Goal: Task Accomplishment & Management: Use online tool/utility

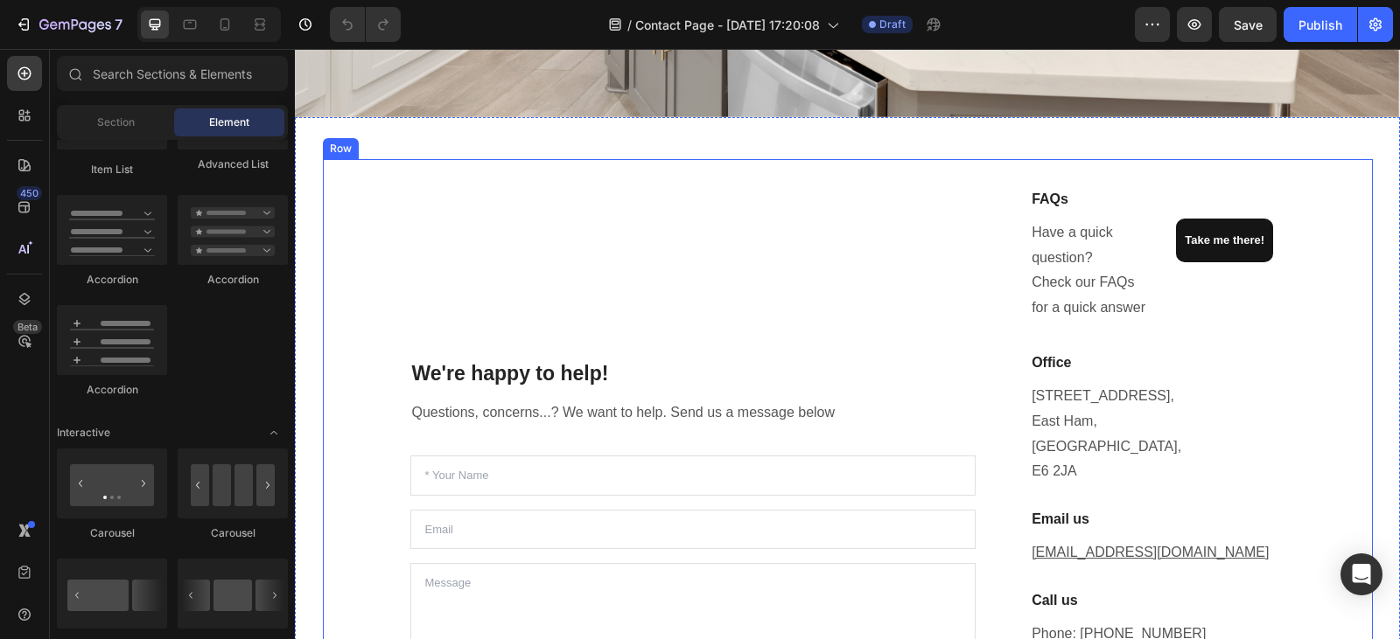
scroll to position [266, 0]
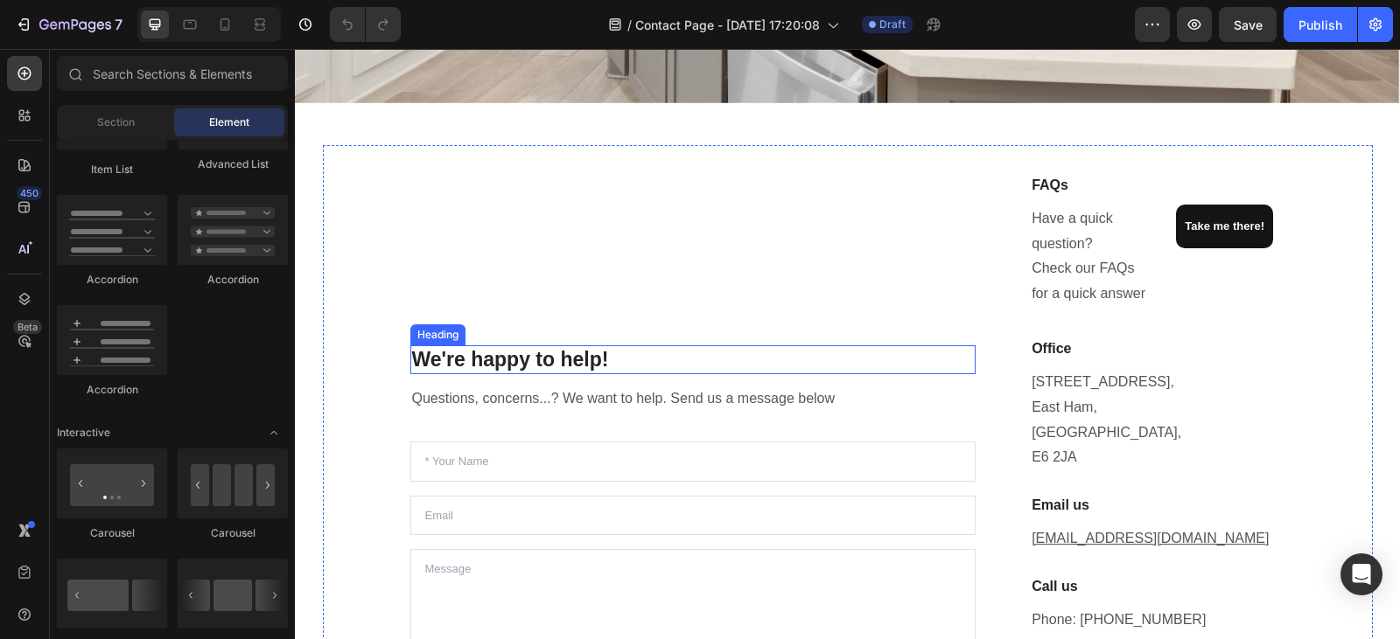
click at [604, 358] on p "We're happy to help!" at bounding box center [693, 360] width 562 height 26
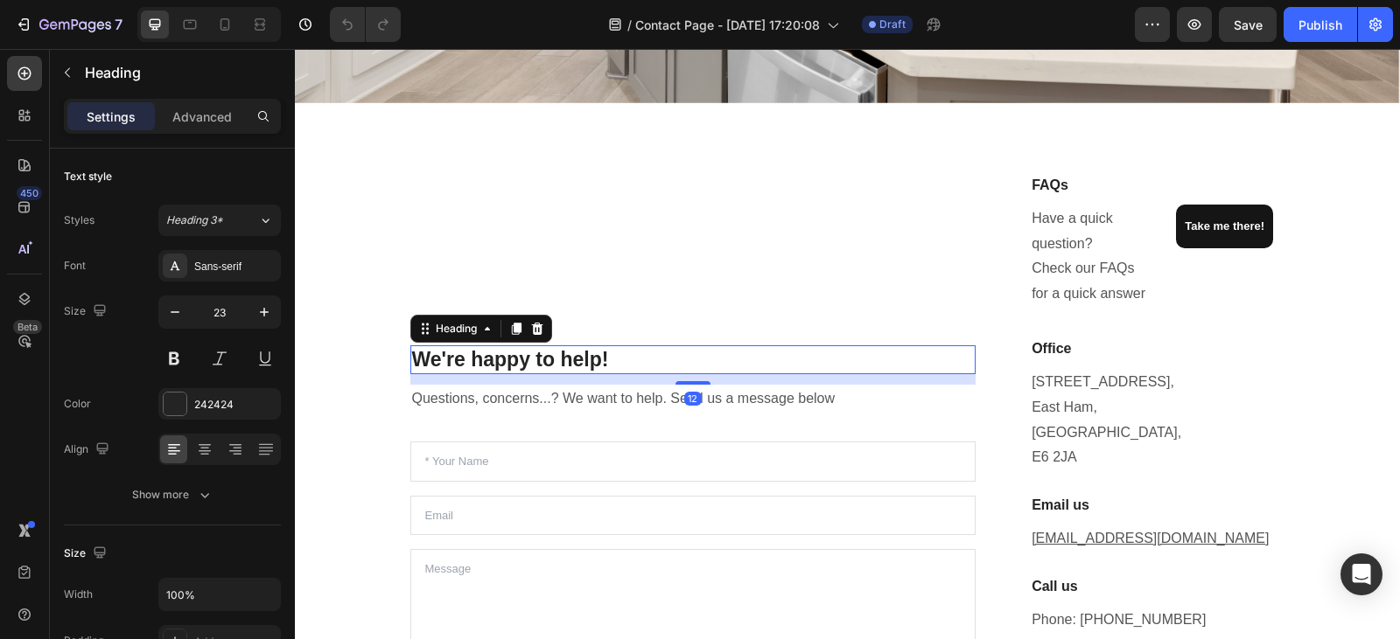
click at [604, 358] on p "We're happy to help!" at bounding box center [693, 360] width 562 height 26
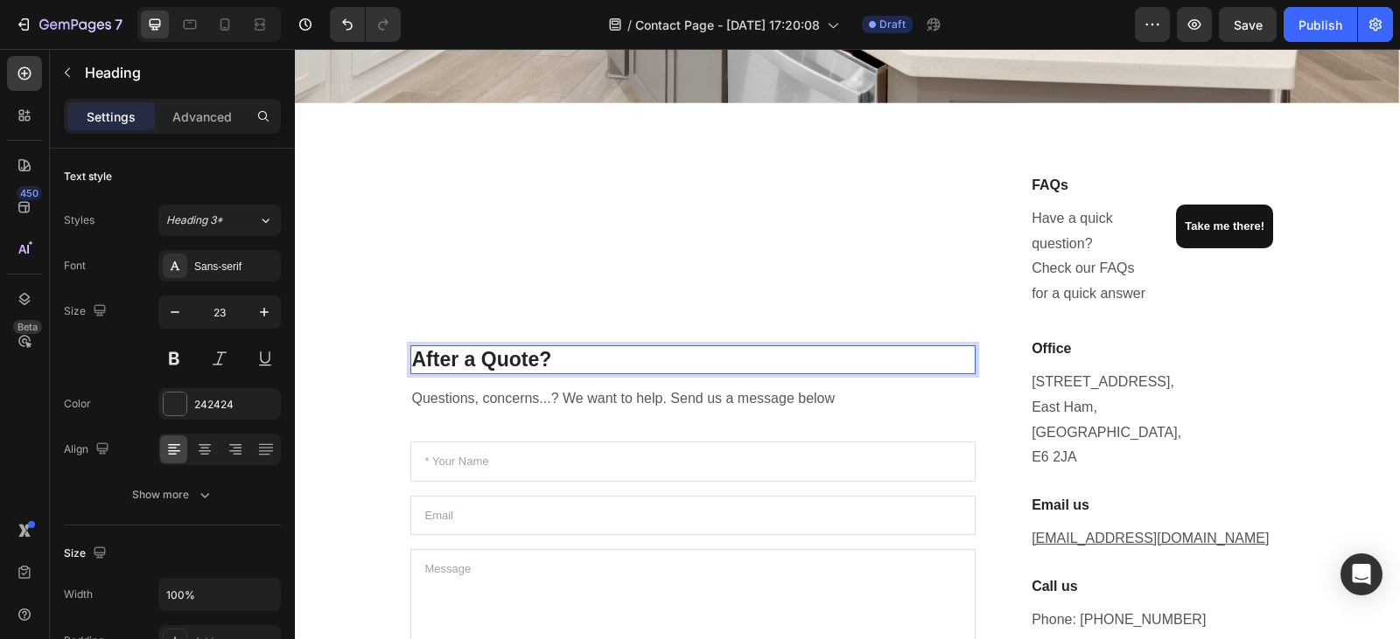
click at [475, 353] on p "After a Quote?" at bounding box center [693, 360] width 562 height 26
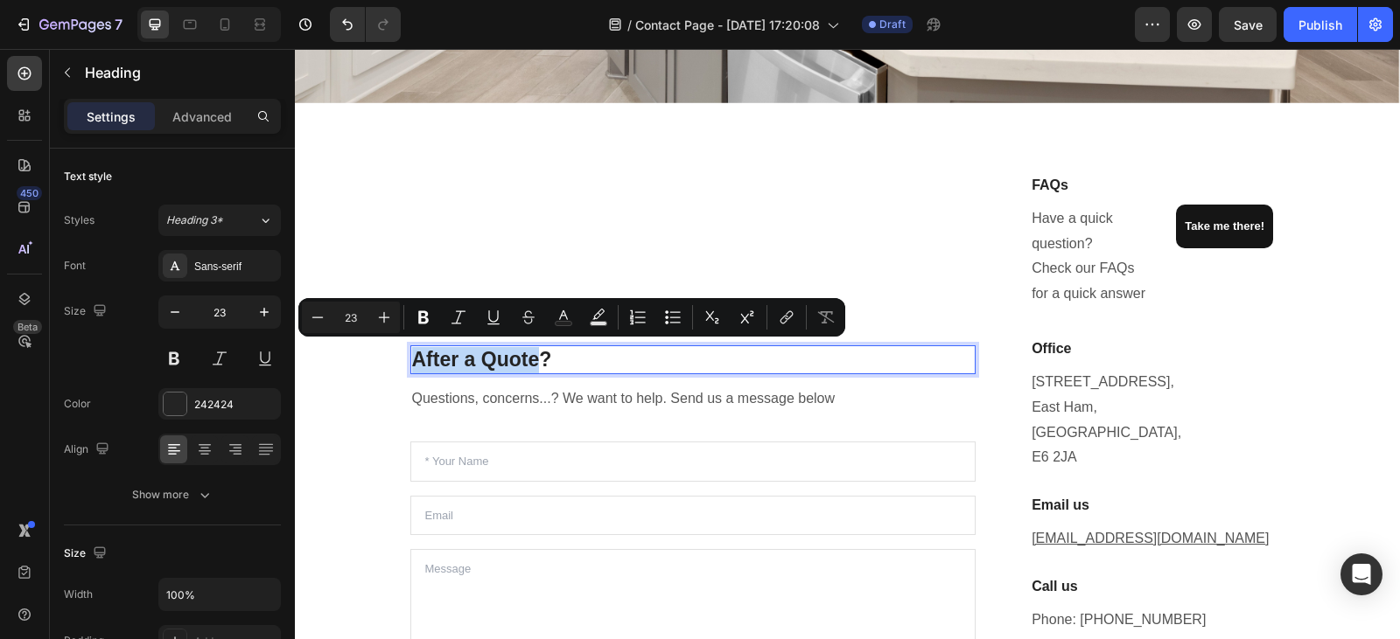
drag, startPoint x: 475, startPoint y: 353, endPoint x: 417, endPoint y: 357, distance: 57.9
click at [417, 357] on p "After a Quote?" at bounding box center [693, 360] width 562 height 26
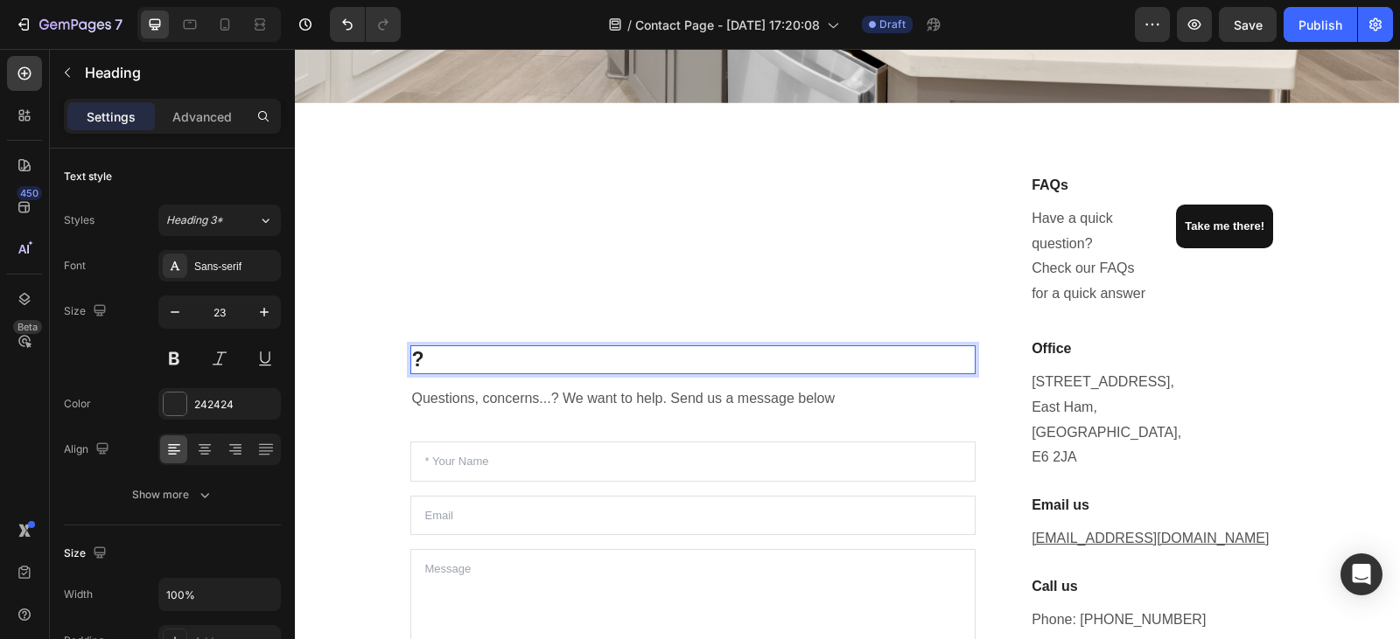
click at [433, 356] on p "?" at bounding box center [693, 360] width 562 height 26
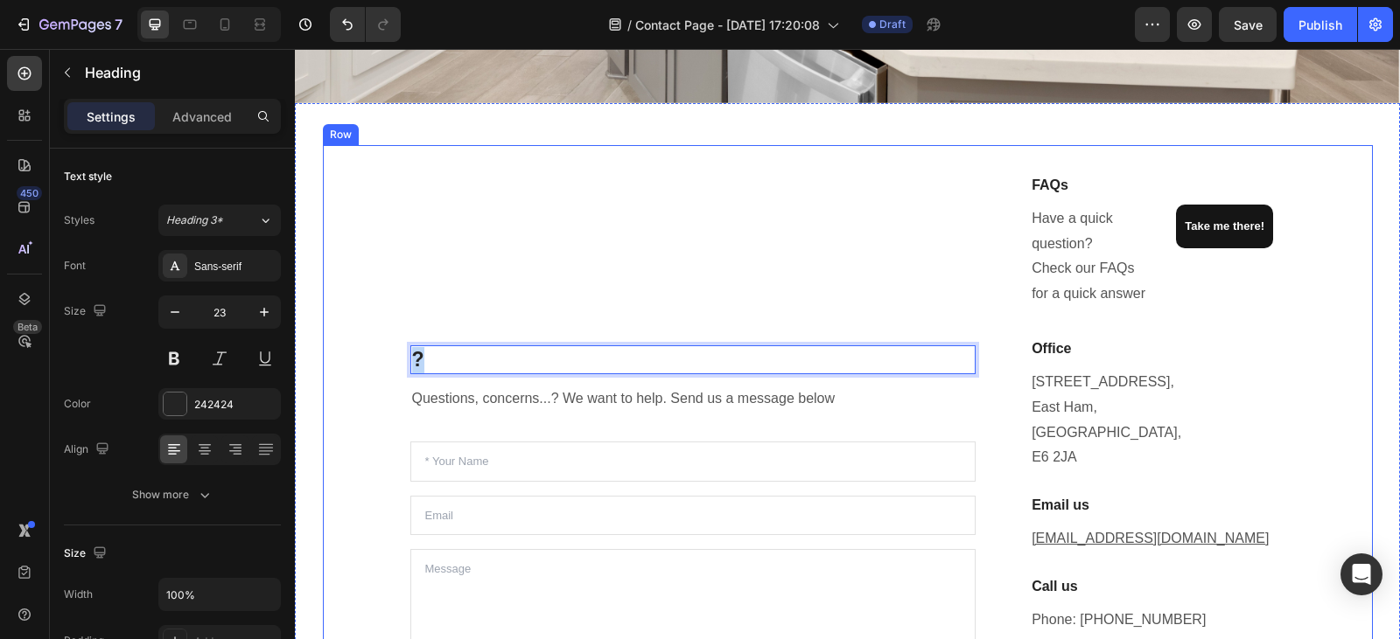
drag, startPoint x: 433, startPoint y: 356, endPoint x: 392, endPoint y: 360, distance: 41.3
click at [392, 360] on div "? Heading 12 Questions, concerns...? We want to help. Send us a message below T…" at bounding box center [848, 461] width 1050 height 633
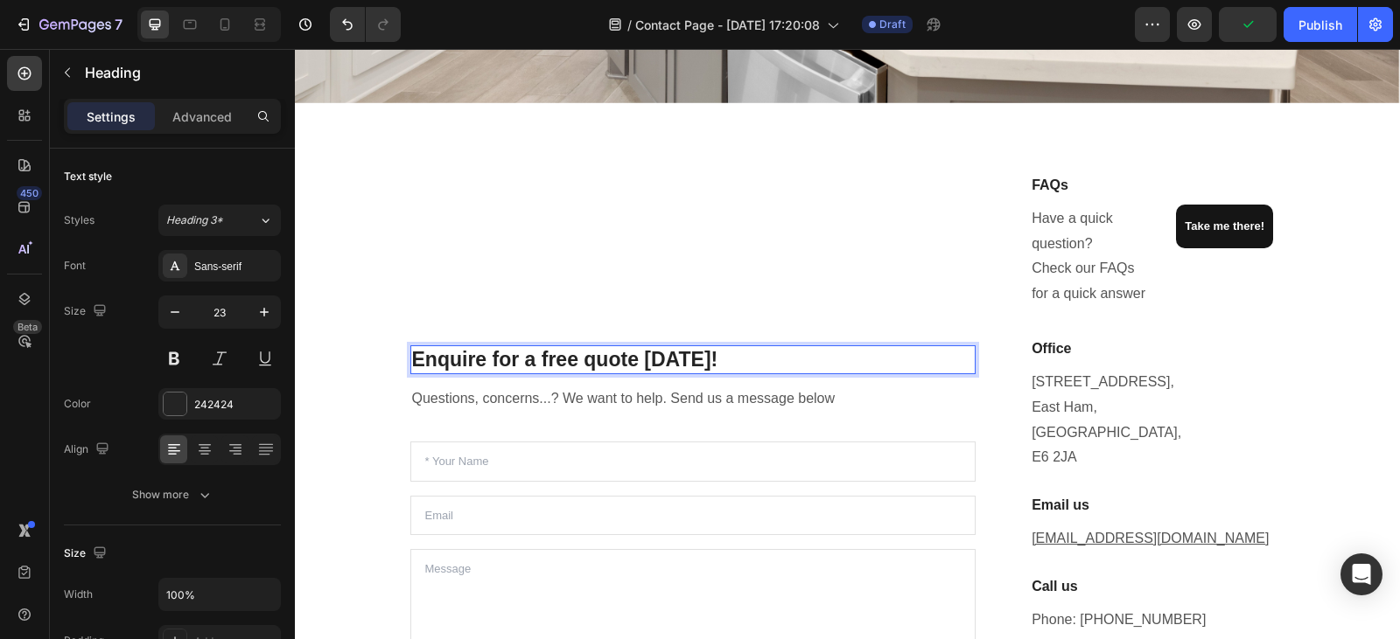
click at [496, 352] on p "Enquire for a free quote today!" at bounding box center [693, 360] width 562 height 26
click at [535, 357] on p "Enquire For a free quote today!" at bounding box center [693, 360] width 562 height 26
click at [553, 361] on p "Enquire For A free quote today!" at bounding box center [693, 360] width 562 height 26
click at [604, 357] on p "Enquire For A Free quote today!" at bounding box center [693, 360] width 562 height 26
click at [665, 360] on p "Enquire For A Free Quote today!" at bounding box center [693, 360] width 562 height 26
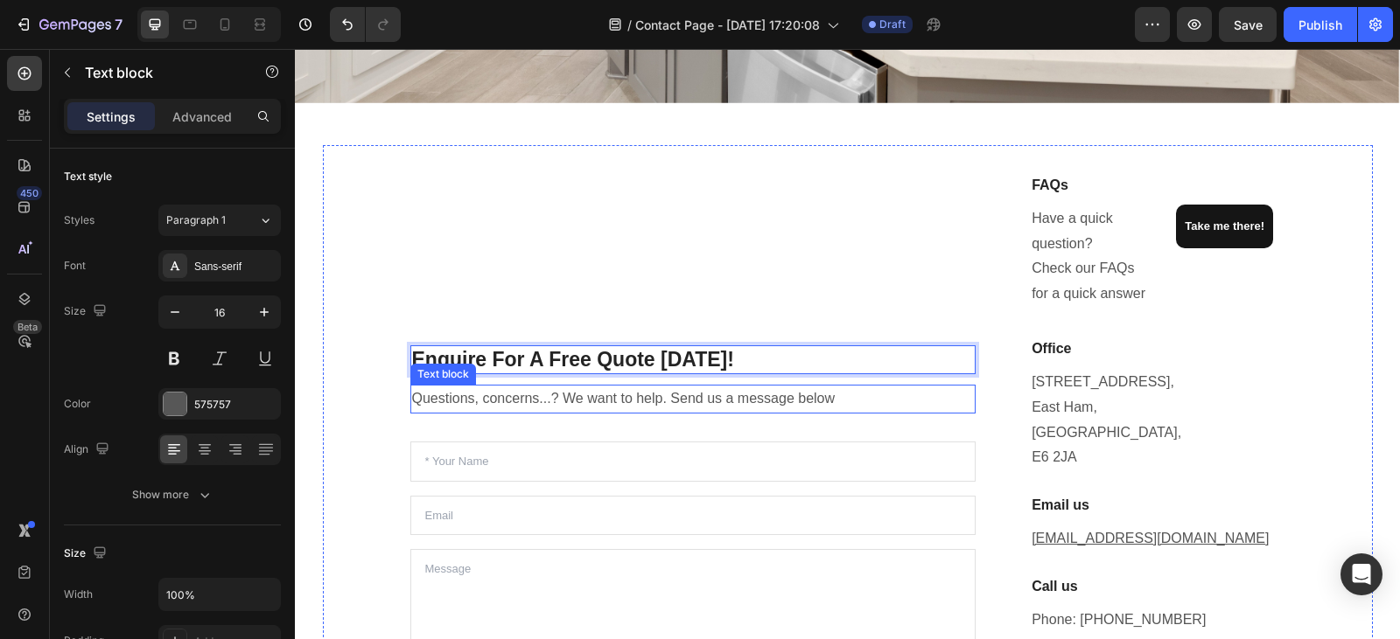
click at [845, 401] on p "Questions, concerns...? We want to help. Send us a message below" at bounding box center [693, 399] width 562 height 25
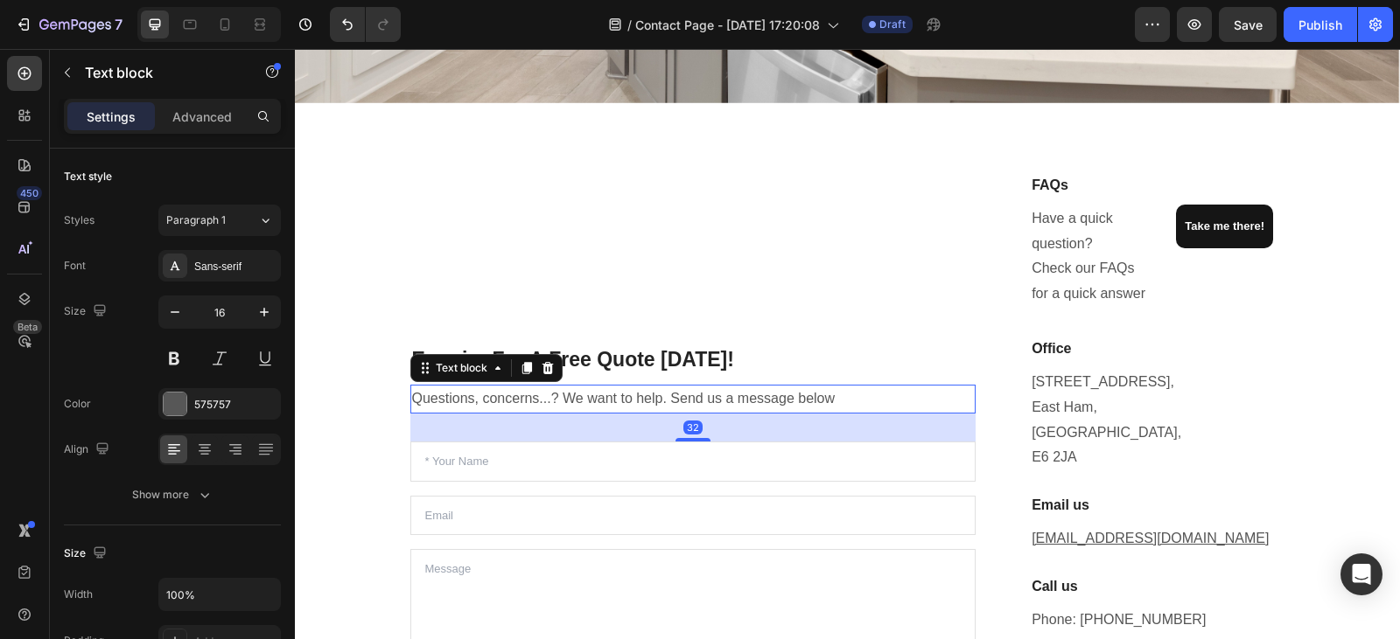
click at [843, 399] on p "Questions, concerns...? We want to help. Send us a message below" at bounding box center [693, 399] width 562 height 25
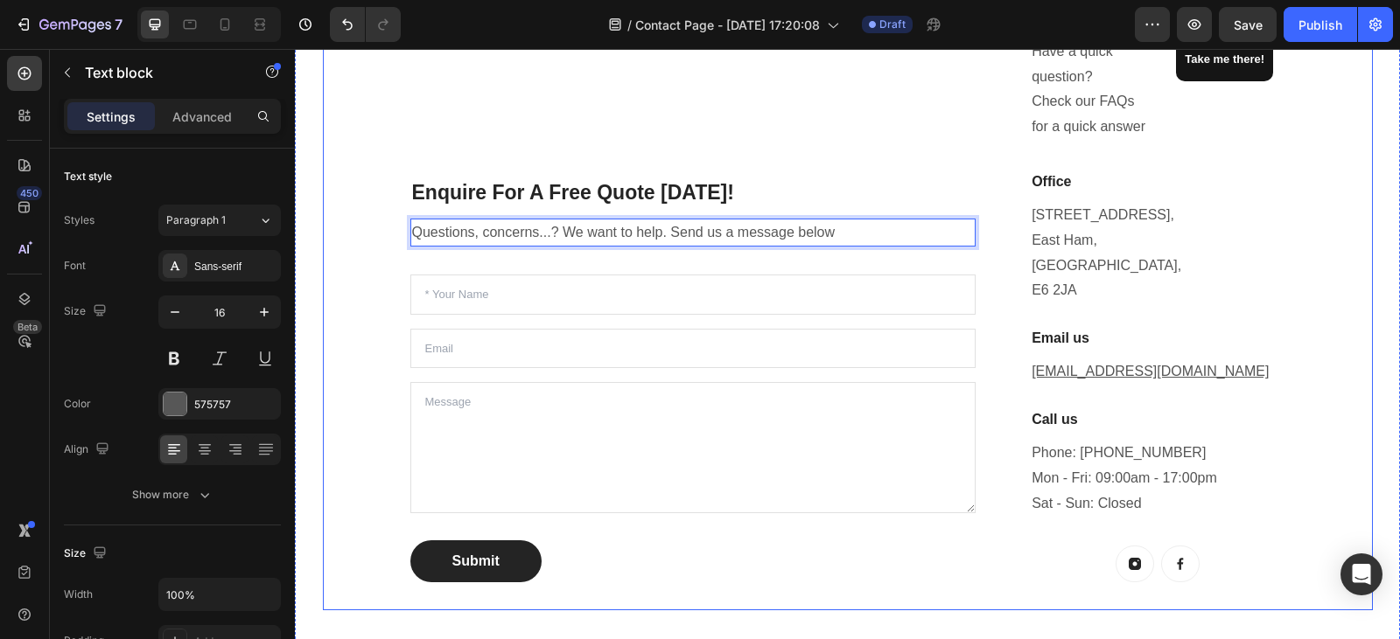
scroll to position [439, 0]
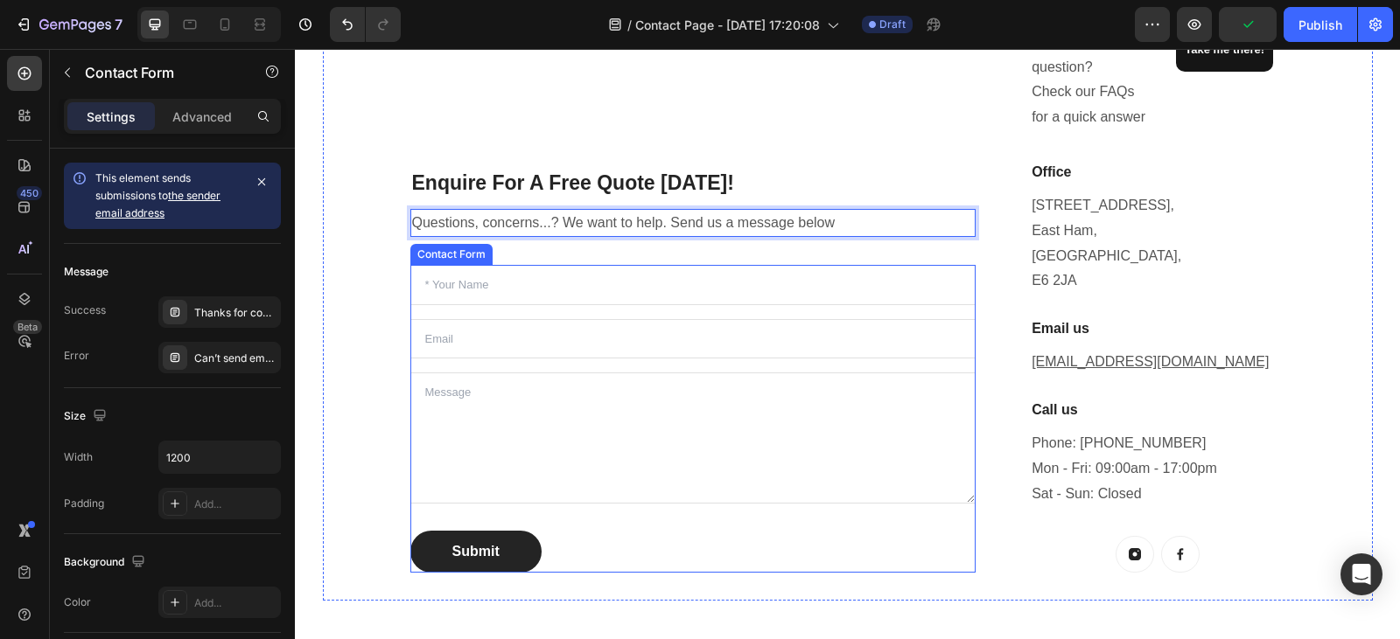
click at [744, 520] on div "Text Field Email Field Text Area Submit Submit Button Contact Form" at bounding box center [693, 419] width 566 height 308
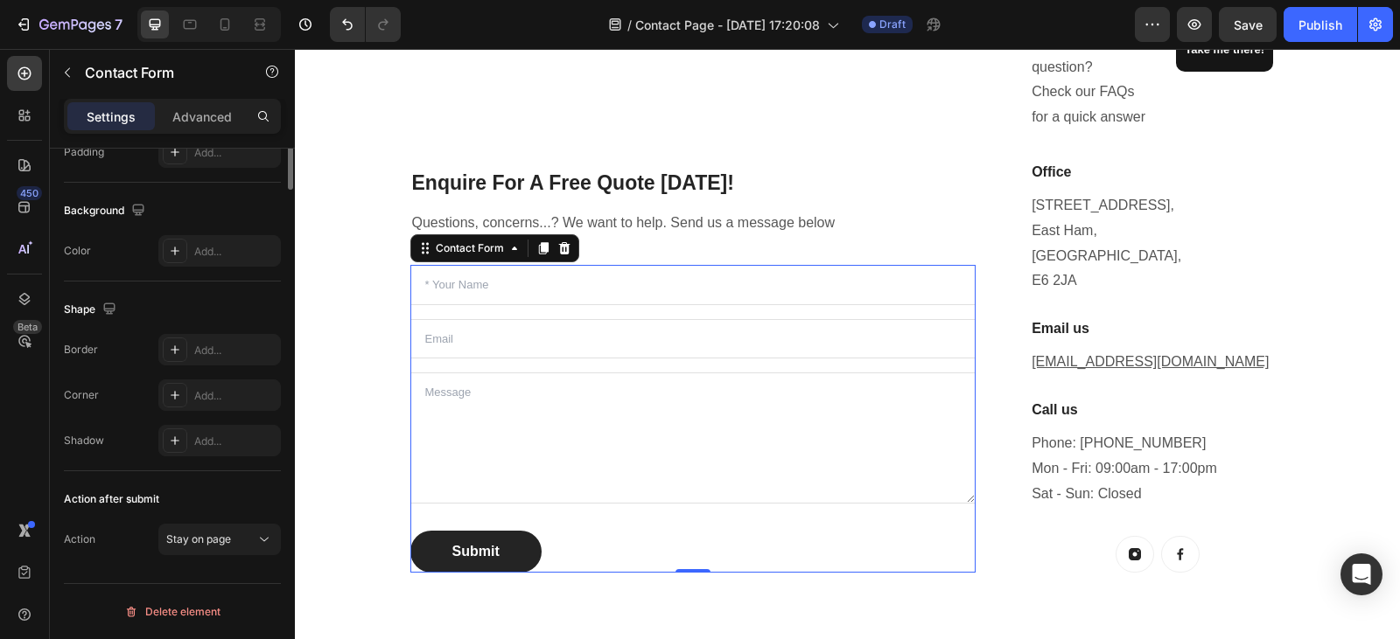
scroll to position [0, 0]
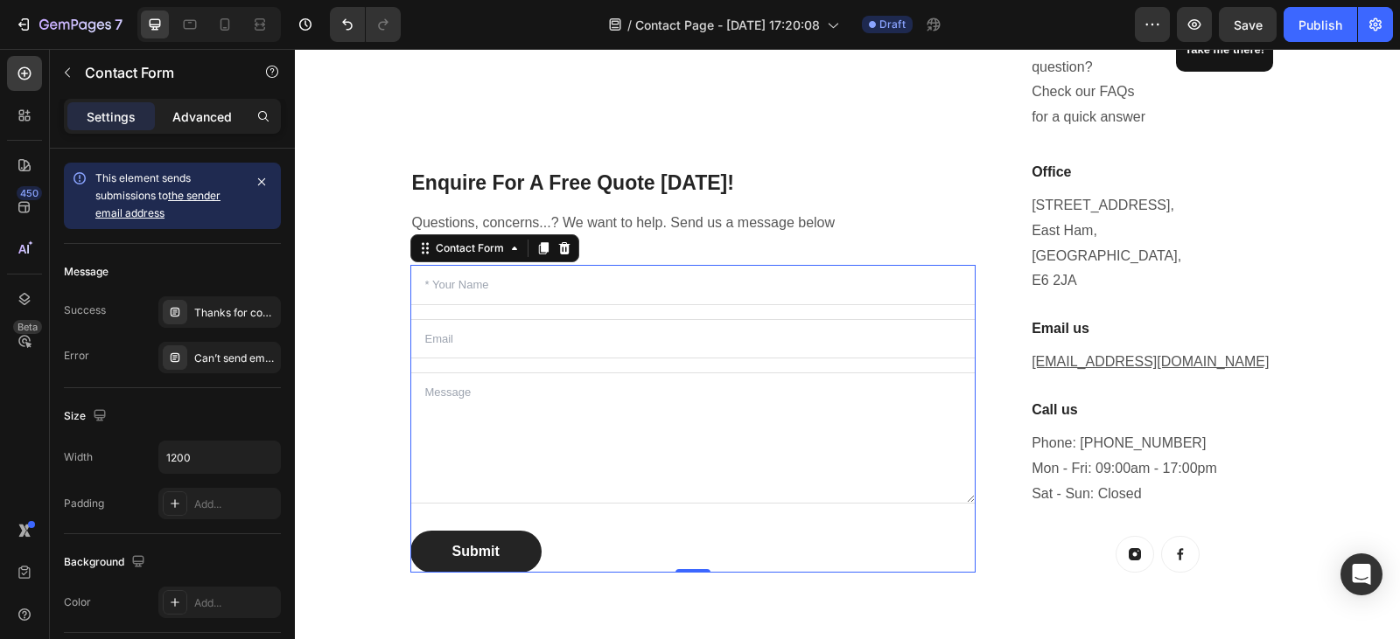
click at [210, 114] on p "Advanced" at bounding box center [201, 117] width 59 height 18
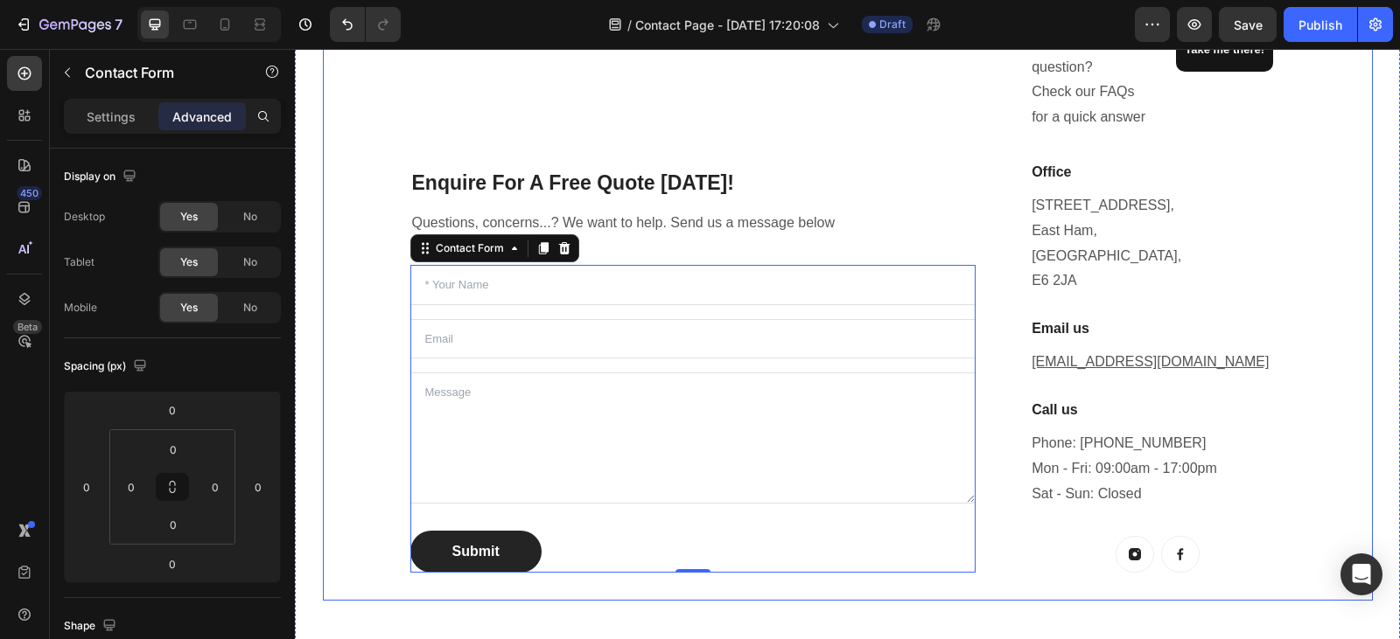
click at [709, 251] on div "Enquire For A Free Quote Today! Heading Questions, concerns...? We want to help…" at bounding box center [693, 285] width 566 height 577
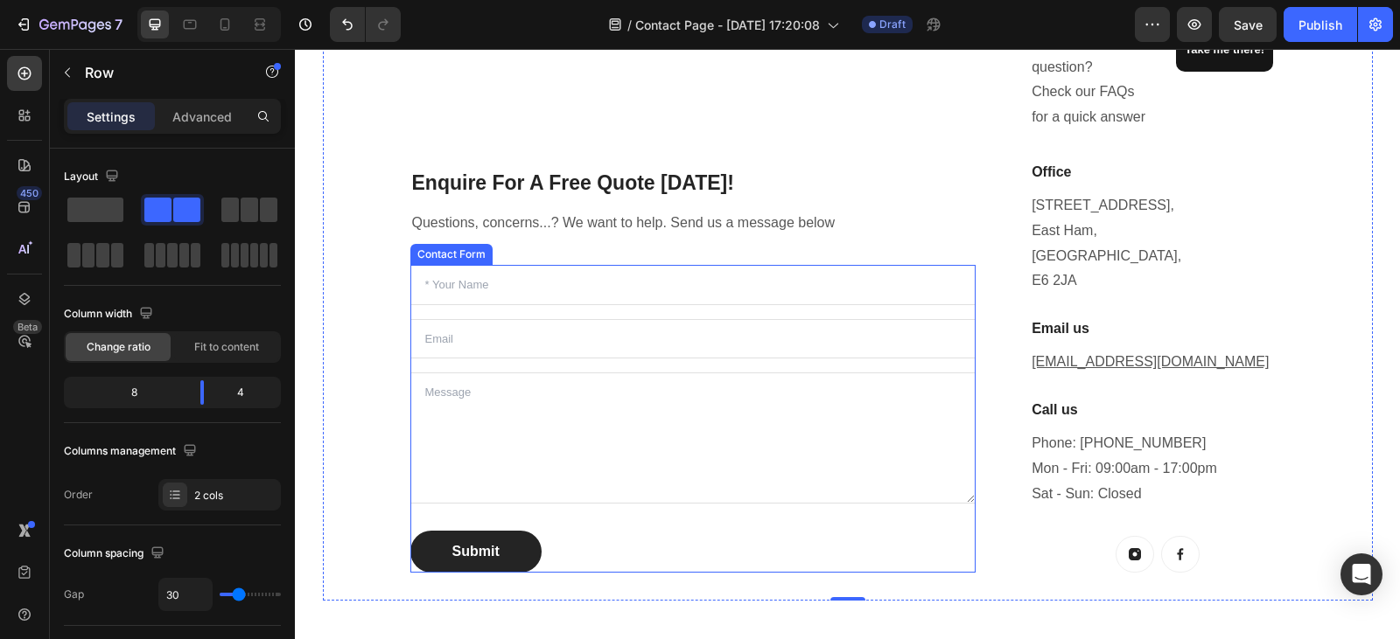
click at [500, 313] on div "Text Field Email Field Text Area Submit Submit Button Contact Form" at bounding box center [693, 419] width 566 height 308
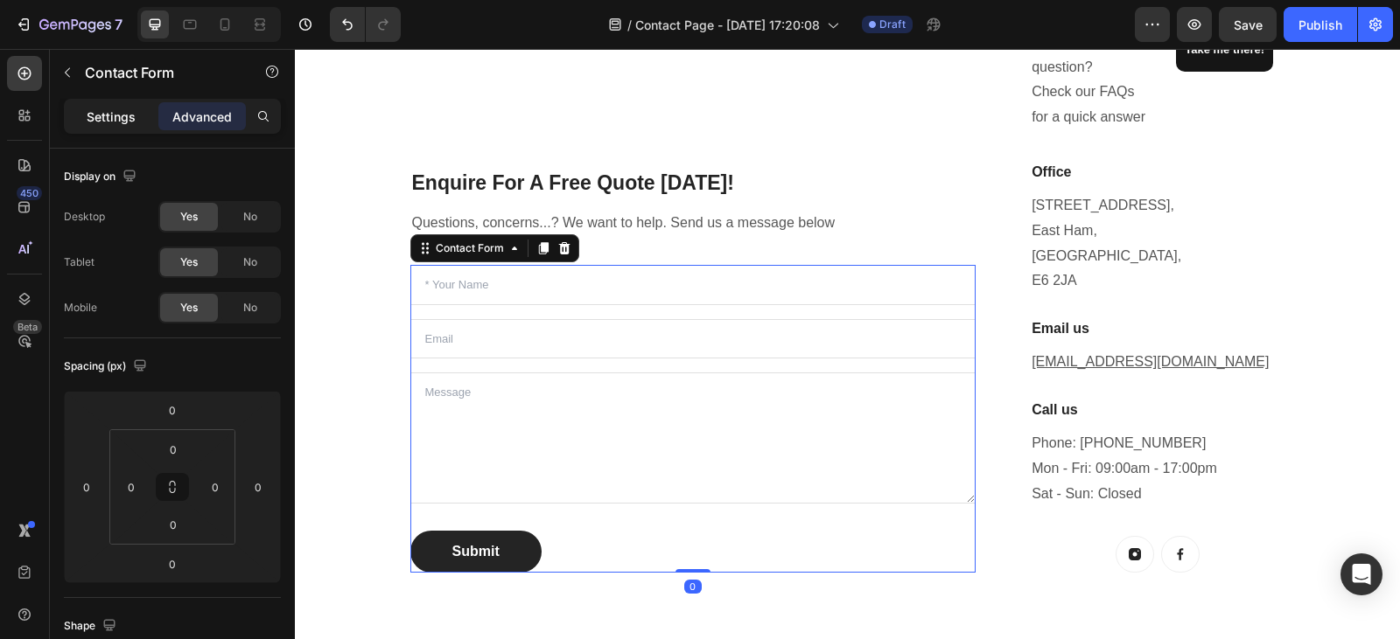
click at [123, 124] on p "Settings" at bounding box center [111, 117] width 49 height 18
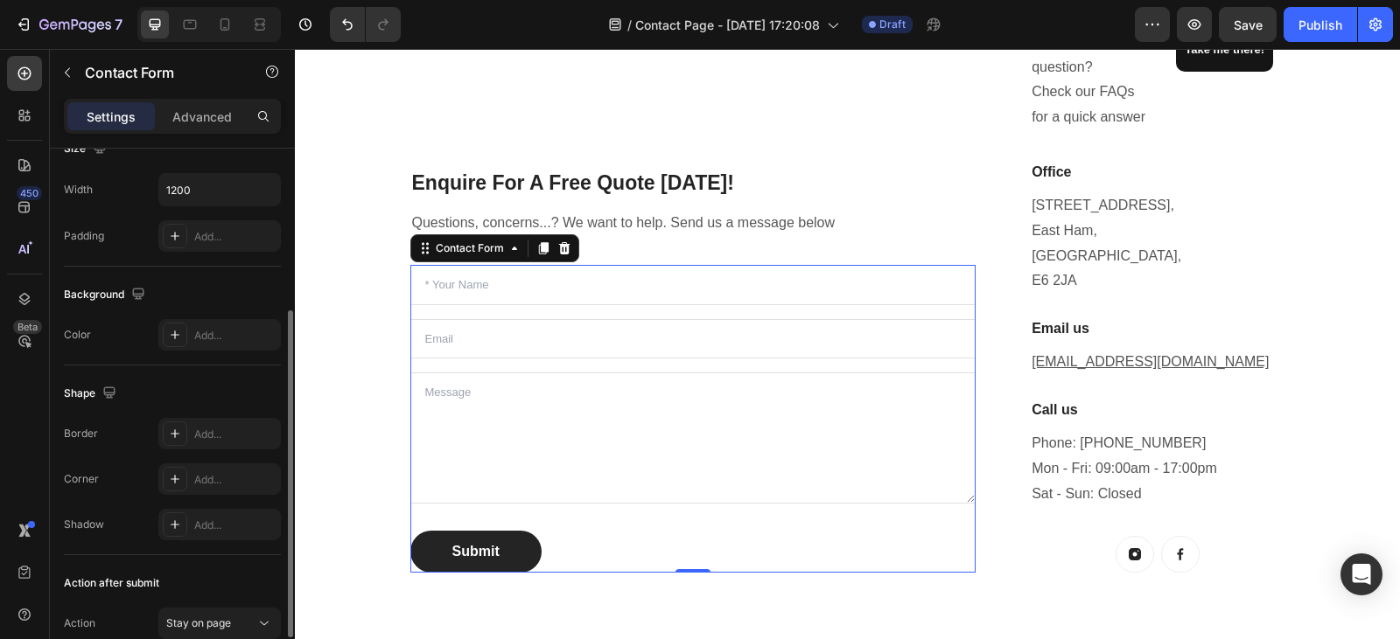
scroll to position [352, 0]
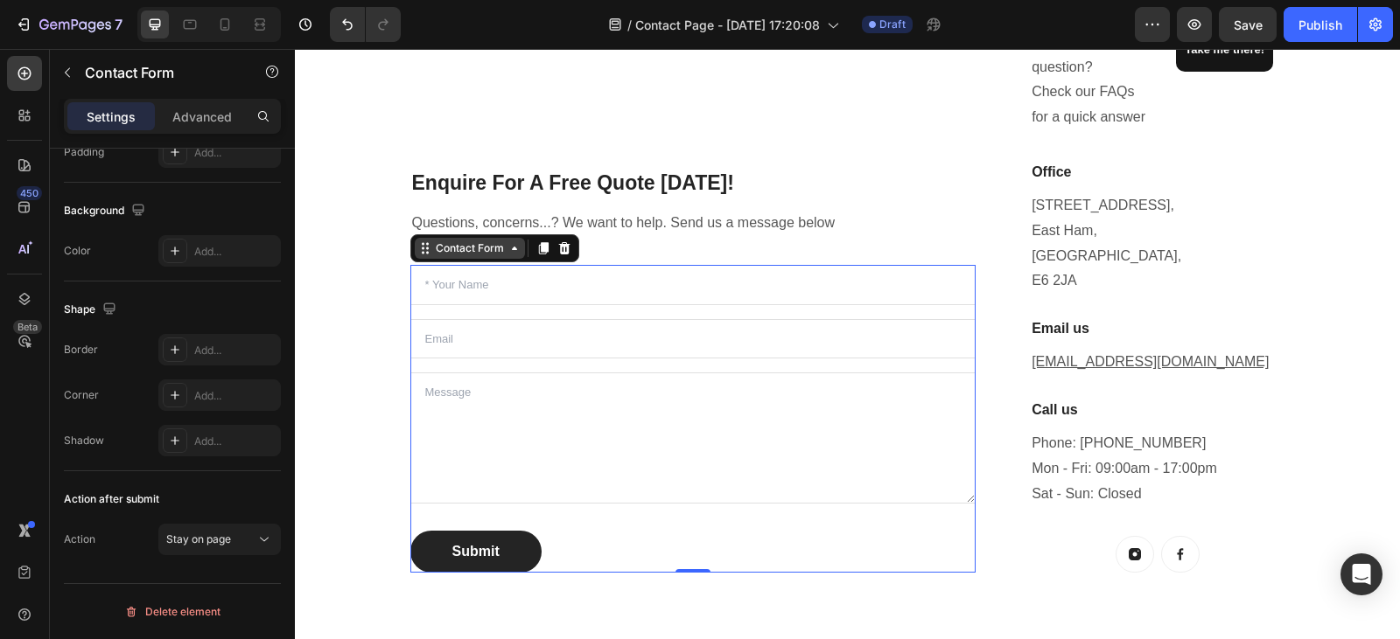
click at [509, 248] on icon at bounding box center [514, 248] width 14 height 14
click at [511, 248] on icon at bounding box center [513, 248] width 5 height 3
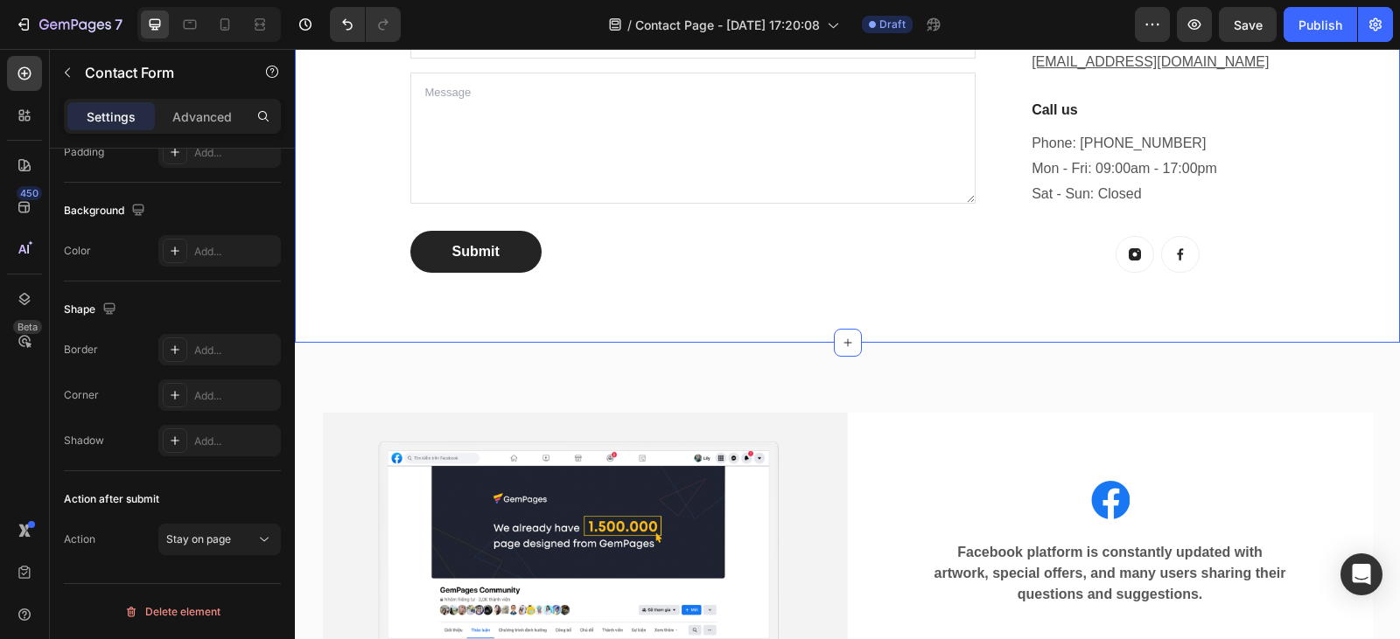
scroll to position [741, 0]
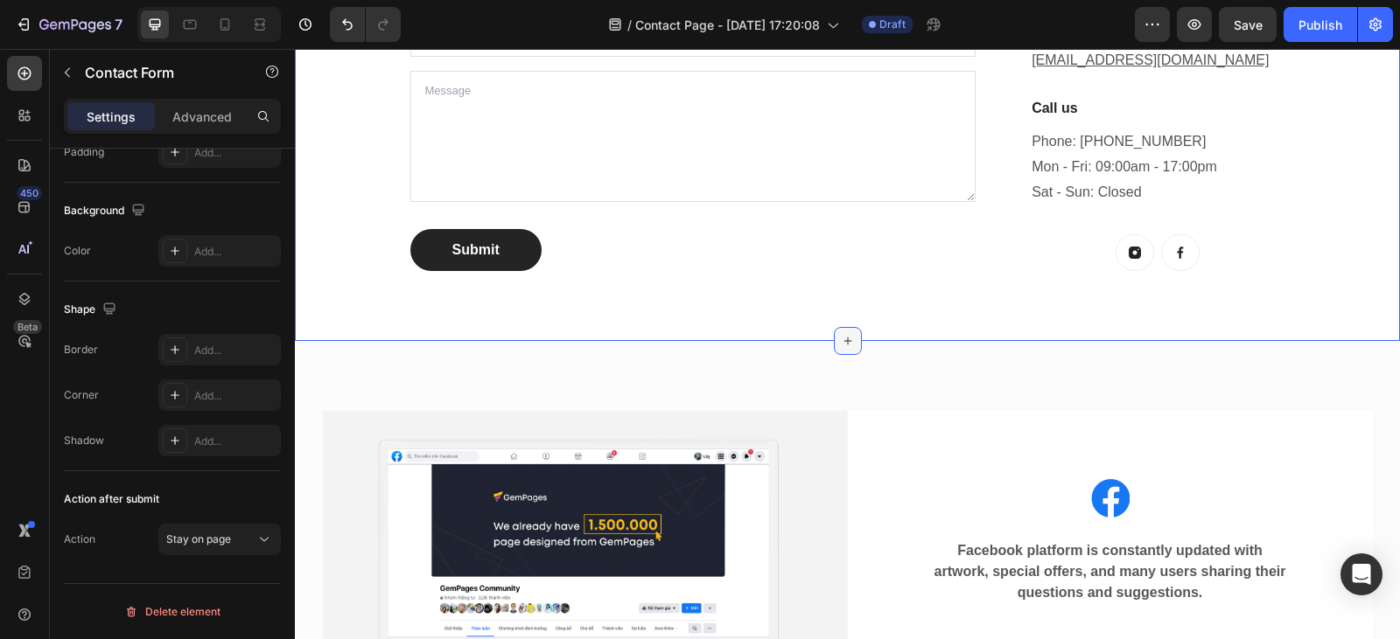
click at [841, 334] on icon at bounding box center [848, 341] width 14 height 14
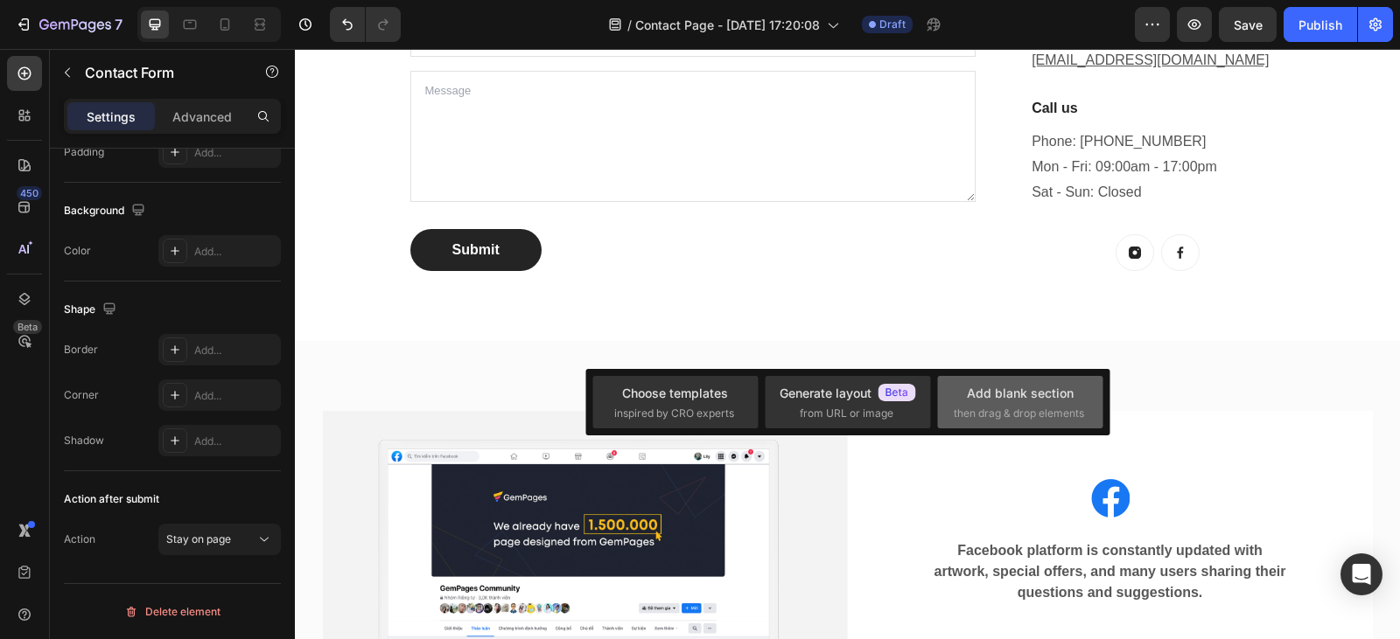
click at [1017, 406] on span "then drag & drop elements" at bounding box center [1018, 414] width 130 height 16
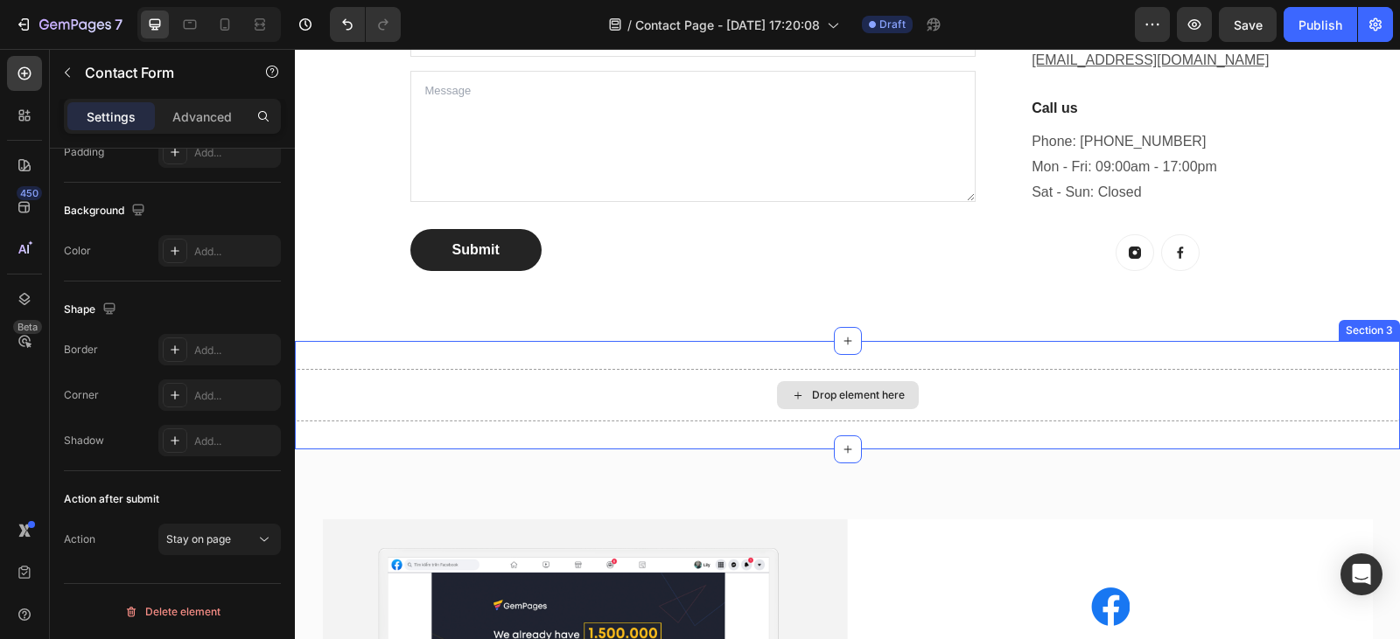
click at [791, 388] on icon at bounding box center [798, 395] width 14 height 15
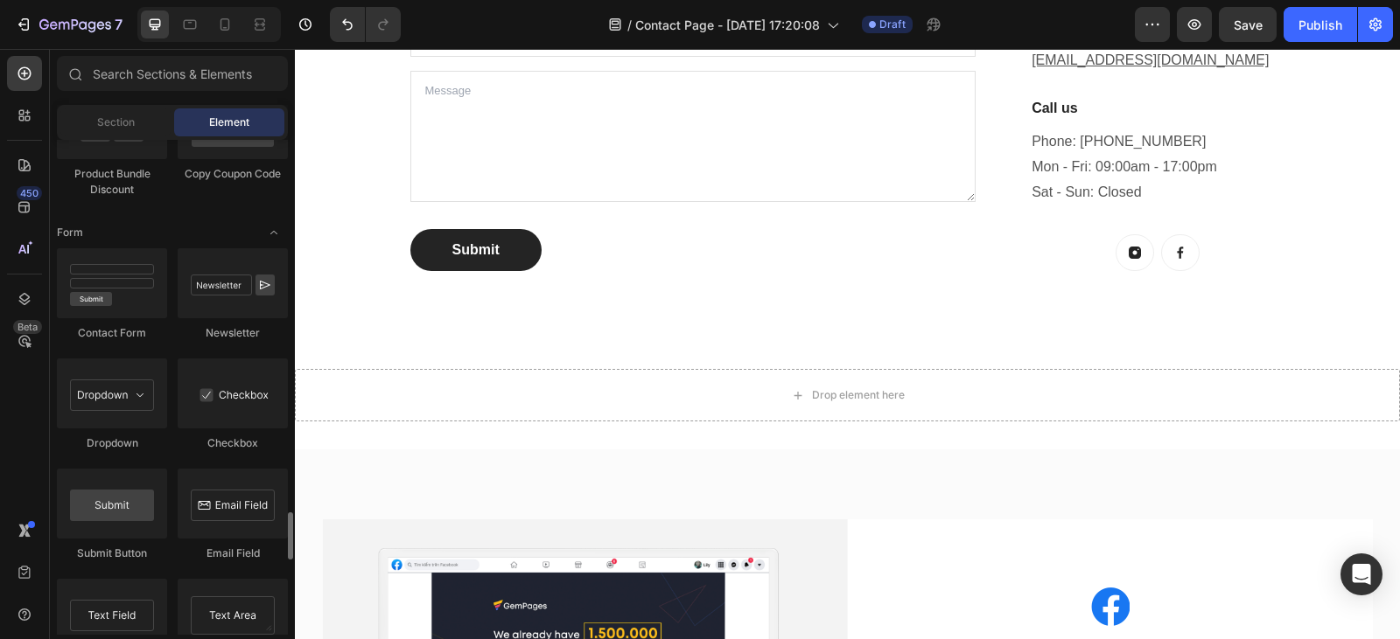
scroll to position [3909, 0]
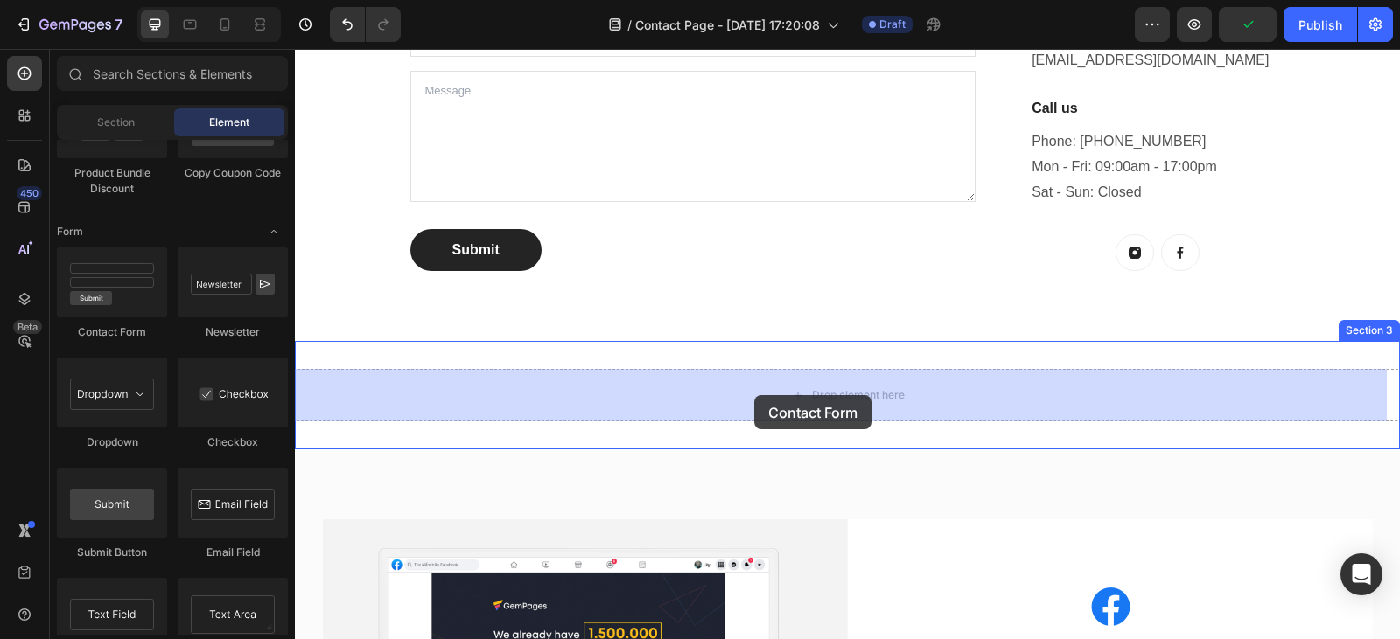
drag, startPoint x: 403, startPoint y: 354, endPoint x: 754, endPoint y: 395, distance: 353.2
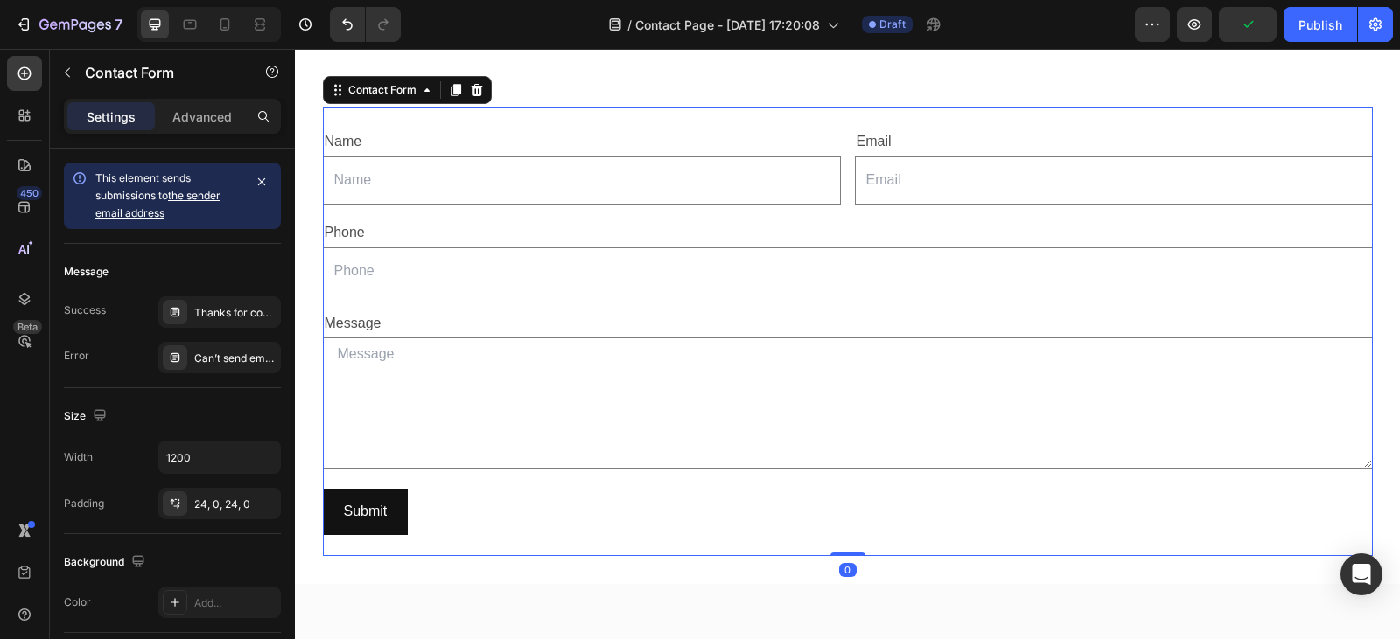
scroll to position [1005, 0]
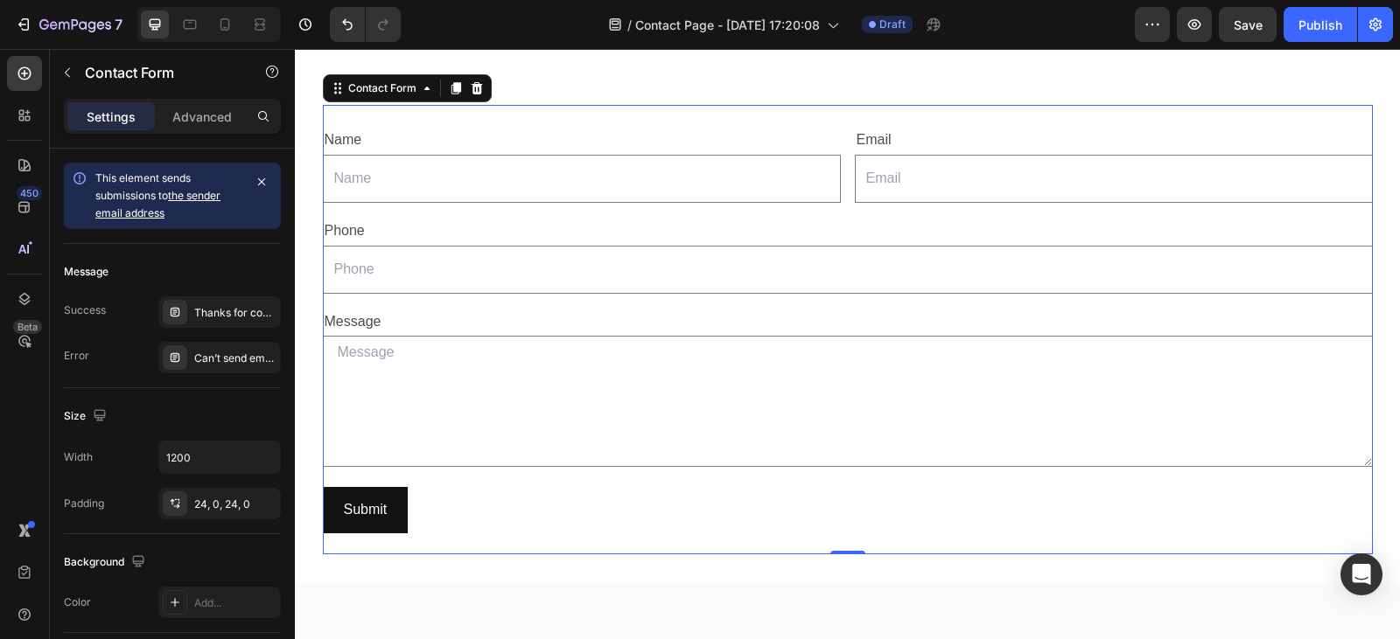
click at [505, 477] on div "Name Text Block Text Field Email Text Block Email Field Row Phone Text Block Te…" at bounding box center [848, 330] width 1050 height 450
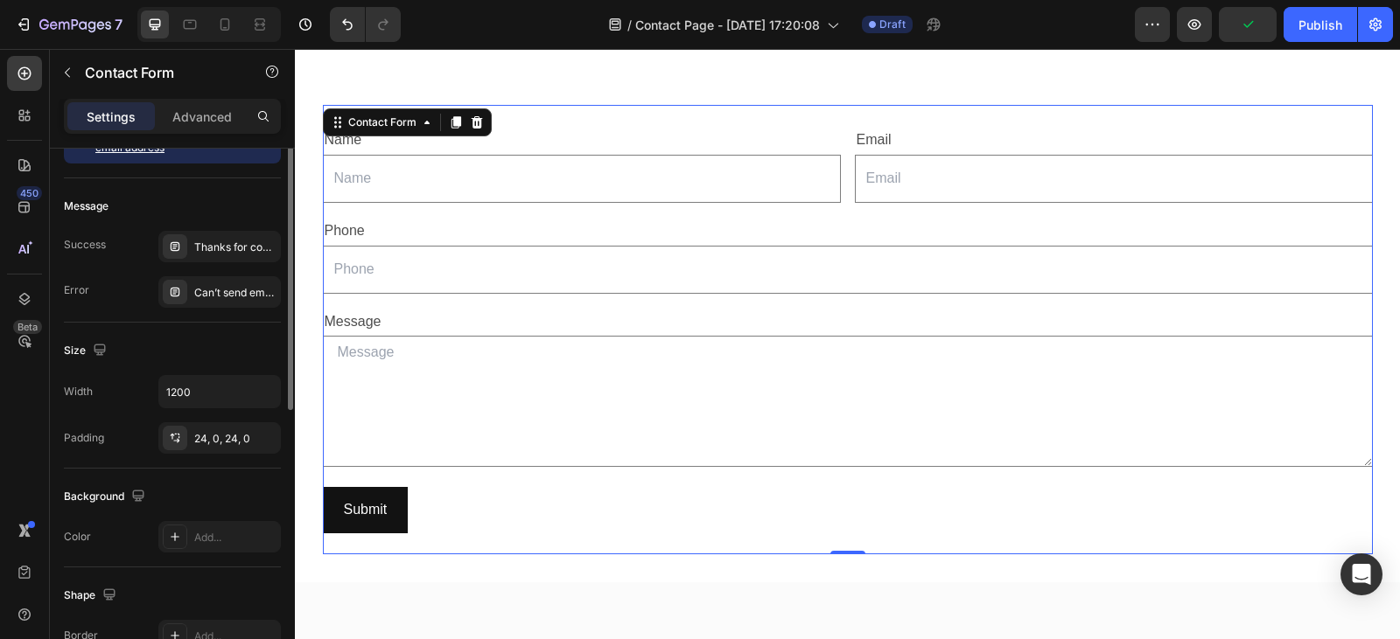
scroll to position [0, 0]
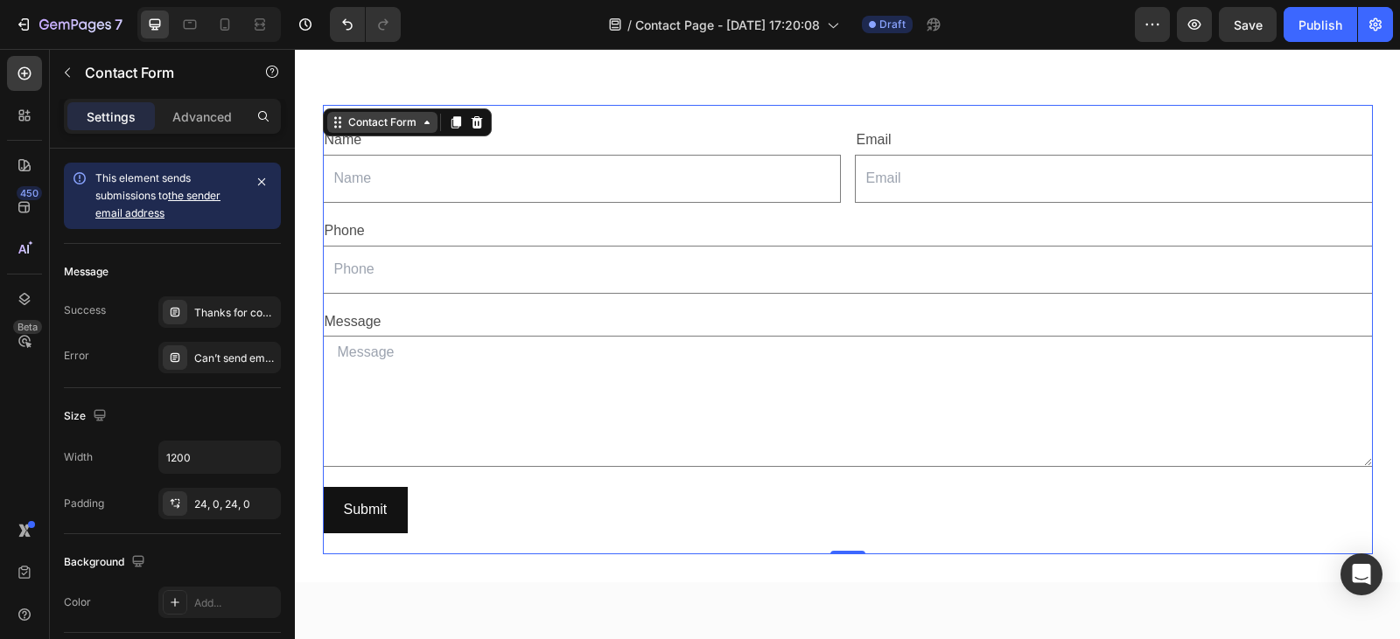
click at [420, 127] on icon at bounding box center [427, 122] width 14 height 14
click at [421, 117] on icon at bounding box center [427, 122] width 14 height 14
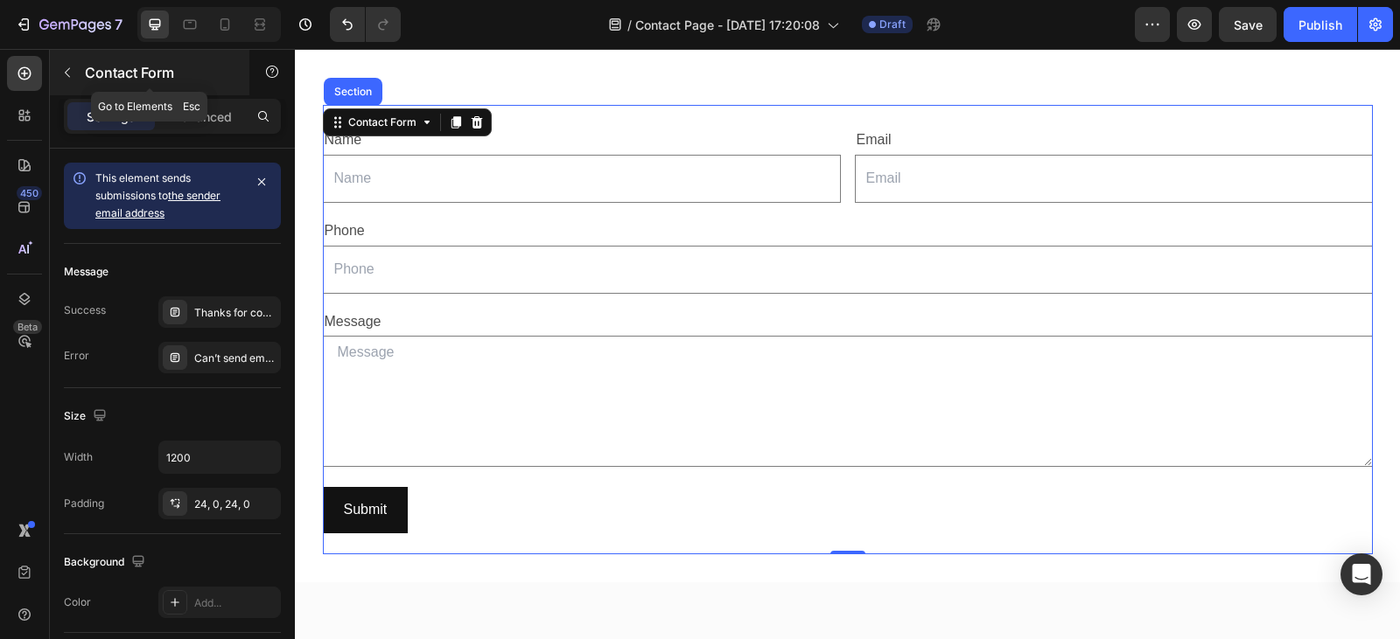
click at [68, 75] on icon "button" at bounding box center [67, 73] width 5 height 10
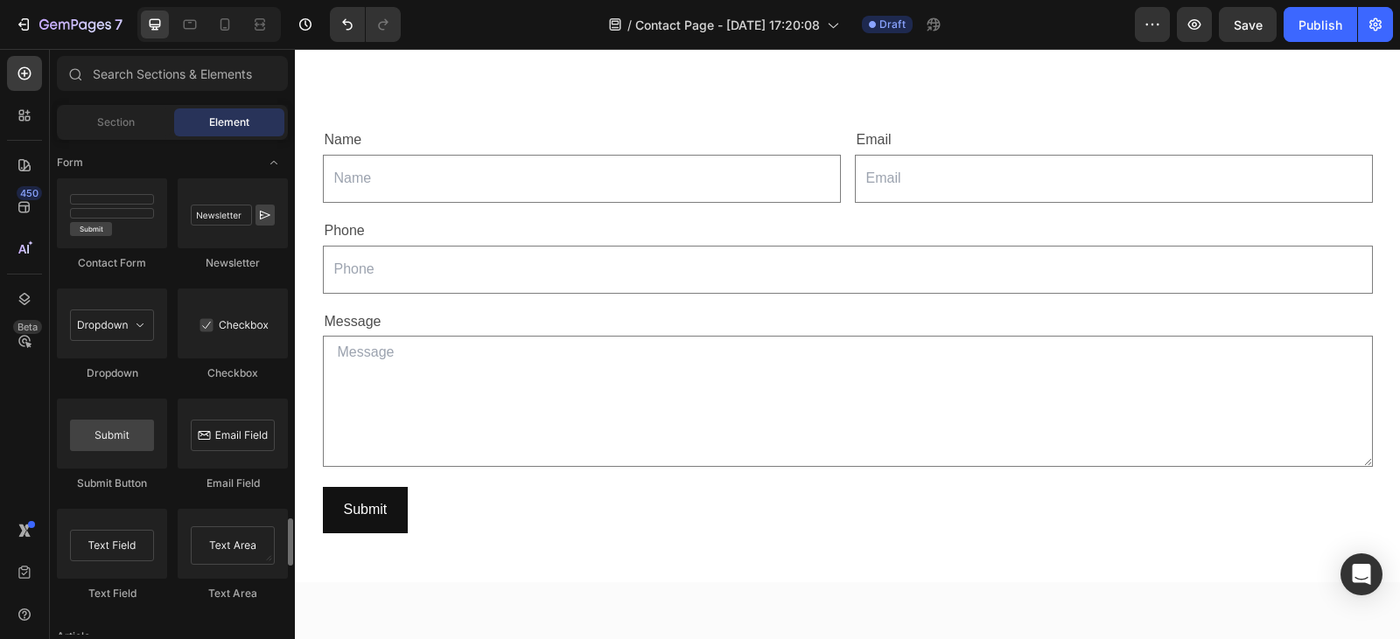
scroll to position [3978, 0]
click at [273, 164] on icon "Toggle open" at bounding box center [274, 163] width 14 height 14
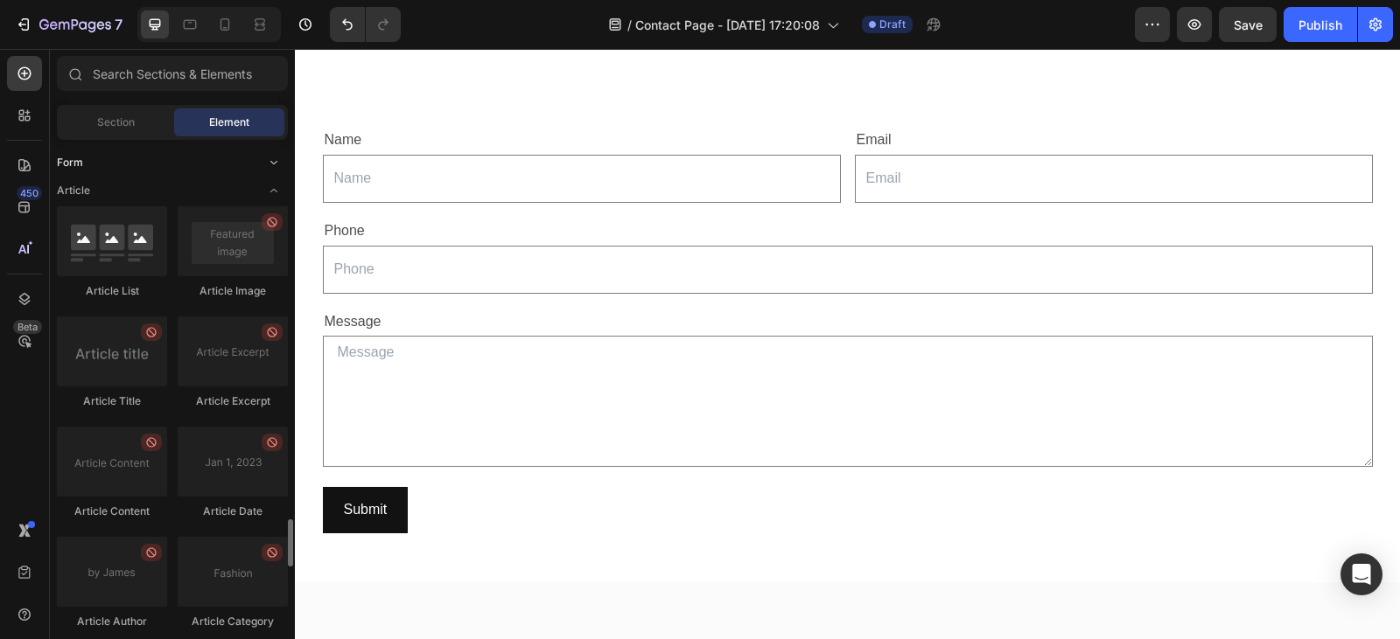
click at [273, 164] on icon "Toggle open" at bounding box center [273, 162] width 7 height 3
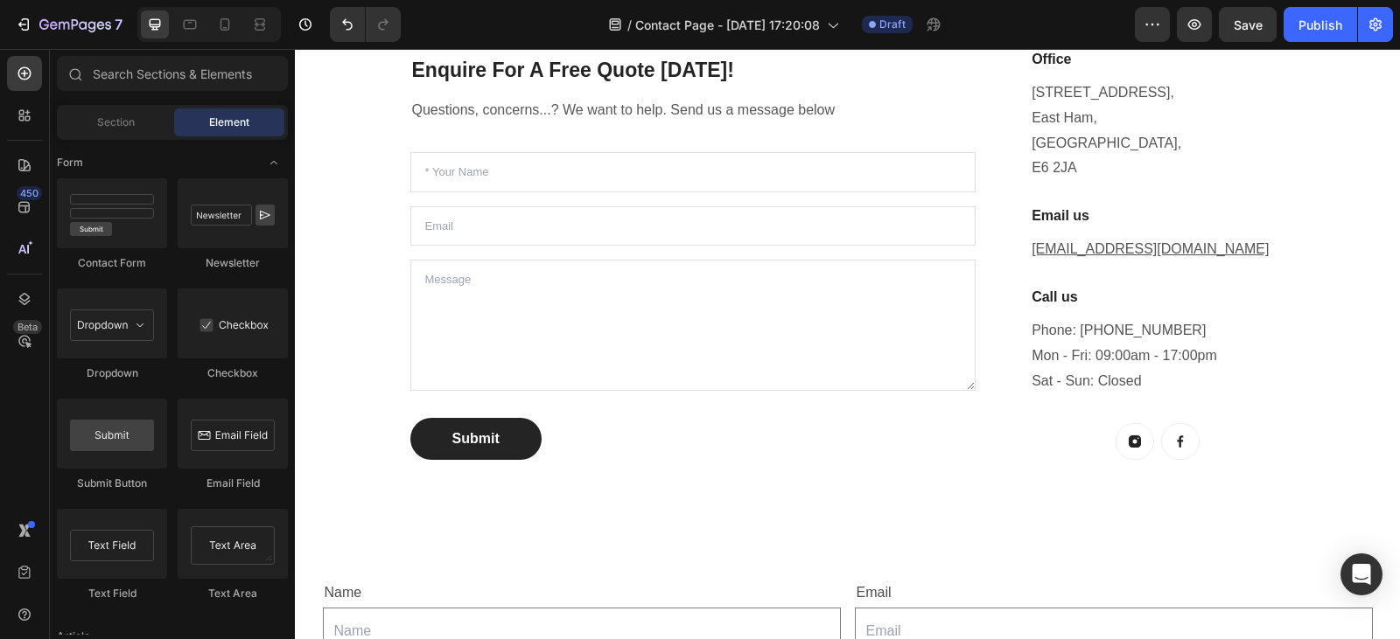
scroll to position [551, 0]
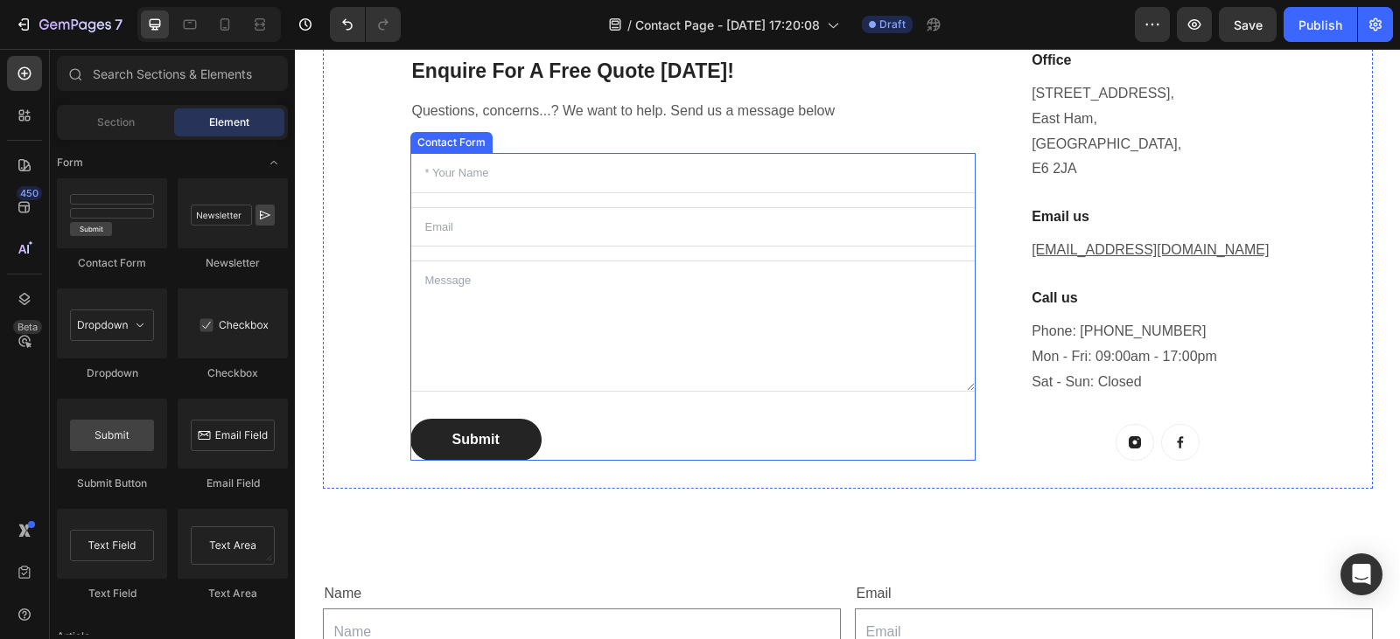
click at [410, 204] on div "Text Field Email Field Text Area Submit Submit Button Contact Form" at bounding box center [693, 307] width 566 height 308
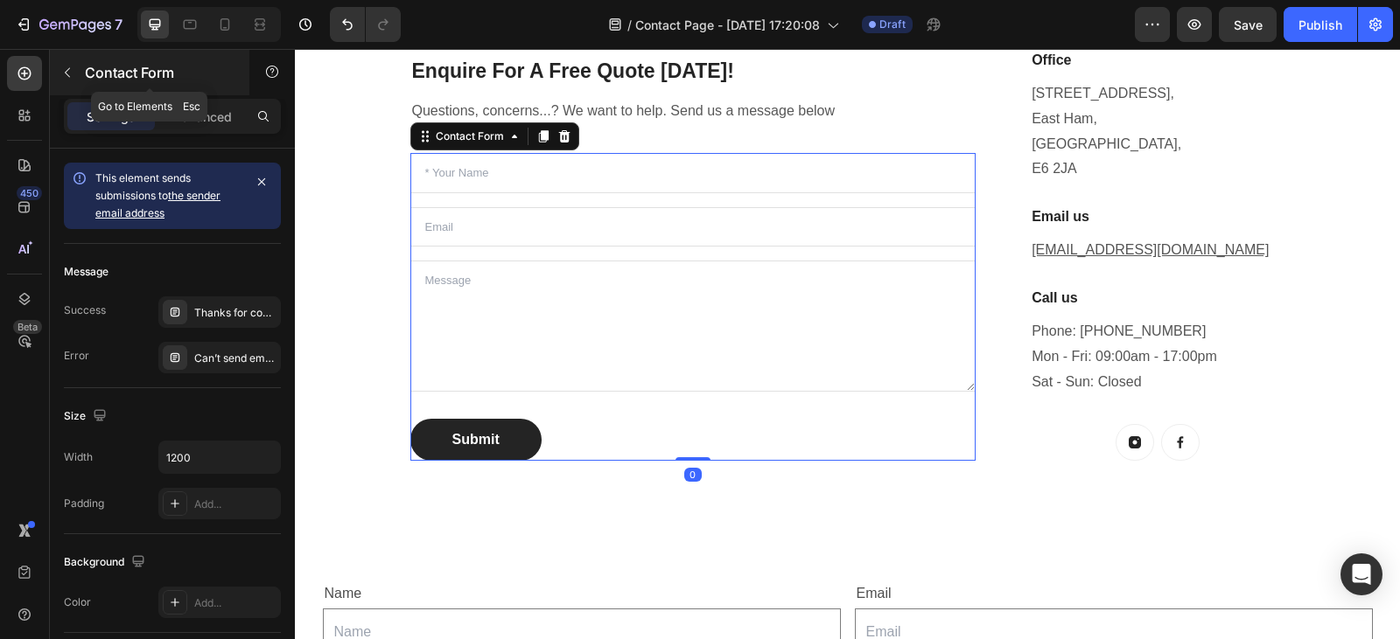
click at [73, 79] on icon "button" at bounding box center [67, 73] width 14 height 14
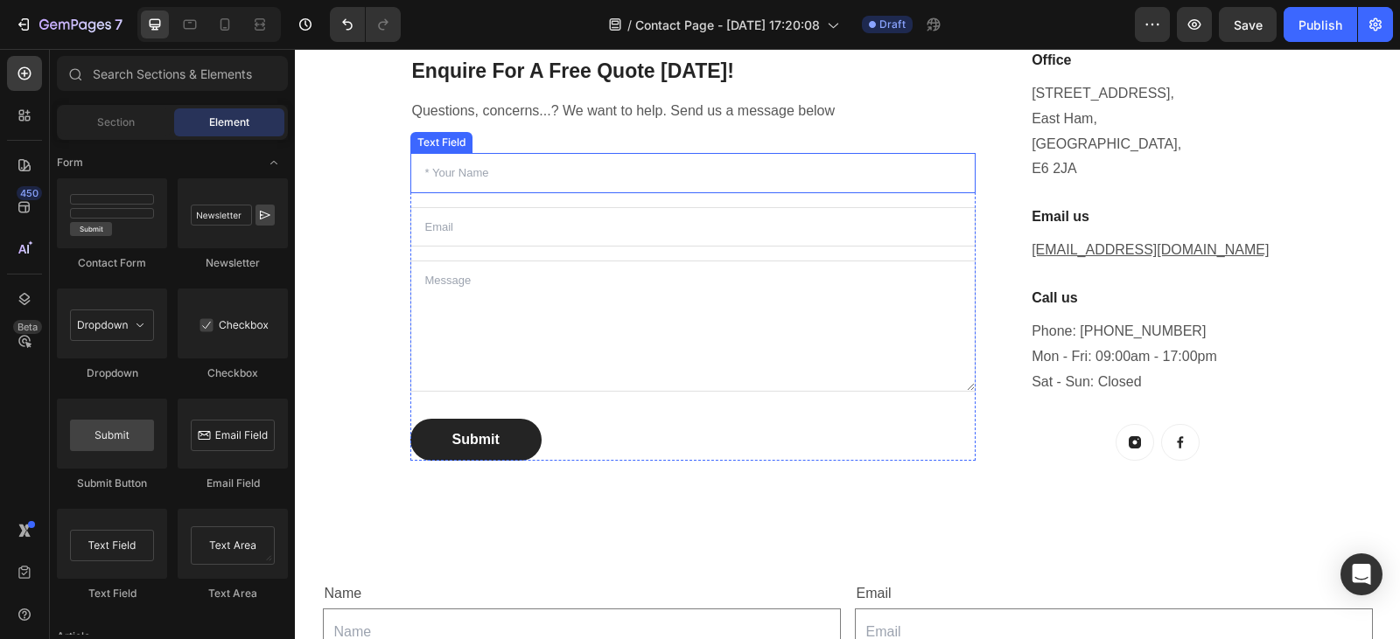
click at [517, 170] on input "text" at bounding box center [693, 173] width 566 height 40
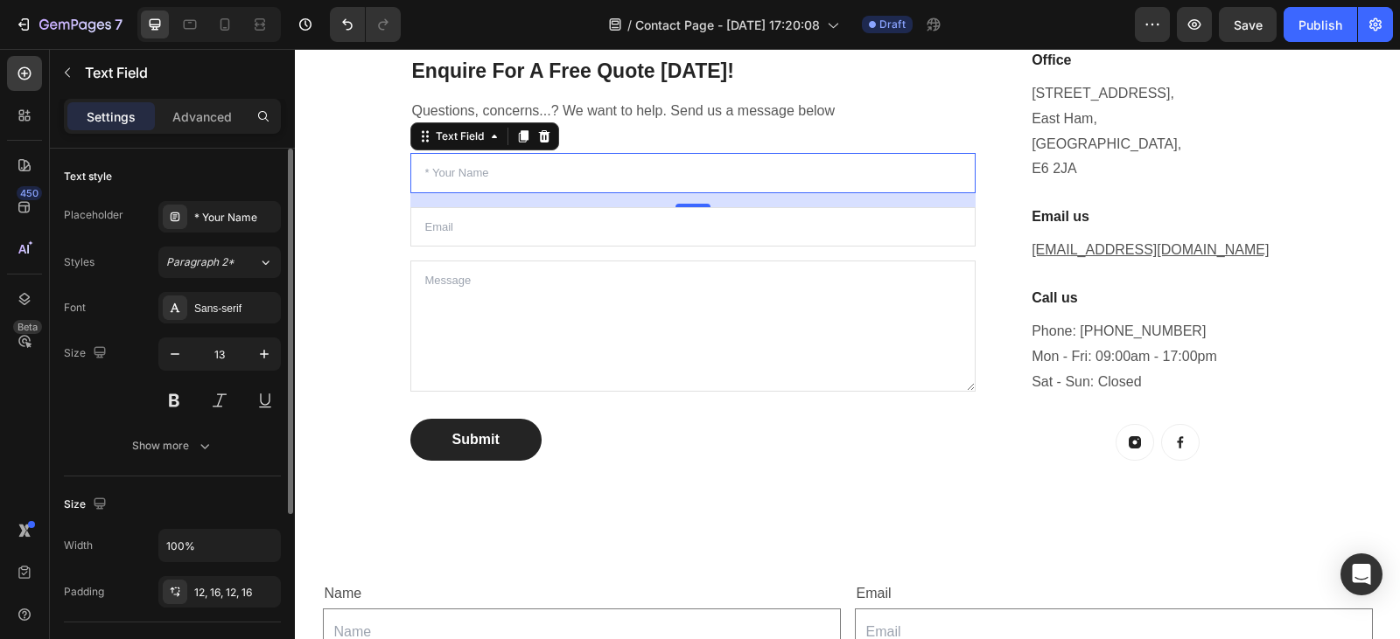
scroll to position [257, 0]
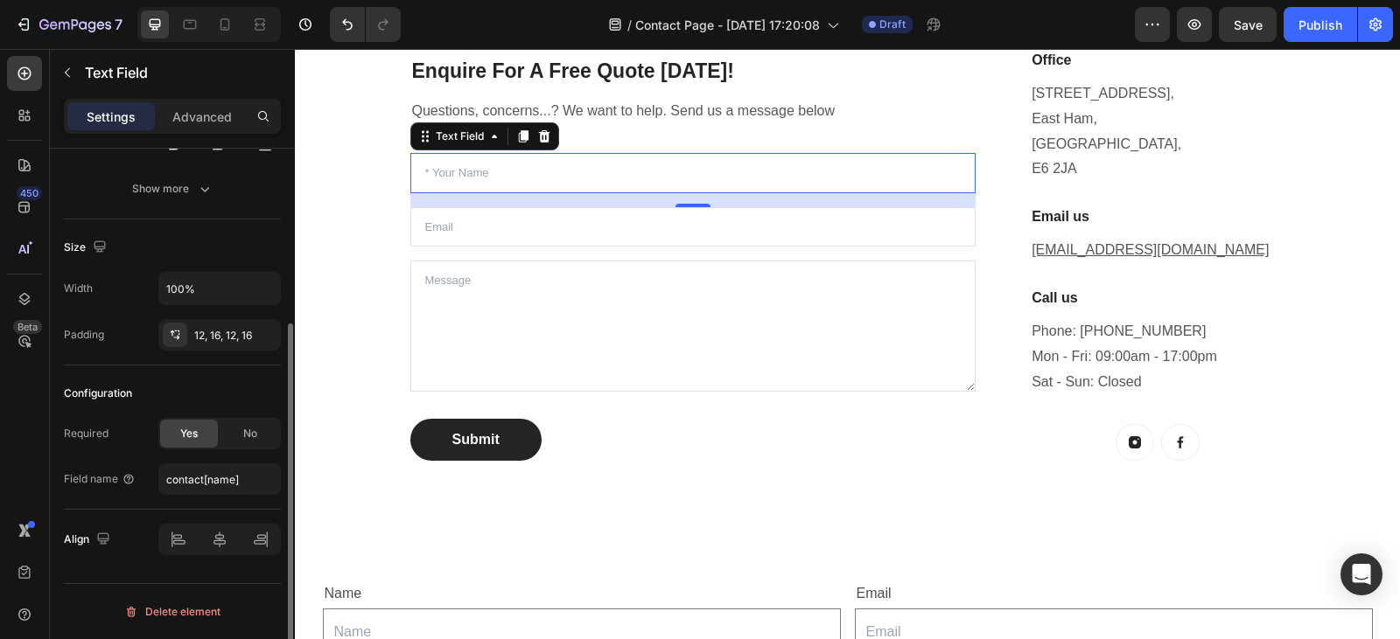
click at [113, 317] on div "Width 100% Padding 12, 16, 12, 16" at bounding box center [172, 311] width 217 height 79
click at [227, 296] on input "100%" at bounding box center [219, 288] width 121 height 31
click at [268, 281] on icon "button" at bounding box center [263, 288] width 17 height 17
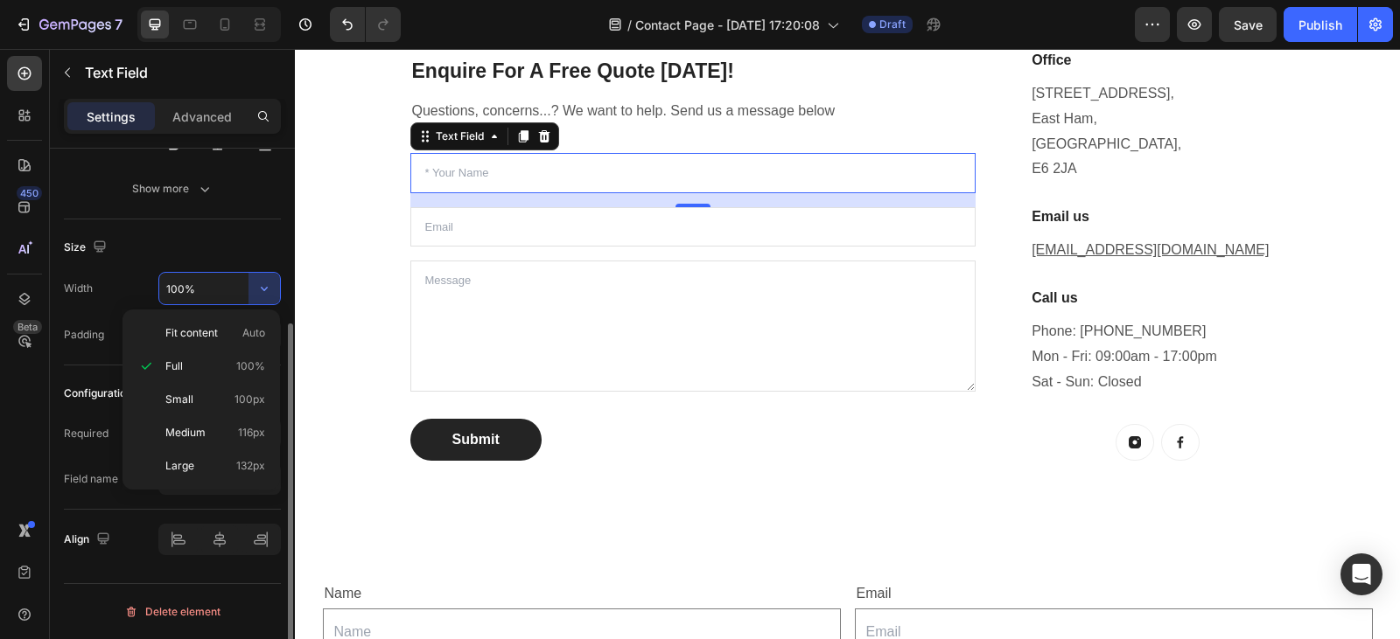
click at [209, 287] on input "100%" at bounding box center [219, 288] width 121 height 31
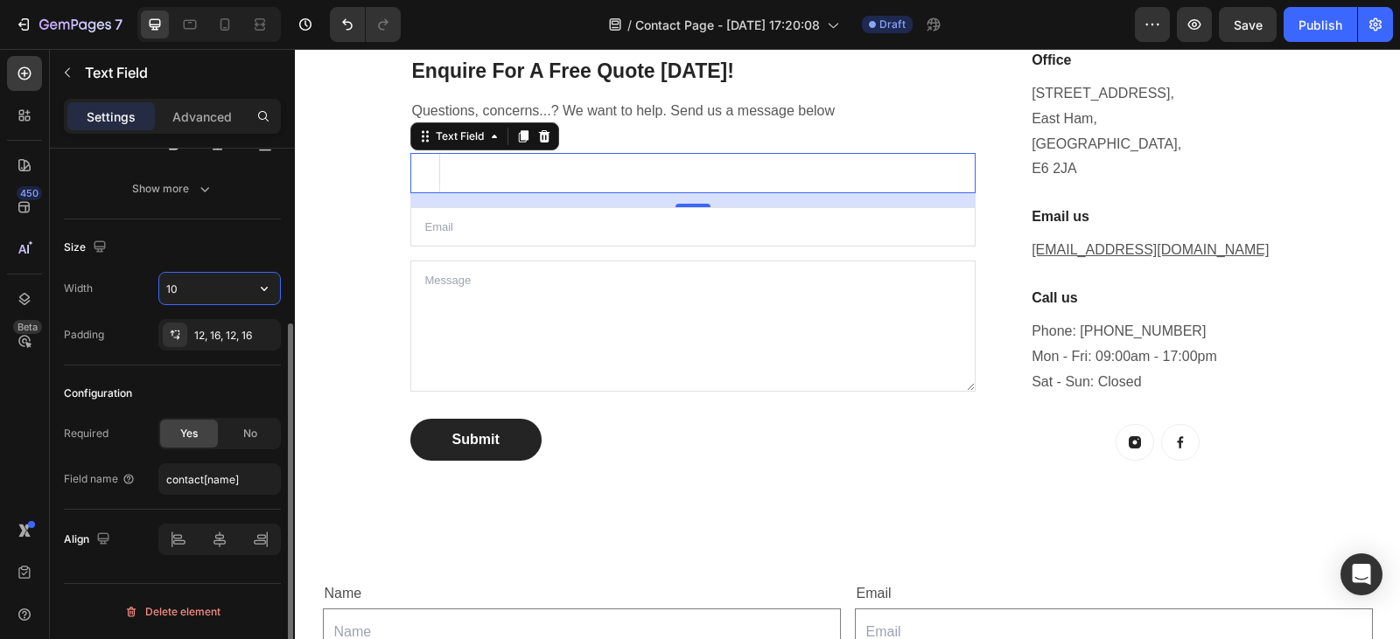
type input "1"
type input "70%"
click at [210, 235] on div "Size" at bounding box center [172, 248] width 217 height 28
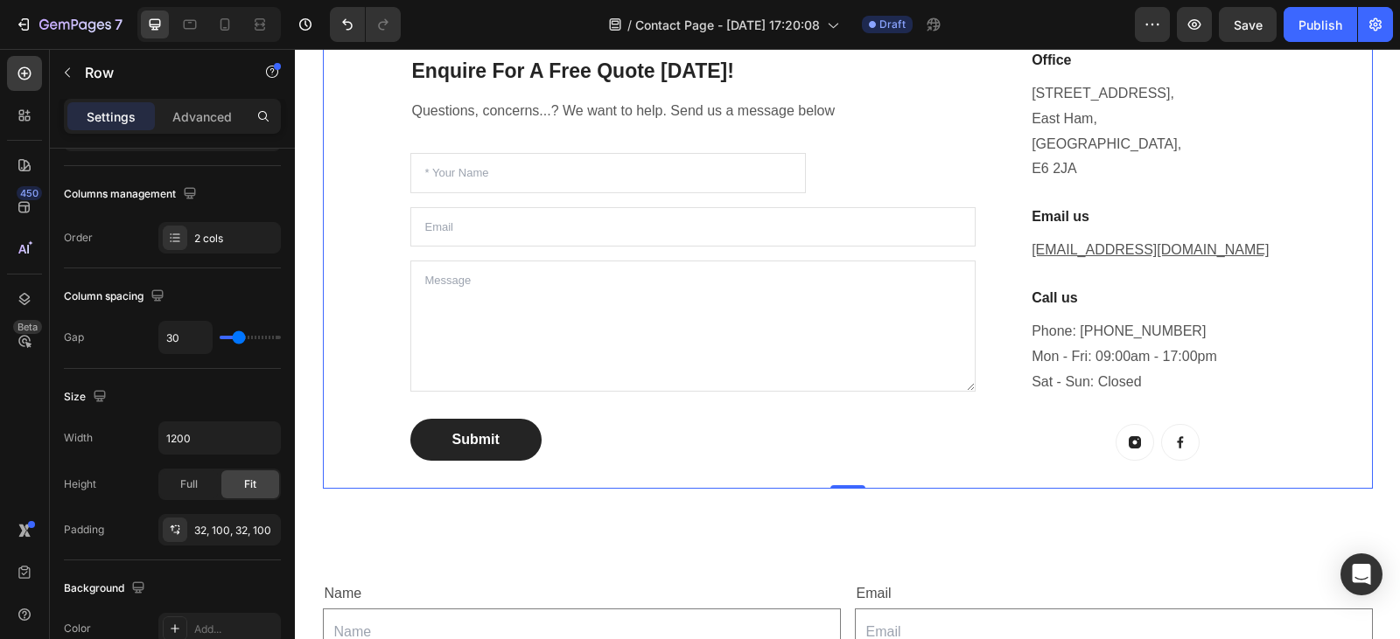
scroll to position [0, 0]
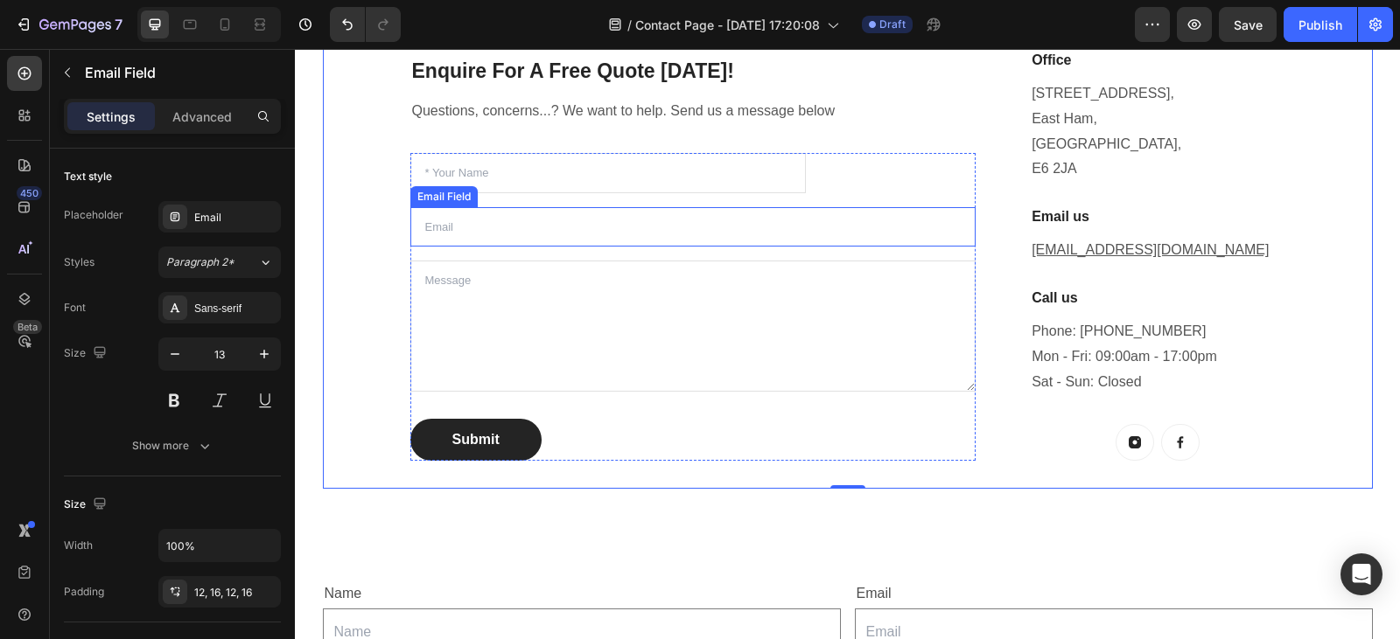
click at [618, 230] on input "email" at bounding box center [693, 227] width 566 height 40
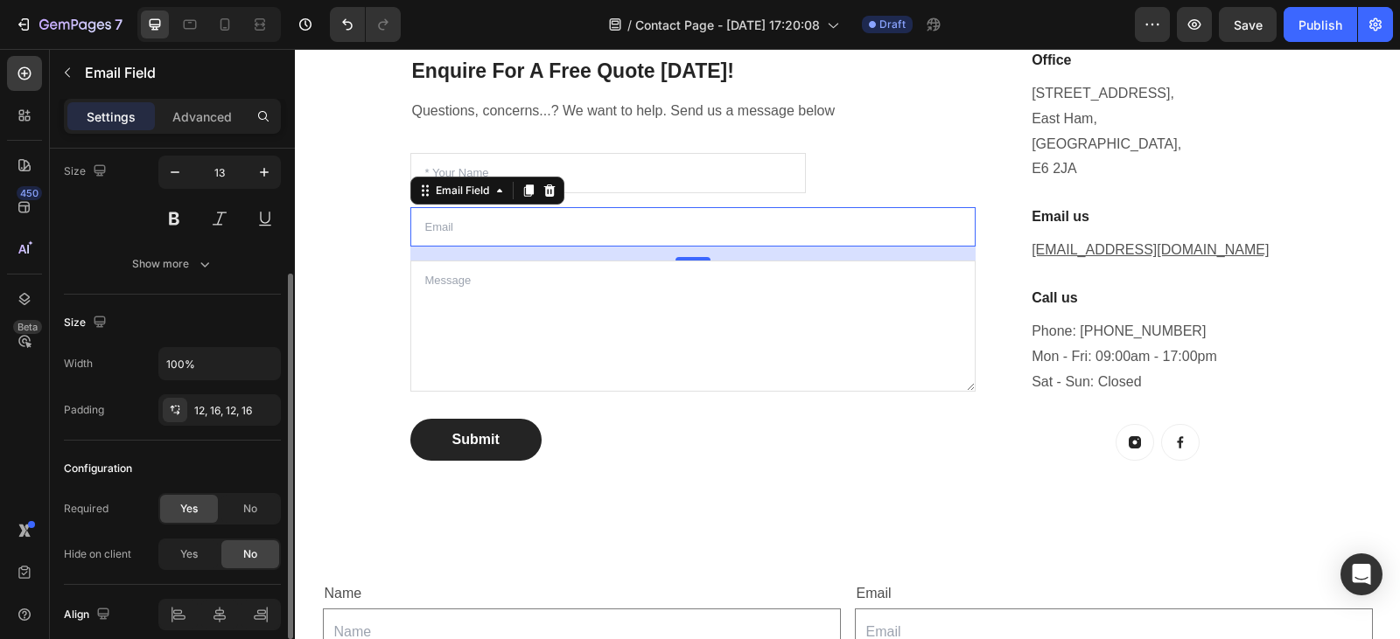
scroll to position [183, 0]
click at [179, 367] on input "100%" at bounding box center [219, 362] width 121 height 31
type input "70%"
click at [205, 330] on div "Size" at bounding box center [172, 322] width 217 height 28
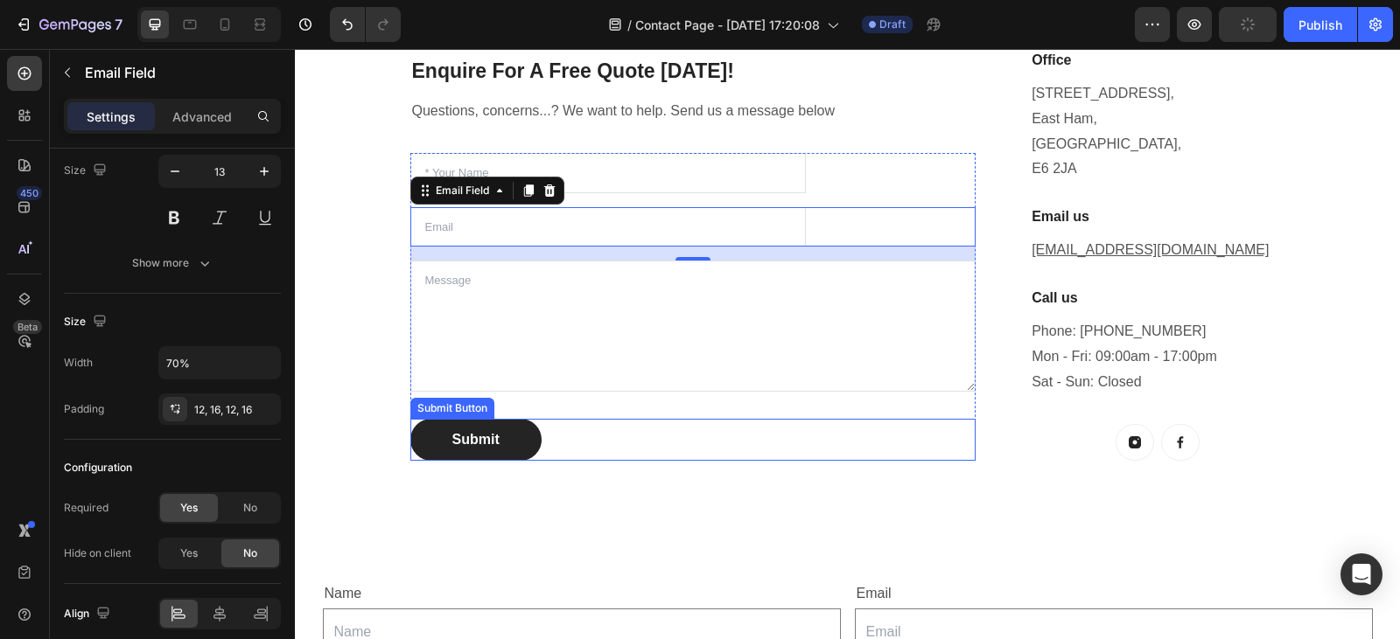
click at [770, 446] on div "Submit Submit Button" at bounding box center [693, 440] width 566 height 42
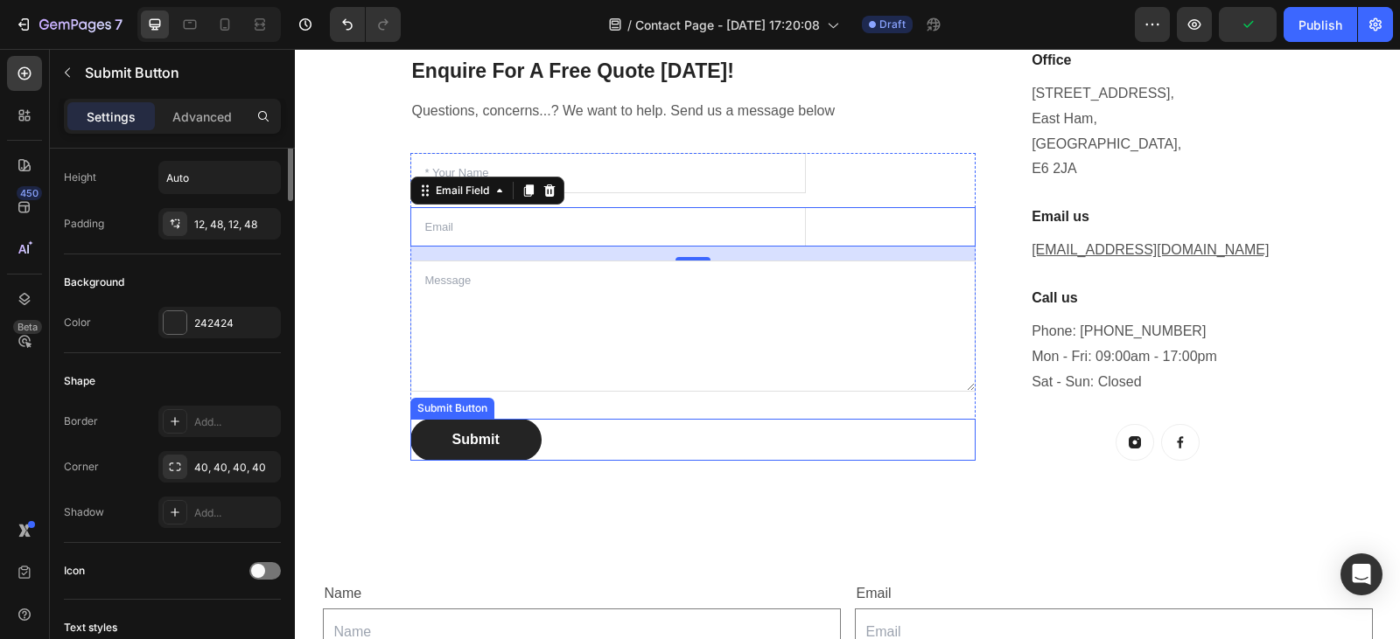
scroll to position [0, 0]
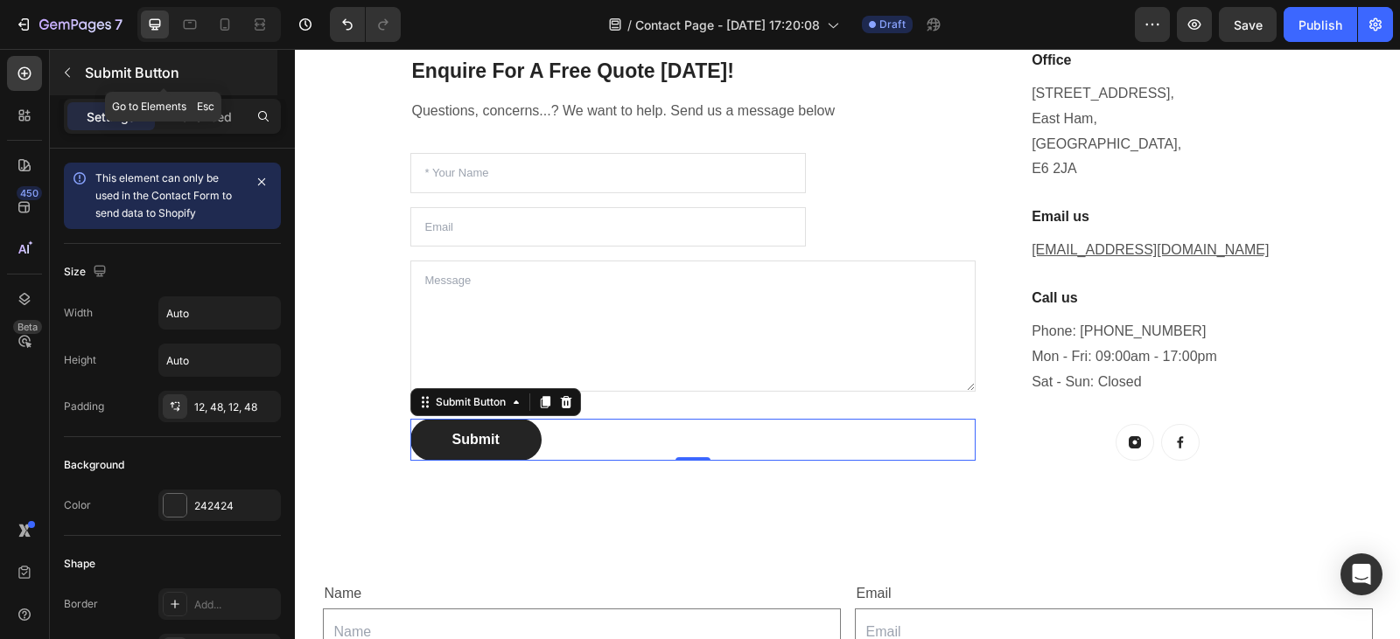
click at [66, 67] on icon "button" at bounding box center [67, 73] width 14 height 14
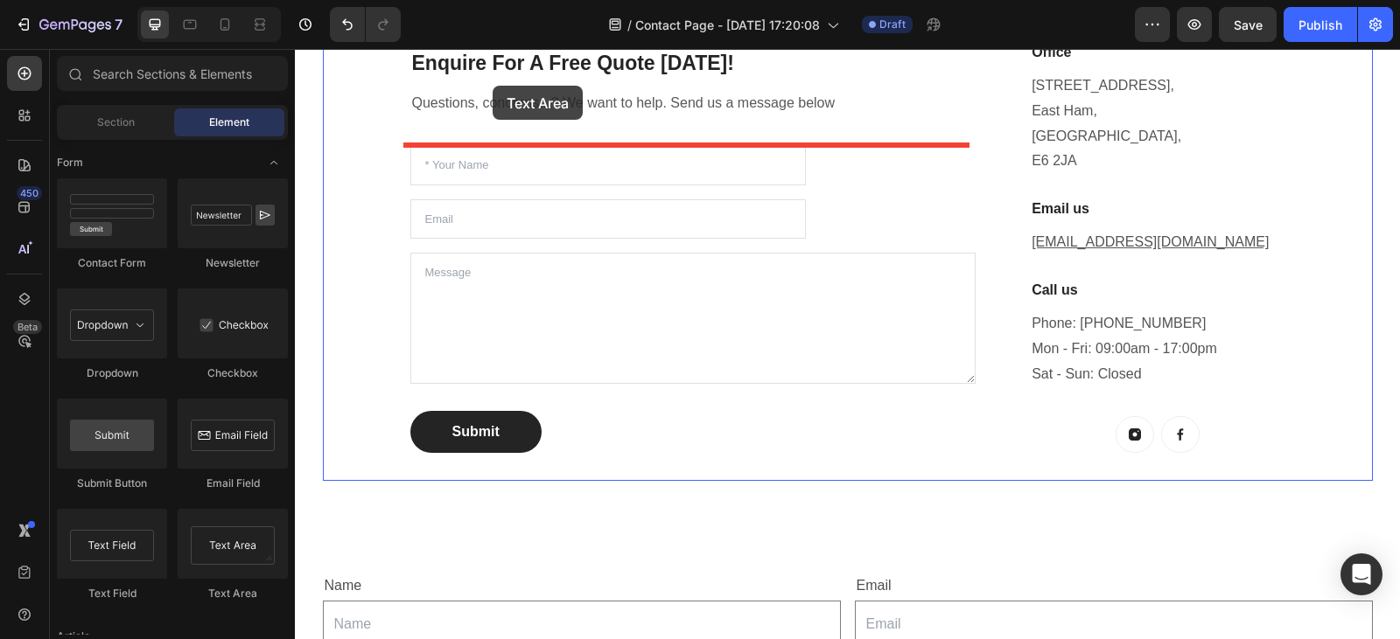
scroll to position [549, 0]
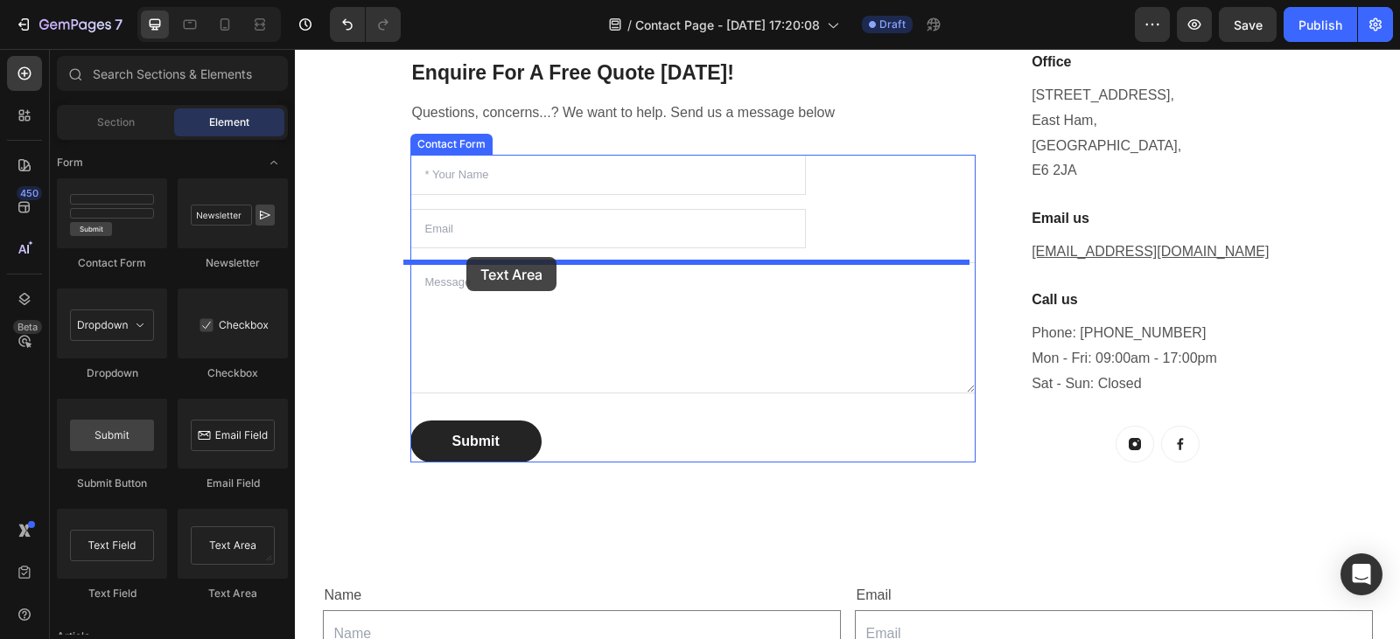
drag, startPoint x: 511, startPoint y: 583, endPoint x: 466, endPoint y: 257, distance: 328.4
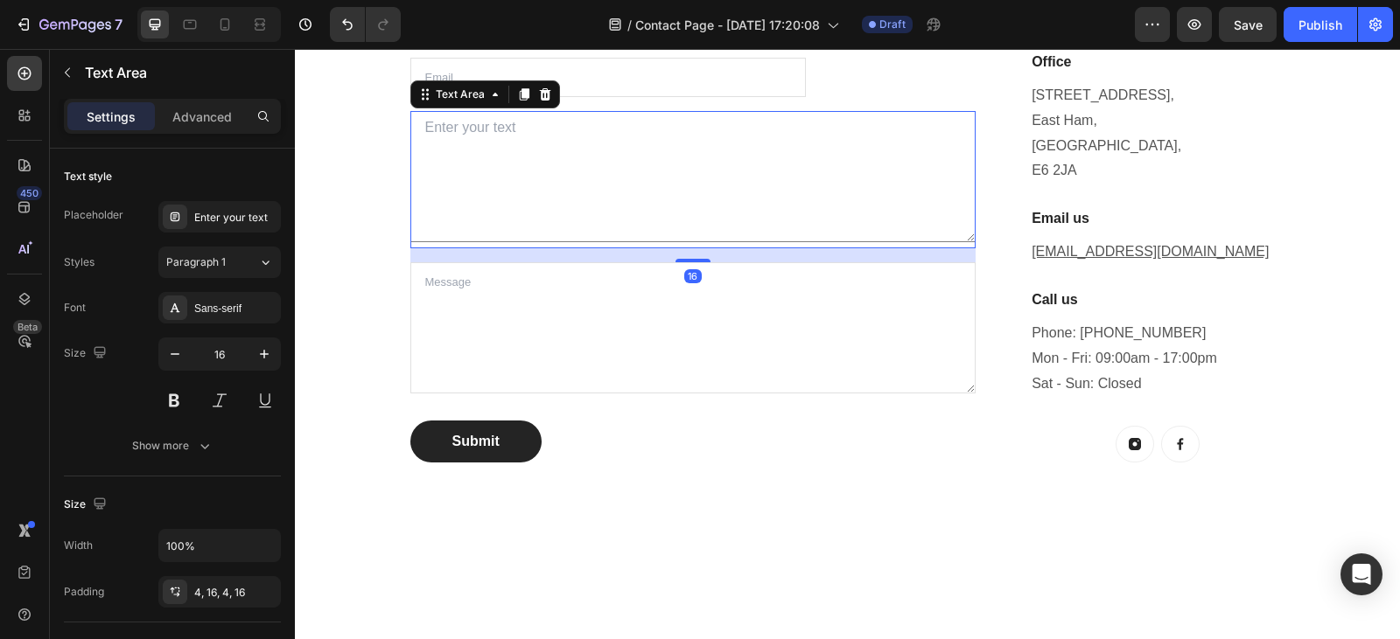
scroll to position [398, 0]
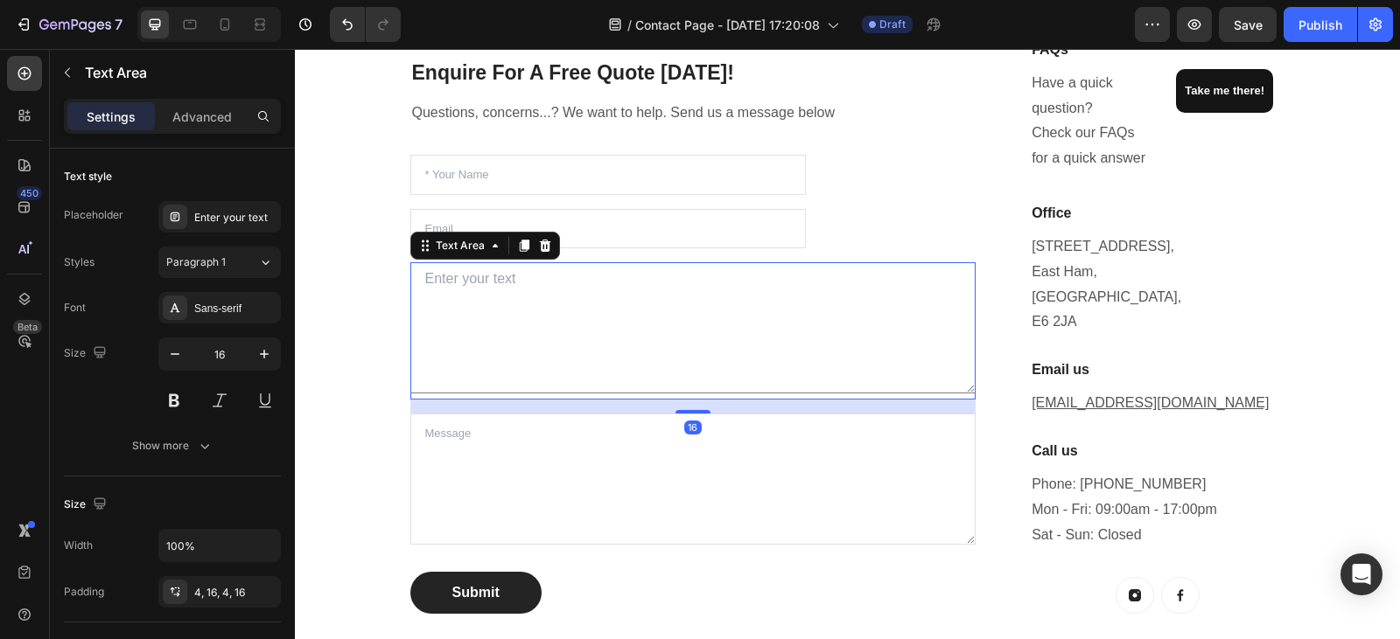
click at [588, 306] on textarea at bounding box center [693, 327] width 566 height 131
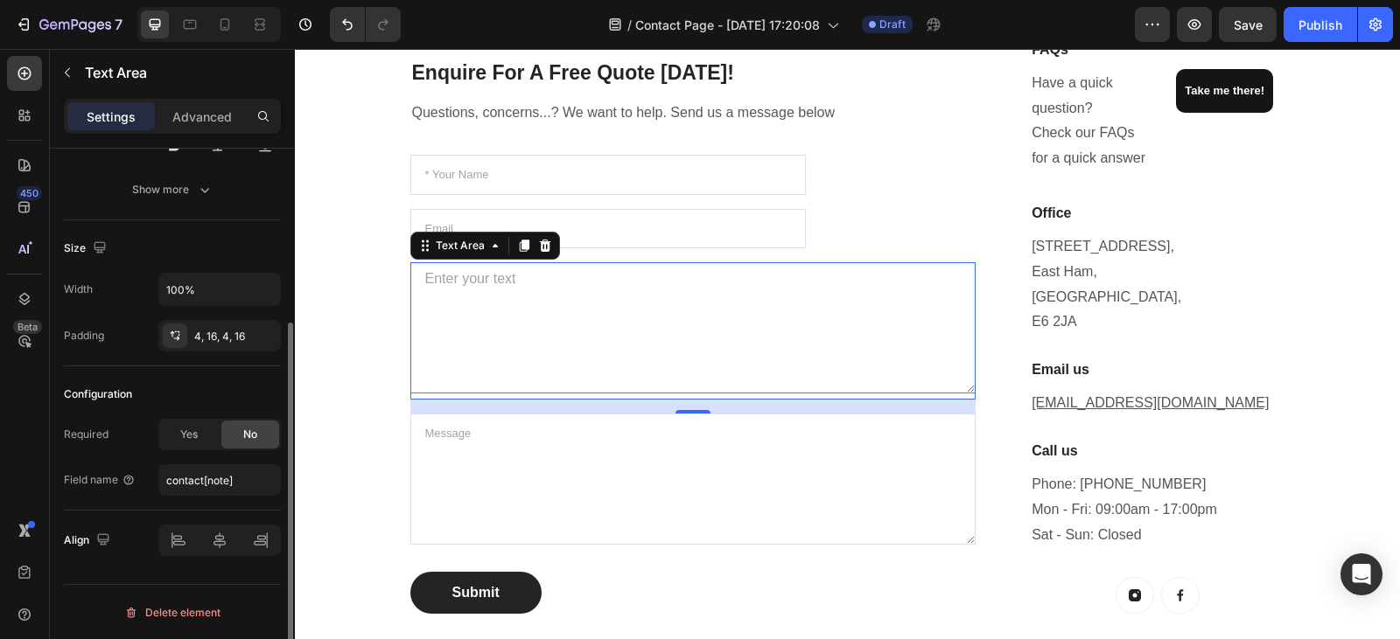
scroll to position [257, 0]
click at [542, 249] on icon at bounding box center [545, 246] width 14 height 14
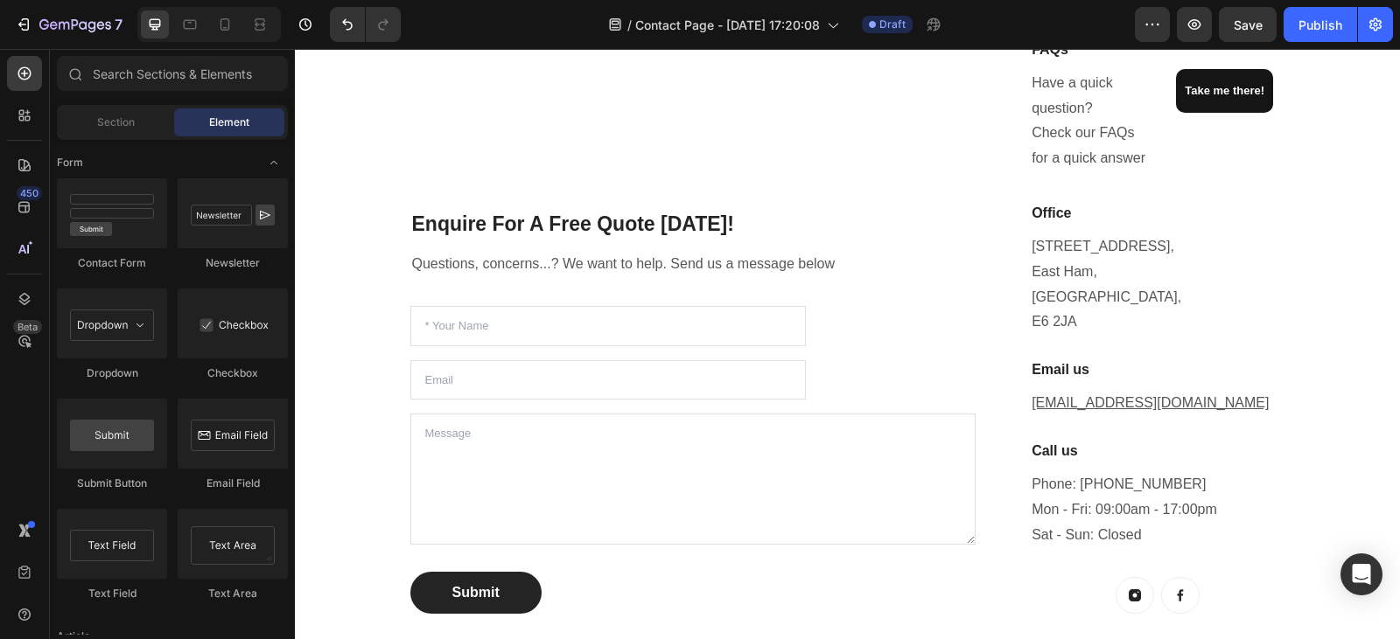
scroll to position [549, 0]
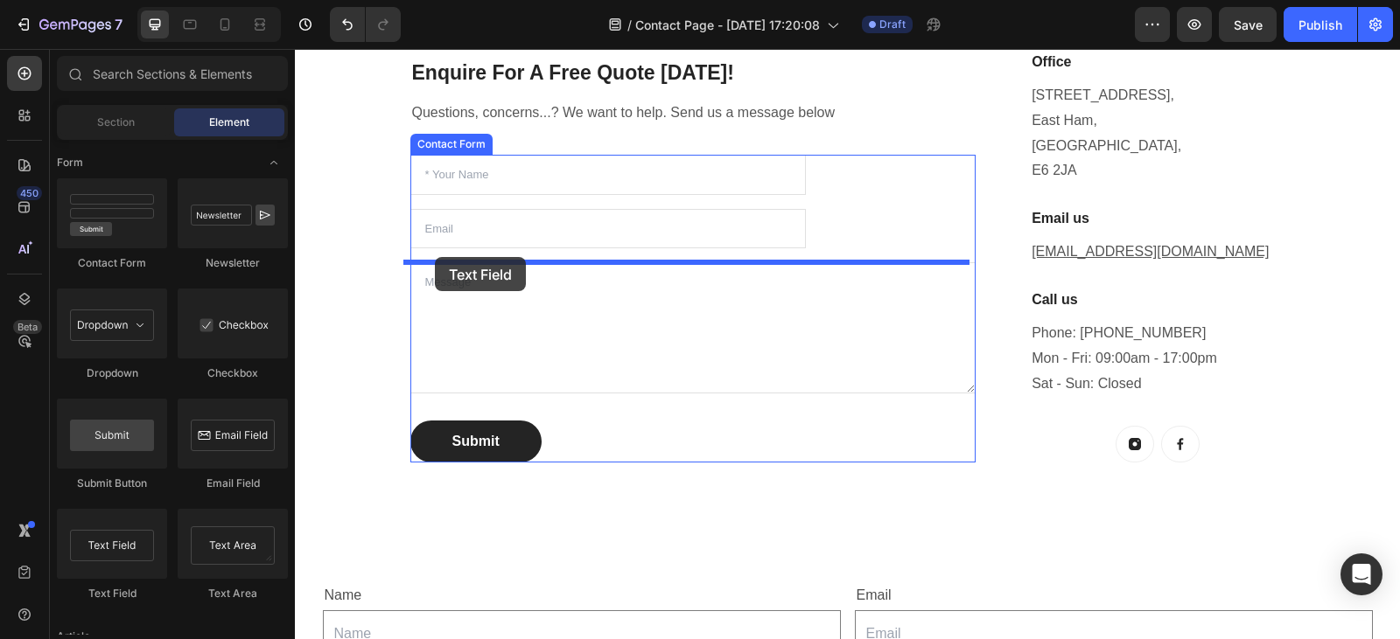
drag, startPoint x: 408, startPoint y: 611, endPoint x: 435, endPoint y: 257, distance: 354.4
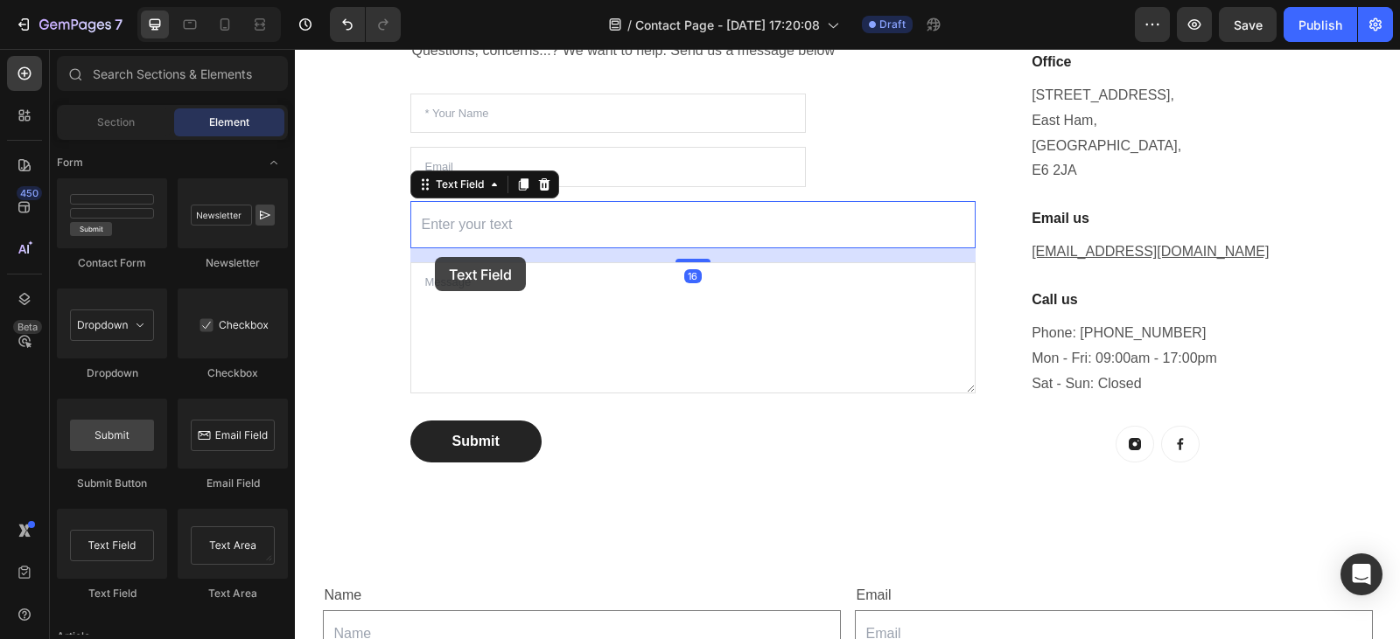
scroll to position [487, 0]
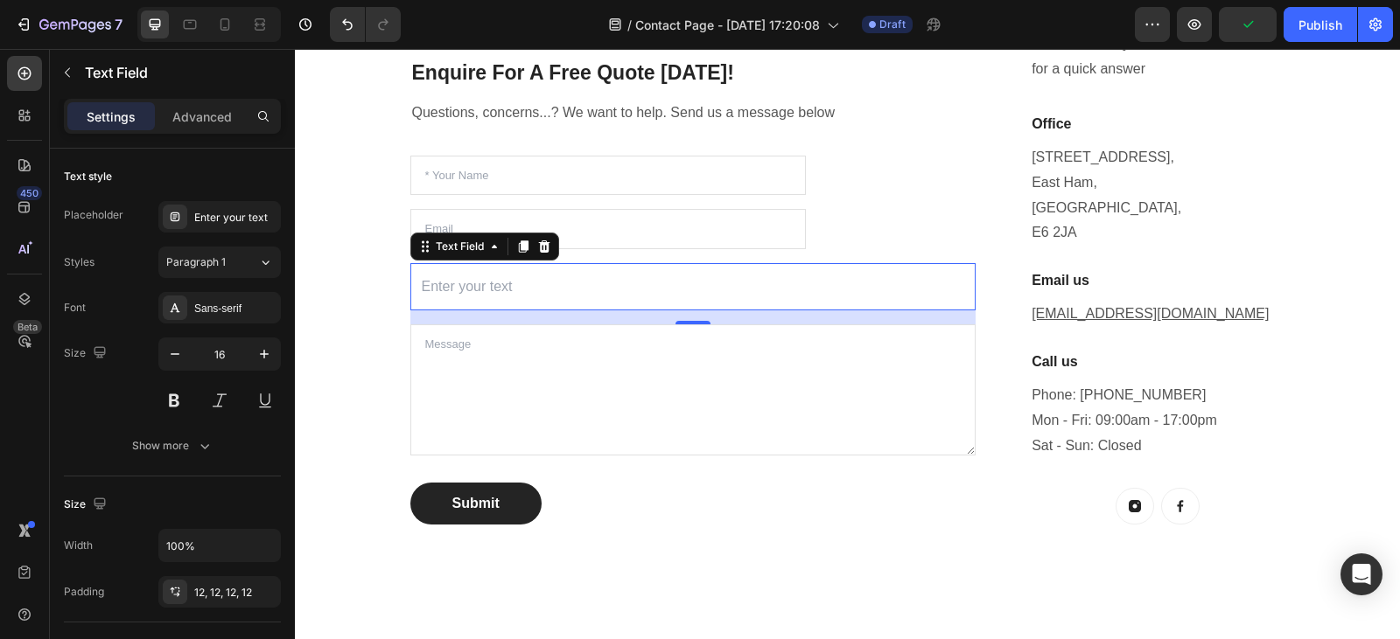
click at [534, 283] on input "text" at bounding box center [693, 287] width 566 height 48
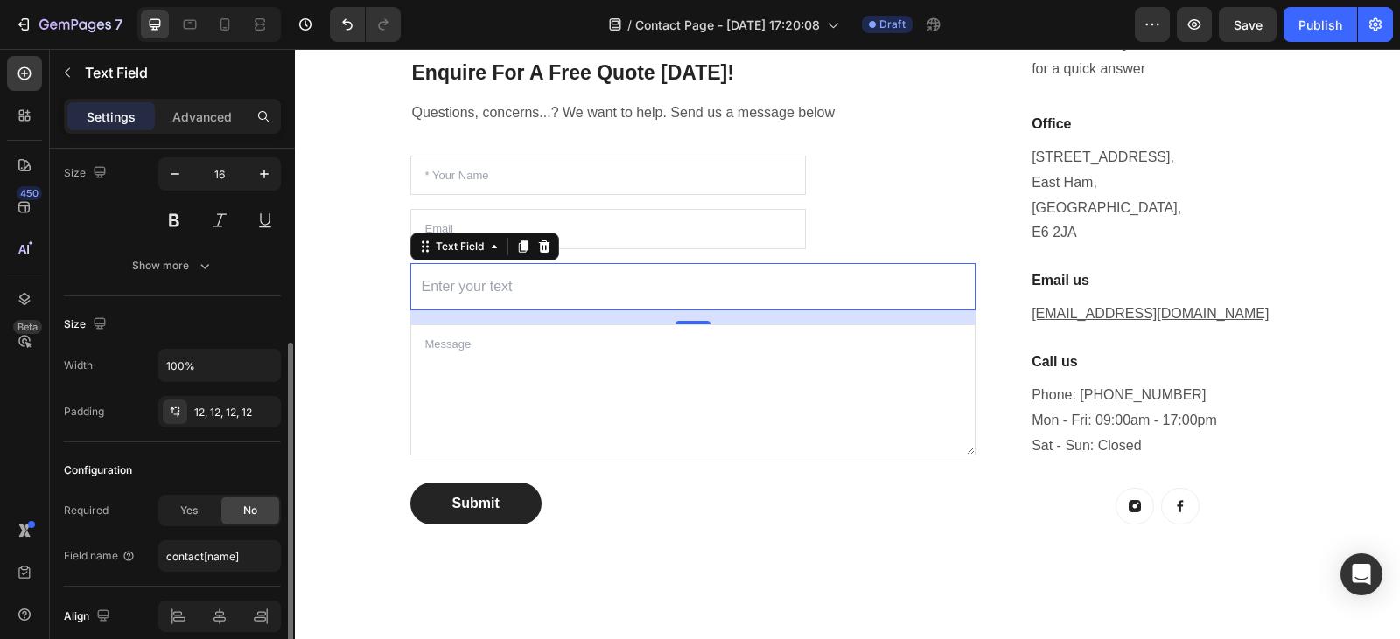
scroll to position [257, 0]
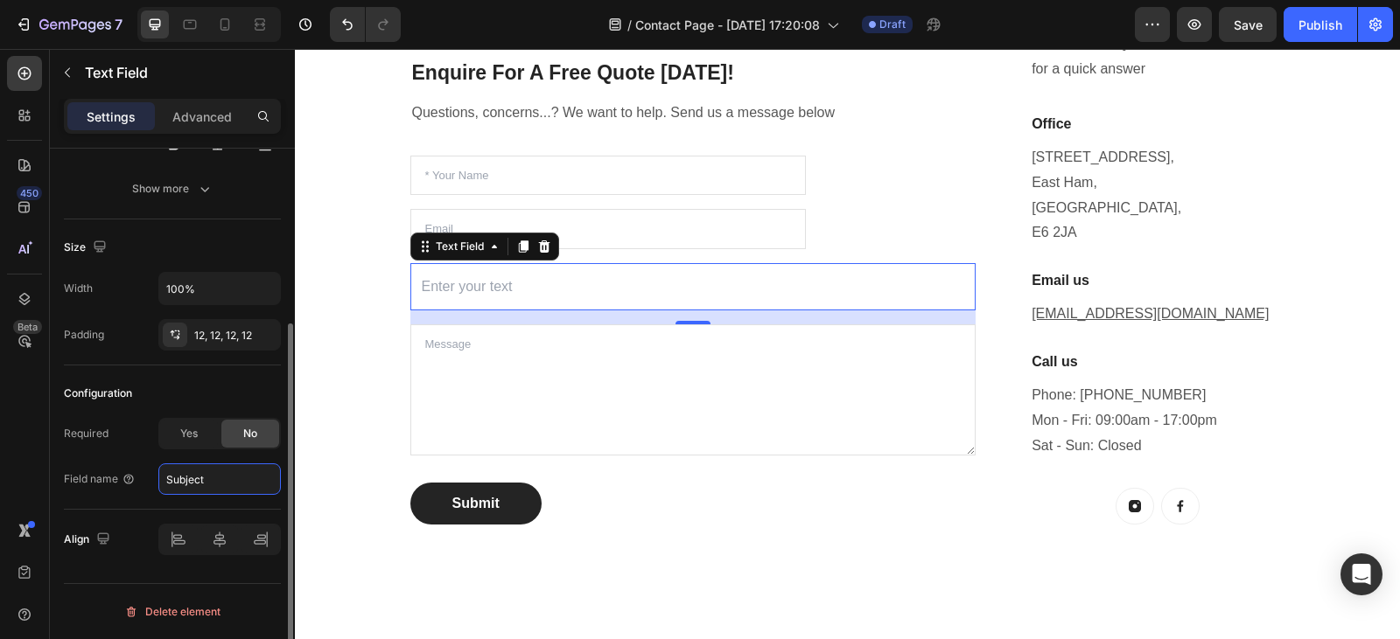
type input "Subject"
click at [142, 493] on div "Field name Subject" at bounding box center [172, 479] width 217 height 31
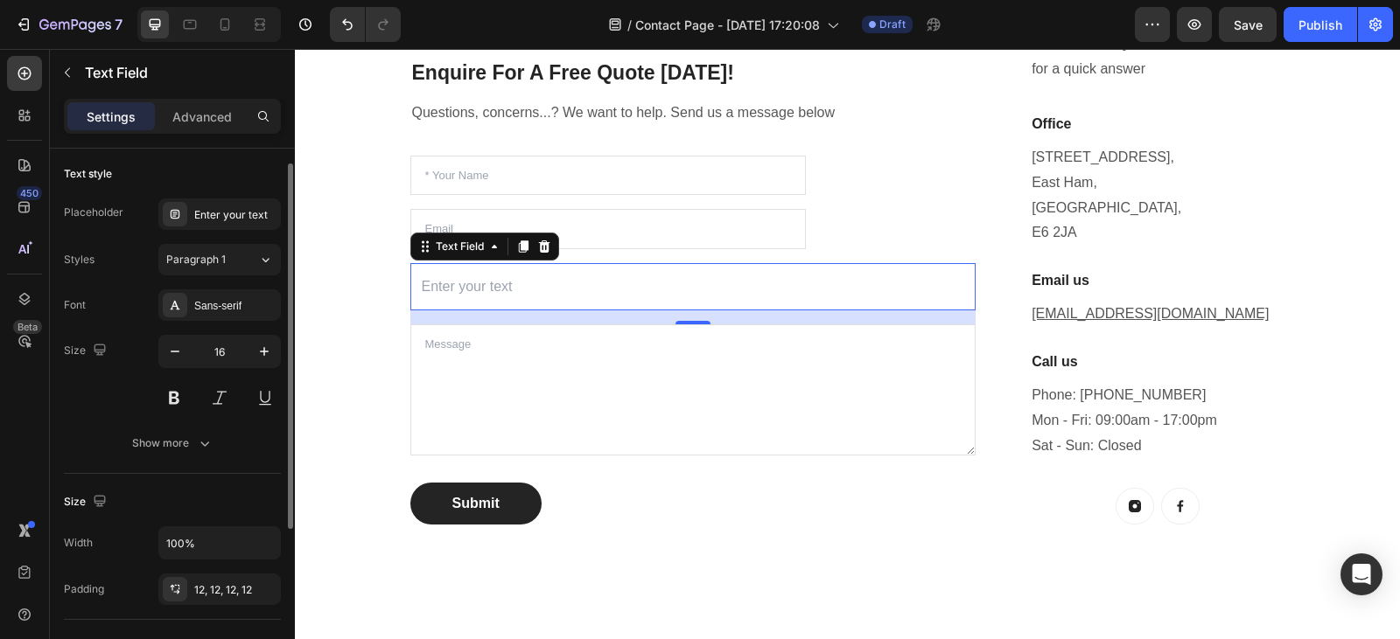
scroll to position [0, 0]
click at [244, 219] on div "Enter your text" at bounding box center [235, 218] width 82 height 16
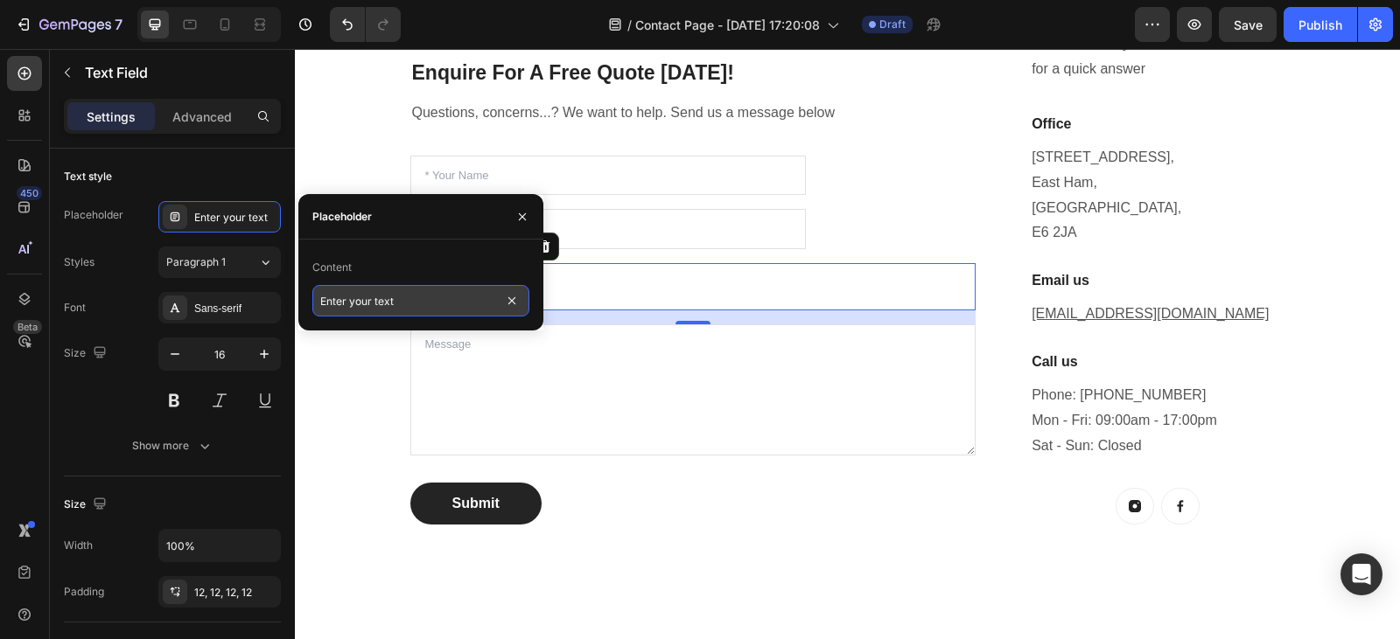
click at [403, 302] on input "Enter your text" at bounding box center [420, 300] width 217 height 31
type input "I"
click at [319, 303] on input "Kitchen Worktops" at bounding box center [420, 300] width 217 height 31
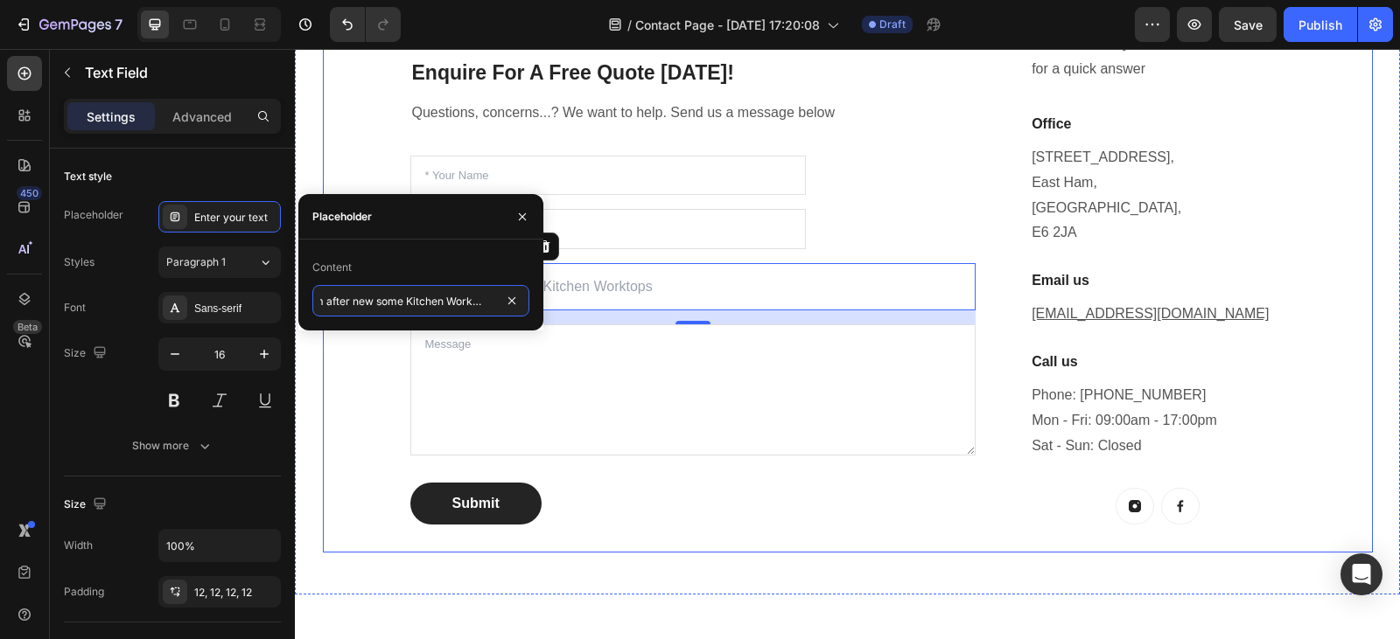
type input "I'm after new some Kitchen Worktops."
click at [355, 367] on div "Enquire For A Free Quote Today! Heading Questions, concerns...? We want to help…" at bounding box center [848, 236] width 1050 height 633
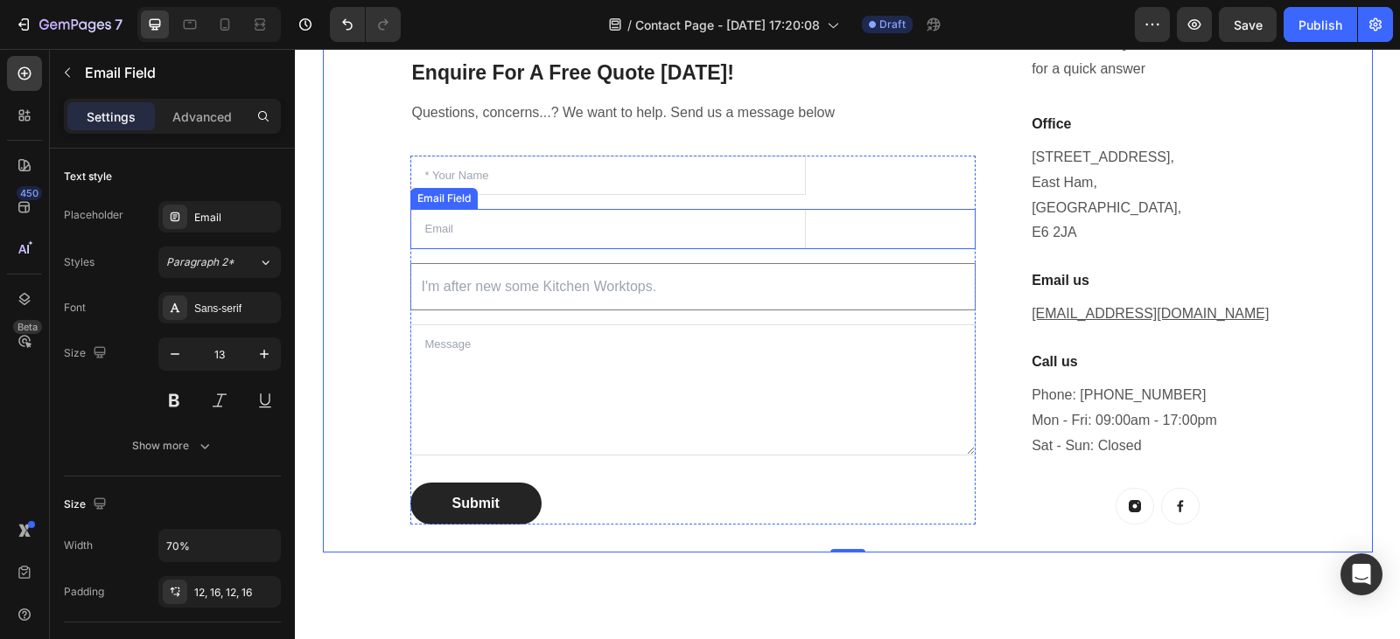
click at [446, 228] on input "email" at bounding box center [608, 229] width 396 height 40
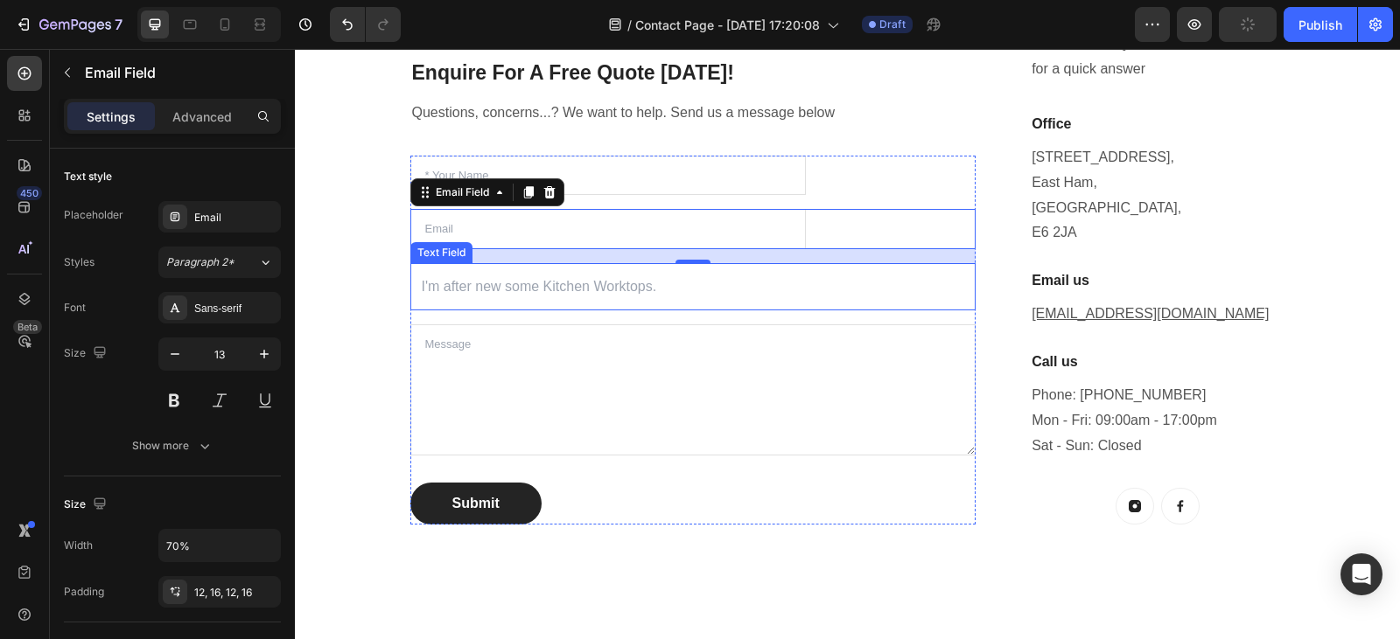
click at [601, 286] on input "text" at bounding box center [693, 287] width 566 height 48
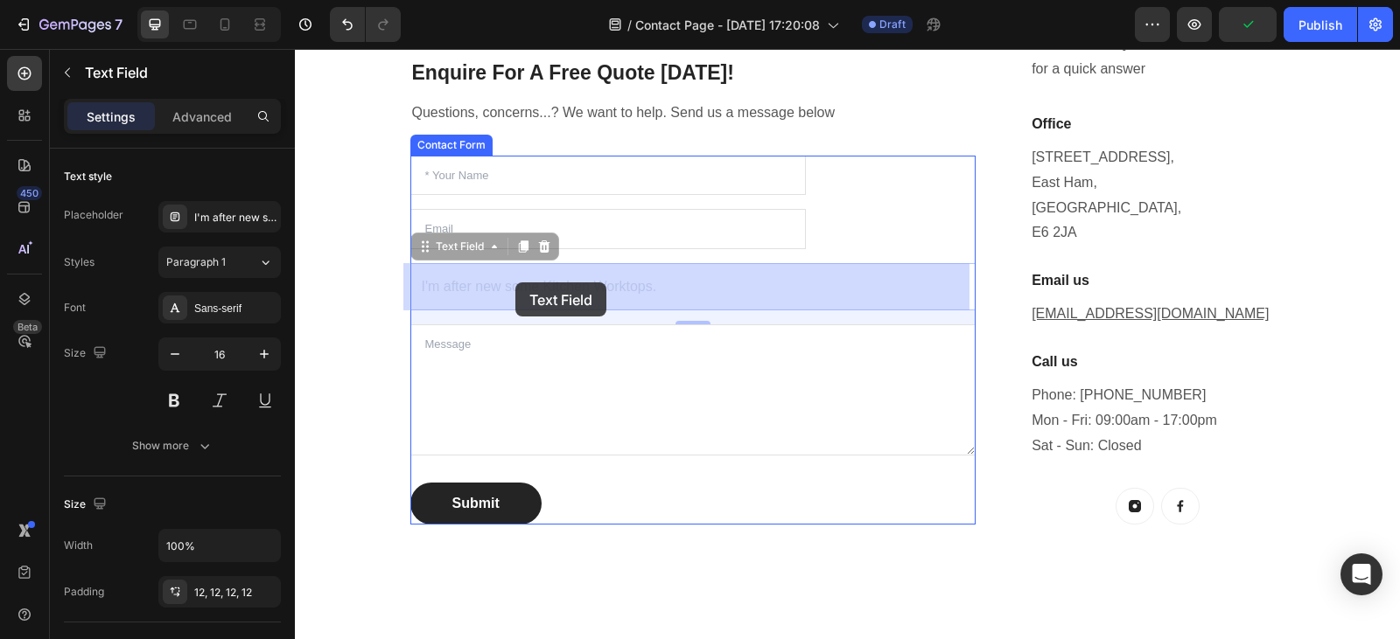
drag, startPoint x: 660, startPoint y: 290, endPoint x: 515, endPoint y: 283, distance: 145.4
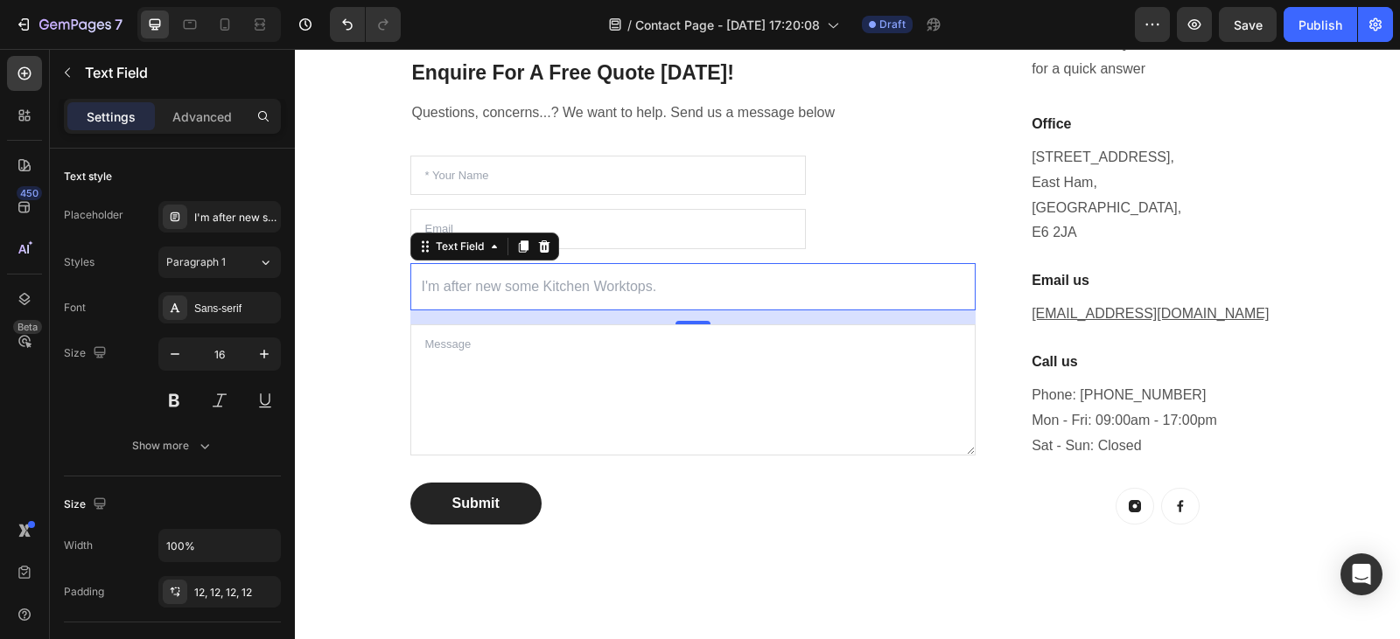
click at [653, 287] on input "text" at bounding box center [693, 287] width 566 height 48
click at [181, 361] on icon "button" at bounding box center [174, 354] width 17 height 17
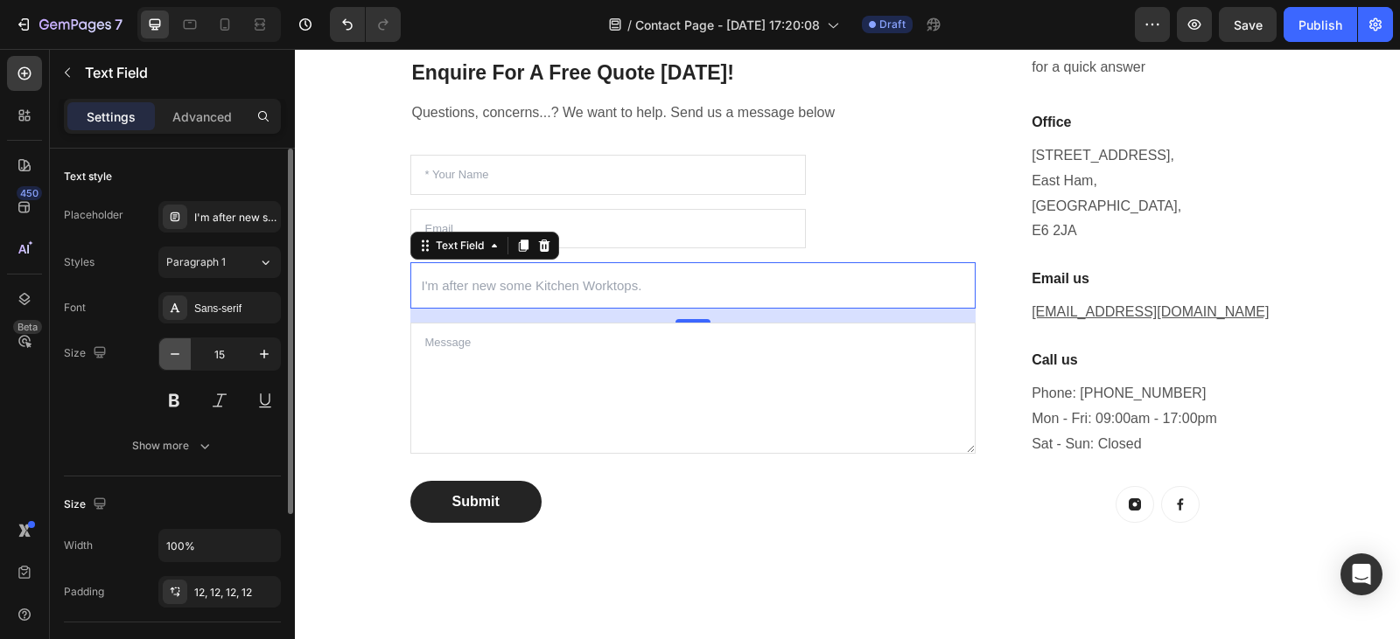
click at [181, 361] on icon "button" at bounding box center [174, 354] width 17 height 17
type input "13"
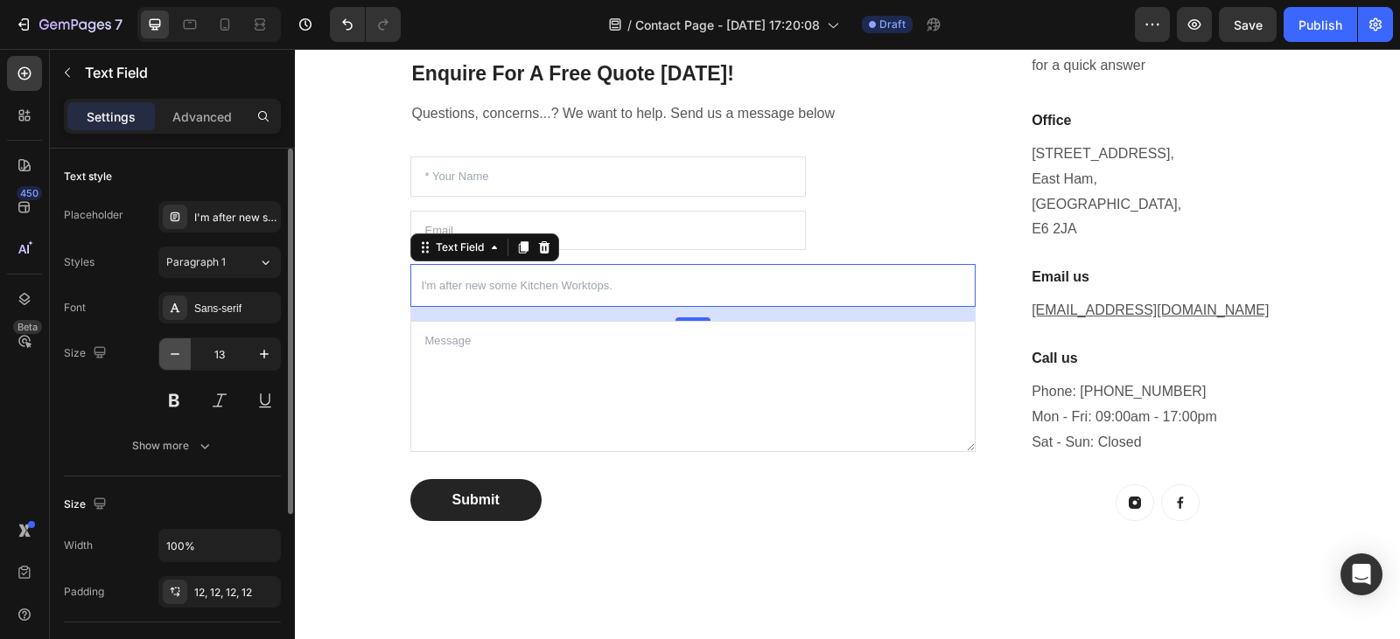
scroll to position [492, 0]
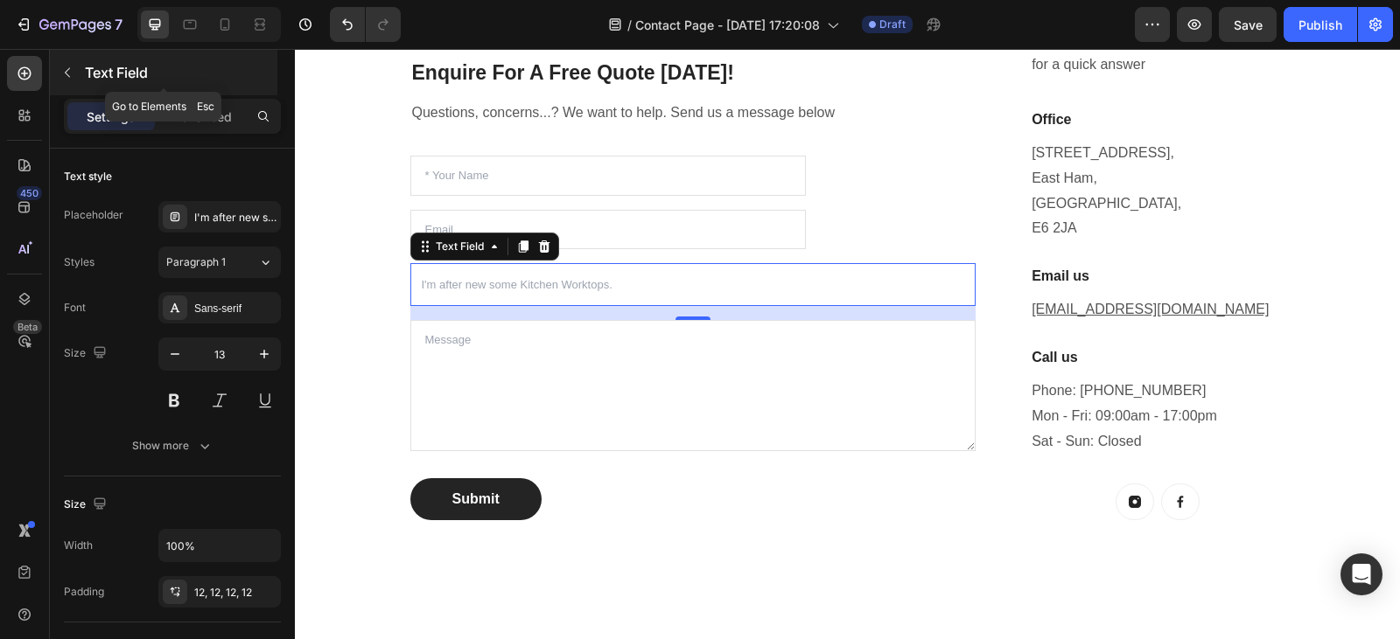
click at [66, 68] on icon "button" at bounding box center [67, 73] width 14 height 14
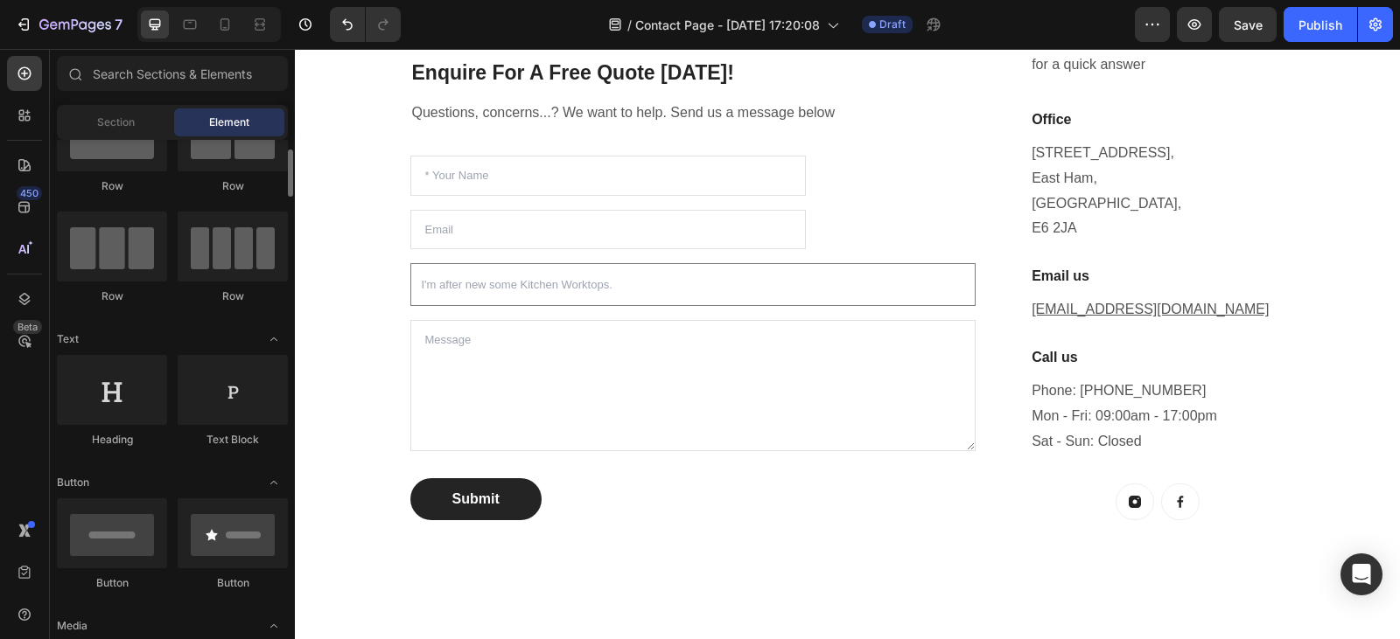
scroll to position [80, 0]
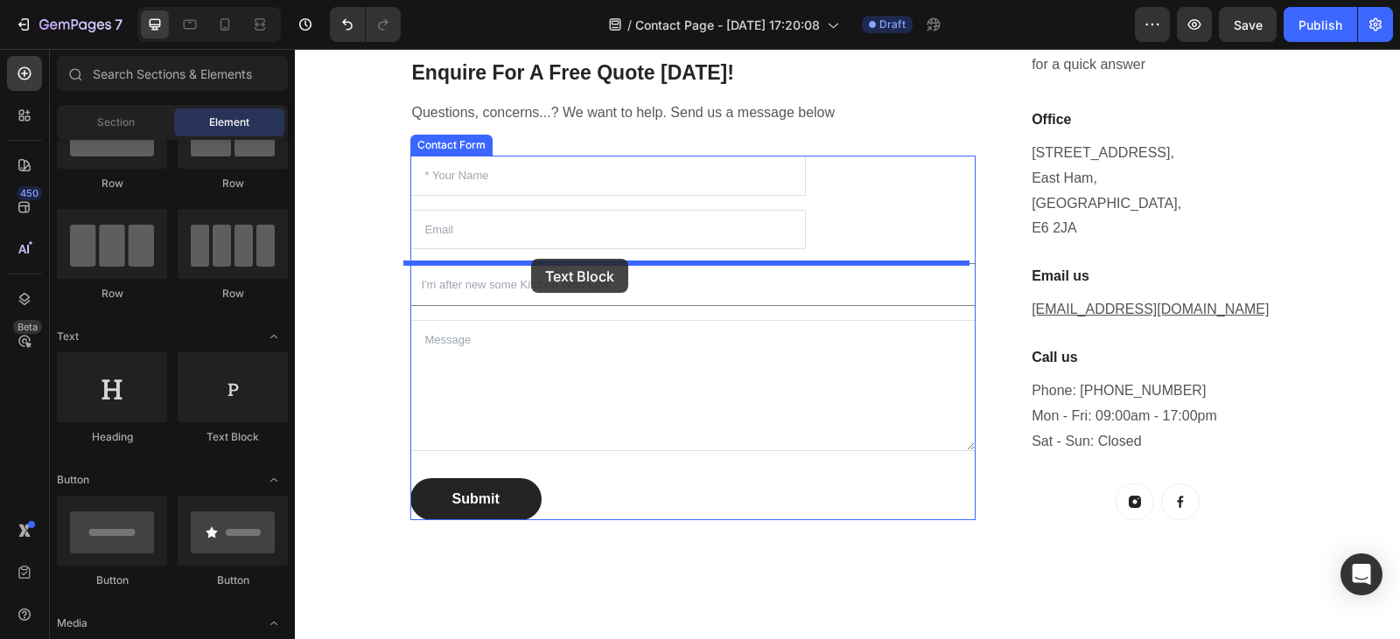
drag, startPoint x: 513, startPoint y: 444, endPoint x: 531, endPoint y: 259, distance: 186.3
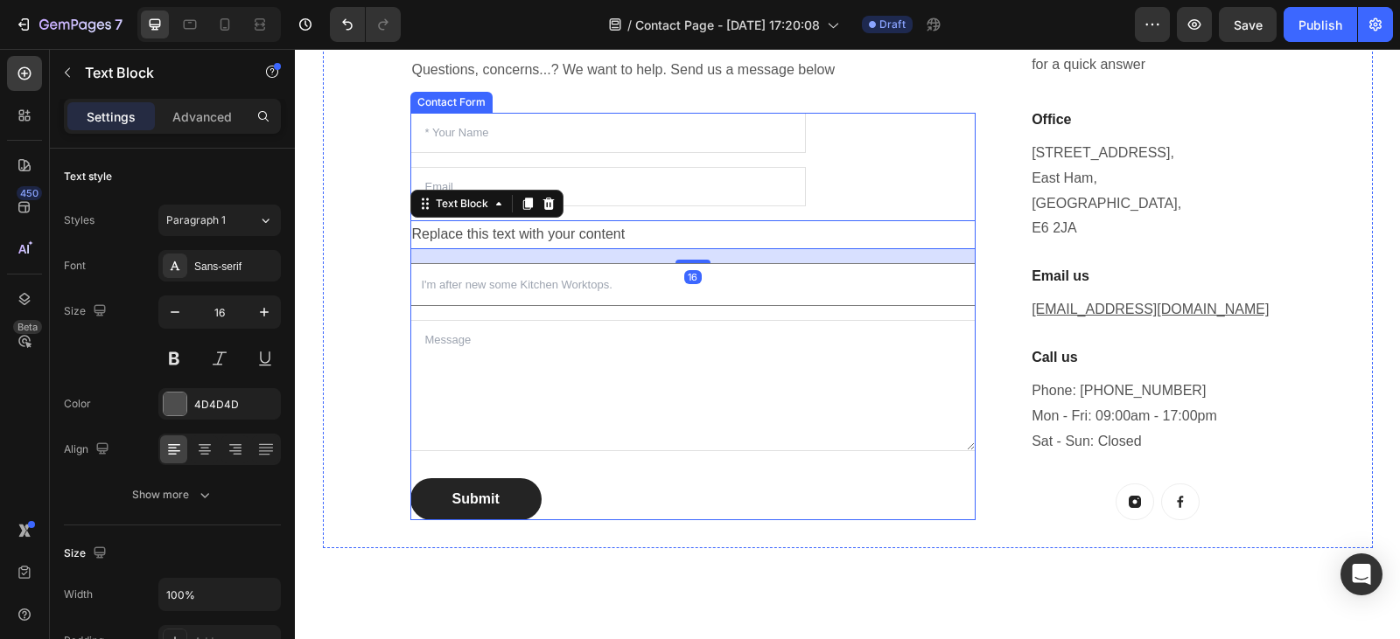
scroll to position [450, 0]
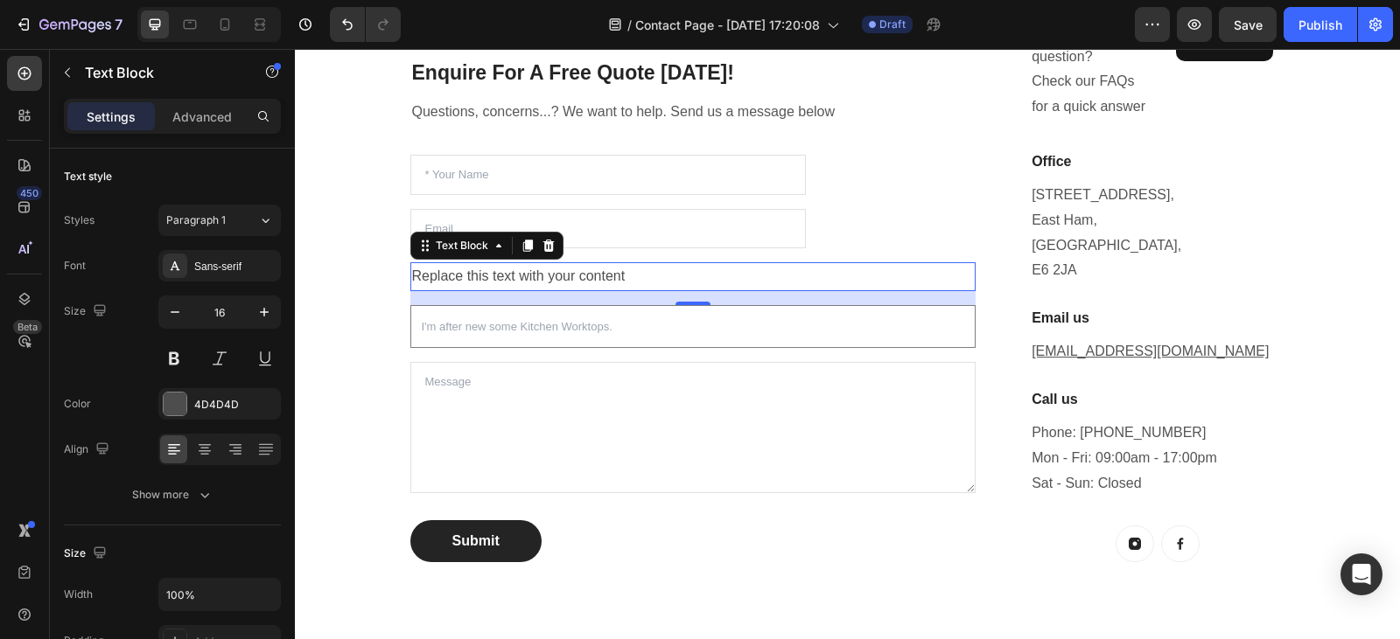
click at [631, 276] on div "Replace this text with your content" at bounding box center [693, 276] width 566 height 29
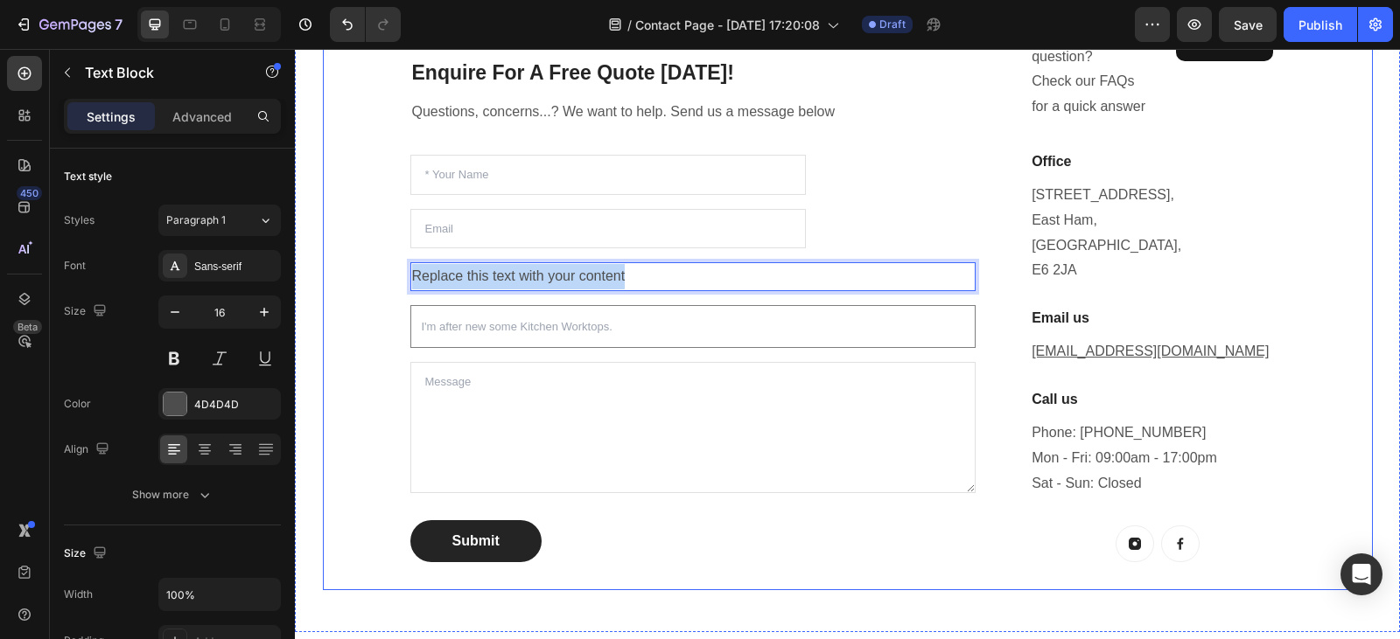
drag, startPoint x: 631, startPoint y: 276, endPoint x: 399, endPoint y: 272, distance: 231.8
click at [399, 272] on div "Enquire For A Free Quote Today! Heading Questions, concerns...? We want to help…" at bounding box center [848, 274] width 1050 height 633
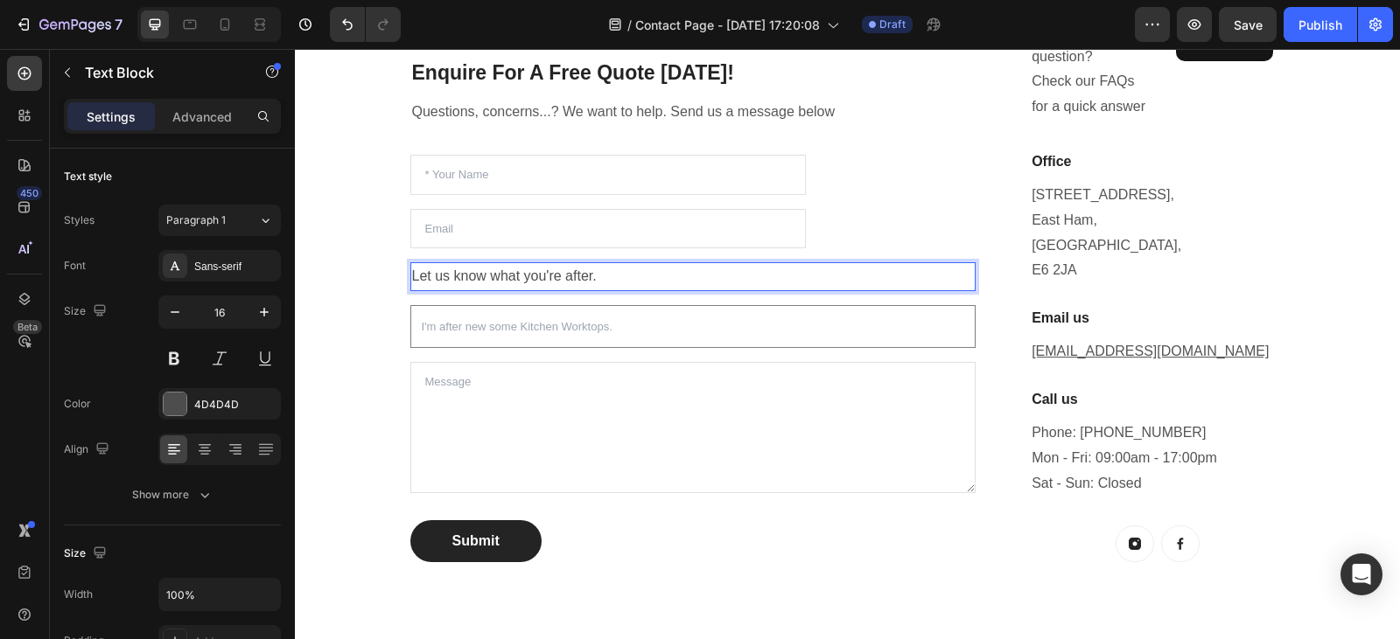
click at [633, 270] on p "Let us know what you're after." at bounding box center [693, 276] width 562 height 25
click at [907, 127] on div "Questions, concerns...? We want to help. Send us a message below Text block" at bounding box center [693, 112] width 566 height 29
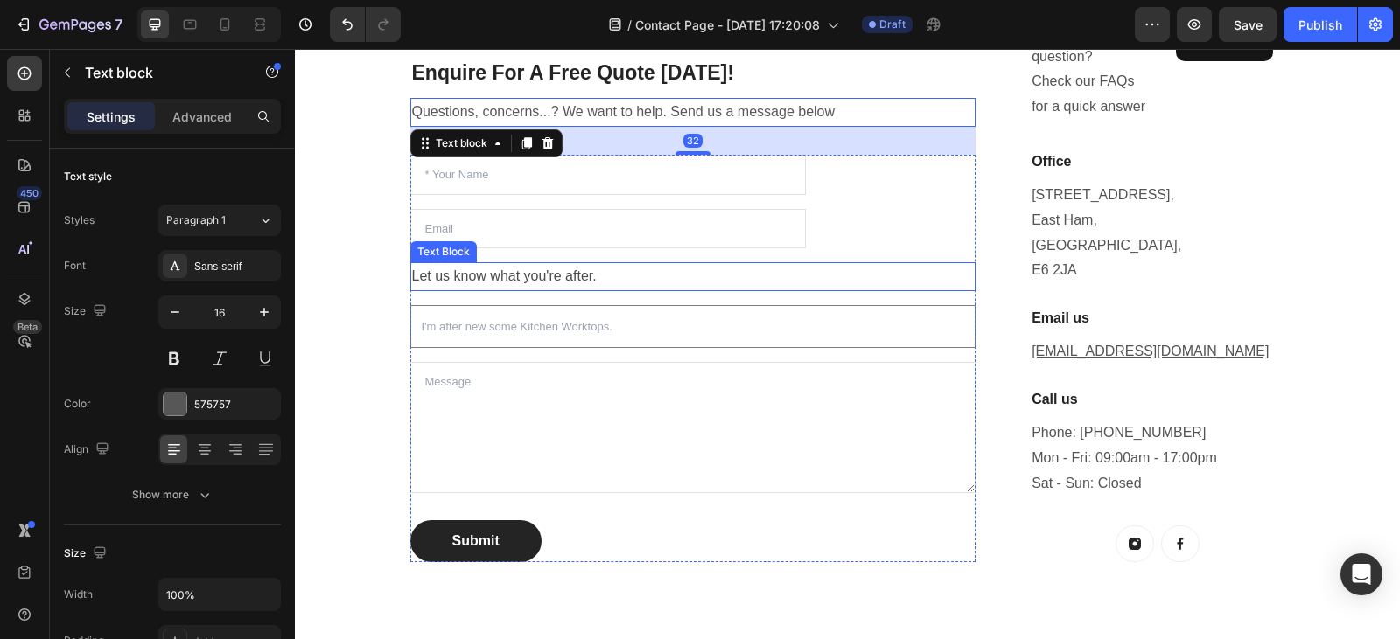
click at [623, 279] on p "Let us know what you're after." at bounding box center [693, 276] width 562 height 25
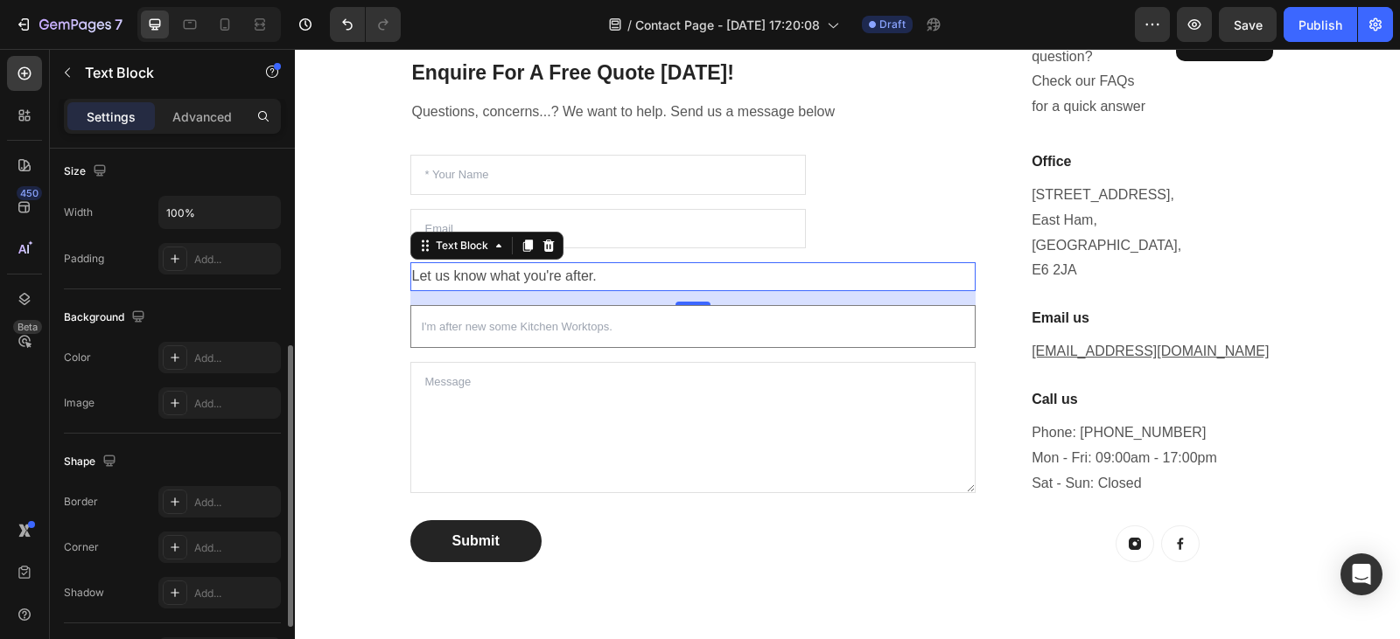
scroll to position [383, 0]
click at [189, 108] on p "Advanced" at bounding box center [201, 117] width 59 height 18
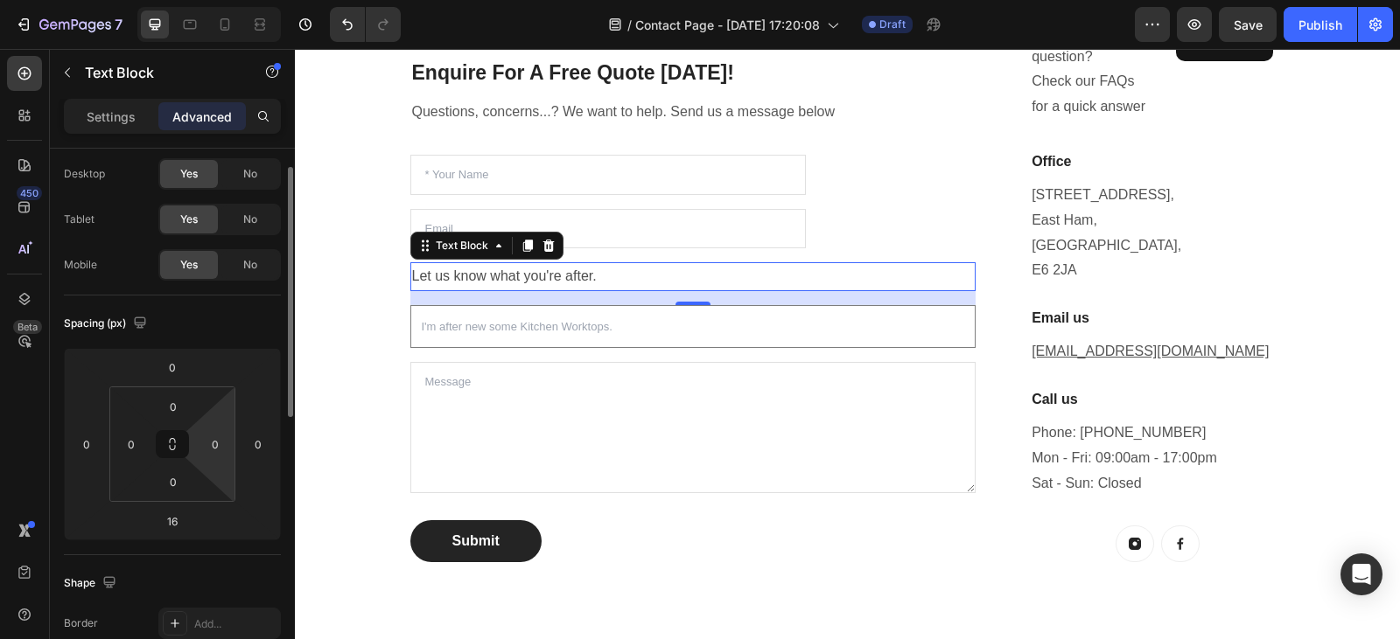
scroll to position [42, 0]
click at [186, 520] on input "16" at bounding box center [172, 522] width 35 height 26
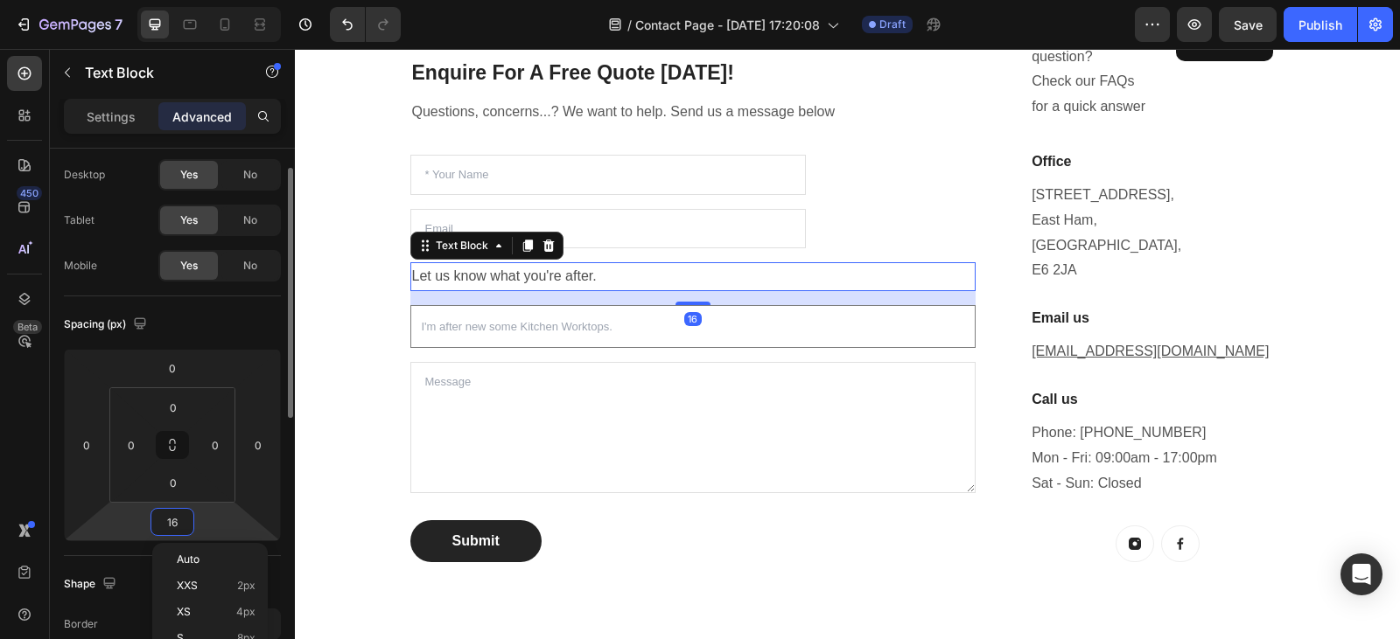
type input "2"
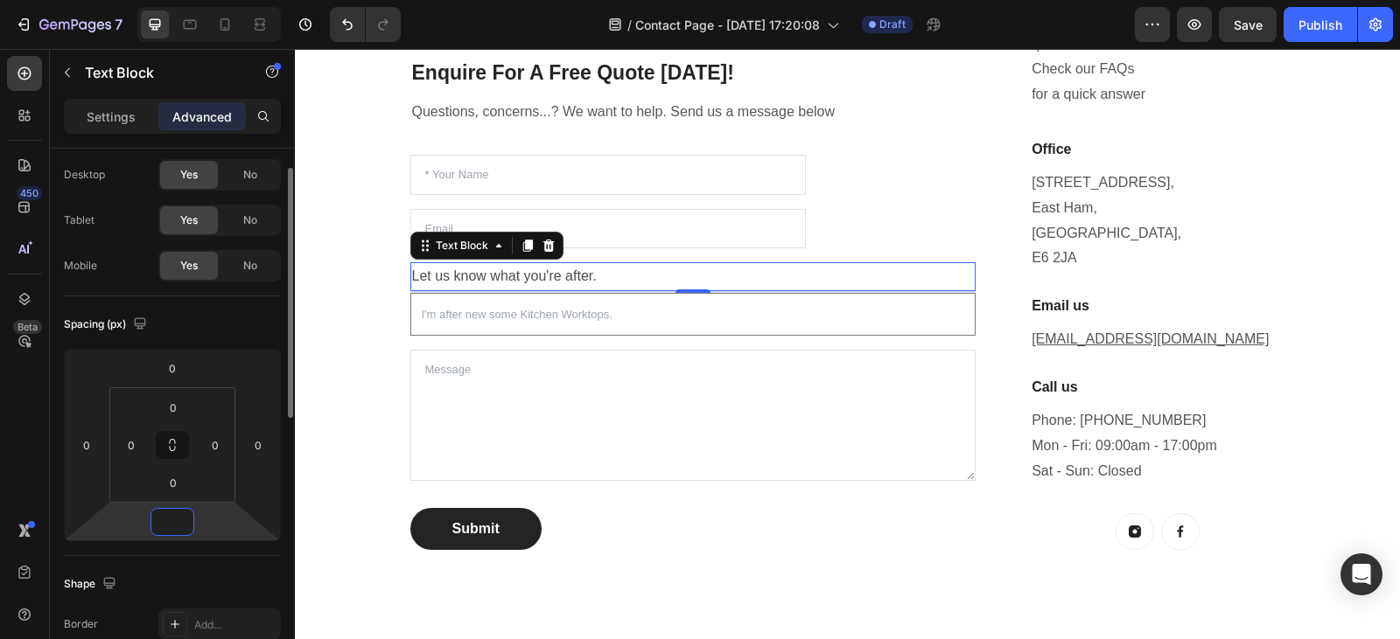
scroll to position [464, 0]
type input "0"
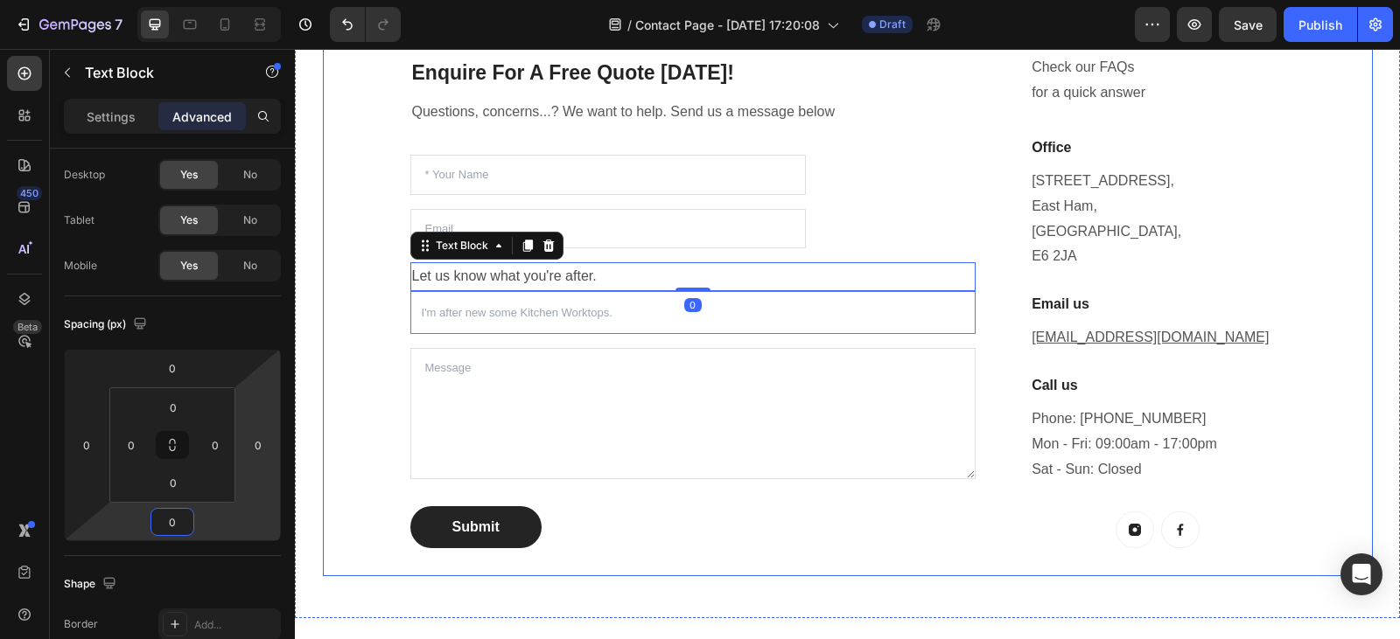
click at [349, 376] on div "Enquire For A Free Quote Today! Heading Questions, concerns...? We want to help…" at bounding box center [848, 260] width 1050 height 633
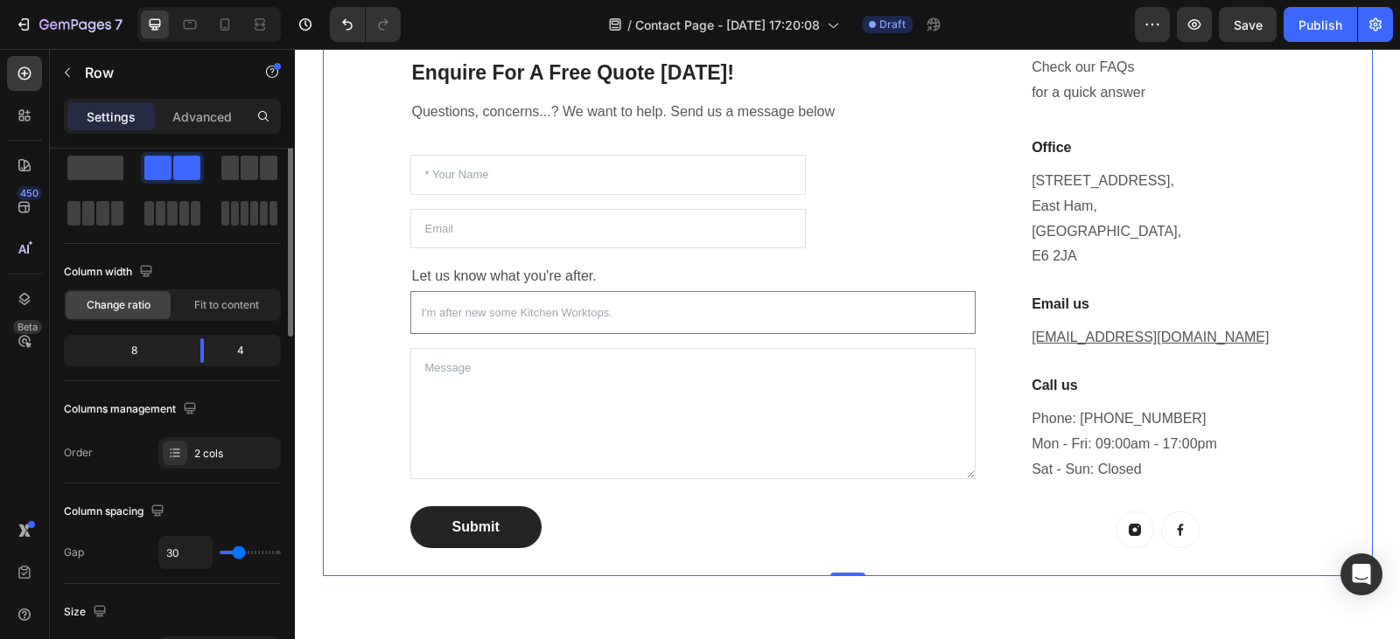
scroll to position [0, 0]
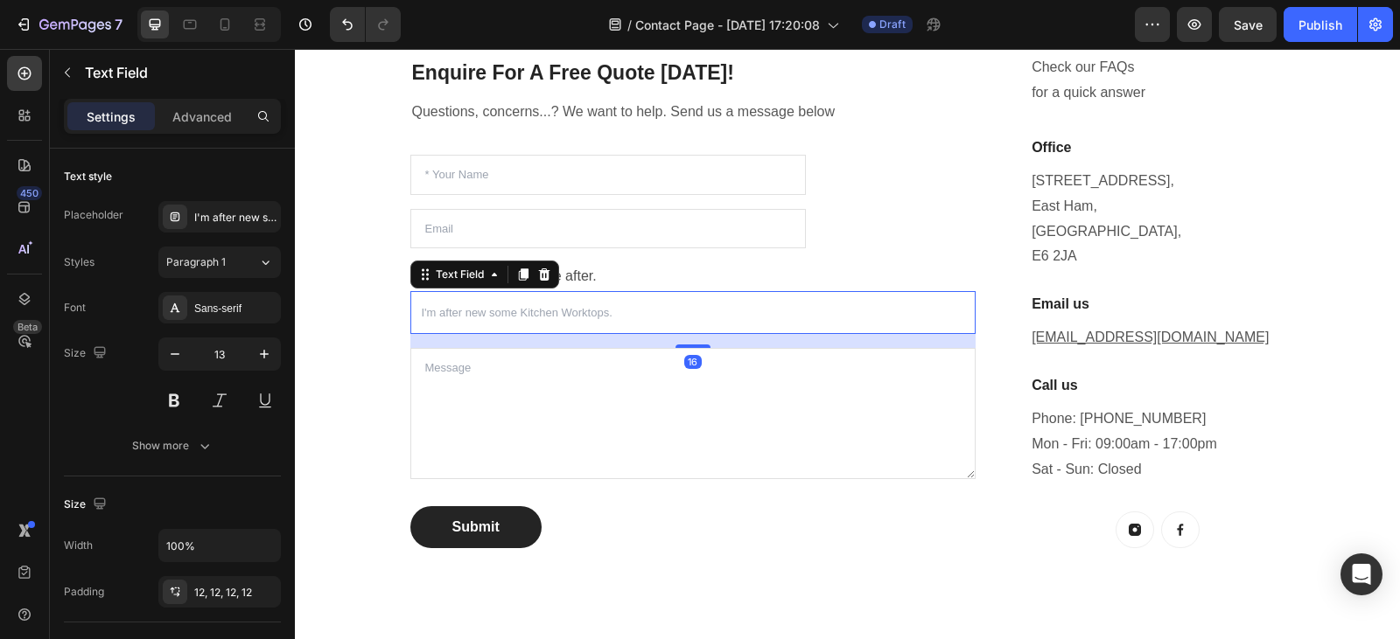
click at [413, 315] on input "text" at bounding box center [693, 312] width 566 height 43
type input "F"
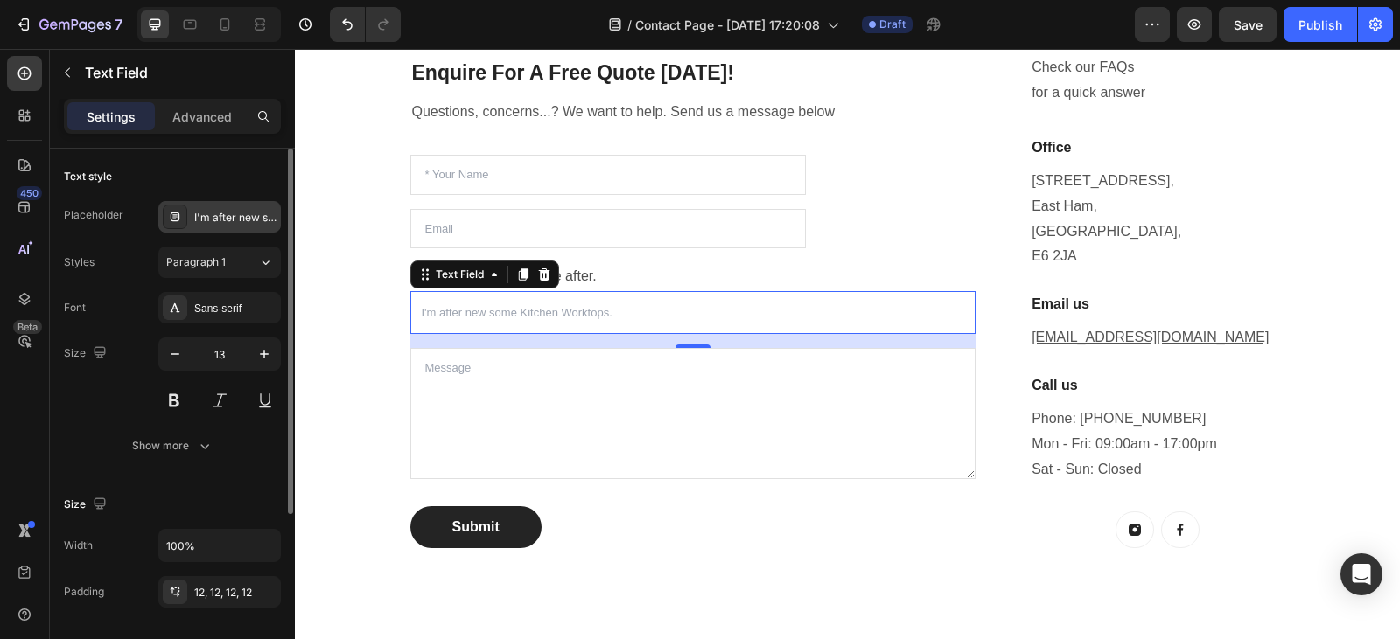
click at [215, 214] on div "I'm after new some Kitchen Worktops." at bounding box center [235, 218] width 82 height 16
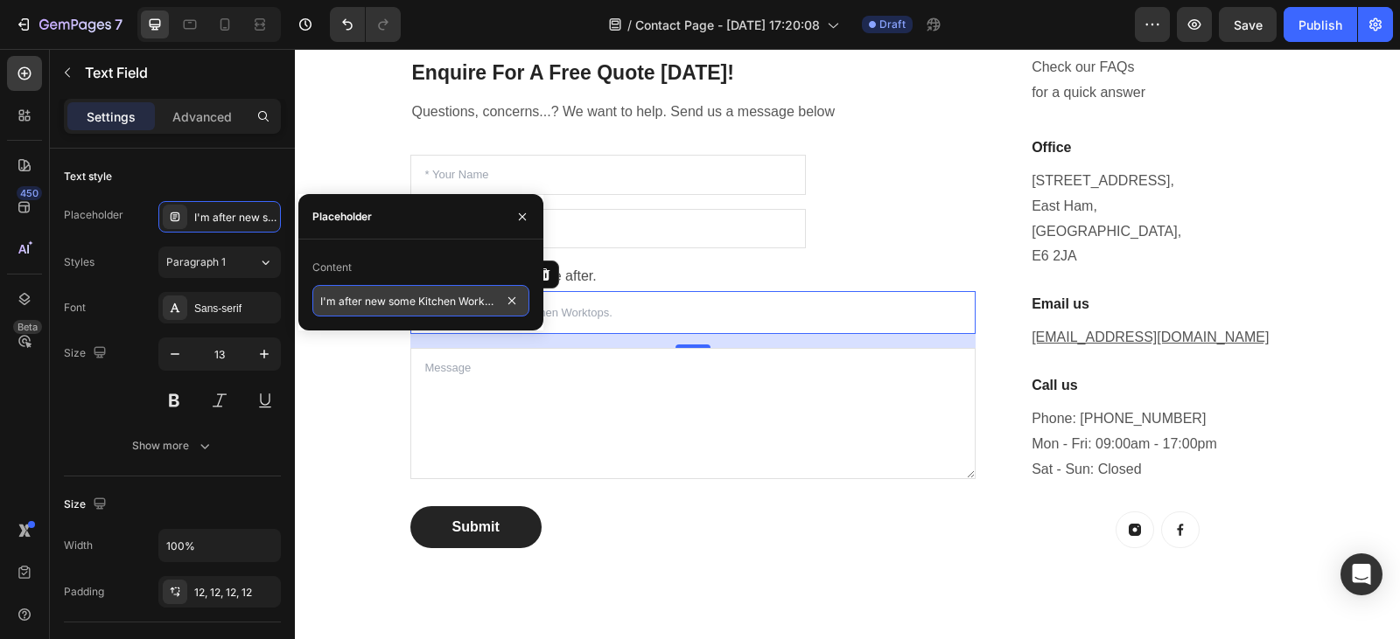
click at [318, 303] on input "I'm after new some Kitchen Worktops." at bounding box center [420, 300] width 217 height 31
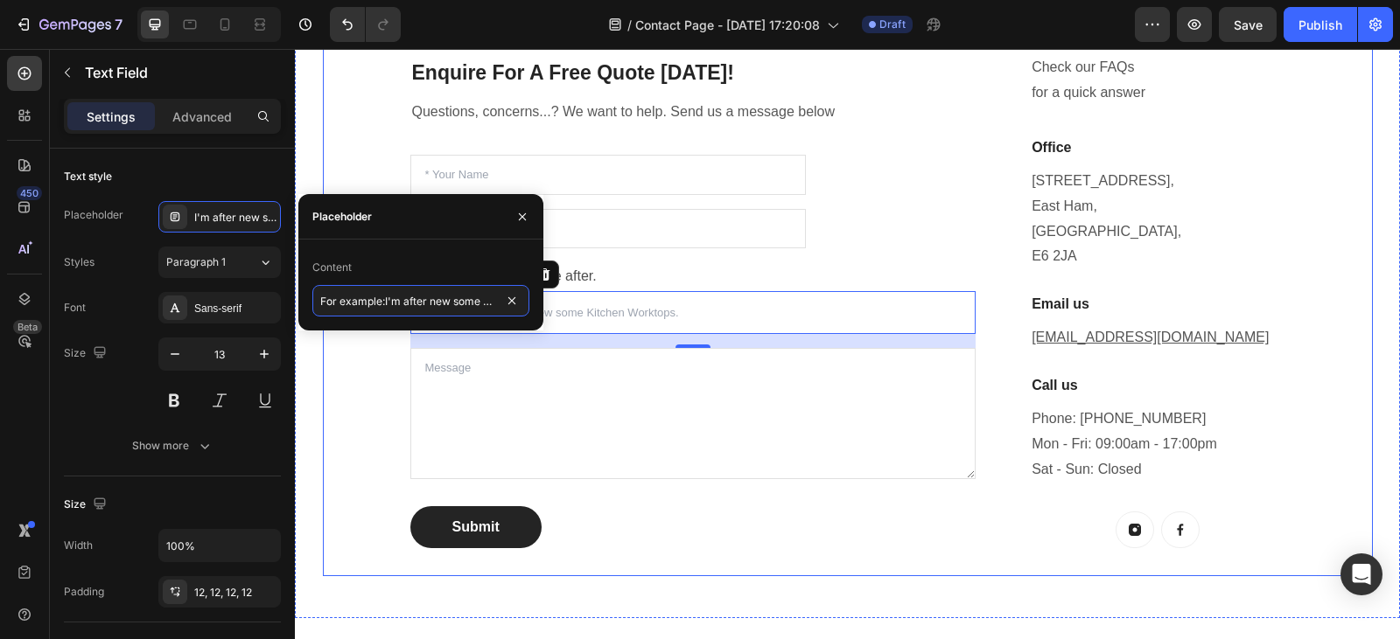
type input "For example: I'm after new some Kitchen Worktops."
click at [357, 357] on div "Enquire For A Free Quote Today! Heading Questions, concerns...? We want to help…" at bounding box center [848, 260] width 1050 height 633
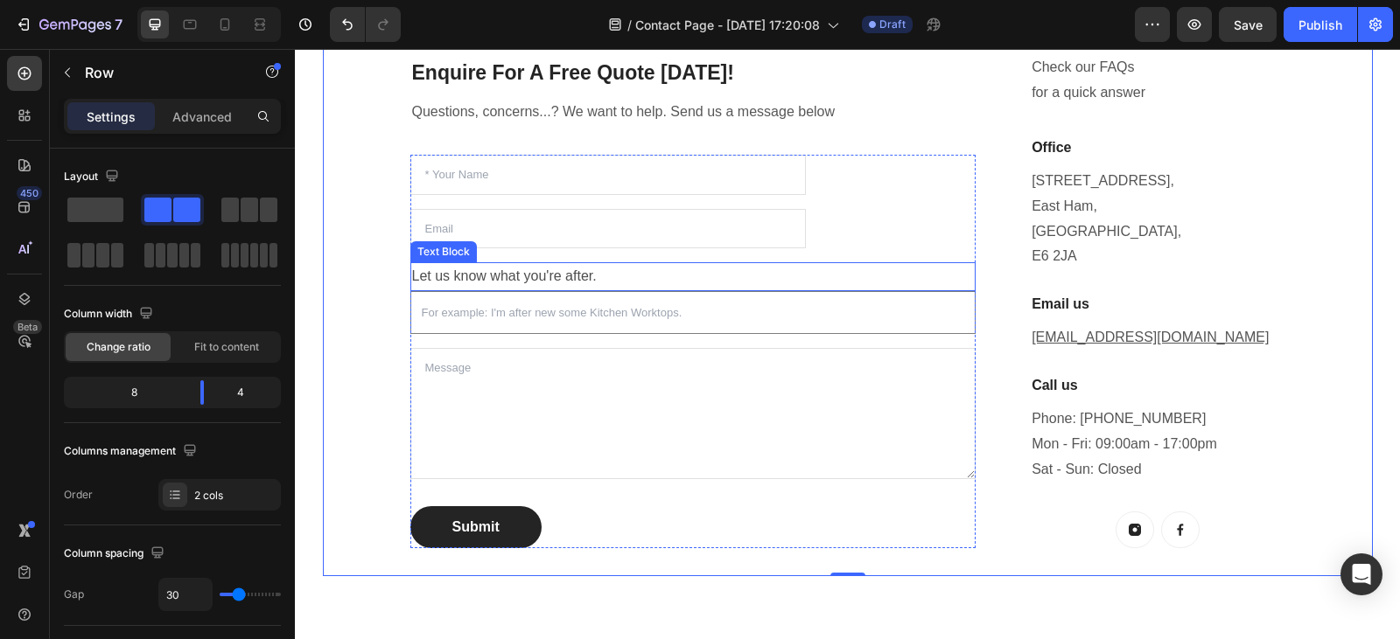
click at [590, 273] on p "Let us know what you're after." at bounding box center [693, 276] width 562 height 25
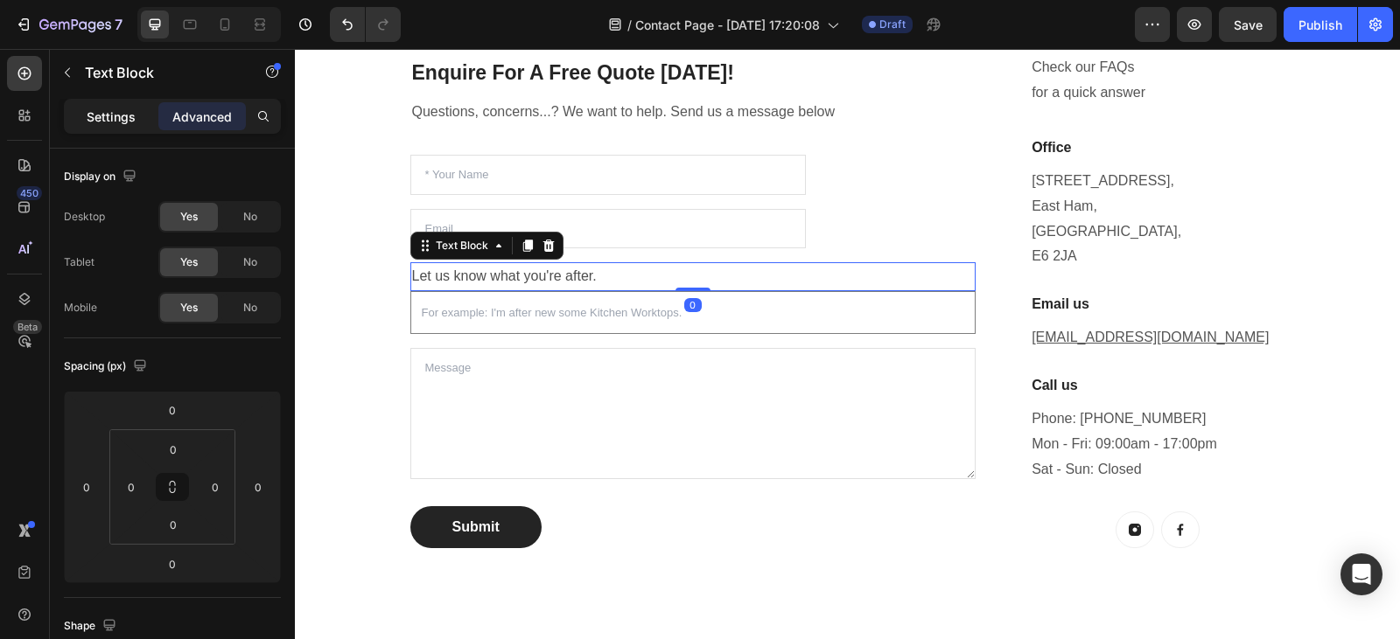
click at [124, 109] on p "Settings" at bounding box center [111, 117] width 49 height 18
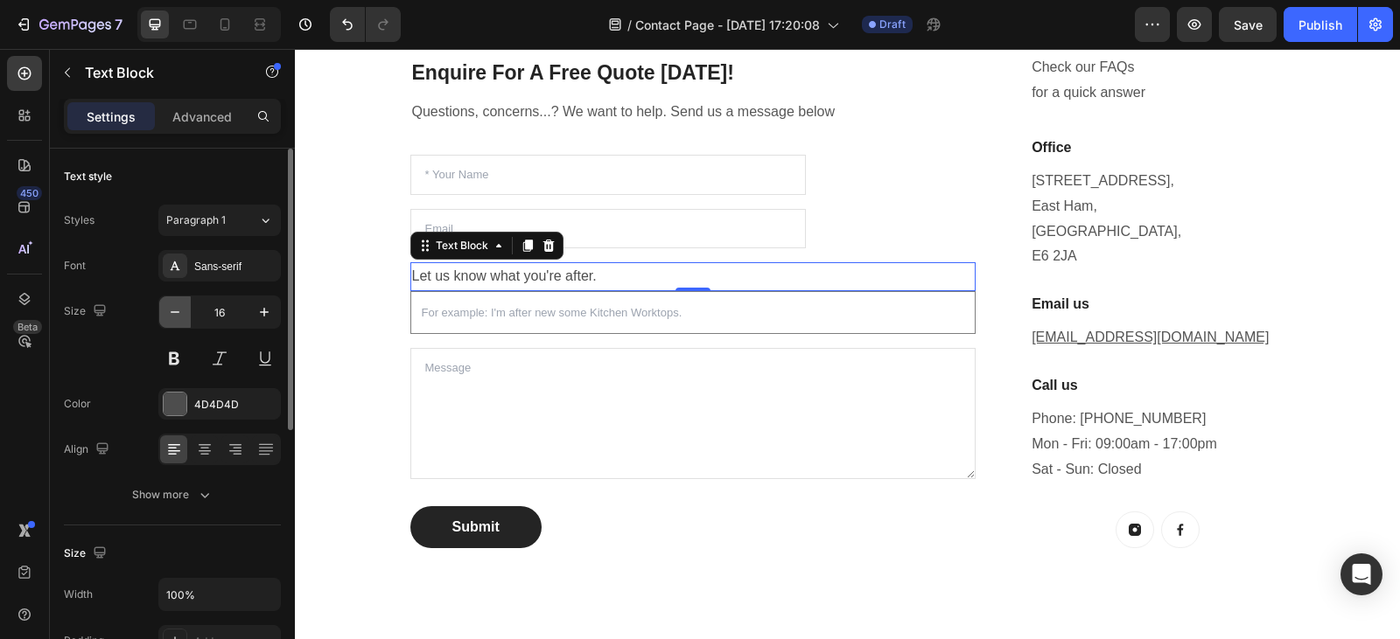
click at [176, 313] on icon "button" at bounding box center [174, 312] width 17 height 17
click at [175, 314] on icon "button" at bounding box center [174, 312] width 17 height 17
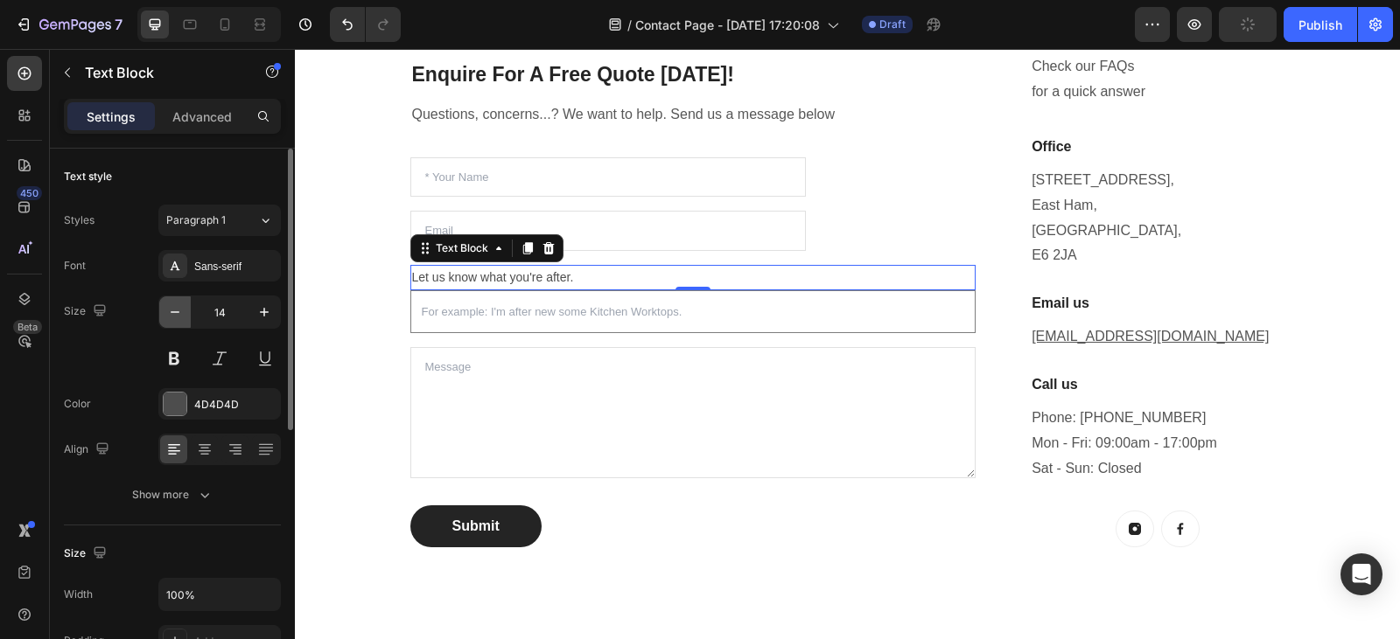
scroll to position [466, 0]
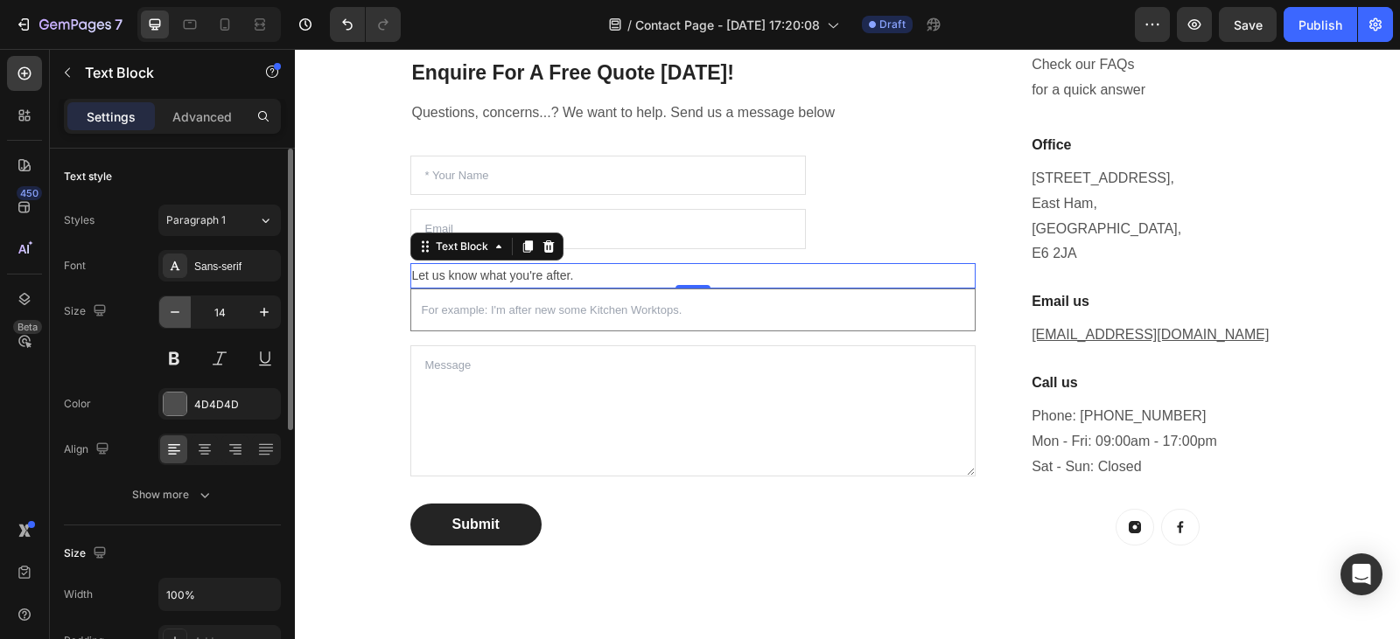
click at [175, 314] on icon "button" at bounding box center [174, 312] width 17 height 17
type input "13"
click at [178, 357] on button at bounding box center [173, 358] width 31 height 31
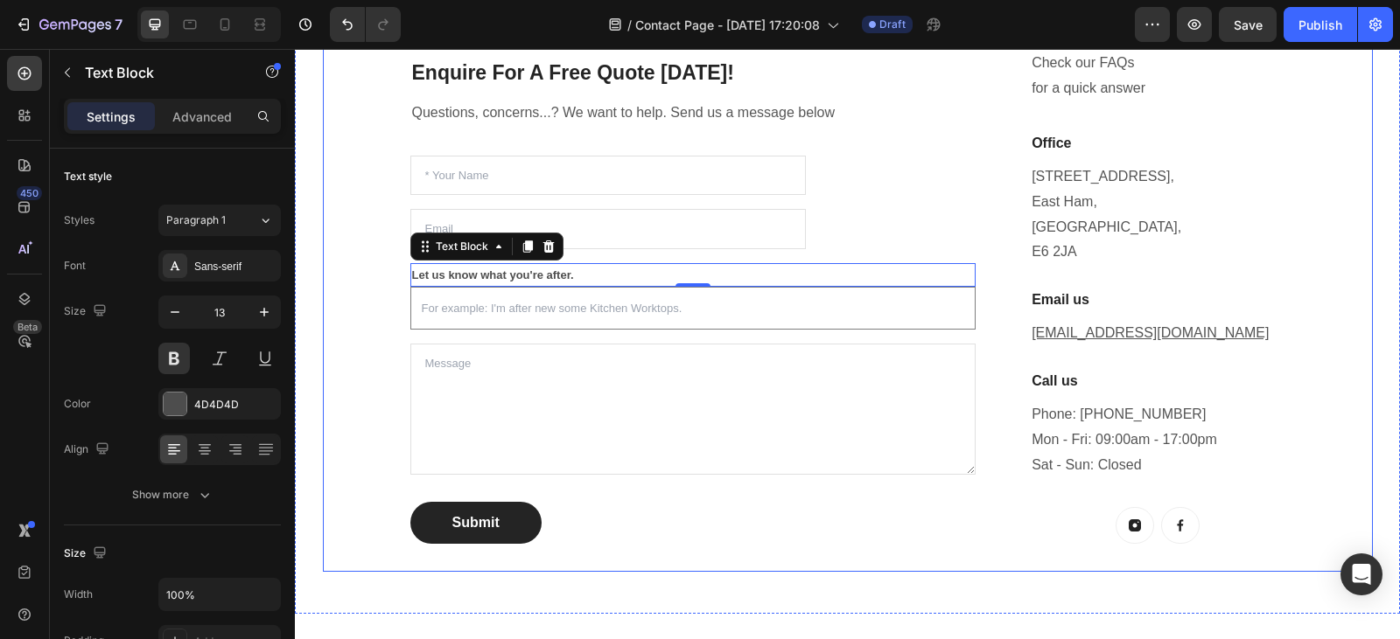
click at [369, 277] on div "Enquire For A Free Quote Today! Heading Questions, concerns...? We want to help…" at bounding box center [848, 256] width 1050 height 633
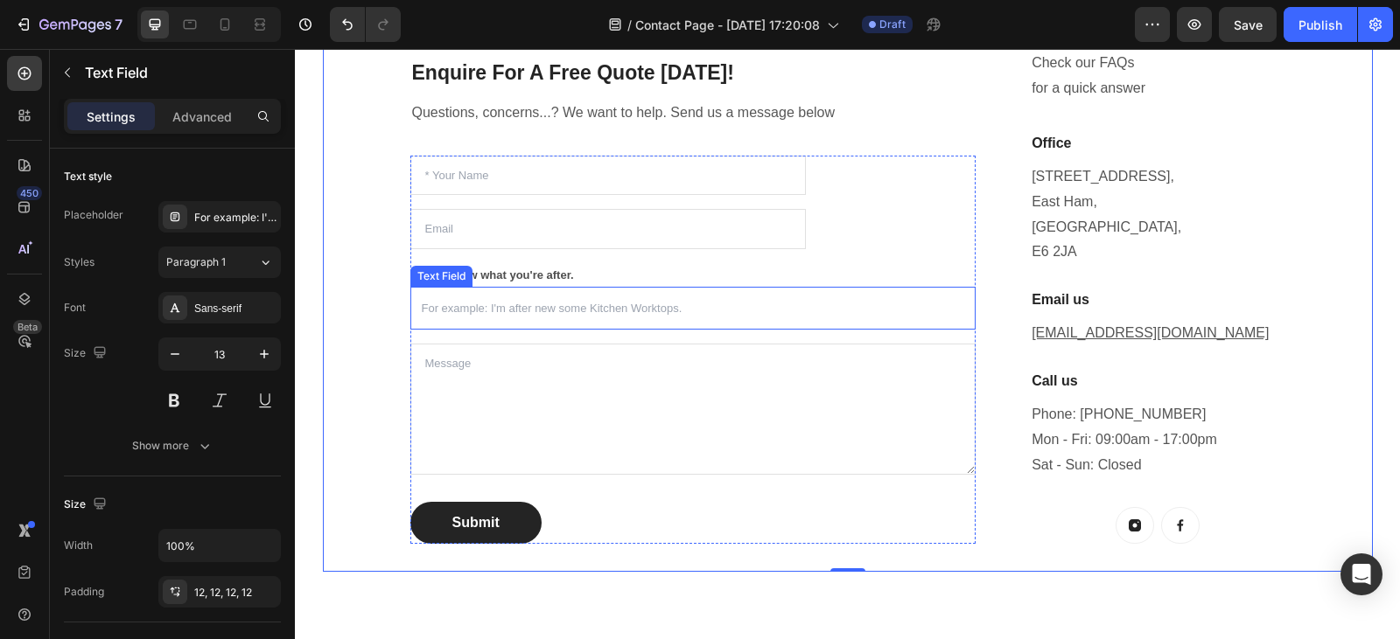
click at [687, 317] on input "text" at bounding box center [693, 308] width 566 height 43
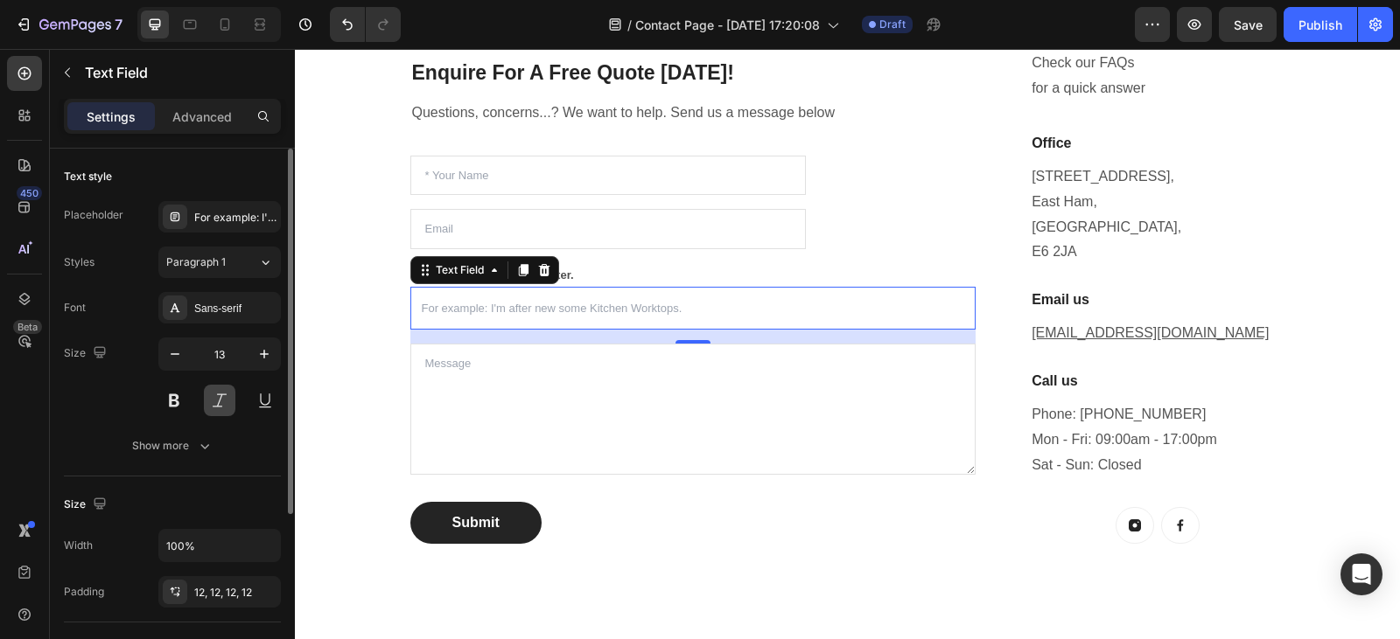
click at [223, 402] on button at bounding box center [219, 400] width 31 height 31
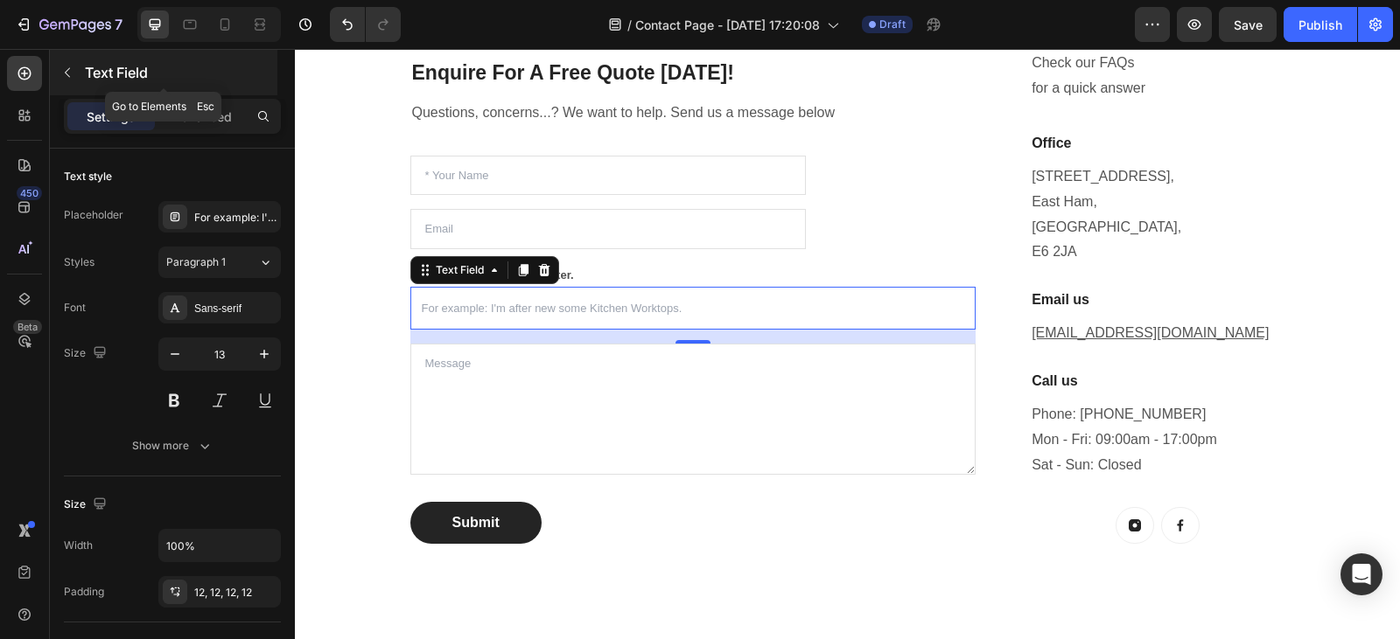
click at [68, 75] on icon "button" at bounding box center [67, 73] width 5 height 10
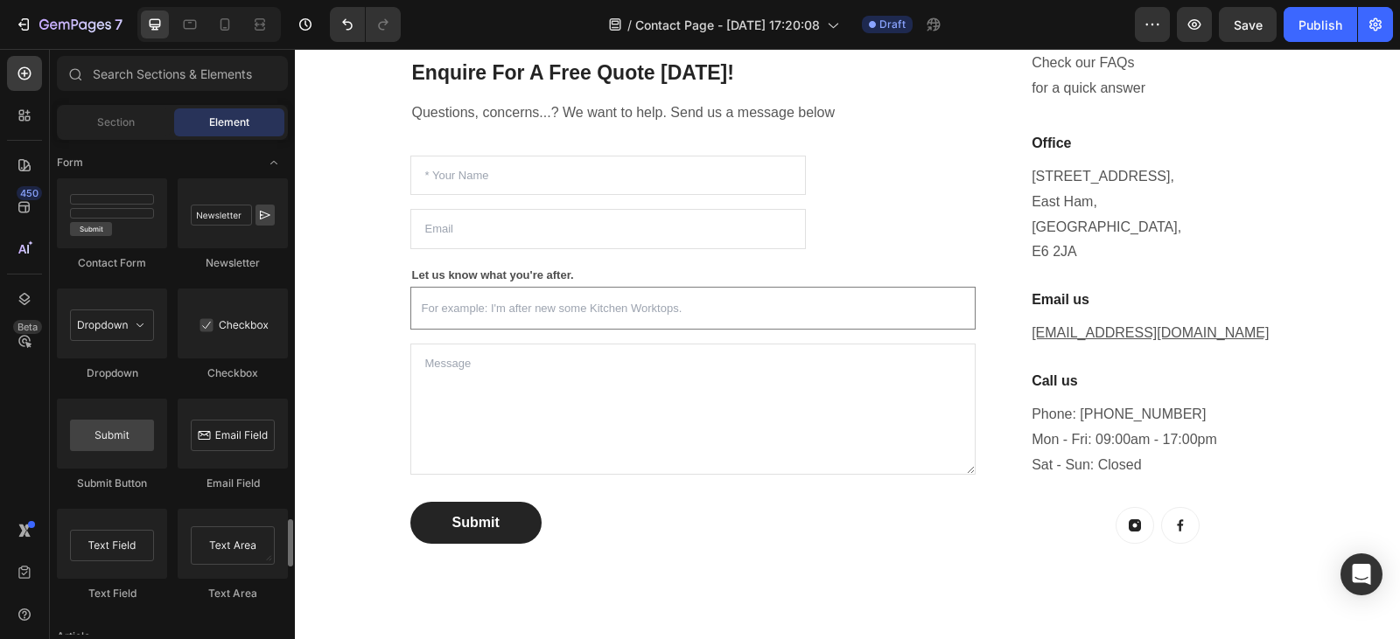
scroll to position [3977, 0]
click at [484, 386] on textarea at bounding box center [693, 409] width 566 height 131
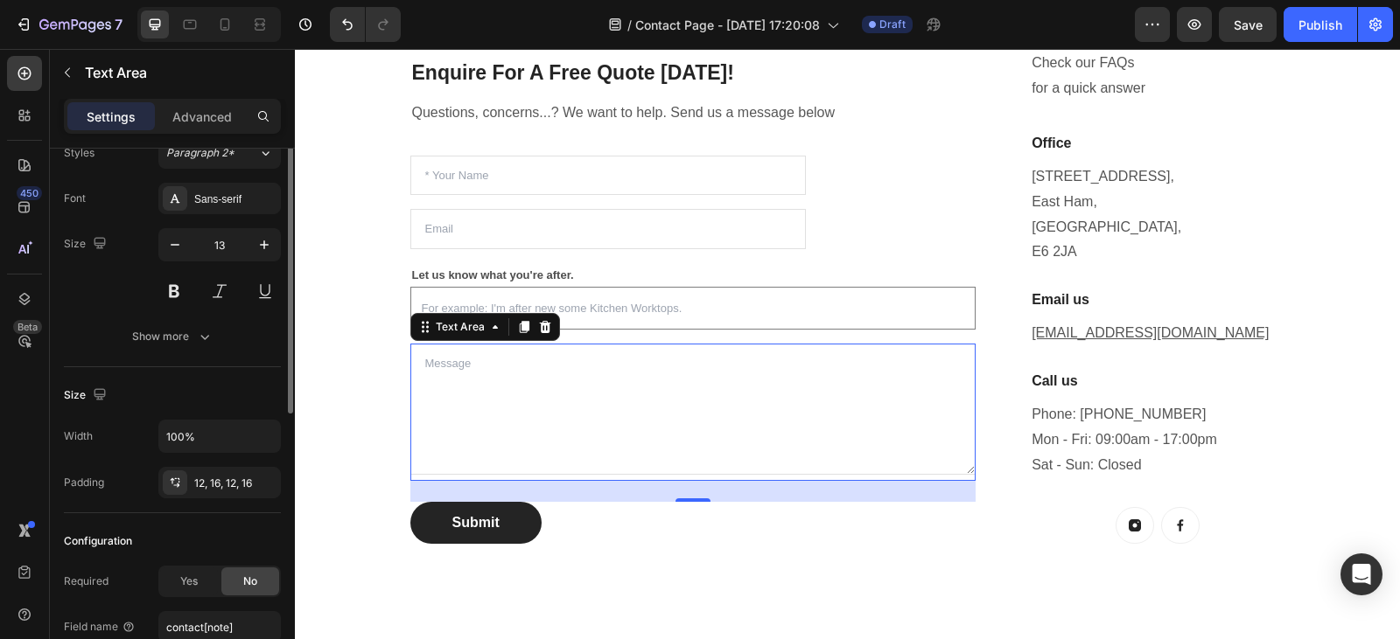
scroll to position [0, 0]
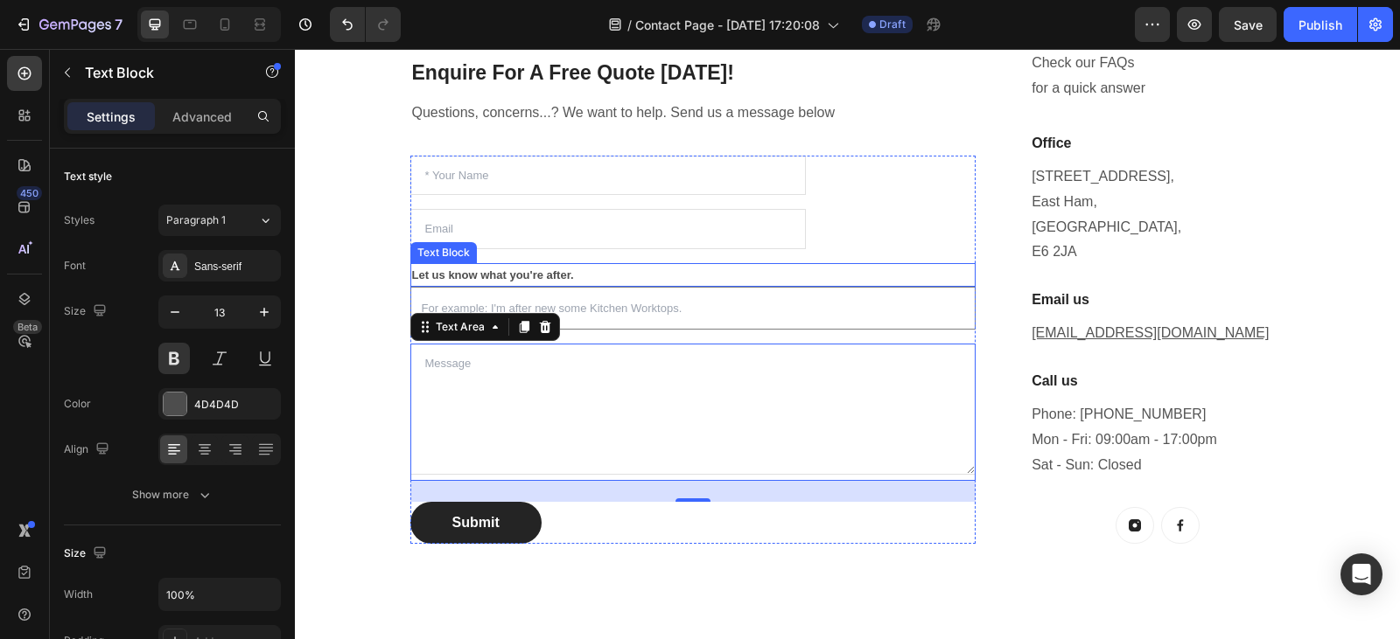
click at [499, 270] on p "Let us know what you're after." at bounding box center [693, 275] width 562 height 20
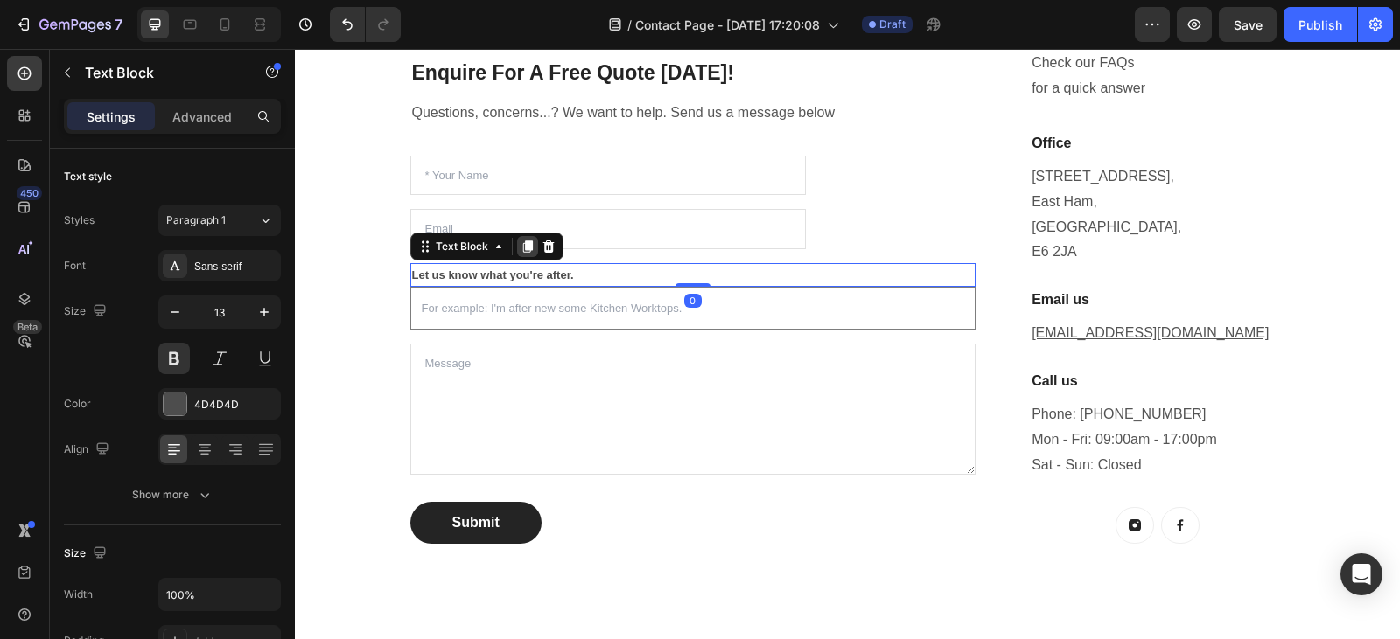
click at [522, 253] on icon at bounding box center [527, 247] width 14 height 14
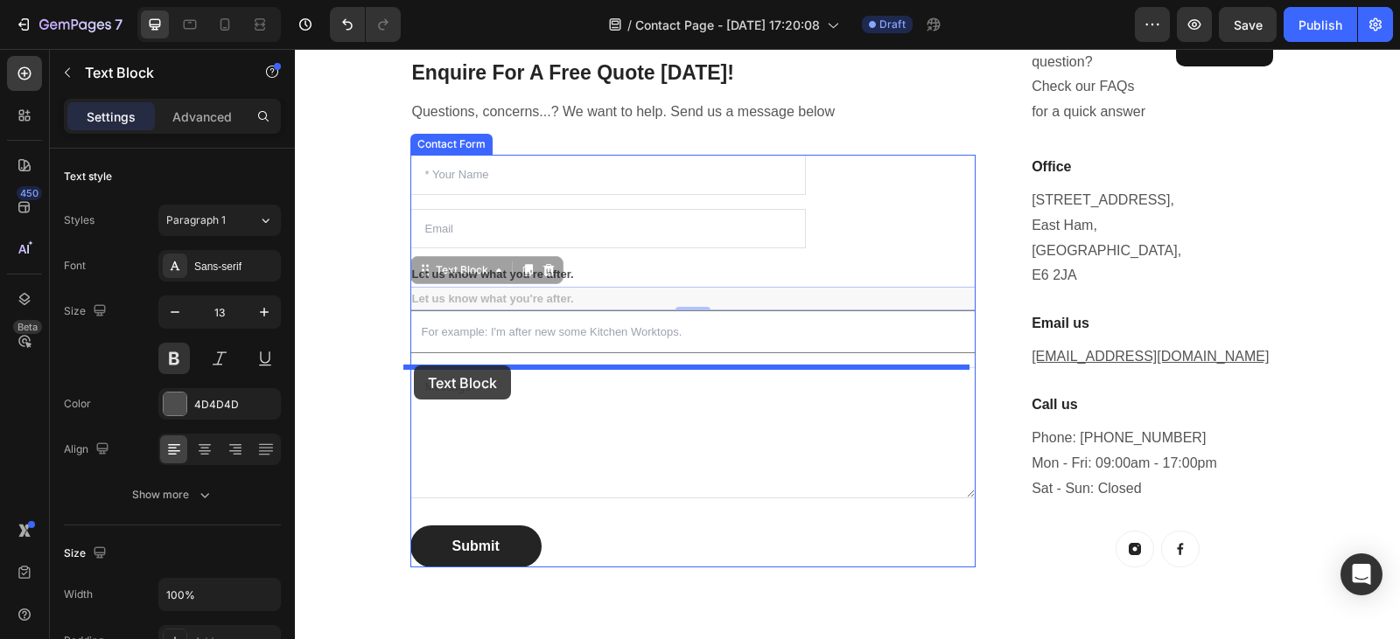
drag, startPoint x: 416, startPoint y: 272, endPoint x: 415, endPoint y: 366, distance: 93.6
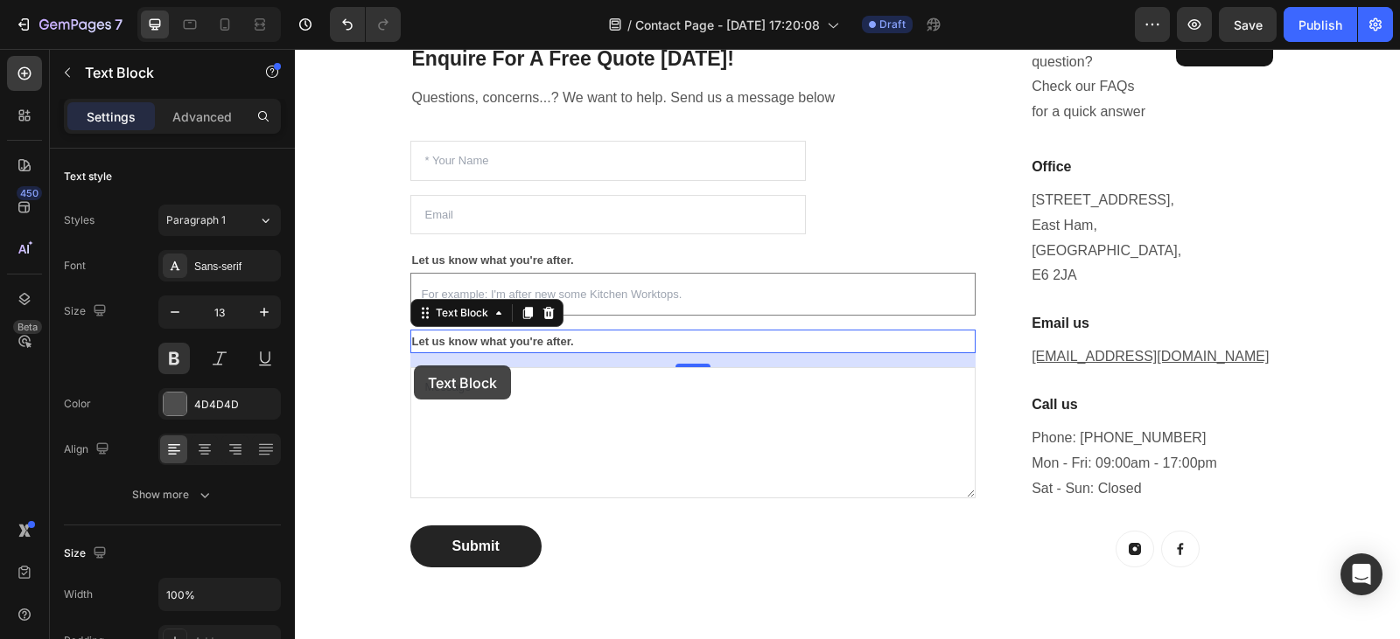
scroll to position [430, 0]
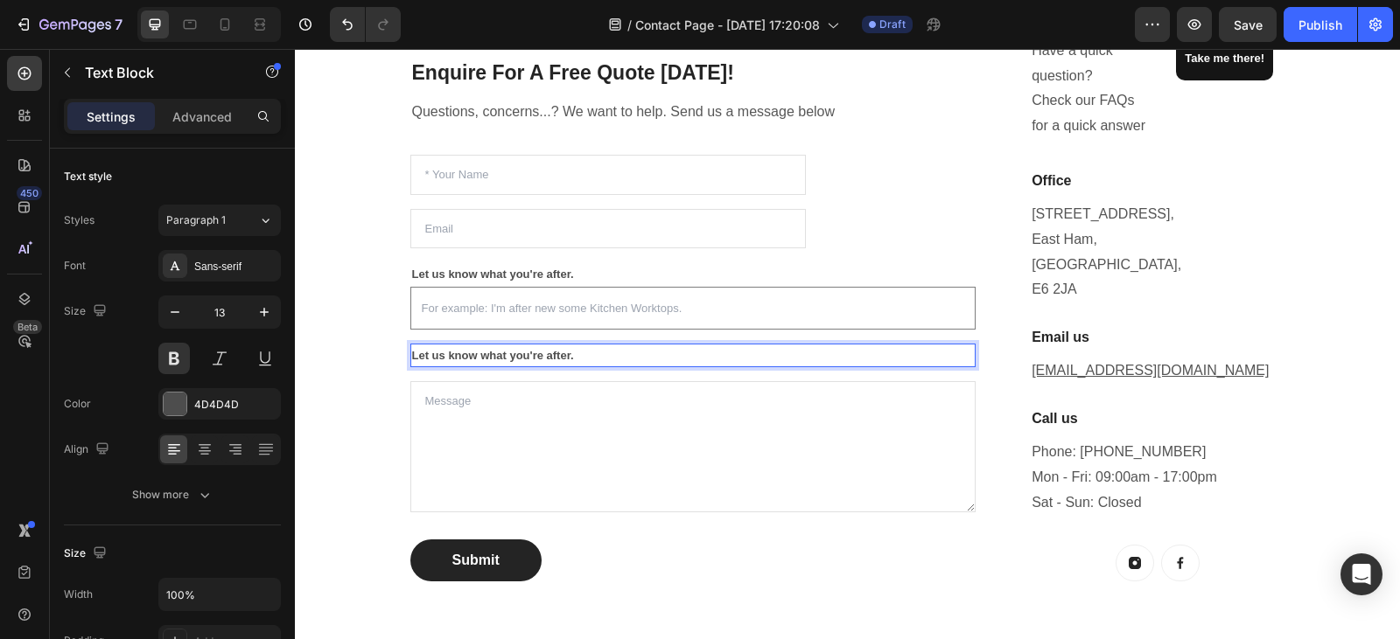
click at [574, 357] on p "Let us know what you're after." at bounding box center [693, 356] width 562 height 20
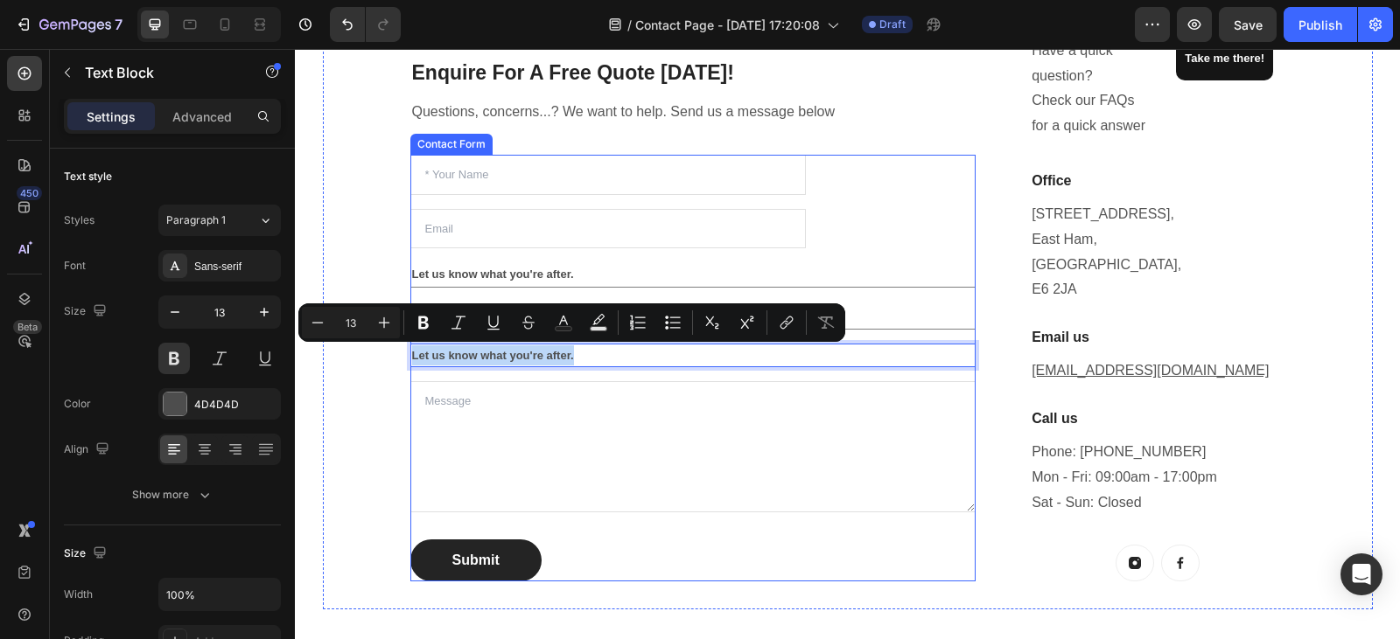
drag, startPoint x: 574, startPoint y: 357, endPoint x: 404, endPoint y: 371, distance: 170.3
click at [410, 371] on div "Text Field Email Field Let us know what you're after. Text Block Text Field Let…" at bounding box center [693, 368] width 566 height 427
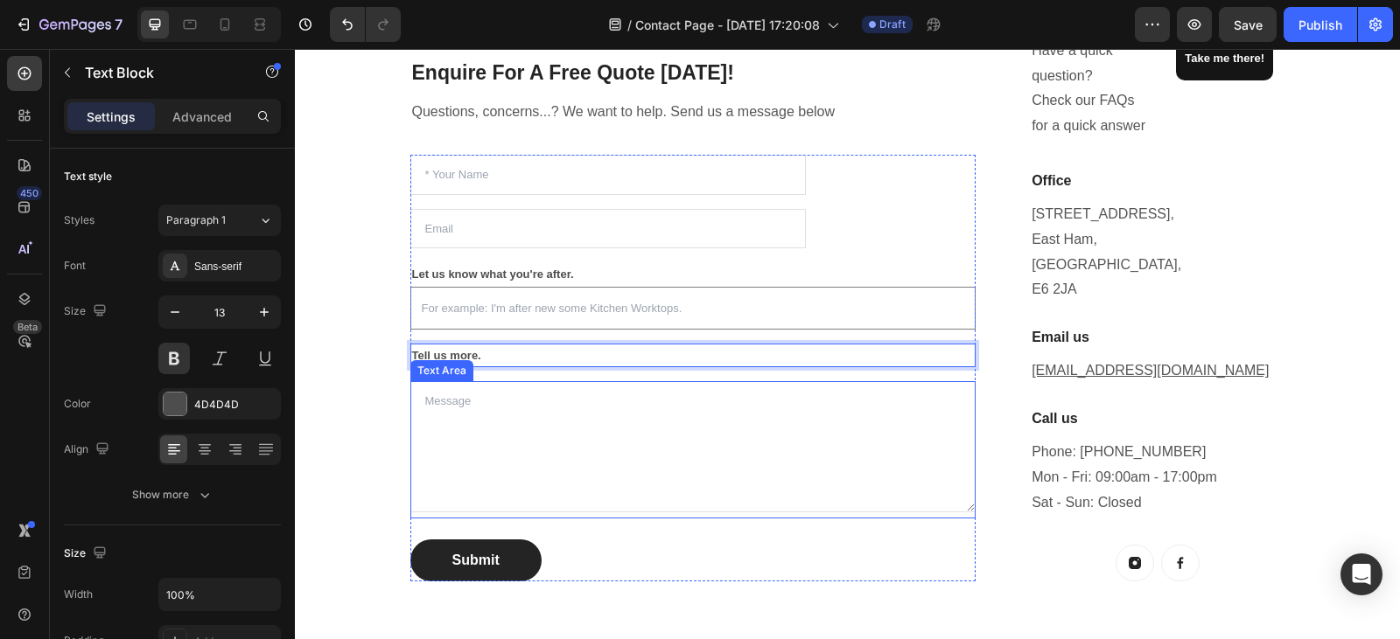
click at [506, 404] on textarea at bounding box center [693, 446] width 566 height 131
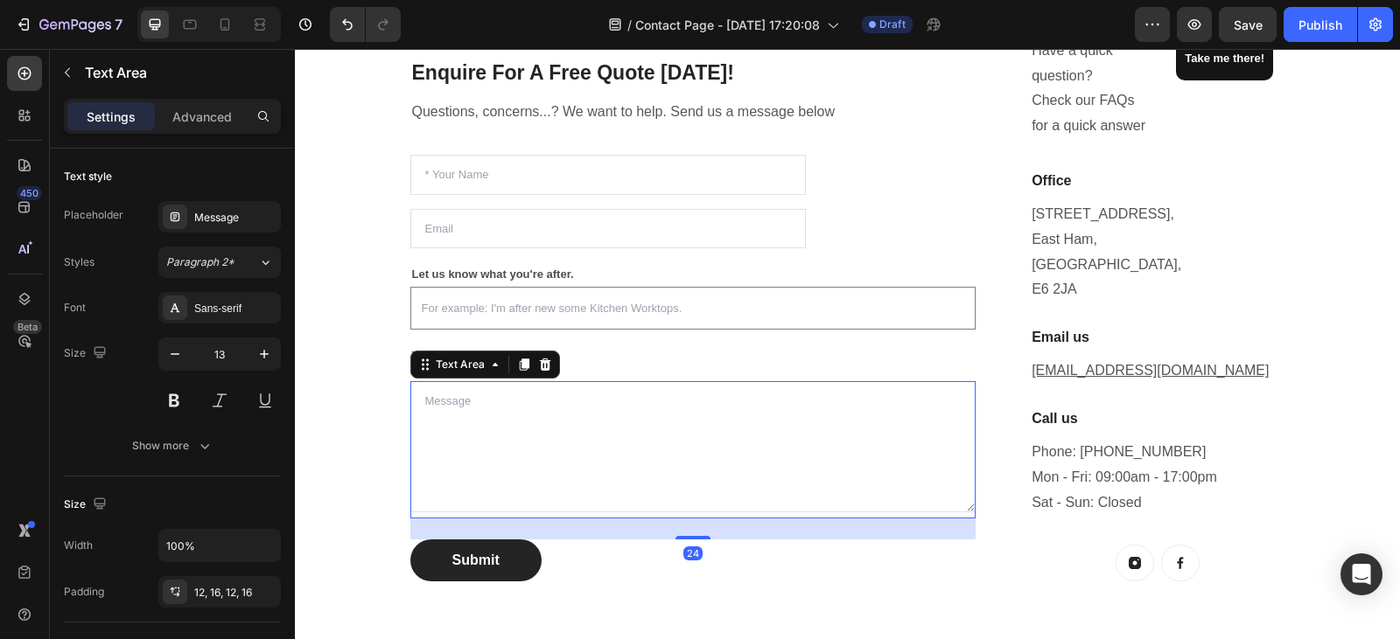
type textarea "F"
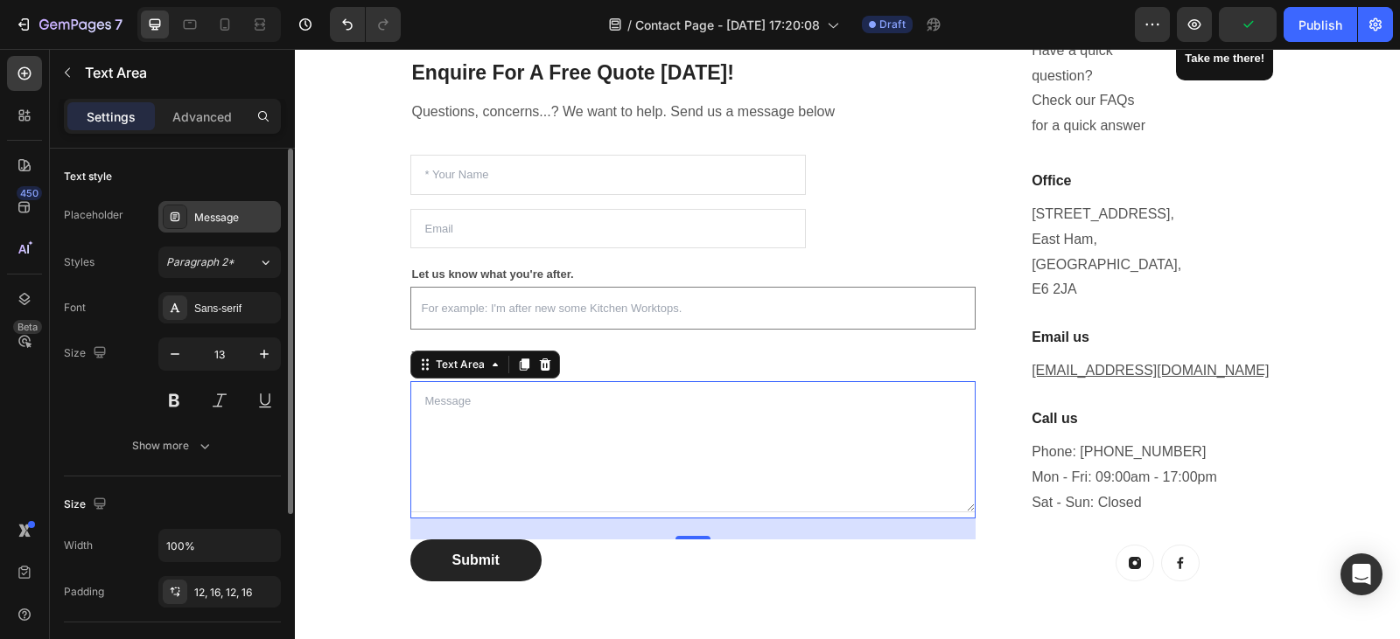
click at [233, 223] on div "Message" at bounding box center [235, 218] width 82 height 16
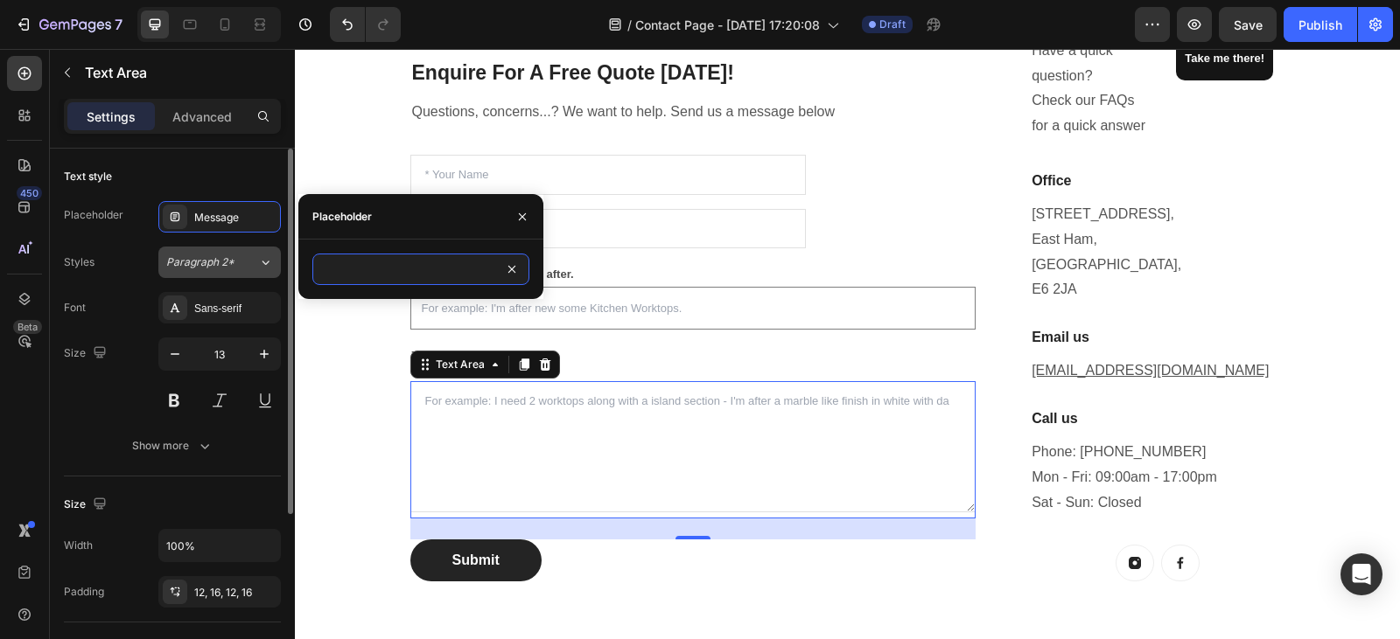
scroll to position [0, 344]
type input "For example: I need 2 worktops along with a island section - I'm after a marble…"
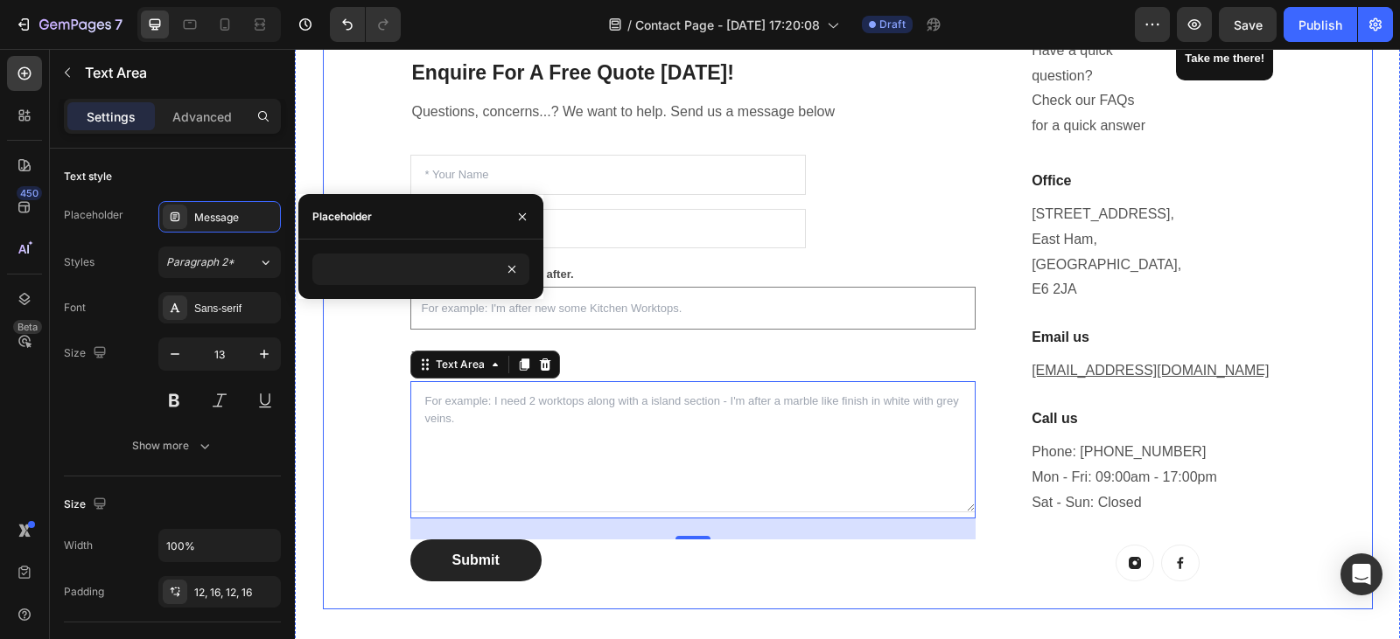
click at [348, 400] on div "Enquire For A Free Quote Today! Heading Questions, concerns...? We want to help…" at bounding box center [848, 293] width 1050 height 633
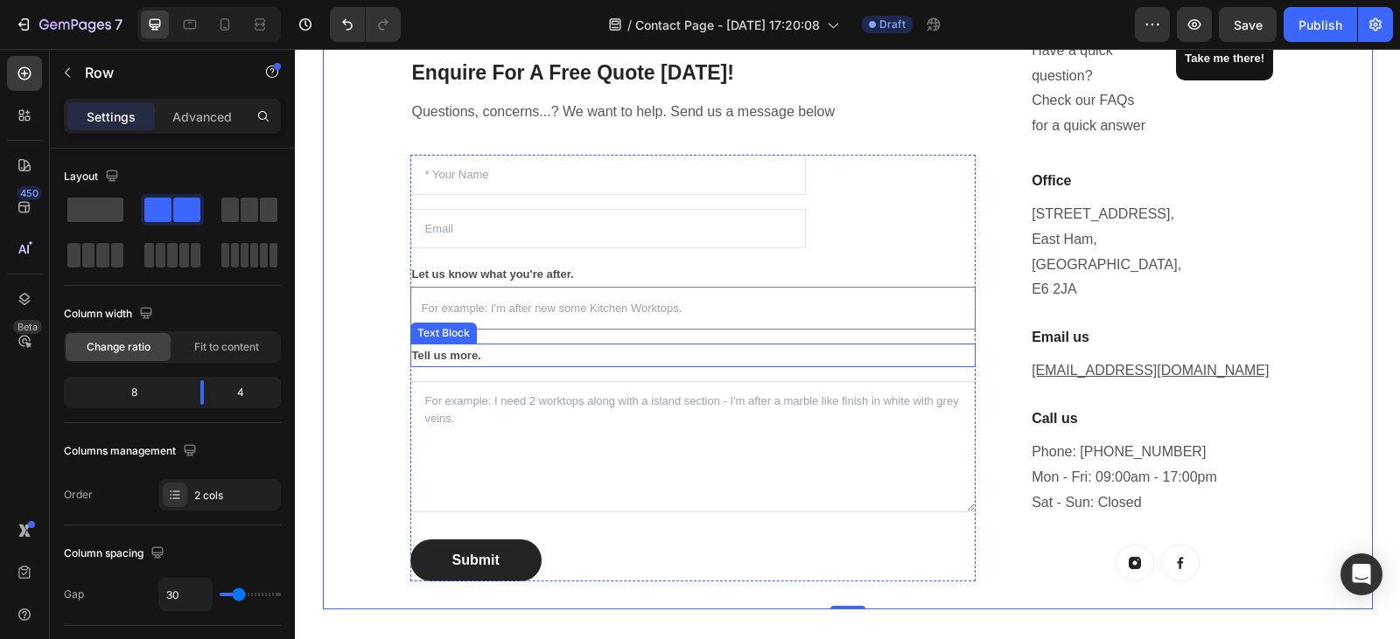
click at [506, 359] on p "Tell us more." at bounding box center [693, 356] width 562 height 20
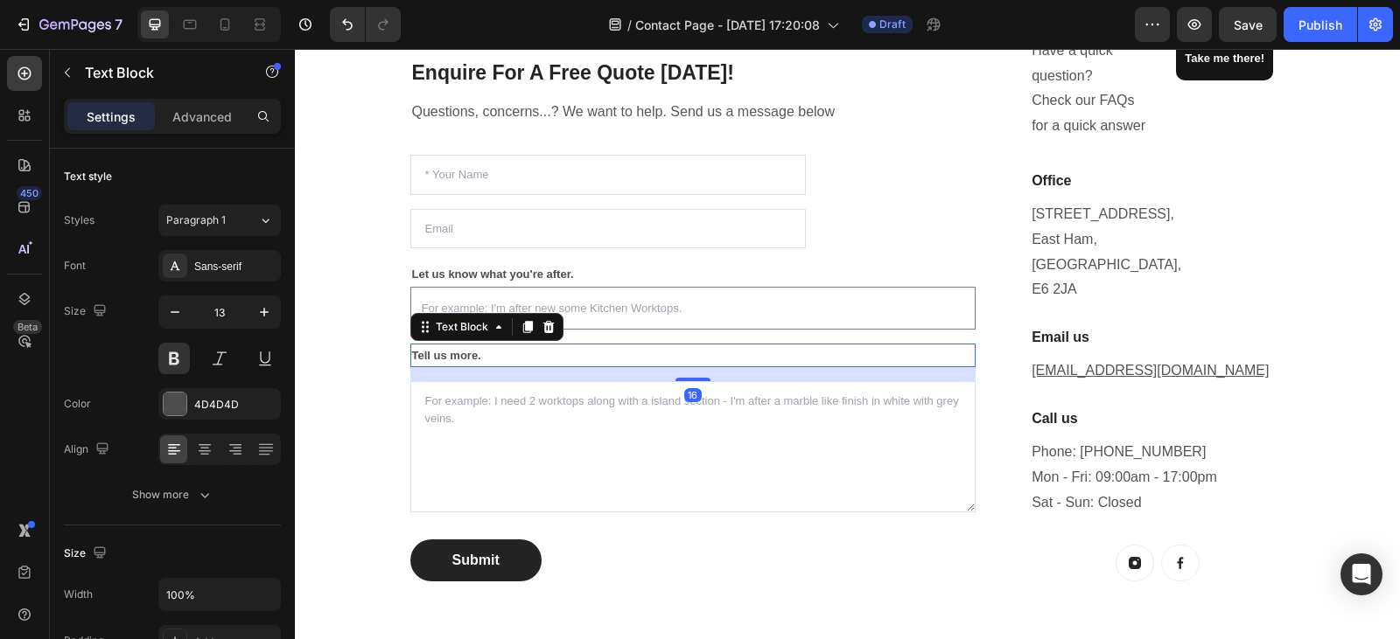
click at [189, 100] on div "Settings Advanced" at bounding box center [172, 116] width 217 height 35
click at [194, 117] on p "Advanced" at bounding box center [201, 117] width 59 height 18
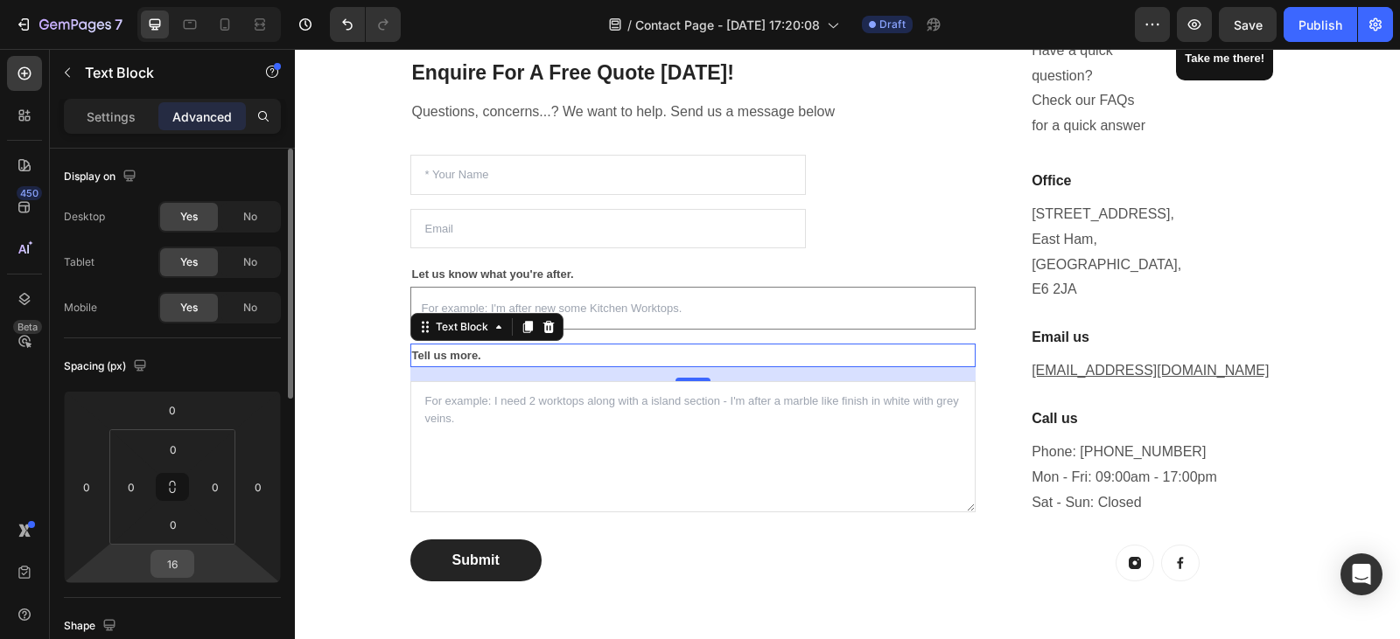
click at [184, 569] on input "16" at bounding box center [172, 564] width 35 height 26
type input "0"
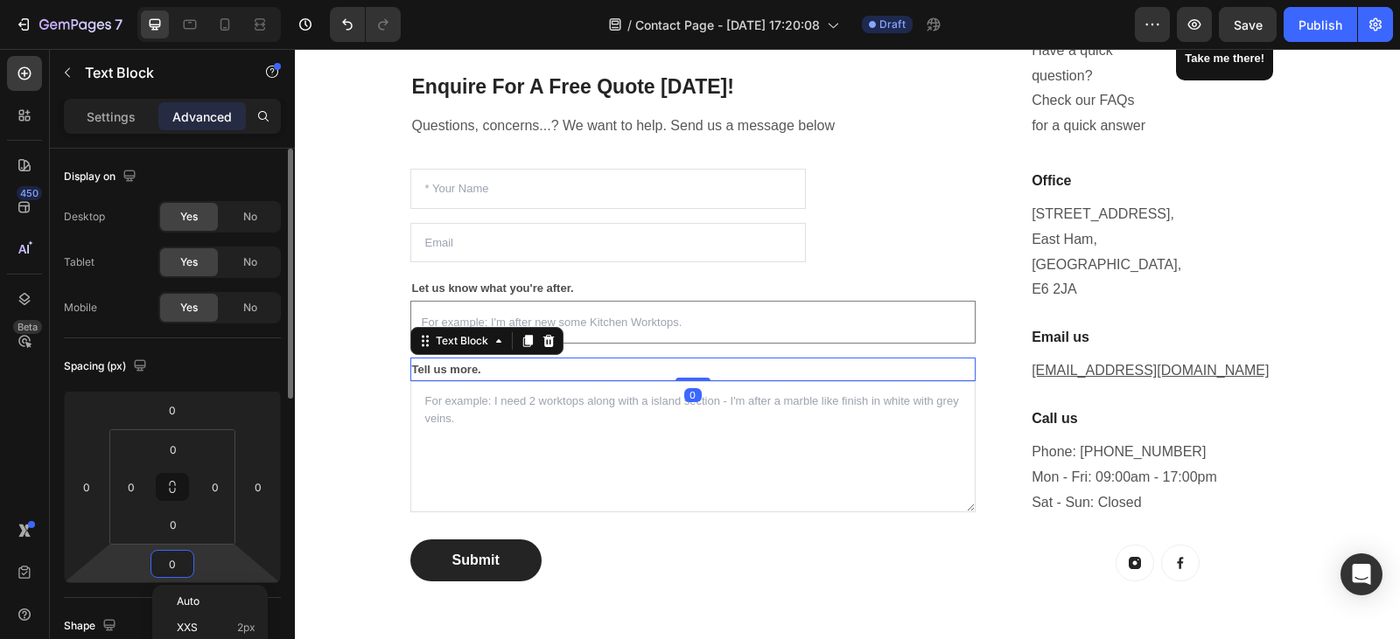
scroll to position [444, 0]
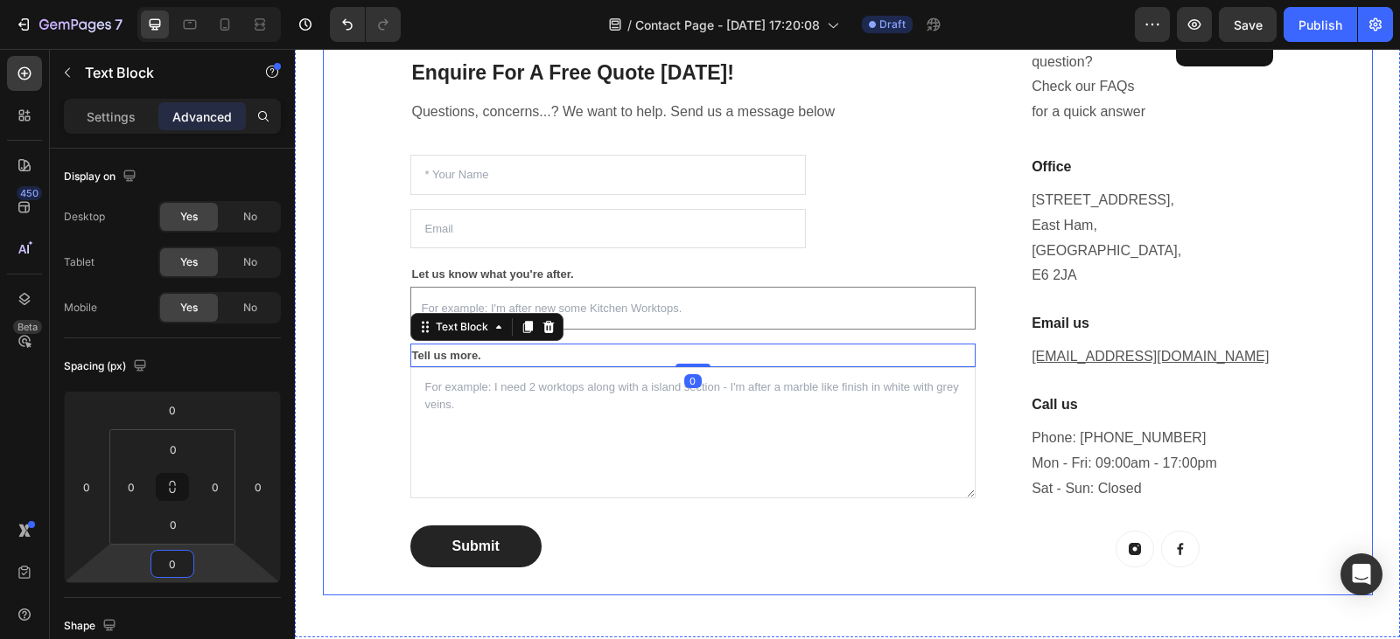
click at [335, 374] on div "Enquire For A Free Quote Today! Heading Questions, concerns...? We want to help…" at bounding box center [848, 279] width 1050 height 633
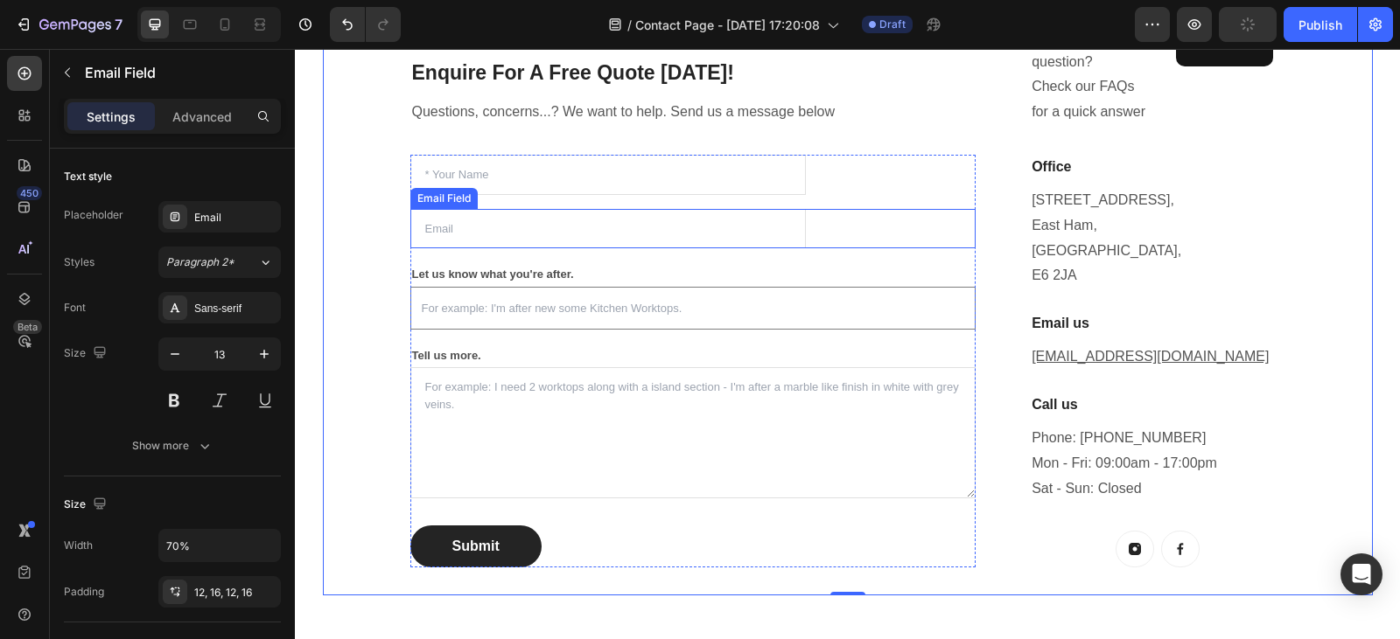
click at [644, 234] on input "email" at bounding box center [608, 229] width 396 height 40
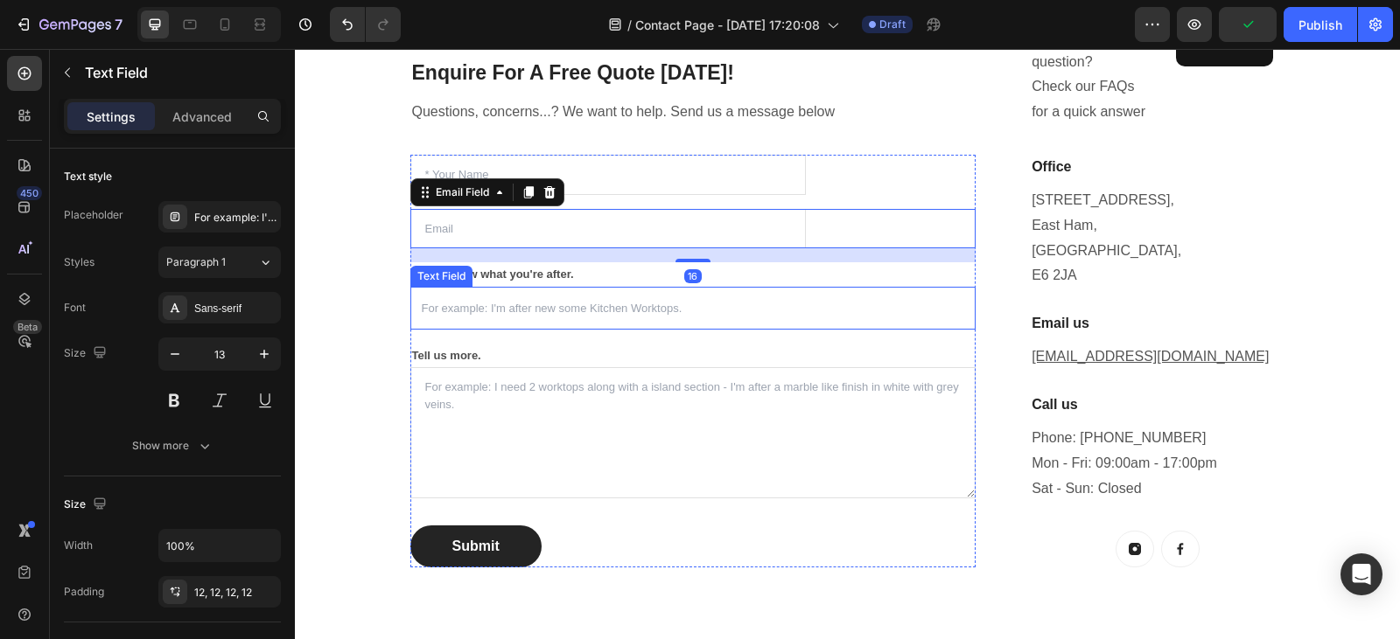
click at [732, 302] on input "text" at bounding box center [693, 308] width 566 height 43
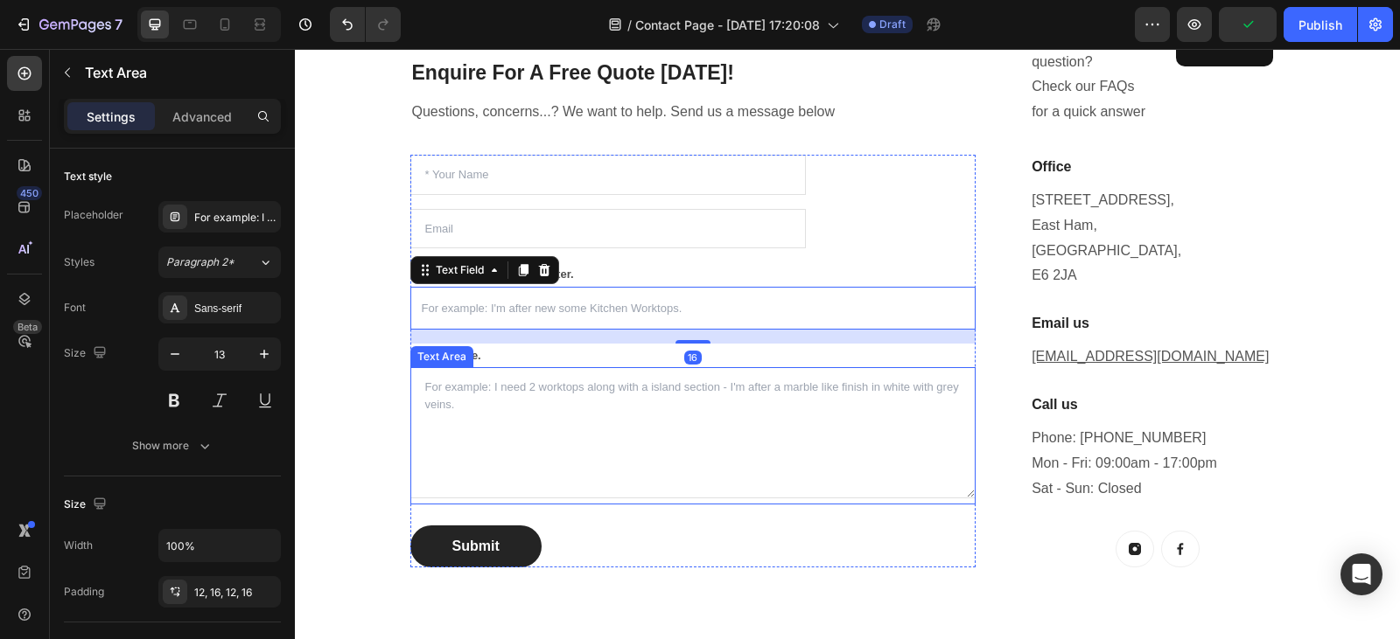
click at [702, 437] on textarea at bounding box center [693, 432] width 566 height 131
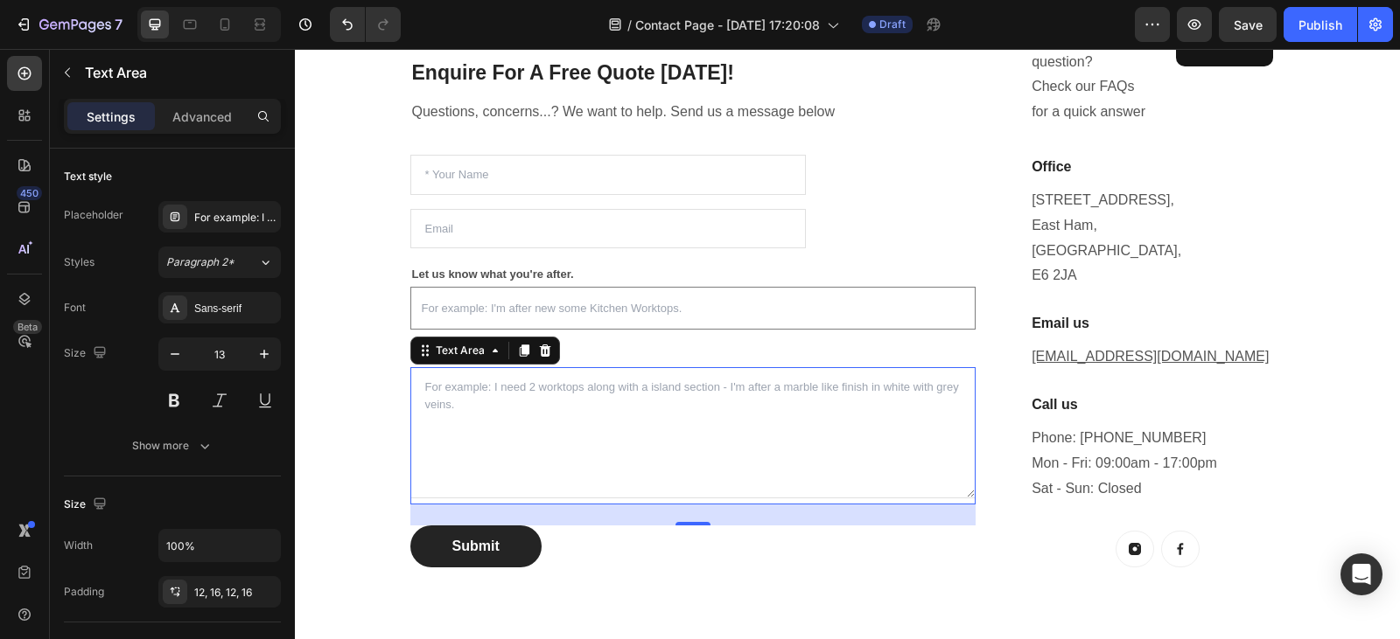
click at [662, 427] on textarea at bounding box center [693, 432] width 566 height 131
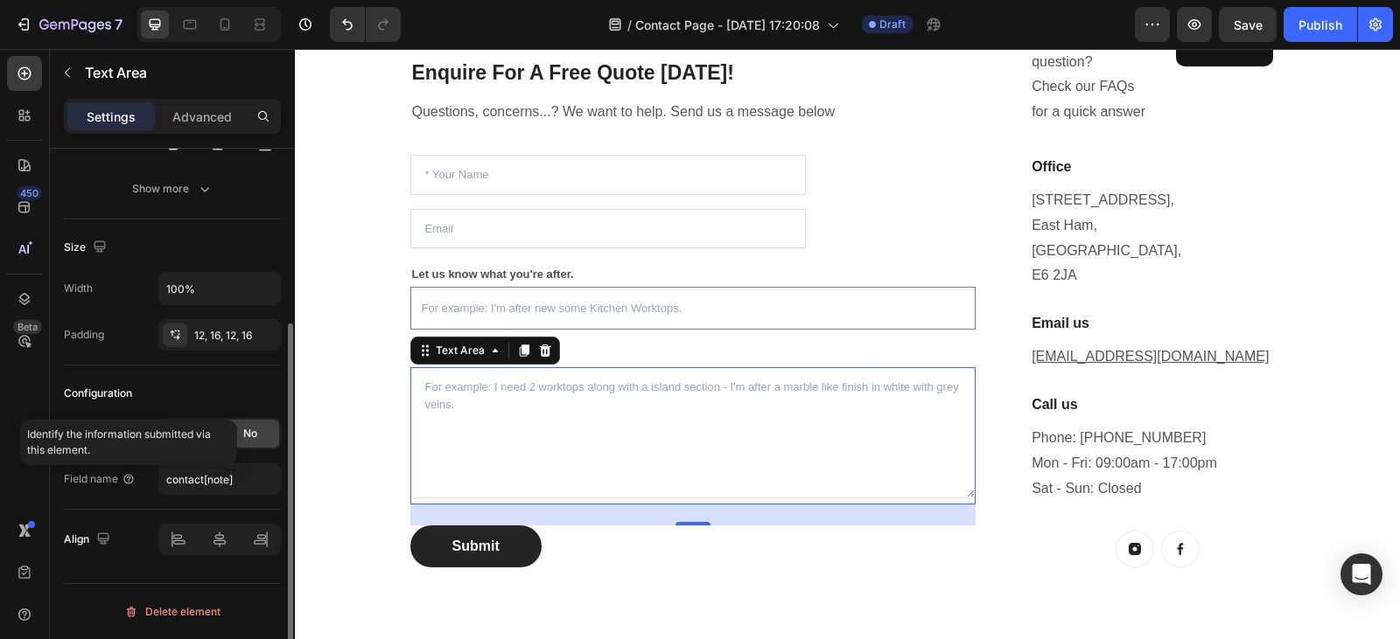
scroll to position [213, 0]
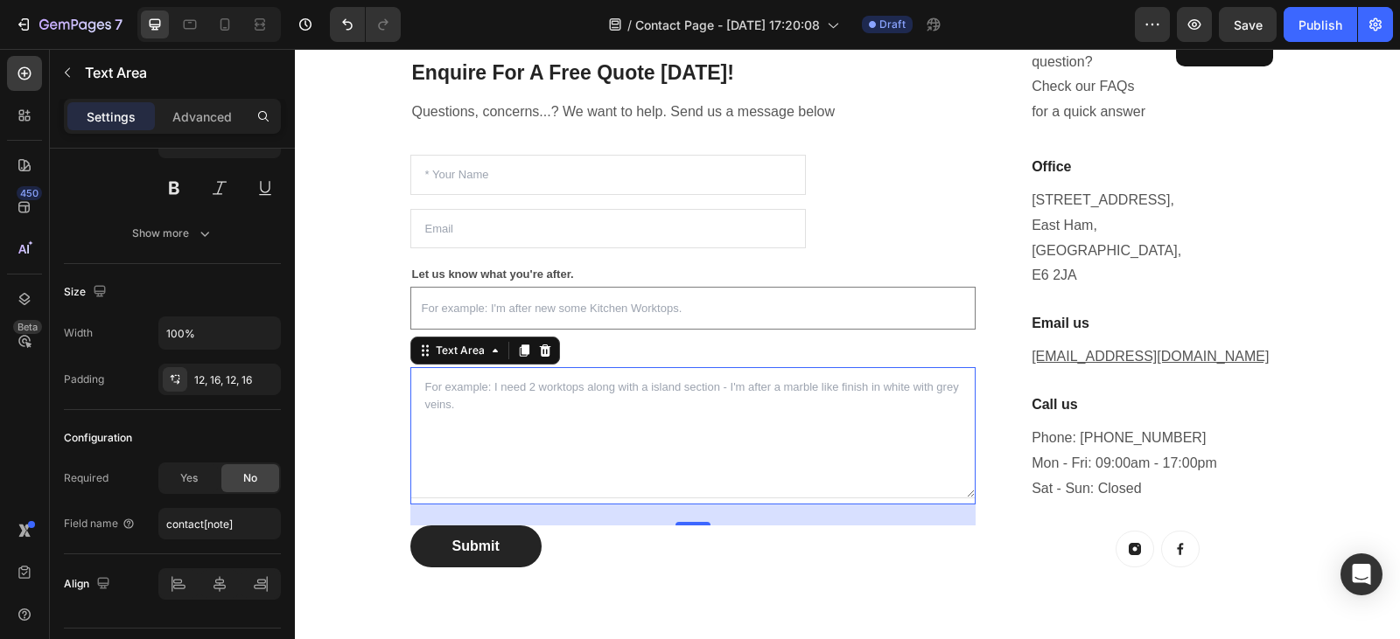
click at [432, 442] on textarea at bounding box center [693, 432] width 566 height 131
click at [653, 369] on textarea at bounding box center [693, 432] width 566 height 131
click at [660, 216] on input "email" at bounding box center [608, 229] width 396 height 40
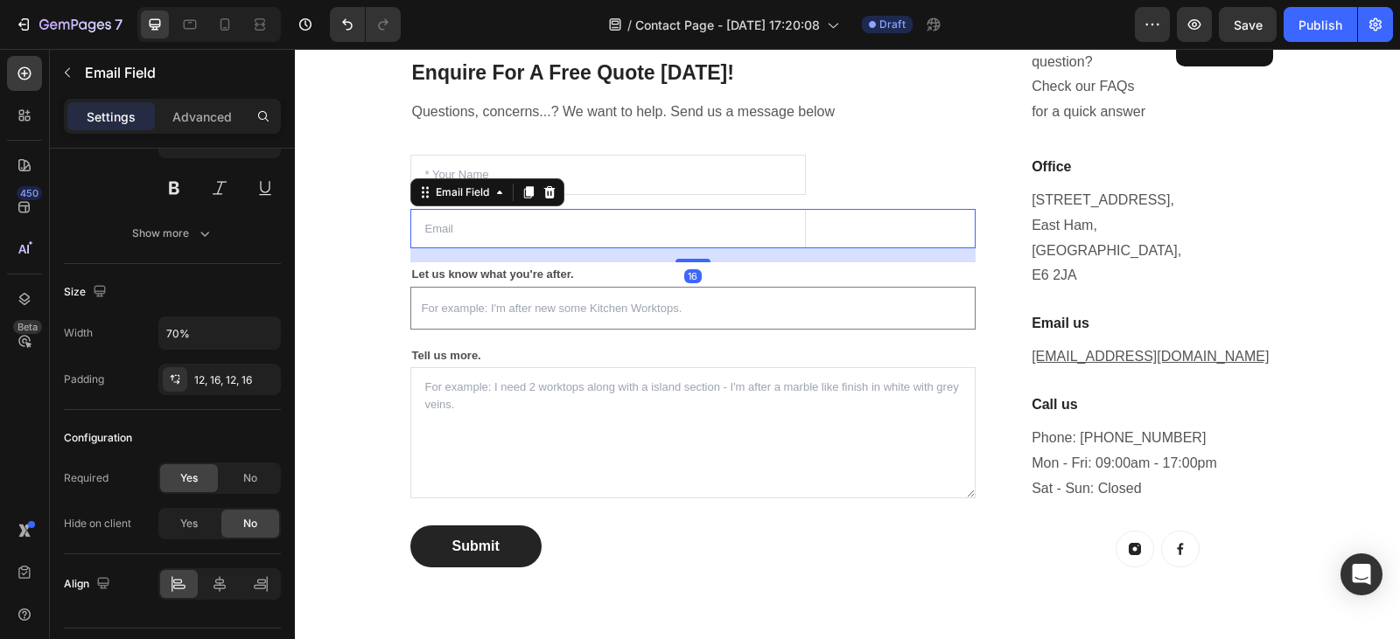
scroll to position [0, 0]
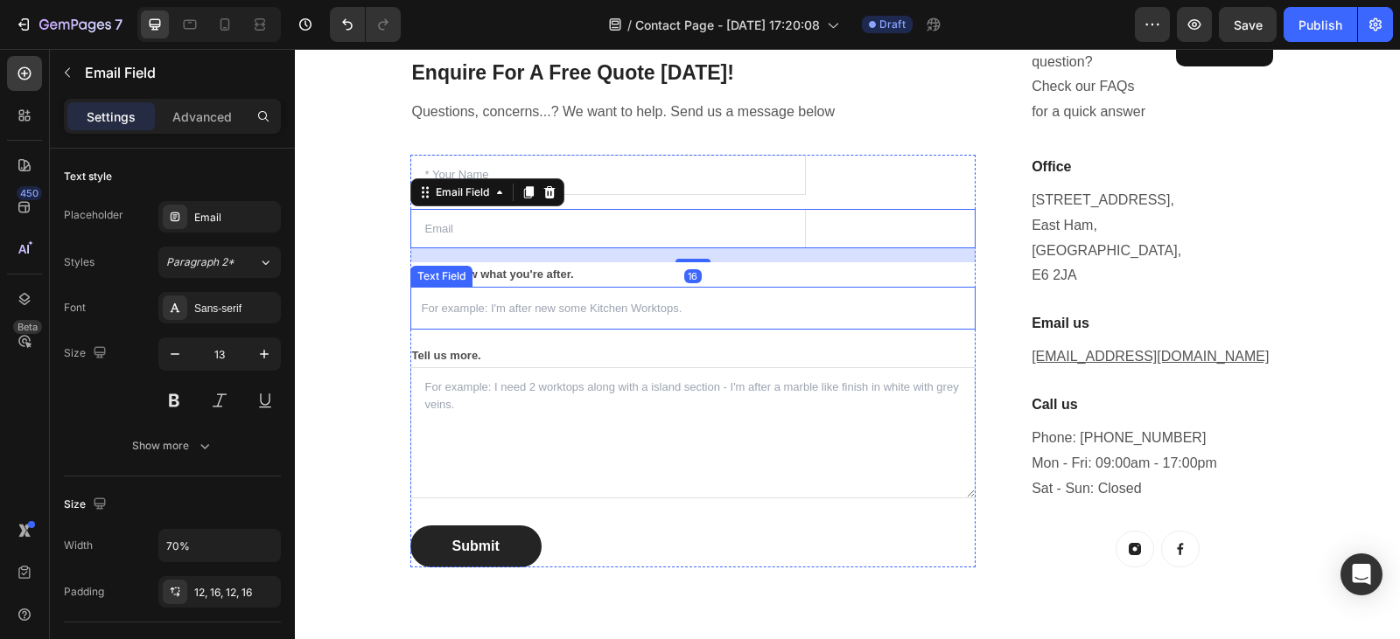
click at [725, 318] on input "text" at bounding box center [693, 308] width 566 height 43
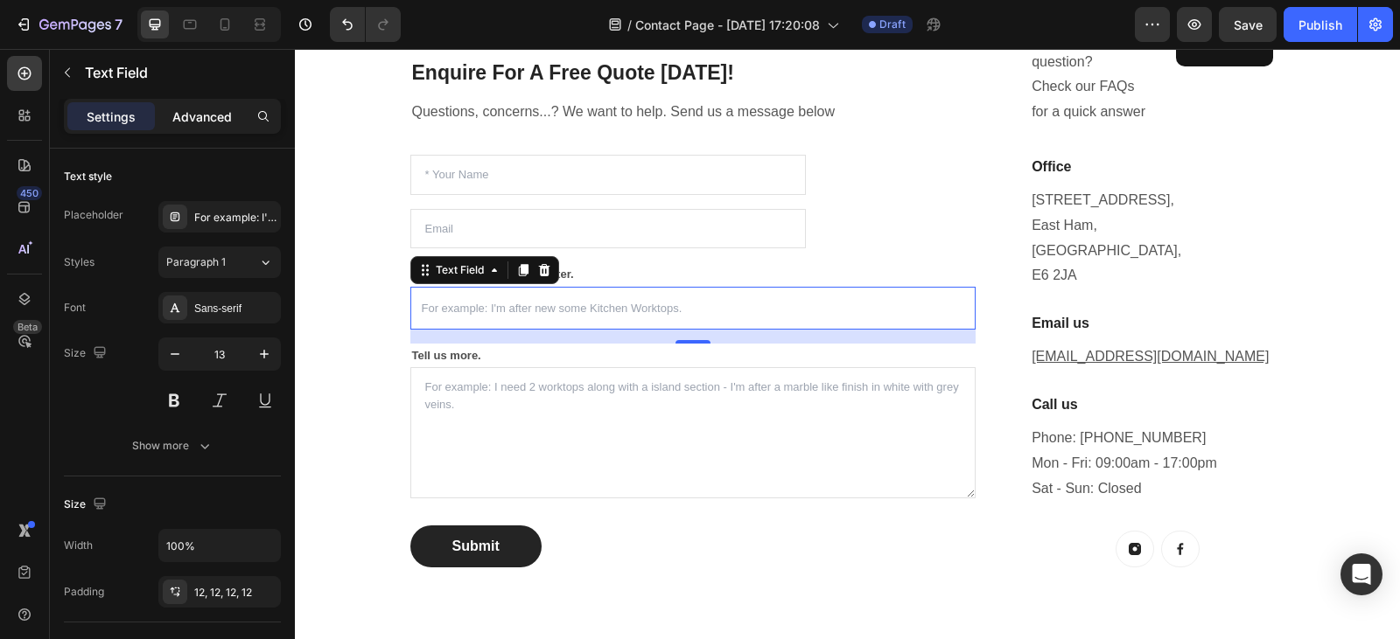
click at [174, 115] on p "Advanced" at bounding box center [201, 117] width 59 height 18
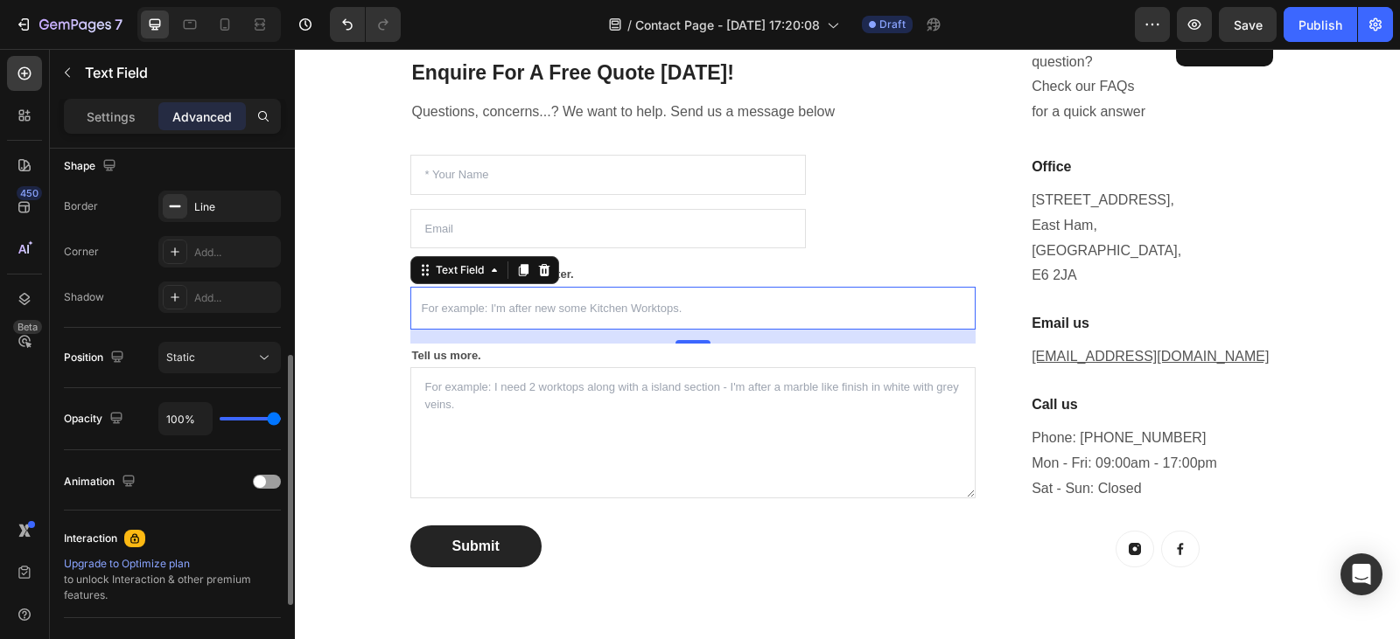
scroll to position [455, 0]
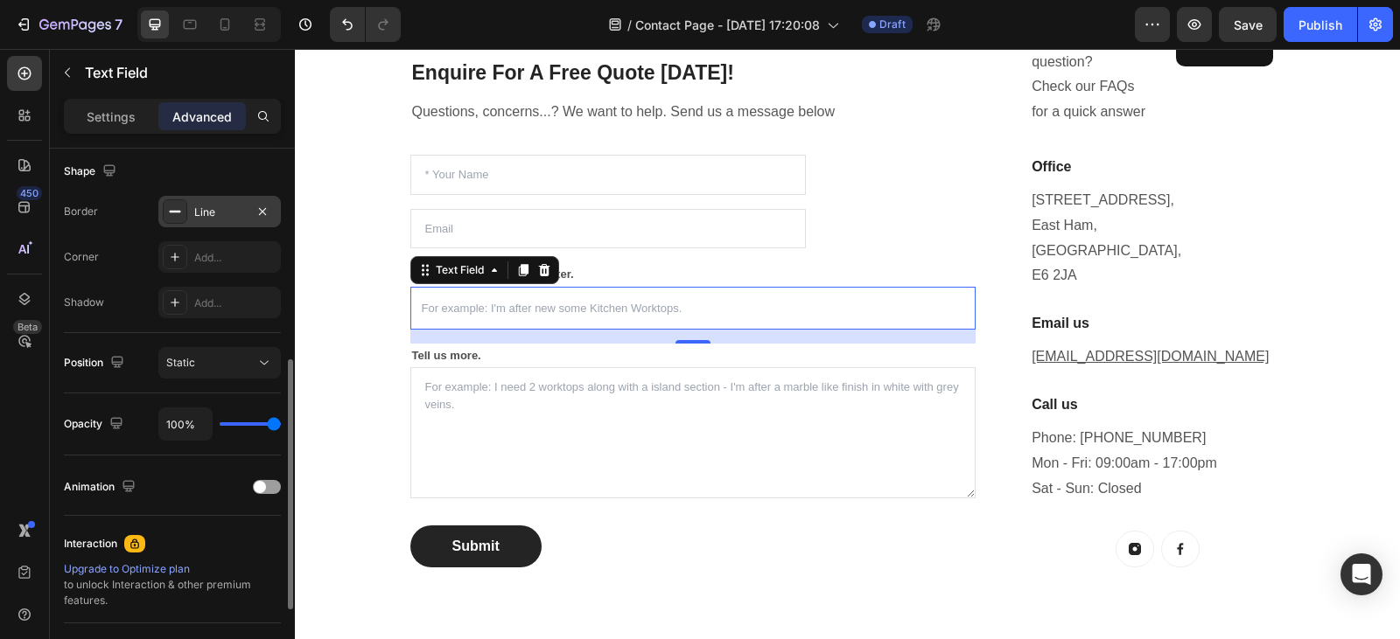
click at [212, 206] on div "Line" at bounding box center [219, 213] width 51 height 16
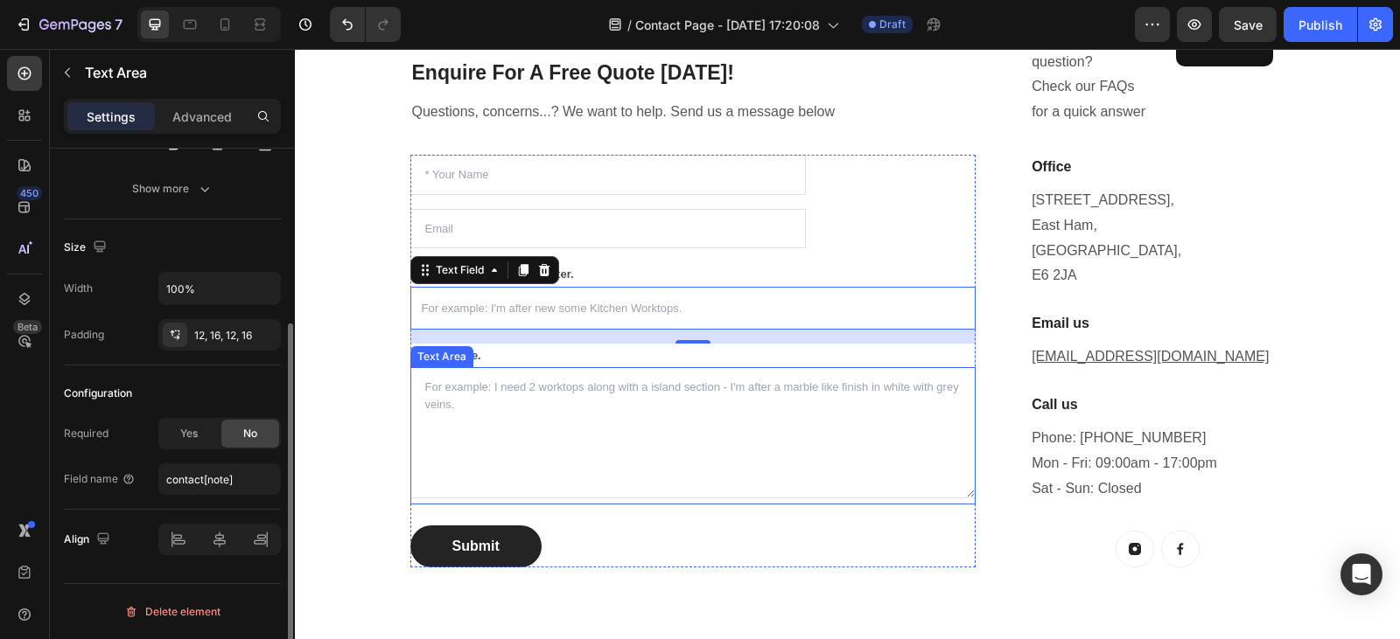
click at [551, 435] on textarea at bounding box center [693, 432] width 566 height 131
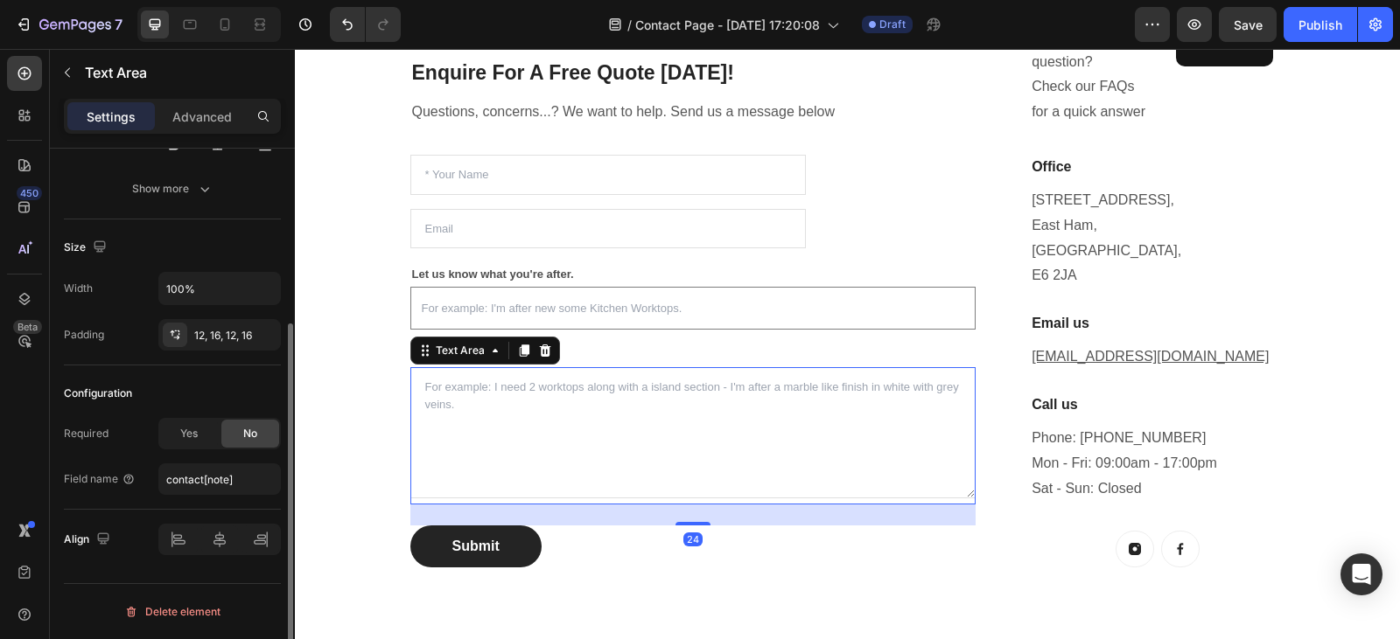
scroll to position [0, 0]
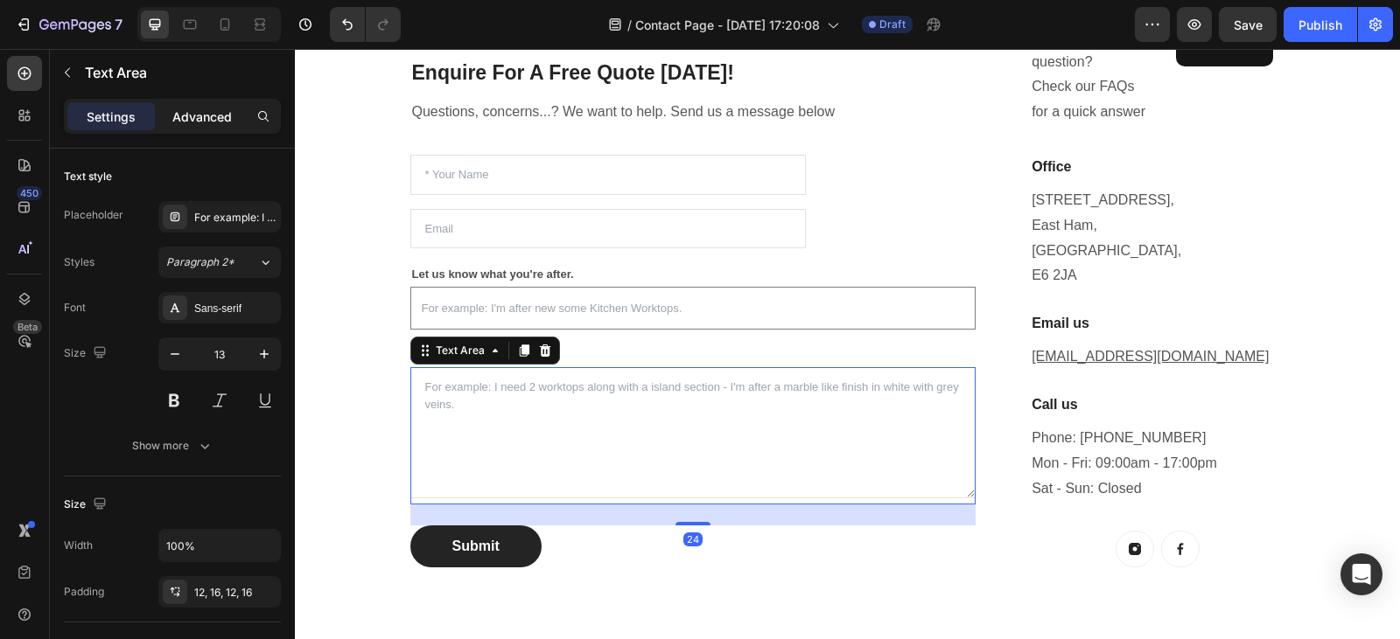
click at [211, 113] on p "Advanced" at bounding box center [201, 117] width 59 height 18
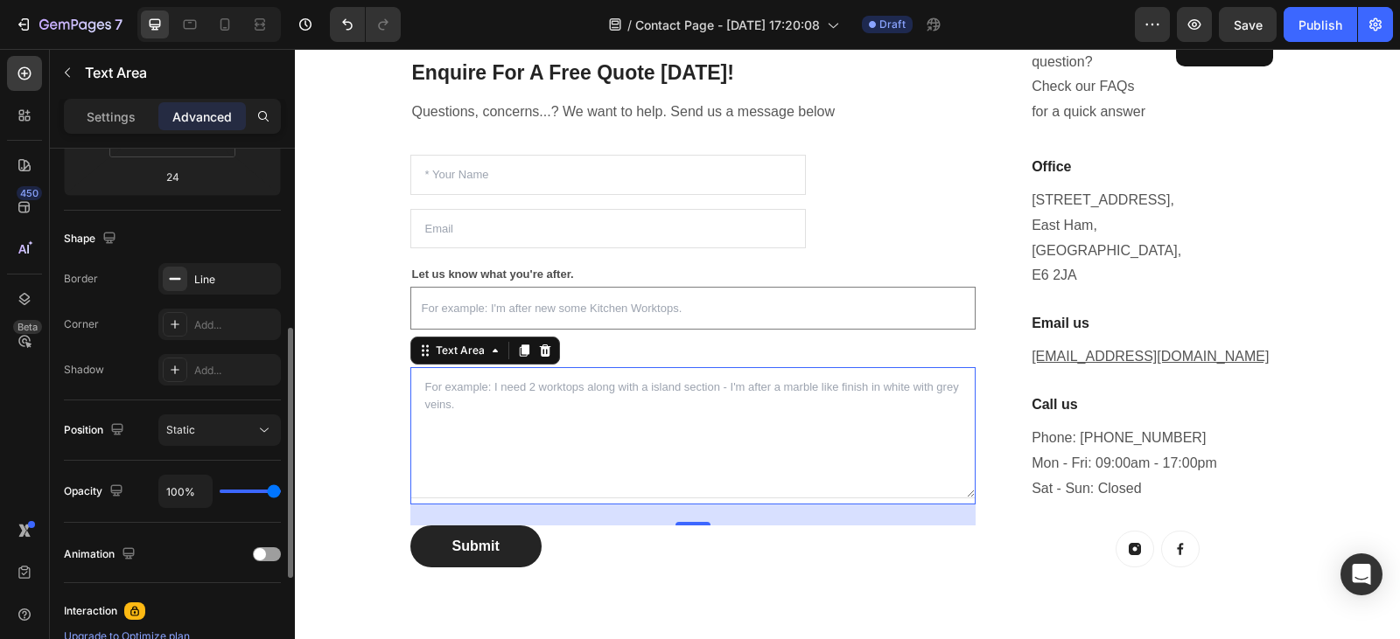
scroll to position [405, 0]
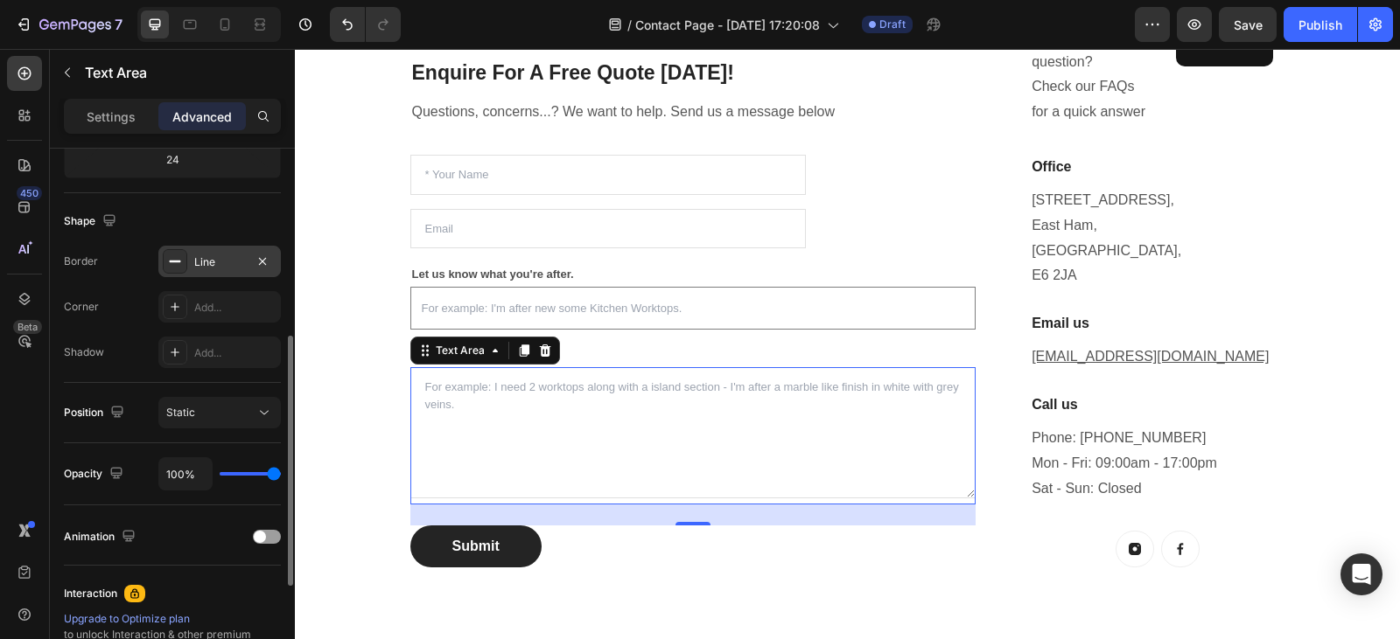
click at [214, 264] on div "Line" at bounding box center [219, 263] width 51 height 16
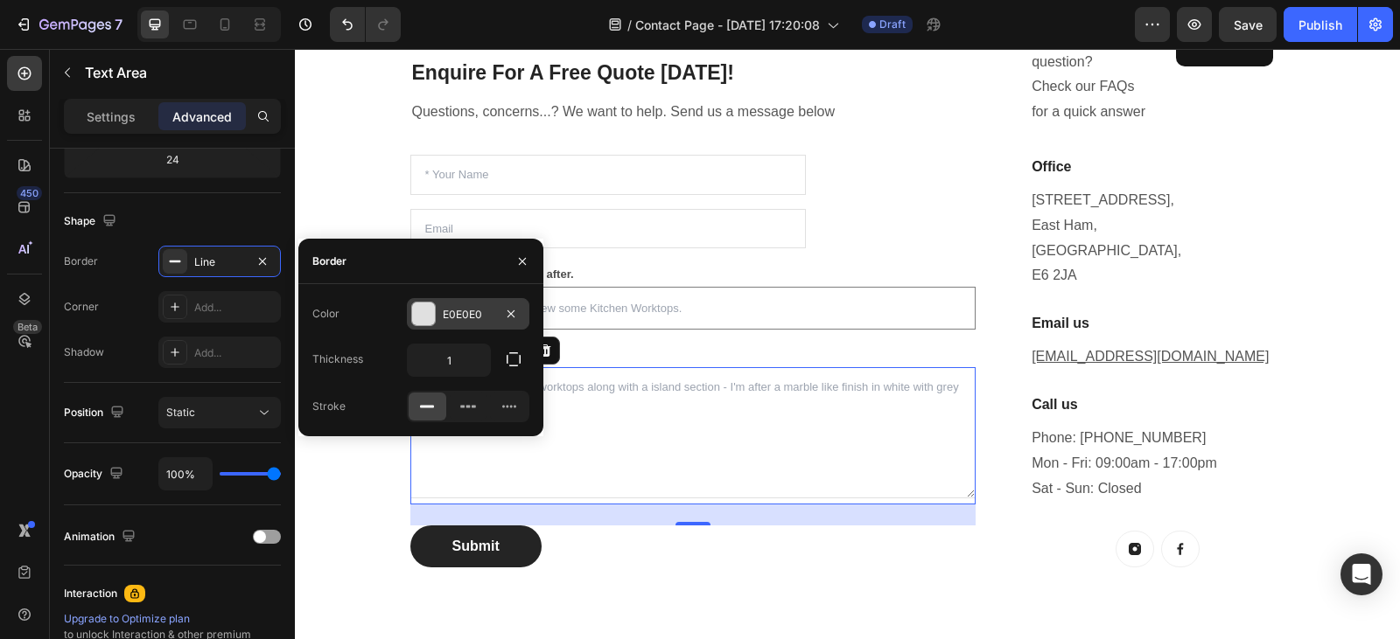
click at [430, 308] on div at bounding box center [423, 314] width 23 height 23
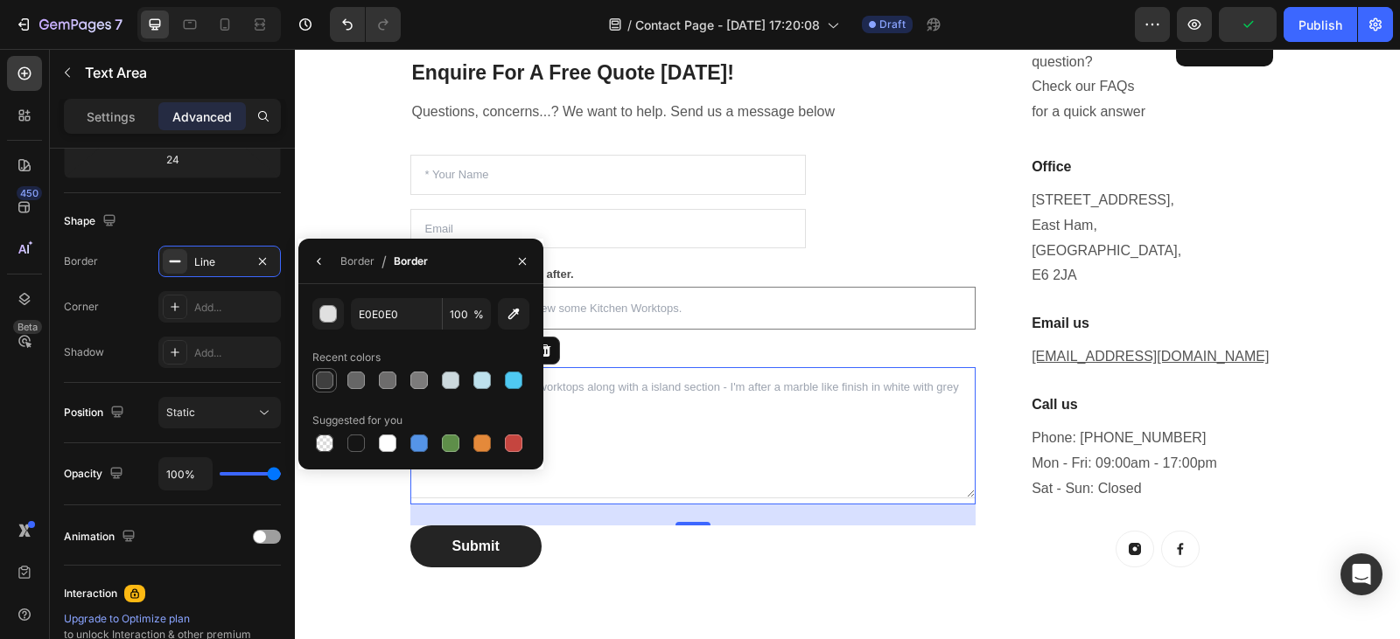
click at [328, 381] on div at bounding box center [324, 380] width 17 height 17
type input "3F3F3F"
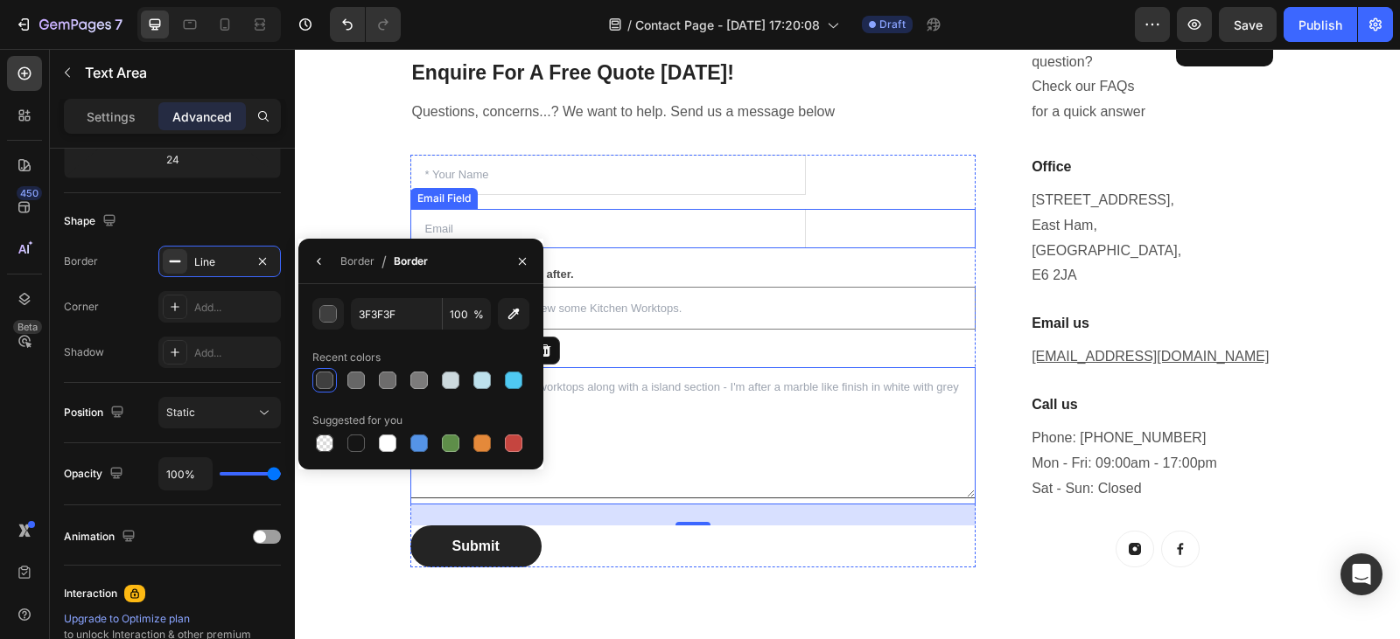
click at [882, 210] on div "Email Field" at bounding box center [693, 229] width 566 height 40
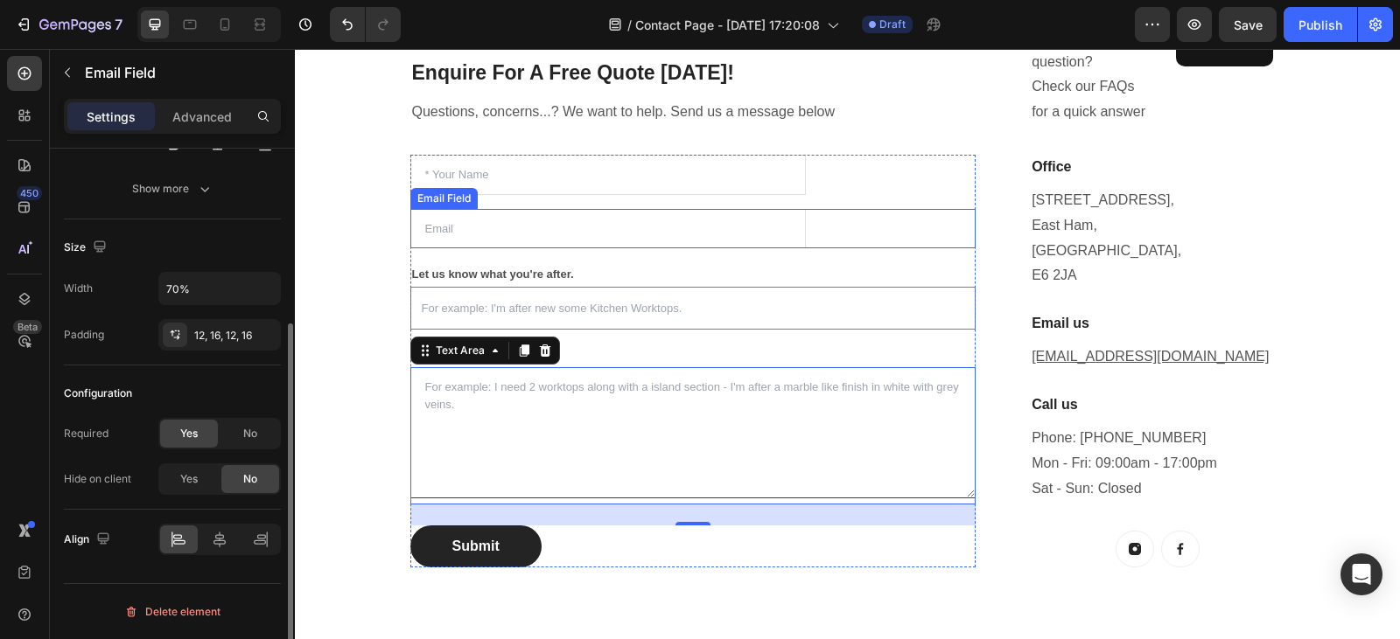
scroll to position [0, 0]
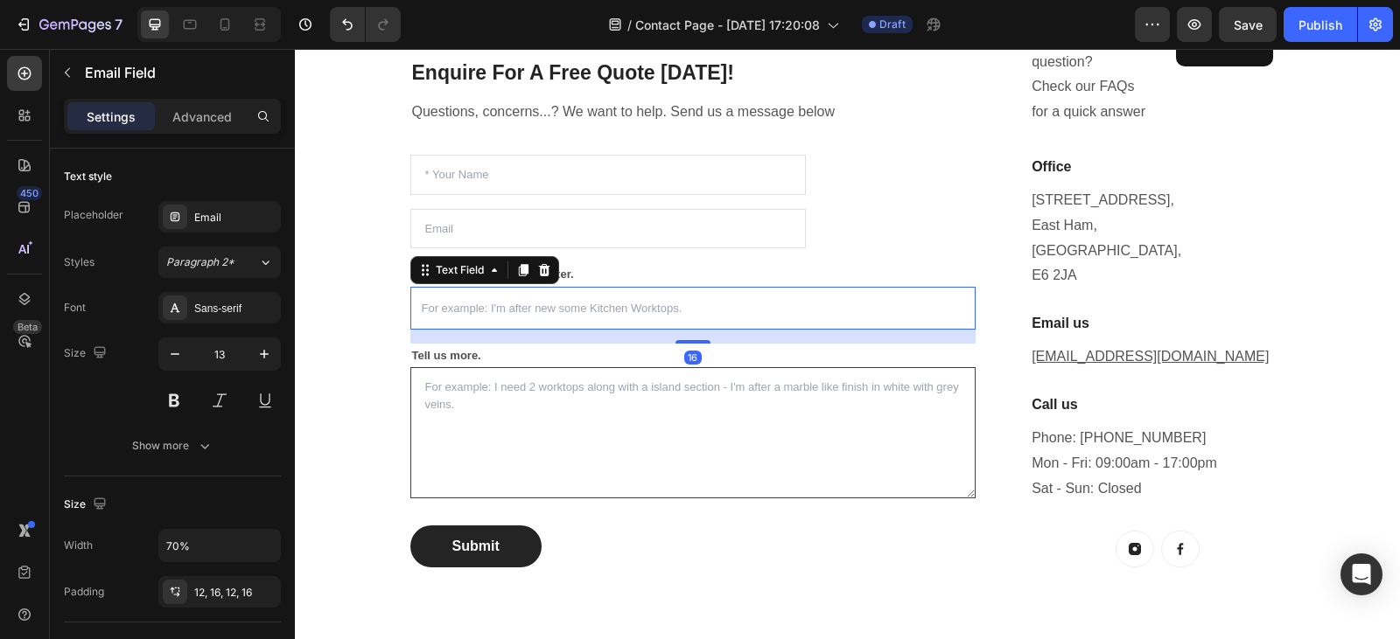
click at [834, 303] on input "text" at bounding box center [693, 308] width 566 height 43
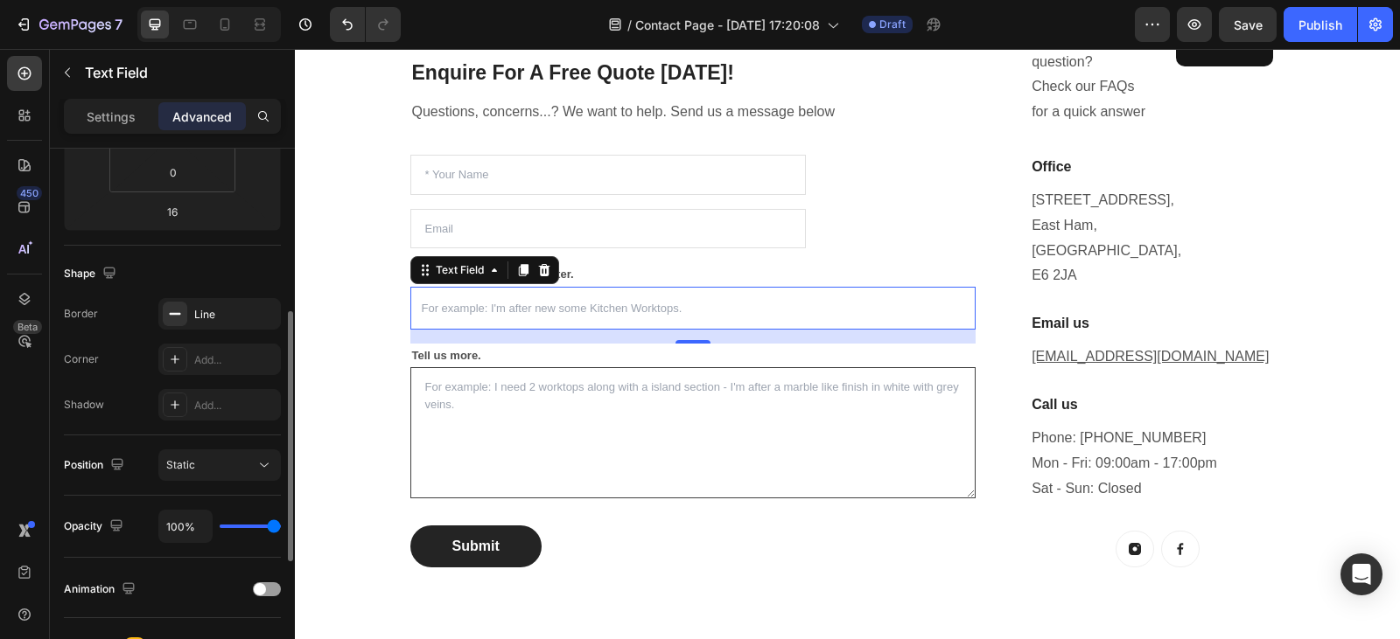
scroll to position [353, 0]
click at [215, 312] on div "Line" at bounding box center [219, 314] width 51 height 16
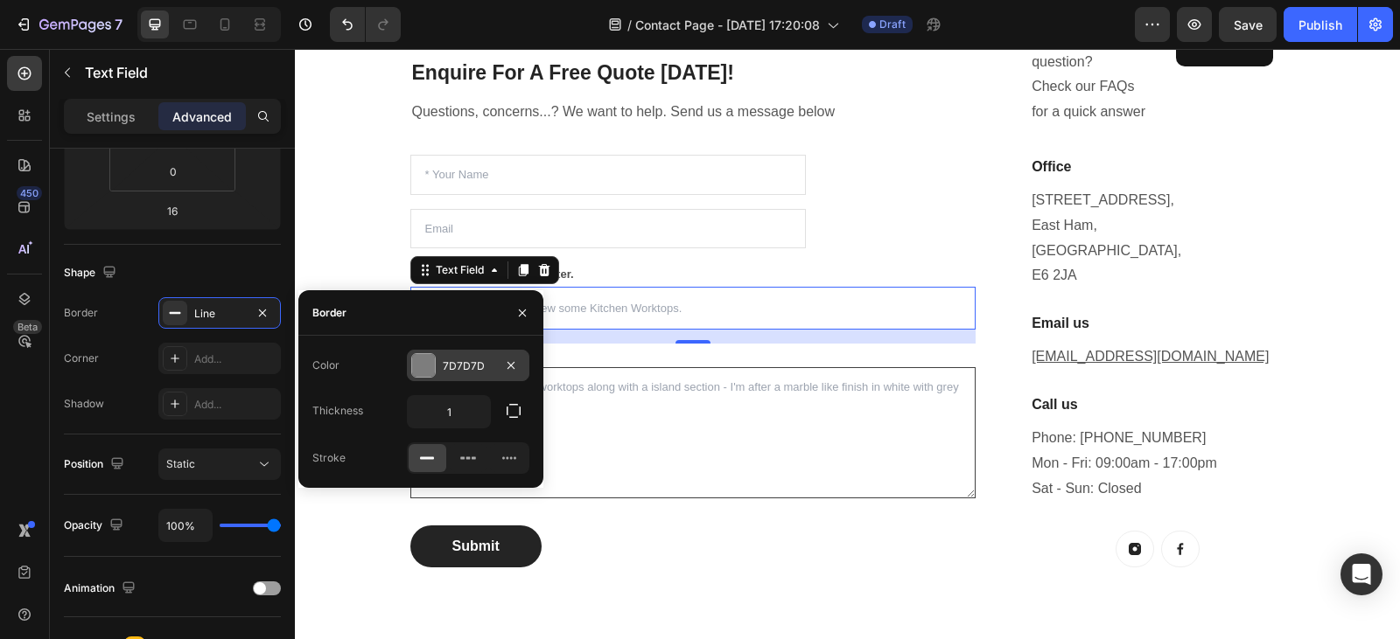
click at [450, 360] on div "7D7D7D" at bounding box center [468, 367] width 51 height 16
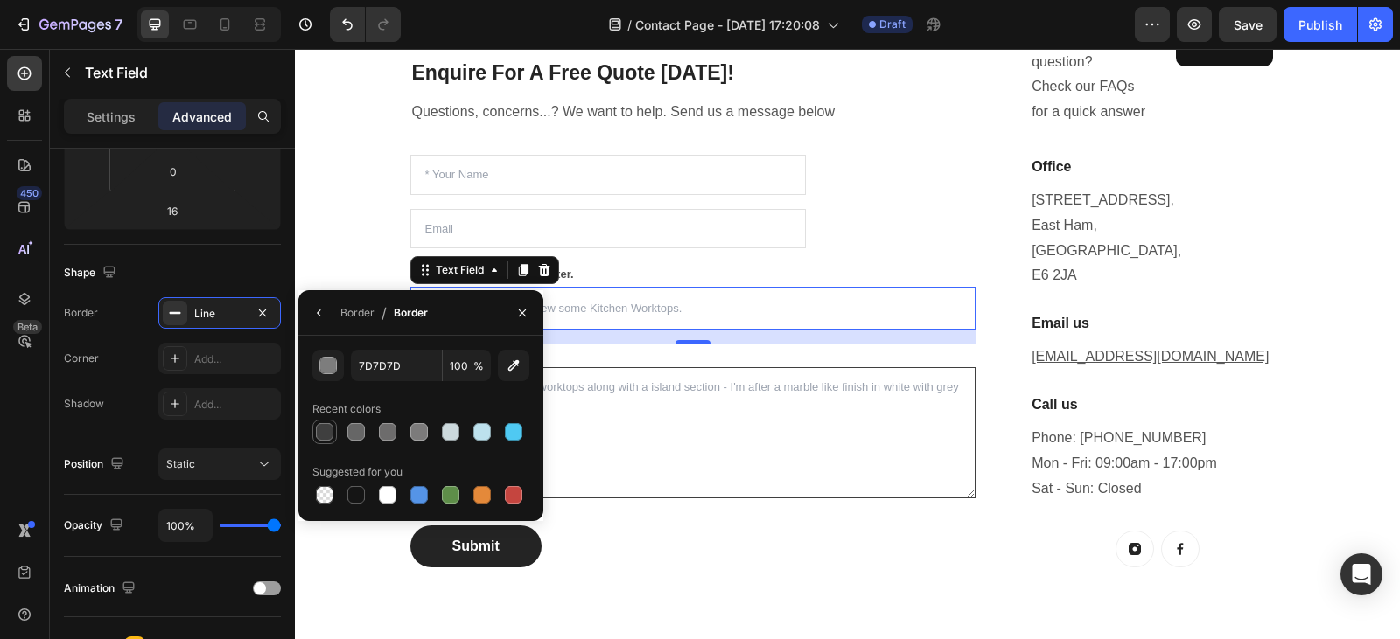
click at [325, 436] on div at bounding box center [324, 431] width 17 height 17
type input "3F3F3F"
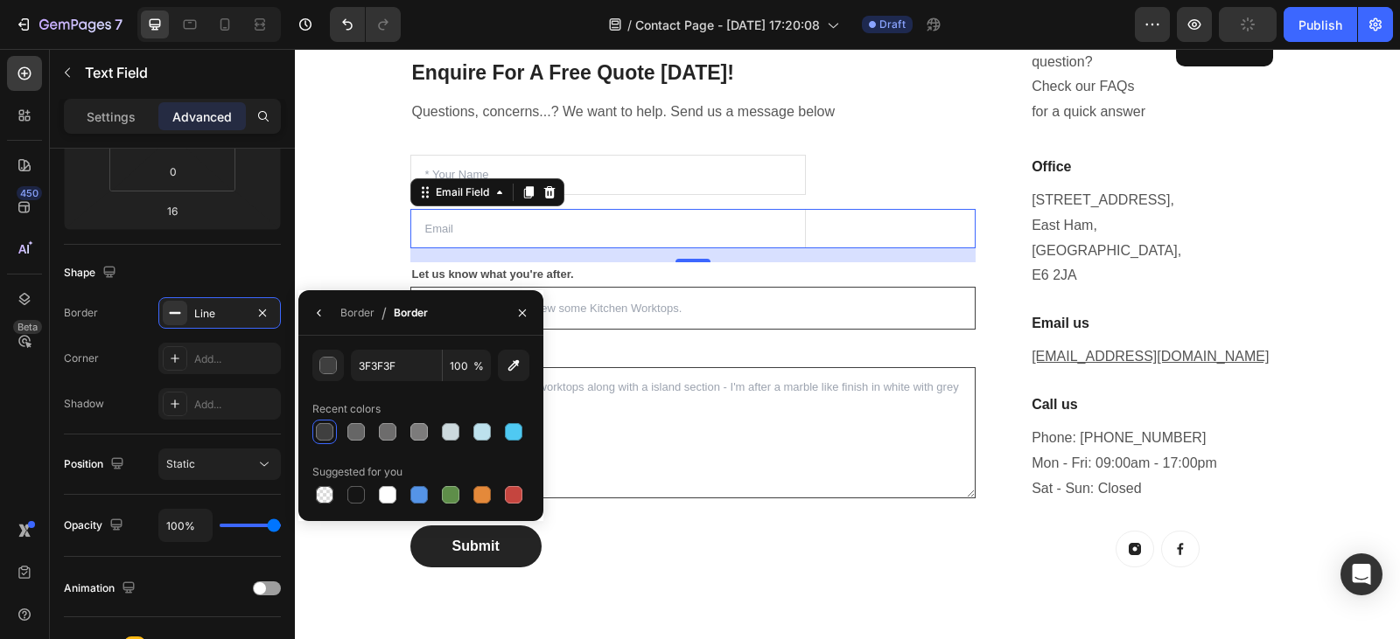
click at [677, 226] on input "email" at bounding box center [608, 229] width 396 height 40
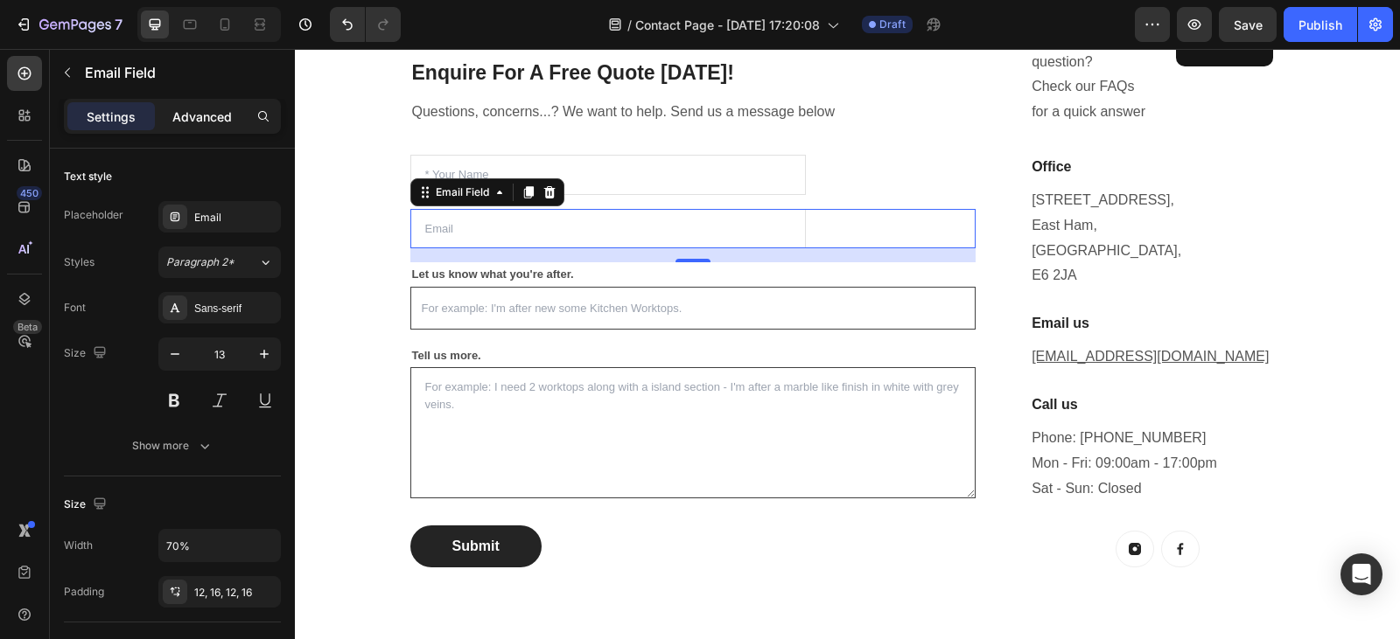
click at [203, 122] on p "Advanced" at bounding box center [201, 117] width 59 height 18
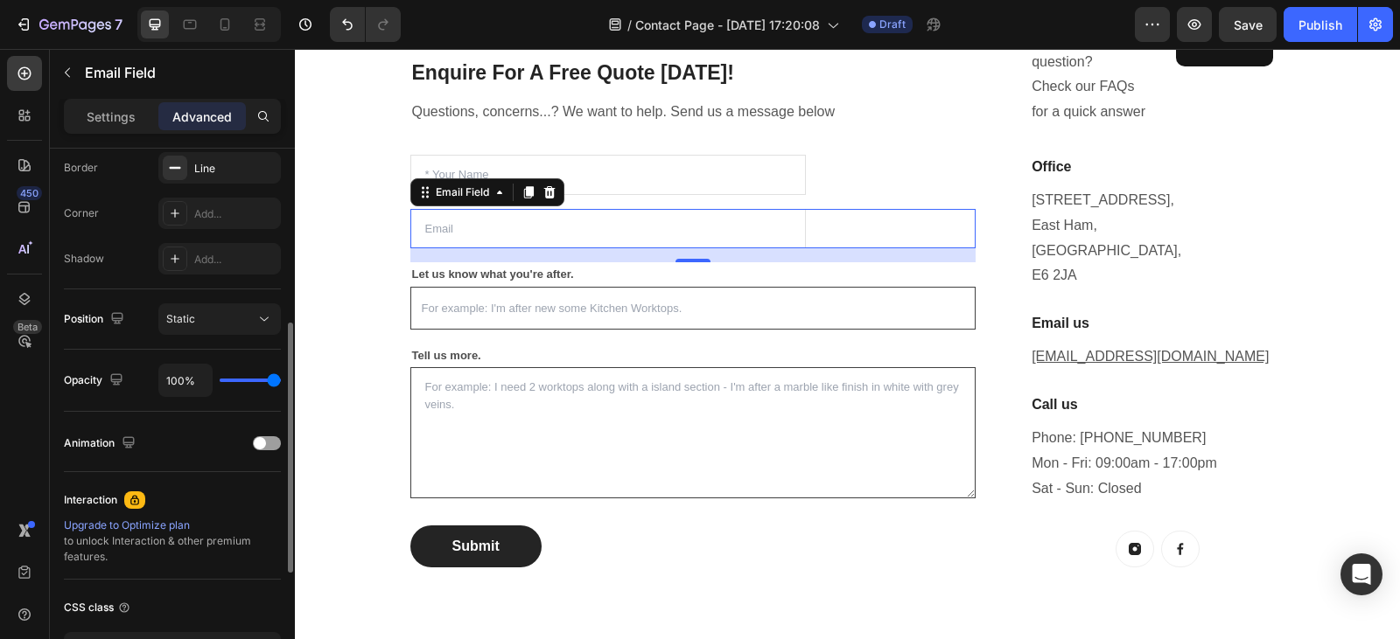
scroll to position [455, 0]
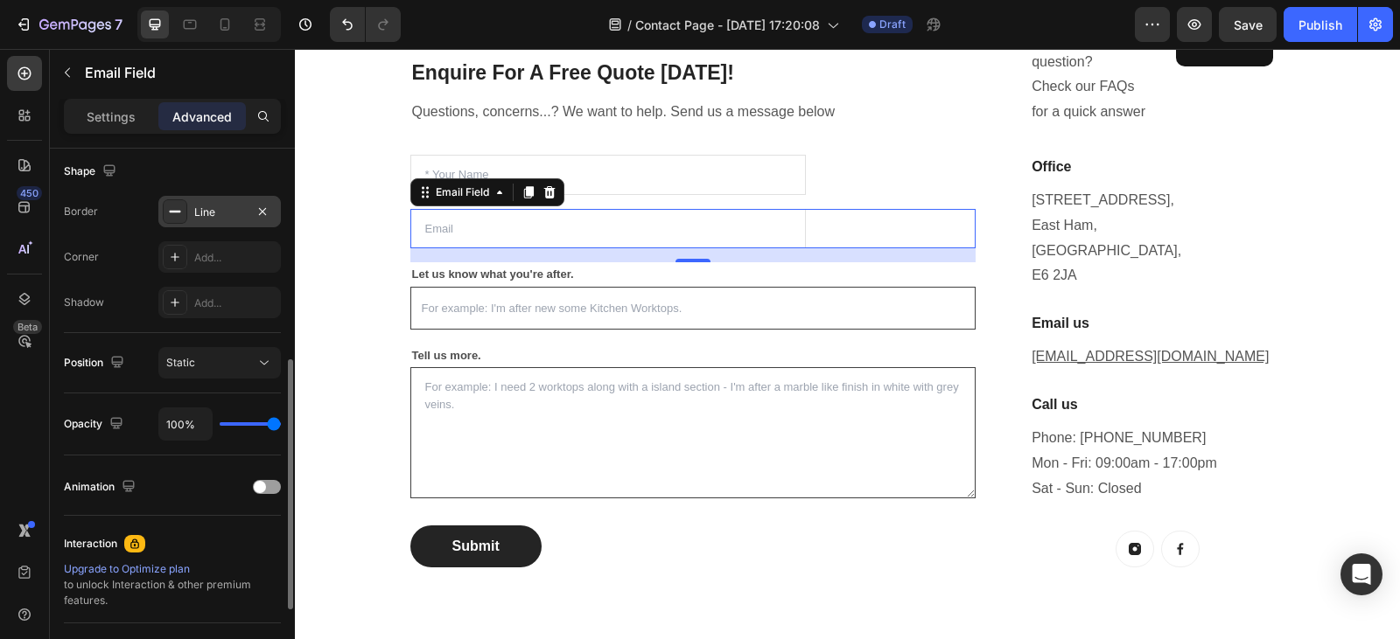
click at [214, 218] on div "Line" at bounding box center [219, 213] width 51 height 16
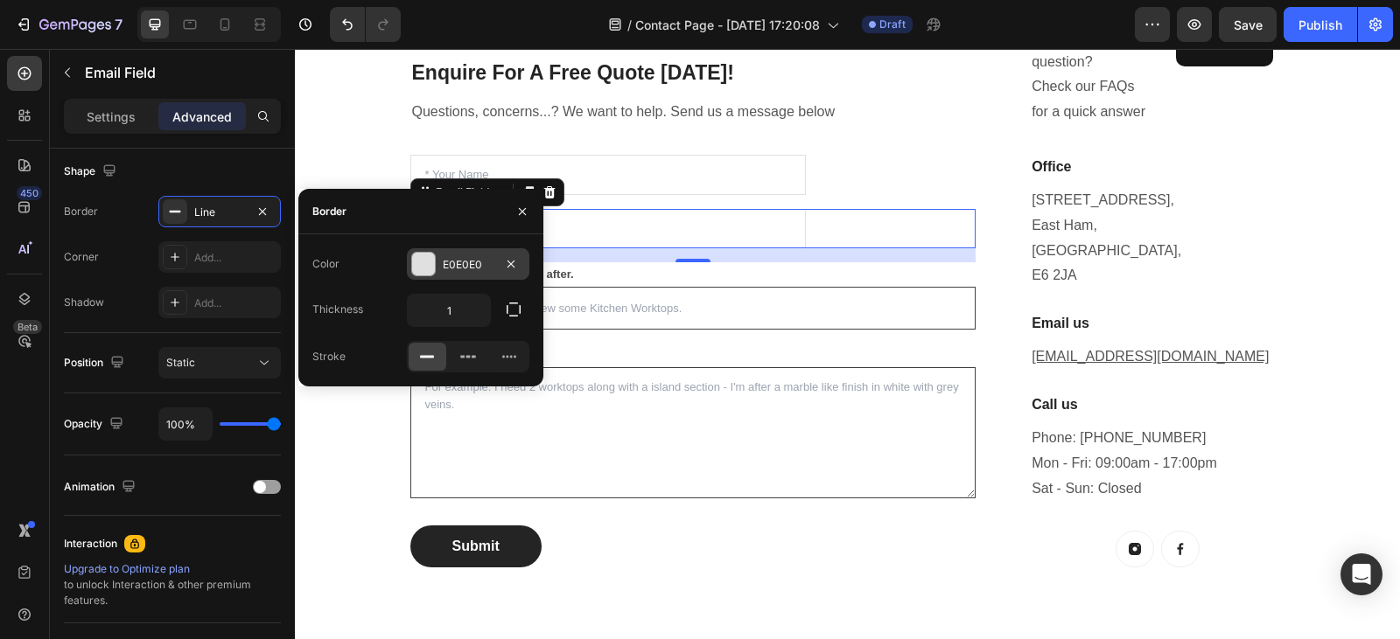
click at [428, 272] on div at bounding box center [423, 264] width 23 height 23
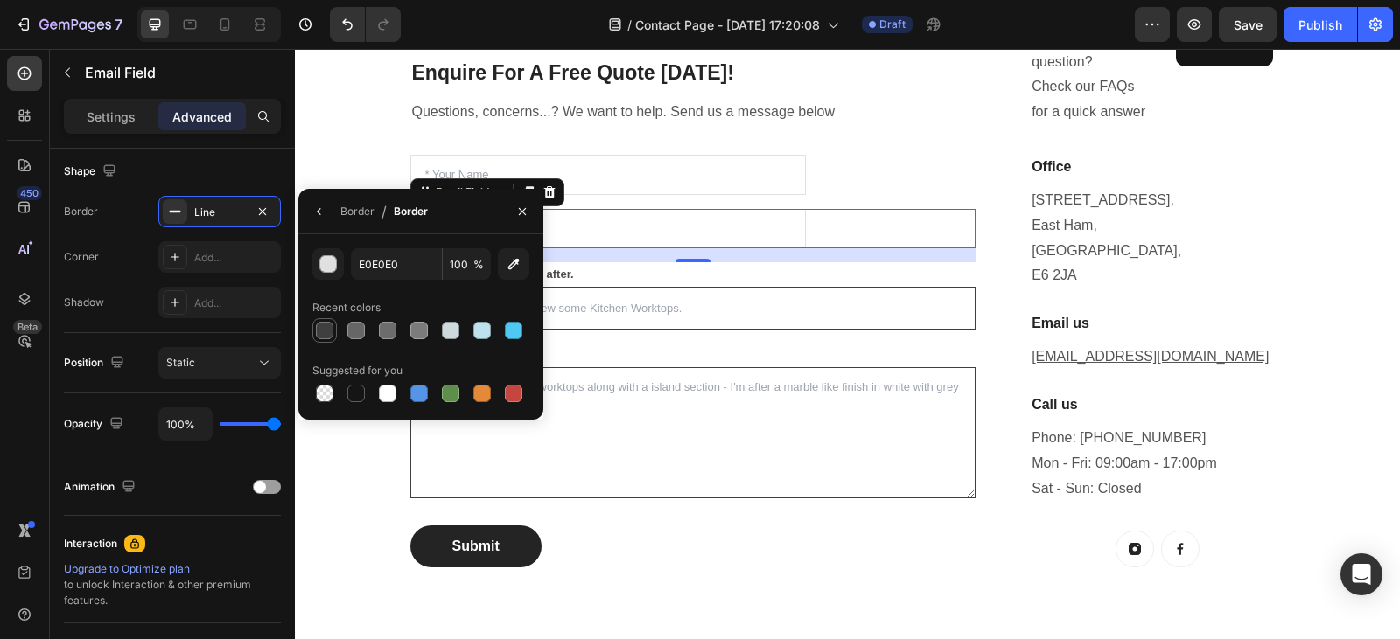
click at [321, 332] on div at bounding box center [324, 330] width 17 height 17
type input "3F3F3F"
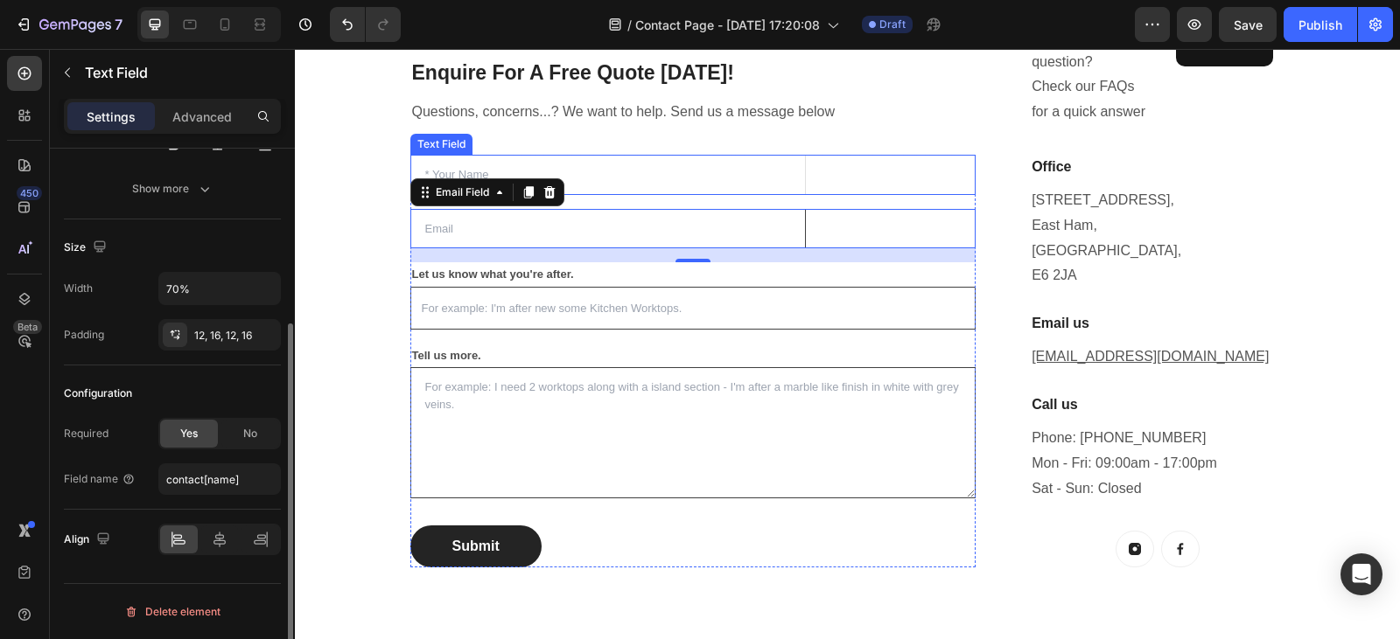
click at [679, 178] on input "text" at bounding box center [608, 175] width 396 height 40
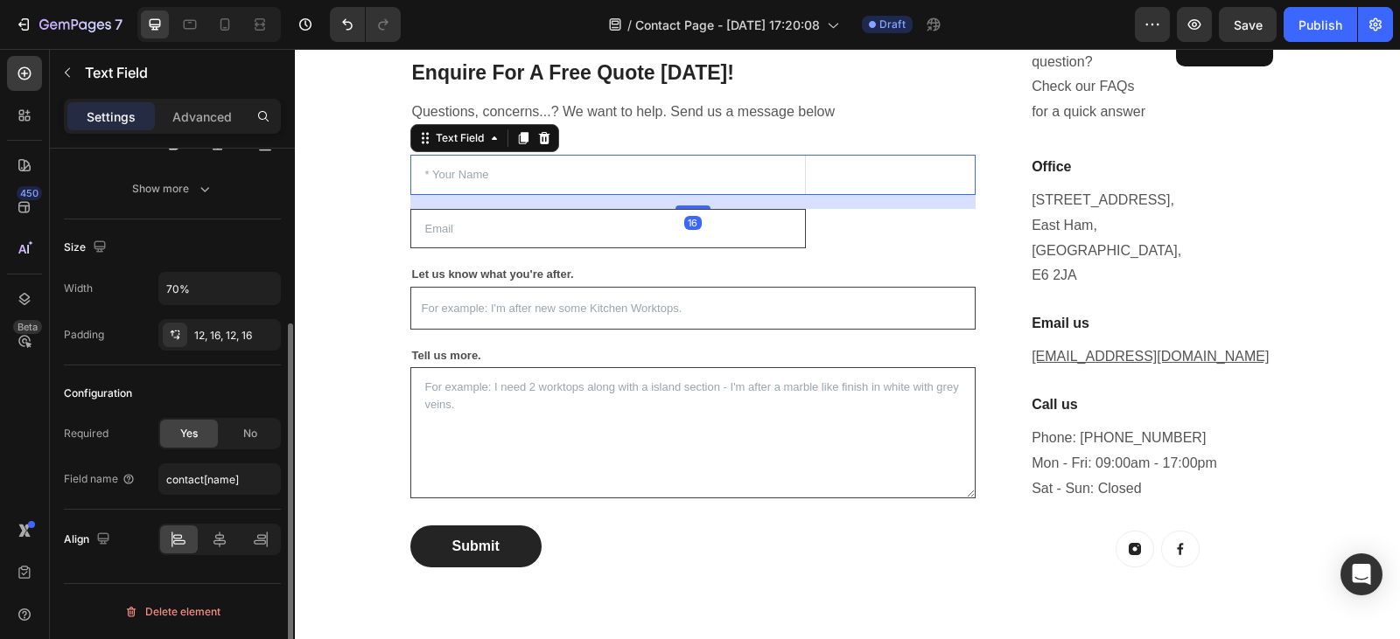
scroll to position [0, 0]
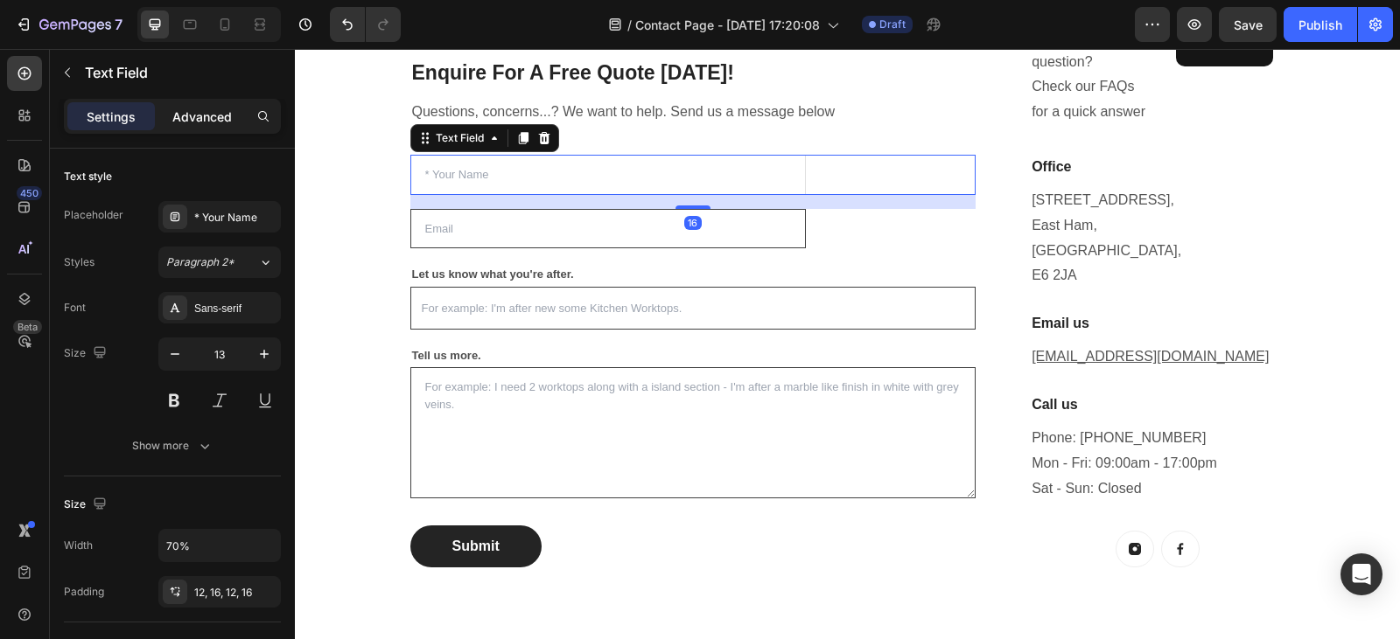
click at [195, 108] on p "Advanced" at bounding box center [201, 117] width 59 height 18
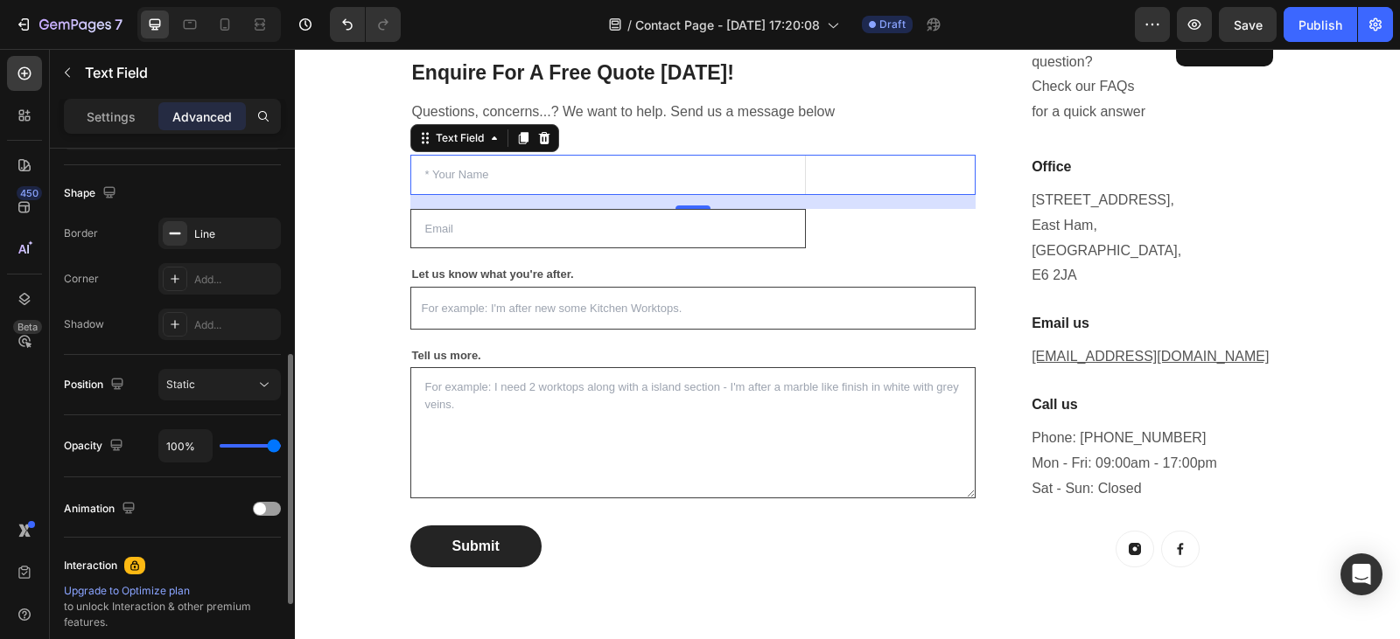
scroll to position [437, 0]
click at [206, 234] on div "Line" at bounding box center [219, 230] width 51 height 16
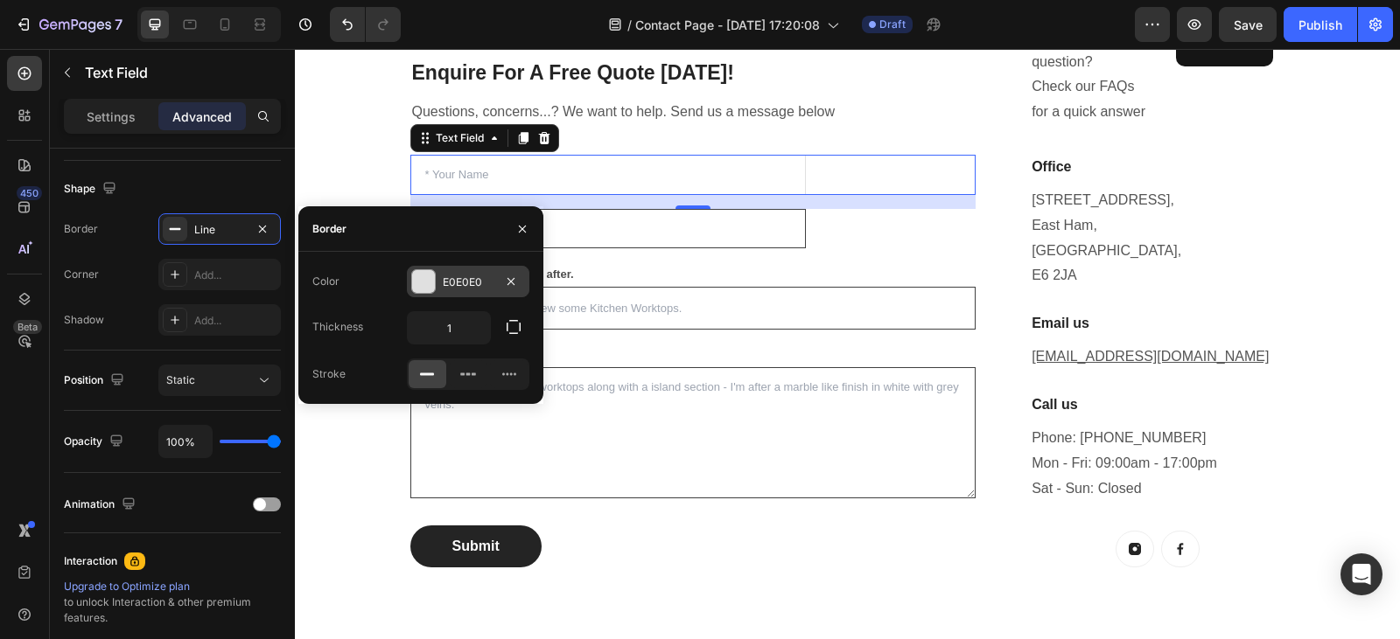
click at [420, 275] on div at bounding box center [423, 281] width 23 height 23
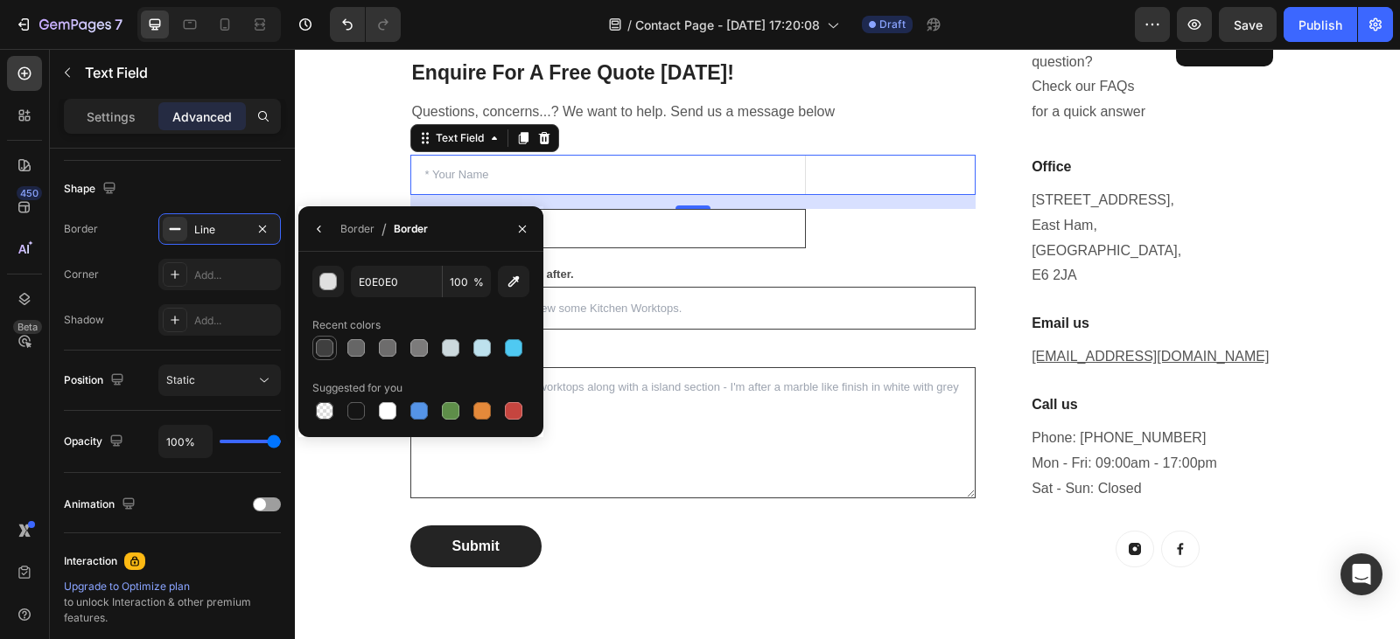
click at [318, 350] on div at bounding box center [324, 347] width 17 height 17
type input "3F3F3F"
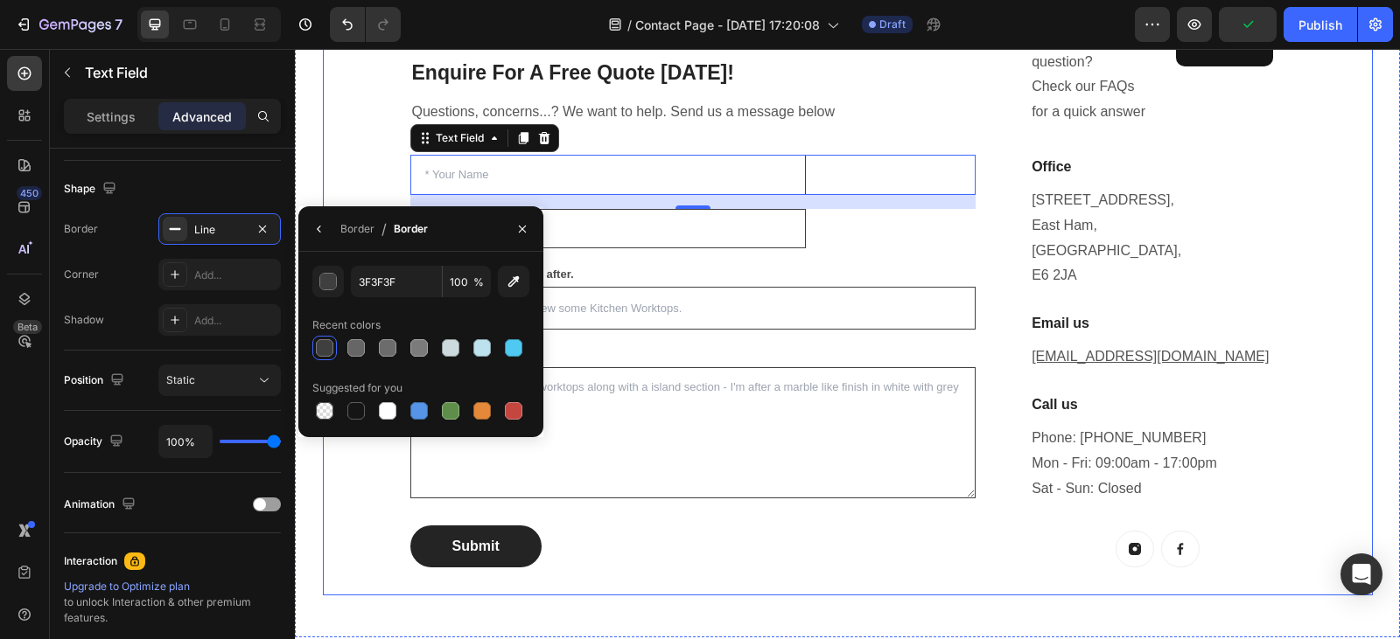
click at [345, 141] on div "Enquire For A Free Quote Today! Heading Questions, concerns...? We want to help…" at bounding box center [848, 279] width 1050 height 633
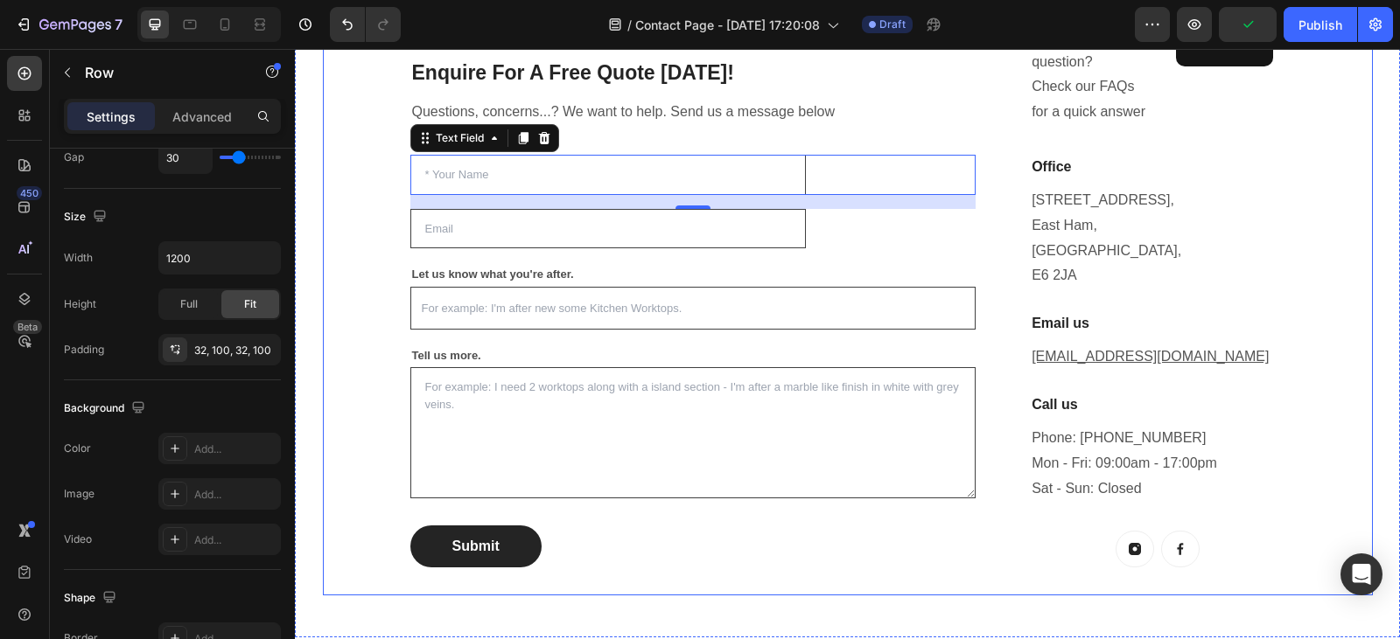
scroll to position [0, 0]
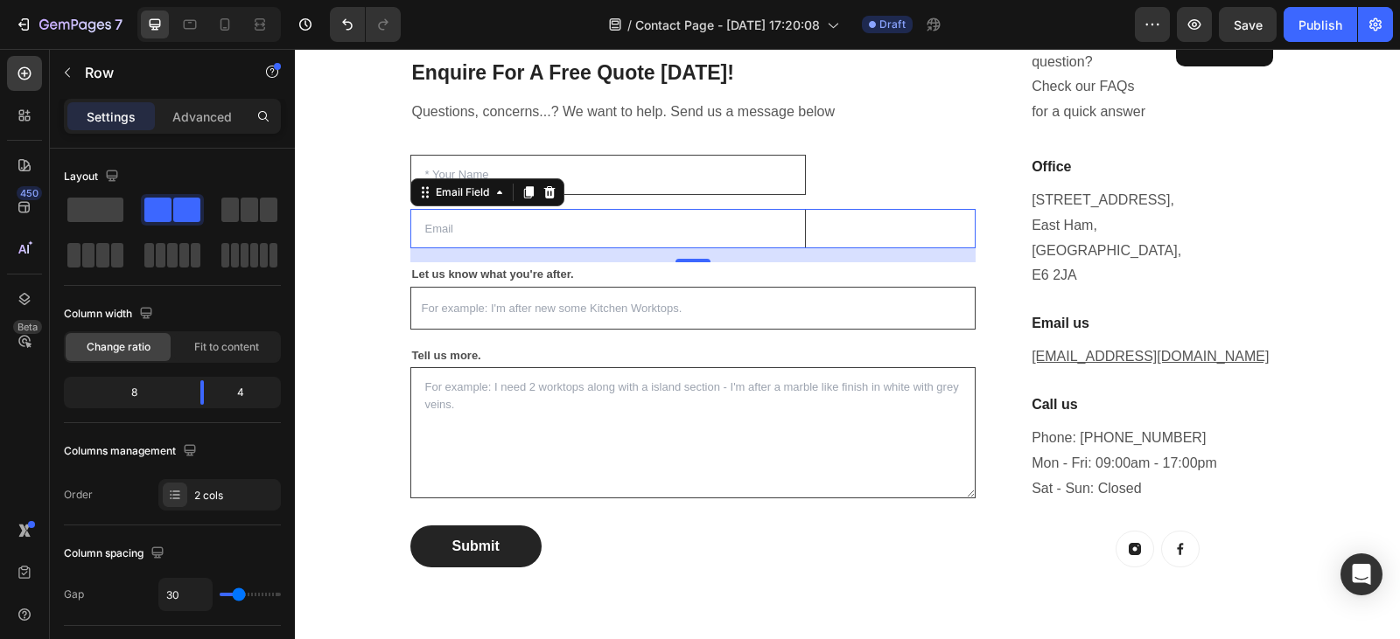
click at [645, 238] on input "email" at bounding box center [608, 229] width 396 height 40
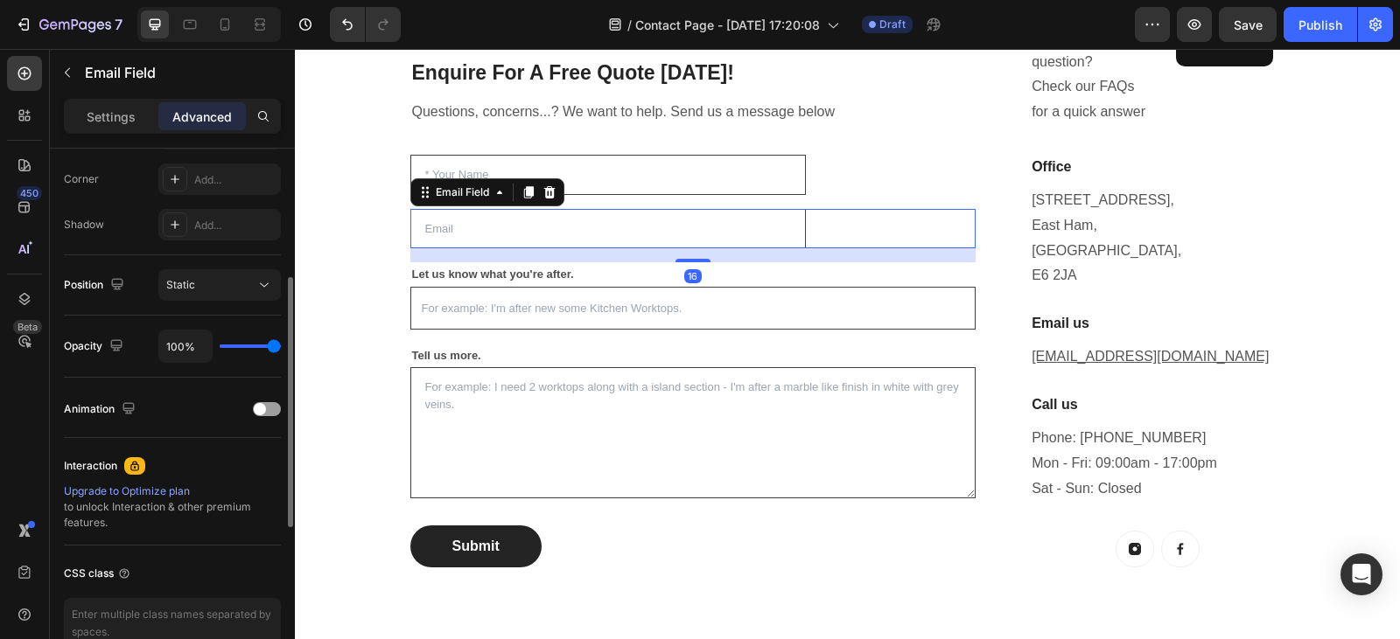
scroll to position [626, 0]
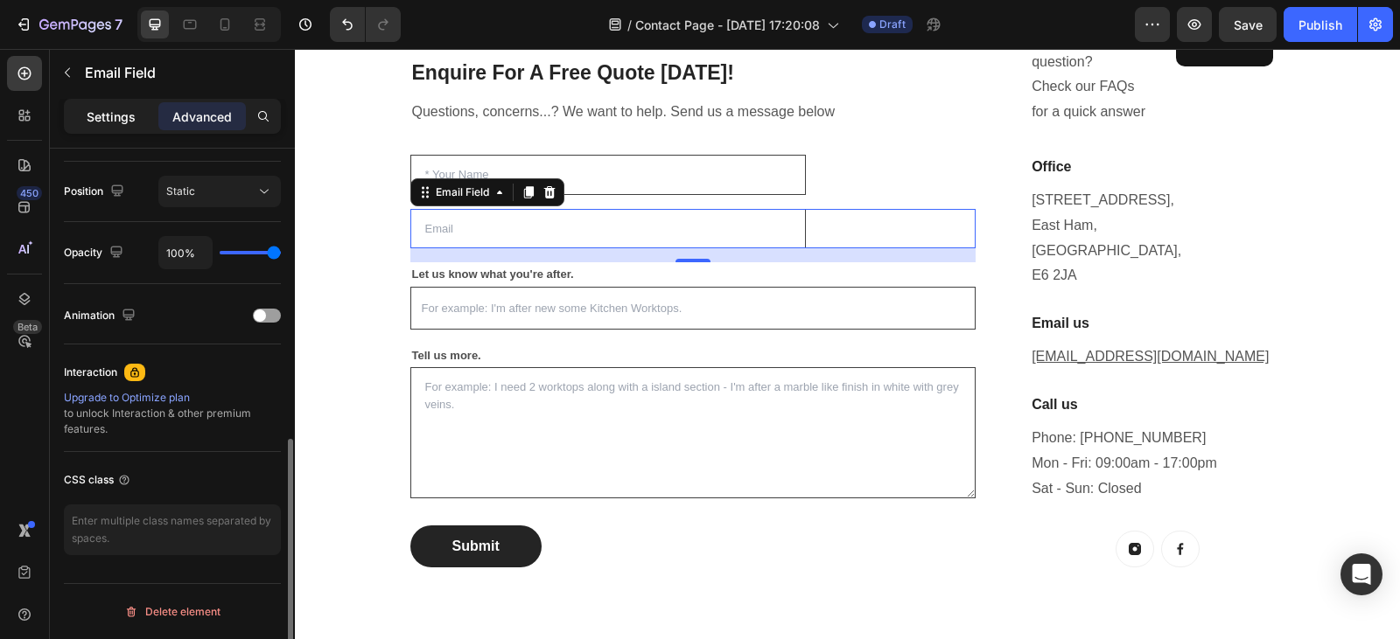
click at [92, 108] on p "Settings" at bounding box center [111, 117] width 49 height 18
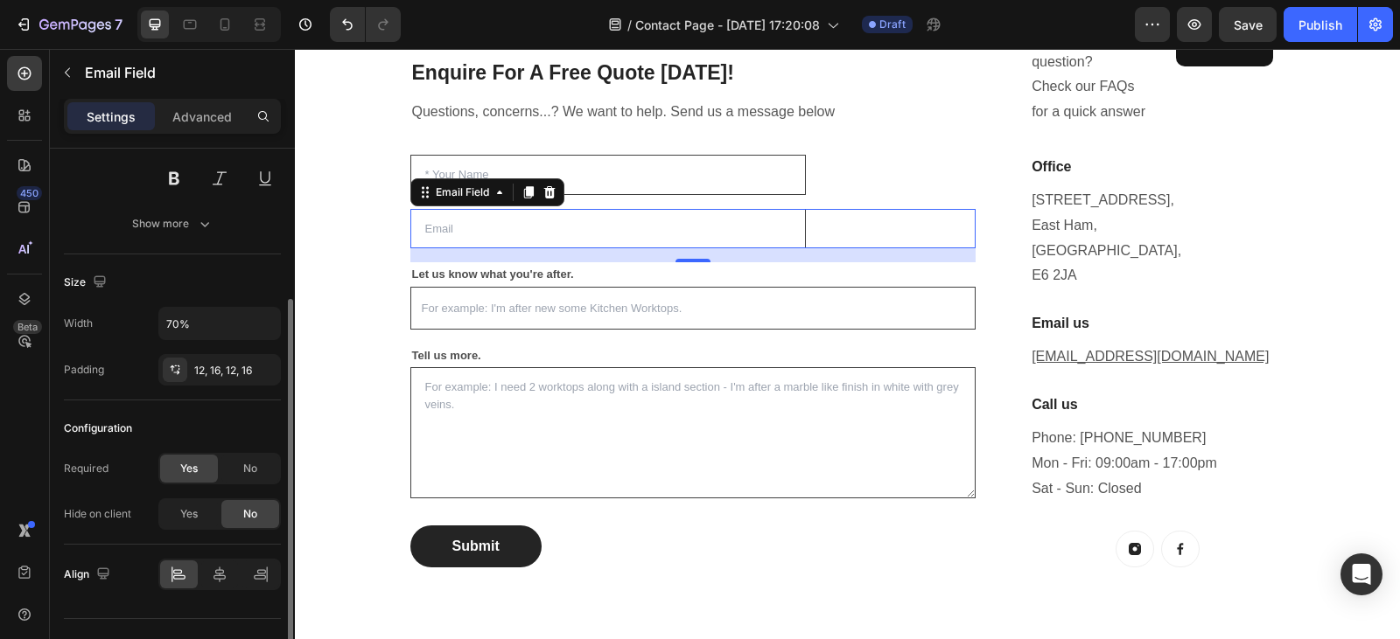
scroll to position [257, 0]
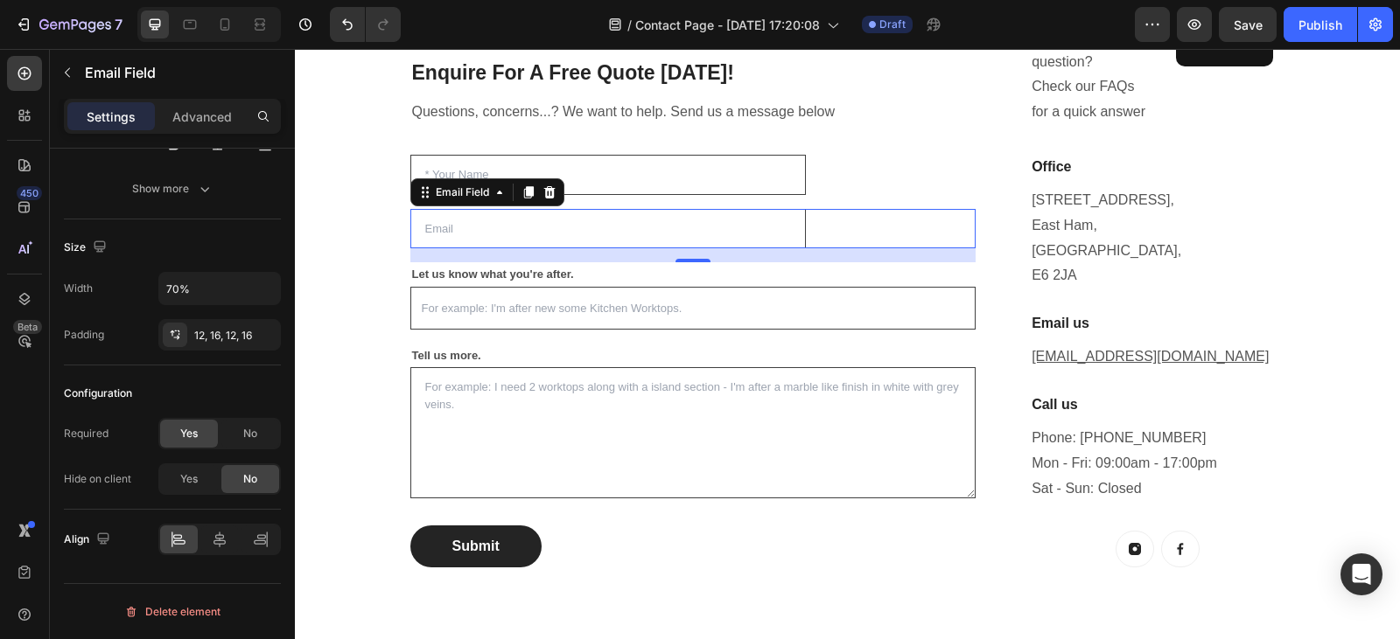
click at [450, 227] on input "email" at bounding box center [608, 229] width 396 height 40
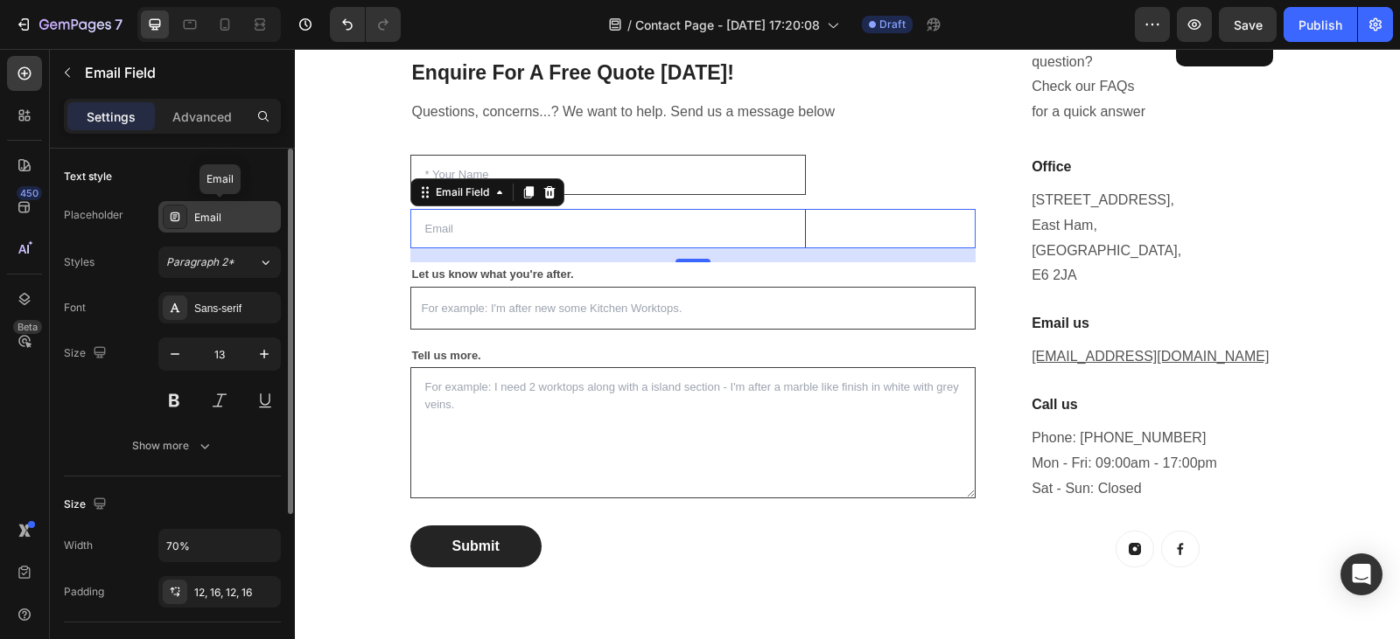
click at [227, 219] on div "Email" at bounding box center [235, 218] width 82 height 16
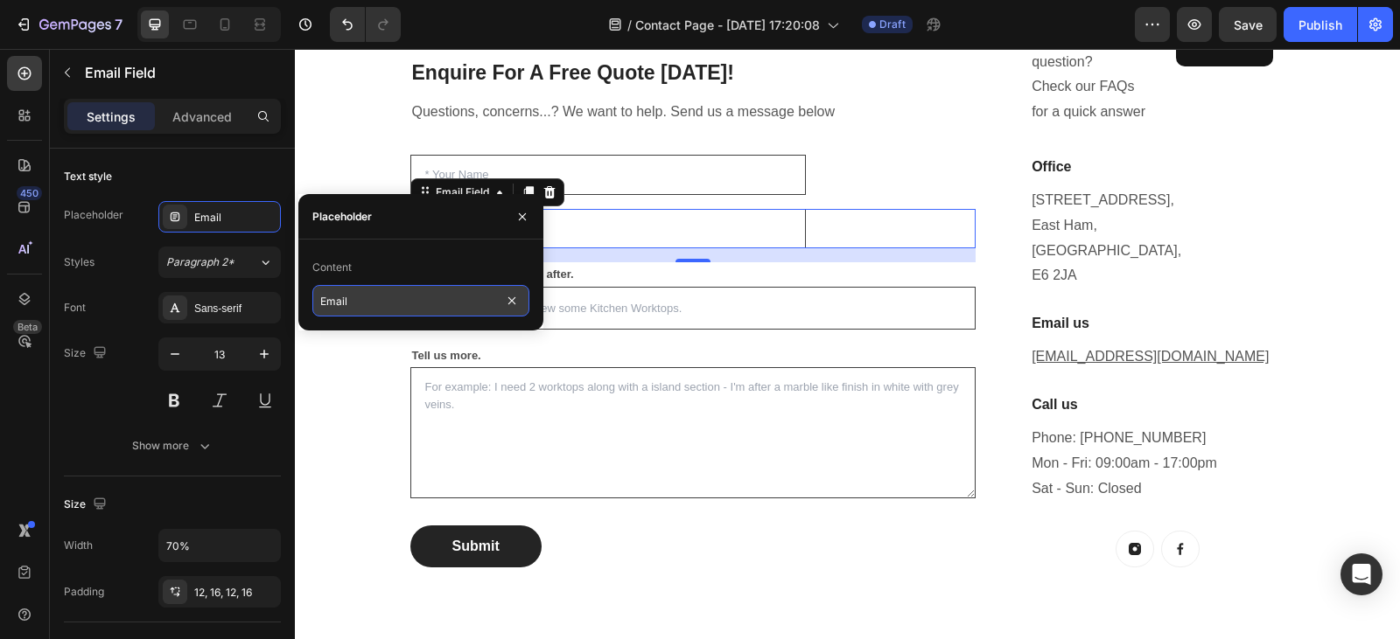
click at [367, 306] on input "Email" at bounding box center [420, 300] width 217 height 31
type input "Email*"
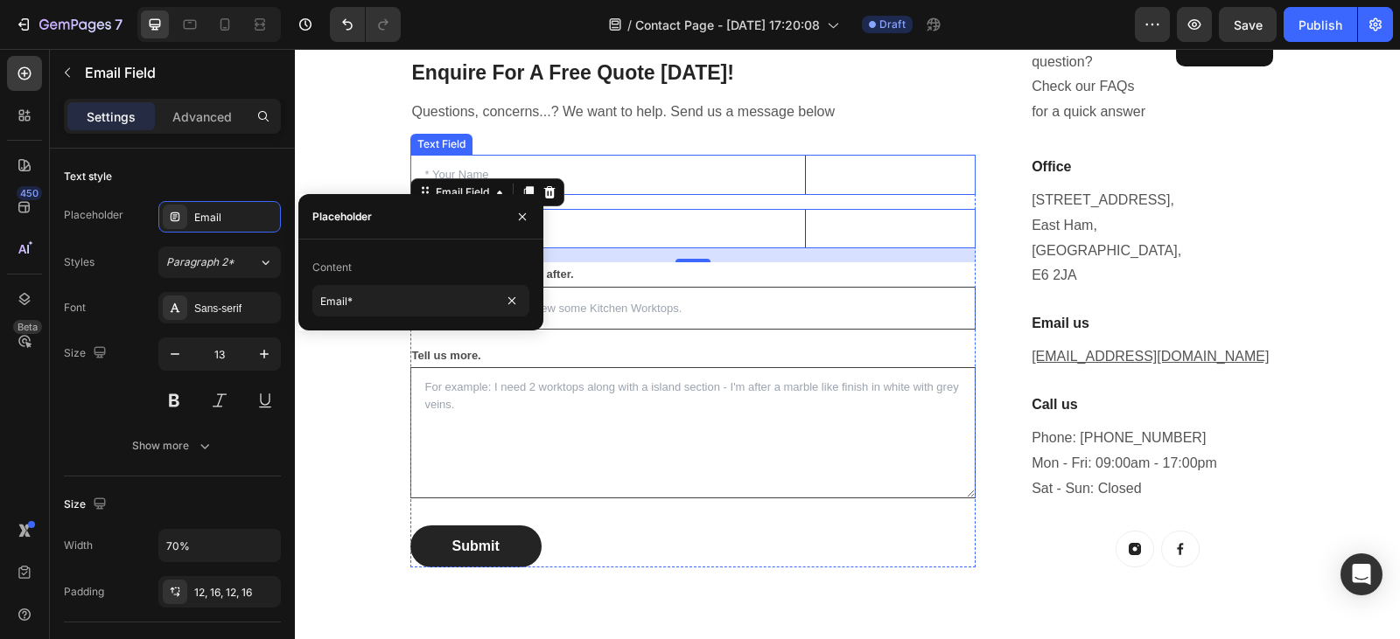
click at [588, 166] on input "text" at bounding box center [608, 175] width 396 height 40
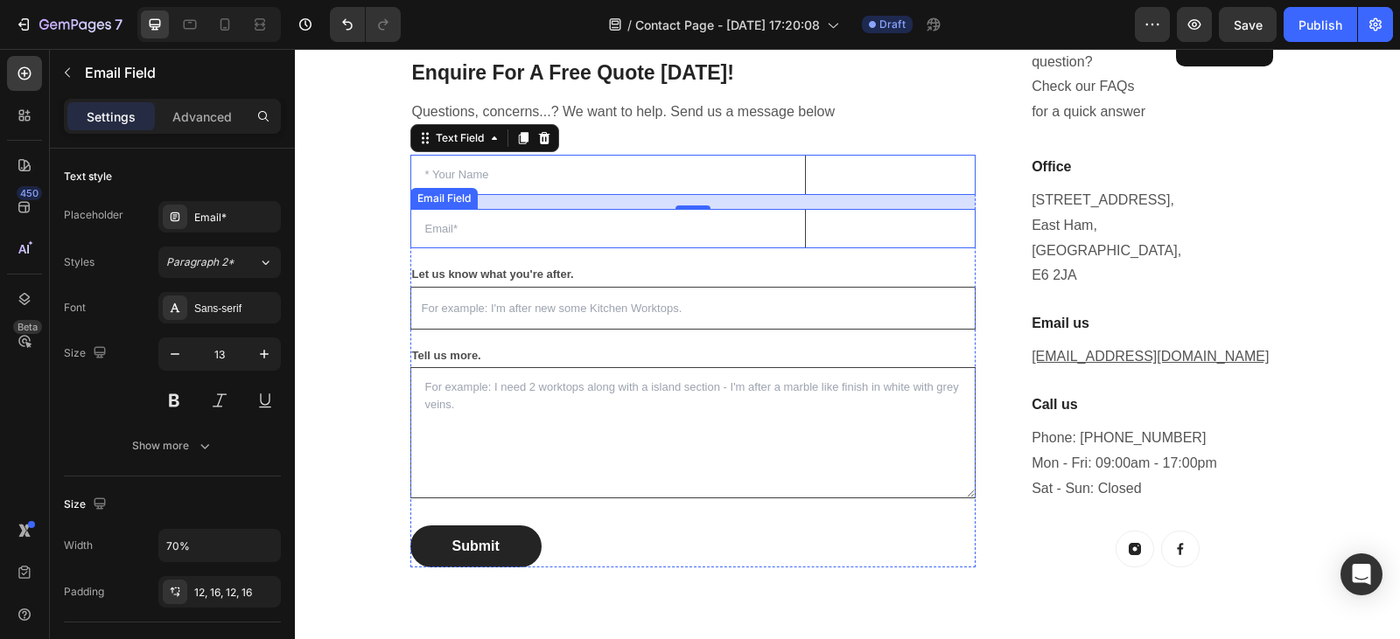
click at [478, 226] on input "email" at bounding box center [608, 229] width 396 height 40
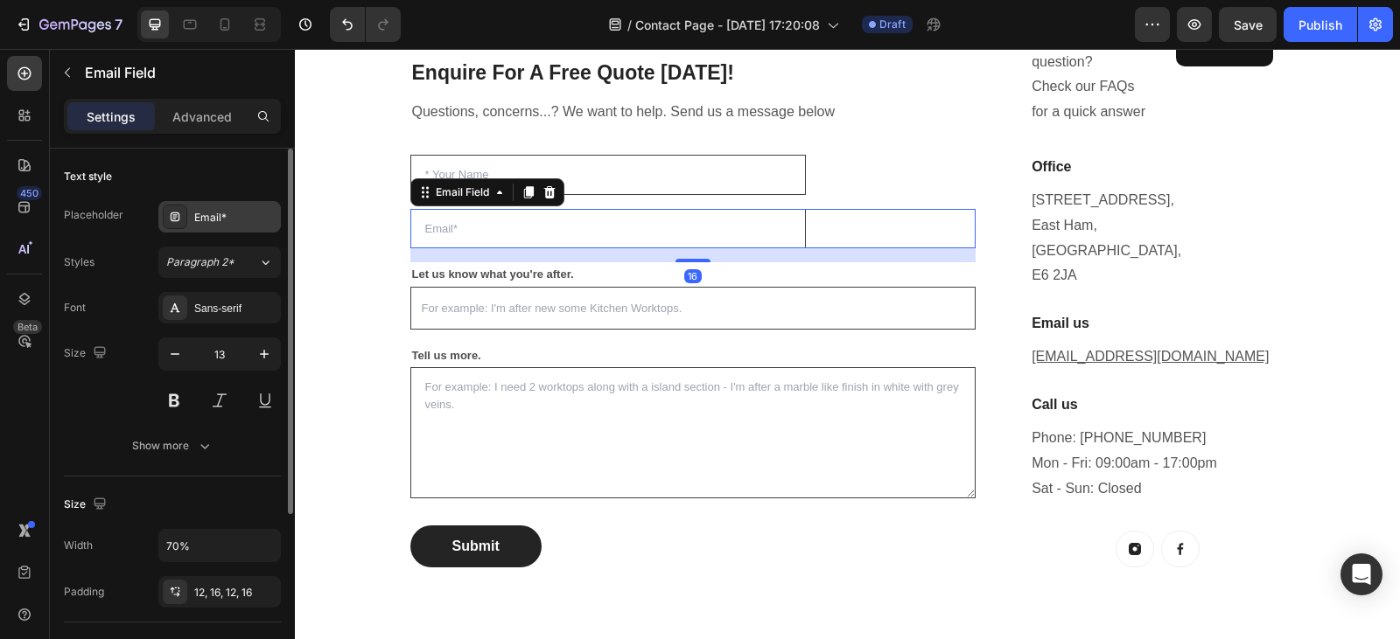
click at [222, 218] on div "Email*" at bounding box center [235, 218] width 82 height 16
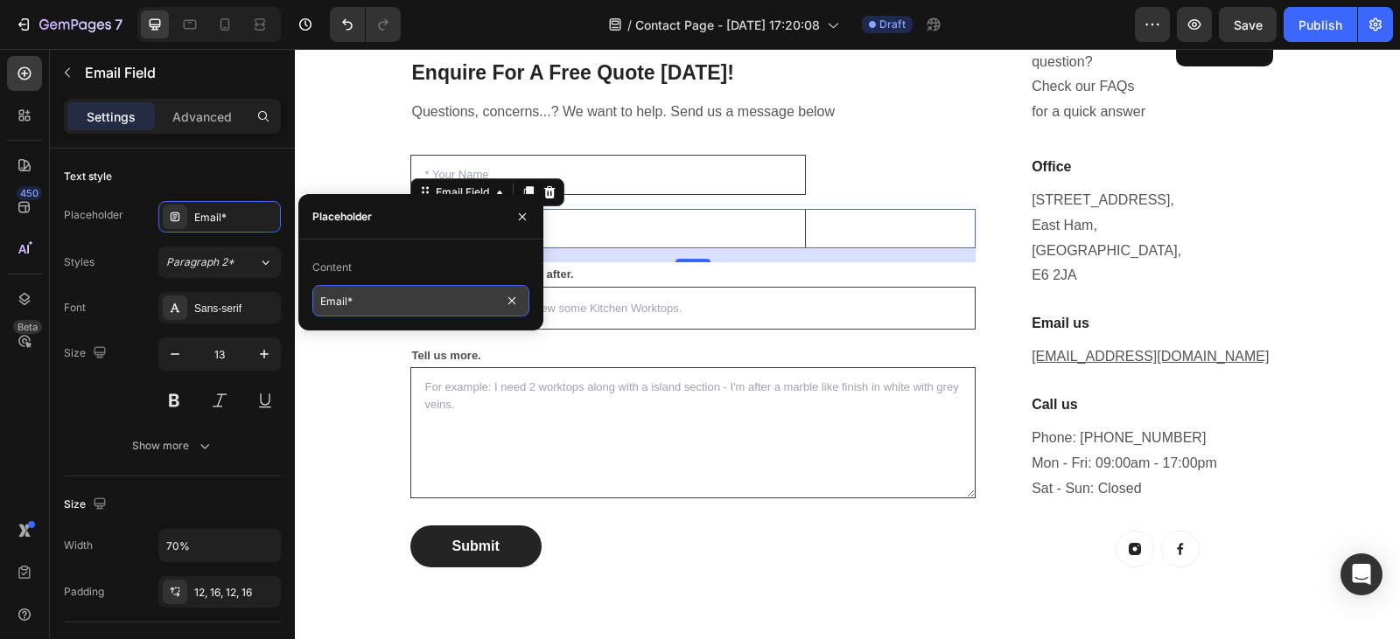
click at [376, 303] on input "Email*" at bounding box center [420, 300] width 217 height 31
type input "* Email"
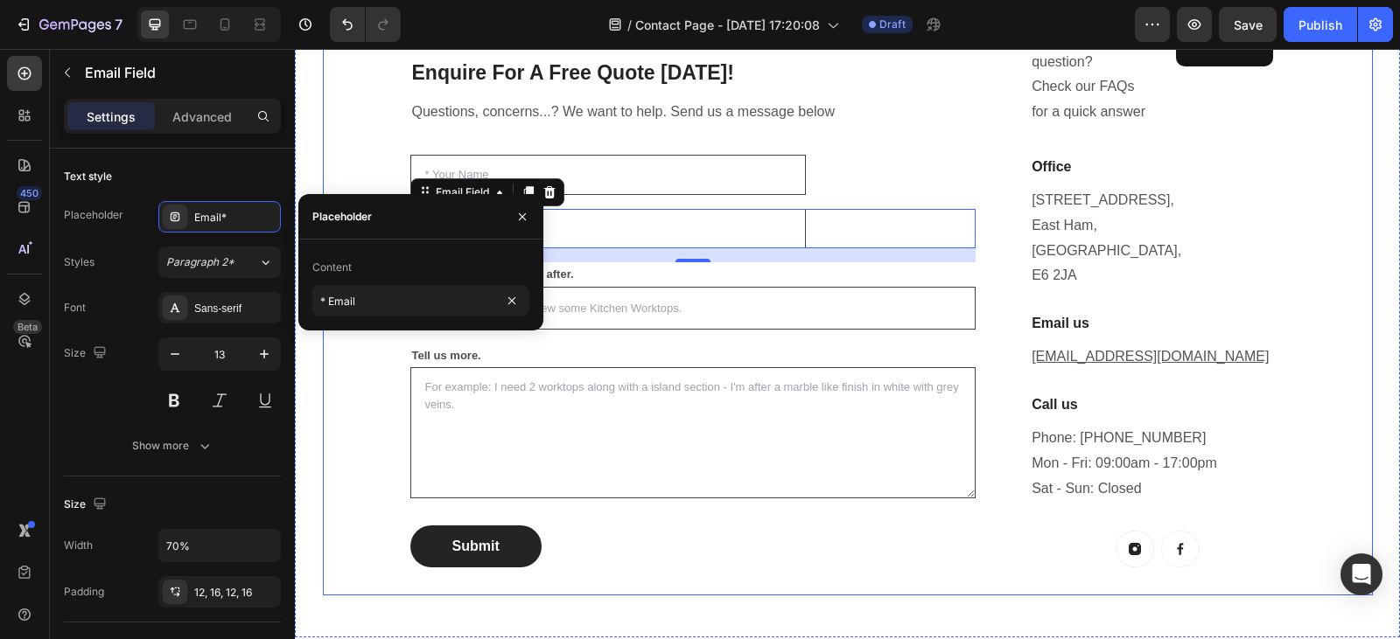
click at [323, 162] on div "Enquire For A Free Quote Today! Heading Questions, concerns...? We want to help…" at bounding box center [848, 279] width 1050 height 633
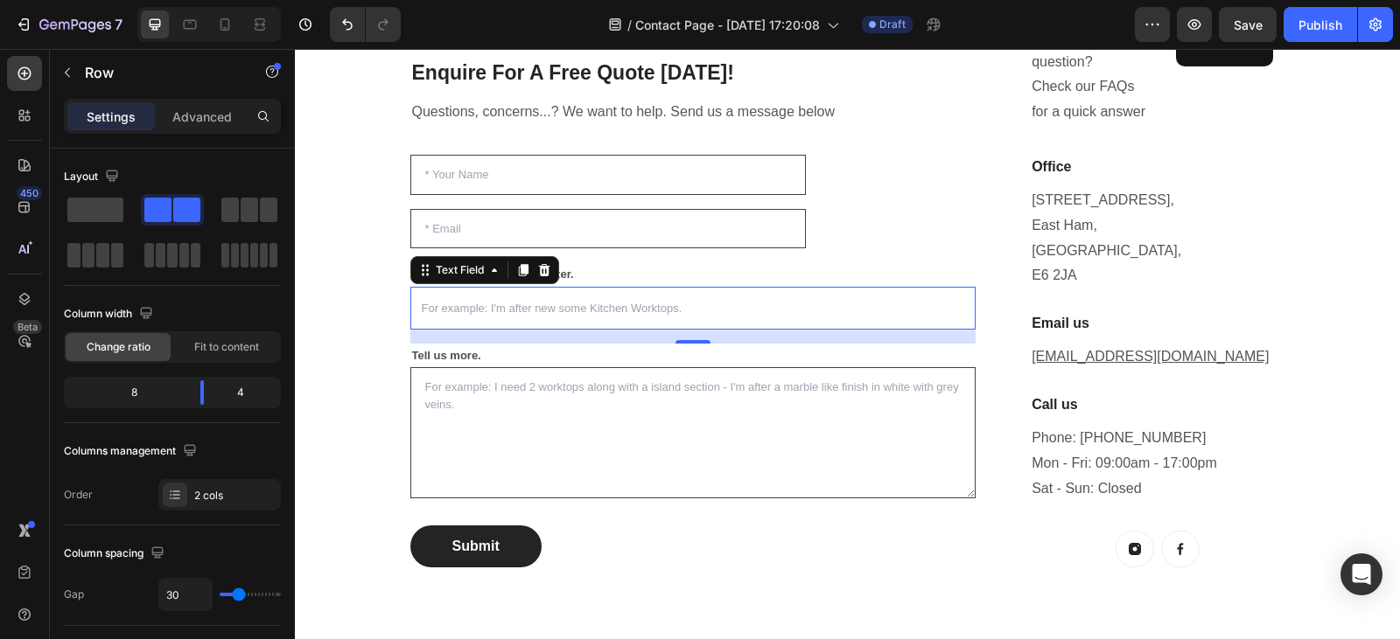
click at [417, 311] on input "text" at bounding box center [693, 308] width 566 height 43
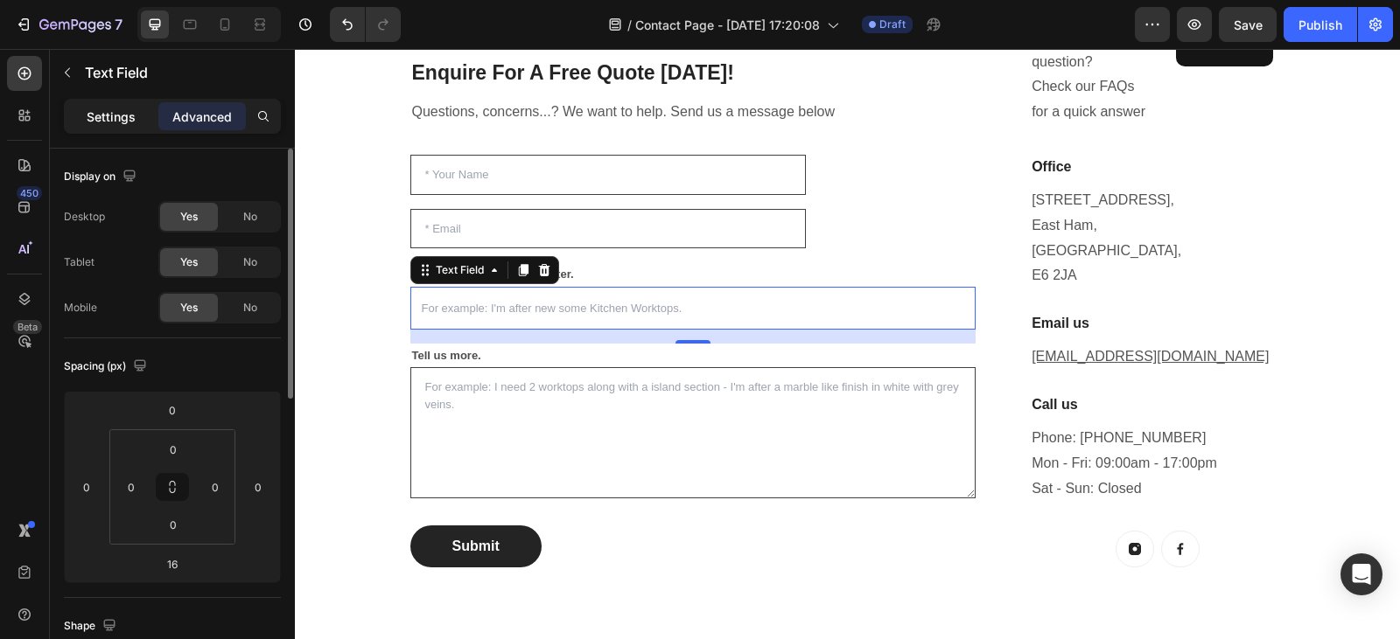
click at [122, 118] on p "Settings" at bounding box center [111, 117] width 49 height 18
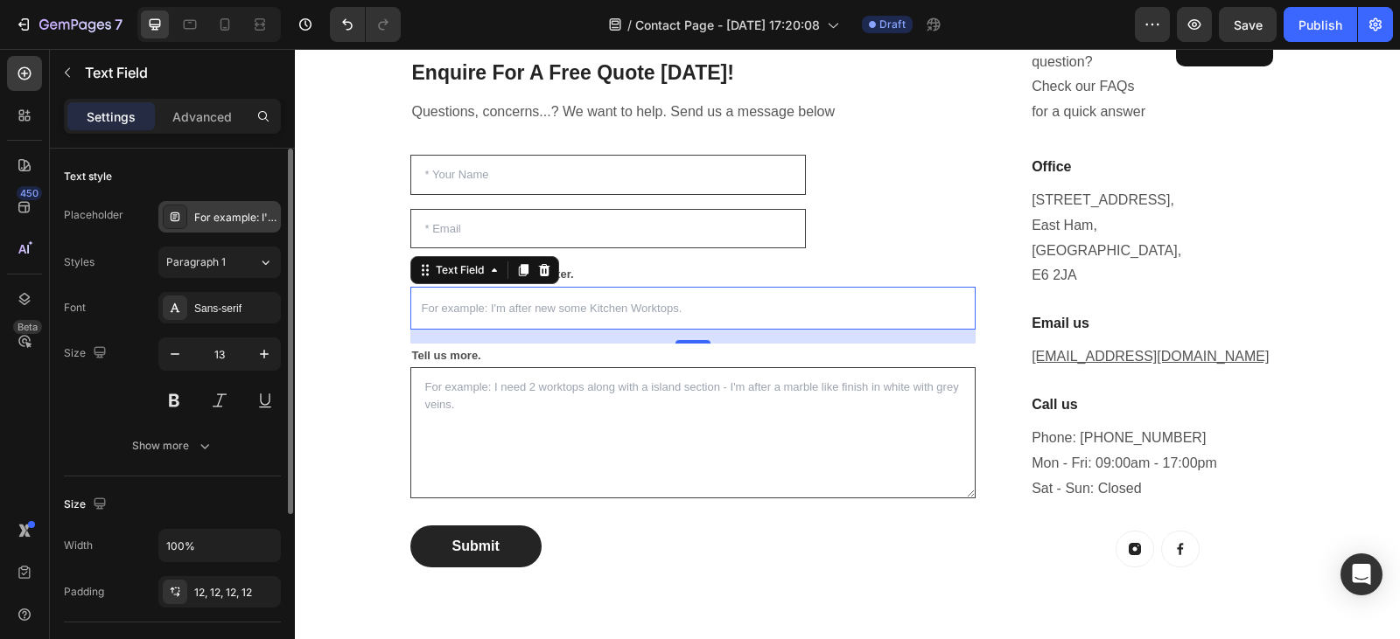
click at [206, 207] on div "For example: I'm after new some Kitchen Worktops." at bounding box center [219, 216] width 122 height 31
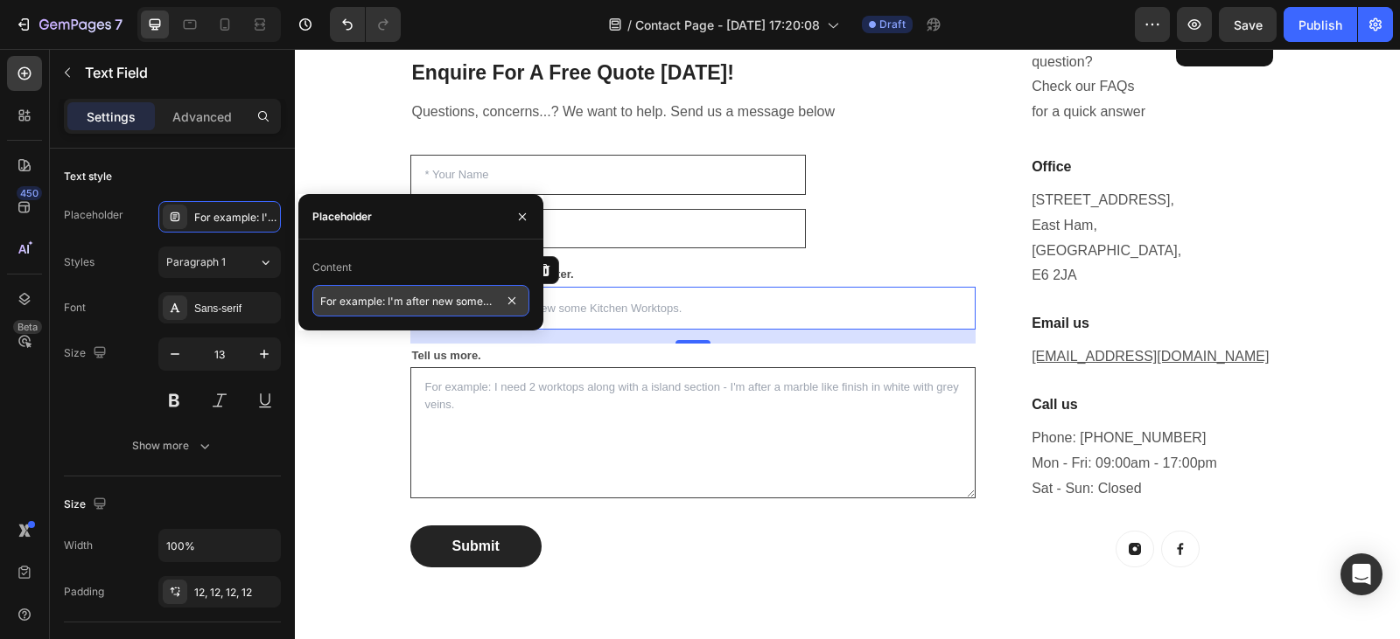
click at [326, 304] on input "For example: I'm after new some Kitchen Worktops." at bounding box center [420, 300] width 217 height 31
type input "* For example: I'm after new some Kitchen Worktops."
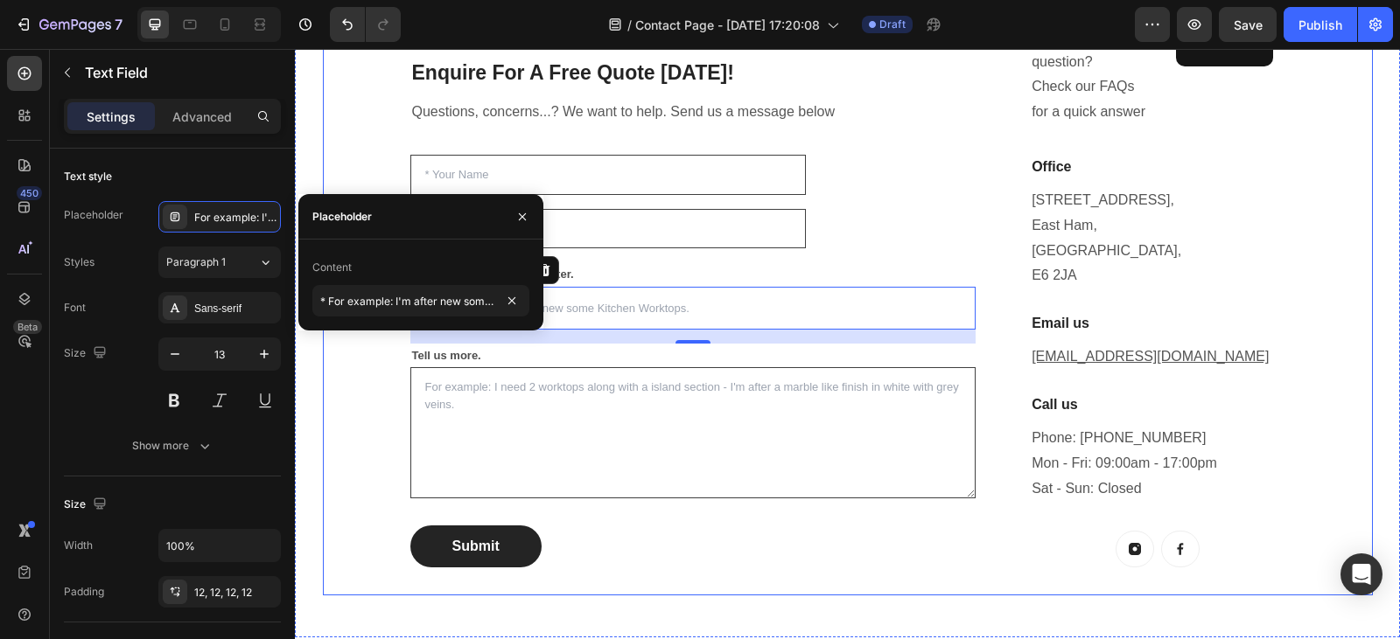
click at [346, 386] on div "Enquire For A Free Quote Today! Heading Questions, concerns...? We want to help…" at bounding box center [848, 279] width 1050 height 633
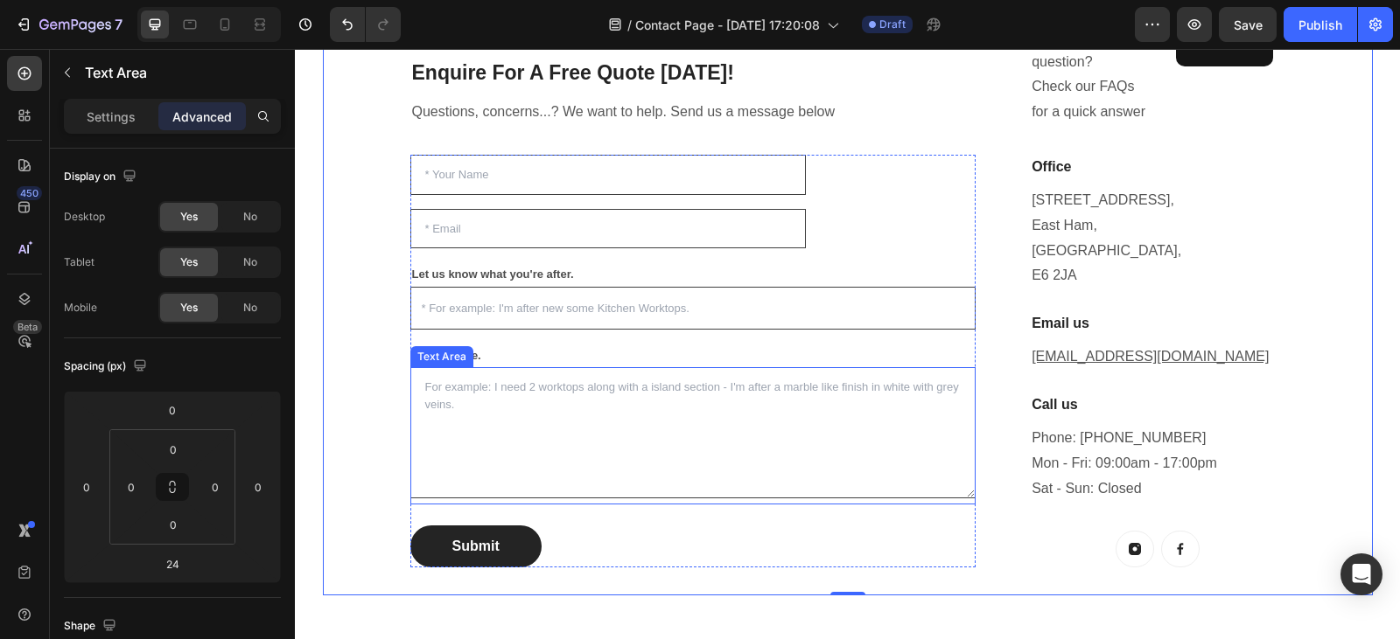
click at [641, 389] on textarea at bounding box center [693, 432] width 566 height 131
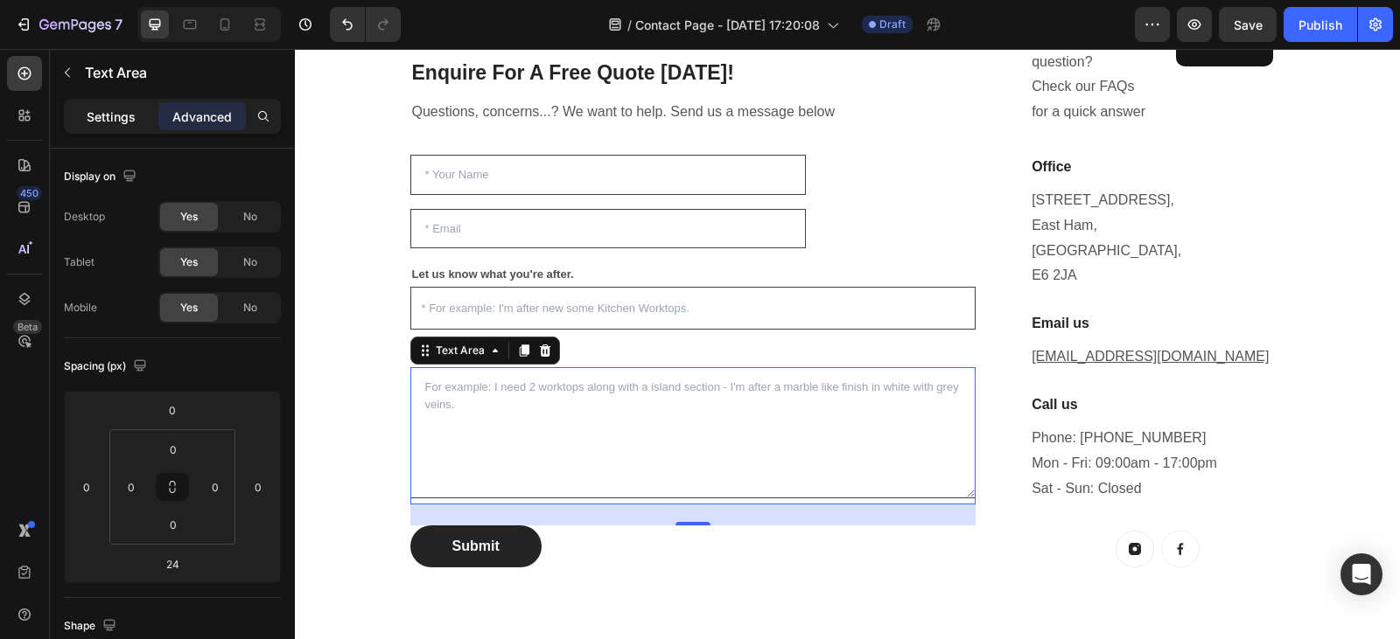
click at [126, 121] on p "Settings" at bounding box center [111, 117] width 49 height 18
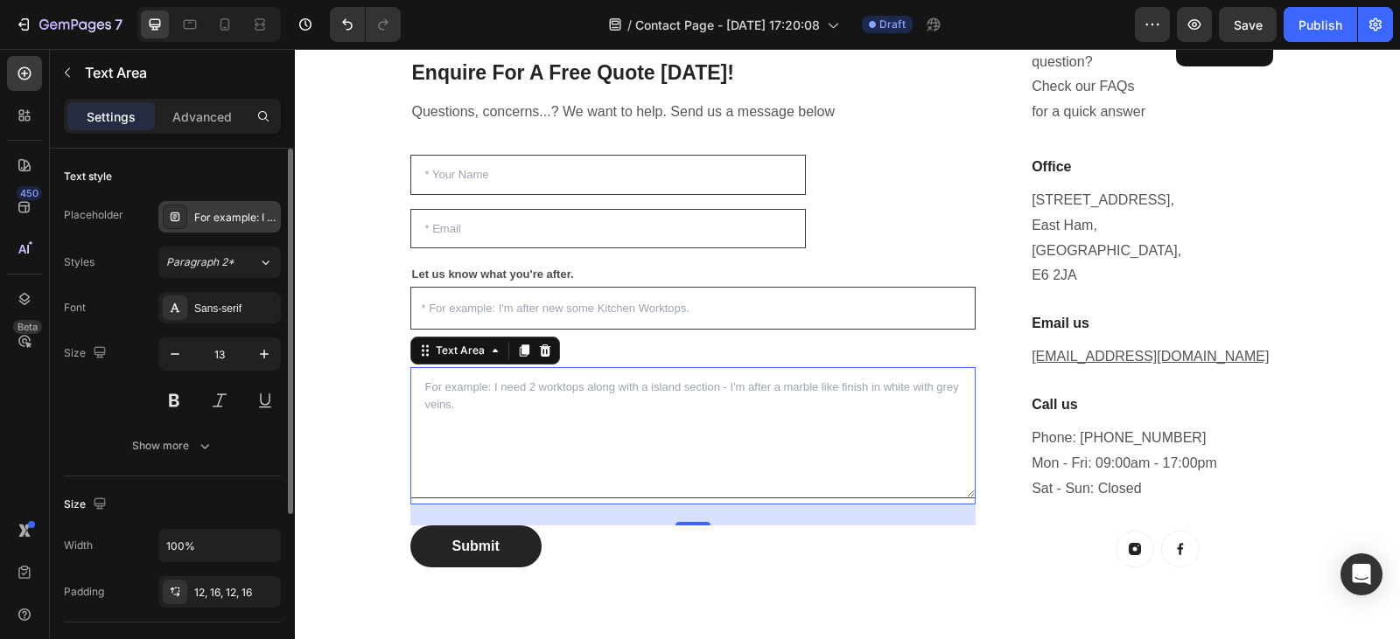
click at [246, 214] on div "For example: I need 2 worktops along with a island section - I'm after a marble…" at bounding box center [235, 218] width 82 height 16
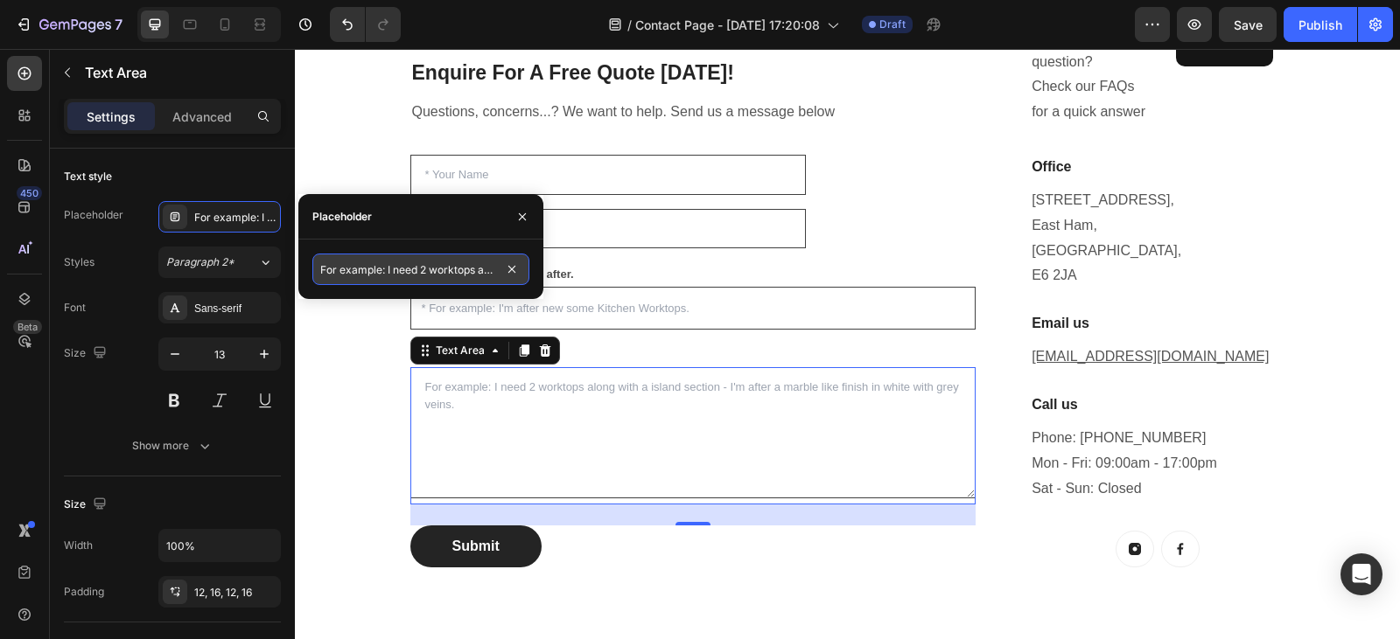
click at [458, 264] on input "For example: I need 2 worktops along with a island section - I'm after a marble…" at bounding box center [420, 269] width 217 height 31
type input "For example: I need 2 worktops along with an island section - I'm after a marbl…"
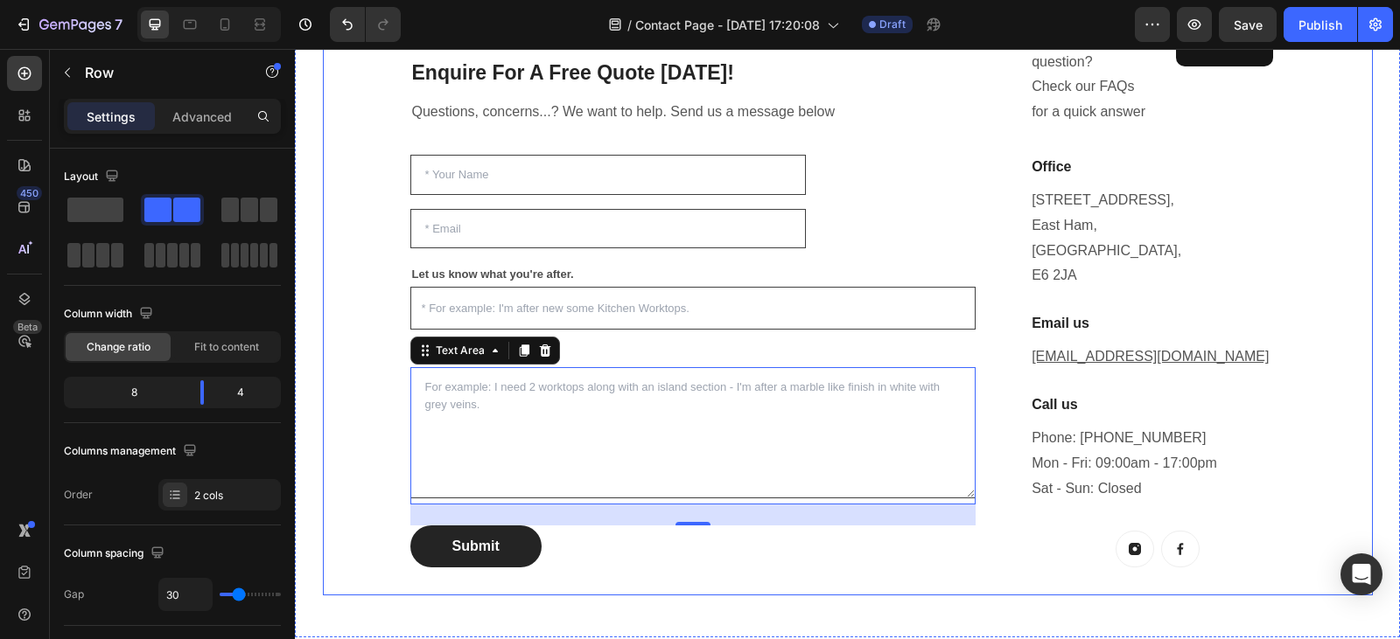
click at [323, 220] on div "Enquire For A Free Quote Today! Heading Questions, concerns...? We want to help…" at bounding box center [848, 279] width 1050 height 633
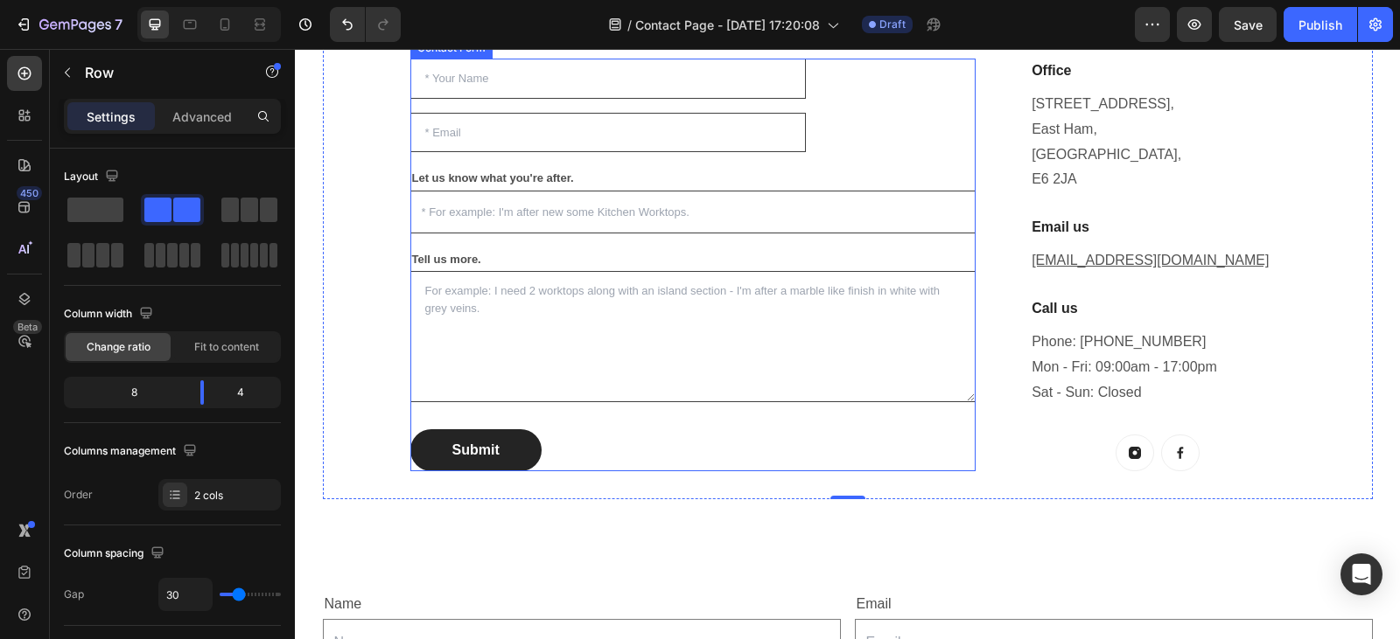
scroll to position [554, 0]
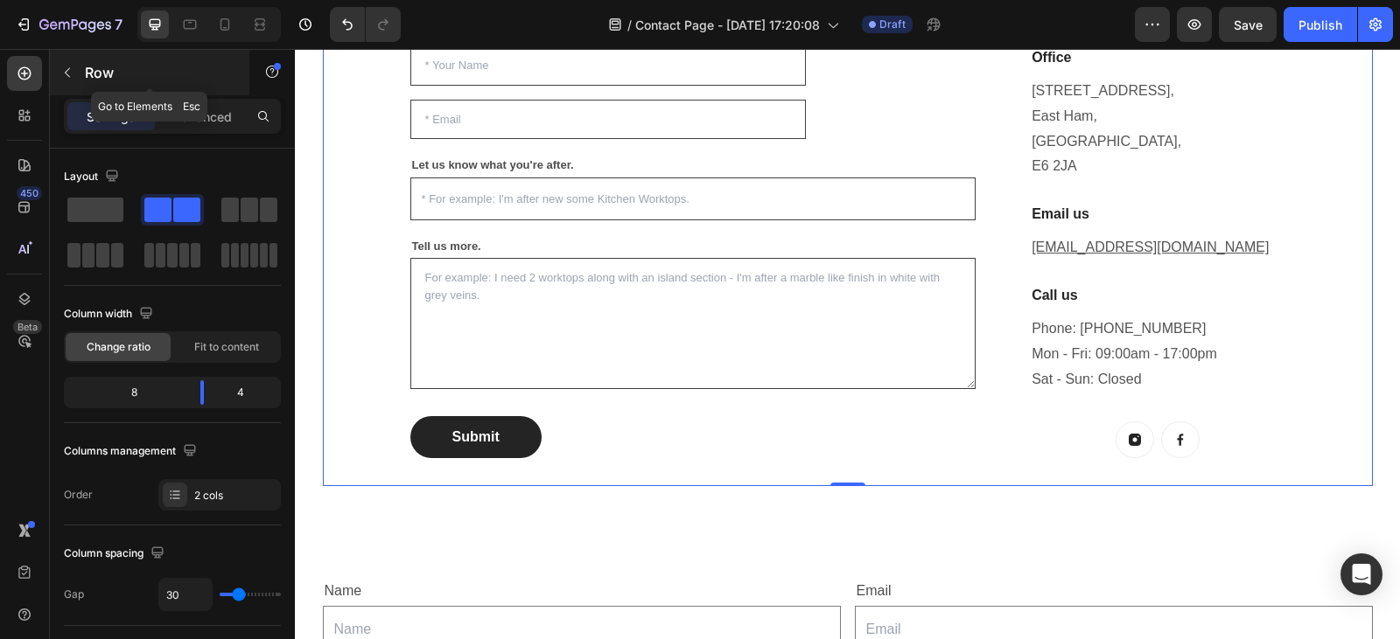
click at [70, 72] on icon "button" at bounding box center [67, 73] width 14 height 14
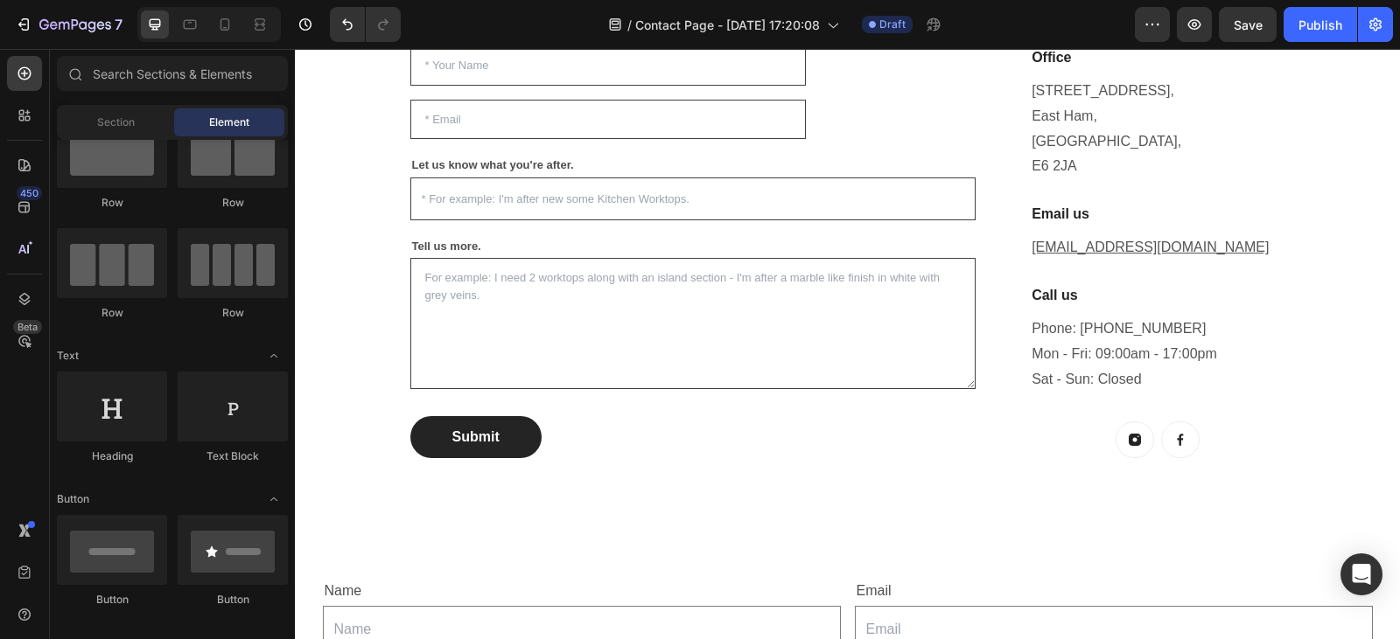
scroll to position [0, 0]
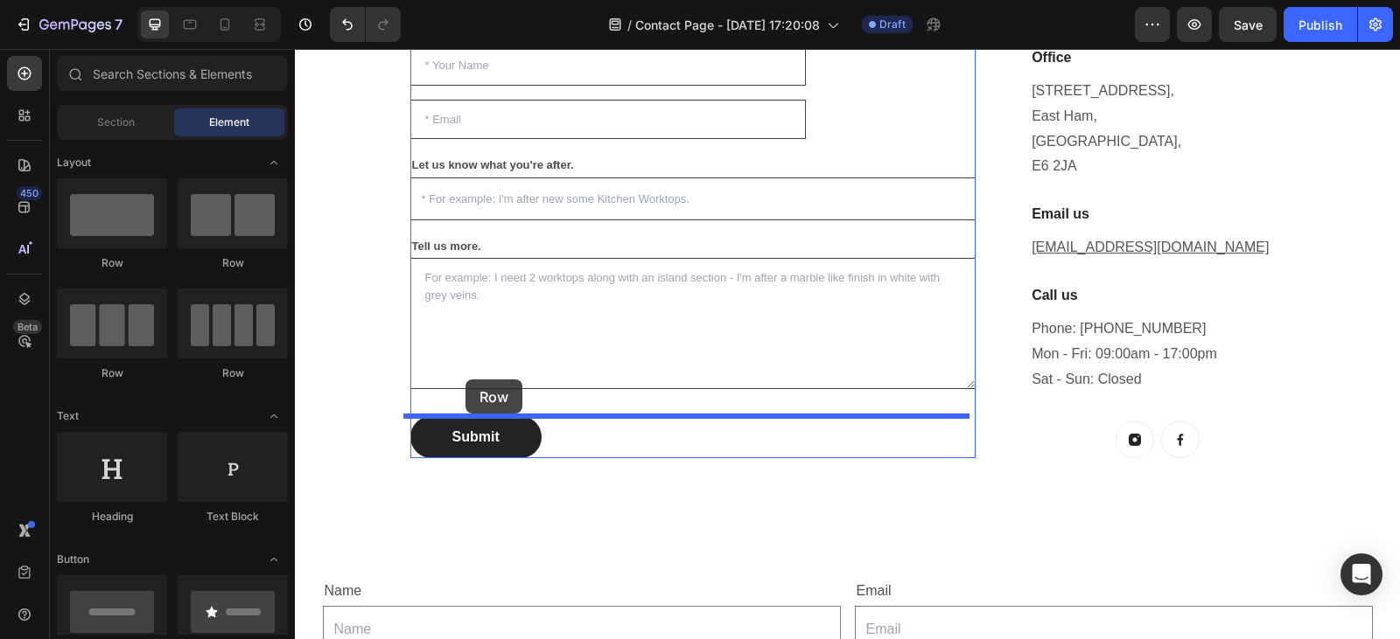
drag, startPoint x: 420, startPoint y: 373, endPoint x: 465, endPoint y: 380, distance: 46.0
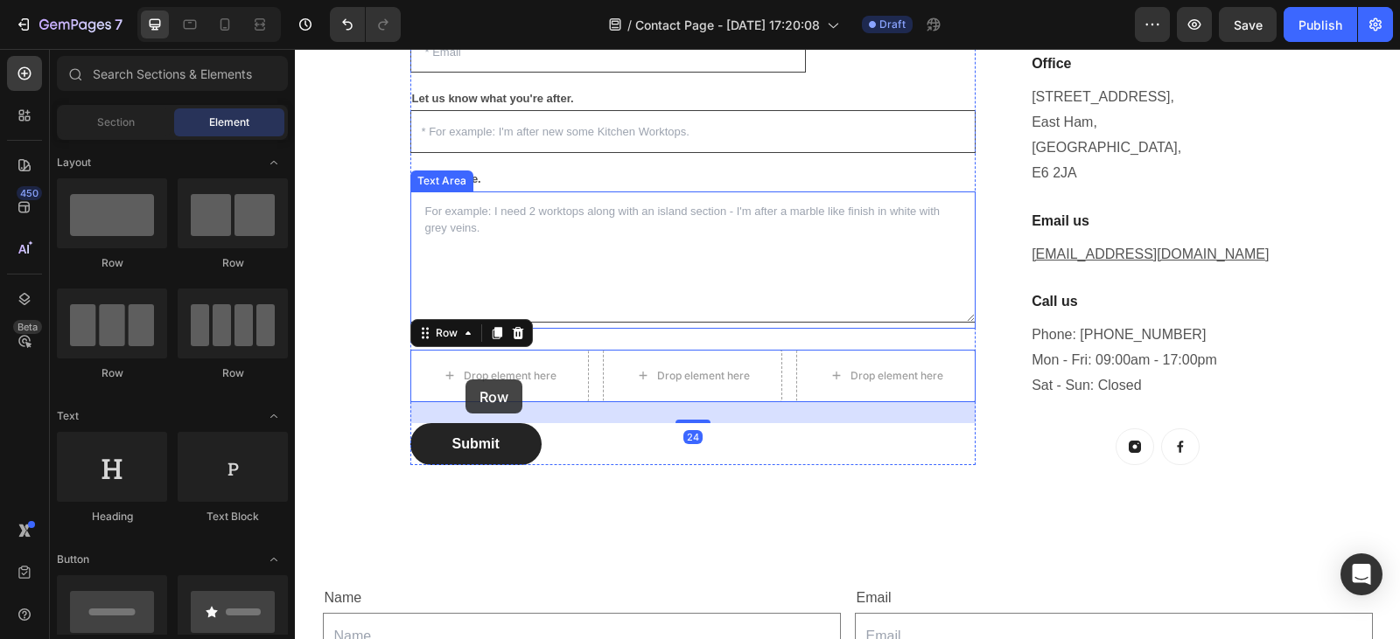
scroll to position [487, 0]
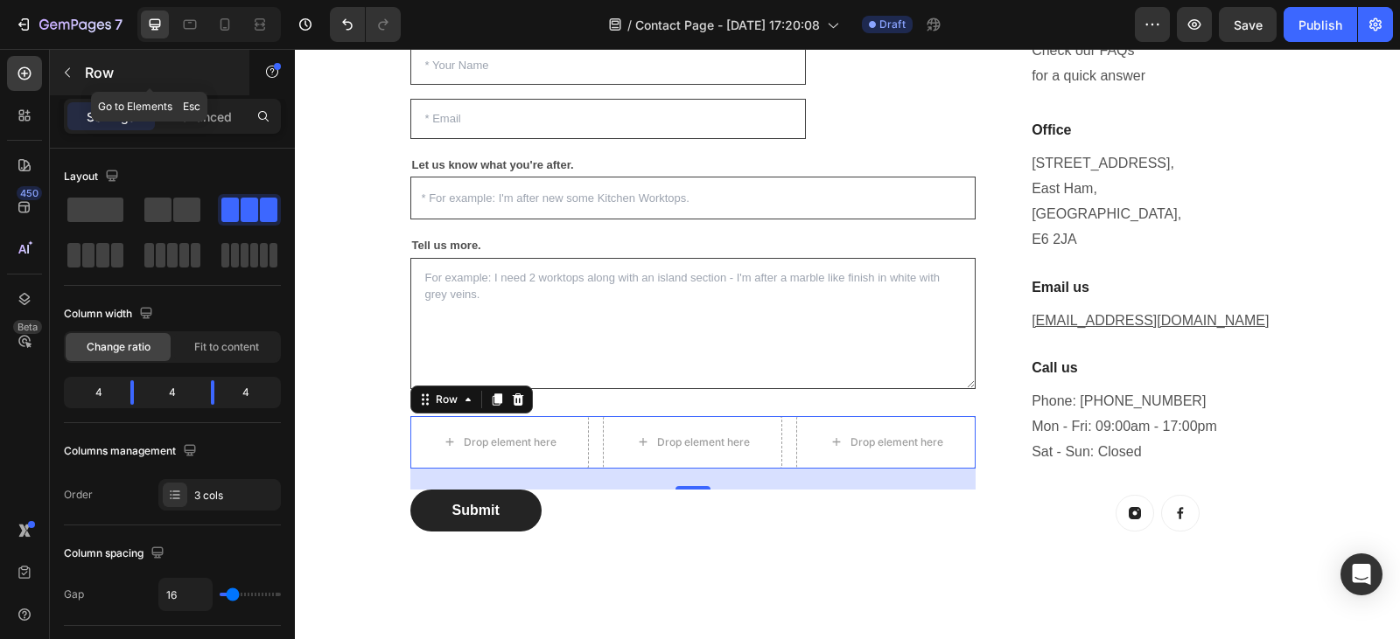
click at [65, 78] on icon "button" at bounding box center [67, 73] width 14 height 14
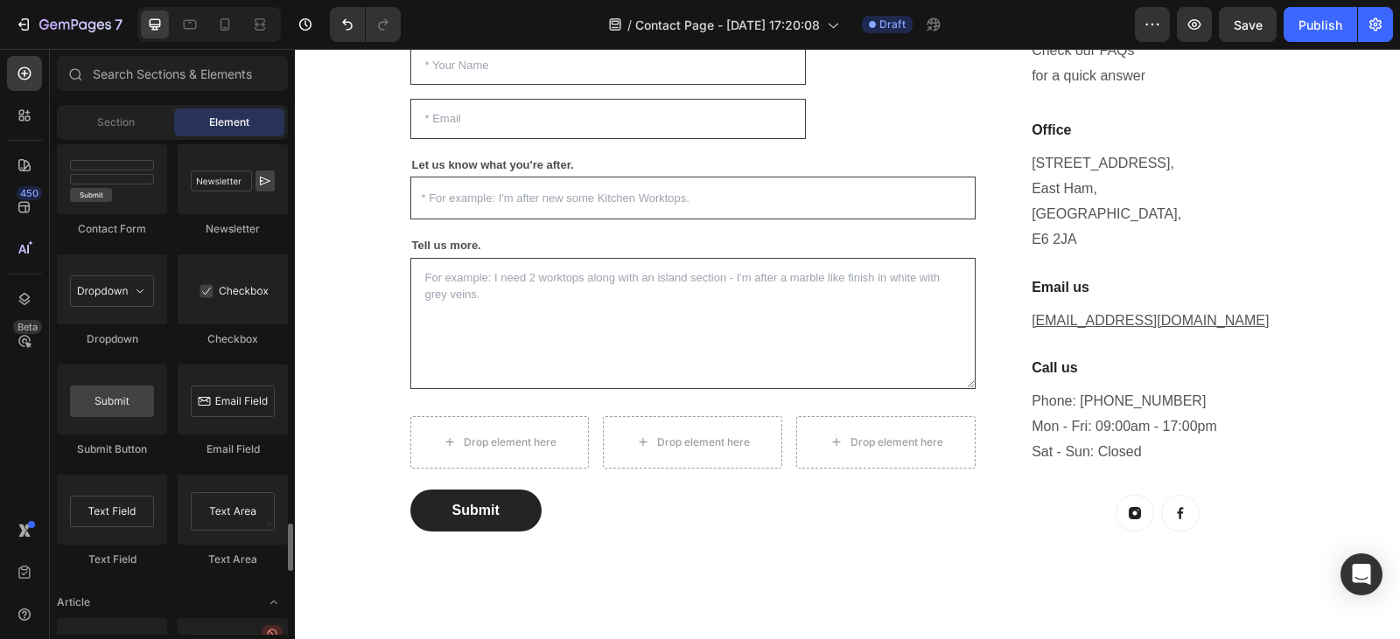
scroll to position [4013, 0]
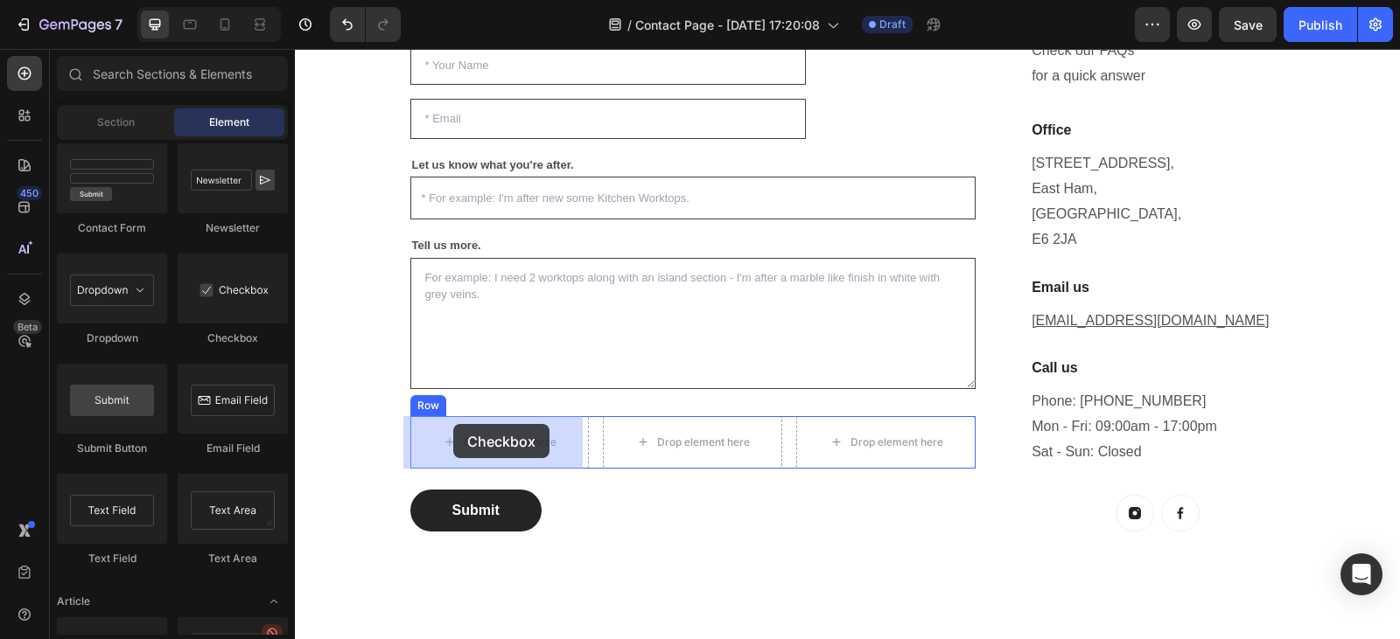
drag, startPoint x: 527, startPoint y: 348, endPoint x: 453, endPoint y: 424, distance: 106.4
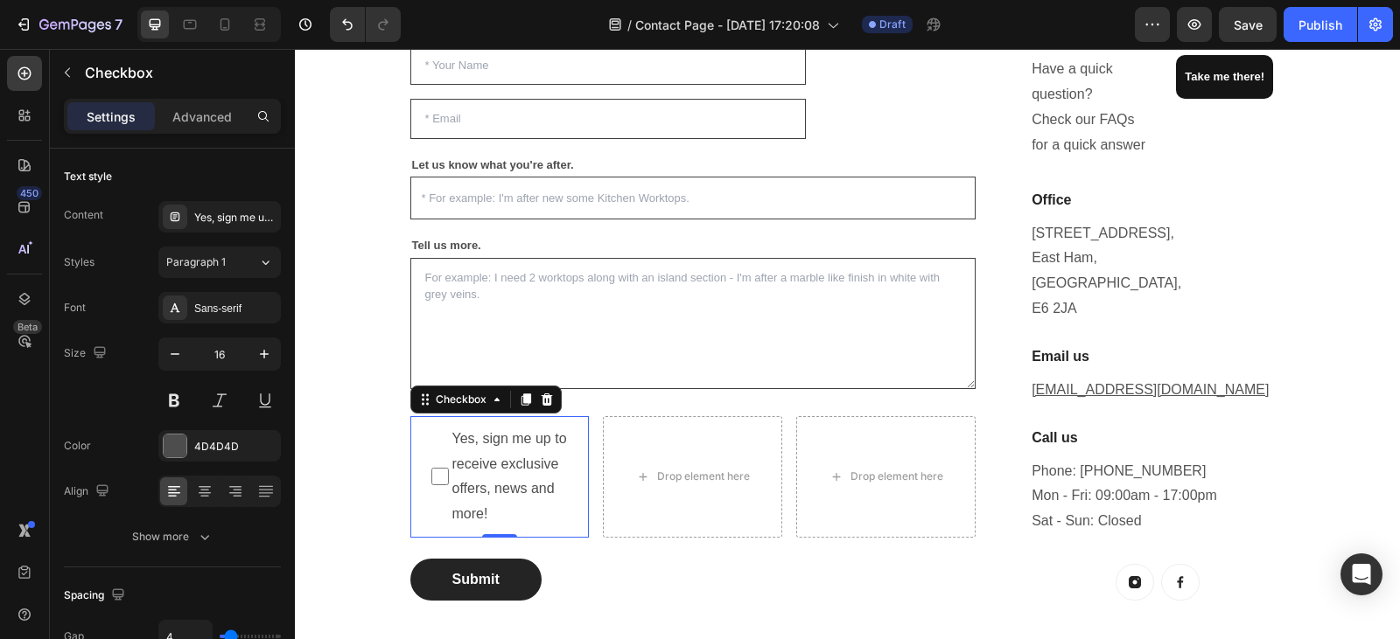
click at [498, 518] on span "Yes, sign me up to receive exclusive offers, news and more!" at bounding box center [509, 477] width 120 height 101
click at [449, 485] on input "Yes, sign me up to receive exclusive offers, news and more!" at bounding box center [439, 476] width 17 height 17
click at [472, 510] on span "Yes, sign me up to receive exclusive offers, news and more!" at bounding box center [509, 477] width 120 height 101
click at [449, 485] on input "Yes, sign me up to receive exclusive offers, news and more!" at bounding box center [439, 476] width 17 height 17
checkbox input "false"
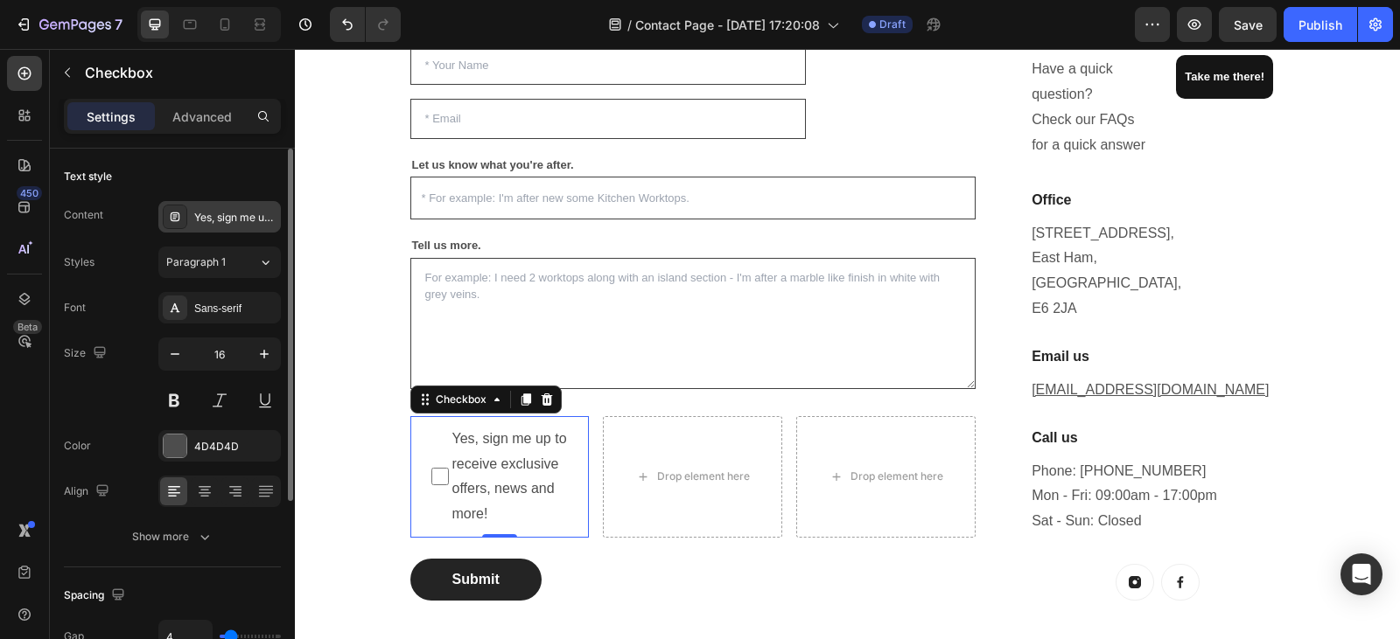
click at [230, 220] on div "Yes, sign me up to receive exclusive offers, news and more!" at bounding box center [235, 218] width 82 height 16
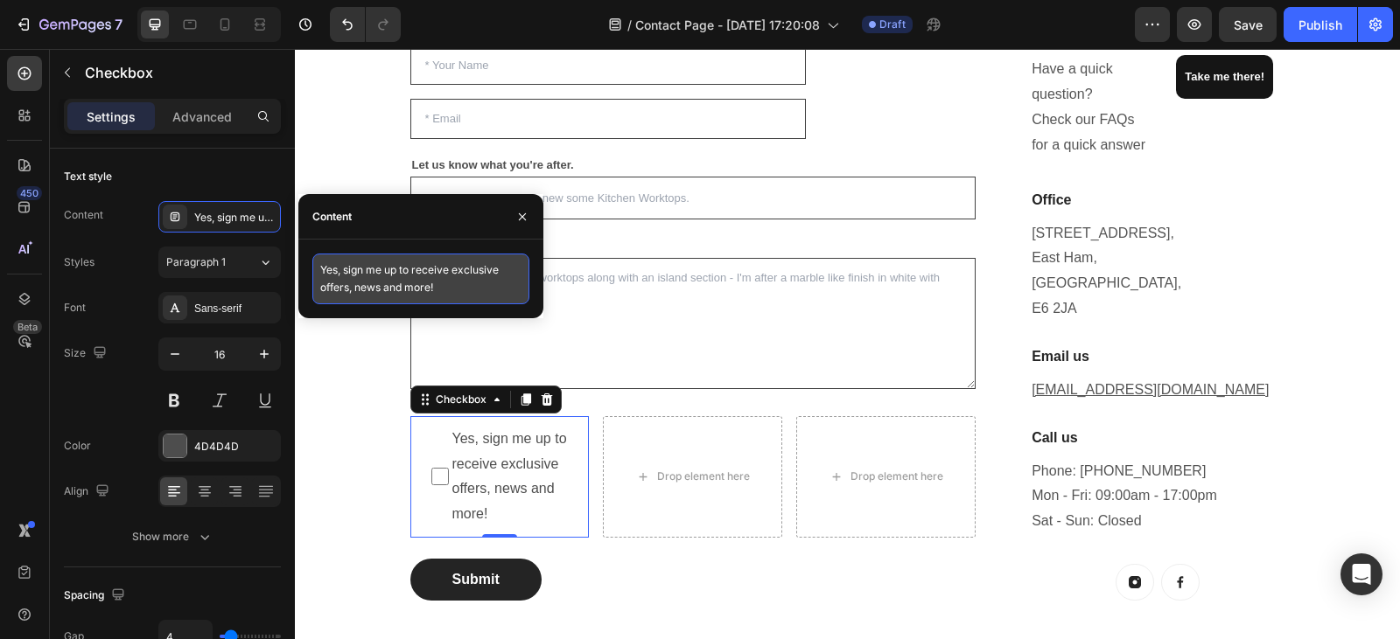
click at [447, 285] on textarea "Yes, sign me up to receive exclusive offers, news and more!" at bounding box center [420, 279] width 217 height 51
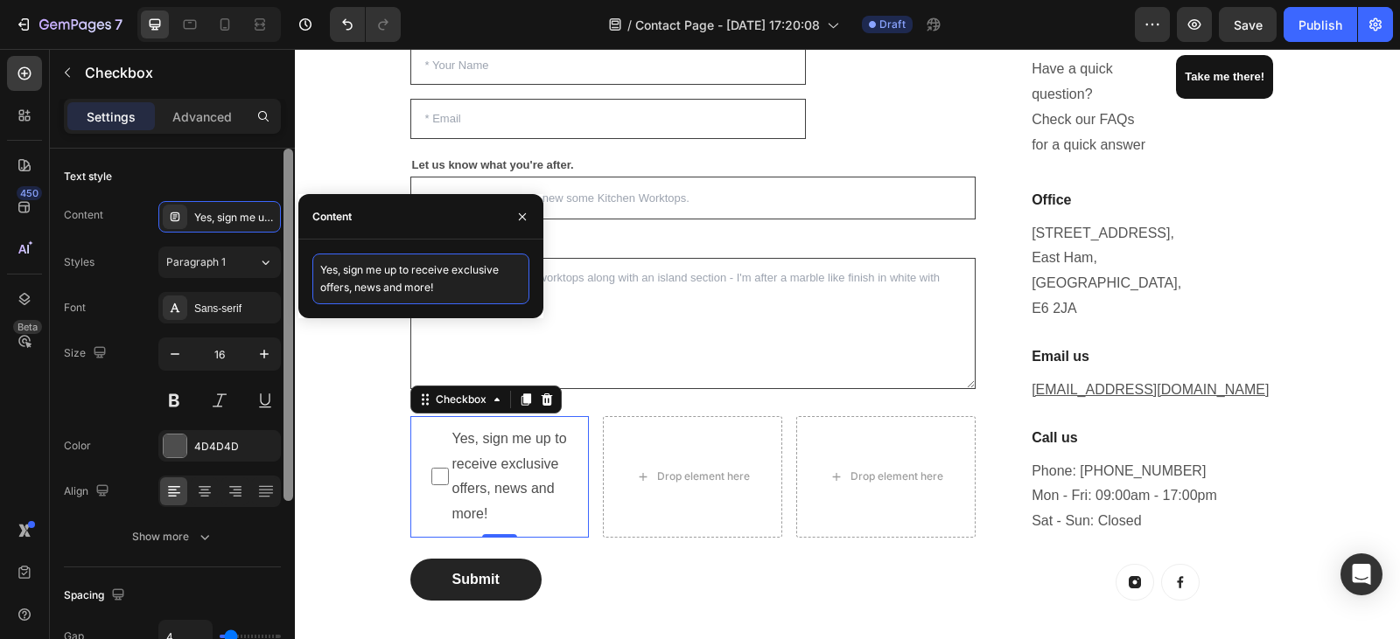
drag, startPoint x: 447, startPoint y: 285, endPoint x: 0, endPoint y: 229, distance: 450.5
click at [293, 277] on div "450 Beta Sections(18) Elements(83) Section Element Hero Section Product Detail …" at bounding box center [147, 344] width 295 height 590
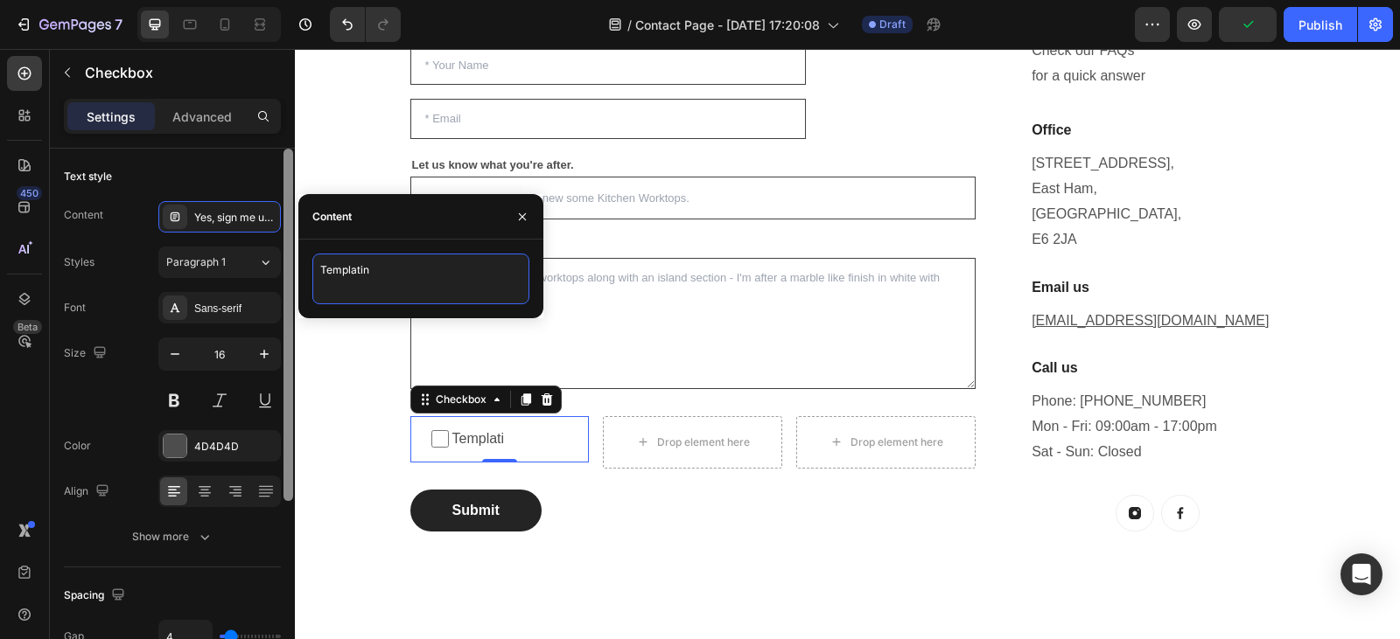
type textarea "Templating"
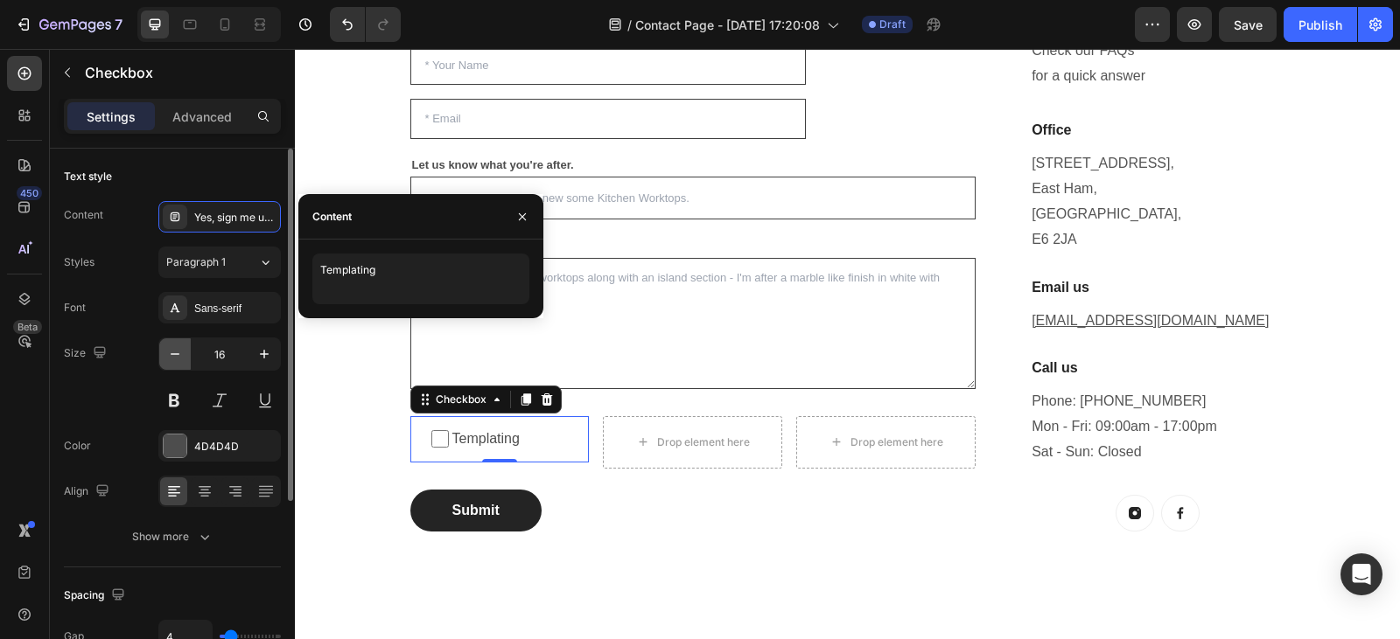
click at [175, 358] on icon "button" at bounding box center [174, 354] width 17 height 17
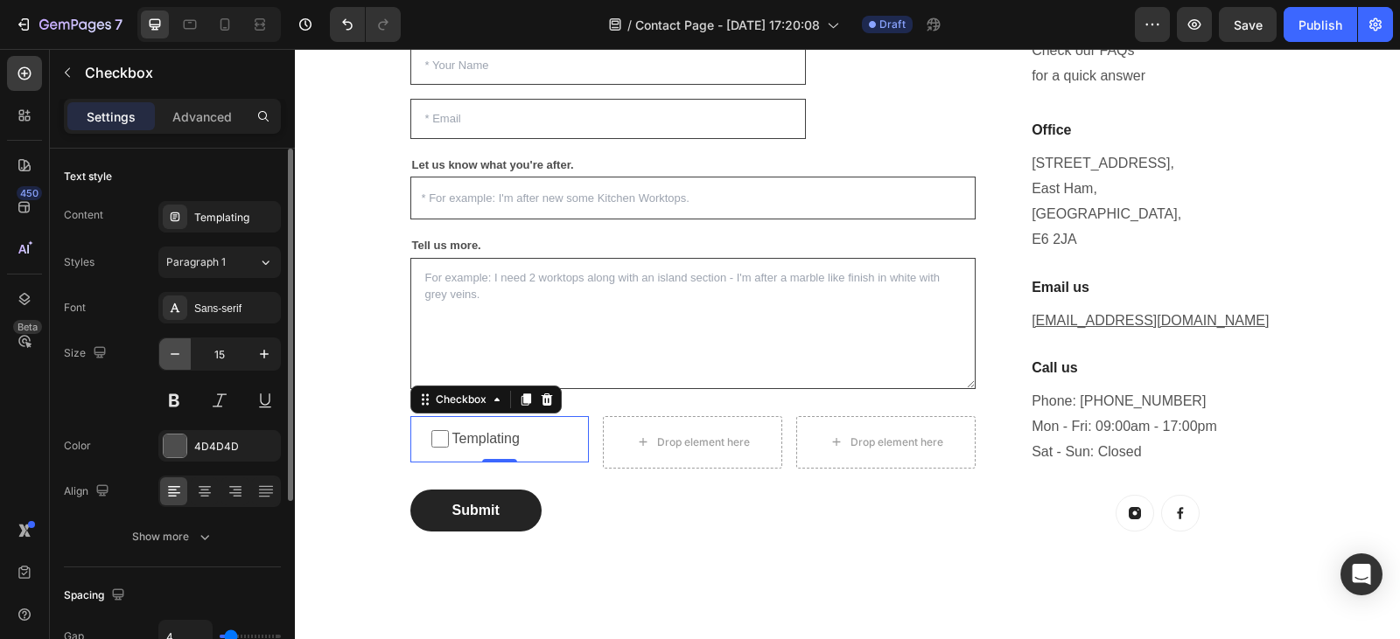
click at [175, 358] on icon "button" at bounding box center [174, 354] width 17 height 17
type input "13"
click at [178, 404] on button at bounding box center [173, 400] width 31 height 31
click at [179, 444] on div at bounding box center [175, 446] width 23 height 23
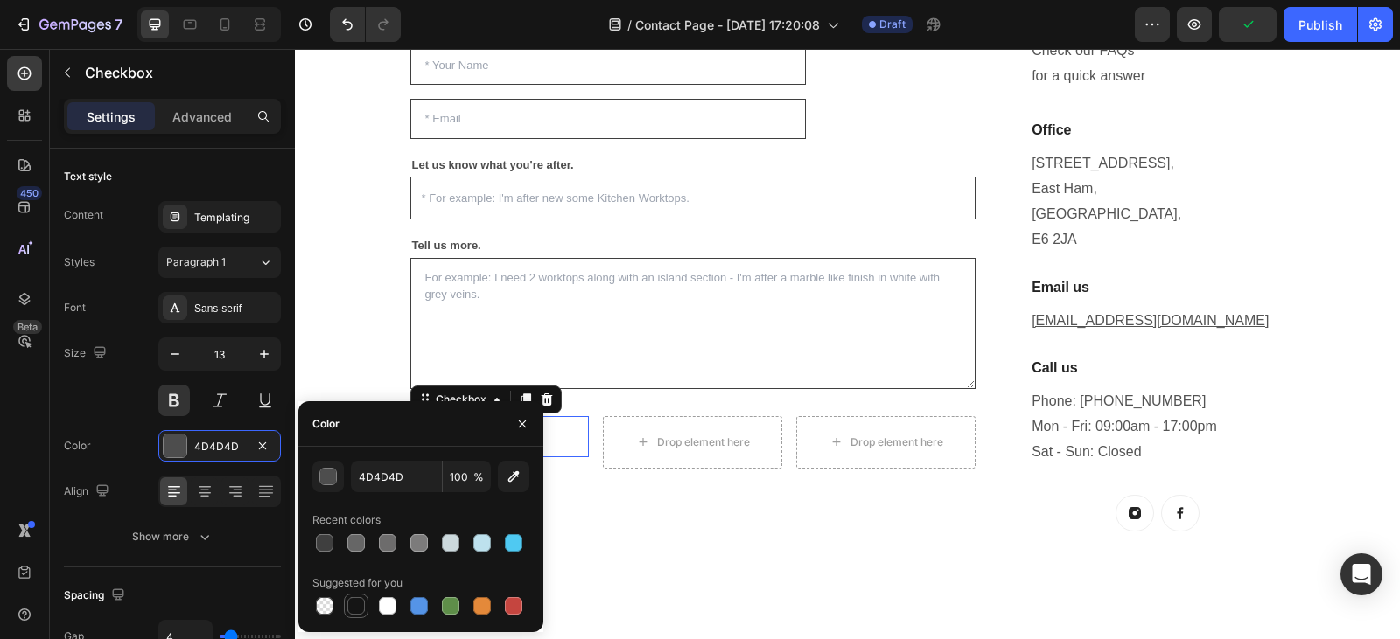
click at [351, 602] on div at bounding box center [355, 605] width 17 height 17
type input "151515"
click at [98, 398] on div "Size 13" at bounding box center [172, 377] width 217 height 79
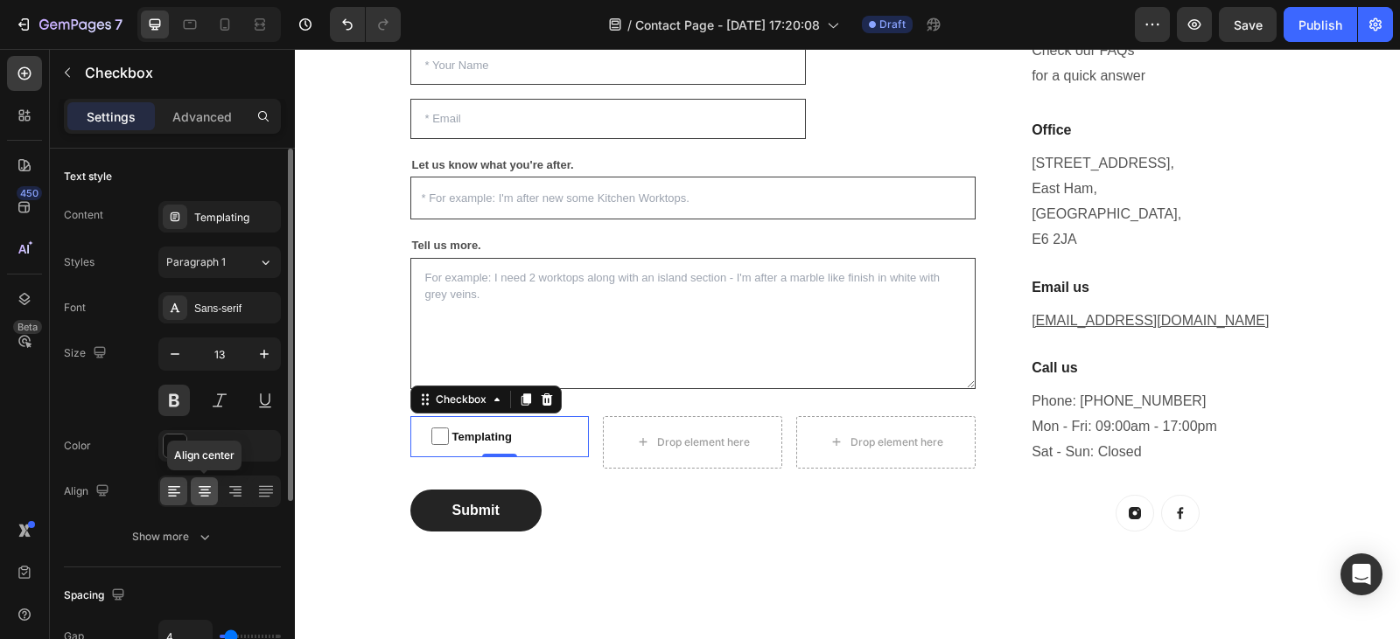
click at [206, 485] on icon at bounding box center [204, 491] width 17 height 17
click at [179, 491] on icon at bounding box center [173, 491] width 17 height 17
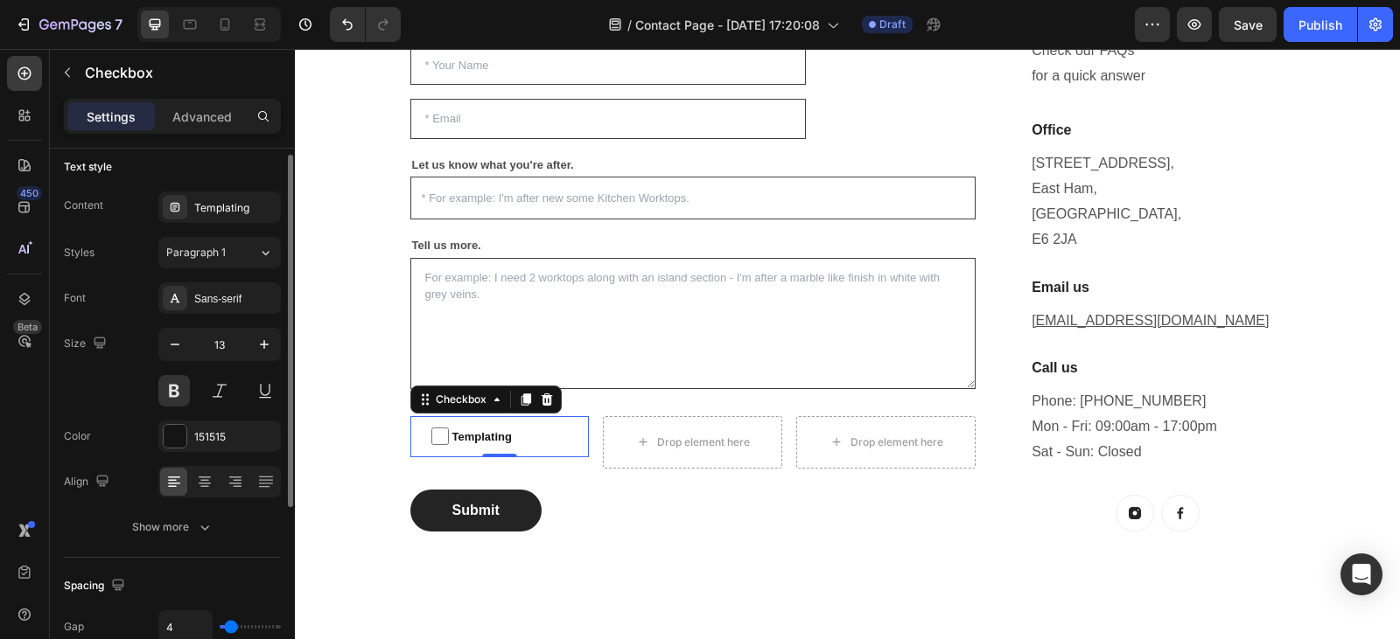
scroll to position [10, 0]
click at [260, 390] on button at bounding box center [264, 389] width 31 height 31
click at [275, 395] on button at bounding box center [264, 389] width 31 height 31
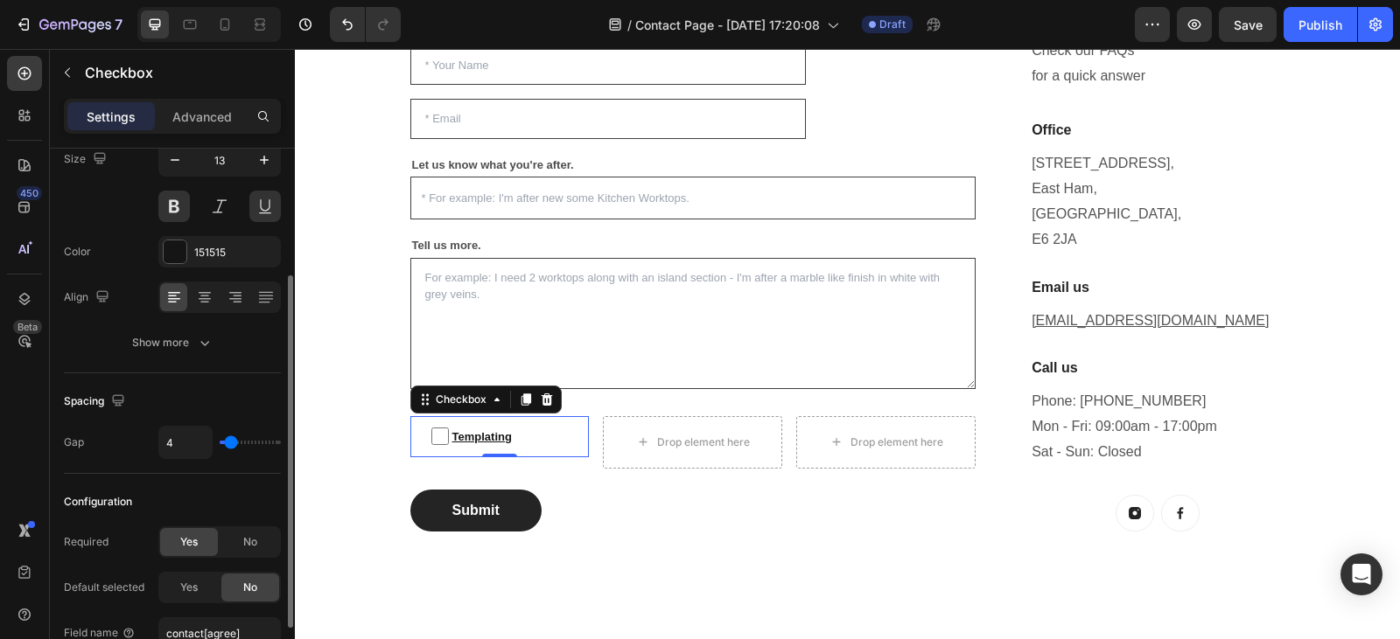
scroll to position [288, 0]
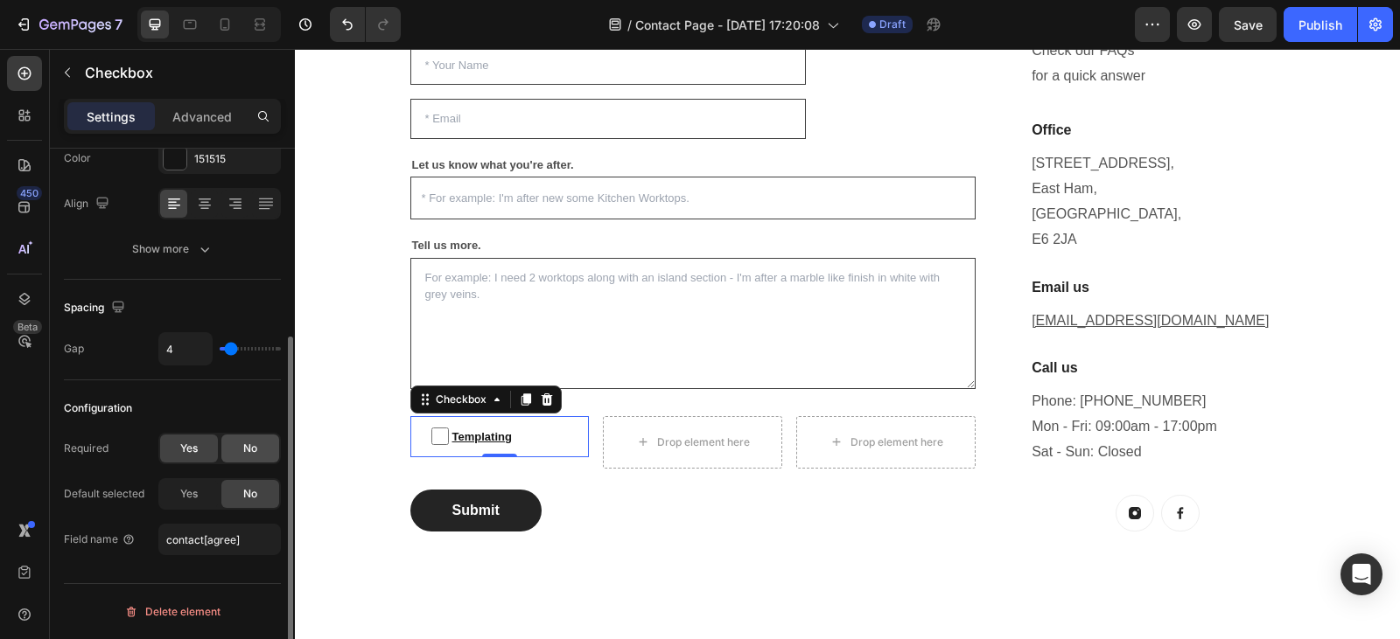
click at [243, 446] on span "No" at bounding box center [250, 449] width 14 height 16
click at [241, 545] on input "contact[agree]" at bounding box center [219, 539] width 122 height 31
type input "Services"
click at [171, 394] on div "Configuration Required Yes No Default selected Yes No Field name Services" at bounding box center [172, 474] width 217 height 189
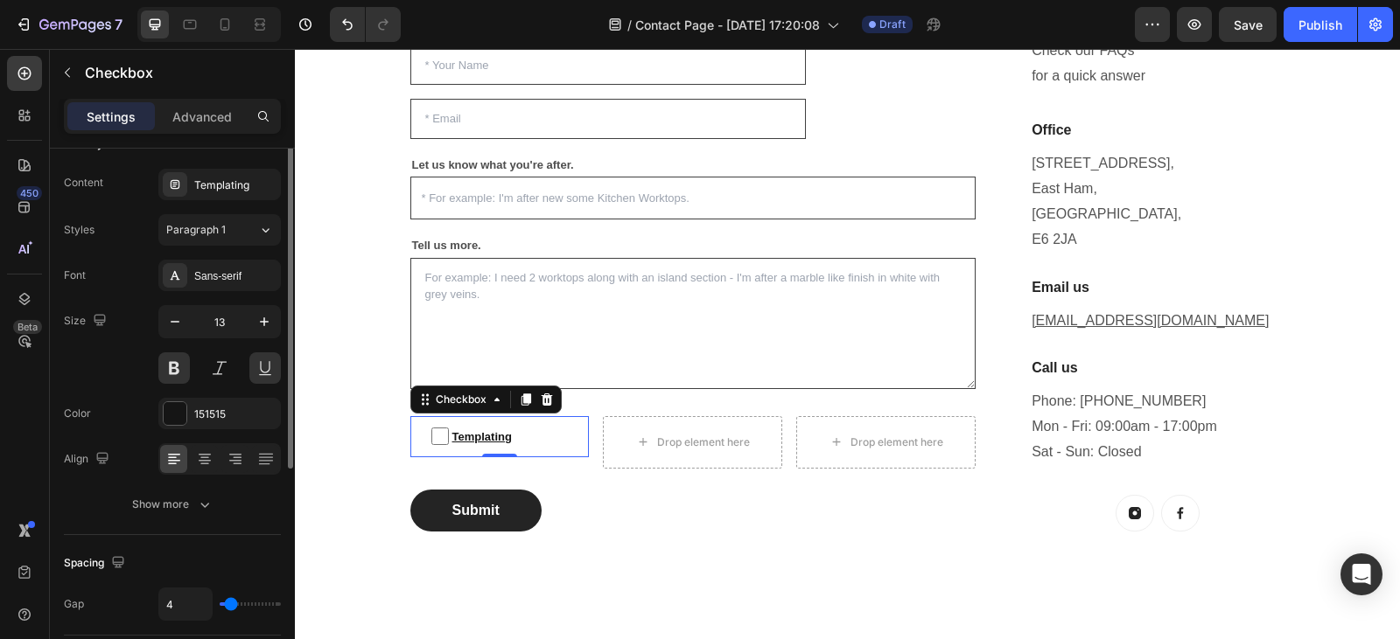
scroll to position [0, 0]
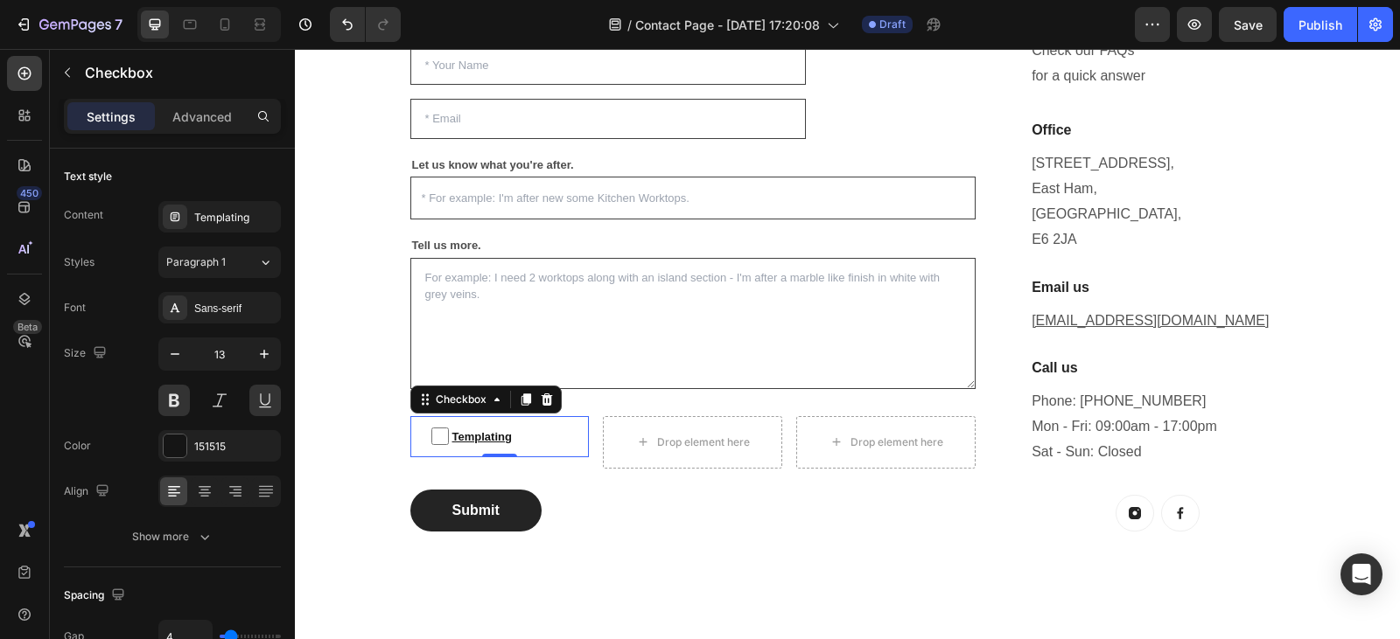
click at [436, 440] on input "Templating" at bounding box center [439, 436] width 17 height 17
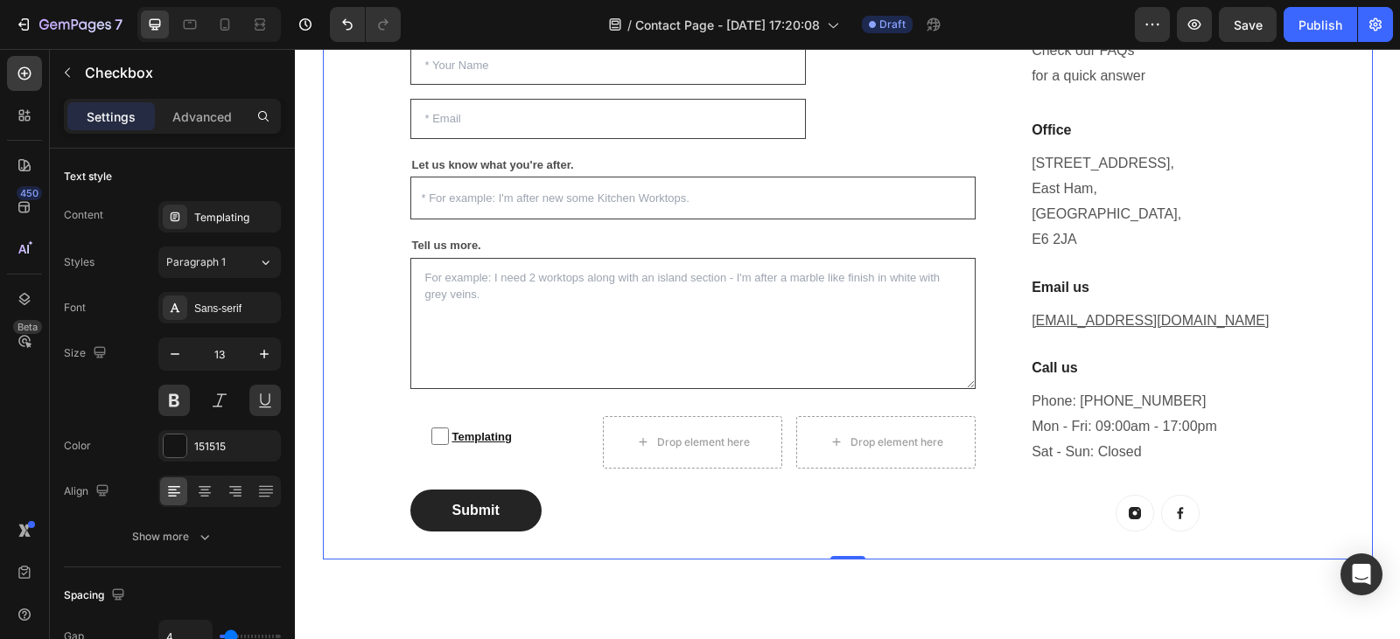
click at [346, 272] on div "Enquire For A Free Quote Today! Heading Questions, concerns...? We want to help…" at bounding box center [848, 239] width 1050 height 639
click at [432, 431] on input "Templating" at bounding box center [439, 436] width 17 height 17
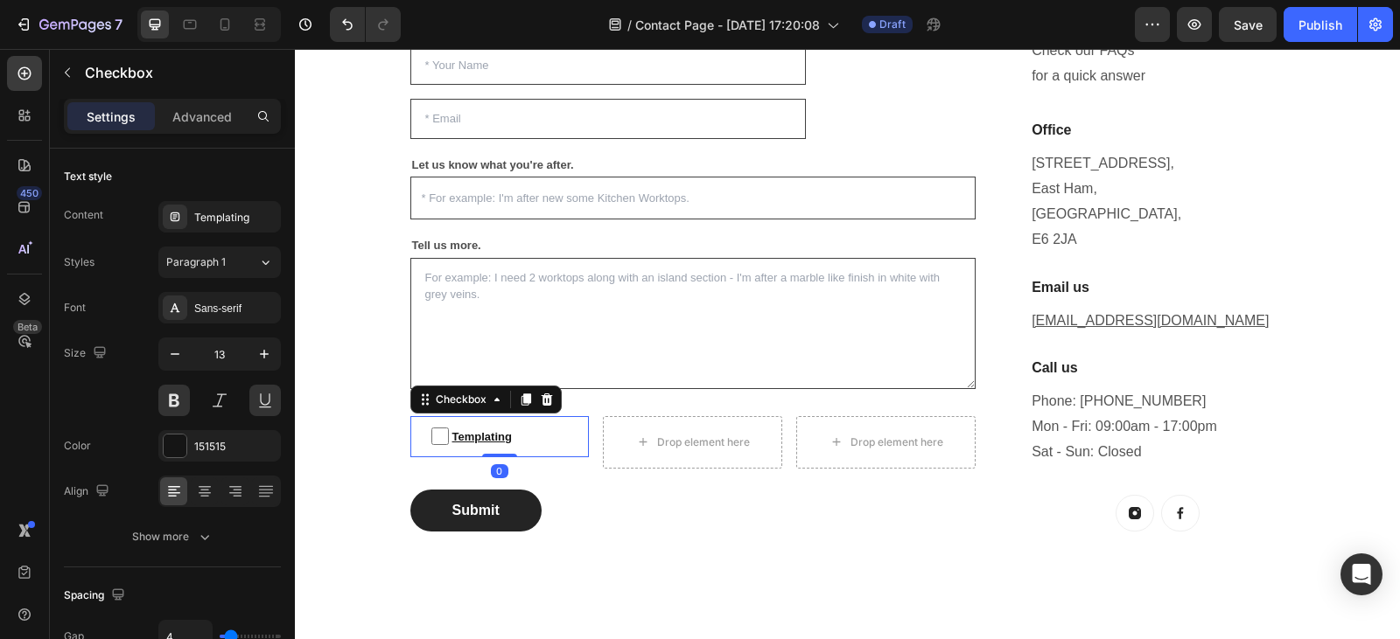
click at [432, 431] on input "Templating" at bounding box center [439, 436] width 17 height 17
checkbox input "false"
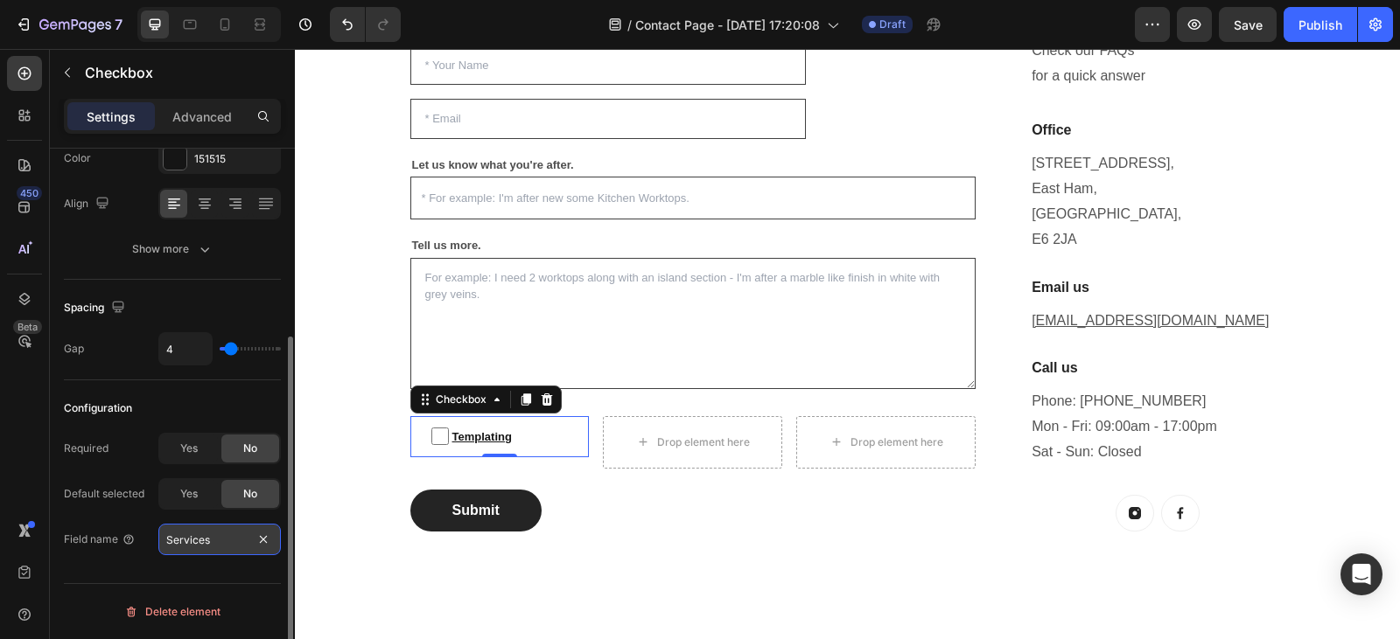
click at [213, 548] on input "Services" at bounding box center [219, 539] width 122 height 31
type input "Templating"
click at [127, 518] on div "Required Yes No Default selected Yes No Field name Templating" at bounding box center [172, 494] width 217 height 122
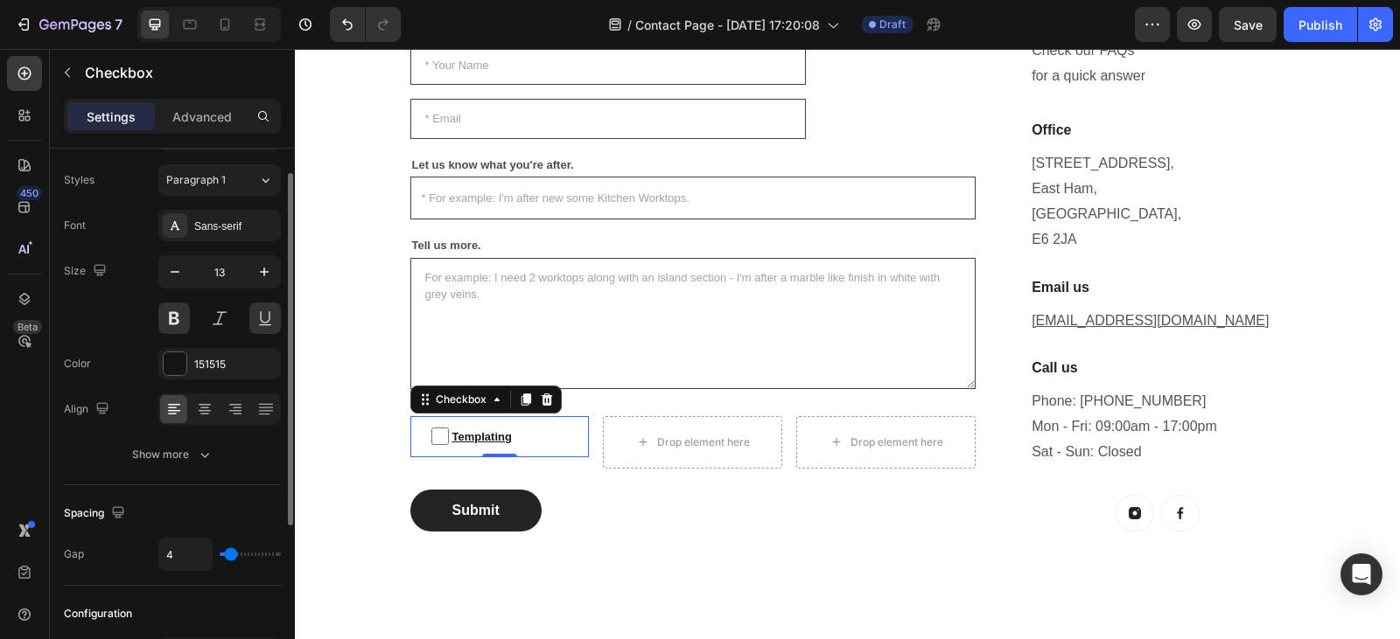
scroll to position [0, 0]
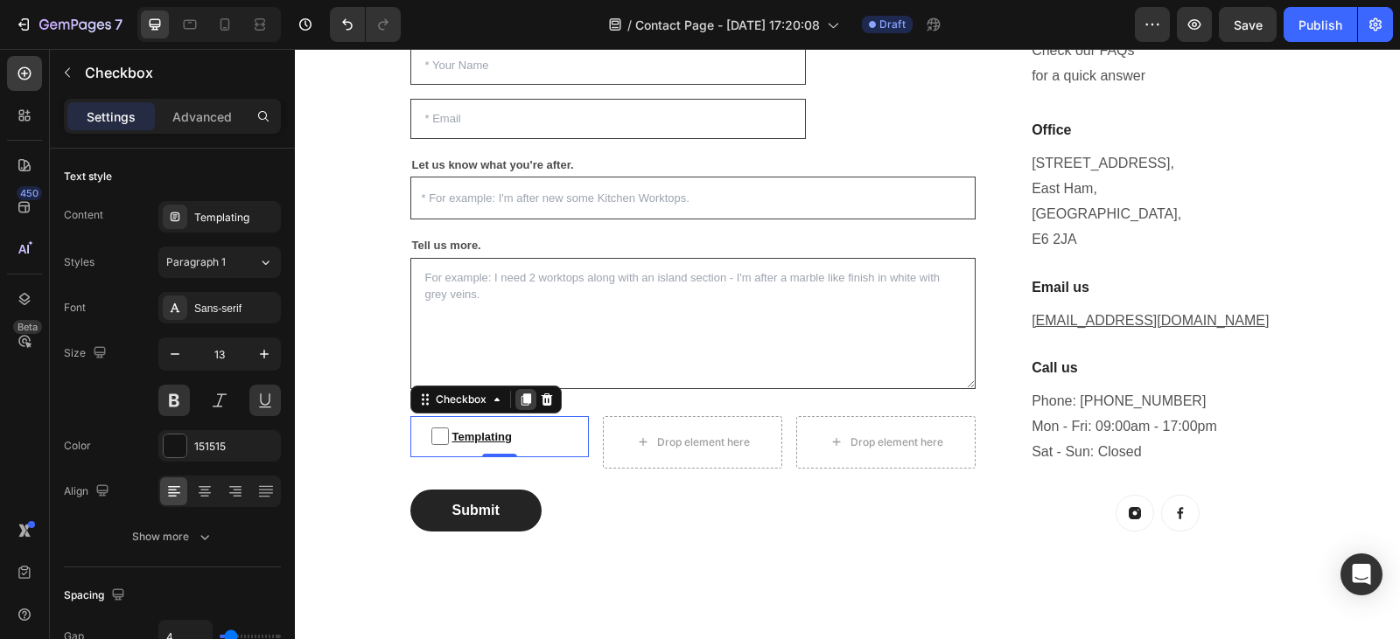
click at [523, 405] on icon at bounding box center [526, 400] width 14 height 14
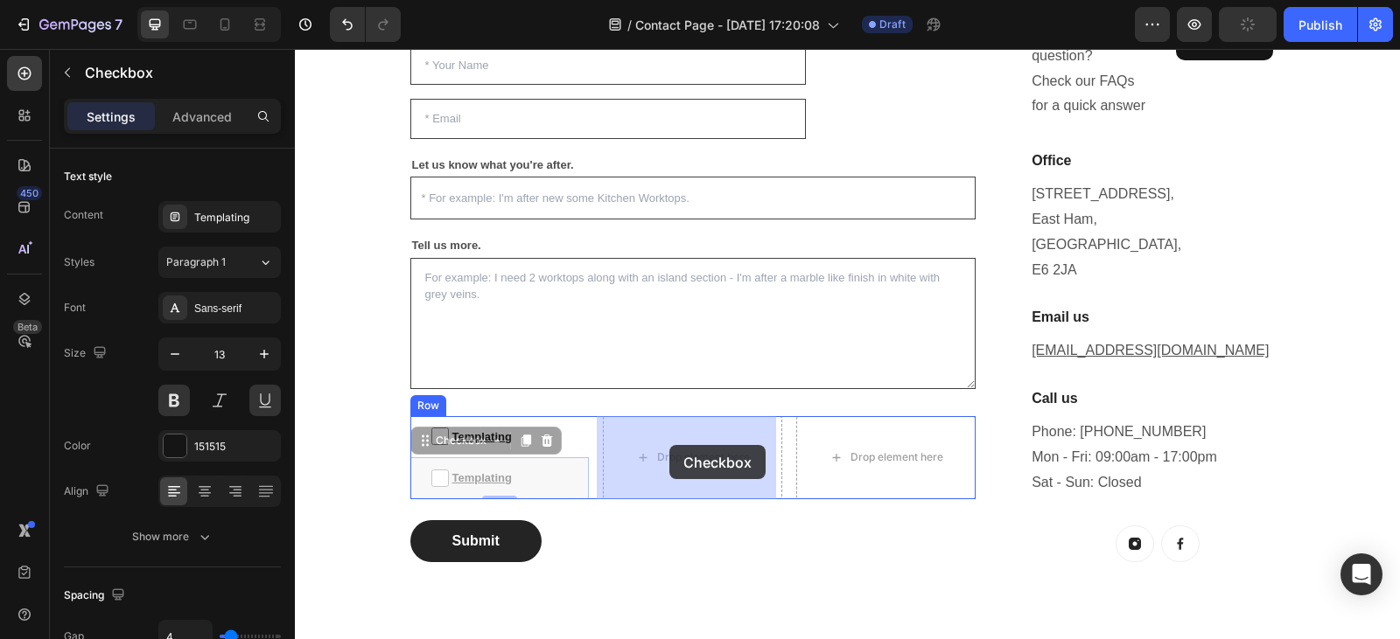
drag, startPoint x: 415, startPoint y: 441, endPoint x: 669, endPoint y: 445, distance: 253.7
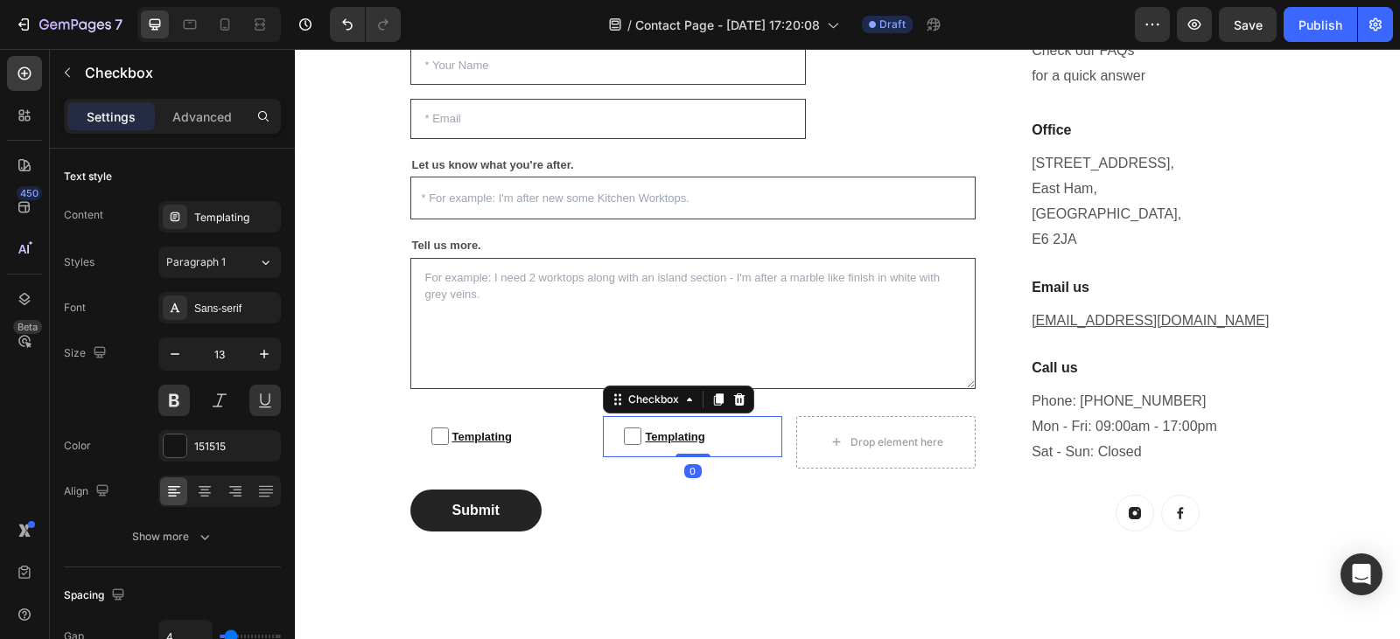
click at [726, 435] on span "Templating" at bounding box center [701, 437] width 120 height 20
click at [641, 435] on input "Templating" at bounding box center [632, 436] width 17 height 17
checkbox input "false"
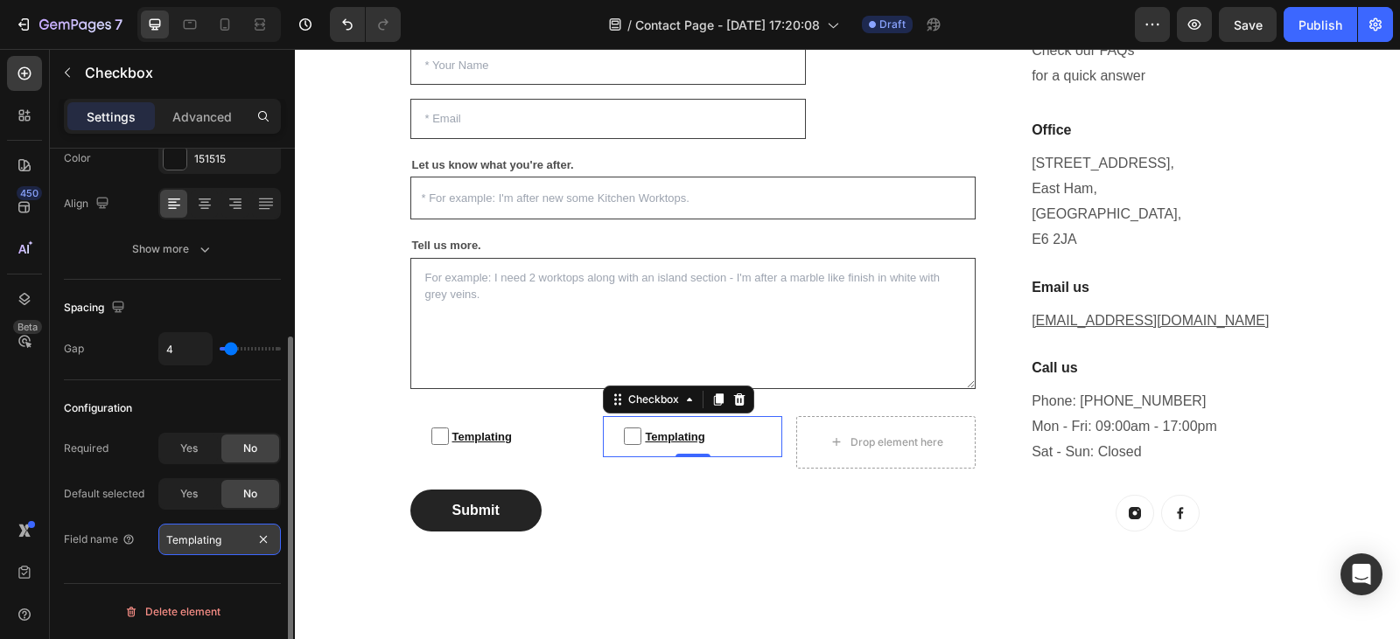
click at [223, 539] on input "Templating" at bounding box center [219, 539] width 122 height 31
click at [154, 408] on div "Configuration" at bounding box center [172, 408] width 217 height 28
click at [226, 548] on input "Installtion" at bounding box center [219, 539] width 122 height 31
type input "Installation"
click at [154, 400] on div "Configuration" at bounding box center [172, 408] width 217 height 28
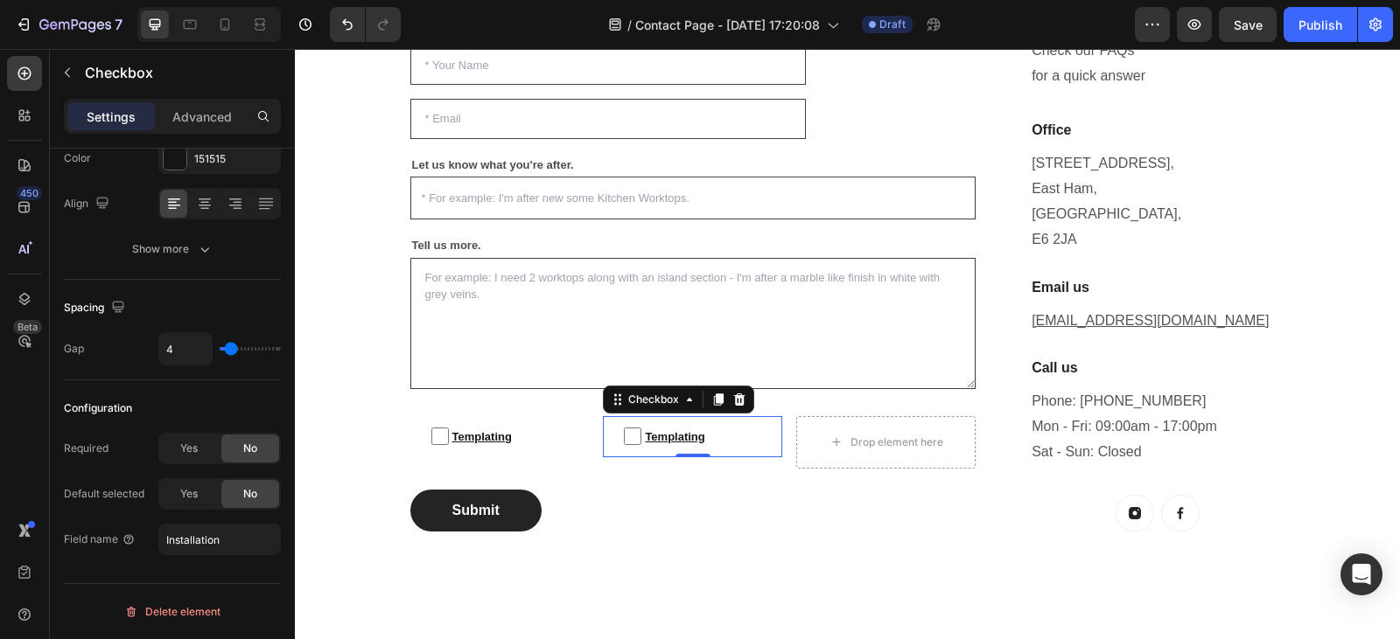
click at [694, 439] on span "Templating" at bounding box center [701, 437] width 120 height 20
click at [641, 439] on input "Templating" at bounding box center [632, 436] width 17 height 17
click at [694, 439] on span "Templating" at bounding box center [701, 437] width 120 height 20
click at [641, 439] on input "Templating" at bounding box center [632, 436] width 17 height 17
click at [694, 439] on span "Templating" at bounding box center [701, 437] width 120 height 20
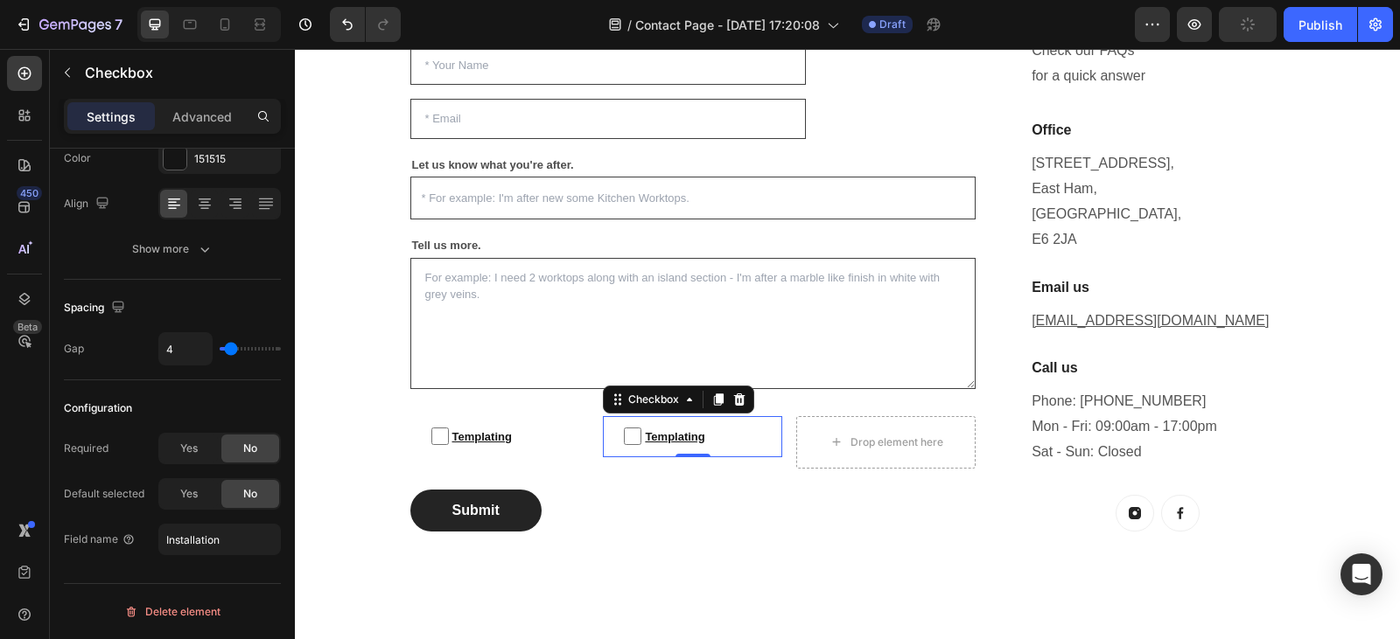
click at [641, 439] on input "Templating" at bounding box center [632, 436] width 17 height 17
checkbox input "false"
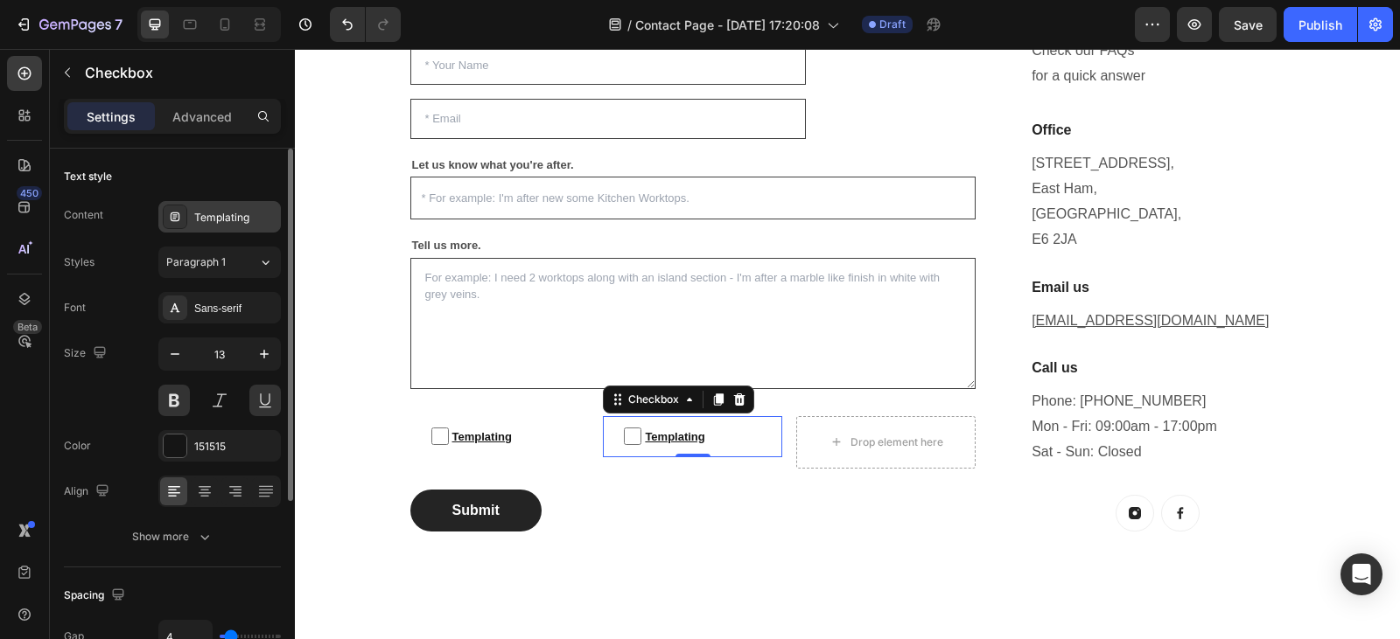
click at [253, 221] on div "Templating" at bounding box center [235, 218] width 82 height 16
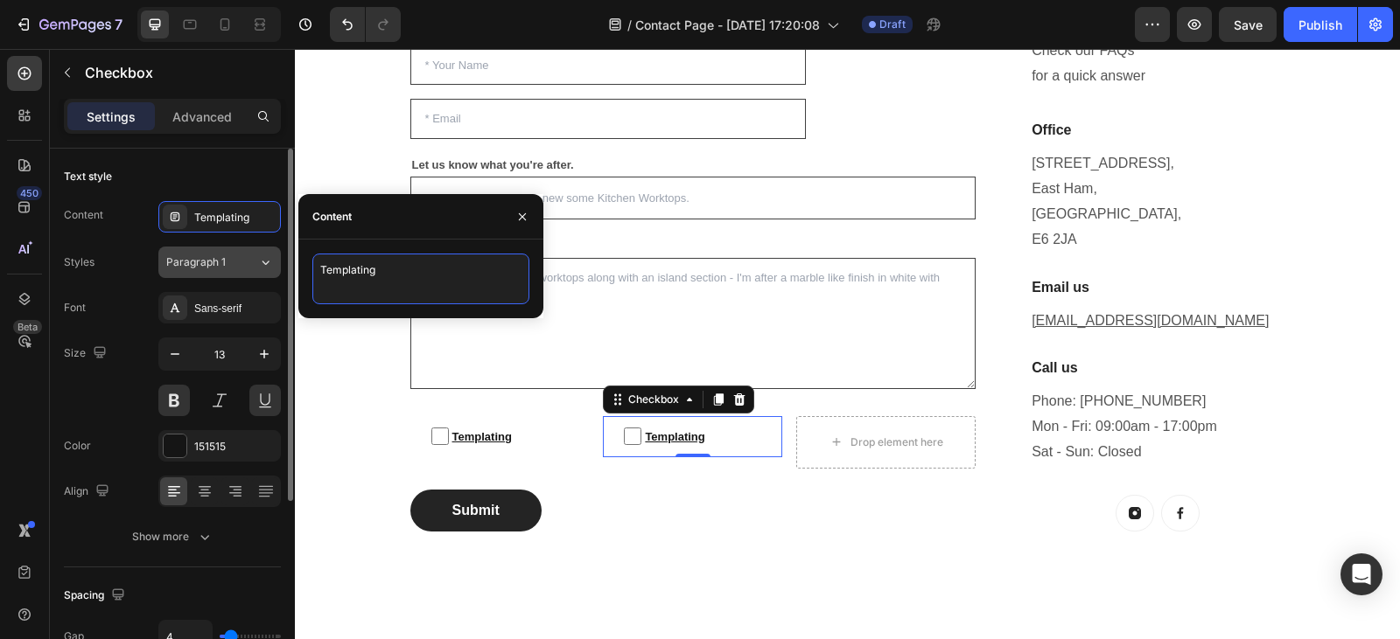
drag, startPoint x: 389, startPoint y: 272, endPoint x: 195, endPoint y: 274, distance: 194.2
click at [195, 274] on div "450 Beta Sections(18) Elements(83) Section Element Hero Section Product Detail …" at bounding box center [147, 344] width 295 height 590
type textarea "Installation"
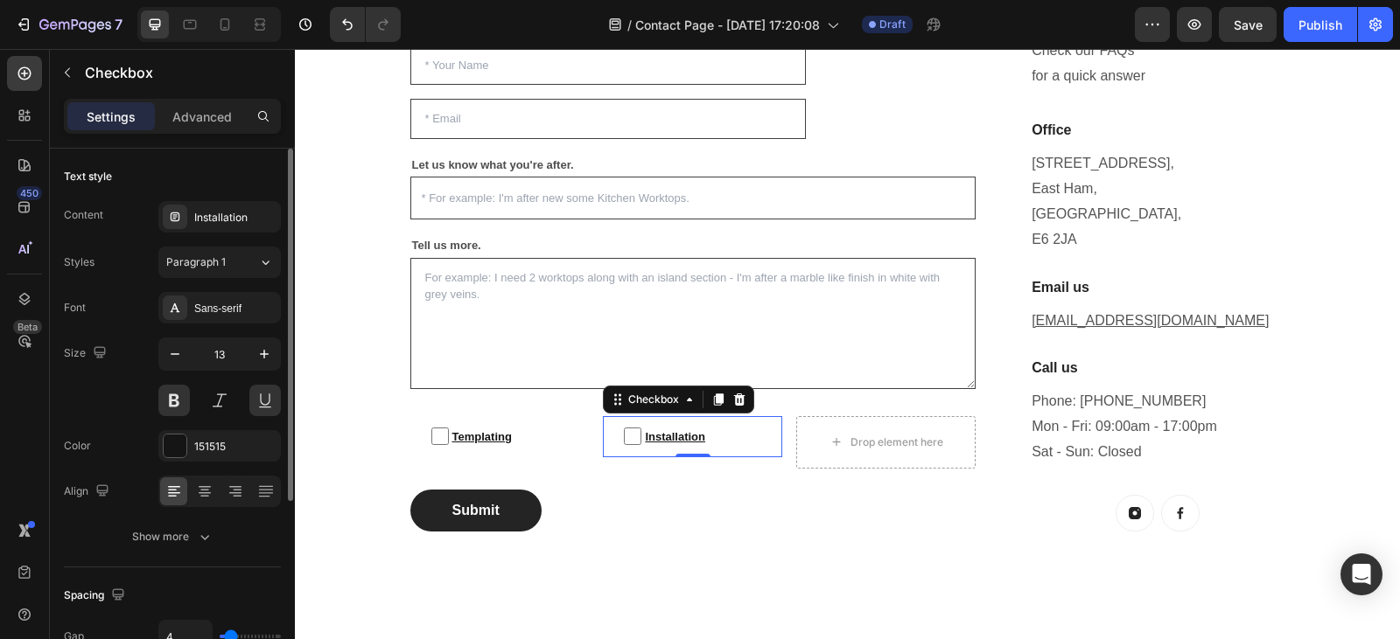
click at [155, 177] on div "Text style" at bounding box center [172, 177] width 217 height 28
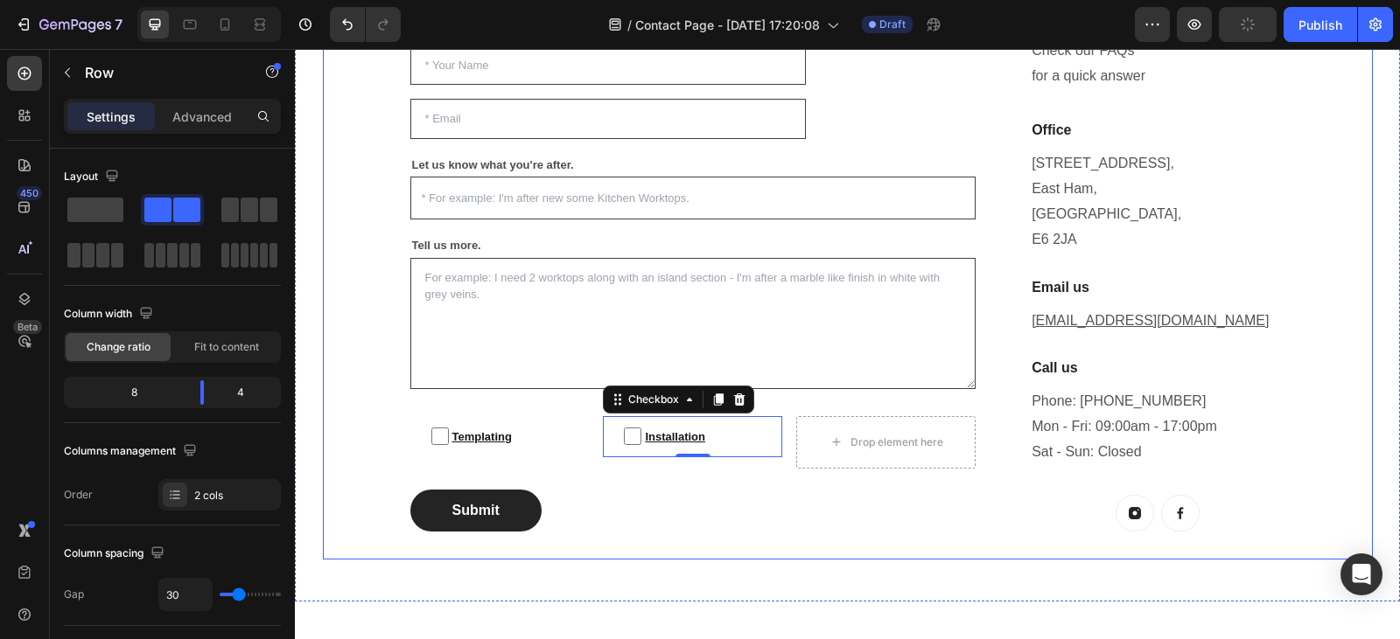
click at [743, 547] on div "Enquire For A Free Quote Today! Heading Questions, concerns...? We want to help…" at bounding box center [848, 239] width 1050 height 639
click at [713, 440] on span "Installation" at bounding box center [701, 437] width 120 height 20
click at [641, 440] on input "Installation" at bounding box center [632, 436] width 17 height 17
checkbox input "false"
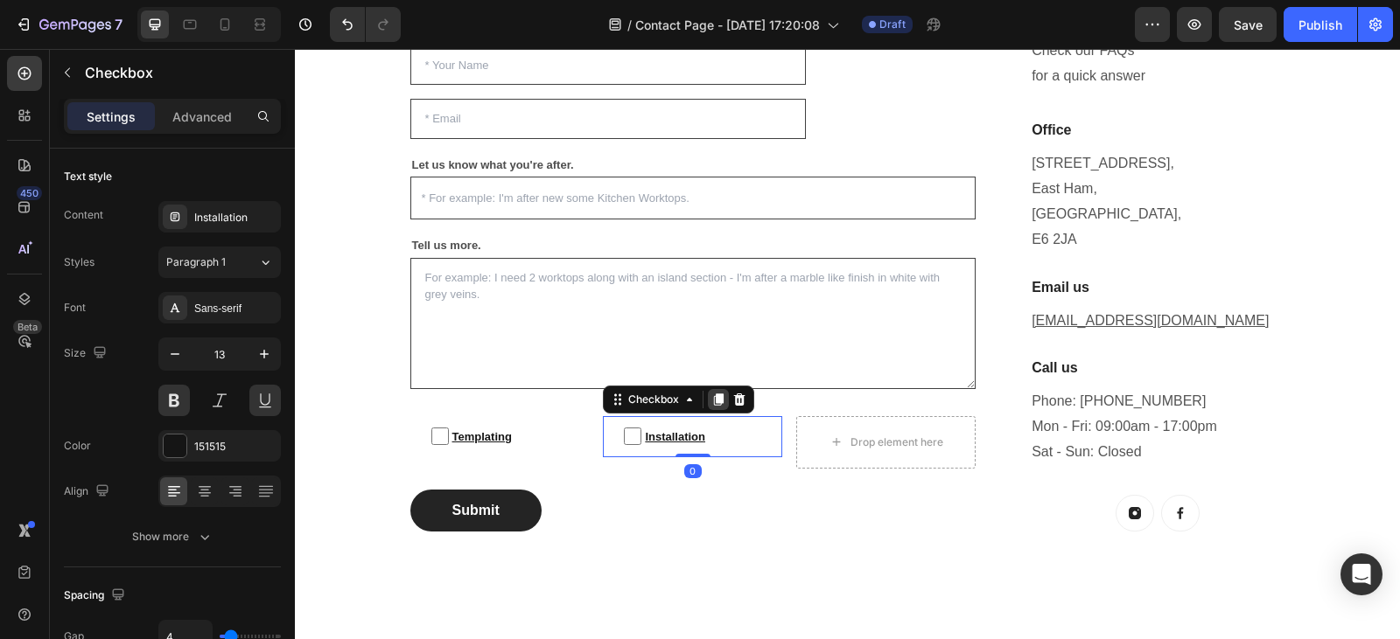
click at [711, 401] on icon at bounding box center [718, 400] width 14 height 14
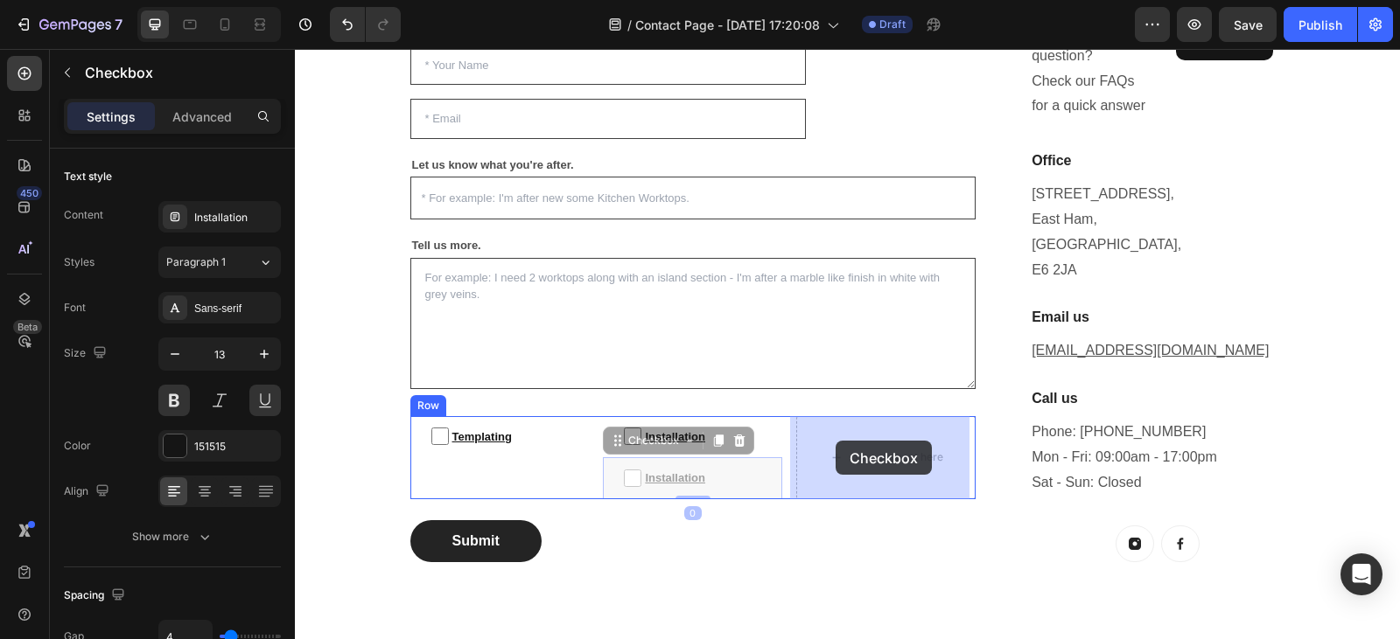
drag, startPoint x: 612, startPoint y: 444, endPoint x: 835, endPoint y: 441, distance: 223.1
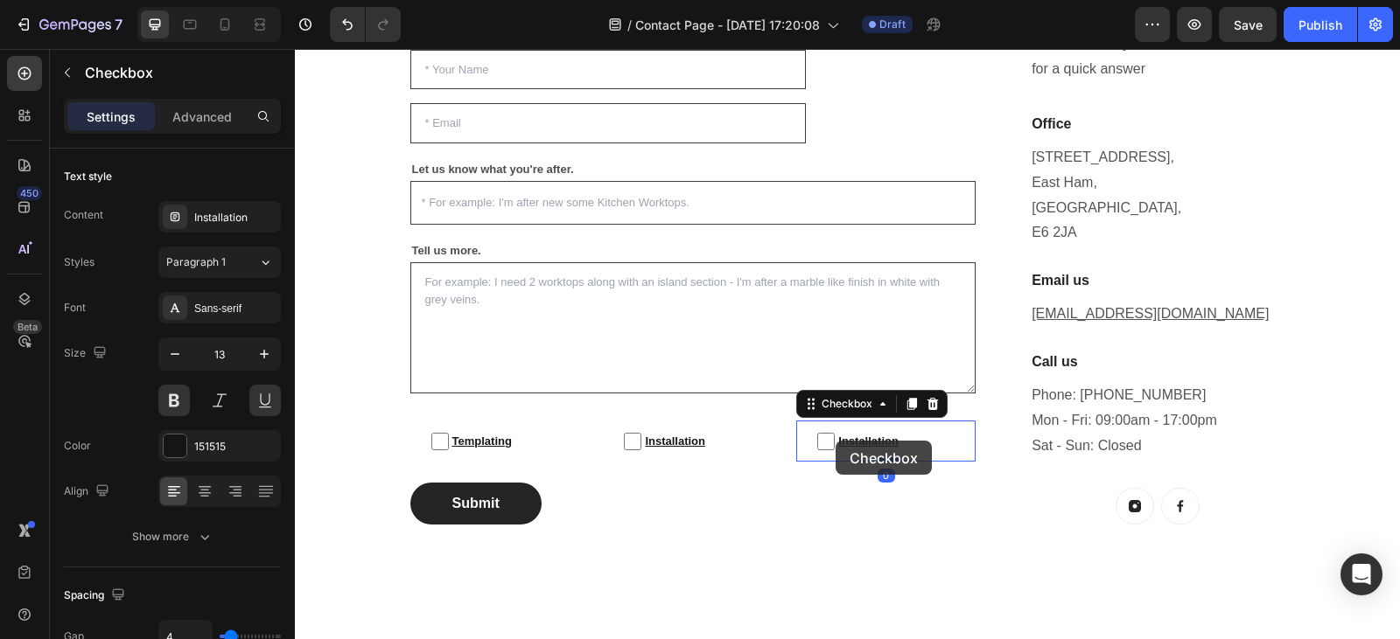
scroll to position [492, 0]
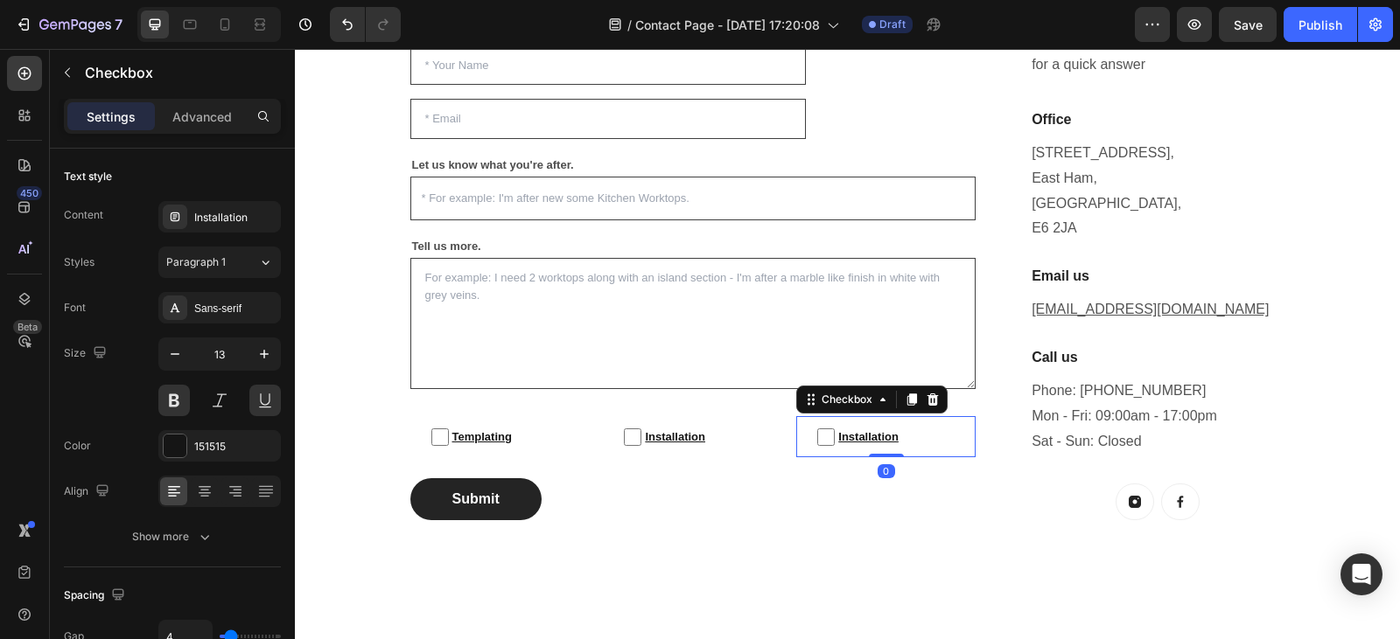
click at [873, 435] on span "Installation" at bounding box center [894, 437] width 120 height 20
click at [834, 435] on input "Installation" at bounding box center [825, 437] width 17 height 17
checkbox input "false"
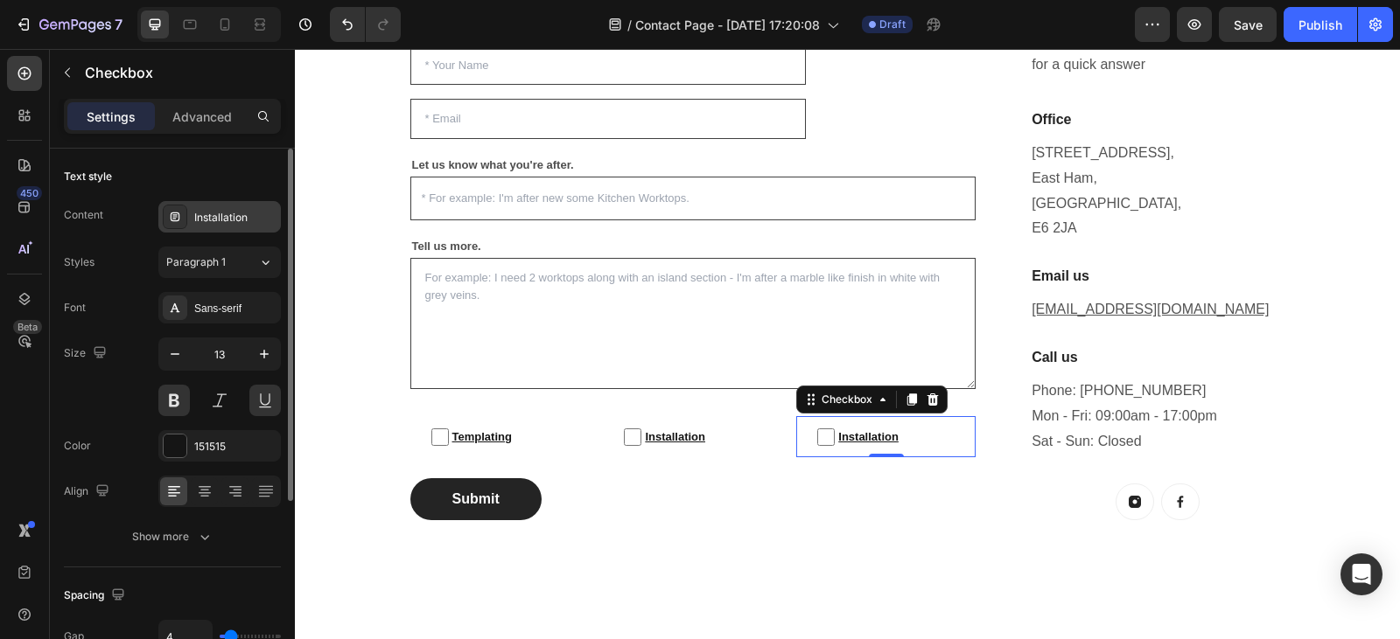
click at [246, 211] on div "Installation" at bounding box center [235, 218] width 82 height 16
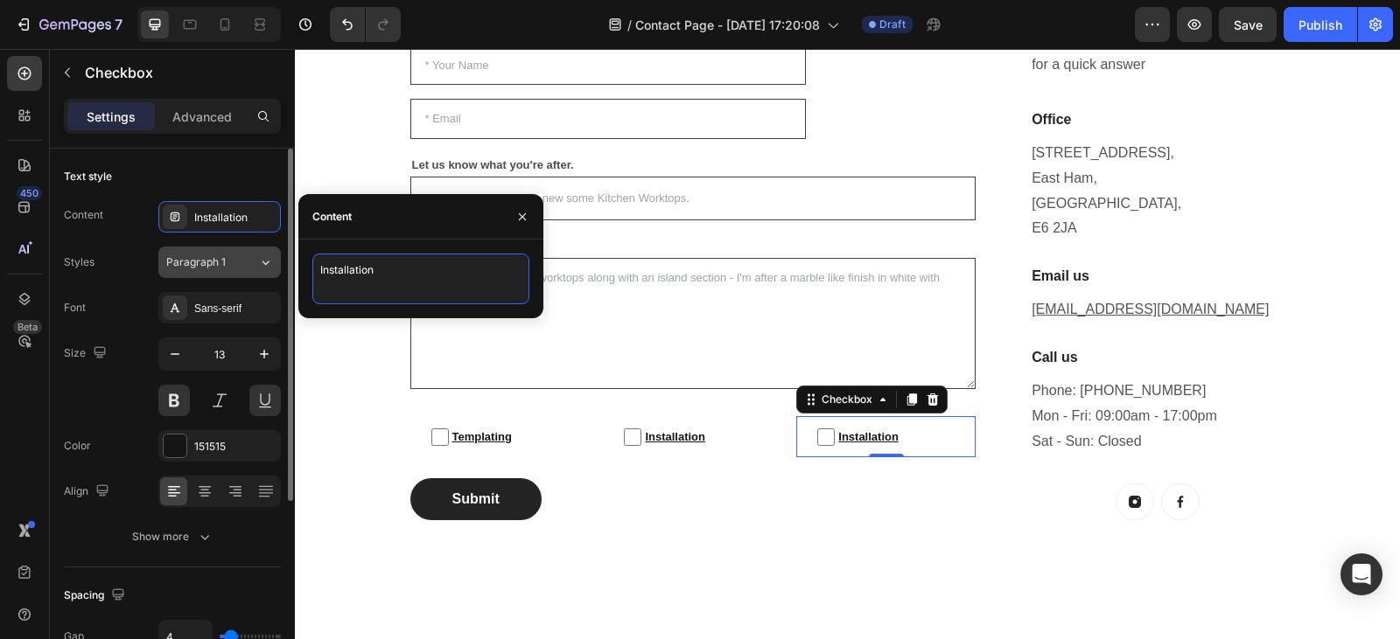
drag, startPoint x: 381, startPoint y: 266, endPoint x: 268, endPoint y: 267, distance: 113.7
click at [268, 267] on div "450 Beta Sections(18) Elements(83) Section Element Hero Section Product Detail …" at bounding box center [147, 344] width 295 height 590
type textarea "Supply Only"
click at [202, 162] on div "Text style Content Installation Styles Paragraph 1 Font Sans-serif Size 13 Colo…" at bounding box center [172, 358] width 217 height 419
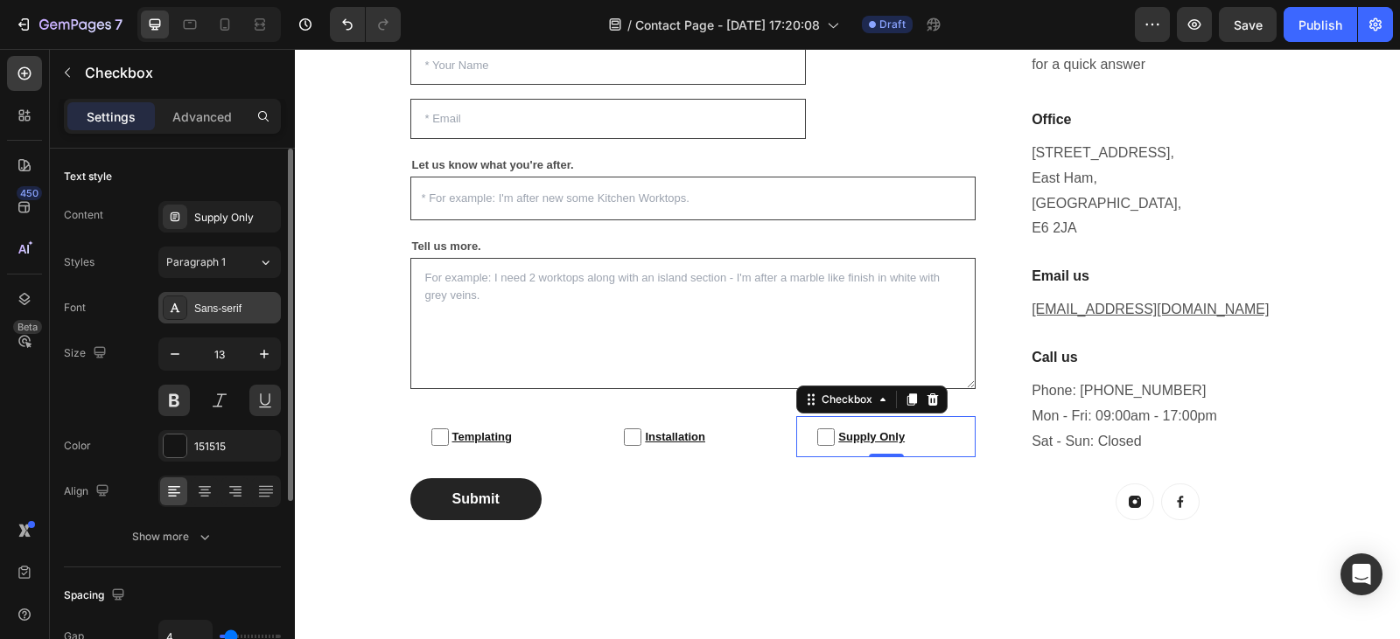
scroll to position [288, 0]
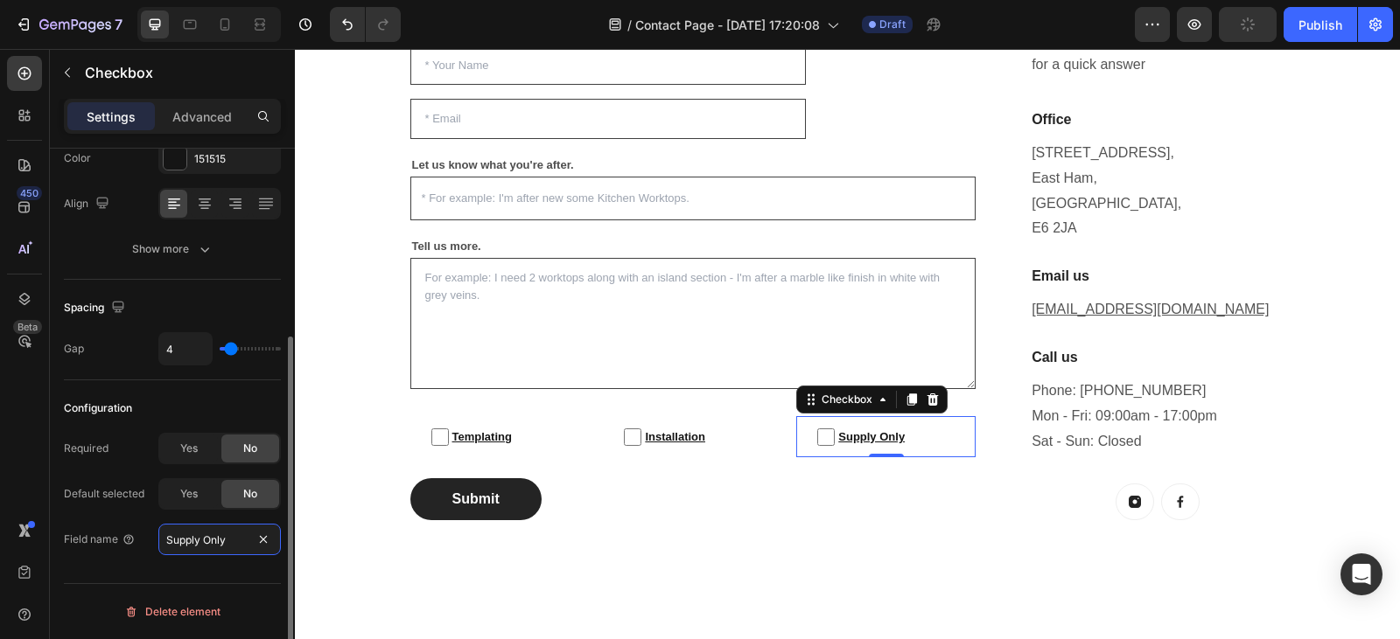
type input "Supply Only"
click at [163, 397] on div "Configuration" at bounding box center [172, 408] width 217 height 28
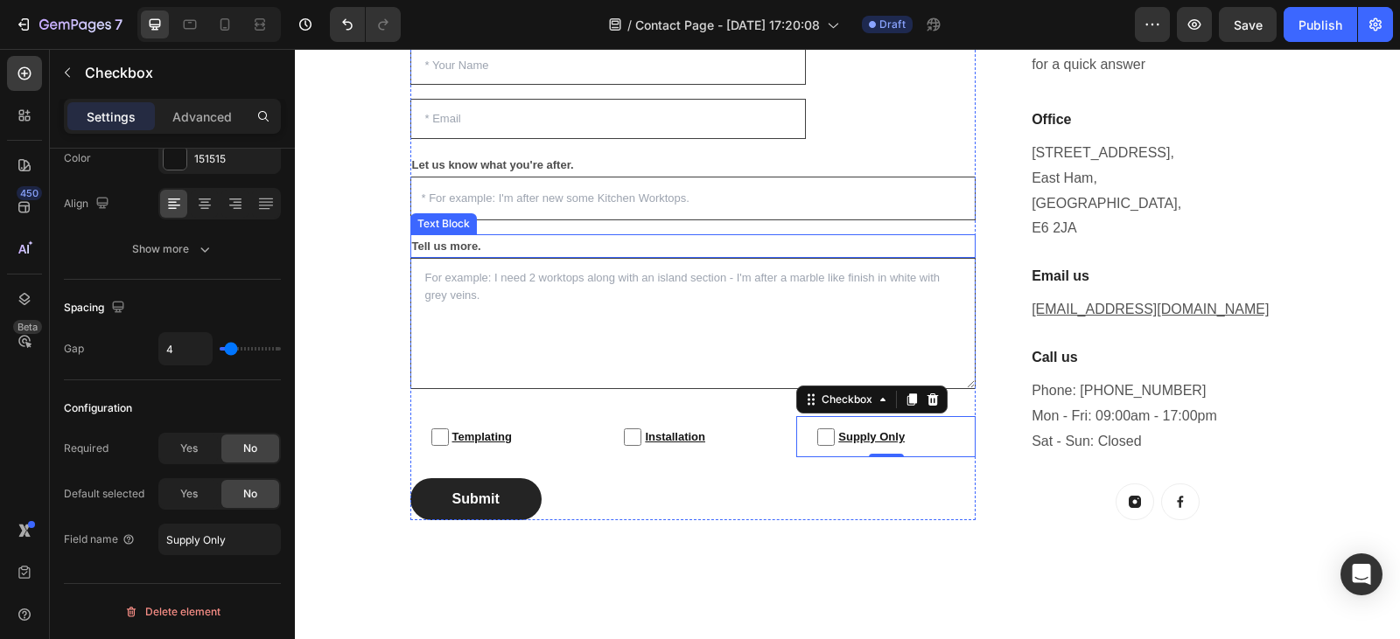
click at [451, 247] on p "Tell us more." at bounding box center [693, 246] width 562 height 20
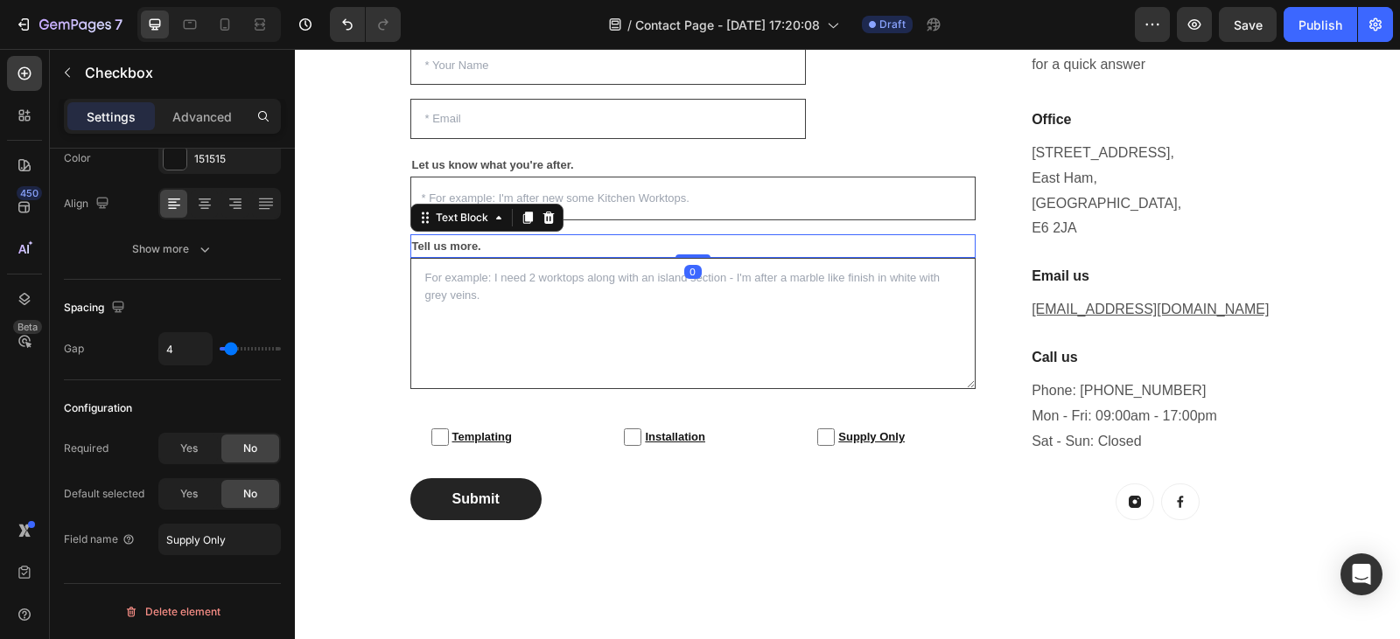
scroll to position [0, 0]
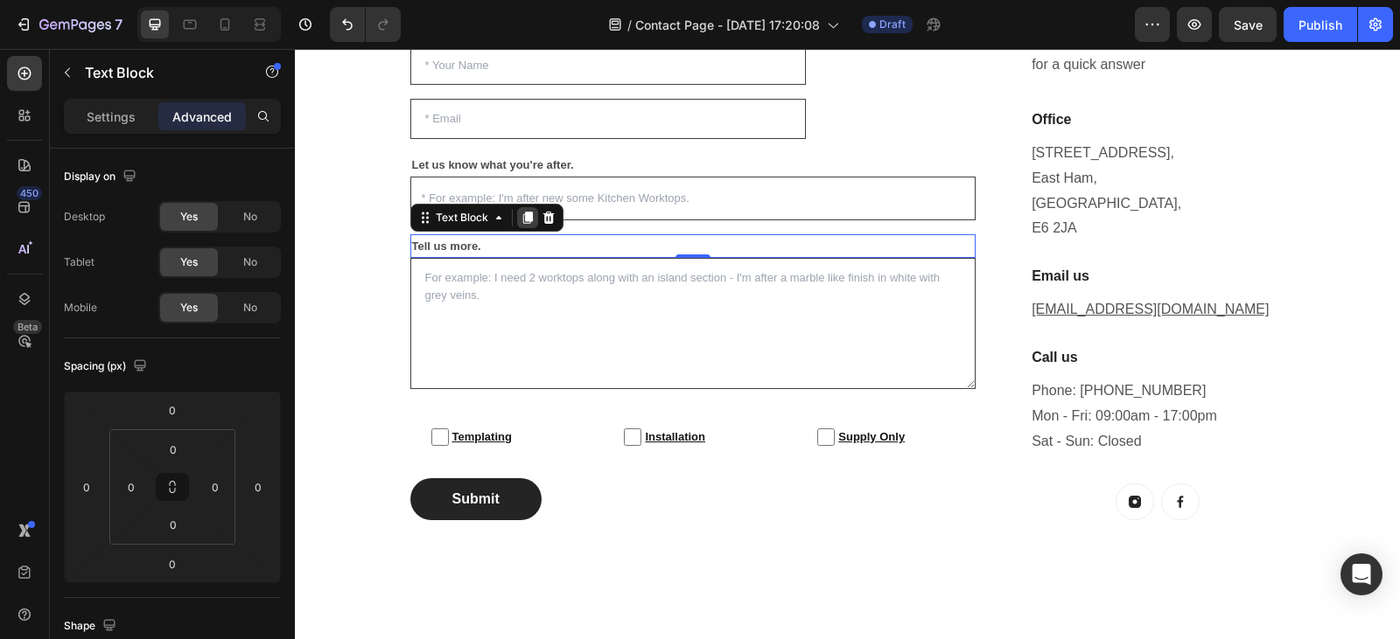
click at [522, 223] on icon at bounding box center [527, 218] width 10 height 12
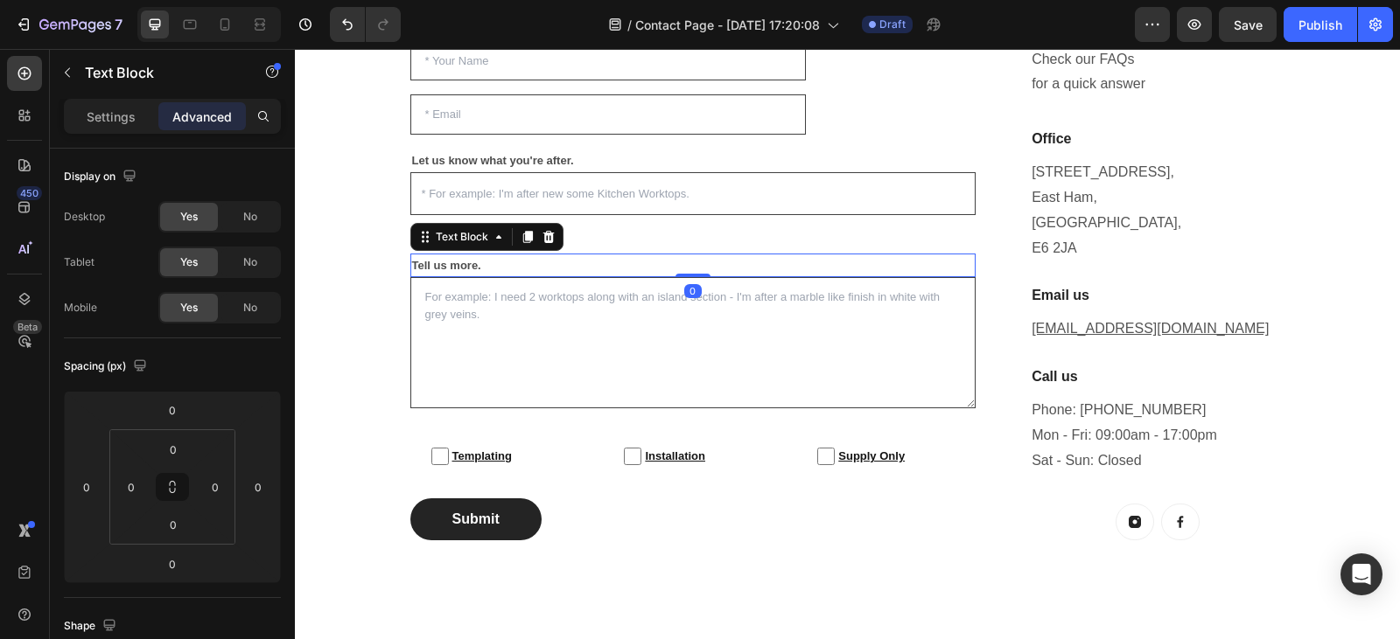
scroll to position [487, 0]
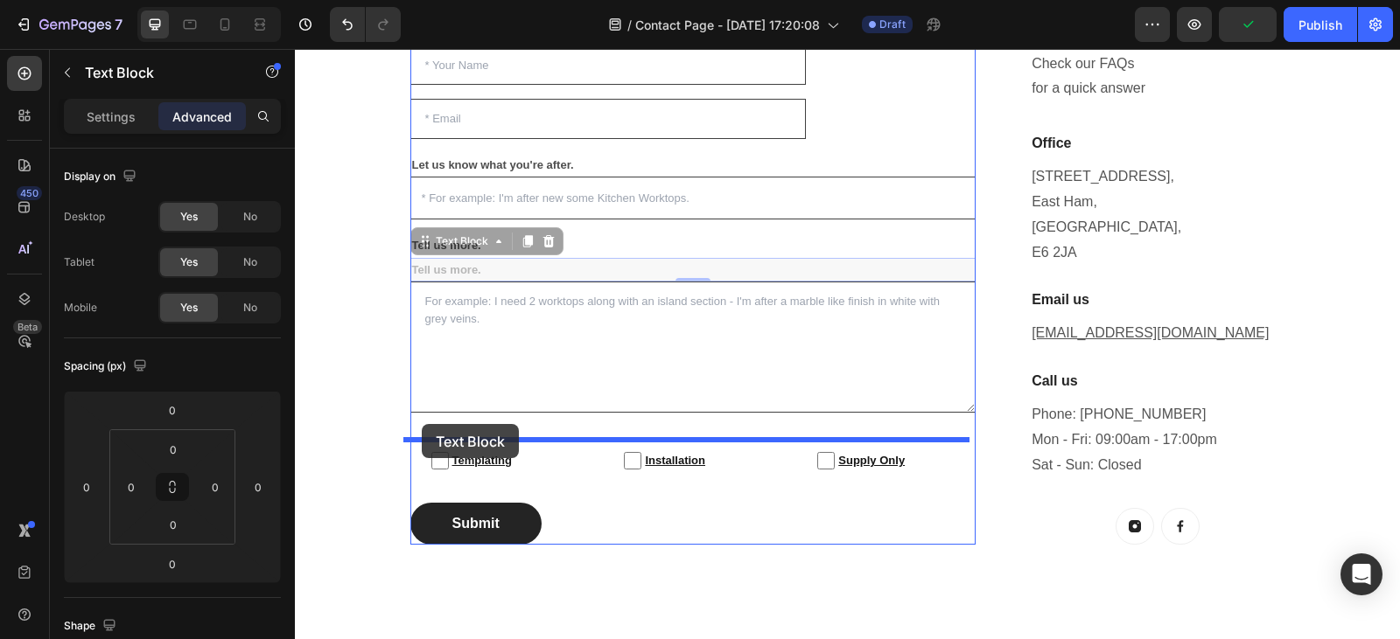
drag, startPoint x: 419, startPoint y: 242, endPoint x: 422, endPoint y: 424, distance: 182.0
type input "24"
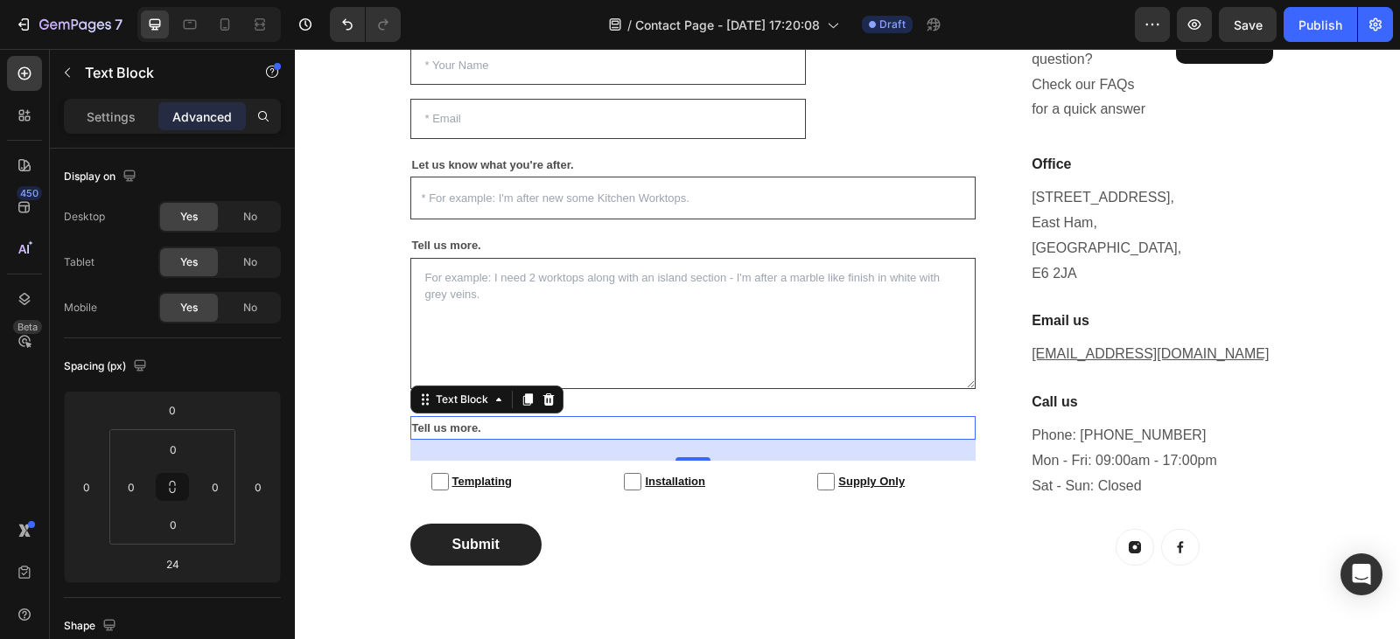
click at [493, 429] on p "Tell us more." at bounding box center [693, 428] width 562 height 20
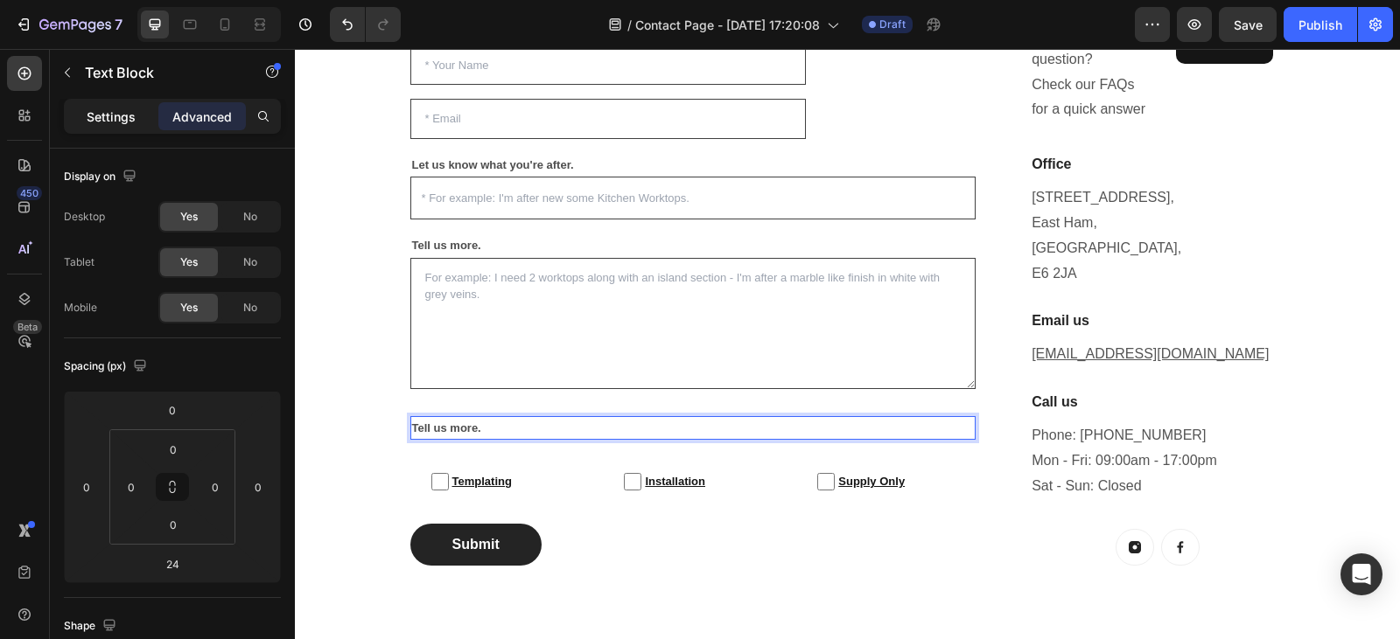
click at [122, 111] on p "Settings" at bounding box center [111, 117] width 49 height 18
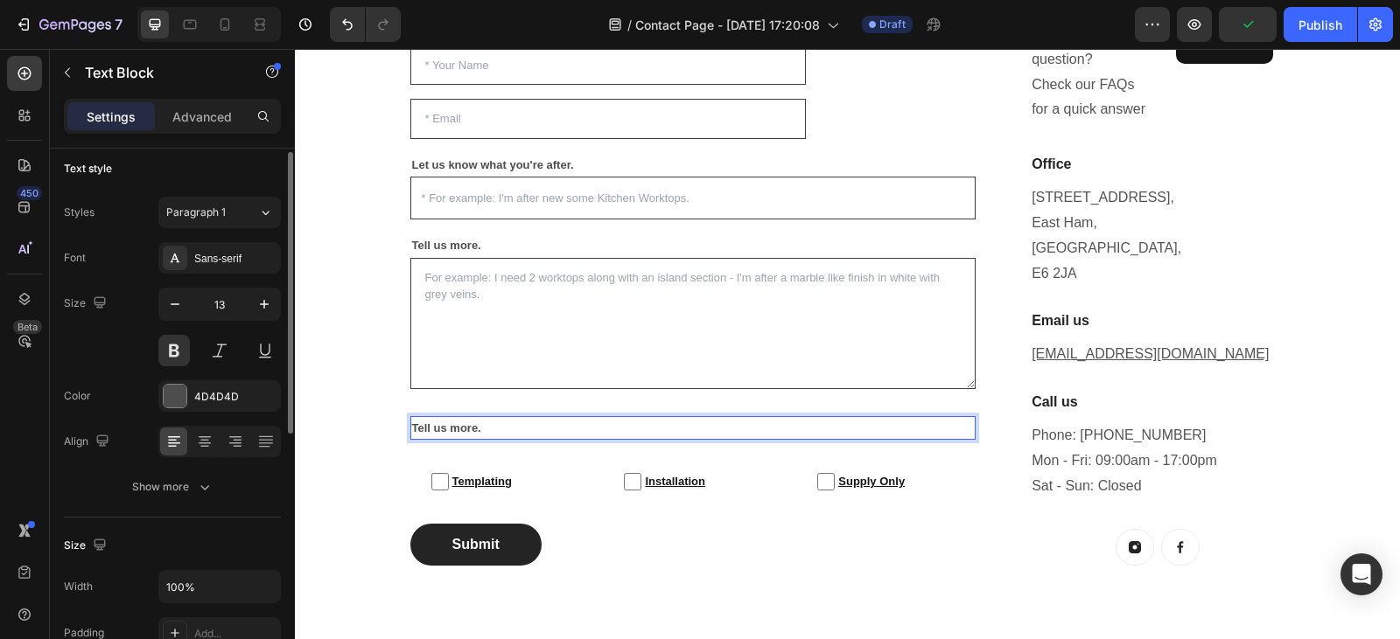
scroll to position [0, 0]
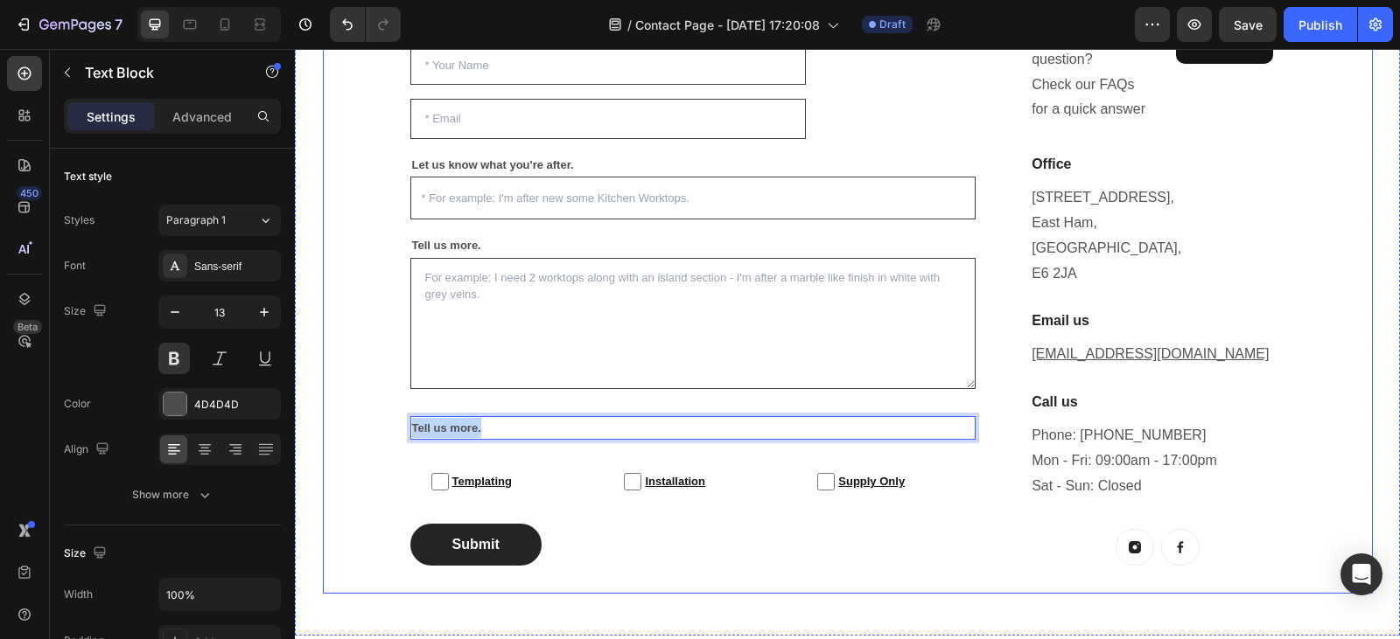
drag, startPoint x: 479, startPoint y: 431, endPoint x: 398, endPoint y: 431, distance: 81.3
click at [398, 431] on div "Enquire For A Free Quote Today! Heading Questions, concerns...? We want to help…" at bounding box center [848, 257] width 1050 height 674
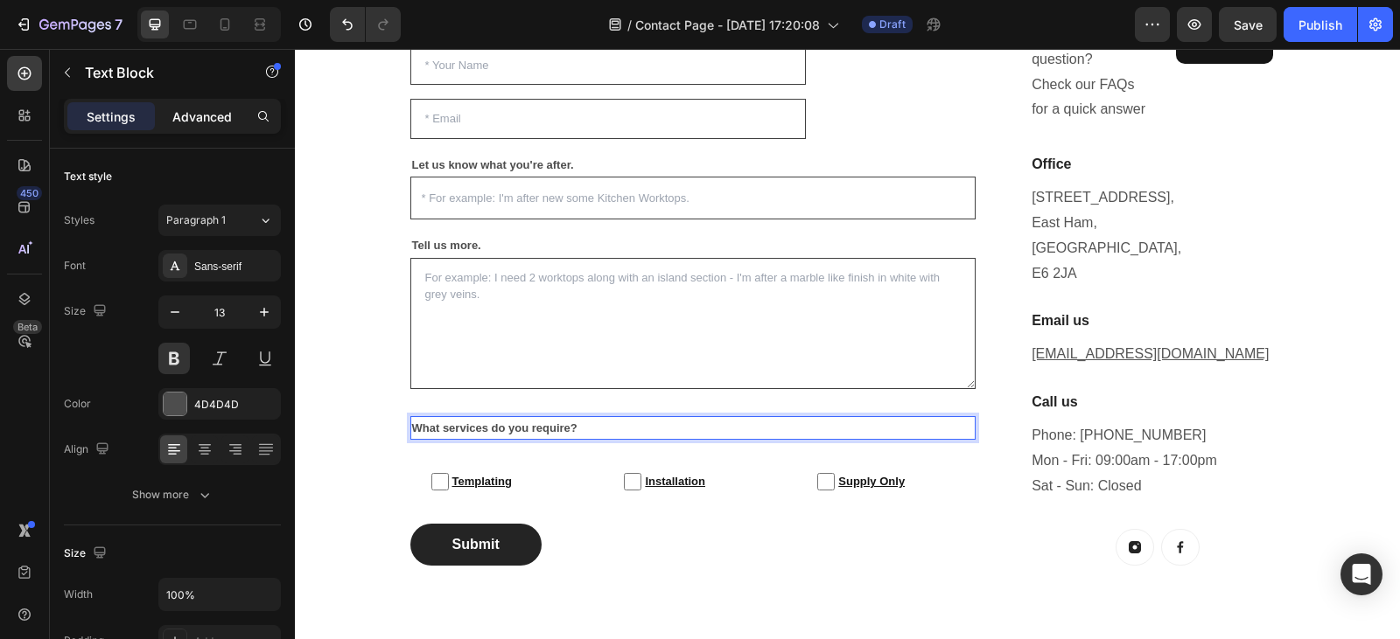
click at [205, 123] on p "Advanced" at bounding box center [201, 117] width 59 height 18
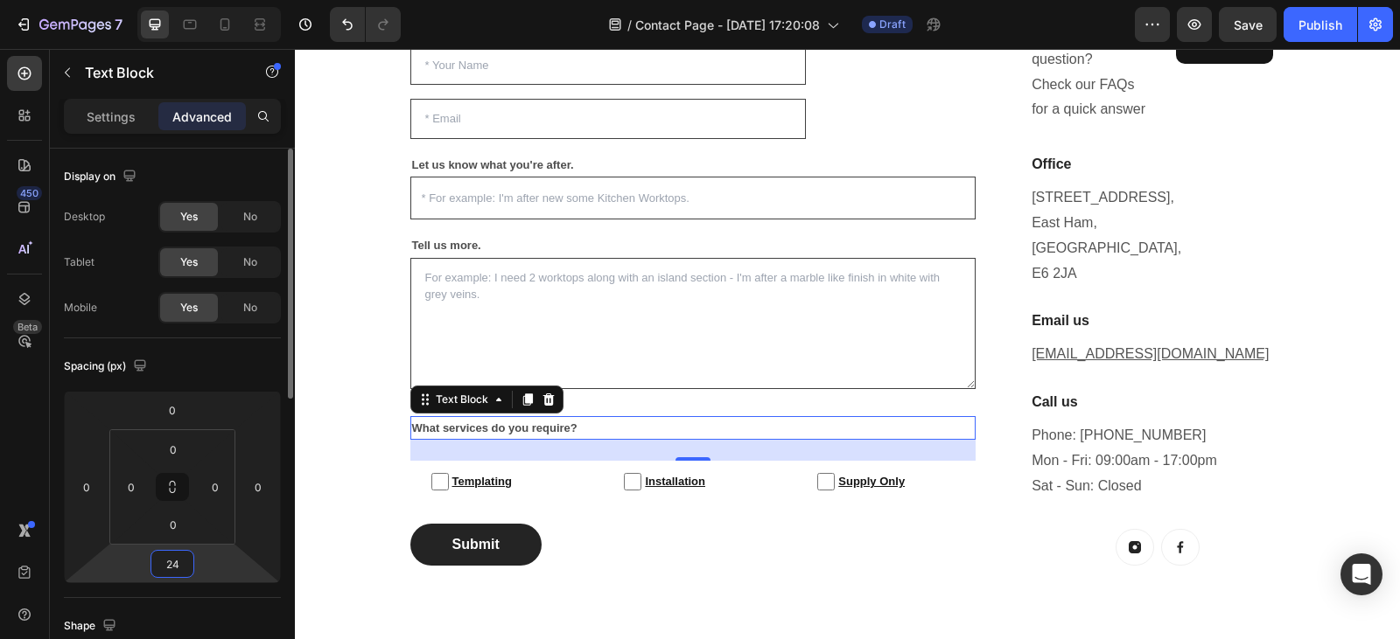
click at [185, 567] on input "24" at bounding box center [172, 564] width 35 height 26
type input "3"
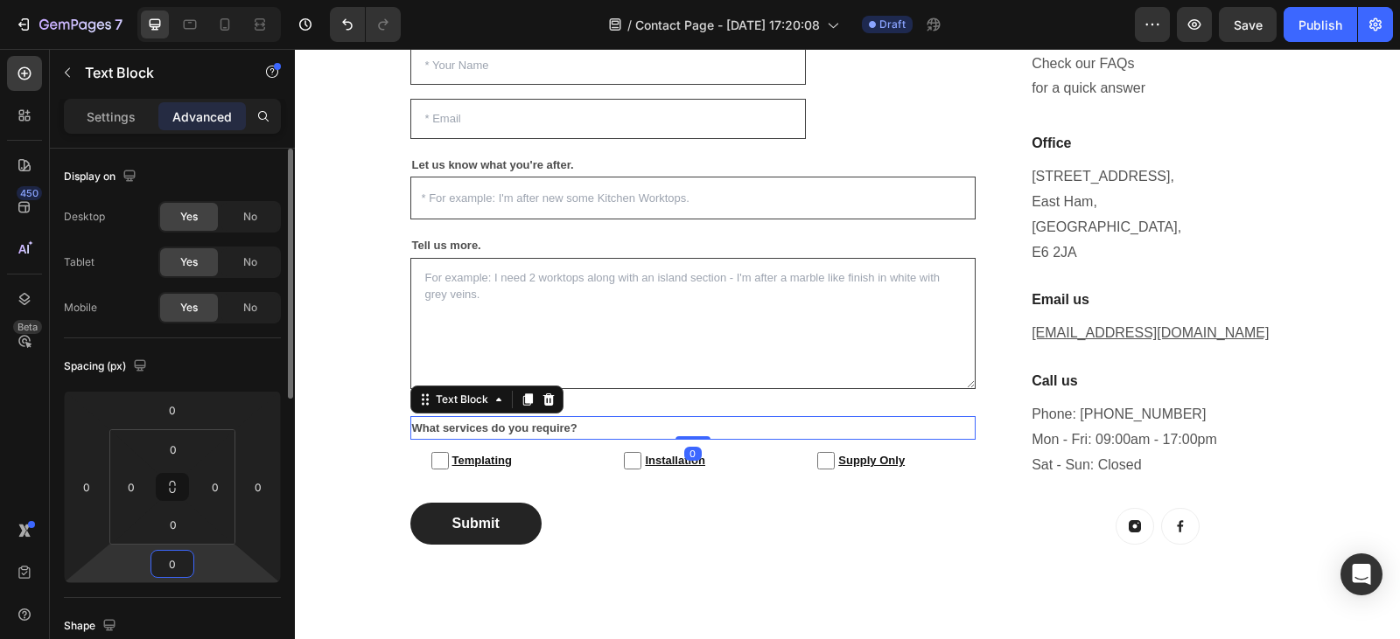
type input "0"
click at [220, 362] on div "Spacing (px)" at bounding box center [172, 367] width 217 height 28
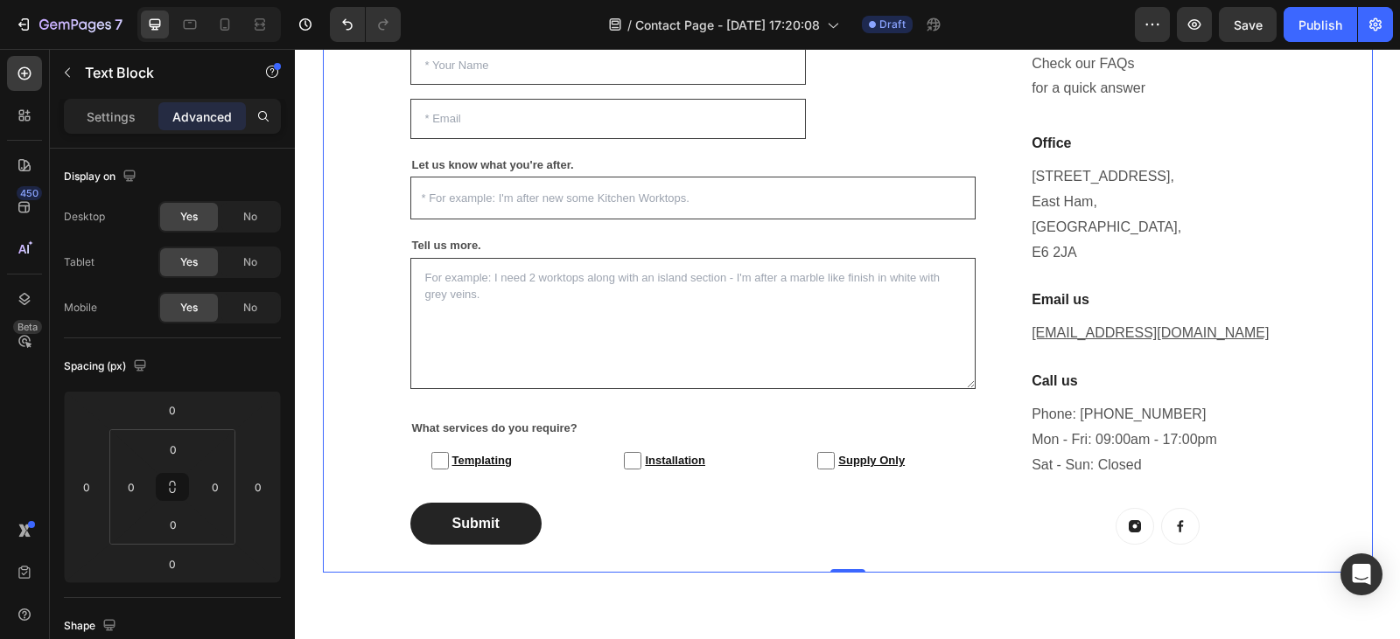
click at [365, 372] on div "Enquire For A Free Quote Today! Heading Questions, concerns...? We want to help…" at bounding box center [848, 246] width 1050 height 653
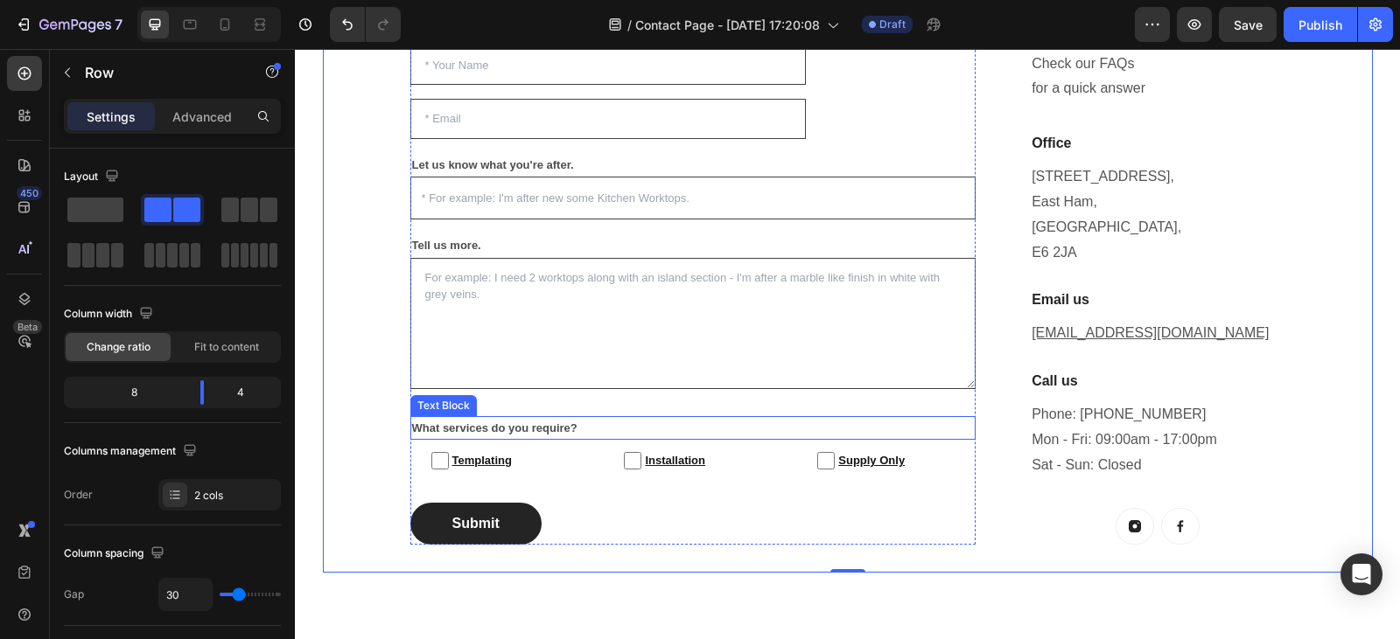
click at [577, 425] on p "What services do you require?" at bounding box center [693, 428] width 562 height 20
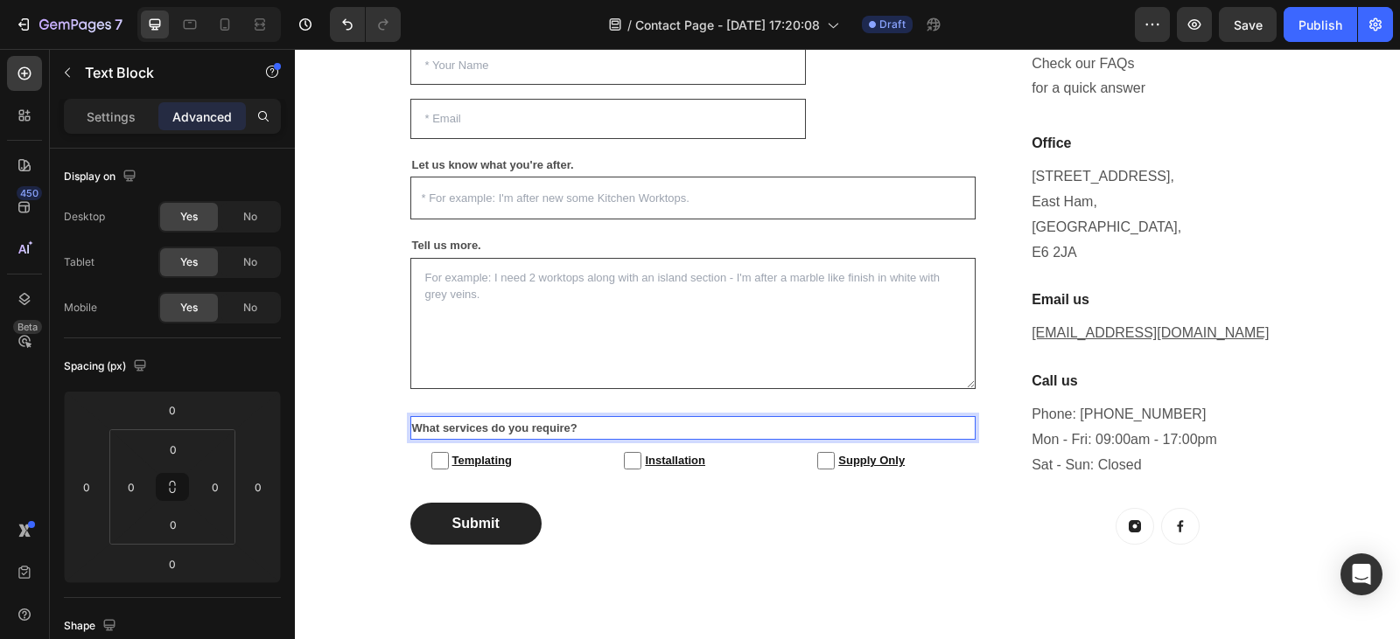
click at [568, 427] on p "What services do you require?" at bounding box center [693, 428] width 562 height 20
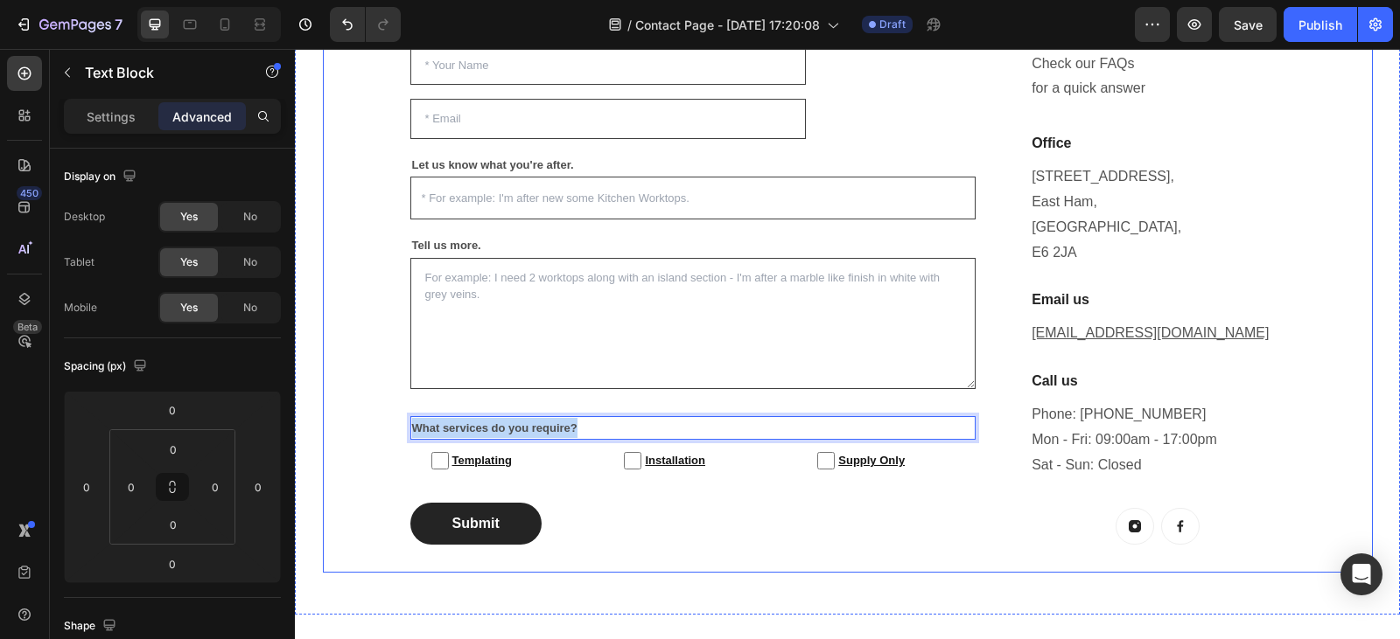
drag, startPoint x: 576, startPoint y: 427, endPoint x: 397, endPoint y: 429, distance: 179.3
click at [397, 429] on div "Enquire For A Free Quote Today! Heading Questions, concerns...? We want to help…" at bounding box center [848, 246] width 1050 height 653
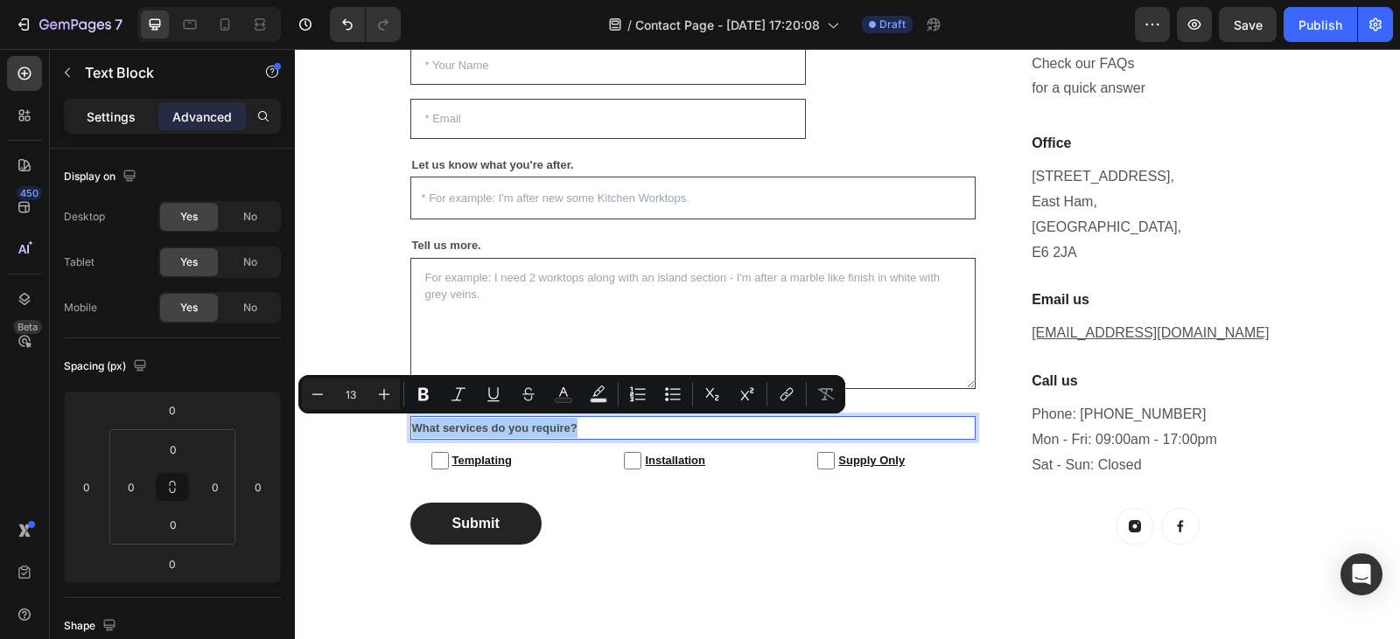
click at [122, 116] on p "Settings" at bounding box center [111, 117] width 49 height 18
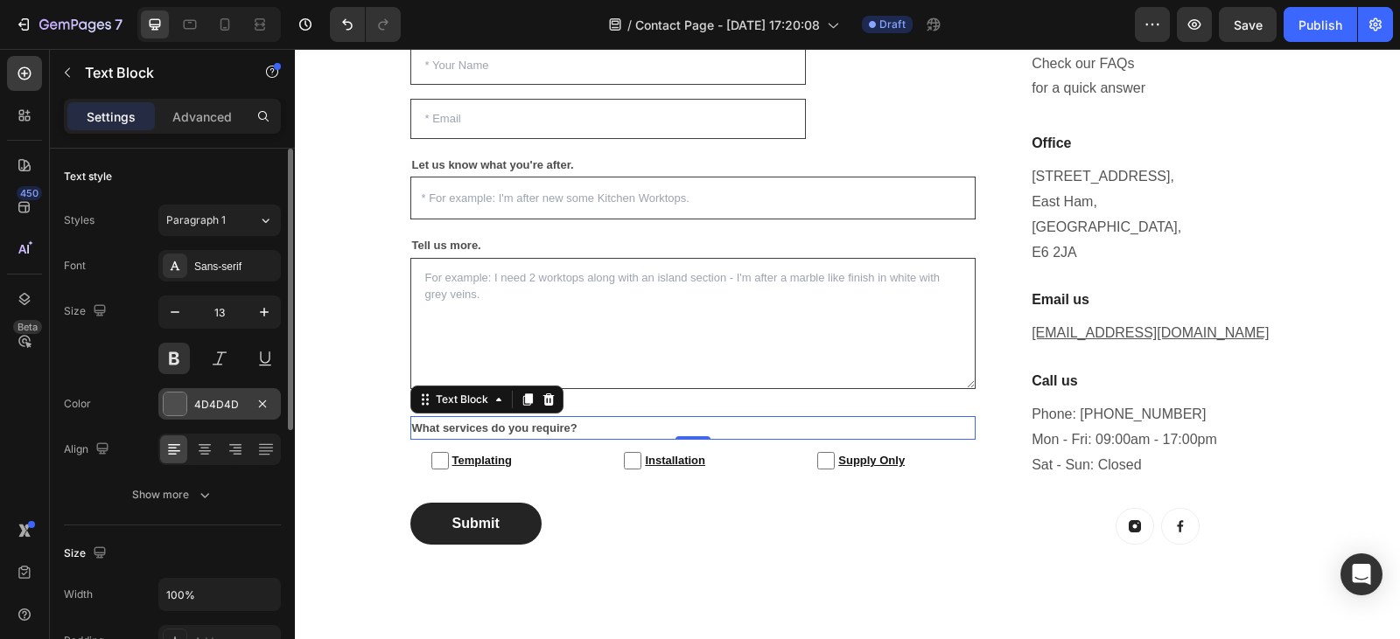
click at [198, 408] on div "4D4D4D" at bounding box center [219, 405] width 51 height 16
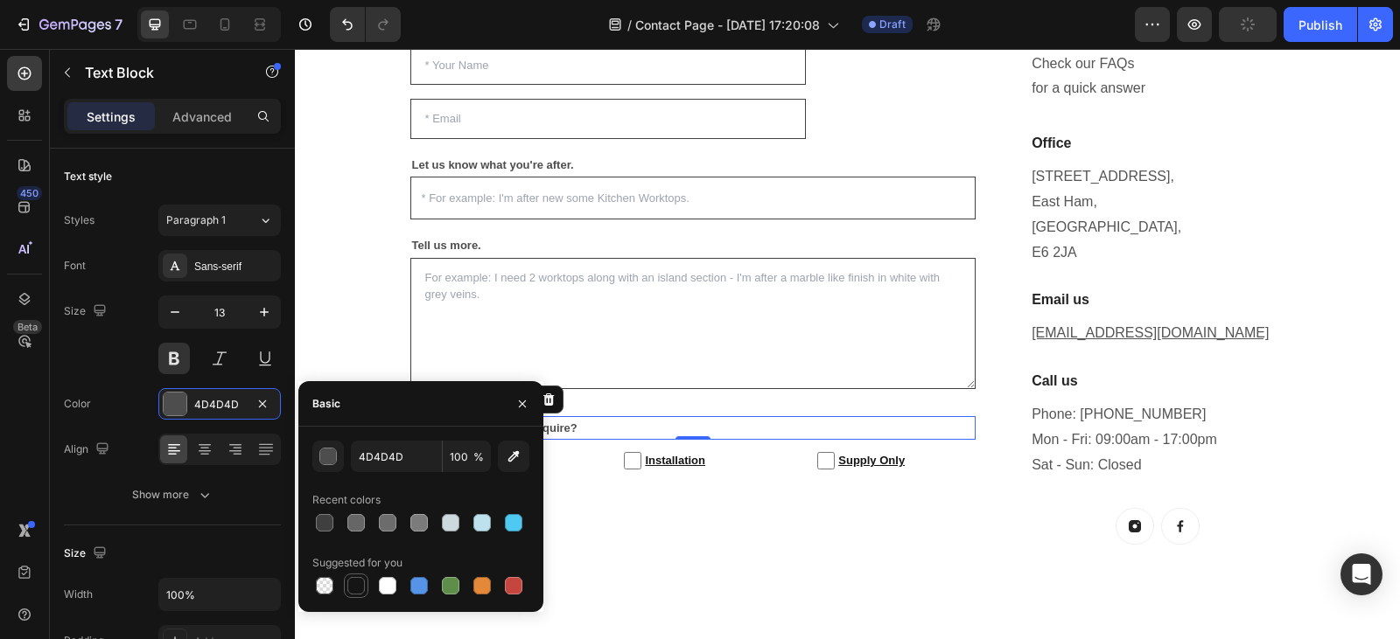
click at [354, 588] on div at bounding box center [355, 585] width 17 height 17
type input "151515"
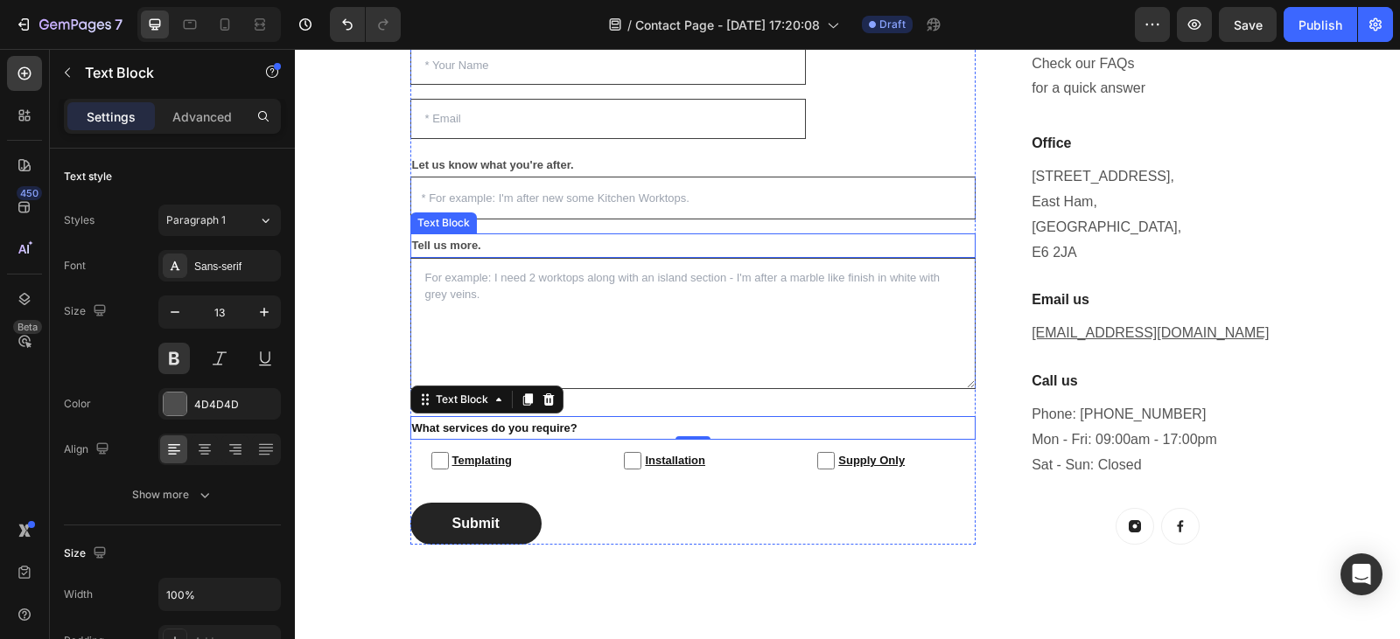
click at [490, 244] on p "Tell us more." at bounding box center [693, 245] width 562 height 20
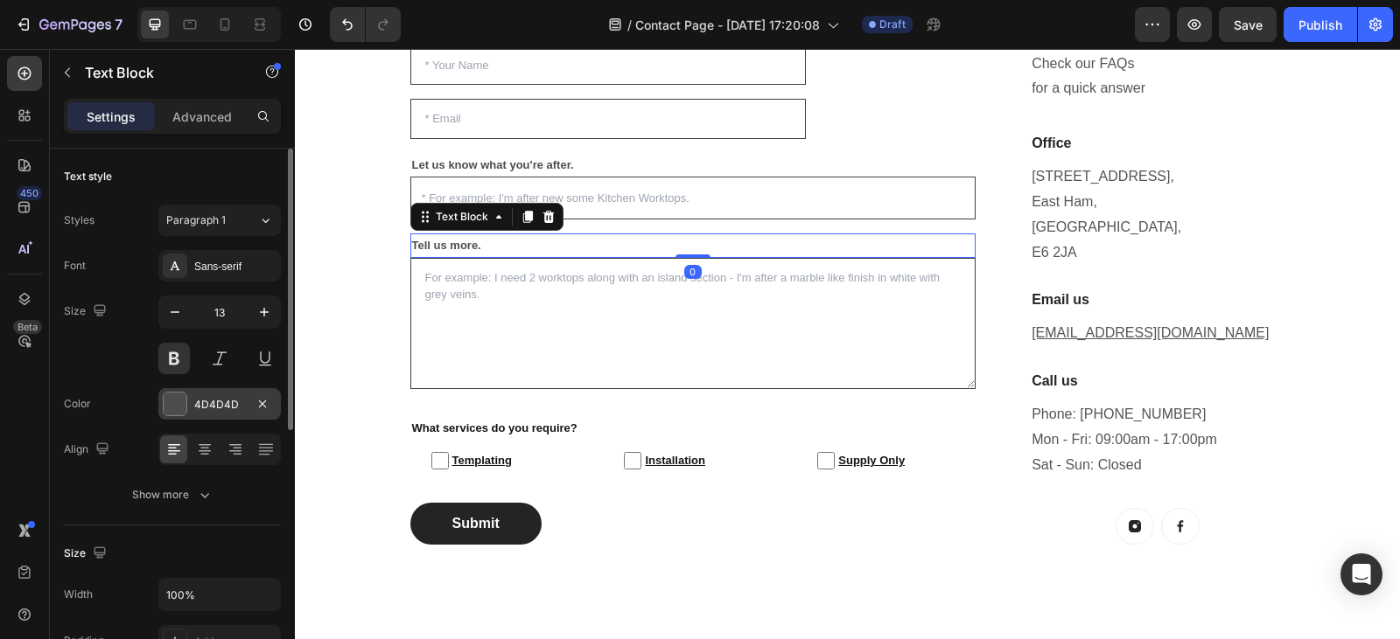
click at [175, 402] on div at bounding box center [175, 404] width 23 height 23
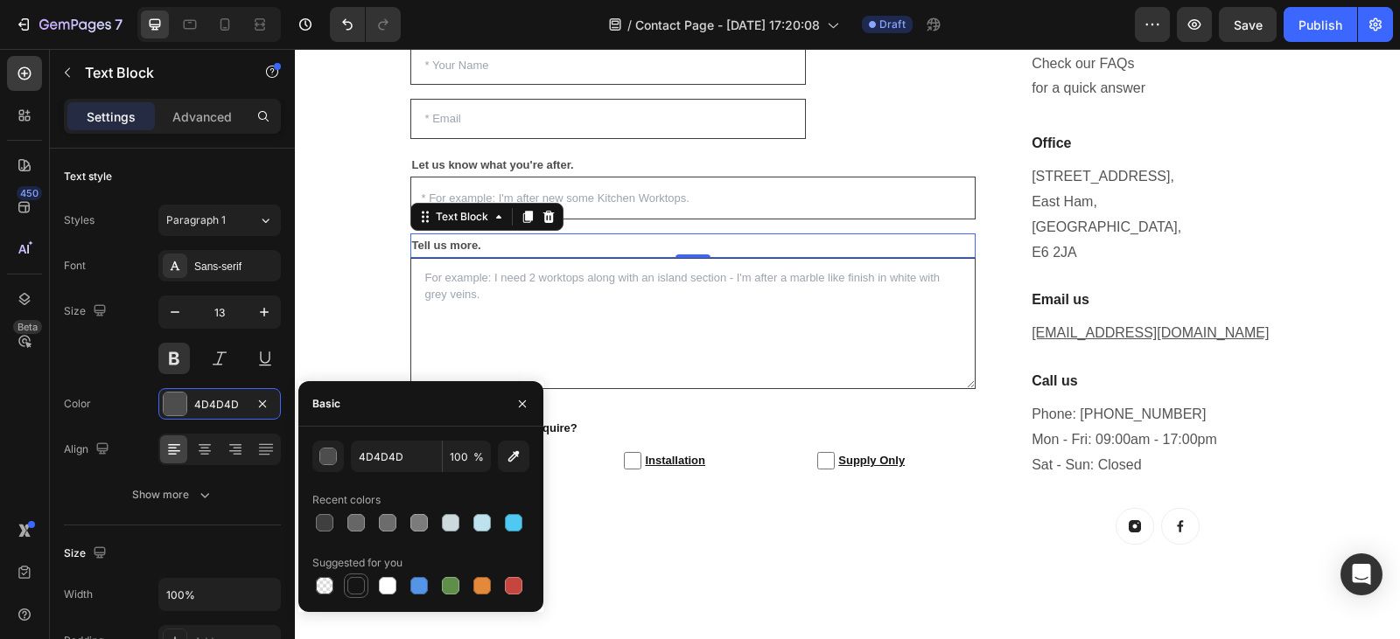
click at [355, 583] on div at bounding box center [355, 585] width 17 height 17
type input "151515"
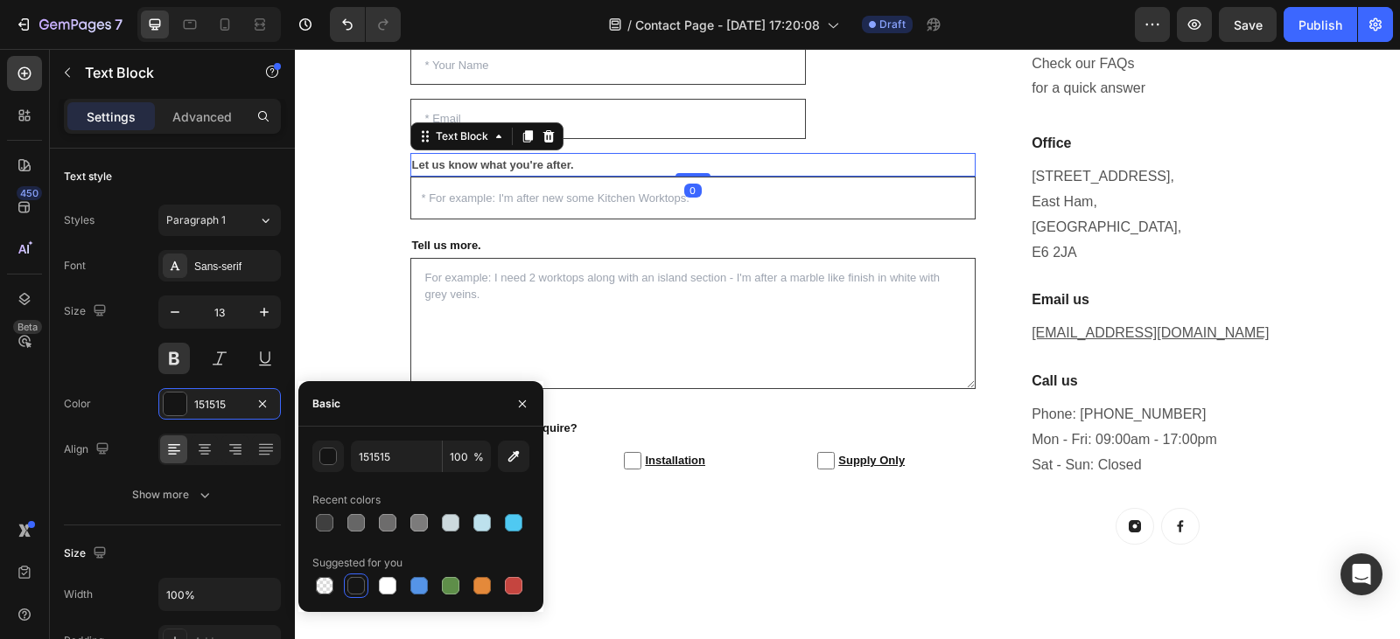
click at [548, 167] on p "Let us know what you're after." at bounding box center [693, 165] width 562 height 20
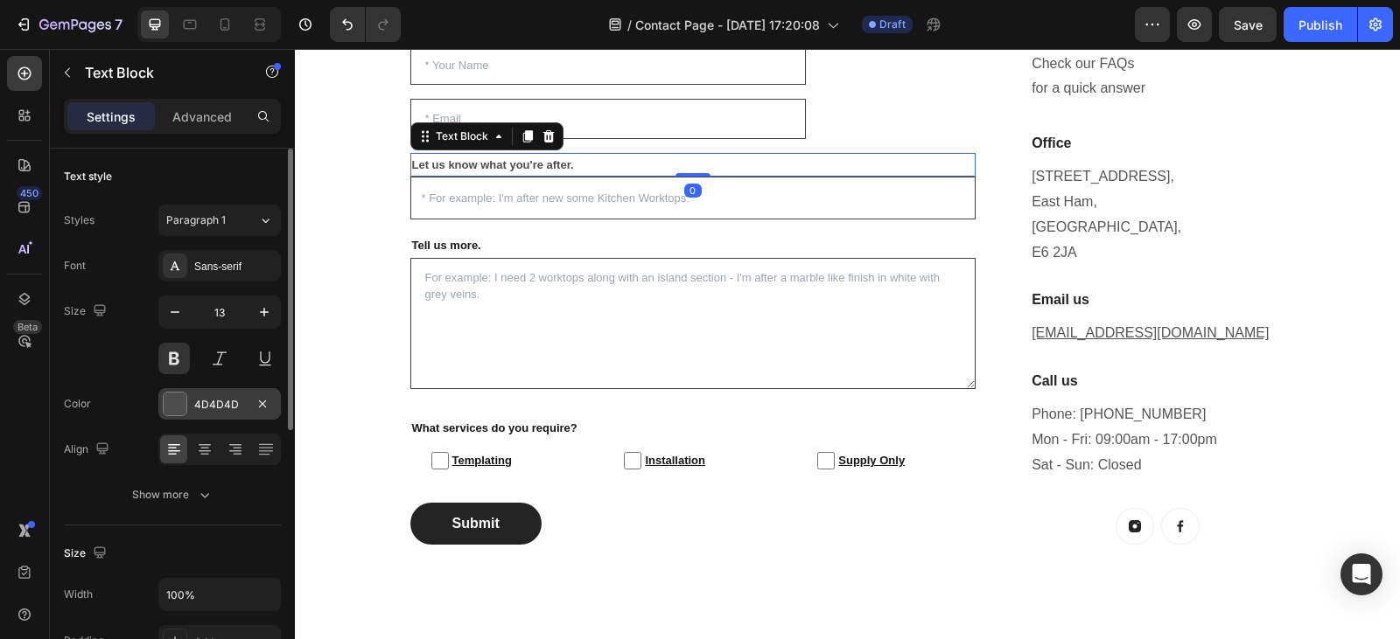
click at [180, 408] on div at bounding box center [175, 404] width 23 height 23
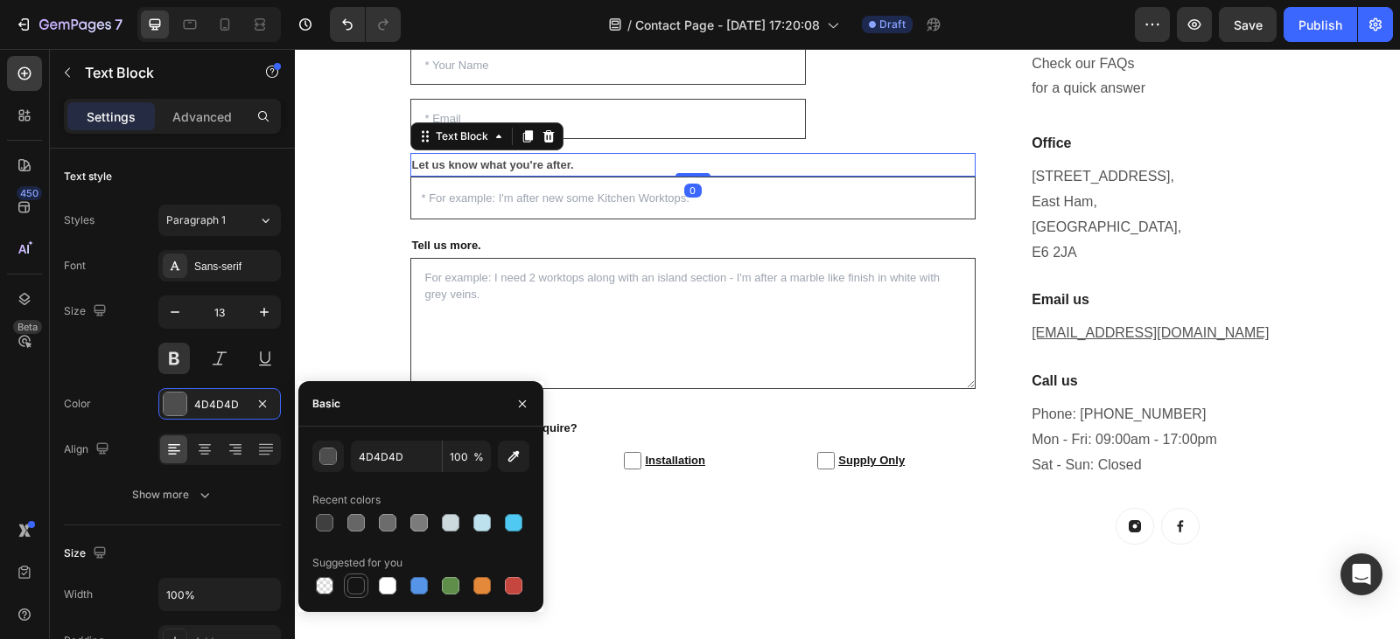
click at [353, 586] on div at bounding box center [355, 585] width 17 height 17
type input "151515"
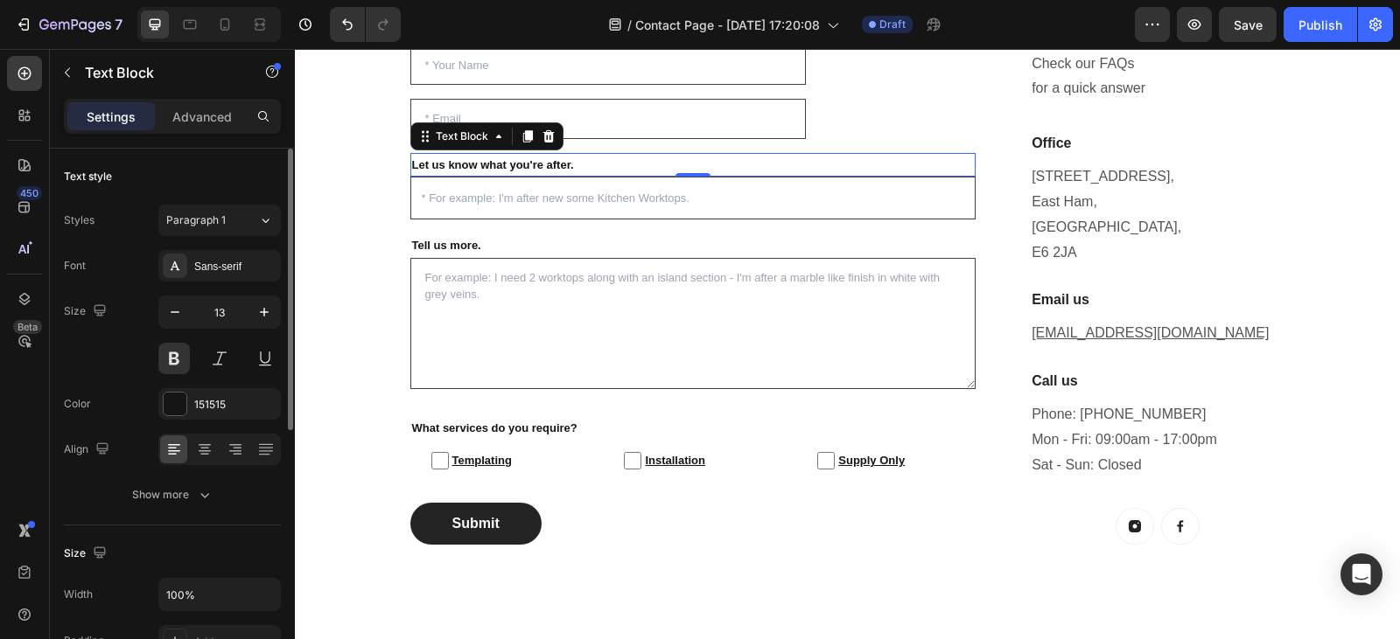
click at [115, 375] on div "Font Sans-serif Size 13 Color 151515 Align Show more" at bounding box center [172, 380] width 217 height 261
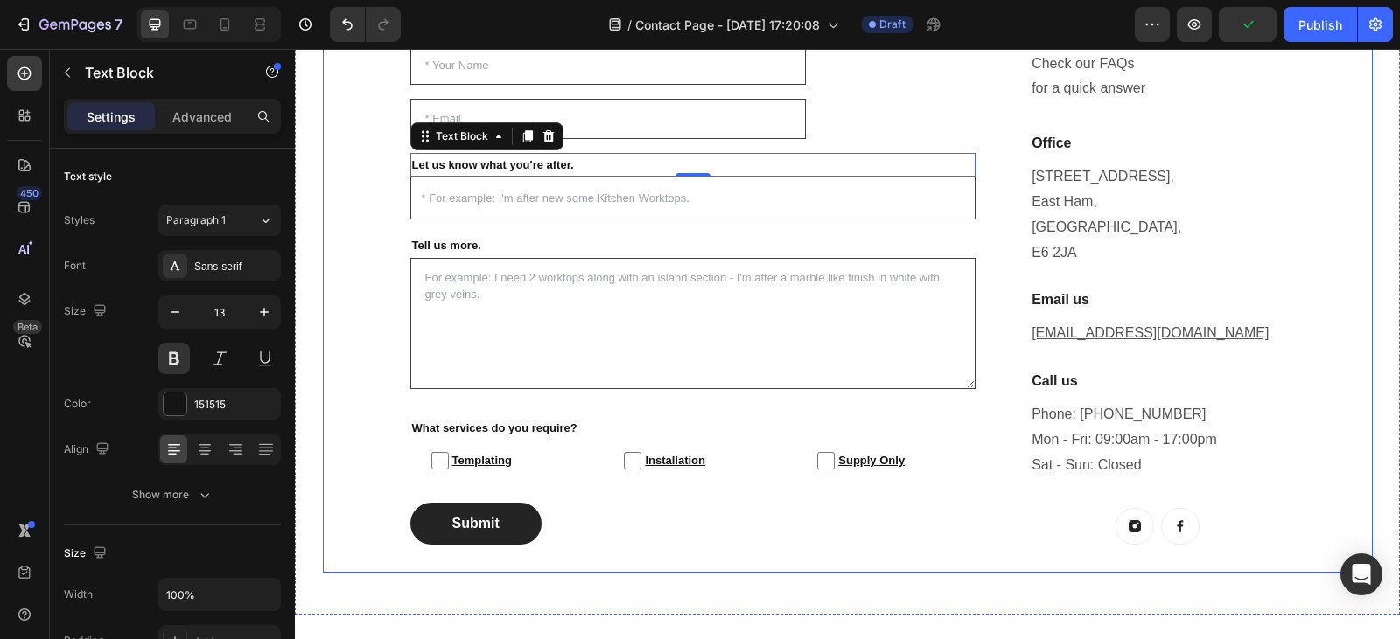
click at [361, 271] on div "Enquire For A Free Quote Today! Heading Questions, concerns...? We want to help…" at bounding box center [848, 246] width 1050 height 653
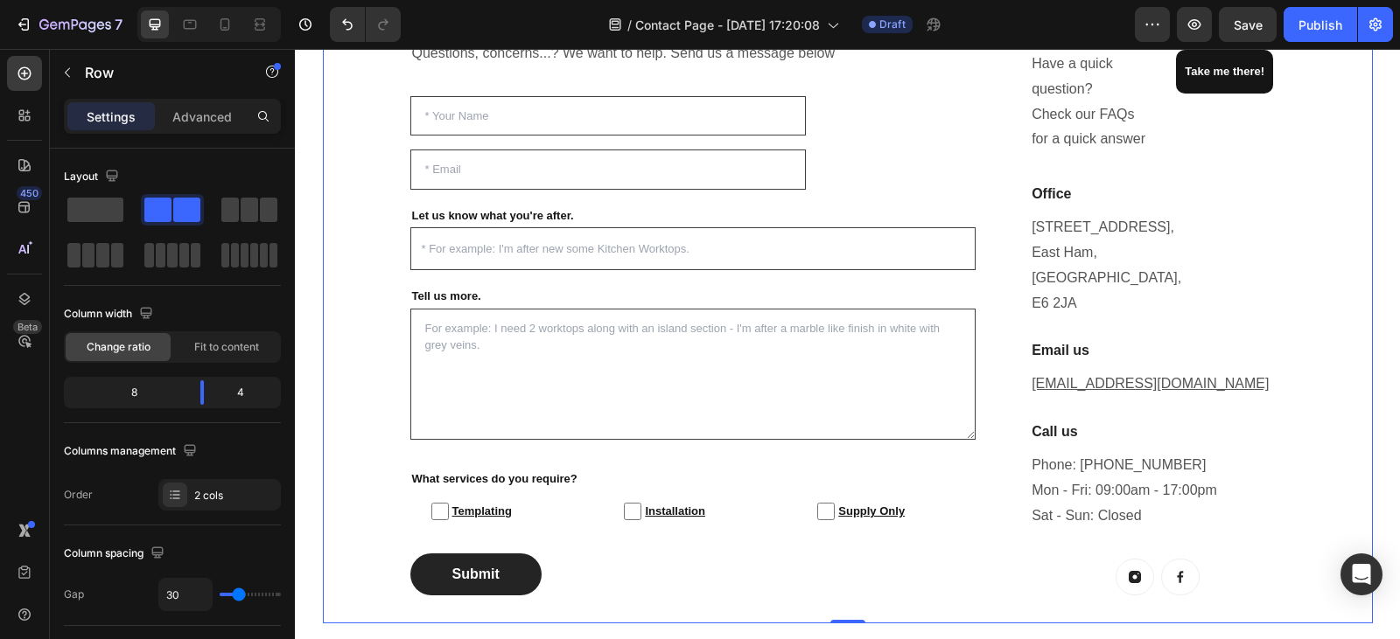
scroll to position [491, 0]
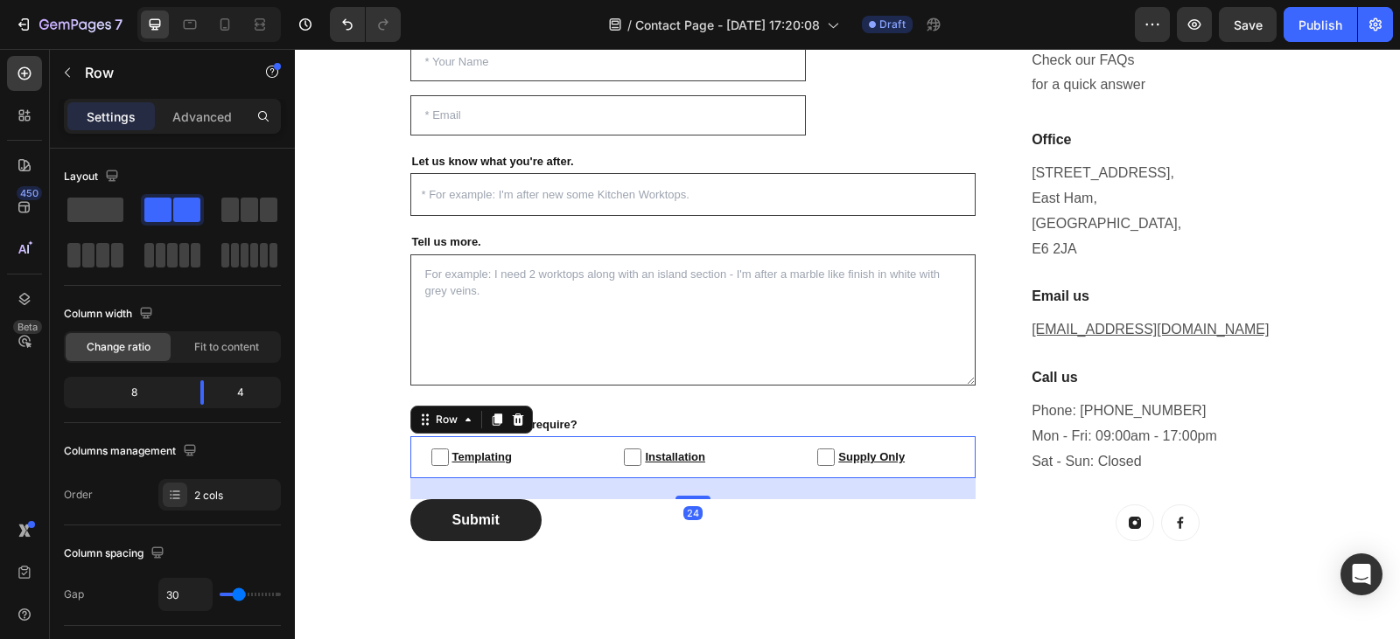
click at [777, 439] on div "Templating Checkbox Installation Checkbox Supply Only Checkbox Row 24" at bounding box center [693, 456] width 566 height 41
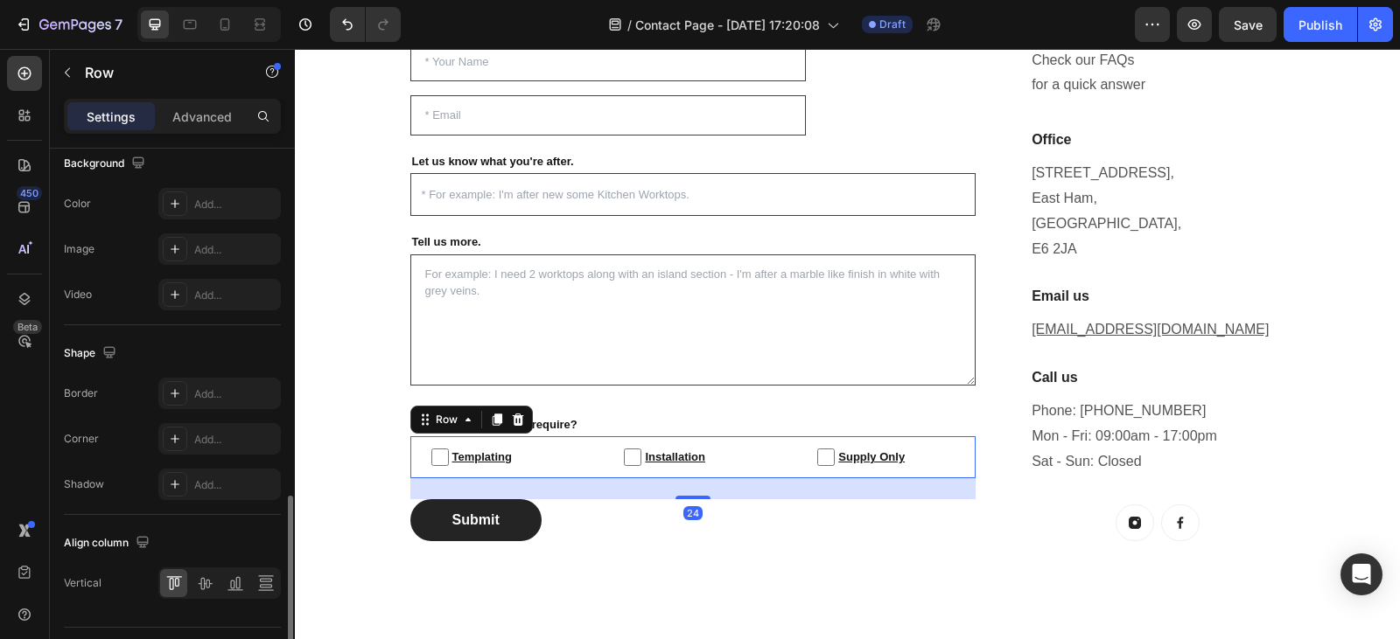
scroll to position [726, 0]
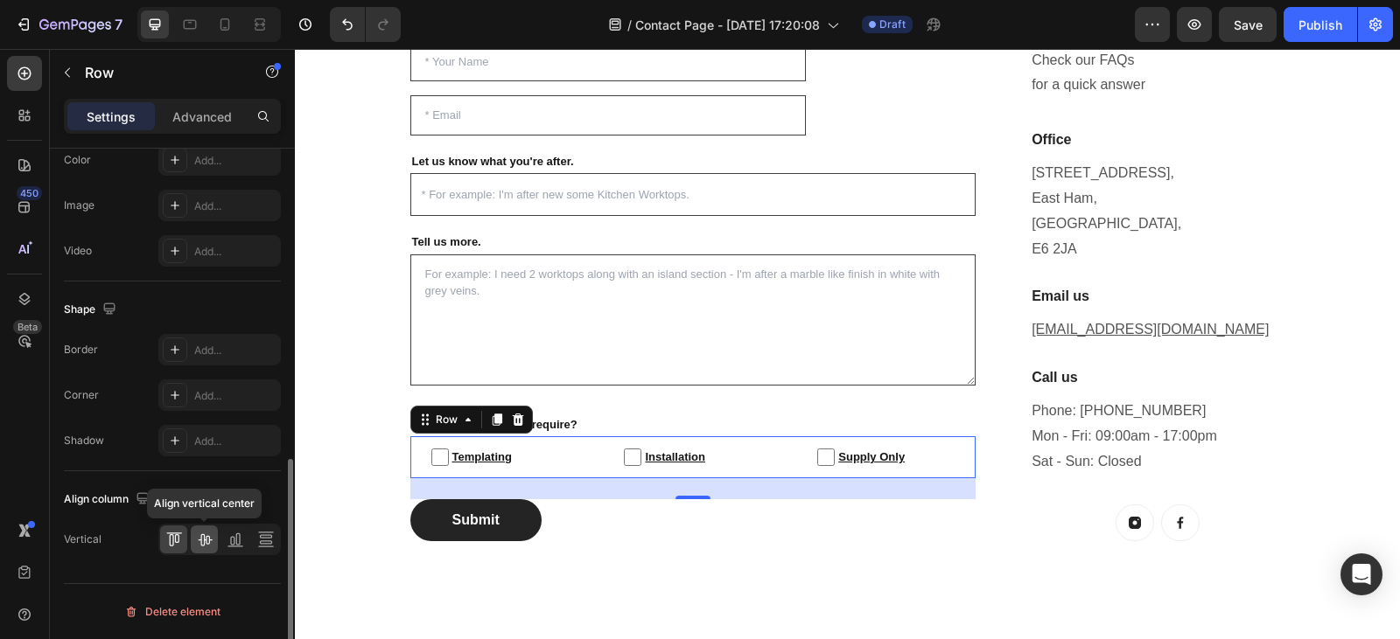
click at [204, 535] on icon at bounding box center [205, 540] width 14 height 12
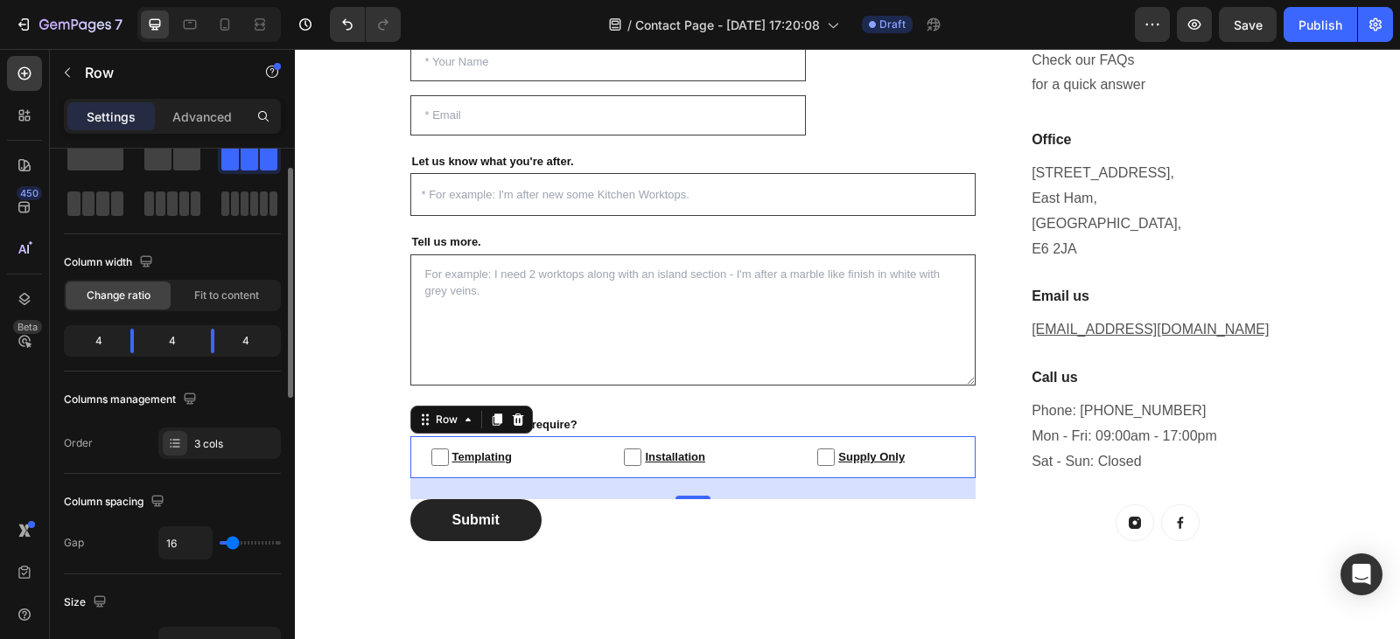
scroll to position [0, 0]
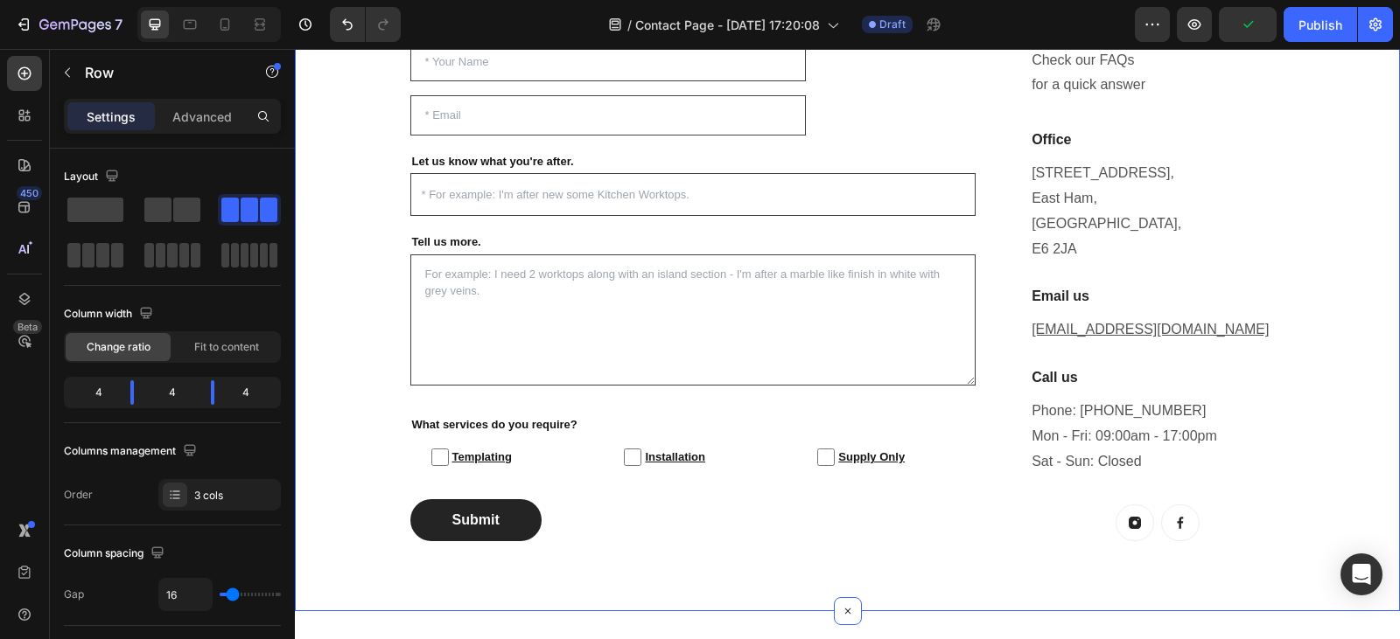
click at [618, 592] on div "Enquire For A Free Quote Today! Heading Questions, concerns...? We want to help…" at bounding box center [847, 243] width 1105 height 737
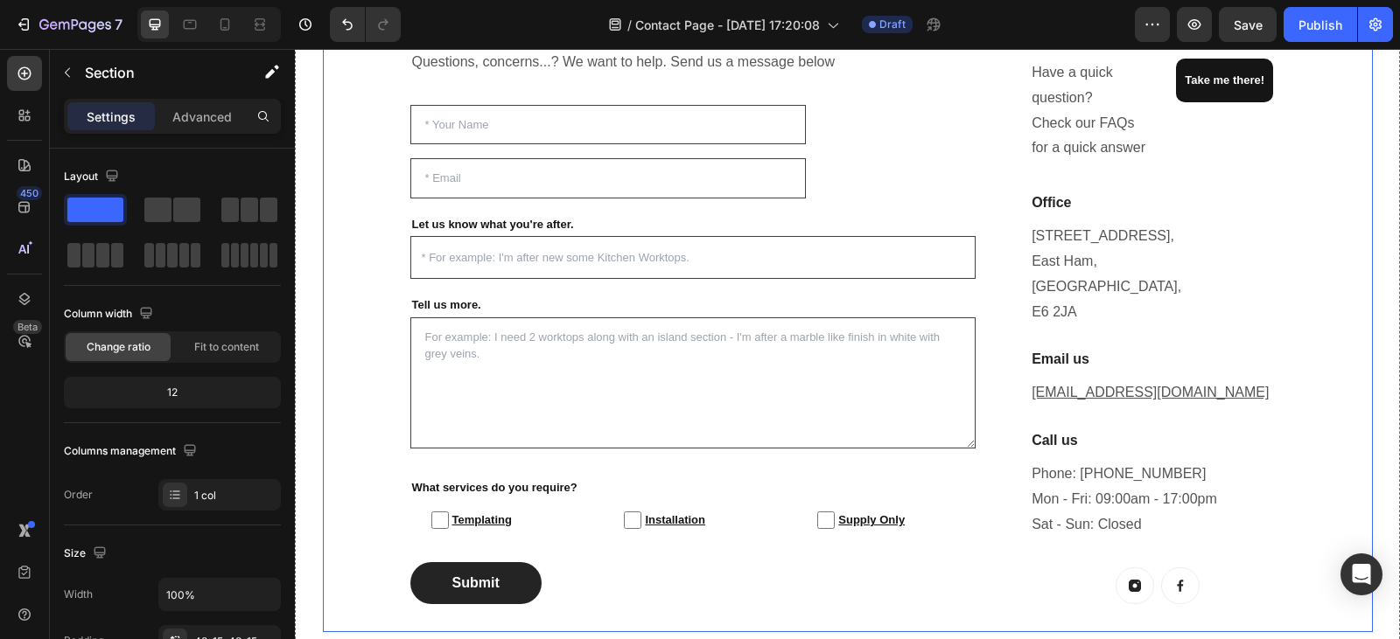
scroll to position [427, 0]
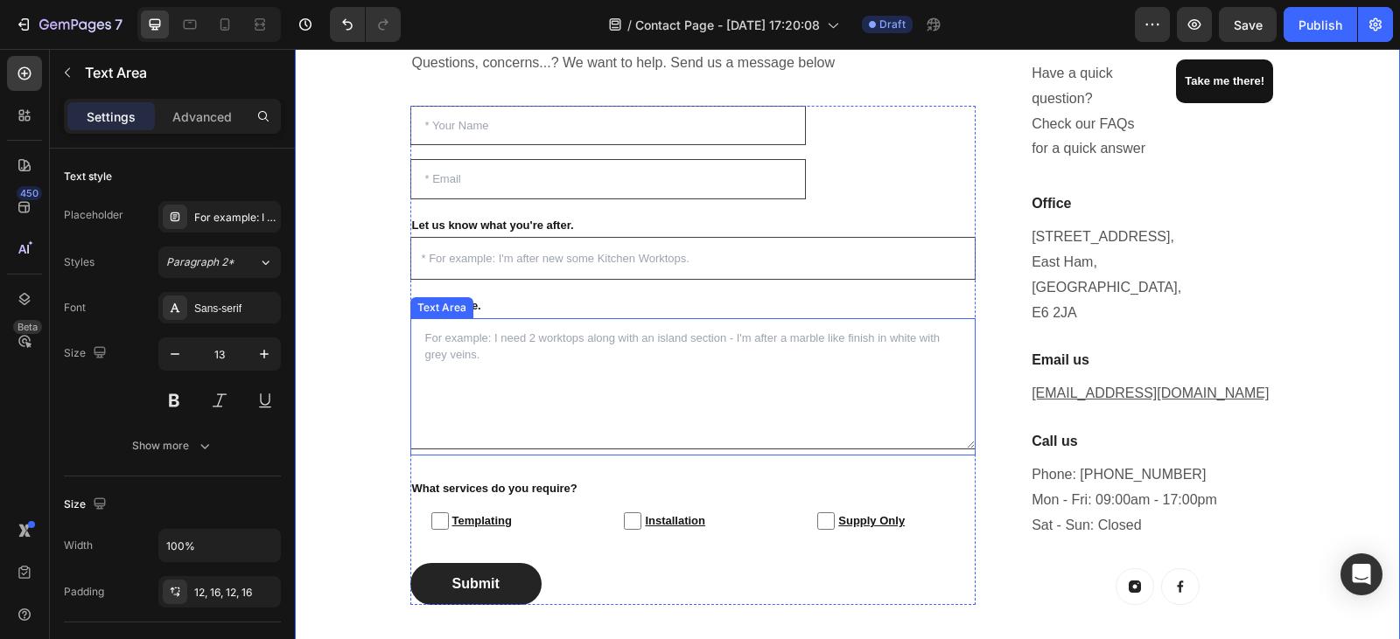
click at [423, 431] on textarea at bounding box center [693, 383] width 566 height 131
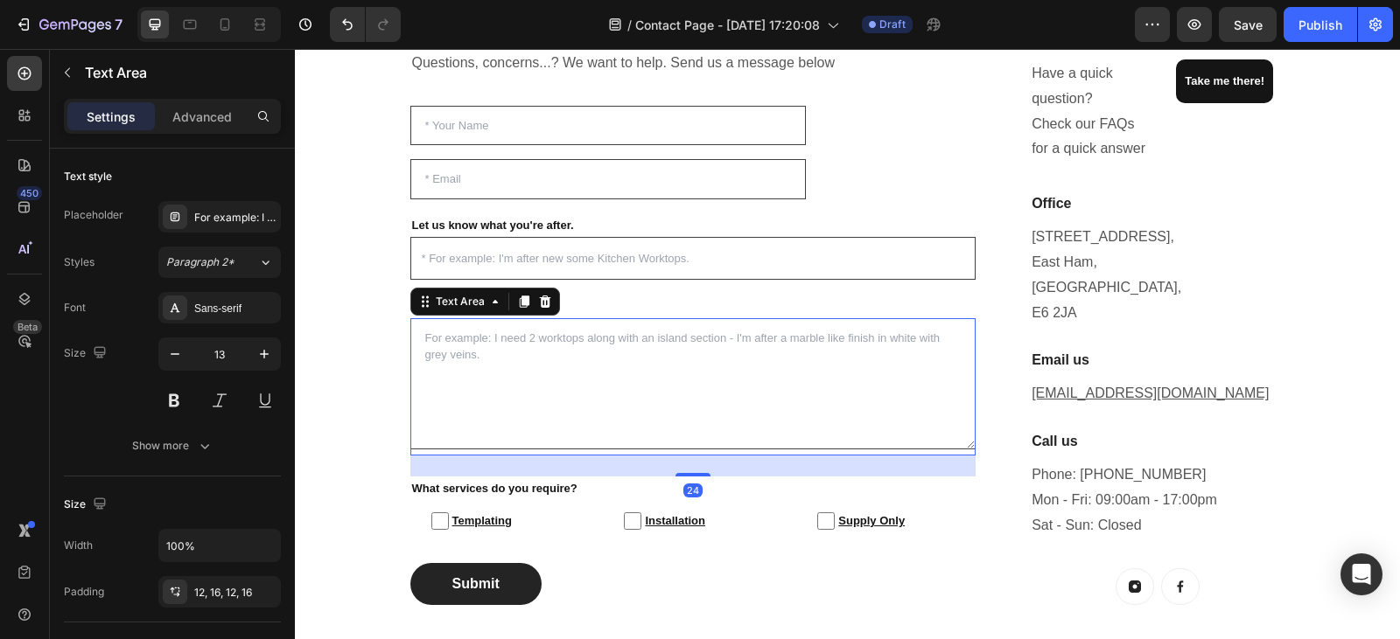
click at [213, 130] on div "Settings Advanced" at bounding box center [172, 116] width 217 height 35
click at [210, 121] on p "Advanced" at bounding box center [201, 117] width 59 height 18
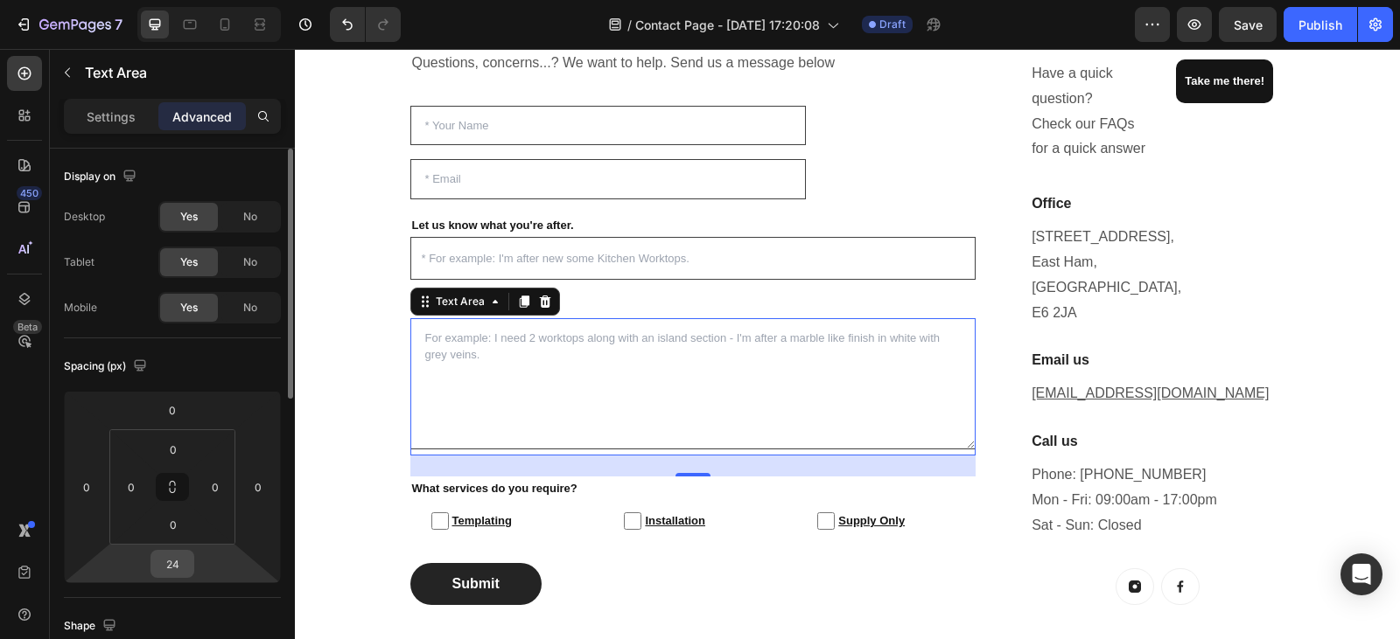
click at [191, 564] on div "24" at bounding box center [172, 564] width 44 height 28
click at [181, 562] on input "24" at bounding box center [172, 564] width 35 height 26
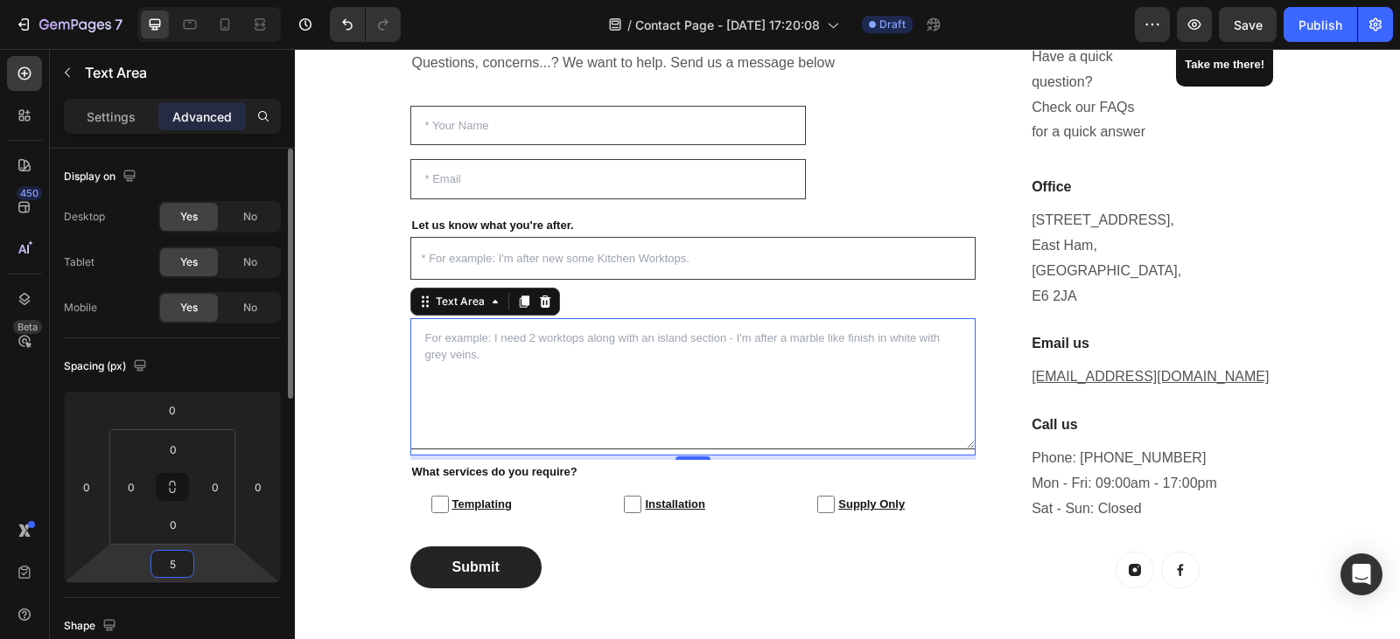
type input "5"
click at [219, 355] on div "Spacing (px)" at bounding box center [172, 367] width 217 height 28
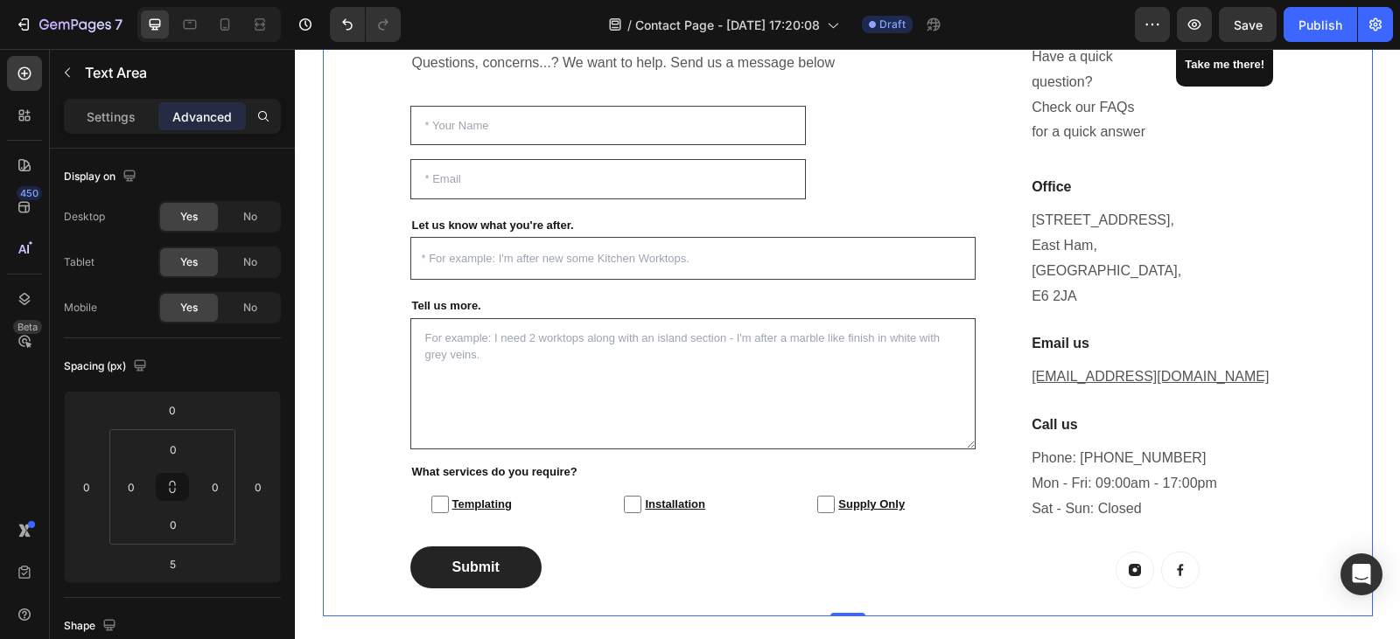
click at [323, 358] on div "Enquire For A Free Quote Today! Heading Questions, concerns...? We want to help…" at bounding box center [848, 299] width 1050 height 636
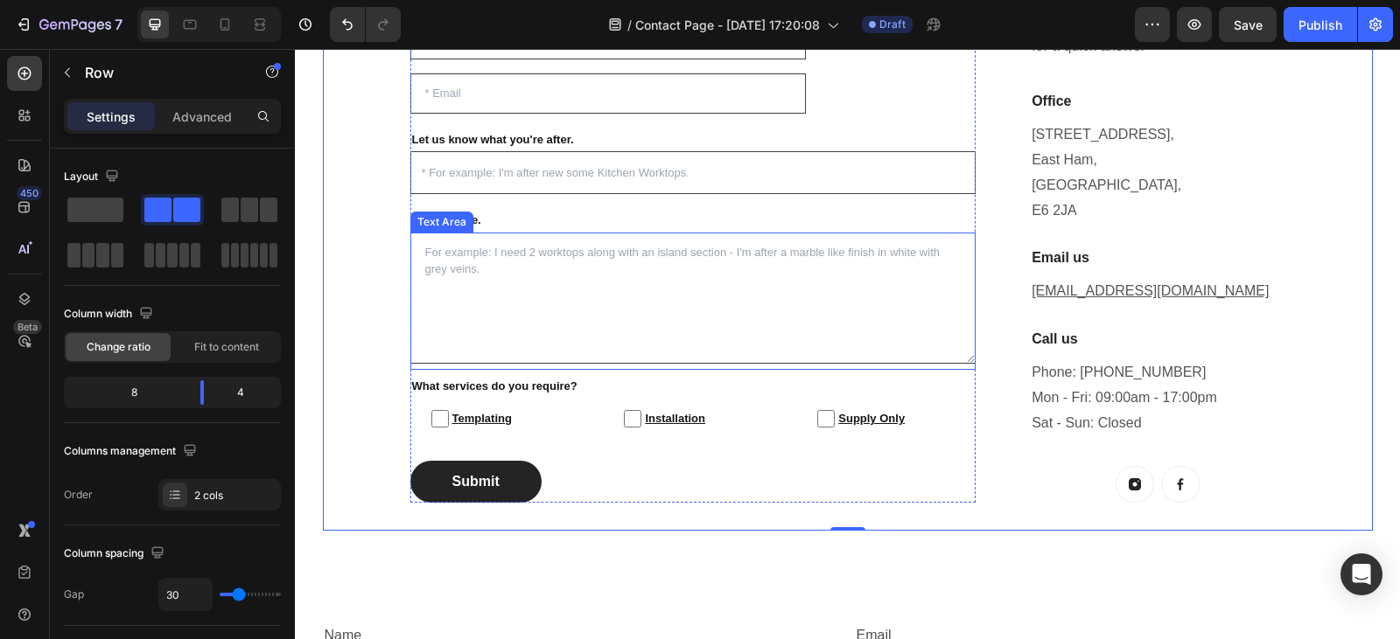
scroll to position [513, 0]
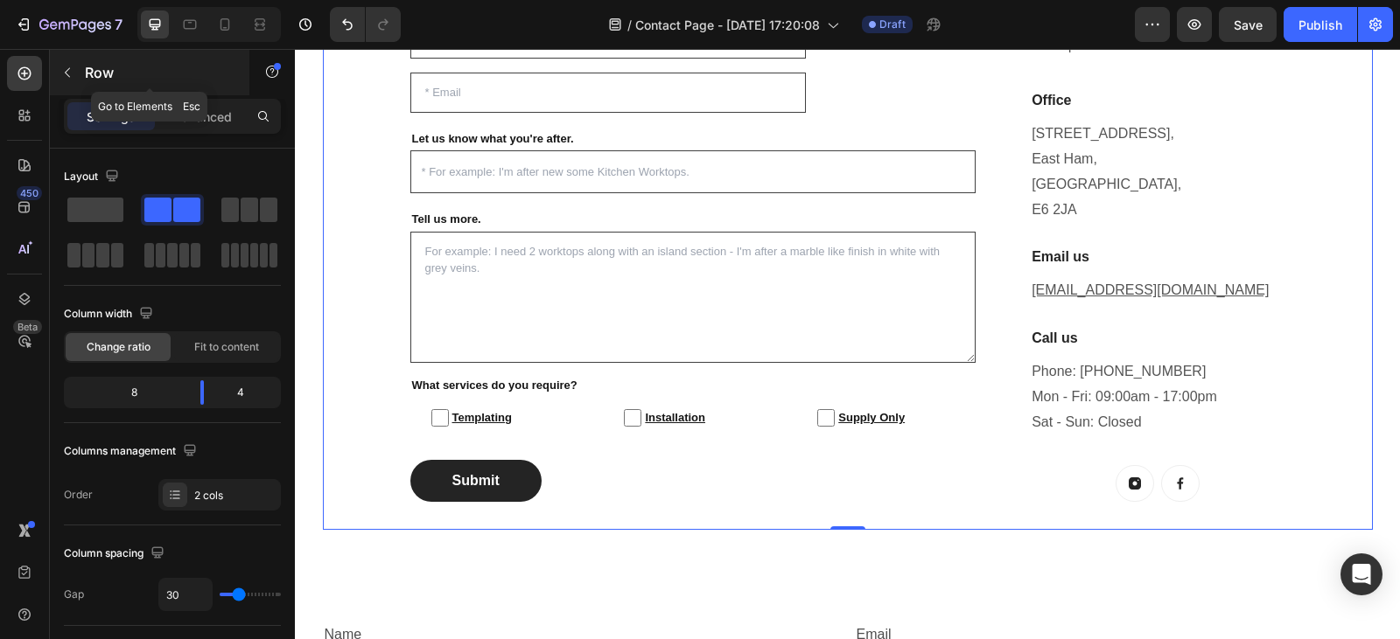
click at [71, 71] on icon "button" at bounding box center [67, 73] width 14 height 14
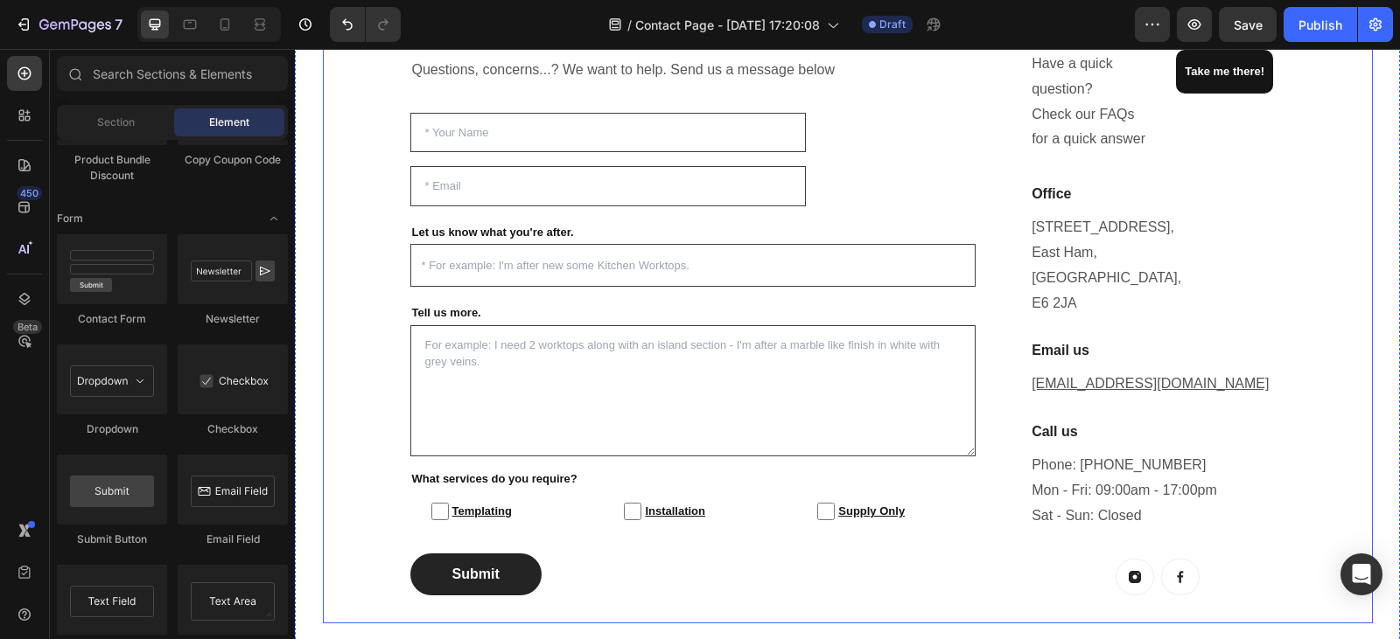
scroll to position [417, 0]
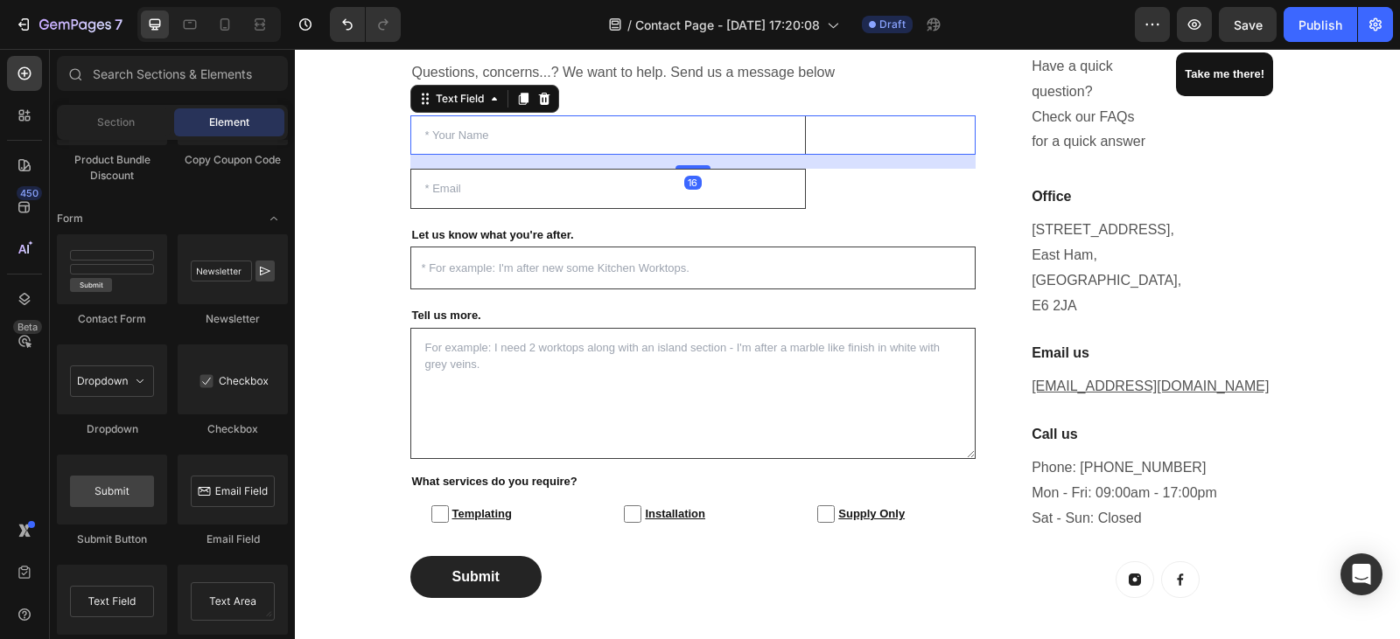
click at [535, 129] on input "text" at bounding box center [608, 135] width 396 height 40
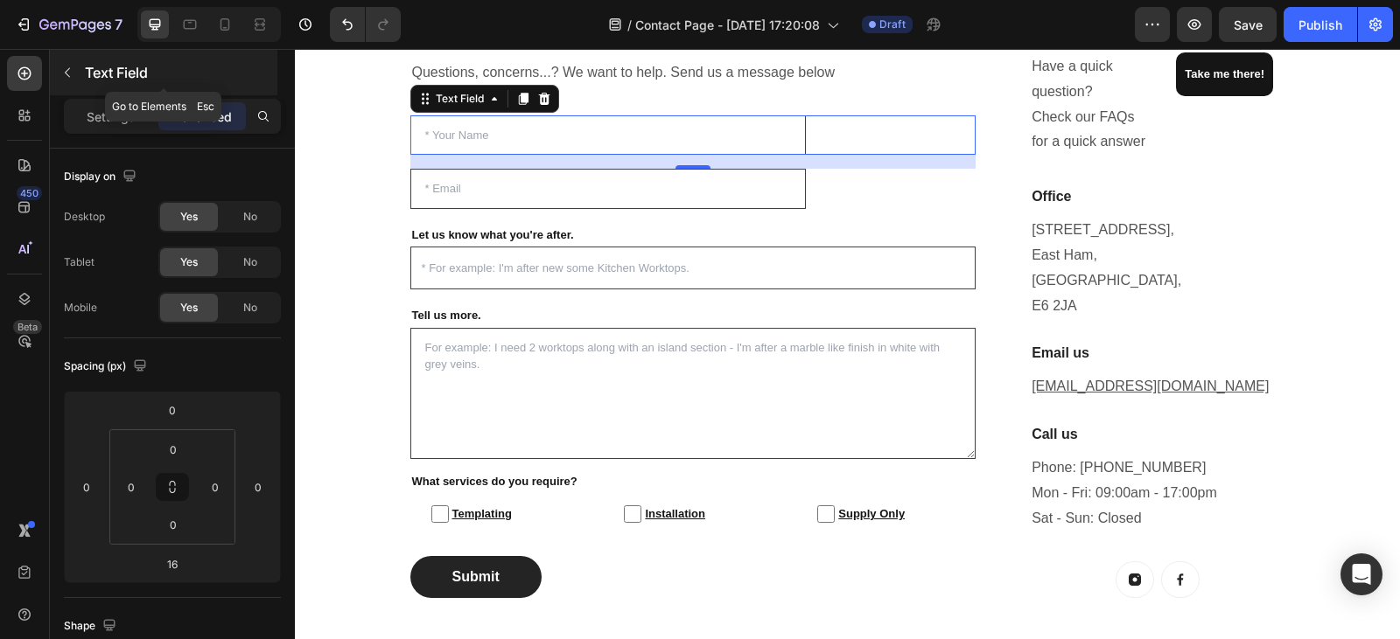
click at [66, 70] on icon "button" at bounding box center [67, 73] width 14 height 14
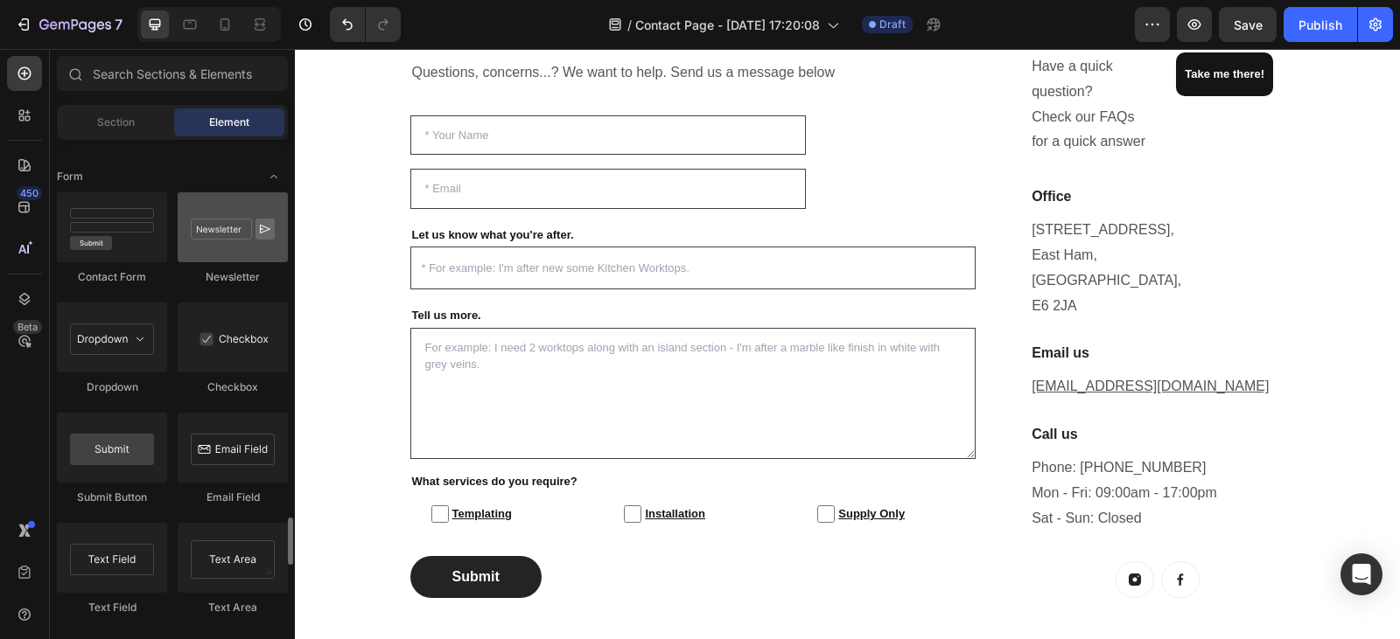
scroll to position [3940, 0]
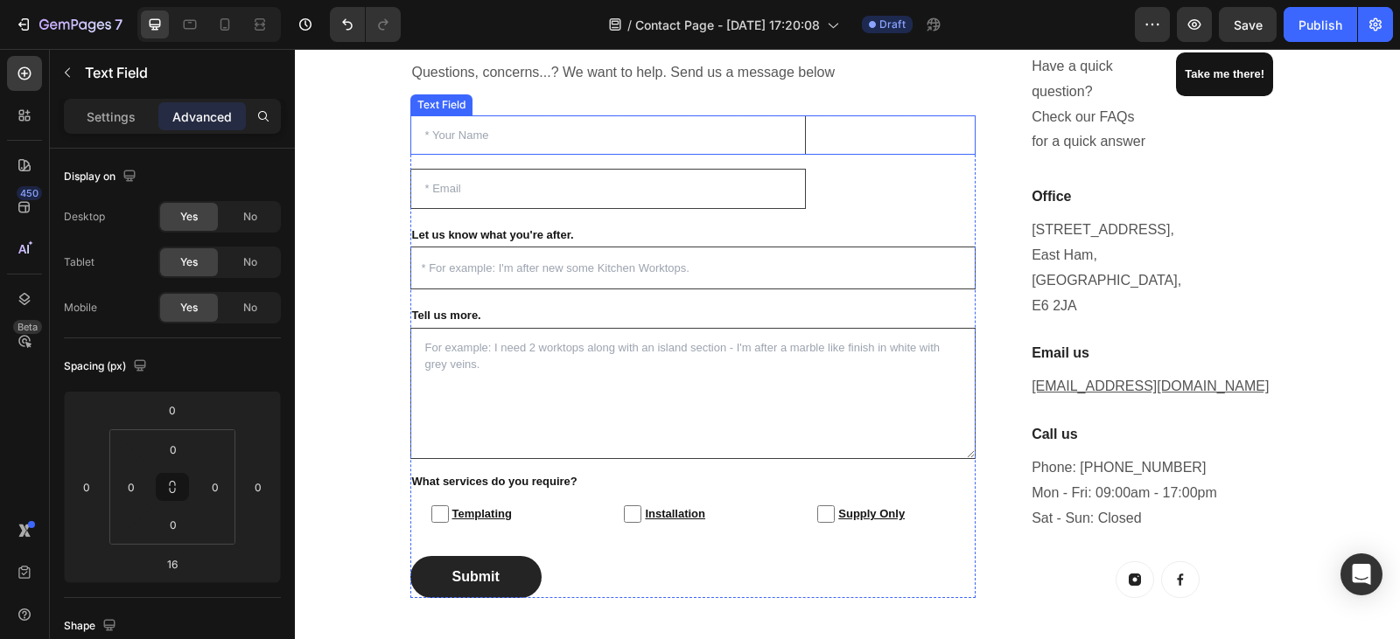
click at [499, 136] on input "text" at bounding box center [608, 135] width 396 height 40
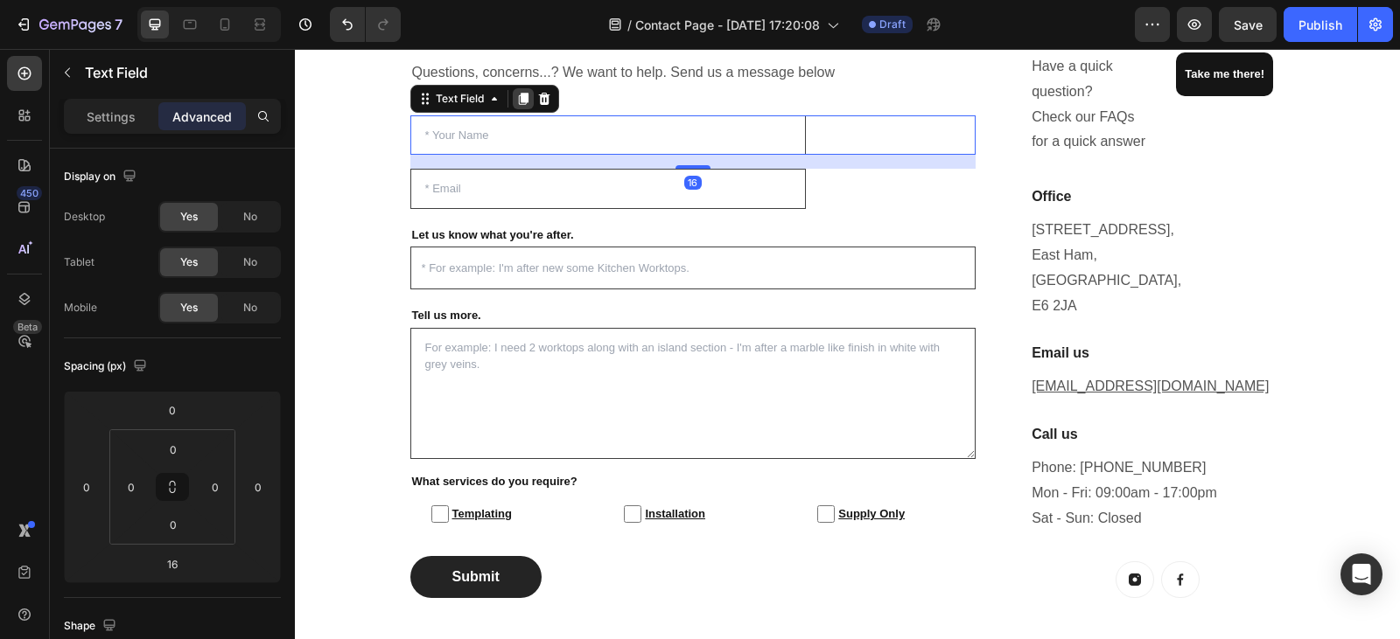
click at [518, 103] on icon at bounding box center [523, 99] width 14 height 14
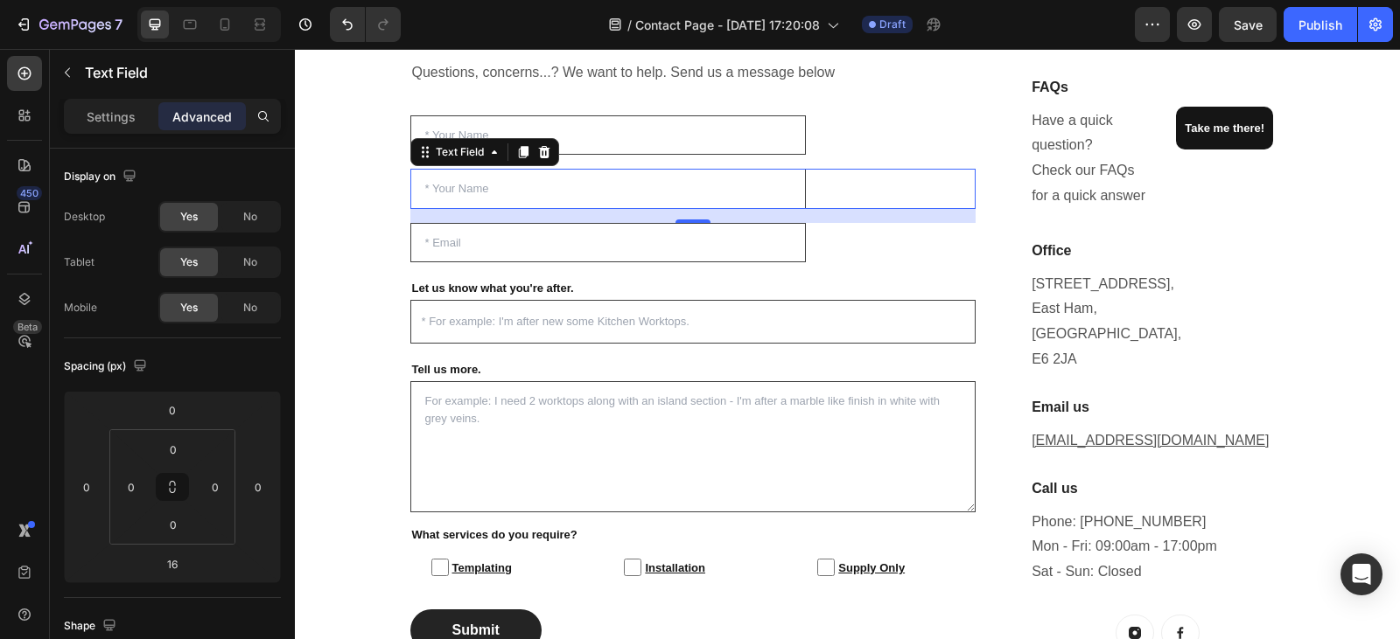
click at [514, 185] on input "text" at bounding box center [608, 189] width 396 height 40
click at [106, 112] on p "Settings" at bounding box center [111, 117] width 49 height 18
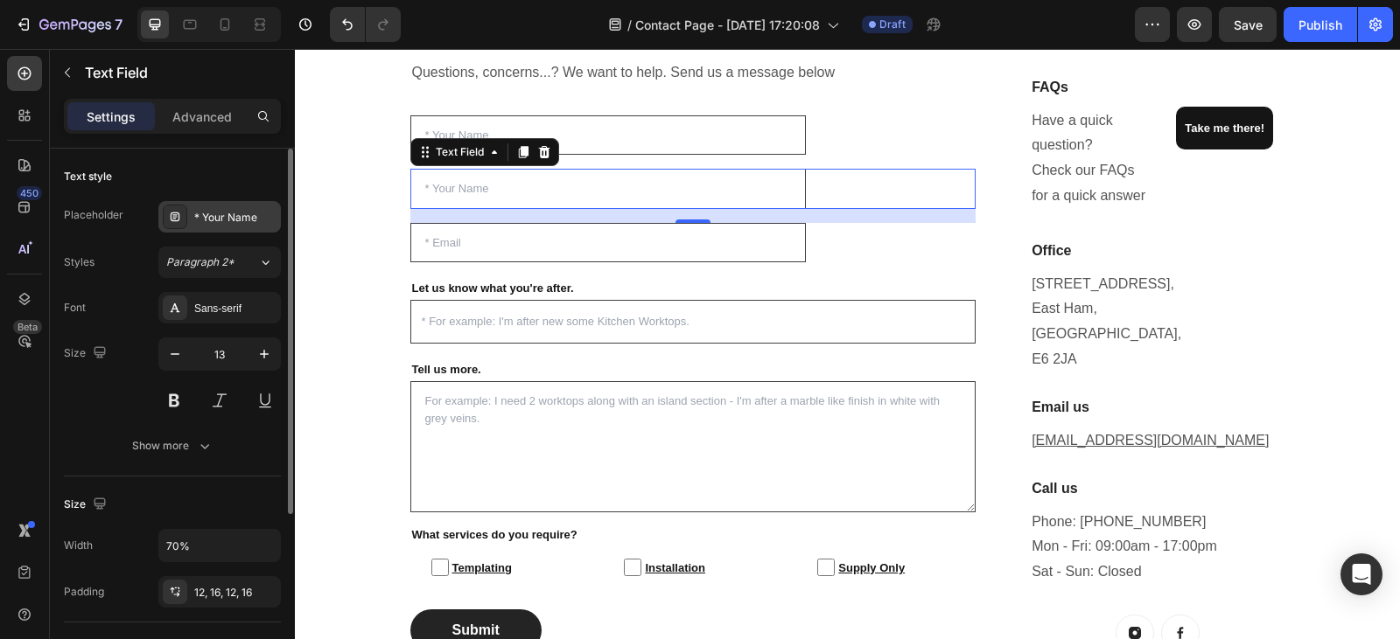
click at [253, 213] on div "* Your Name" at bounding box center [235, 218] width 82 height 16
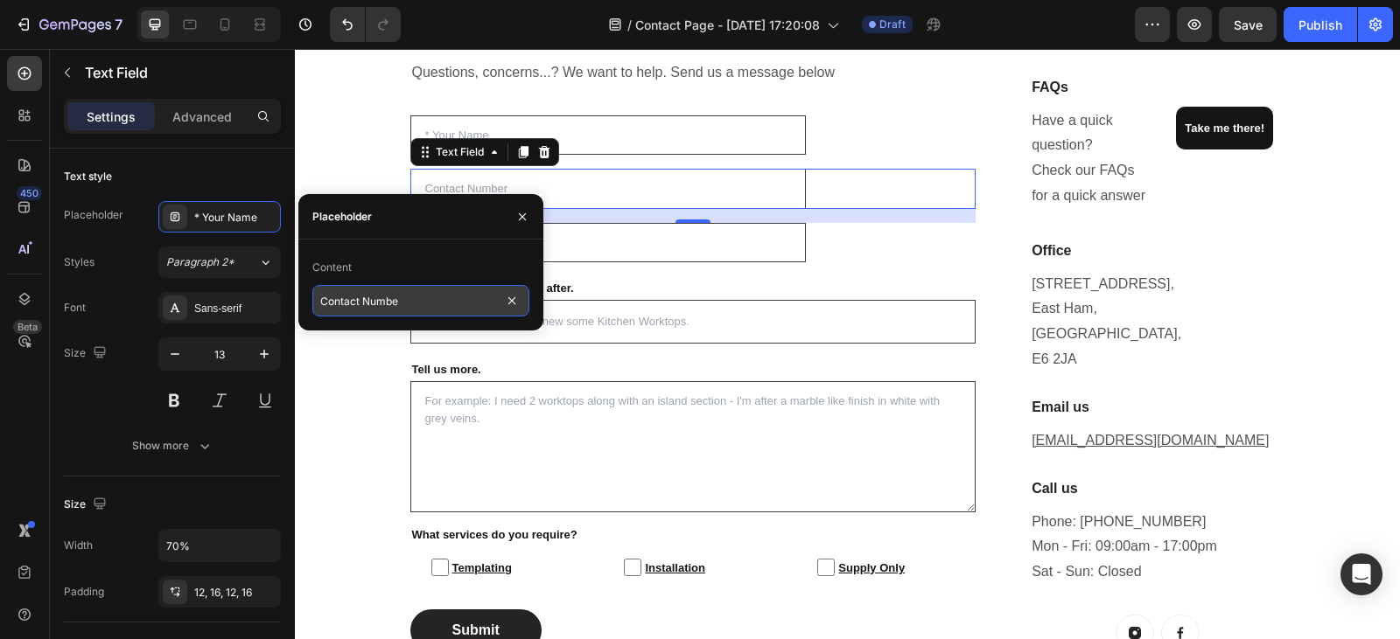
type input "Contact Number"
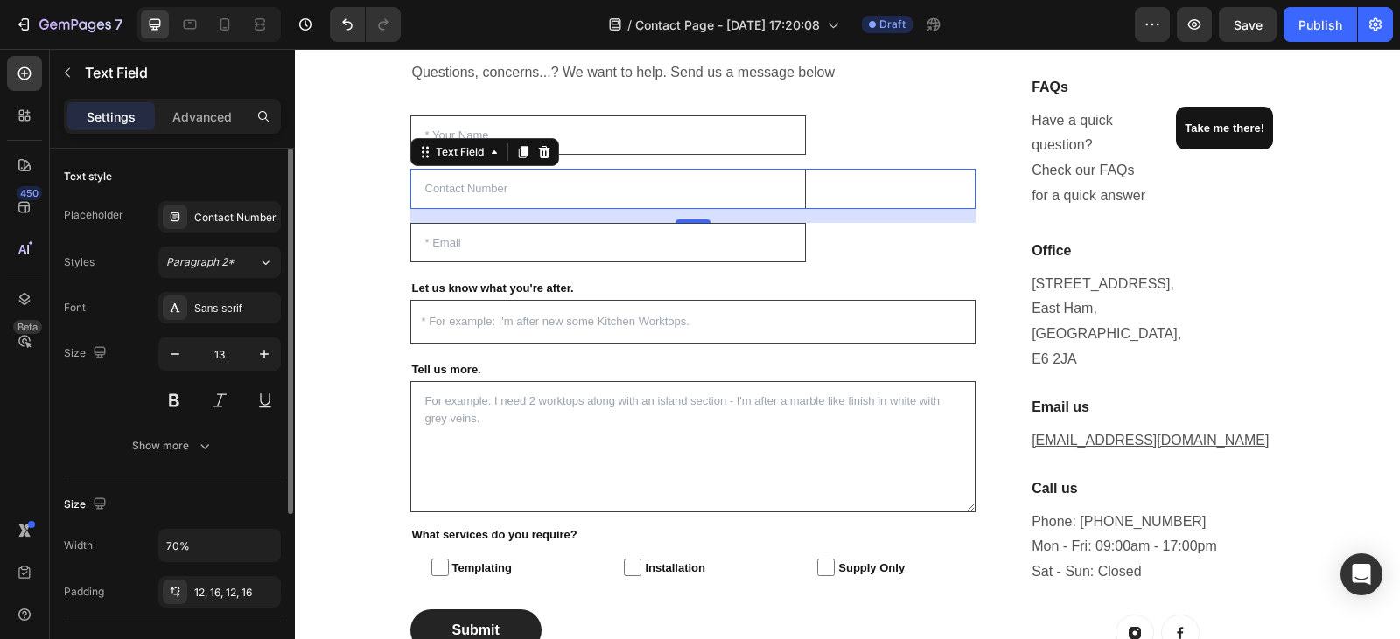
click at [228, 174] on div "Text style" at bounding box center [172, 177] width 217 height 28
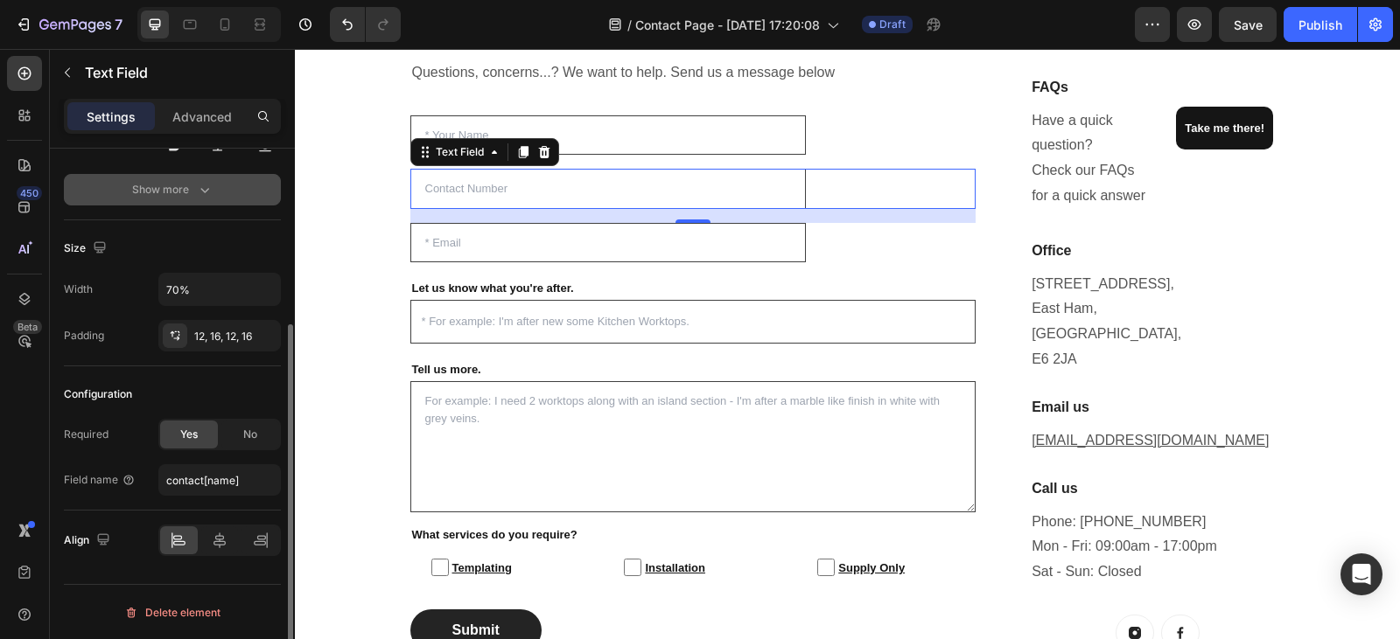
scroll to position [257, 0]
click at [256, 439] on span "No" at bounding box center [250, 434] width 14 height 16
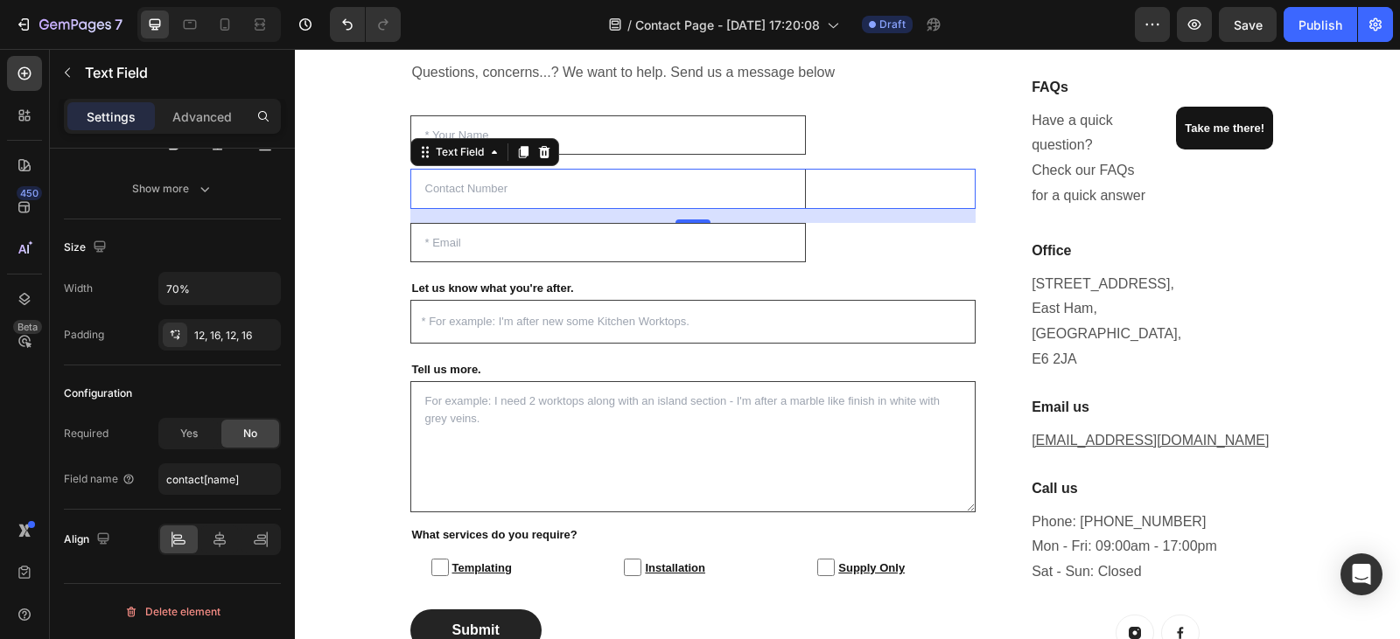
click at [423, 192] on input "text" at bounding box center [608, 189] width 396 height 40
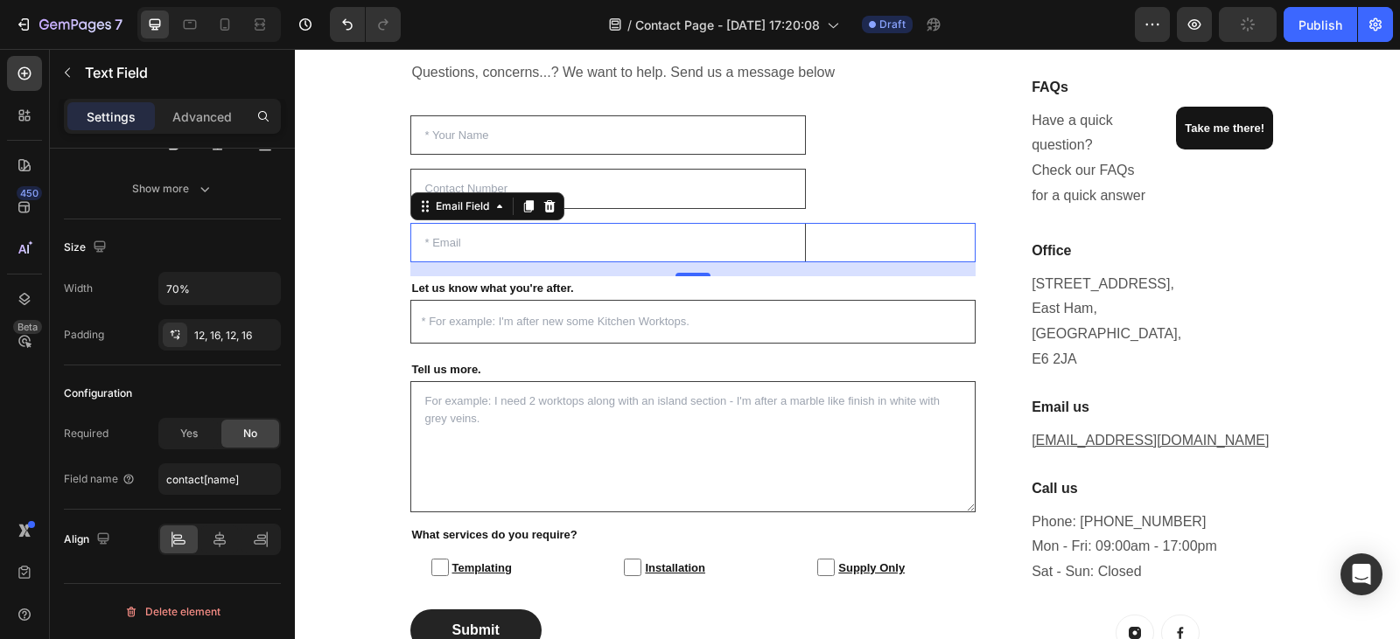
click at [631, 248] on input "email" at bounding box center [608, 243] width 396 height 40
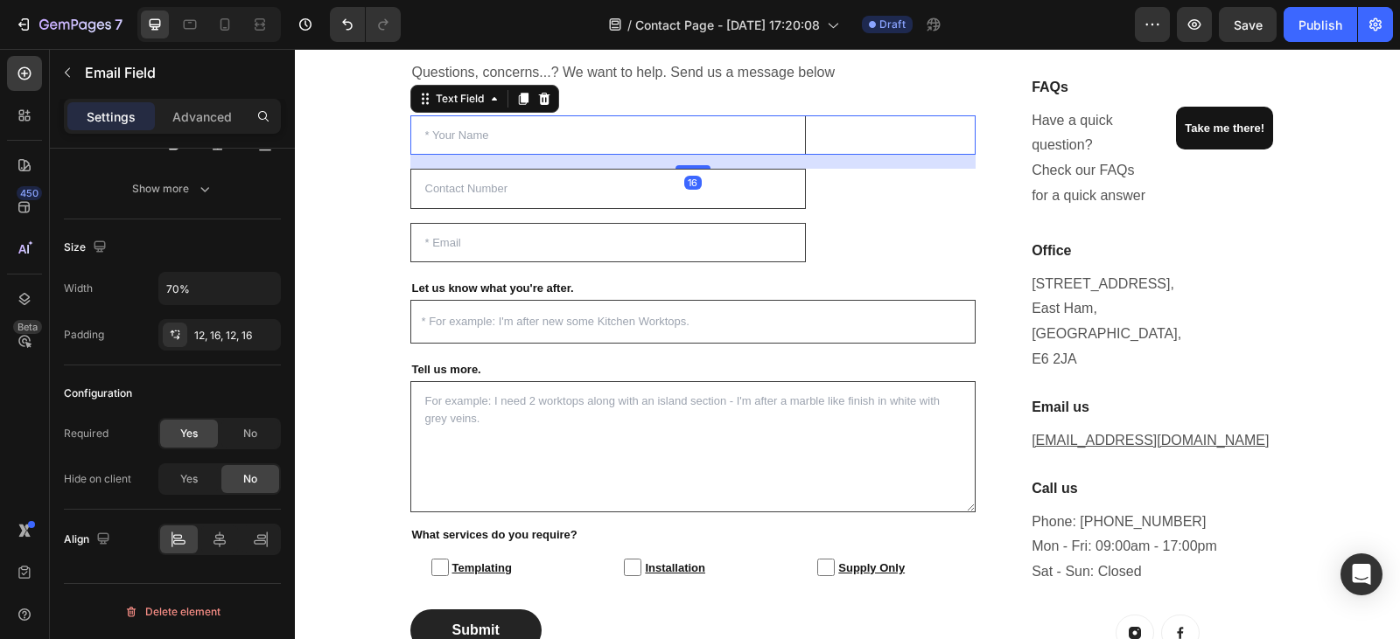
click at [610, 136] on input "text" at bounding box center [608, 135] width 396 height 40
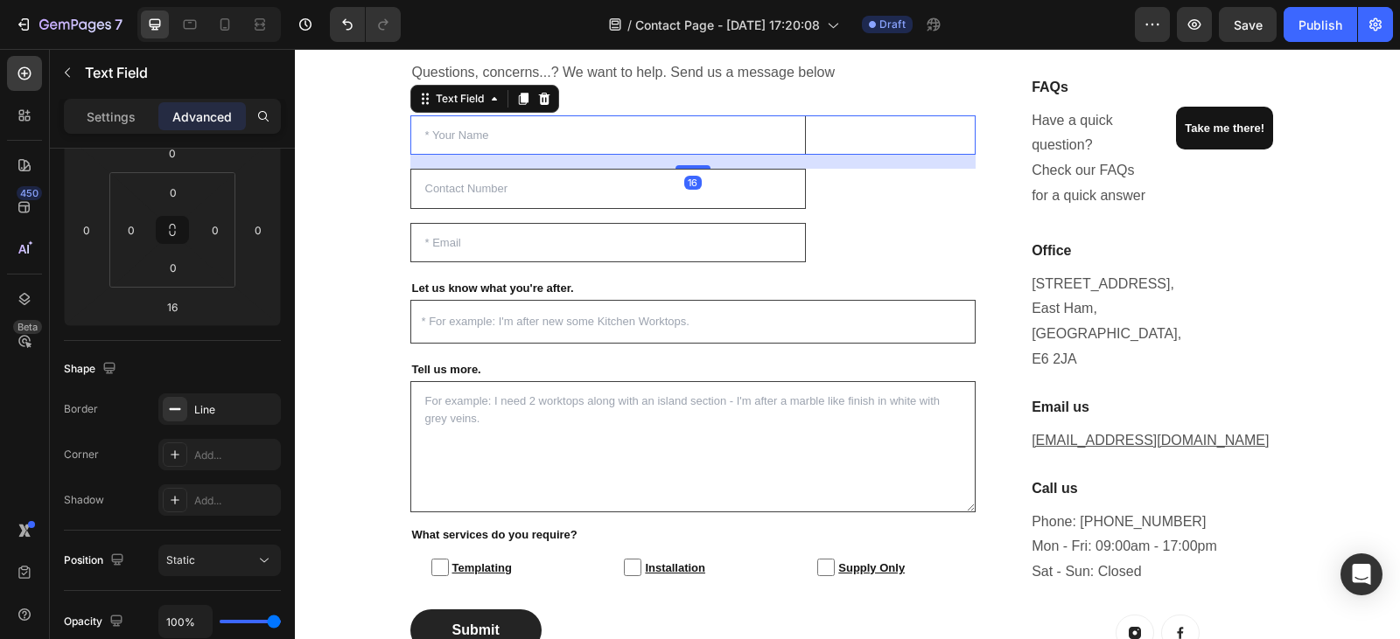
scroll to position [0, 0]
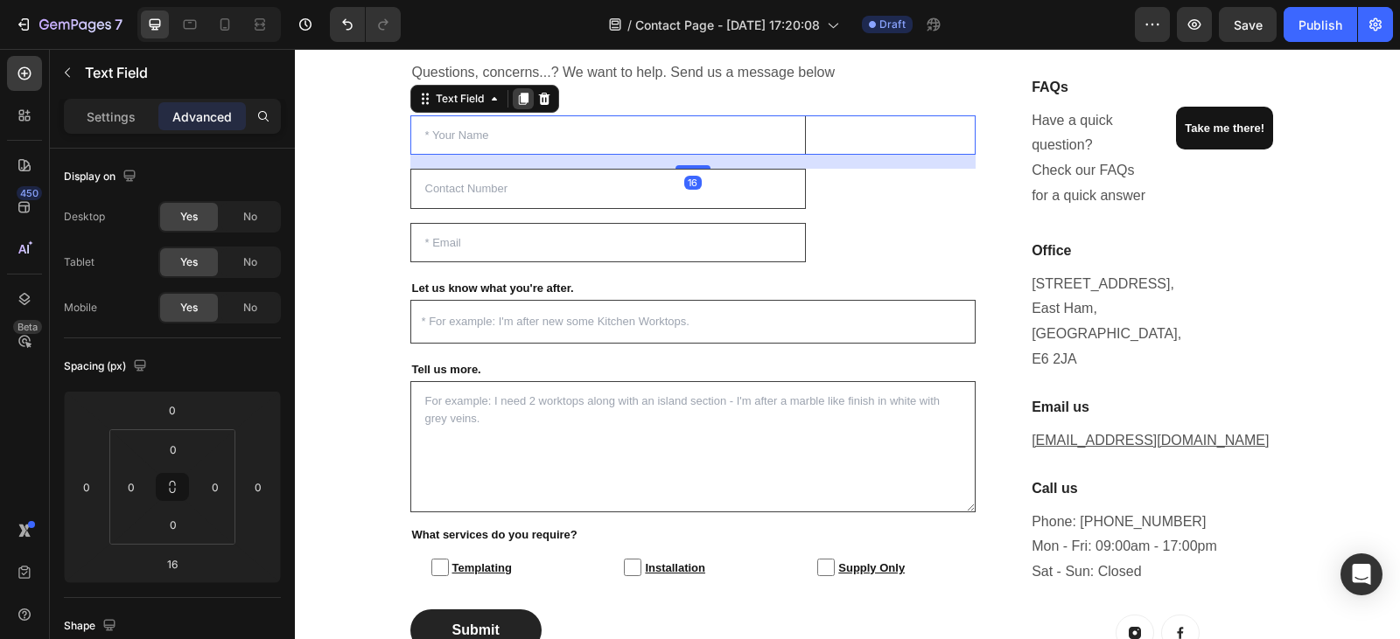
click at [519, 101] on icon at bounding box center [523, 99] width 10 height 12
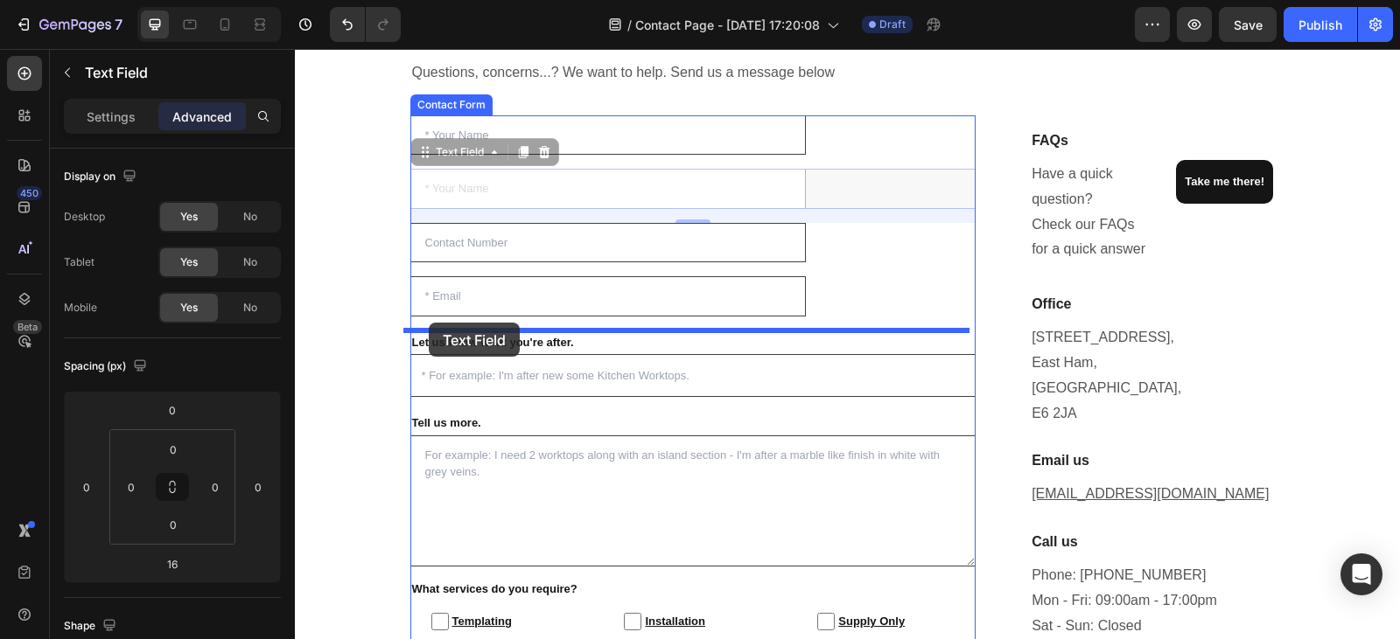
drag, startPoint x: 415, startPoint y: 155, endPoint x: 429, endPoint y: 323, distance: 168.5
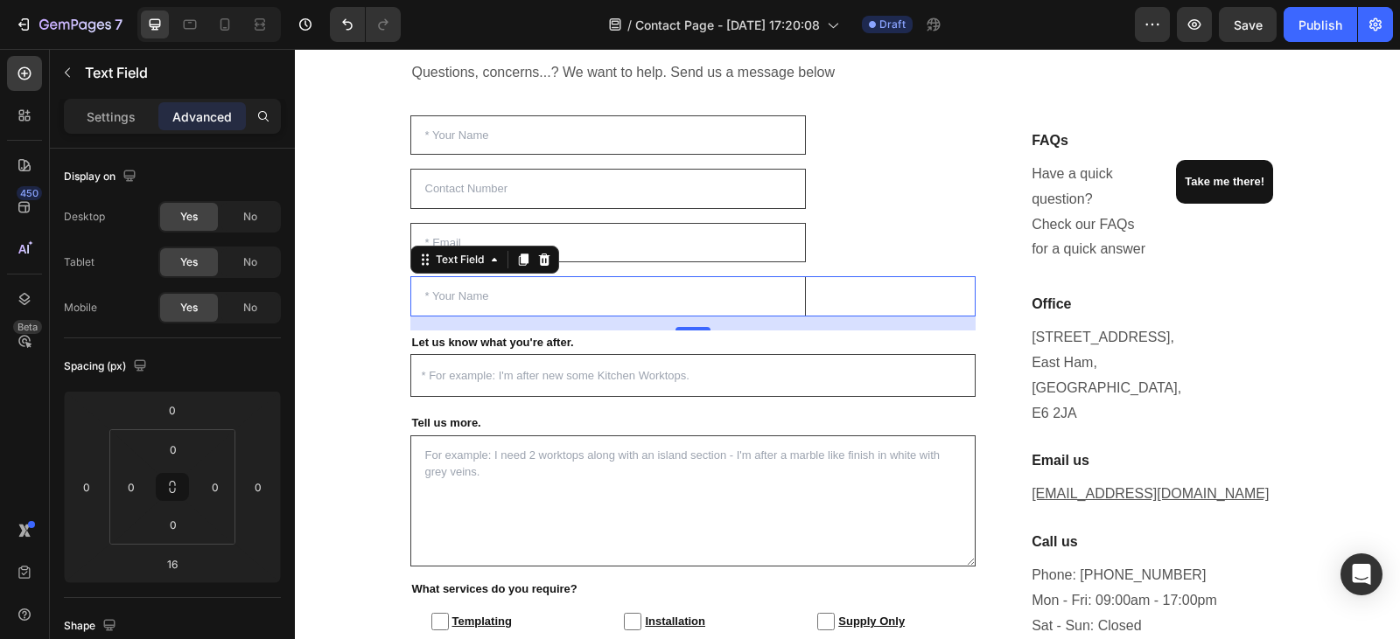
click at [556, 300] on input "text" at bounding box center [608, 296] width 396 height 40
click at [124, 124] on p "Settings" at bounding box center [111, 117] width 49 height 18
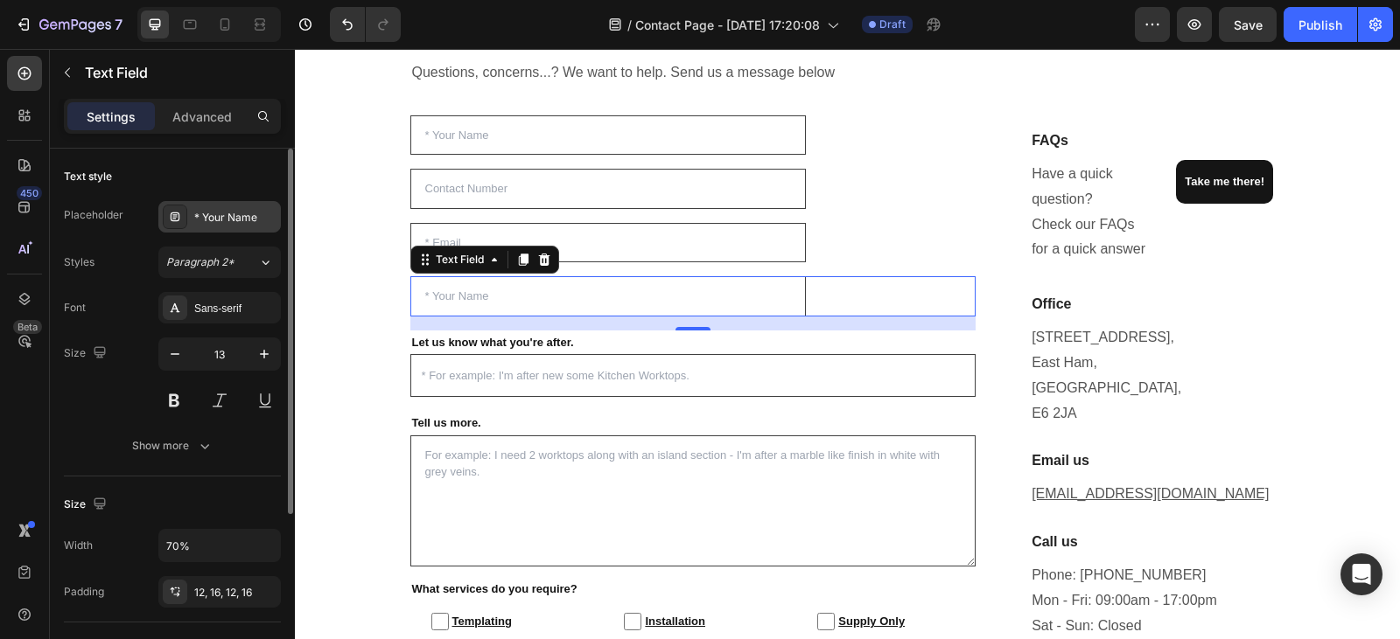
click at [240, 214] on div "* Your Name" at bounding box center [235, 218] width 82 height 16
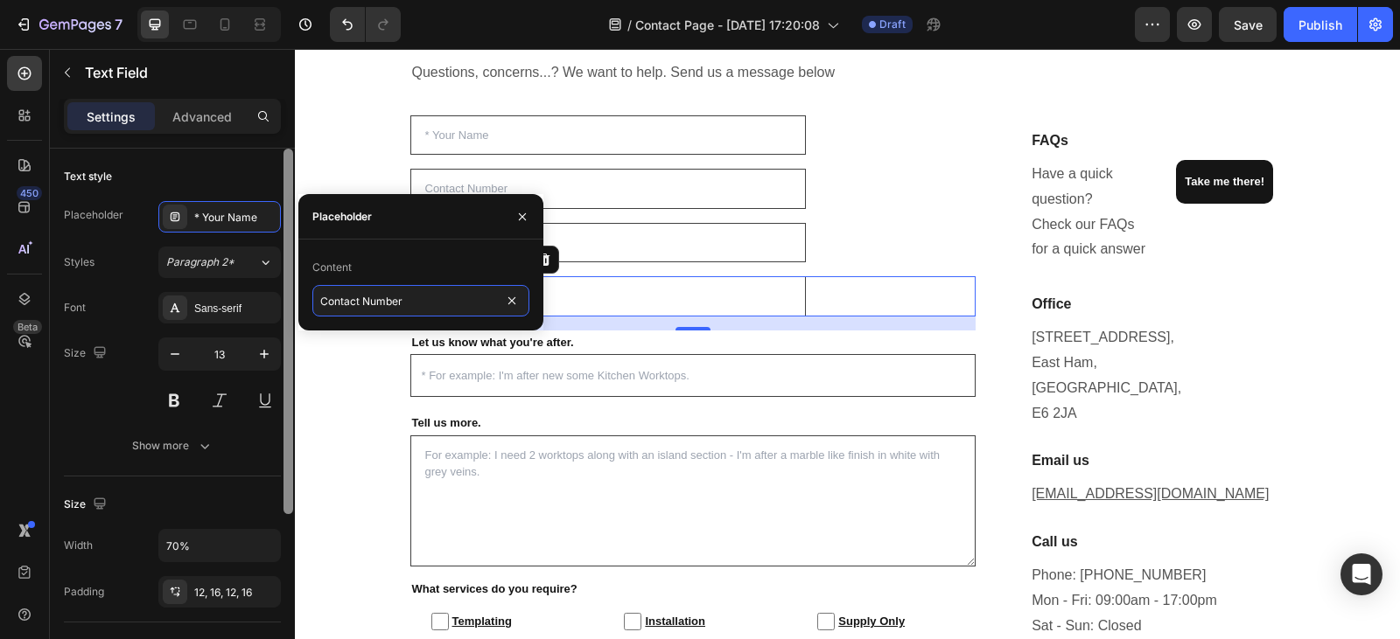
drag, startPoint x: 418, startPoint y: 298, endPoint x: 1, endPoint y: 252, distance: 419.8
click at [290, 302] on div "450 Beta Sections(18) Elements(83) Section Element Hero Section Product Detail …" at bounding box center [147, 344] width 295 height 590
type input "* Postcode"
click at [109, 401] on div "Size 13" at bounding box center [172, 377] width 217 height 79
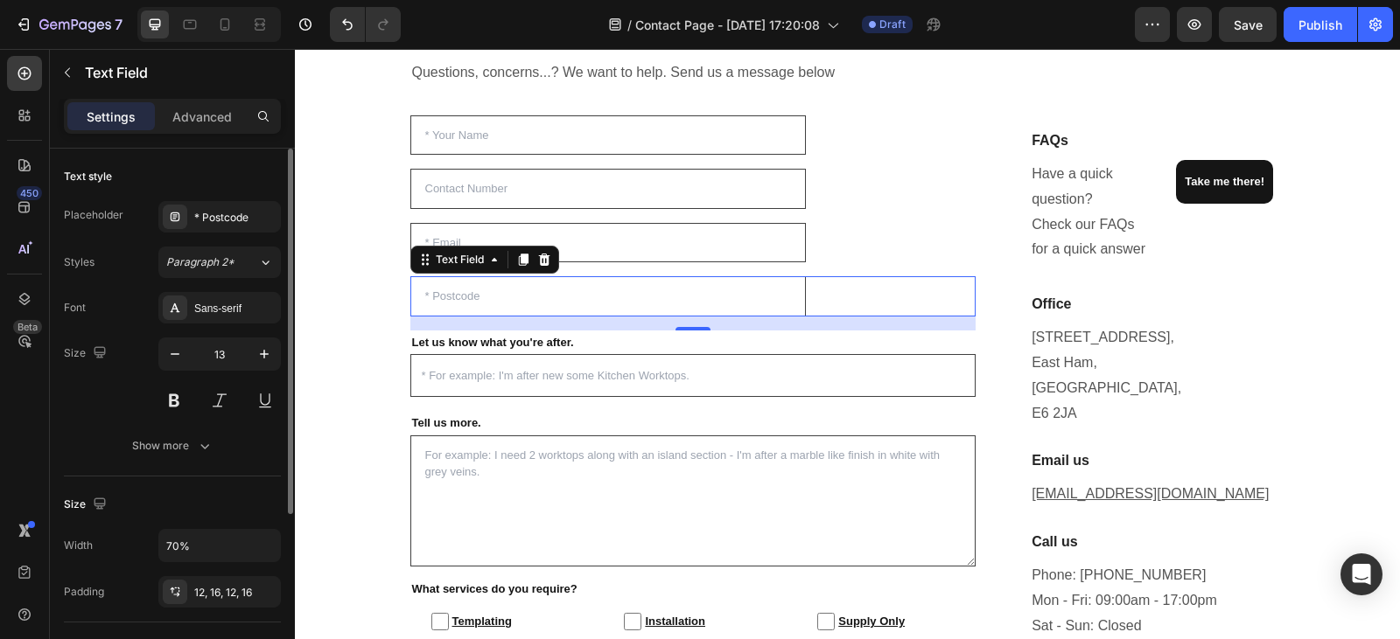
scroll to position [257, 0]
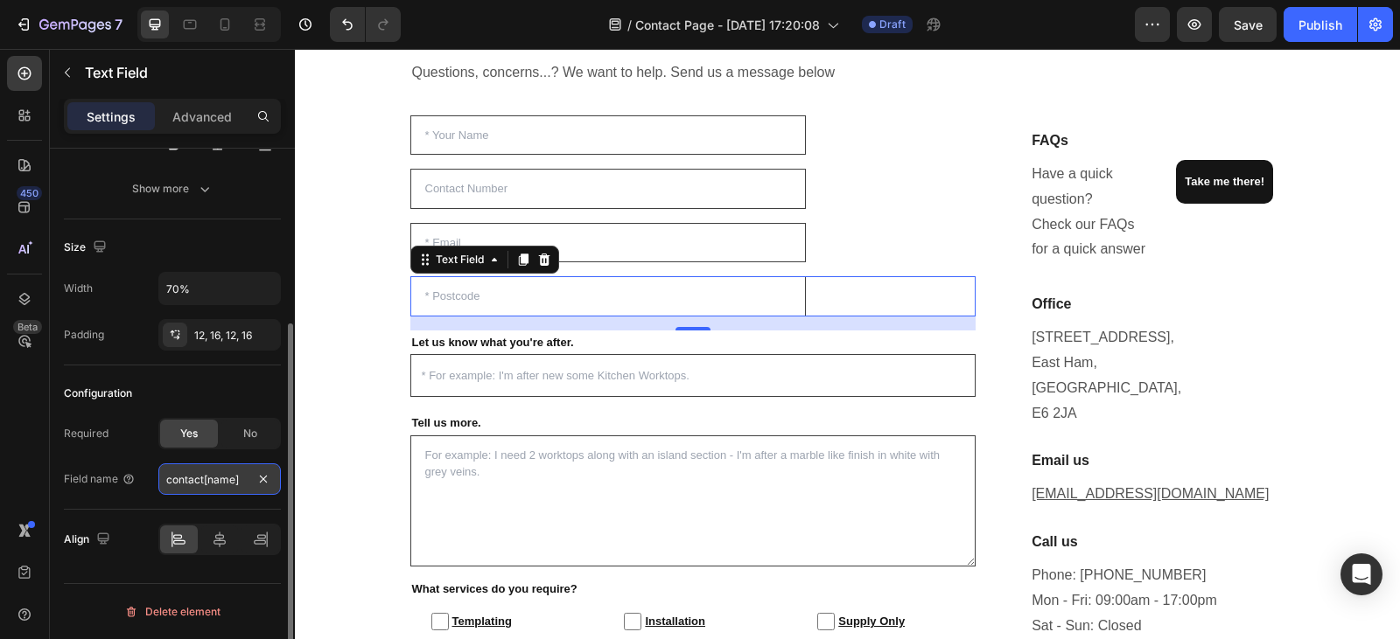
click at [248, 479] on input "contact[name]" at bounding box center [219, 479] width 122 height 31
type input "Postcode"
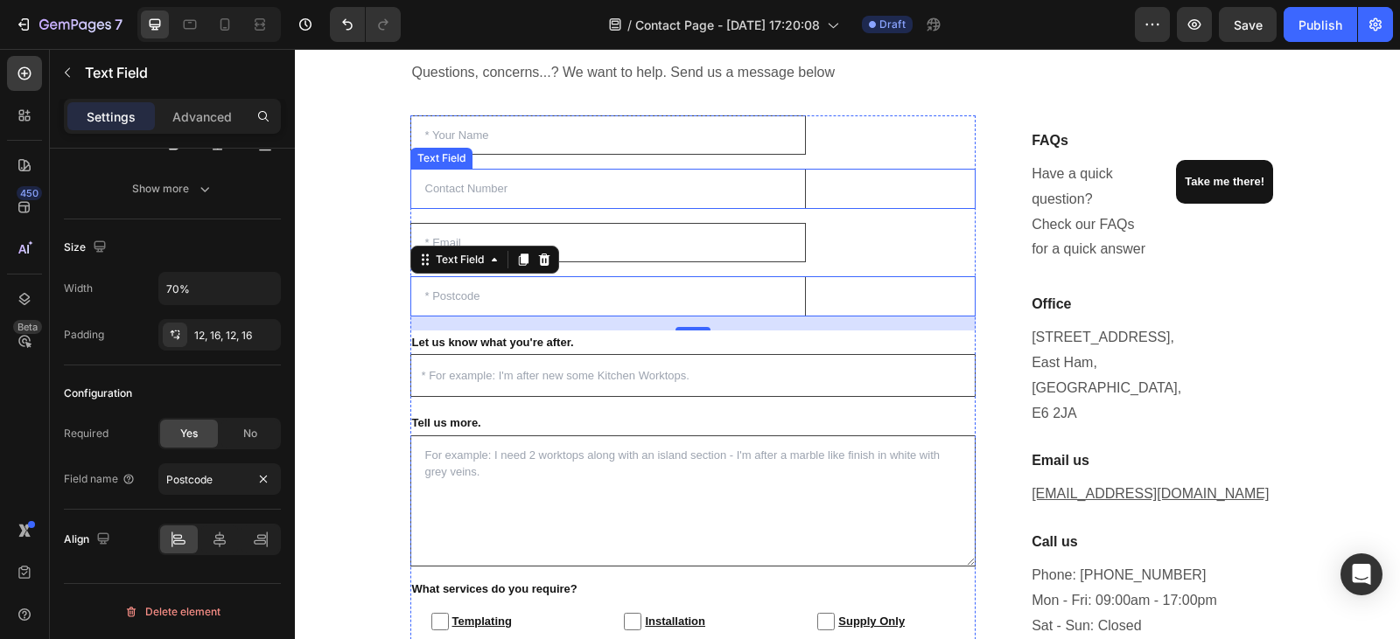
click at [515, 178] on input "text" at bounding box center [608, 189] width 396 height 40
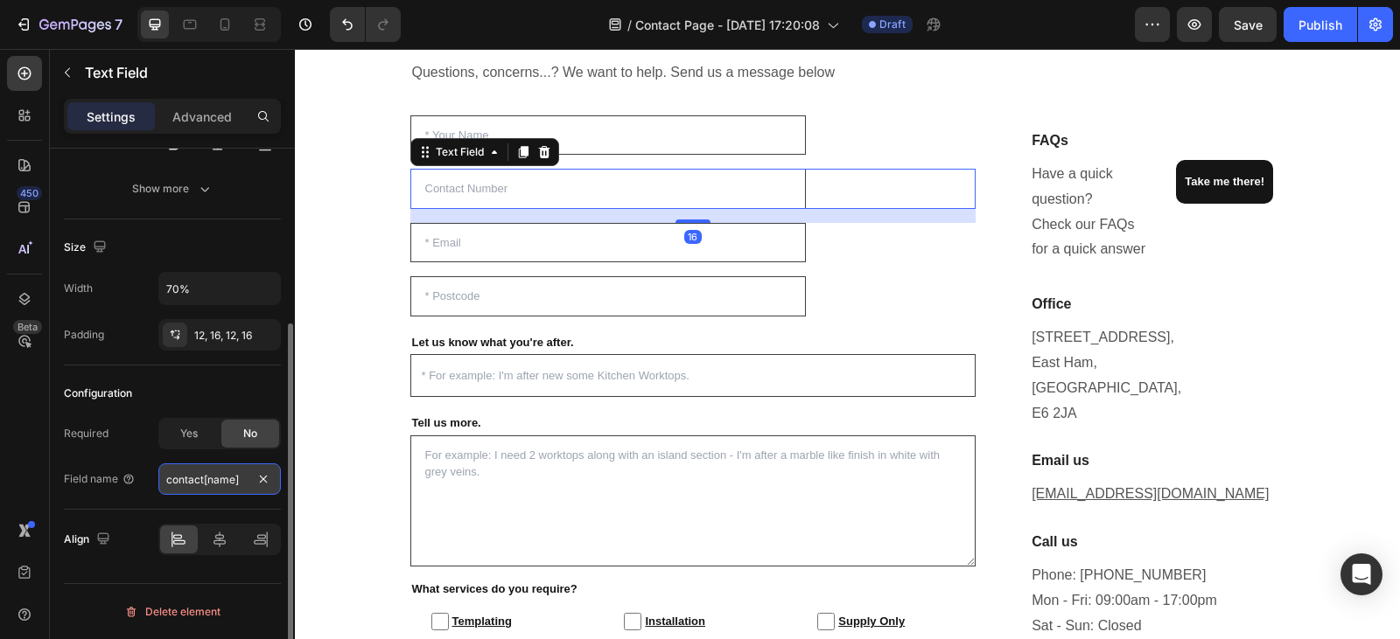
click at [251, 480] on input "contact[name]" at bounding box center [219, 479] width 122 height 31
type input "Contact Number"
click at [224, 391] on div "Configuration" at bounding box center [172, 394] width 217 height 28
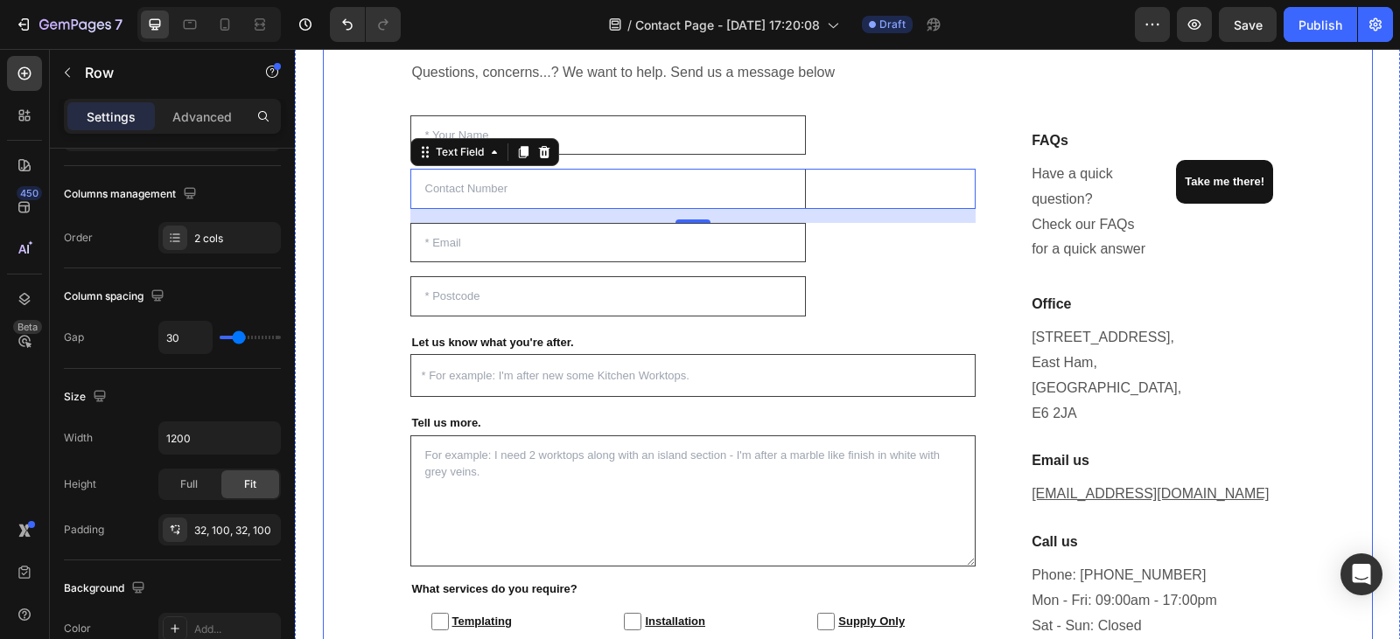
click at [343, 129] on div "Enquire For A Free Quote Today! Heading Questions, concerns...? We want to help…" at bounding box center [848, 362] width 1050 height 744
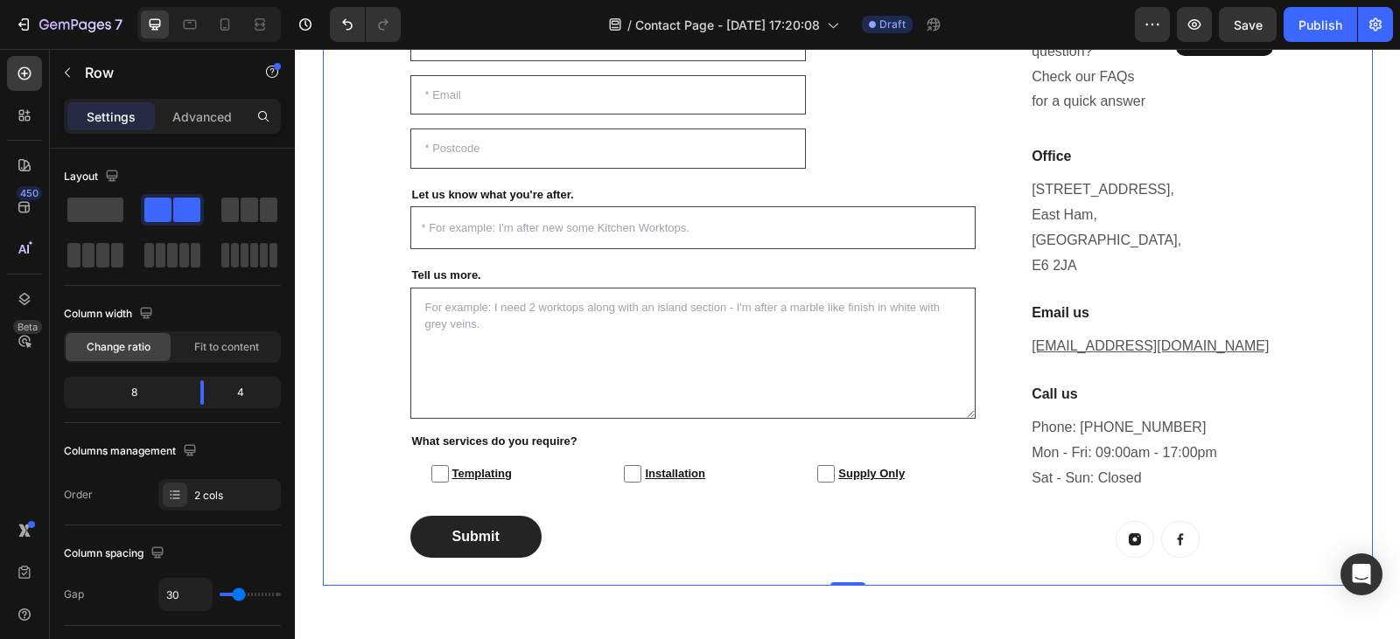
scroll to position [564, 0]
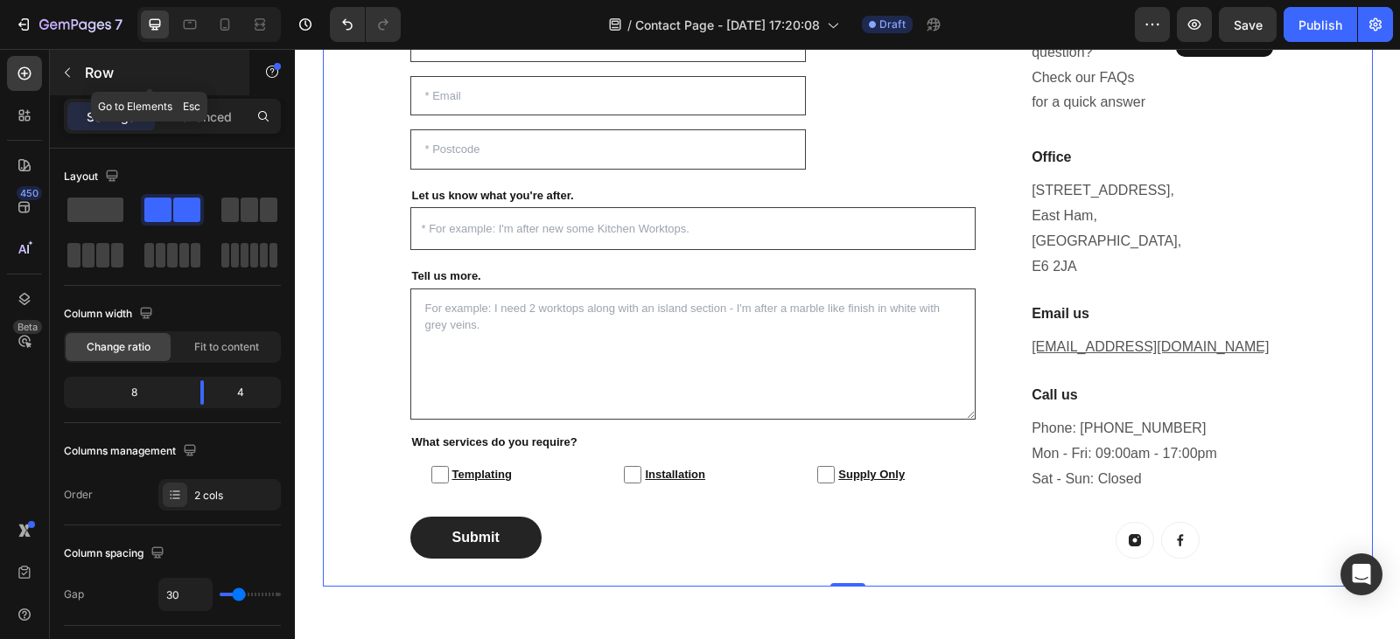
click at [65, 76] on icon "button" at bounding box center [67, 73] width 14 height 14
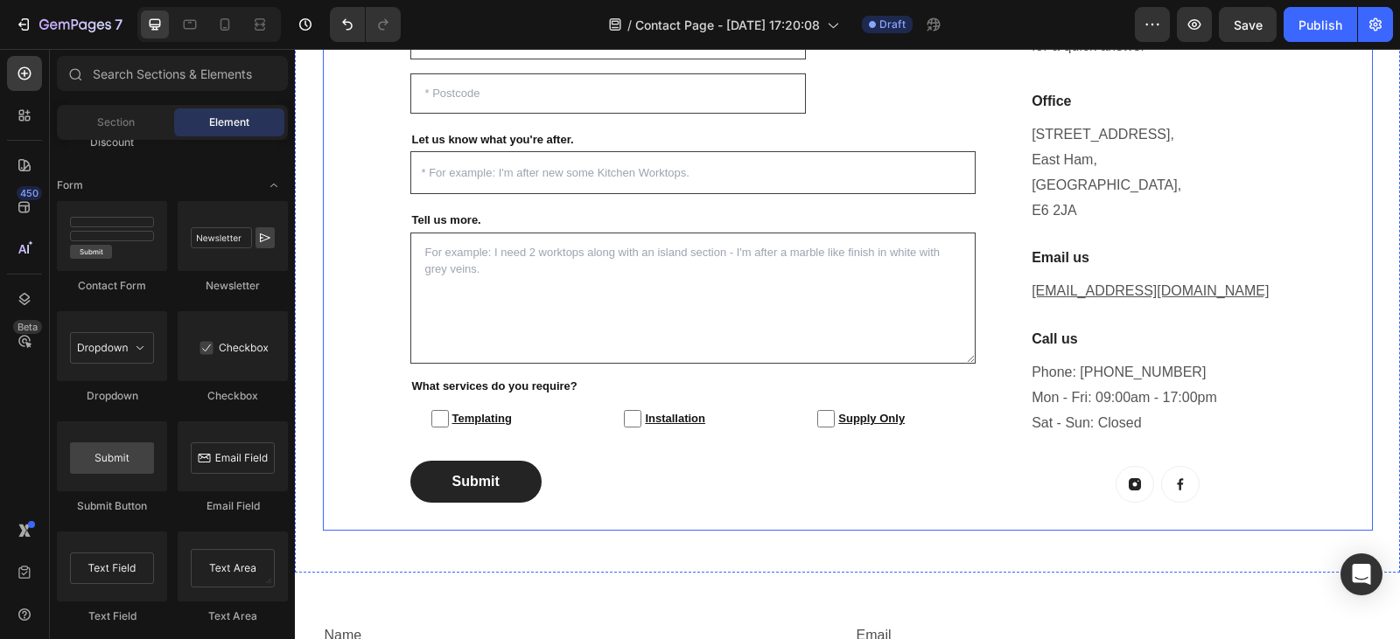
scroll to position [626, 0]
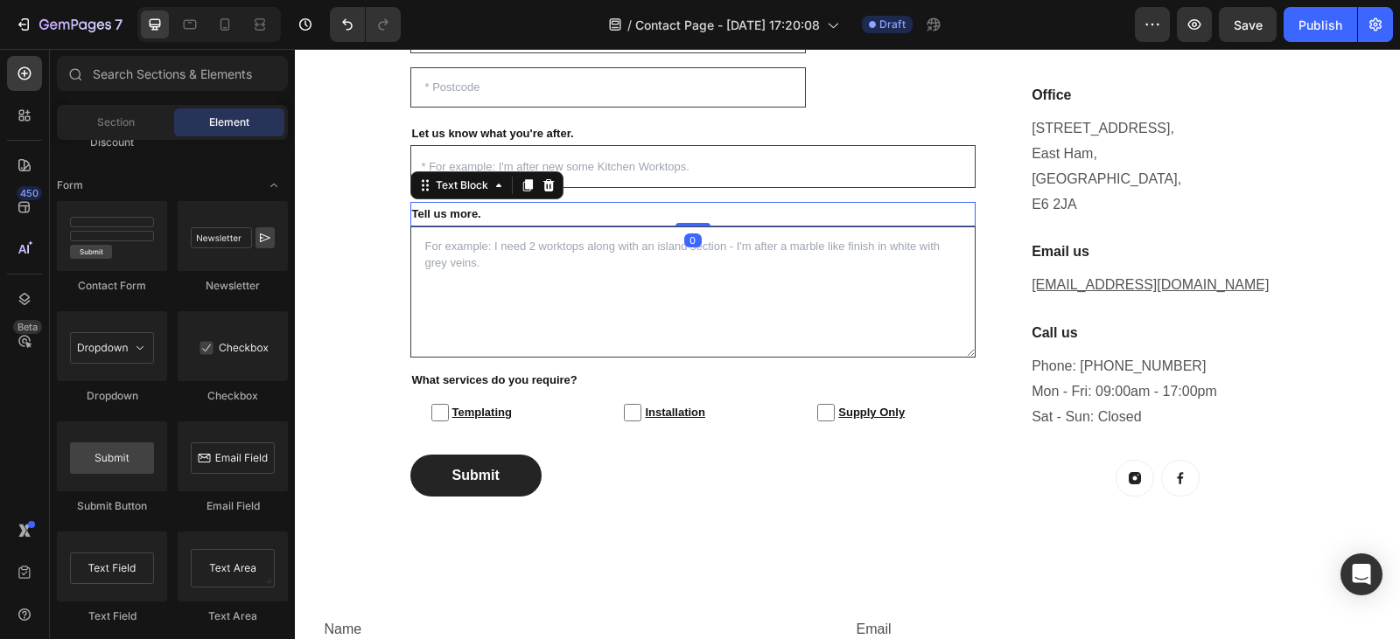
click at [484, 209] on p "Tell us more." at bounding box center [693, 214] width 562 height 20
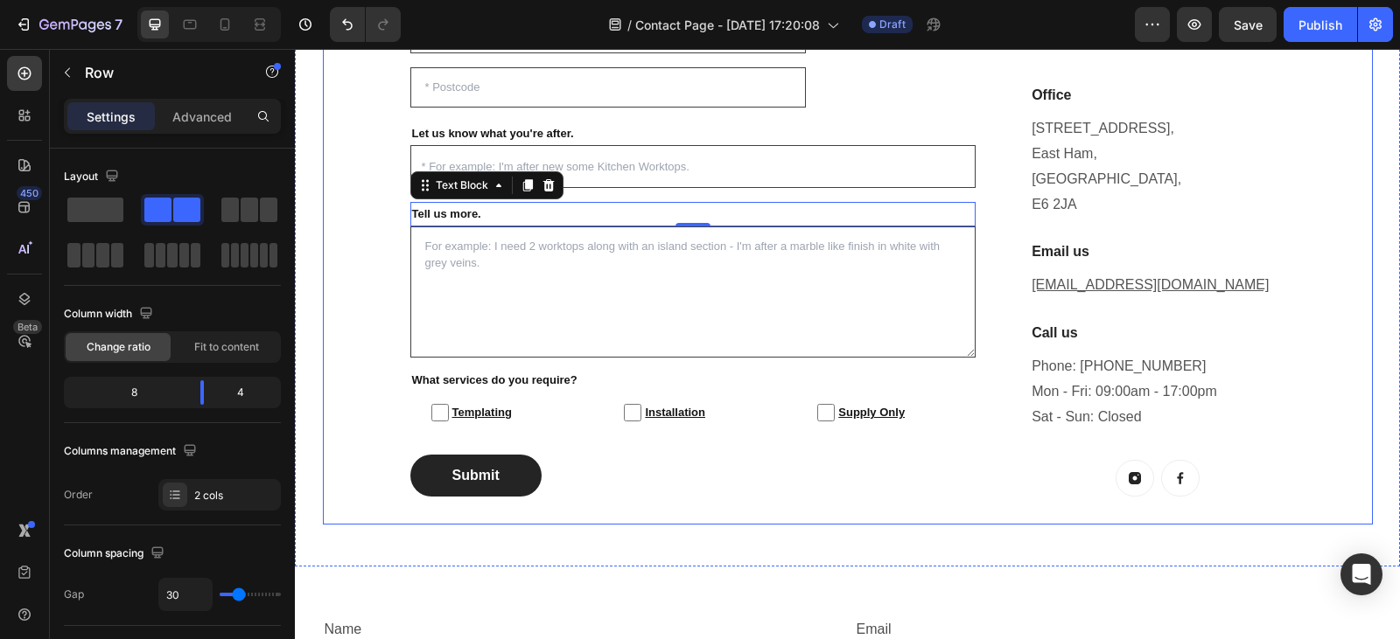
click at [372, 184] on div "Enquire For A Free Quote Today! Heading Questions, concerns...? We want to help…" at bounding box center [848, 153] width 1050 height 744
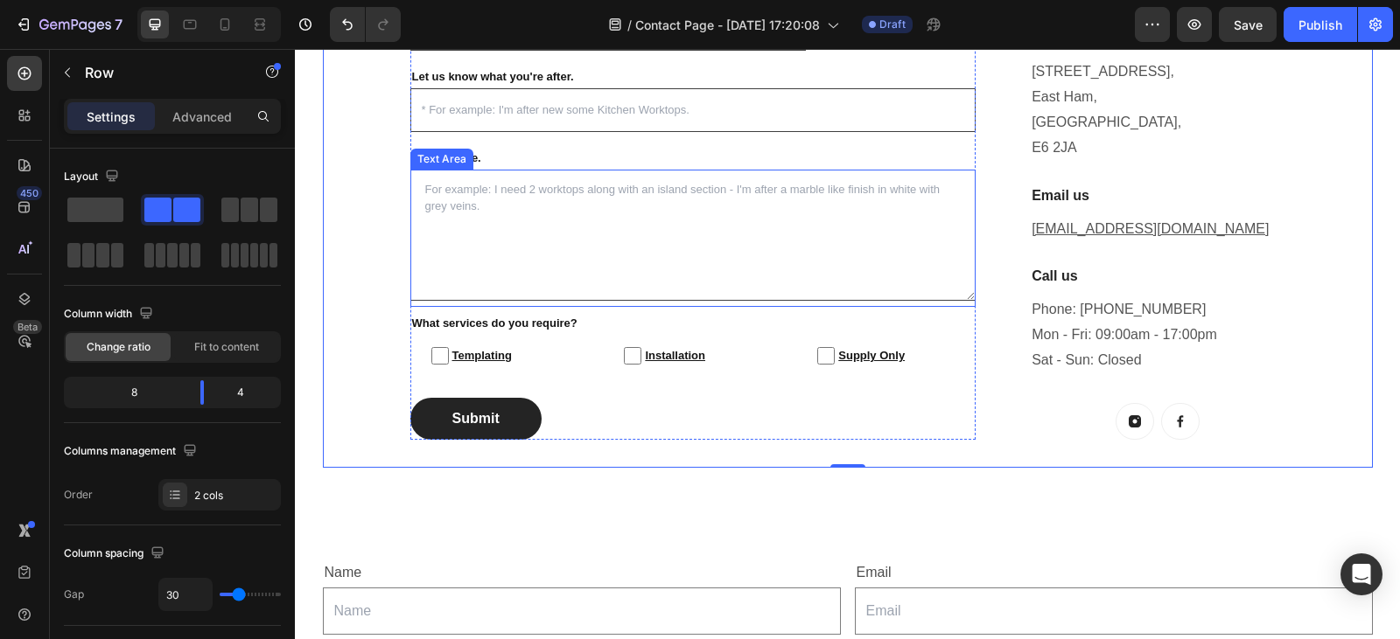
scroll to position [407, 0]
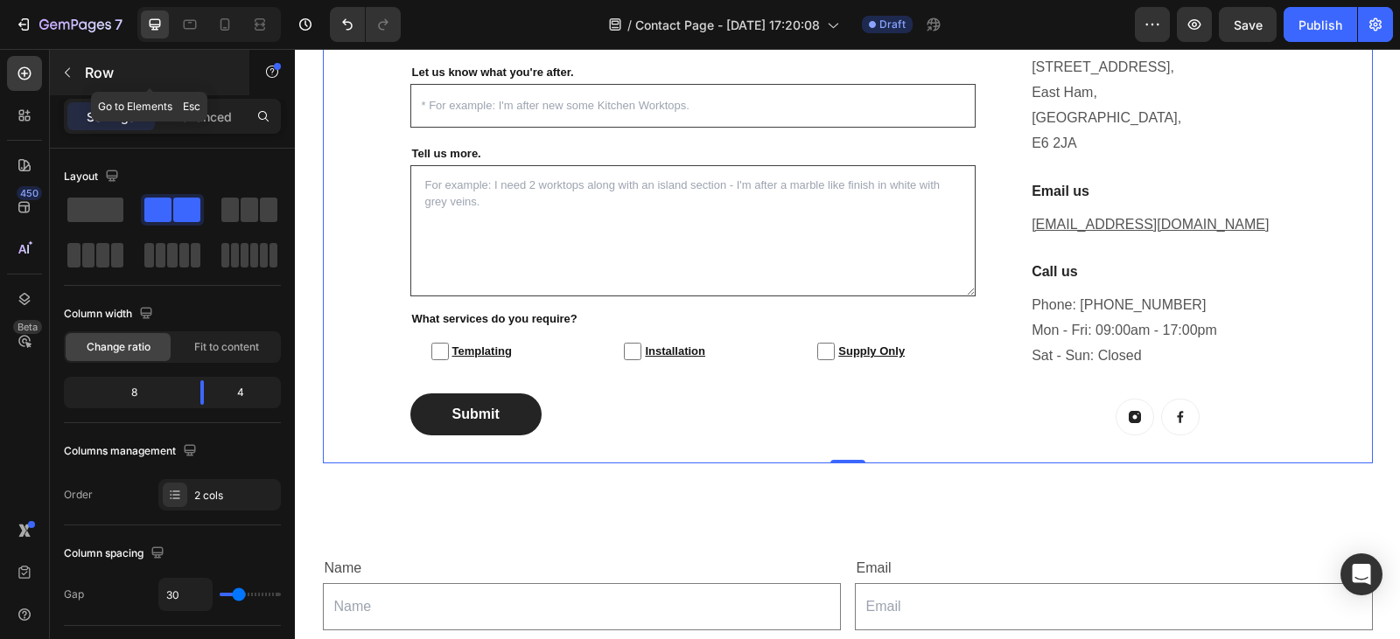
click at [67, 64] on button "button" at bounding box center [67, 73] width 28 height 28
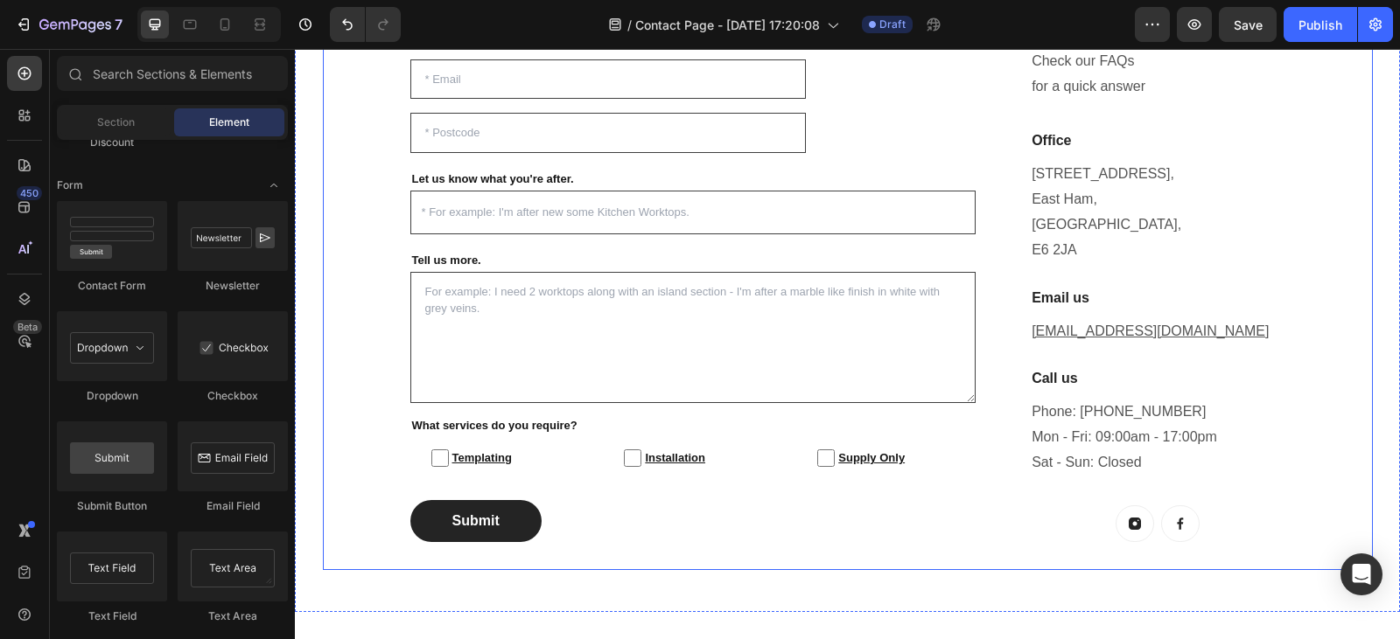
scroll to position [282, 0]
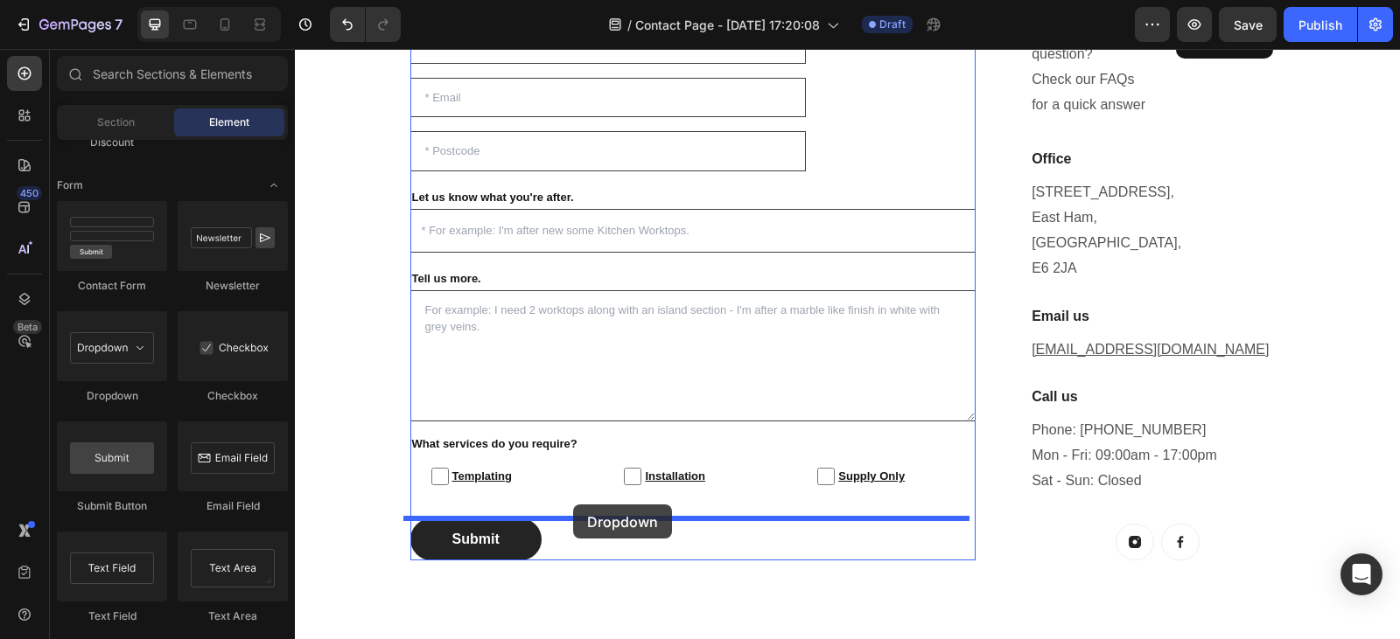
drag, startPoint x: 405, startPoint y: 422, endPoint x: 573, endPoint y: 505, distance: 187.4
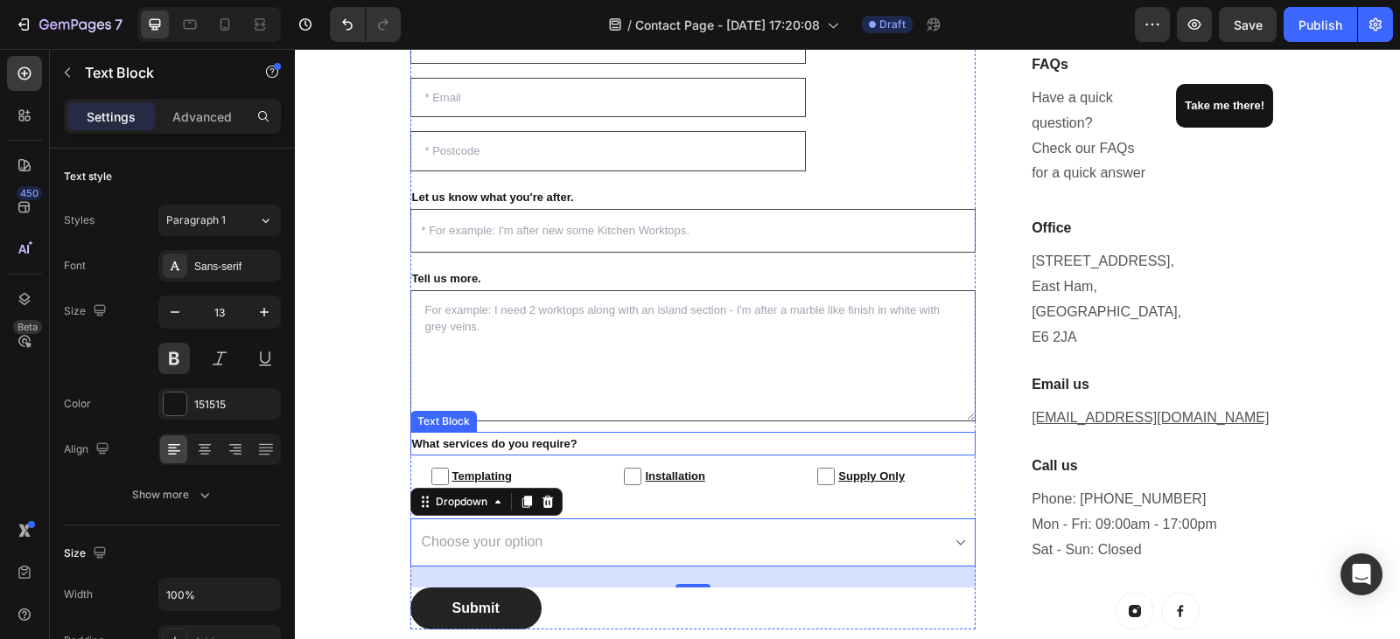
click at [456, 440] on p "What services do you require?" at bounding box center [693, 444] width 562 height 20
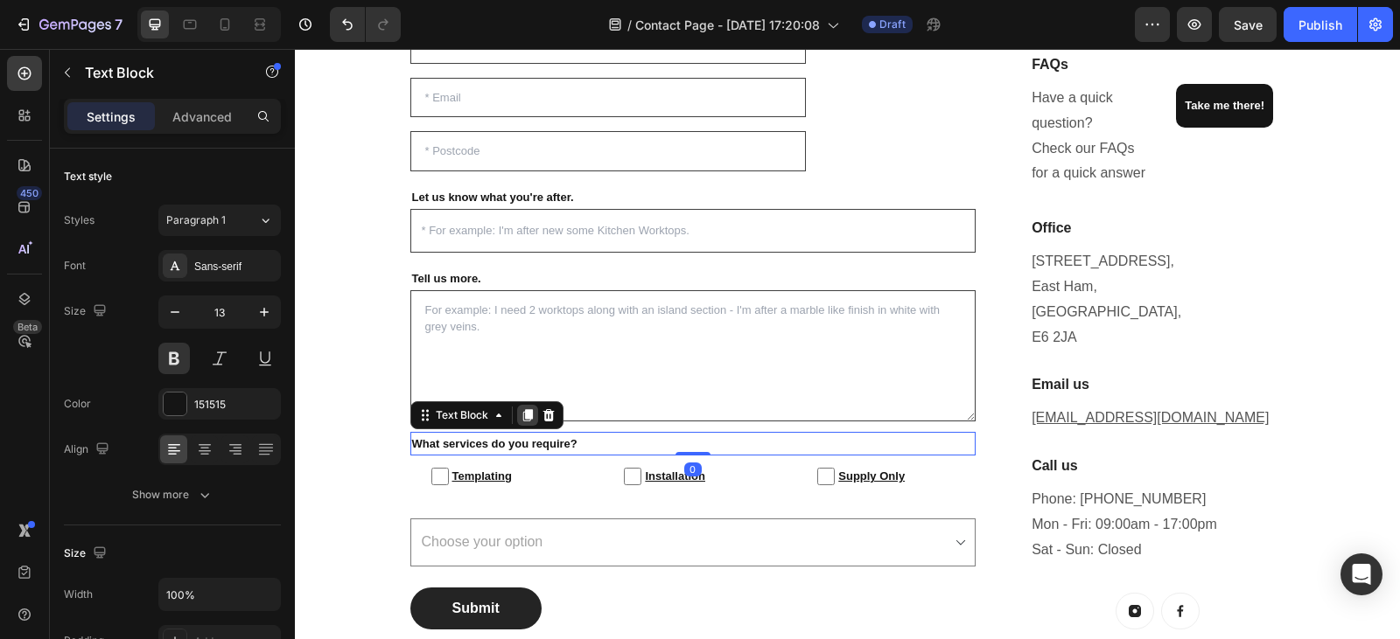
click at [522, 416] on icon at bounding box center [527, 415] width 10 height 12
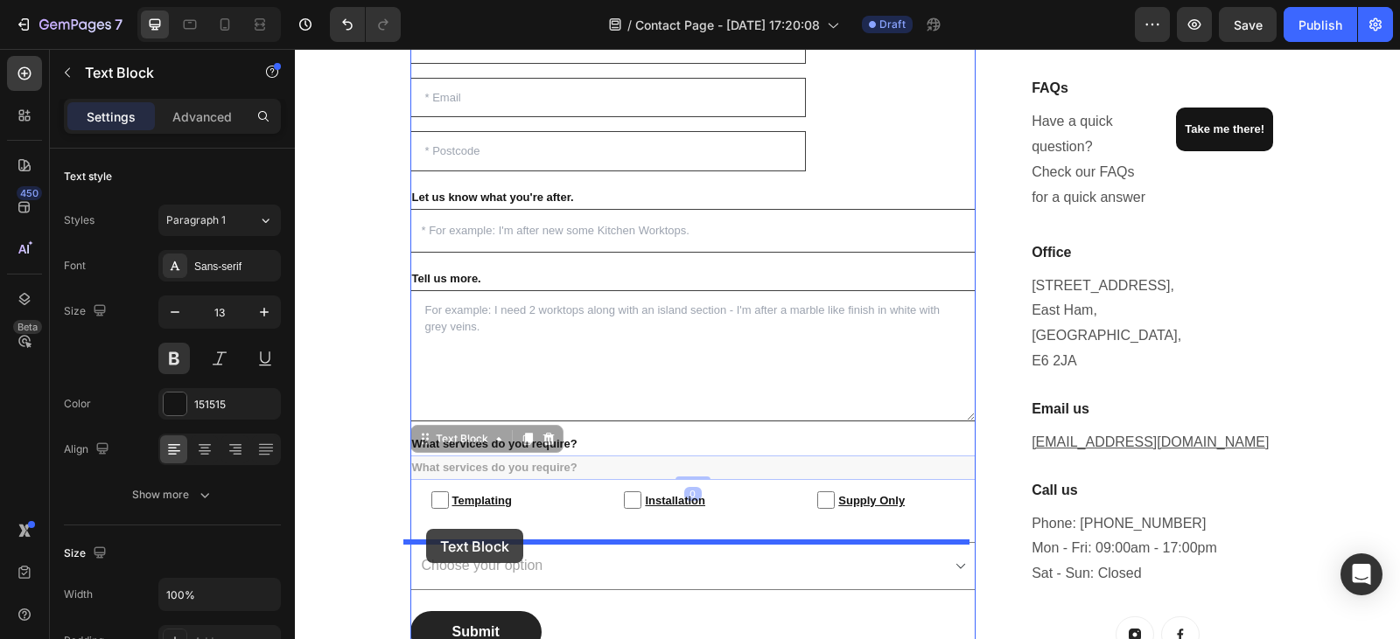
drag, startPoint x: 415, startPoint y: 442, endPoint x: 426, endPoint y: 529, distance: 88.2
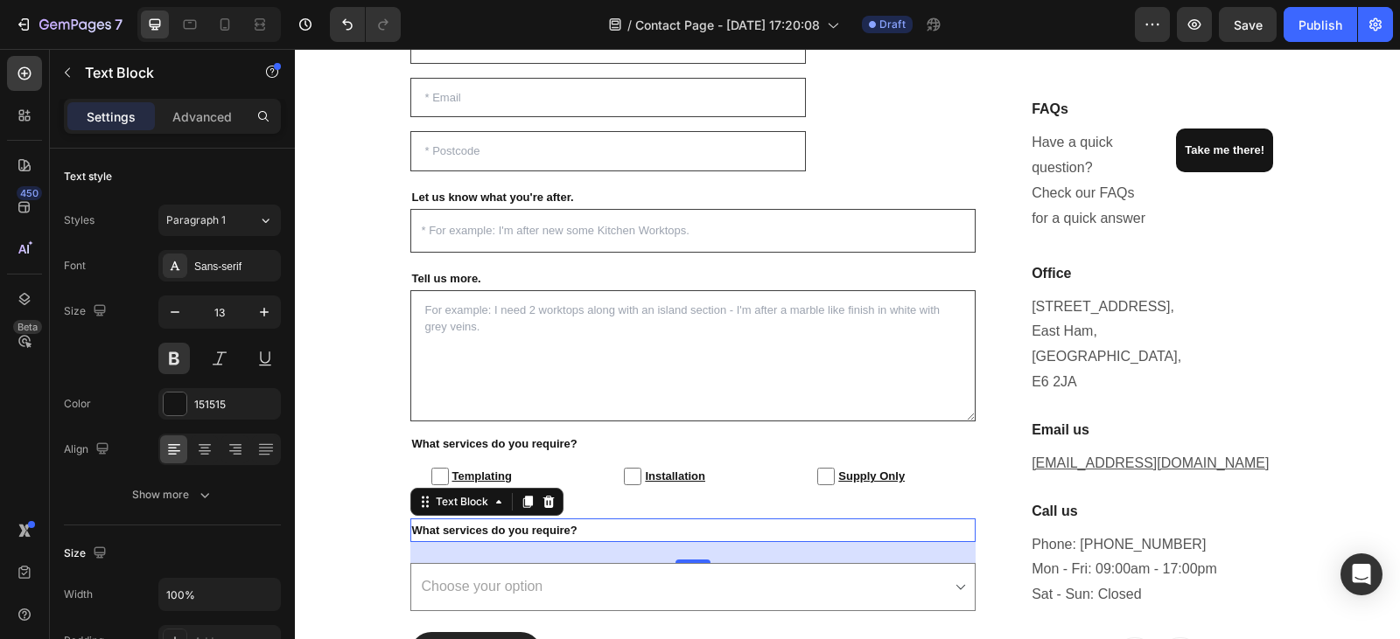
click at [569, 533] on p "What services do you require?" at bounding box center [693, 530] width 562 height 20
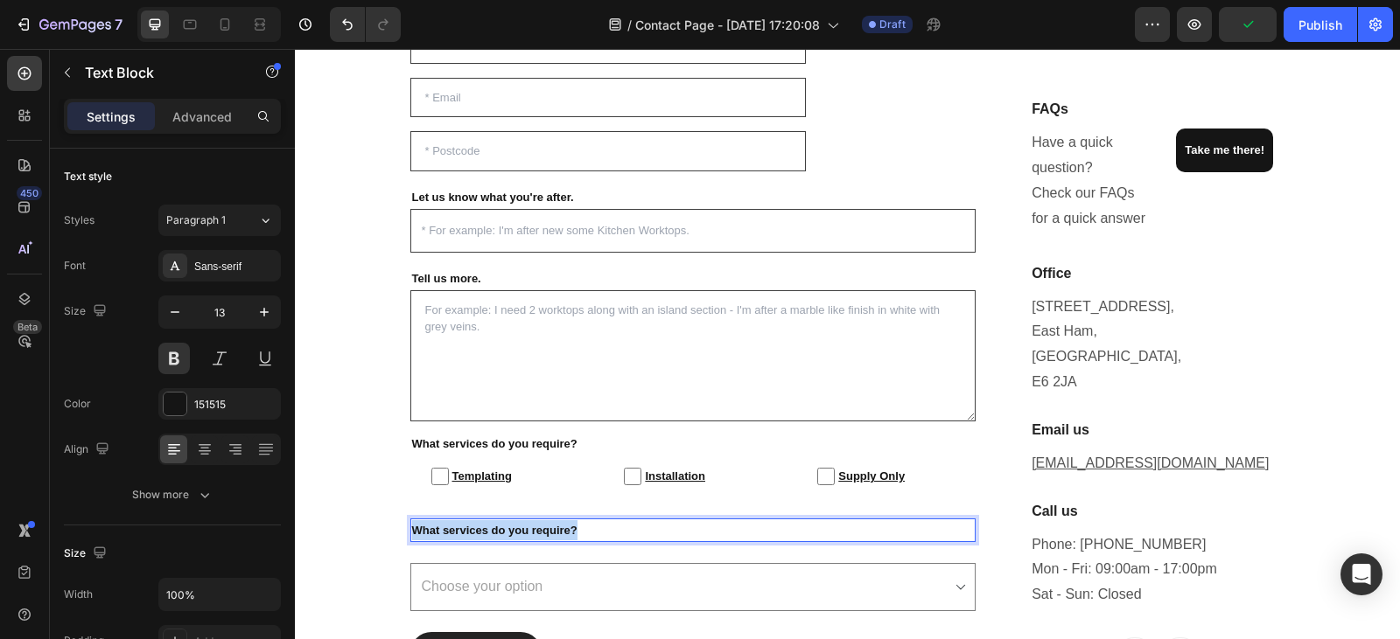
drag, startPoint x: 575, startPoint y: 532, endPoint x: 404, endPoint y: 527, distance: 170.6
click at [410, 527] on div "What services do you require?" at bounding box center [693, 531] width 566 height 24
click at [195, 115] on p "Advanced" at bounding box center [201, 117] width 59 height 18
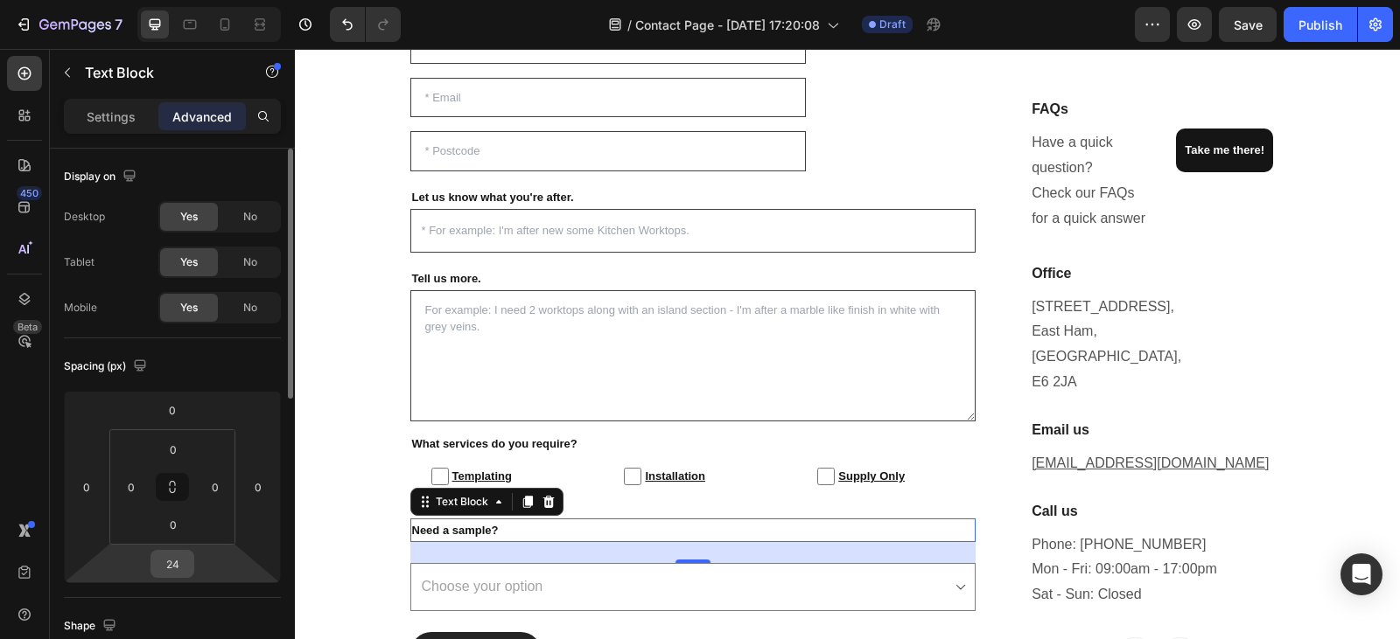
click at [185, 572] on input "24" at bounding box center [172, 564] width 35 height 26
type input "0"
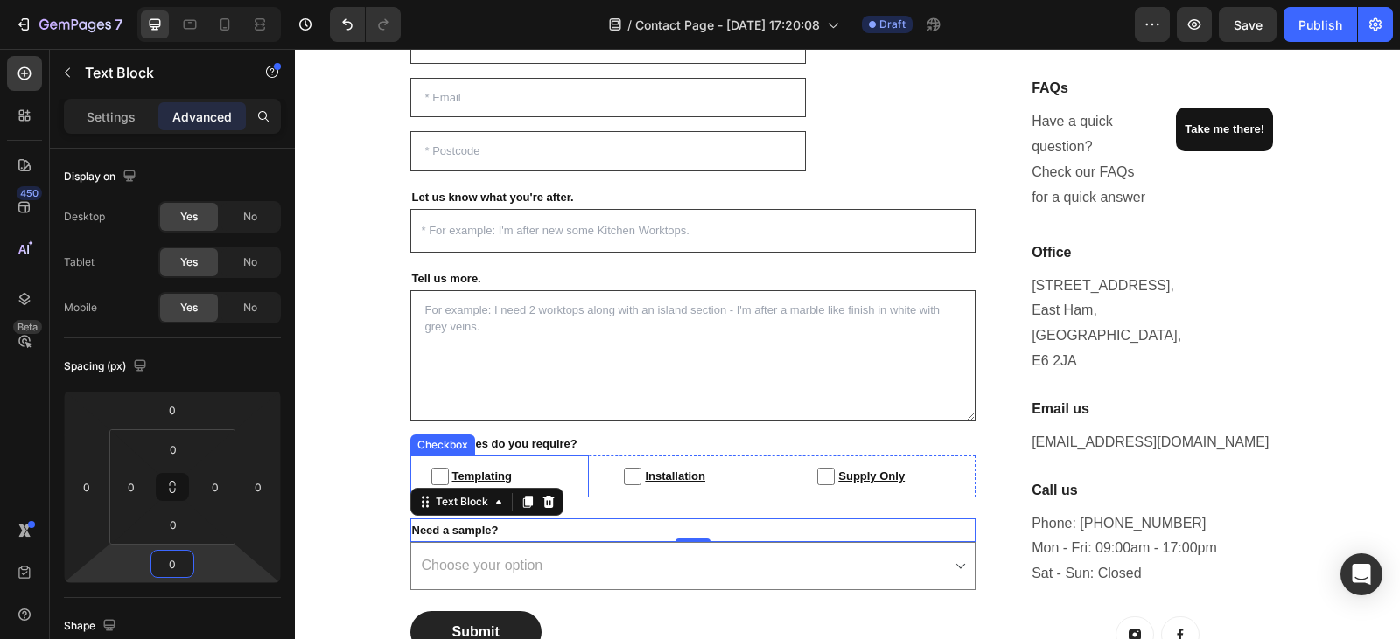
click at [410, 472] on label "Templating" at bounding box center [499, 476] width 179 height 41
click at [431, 472] on input "Templating" at bounding box center [439, 476] width 17 height 17
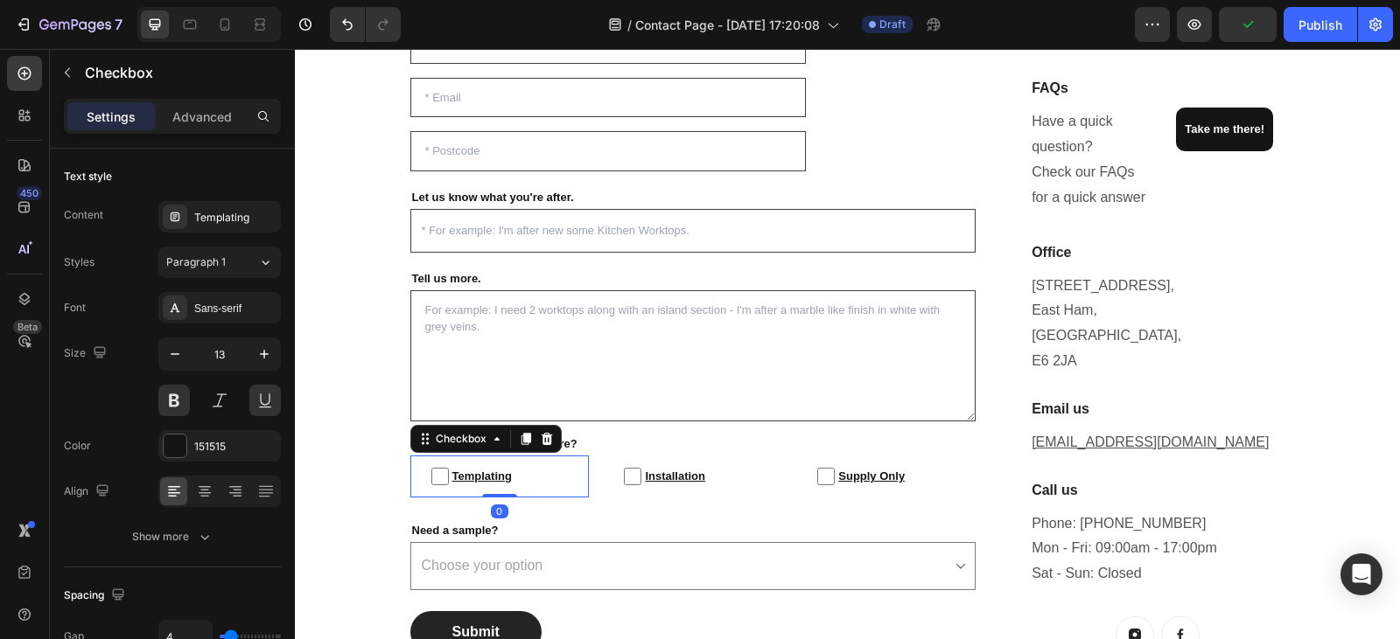
click at [582, 471] on label "Templating" at bounding box center [499, 476] width 179 height 41
click at [449, 471] on input "Templating" at bounding box center [439, 476] width 17 height 17
checkbox input "false"
click at [589, 469] on div "Templating Checkbox 0 Installation Checkbox Supply Only Checkbox Row" at bounding box center [693, 476] width 566 height 41
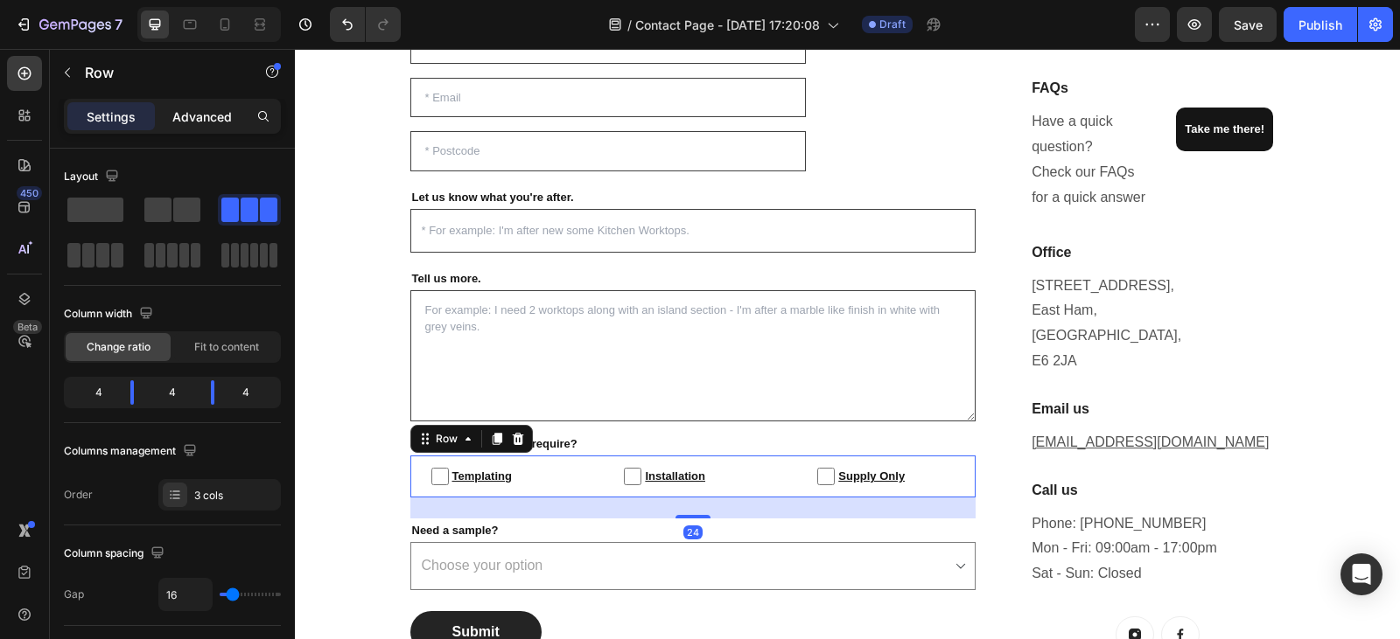
click at [169, 117] on div "Advanced" at bounding box center [201, 116] width 87 height 28
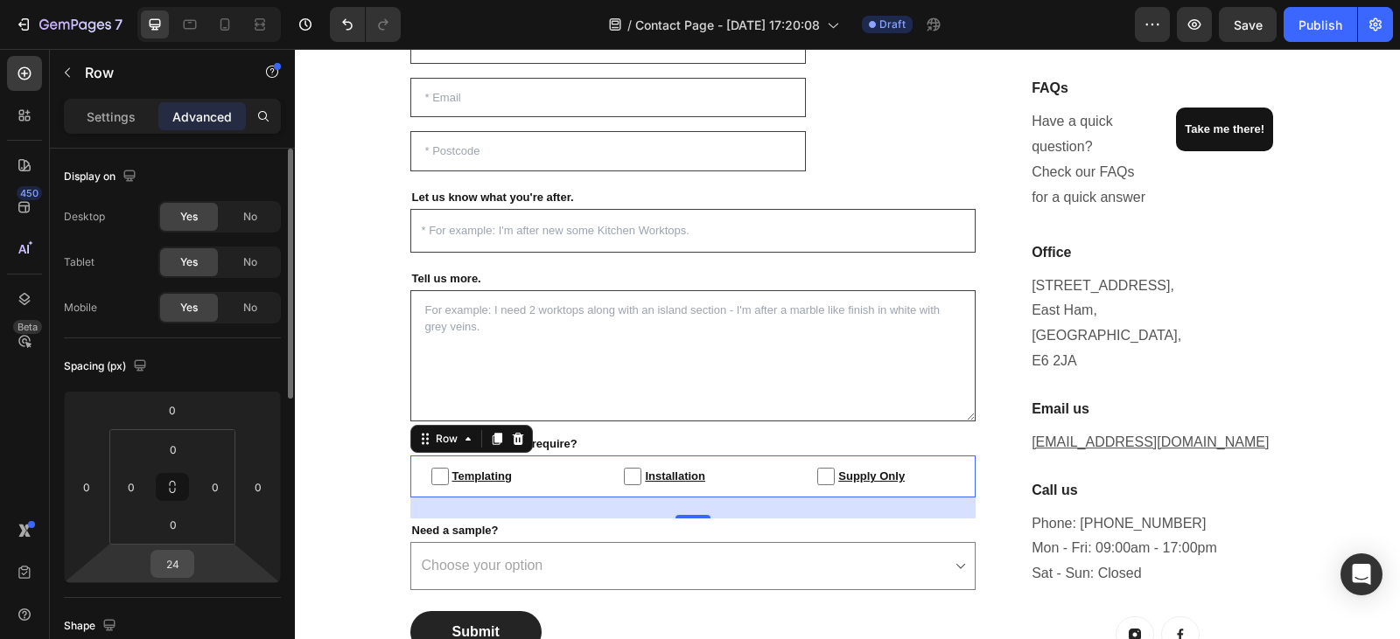
click at [188, 558] on input "24" at bounding box center [172, 564] width 35 height 26
type input "5"
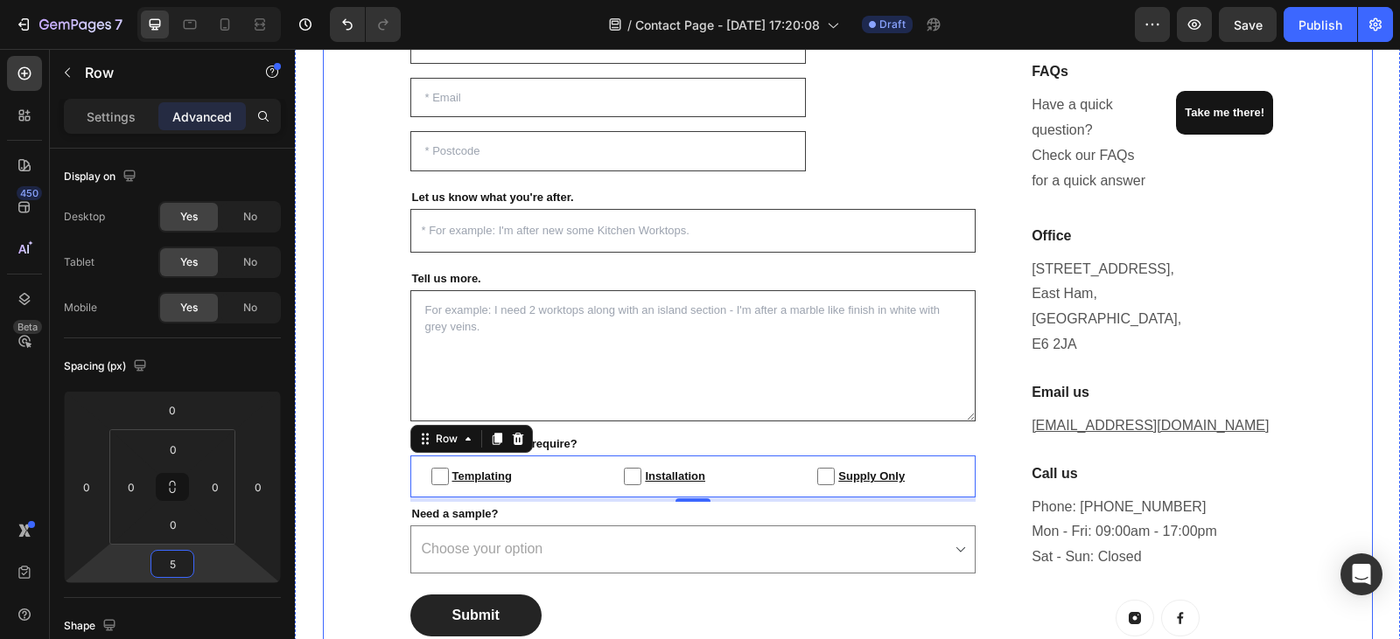
click at [358, 402] on div "Enquire For A Free Quote Today! Heading Questions, concerns...? We want to help…" at bounding box center [848, 255] width 1050 height 820
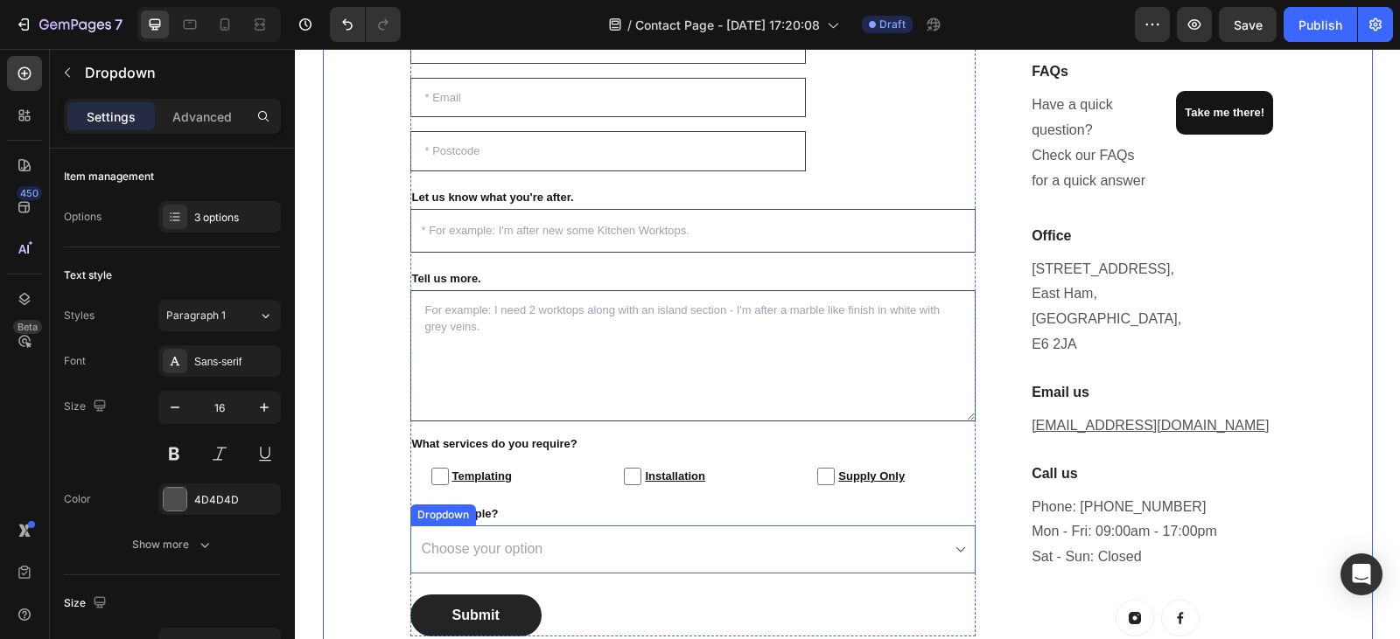
click at [581, 557] on select "Choose your option Option 1 Option 2 Option 3" at bounding box center [693, 550] width 566 height 48
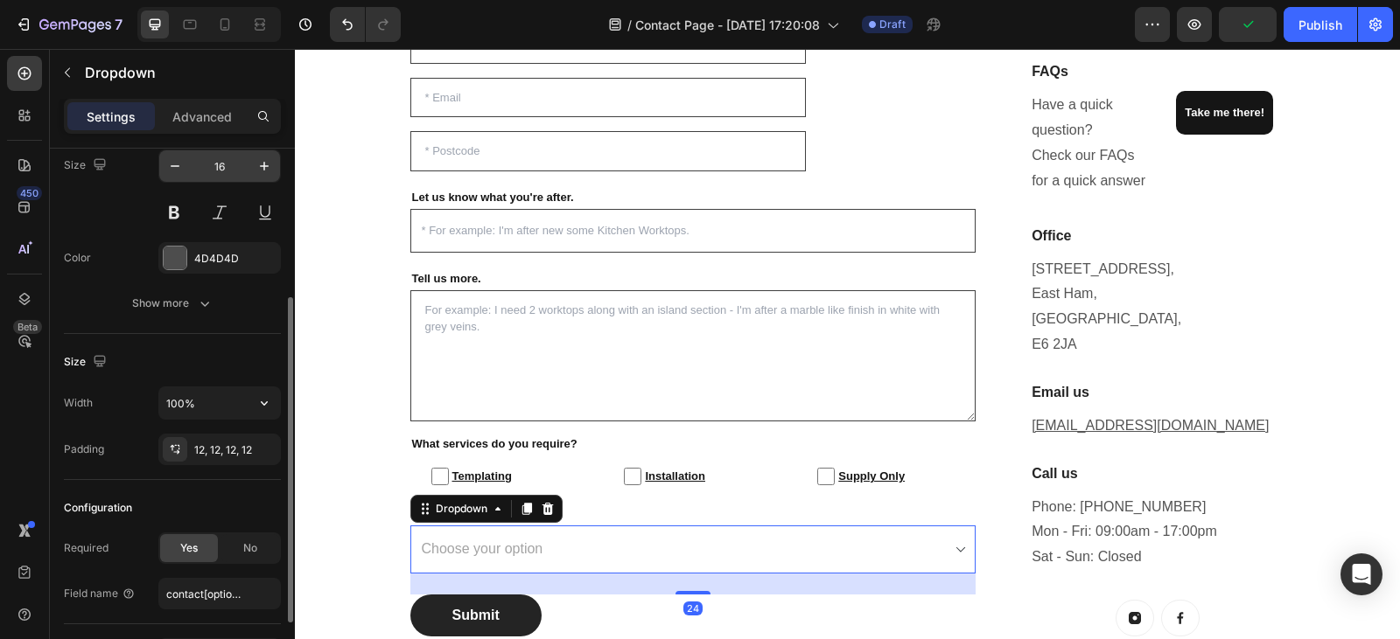
scroll to position [243, 0]
click at [213, 401] on input "100%" at bounding box center [219, 401] width 121 height 31
type input "30%"
click at [219, 370] on div "Size" at bounding box center [172, 360] width 217 height 28
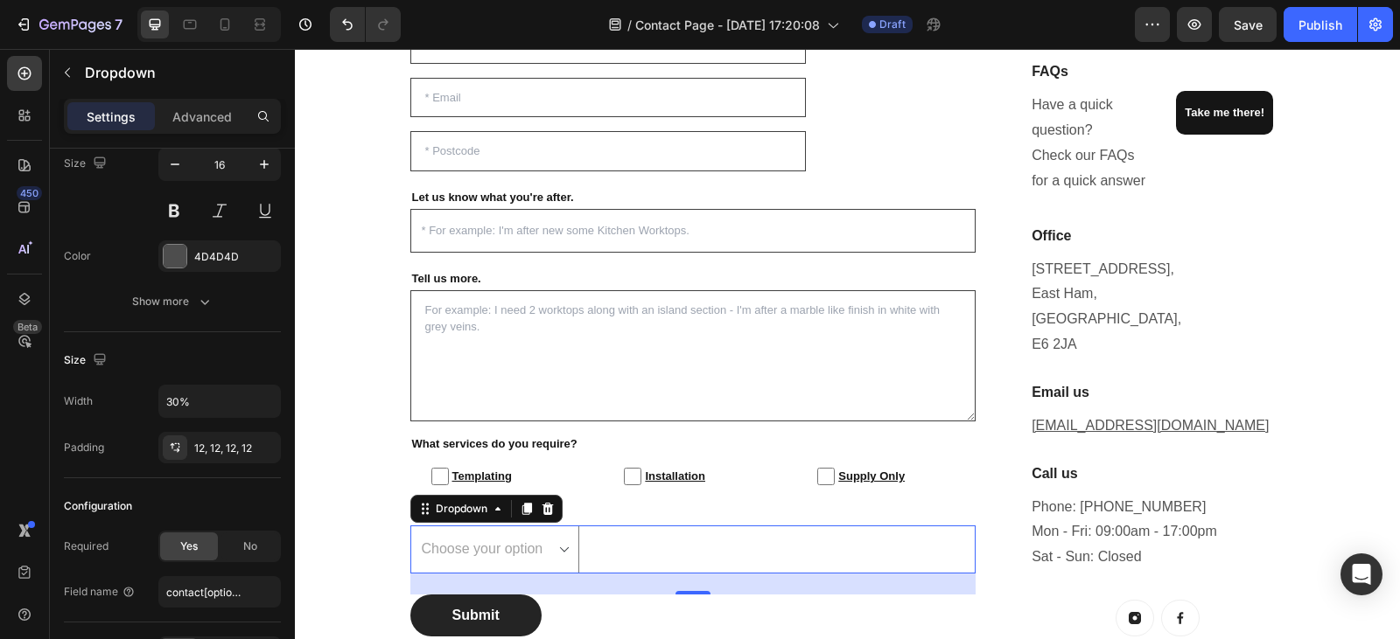
click at [485, 541] on select "Choose your option Option 1 Option 2 Option 3" at bounding box center [495, 550] width 170 height 48
click at [217, 341] on div "Size Width 30% Padding 12, 12, 12, 12" at bounding box center [172, 405] width 217 height 146
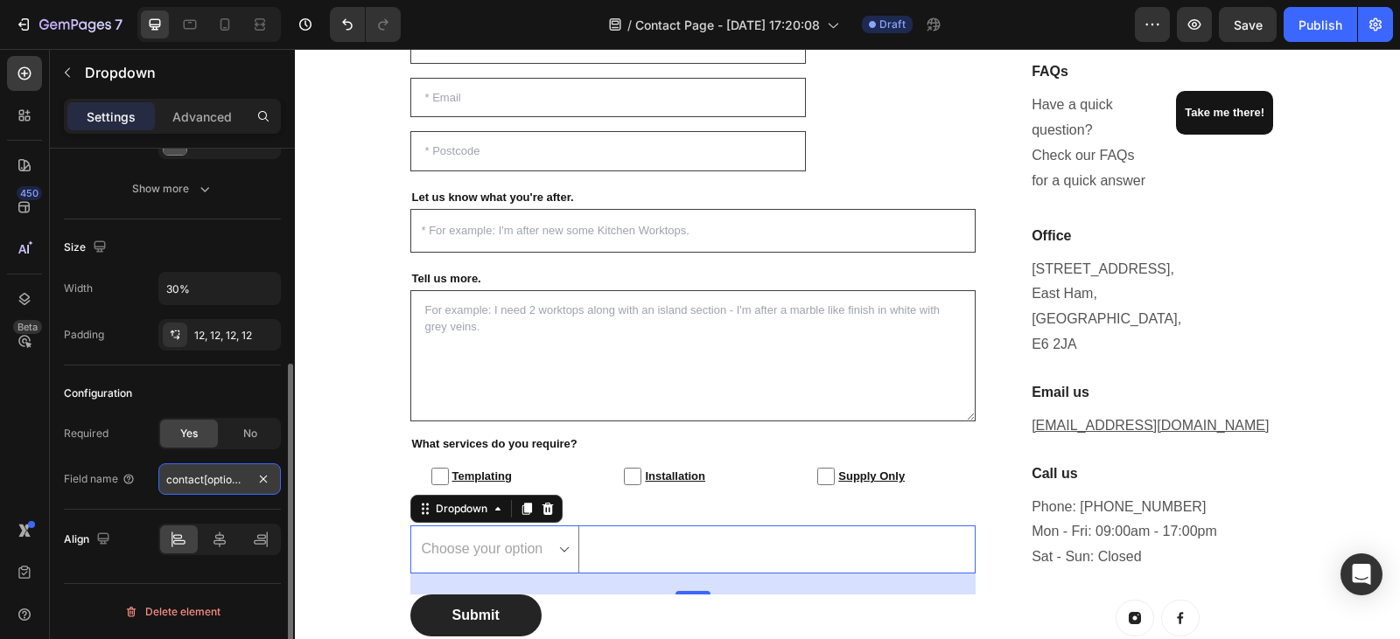
click at [243, 478] on input "contact[options]" at bounding box center [219, 479] width 122 height 31
type input "Samples"
click at [182, 384] on div "Configuration" at bounding box center [172, 394] width 217 height 28
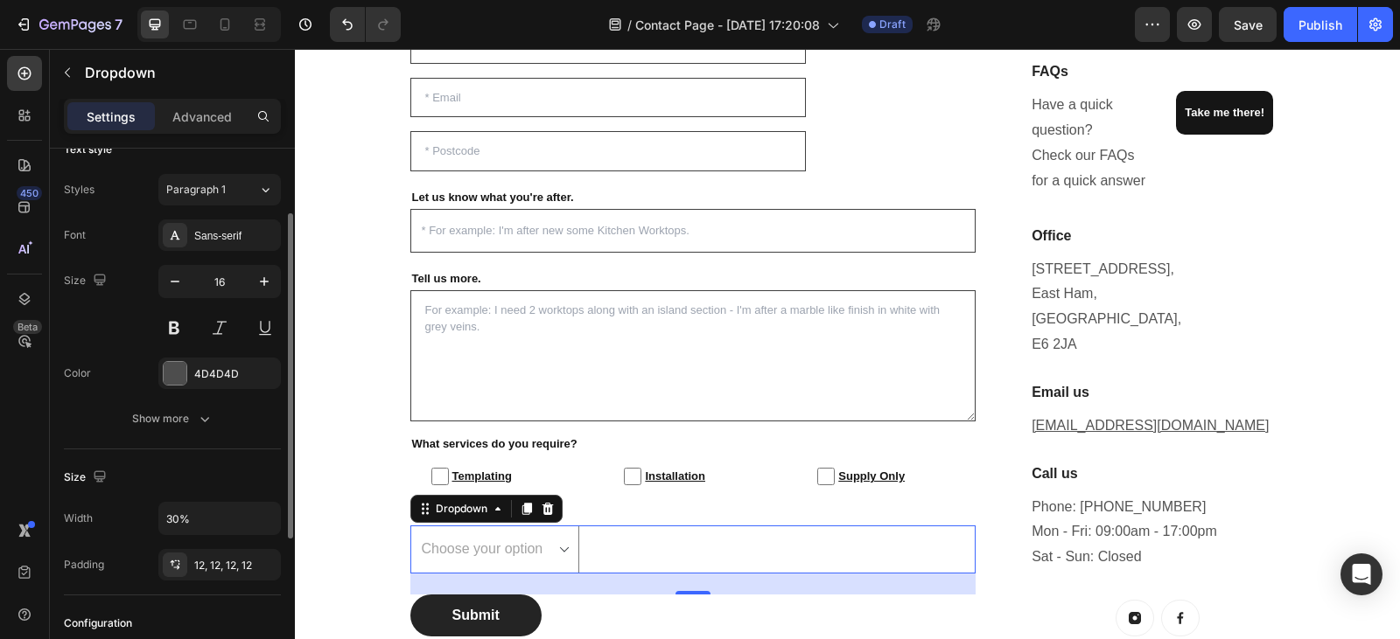
scroll to position [0, 0]
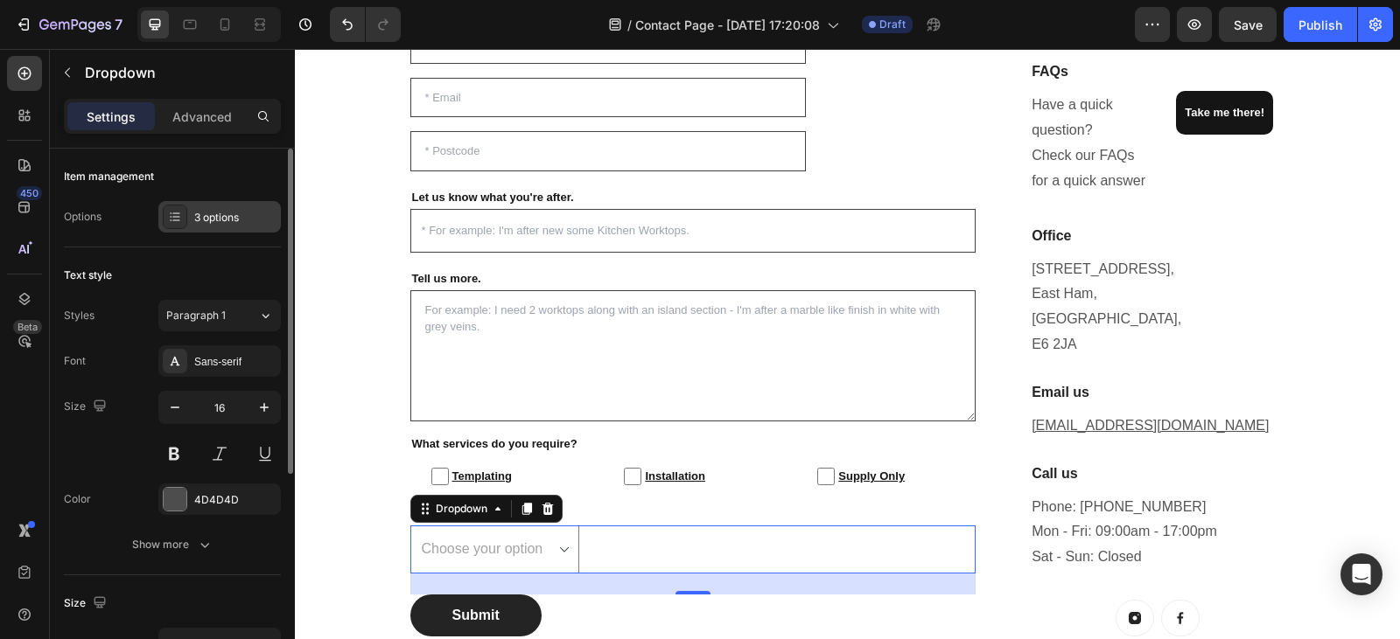
click at [225, 220] on div "3 options" at bounding box center [235, 218] width 82 height 16
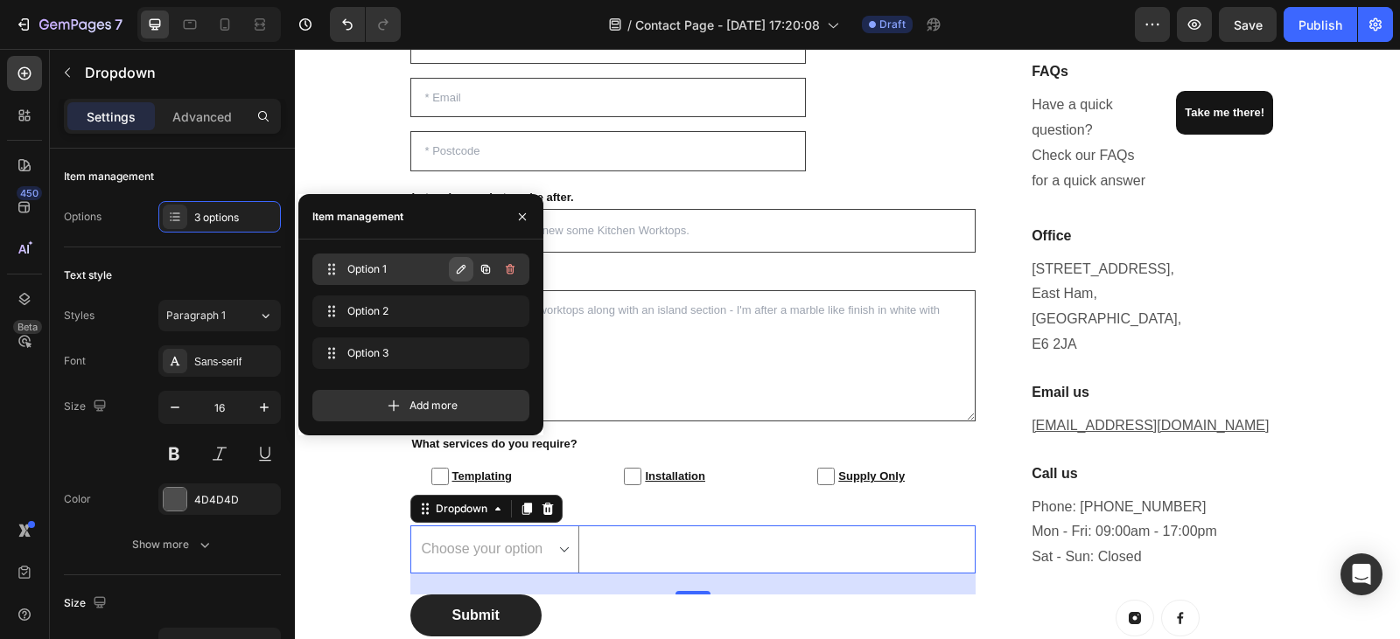
click at [464, 267] on icon "button" at bounding box center [461, 269] width 14 height 14
type input "Yes"
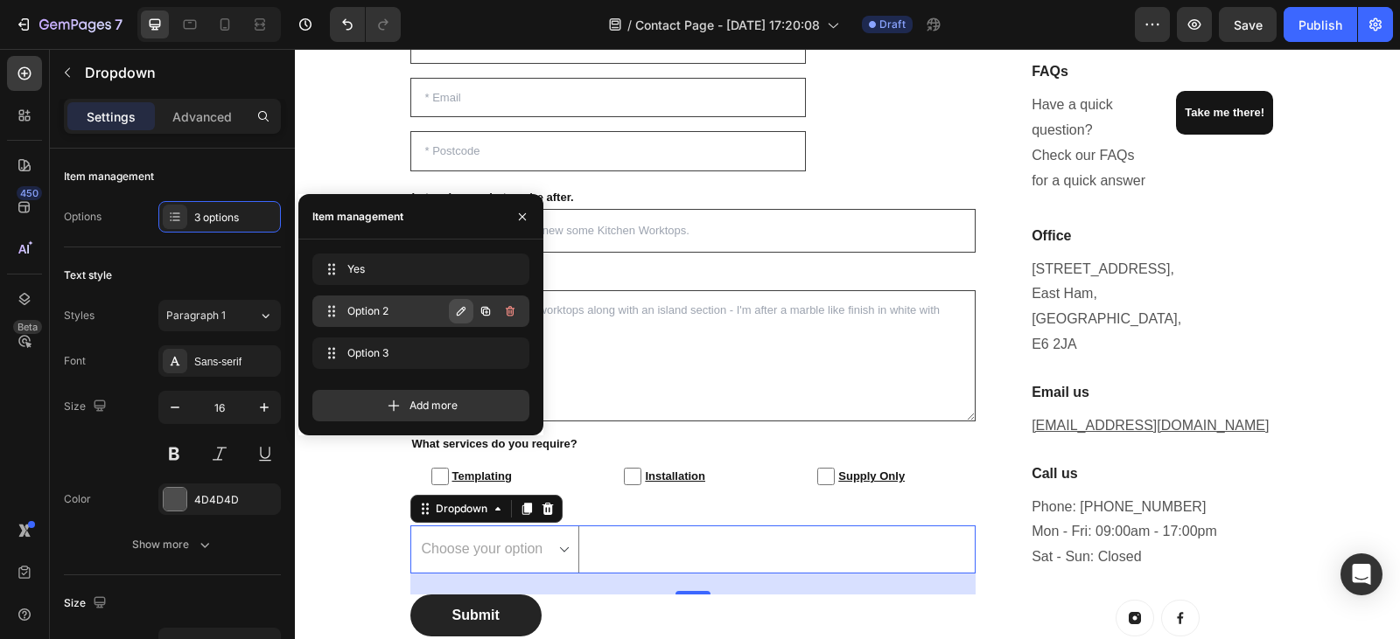
click at [460, 310] on icon "button" at bounding box center [461, 311] width 9 height 9
type input "No"
click at [517, 316] on button "button" at bounding box center [510, 311] width 24 height 24
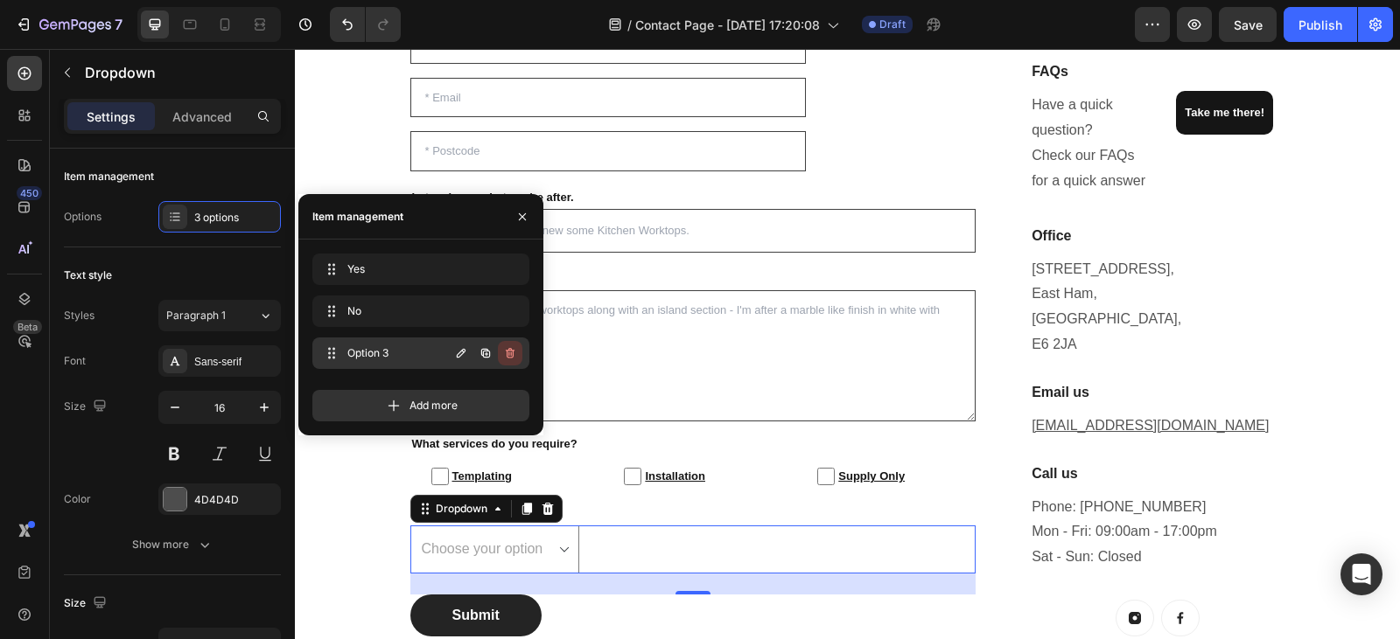
click at [510, 352] on icon "button" at bounding box center [510, 353] width 14 height 14
click at [510, 352] on div "Delete" at bounding box center [498, 354] width 32 height 16
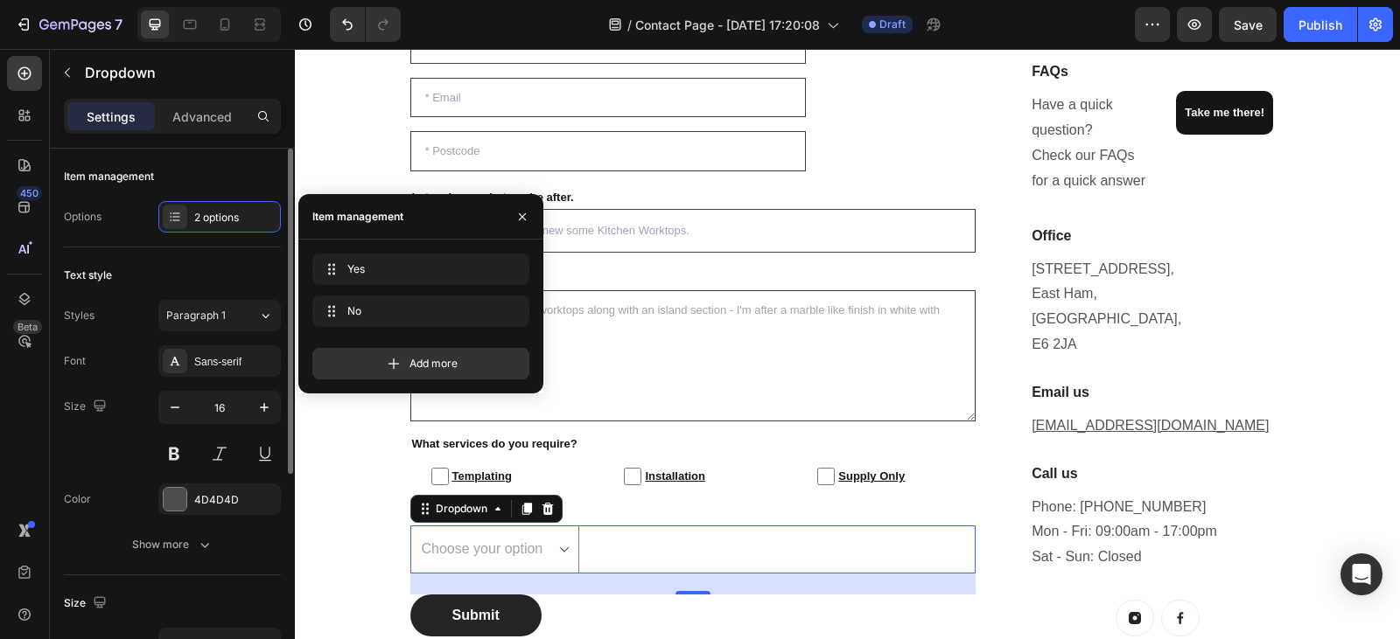
click at [212, 255] on div "Text style Styles Paragraph 1 Font Sans-serif Size 16 Color 4D4D4D Show more" at bounding box center [172, 412] width 217 height 328
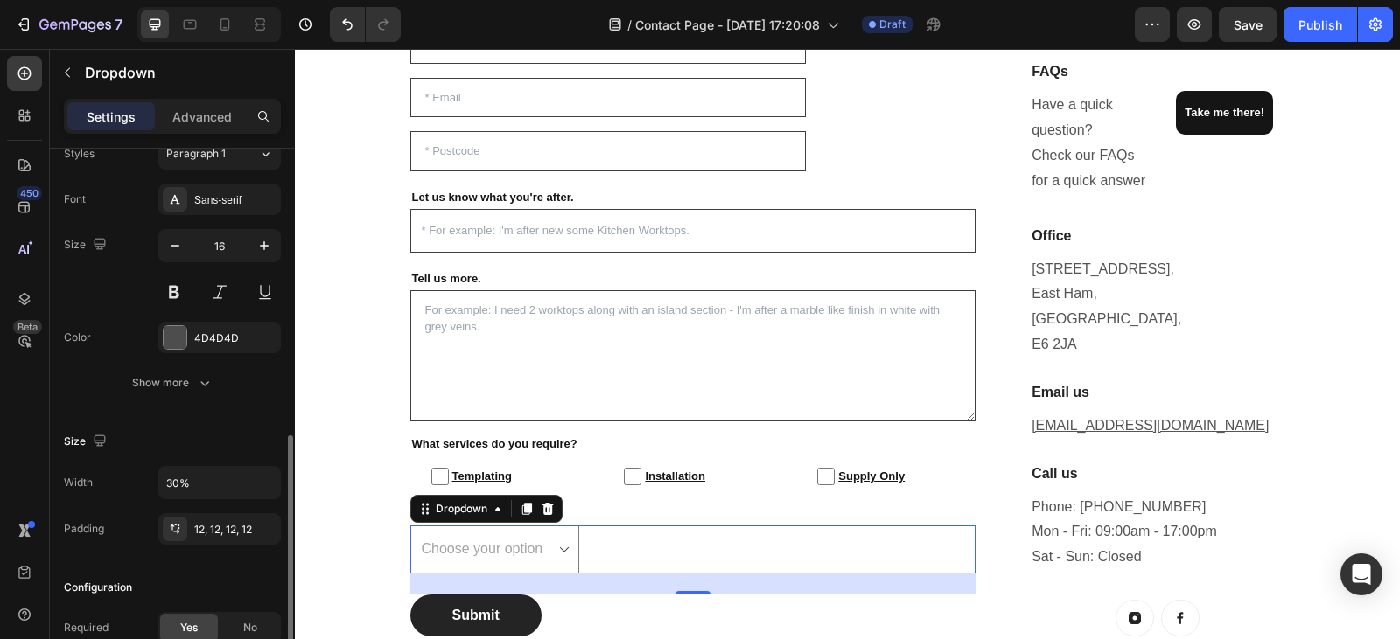
scroll to position [356, 0]
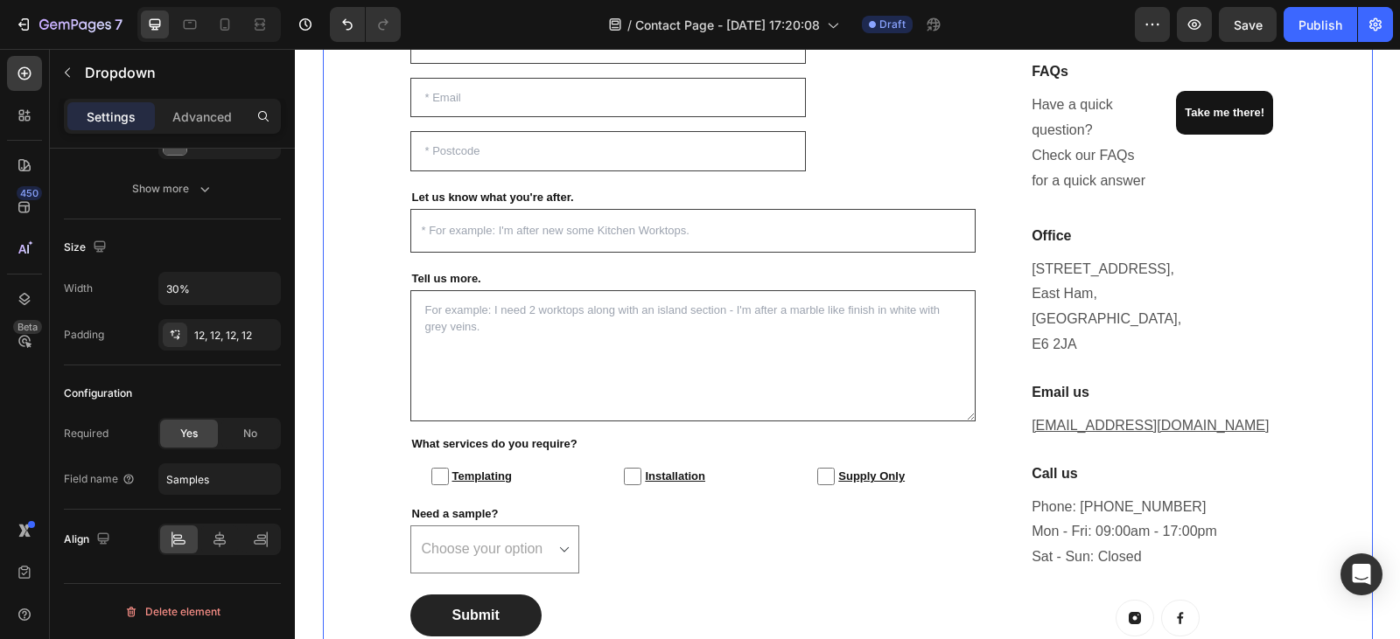
click at [338, 434] on div "Enquire For A Free Quote Today! Heading Questions, concerns...? We want to help…" at bounding box center [848, 255] width 1050 height 820
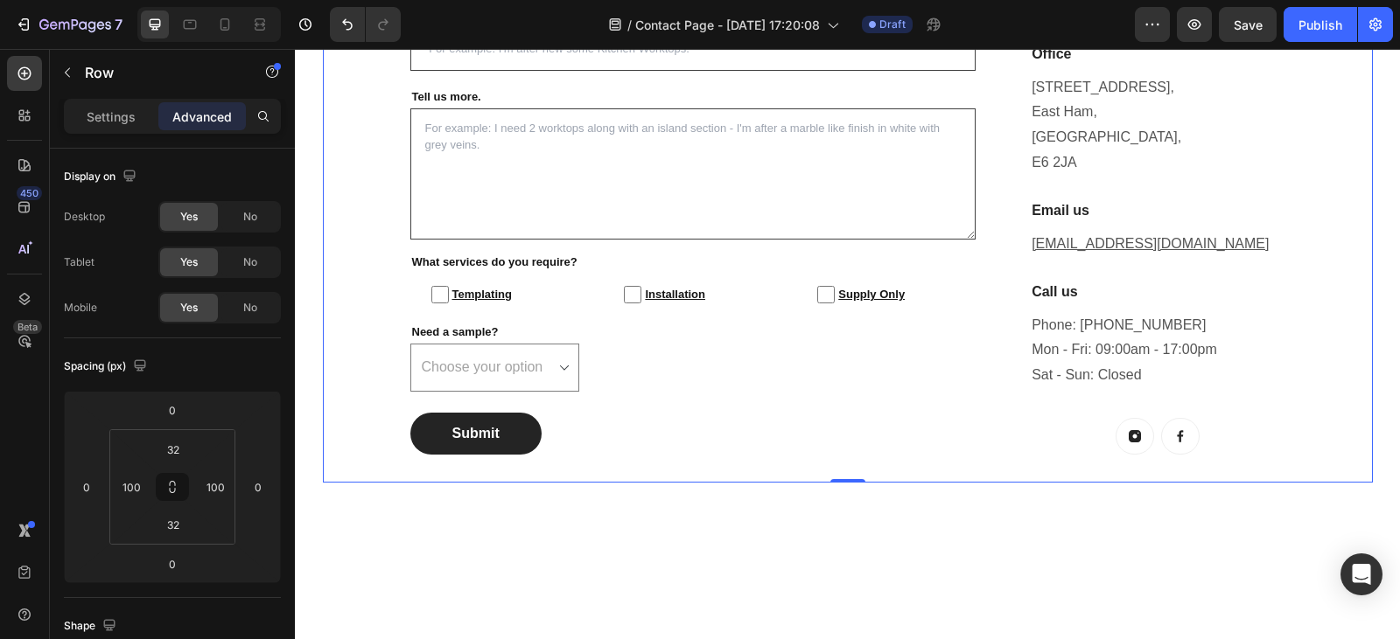
scroll to position [466, 0]
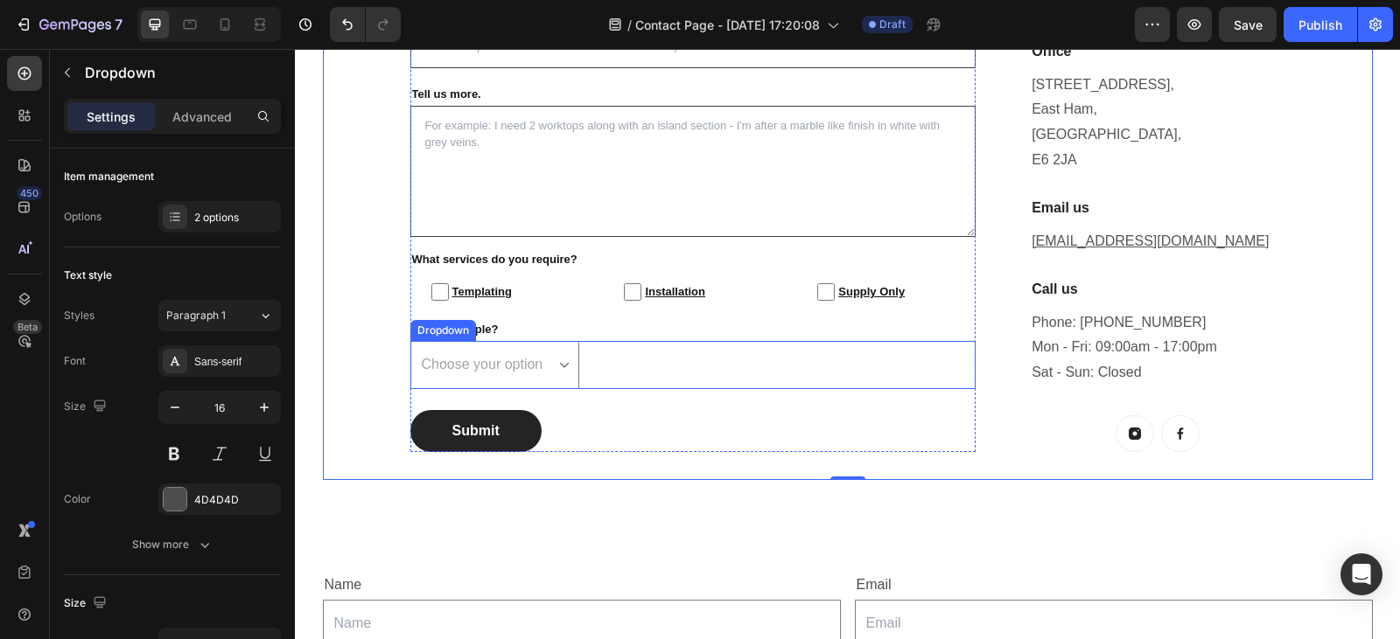
click at [556, 353] on select "Choose your option Yes No" at bounding box center [495, 365] width 170 height 48
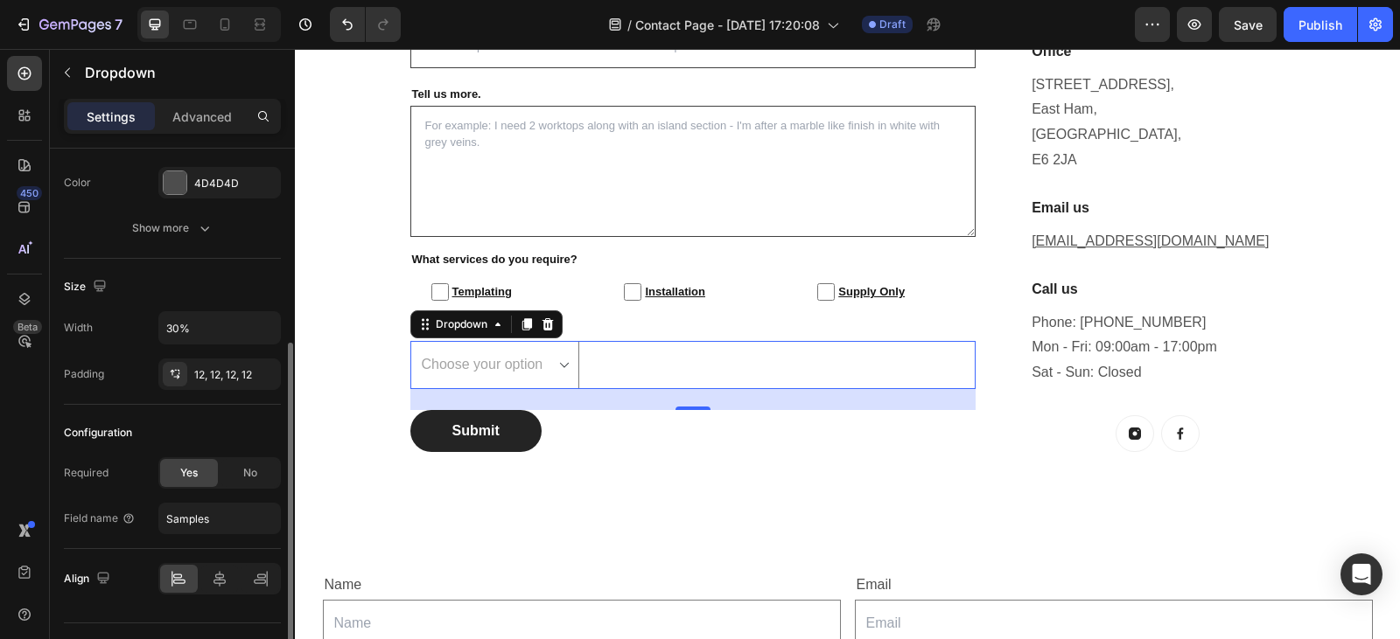
scroll to position [318, 0]
click at [186, 226] on div "Show more" at bounding box center [172, 226] width 81 height 17
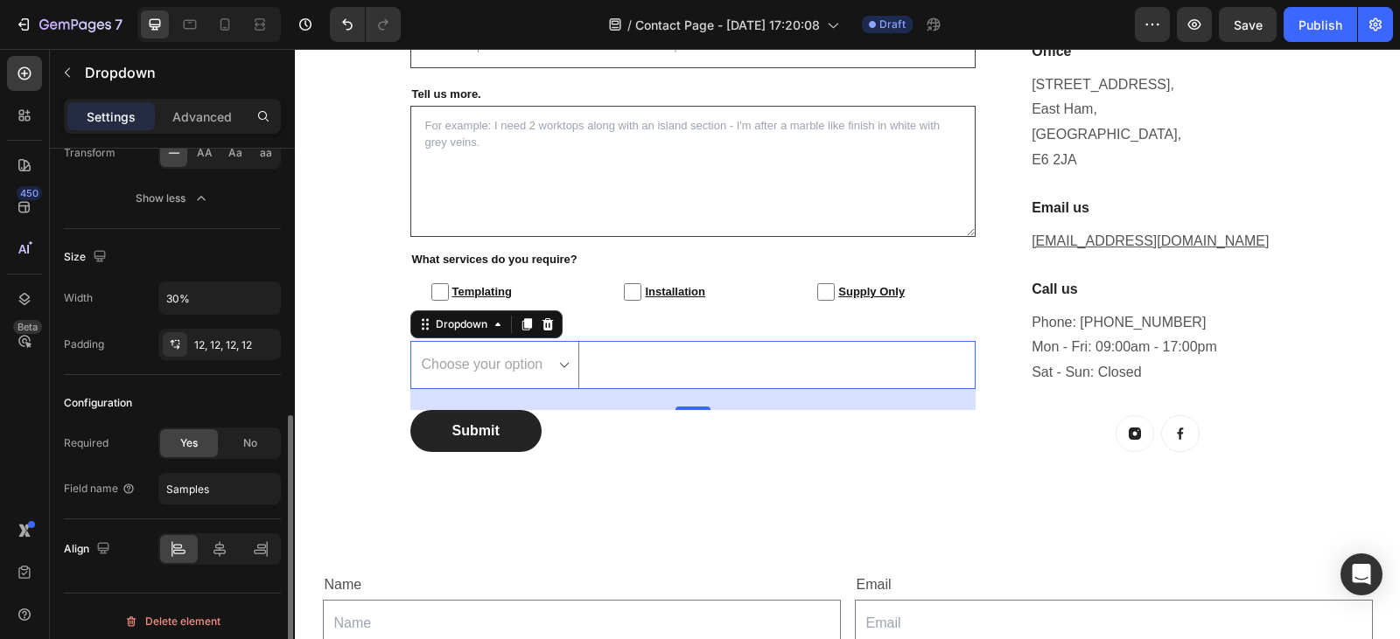
scroll to position [541, 0]
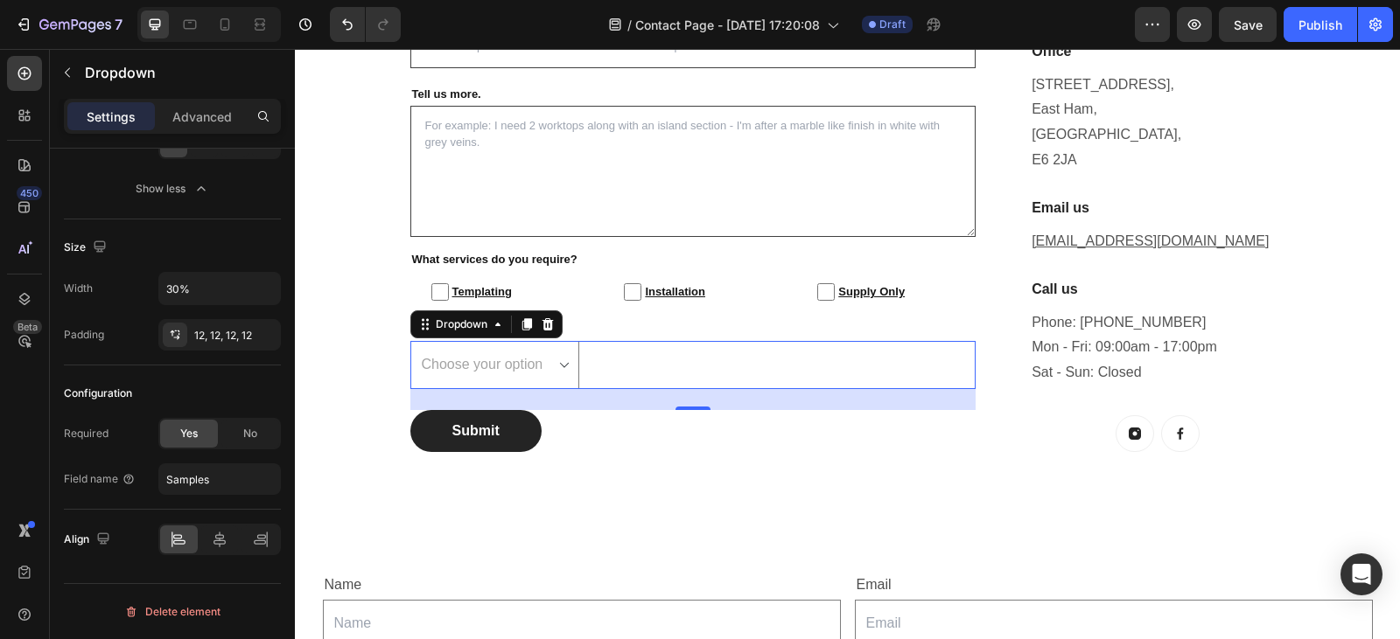
click at [640, 353] on div "Choose your option Yes No Dropdown 24" at bounding box center [693, 365] width 566 height 48
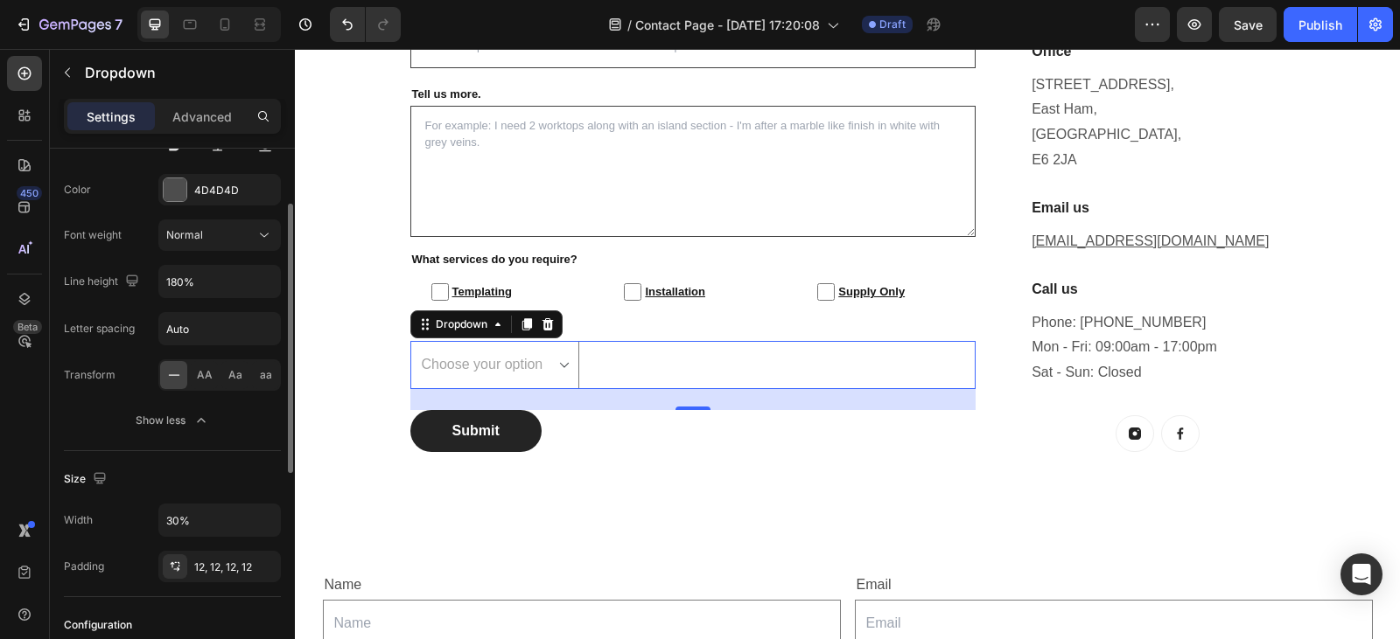
scroll to position [0, 0]
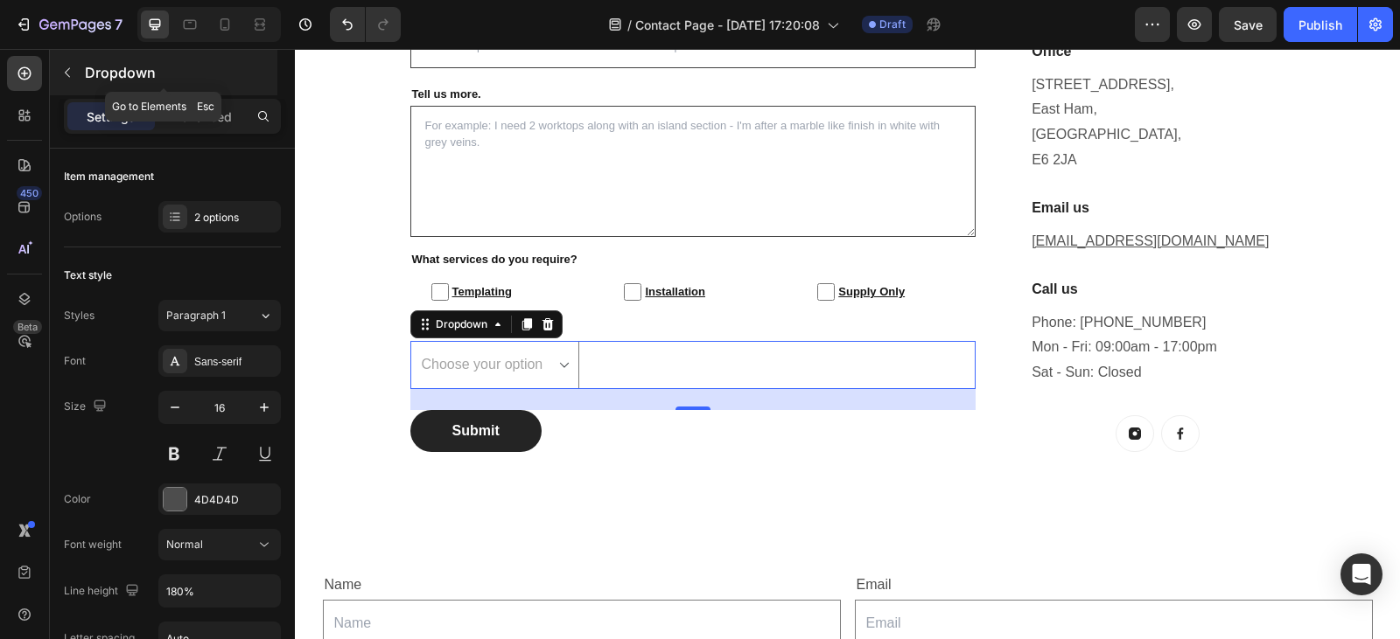
click at [73, 66] on icon "button" at bounding box center [67, 73] width 14 height 14
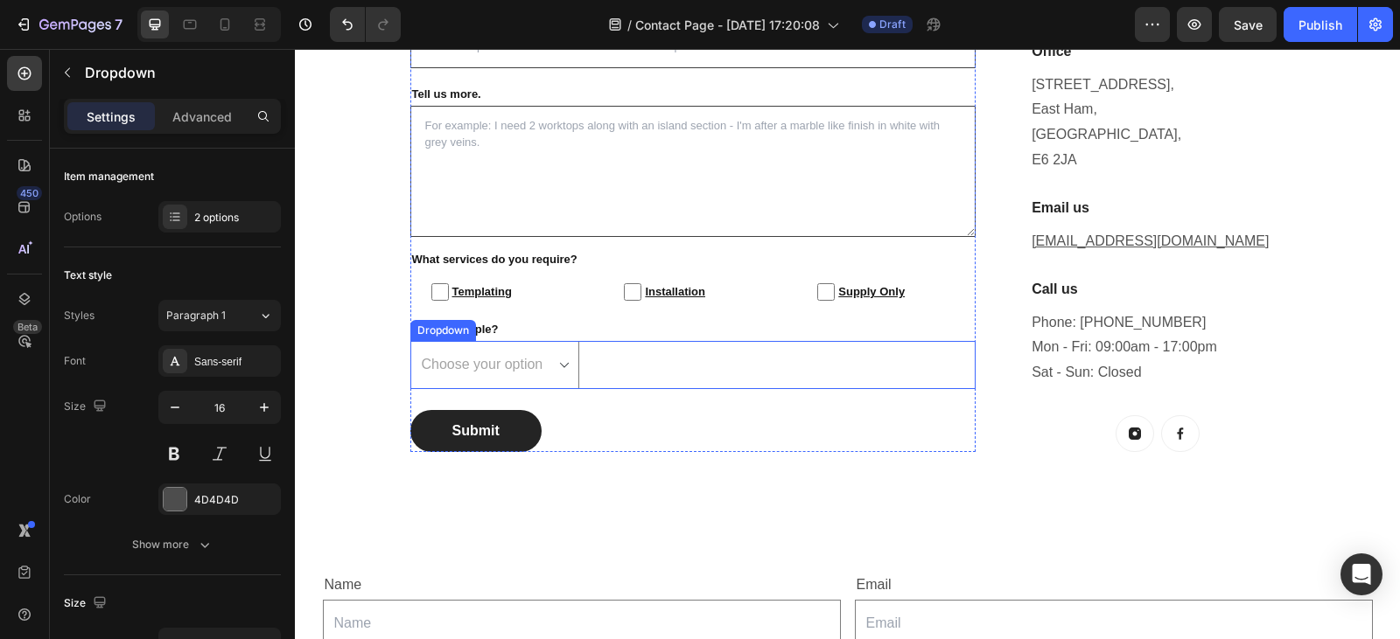
click at [597, 370] on div "Choose your option Yes No Dropdown" at bounding box center [693, 365] width 566 height 48
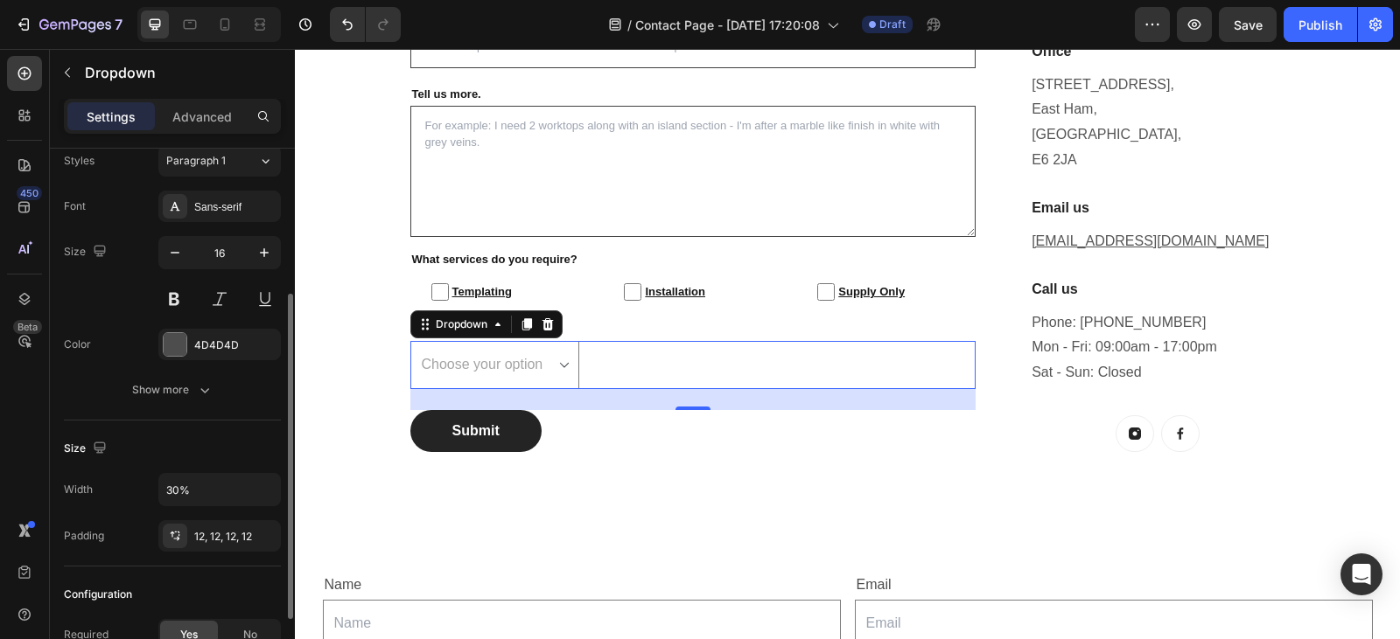
scroll to position [192, 0]
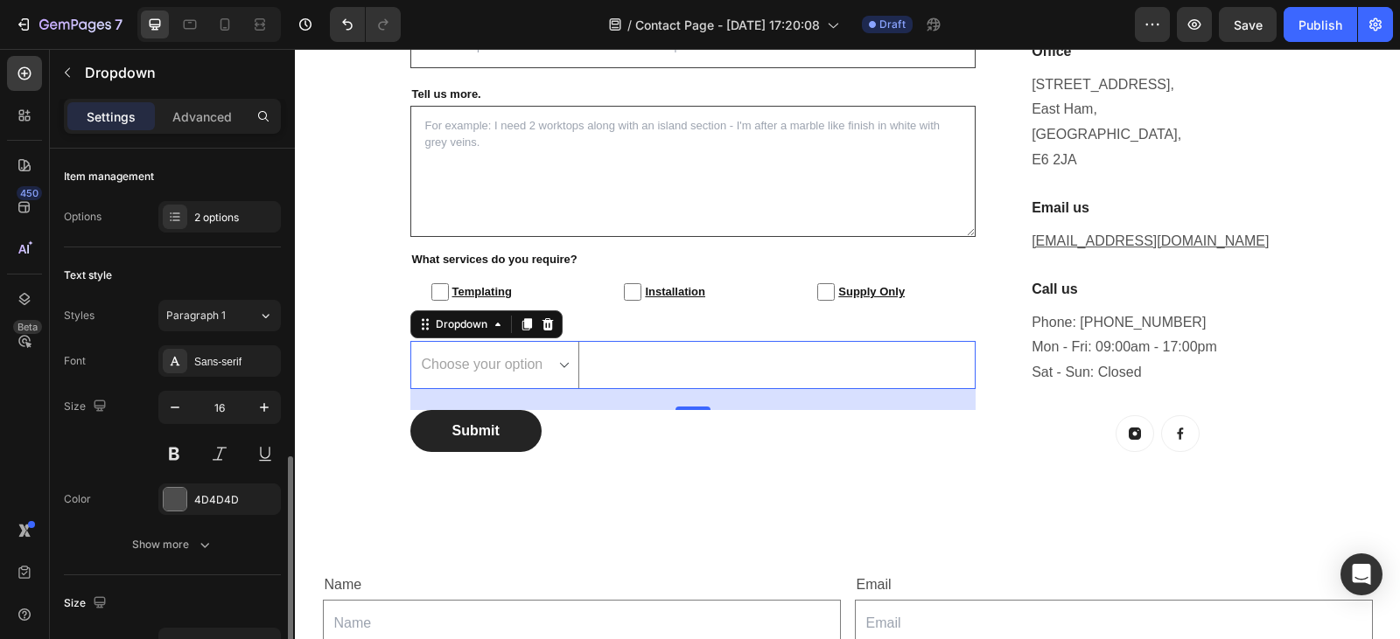
scroll to position [192, 0]
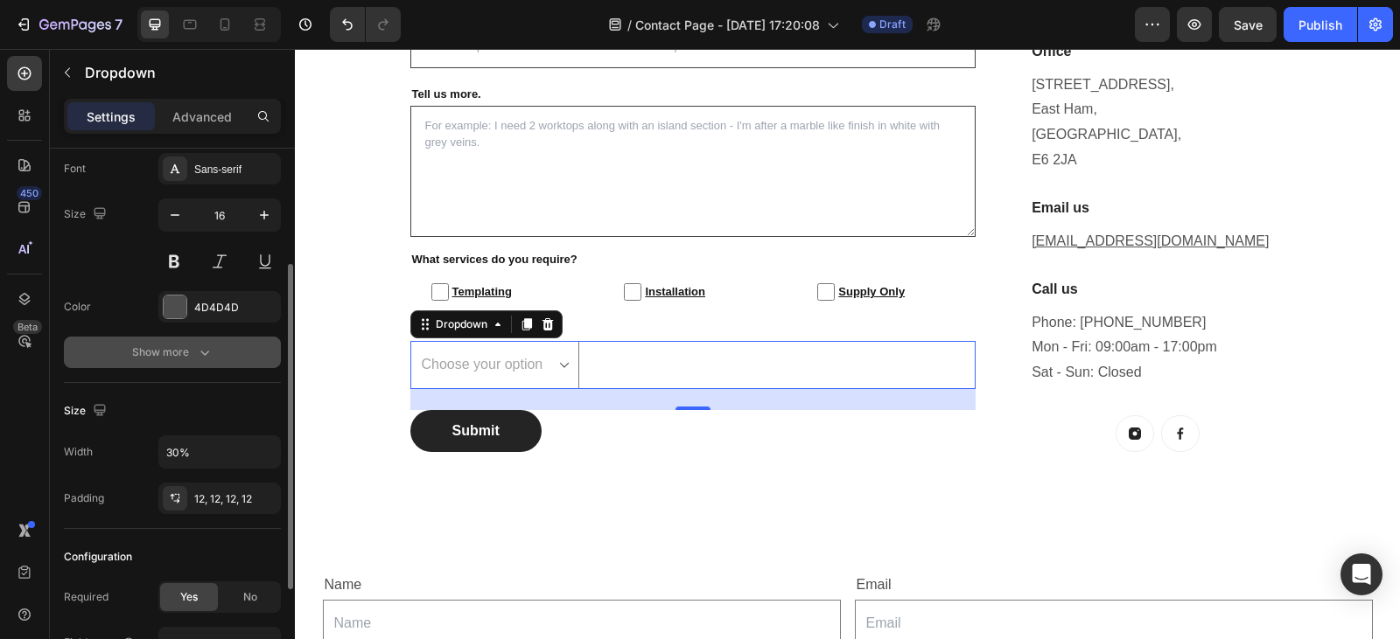
click at [192, 360] on div "Show more" at bounding box center [172, 352] width 81 height 17
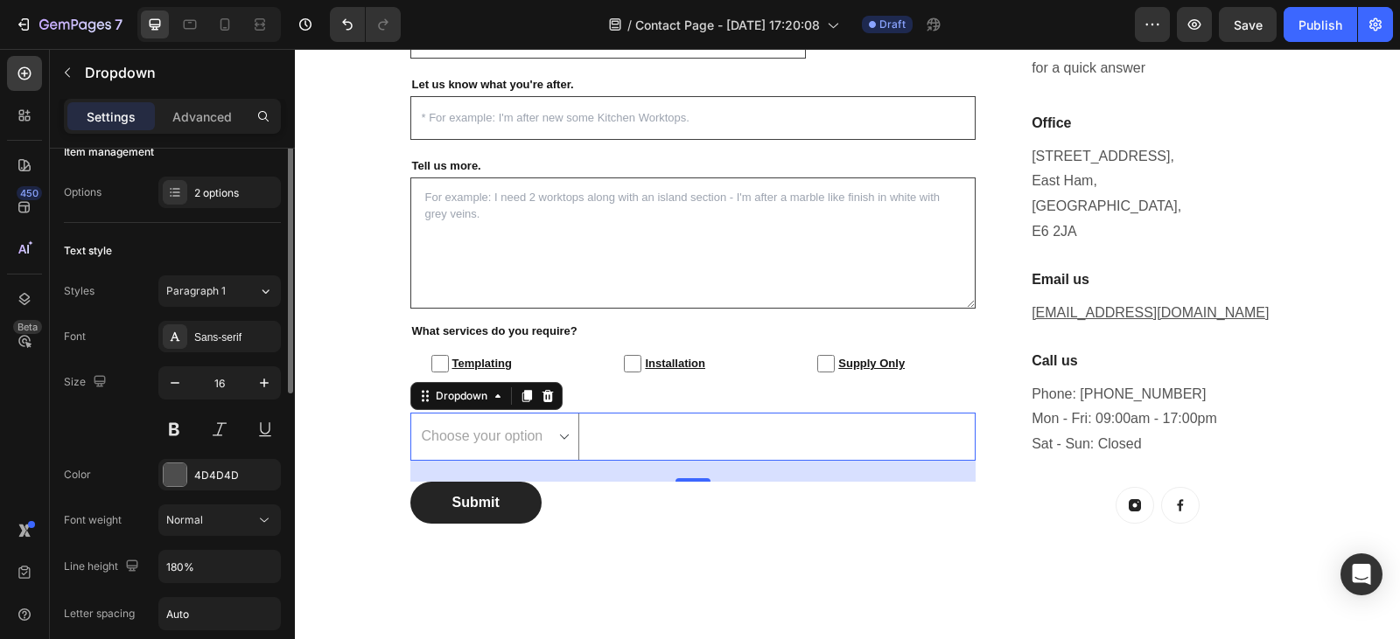
scroll to position [0, 0]
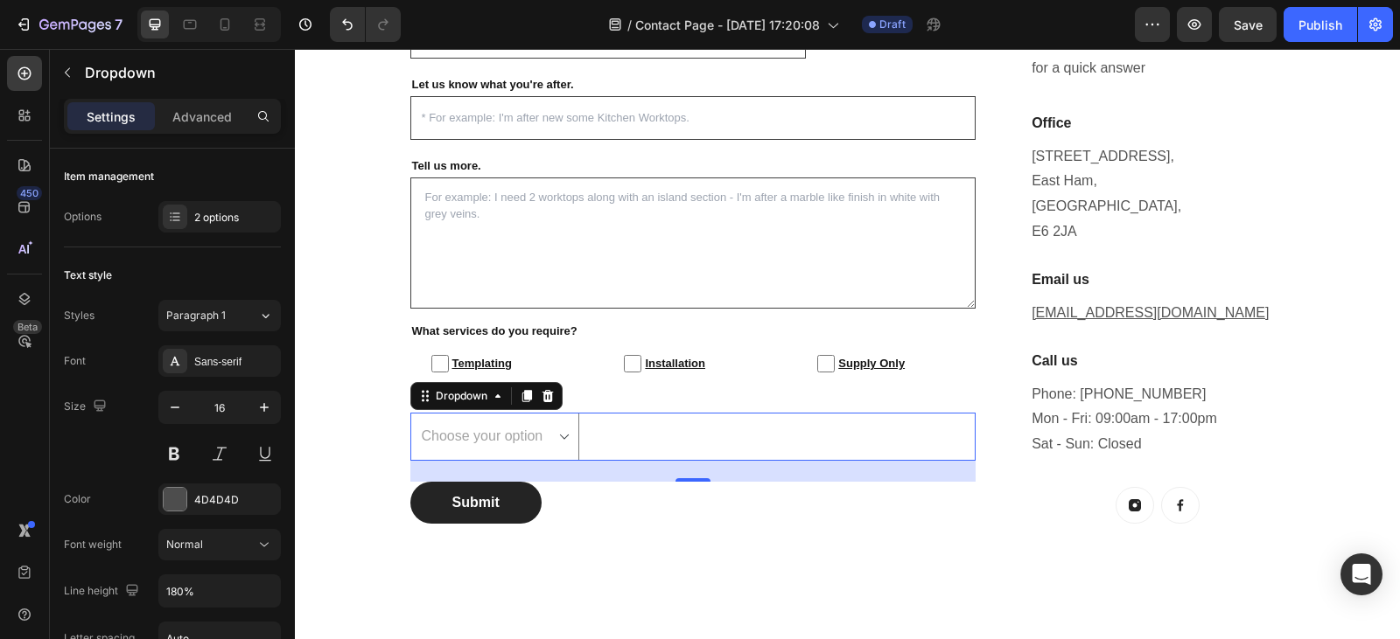
click at [538, 432] on select "Choose your option Yes No" at bounding box center [495, 437] width 170 height 48
click at [171, 416] on button "button" at bounding box center [174, 407] width 31 height 31
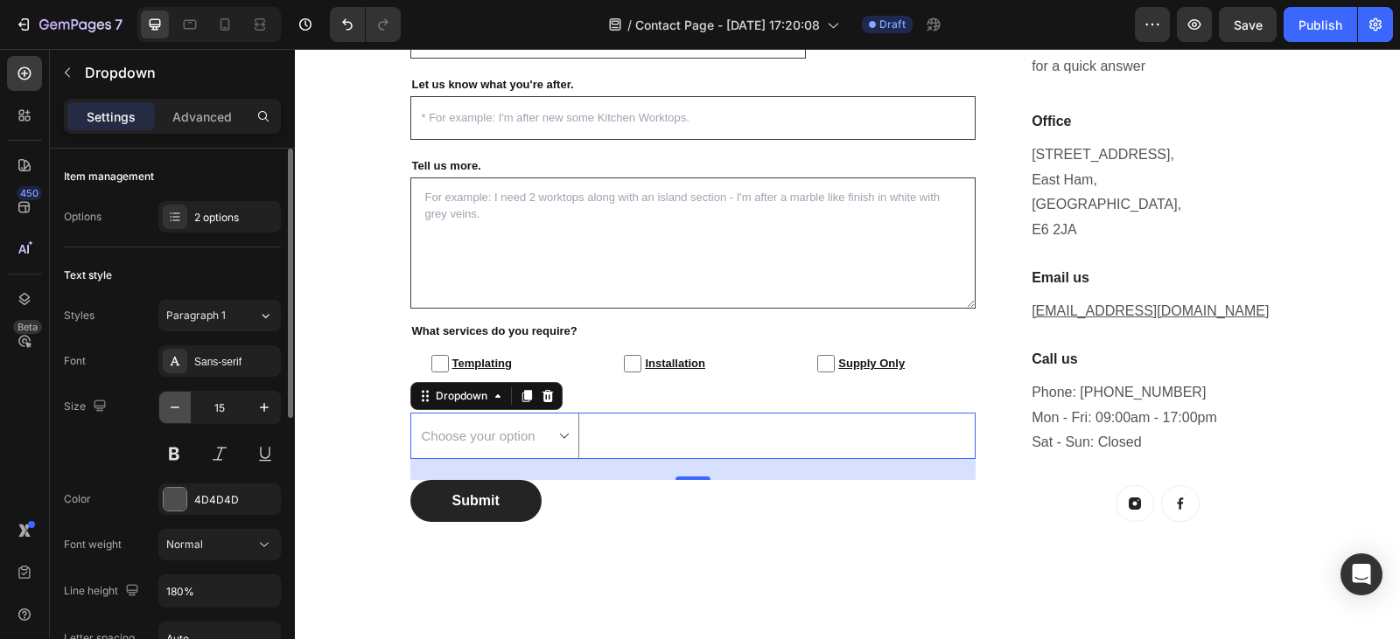
click at [171, 416] on button "button" at bounding box center [174, 407] width 31 height 31
type input "13"
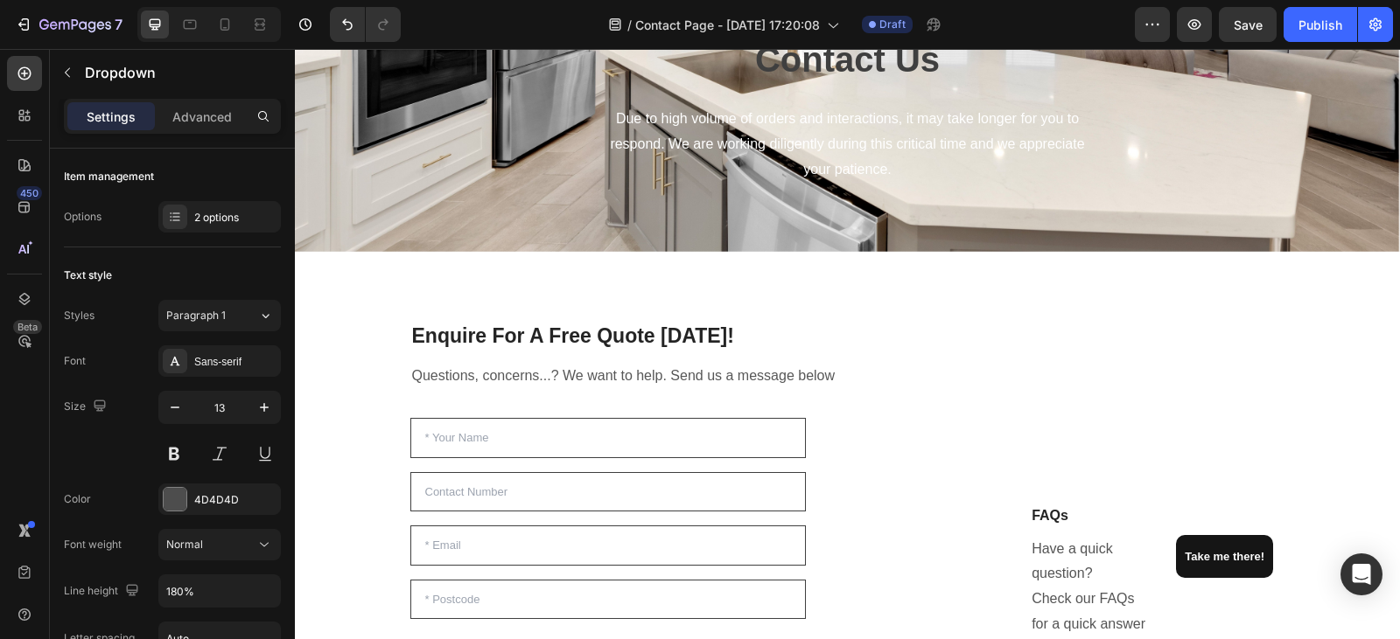
scroll to position [116, 0]
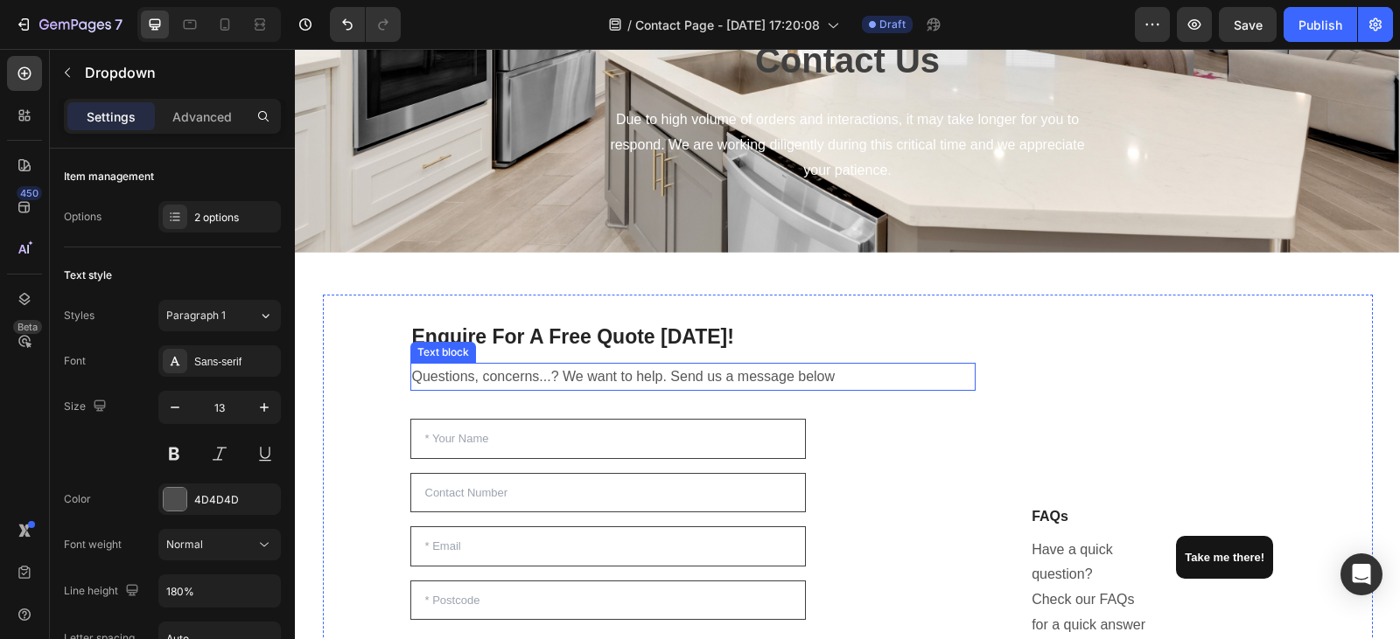
click at [837, 370] on p "Questions, concerns...? We want to help. Send us a message below" at bounding box center [693, 377] width 562 height 25
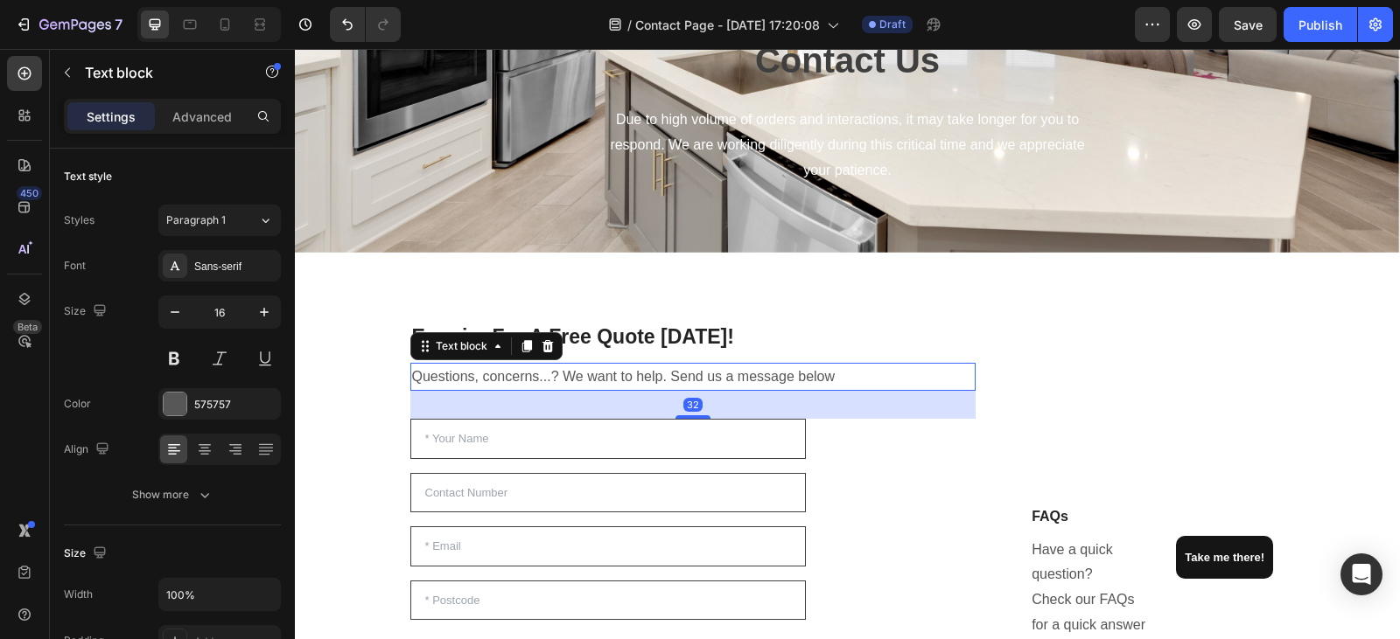
click at [837, 370] on p "Questions, concerns...? We want to help. Send us a message below" at bounding box center [693, 377] width 562 height 25
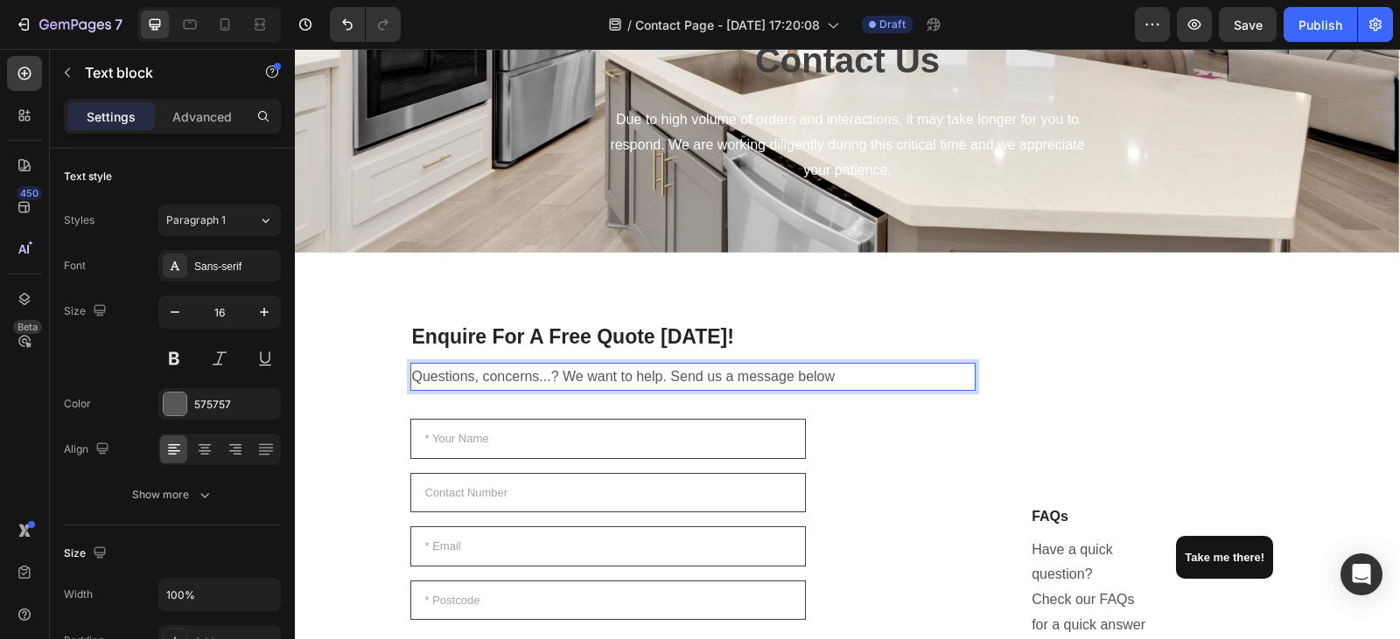
click at [837, 370] on p "Questions, concerns...? We want to help. Send us a message below" at bounding box center [693, 377] width 562 height 25
click at [737, 374] on p "Questions, concerns...? We want to help. Send us a message below" at bounding box center [693, 377] width 562 height 25
click at [841, 372] on p "Questions, concerns...? We want to help. Send us a message below" at bounding box center [693, 377] width 562 height 25
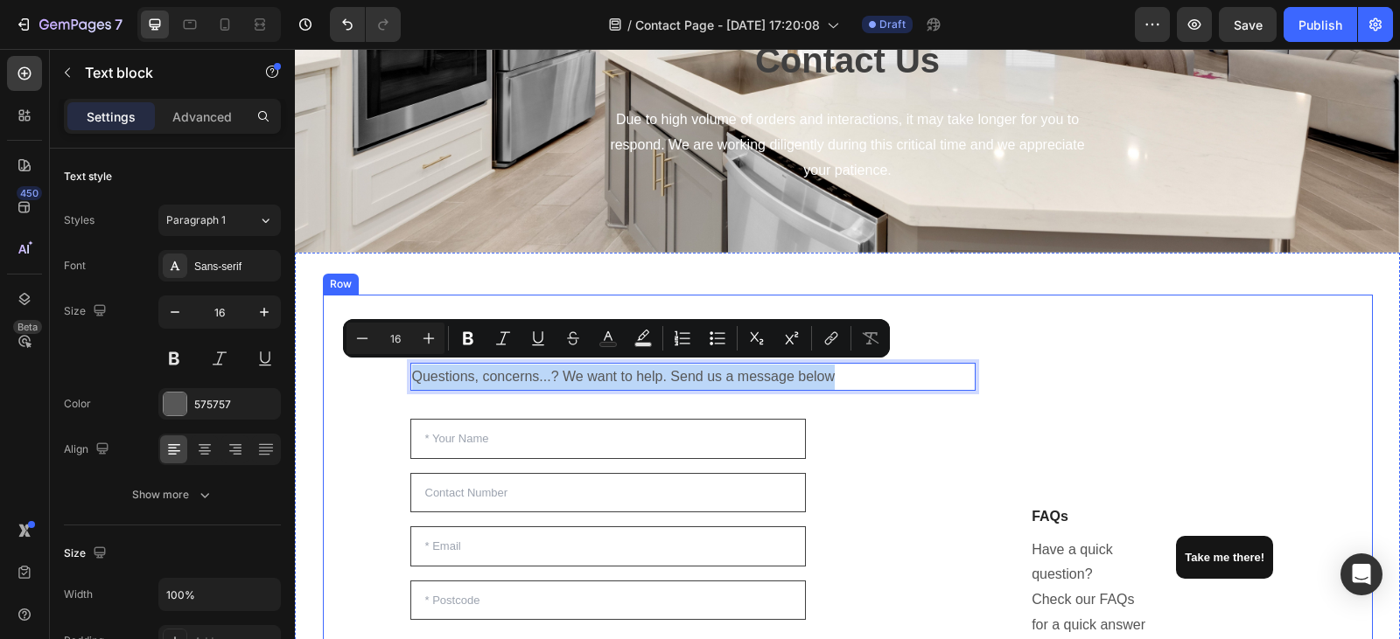
drag, startPoint x: 841, startPoint y: 372, endPoint x: 404, endPoint y: 395, distance: 437.1
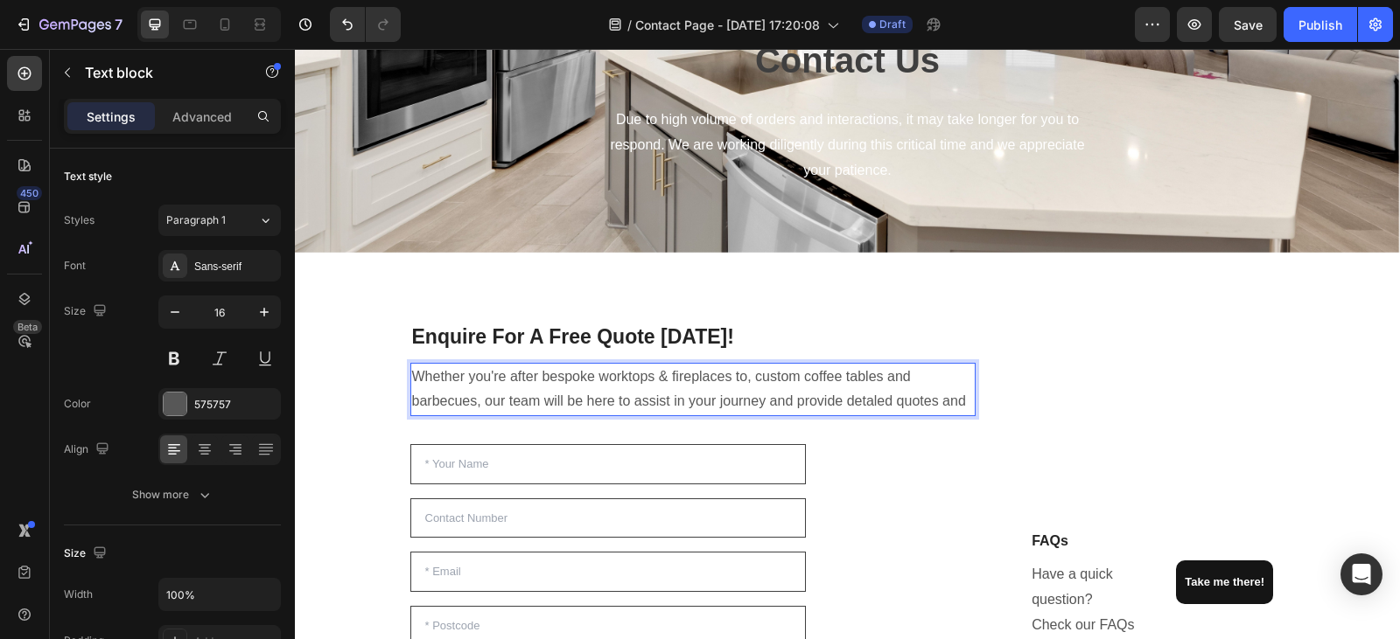
drag, startPoint x: 668, startPoint y: 403, endPoint x: 677, endPoint y: 410, distance: 11.2
drag, startPoint x: 677, startPoint y: 410, endPoint x: 669, endPoint y: 403, distance: 10.5
click at [670, 406] on p "Whether you're after bespoke worktops & fireplaces to, custom coffee tables and…" at bounding box center [693, 390] width 562 height 51
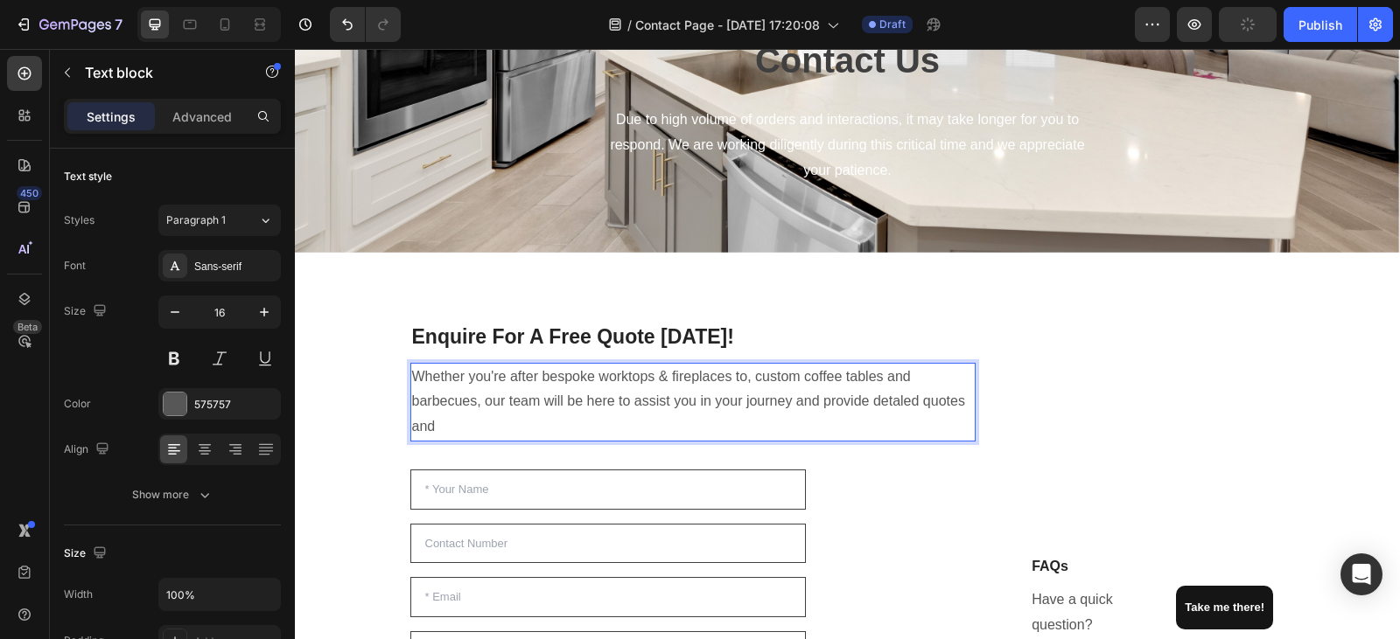
click at [436, 427] on p "Whether you're after bespoke worktops & fireplaces to, custom coffee tables and…" at bounding box center [693, 402] width 562 height 75
click at [437, 423] on p "Whether you're after bespoke worktops & fireplaces to, custom coffee tables and…" at bounding box center [693, 402] width 562 height 75
click at [480, 399] on p "Whether you're after bespoke worktops & fireplaces to, custom coffee tables and…" at bounding box center [693, 402] width 562 height 75
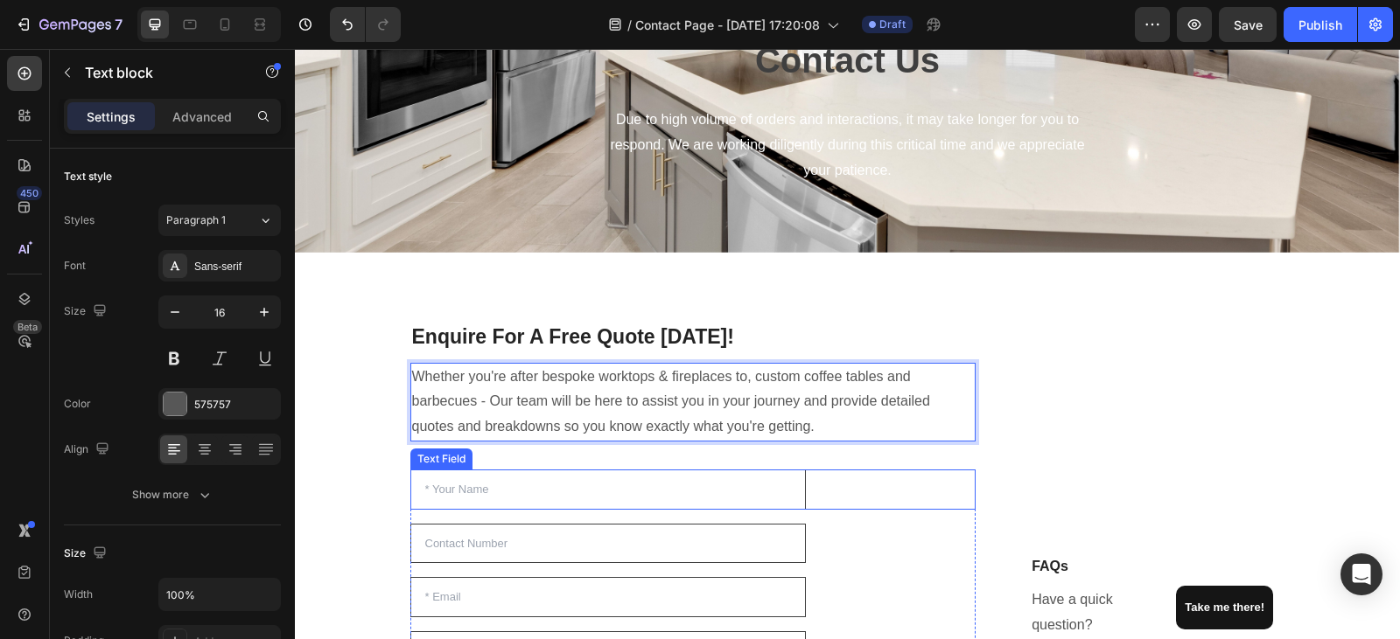
click at [888, 497] on div "Text Field" at bounding box center [693, 490] width 566 height 40
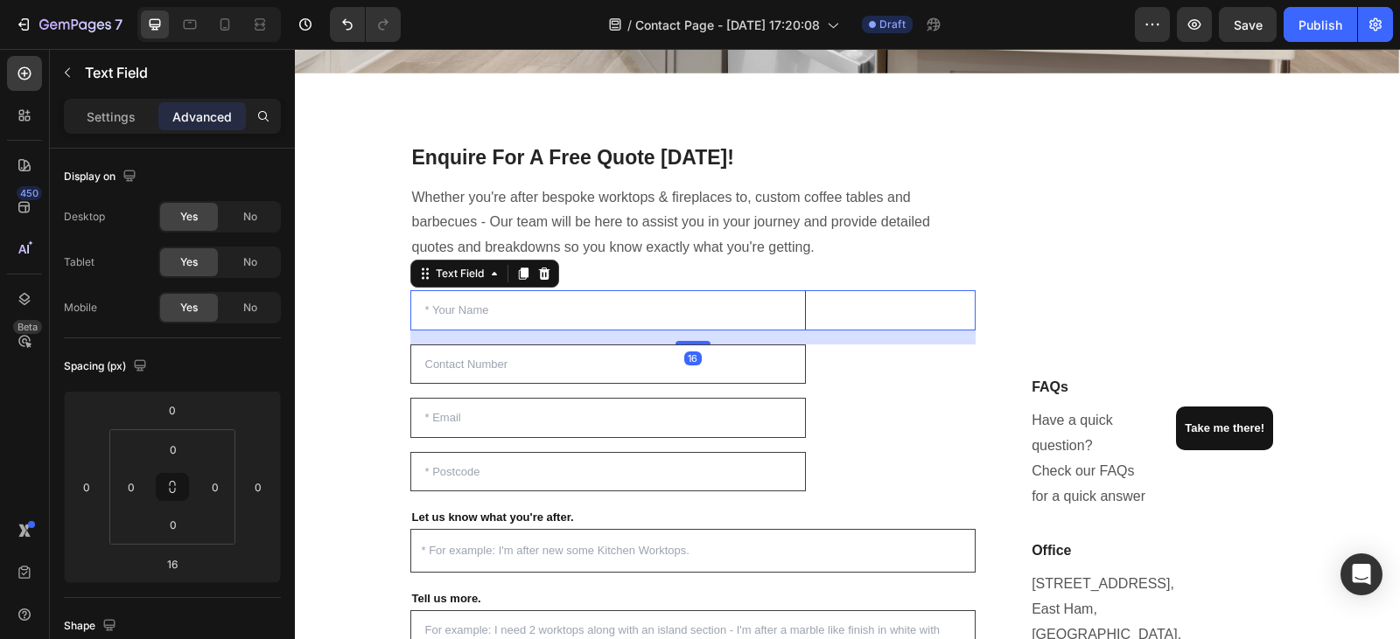
scroll to position [297, 0]
click at [892, 441] on div "Text Field 16 Text Field Email Field Text Field Let us know what you're after. …" at bounding box center [693, 621] width 566 height 662
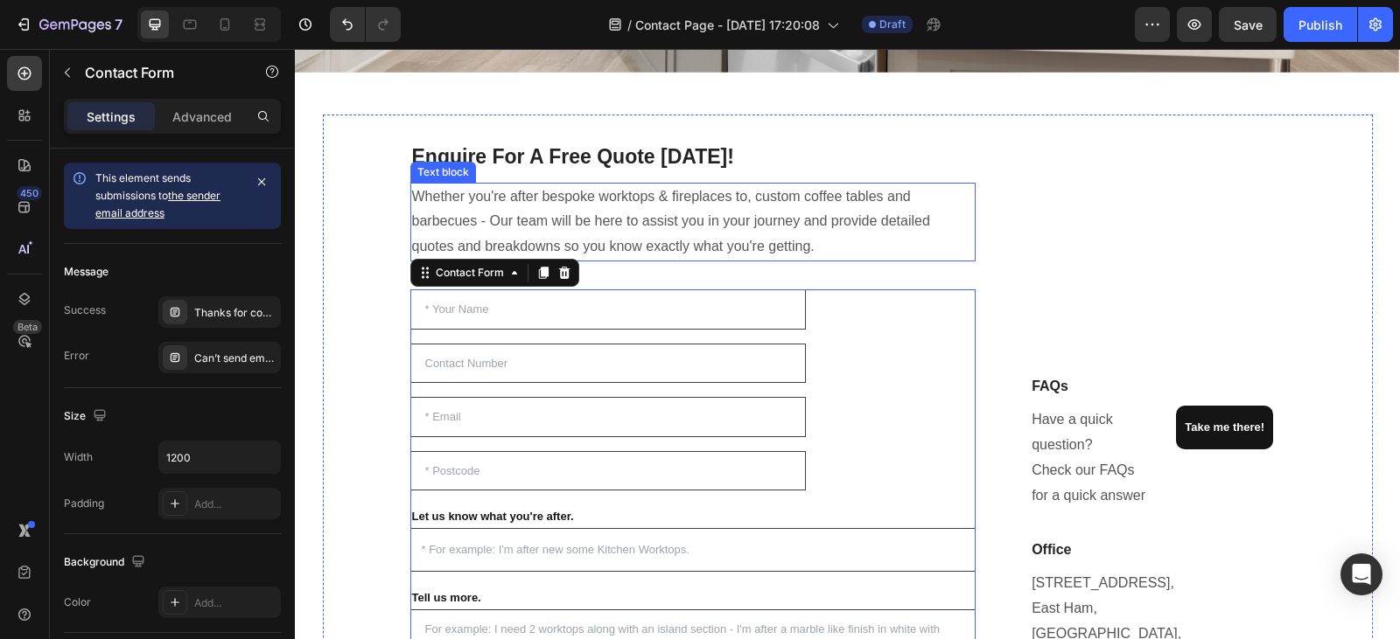
click at [864, 243] on p "Whether you're after bespoke worktops & fireplaces to, custom coffee tables and…" at bounding box center [693, 222] width 562 height 75
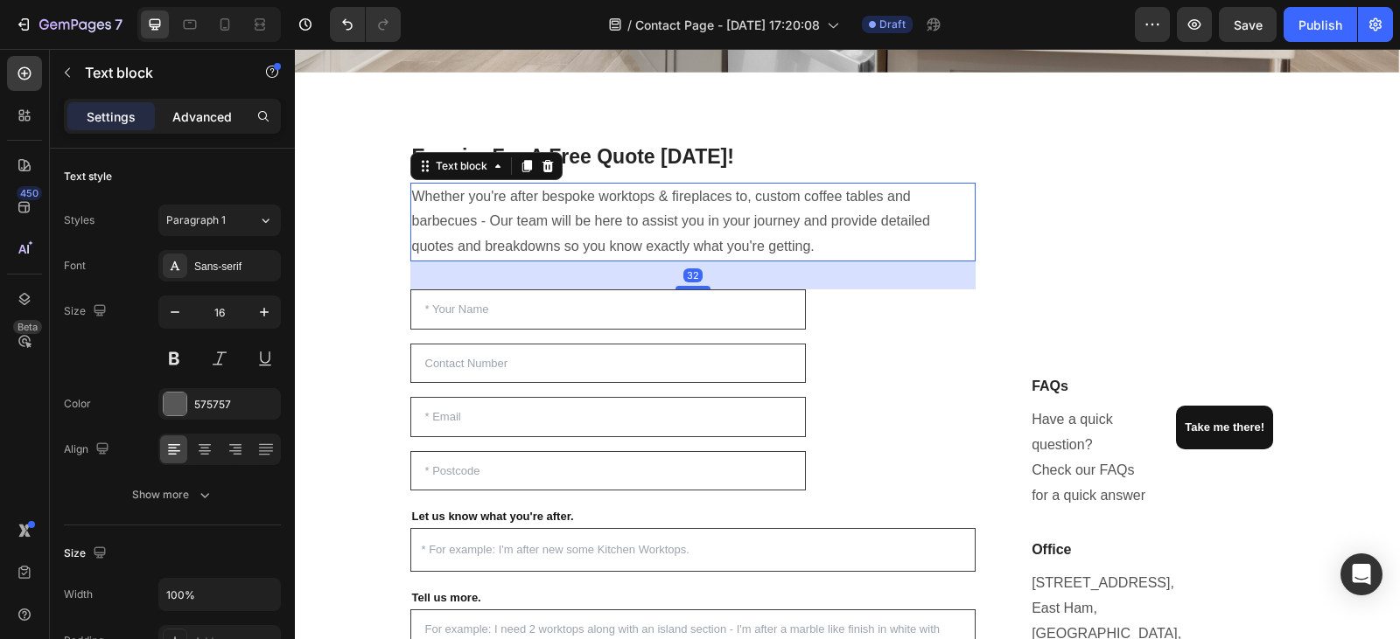
click at [205, 108] on p "Advanced" at bounding box center [201, 117] width 59 height 18
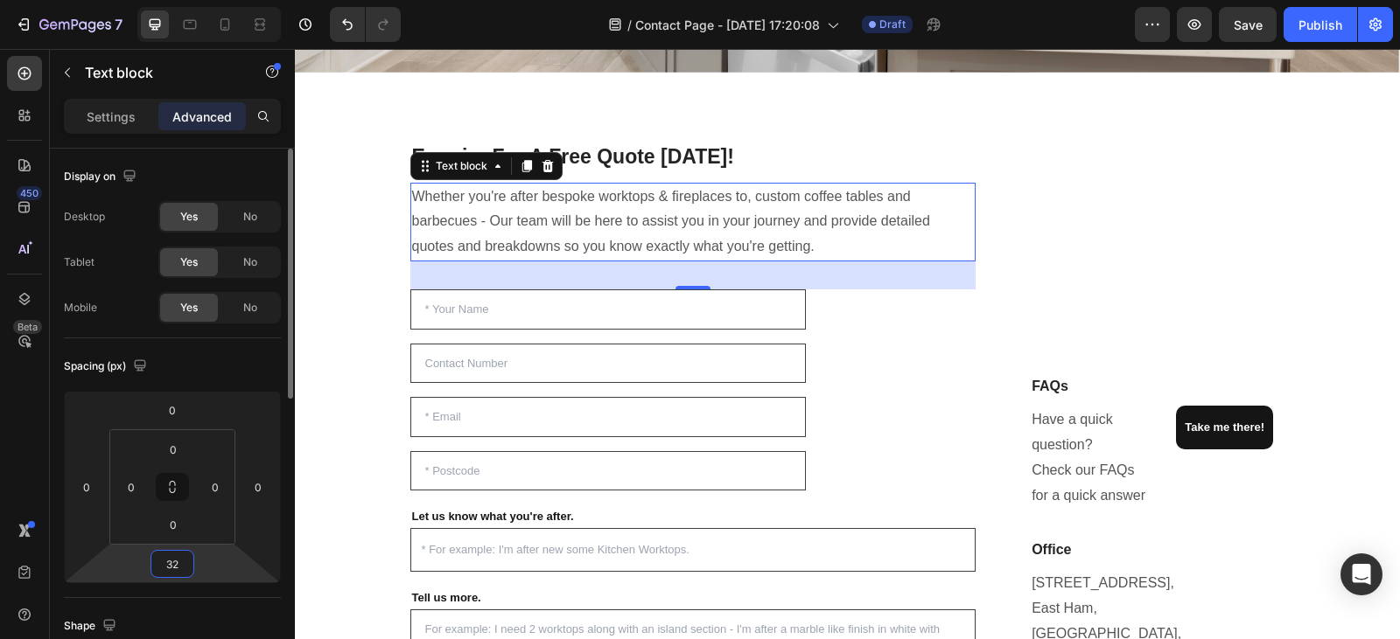
click at [173, 574] on input "32" at bounding box center [172, 564] width 35 height 26
type input "5"
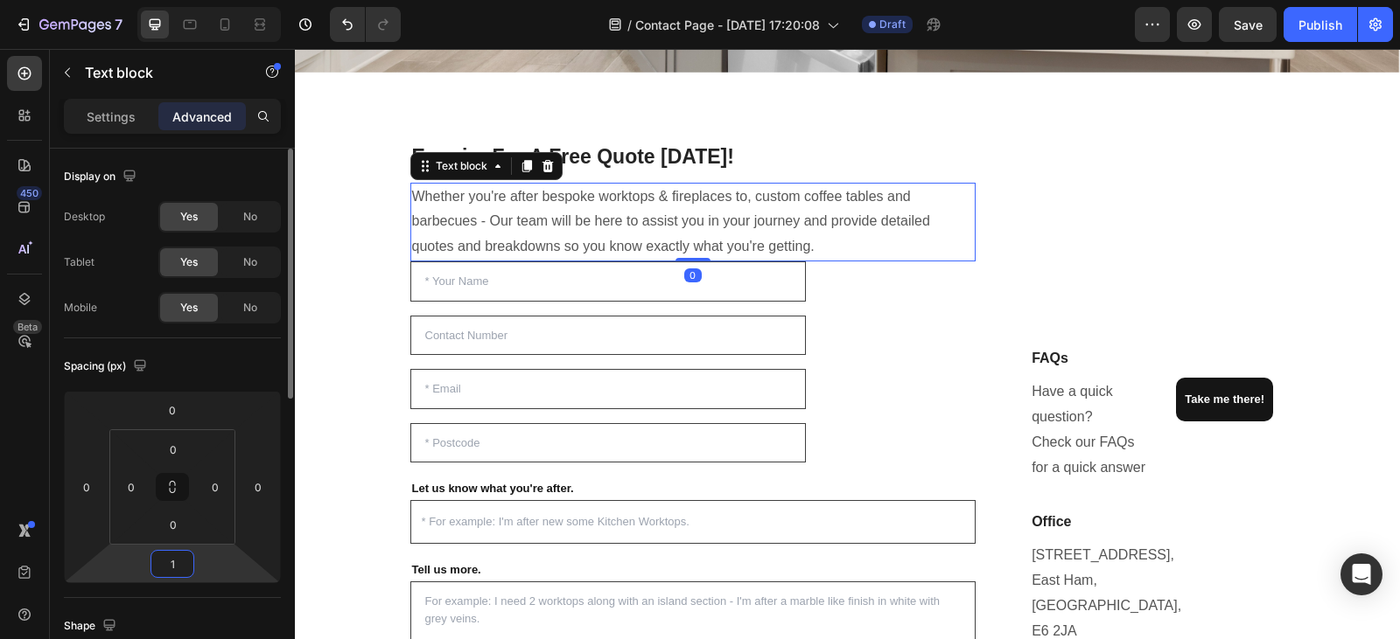
type input "10"
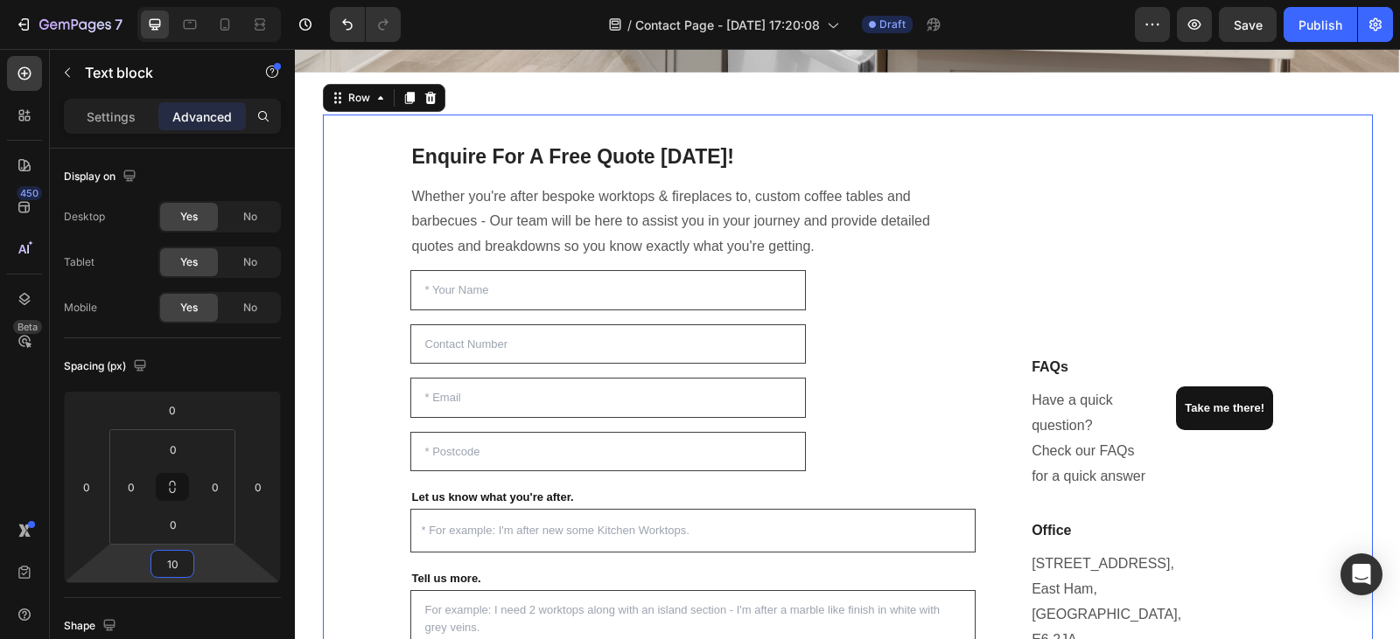
click at [347, 307] on div "Enquire For A Free Quote [DATE]! Heading Whether you're after bespoke worktops …" at bounding box center [848, 538] width 1050 height 846
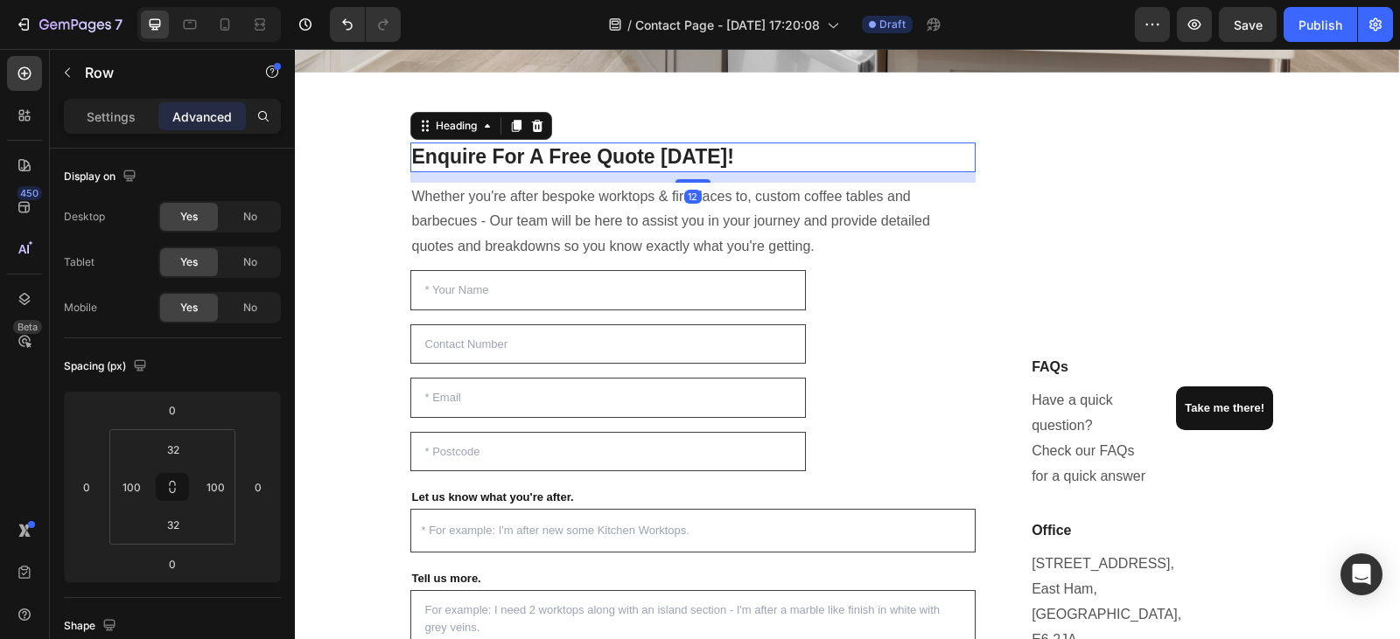
click at [767, 157] on h2 "Enquire For A Free Quote [DATE]!" at bounding box center [693, 158] width 566 height 30
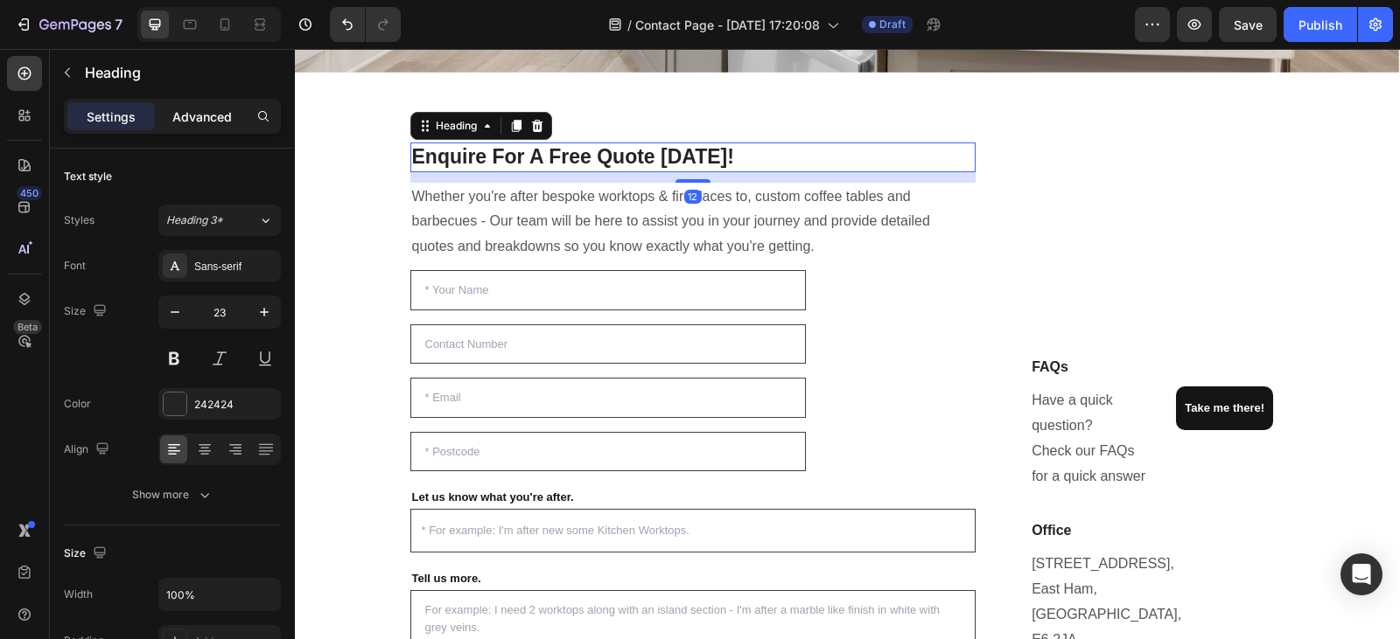
click at [209, 110] on p "Advanced" at bounding box center [201, 117] width 59 height 18
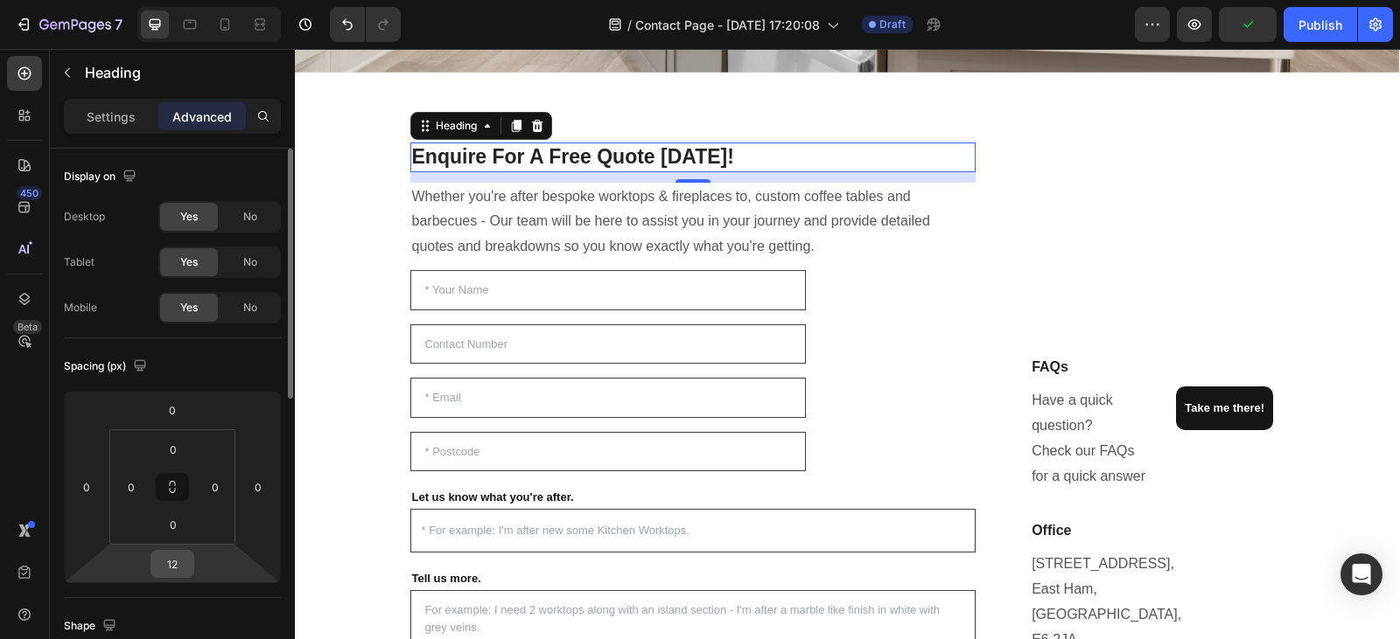
click at [181, 567] on input "12" at bounding box center [172, 564] width 35 height 26
type input "10"
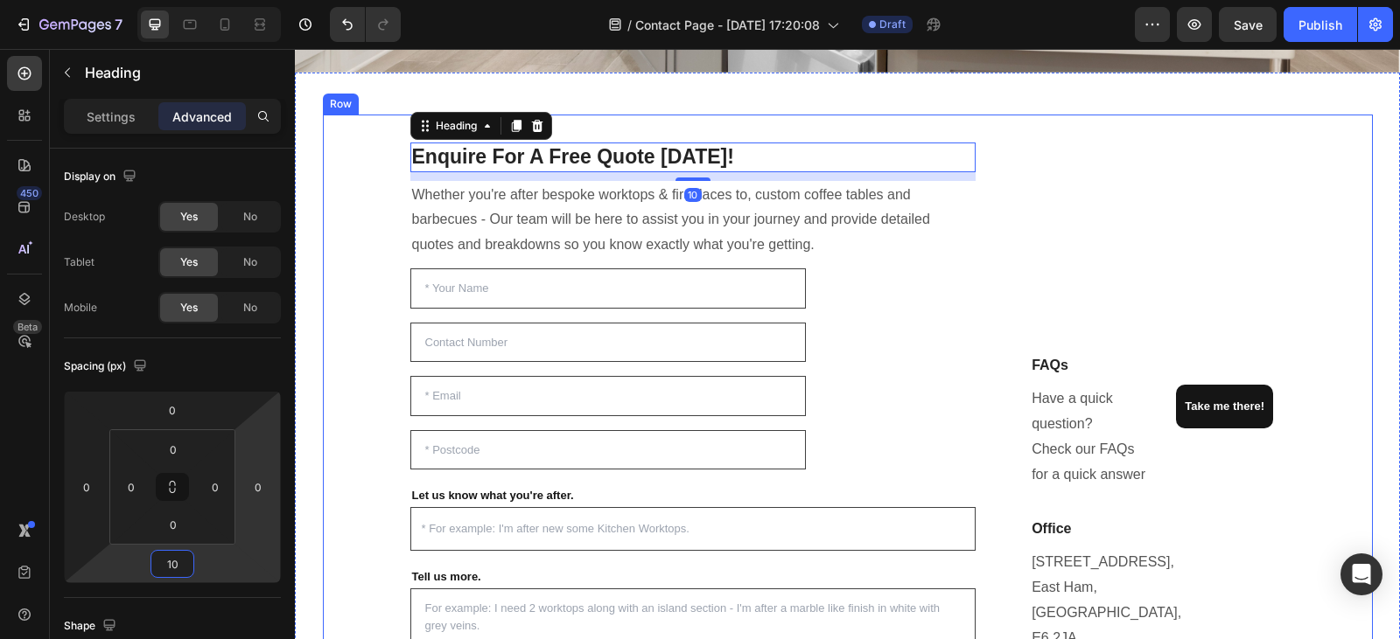
click at [376, 348] on div "Enquire For A Free Quote [DATE]! Heading 10 Whether you're after bespoke workto…" at bounding box center [848, 537] width 1050 height 844
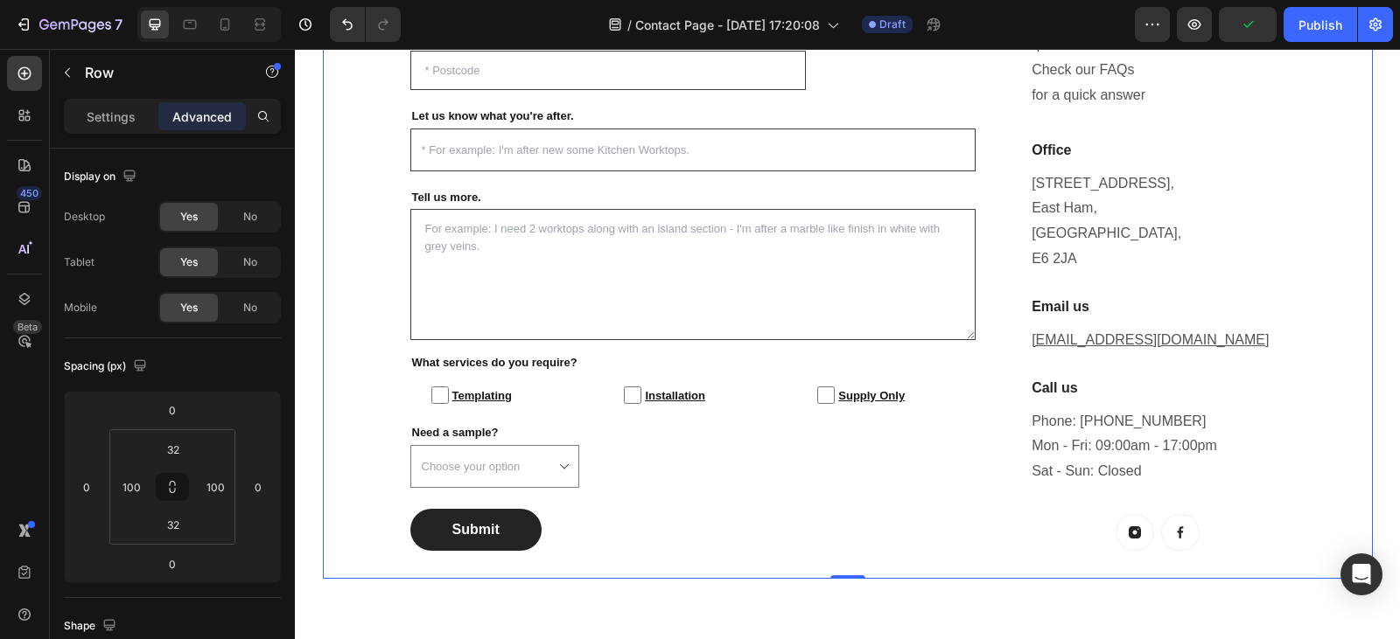
scroll to position [752, 0]
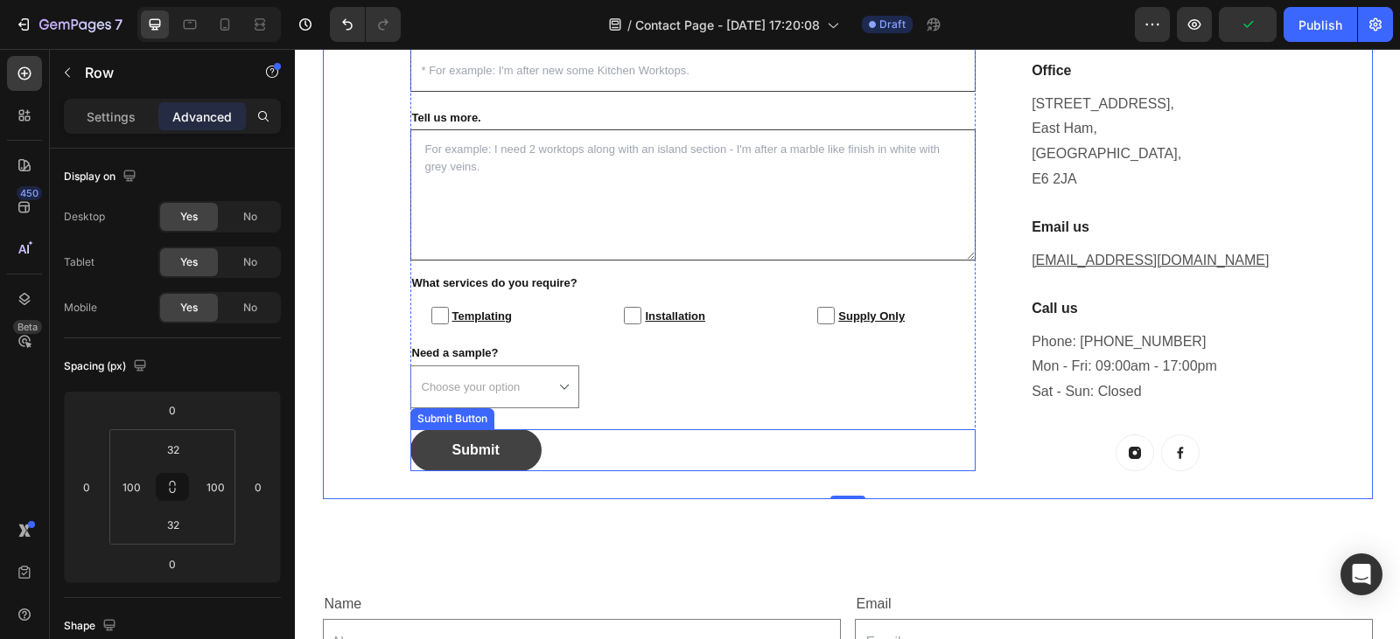
click at [510, 450] on button "Submit" at bounding box center [475, 450] width 131 height 42
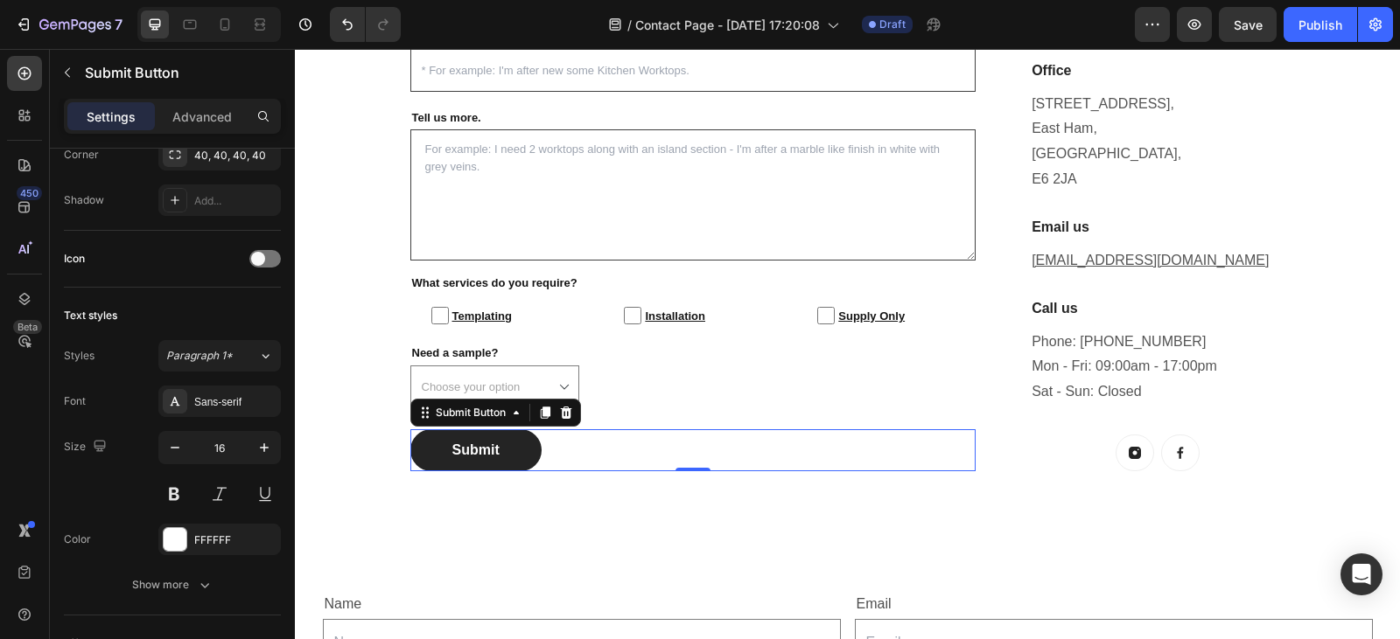
scroll to position [700, 0]
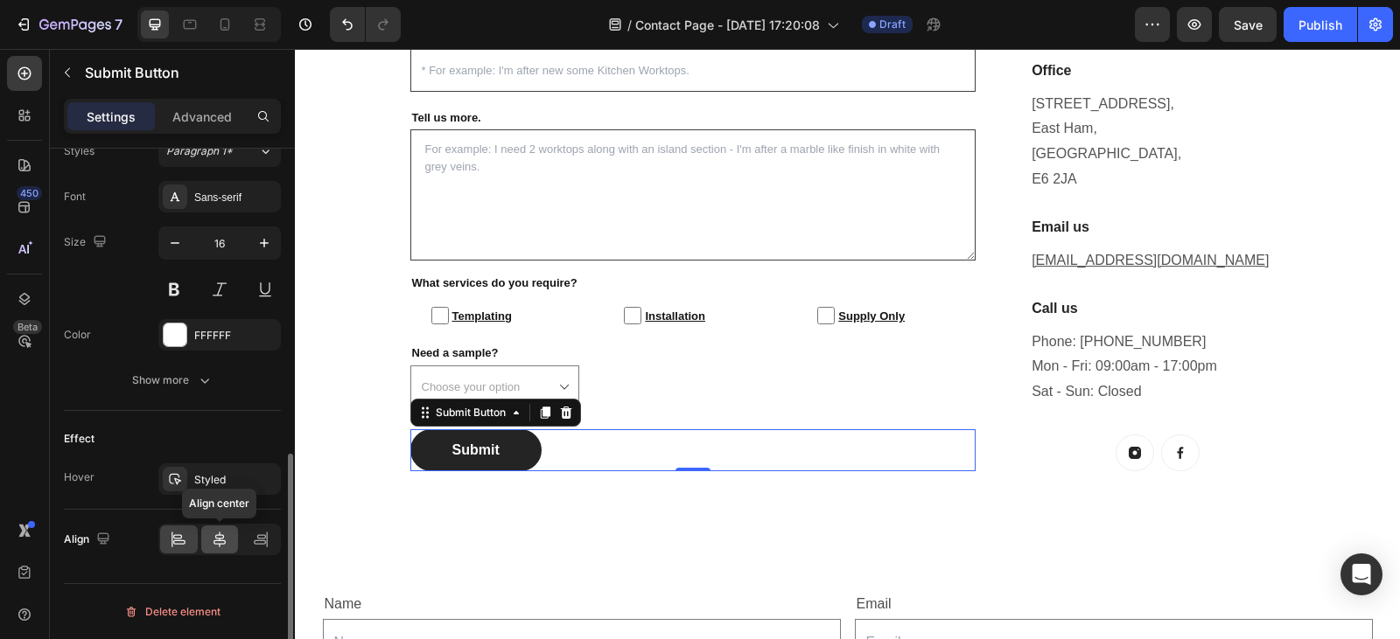
click at [213, 538] on icon at bounding box center [219, 539] width 17 height 17
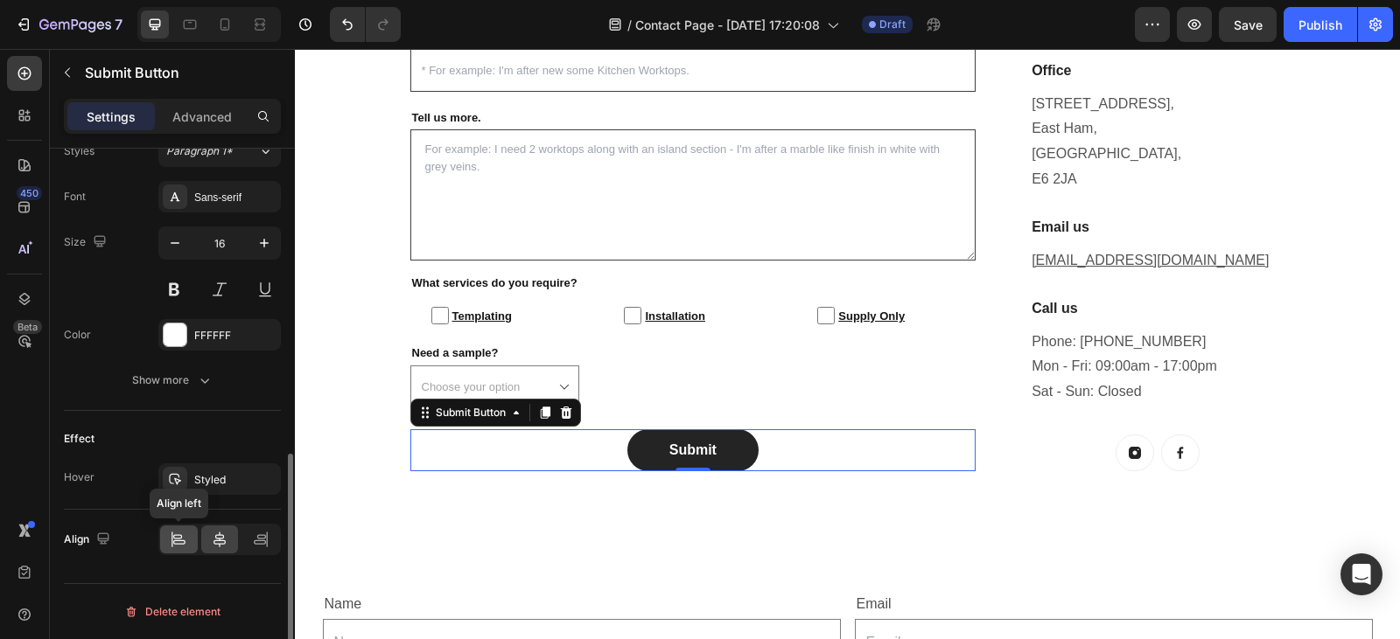
click at [182, 538] on icon at bounding box center [177, 536] width 9 height 4
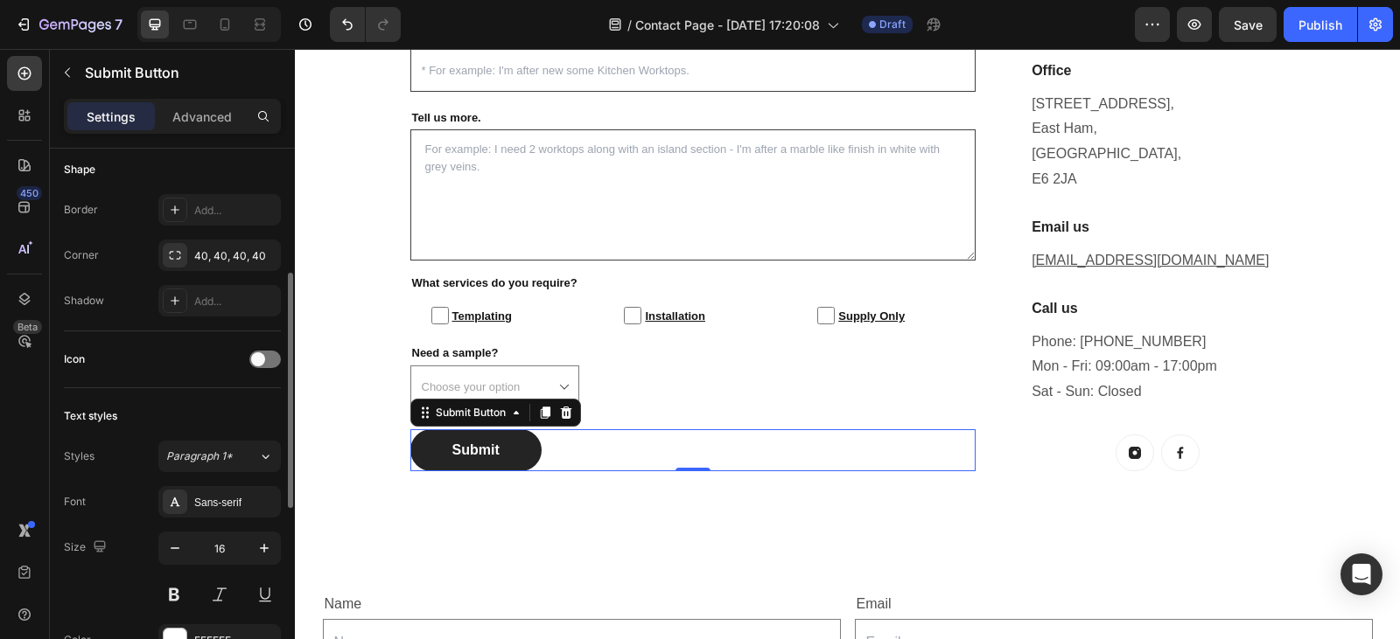
scroll to position [317, 0]
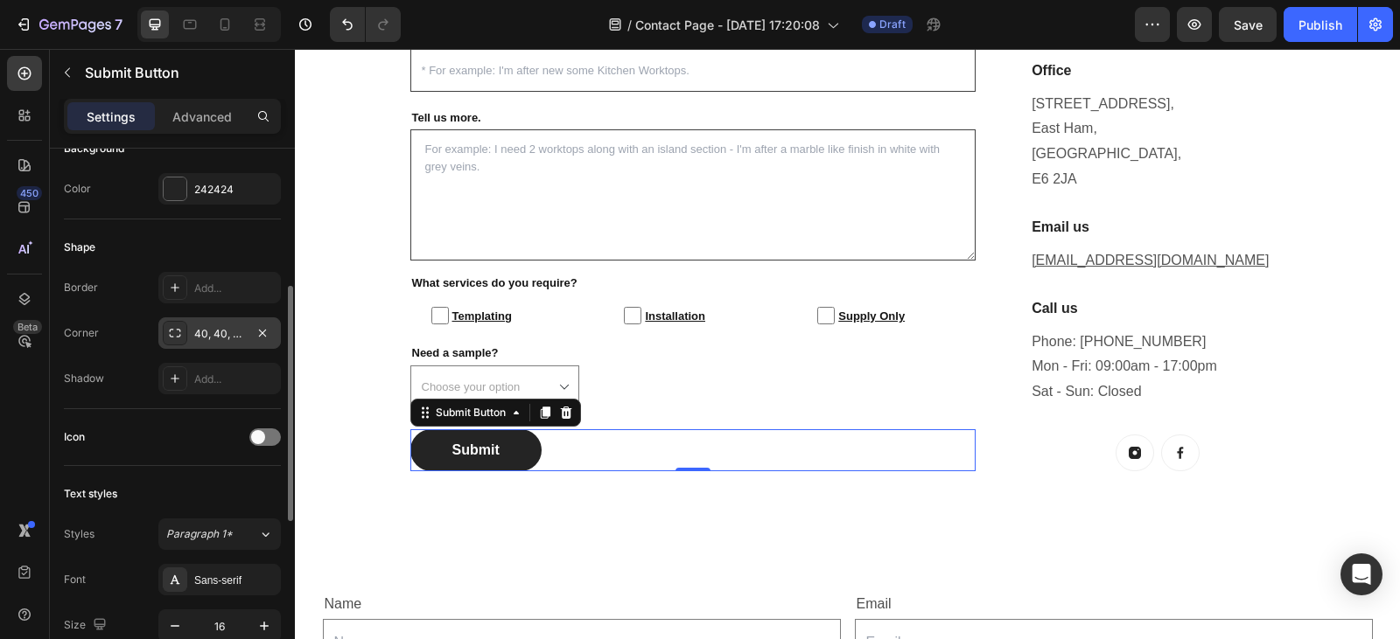
click at [232, 328] on div "40, 40, 40, 40" at bounding box center [219, 334] width 51 height 16
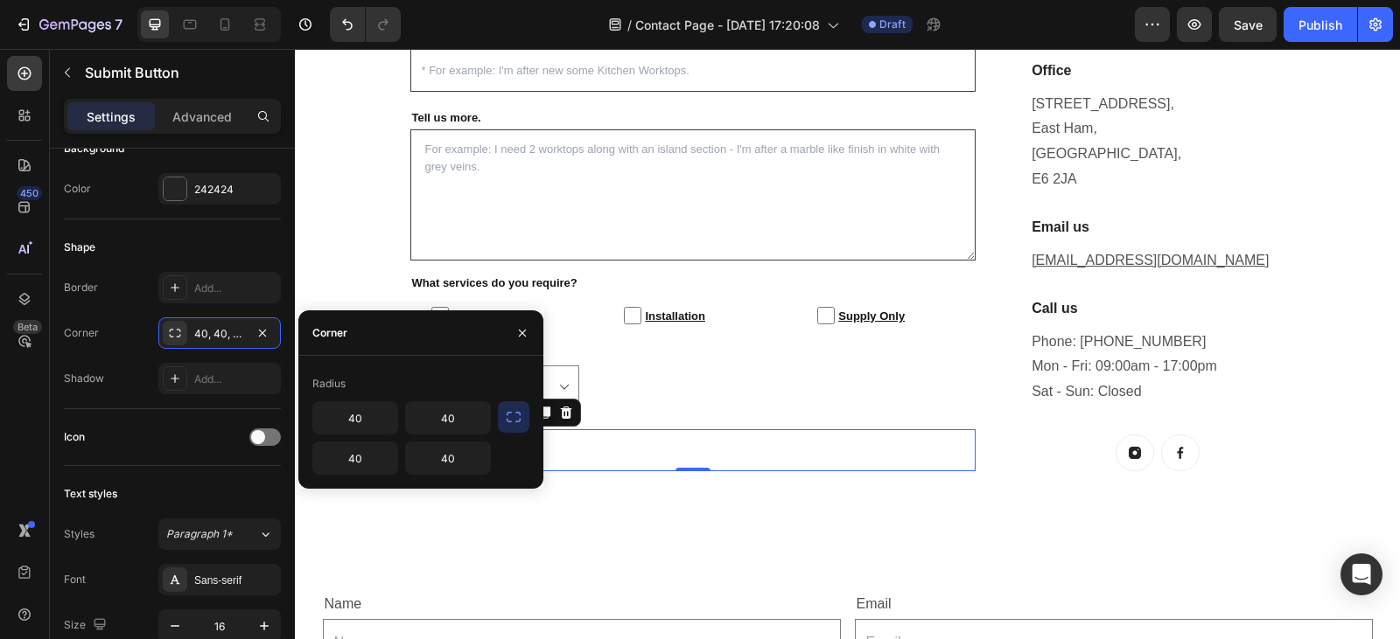
click at [514, 422] on icon "button" at bounding box center [513, 416] width 17 height 17
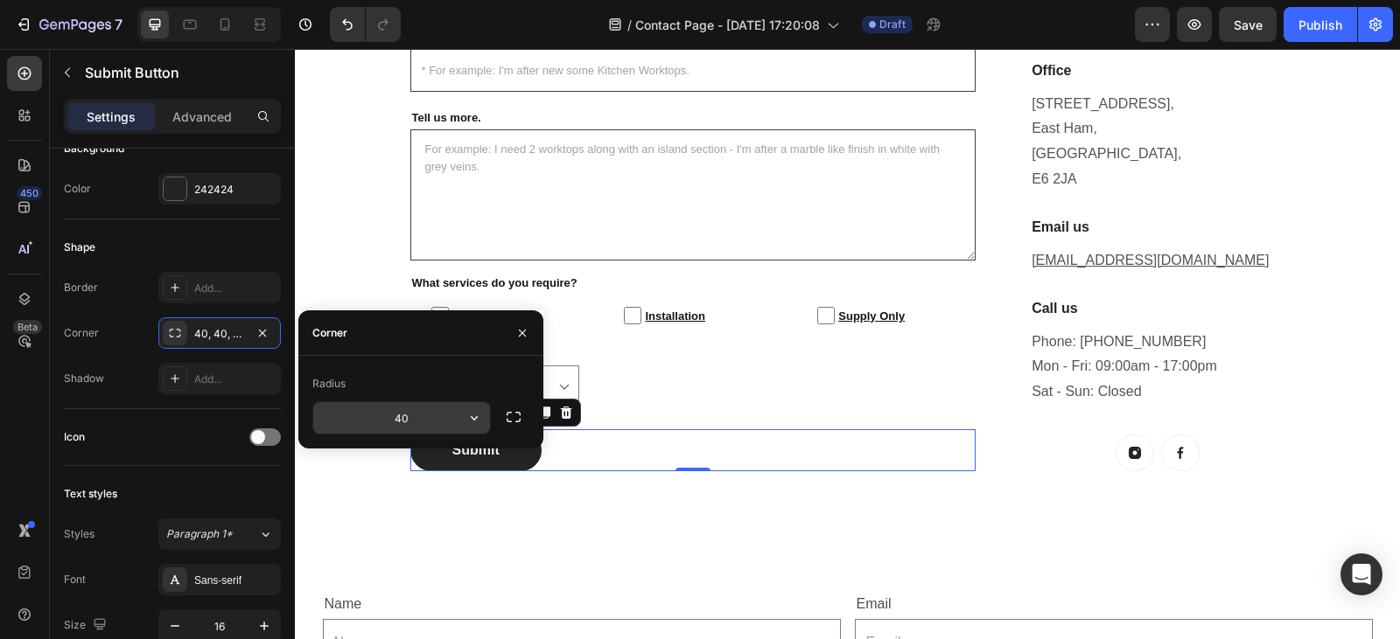
click at [434, 425] on input "40" at bounding box center [401, 417] width 177 height 31
type input "10"
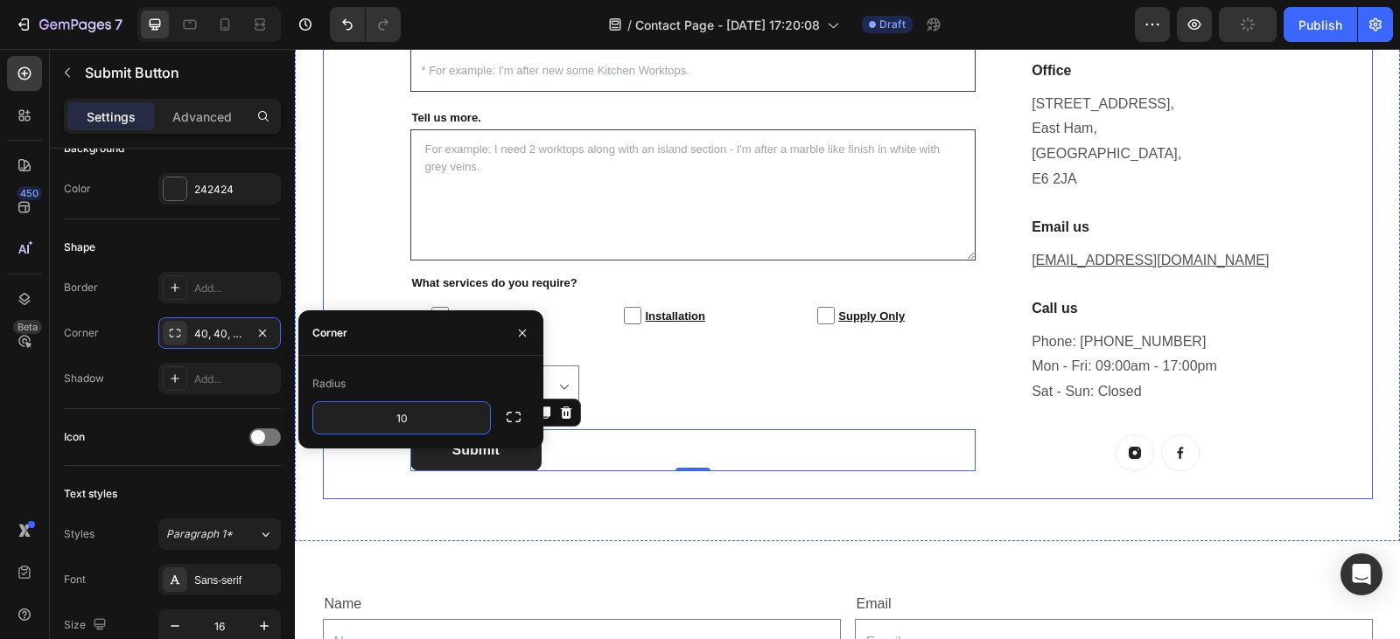
click at [385, 487] on div "Enquire For A Free Quote [DATE]! Heading Whether you're after bespoke worktops …" at bounding box center [848, 77] width 1050 height 844
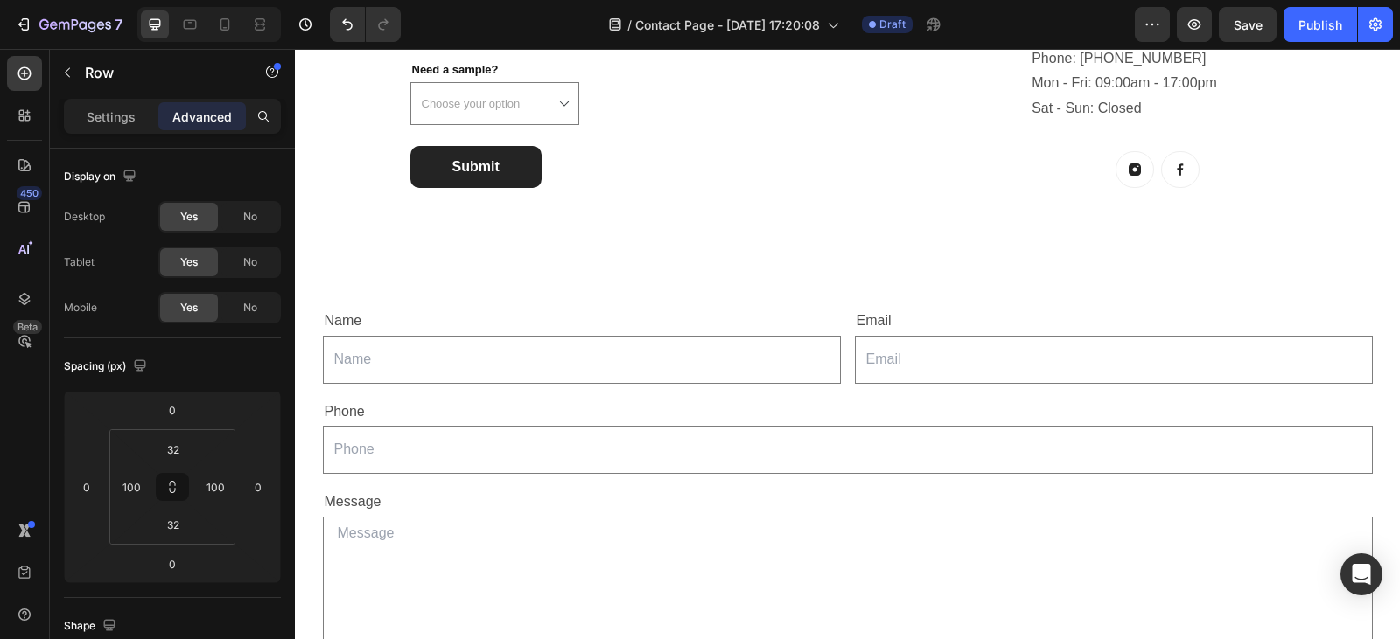
scroll to position [1037, 0]
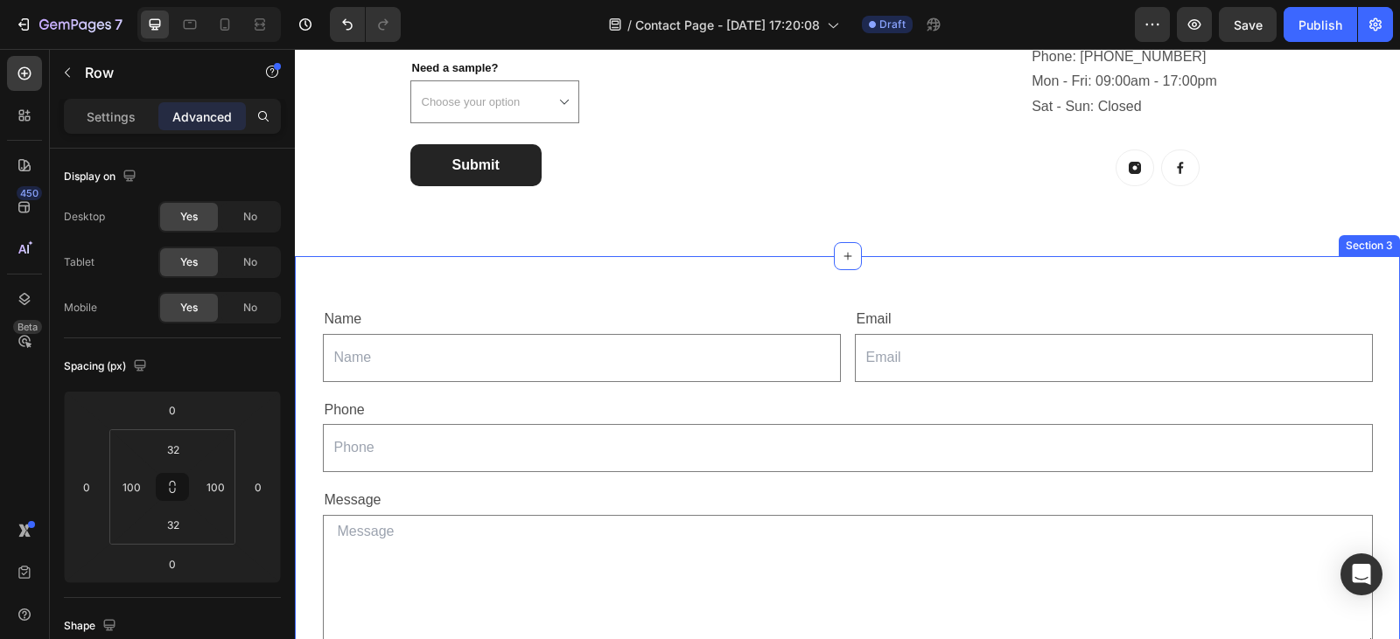
click at [742, 269] on div "Name Text Block Text Field Email Text Block Email Field Row Phone Text Block Te…" at bounding box center [847, 509] width 1105 height 506
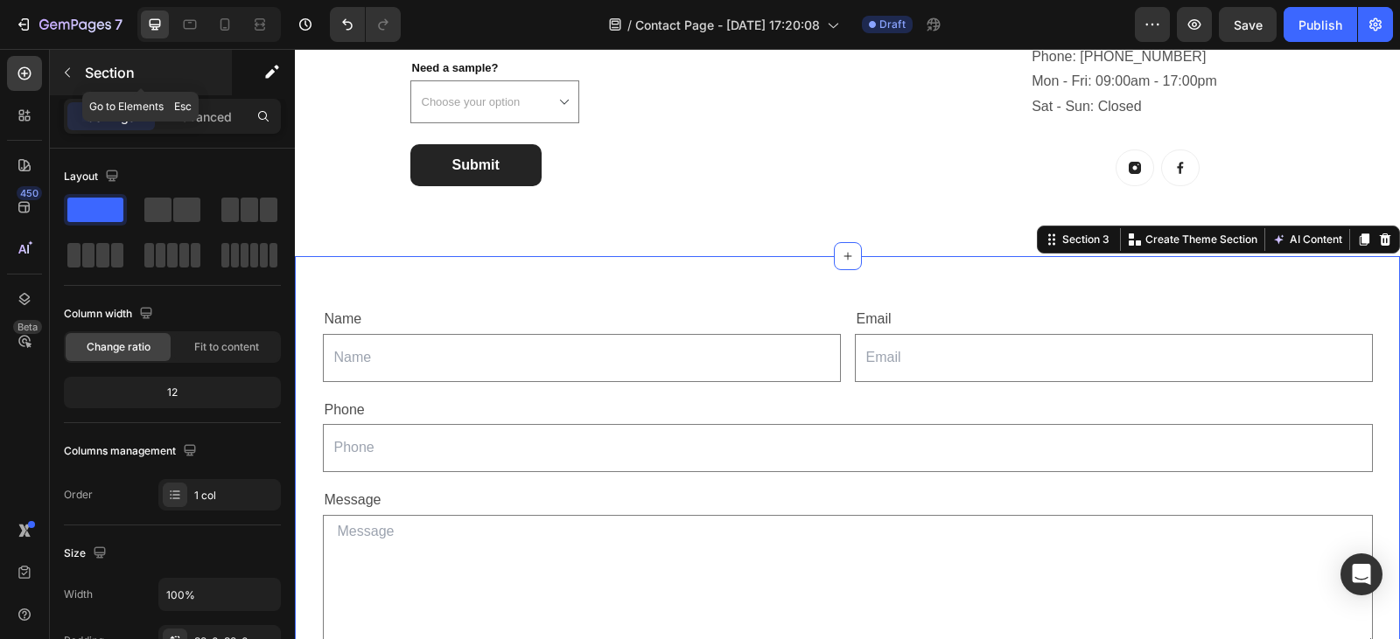
click at [73, 73] on icon "button" at bounding box center [67, 73] width 14 height 14
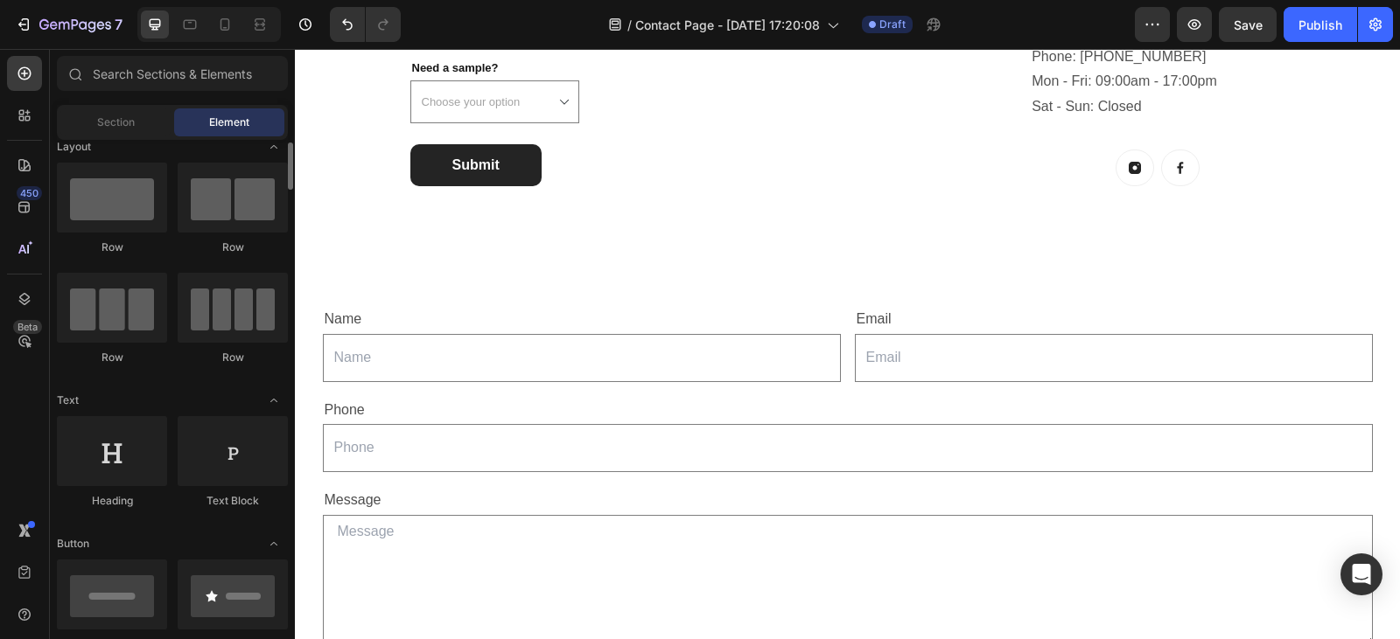
scroll to position [17, 0]
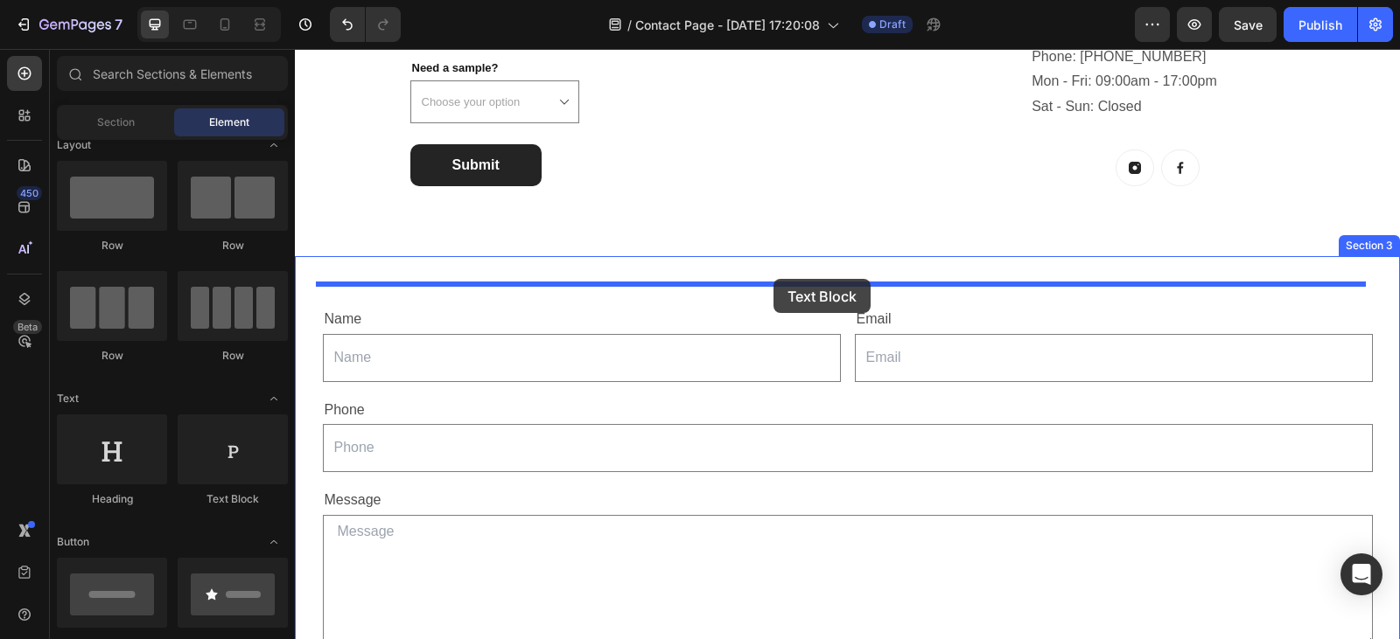
drag, startPoint x: 528, startPoint y: 492, endPoint x: 773, endPoint y: 279, distance: 324.9
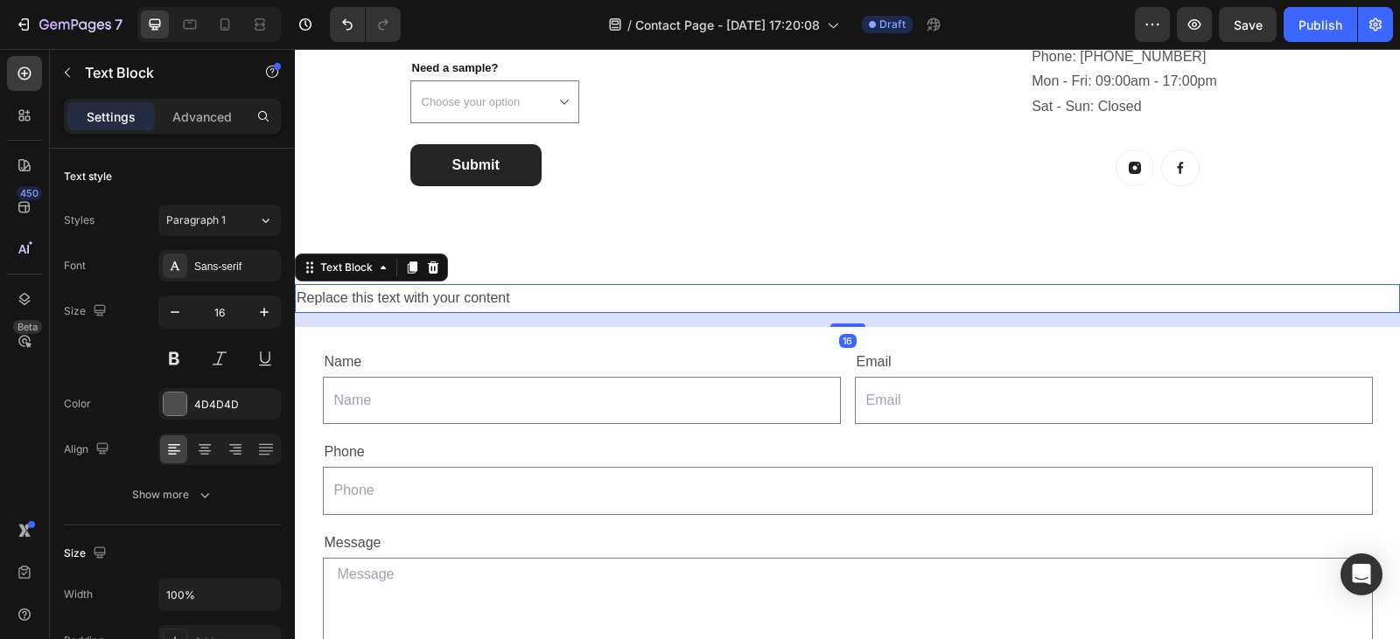
click at [667, 293] on div "Replace this text with your content" at bounding box center [847, 298] width 1105 height 29
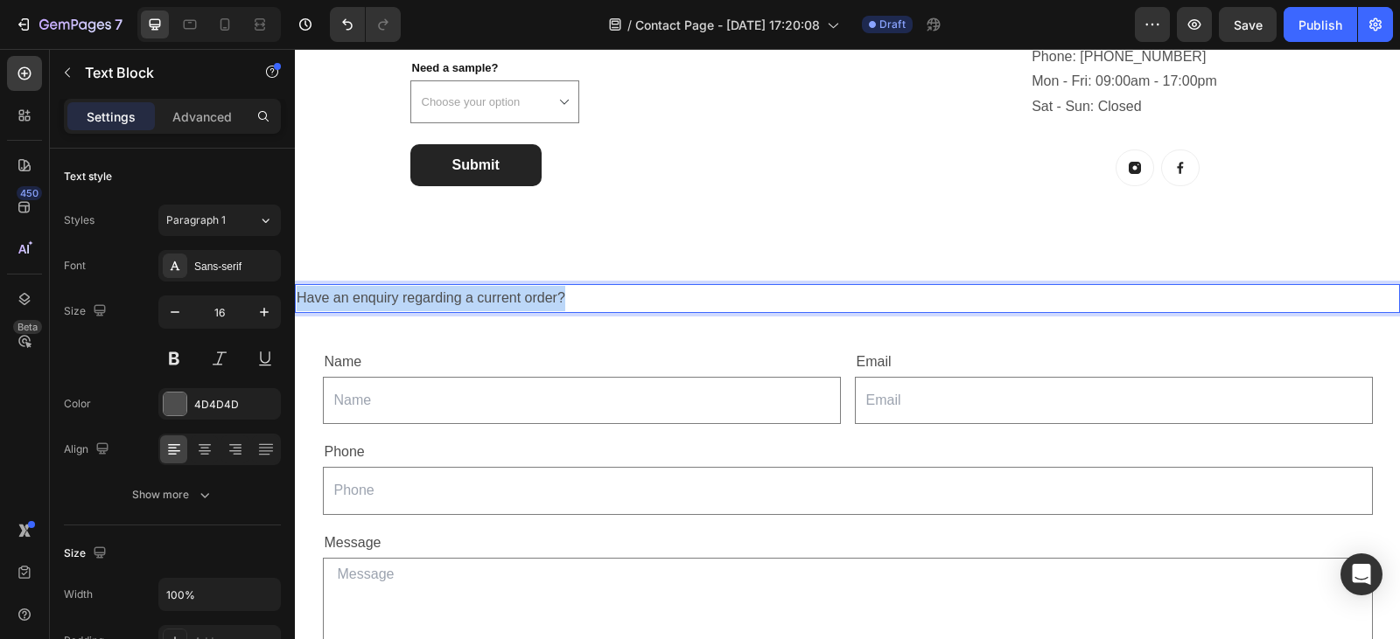
drag, startPoint x: 577, startPoint y: 297, endPoint x: 574, endPoint y: 352, distance: 55.2
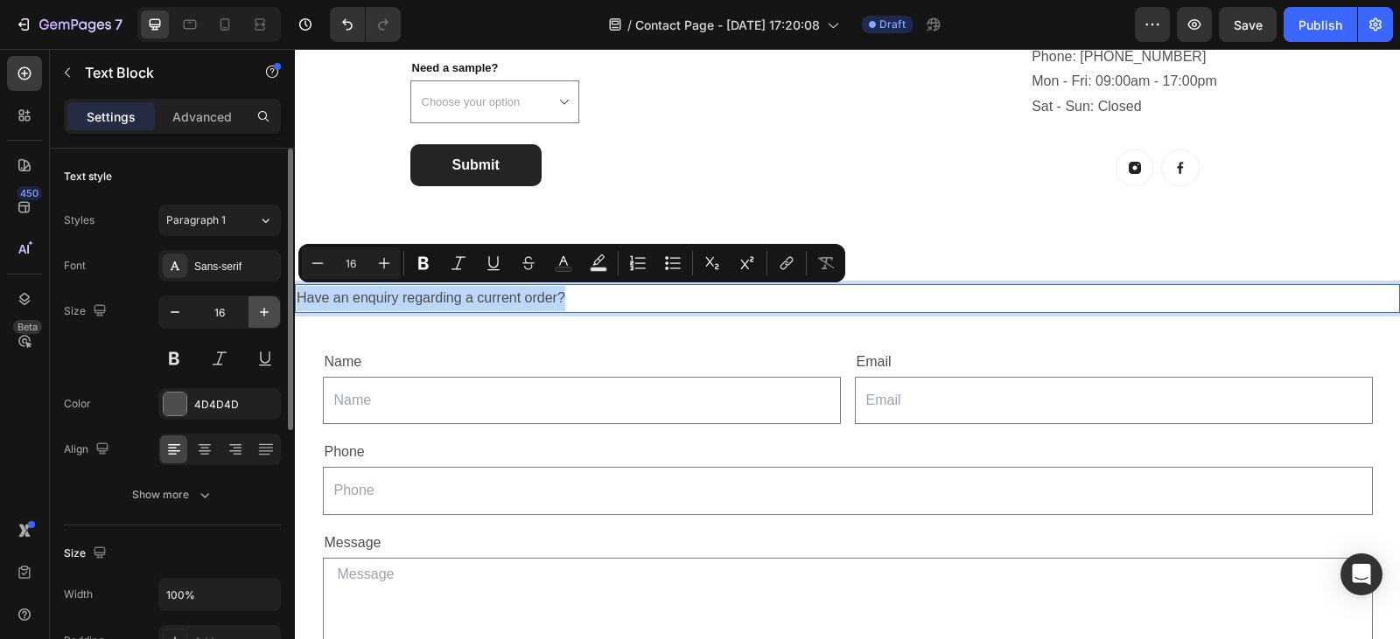
copy p "Have an enquiry regarding a current order?"
click at [647, 302] on p "Have an enquiry regarding a current order?" at bounding box center [847, 298] width 1101 height 25
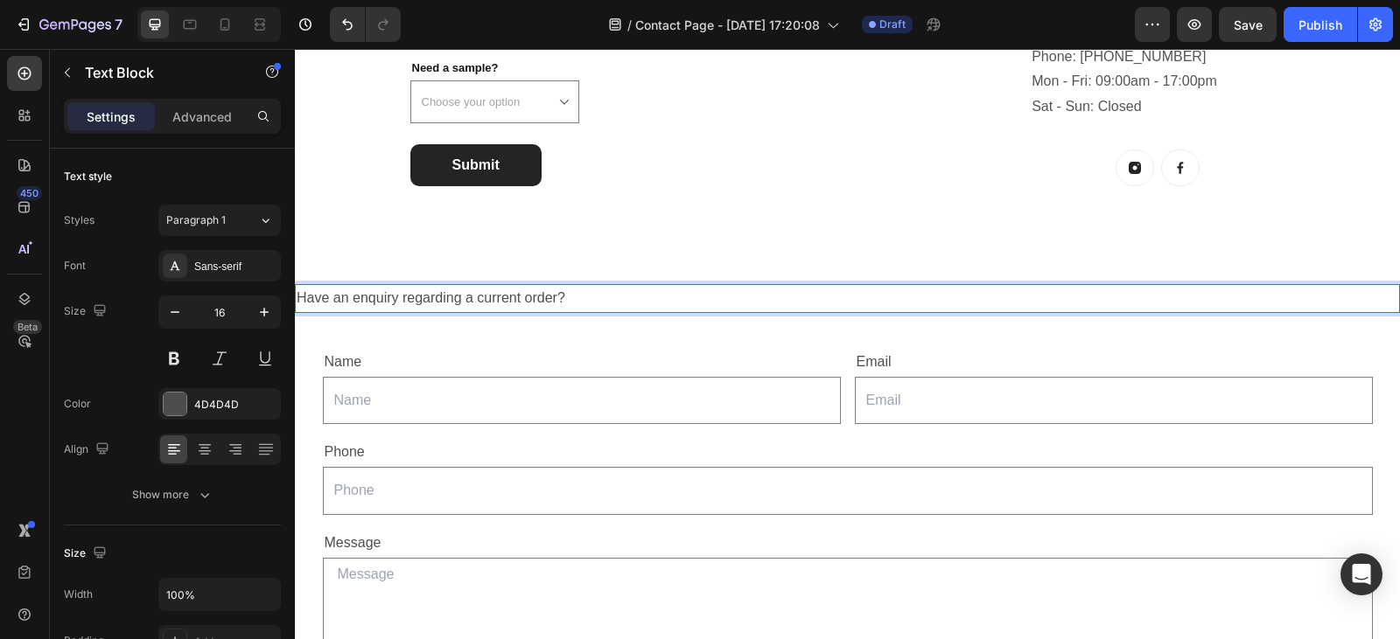
click at [593, 311] on div "Have an enquiry regarding a current order?" at bounding box center [847, 298] width 1105 height 29
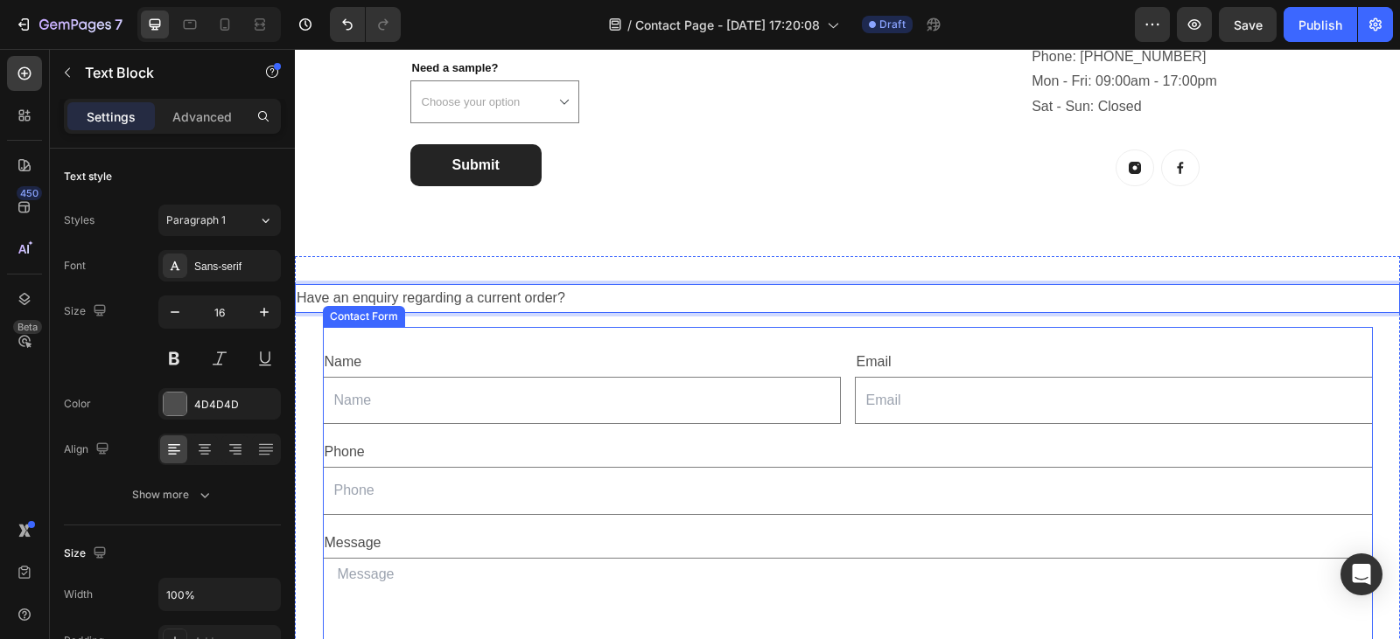
click at [547, 346] on div "Name Text Block Text Field Email Text Block Email Field Row Phone Text Block Te…" at bounding box center [848, 552] width 1050 height 450
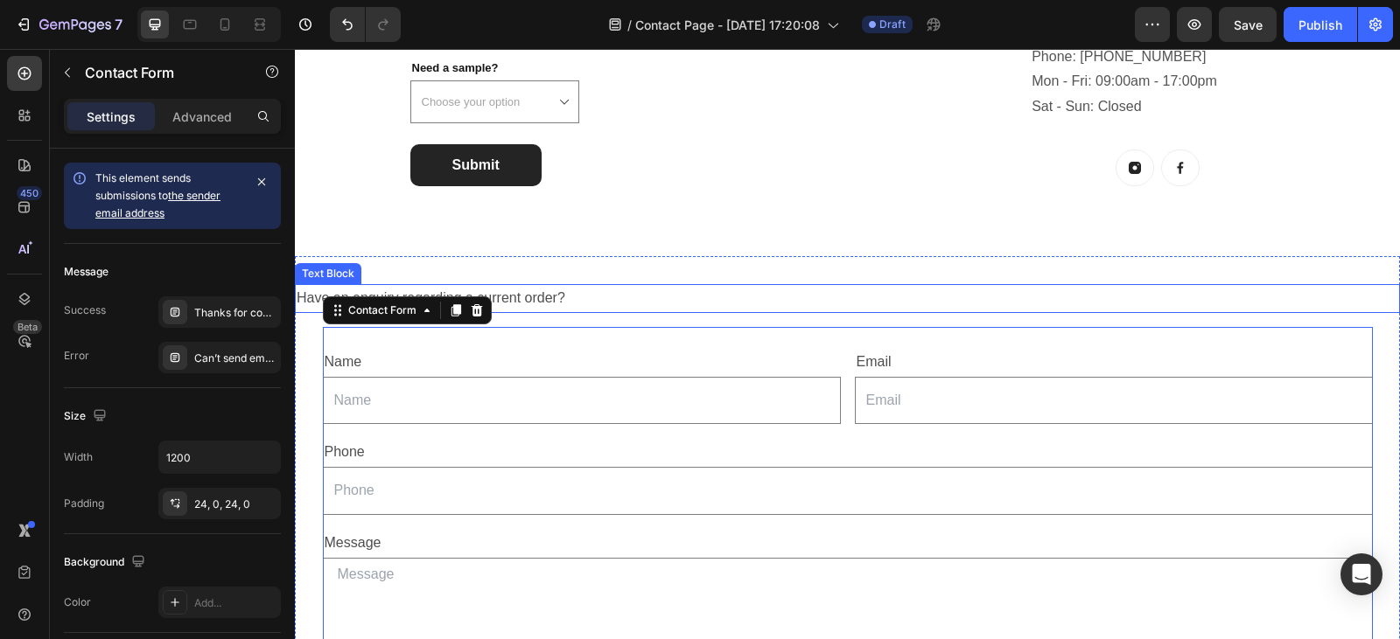
click at [586, 306] on p "Have an enquiry regarding a current order?" at bounding box center [847, 298] width 1101 height 25
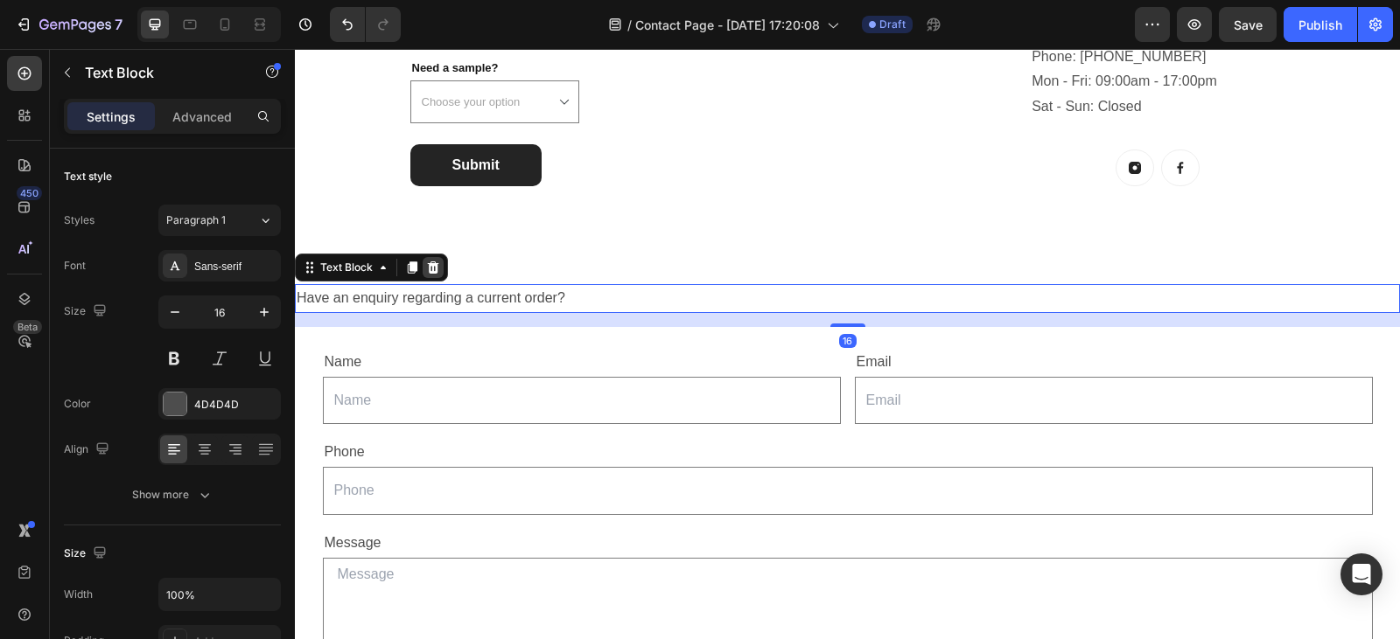
click at [436, 267] on icon at bounding box center [433, 268] width 11 height 12
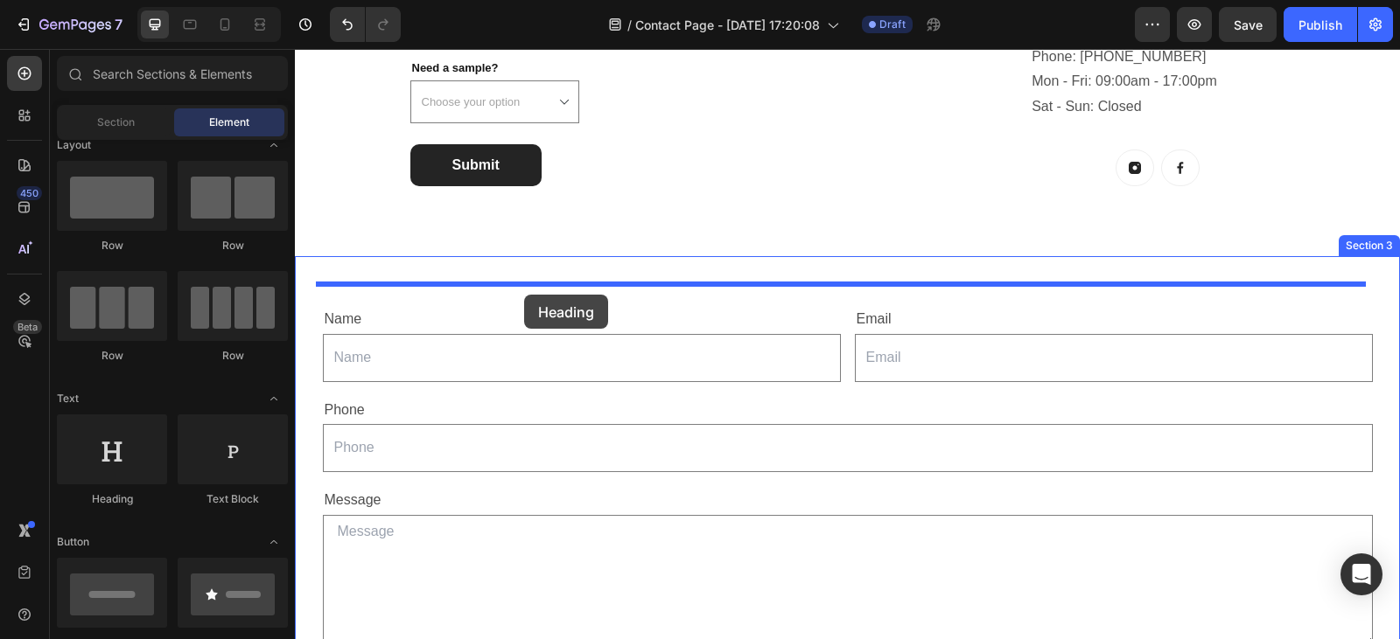
drag, startPoint x: 418, startPoint y: 507, endPoint x: 524, endPoint y: 294, distance: 238.2
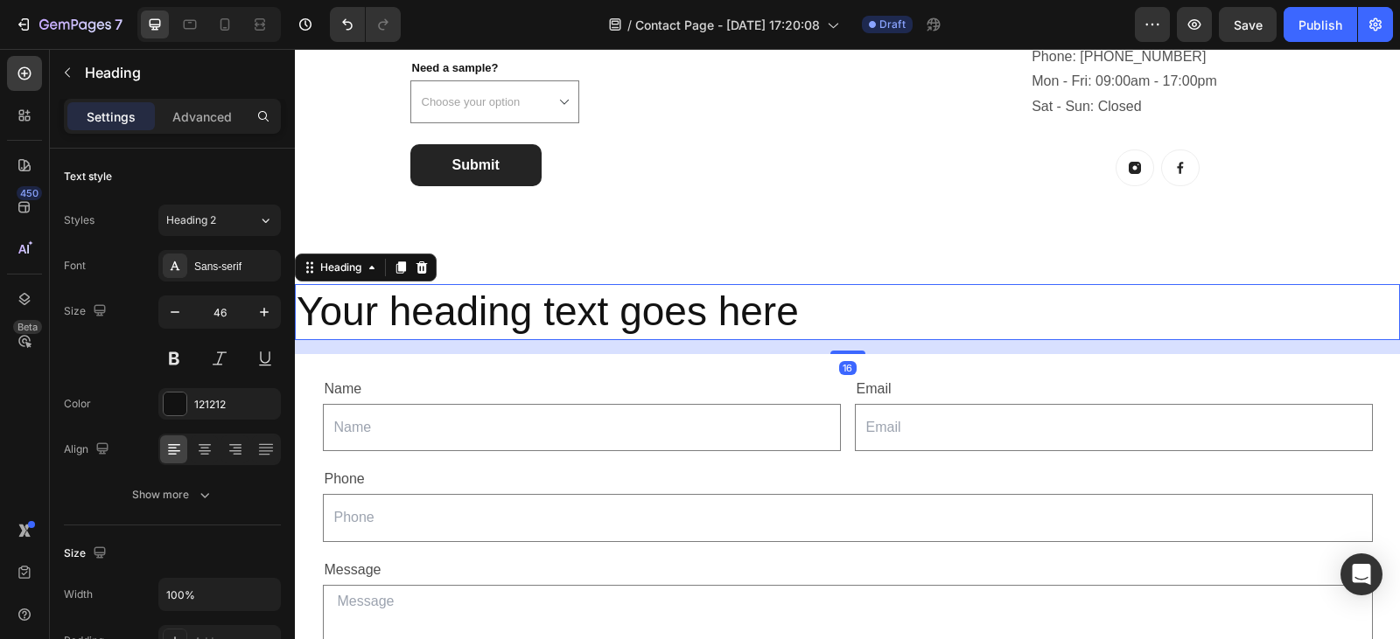
click at [826, 315] on h2 "Your heading text goes here" at bounding box center [847, 312] width 1105 height 56
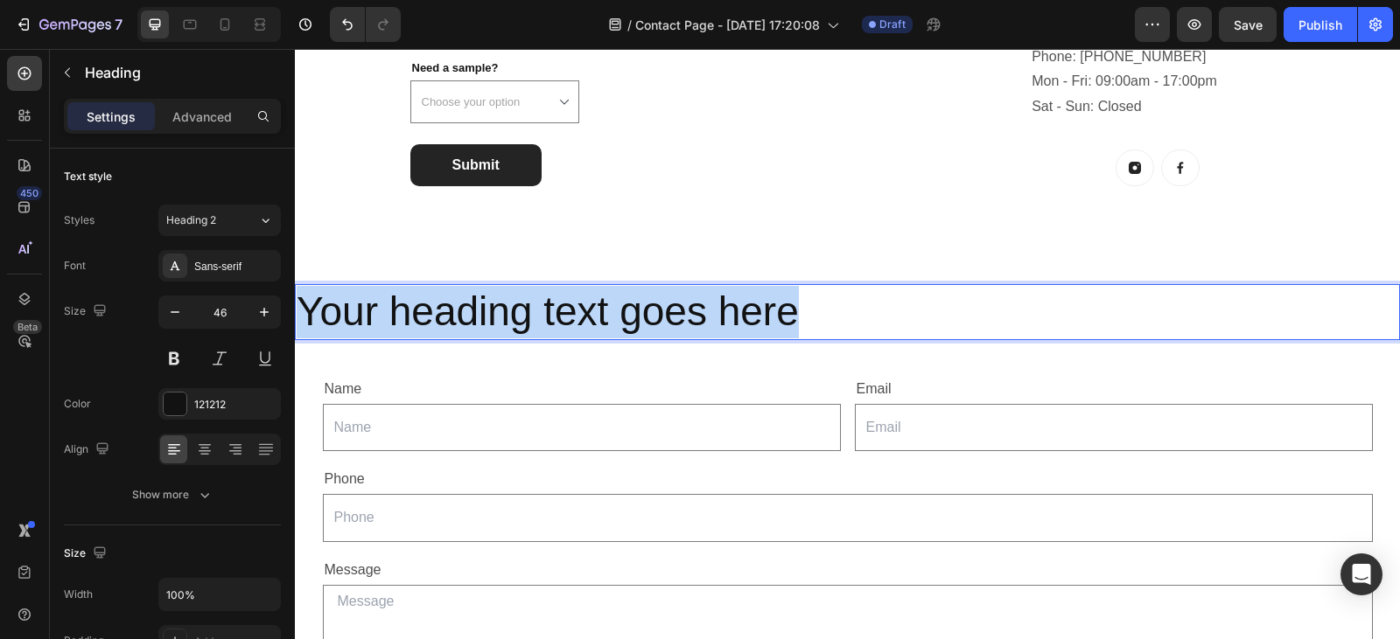
drag, startPoint x: 826, startPoint y: 315, endPoint x: 295, endPoint y: 310, distance: 531.0
click at [295, 310] on h2 "Your heading text goes here" at bounding box center [847, 312] width 1105 height 56
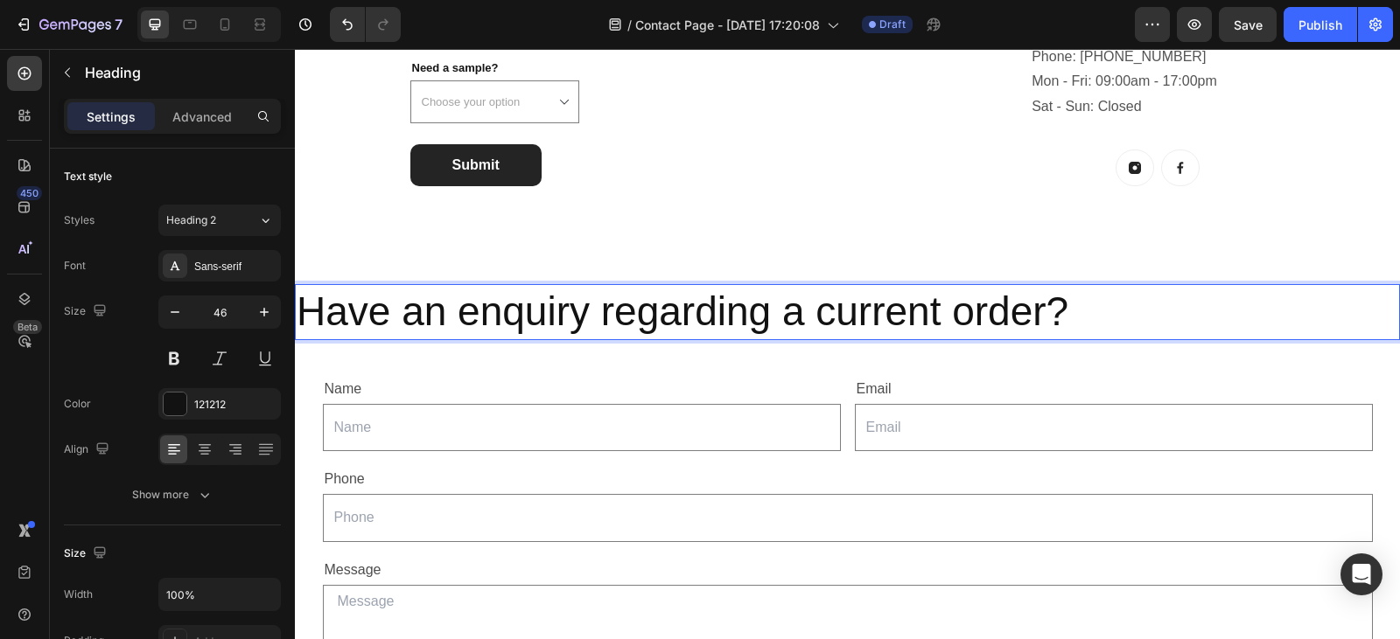
click at [1103, 309] on p "Have an enquiry regarding a current order?" at bounding box center [847, 312] width 1101 height 52
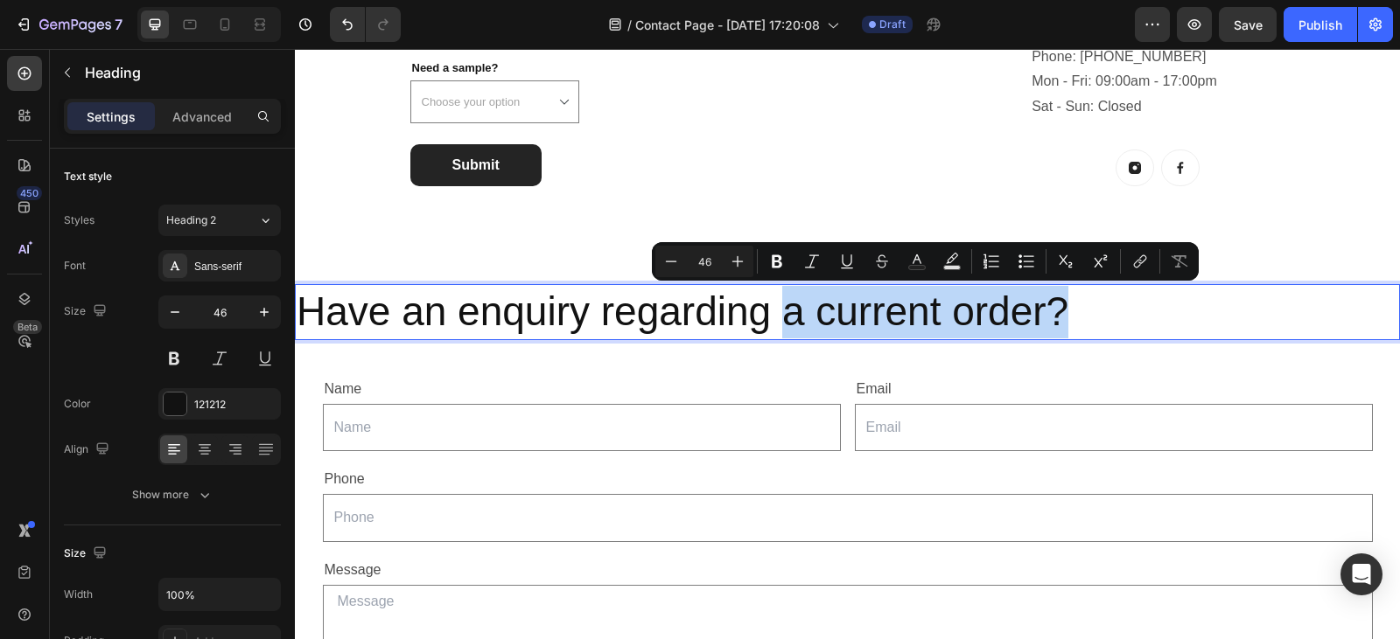
drag, startPoint x: 1103, startPoint y: 309, endPoint x: 786, endPoint y: 300, distance: 316.8
click at [786, 300] on p "Have an enquiry regarding a current order?" at bounding box center [847, 312] width 1101 height 52
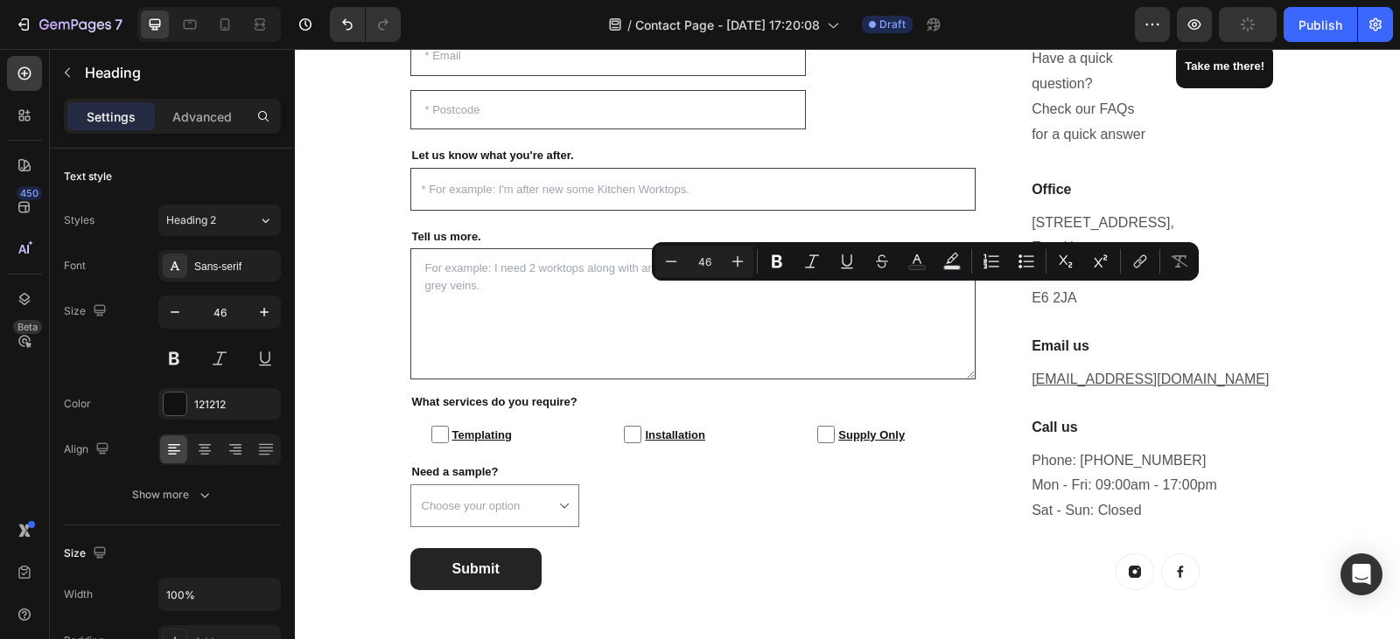
type input "16"
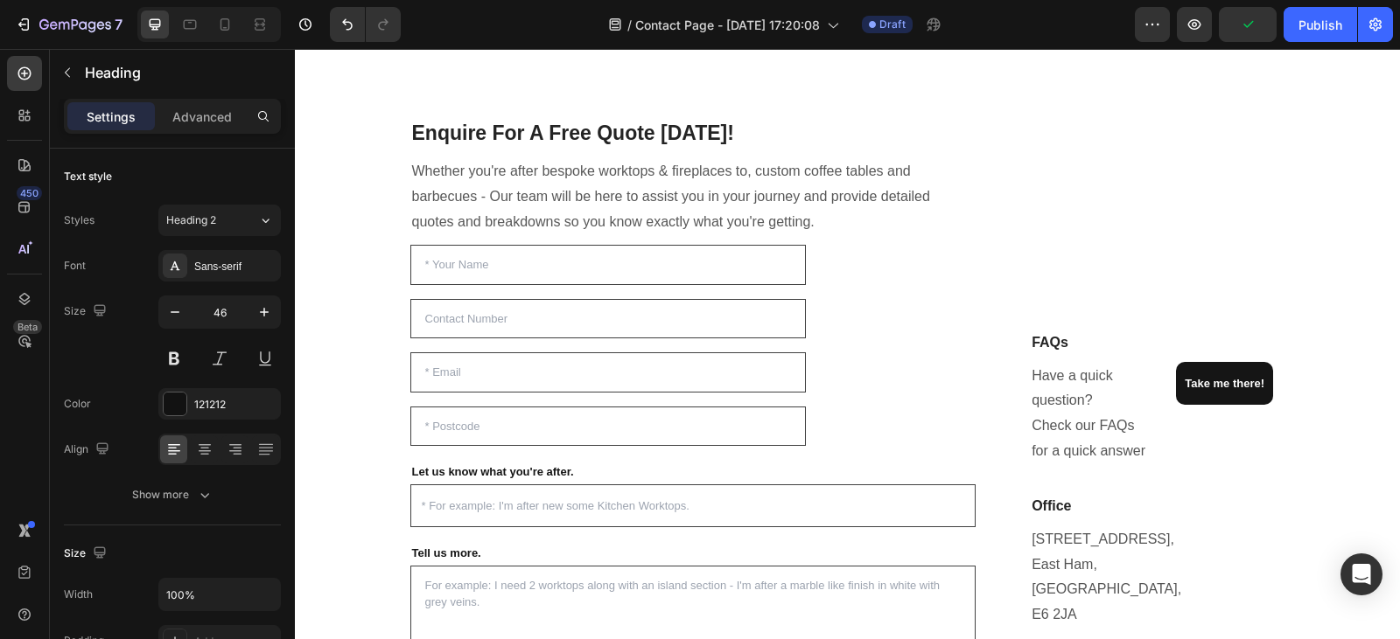
scroll to position [26, 0]
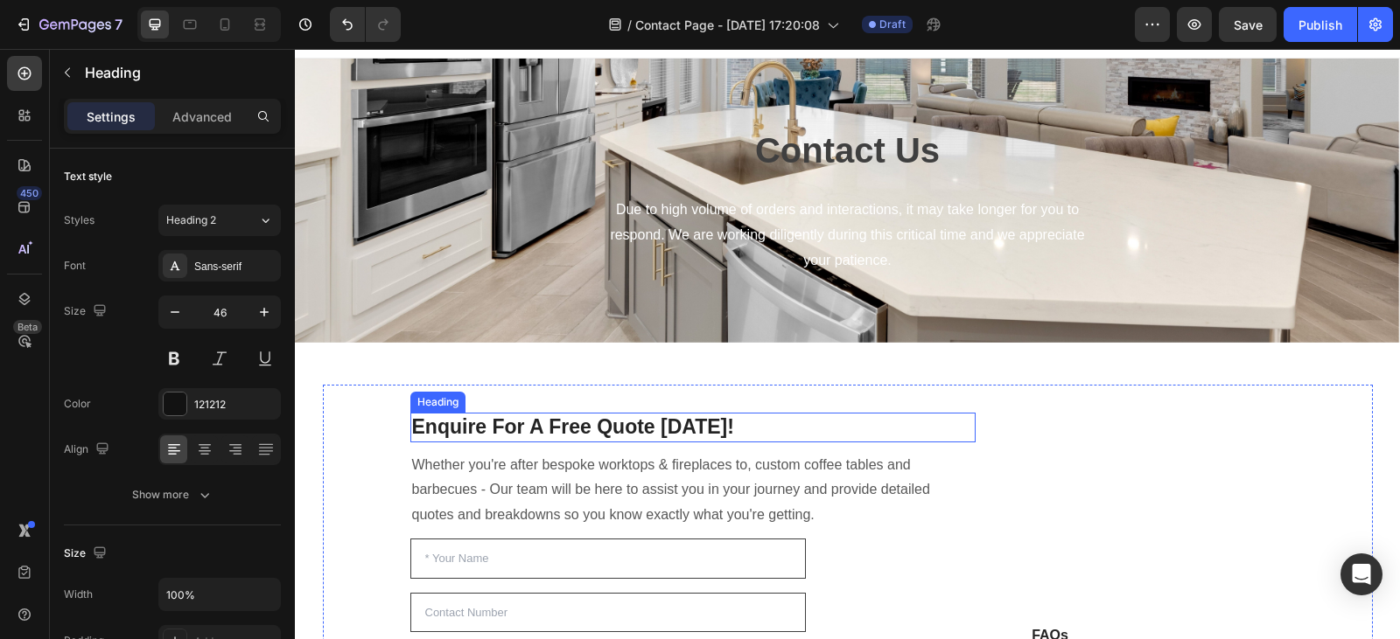
click at [625, 422] on h2 "Enquire For A Free Quote [DATE]!" at bounding box center [693, 428] width 566 height 30
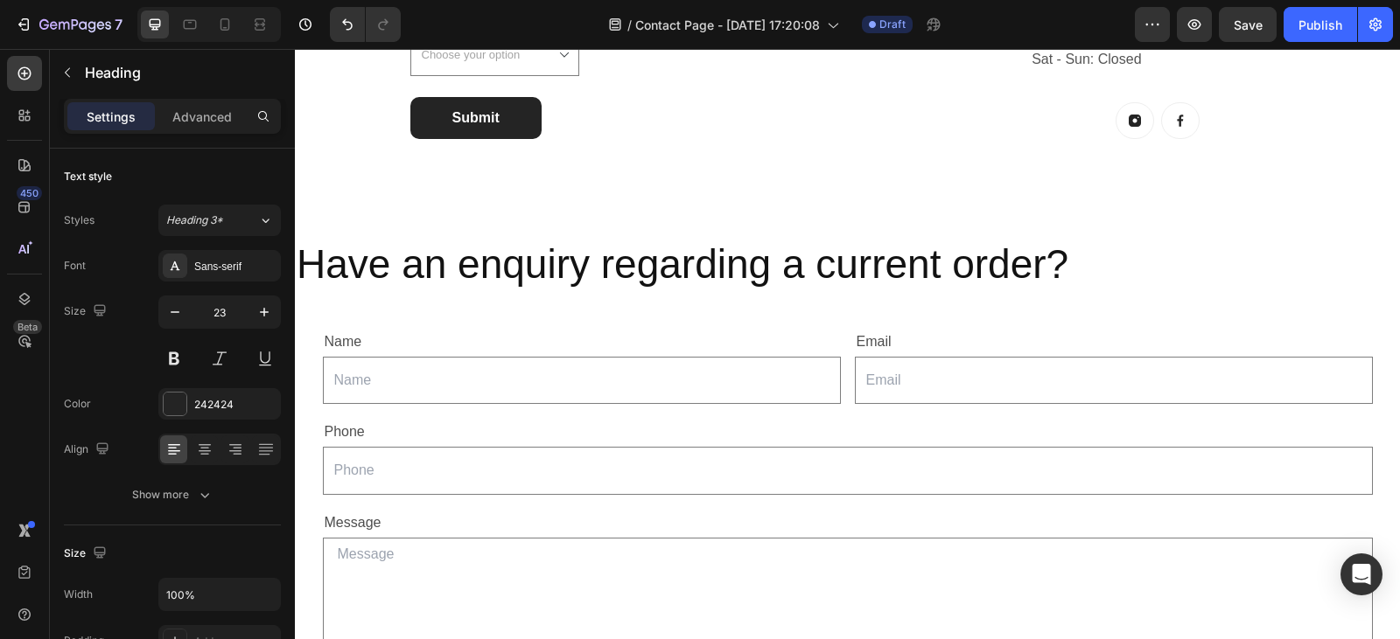
scroll to position [972, 0]
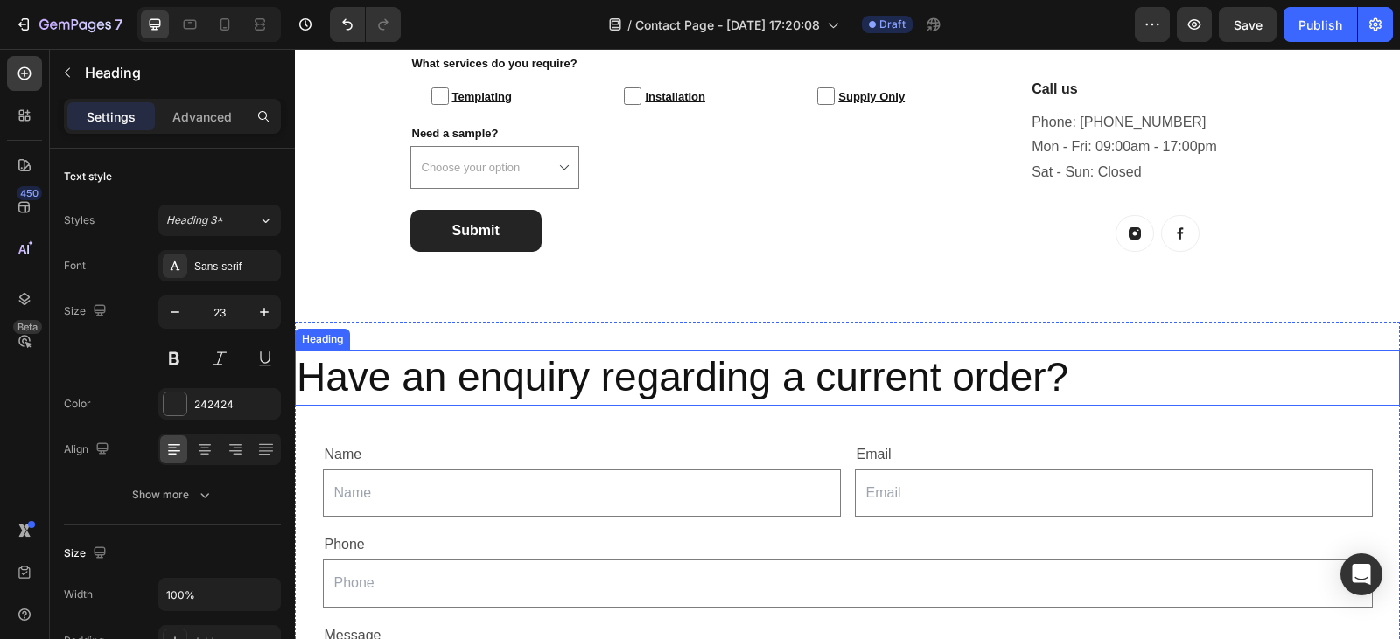
click at [1026, 382] on h2 "Have an enquiry regarding a current order?" at bounding box center [847, 378] width 1105 height 56
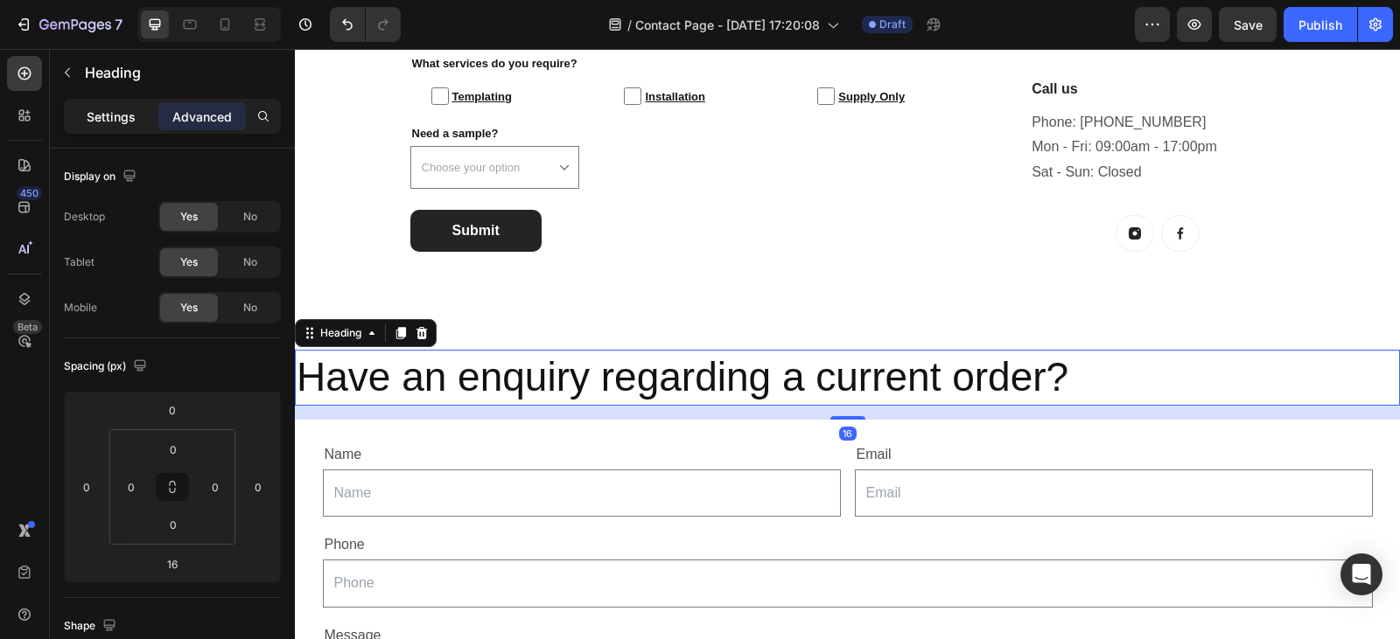
click at [115, 119] on p "Settings" at bounding box center [111, 117] width 49 height 18
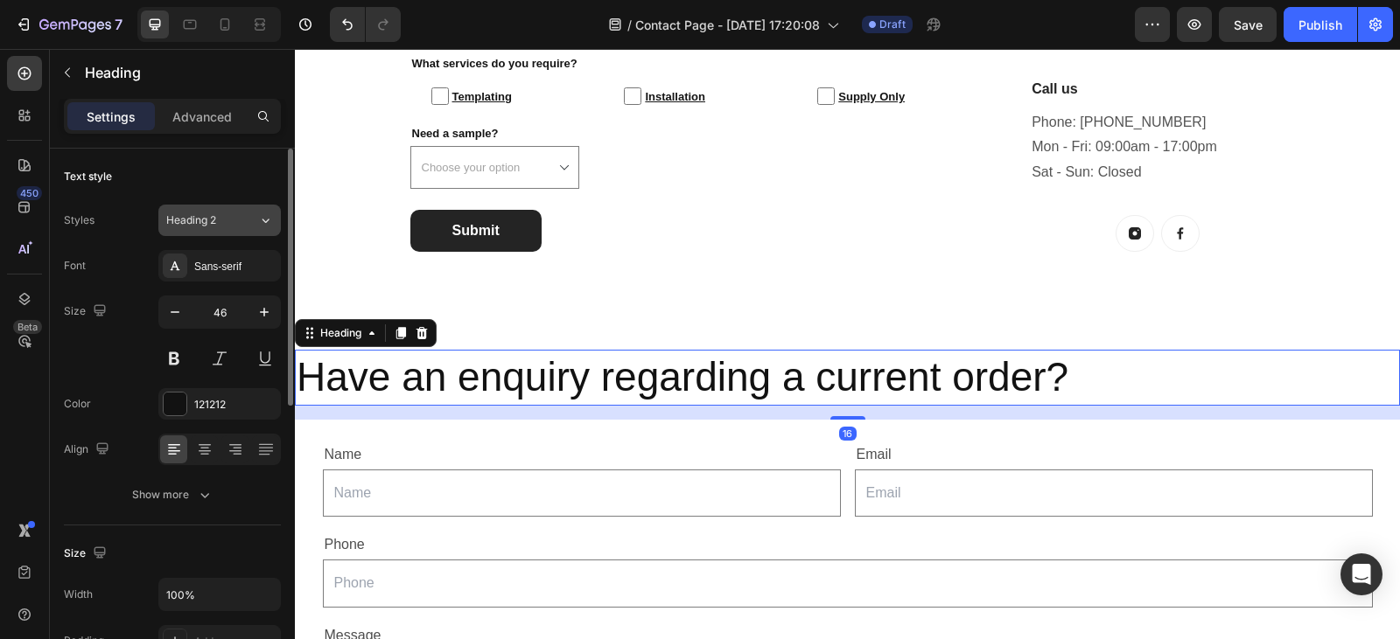
click at [239, 228] on button "Heading 2" at bounding box center [219, 220] width 122 height 31
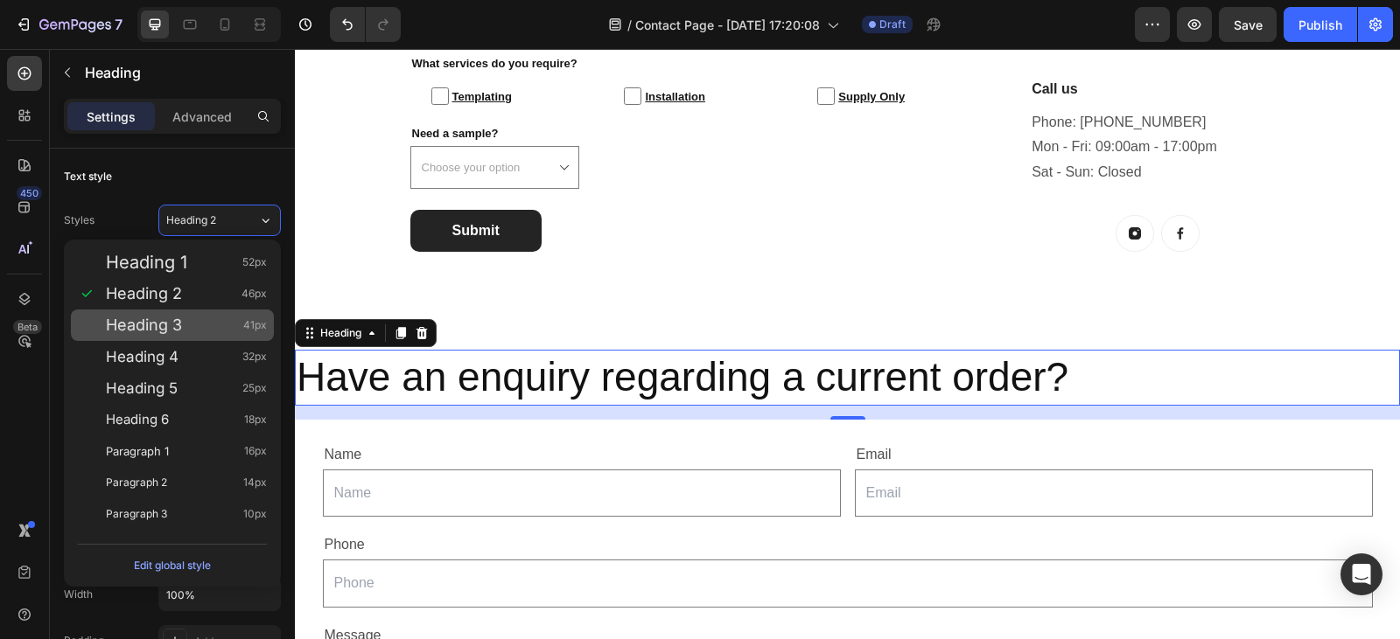
click at [209, 324] on div "Heading 3 41px" at bounding box center [186, 325] width 161 height 17
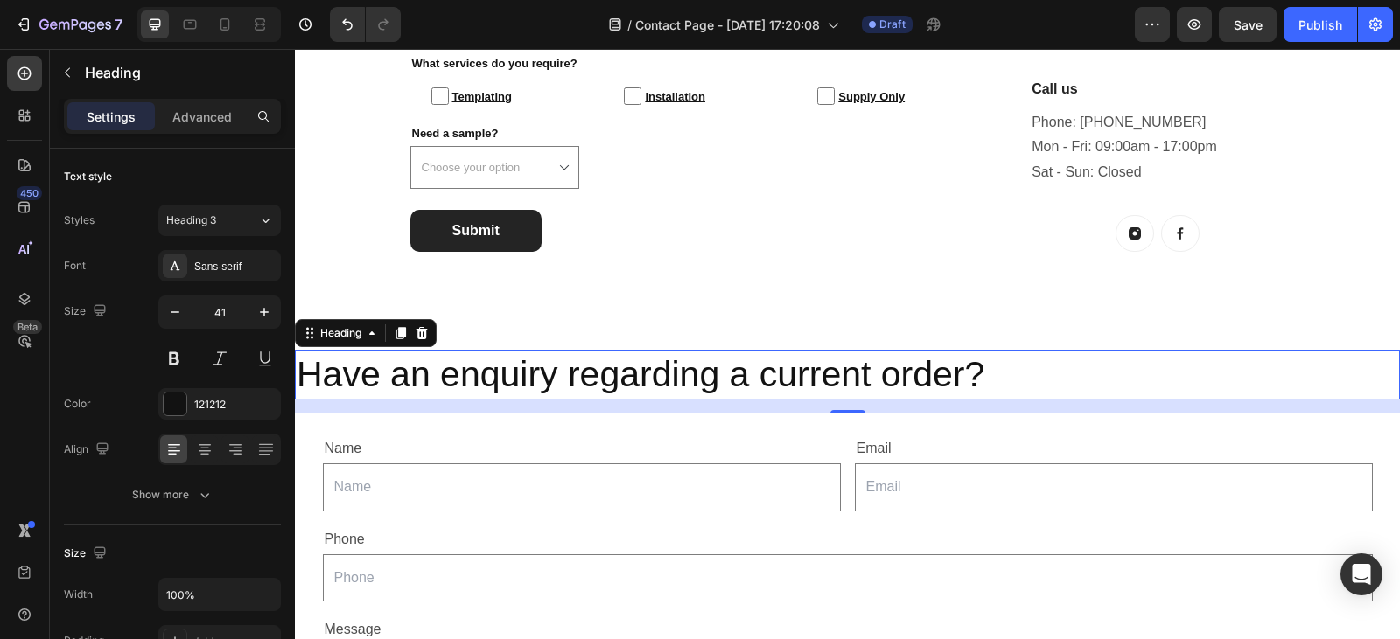
click at [999, 380] on h2 "Have an enquiry regarding a current order?" at bounding box center [847, 375] width 1105 height 50
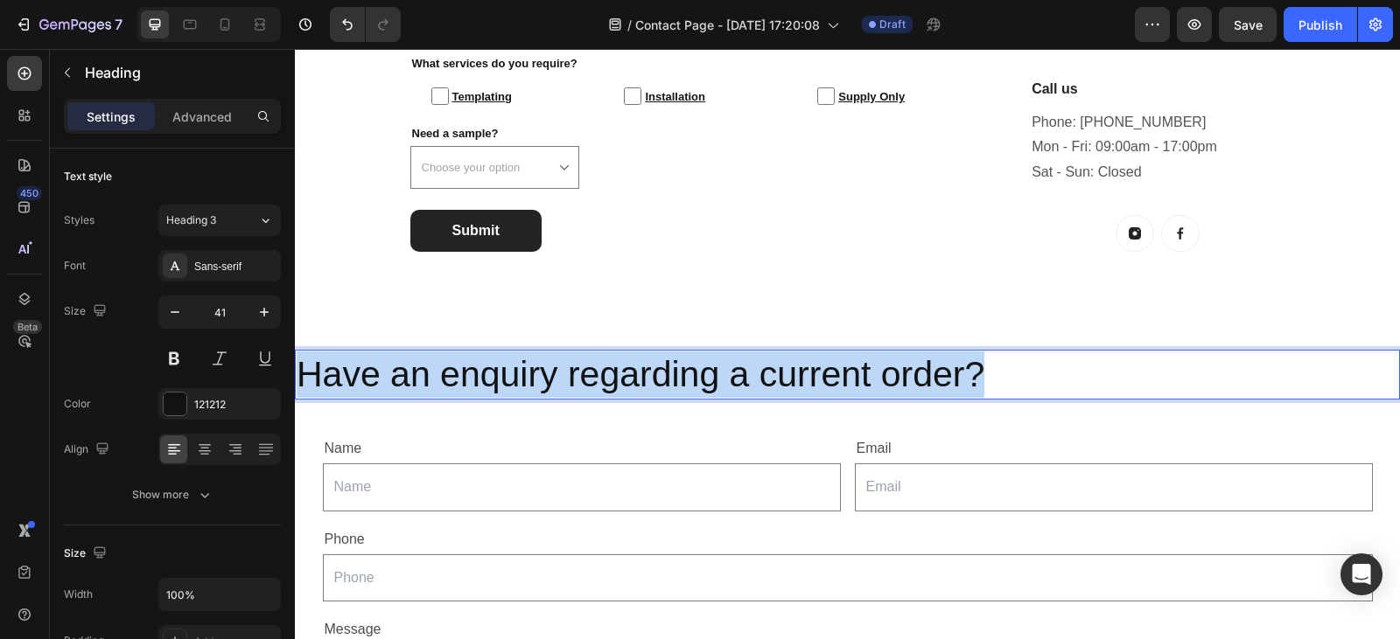
drag, startPoint x: 999, startPoint y: 380, endPoint x: 289, endPoint y: 394, distance: 710.4
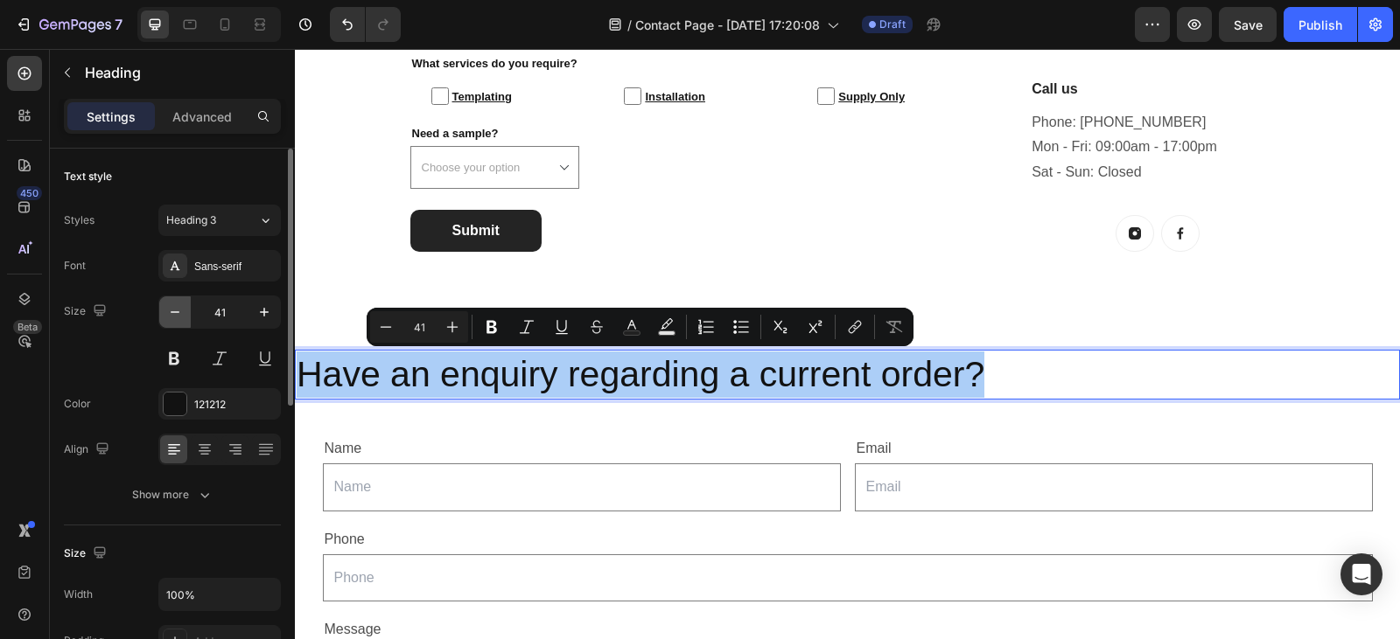
click at [163, 314] on button "button" at bounding box center [174, 312] width 31 height 31
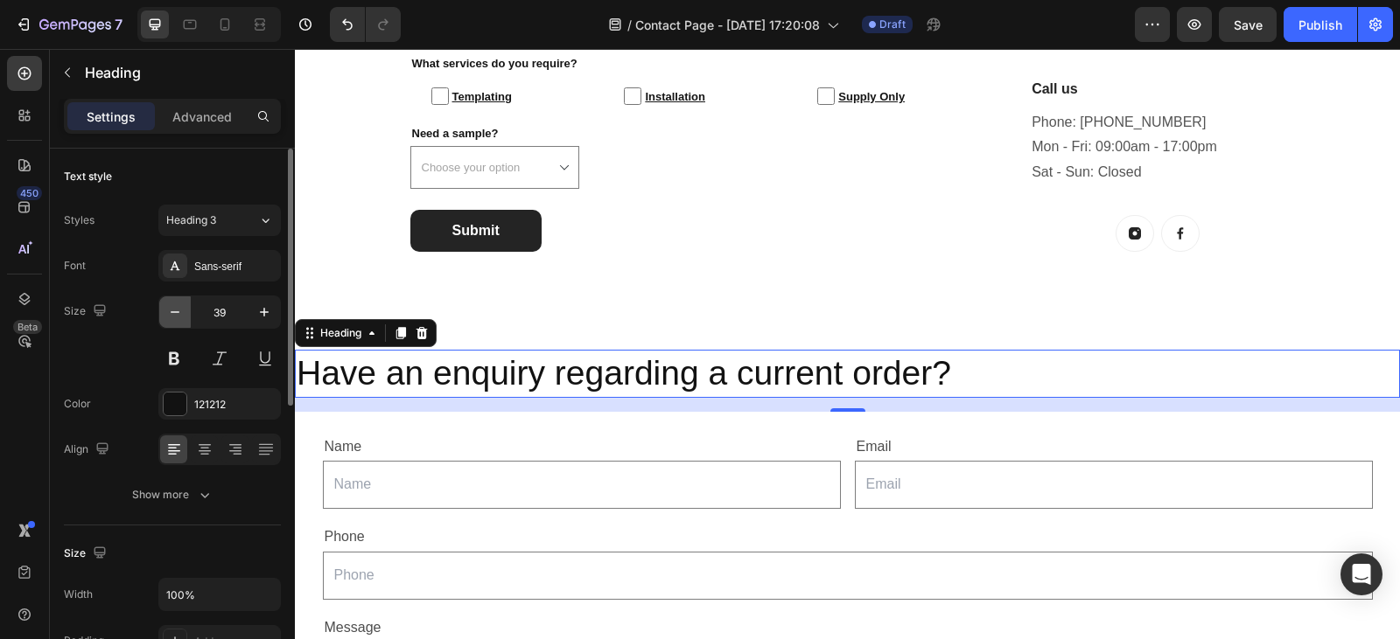
click at [163, 314] on button "button" at bounding box center [174, 312] width 31 height 31
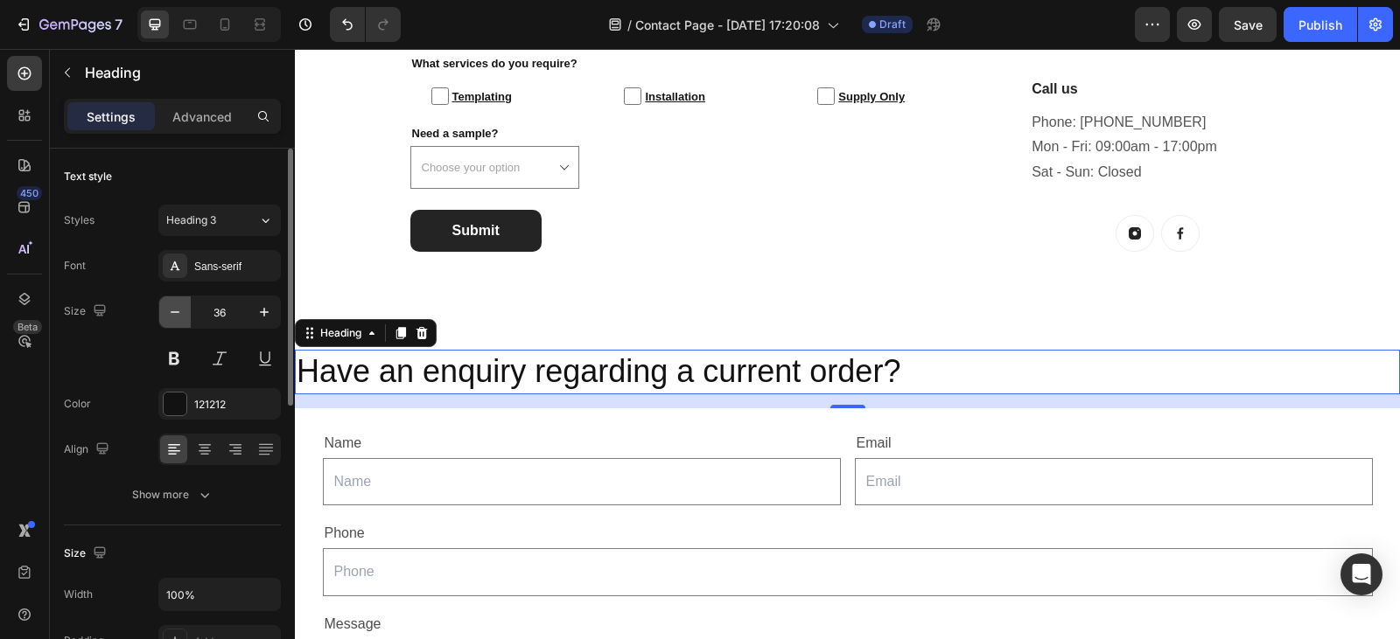
click at [163, 314] on button "button" at bounding box center [174, 312] width 31 height 31
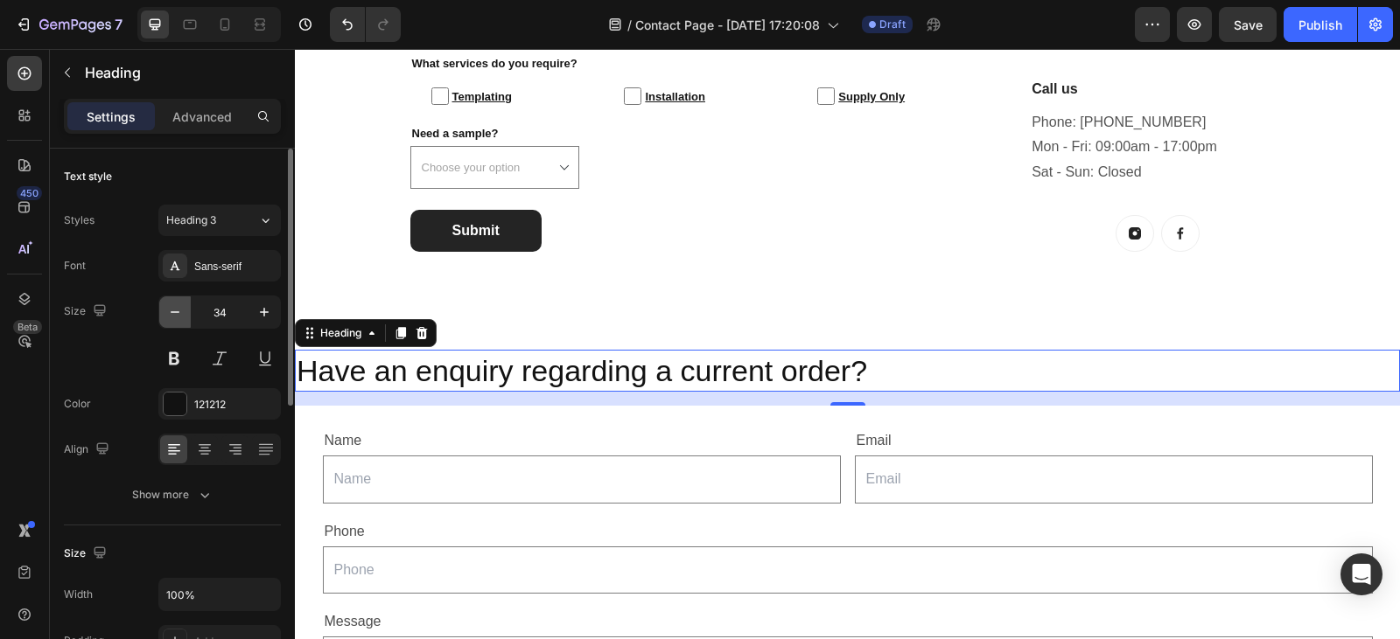
click at [163, 314] on button "button" at bounding box center [174, 312] width 31 height 31
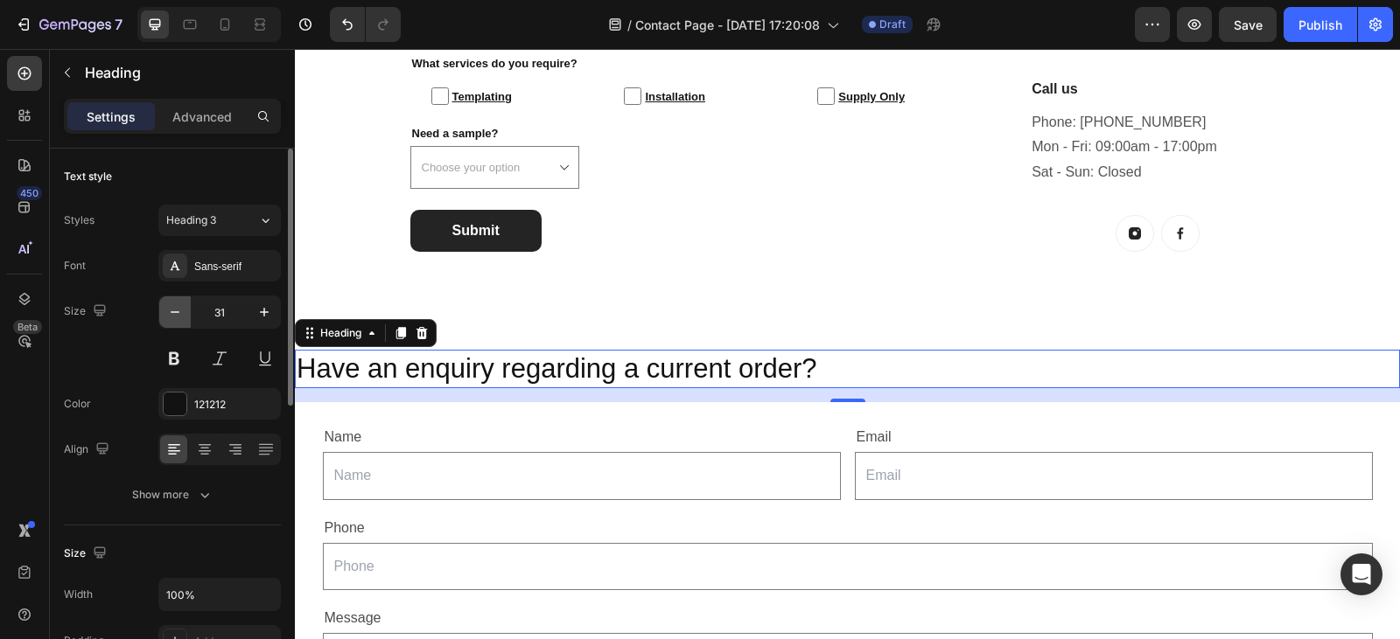
click at [163, 314] on button "button" at bounding box center [174, 312] width 31 height 31
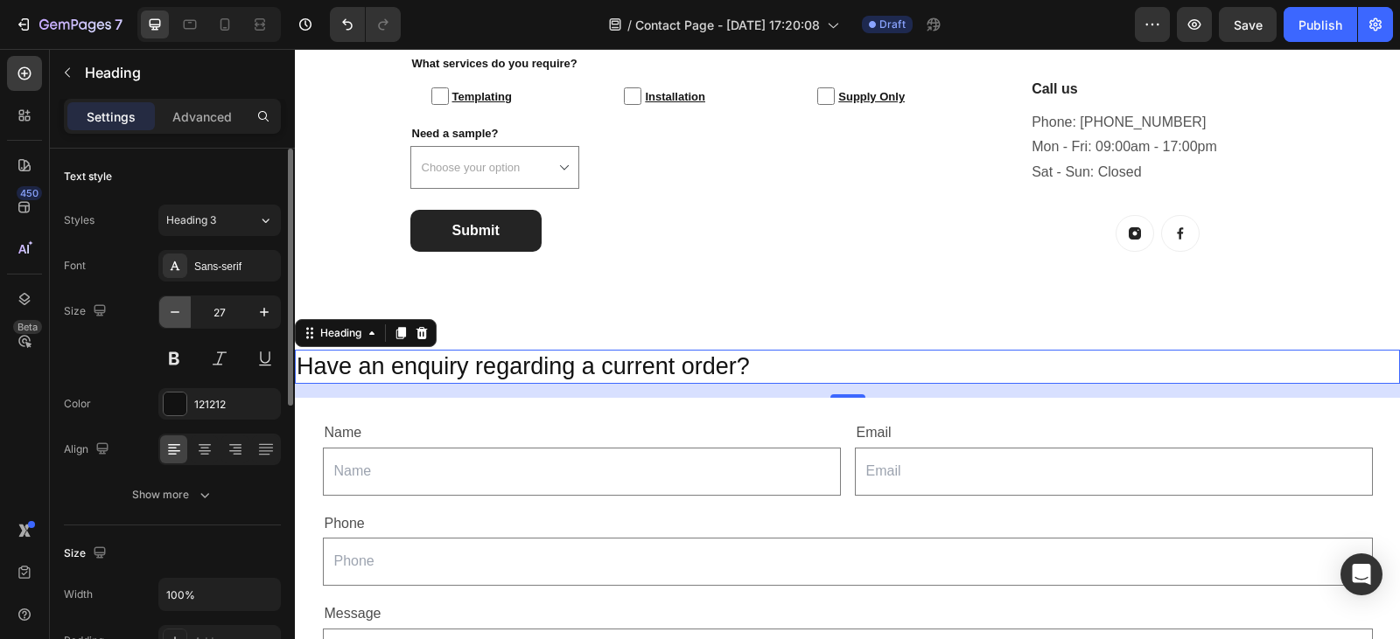
click at [163, 314] on button "button" at bounding box center [174, 312] width 31 height 31
type input "23"
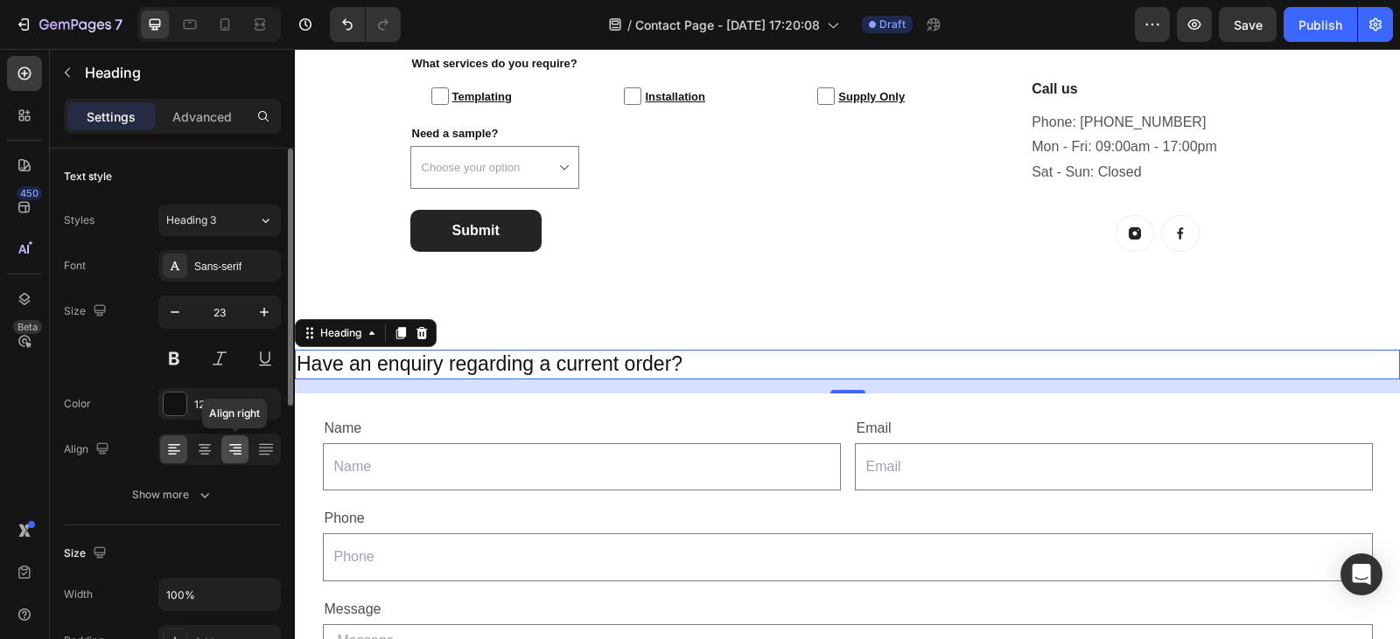
click at [241, 452] on icon at bounding box center [235, 449] width 17 height 17
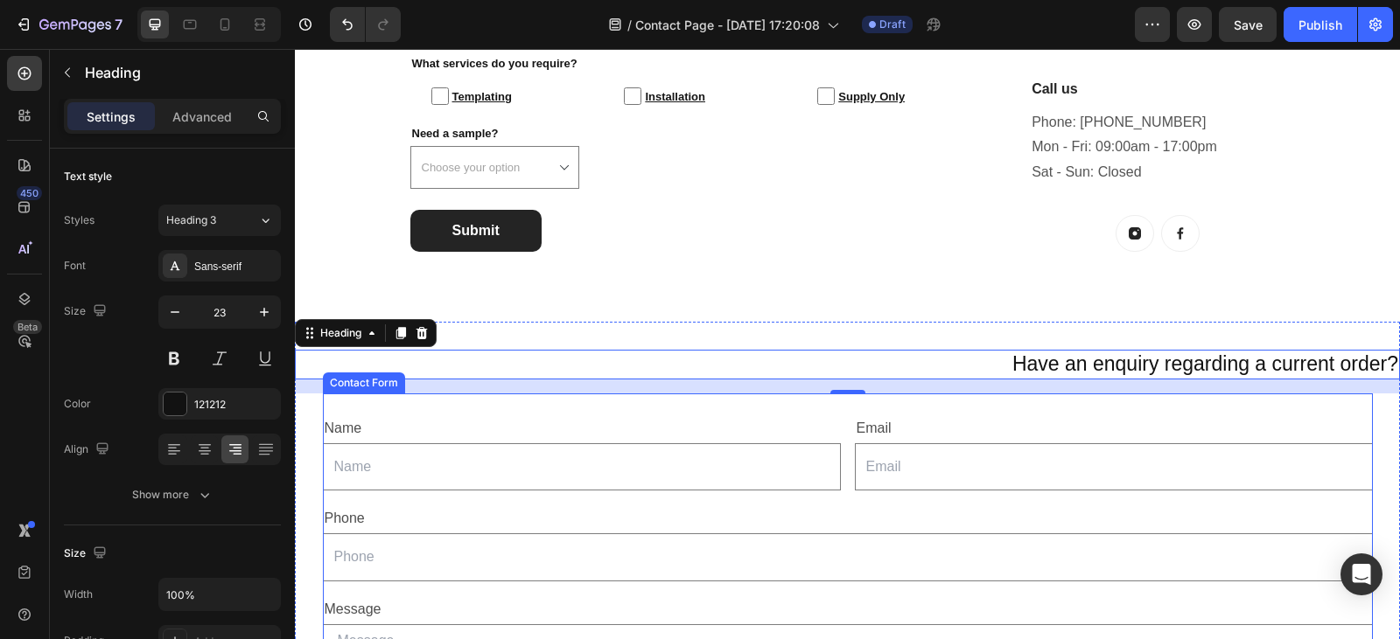
click at [406, 404] on div "Name Text Block Text Field Email Text Block Email Field Row Phone Text Block Te…" at bounding box center [848, 619] width 1050 height 450
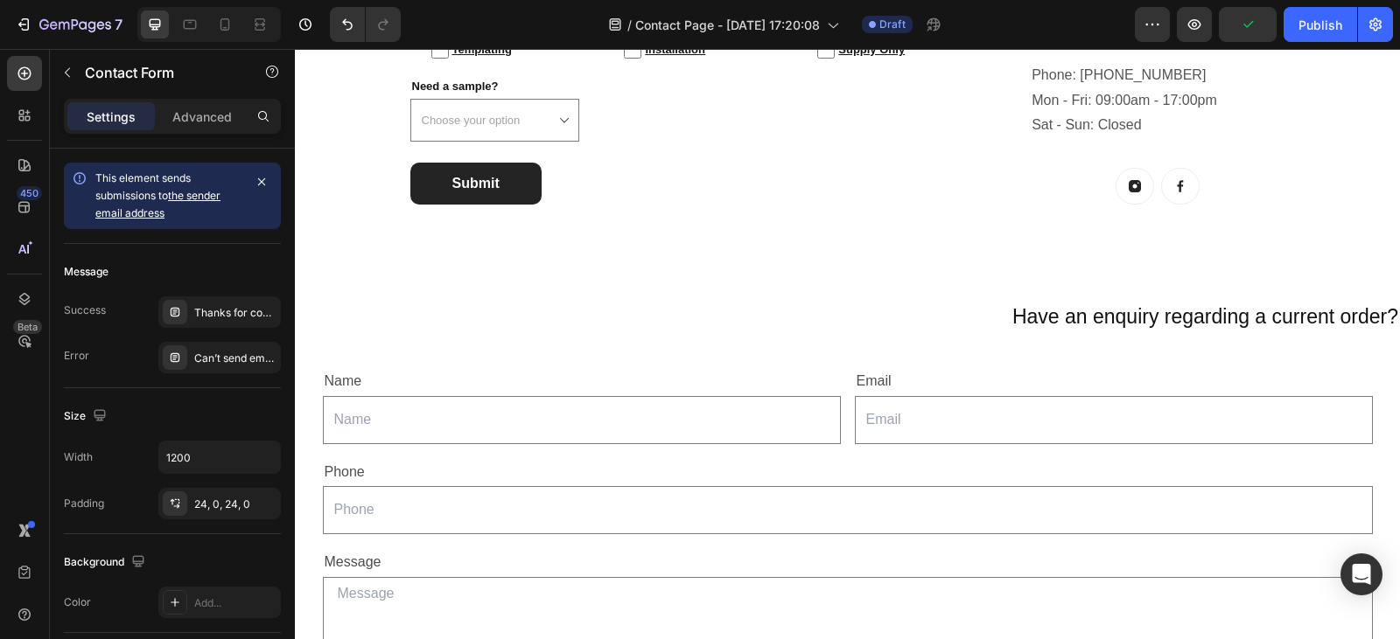
scroll to position [709, 0]
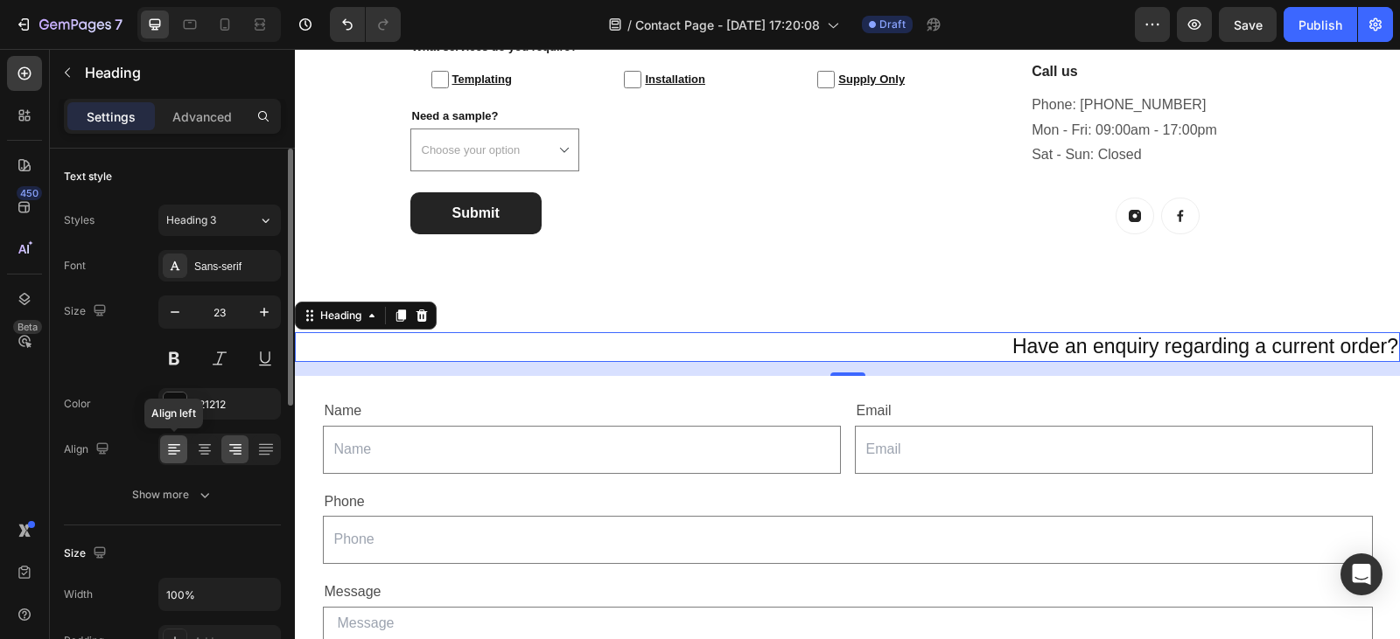
drag, startPoint x: 463, startPoint y: 495, endPoint x: 733, endPoint y: 265, distance: 354.9
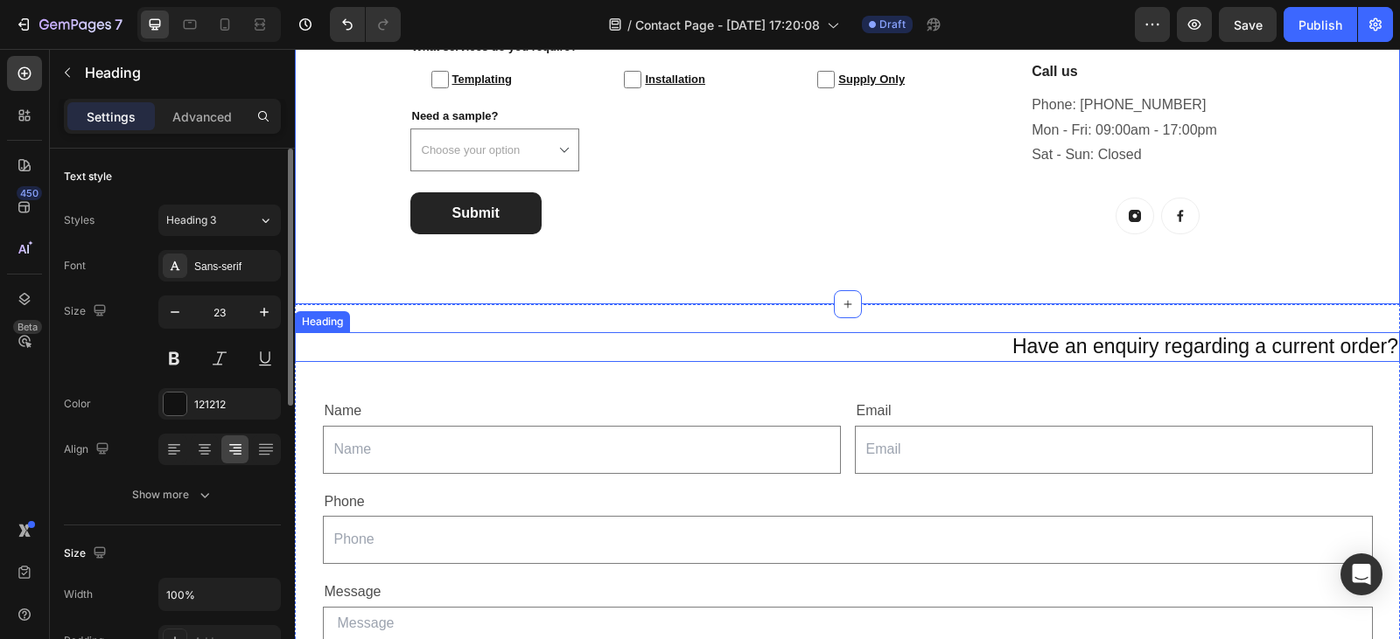
click at [1003, 353] on h2 "Have an enquiry regarding a current order?" at bounding box center [847, 347] width 1105 height 30
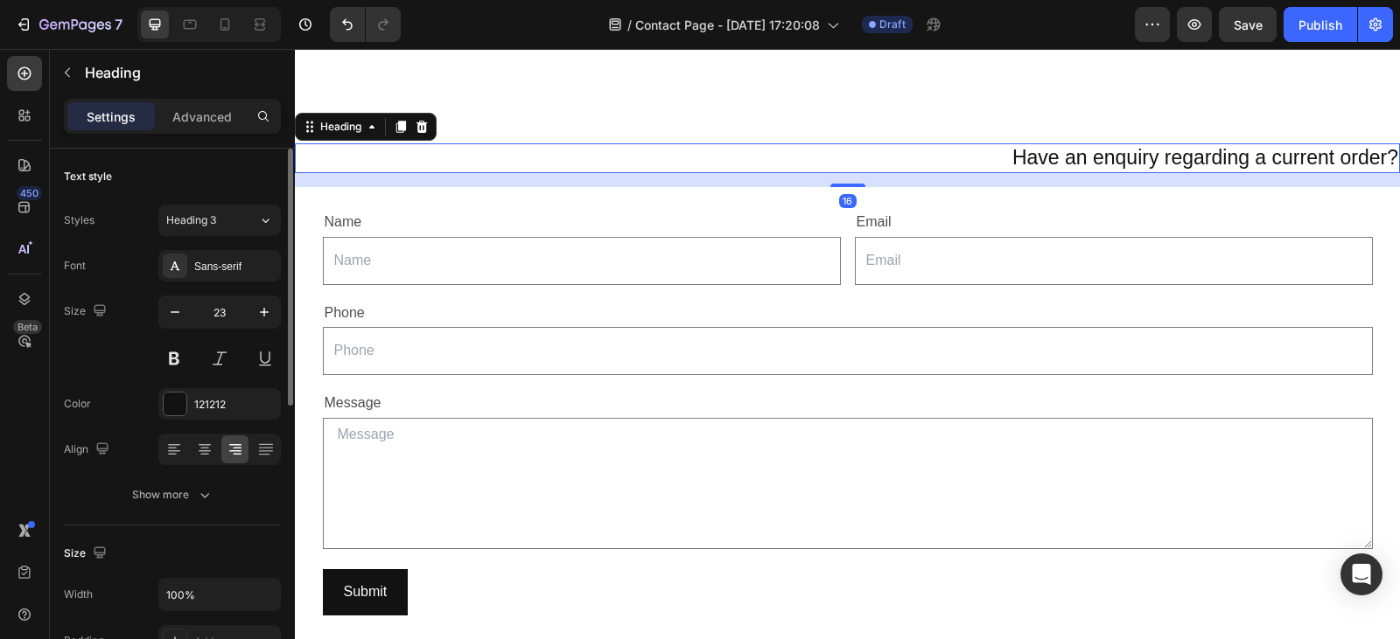
scroll to position [898, 0]
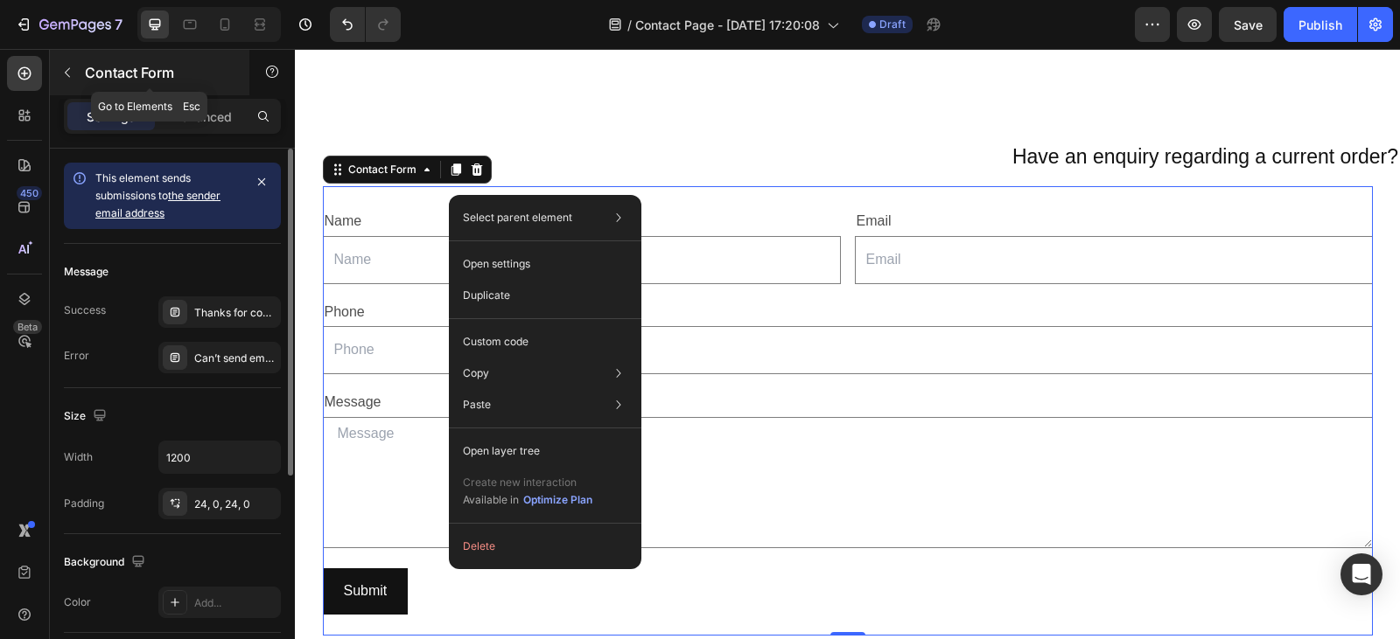
click at [75, 74] on button "button" at bounding box center [67, 73] width 28 height 28
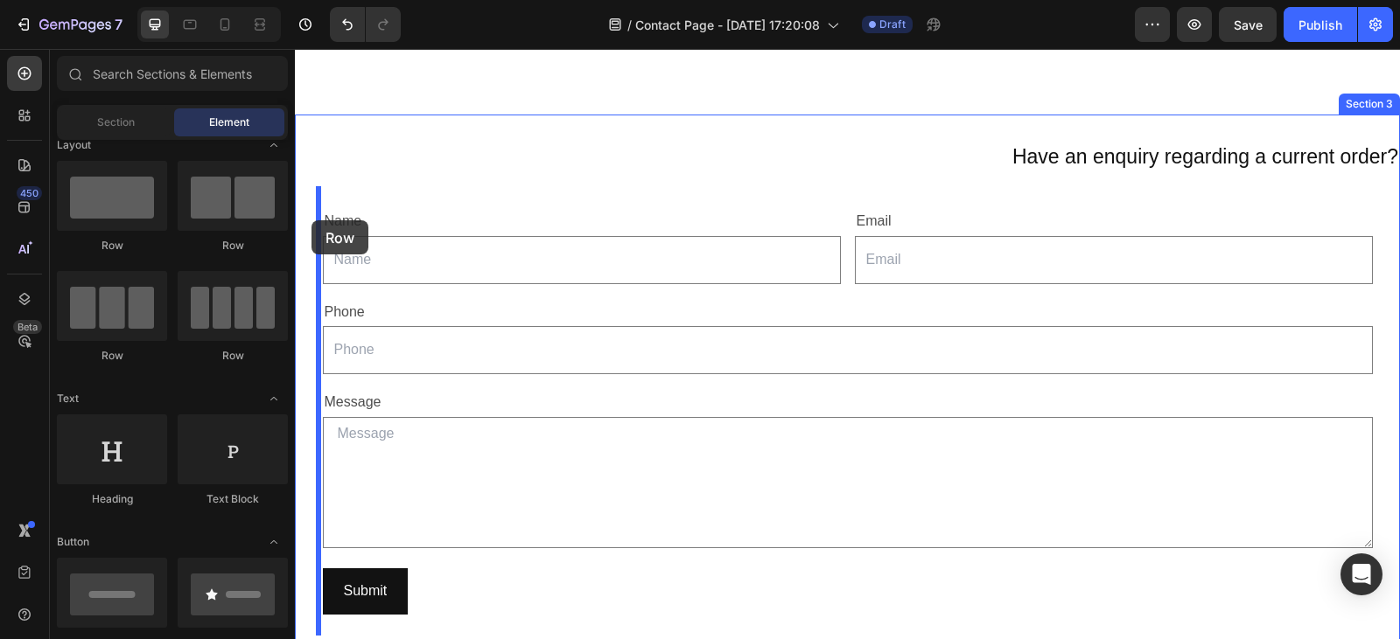
drag, startPoint x: 509, startPoint y: 236, endPoint x: 311, endPoint y: 220, distance: 198.3
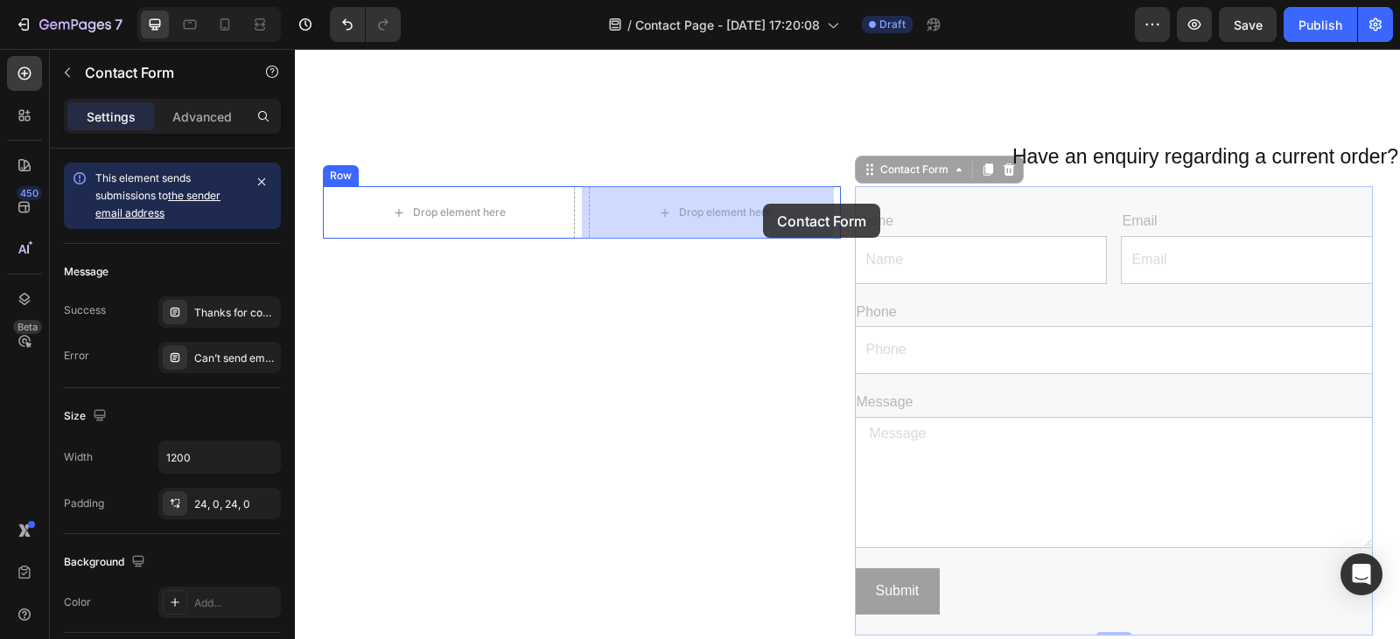
drag, startPoint x: 992, startPoint y: 197, endPoint x: 763, endPoint y: 204, distance: 229.3
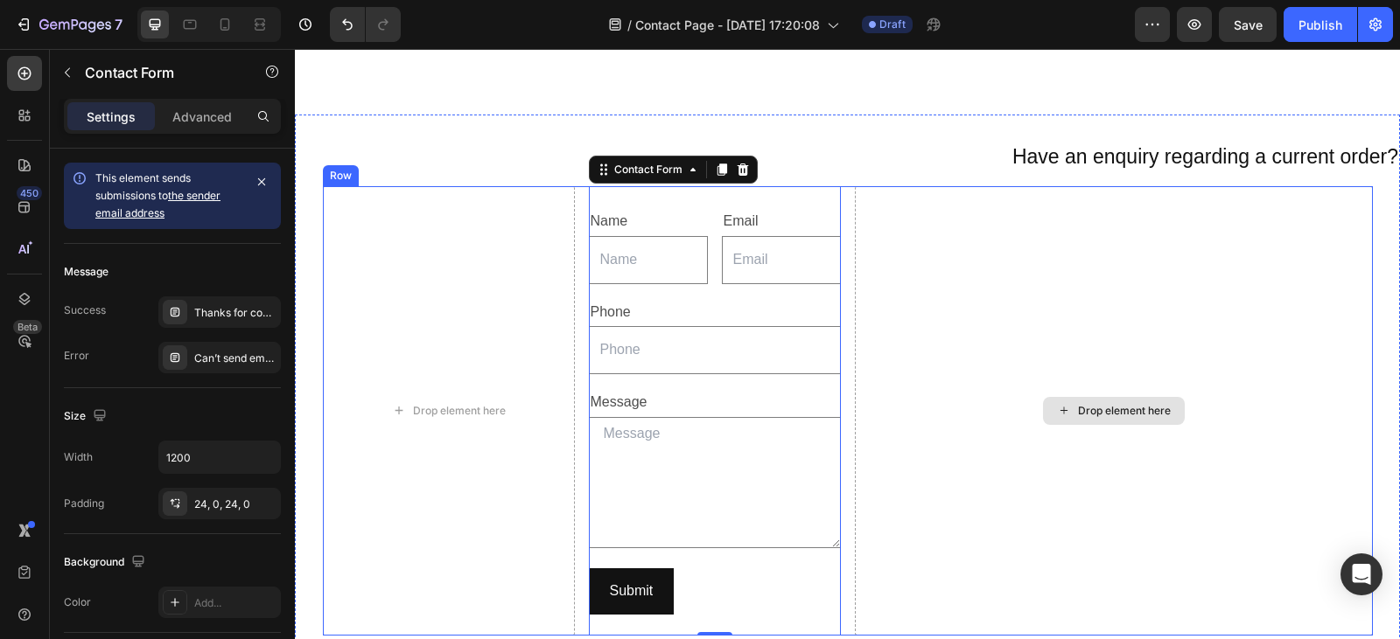
click at [956, 269] on div "Drop element here" at bounding box center [1114, 411] width 518 height 450
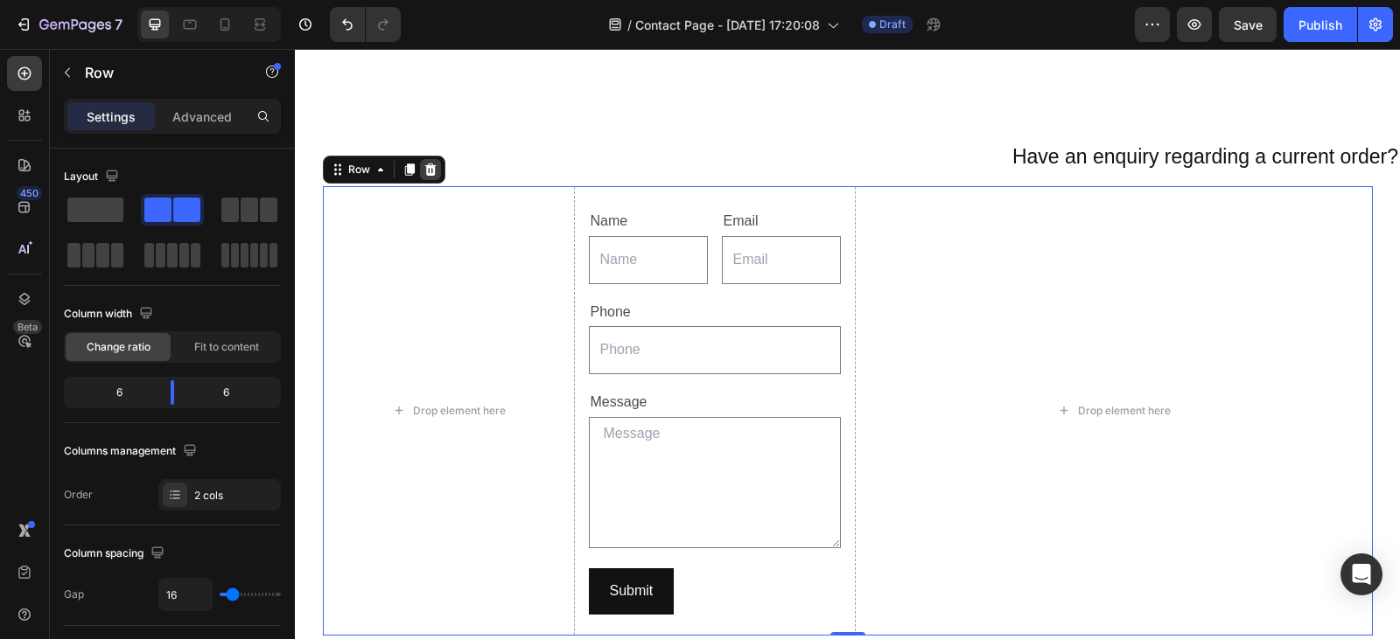
click at [424, 174] on icon at bounding box center [429, 170] width 11 height 12
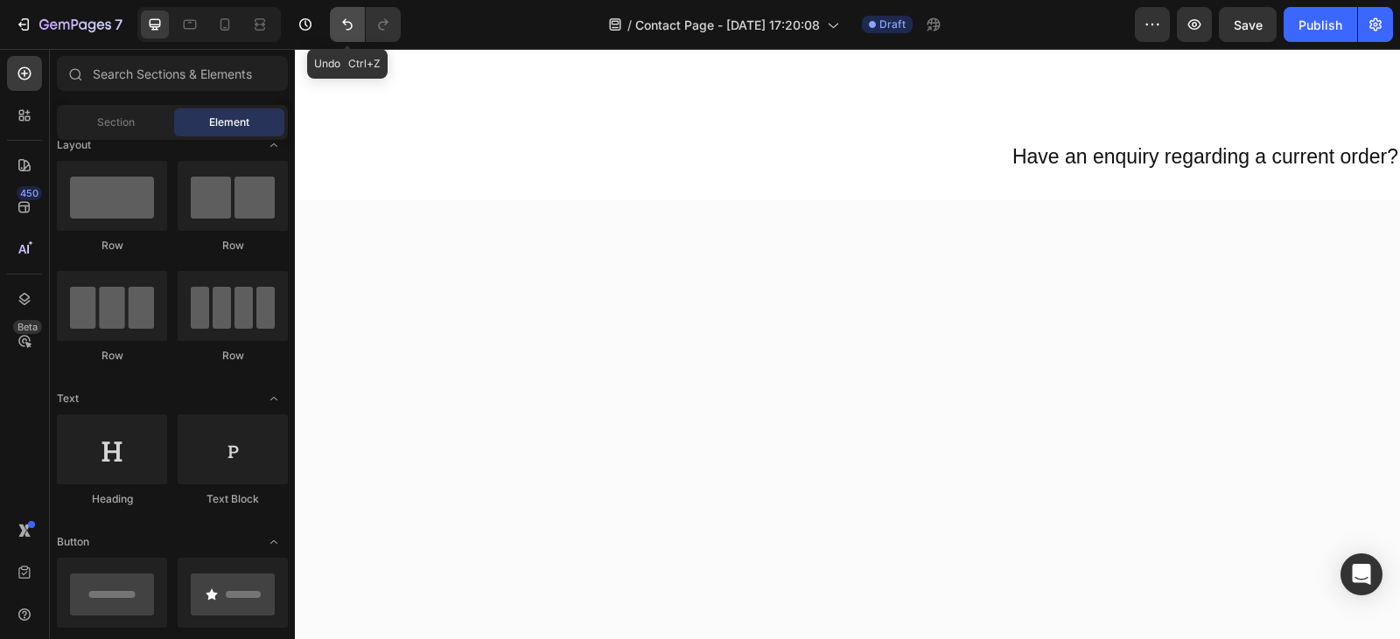
click at [345, 25] on icon "Undo/Redo" at bounding box center [347, 24] width 17 height 17
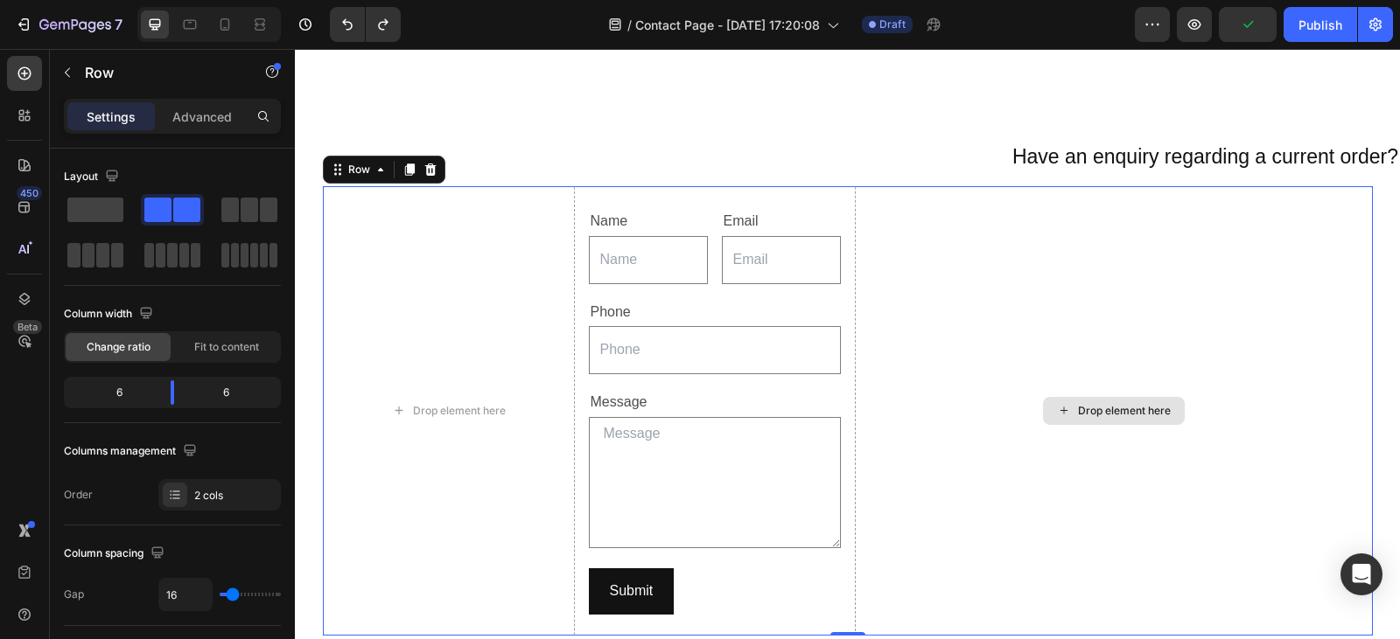
click at [1011, 351] on div "Drop element here" at bounding box center [1114, 411] width 518 height 450
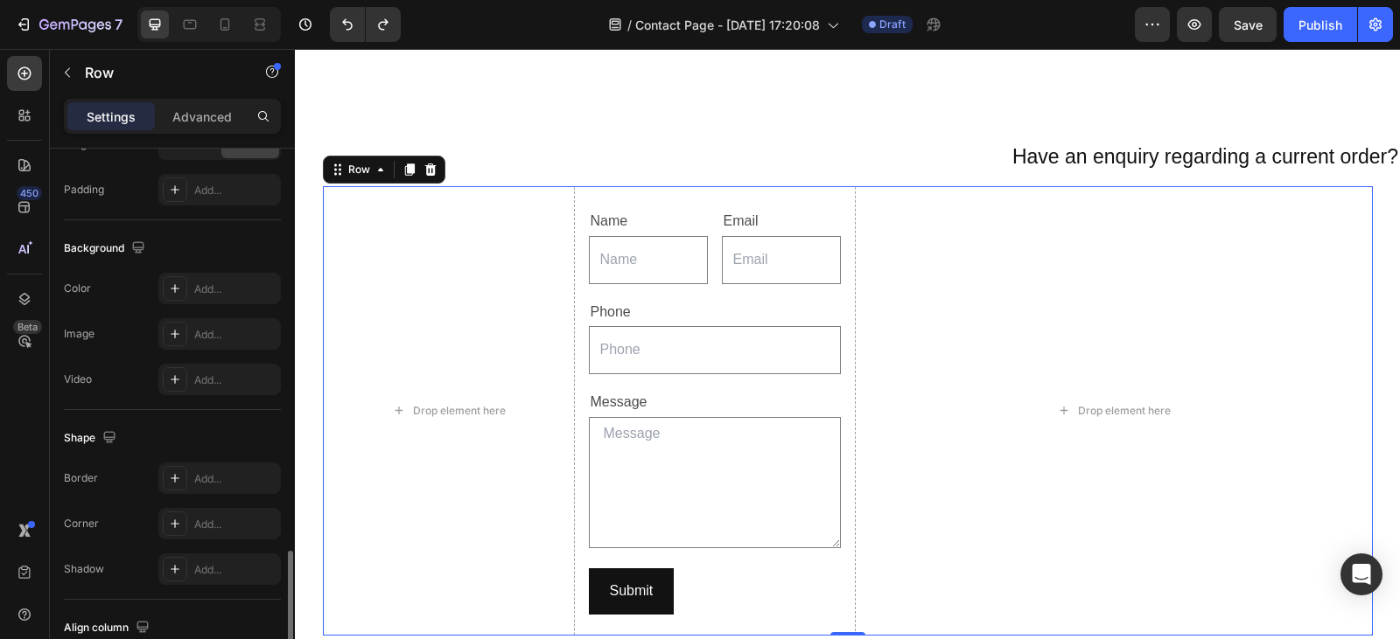
scroll to position [726, 0]
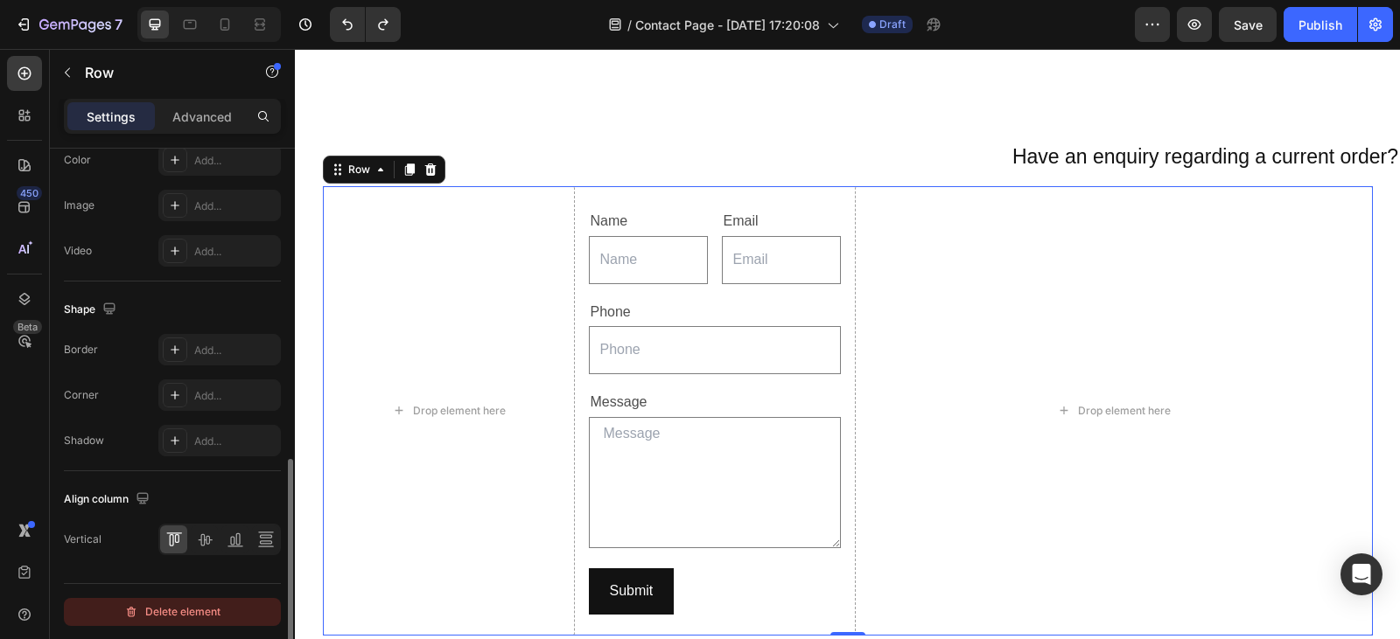
click at [185, 607] on div "Delete element" at bounding box center [172, 612] width 96 height 21
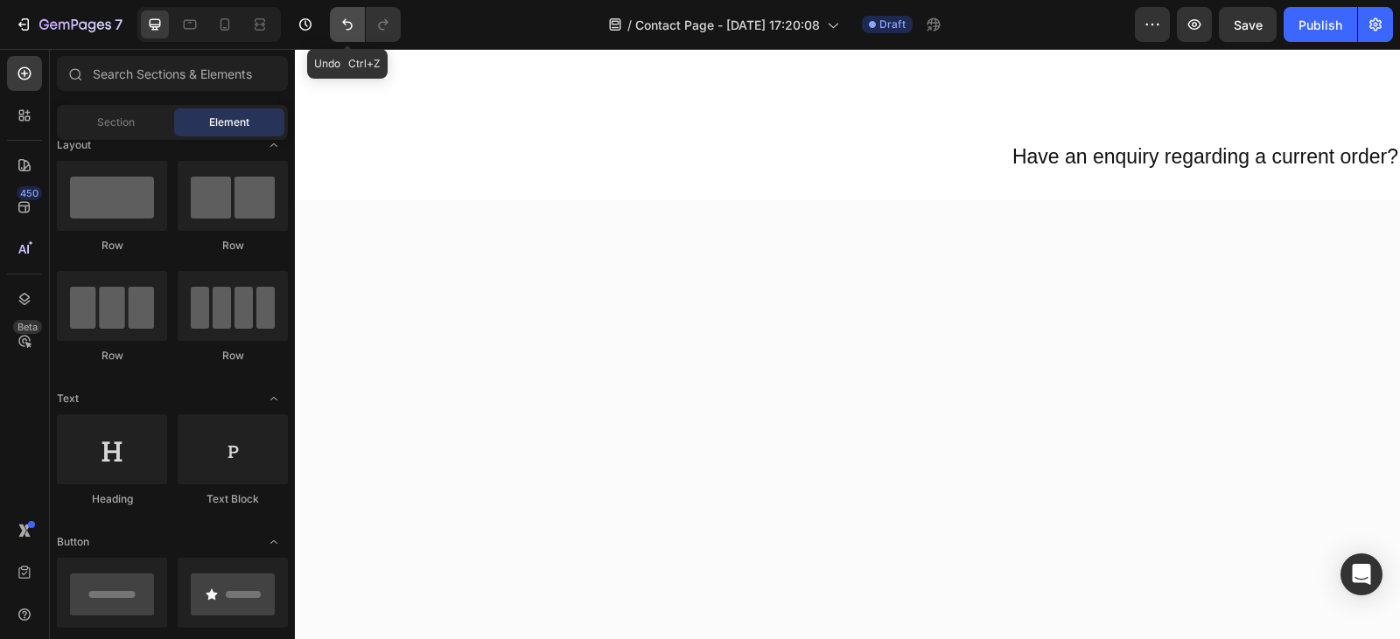
click at [353, 24] on icon "Undo/Redo" at bounding box center [347, 24] width 17 height 17
click at [344, 29] on icon "Undo/Redo" at bounding box center [347, 24] width 17 height 17
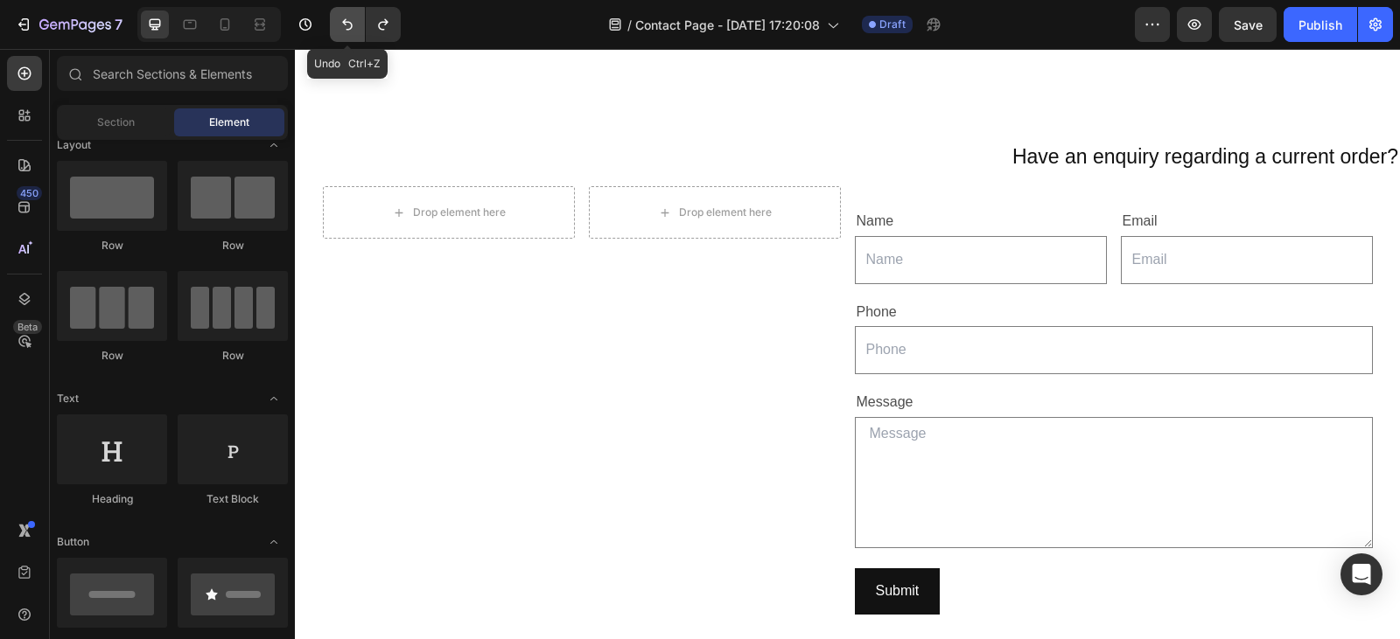
click at [344, 29] on icon "Undo/Redo" at bounding box center [347, 24] width 17 height 17
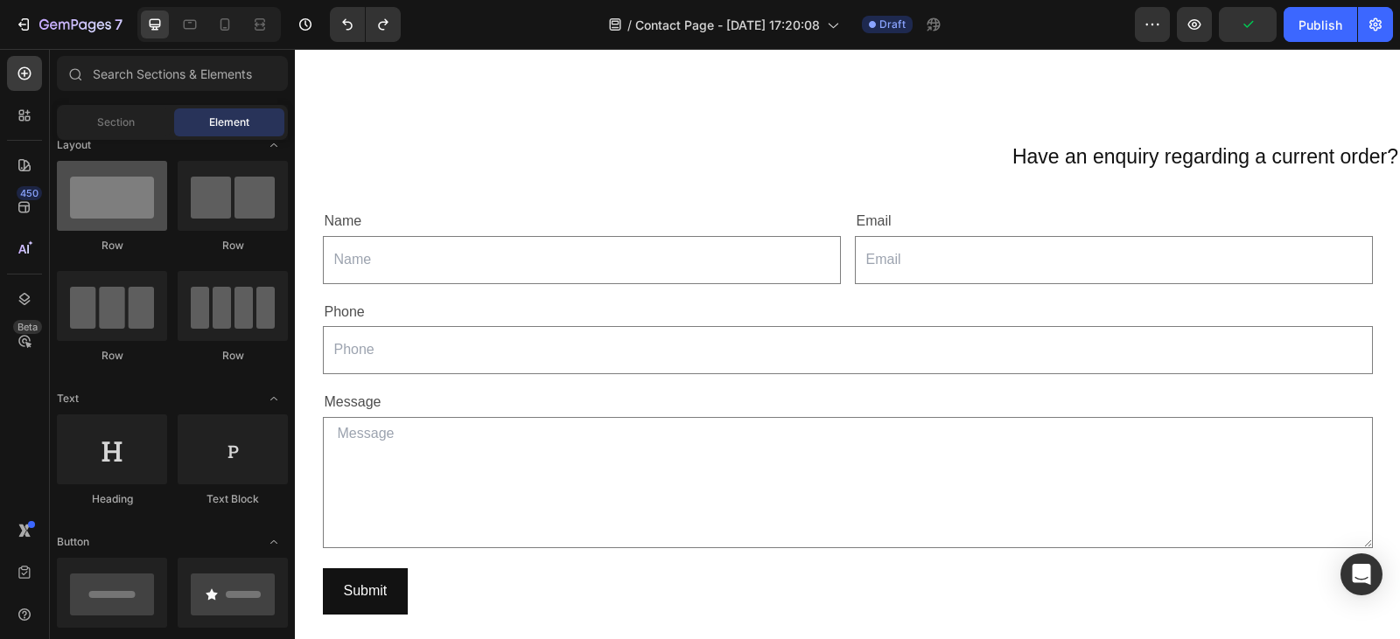
scroll to position [0, 0]
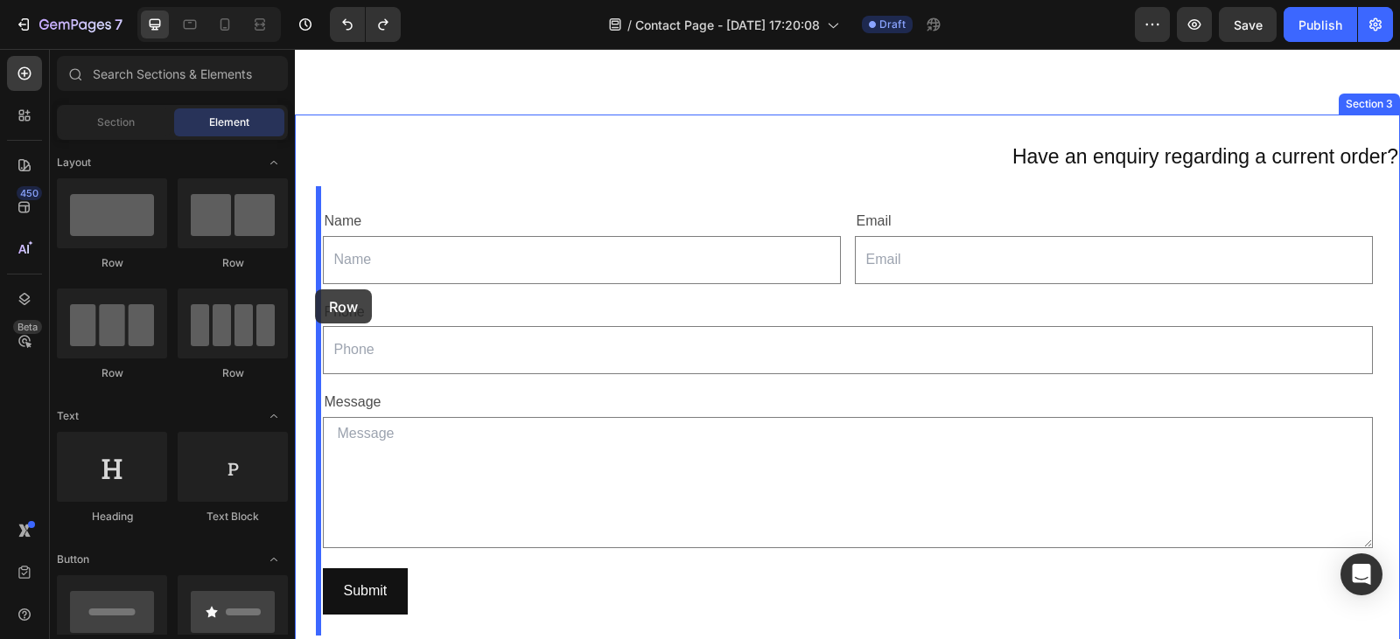
drag, startPoint x: 418, startPoint y: 278, endPoint x: 315, endPoint y: 290, distance: 103.8
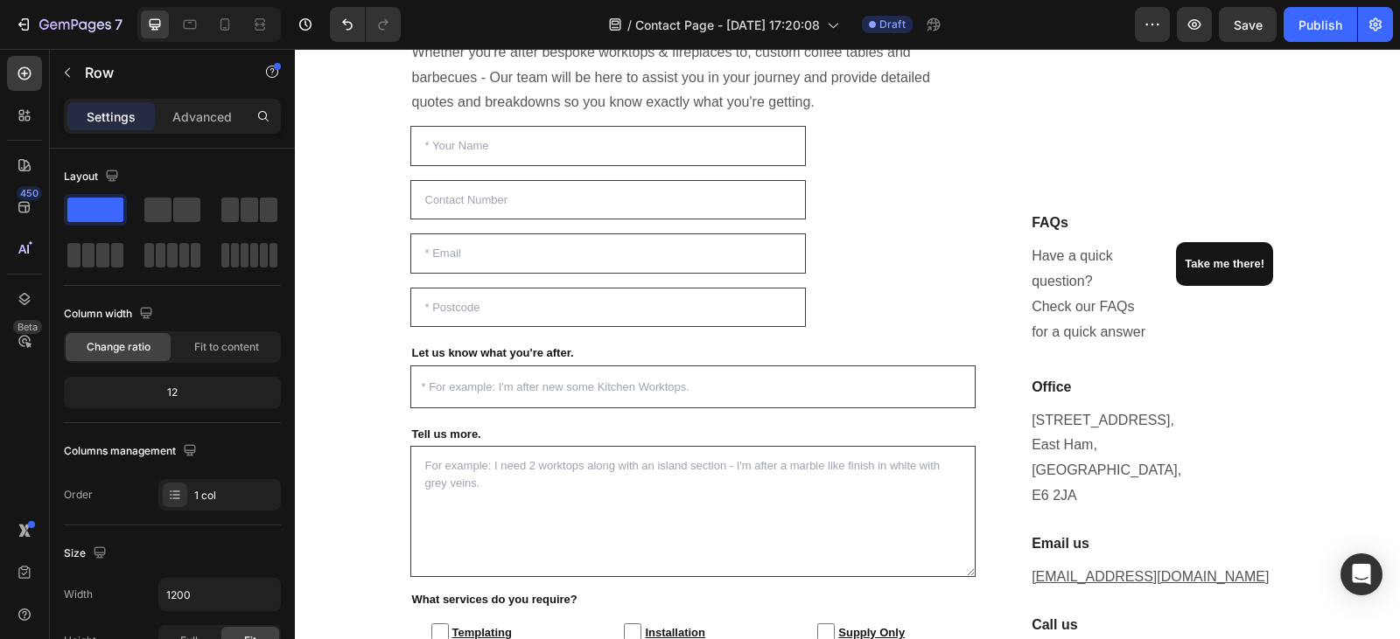
scroll to position [440, 0]
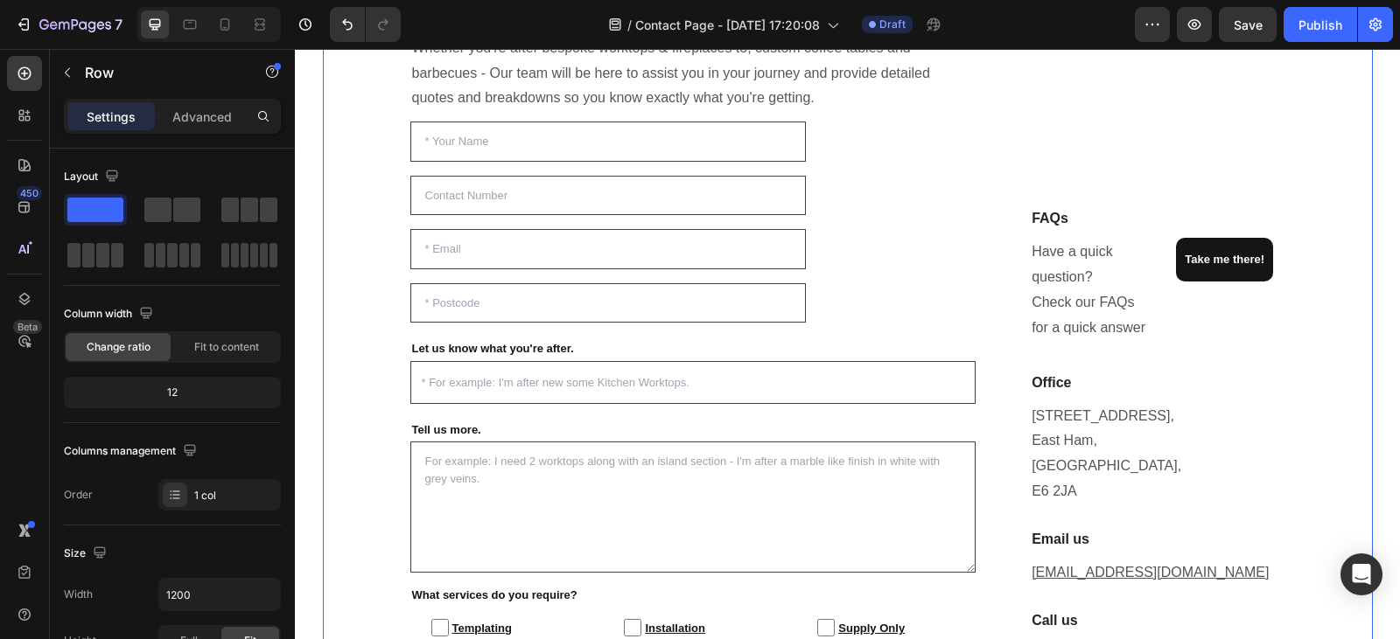
click at [376, 159] on div "Enquire For A Free Quote [DATE]! Heading Whether you're after bespoke worktops …" at bounding box center [848, 390] width 1050 height 844
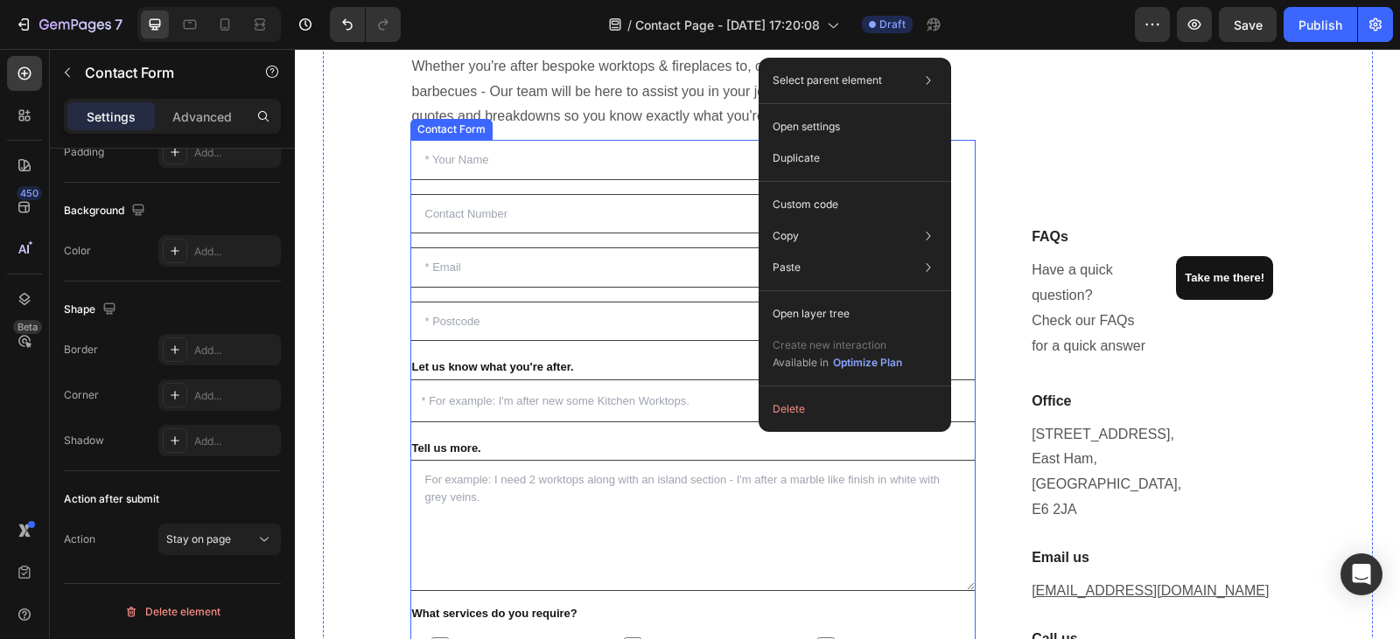
scroll to position [0, 0]
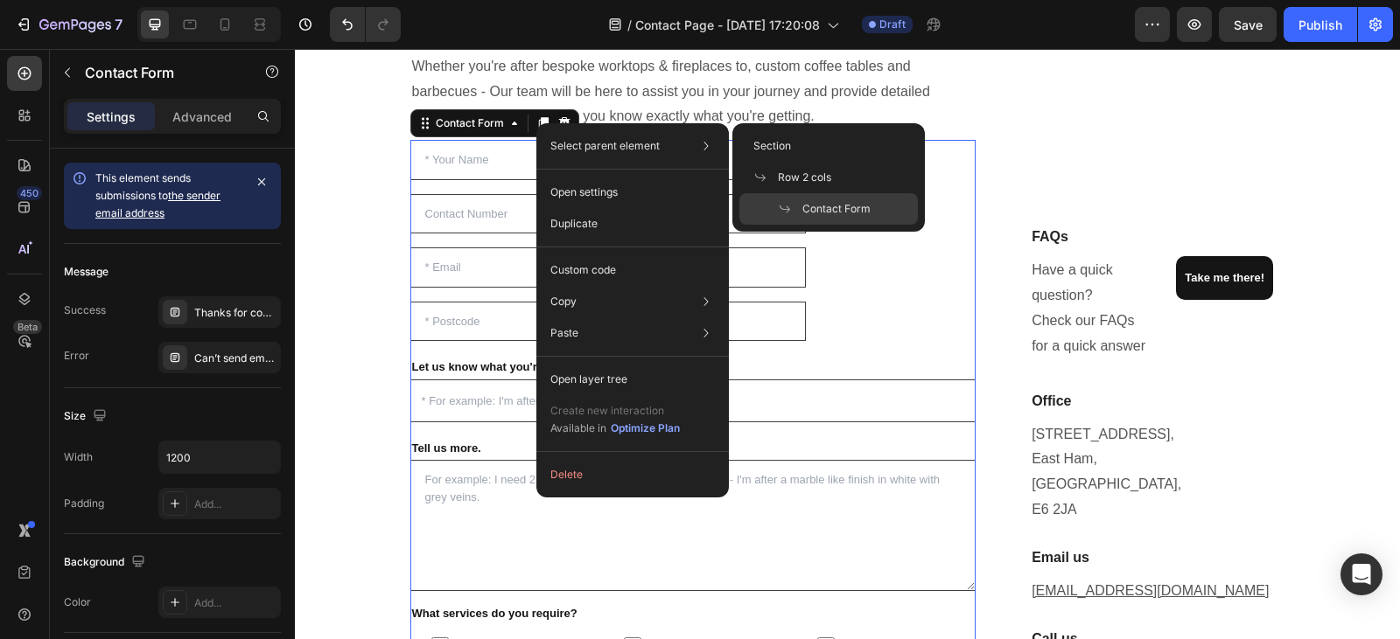
click at [543, 132] on div "Select parent element Section Row 2 cols Contact Form" at bounding box center [632, 145] width 178 height 31
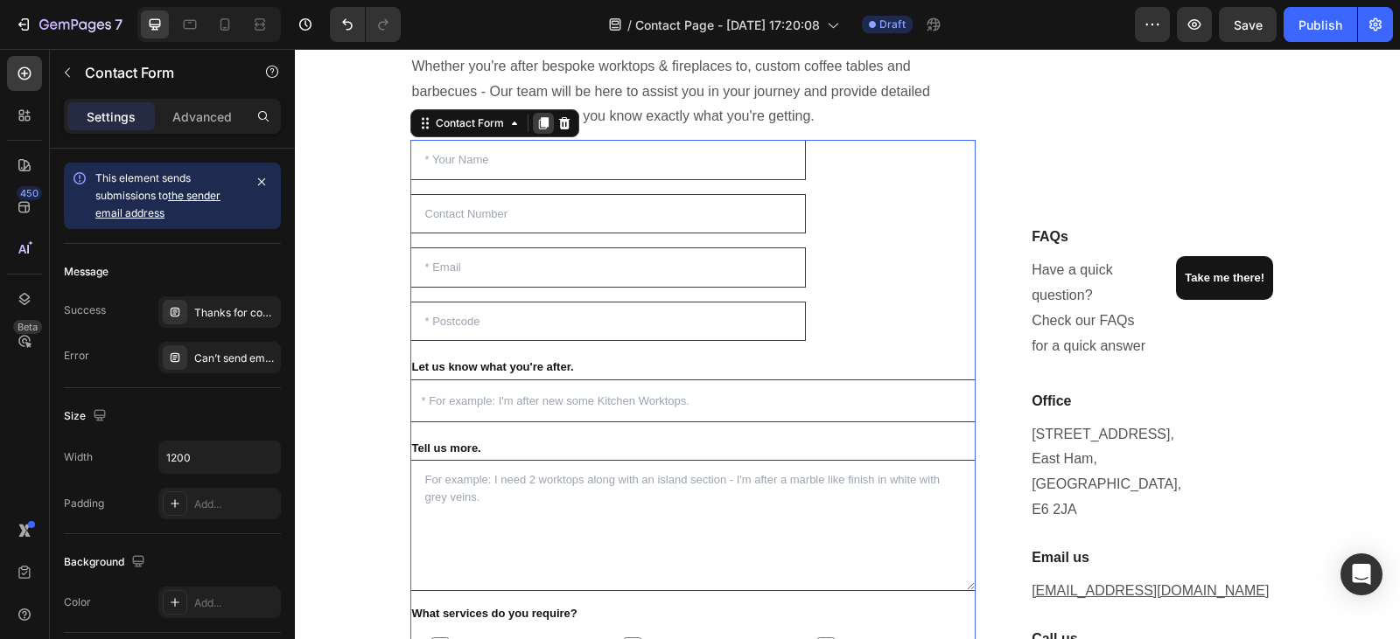
click at [538, 121] on icon at bounding box center [543, 123] width 10 height 12
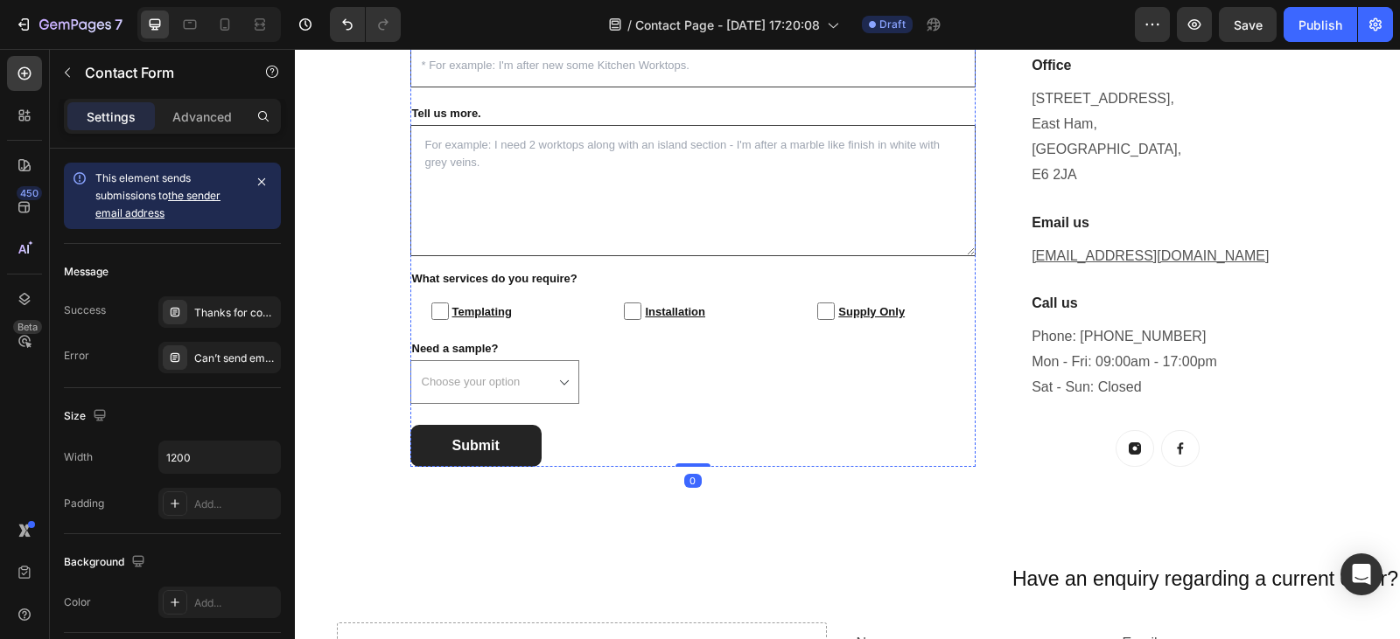
scroll to position [1825, 0]
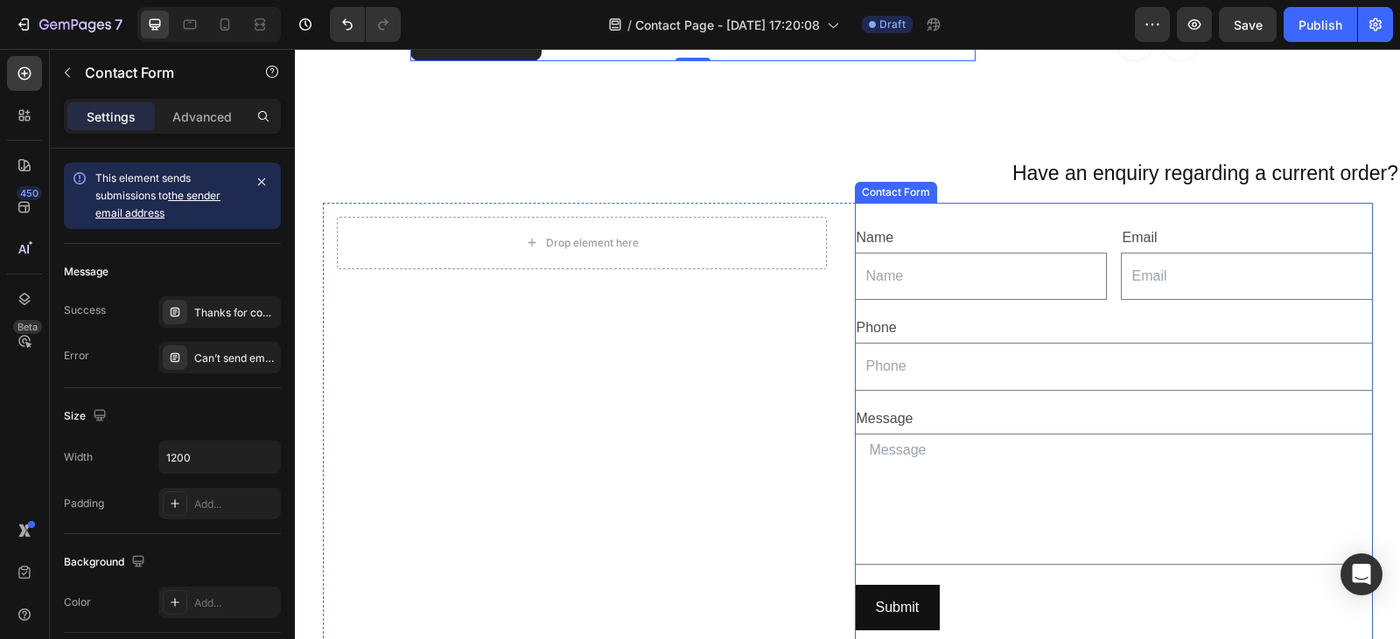
click at [1003, 313] on div "Name Text Block Text Field Email Text Block Email Field Row Phone Text Block Te…" at bounding box center [1114, 428] width 518 height 450
click at [1002, 188] on icon at bounding box center [1009, 186] width 14 height 14
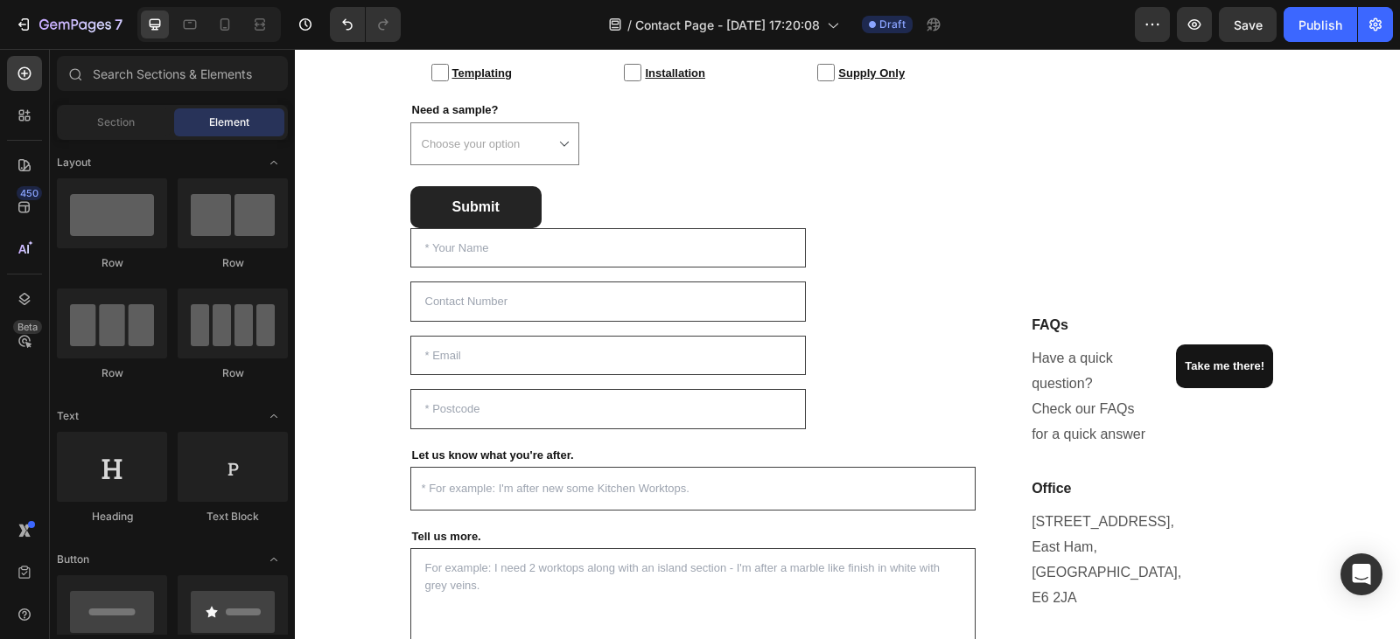
scroll to position [995, 0]
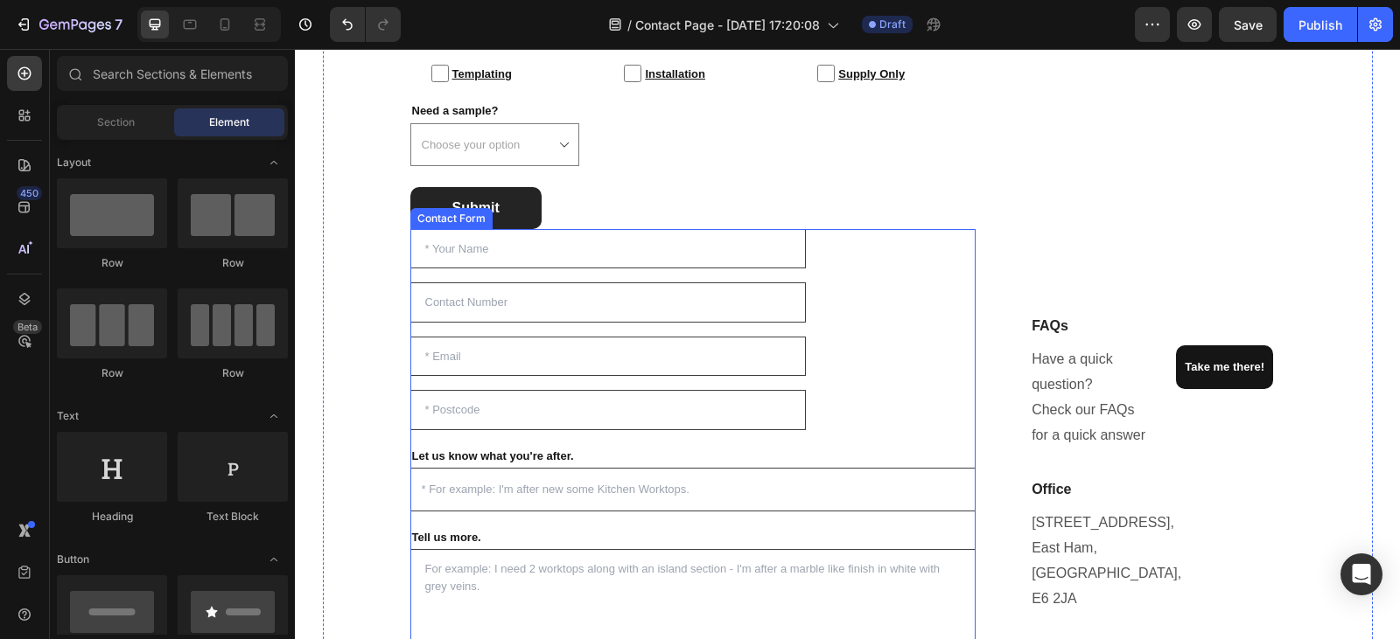
click at [832, 326] on div "Text Field Text Field Email Field Text Field Let us know what you're after. Tex…" at bounding box center [693, 560] width 566 height 662
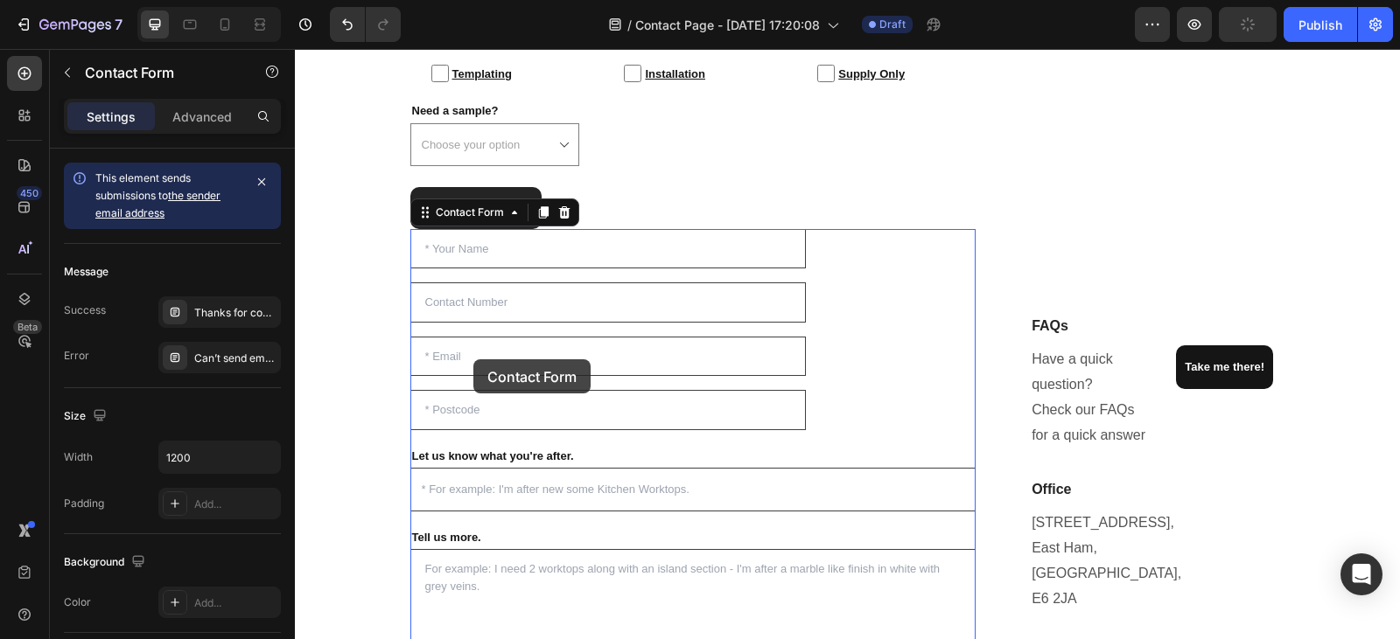
select select "Yes"
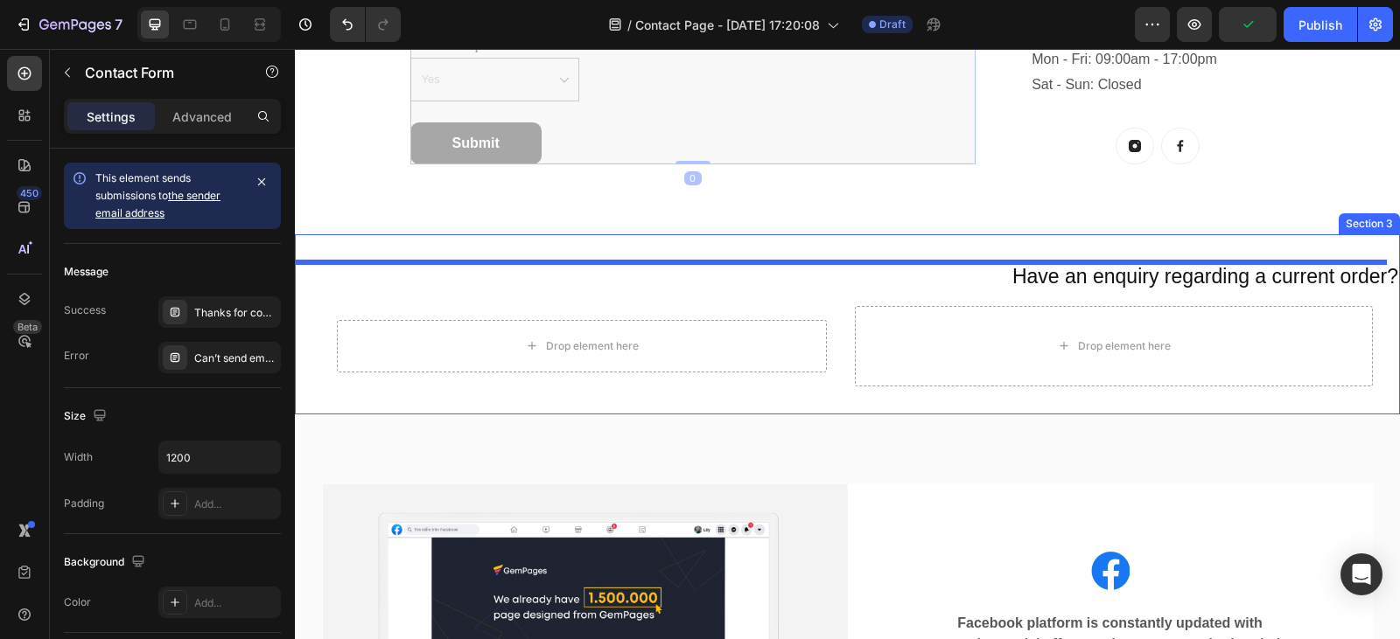
scroll to position [1839, 0]
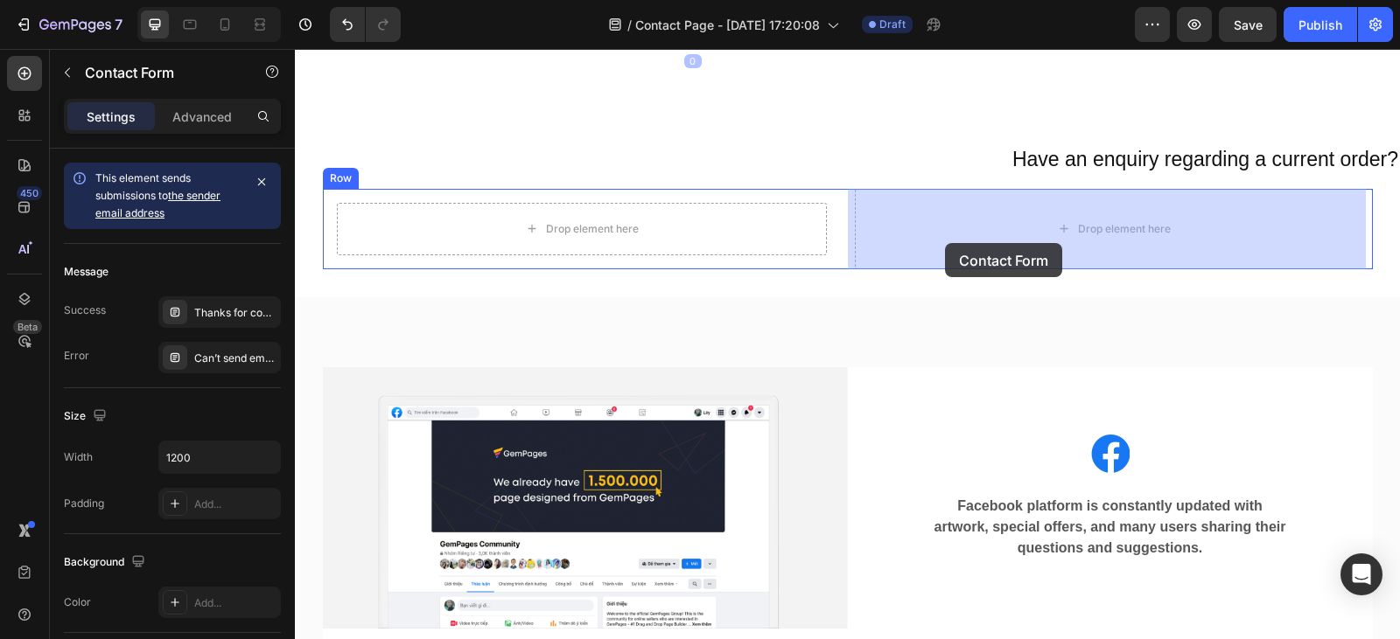
drag, startPoint x: 415, startPoint y: 216, endPoint x: 945, endPoint y: 243, distance: 530.8
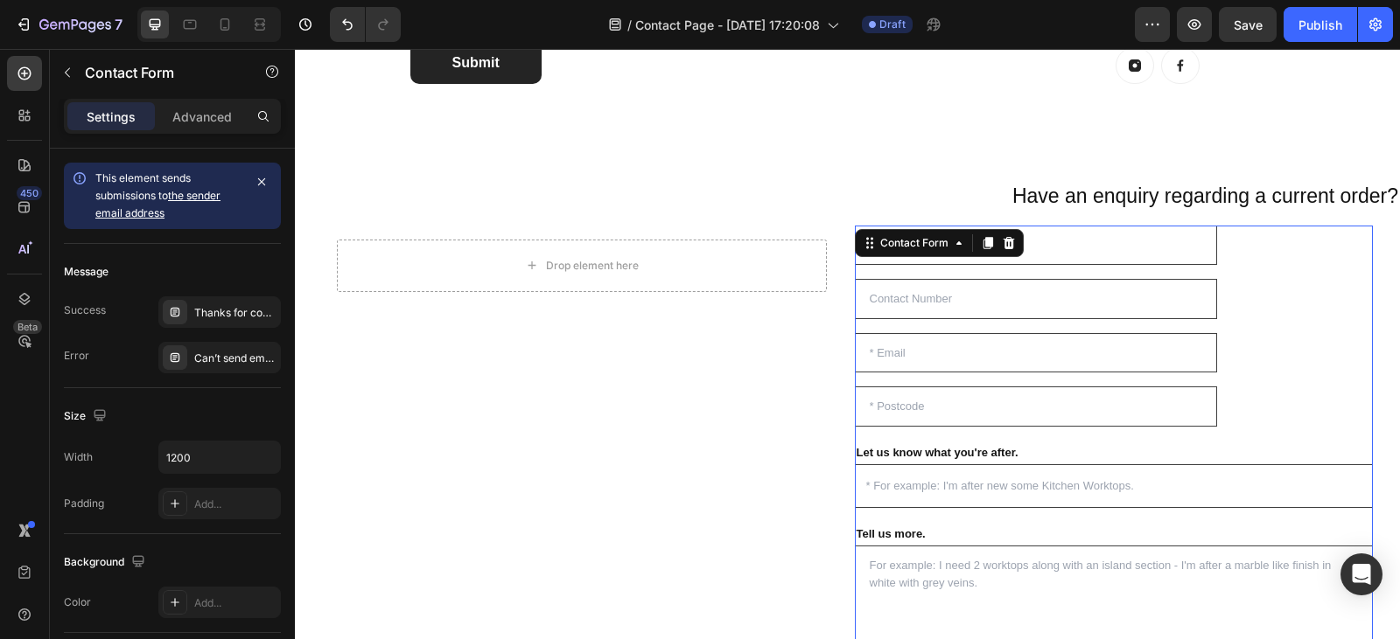
scroll to position [1134, 0]
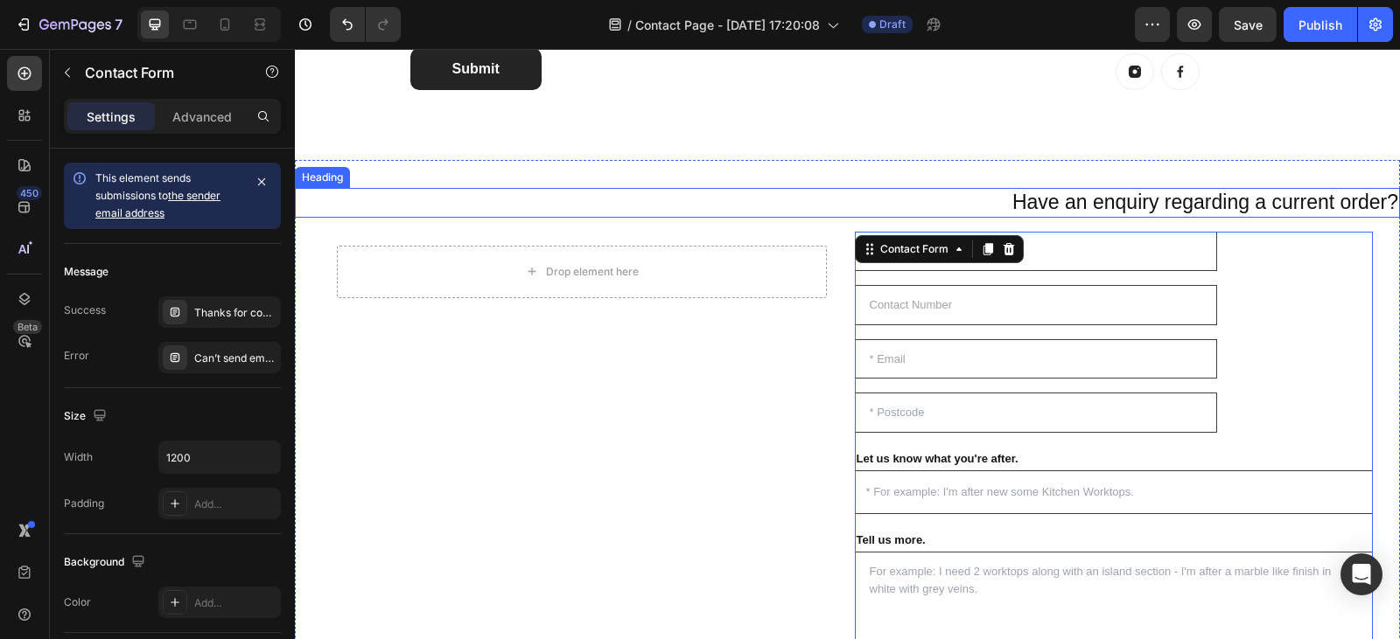
click at [1331, 199] on h2 "Have an enquiry regarding a current order?" at bounding box center [847, 203] width 1105 height 30
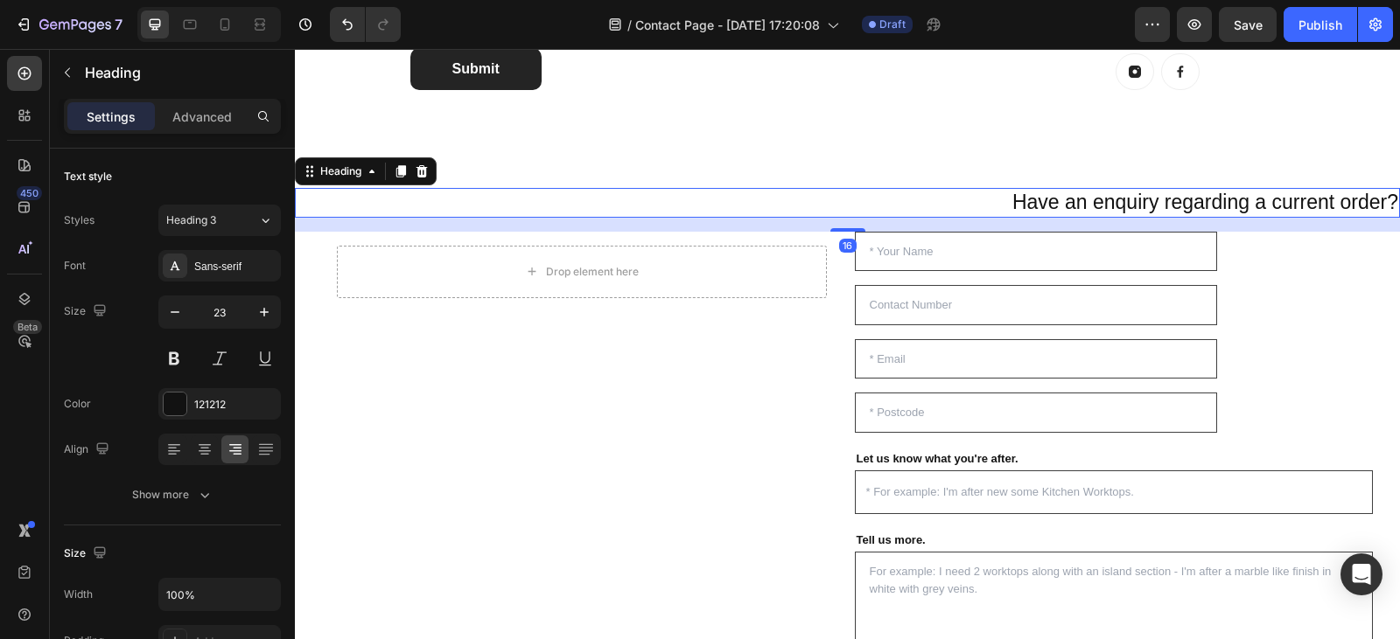
click at [999, 201] on h2 "Have an enquiry regarding a current order?" at bounding box center [847, 203] width 1105 height 30
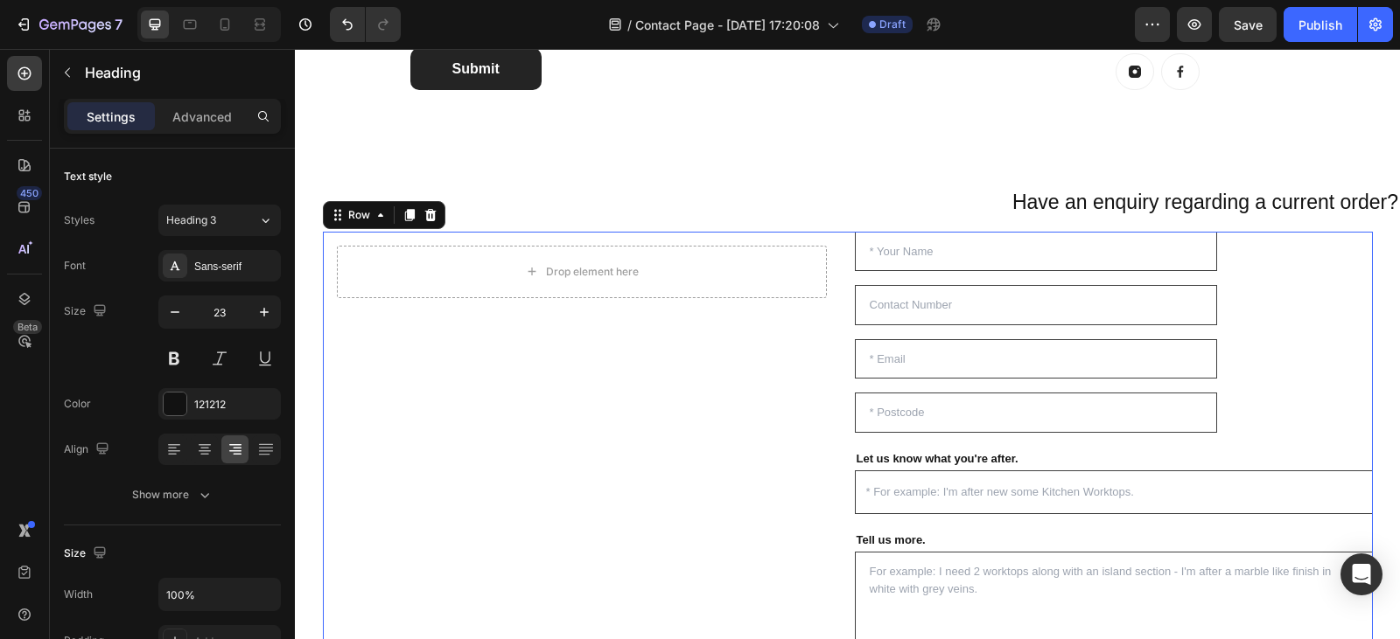
drag, startPoint x: 897, startPoint y: 196, endPoint x: 737, endPoint y: 395, distance: 255.7
click at [737, 395] on div "Drop element here Row" at bounding box center [582, 563] width 518 height 662
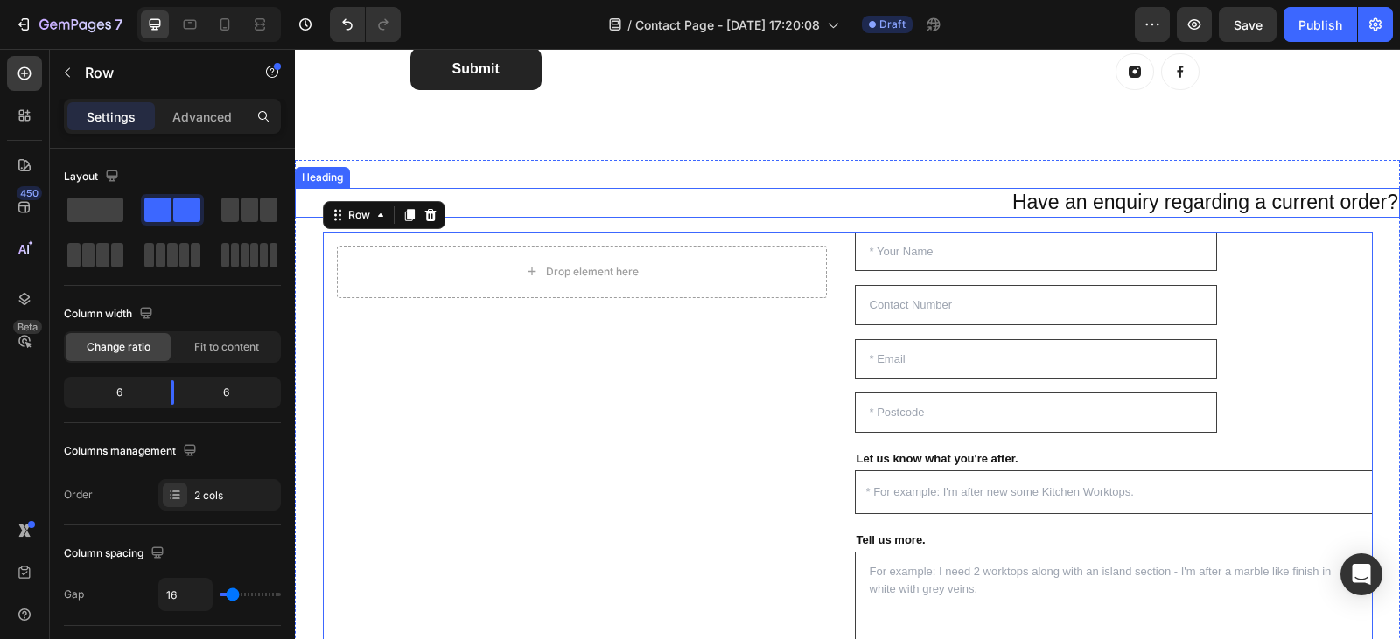
click at [939, 212] on p "Have an enquiry regarding a current order?" at bounding box center [847, 203] width 1101 height 26
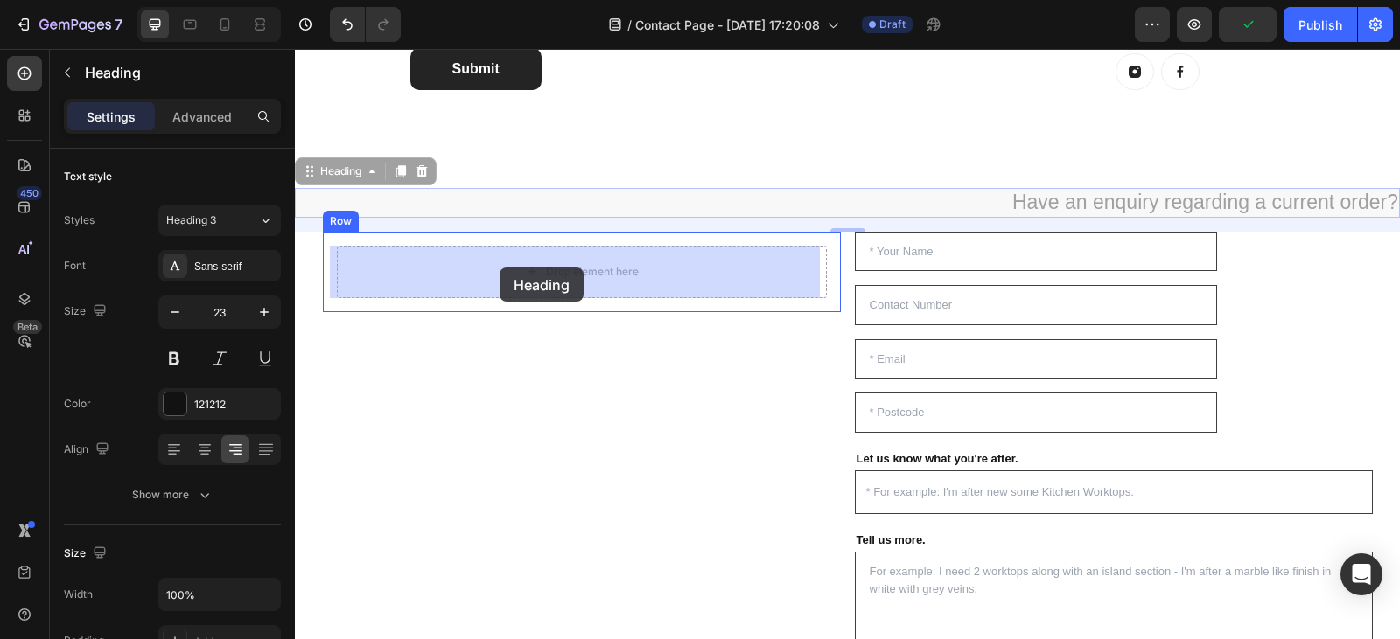
drag, startPoint x: 318, startPoint y: 177, endPoint x: 499, endPoint y: 268, distance: 203.4
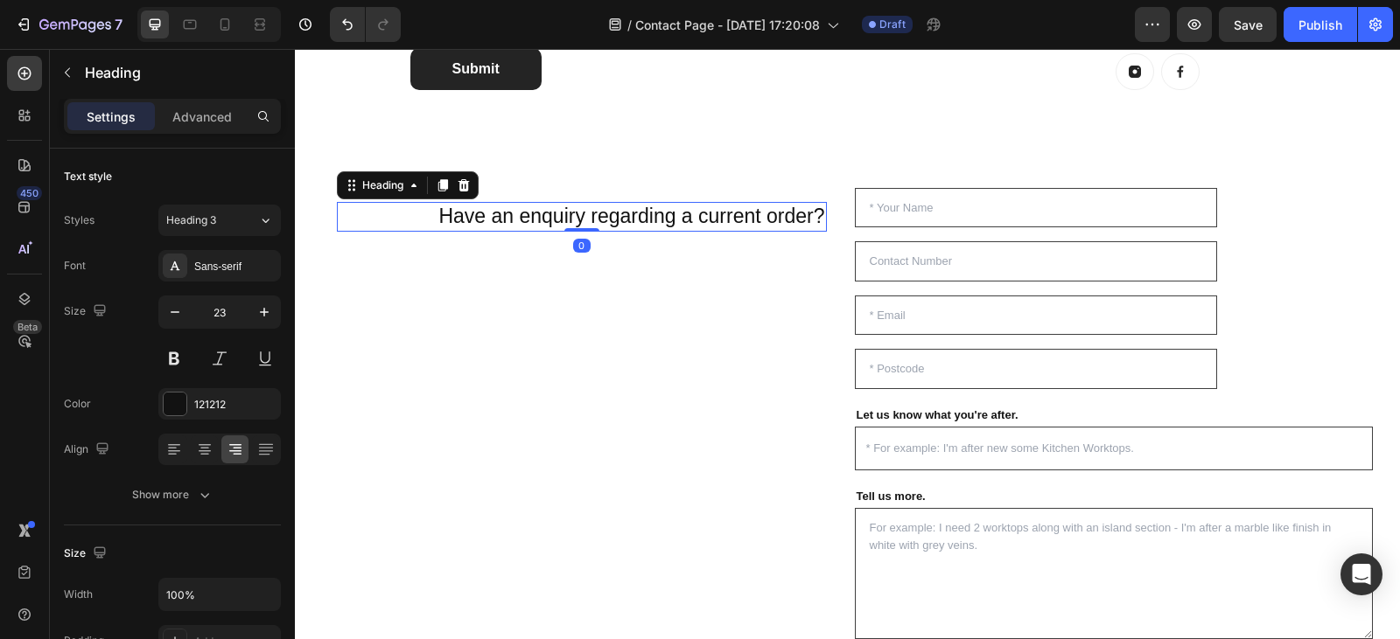
click at [426, 215] on h2 "Have an enquiry regarding a current order?" at bounding box center [582, 217] width 490 height 30
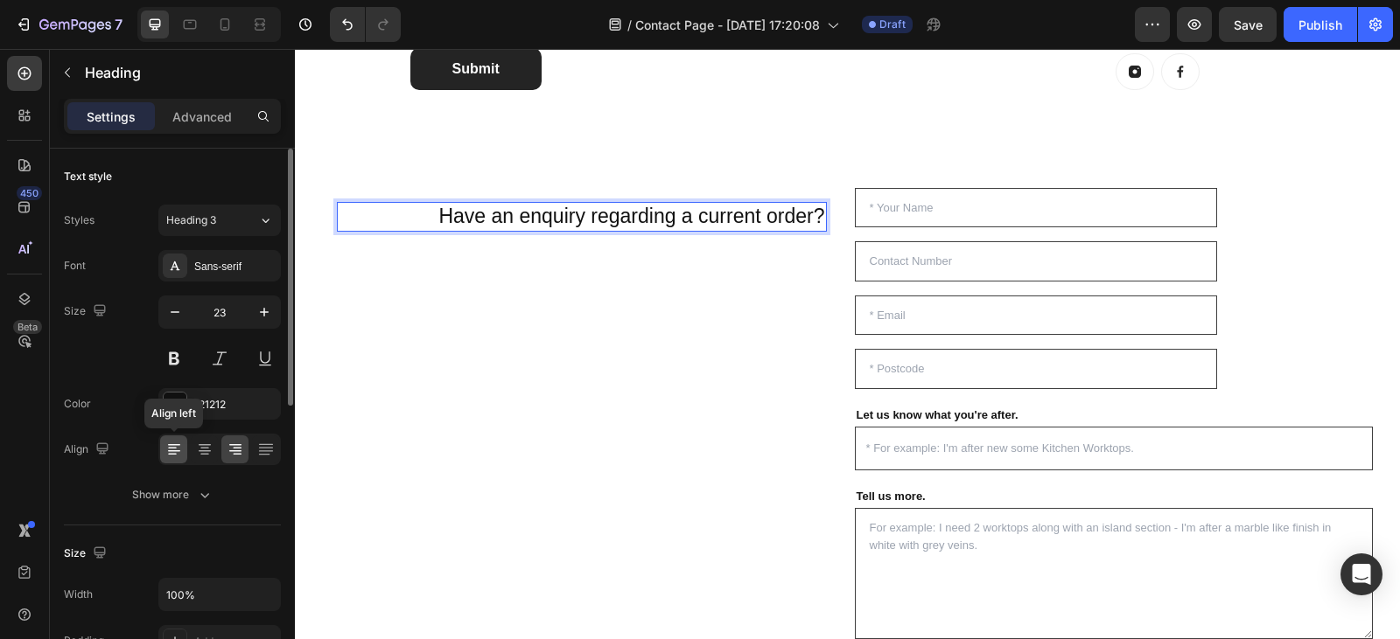
click at [166, 453] on icon at bounding box center [173, 449] width 17 height 17
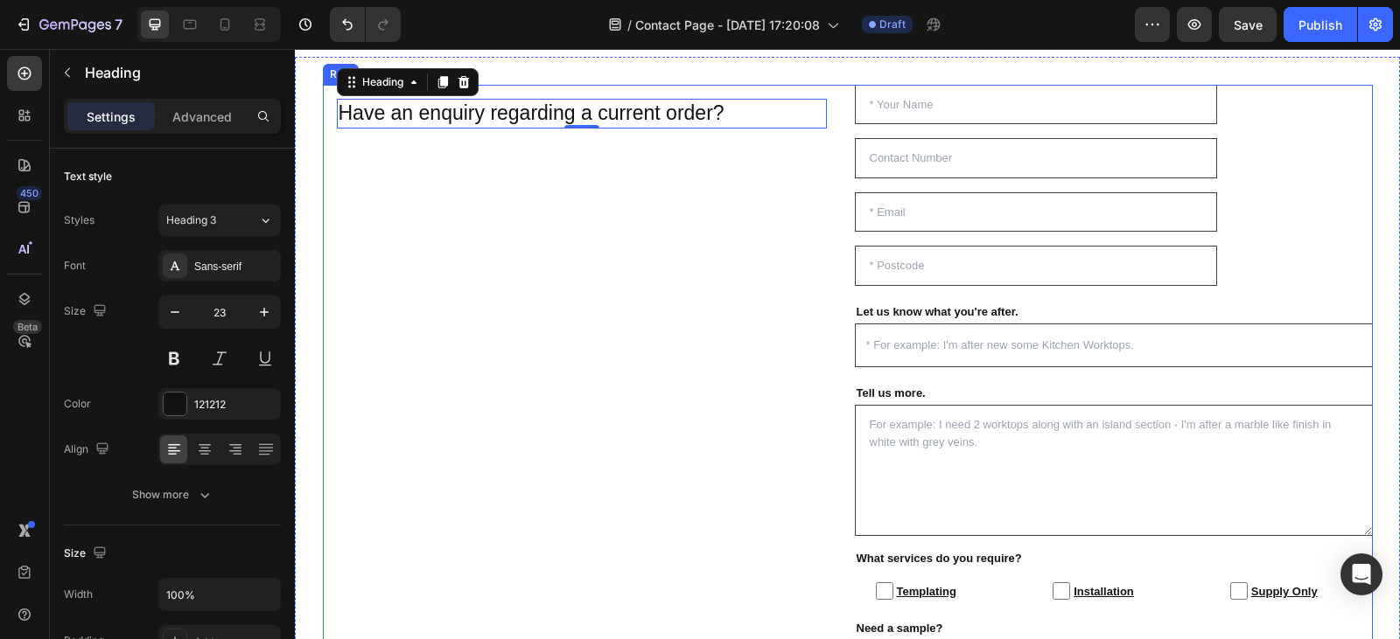
scroll to position [1238, 0]
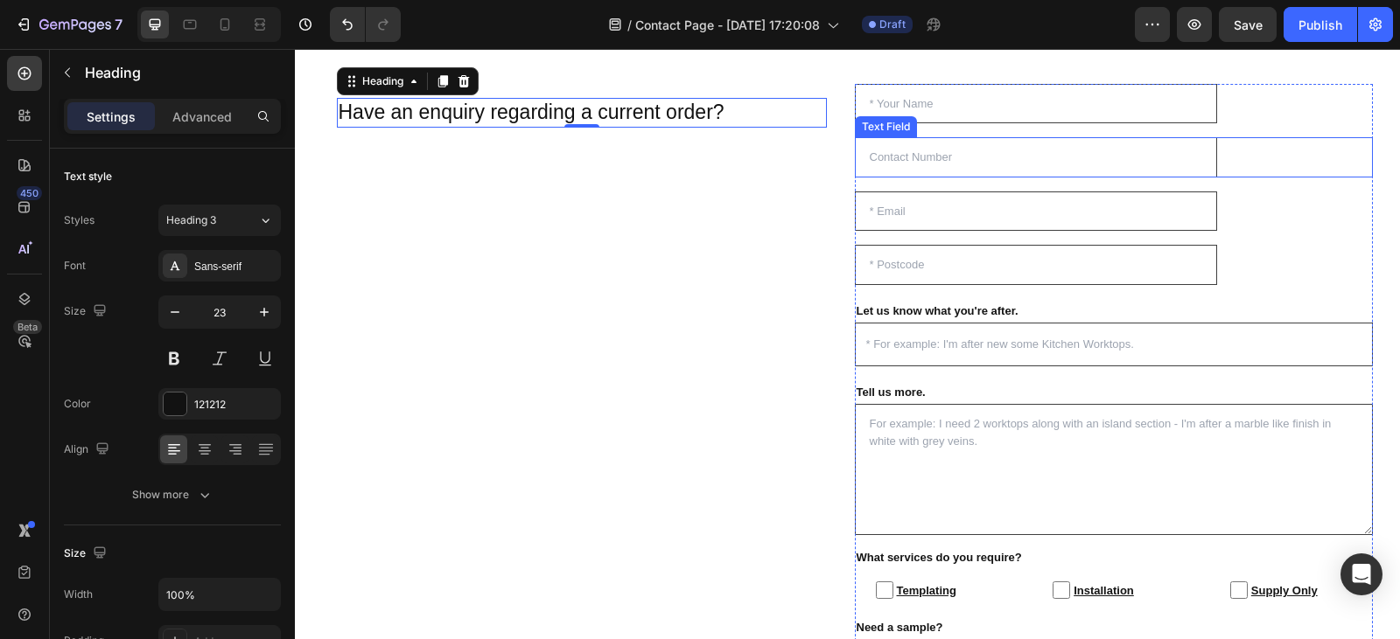
click at [964, 163] on input "text" at bounding box center [1036, 157] width 362 height 40
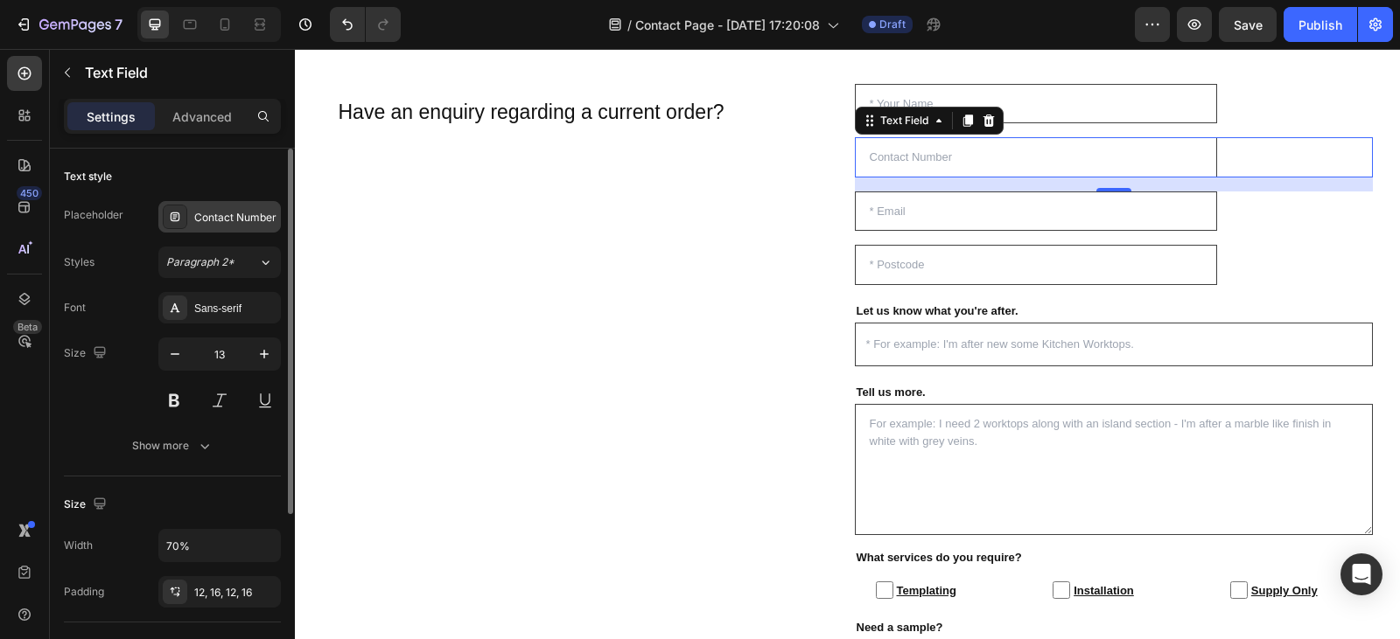
click at [236, 213] on div "Contact Number" at bounding box center [235, 218] width 82 height 16
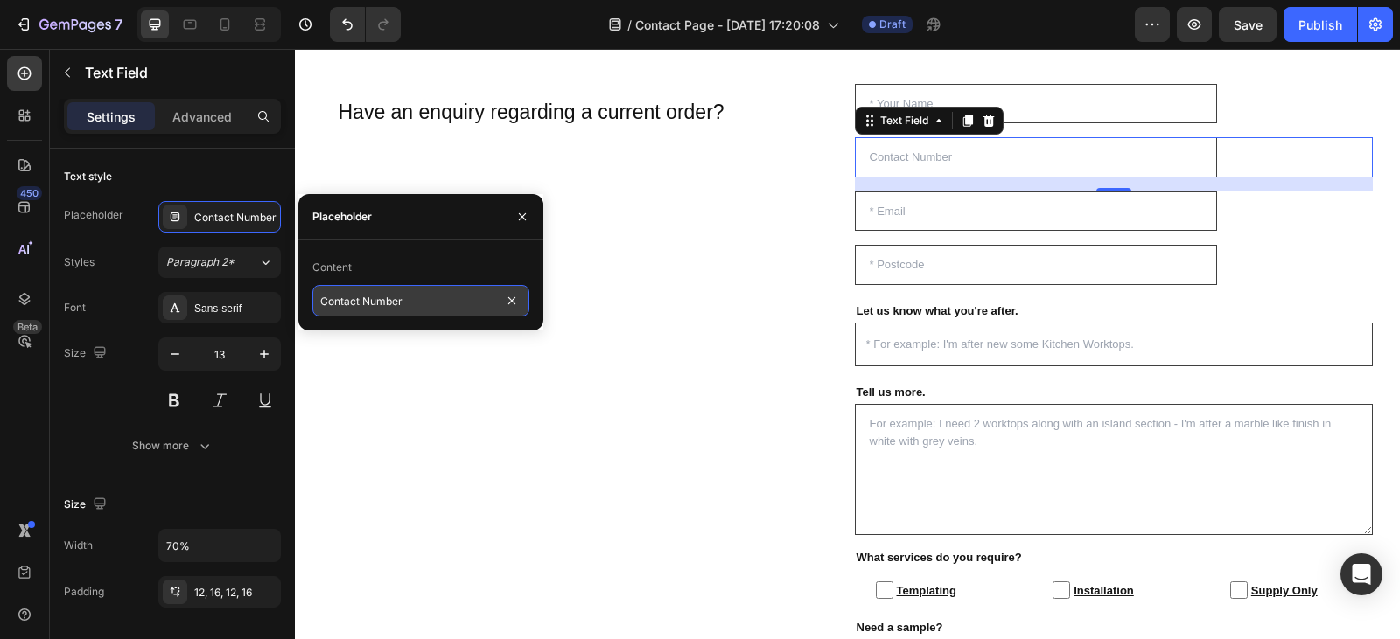
click at [420, 306] on input "Contact Number" at bounding box center [420, 300] width 217 height 31
type input "* Order Number"
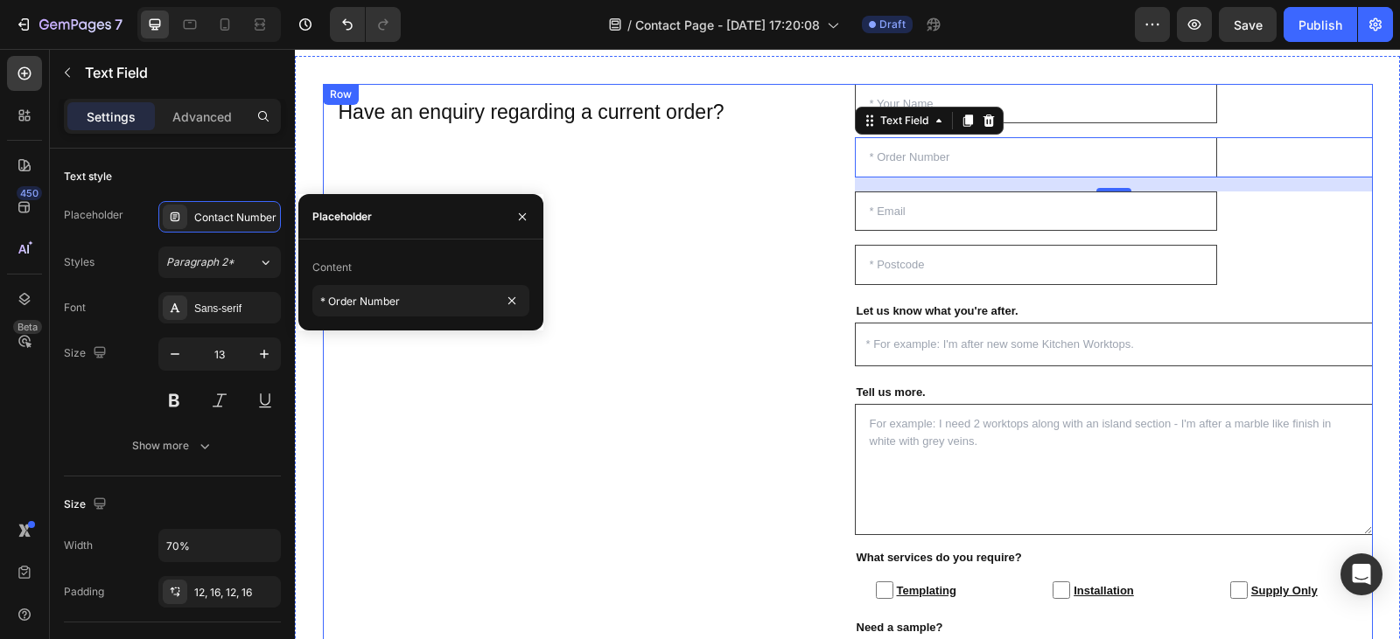
click at [401, 398] on div "Have an enquiry regarding a current order? Heading Row" at bounding box center [582, 415] width 518 height 662
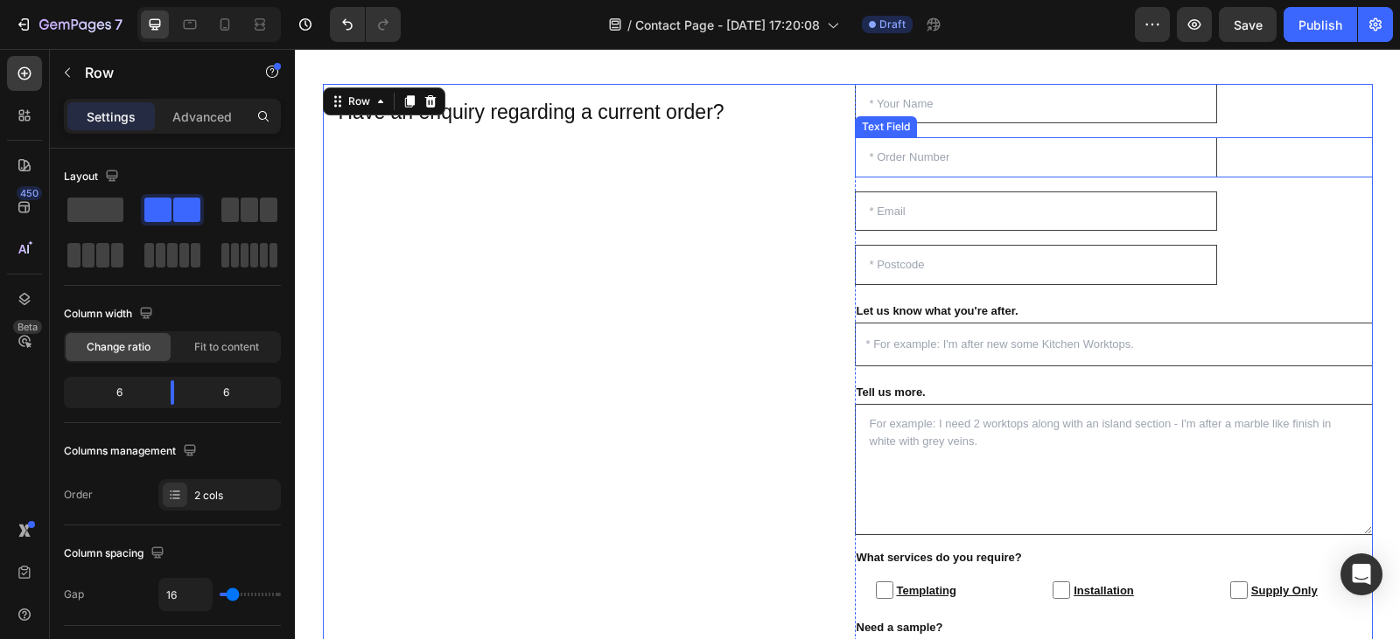
click at [1044, 159] on input "text" at bounding box center [1036, 157] width 362 height 40
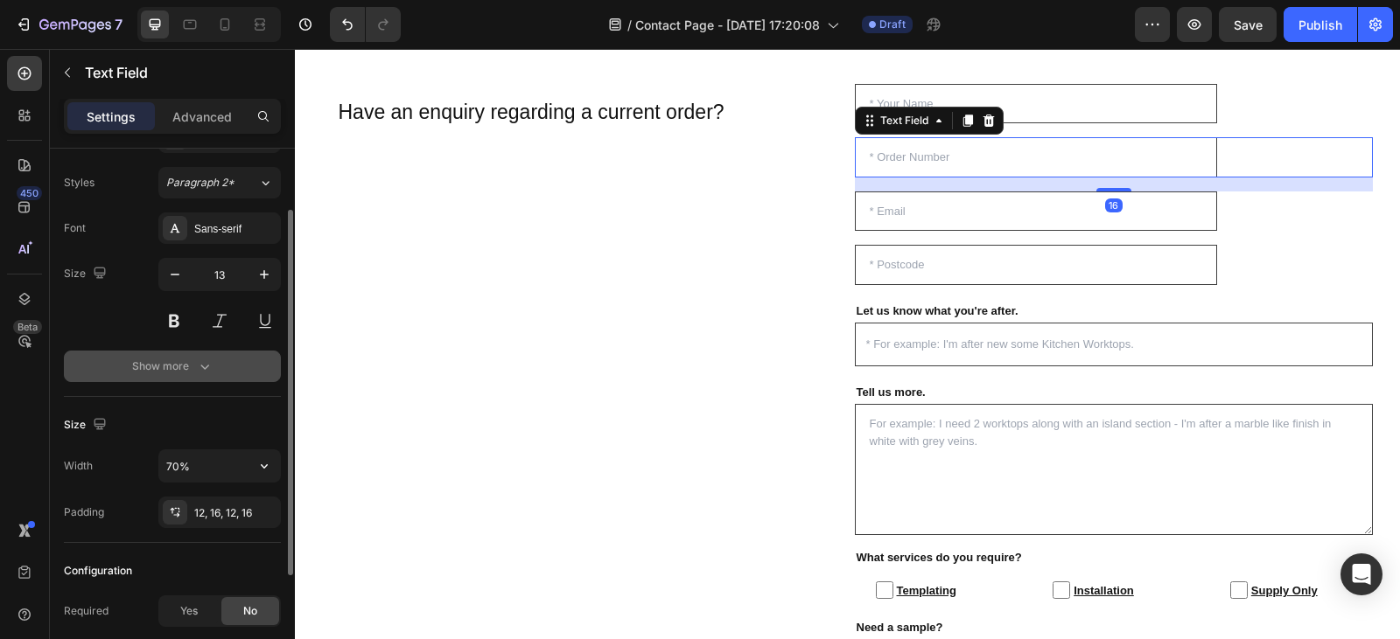
scroll to position [84, 0]
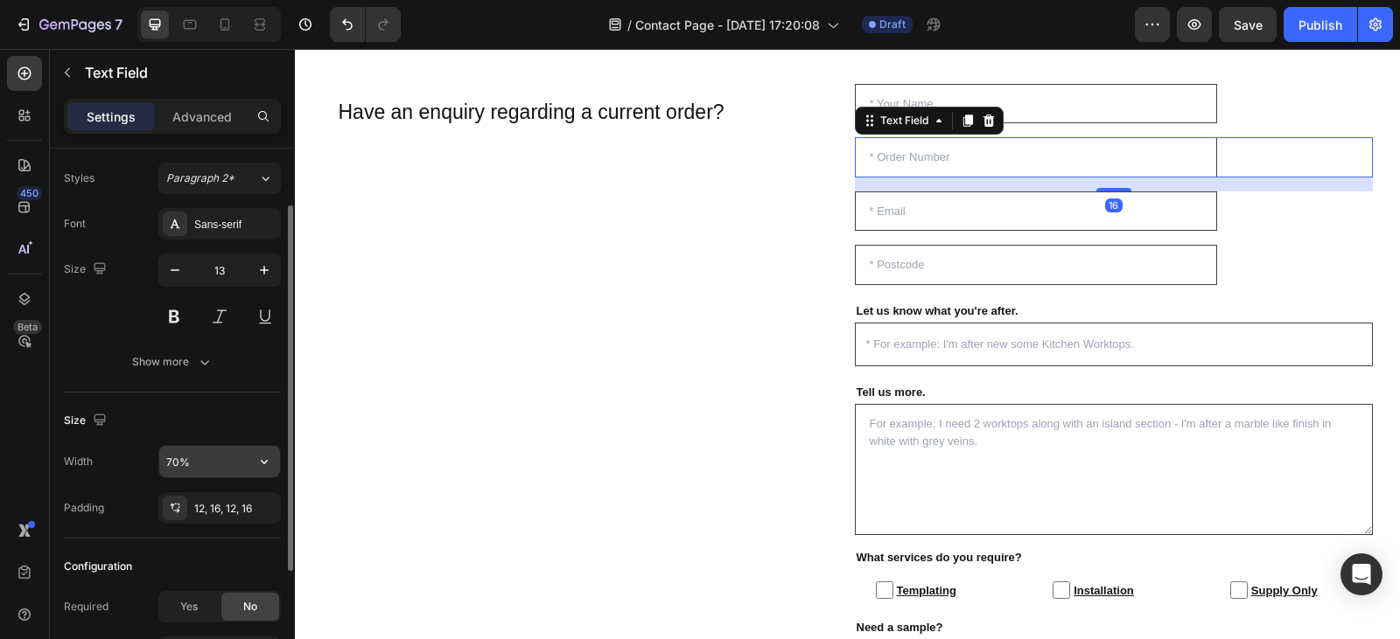
click at [178, 465] on input "70%" at bounding box center [219, 461] width 121 height 31
type input "30%"
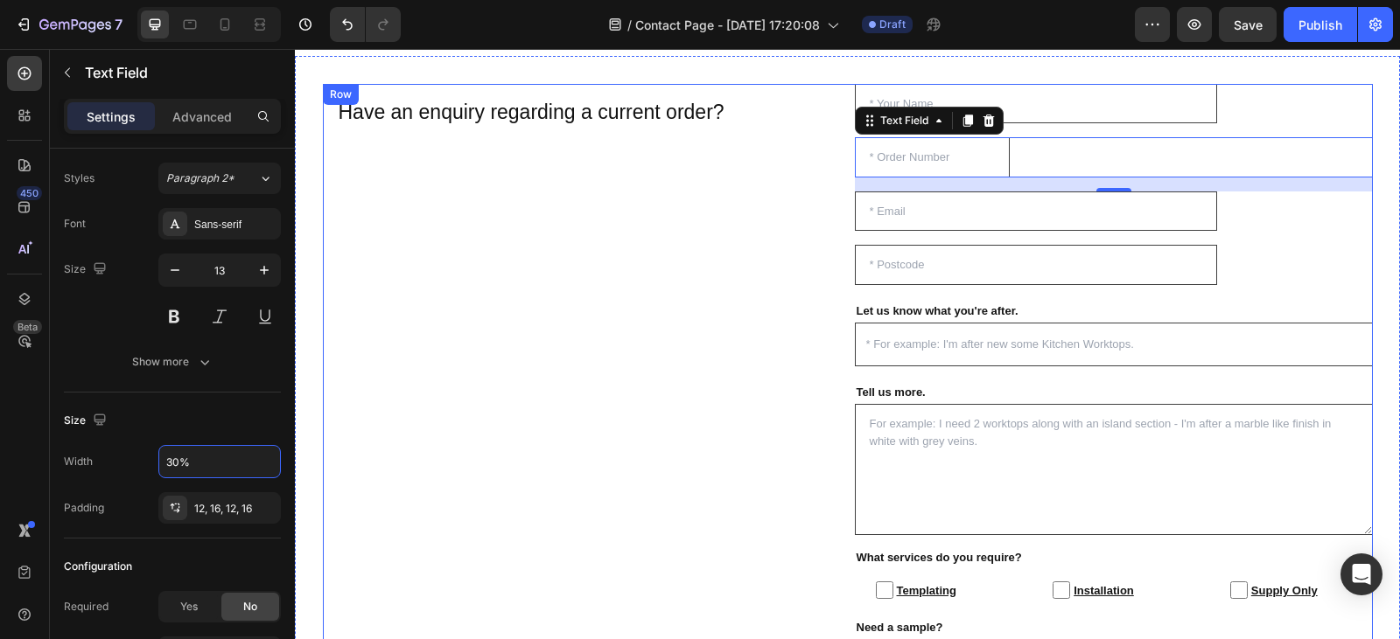
click at [424, 445] on div "Have an enquiry regarding a current order? Heading Row" at bounding box center [582, 415] width 518 height 662
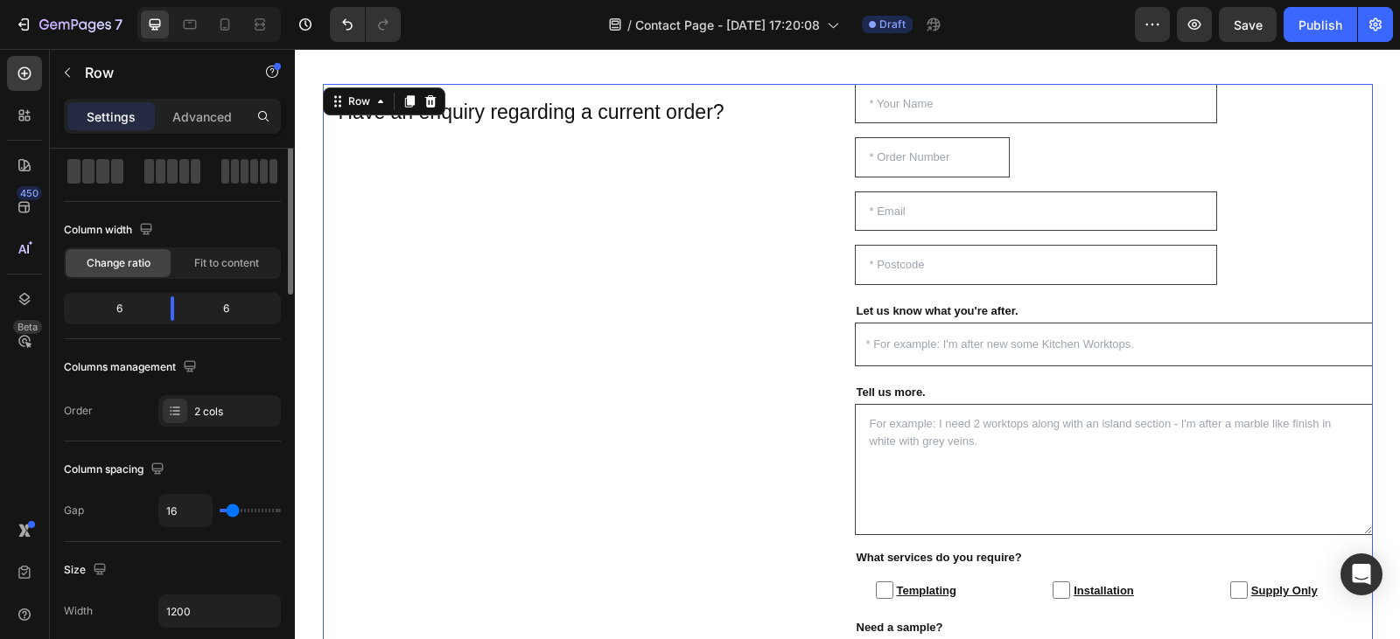
scroll to position [0, 0]
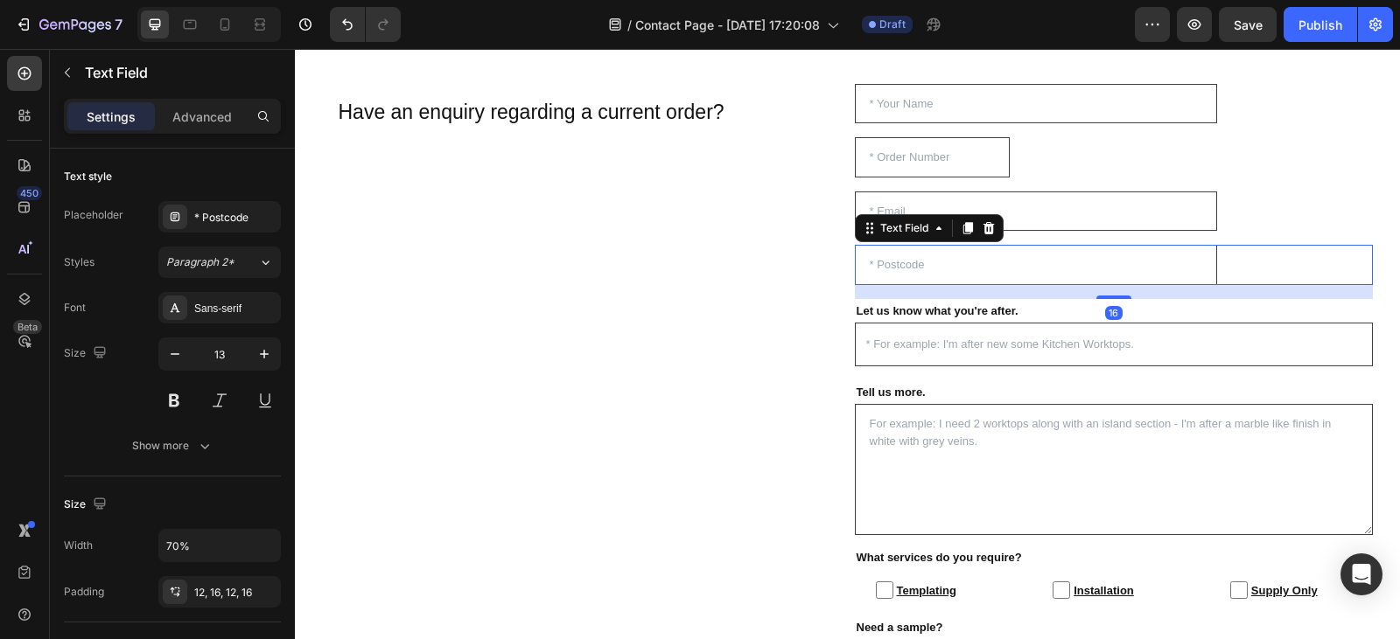
click at [1239, 262] on div "Text Field 16" at bounding box center [1114, 265] width 518 height 40
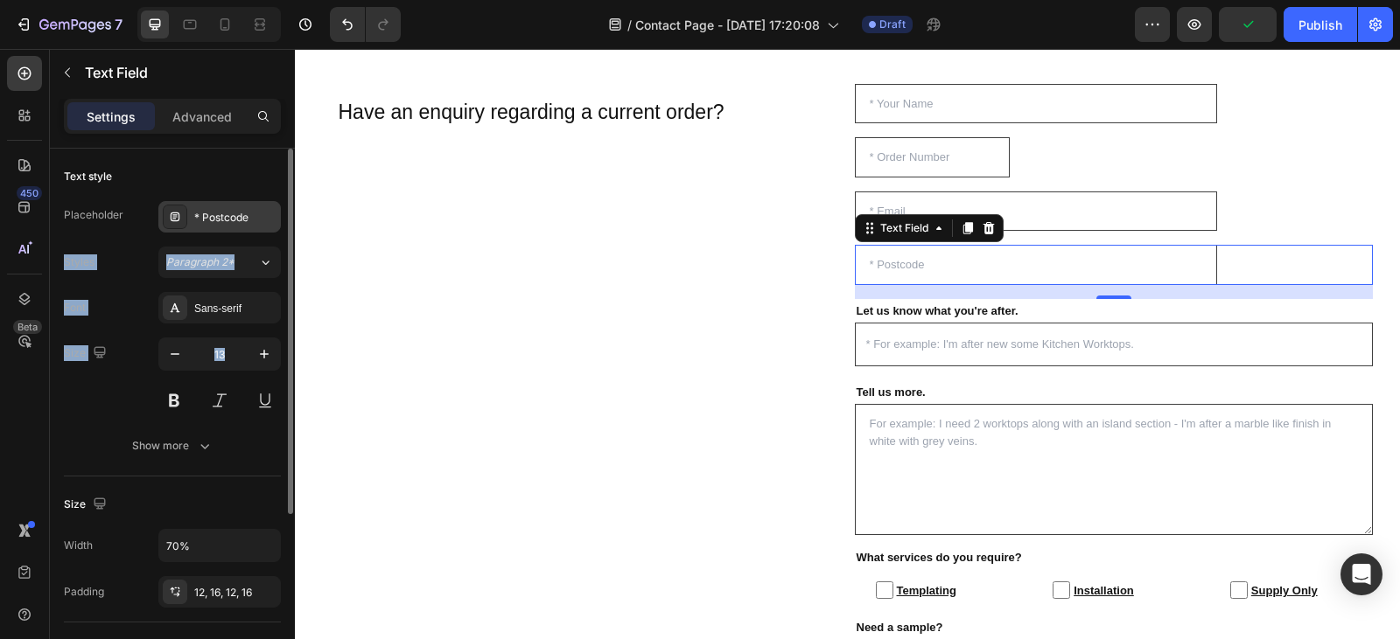
drag, startPoint x: 204, startPoint y: 422, endPoint x: 234, endPoint y: 217, distance: 207.0
click at [234, 217] on div "Placeholder * Postcode Styles Paragraph 2* Font Sans-serif Size 13 Show more" at bounding box center [172, 331] width 217 height 261
click at [234, 217] on div "* Postcode" at bounding box center [235, 218] width 82 height 16
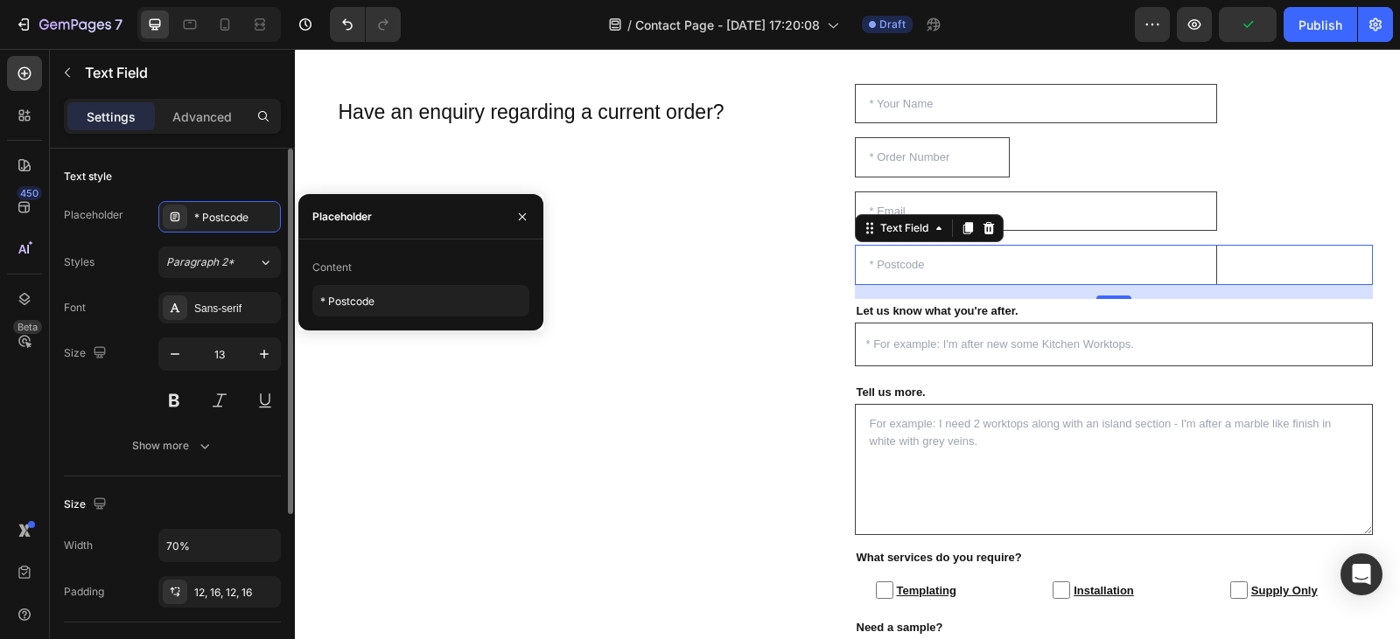
click at [181, 173] on div "Text style" at bounding box center [172, 177] width 217 height 28
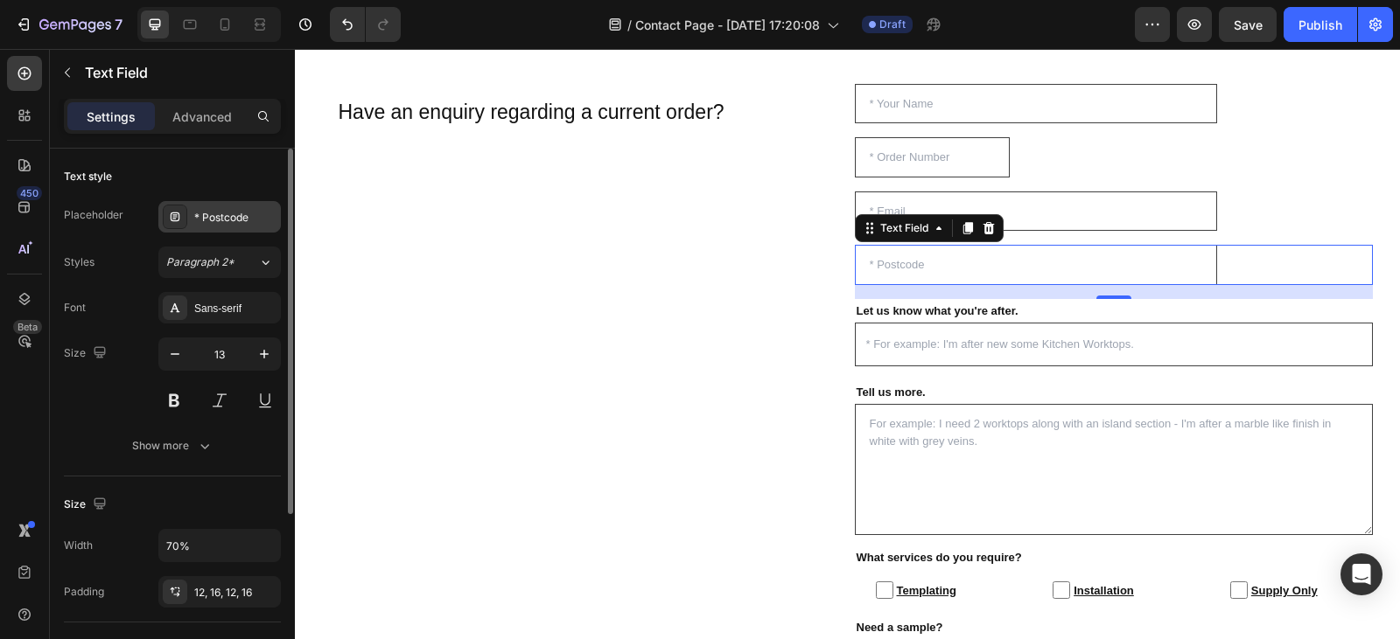
click at [248, 216] on div "* Postcode" at bounding box center [235, 218] width 82 height 16
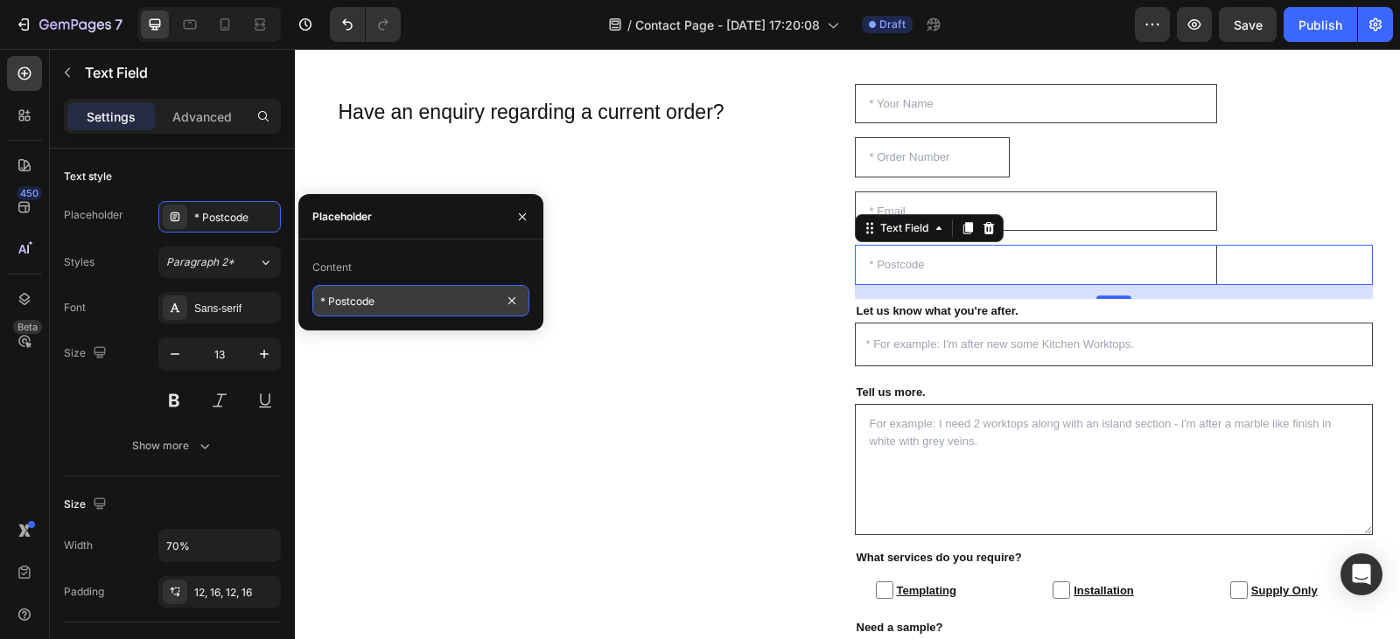
click at [404, 305] on input "* Postcode" at bounding box center [420, 300] width 217 height 31
type input "Contact Number"
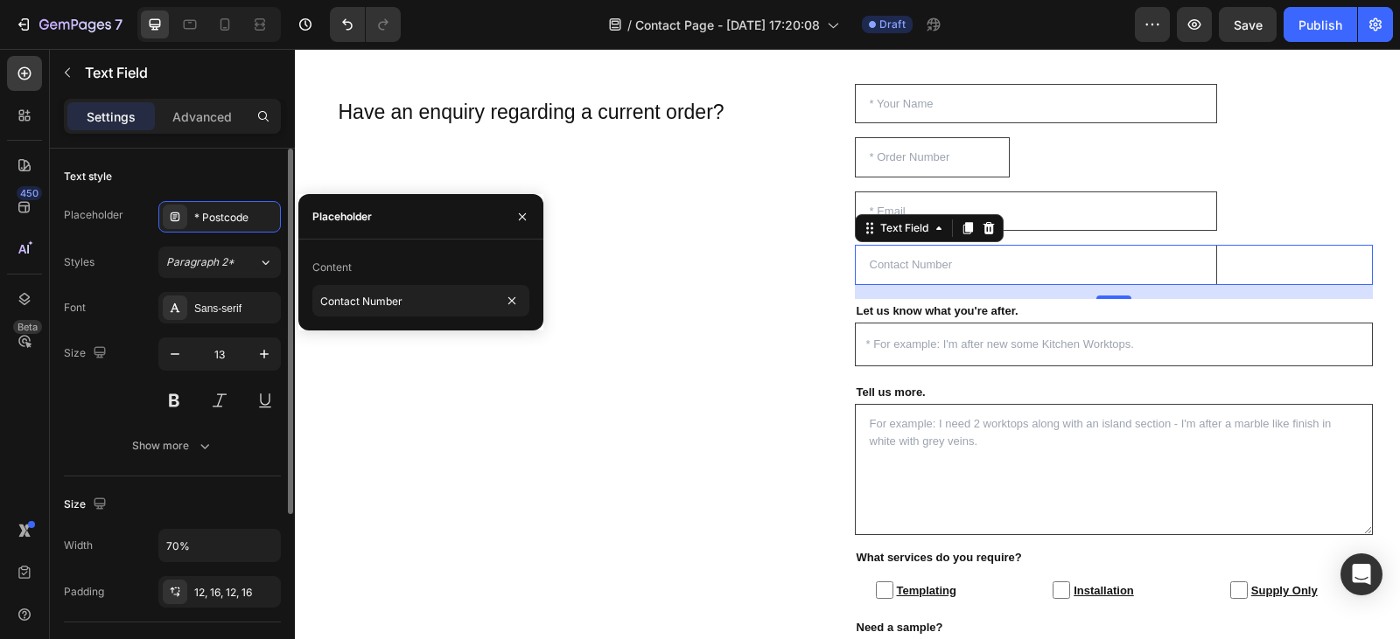
click at [227, 165] on div "Text style" at bounding box center [172, 177] width 217 height 28
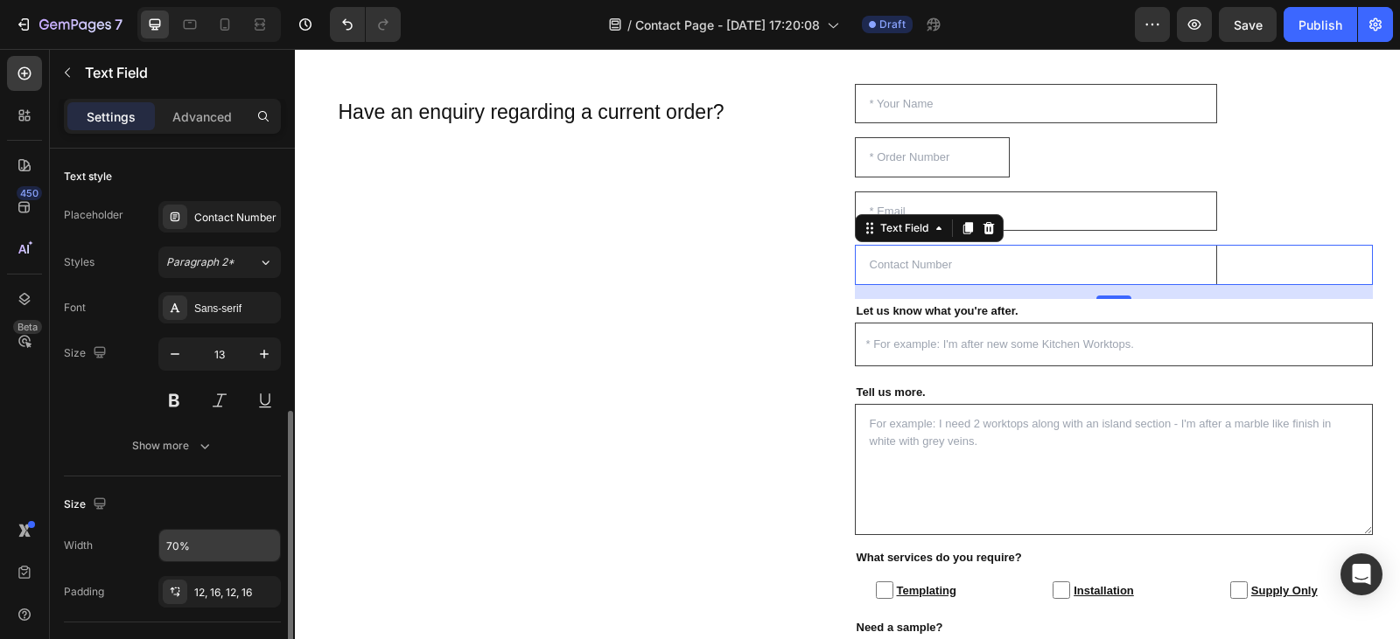
scroll to position [257, 0]
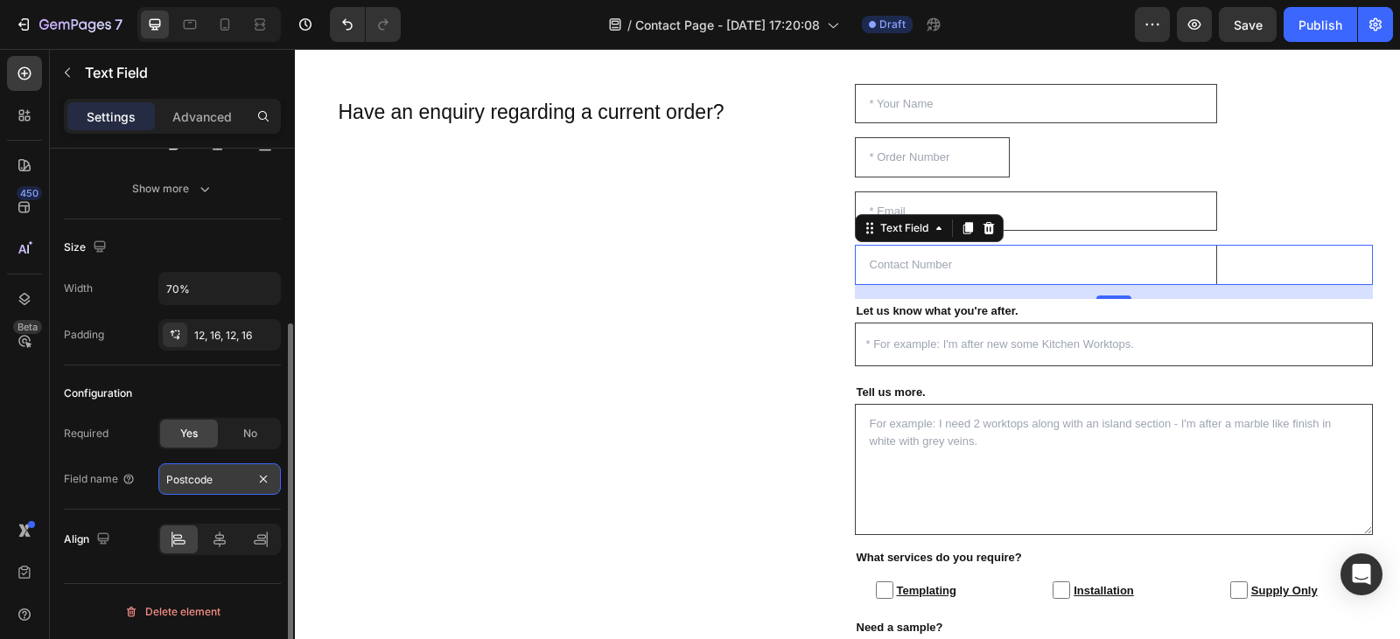
click at [220, 471] on input "Postcode" at bounding box center [219, 479] width 122 height 31
type input "Contact Number"
click at [240, 385] on div "Configuration" at bounding box center [172, 394] width 217 height 28
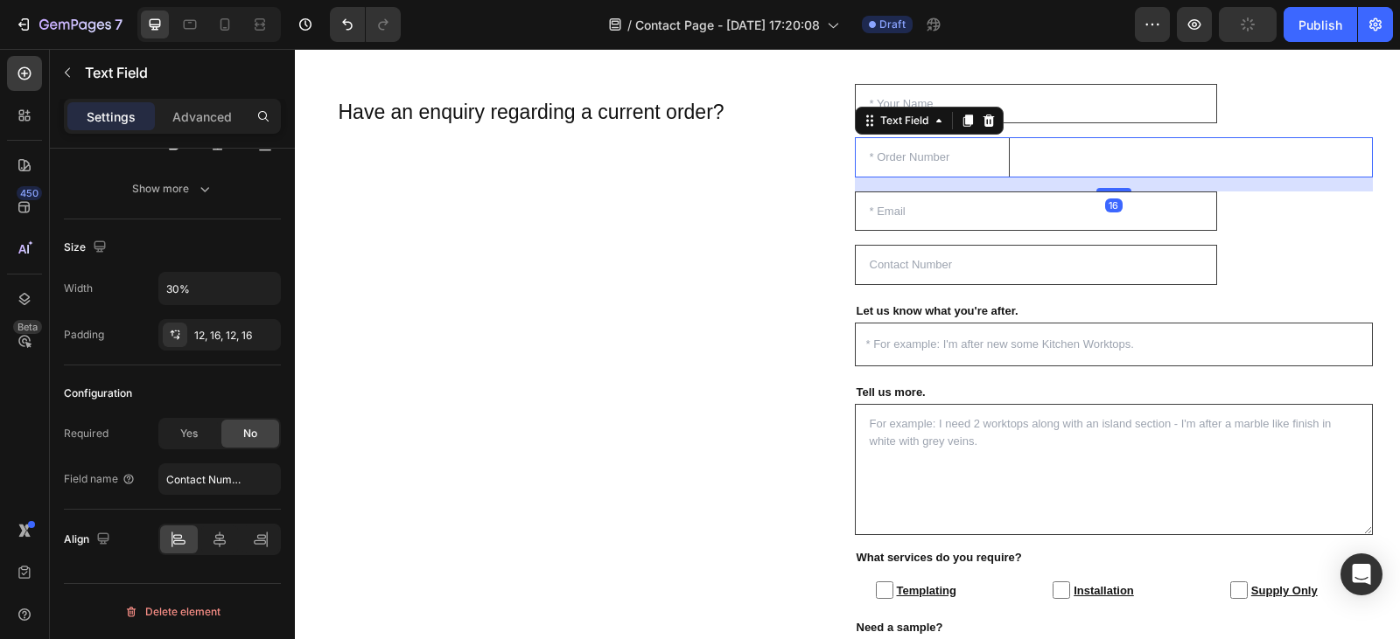
click at [967, 166] on input "text" at bounding box center [933, 157] width 156 height 40
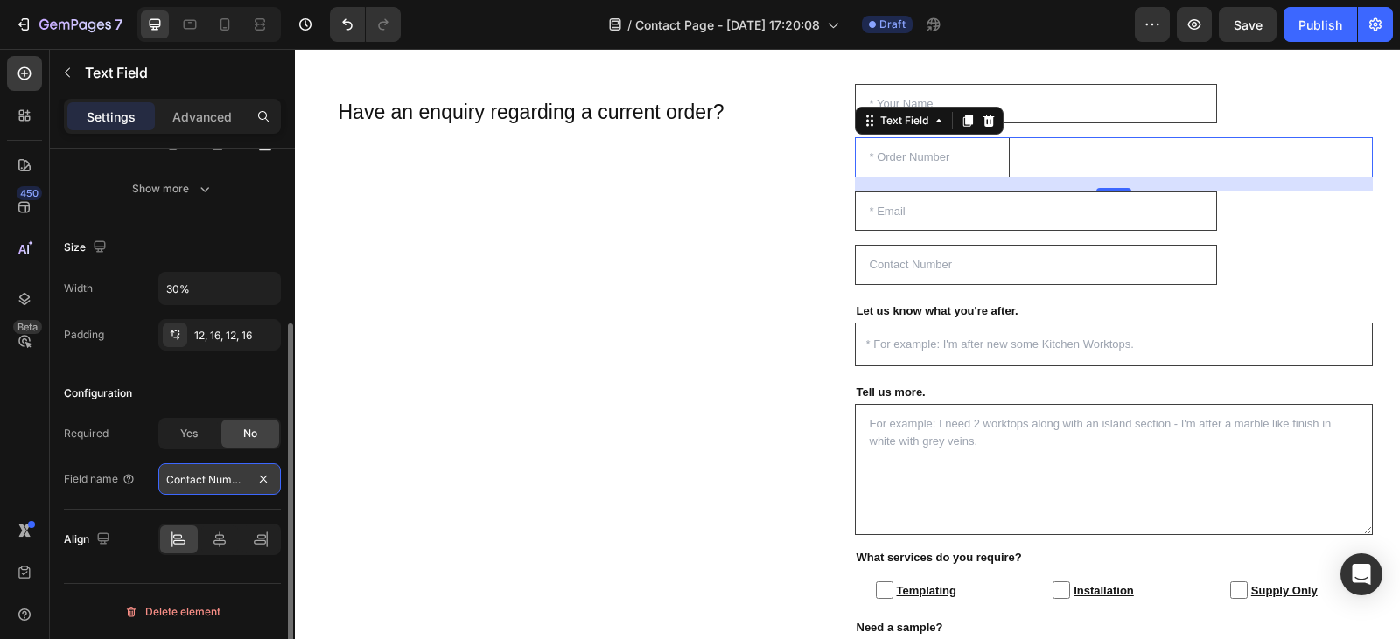
click at [241, 480] on input "Contact Number" at bounding box center [219, 479] width 122 height 31
type input "Order Number"
click at [210, 379] on div "Configuration Required Yes No Field name Order Number" at bounding box center [172, 438] width 217 height 144
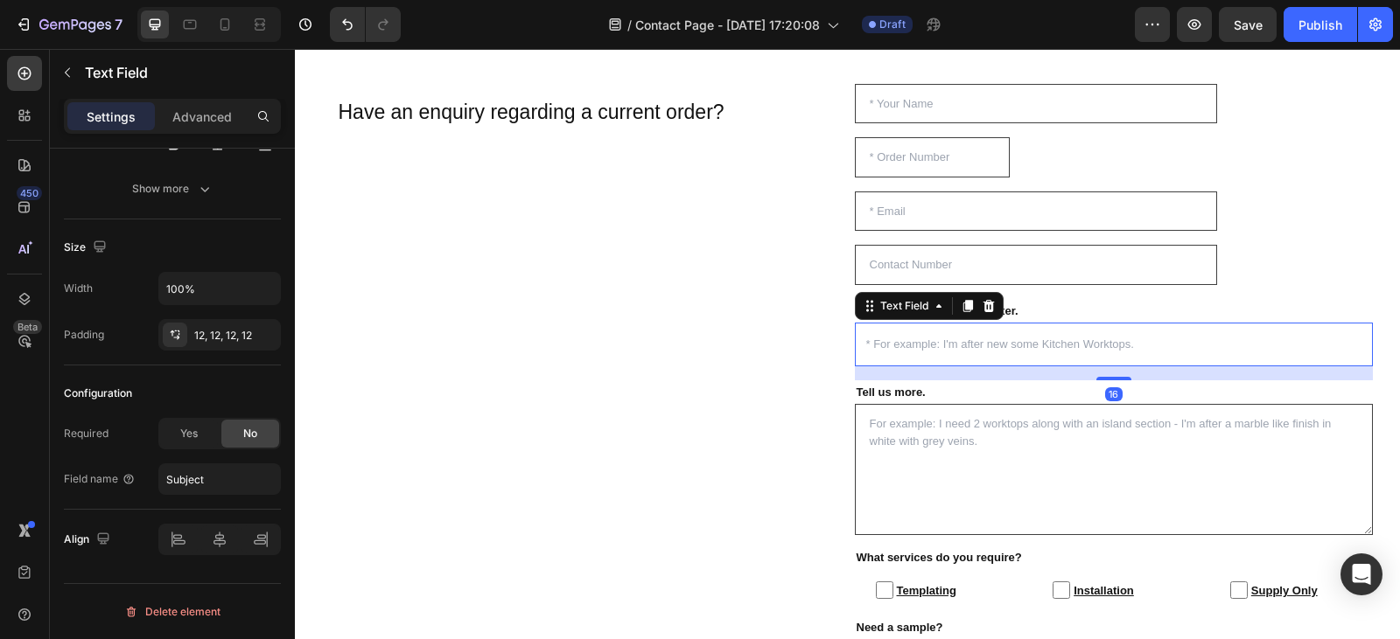
click at [1139, 352] on input "text" at bounding box center [1114, 344] width 518 height 43
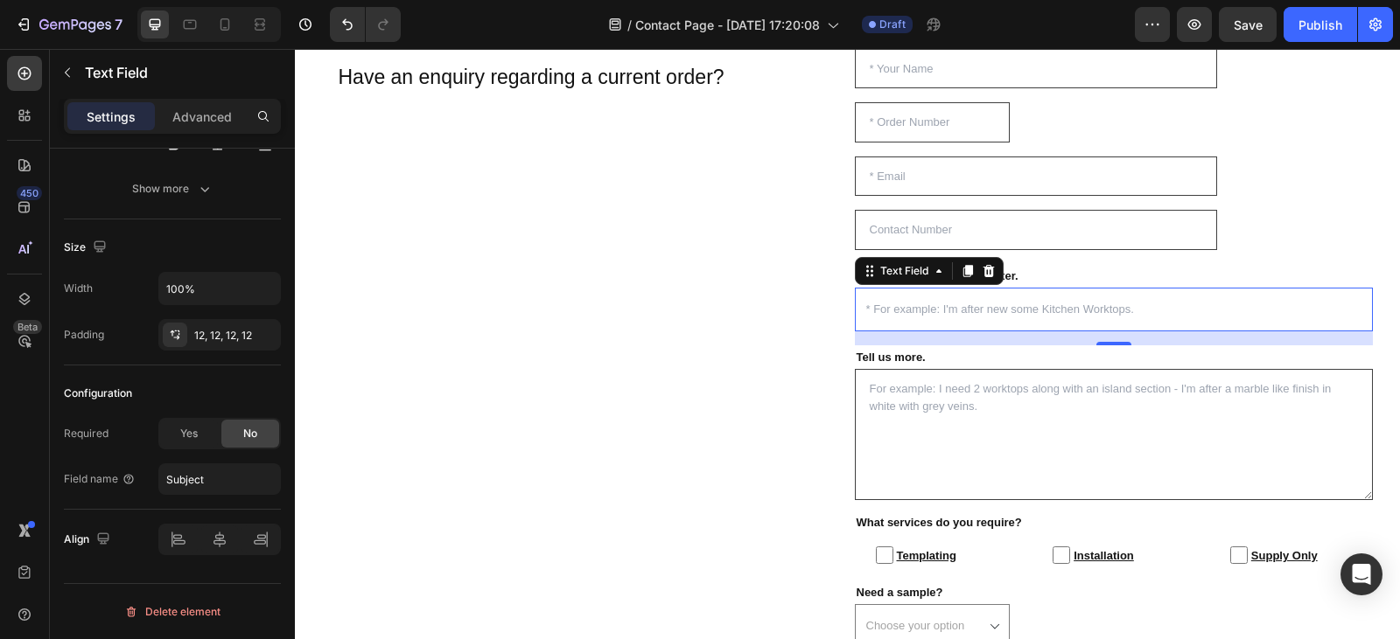
scroll to position [1274, 0]
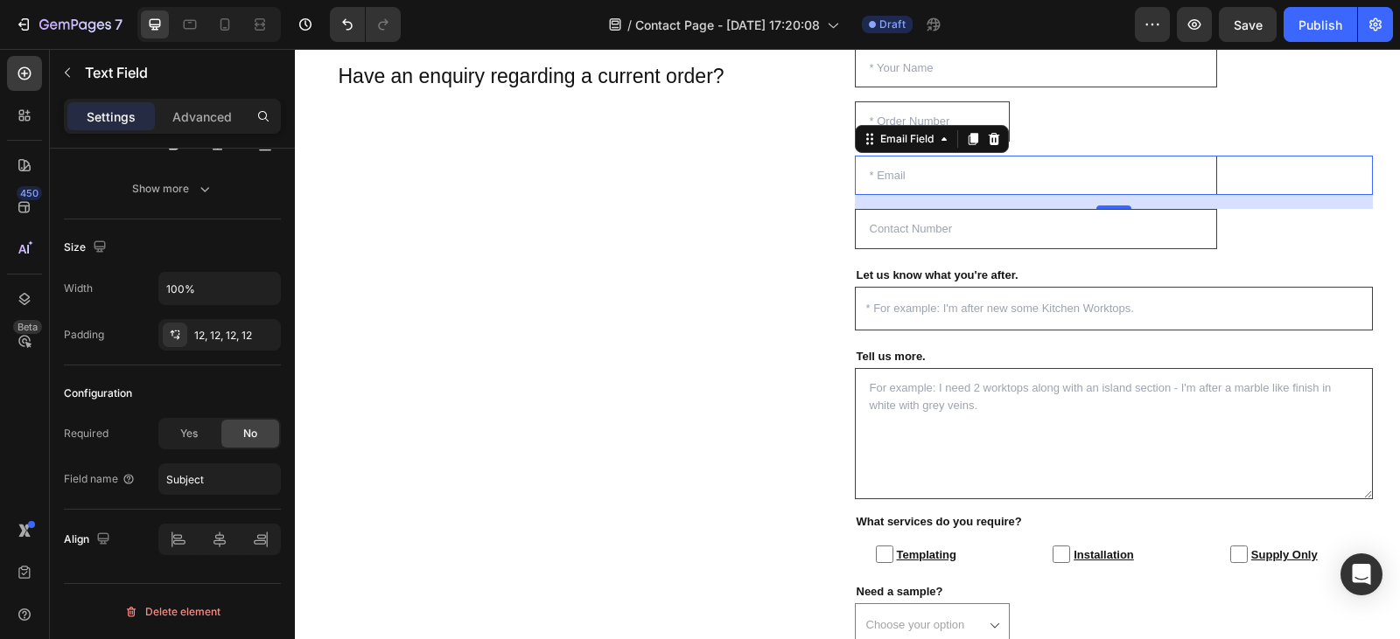
click at [1282, 164] on div "Email Field 0" at bounding box center [1114, 176] width 518 height 40
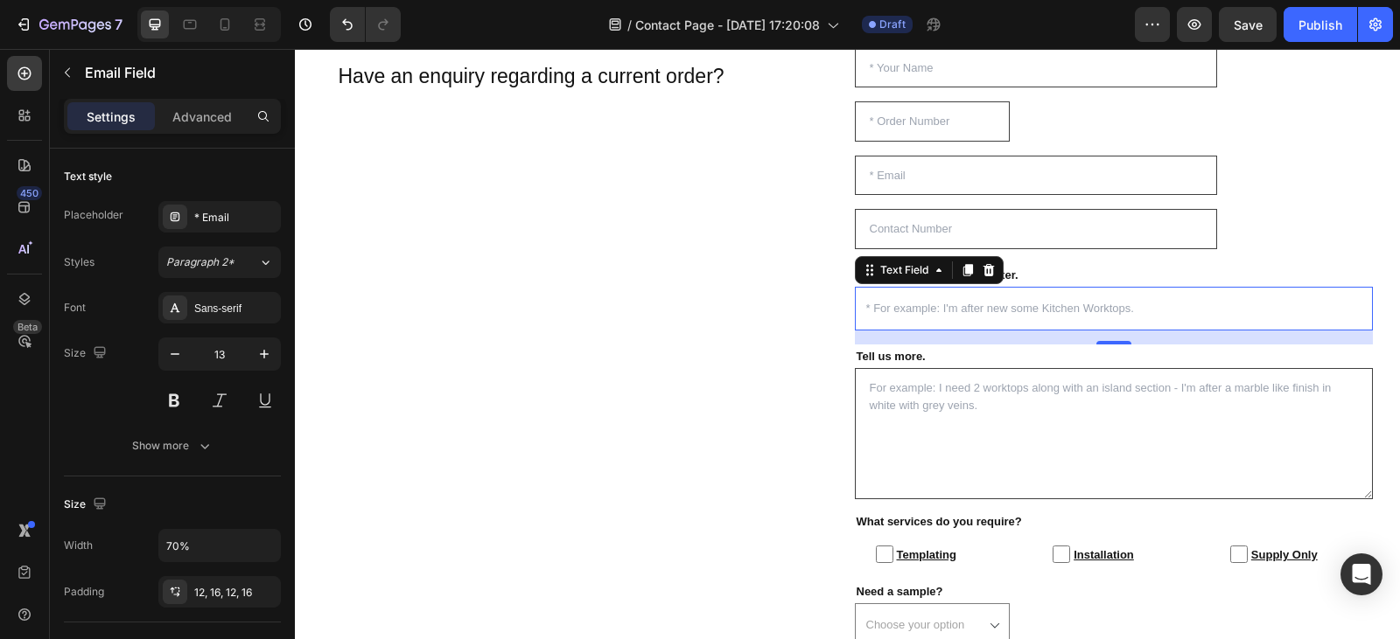
click at [1147, 306] on input "text" at bounding box center [1114, 308] width 518 height 43
click at [983, 273] on icon at bounding box center [988, 270] width 14 height 14
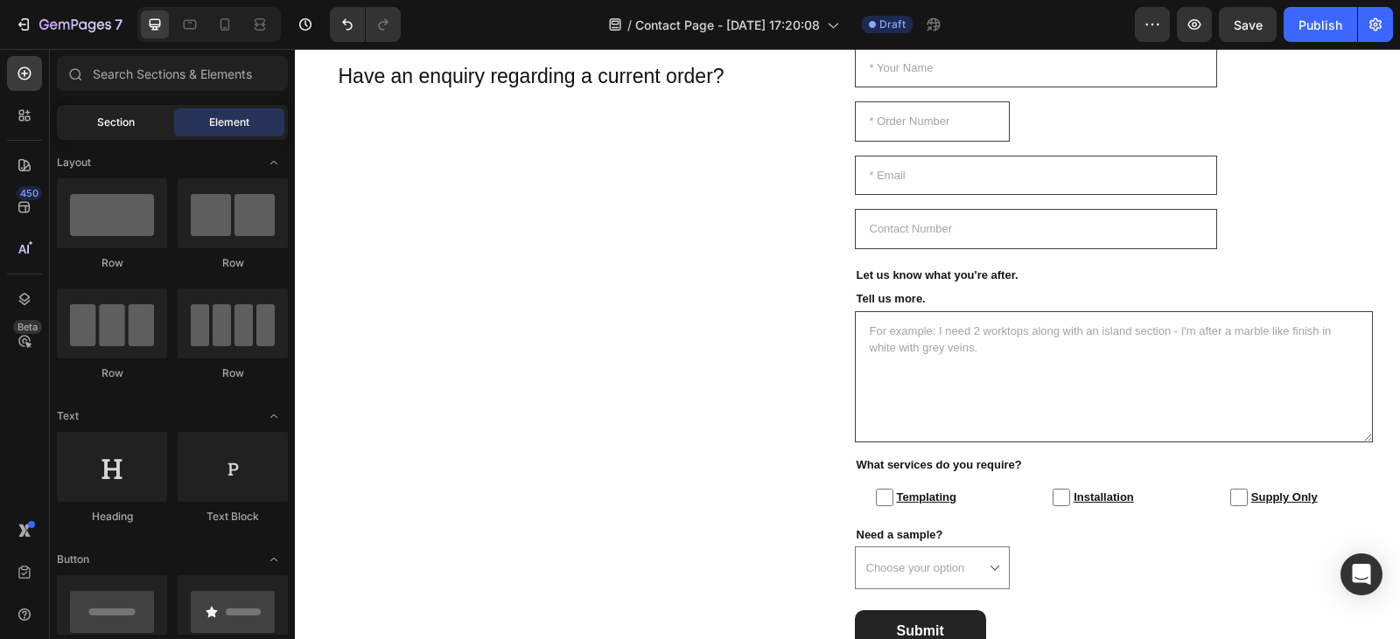
click at [128, 123] on span "Section" at bounding box center [116, 123] width 38 height 16
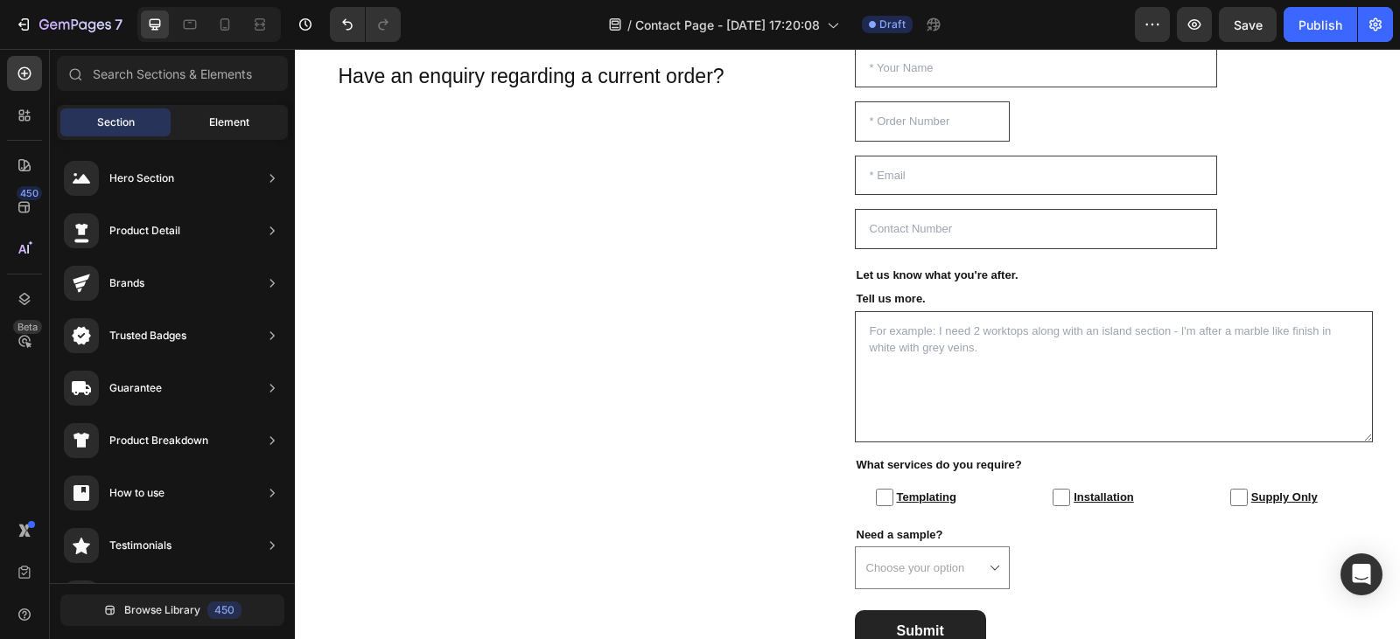
click at [232, 118] on span "Element" at bounding box center [229, 123] width 40 height 16
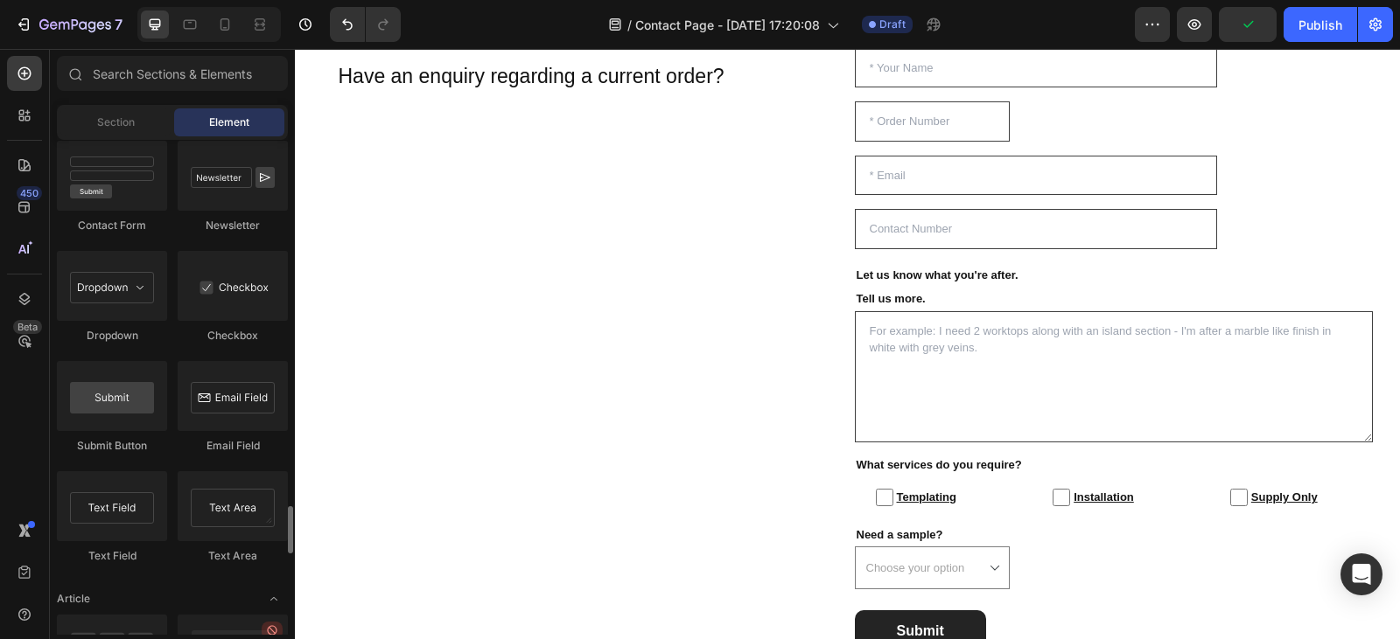
scroll to position [3999, 0]
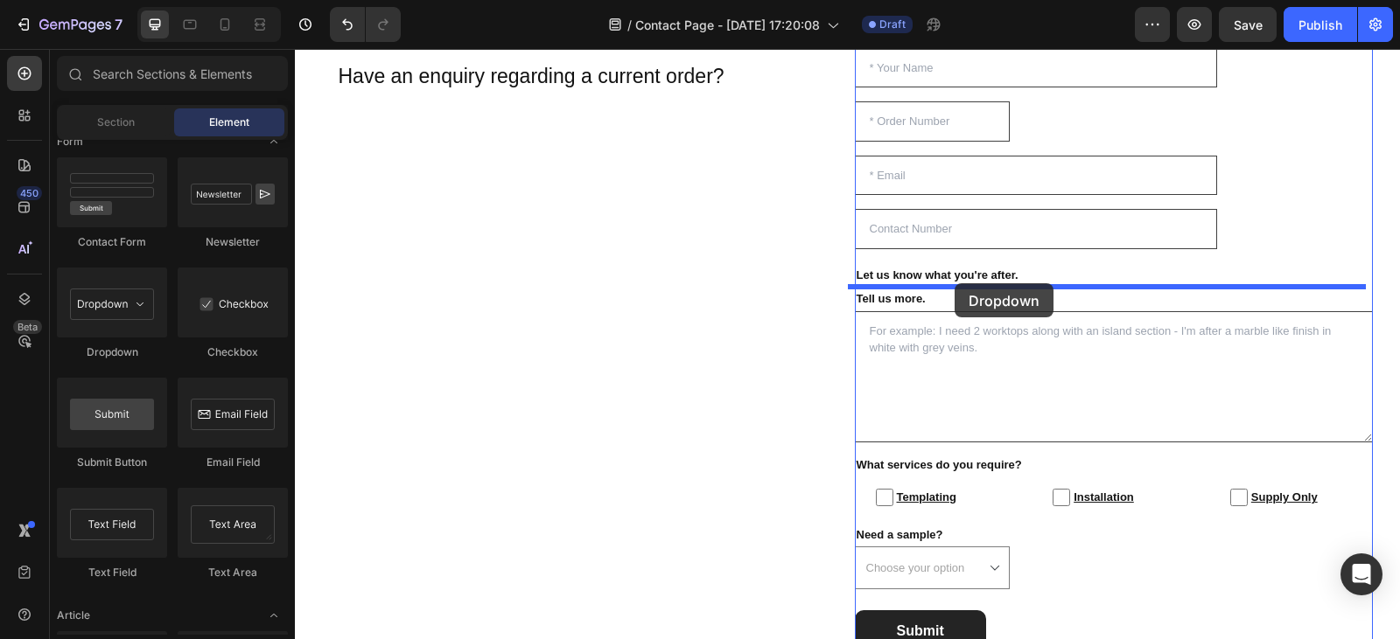
drag, startPoint x: 408, startPoint y: 362, endPoint x: 954, endPoint y: 283, distance: 551.5
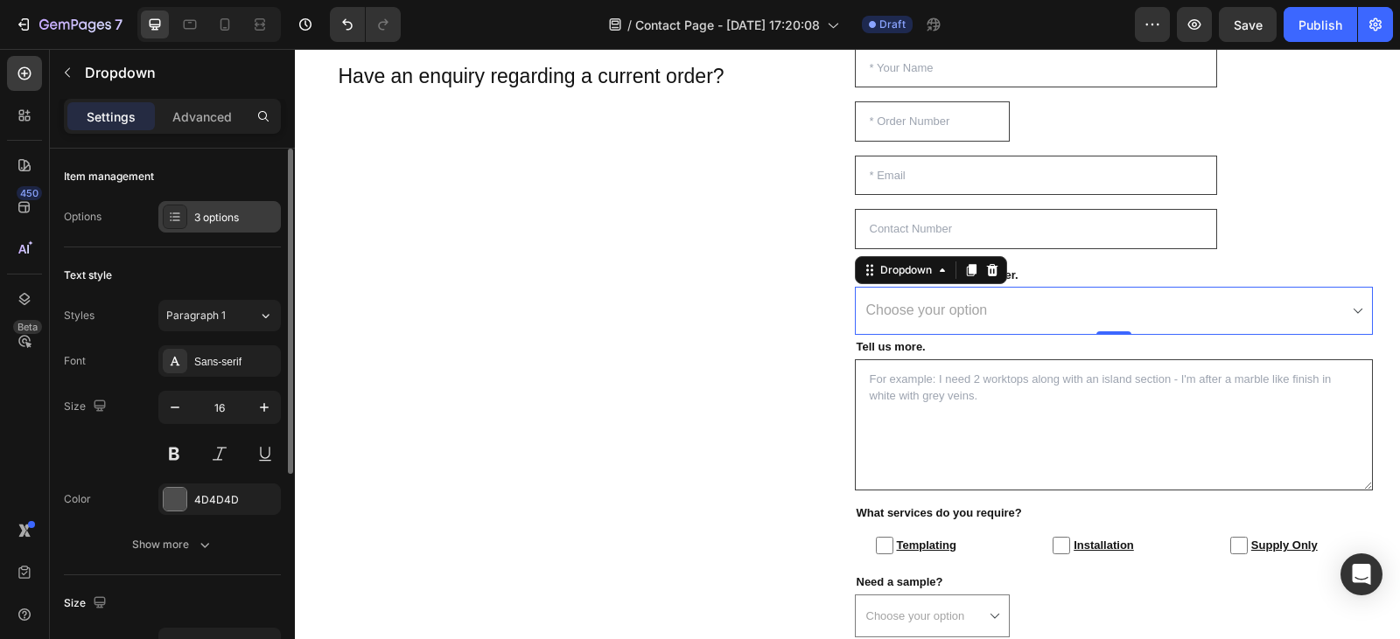
click at [195, 208] on div "3 options" at bounding box center [219, 216] width 122 height 31
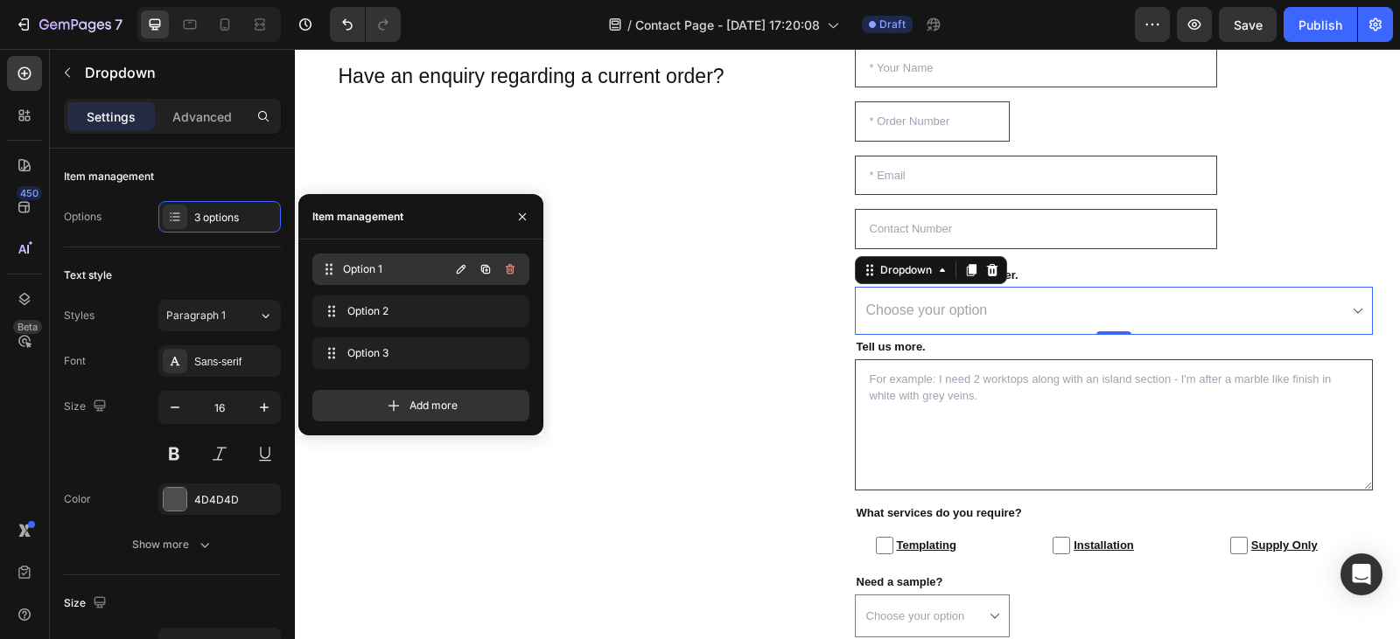
click at [399, 268] on span "Option 1" at bounding box center [396, 270] width 106 height 16
click at [456, 274] on icon "button" at bounding box center [461, 269] width 14 height 14
type input "I need to adjust my order"
click at [455, 311] on icon "button" at bounding box center [461, 311] width 14 height 14
click at [378, 311] on input "When can i expect delivery?" at bounding box center [392, 311] width 156 height 28
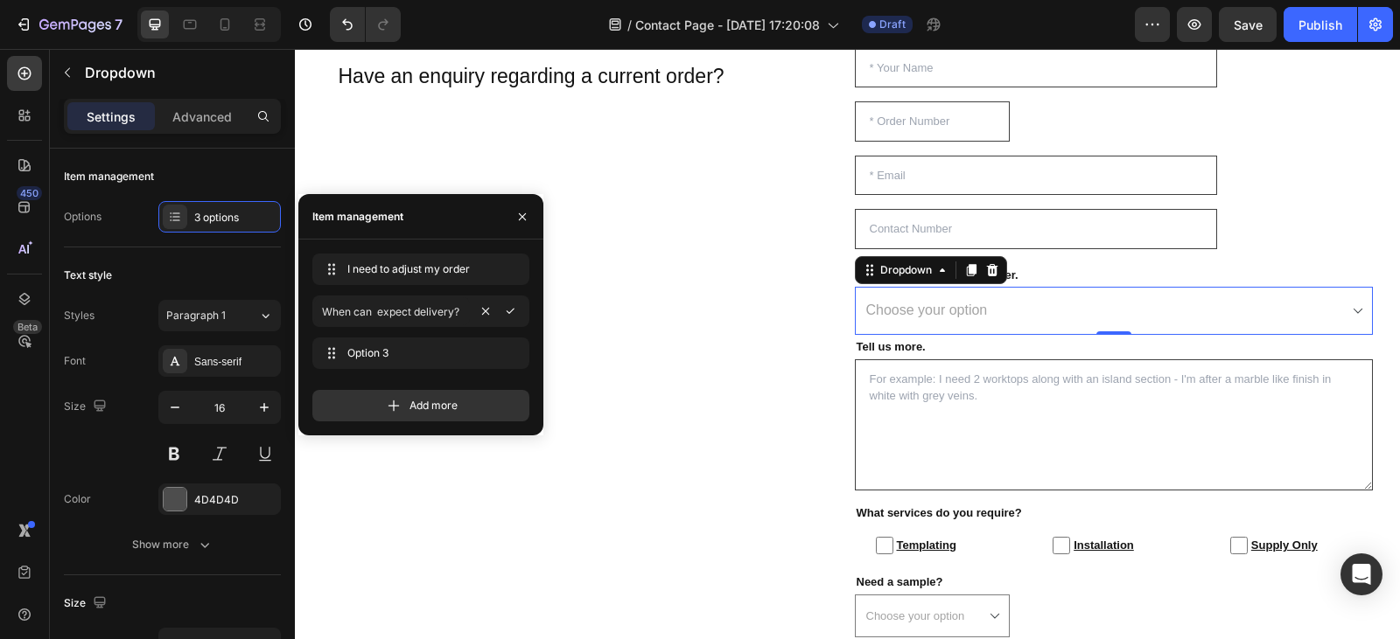
type input "When can I expect delivery?"
click at [459, 353] on icon "button" at bounding box center [461, 353] width 9 height 9
type input "Can I add to my order?"
click at [483, 379] on div "Add more" at bounding box center [420, 398] width 217 height 45
click at [199, 271] on div "Text style" at bounding box center [172, 276] width 217 height 28
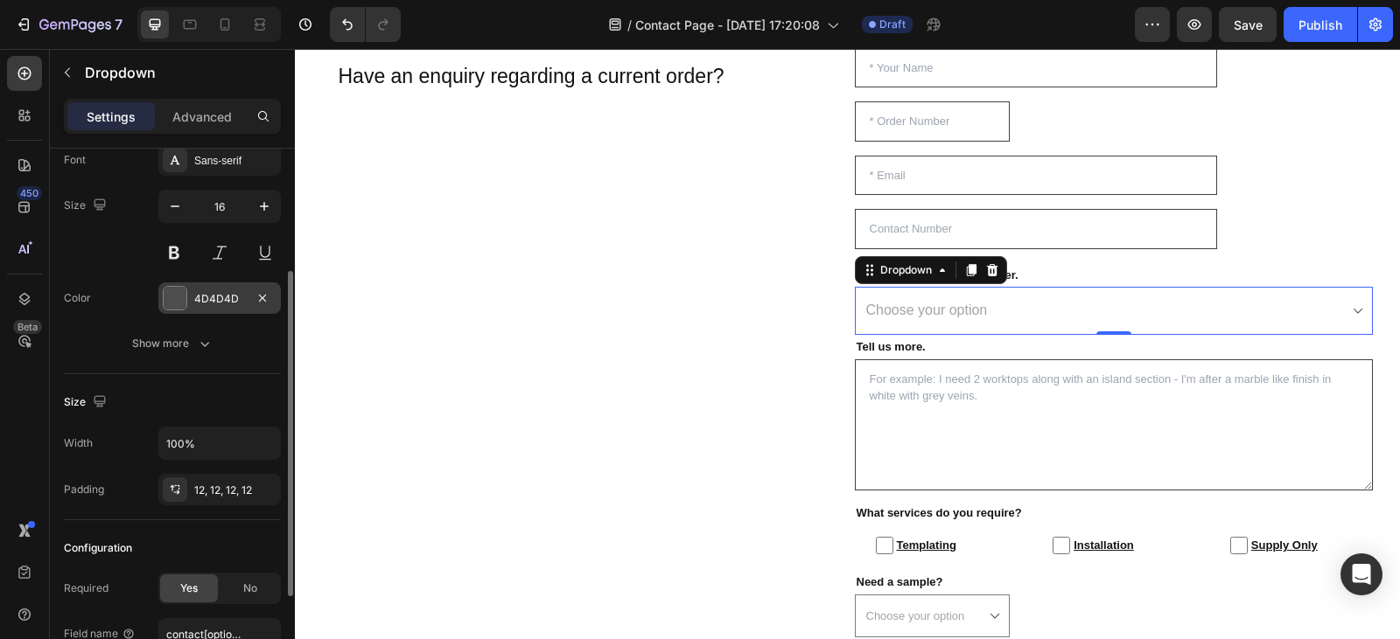
scroll to position [202, 0]
click at [214, 436] on input "100%" at bounding box center [219, 442] width 121 height 31
type input "70%"
click at [227, 398] on div "Size" at bounding box center [172, 401] width 217 height 28
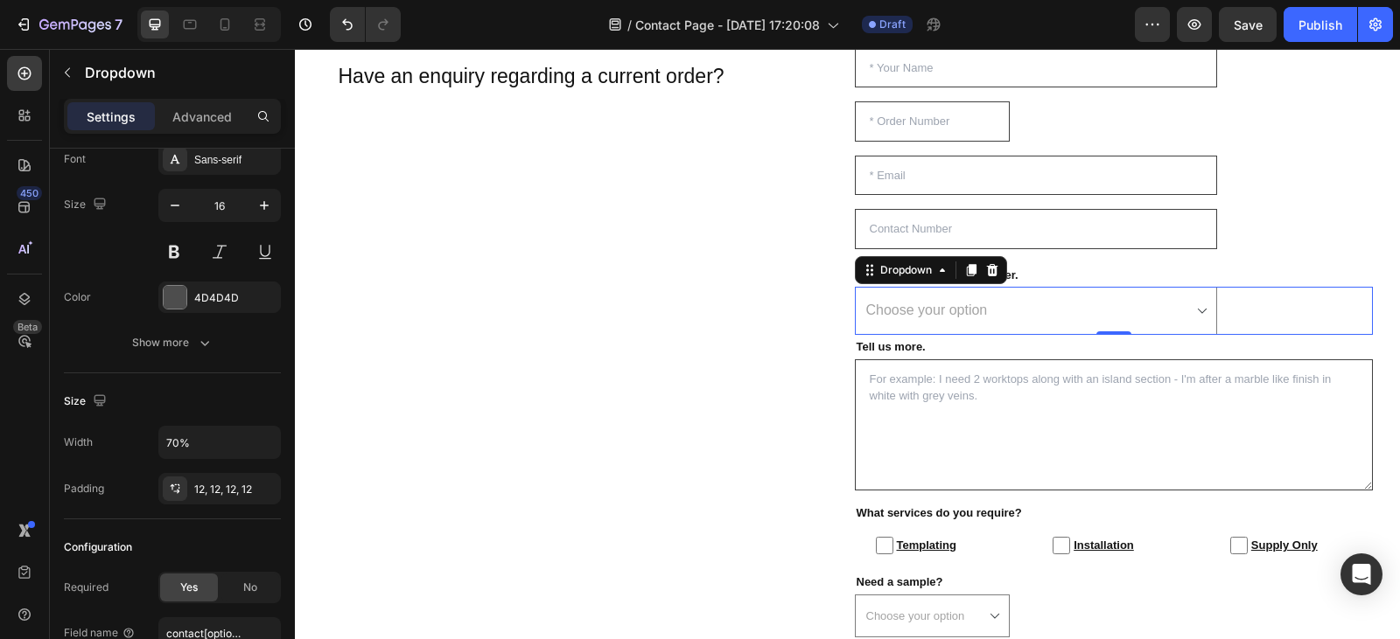
click at [1199, 307] on select "Choose your option I need to adjust my order When can I expect delivery? Can I …" at bounding box center [1036, 311] width 362 height 48
select select "When can I expect delivery?"
click at [855, 287] on select "Choose your option I need to adjust my order When can I expect delivery? Can I …" at bounding box center [1036, 311] width 362 height 48
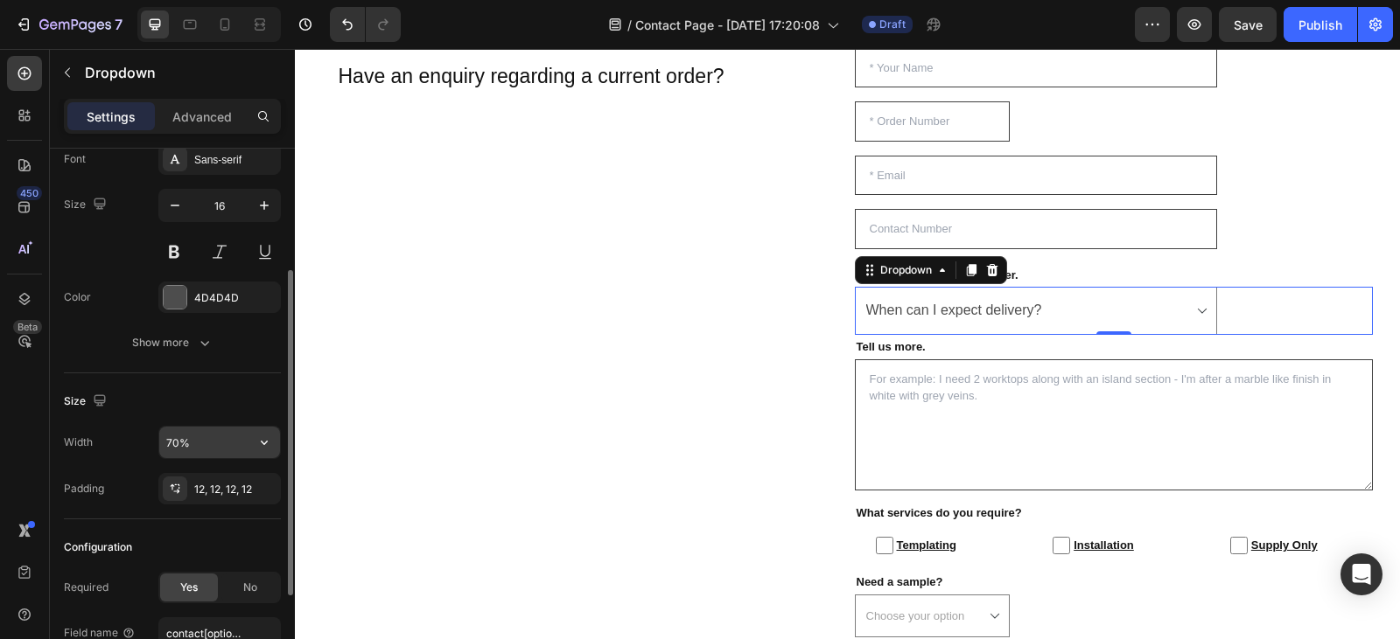
click at [205, 446] on input "70%" at bounding box center [219, 442] width 121 height 31
type input "50%"
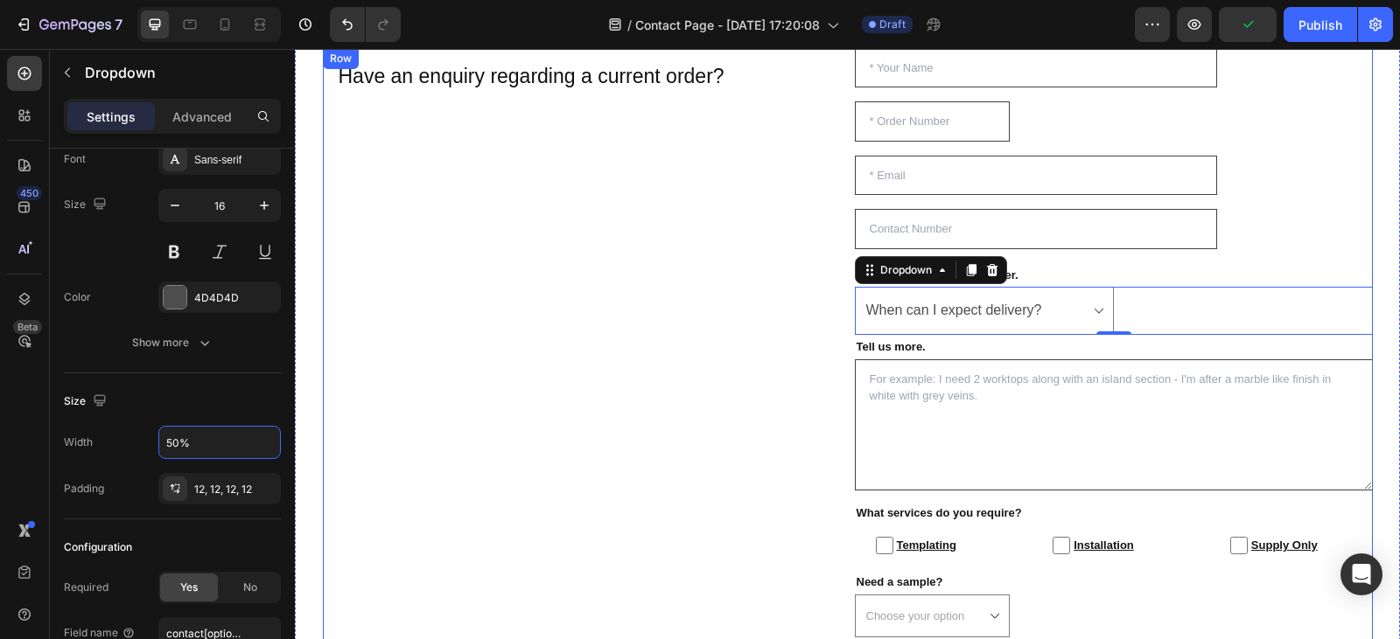
click at [494, 373] on div "Have an enquiry regarding a current order? Heading Row" at bounding box center [582, 374] width 518 height 653
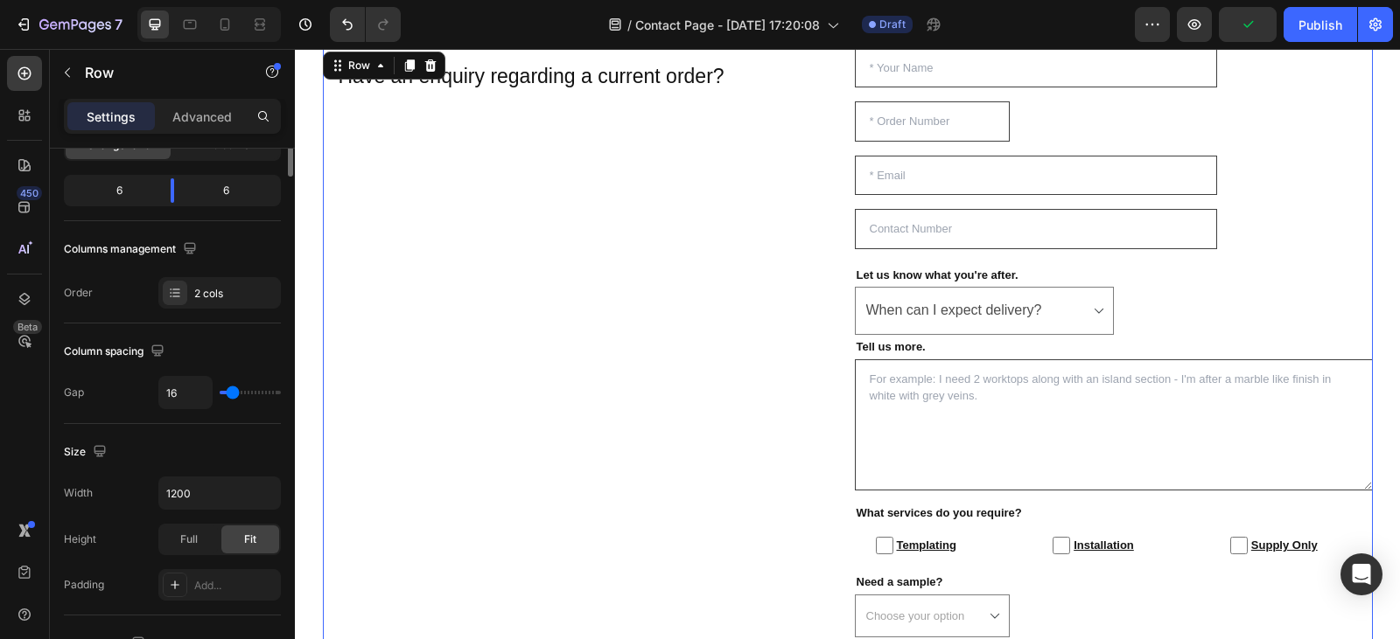
scroll to position [0, 0]
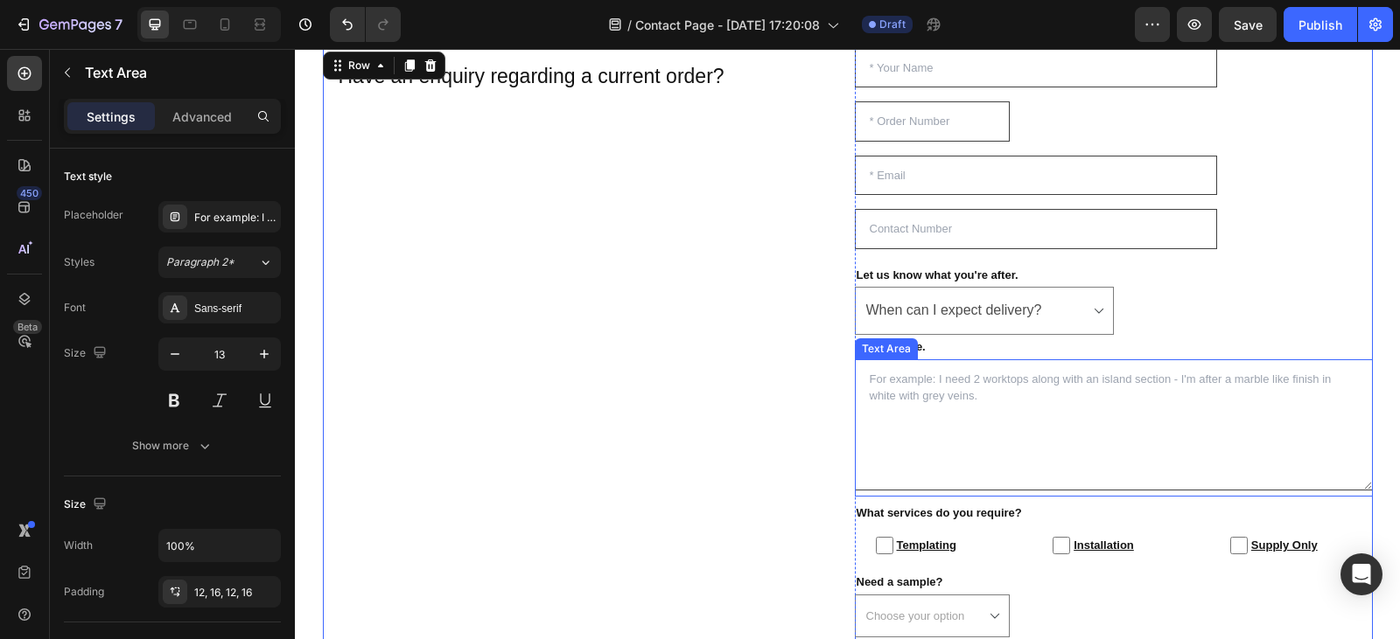
click at [1020, 395] on textarea at bounding box center [1114, 425] width 518 height 131
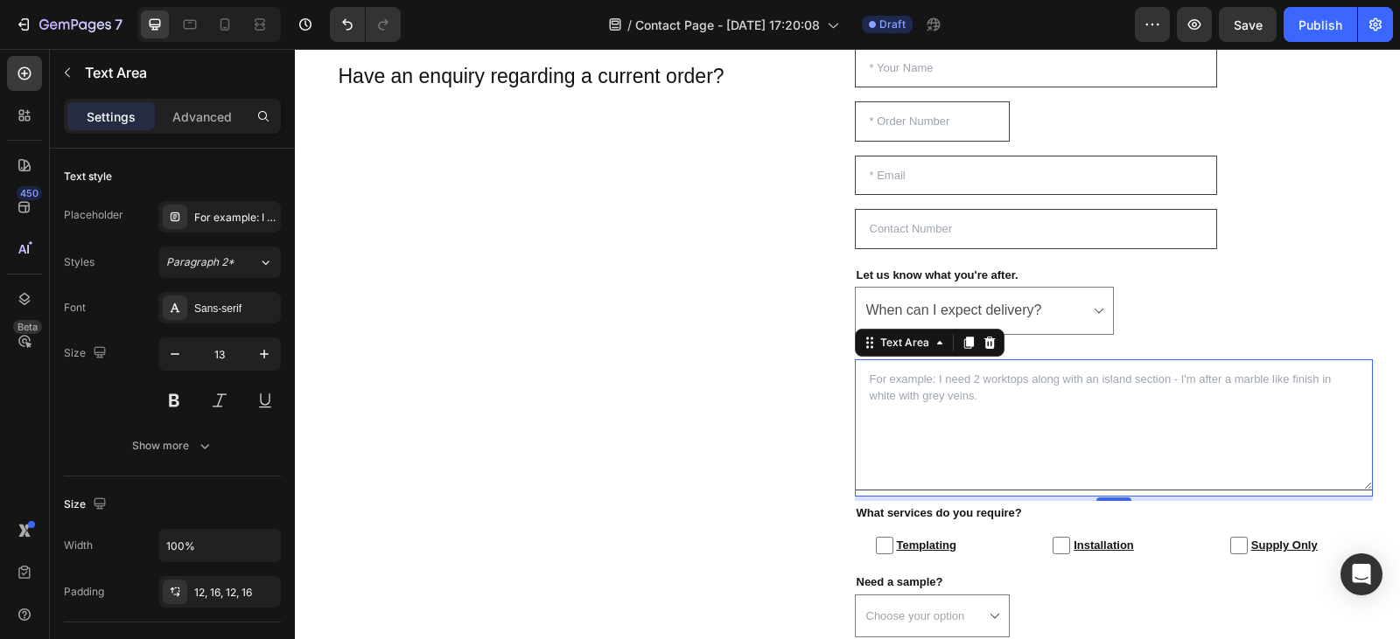
click at [974, 394] on textarea at bounding box center [1114, 425] width 518 height 131
click at [241, 212] on div "For example: I need 2 worktops along with an island section - I'm after a marbl…" at bounding box center [235, 218] width 82 height 16
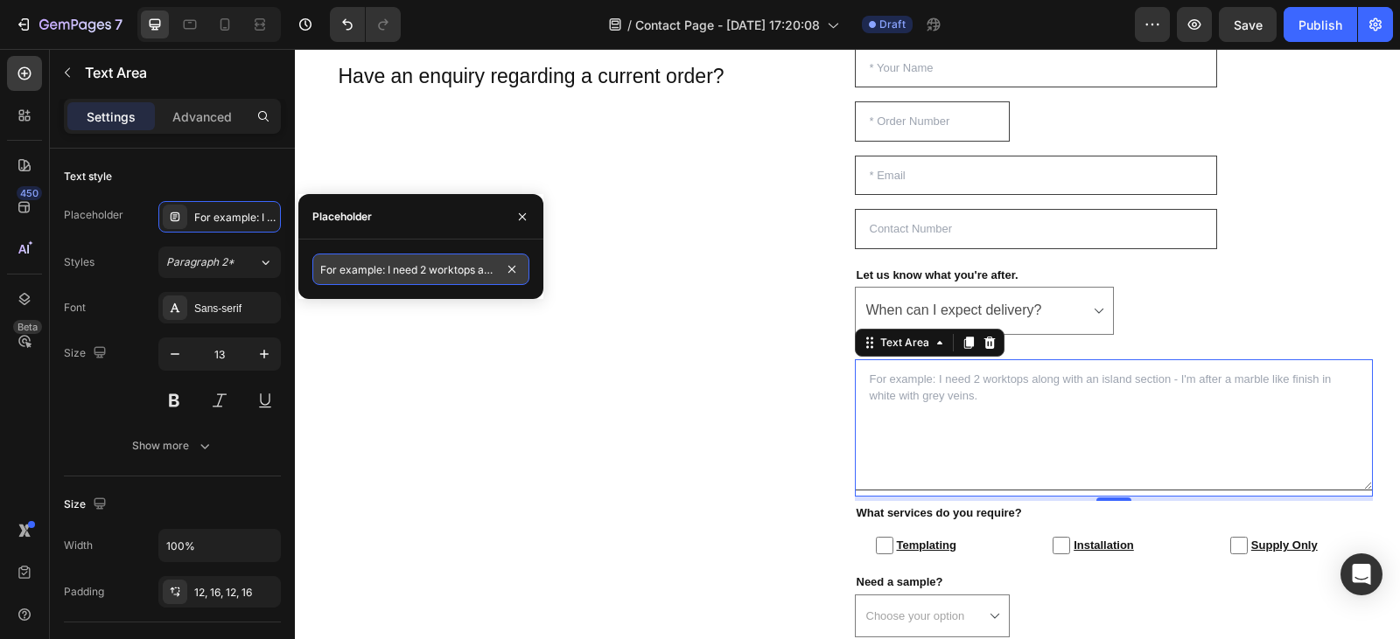
click at [479, 272] on input "For example: I need 2 worktops along with an island section - I'm after a marbl…" at bounding box center [420, 269] width 217 height 31
type input "For Example: I need to change the edge profile on my order."
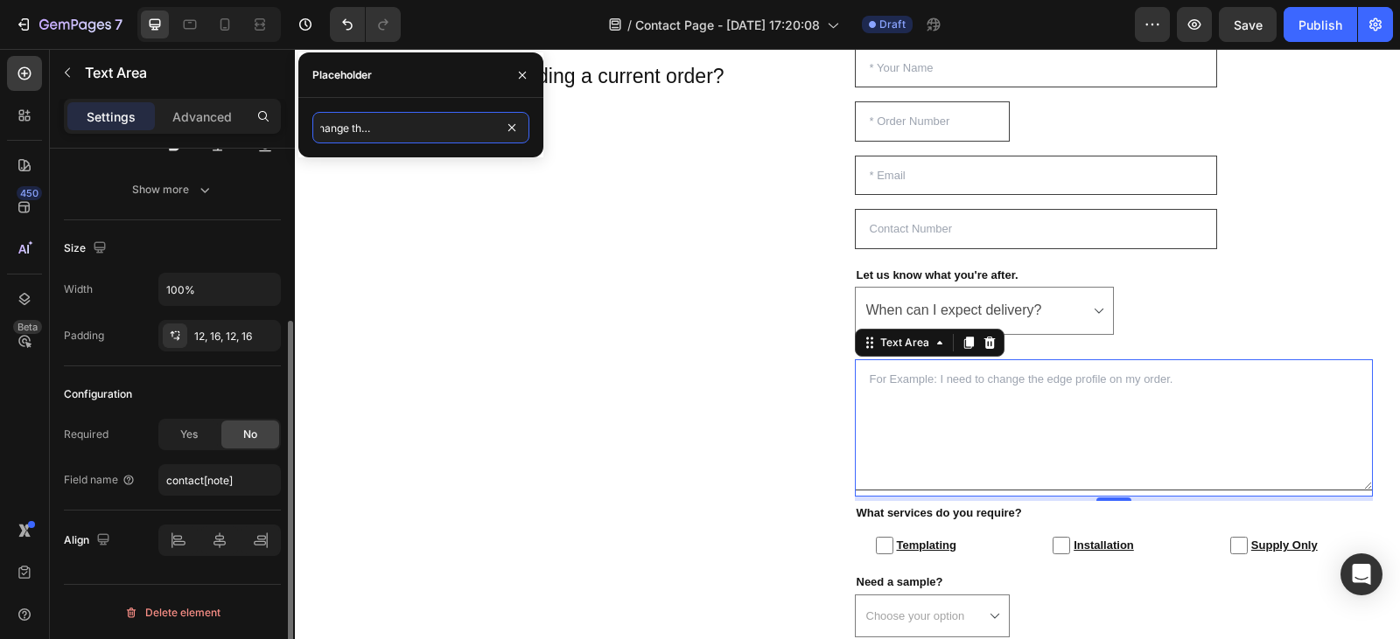
scroll to position [255, 0]
click at [238, 479] on input "contact[note]" at bounding box center [219, 480] width 122 height 31
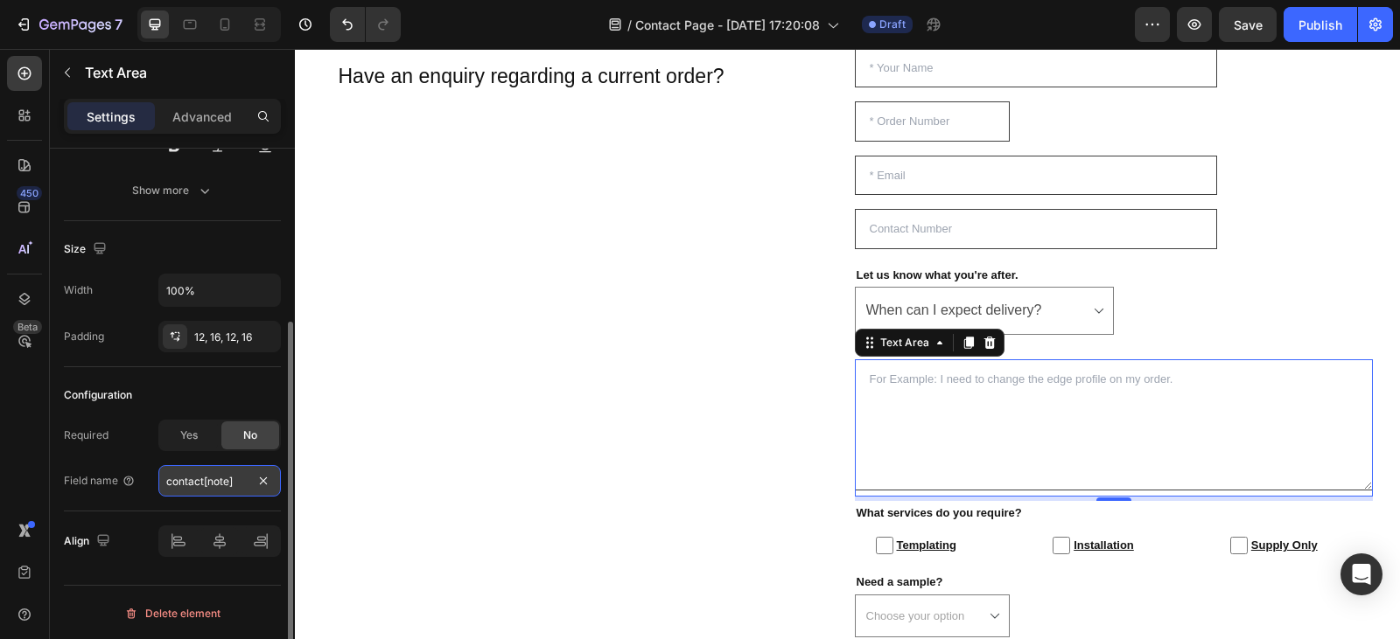
scroll to position [0, 0]
type input "Extra Details"
click at [206, 387] on div "Configuration" at bounding box center [172, 395] width 217 height 28
click at [207, 437] on div "Yes" at bounding box center [189, 436] width 58 height 28
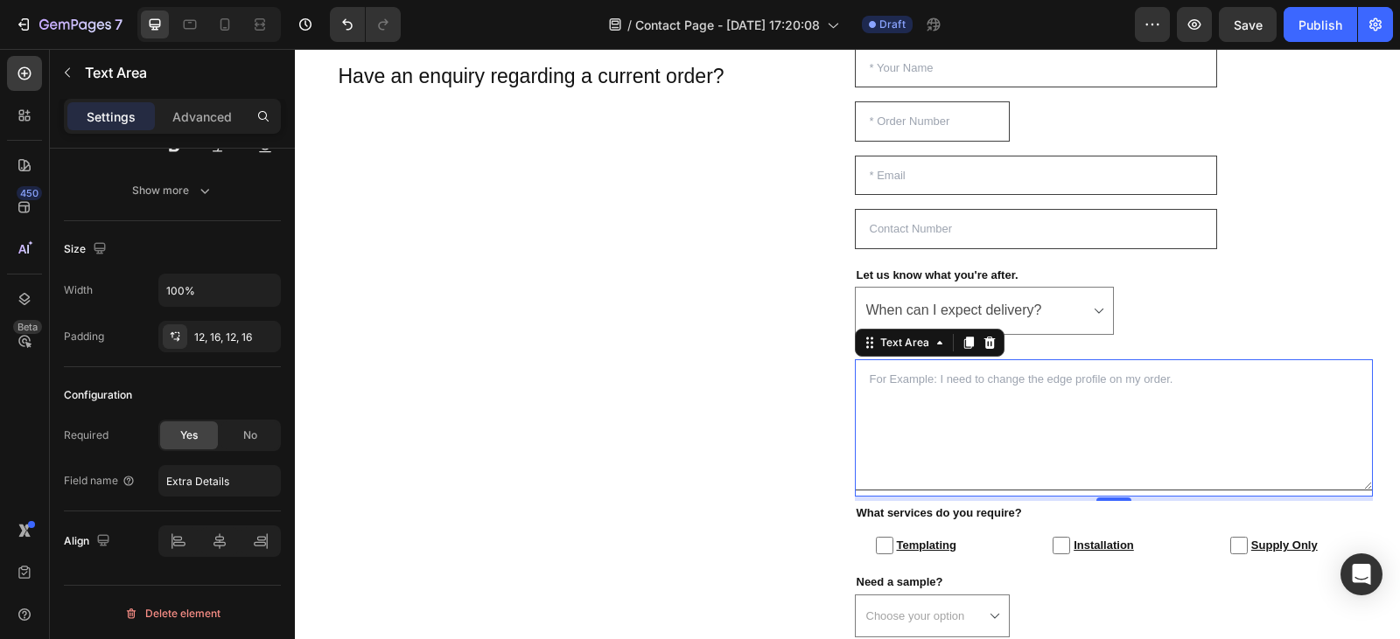
click at [910, 429] on textarea at bounding box center [1114, 425] width 518 height 131
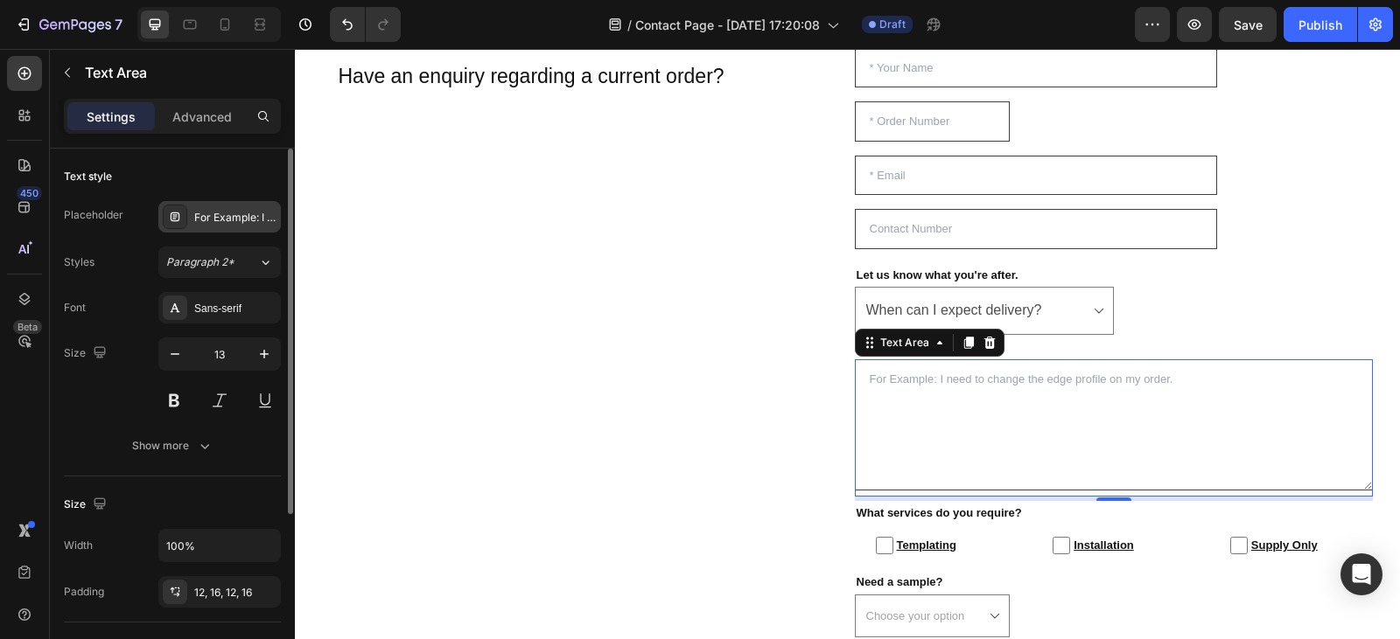
click at [206, 214] on div "For Example: I need to change the edge profile on my order." at bounding box center [235, 218] width 82 height 16
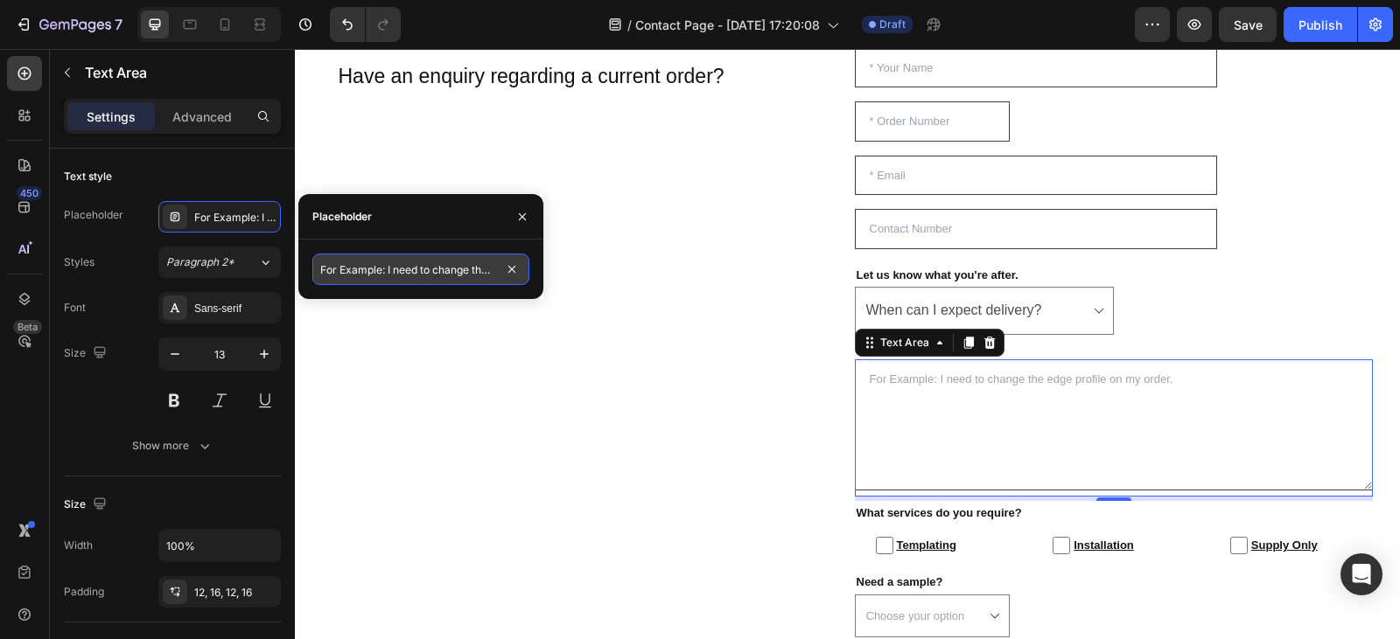
click at [320, 267] on input "For Example: I need to change the edge profile on my order." at bounding box center [420, 269] width 217 height 31
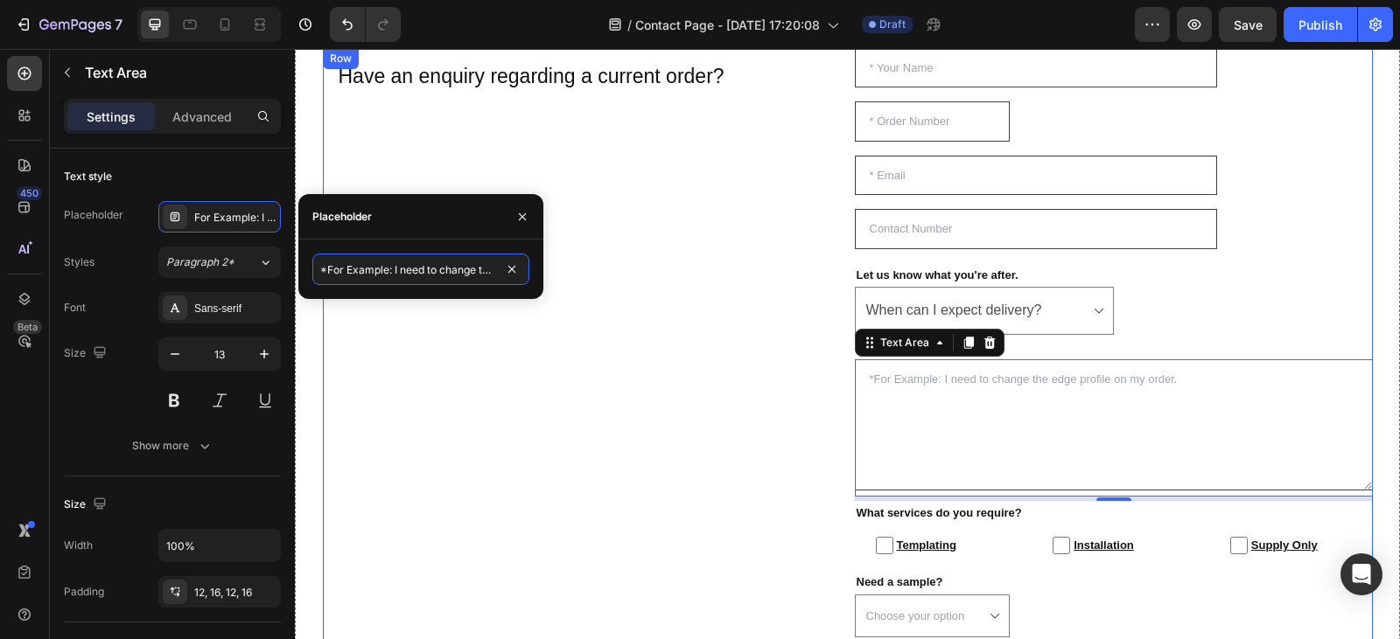
type input "* For Example: I need to change the edge profile on my order."
click at [591, 368] on div "Have an enquiry regarding a current order? Heading Row" at bounding box center [582, 374] width 518 height 653
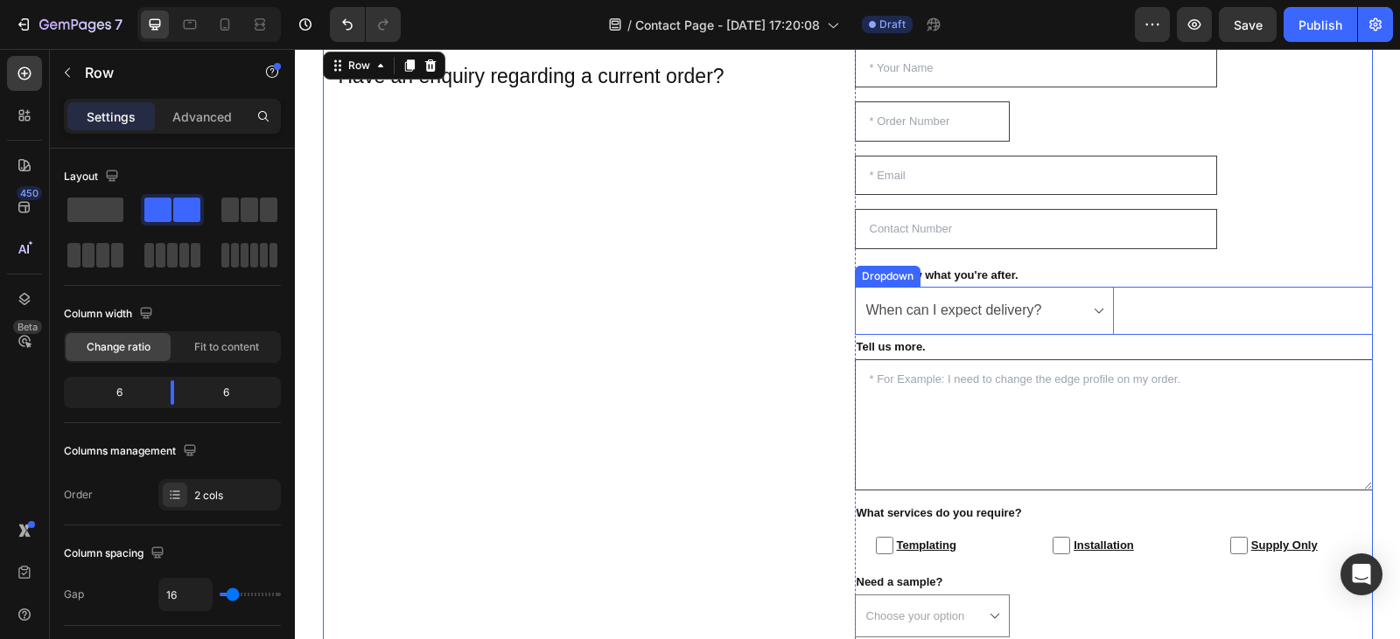
click at [1027, 316] on select "Choose your option I need to adjust my order When can I expect delivery? Can I …" at bounding box center [984, 311] width 259 height 48
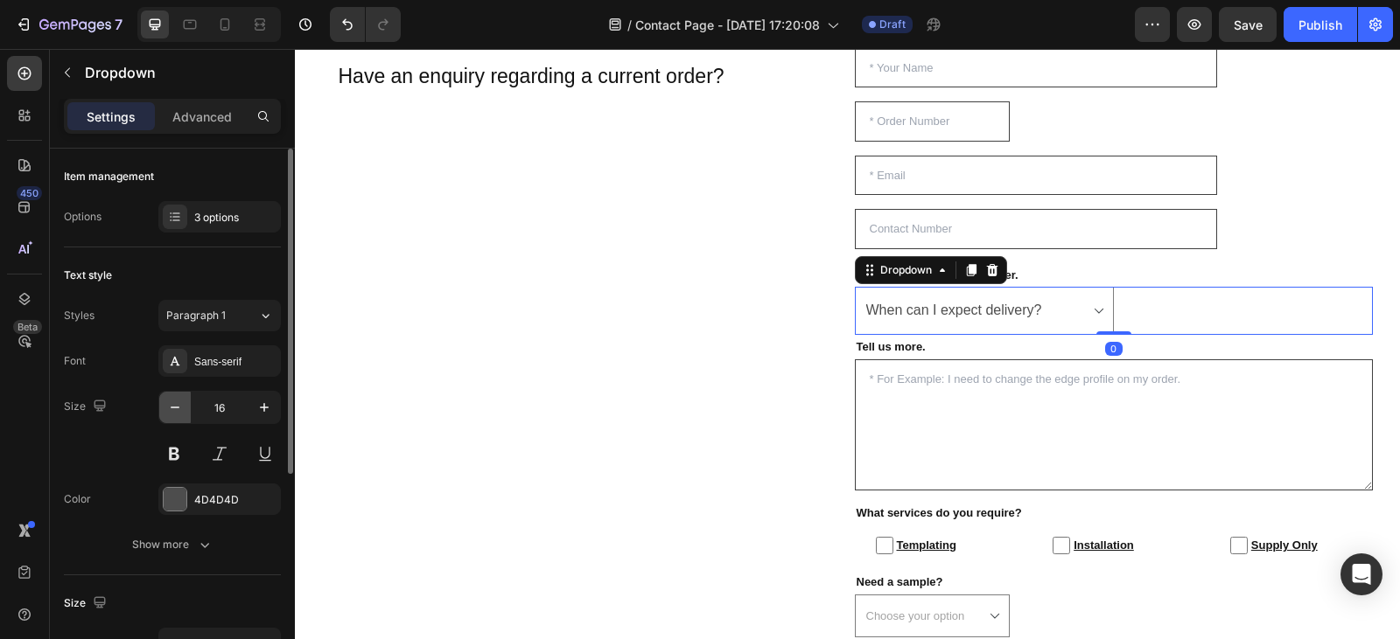
click at [178, 420] on button "button" at bounding box center [174, 407] width 31 height 31
type input "13"
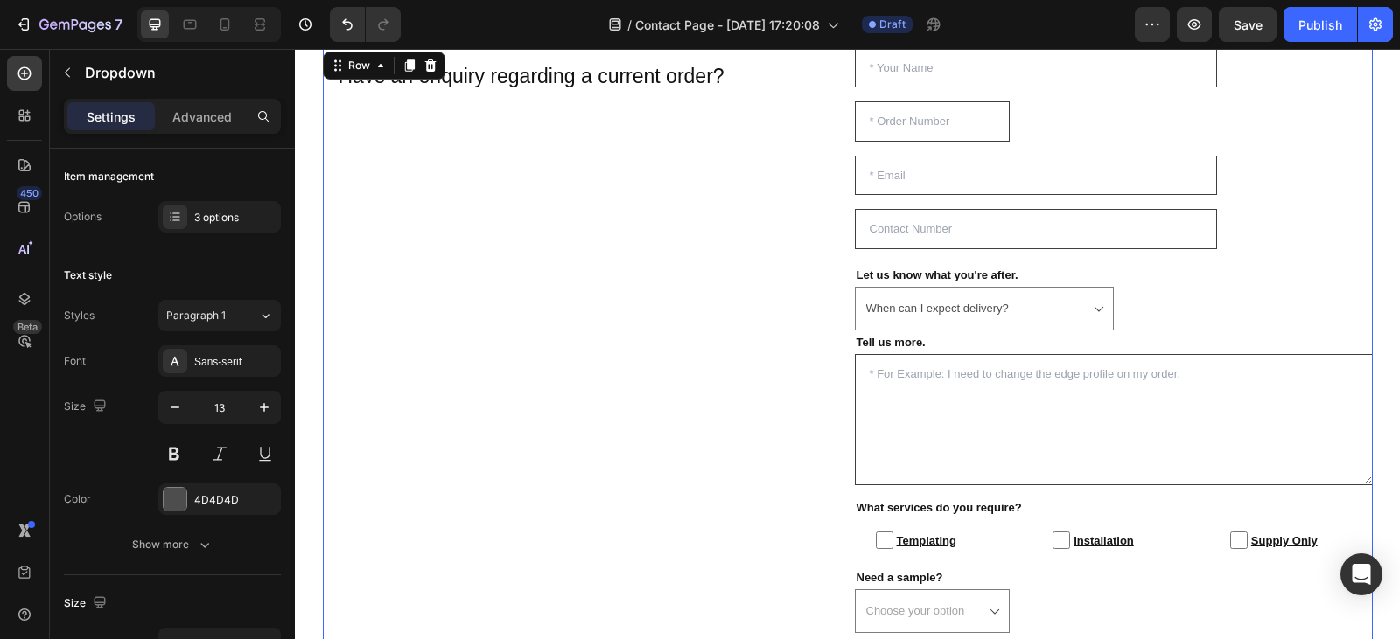
click at [624, 305] on div "Have an enquiry regarding a current order? Heading Row" at bounding box center [582, 372] width 518 height 648
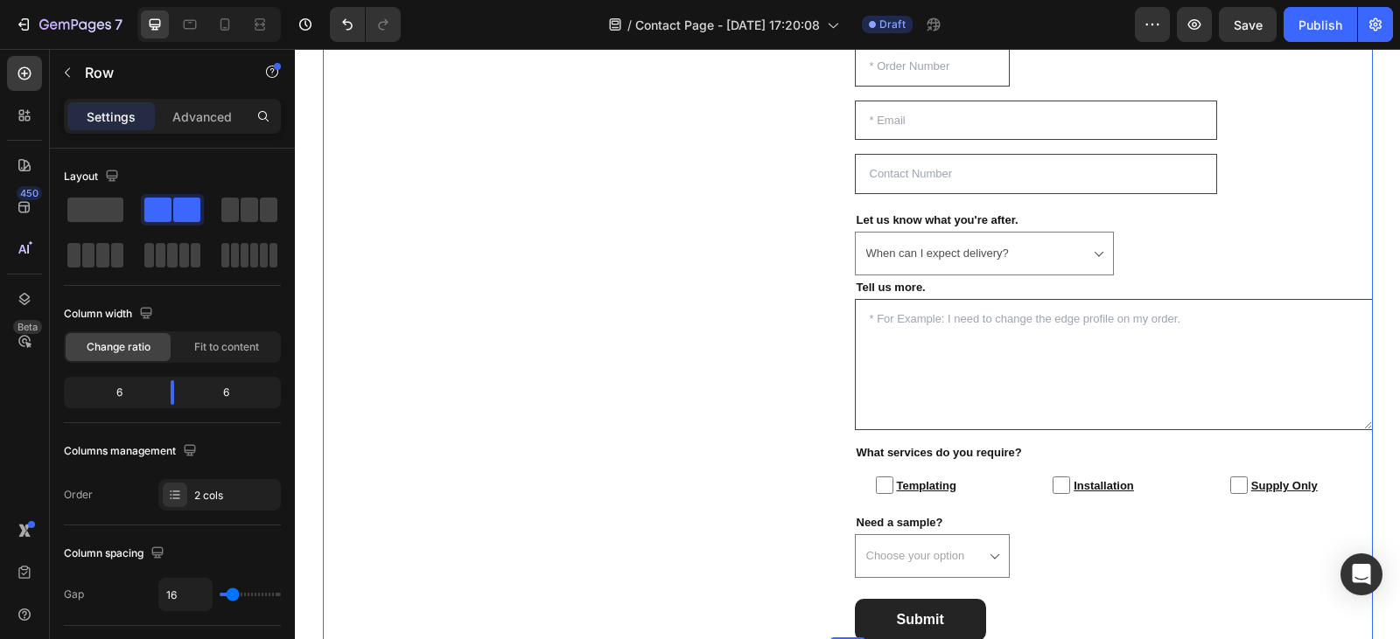
scroll to position [1423, 0]
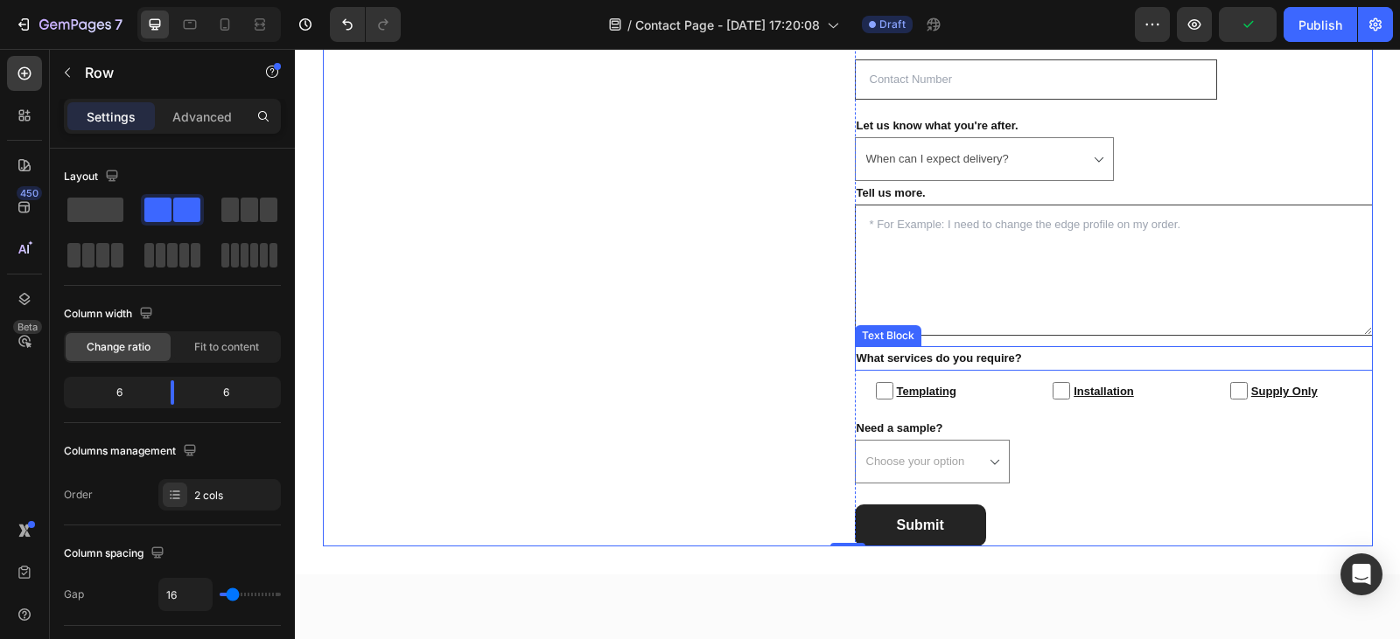
click at [856, 356] on p "What services do you require?" at bounding box center [1113, 358] width 514 height 20
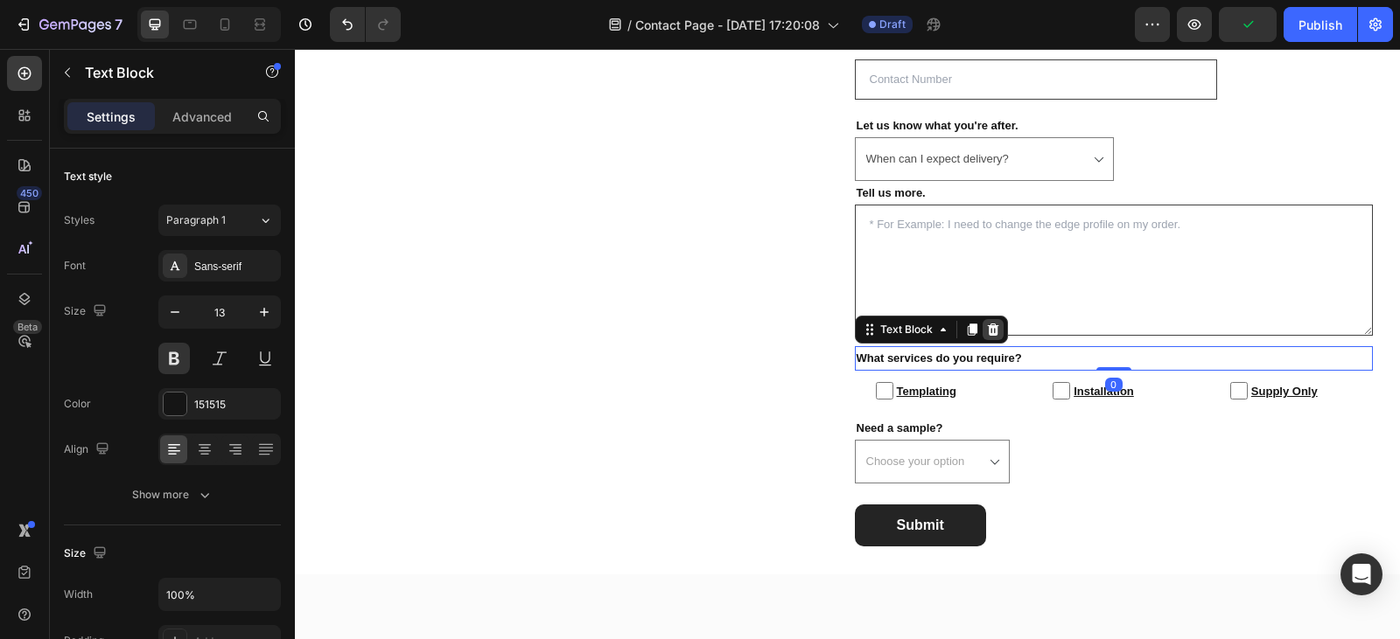
click at [990, 334] on icon at bounding box center [993, 330] width 14 height 14
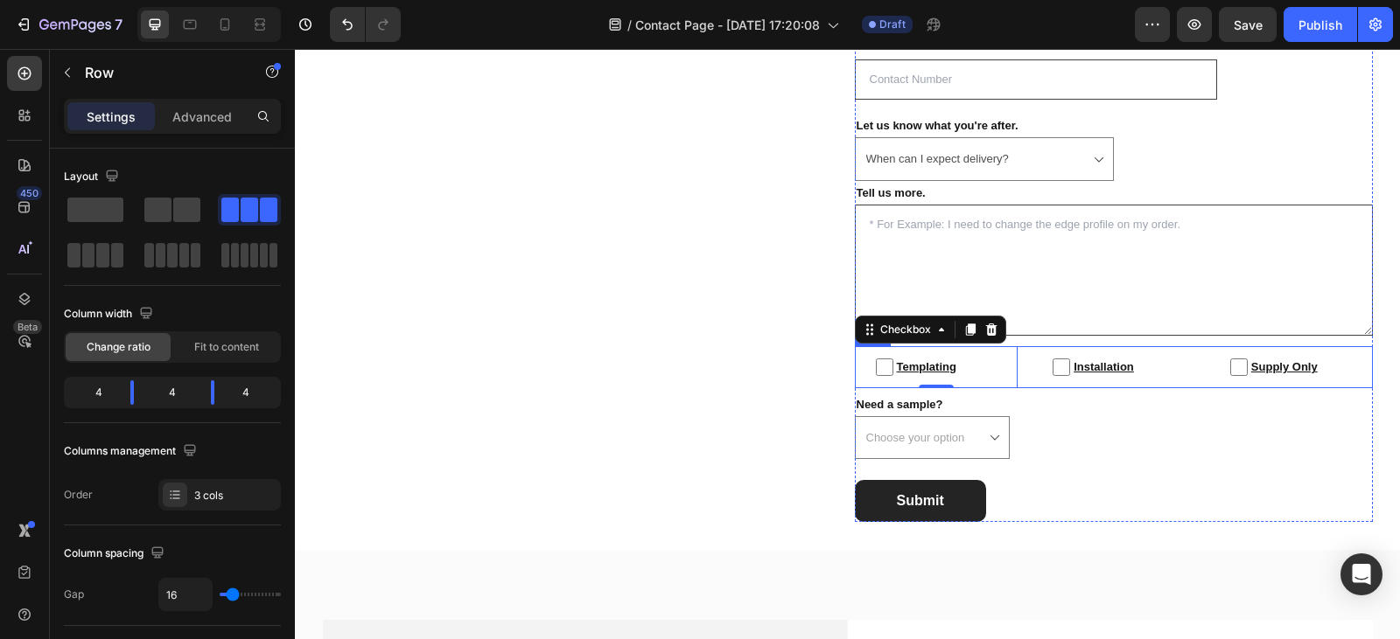
click at [1016, 369] on div "Templating Checkbox 0 Installation Checkbox Supply Only Checkbox Row" at bounding box center [1114, 366] width 518 height 41
click at [957, 329] on icon at bounding box center [962, 330] width 14 height 14
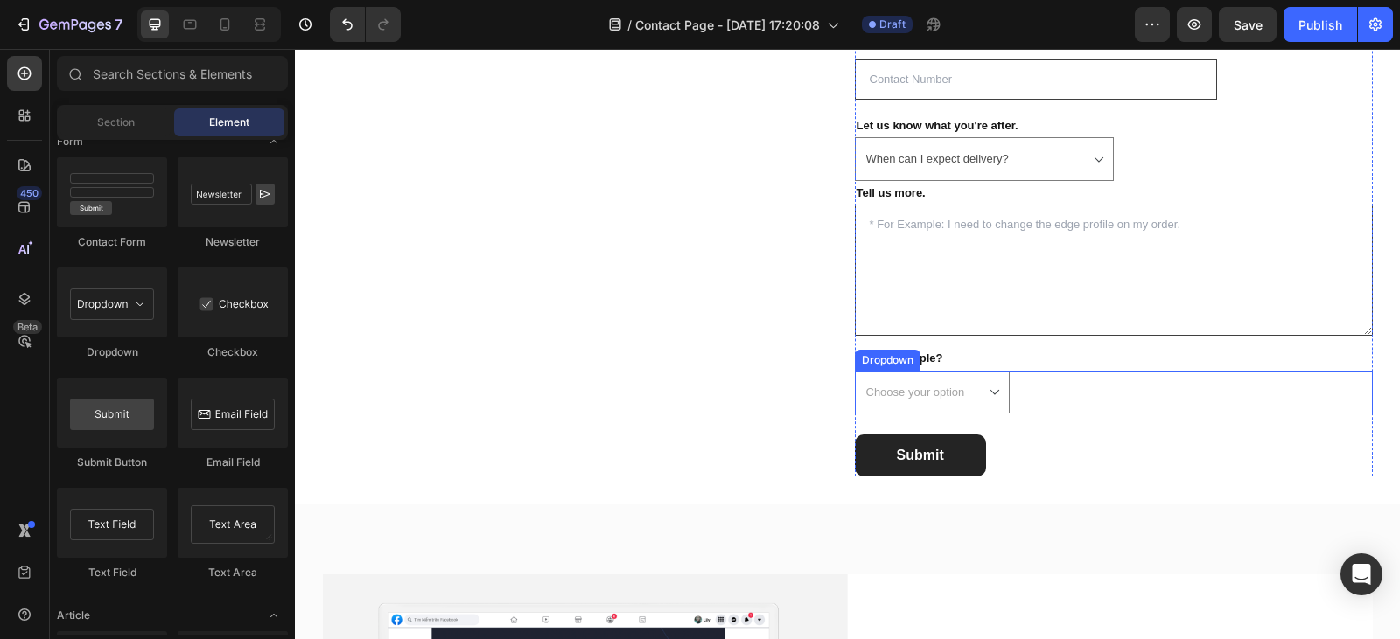
click at [1015, 397] on div "Choose your option Yes No Dropdown" at bounding box center [1114, 392] width 518 height 43
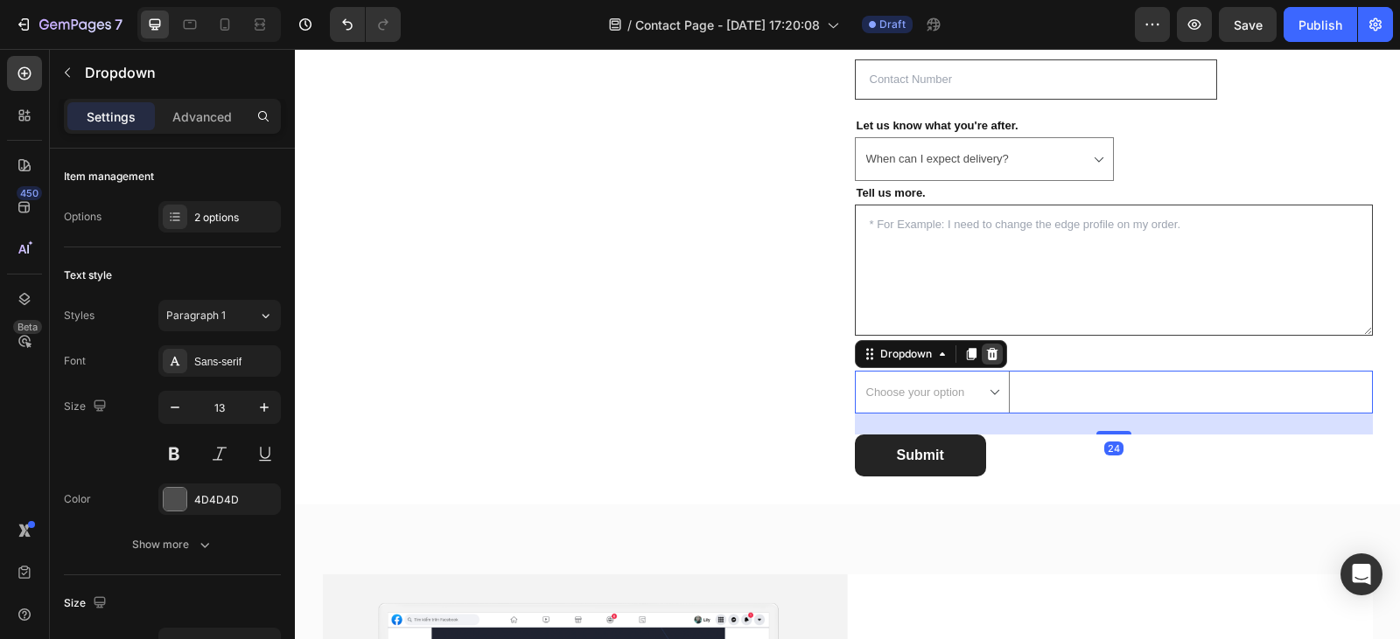
click at [986, 355] on icon at bounding box center [991, 353] width 11 height 12
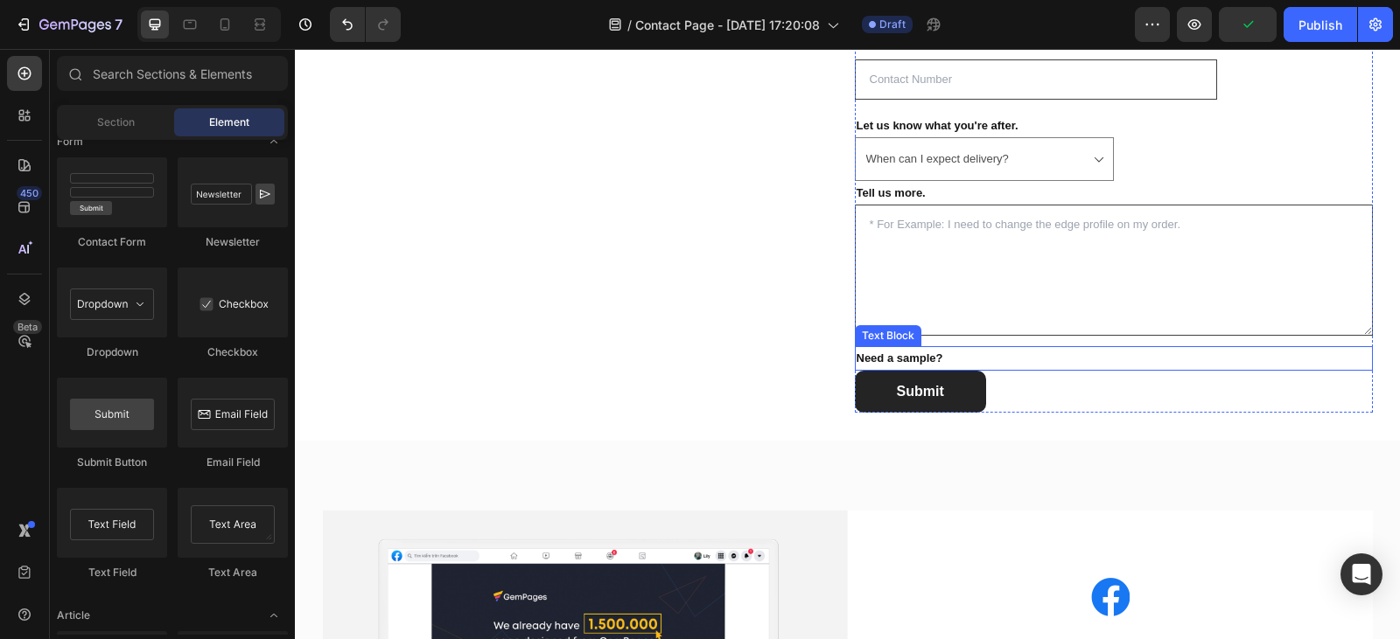
click at [931, 357] on p "Need a sample?" at bounding box center [1113, 358] width 514 height 20
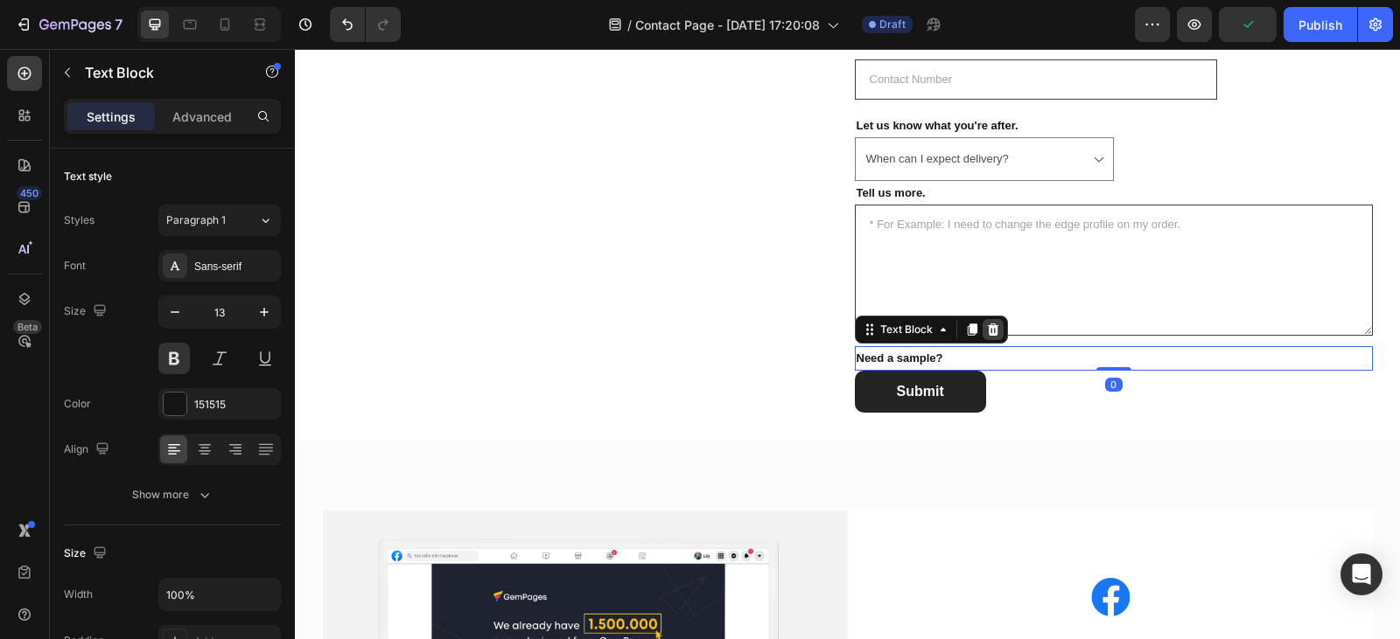
click at [990, 326] on icon at bounding box center [992, 330] width 11 height 12
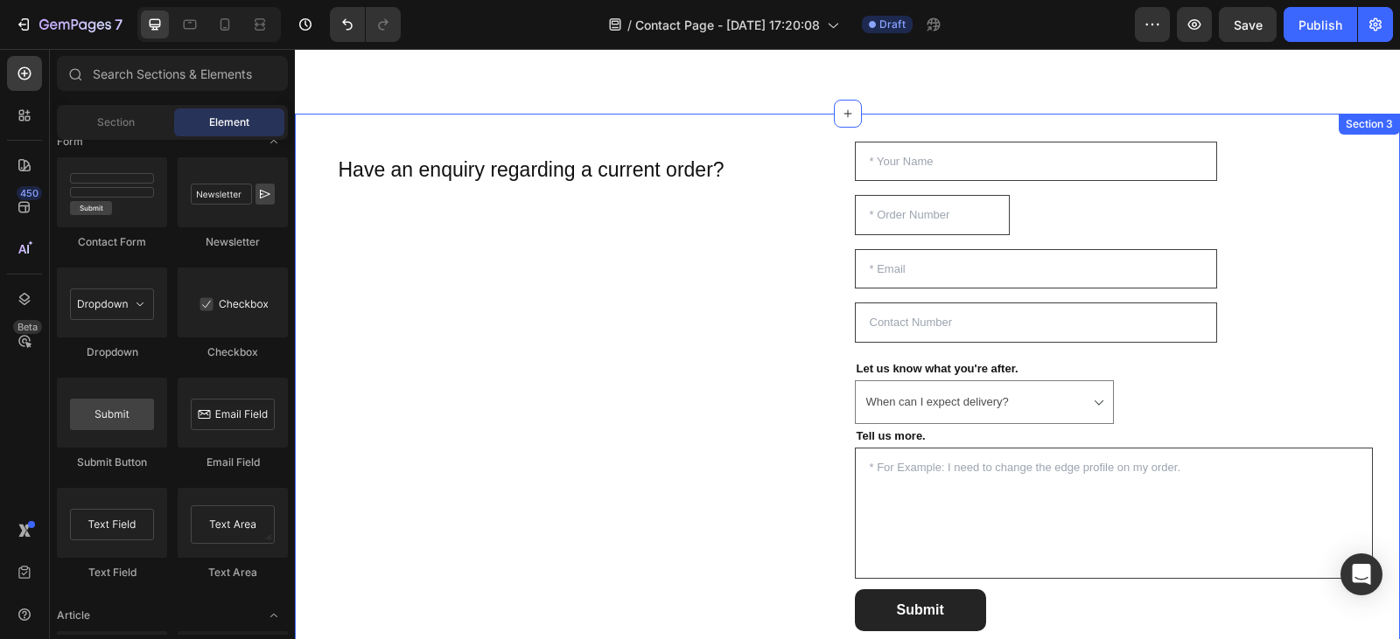
scroll to position [1178, 0]
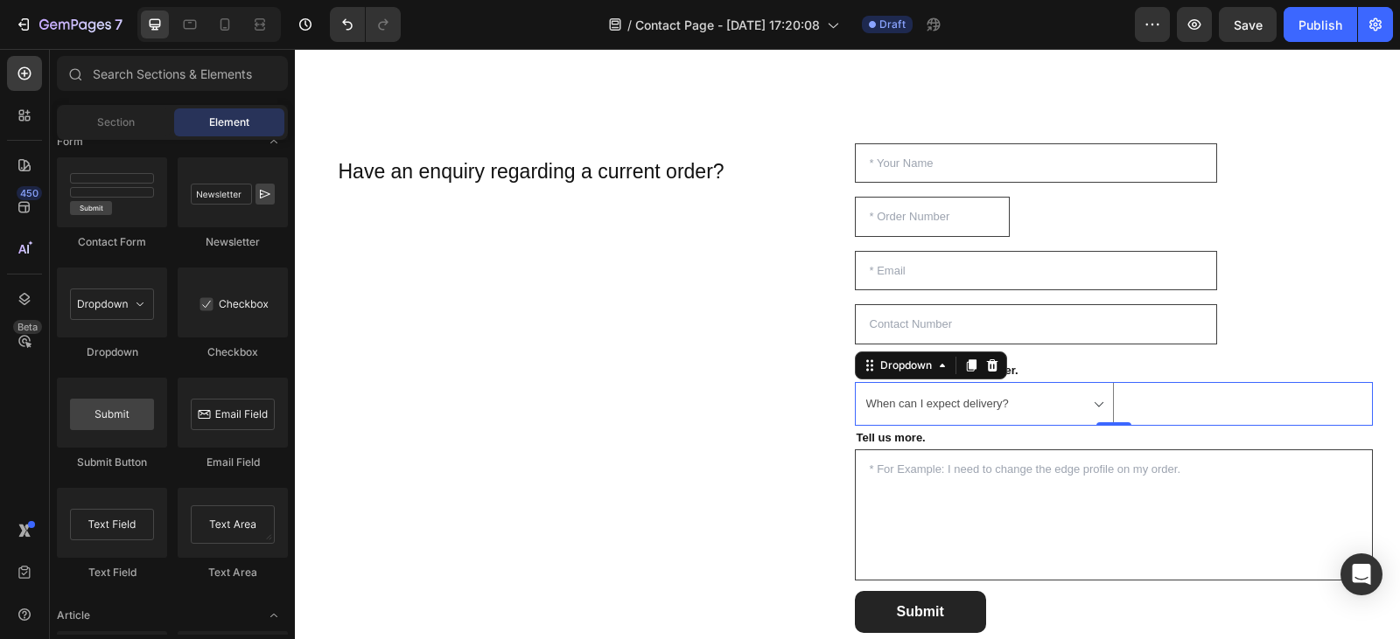
click at [1093, 408] on select "Choose your option I need to adjust my order When can I expect delivery? Can I …" at bounding box center [984, 403] width 259 height 43
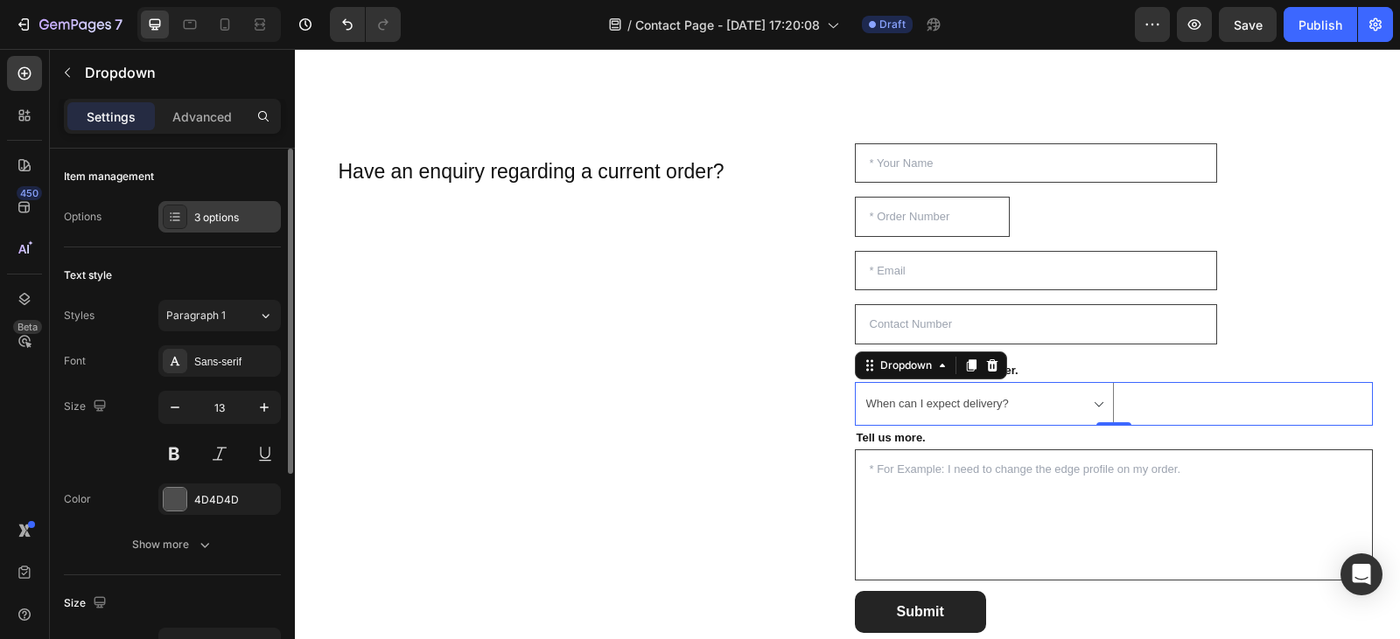
click at [213, 217] on div "3 options" at bounding box center [235, 218] width 82 height 16
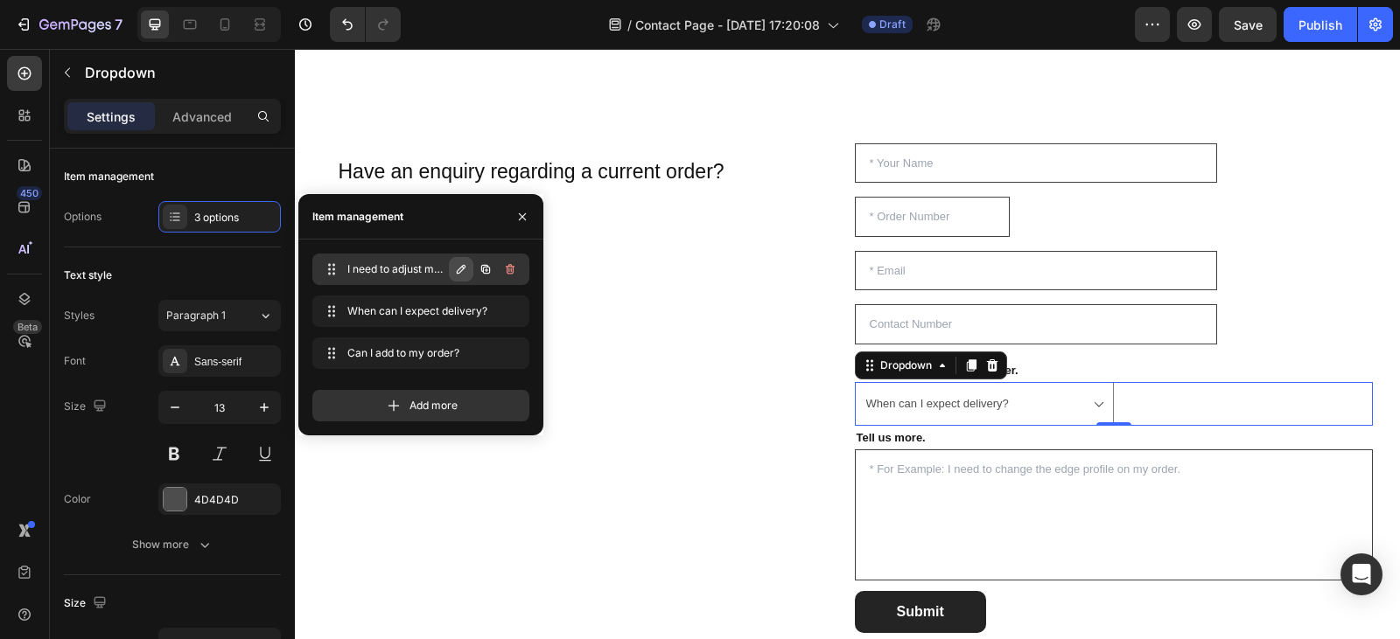
click at [454, 268] on icon "button" at bounding box center [461, 269] width 14 height 14
click at [450, 273] on input "I need to adjust my order" at bounding box center [392, 269] width 156 height 28
type input "I need to adjust my order."
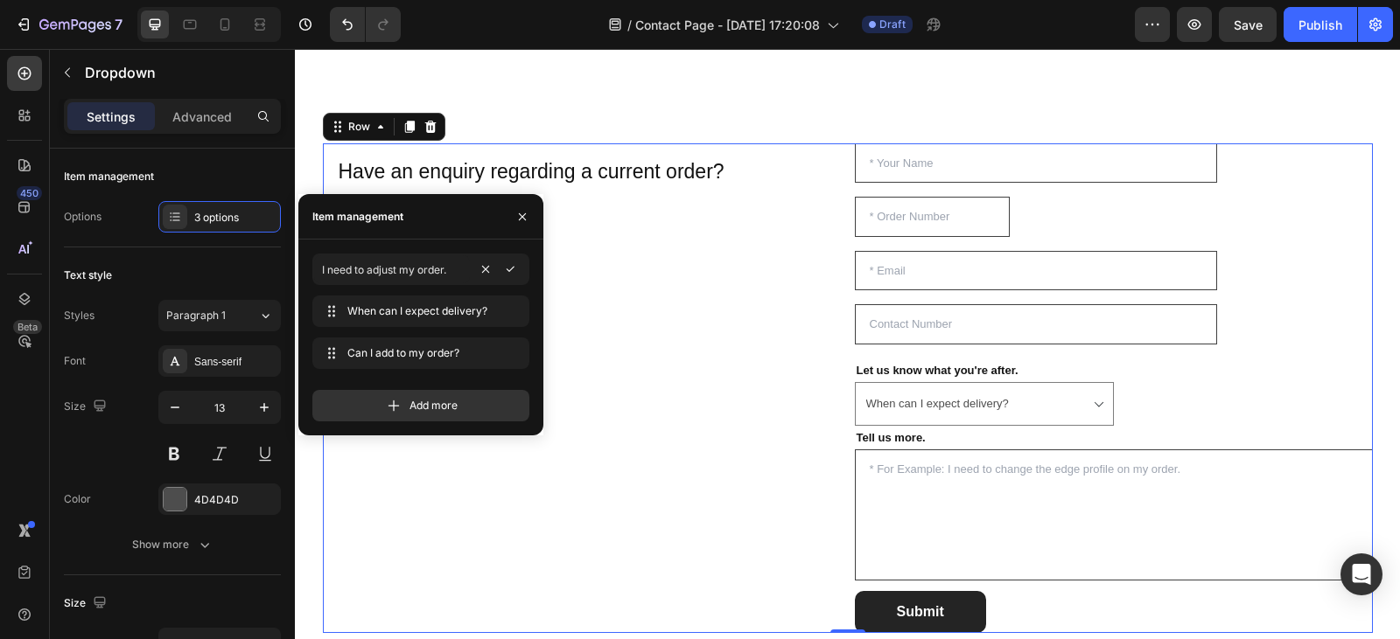
click at [735, 385] on div "Have an enquiry regarding a current order? Heading Row" at bounding box center [582, 388] width 518 height 490
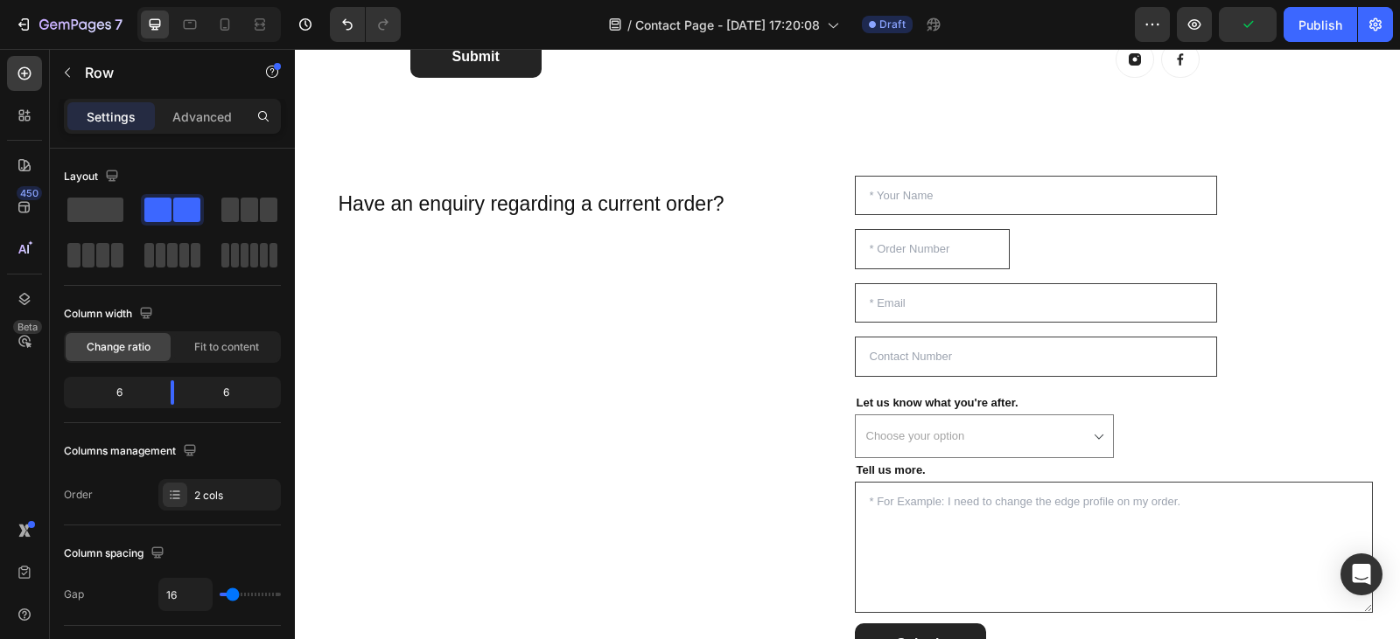
scroll to position [1147, 0]
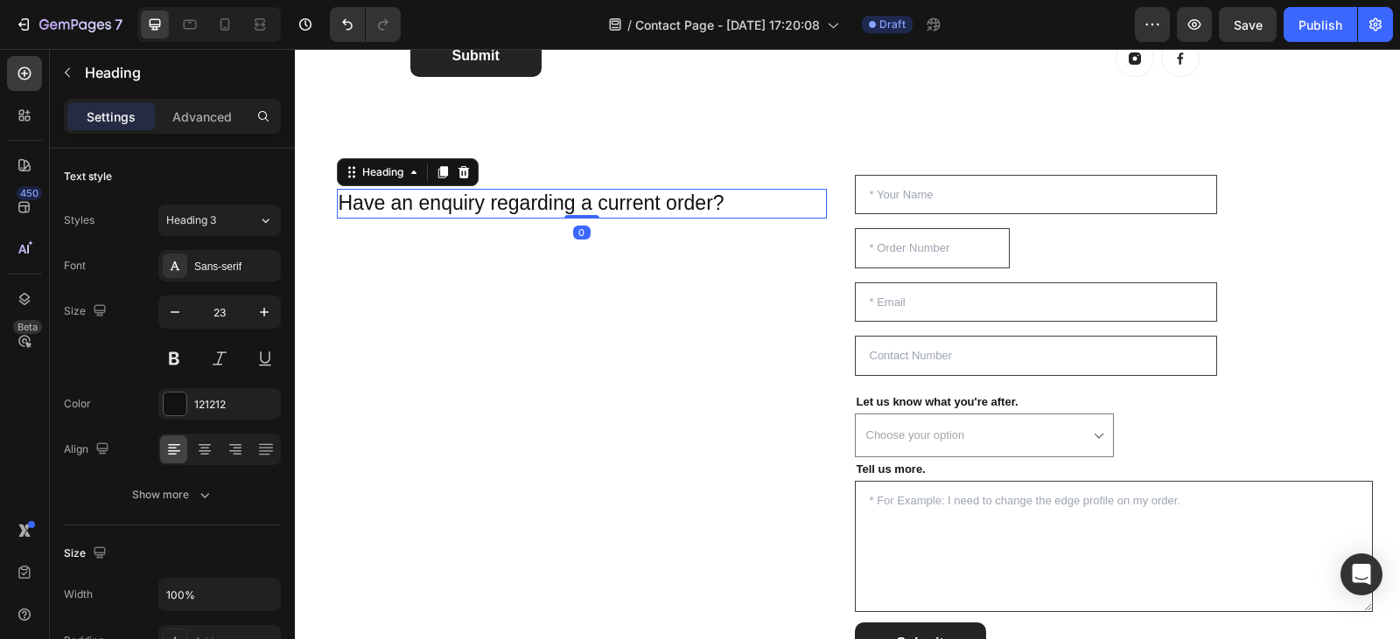
click at [723, 213] on h2 "Have an enquiry regarding a current order?" at bounding box center [582, 204] width 490 height 30
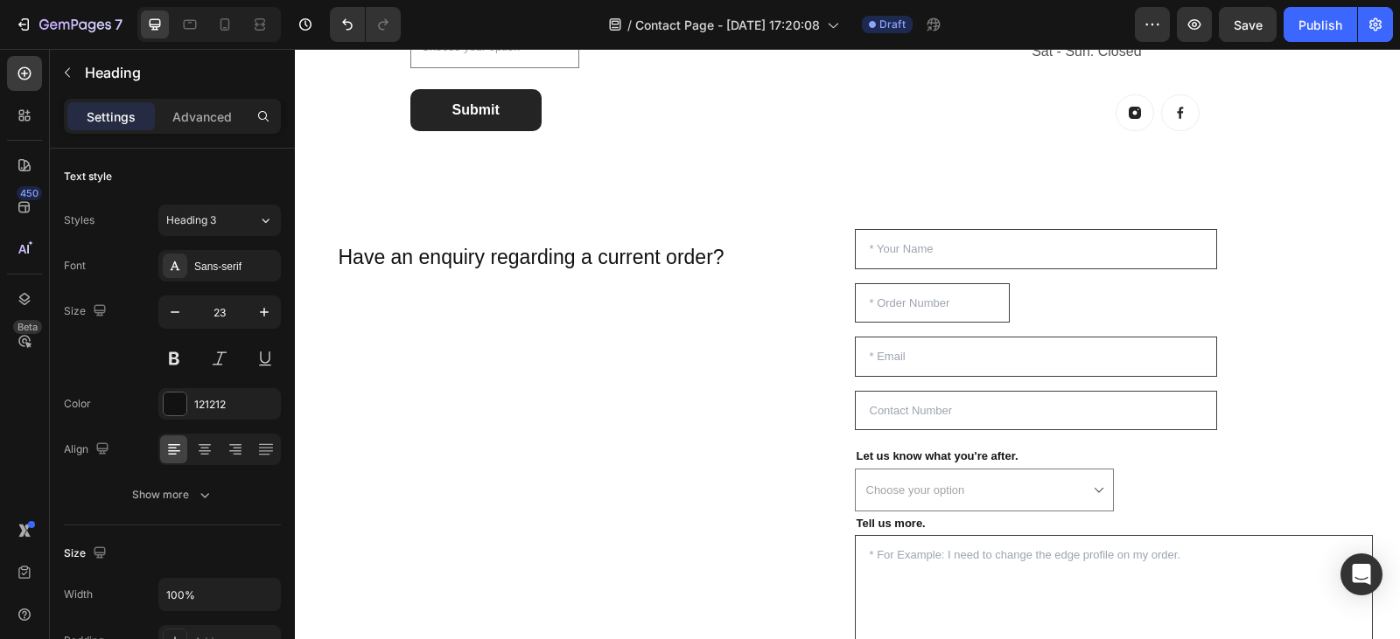
scroll to position [813, 0]
click at [705, 257] on h2 "Have an enquiry regarding a current order?" at bounding box center [582, 256] width 490 height 30
click at [726, 257] on p "Have an enquiry regarding a current order?" at bounding box center [582, 256] width 486 height 26
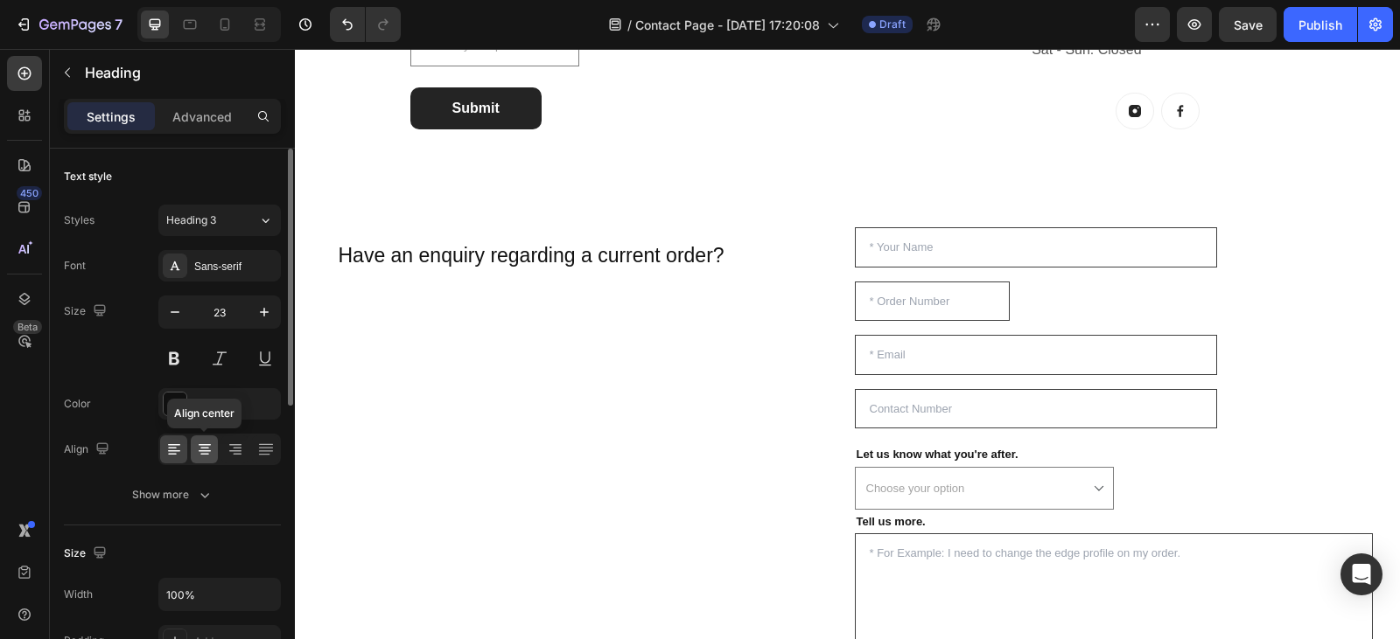
click at [209, 445] on icon at bounding box center [205, 445] width 12 height 2
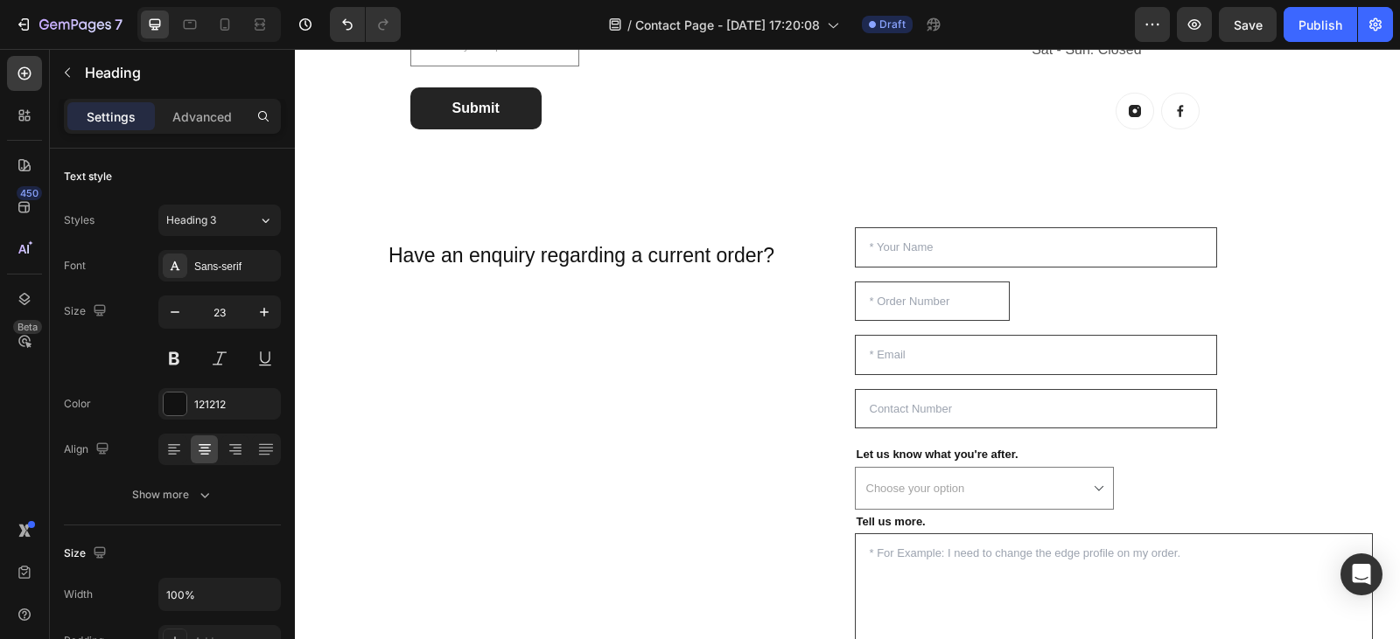
click at [383, 250] on p "Have an enquiry regarding a current order?" at bounding box center [582, 256] width 486 height 26
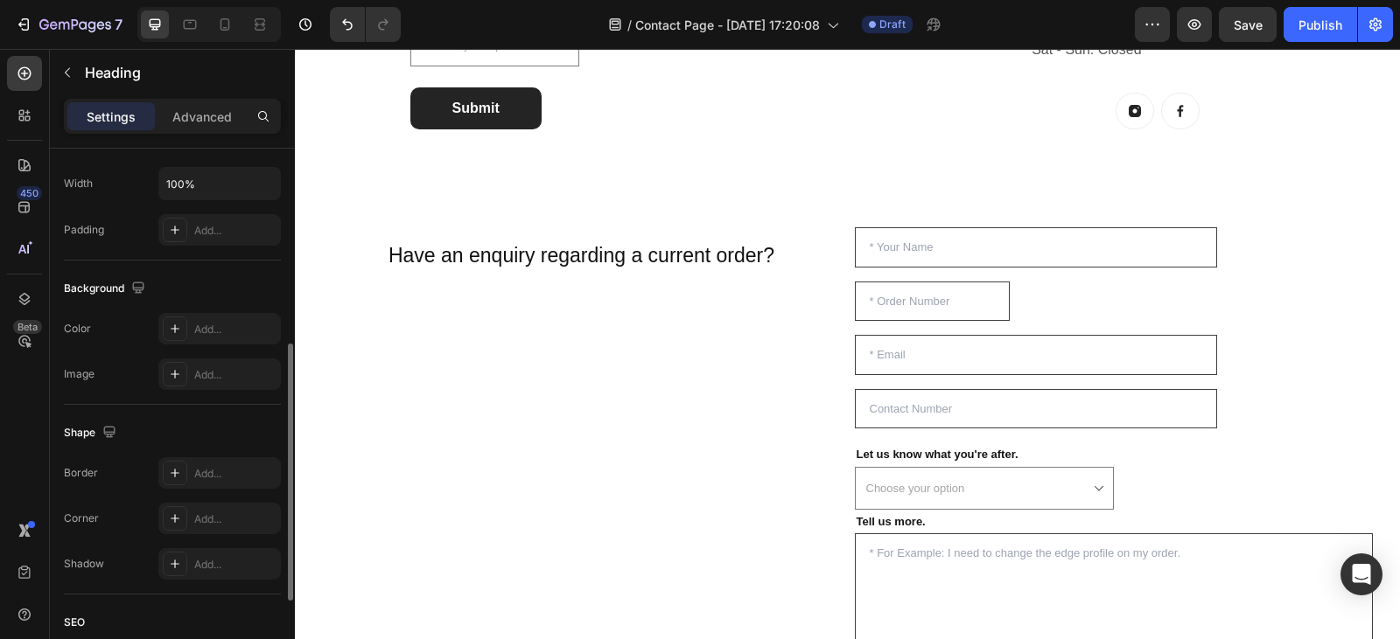
scroll to position [595, 0]
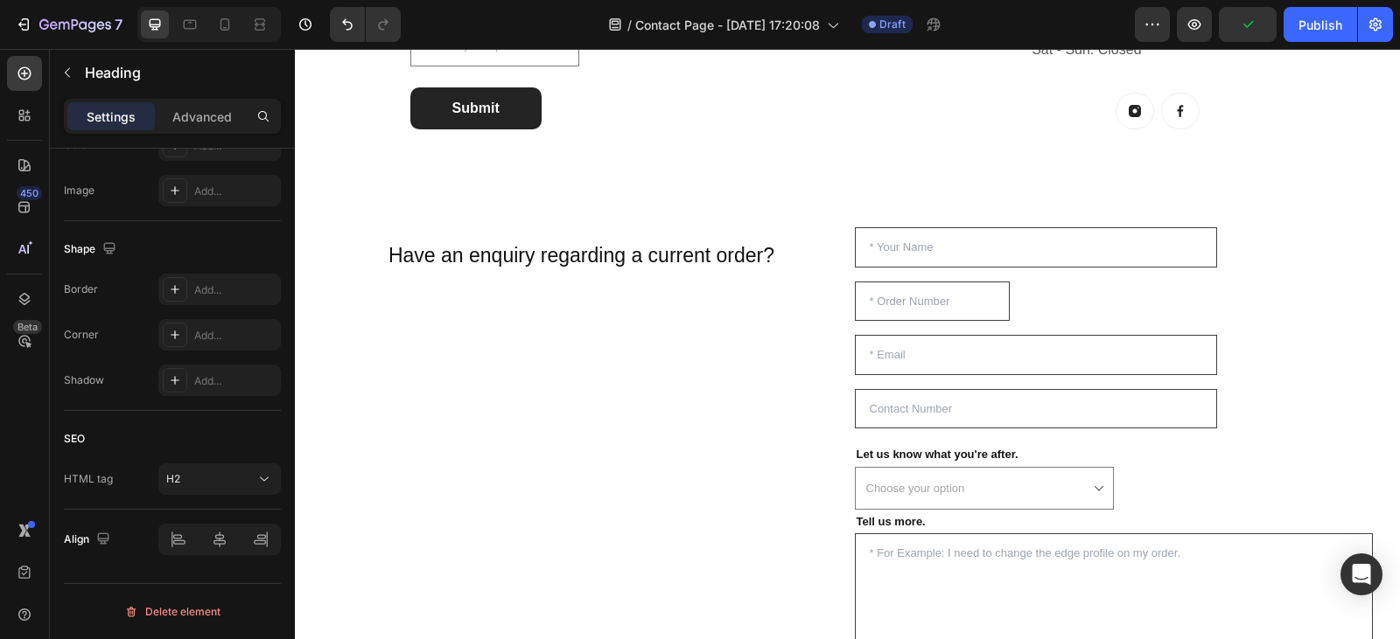
click at [778, 245] on p "Have an enquiry regarding a current order?" at bounding box center [582, 256] width 486 height 26
click at [791, 257] on p "Have an enquiry regarding a current order?" at bounding box center [582, 256] width 486 height 26
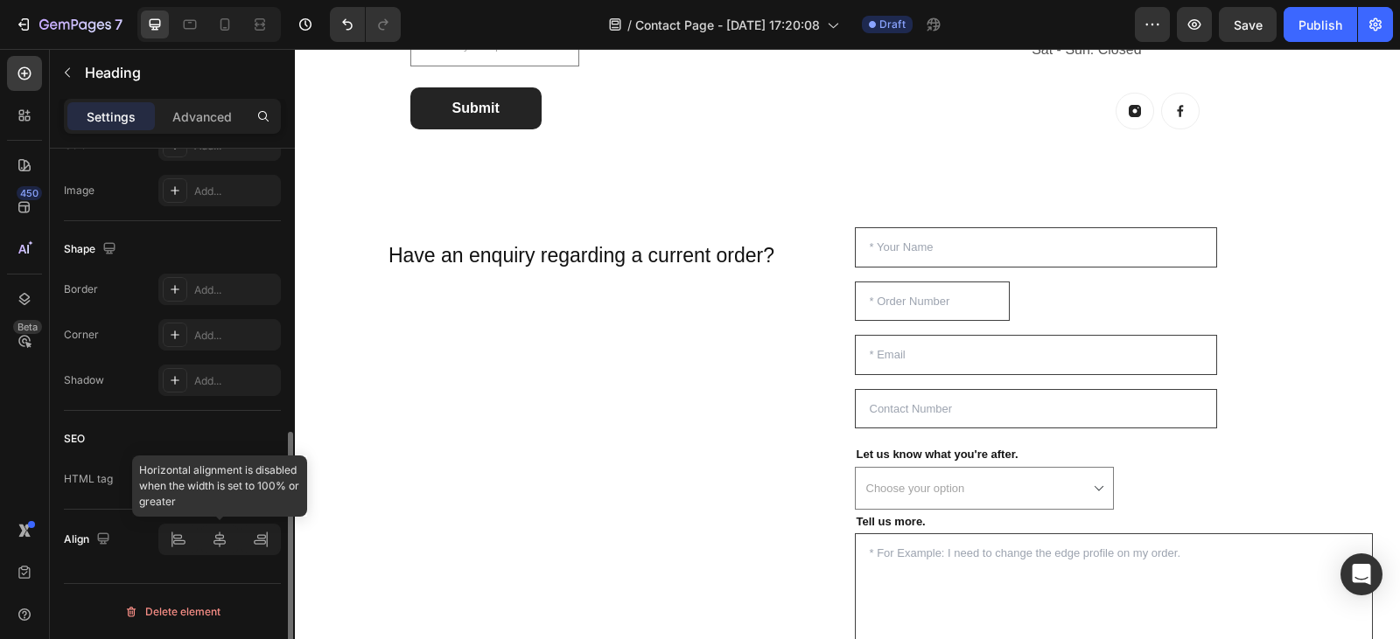
click at [216, 549] on div at bounding box center [219, 539] width 122 height 31
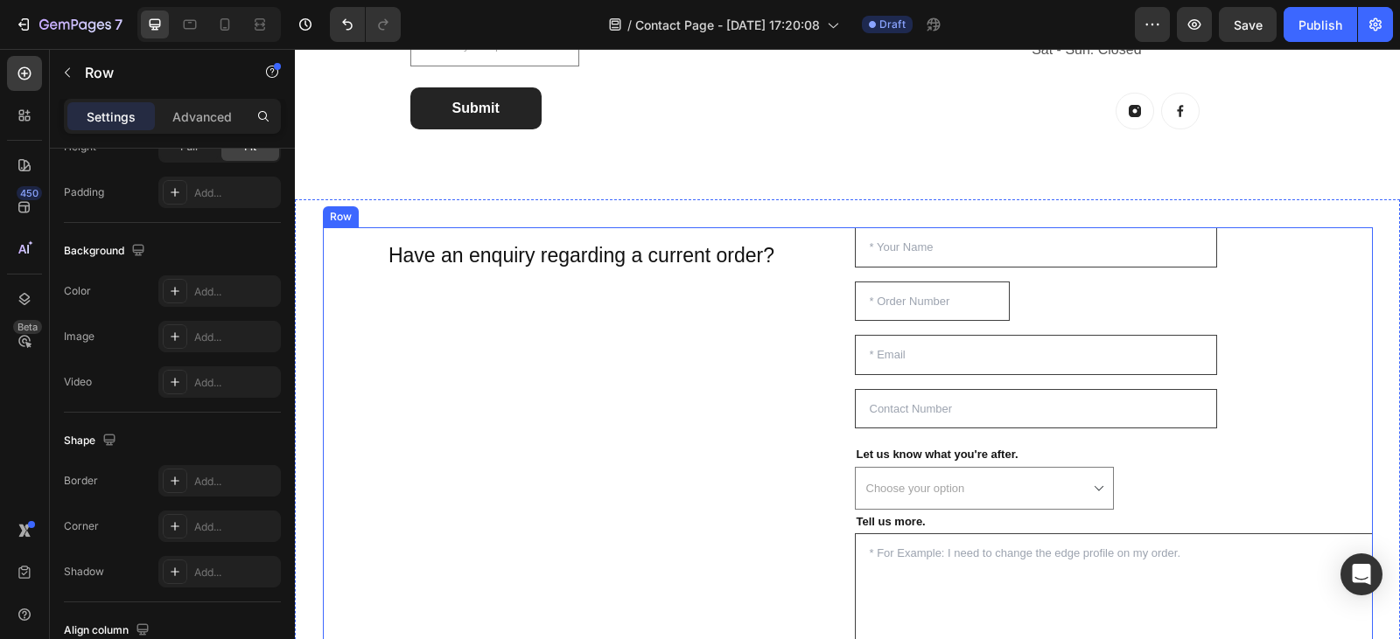
click at [583, 372] on div "Have an enquiry regarding a current order? Heading Row" at bounding box center [582, 472] width 518 height 490
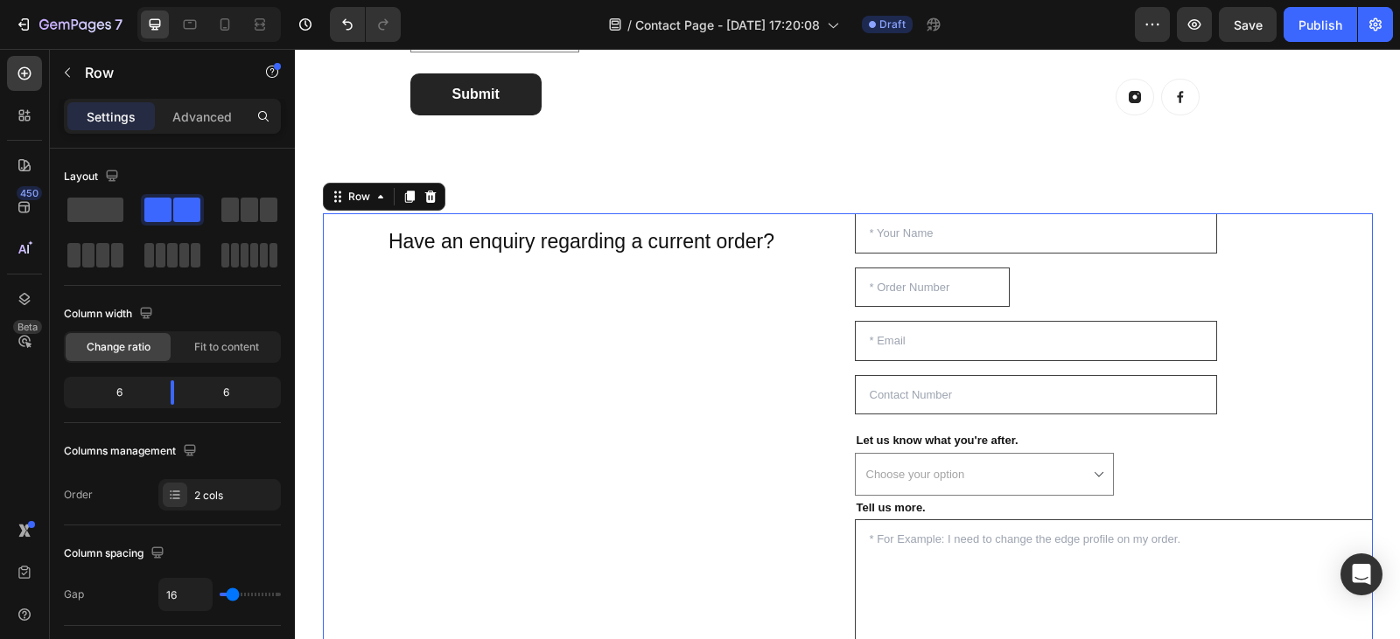
scroll to position [825, 0]
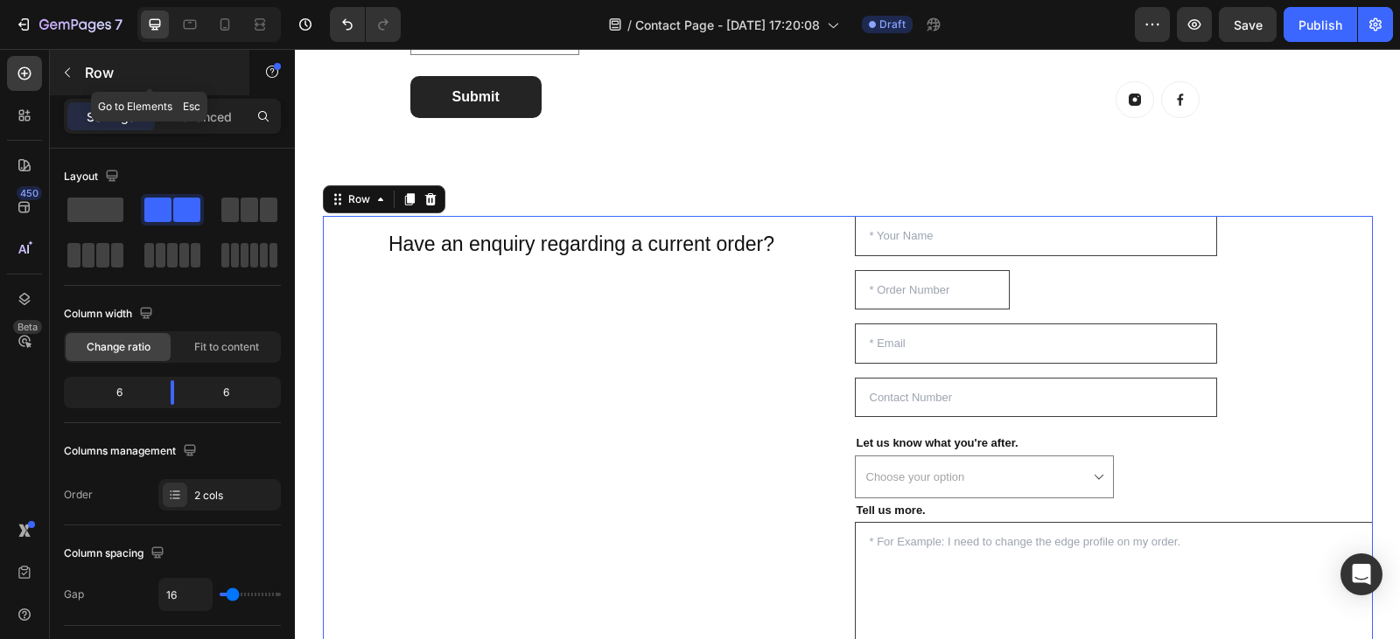
click at [71, 75] on icon "button" at bounding box center [67, 73] width 14 height 14
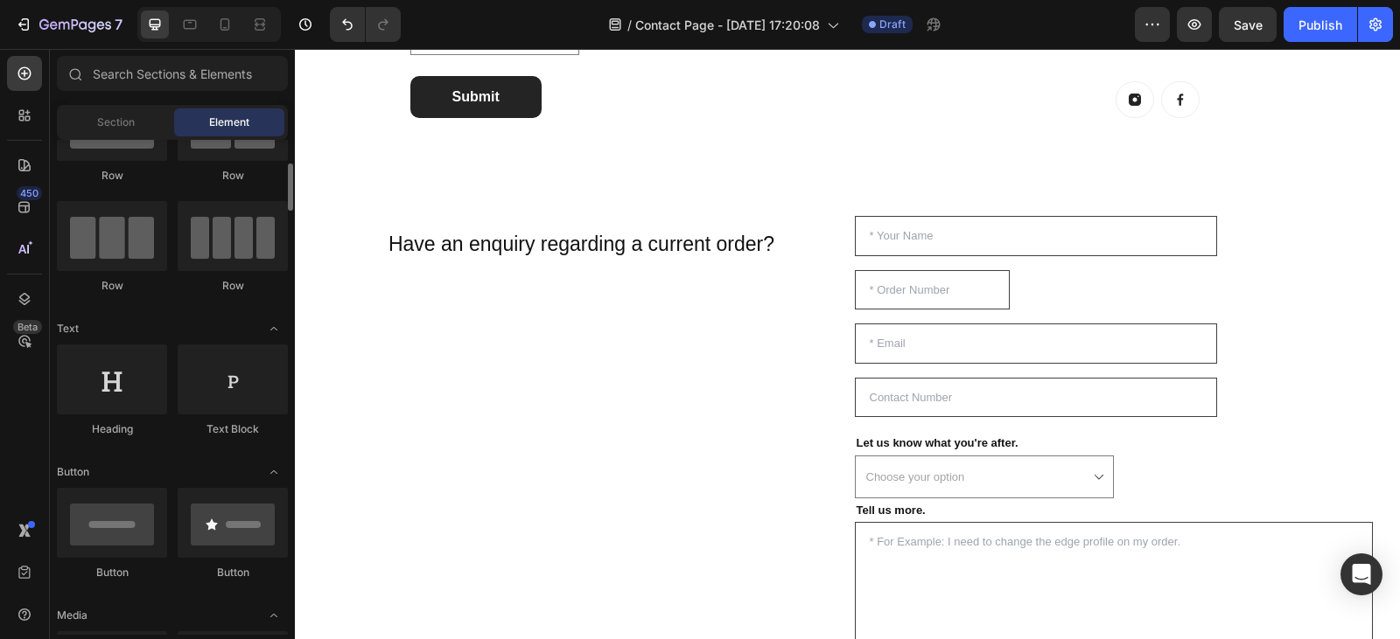
scroll to position [0, 0]
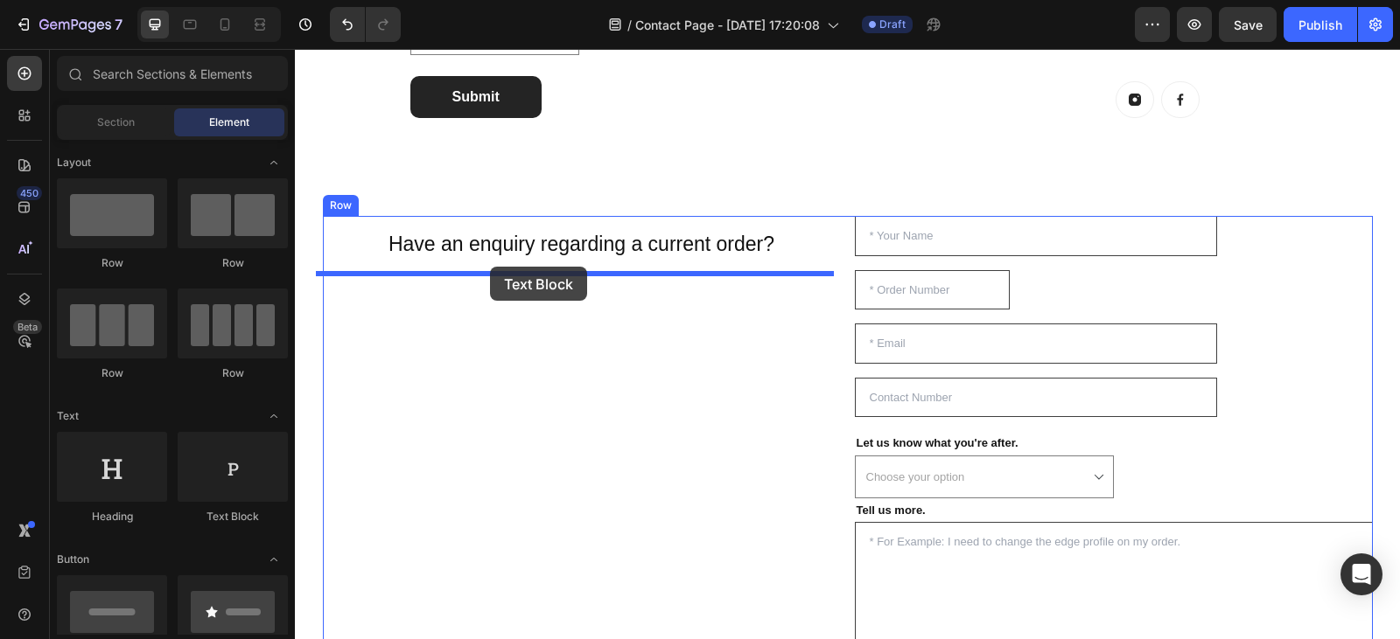
drag, startPoint x: 513, startPoint y: 521, endPoint x: 490, endPoint y: 267, distance: 255.6
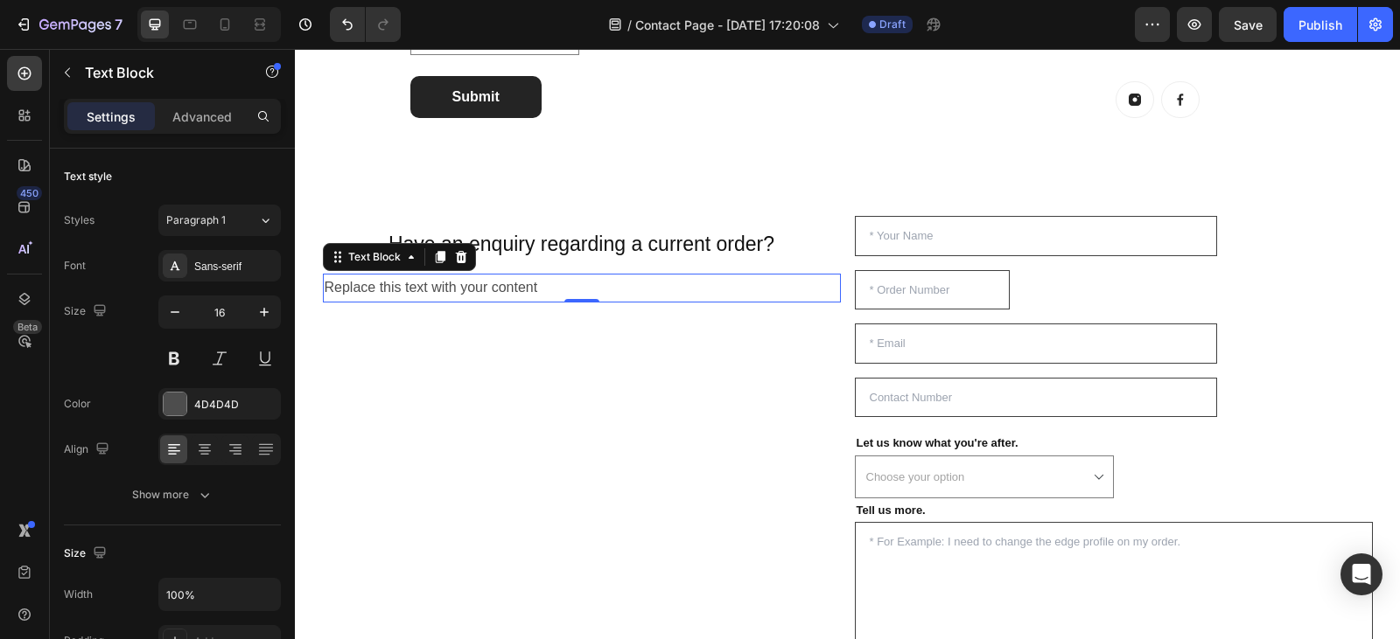
click at [537, 289] on div "Replace this text with your content" at bounding box center [582, 288] width 518 height 29
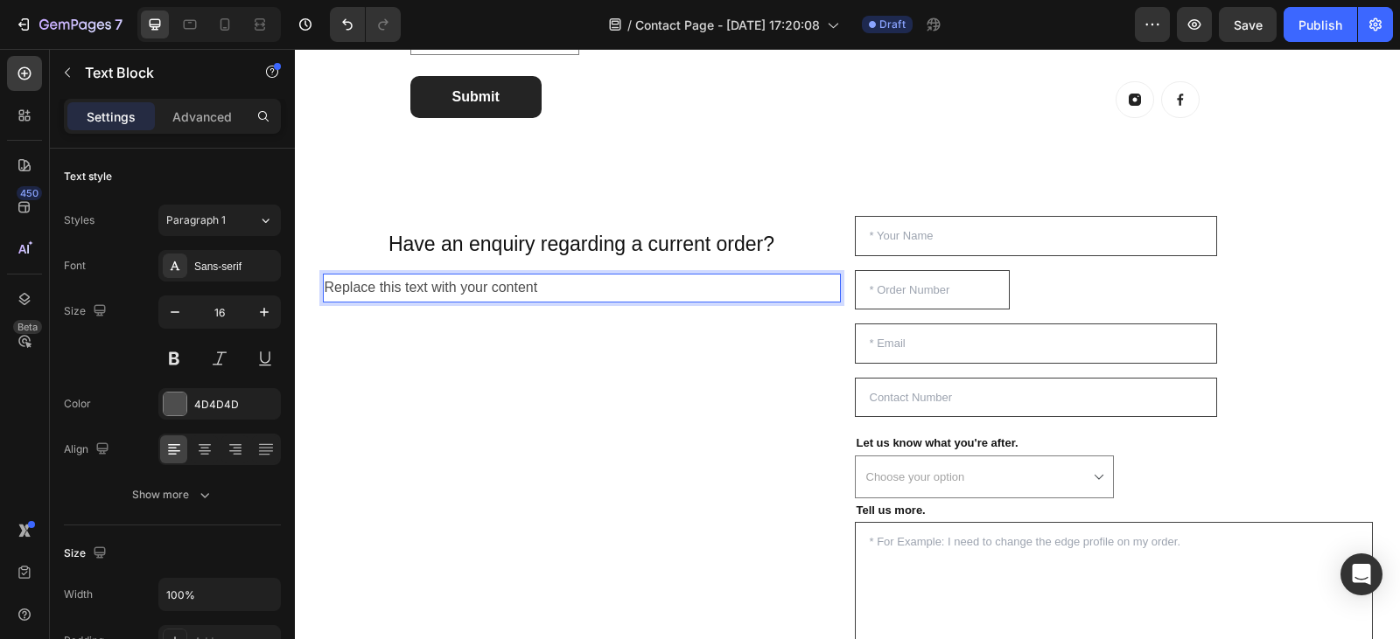
click at [537, 289] on p "Replace this text with your content" at bounding box center [582, 288] width 514 height 25
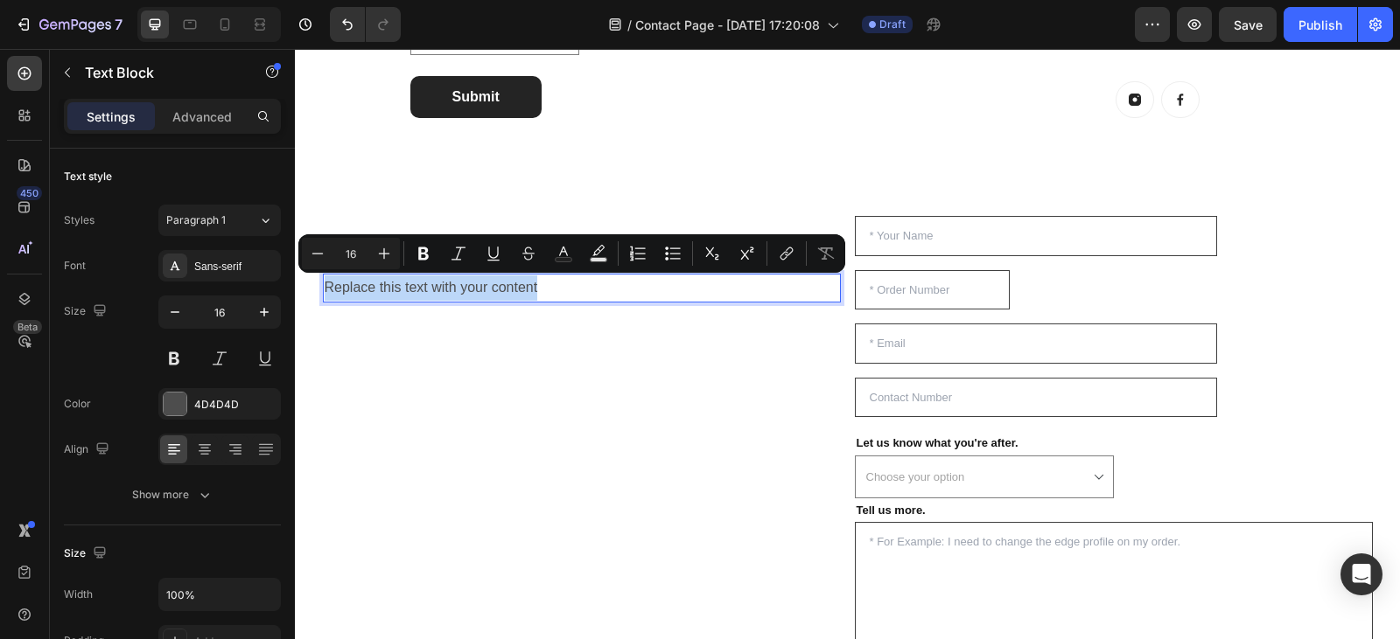
drag, startPoint x: 537, startPoint y: 289, endPoint x: 339, endPoint y: 287, distance: 197.7
click at [339, 287] on p "Replace this text with your content" at bounding box center [582, 288] width 514 height 25
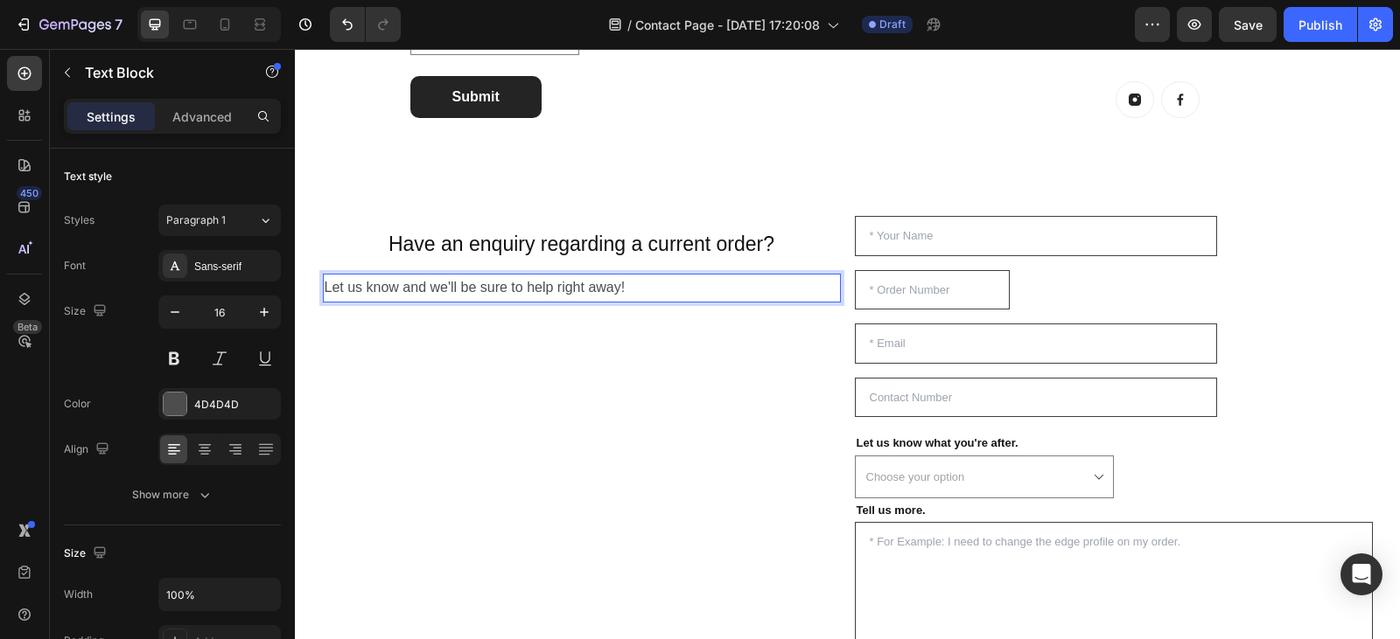
click at [394, 288] on p "Let us know and we'll be sure to help right away!" at bounding box center [582, 288] width 514 height 25
click at [722, 290] on p "Let us know what you need and we'll be sure to help right away!" at bounding box center [582, 288] width 514 height 25
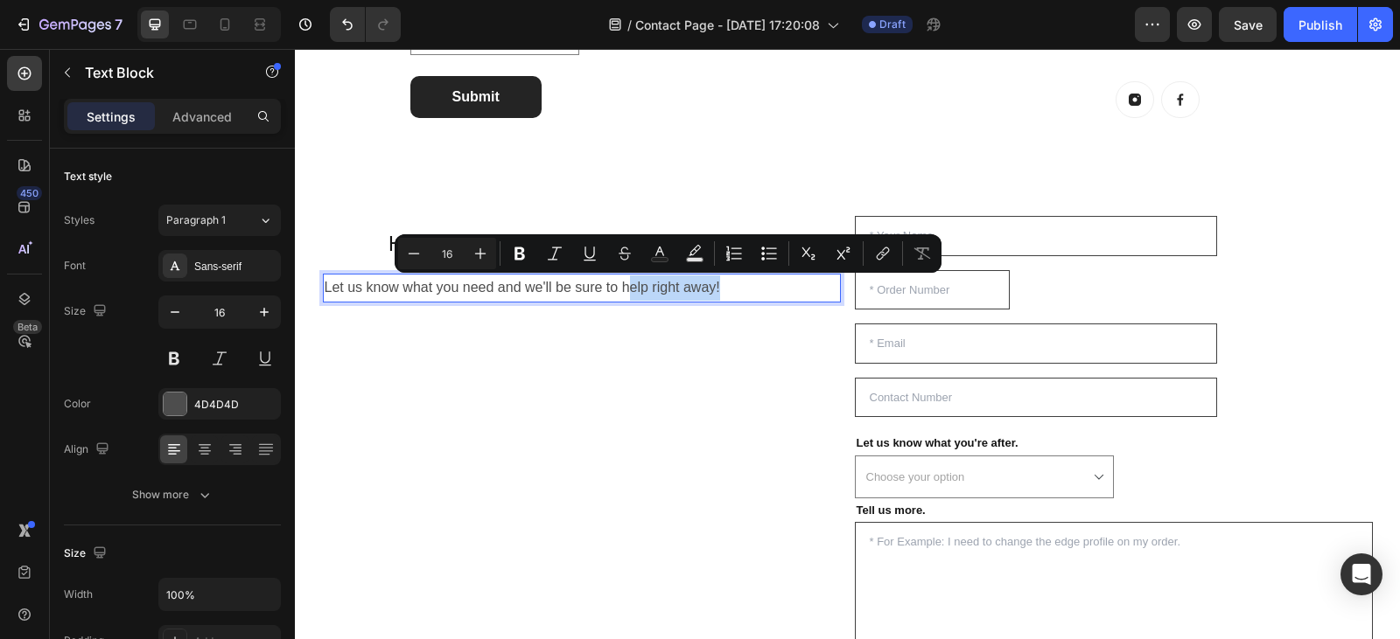
drag, startPoint x: 722, startPoint y: 290, endPoint x: 620, endPoint y: 289, distance: 101.5
click at [620, 289] on p "Let us know what you need and we'll be sure to help right away!" at bounding box center [582, 288] width 514 height 25
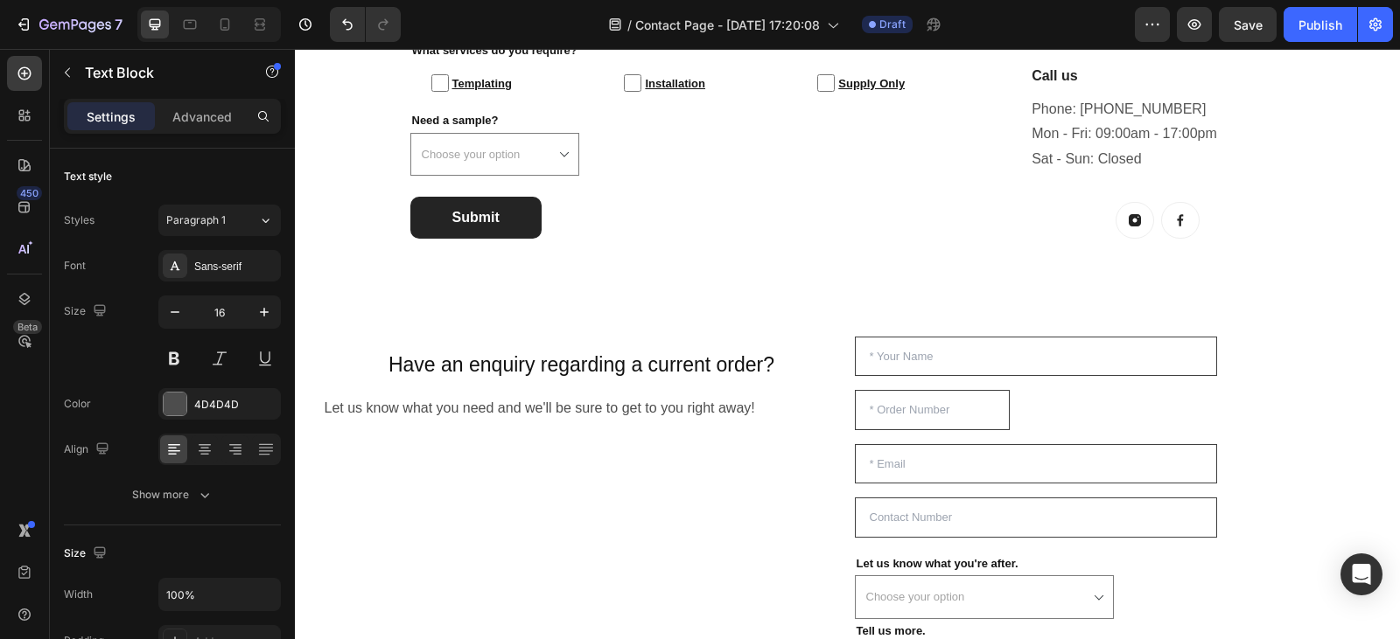
scroll to position [986, 0]
click at [419, 406] on p "Let us know what you need and we'll be sure to get to you right away!" at bounding box center [582, 407] width 514 height 25
click at [757, 405] on p "Let us know what you need and we'll be sure to get to you right away!" at bounding box center [582, 407] width 514 height 25
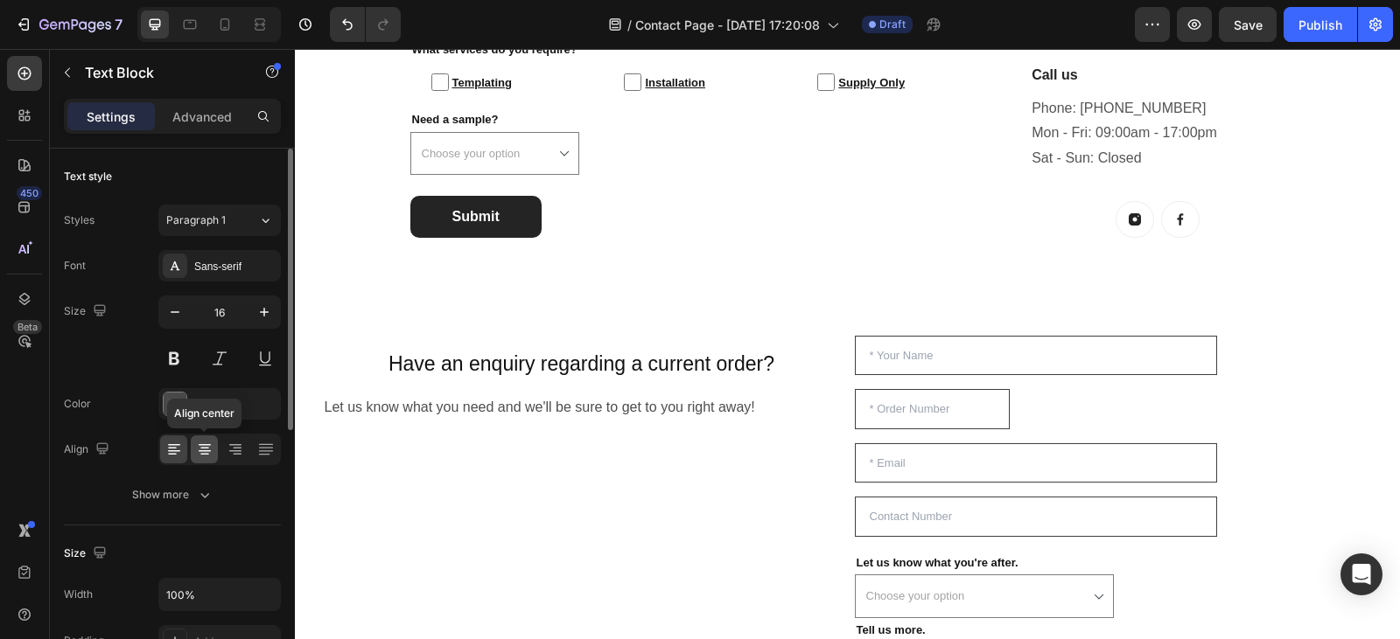
click at [200, 457] on icon at bounding box center [204, 449] width 17 height 17
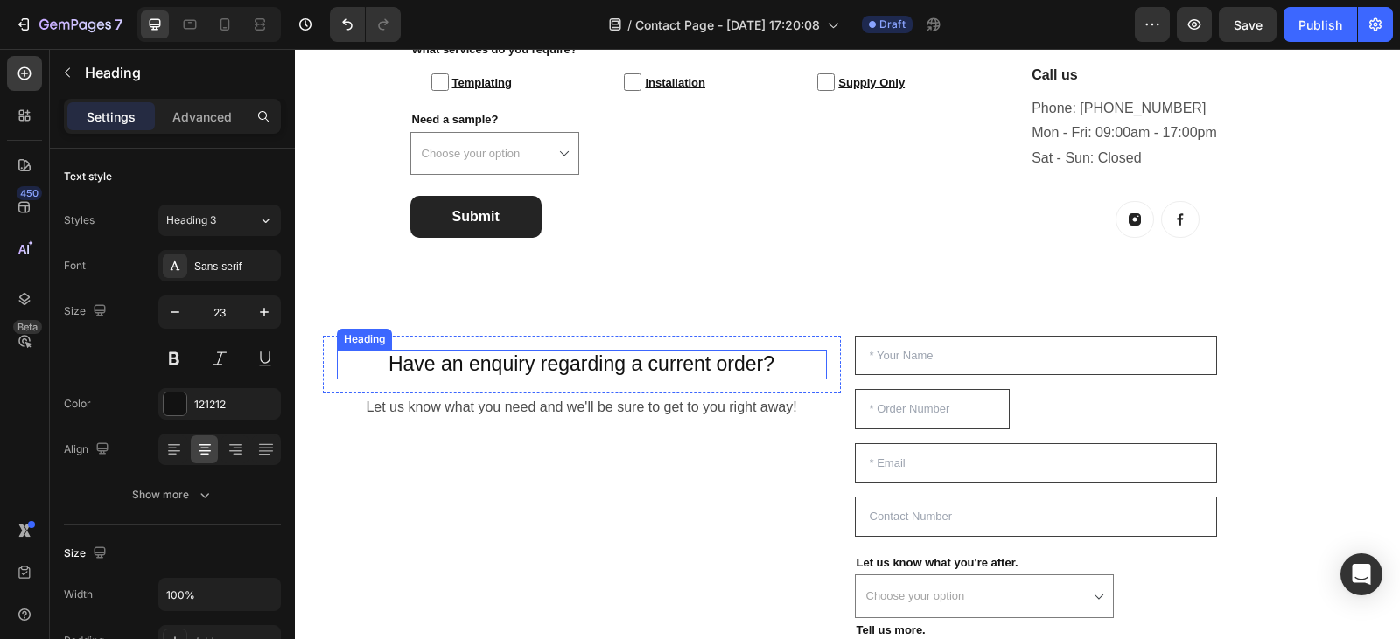
click at [495, 367] on h2 "Have an enquiry regarding a current order?" at bounding box center [582, 365] width 490 height 30
click at [217, 118] on p "Advanced" at bounding box center [201, 117] width 59 height 18
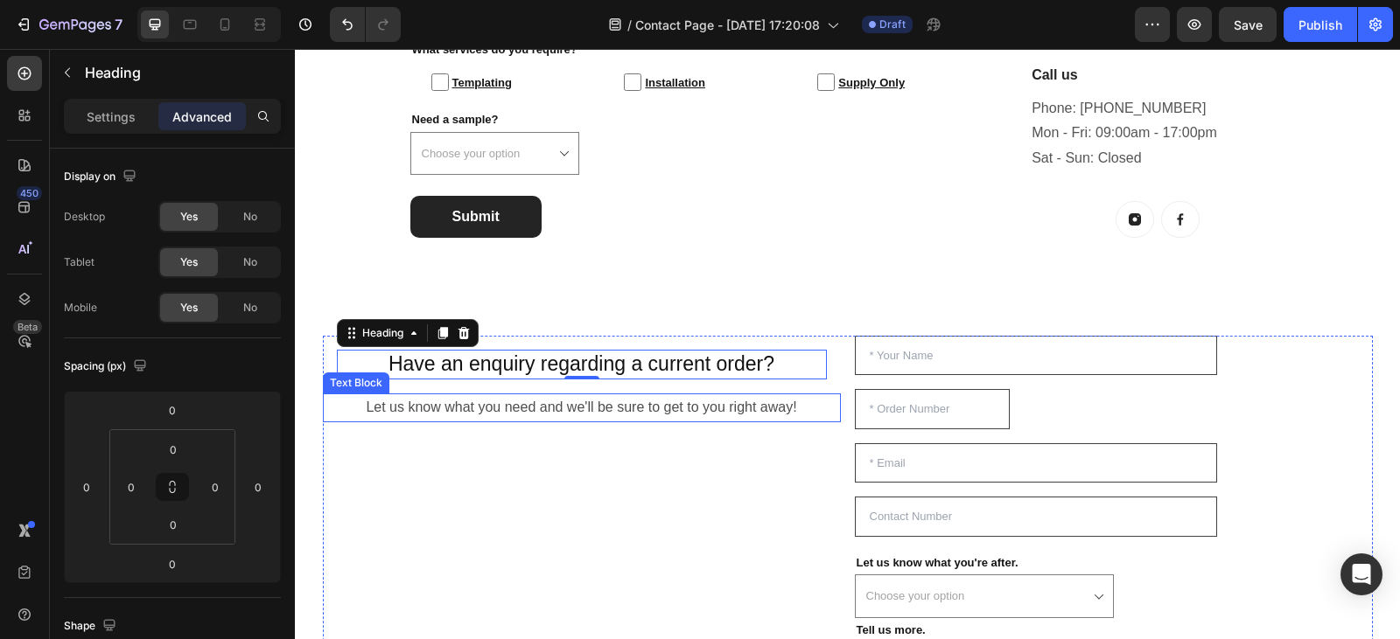
click at [353, 394] on div "Let us know what you need and we'll be sure to get to you right away!" at bounding box center [582, 408] width 518 height 29
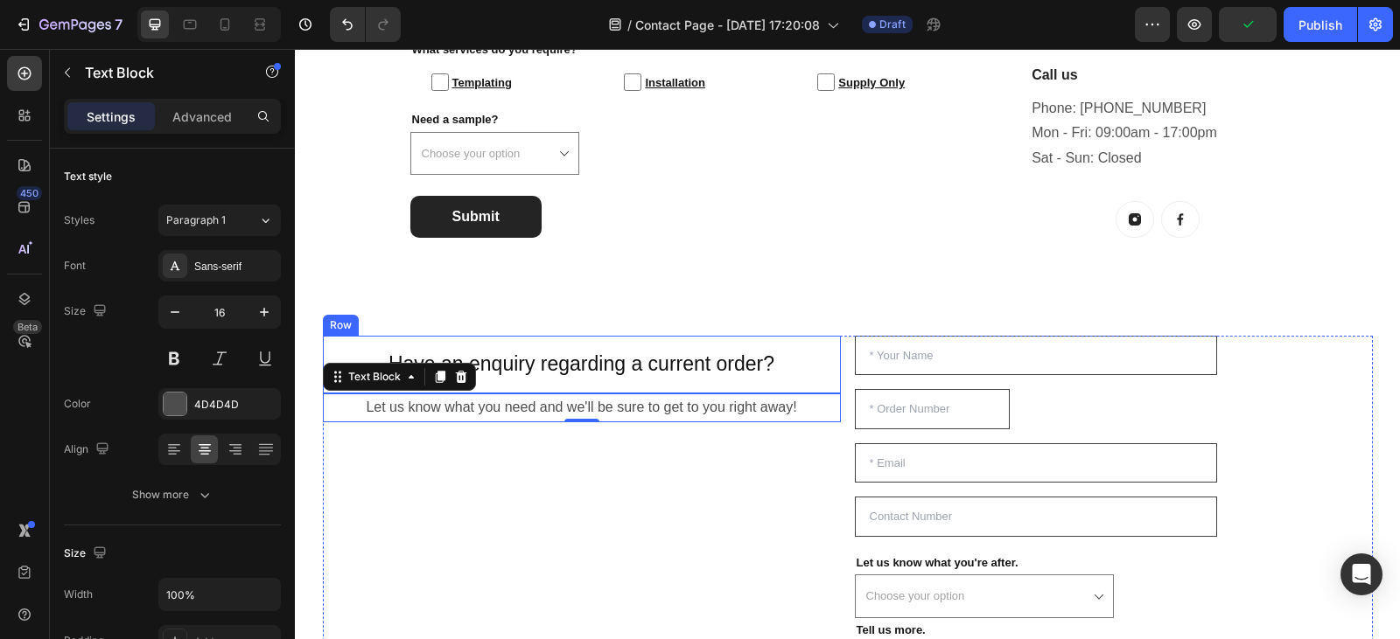
click at [326, 351] on div "Have an enquiry regarding a current order? Heading Row" at bounding box center [582, 365] width 518 height 58
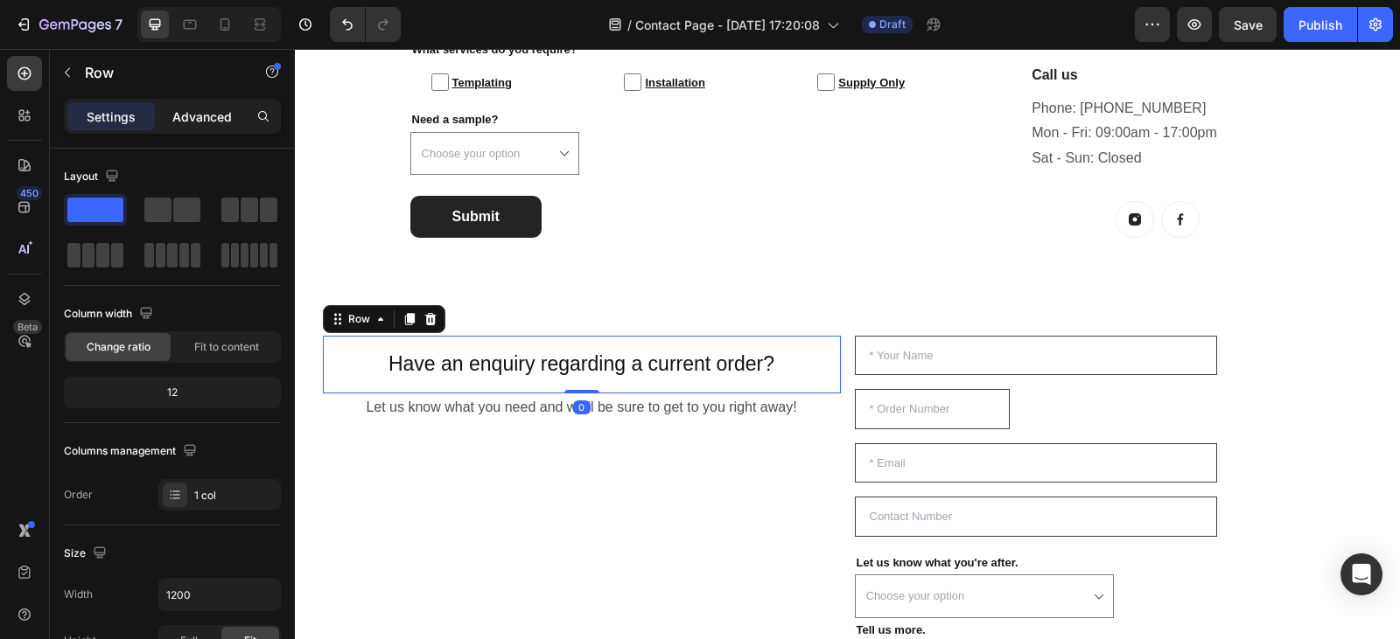
click at [191, 108] on p "Advanced" at bounding box center [201, 117] width 59 height 18
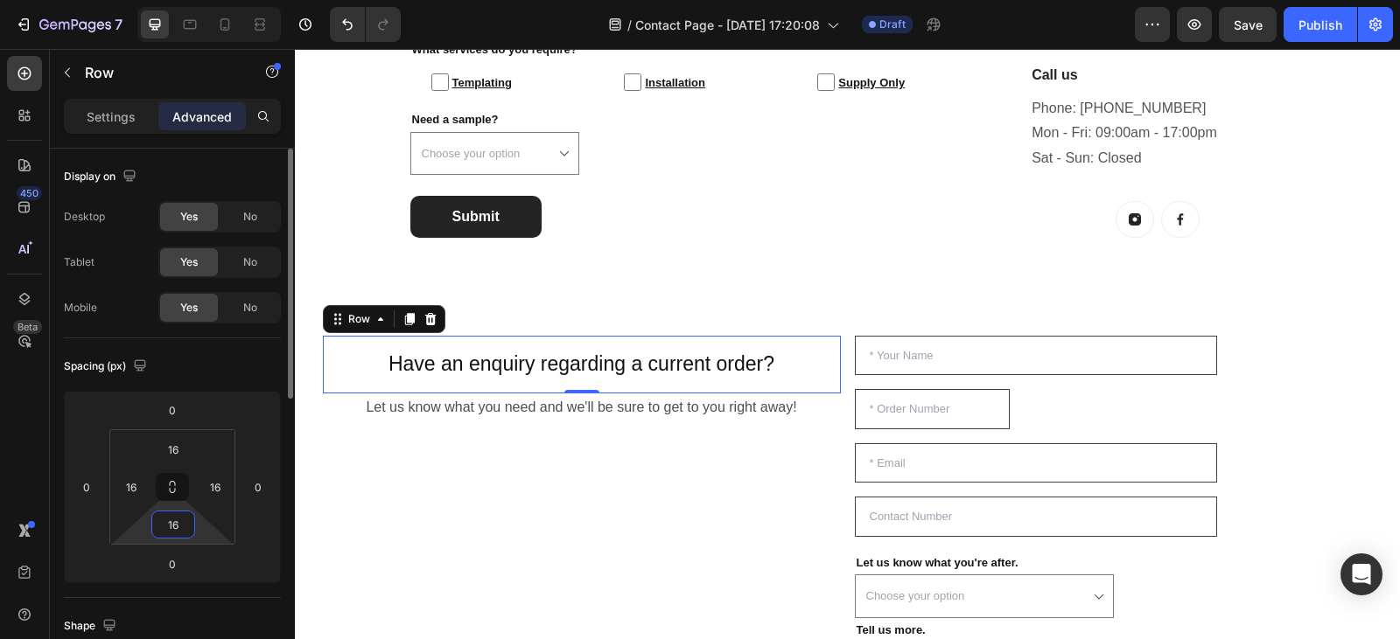
click at [184, 525] on input "16" at bounding box center [173, 525] width 35 height 26
type input "5"
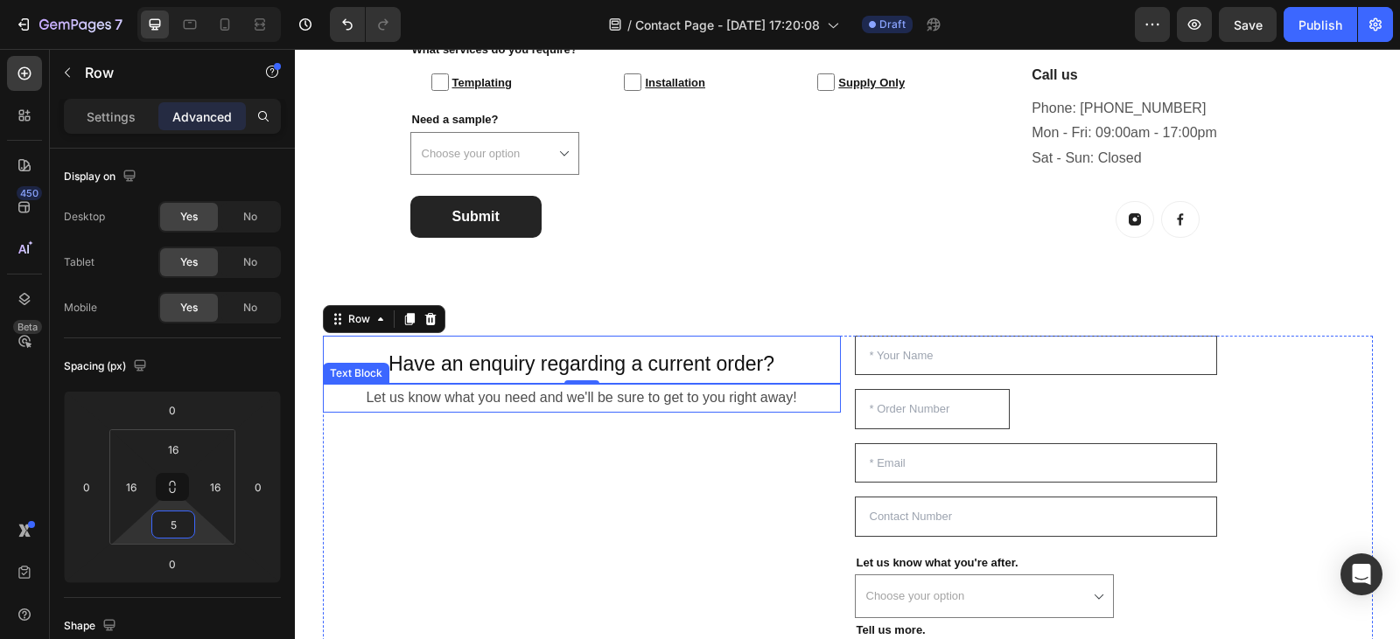
click at [350, 393] on p "Let us know what you need and we'll be sure to get to you right away!" at bounding box center [582, 398] width 514 height 25
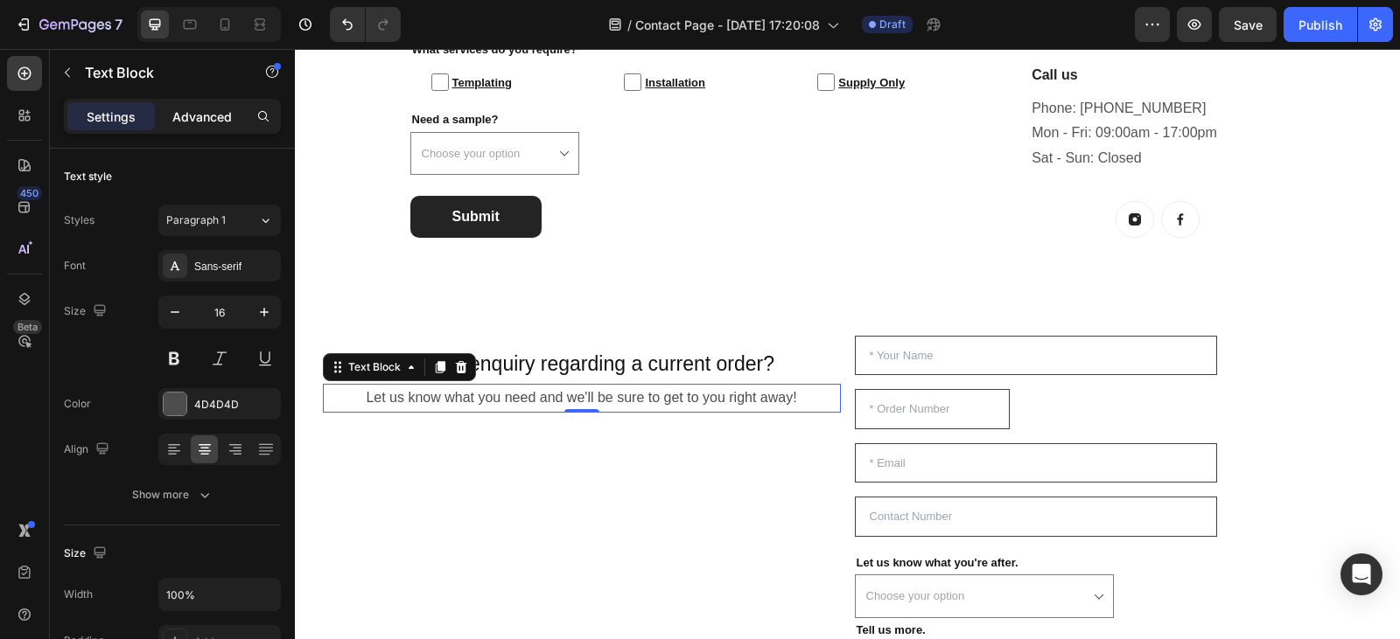
click at [206, 108] on p "Advanced" at bounding box center [201, 117] width 59 height 18
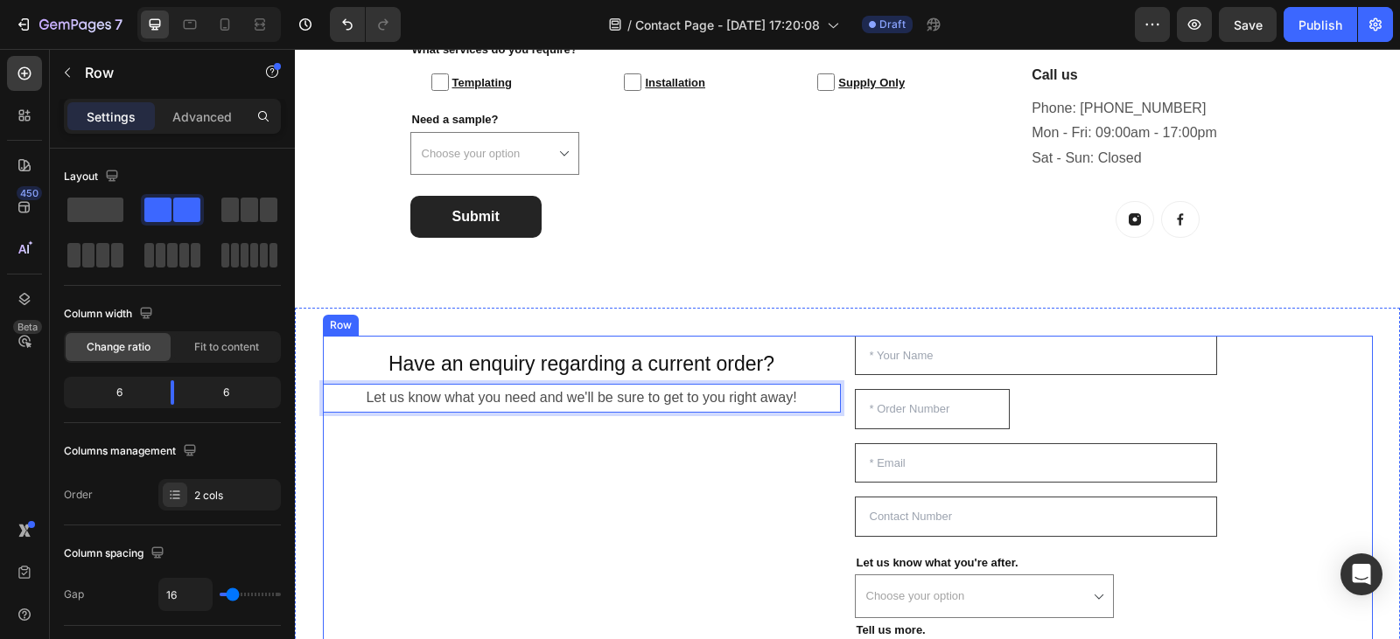
click at [463, 459] on div "Have an enquiry regarding a current order? Heading Row Let us know what you nee…" at bounding box center [582, 581] width 518 height 490
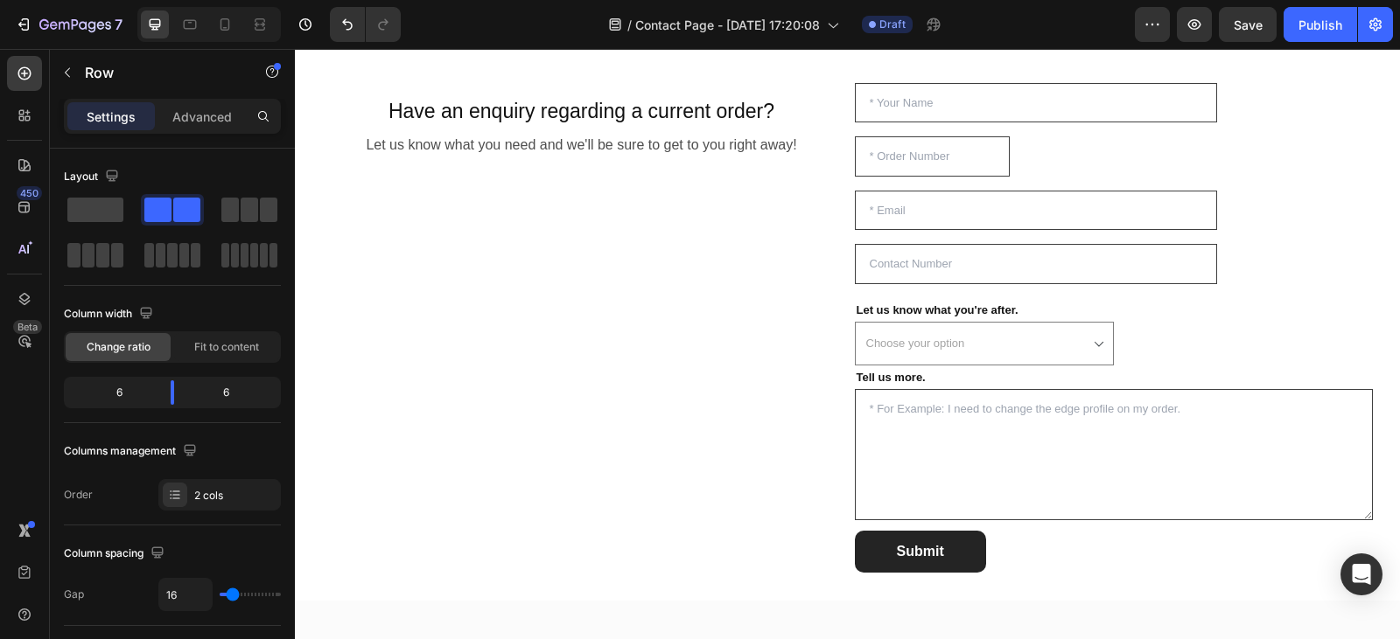
scroll to position [1239, 0]
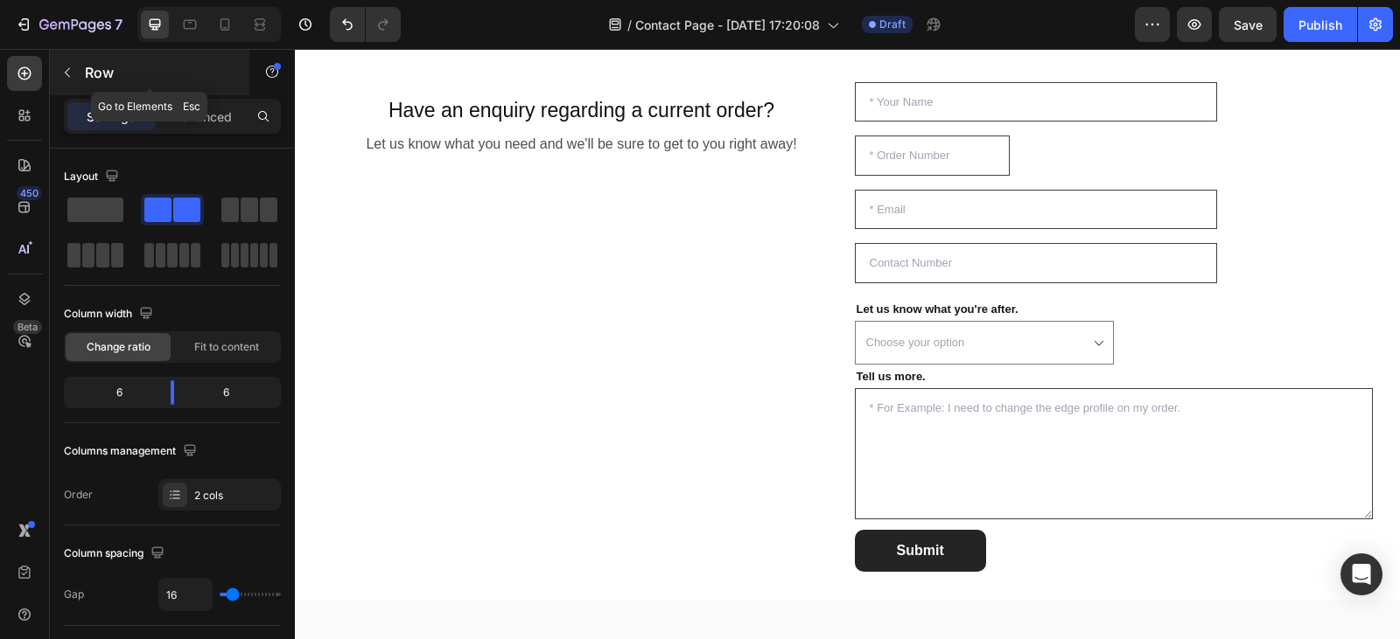
click at [65, 71] on icon "button" at bounding box center [67, 73] width 14 height 14
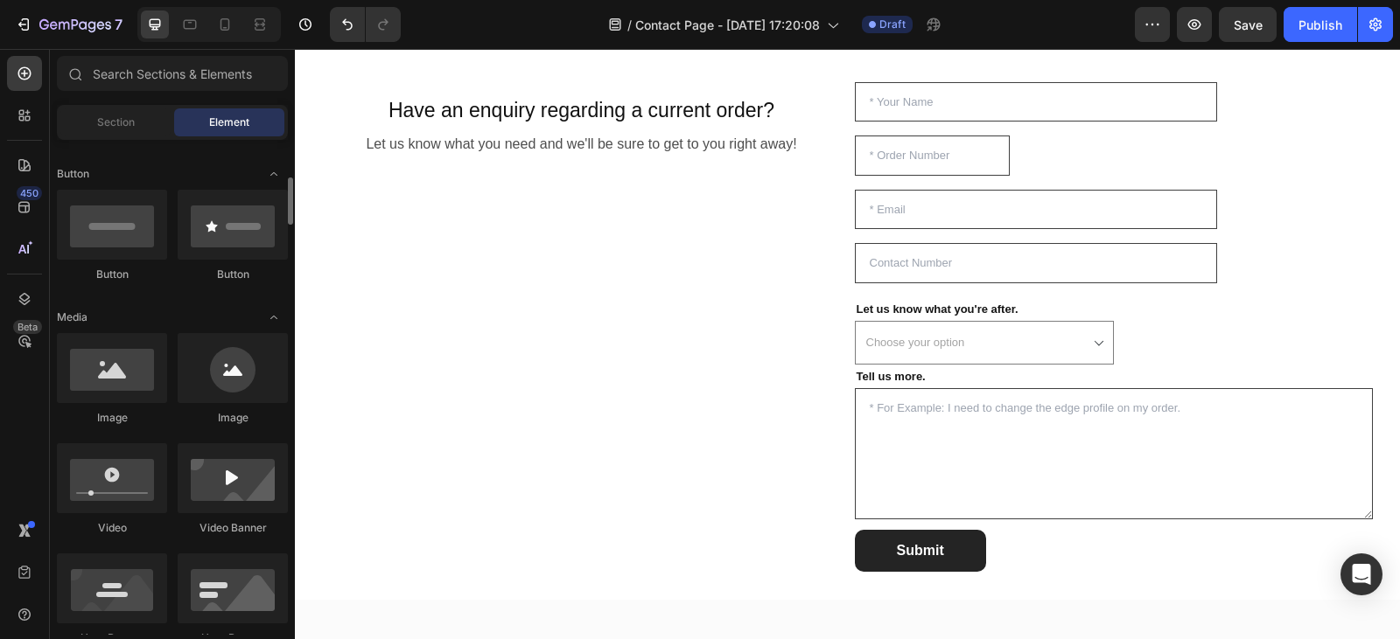
scroll to position [387, 0]
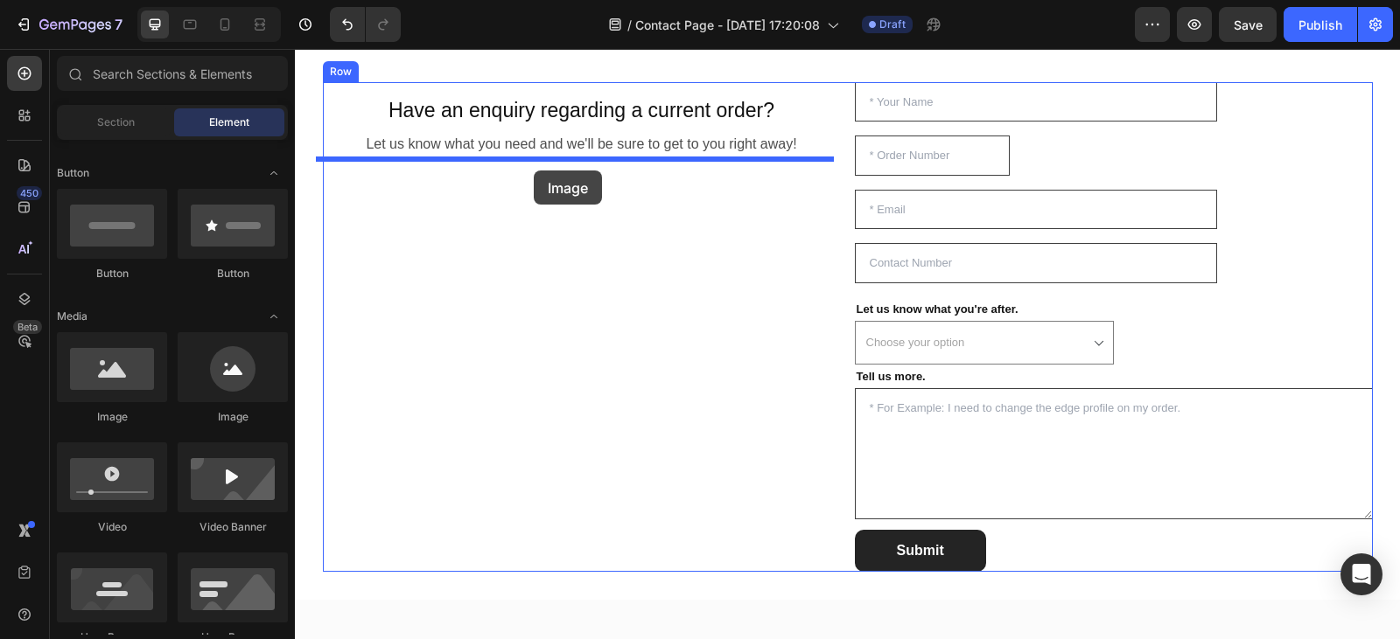
drag, startPoint x: 407, startPoint y: 414, endPoint x: 534, endPoint y: 168, distance: 276.6
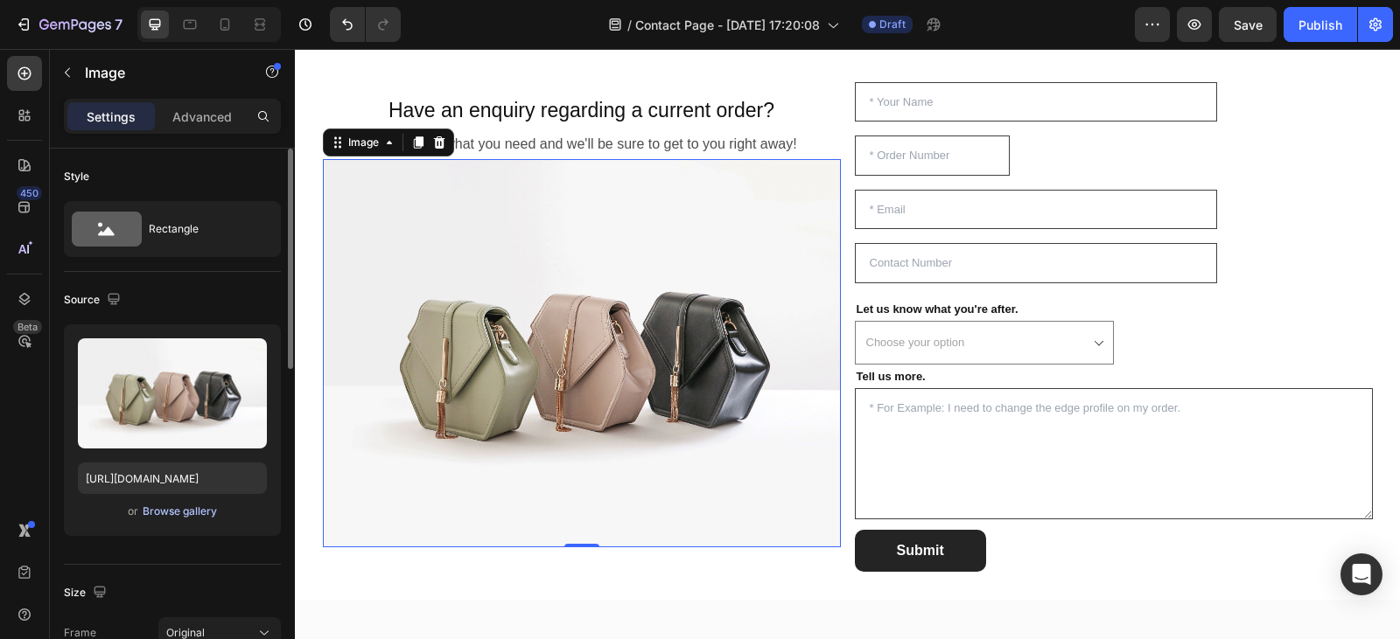
click at [191, 516] on div "Browse gallery" at bounding box center [180, 512] width 74 height 16
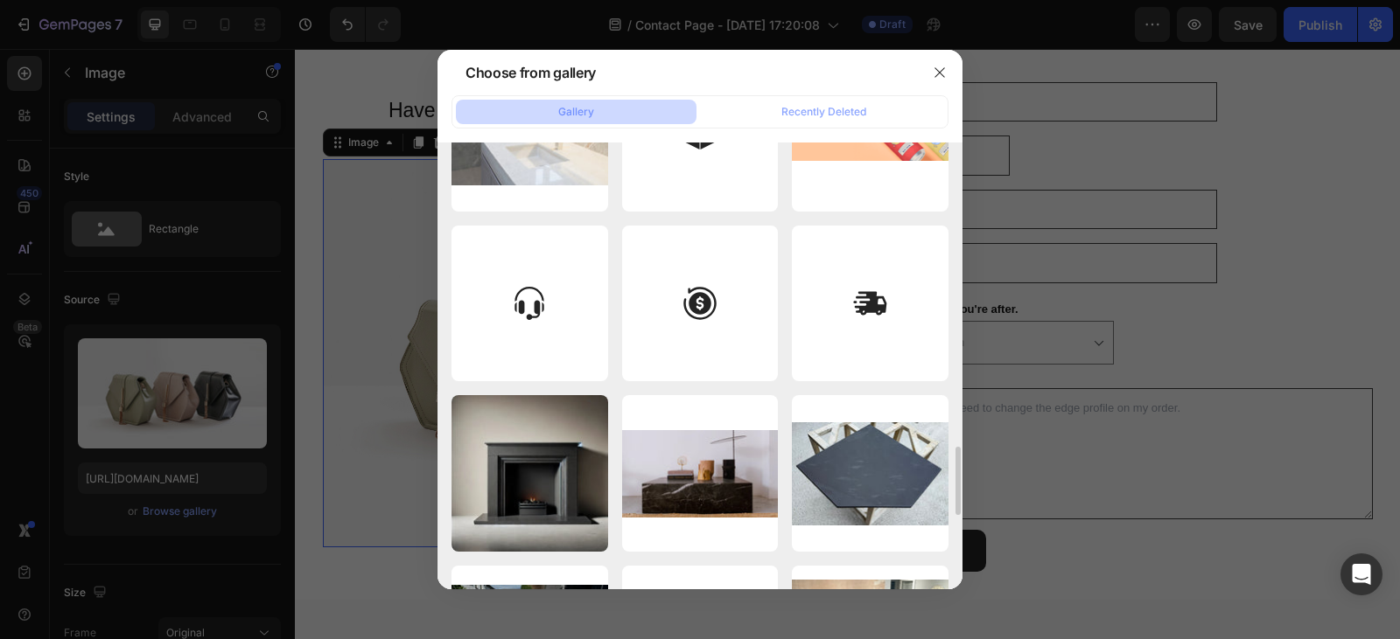
scroll to position [1974, 0]
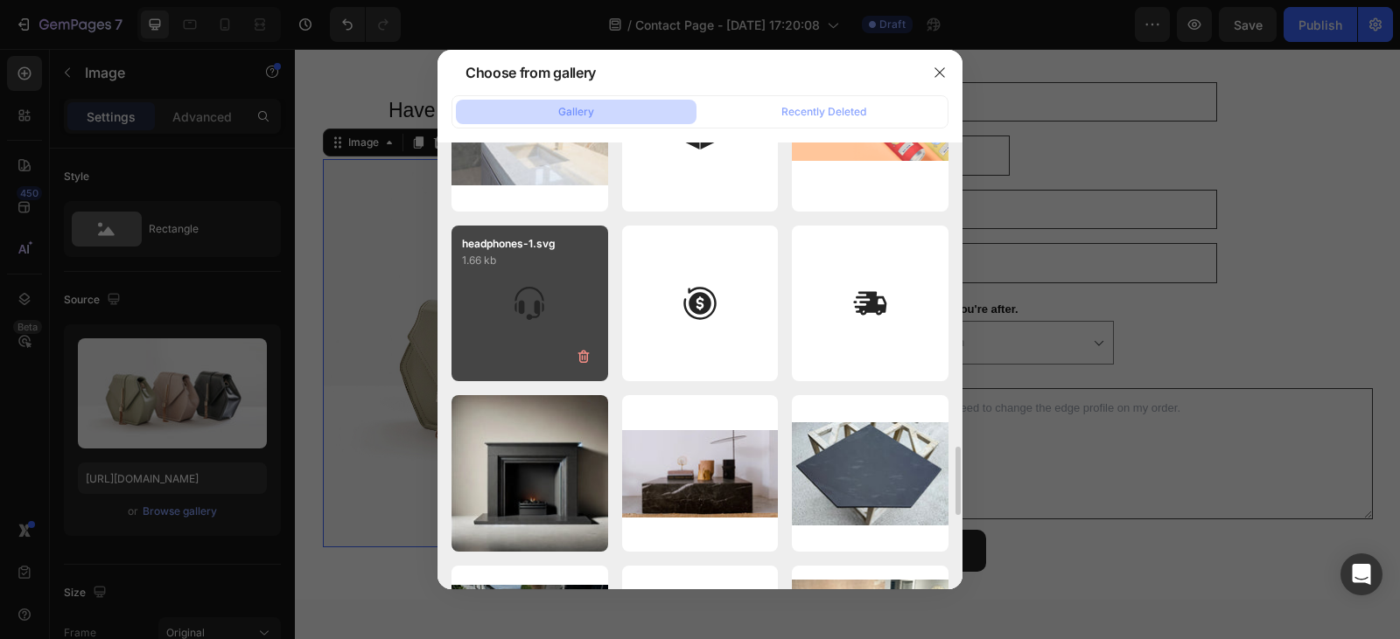
click at [576, 313] on div "headphones-1.svg 1.66 kb" at bounding box center [529, 304] width 157 height 157
type input "[URL][DOMAIN_NAME]"
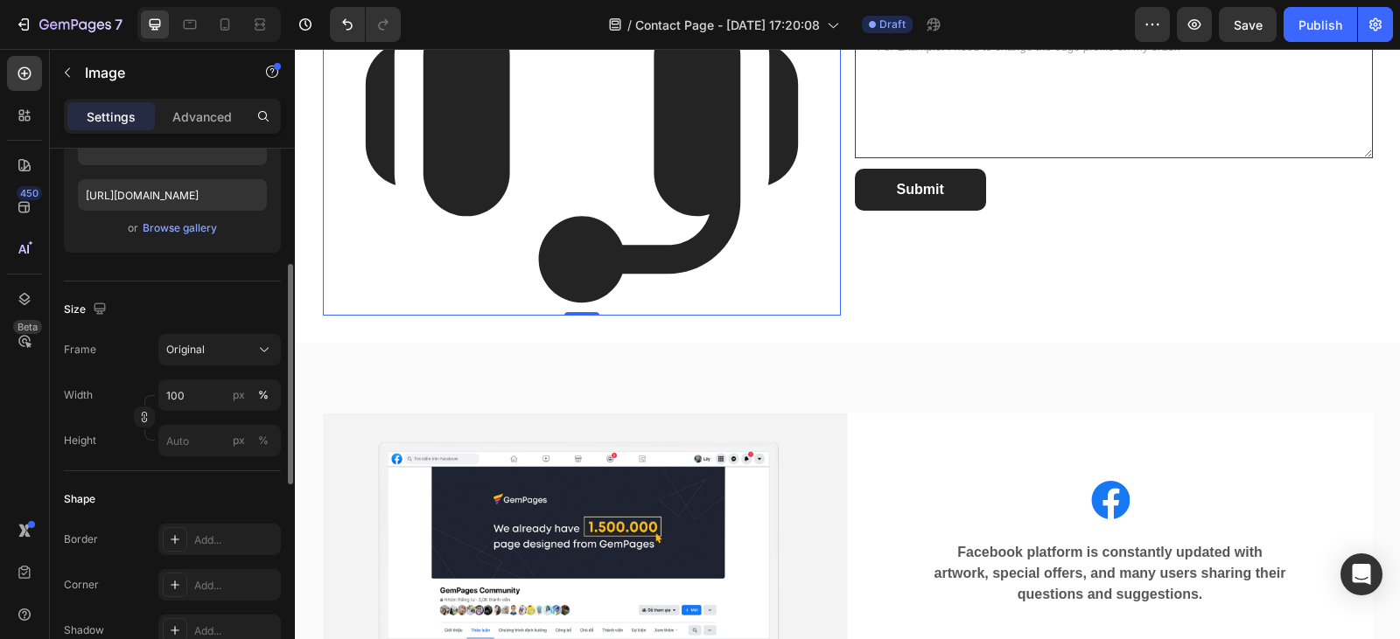
scroll to position [287, 0]
click at [194, 394] on input "100" at bounding box center [219, 391] width 122 height 31
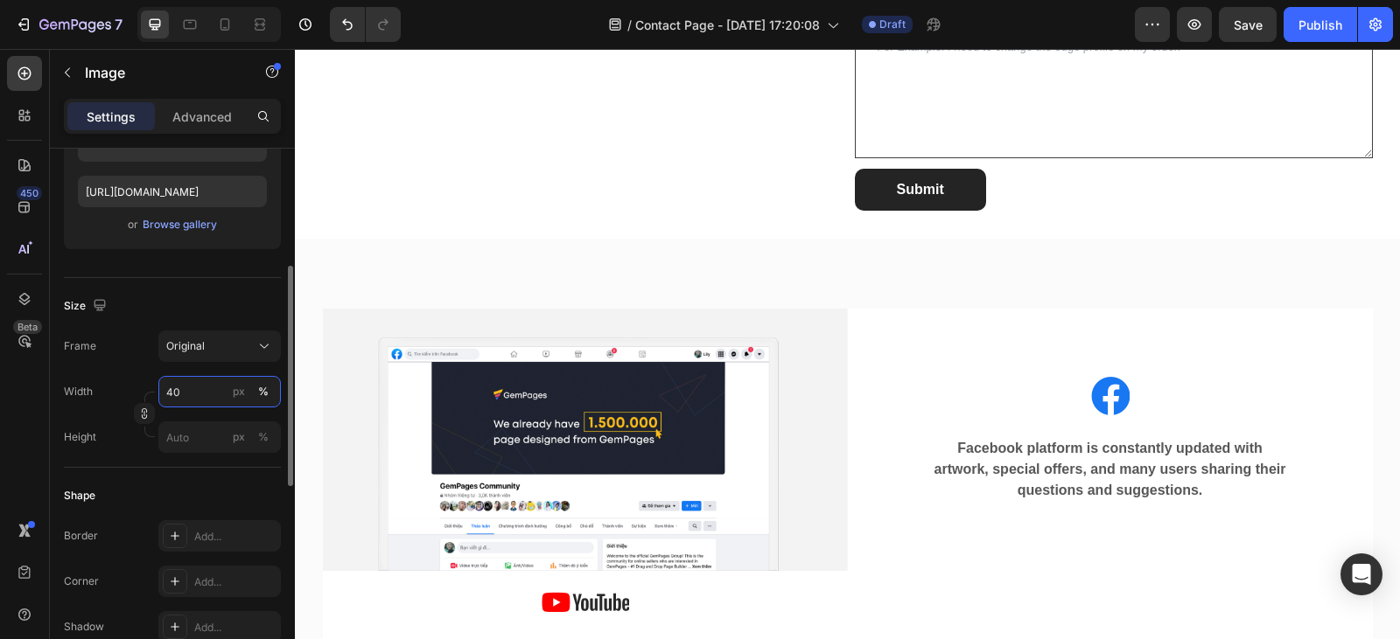
type input "40"
click at [227, 295] on div "Size" at bounding box center [172, 306] width 217 height 28
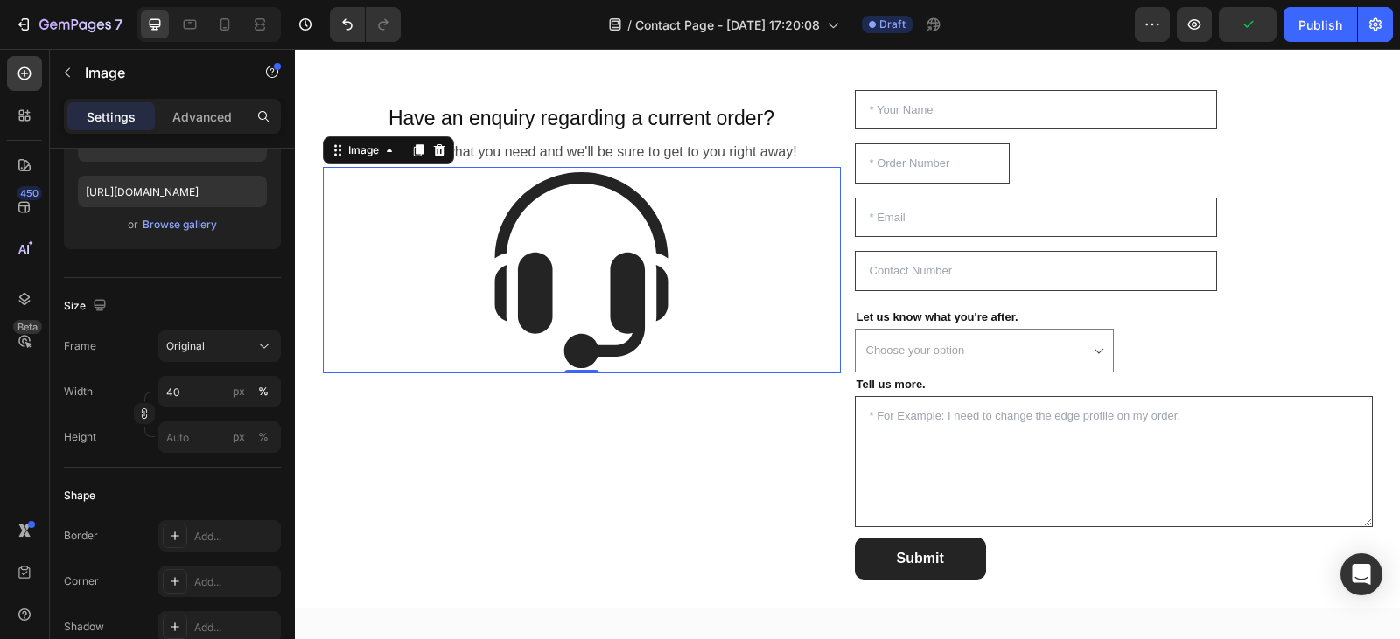
scroll to position [1231, 0]
click at [489, 262] on img at bounding box center [581, 271] width 207 height 207
click at [193, 110] on p "Advanced" at bounding box center [201, 117] width 59 height 18
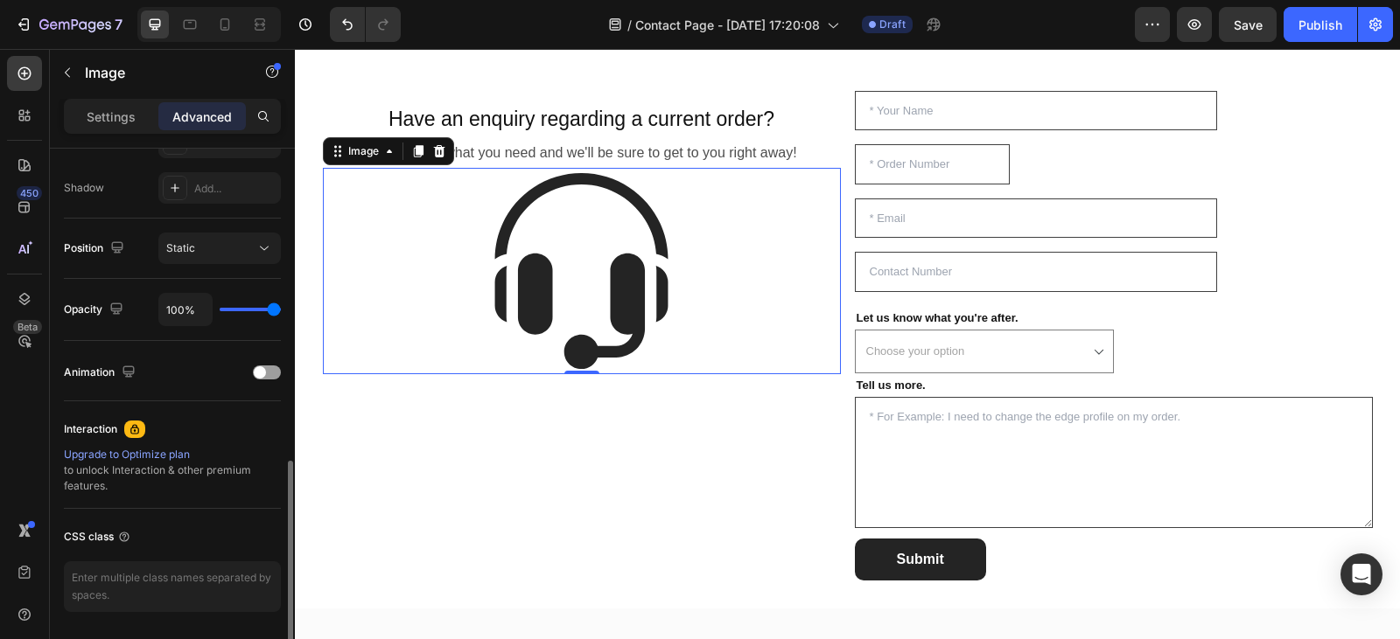
scroll to position [626, 0]
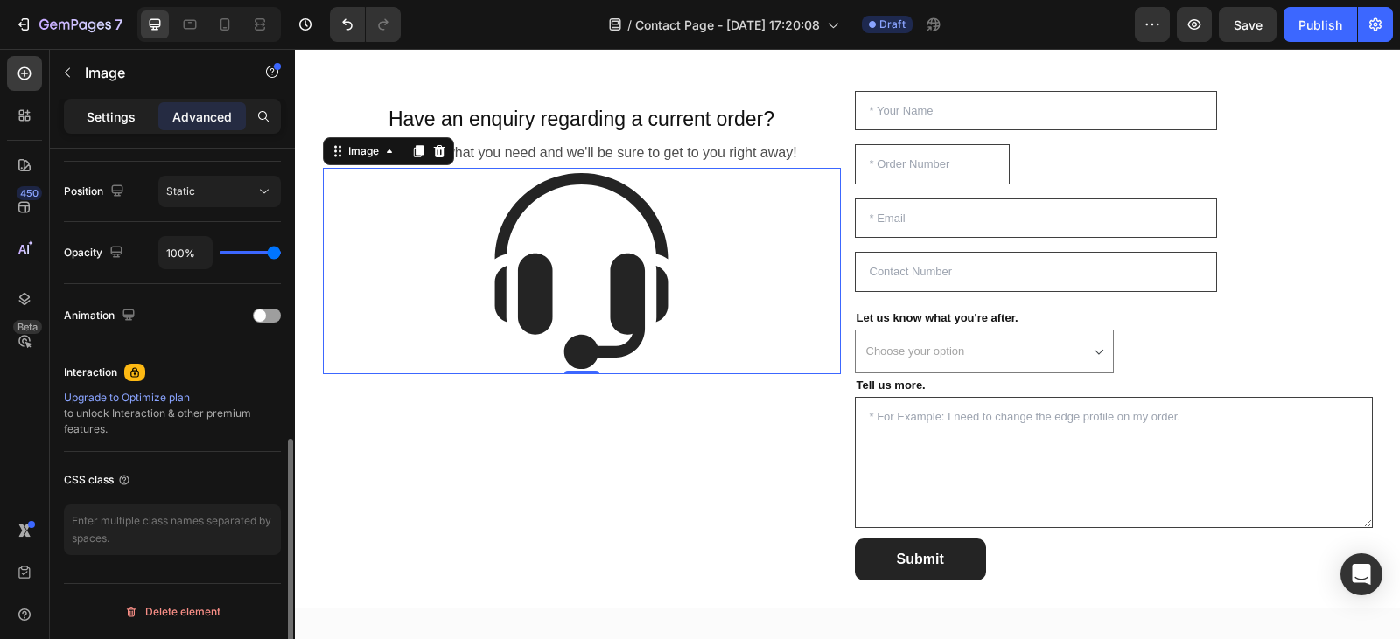
click at [106, 122] on p "Settings" at bounding box center [111, 117] width 49 height 18
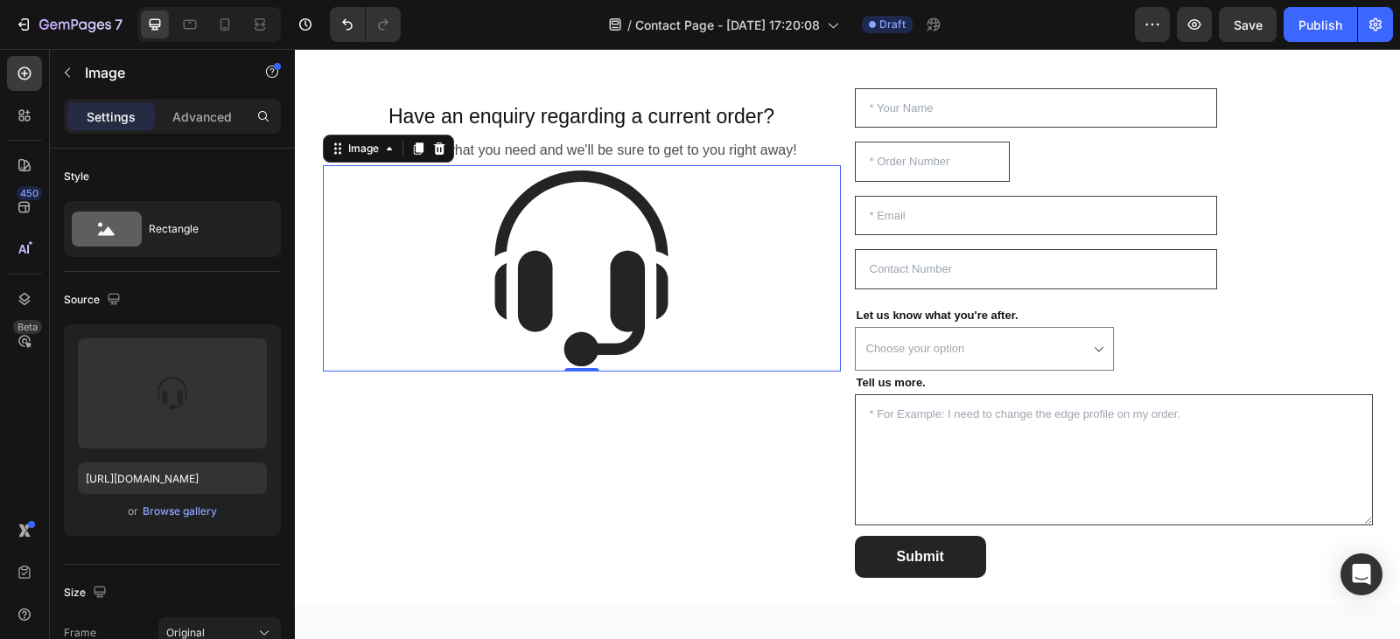
scroll to position [1227, 0]
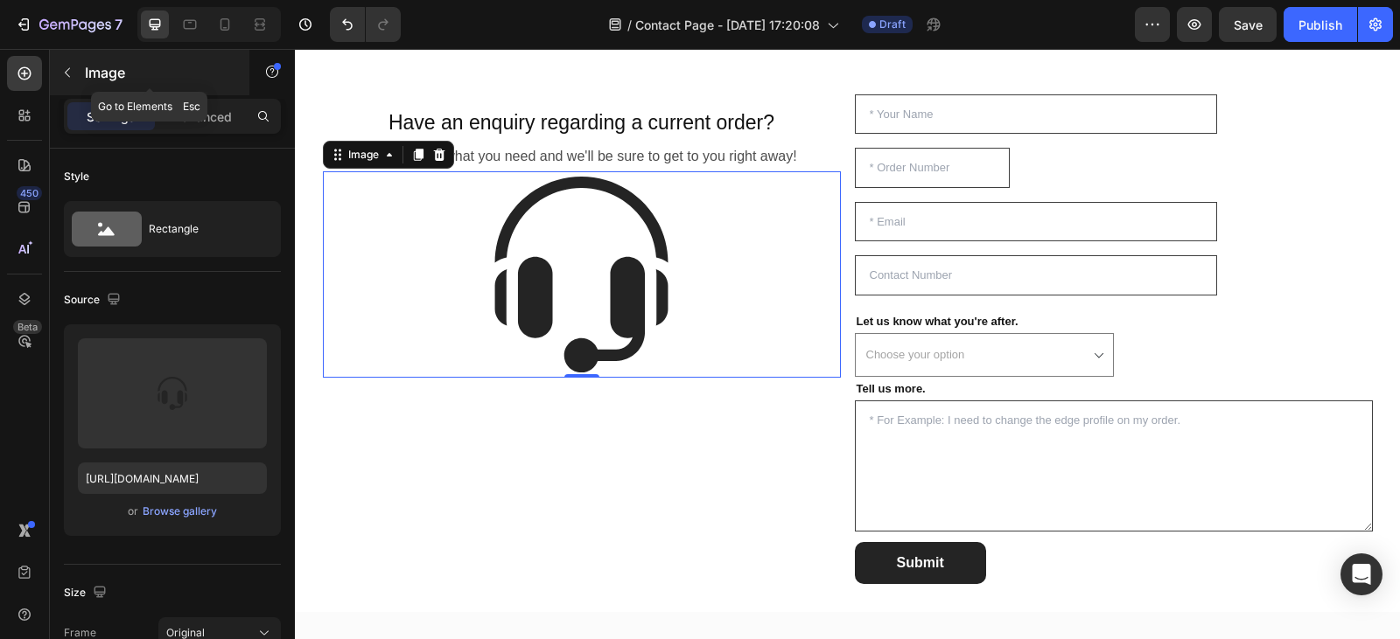
click at [67, 65] on button "button" at bounding box center [67, 73] width 28 height 28
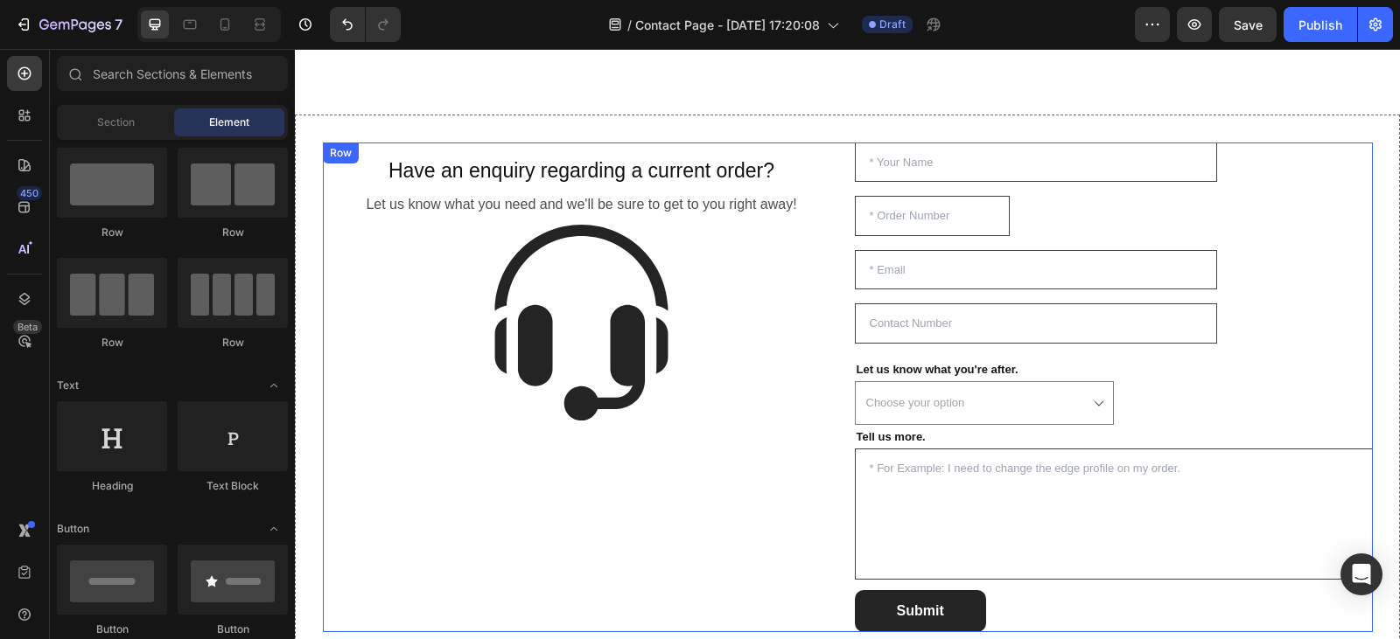
scroll to position [1181, 0]
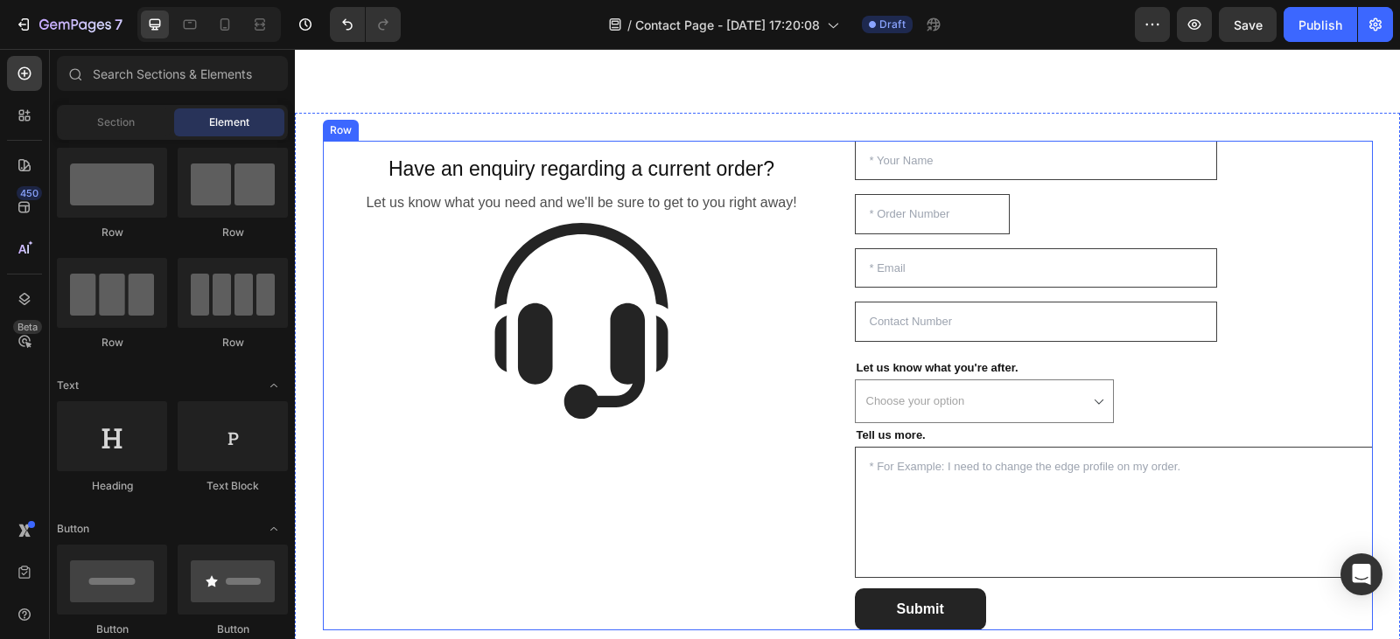
click at [840, 151] on div "Have an enquiry regarding a current order? Heading Row Let us know what you nee…" at bounding box center [848, 386] width 1050 height 490
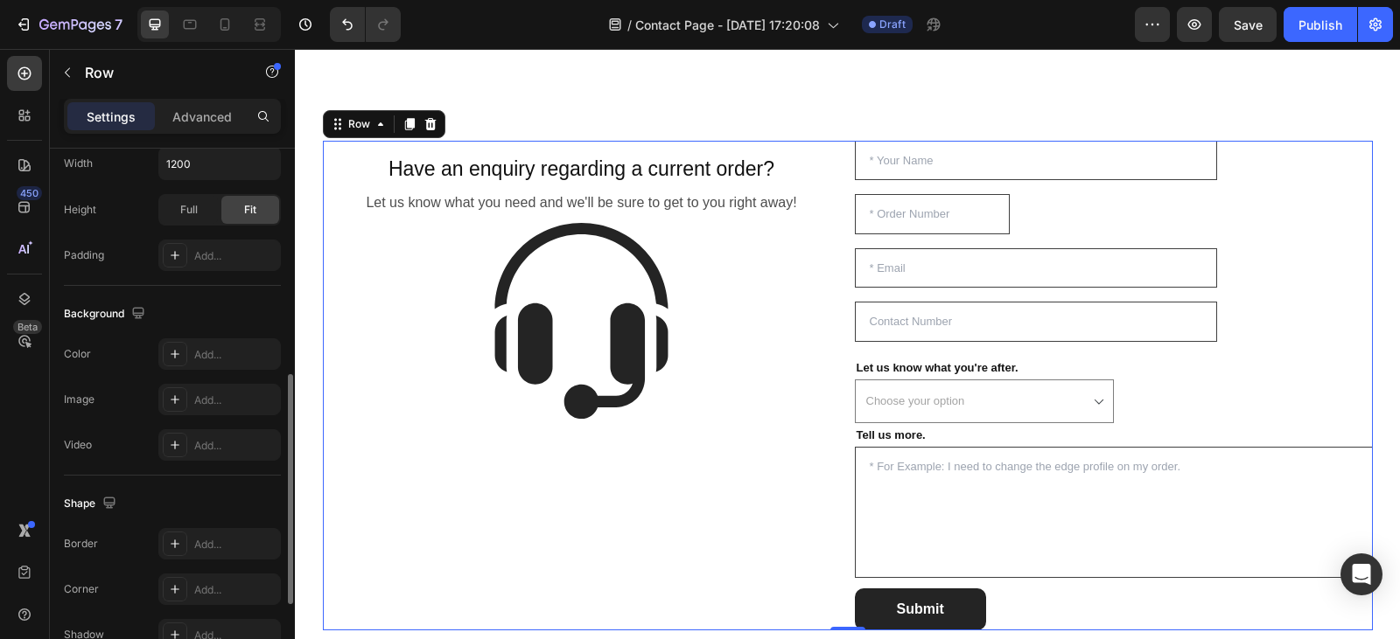
scroll to position [531, 0]
click at [218, 262] on div "Add..." at bounding box center [235, 257] width 82 height 16
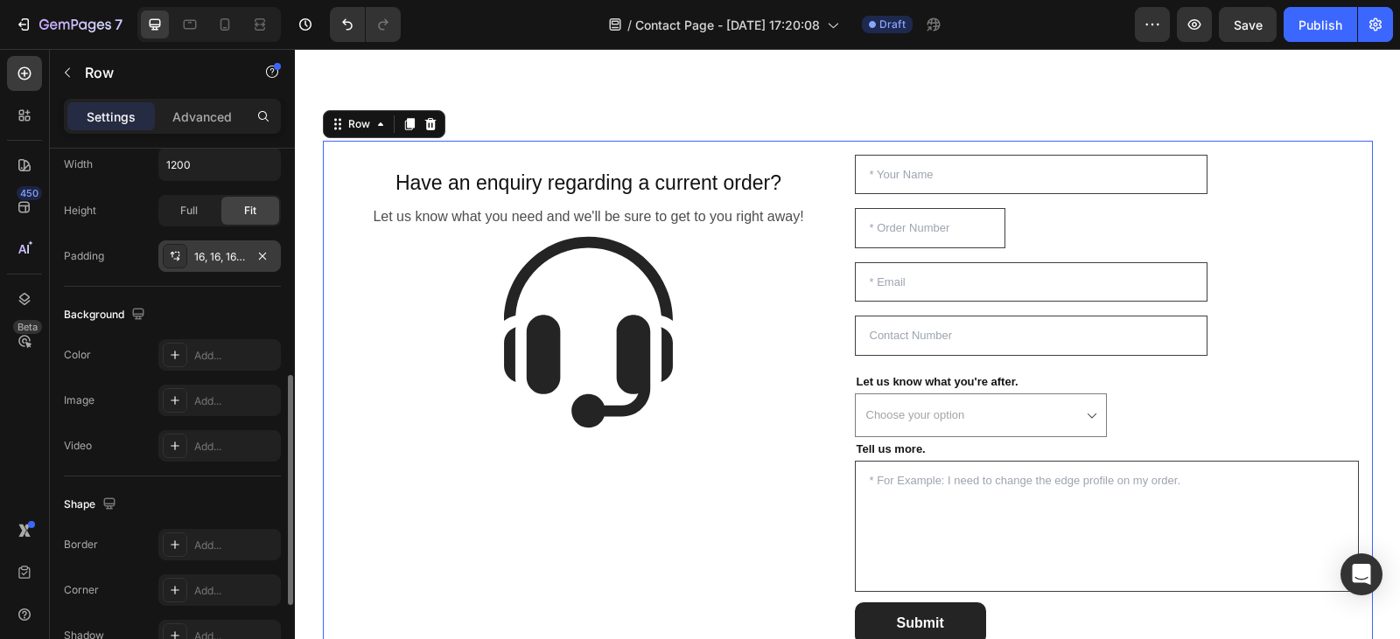
click at [260, 286] on div "Size Width 1200 Height Full Fit Padding 16, 16, 16, 16" at bounding box center [172, 191] width 217 height 192
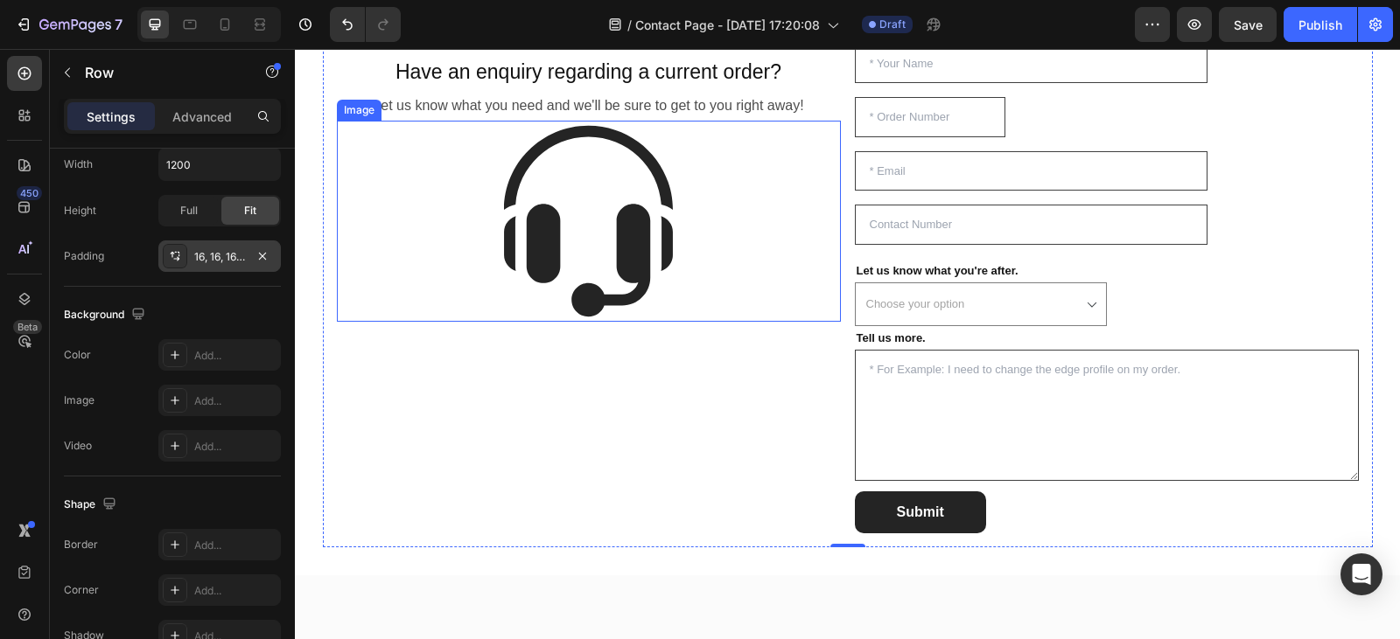
scroll to position [1099, 0]
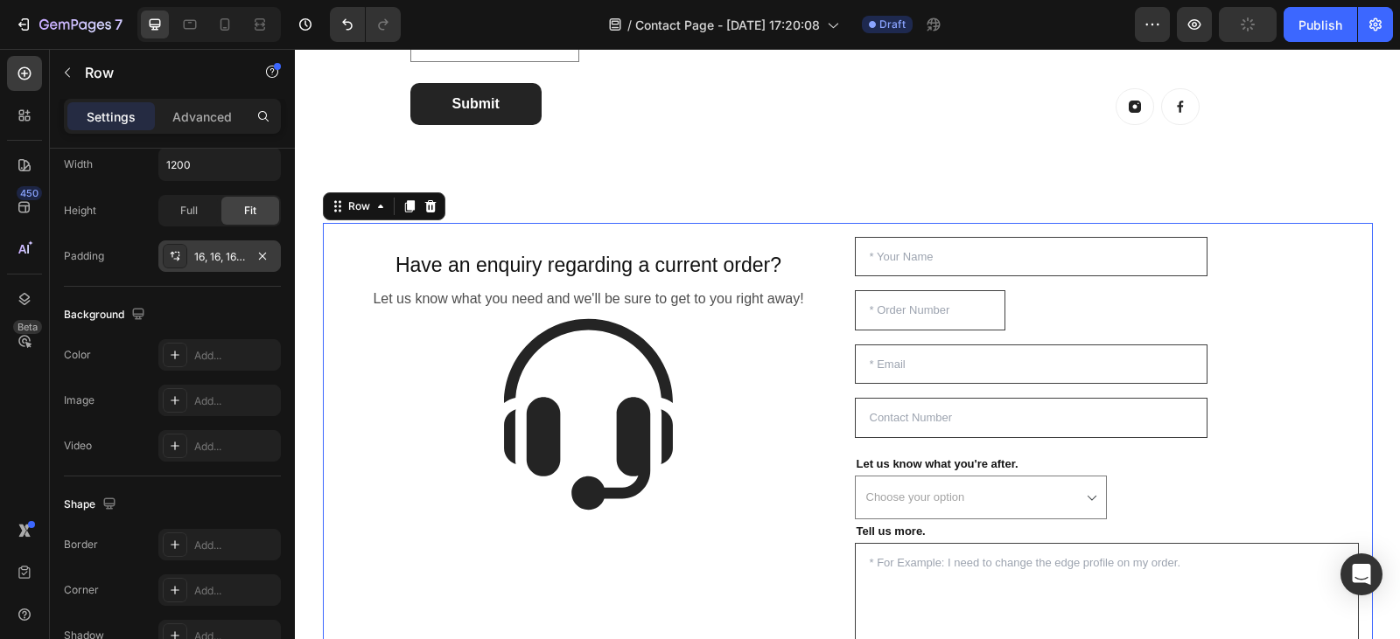
click at [206, 255] on div "16, 16, 16, 16" at bounding box center [219, 257] width 51 height 16
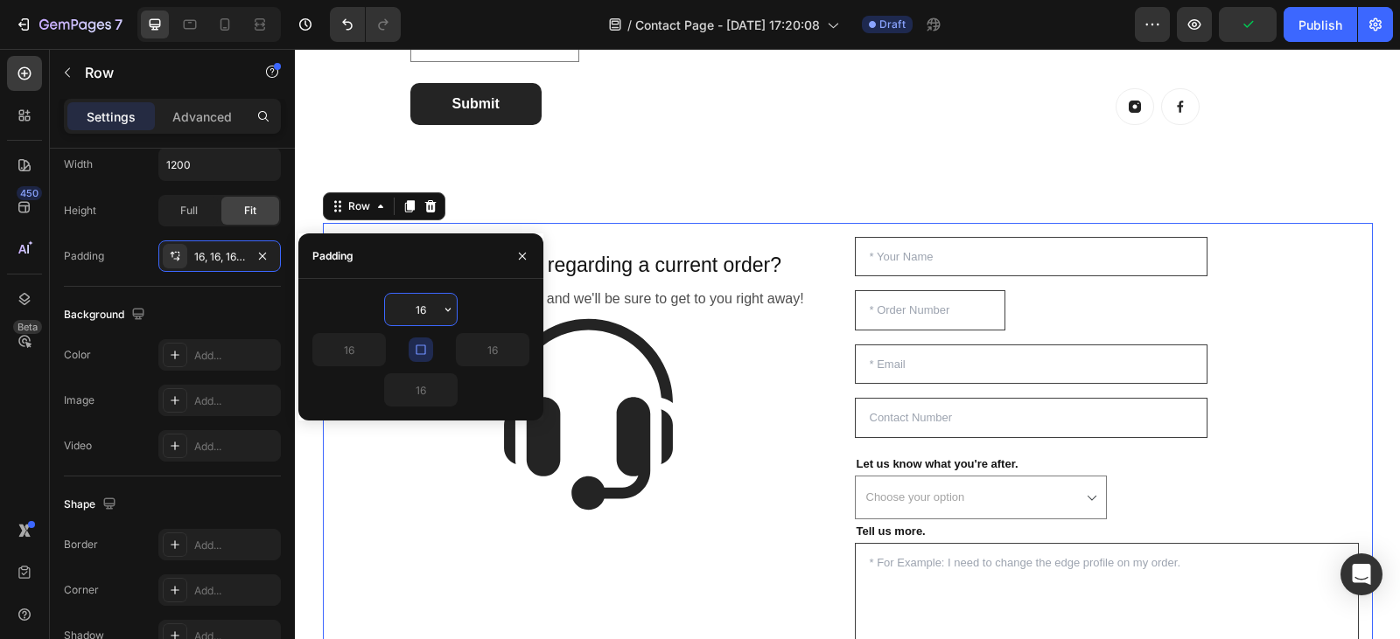
click at [423, 349] on icon "button" at bounding box center [421, 350] width 14 height 14
click at [360, 353] on input "16" at bounding box center [349, 349] width 72 height 31
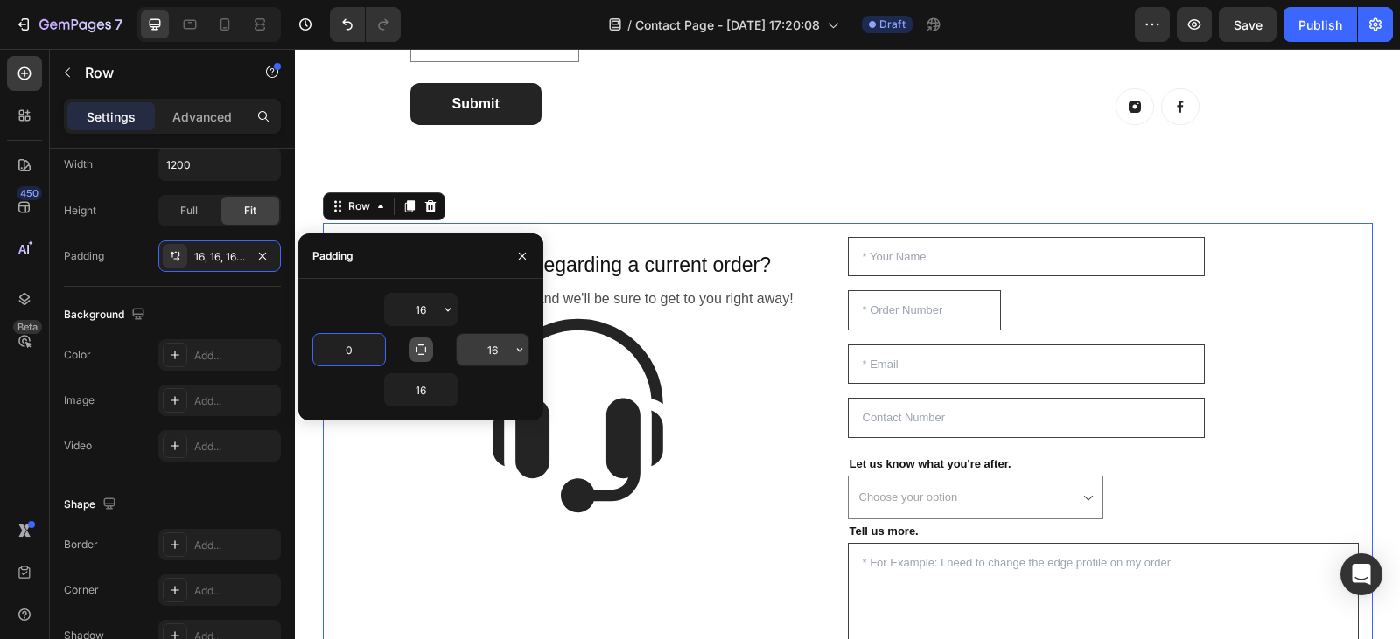
type input "0"
click at [499, 352] on input "16" at bounding box center [493, 349] width 72 height 31
type input "0"
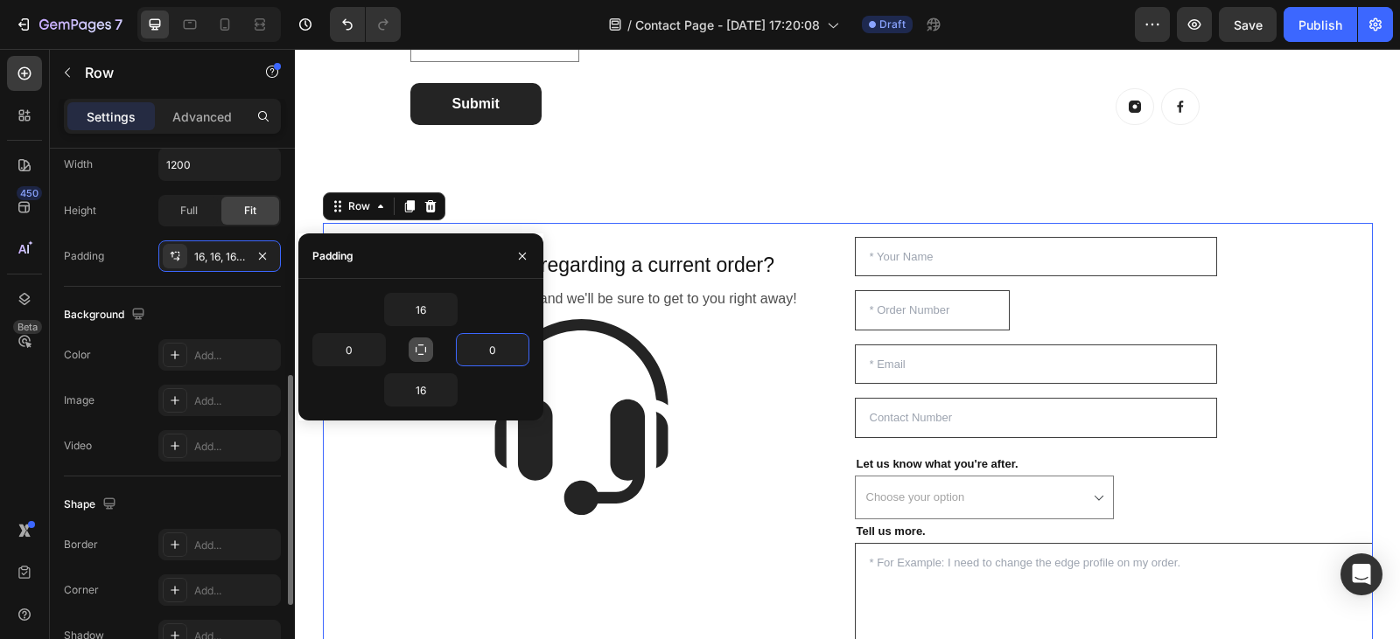
click at [242, 297] on div "Background The changes might be hidden by the video. Color Add... Image Add... …" at bounding box center [172, 382] width 217 height 190
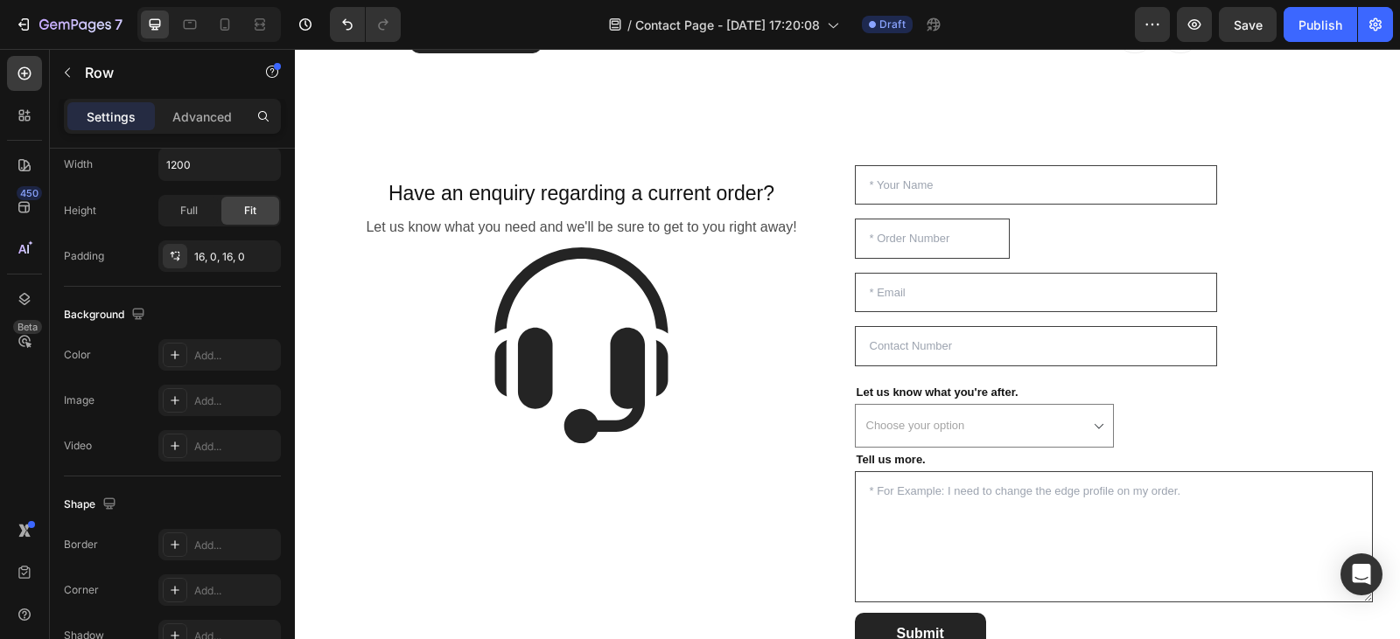
scroll to position [1171, 0]
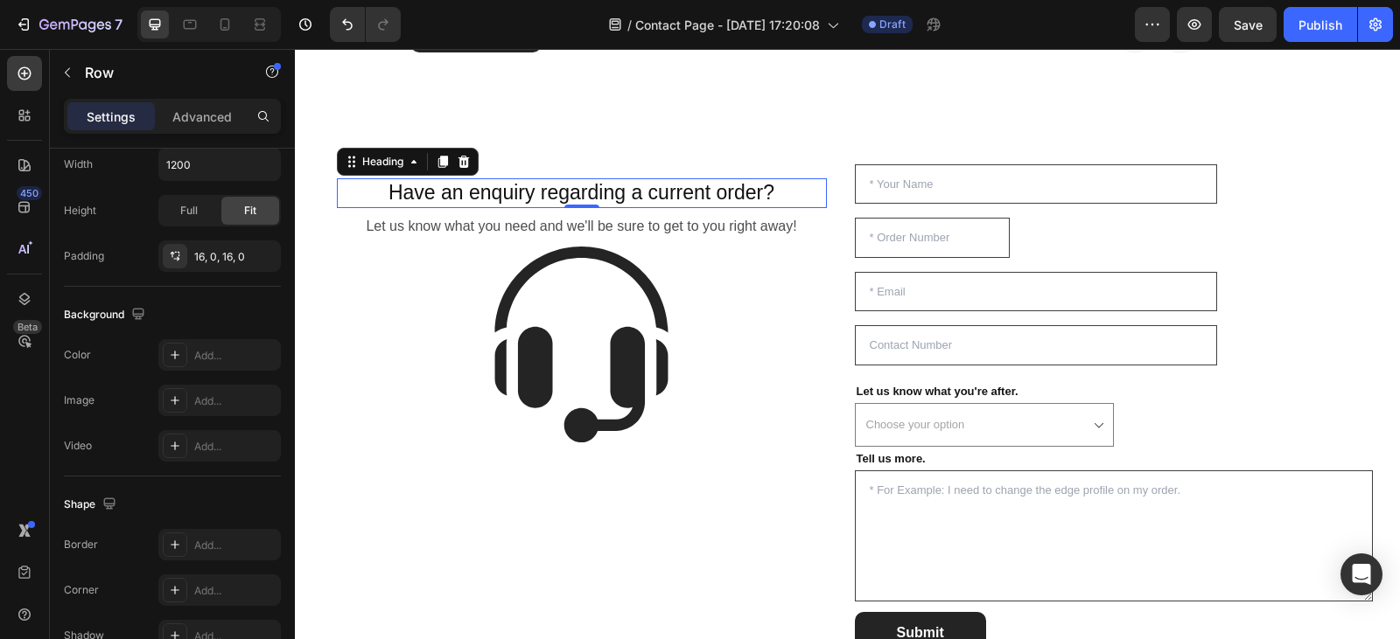
click at [771, 192] on h2 "Have an enquiry regarding a current order?" at bounding box center [582, 193] width 490 height 30
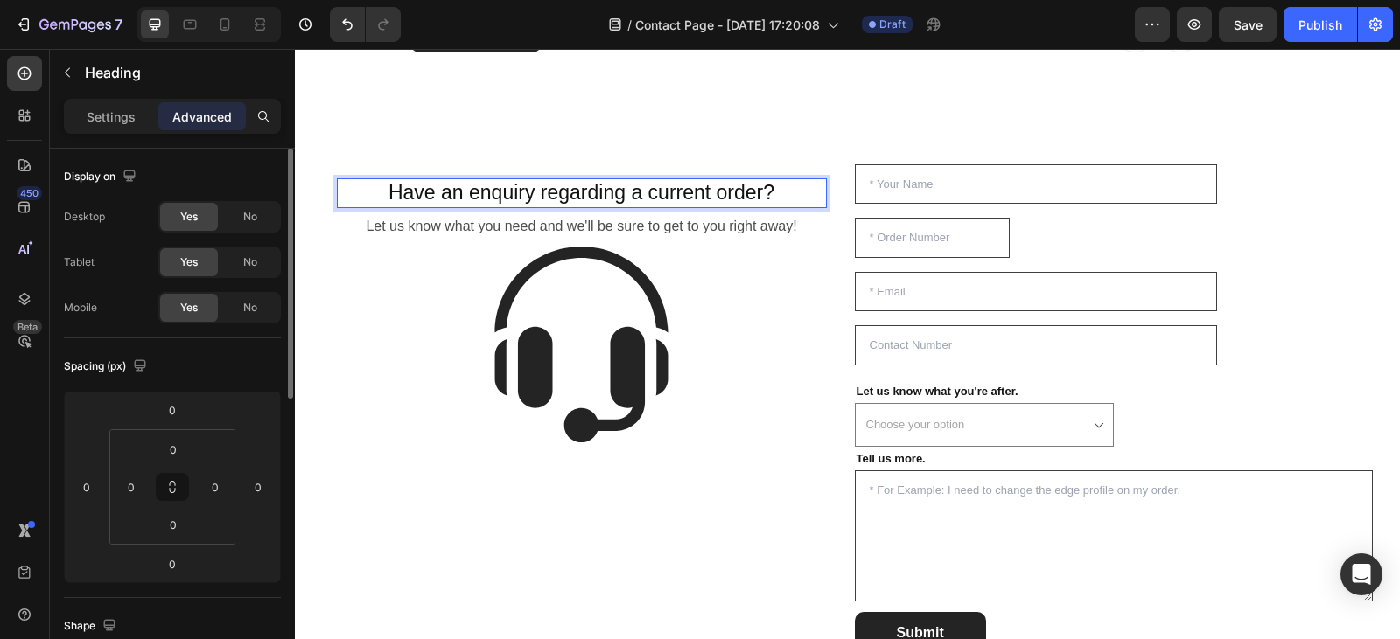
click at [771, 192] on h2 "Have an enquiry regarding a current order?" at bounding box center [582, 193] width 490 height 30
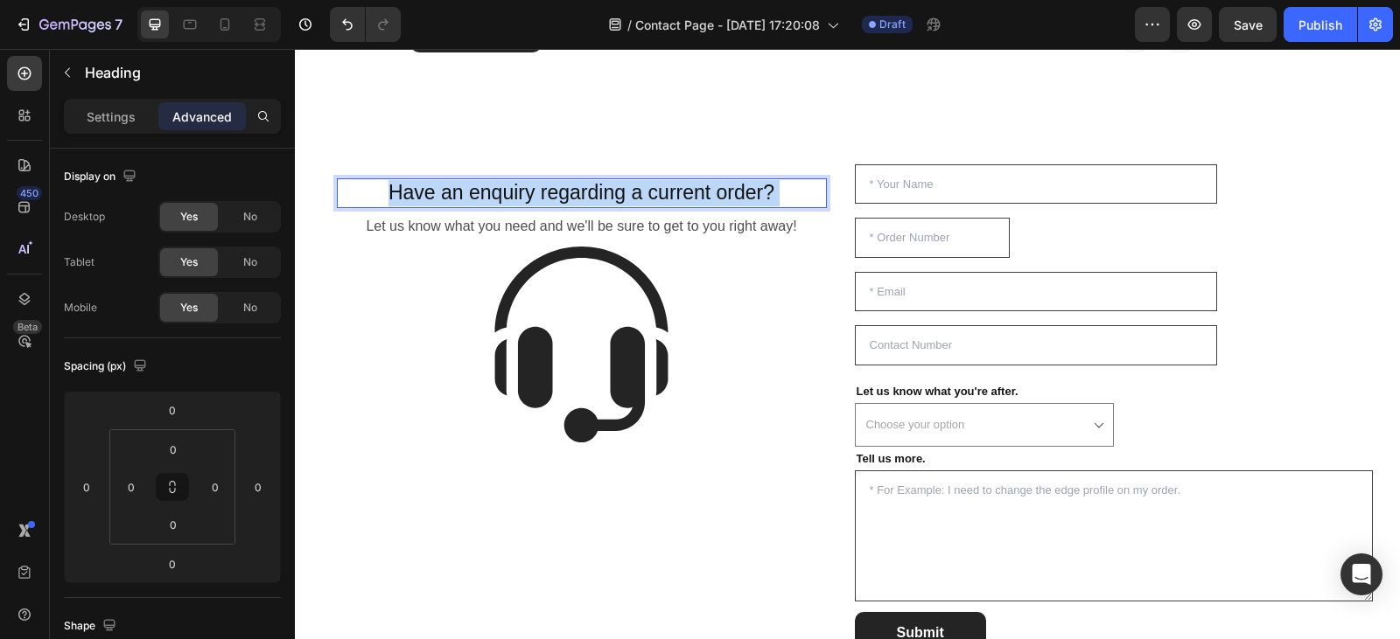
drag, startPoint x: 771, startPoint y: 192, endPoint x: 598, endPoint y: 179, distance: 173.7
click at [598, 180] on p "Have an enquiry regarding a current order?" at bounding box center [582, 193] width 486 height 26
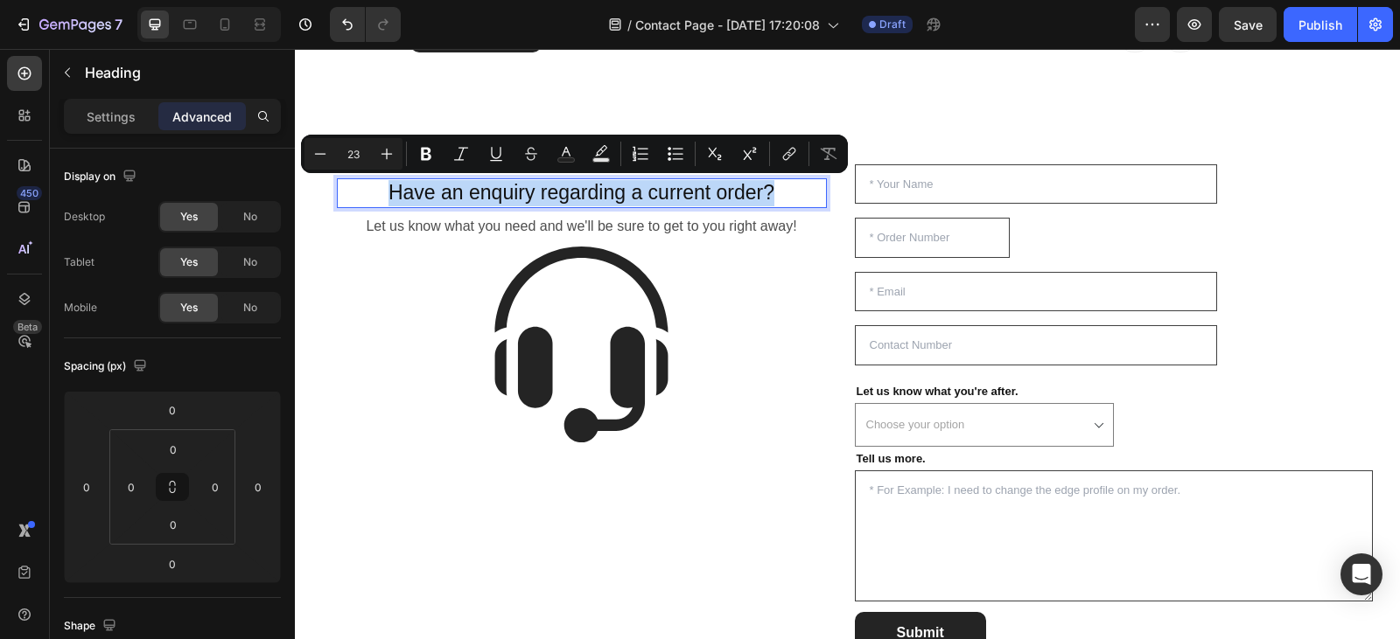
drag, startPoint x: 770, startPoint y: 190, endPoint x: 362, endPoint y: 201, distance: 407.8
click at [362, 201] on p "Have an enquiry regarding a current order?" at bounding box center [582, 193] width 486 height 26
click at [128, 113] on p "Settings" at bounding box center [111, 117] width 49 height 18
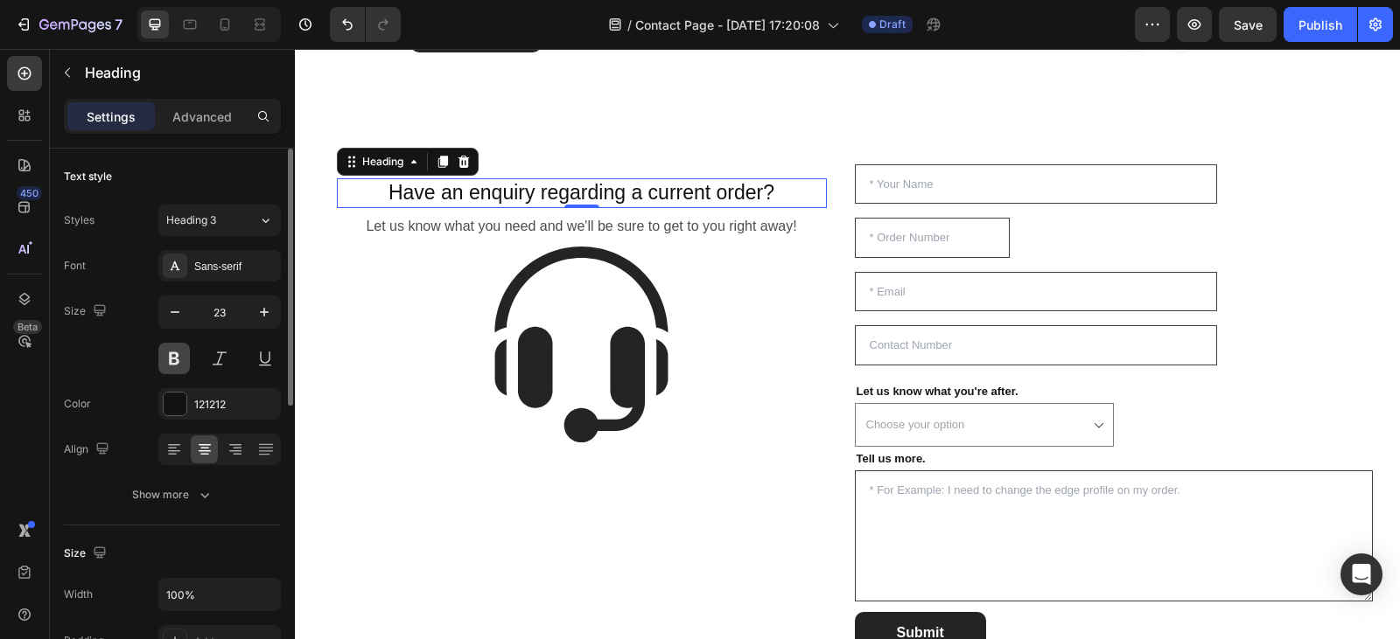
click at [169, 354] on button at bounding box center [173, 358] width 31 height 31
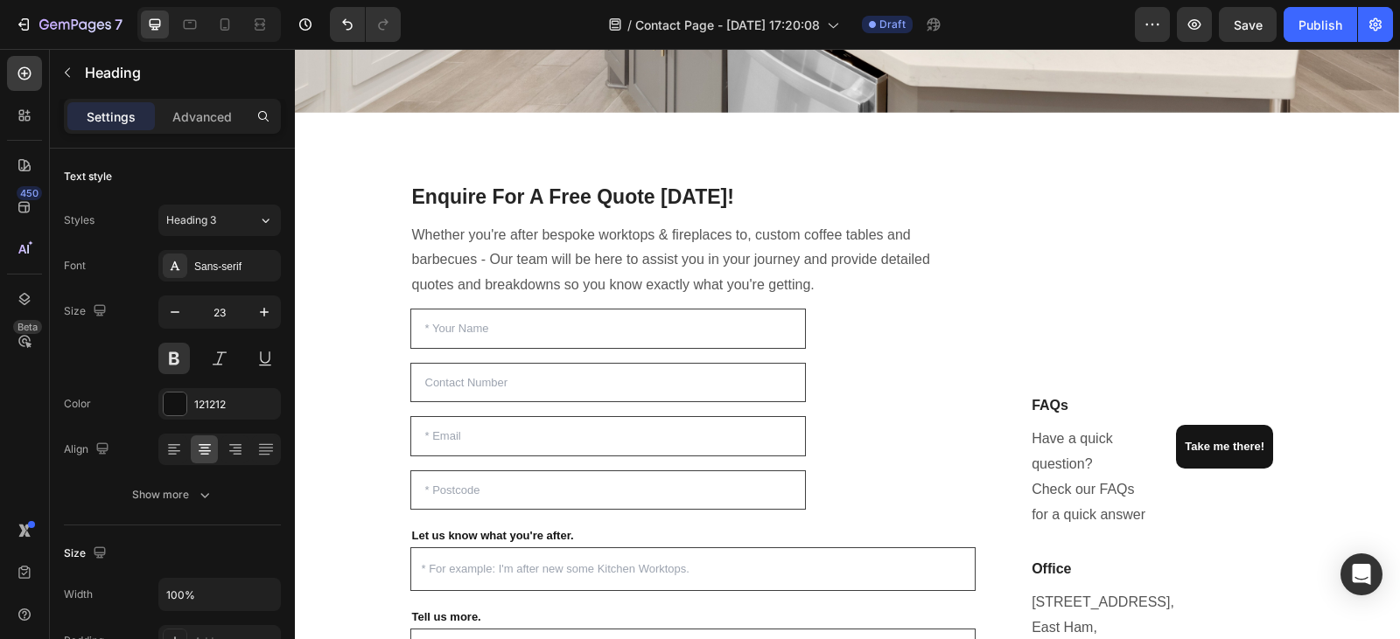
scroll to position [255, 0]
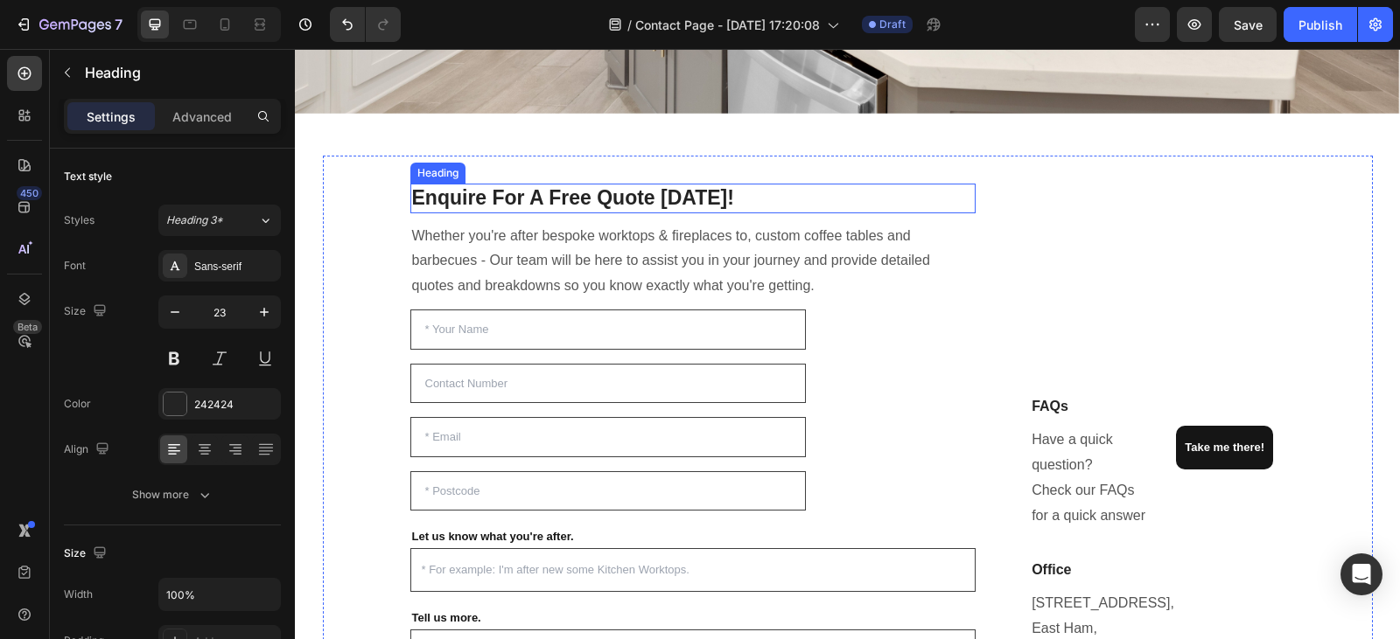
click at [594, 193] on h2 "Enquire For A Free Quote [DATE]!" at bounding box center [693, 199] width 566 height 30
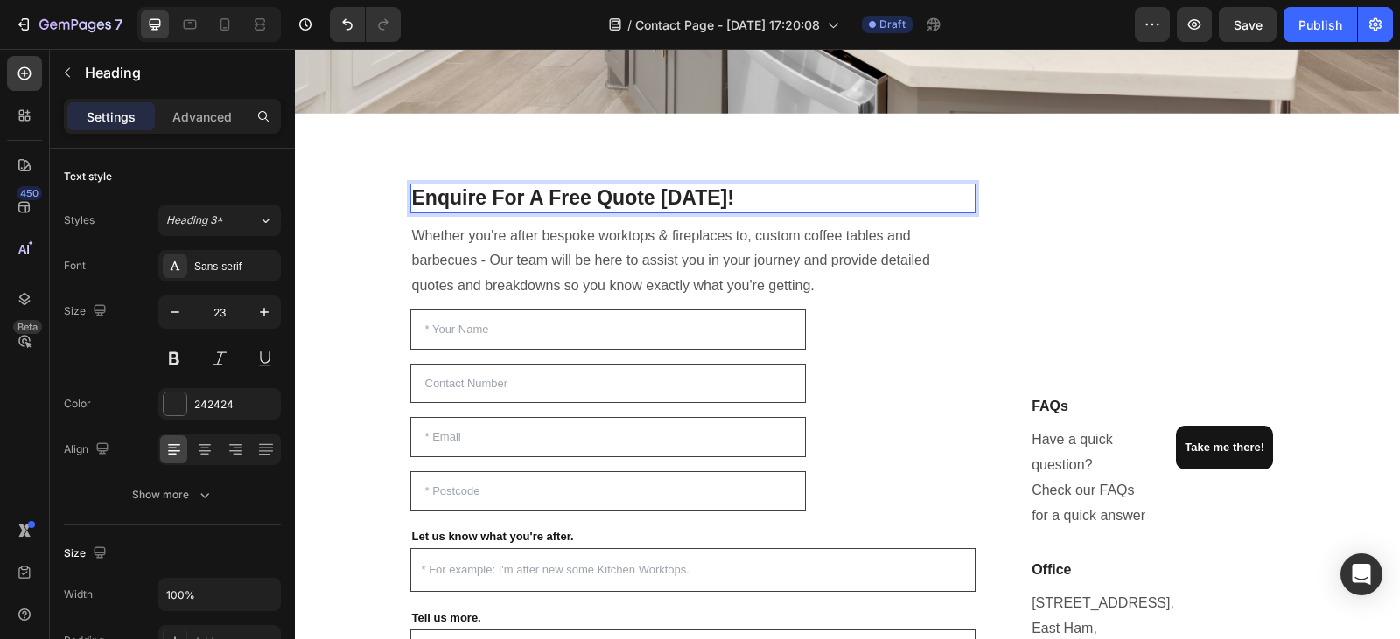
click at [720, 192] on h2 "Enquire For A Free Quote [DATE]!" at bounding box center [693, 199] width 566 height 30
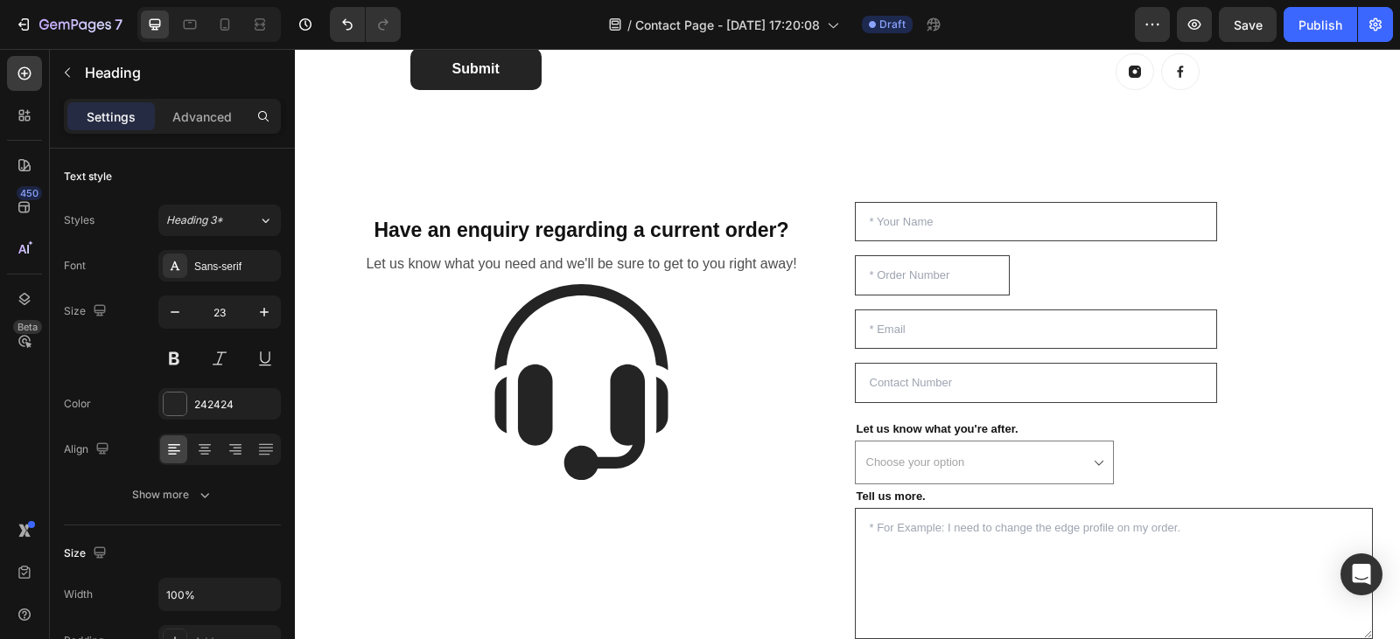
scroll to position [1105, 0]
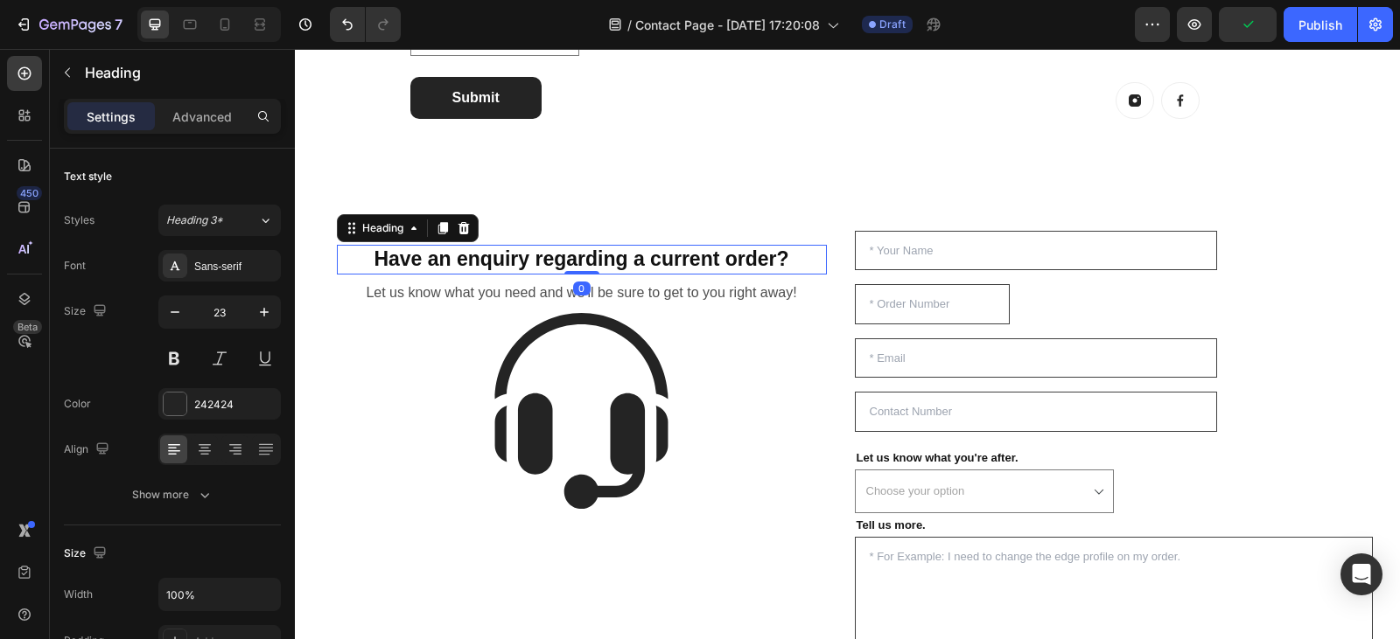
click at [702, 256] on h2 "Have an enquiry regarding a current order?" at bounding box center [582, 260] width 490 height 30
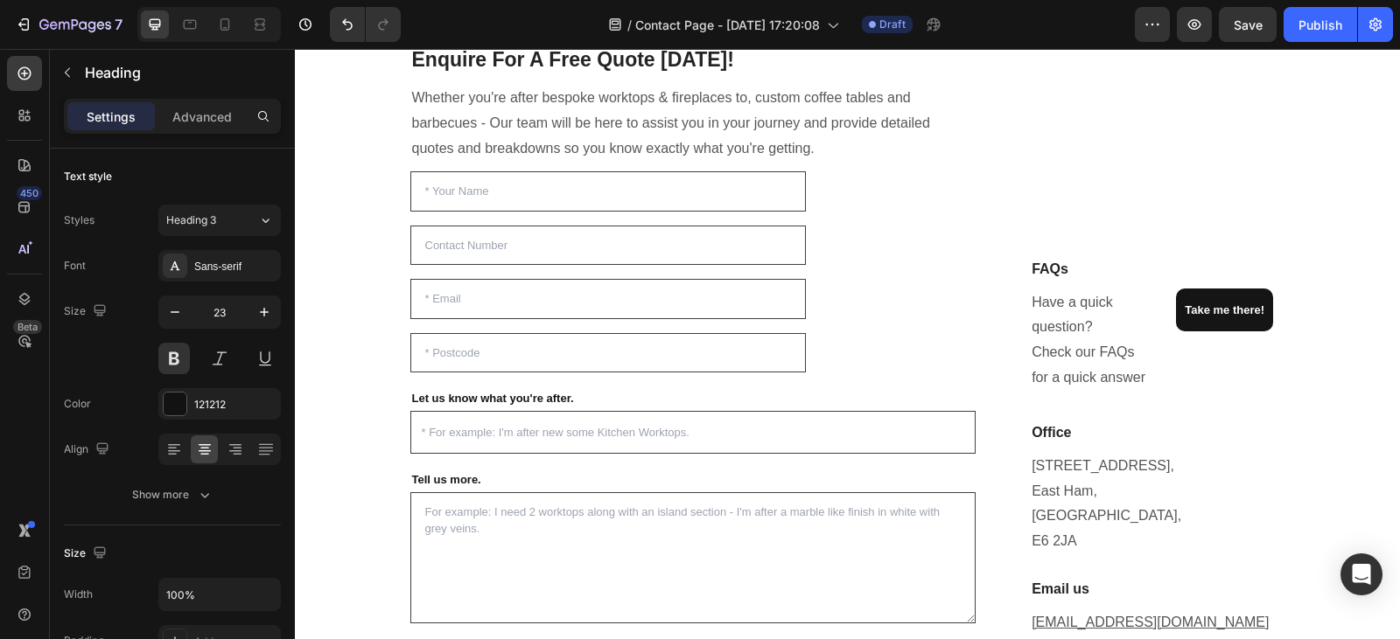
scroll to position [0, 0]
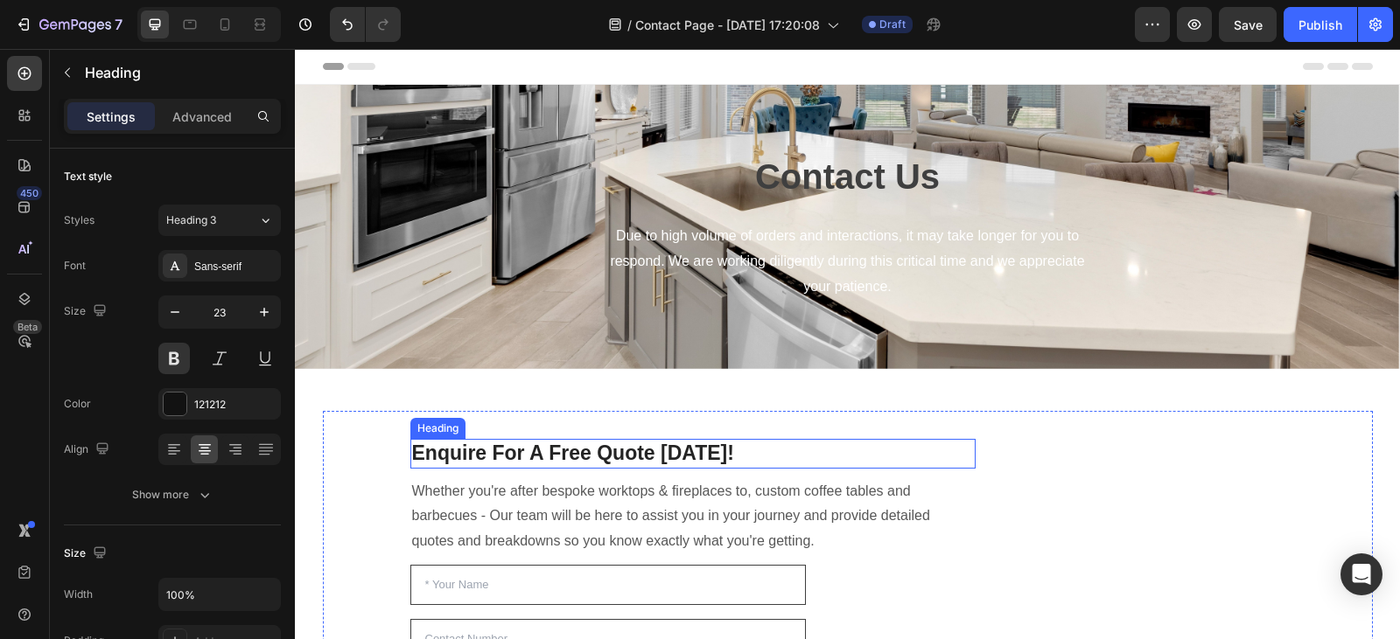
click at [662, 448] on h2 "Enquire For A Free Quote [DATE]!" at bounding box center [693, 454] width 566 height 30
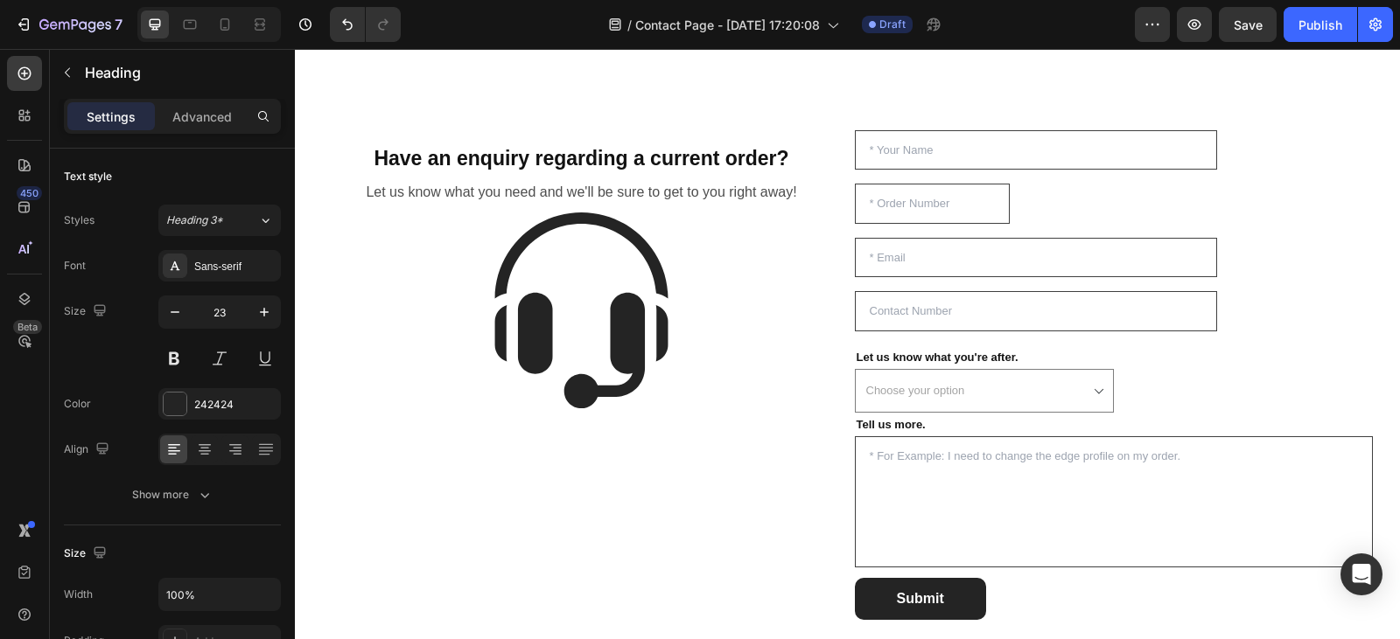
scroll to position [1206, 0]
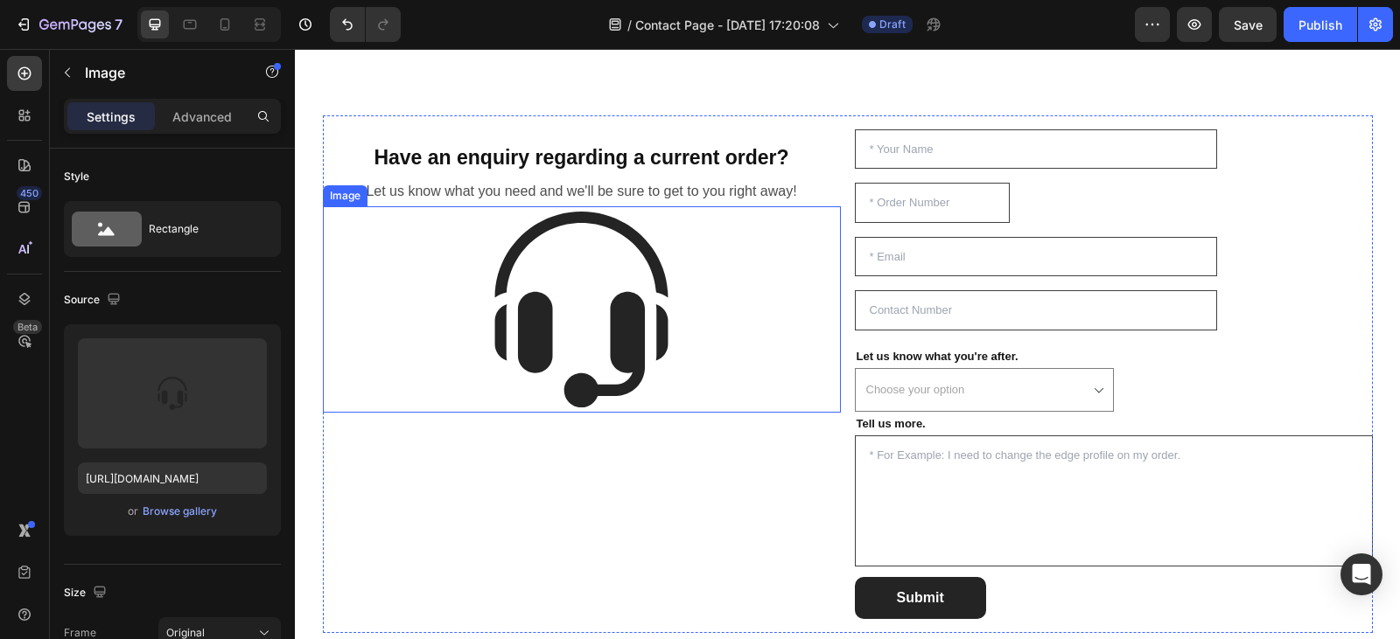
click at [640, 220] on img at bounding box center [581, 309] width 207 height 207
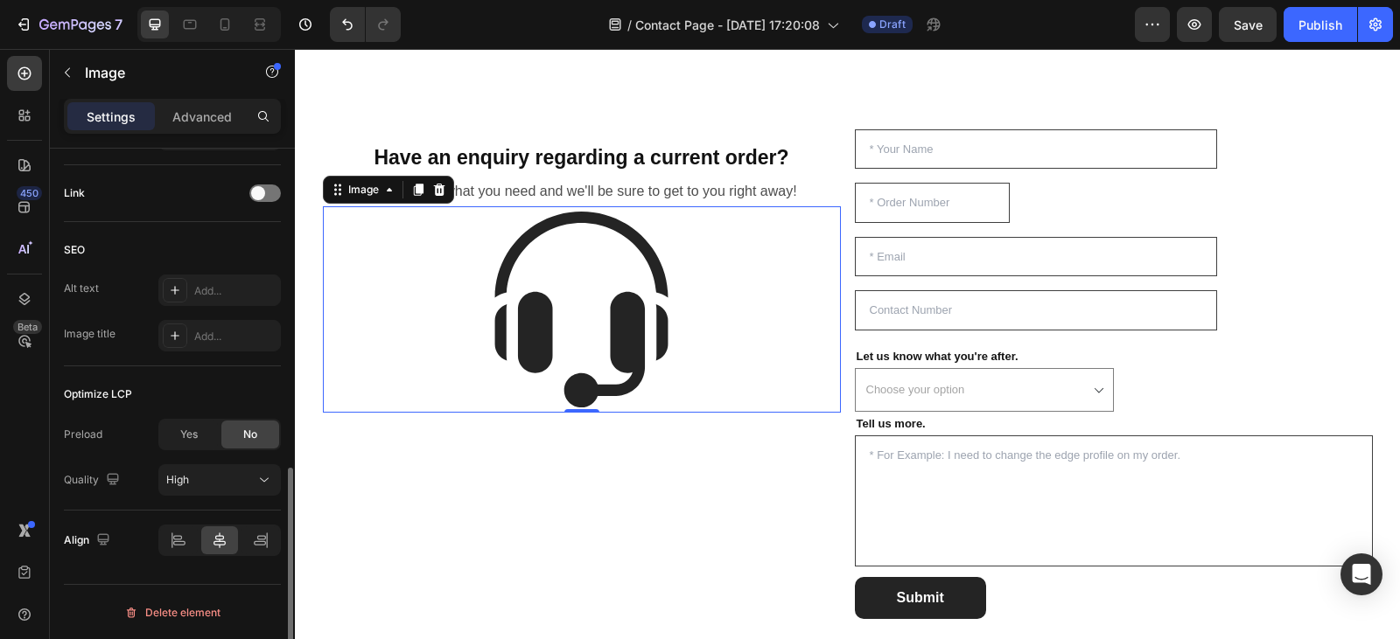
scroll to position [780, 0]
click at [194, 439] on span "Yes" at bounding box center [188, 434] width 17 height 16
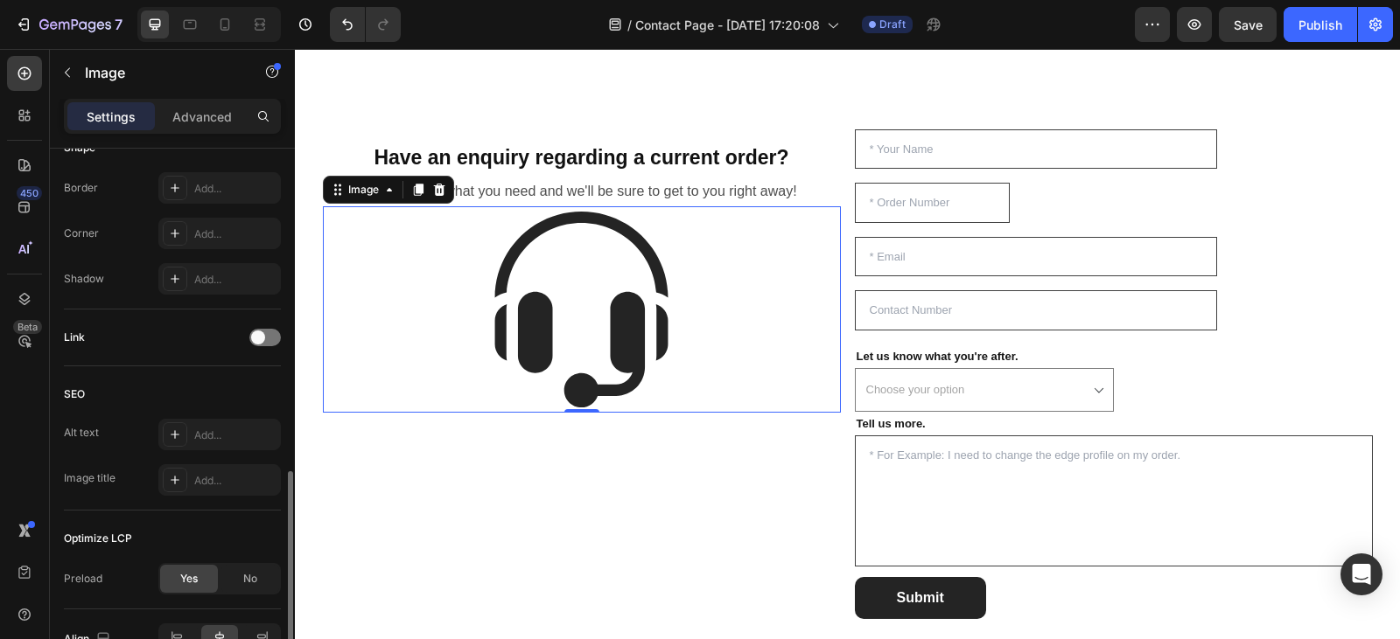
scroll to position [0, 0]
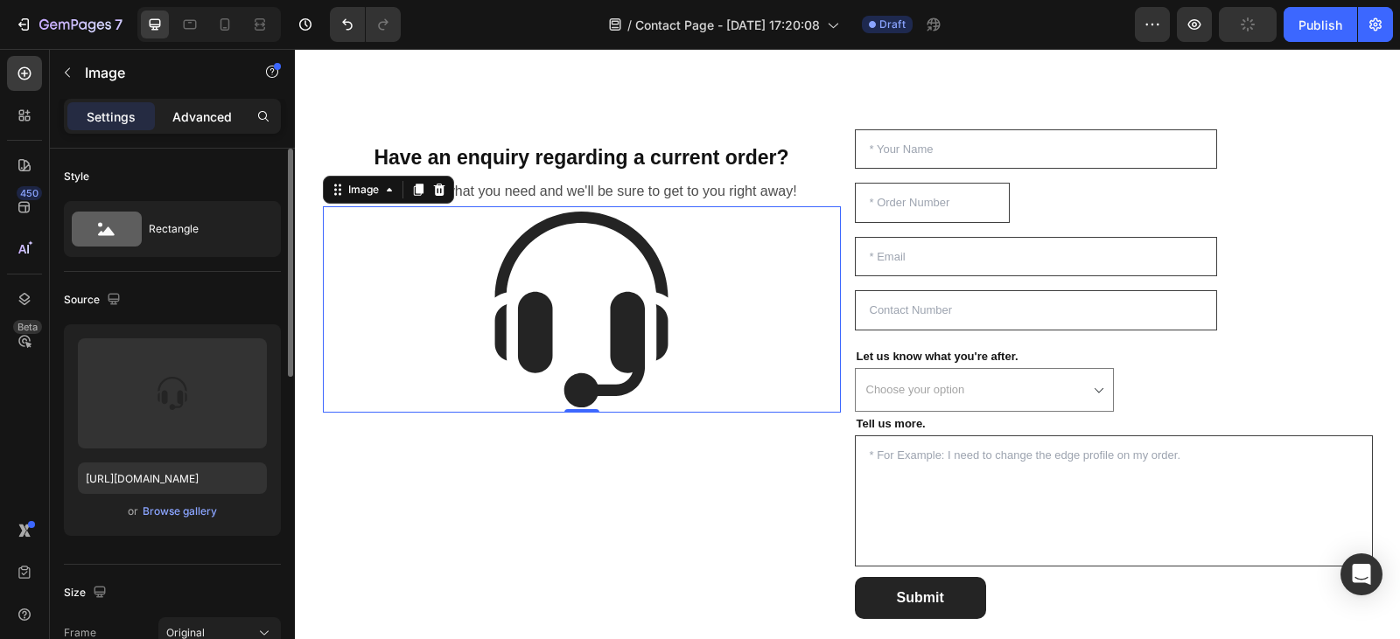
click at [185, 123] on p "Advanced" at bounding box center [201, 117] width 59 height 18
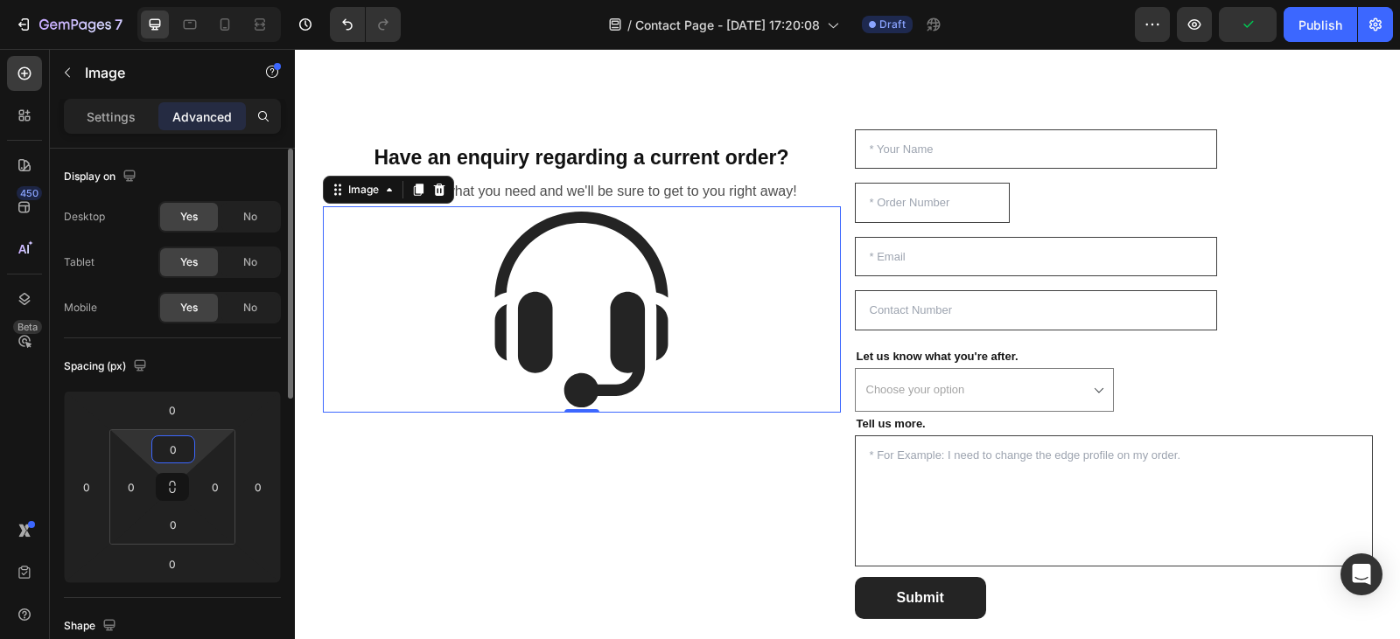
click at [183, 446] on input "0" at bounding box center [173, 449] width 35 height 26
type input "1"
click at [182, 411] on input "0" at bounding box center [172, 410] width 35 height 26
type input "0"
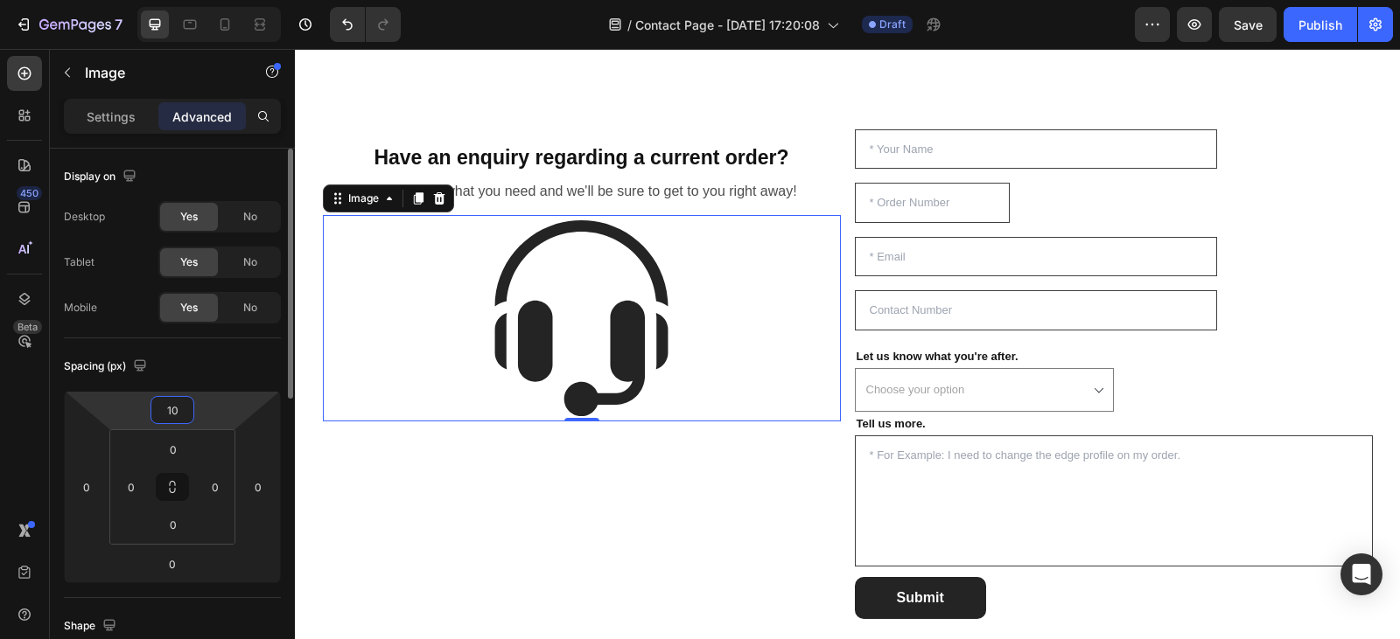
type input "1"
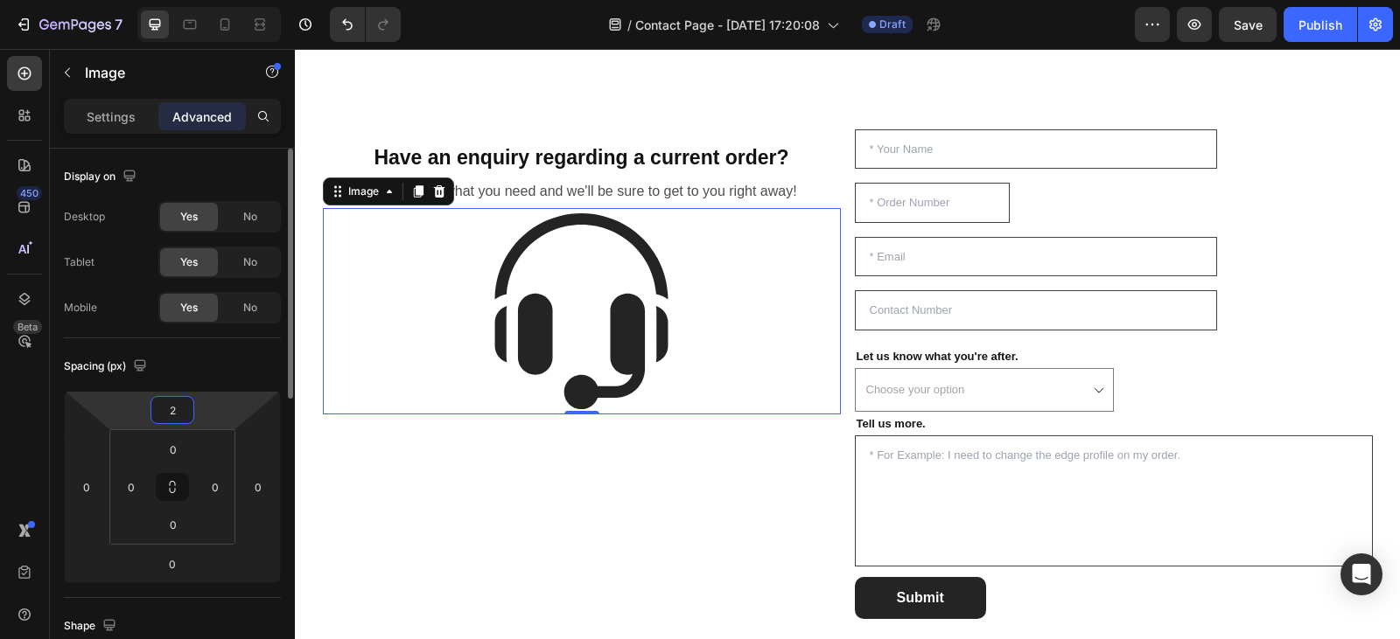
type input "20"
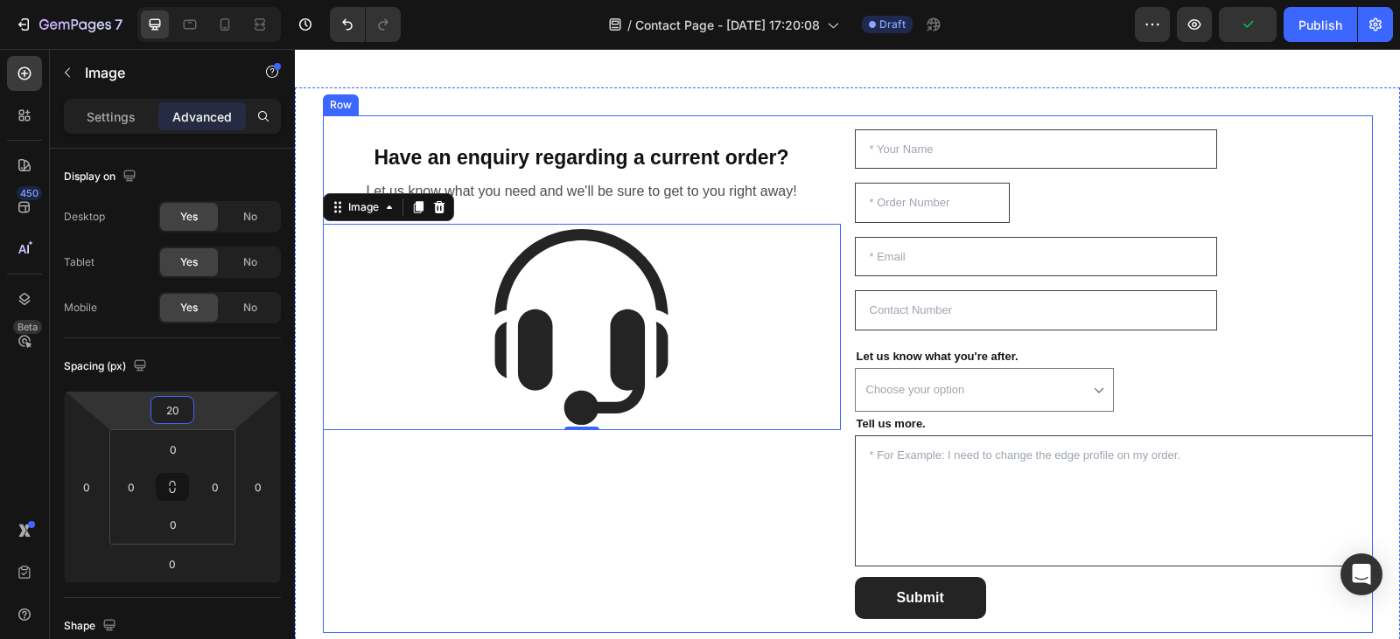
click at [511, 548] on div "Have an enquiry regarding a current order? Heading Row Let us know what you nee…" at bounding box center [582, 374] width 518 height 490
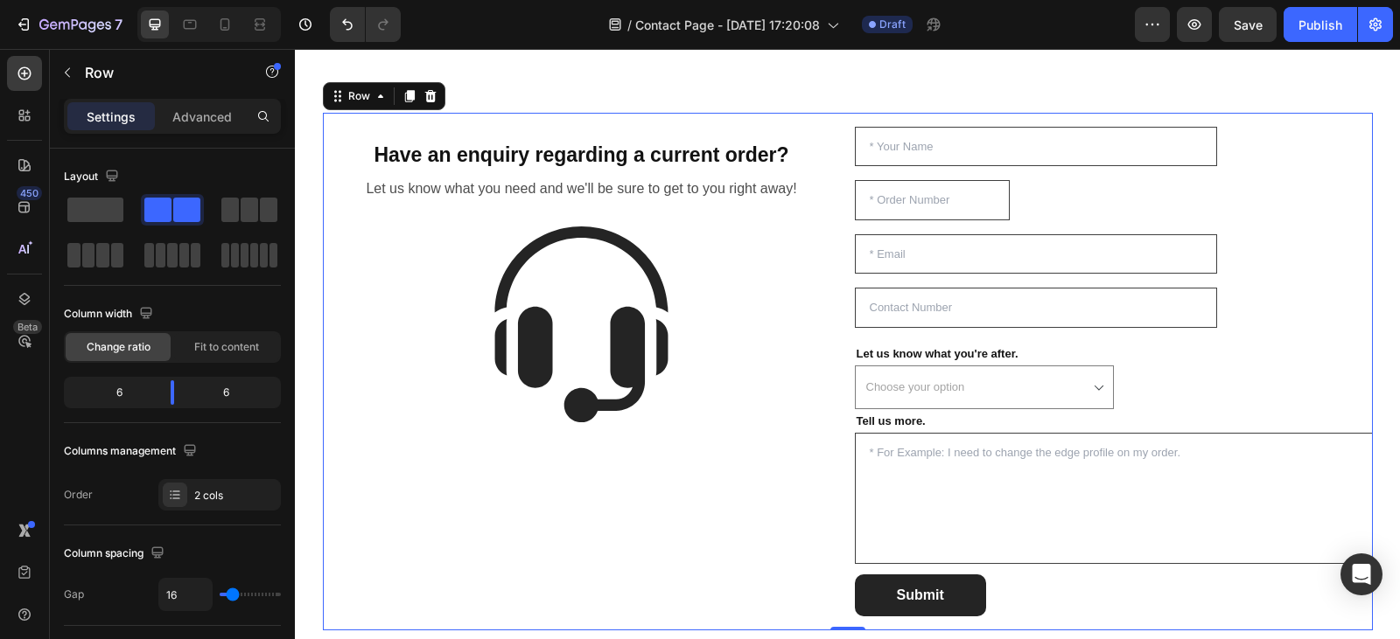
scroll to position [1207, 0]
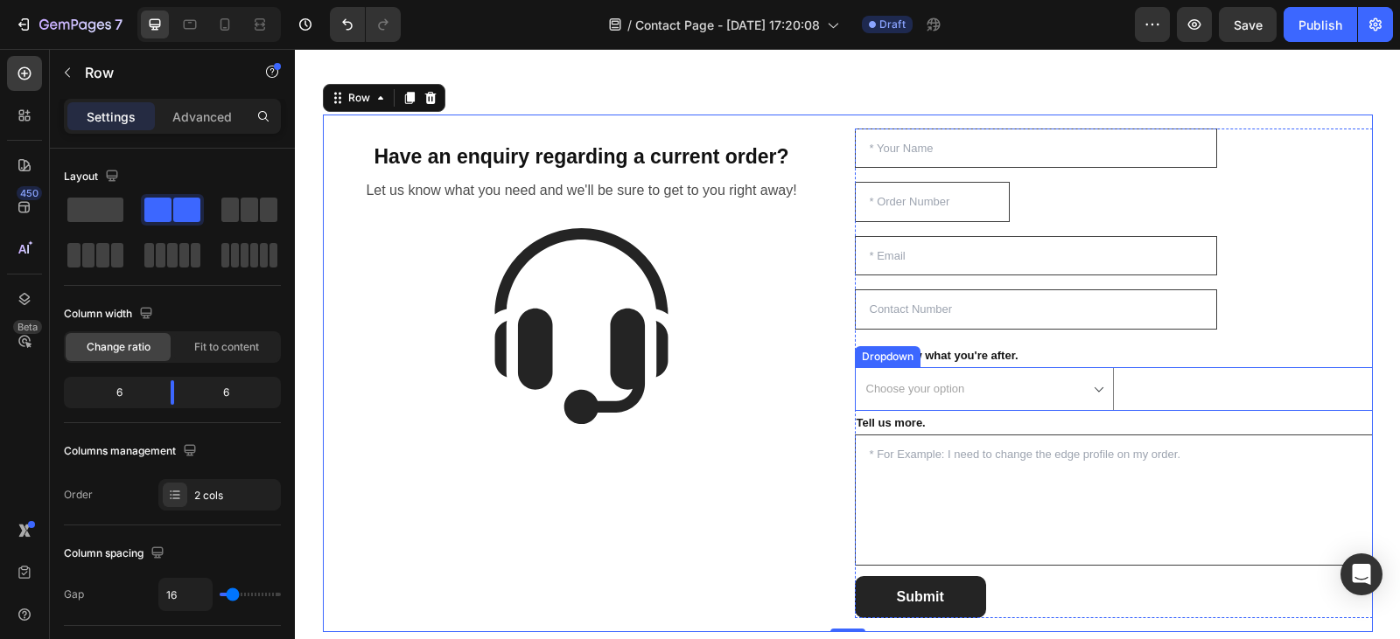
click at [1100, 388] on select "Choose your option I need to adjust my order. When can I expect delivery? Can I…" at bounding box center [984, 388] width 259 height 43
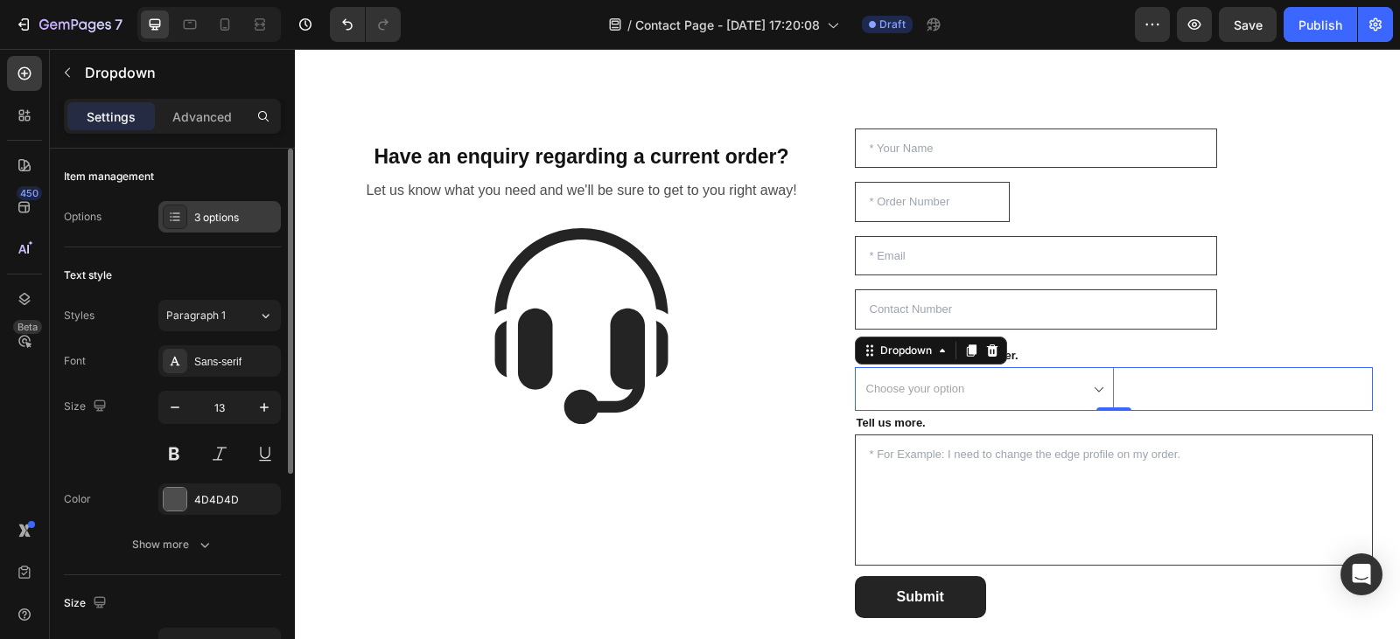
click at [230, 218] on div "3 options" at bounding box center [235, 218] width 82 height 16
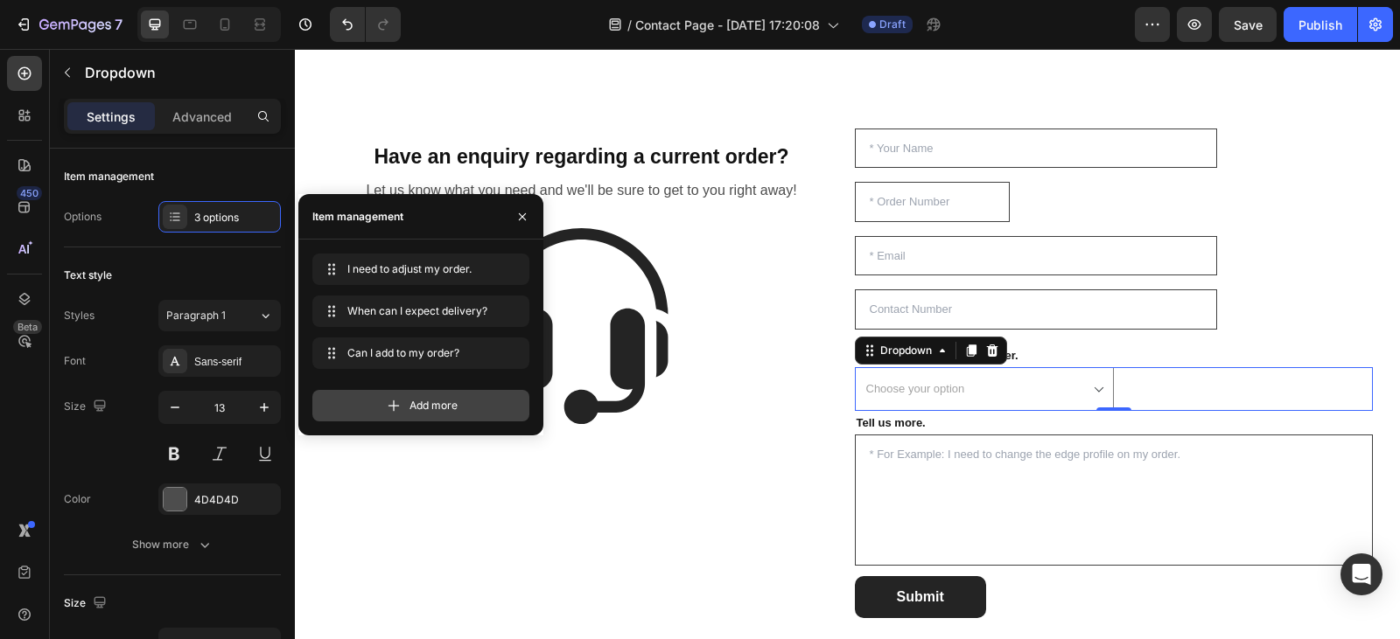
click at [443, 401] on span "Add more" at bounding box center [433, 406] width 48 height 16
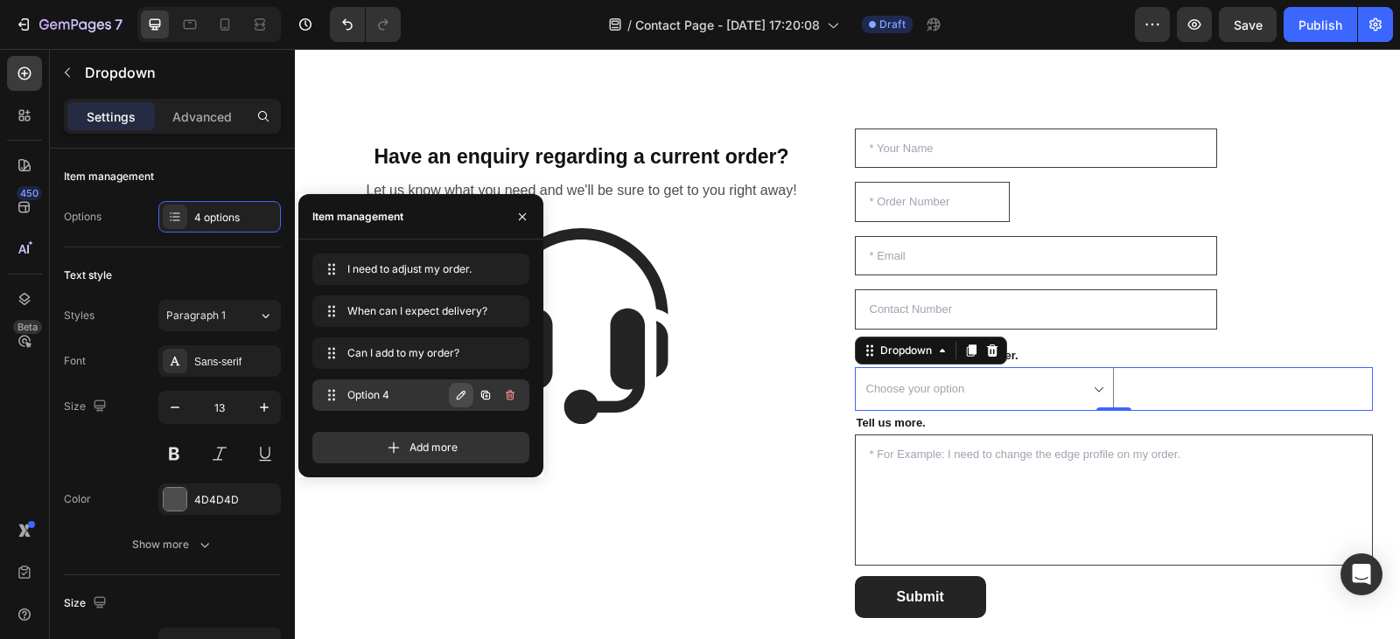
click at [457, 401] on icon "button" at bounding box center [461, 395] width 14 height 14
type input "I need to change my address/details."
click at [414, 425] on div "Add more" at bounding box center [420, 440] width 217 height 45
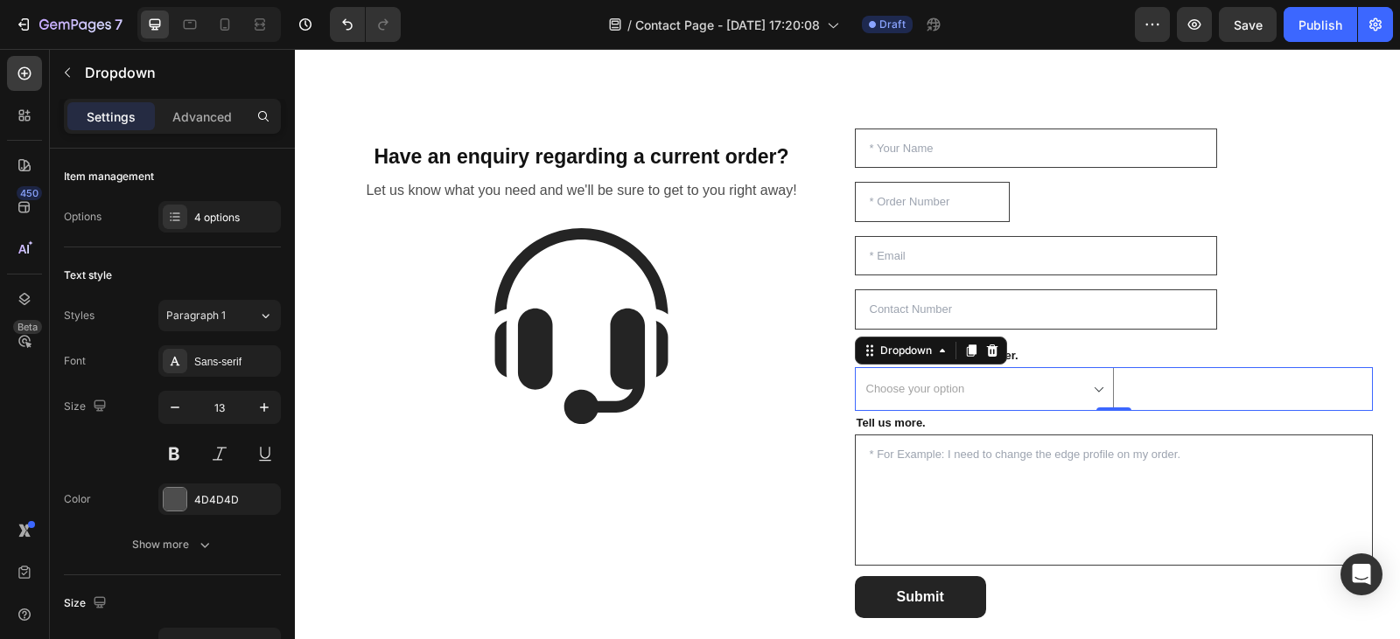
click at [1098, 389] on select "Choose your option I need to adjust my order. When can I expect delivery? Can I…" at bounding box center [984, 388] width 259 height 43
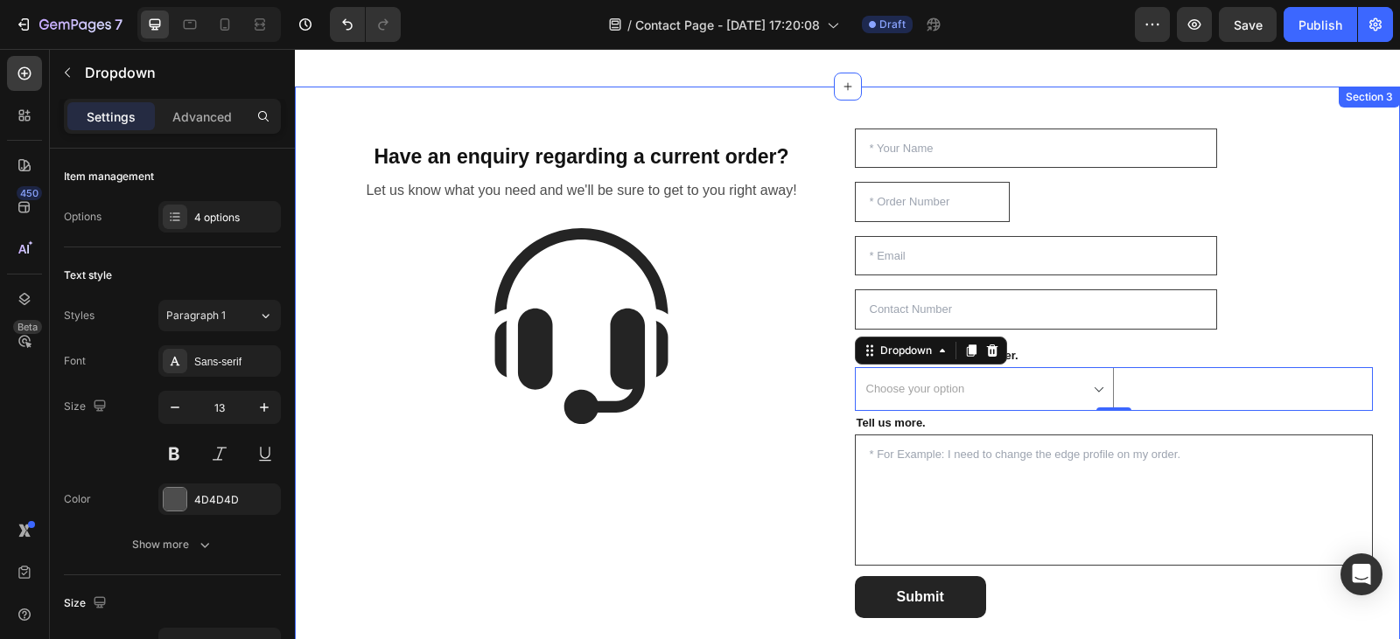
click at [1253, 100] on div "Have an enquiry regarding a current order? Heading Row Let us know what you nee…" at bounding box center [847, 374] width 1105 height 574
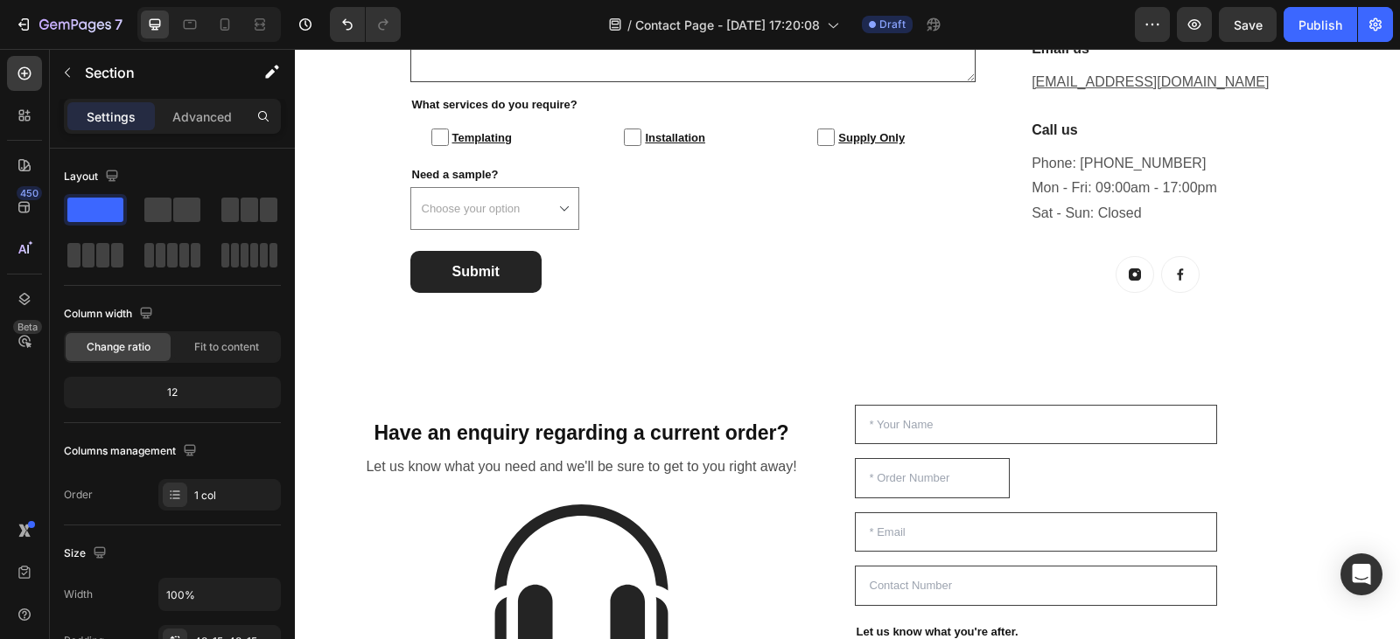
scroll to position [934, 0]
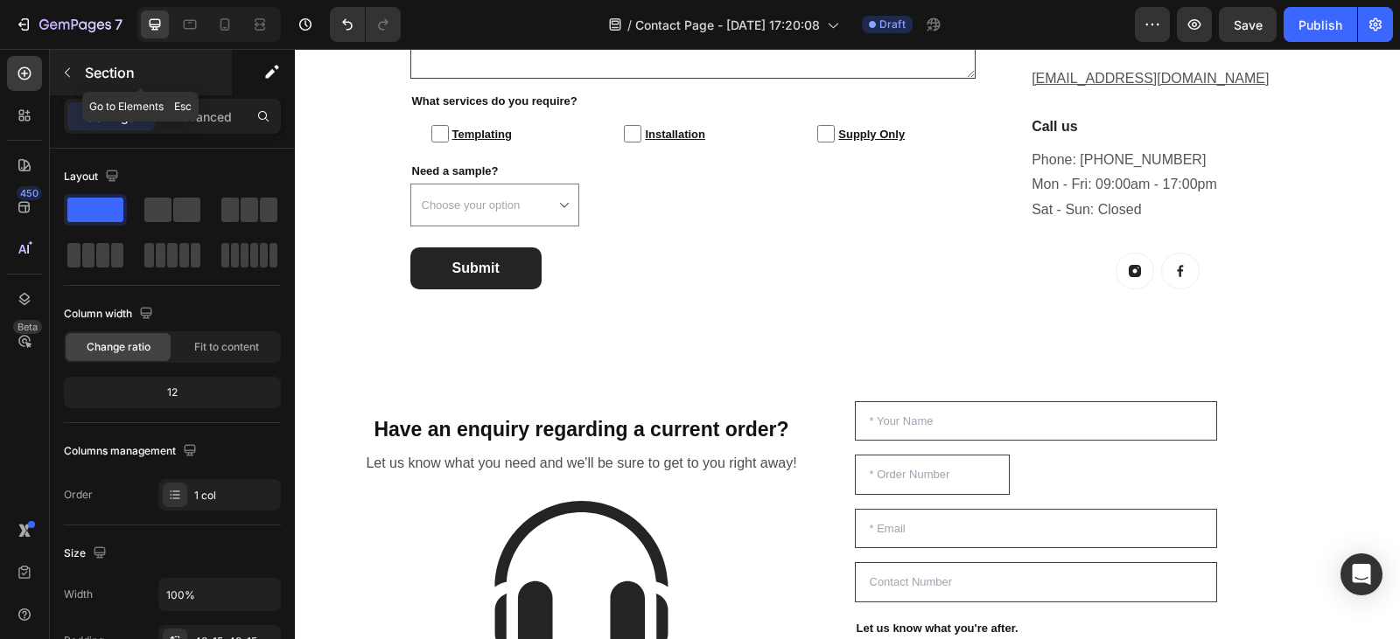
click at [73, 70] on icon "button" at bounding box center [67, 73] width 14 height 14
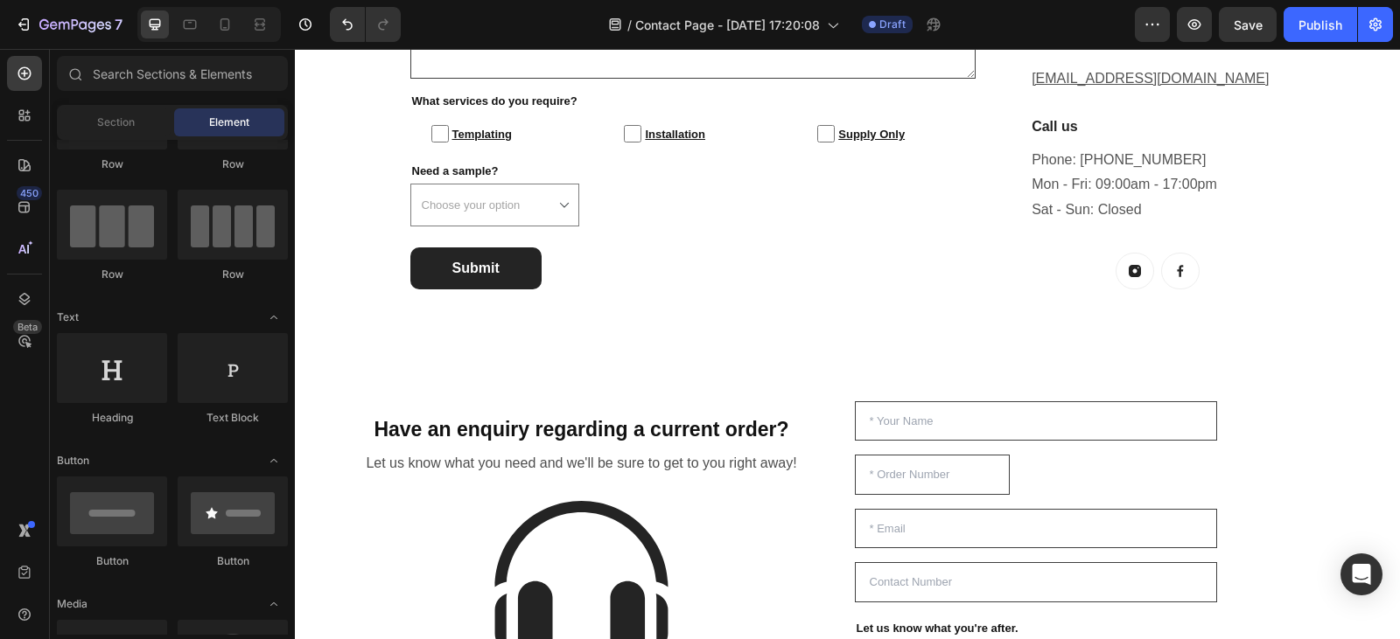
scroll to position [0, 0]
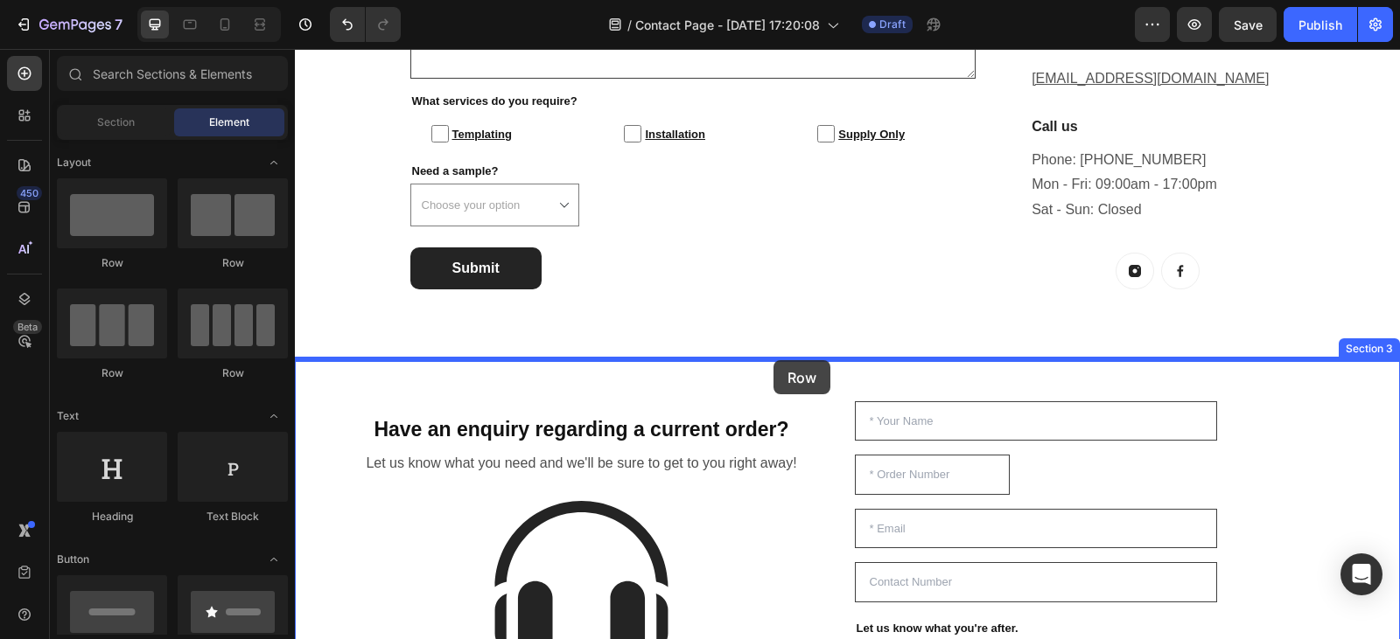
drag, startPoint x: 421, startPoint y: 270, endPoint x: 773, endPoint y: 360, distance: 363.8
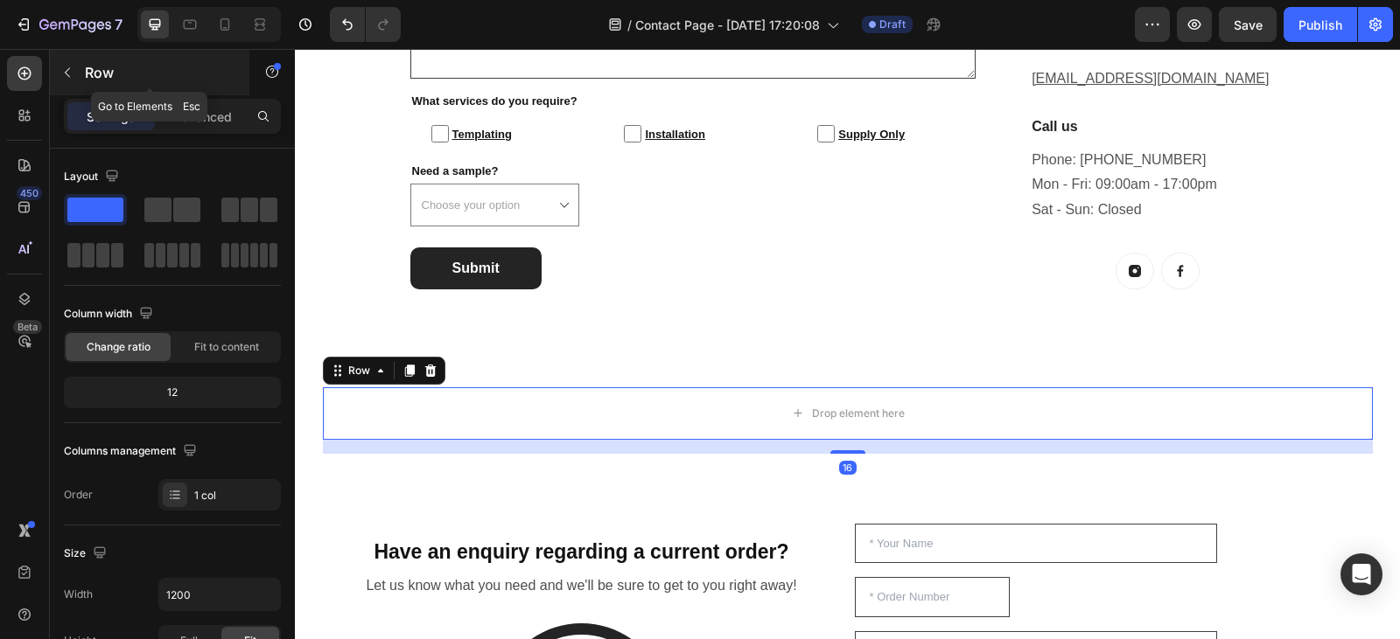
click at [66, 77] on icon "button" at bounding box center [67, 73] width 14 height 14
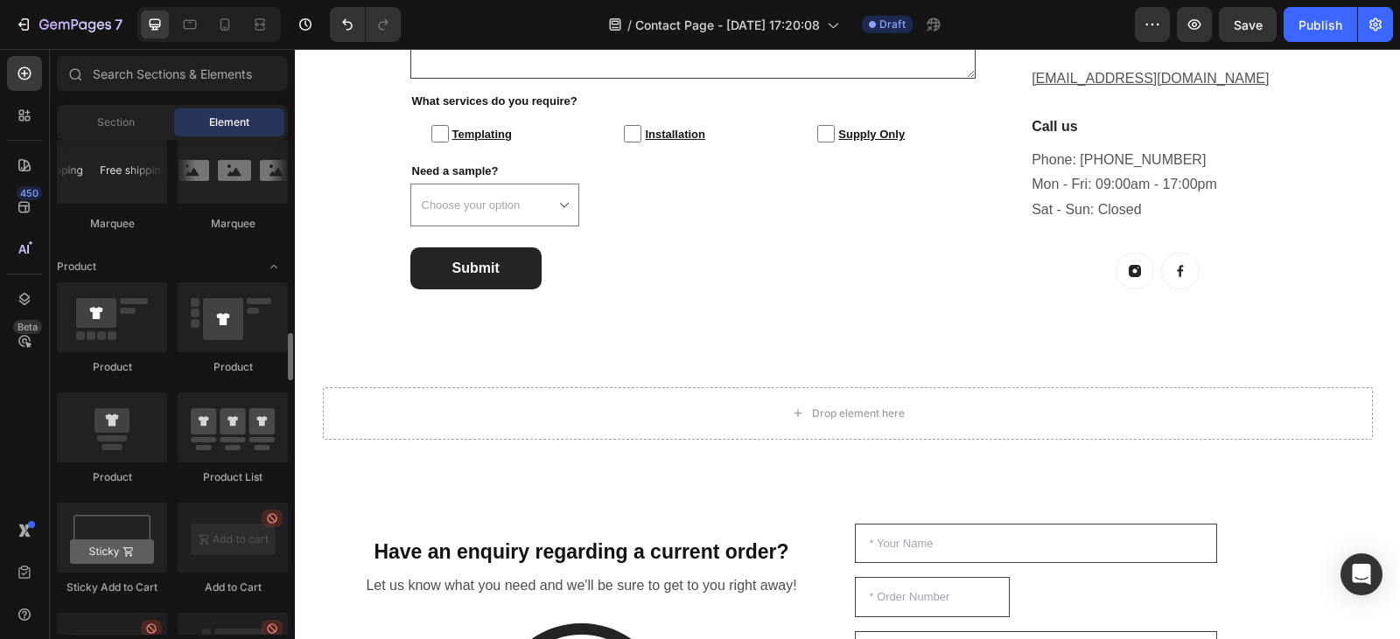
scroll to position [2127, 0]
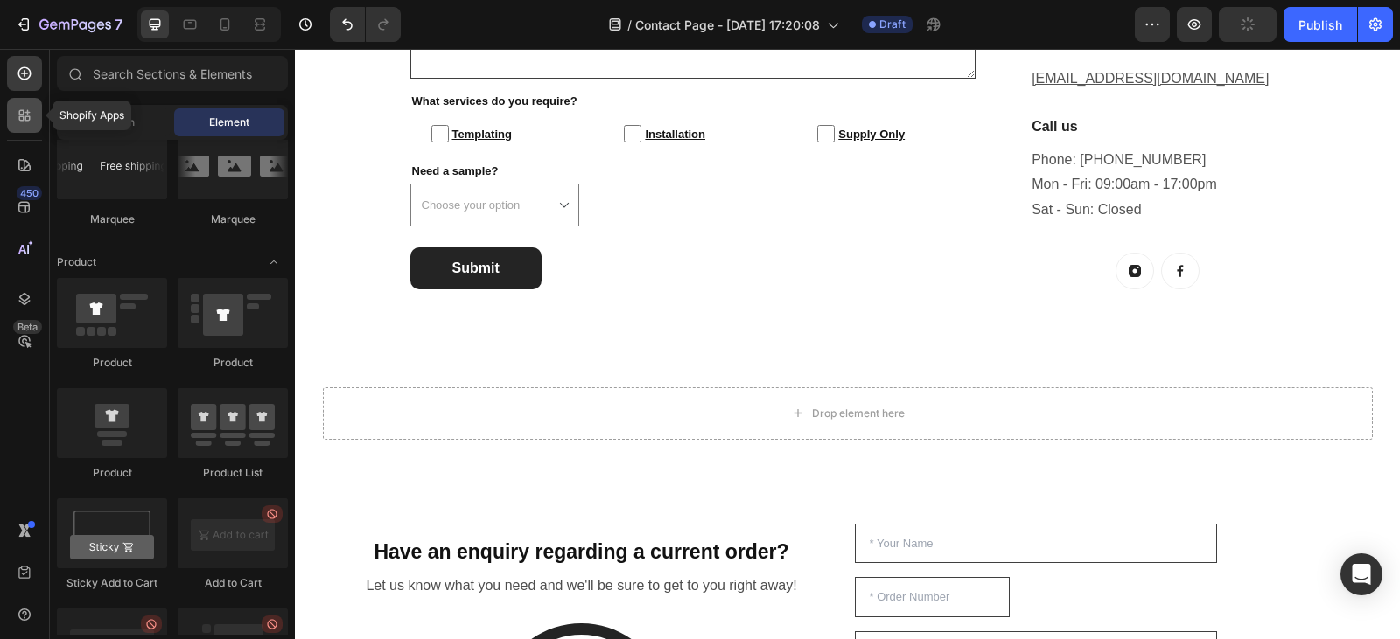
click at [17, 109] on icon at bounding box center [24, 115] width 17 height 17
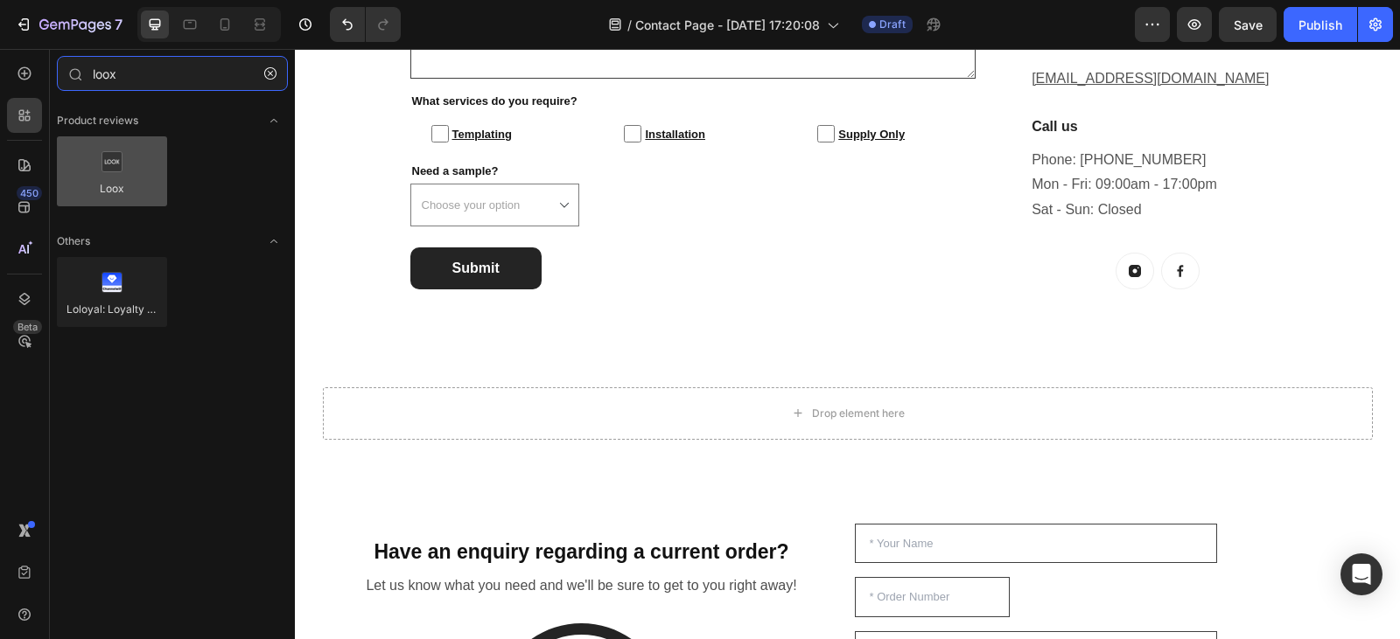
type input "loox"
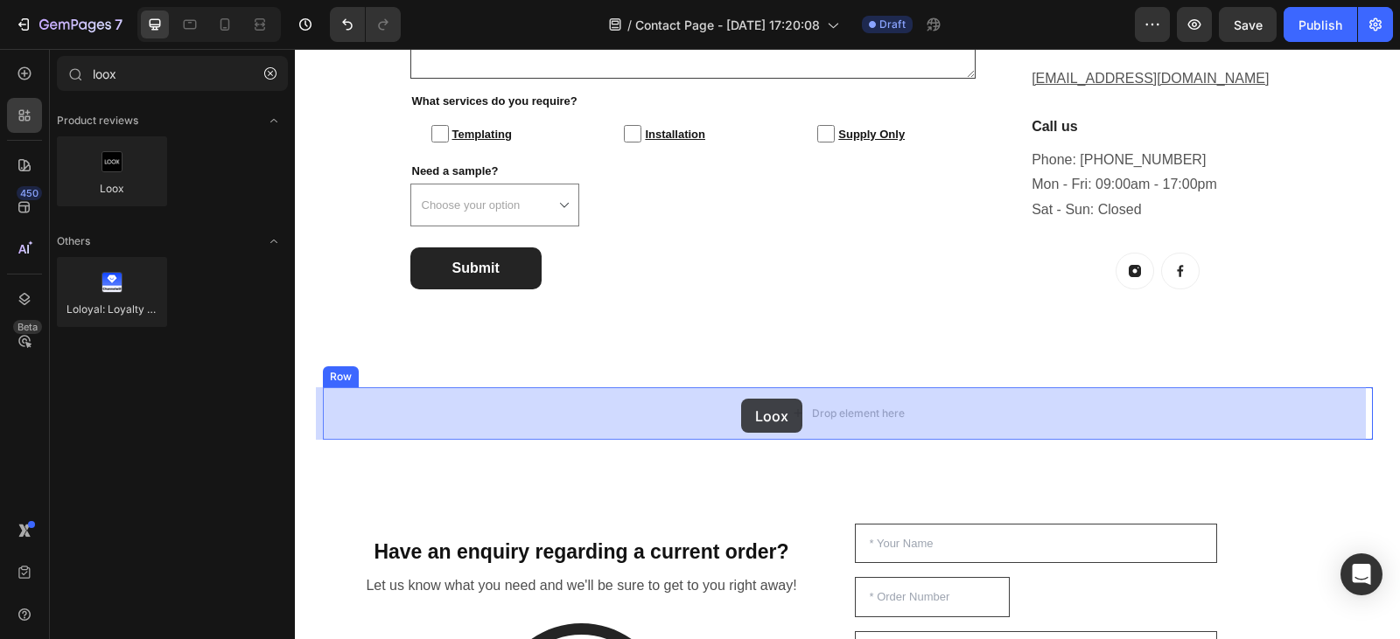
drag, startPoint x: 414, startPoint y: 214, endPoint x: 741, endPoint y: 401, distance: 376.5
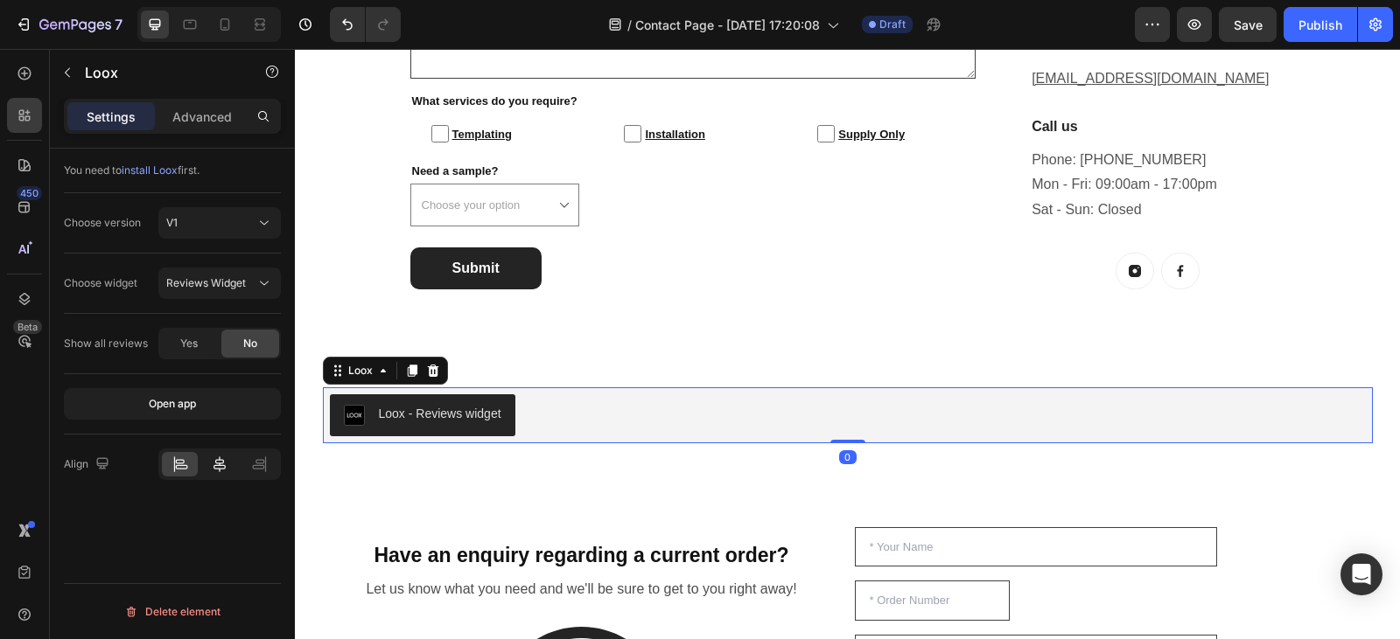
click at [224, 468] on icon at bounding box center [219, 464] width 17 height 17
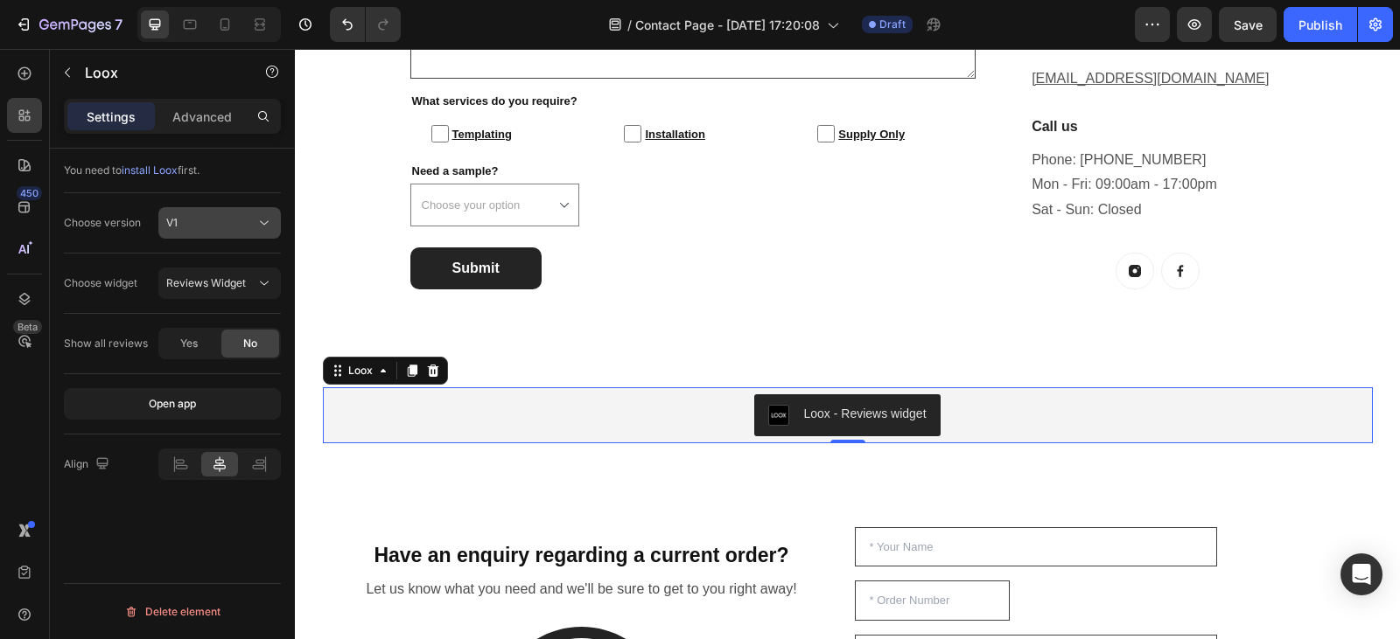
click at [261, 226] on icon at bounding box center [263, 222] width 17 height 17
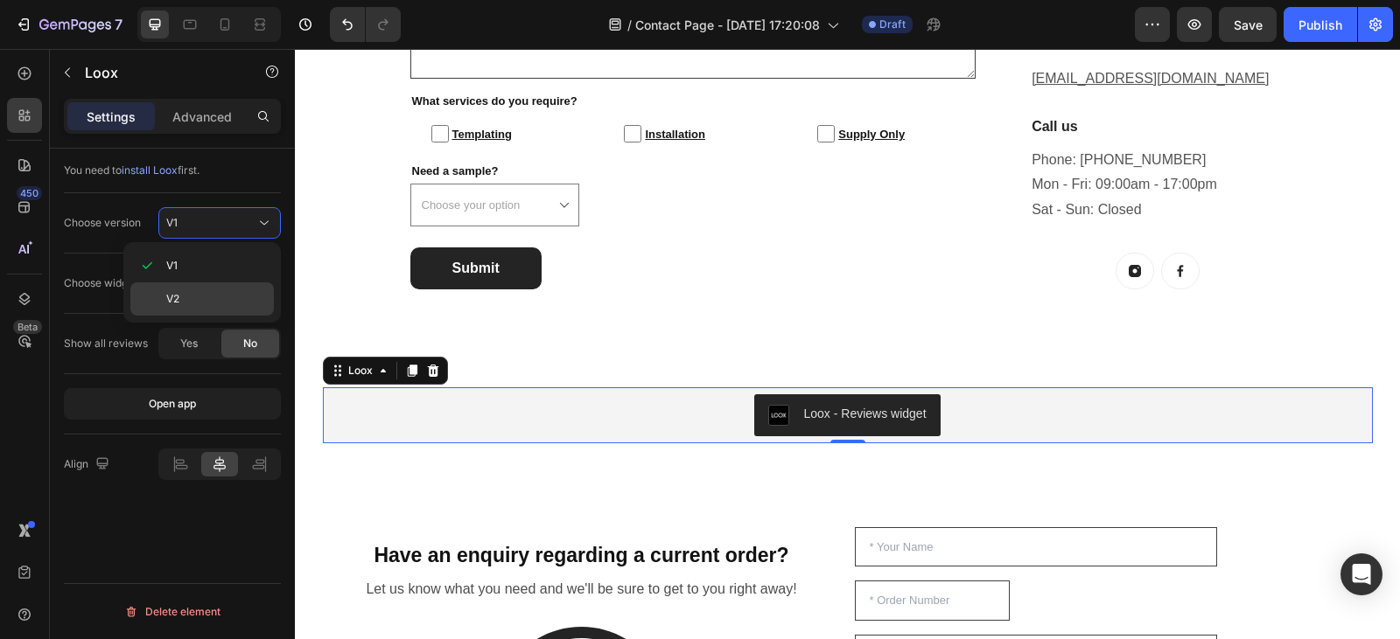
click at [193, 292] on p "V2" at bounding box center [216, 299] width 100 height 16
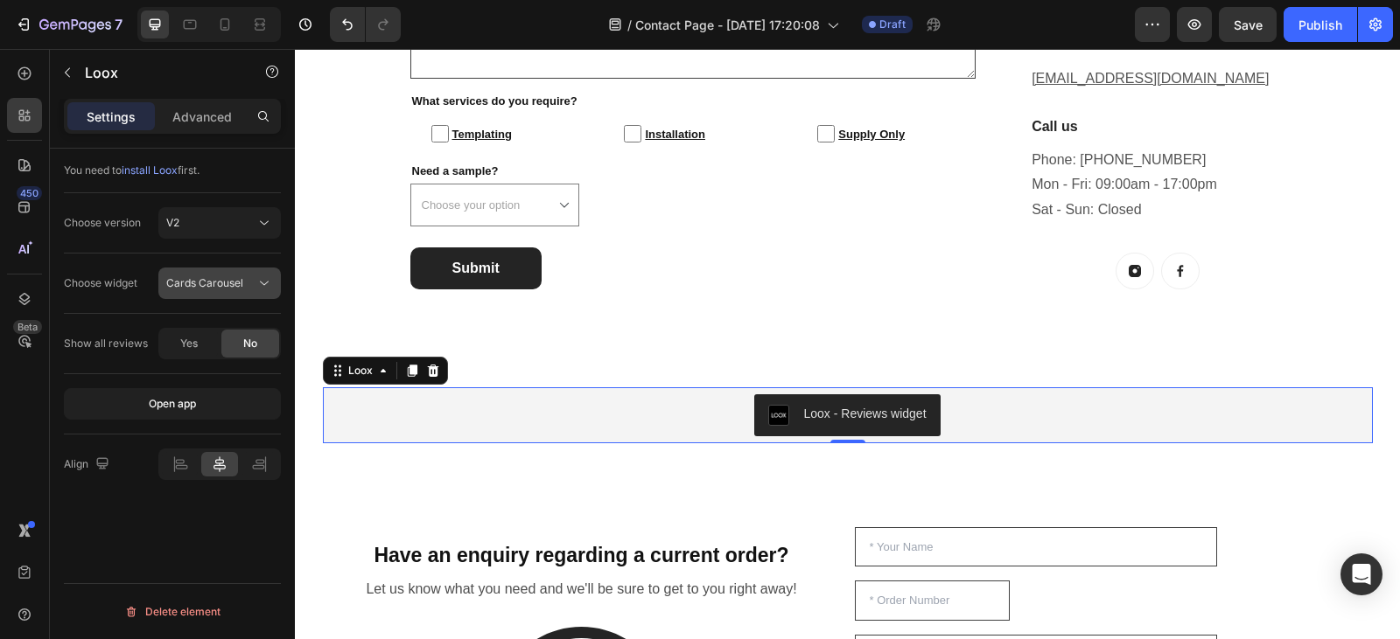
click at [263, 276] on icon at bounding box center [263, 283] width 17 height 17
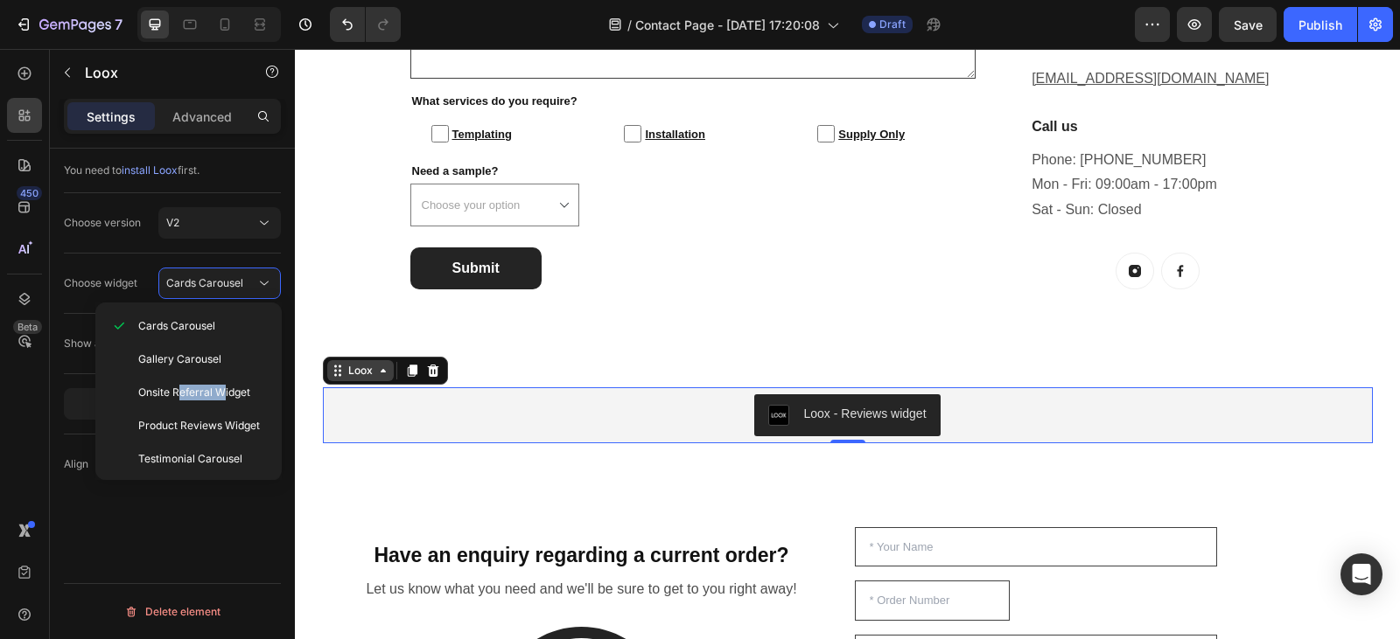
drag, startPoint x: 476, startPoint y: 440, endPoint x: 343, endPoint y: 366, distance: 152.3
click at [124, 409] on div "Onsite Referral Widget" at bounding box center [184, 425] width 165 height 33
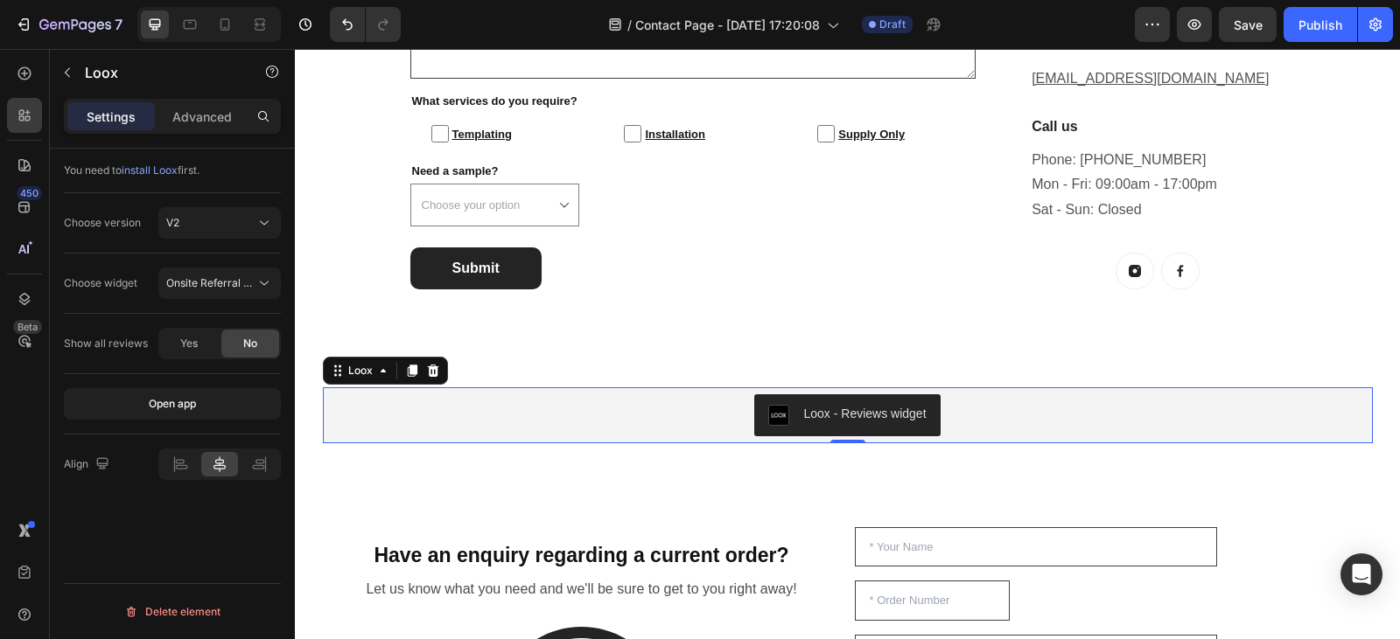
click at [124, 393] on button "Open app" at bounding box center [172, 403] width 217 height 31
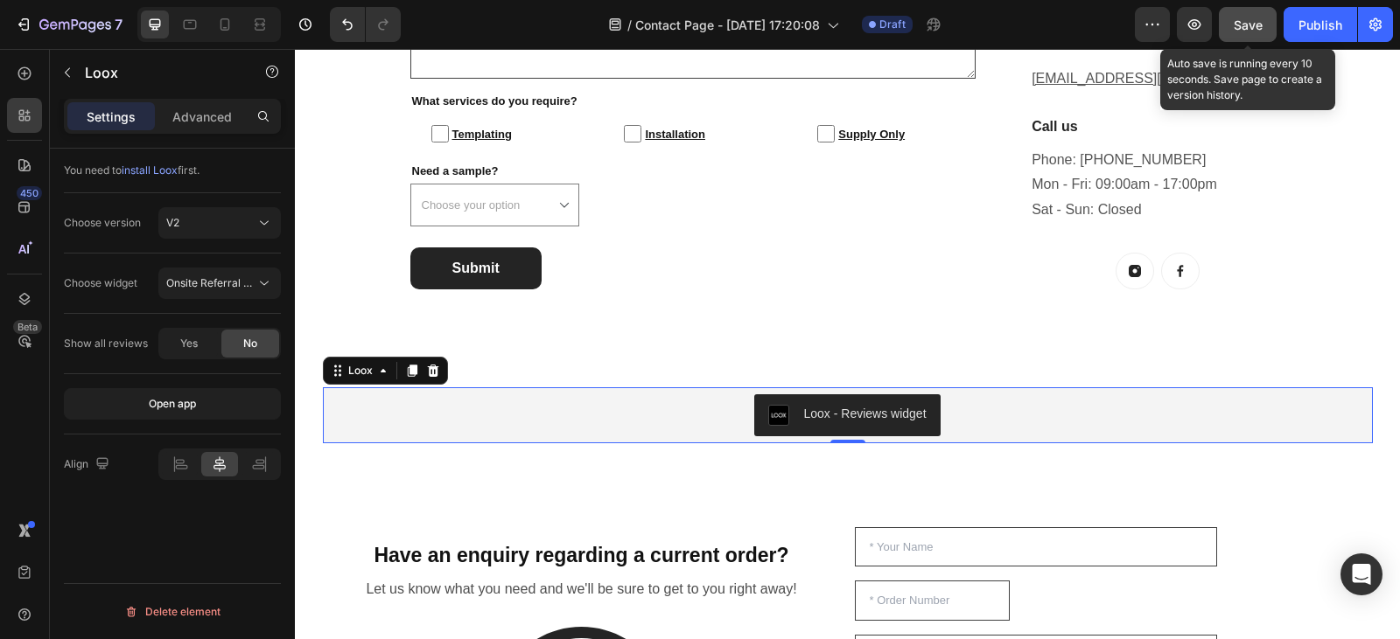
click at [1260, 31] on span "Save" at bounding box center [1247, 24] width 29 height 15
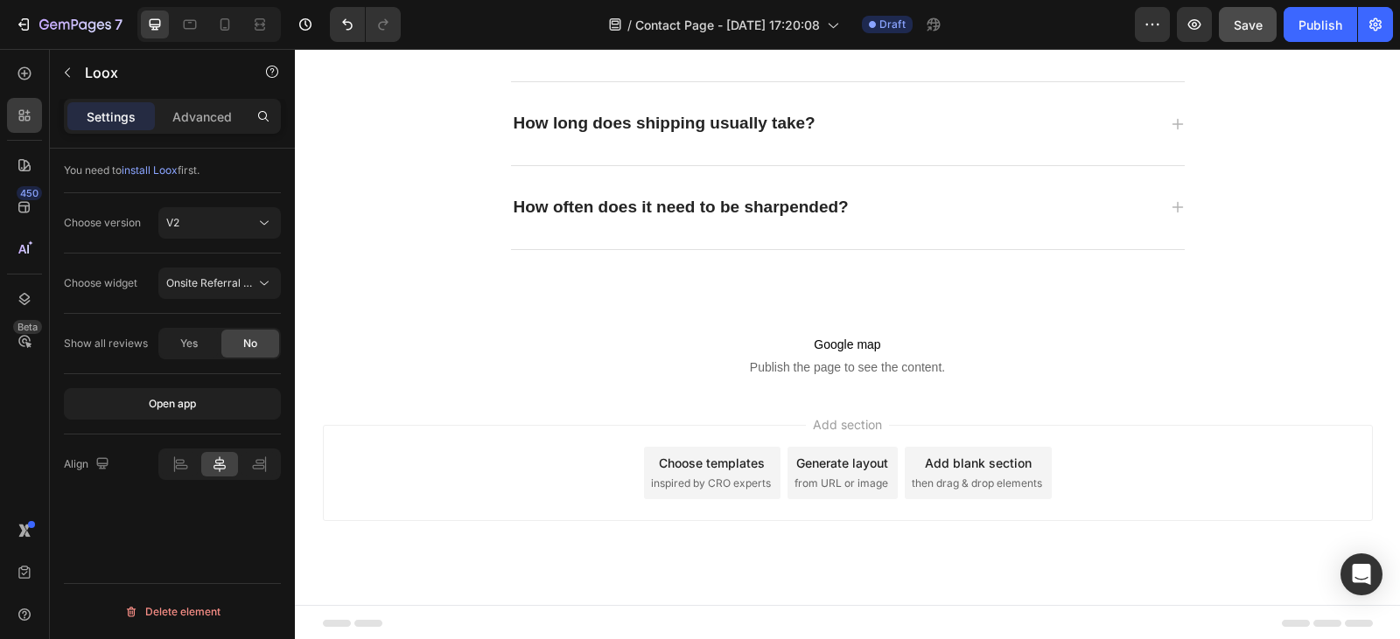
scroll to position [3075, 0]
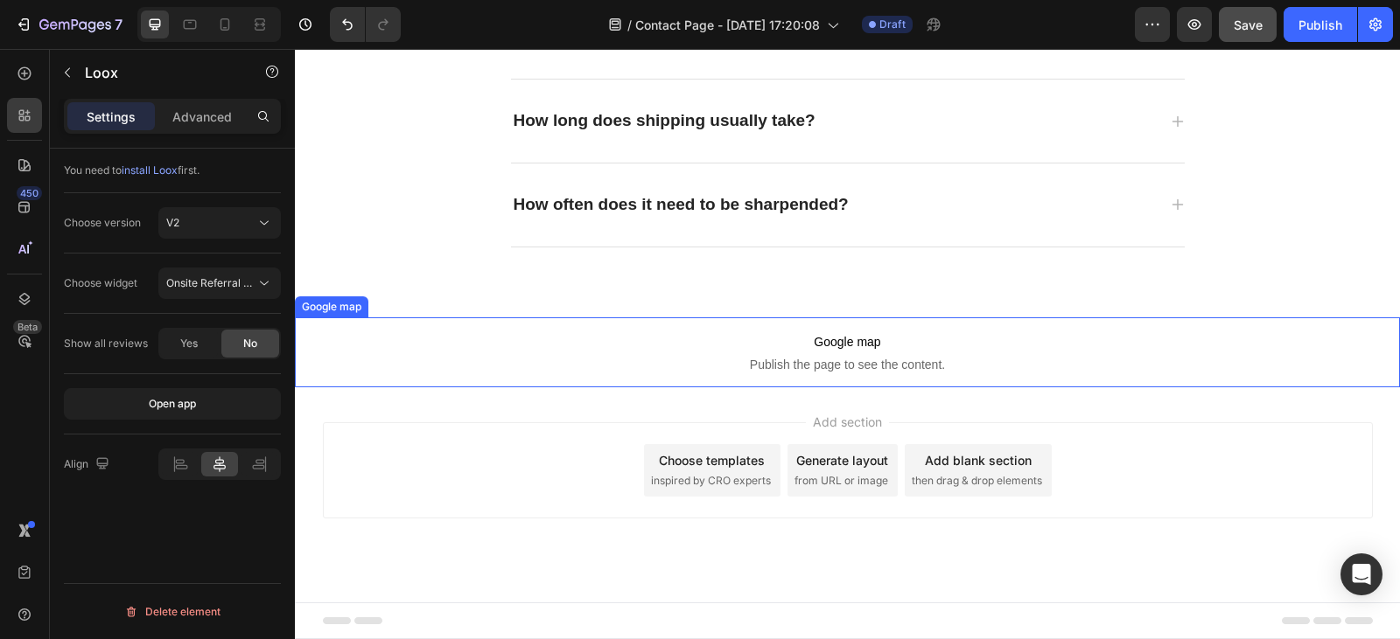
click at [934, 342] on span "Google map" at bounding box center [847, 342] width 1105 height 21
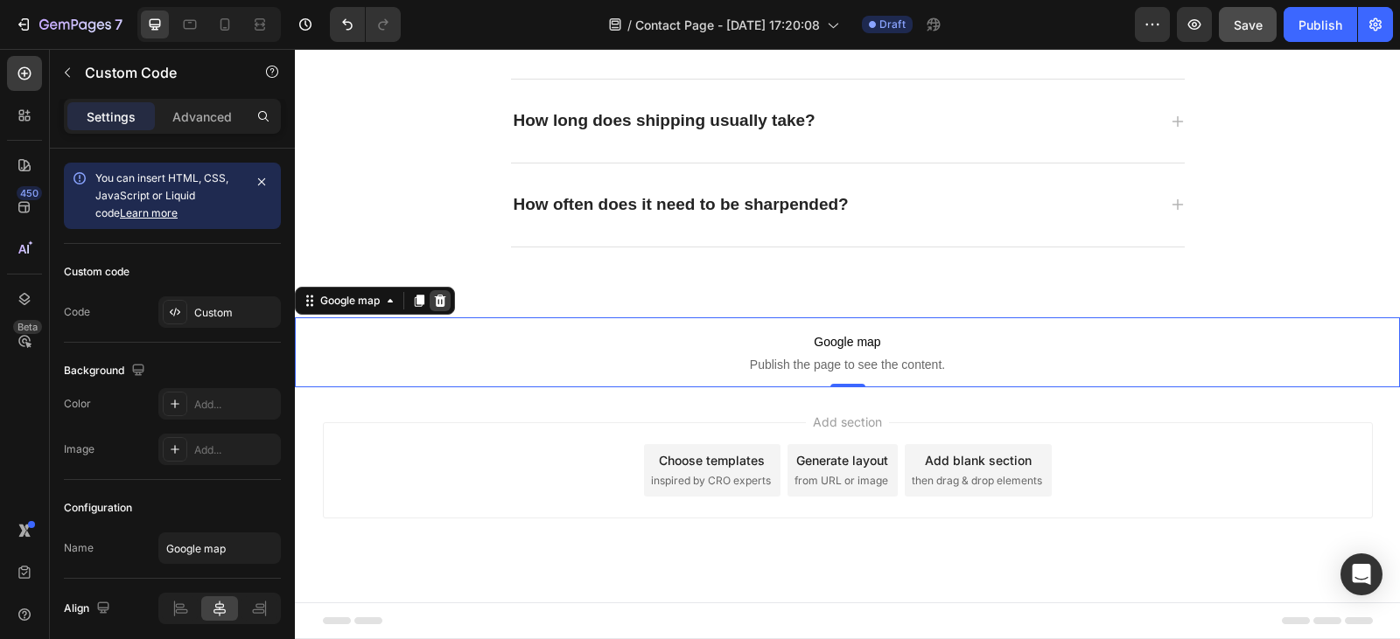
click at [438, 304] on icon at bounding box center [440, 301] width 11 height 12
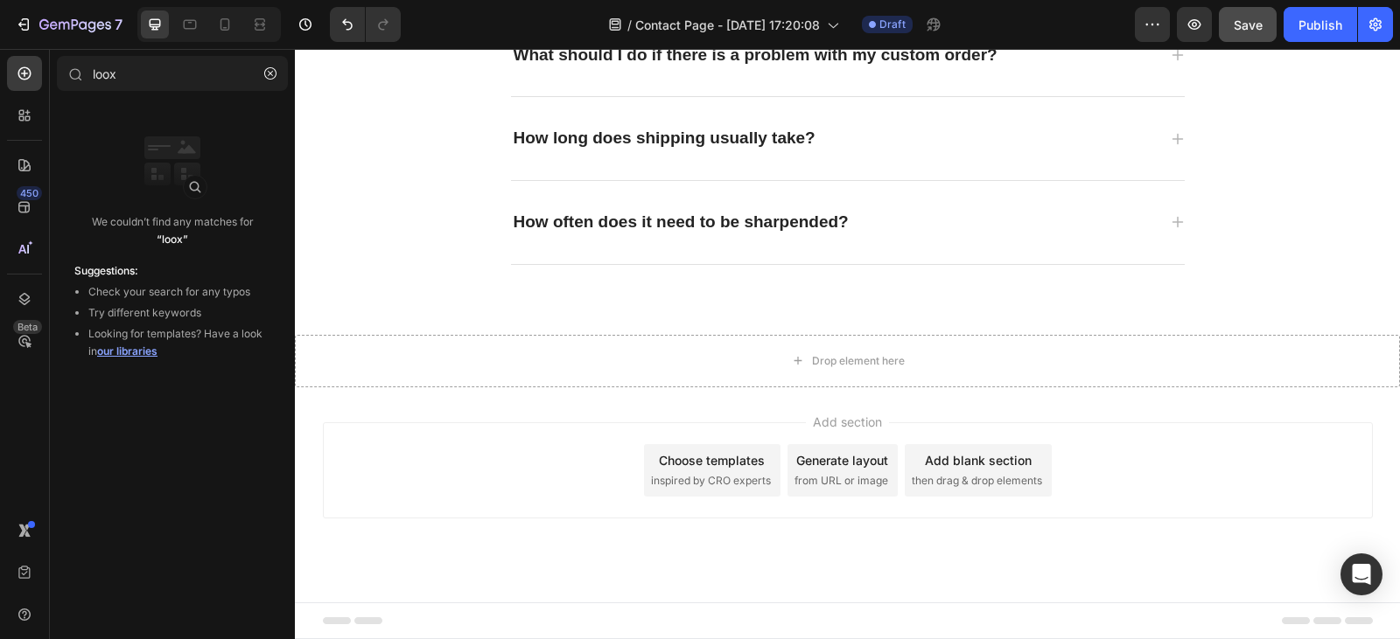
scroll to position [3057, 0]
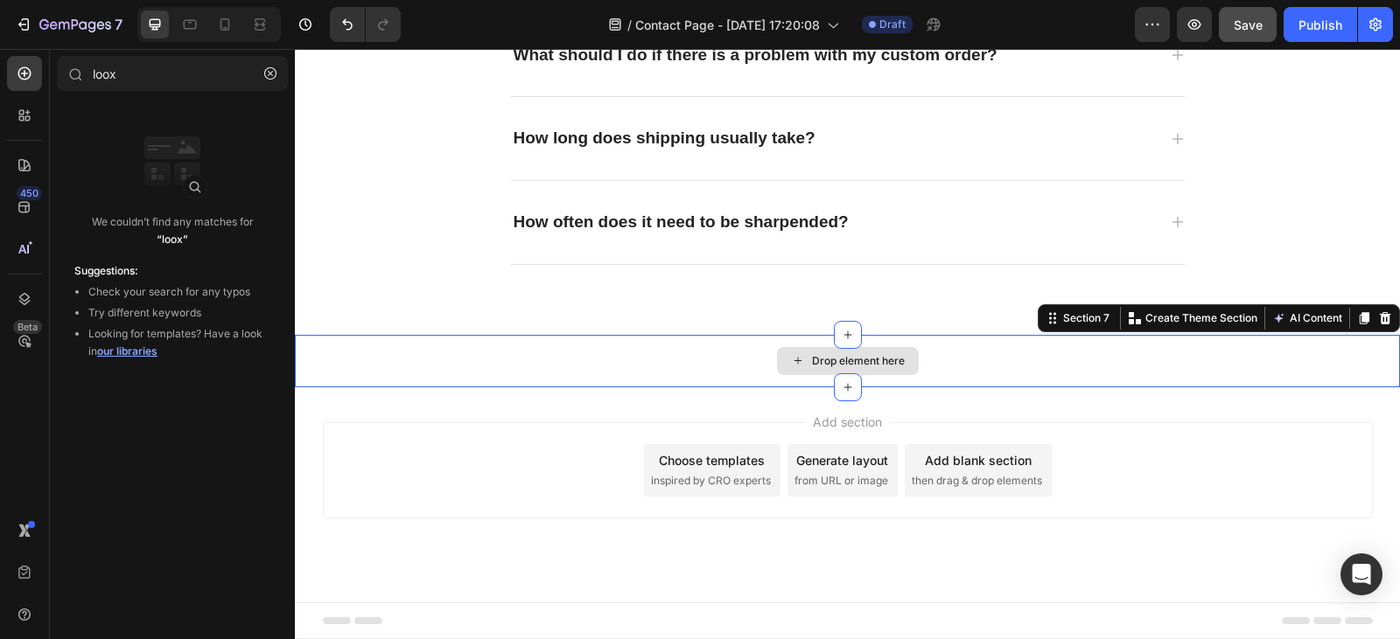
click at [678, 341] on div "Drop element here" at bounding box center [847, 361] width 1105 height 52
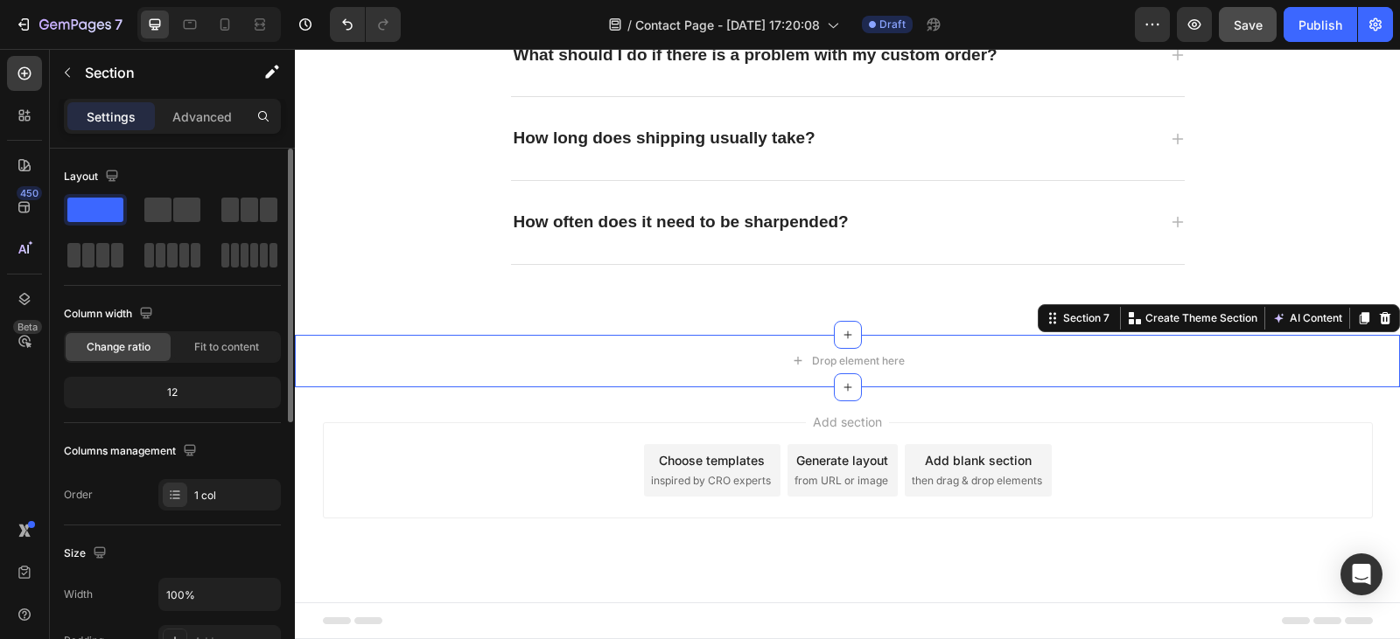
scroll to position [527, 0]
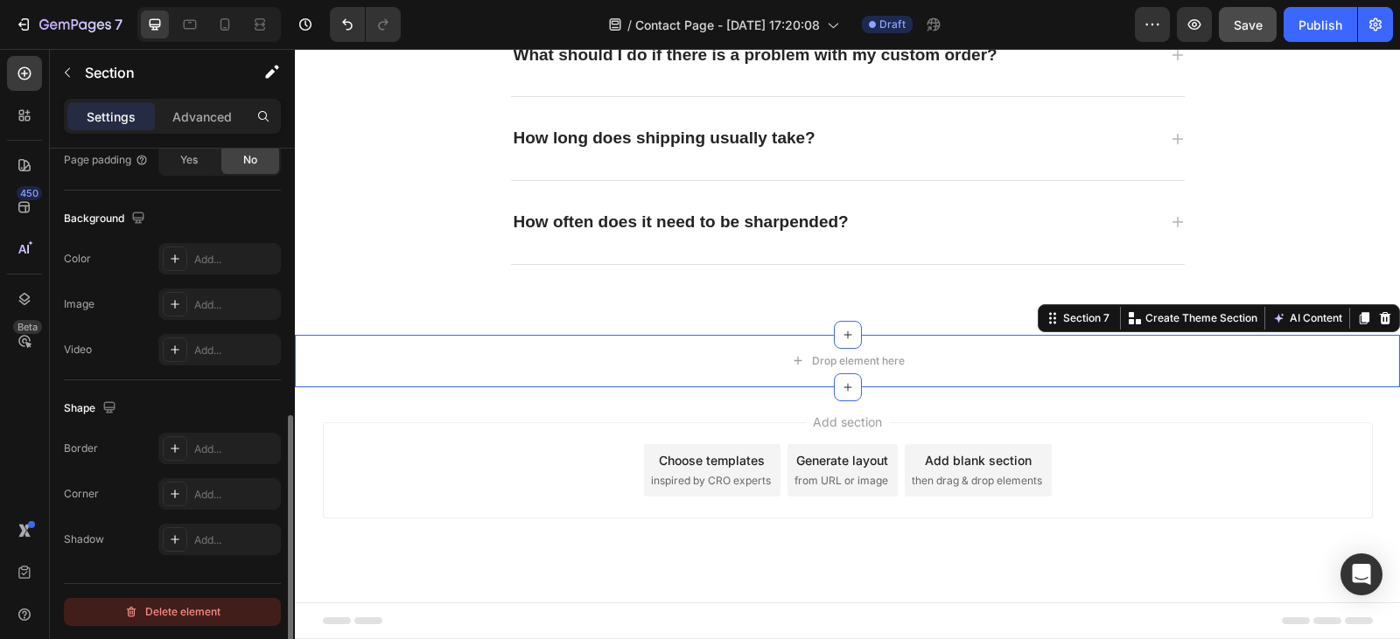
click at [176, 611] on div "Delete element" at bounding box center [172, 612] width 96 height 21
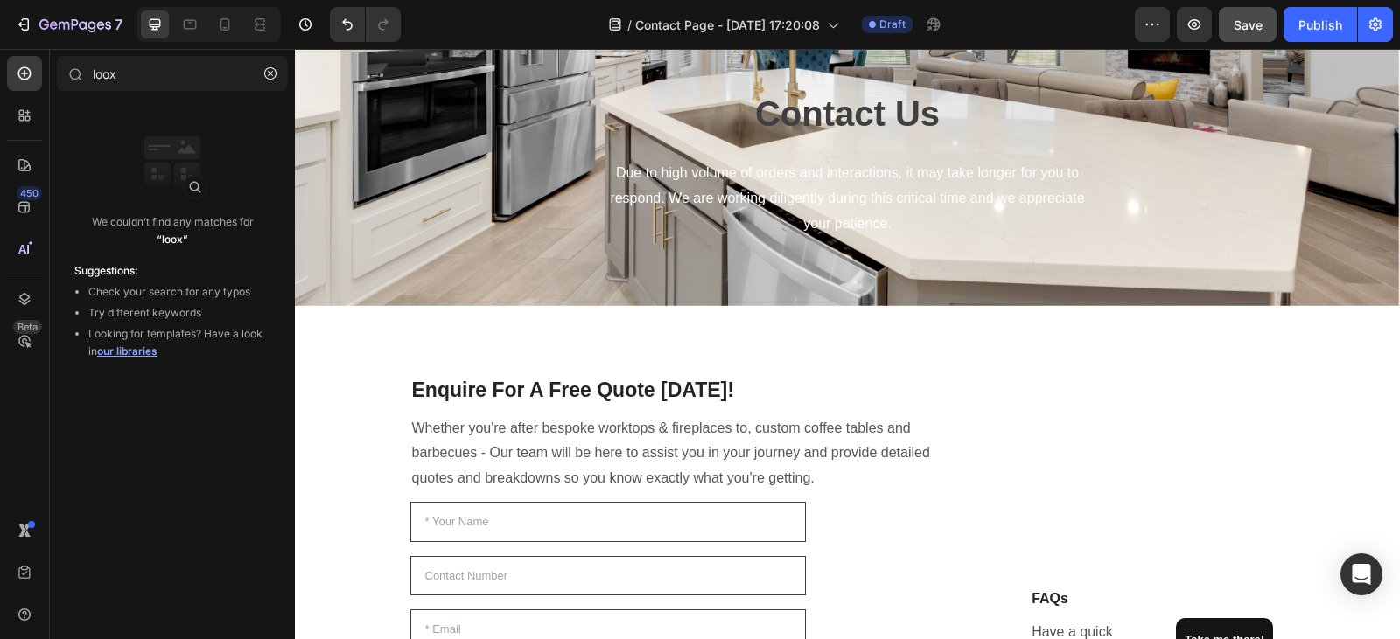
scroll to position [0, 0]
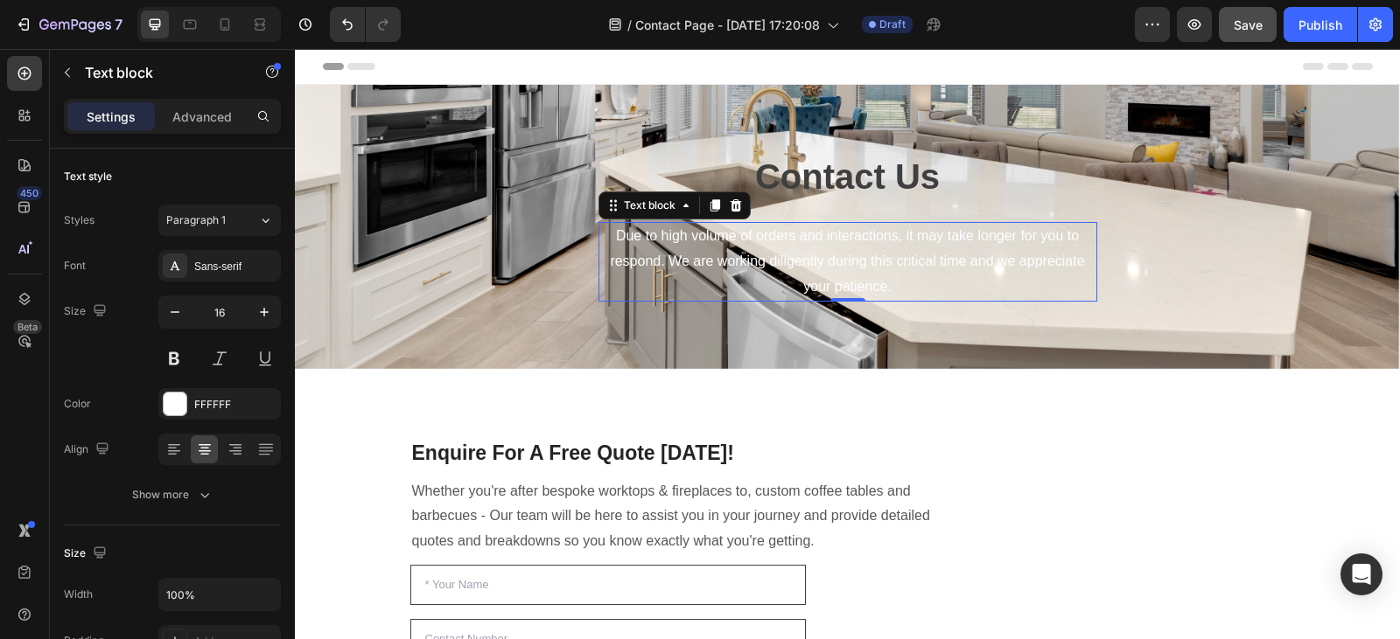
click at [757, 250] on p "Due to high volume of orders and interactions, it may take longer for you to re…" at bounding box center [847, 261] width 495 height 75
click at [881, 283] on p "Due to high volume of orders and interactions, it may take longer for you to re…" at bounding box center [847, 261] width 495 height 75
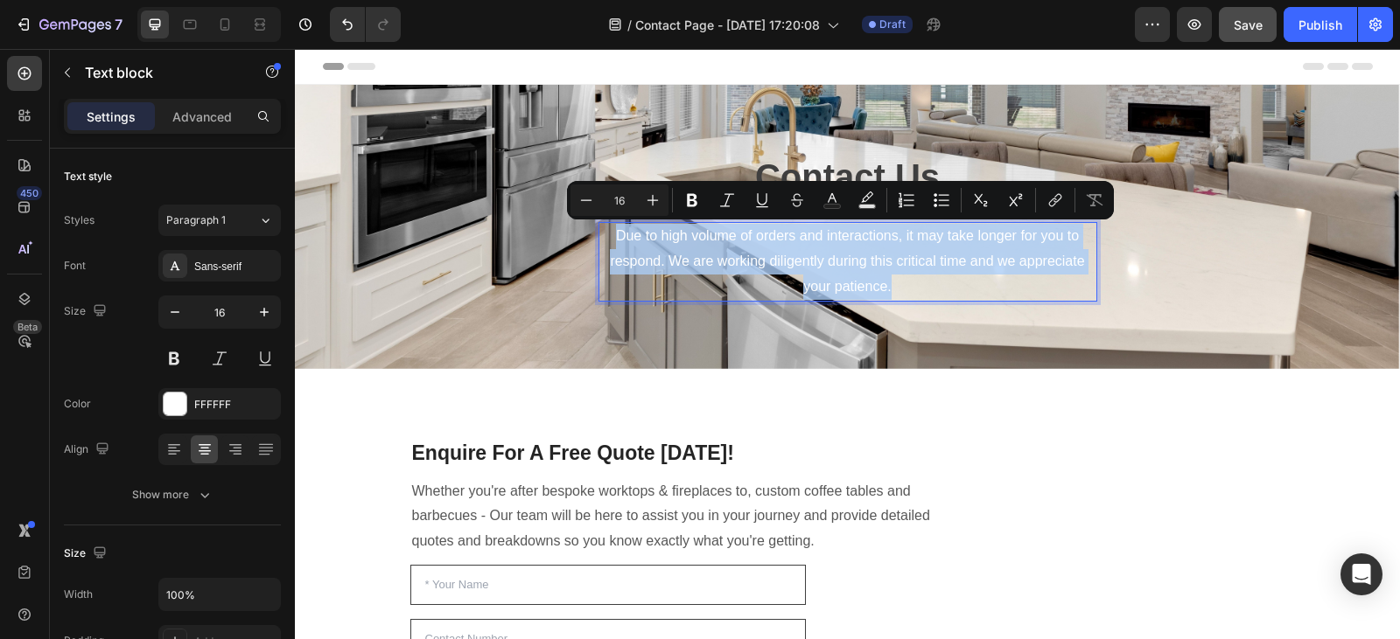
drag, startPoint x: 883, startPoint y: 284, endPoint x: 596, endPoint y: 236, distance: 291.8
click at [600, 236] on p "Due to high volume of orders and interactions, it may take longer for you to re…" at bounding box center [847, 261] width 495 height 75
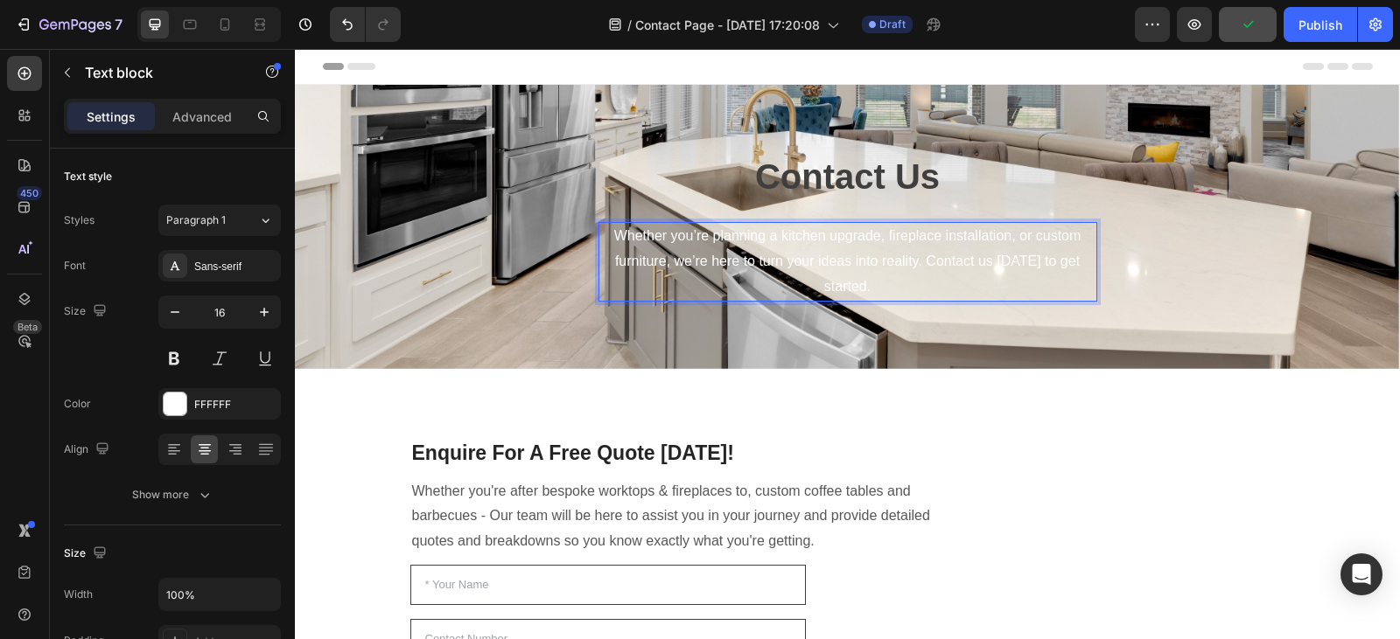
click at [874, 283] on p "Whether you’re planning a kitchen upgrade, fireplace installation, or custom fu…" at bounding box center [847, 261] width 495 height 75
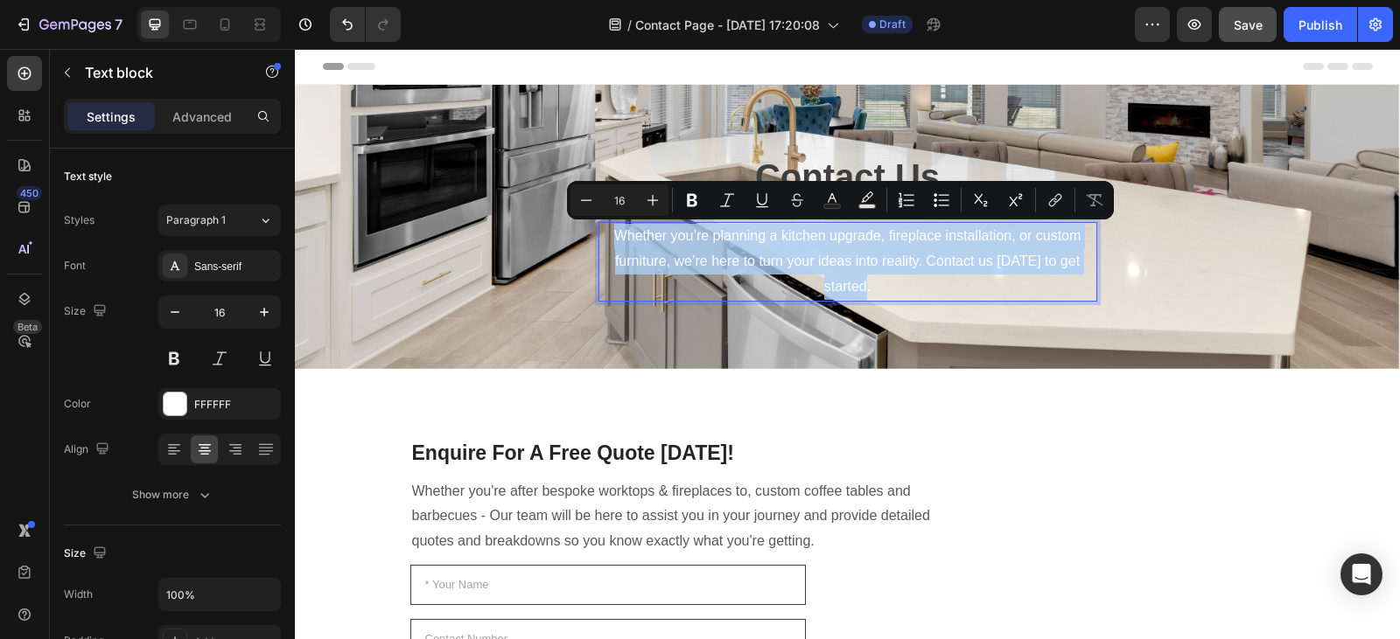
drag, startPoint x: 874, startPoint y: 283, endPoint x: 597, endPoint y: 229, distance: 281.7
click at [600, 229] on p "Whether you’re planning a kitchen upgrade, fireplace installation, or custom fu…" at bounding box center [847, 261] width 495 height 75
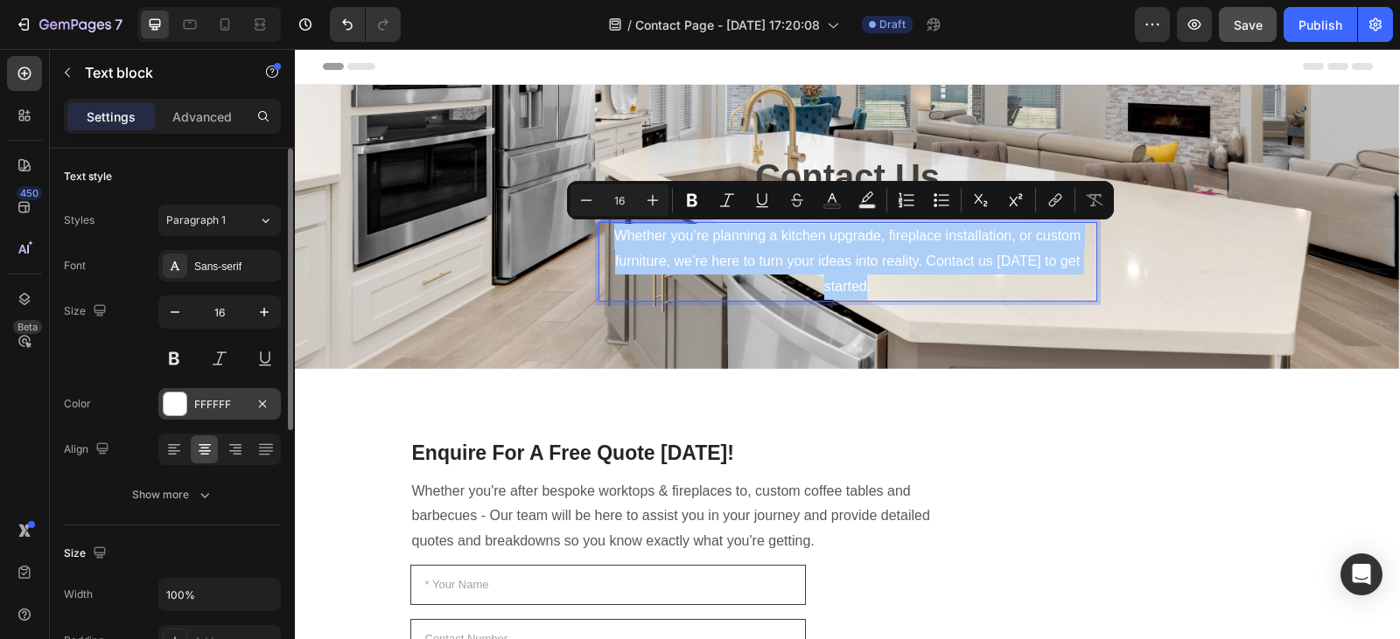
click at [213, 407] on div "FFFFFF" at bounding box center [219, 405] width 51 height 16
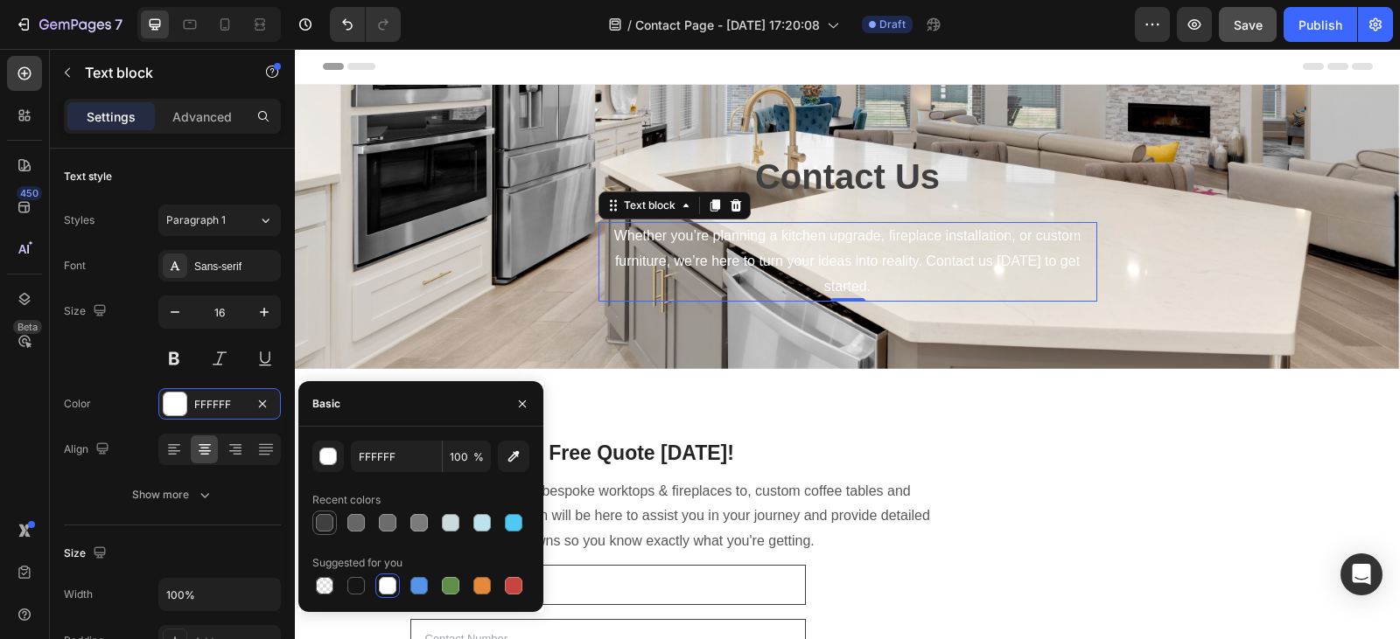
click at [323, 527] on div at bounding box center [324, 522] width 17 height 17
type input "3F3F3F"
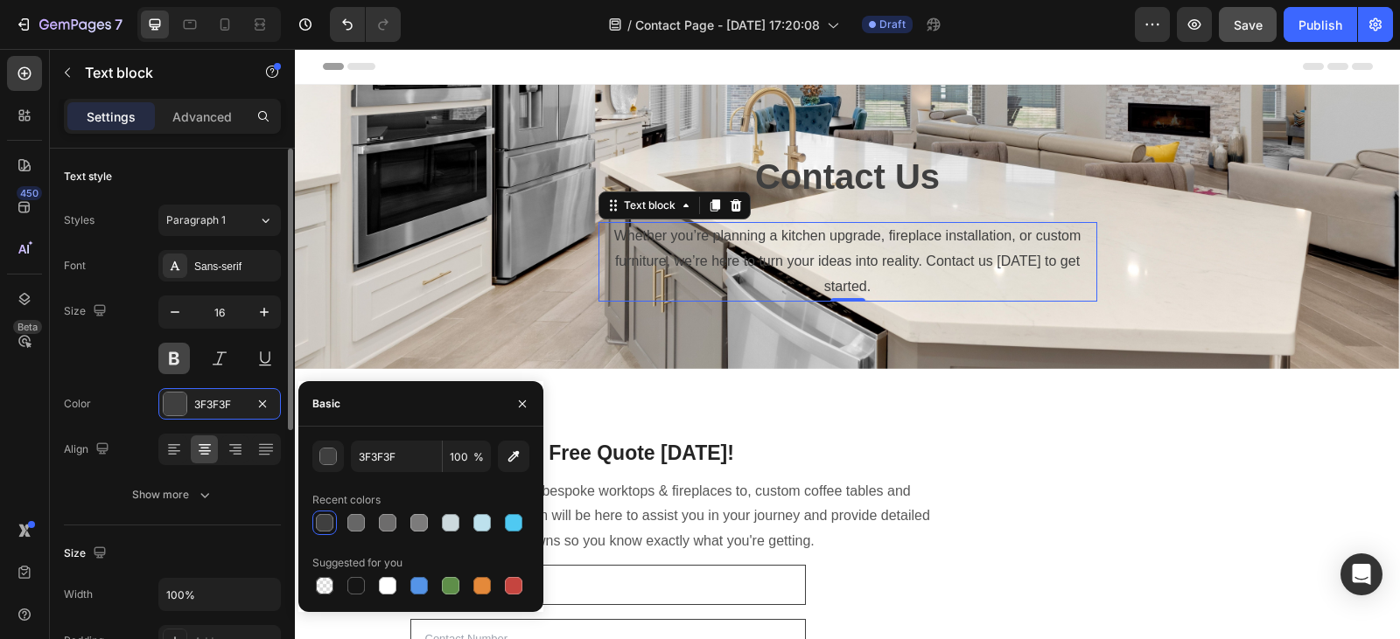
click at [176, 370] on button at bounding box center [173, 358] width 31 height 31
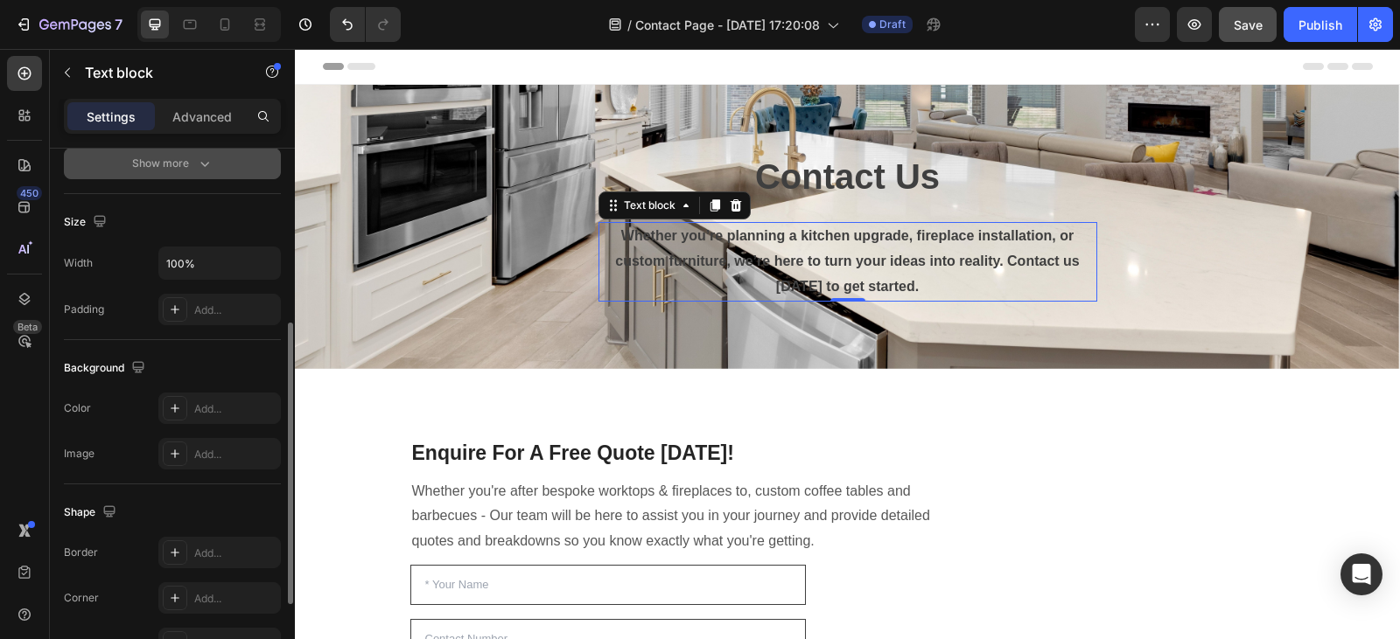
scroll to position [332, 0]
click at [186, 355] on div "Background" at bounding box center [172, 367] width 217 height 28
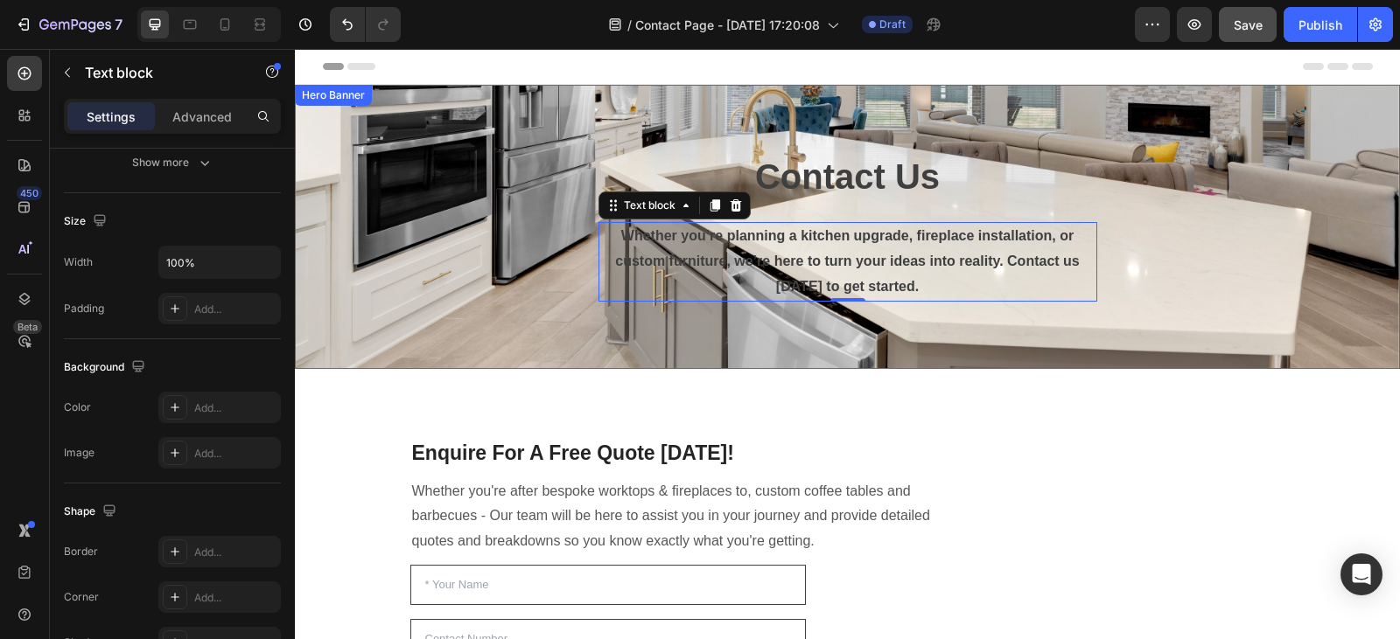
click at [479, 309] on div "Contact Us Heading Whether you’re planning a kitchen upgrade, fireplace install…" at bounding box center [847, 227] width 1023 height 544
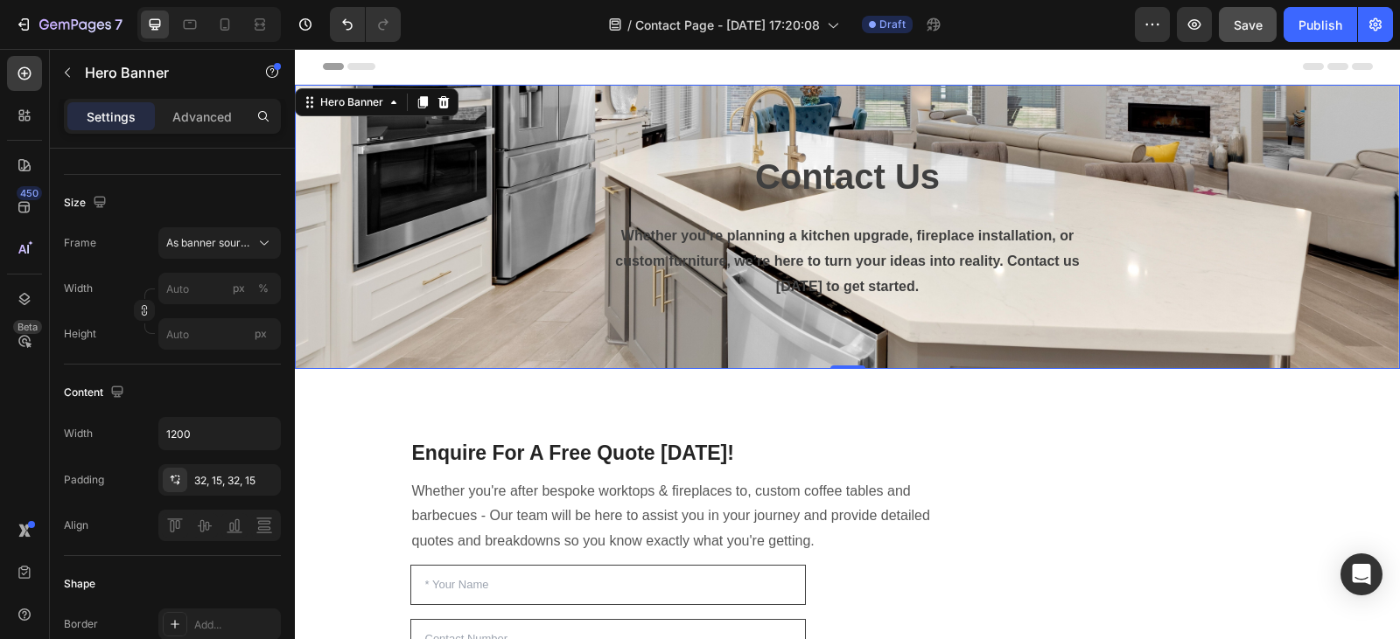
scroll to position [0, 0]
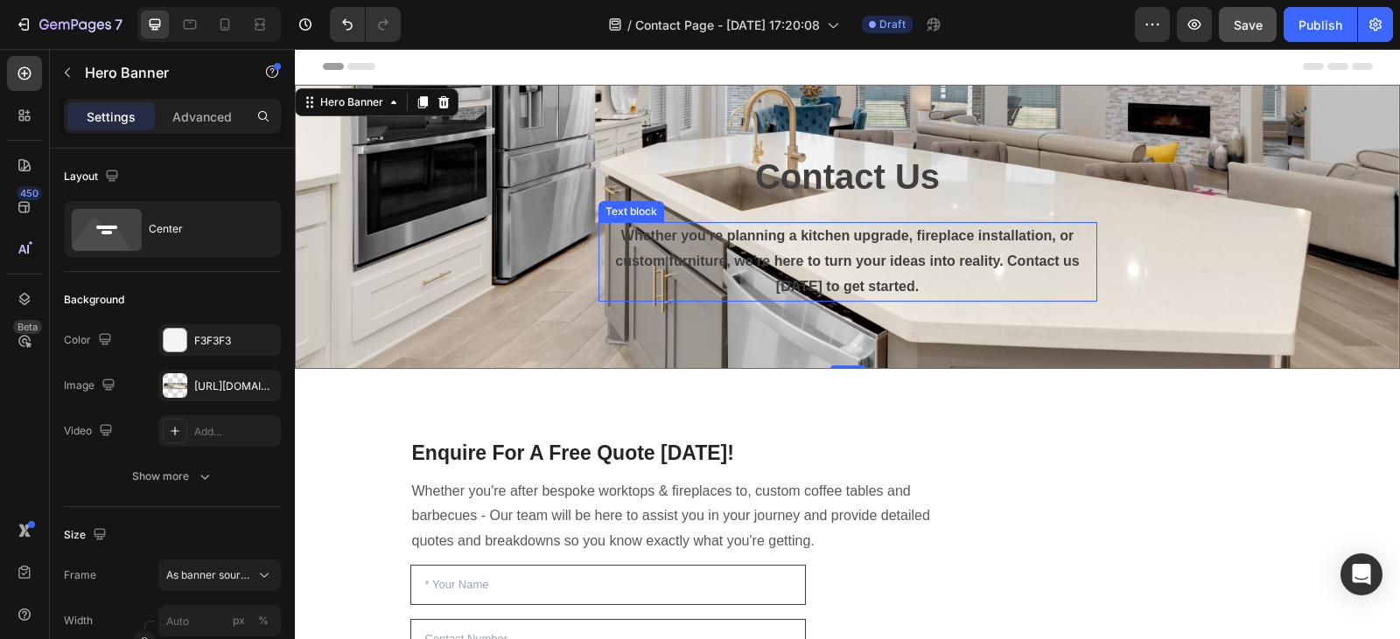
click at [883, 258] on p "Whether you’re planning a kitchen upgrade, fireplace installation, or custom fu…" at bounding box center [847, 261] width 495 height 75
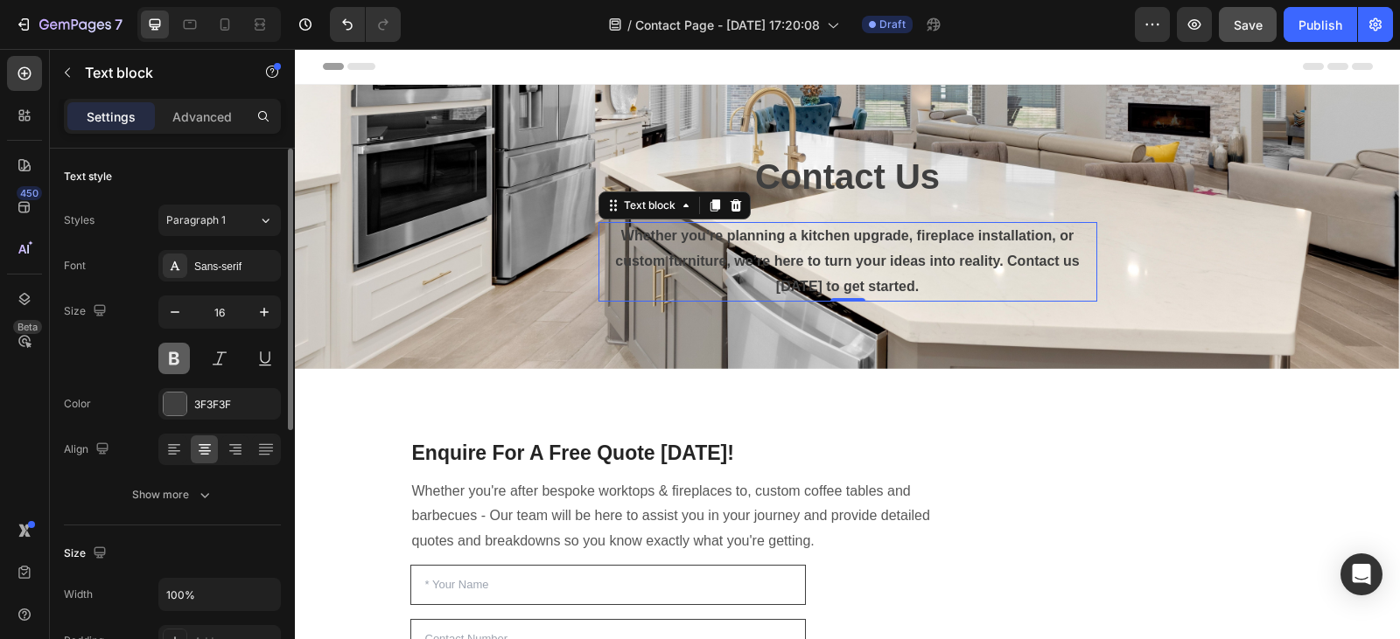
click at [178, 355] on button at bounding box center [173, 358] width 31 height 31
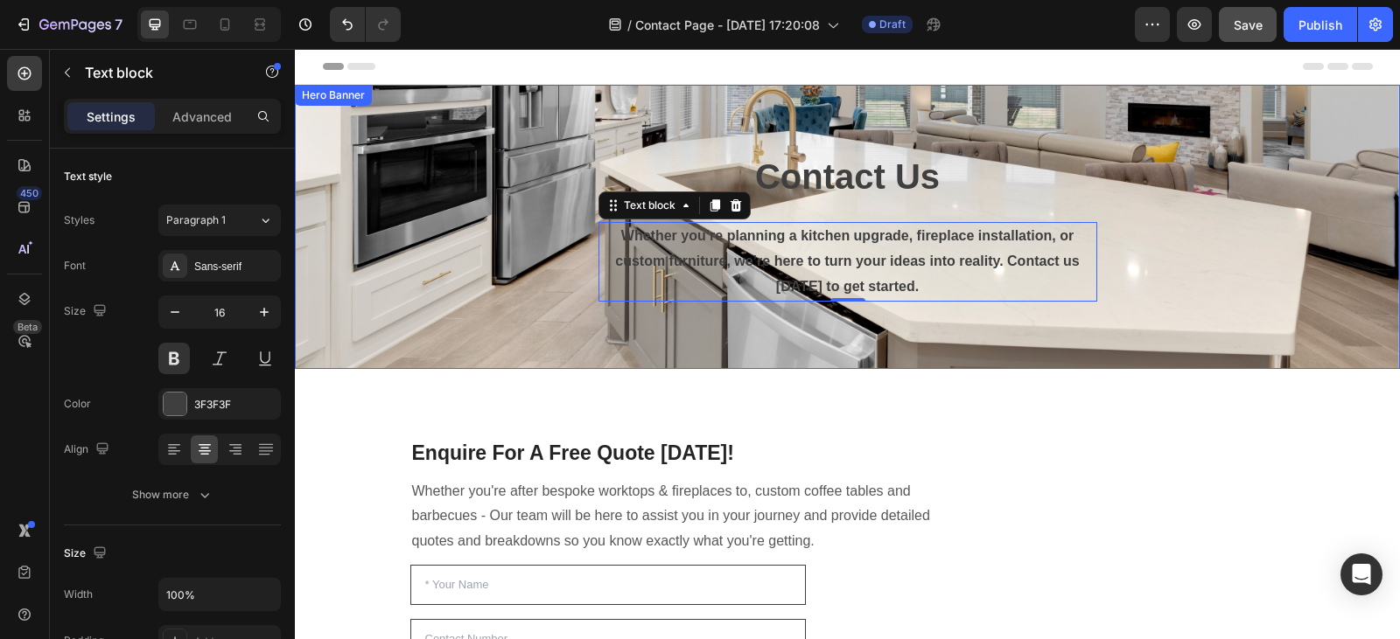
click at [554, 214] on div "Contact Us Heading Whether you’re planning a kitchen upgrade, fireplace install…" at bounding box center [847, 227] width 1023 height 544
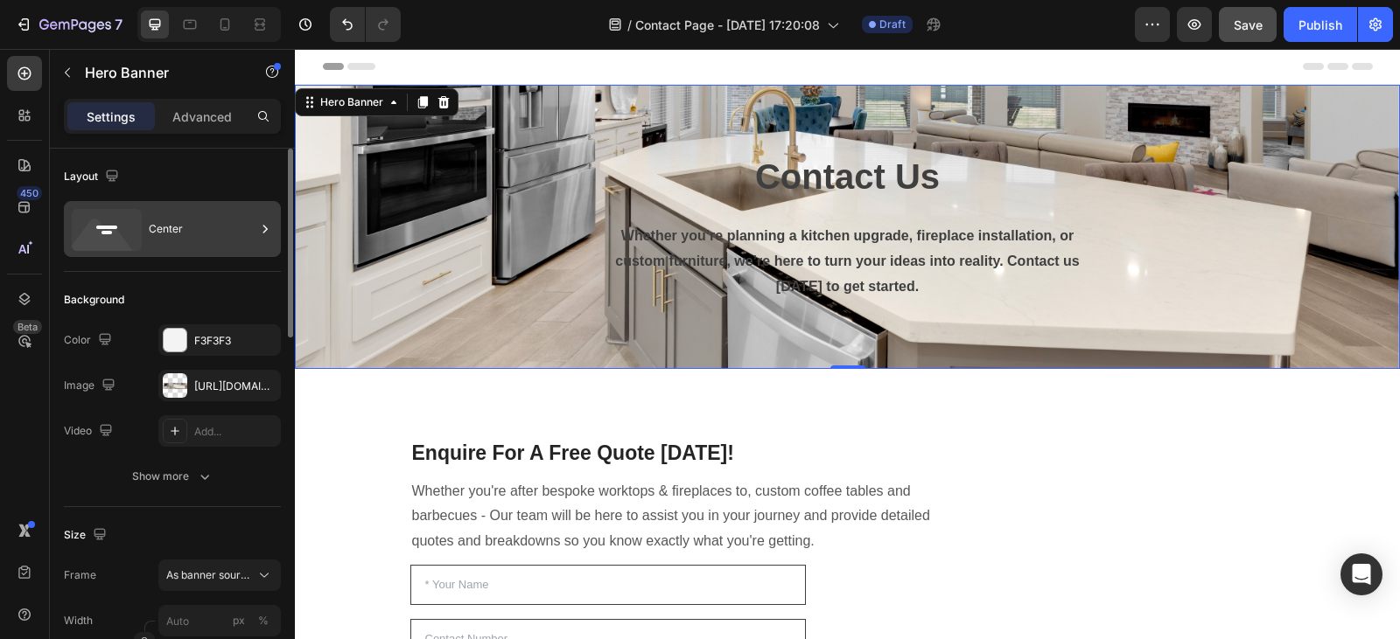
click at [157, 219] on div "Center" at bounding box center [202, 229] width 107 height 40
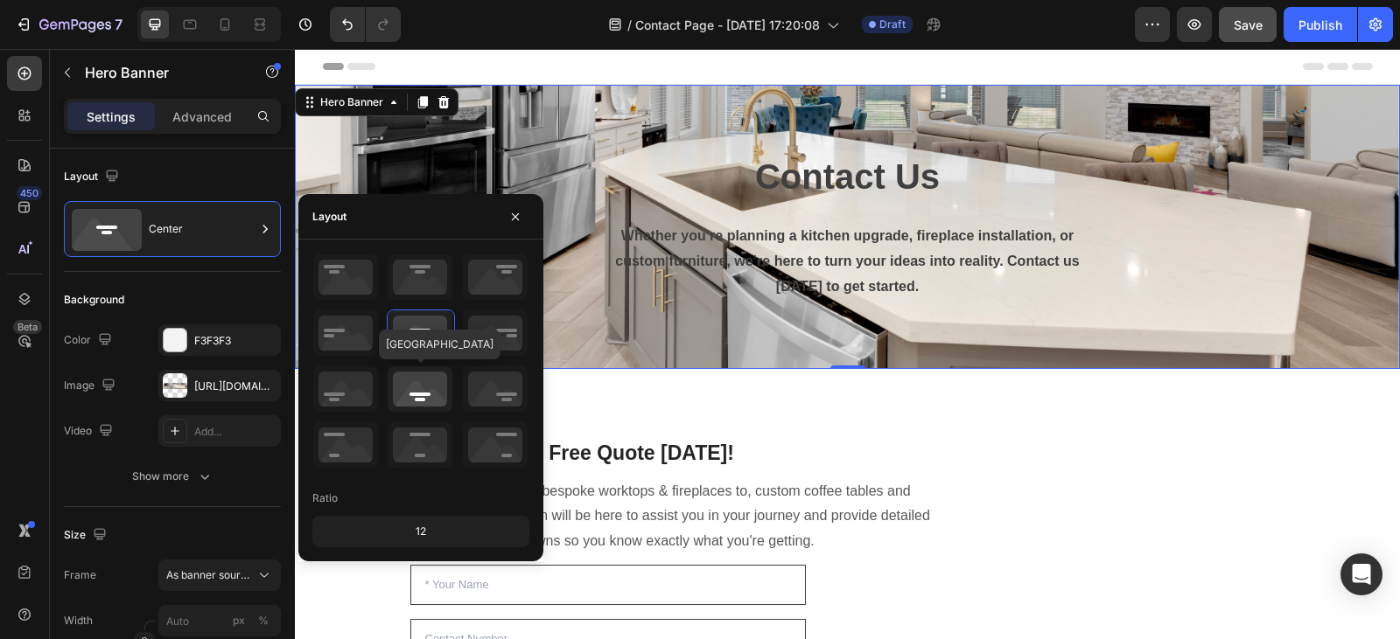
click at [415, 399] on icon at bounding box center [419, 389] width 65 height 45
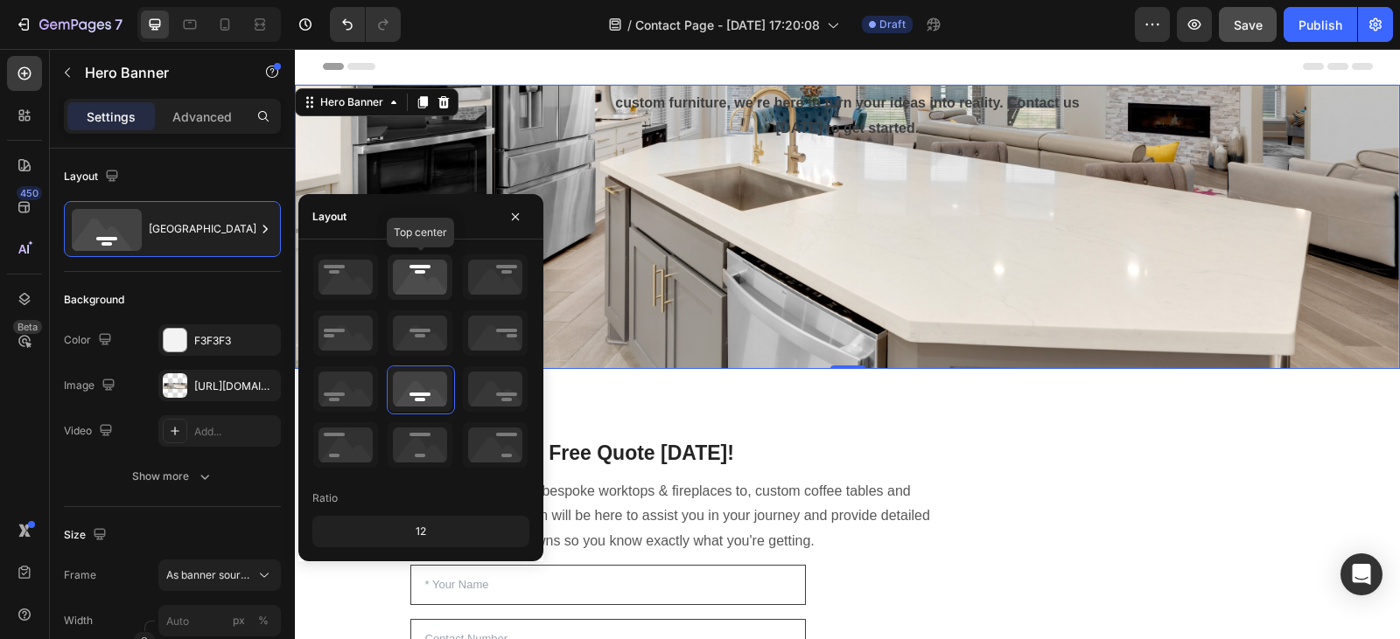
click at [421, 268] on icon at bounding box center [419, 277] width 65 height 45
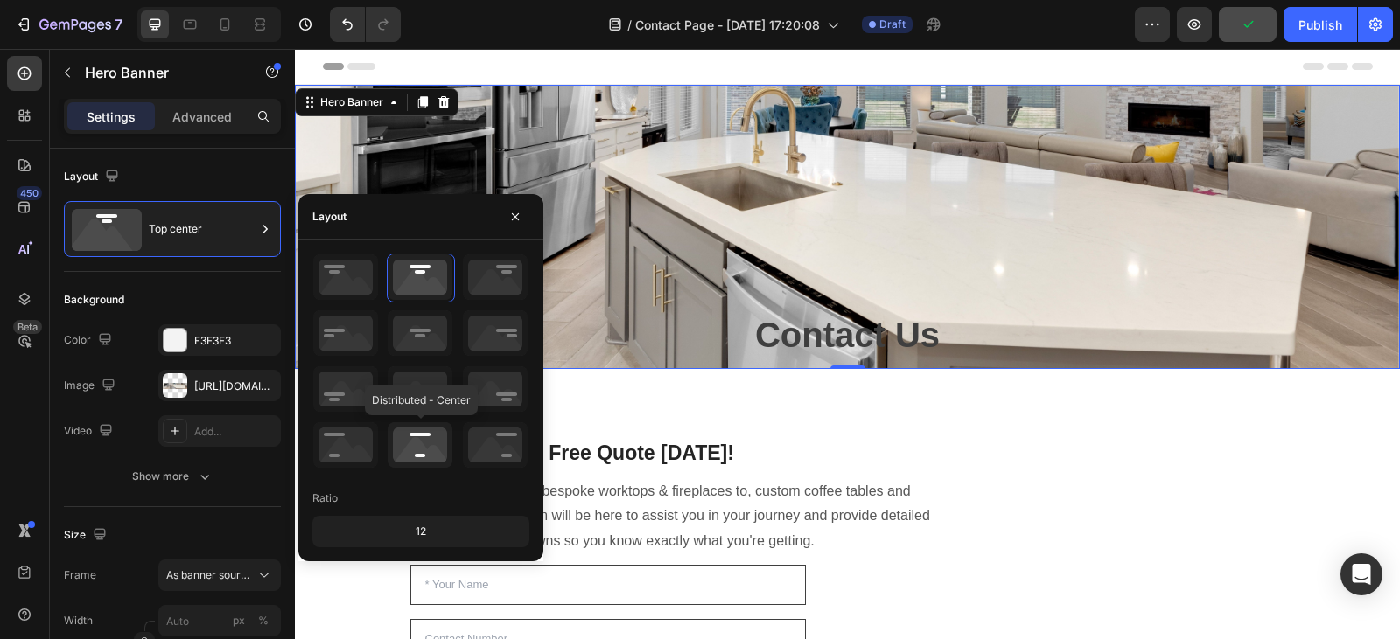
click at [415, 431] on icon at bounding box center [419, 444] width 65 height 45
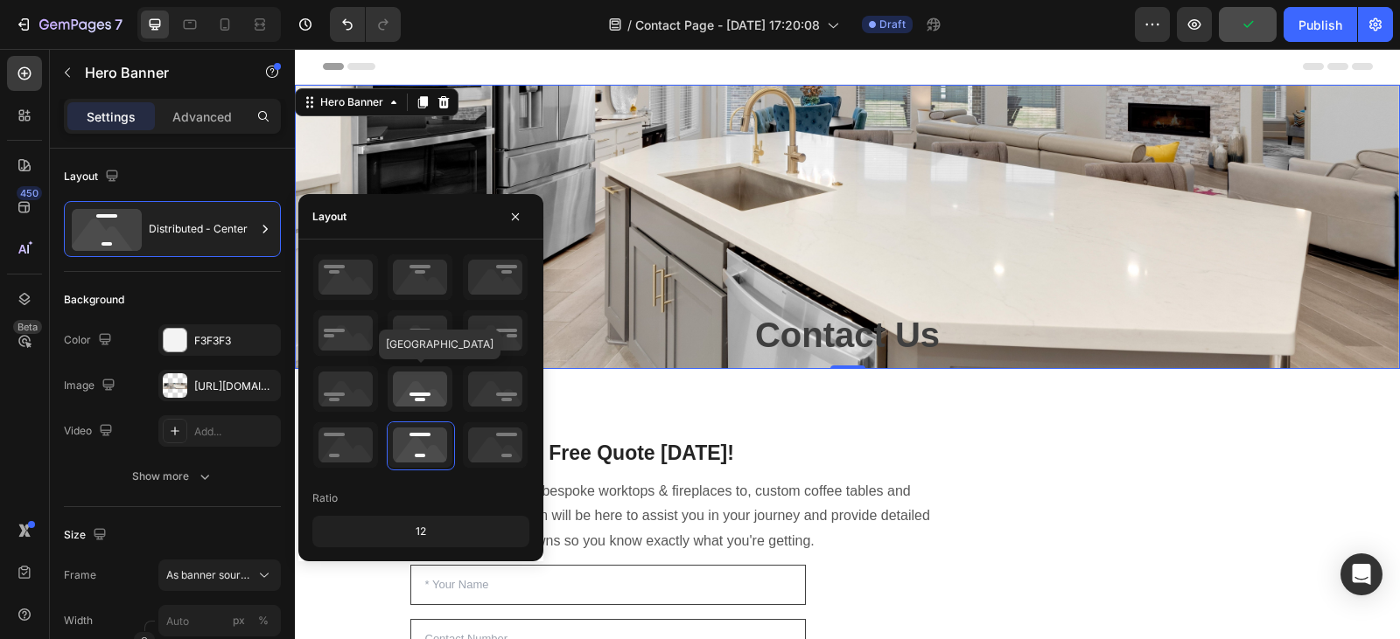
click at [411, 377] on icon at bounding box center [419, 389] width 65 height 45
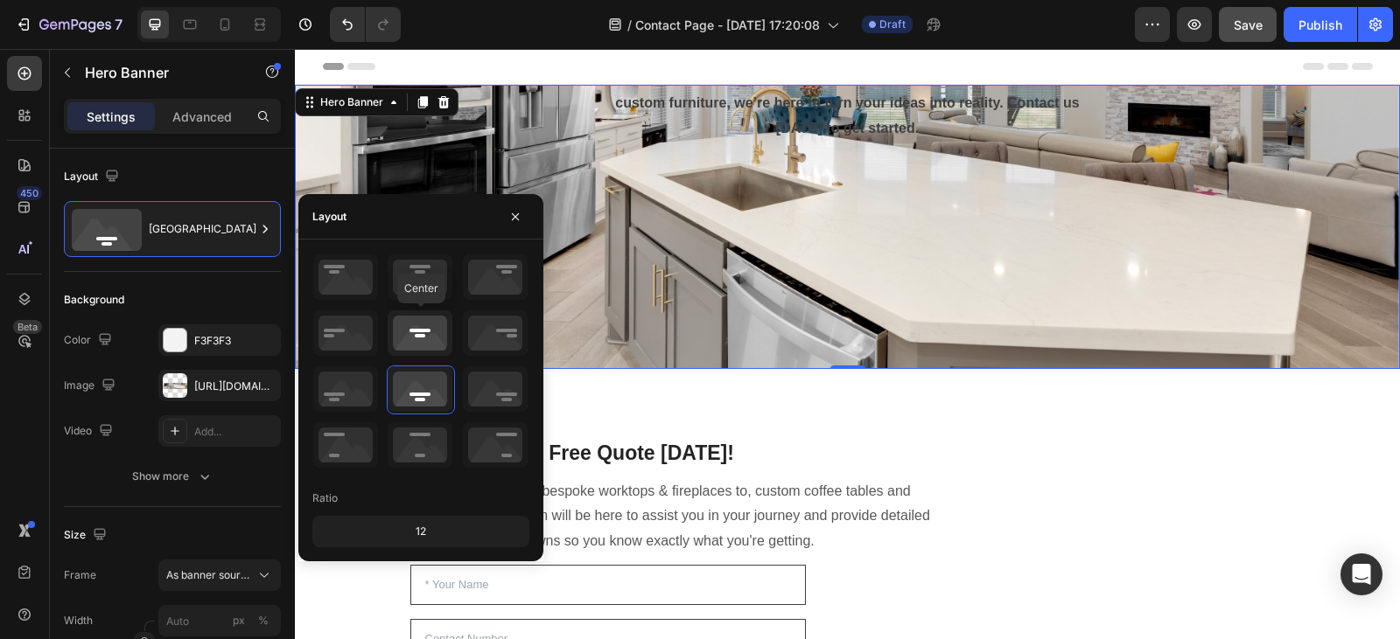
click at [411, 340] on icon at bounding box center [419, 333] width 65 height 45
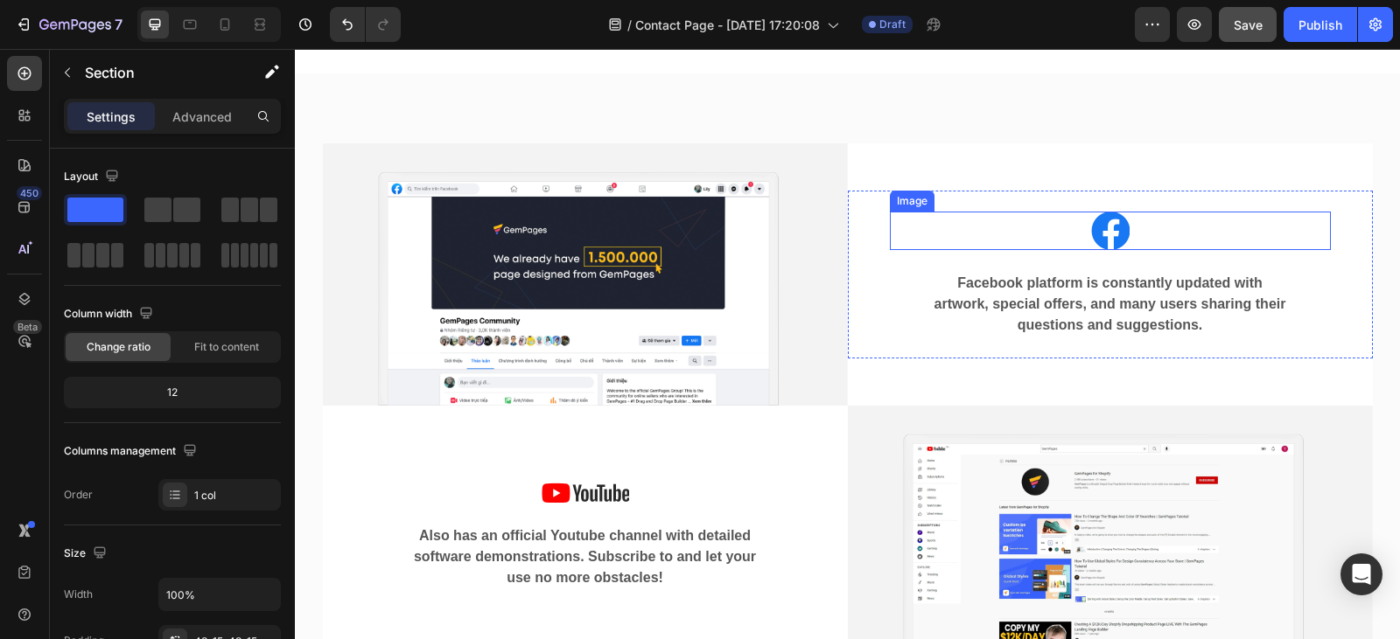
scroll to position [1924, 0]
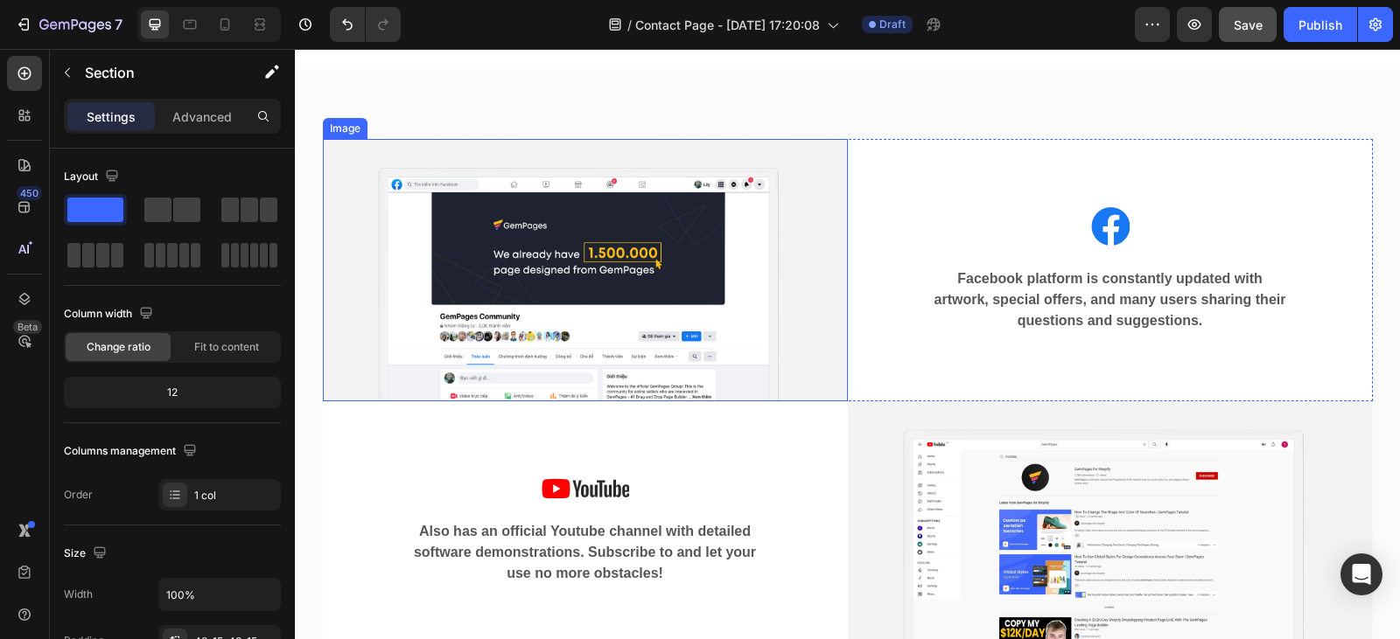
click at [764, 267] on img at bounding box center [585, 270] width 525 height 262
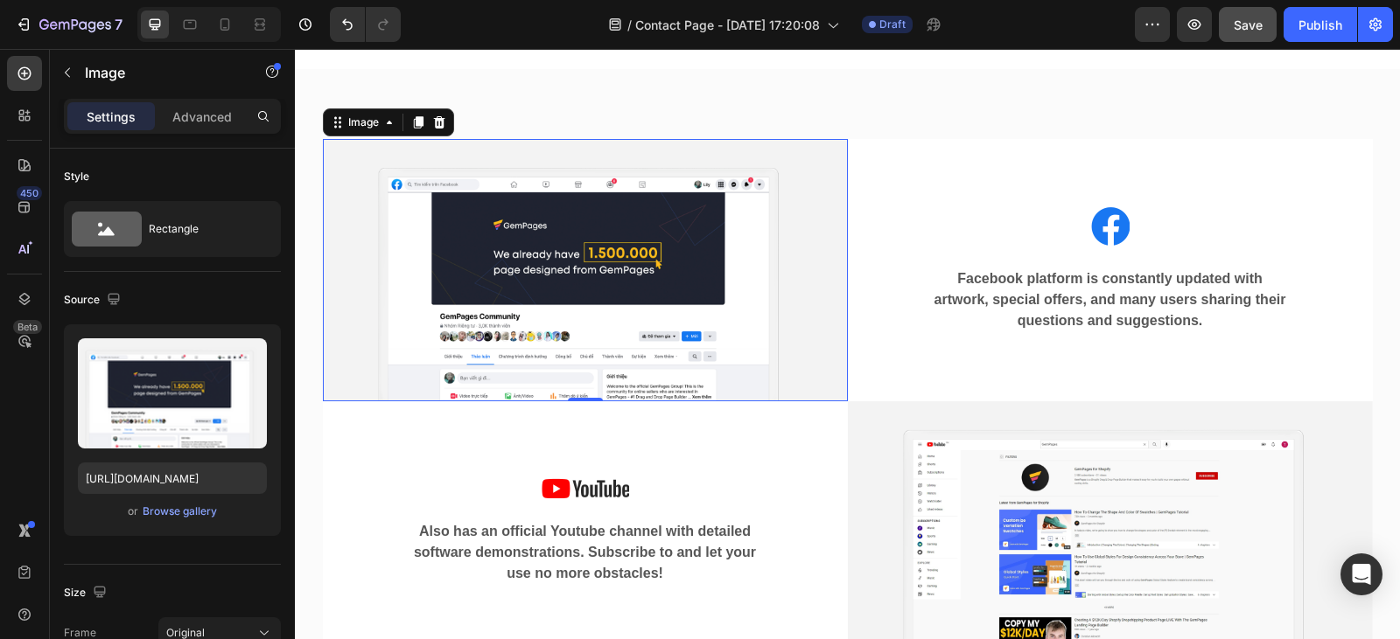
click at [616, 248] on img at bounding box center [585, 270] width 525 height 262
click at [178, 511] on div "Browse gallery" at bounding box center [180, 512] width 74 height 16
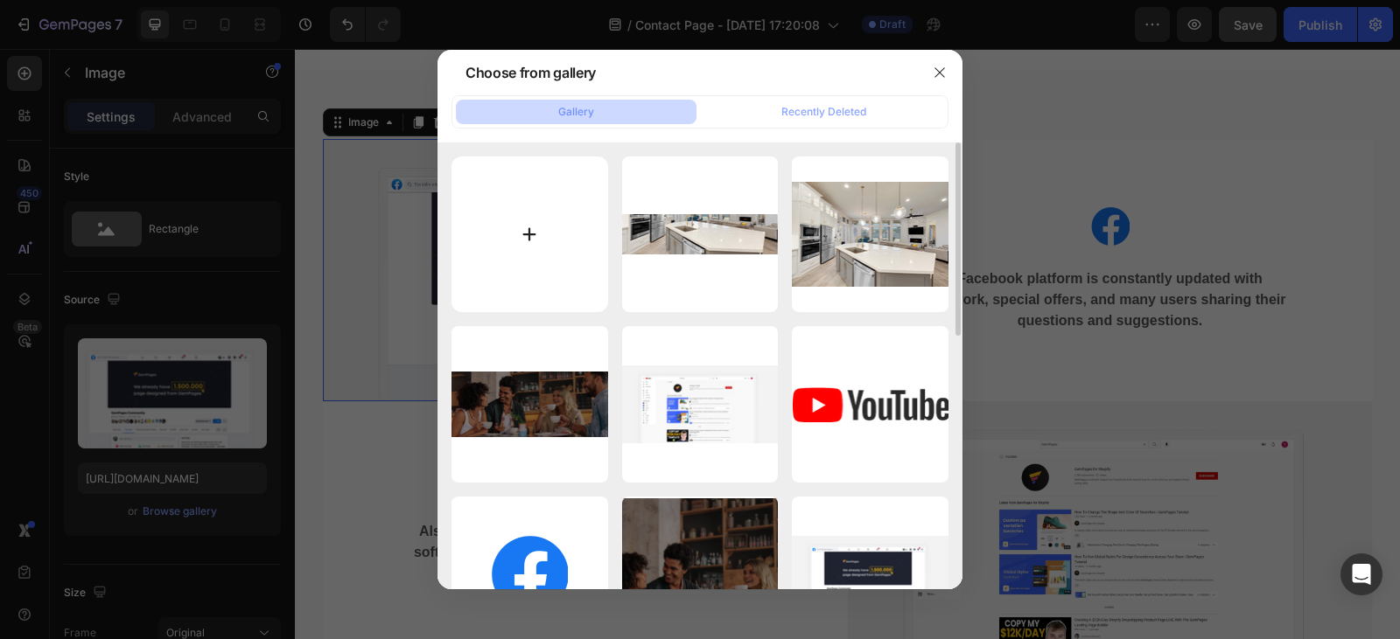
click at [541, 237] on input "file" at bounding box center [529, 235] width 157 height 157
type input "C:\fakepath\Screenshot [DATE] 211600.png"
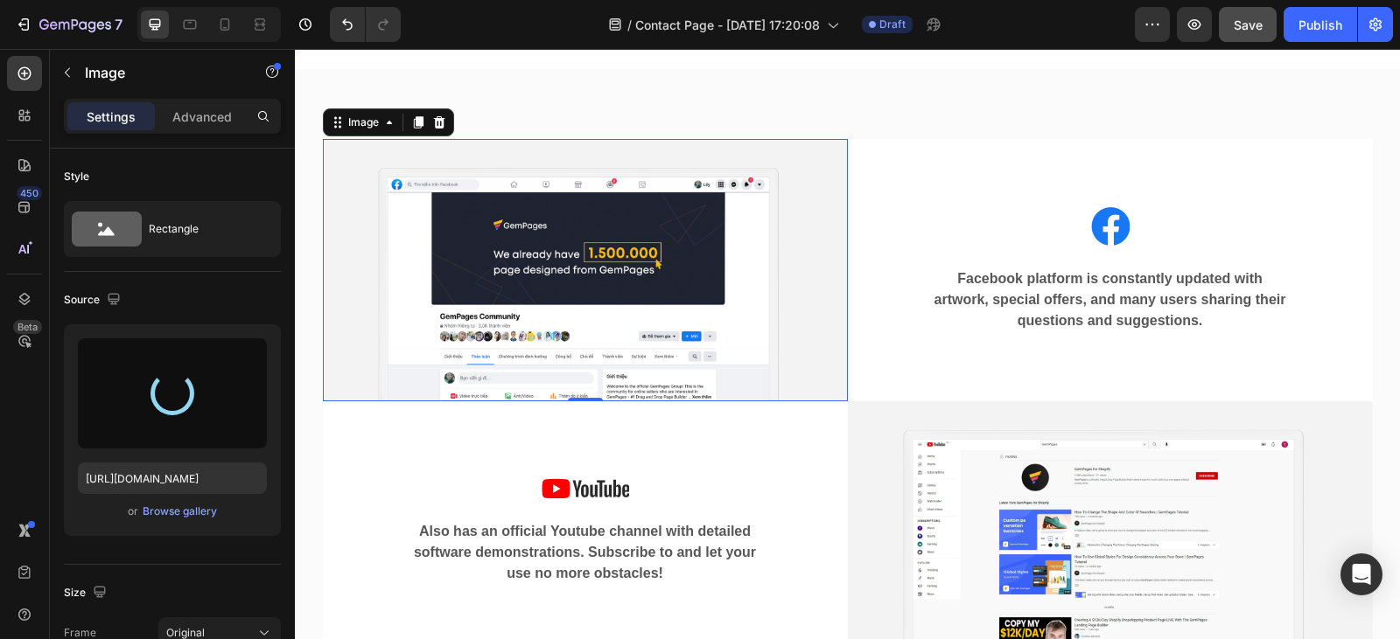
type input "[URL][DOMAIN_NAME]"
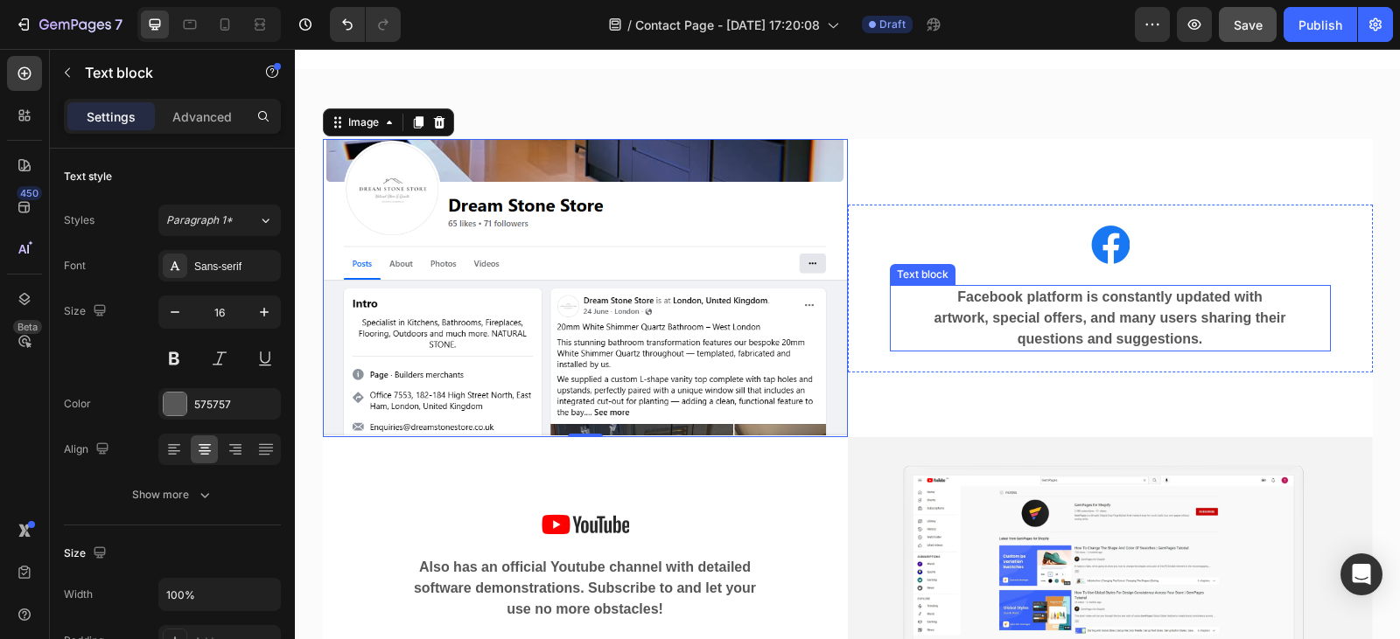
click at [1204, 339] on p "Facebook platform is constantly updated with artwork, special offers, and many …" at bounding box center [1109, 318] width 353 height 63
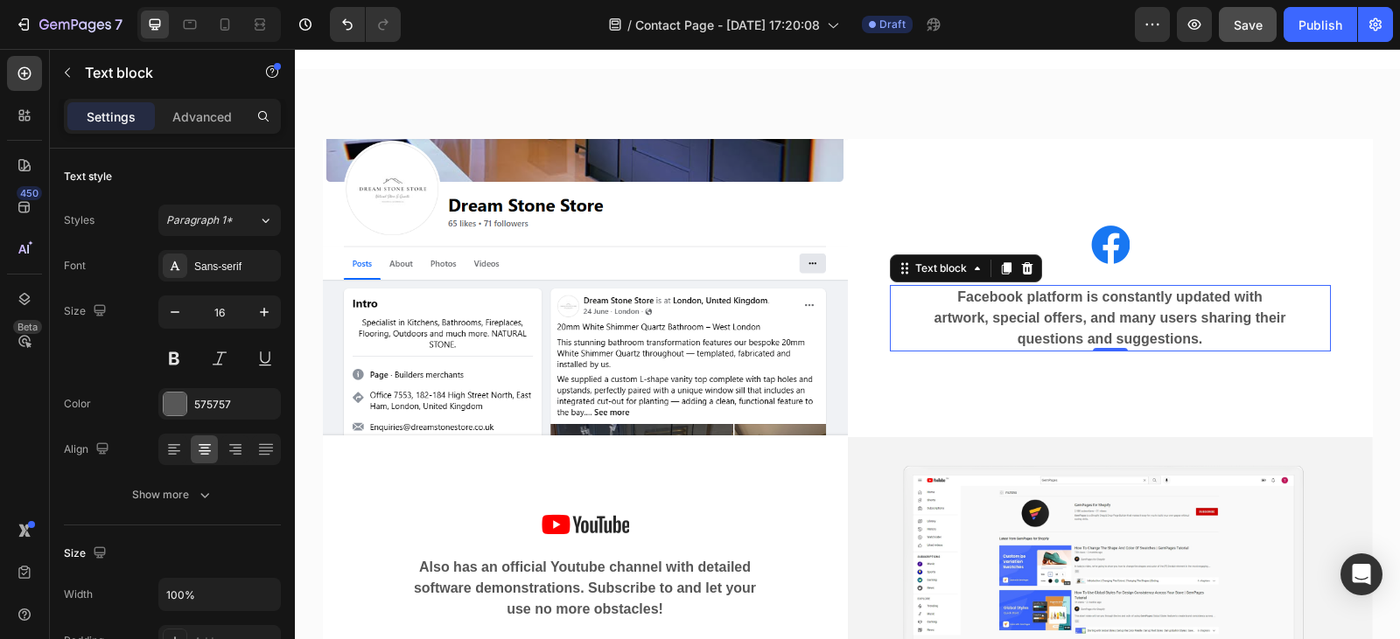
click at [1204, 339] on p "Facebook platform is constantly updated with artwork, special offers, and many …" at bounding box center [1109, 318] width 353 height 63
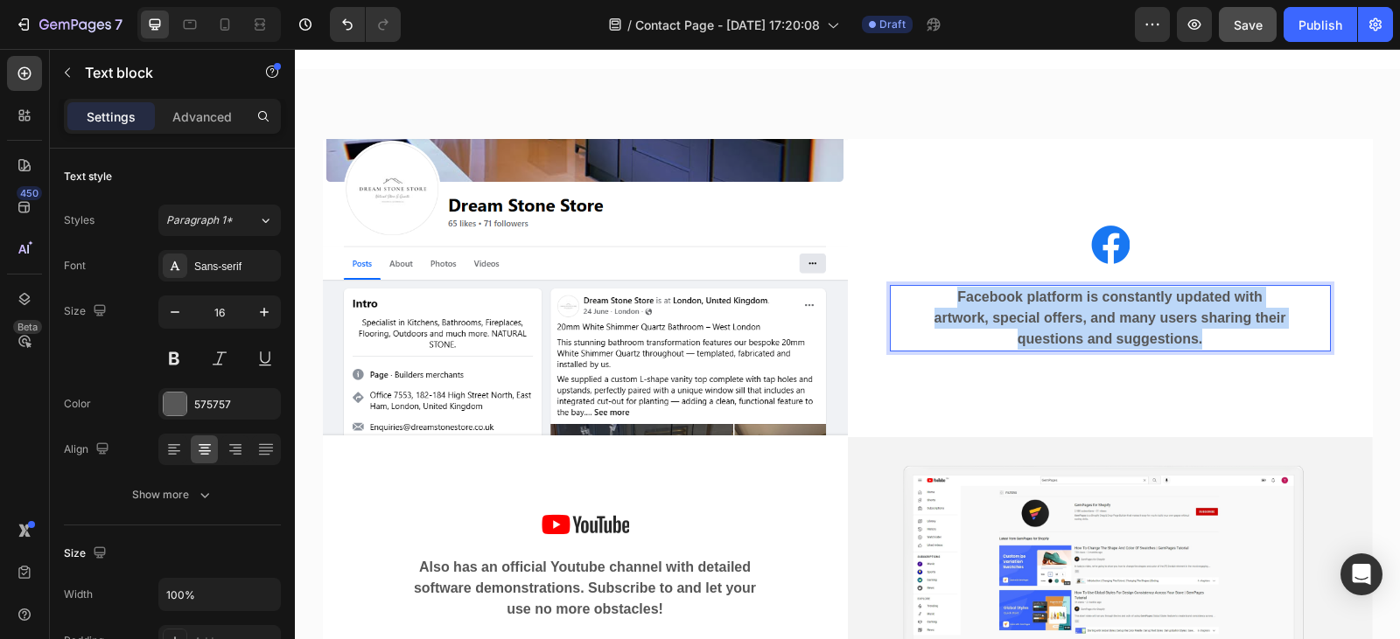
drag, startPoint x: 1204, startPoint y: 339, endPoint x: 952, endPoint y: 294, distance: 256.0
click at [952, 294] on p "Facebook platform is constantly updated with artwork, special offers, and many …" at bounding box center [1109, 318] width 353 height 63
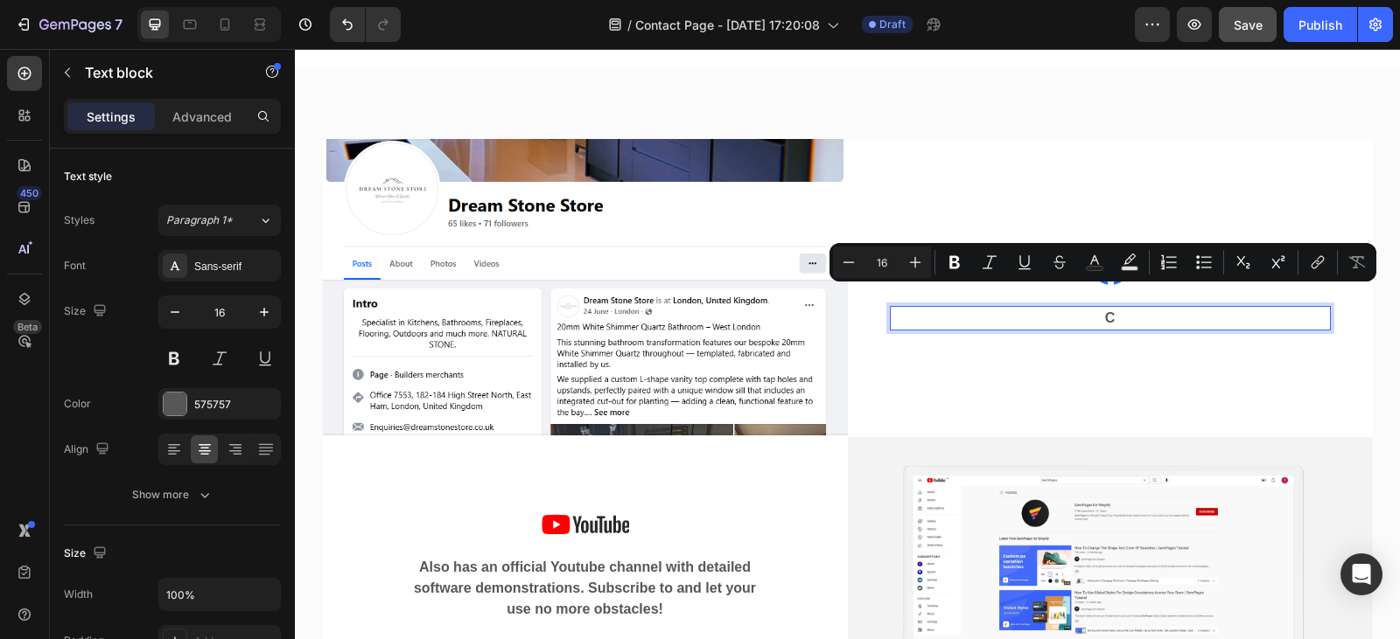
scroll to position [1945, 0]
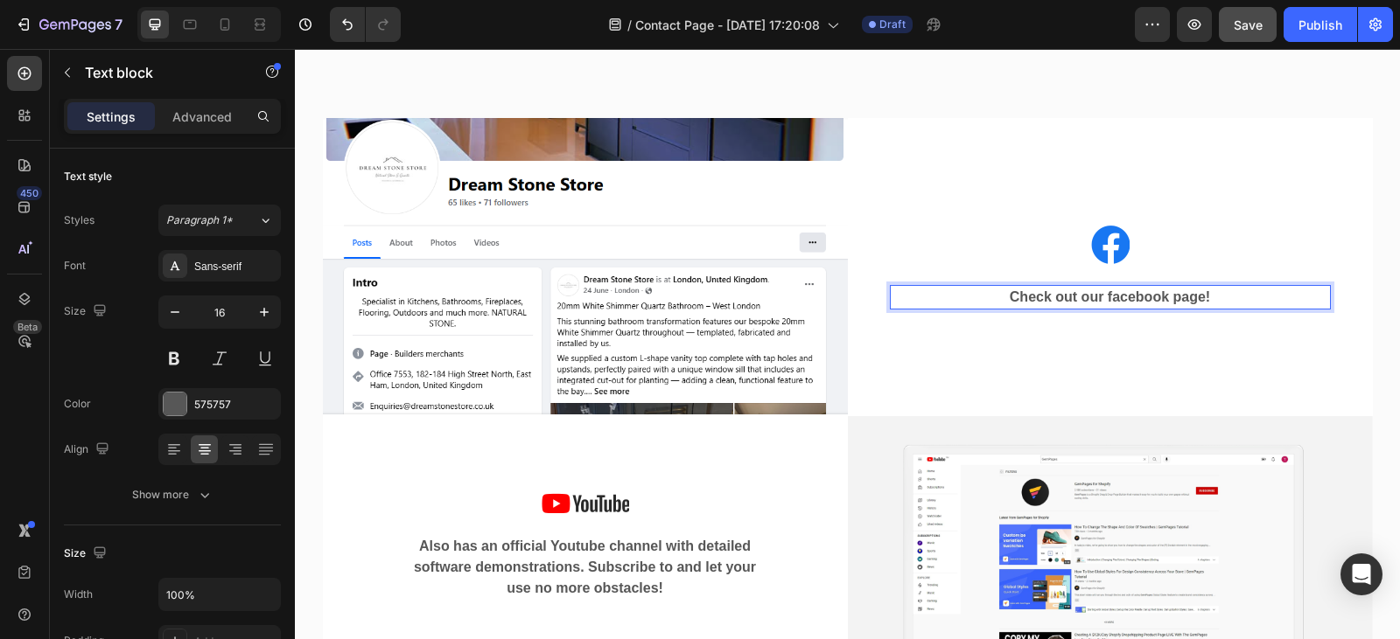
click at [1141, 297] on p "Check out our facebook page!" at bounding box center [1109, 297] width 353 height 21
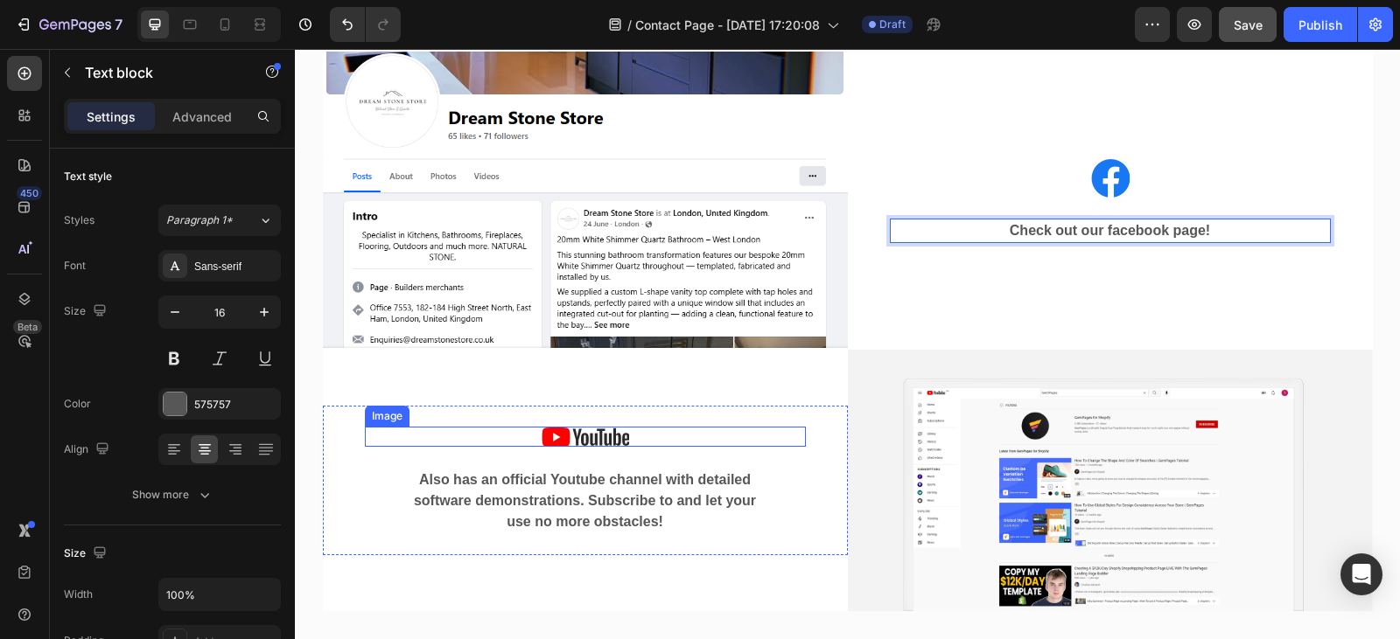
scroll to position [2015, 0]
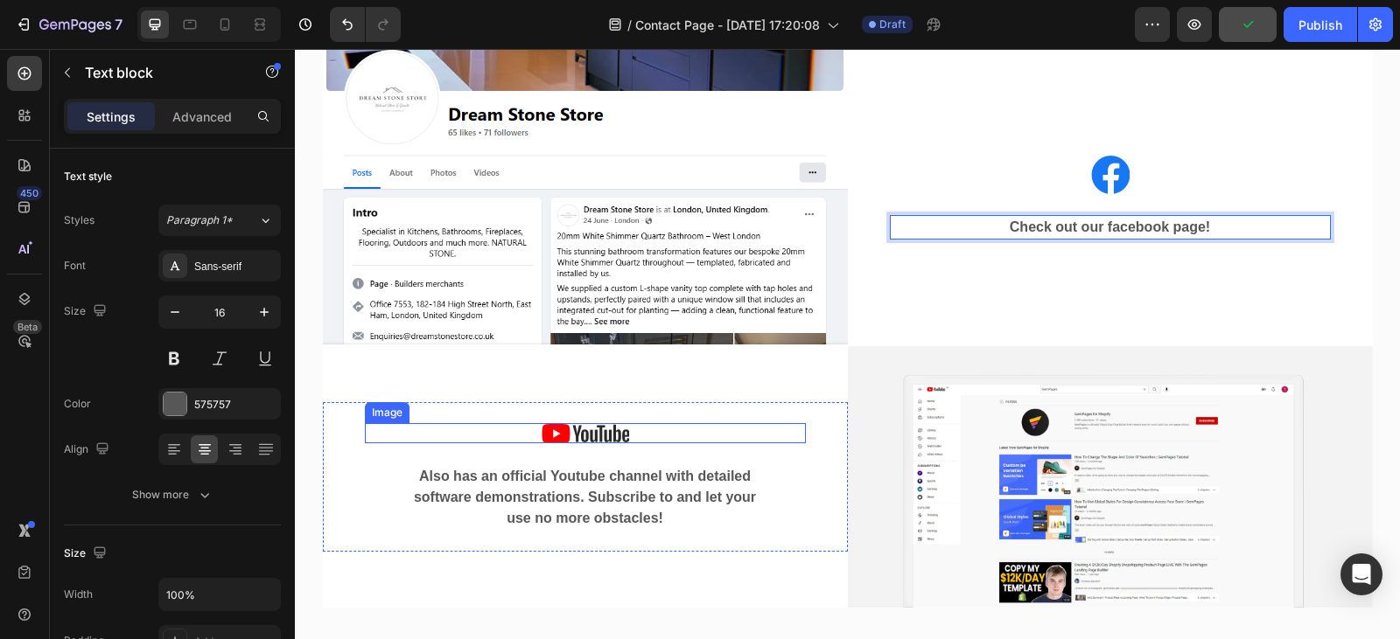
click at [627, 435] on div at bounding box center [585, 433] width 441 height 20
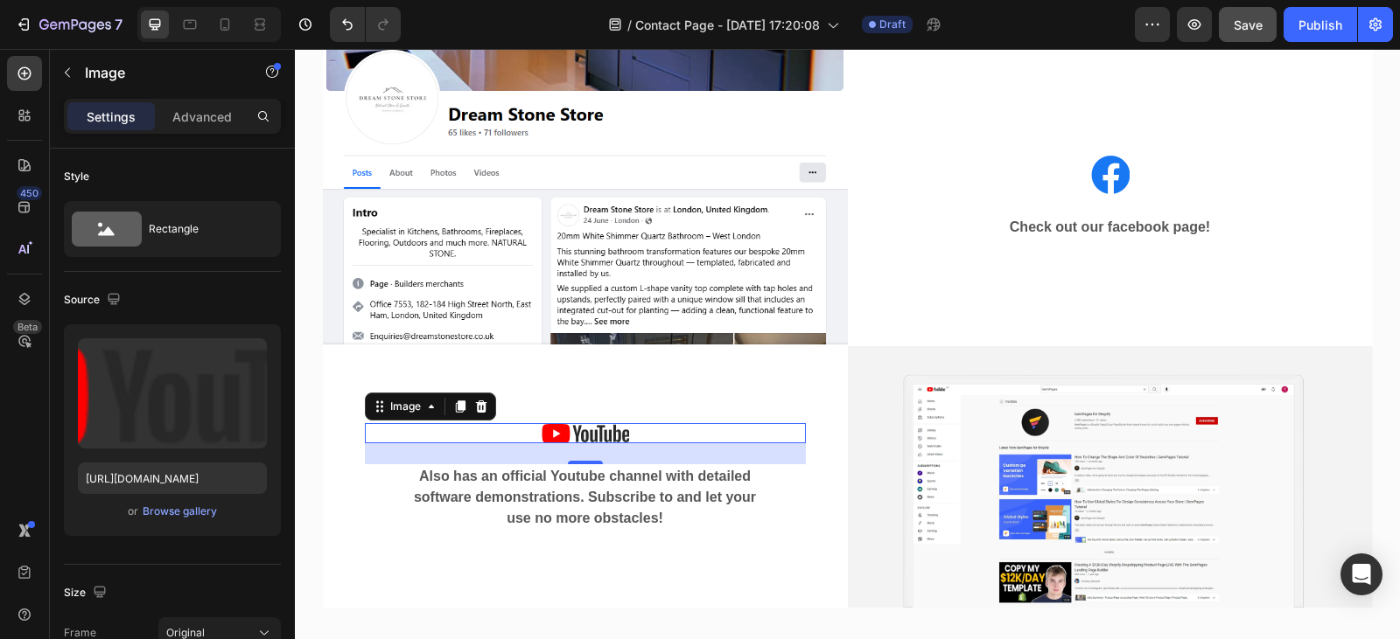
click at [631, 437] on div at bounding box center [585, 433] width 441 height 20
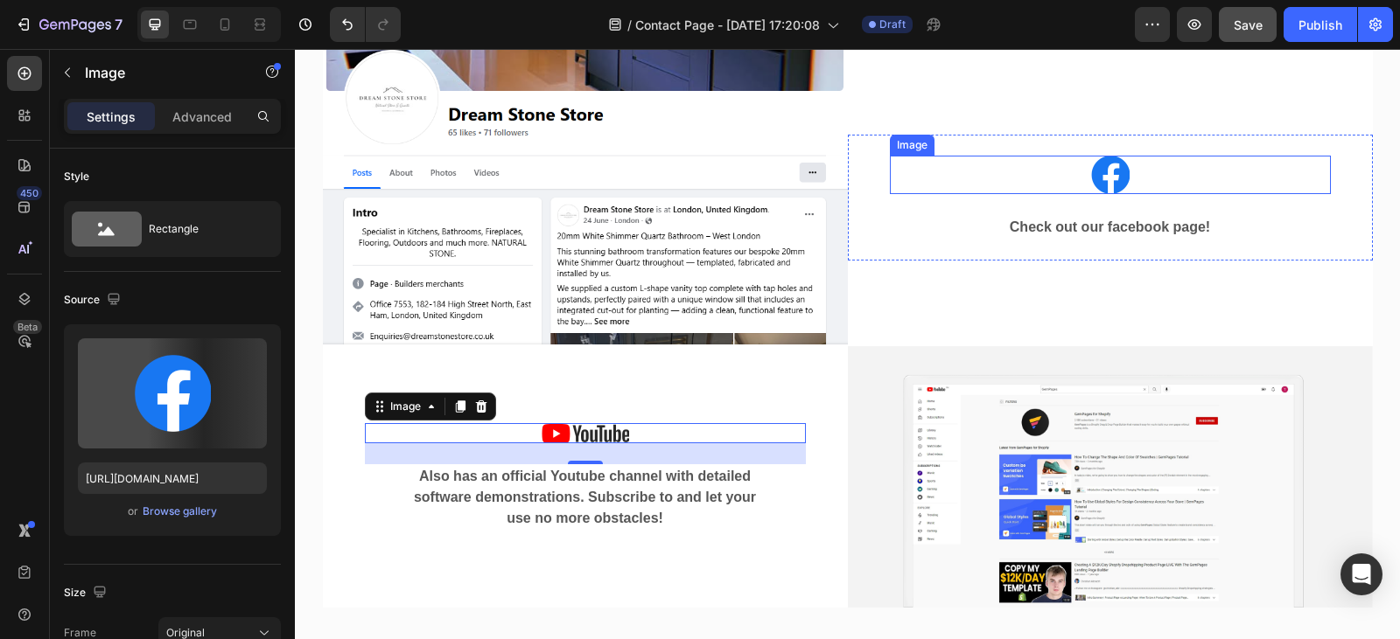
click at [1110, 171] on img at bounding box center [1110, 175] width 38 height 38
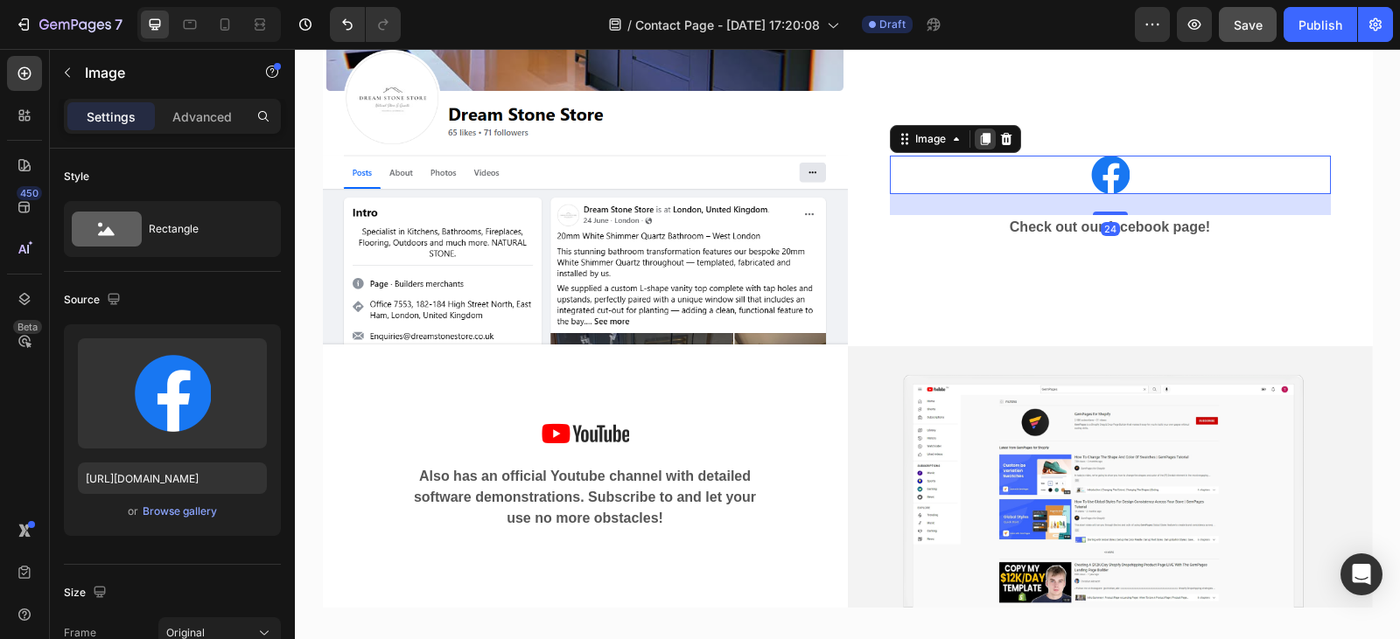
click at [978, 139] on icon at bounding box center [985, 139] width 14 height 14
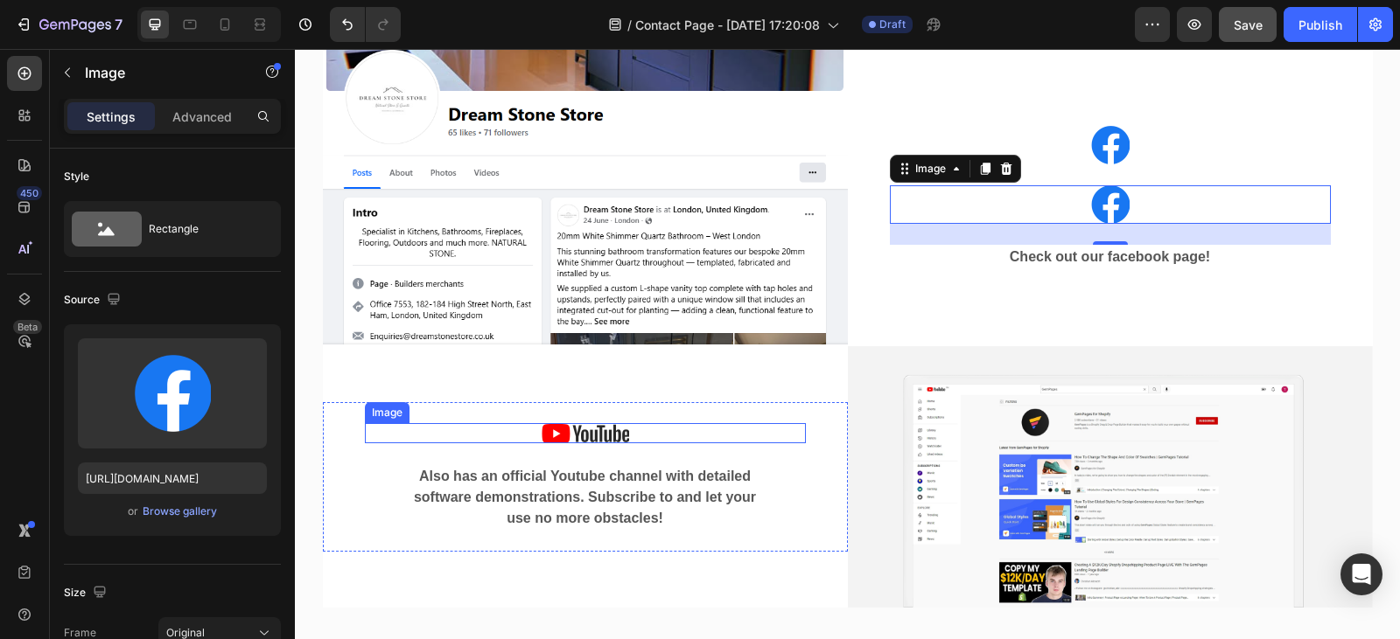
click at [600, 423] on img at bounding box center [584, 433] width 87 height 20
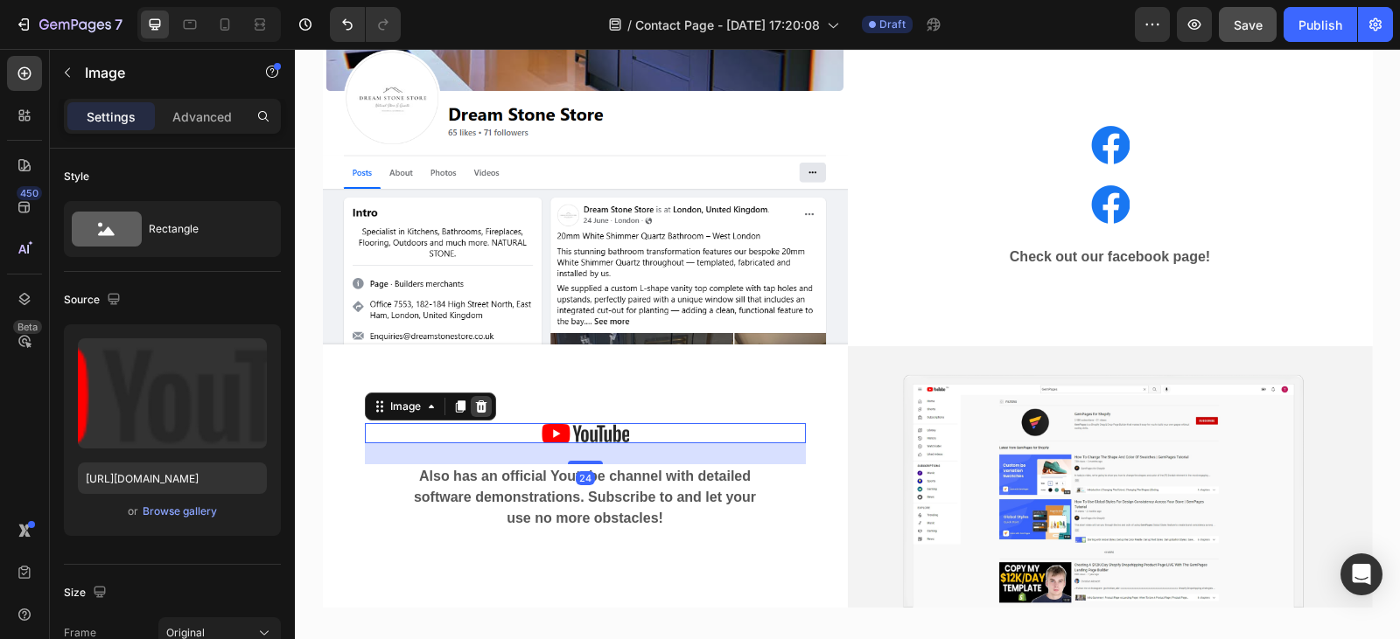
click at [474, 410] on icon at bounding box center [481, 407] width 14 height 14
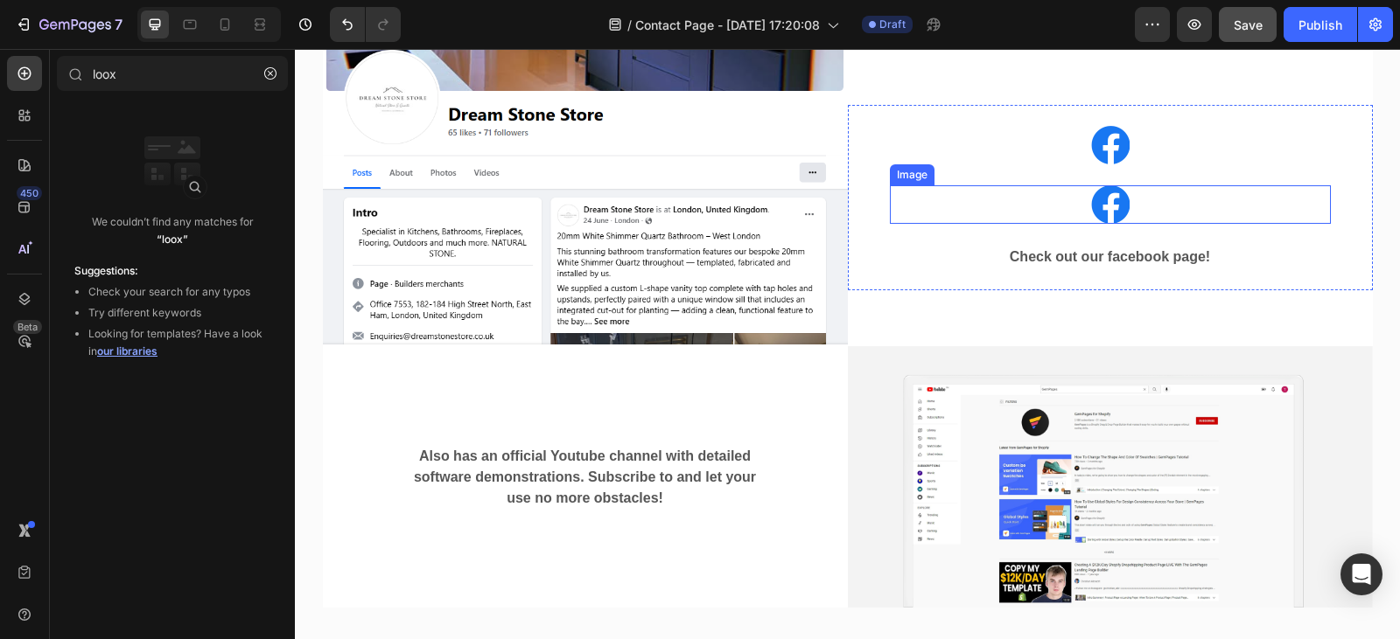
click at [1048, 196] on div at bounding box center [1110, 204] width 441 height 38
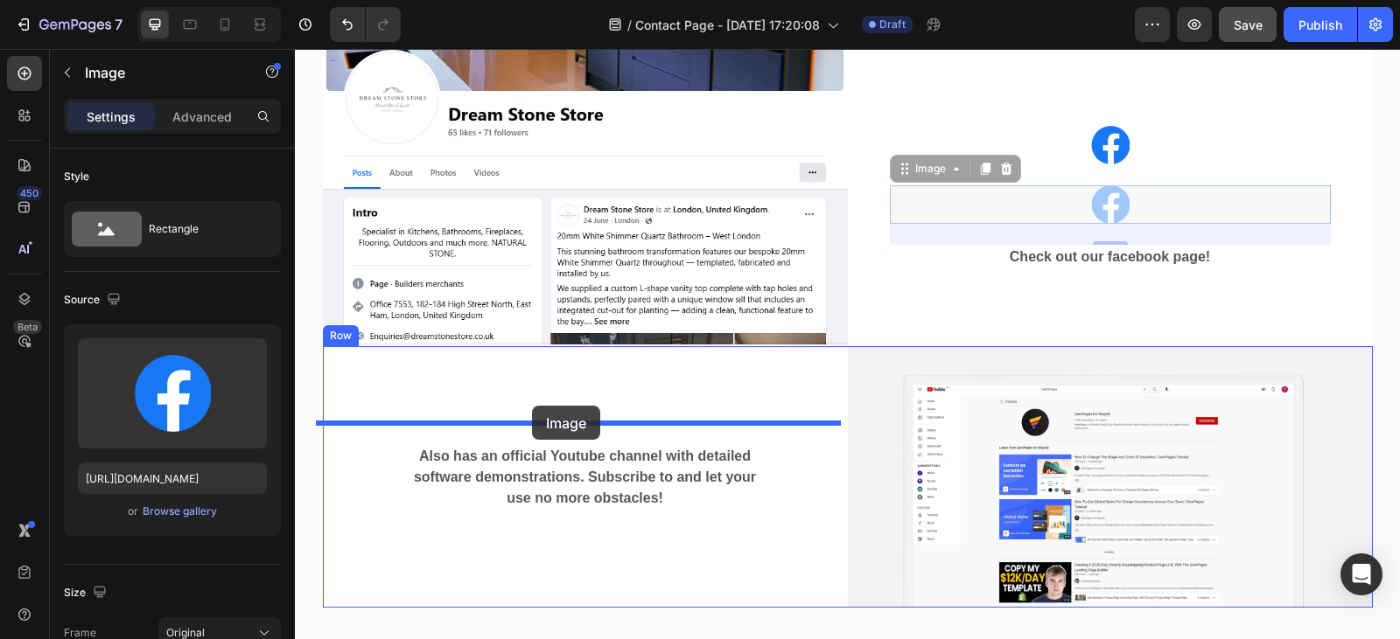
drag, startPoint x: 897, startPoint y: 174, endPoint x: 532, endPoint y: 411, distance: 435.0
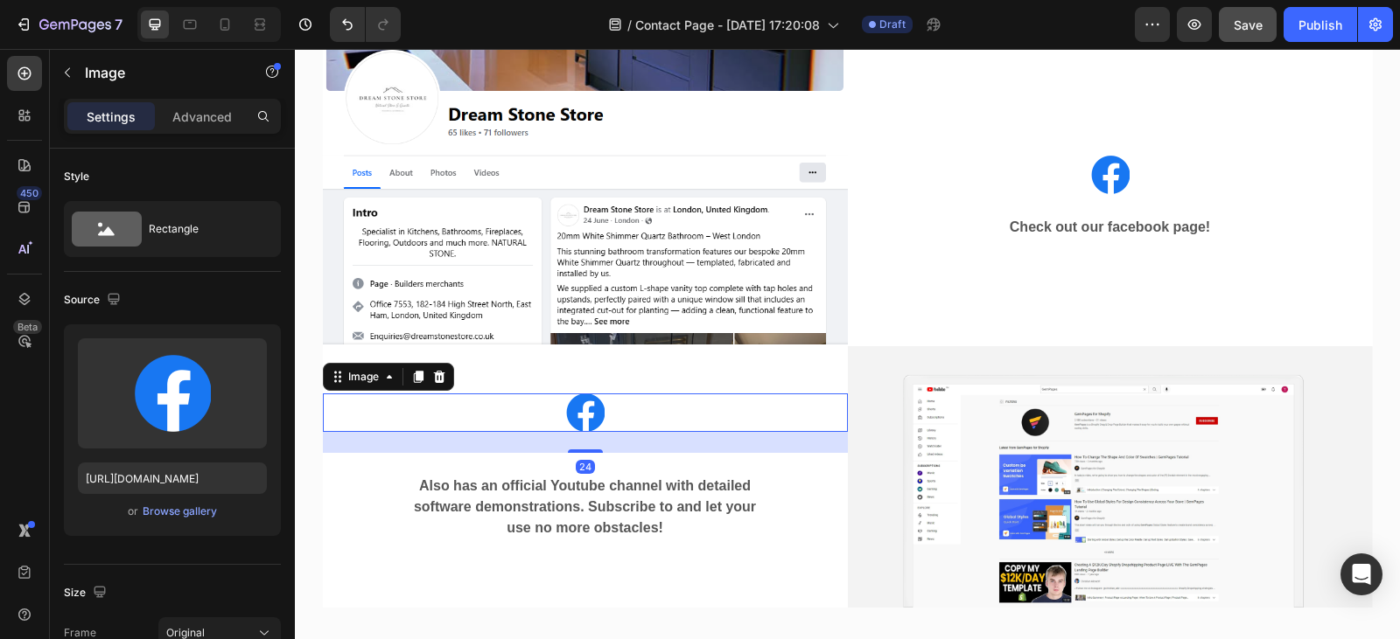
click at [597, 415] on div at bounding box center [585, 413] width 525 height 38
click at [180, 515] on div "Browse gallery" at bounding box center [180, 512] width 74 height 16
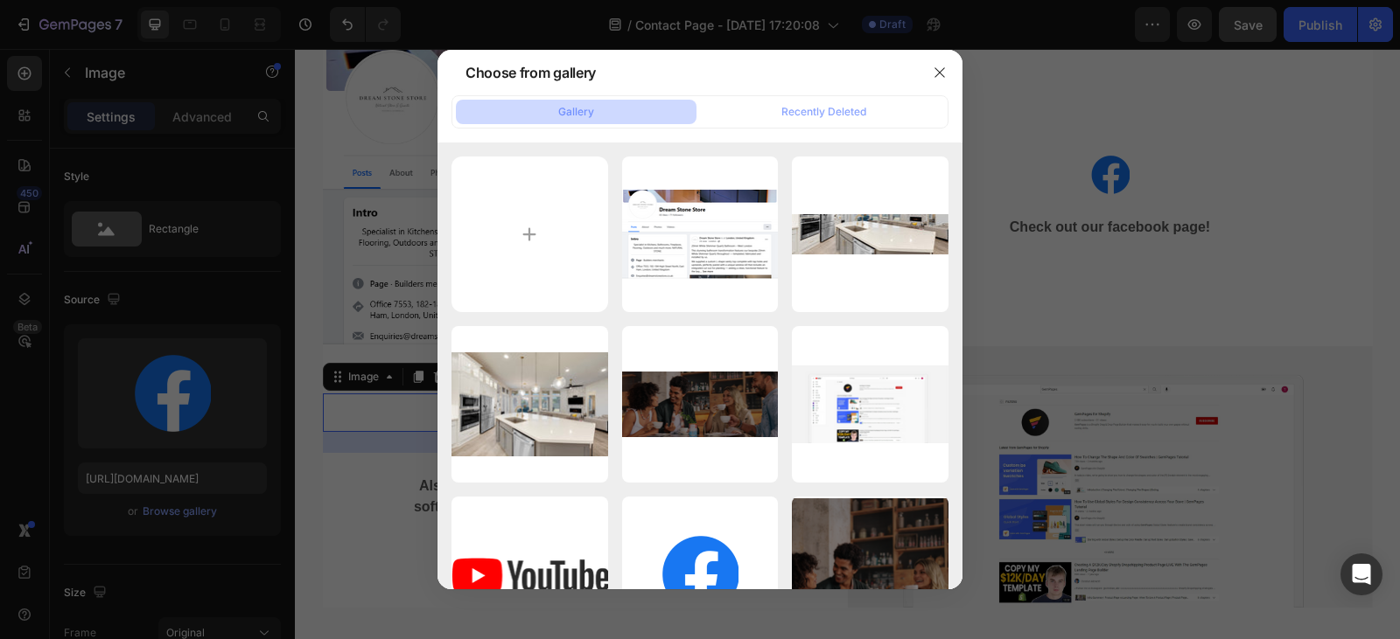
type input "C:\fakepath\instagram-vector-logo-icon-social-media-logotype_901408-392.avif"
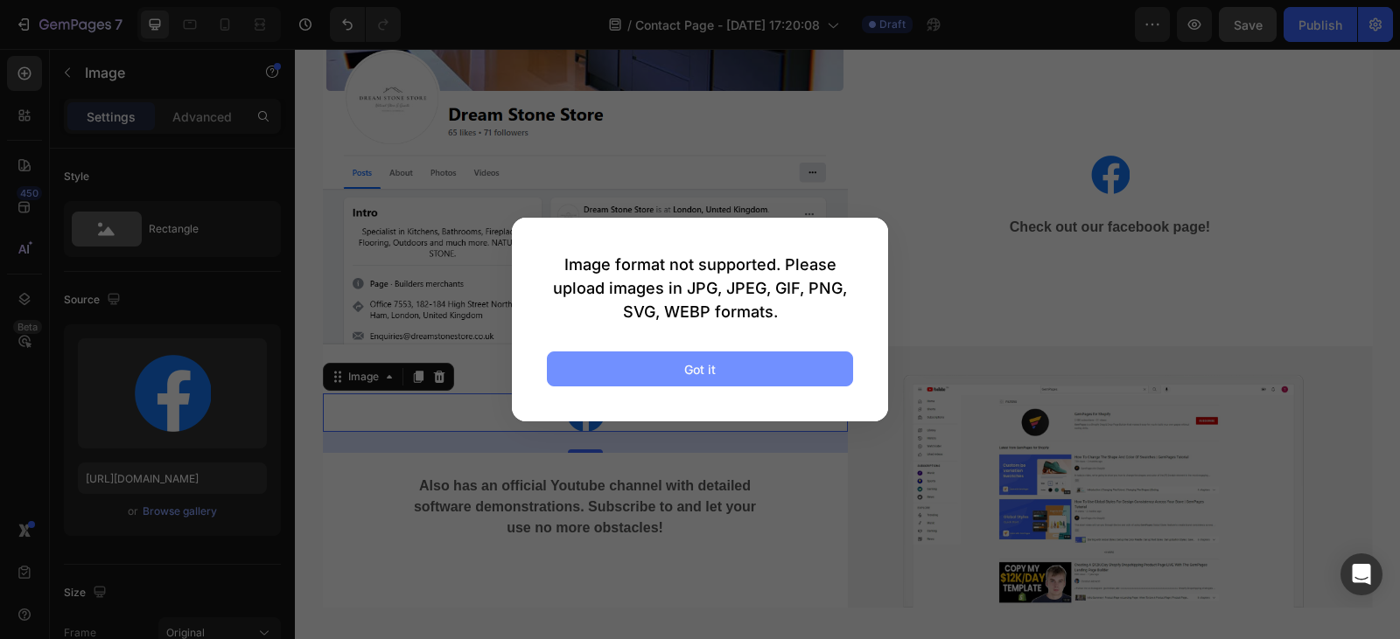
click at [769, 366] on button "Got it" at bounding box center [700, 369] width 306 height 35
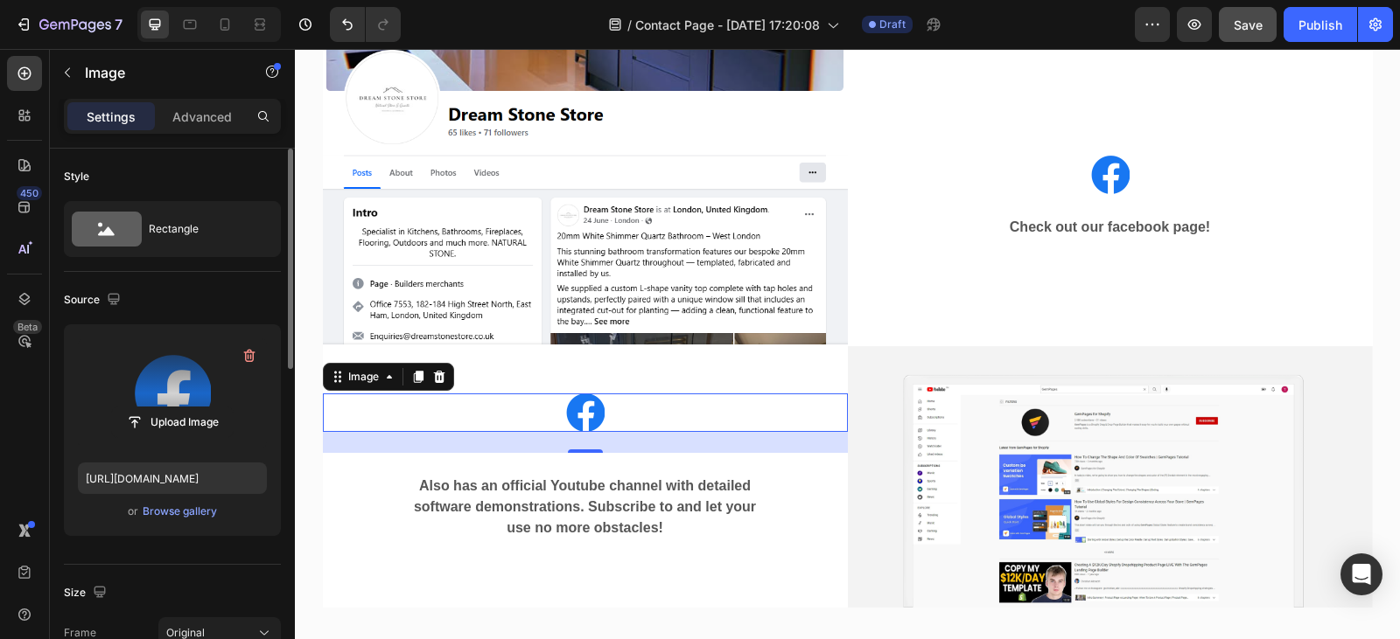
click at [207, 402] on label at bounding box center [172, 394] width 189 height 110
click at [207, 408] on input "file" at bounding box center [172, 423] width 121 height 30
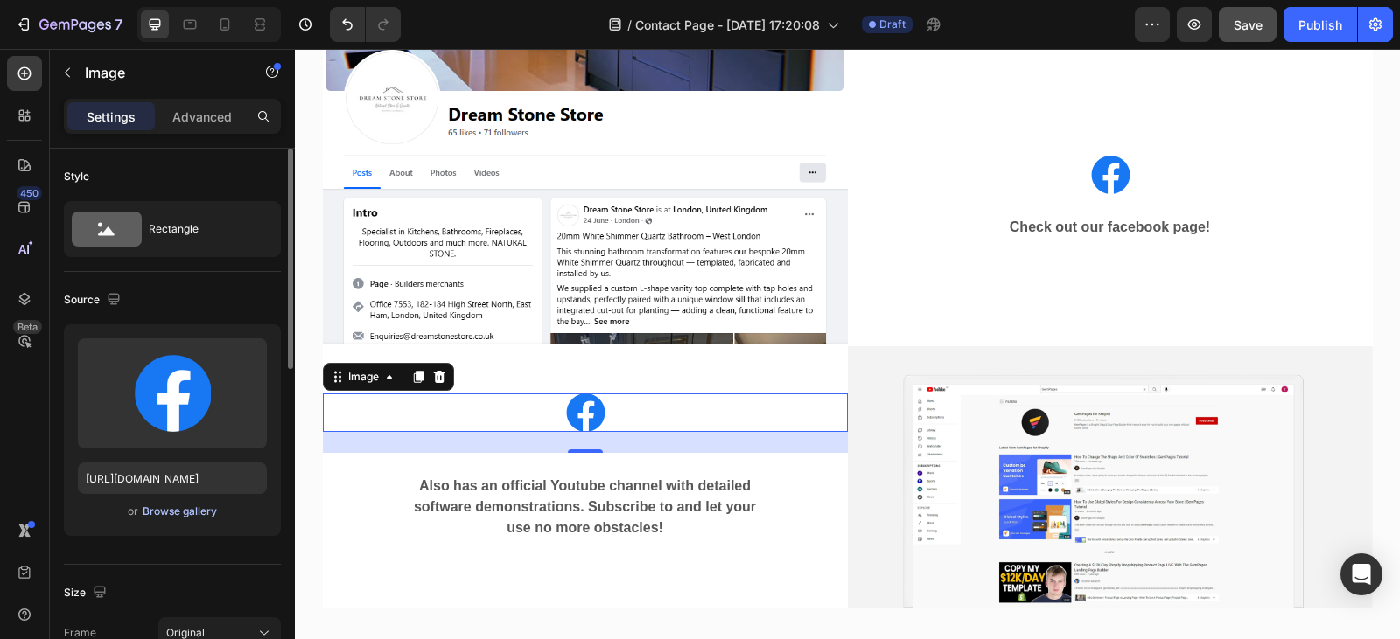
click at [198, 518] on div "Browse gallery" at bounding box center [180, 512] width 74 height 16
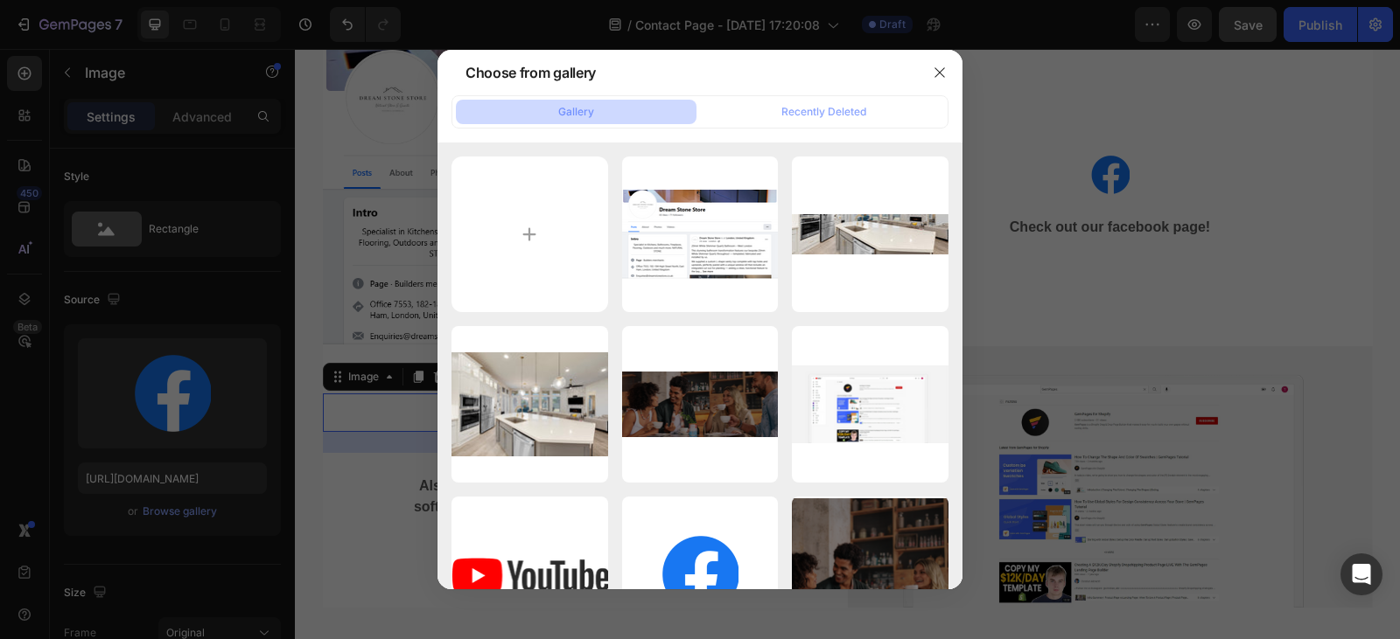
type input "C:\fakepath\Instagram_logo_2016.svg.png"
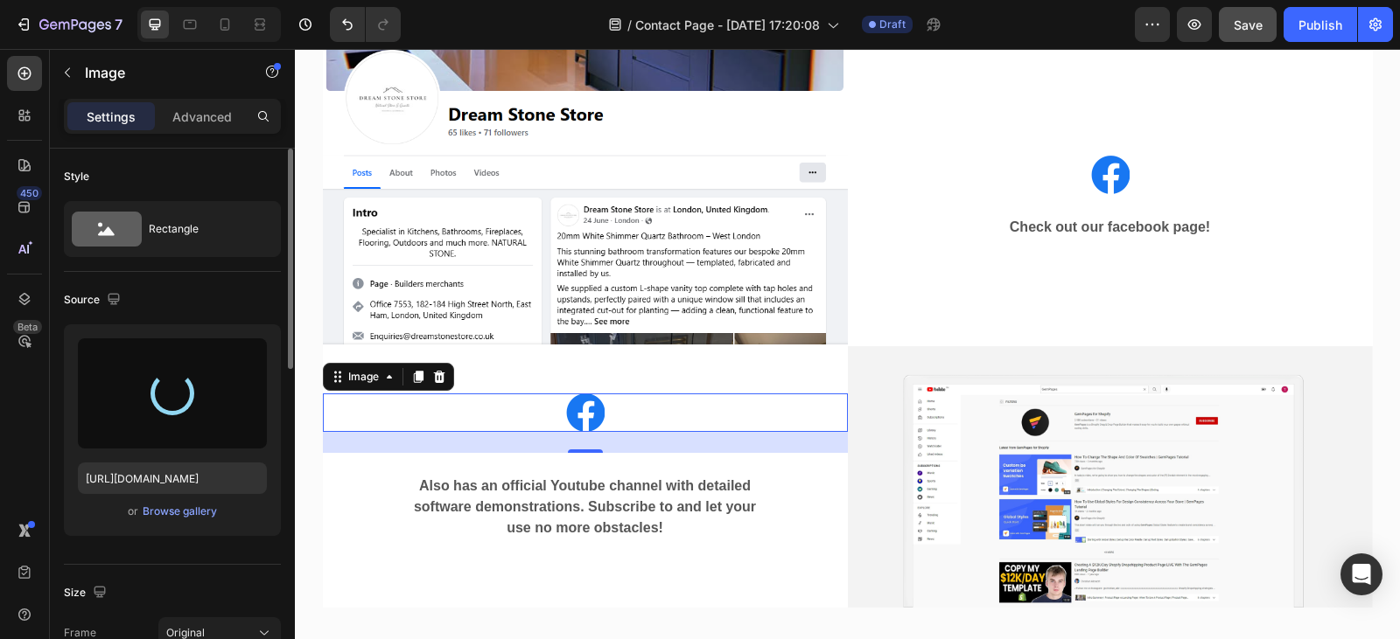
type input "[URL][DOMAIN_NAME]"
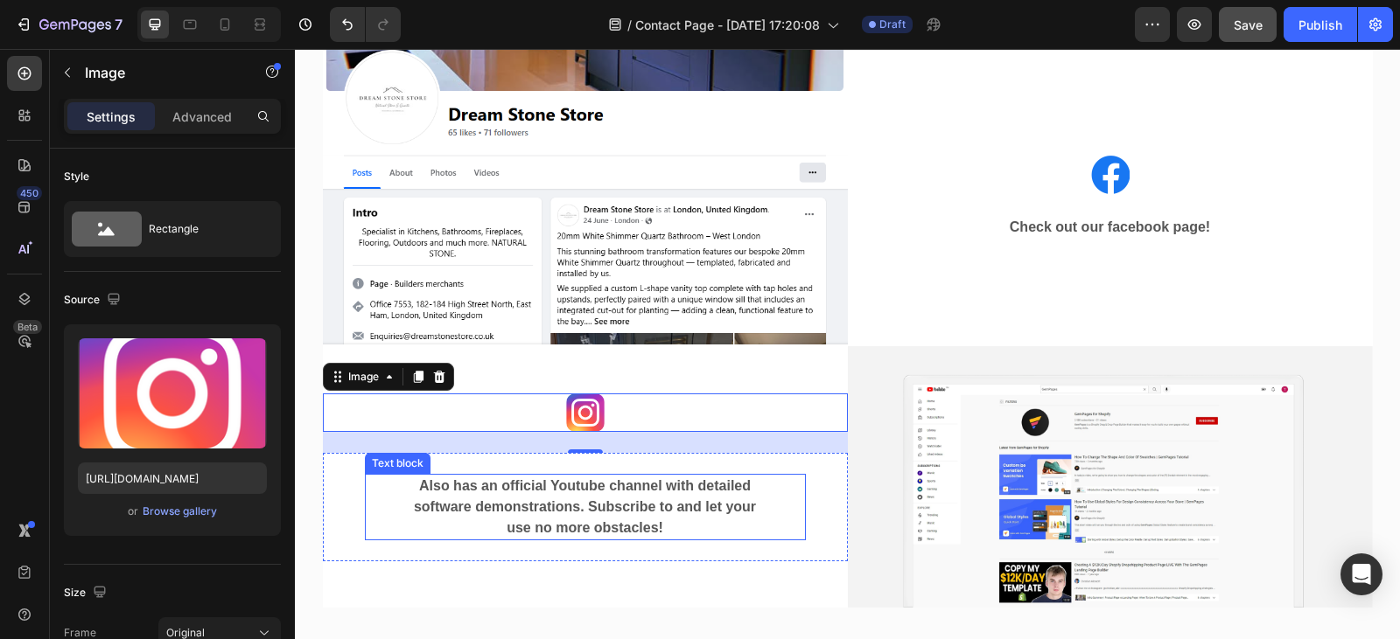
click at [668, 523] on p "Also has an official Youtube channel with detailed software demonstrations. Sub…" at bounding box center [584, 507] width 353 height 63
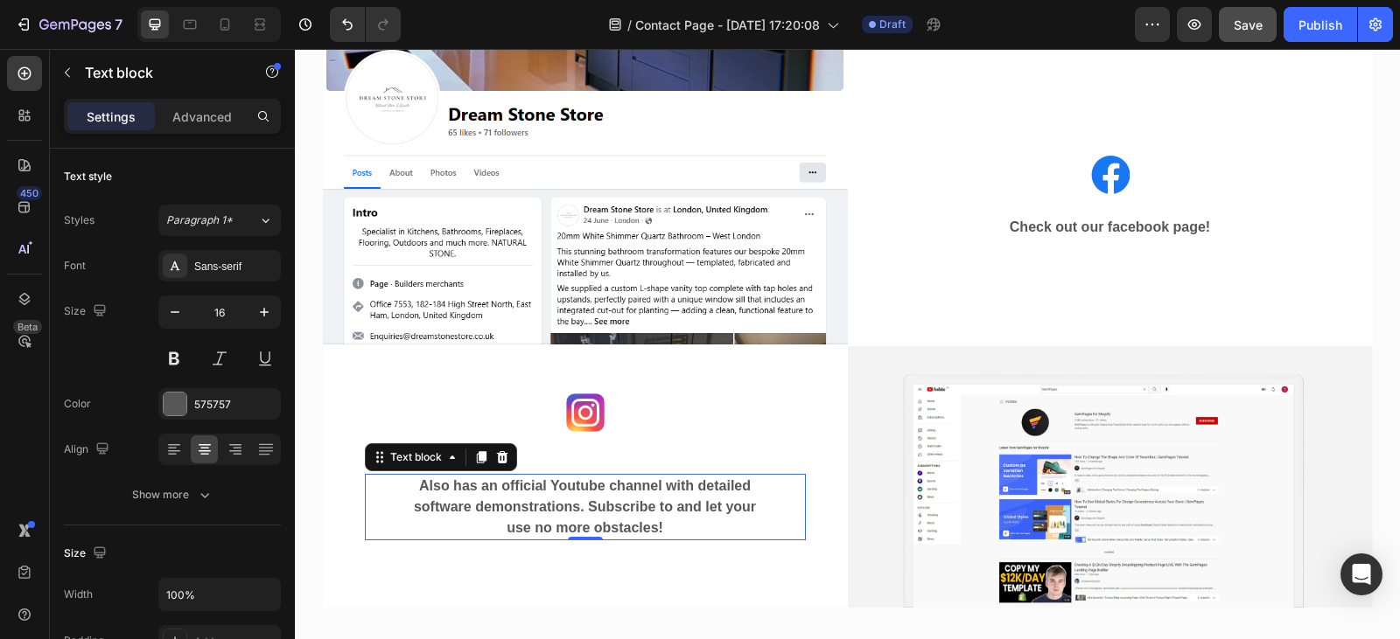
click at [668, 523] on p "Also has an official Youtube channel with detailed software demonstrations. Sub…" at bounding box center [584, 507] width 353 height 63
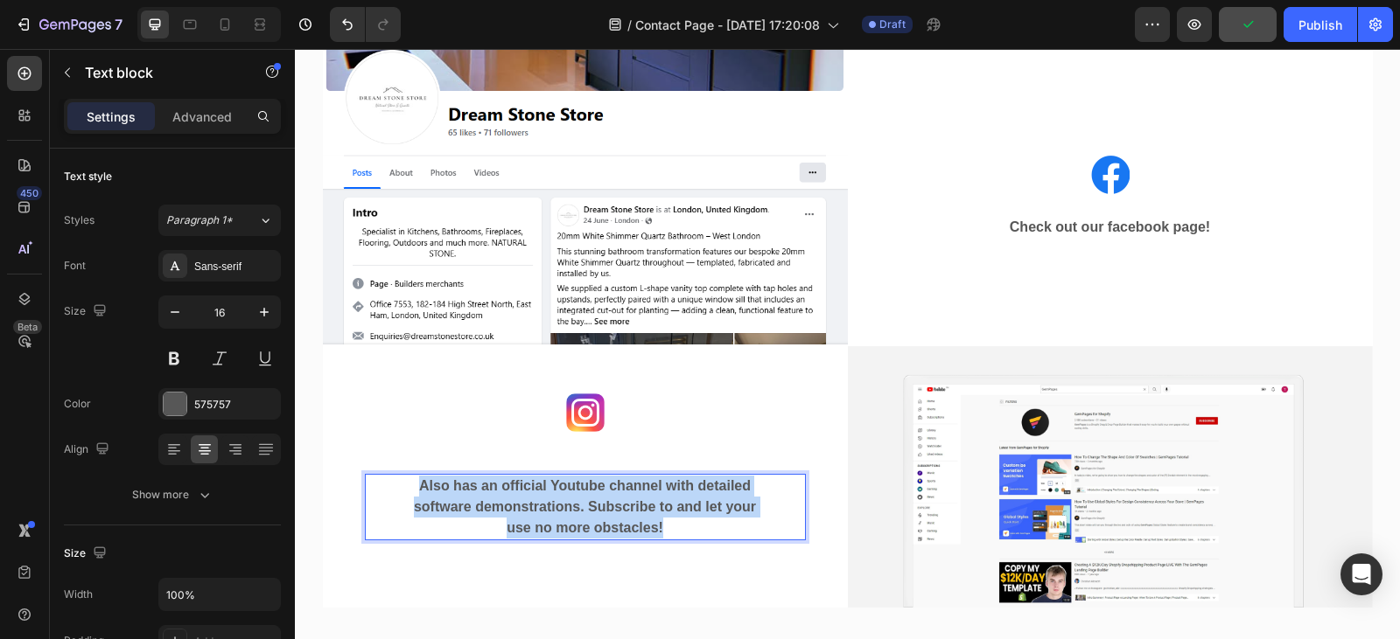
drag, startPoint x: 668, startPoint y: 523, endPoint x: 398, endPoint y: 480, distance: 273.7
click at [398, 480] on div "Also has an official Youtube channel with detailed software demonstrations. Sub…" at bounding box center [585, 507] width 441 height 66
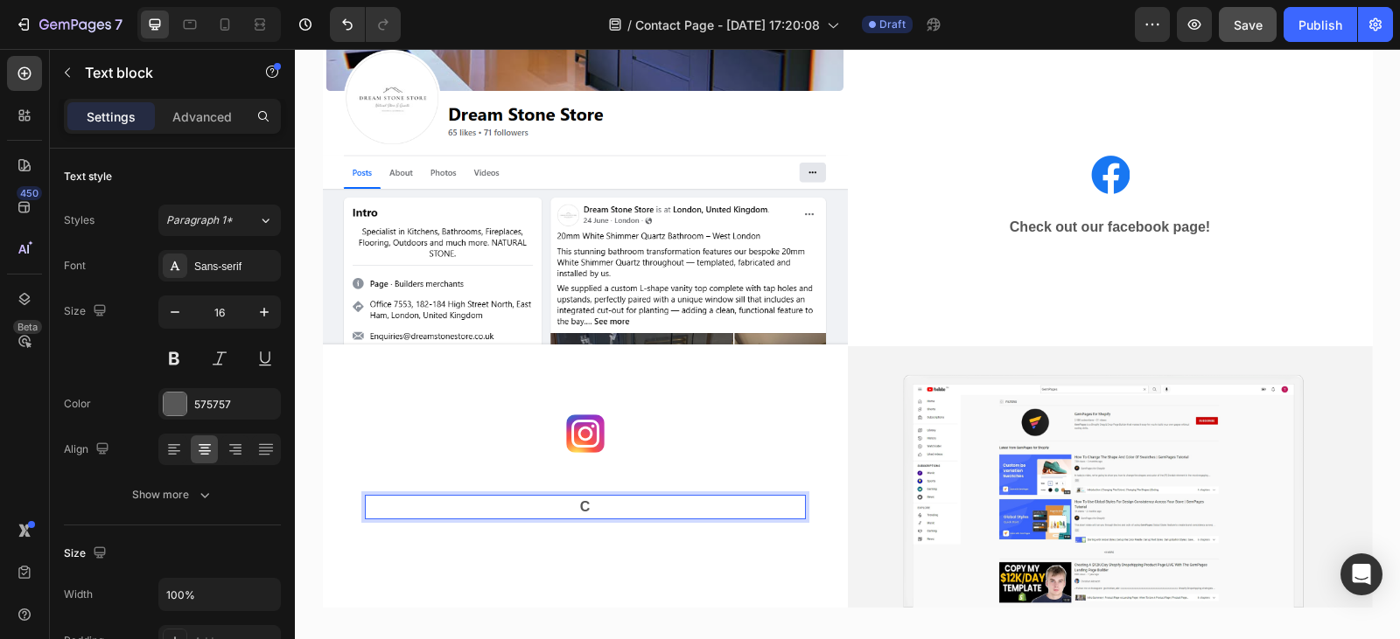
scroll to position [2036, 0]
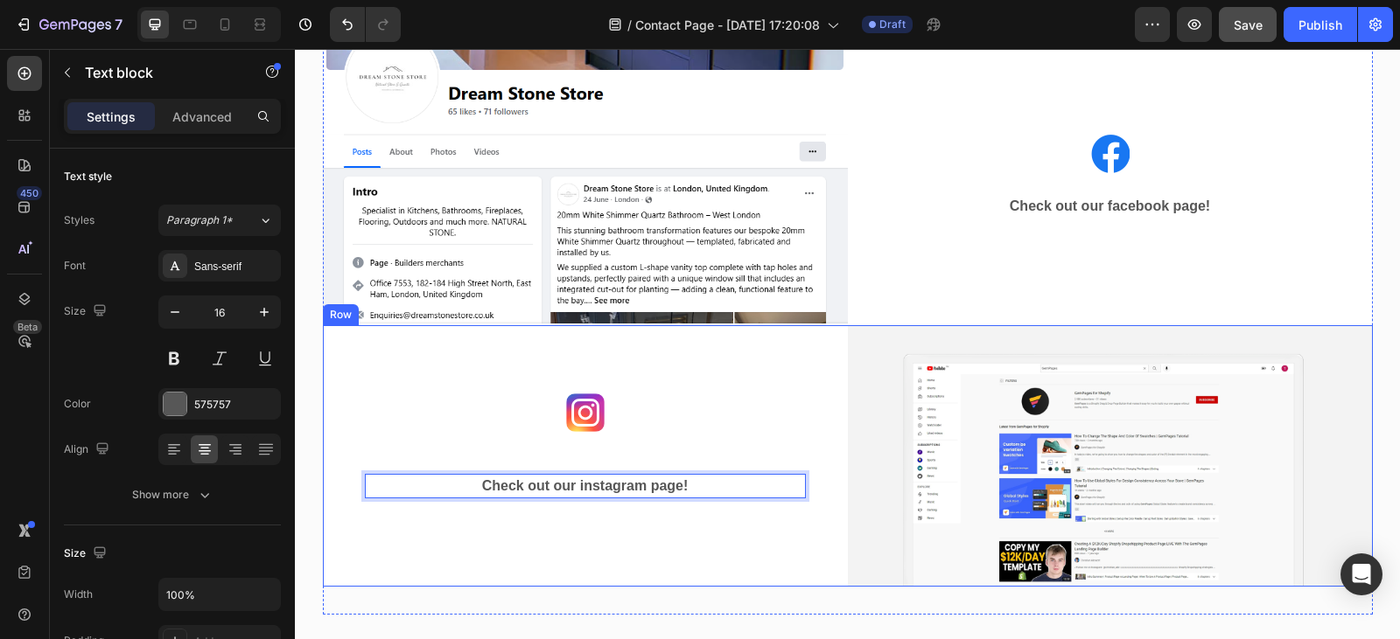
click at [646, 555] on div "Image Check out our instagram page! Text block 0 Row" at bounding box center [585, 456] width 525 height 262
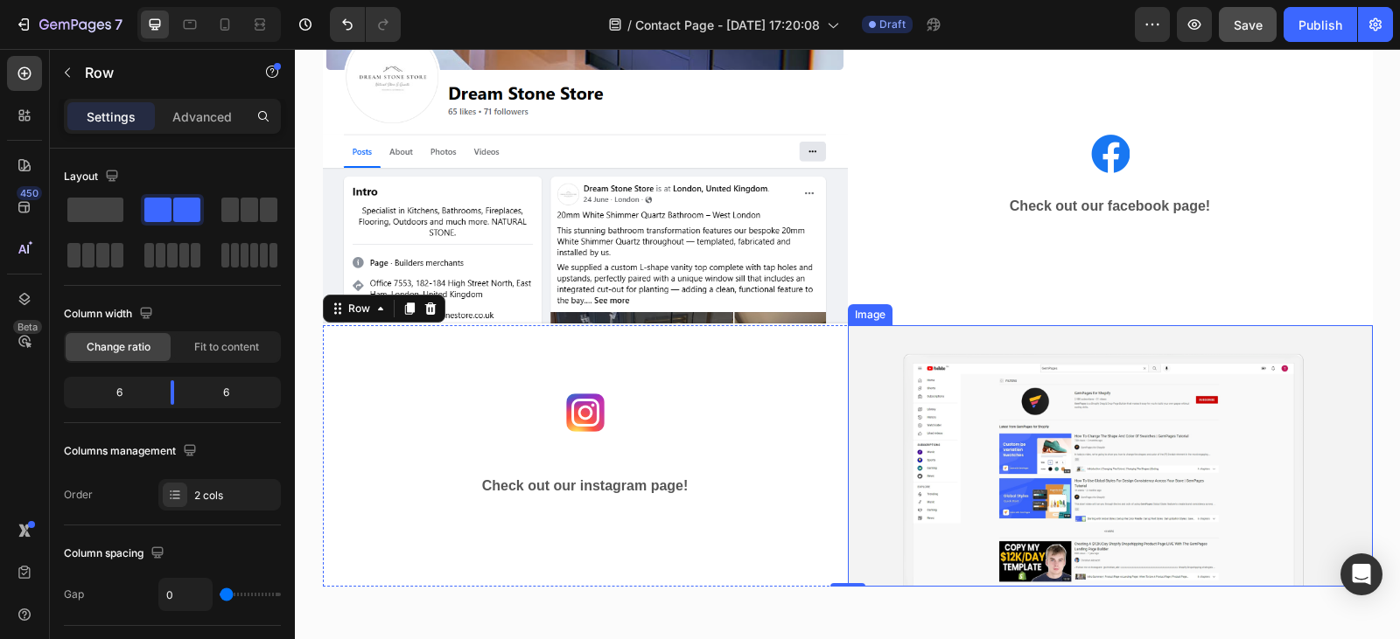
click at [1009, 474] on img at bounding box center [1110, 456] width 525 height 262
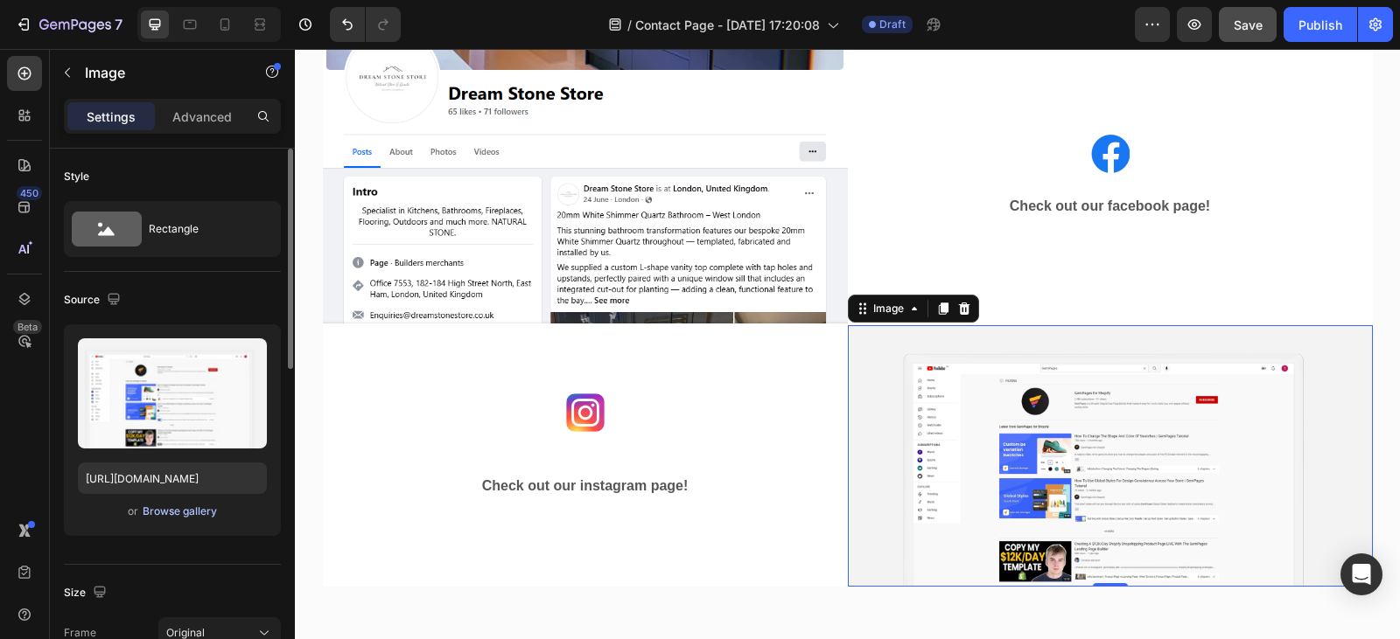
click at [171, 511] on div "Browse gallery" at bounding box center [180, 512] width 74 height 16
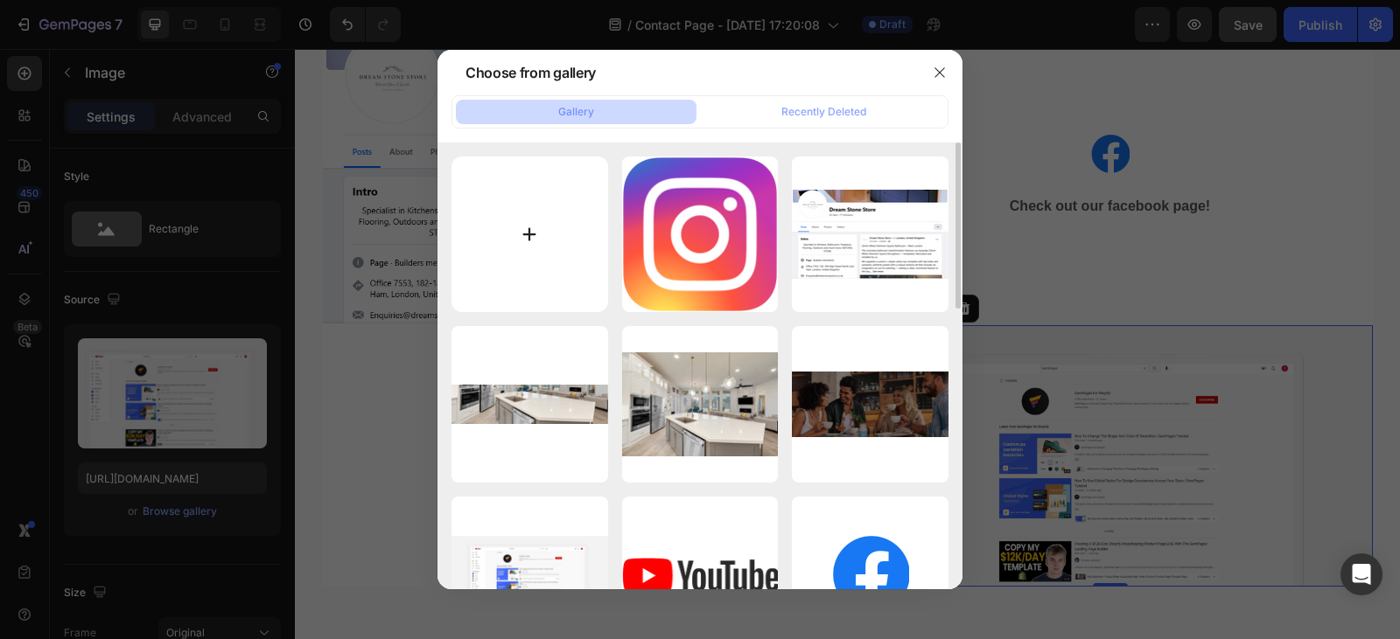
click at [539, 216] on input "file" at bounding box center [529, 235] width 157 height 157
type input "C:\fakepath\Screenshot [DATE] 212018.png"
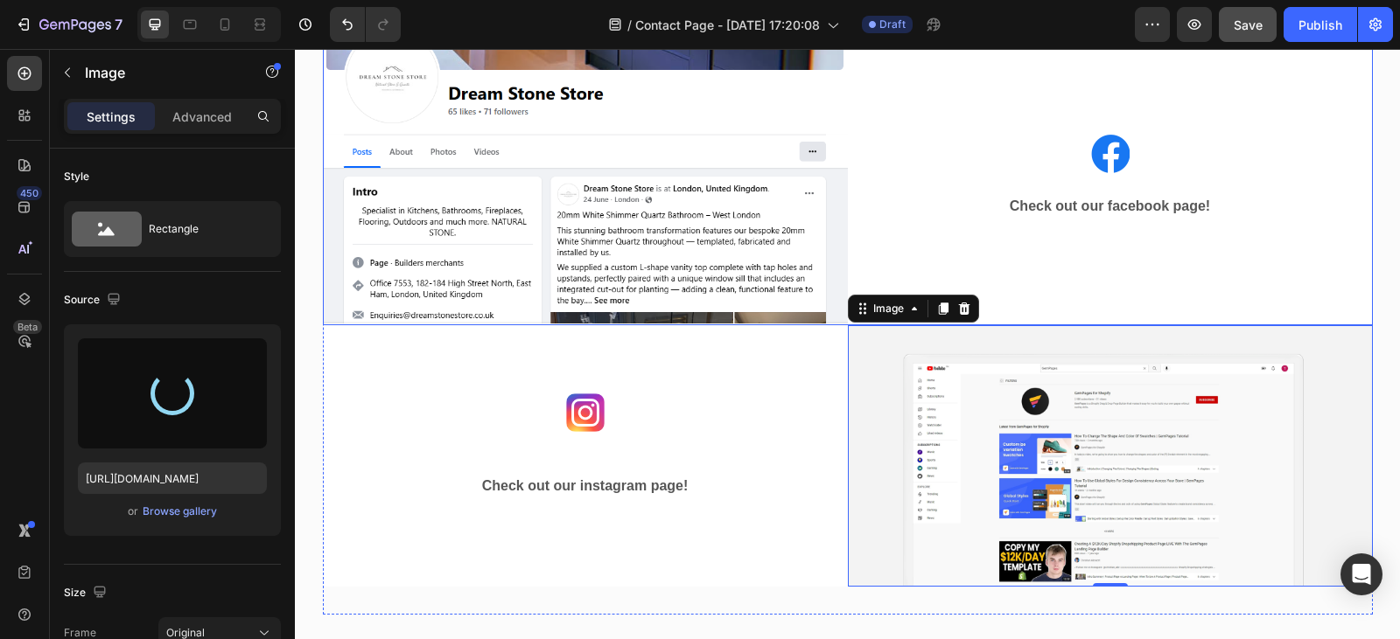
type input "[URL][DOMAIN_NAME]"
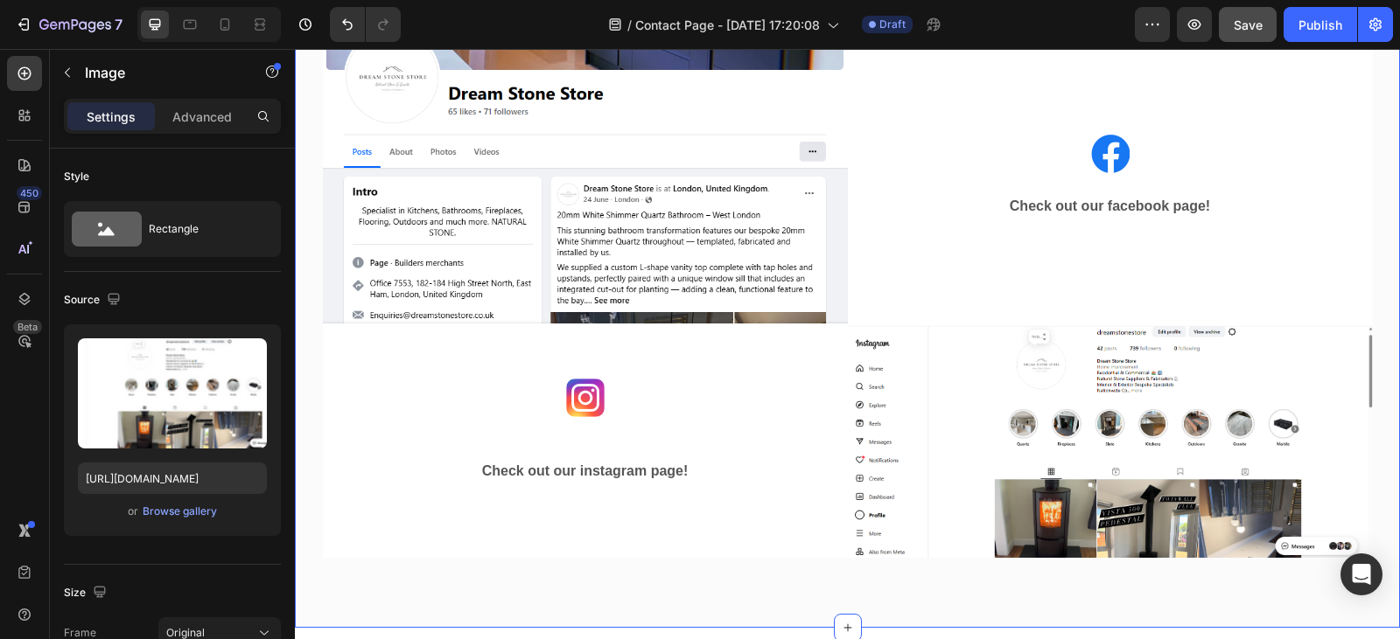
click at [611, 592] on div "Image Image Check out our facebook page! Text block Row Row Image Check out our…" at bounding box center [847, 292] width 1105 height 671
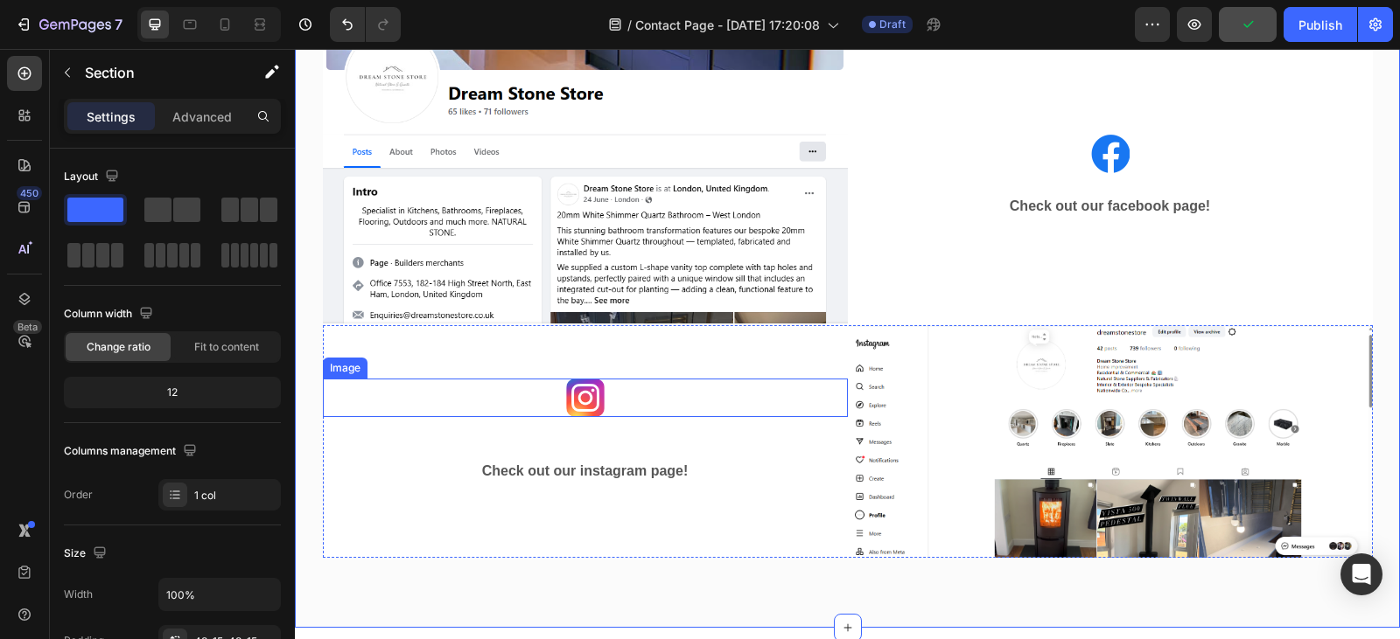
click at [569, 410] on img at bounding box center [585, 398] width 38 height 38
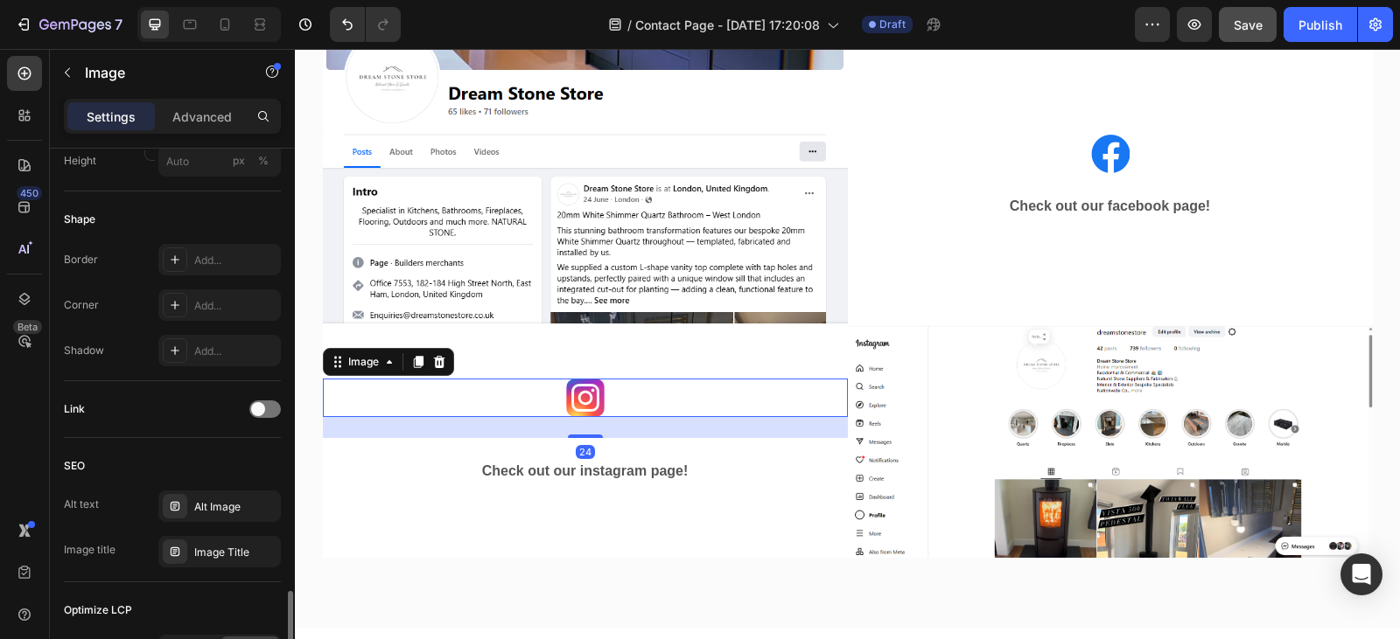
scroll to position [780, 0]
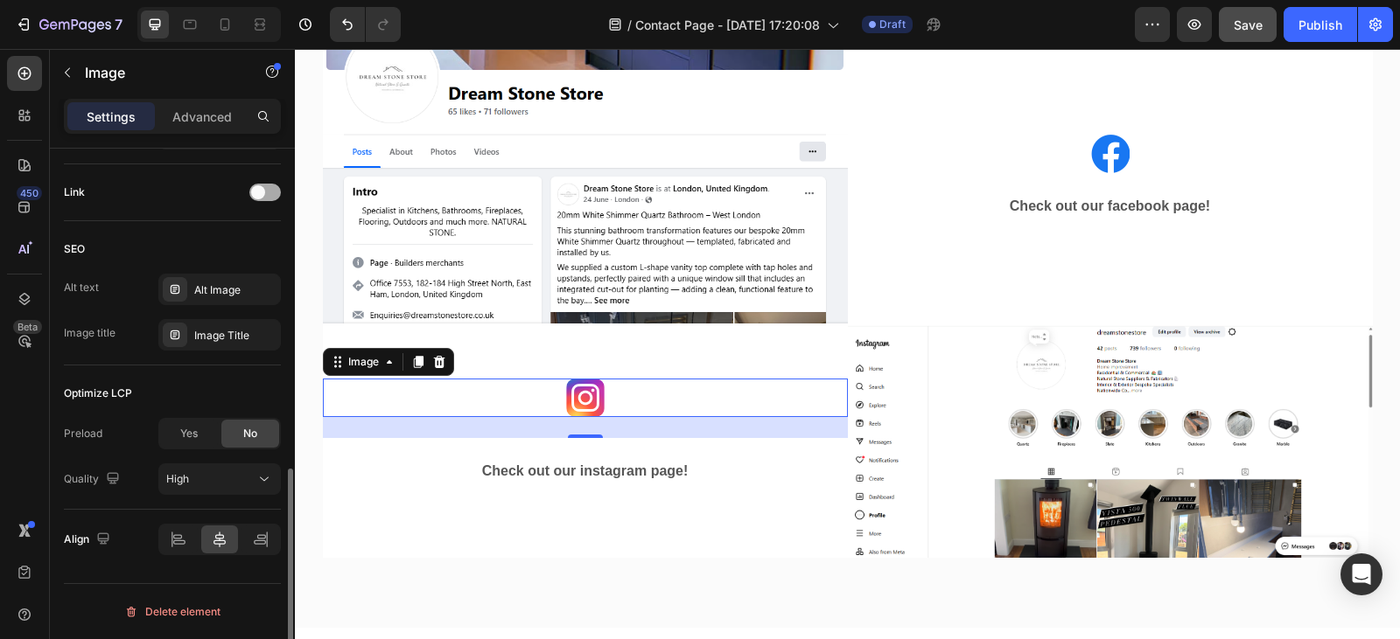
click at [261, 192] on span at bounding box center [258, 192] width 14 height 14
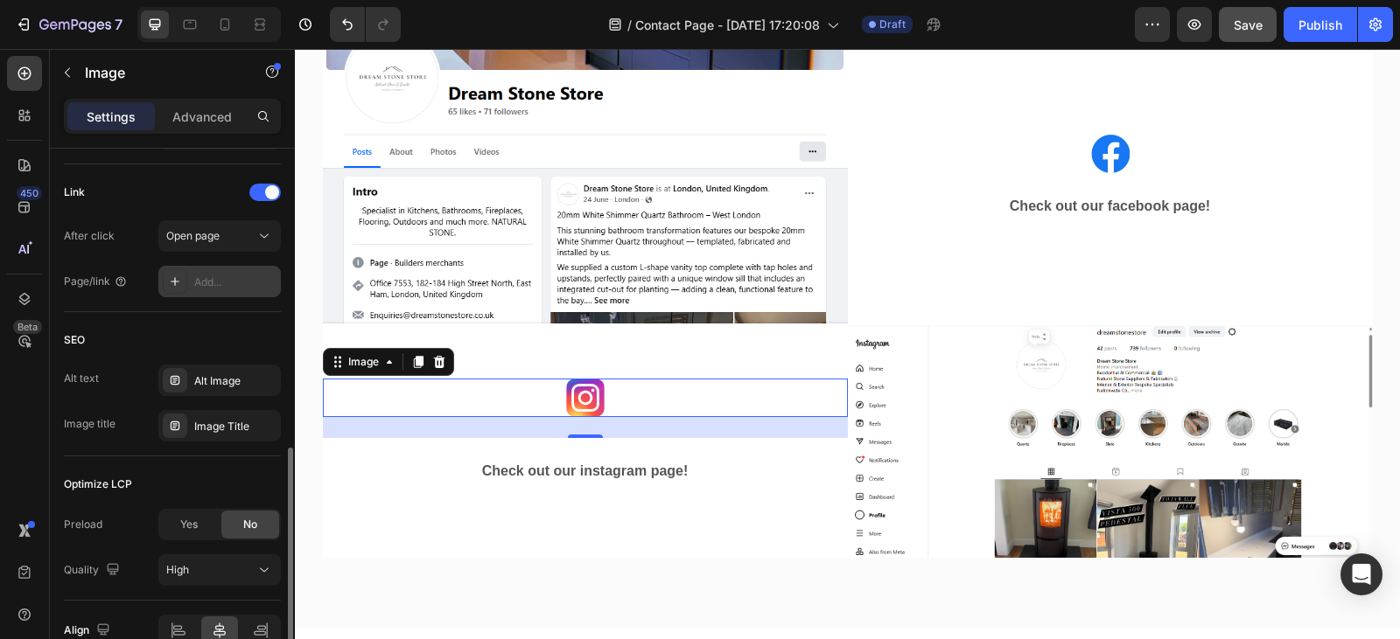
click at [222, 282] on div "Add..." at bounding box center [235, 283] width 82 height 16
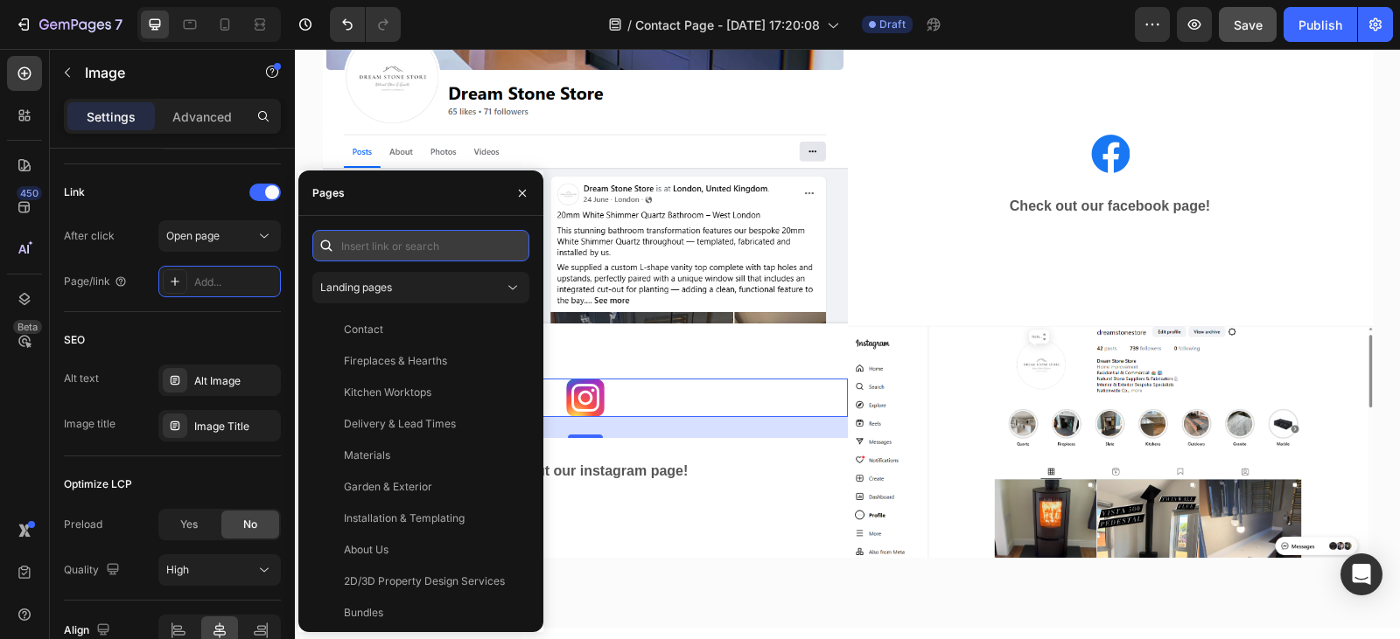
click at [416, 254] on input "text" at bounding box center [420, 245] width 217 height 31
paste input "[URL][DOMAIN_NAME]"
type input "[URL][DOMAIN_NAME]"
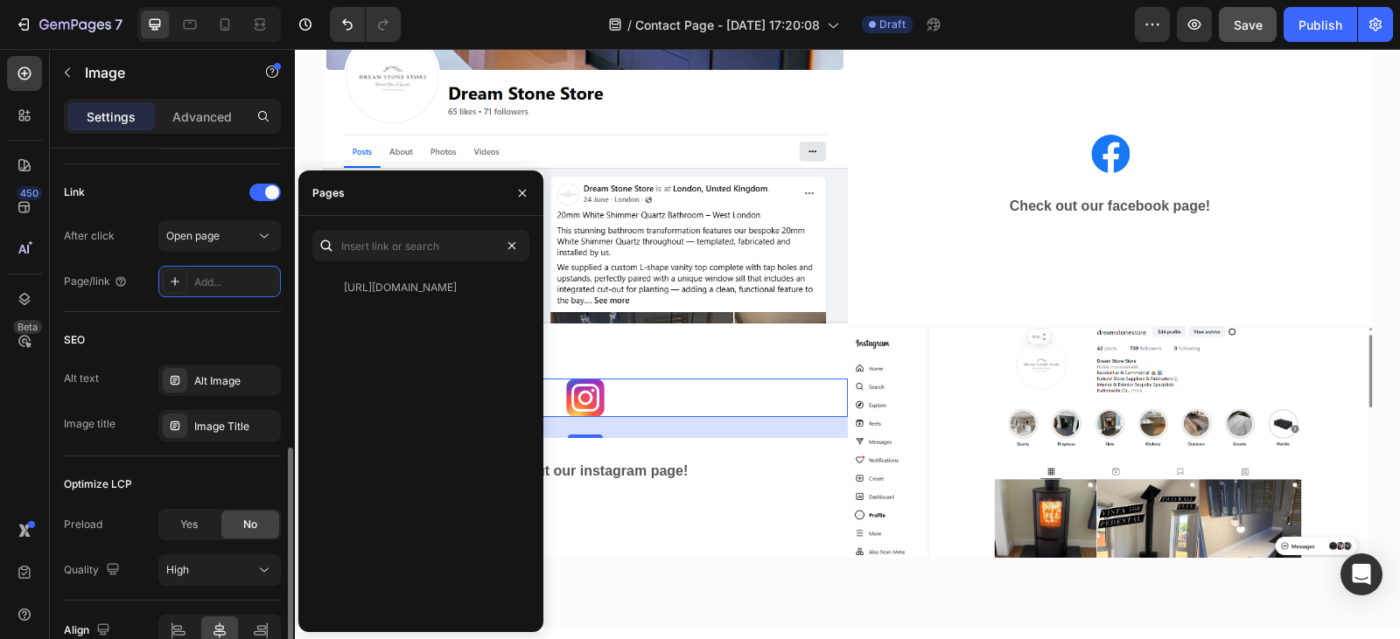
click at [180, 197] on div "Link" at bounding box center [172, 192] width 217 height 28
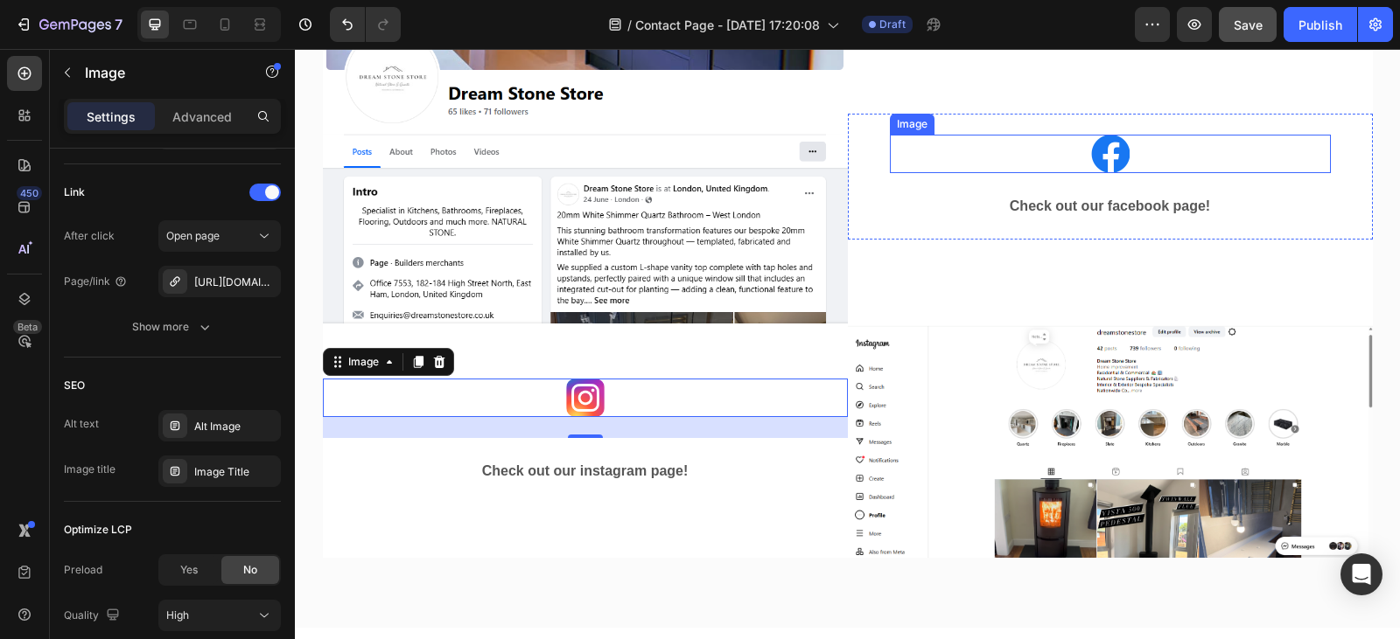
click at [1111, 140] on img at bounding box center [1110, 154] width 38 height 38
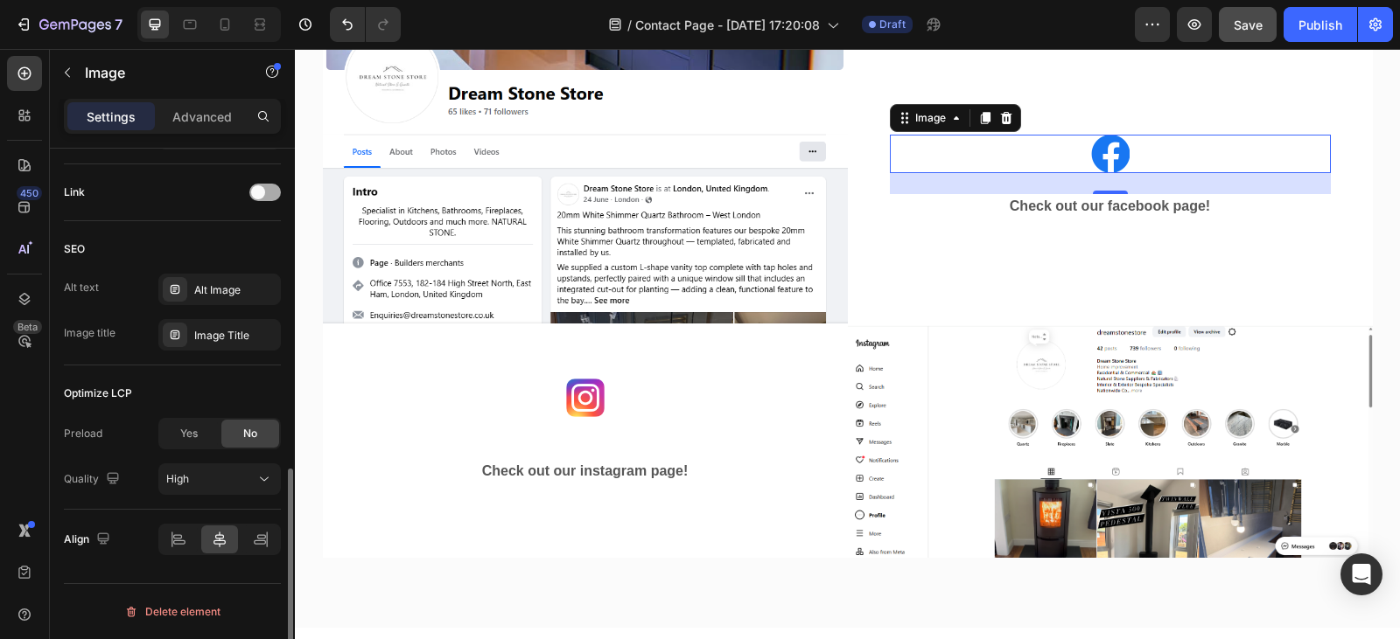
click at [262, 196] on span at bounding box center [258, 192] width 14 height 14
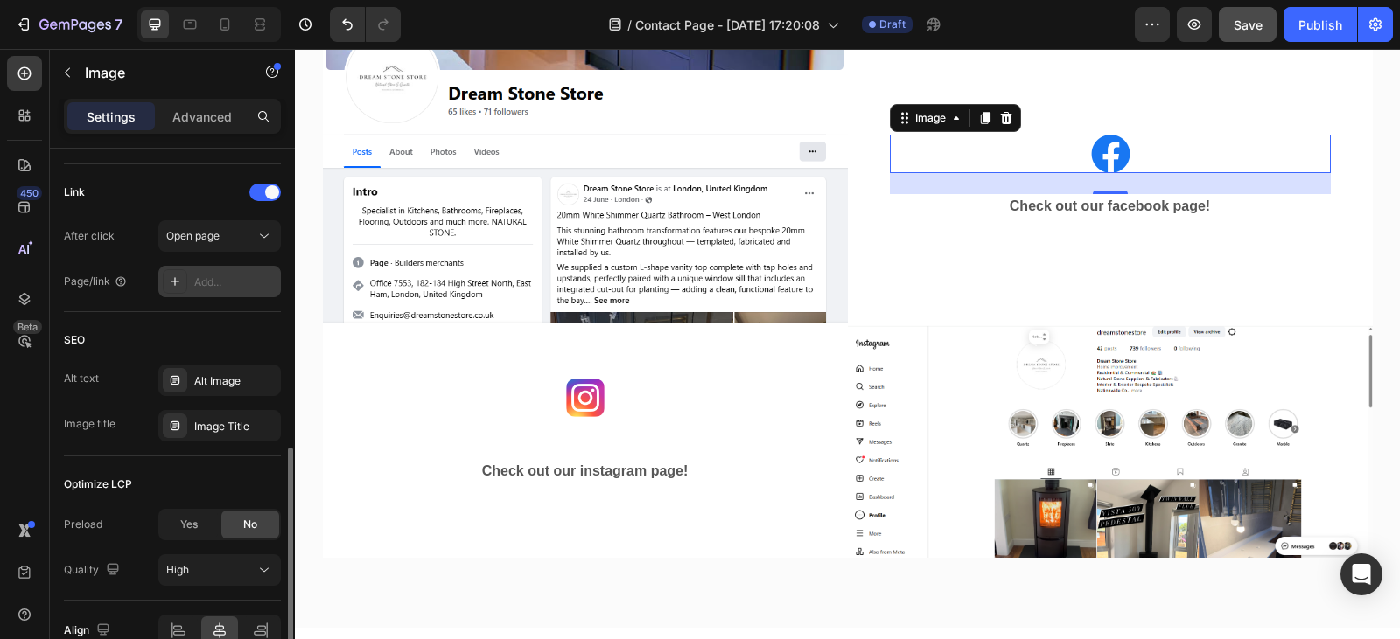
click at [220, 280] on div "Add..." at bounding box center [235, 283] width 82 height 16
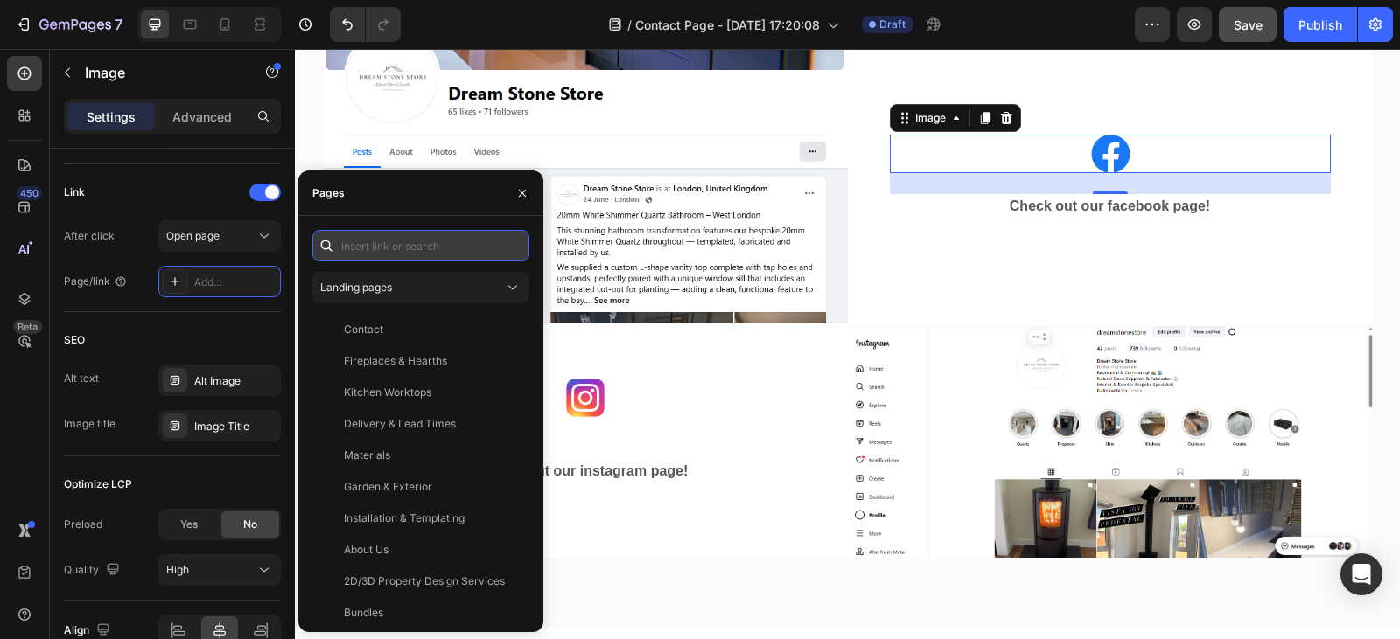
click at [472, 253] on input "text" at bounding box center [420, 245] width 217 height 31
paste input "[URL][DOMAIN_NAME]"
type input "[URL][DOMAIN_NAME]"
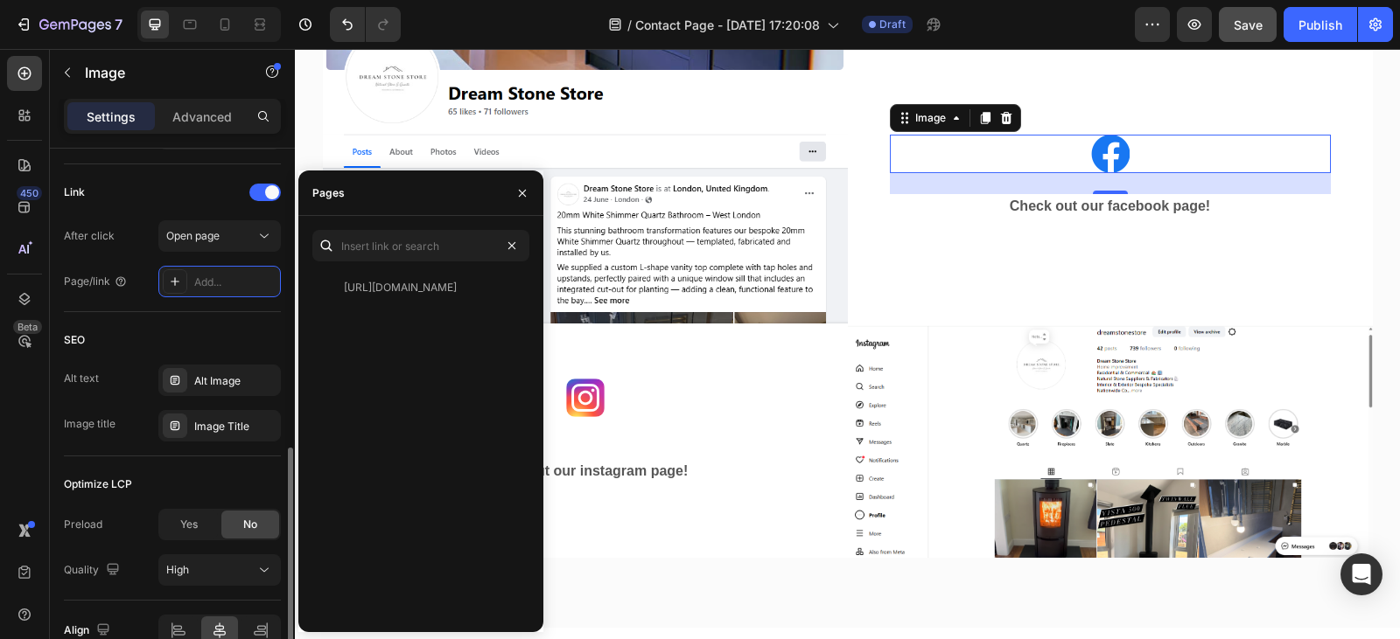
click at [185, 191] on div "Link" at bounding box center [172, 192] width 217 height 28
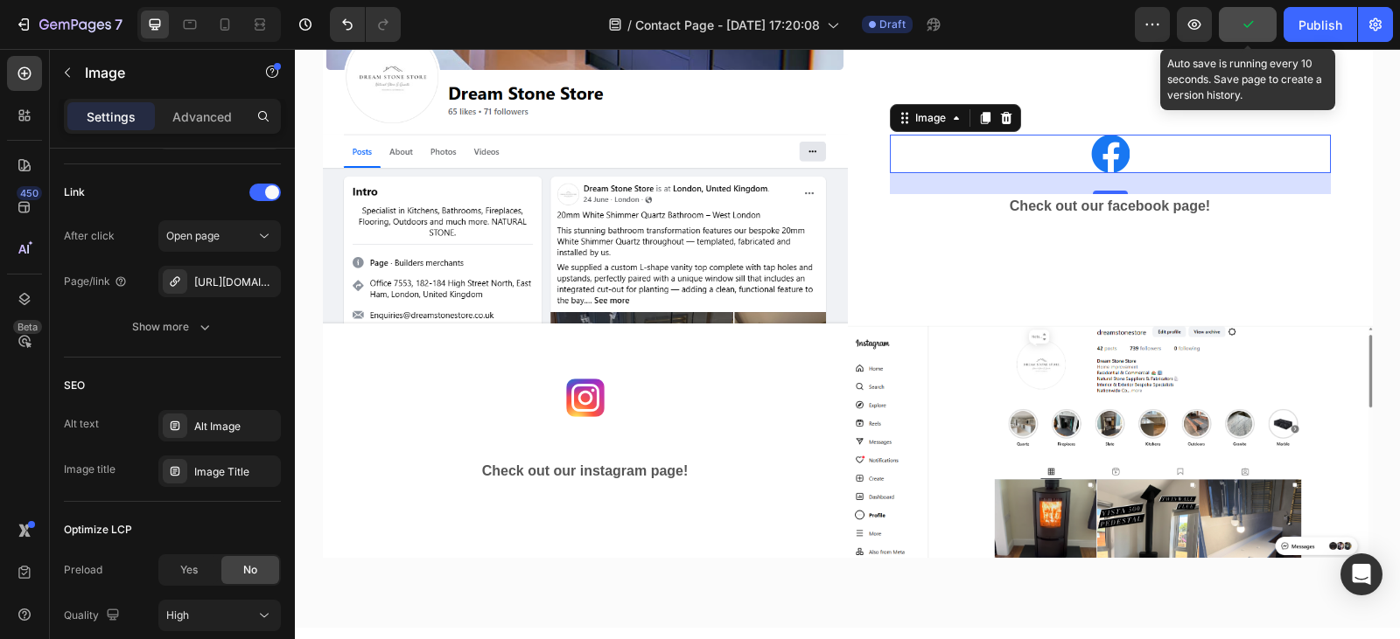
click at [1258, 32] on button "button" at bounding box center [1247, 24] width 58 height 35
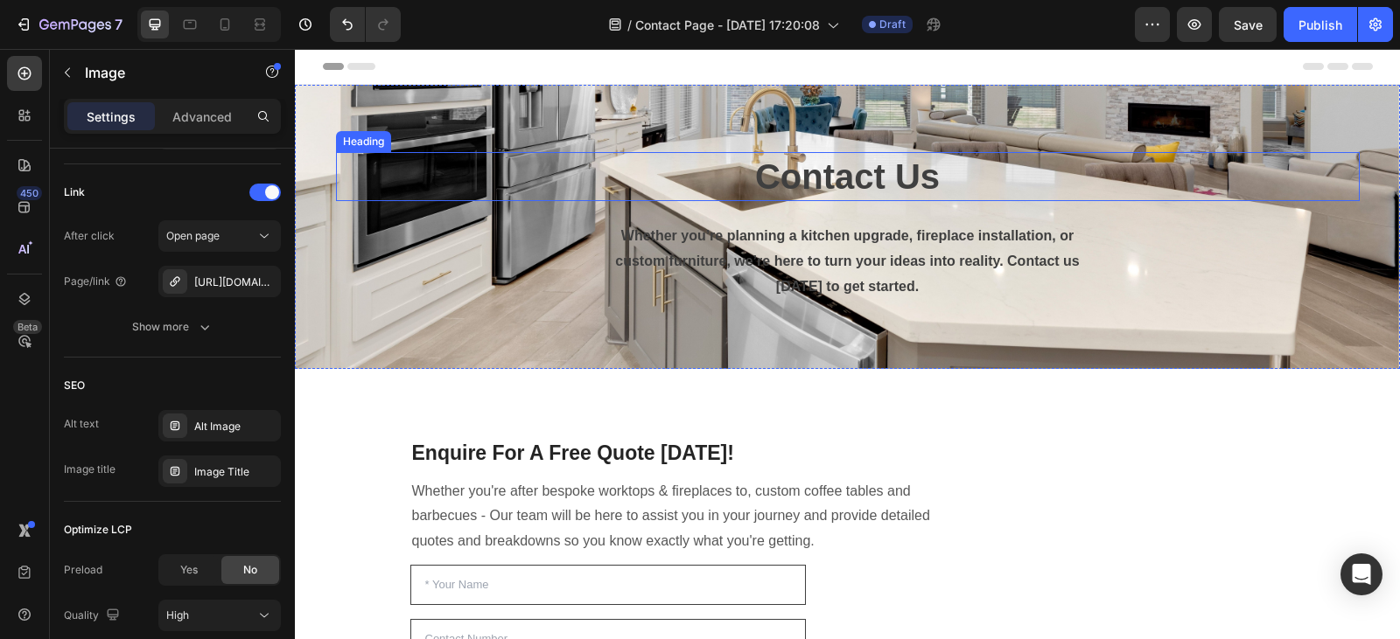
click at [1183, 167] on h1 "Contact Us" at bounding box center [847, 176] width 1023 height 49
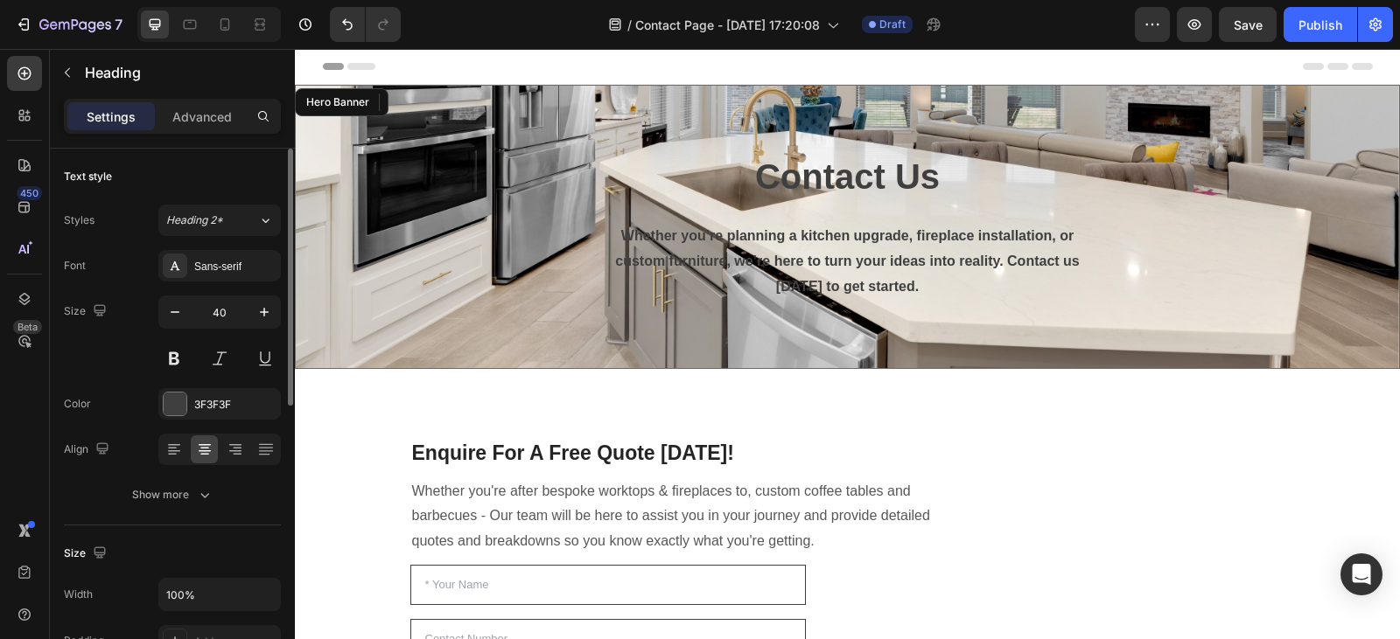
click at [1215, 107] on div "Contact Us Heading 24 Whether you’re planning a kitchen upgrade, fireplace inst…" at bounding box center [847, 227] width 1023 height 544
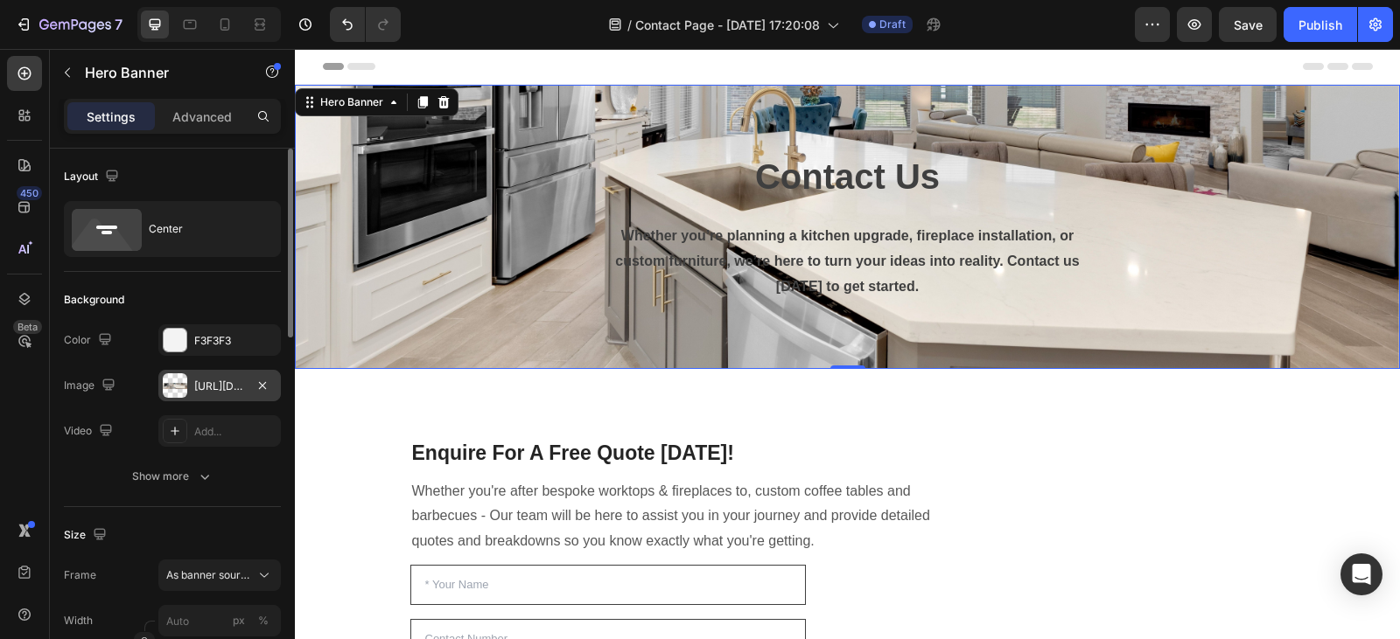
click at [200, 387] on div "[URL][DOMAIN_NAME]" at bounding box center [219, 387] width 51 height 16
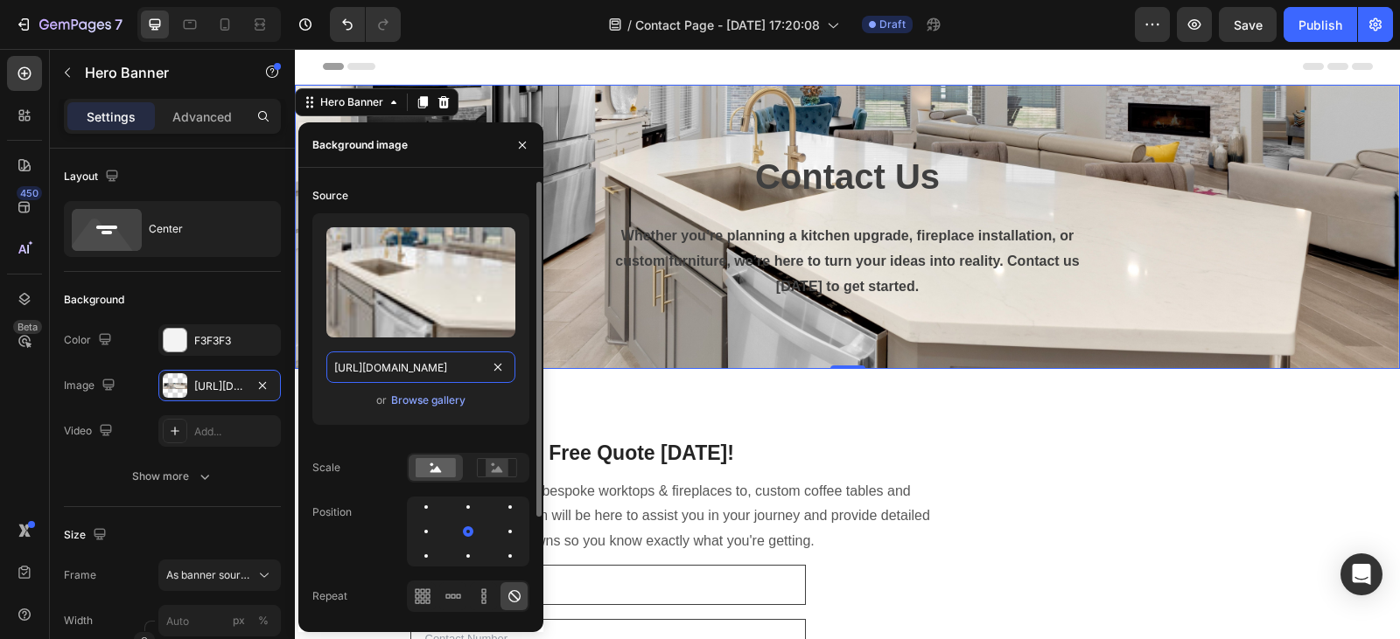
click at [471, 369] on input "[URL][DOMAIN_NAME]" at bounding box center [420, 367] width 189 height 31
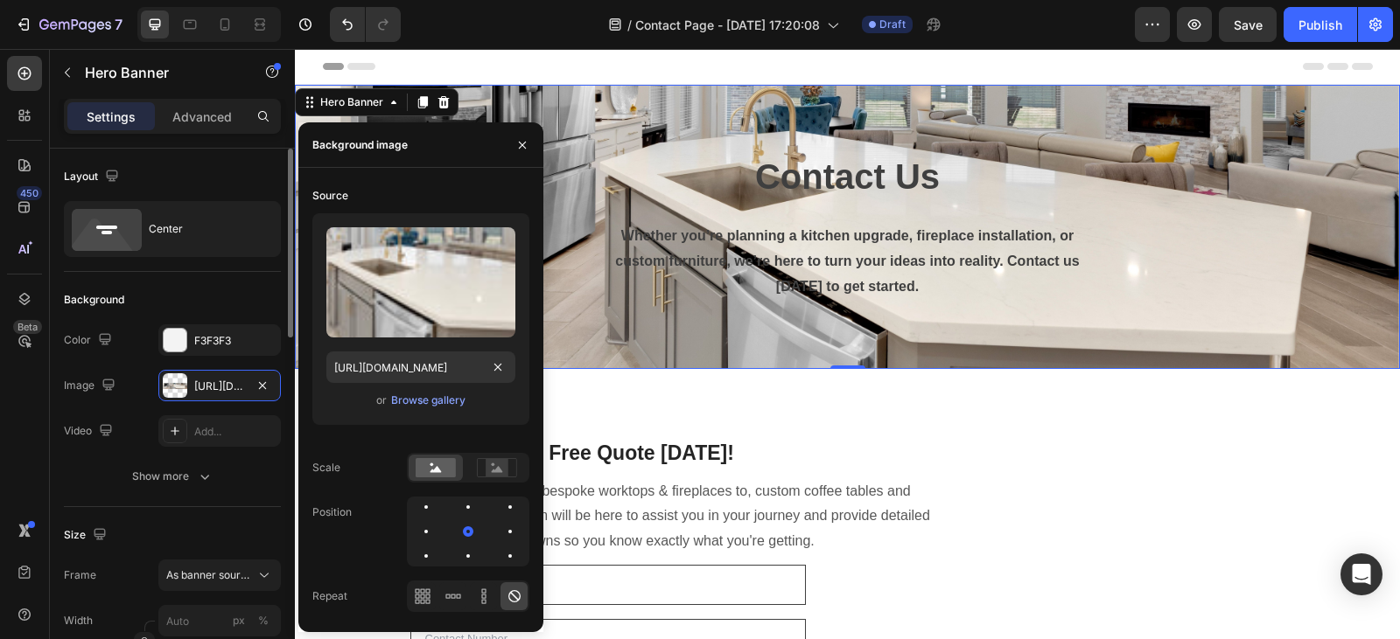
click at [182, 301] on div "Background" at bounding box center [172, 300] width 217 height 28
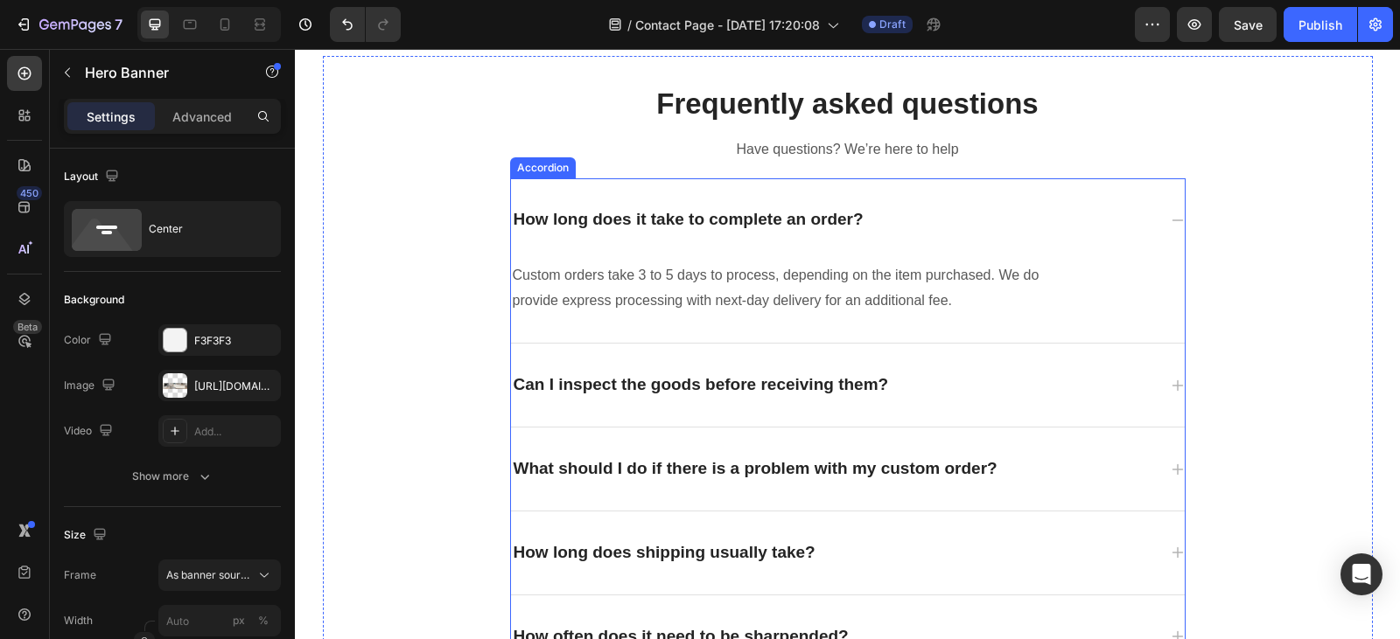
scroll to position [2645, 0]
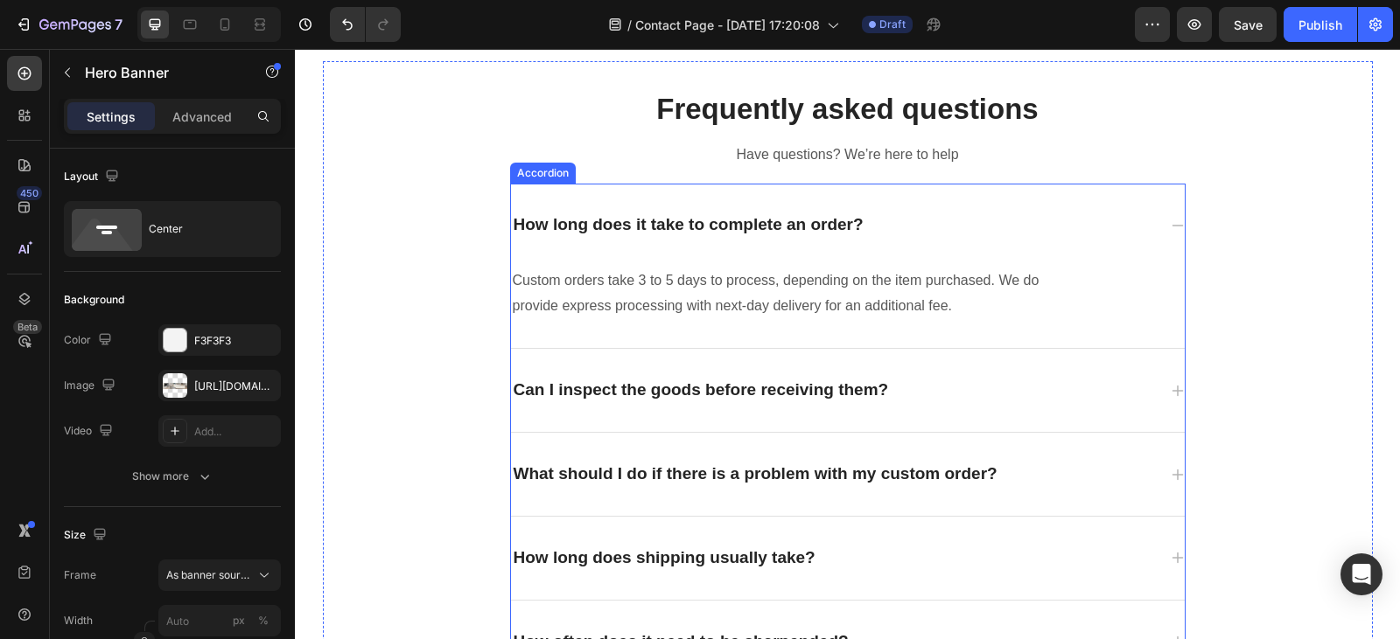
click at [850, 226] on div "How long does it take to complete an order?" at bounding box center [688, 225] width 355 height 27
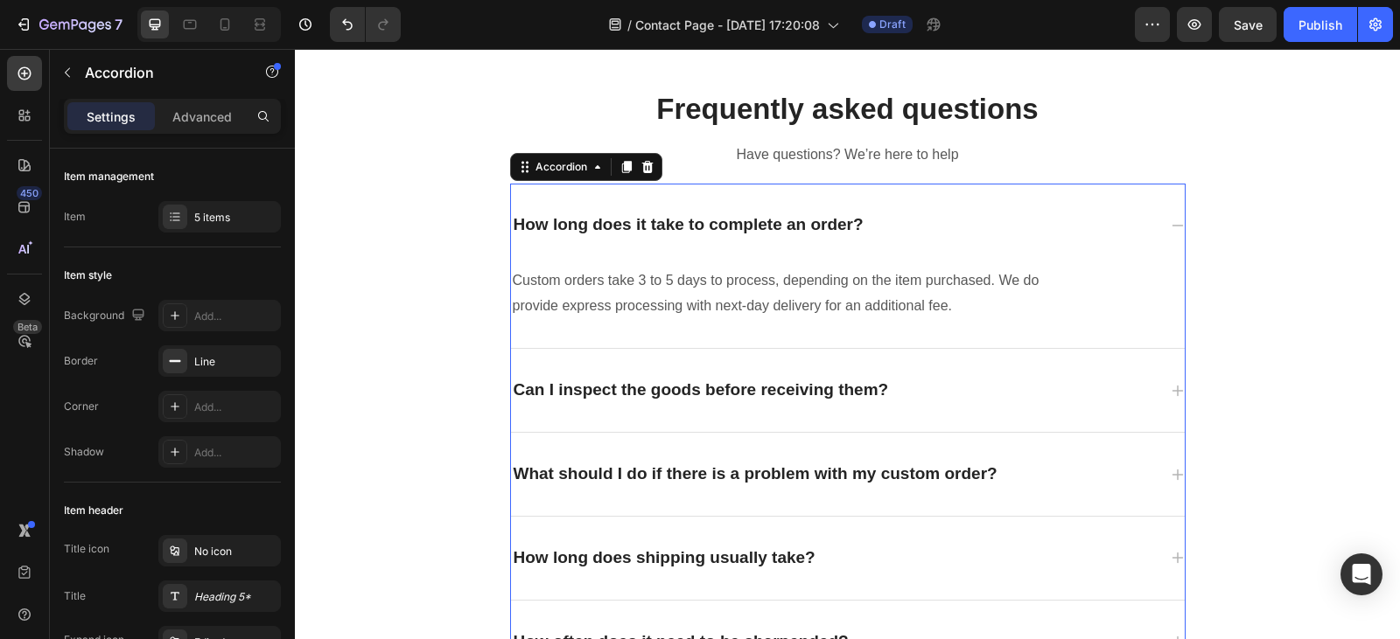
click at [855, 223] on div "How long does it take to complete an order?" at bounding box center [688, 225] width 355 height 27
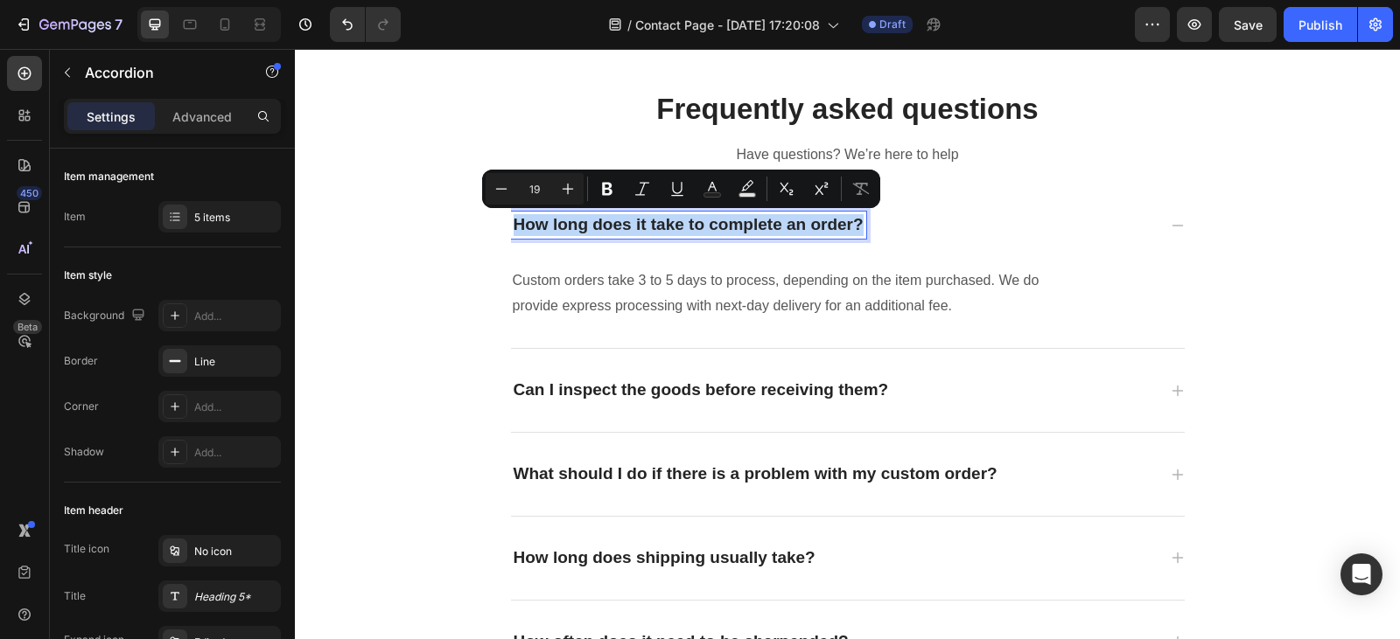
drag, startPoint x: 855, startPoint y: 223, endPoint x: 508, endPoint y: 240, distance: 346.8
click at [511, 240] on div "How long does it take to complete an order?" at bounding box center [848, 225] width 674 height 83
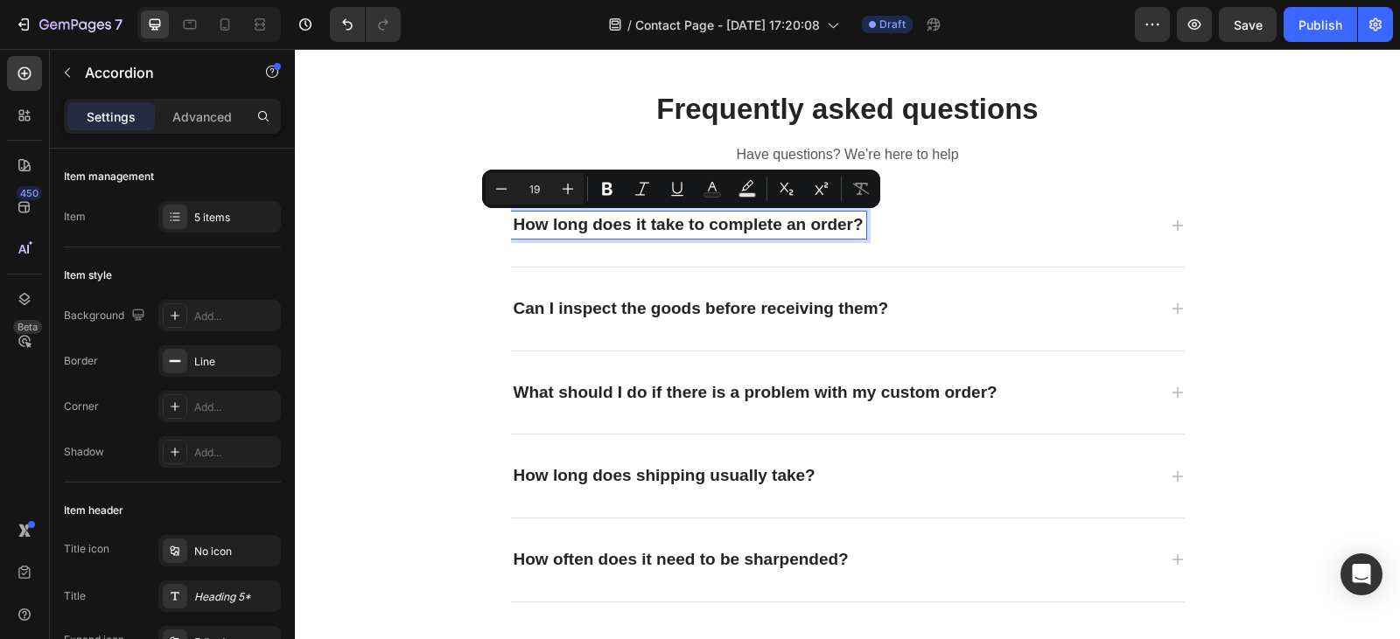
click at [880, 306] on p "Can I inspect the goods before receiving them?" at bounding box center [700, 309] width 375 height 22
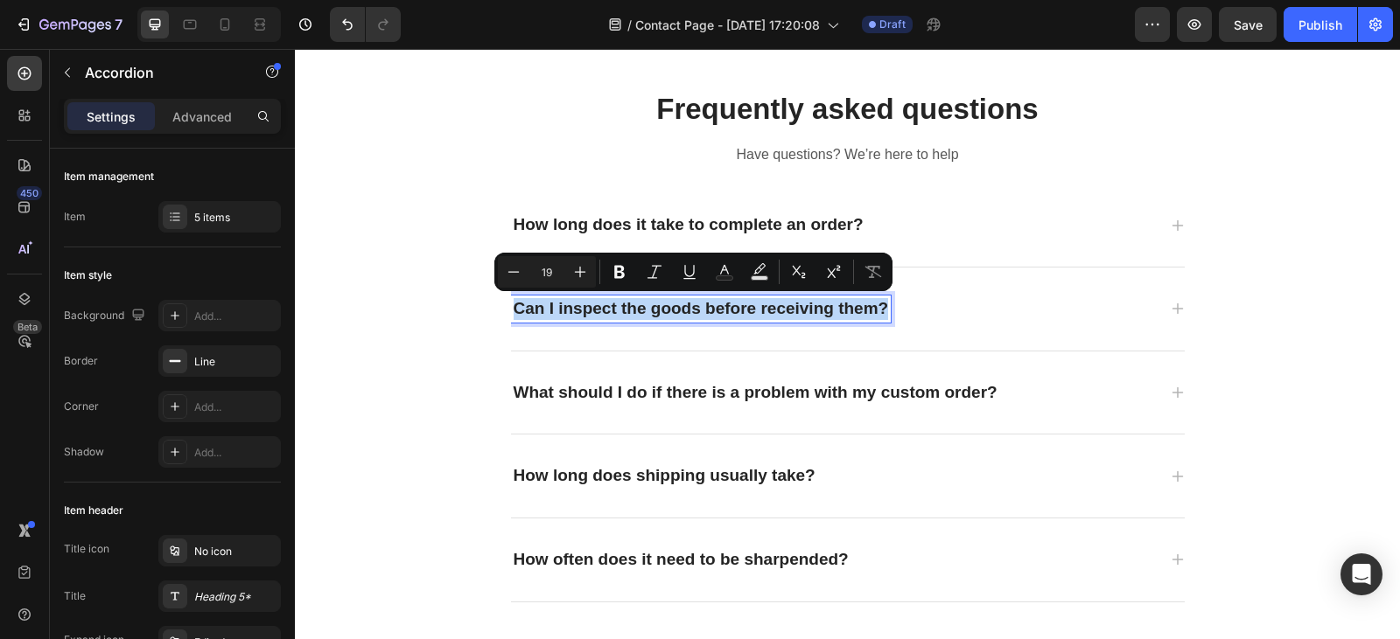
drag, startPoint x: 880, startPoint y: 306, endPoint x: 506, endPoint y: 328, distance: 375.0
click at [511, 328] on div "Can I inspect the goods before receiving them?" at bounding box center [848, 309] width 674 height 83
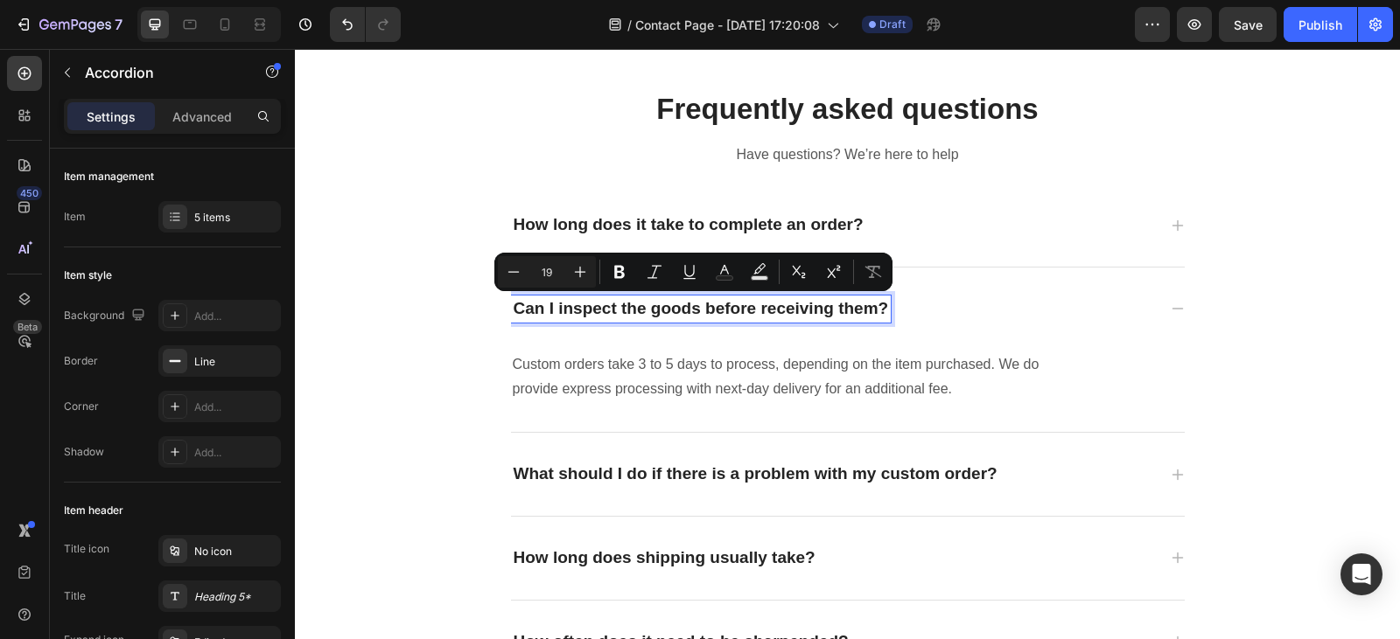
click at [853, 225] on p "How long does it take to complete an order?" at bounding box center [688, 225] width 350 height 22
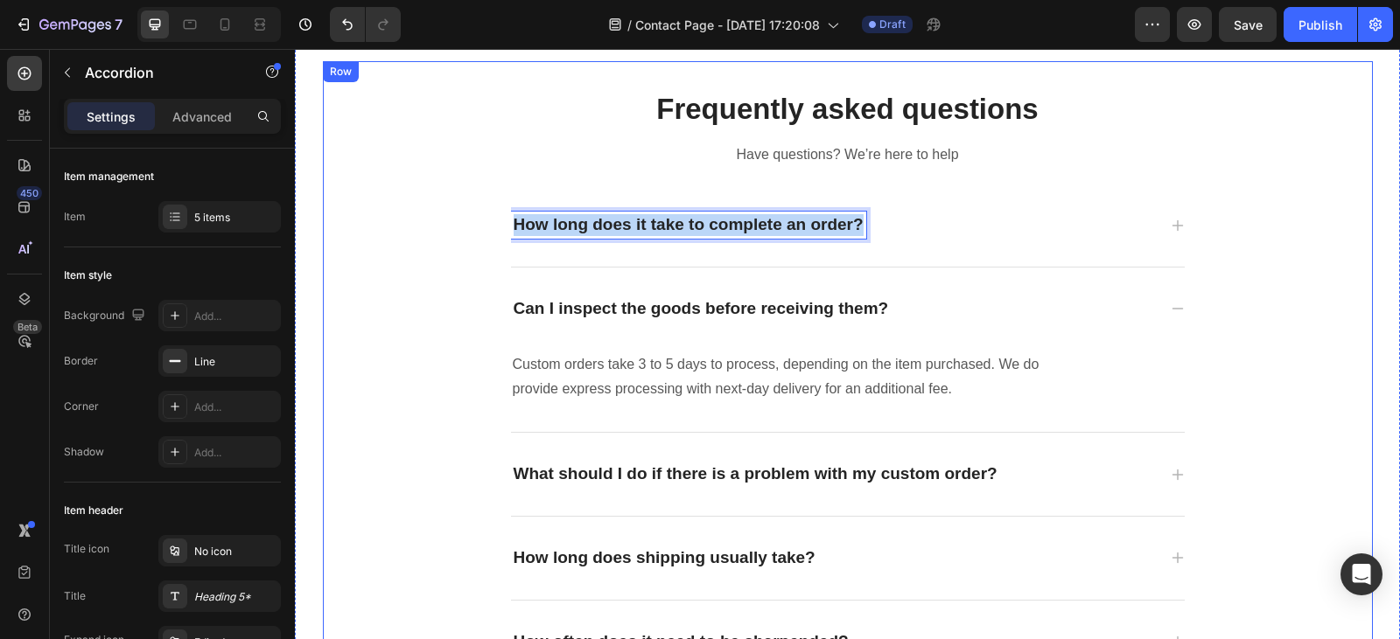
drag, startPoint x: 853, startPoint y: 225, endPoint x: 499, endPoint y: 237, distance: 354.5
click at [499, 237] on div "Frequently asked questions Heading Have questions? We’re here to help Text bloc…" at bounding box center [848, 386] width 1050 height 595
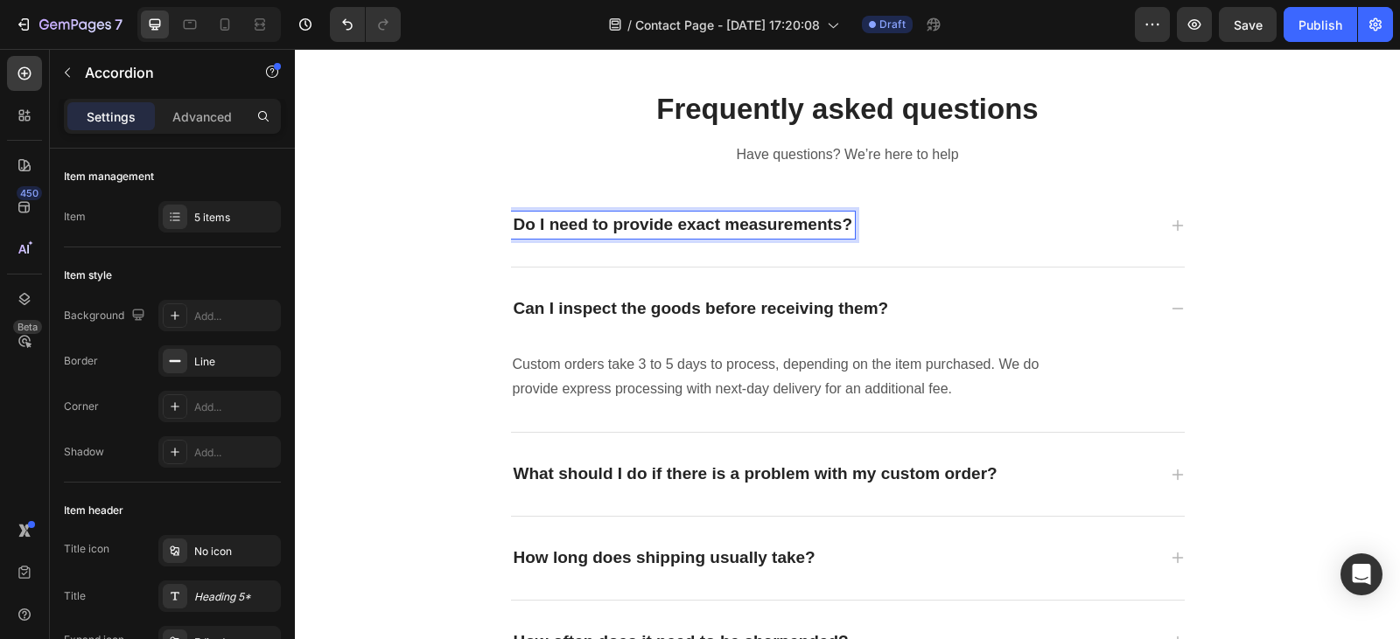
click at [924, 217] on div "Do I need to provide exact measurements?" at bounding box center [834, 225] width 646 height 27
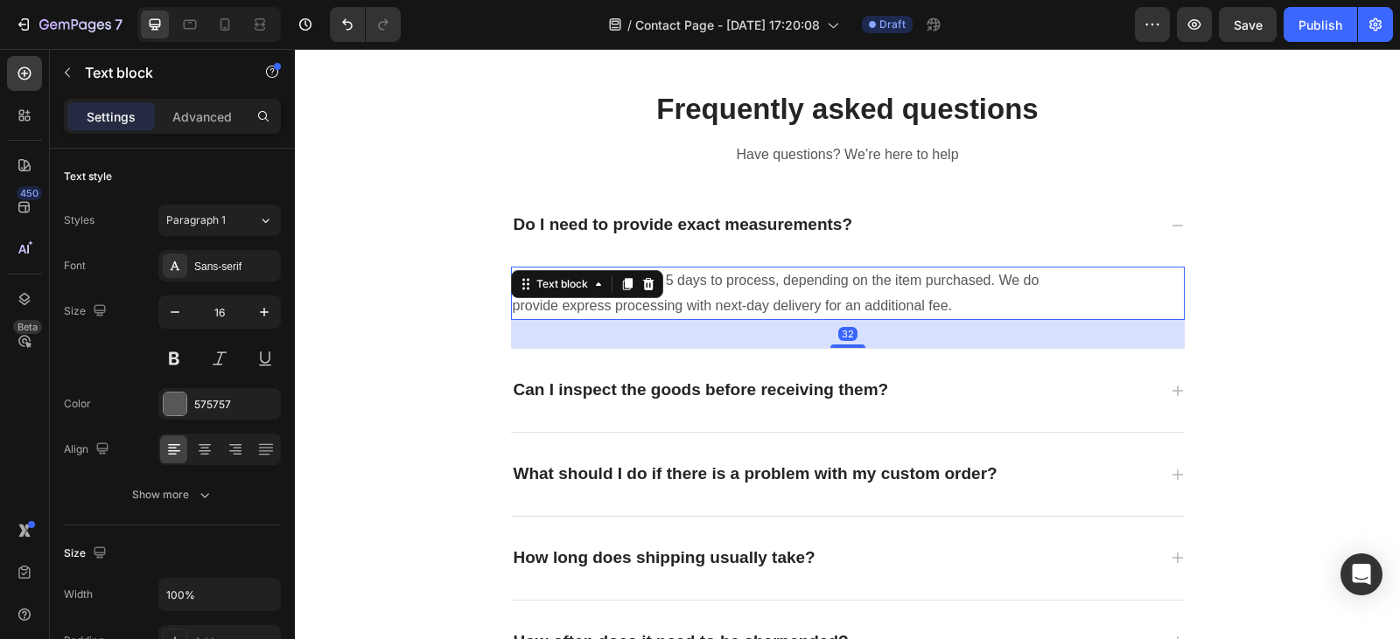
click at [951, 307] on p "Custom orders take 3 to 5 days to process, depending on the item purchased. We …" at bounding box center [799, 294] width 572 height 51
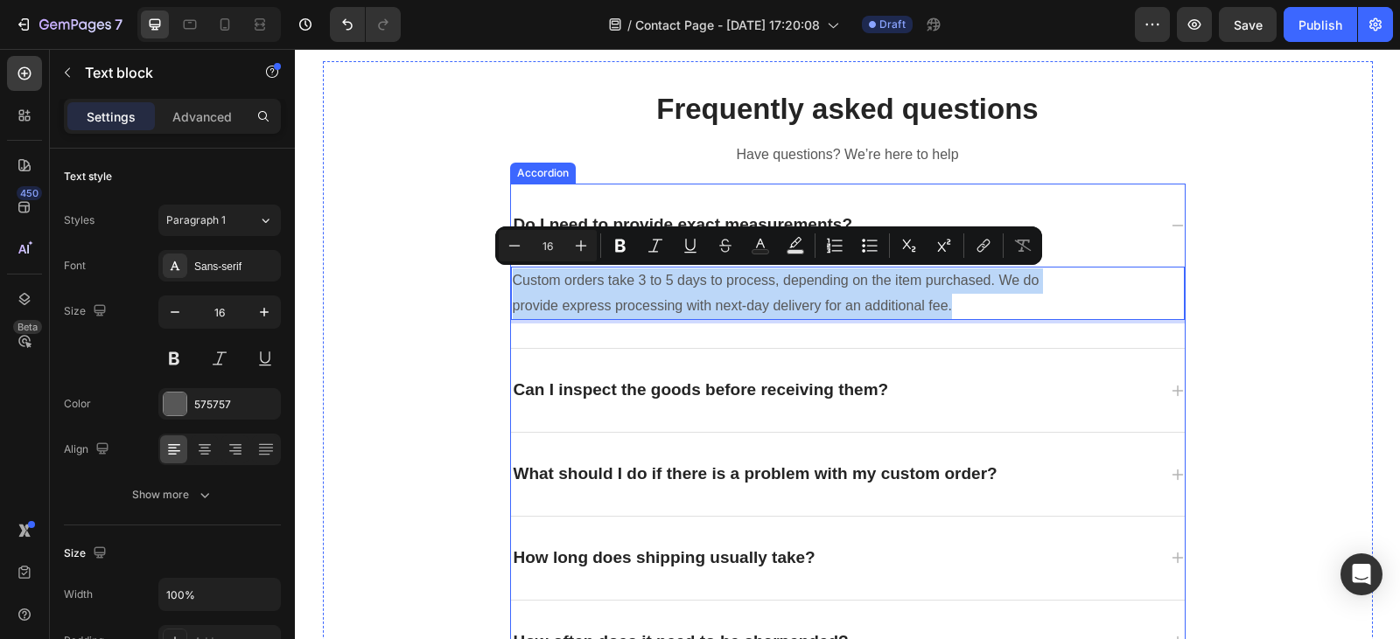
drag, startPoint x: 951, startPoint y: 307, endPoint x: 614, endPoint y: 324, distance: 337.2
click at [614, 324] on div "Custom orders take 3 to 5 days to process, depending on the item purchased. We …" at bounding box center [848, 308] width 674 height 82
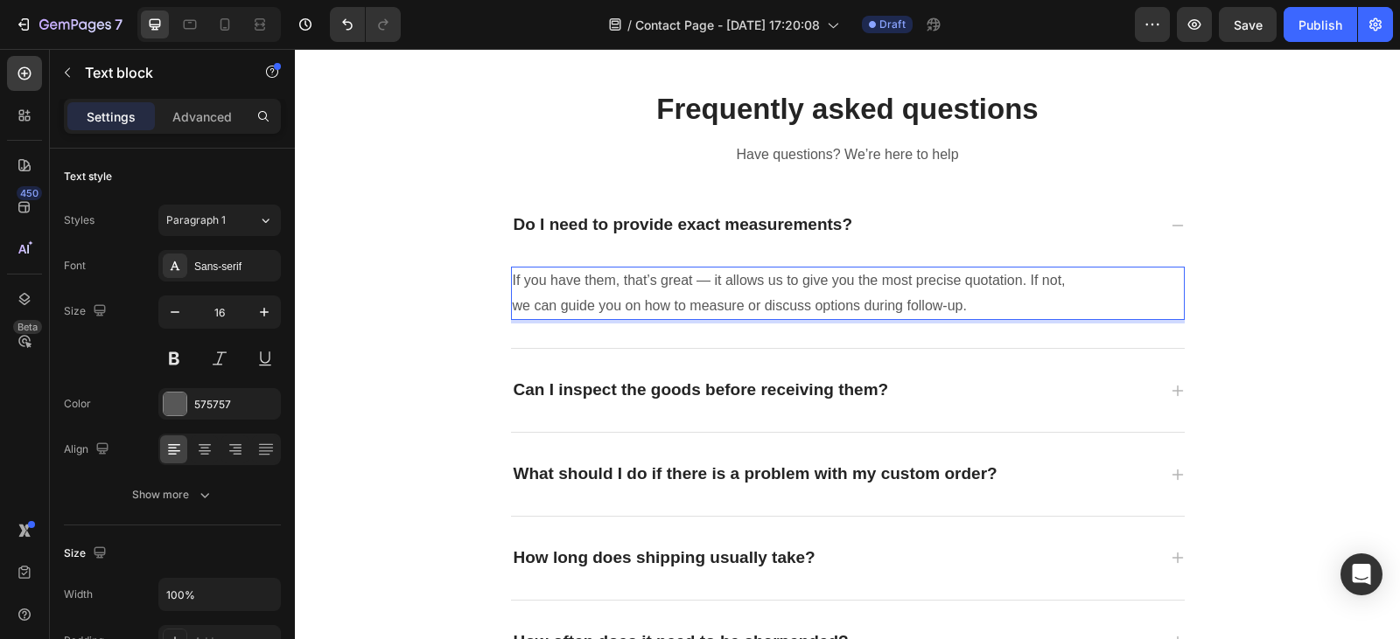
click at [702, 275] on p "If you have them, that’s great — it allows us to give you the most precise quot…" at bounding box center [799, 294] width 572 height 51
click at [918, 304] on p "If you have them, that’s great, it allows us to give you the most precise quota…" at bounding box center [799, 294] width 572 height 51
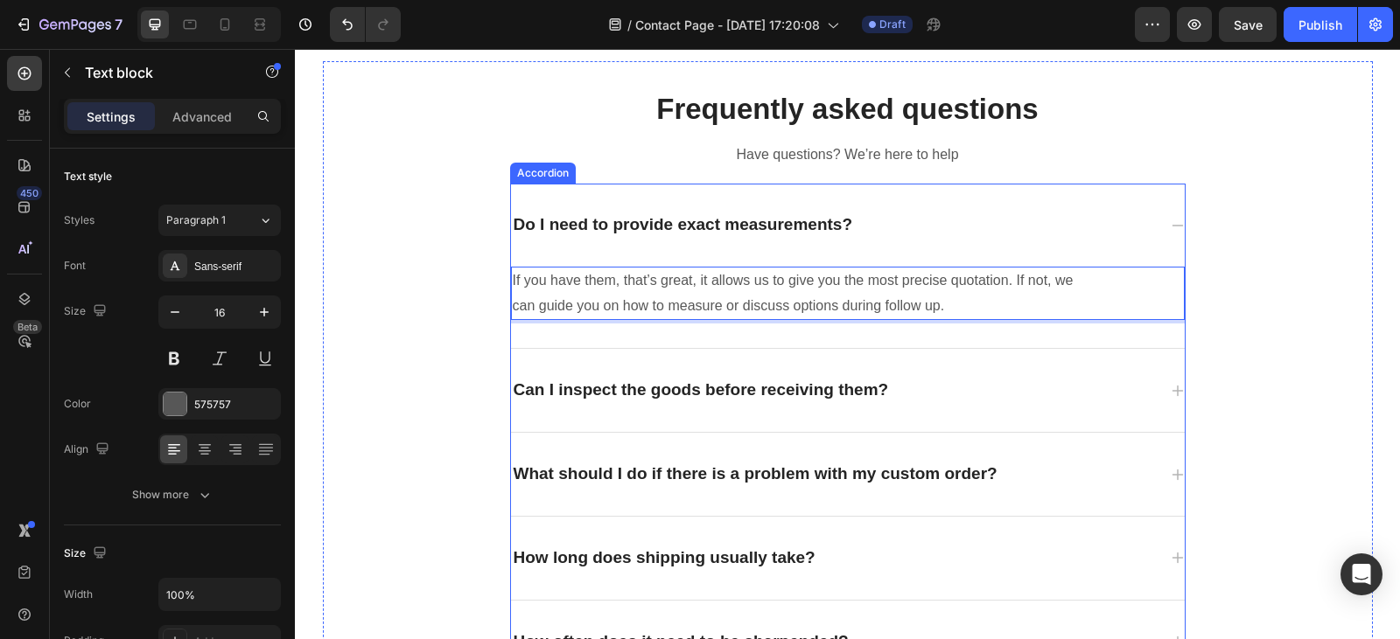
click at [949, 395] on div "Can I inspect the goods before receiving them?" at bounding box center [834, 390] width 646 height 27
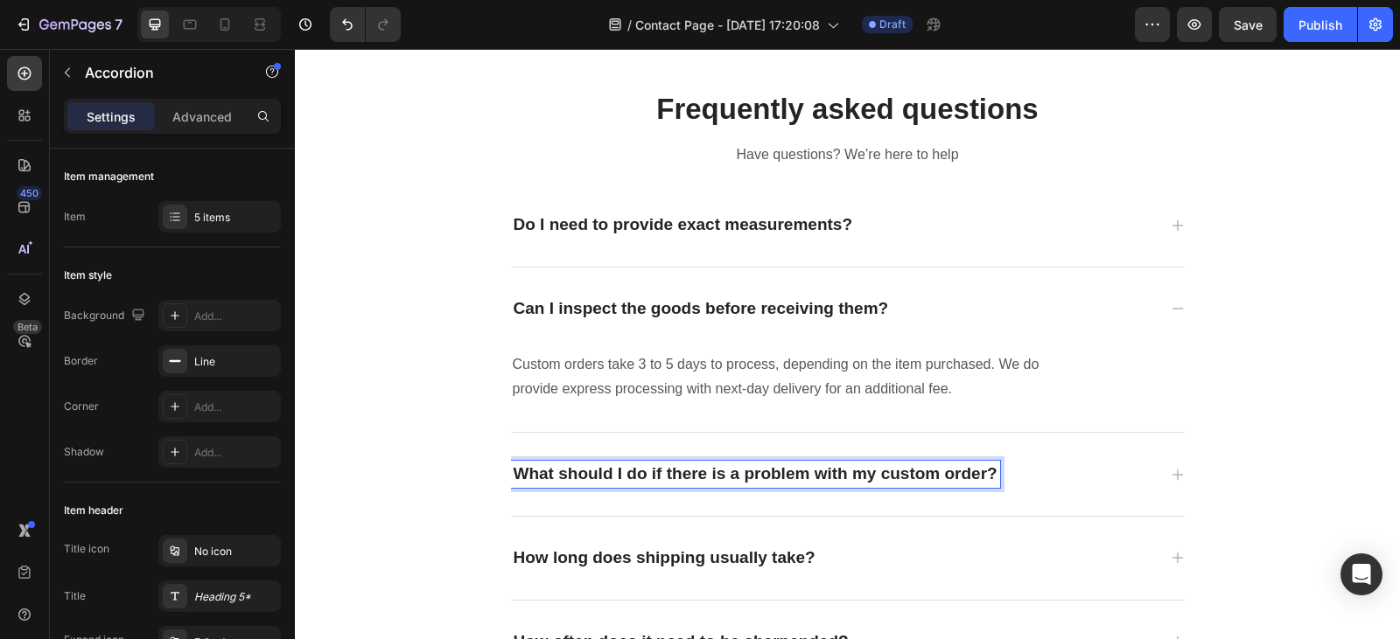
click at [977, 471] on p "What should I do if there is a problem with my custom order?" at bounding box center [755, 475] width 484 height 22
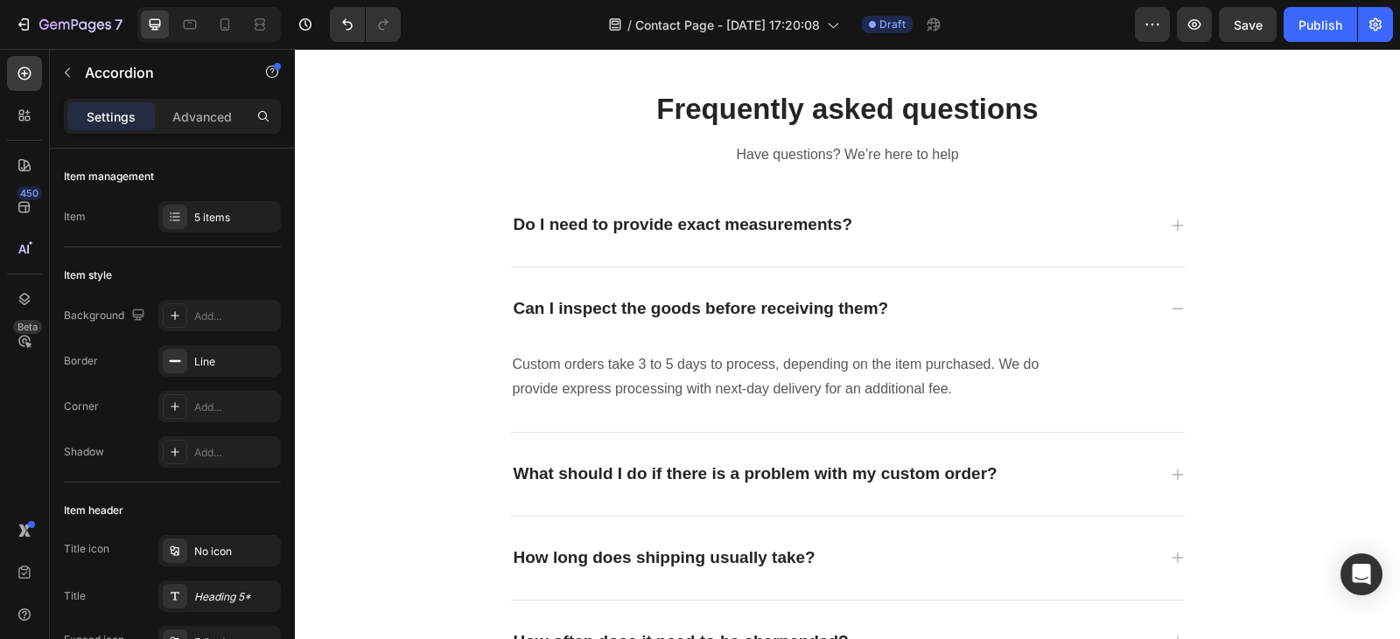
click at [1051, 472] on div "What should I do if there is a problem with my custom order?" at bounding box center [834, 474] width 646 height 27
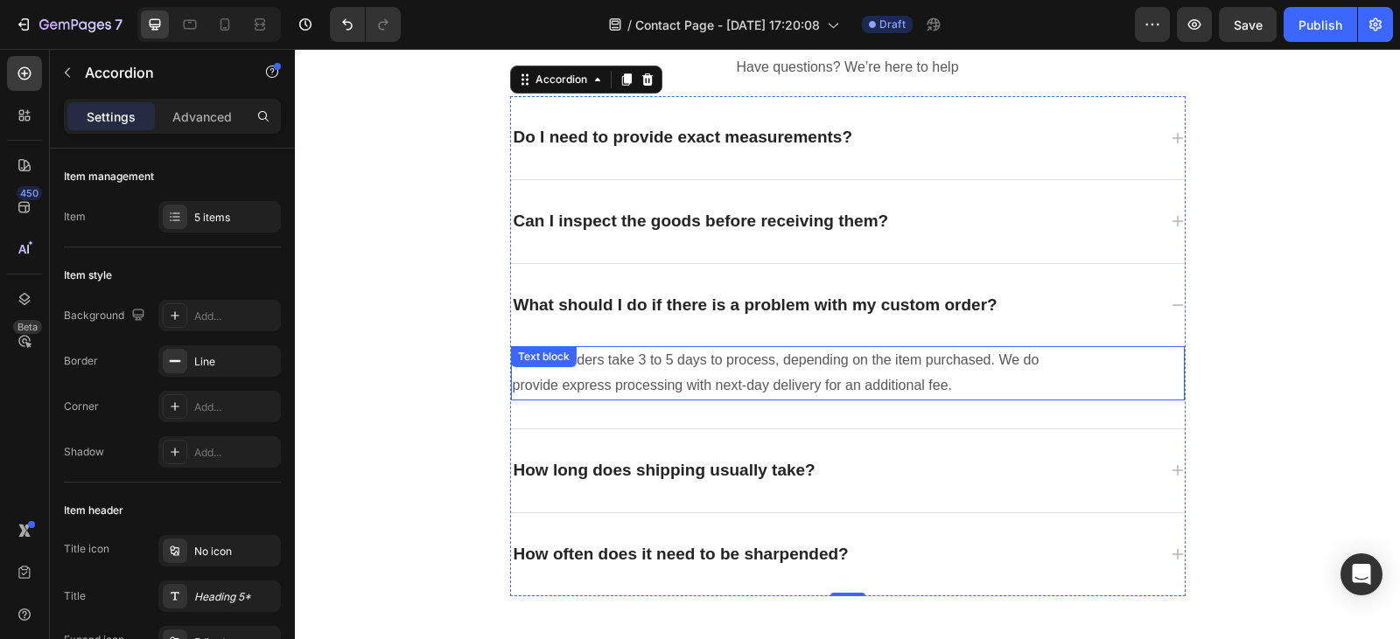
scroll to position [2751, 0]
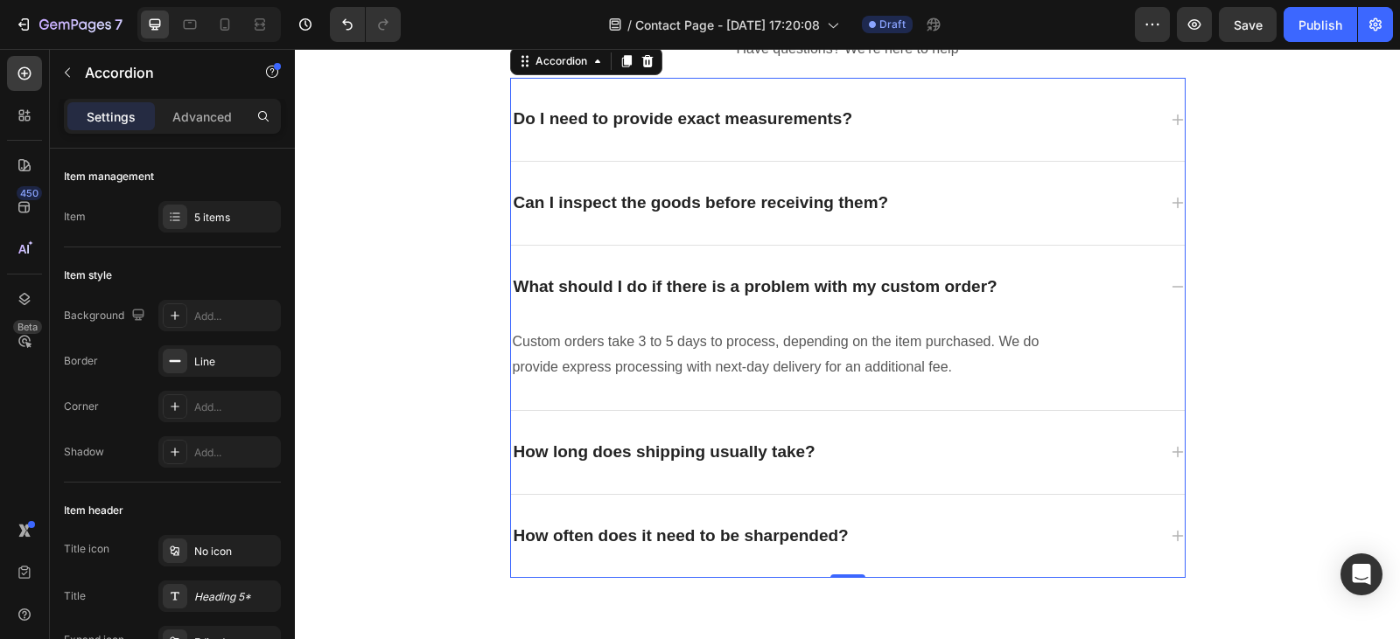
click at [804, 448] on p "How long does shipping usually take?" at bounding box center [664, 453] width 302 height 22
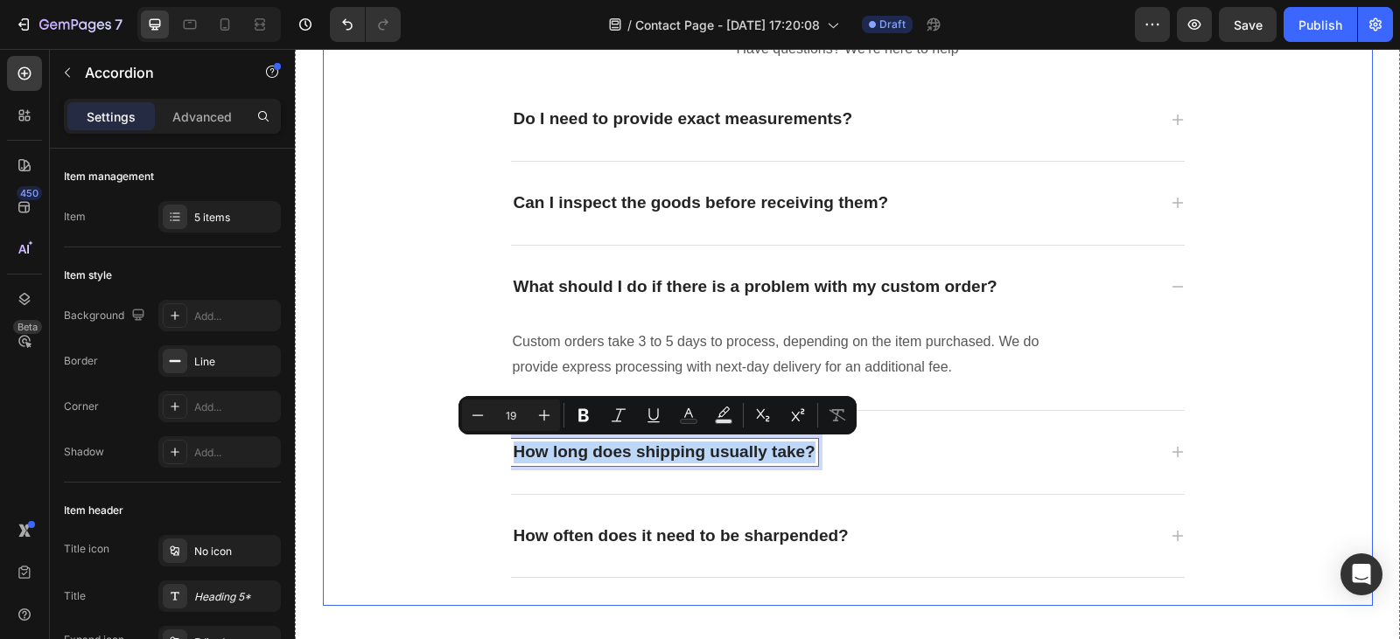
drag, startPoint x: 806, startPoint y: 448, endPoint x: 452, endPoint y: 460, distance: 354.5
click at [452, 460] on div "Frequently asked questions Heading Have questions? We’re here to help Text bloc…" at bounding box center [848, 280] width 1050 height 595
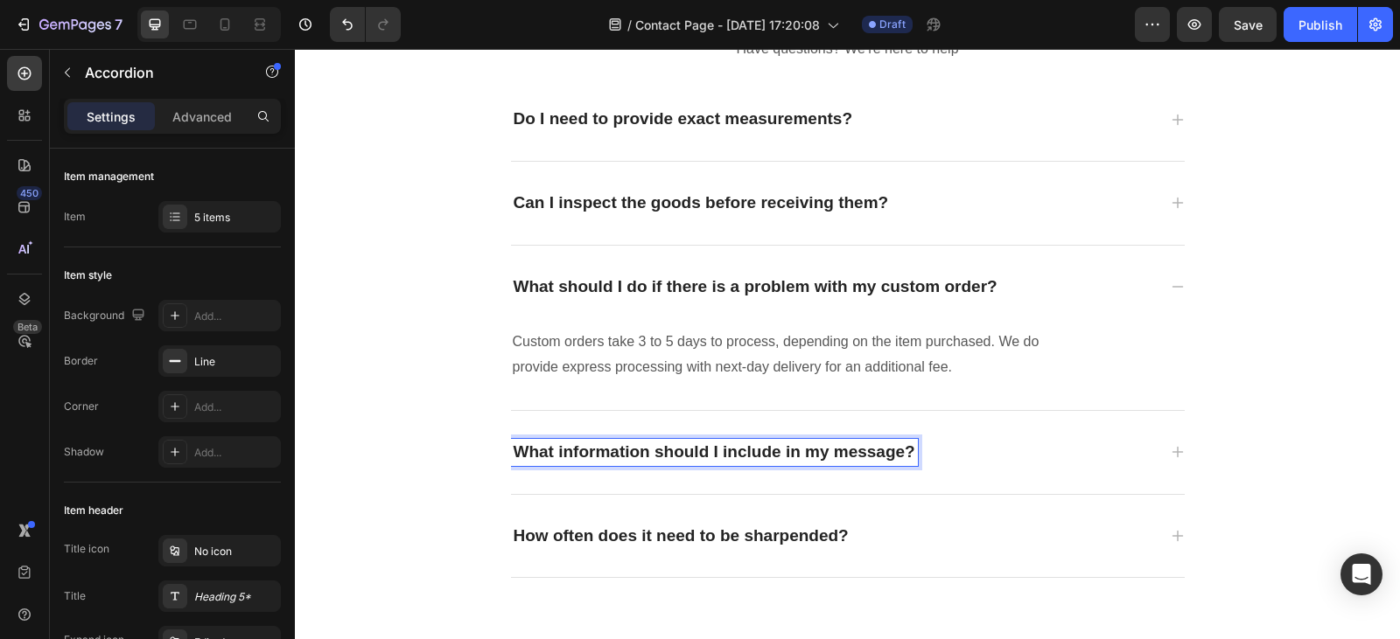
click at [951, 454] on div "What information should I include in my message?" at bounding box center [834, 452] width 646 height 27
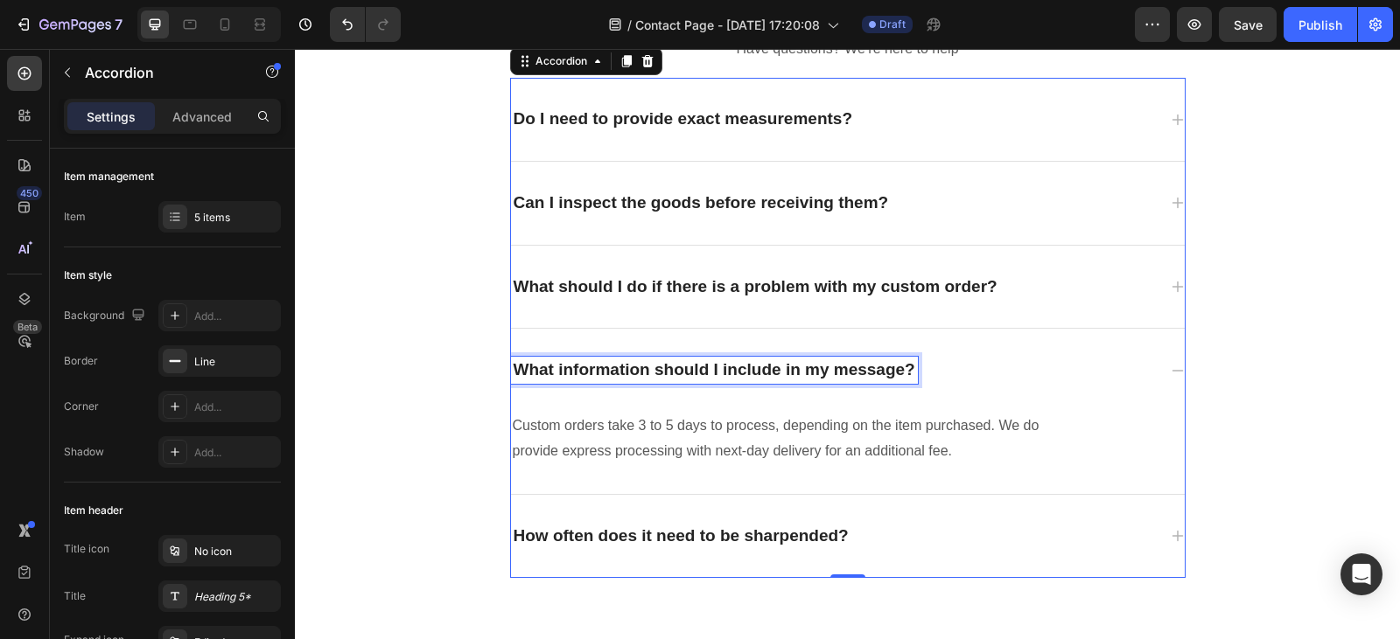
click at [893, 372] on p "What information should I include in my message?" at bounding box center [713, 371] width 401 height 22
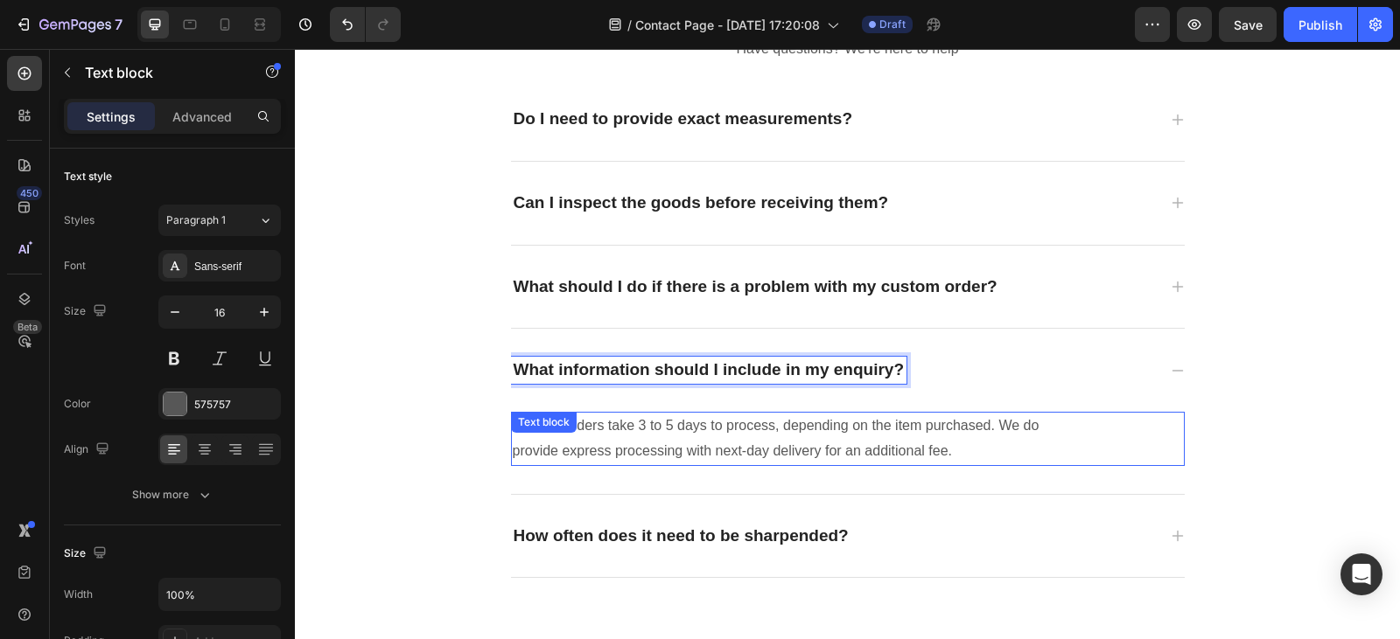
click at [946, 450] on p "Custom orders take 3 to 5 days to process, depending on the item purchased. We …" at bounding box center [799, 439] width 572 height 51
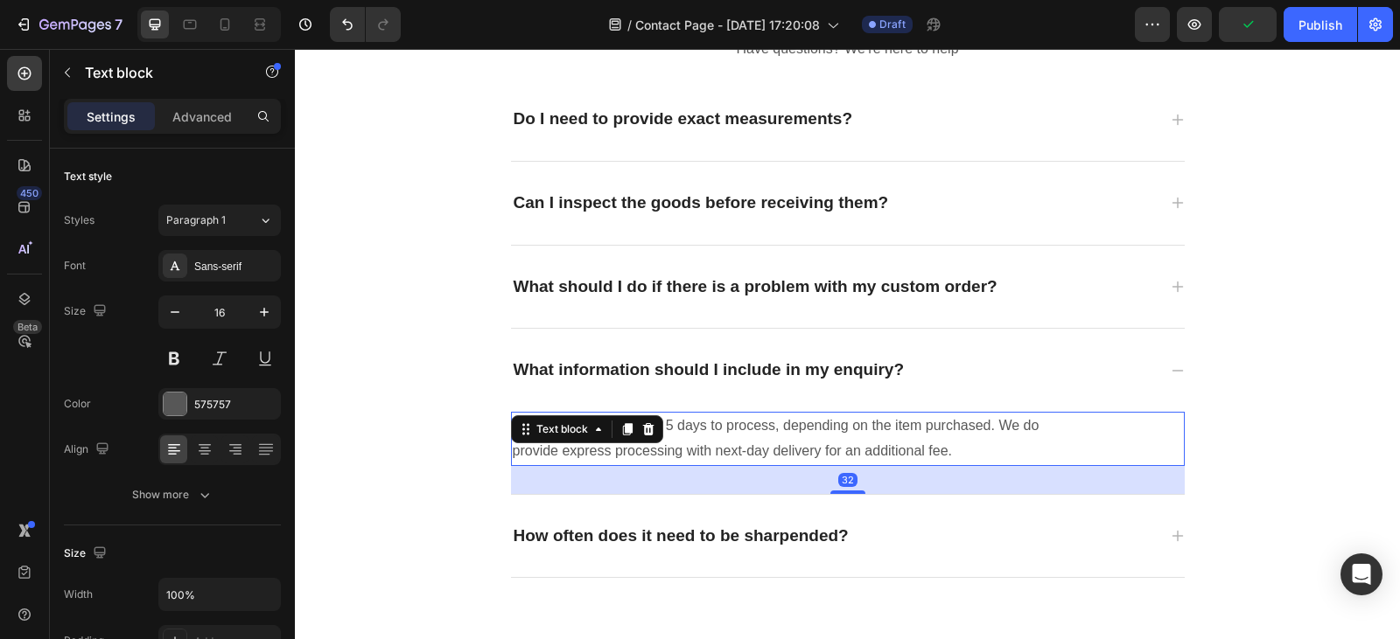
click at [946, 450] on p "Custom orders take 3 to 5 days to process, depending on the item purchased. We …" at bounding box center [799, 439] width 572 height 51
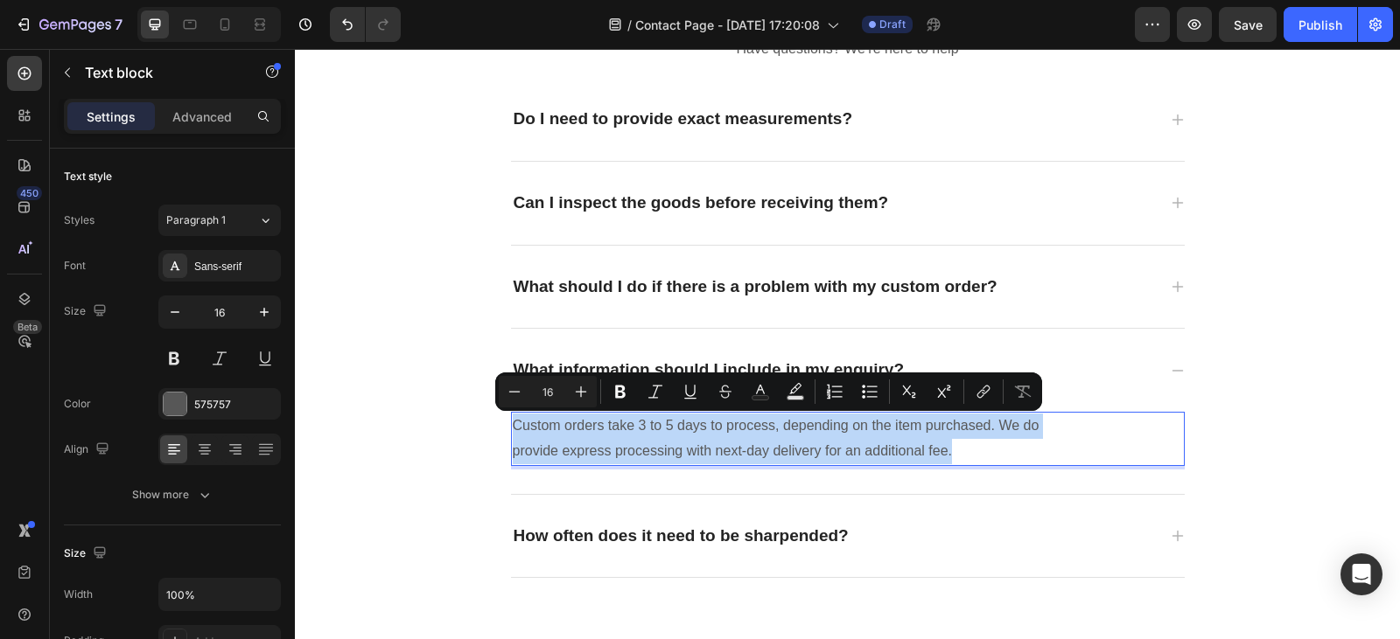
drag, startPoint x: 961, startPoint y: 449, endPoint x: 491, endPoint y: 432, distance: 470.9
click at [491, 432] on div "Frequently asked questions Heading Have questions? We’re here to help Text bloc…" at bounding box center [848, 280] width 1050 height 595
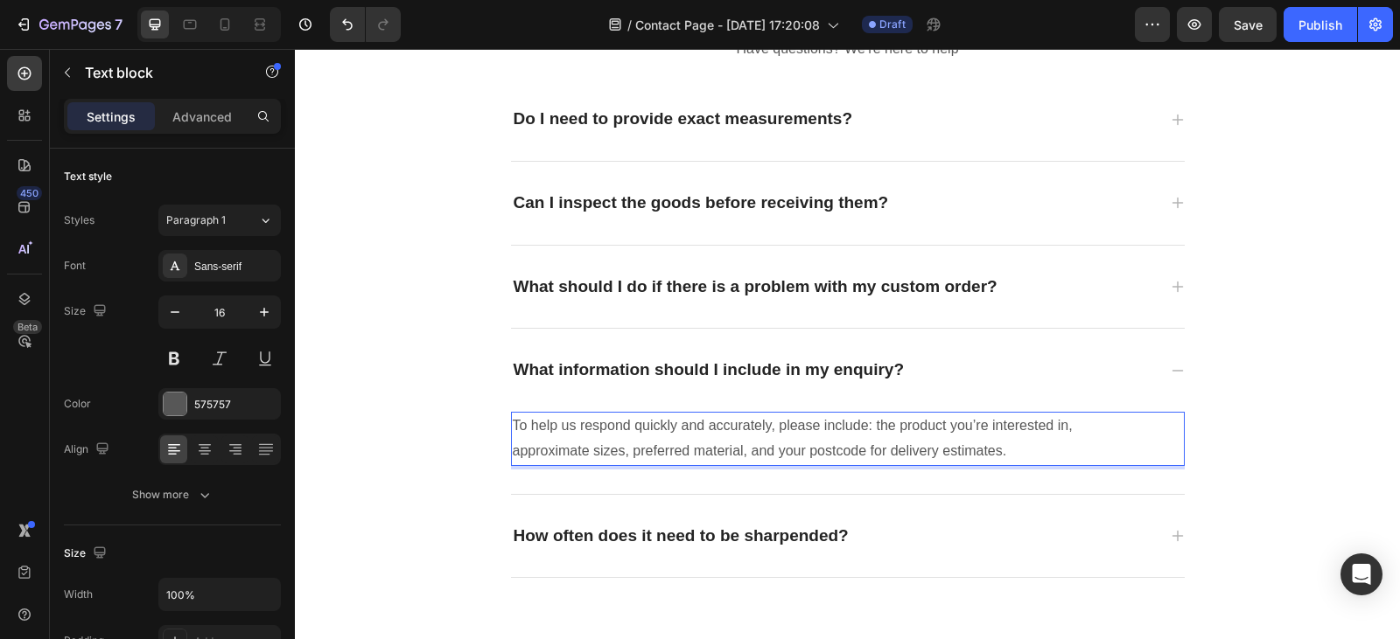
click at [942, 420] on p "To help us respond quickly and accurately, please include: the product you’re i…" at bounding box center [799, 439] width 572 height 51
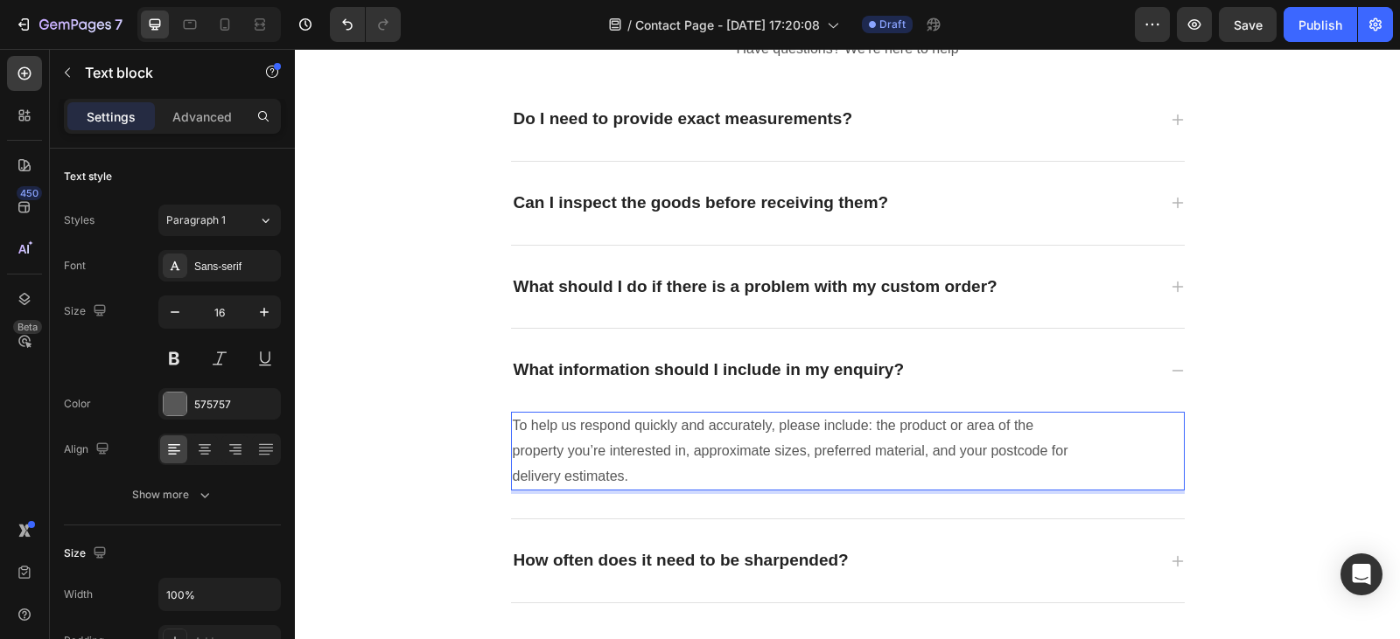
click at [559, 474] on p "To help us respond quickly and accurately, please include: the product or area …" at bounding box center [799, 451] width 572 height 75
click at [715, 473] on p "To help us respond quickly and accurately, please include: the product or area …" at bounding box center [799, 451] width 572 height 75
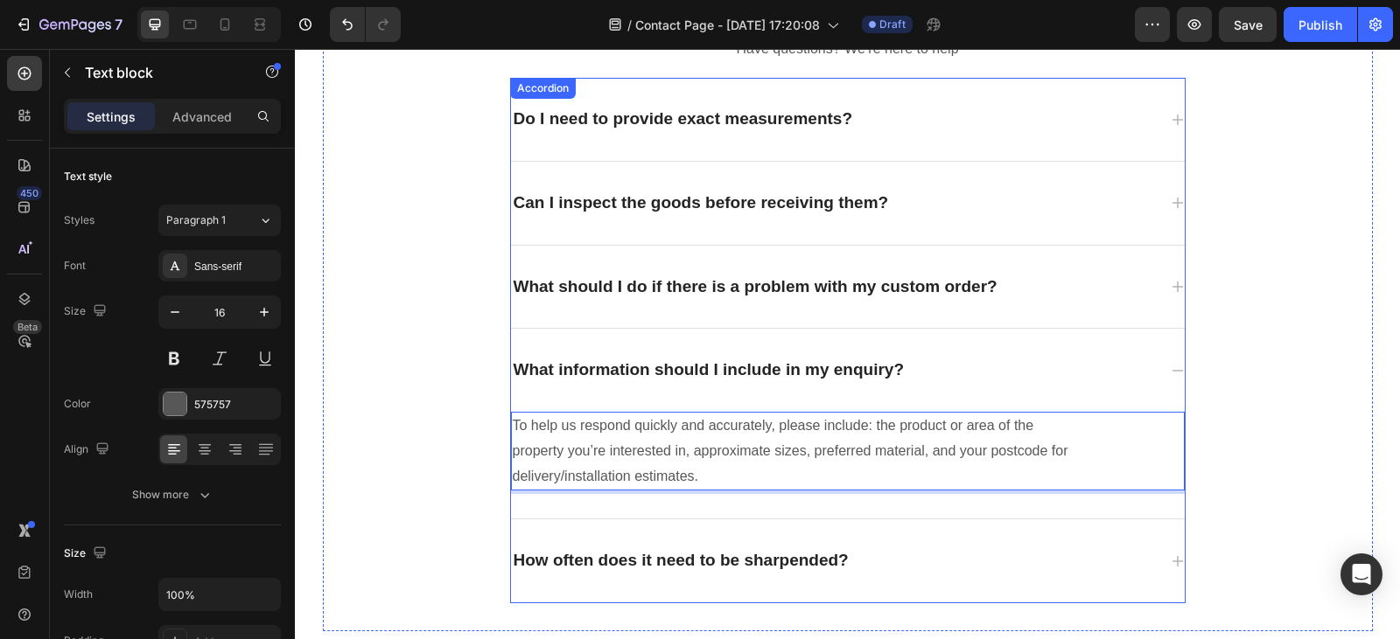
scroll to position [2614, 0]
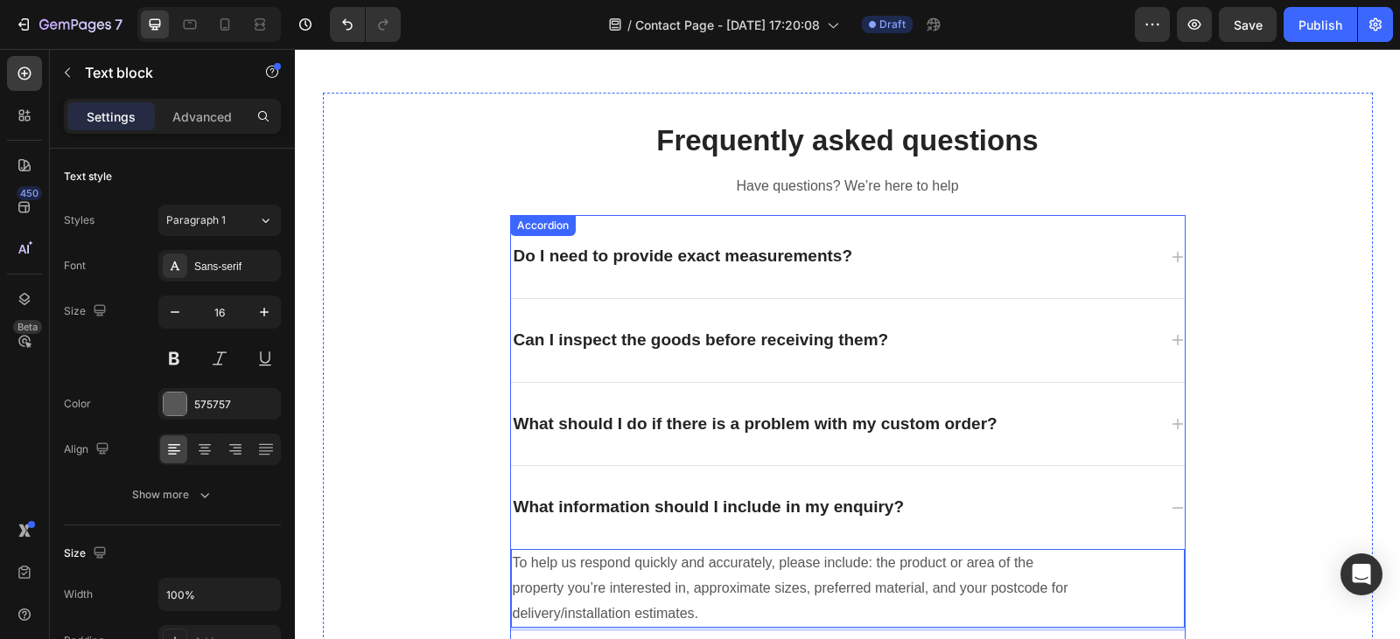
click at [898, 335] on div "Can I inspect the goods before receiving them?" at bounding box center [834, 340] width 646 height 27
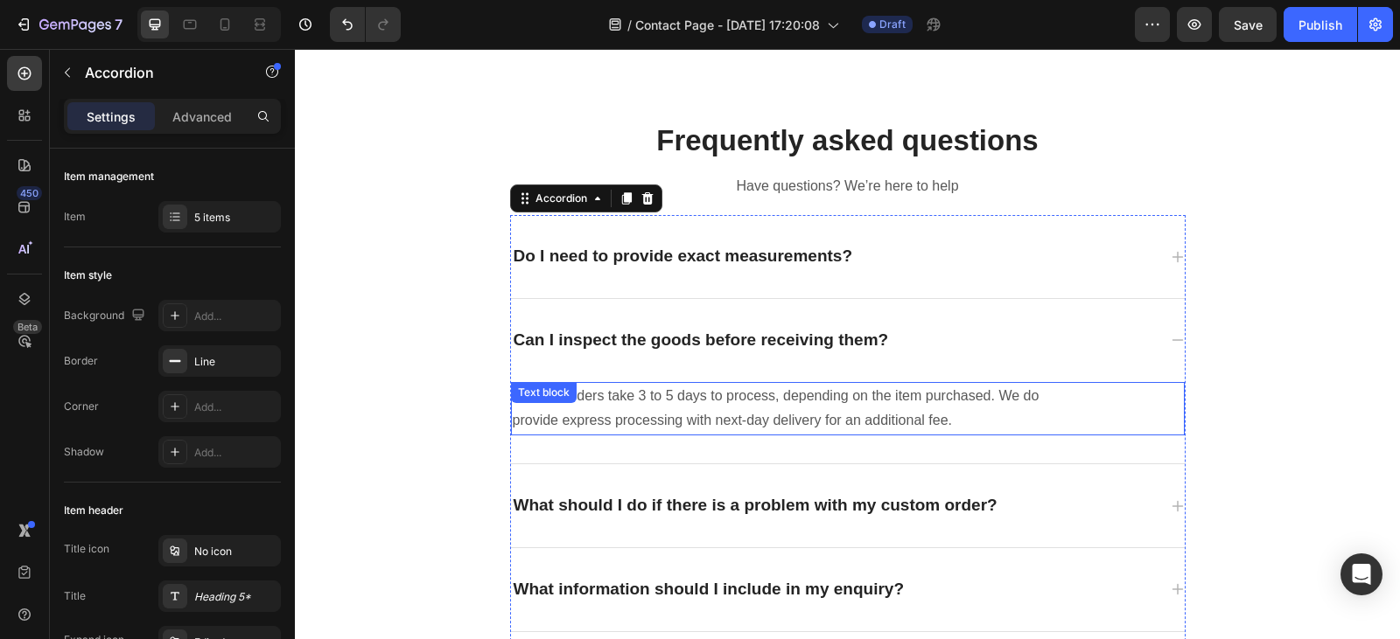
click at [948, 420] on p "Custom orders take 3 to 5 days to process, depending on the item purchased. We …" at bounding box center [799, 409] width 572 height 51
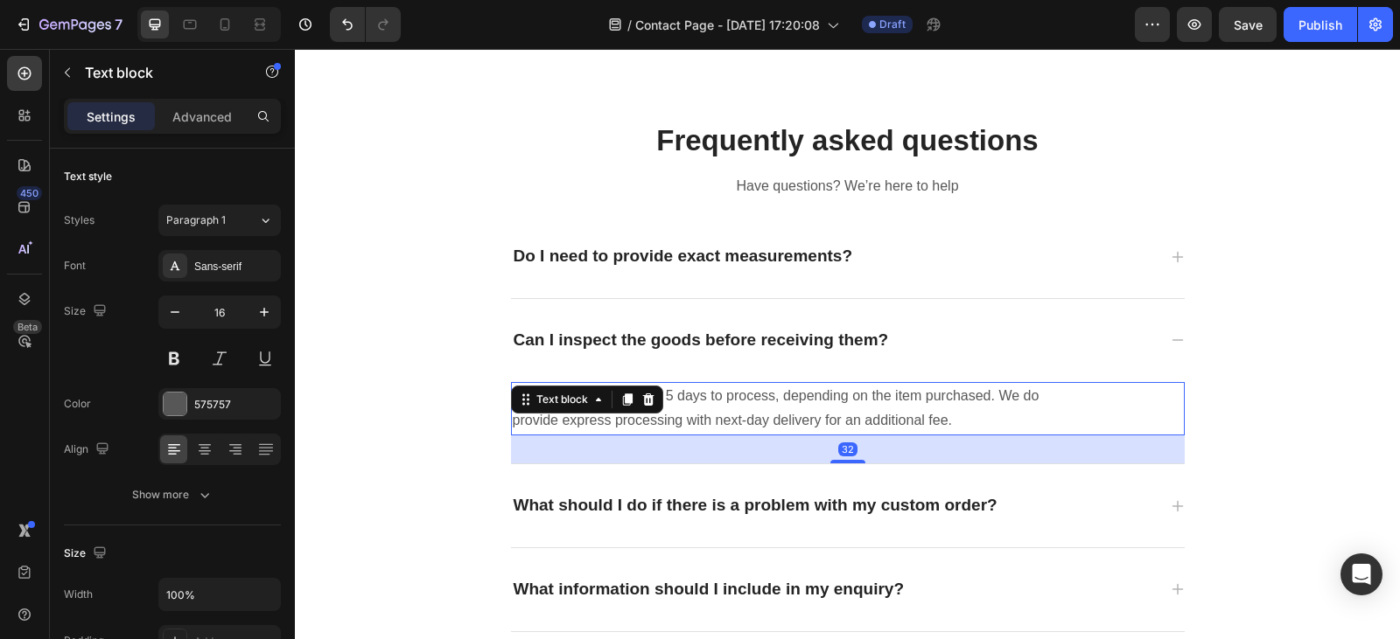
click at [948, 420] on p "Custom orders take 3 to 5 days to process, depending on the item purchased. We …" at bounding box center [799, 409] width 572 height 51
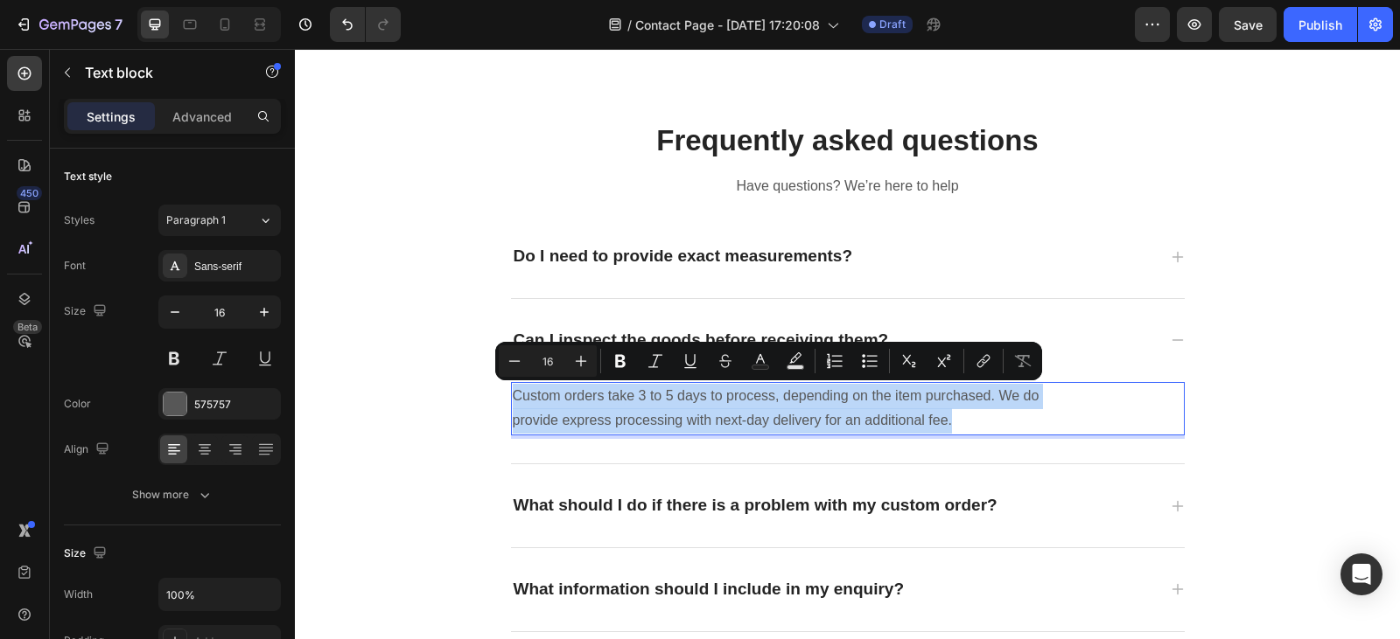
drag, startPoint x: 948, startPoint y: 420, endPoint x: 576, endPoint y: 412, distance: 372.7
click at [576, 412] on p "Custom orders take 3 to 5 days to process, depending on the item purchased. We …" at bounding box center [799, 409] width 572 height 51
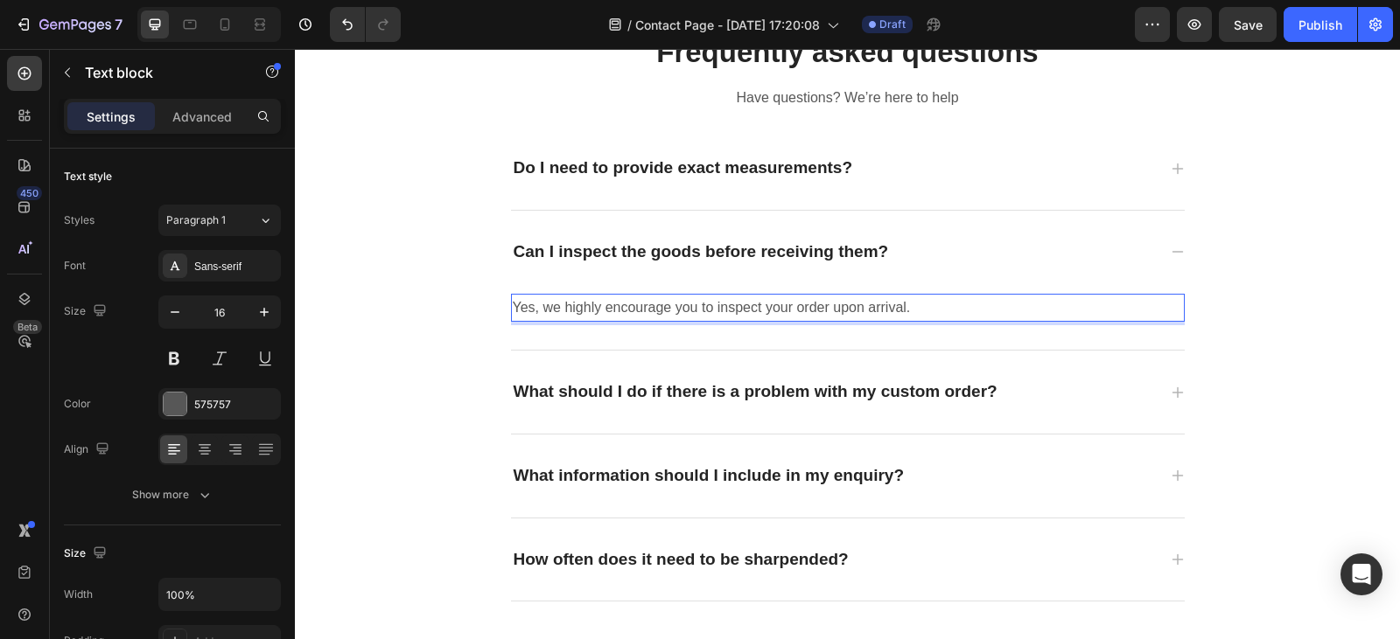
scroll to position [2706, 0]
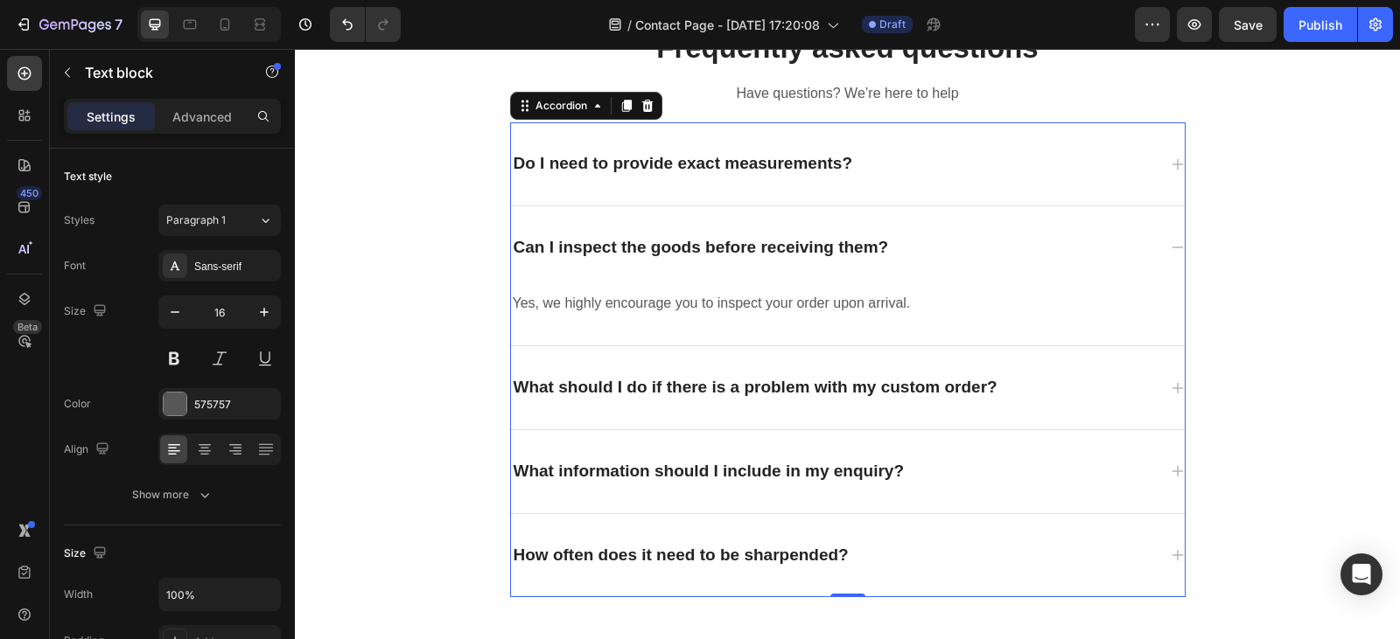
click at [873, 166] on div "Do I need to provide exact measurements?" at bounding box center [834, 163] width 646 height 27
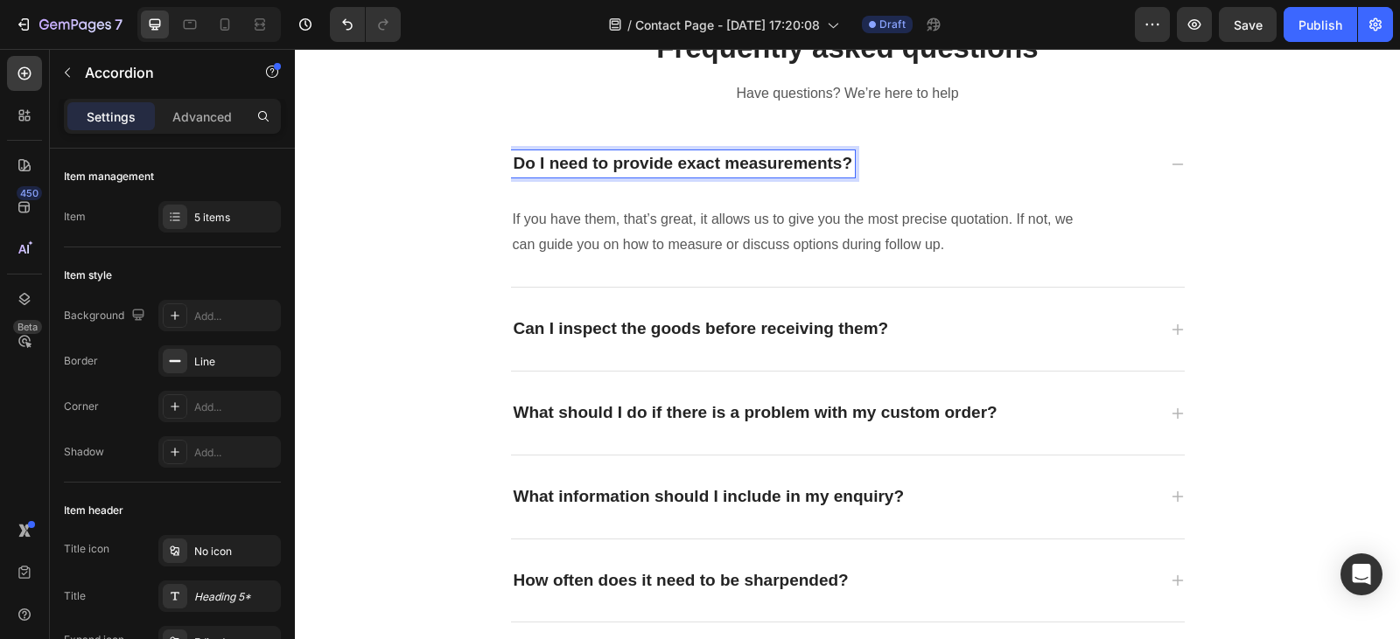
click at [833, 163] on p "Do I need to provide exact measurements?" at bounding box center [682, 164] width 339 height 22
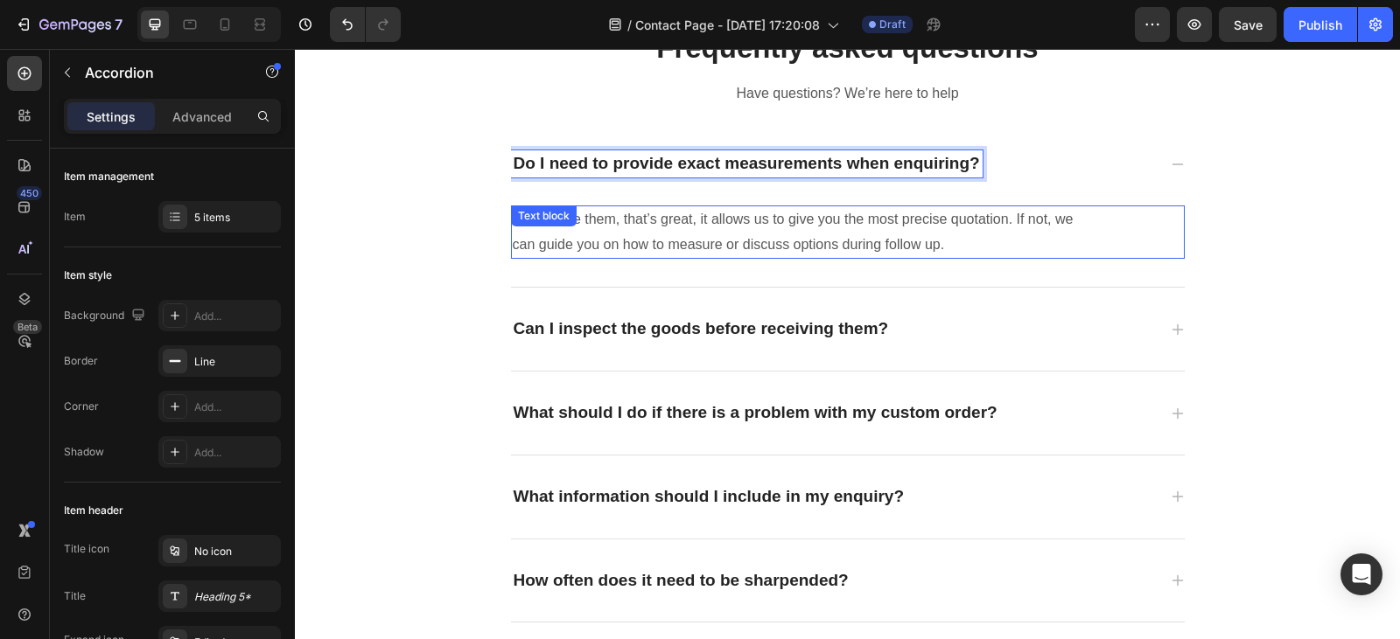
click at [961, 256] on p "If you have them, that’s great, it allows us to give you the most precise quota…" at bounding box center [799, 232] width 572 height 51
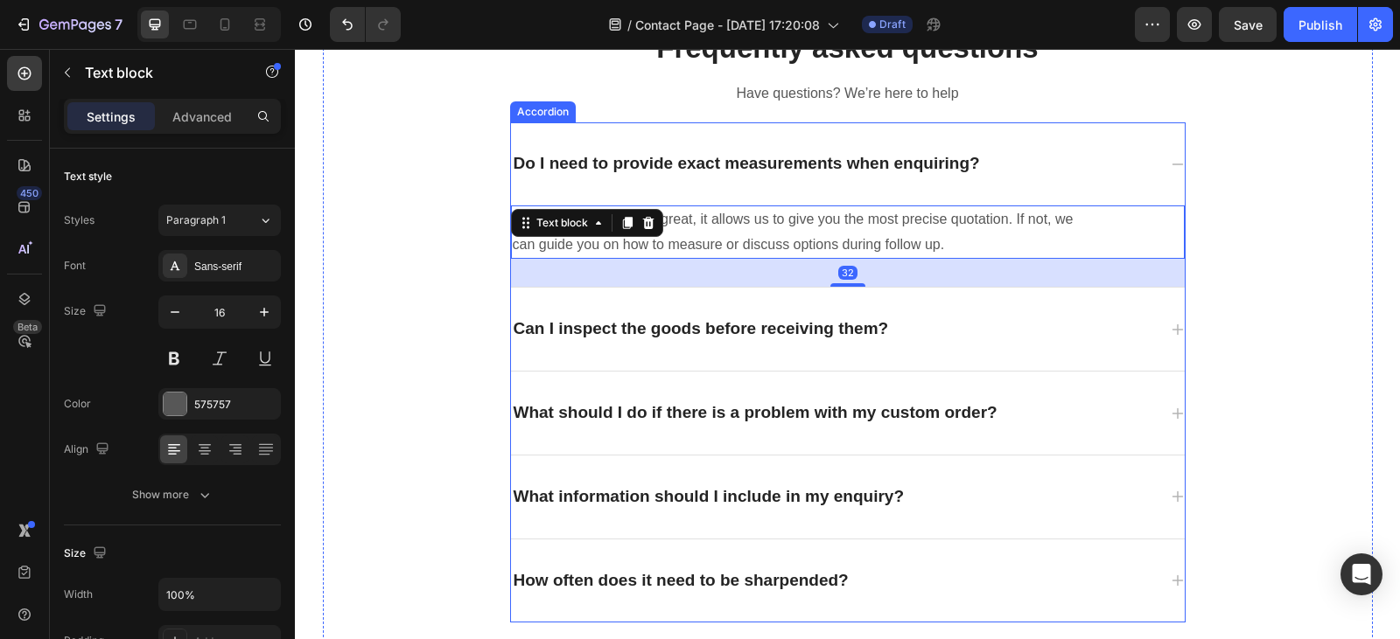
click at [949, 322] on div "Can I inspect the goods before receiving them?" at bounding box center [834, 329] width 646 height 27
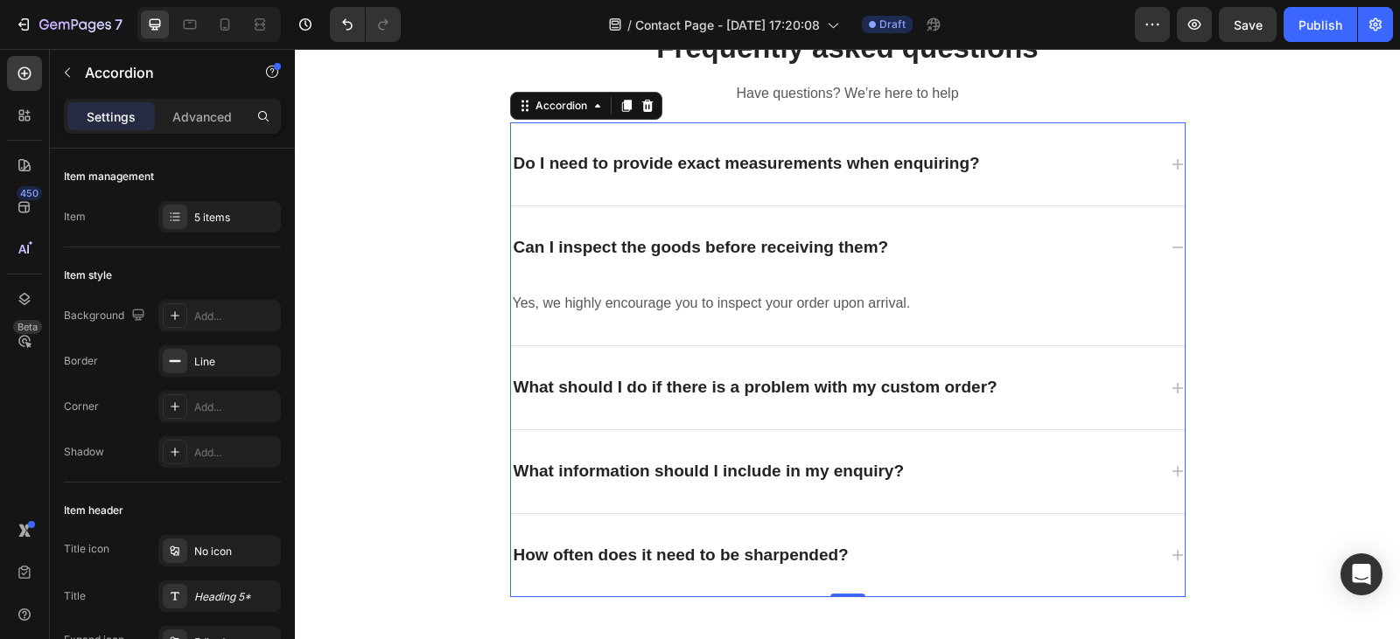
click at [961, 248] on div "Can I inspect the goods before receiving them?" at bounding box center [834, 247] width 646 height 27
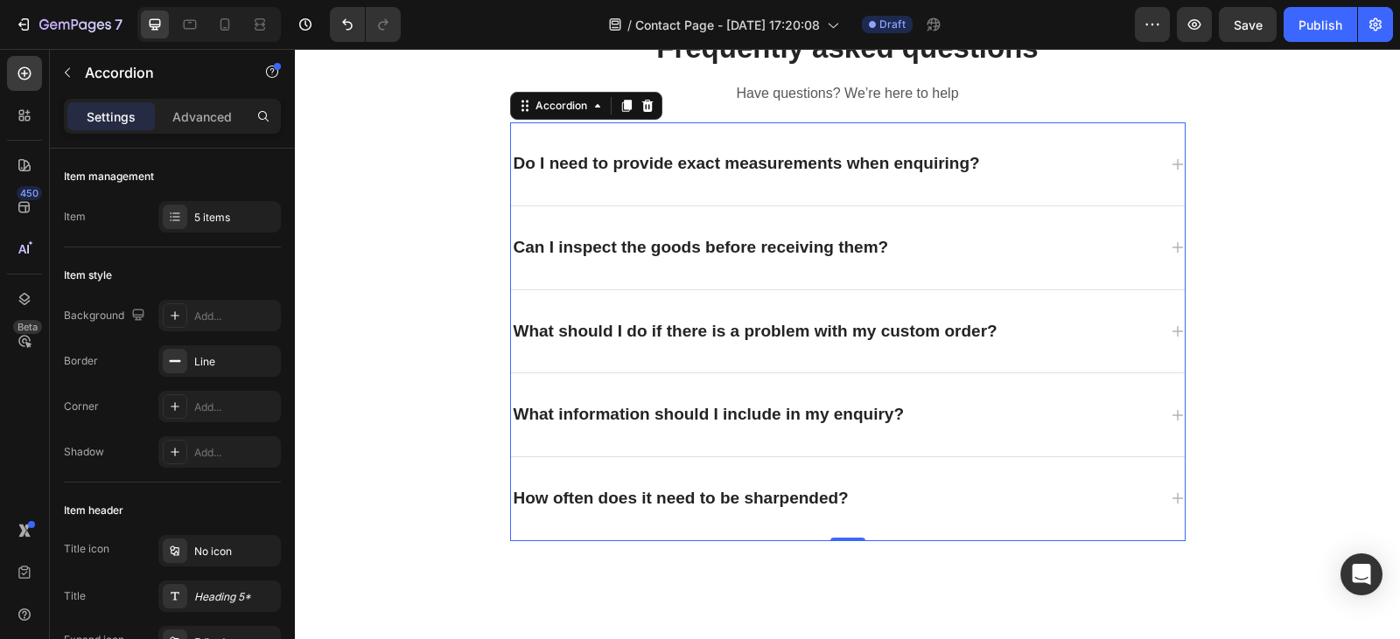
click at [1010, 343] on div "What should I do if there is a problem with my custom order?" at bounding box center [834, 331] width 646 height 27
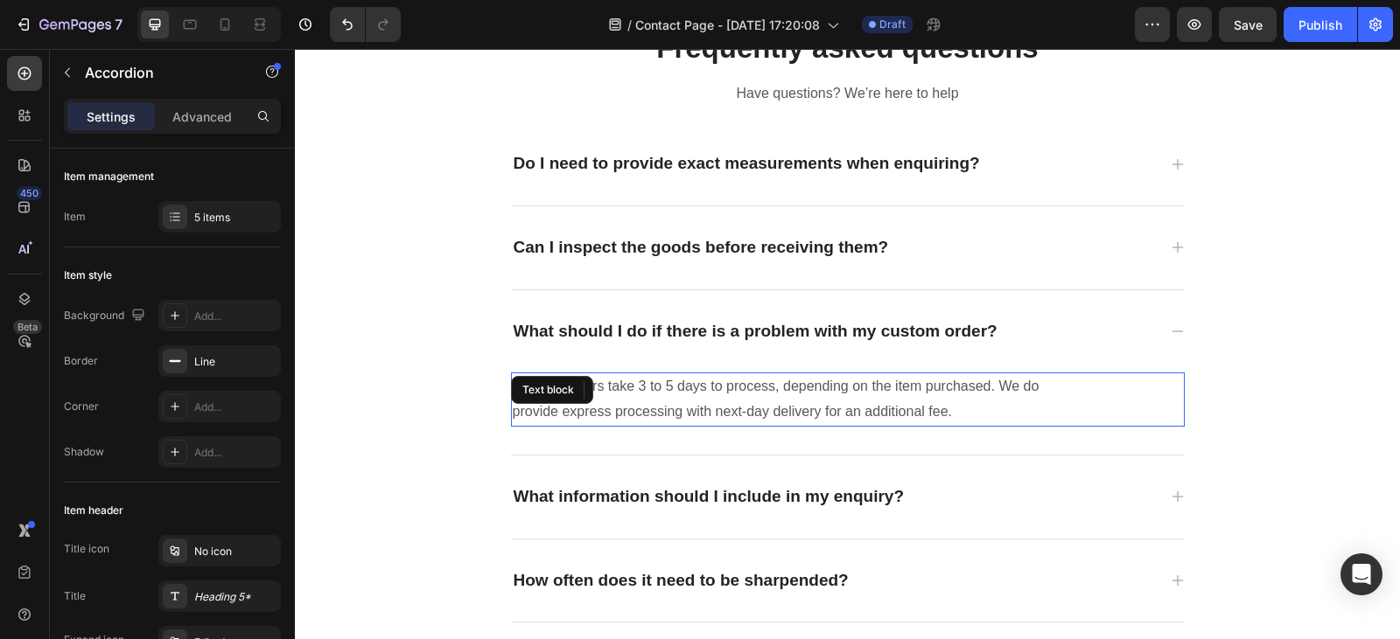
click at [966, 409] on p "Custom orders take 3 to 5 days to process, depending on the item purchased. We …" at bounding box center [799, 399] width 572 height 51
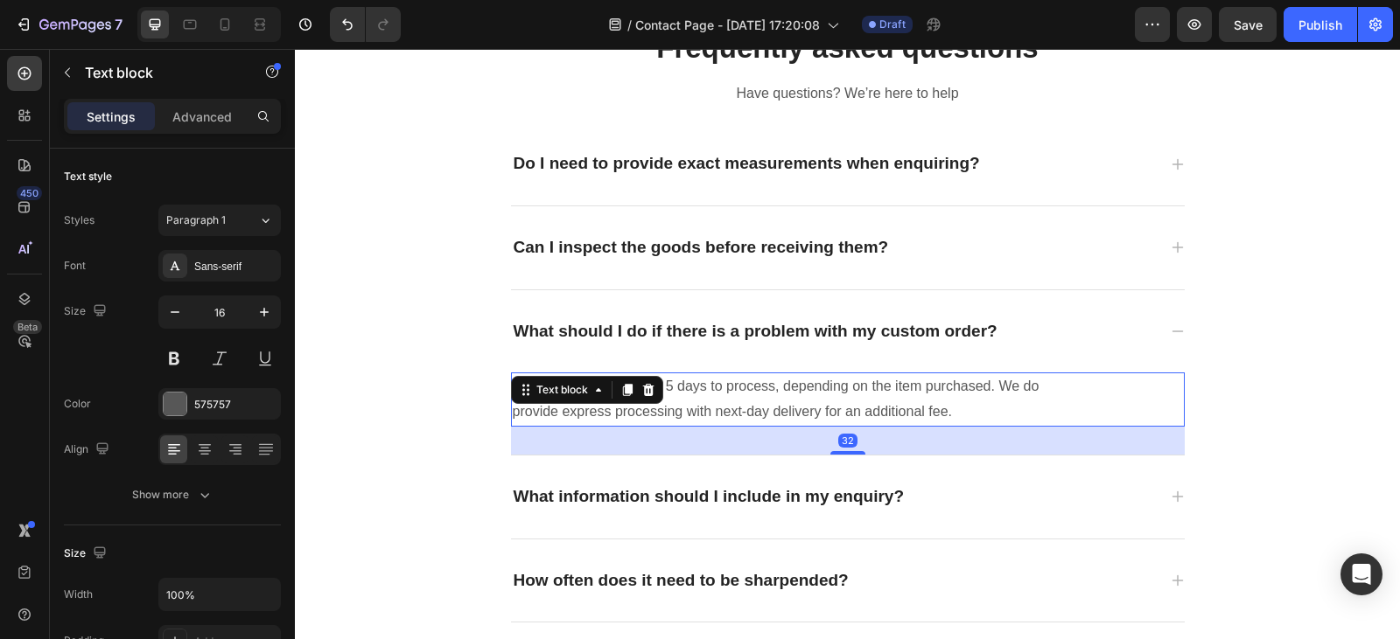
click at [966, 409] on p "Custom orders take 3 to 5 days to process, depending on the item purchased. We …" at bounding box center [799, 399] width 572 height 51
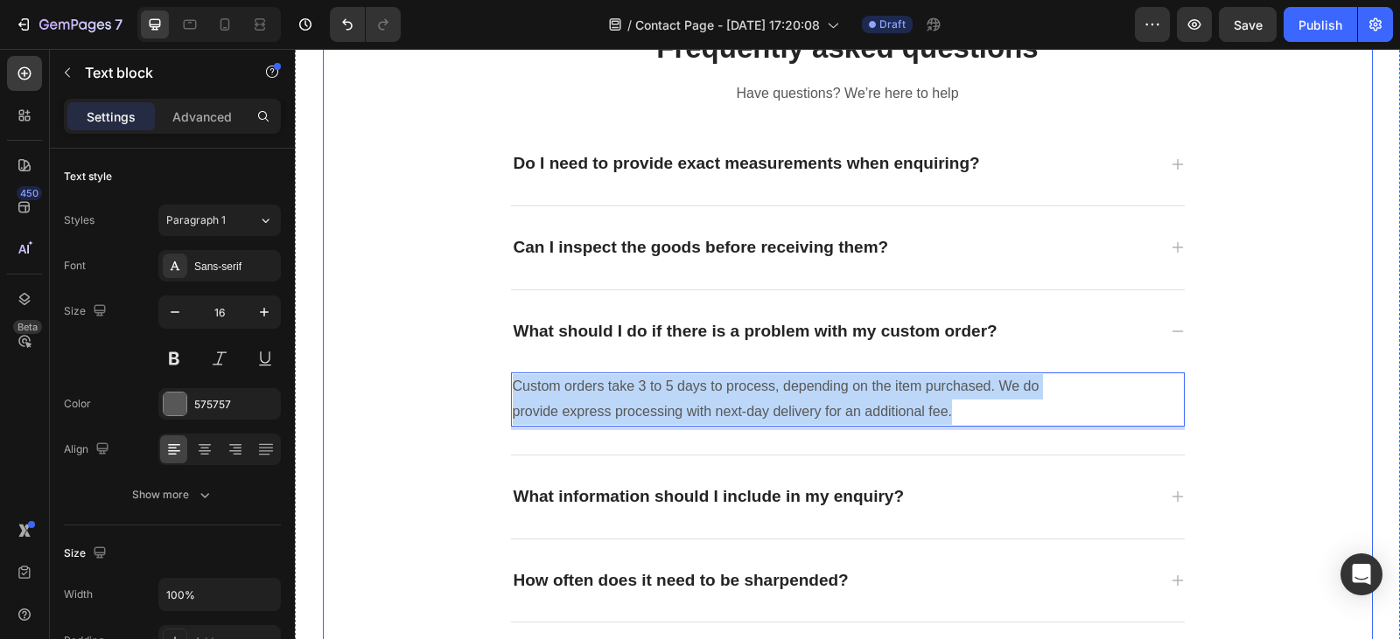
drag, startPoint x: 950, startPoint y: 408, endPoint x: 492, endPoint y: 388, distance: 458.8
click at [492, 388] on div "Frequently asked questions Heading Have questions? We’re here to help Text bloc…" at bounding box center [848, 325] width 1050 height 595
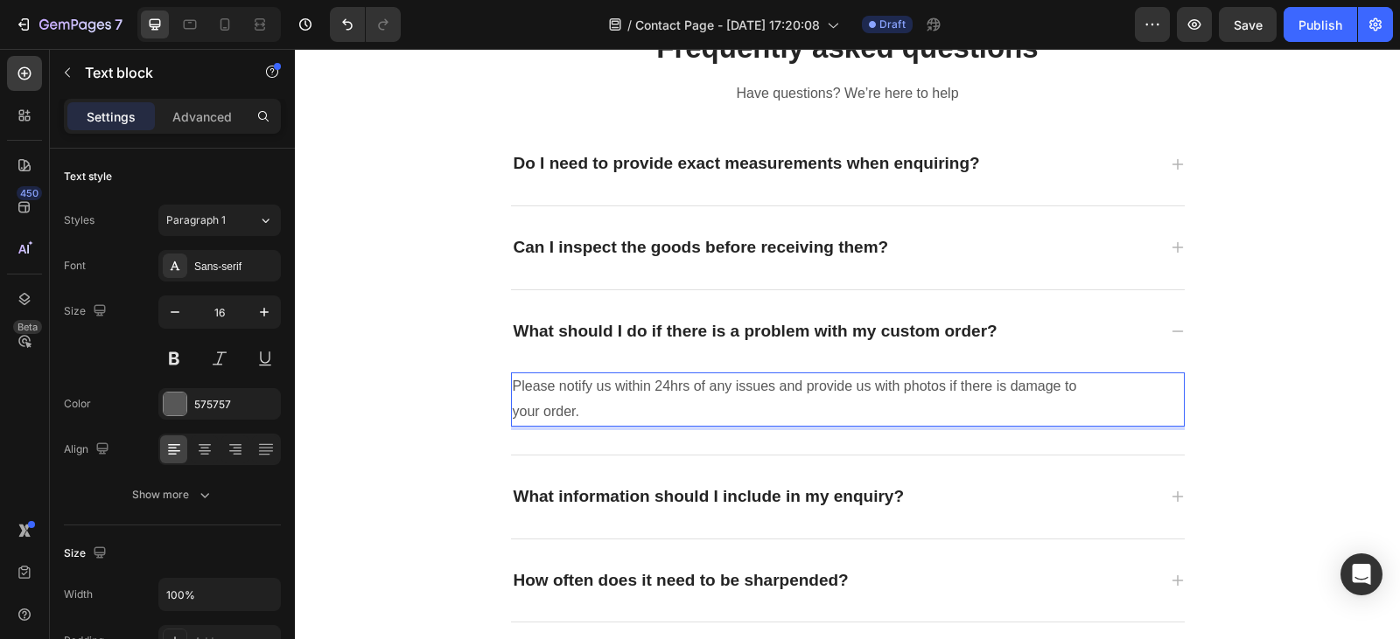
drag, startPoint x: 590, startPoint y: 414, endPoint x: 853, endPoint y: 390, distance: 263.5
click at [853, 390] on p "Please notify us within 24hrs of any issues and provide us with photos if there…" at bounding box center [799, 399] width 572 height 51
click at [792, 382] on p "Please notify us within 24hrs of any issues and provide as much detail as possi…" at bounding box center [799, 399] width 572 height 51
click at [819, 389] on p "Please notify us within 24hrs of any issues provide as much detail as possible …" at bounding box center [799, 399] width 572 height 51
click at [583, 409] on p "Please notify us within 24hrs of any issues providing as much detail as possibl…" at bounding box center [799, 399] width 572 height 51
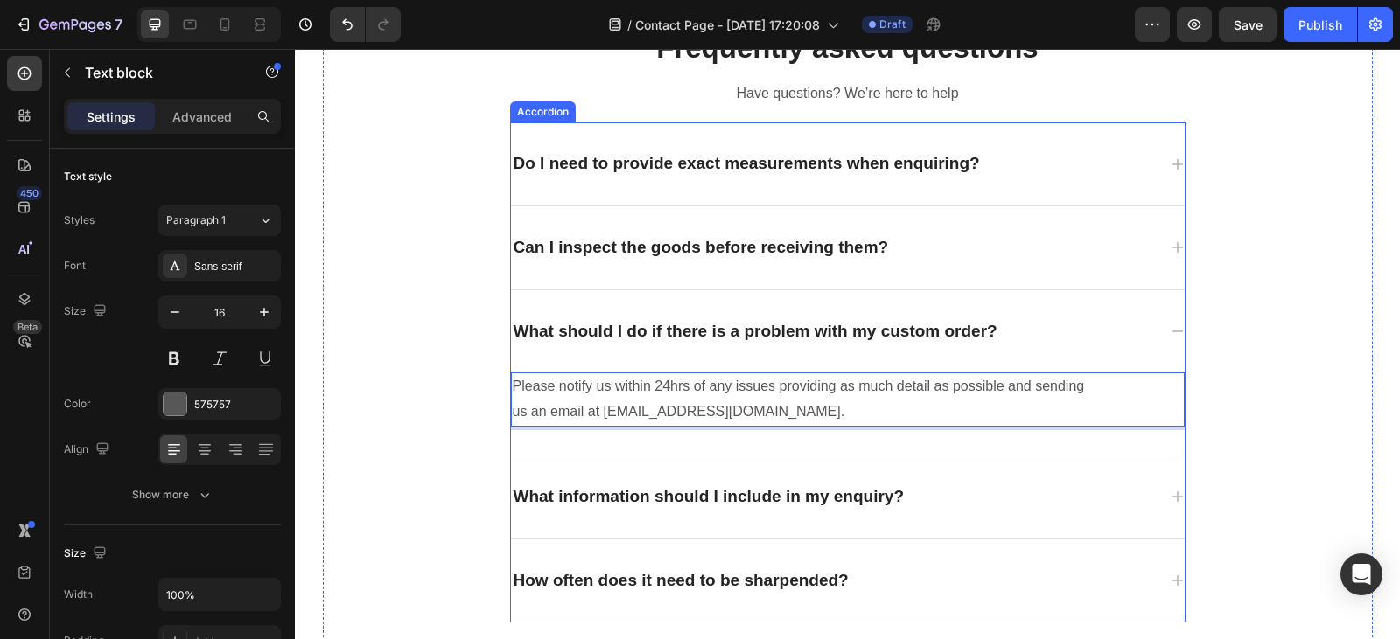
click at [989, 491] on div "What information should I include in my enquiry?" at bounding box center [834, 497] width 646 height 27
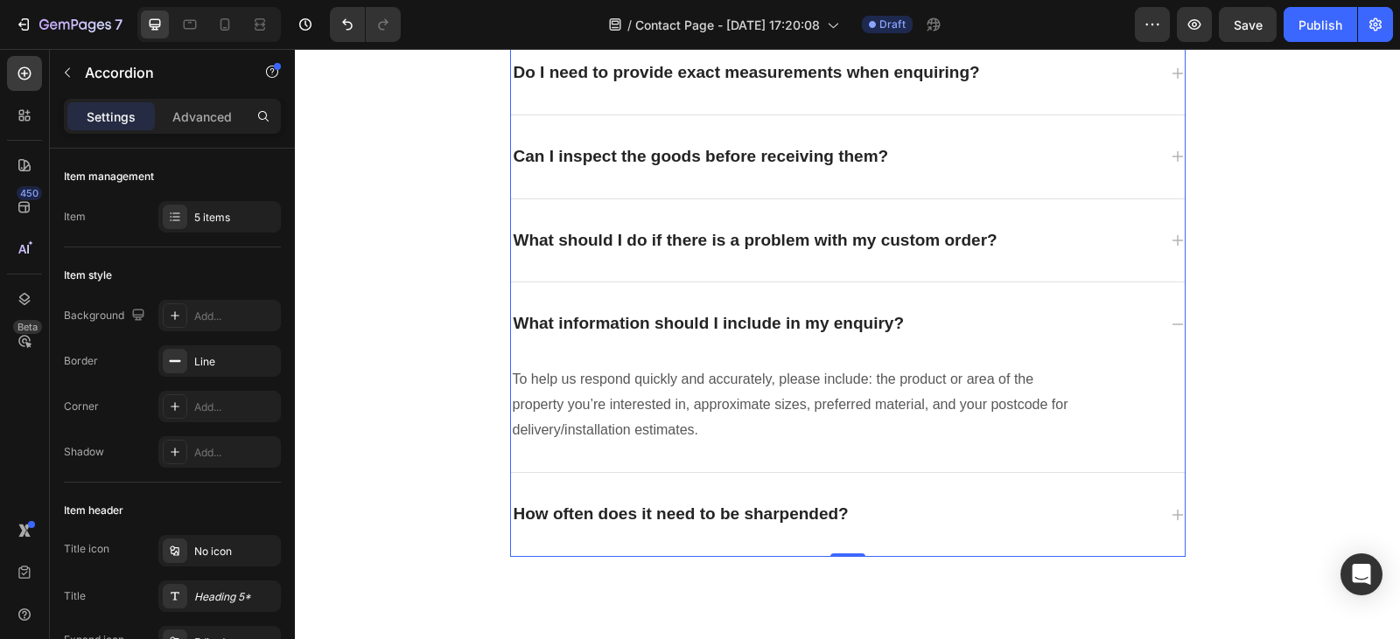
scroll to position [2791, 0]
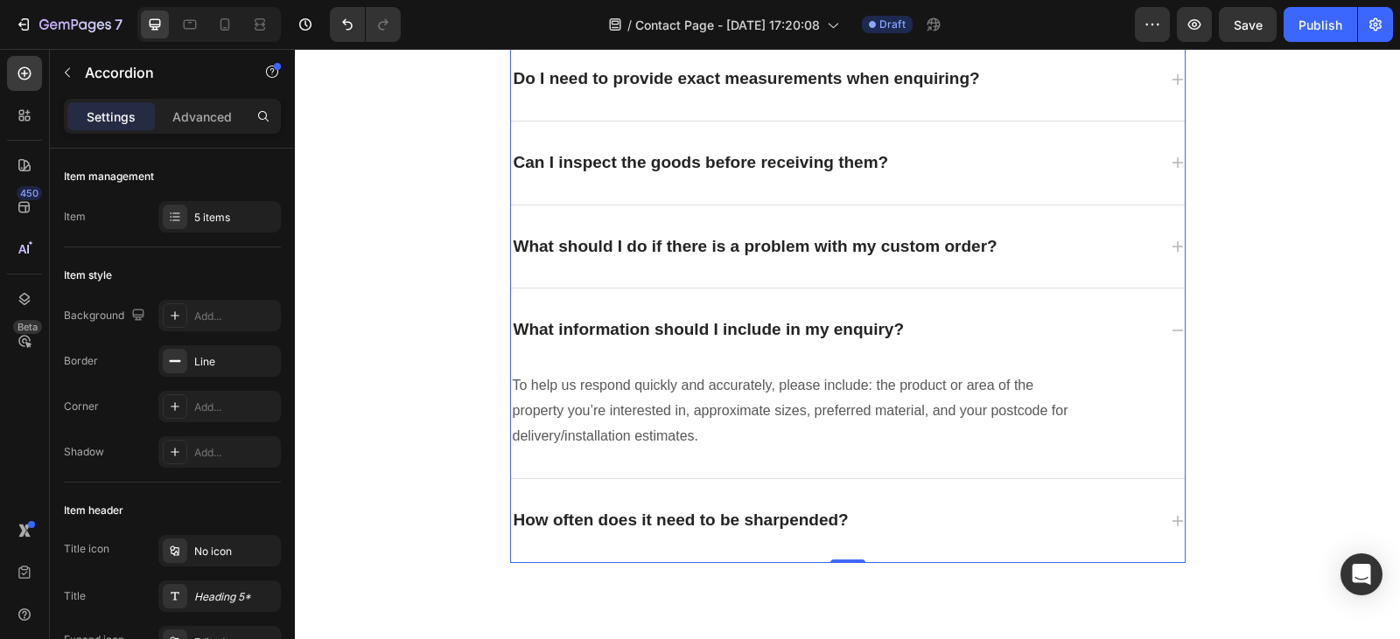
click at [963, 521] on div "How often does it need to be sharpended?" at bounding box center [834, 520] width 646 height 27
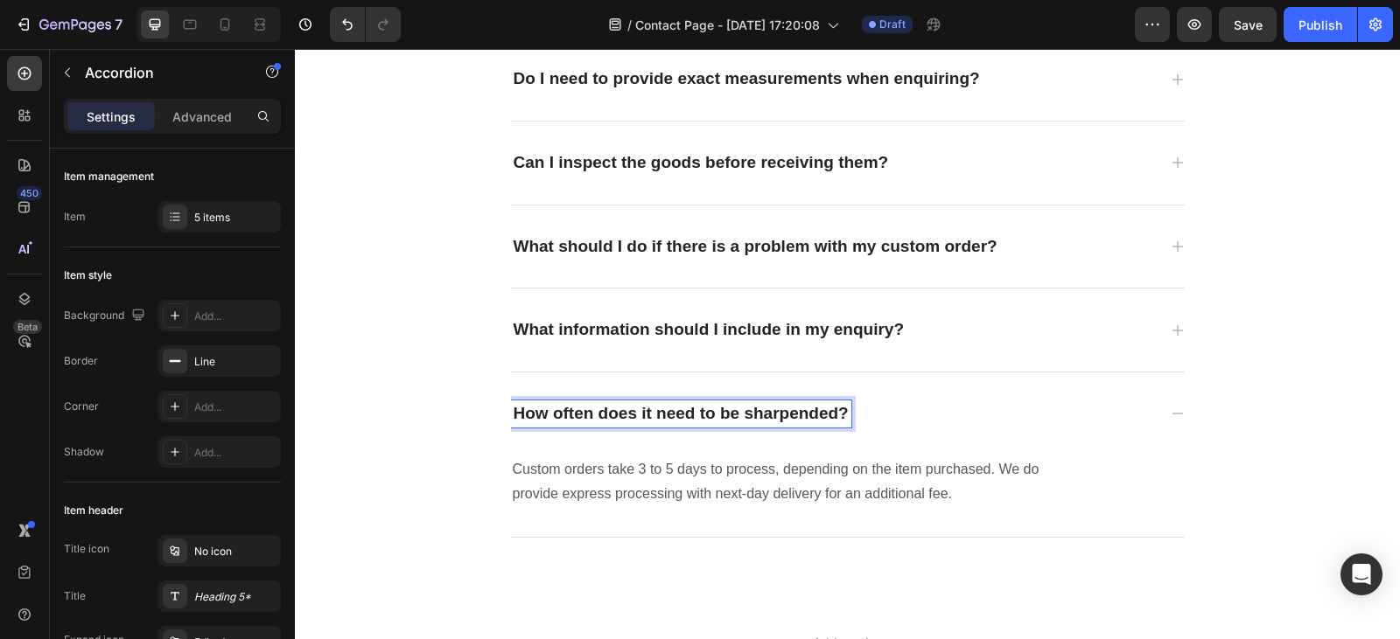
click at [840, 415] on p "How often does it need to be sharpended?" at bounding box center [680, 414] width 335 height 22
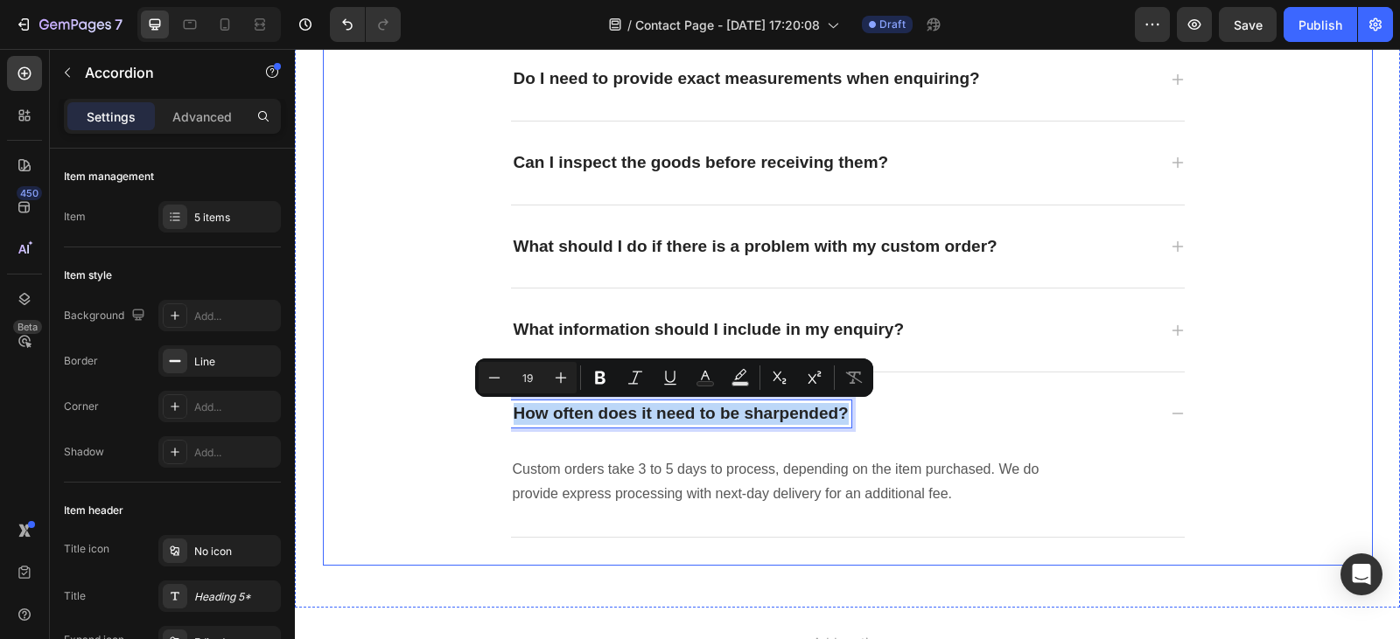
drag, startPoint x: 840, startPoint y: 415, endPoint x: 471, endPoint y: 410, distance: 368.3
click at [471, 410] on div "Frequently asked questions Heading Have questions? We’re here to help Text bloc…" at bounding box center [848, 240] width 1050 height 595
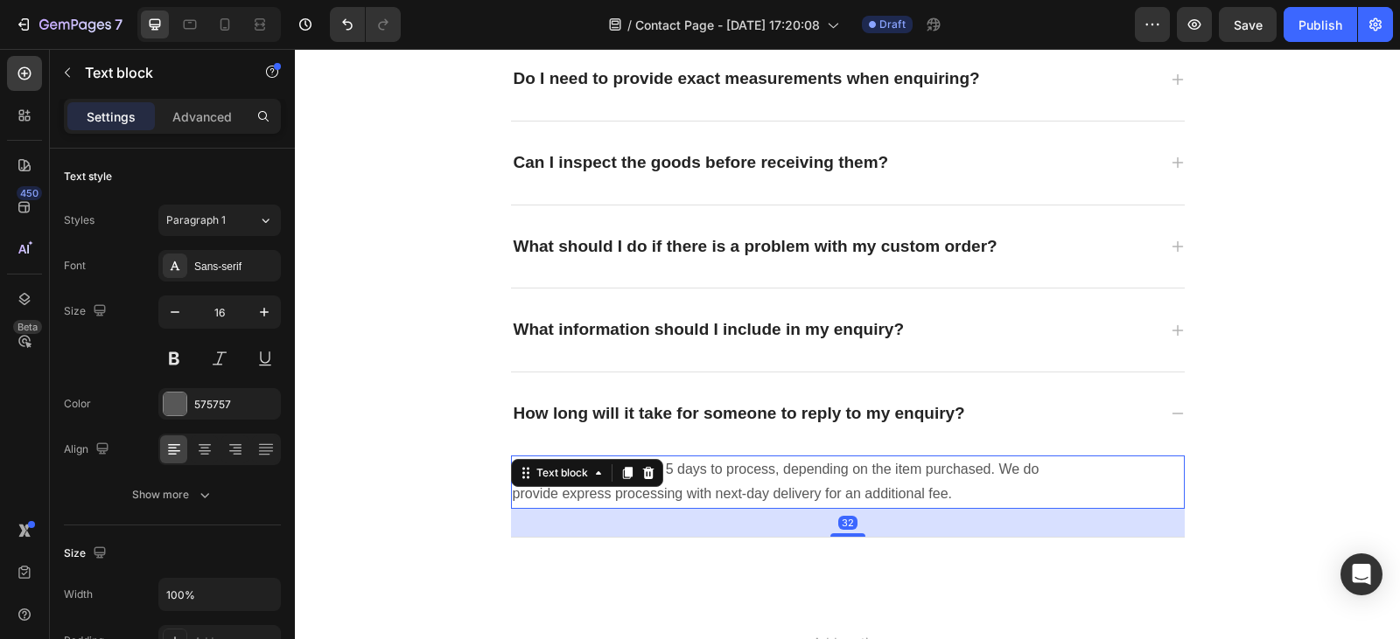
click at [962, 494] on p "Custom orders take 3 to 5 days to process, depending on the item purchased. We …" at bounding box center [799, 482] width 572 height 51
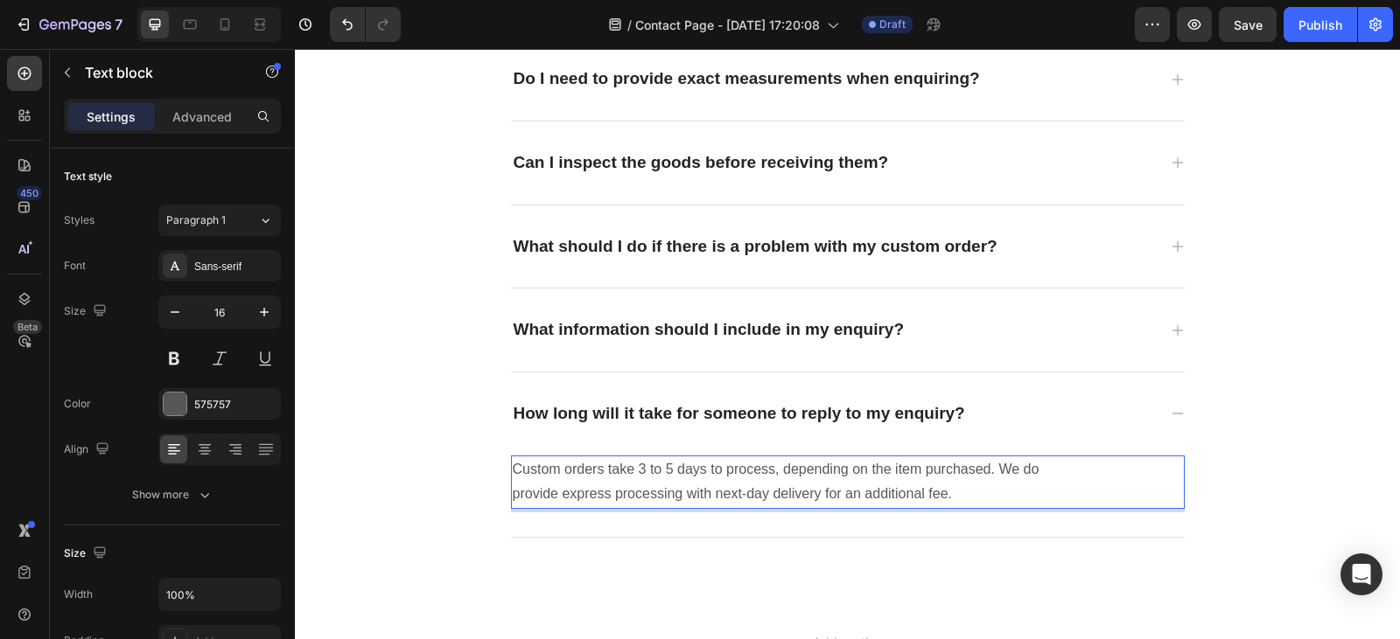
click at [947, 493] on p "Custom orders take 3 to 5 days to process, depending on the item purchased. We …" at bounding box center [799, 482] width 572 height 51
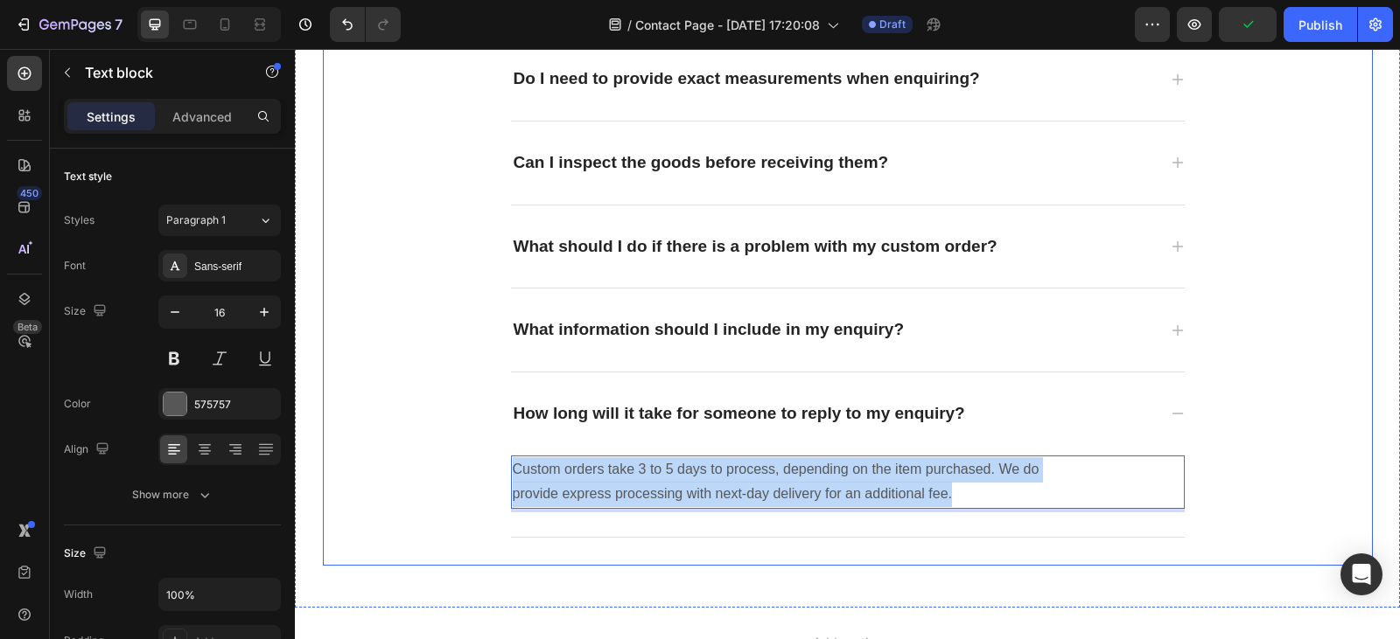
drag, startPoint x: 947, startPoint y: 493, endPoint x: 489, endPoint y: 455, distance: 460.0
click at [489, 455] on div "Frequently asked questions Heading Have questions? We’re here to help Text bloc…" at bounding box center [848, 240] width 1050 height 595
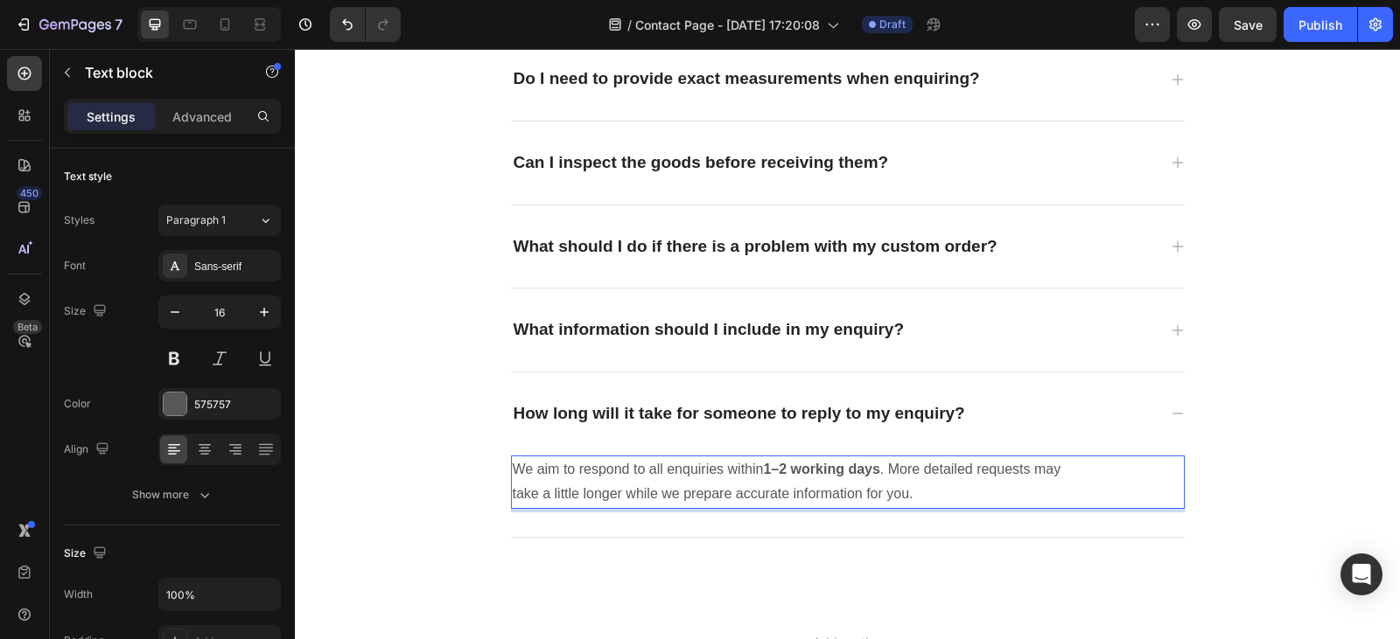
click at [876, 471] on strong "1–2 working days" at bounding box center [821, 469] width 116 height 15
click at [895, 472] on p "We aim to respond to all enquiries within 1-2 hours however, More detailed requ…" at bounding box center [799, 482] width 572 height 51
click at [913, 498] on p "We aim to respond to all enquiries within 1-2 hours however, more detailed requ…" at bounding box center [799, 482] width 572 height 51
click at [1174, 415] on icon at bounding box center [1177, 414] width 14 height 14
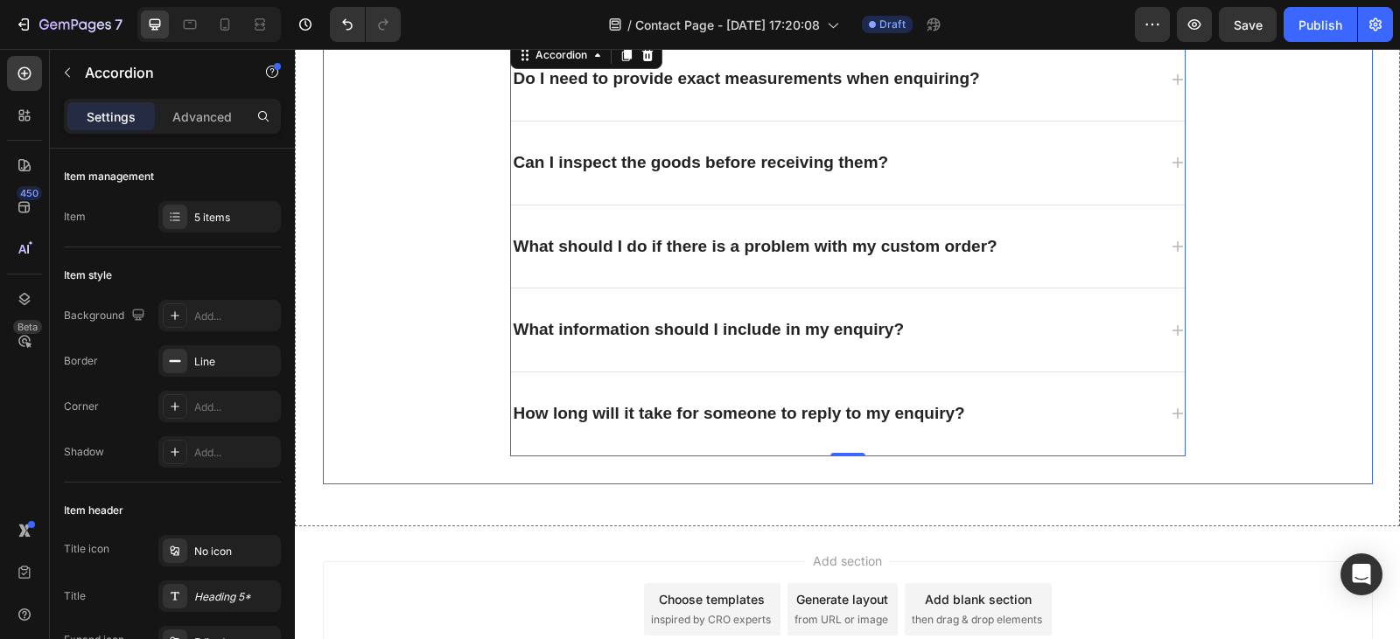
click at [1284, 346] on div "Frequently asked questions Heading Have questions? We’re here to help Text bloc…" at bounding box center [848, 199] width 1050 height 513
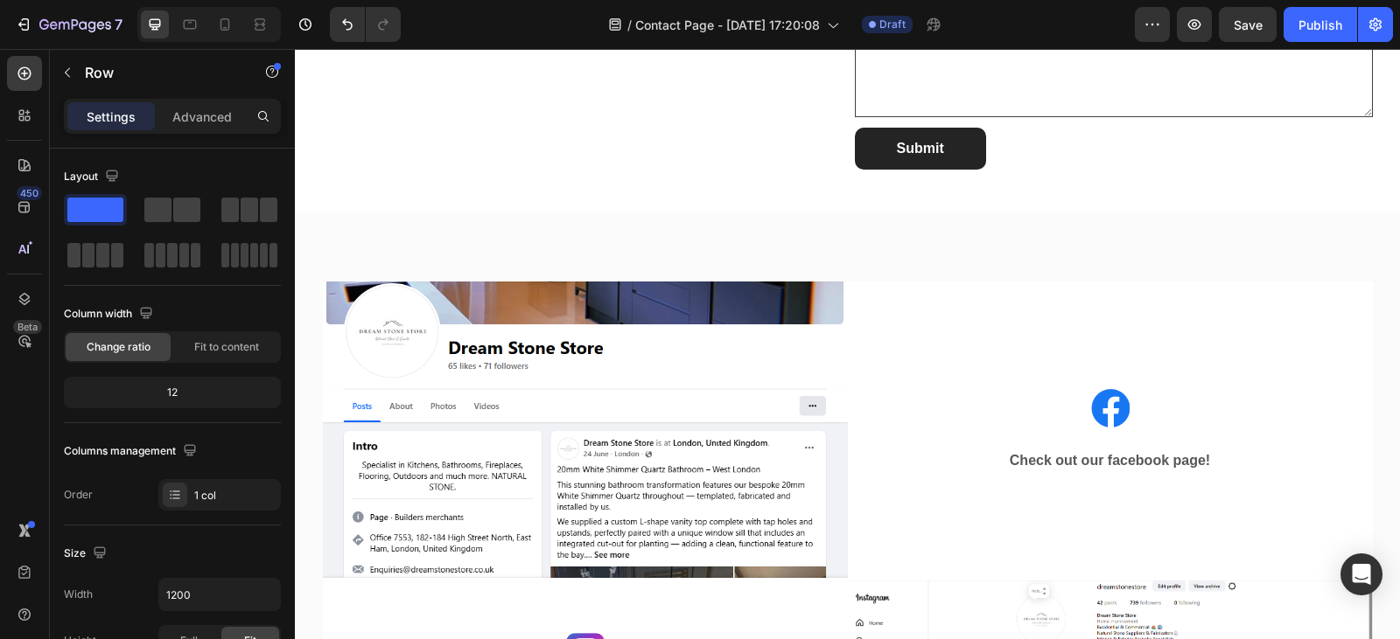
scroll to position [1780, 0]
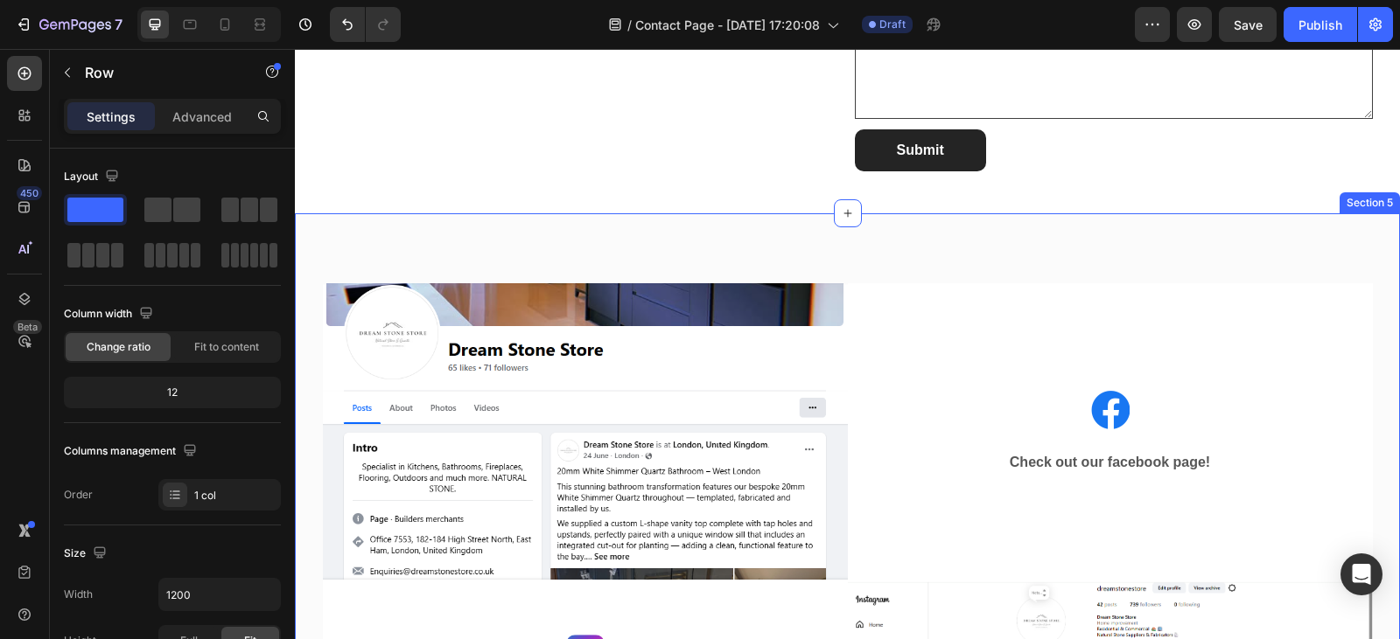
click at [979, 238] on div "Image Image Check out our facebook page! Text block Row Row Image Check out our…" at bounding box center [847, 548] width 1105 height 671
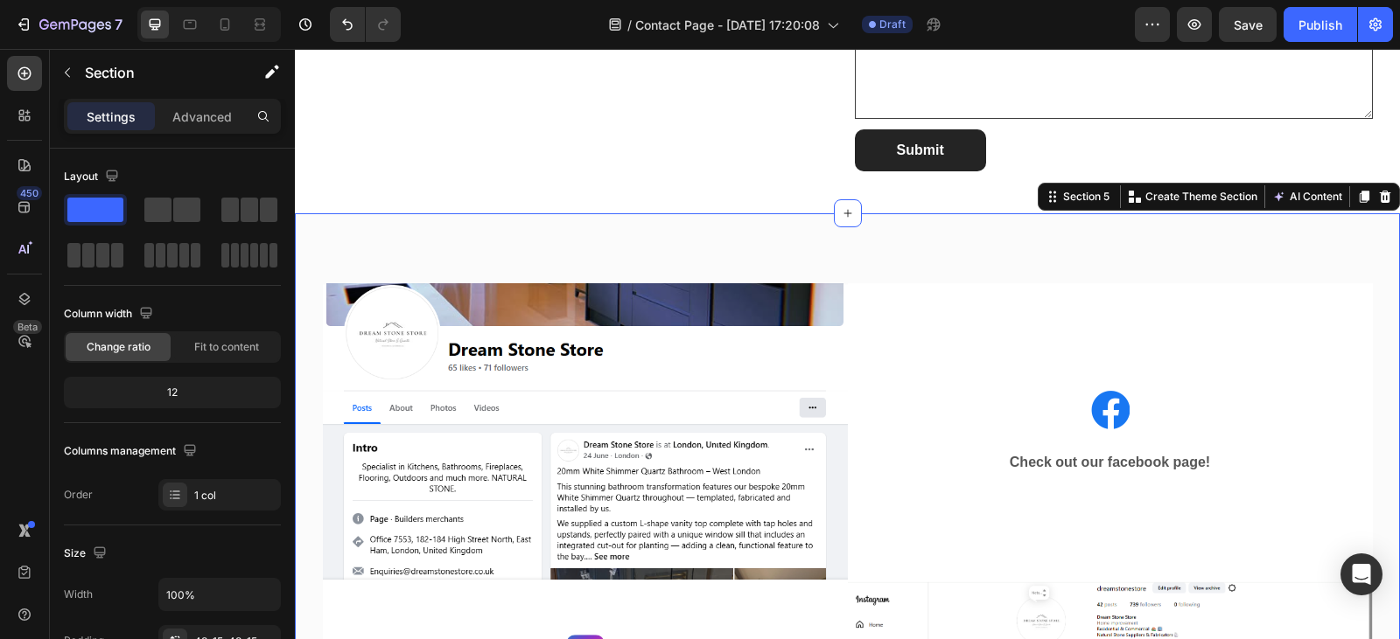
click at [403, 229] on div "Image Image Check out our facebook page! Text block Row Row Image Check out our…" at bounding box center [847, 548] width 1105 height 671
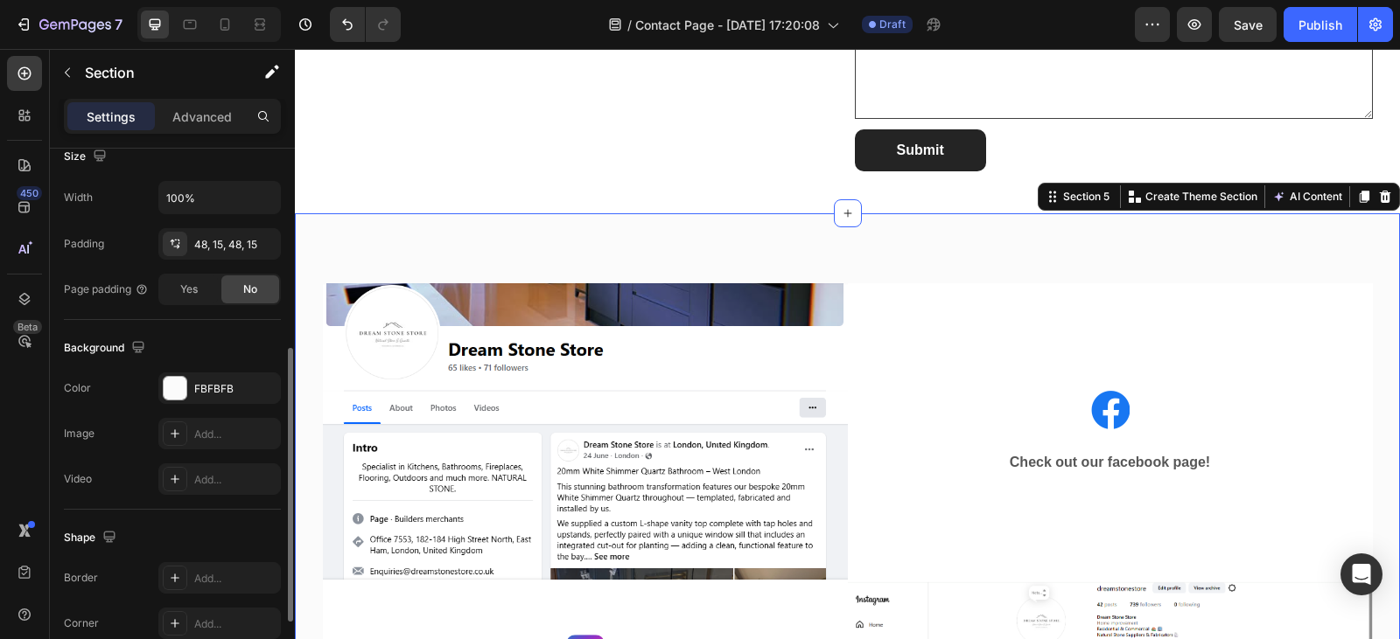
scroll to position [396, 0]
click at [269, 387] on button "button" at bounding box center [262, 389] width 21 height 21
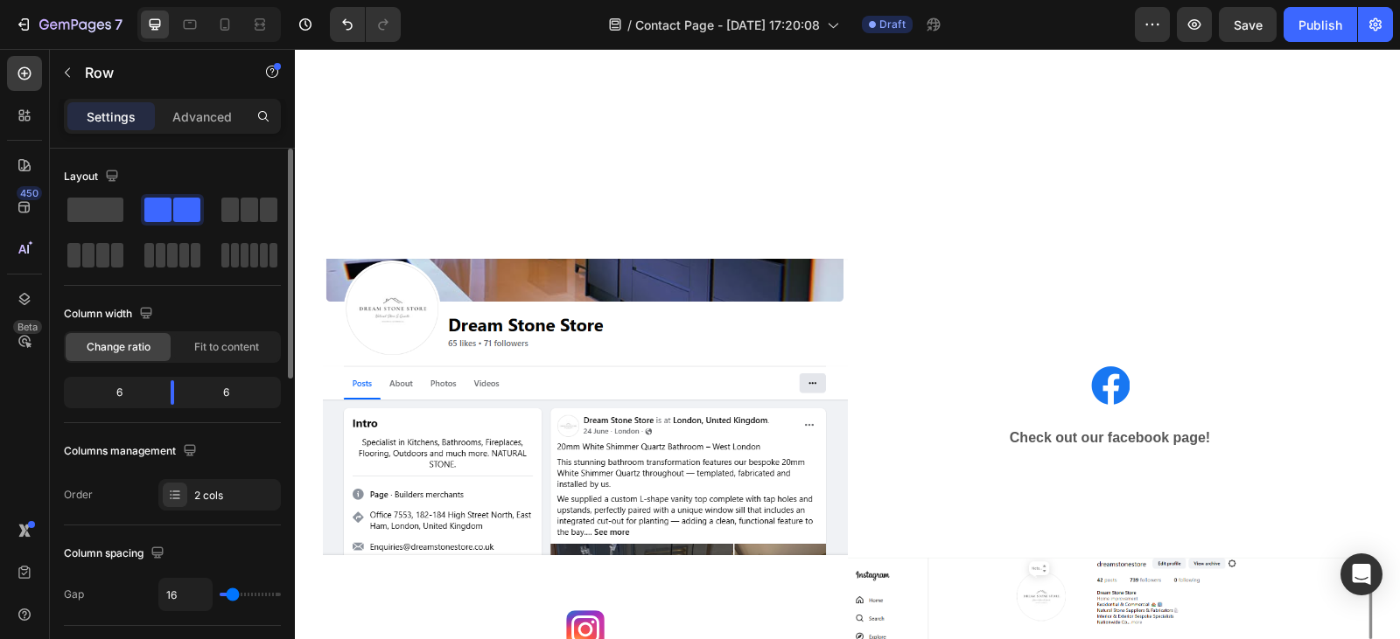
scroll to position [3012, 0]
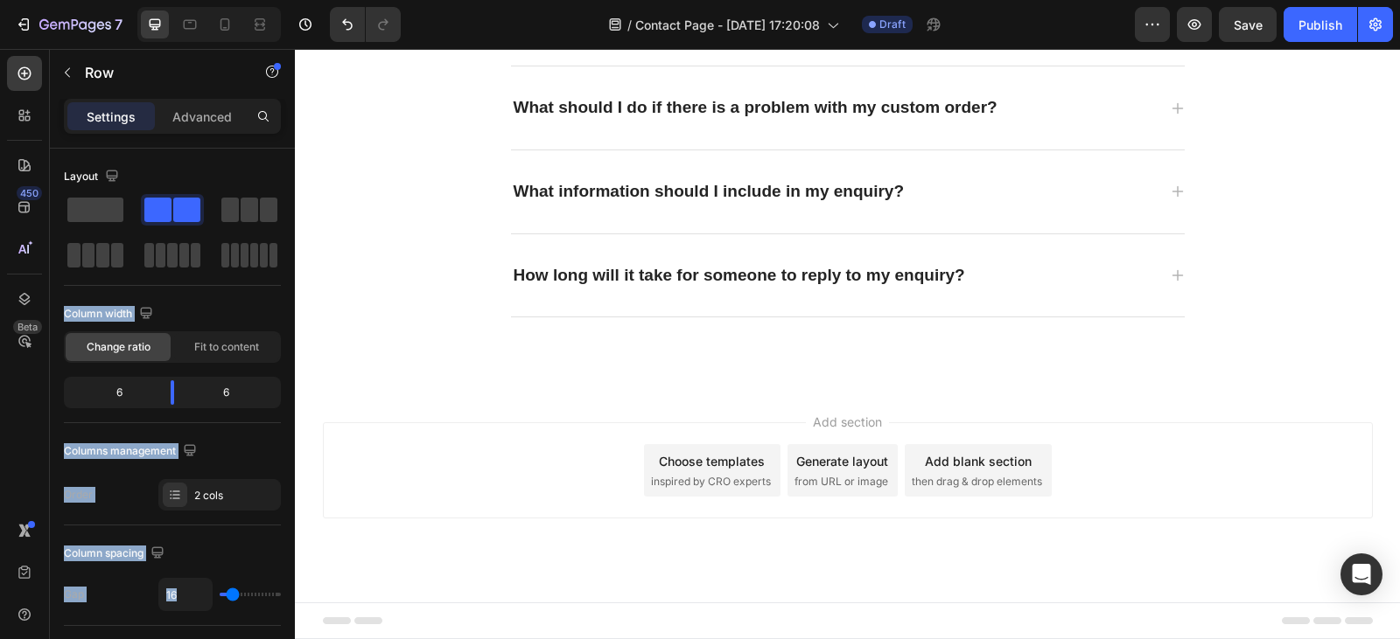
drag, startPoint x: 472, startPoint y: 258, endPoint x: 812, endPoint y: 403, distance: 369.1
click at [186, 206] on span at bounding box center [186, 210] width 27 height 24
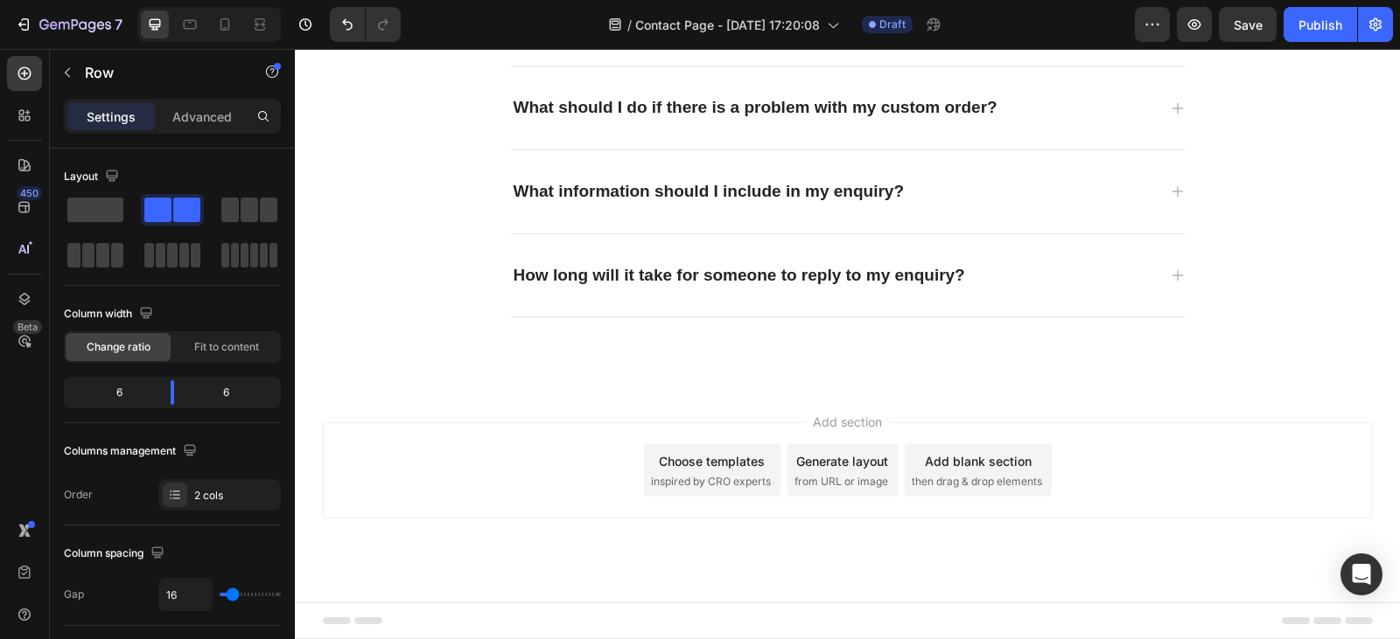
drag, startPoint x: 464, startPoint y: 254, endPoint x: 975, endPoint y: 470, distance: 555.4
click at [975, 470] on div "Add blank section" at bounding box center [978, 461] width 107 height 18
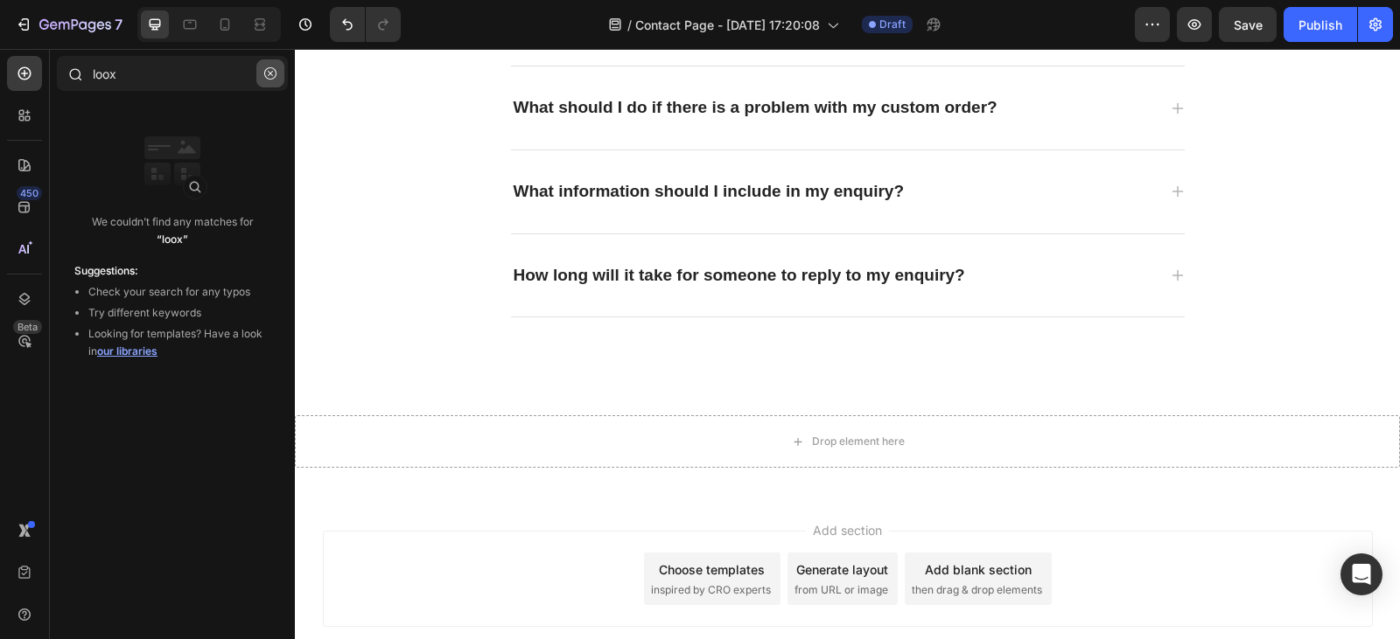
click at [262, 72] on button "button" at bounding box center [270, 73] width 28 height 28
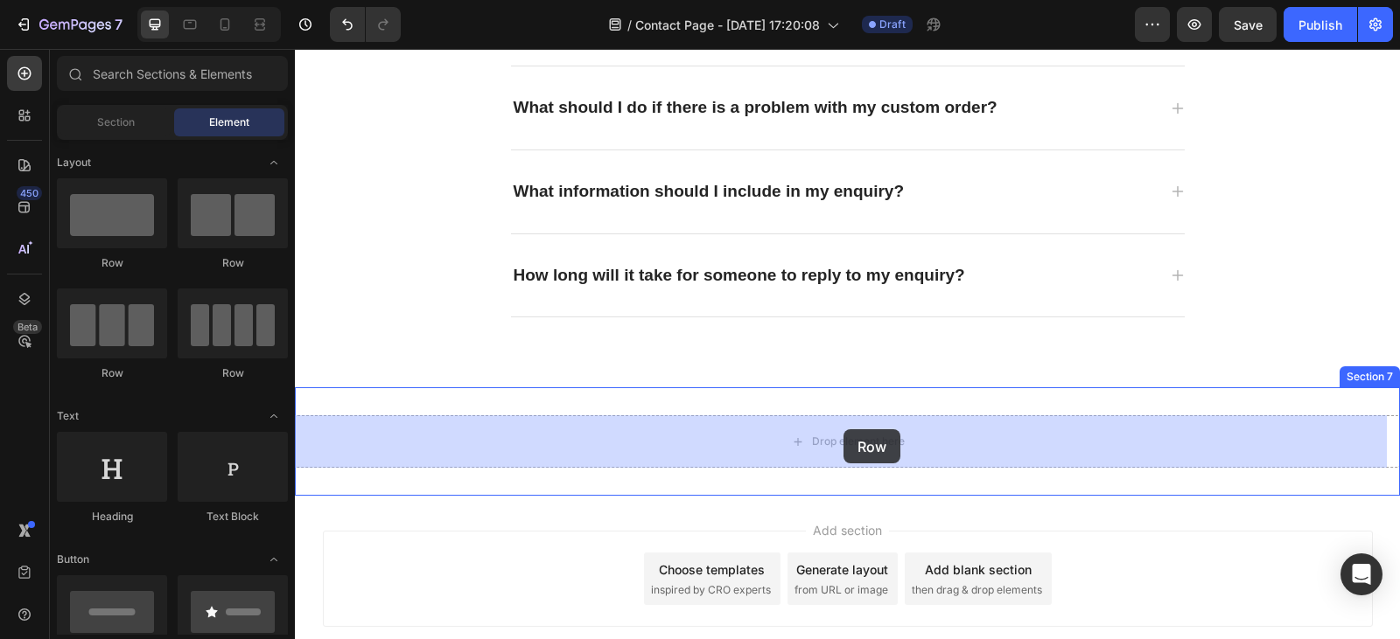
drag, startPoint x: 512, startPoint y: 284, endPoint x: 843, endPoint y: 429, distance: 361.9
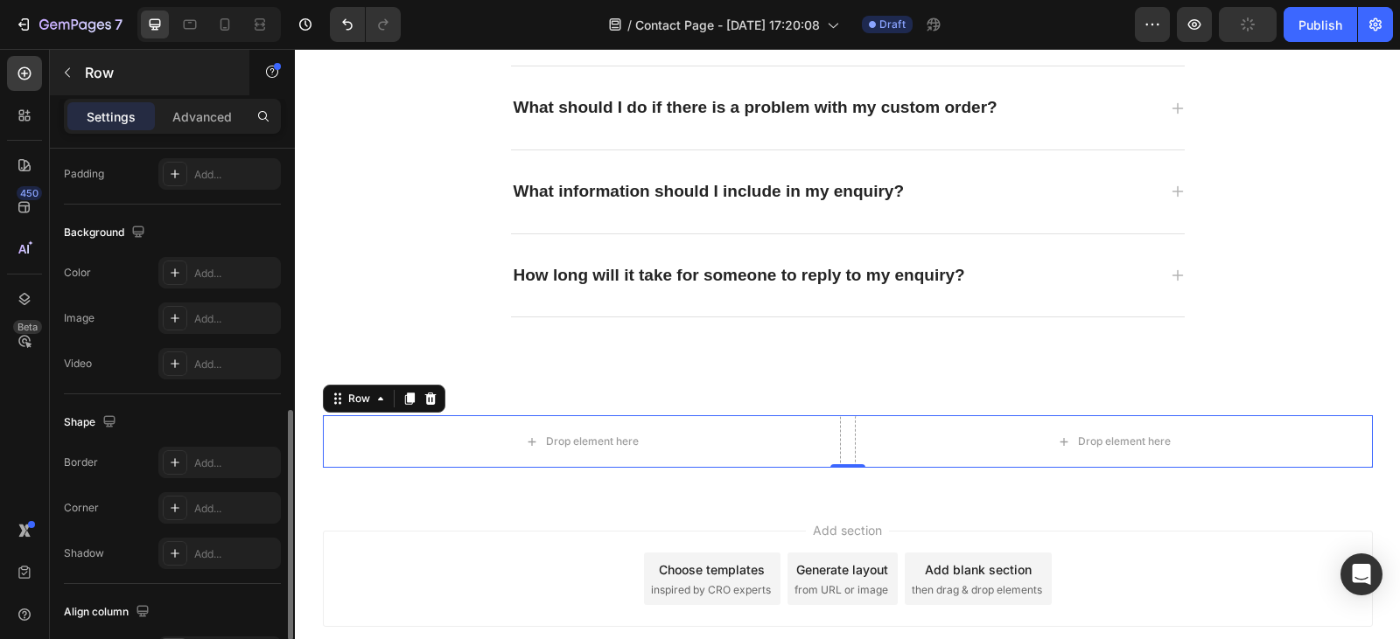
scroll to position [614, 0]
click at [73, 72] on icon "button" at bounding box center [67, 73] width 14 height 14
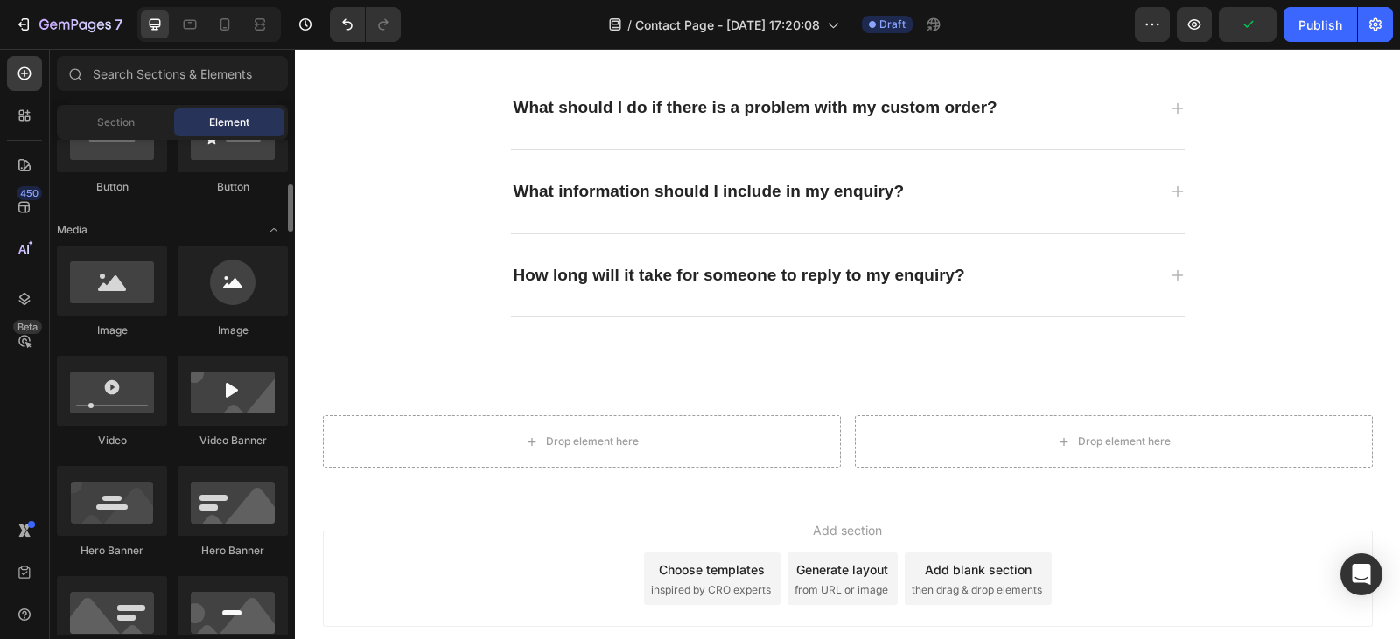
scroll to position [466, 0]
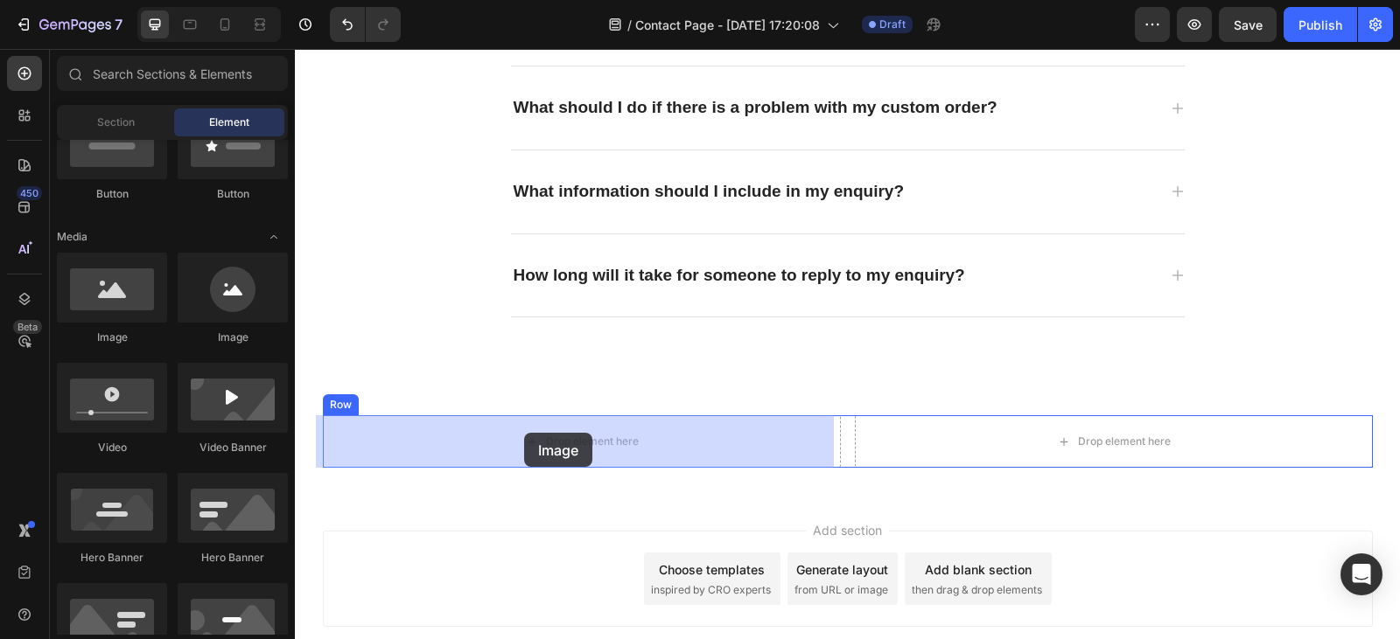
drag, startPoint x: 413, startPoint y: 344, endPoint x: 527, endPoint y: 432, distance: 144.0
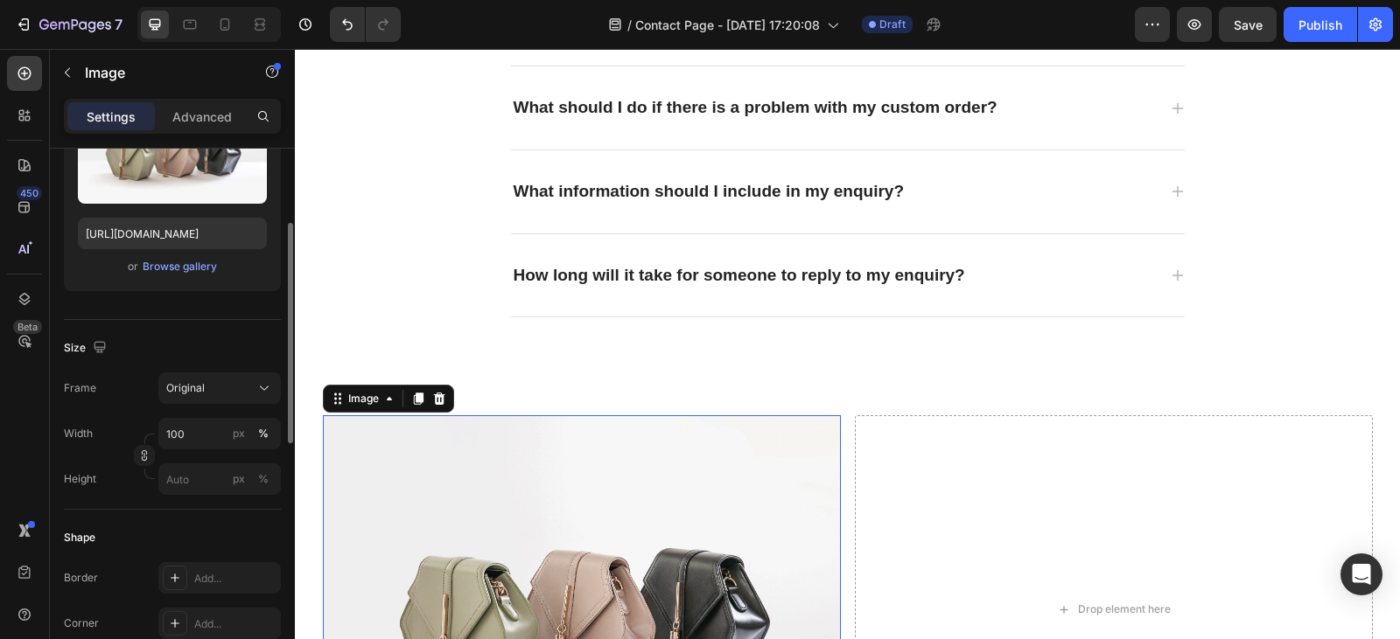
scroll to position [246, 0]
click at [172, 263] on div "Browse gallery" at bounding box center [180, 266] width 74 height 16
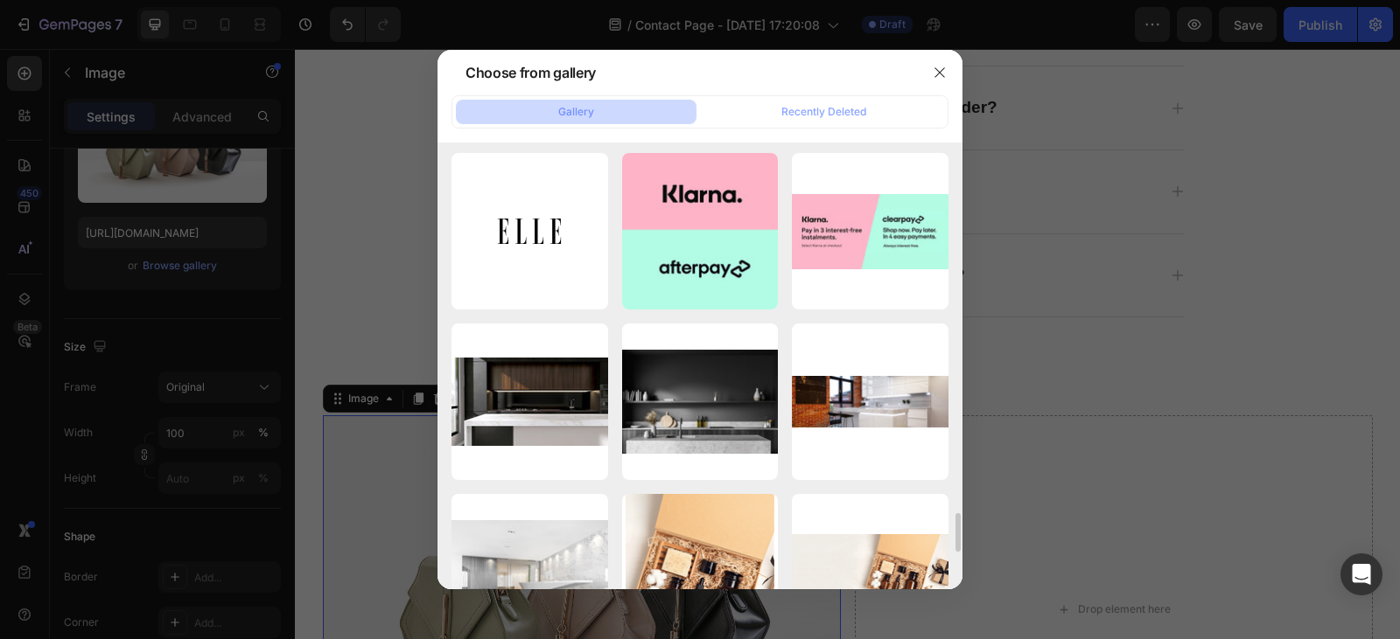
scroll to position [4257, 0]
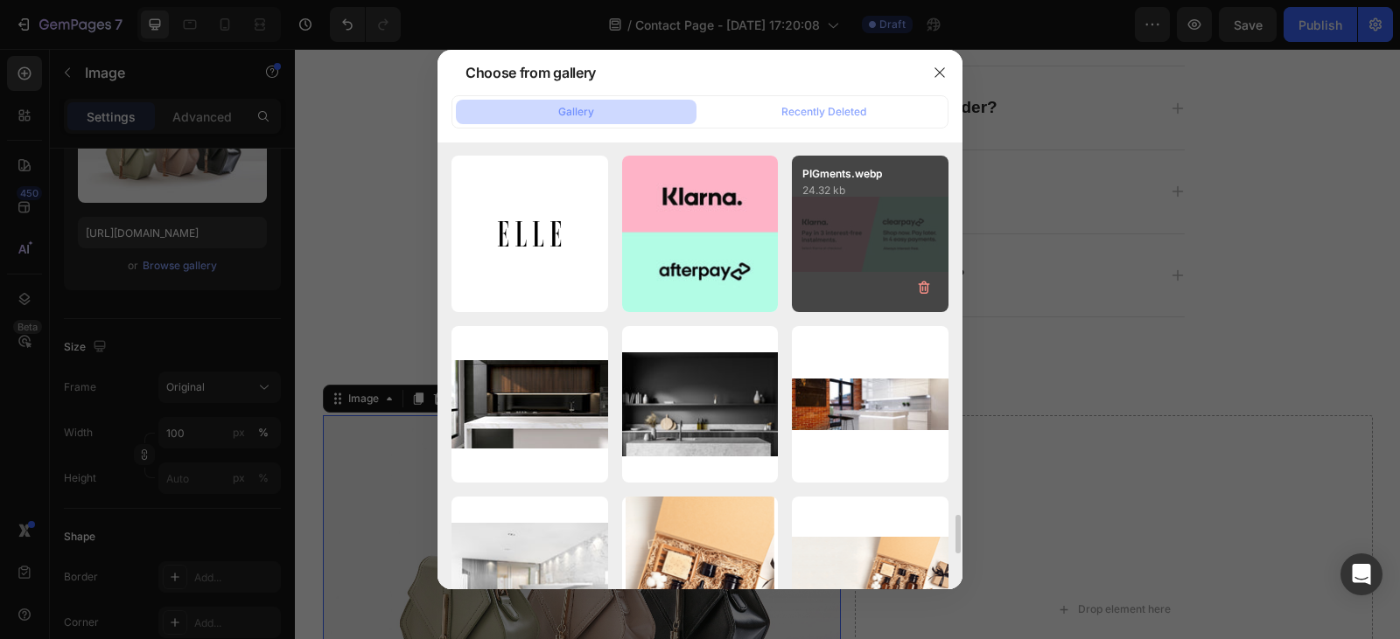
click at [855, 237] on div "PIGments.webp 24.32 kb" at bounding box center [870, 234] width 157 height 157
type input "[URL][DOMAIN_NAME]"
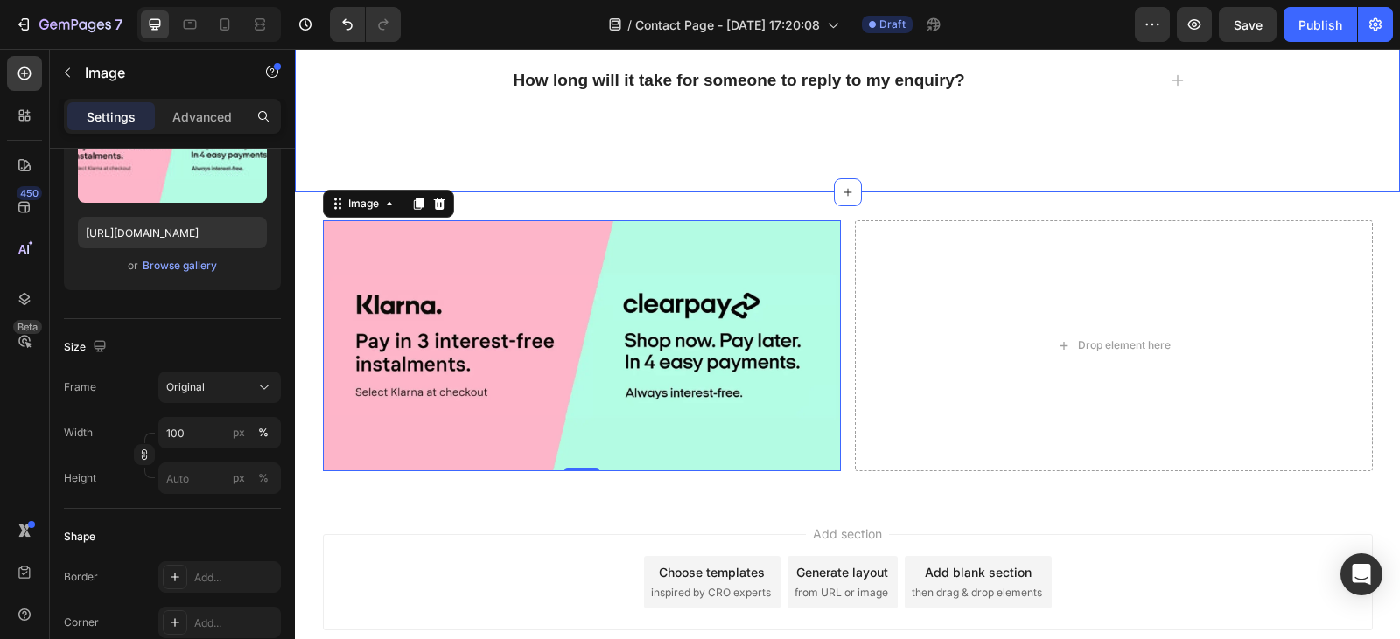
scroll to position [3208, 0]
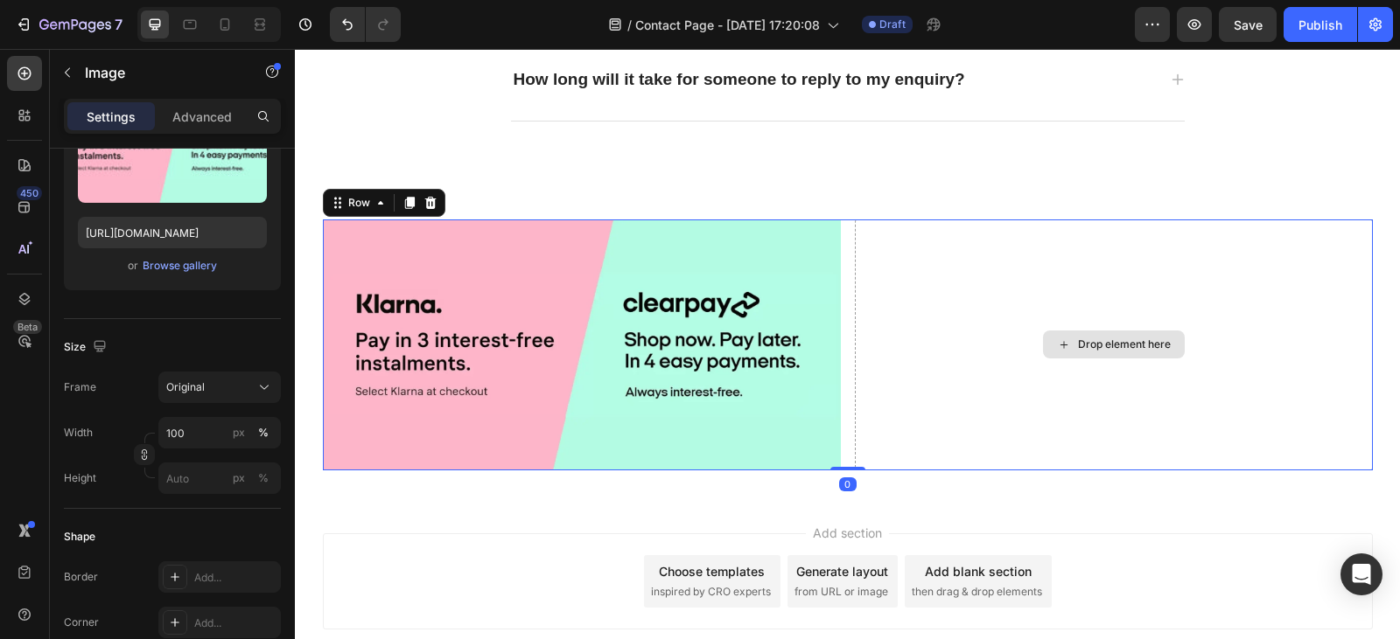
click at [988, 307] on div "Drop element here" at bounding box center [1114, 345] width 518 height 250
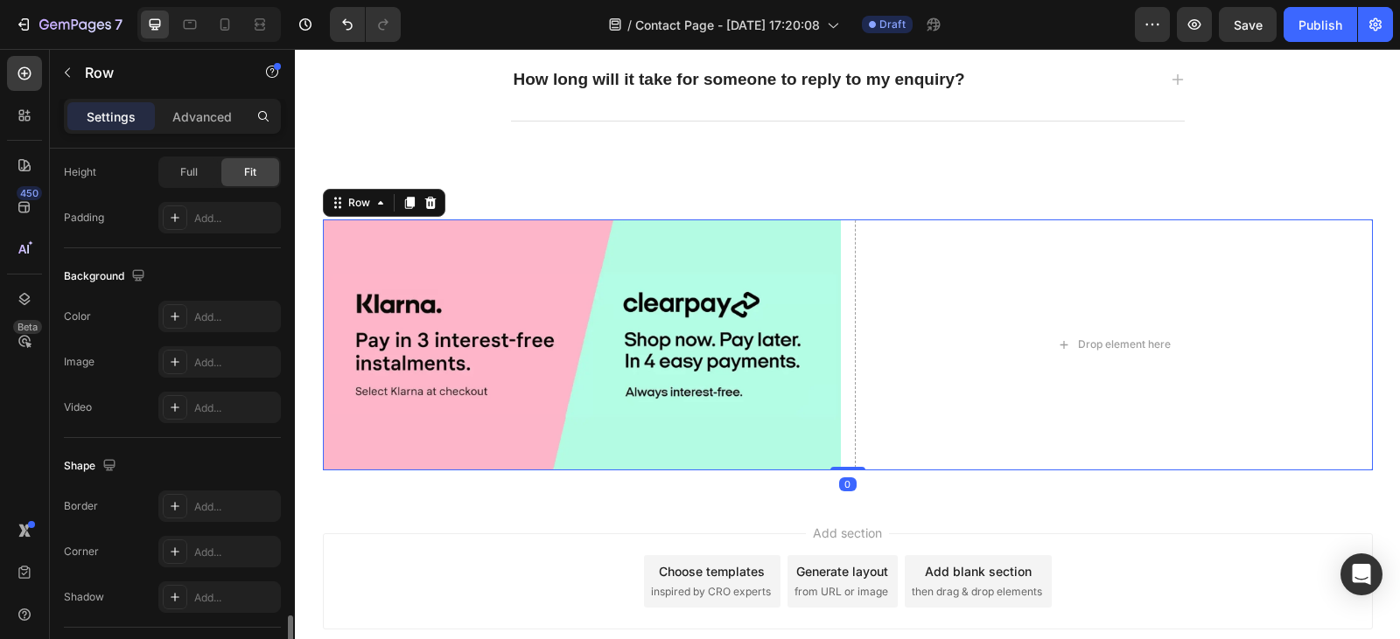
scroll to position [726, 0]
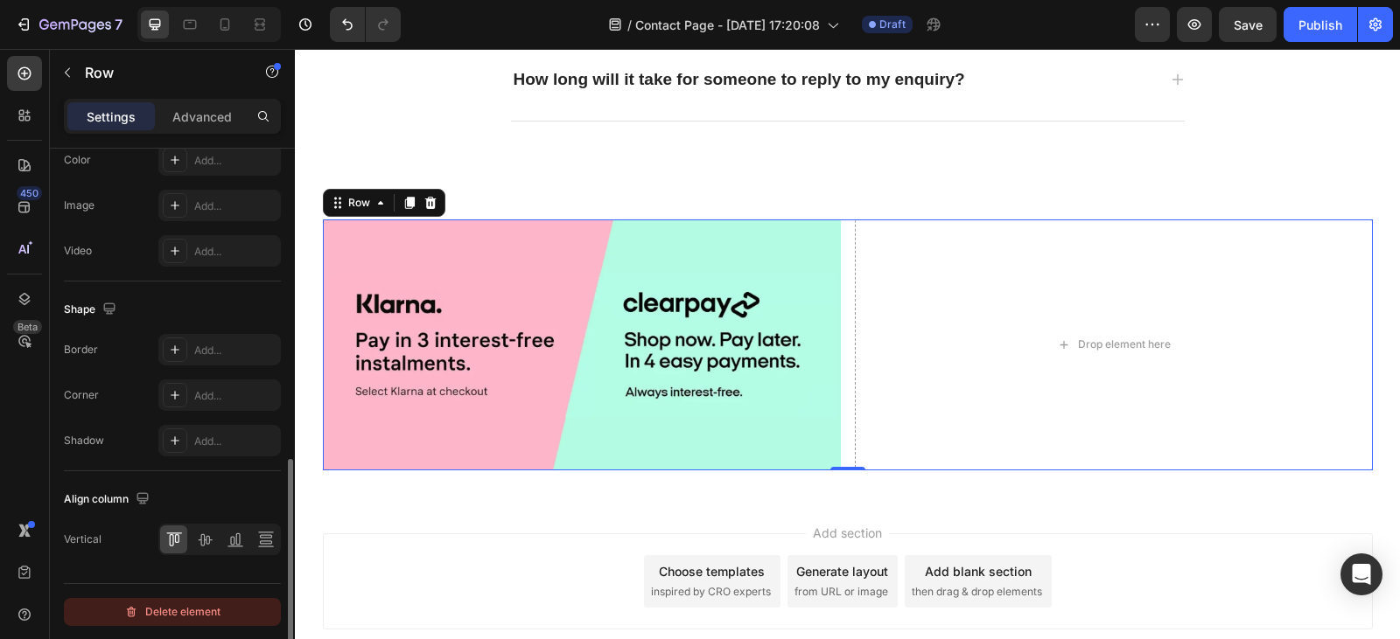
click at [197, 623] on button "Delete element" at bounding box center [172, 612] width 217 height 28
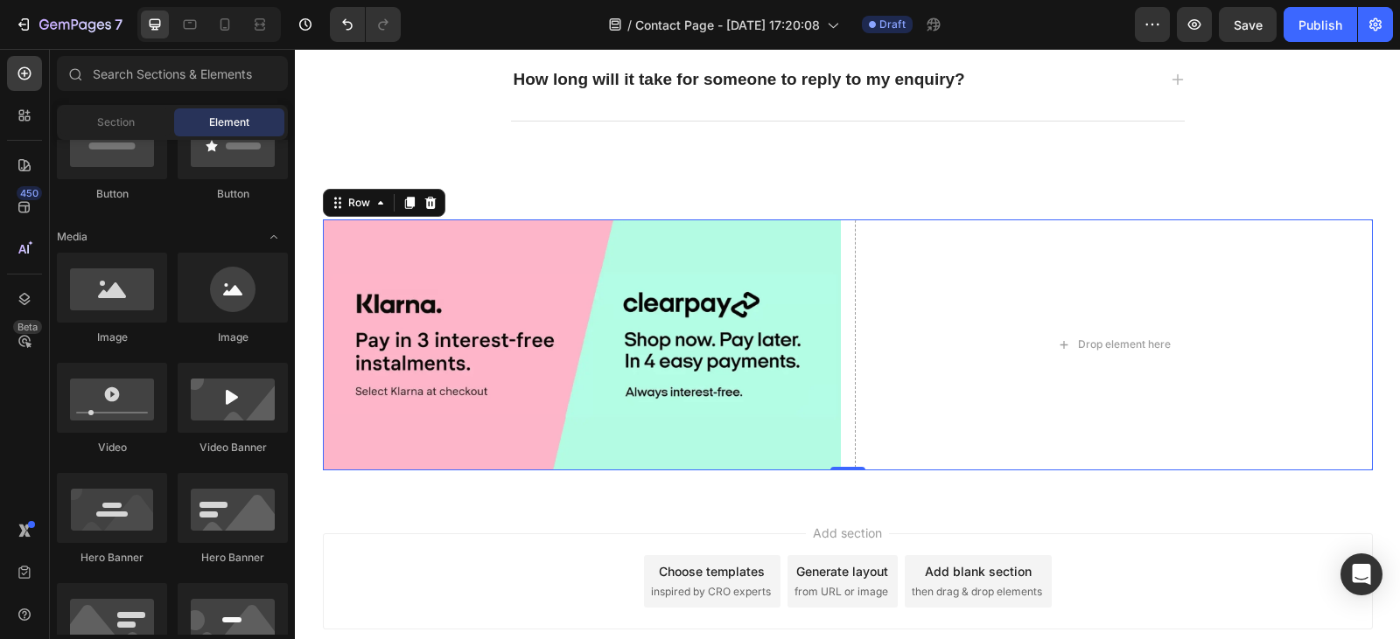
scroll to position [3120, 0]
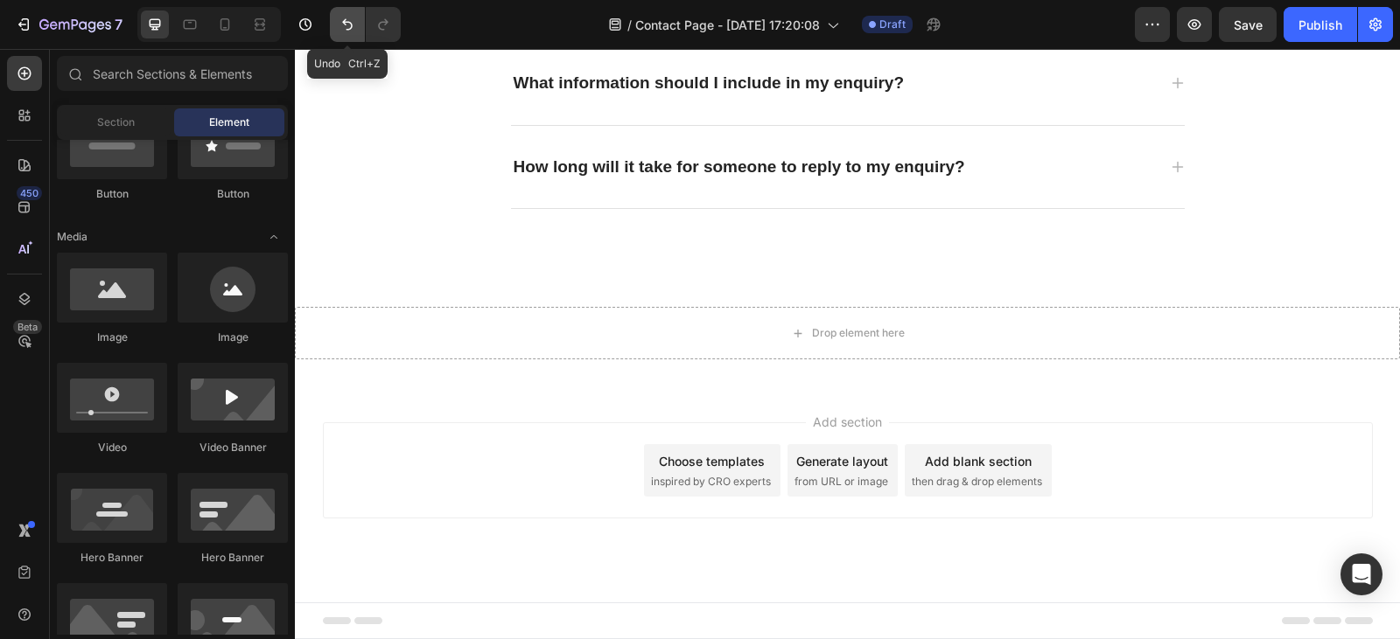
click at [344, 29] on icon "Undo/Redo" at bounding box center [347, 24] width 17 height 17
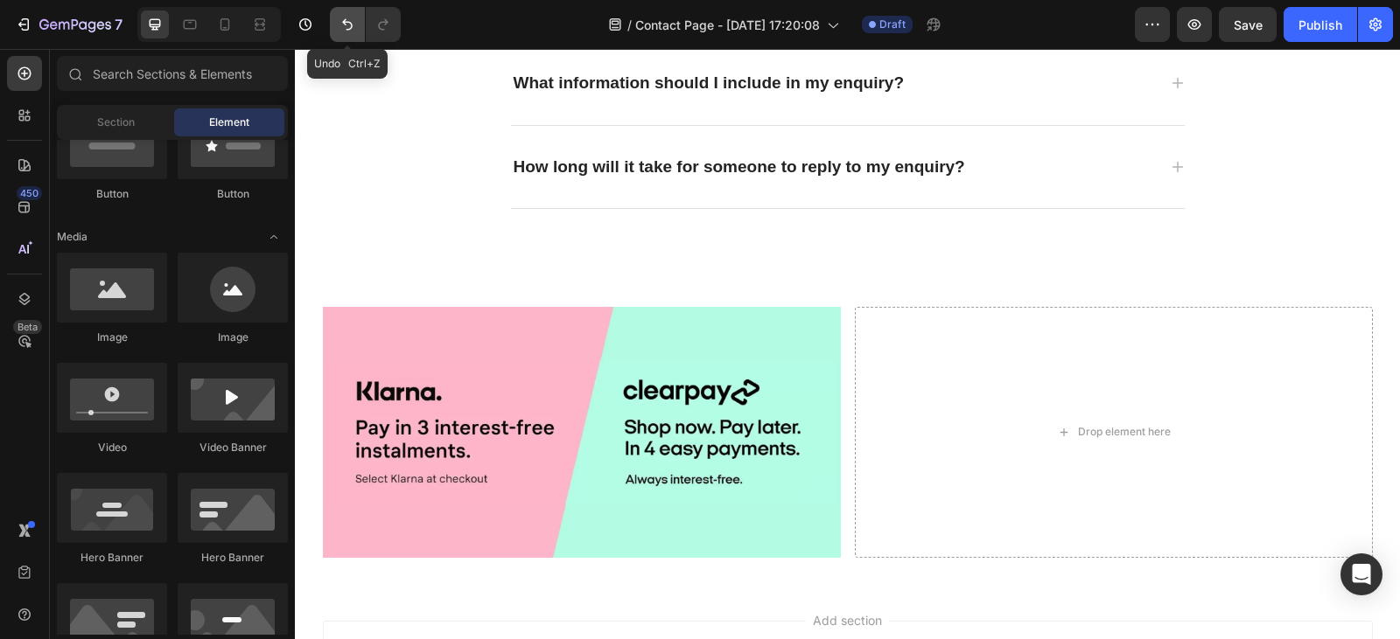
scroll to position [3208, 0]
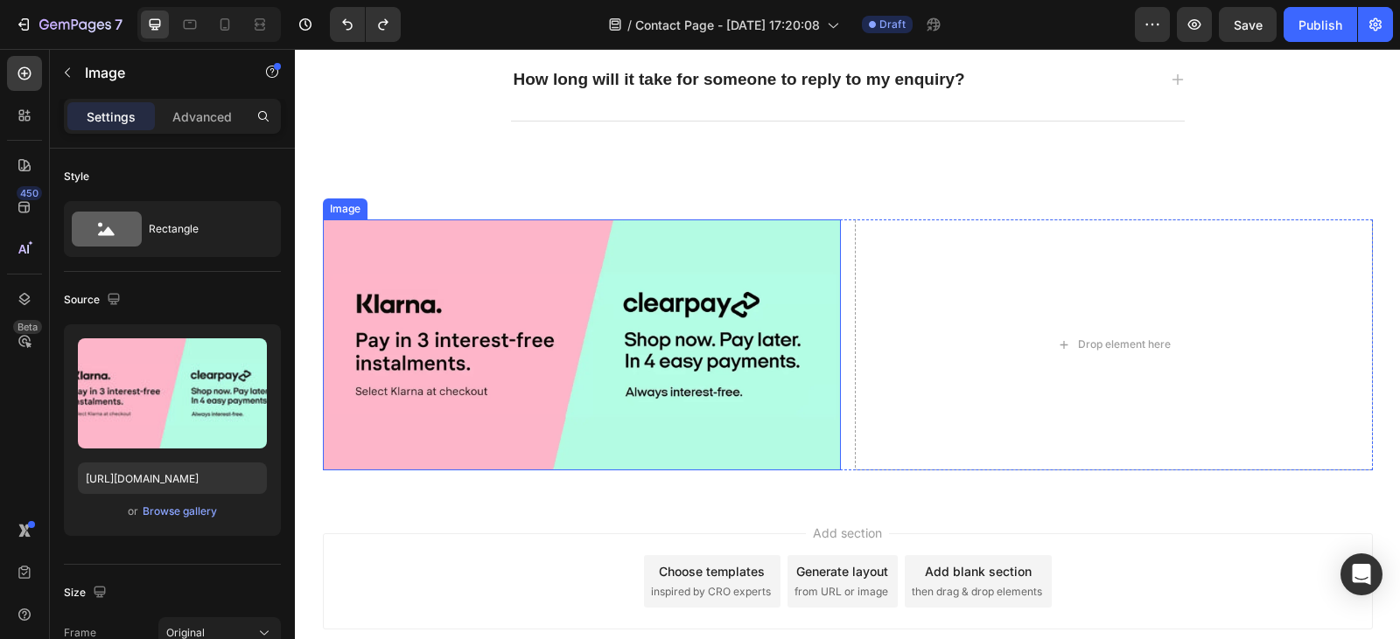
click at [580, 345] on img at bounding box center [582, 345] width 518 height 250
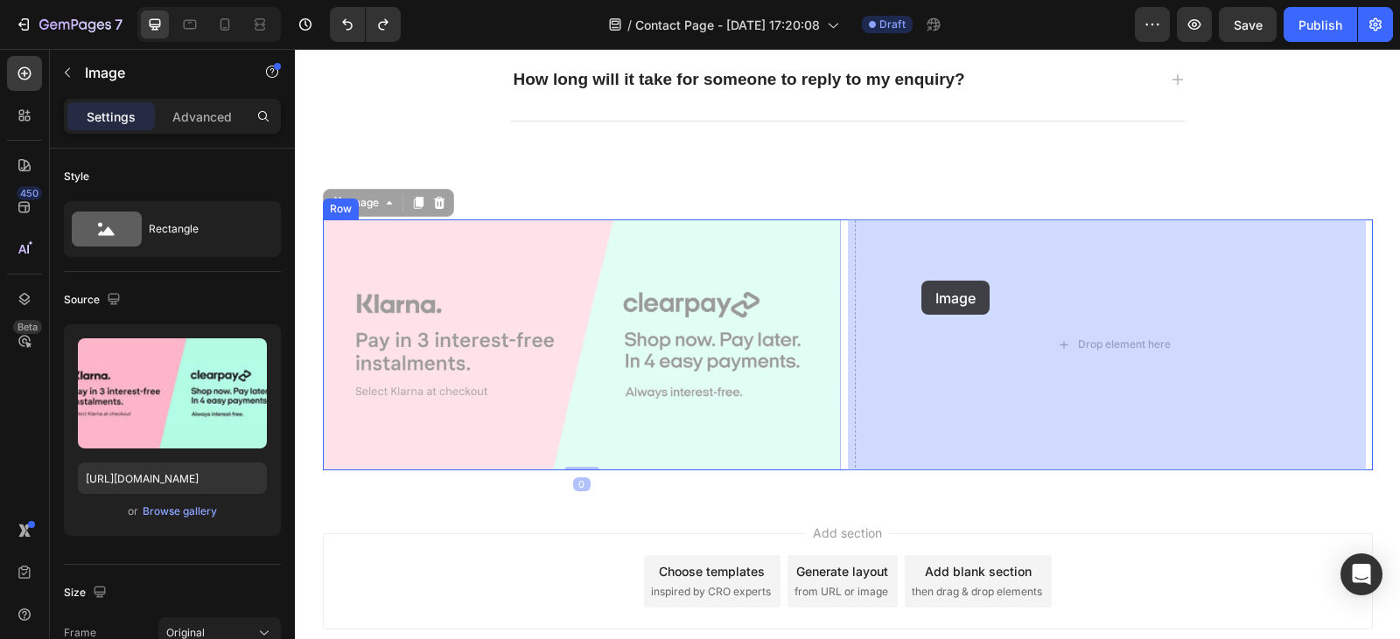
drag, startPoint x: 328, startPoint y: 201, endPoint x: 923, endPoint y: 281, distance: 600.1
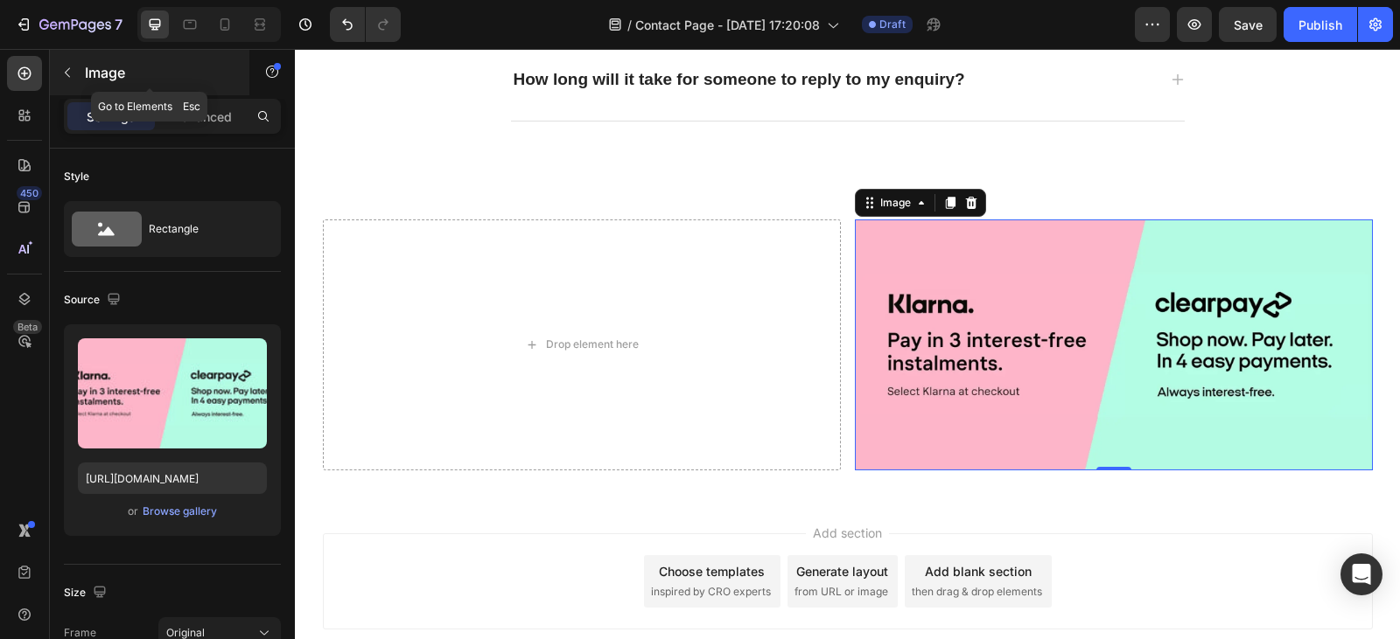
click at [64, 73] on icon "button" at bounding box center [67, 73] width 14 height 14
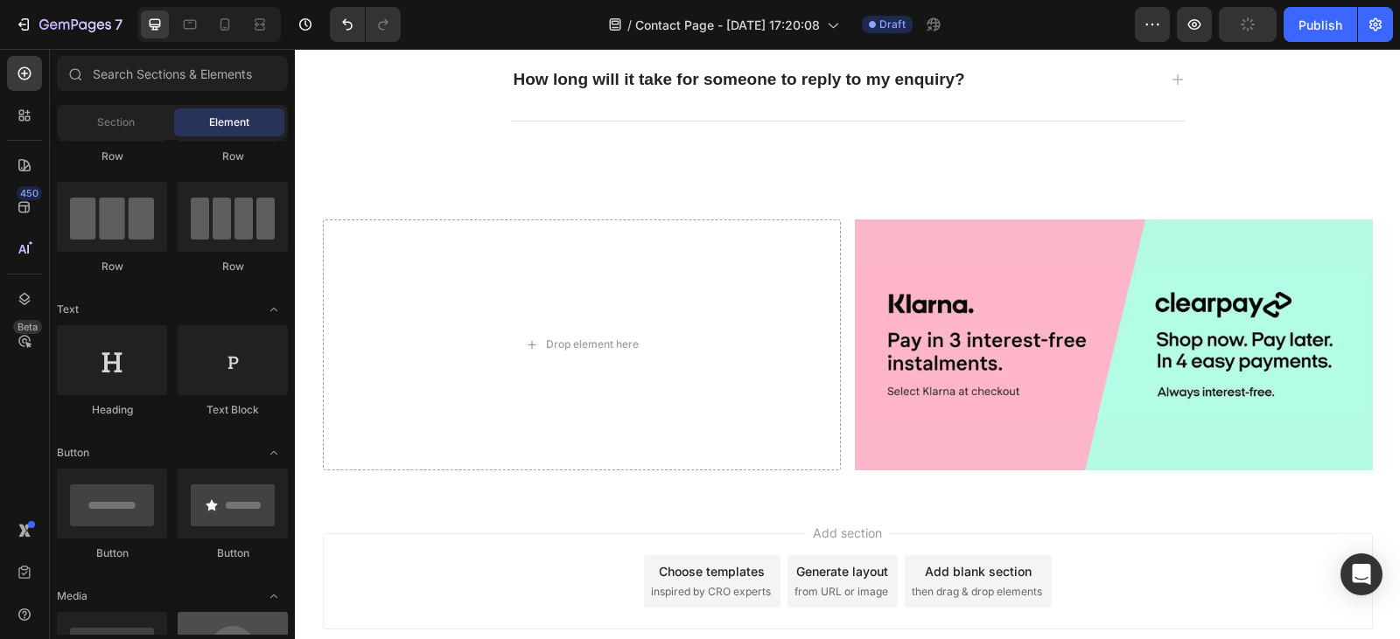
scroll to position [0, 0]
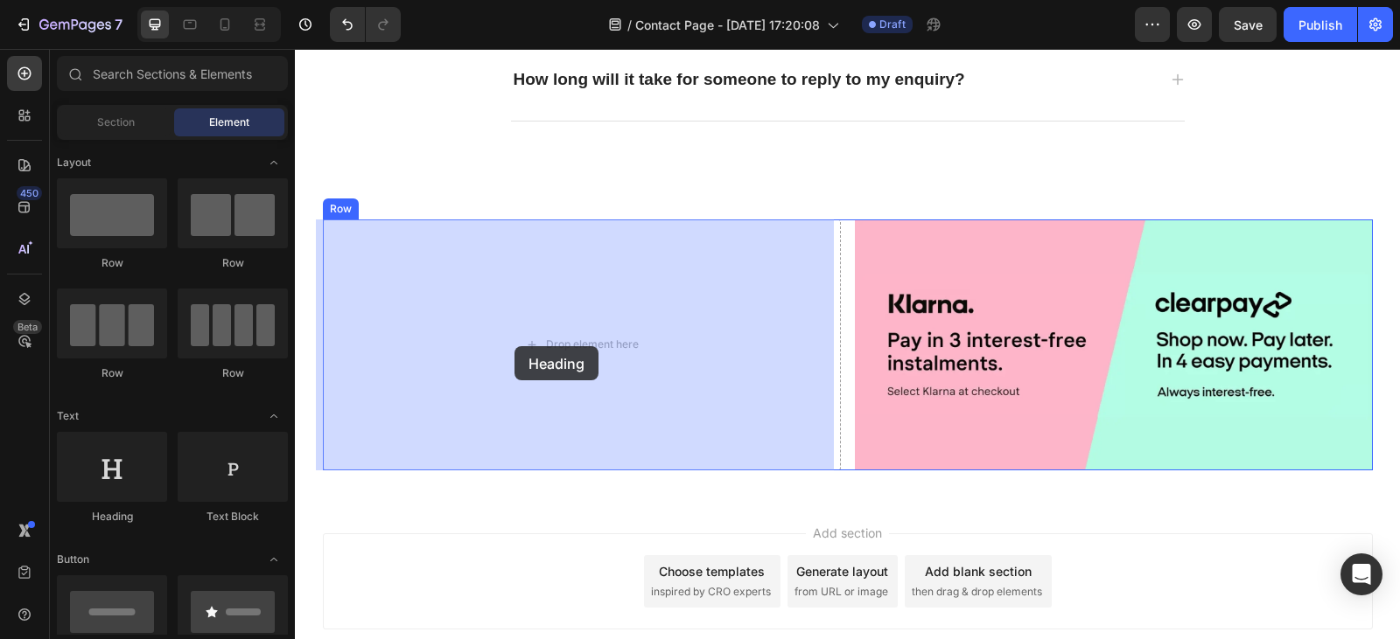
drag, startPoint x: 387, startPoint y: 518, endPoint x: 514, endPoint y: 347, distance: 213.1
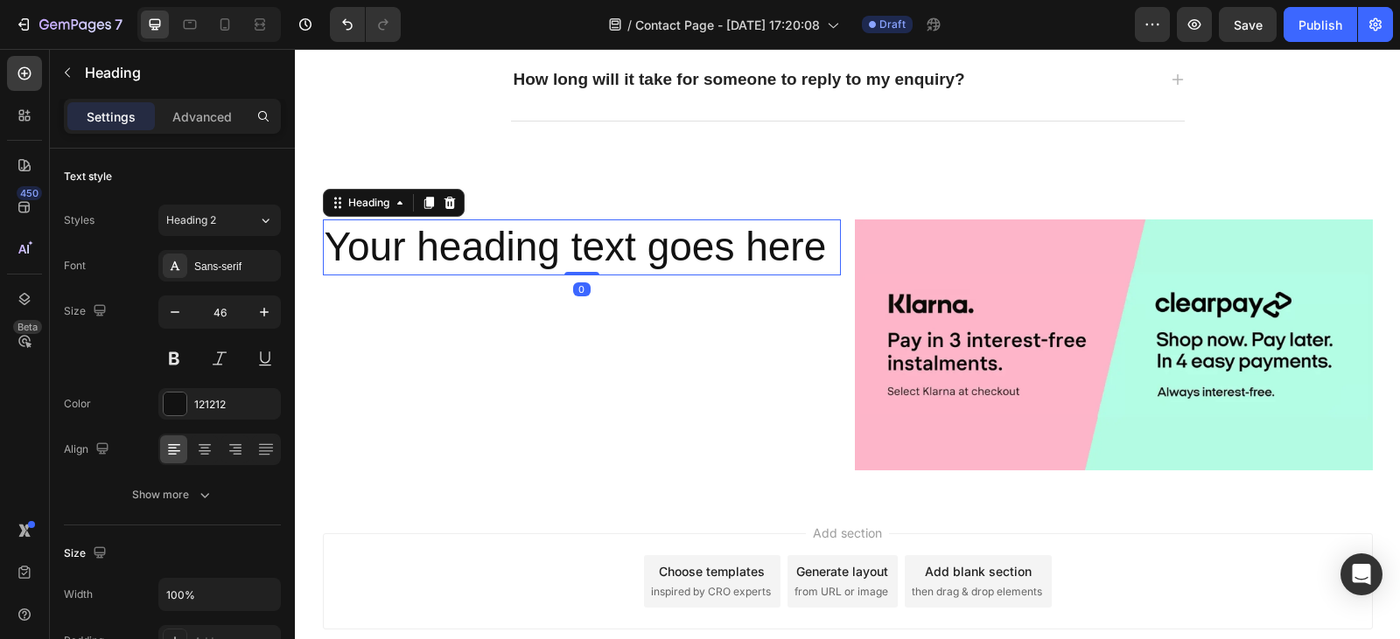
click at [816, 250] on h2 "Your heading text goes here" at bounding box center [582, 248] width 518 height 56
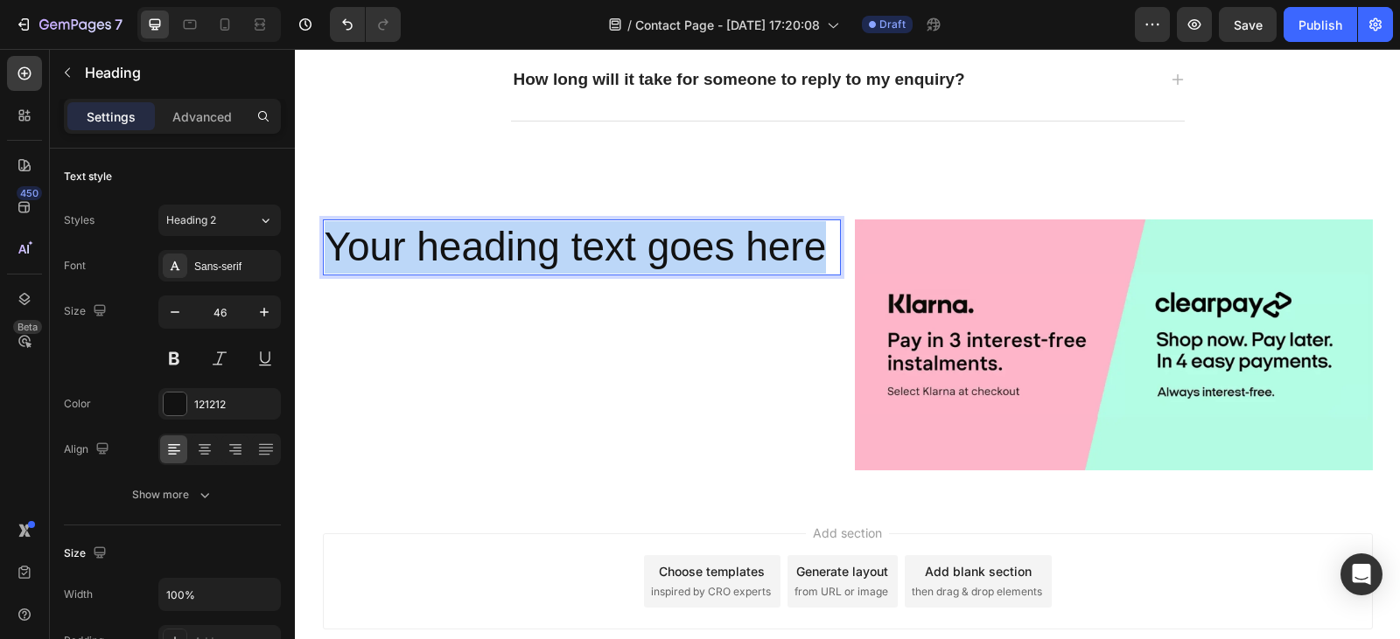
drag, startPoint x: 815, startPoint y: 246, endPoint x: 323, endPoint y: 274, distance: 493.3
click at [325, 274] on p "Your heading text goes here" at bounding box center [582, 247] width 514 height 52
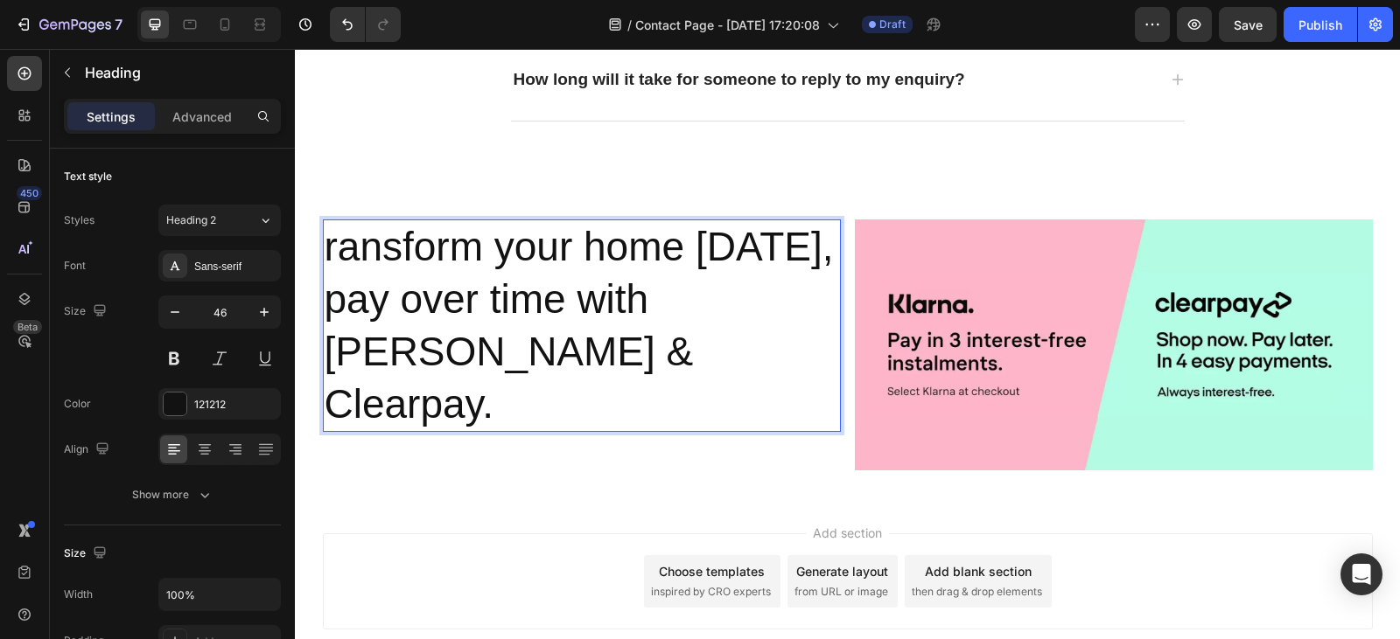
click at [325, 246] on p "ransform your home [DATE], pay over time with [PERSON_NAME] & Clearpay." at bounding box center [582, 325] width 514 height 209
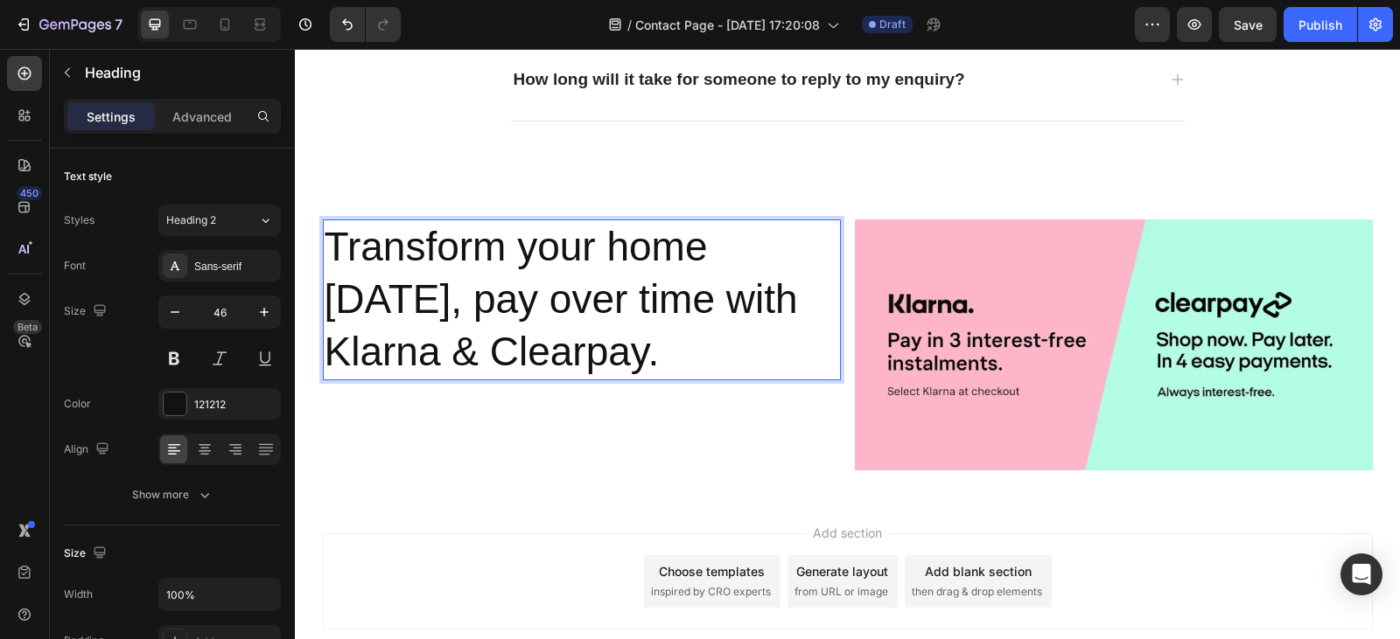
click at [812, 249] on p "Transform your home [DATE], pay over time with Klarna & Clearpay." at bounding box center [582, 299] width 514 height 157
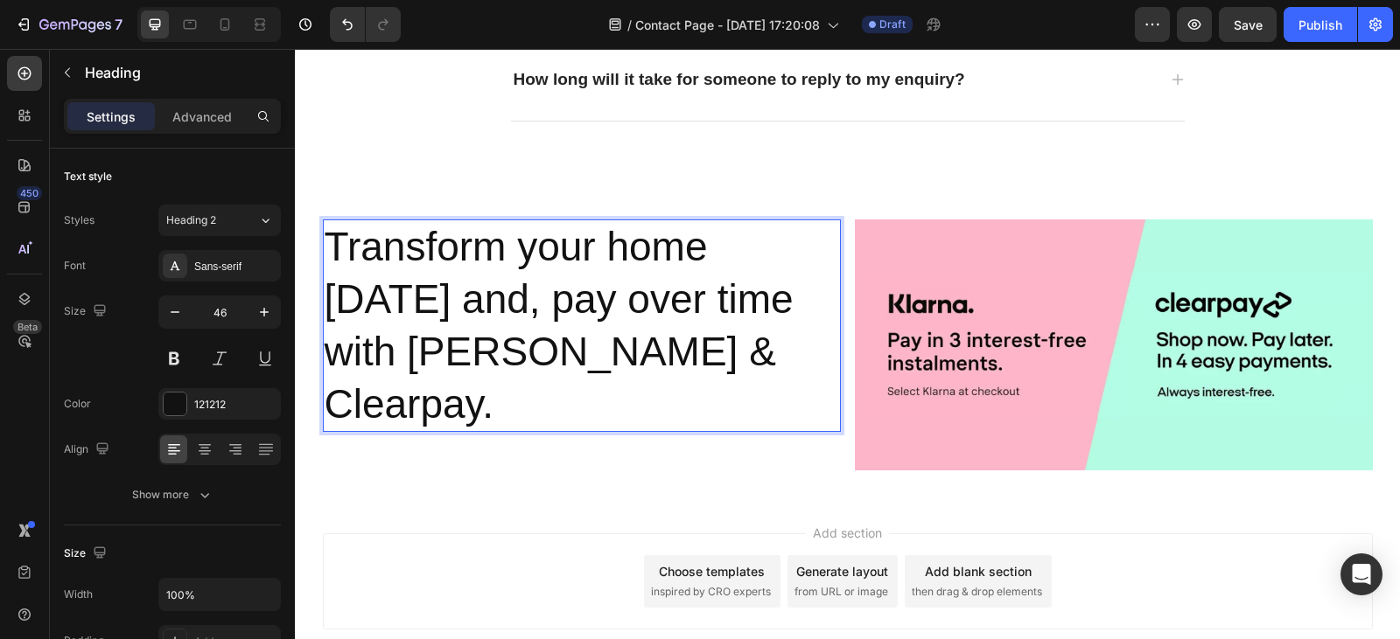
click at [408, 307] on p "Transform your home [DATE] and, pay over time with [PERSON_NAME] & Clearpay." at bounding box center [582, 325] width 514 height 209
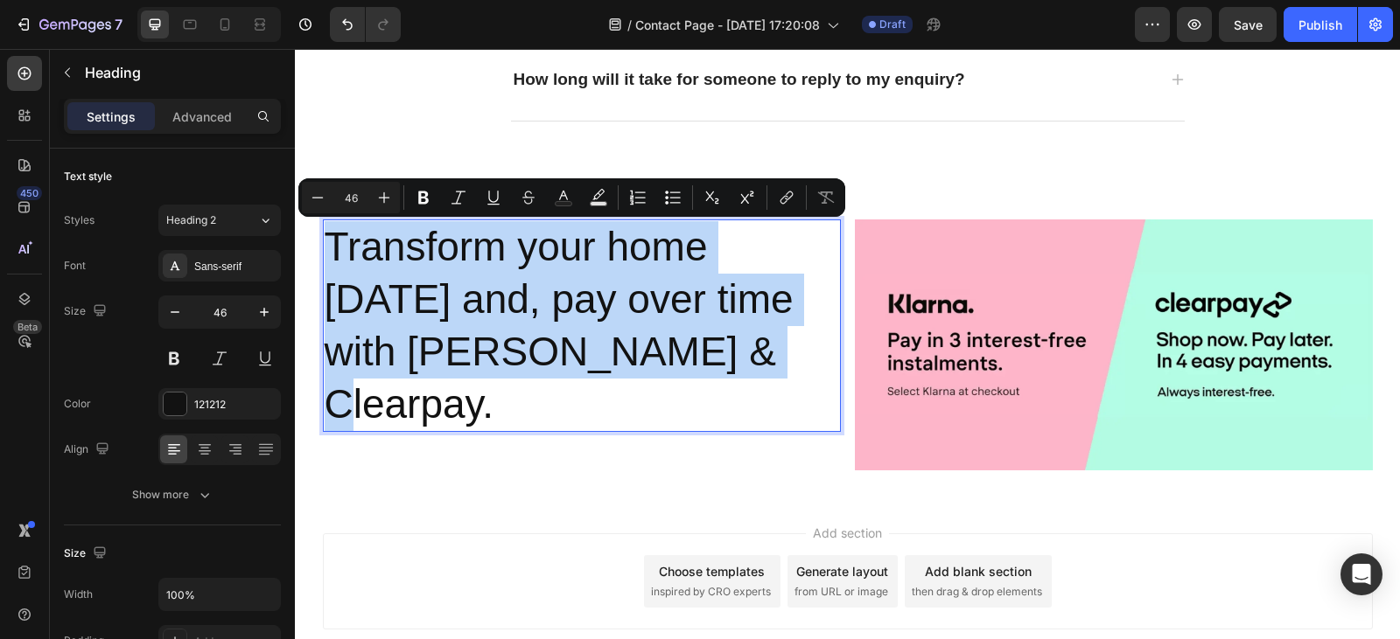
drag, startPoint x: 667, startPoint y: 358, endPoint x: 319, endPoint y: 254, distance: 362.5
click at [325, 254] on p "Transform your home [DATE] and, pay over time with [PERSON_NAME] & Clearpay." at bounding box center [582, 325] width 514 height 209
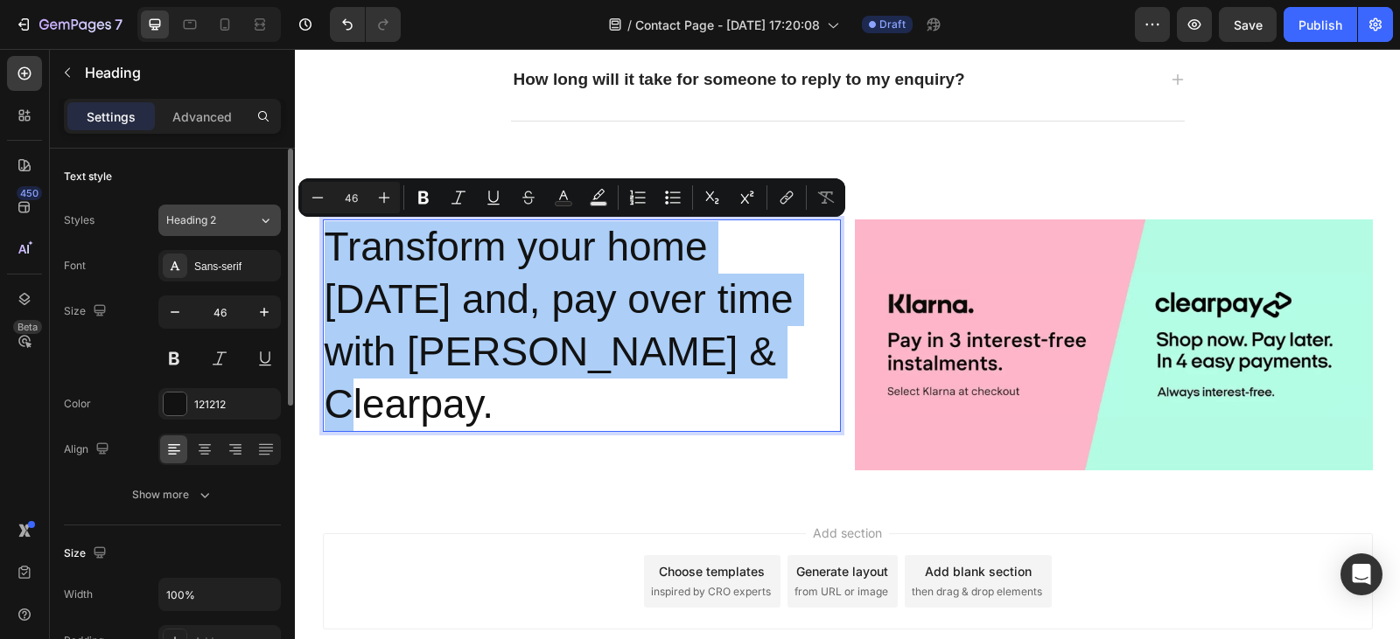
click at [243, 225] on div "Heading 2" at bounding box center [212, 221] width 92 height 16
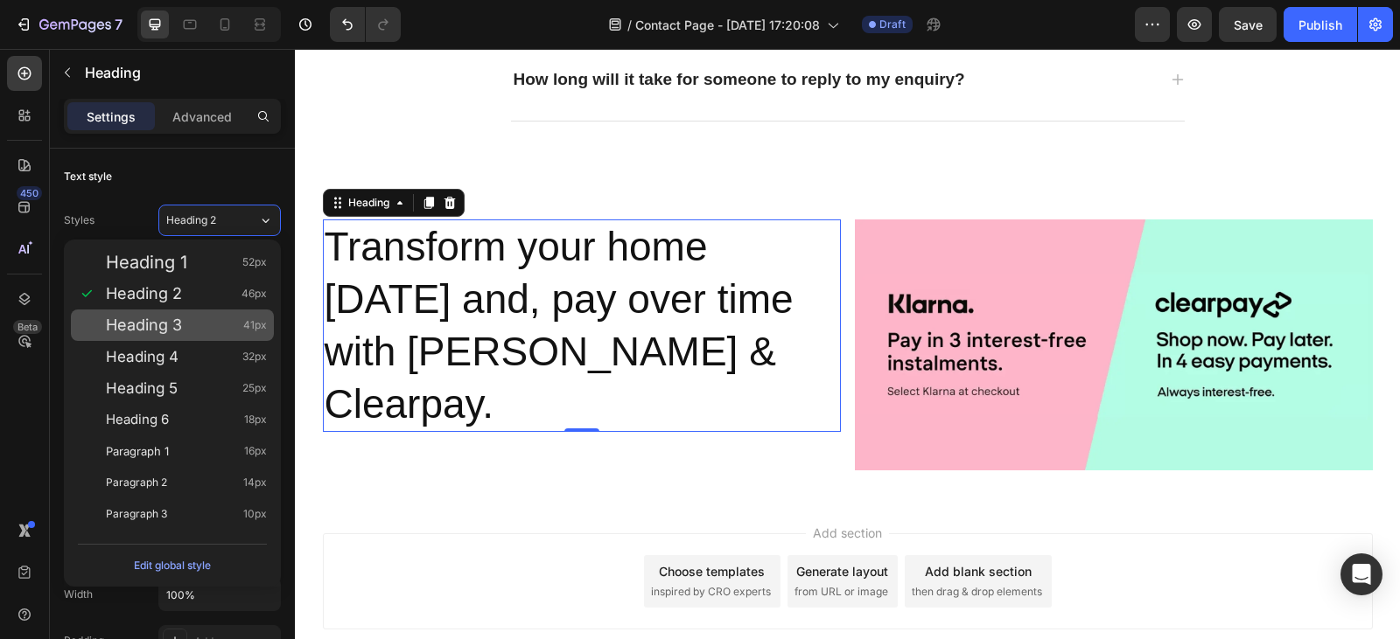
click at [223, 324] on div "Heading 3 41px" at bounding box center [186, 325] width 161 height 17
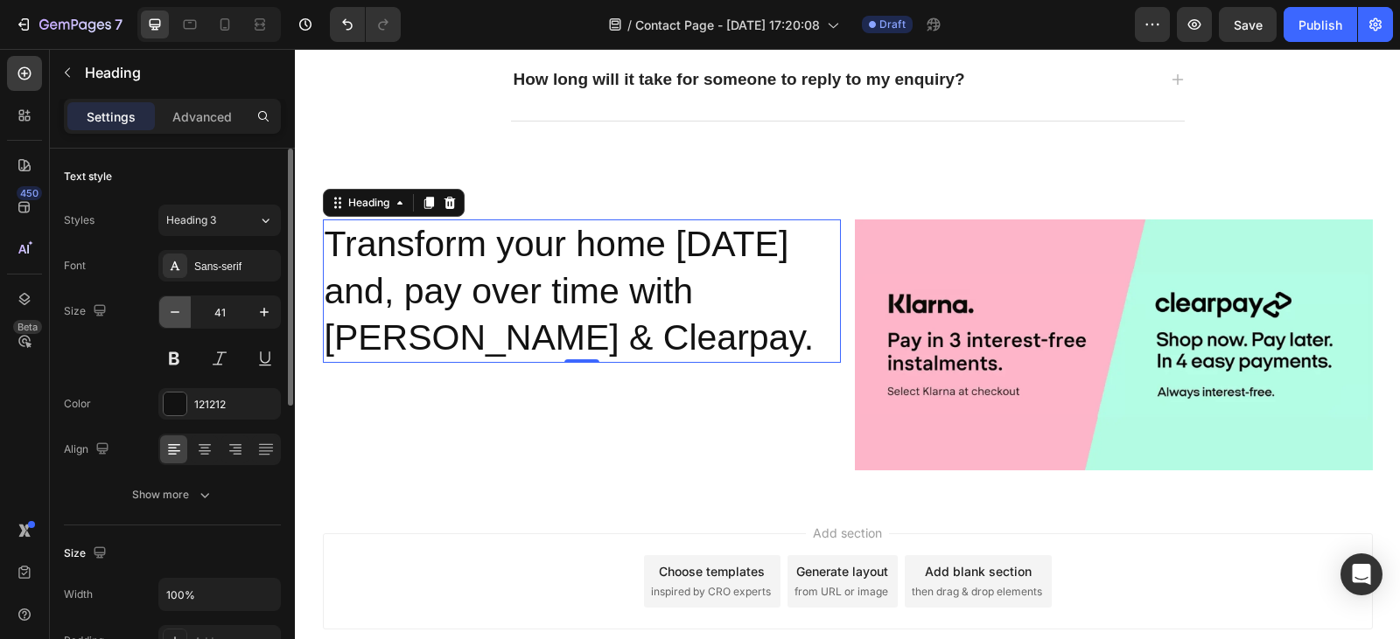
click at [177, 322] on button "button" at bounding box center [174, 312] width 31 height 31
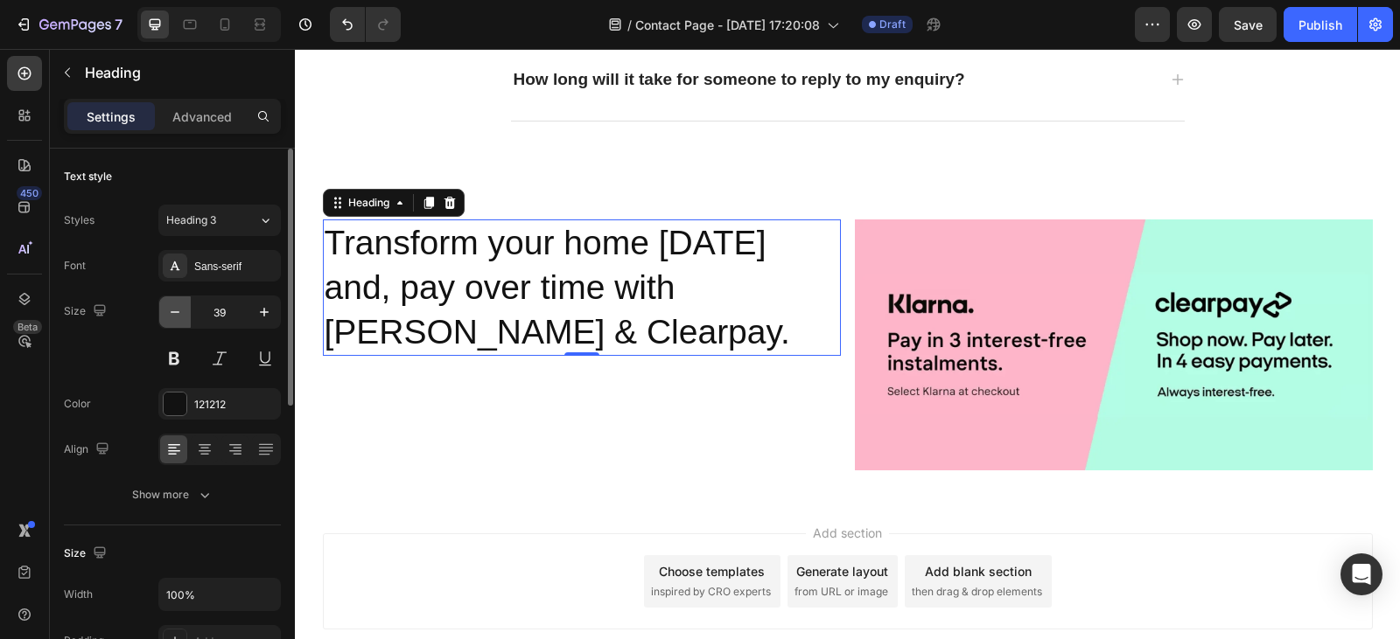
click at [177, 322] on button "button" at bounding box center [174, 312] width 31 height 31
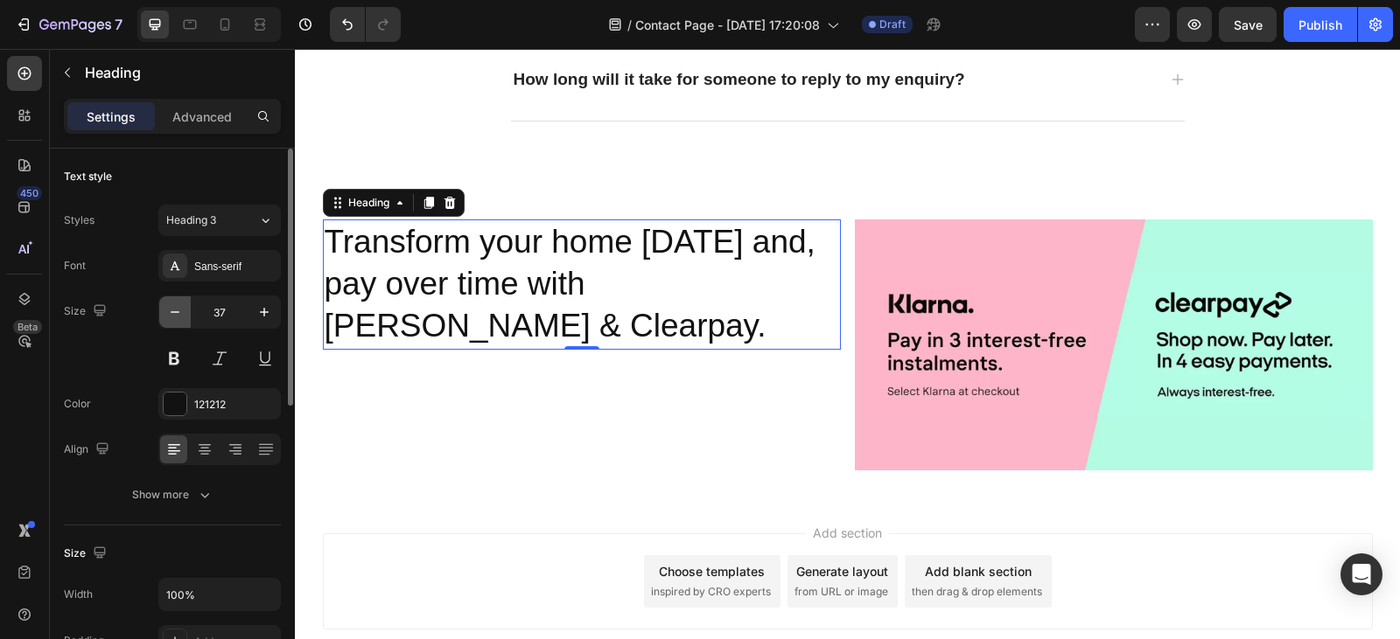
click at [177, 322] on button "button" at bounding box center [174, 312] width 31 height 31
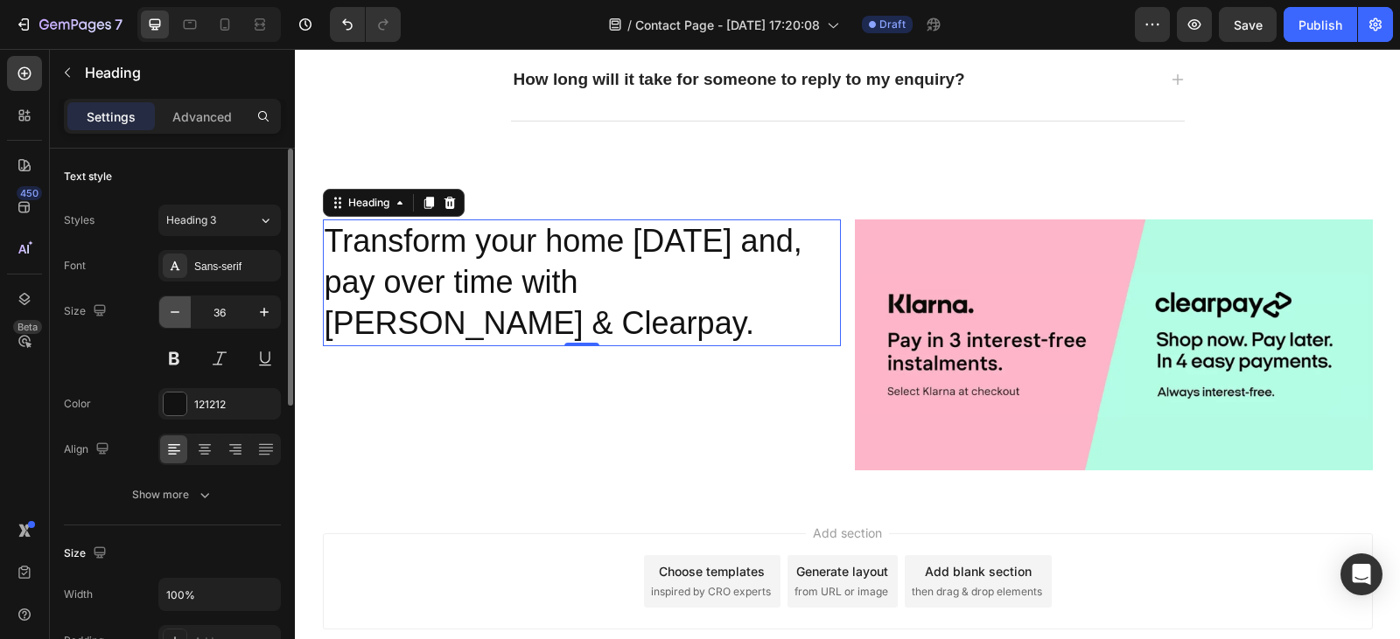
click at [177, 322] on button "button" at bounding box center [174, 312] width 31 height 31
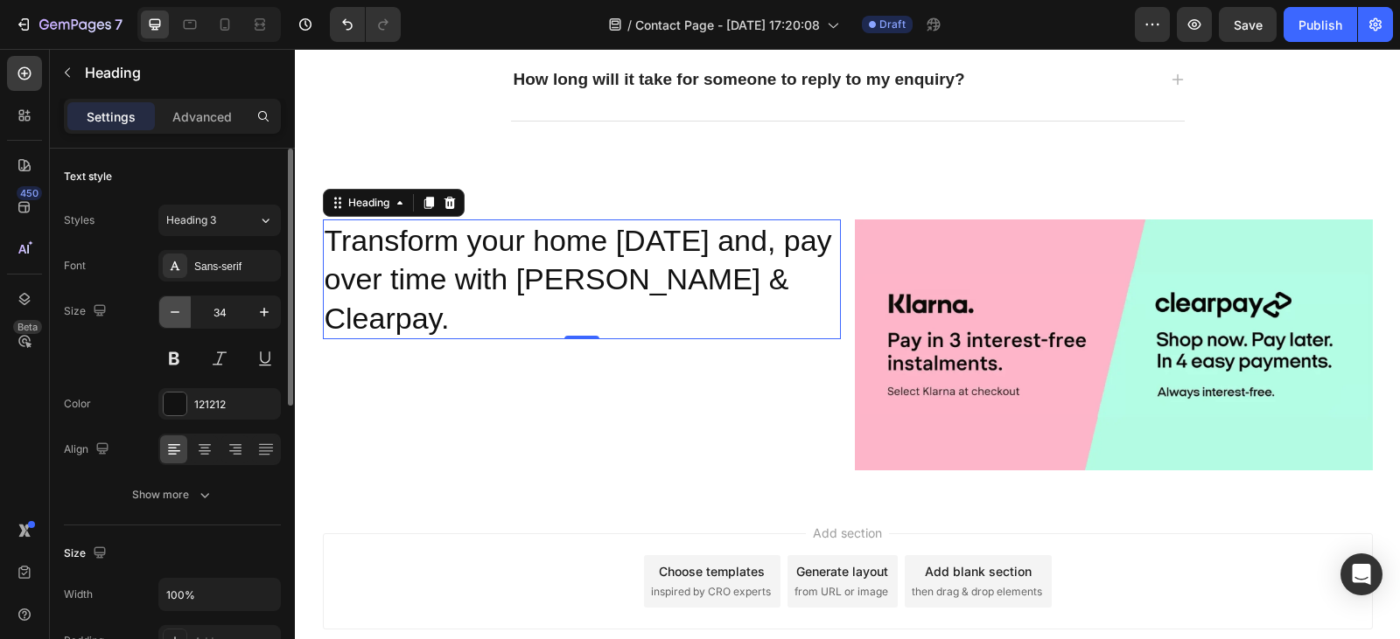
click at [177, 322] on button "button" at bounding box center [174, 312] width 31 height 31
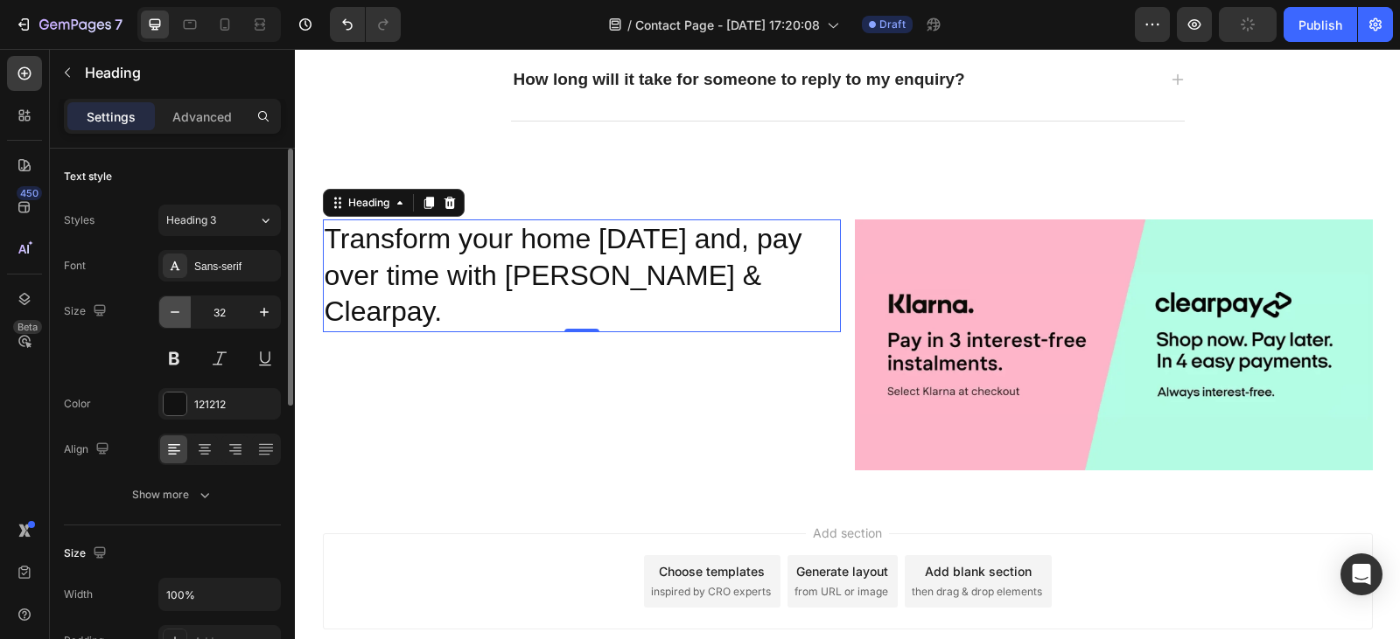
click at [177, 322] on button "button" at bounding box center [174, 312] width 31 height 31
type input "31"
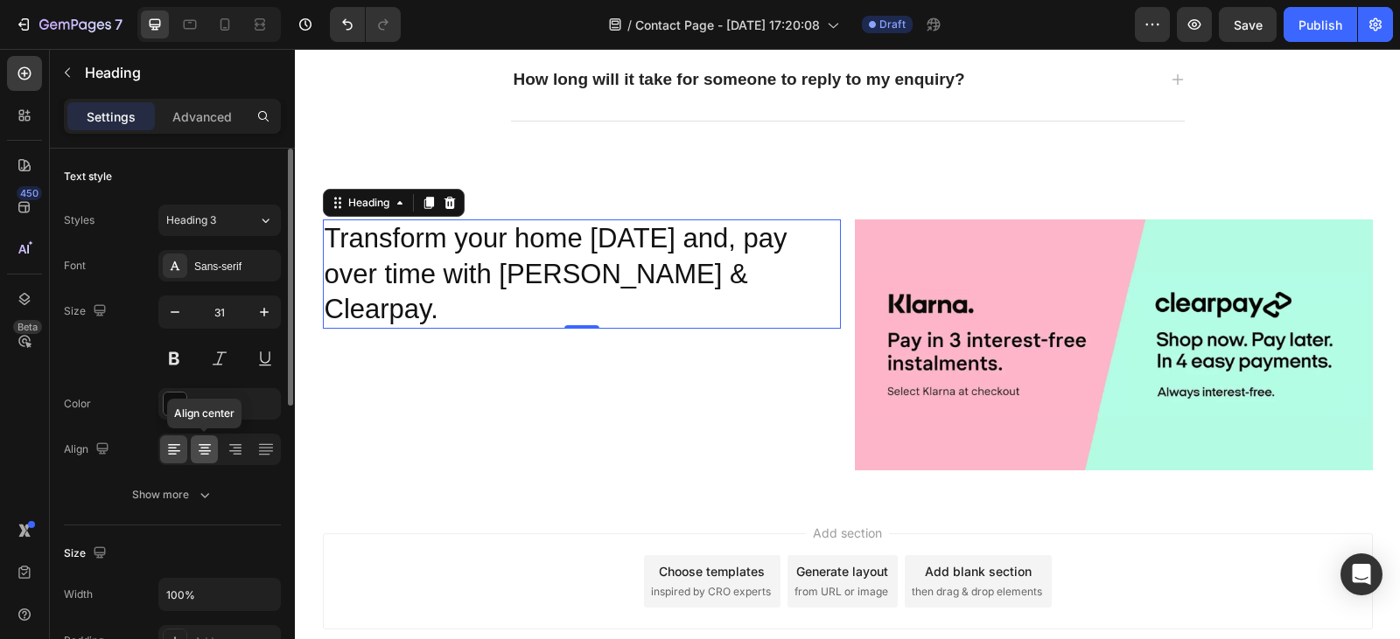
click at [204, 450] on icon at bounding box center [204, 449] width 17 height 17
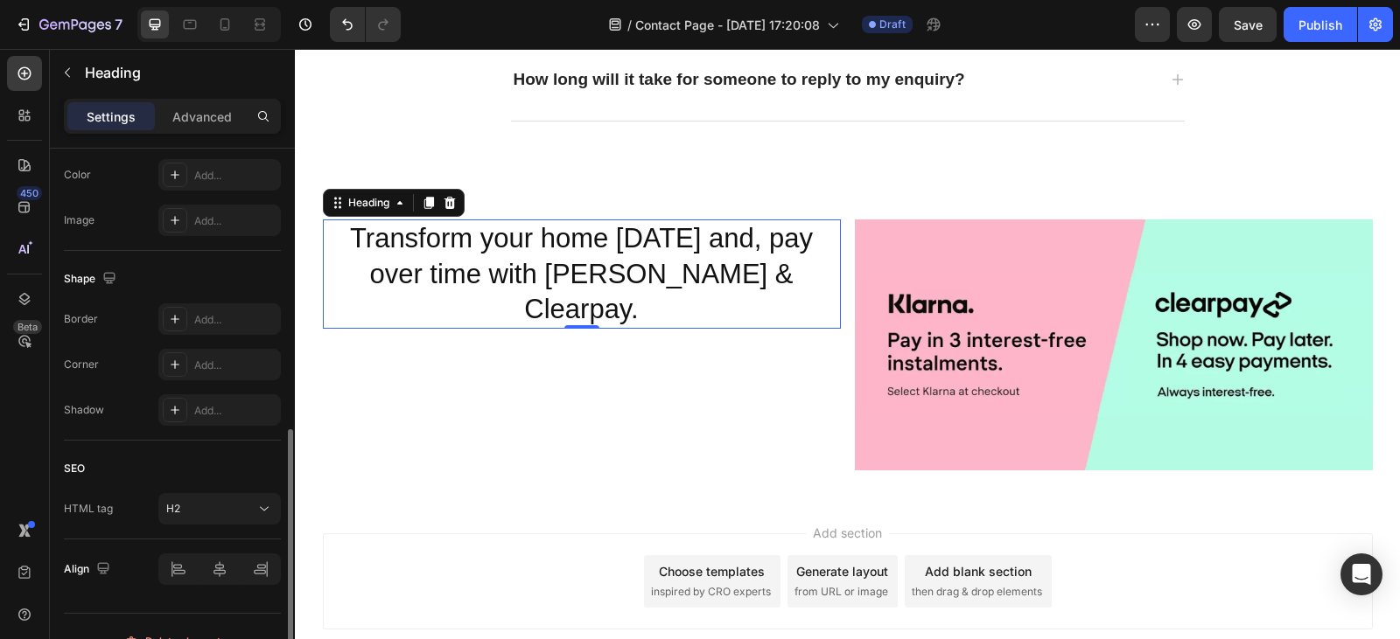
scroll to position [595, 0]
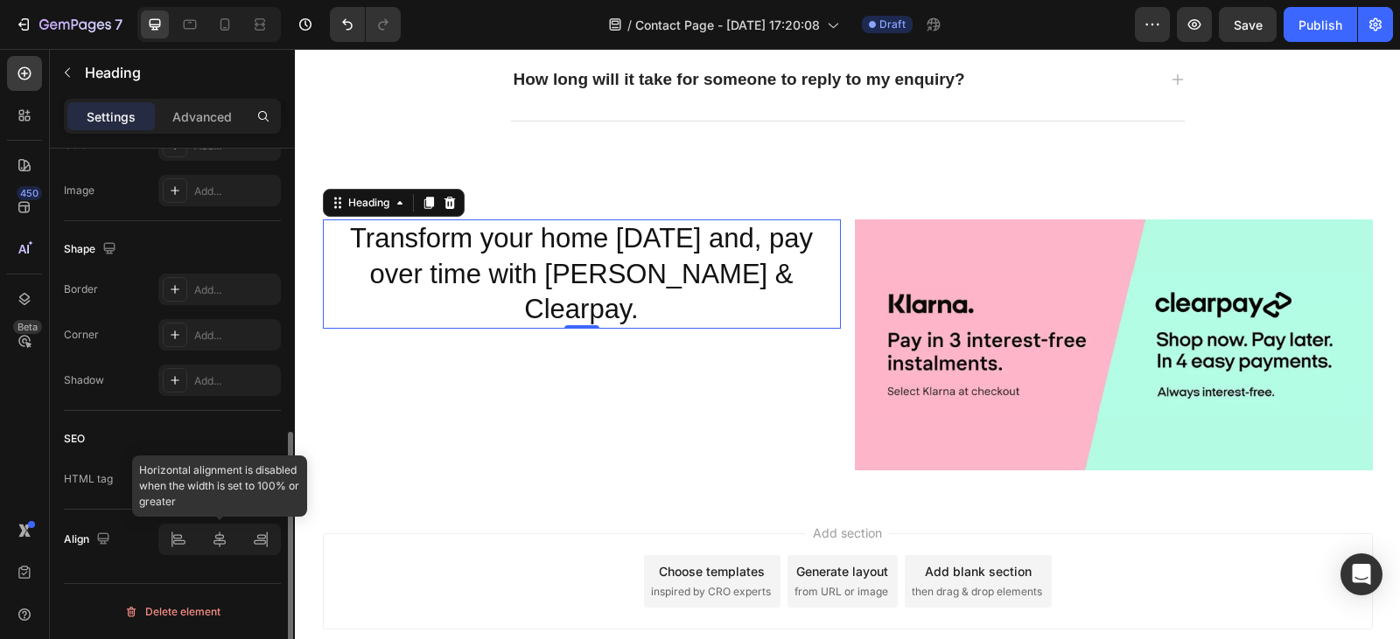
click at [221, 534] on div at bounding box center [219, 539] width 122 height 31
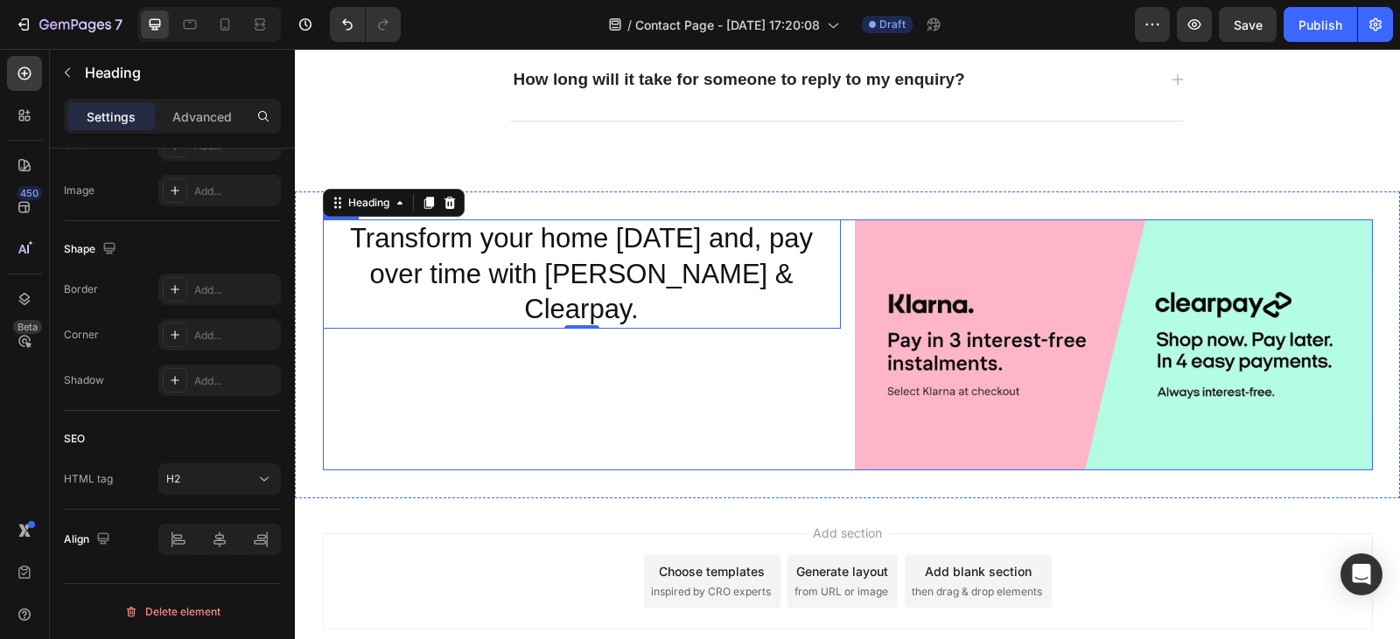
click at [515, 356] on div "Transform your home [DATE] and, pay over time with [PERSON_NAME] & Clearpay. He…" at bounding box center [582, 345] width 518 height 250
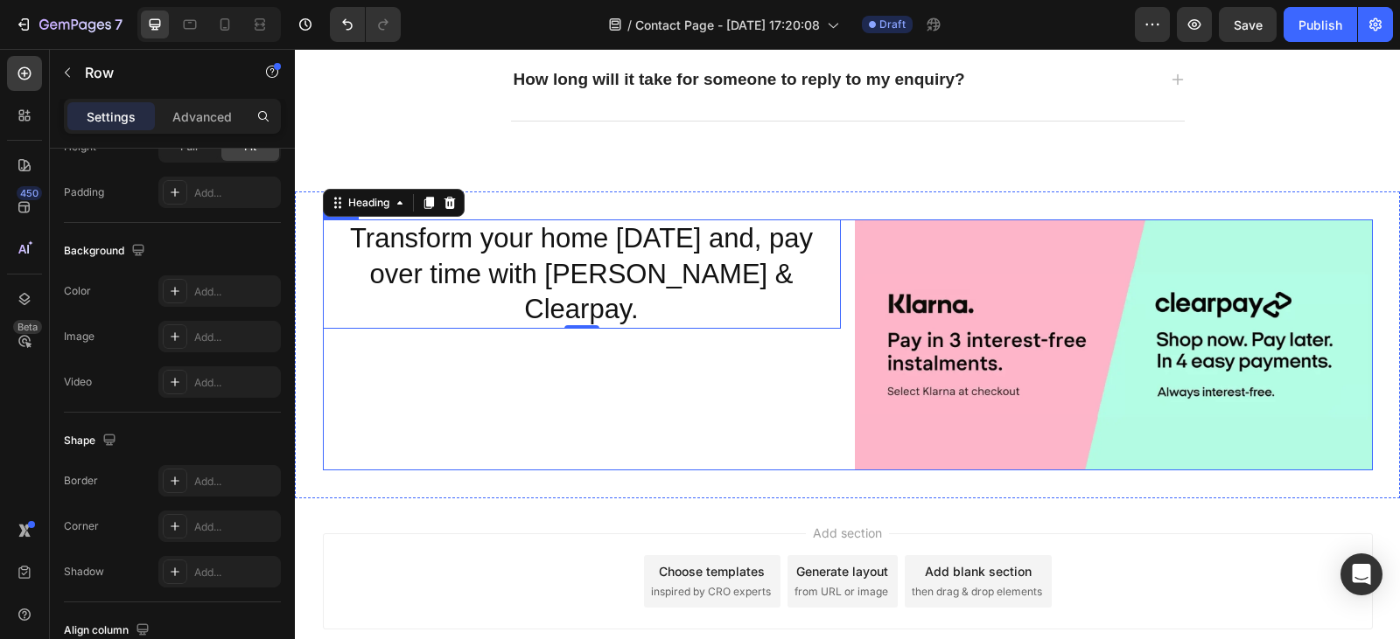
scroll to position [0, 0]
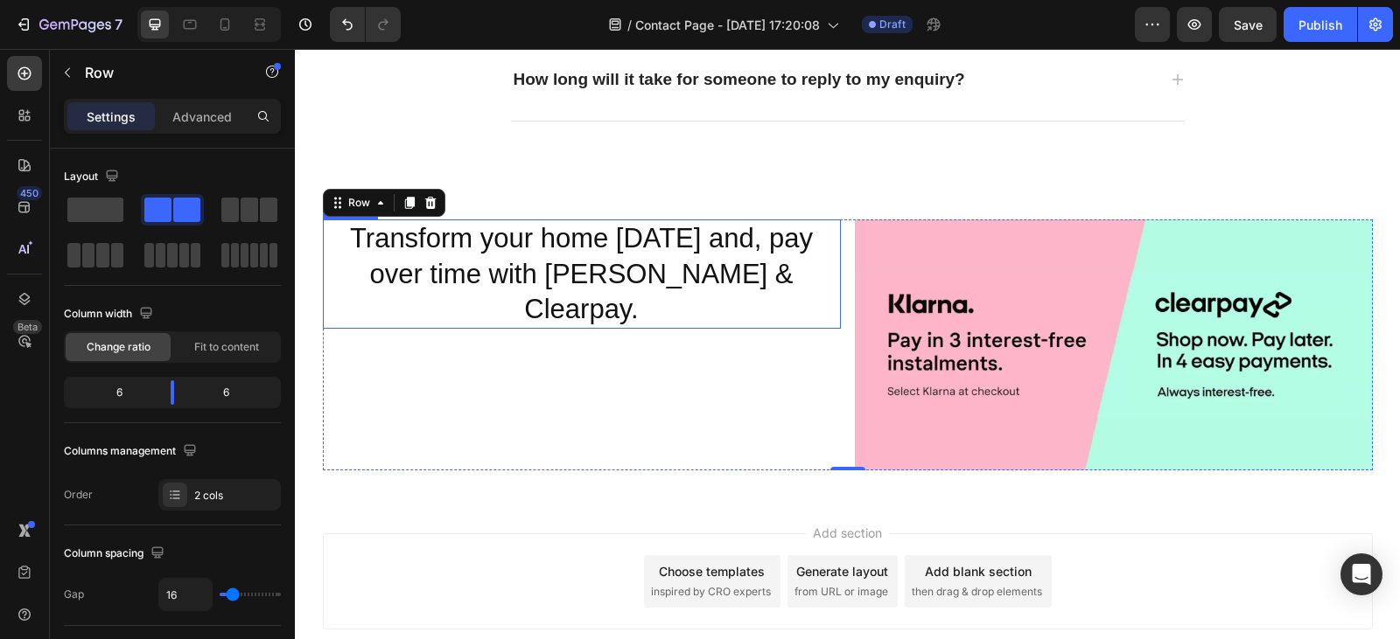
click at [359, 271] on p "Transform your home [DATE] and, pay over time with [PERSON_NAME] & Clearpay." at bounding box center [582, 274] width 514 height 106
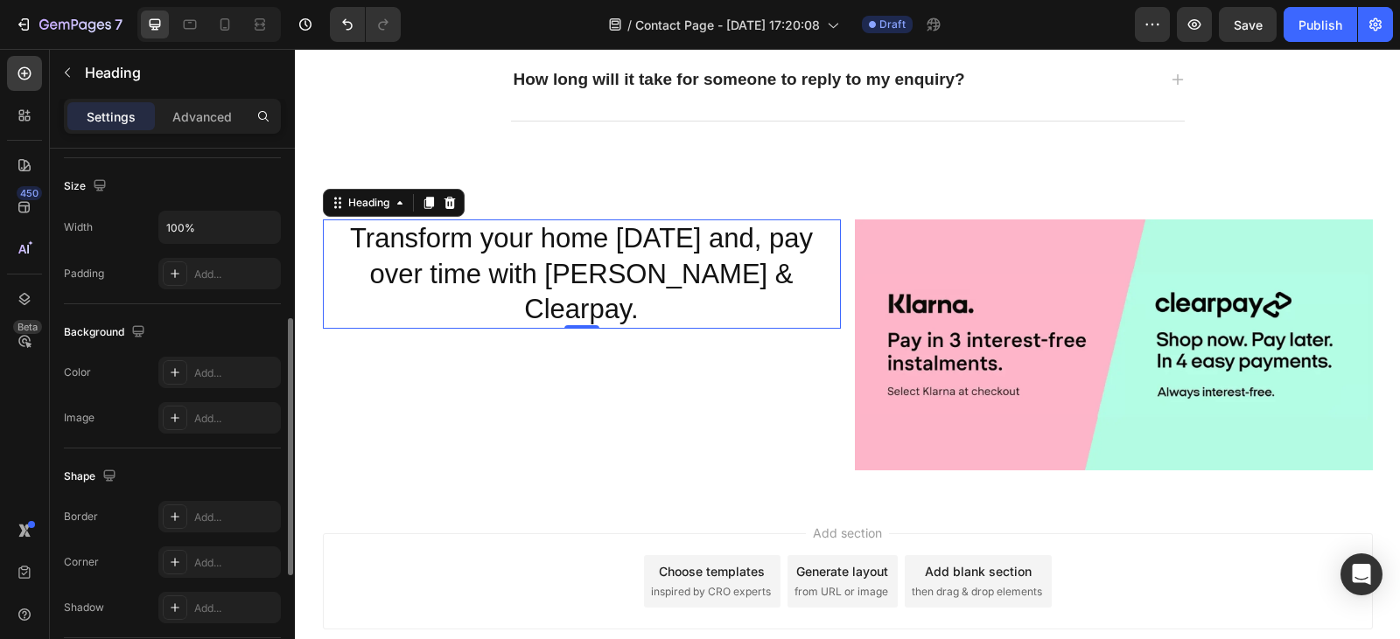
scroll to position [364, 0]
click at [217, 268] on div "Add..." at bounding box center [219, 277] width 122 height 31
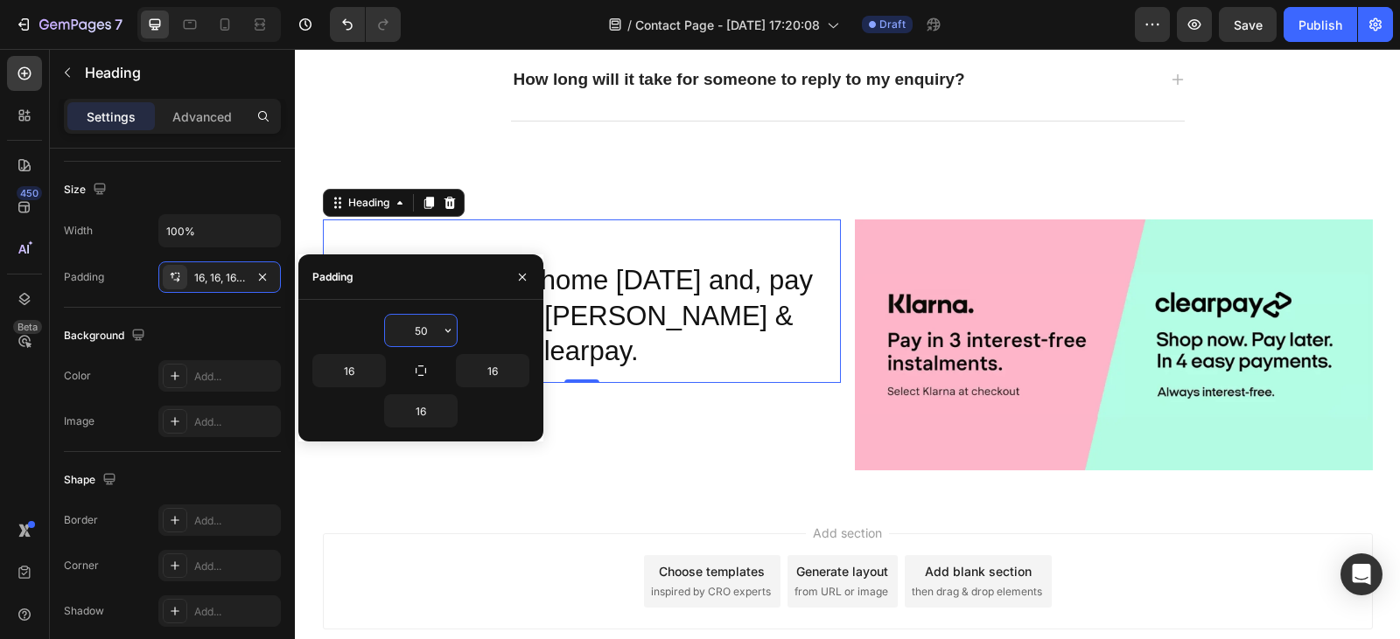
type input "5"
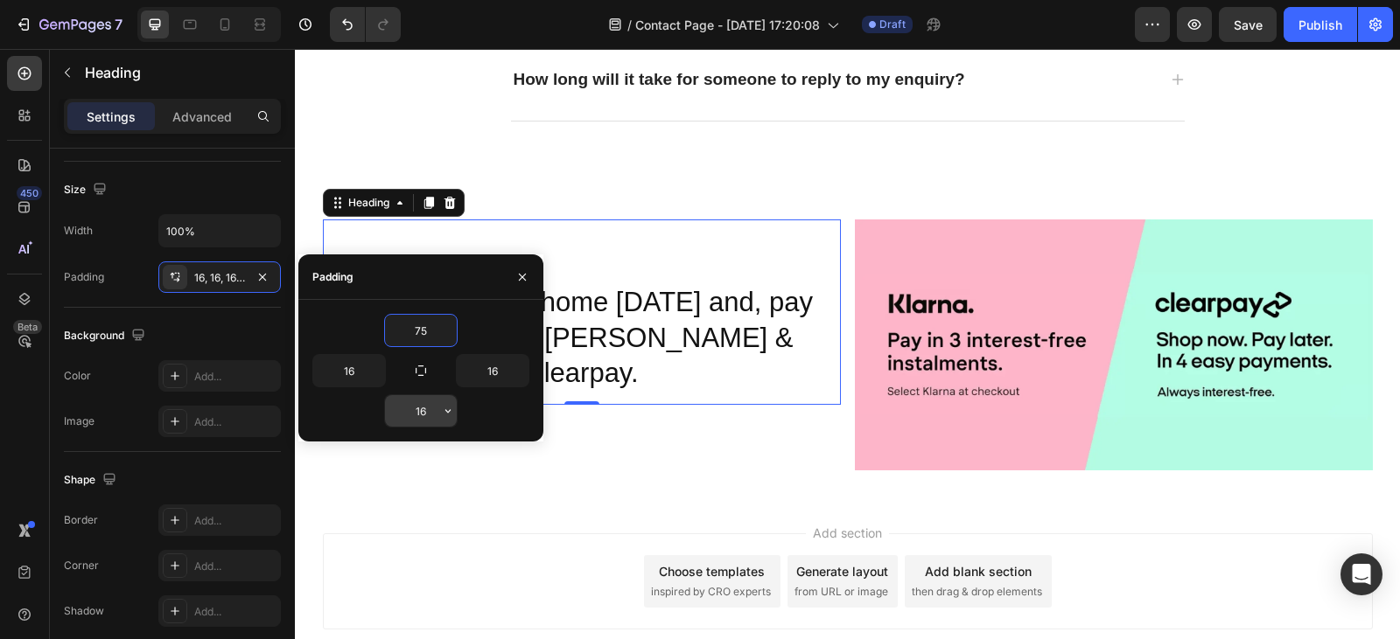
type input "75"
click at [433, 410] on input "16" at bounding box center [421, 410] width 72 height 31
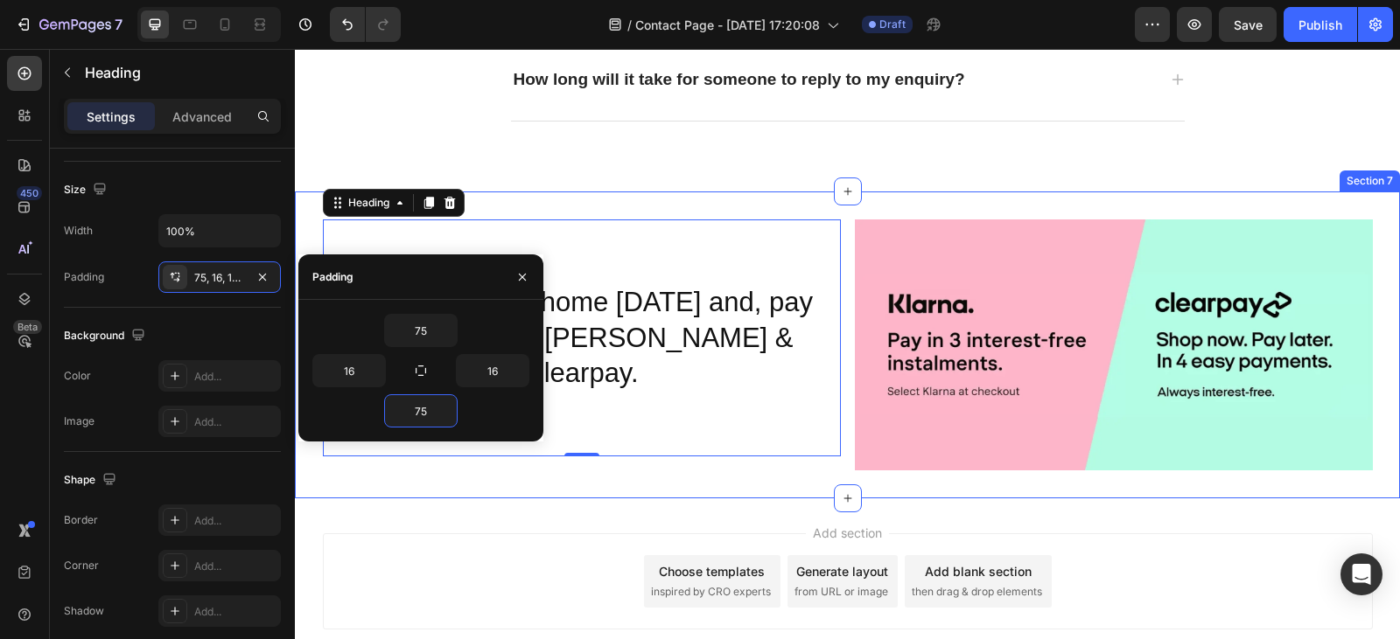
type input "7"
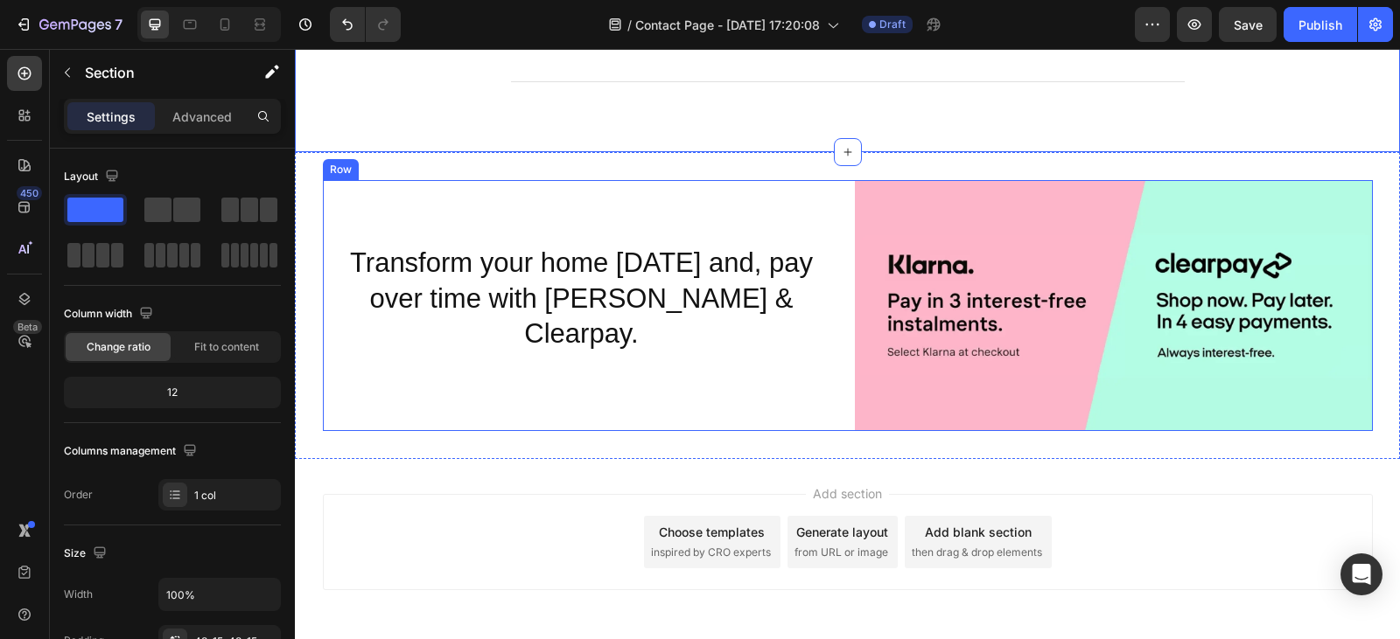
scroll to position [3245, 0]
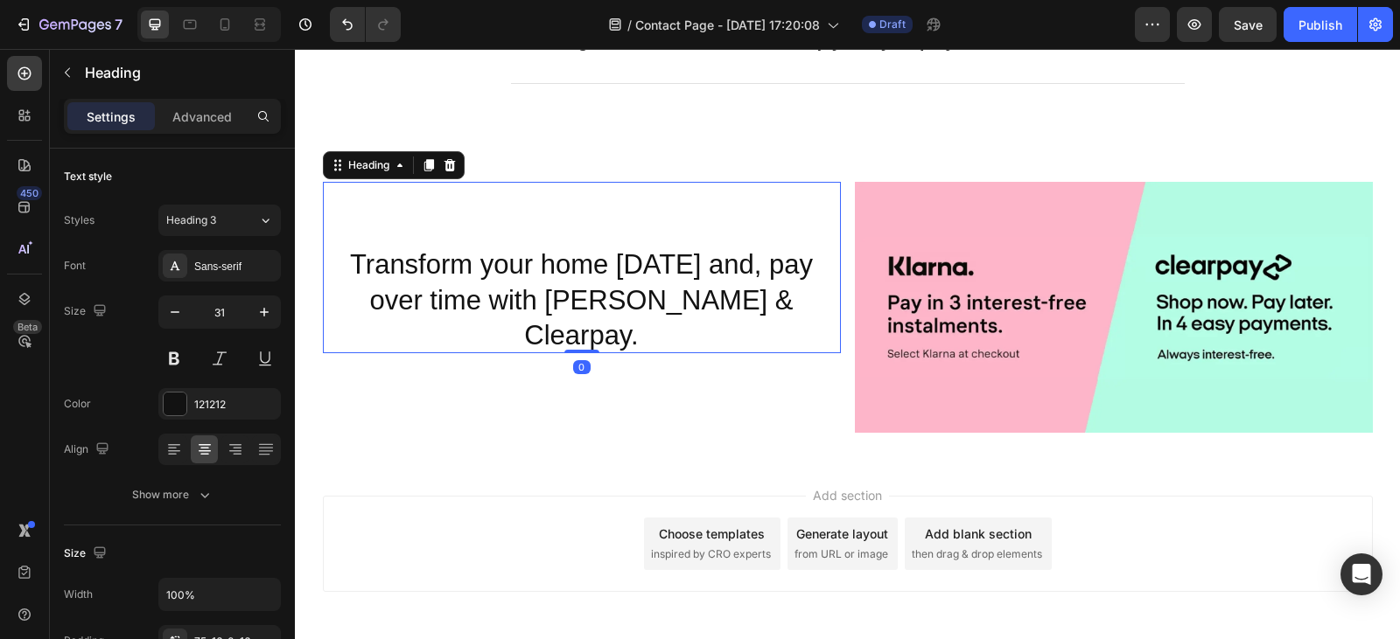
click at [785, 306] on p "Transform your home [DATE] and, pay over time with [PERSON_NAME] & Clearpay." at bounding box center [582, 301] width 490 height 106
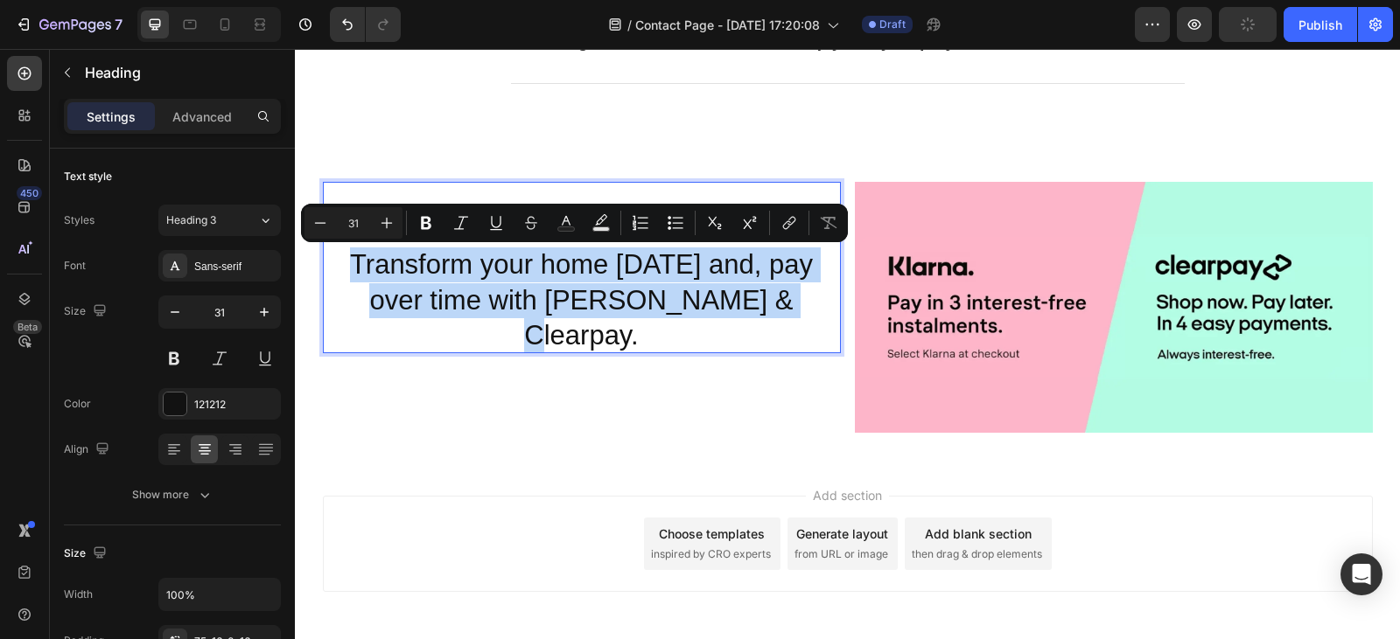
drag, startPoint x: 785, startPoint y: 306, endPoint x: 334, endPoint y: 273, distance: 451.7
click at [337, 273] on p "Transform your home [DATE] and, pay over time with [PERSON_NAME] & Clearpay." at bounding box center [582, 301] width 490 height 106
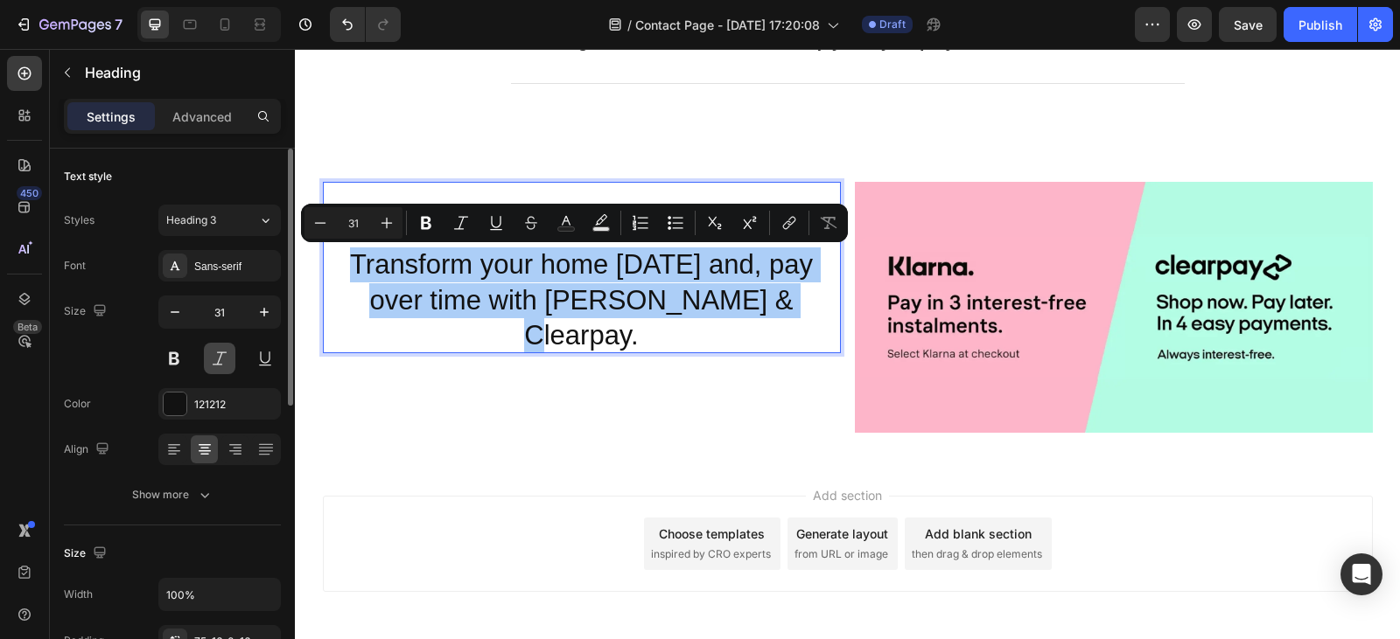
click at [213, 360] on button at bounding box center [219, 358] width 31 height 31
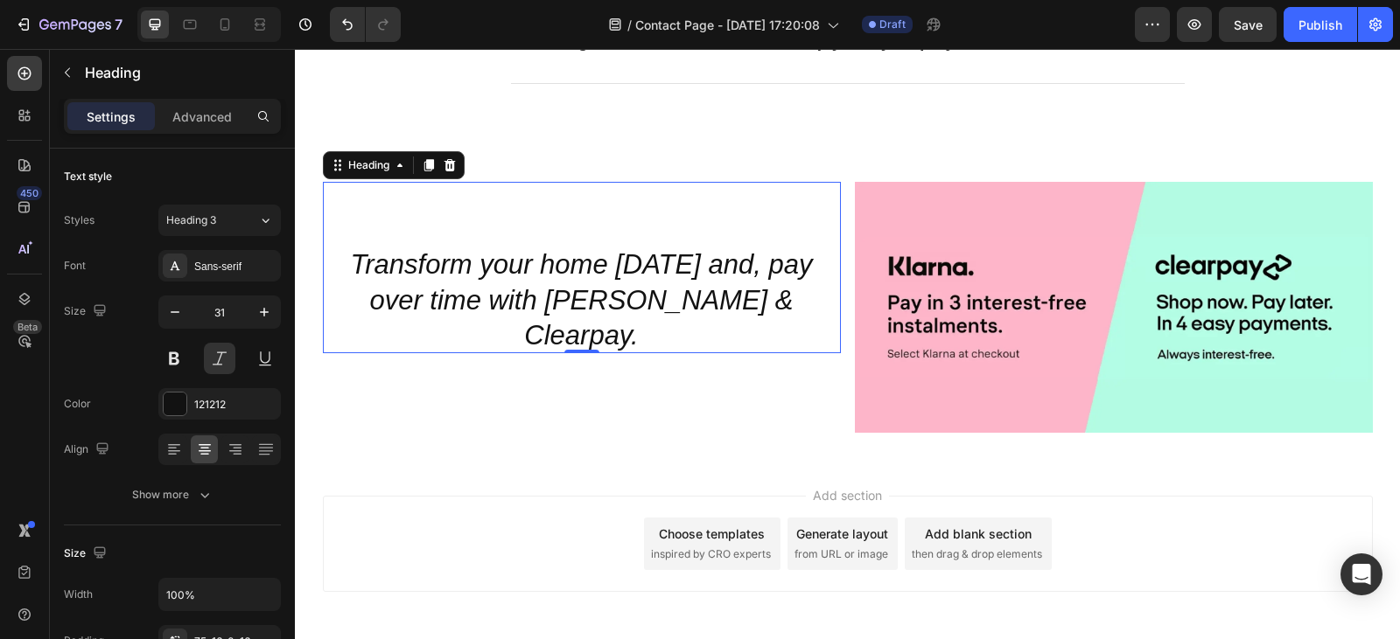
click at [517, 228] on h2 "Transform your home [DATE] and, pay over time with [PERSON_NAME] & Clearpay." at bounding box center [582, 267] width 518 height 171
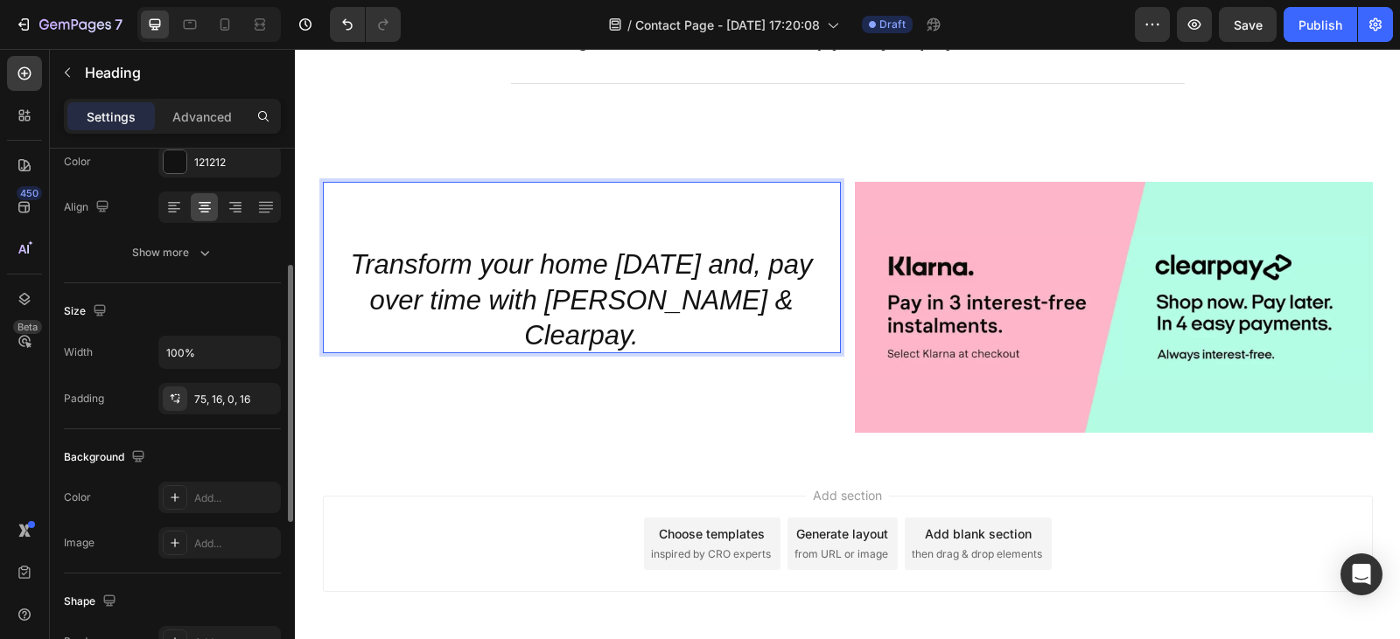
scroll to position [243, 0]
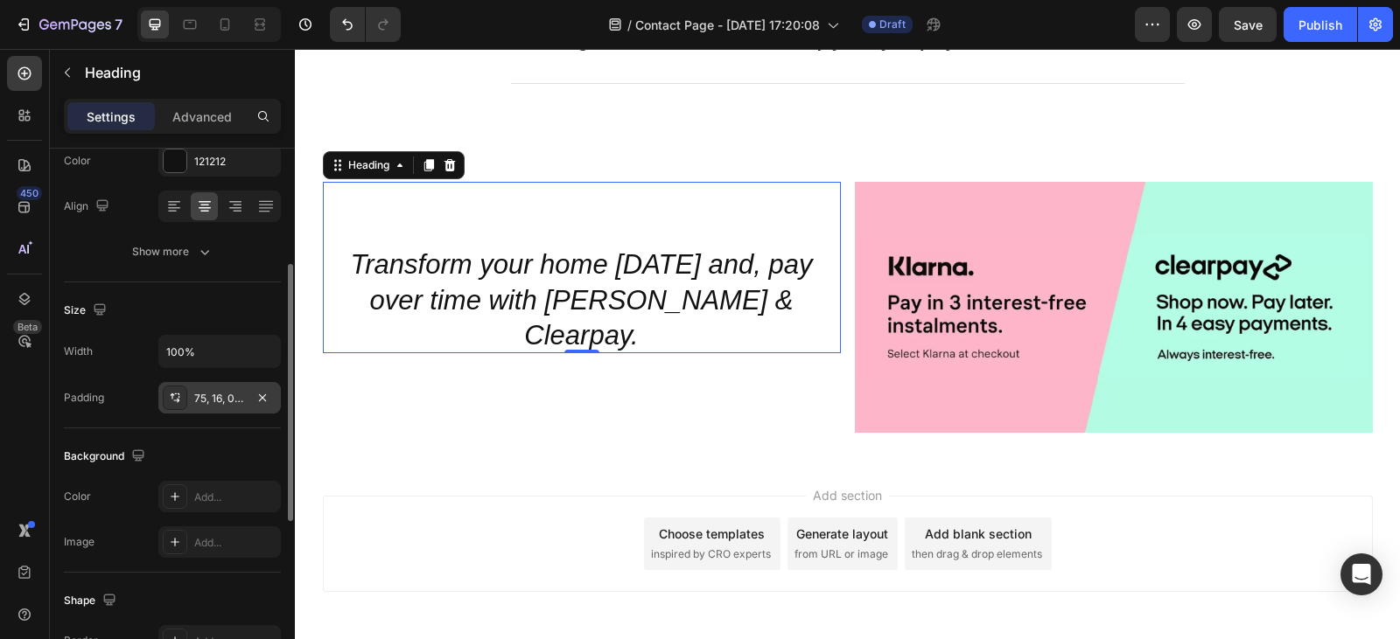
click at [222, 405] on div "75, 16, 0, 16" at bounding box center [219, 399] width 51 height 16
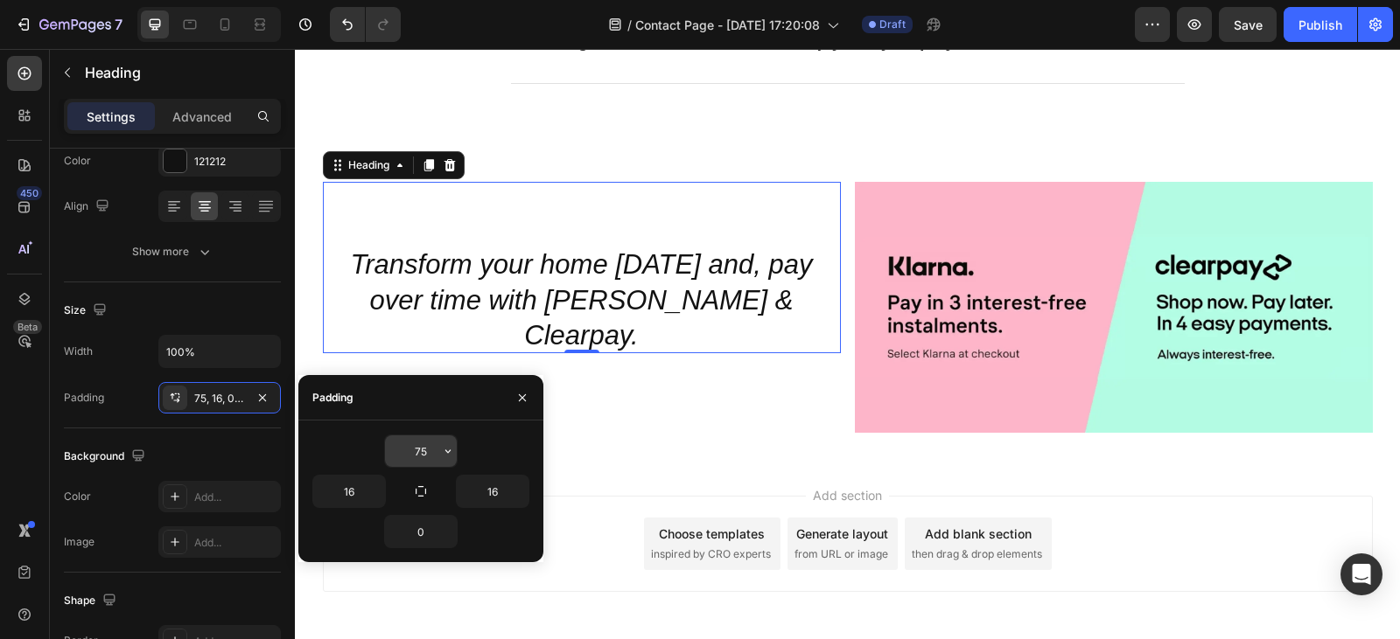
click at [431, 453] on input "75" at bounding box center [421, 451] width 72 height 31
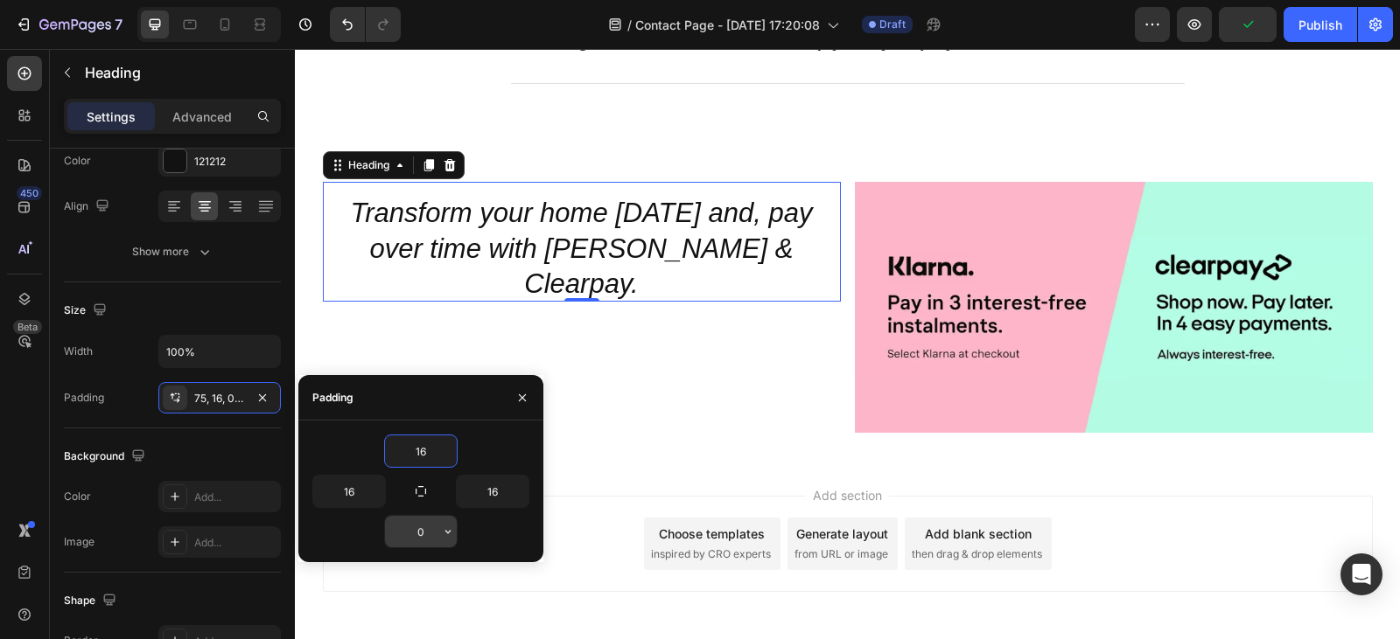
type input "16"
click at [426, 534] on input "0" at bounding box center [421, 531] width 72 height 31
type input "16"
click at [492, 444] on div "16" at bounding box center [420, 451] width 217 height 33
click at [209, 110] on p "Advanced" at bounding box center [201, 117] width 59 height 18
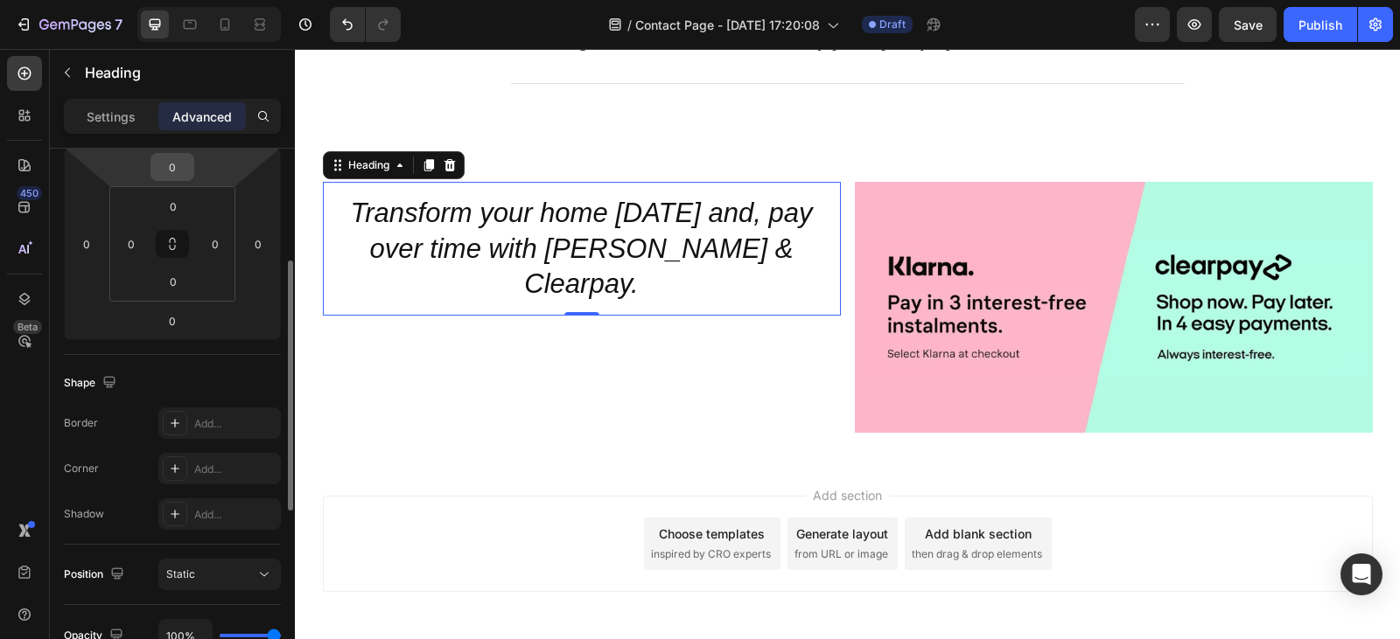
click at [182, 171] on input "0" at bounding box center [172, 167] width 35 height 26
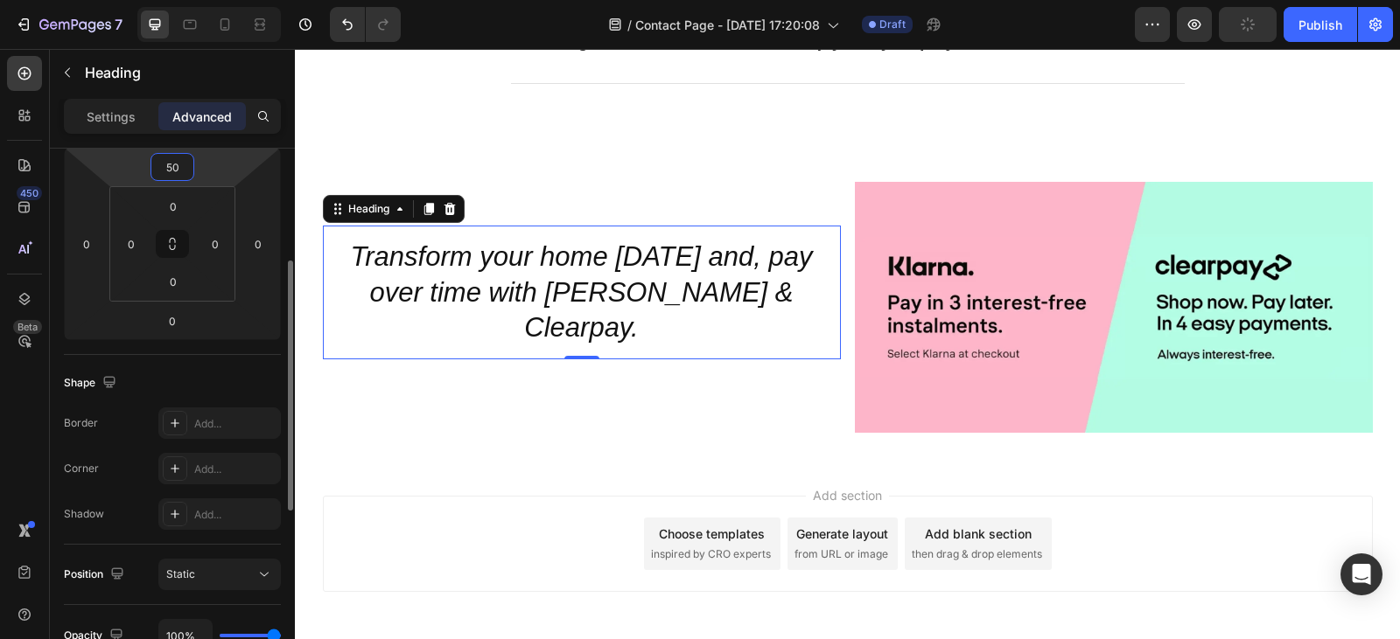
type input "5"
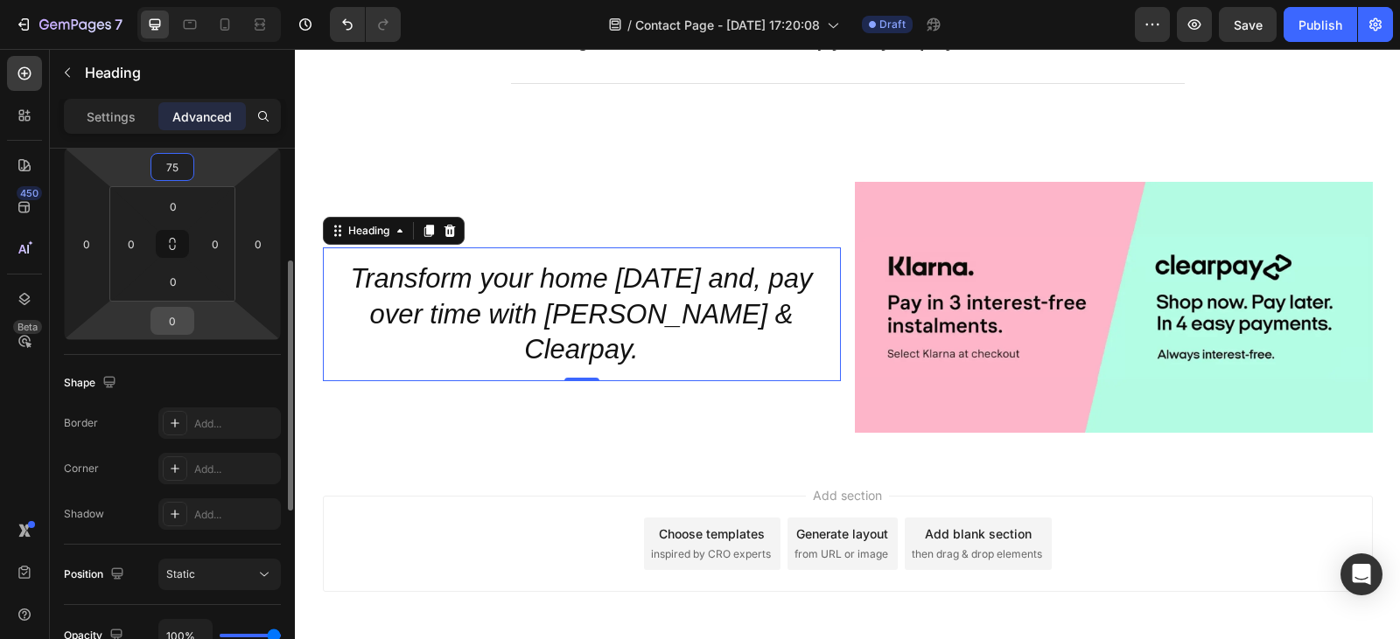
type input "75"
click at [185, 326] on input "0" at bounding box center [172, 321] width 35 height 26
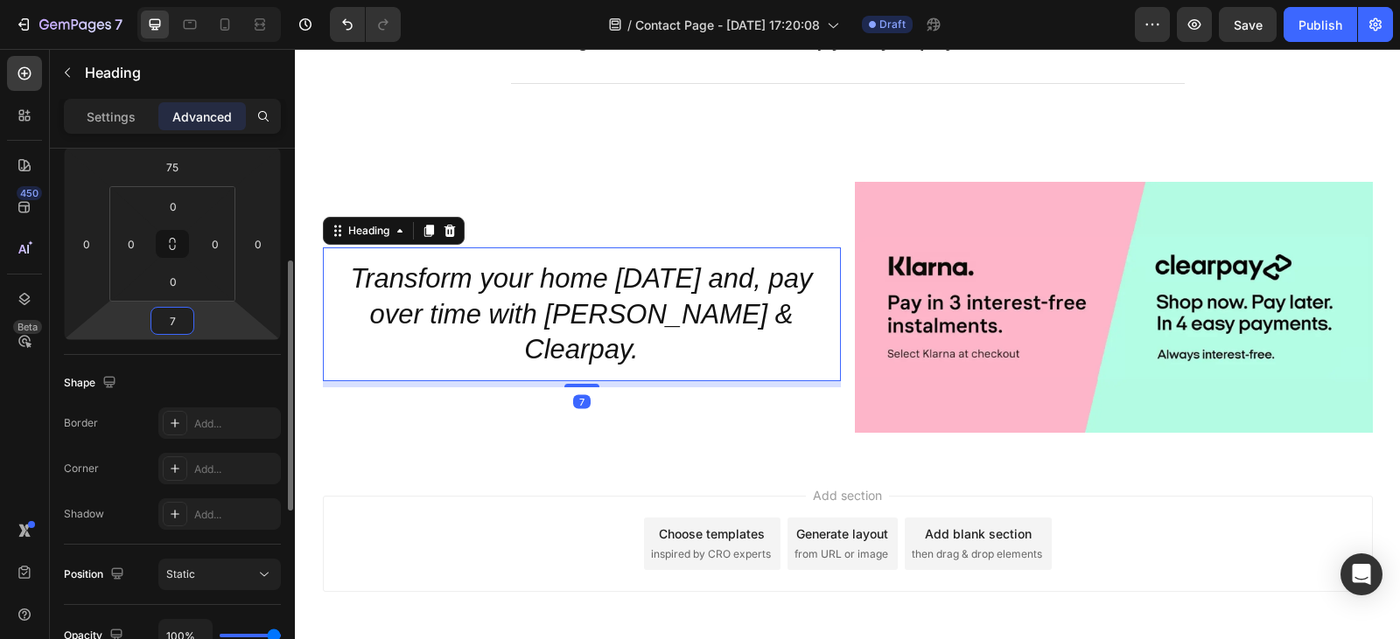
type input "75"
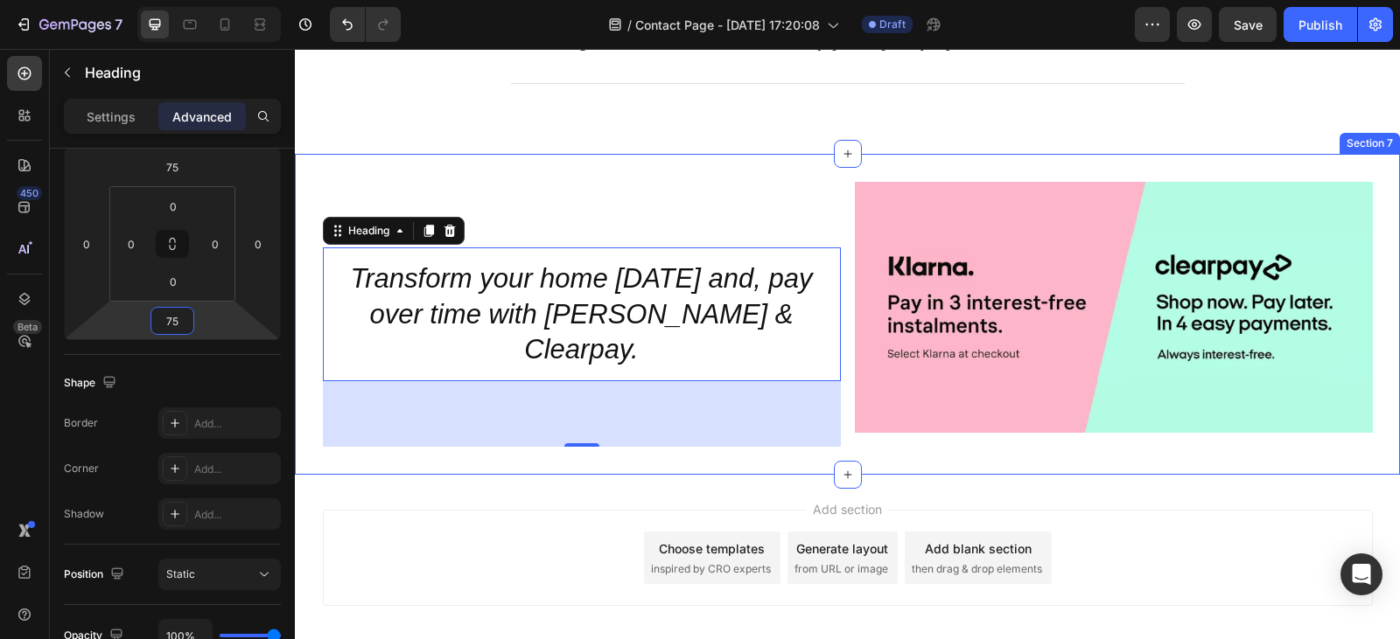
click at [415, 475] on div "Add section Choose templates inspired by CRO experts Generate layout from URL o…" at bounding box center [847, 582] width 1105 height 215
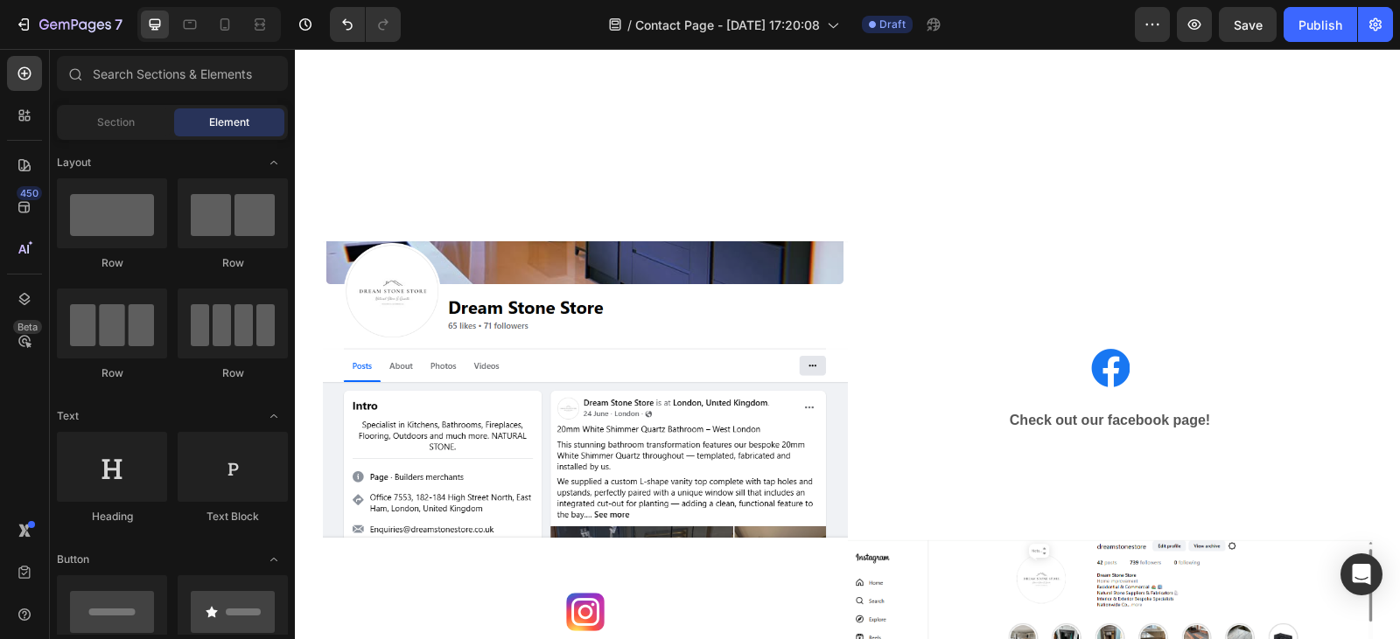
scroll to position [1626, 0]
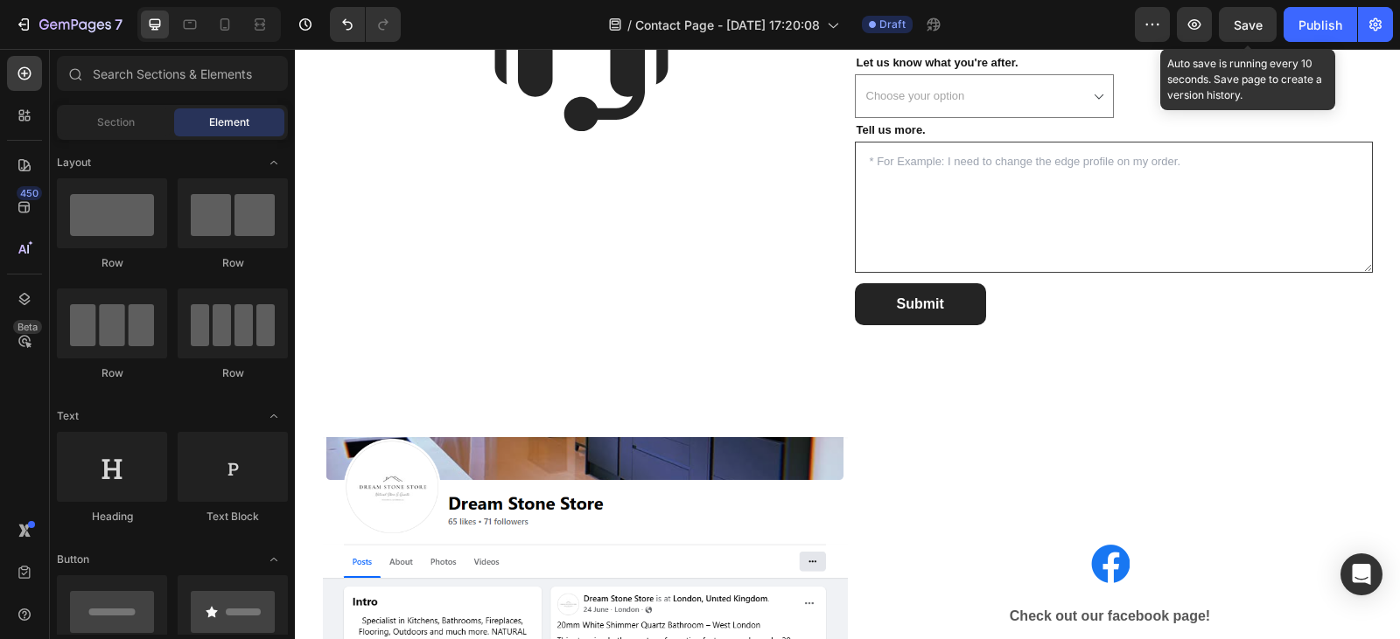
click at [1260, 22] on span "Save" at bounding box center [1247, 24] width 29 height 15
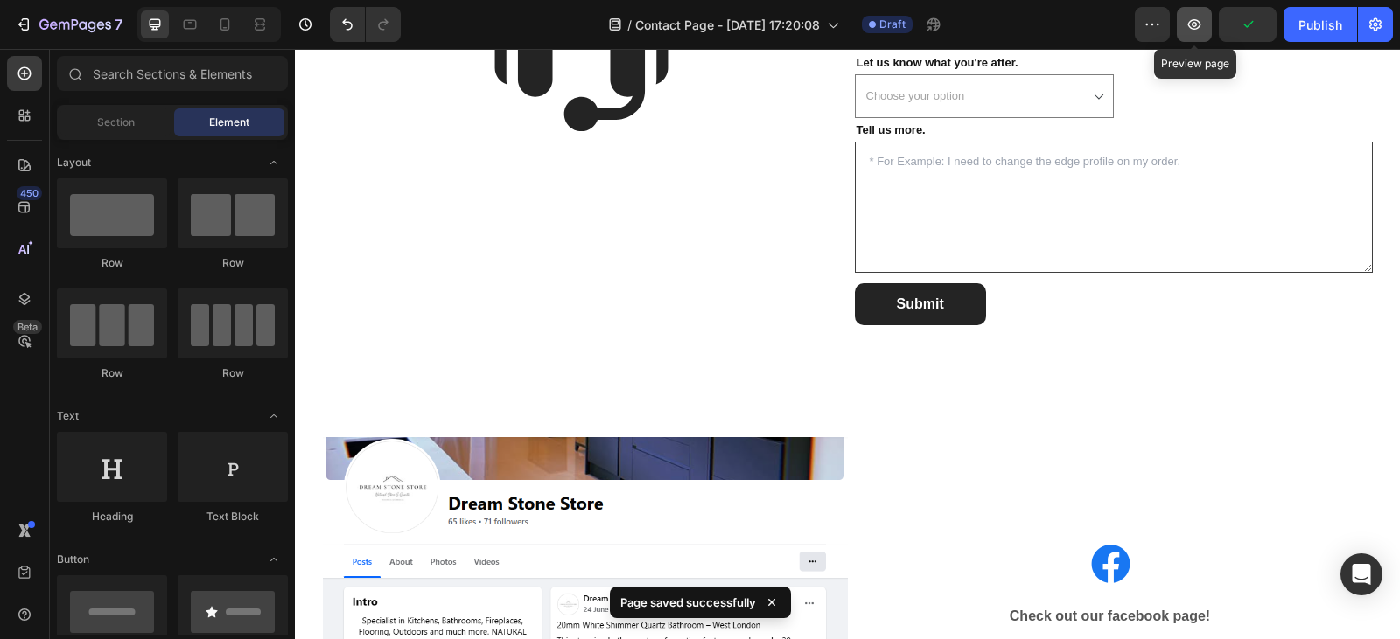
click at [1200, 23] on icon "button" at bounding box center [1194, 24] width 13 height 10
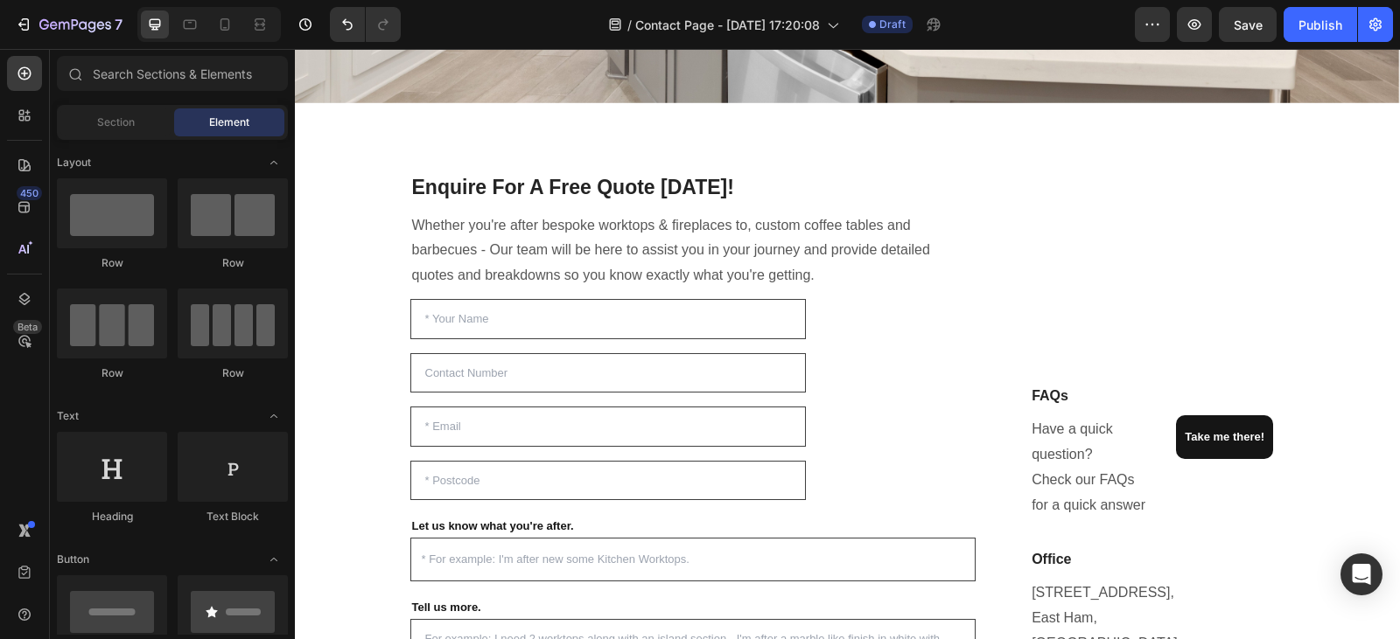
scroll to position [0, 0]
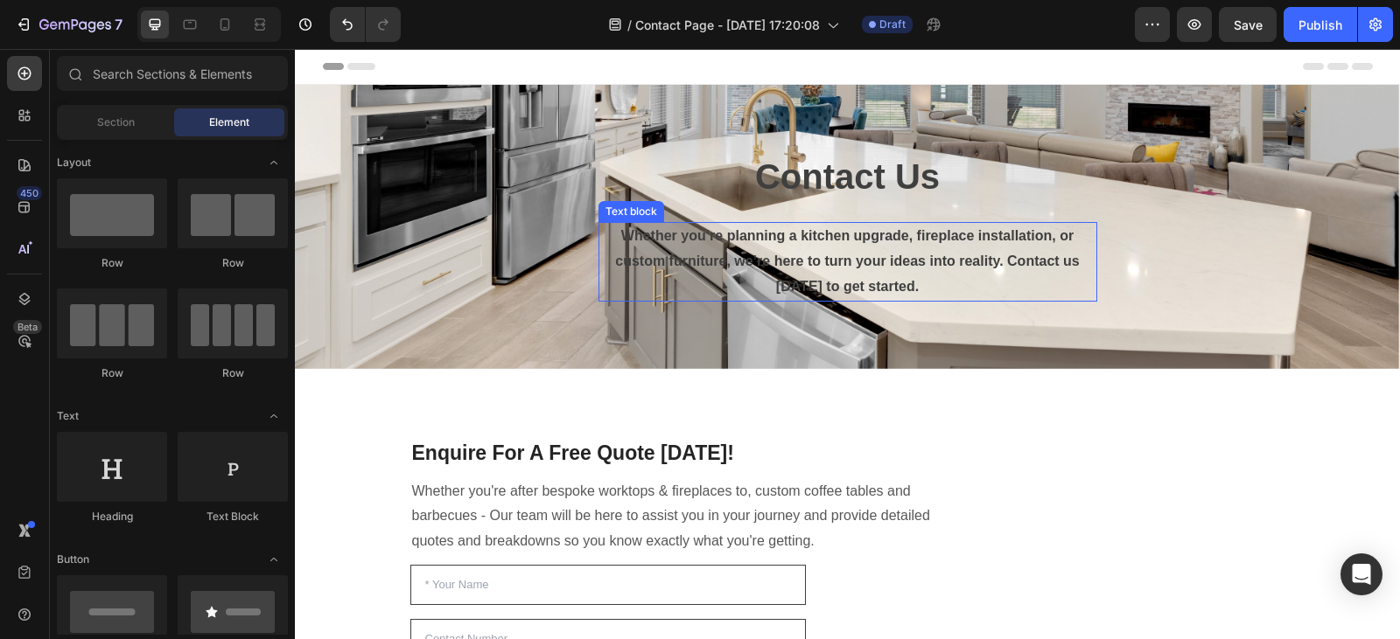
click at [914, 284] on p "Whether you’re planning a kitchen upgrade, fireplace installation, or custom fu…" at bounding box center [847, 261] width 495 height 75
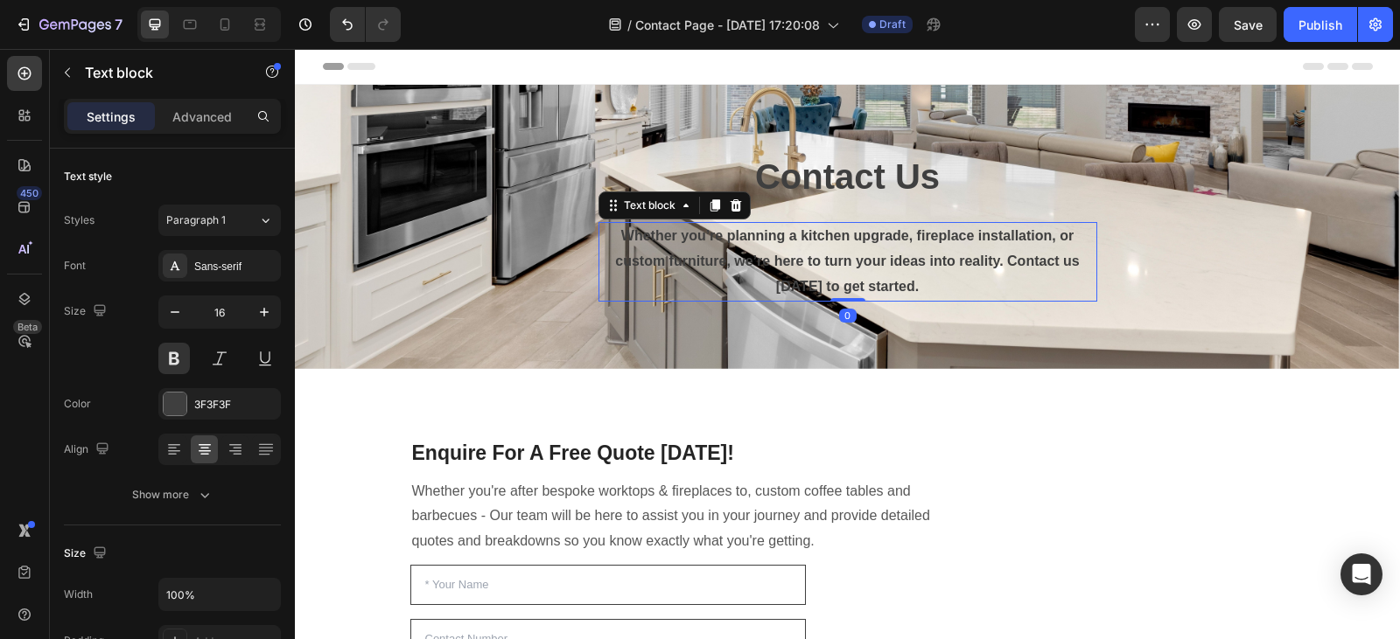
click at [914, 284] on p "Whether you’re planning a kitchen upgrade, fireplace installation, or custom fu…" at bounding box center [847, 261] width 495 height 75
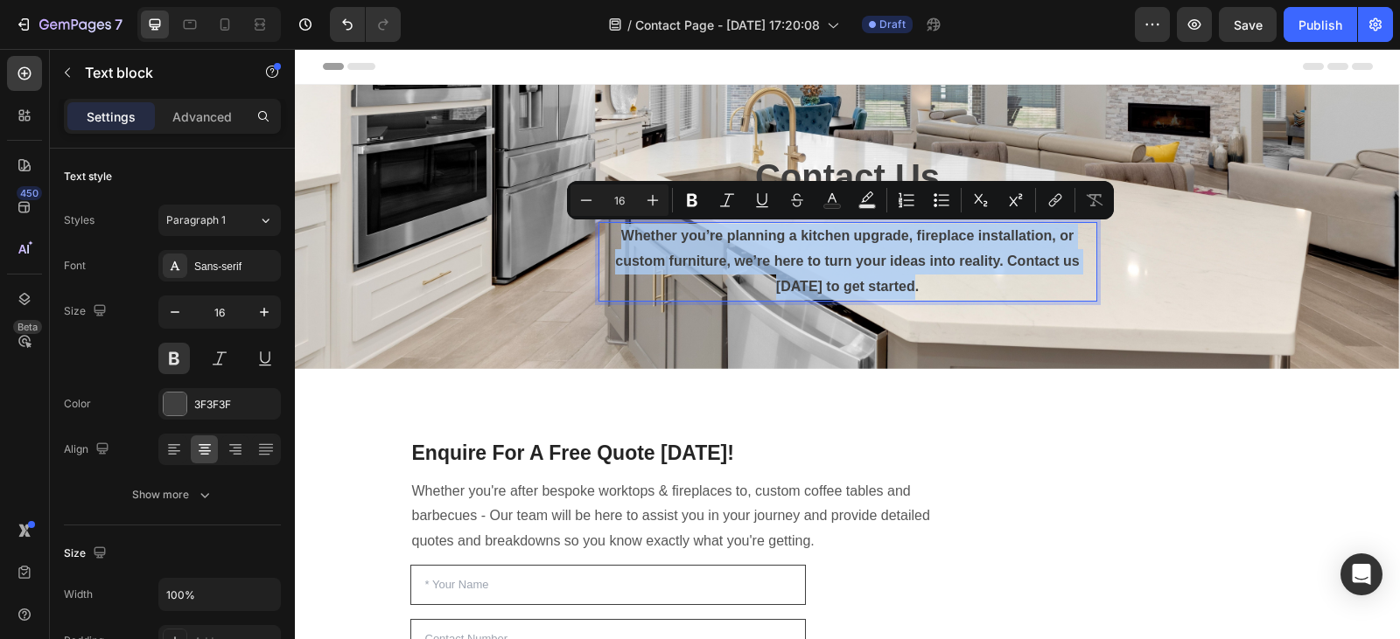
drag, startPoint x: 914, startPoint y: 284, endPoint x: 592, endPoint y: 241, distance: 324.9
click at [598, 241] on div "Whether you’re planning a kitchen upgrade, fireplace installation, or custom fu…" at bounding box center [847, 261] width 499 height 79
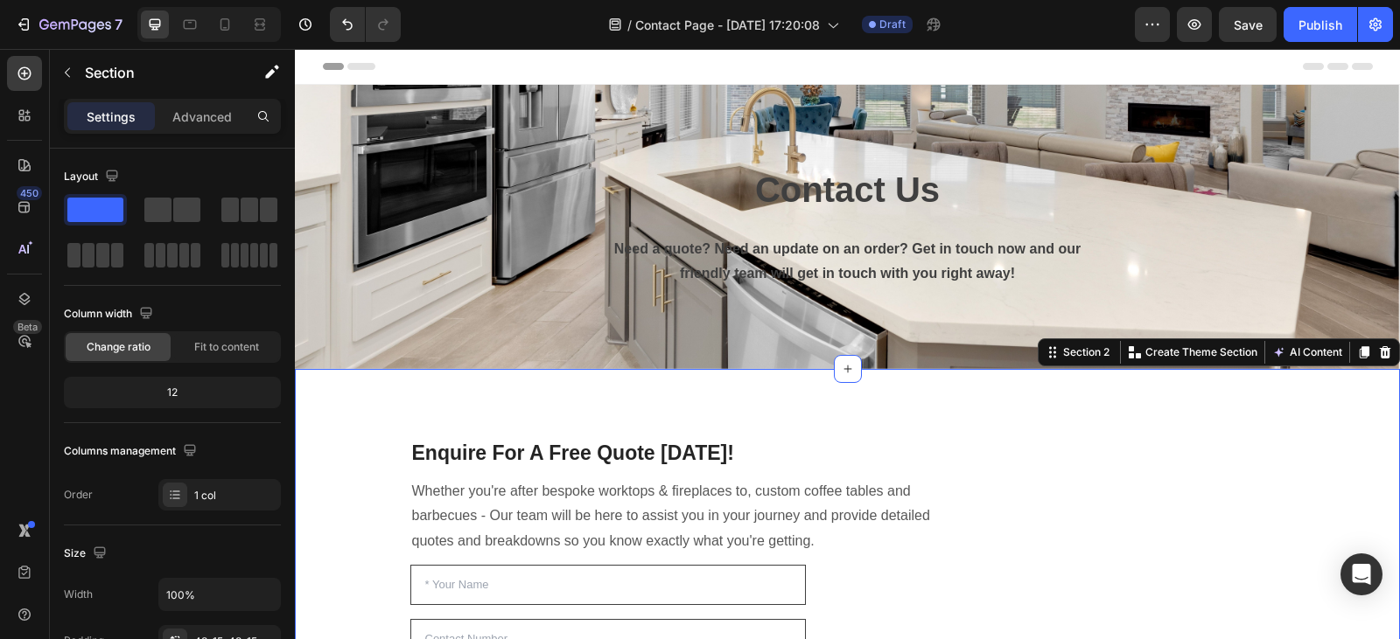
click at [879, 266] on p "Need a quote? Need an update on an order? Get in touch now and our friendly tea…" at bounding box center [847, 262] width 495 height 51
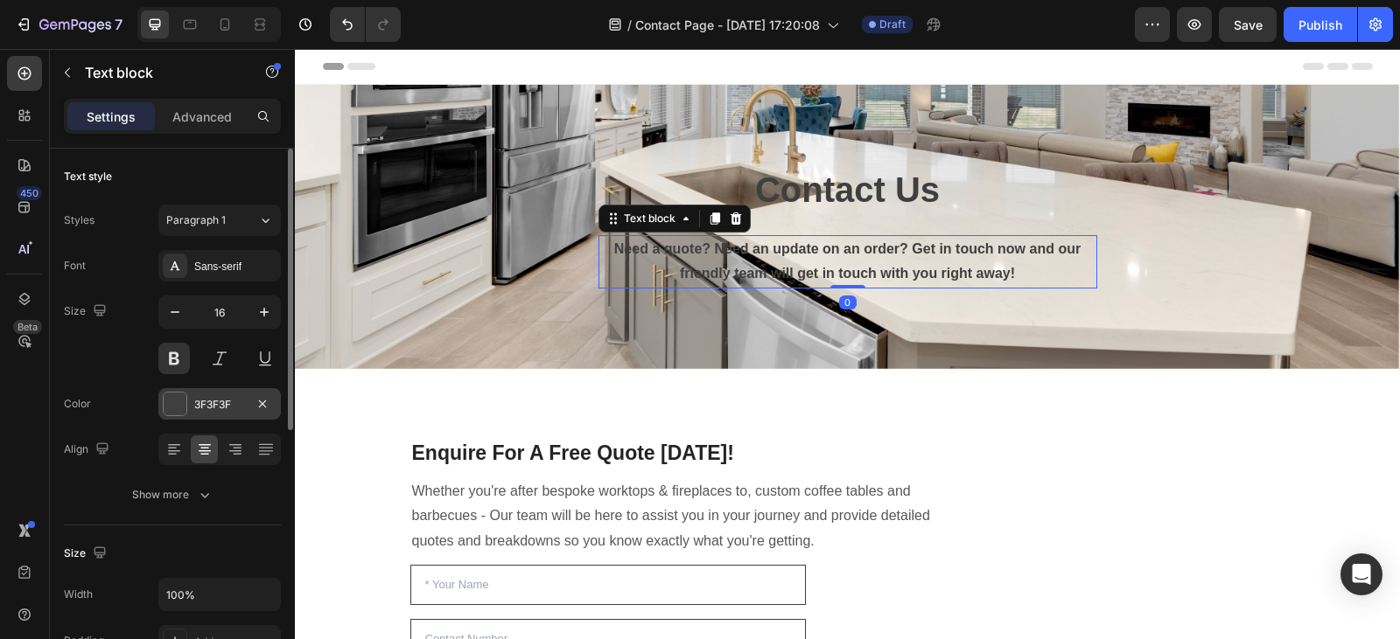
click at [185, 404] on div at bounding box center [175, 404] width 23 height 23
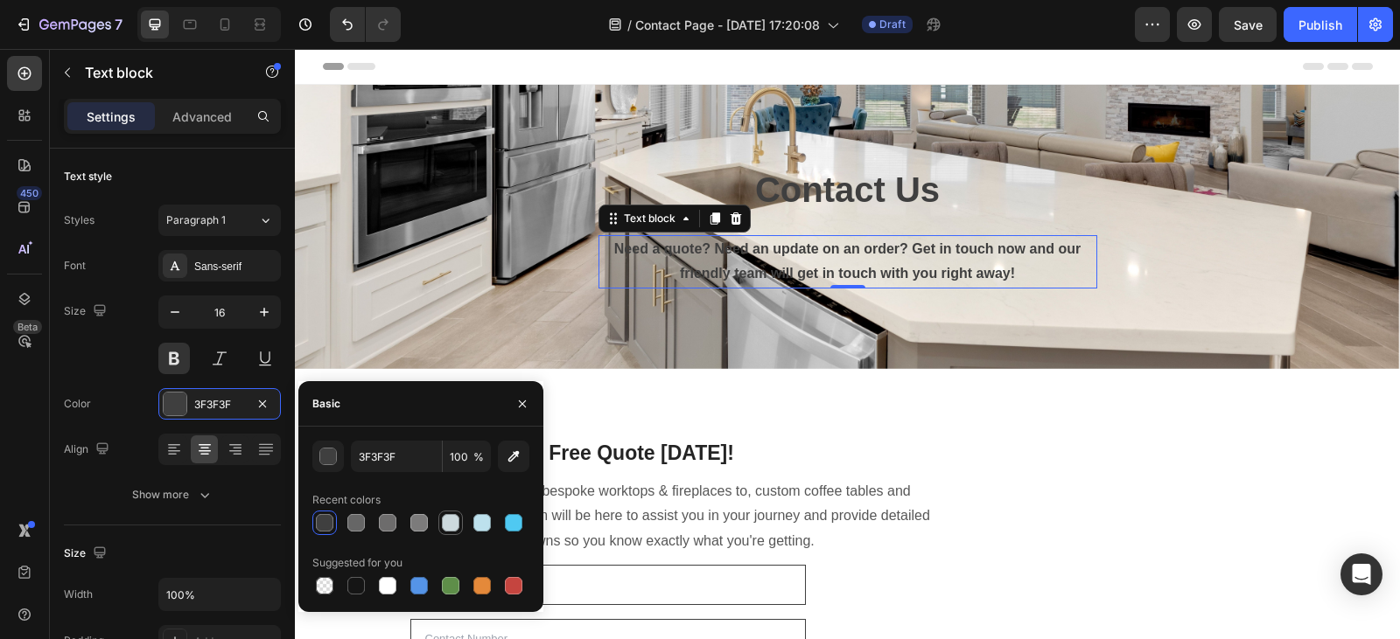
click at [453, 524] on div at bounding box center [450, 522] width 17 height 17
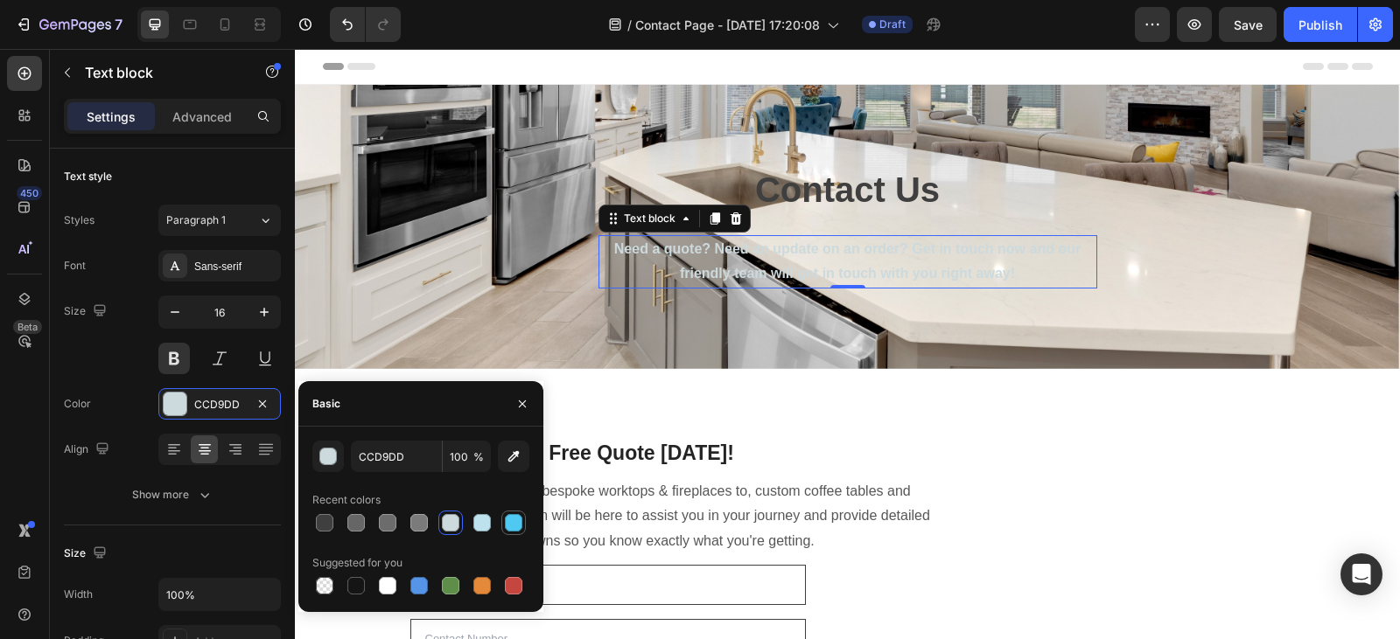
click at [512, 527] on div at bounding box center [513, 522] width 17 height 17
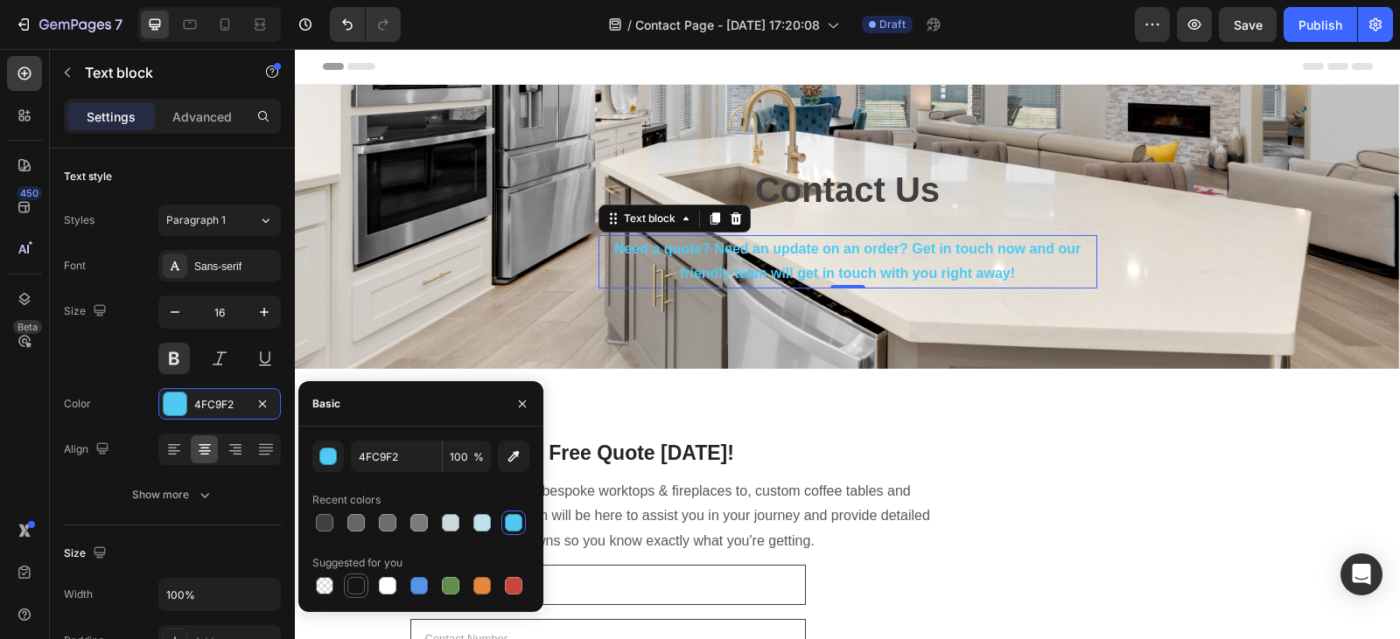
click at [348, 584] on div at bounding box center [355, 585] width 17 height 17
type input "151515"
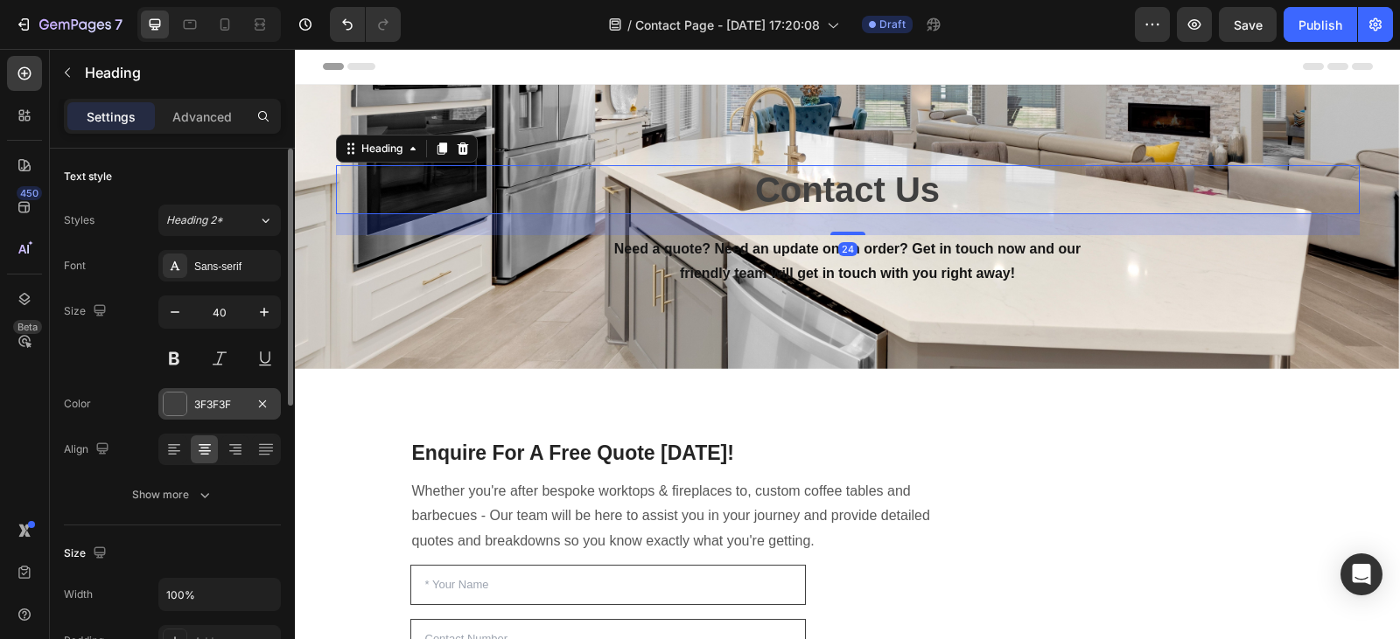
click at [204, 399] on div "3F3F3F" at bounding box center [219, 405] width 51 height 16
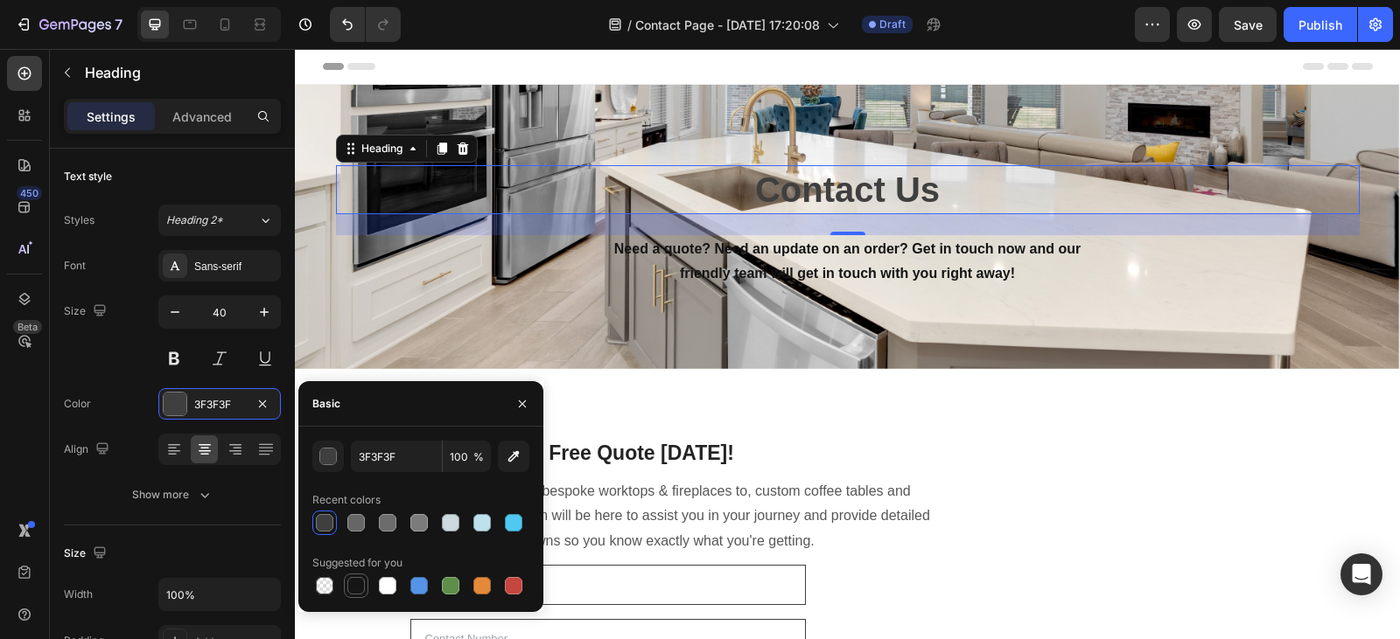
click at [361, 589] on div at bounding box center [355, 585] width 17 height 17
type input "151515"
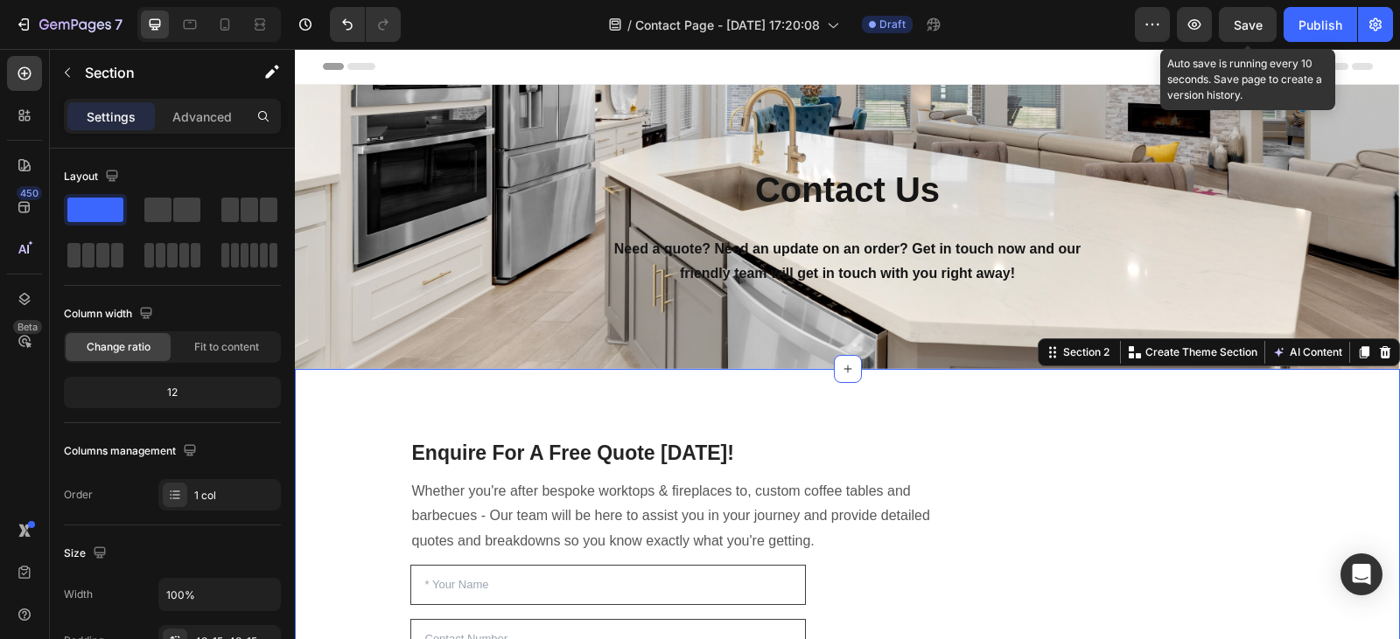
click at [1261, 31] on span "Save" at bounding box center [1247, 24] width 29 height 15
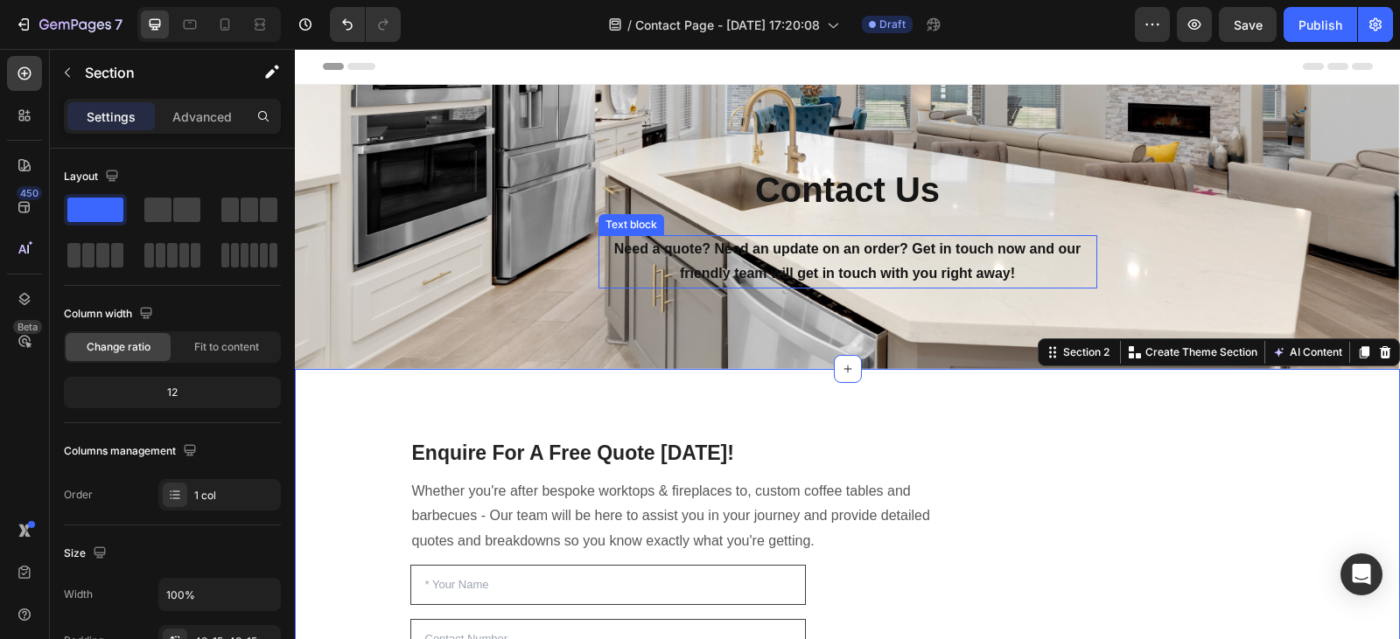
click at [827, 237] on p "Need a quote? Need an update on an order? Get in touch now and our friendly tea…" at bounding box center [847, 262] width 495 height 51
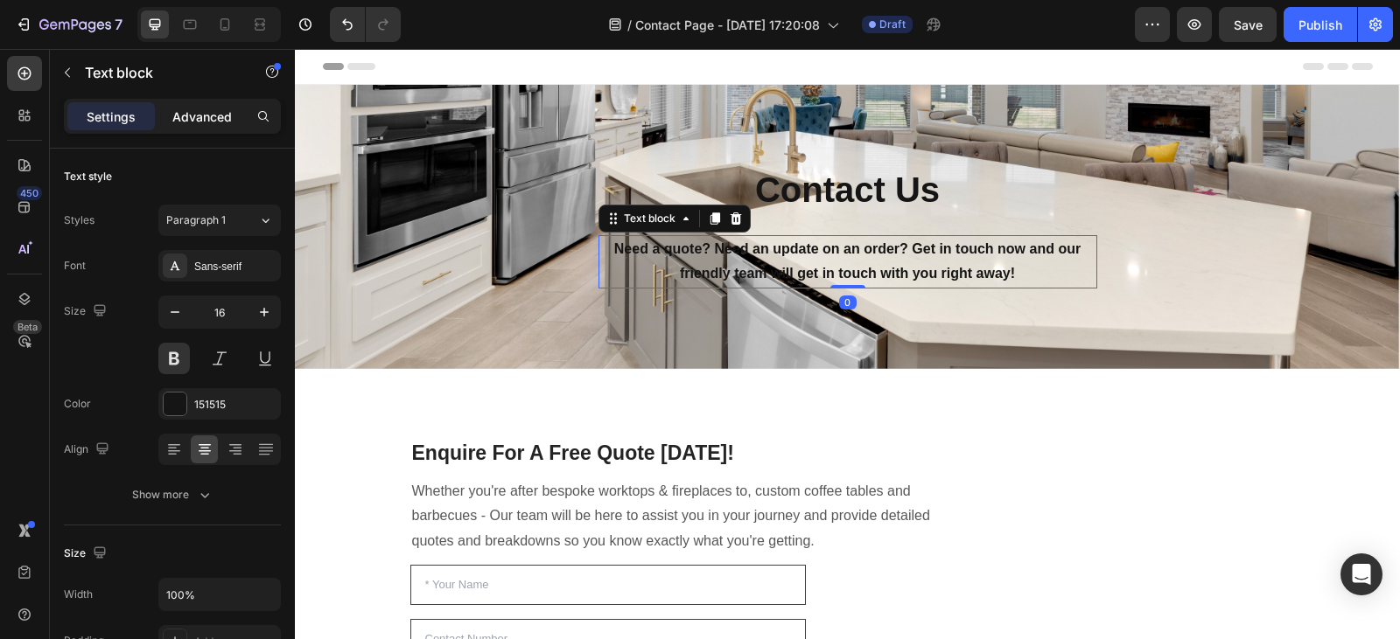
click at [183, 127] on div "Advanced" at bounding box center [201, 116] width 87 height 28
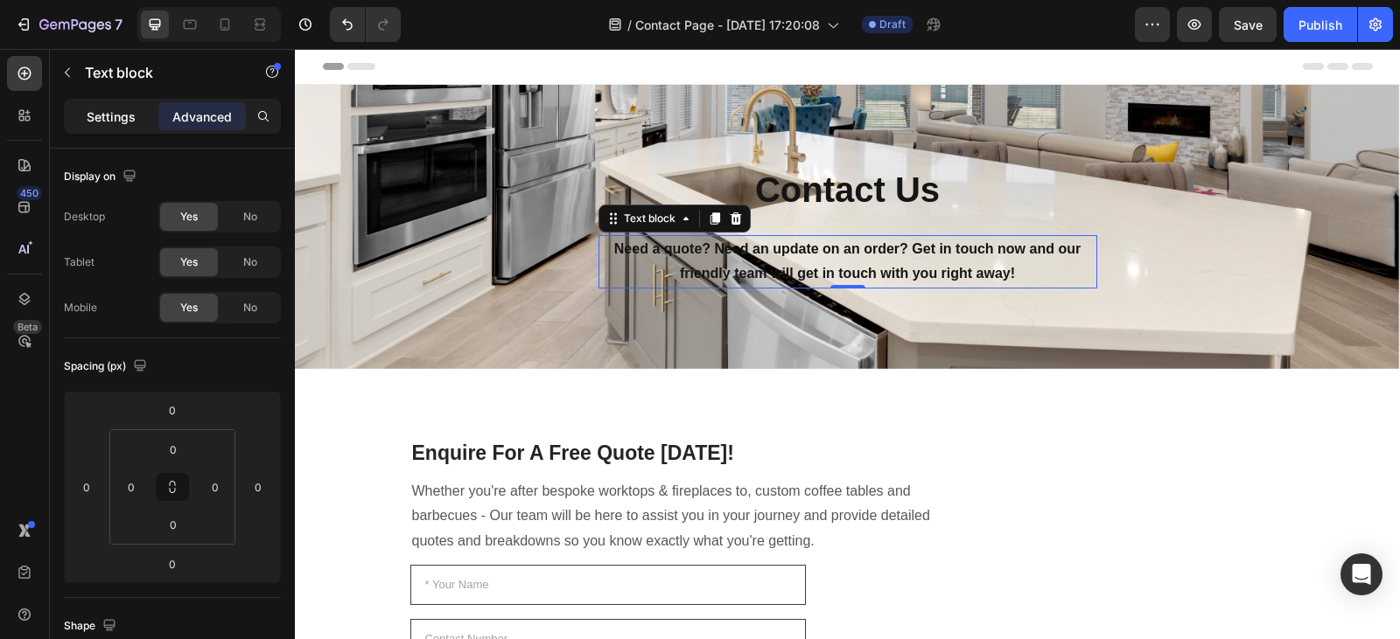
click at [118, 111] on p "Settings" at bounding box center [111, 117] width 49 height 18
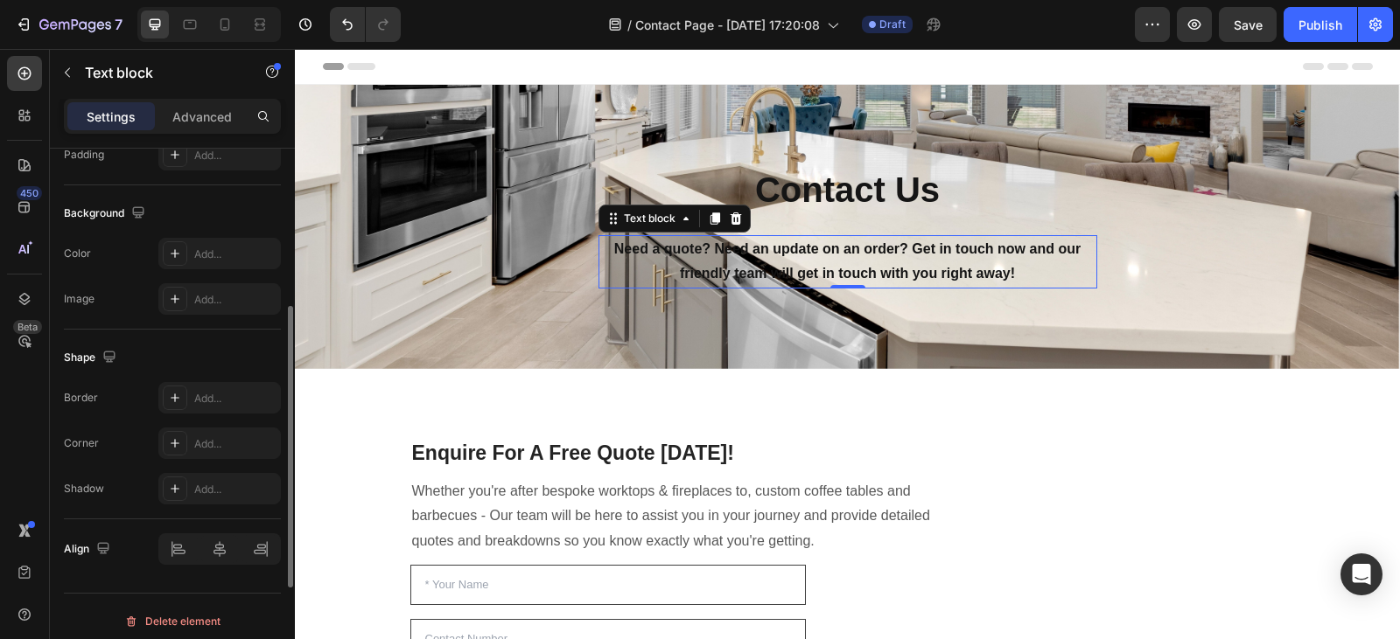
scroll to position [496, 0]
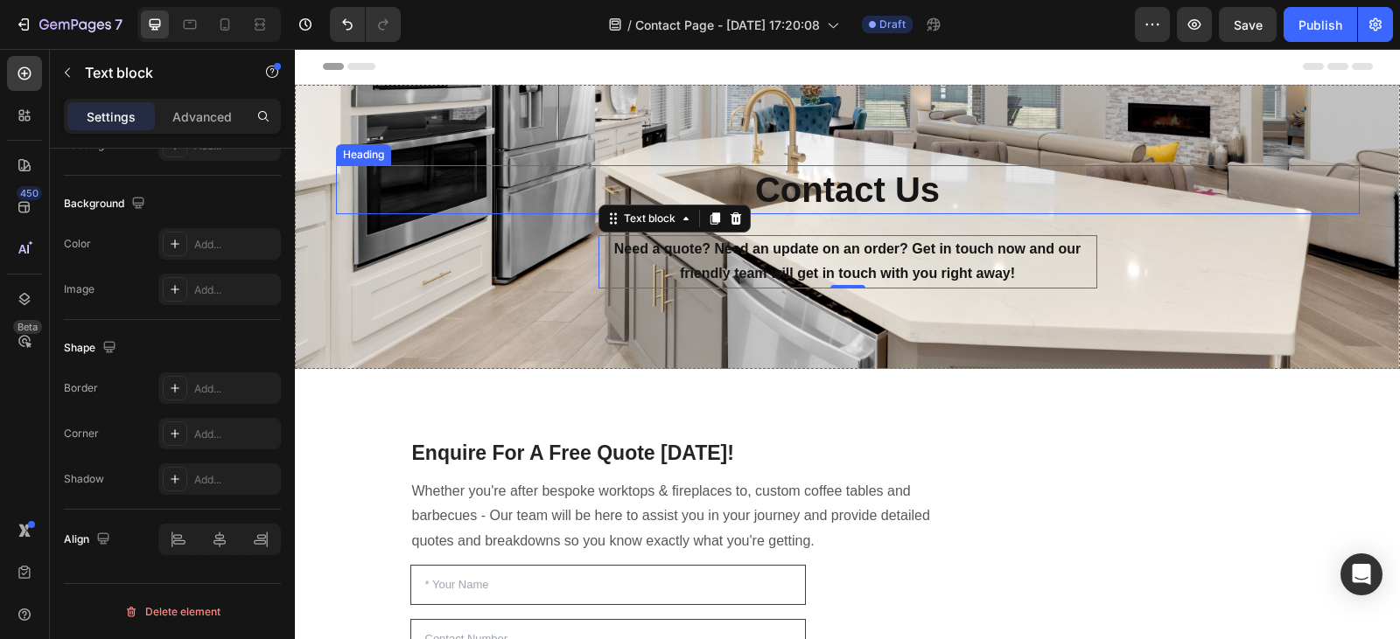
click at [961, 199] on h1 "Contact Us" at bounding box center [847, 189] width 1023 height 49
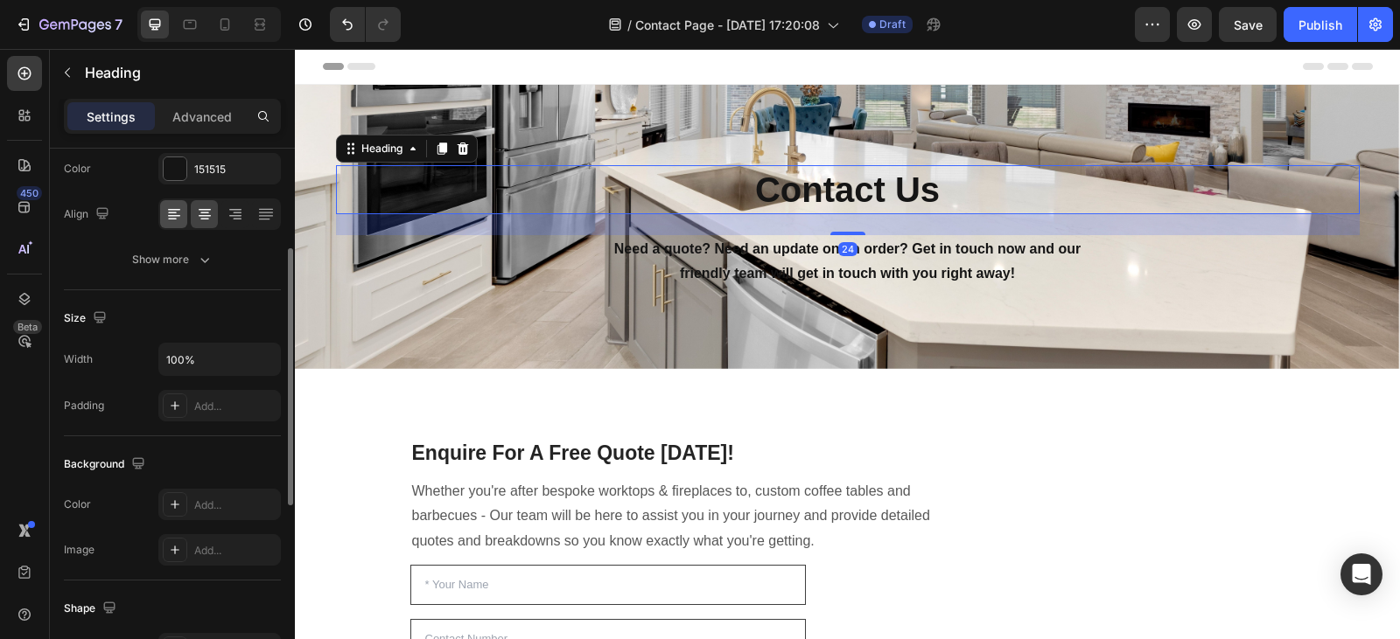
scroll to position [0, 0]
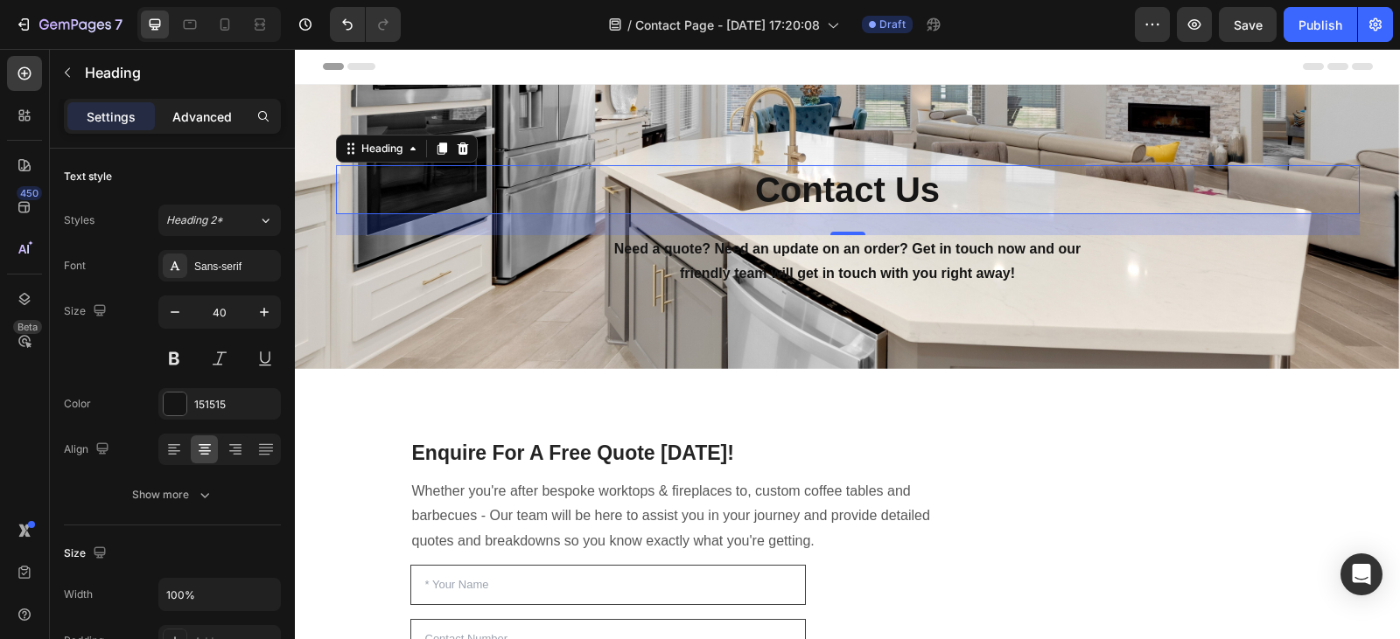
click at [195, 119] on p "Advanced" at bounding box center [201, 117] width 59 height 18
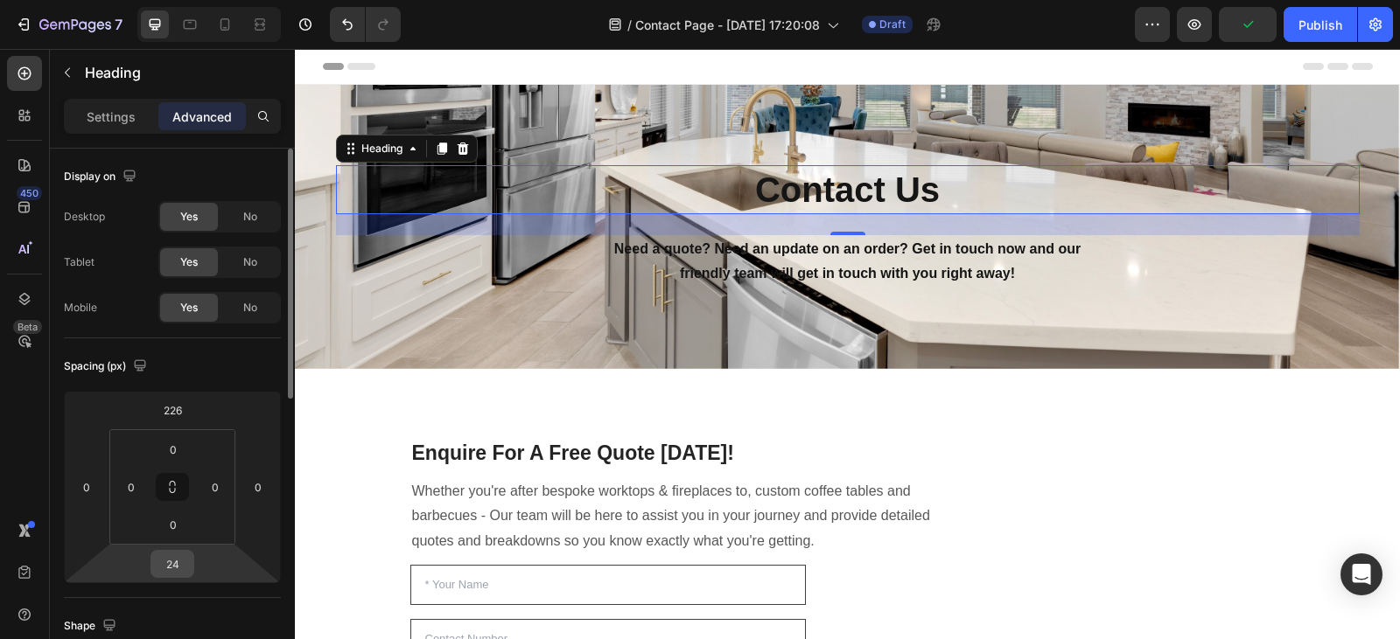
click at [189, 569] on input "24" at bounding box center [172, 564] width 35 height 26
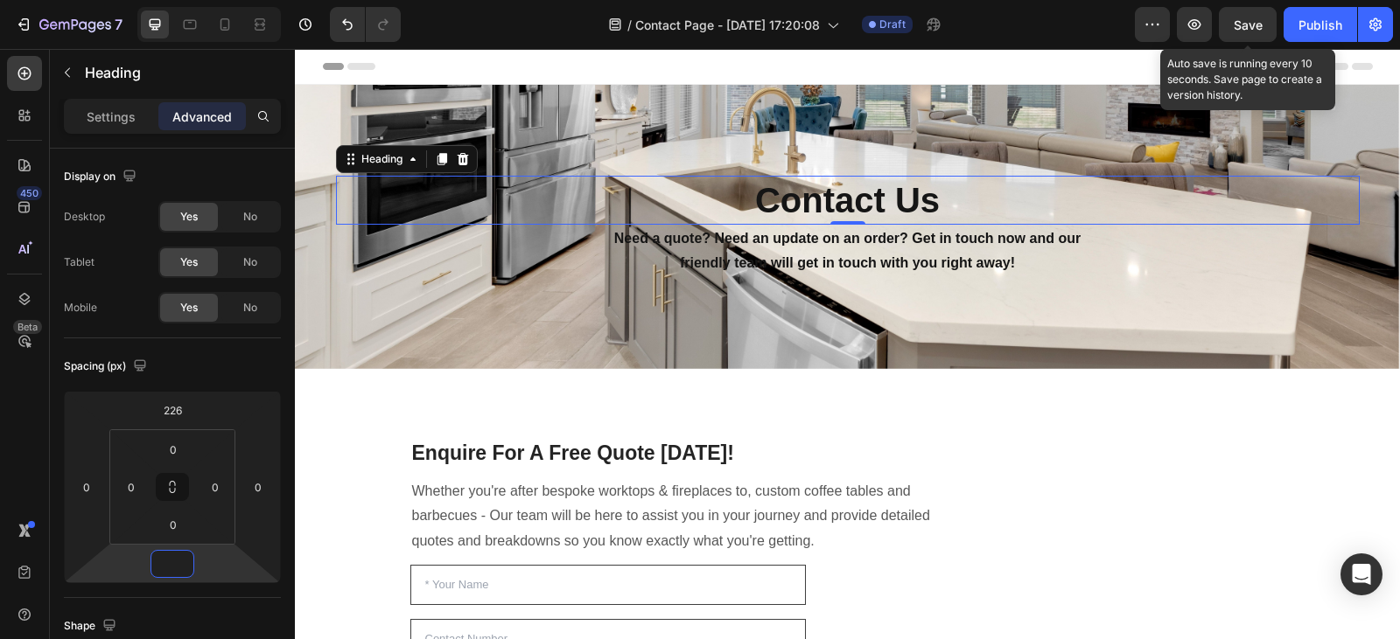
type input "0"
click at [1243, 17] on span "Save" at bounding box center [1247, 24] width 29 height 15
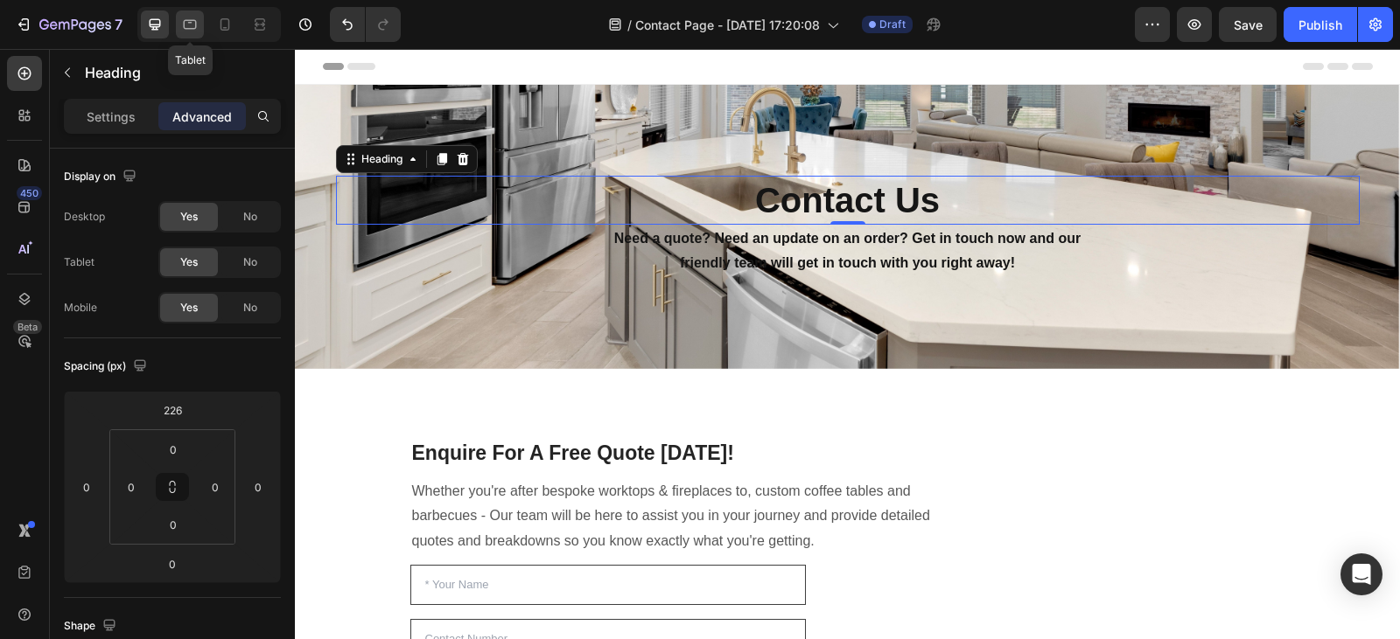
click at [190, 30] on icon at bounding box center [189, 24] width 17 height 17
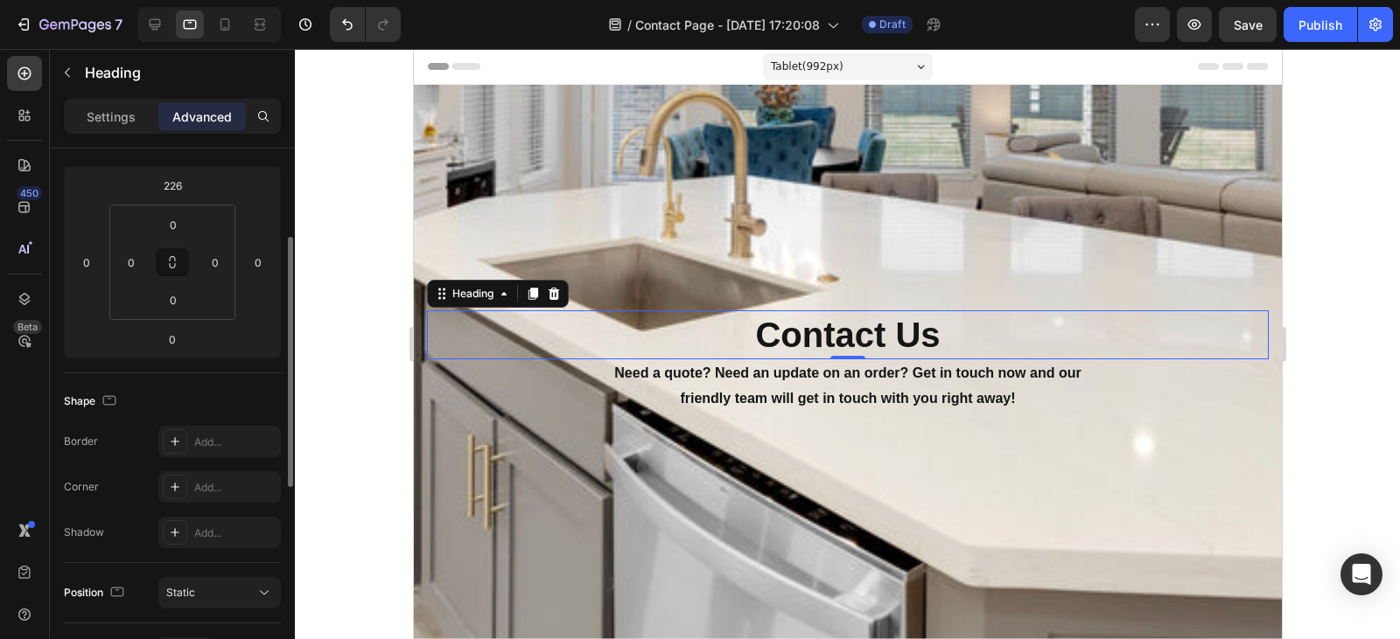
scroll to position [232, 0]
click at [118, 114] on p "Settings" at bounding box center [111, 117] width 49 height 18
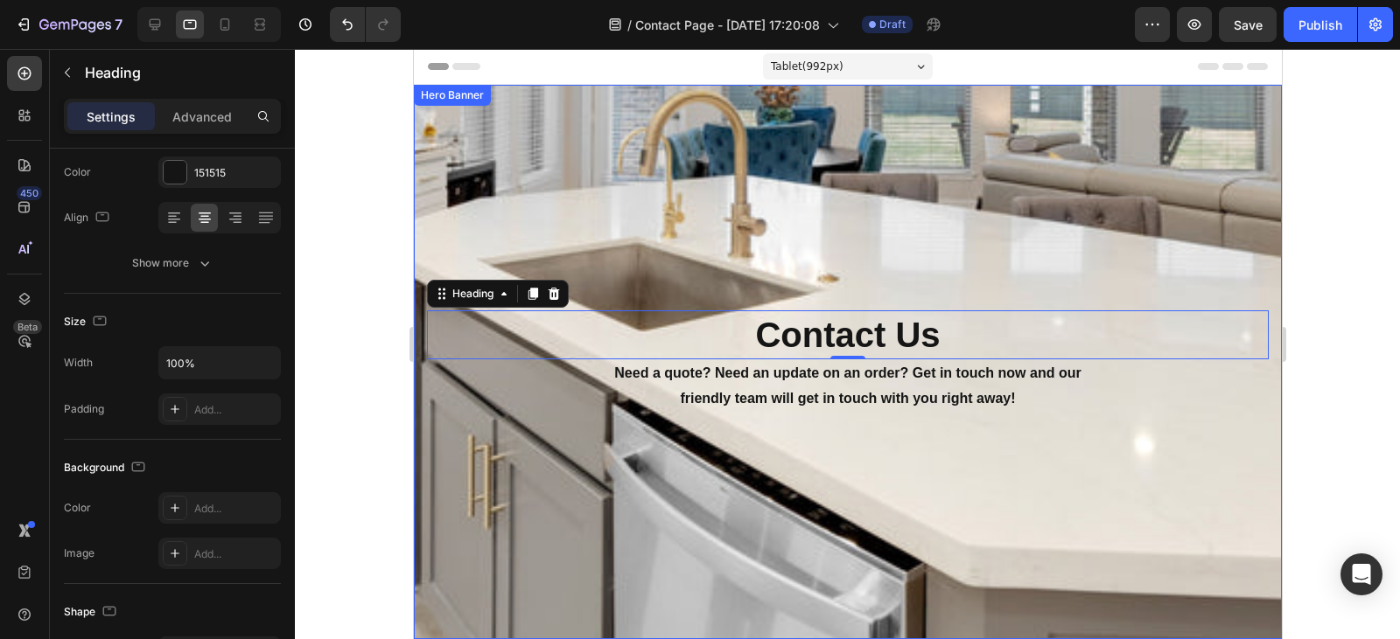
click at [622, 199] on div "Contact Us Heading 0 Need a quote? Need an update on an order? Get in touch now…" at bounding box center [846, 362] width 841 height 499
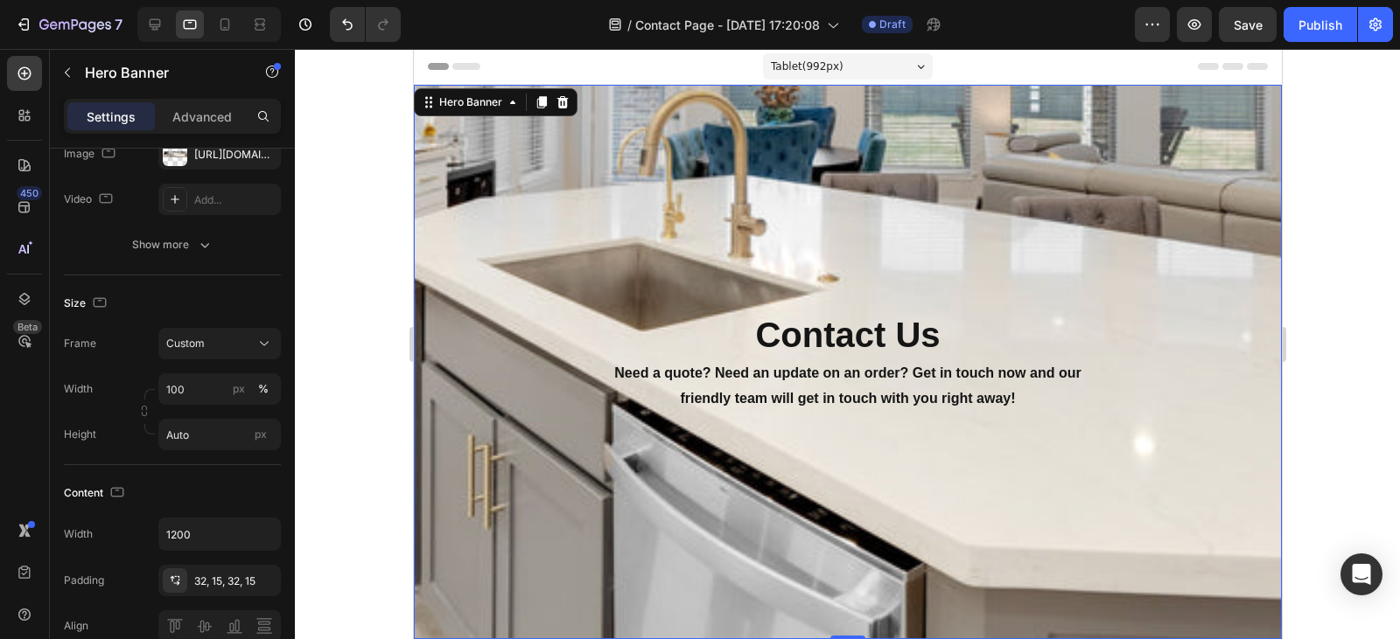
scroll to position [0, 0]
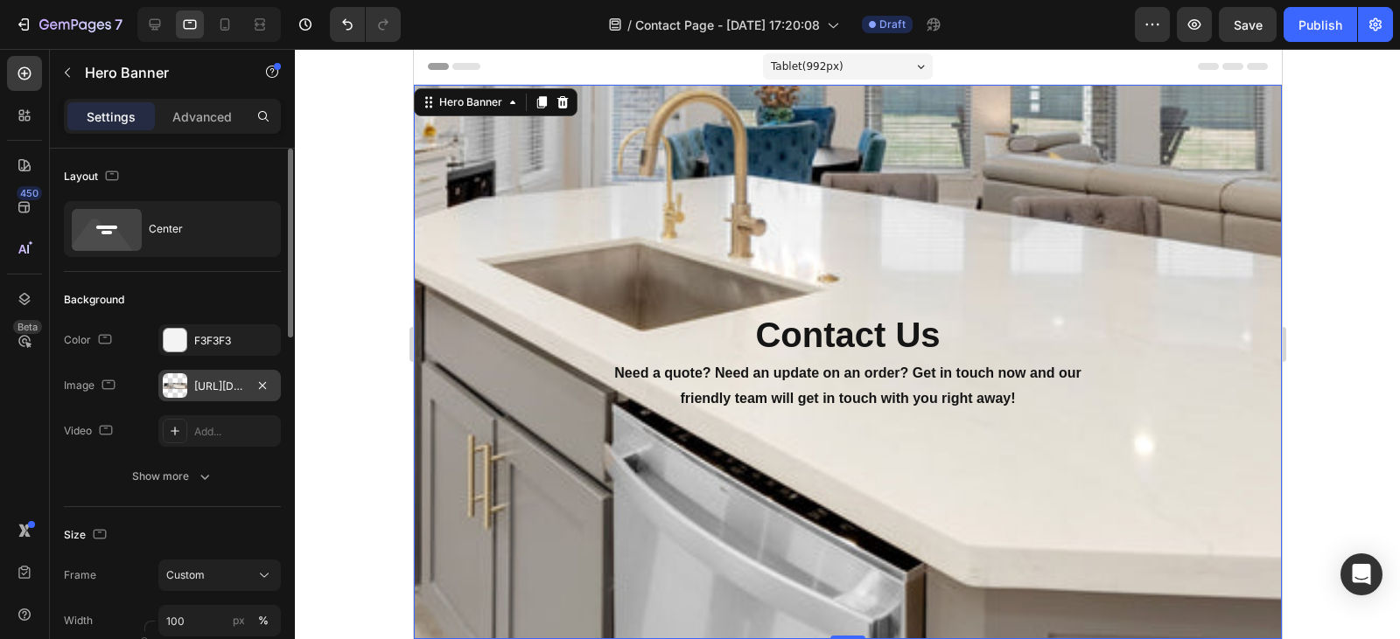
click at [217, 381] on div "[URL][DOMAIN_NAME]" at bounding box center [219, 387] width 51 height 16
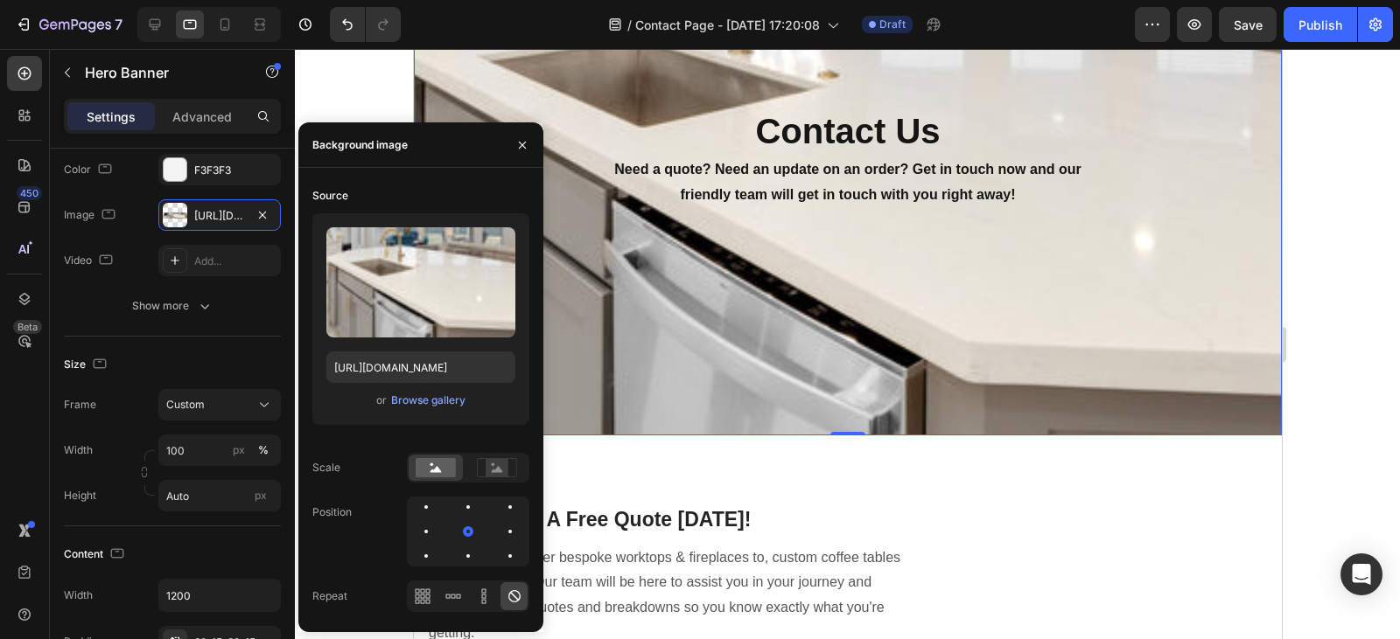
scroll to position [199, 0]
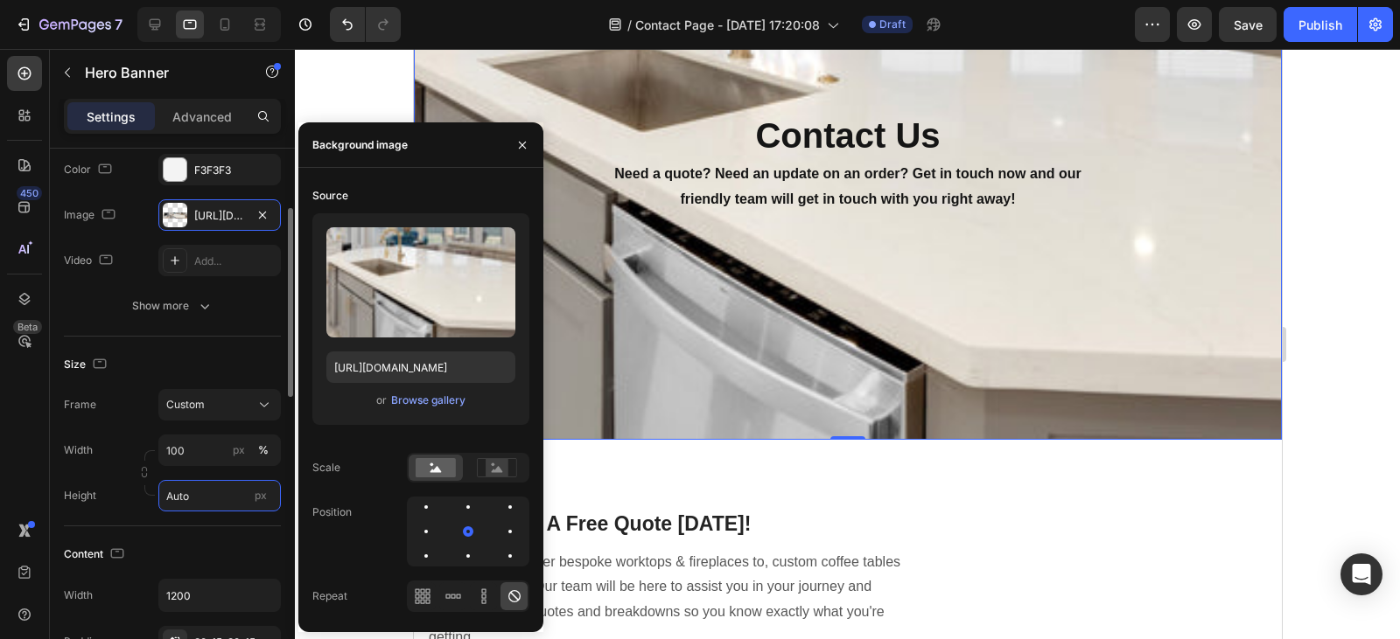
click at [197, 493] on input "Auto" at bounding box center [219, 495] width 122 height 31
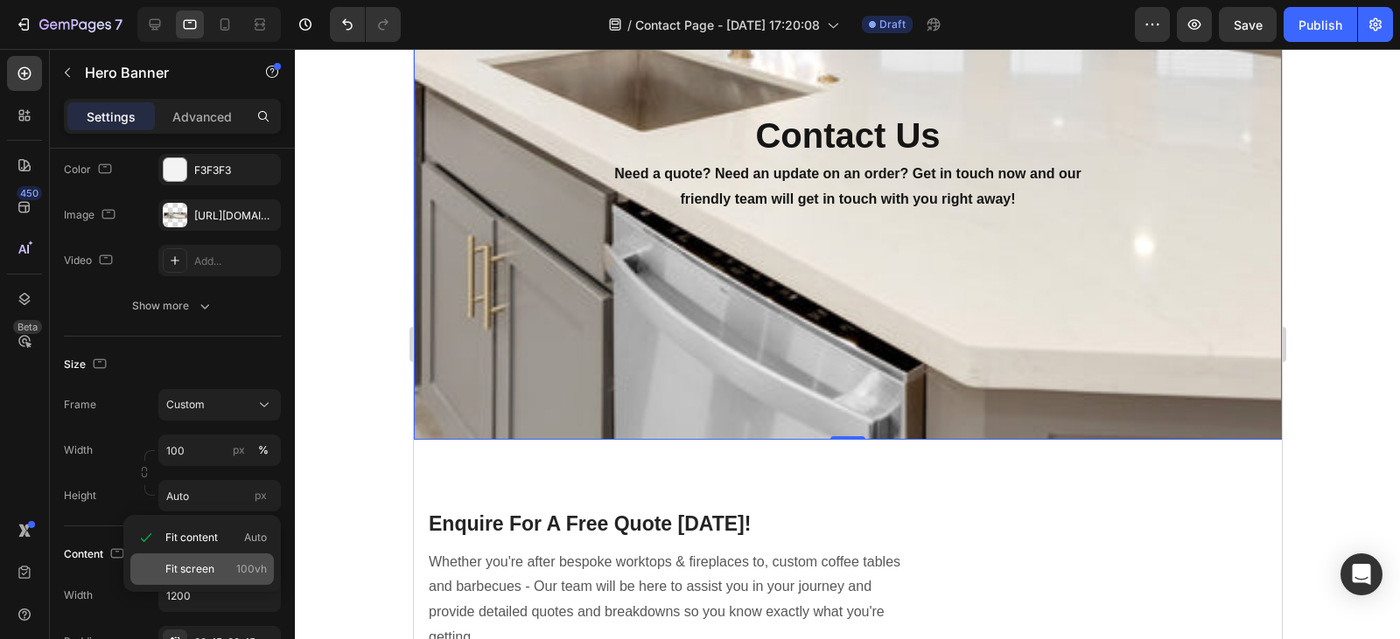
click at [203, 576] on span "Fit screen" at bounding box center [189, 570] width 49 height 16
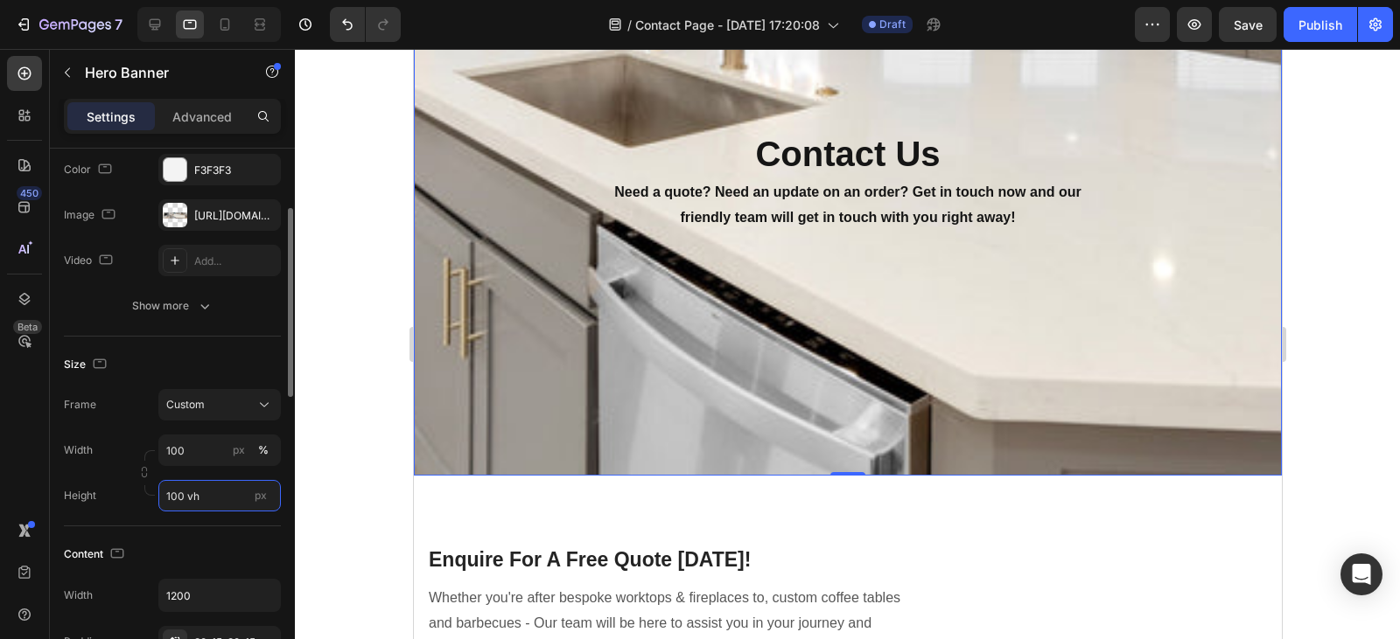
click at [190, 495] on input "100 vh" at bounding box center [219, 495] width 122 height 31
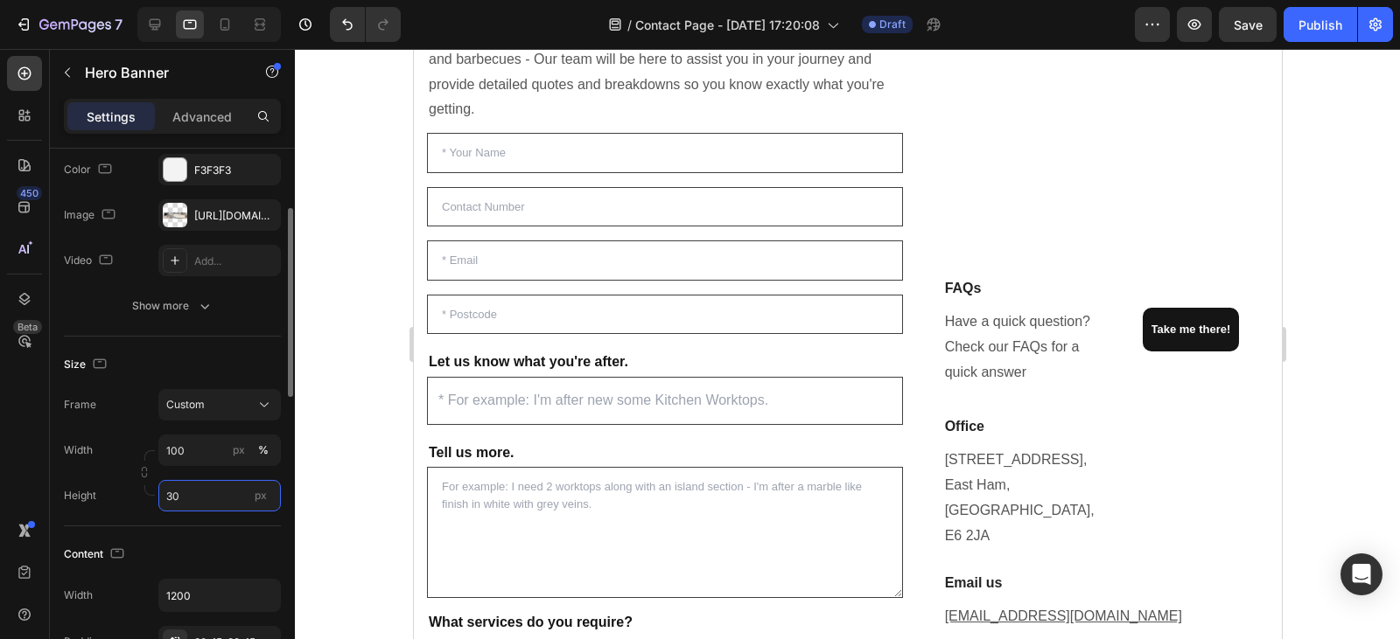
type input "300"
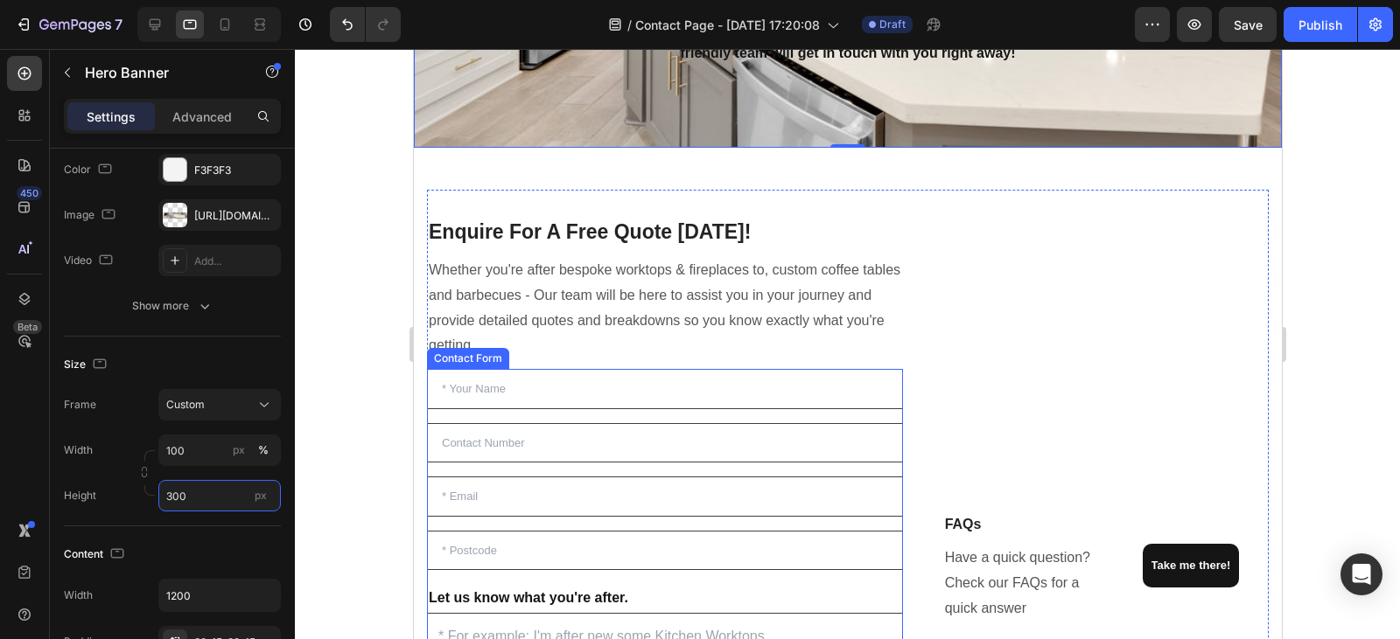
scroll to position [0, 0]
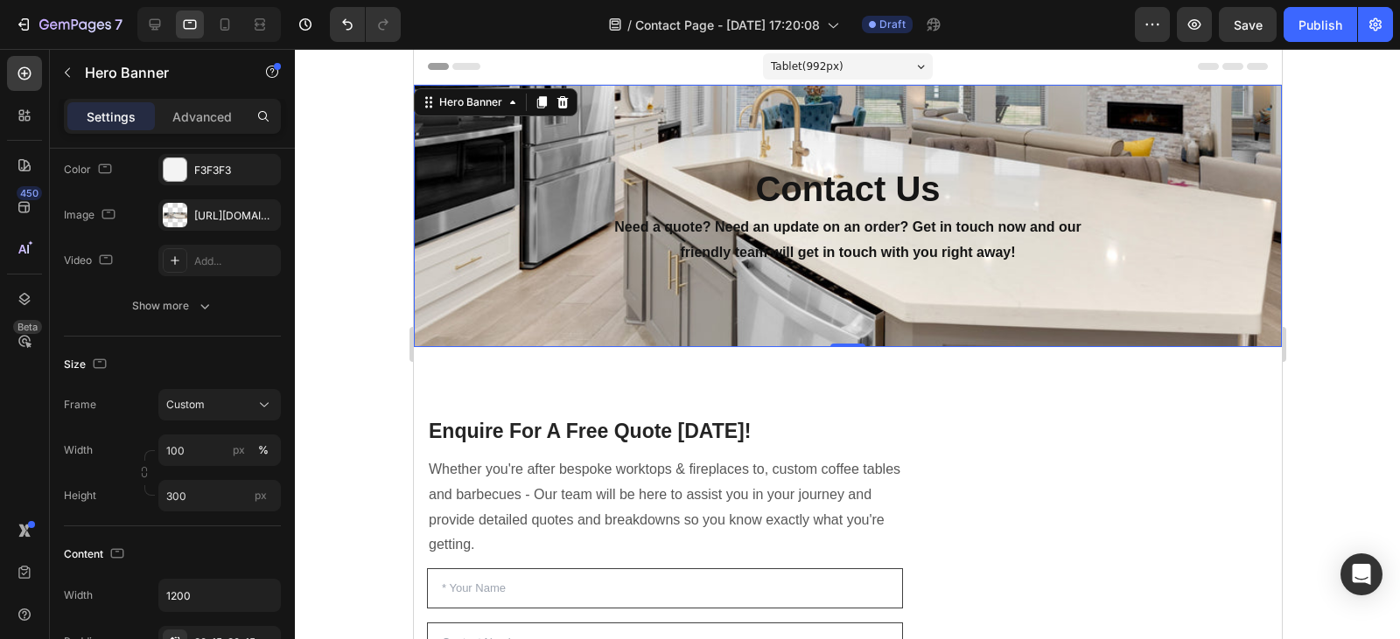
click at [1347, 290] on div at bounding box center [847, 344] width 1105 height 590
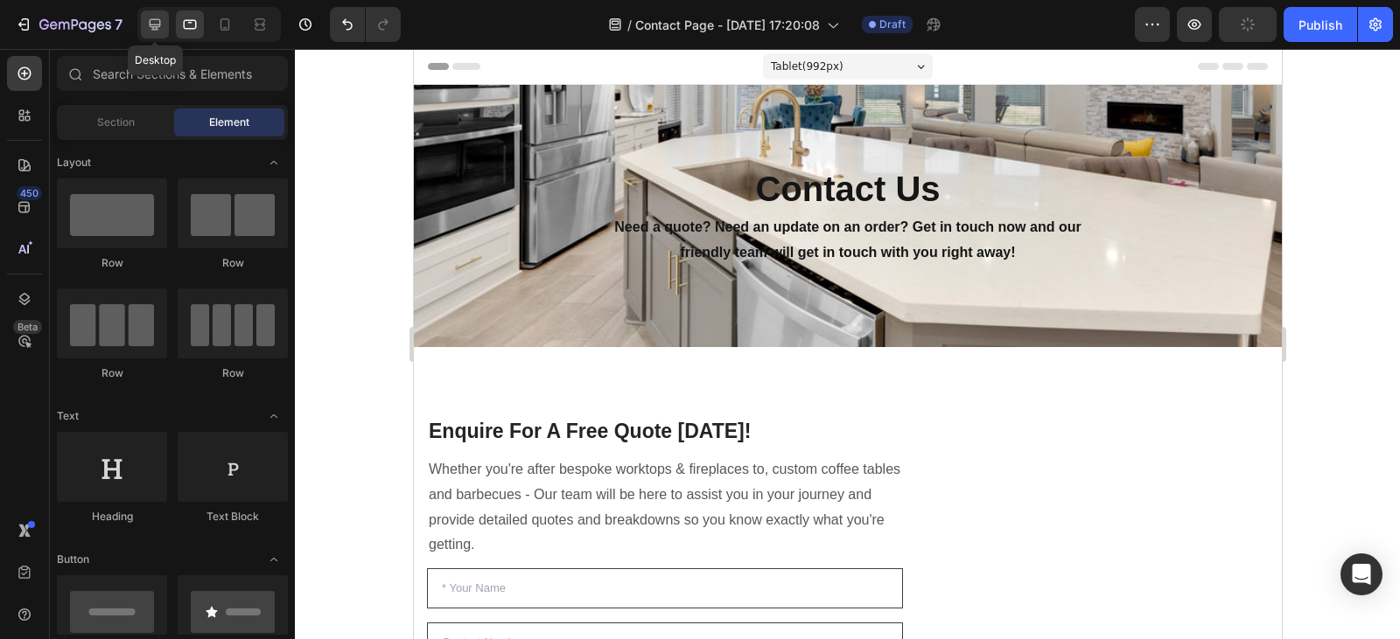
click at [162, 25] on icon at bounding box center [154, 24] width 17 height 17
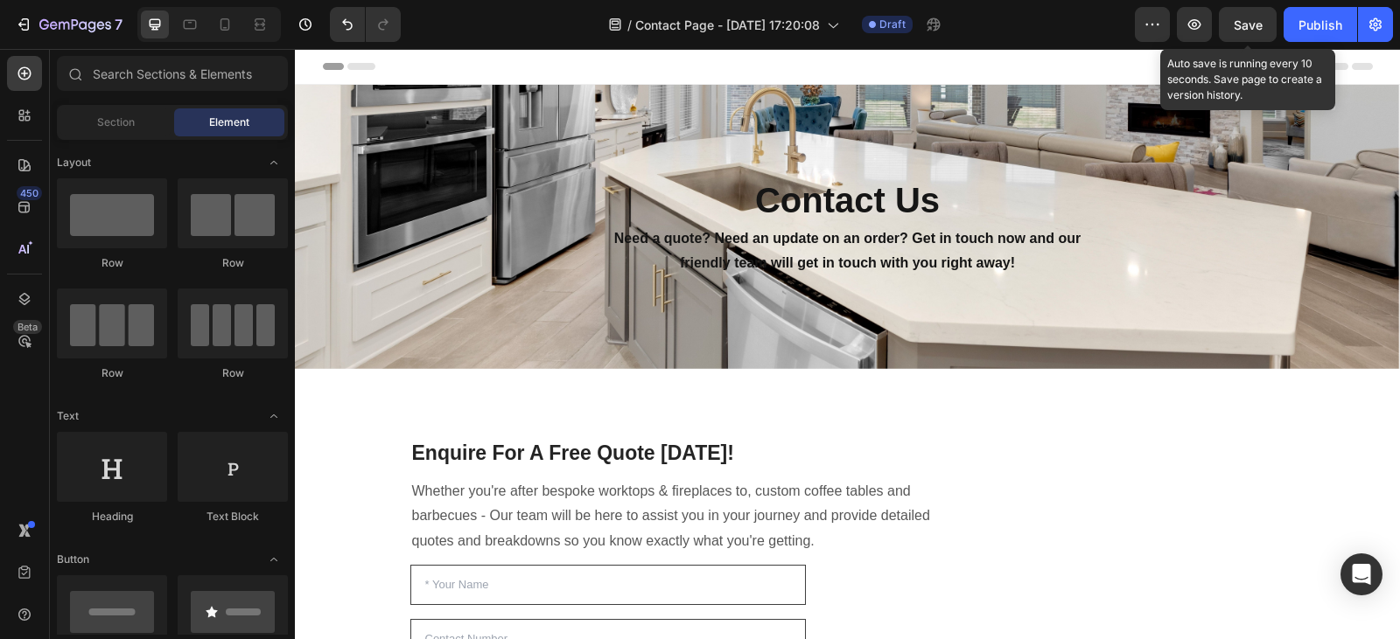
click at [1244, 26] on span "Save" at bounding box center [1247, 24] width 29 height 15
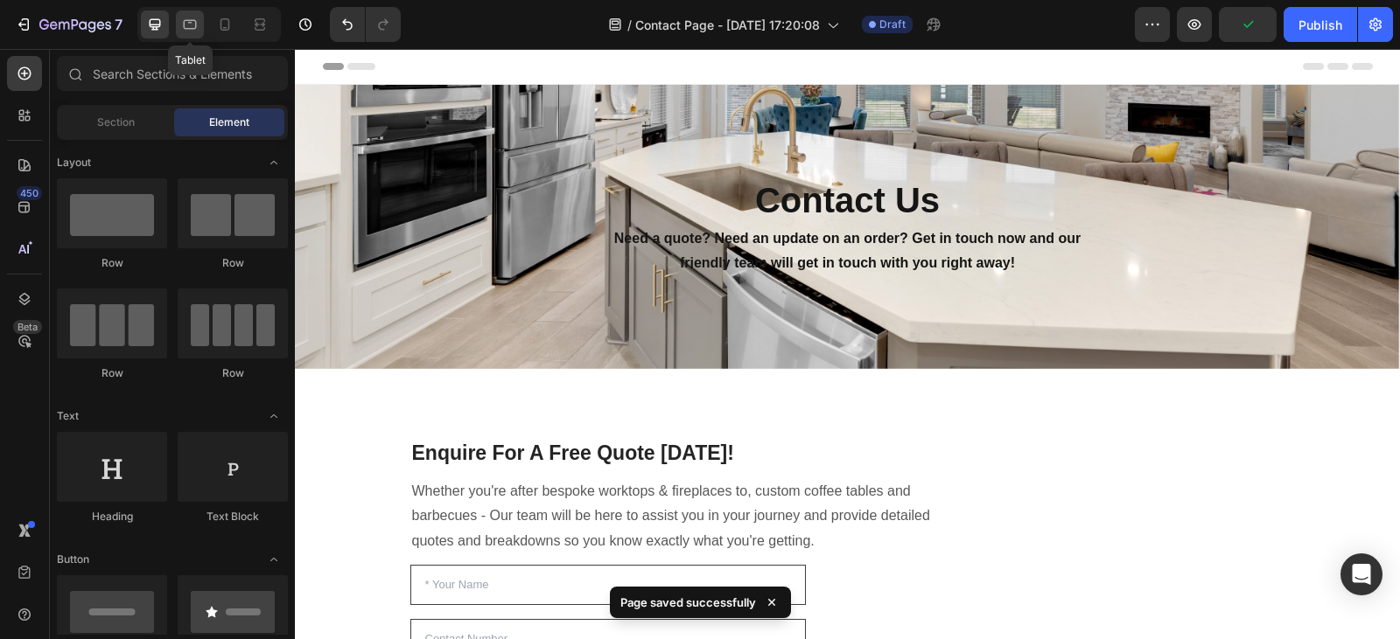
click at [188, 14] on div at bounding box center [190, 24] width 28 height 28
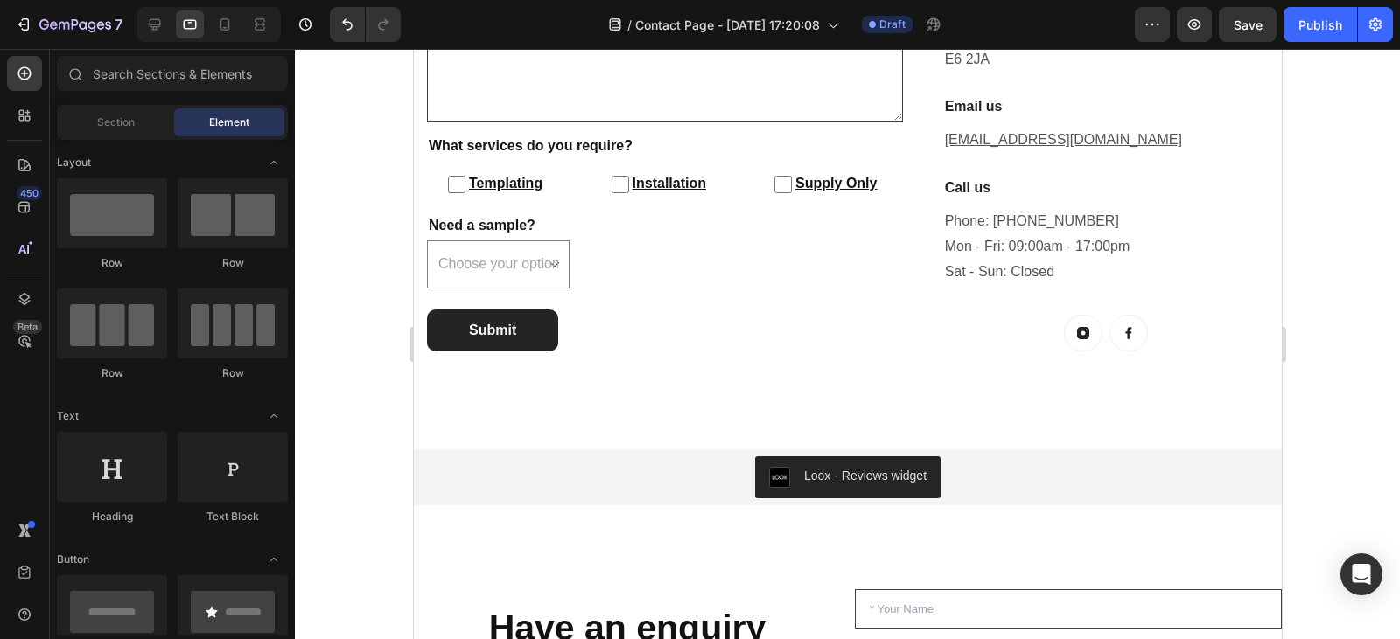
scroll to position [914, 0]
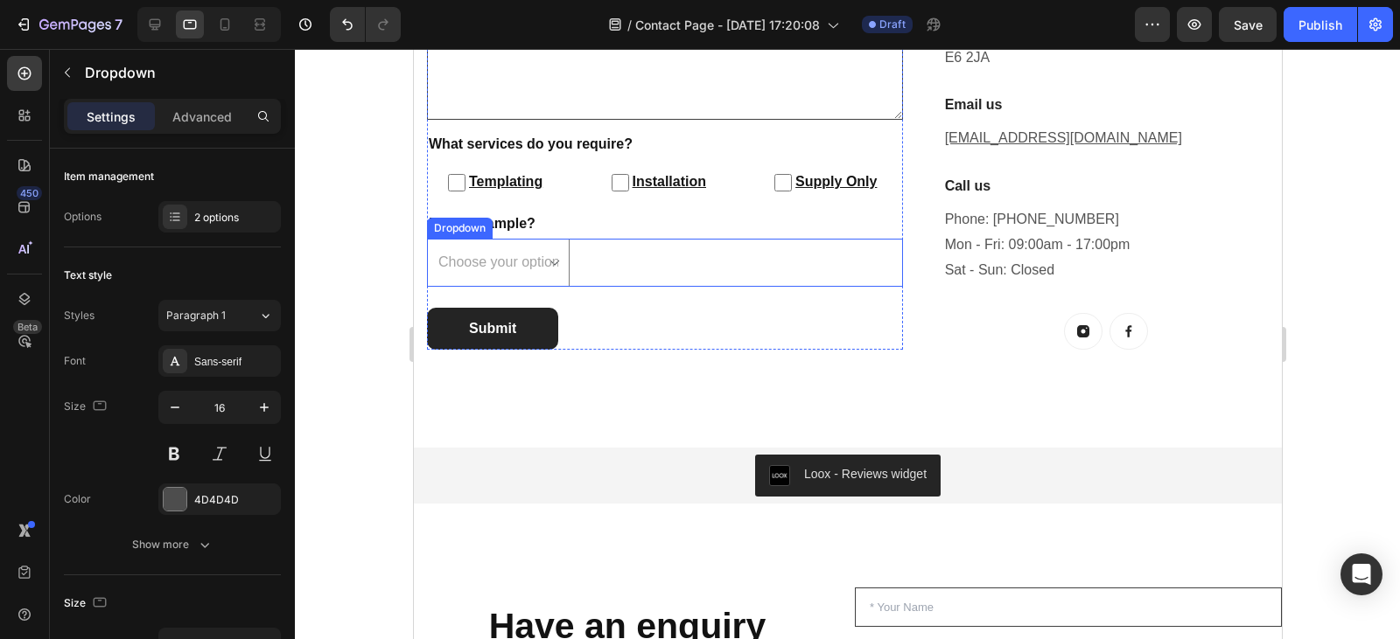
click at [576, 257] on div "Choose your option Yes No Dropdown" at bounding box center [664, 263] width 476 height 48
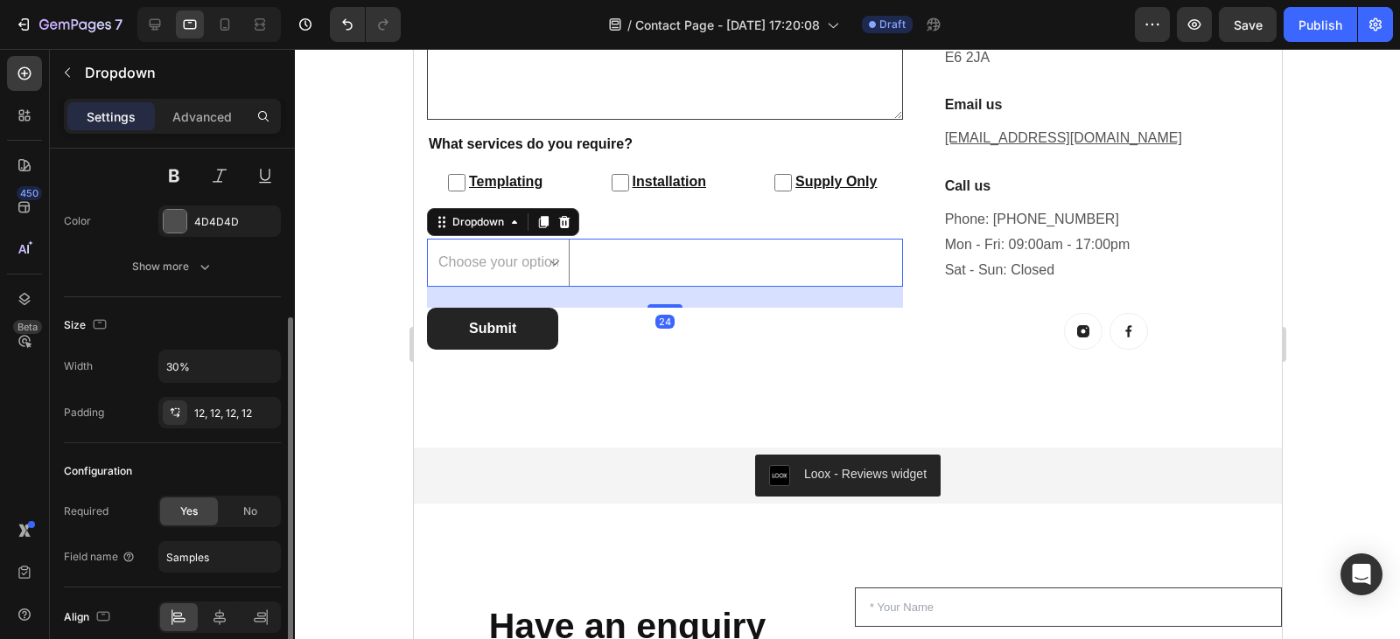
scroll to position [279, 0]
click at [171, 366] on input "30%" at bounding box center [219, 365] width 121 height 31
type input "40%"
click at [222, 316] on div "Size" at bounding box center [172, 325] width 217 height 28
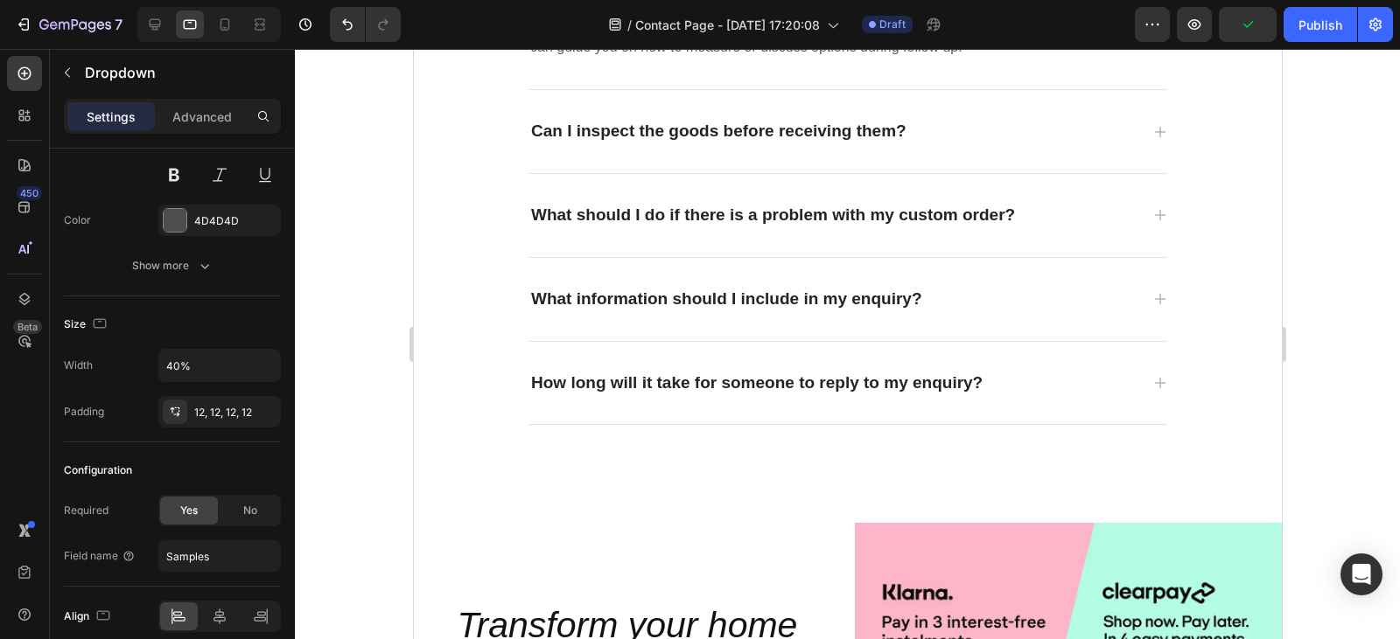
scroll to position [2852, 0]
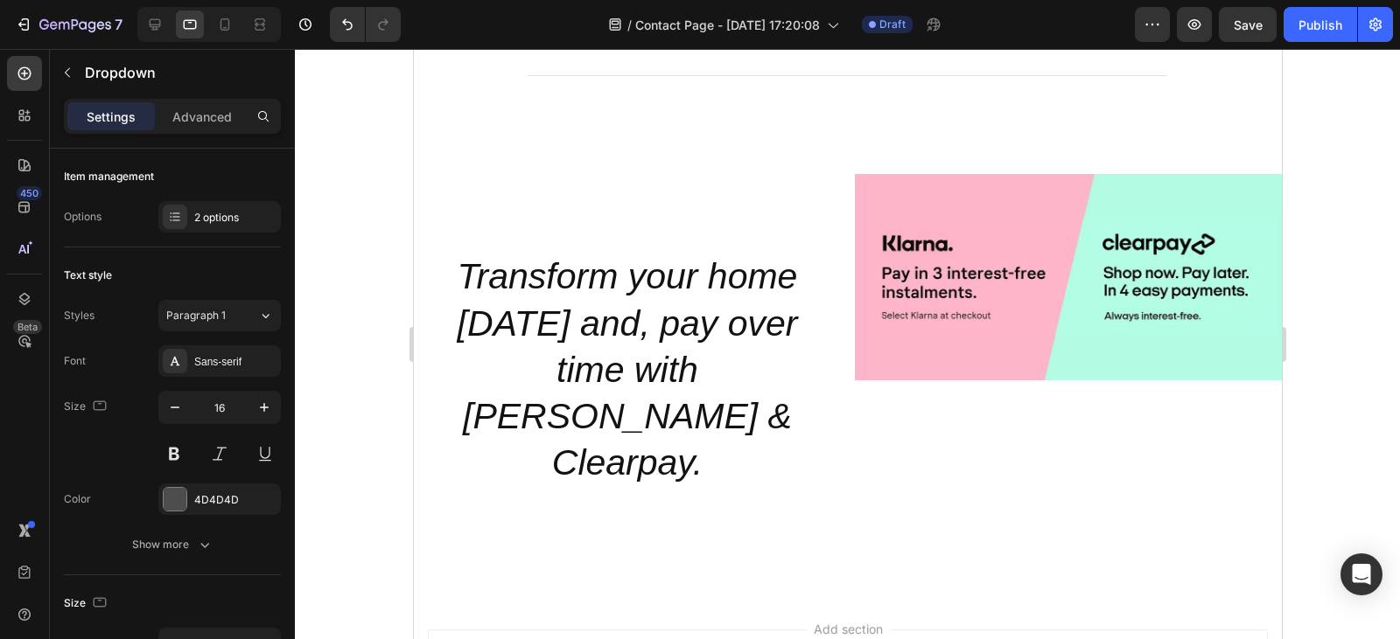
scroll to position [279, 0]
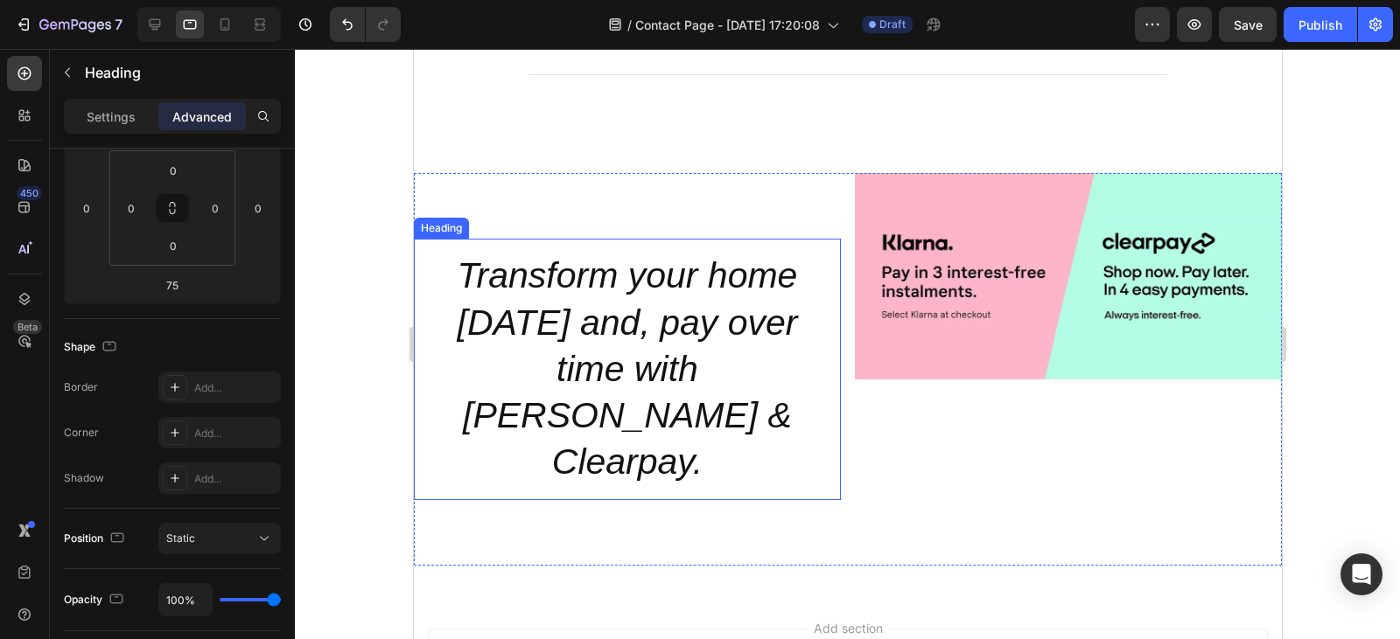
click at [666, 249] on h2 "Transform your home [DATE] and, pay over time with [PERSON_NAME] & Clearpay." at bounding box center [626, 369] width 427 height 261
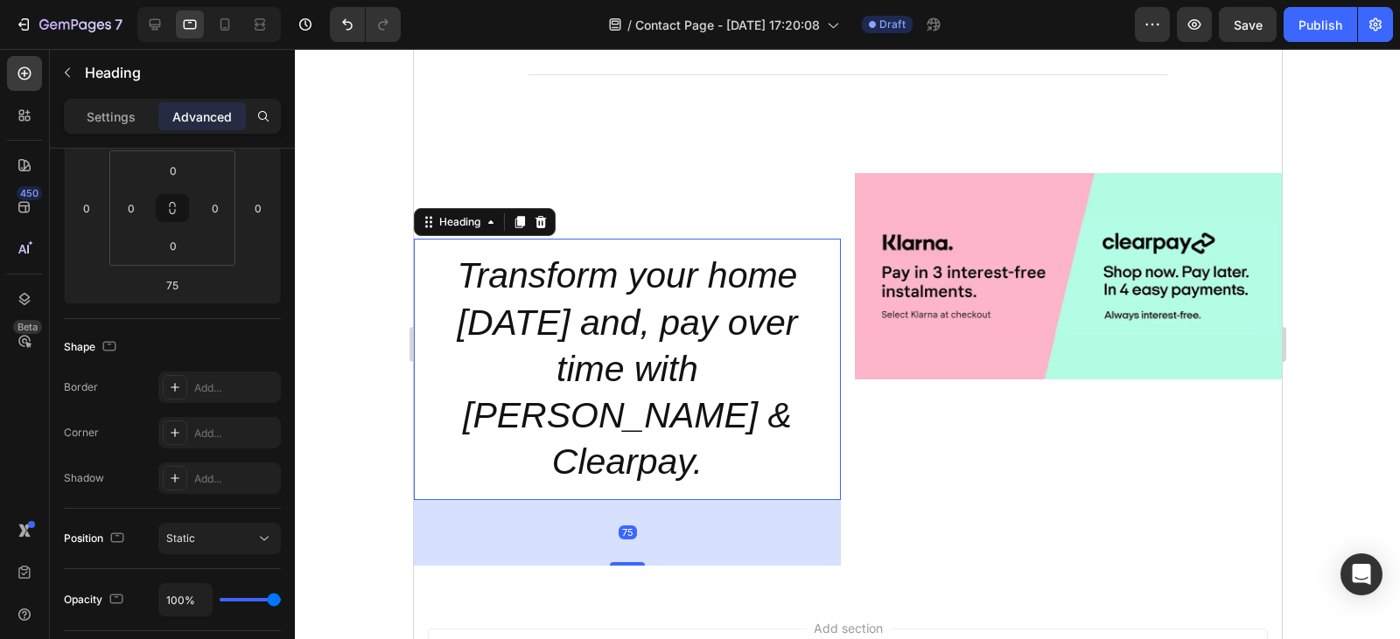
scroll to position [0, 0]
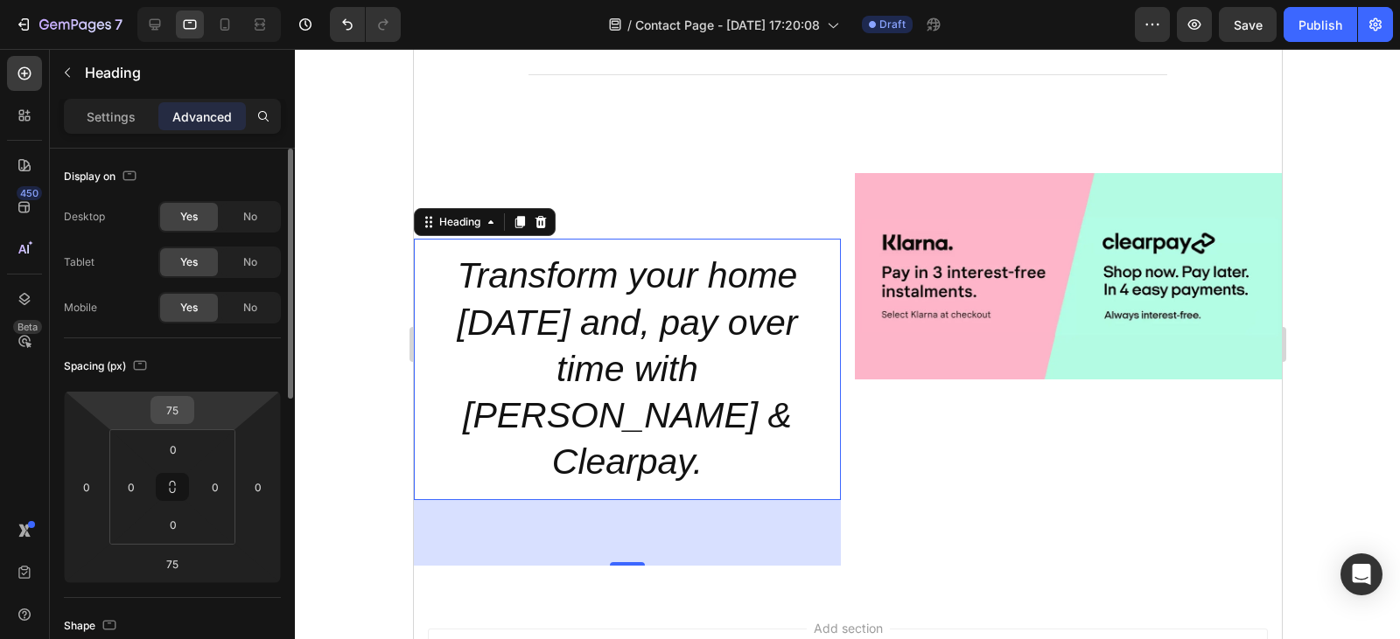
click at [180, 410] on input "75" at bounding box center [172, 410] width 35 height 26
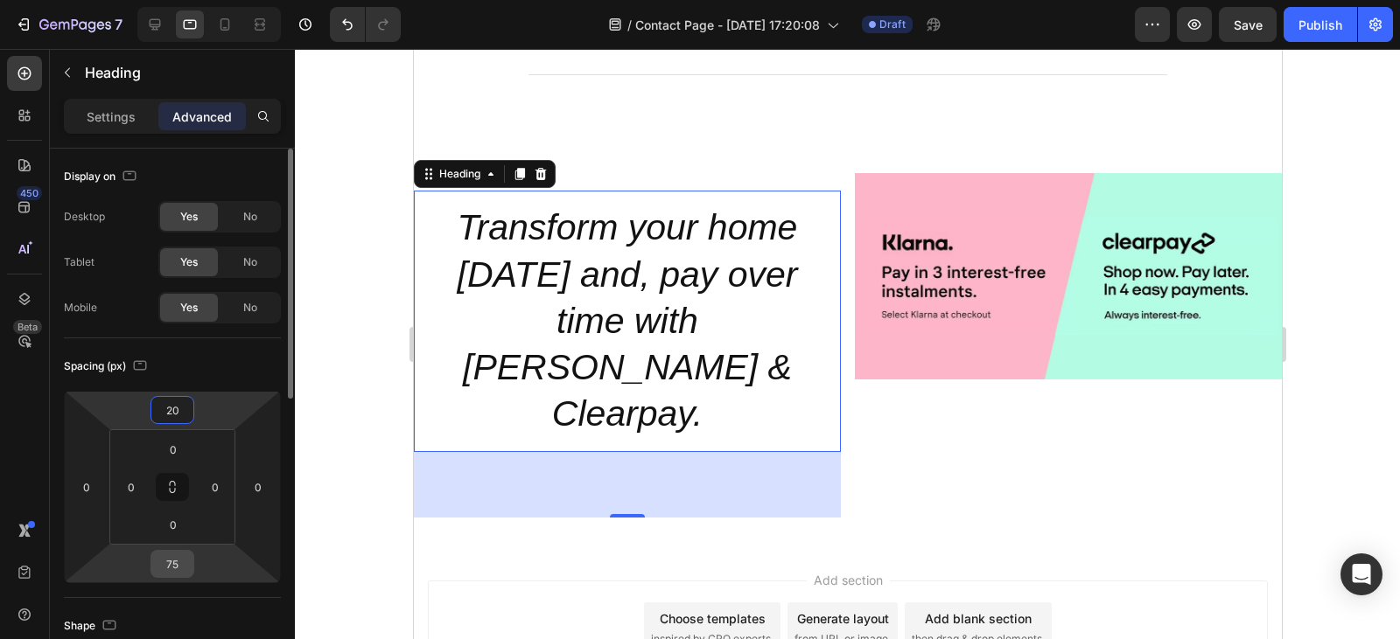
type input "20"
click at [180, 567] on input "75" at bounding box center [172, 564] width 35 height 26
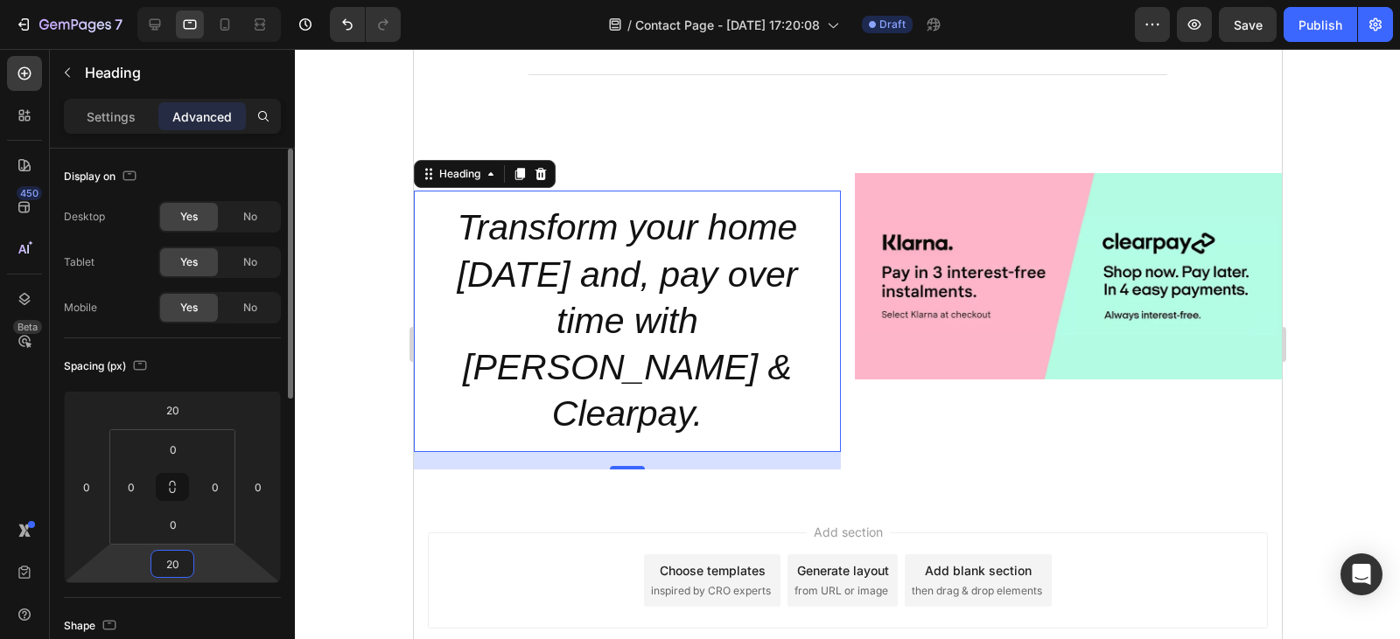
type input "2"
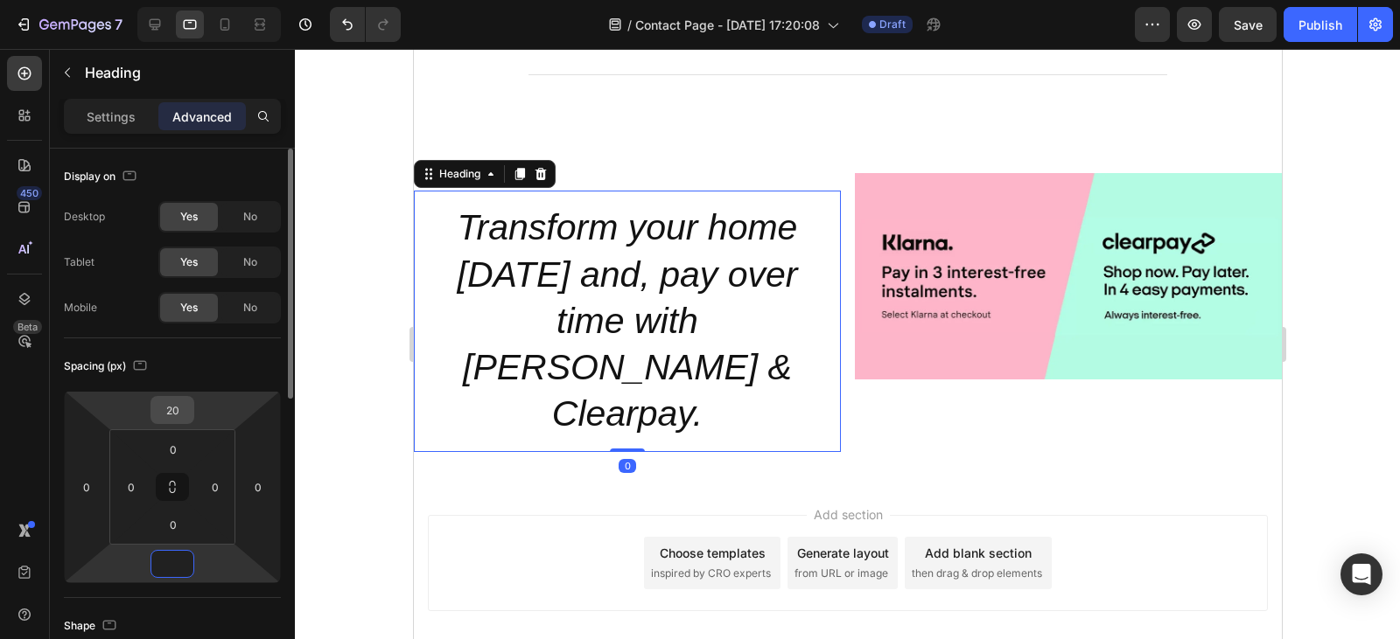
type input "0"
click at [185, 409] on input "20" at bounding box center [172, 410] width 35 height 26
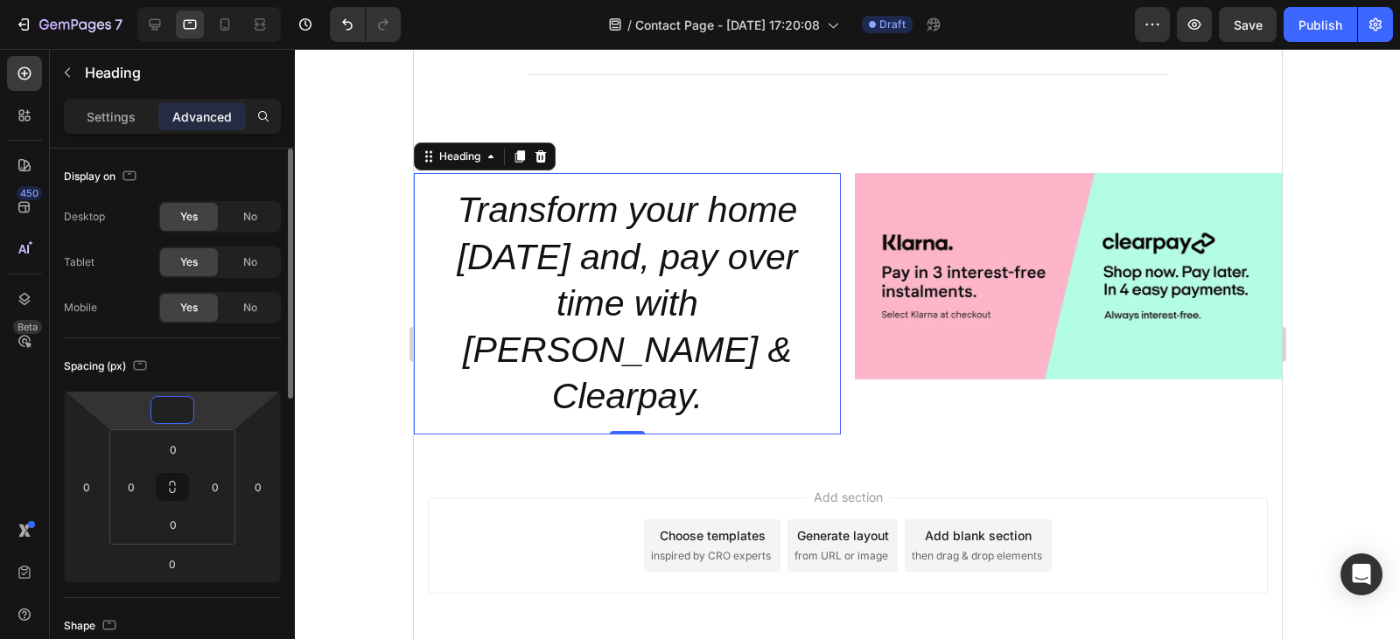
type input "0"
click at [239, 354] on div "Spacing (px)" at bounding box center [172, 367] width 217 height 28
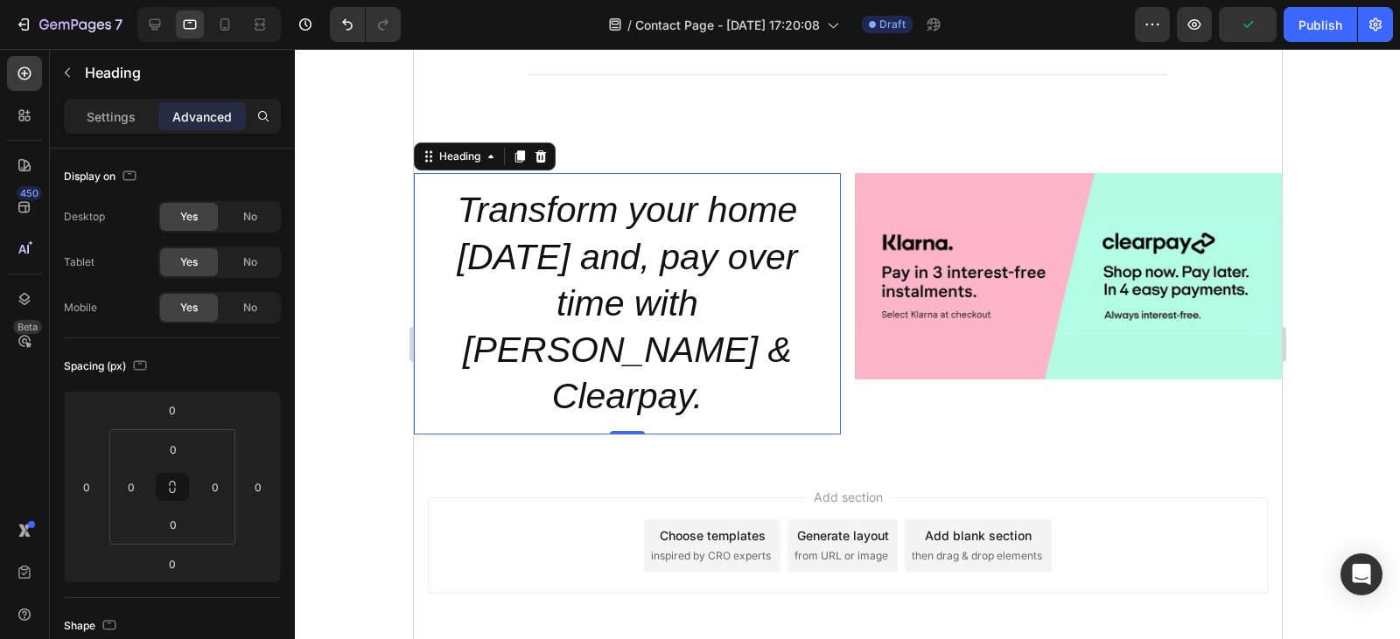
click at [715, 356] on h2 "Transform your home [DATE] and, pay over time with [PERSON_NAME] & Clearpay." at bounding box center [626, 303] width 427 height 261
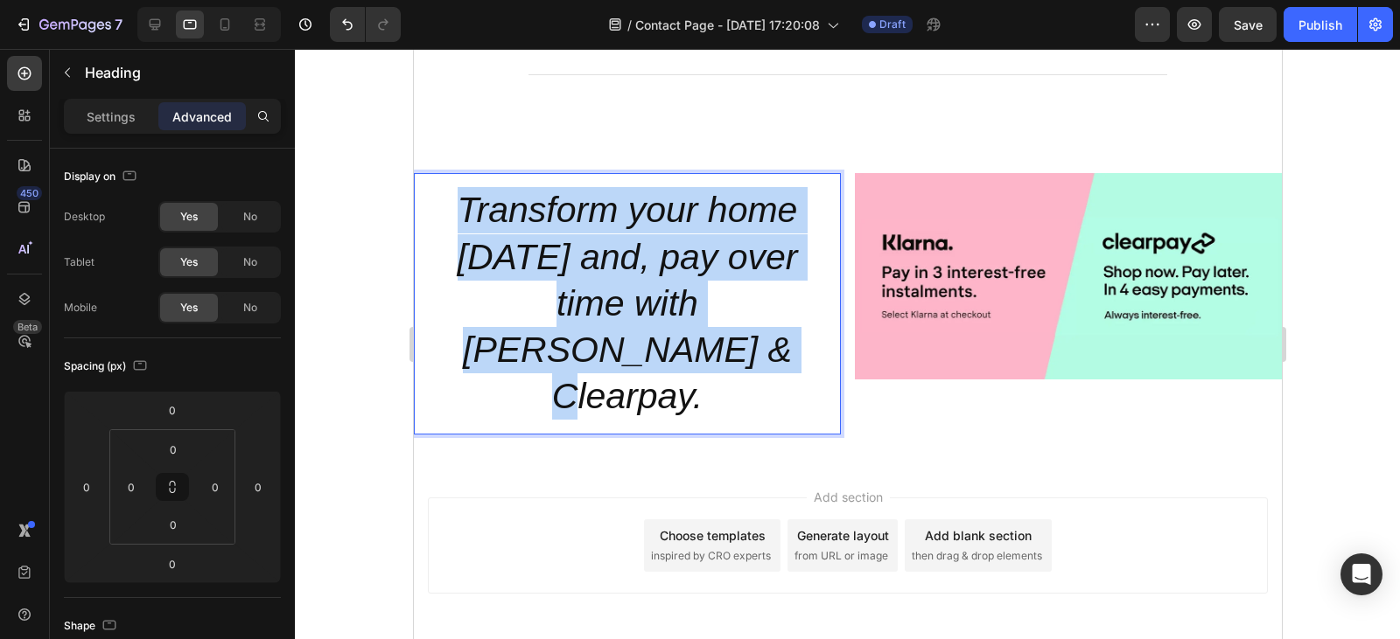
drag, startPoint x: 715, startPoint y: 356, endPoint x: 450, endPoint y: 214, distance: 300.5
click at [450, 214] on p "Transform your home [DATE] and, pay over time with [PERSON_NAME] & Clearpay." at bounding box center [626, 303] width 399 height 233
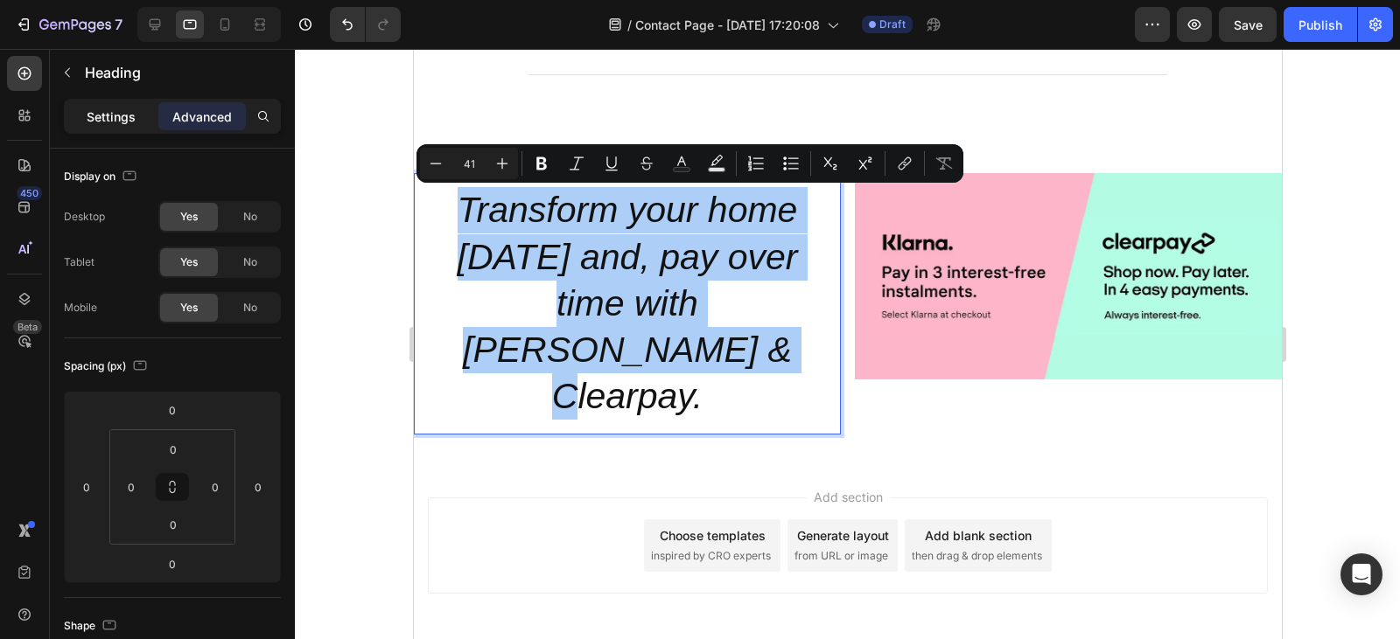
click at [118, 108] on p "Settings" at bounding box center [111, 117] width 49 height 18
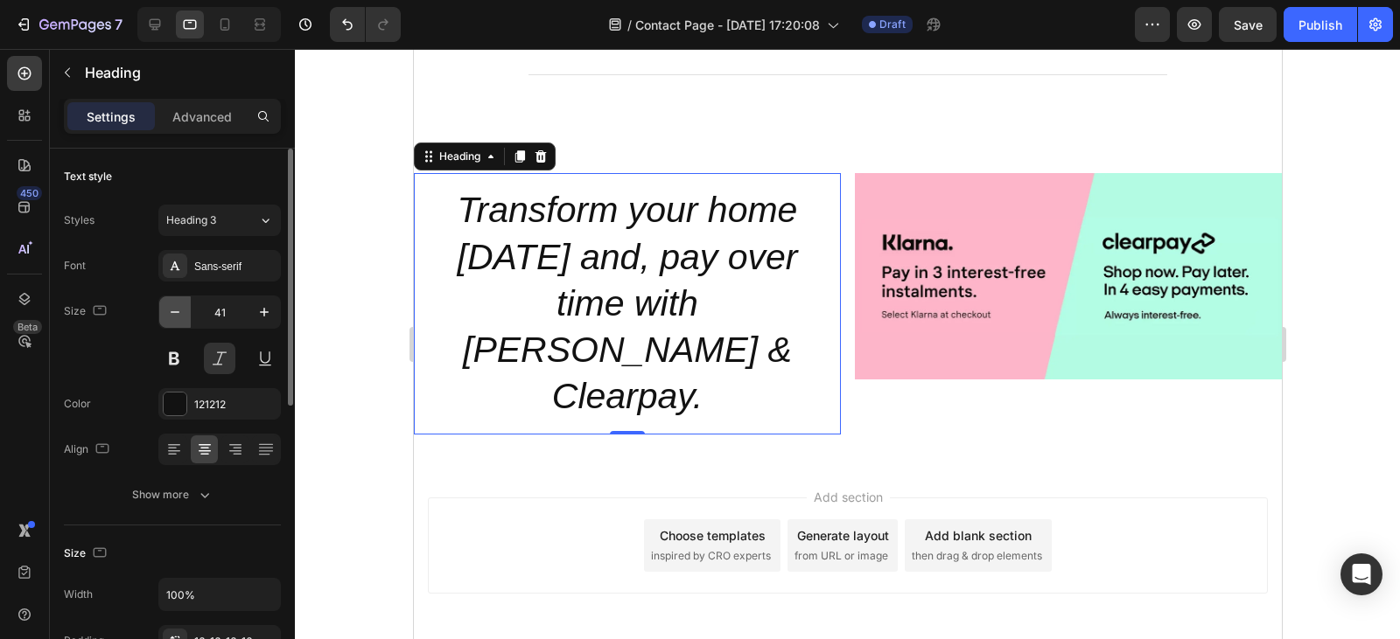
click at [178, 316] on icon "button" at bounding box center [174, 312] width 17 height 17
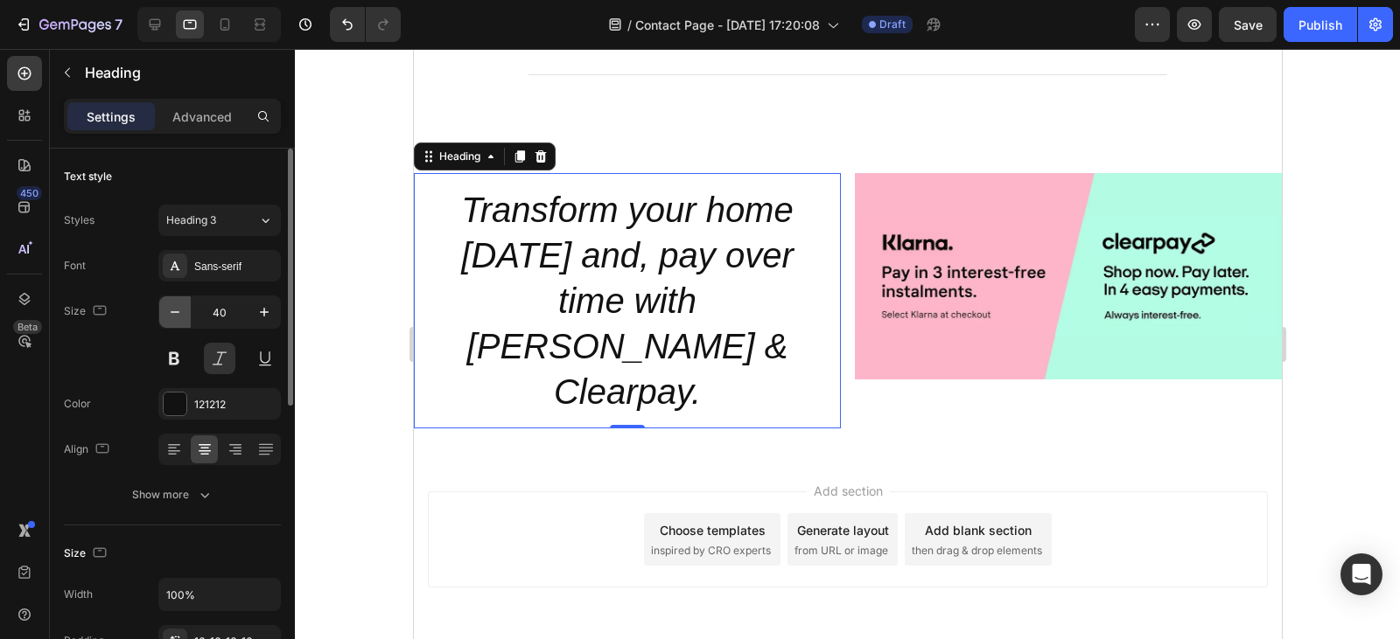
click at [178, 316] on icon "button" at bounding box center [174, 312] width 17 height 17
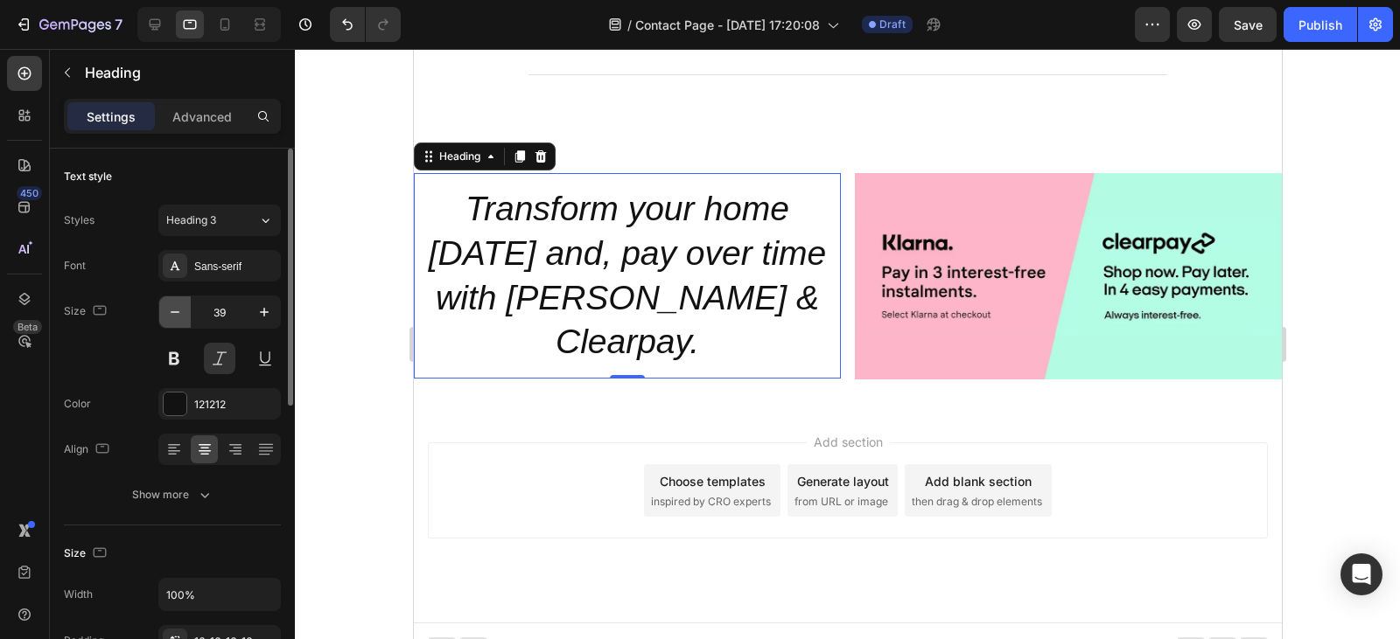
click at [178, 316] on icon "button" at bounding box center [174, 312] width 17 height 17
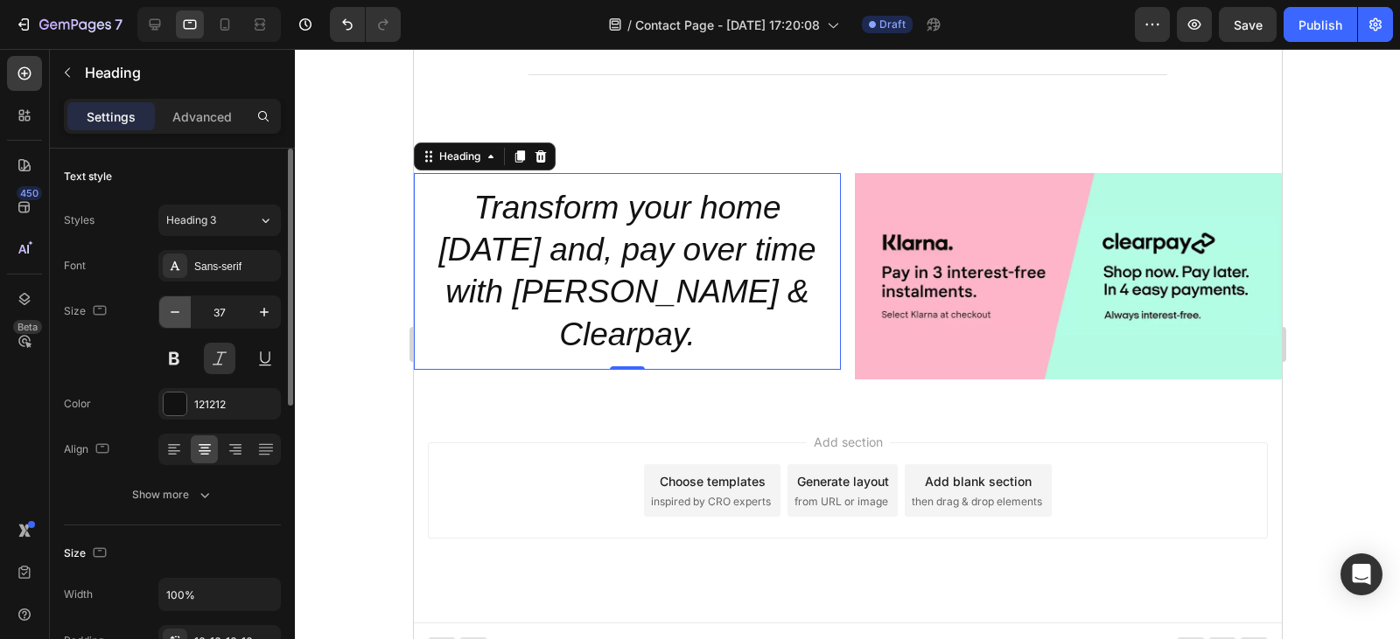
click at [178, 316] on icon "button" at bounding box center [174, 312] width 17 height 17
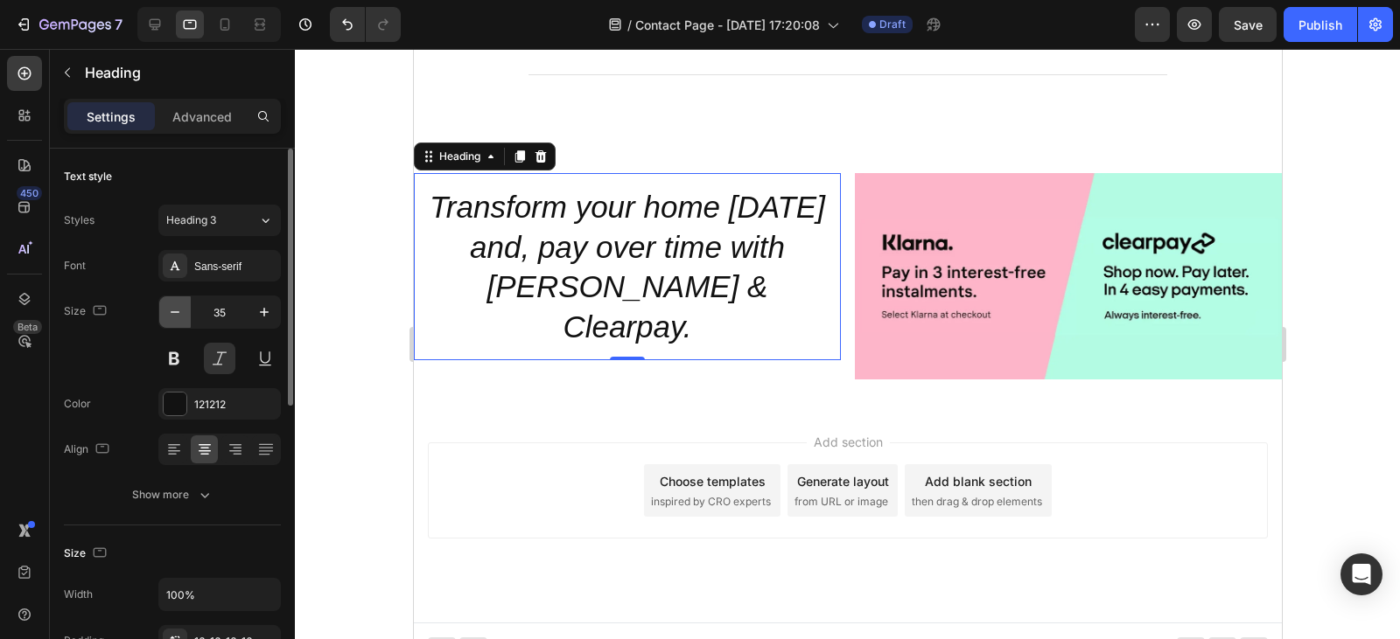
type input "34"
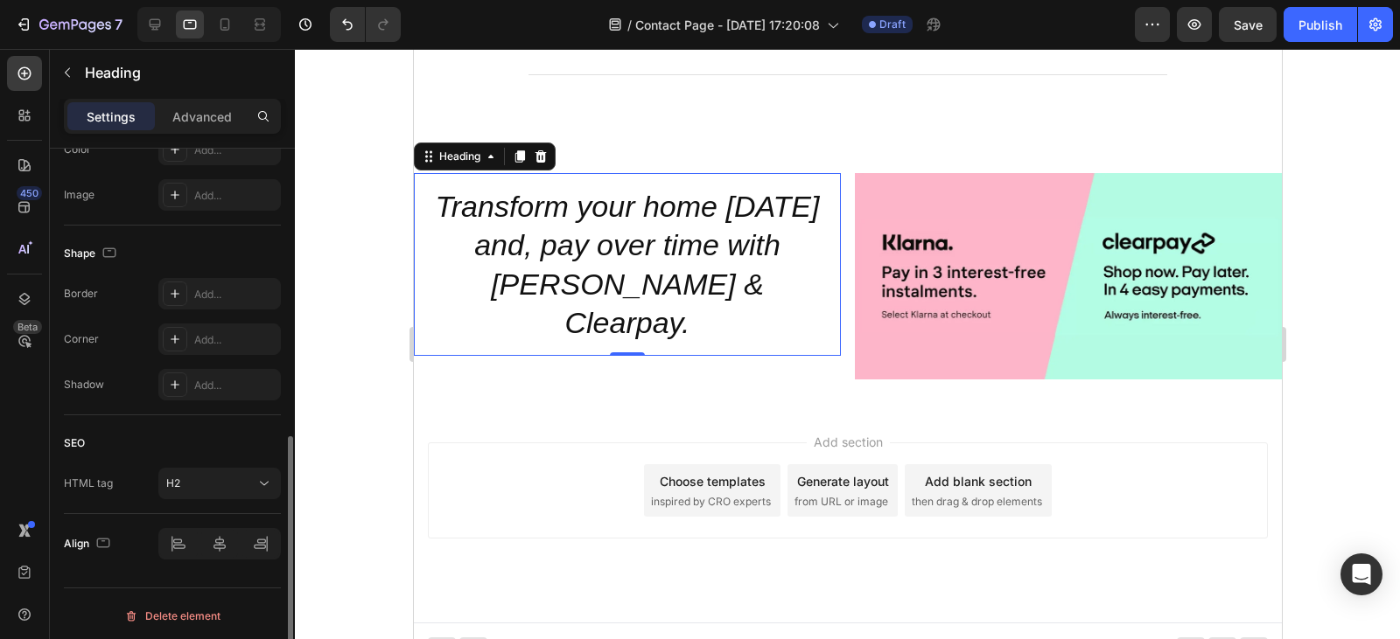
scroll to position [595, 0]
click at [1118, 420] on div "Add section Choose templates inspired by CRO experts Generate layout from URL o…" at bounding box center [847, 515] width 868 height 215
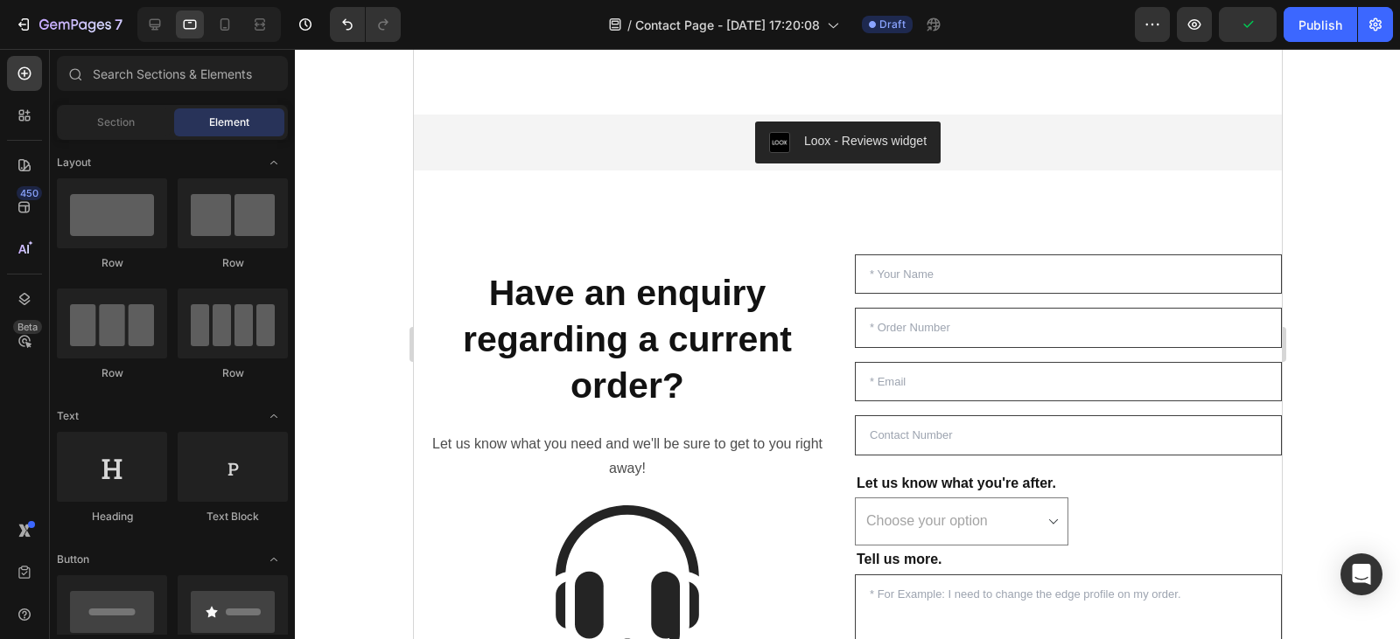
scroll to position [1168, 0]
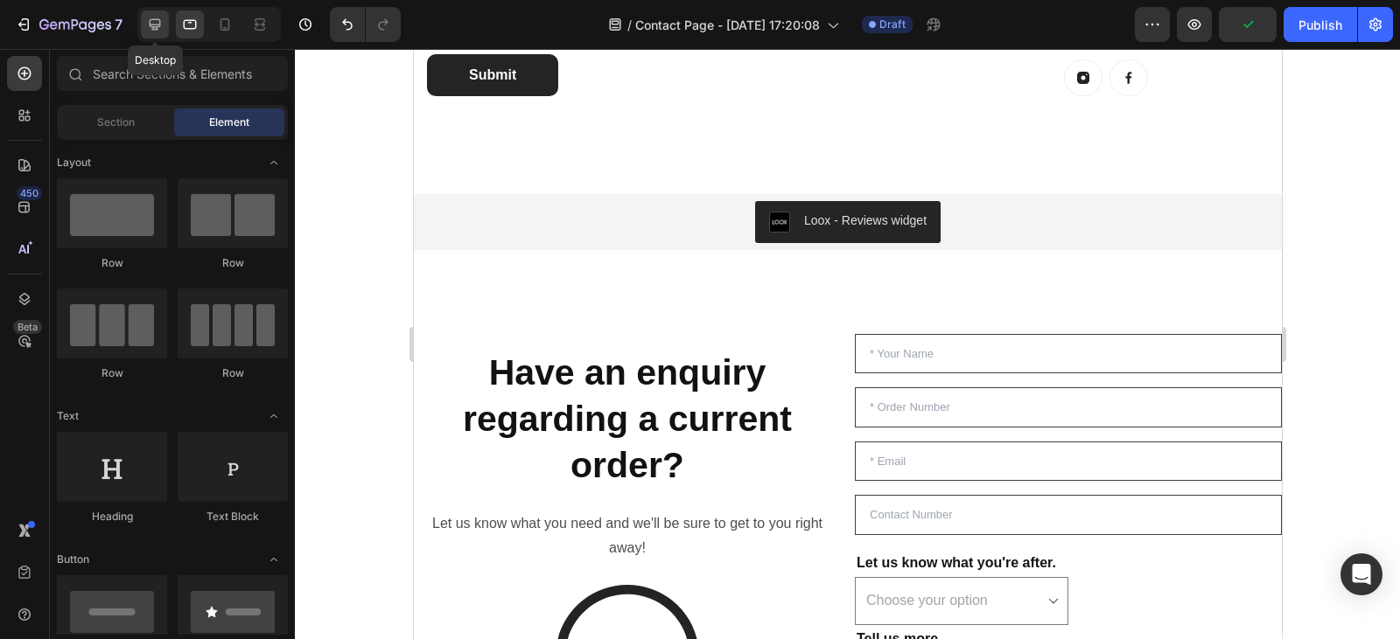
click at [158, 14] on div at bounding box center [155, 24] width 28 height 28
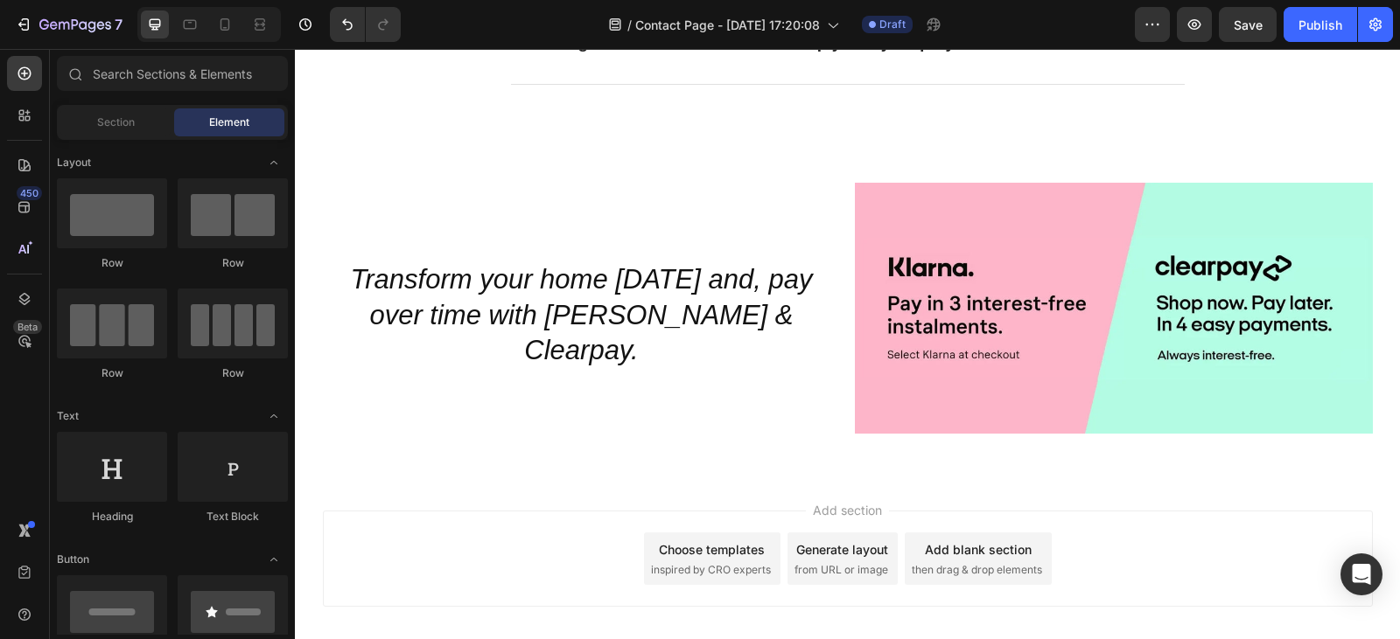
scroll to position [3300, 0]
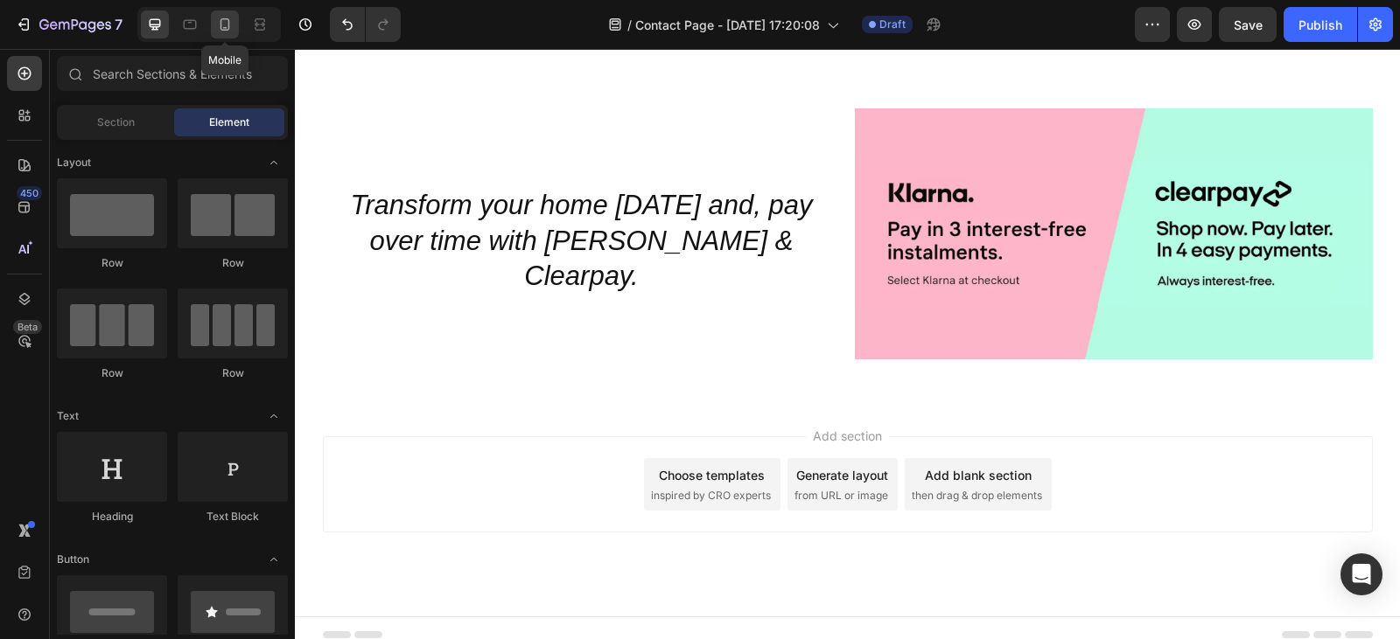
click at [220, 21] on icon at bounding box center [224, 24] width 17 height 17
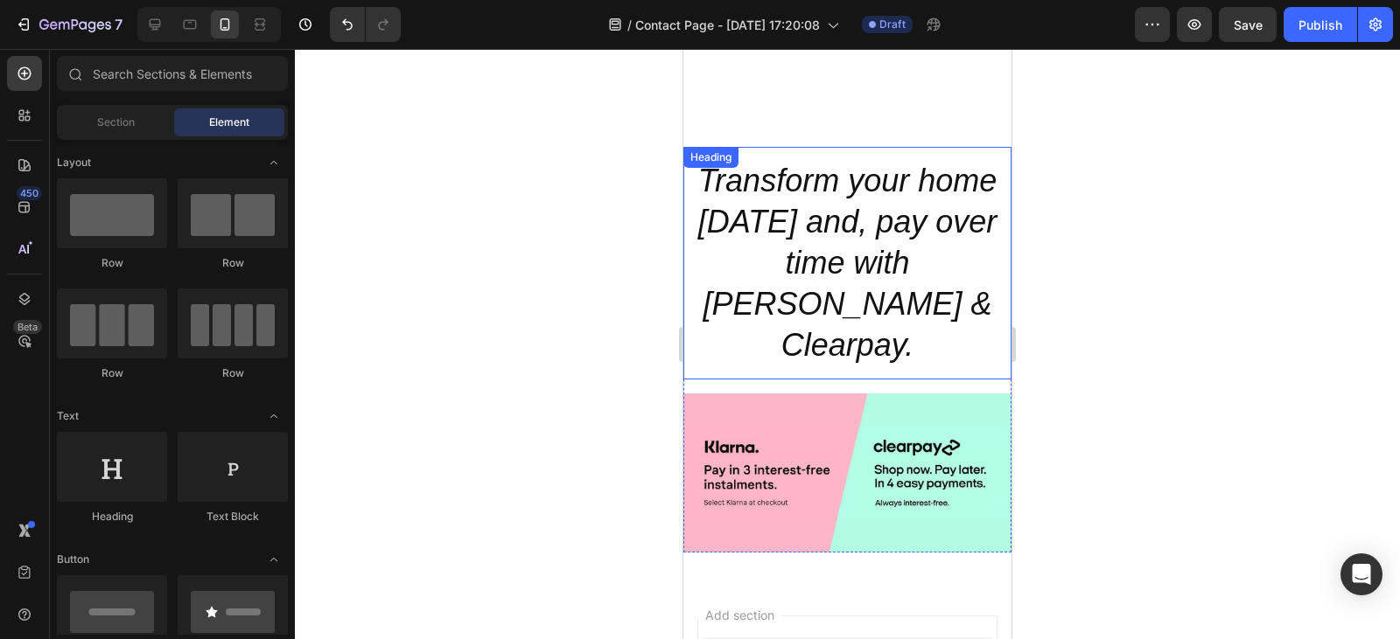
scroll to position [3187, 0]
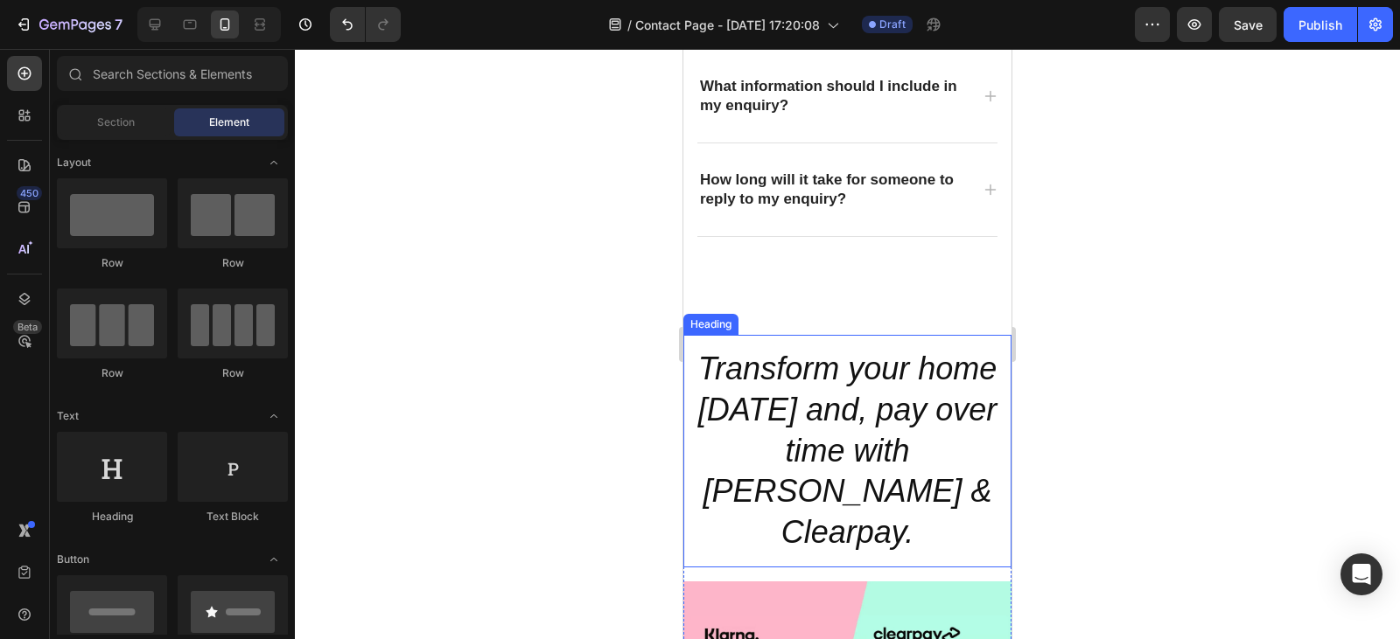
click at [913, 436] on h2 "Transform your home [DATE] and, pay over time with [PERSON_NAME] & Clearpay." at bounding box center [847, 451] width 328 height 233
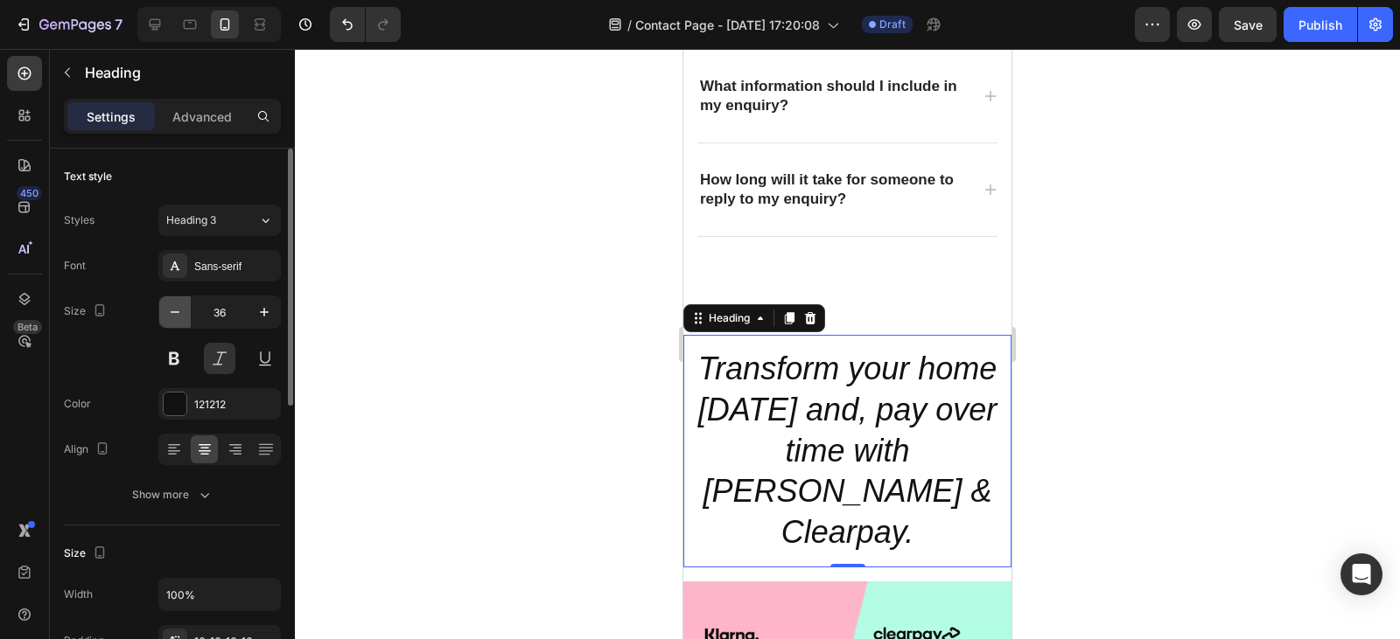
click at [168, 312] on icon "button" at bounding box center [174, 312] width 17 height 17
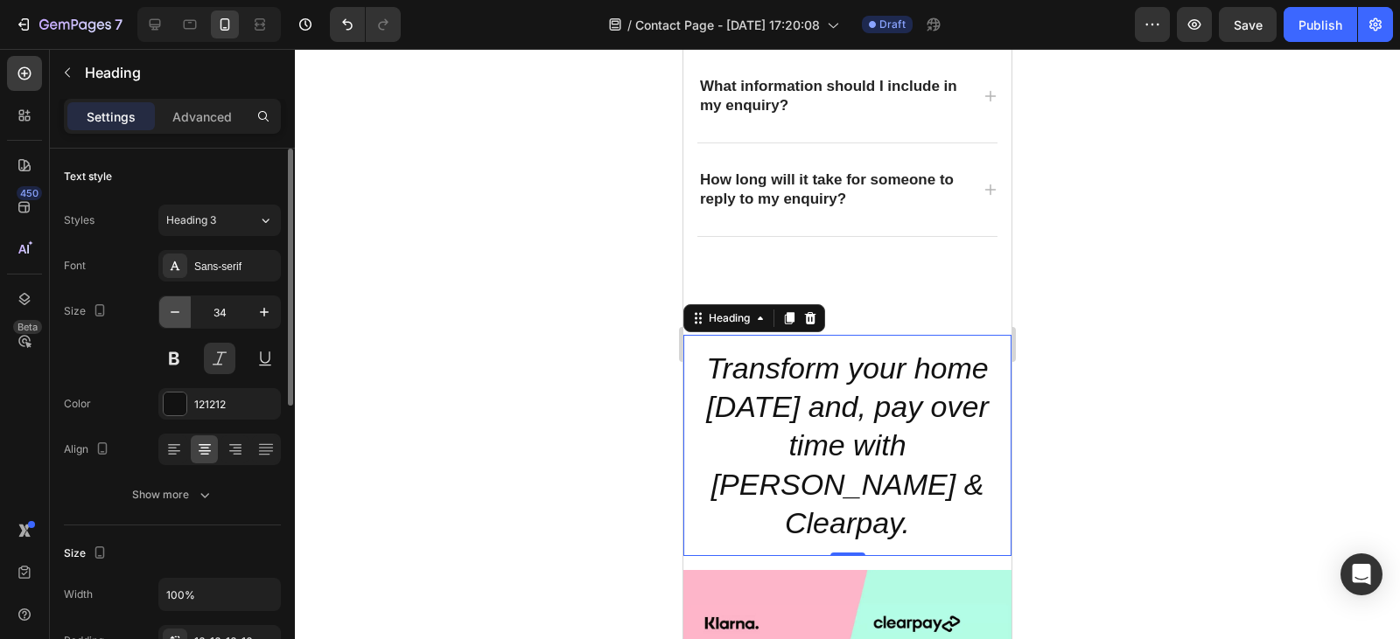
click at [168, 312] on icon "button" at bounding box center [174, 312] width 17 height 17
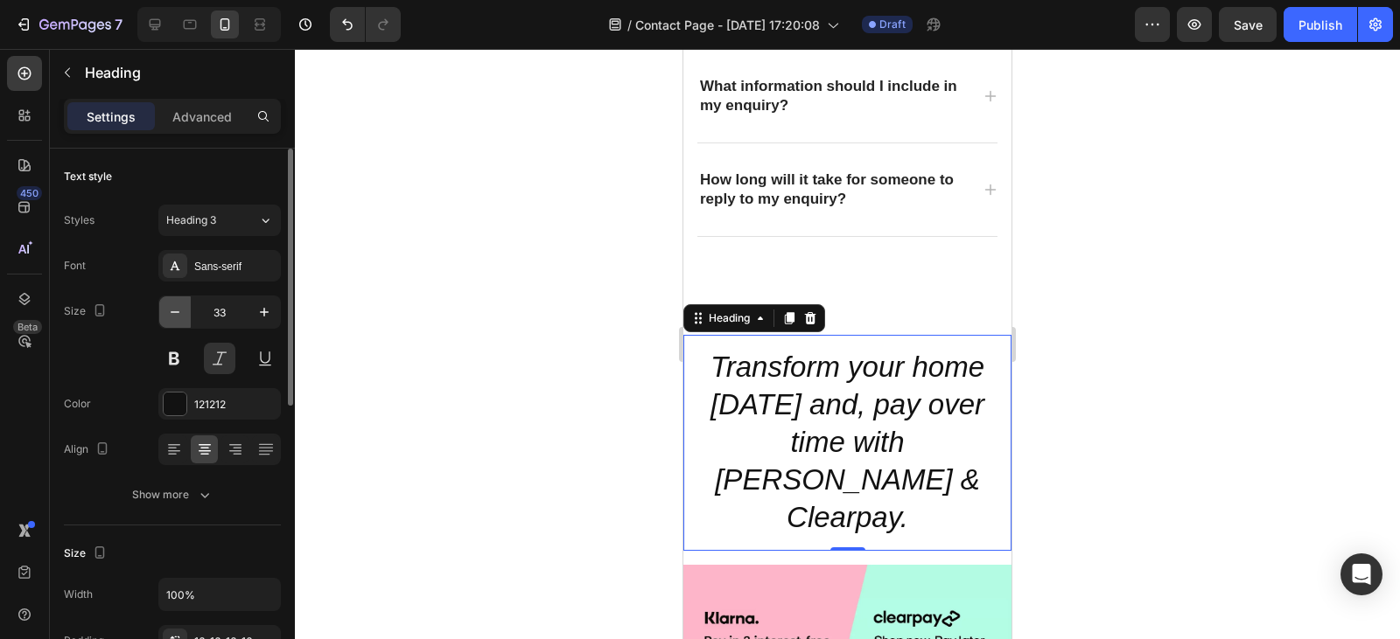
click at [168, 312] on icon "button" at bounding box center [174, 312] width 17 height 17
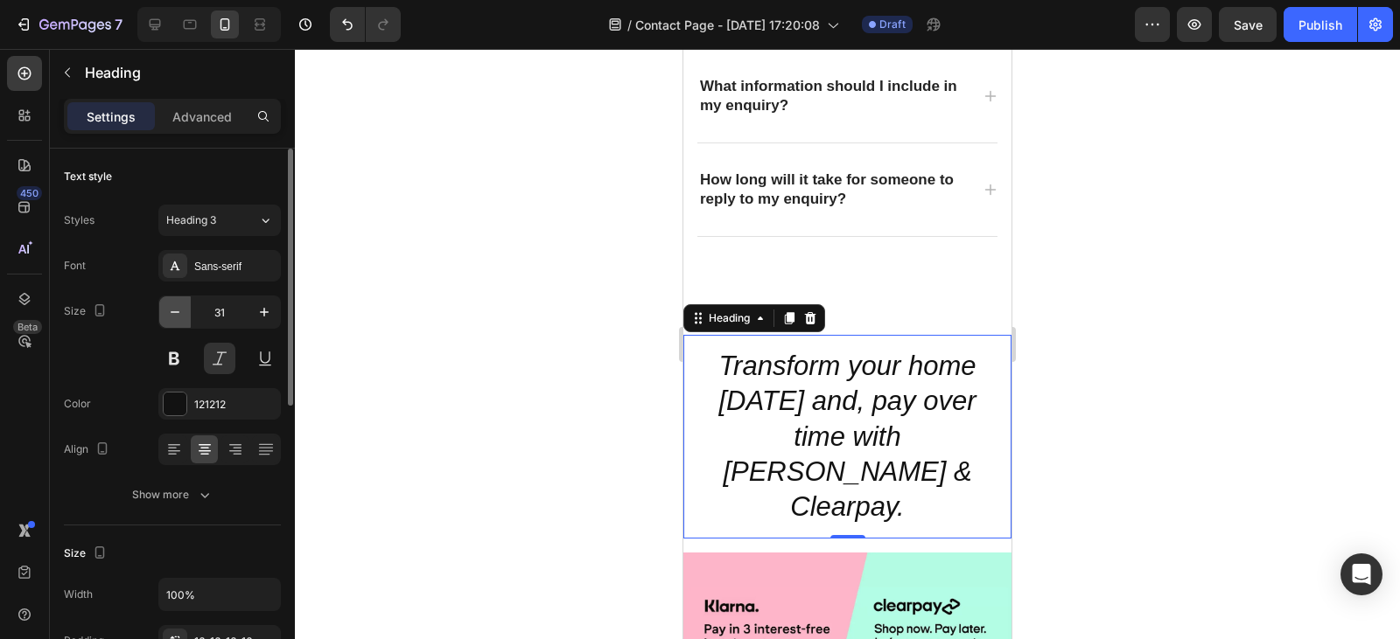
click at [168, 312] on icon "button" at bounding box center [174, 312] width 17 height 17
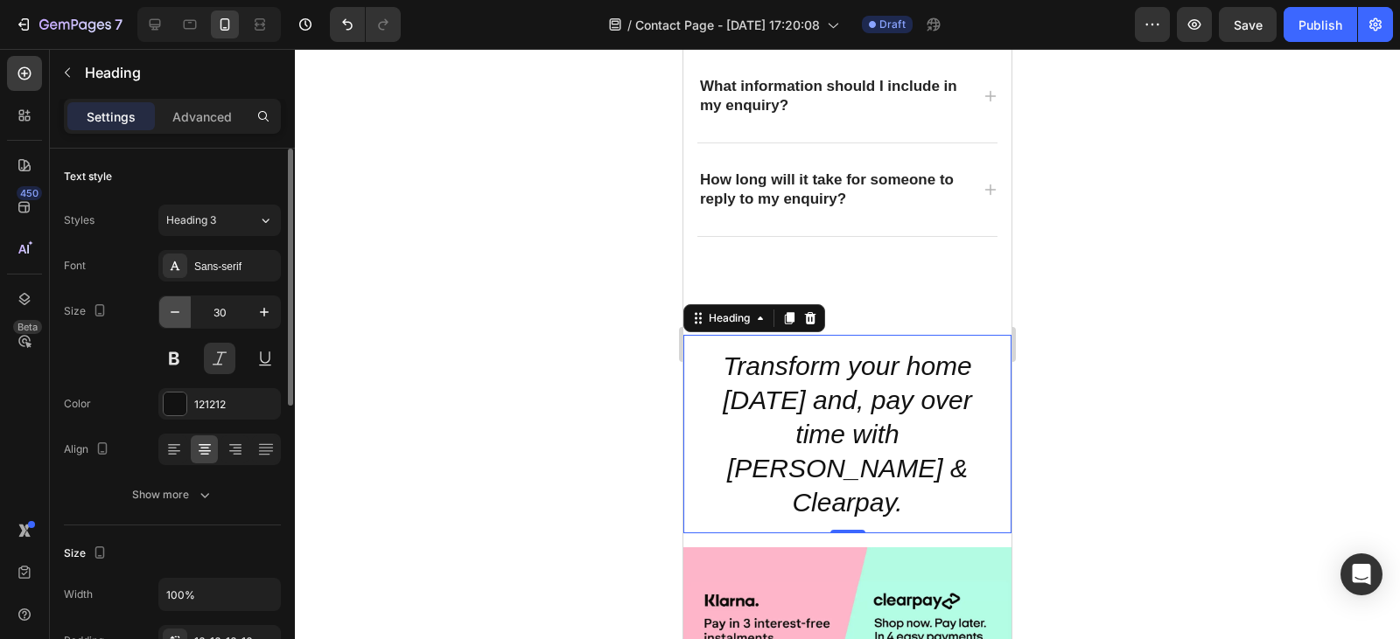
click at [168, 312] on icon "button" at bounding box center [174, 312] width 17 height 17
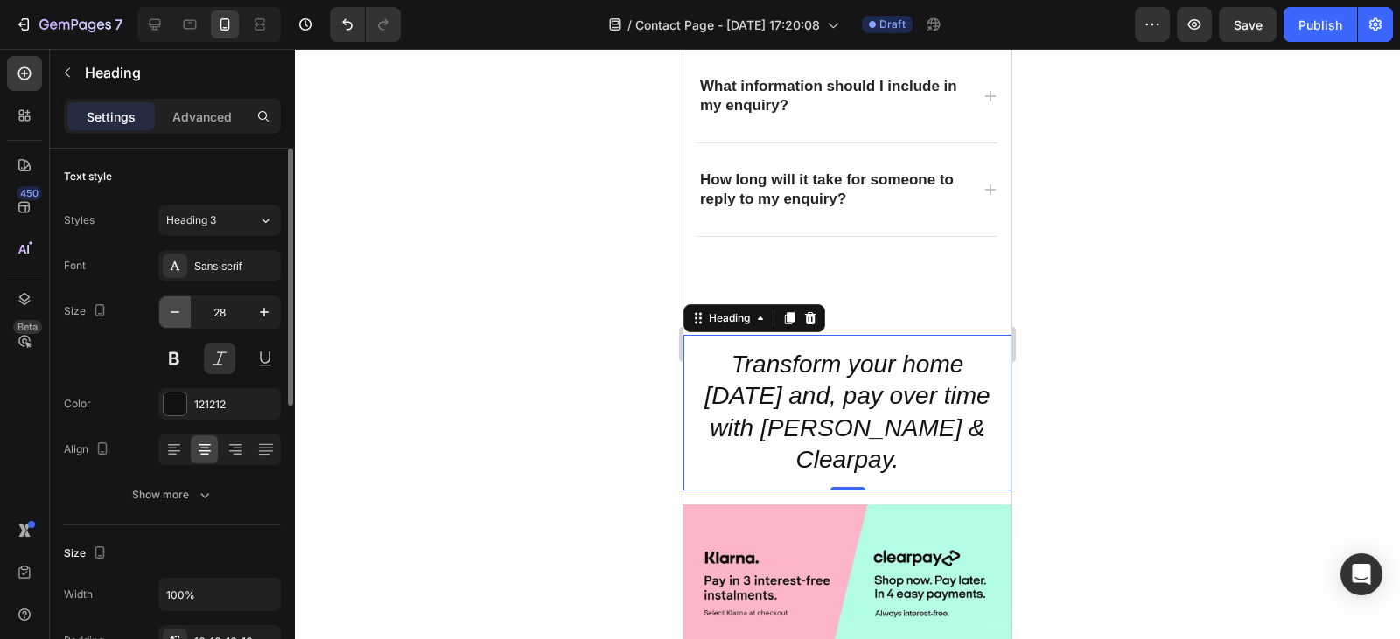
click at [168, 312] on icon "button" at bounding box center [174, 312] width 17 height 17
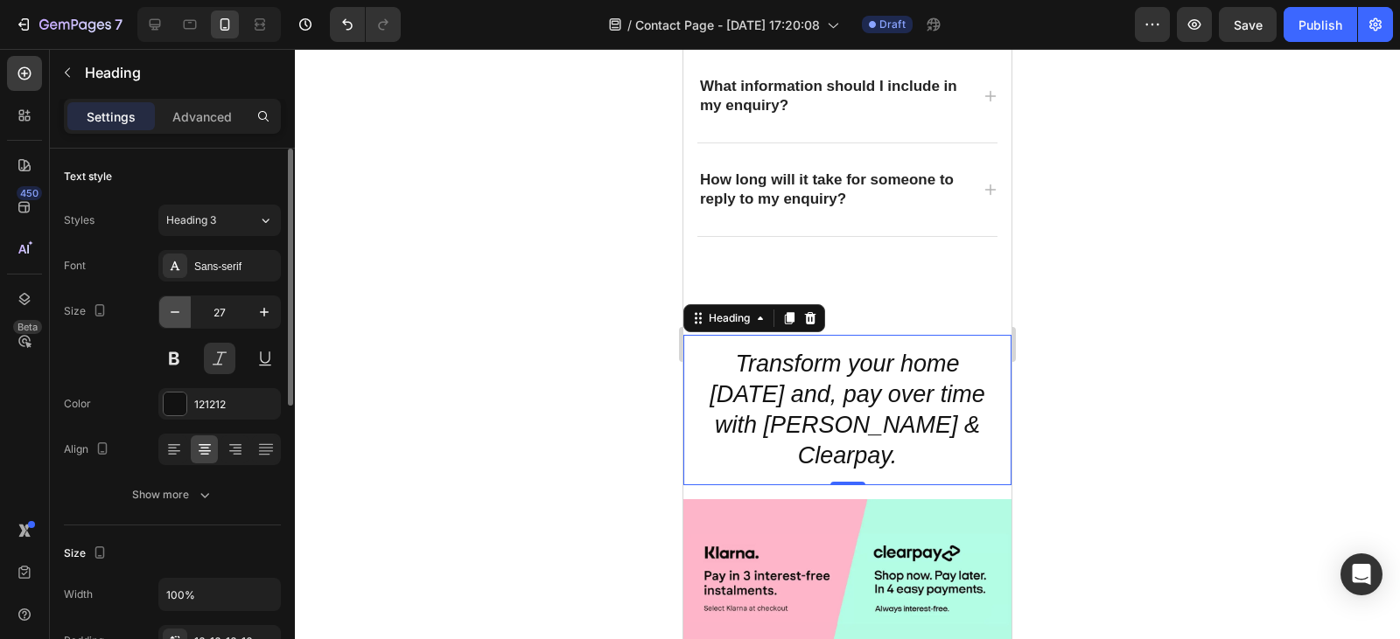
click at [168, 312] on icon "button" at bounding box center [174, 312] width 17 height 17
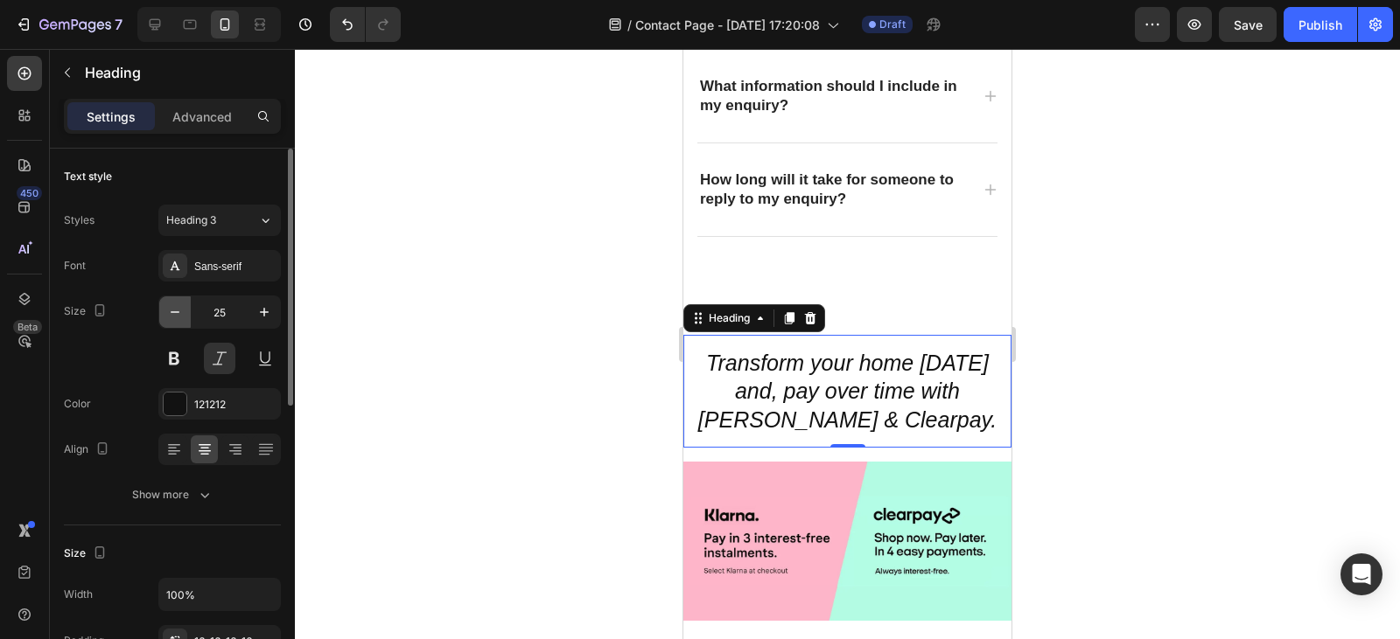
click at [168, 312] on icon "button" at bounding box center [174, 312] width 17 height 17
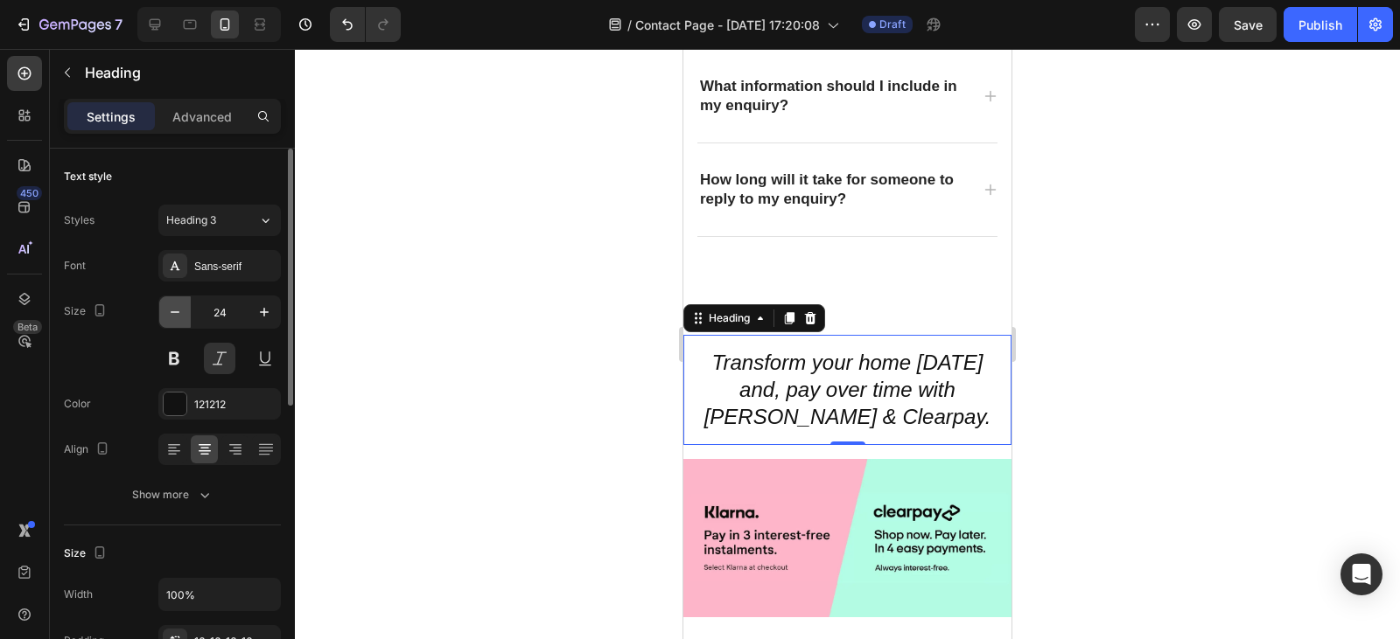
click at [168, 312] on icon "button" at bounding box center [174, 312] width 17 height 17
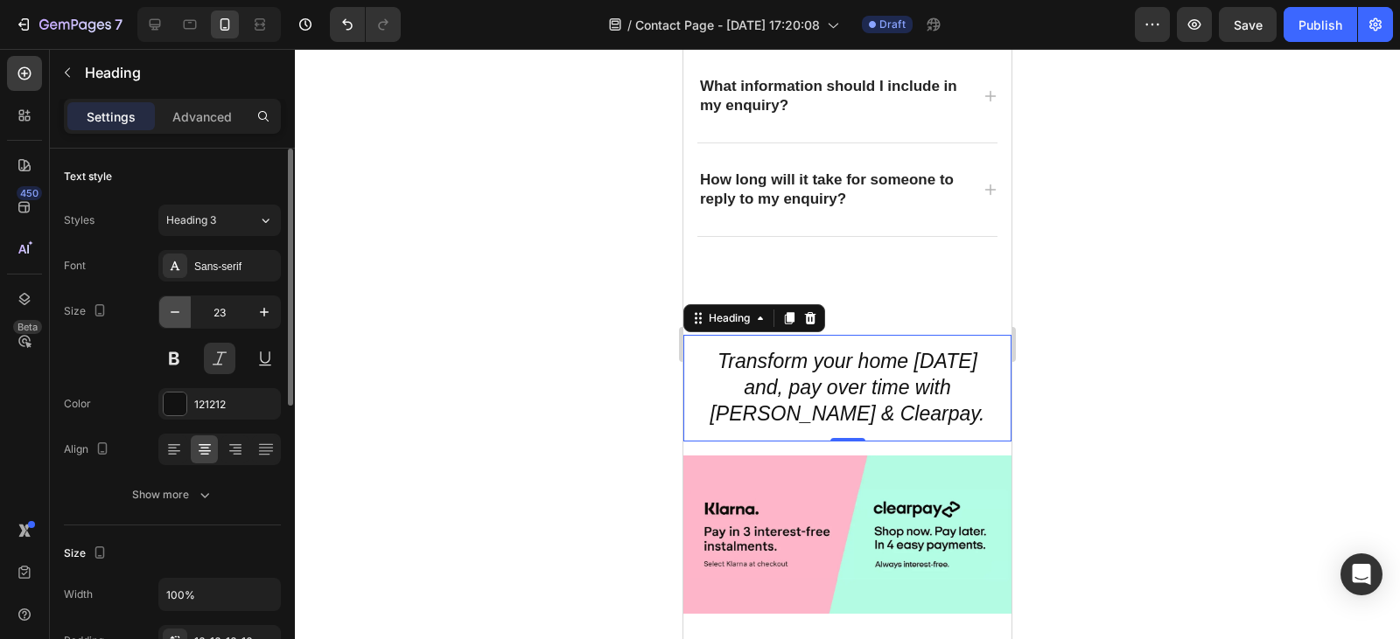
click at [168, 312] on icon "button" at bounding box center [174, 312] width 17 height 17
type input "22"
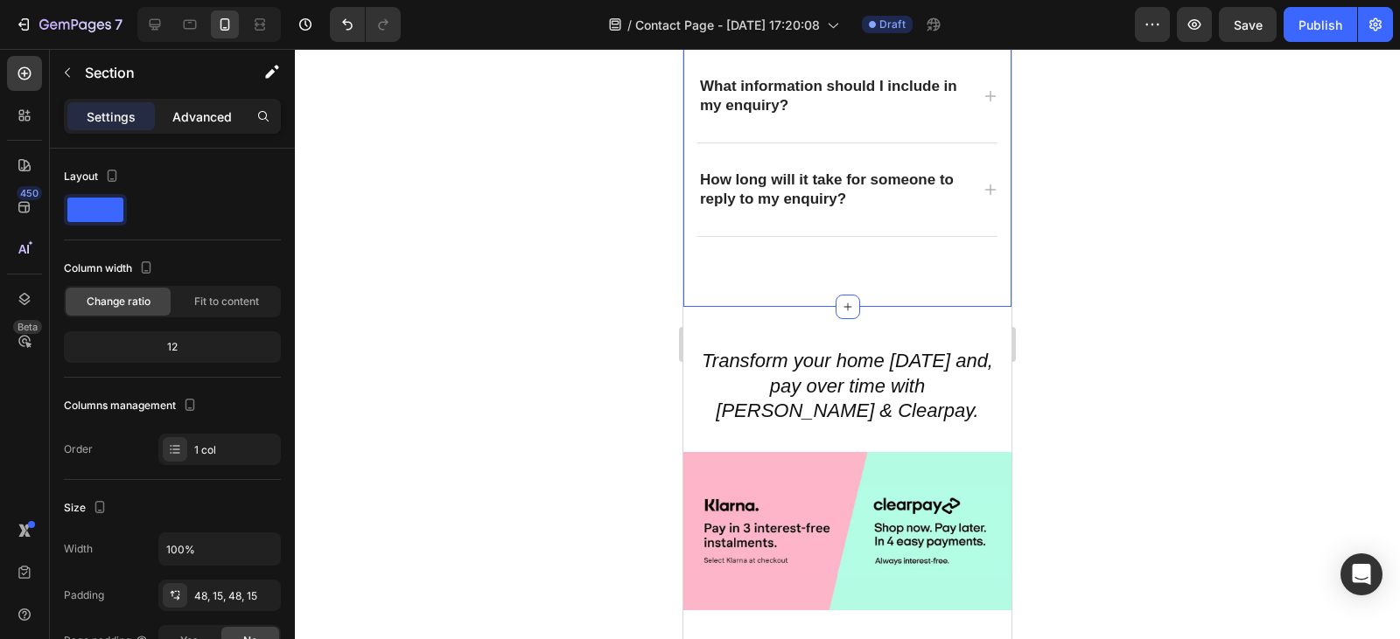
click at [200, 108] on p "Advanced" at bounding box center [201, 117] width 59 height 18
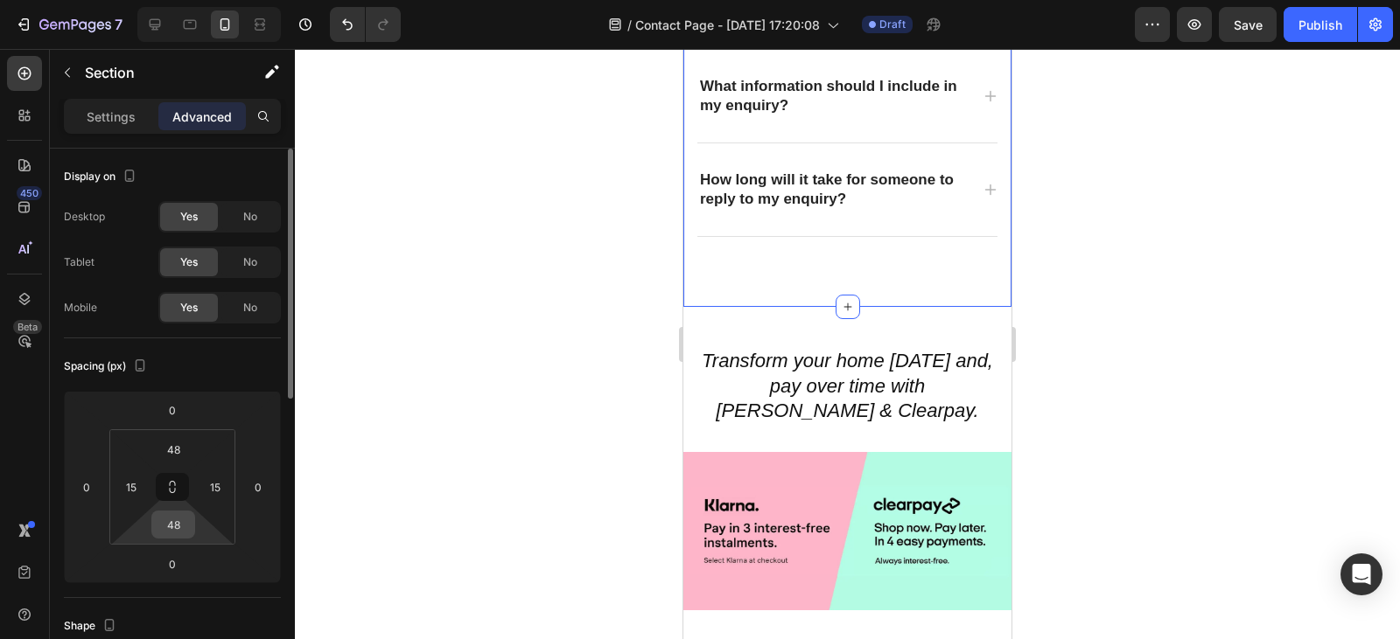
click at [185, 525] on input "48" at bounding box center [173, 525] width 35 height 26
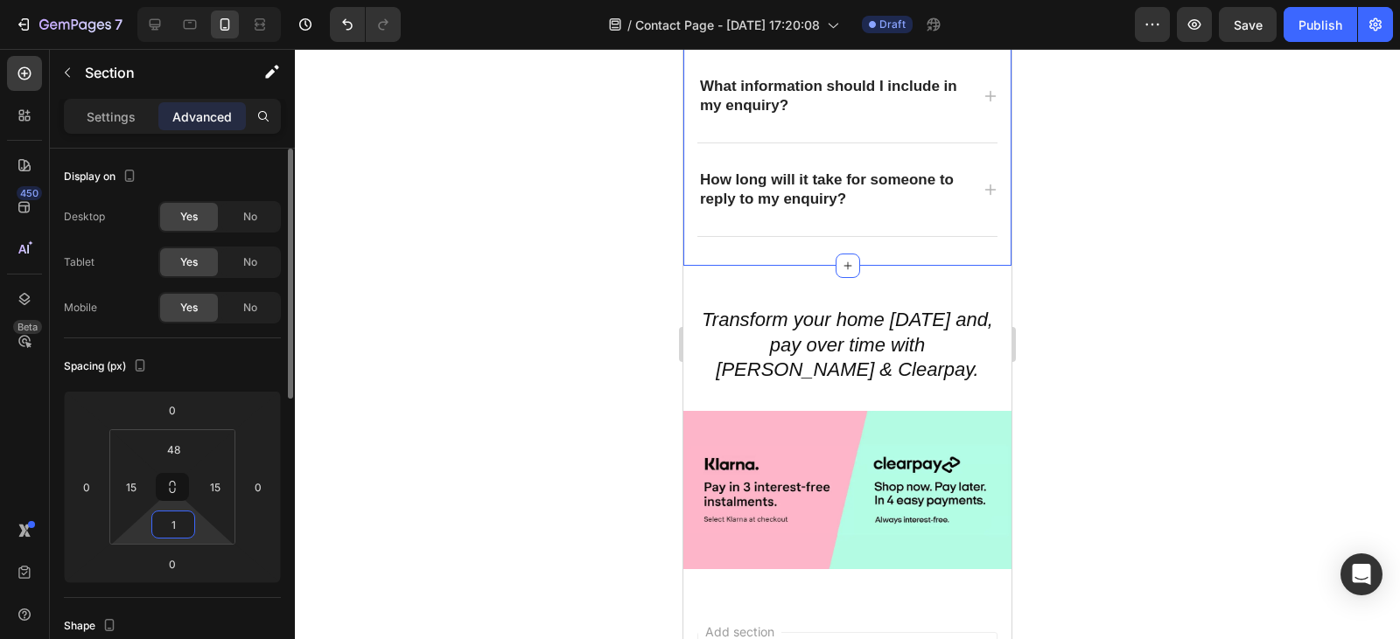
type input "10"
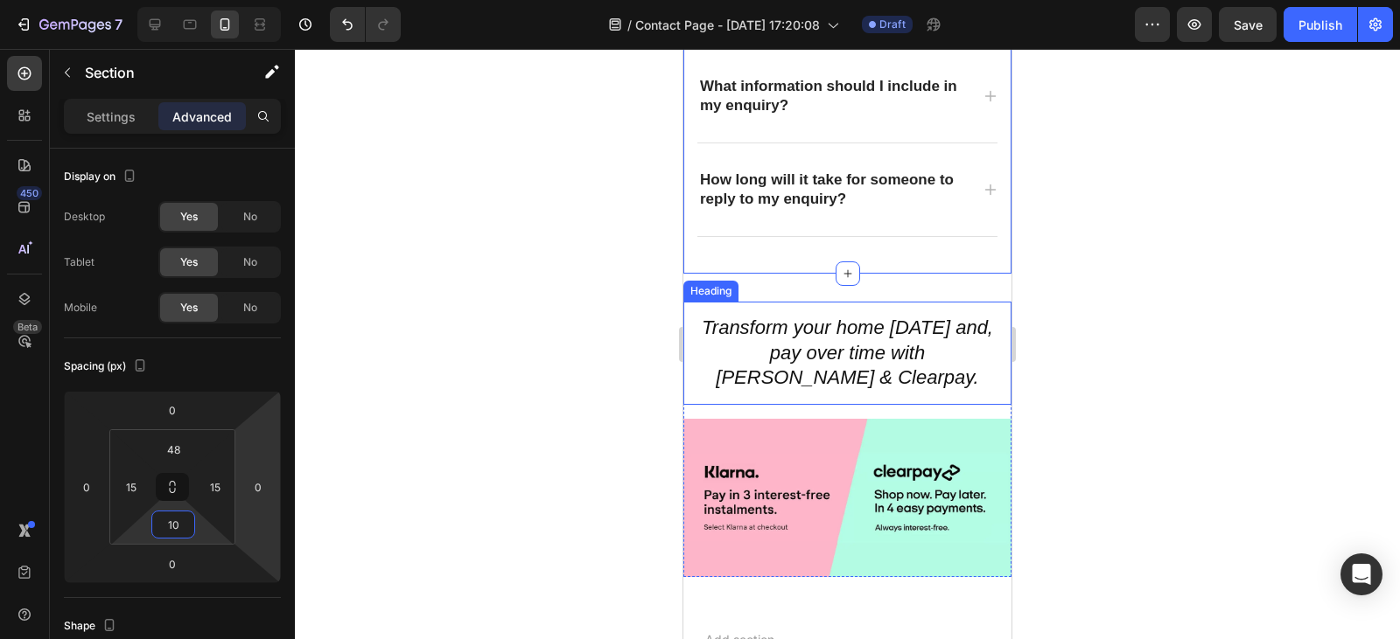
click at [743, 311] on h2 "Transform your home [DATE] and, pay over time with [PERSON_NAME] & Clearpay." at bounding box center [847, 353] width 328 height 103
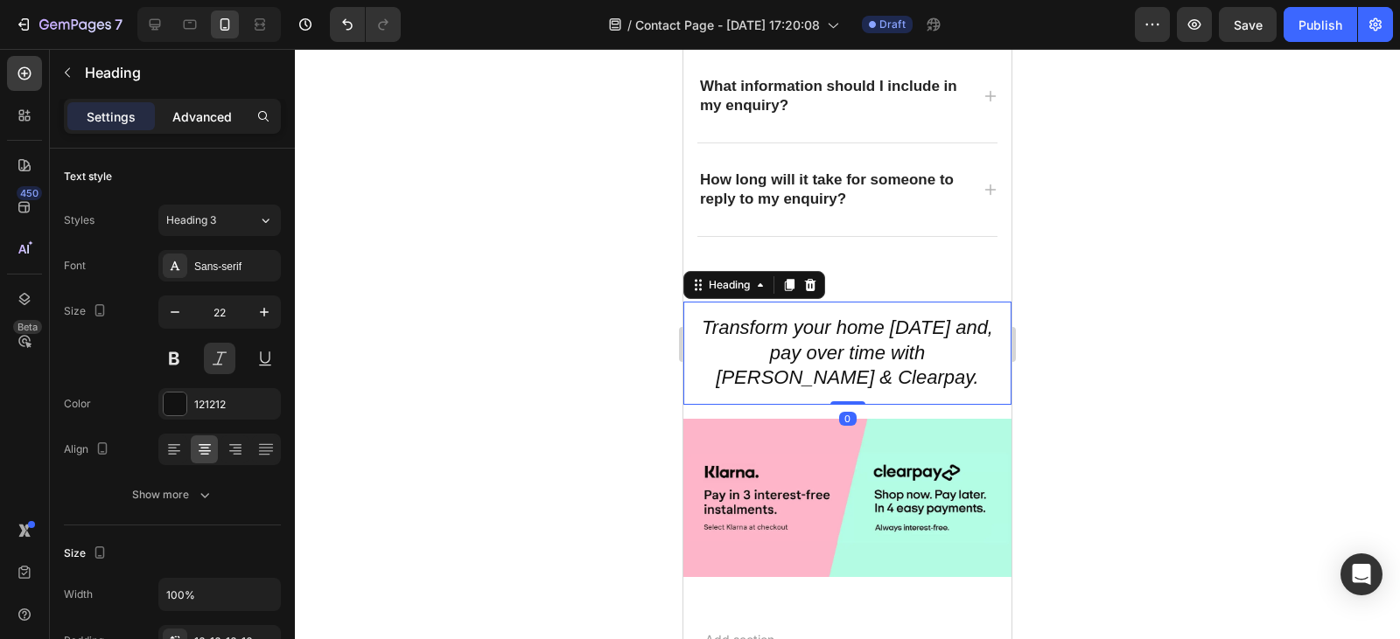
click at [194, 106] on div "Advanced" at bounding box center [201, 116] width 87 height 28
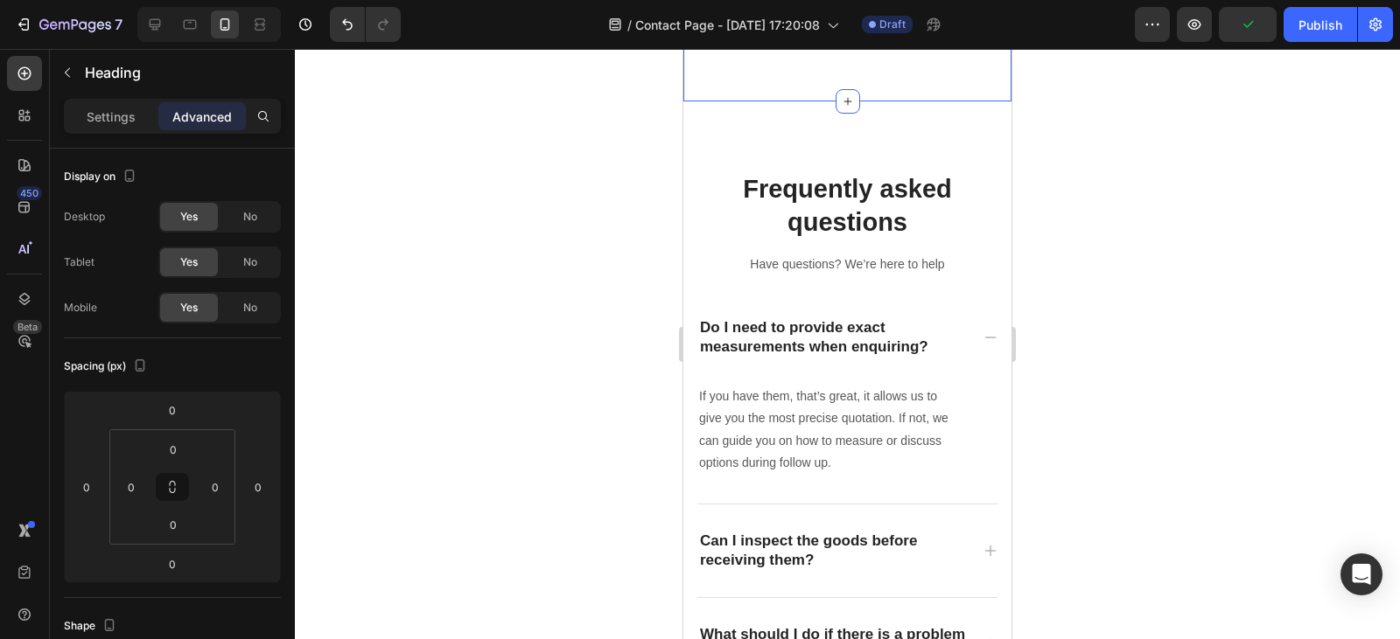
scroll to position [2361, 0]
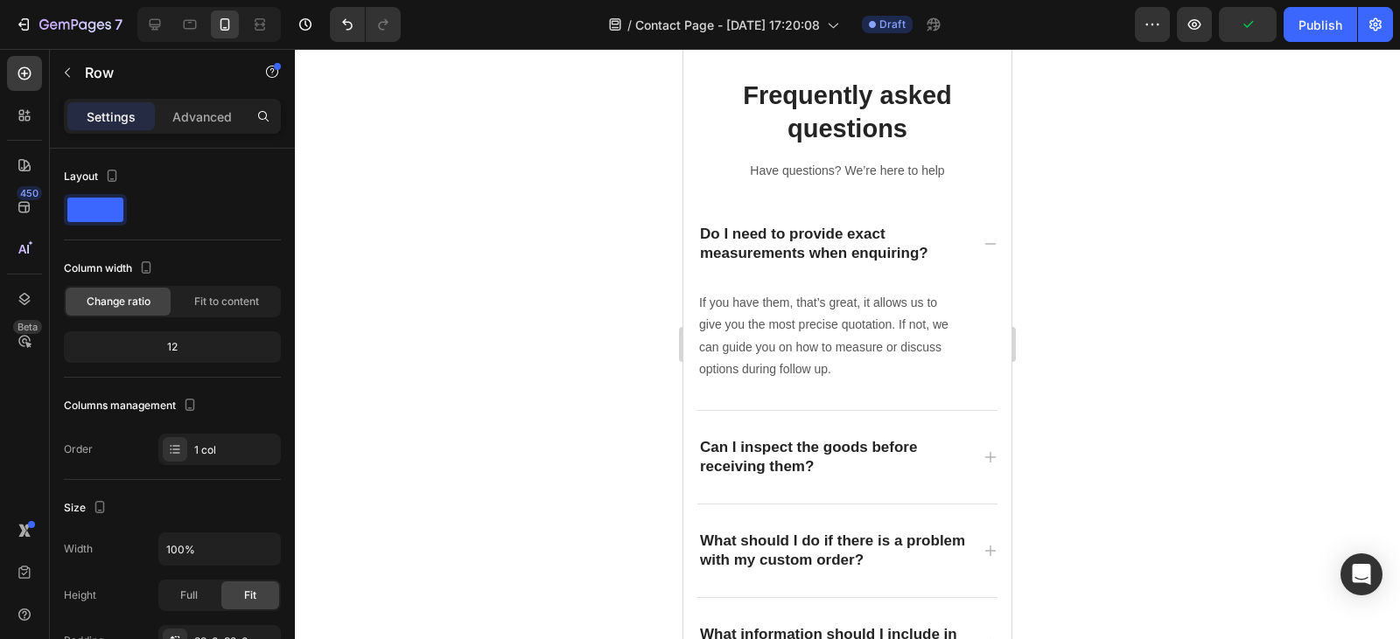
click at [176, 122] on p "Advanced" at bounding box center [201, 117] width 59 height 18
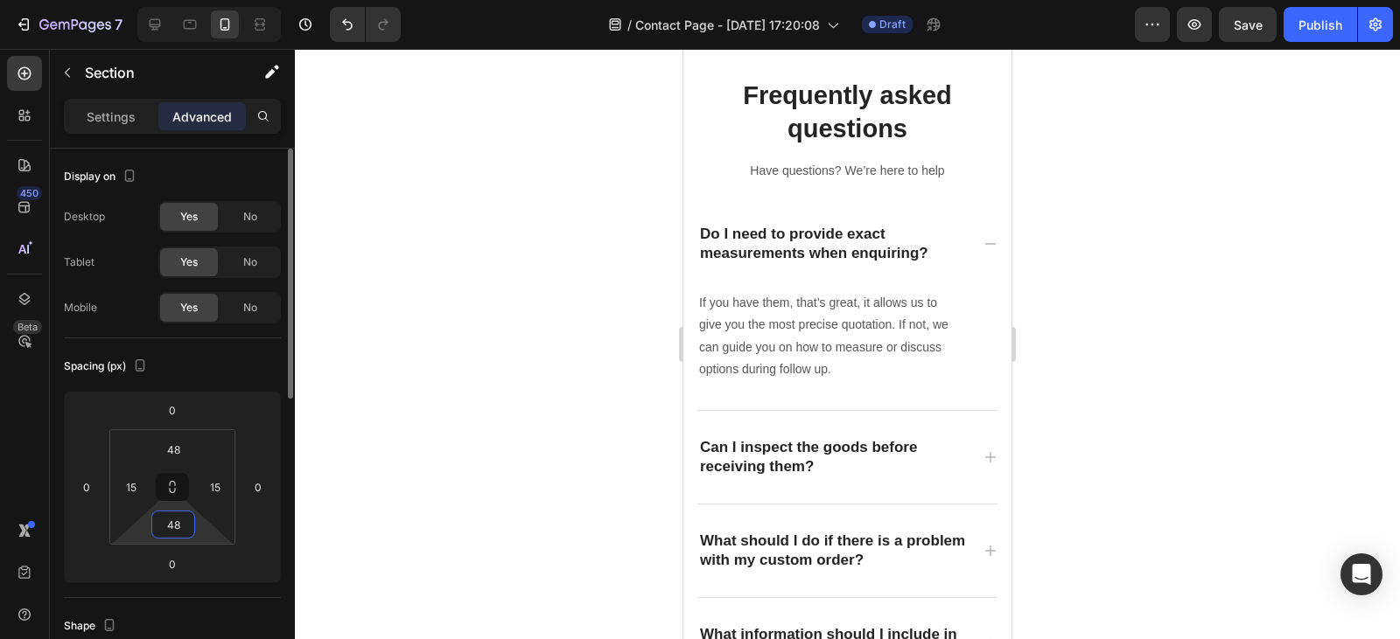
click at [185, 533] on input "48" at bounding box center [173, 525] width 35 height 26
type input "10"
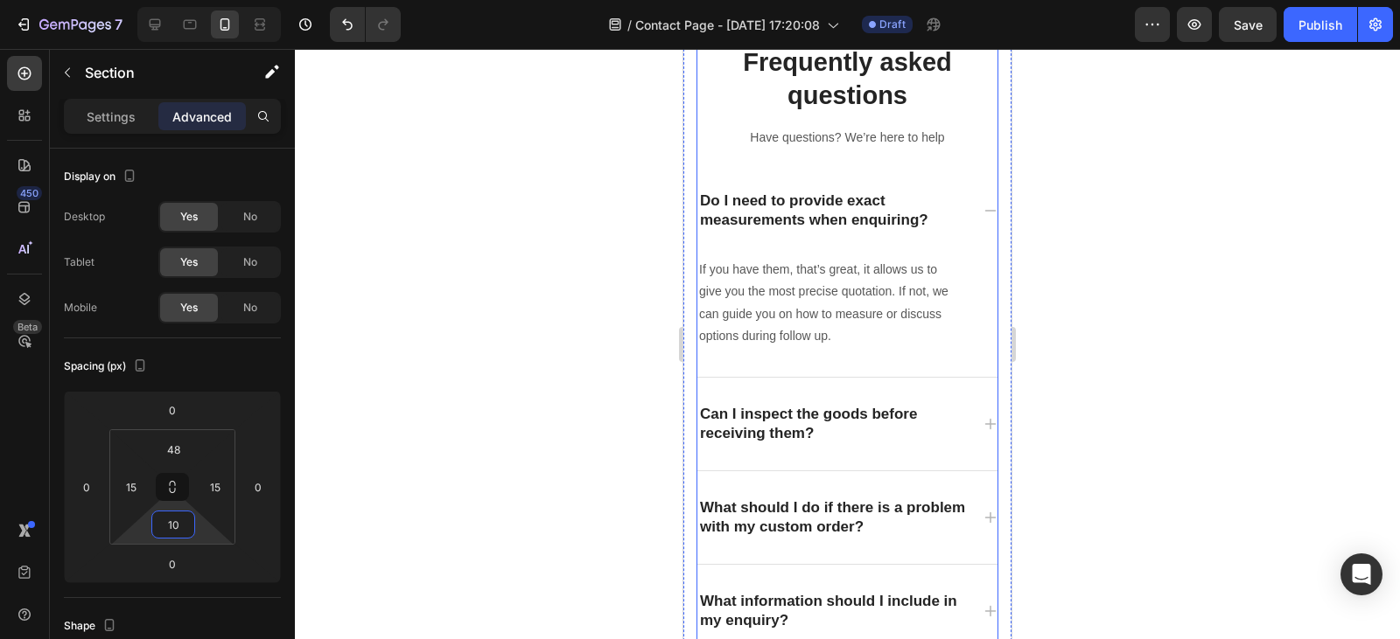
click at [781, 388] on div "Frequently asked questions Heading Have questions? We’re here to help Text bloc…" at bounding box center [847, 399] width 302 height 764
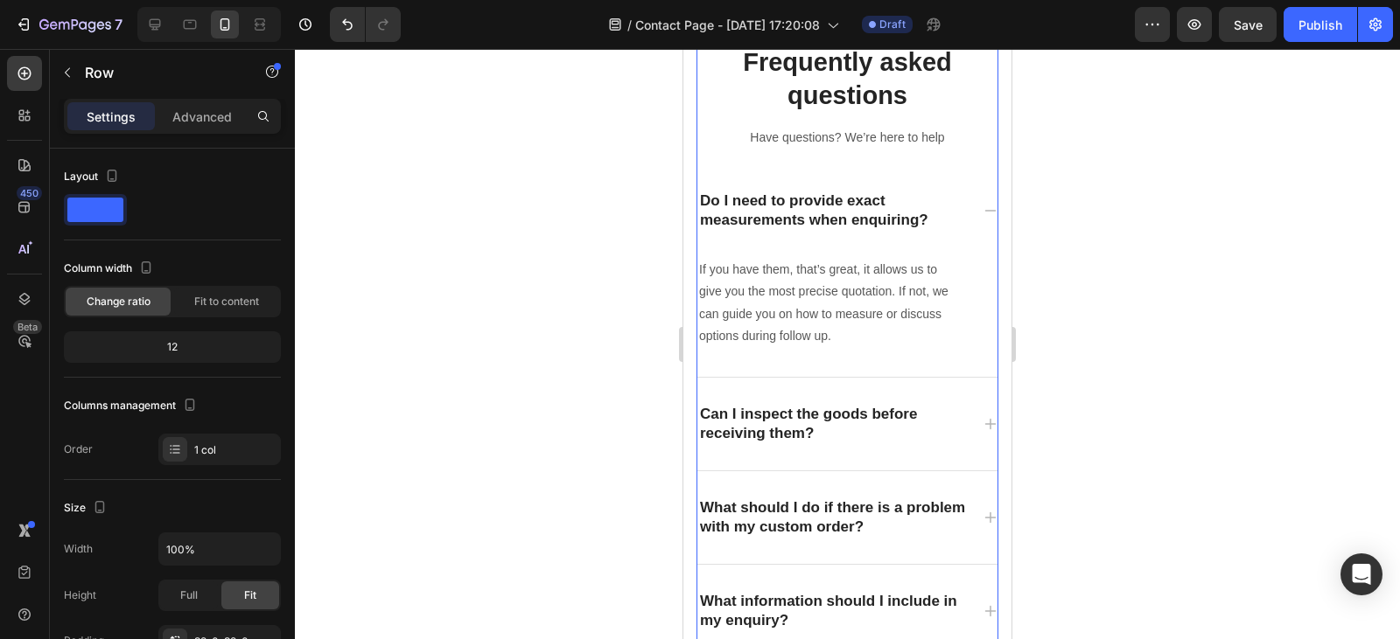
click at [199, 139] on div "Settings Advanced" at bounding box center [172, 124] width 245 height 50
click at [199, 128] on div "Advanced" at bounding box center [201, 116] width 87 height 28
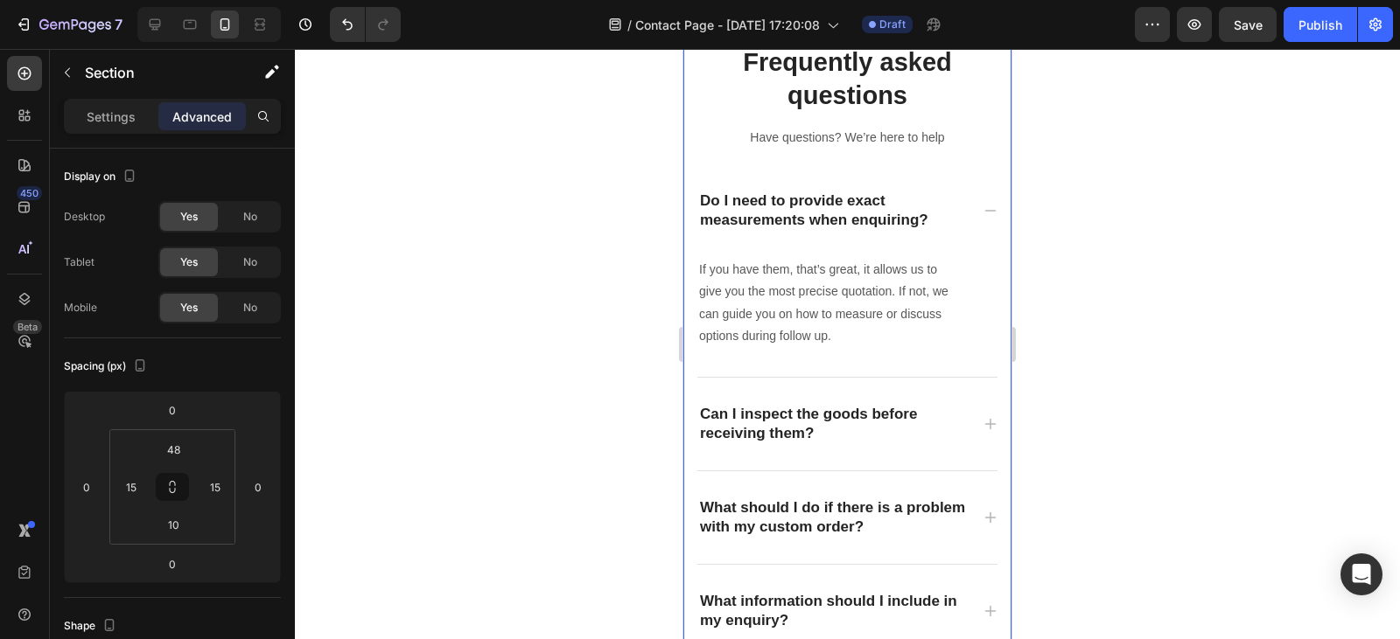
click at [902, 352] on div "Frequently asked questions Heading Have questions? We’re here to help Text bloc…" at bounding box center [847, 382] width 328 height 814
click at [178, 451] on input "48" at bounding box center [173, 449] width 35 height 26
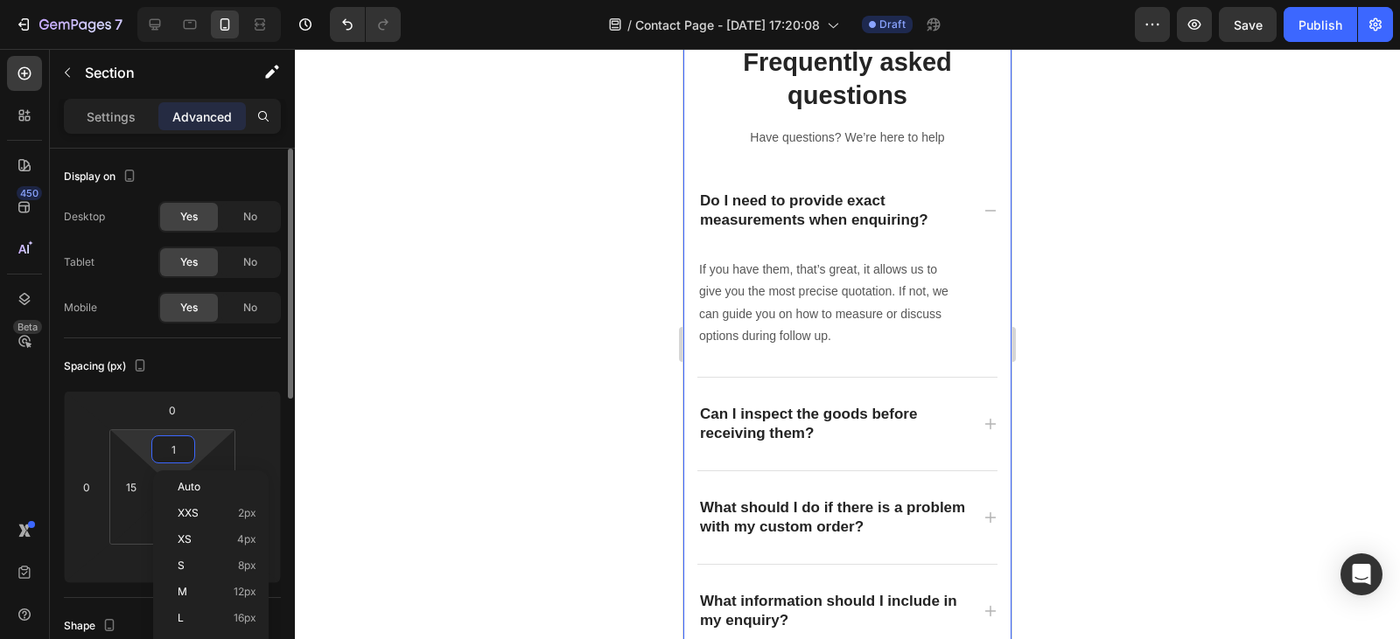
type input "10"
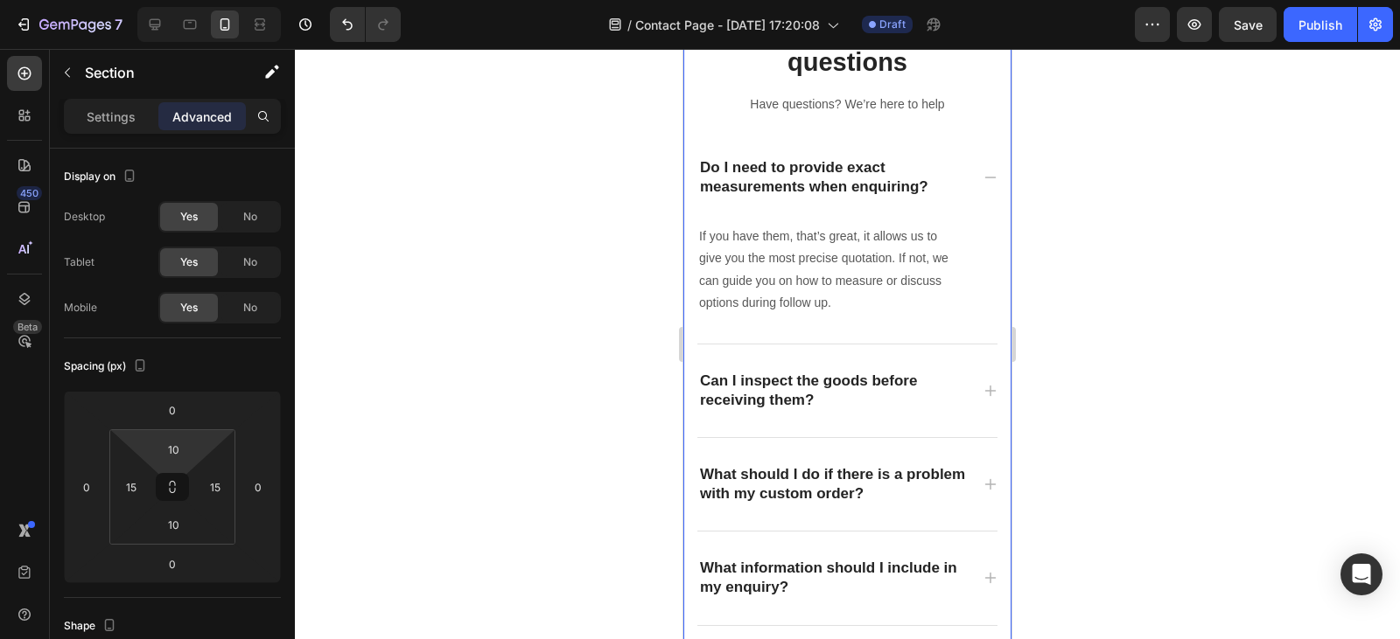
click at [607, 319] on div at bounding box center [847, 344] width 1105 height 590
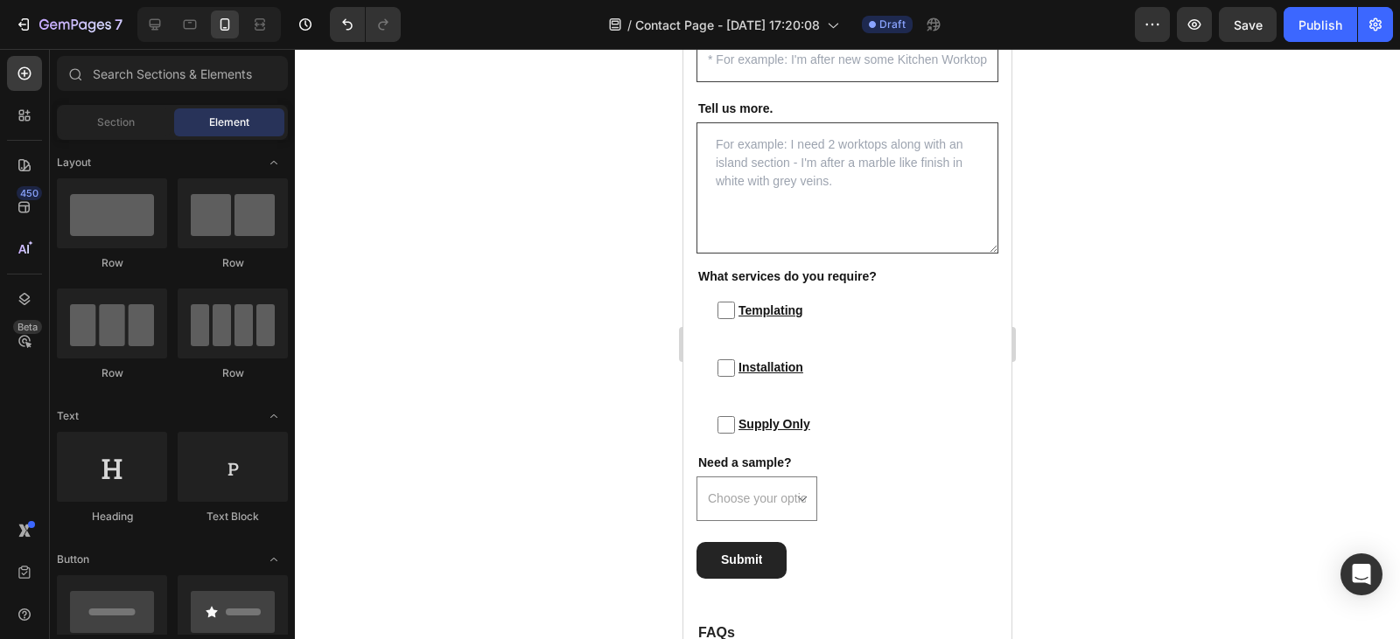
scroll to position [855, 0]
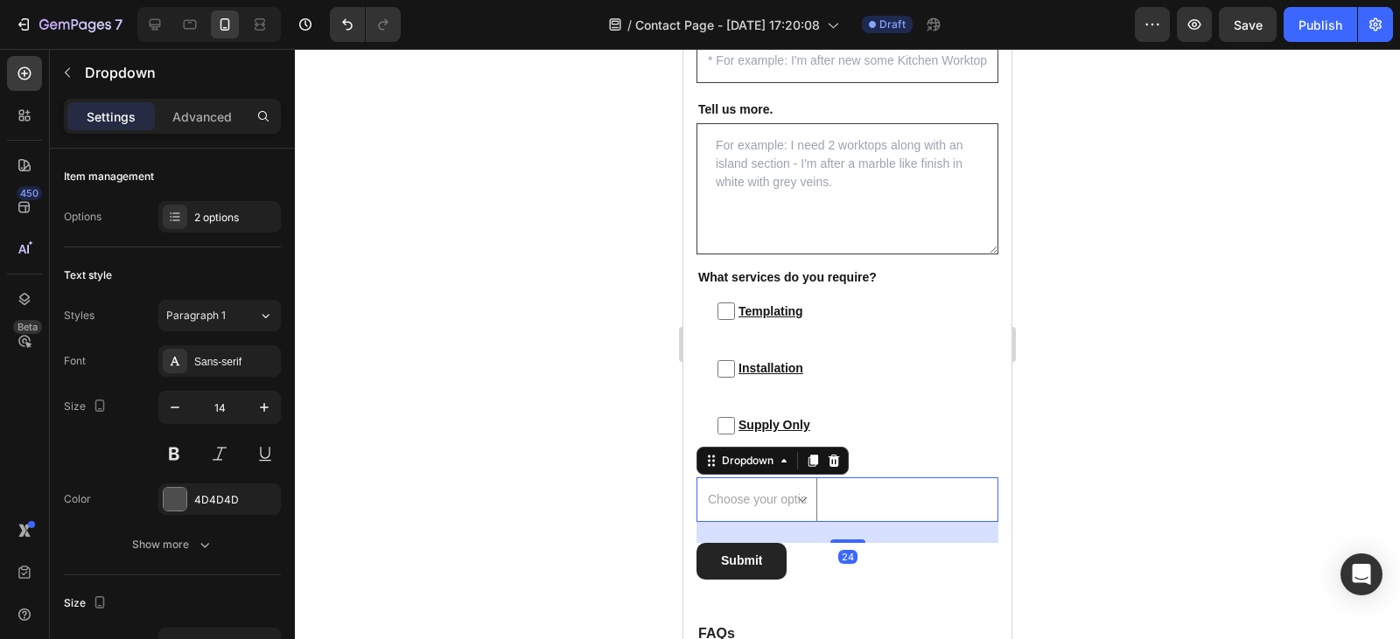
click at [826, 502] on div "Choose your option Yes No Dropdown 24" at bounding box center [847, 500] width 302 height 45
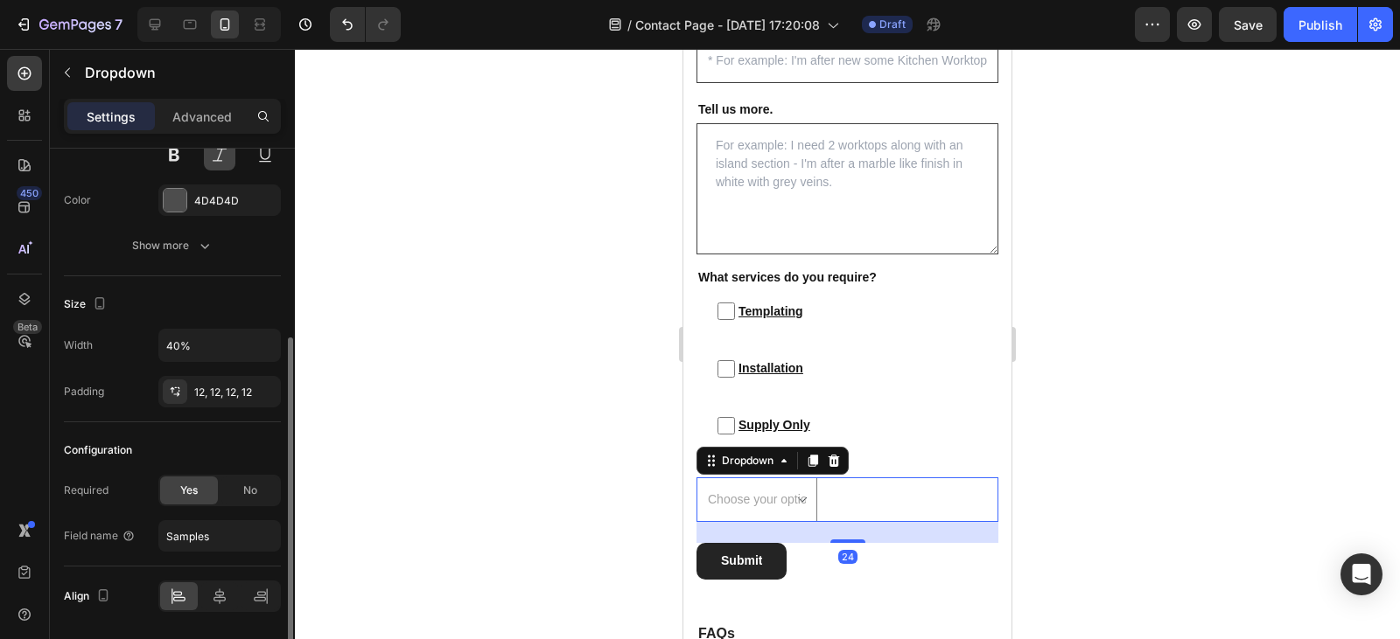
scroll to position [305, 0]
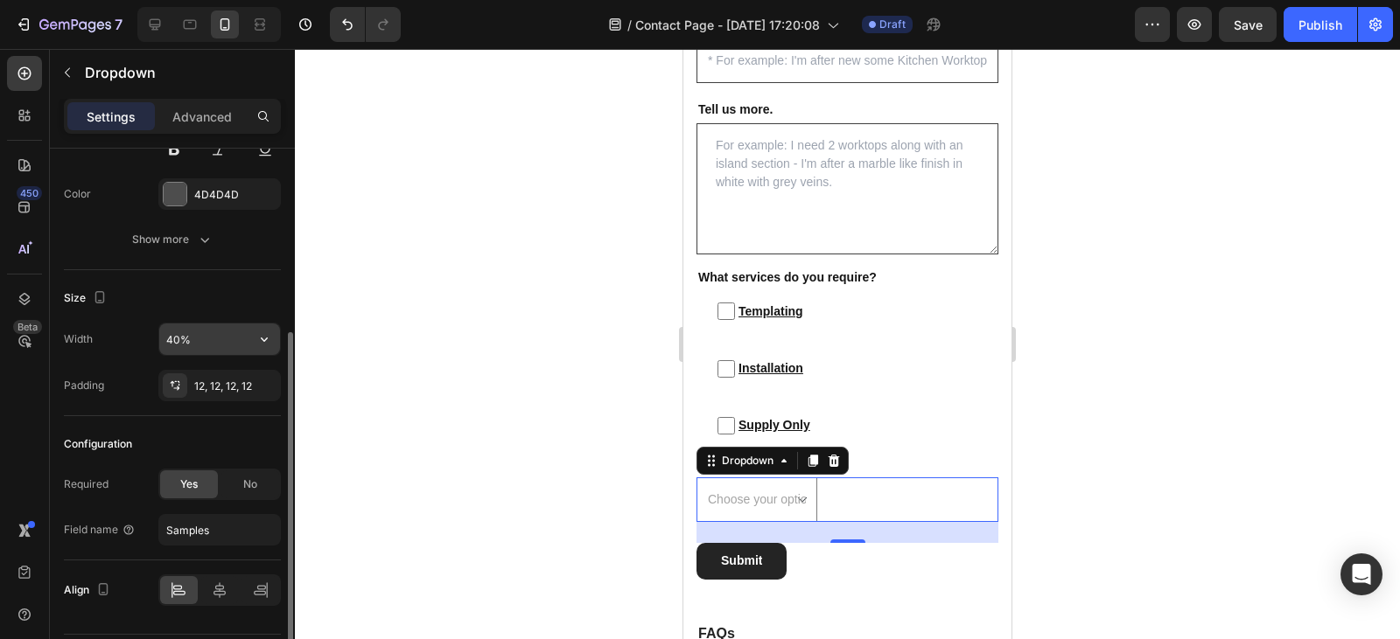
click at [181, 329] on input "40%" at bounding box center [219, 339] width 121 height 31
type input "55%"
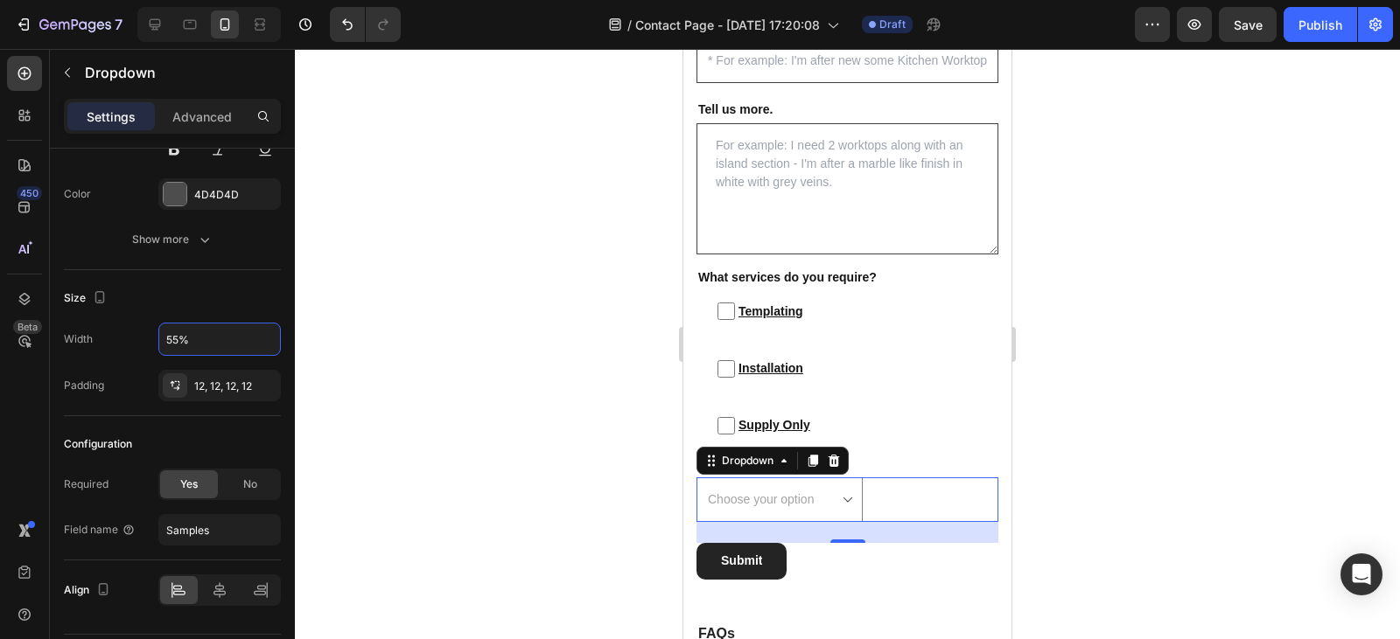
click at [551, 394] on div at bounding box center [847, 344] width 1105 height 590
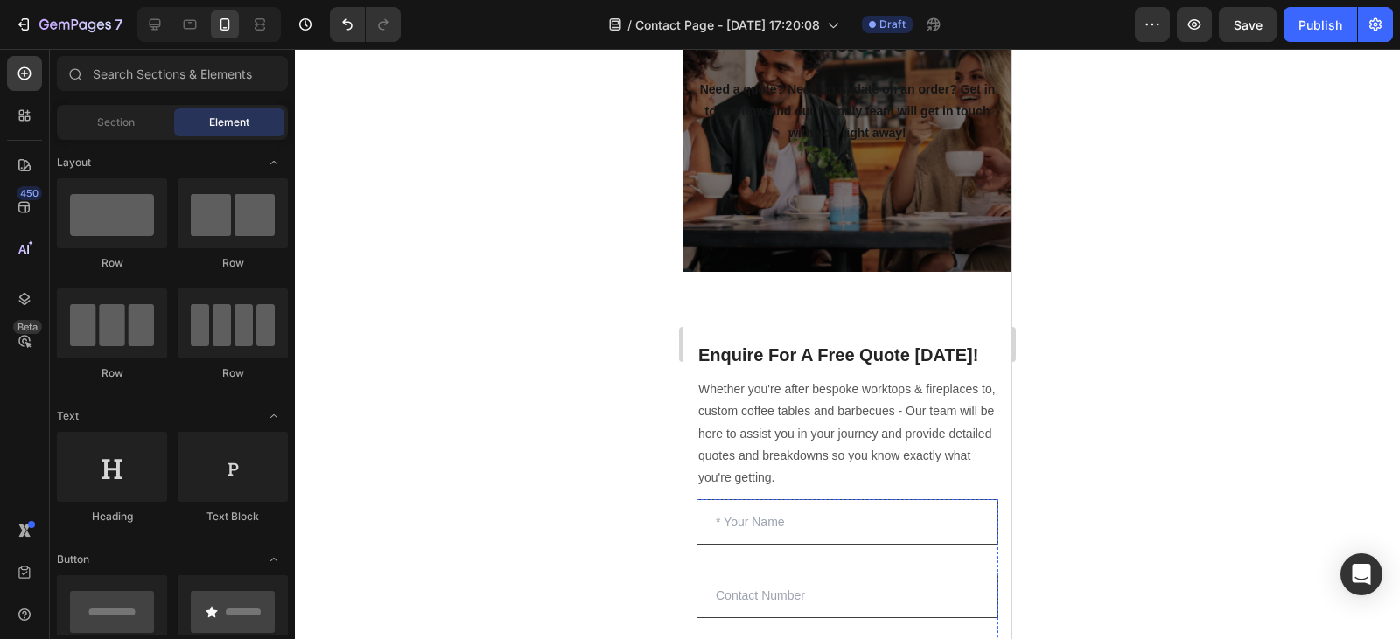
scroll to position [0, 0]
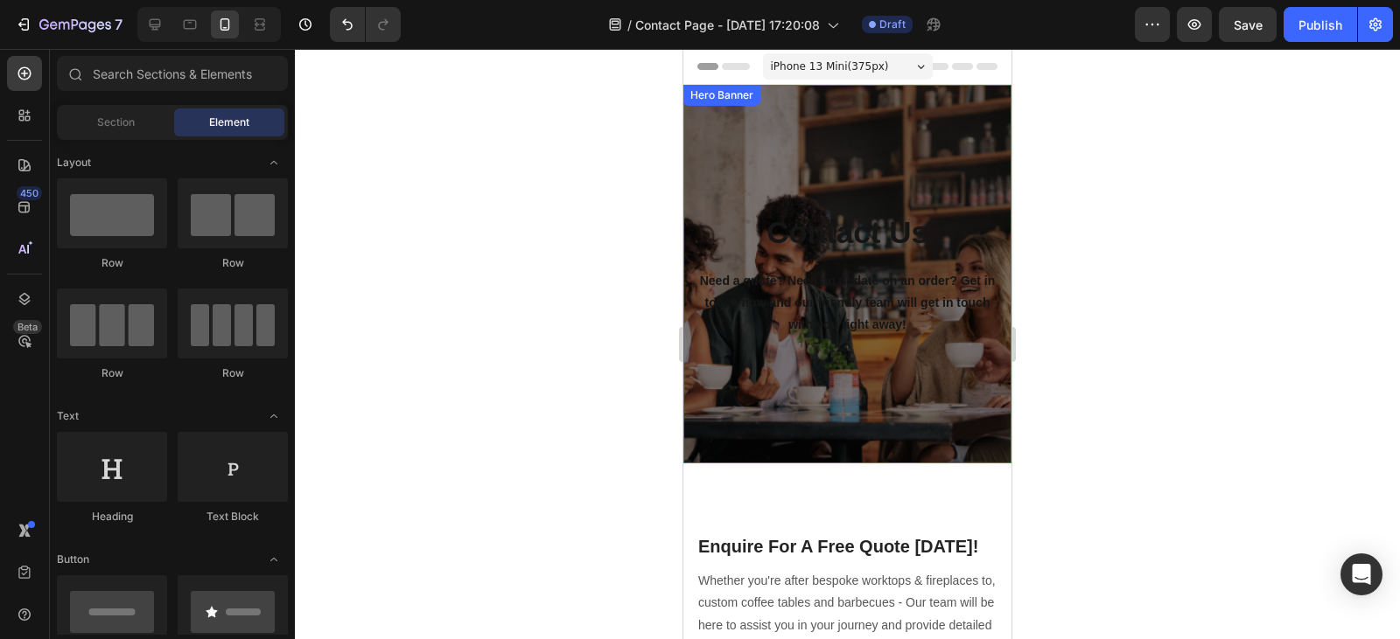
click at [747, 130] on div "Contact Us Heading Need a quote? Need an update on an order? Get in touch now a…" at bounding box center [847, 274] width 302 height 323
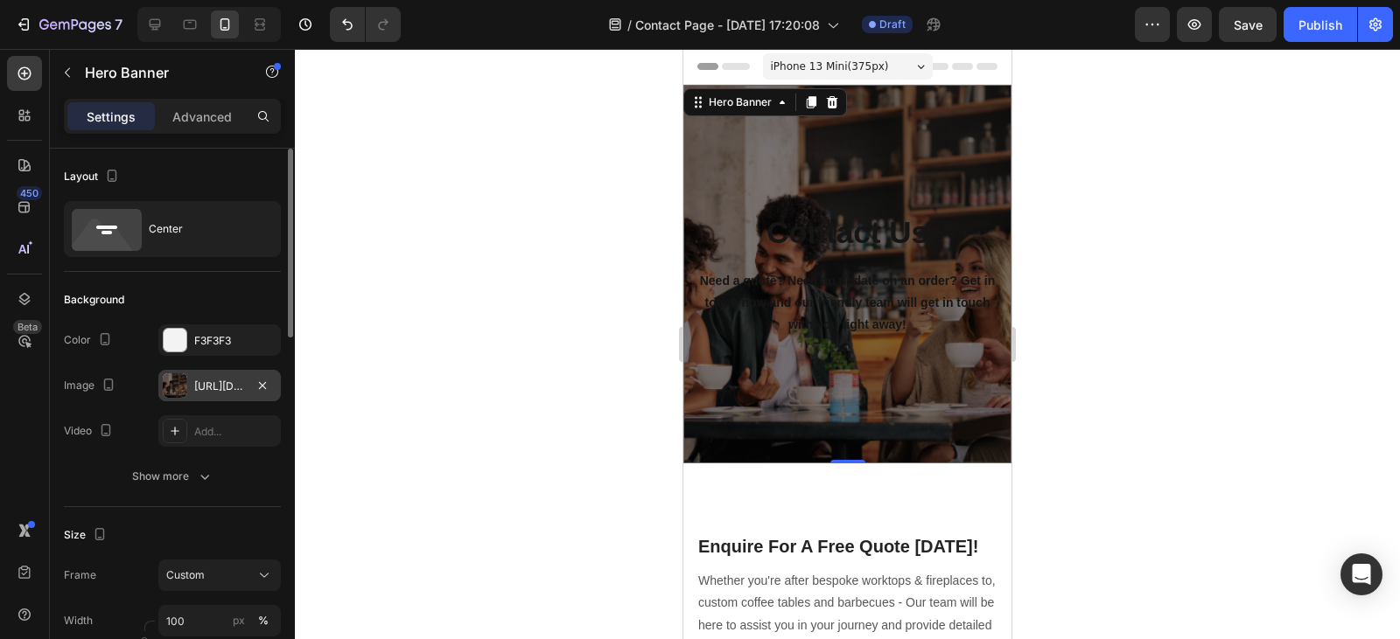
click at [203, 387] on div "https://cdn.shopify.com/s/files/1/0778/1403/8821/files/gempages_578590786086503…" at bounding box center [219, 387] width 51 height 16
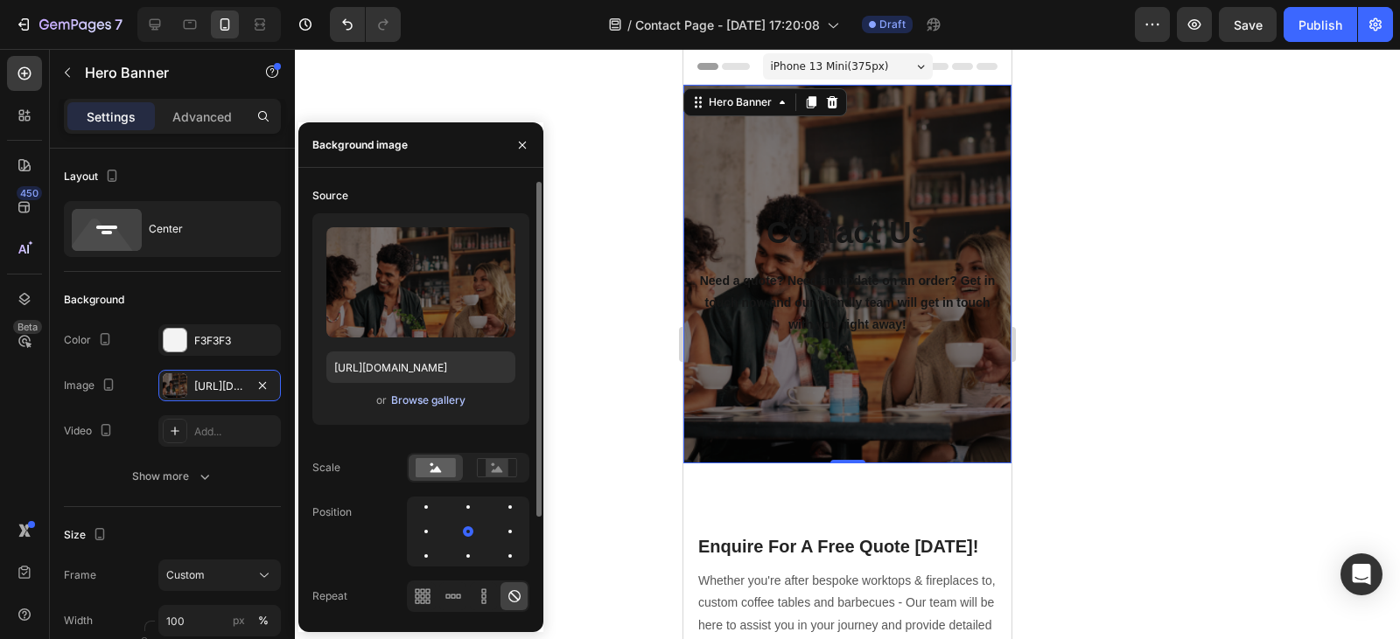
click at [442, 400] on div "Browse gallery" at bounding box center [428, 401] width 74 height 16
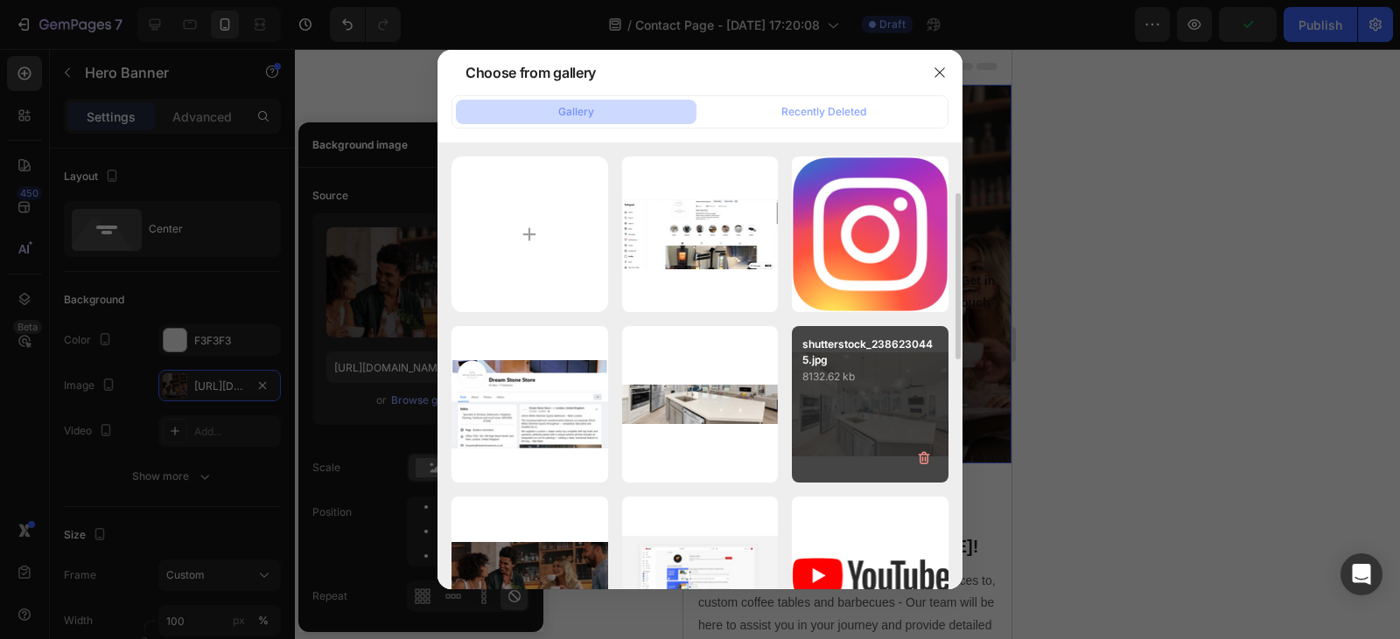
scroll to position [49, 0]
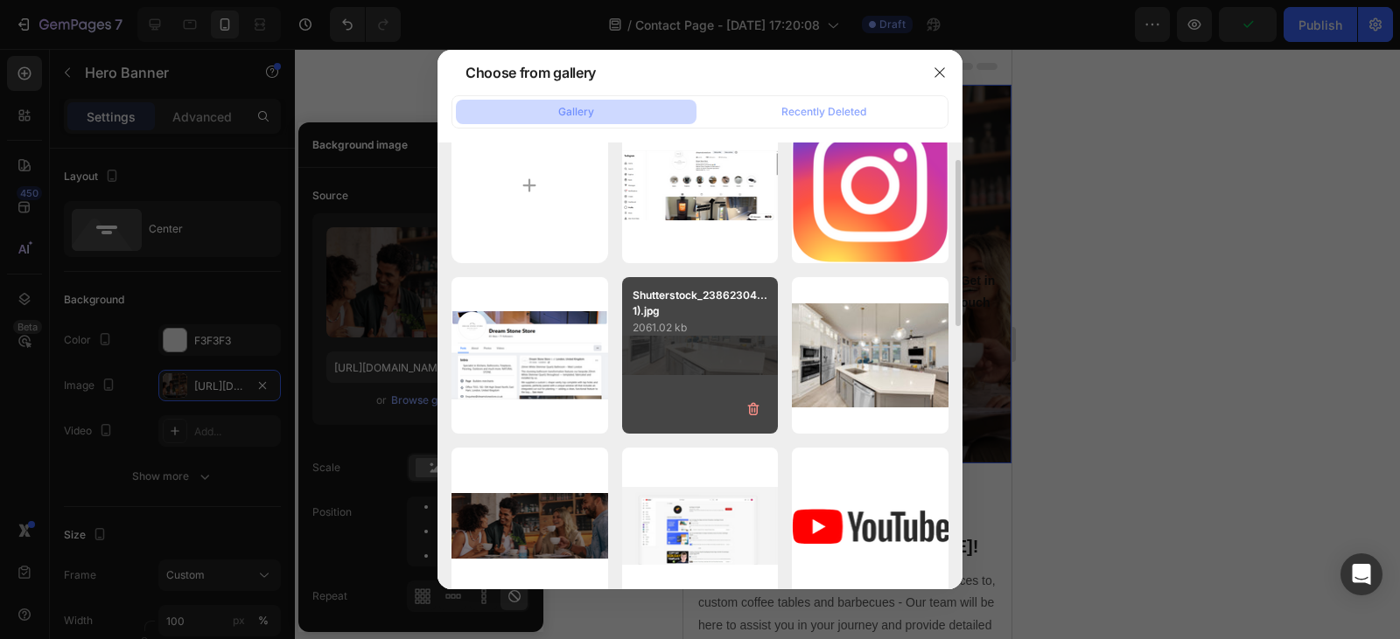
click at [712, 341] on div "Shutterstock_23862304...1).jpg 2061.02 kb" at bounding box center [700, 355] width 157 height 157
type input "[URL][DOMAIN_NAME]"
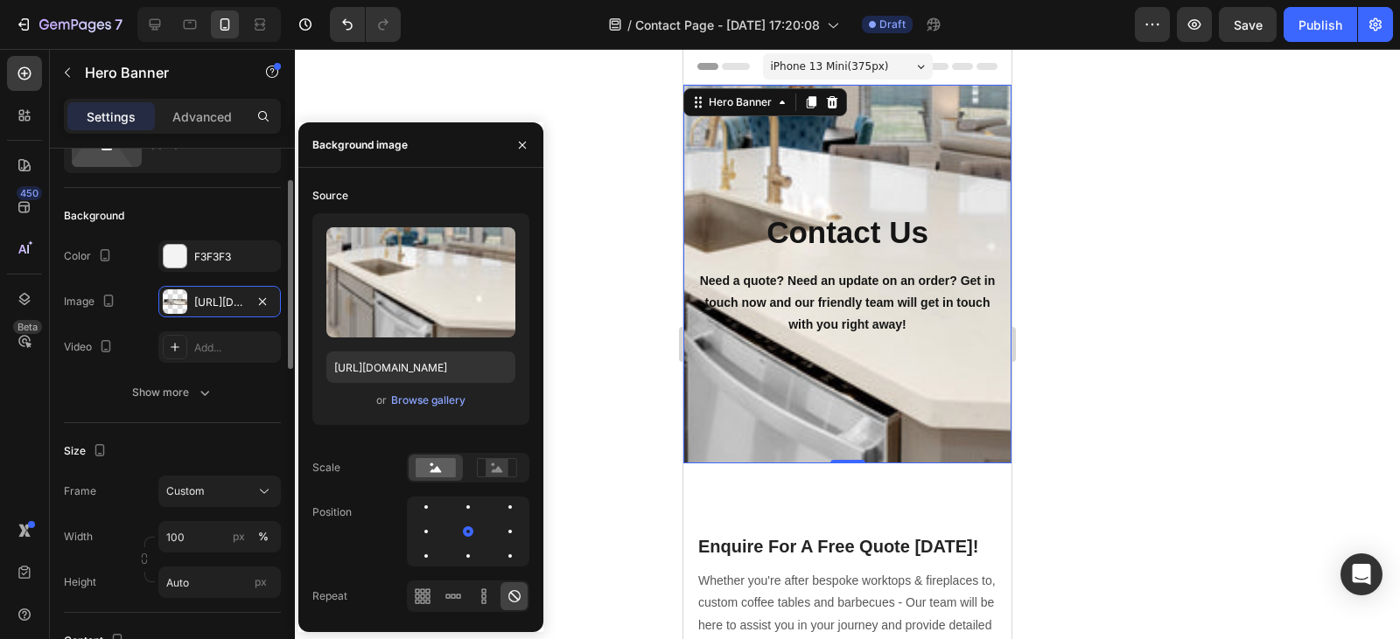
scroll to position [86, 0]
click at [206, 585] on input "Auto" at bounding box center [219, 580] width 122 height 31
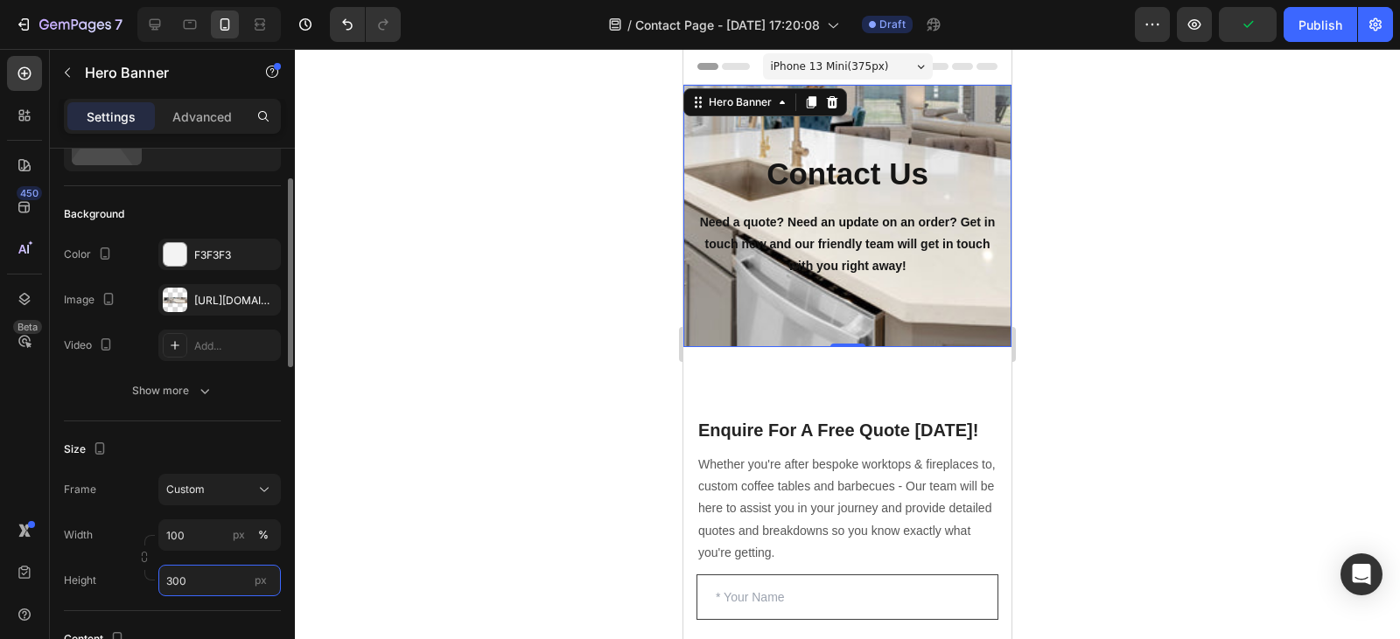
scroll to position [0, 0]
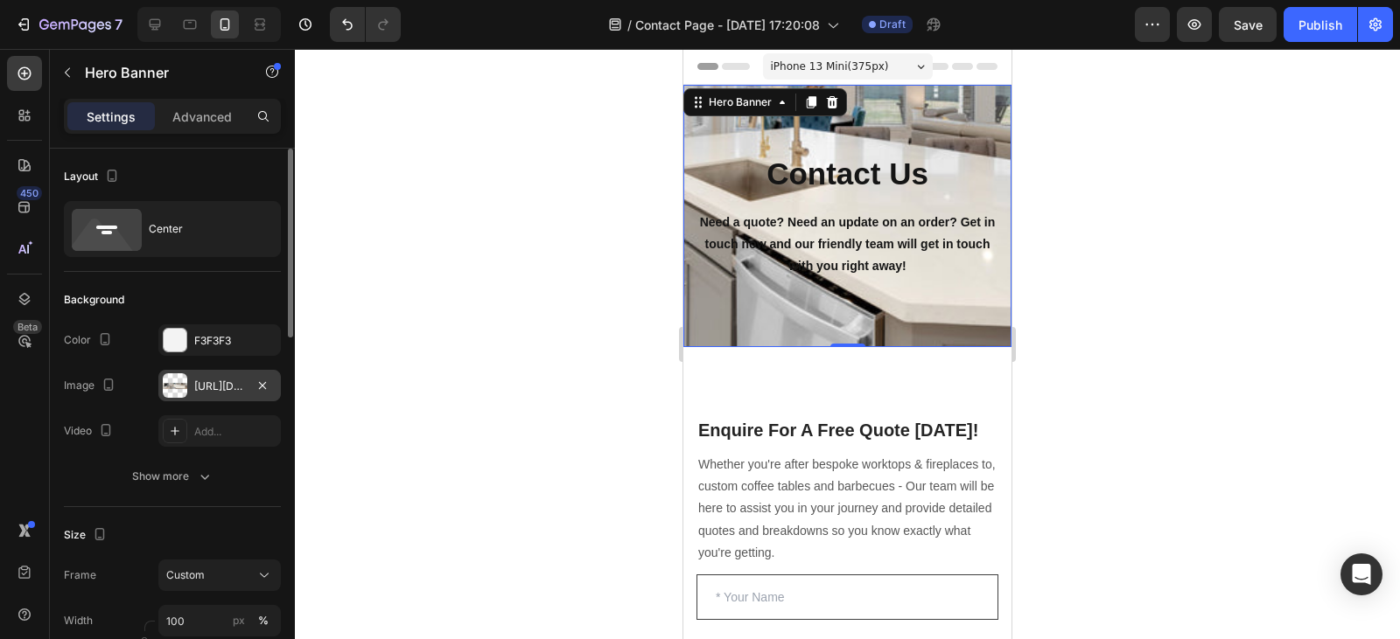
type input "300"
click at [213, 393] on div "[URL][DOMAIN_NAME]" at bounding box center [219, 387] width 51 height 16
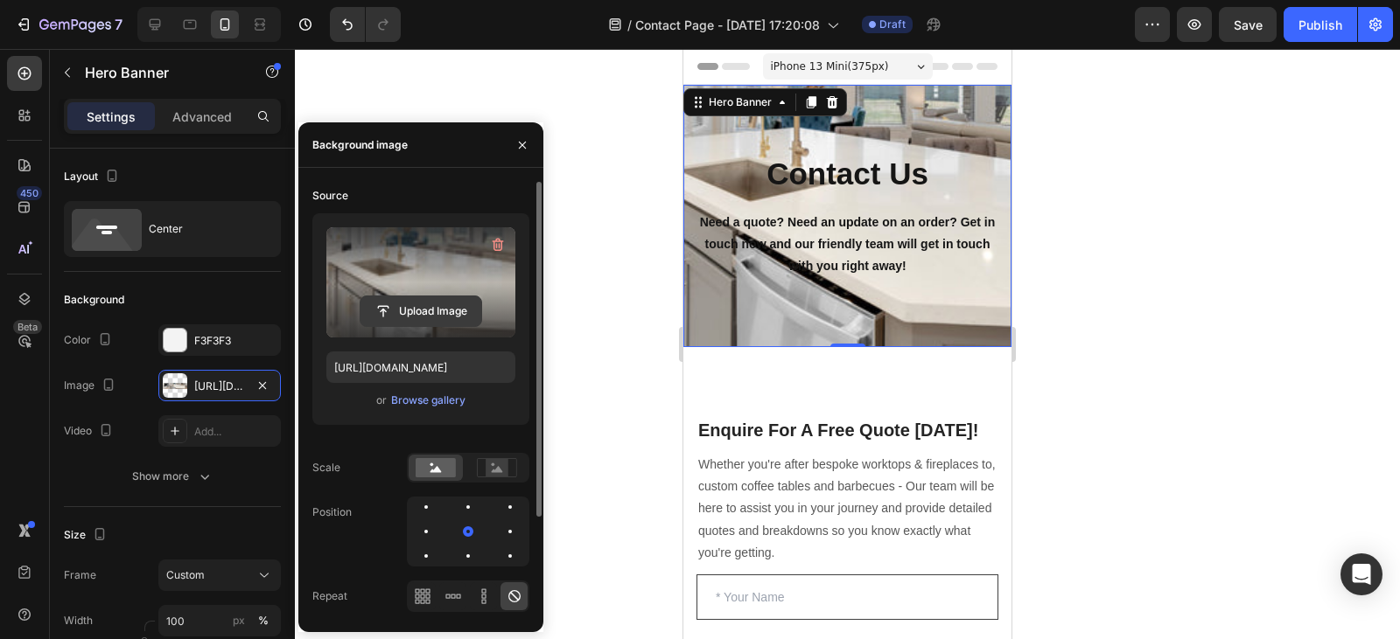
click at [409, 312] on input "file" at bounding box center [420, 312] width 121 height 30
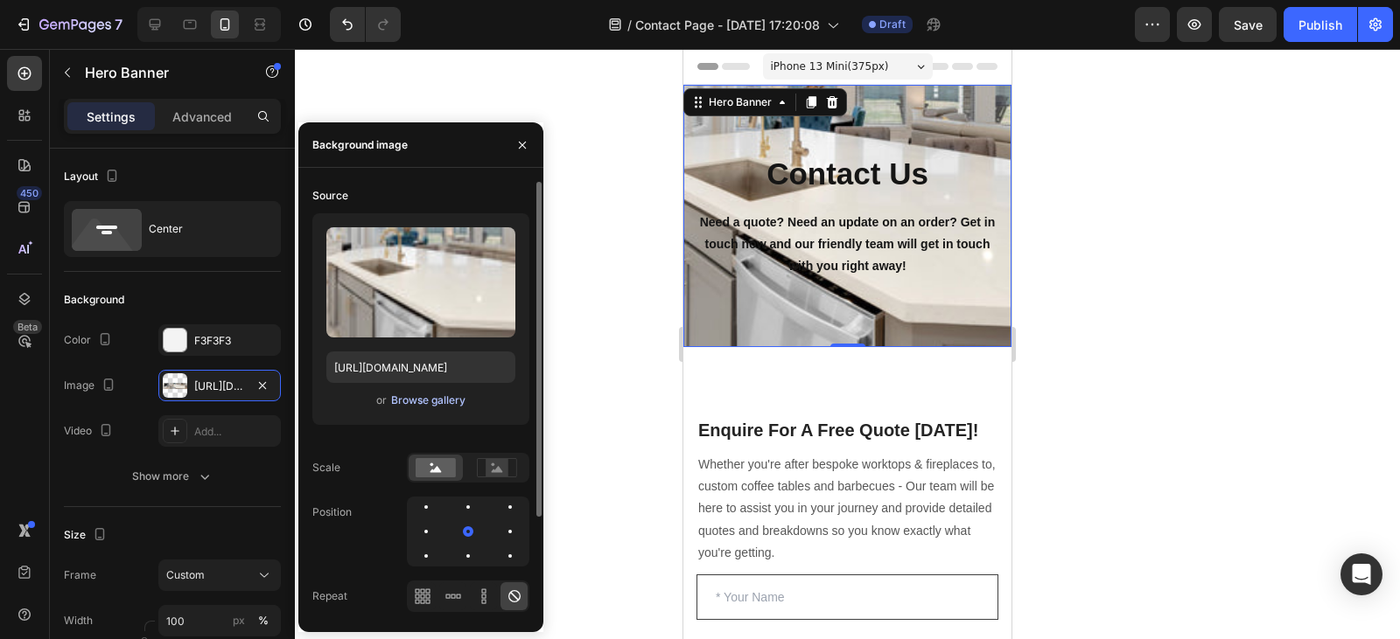
click at [442, 400] on div "Browse gallery" at bounding box center [428, 401] width 74 height 16
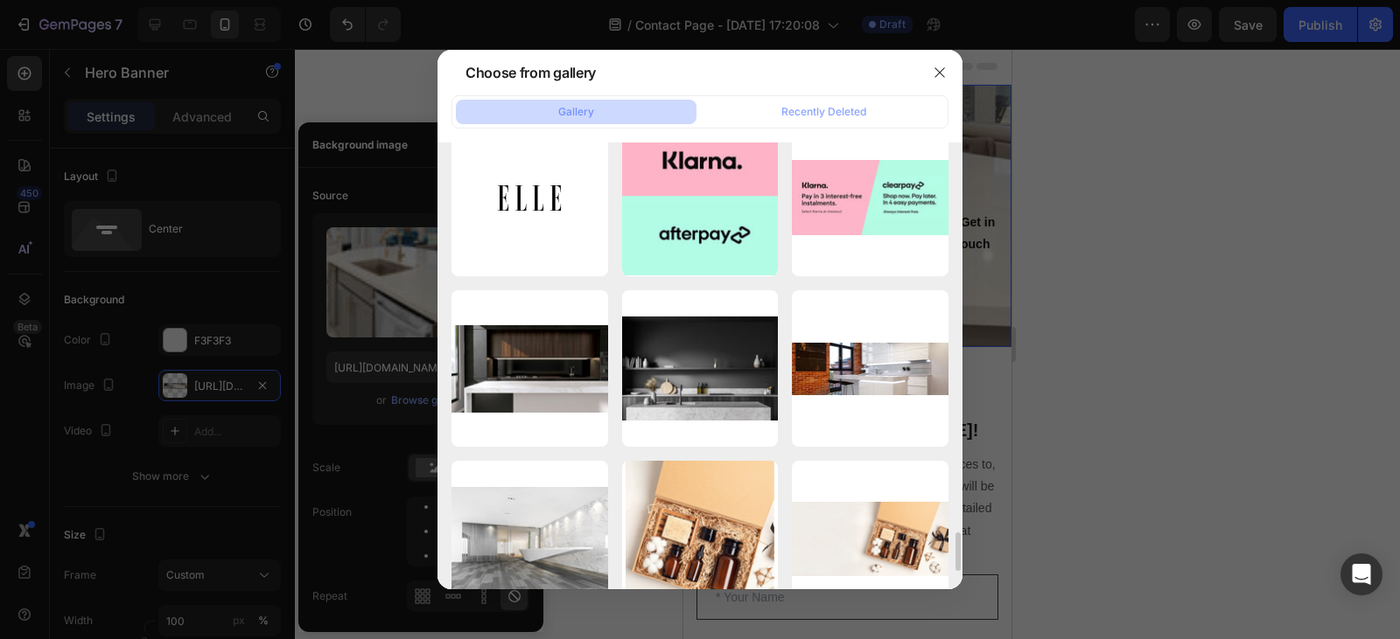
scroll to position [4309, 0]
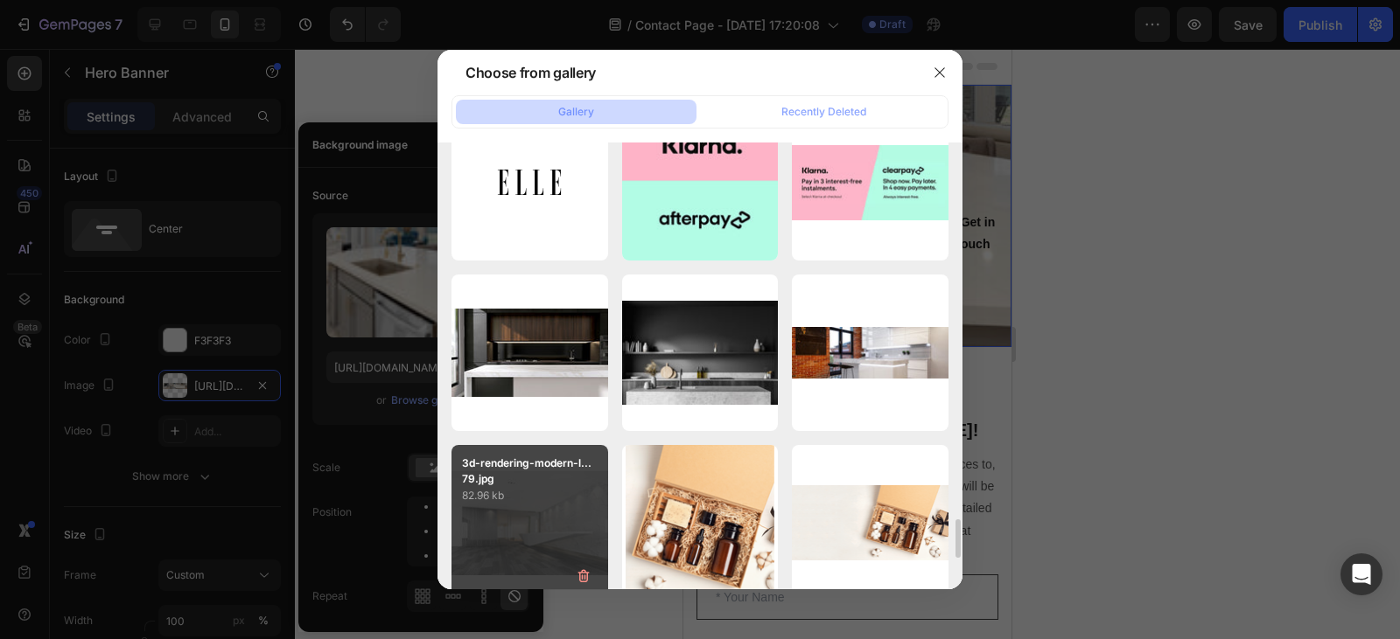
click at [507, 520] on div "3d-rendering-modern-l...79.jpg 82.96 kb" at bounding box center [529, 523] width 157 height 157
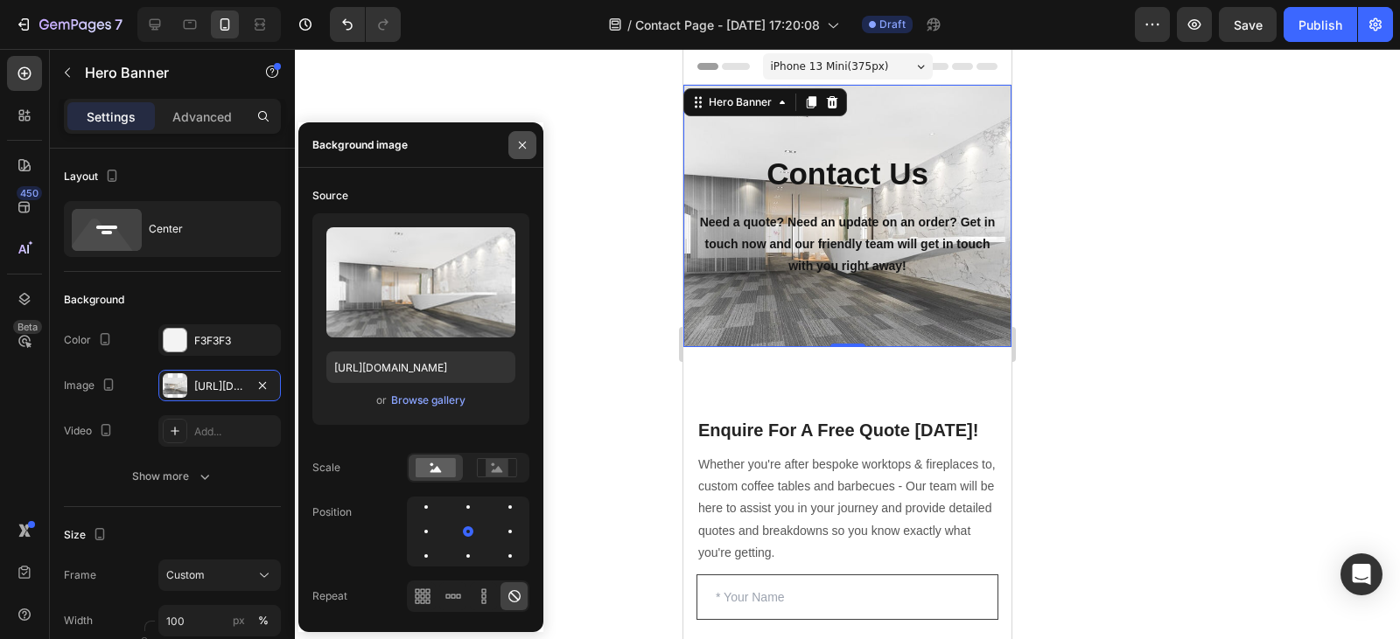
click at [516, 140] on icon "button" at bounding box center [522, 145] width 14 height 14
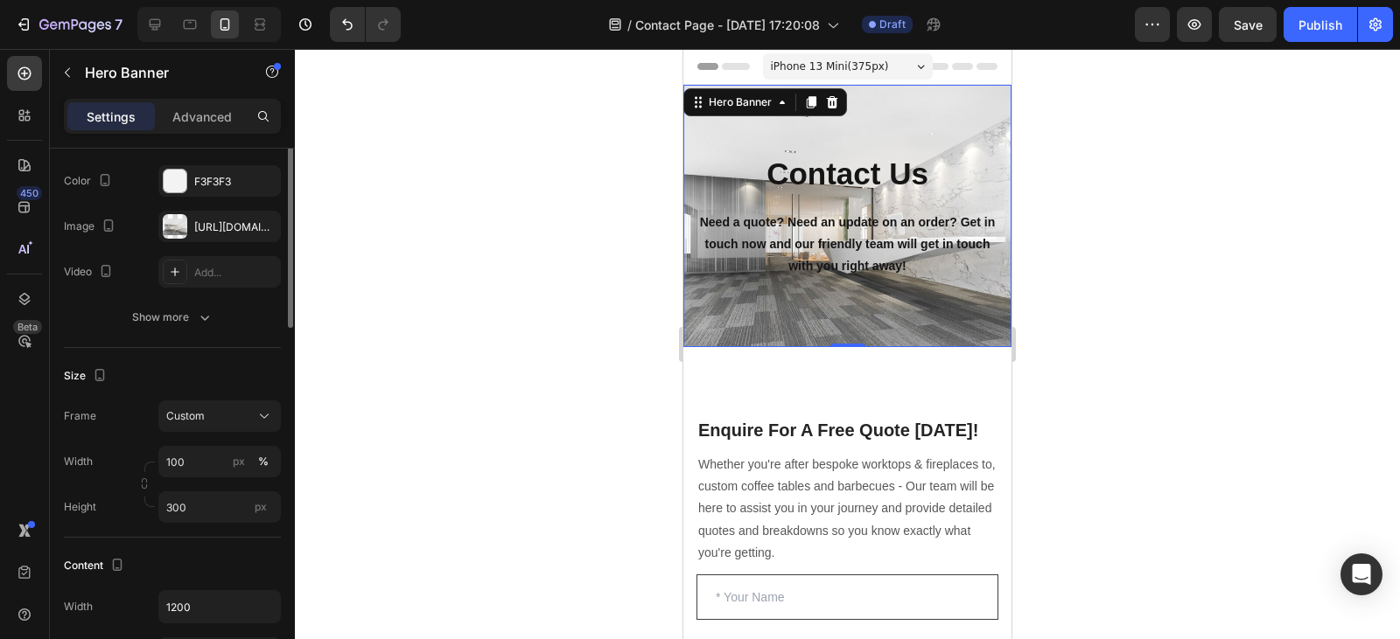
scroll to position [161, 0]
click at [192, 21] on icon at bounding box center [190, 25] width 13 height 10
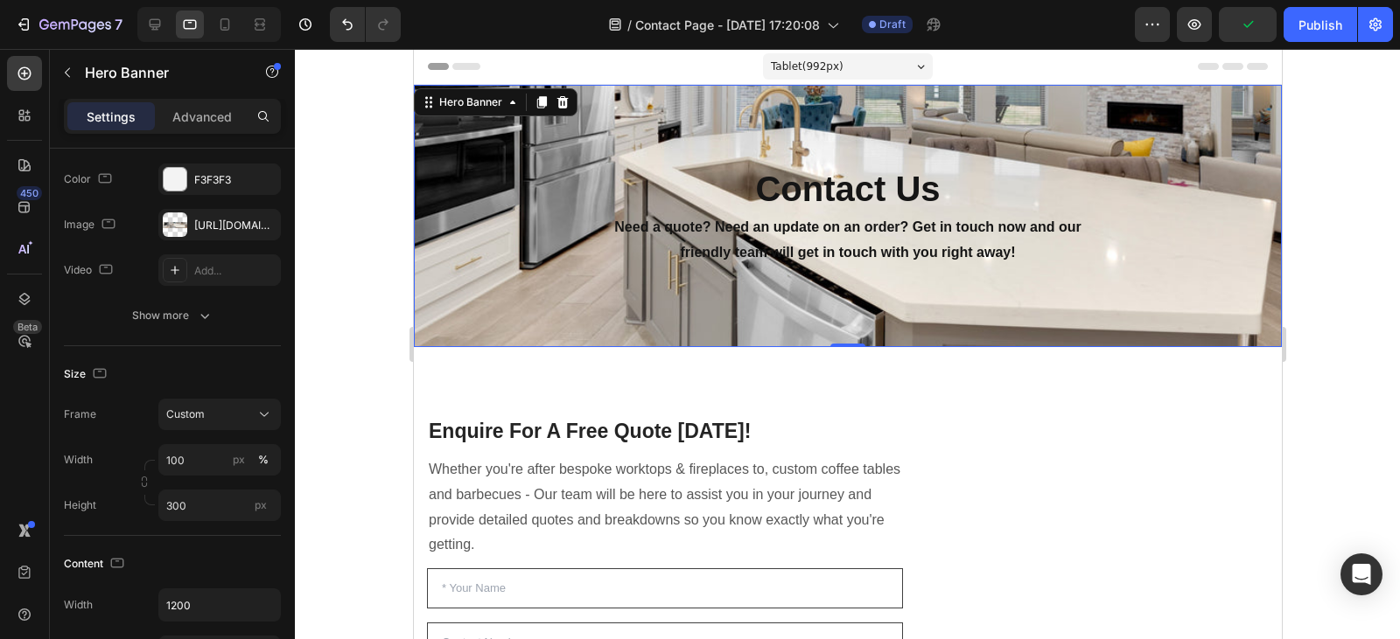
click at [539, 154] on div "Contact Us Heading Need a quote? Need an update on an order? Get in touch now a…" at bounding box center [846, 216] width 841 height 499
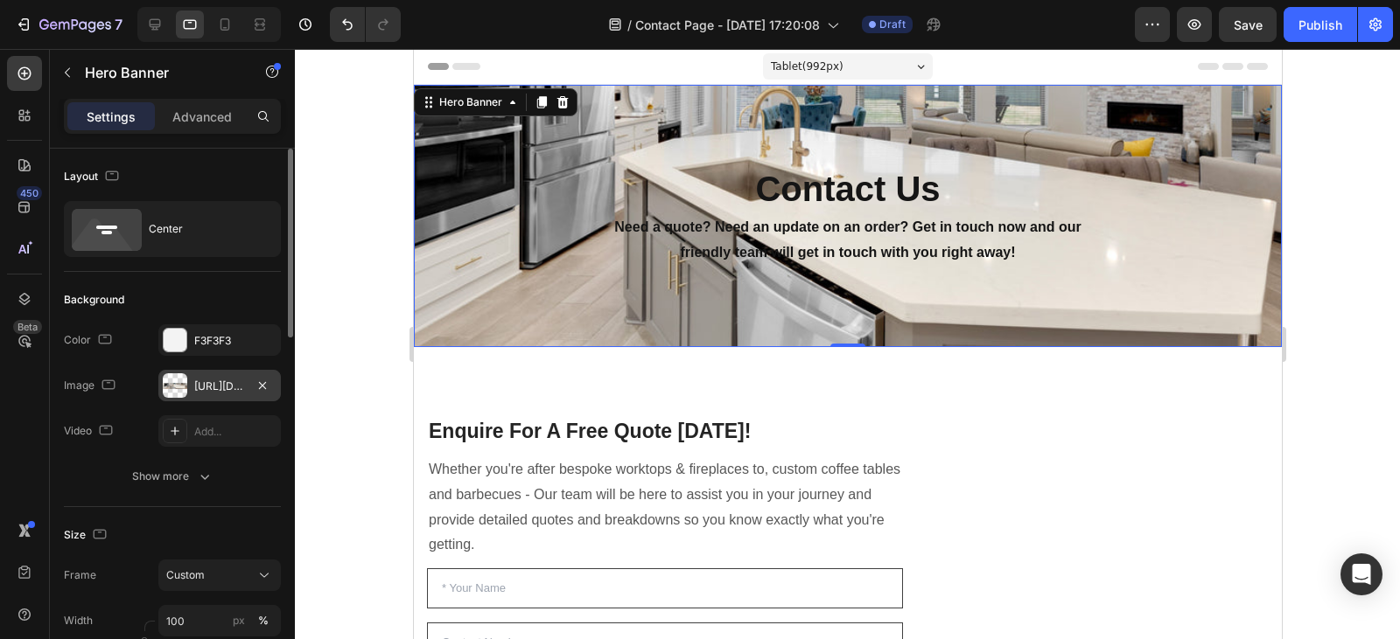
click at [234, 383] on div "[URL][DOMAIN_NAME]" at bounding box center [219, 387] width 51 height 16
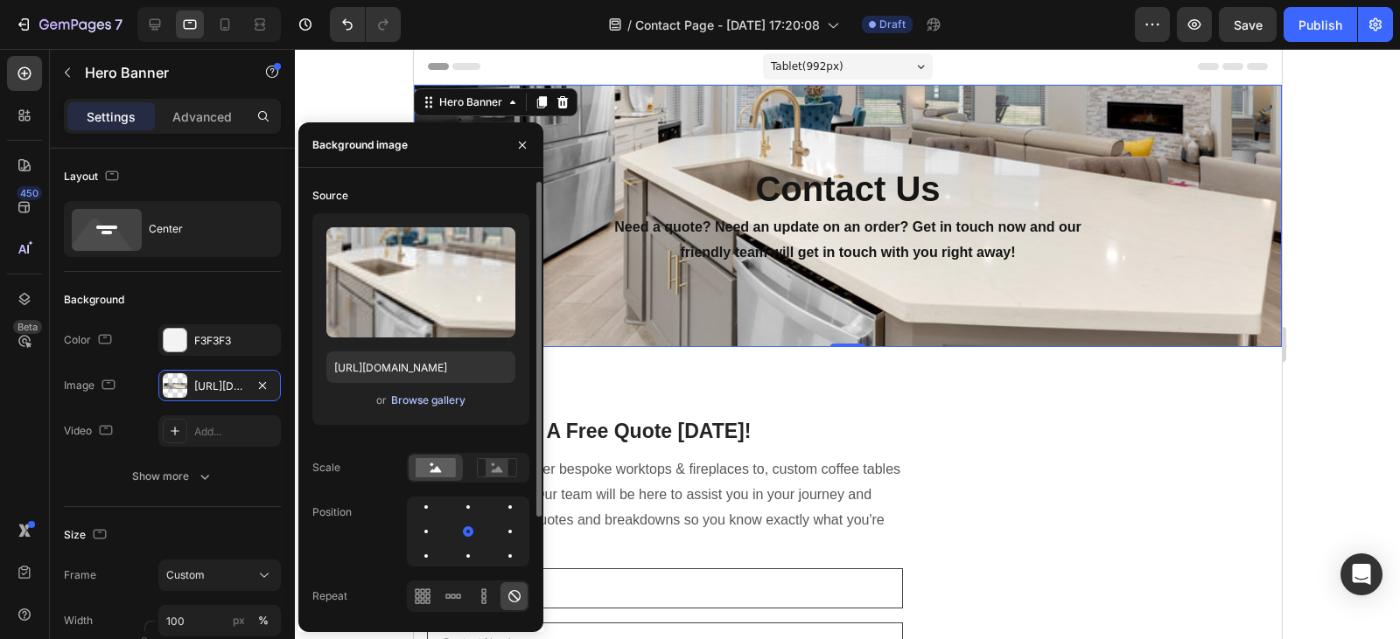
click at [436, 401] on div "Browse gallery" at bounding box center [428, 401] width 74 height 16
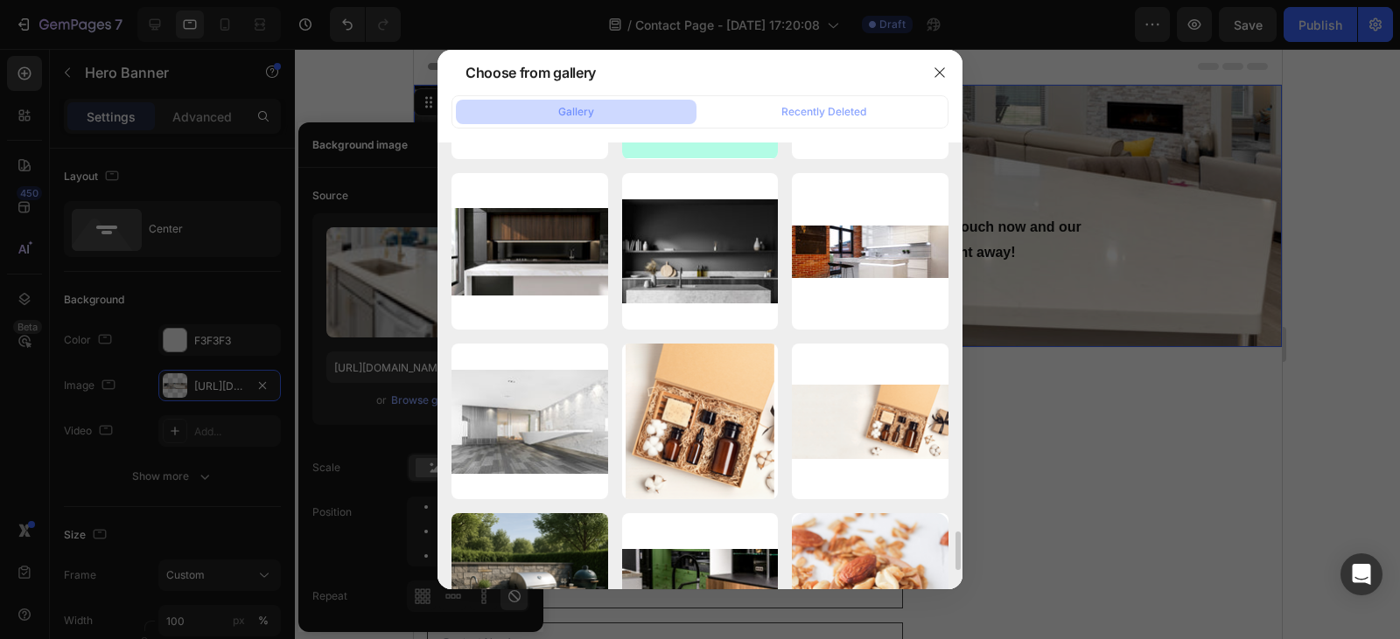
scroll to position [4415, 0]
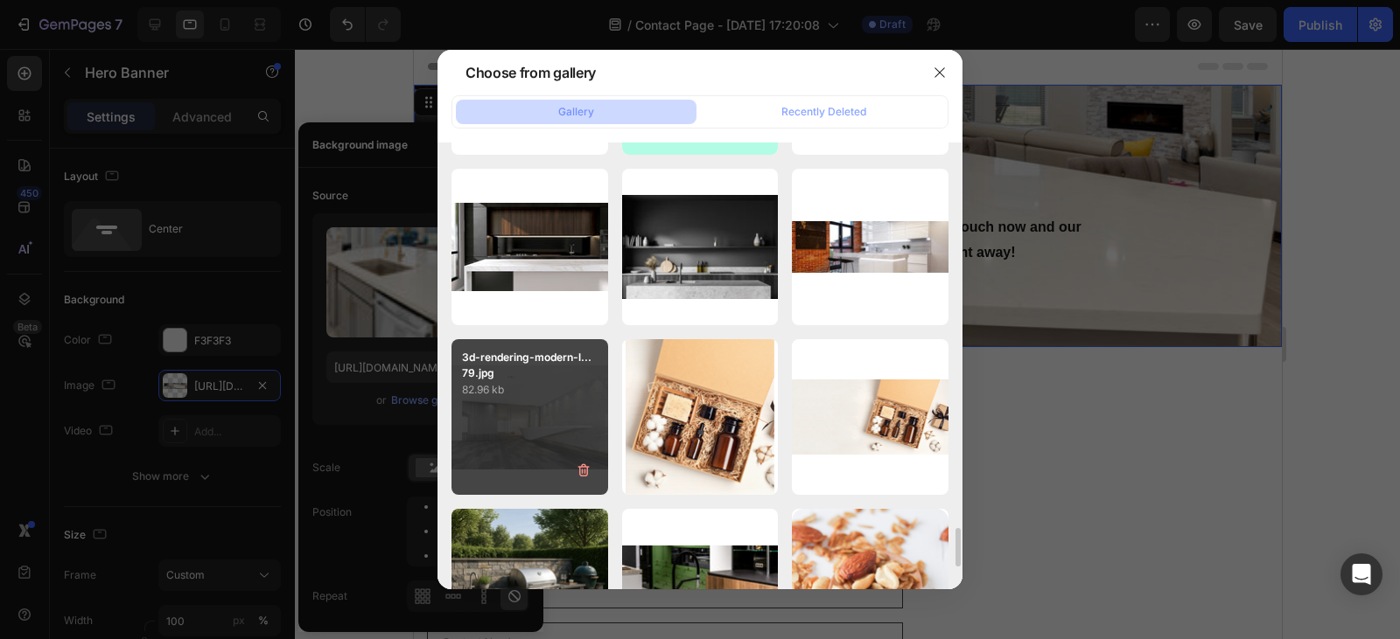
click at [563, 406] on div "3d-rendering-modern-l...79.jpg 82.96 kb" at bounding box center [529, 417] width 157 height 157
type input "https://cdn.shopify.com/s/files/1/0778/1403/8821/files/gempages_578590786086503…"
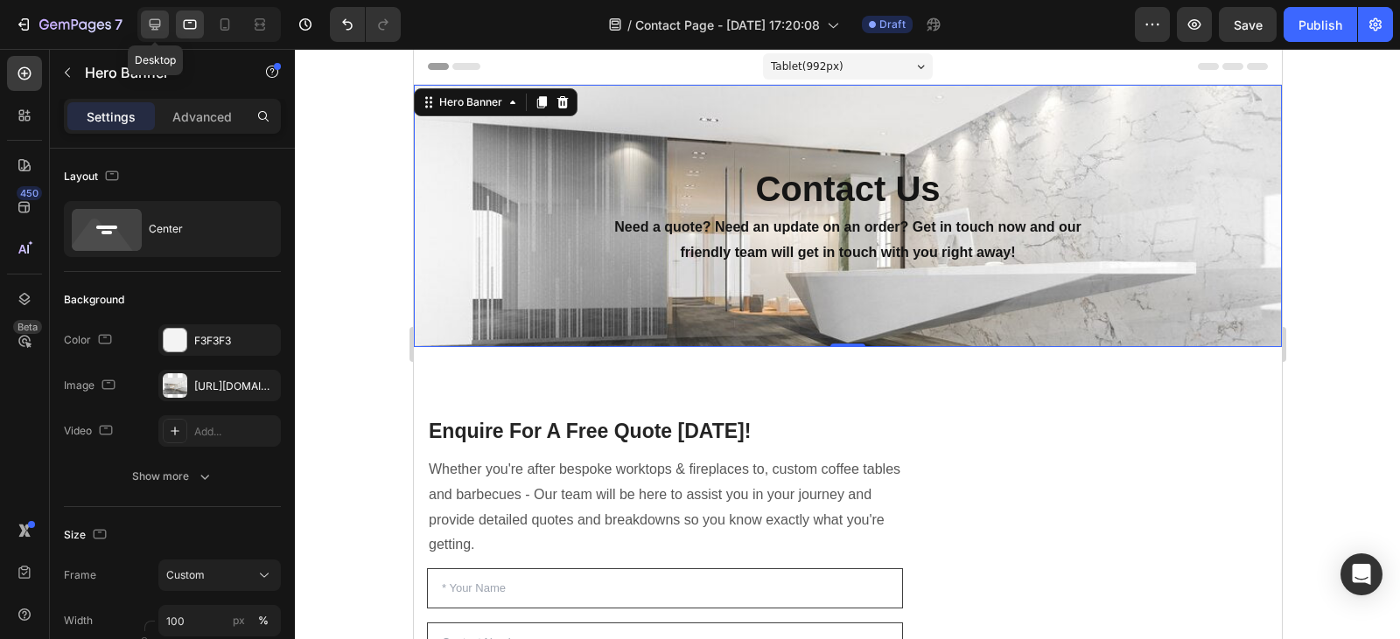
click at [164, 18] on div at bounding box center [155, 24] width 28 height 28
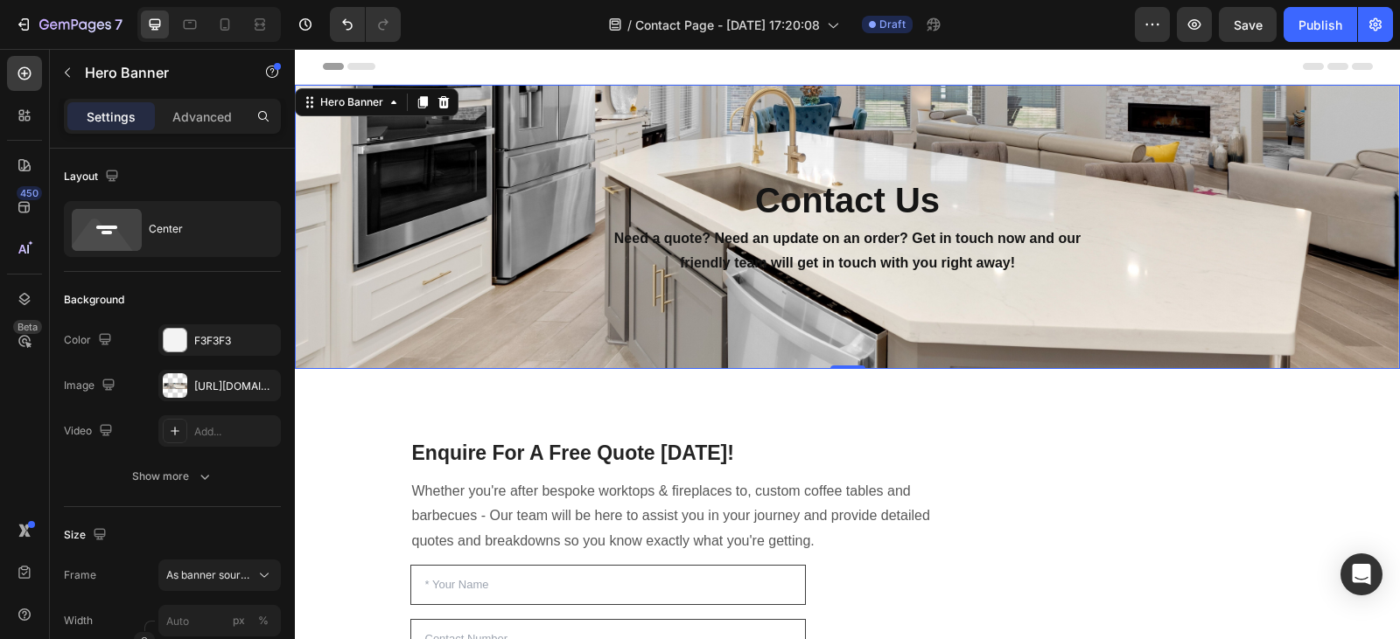
click at [465, 245] on div "Contact Us Heading Need a quote? Need an update on an order? Get in touch now a…" at bounding box center [847, 227] width 1023 height 499
click at [220, 381] on div "[URL][DOMAIN_NAME]" at bounding box center [219, 387] width 51 height 16
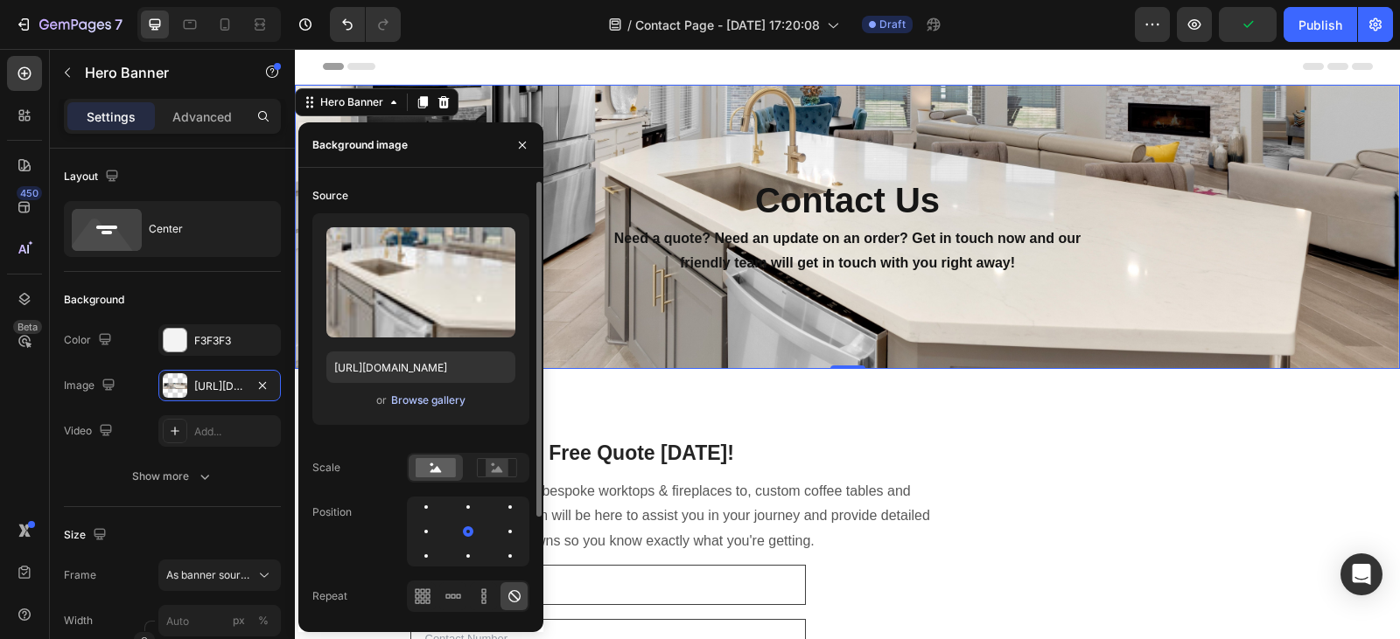
click at [430, 399] on div "Browse gallery" at bounding box center [428, 401] width 74 height 16
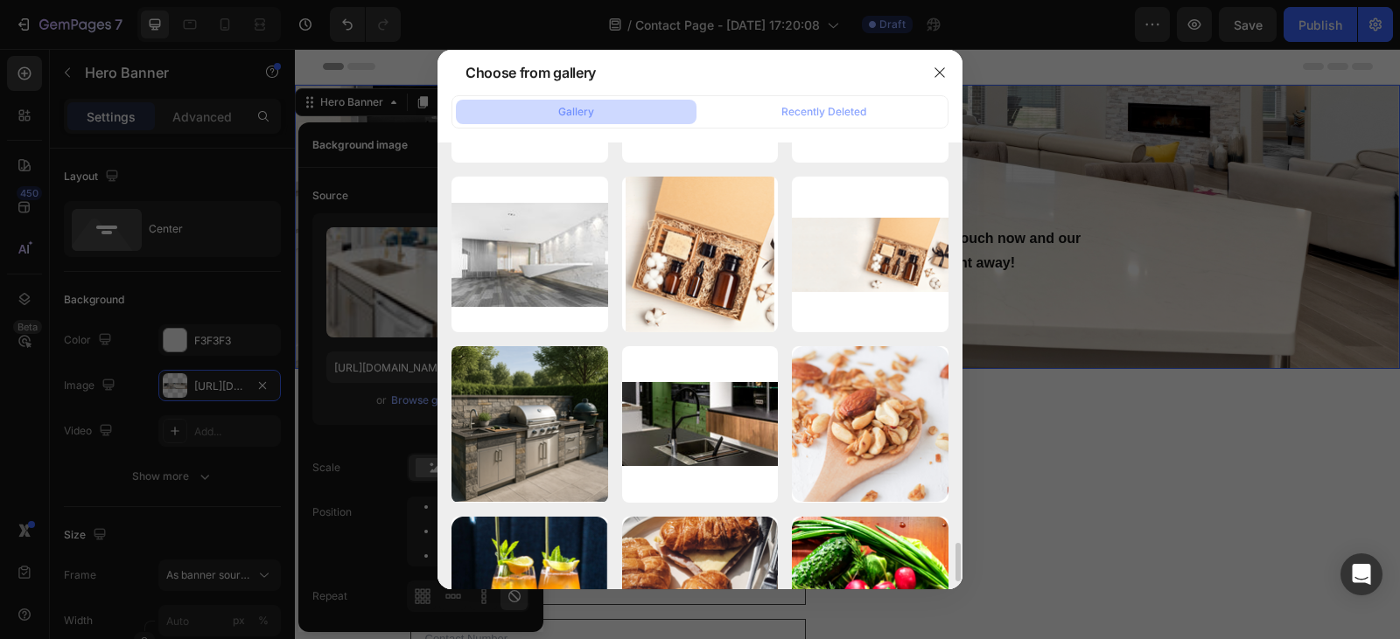
scroll to position [4576, 0]
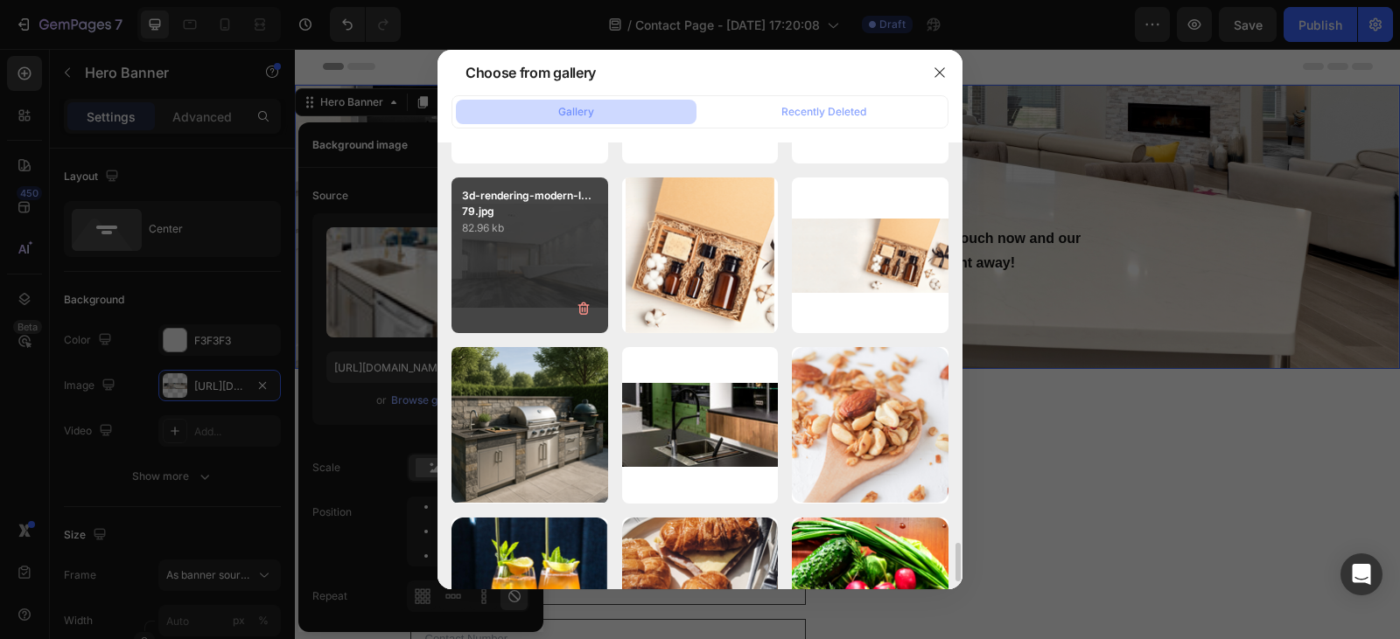
click at [508, 278] on div "3d-rendering-modern-l...79.jpg 82.96 kb" at bounding box center [529, 256] width 157 height 157
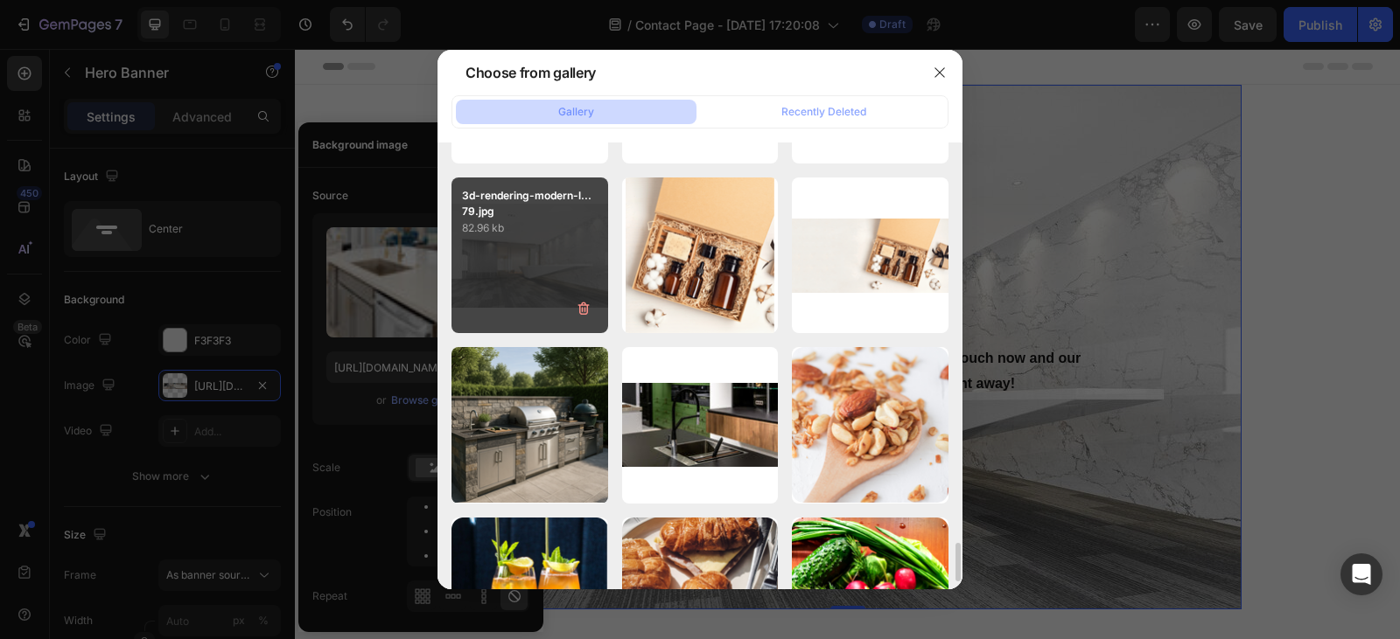
type input "https://cdn.shopify.com/s/files/1/0778/1403/8821/files/gempages_578590786086503…"
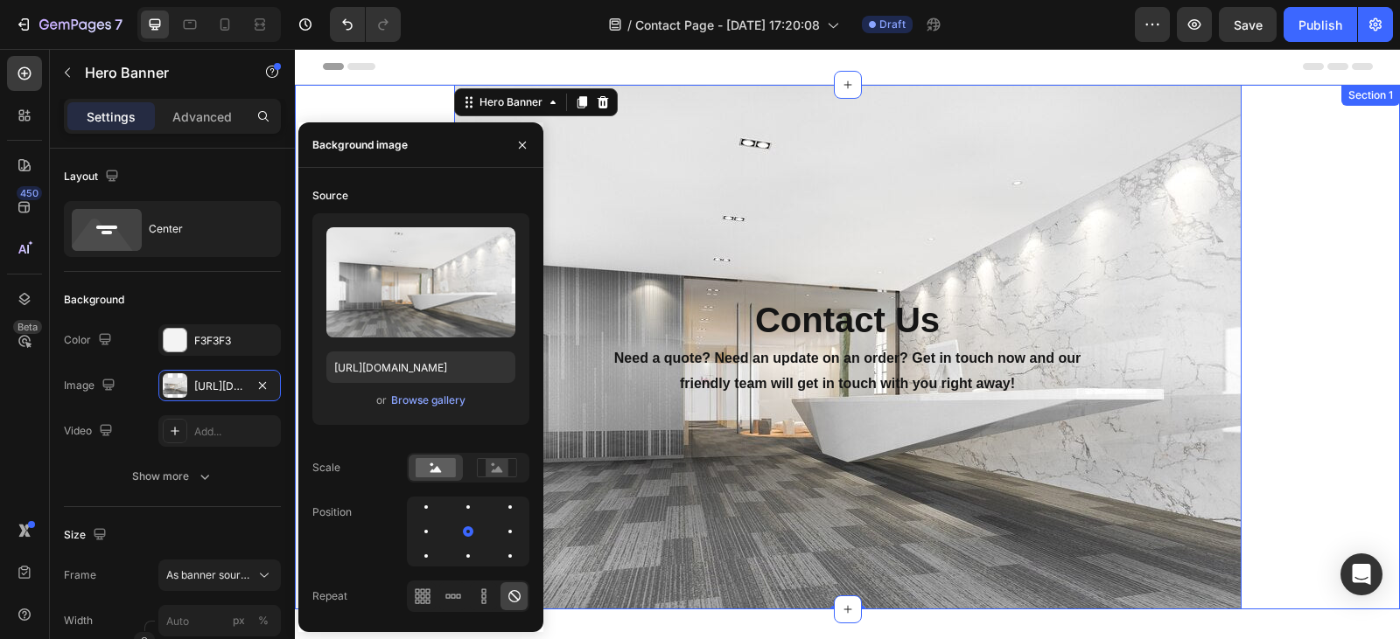
click at [375, 100] on div "Contact Us Heading Need a quote? Need an update on an order? Get in touch now a…" at bounding box center [847, 347] width 1105 height 525
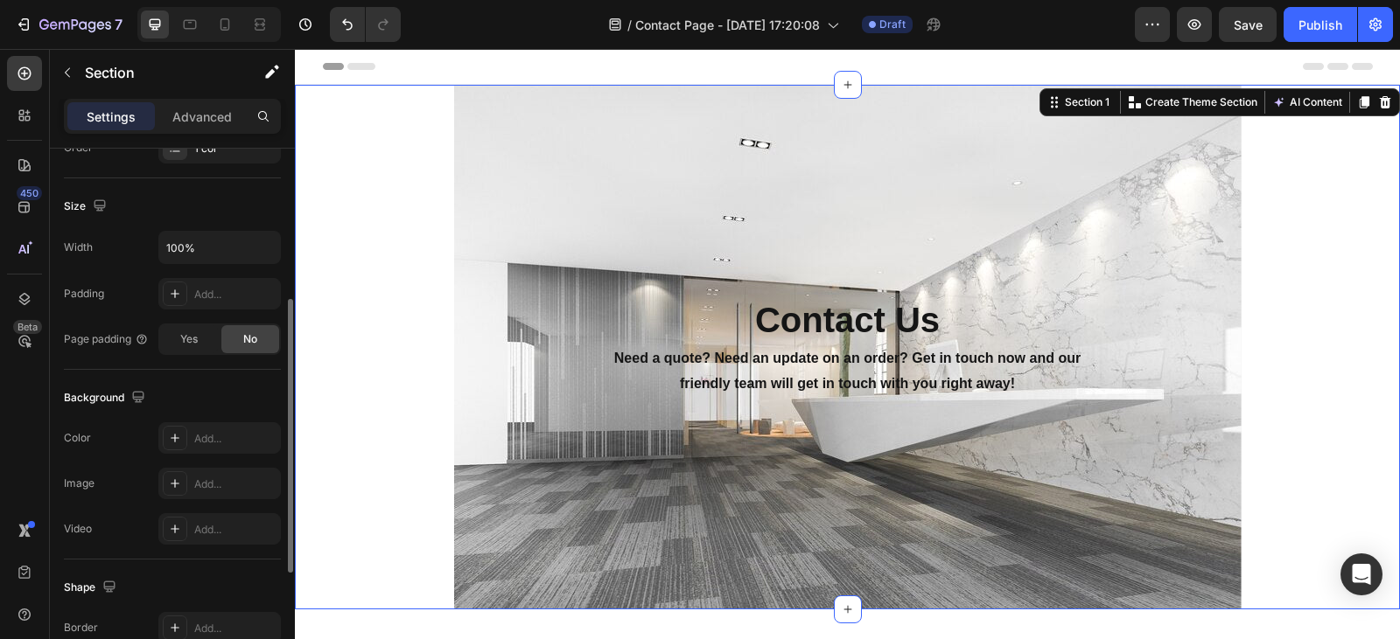
scroll to position [324, 0]
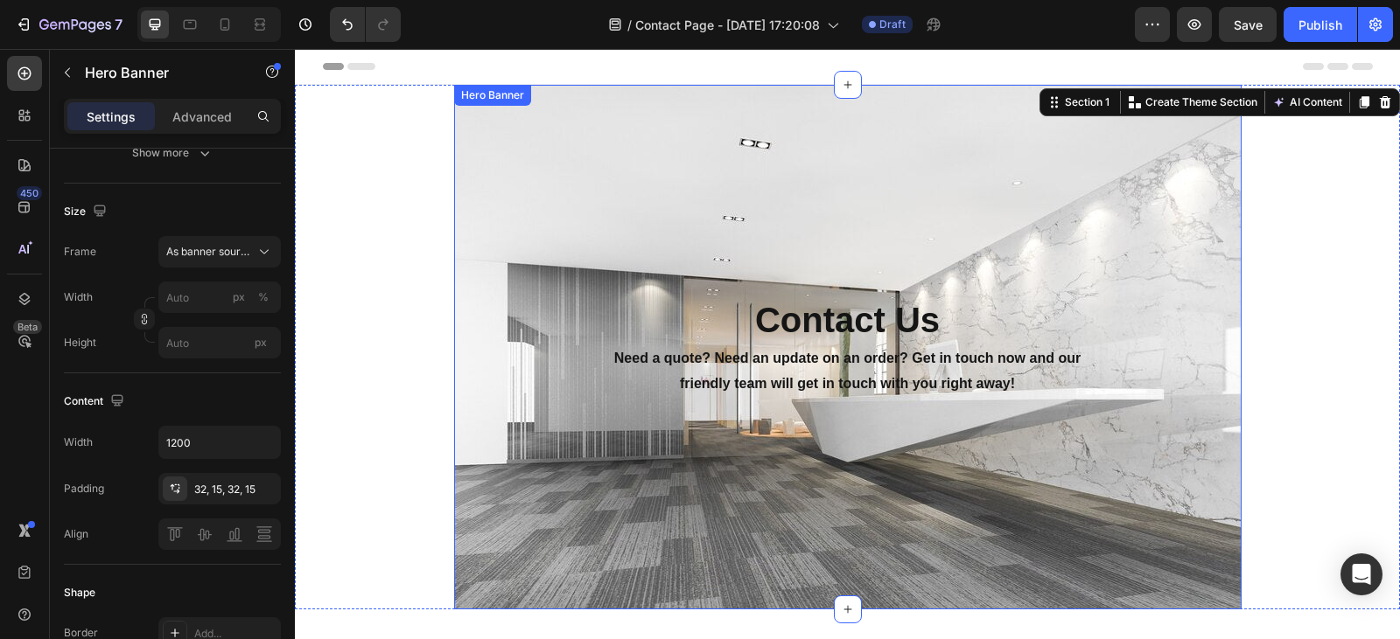
click at [490, 207] on div "Contact Us Heading Need a quote? Need an update on an order? Get in touch now a…" at bounding box center [847, 347] width 761 height 499
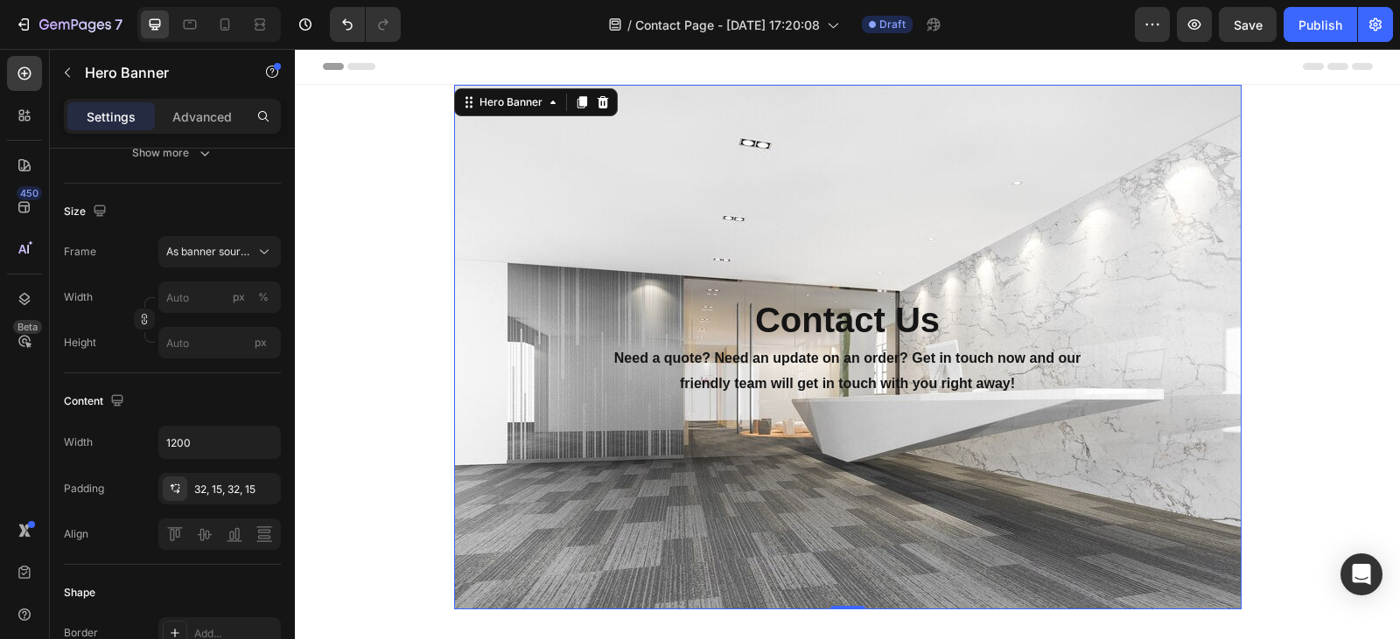
scroll to position [0, 0]
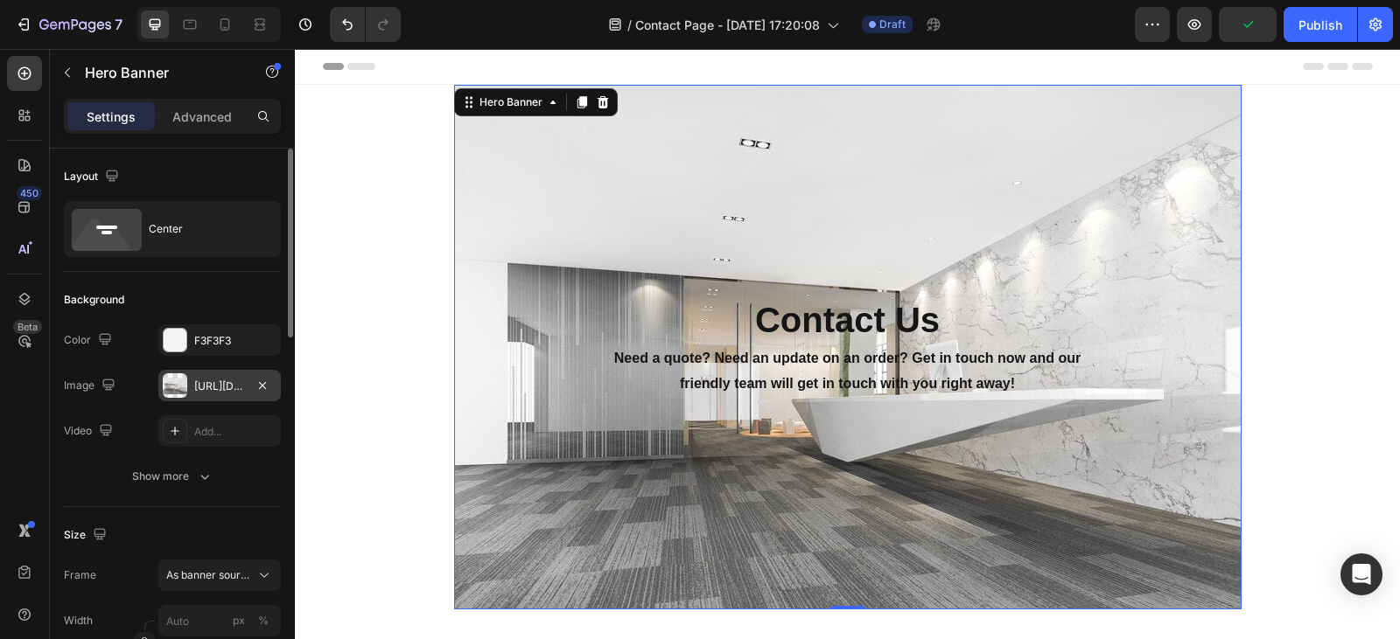
click at [214, 397] on div "https://cdn.shopify.com/s/files/1/0778/1403/8821/files/gempages_578590786086503…" at bounding box center [219, 385] width 122 height 31
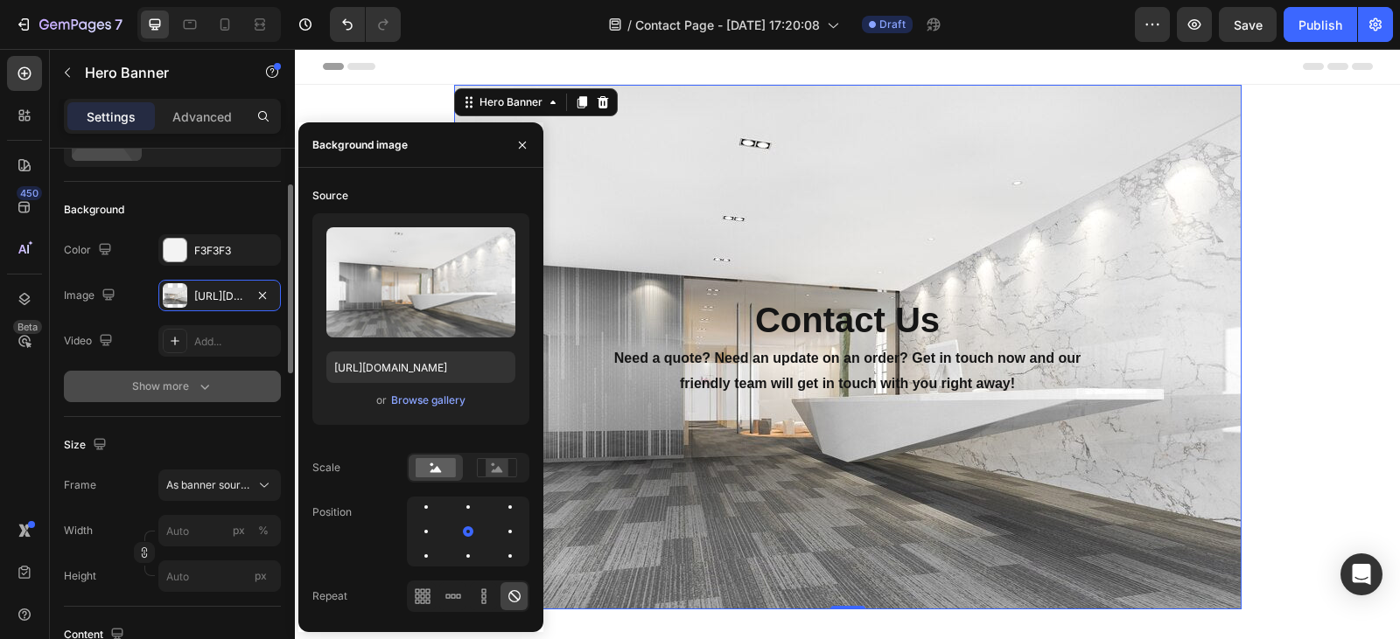
scroll to position [94, 0]
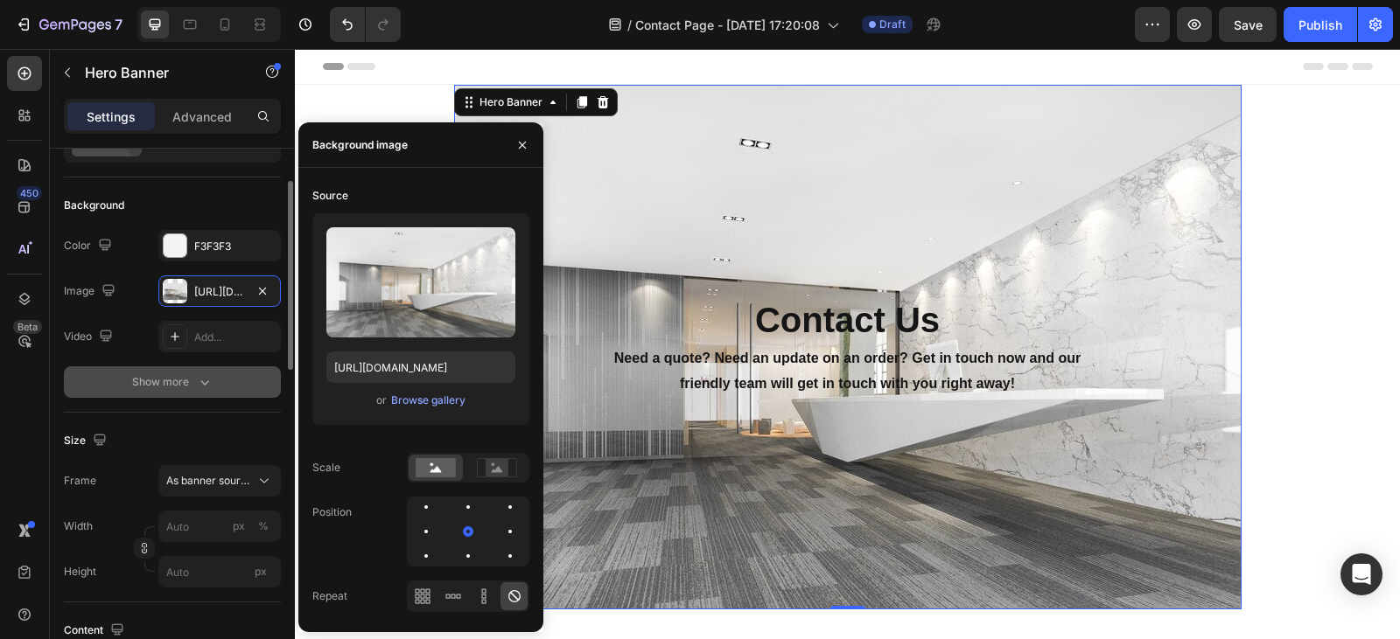
click at [208, 384] on icon "button" at bounding box center [204, 382] width 17 height 17
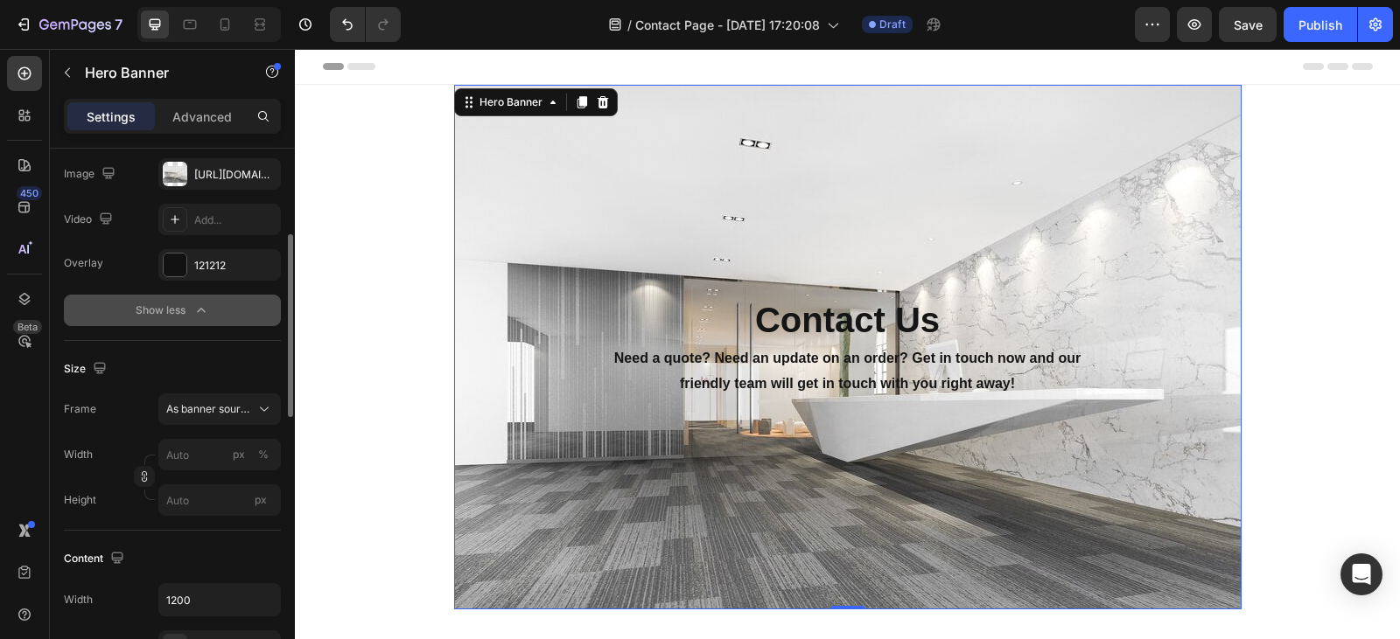
scroll to position [226, 0]
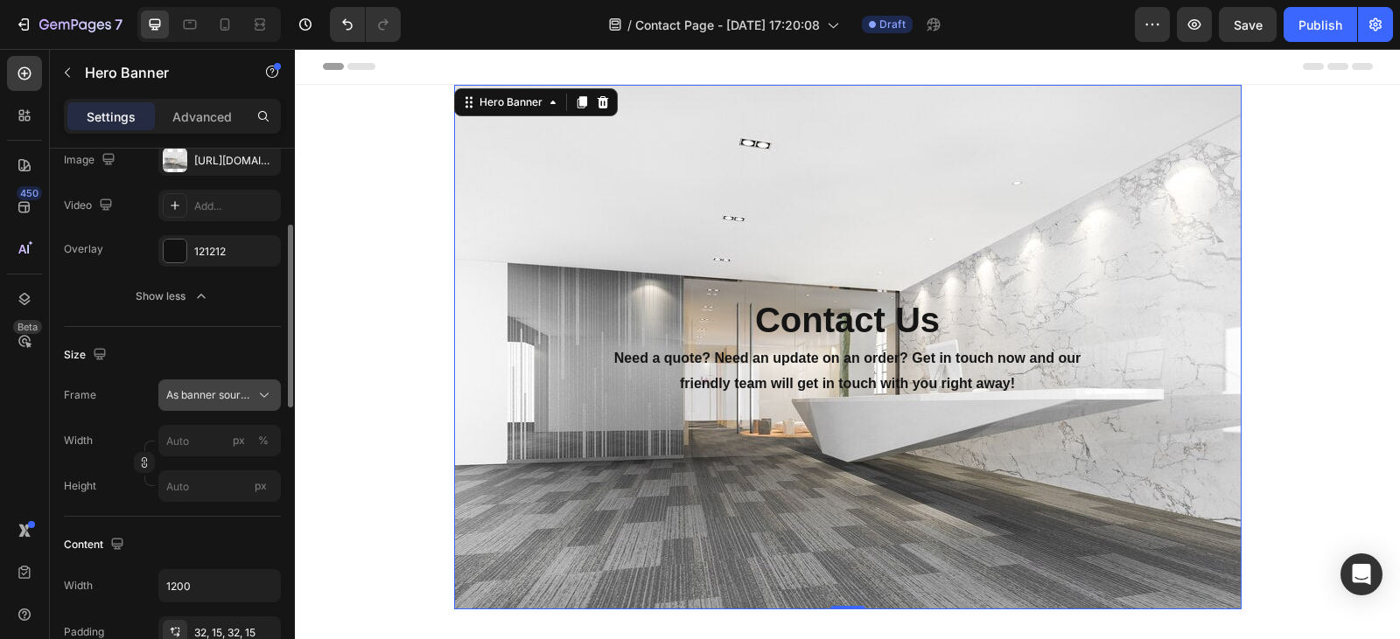
click at [224, 404] on button "As banner source" at bounding box center [219, 395] width 122 height 31
click at [201, 461] on span "Custom" at bounding box center [184, 469] width 38 height 16
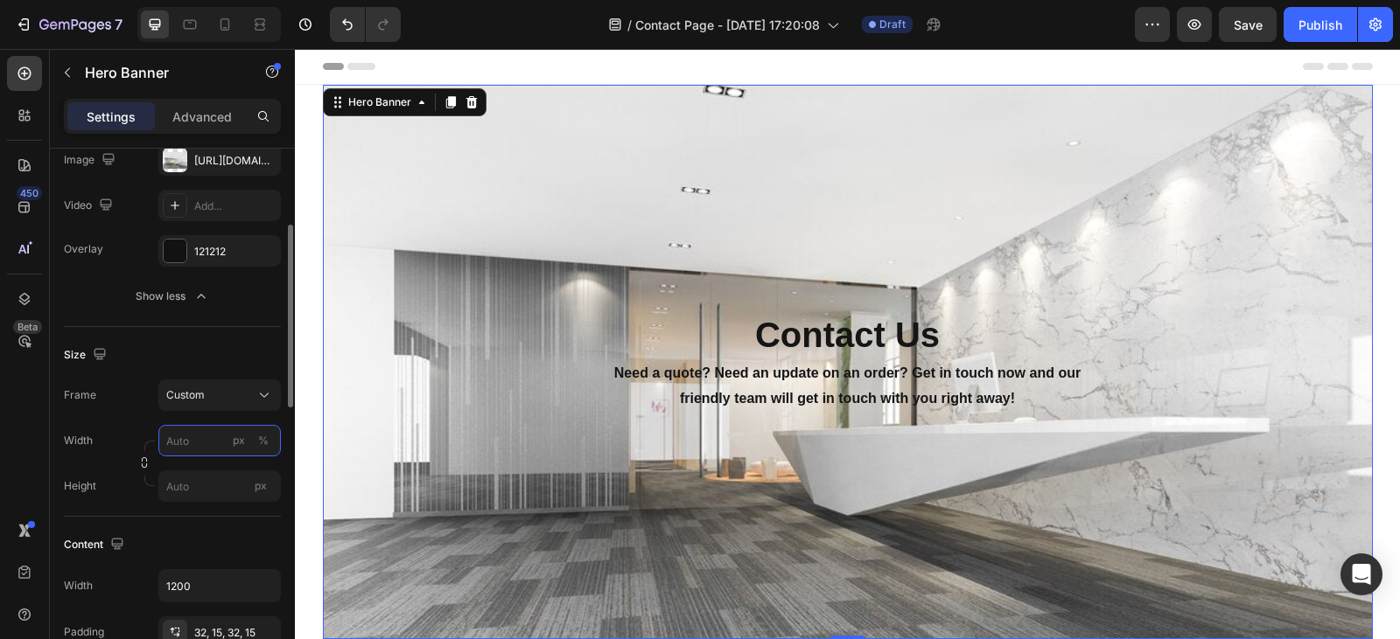
click at [202, 446] on input "px %" at bounding box center [219, 440] width 122 height 31
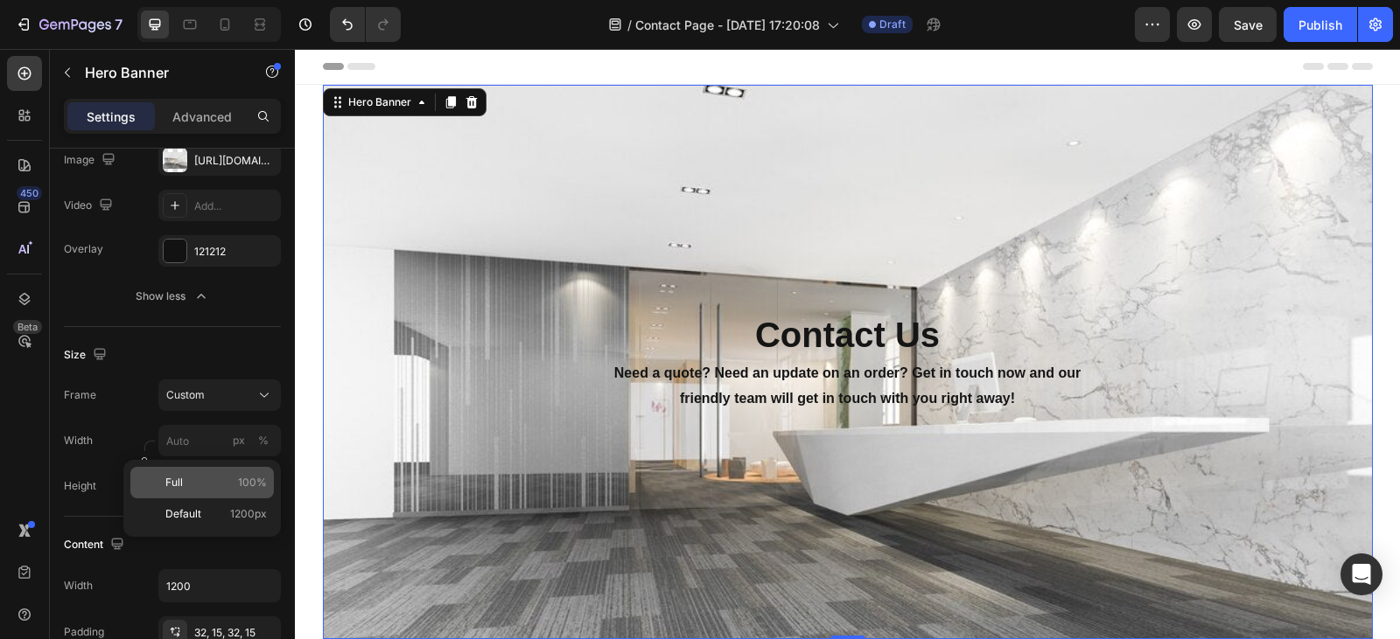
click at [200, 475] on p "Full 100%" at bounding box center [215, 483] width 101 height 16
type input "100"
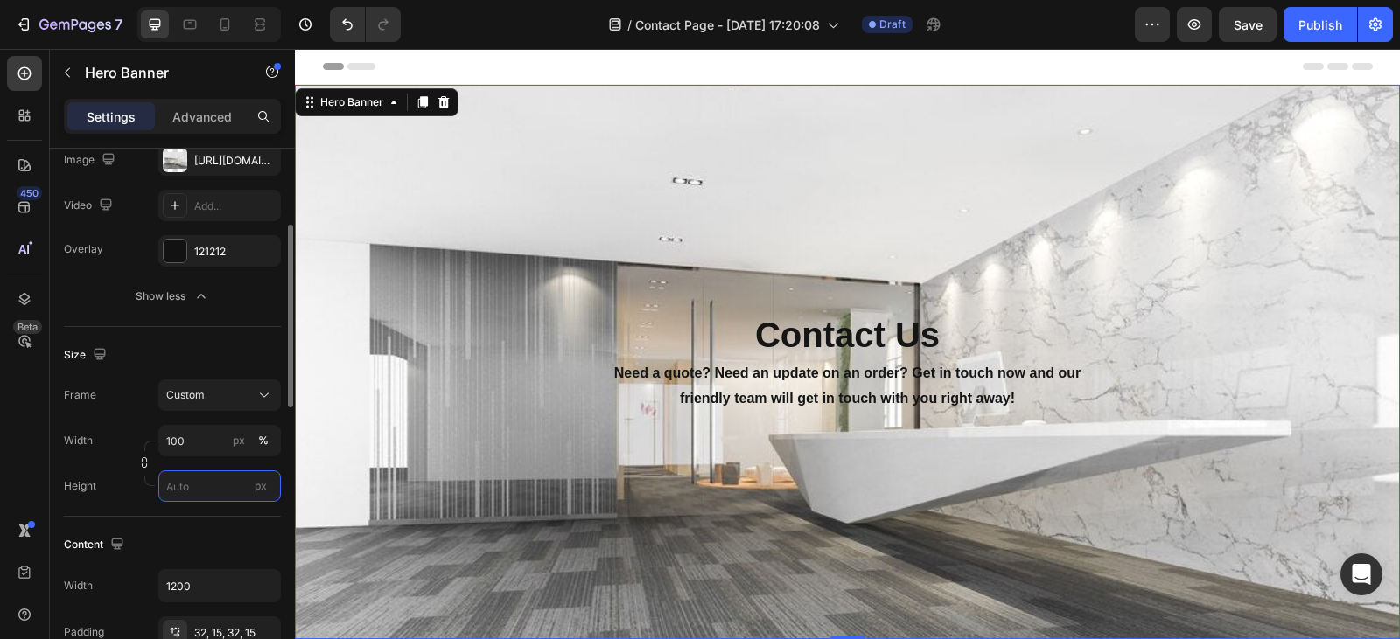
click at [186, 483] on input "px" at bounding box center [219, 486] width 122 height 31
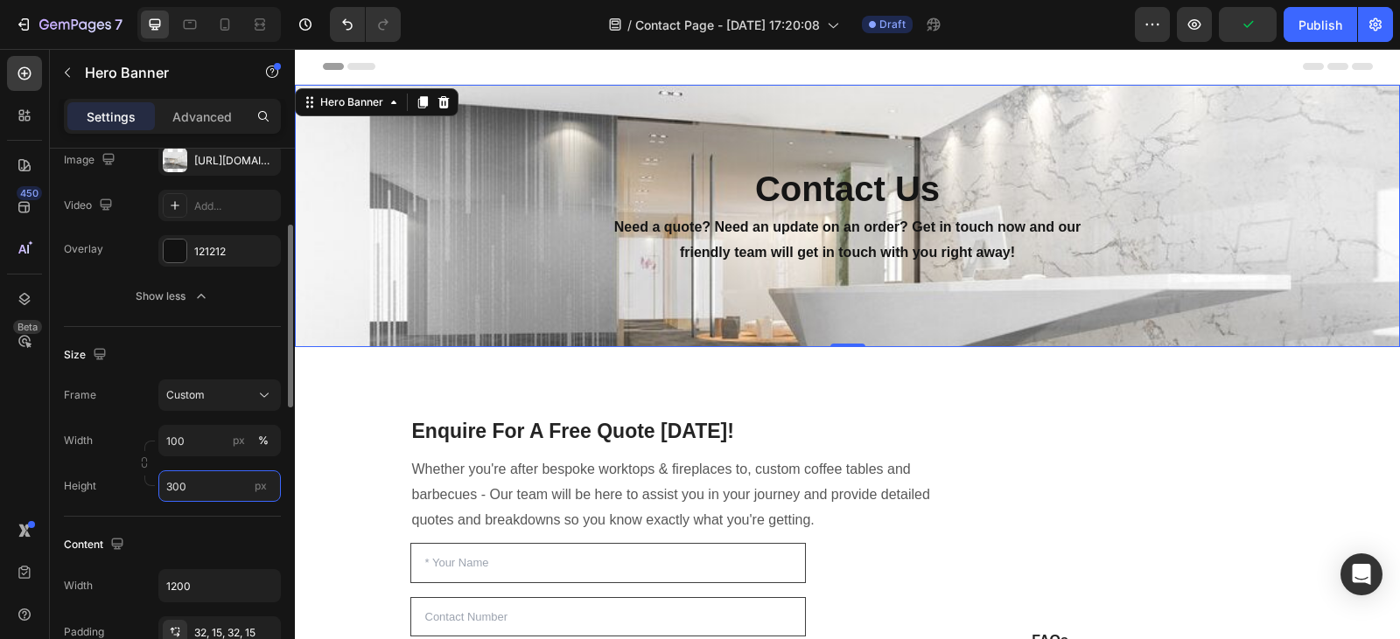
type input "300"
click at [133, 363] on div "Size" at bounding box center [172, 355] width 217 height 28
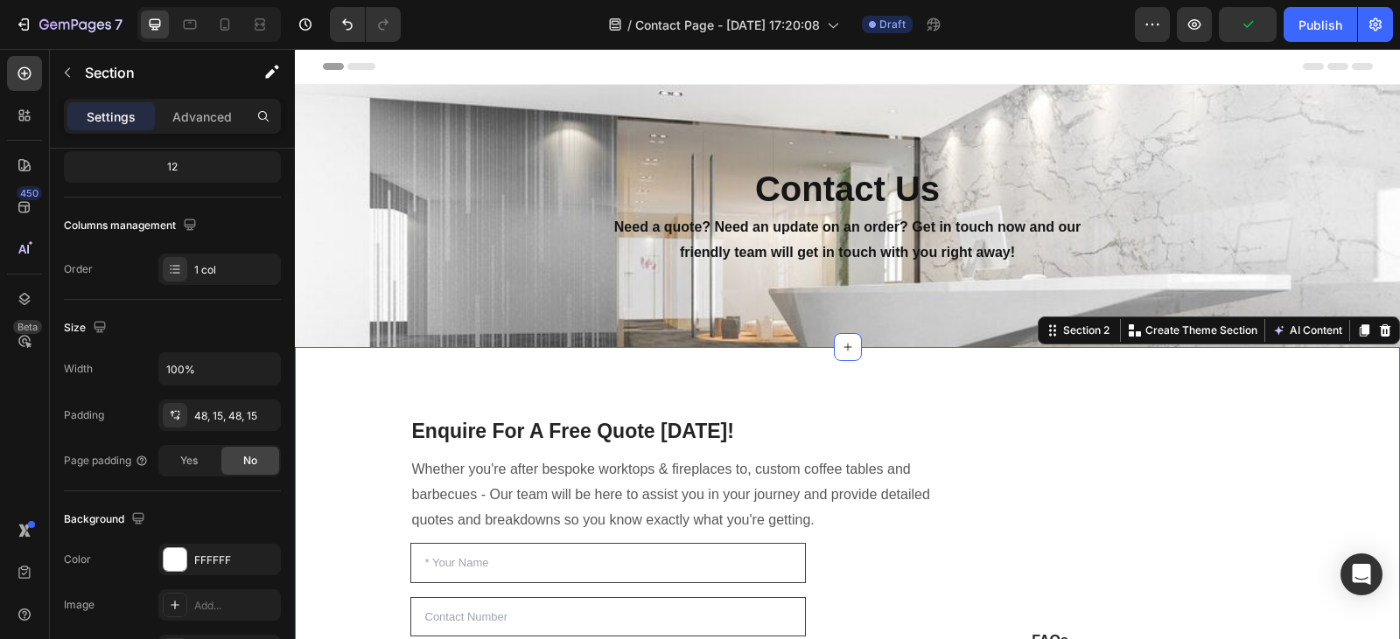
scroll to position [0, 0]
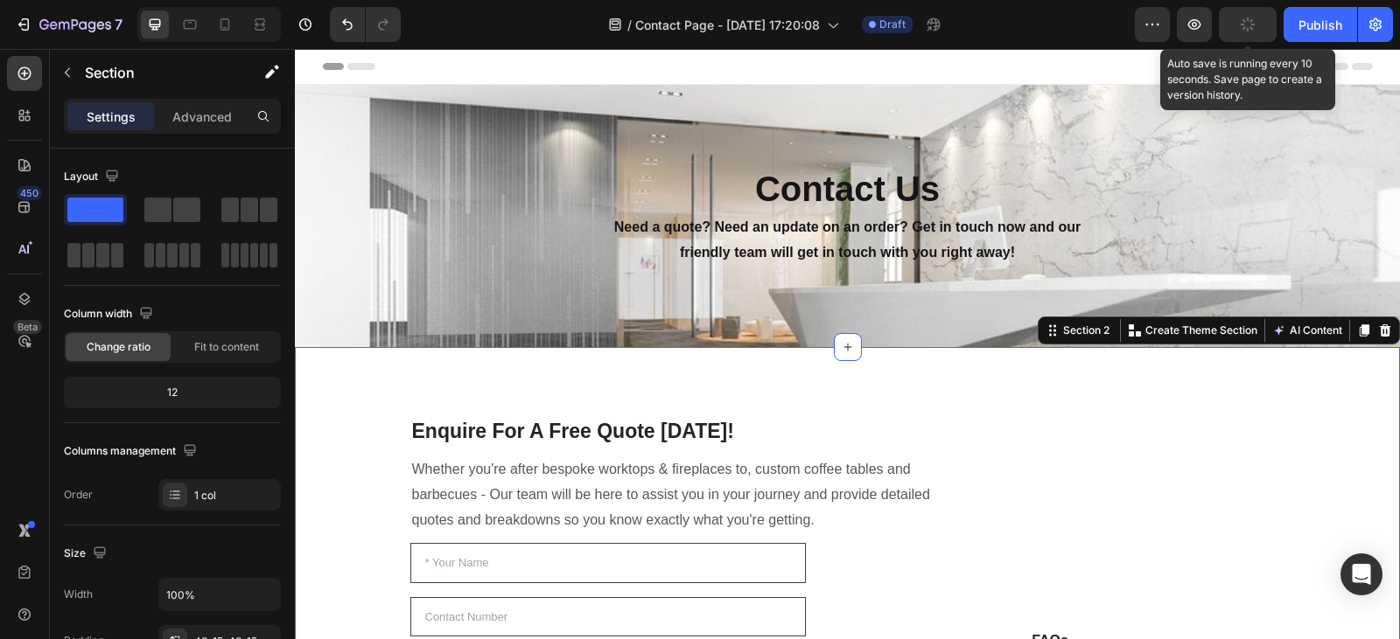
click at [1255, 31] on button "button" at bounding box center [1247, 24] width 58 height 35
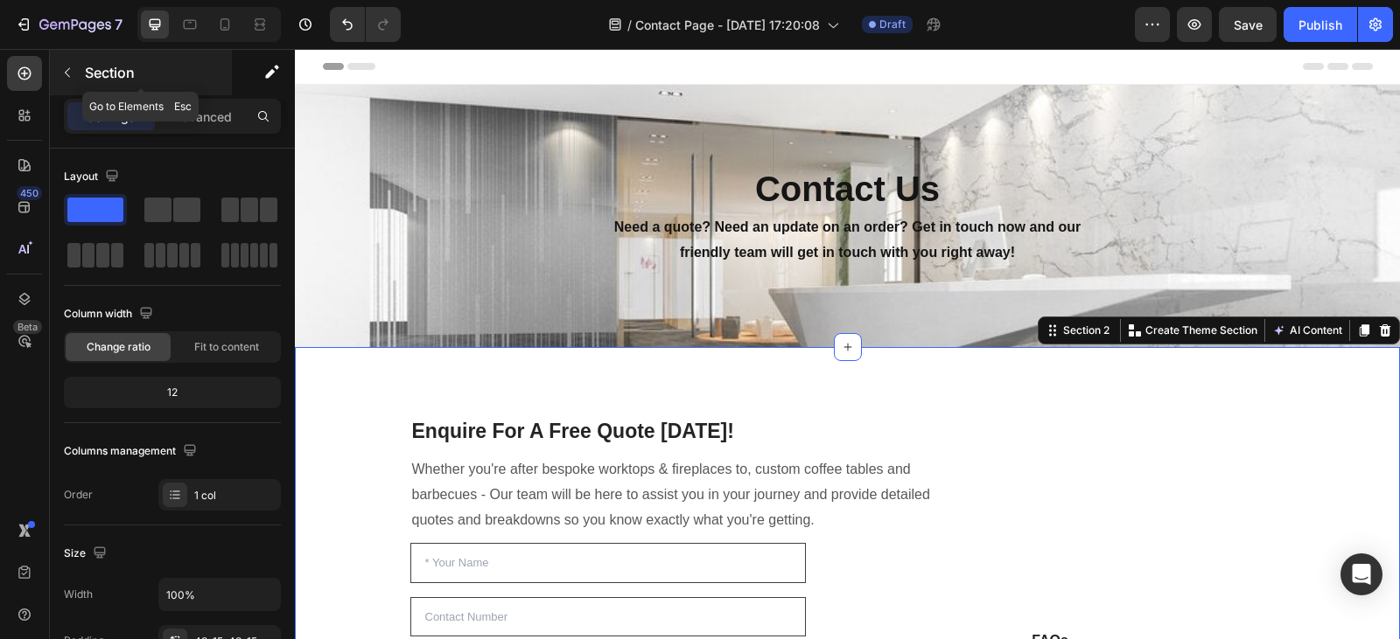
click at [67, 77] on icon "button" at bounding box center [67, 73] width 14 height 14
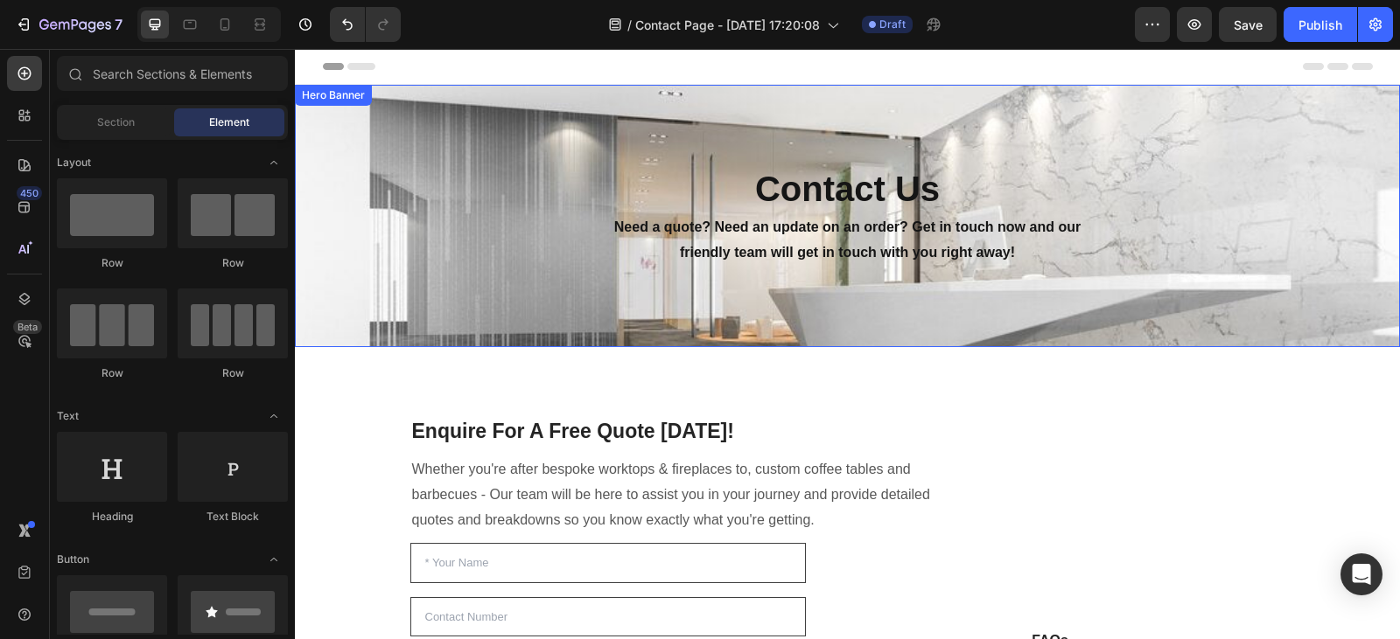
click at [435, 251] on div "Contact Us Heading Need a quote? Need an update on an order? Get in touch now a…" at bounding box center [847, 216] width 1023 height 499
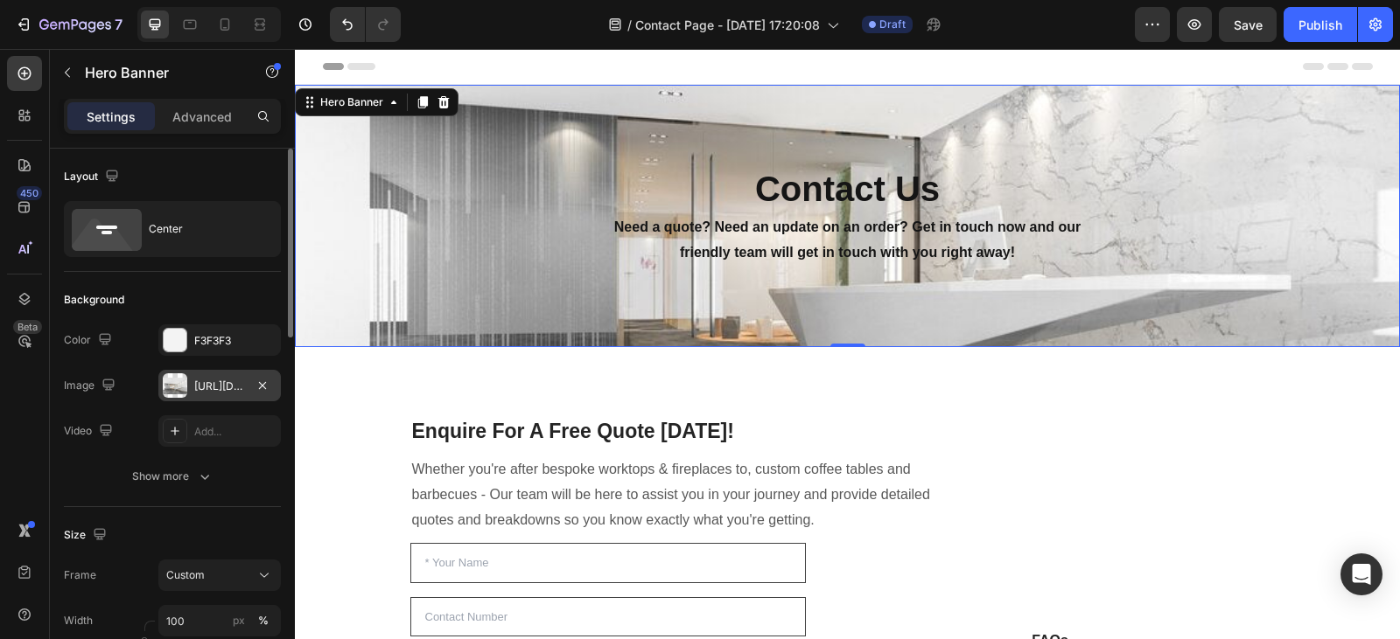
click at [212, 388] on div "https://cdn.shopify.com/s/files/1/0778/1403/8821/files/gempages_578590786086503…" at bounding box center [219, 387] width 51 height 16
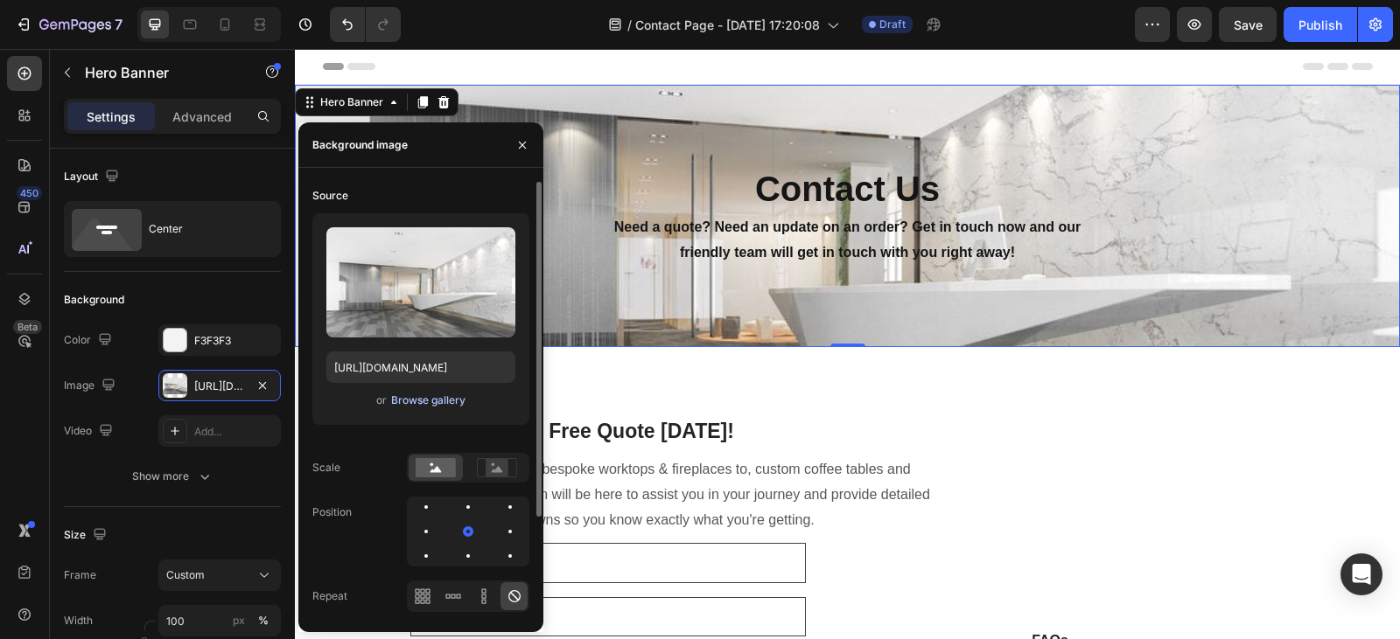
click at [438, 394] on div "Browse gallery" at bounding box center [428, 401] width 74 height 16
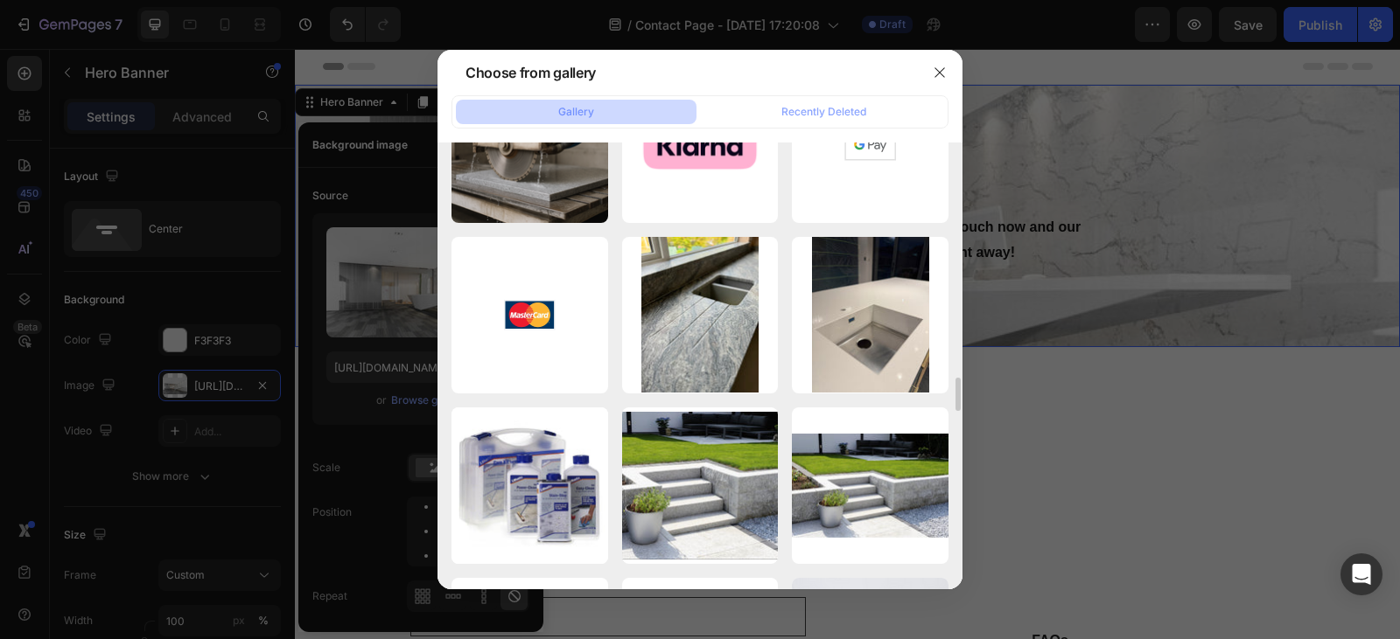
scroll to position [3153, 0]
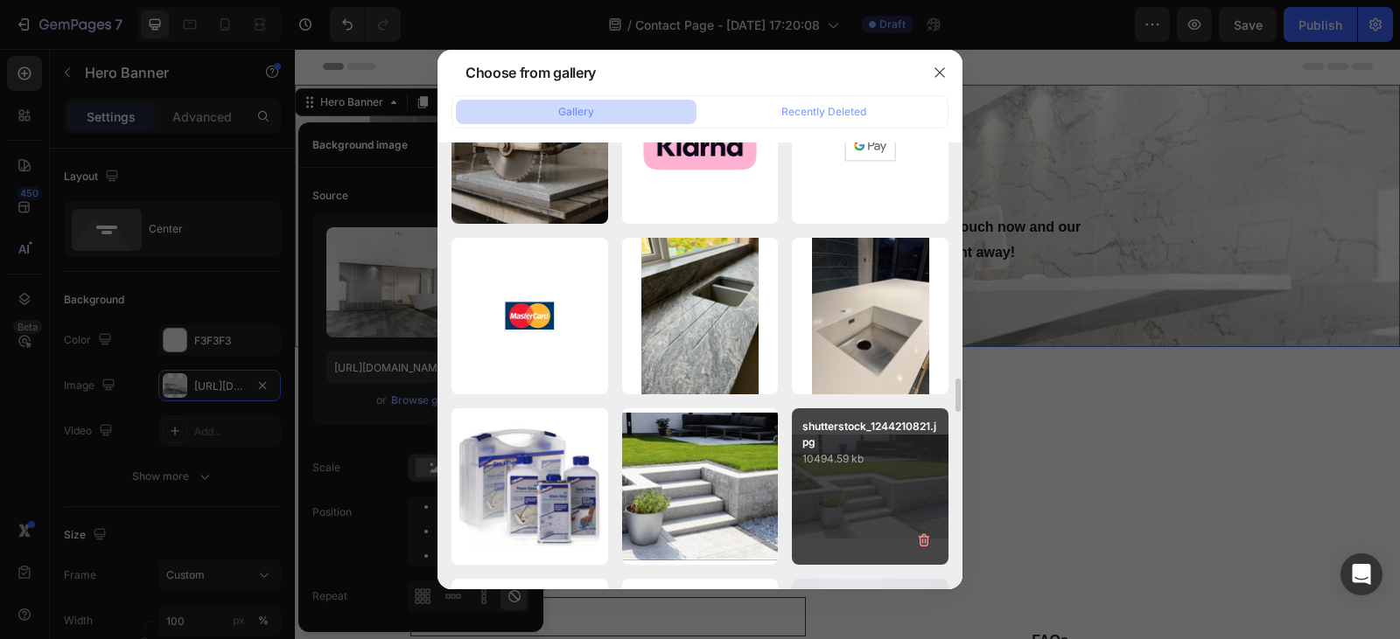
click at [843, 472] on div "shutterstock_1244210821.jpg 10494.59 kb" at bounding box center [870, 486] width 157 height 157
type input "https://cdn.shopify.com/s/files/1/0778/1403/8821/files/gempages_578590786086503…"
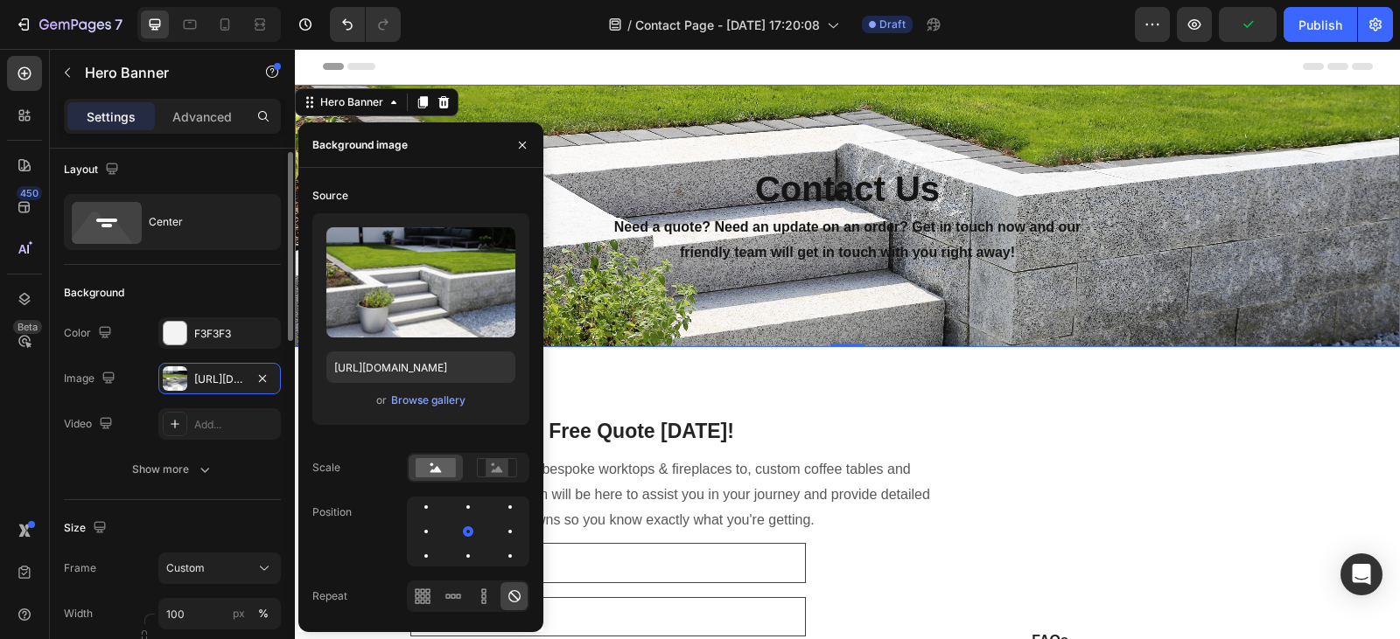
scroll to position [8, 0]
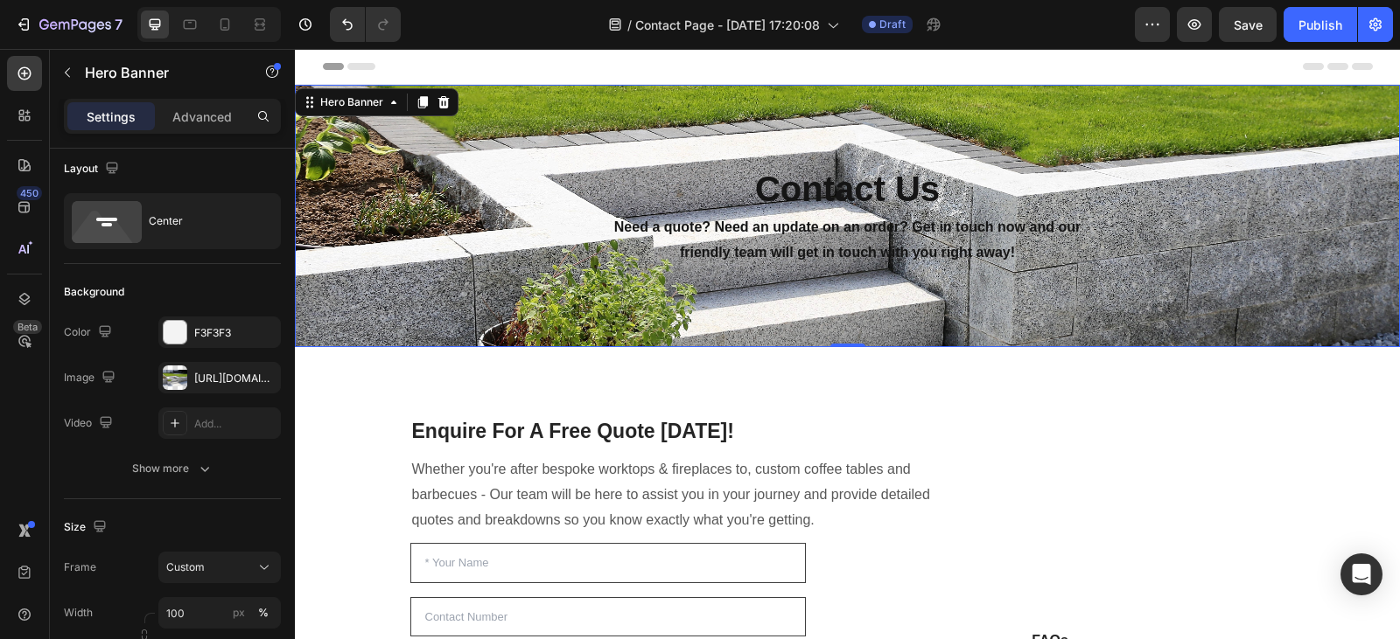
click at [611, 117] on div "Contact Us Heading Need a quote? Need an update on an order? Get in touch now a…" at bounding box center [847, 216] width 1023 height 499
click at [221, 372] on div "https://cdn.shopify.com/s/files/1/0778/1403/8821/files/gempages_578590786086503…" at bounding box center [219, 379] width 51 height 16
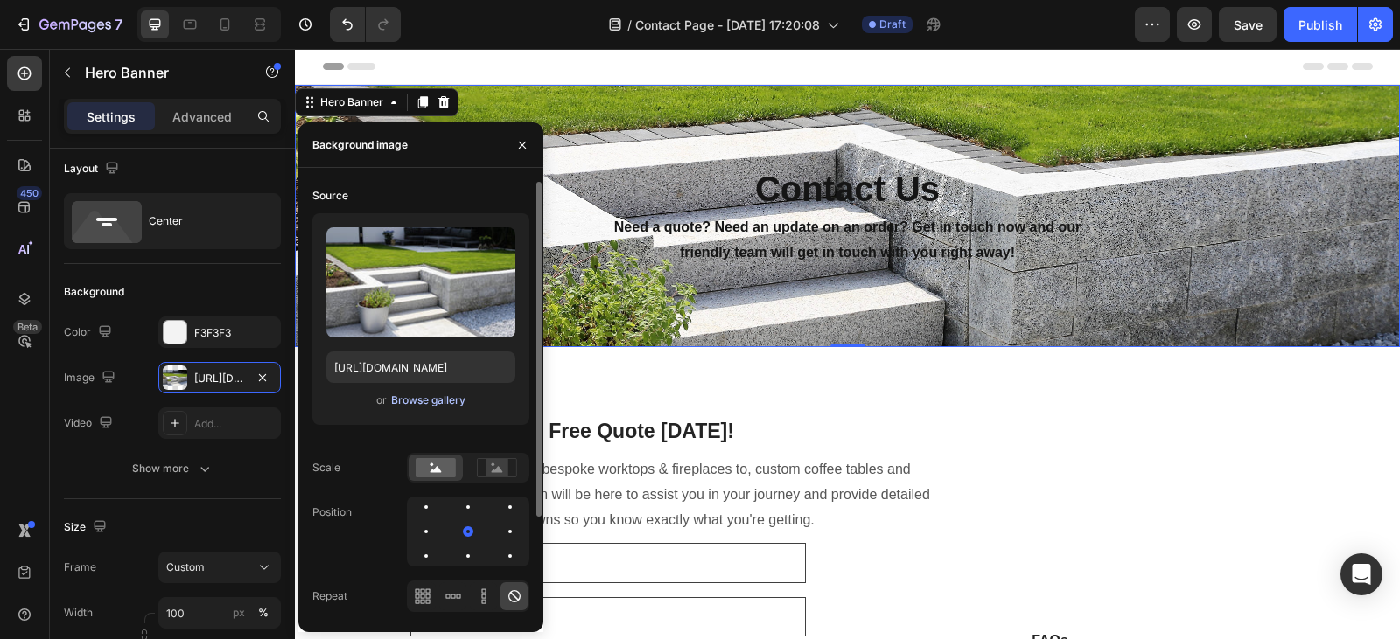
click at [424, 401] on div "Browse gallery" at bounding box center [428, 401] width 74 height 16
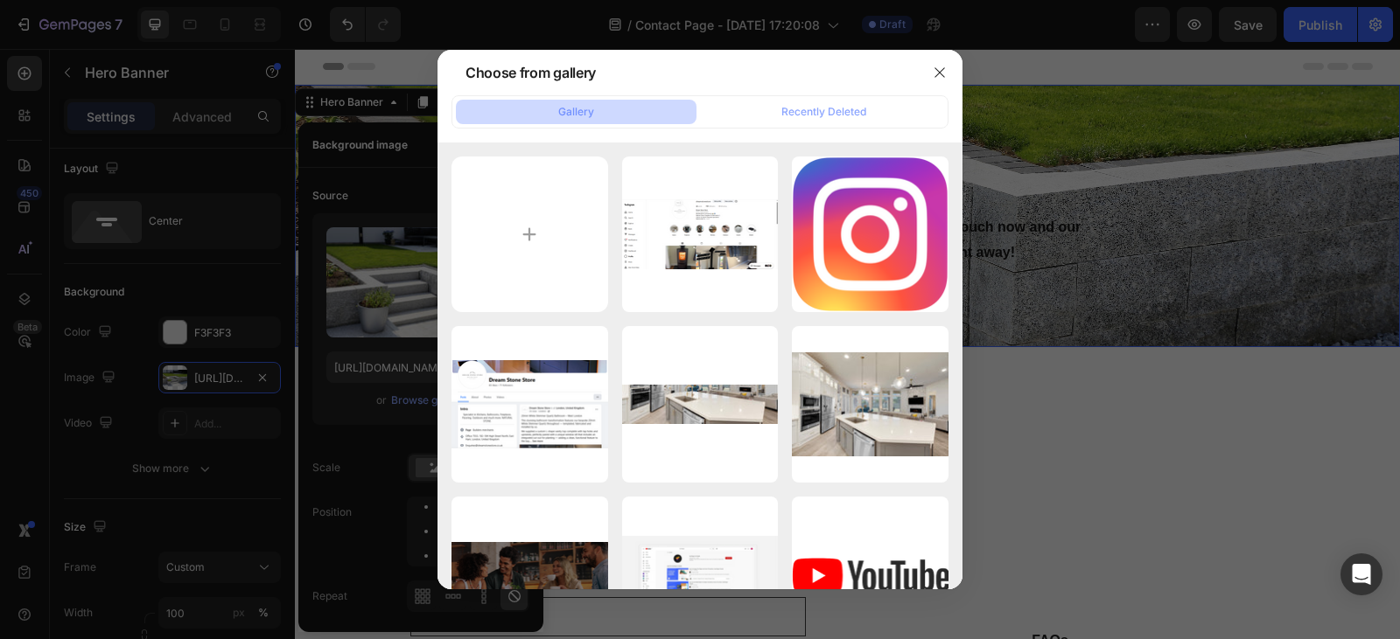
type input "C:\fakepath\shutterstock_1150490255.jpg"
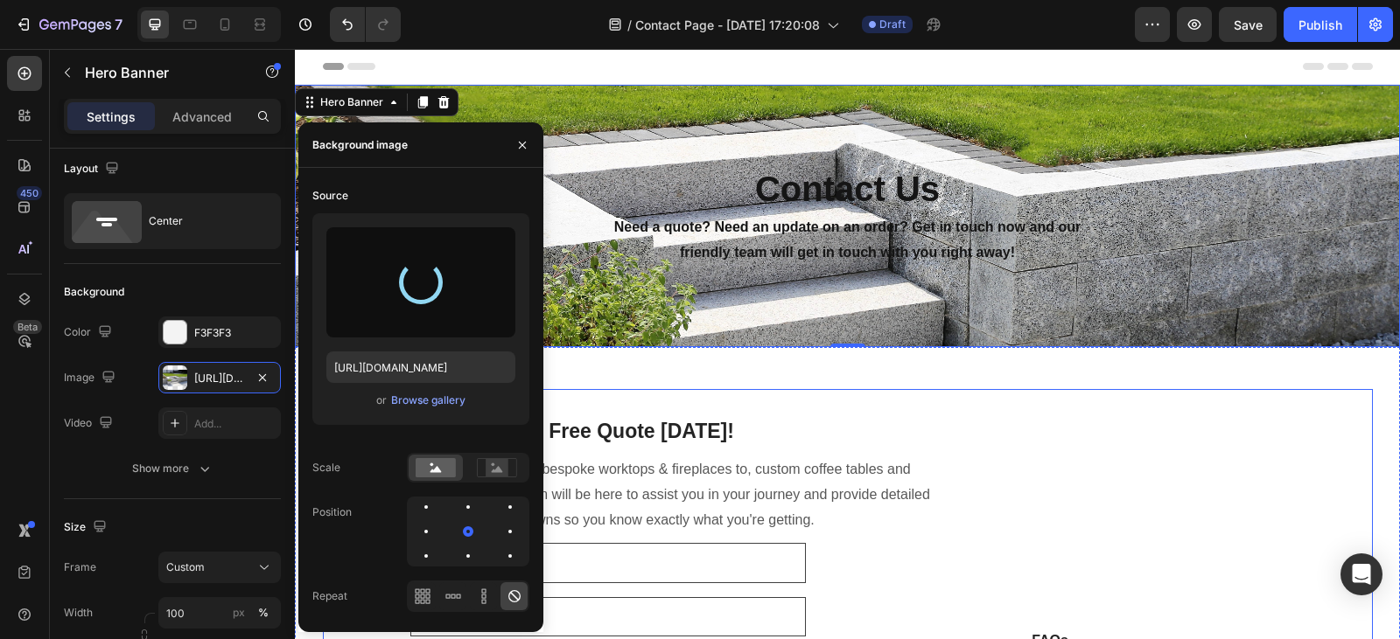
type input "https://cdn.shopify.com/s/files/1/0778/1403/8821/files/gempages_578590786086503…"
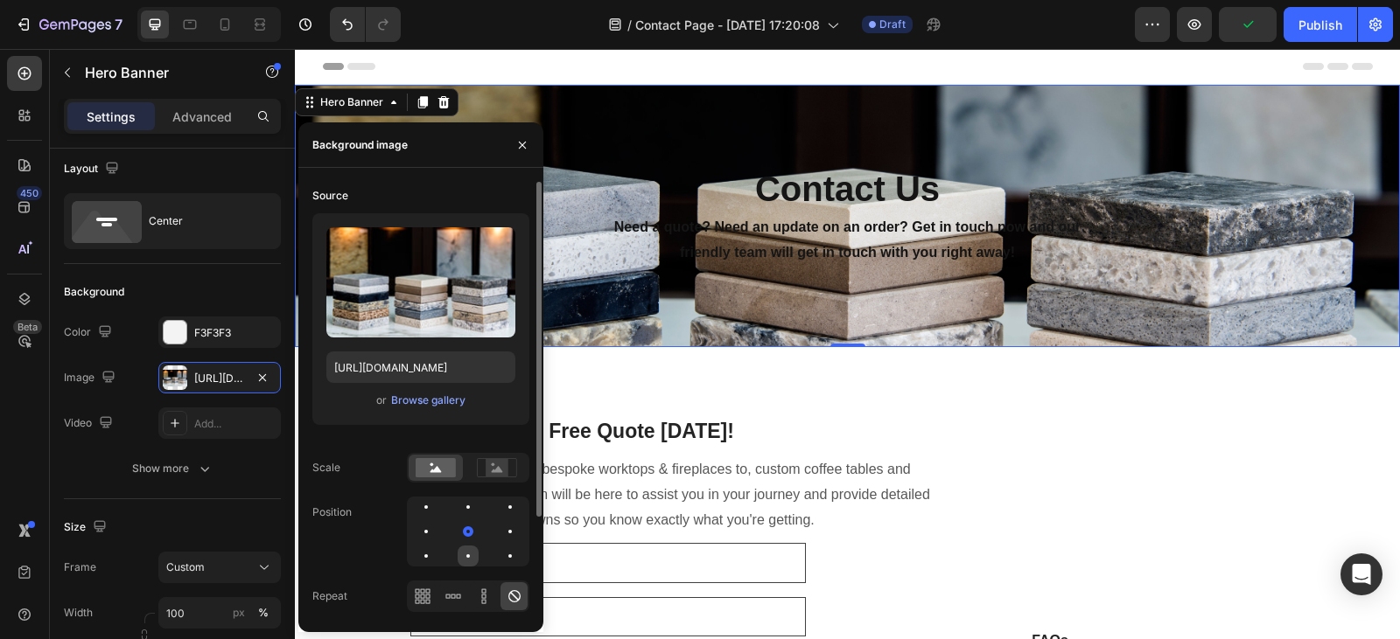
click at [466, 555] on div at bounding box center [467, 556] width 3 height 3
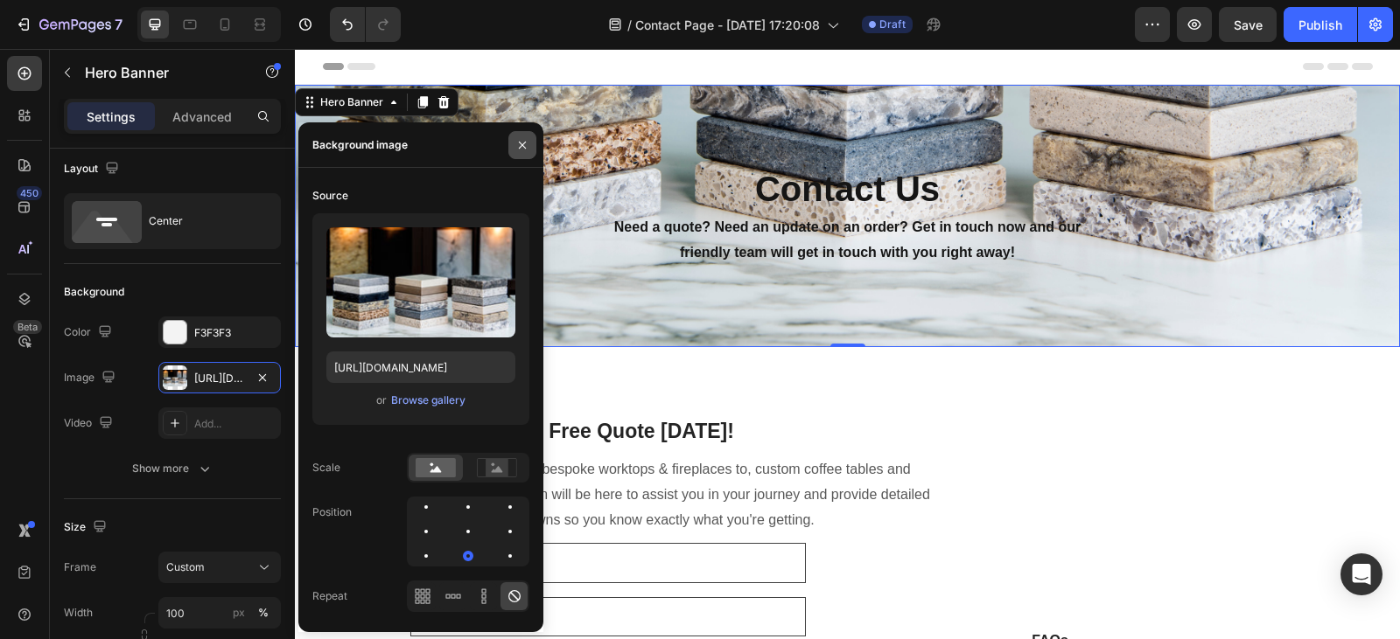
click at [513, 139] on button "button" at bounding box center [522, 145] width 28 height 28
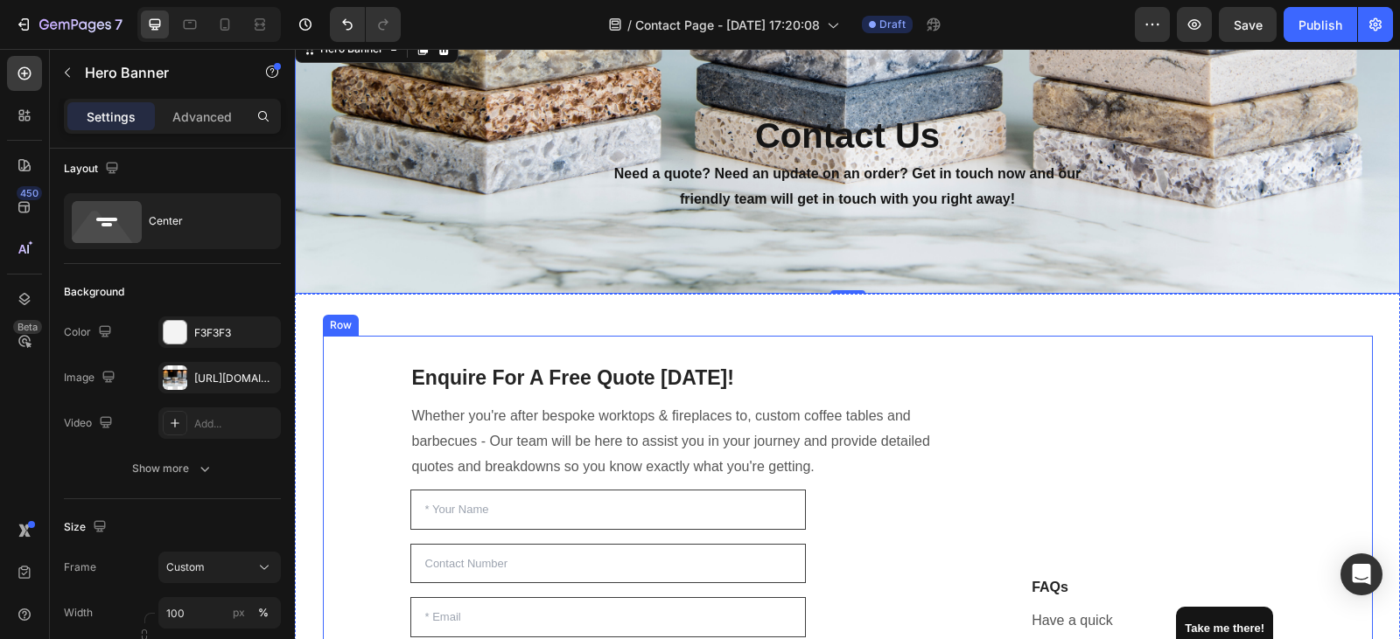
scroll to position [0, 0]
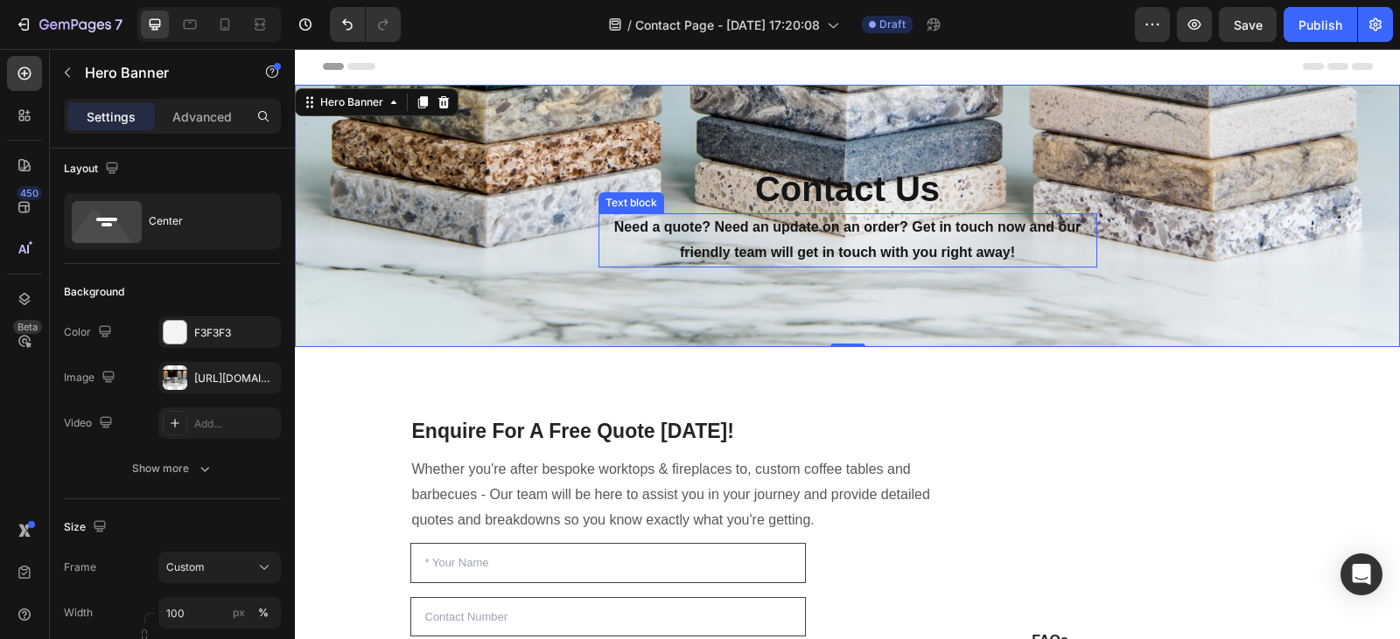
click at [773, 229] on p "Need a quote? Need an update on an order? Get in touch now and our friendly tea…" at bounding box center [847, 240] width 495 height 51
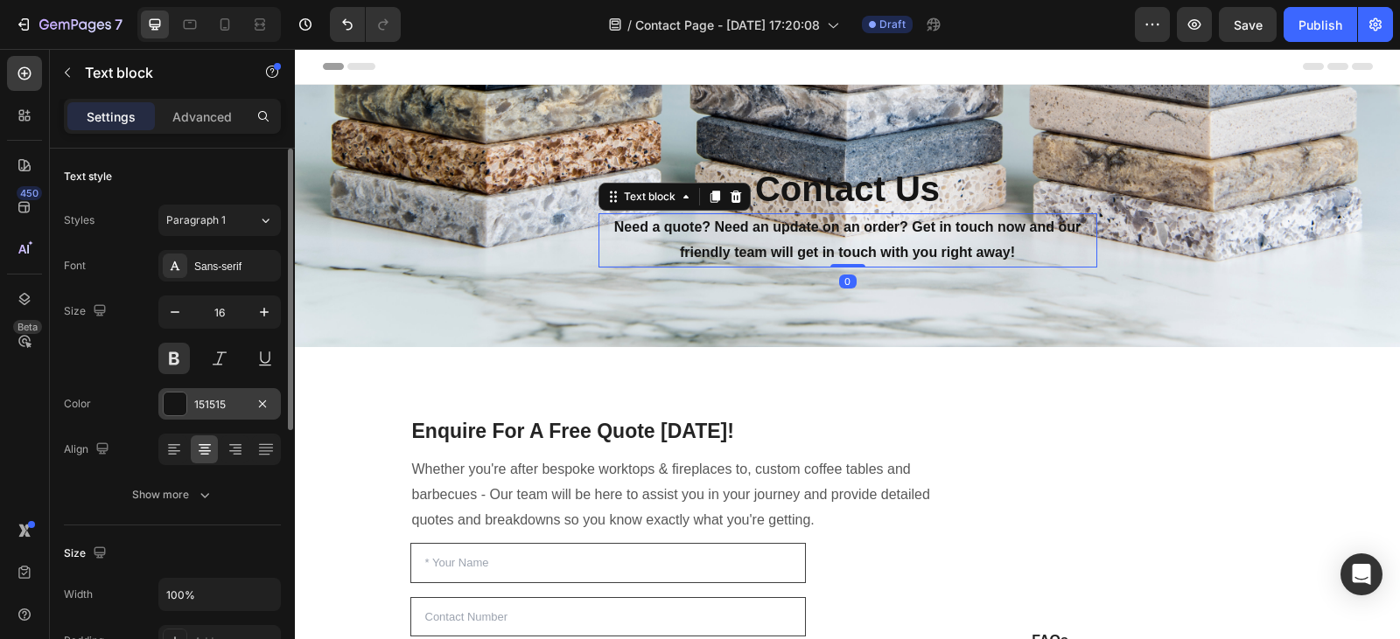
click at [211, 401] on div "151515" at bounding box center [219, 405] width 51 height 16
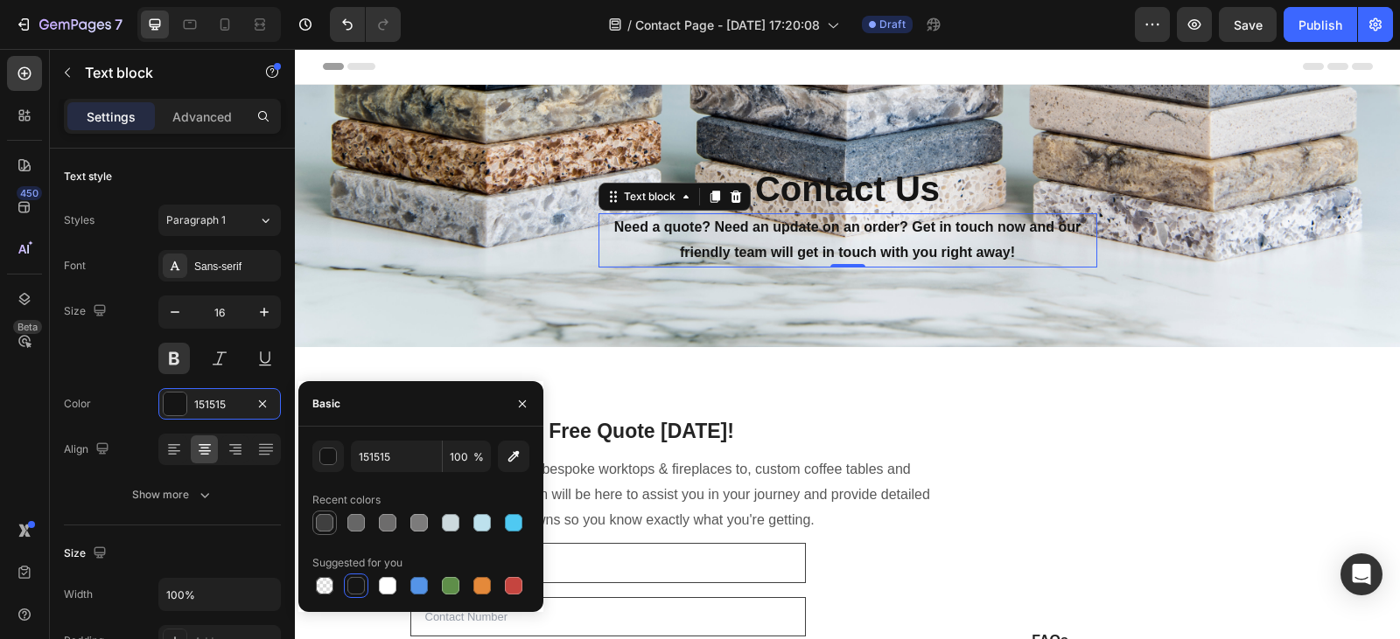
click at [329, 528] on div at bounding box center [324, 522] width 17 height 17
type input "3F3F3F"
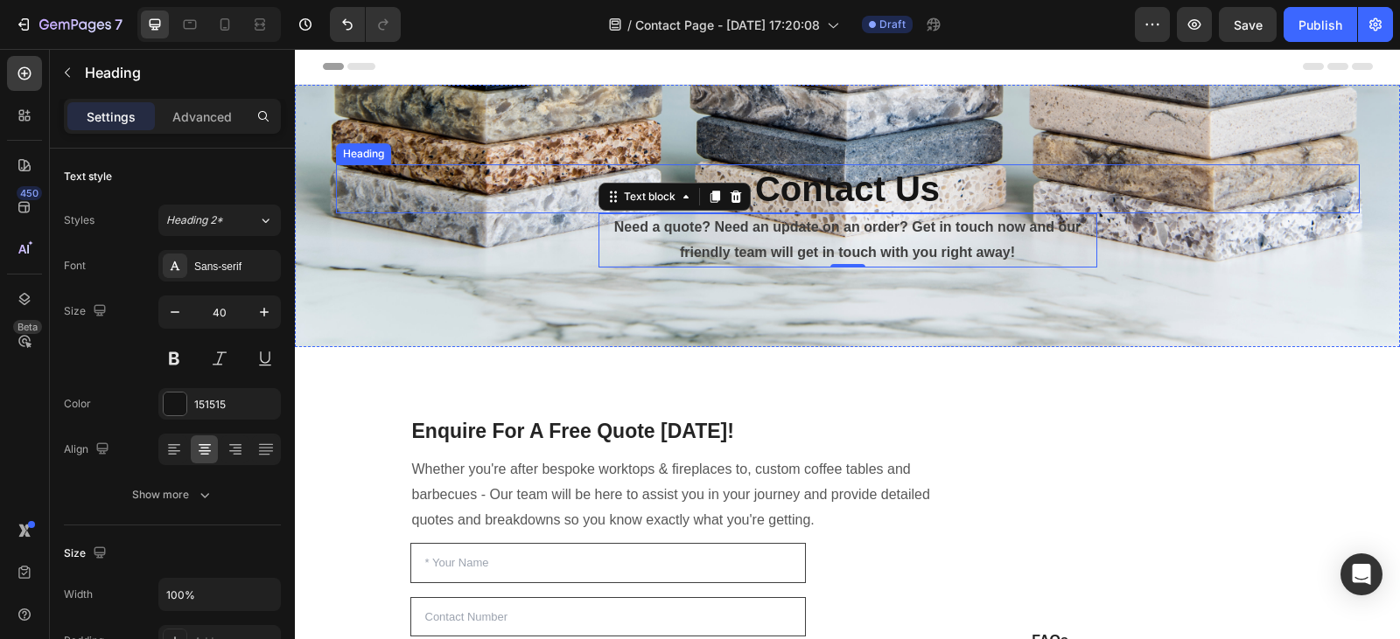
click at [886, 194] on h1 "Contact Us" at bounding box center [847, 188] width 1023 height 49
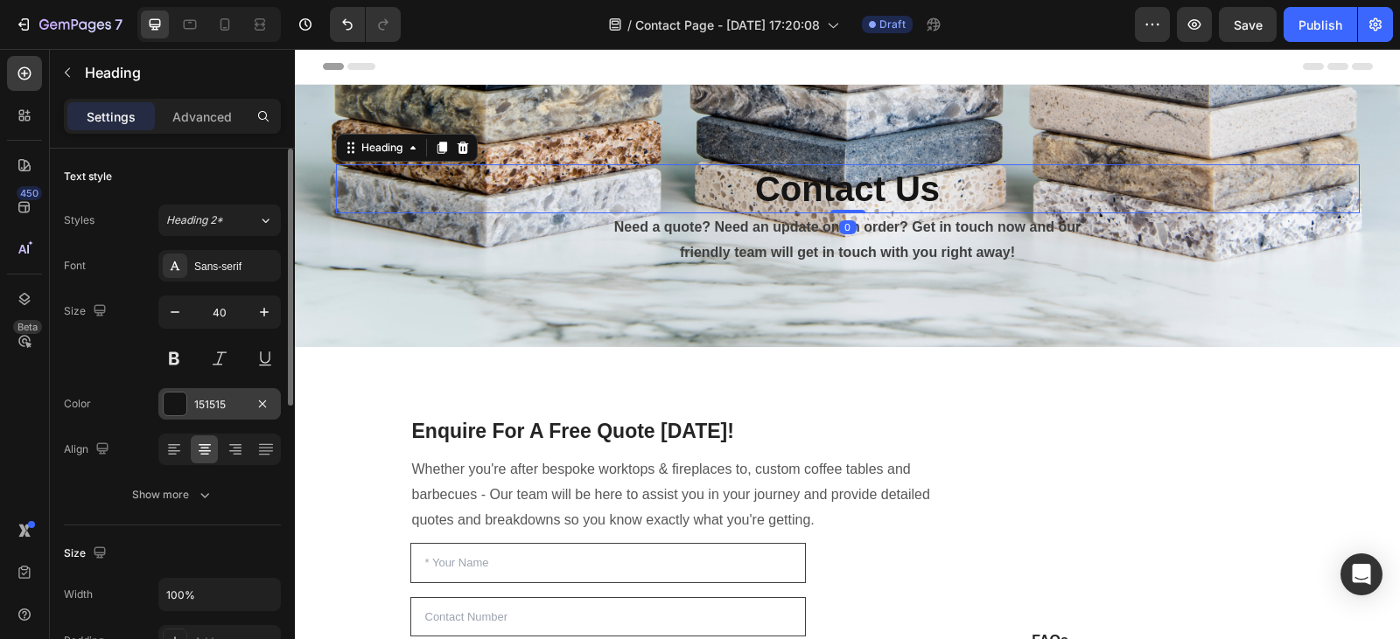
click at [179, 408] on div at bounding box center [175, 404] width 23 height 23
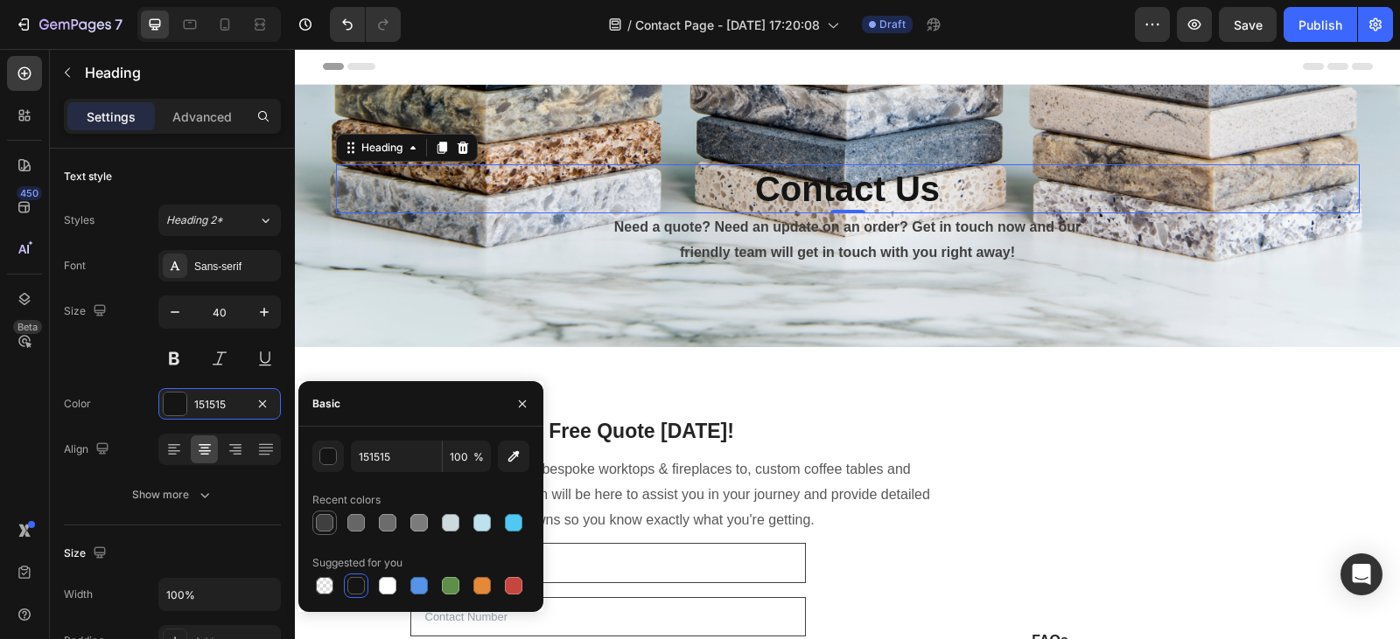
click at [328, 523] on div at bounding box center [324, 522] width 17 height 17
type input "3F3F3F"
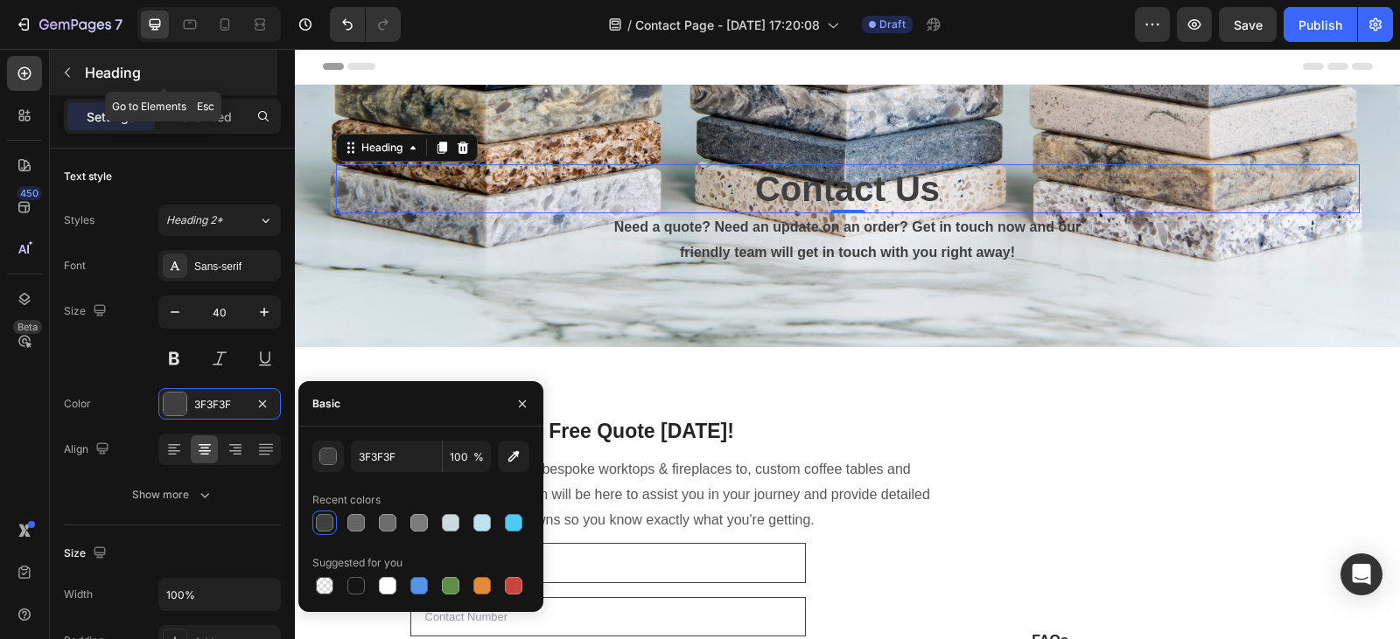
click at [68, 71] on icon "button" at bounding box center [67, 73] width 14 height 14
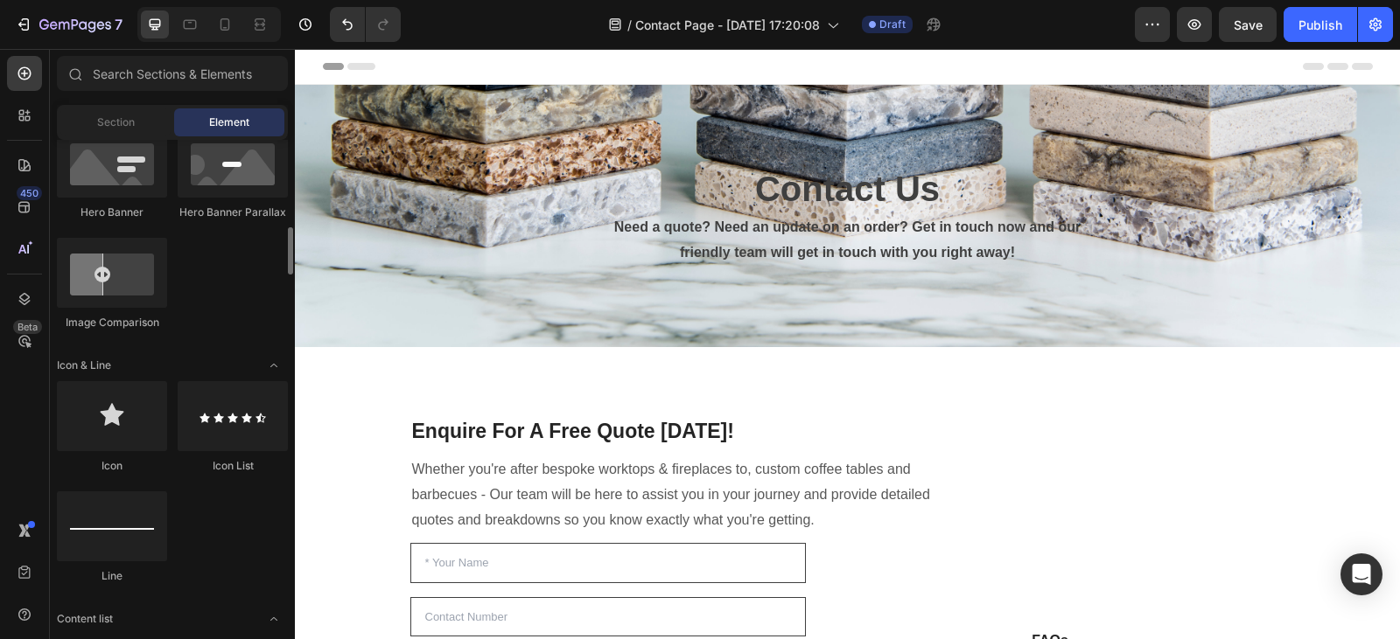
scroll to position [921, 0]
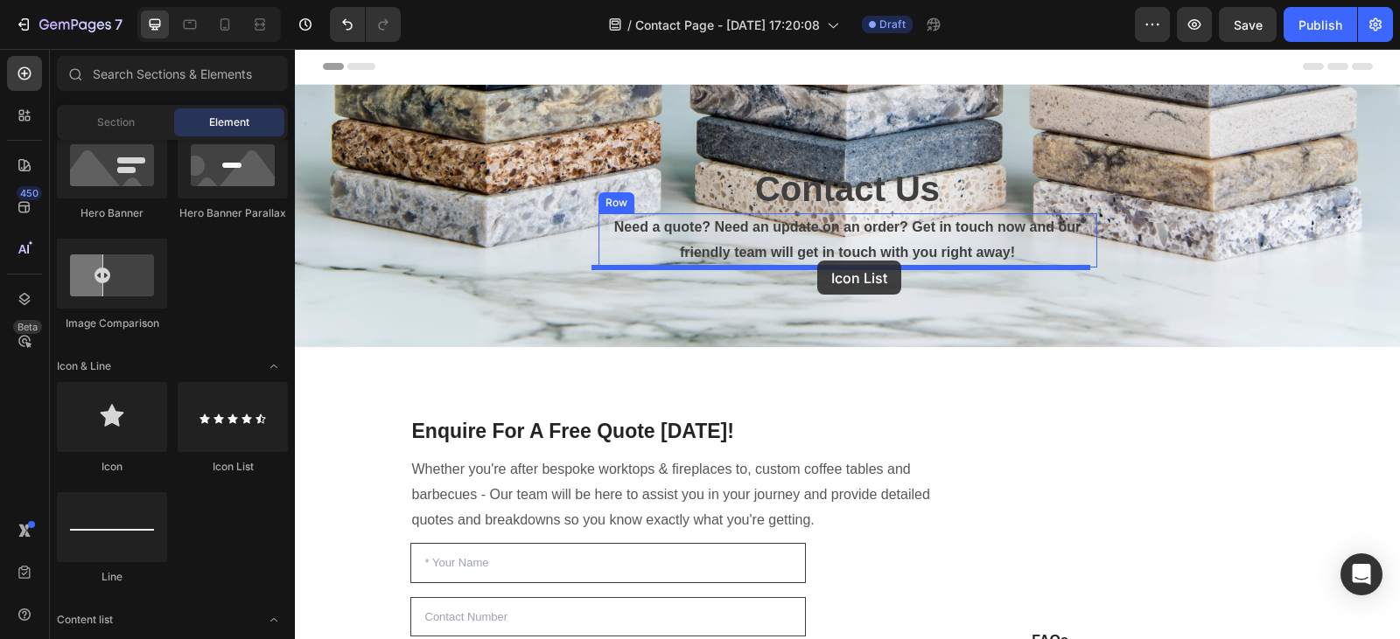
drag, startPoint x: 529, startPoint y: 482, endPoint x: 817, endPoint y: 261, distance: 363.0
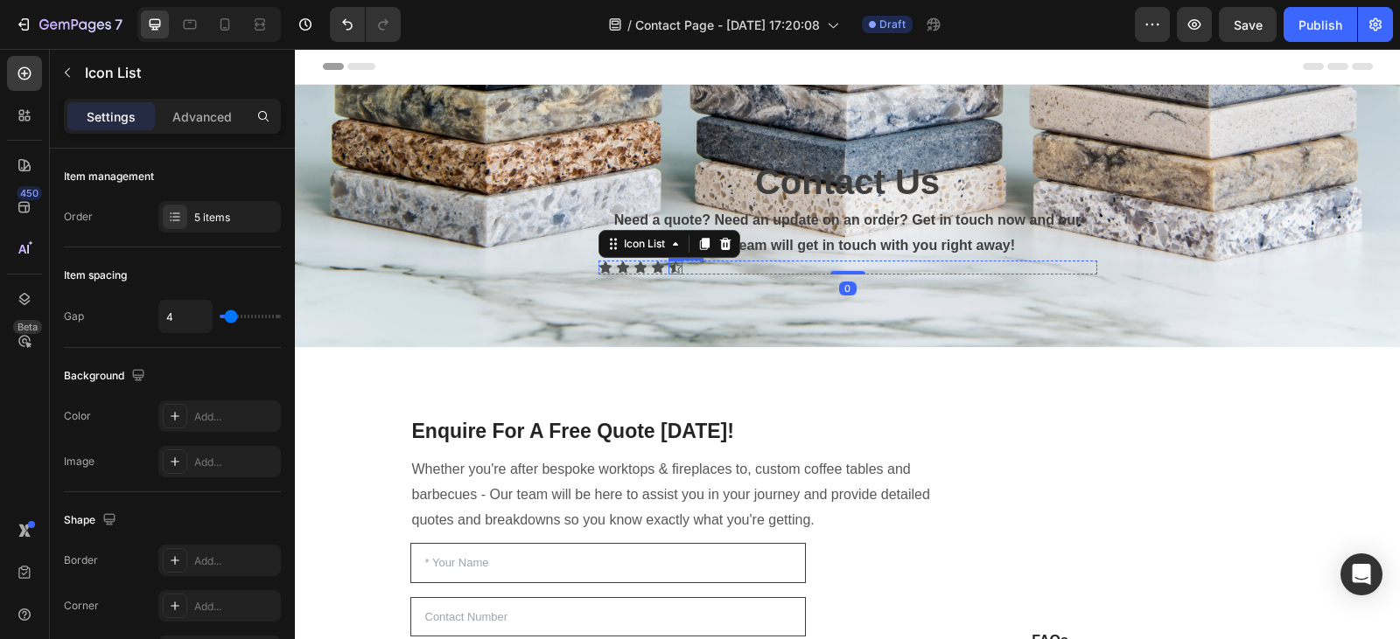
click at [671, 268] on div "Icon" at bounding box center [675, 268] width 14 height 14
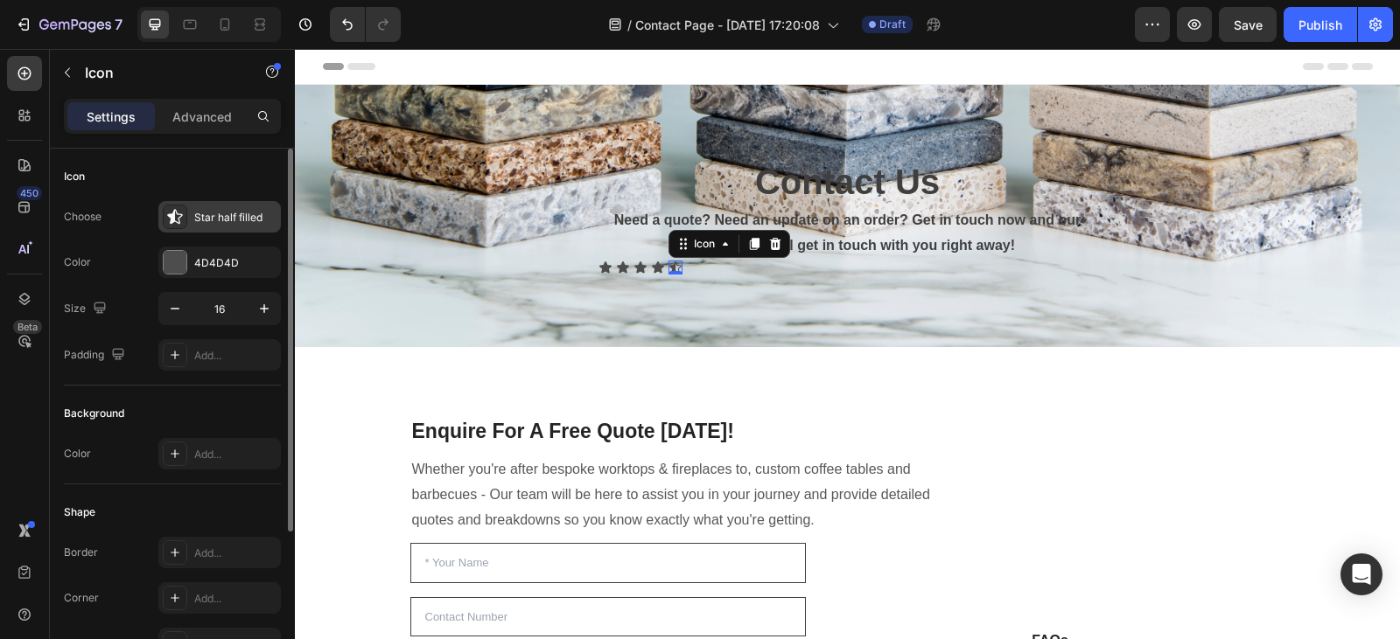
click at [208, 213] on div "Star half filled" at bounding box center [235, 218] width 82 height 16
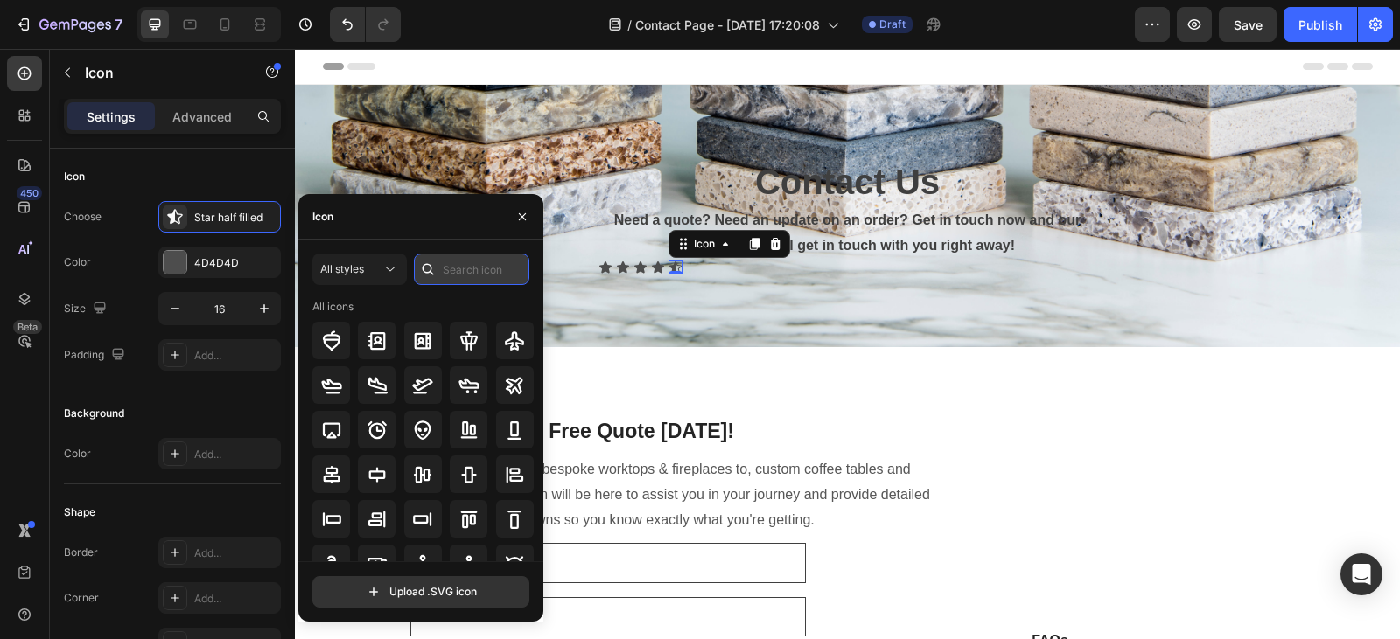
click at [492, 276] on input "text" at bounding box center [471, 269] width 115 height 31
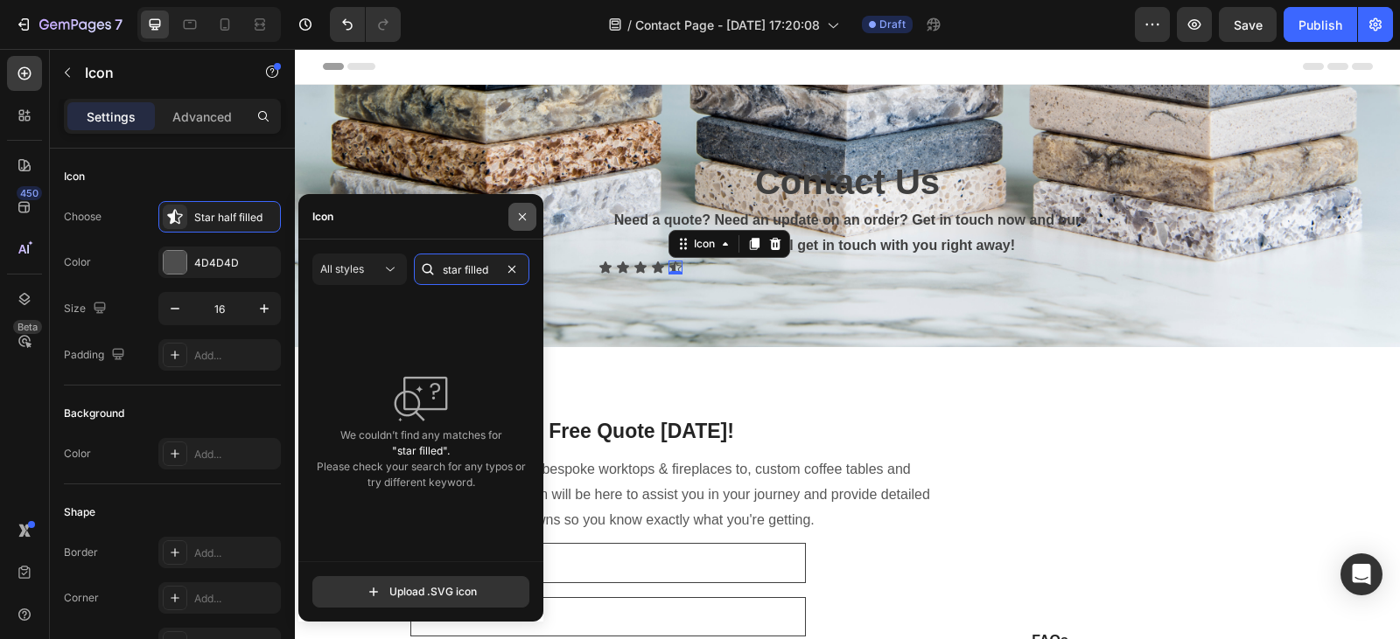
type input "star filled"
click at [519, 220] on icon "button" at bounding box center [522, 217] width 14 height 14
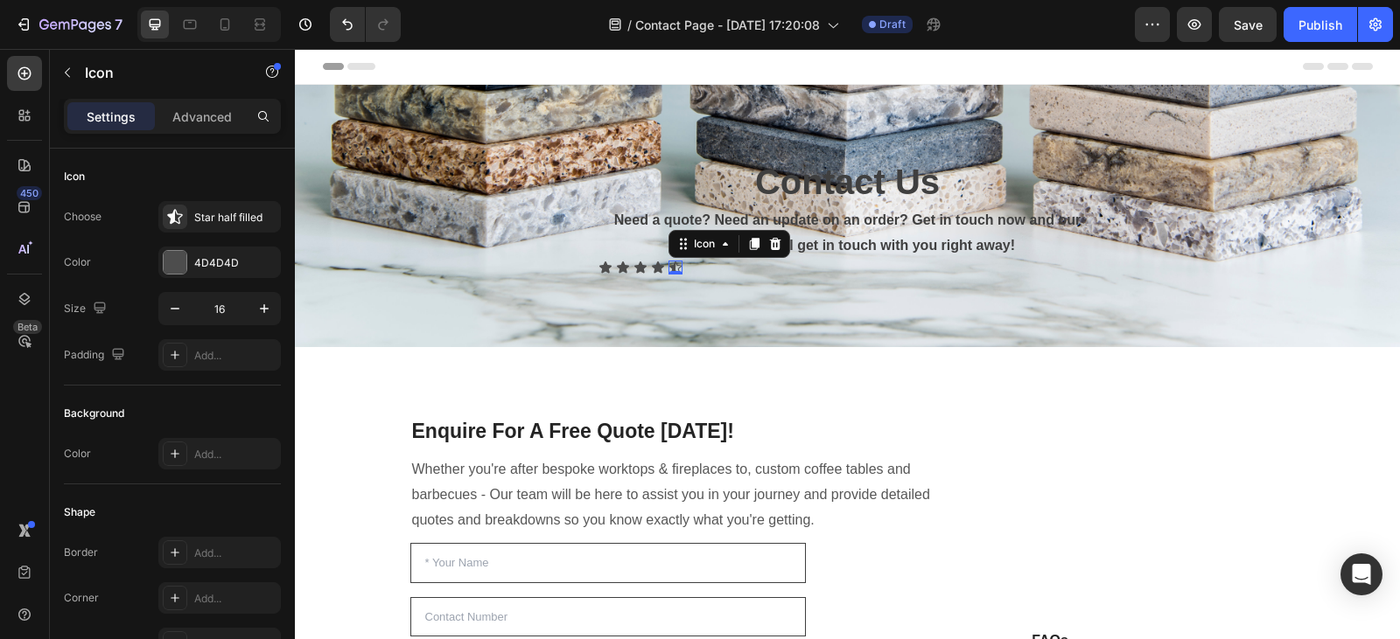
click at [670, 269] on div "0" at bounding box center [675, 275] width 17 height 14
click at [769, 246] on icon at bounding box center [774, 244] width 11 height 12
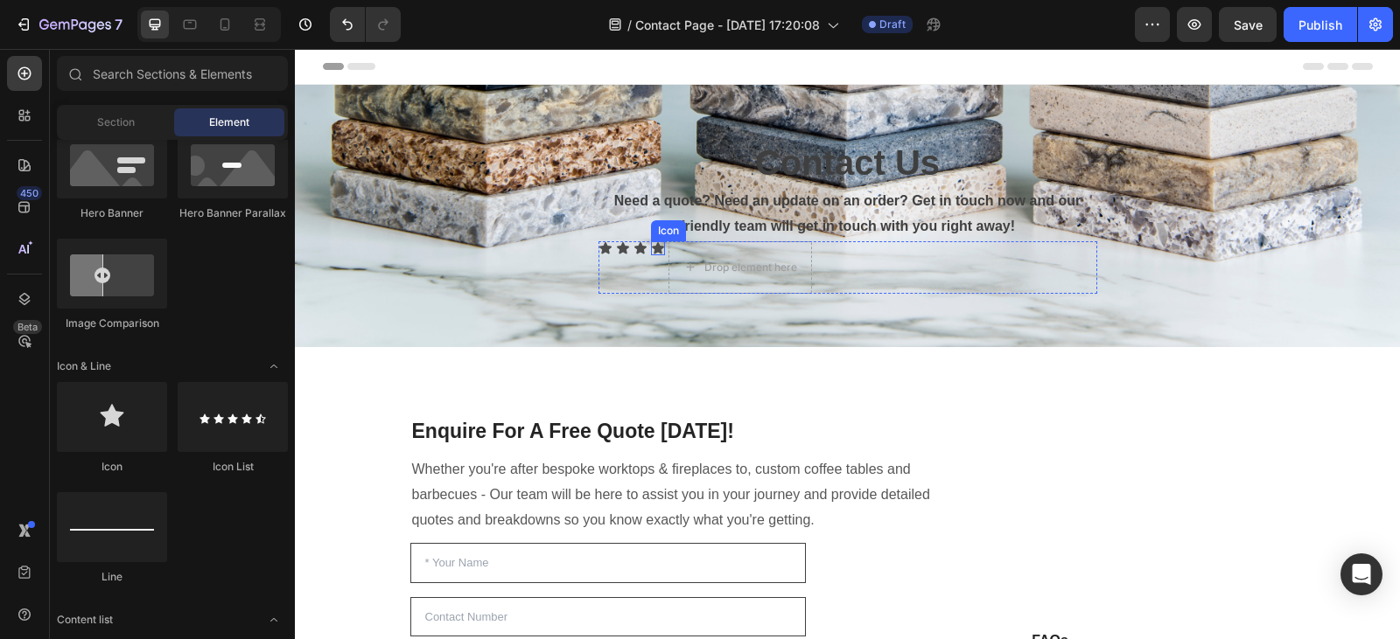
click at [653, 248] on div "Icon" at bounding box center [658, 248] width 14 height 14
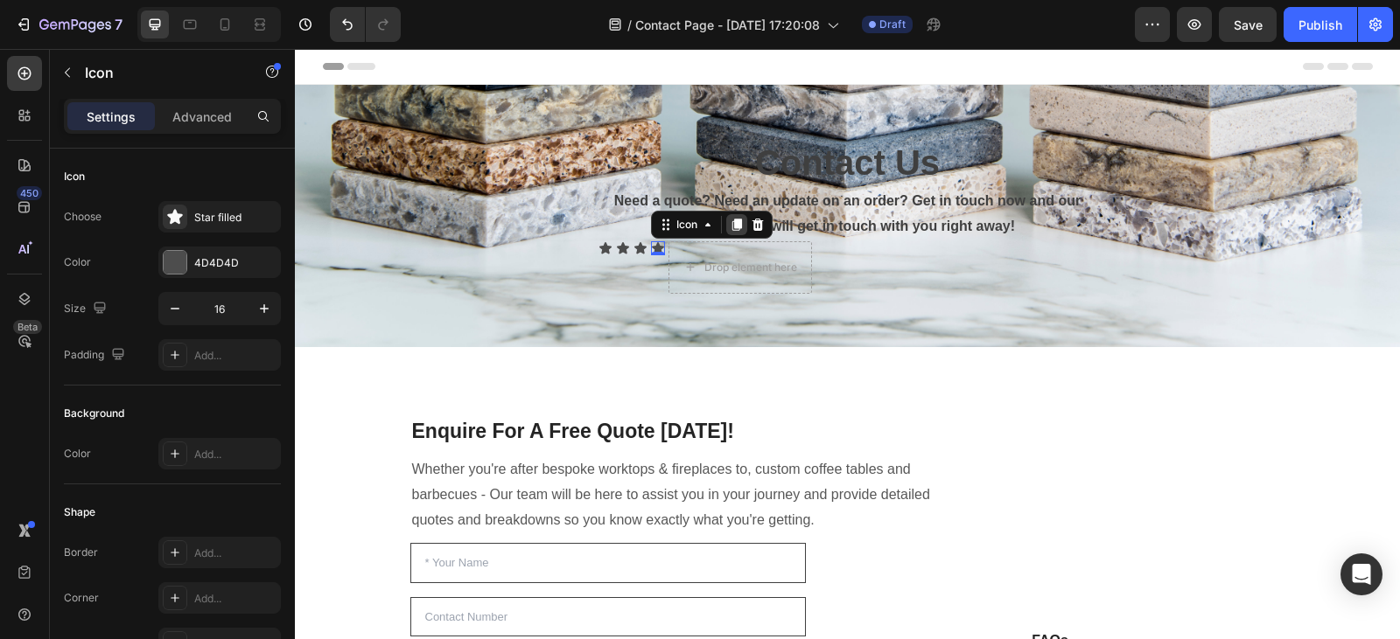
click at [730, 229] on icon at bounding box center [737, 225] width 14 height 14
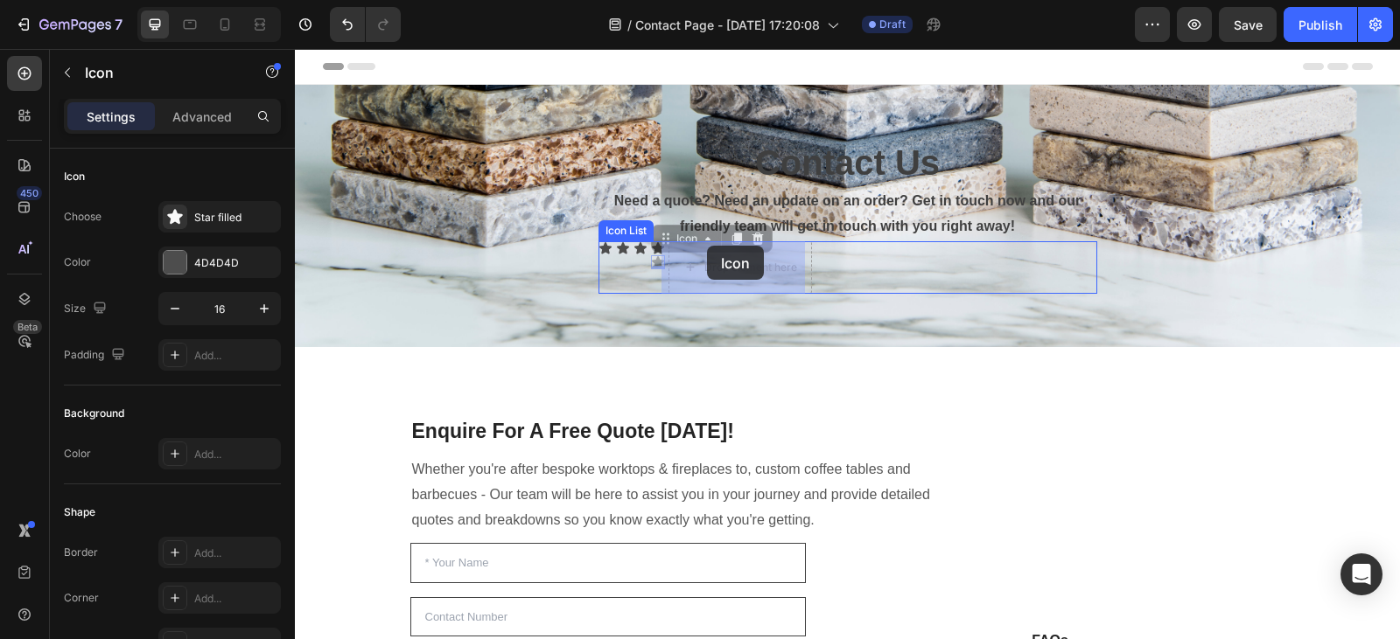
drag, startPoint x: 657, startPoint y: 243, endPoint x: 708, endPoint y: 246, distance: 50.8
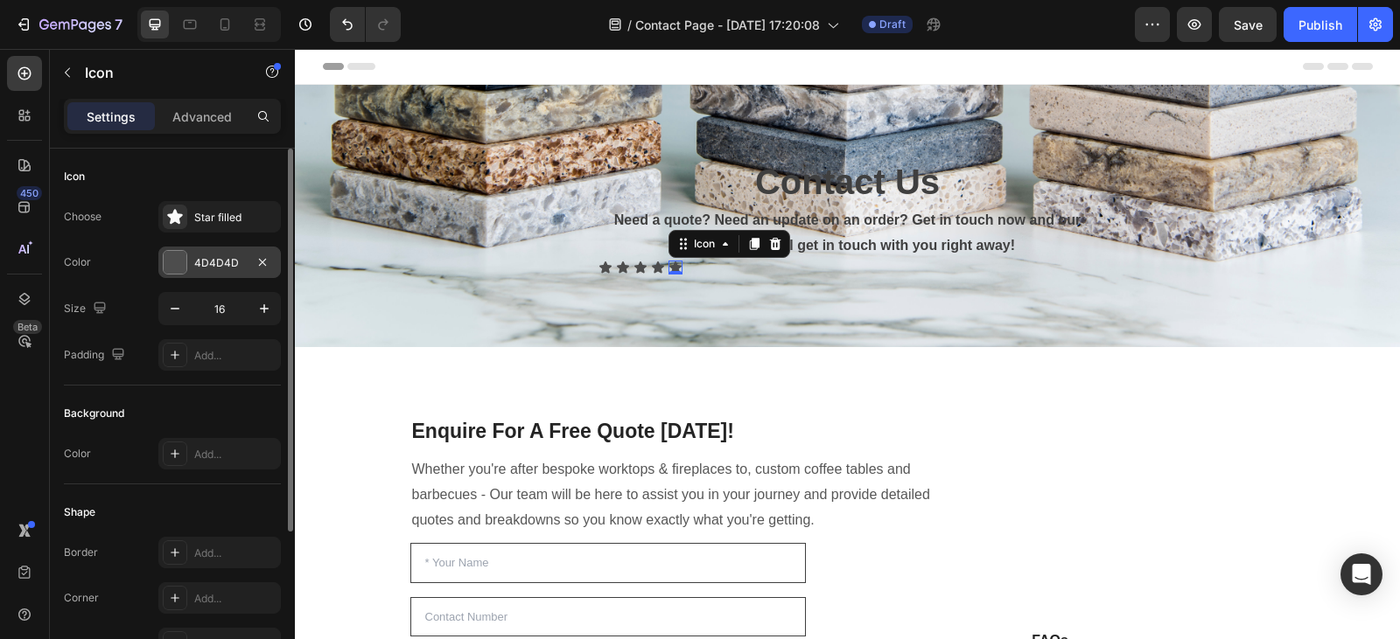
click at [185, 255] on div at bounding box center [175, 262] width 23 height 23
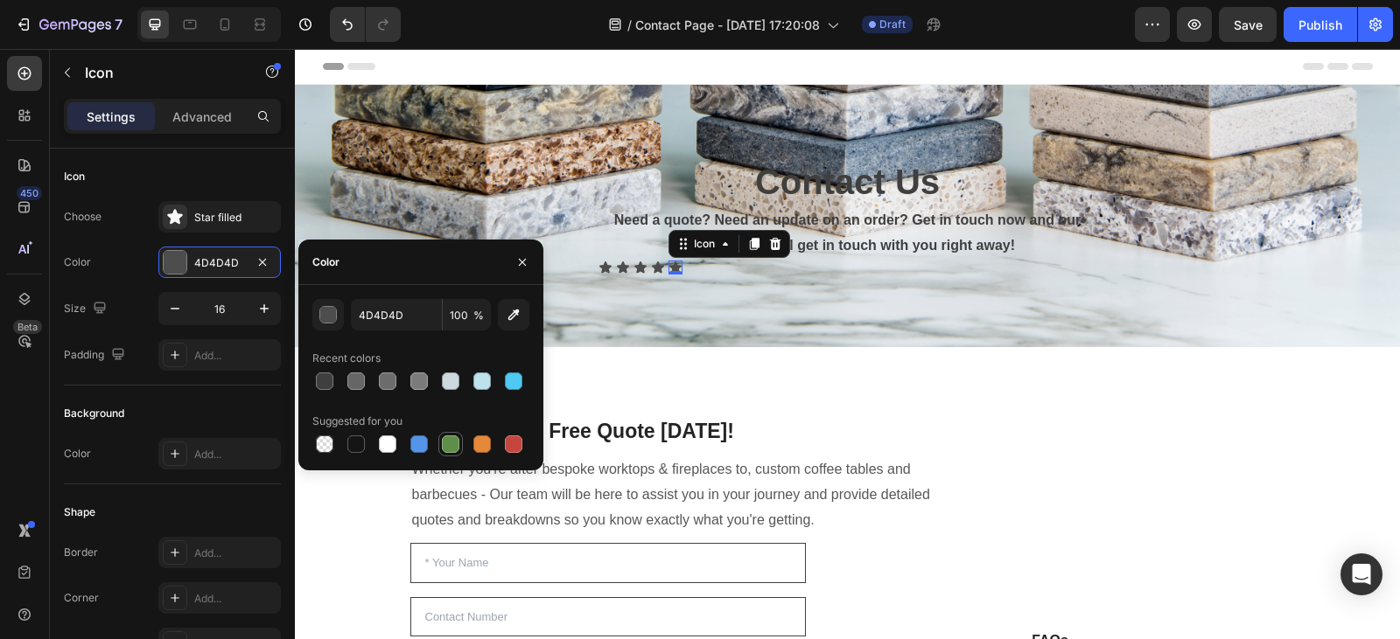
click at [450, 442] on div at bounding box center [450, 444] width 17 height 17
click at [328, 310] on div "button" at bounding box center [328, 315] width 17 height 17
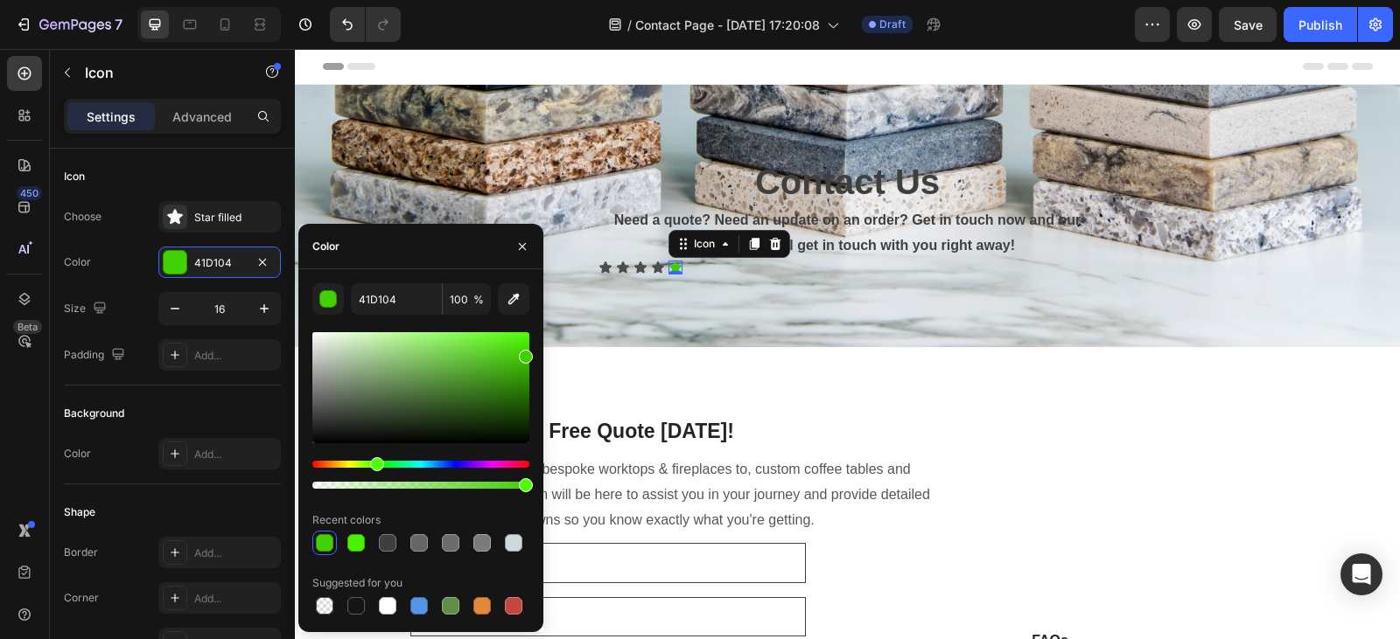
drag, startPoint x: 421, startPoint y: 386, endPoint x: 526, endPoint y: 353, distance: 110.1
click at [526, 353] on div at bounding box center [526, 357] width 14 height 14
type input "40CE04"
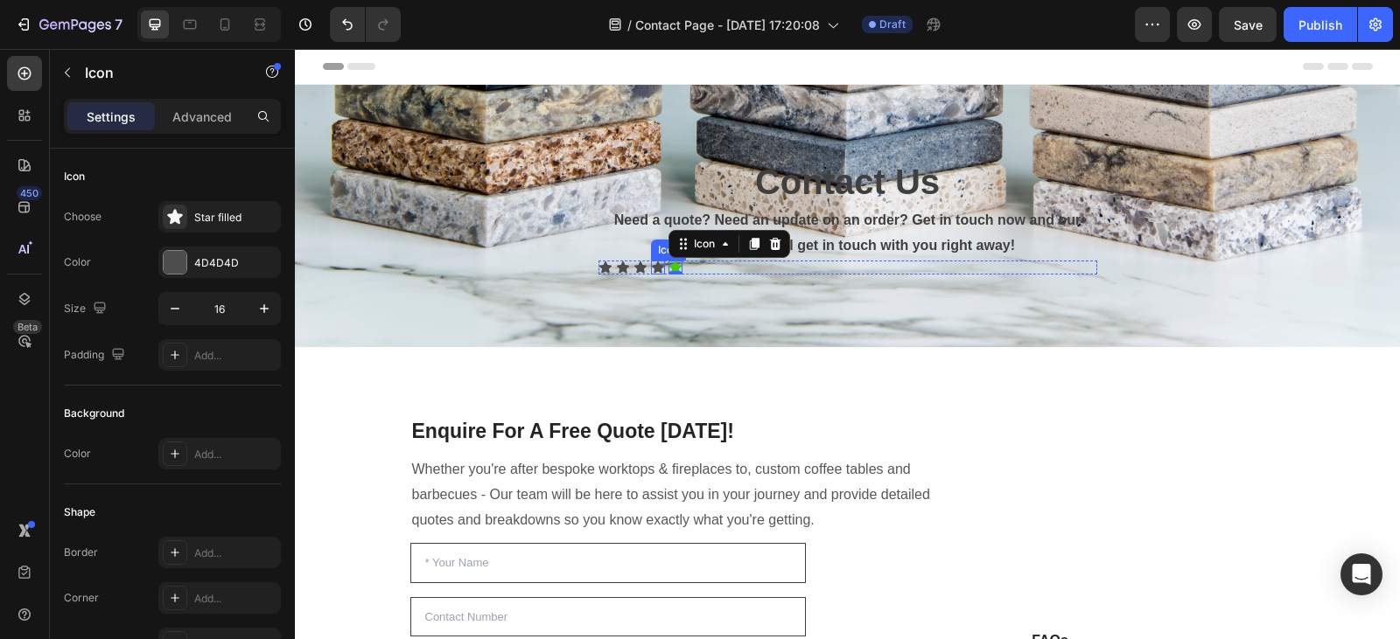
click at [653, 270] on div "Icon" at bounding box center [658, 268] width 14 height 14
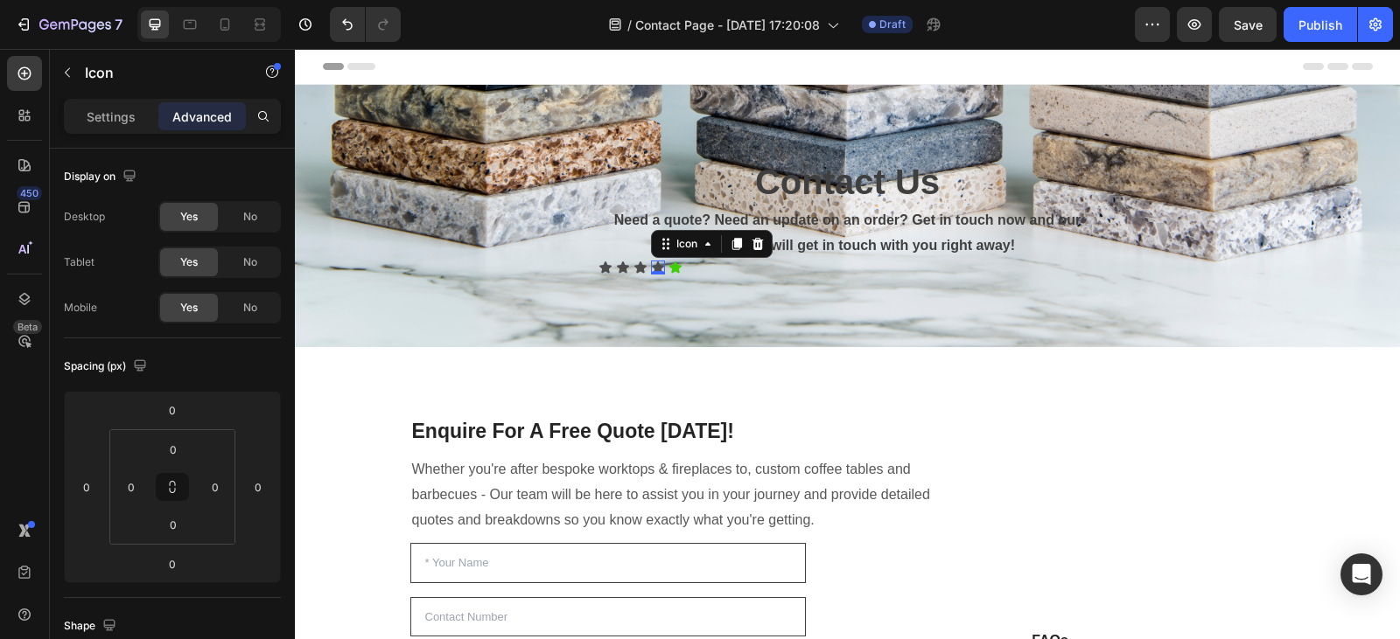
click at [653, 265] on icon at bounding box center [658, 267] width 12 height 11
click at [96, 130] on div "Settings Advanced" at bounding box center [172, 116] width 217 height 35
click at [109, 115] on p "Settings" at bounding box center [111, 117] width 49 height 18
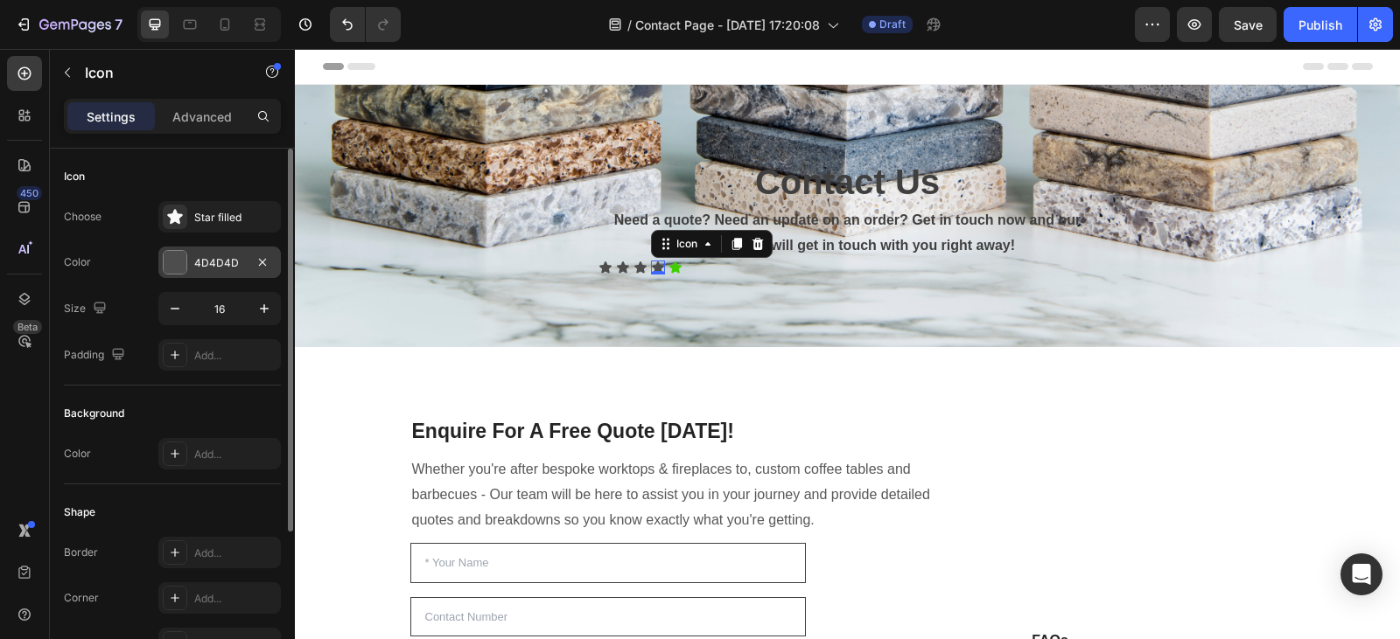
click at [190, 269] on div "4D4D4D" at bounding box center [219, 262] width 122 height 31
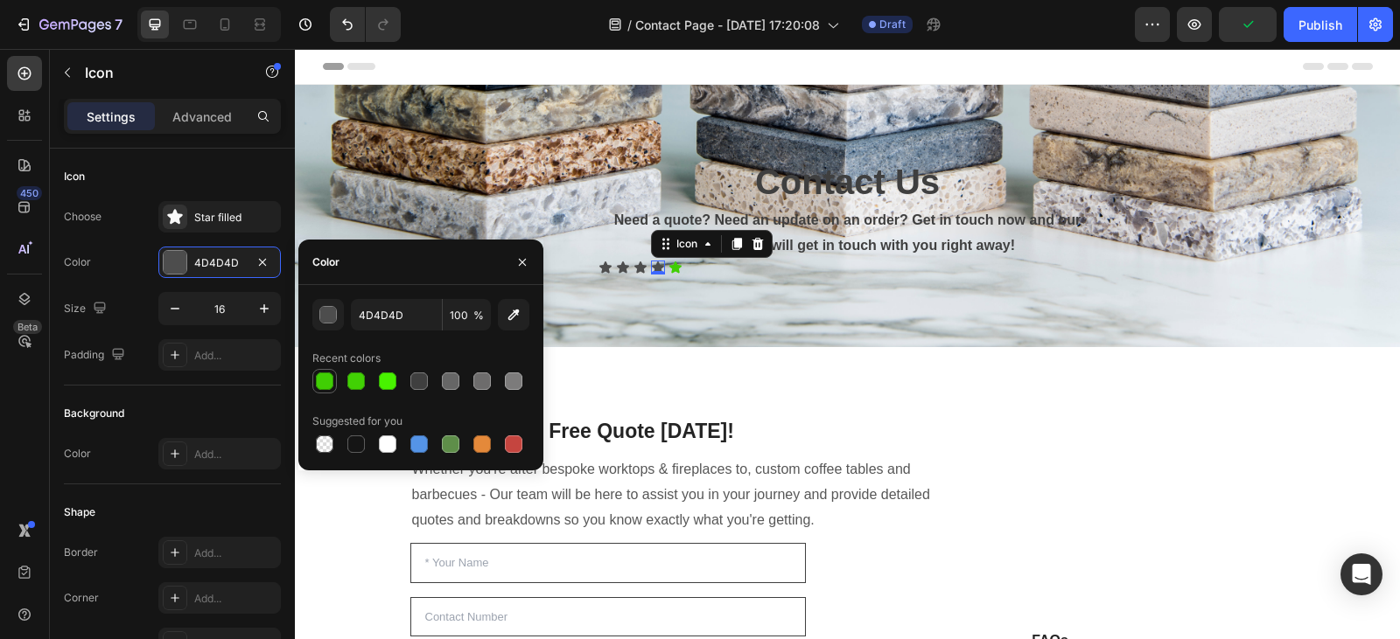
click at [320, 384] on div at bounding box center [324, 381] width 17 height 17
type input "40CE04"
click at [634, 267] on div "Icon" at bounding box center [640, 268] width 14 height 14
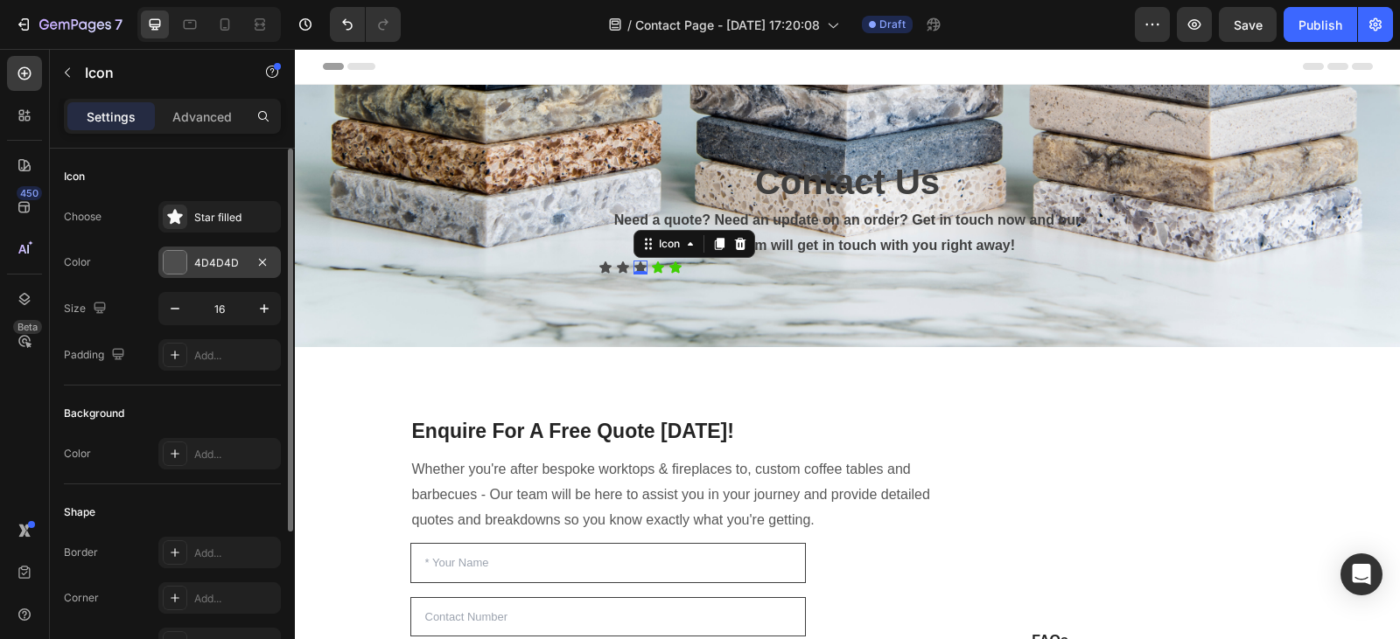
click at [179, 259] on div at bounding box center [175, 262] width 23 height 23
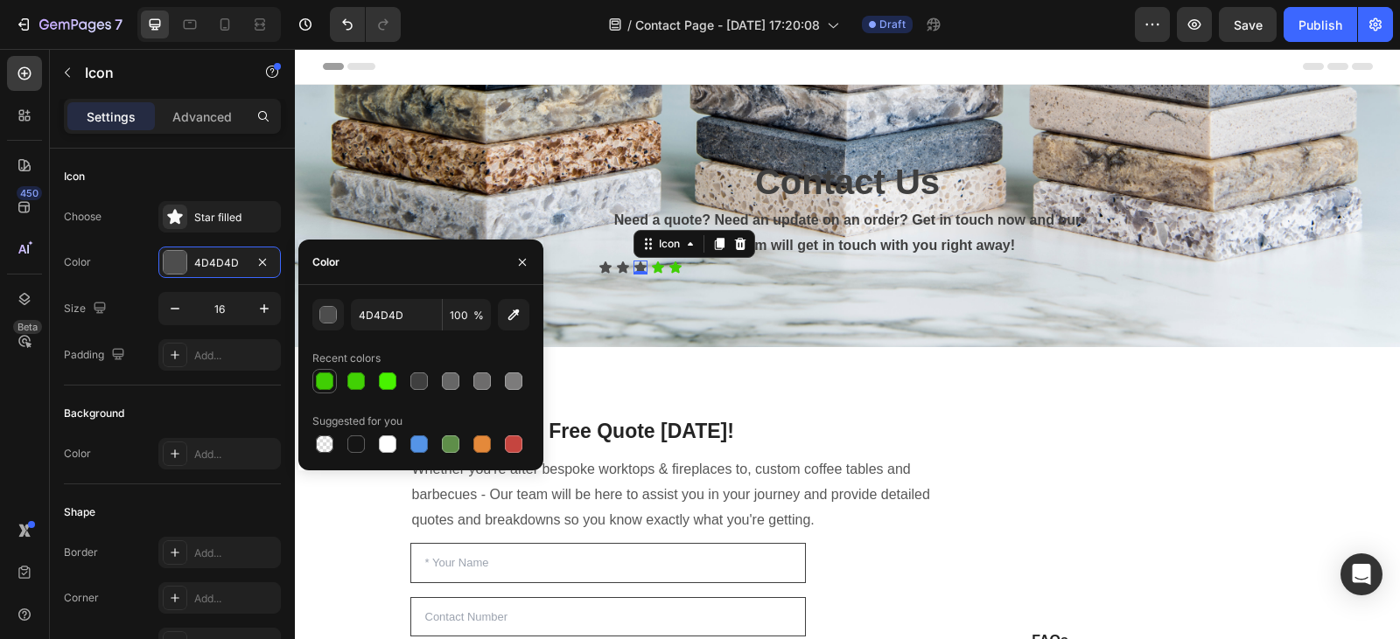
click at [324, 381] on div at bounding box center [324, 381] width 17 height 17
type input "40CE04"
click at [616, 269] on div "Icon" at bounding box center [623, 268] width 14 height 14
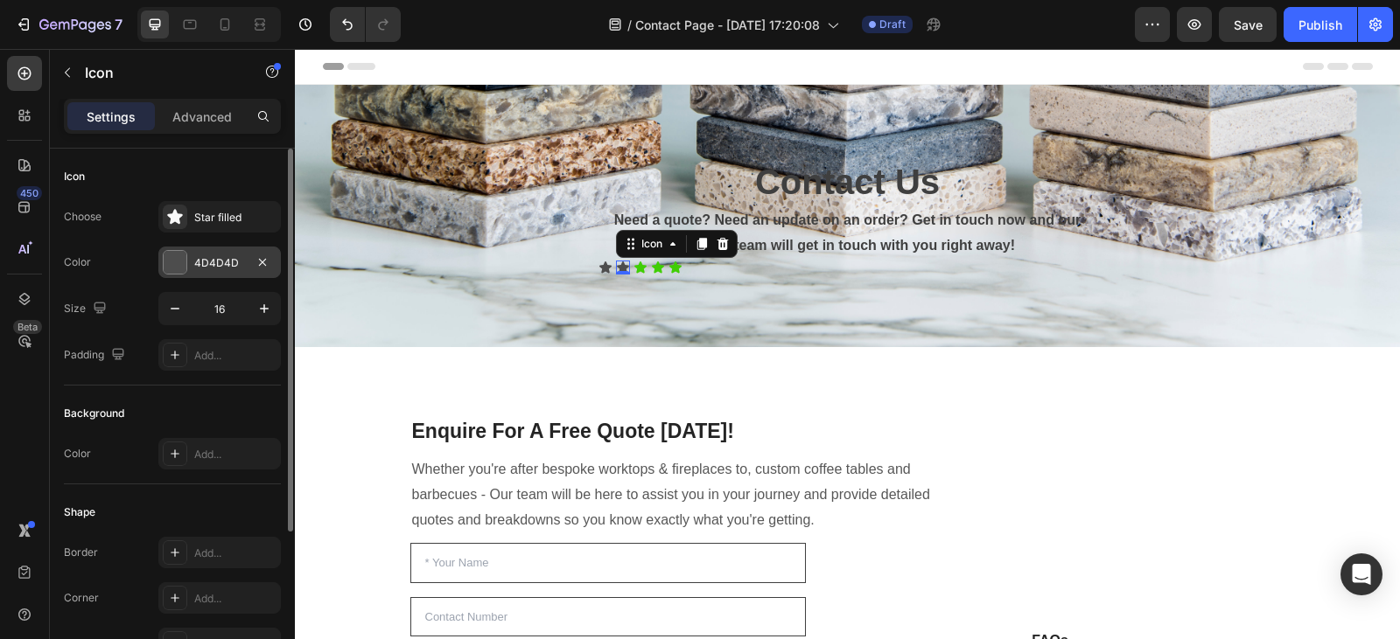
click at [186, 260] on div at bounding box center [175, 262] width 24 height 24
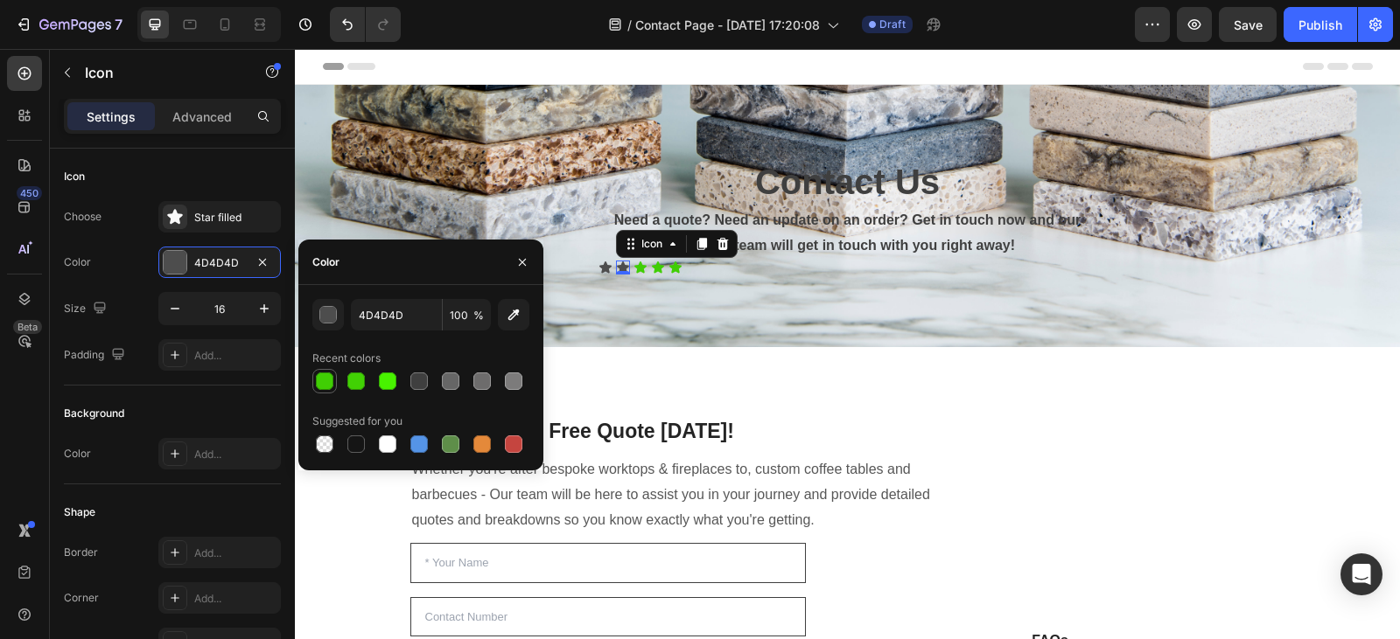
click at [327, 387] on div at bounding box center [324, 381] width 17 height 17
type input "40CE04"
click at [599, 265] on icon at bounding box center [605, 267] width 12 height 11
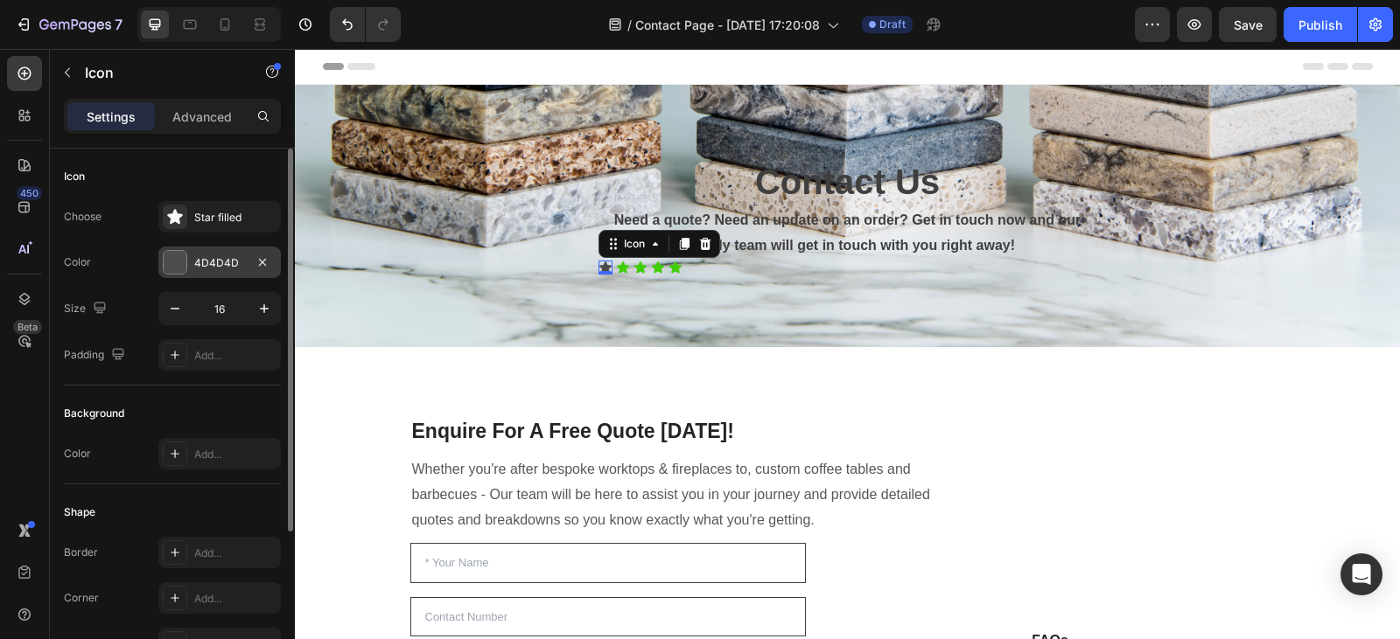
click at [178, 257] on div at bounding box center [175, 262] width 23 height 23
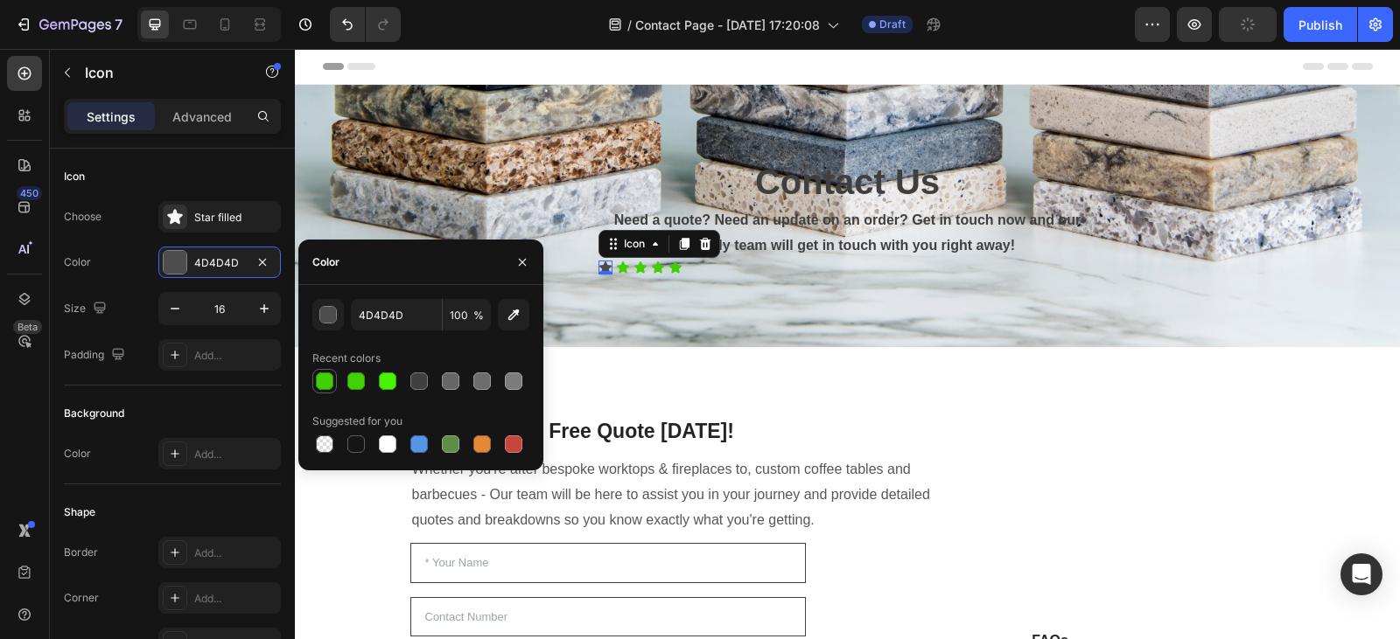
click at [320, 377] on div at bounding box center [324, 381] width 17 height 17
type input "40CE04"
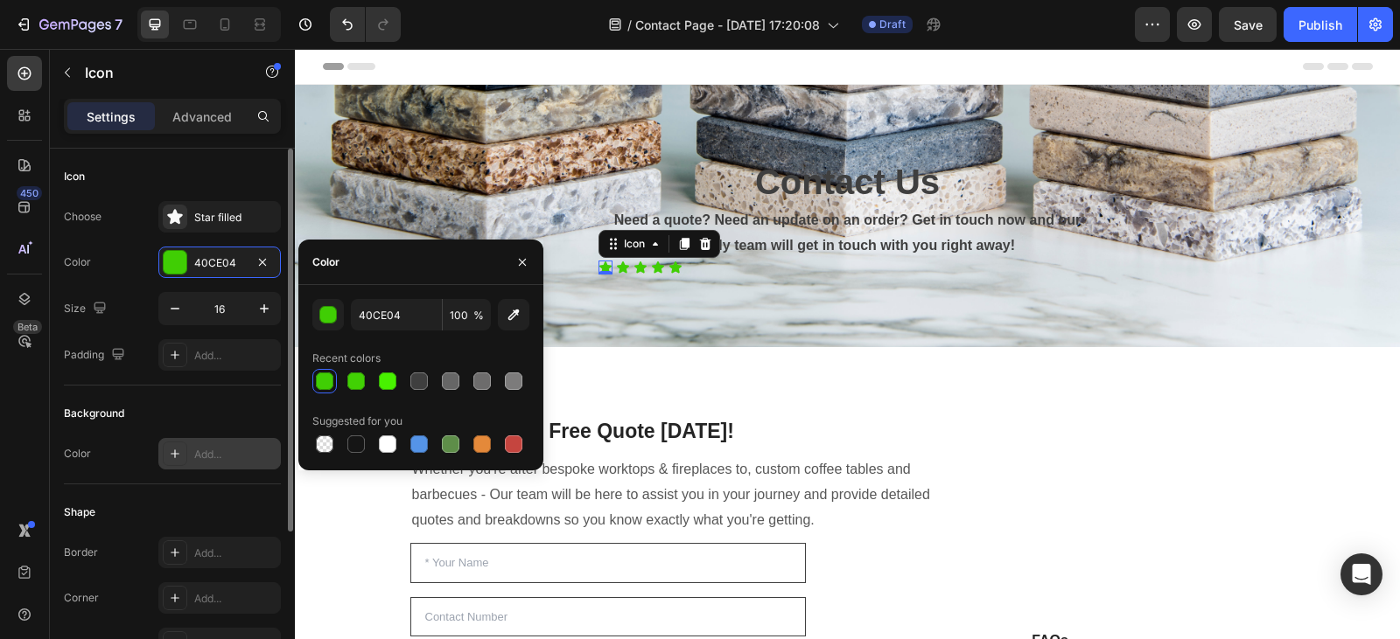
click at [221, 450] on div "Add..." at bounding box center [235, 455] width 82 height 16
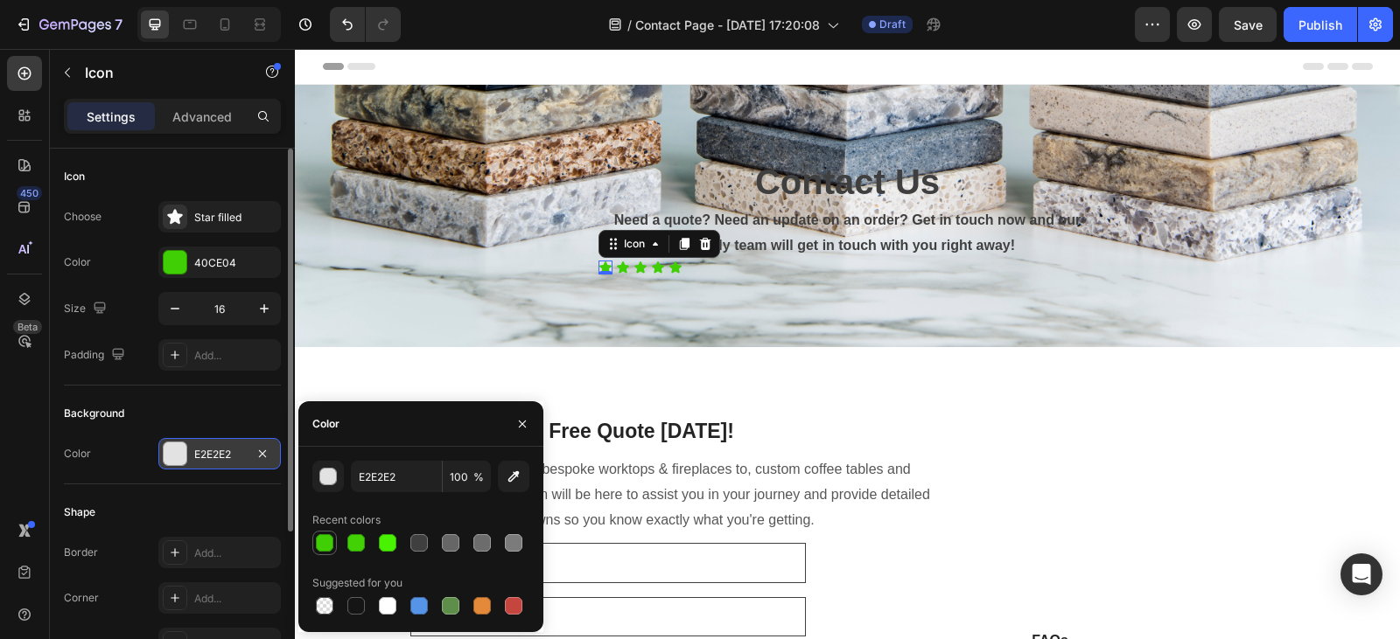
click at [323, 548] on div at bounding box center [324, 542] width 17 height 17
type input "40CE04"
click at [219, 265] on div "40CE04" at bounding box center [219, 263] width 51 height 16
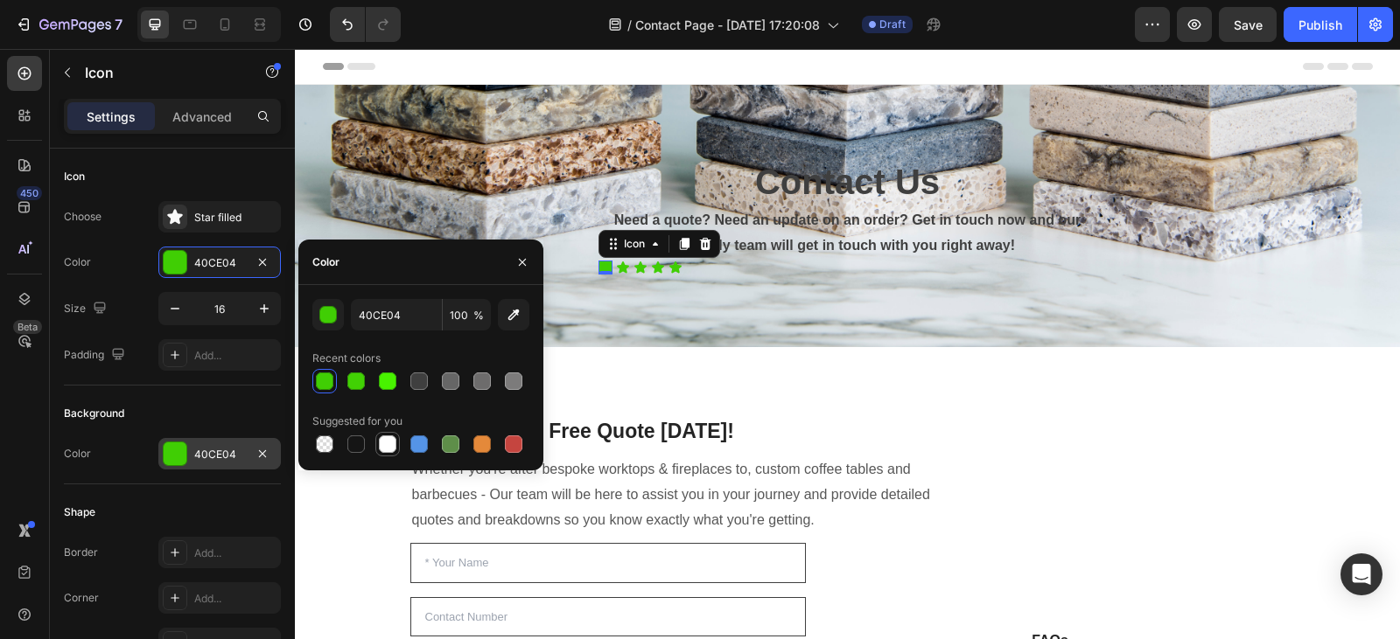
click at [390, 443] on div at bounding box center [387, 444] width 17 height 17
type input "FFFFFF"
click at [527, 257] on icon "button" at bounding box center [522, 262] width 14 height 14
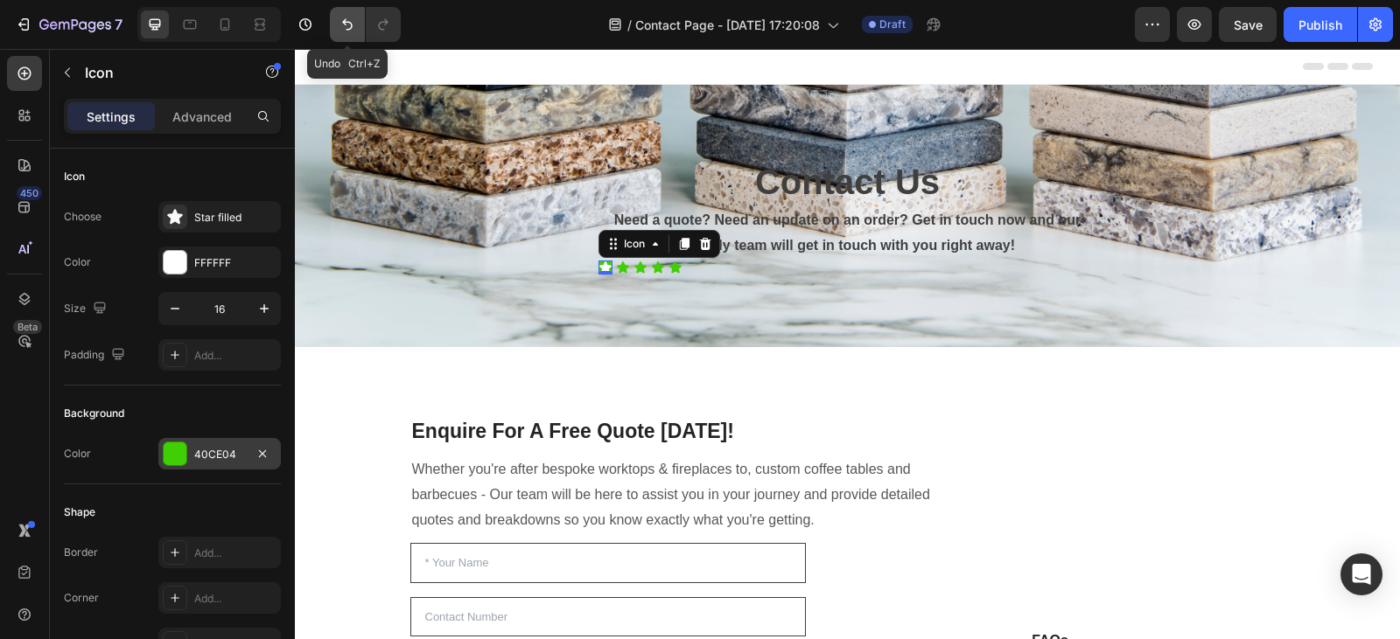
click at [345, 31] on icon "Undo/Redo" at bounding box center [347, 24] width 17 height 17
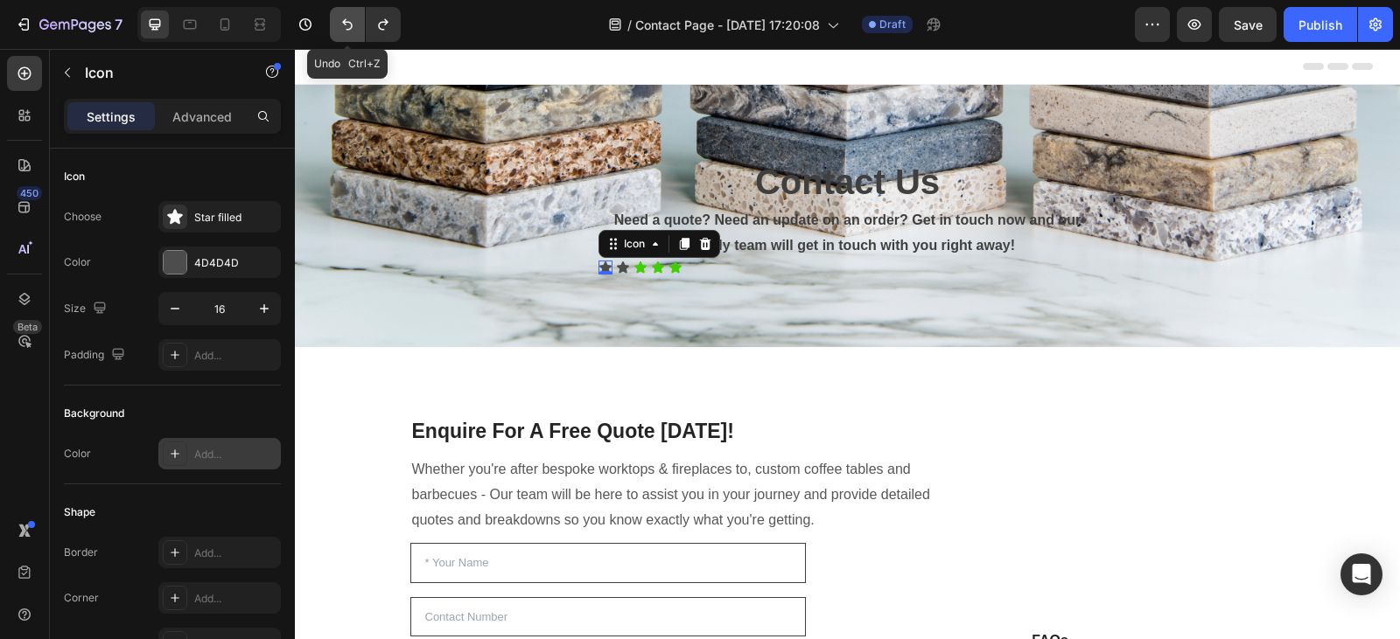
click at [345, 31] on icon "Undo/Redo" at bounding box center [347, 24] width 17 height 17
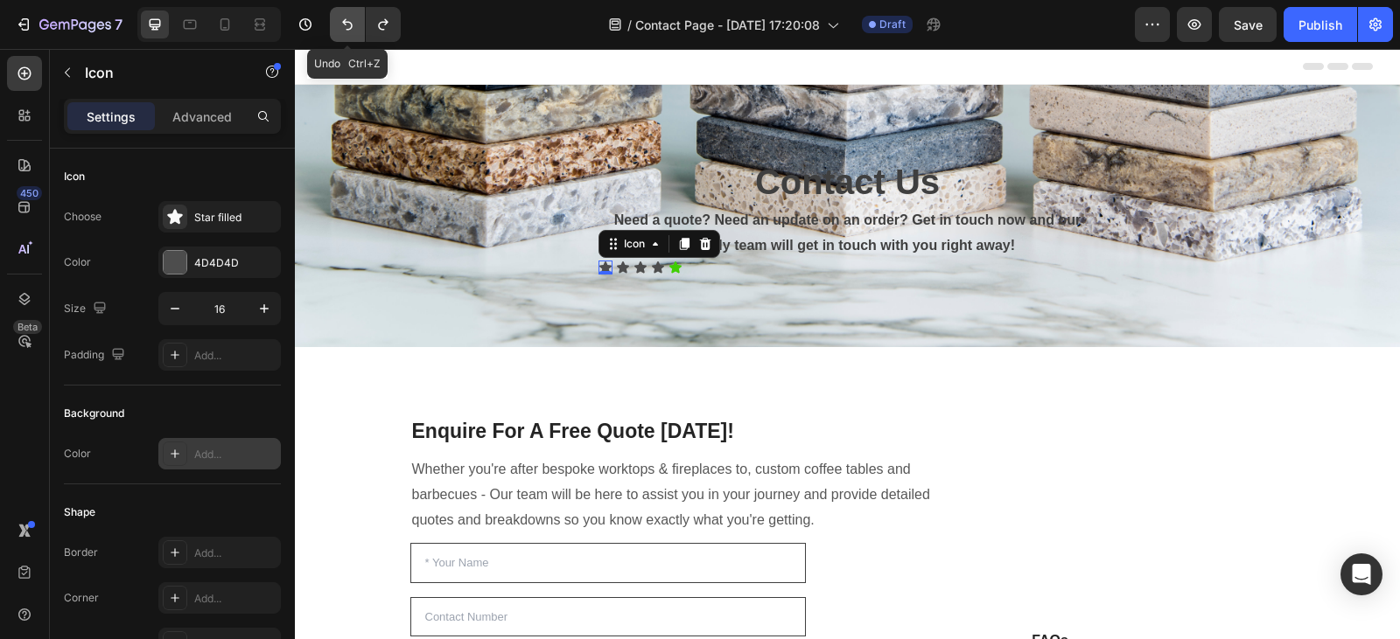
click at [345, 31] on icon "Undo/Redo" at bounding box center [347, 24] width 17 height 17
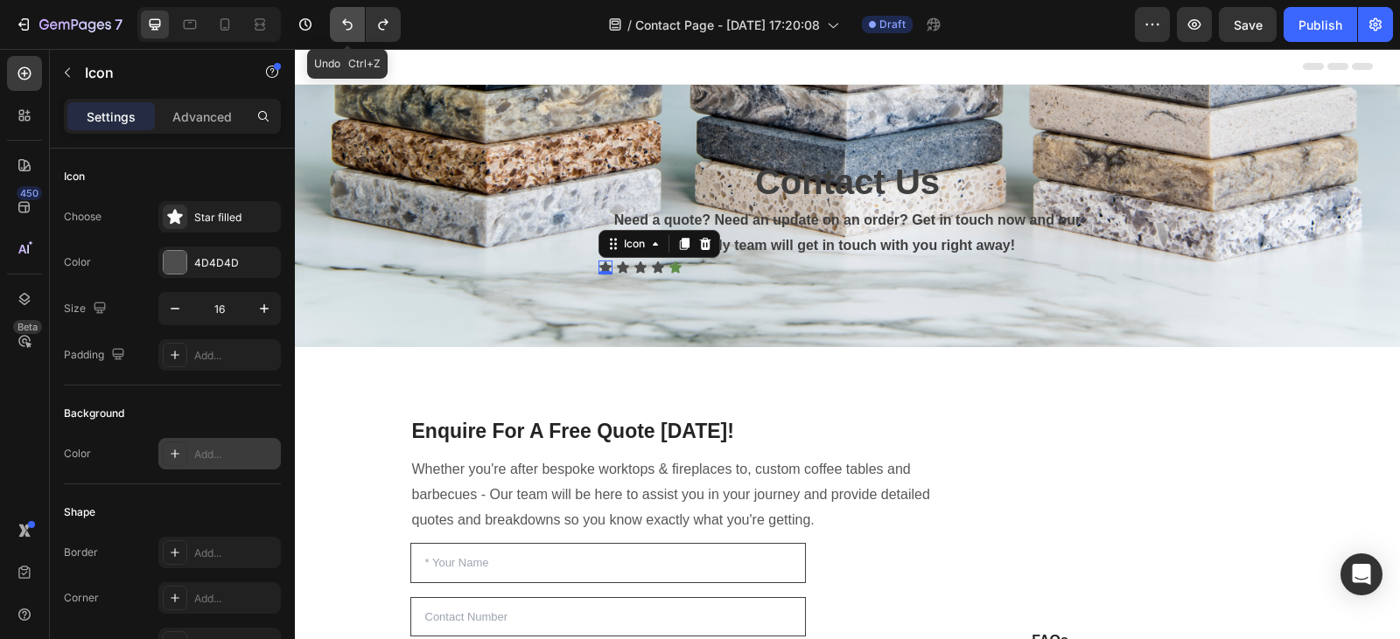
click at [345, 31] on icon "Undo/Redo" at bounding box center [347, 24] width 17 height 17
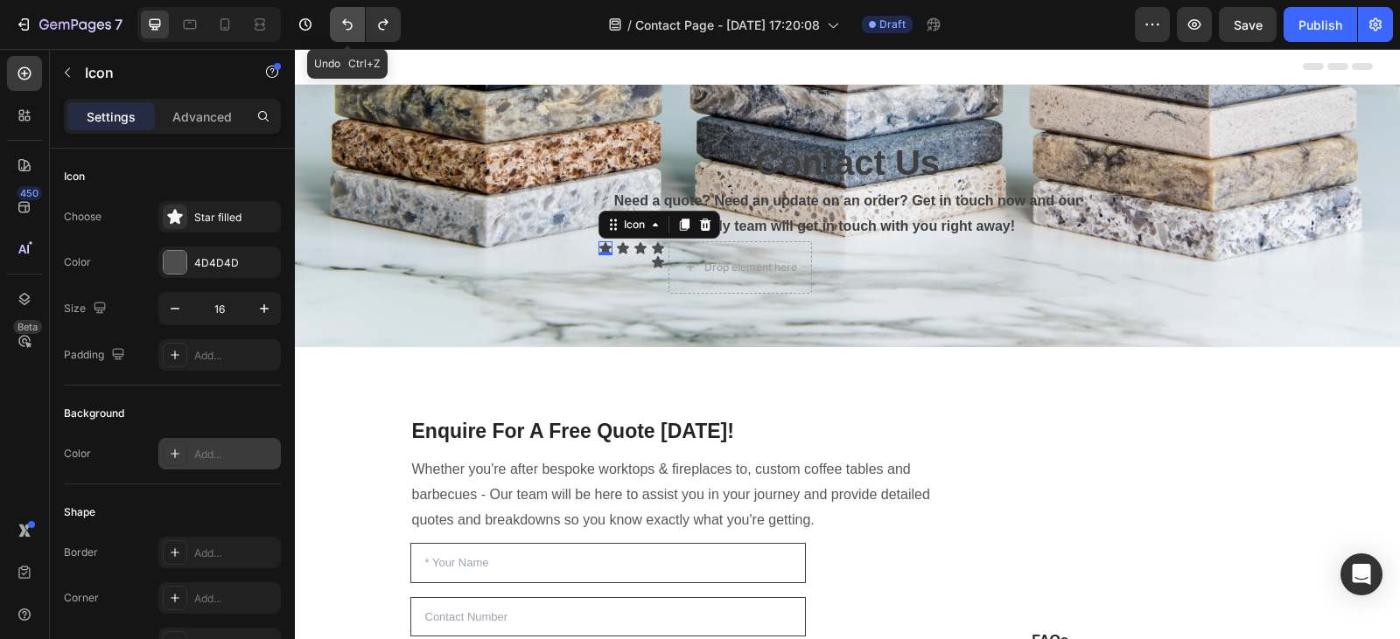
click at [345, 31] on icon "Undo/Redo" at bounding box center [347, 24] width 17 height 17
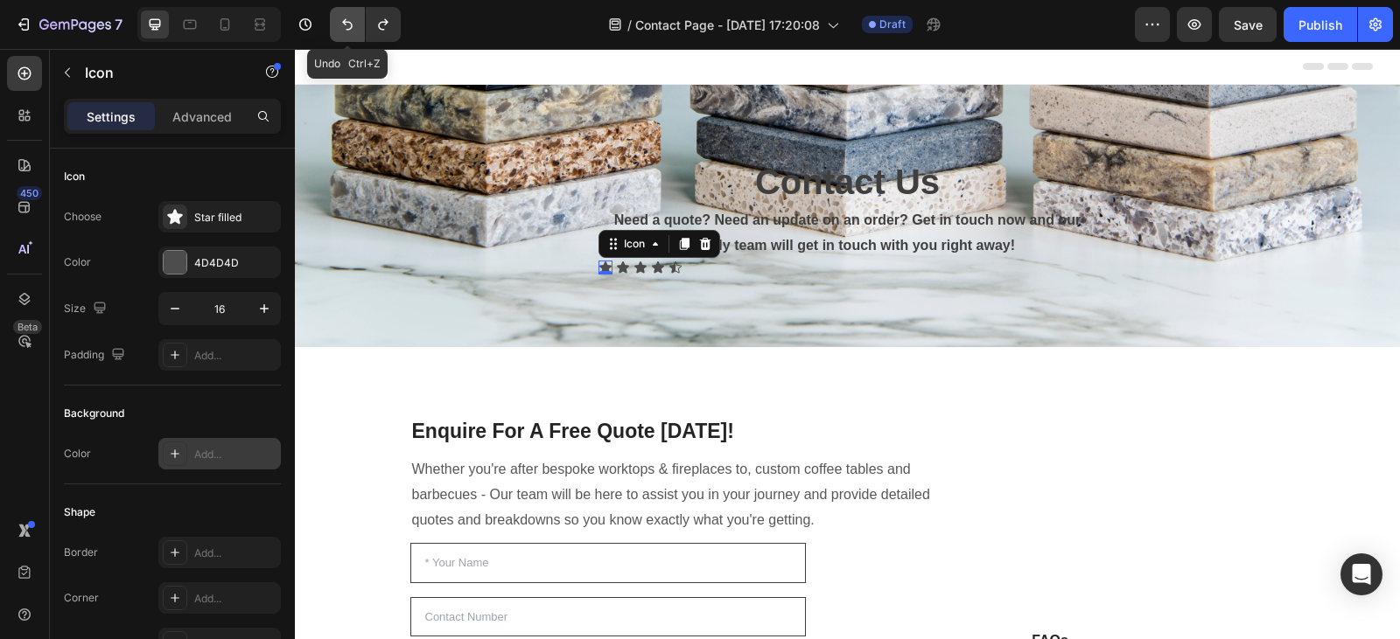
click at [345, 31] on icon "Undo/Redo" at bounding box center [347, 24] width 17 height 17
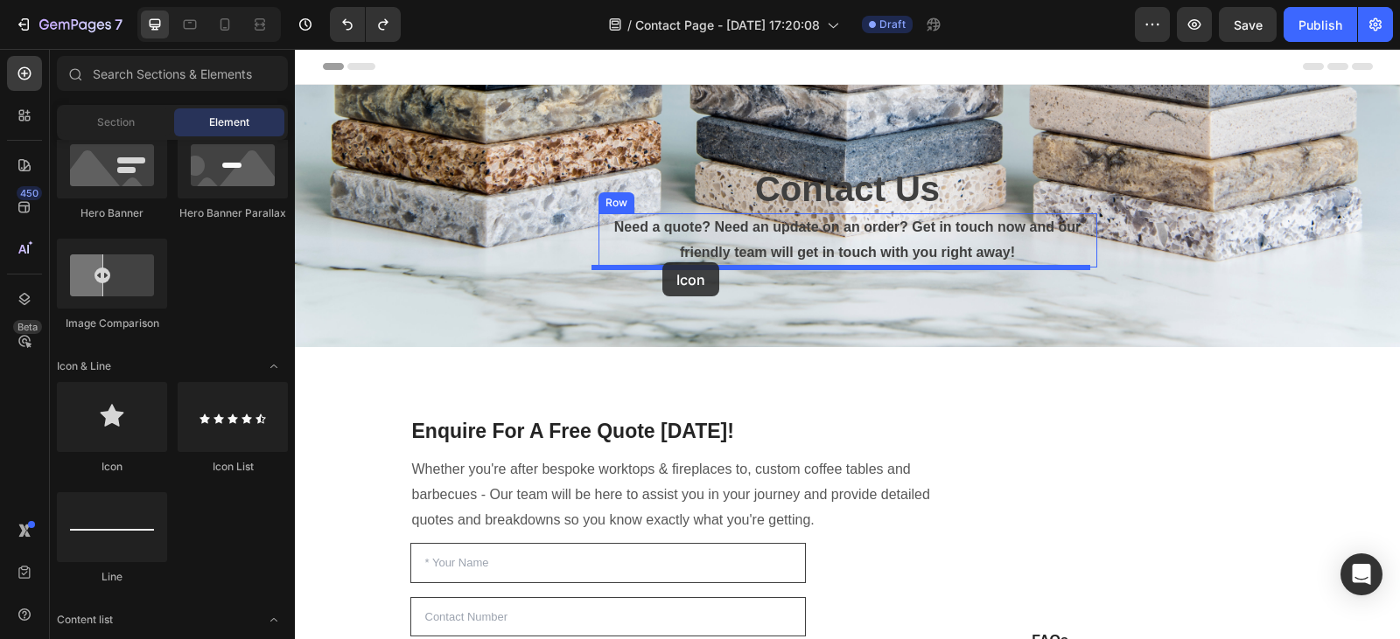
drag, startPoint x: 416, startPoint y: 443, endPoint x: 662, endPoint y: 262, distance: 305.3
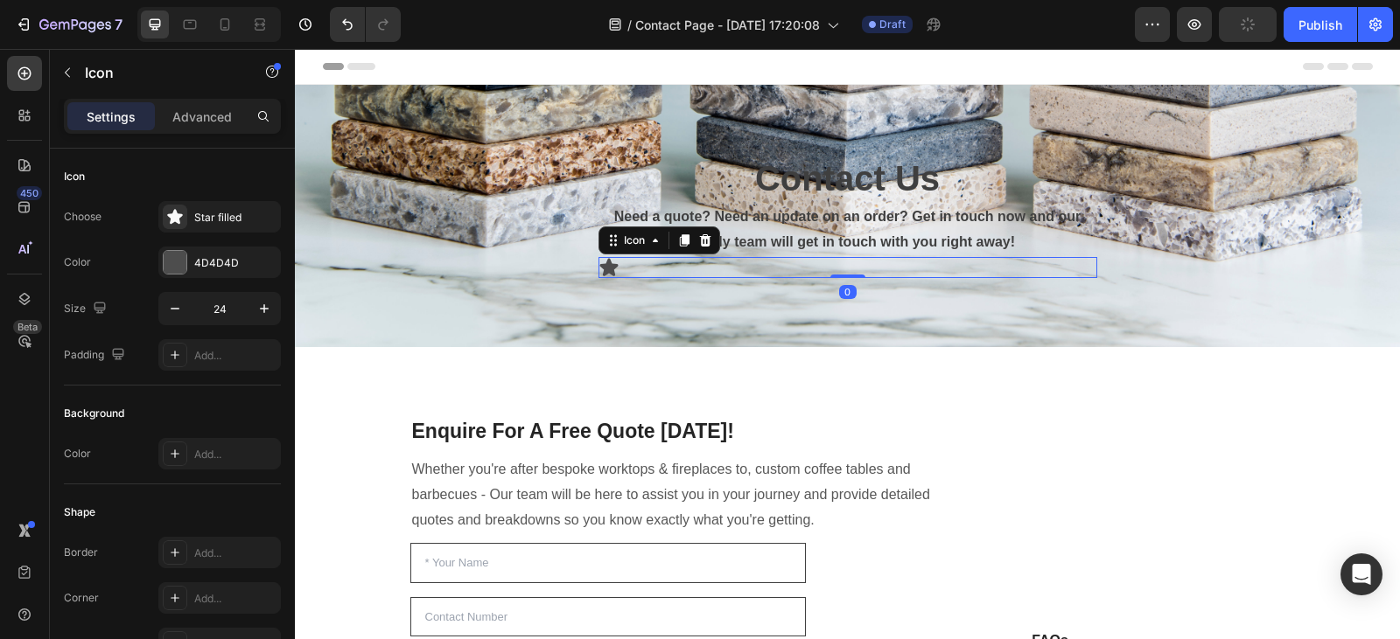
click at [629, 267] on div "Icon 0" at bounding box center [847, 267] width 499 height 21
click at [654, 273] on div "Icon 0" at bounding box center [847, 267] width 499 height 21
click at [71, 82] on button "button" at bounding box center [67, 73] width 28 height 28
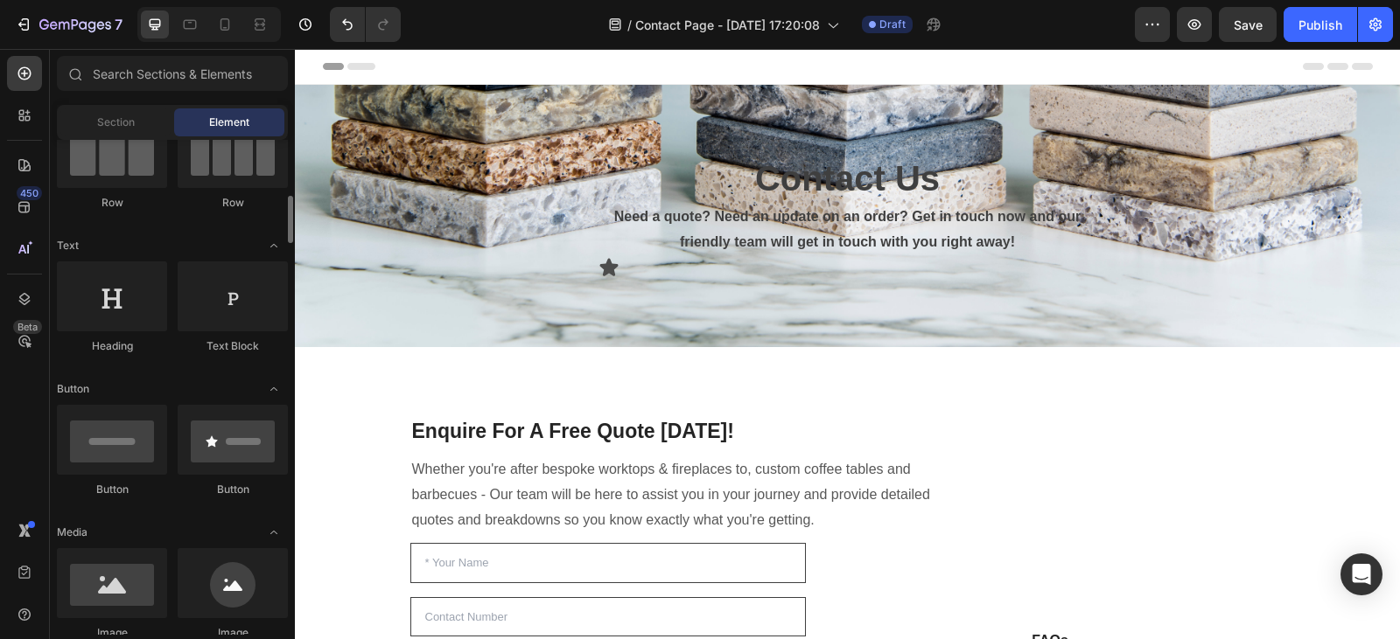
scroll to position [213, 0]
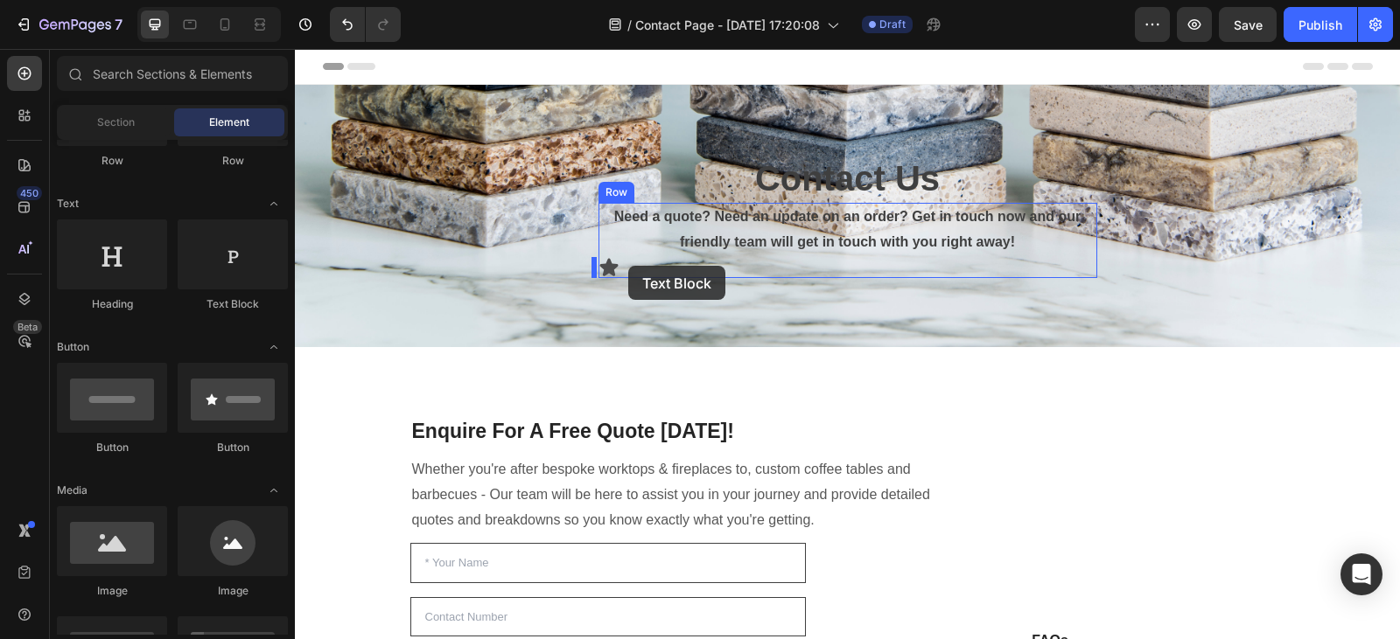
drag, startPoint x: 509, startPoint y: 331, endPoint x: 631, endPoint y: 266, distance: 137.7
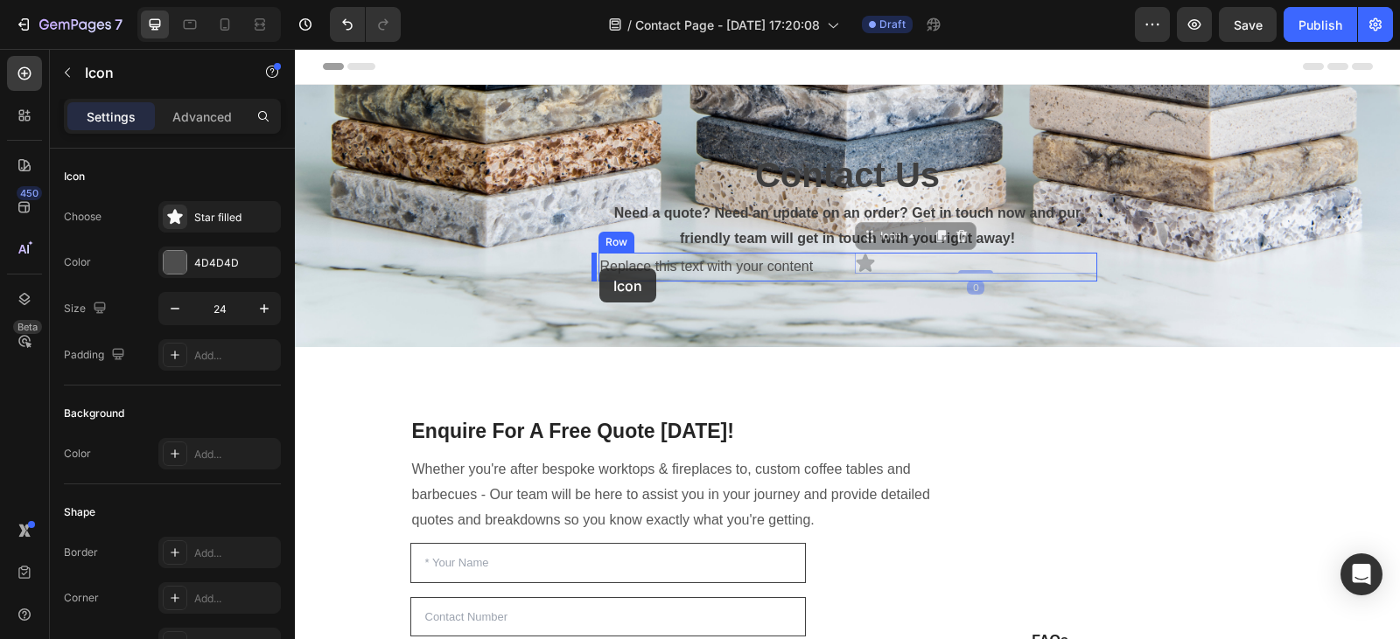
drag, startPoint x: 867, startPoint y: 262, endPoint x: 599, endPoint y: 269, distance: 267.8
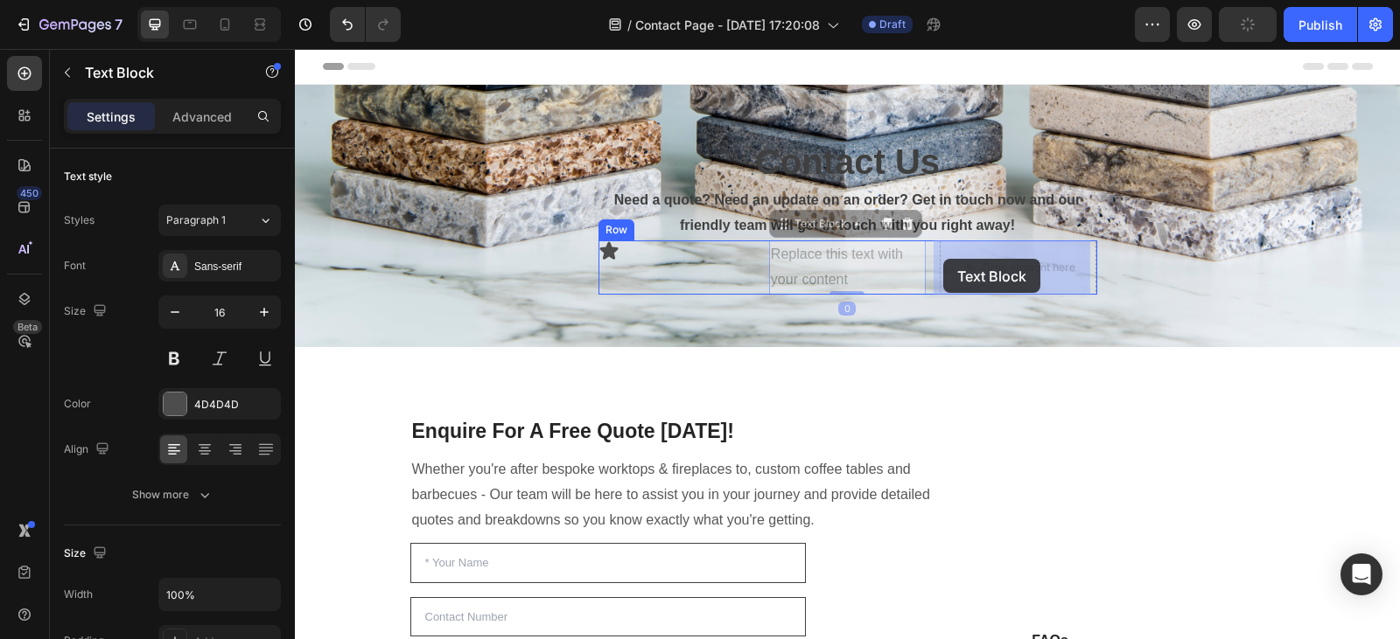
drag, startPoint x: 796, startPoint y: 257, endPoint x: 943, endPoint y: 259, distance: 147.0
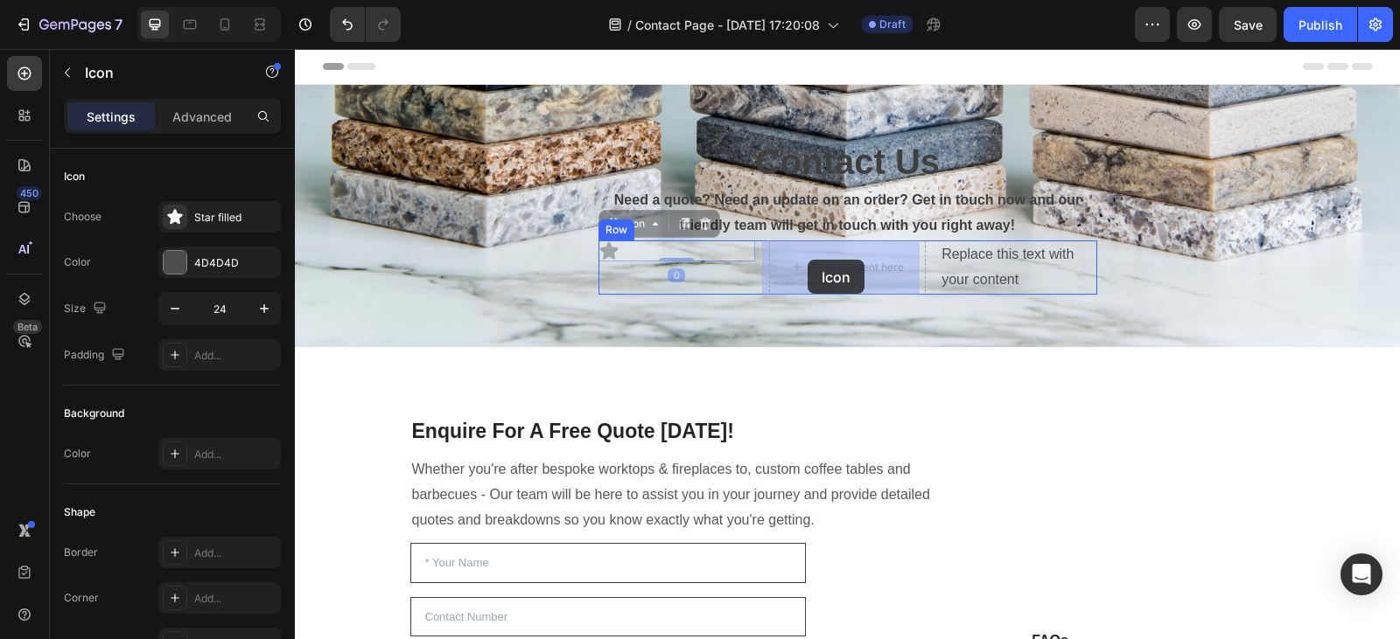
drag, startPoint x: 602, startPoint y: 255, endPoint x: 810, endPoint y: 260, distance: 208.2
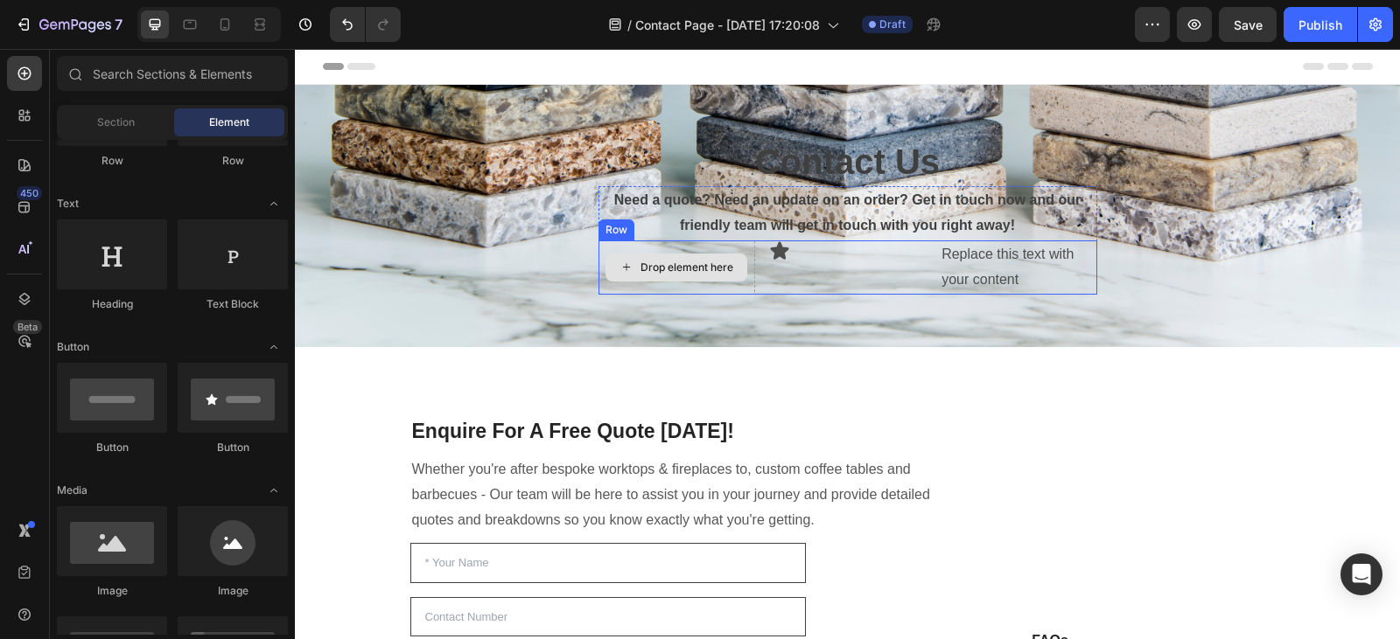
click at [720, 266] on div "Drop element here" at bounding box center [686, 268] width 93 height 14
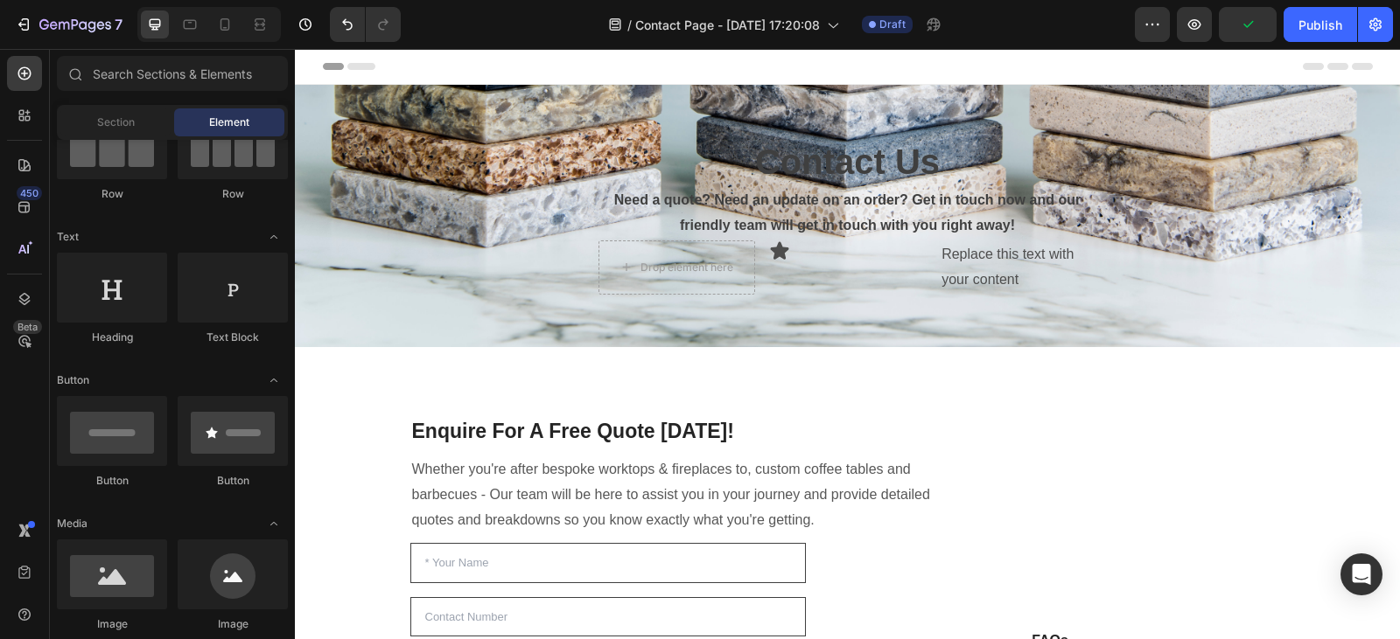
scroll to position [0, 0]
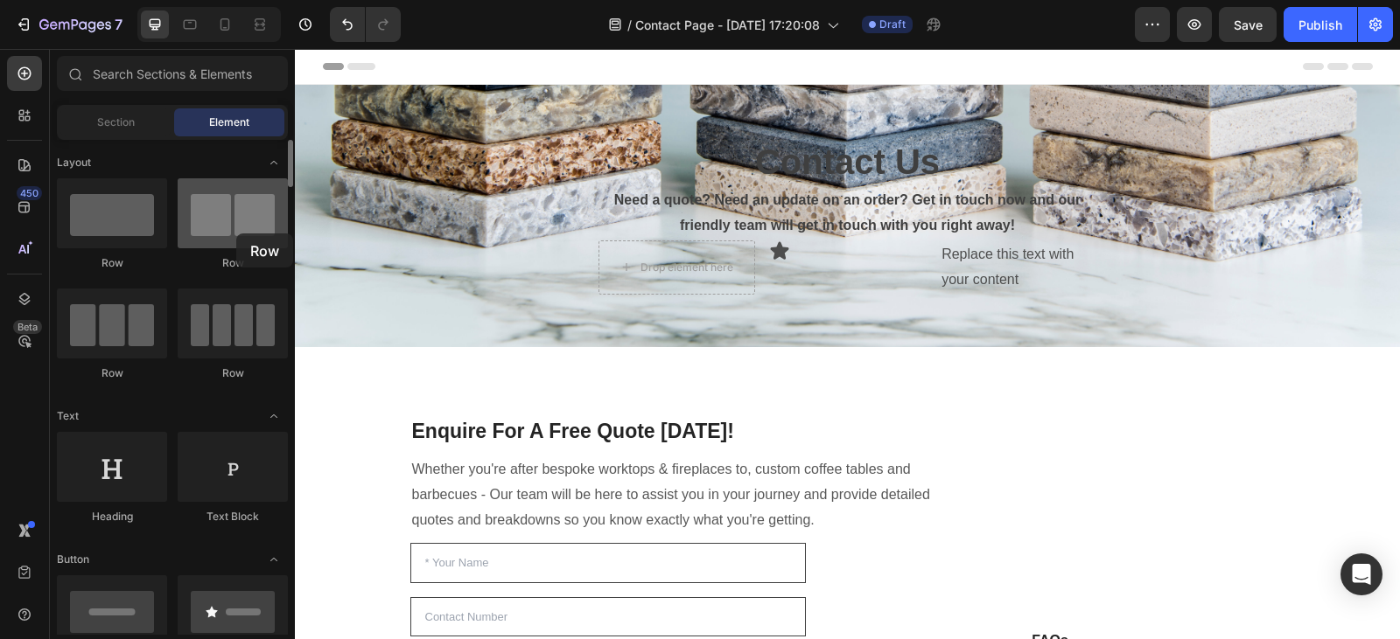
click at [236, 234] on div at bounding box center [233, 213] width 110 height 70
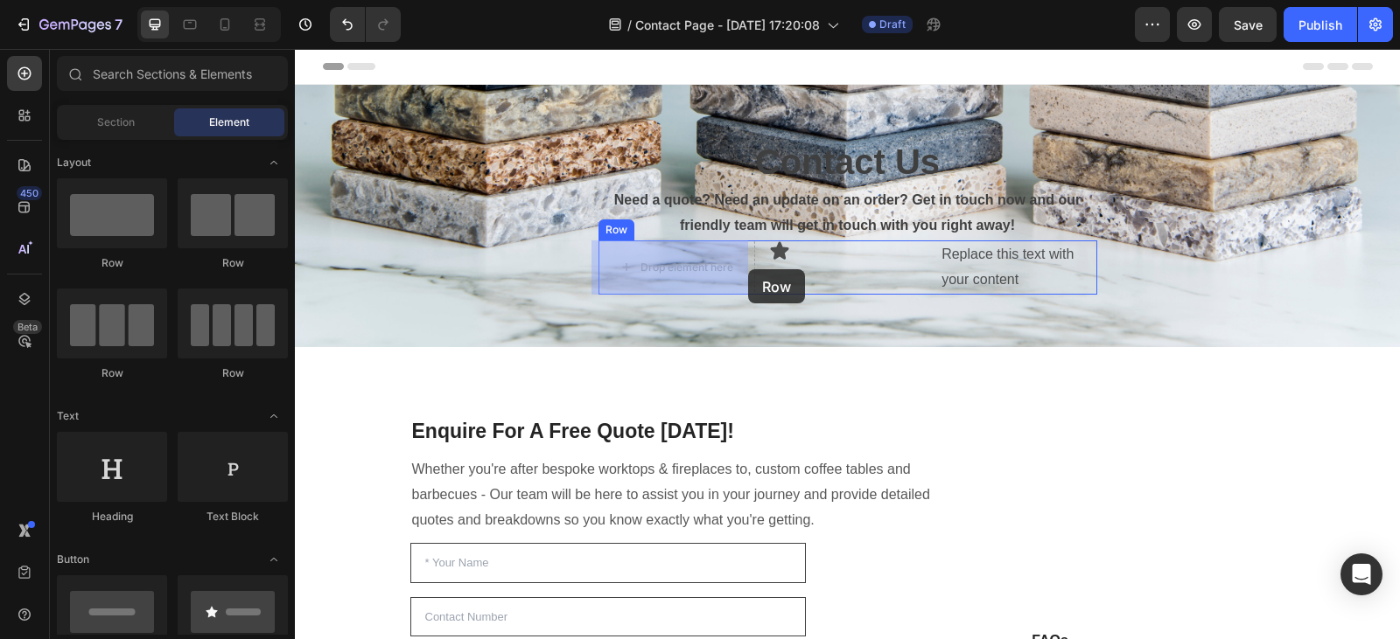
drag, startPoint x: 531, startPoint y: 283, endPoint x: 748, endPoint y: 269, distance: 217.3
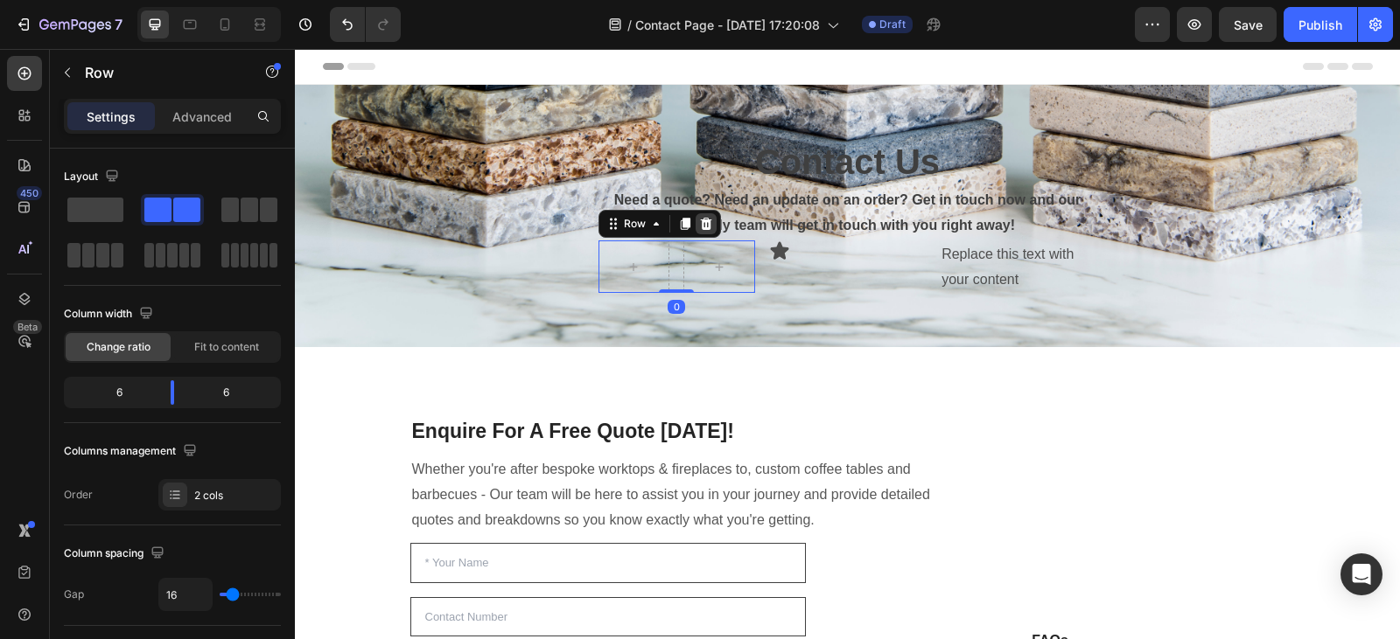
click at [700, 225] on icon at bounding box center [705, 224] width 11 height 12
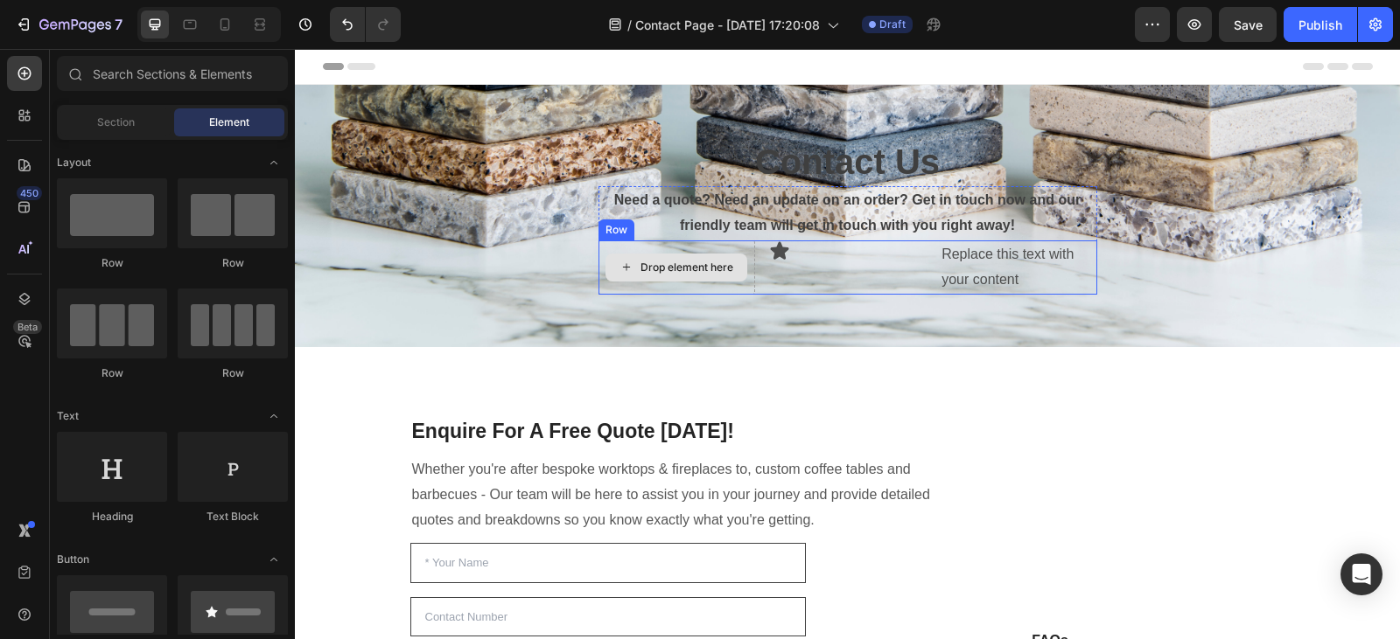
click at [695, 266] on div "Drop element here" at bounding box center [686, 268] width 93 height 14
click at [716, 257] on div "Drop element here" at bounding box center [676, 268] width 142 height 28
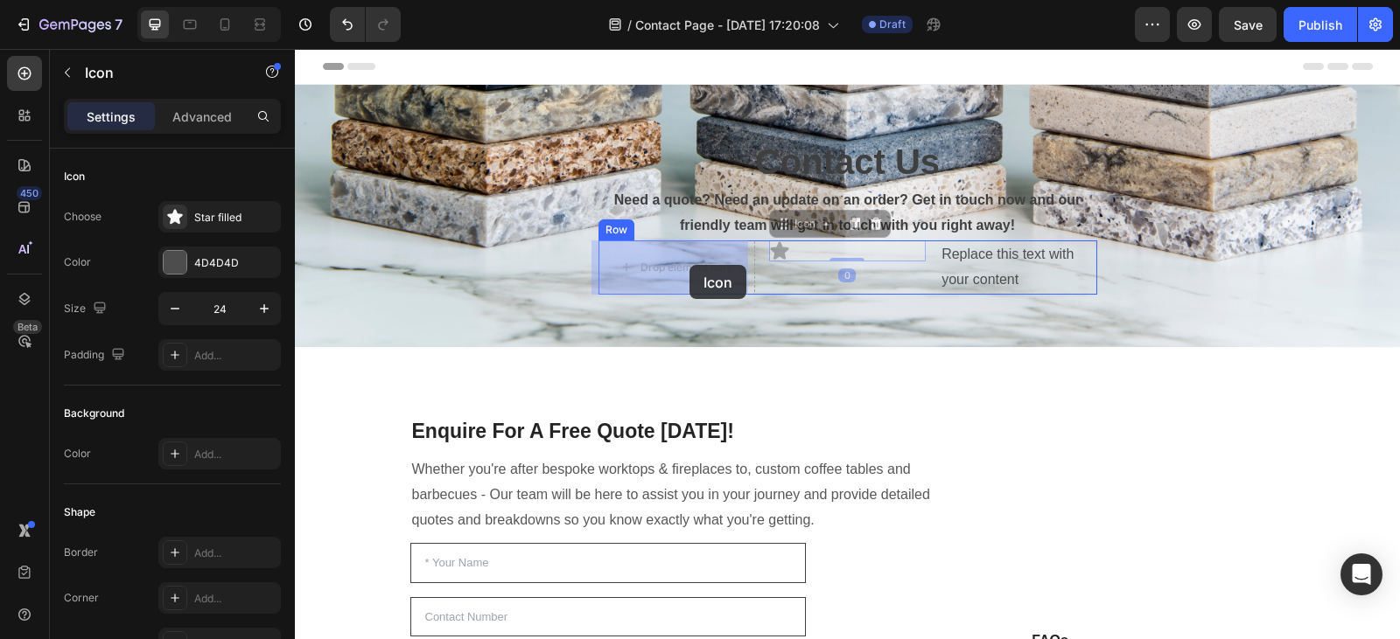
drag, startPoint x: 781, startPoint y: 250, endPoint x: 726, endPoint y: 261, distance: 56.1
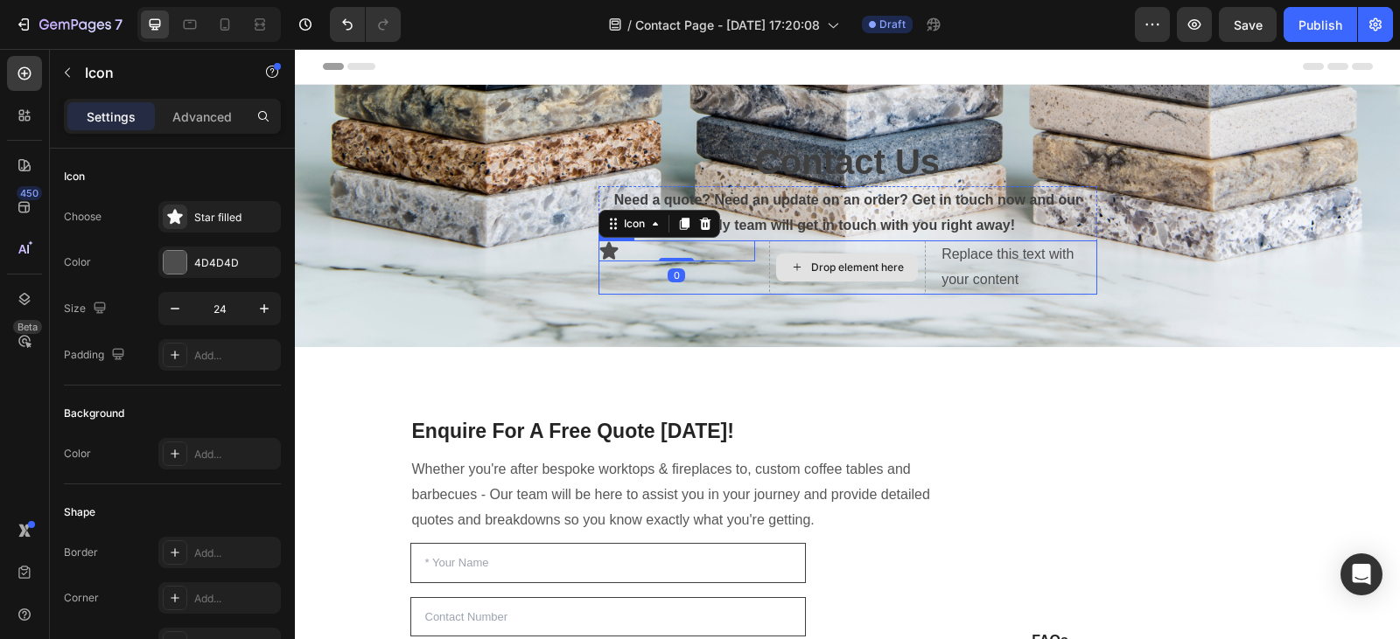
click at [802, 274] on div "Drop element here" at bounding box center [847, 268] width 142 height 28
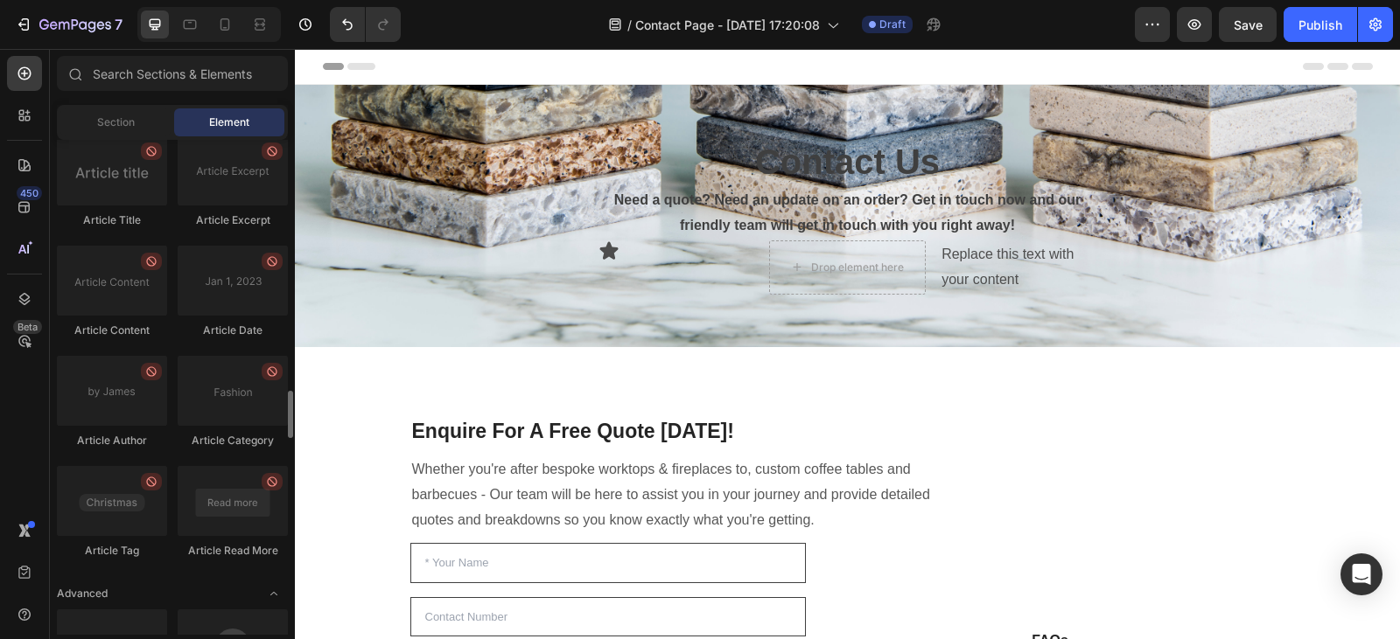
scroll to position [4688, 0]
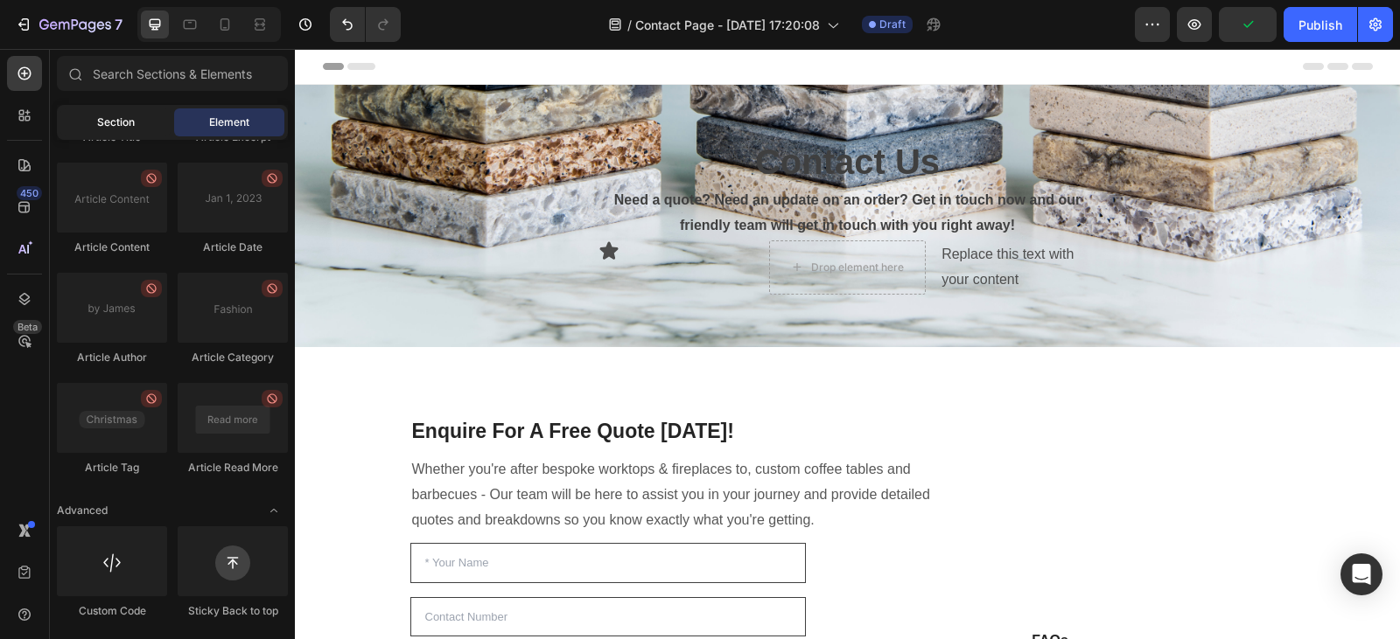
click at [156, 109] on div "Section" at bounding box center [115, 122] width 110 height 28
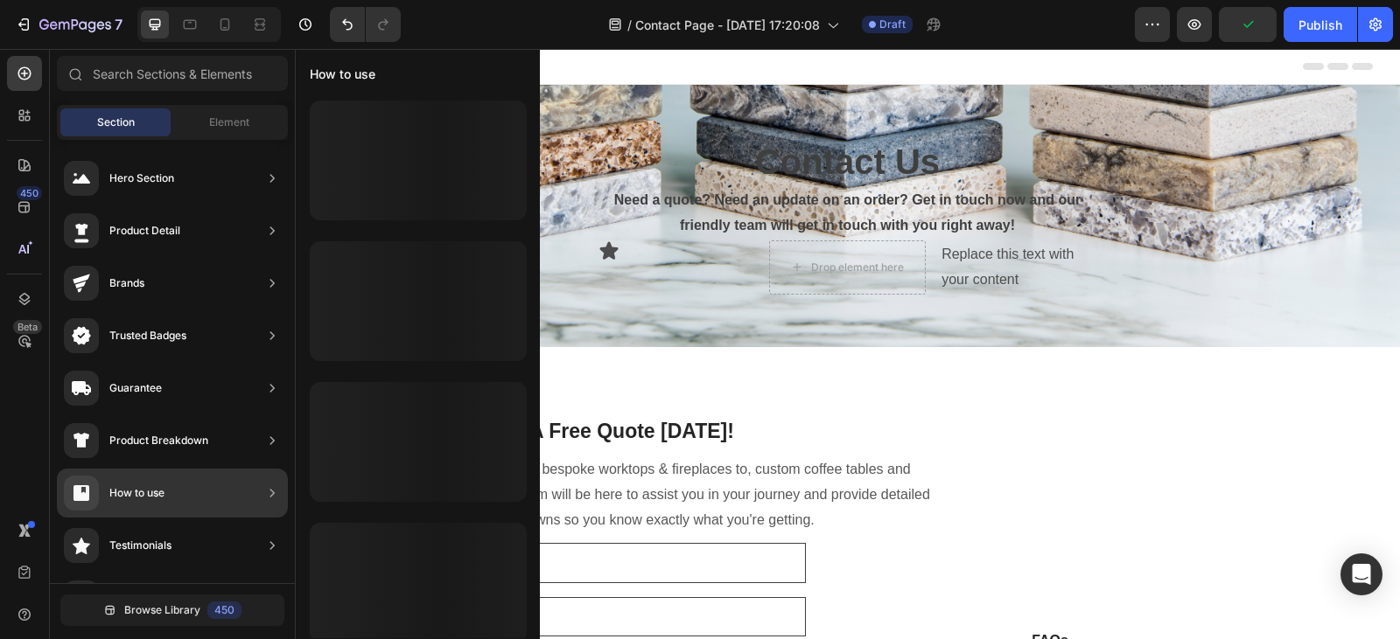
scroll to position [571, 0]
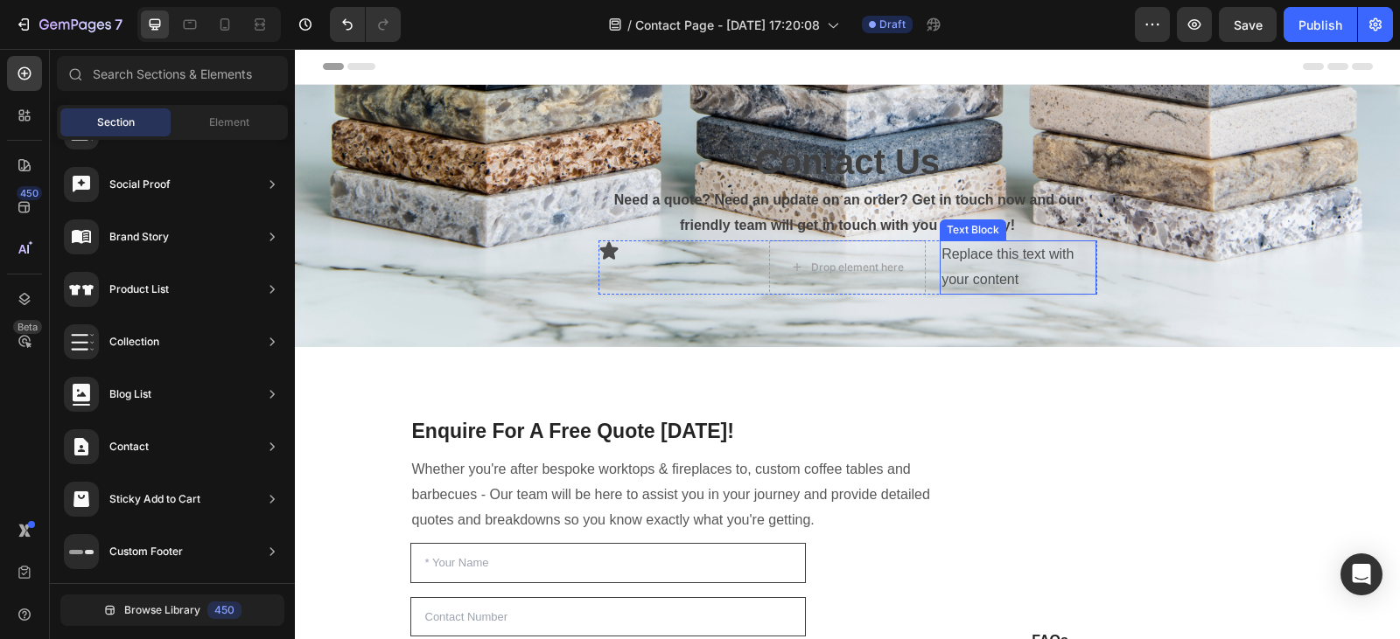
click at [994, 265] on div "Replace this text with your content" at bounding box center [1017, 268] width 157 height 54
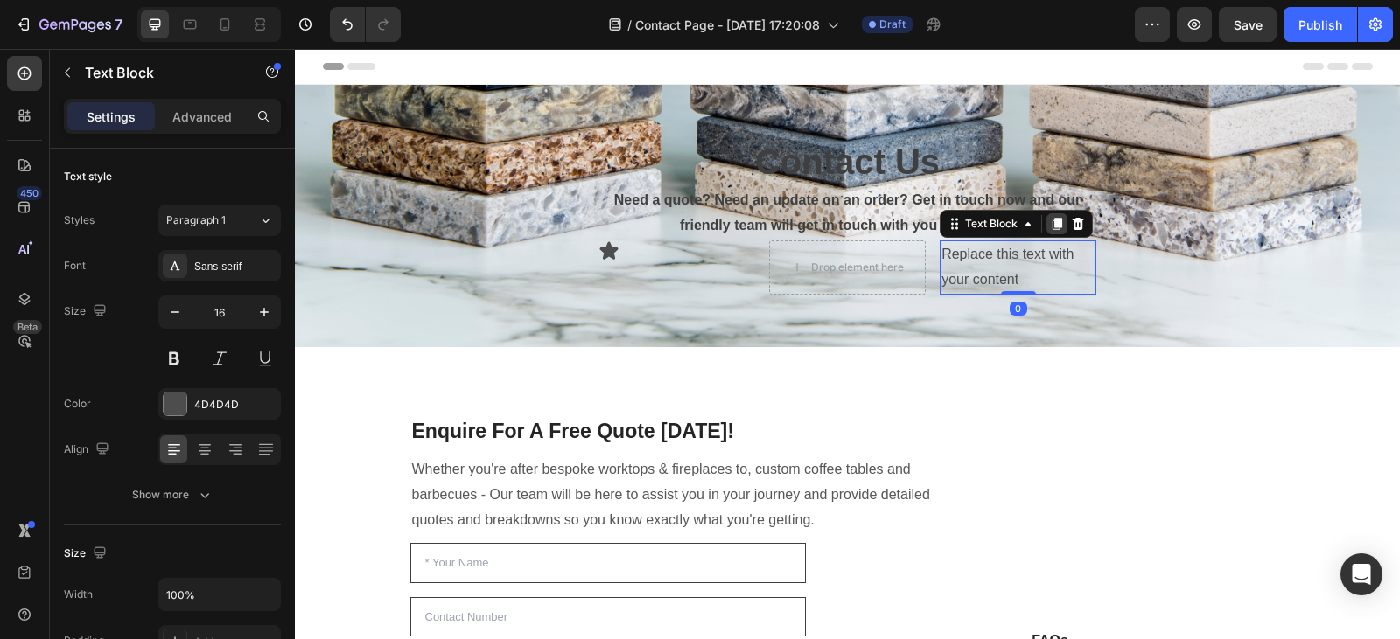
click at [1054, 224] on icon at bounding box center [1057, 224] width 10 height 12
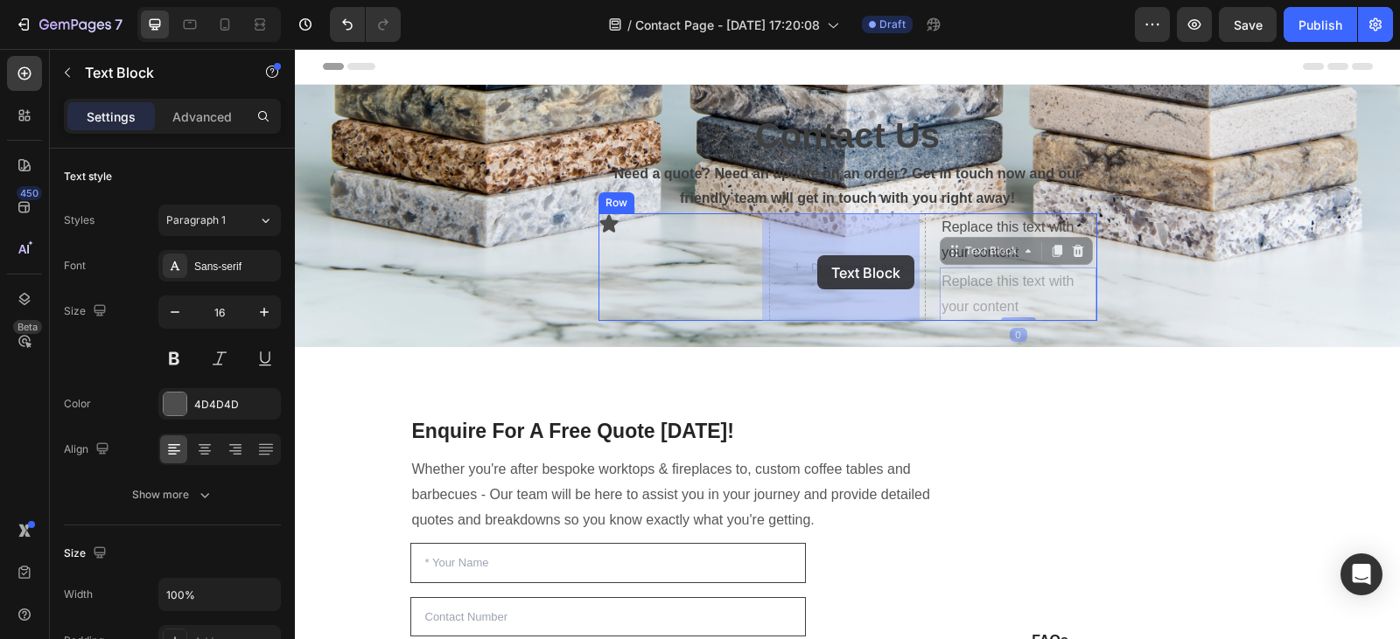
drag, startPoint x: 950, startPoint y: 256, endPoint x: 817, endPoint y: 255, distance: 133.0
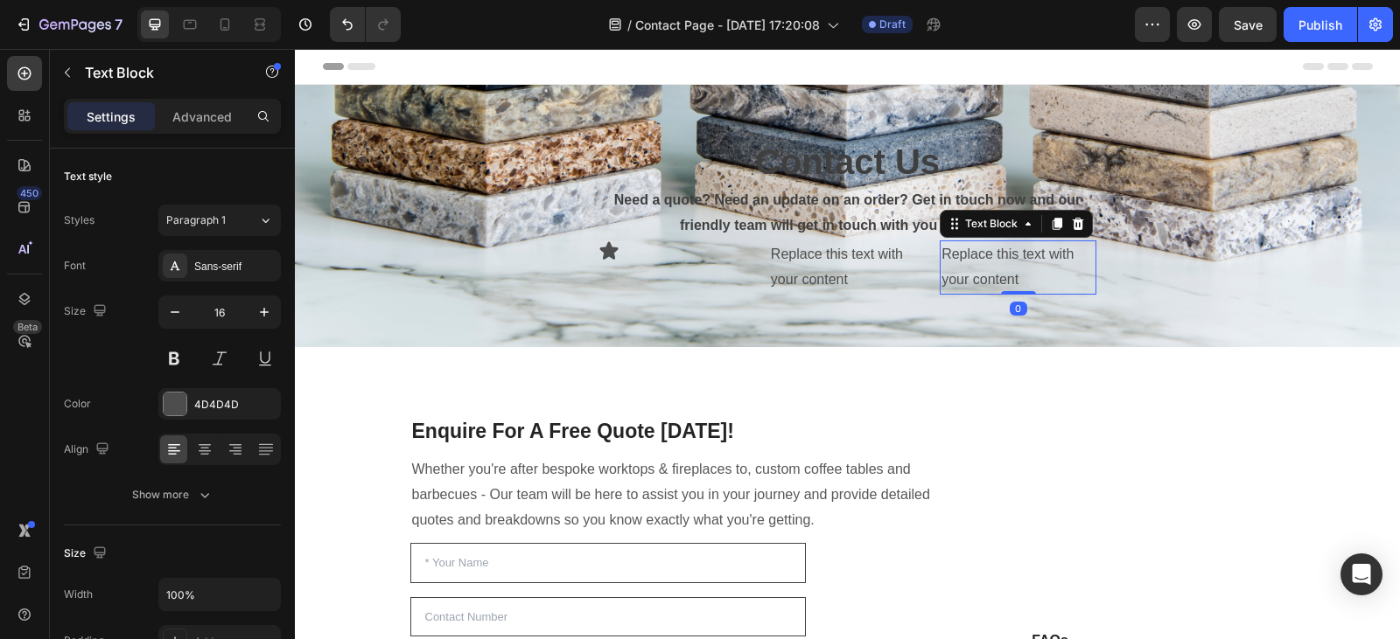
click at [990, 257] on div "Replace this text with your content" at bounding box center [1017, 268] width 157 height 54
click at [1072, 226] on icon at bounding box center [1077, 224] width 11 height 12
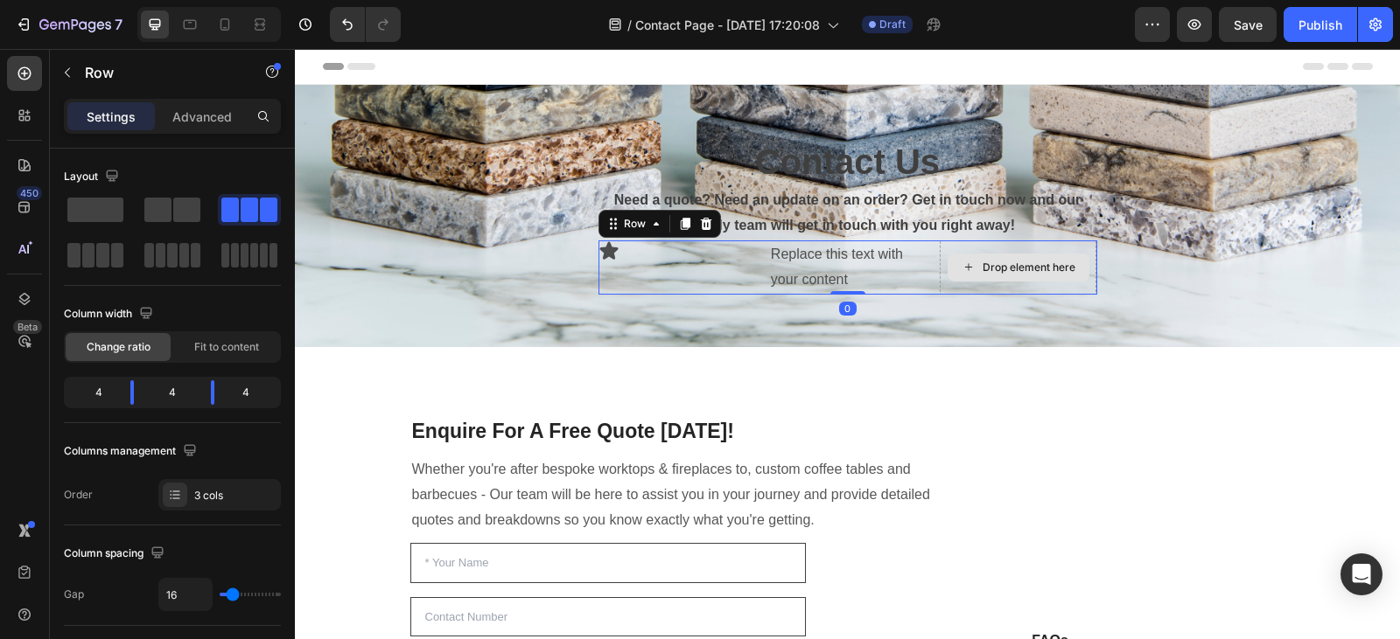
click at [942, 252] on div "Drop element here" at bounding box center [1017, 268] width 157 height 54
click at [178, 205] on span at bounding box center [186, 210] width 27 height 24
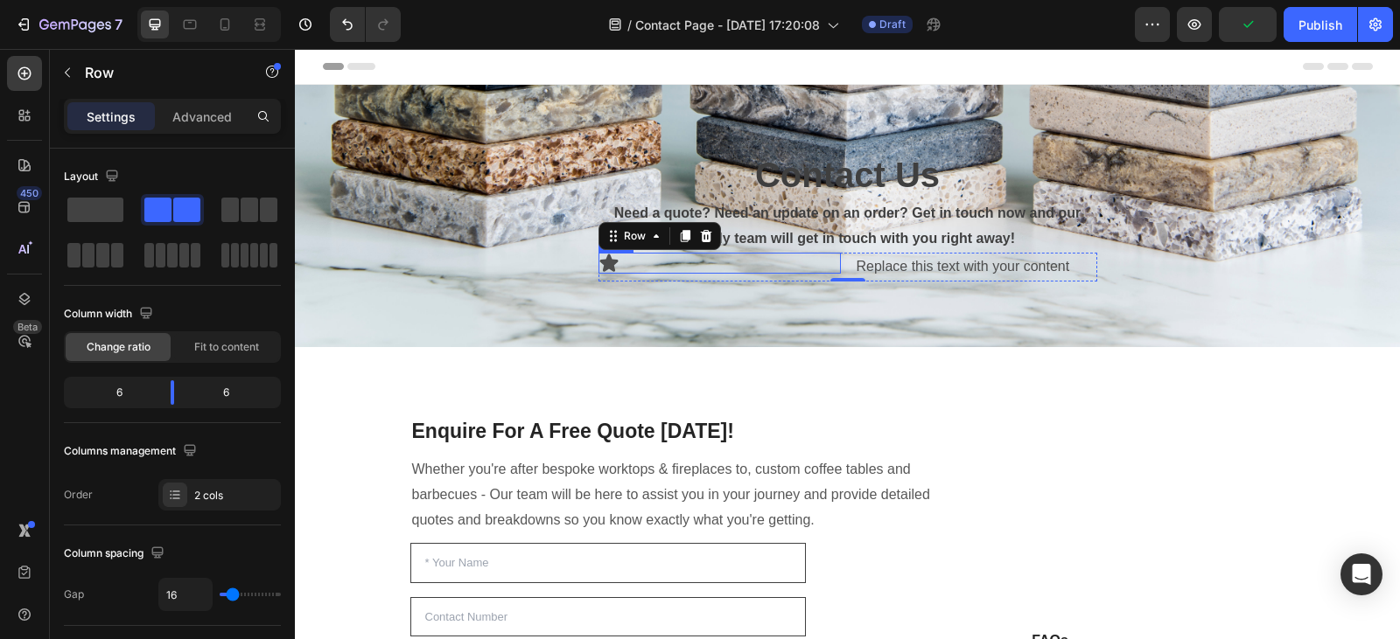
click at [749, 269] on div "Icon" at bounding box center [719, 263] width 242 height 21
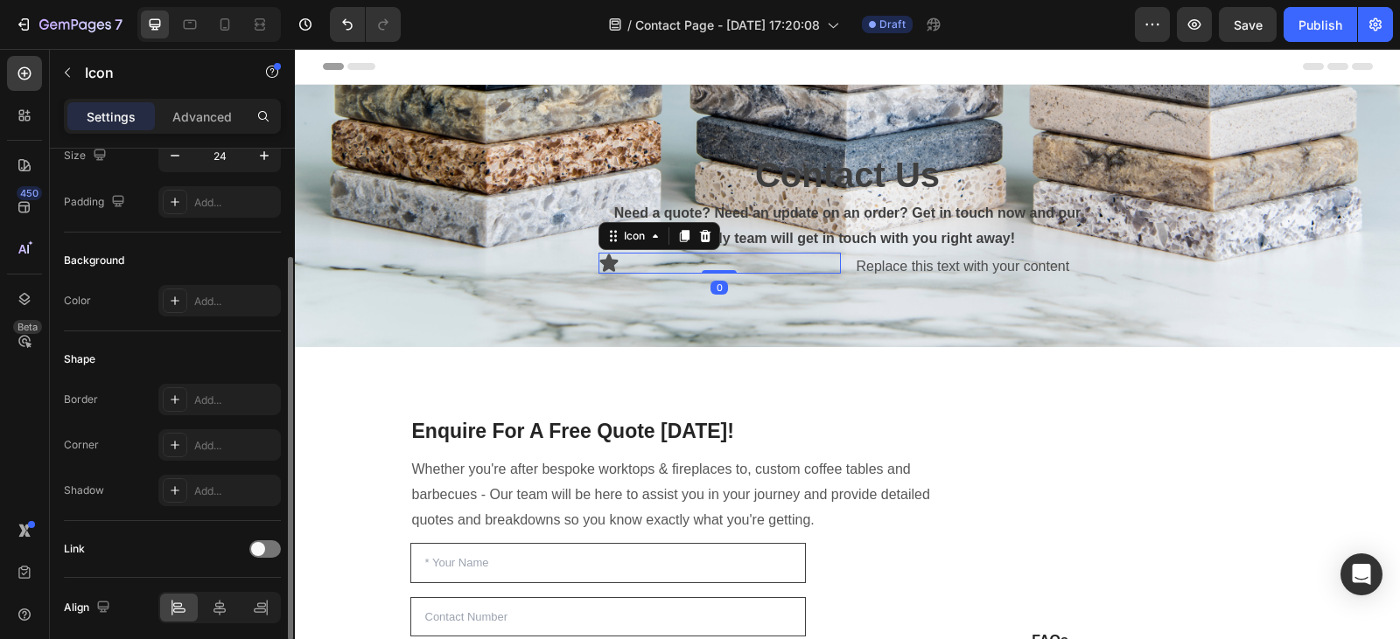
scroll to position [0, 0]
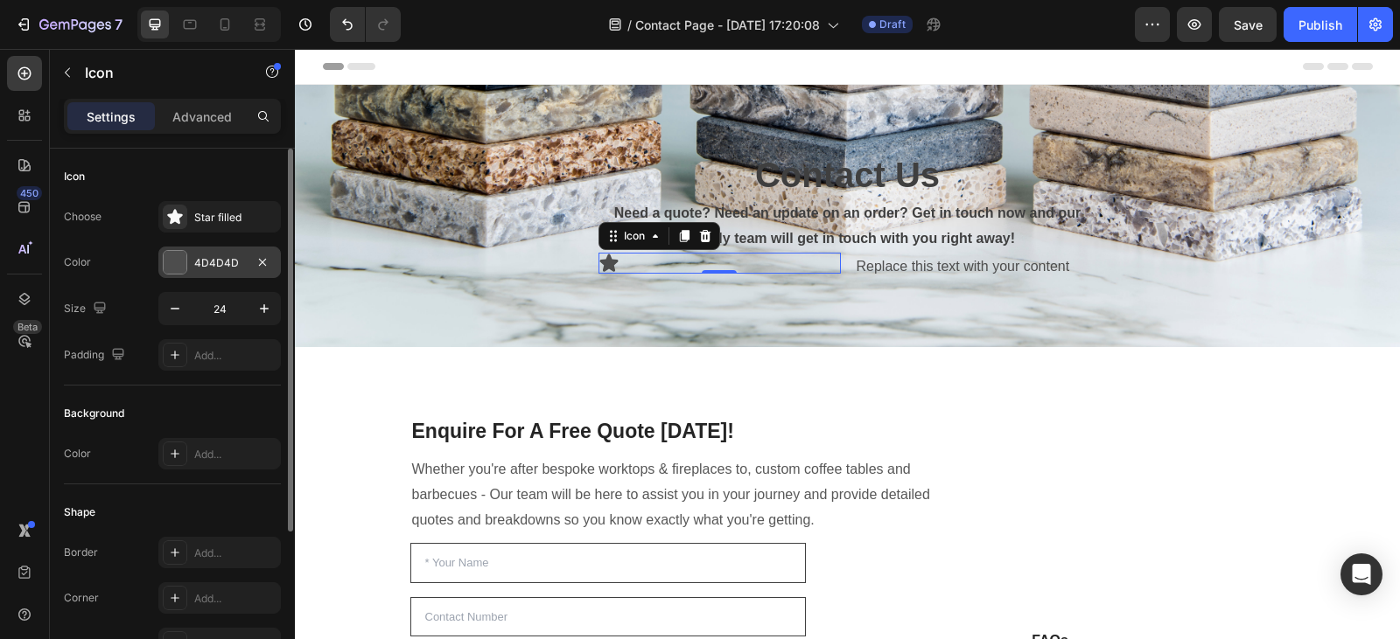
click at [190, 266] on div "4D4D4D" at bounding box center [219, 262] width 122 height 31
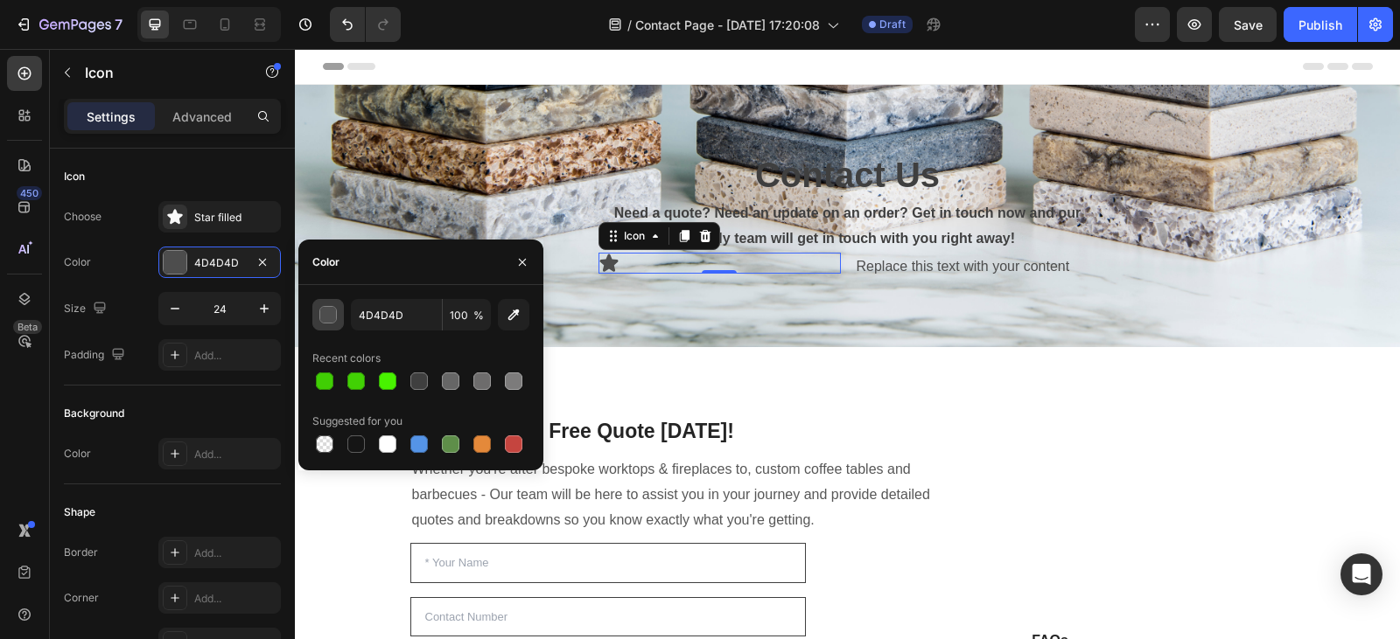
click at [332, 313] on div "button" at bounding box center [328, 315] width 17 height 17
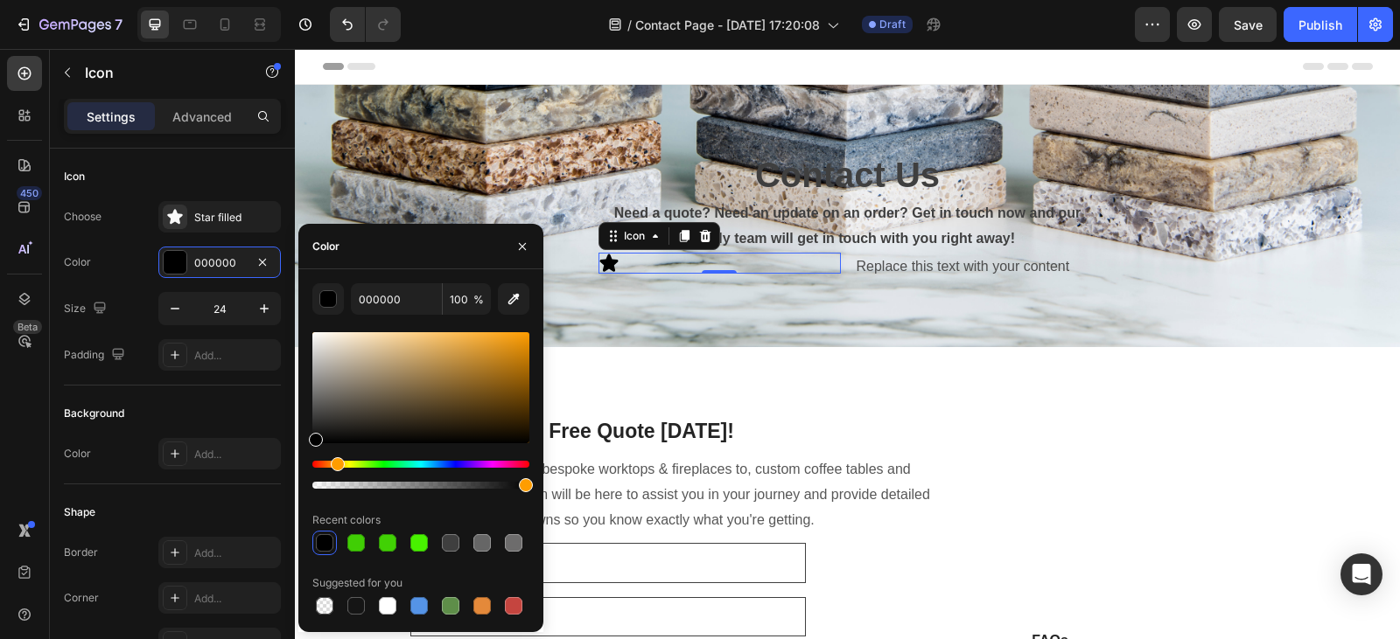
drag, startPoint x: 318, startPoint y: 464, endPoint x: 335, endPoint y: 467, distance: 16.8
click at [335, 467] on div "Hue" at bounding box center [338, 464] width 14 height 14
drag, startPoint x: 314, startPoint y: 436, endPoint x: 519, endPoint y: 327, distance: 232.1
click at [519, 327] on div "E0900F 100 % Recent colors Suggested for you" at bounding box center [420, 450] width 217 height 335
type input "FFA20C"
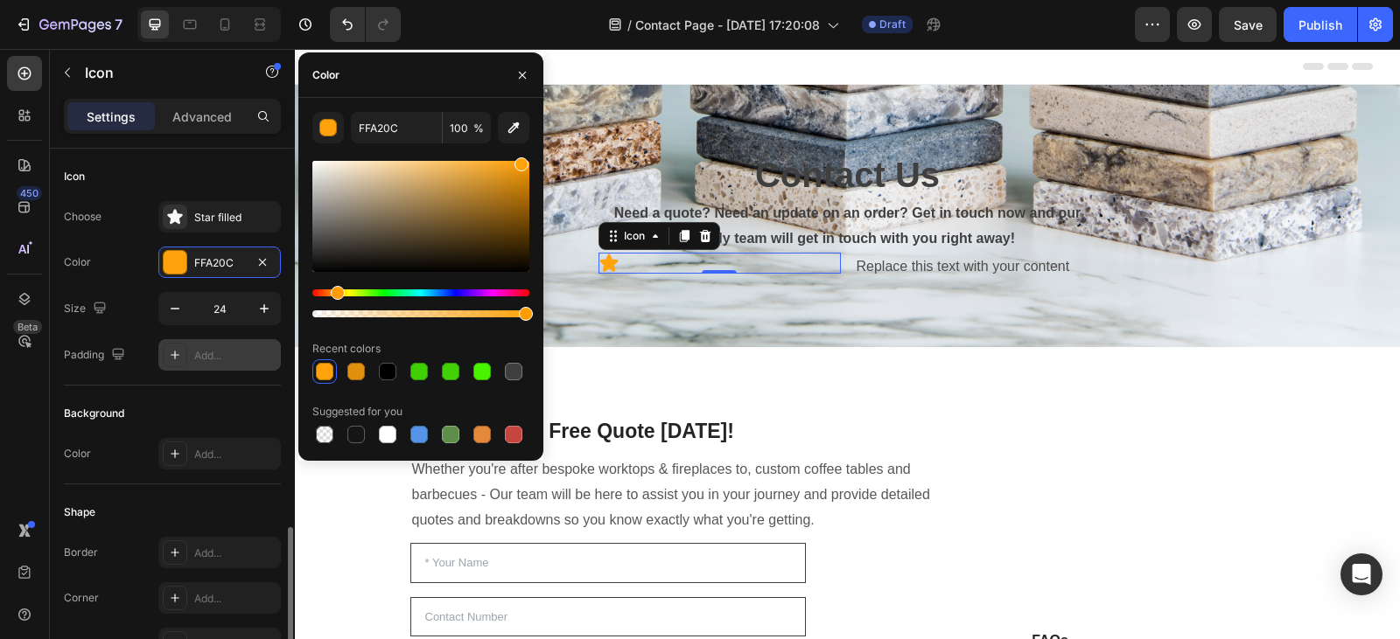
scroll to position [221, 0]
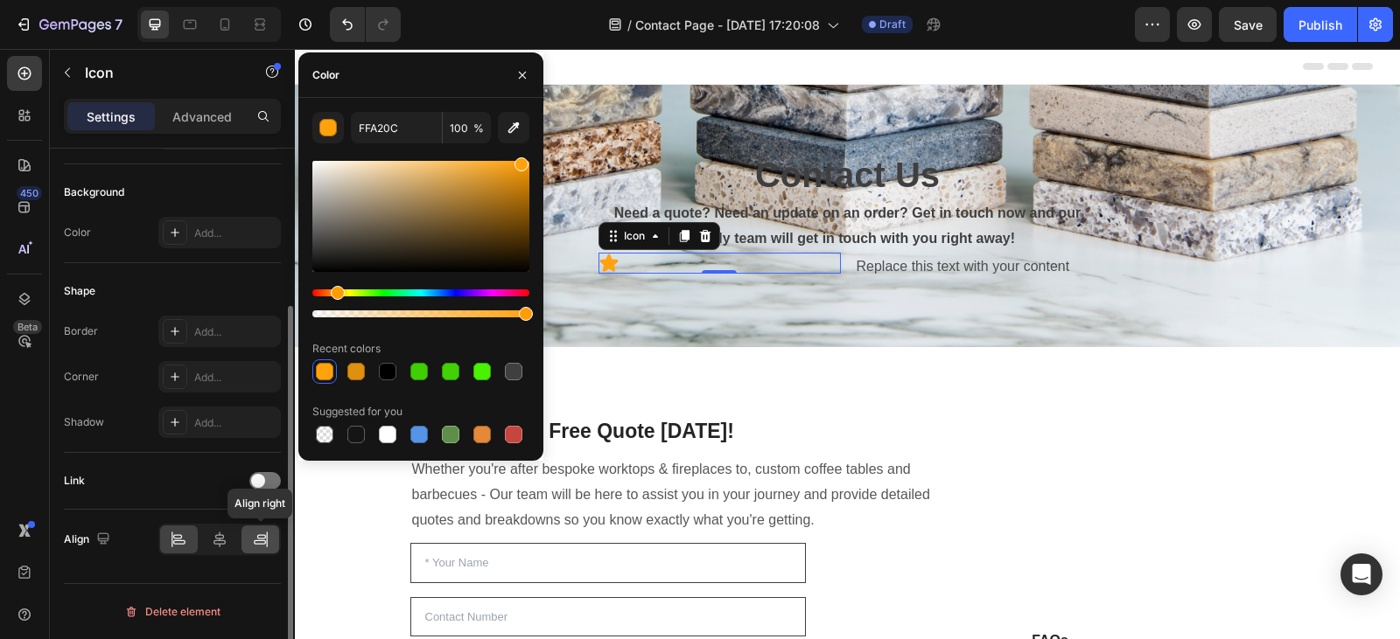
click at [261, 545] on icon at bounding box center [260, 539] width 17 height 17
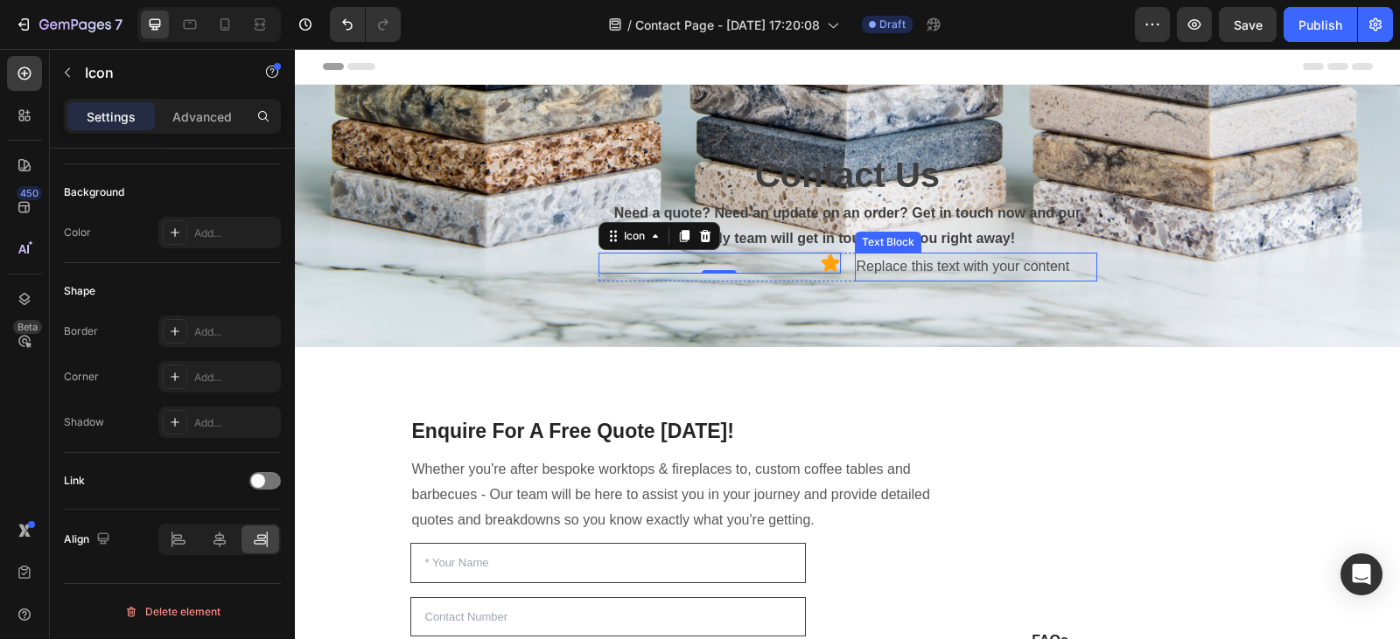
click at [855, 266] on div "Replace this text with your content" at bounding box center [976, 267] width 242 height 29
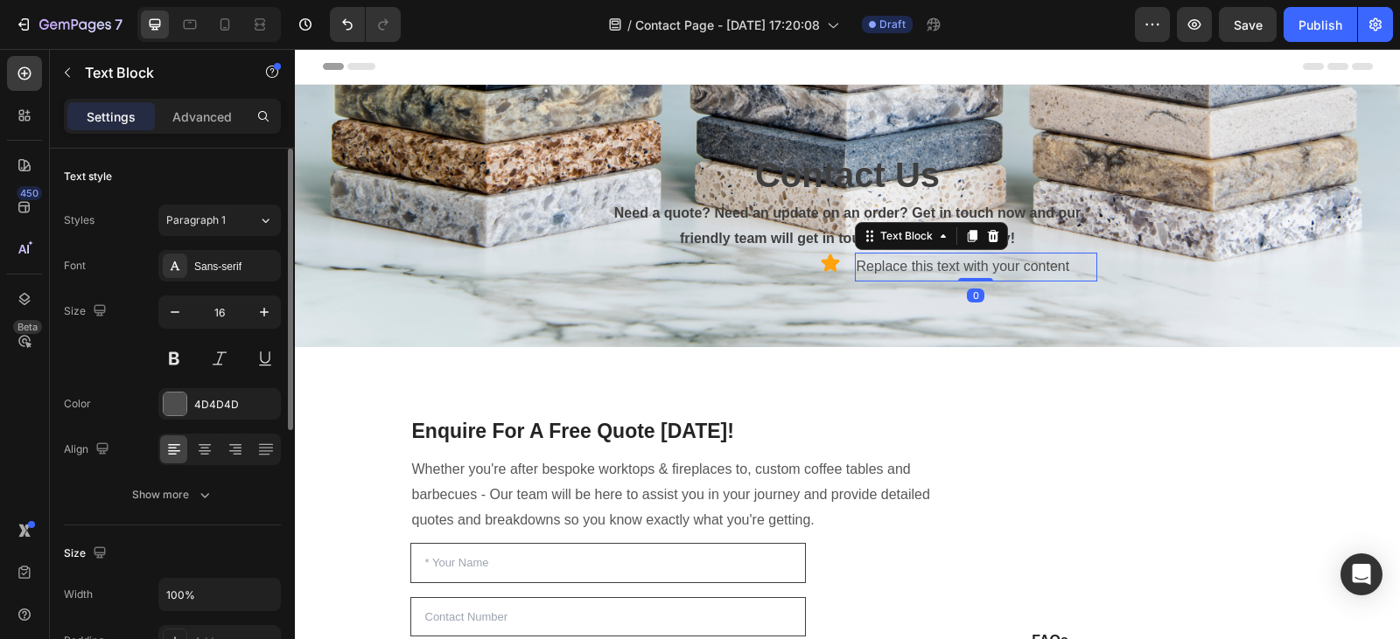
scroll to position [496, 0]
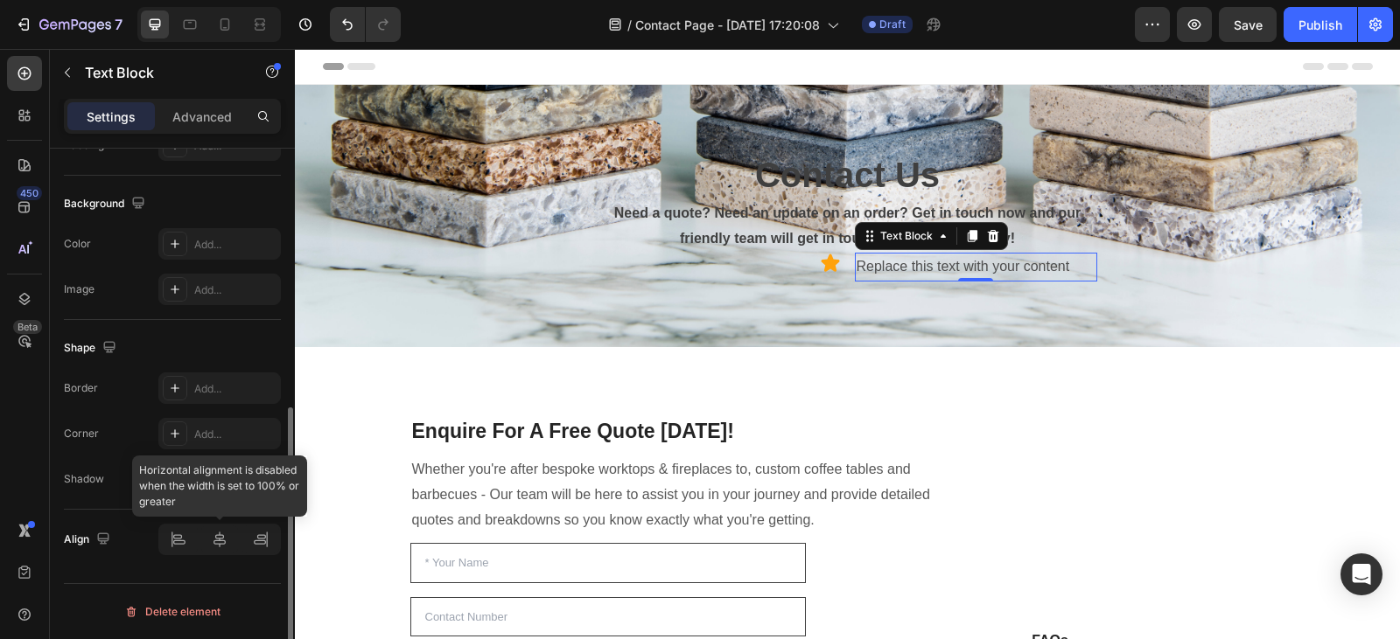
click at [179, 542] on div at bounding box center [219, 539] width 122 height 31
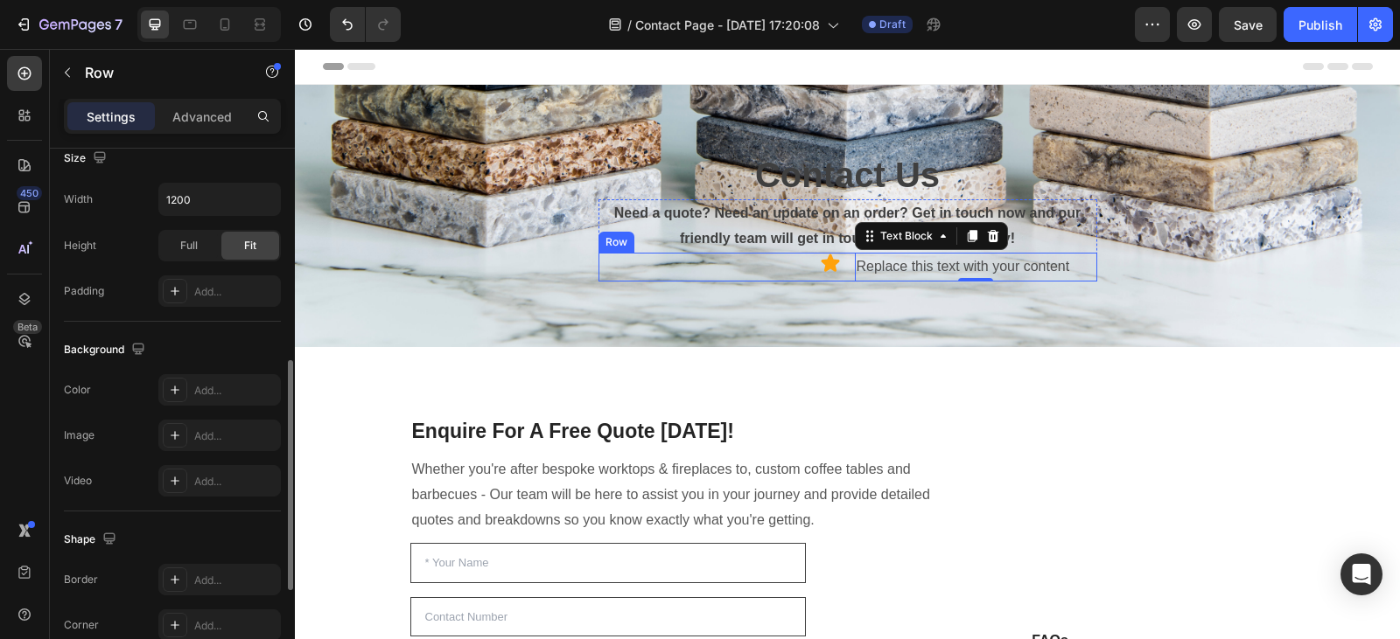
click at [749, 280] on div "Icon" at bounding box center [719, 267] width 242 height 29
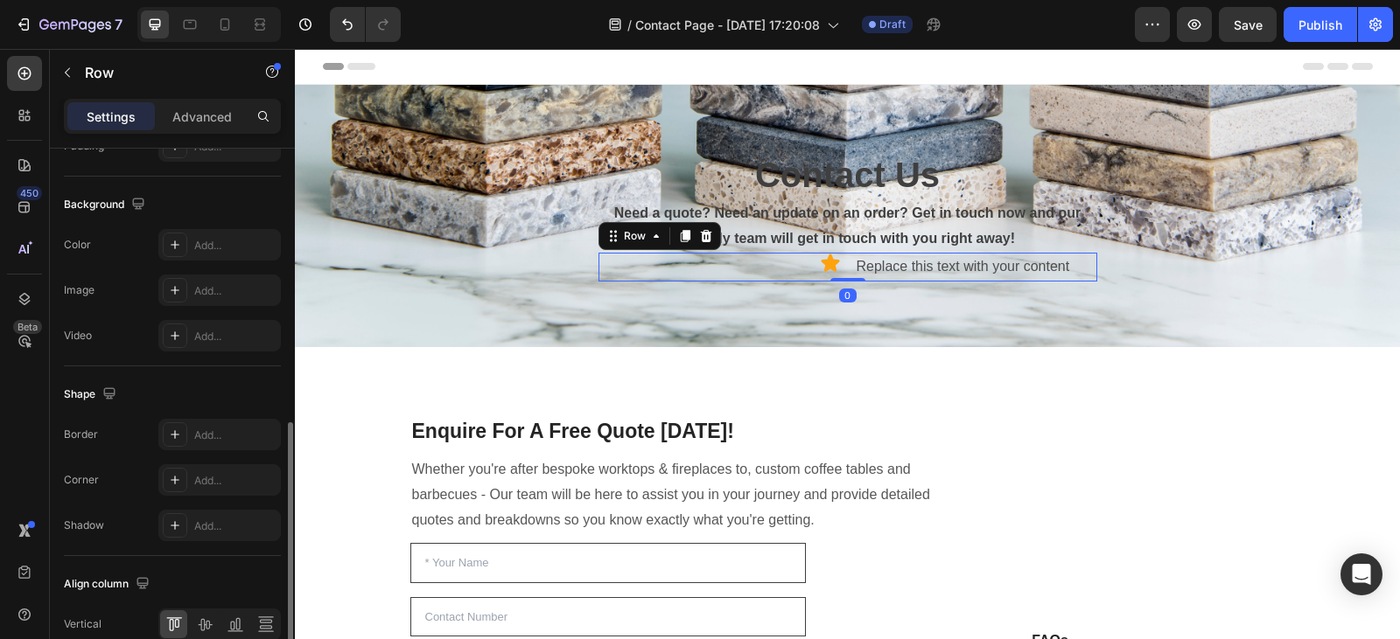
scroll to position [726, 0]
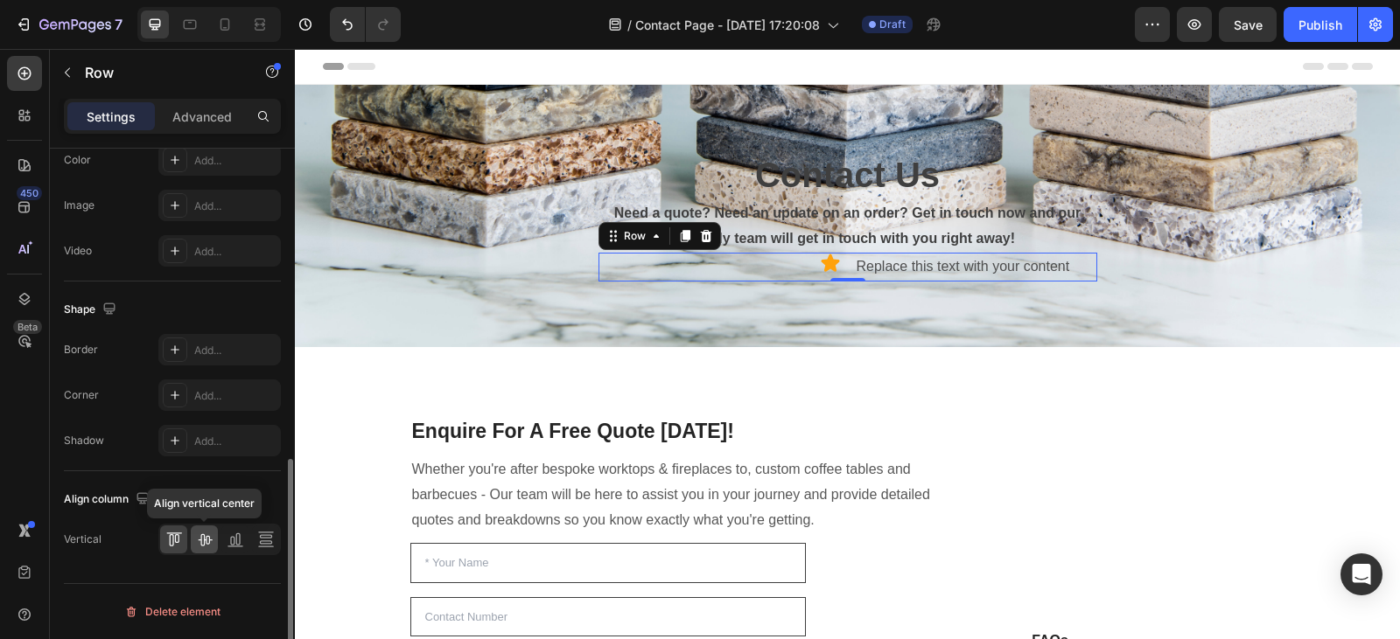
click at [199, 539] on icon at bounding box center [204, 539] width 17 height 17
click at [709, 236] on div at bounding box center [705, 236] width 21 height 21
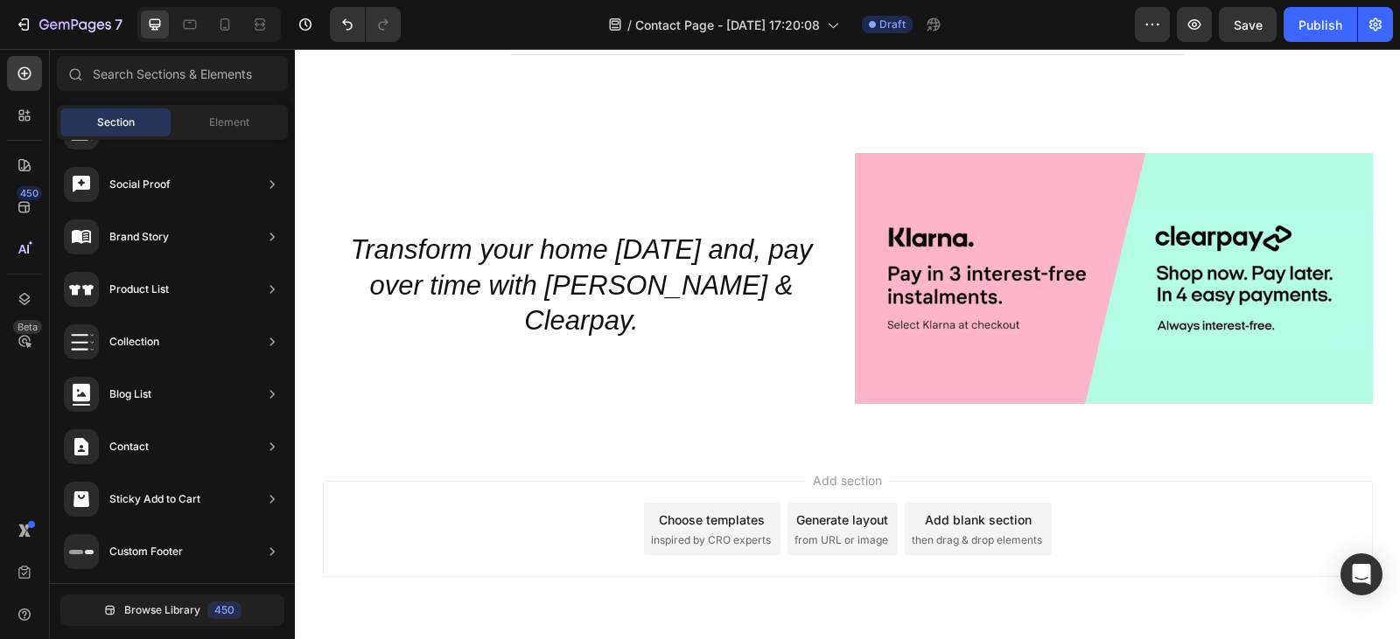
scroll to position [3300, 0]
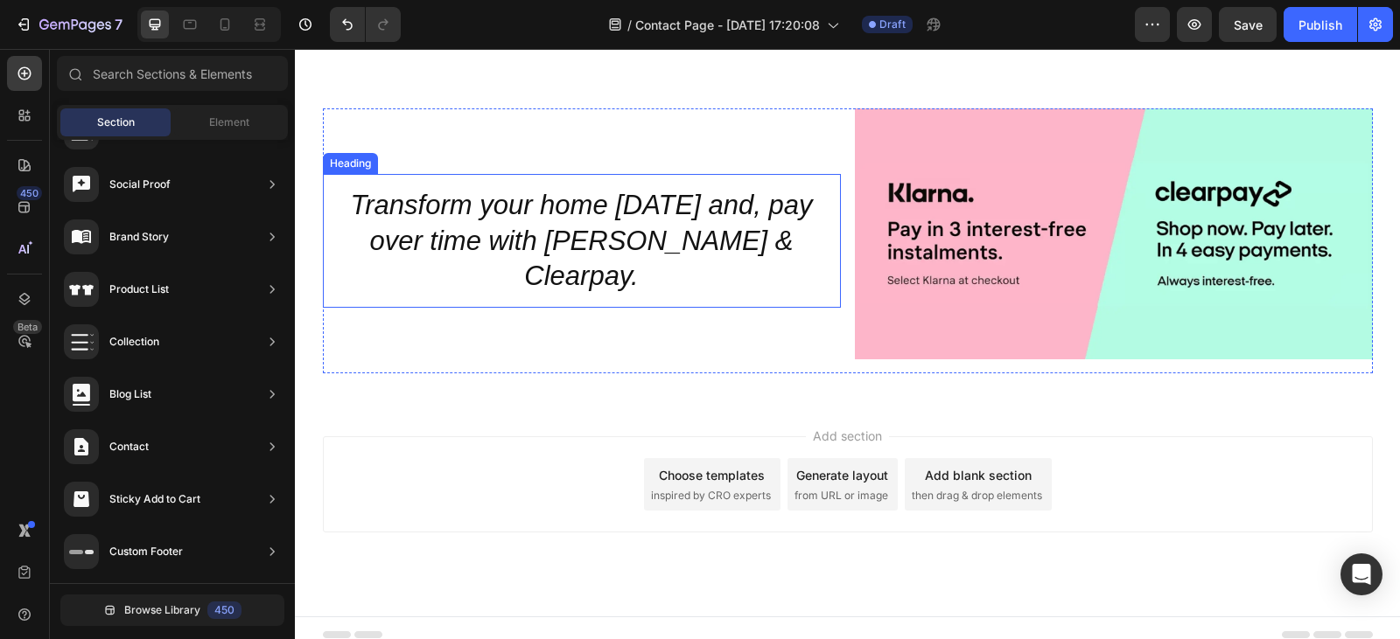
click at [777, 235] on h2 "Transform your home [DATE] and, pay over time with [PERSON_NAME] & Clearpay." at bounding box center [582, 241] width 518 height 134
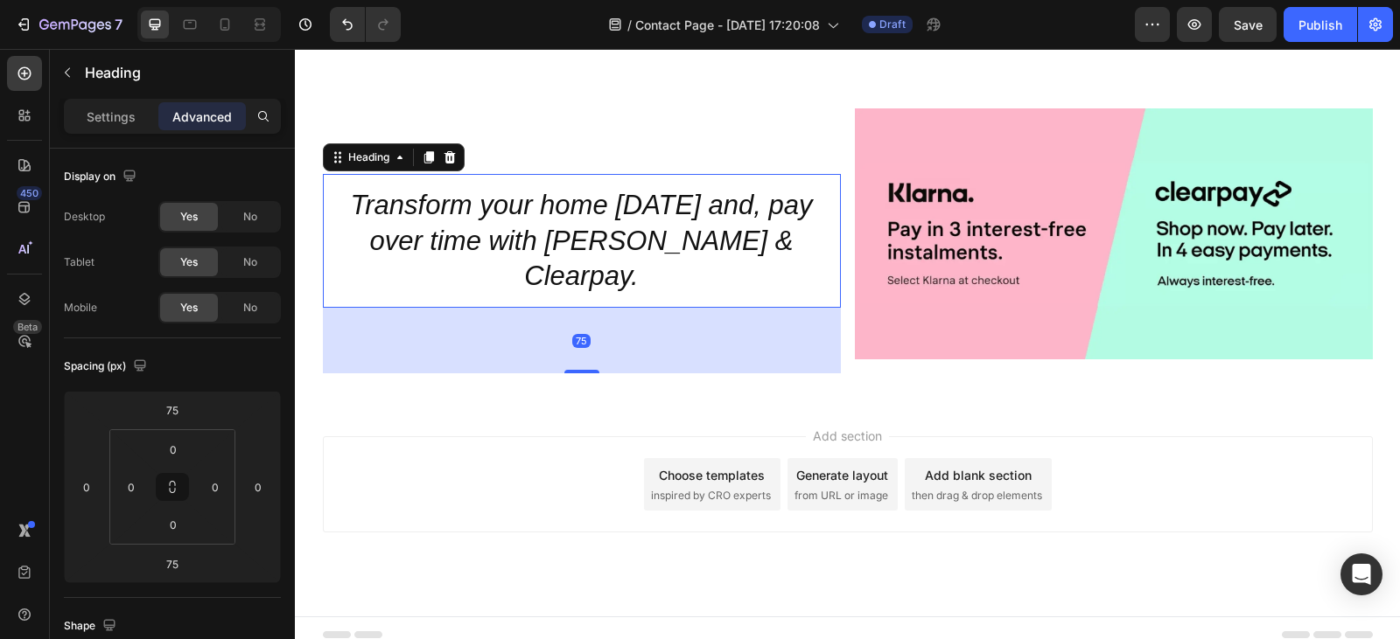
click at [777, 235] on h2 "Transform your home [DATE] and, pay over time with [PERSON_NAME] & Clearpay." at bounding box center [582, 241] width 518 height 134
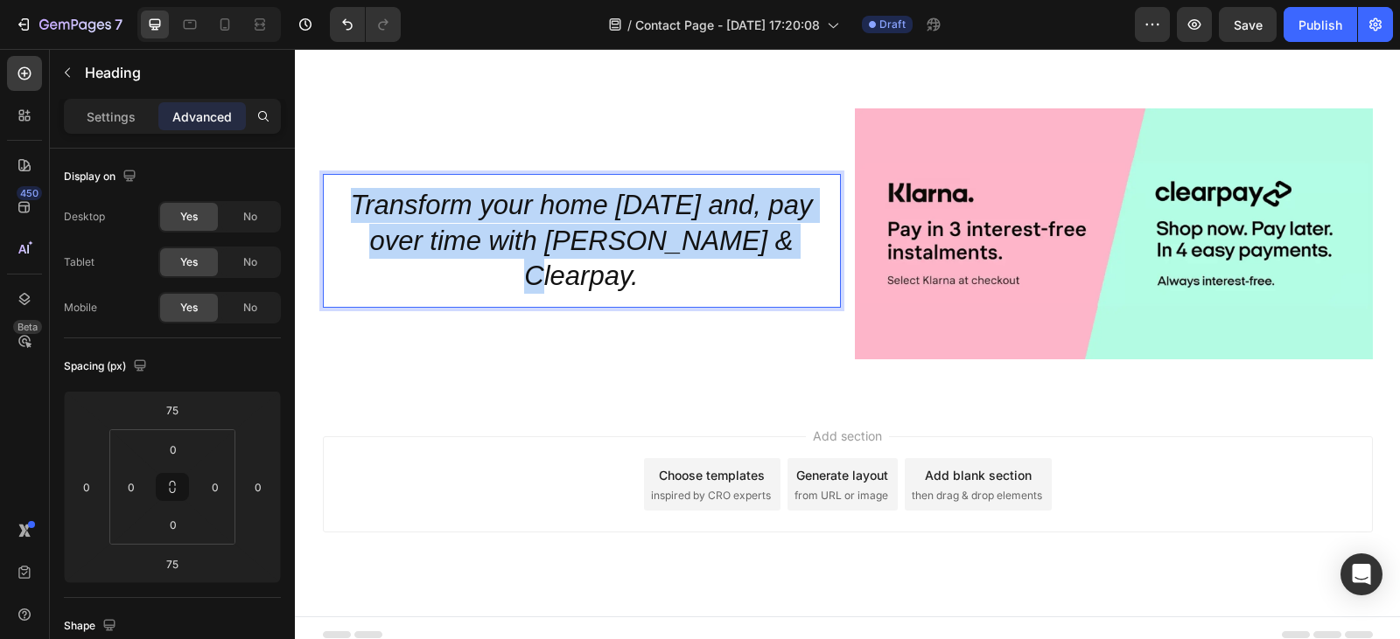
drag, startPoint x: 777, startPoint y: 235, endPoint x: 358, endPoint y: 213, distance: 419.6
click at [358, 213] on p "Transform your home [DATE] and, pay over time with [PERSON_NAME] & Clearpay." at bounding box center [582, 241] width 490 height 106
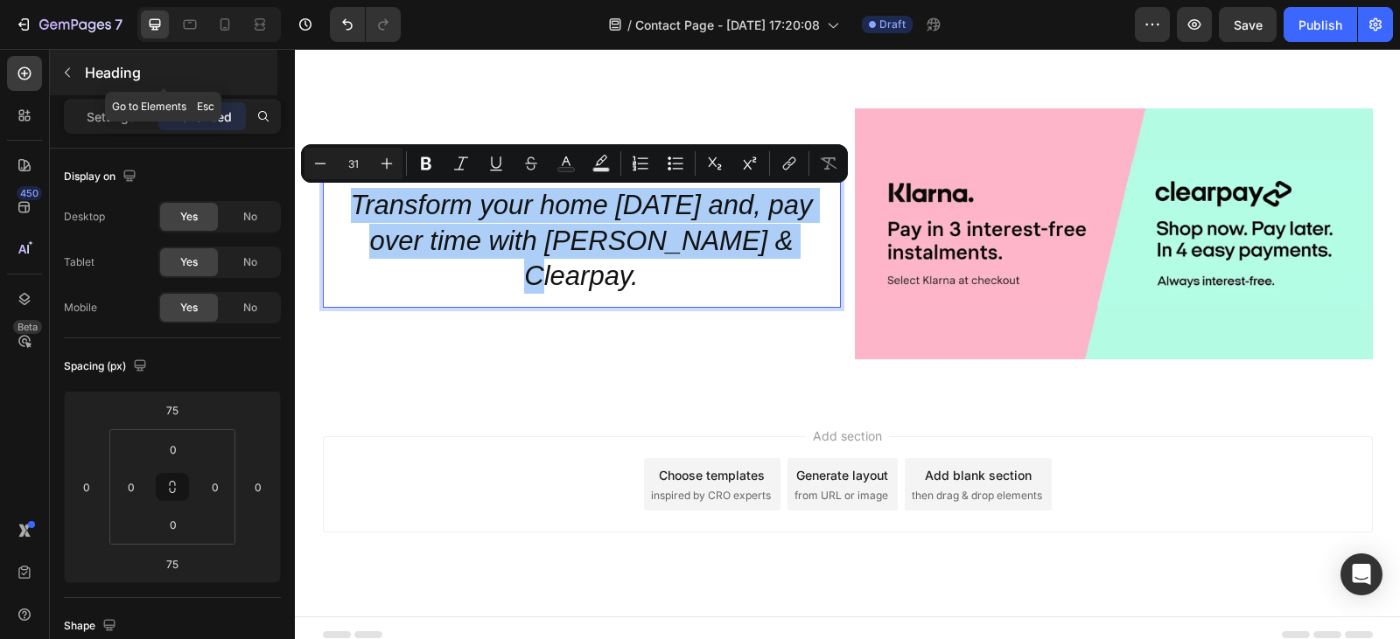
click at [62, 76] on icon "button" at bounding box center [67, 73] width 14 height 14
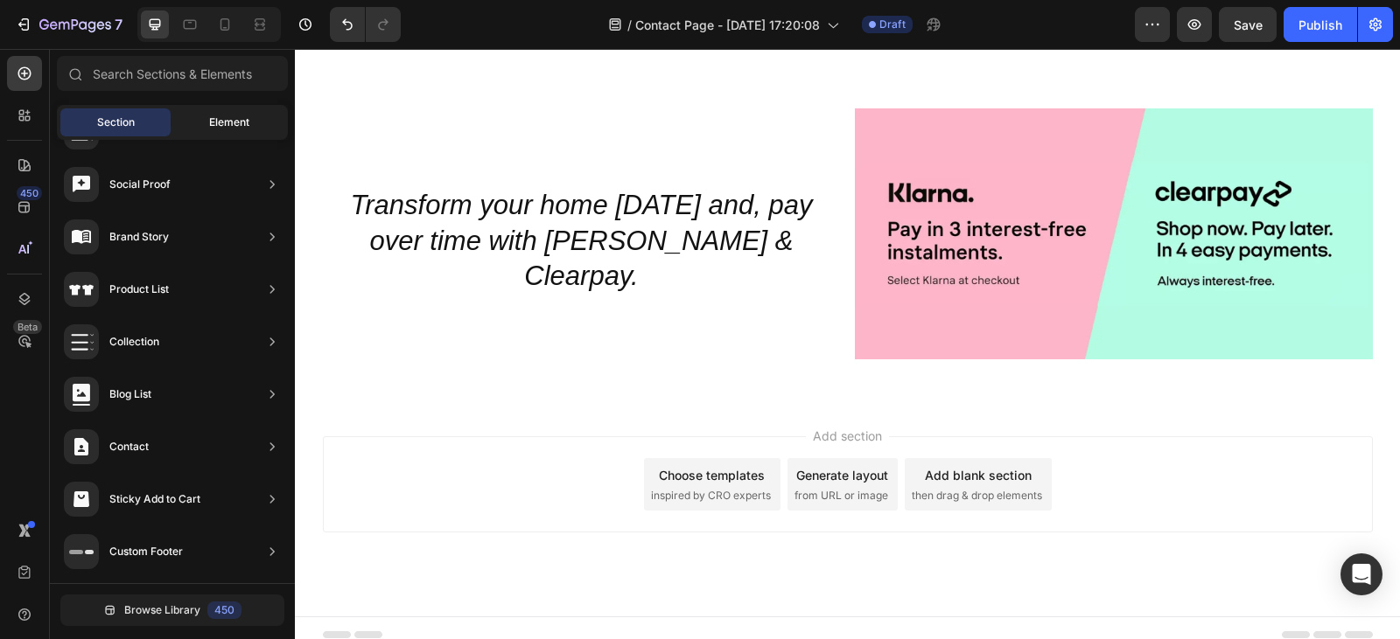
click at [212, 114] on div "Element" at bounding box center [229, 122] width 110 height 28
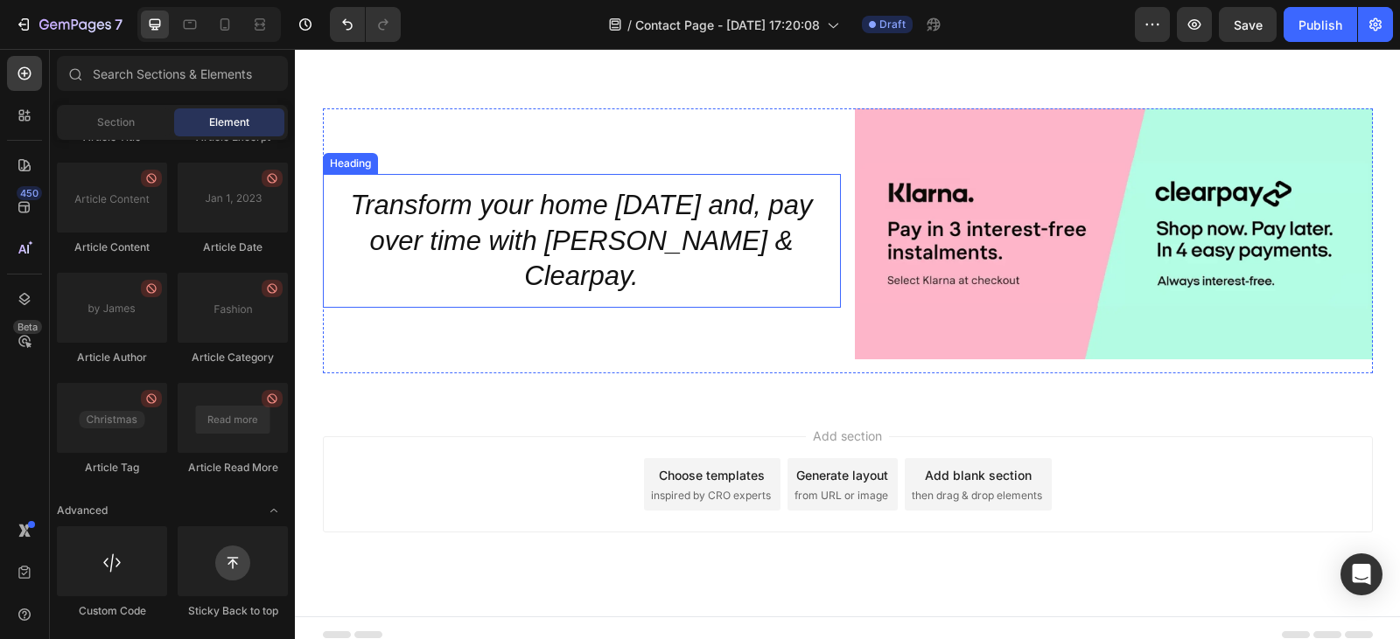
click at [407, 207] on p "Transform your home [DATE] and, pay over time with [PERSON_NAME] & Clearpay." at bounding box center [582, 241] width 490 height 106
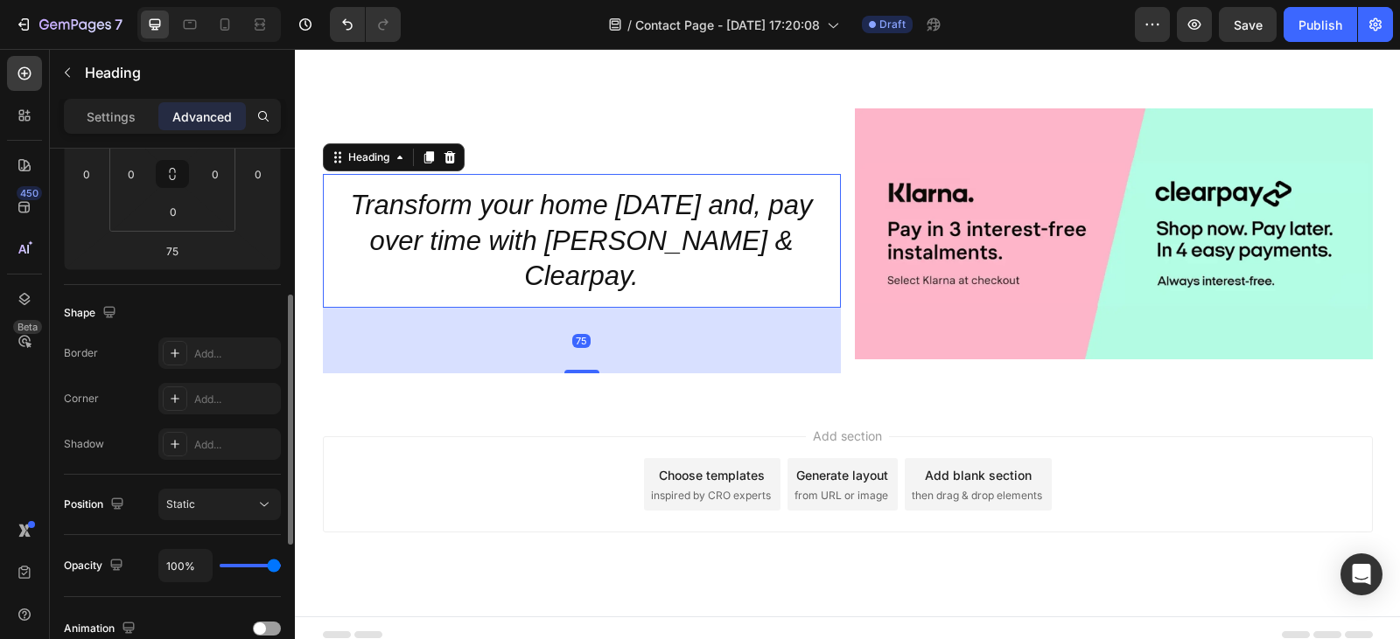
scroll to position [314, 0]
click at [127, 124] on p "Settings" at bounding box center [111, 117] width 49 height 18
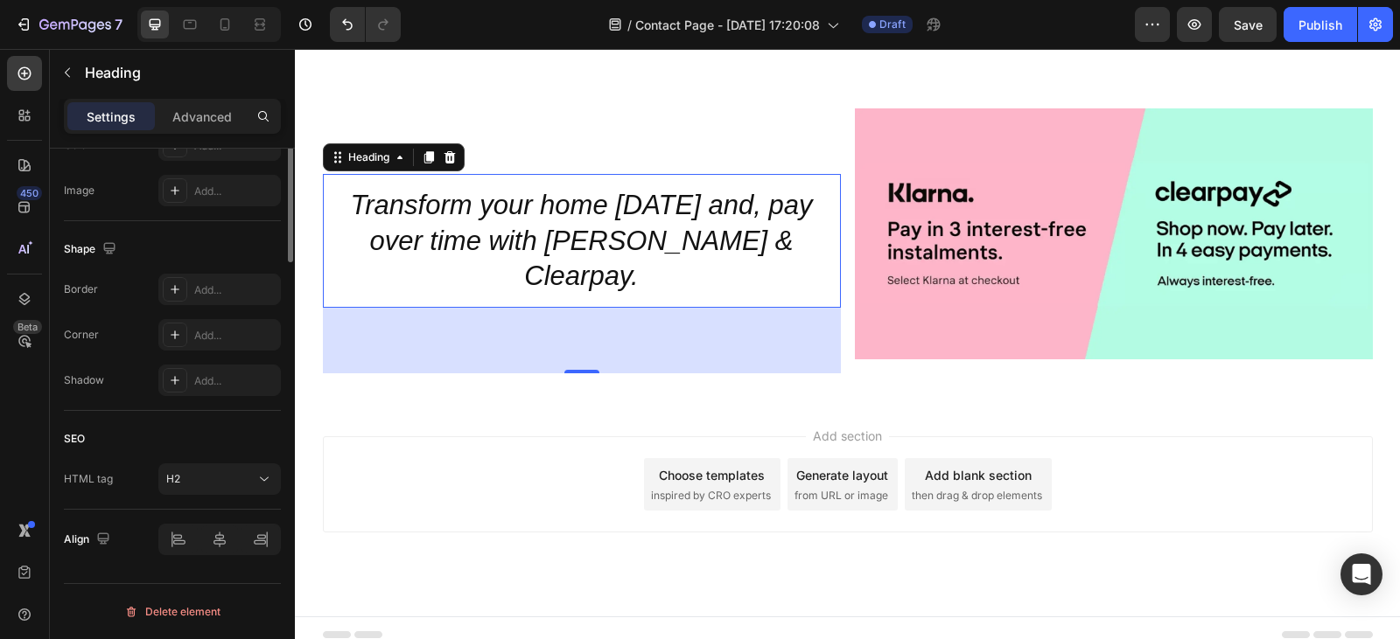
scroll to position [0, 0]
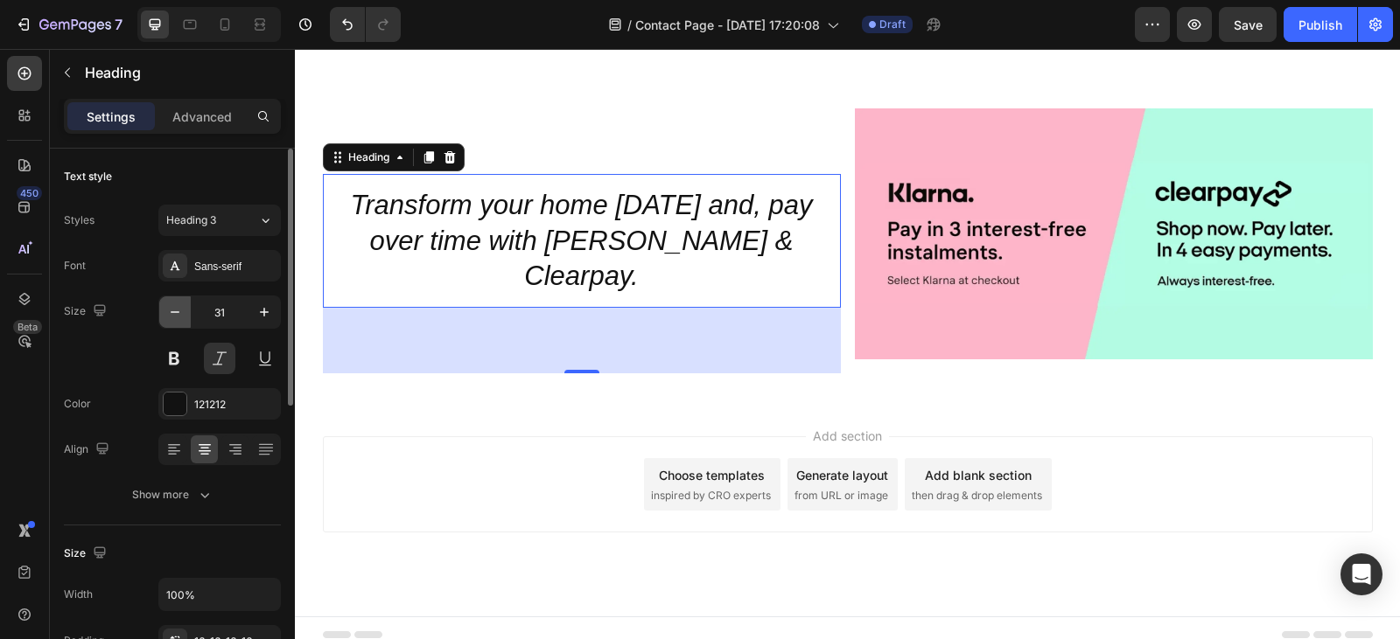
click at [170, 322] on button "button" at bounding box center [174, 312] width 31 height 31
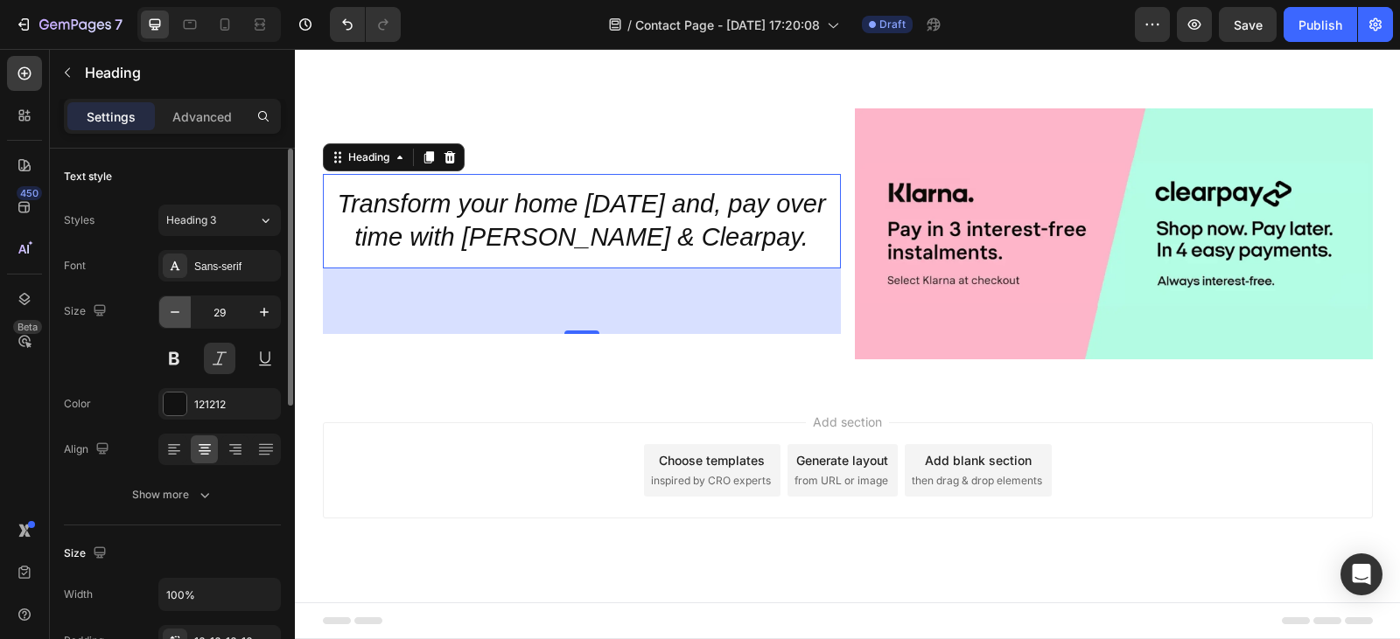
click at [170, 322] on button "button" at bounding box center [174, 312] width 31 height 31
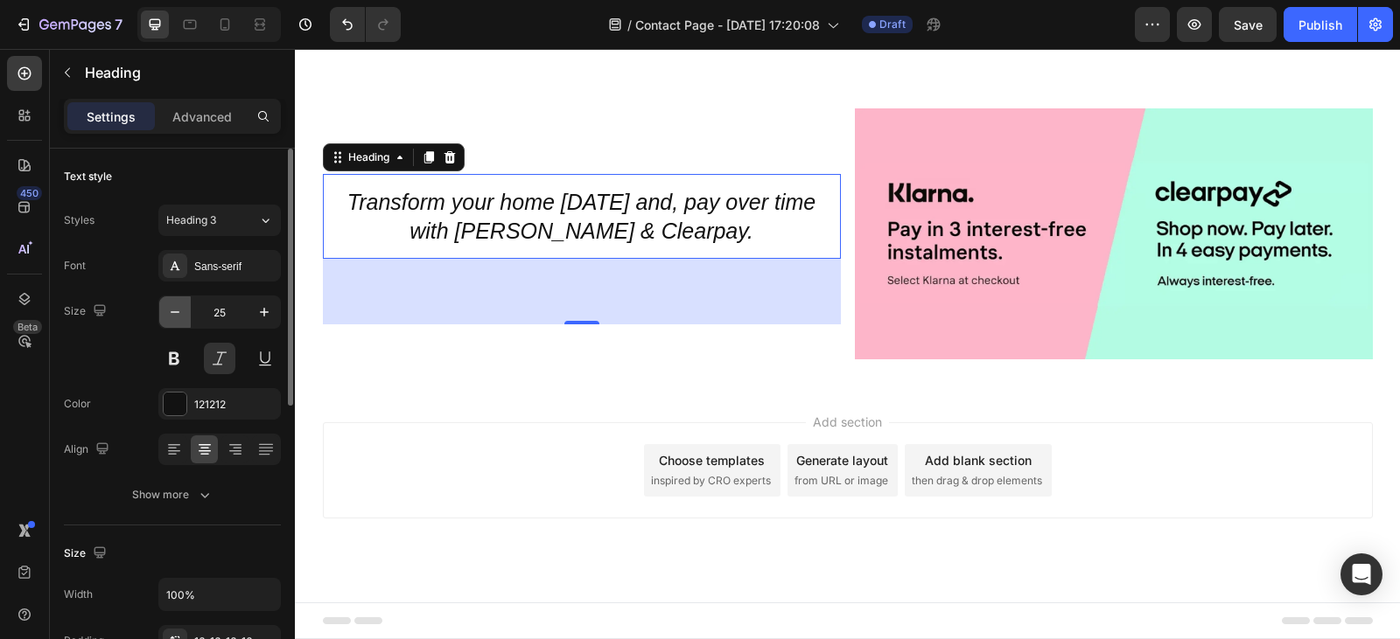
click at [170, 322] on button "button" at bounding box center [174, 312] width 31 height 31
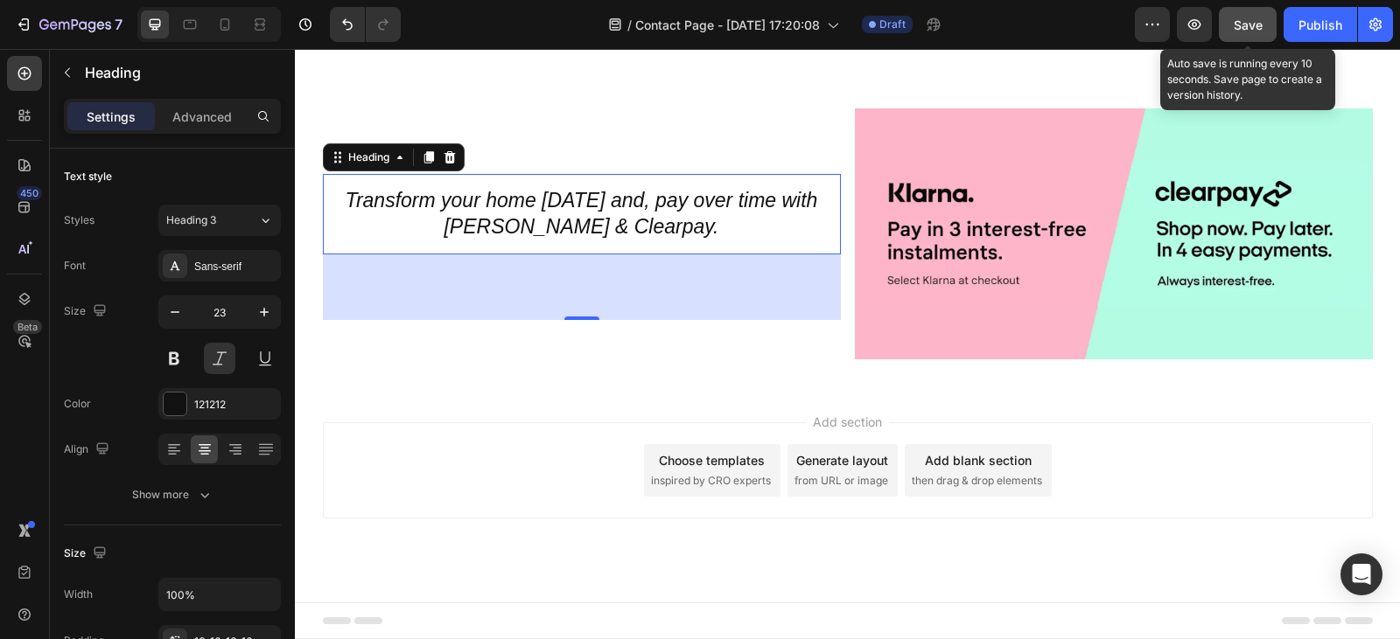
click at [1250, 24] on span "Save" at bounding box center [1247, 24] width 29 height 15
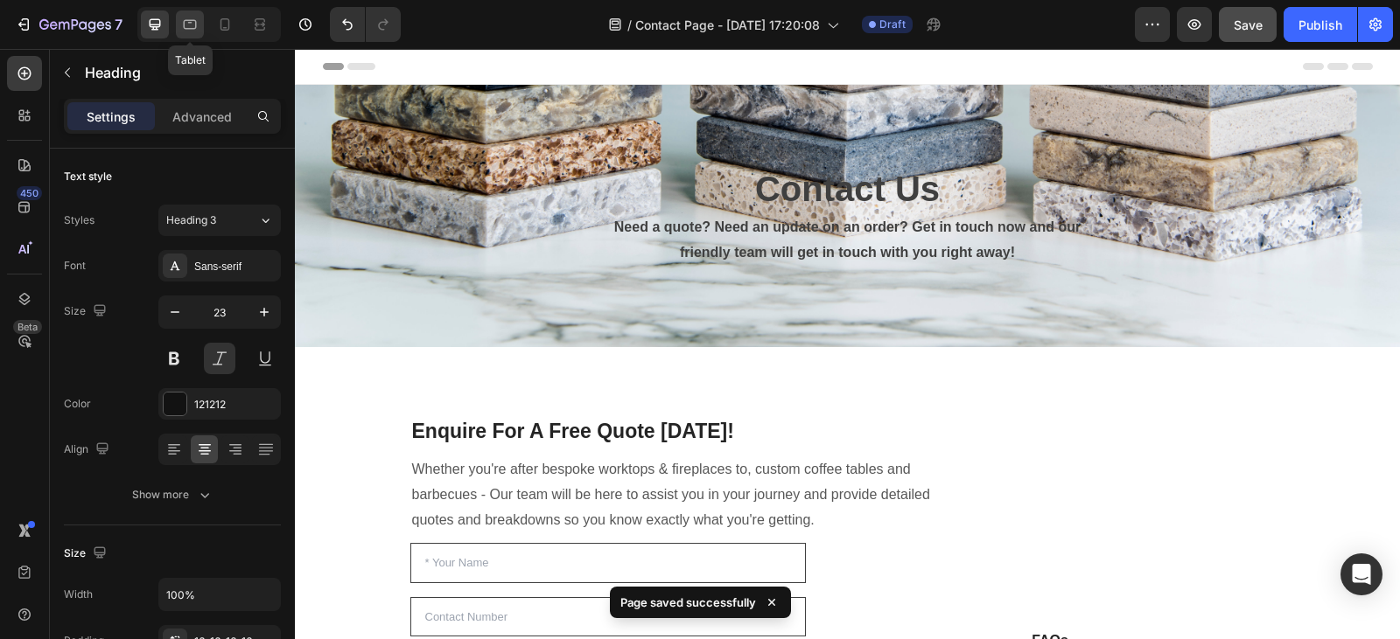
click at [192, 30] on icon at bounding box center [189, 24] width 17 height 17
type input "34"
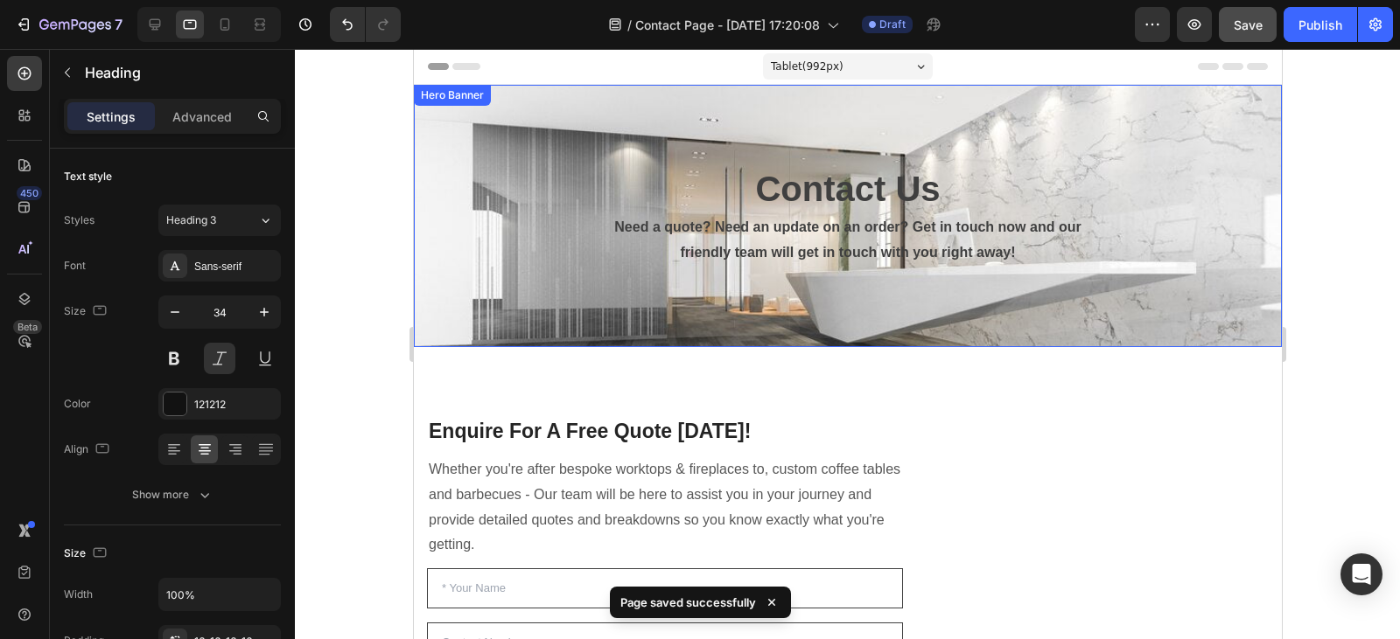
click at [513, 150] on div "Contact Us Heading Need a quote? Need an update on an order? Get in touch now a…" at bounding box center [846, 216] width 841 height 499
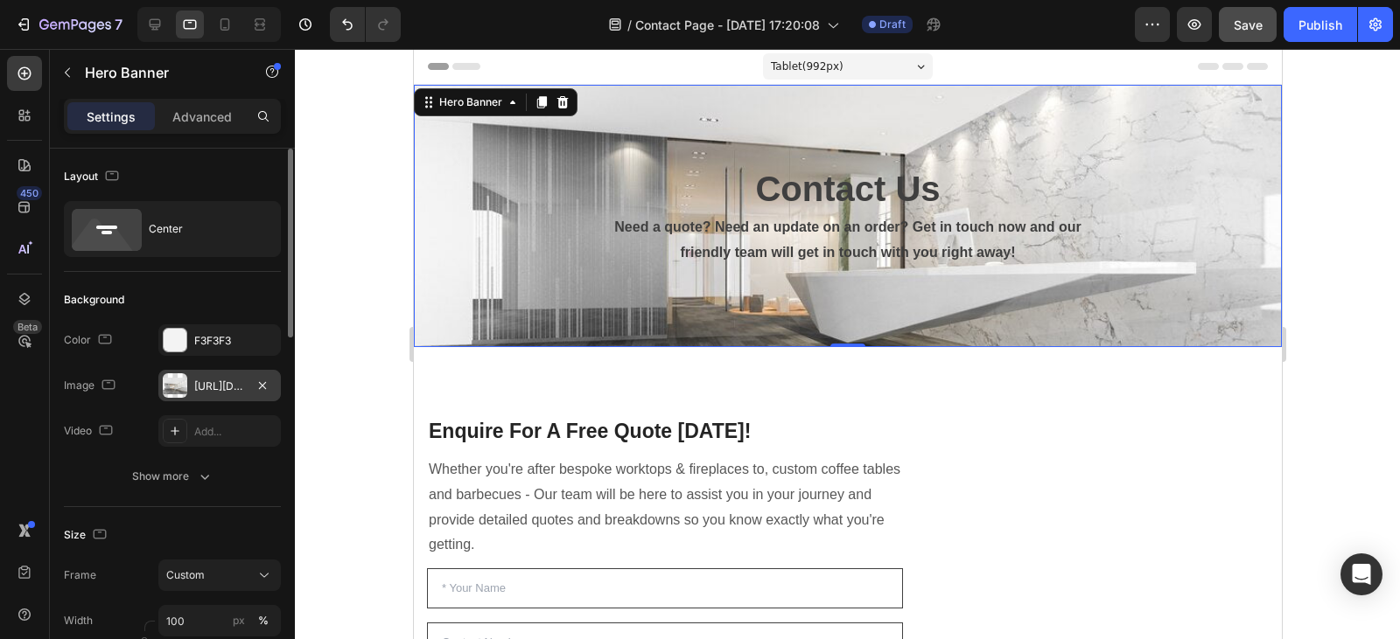
click at [229, 374] on div "https://cdn.shopify.com/s/files/1/0778/1403/8821/files/gempages_578590786086503…" at bounding box center [219, 385] width 122 height 31
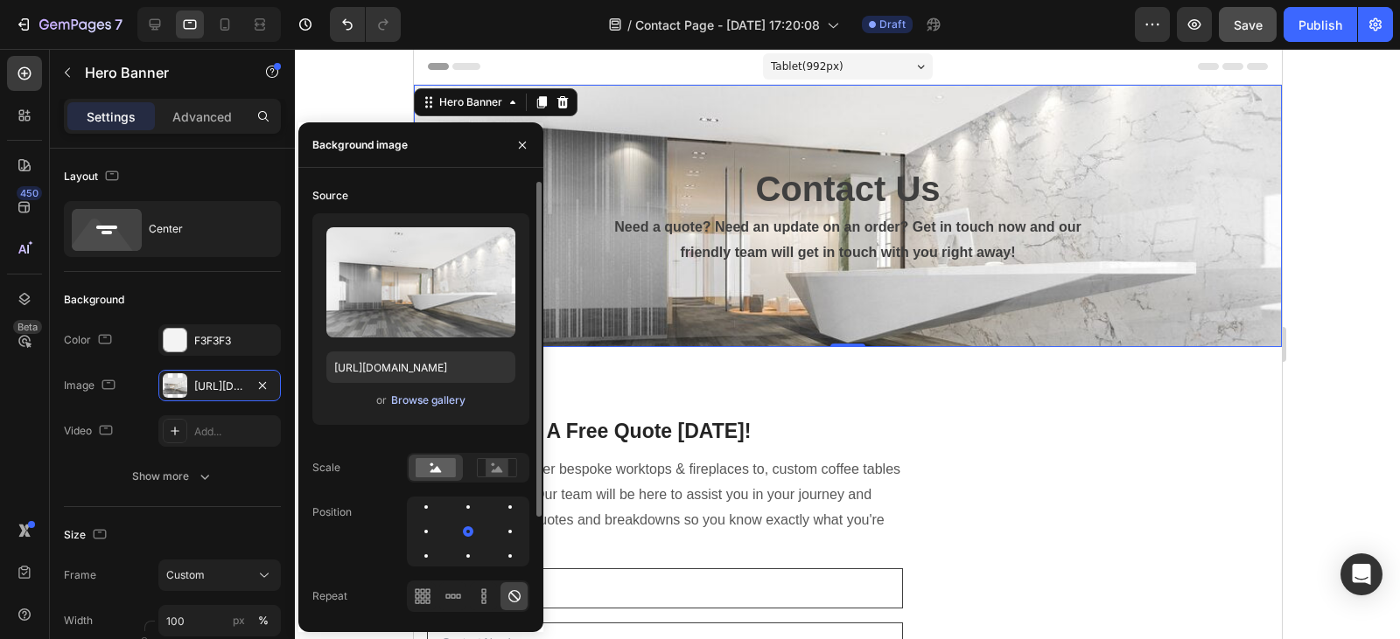
click at [454, 395] on div "Browse gallery" at bounding box center [428, 401] width 74 height 16
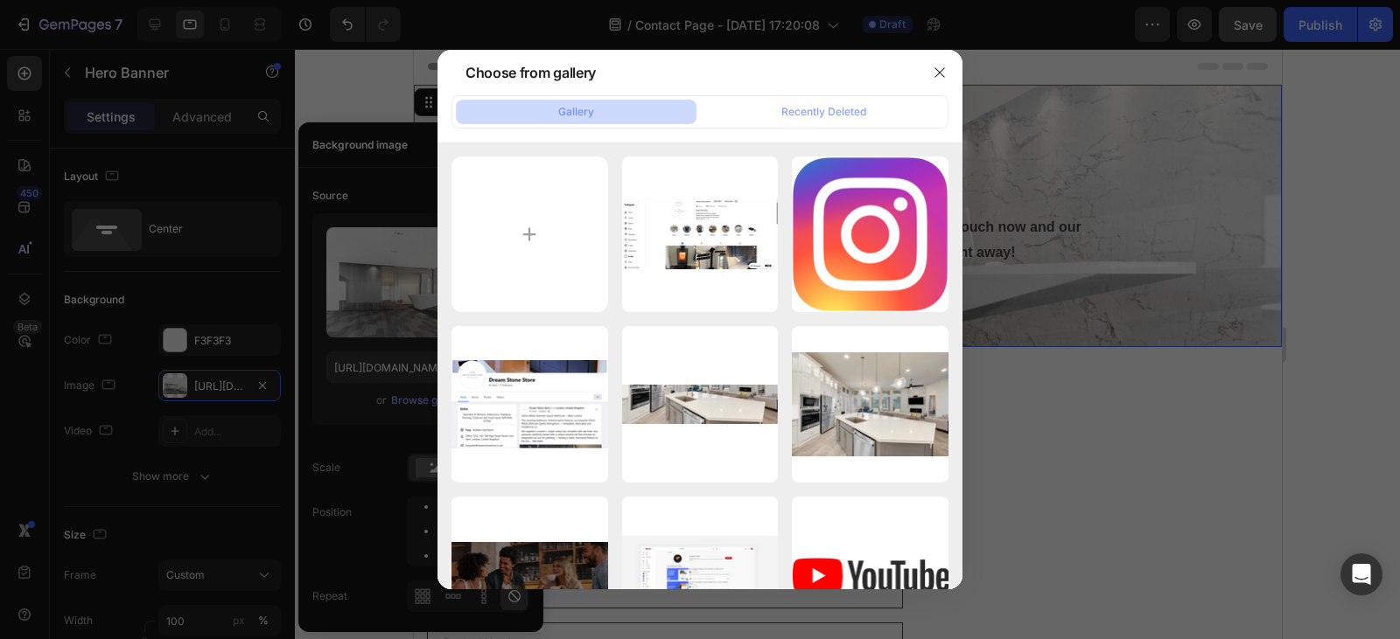
type input "C:\fakepath\shutterstock_1150490255.jpg"
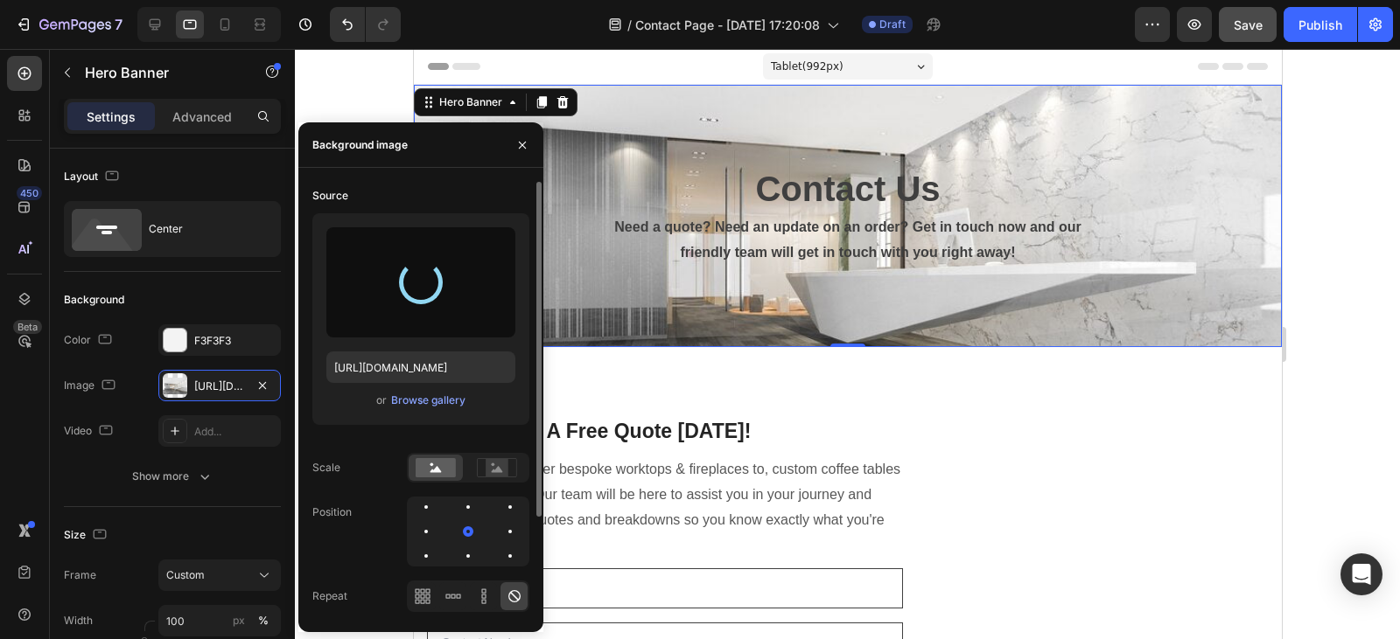
type input "https://cdn.shopify.com/s/files/1/0778/1403/8821/files/gempages_578590786086503…"
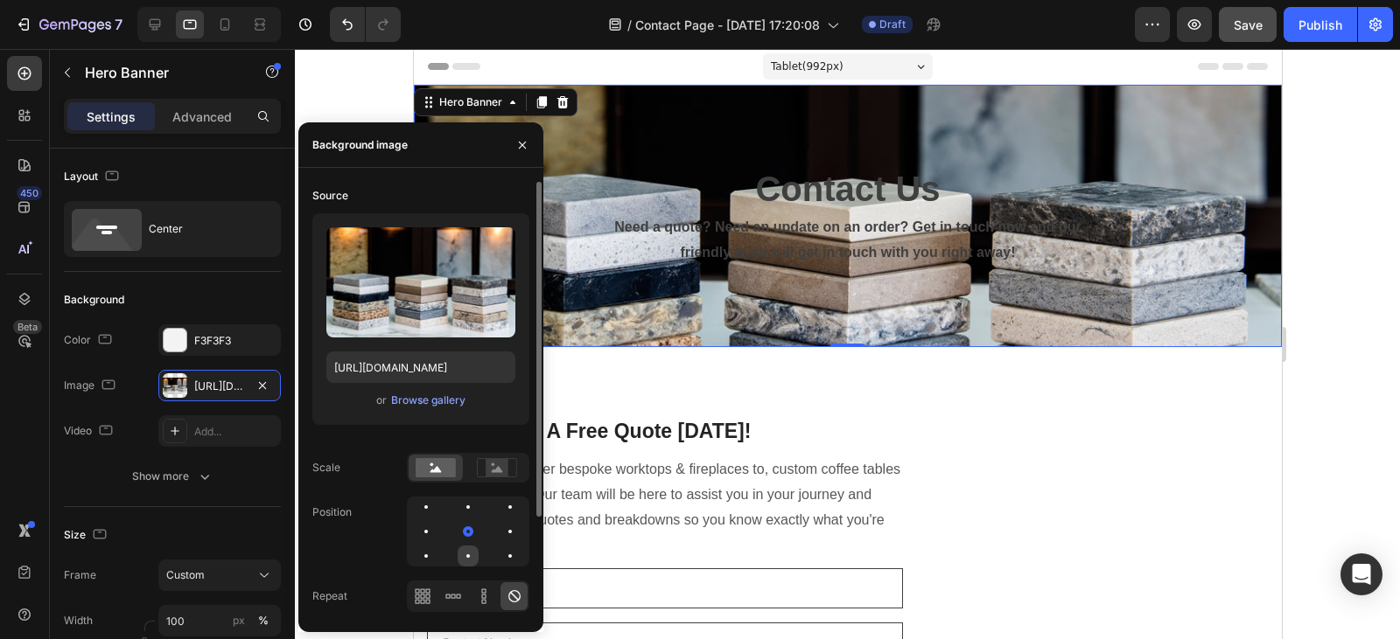
click at [499, 550] on div at bounding box center [509, 556] width 21 height 21
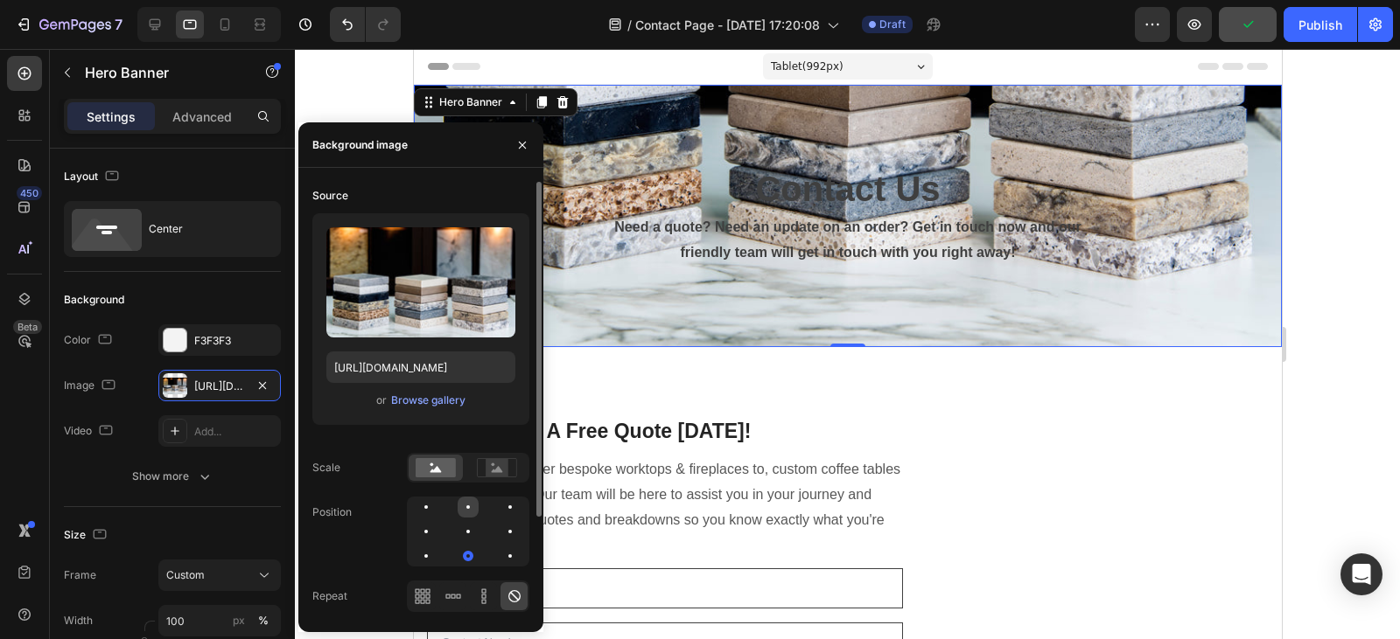
click at [499, 507] on div at bounding box center [509, 507] width 21 height 21
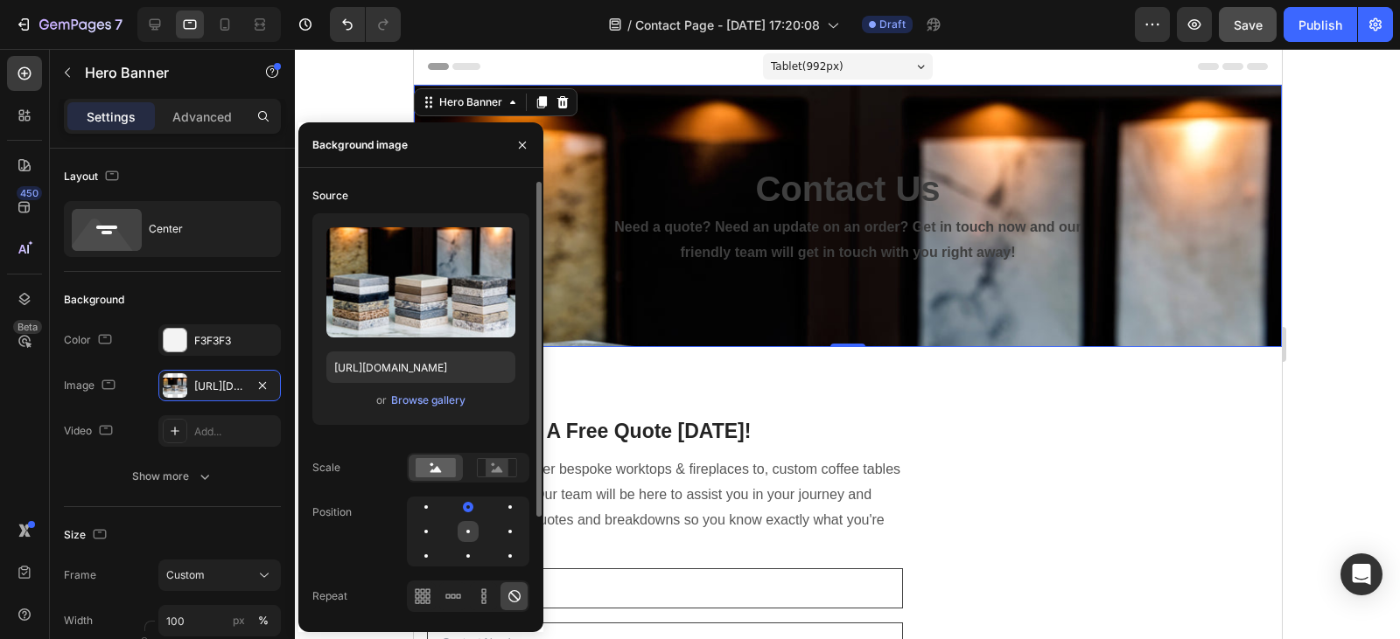
click at [499, 536] on div at bounding box center [509, 531] width 21 height 21
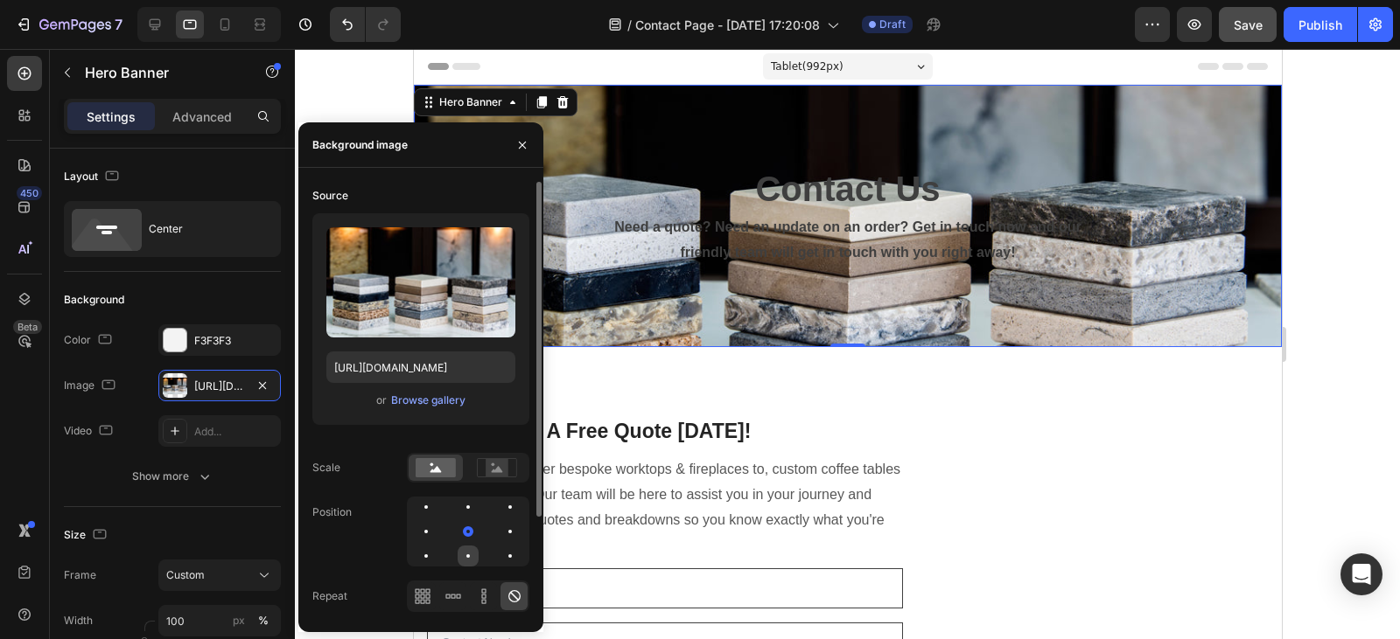
click at [499, 554] on div at bounding box center [509, 556] width 21 height 21
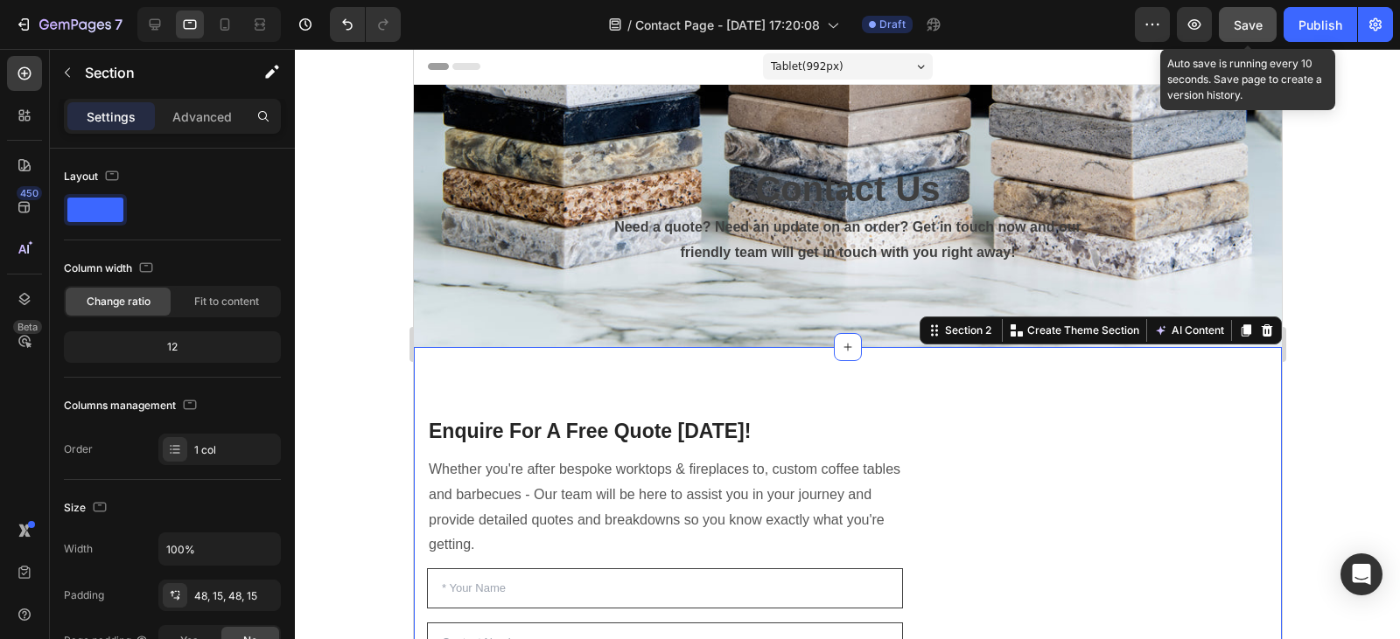
click at [1232, 30] on button "Save" at bounding box center [1247, 24] width 58 height 35
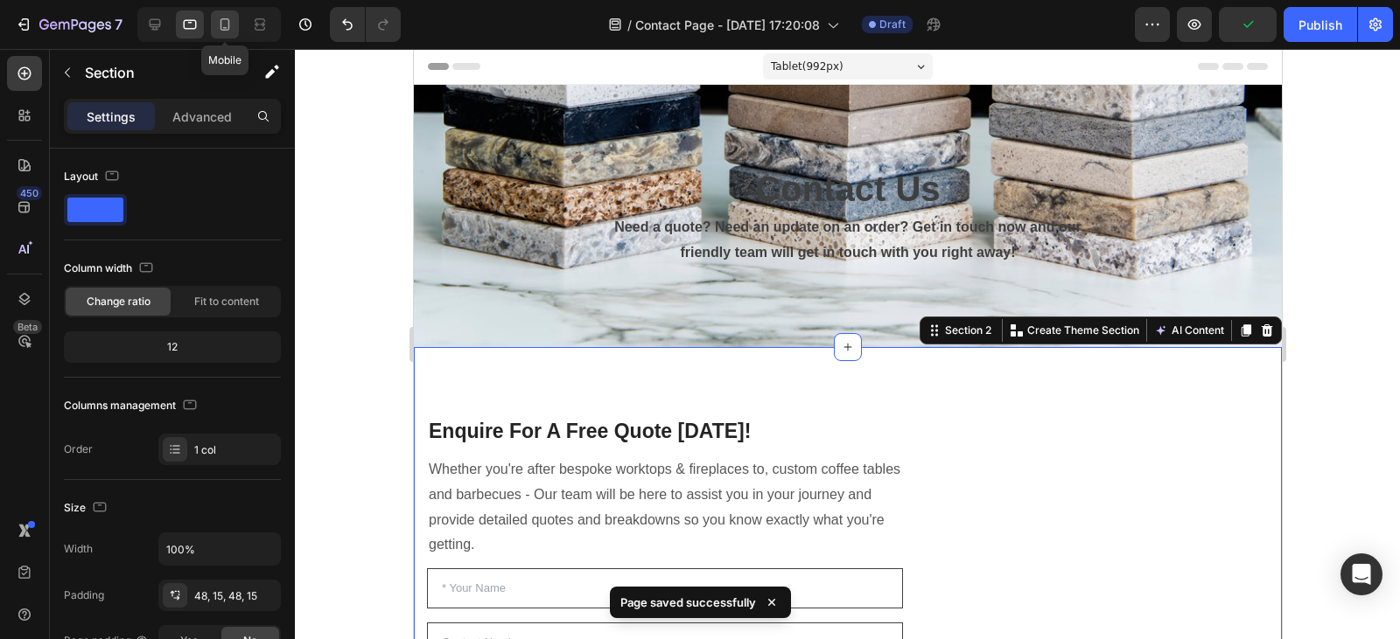
click at [225, 33] on div at bounding box center [225, 24] width 28 height 28
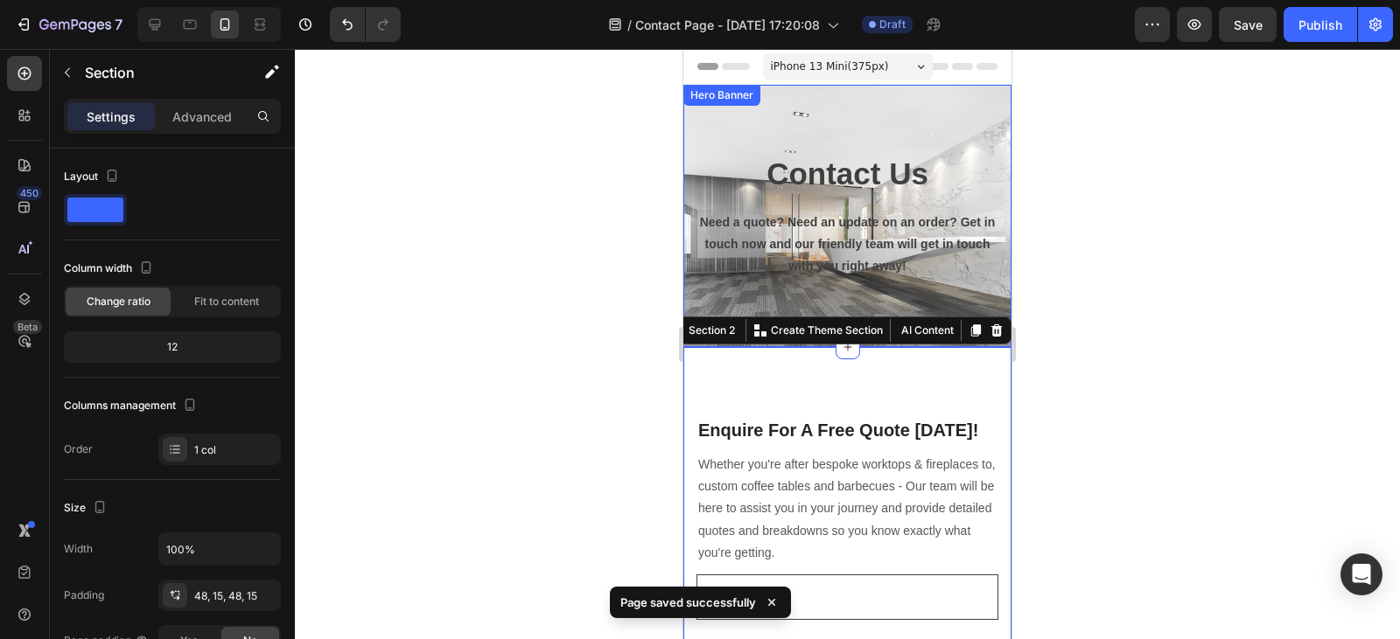
click at [704, 119] on div "Contact Us Heading Need a quote? Need an update on an order? Get in touch now a…" at bounding box center [847, 215] width 302 height 323
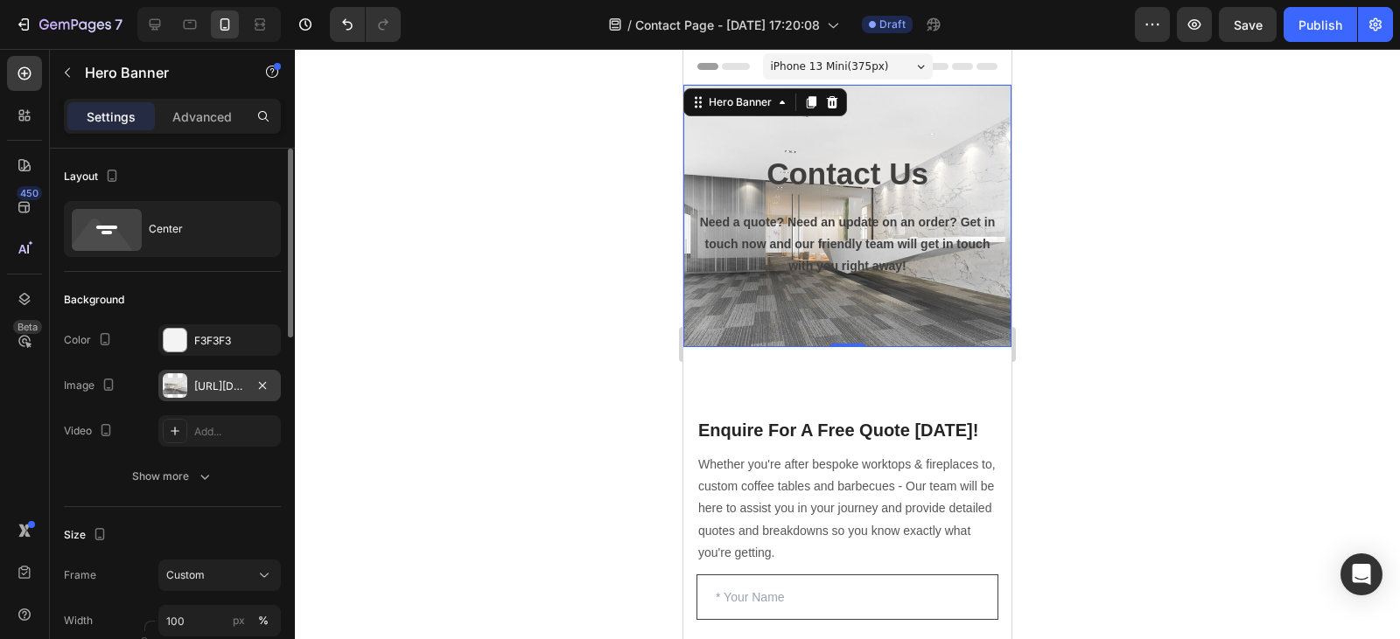
click at [208, 387] on div "https://cdn.shopify.com/s/files/1/0778/1403/8821/files/gempages_578590786086503…" at bounding box center [219, 387] width 51 height 16
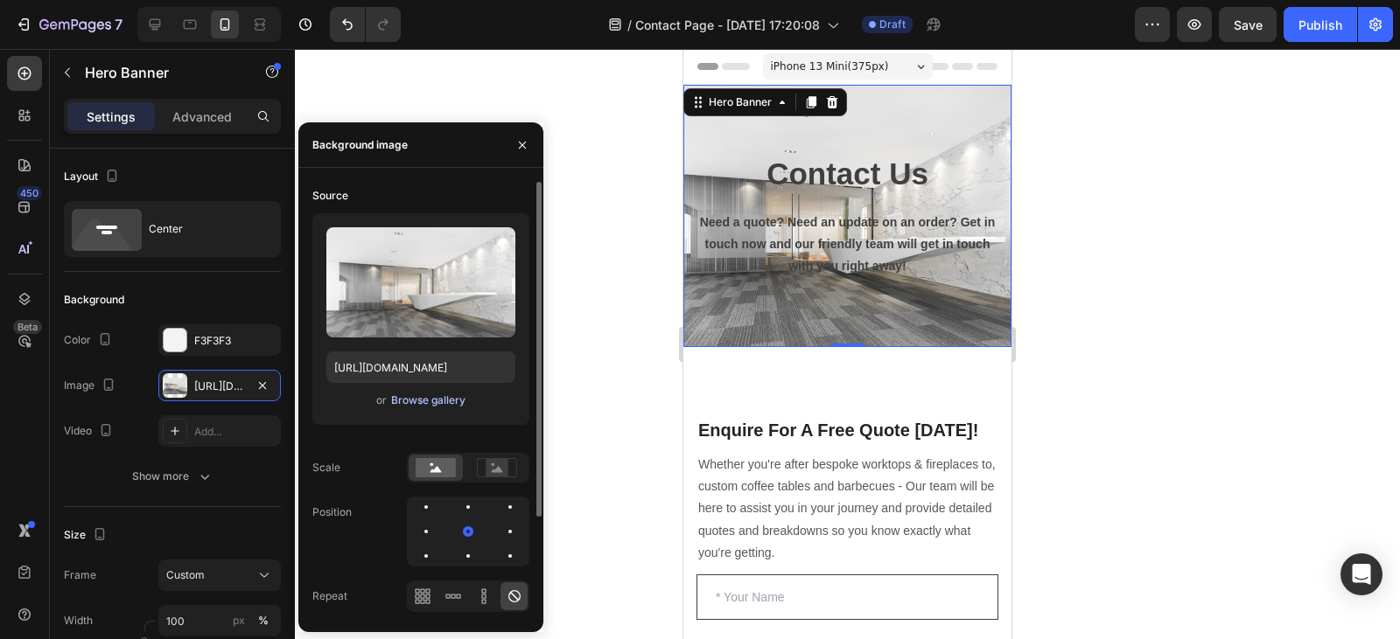
click at [417, 404] on div "Browse gallery" at bounding box center [428, 401] width 74 height 16
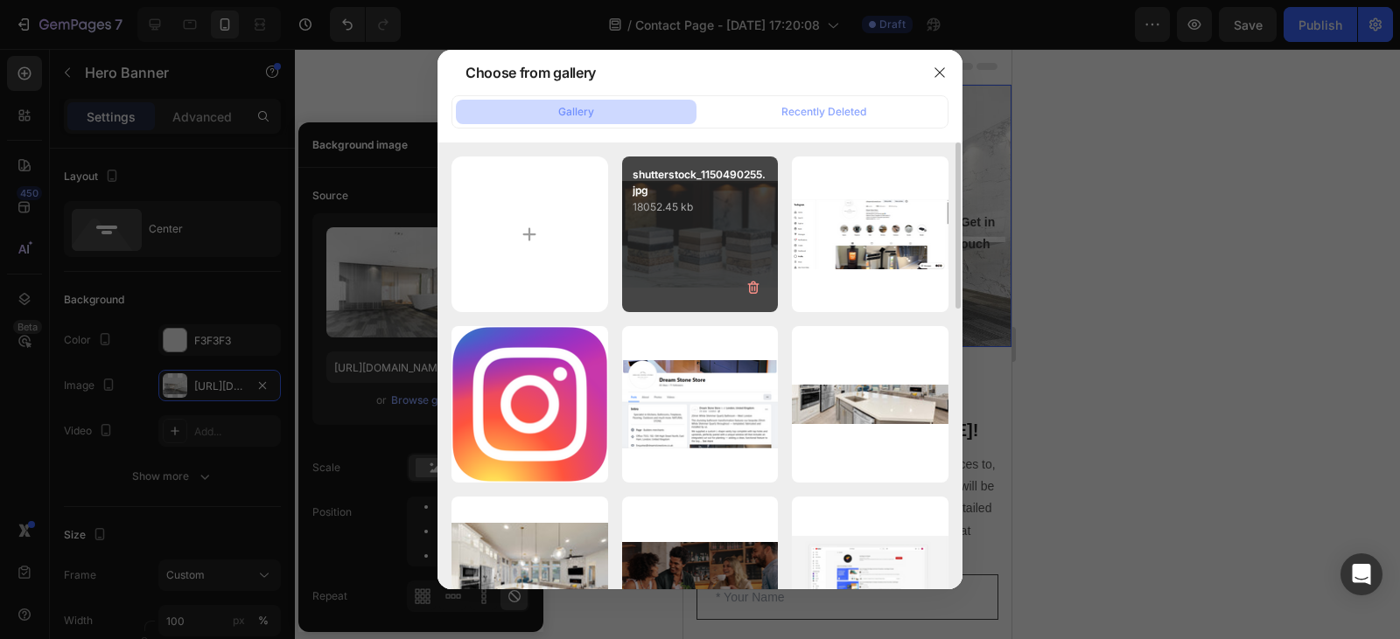
click at [706, 240] on div "shutterstock_1150490255.jpg 18052.45 kb" at bounding box center [700, 235] width 157 height 157
type input "https://cdn.shopify.com/s/files/1/0778/1403/8821/files/gempages_578590786086503…"
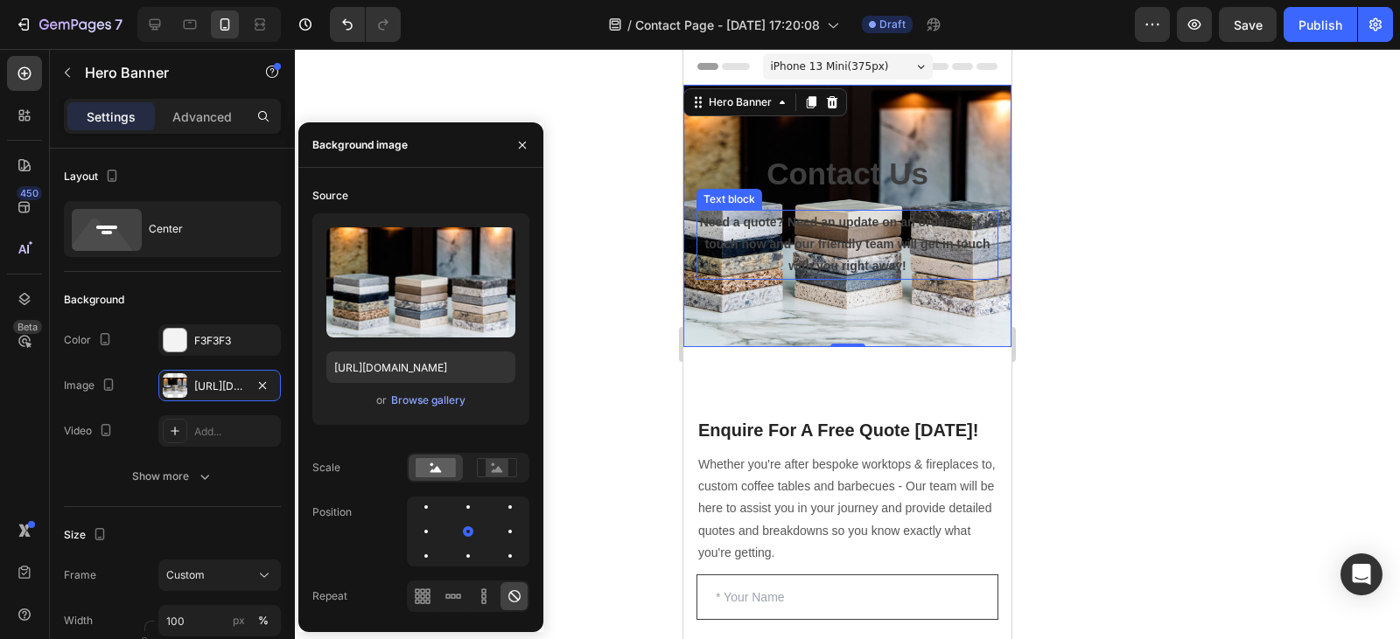
click at [897, 264] on p "Need a quote? Need an update on an order? Get in touch now and our friendly tea…" at bounding box center [847, 245] width 298 height 66
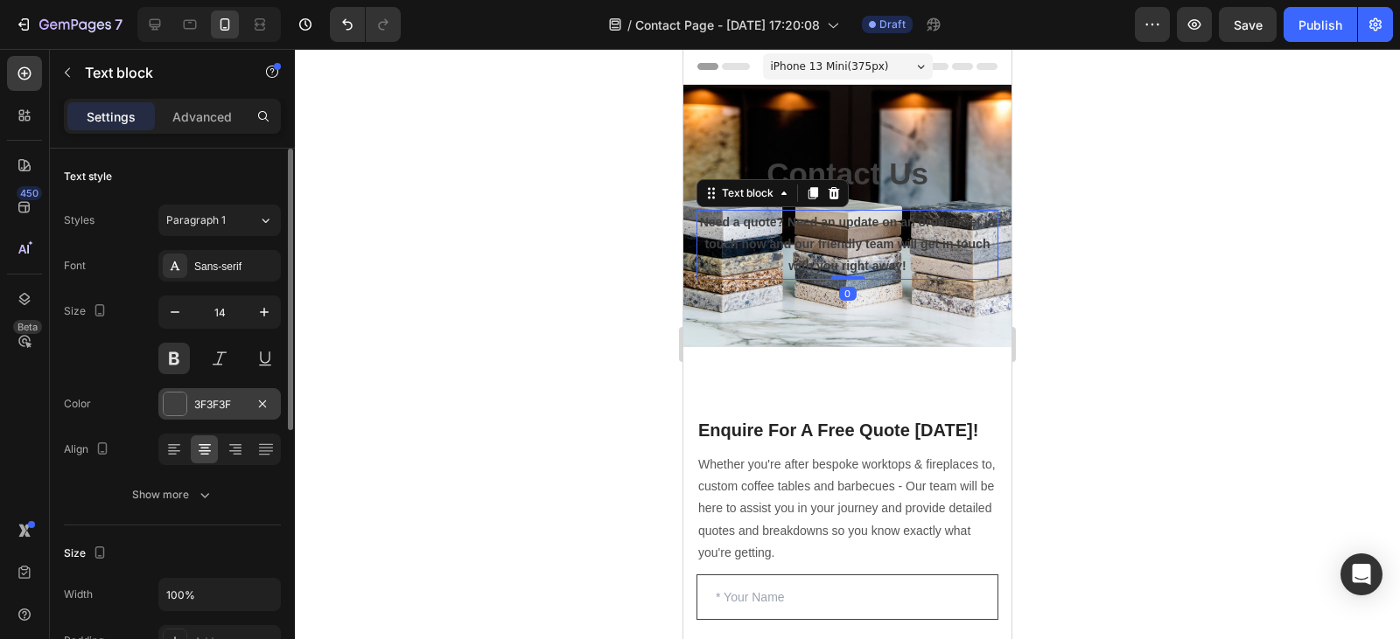
click at [178, 396] on div at bounding box center [175, 404] width 23 height 23
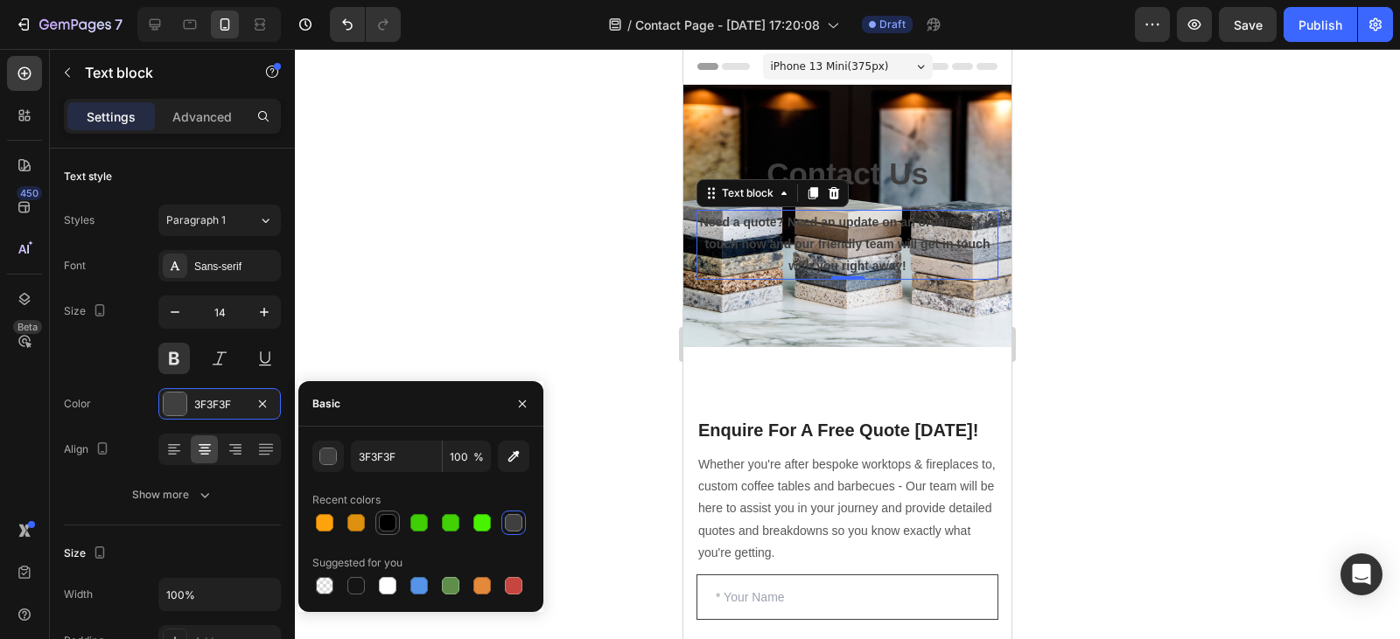
click at [387, 513] on div at bounding box center [387, 523] width 21 height 21
type input "000000"
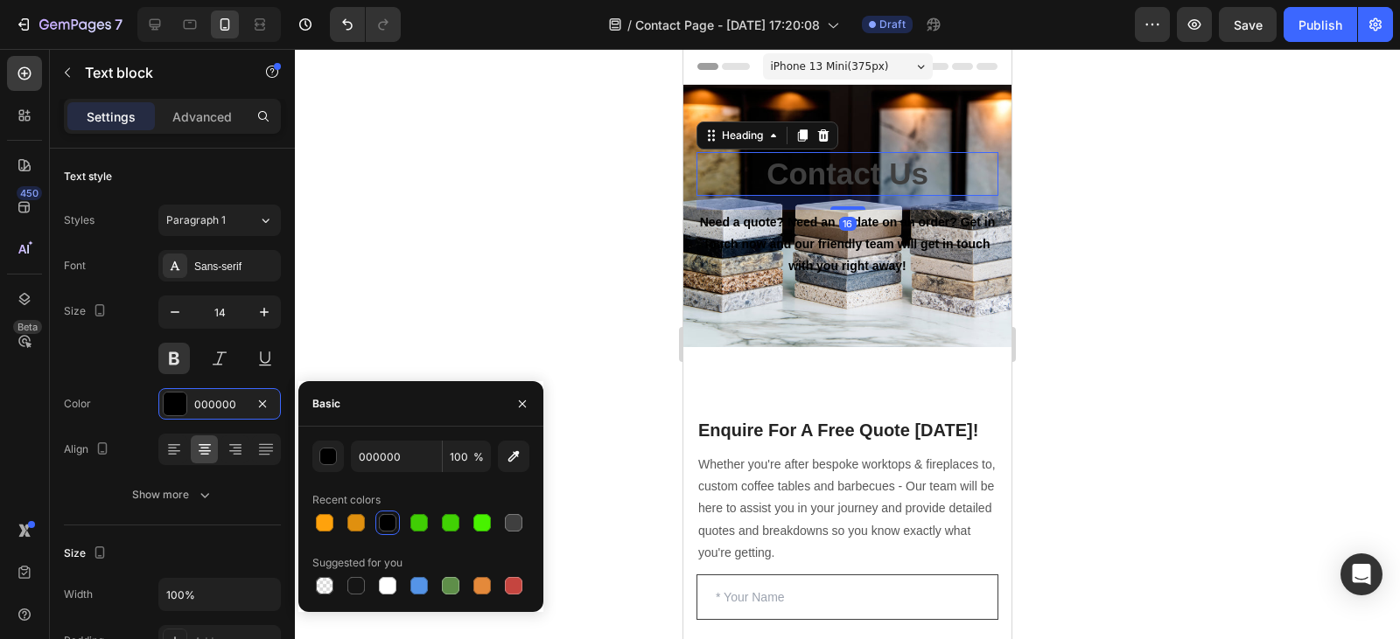
click at [896, 171] on h1 "Contact Us" at bounding box center [847, 174] width 302 height 44
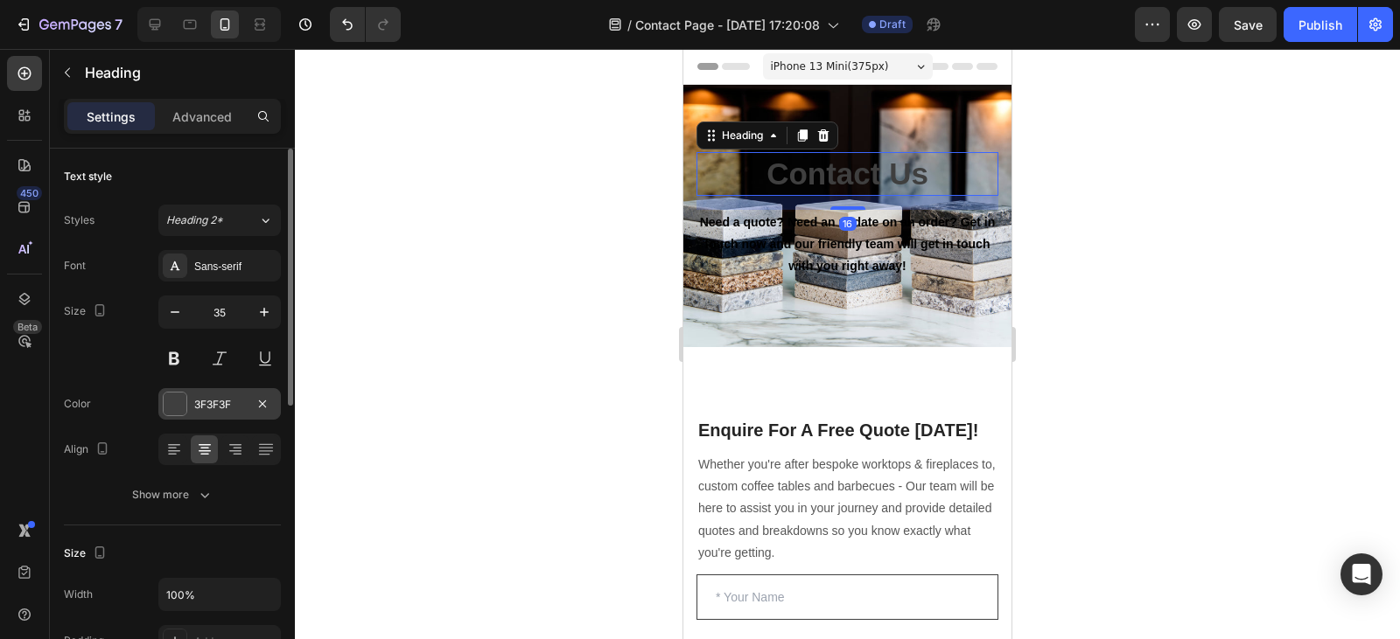
click at [199, 402] on div "3F3F3F" at bounding box center [219, 405] width 51 height 16
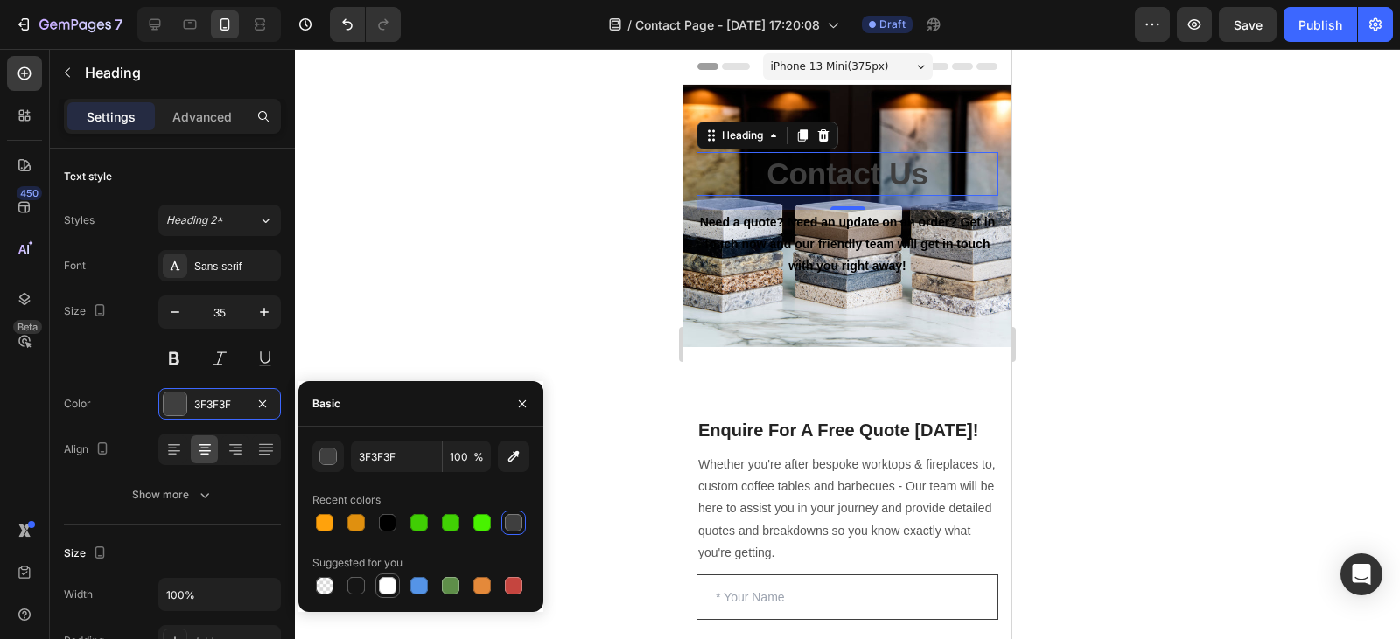
click at [381, 582] on div at bounding box center [387, 585] width 17 height 17
click at [384, 521] on div at bounding box center [387, 522] width 17 height 17
click at [381, 597] on div at bounding box center [387, 586] width 24 height 24
type input "FFFFFF"
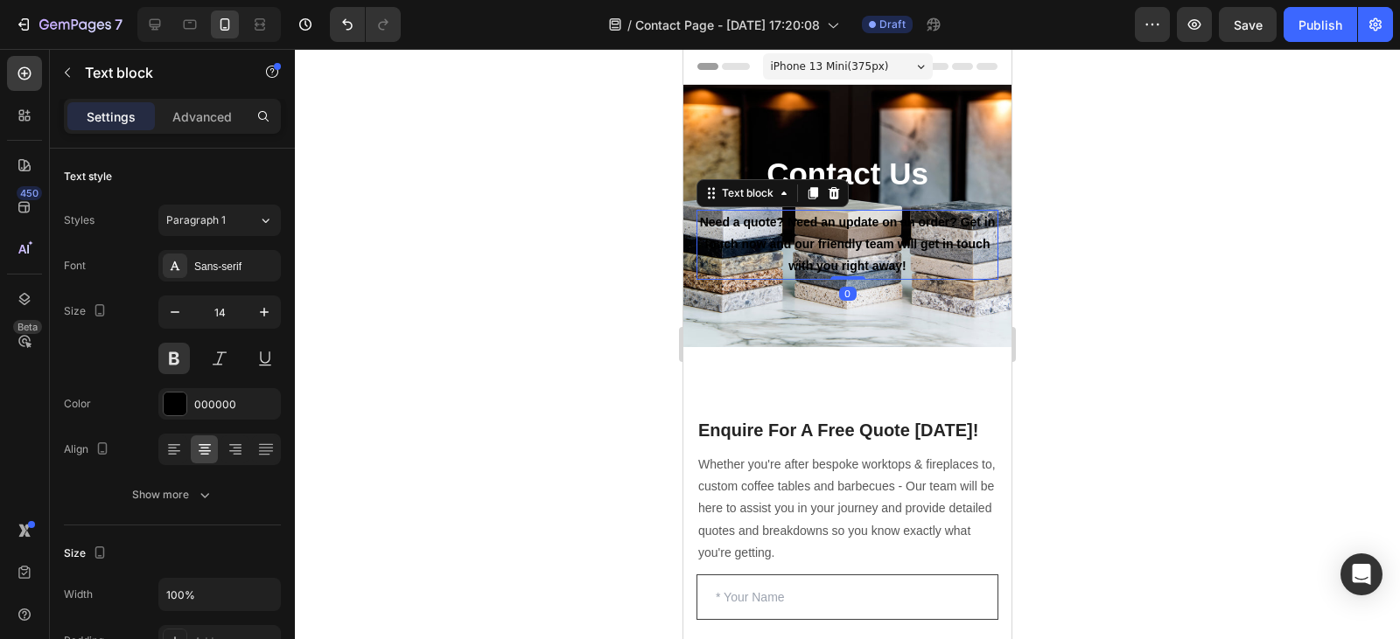
click at [874, 244] on p "Need a quote? Need an update on an order? Get in touch now and our friendly tea…" at bounding box center [847, 245] width 298 height 66
click at [225, 397] on div "000000" at bounding box center [219, 405] width 51 height 16
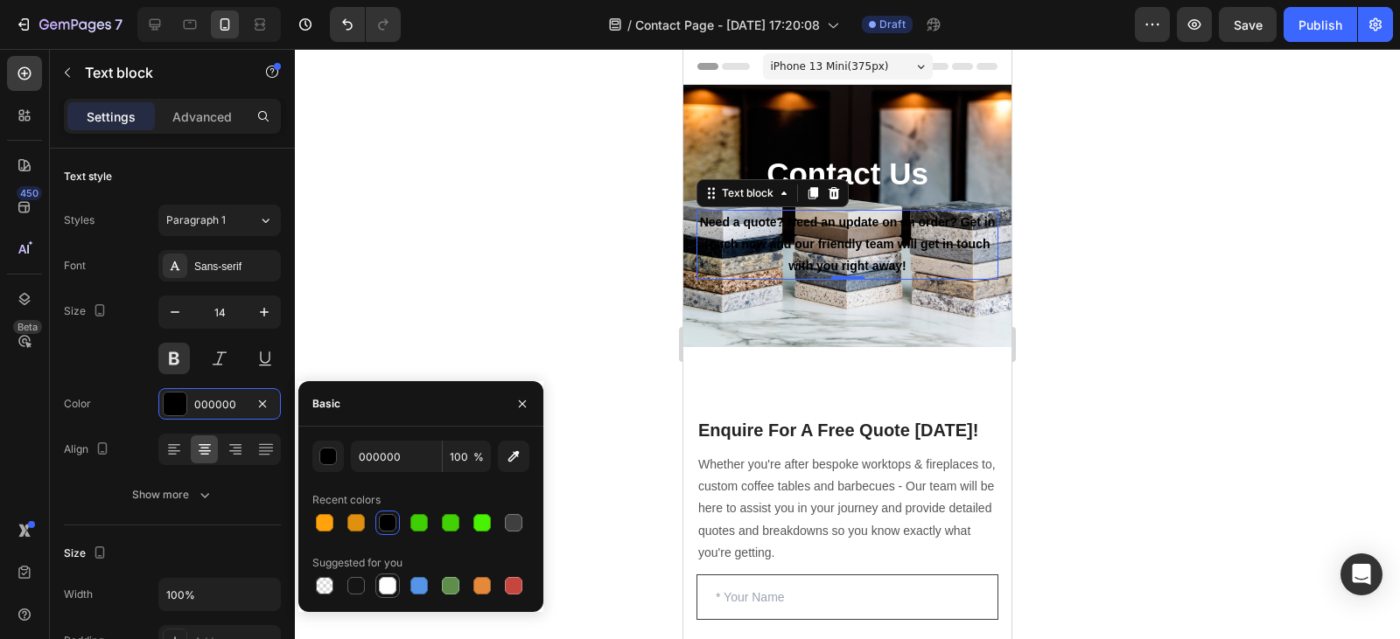
click at [382, 586] on div at bounding box center [387, 585] width 17 height 17
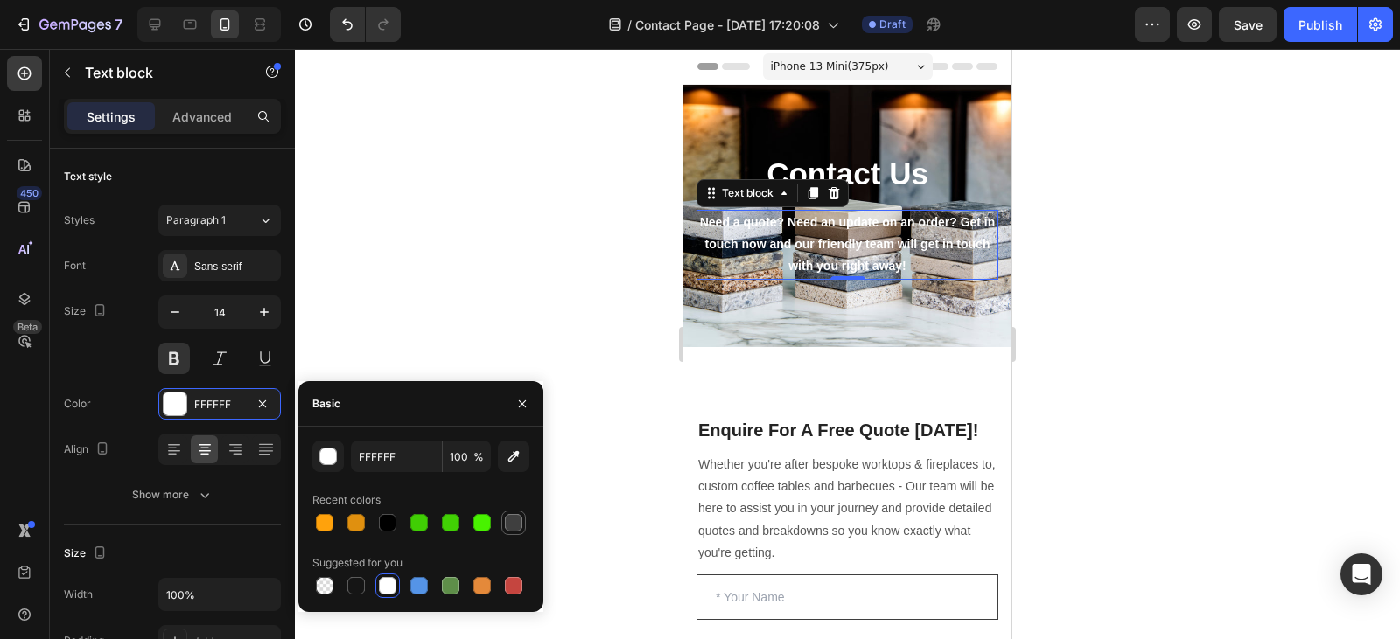
click at [520, 525] on div at bounding box center [513, 522] width 17 height 17
type input "3F3F3F"
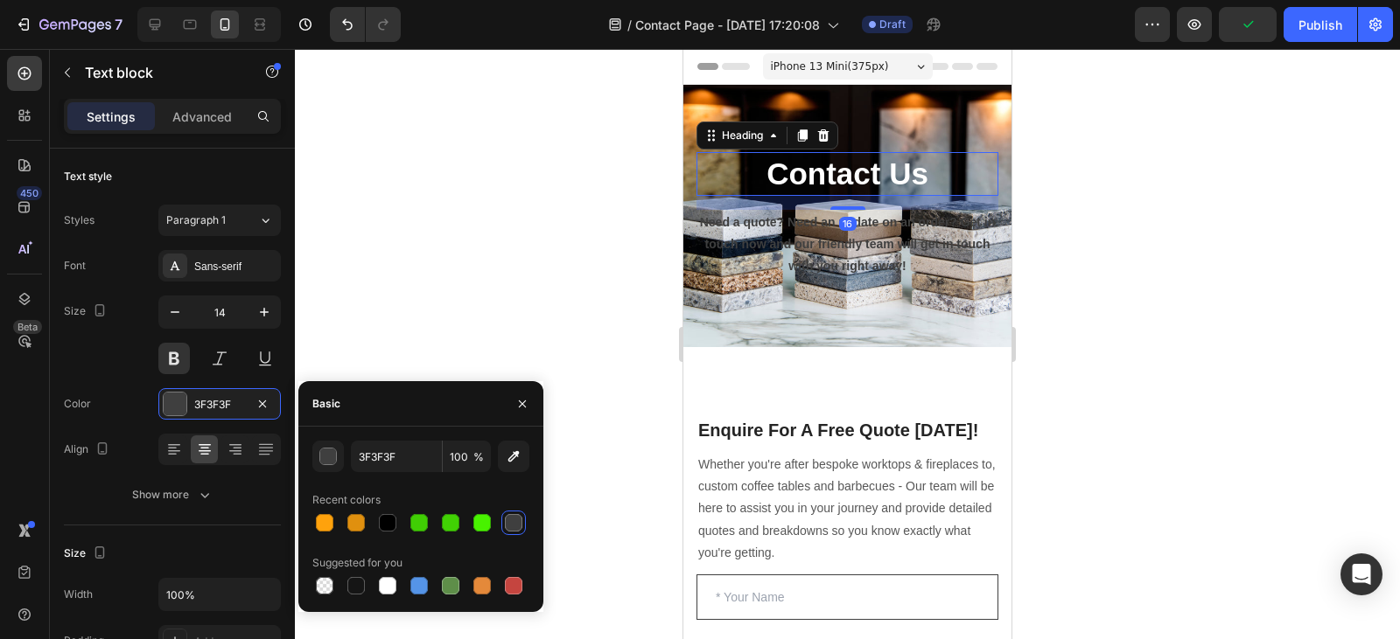
click at [897, 170] on h1 "Contact Us" at bounding box center [847, 174] width 302 height 44
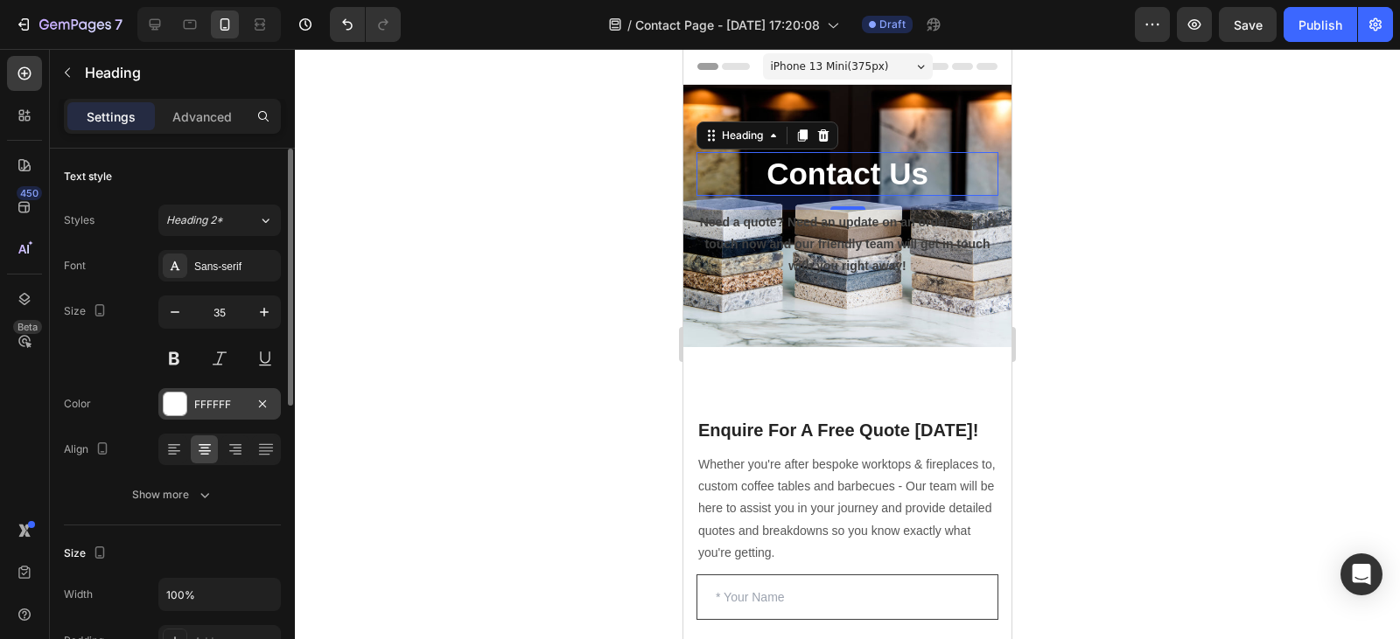
click at [192, 404] on div "FFFFFF" at bounding box center [219, 403] width 122 height 31
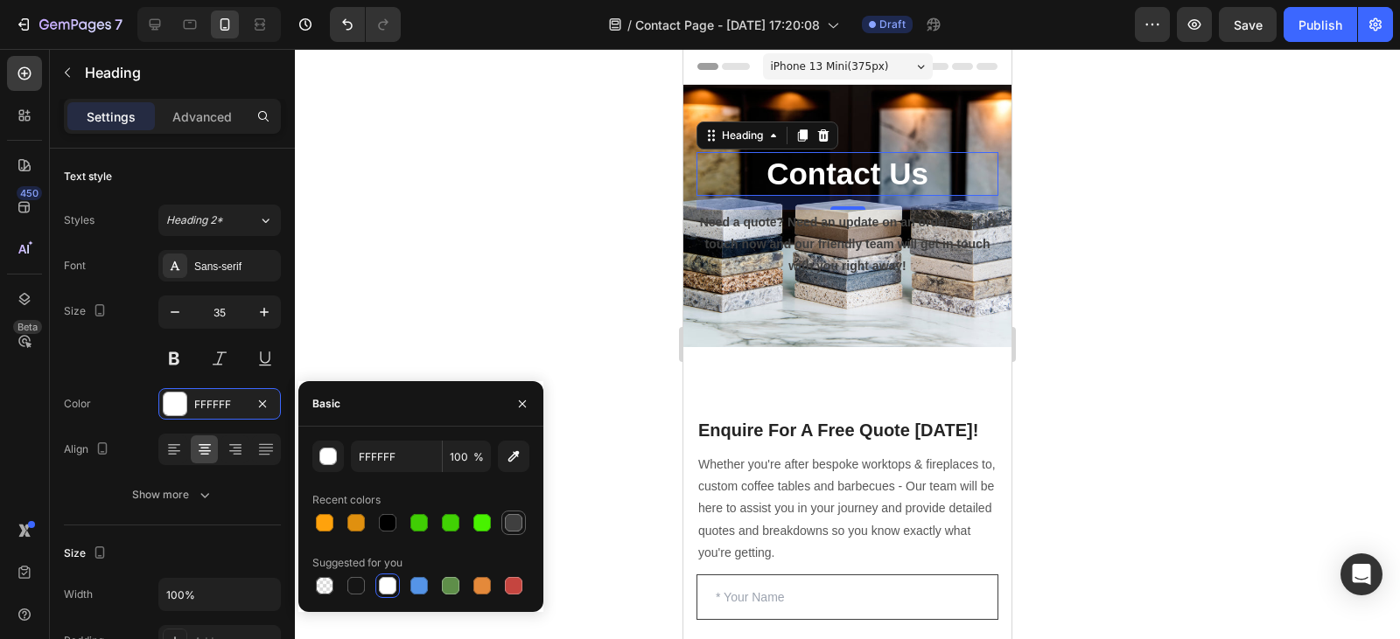
click at [519, 523] on div at bounding box center [513, 522] width 17 height 17
type input "3F3F3F"
click at [562, 273] on div at bounding box center [847, 344] width 1105 height 590
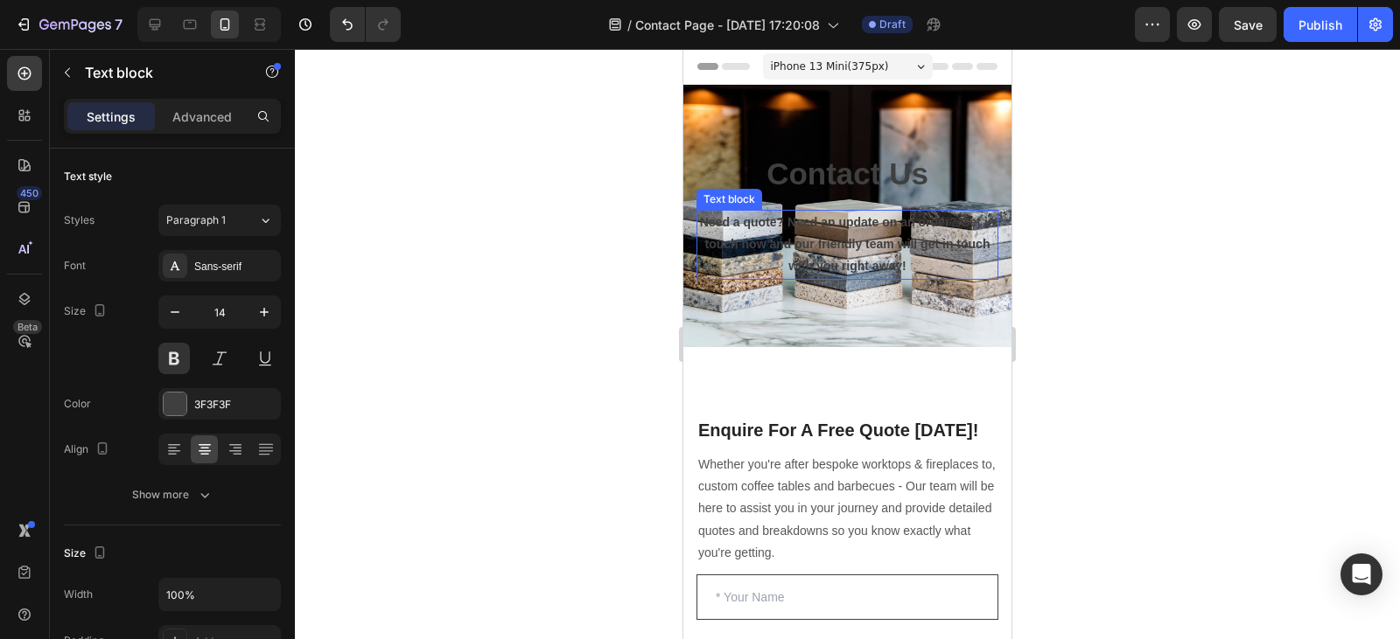
click at [879, 244] on p "Need a quote? Need an update on an order? Get in touch now and our friendly tea…" at bounding box center [847, 245] width 298 height 66
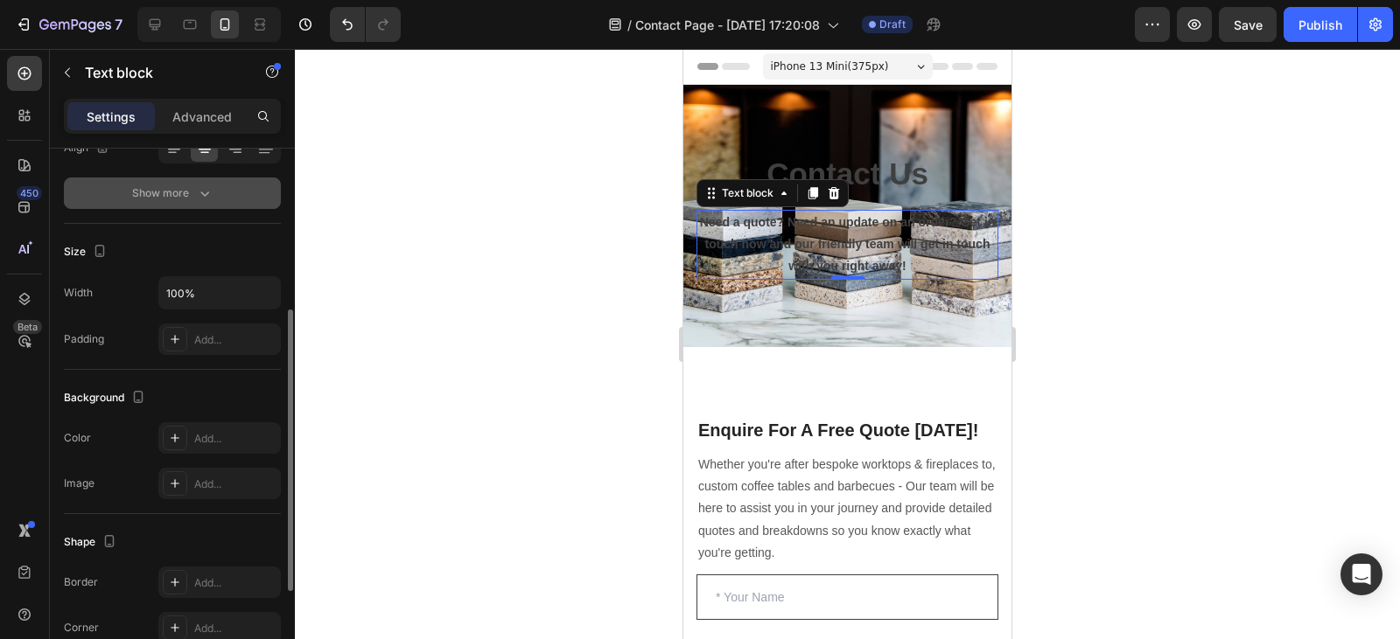
scroll to position [304, 0]
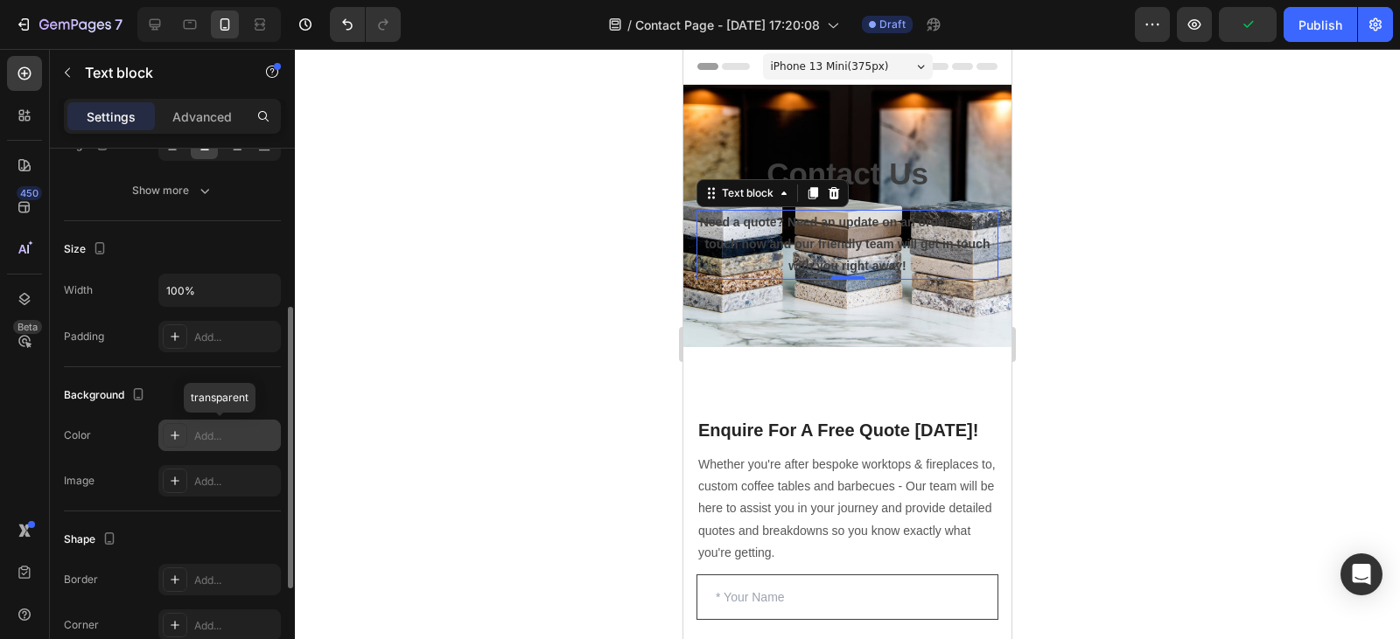
click at [213, 443] on div "Add..." at bounding box center [235, 437] width 82 height 16
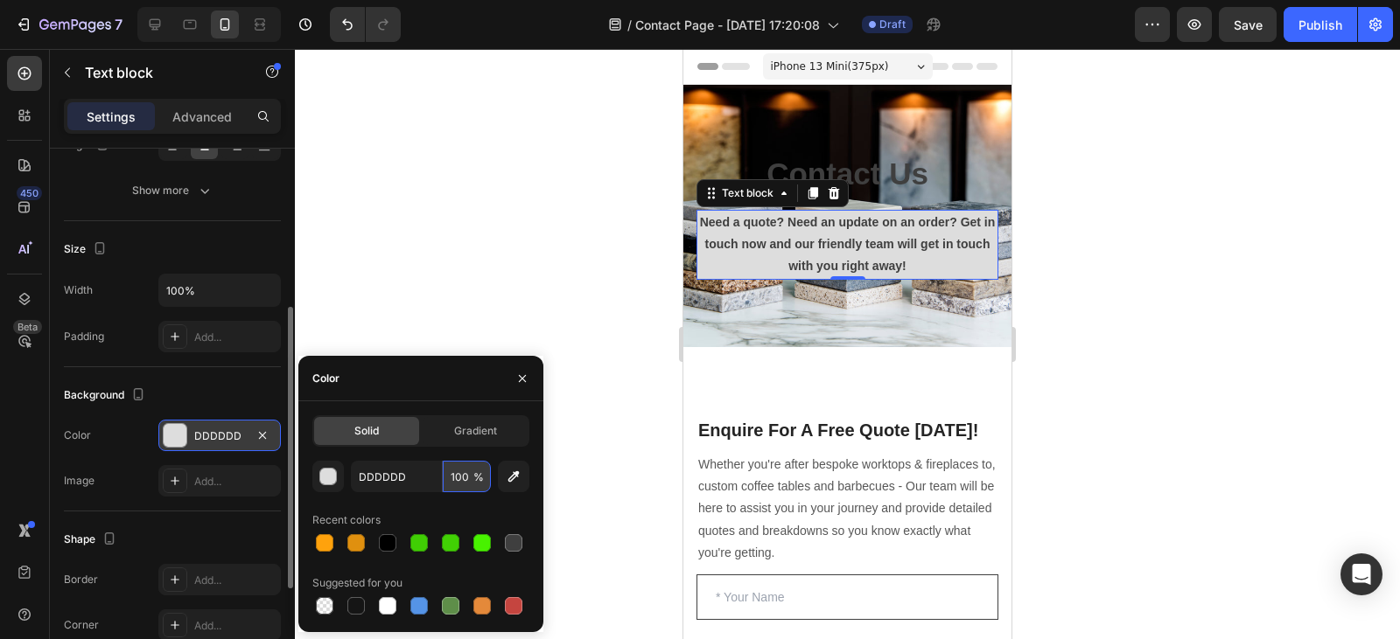
click at [468, 480] on input "100" at bounding box center [467, 476] width 48 height 31
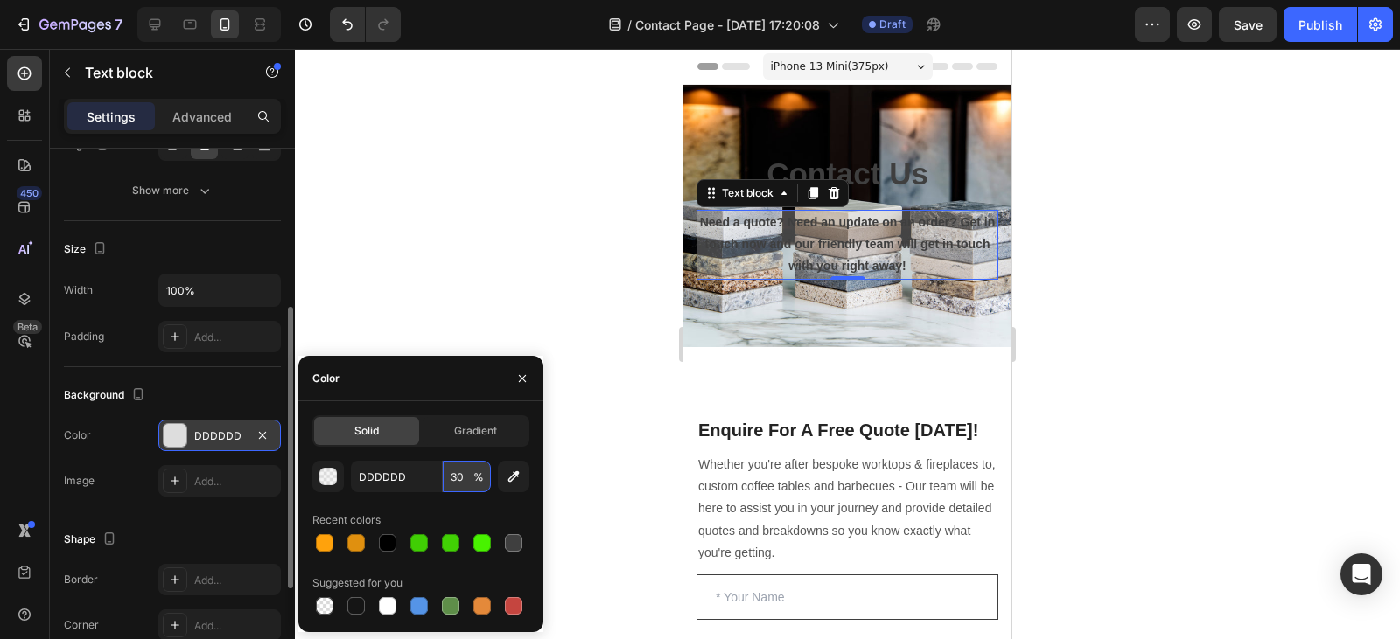
type input "3"
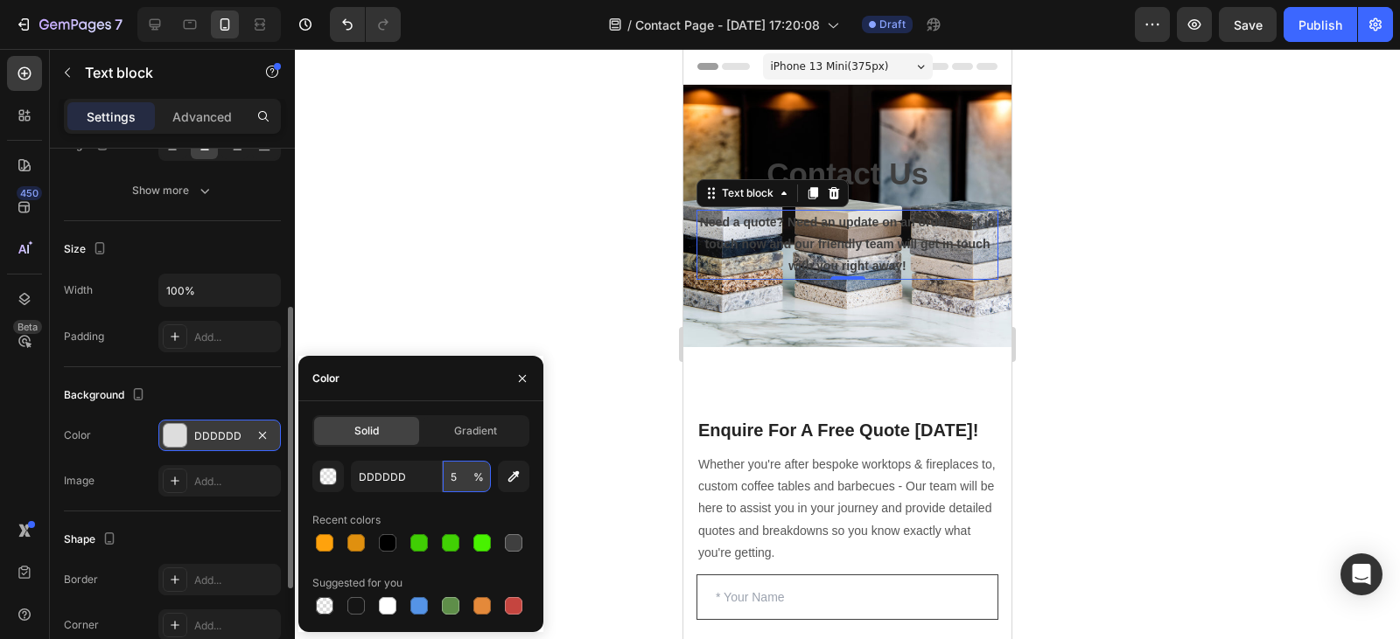
type input "50"
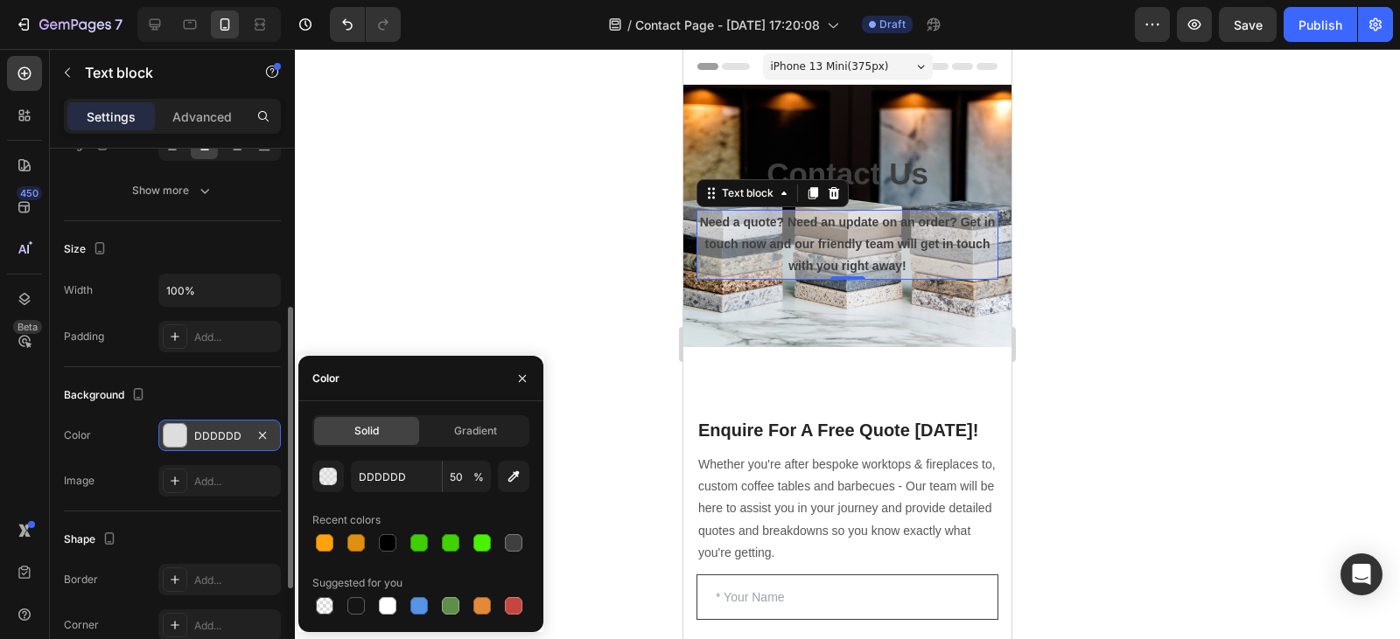
click at [485, 253] on div at bounding box center [847, 344] width 1105 height 590
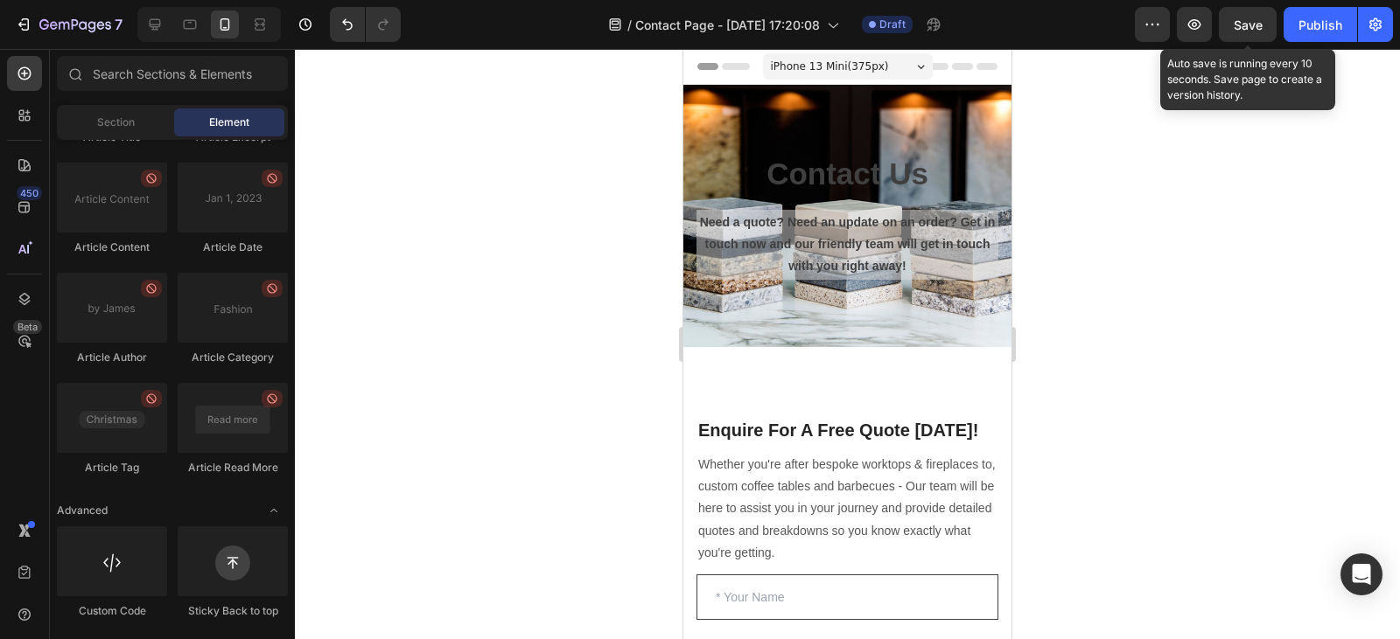
click at [1259, 19] on span "Save" at bounding box center [1247, 24] width 29 height 15
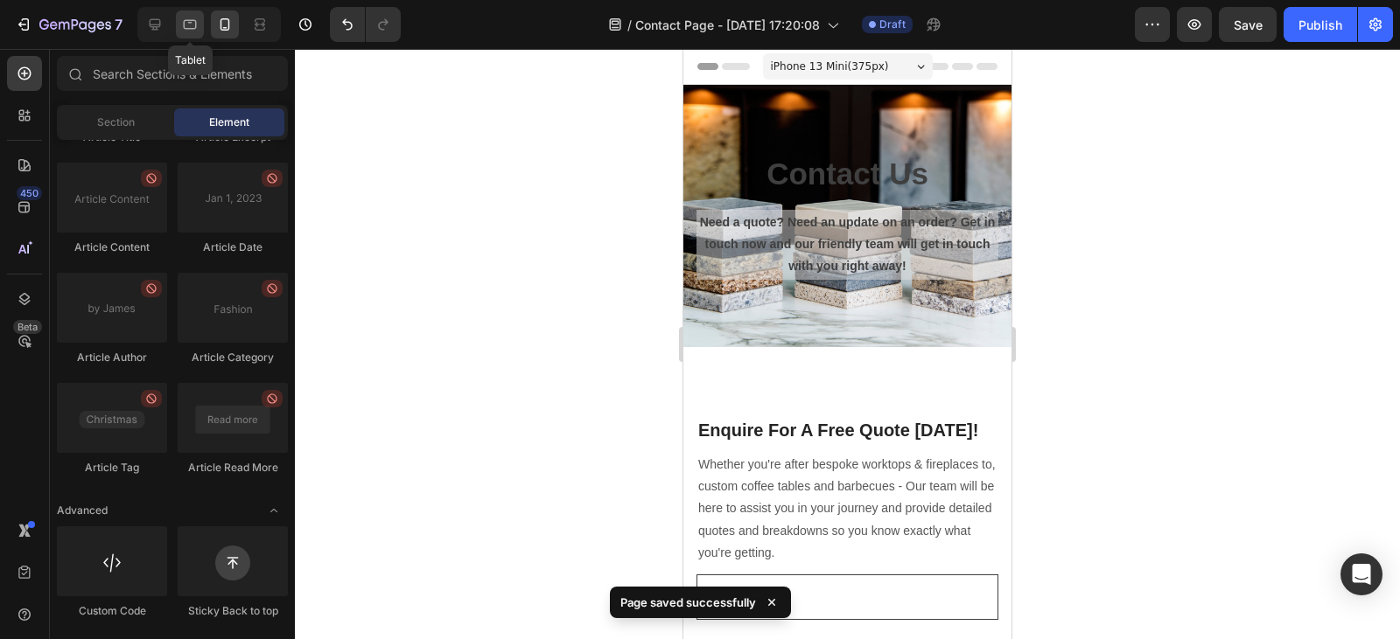
click at [184, 33] on div at bounding box center [190, 24] width 28 height 28
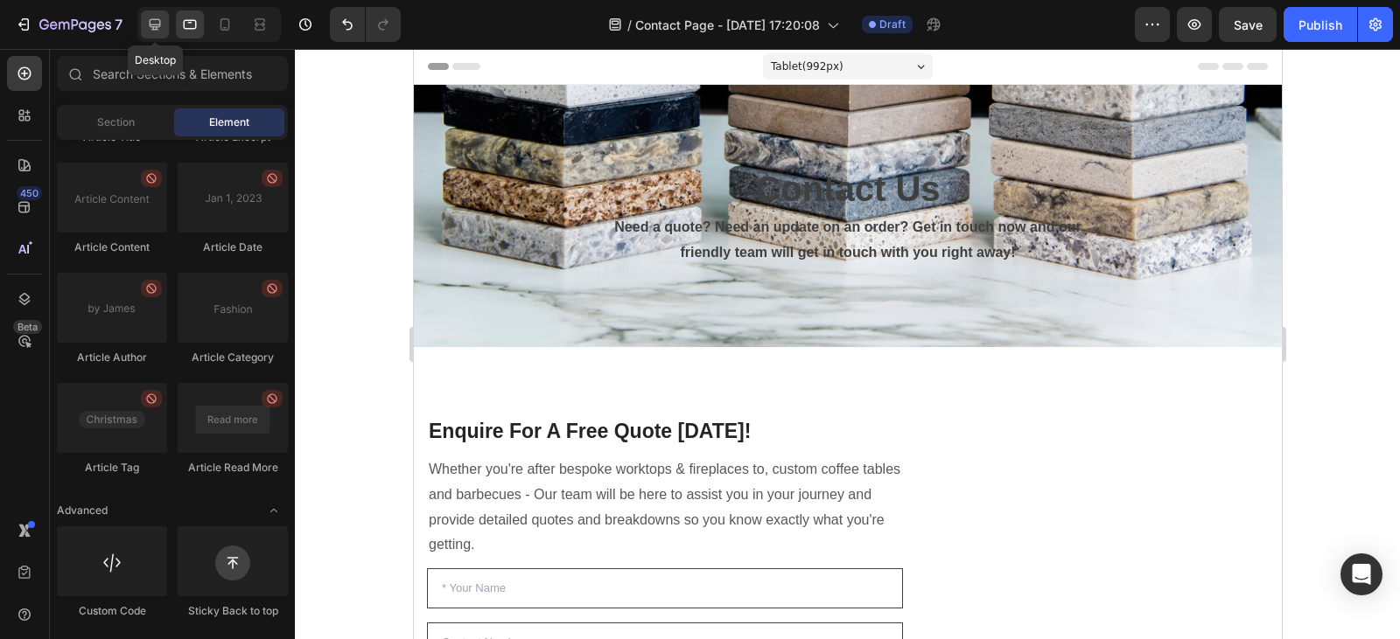
click at [153, 28] on icon at bounding box center [155, 24] width 11 height 11
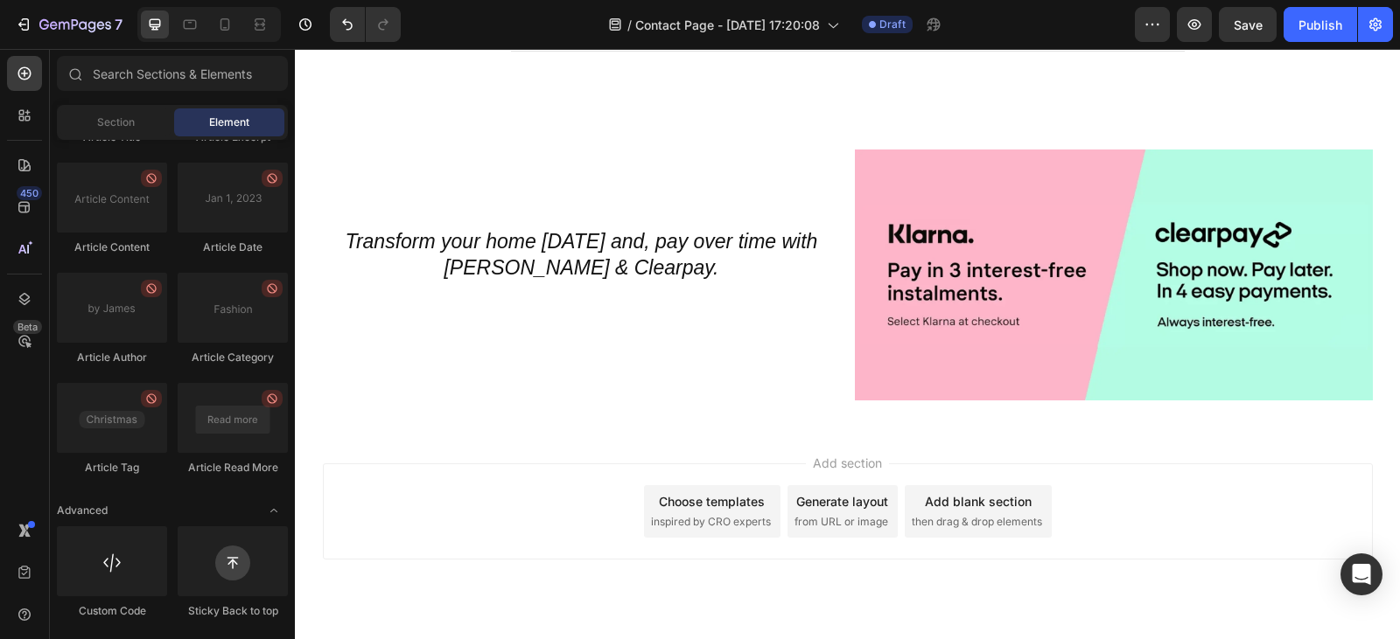
scroll to position [3300, 0]
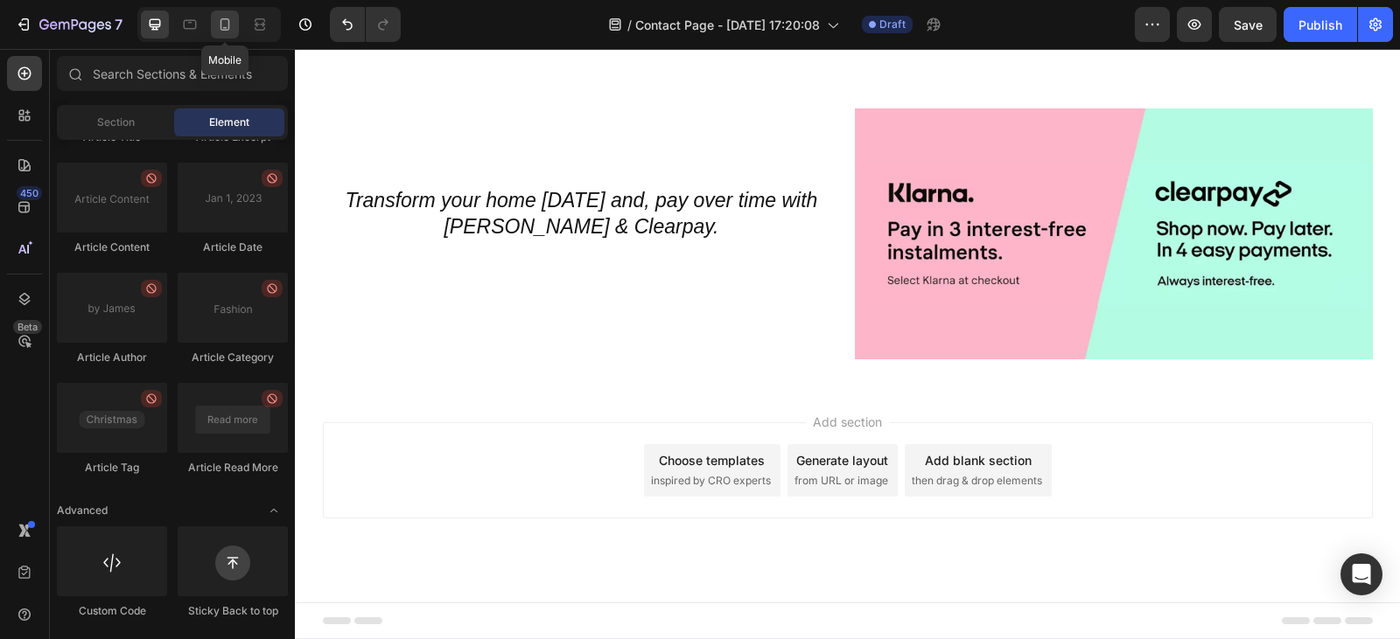
click at [218, 18] on icon at bounding box center [224, 24] width 17 height 17
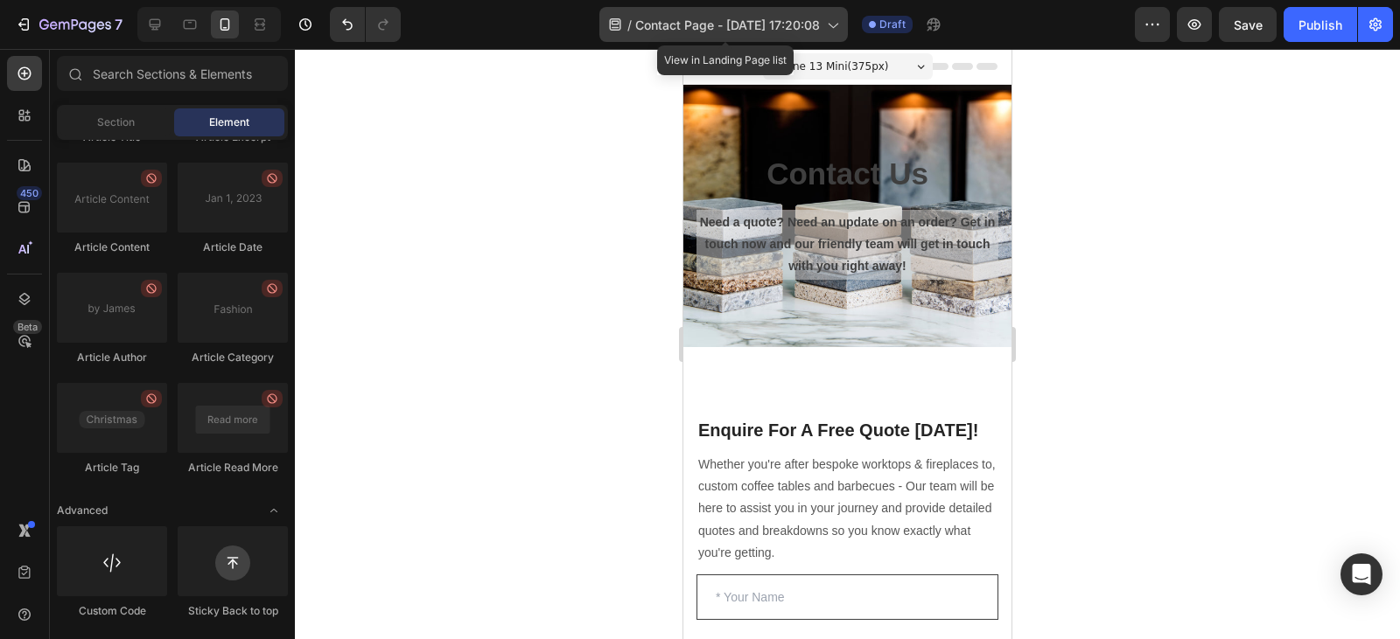
click at [841, 29] on icon at bounding box center [831, 24] width 17 height 17
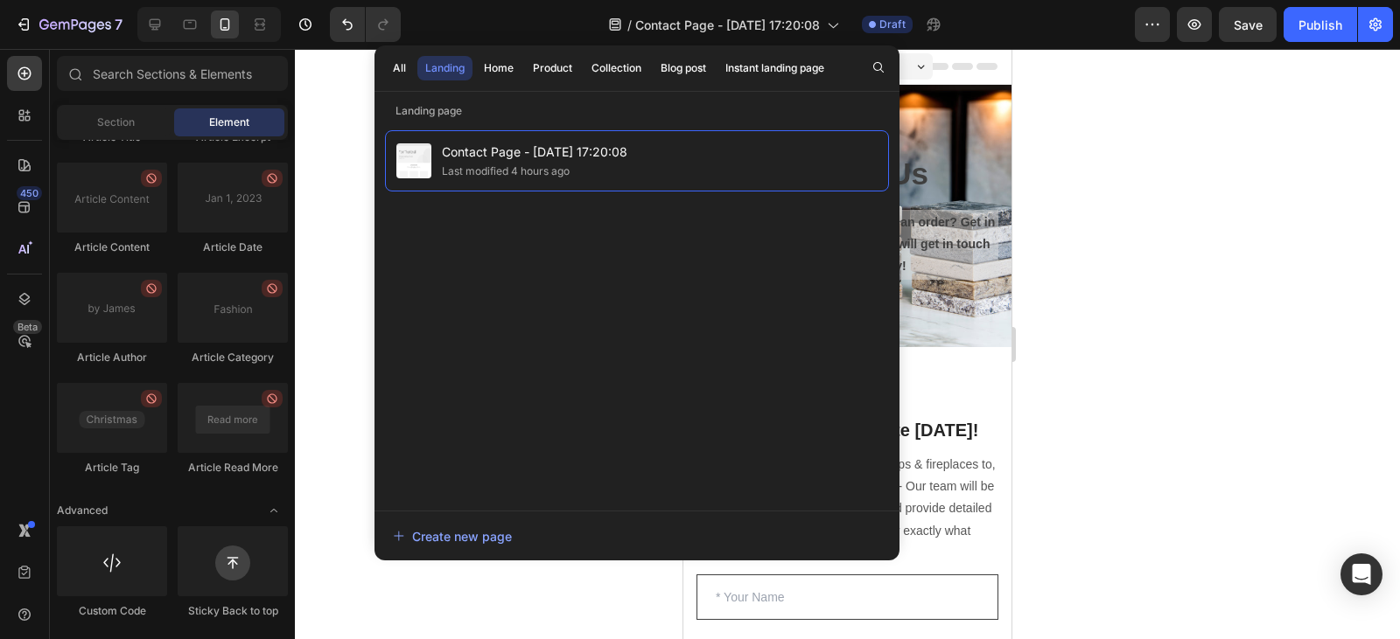
click at [354, 163] on div at bounding box center [847, 344] width 1105 height 590
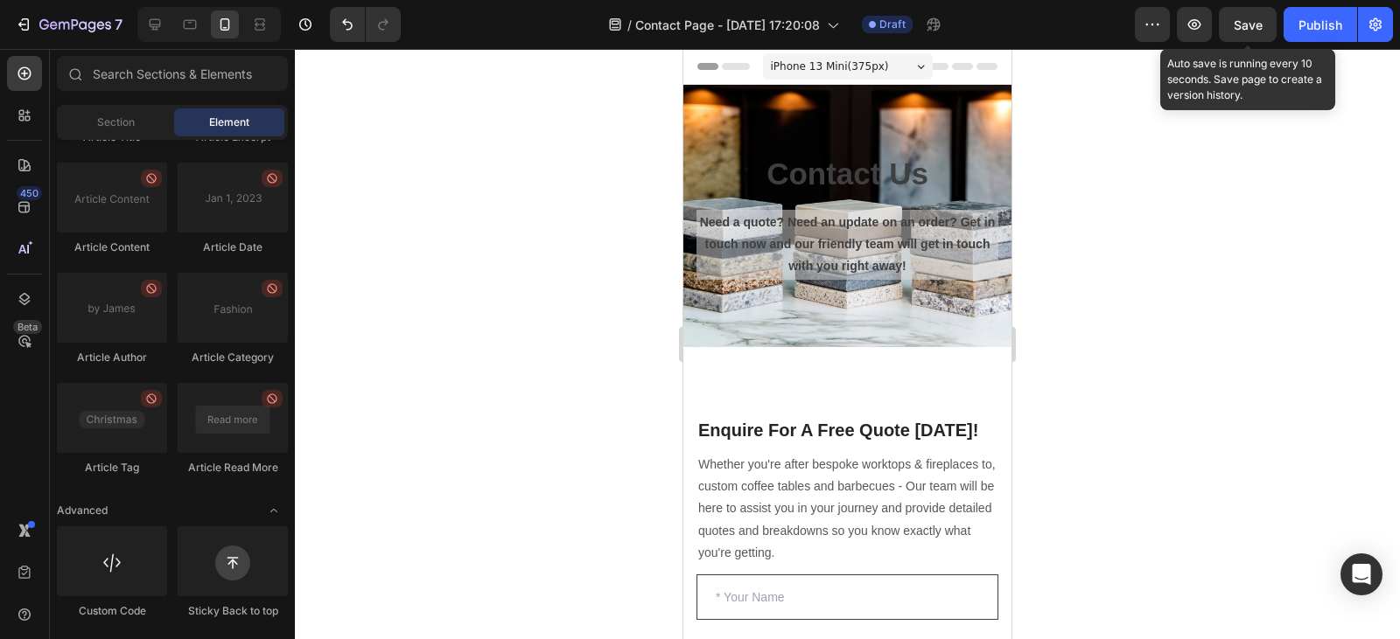
click at [1253, 24] on span "Save" at bounding box center [1247, 24] width 29 height 15
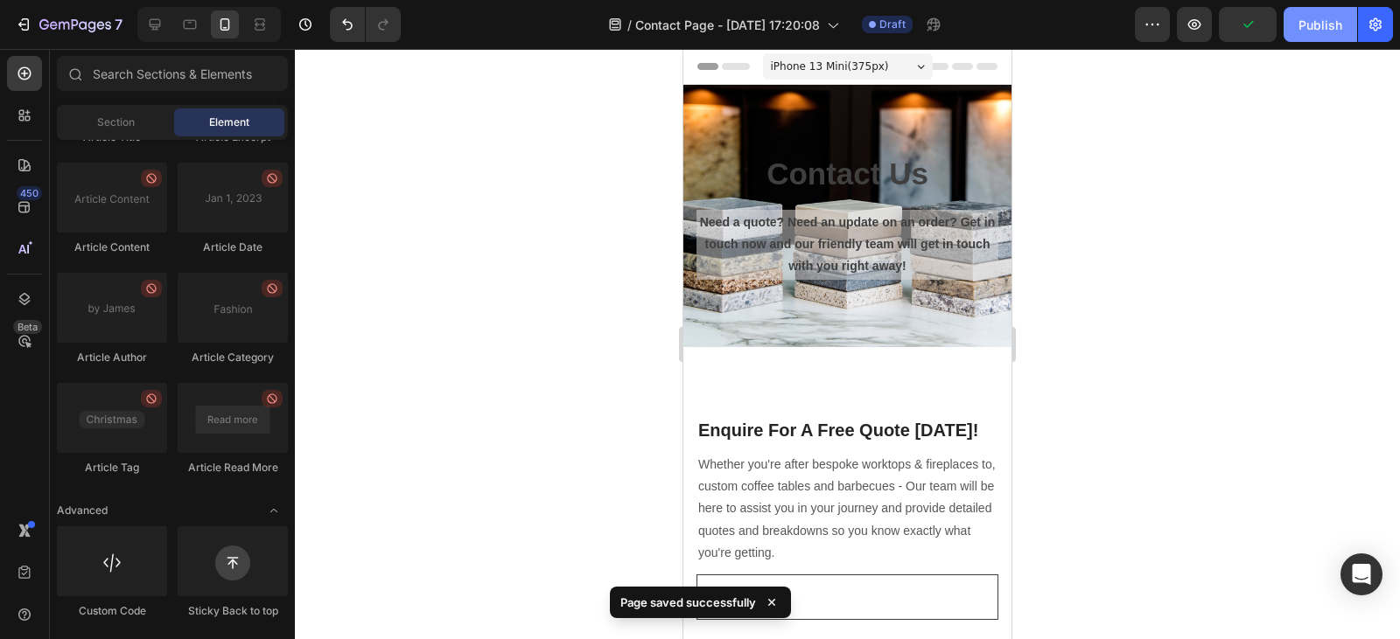
click at [1311, 38] on button "Publish" at bounding box center [1319, 24] width 73 height 35
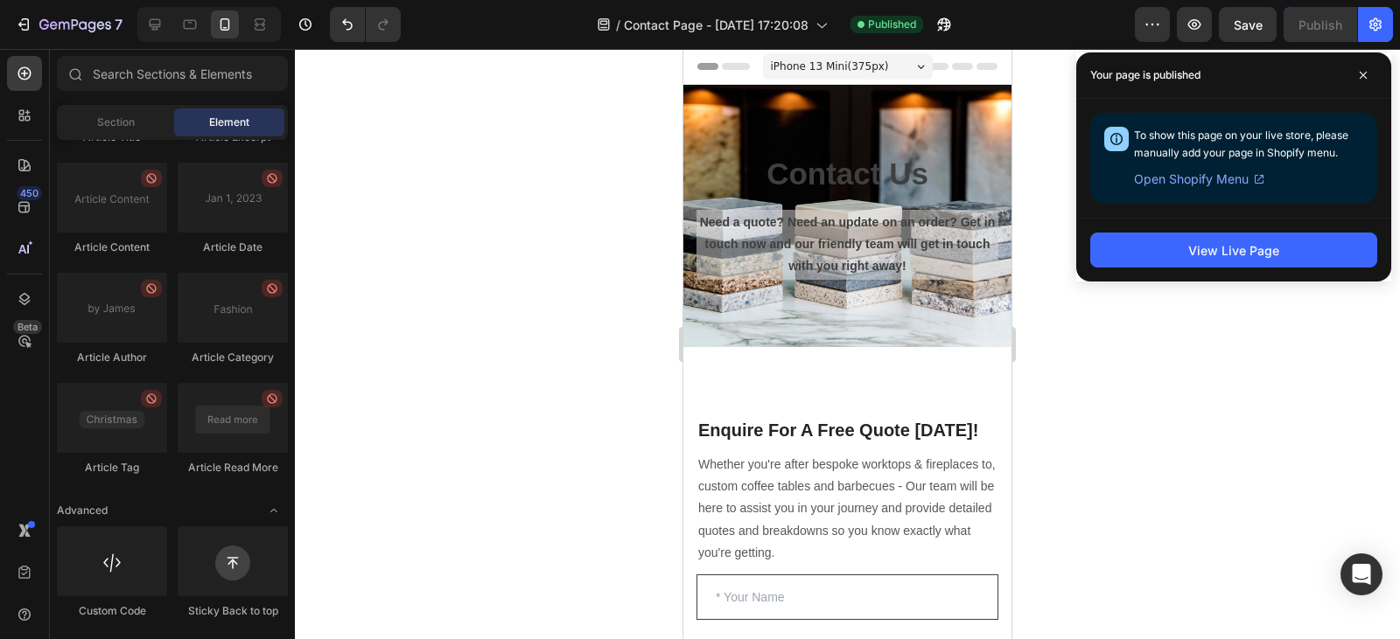
click at [1203, 179] on span "Open Shopify Menu" at bounding box center [1191, 179] width 115 height 21
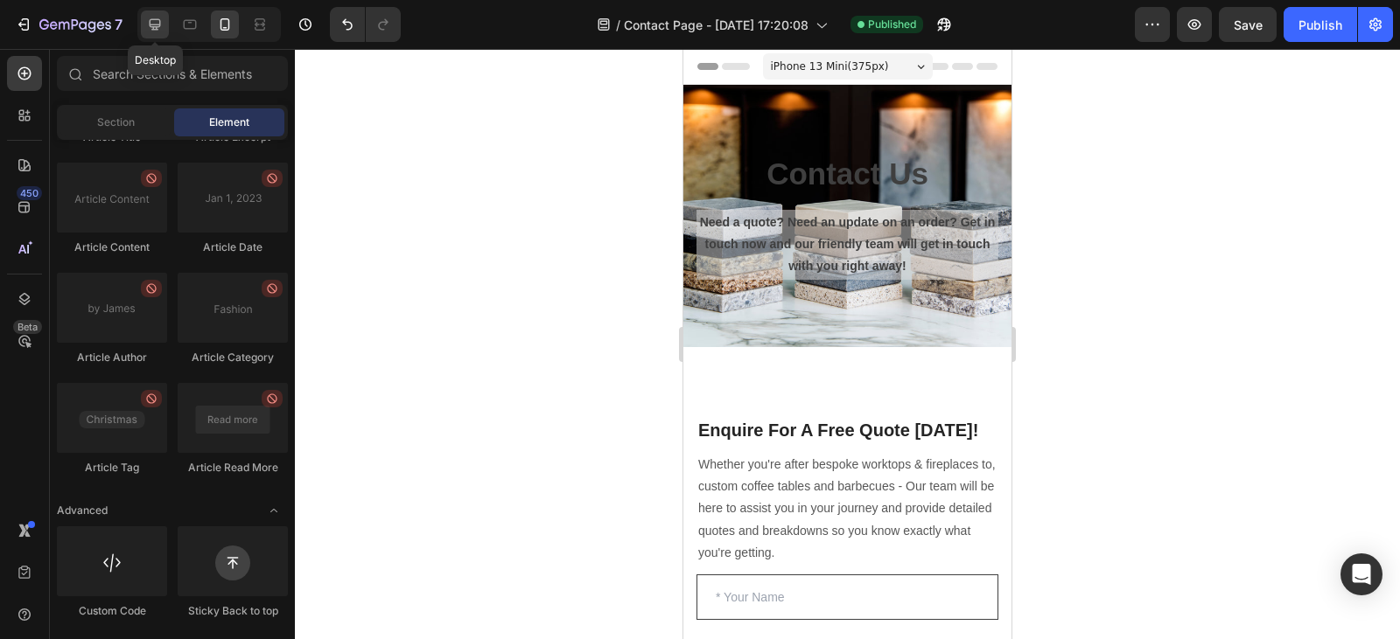
click at [157, 18] on icon at bounding box center [154, 24] width 17 height 17
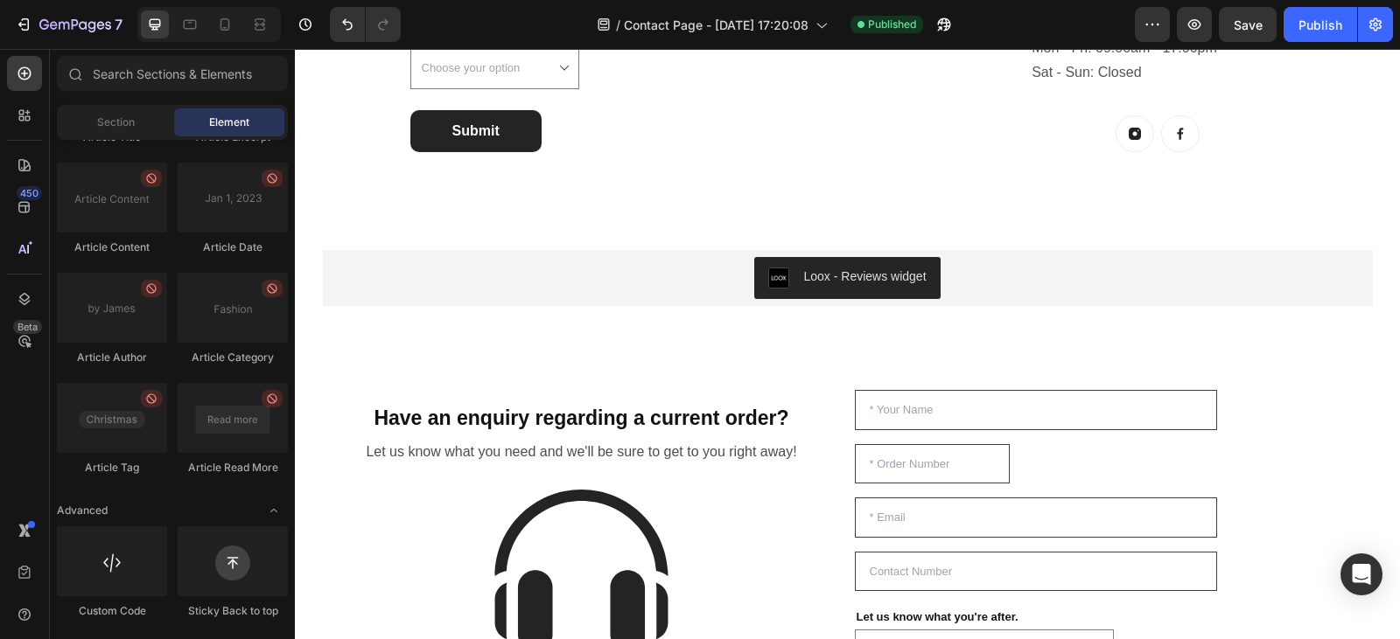
scroll to position [1204, 0]
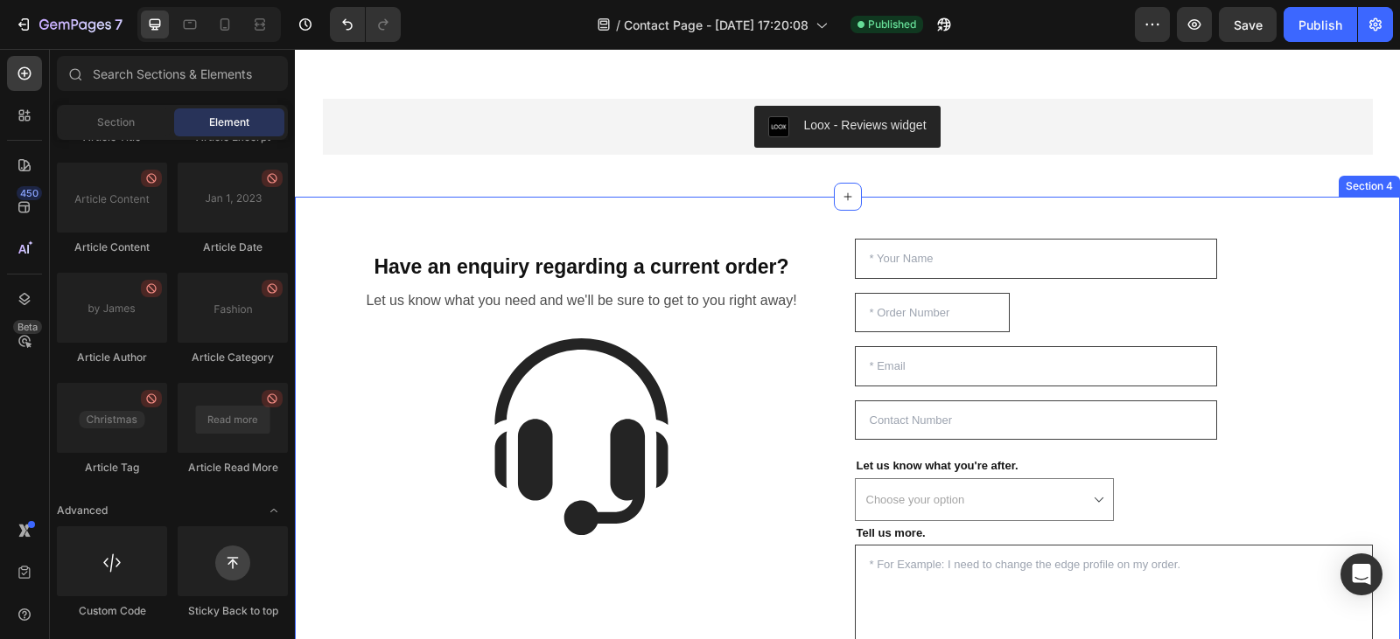
click at [367, 213] on div "Have an enquiry regarding a current order? Heading Row Let us know what you nee…" at bounding box center [847, 484] width 1105 height 574
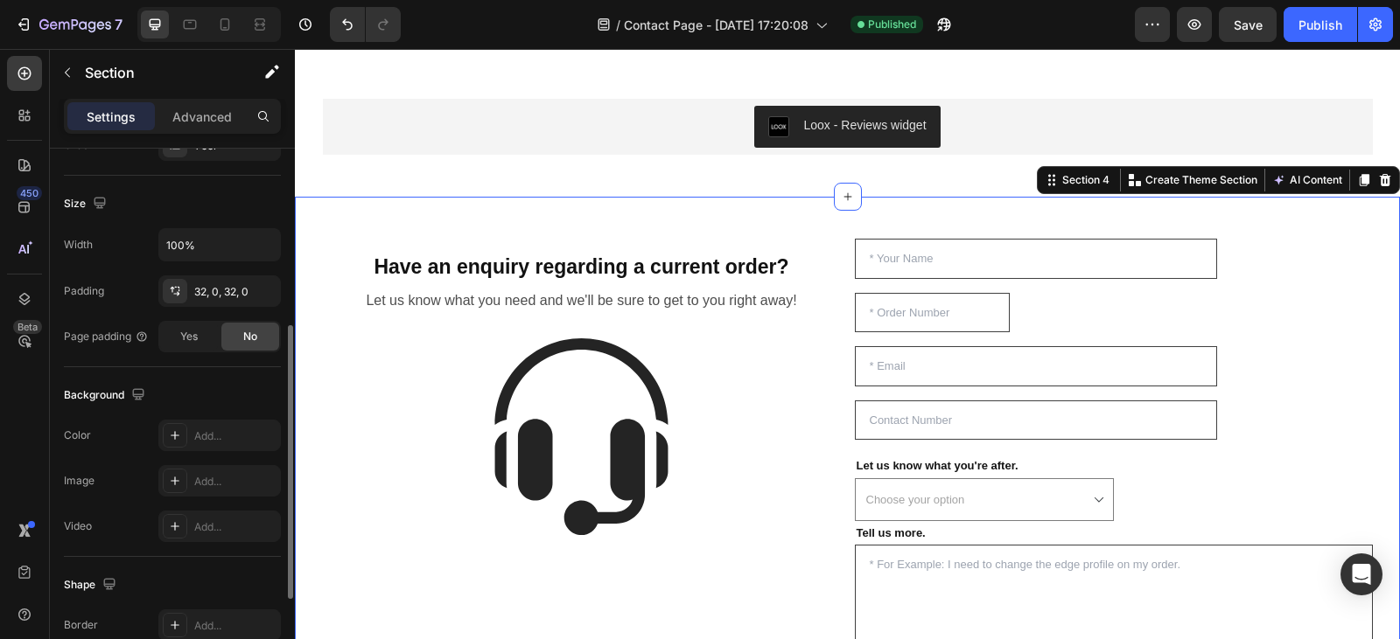
scroll to position [350, 0]
click at [334, 204] on div "Have an enquiry regarding a current order? Heading Row Let us know what you nee…" at bounding box center [847, 484] width 1105 height 574
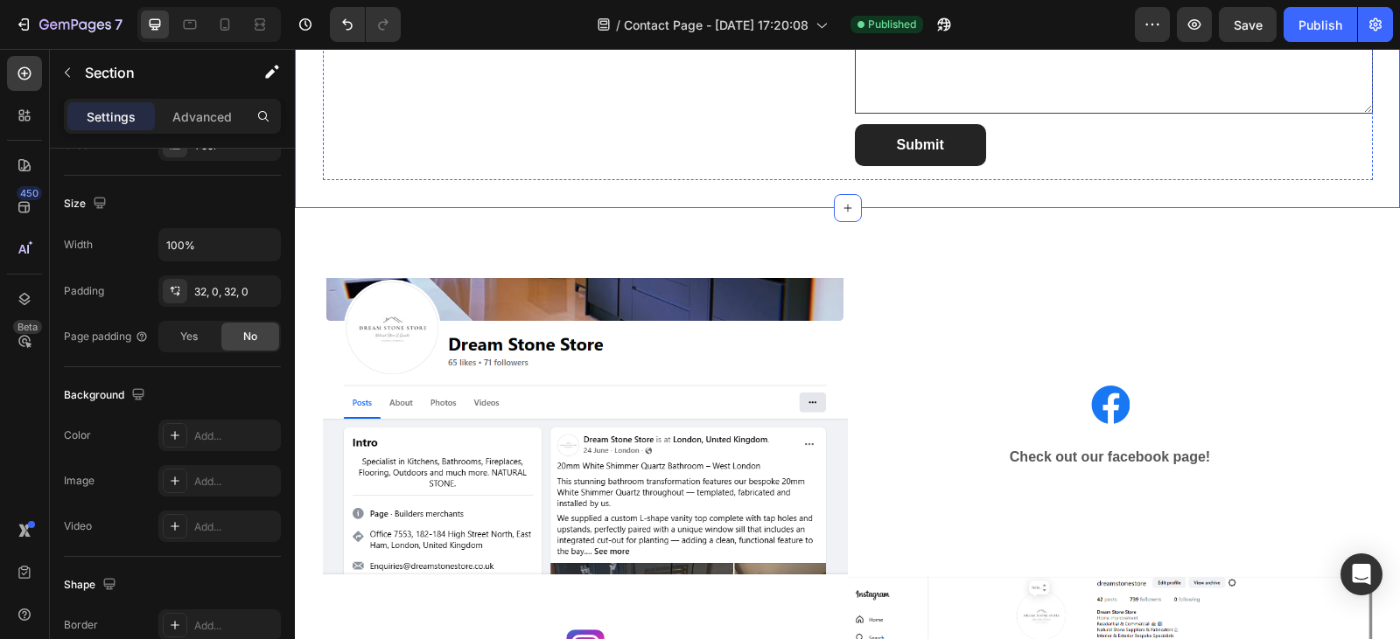
scroll to position [1768, 0]
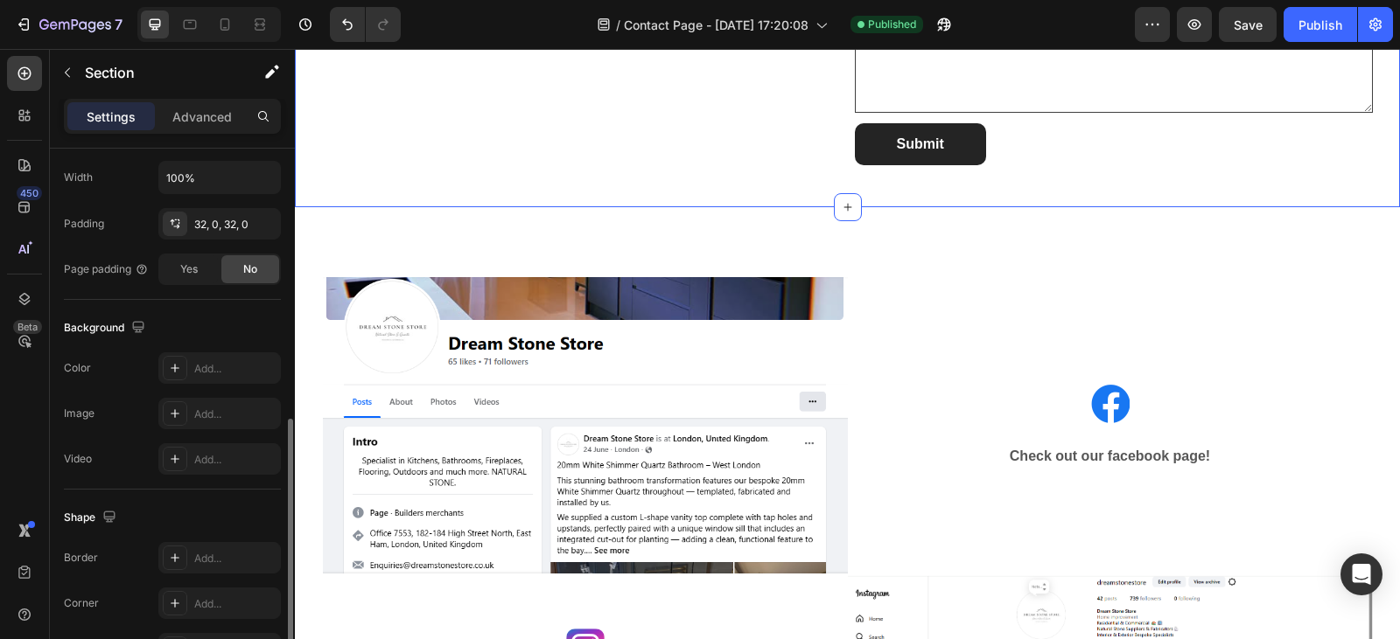
scroll to position [527, 0]
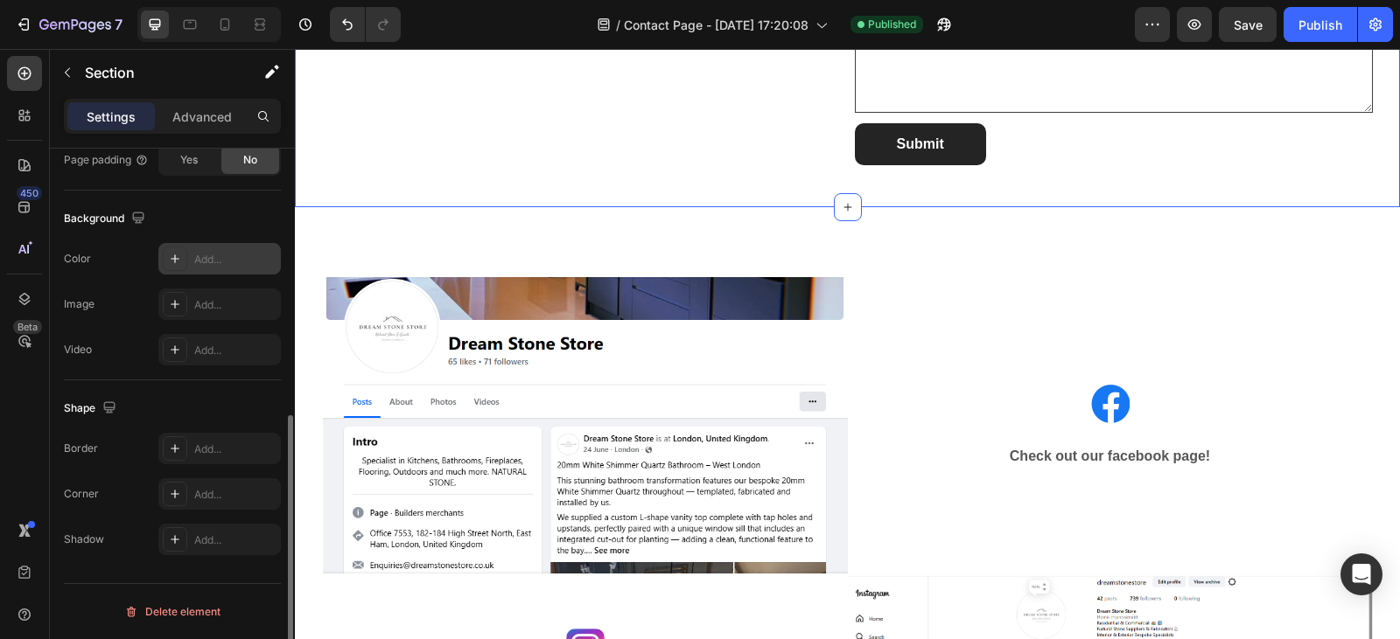
click at [213, 255] on div "Add..." at bounding box center [235, 260] width 82 height 16
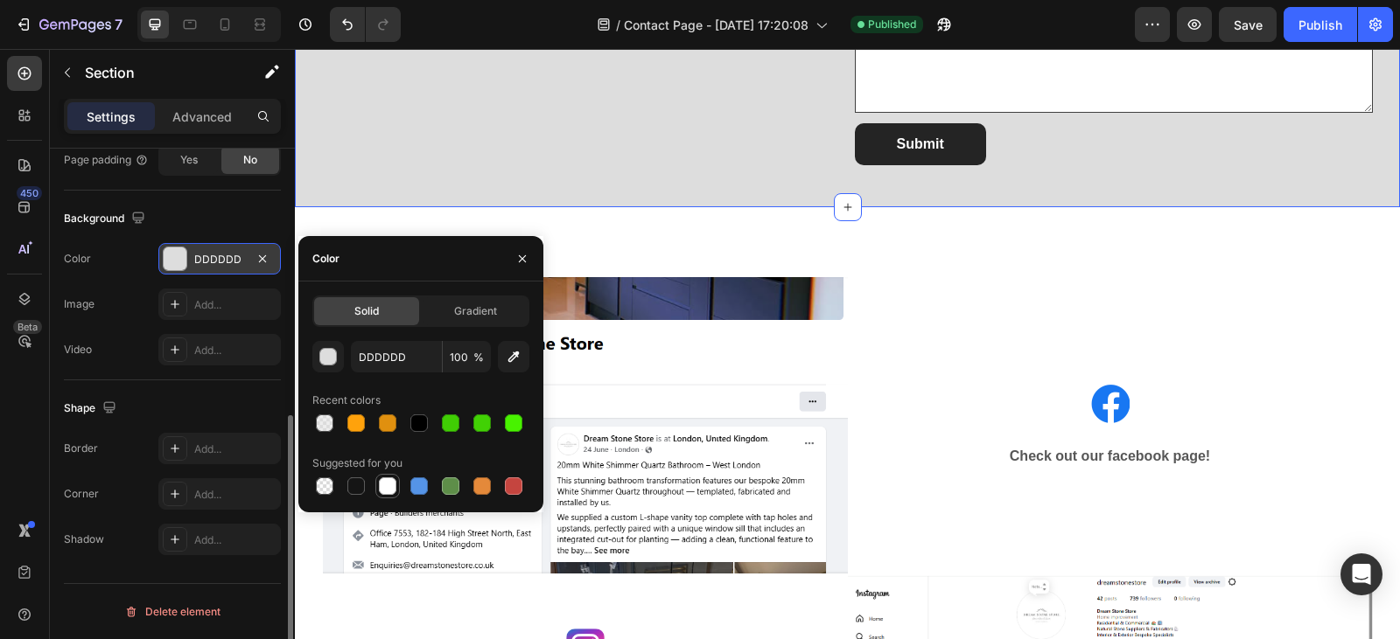
click at [384, 491] on div at bounding box center [387, 486] width 17 height 17
type input "FFFFFF"
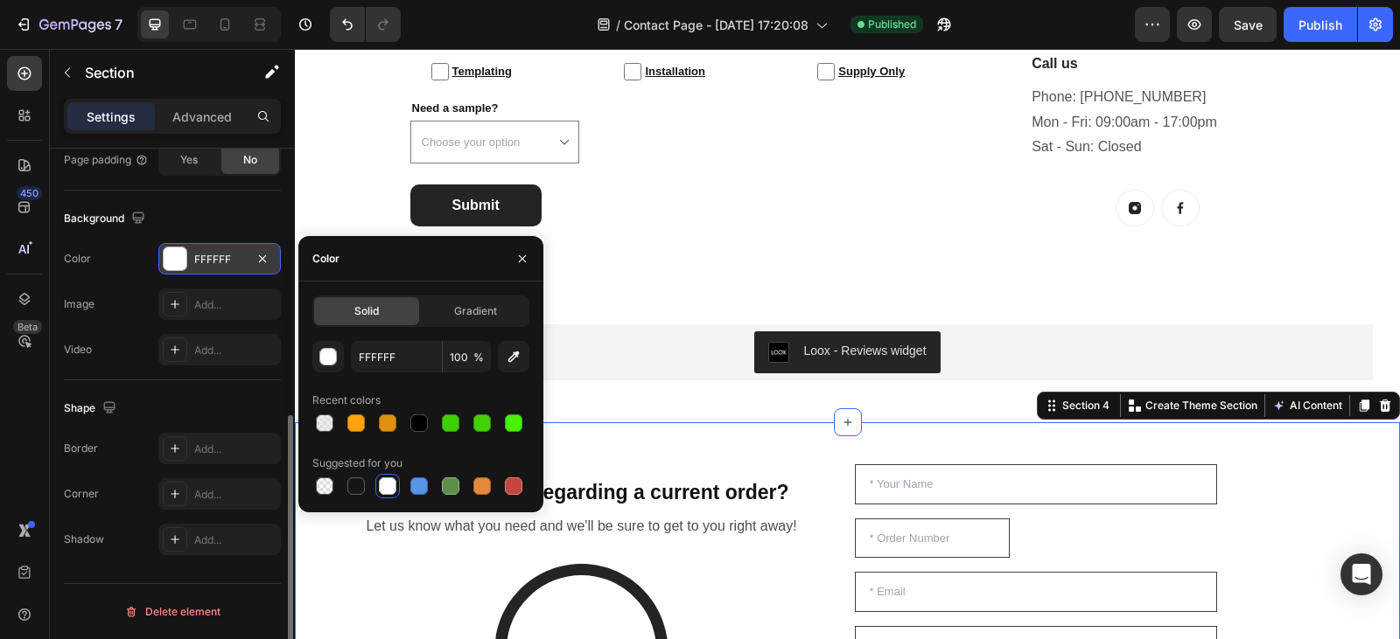
scroll to position [978, 0]
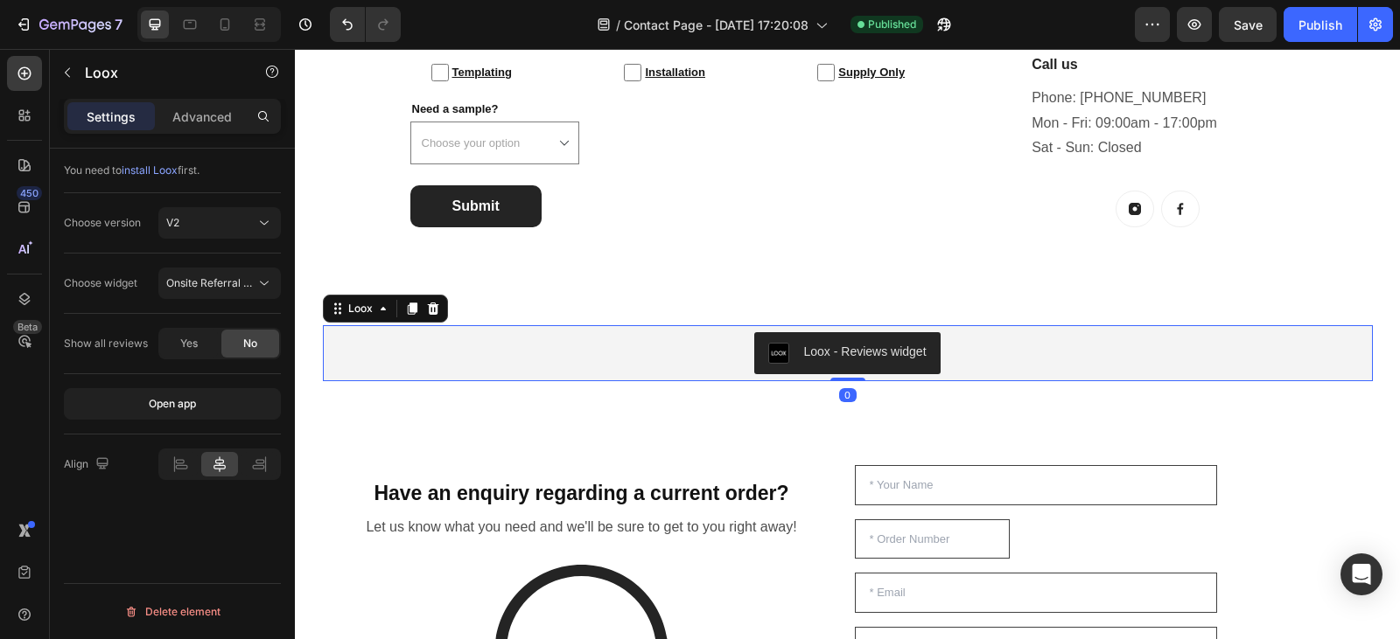
click at [1010, 344] on div "Loox - Reviews widget" at bounding box center [848, 353] width 1036 height 42
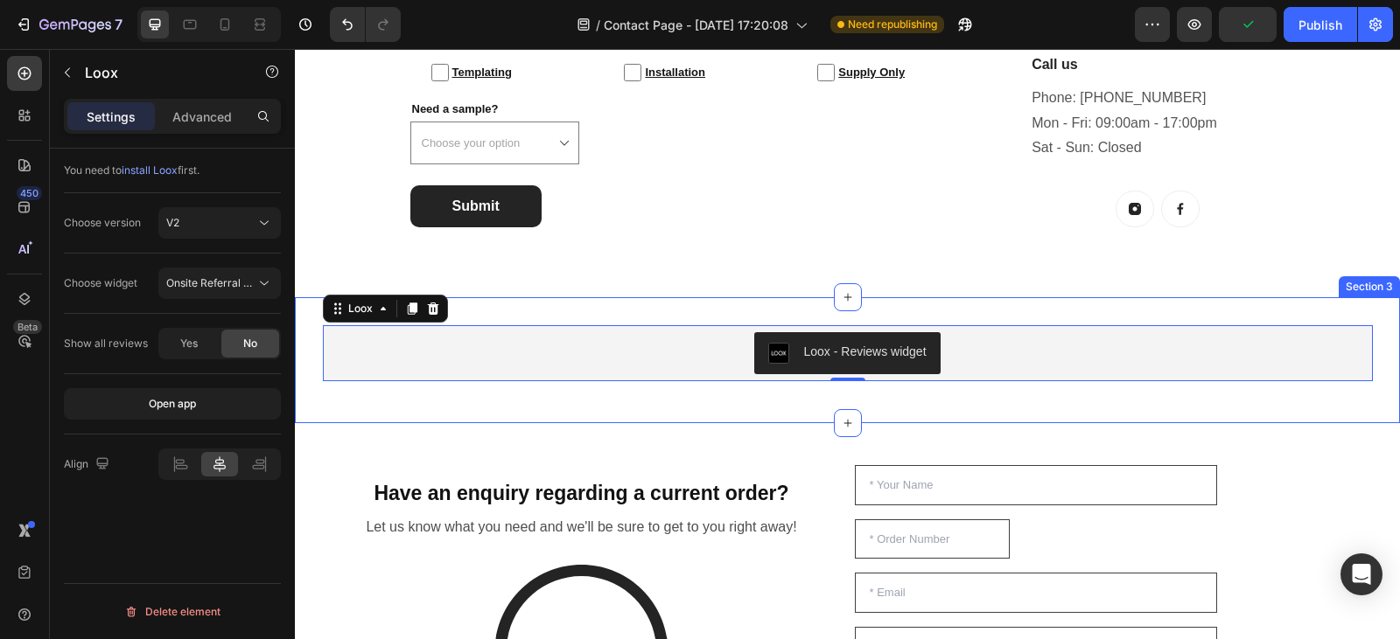
click at [464, 319] on div "Loox - Reviews widget Loox 0 Row Section 3" at bounding box center [847, 360] width 1105 height 126
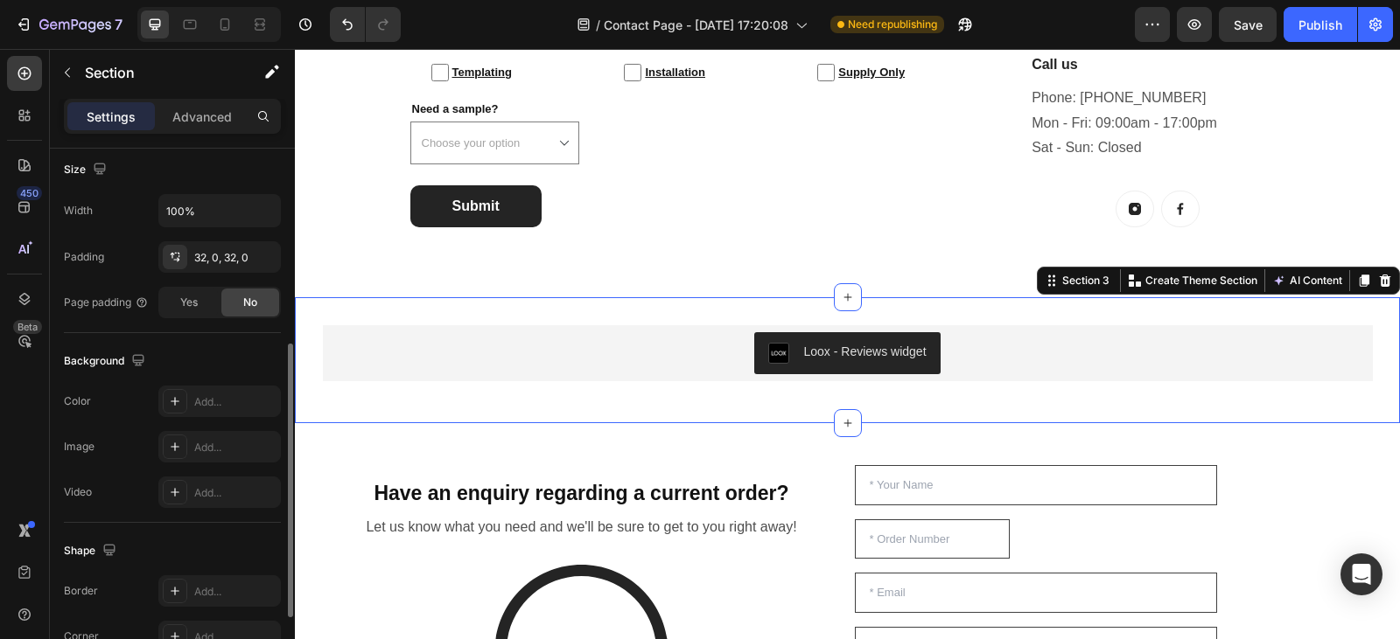
scroll to position [385, 0]
click at [206, 399] on div "Add..." at bounding box center [235, 402] width 82 height 16
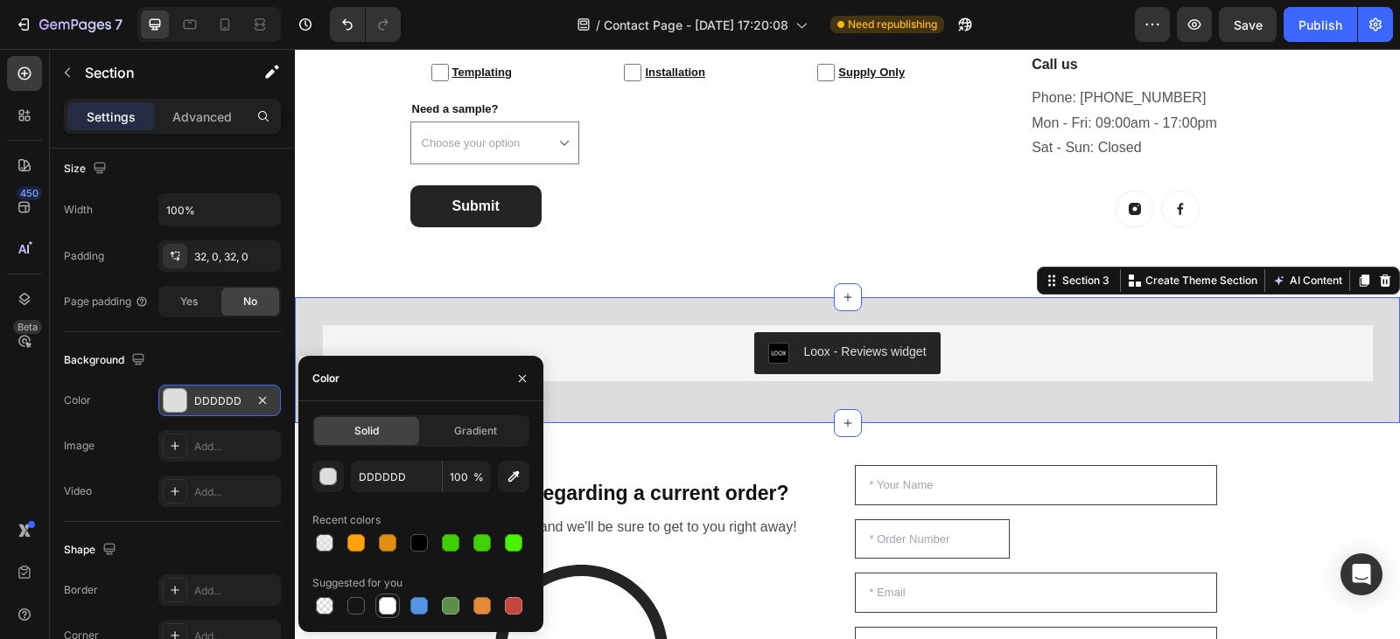
click at [388, 617] on div at bounding box center [387, 606] width 24 height 24
type input "FFFFFF"
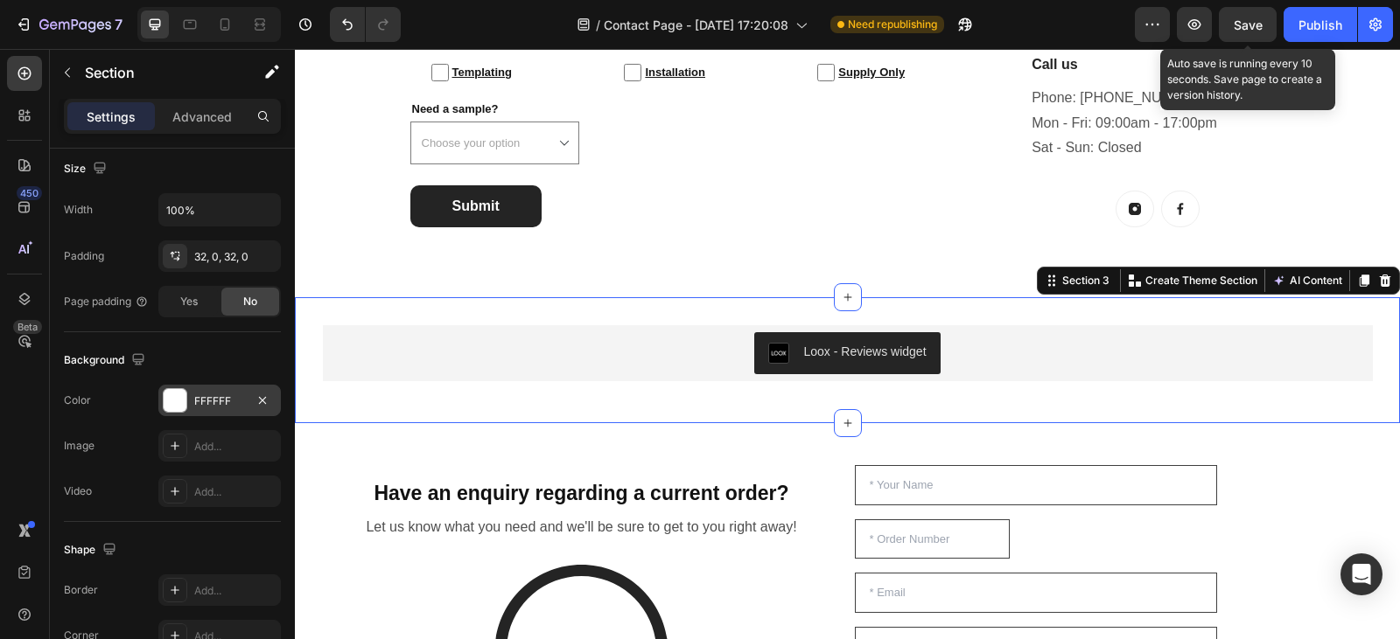
click at [1245, 29] on span "Save" at bounding box center [1247, 24] width 29 height 15
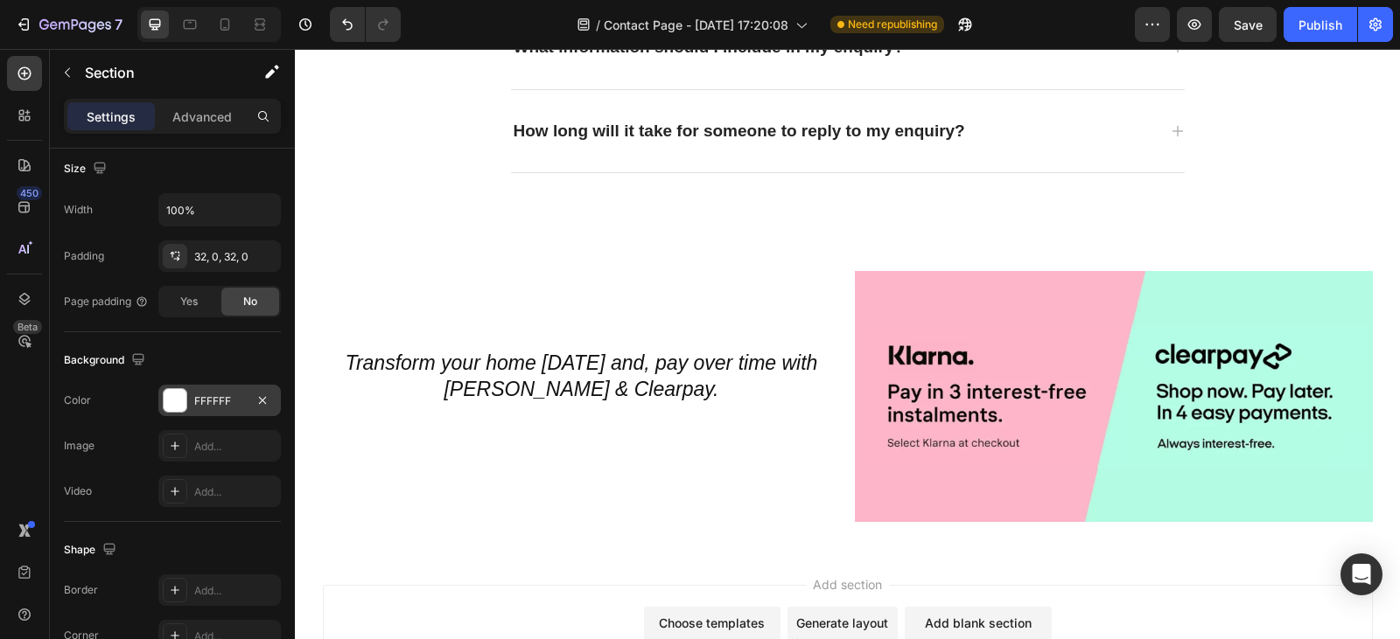
scroll to position [3137, 0]
click at [1305, 33] on div "Publish" at bounding box center [1320, 25] width 44 height 18
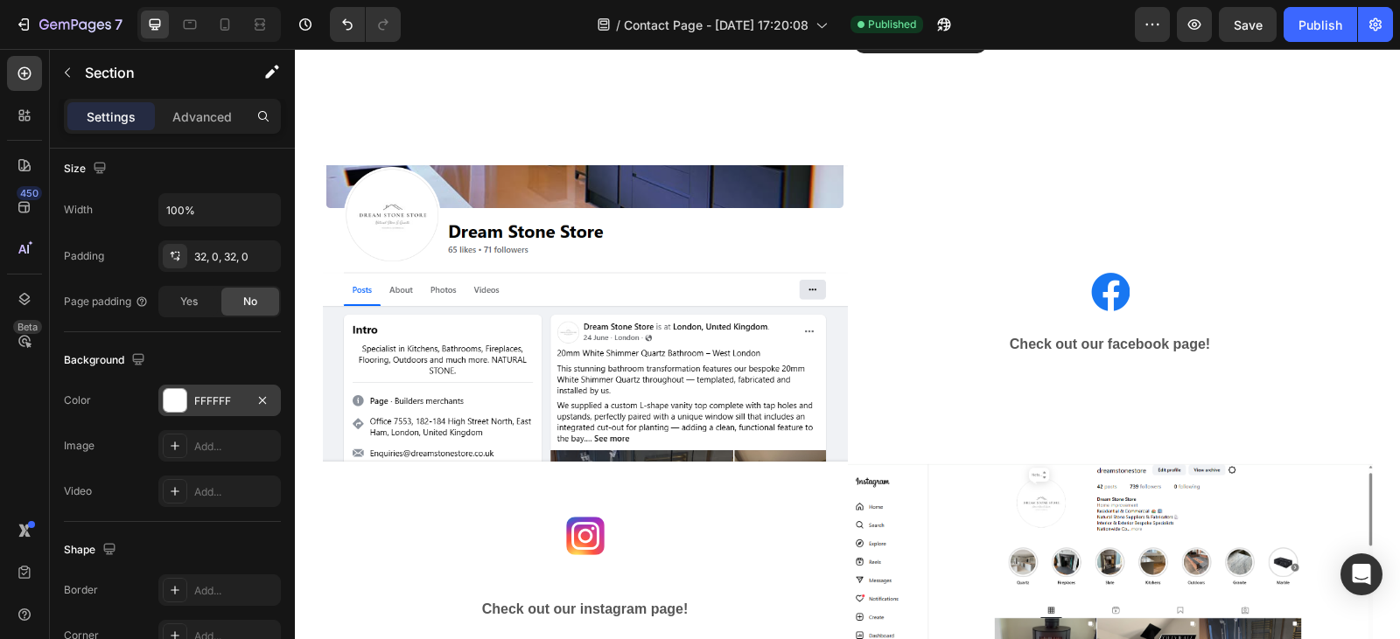
scroll to position [1881, 0]
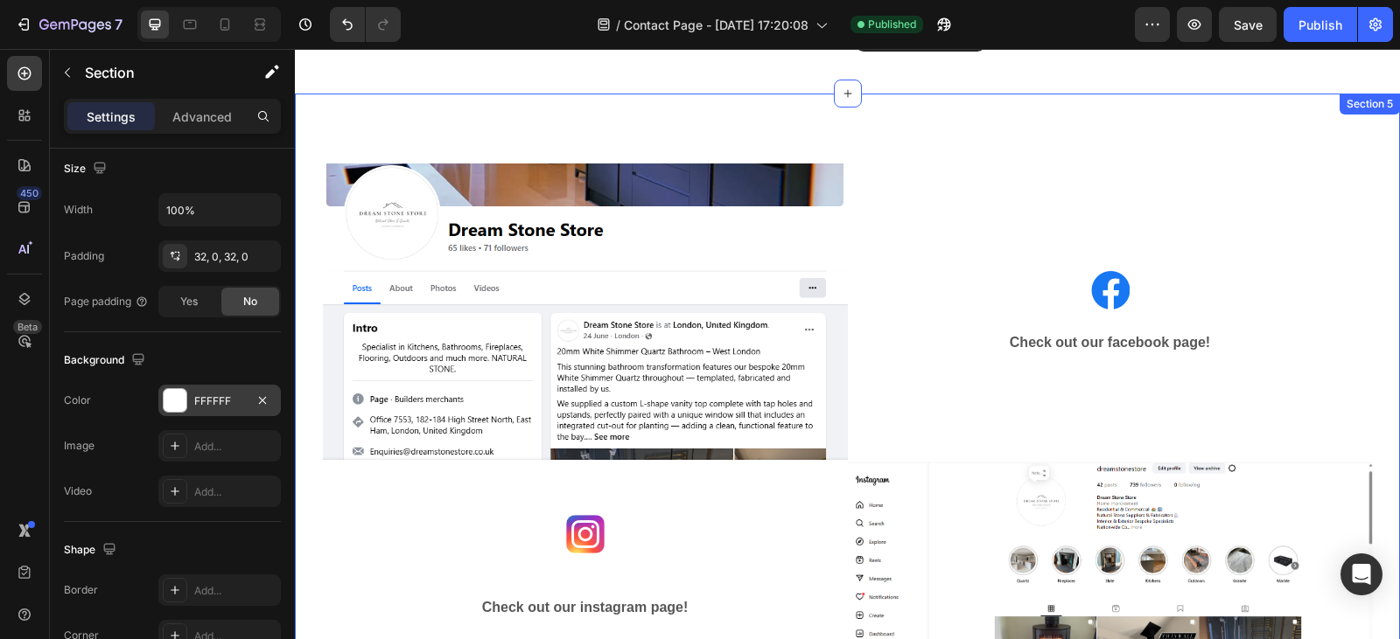
click at [310, 252] on div "Image Image Check out our facebook page! Text block Row Row Image Check out our…" at bounding box center [847, 429] width 1079 height 587
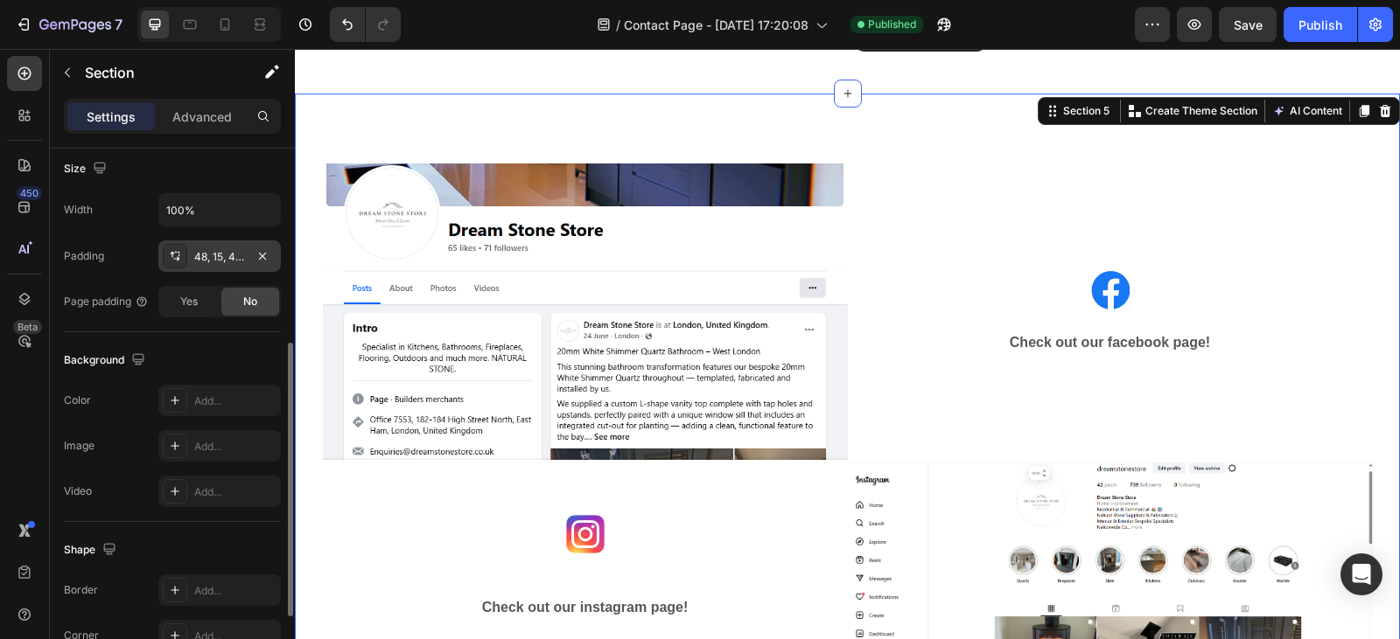
click at [214, 258] on div "48, 15, 48, 15" at bounding box center [219, 257] width 51 height 16
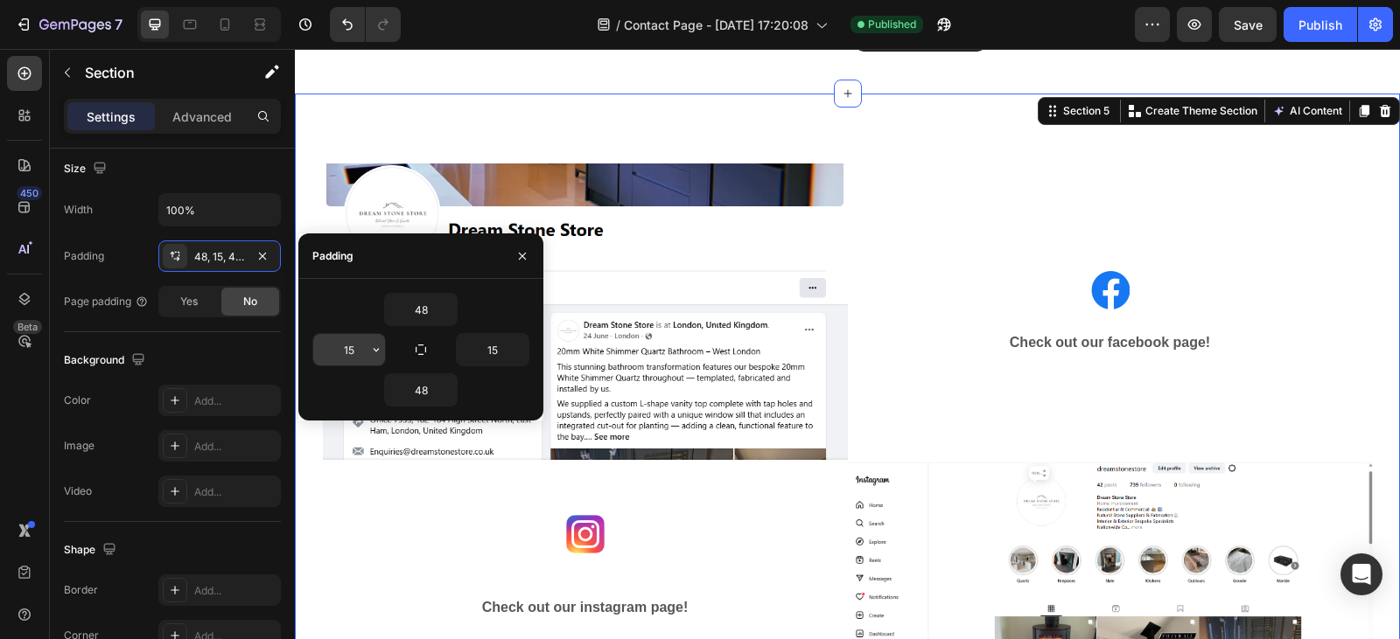
click at [358, 355] on input "15" at bounding box center [349, 349] width 72 height 31
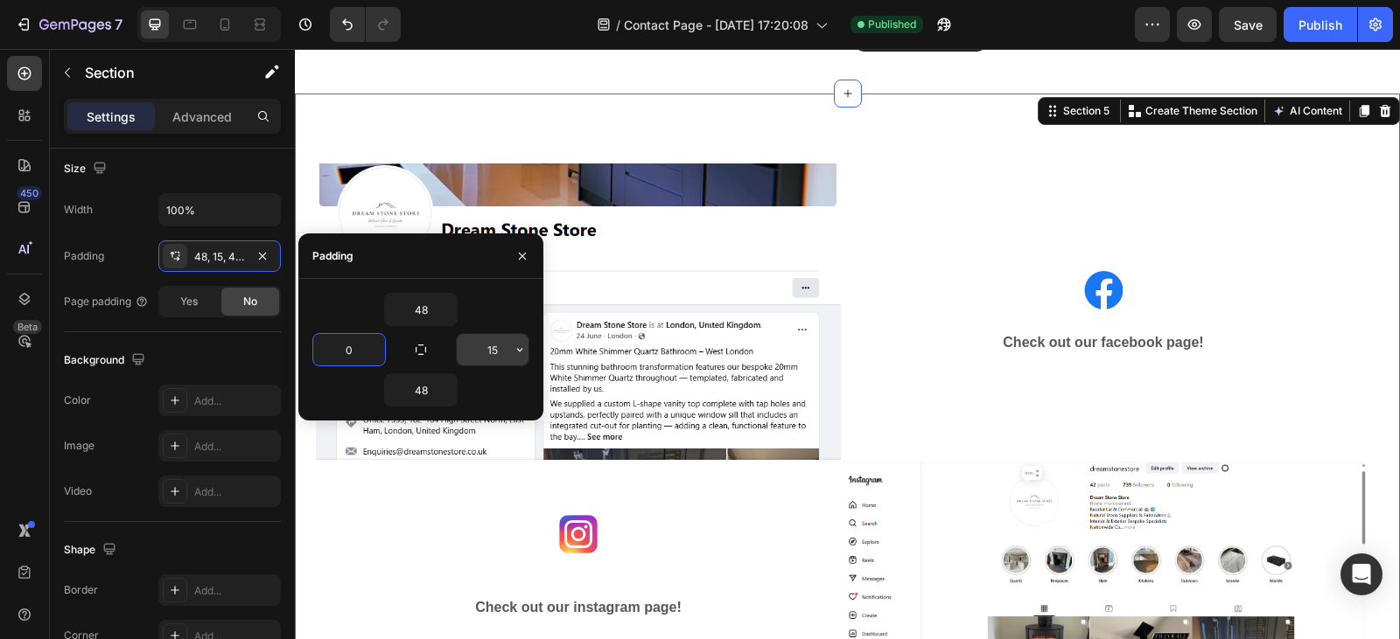
type input "0"
click at [499, 346] on input "15" at bounding box center [493, 349] width 72 height 31
type input "0"
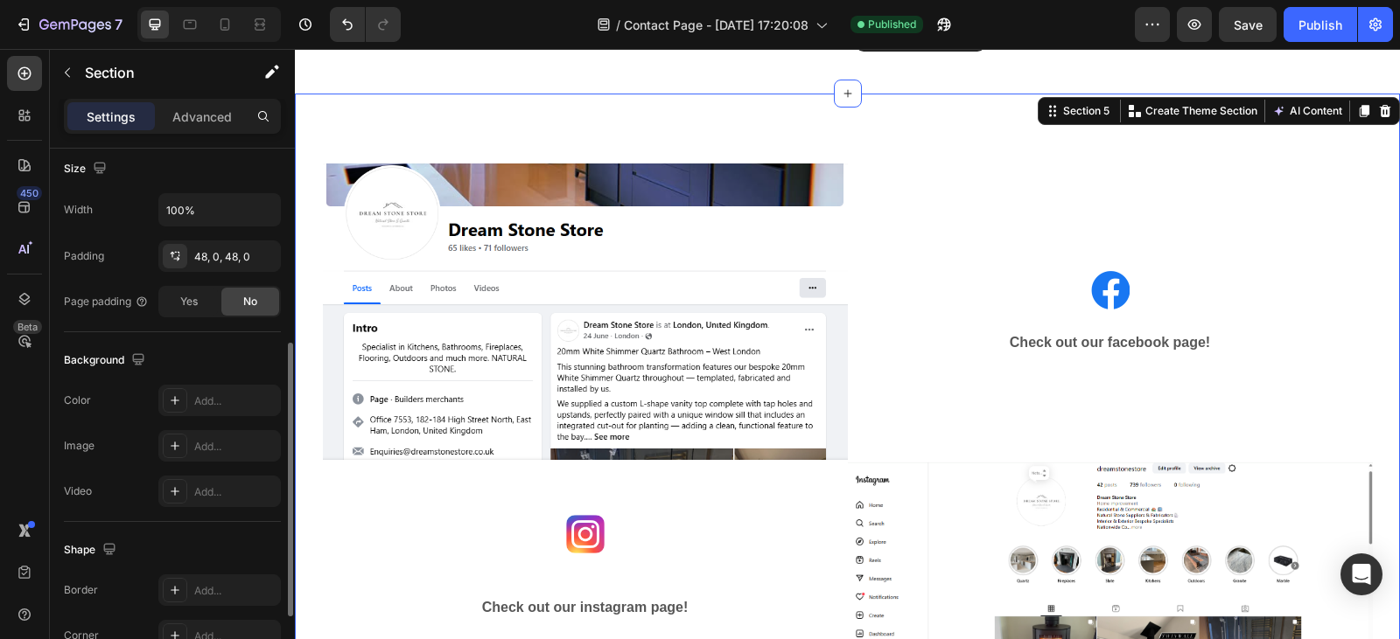
click at [131, 220] on div "Width 100%" at bounding box center [172, 209] width 217 height 33
click at [446, 122] on div "Image Image Check out our facebook page! Text block Row Row Image Check out our…" at bounding box center [847, 429] width 1105 height 671
click at [203, 394] on div "Add..." at bounding box center [235, 402] width 82 height 16
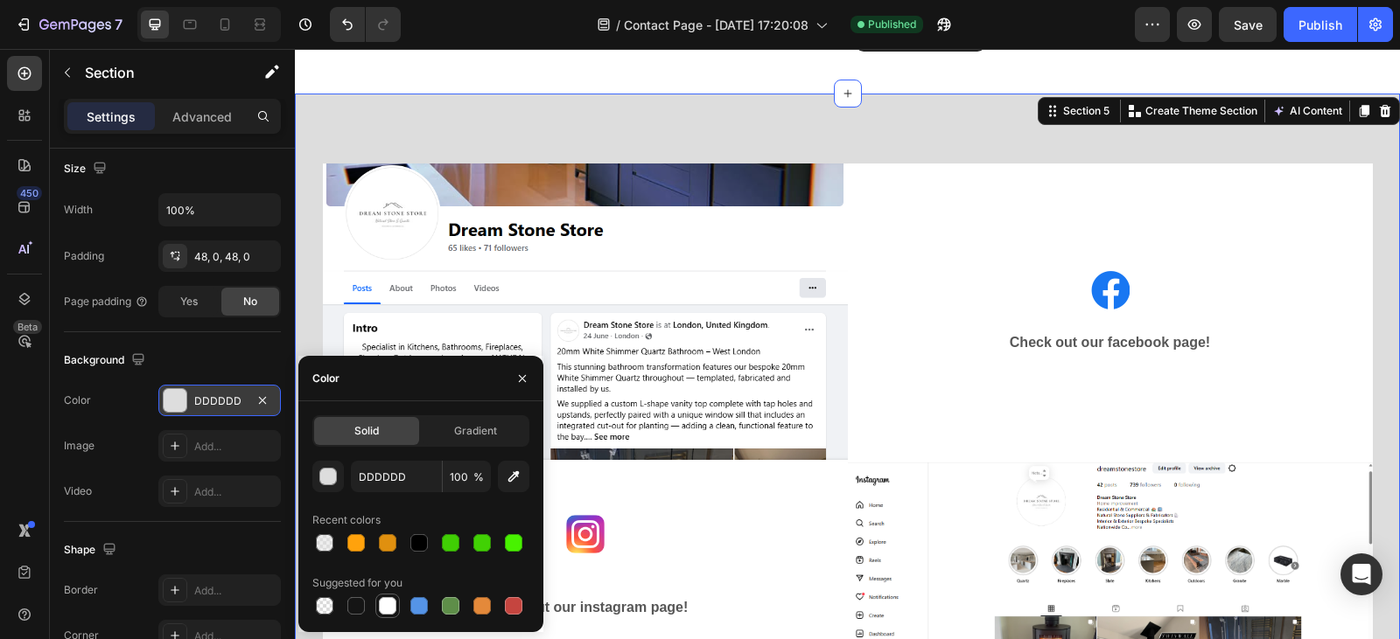
click at [392, 605] on div at bounding box center [387, 605] width 17 height 17
type input "FFFFFF"
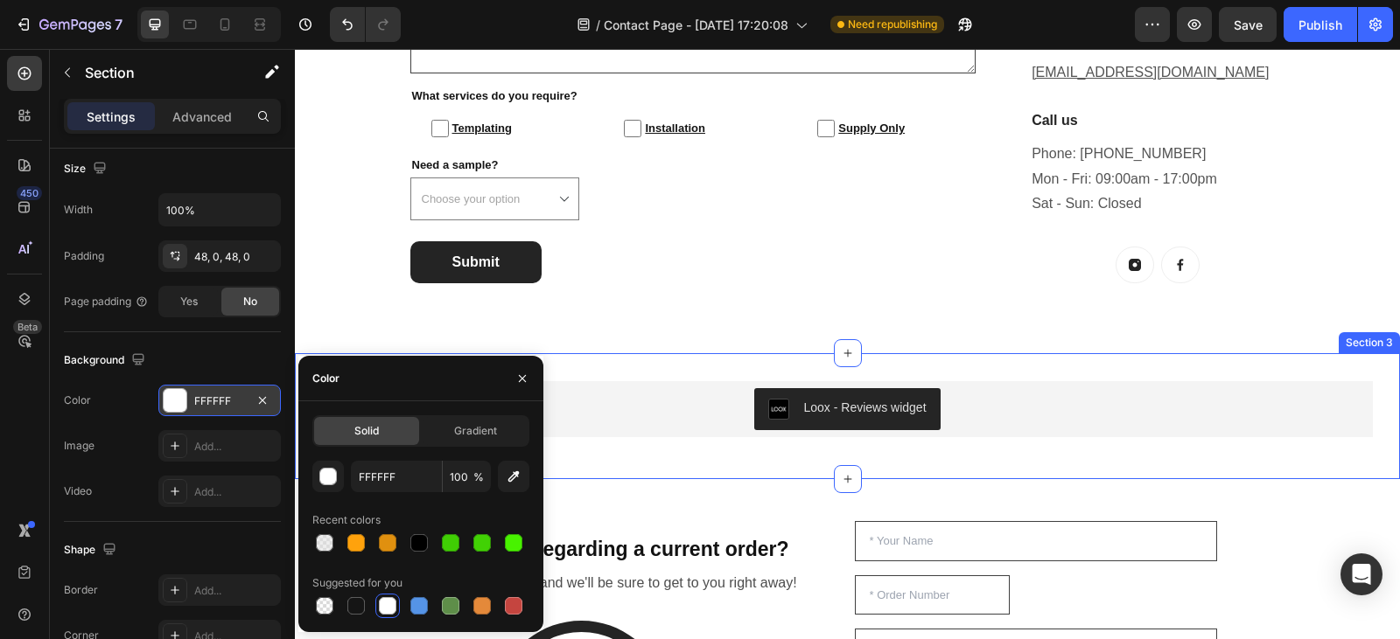
scroll to position [921, 0]
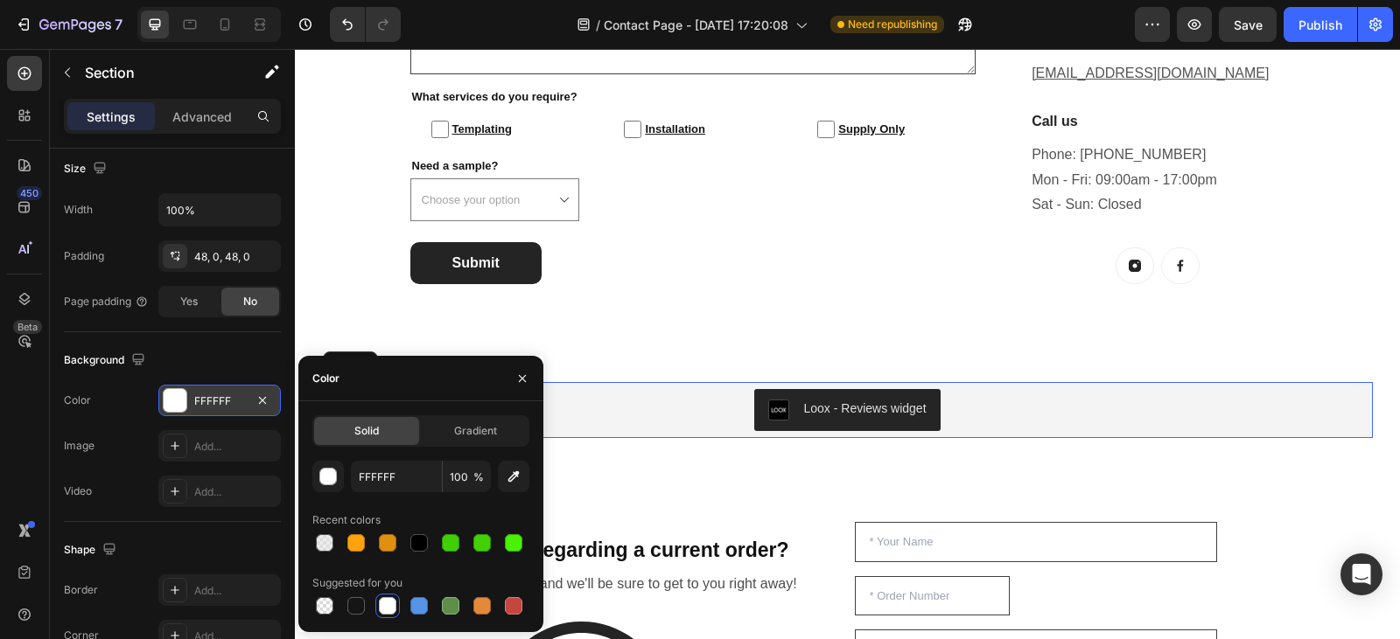
click at [739, 411] on div "Loox - Reviews widget" at bounding box center [848, 410] width 1036 height 42
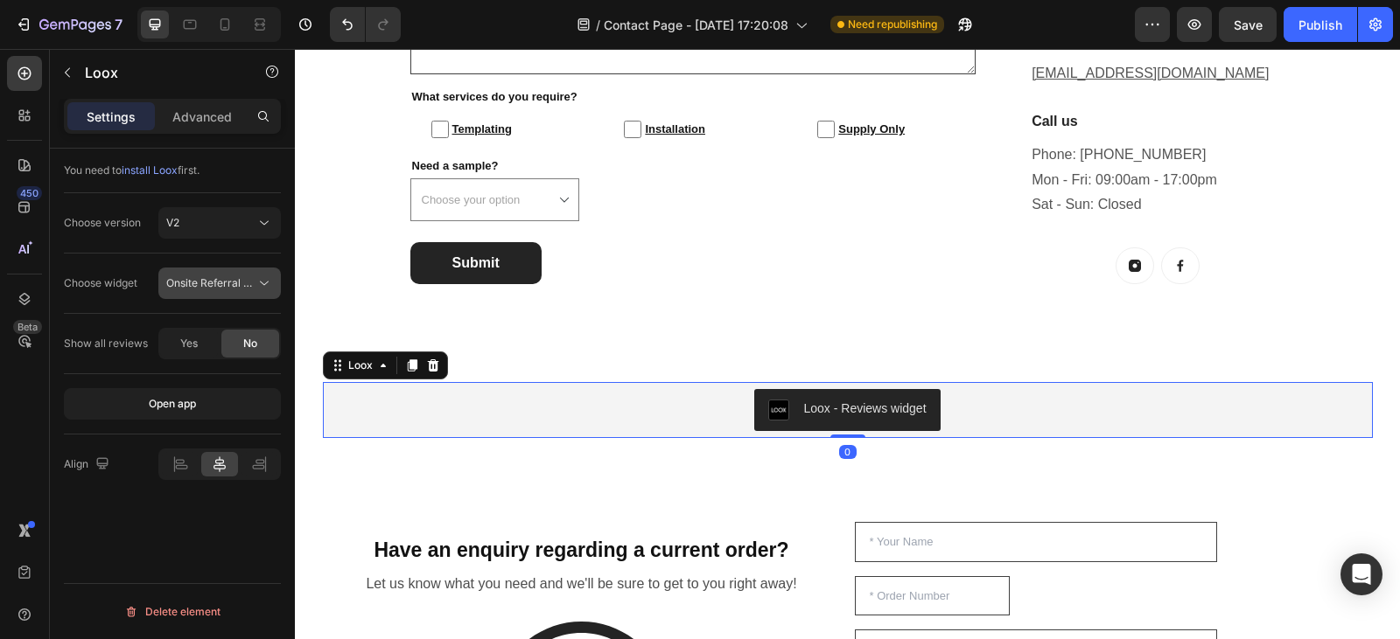
click at [241, 298] on button "Onsite Referral Widget" at bounding box center [219, 283] width 122 height 31
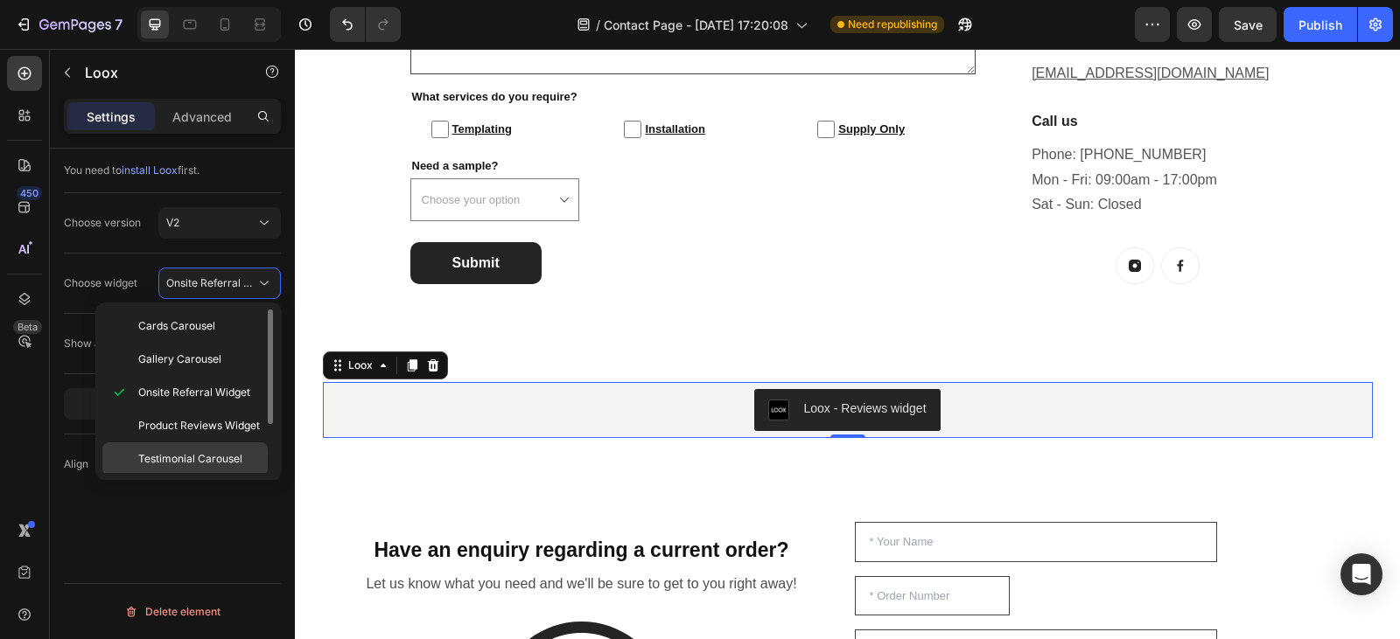
click at [233, 461] on span "Testimonial Carousel" at bounding box center [190, 459] width 104 height 16
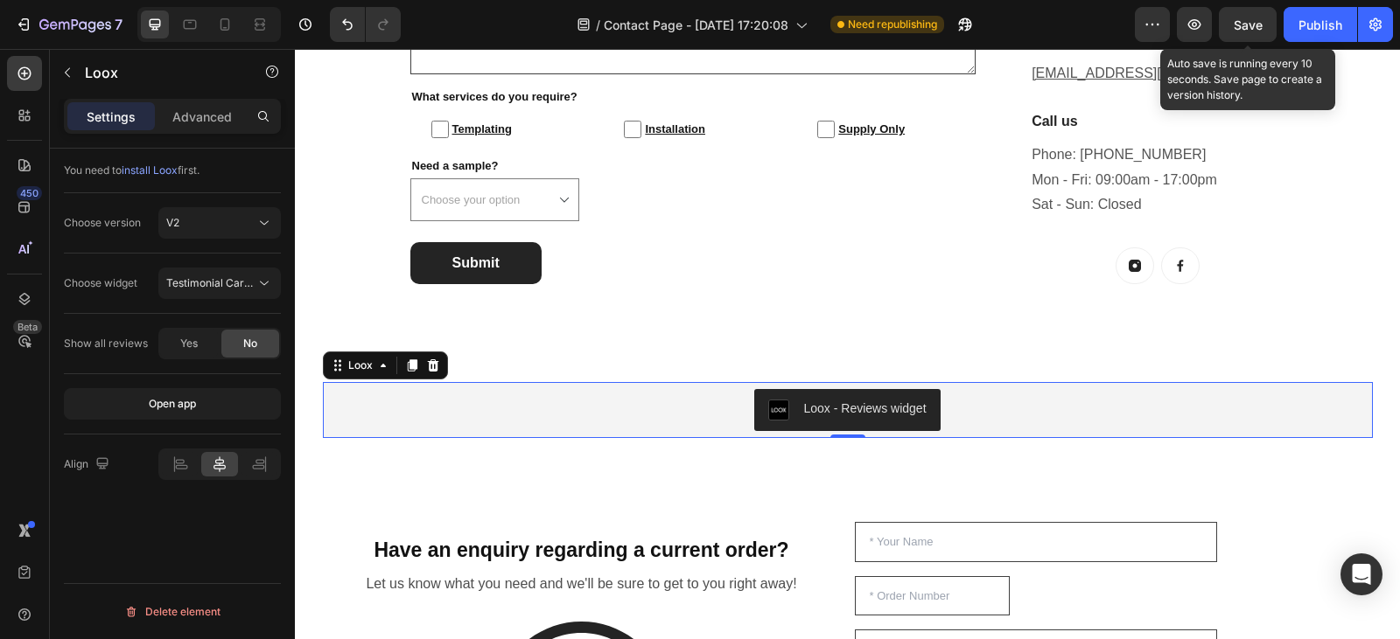
click at [1260, 24] on span "Save" at bounding box center [1247, 24] width 29 height 15
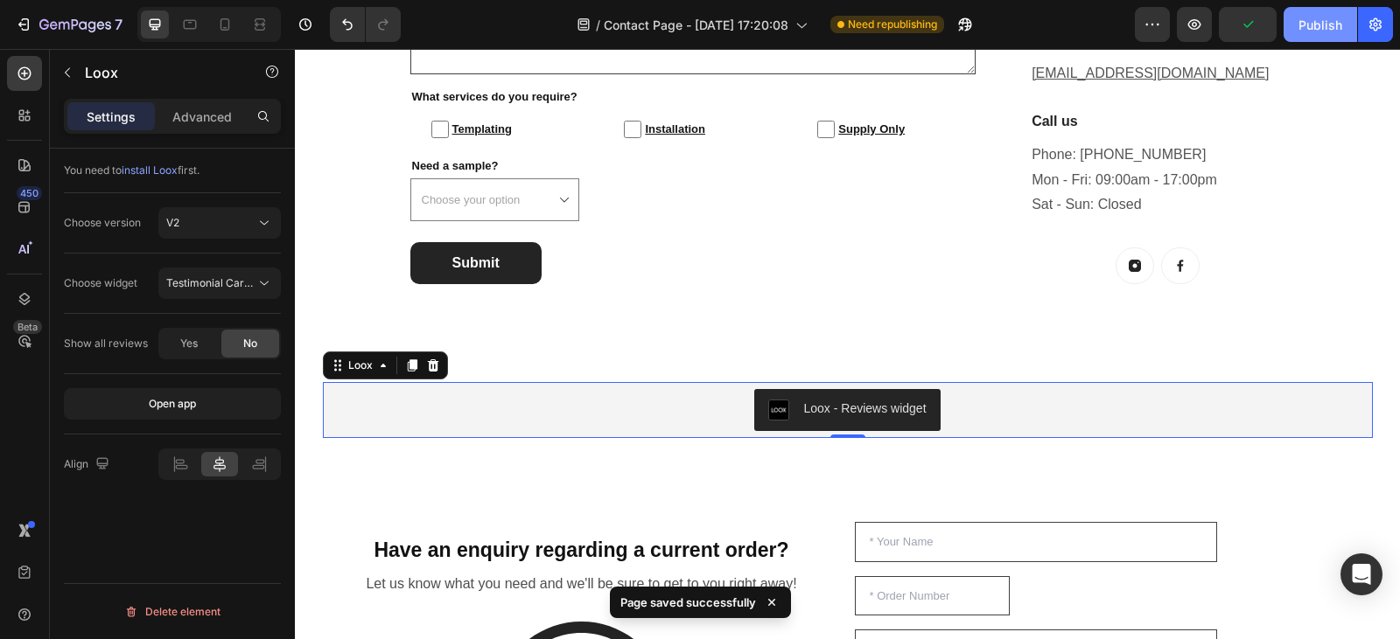
click at [1316, 18] on div "Publish" at bounding box center [1320, 25] width 44 height 18
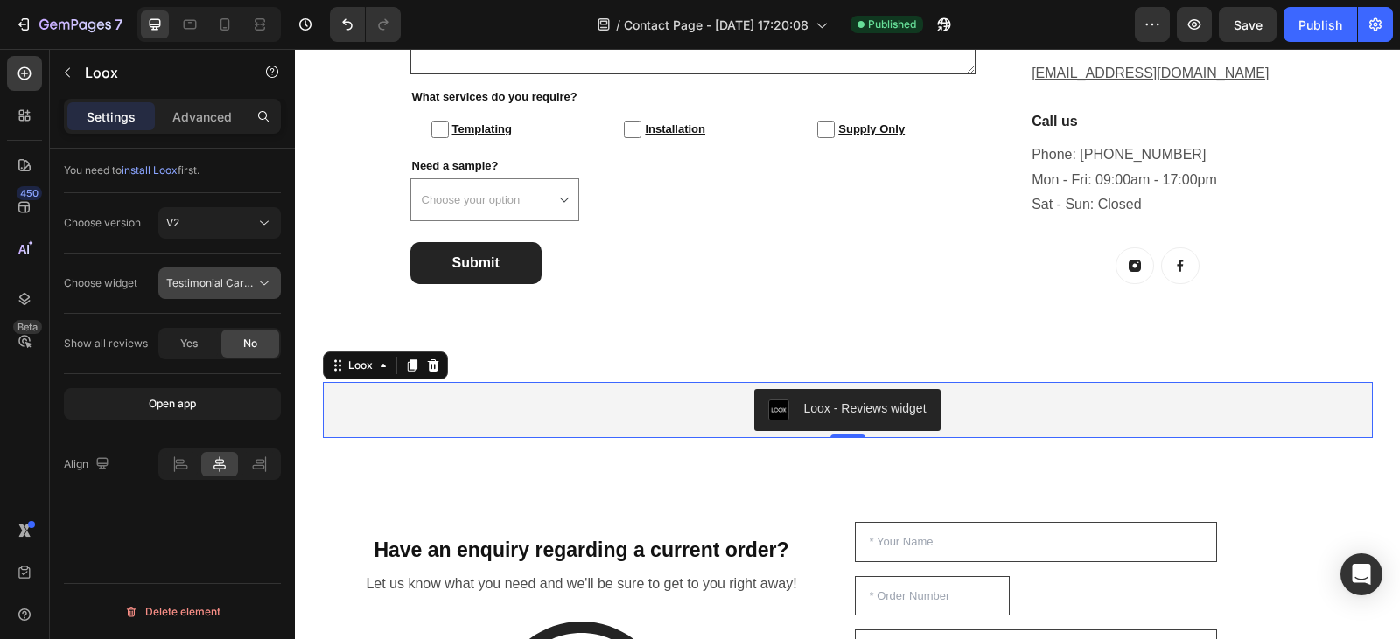
click at [241, 269] on button "Testimonial Carousel" at bounding box center [219, 283] width 122 height 31
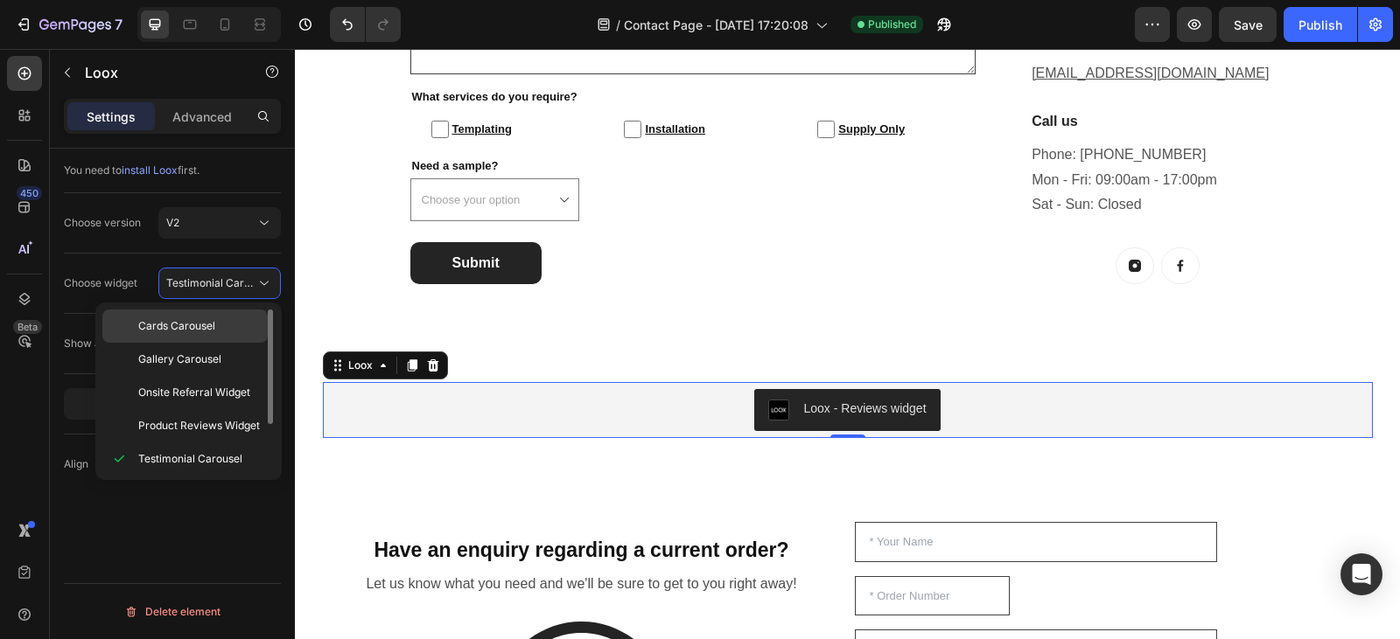
click at [226, 328] on p "Cards Carousel" at bounding box center [199, 326] width 122 height 16
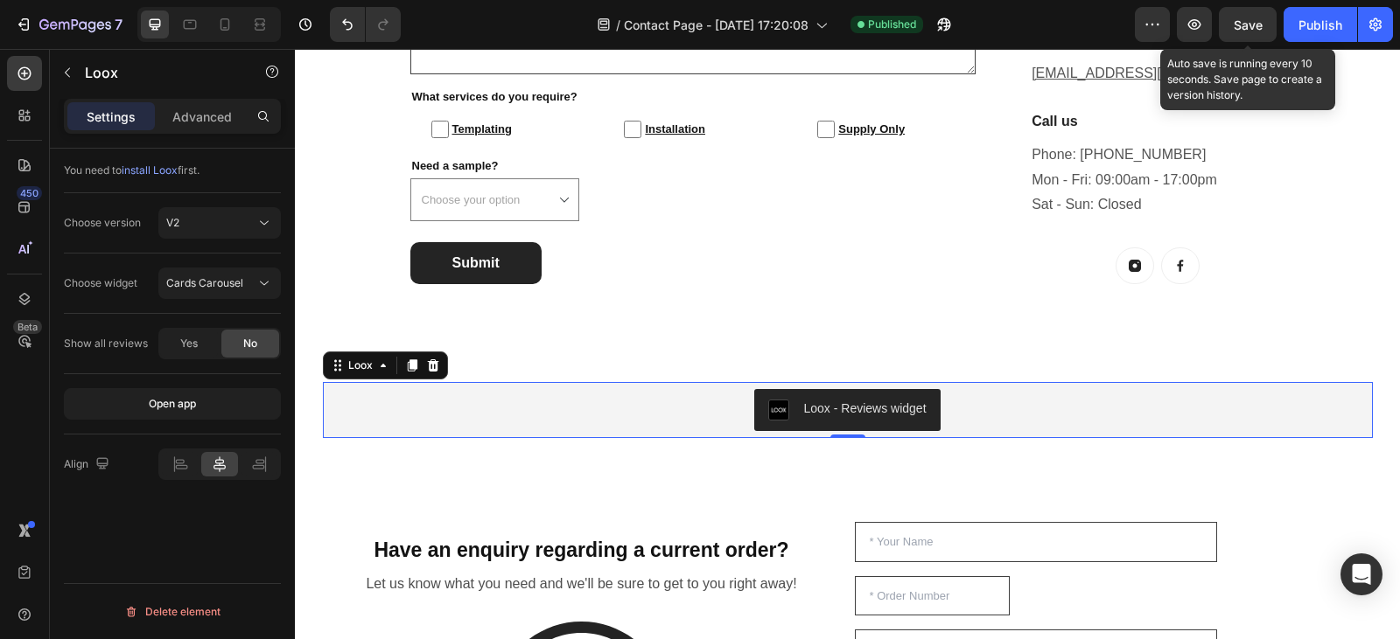
click at [1244, 27] on span "Save" at bounding box center [1247, 24] width 29 height 15
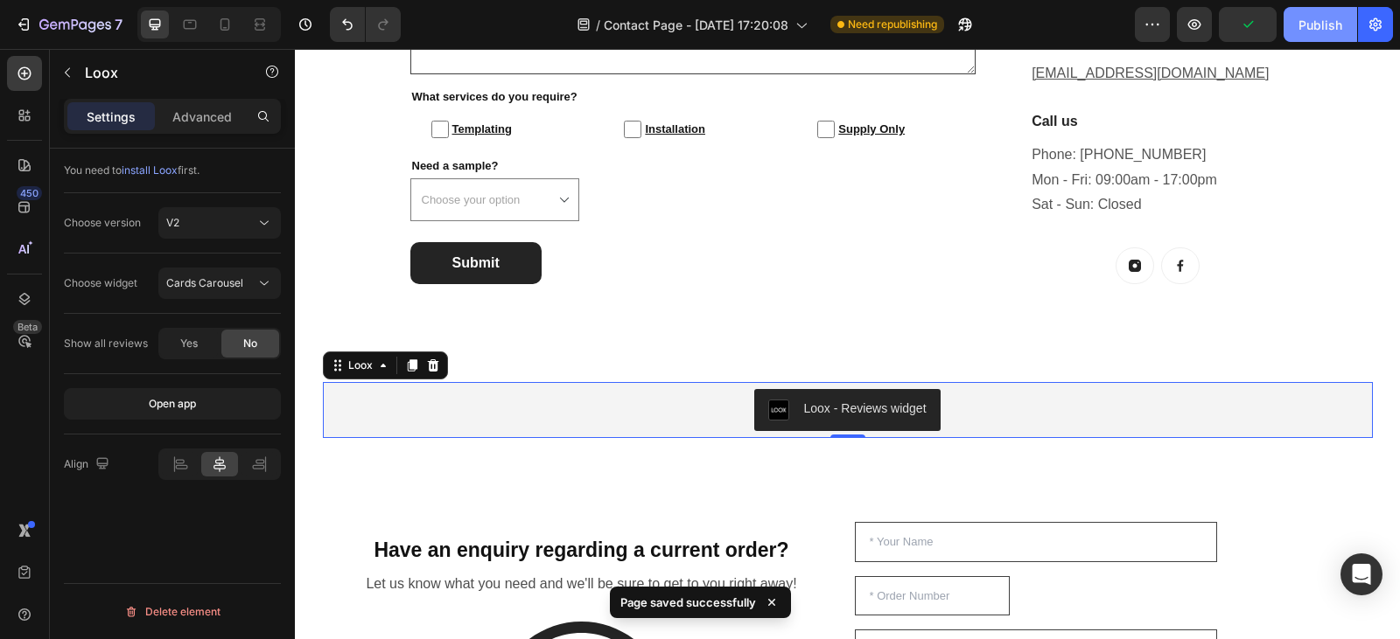
click at [1309, 28] on div "Publish" at bounding box center [1320, 25] width 44 height 18
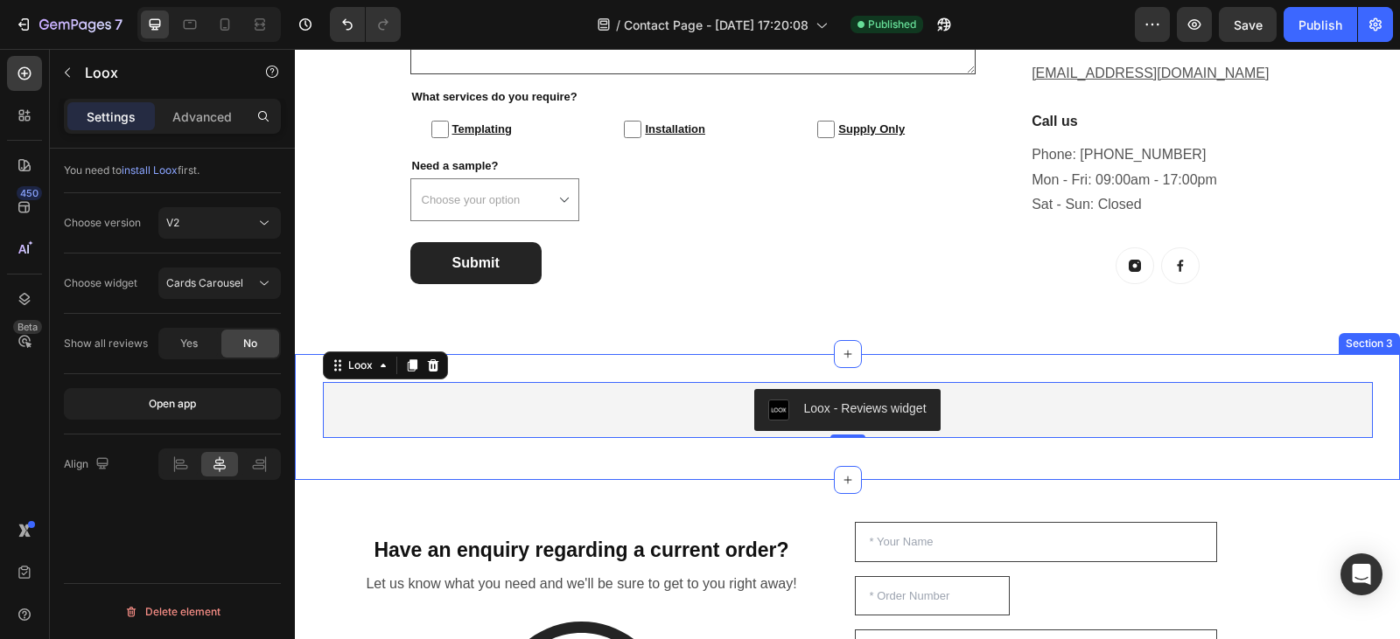
click at [612, 452] on div "Loox - Reviews widget Loox 0 Row" at bounding box center [847, 417] width 1105 height 70
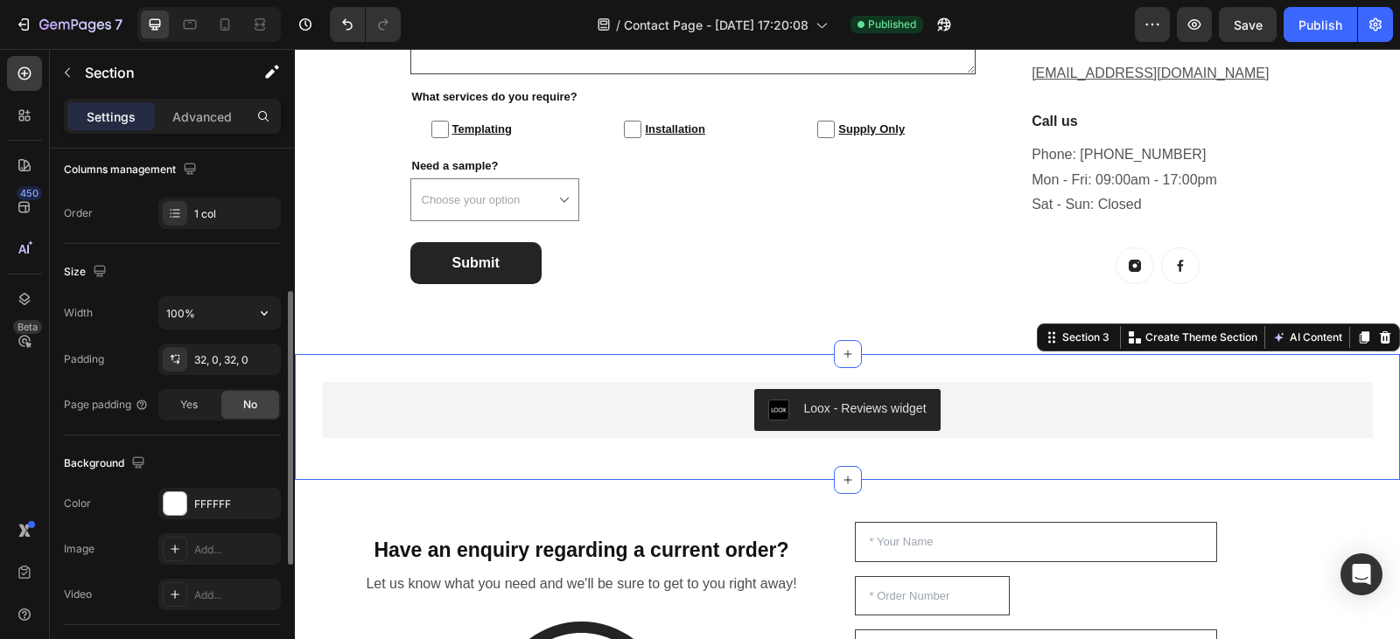
scroll to position [282, 0]
click at [237, 364] on div "32, 0, 32, 0" at bounding box center [219, 361] width 51 height 16
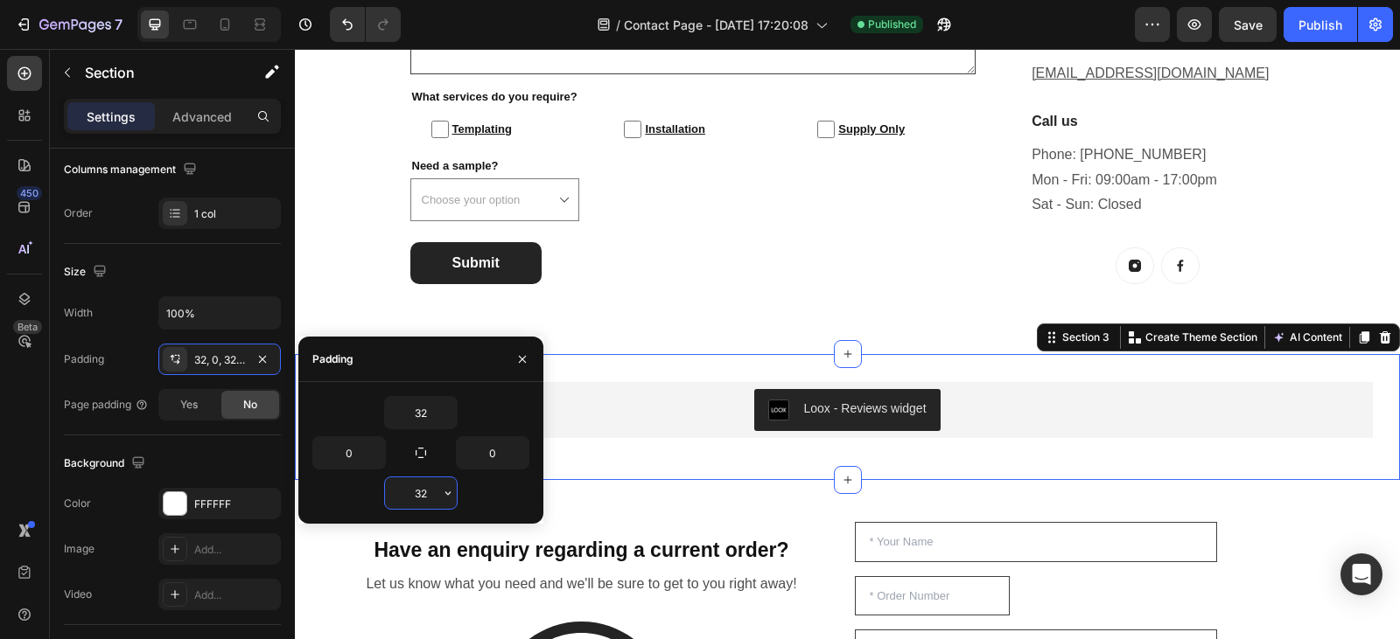
click at [430, 491] on input "32" at bounding box center [421, 493] width 72 height 31
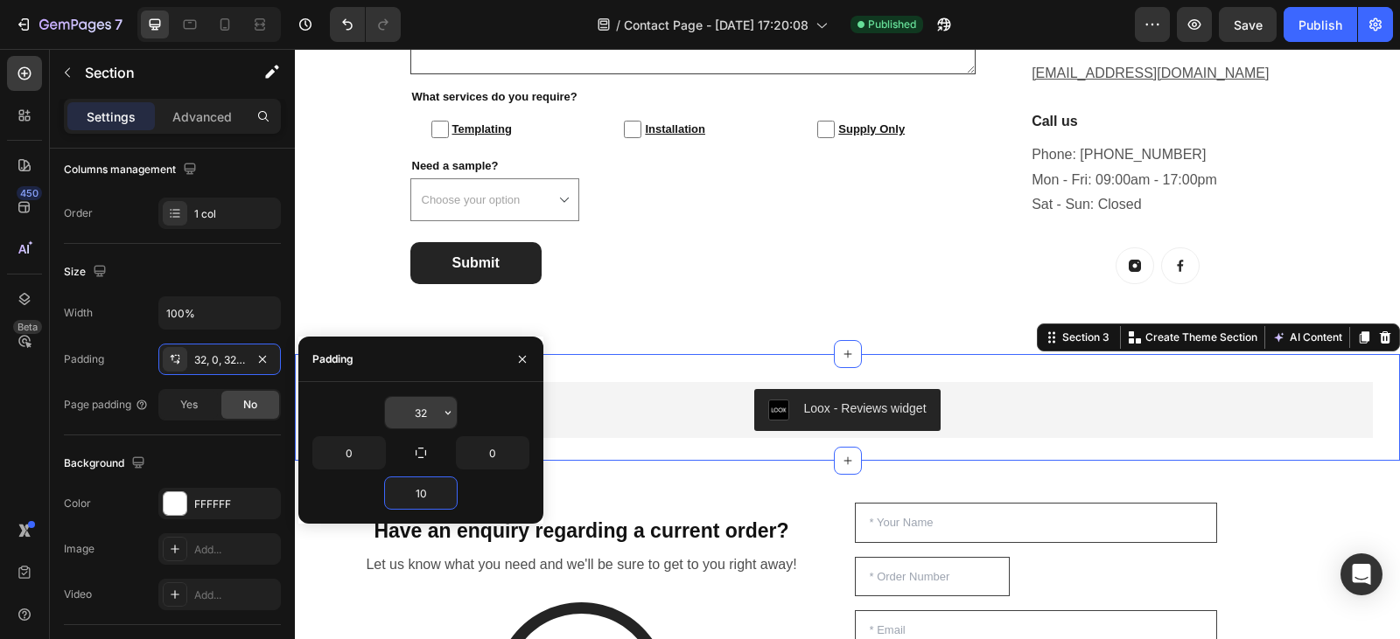
type input "10"
click at [433, 407] on input "32" at bounding box center [421, 412] width 72 height 31
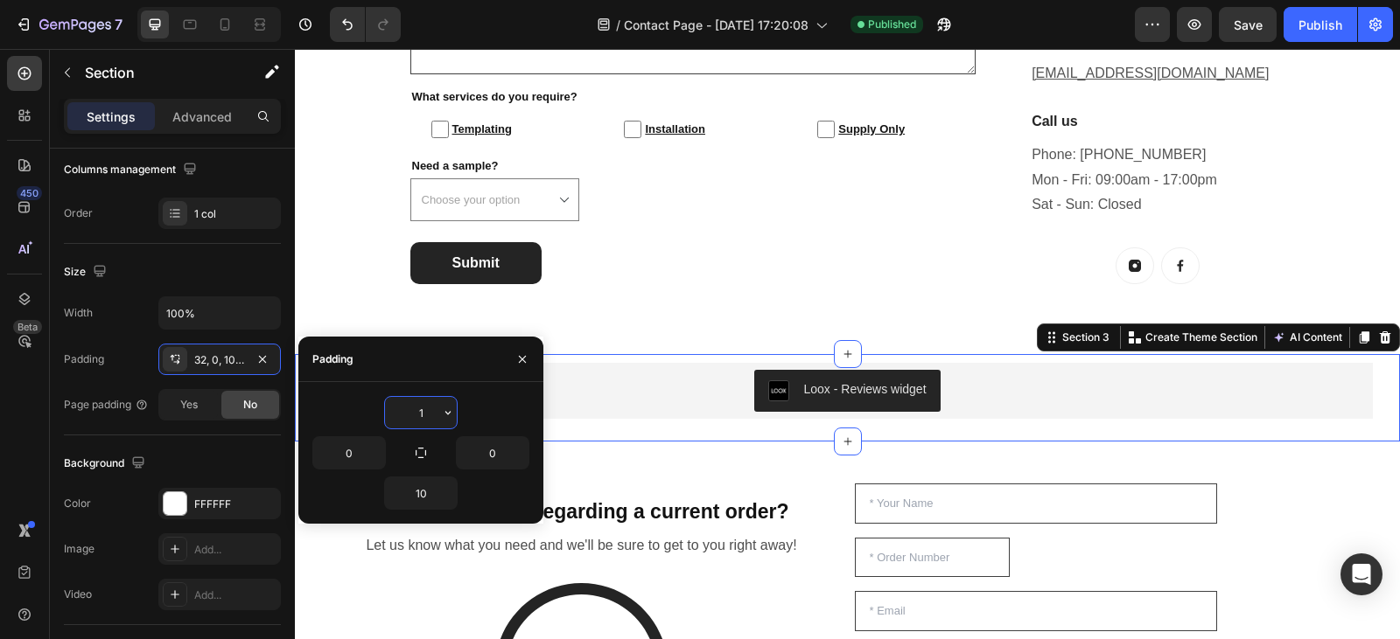
type input "10"
click at [238, 275] on div "Size" at bounding box center [172, 272] width 217 height 28
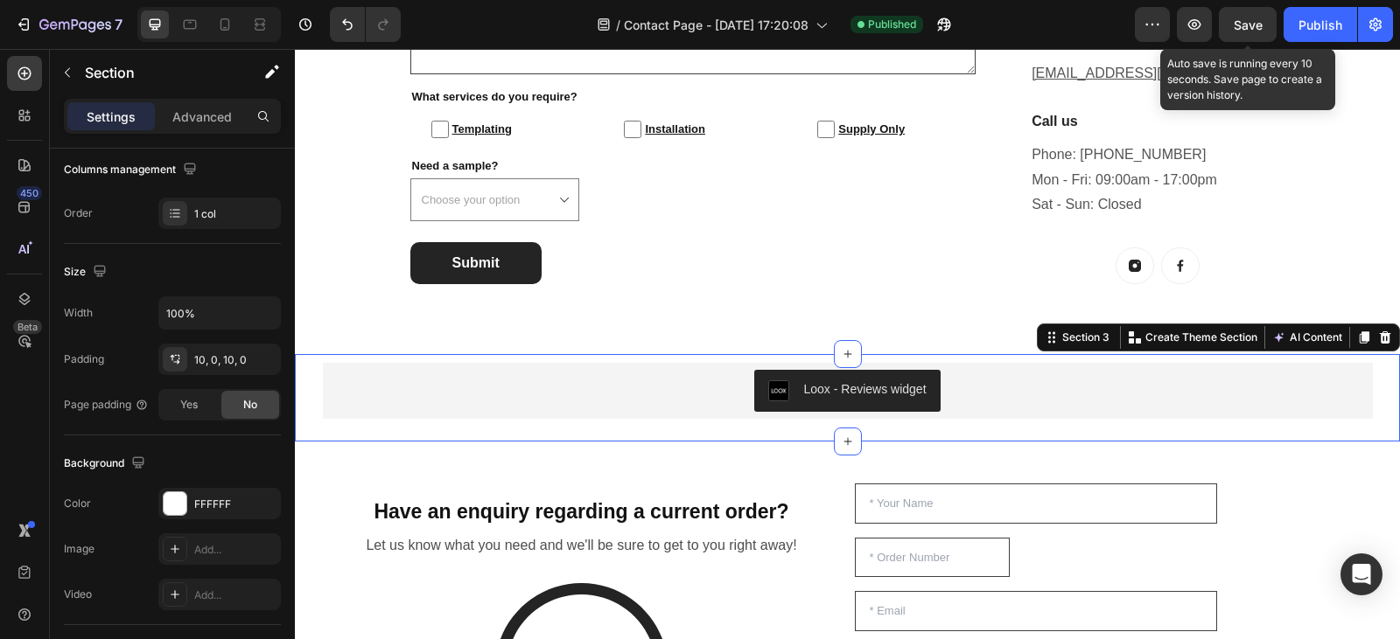
click at [1252, 31] on span "Save" at bounding box center [1247, 24] width 29 height 15
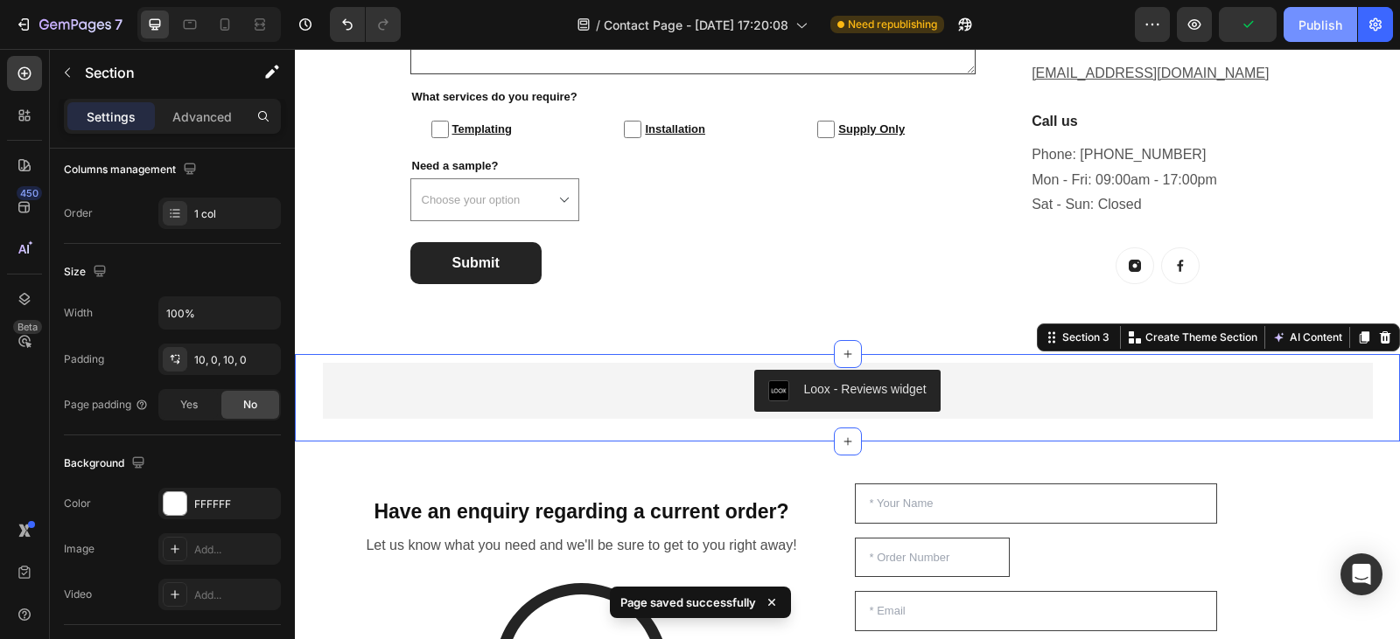
click at [1333, 22] on div "Publish" at bounding box center [1320, 25] width 44 height 18
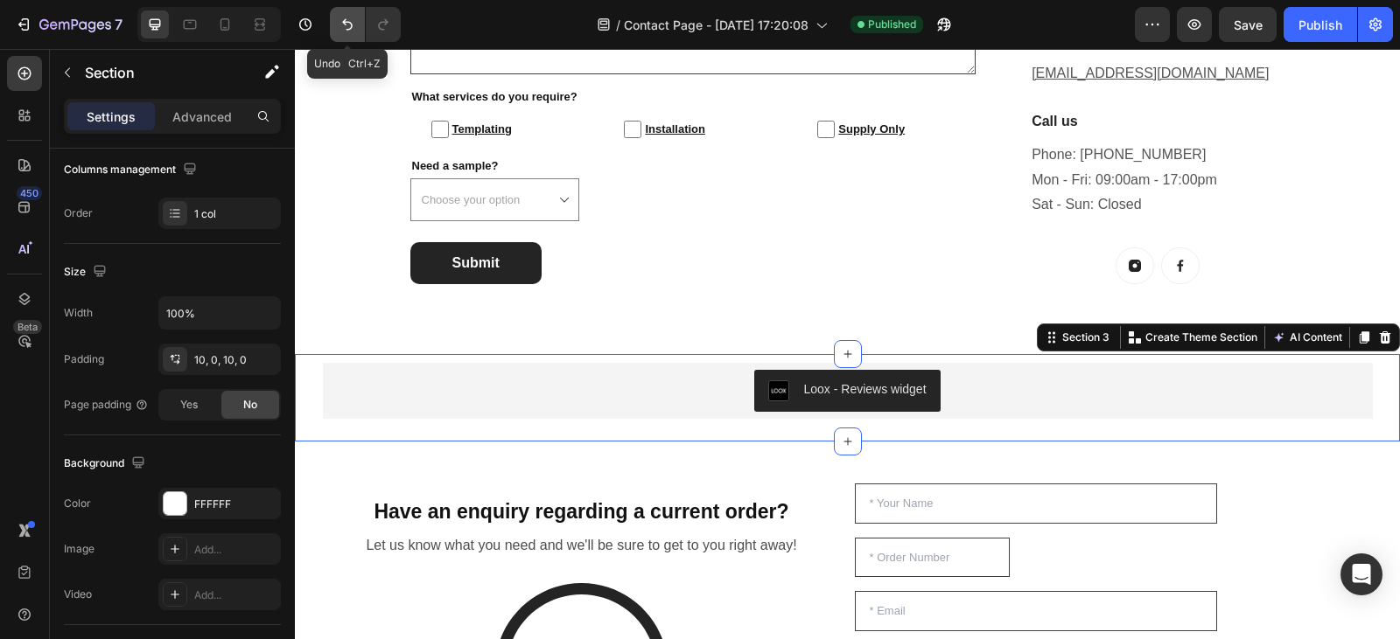
click at [356, 24] on icon "Undo/Redo" at bounding box center [347, 24] width 17 height 17
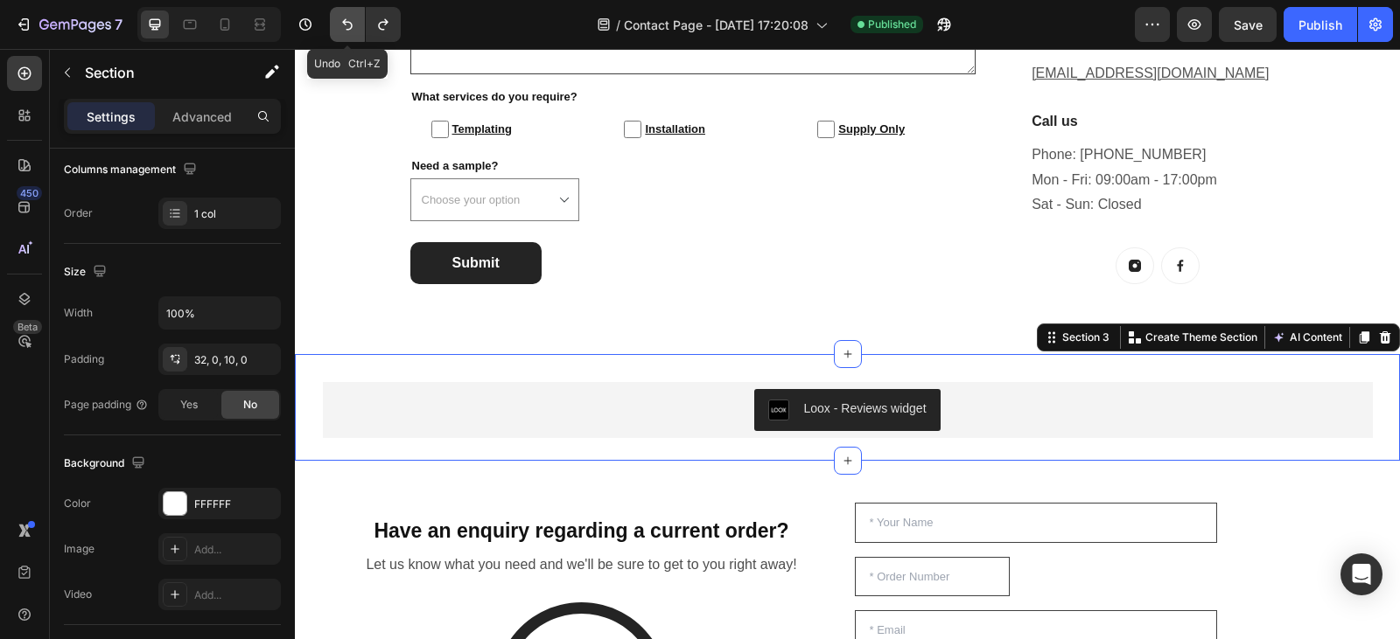
click at [356, 24] on icon "Undo/Redo" at bounding box center [347, 24] width 17 height 17
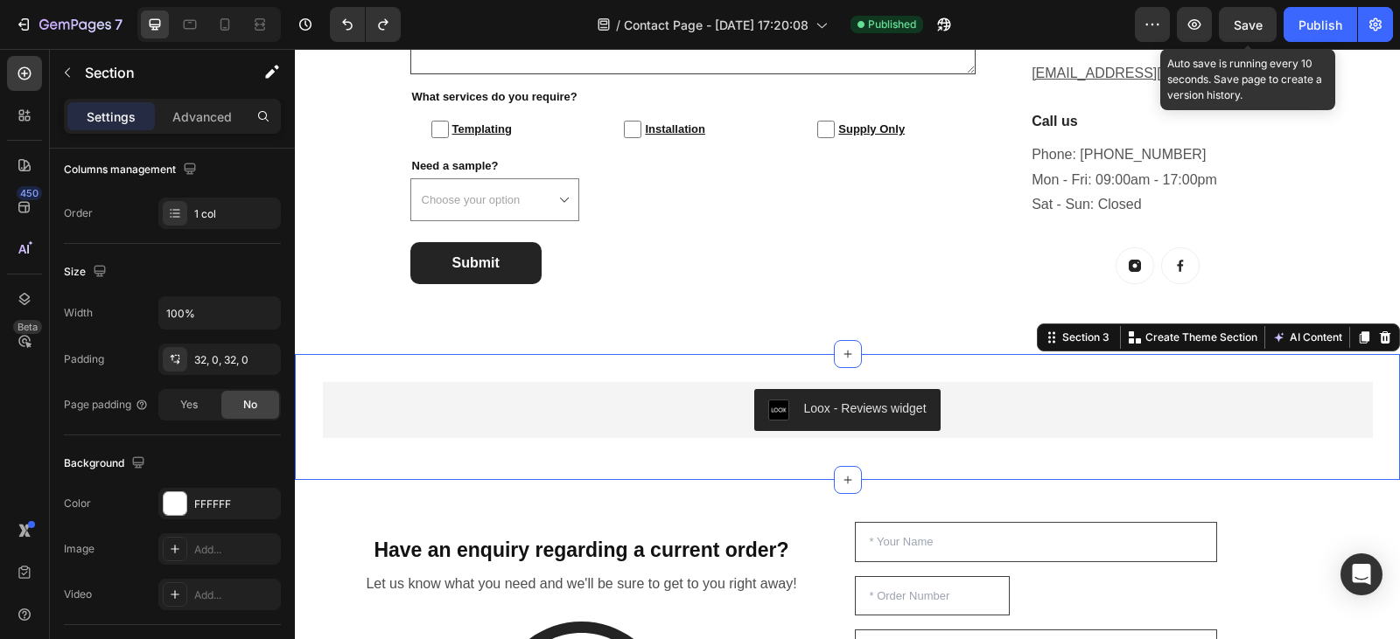
click at [1239, 18] on span "Save" at bounding box center [1247, 24] width 29 height 15
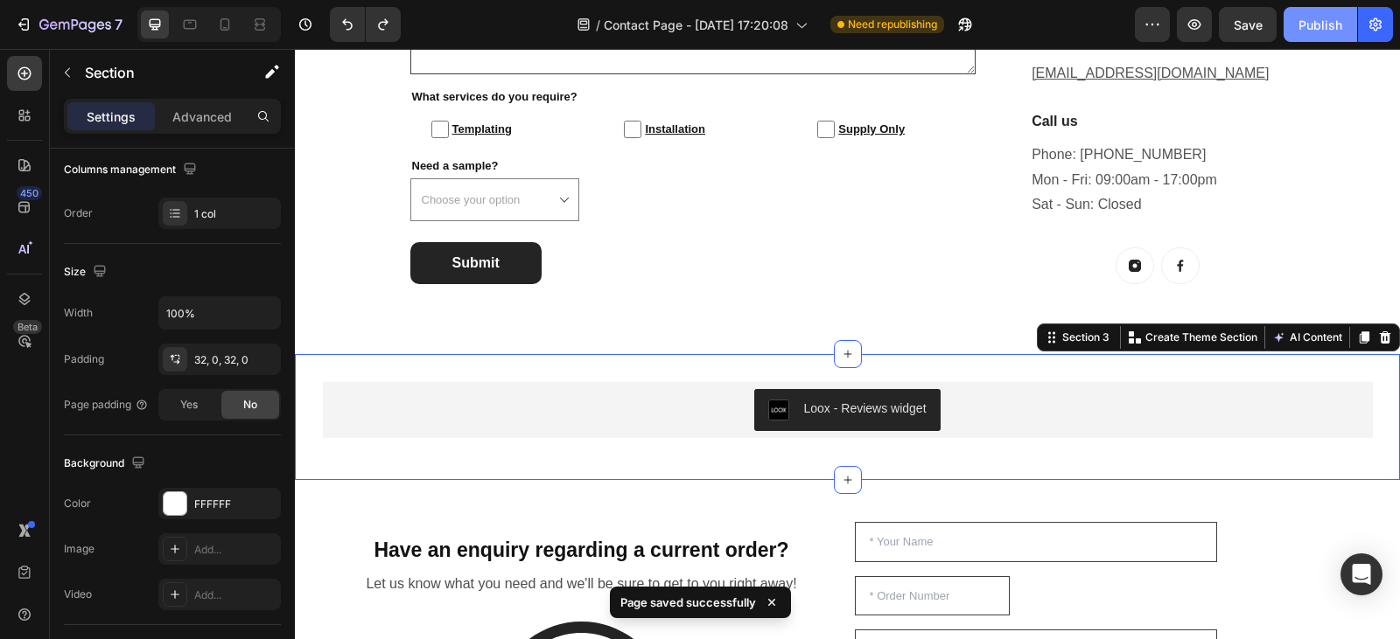
drag, startPoint x: 1299, startPoint y: 17, endPoint x: 1323, endPoint y: 17, distance: 23.6
click at [1323, 17] on div "Publish" at bounding box center [1320, 25] width 44 height 18
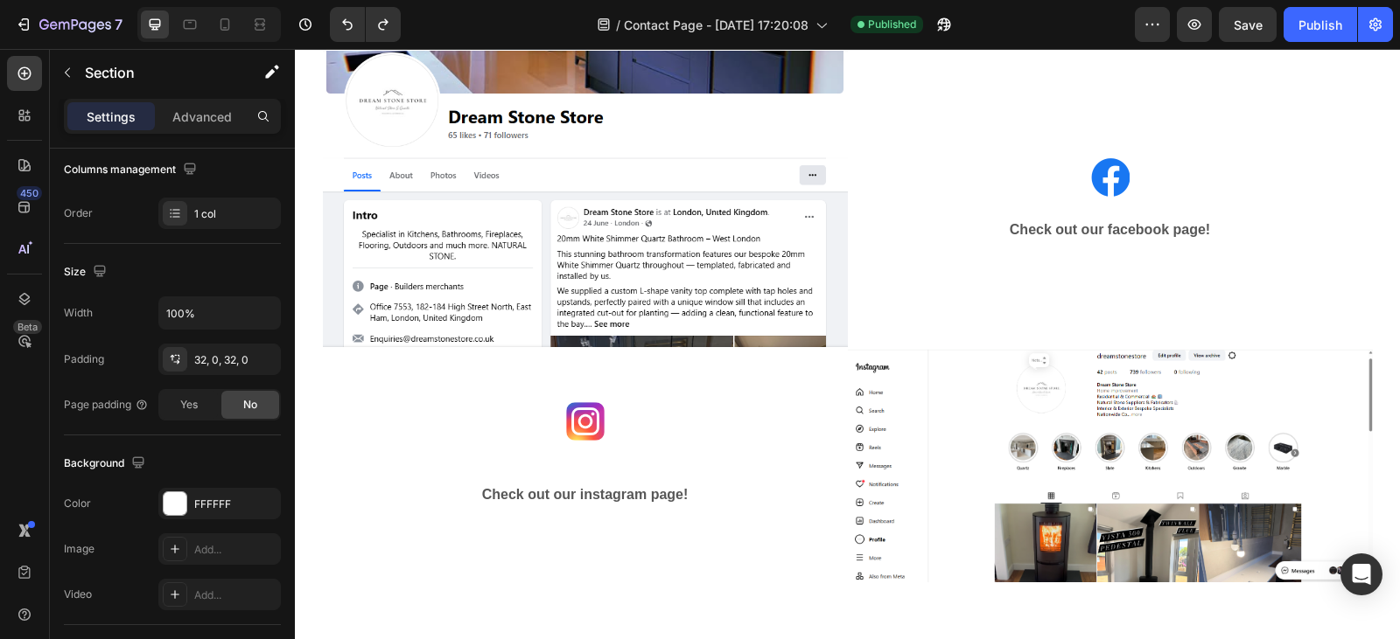
scroll to position [1995, 0]
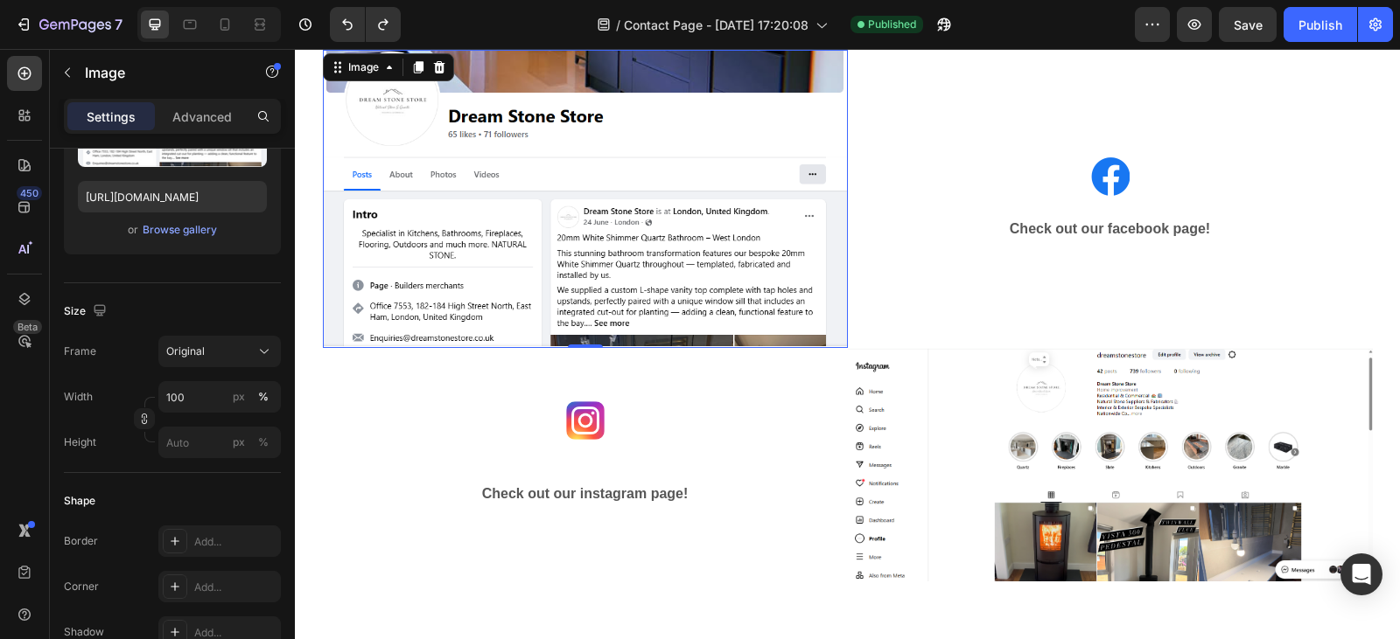
click at [497, 213] on img at bounding box center [585, 199] width 525 height 298
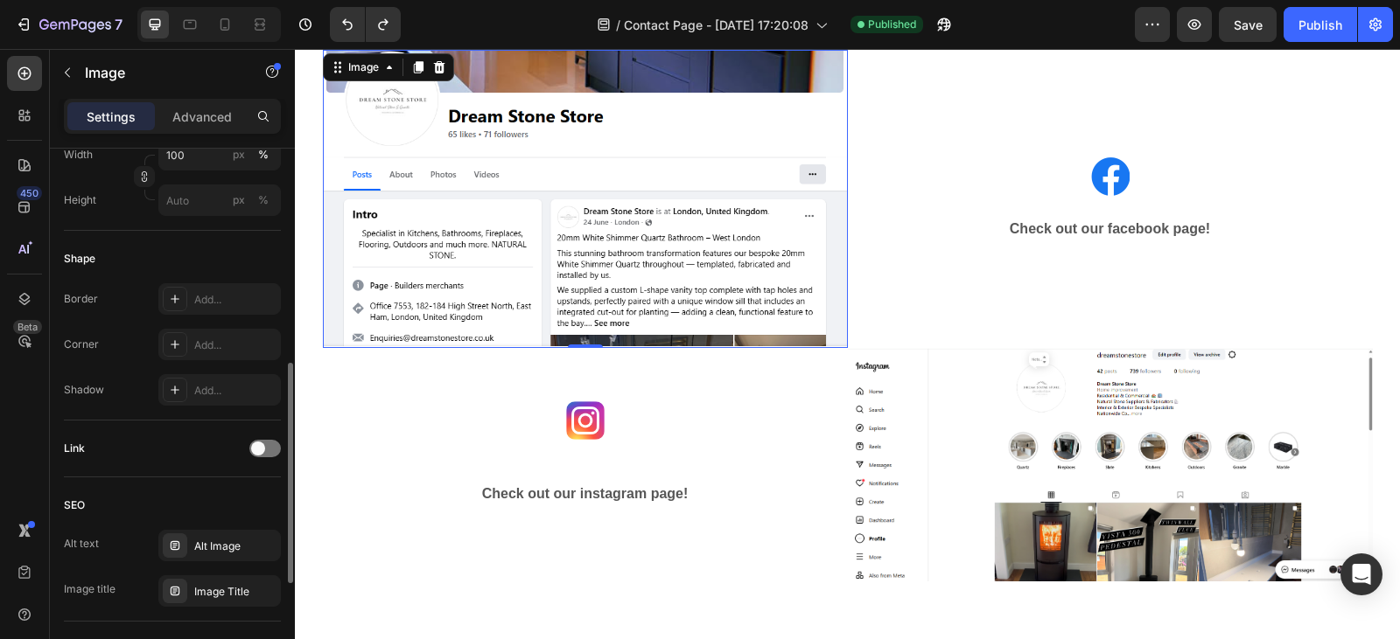
scroll to position [527, 0]
click at [236, 339] on div "Add..." at bounding box center [235, 342] width 82 height 16
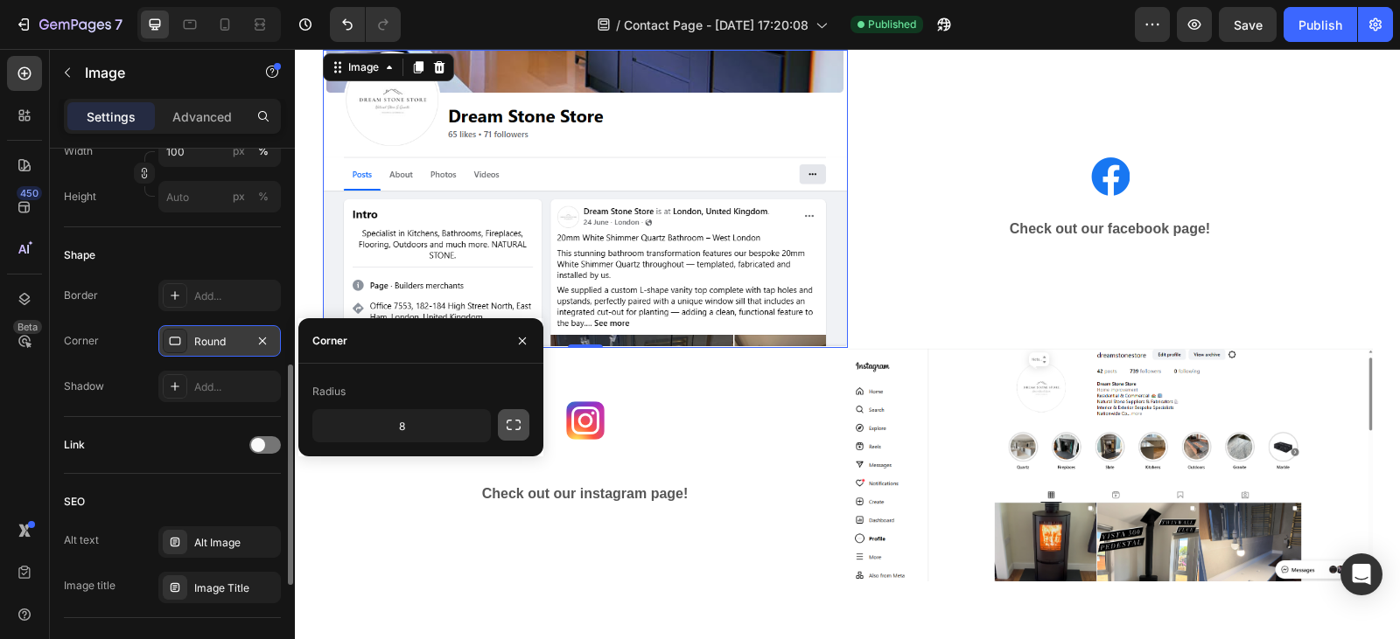
click at [515, 429] on icon "button" at bounding box center [513, 424] width 17 height 17
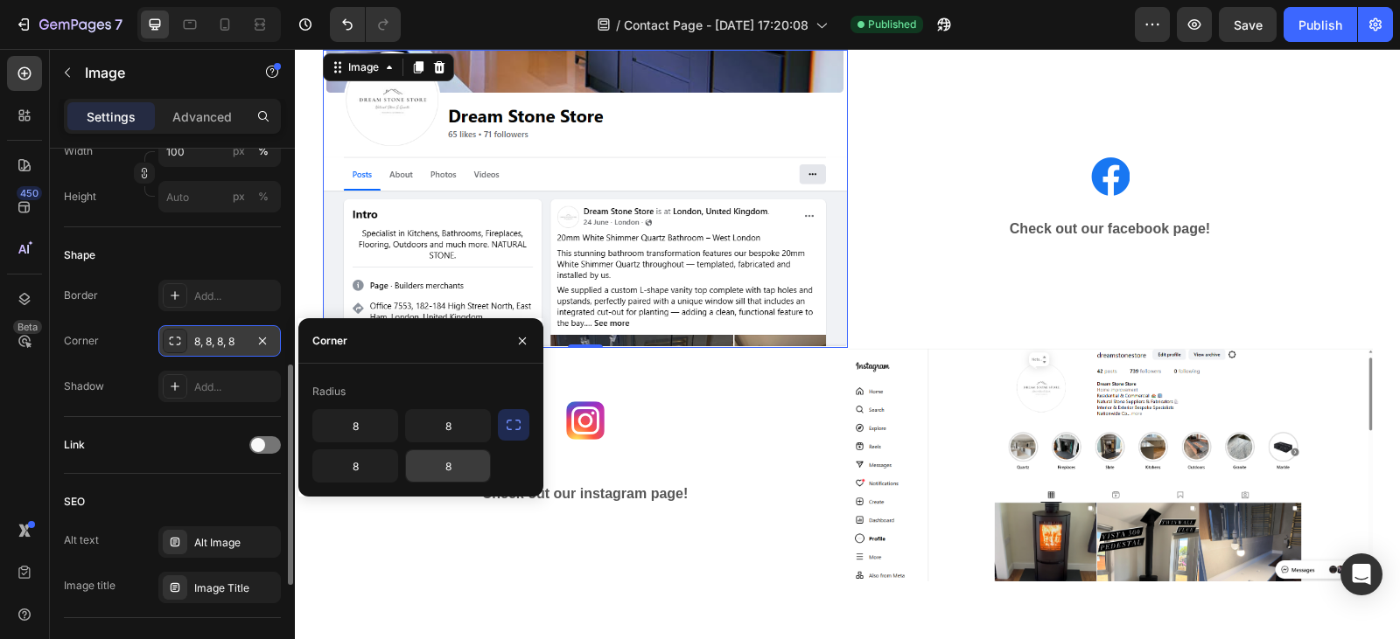
click at [471, 460] on input "8" at bounding box center [448, 465] width 84 height 31
click at [457, 436] on input "8" at bounding box center [448, 425] width 84 height 31
click at [367, 477] on input "8" at bounding box center [355, 465] width 84 height 31
click at [370, 418] on input "8" at bounding box center [355, 425] width 84 height 31
type input "10"
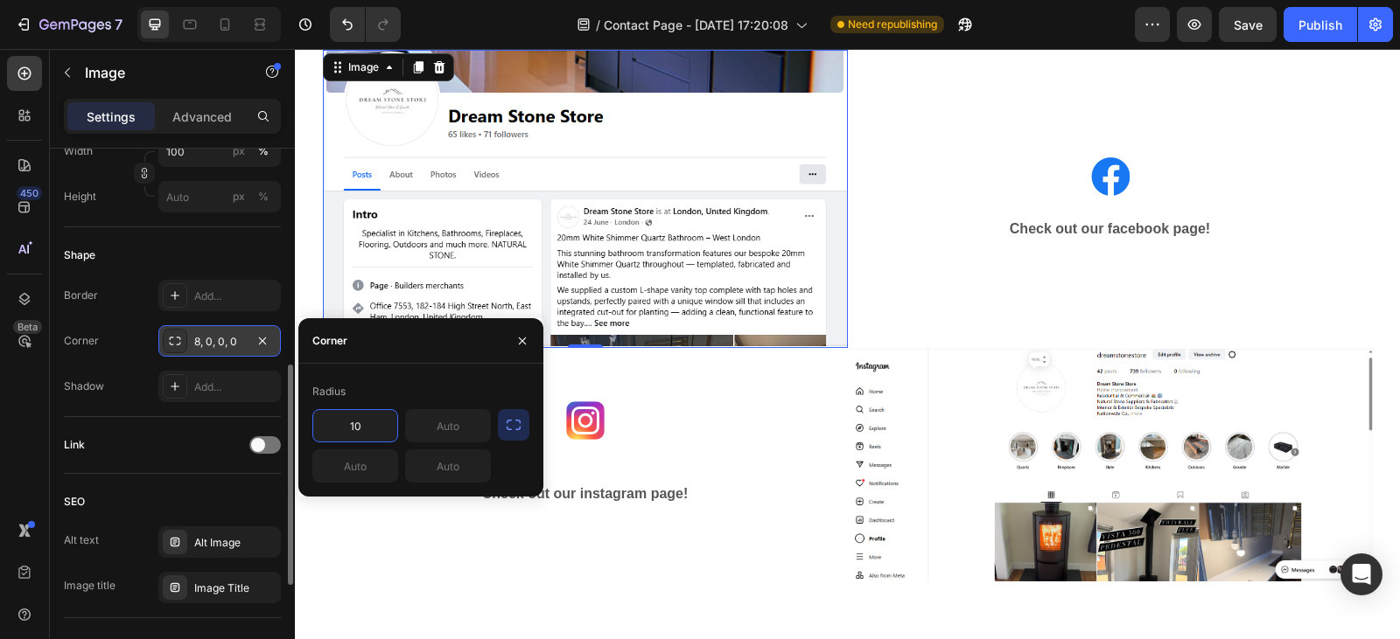
click at [122, 296] on div "Border Add..." at bounding box center [172, 295] width 217 height 31
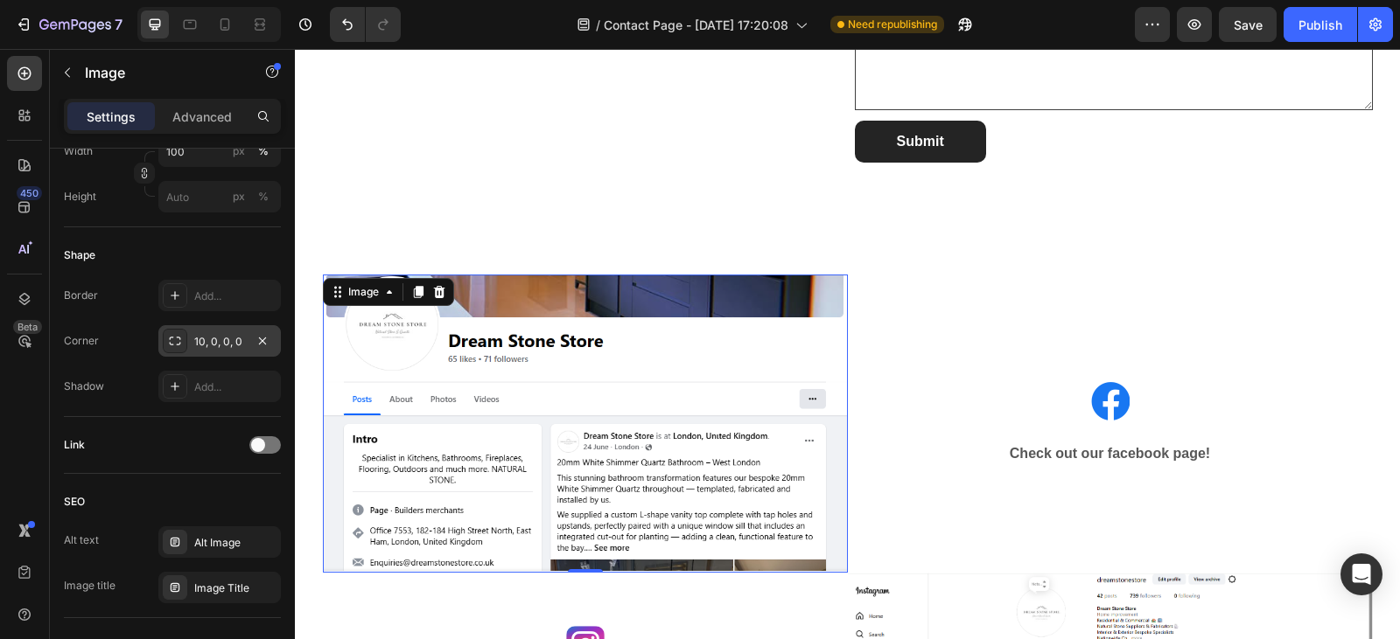
scroll to position [1709, 0]
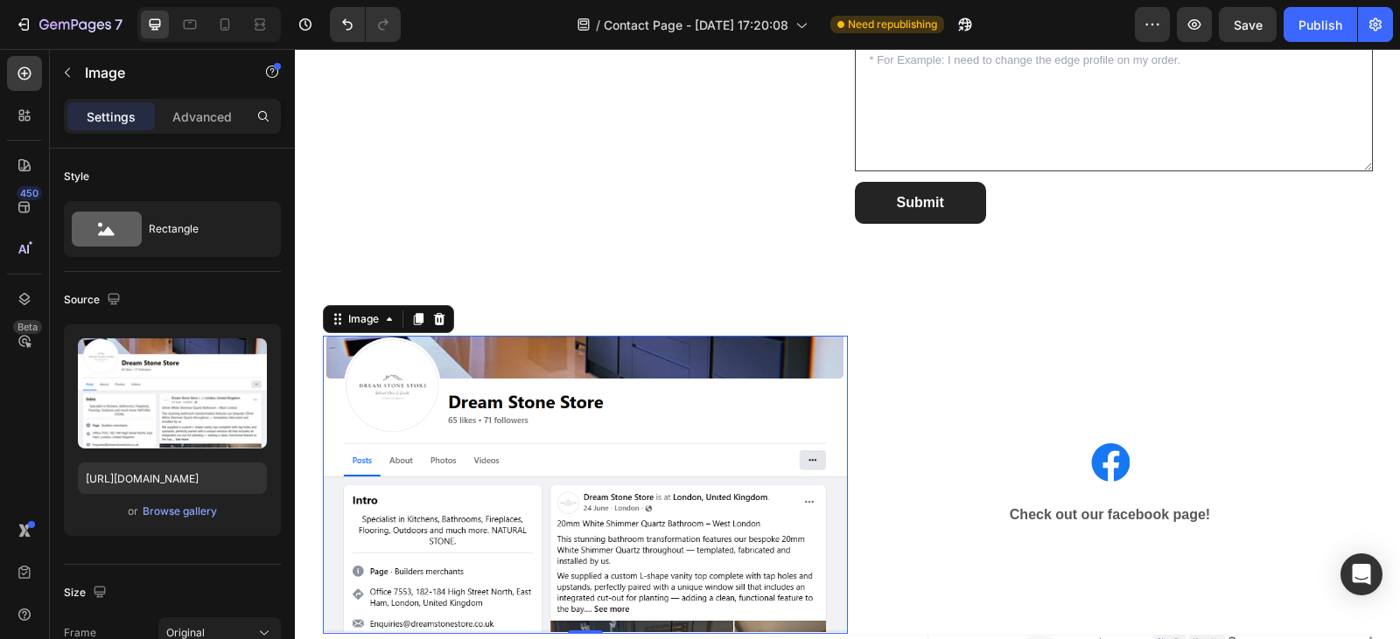
click at [412, 393] on img at bounding box center [585, 485] width 525 height 298
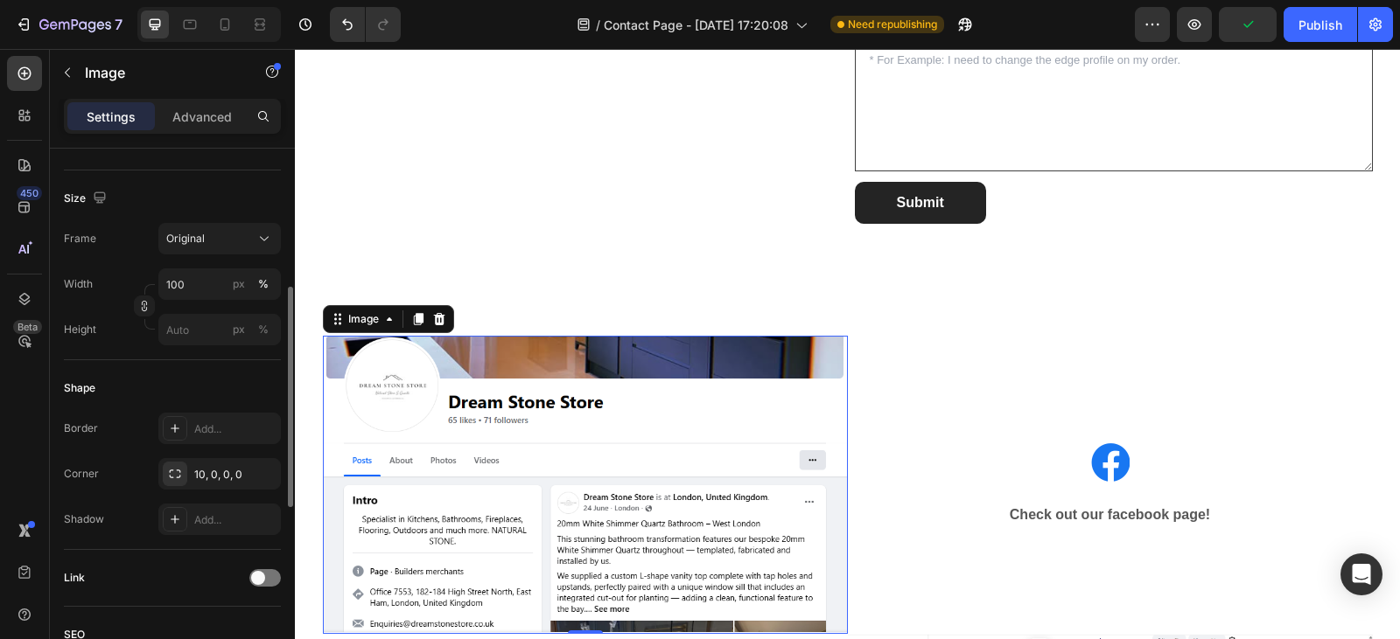
scroll to position [400, 0]
drag, startPoint x: 261, startPoint y: 470, endPoint x: 109, endPoint y: 388, distance: 171.8
click at [109, 388] on div "Shape" at bounding box center [172, 383] width 217 height 28
click at [167, 464] on div at bounding box center [175, 469] width 24 height 24
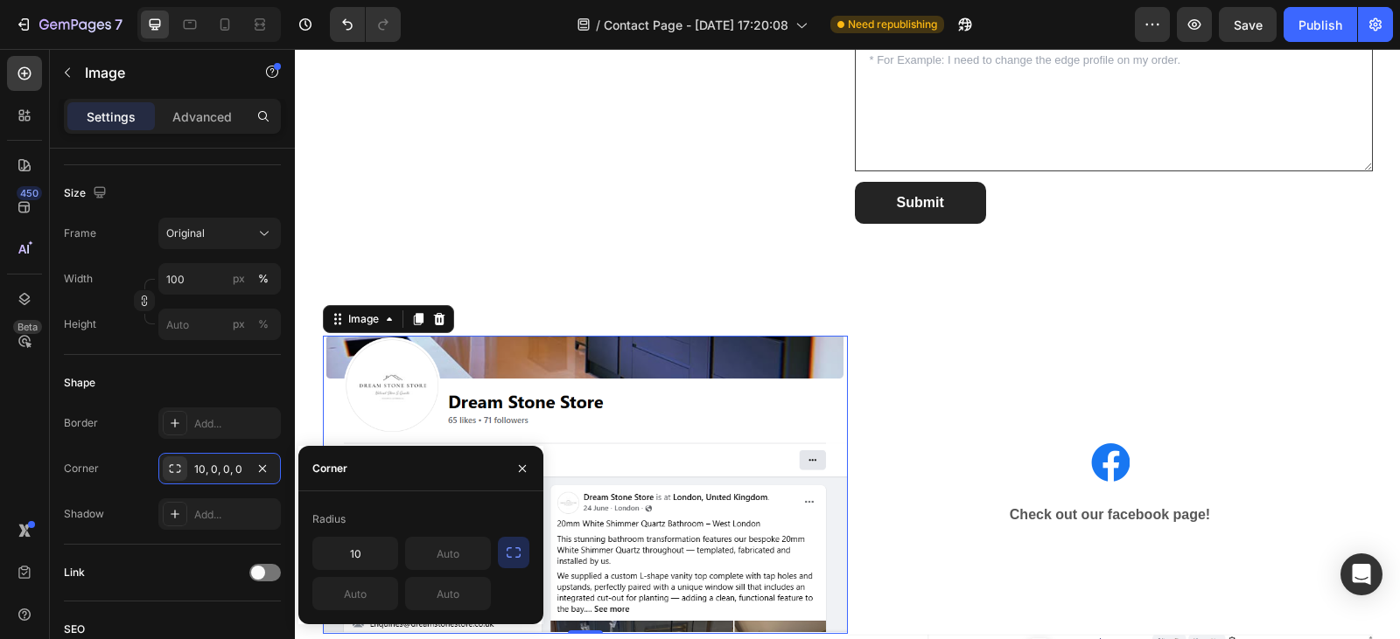
click at [511, 561] on icon "button" at bounding box center [513, 552] width 17 height 17
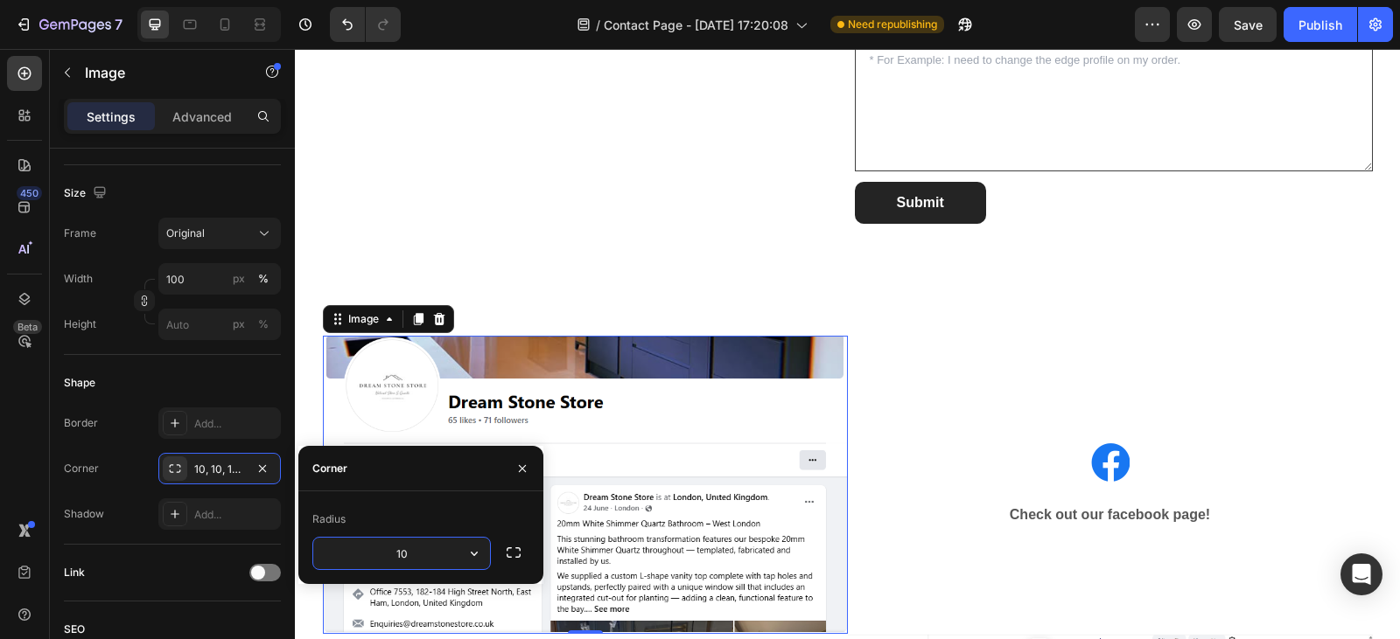
click at [420, 558] on input "10" at bounding box center [401, 553] width 177 height 31
type input "8"
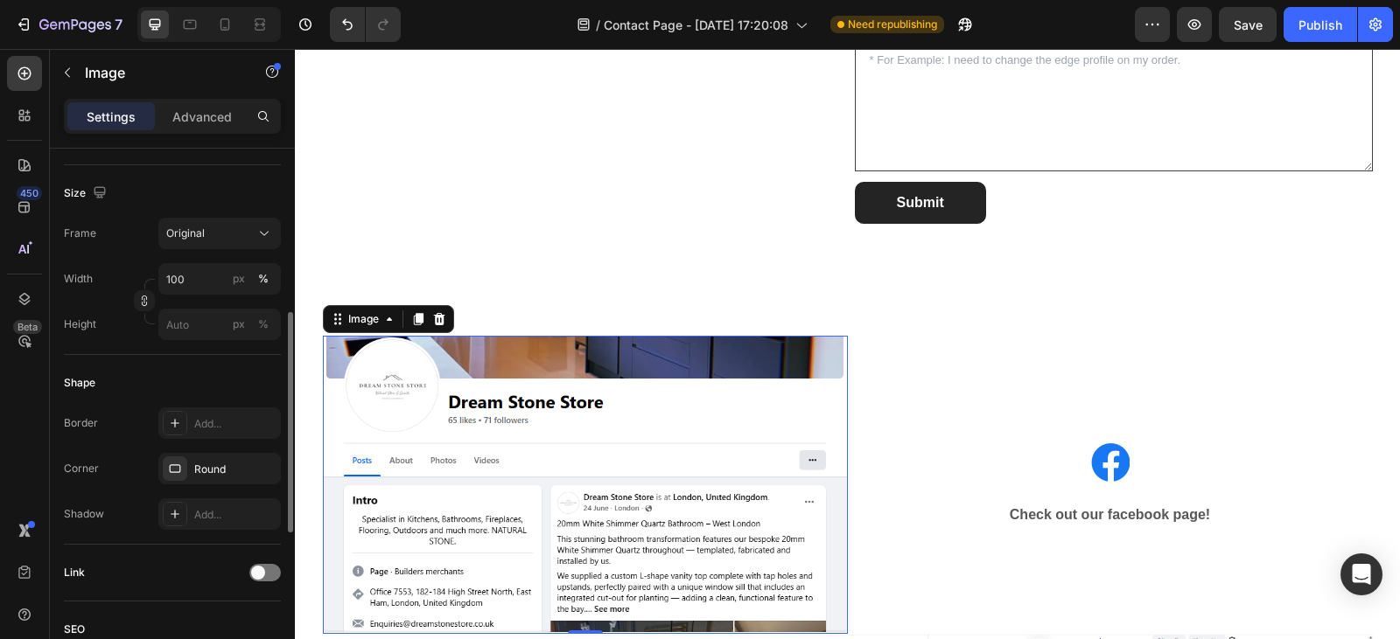
click at [155, 380] on div "Shape" at bounding box center [172, 383] width 217 height 28
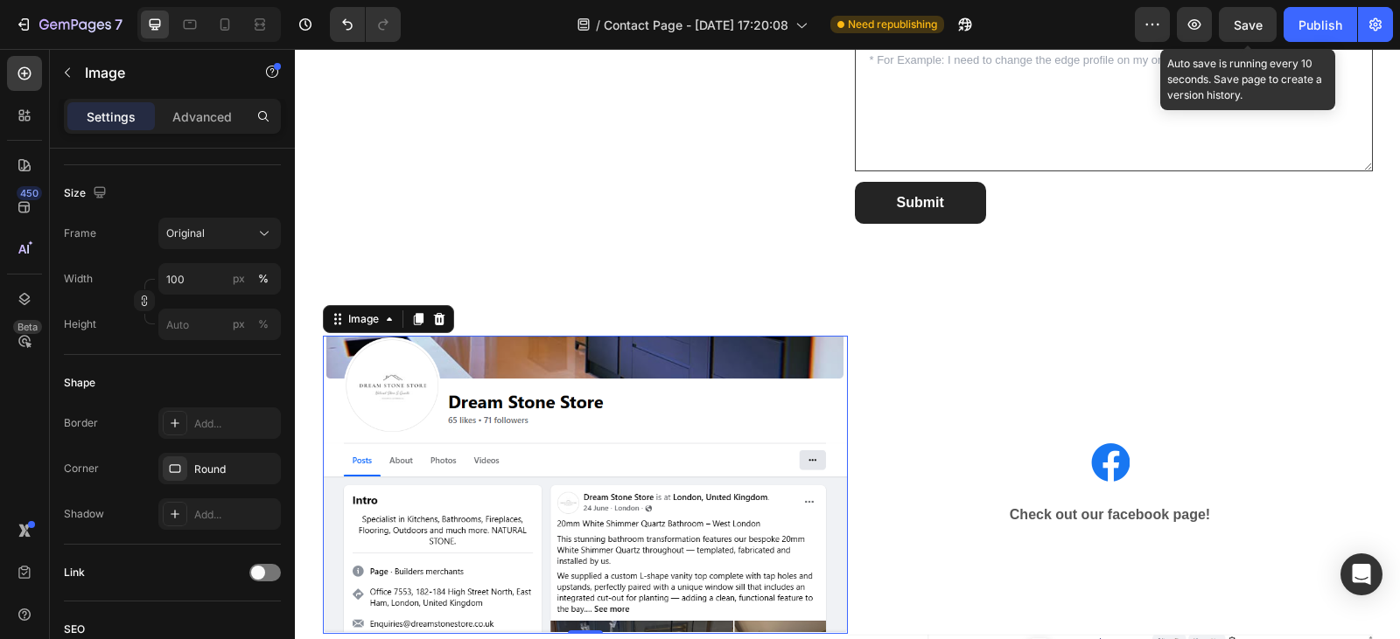
click at [1253, 33] on div "Save" at bounding box center [1247, 25] width 29 height 18
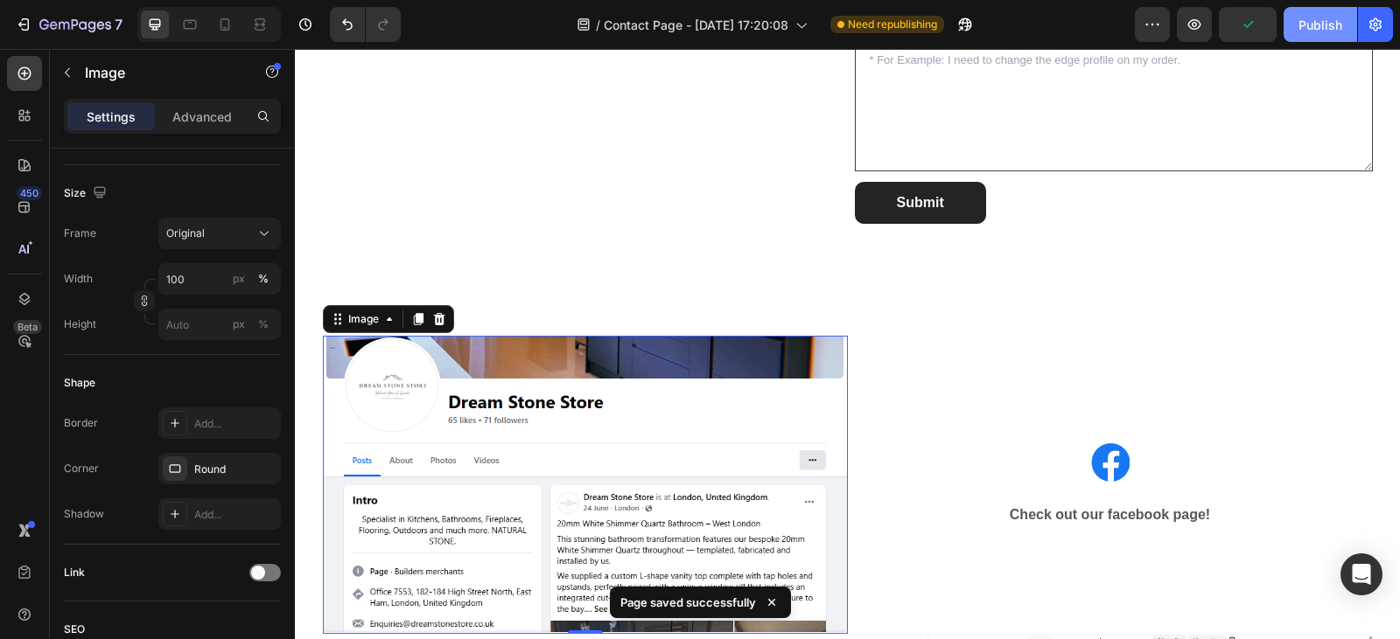
click at [1302, 24] on div "Publish" at bounding box center [1320, 25] width 44 height 18
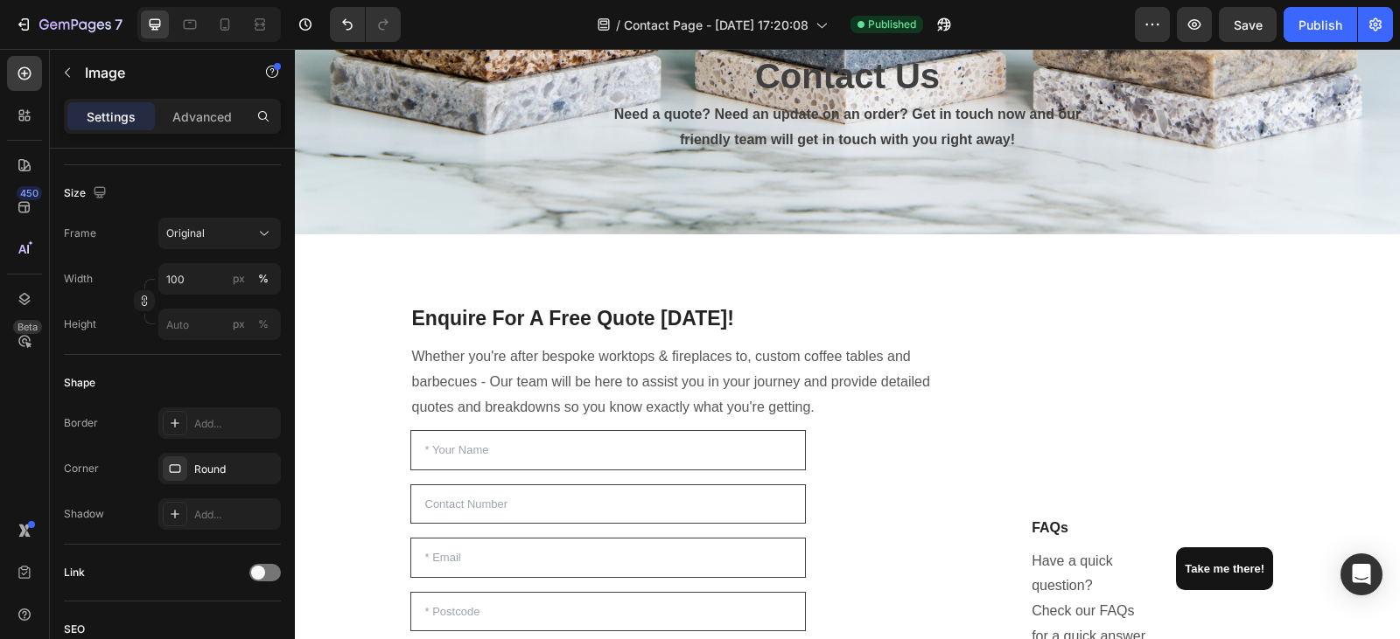
scroll to position [0, 0]
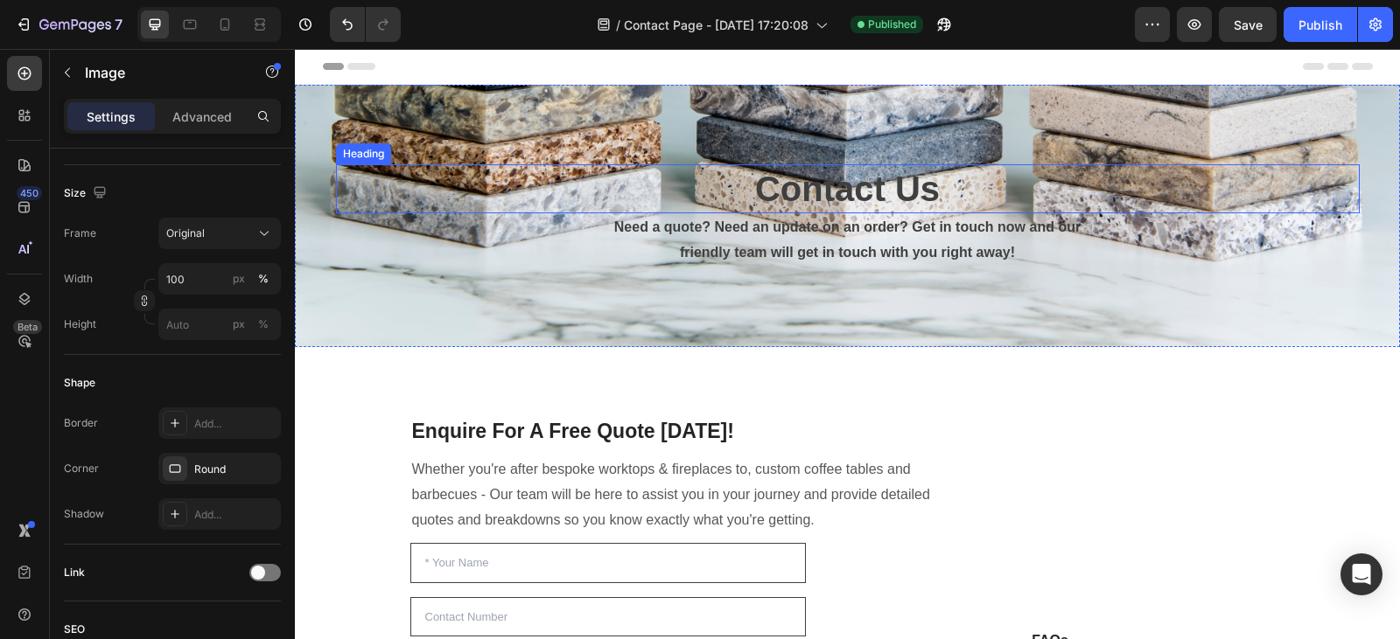
click at [371, 192] on h1 "Contact Us" at bounding box center [847, 188] width 1023 height 49
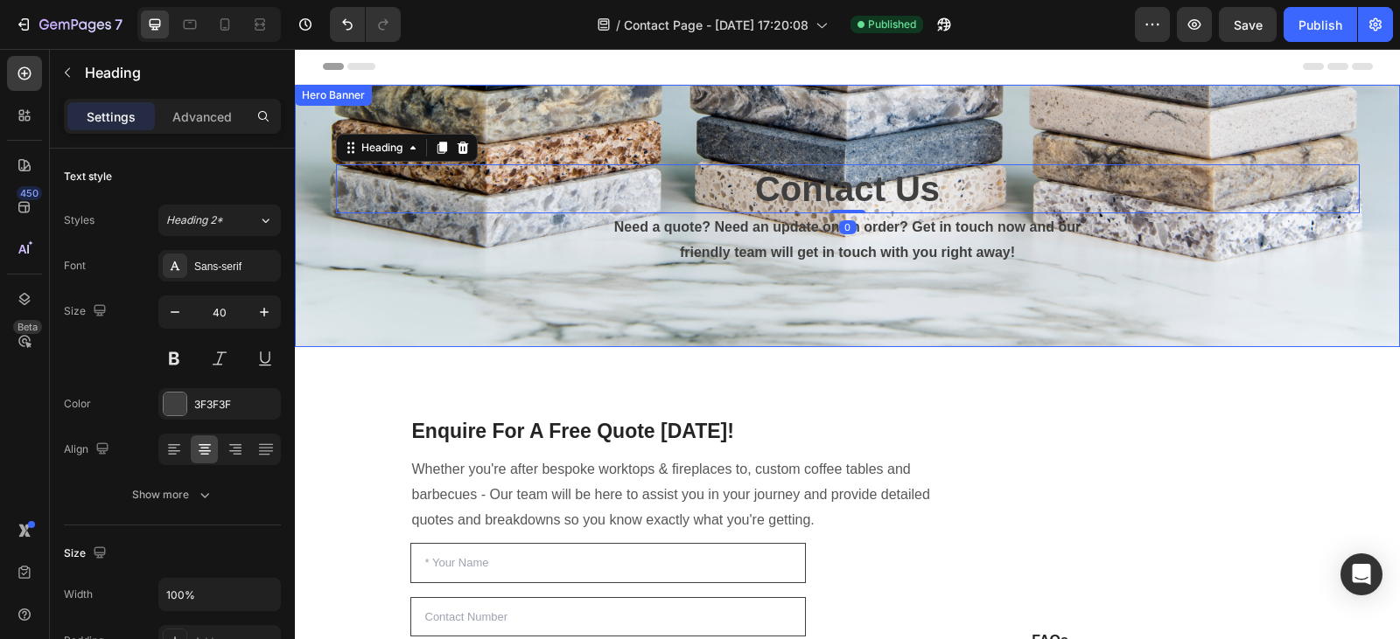
click at [350, 304] on div "Contact Us Heading 0 Need a quote? Need an update on an order? Get in touch now…" at bounding box center [847, 216] width 1023 height 499
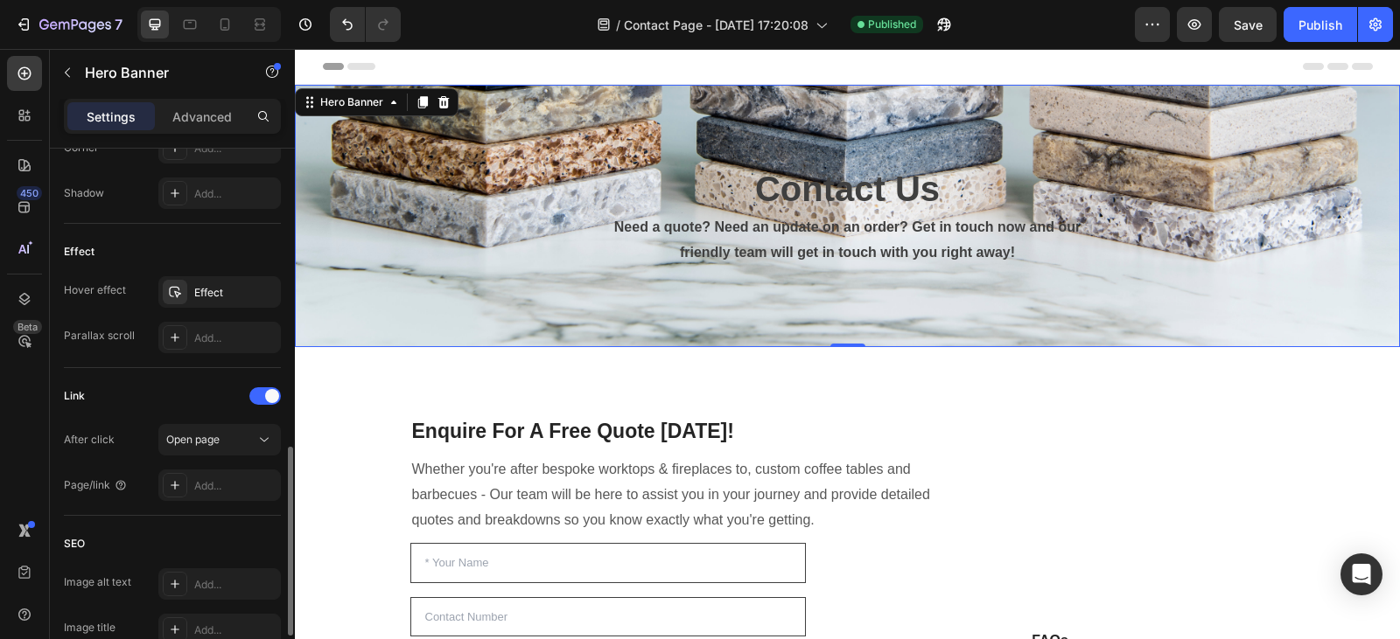
scroll to position [890, 0]
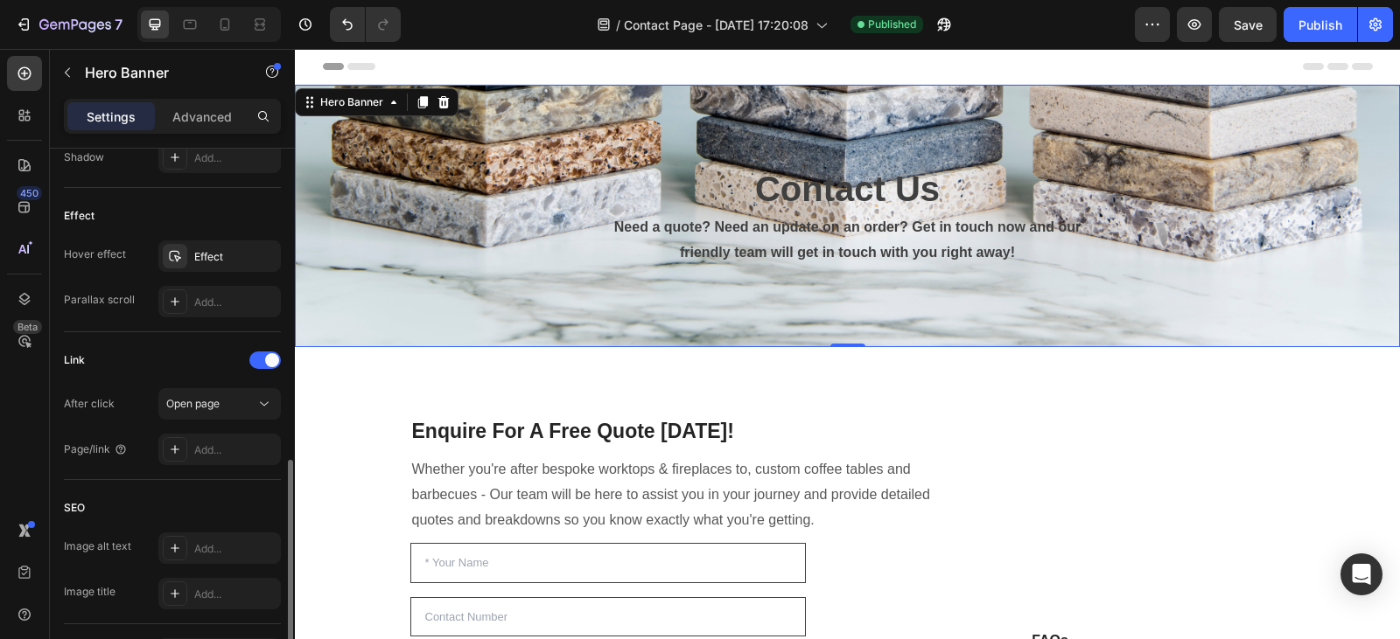
click at [323, 308] on div "Contact Us Heading Need a quote? Need an update on an order? Get in touch now a…" at bounding box center [848, 216] width 1050 height 555
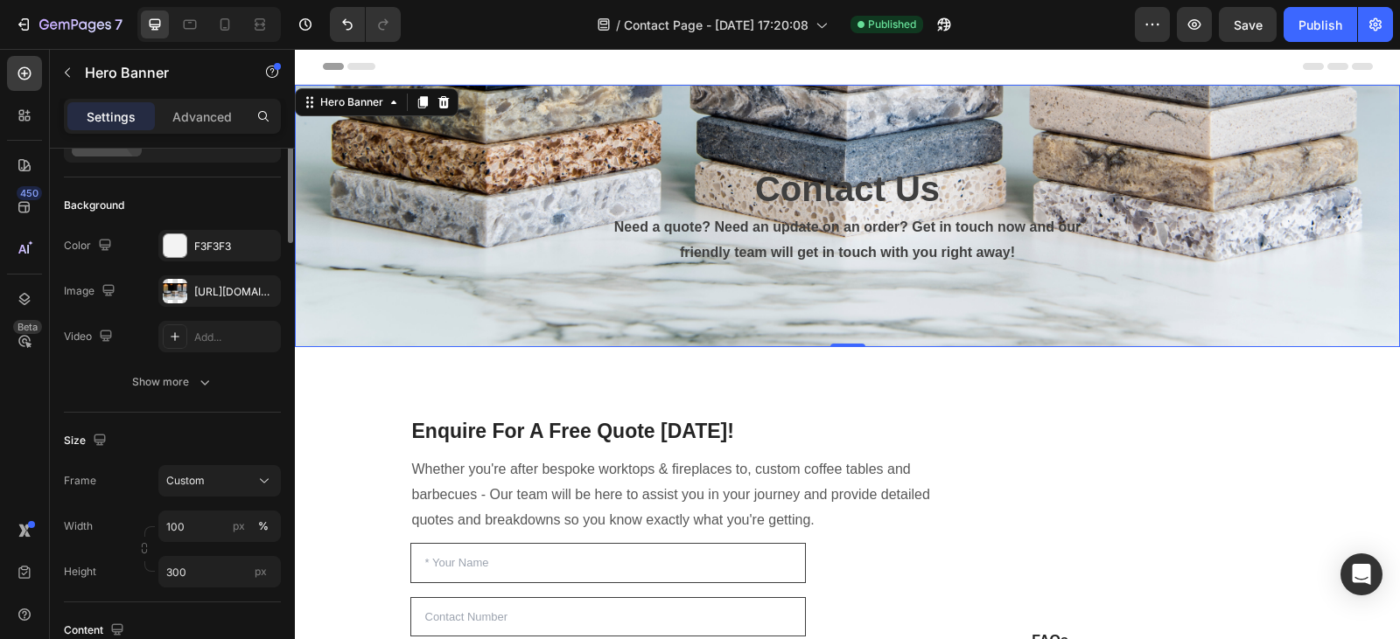
scroll to position [0, 0]
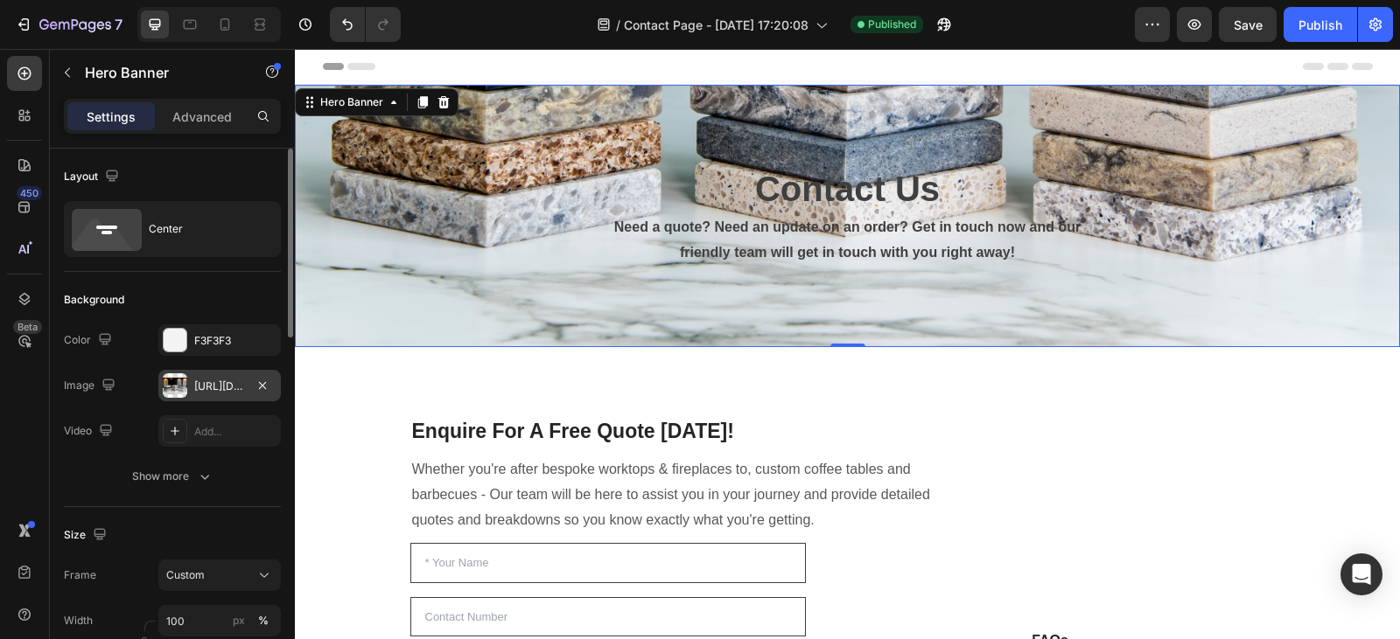
click at [213, 385] on div "https://cdn.shopify.com/s/files/1/0778/1403/8821/files/gempages_578590786086503…" at bounding box center [219, 387] width 51 height 16
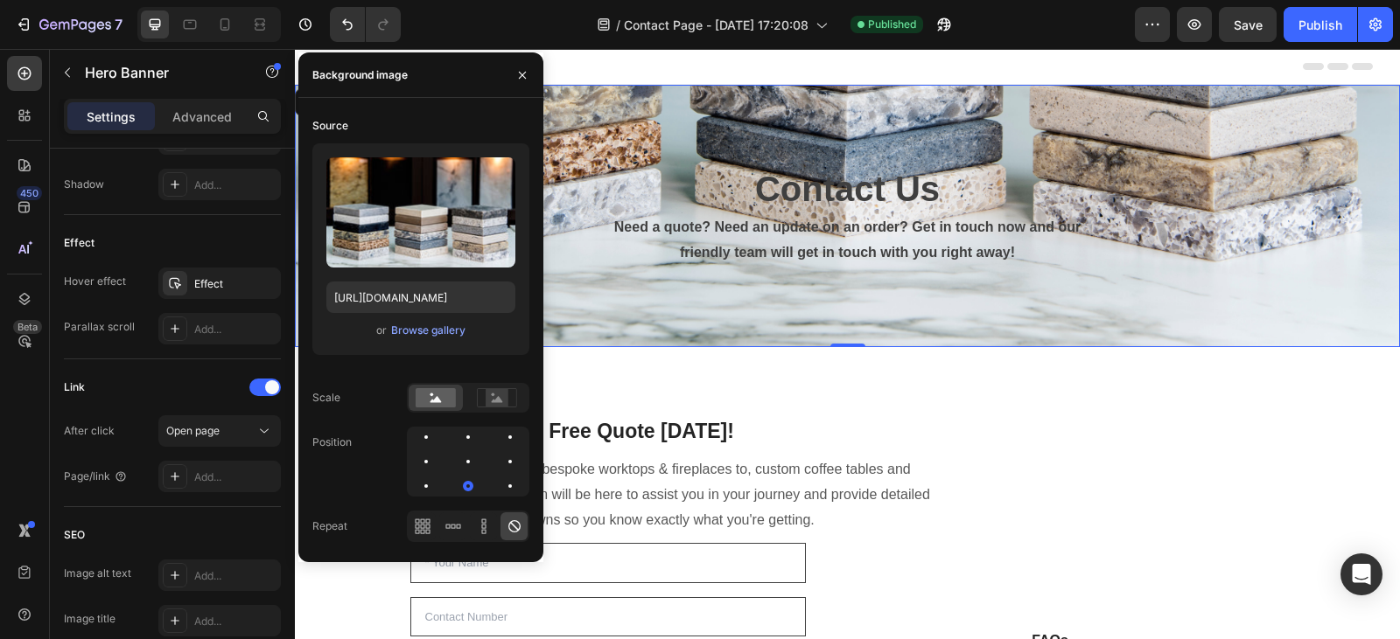
scroll to position [1005, 0]
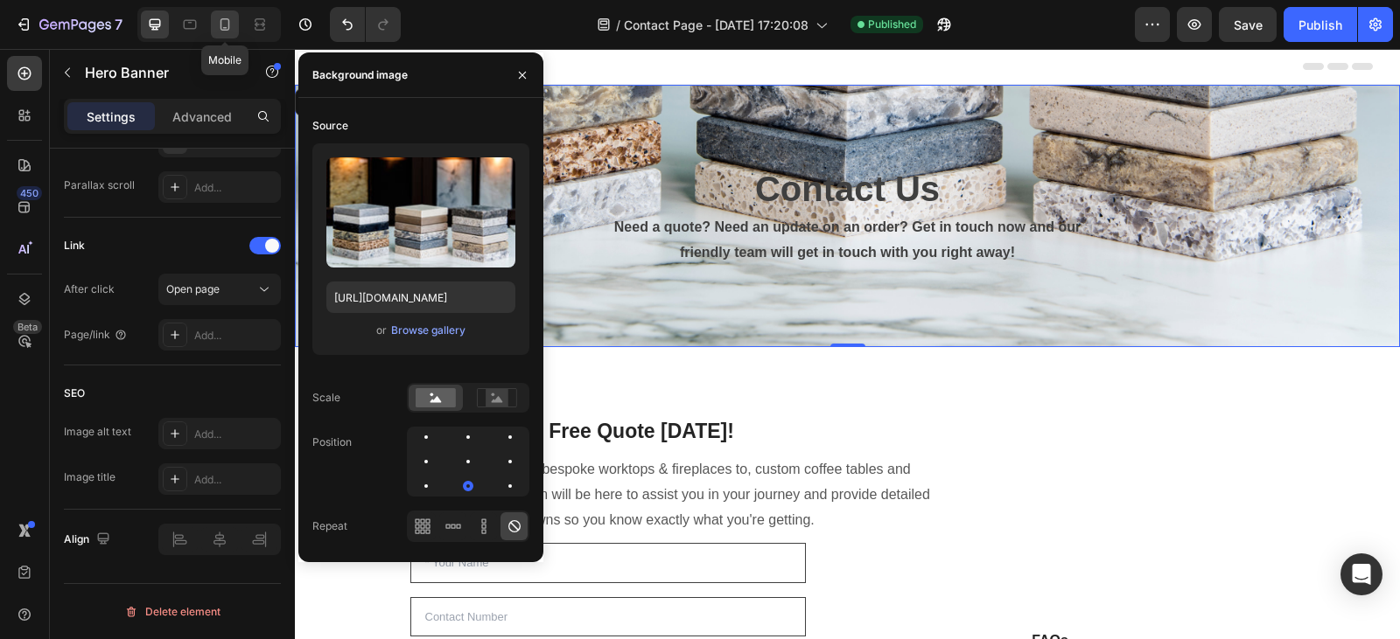
click at [224, 17] on icon at bounding box center [224, 24] width 17 height 17
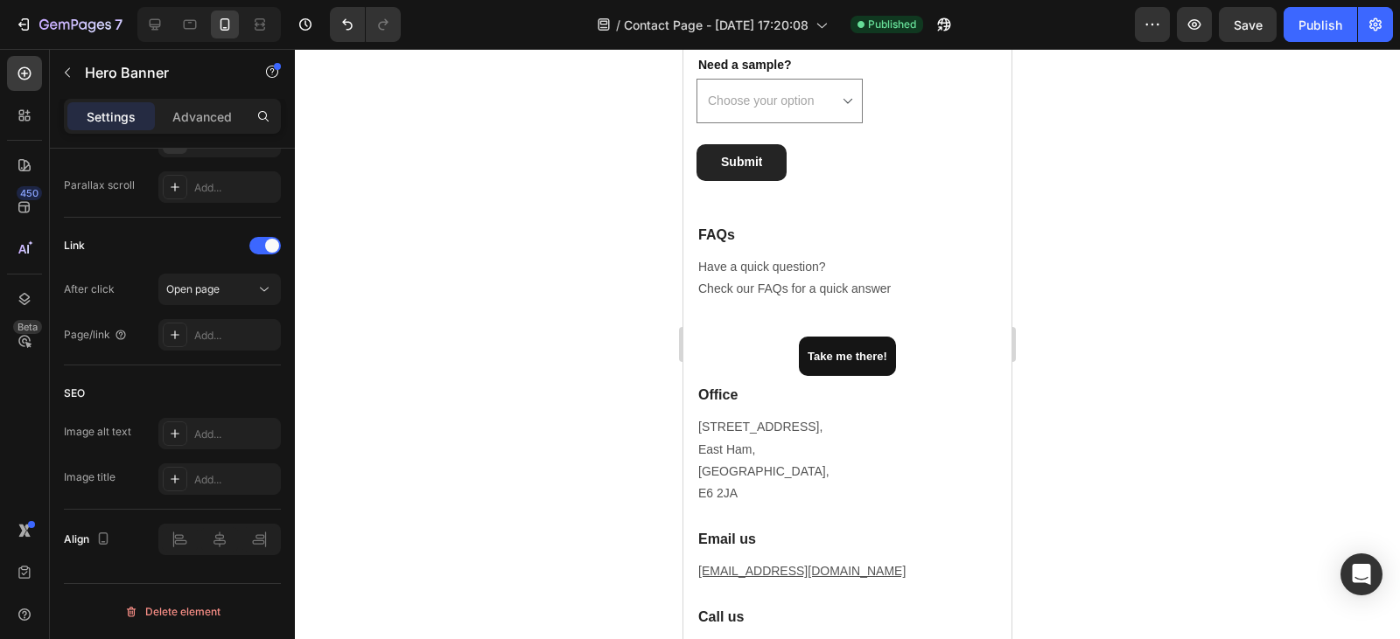
scroll to position [1256, 0]
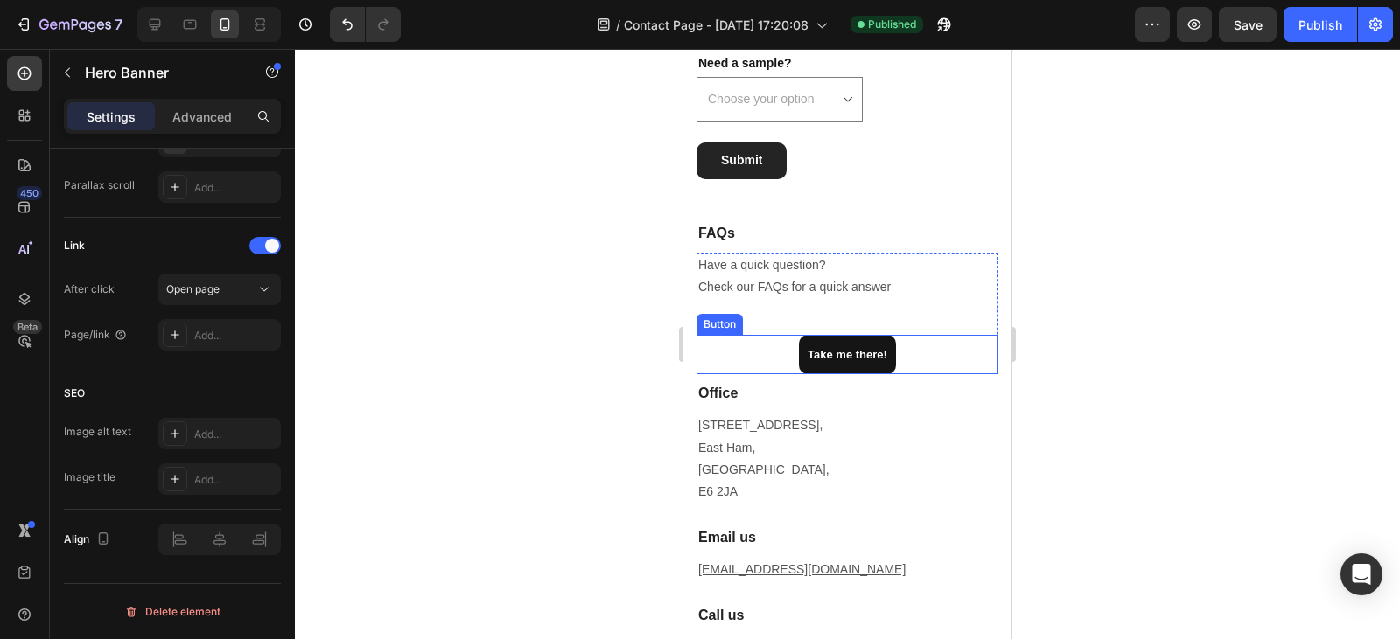
click at [771, 352] on div "Take me there! Button" at bounding box center [847, 354] width 302 height 39
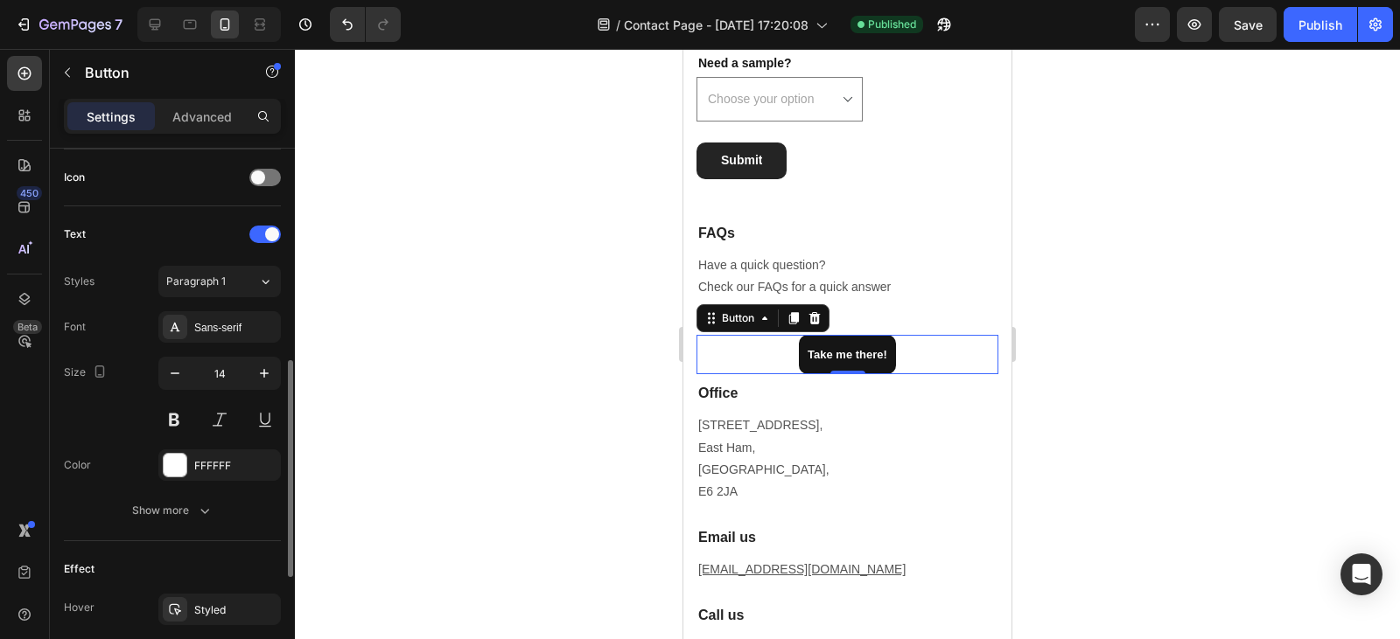
scroll to position [805, 0]
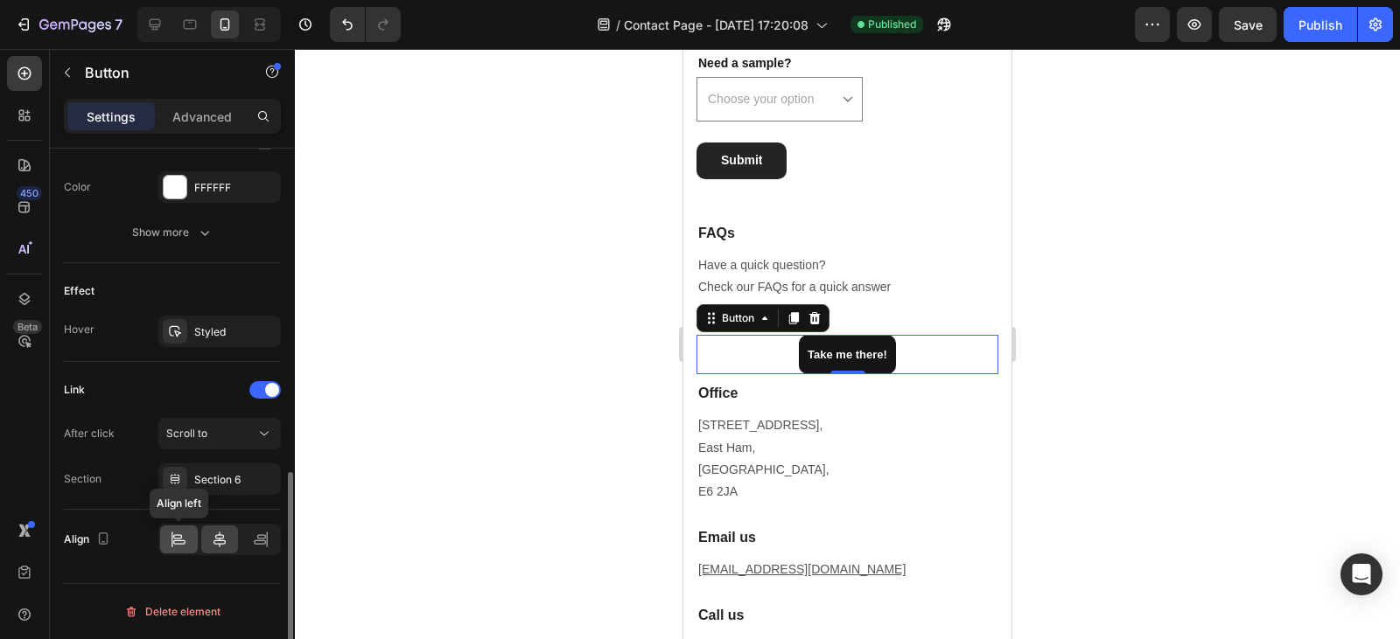
click at [173, 546] on icon at bounding box center [178, 539] width 17 height 17
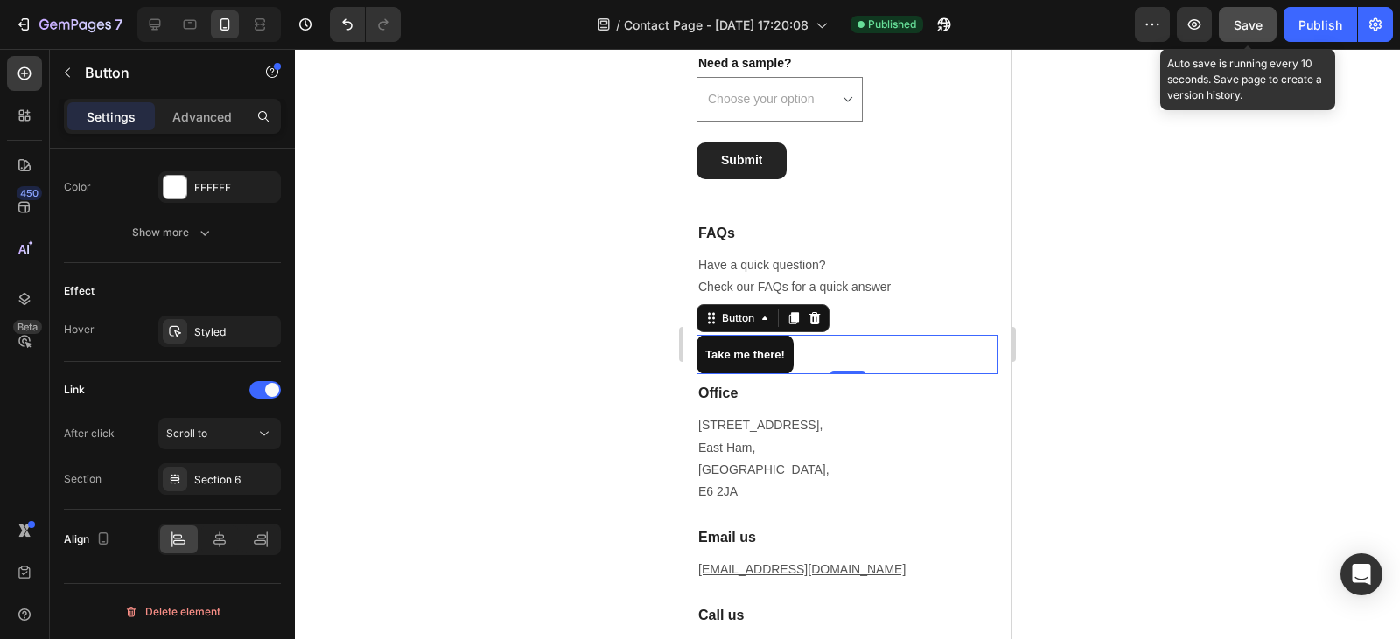
click at [1263, 17] on button "Save" at bounding box center [1247, 24] width 58 height 35
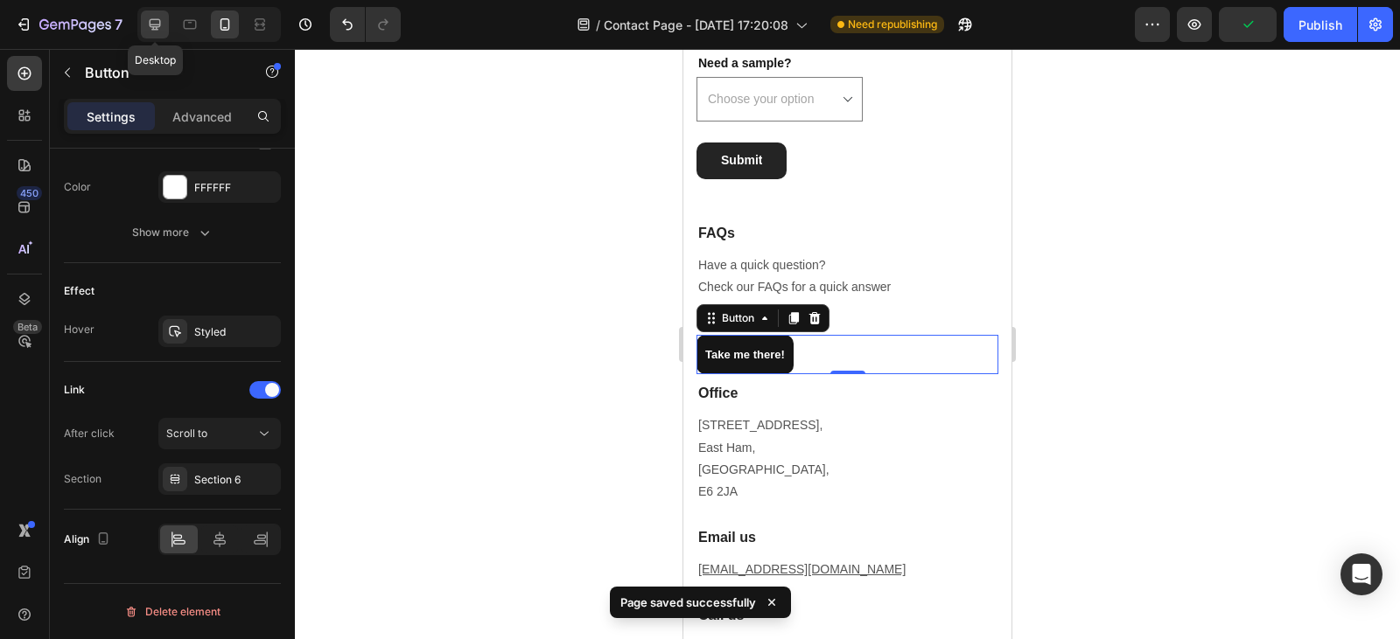
click at [157, 21] on icon at bounding box center [154, 24] width 17 height 17
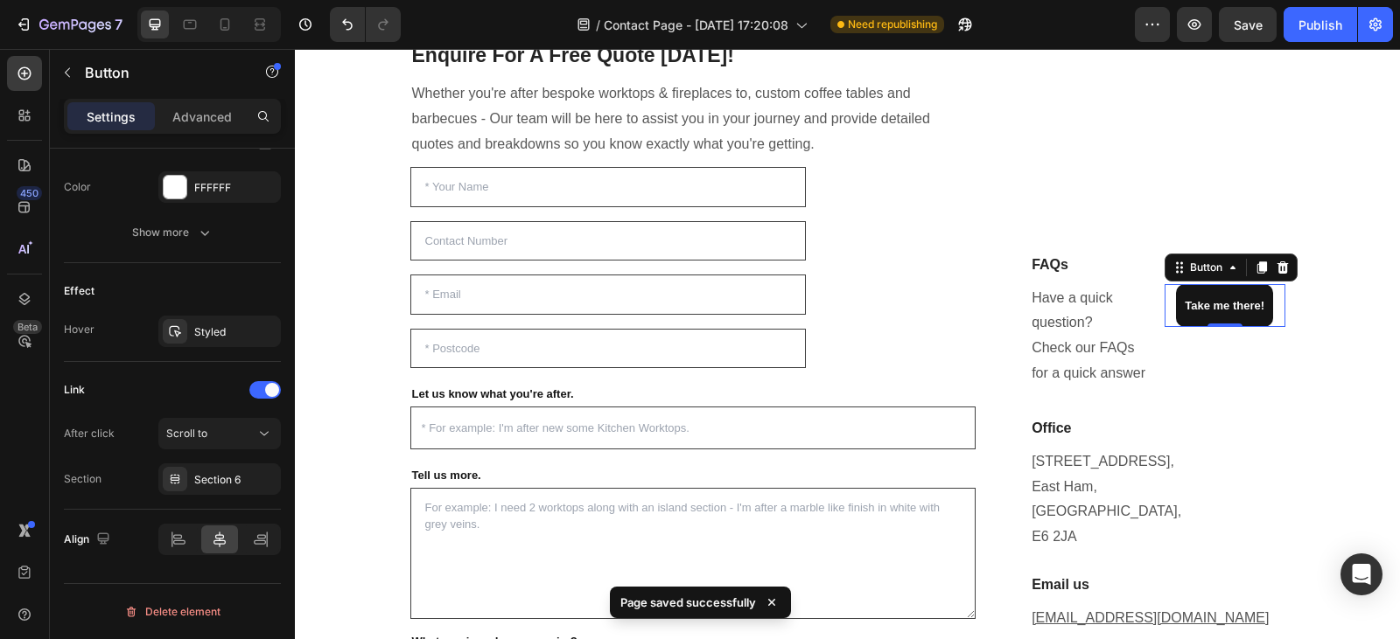
scroll to position [407, 0]
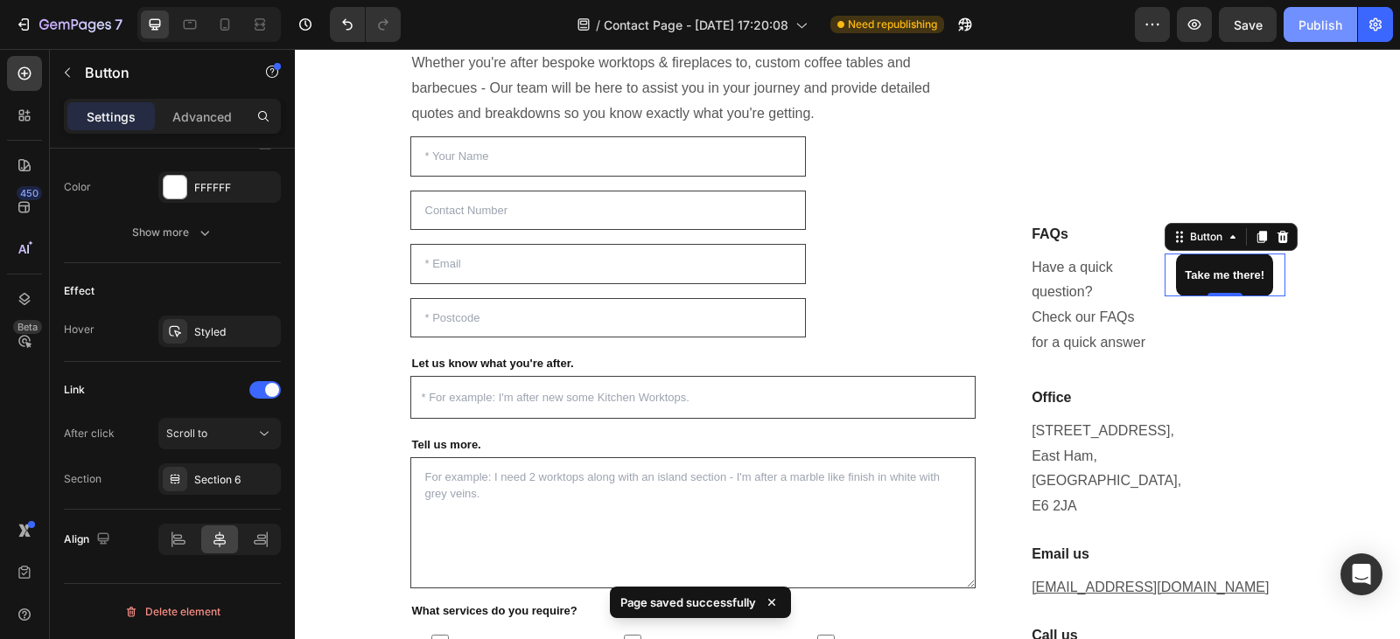
click at [1303, 34] on button "Publish" at bounding box center [1319, 24] width 73 height 35
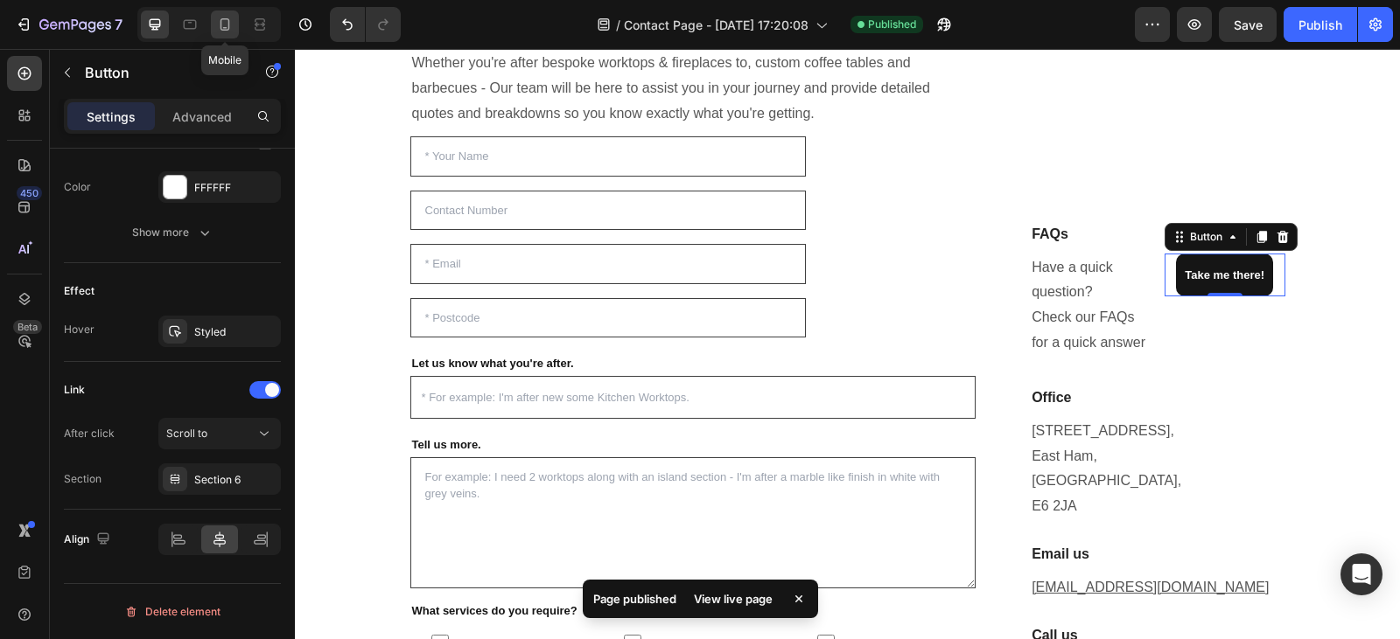
click at [223, 36] on div at bounding box center [225, 24] width 28 height 28
type input "14"
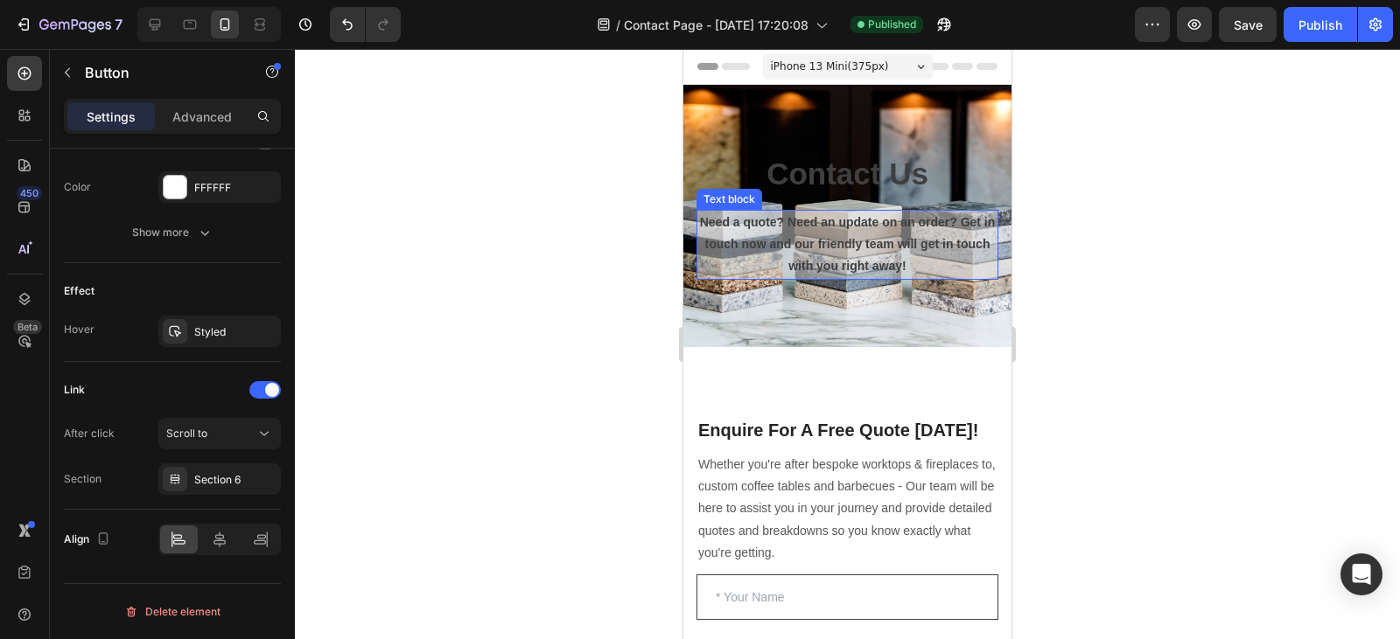
click at [703, 263] on p "Need a quote? Need an update on an order? Get in touch now and our friendly tea…" at bounding box center [847, 245] width 298 height 66
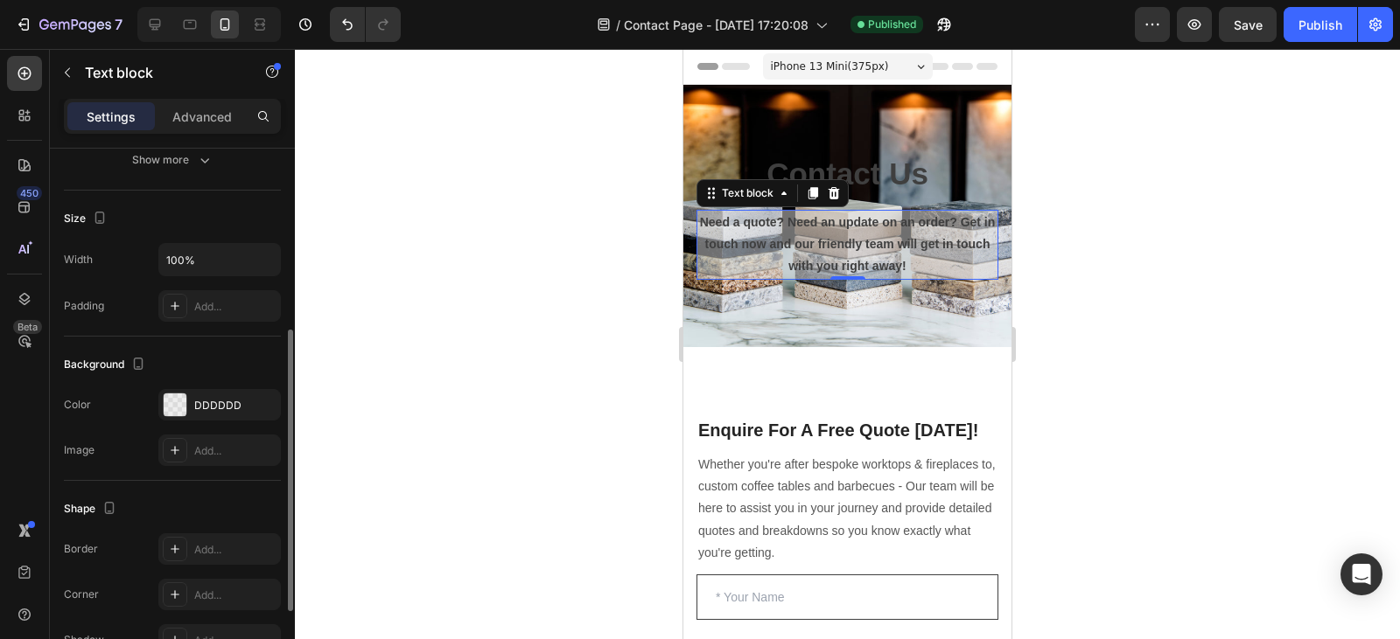
scroll to position [346, 0]
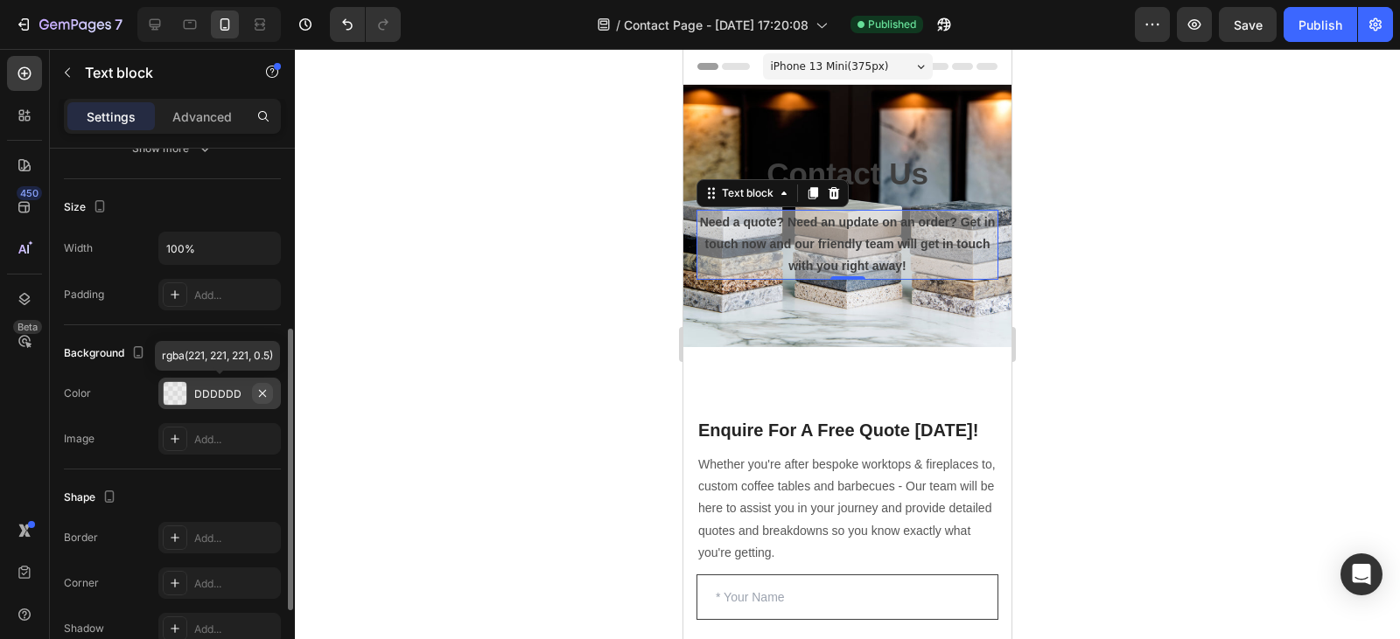
click at [265, 397] on icon "button" at bounding box center [262, 394] width 14 height 14
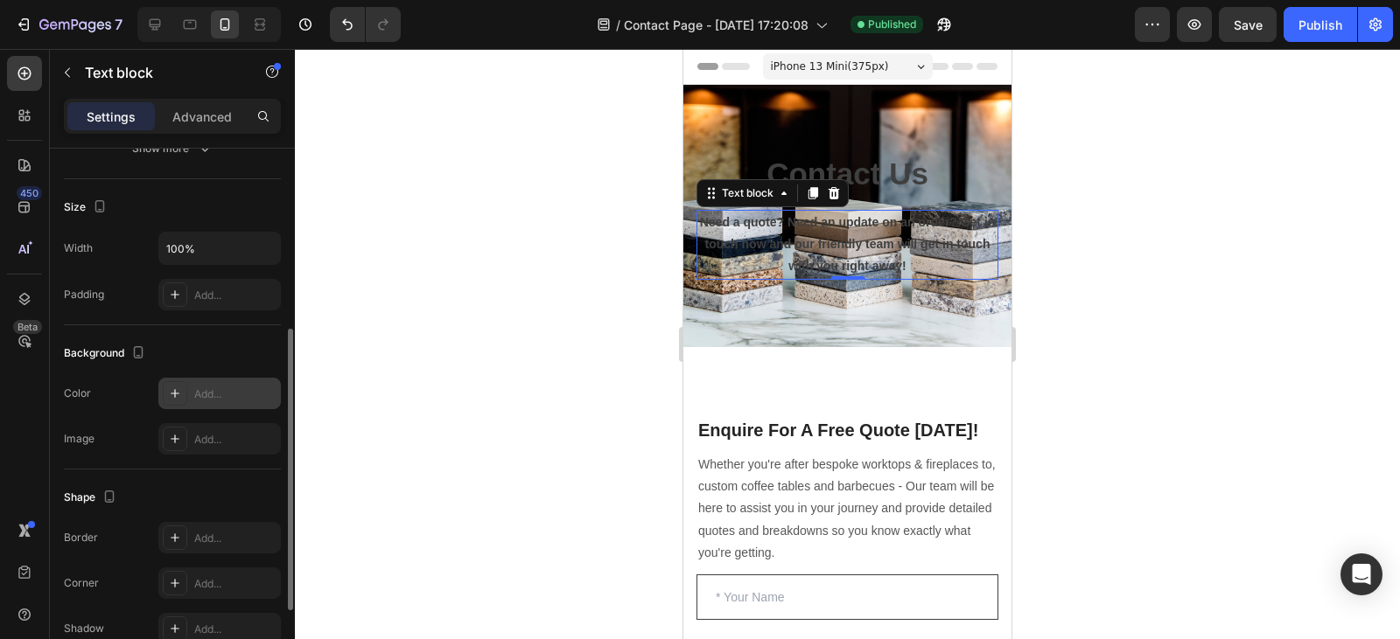
click at [603, 372] on div at bounding box center [847, 344] width 1105 height 590
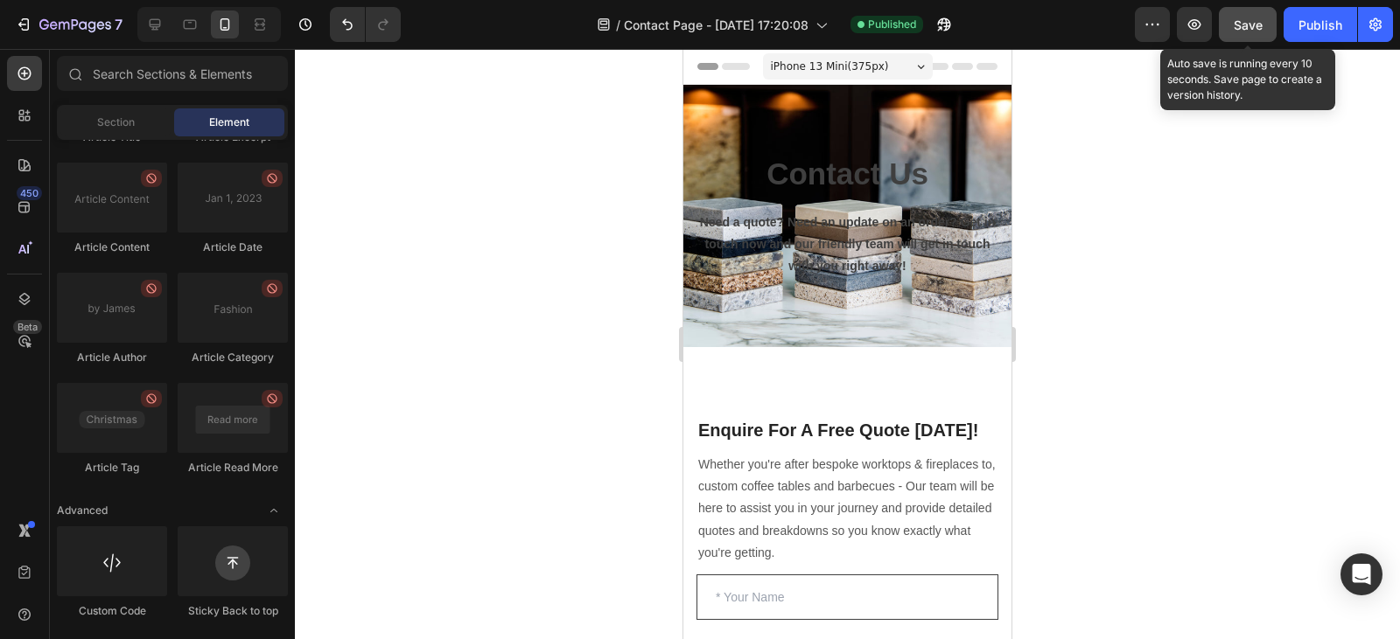
click at [1258, 36] on button "Save" at bounding box center [1247, 24] width 58 height 35
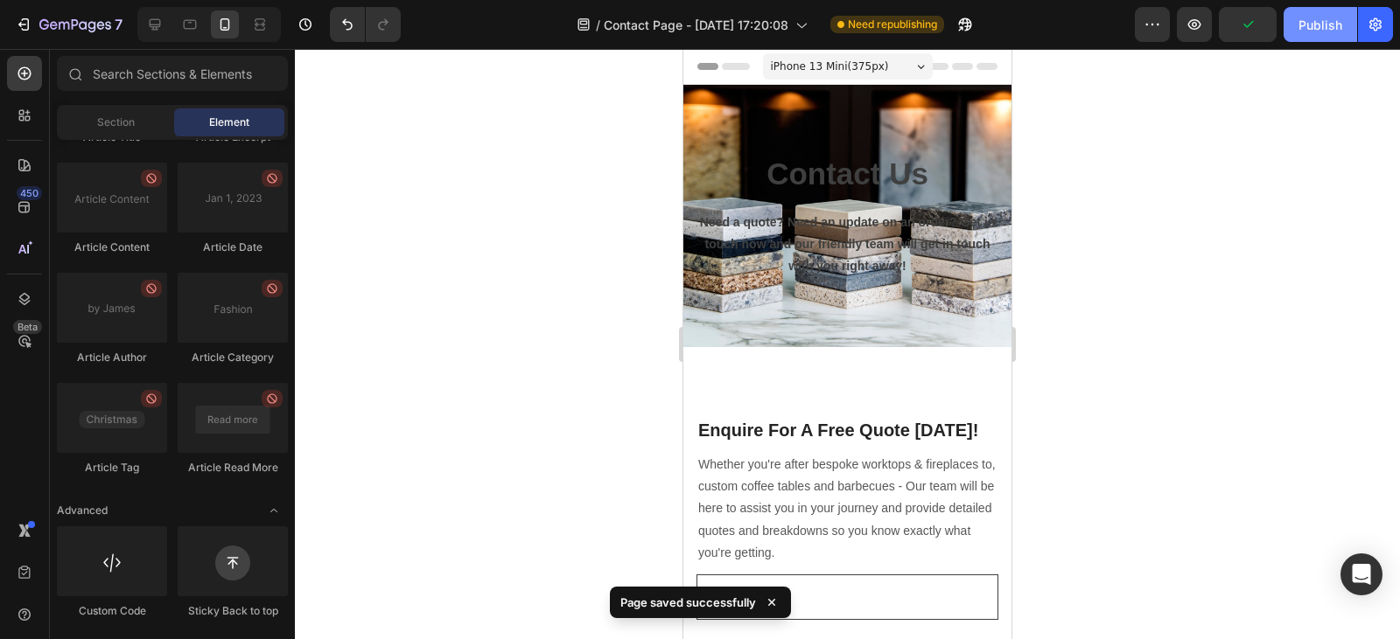
click at [1314, 29] on div "Publish" at bounding box center [1320, 25] width 44 height 18
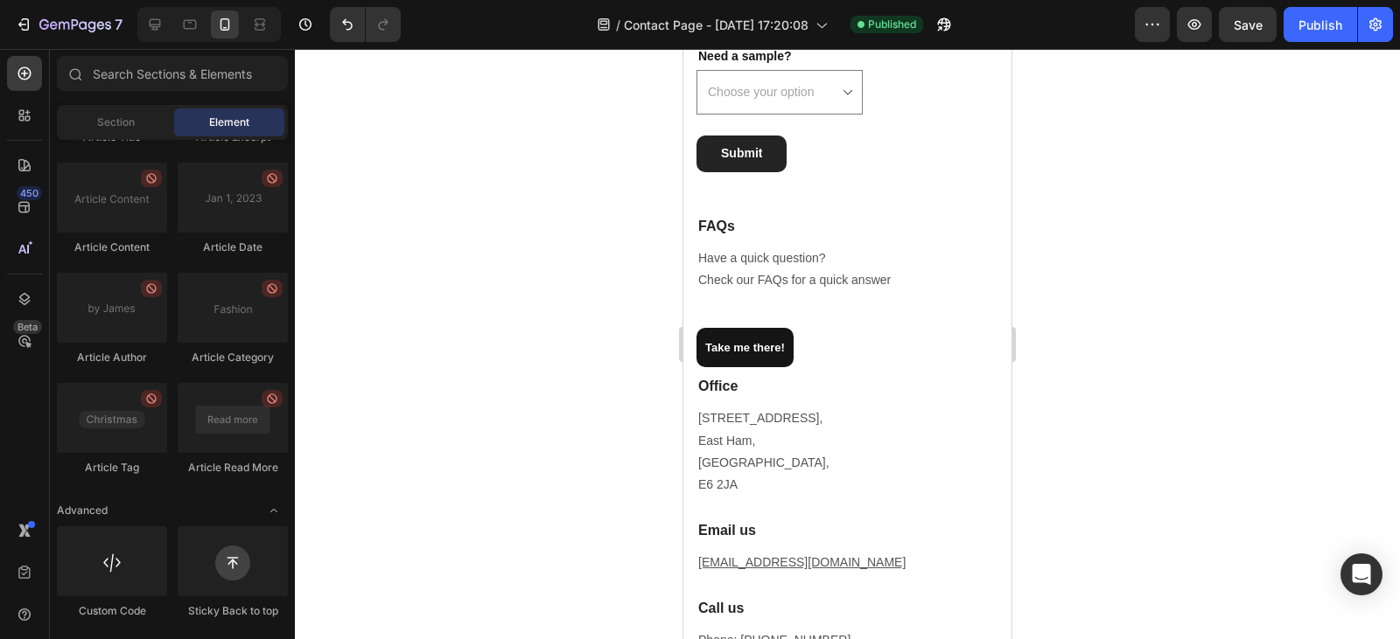
scroll to position [1267, 0]
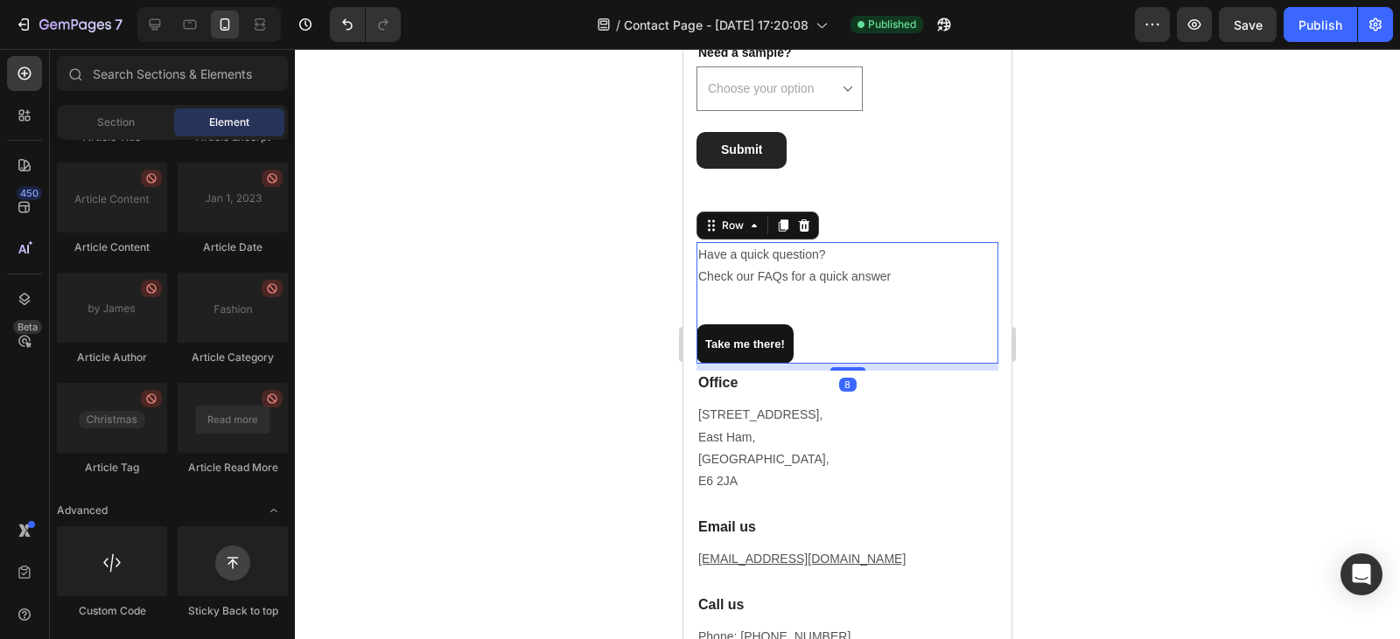
click at [818, 311] on div "Have a quick question? Check our FAQs for a quick answer Text block" at bounding box center [847, 276] width 302 height 68
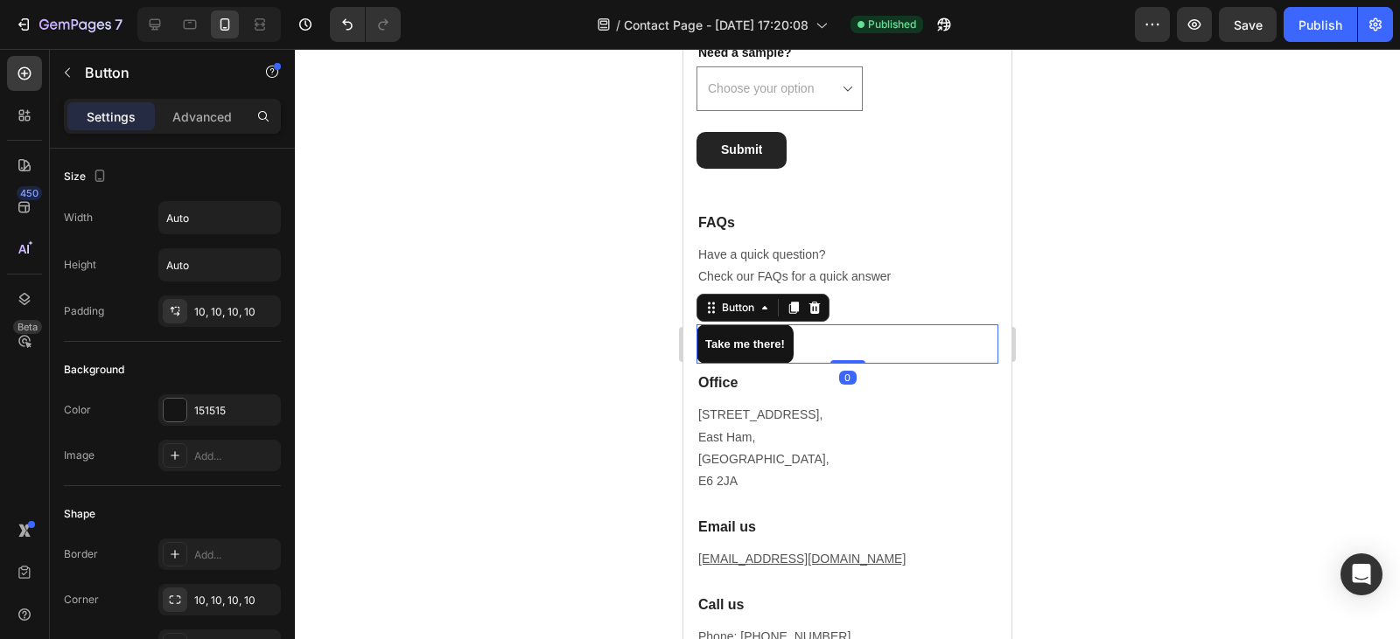
click at [804, 348] on div "Take me there! Button 0" at bounding box center [847, 344] width 302 height 39
click at [220, 317] on div "10, 10, 10, 10" at bounding box center [219, 312] width 51 height 16
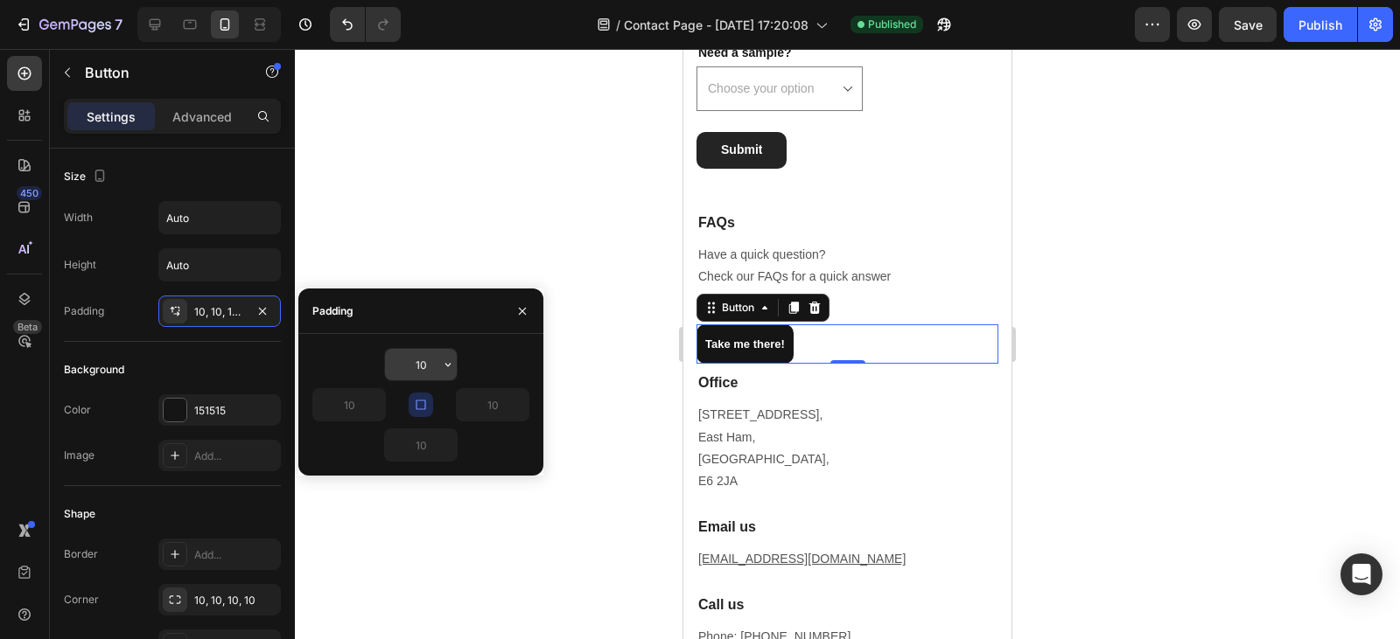
click at [430, 374] on input "10" at bounding box center [421, 364] width 72 height 31
type input "0"
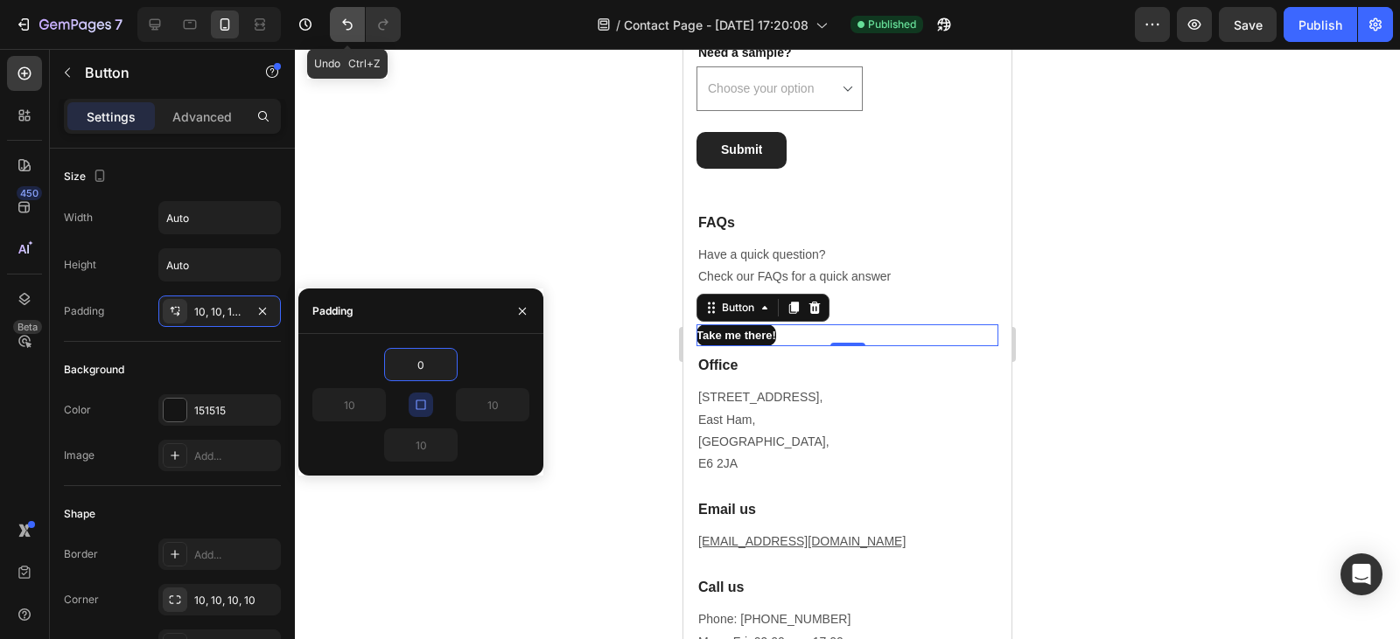
click at [340, 24] on icon "Undo/Redo" at bounding box center [347, 24] width 17 height 17
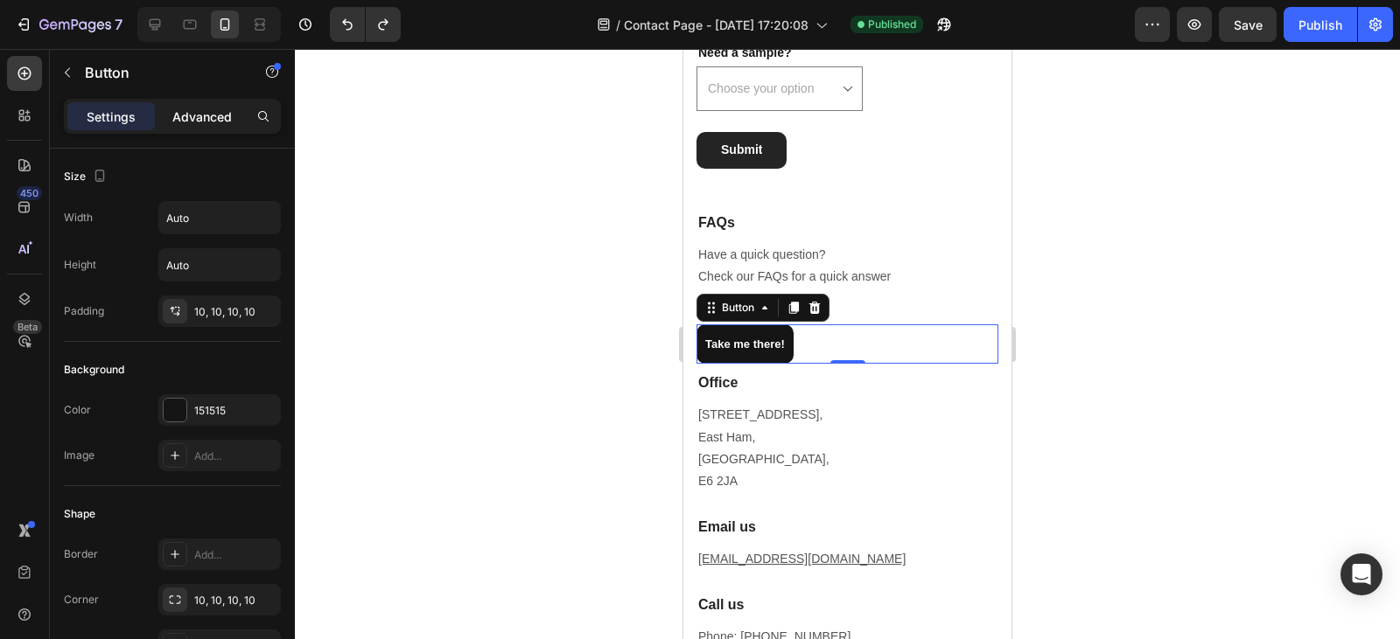
click at [199, 116] on p "Advanced" at bounding box center [201, 117] width 59 height 18
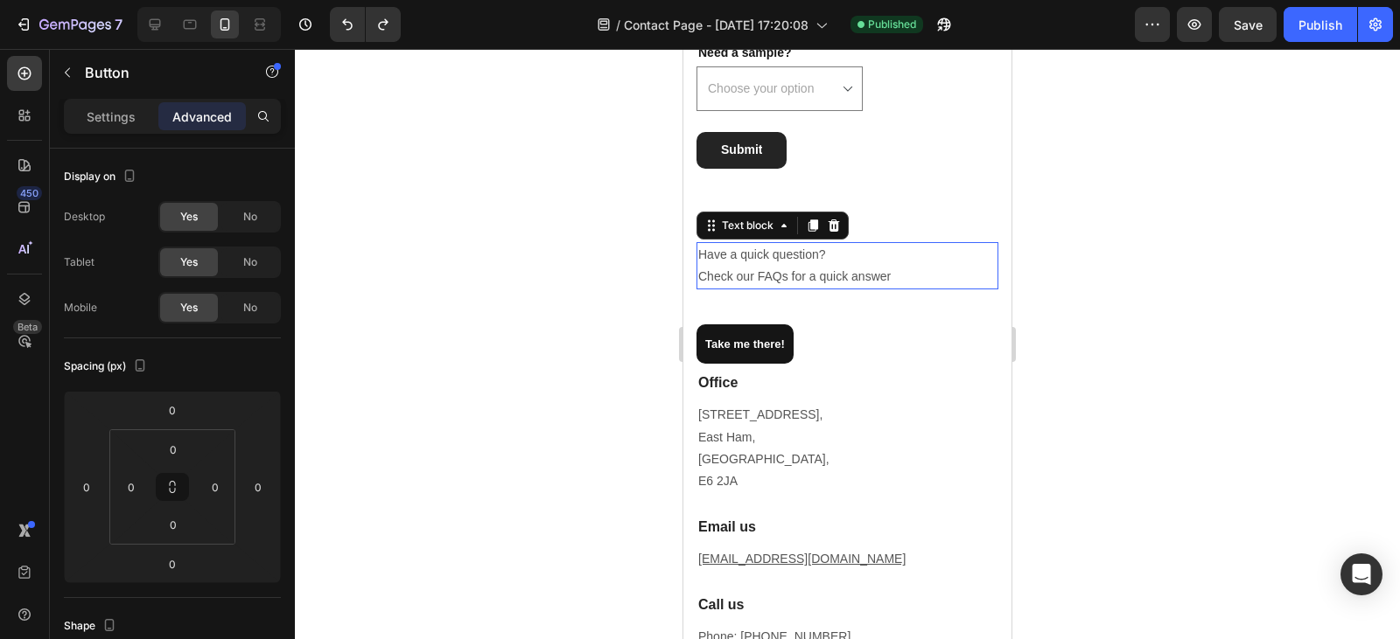
click at [884, 287] on p "Have a quick question? Check our FAQs for a quick answer" at bounding box center [847, 266] width 298 height 44
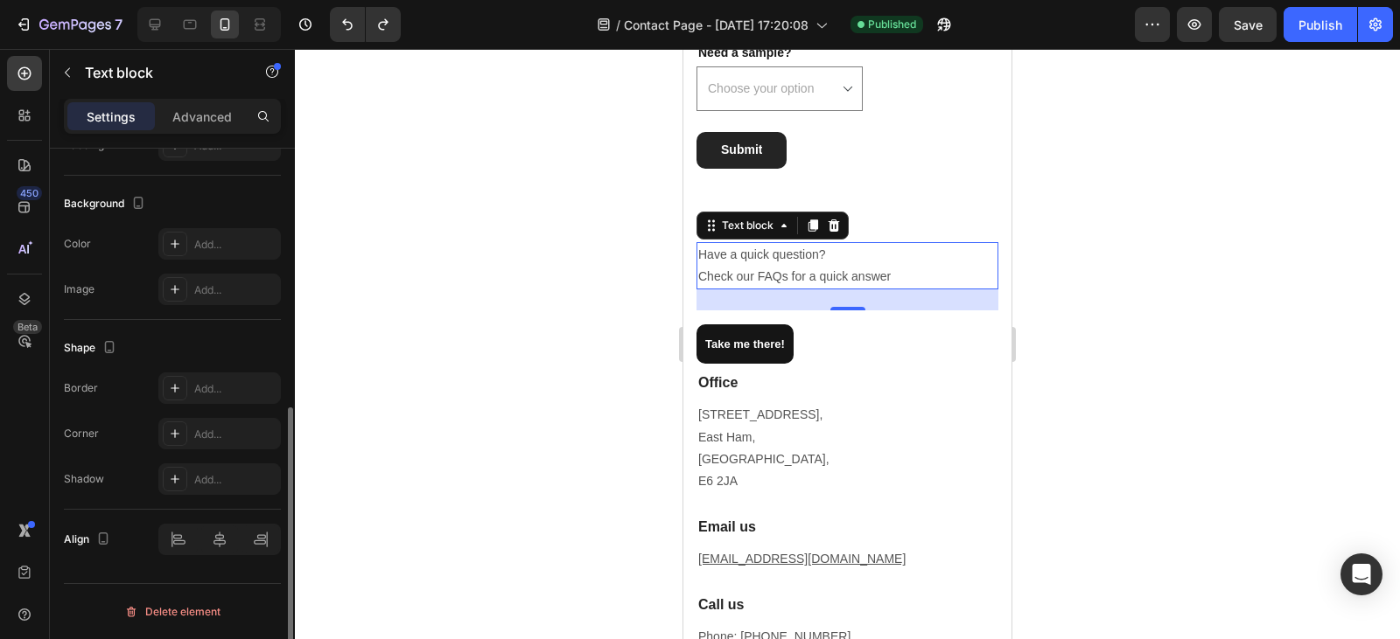
scroll to position [495, 0]
click at [178, 117] on p "Advanced" at bounding box center [201, 117] width 59 height 18
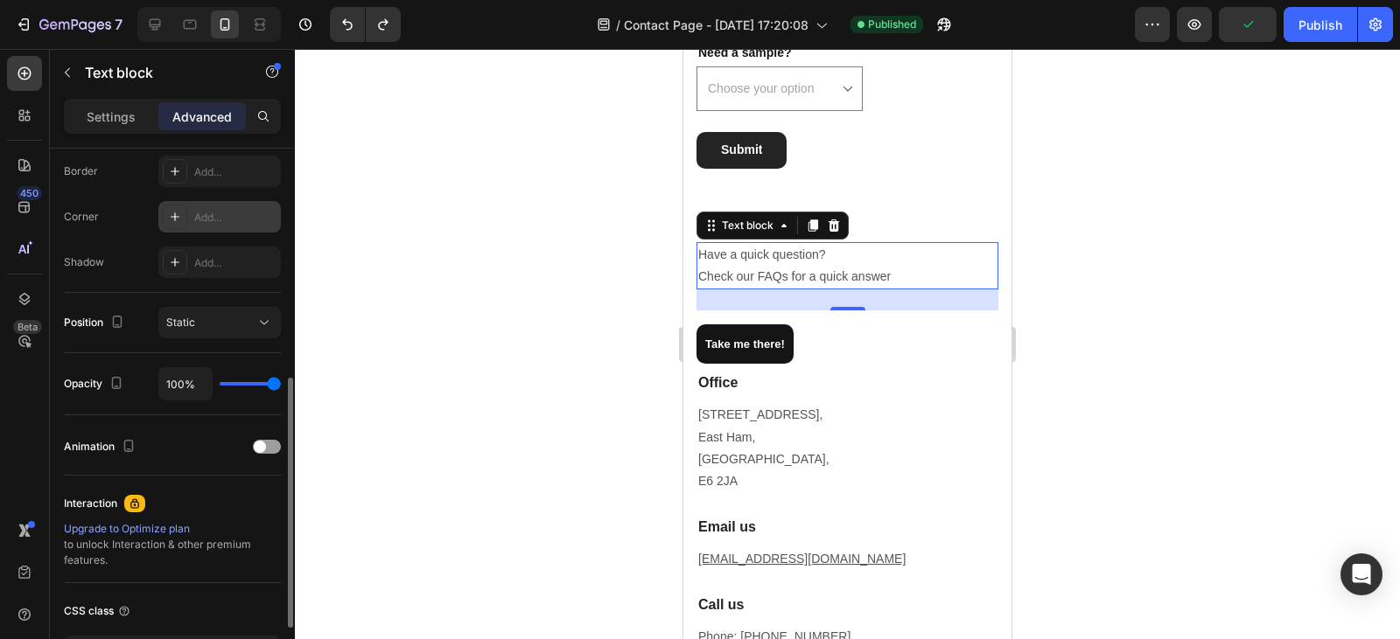
scroll to position [0, 0]
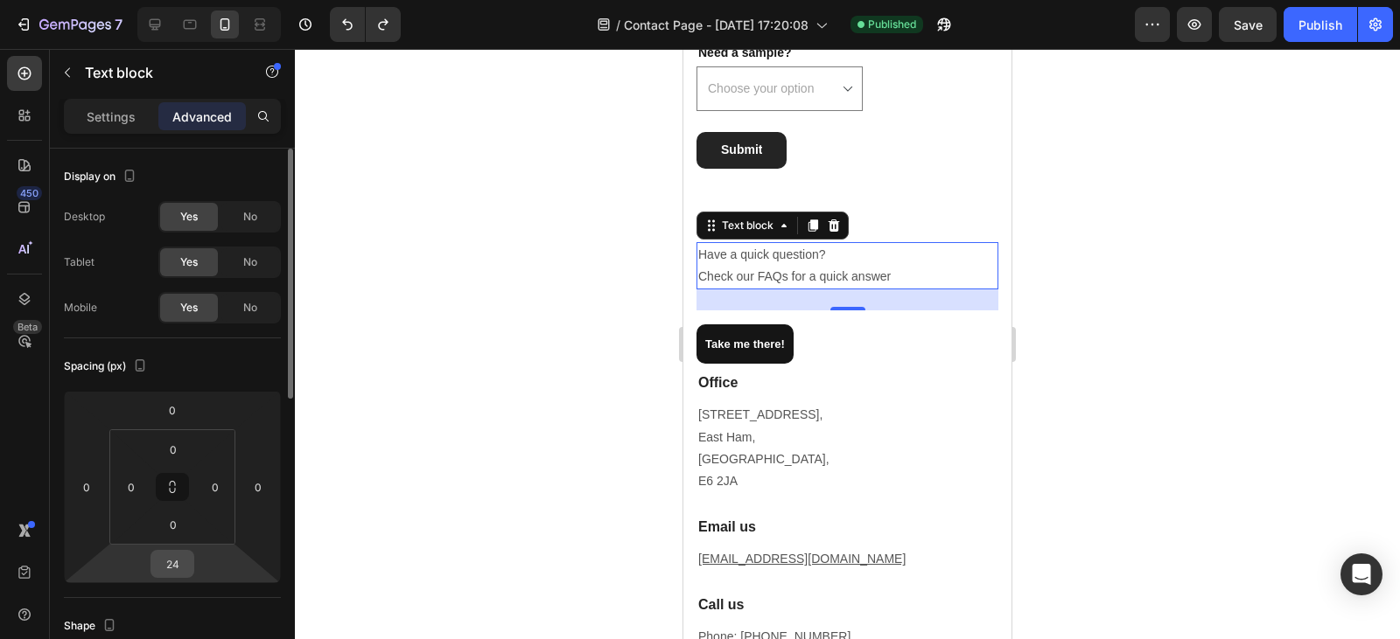
click at [190, 567] on div "24" at bounding box center [172, 564] width 44 height 28
click at [178, 564] on input "24" at bounding box center [172, 564] width 35 height 26
type input "0"
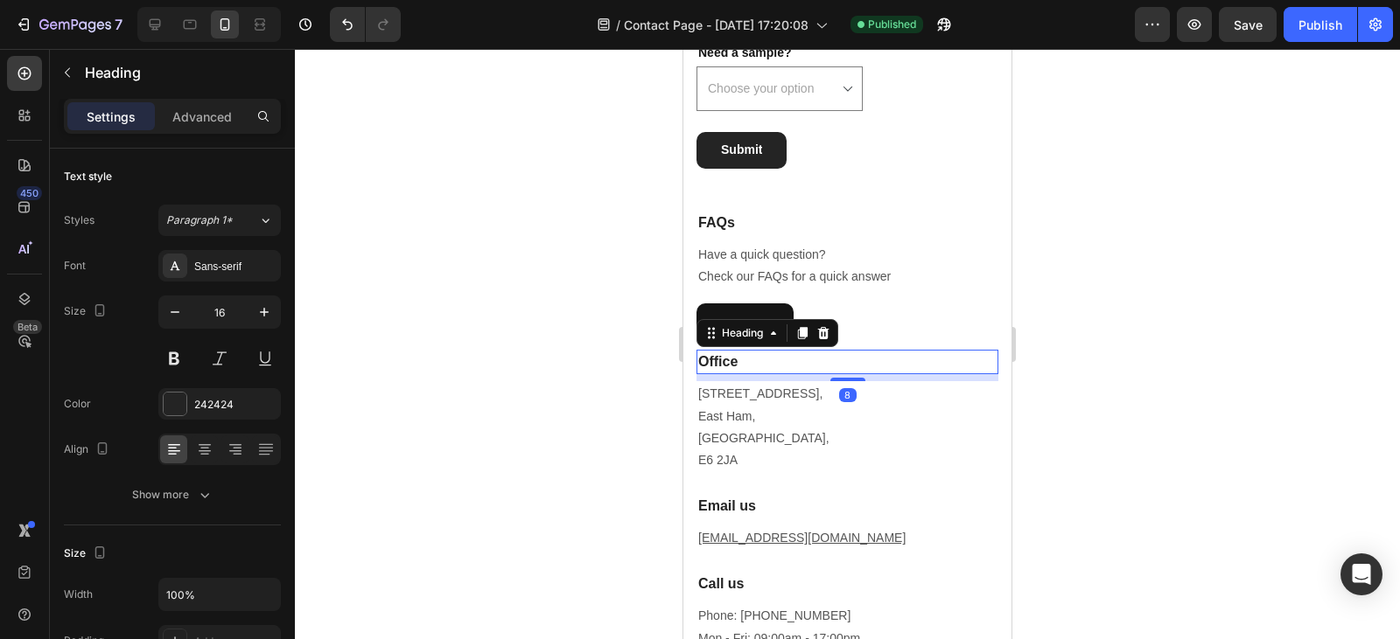
click at [862, 360] on p "Office" at bounding box center [847, 362] width 298 height 21
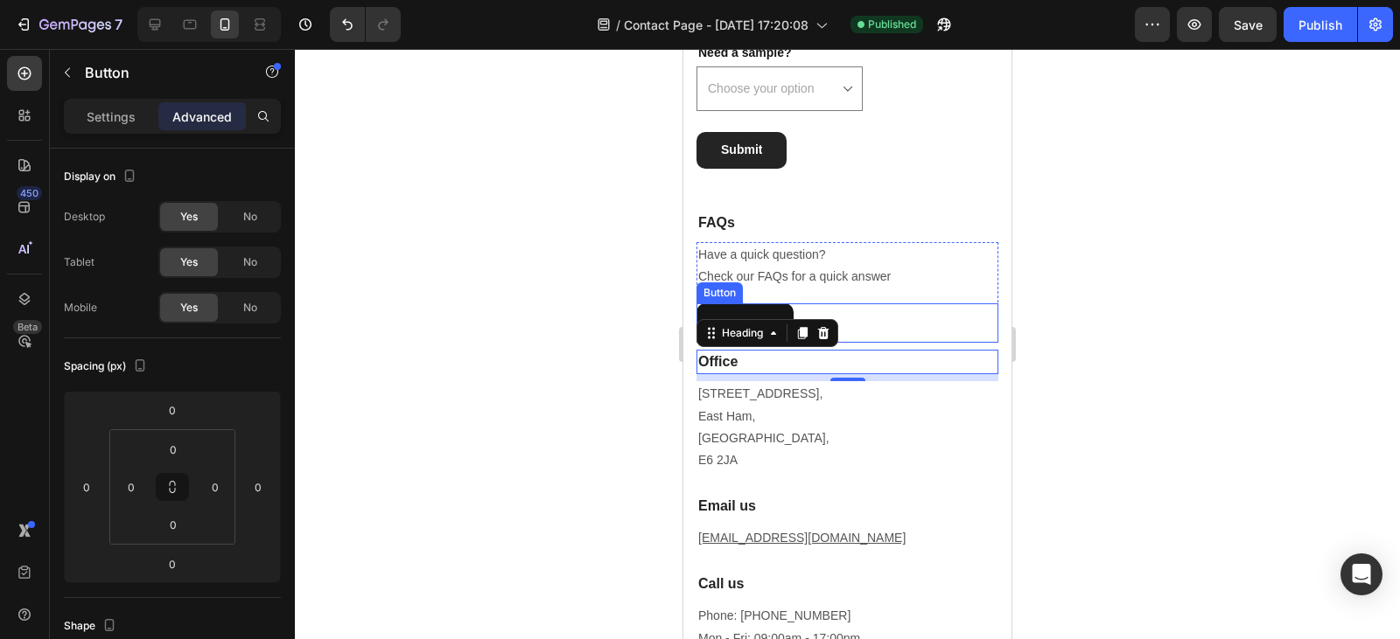
click at [890, 320] on div "Take me there! Button" at bounding box center [847, 323] width 302 height 39
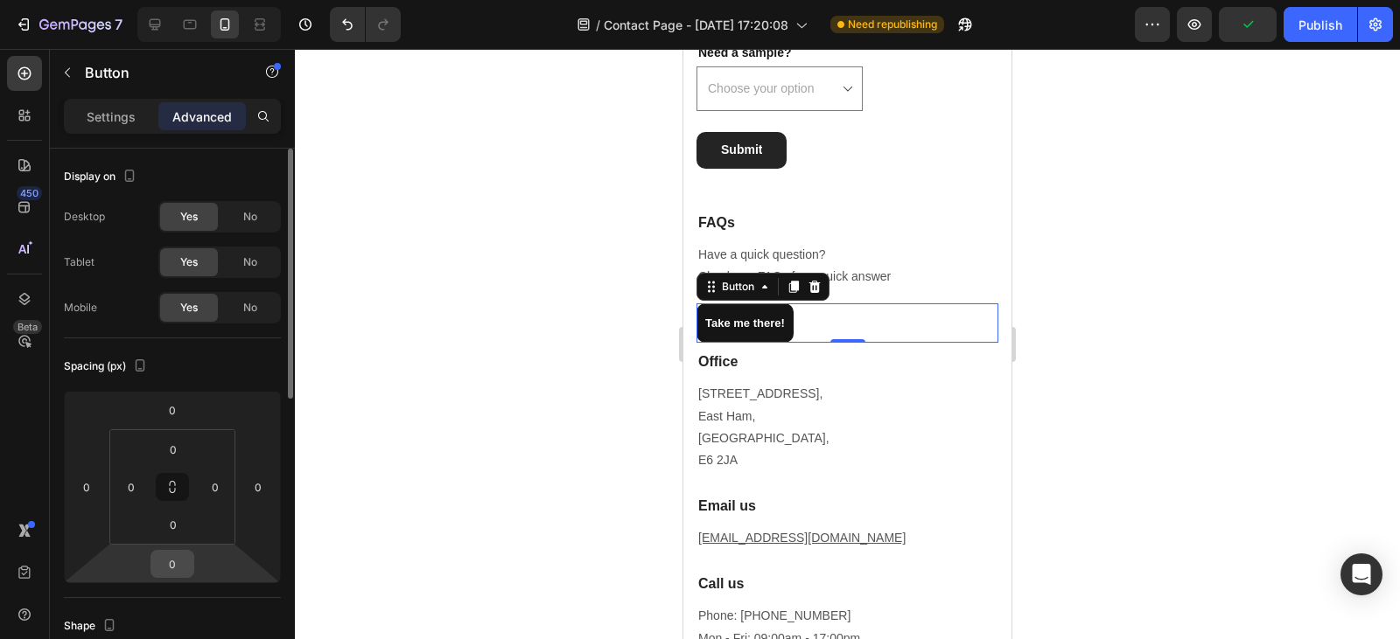
click at [181, 569] on input "0" at bounding box center [172, 564] width 35 height 26
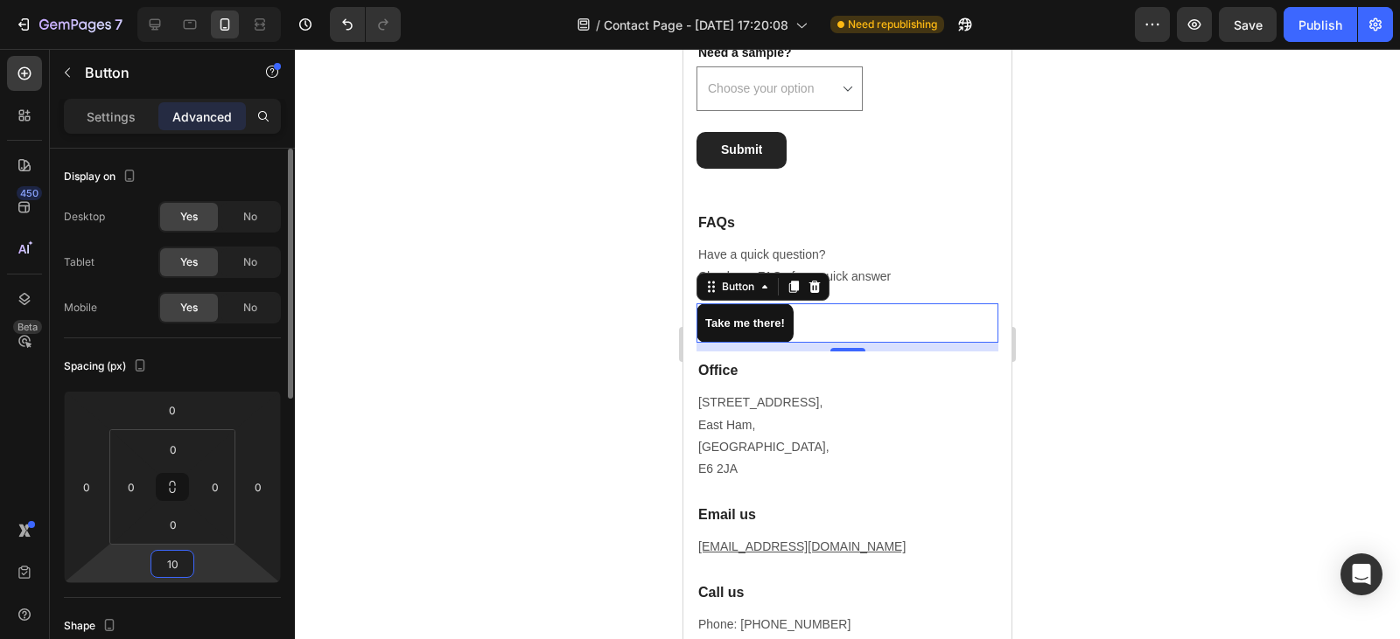
type input "1"
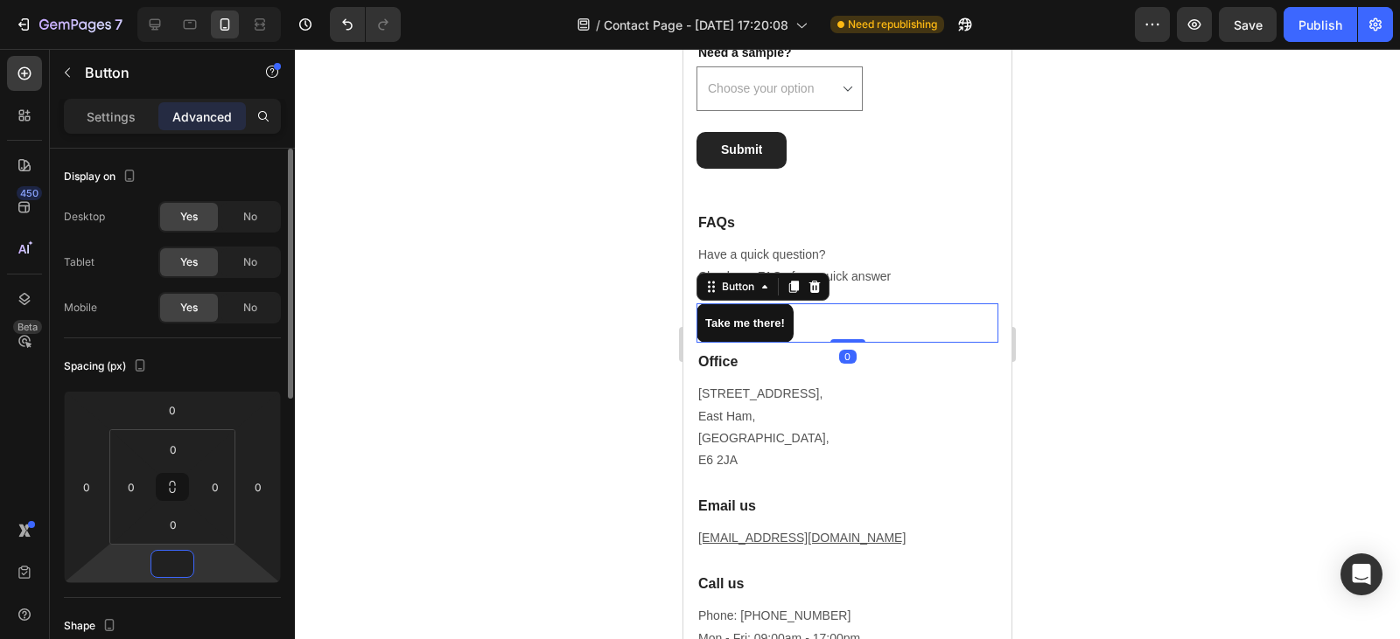
type input "1"
type input "20"
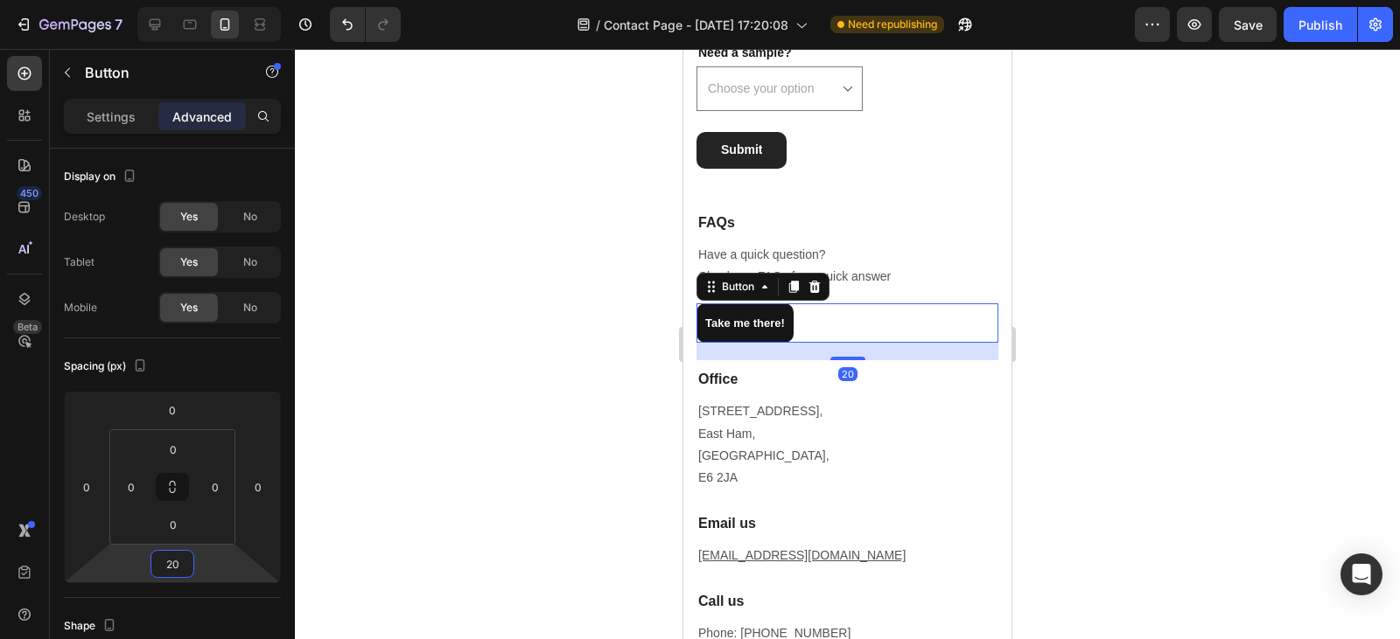
click at [466, 485] on div at bounding box center [847, 344] width 1105 height 590
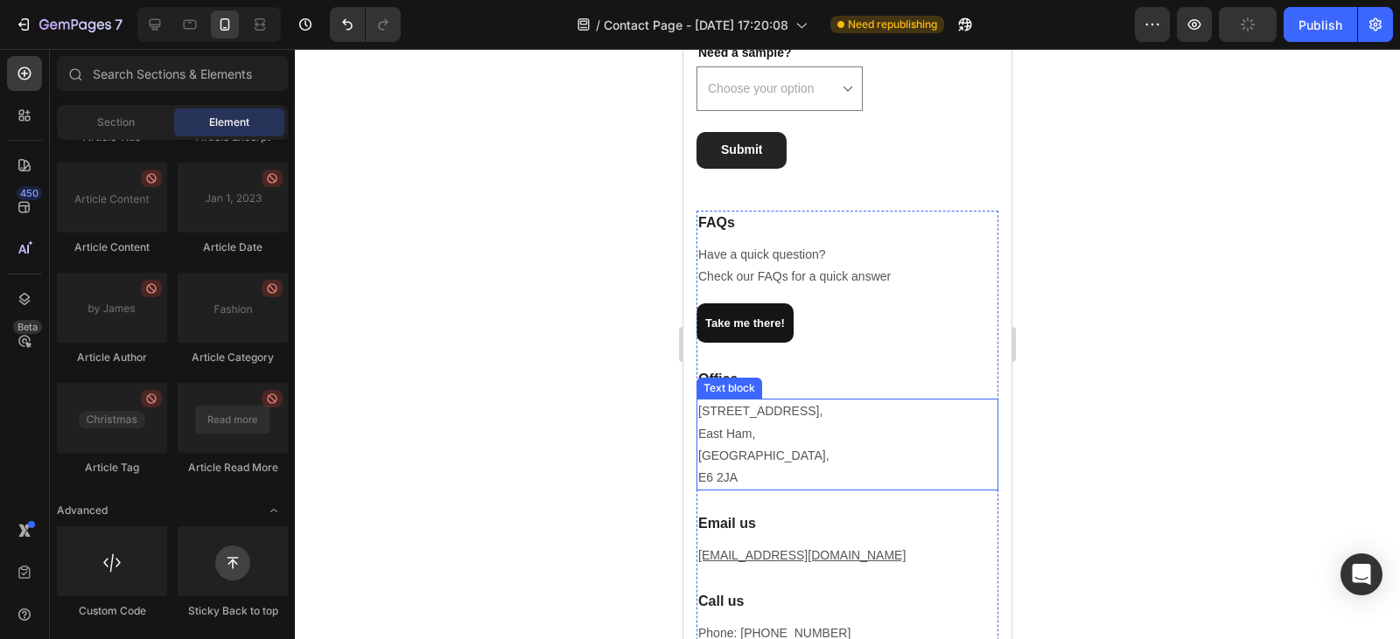
scroll to position [1478, 0]
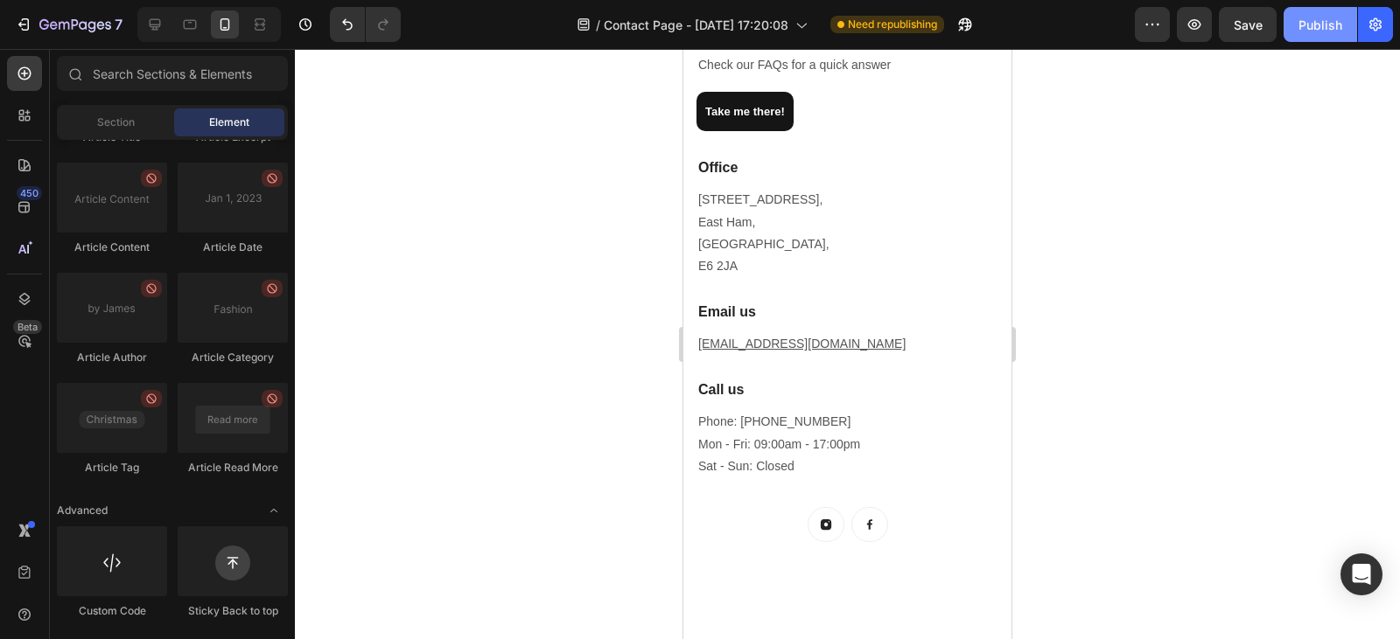
click at [1311, 16] on div "Publish" at bounding box center [1320, 25] width 44 height 18
click at [152, 24] on icon at bounding box center [155, 24] width 11 height 11
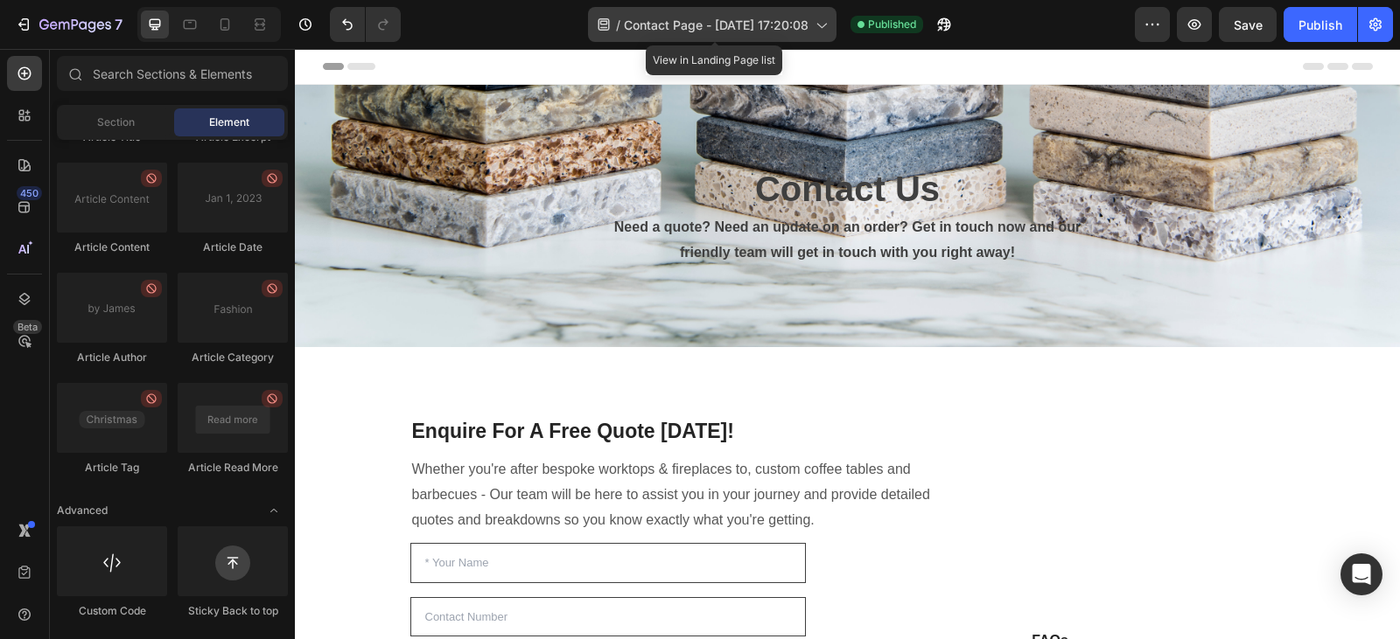
click at [740, 25] on span "Contact Page - [DATE] 17:20:08" at bounding box center [716, 25] width 185 height 18
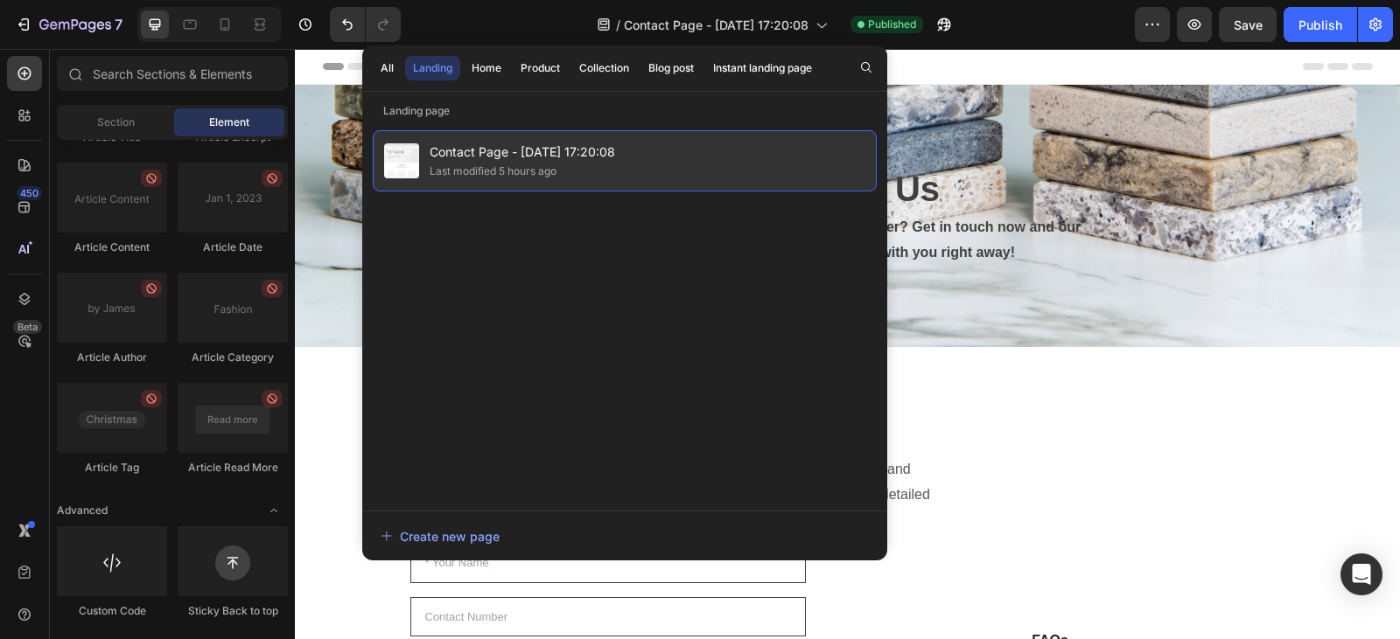
click at [621, 152] on div "Contact Page - Aug 26, 17:20:08 Last modified 5 hours ago" at bounding box center [625, 160] width 504 height 61
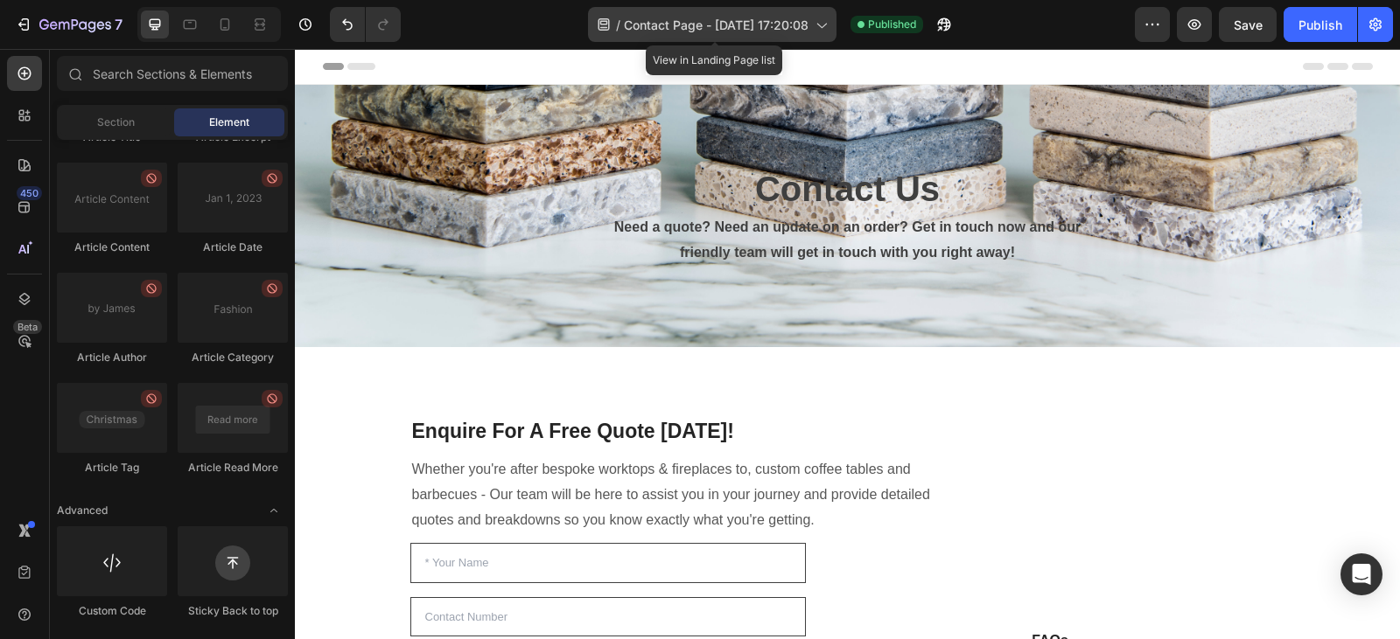
click at [829, 24] on icon at bounding box center [820, 24] width 17 height 17
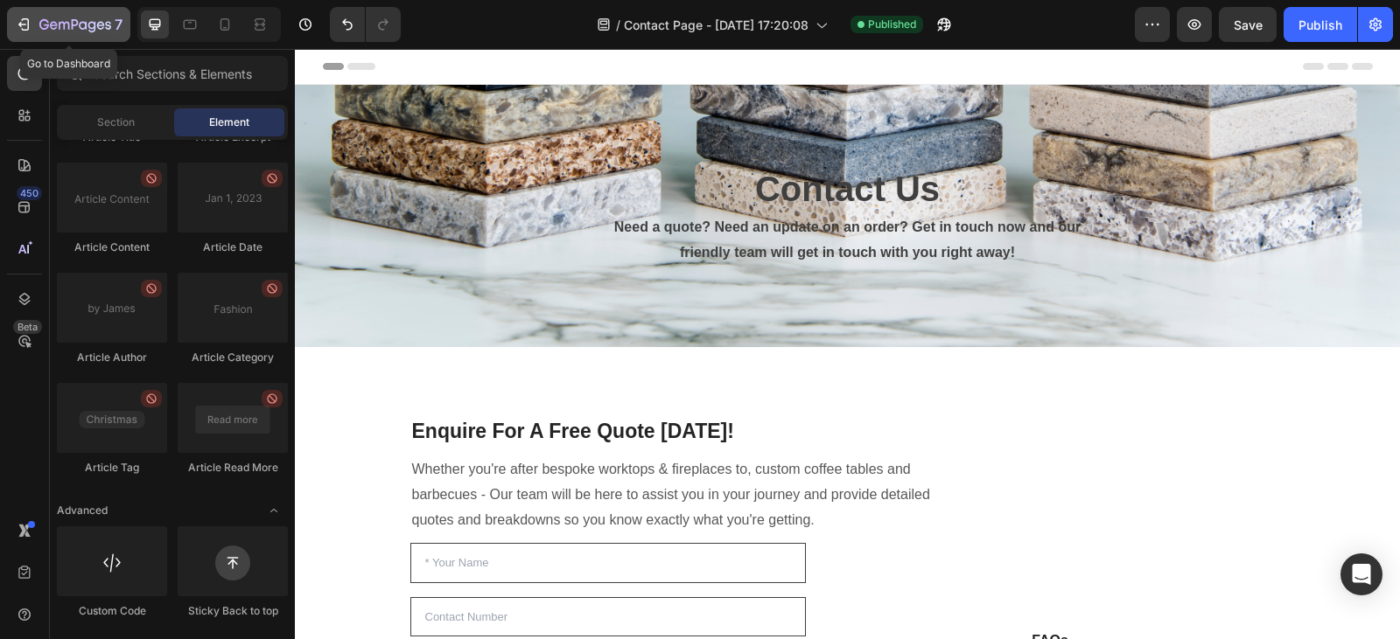
click at [30, 26] on icon "button" at bounding box center [23, 24] width 17 height 17
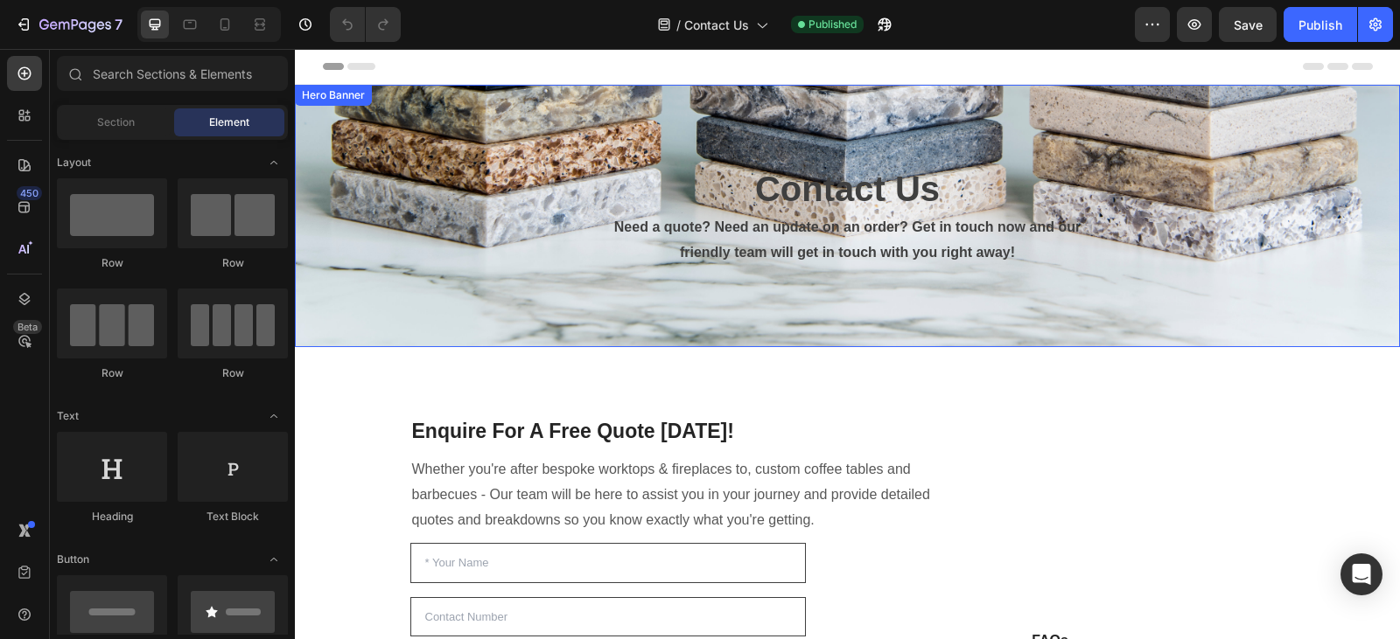
click at [430, 228] on div "Contact Us Heading Need a quote? Need an update on an order? Get in touch now a…" at bounding box center [847, 216] width 1023 height 499
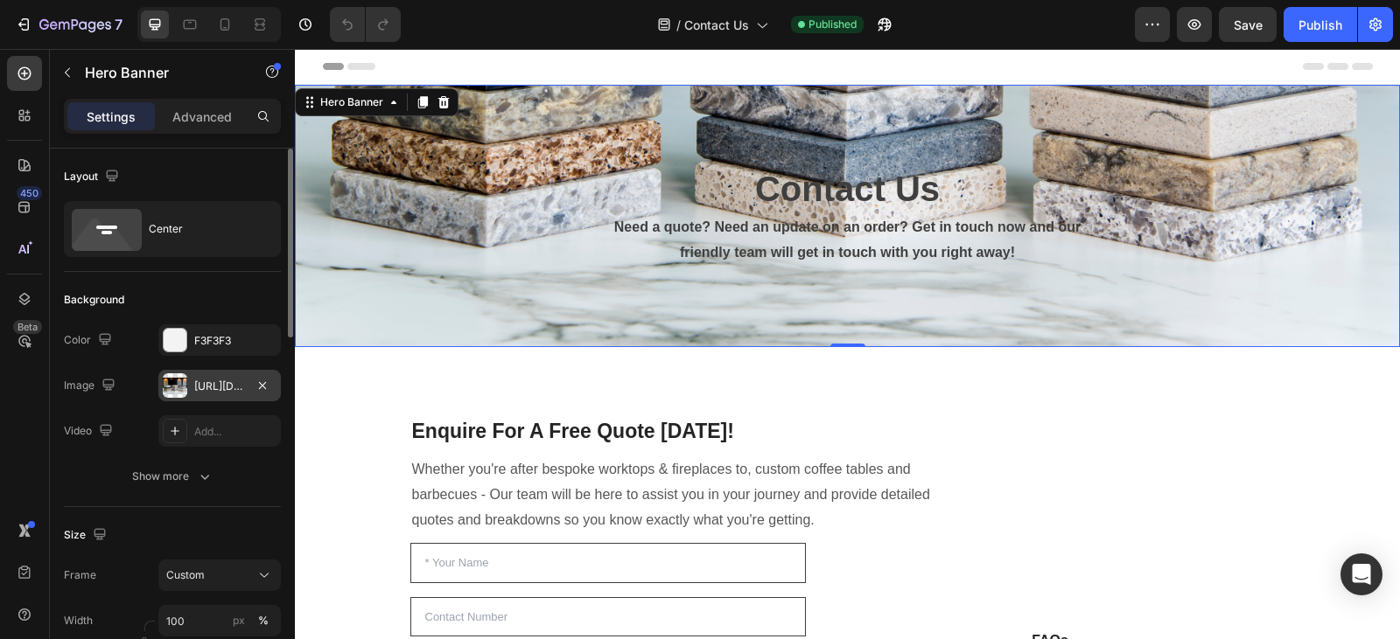
click at [218, 384] on div "https://cdn.shopify.com/s/files/1/0778/1403/8821/files/gempages_578590786086503…" at bounding box center [219, 387] width 51 height 16
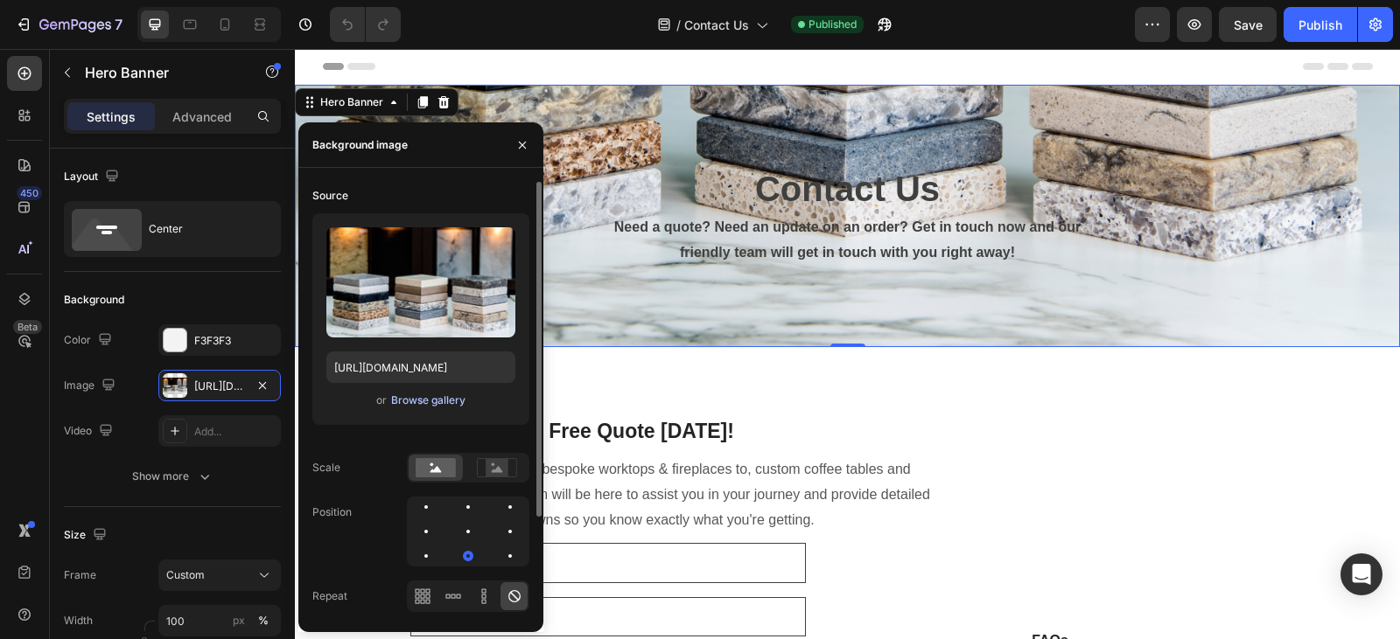
click at [455, 401] on div "Browse gallery" at bounding box center [428, 401] width 74 height 16
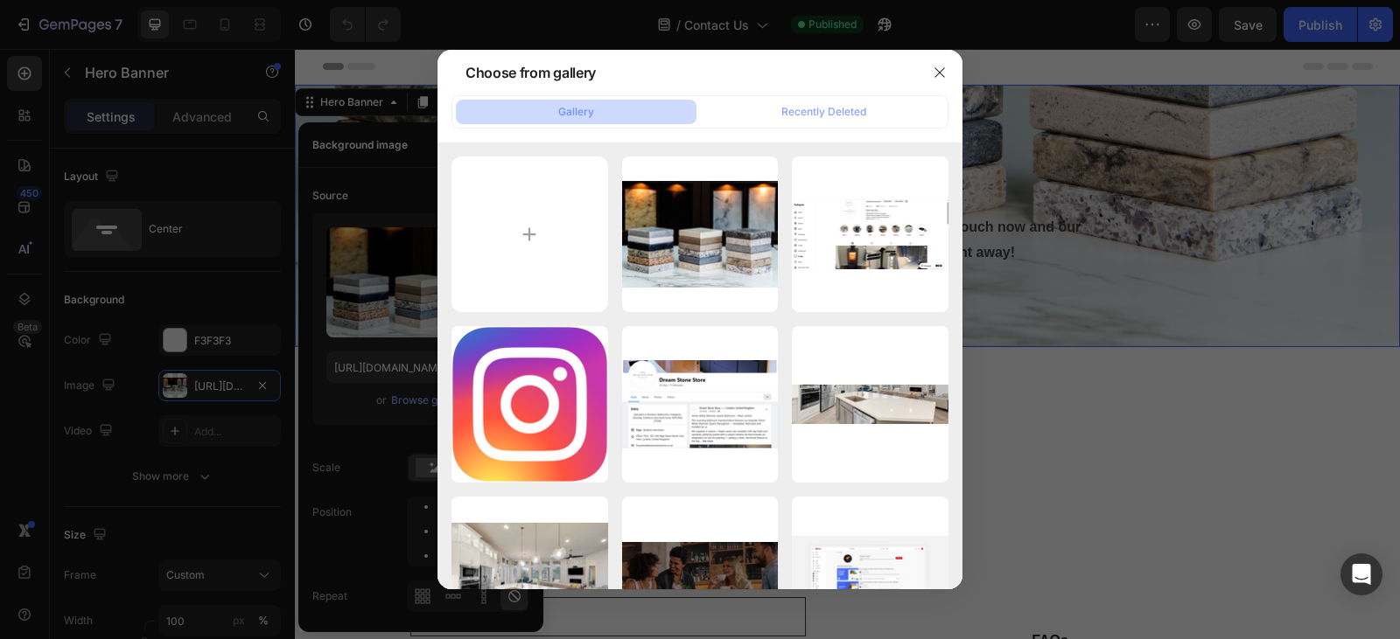
type input "C:\fakepath\shutterstock_1606766131.jpg"
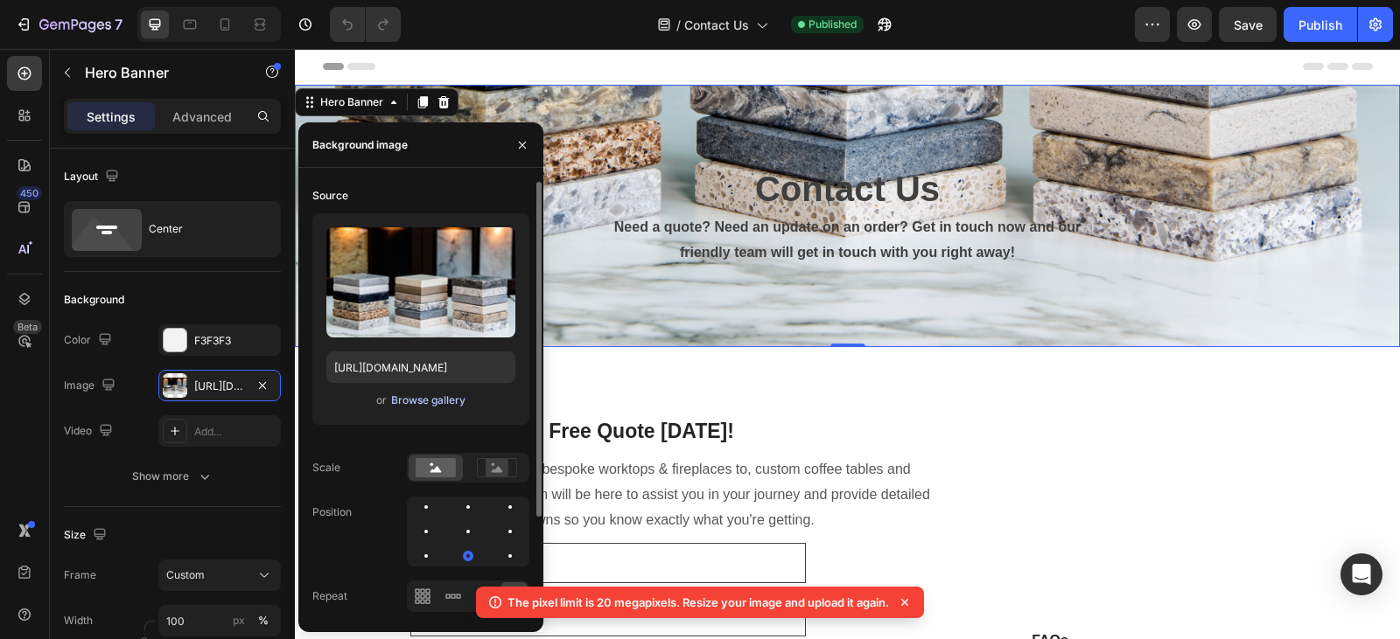
click at [453, 403] on div "Browse gallery" at bounding box center [428, 401] width 74 height 16
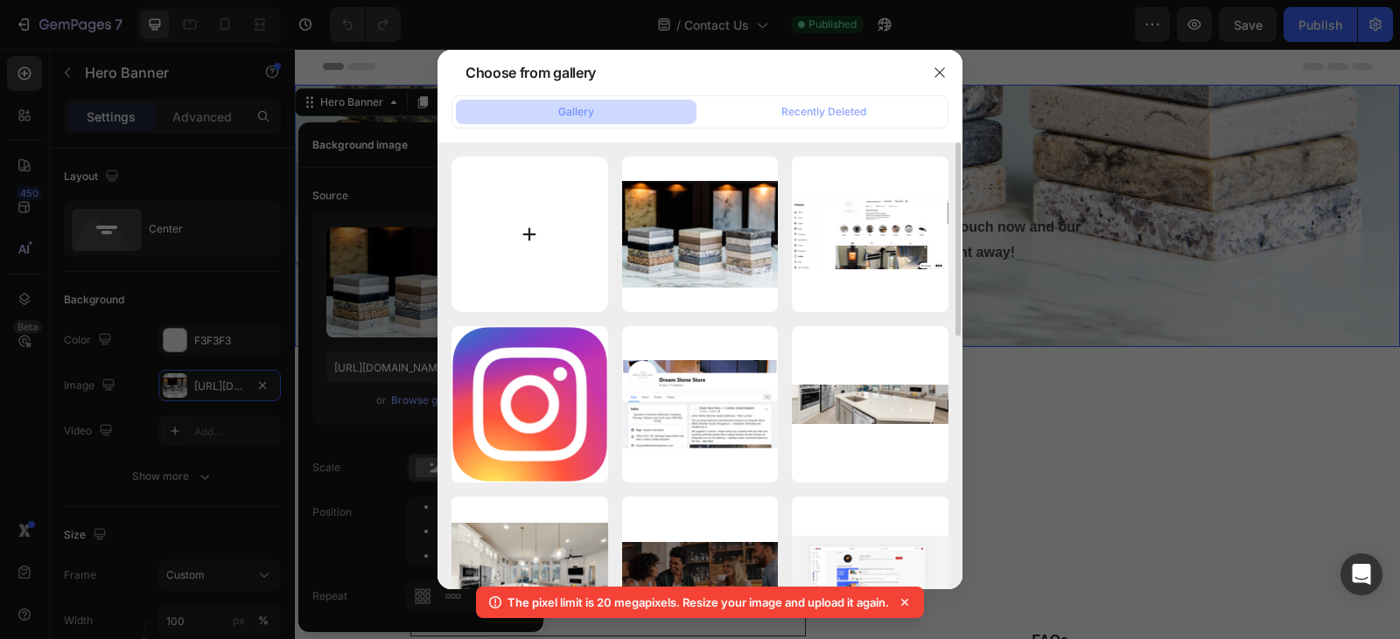
click at [567, 250] on input "file" at bounding box center [529, 235] width 157 height 157
type input "C:\fakepath\Quartz Kitchen.jpg"
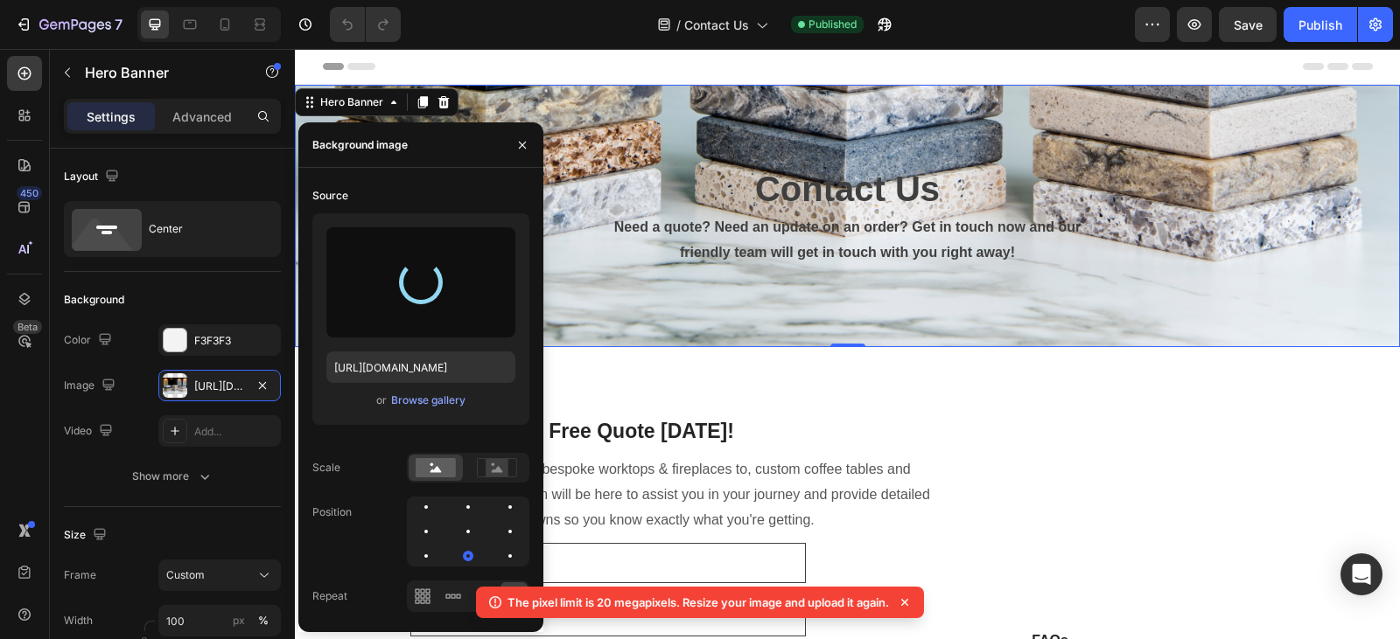
type input "https://cdn.shopify.com/s/files/1/0778/1403/8821/files/gempages_578590786086503…"
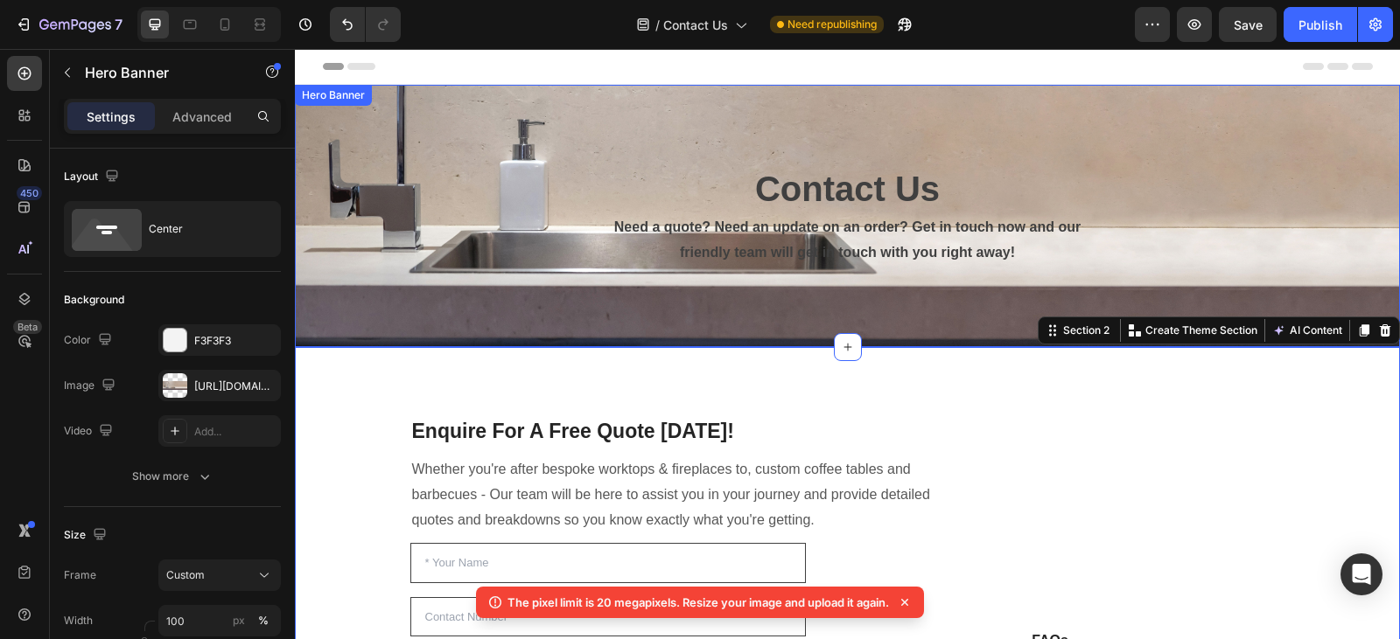
click at [659, 122] on div "Contact Us Heading Need a quote? Need an update on an order? Get in touch now a…" at bounding box center [847, 216] width 1023 height 499
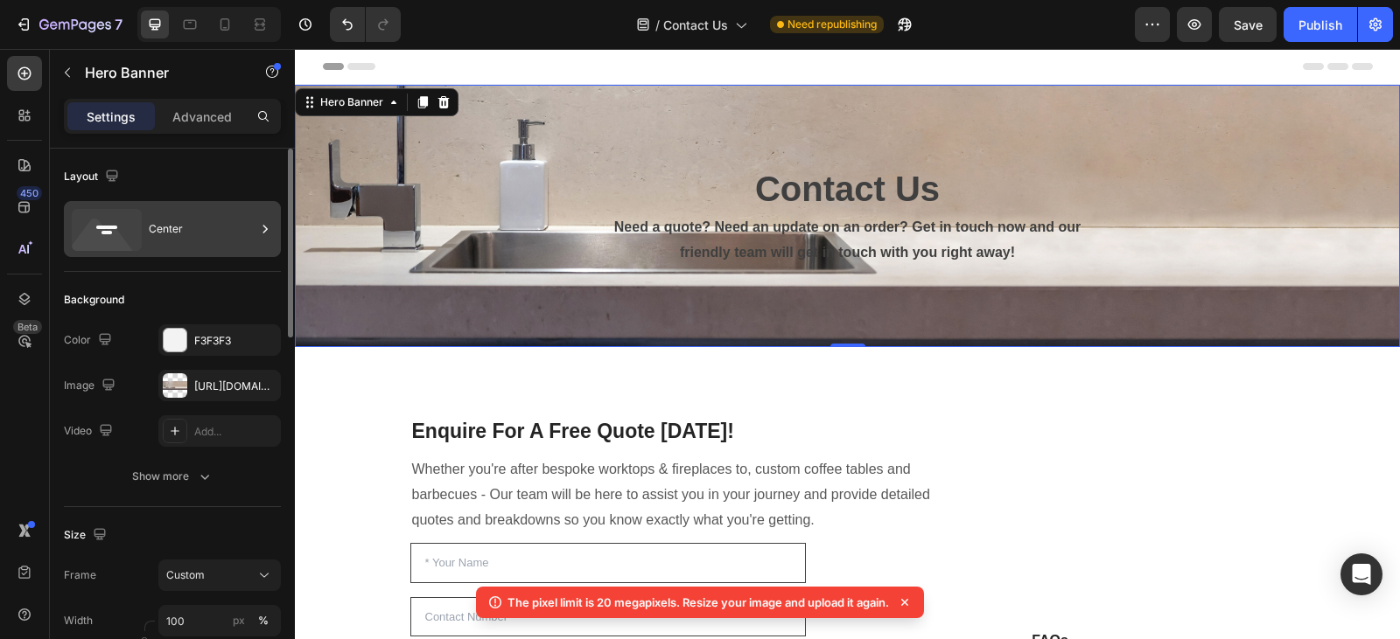
click at [183, 222] on div "Center" at bounding box center [202, 229] width 107 height 40
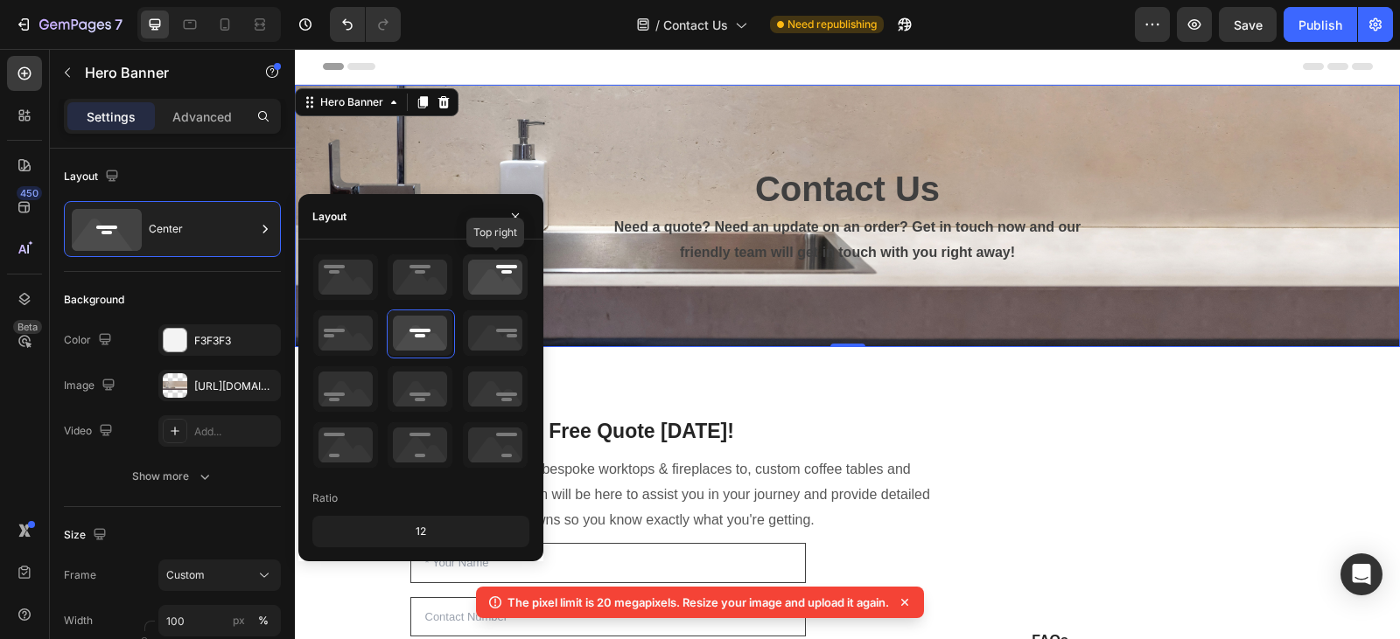
click at [478, 283] on icon at bounding box center [495, 277] width 65 height 45
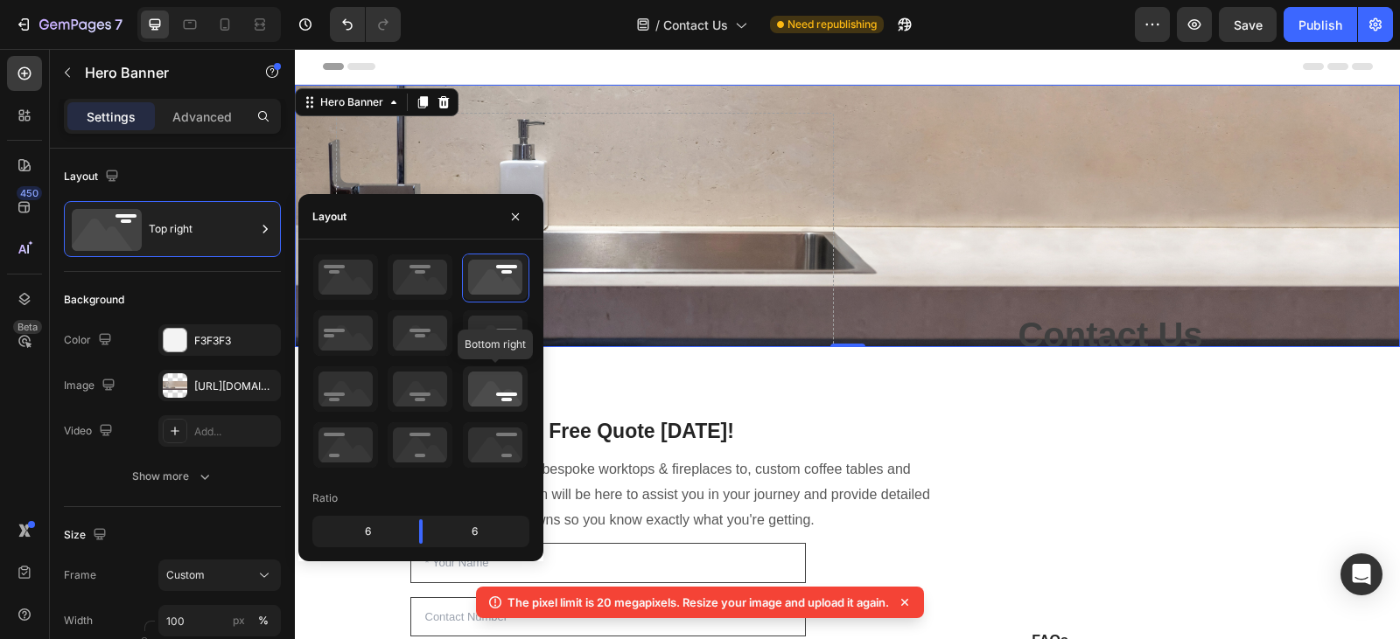
click at [492, 387] on icon at bounding box center [495, 389] width 65 height 45
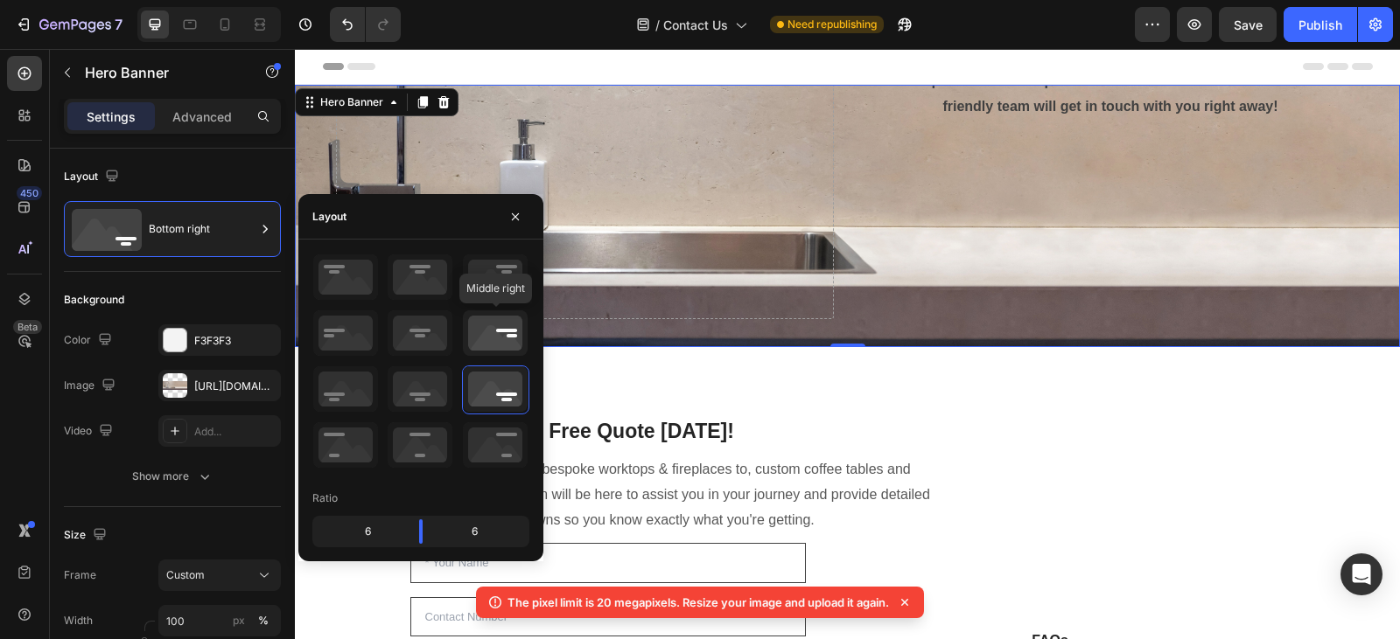
click at [493, 340] on icon at bounding box center [495, 333] width 65 height 45
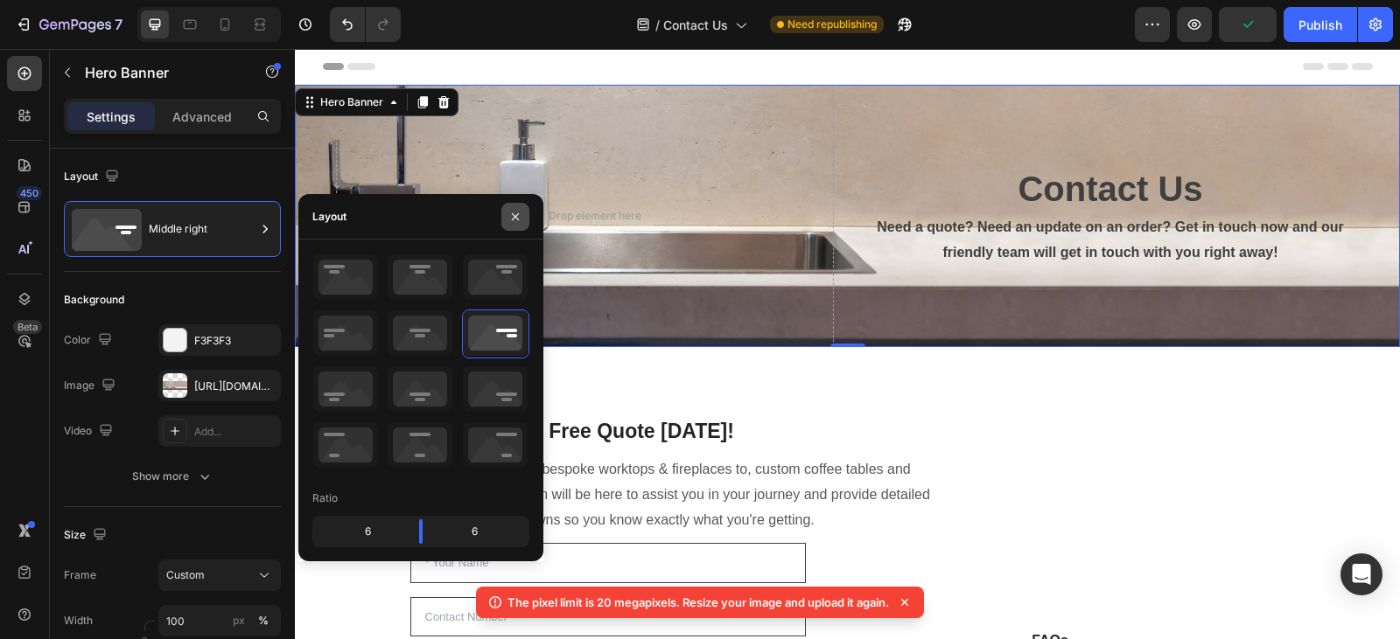
click at [515, 219] on icon "button" at bounding box center [515, 217] width 14 height 14
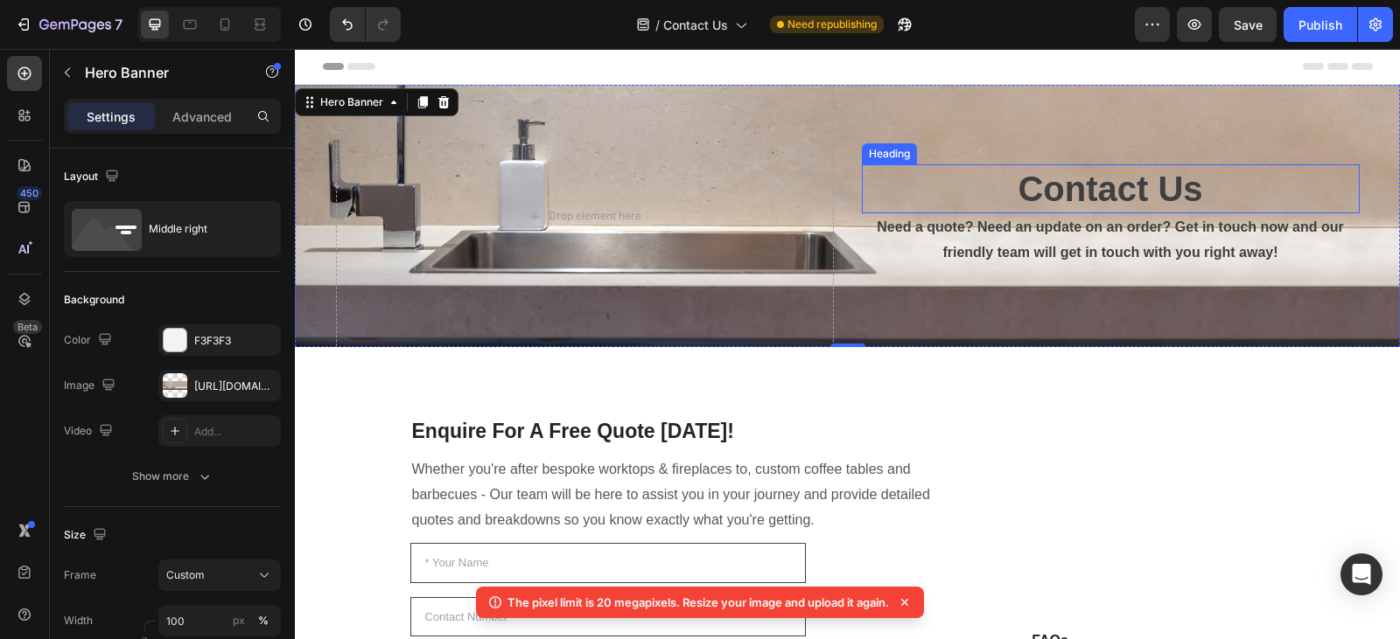
click at [1044, 171] on h1 "Contact Us" at bounding box center [1111, 188] width 498 height 49
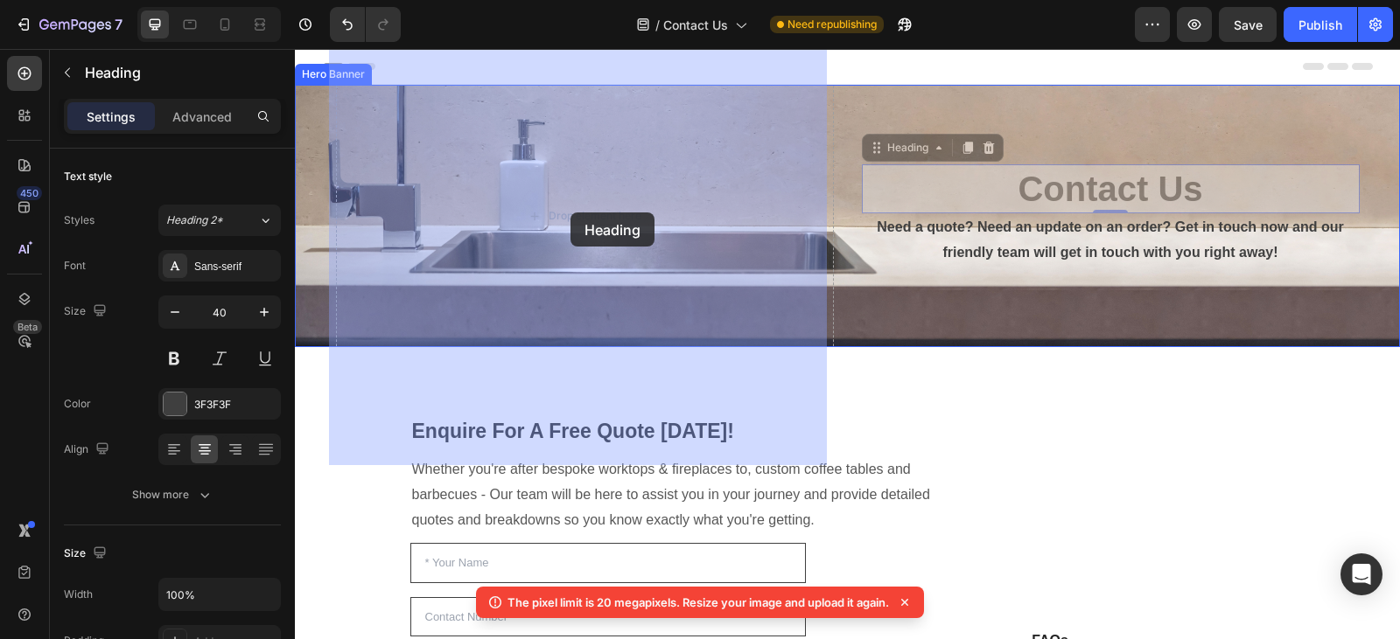
drag, startPoint x: 881, startPoint y: 151, endPoint x: 570, endPoint y: 213, distance: 316.5
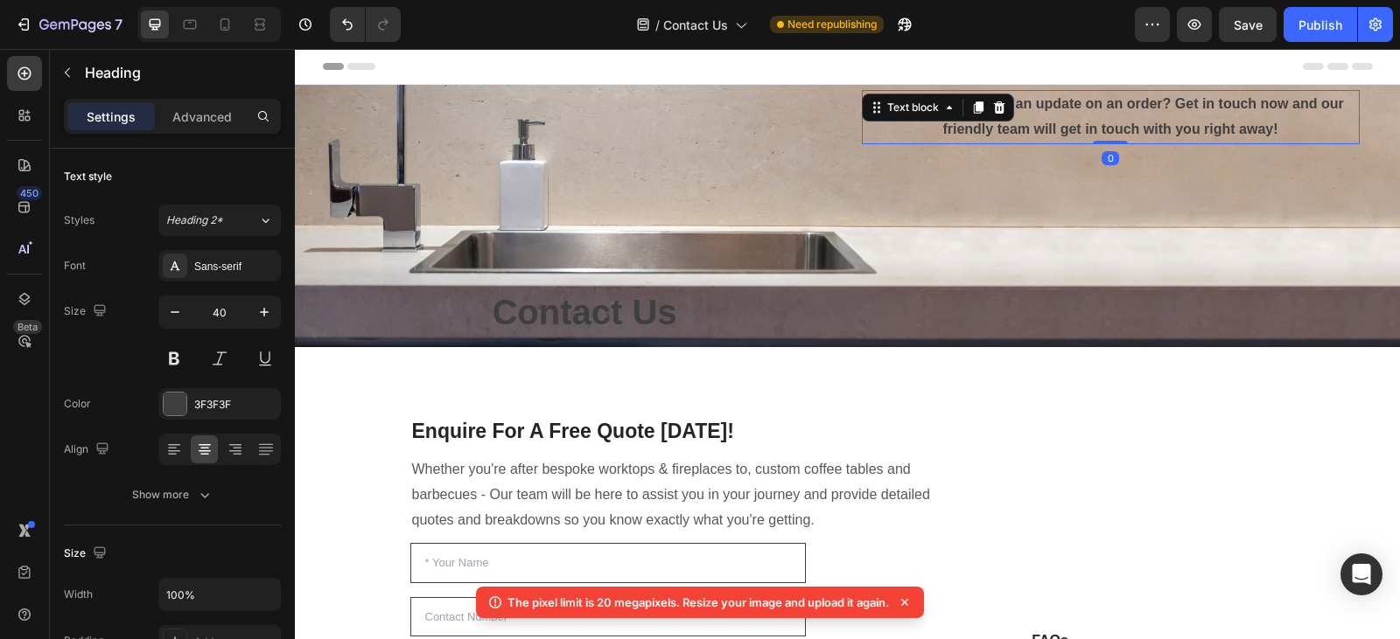
click at [914, 127] on p "Need a quote? Need an update on an order? Get in touch now and our friendly tea…" at bounding box center [1110, 117] width 494 height 51
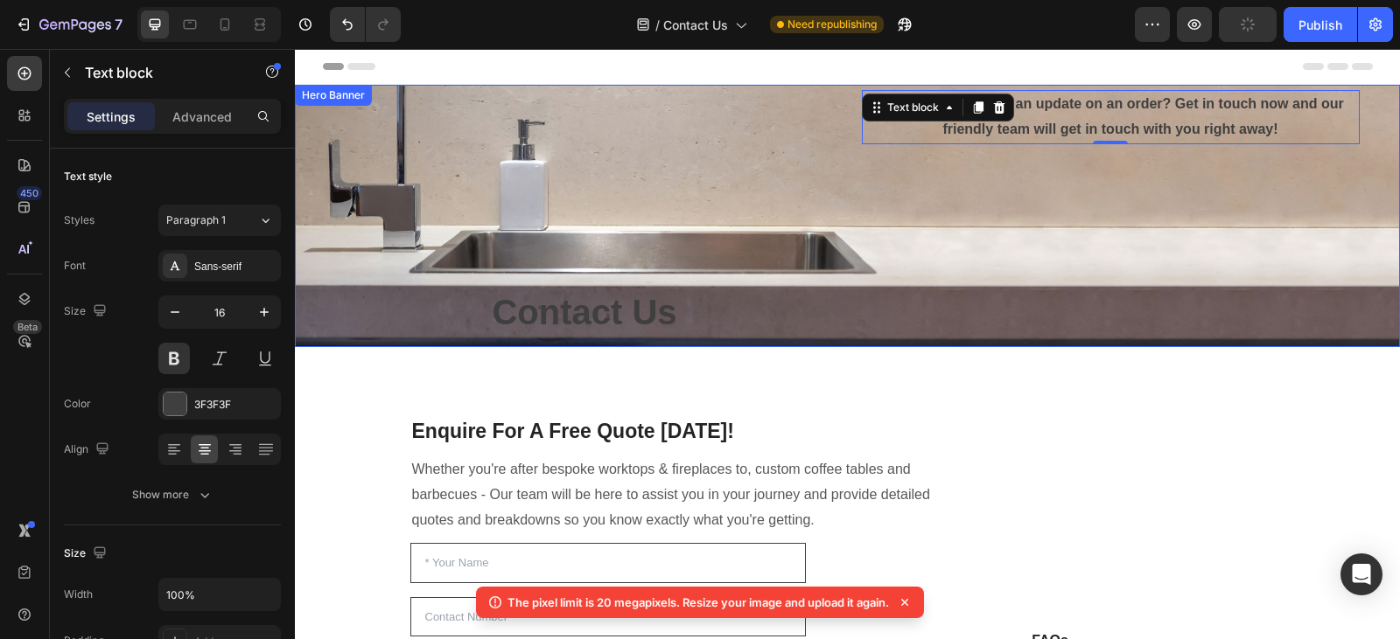
click at [415, 167] on div "Contact Us Heading" at bounding box center [585, 216] width 498 height 252
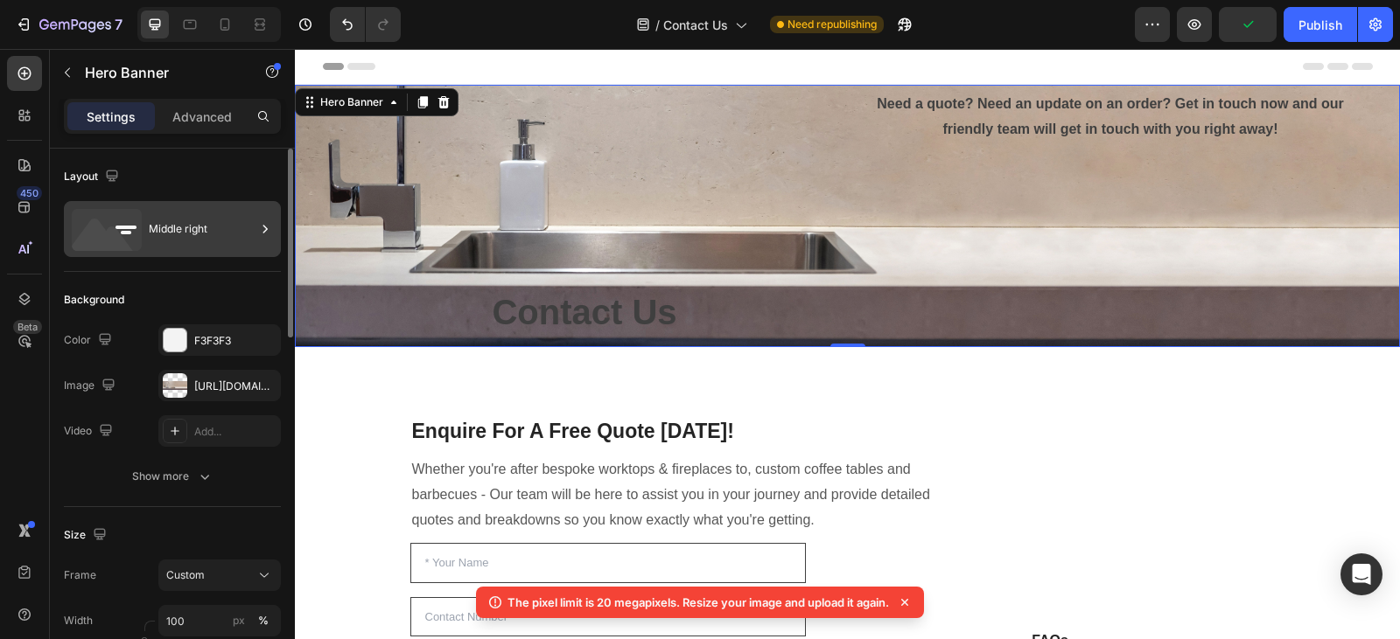
click at [172, 227] on div "Middle right" at bounding box center [202, 229] width 107 height 40
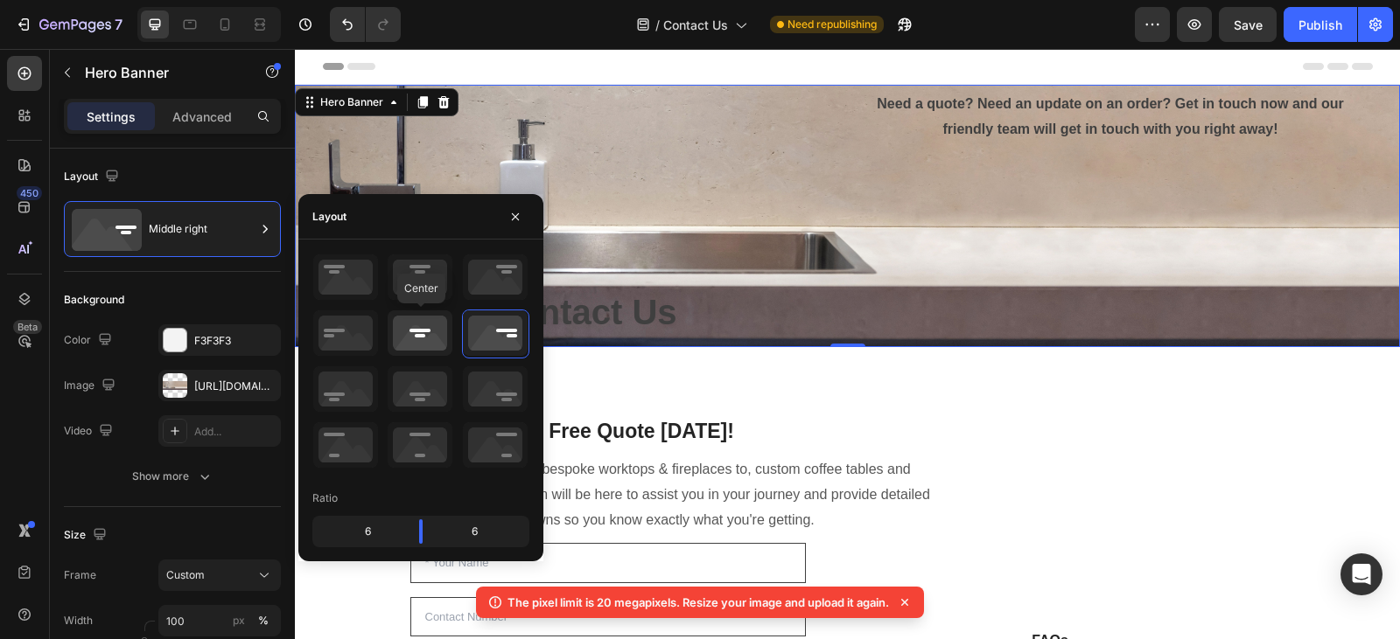
click at [423, 332] on icon at bounding box center [419, 333] width 65 height 45
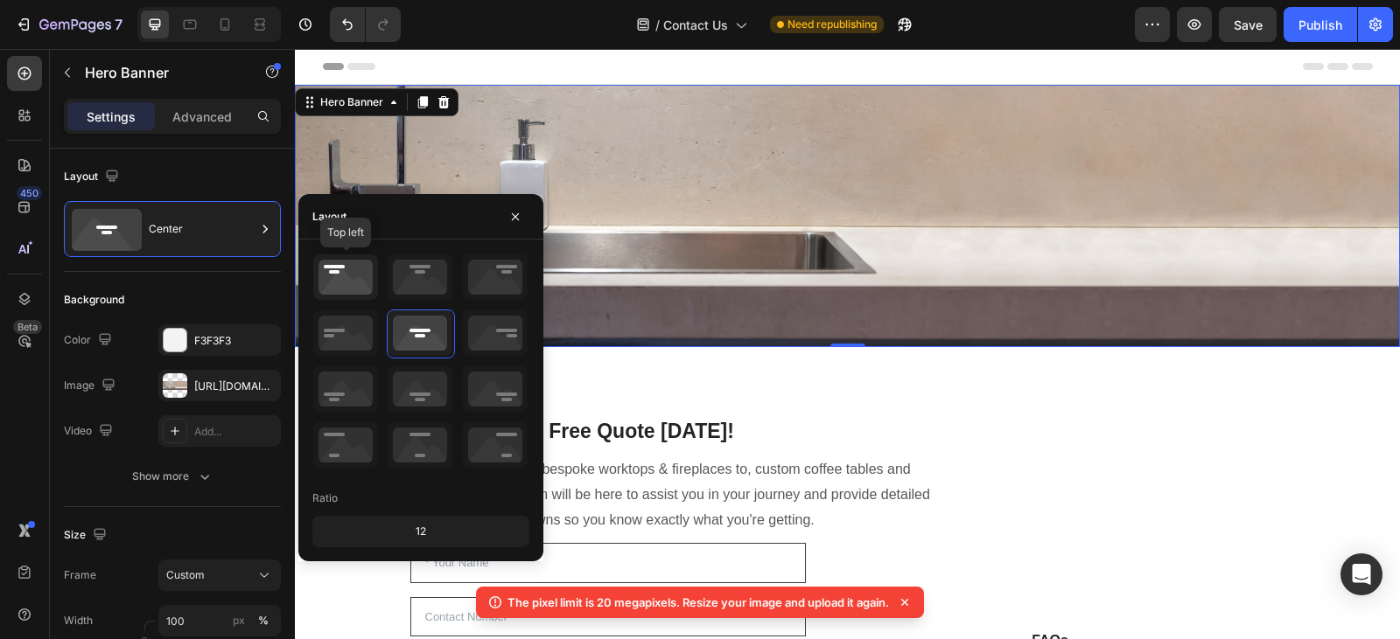
click at [352, 283] on icon at bounding box center [345, 277] width 65 height 45
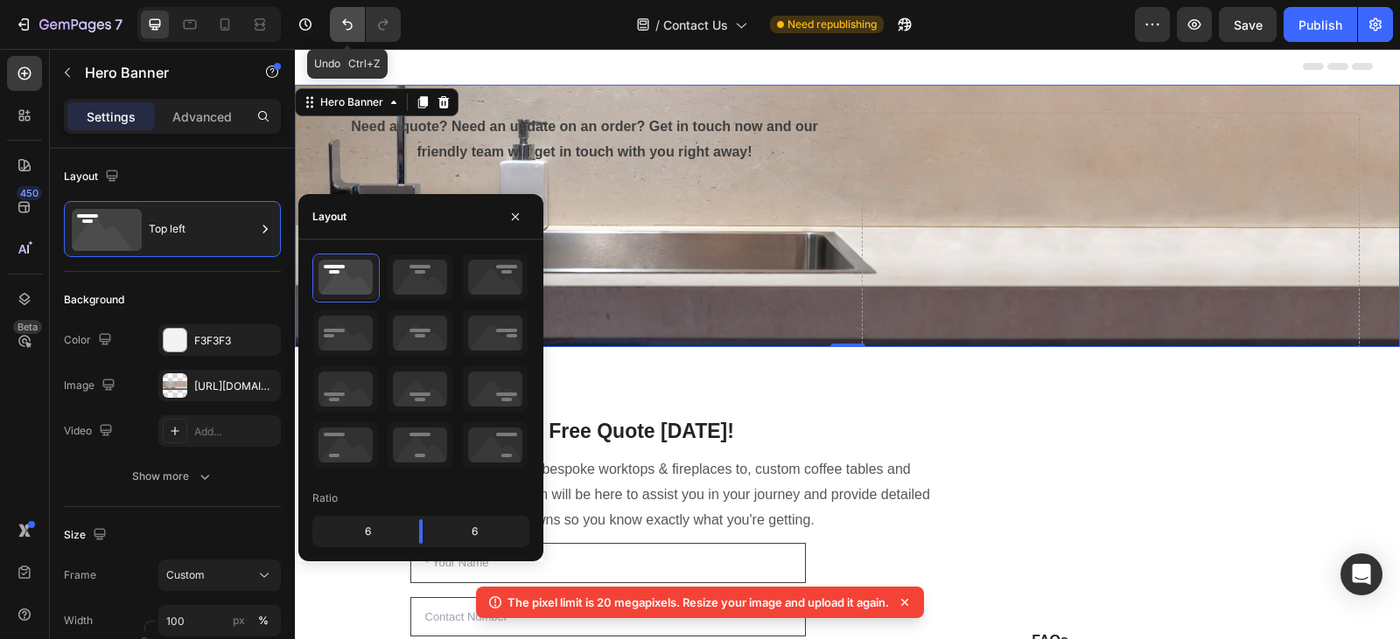
click at [340, 24] on icon "Undo/Redo" at bounding box center [347, 24] width 17 height 17
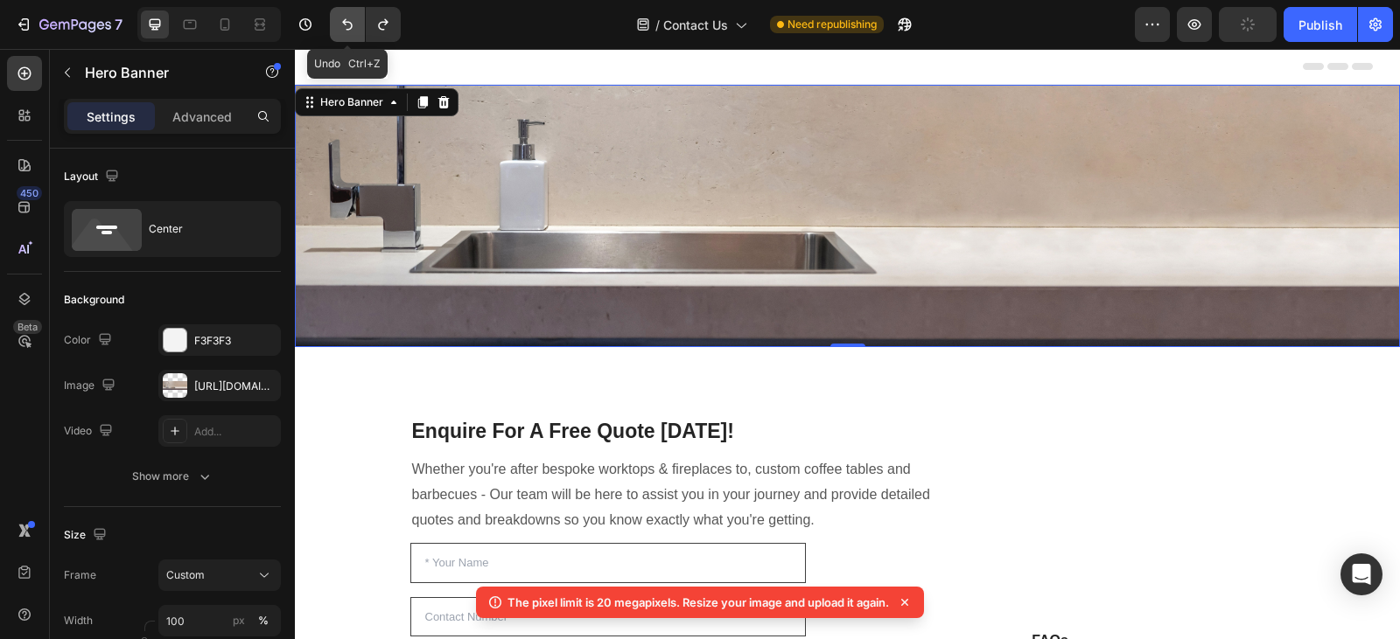
click at [340, 24] on icon "Undo/Redo" at bounding box center [347, 24] width 17 height 17
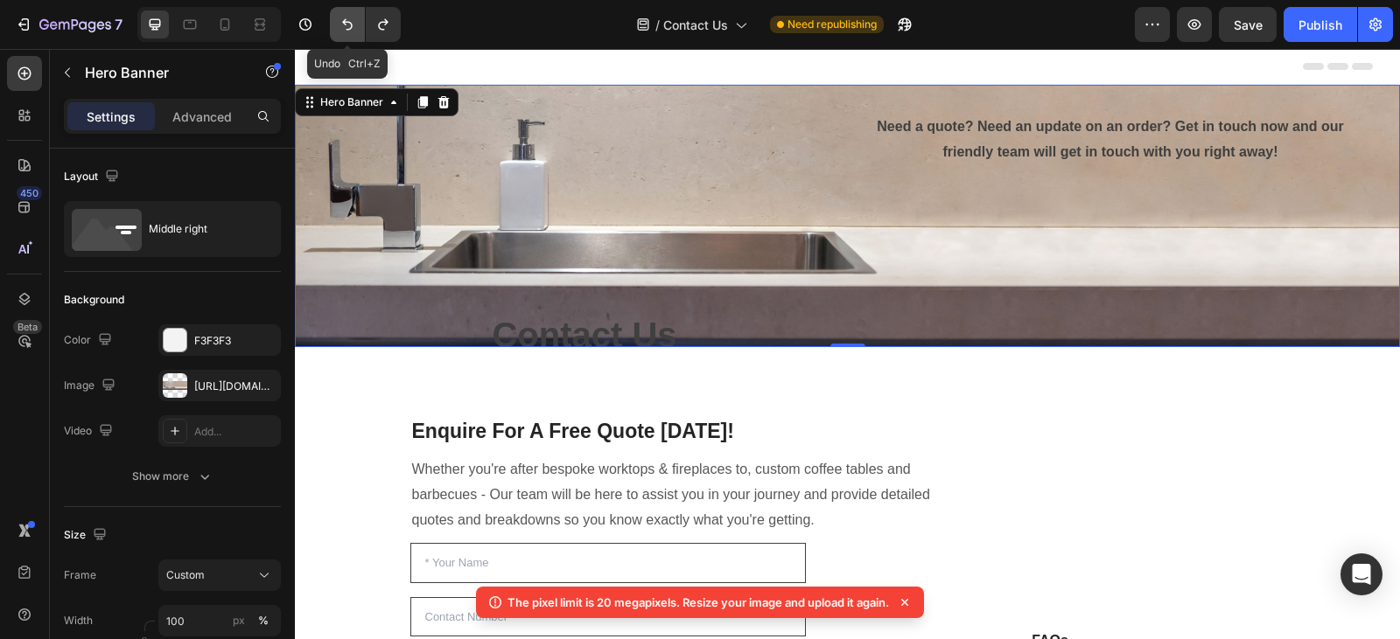
click at [340, 24] on icon "Undo/Redo" at bounding box center [347, 24] width 17 height 17
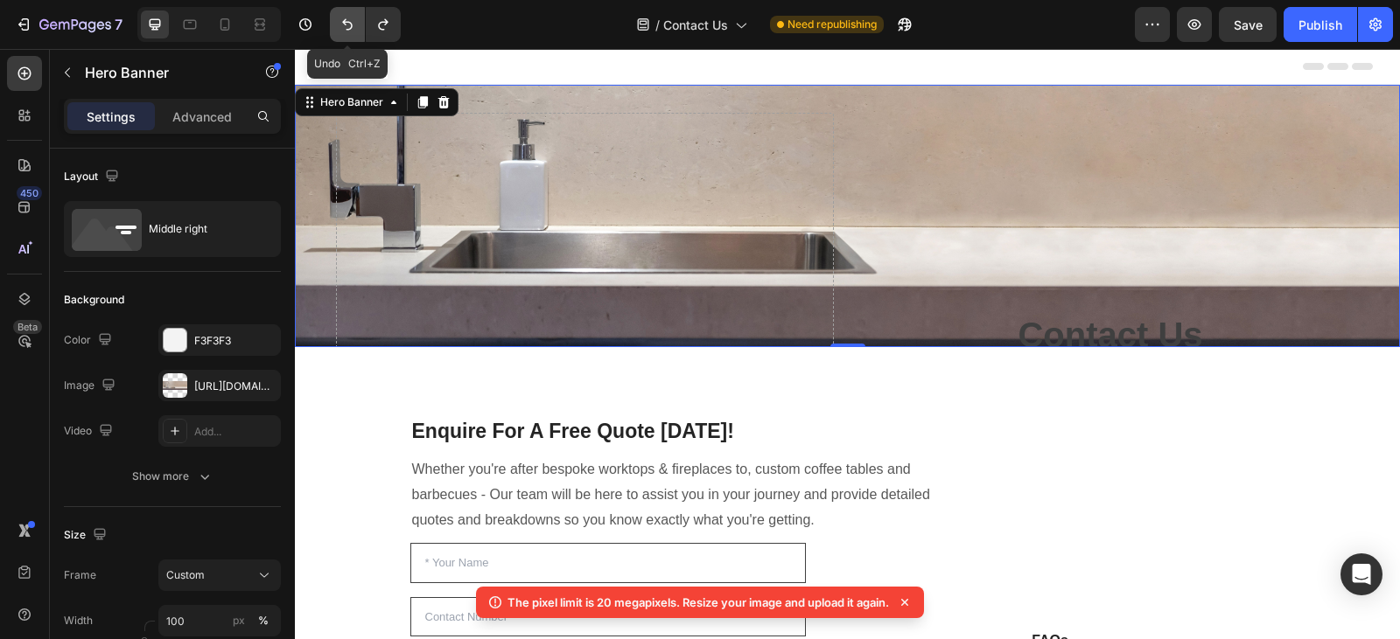
click at [340, 24] on icon "Undo/Redo" at bounding box center [347, 24] width 17 height 17
drag, startPoint x: 340, startPoint y: 24, endPoint x: 353, endPoint y: 24, distance: 13.1
click at [353, 24] on icon "Undo/Redo" at bounding box center [347, 24] width 17 height 17
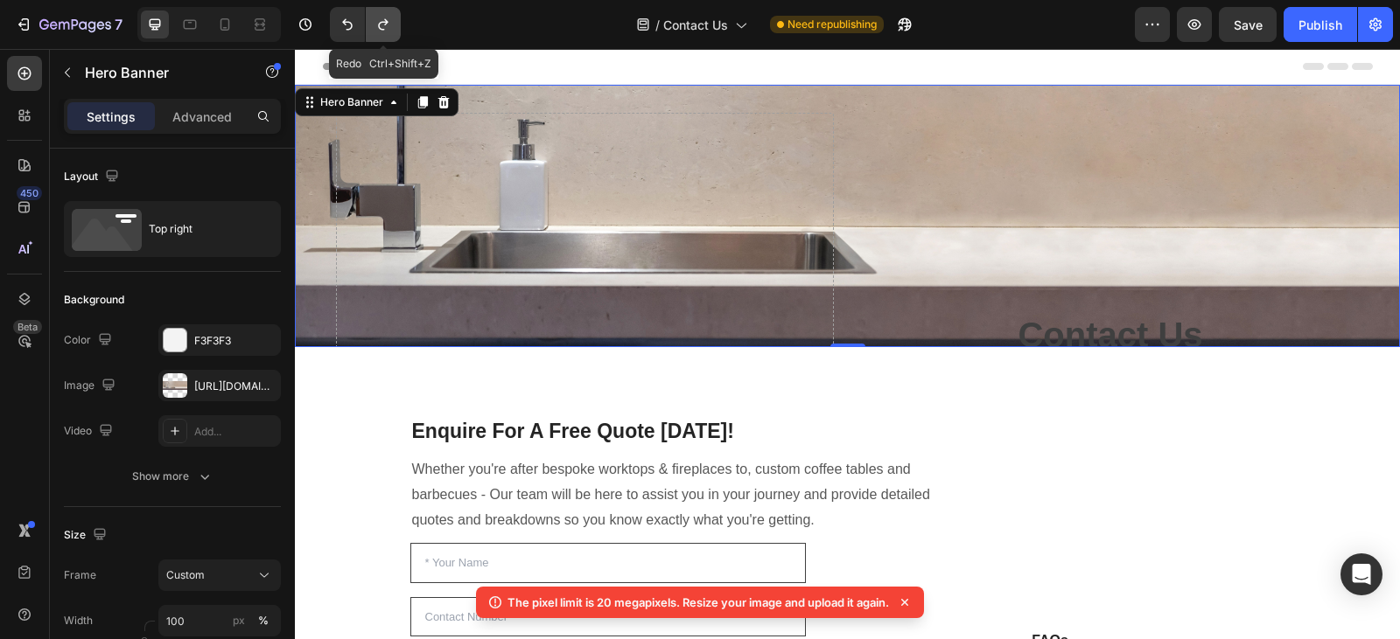
click at [384, 23] on icon "Undo/Redo" at bounding box center [383, 24] width 10 height 11
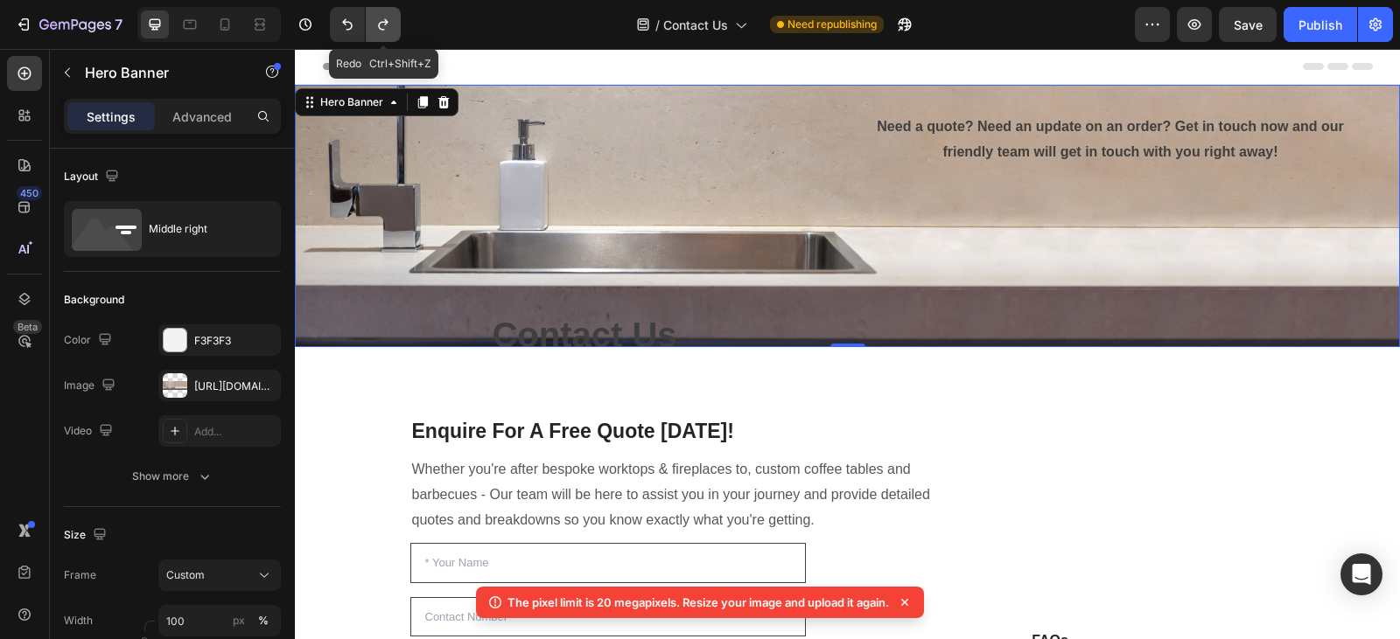
click at [384, 23] on icon "Undo/Redo" at bounding box center [383, 24] width 10 height 11
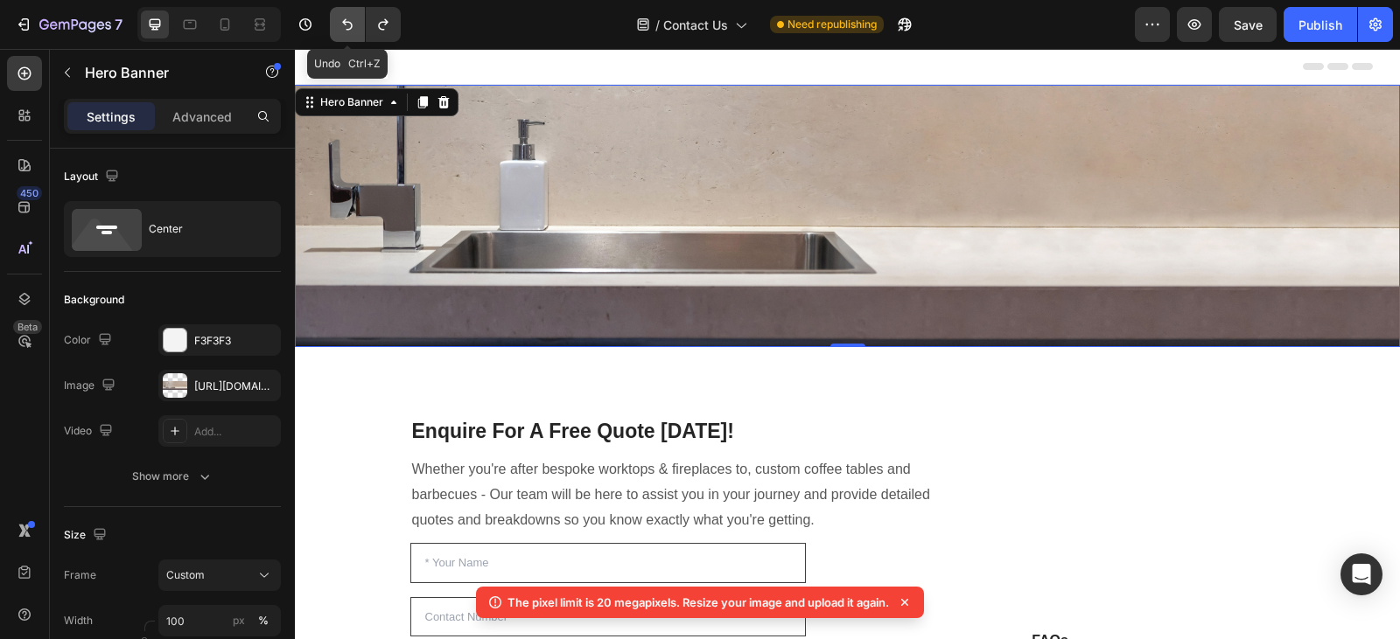
click at [360, 17] on button "Undo/Redo" at bounding box center [347, 24] width 35 height 35
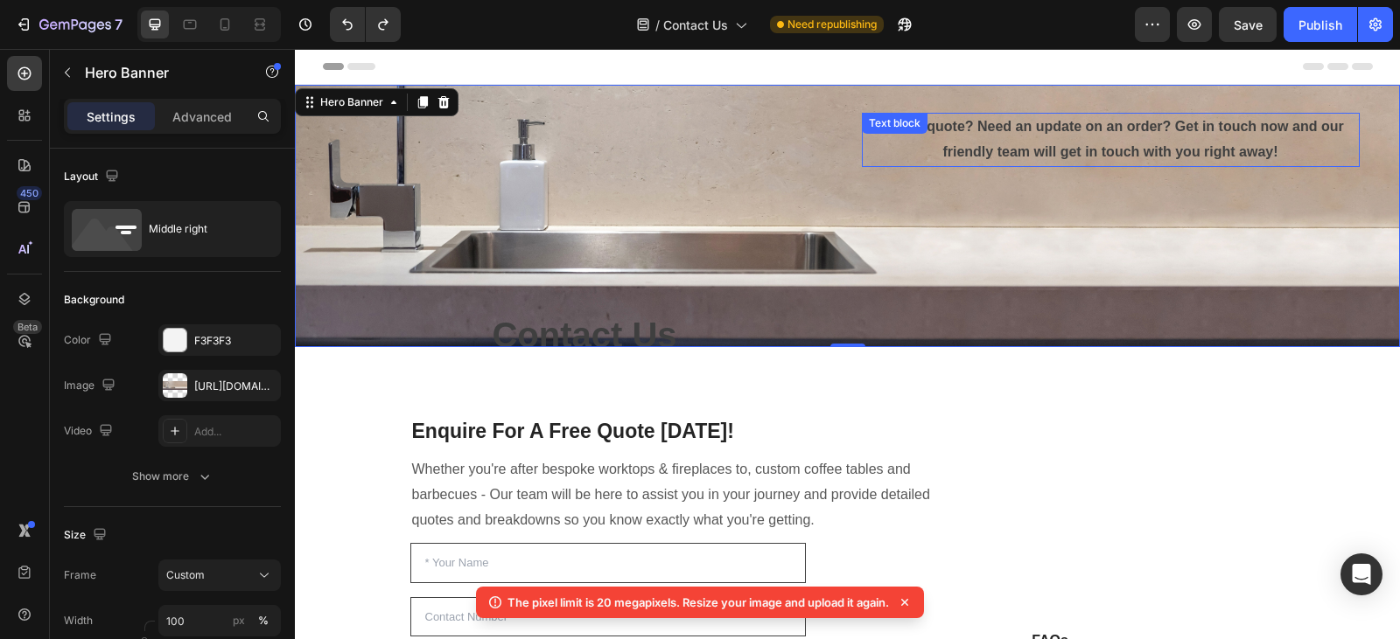
click at [1281, 150] on p "Need a quote? Need an update on an order? Get in touch now and our friendly tea…" at bounding box center [1110, 140] width 494 height 51
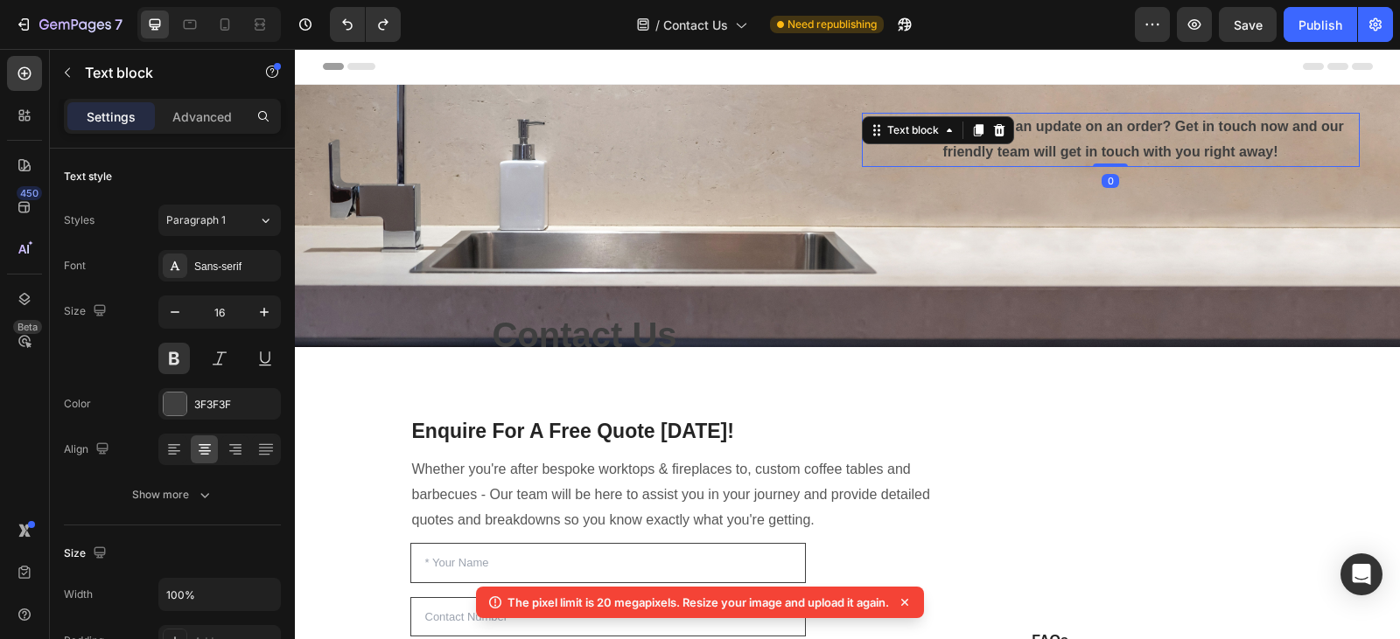
click at [1281, 150] on p "Need a quote? Need an update on an order? Get in touch now and our friendly tea…" at bounding box center [1110, 140] width 494 height 51
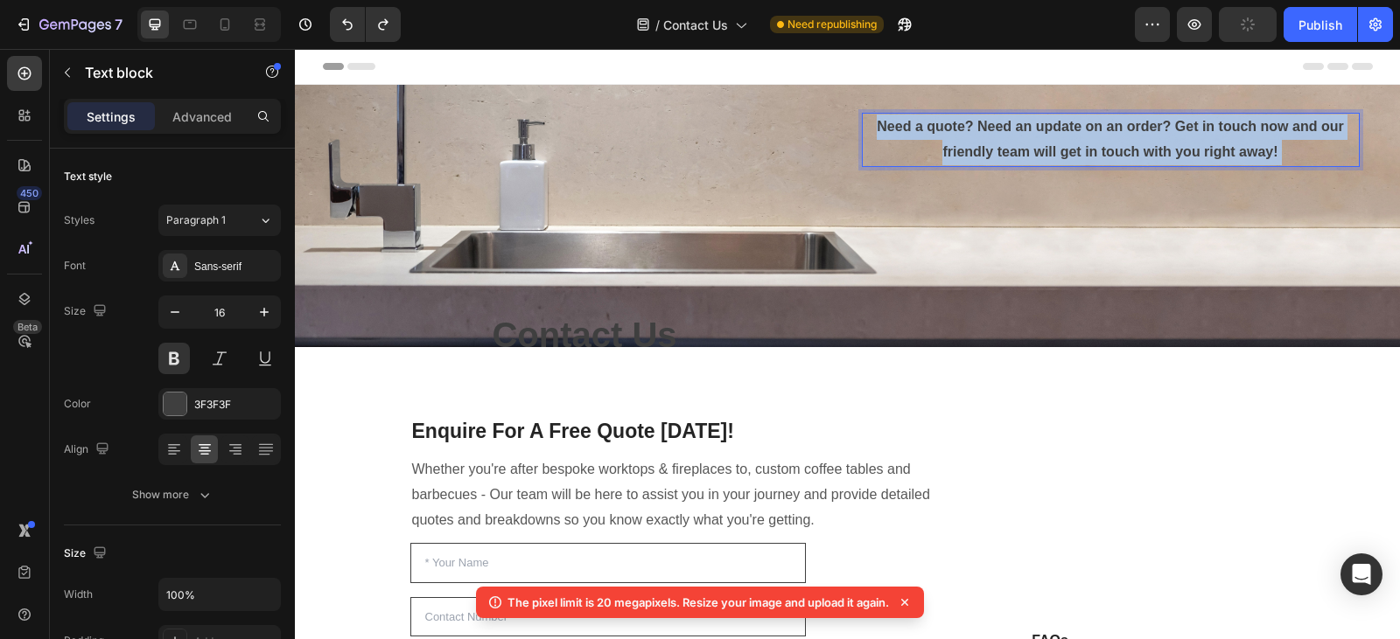
drag, startPoint x: 1281, startPoint y: 150, endPoint x: 1009, endPoint y: 129, distance: 272.8
click at [1009, 129] on p "Need a quote? Need an update on an order? Get in touch now and our friendly tea…" at bounding box center [1110, 140] width 494 height 51
drag, startPoint x: 1286, startPoint y: 154, endPoint x: 856, endPoint y: 122, distance: 430.7
click at [863, 122] on p "Need a quote? Need an update on an order? Get in touch now and our friendly tea…" at bounding box center [1110, 140] width 494 height 51
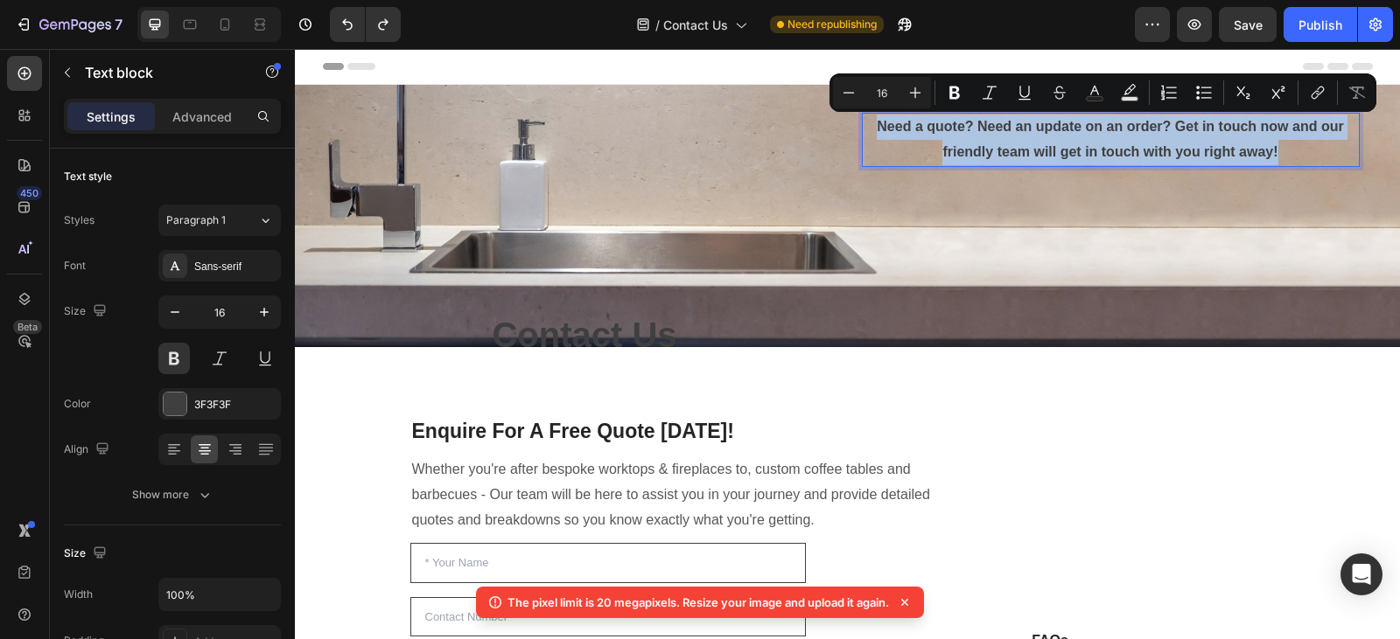
copy p "Need a quote? Need an update on an order? Get in touch now and our friendly tea…"
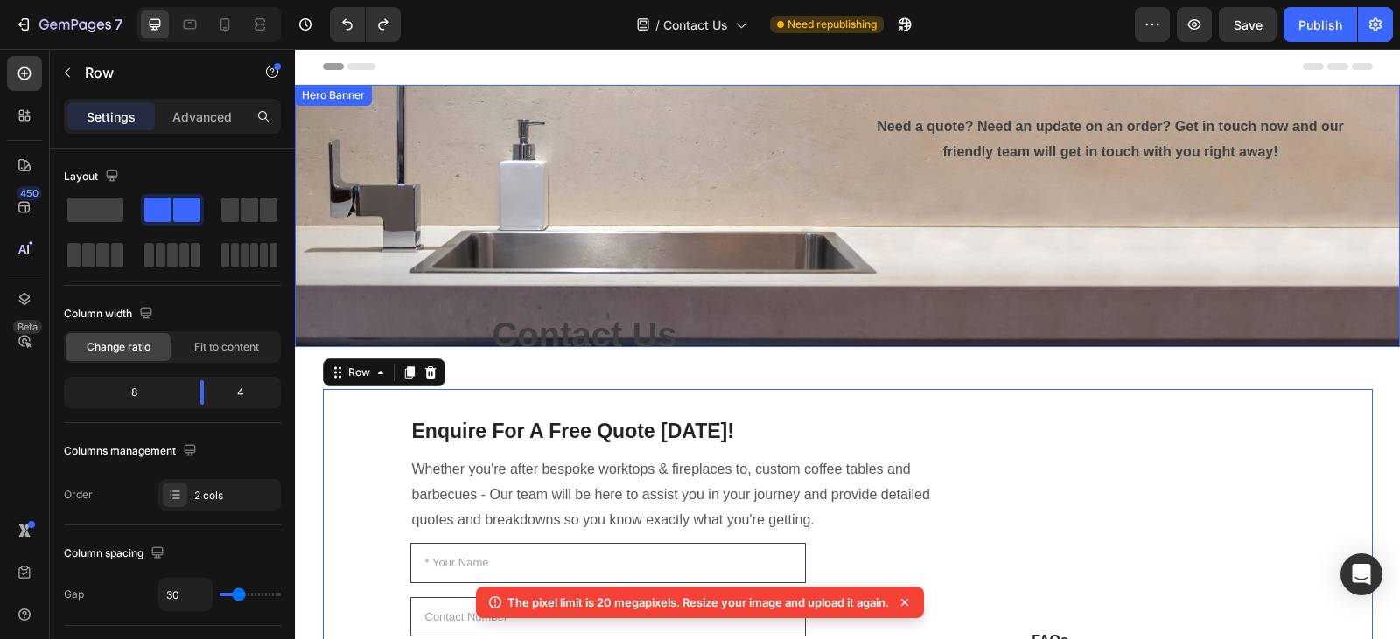
click at [653, 207] on div "Contact Us Heading" at bounding box center [585, 239] width 498 height 252
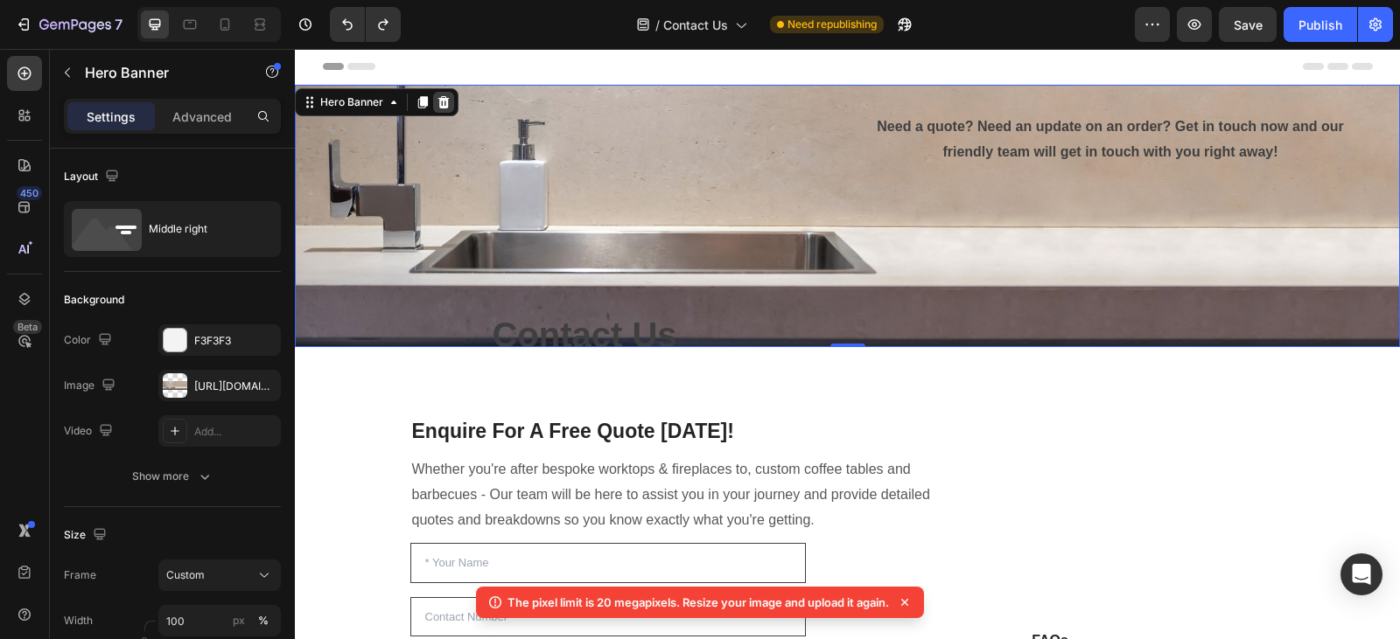
click at [444, 110] on div at bounding box center [443, 102] width 21 height 21
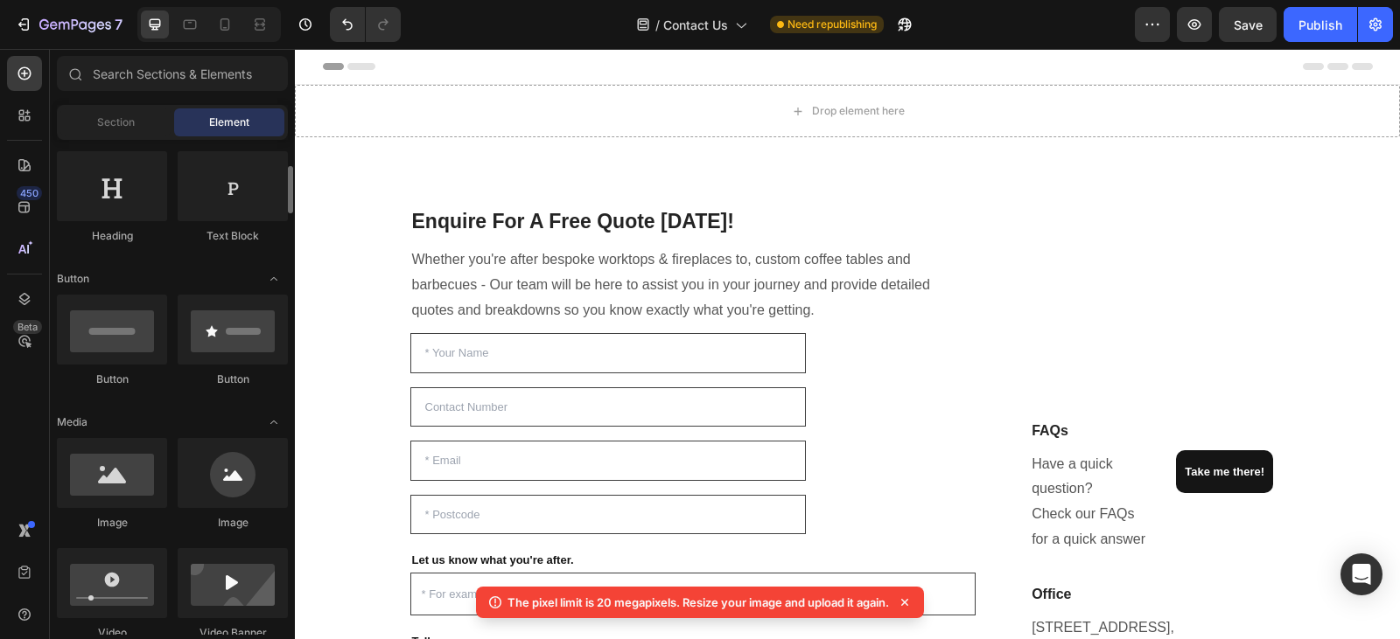
scroll to position [274, 0]
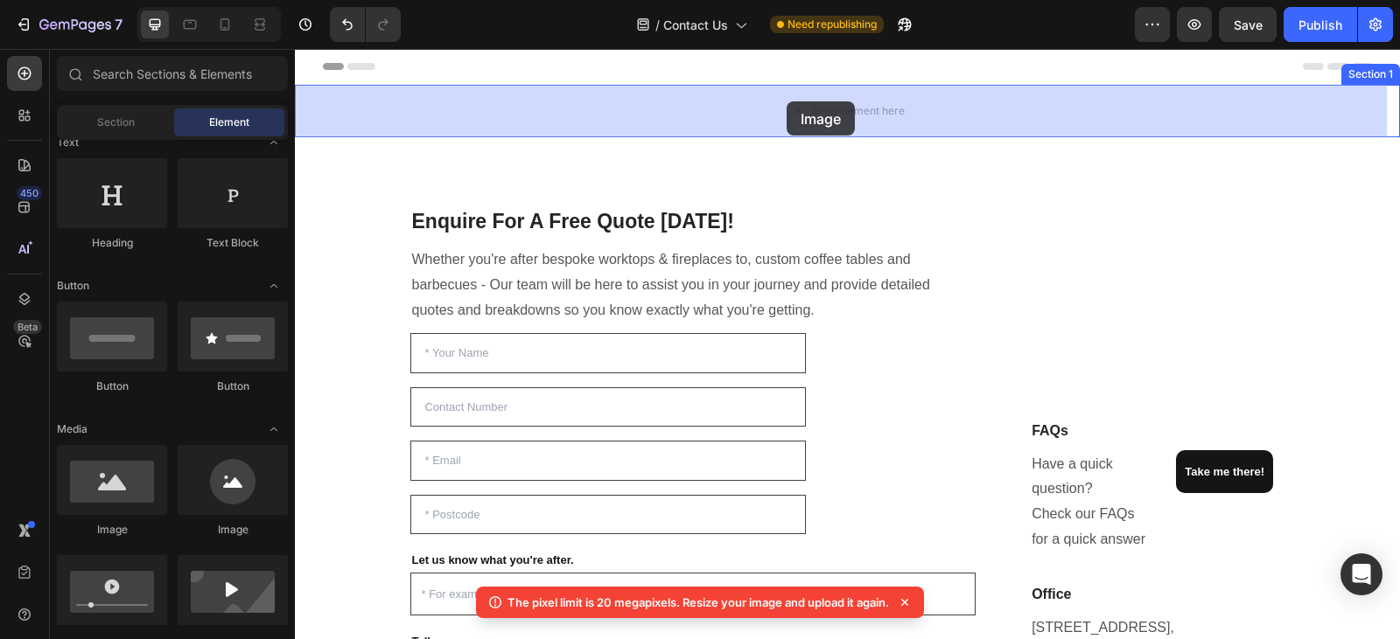
drag, startPoint x: 409, startPoint y: 561, endPoint x: 786, endPoint y: 101, distance: 594.1
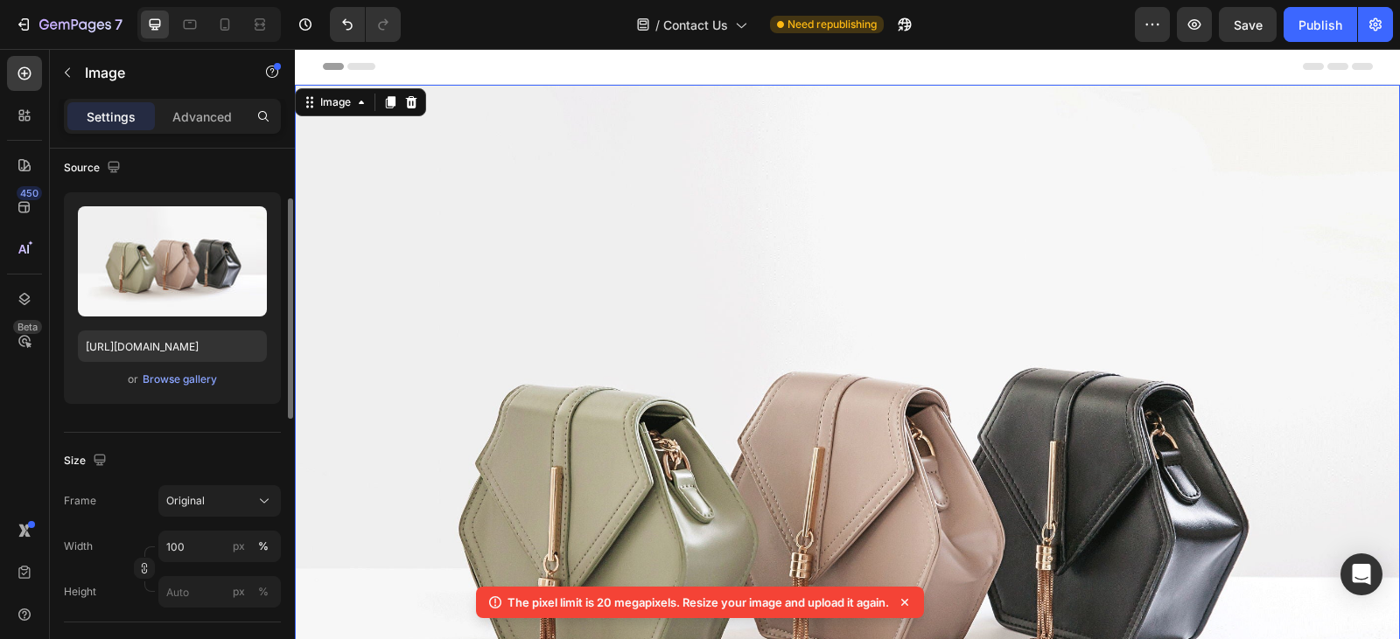
scroll to position [133, 0]
click at [181, 380] on div "Browse gallery" at bounding box center [180, 379] width 74 height 16
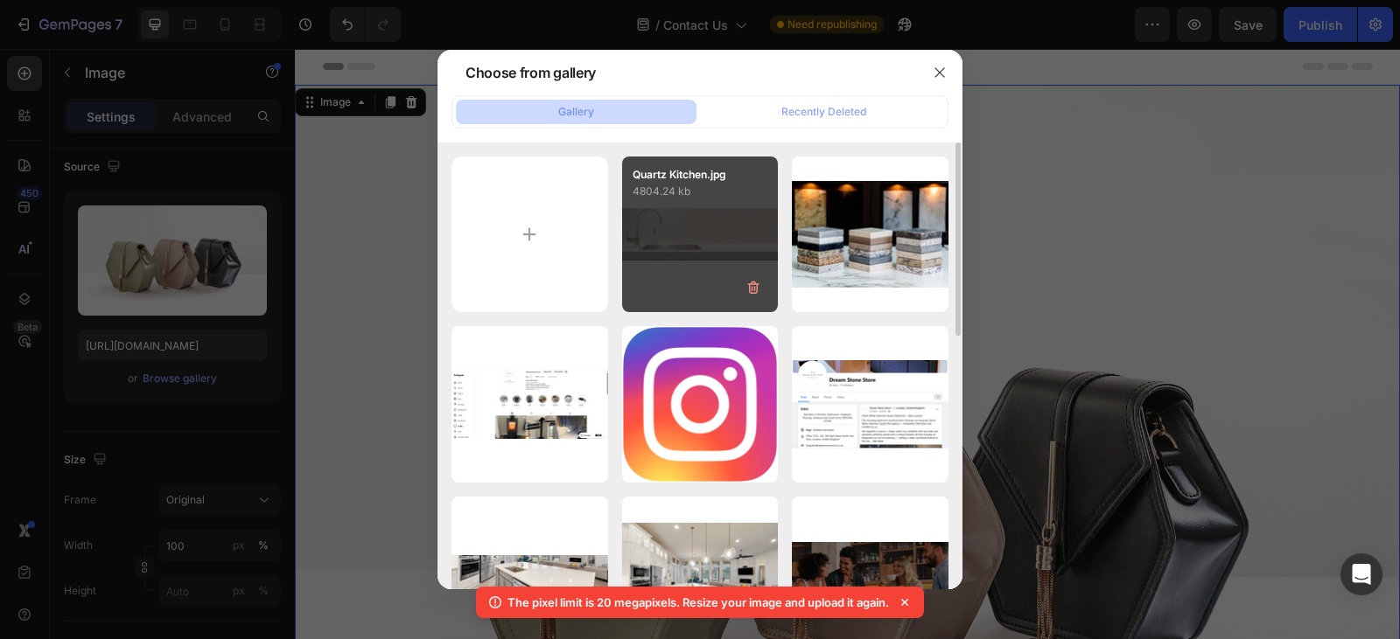
click at [683, 232] on div "Quartz Kitchen.jpg 4804.24 kb" at bounding box center [700, 235] width 157 height 157
type input "https://cdn.shopify.com/s/files/1/0778/1403/8821/files/gempages_578590786086503…"
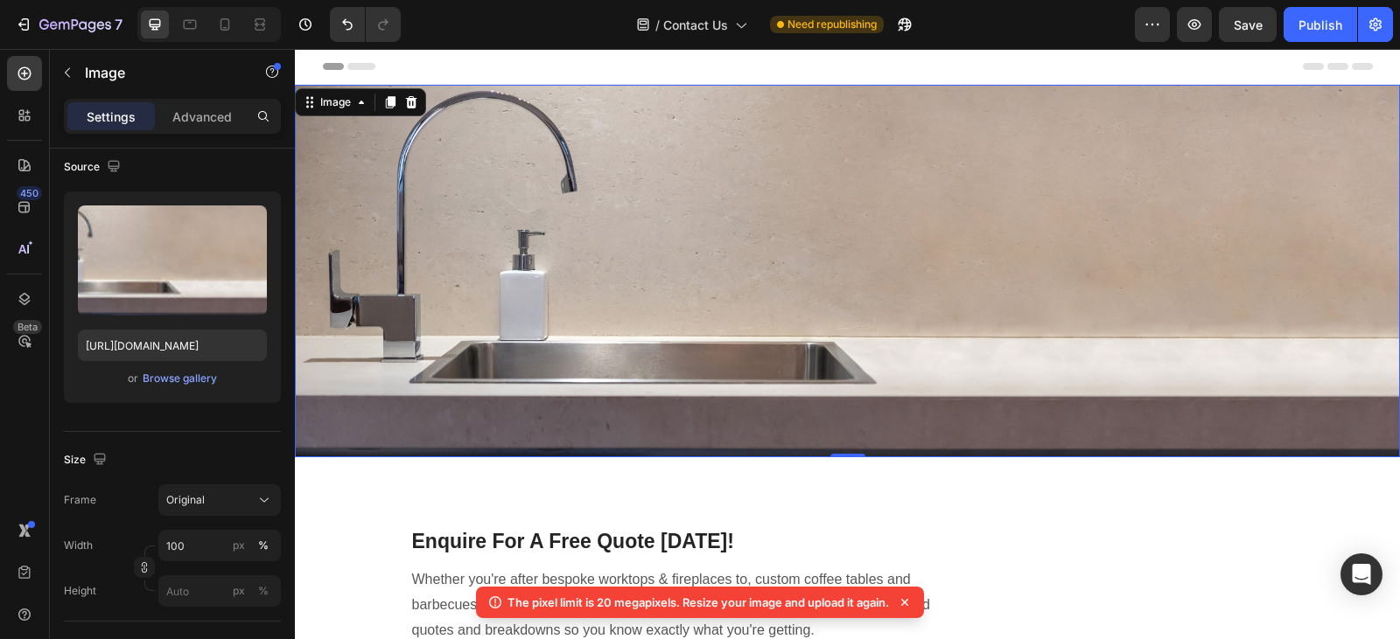
click at [444, 283] on img at bounding box center [847, 271] width 1105 height 373
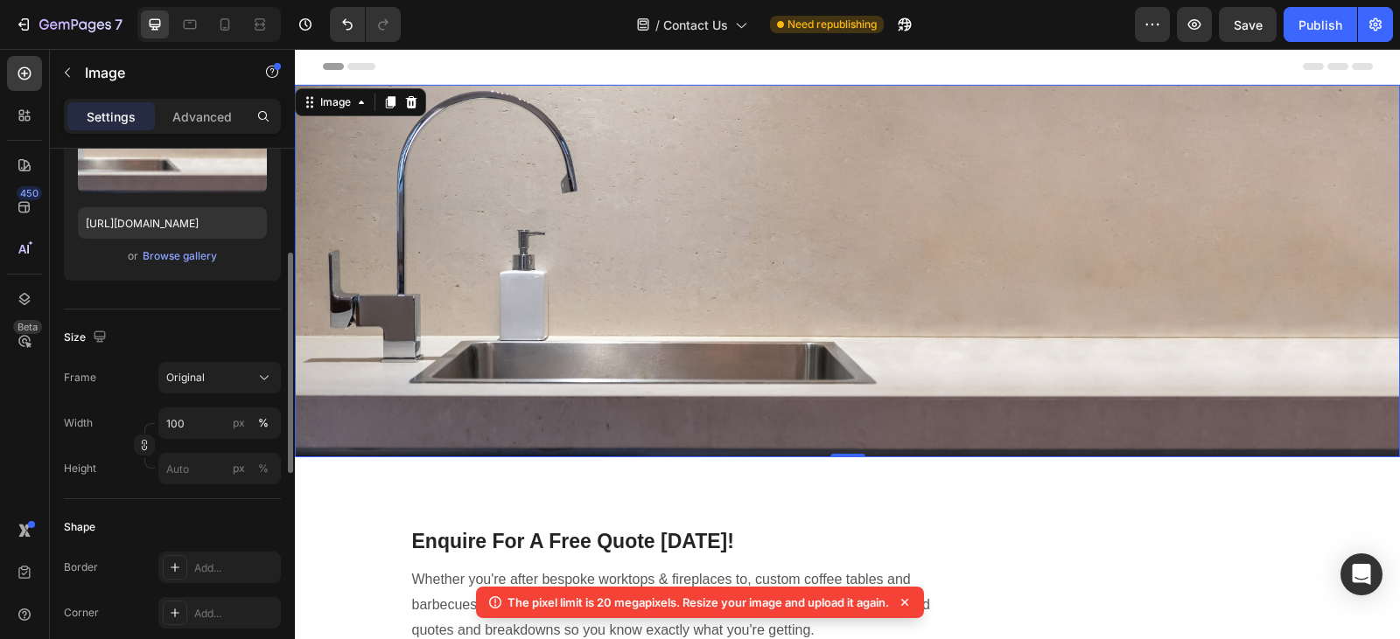
scroll to position [260, 0]
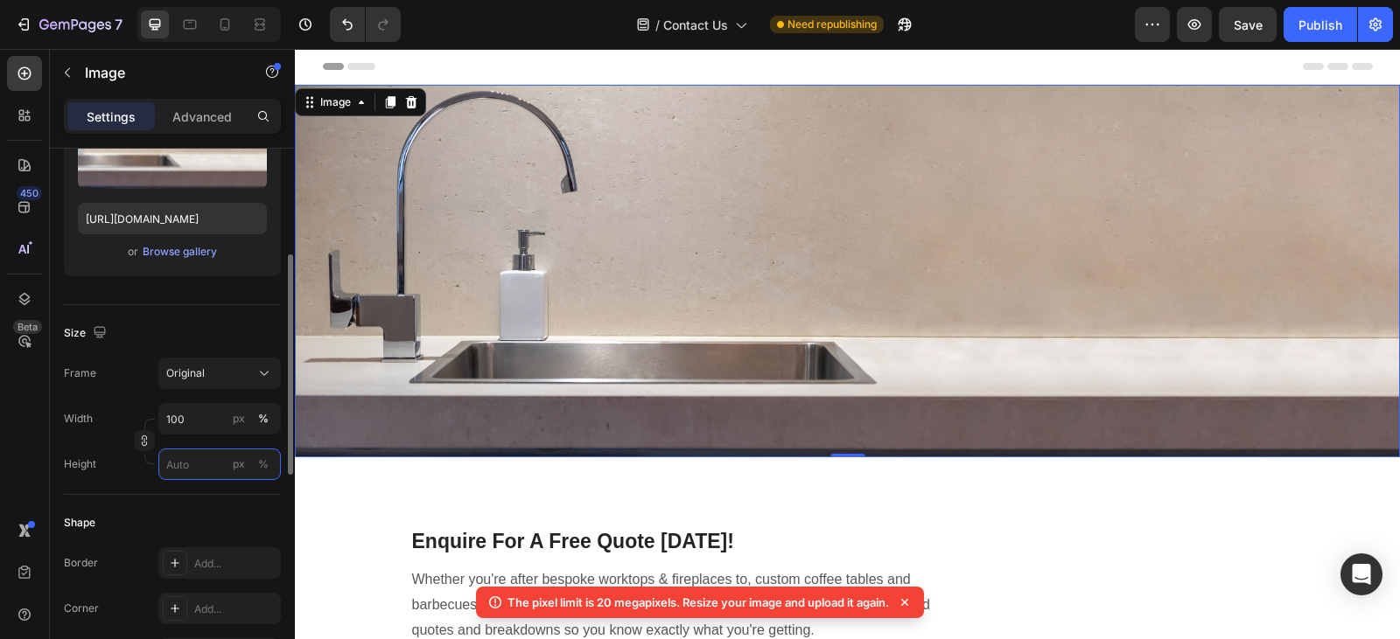
click at [216, 476] on input "px %" at bounding box center [219, 464] width 122 height 31
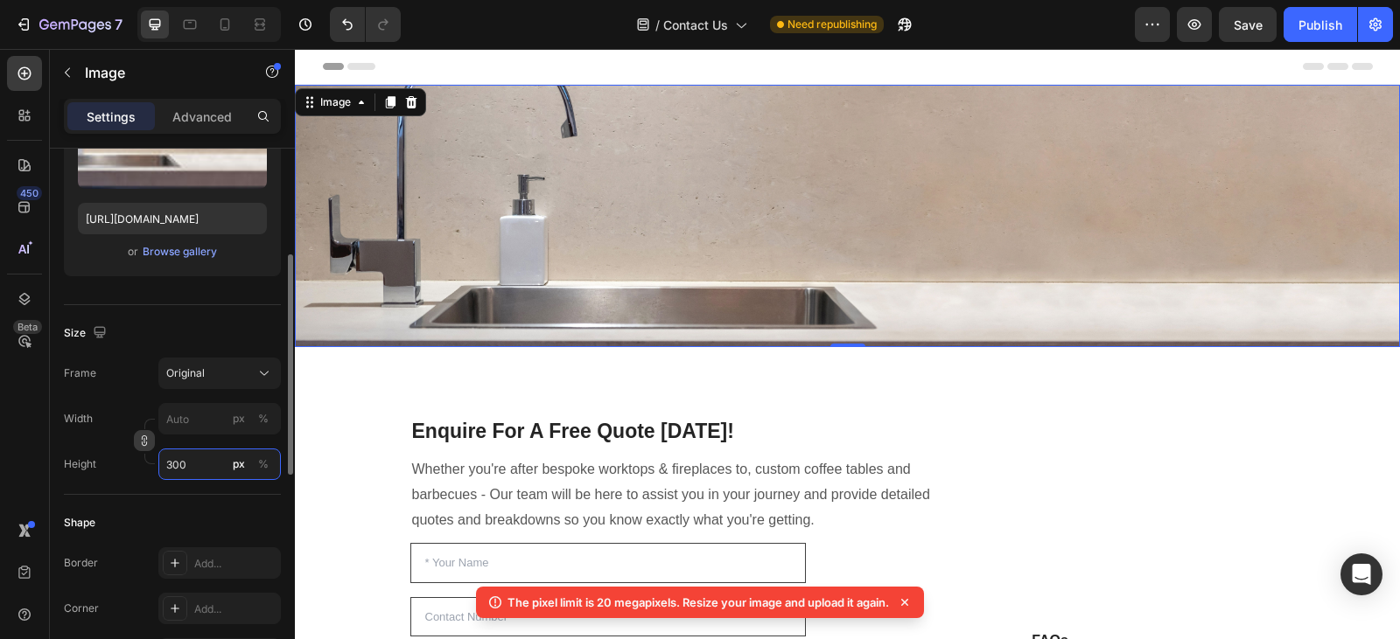
type input "300"
click at [145, 442] on icon "button" at bounding box center [144, 444] width 5 height 4
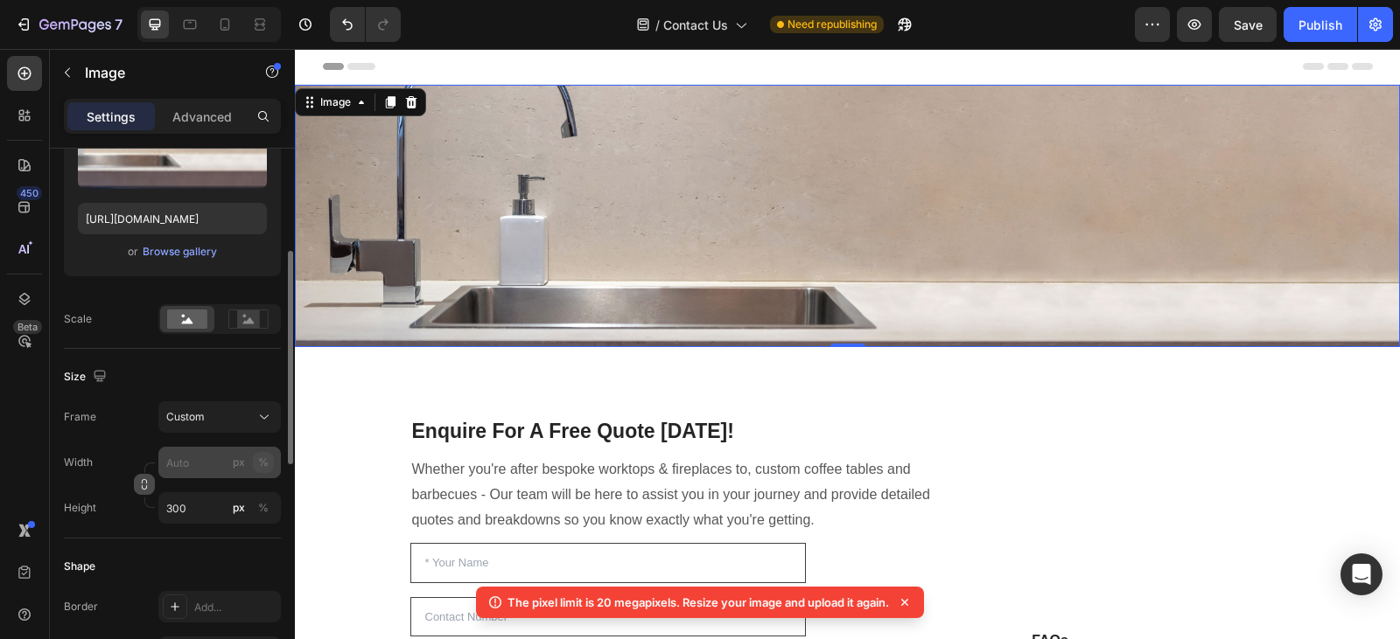
click at [269, 466] on button "%" at bounding box center [263, 462] width 21 height 21
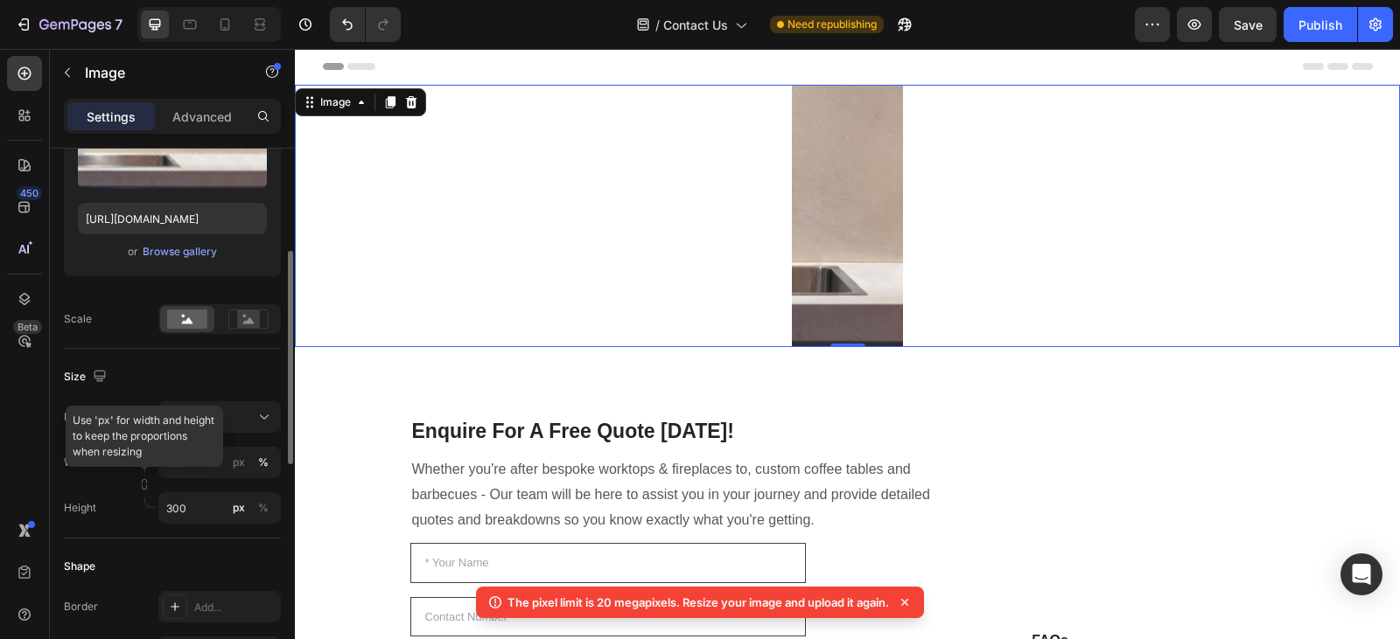
click at [230, 370] on div "Size" at bounding box center [172, 377] width 217 height 28
click at [147, 380] on div "Size" at bounding box center [172, 377] width 217 height 28
click at [205, 469] on input "100" at bounding box center [219, 462] width 122 height 31
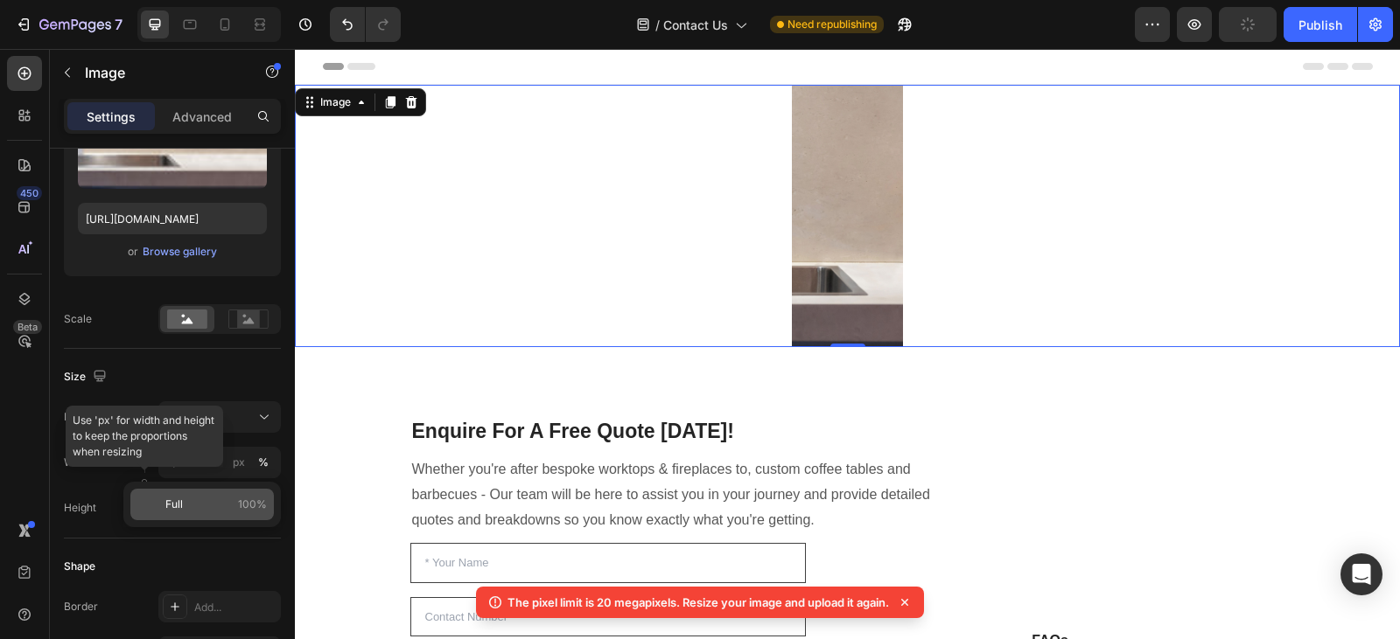
click at [205, 513] on div "Full 100%" at bounding box center [201, 504] width 143 height 31
type input "100"
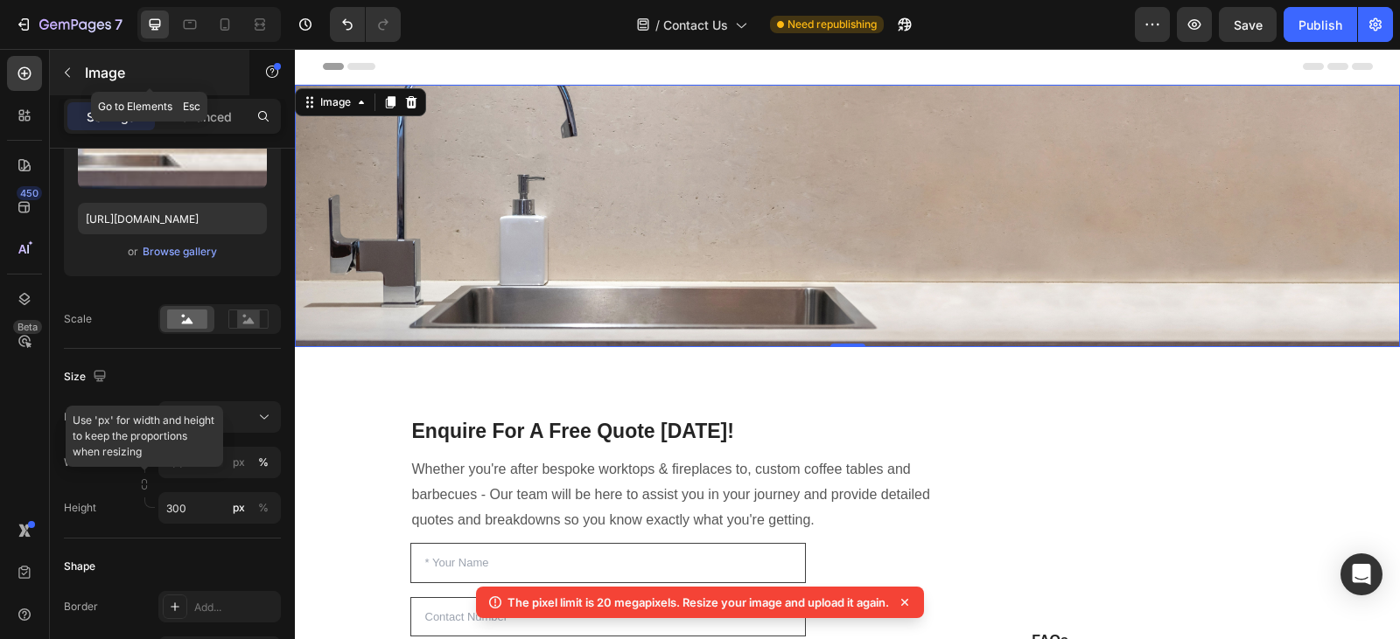
click at [66, 77] on icon "button" at bounding box center [67, 73] width 14 height 14
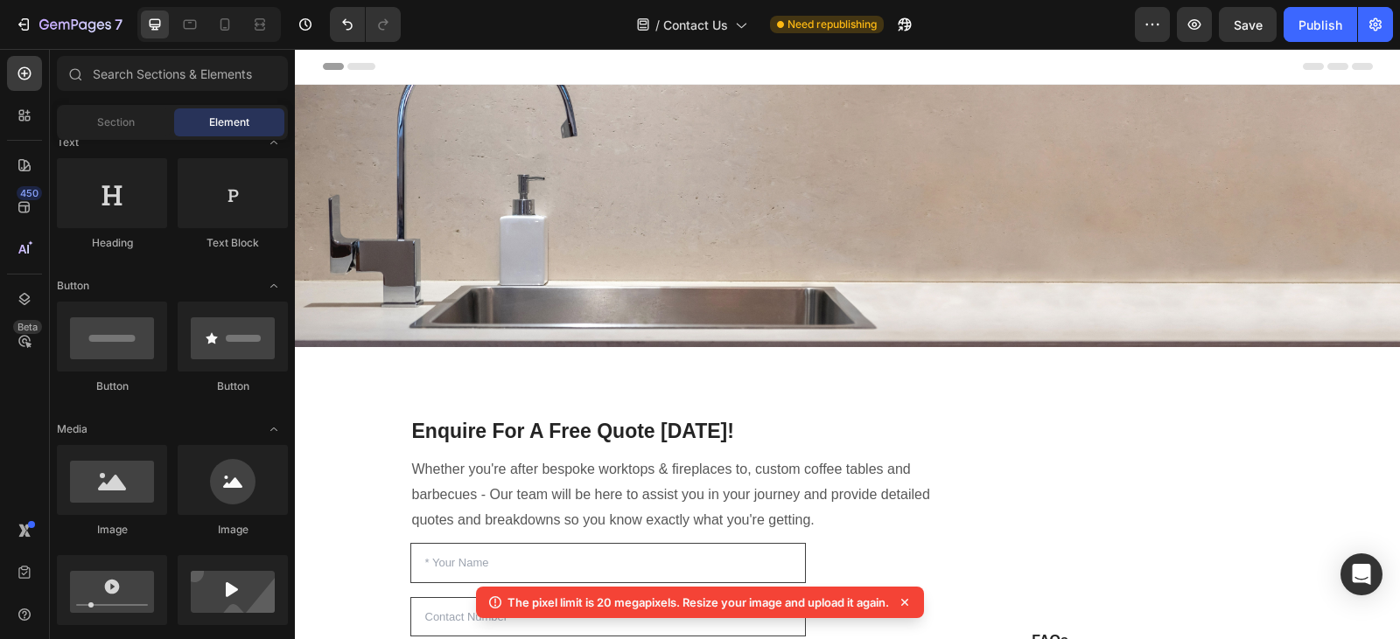
scroll to position [0, 0]
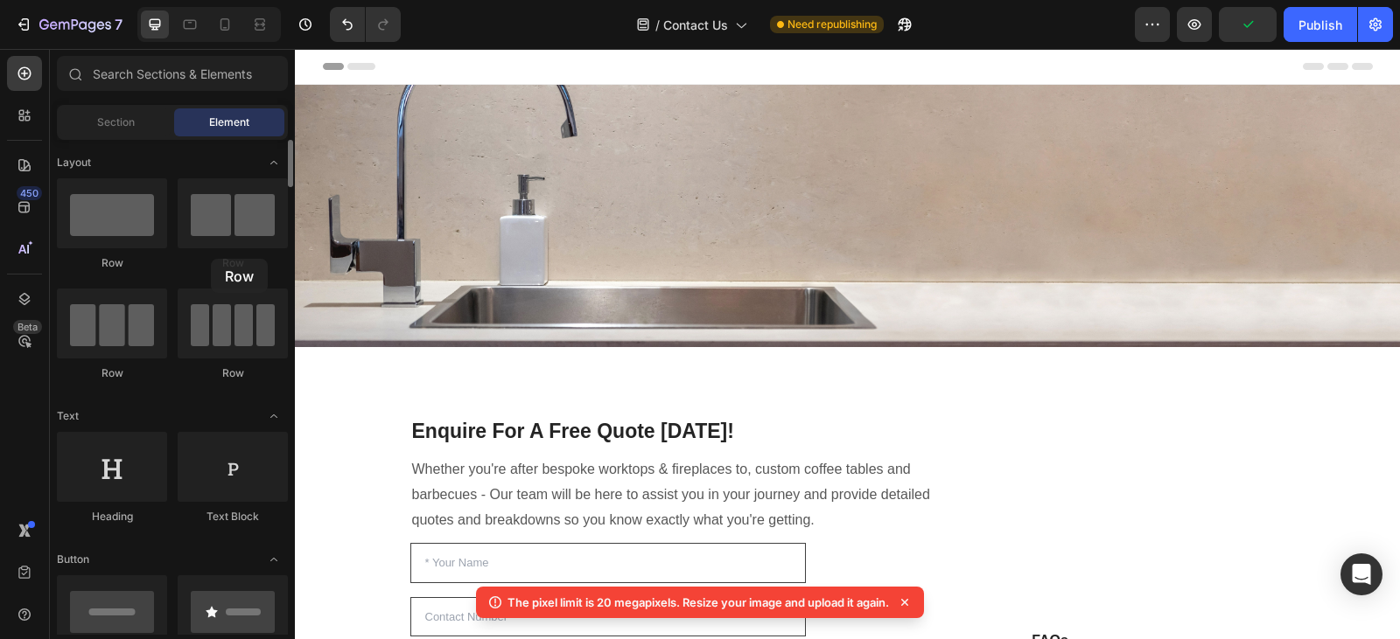
drag, startPoint x: 224, startPoint y: 220, endPoint x: 203, endPoint y: 257, distance: 43.1
click at [203, 257] on div "Row" at bounding box center [233, 224] width 110 height 93
drag, startPoint x: 91, startPoint y: 463, endPoint x: 105, endPoint y: 419, distance: 45.9
click at [496, 203] on img at bounding box center [847, 216] width 1105 height 262
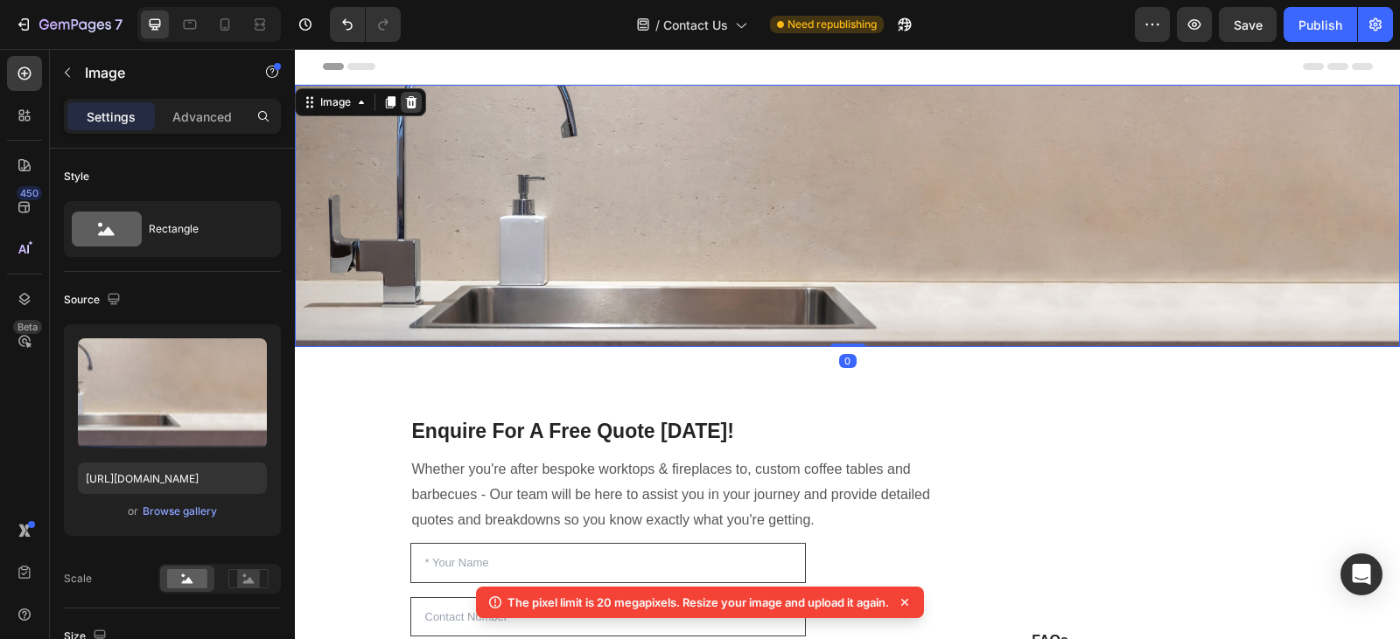
click at [412, 101] on icon at bounding box center [411, 102] width 11 height 12
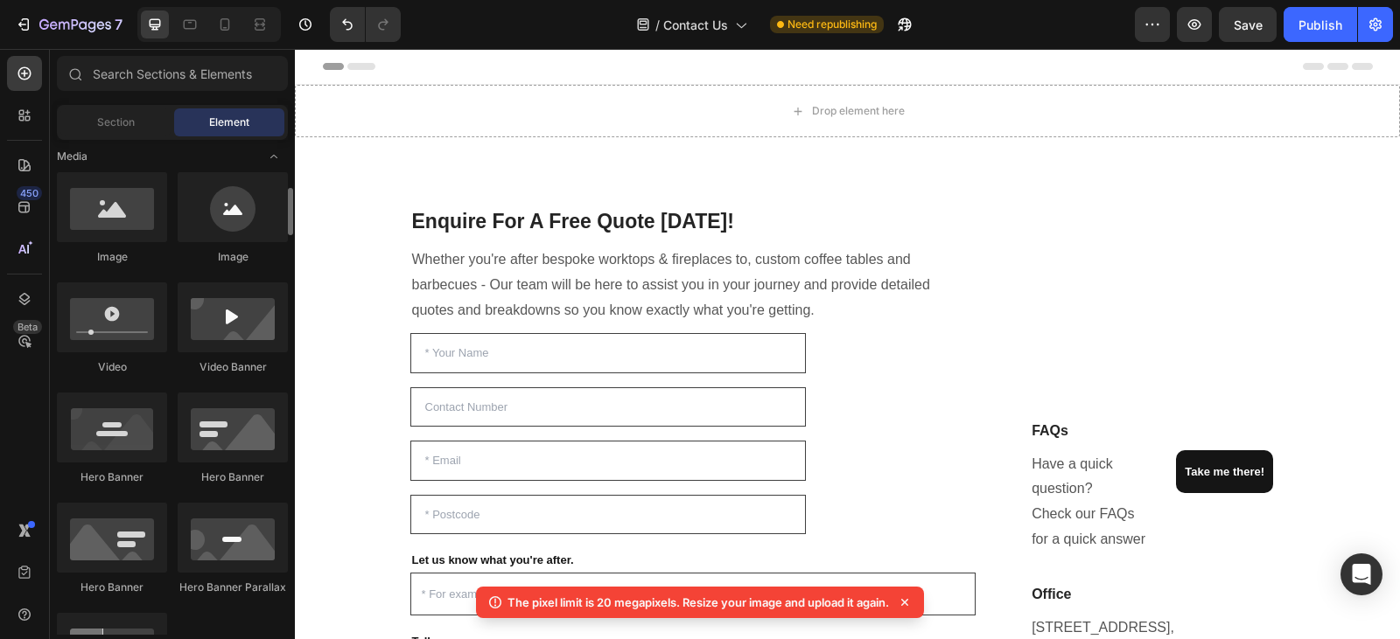
scroll to position [543, 0]
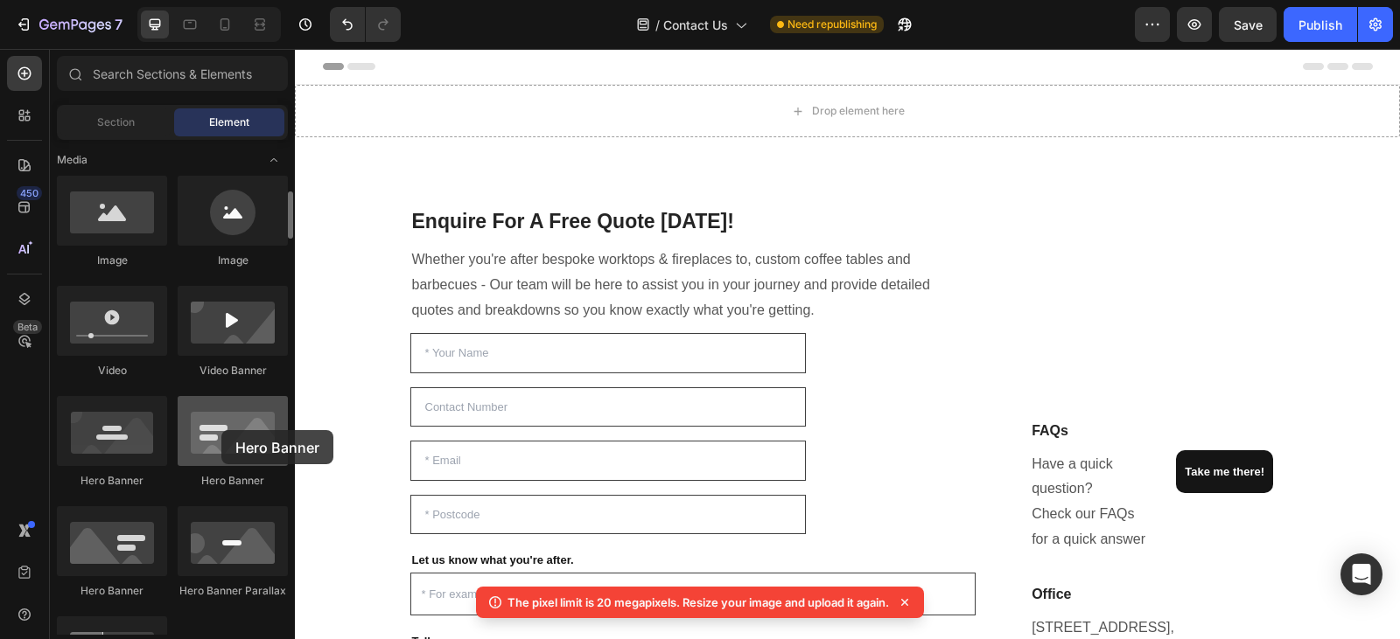
click at [221, 430] on div at bounding box center [233, 431] width 110 height 70
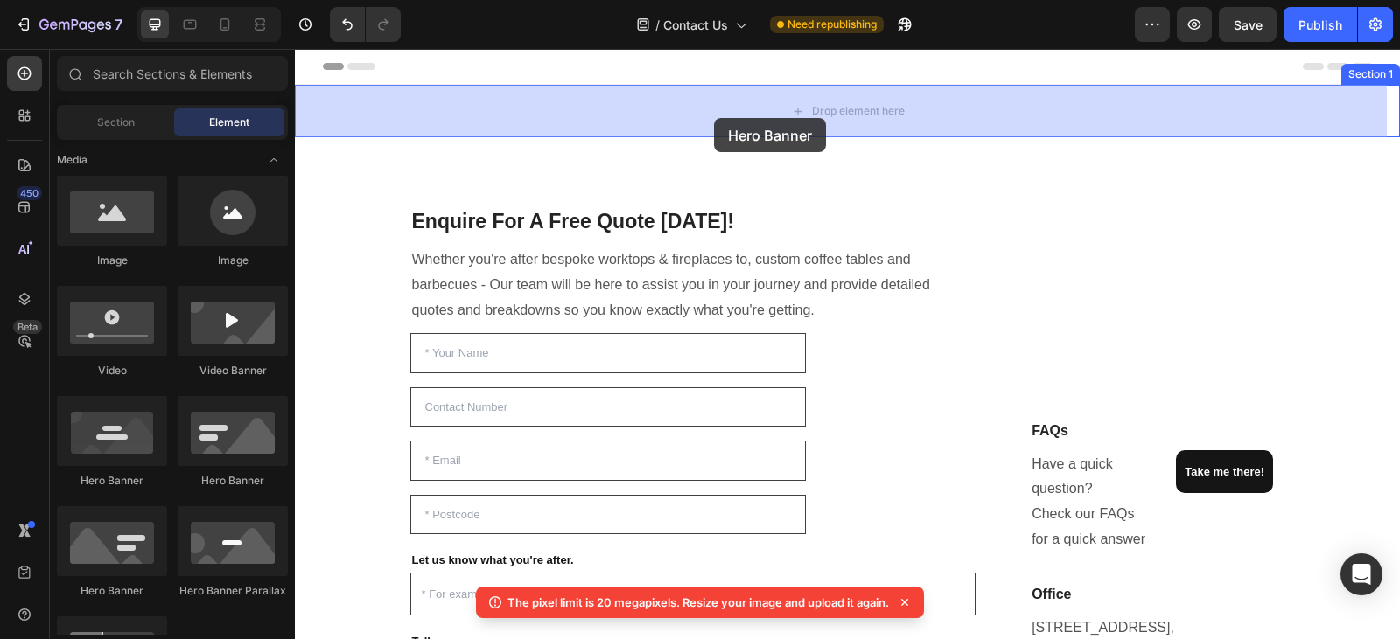
drag, startPoint x: 391, startPoint y: 611, endPoint x: 714, endPoint y: 121, distance: 587.3
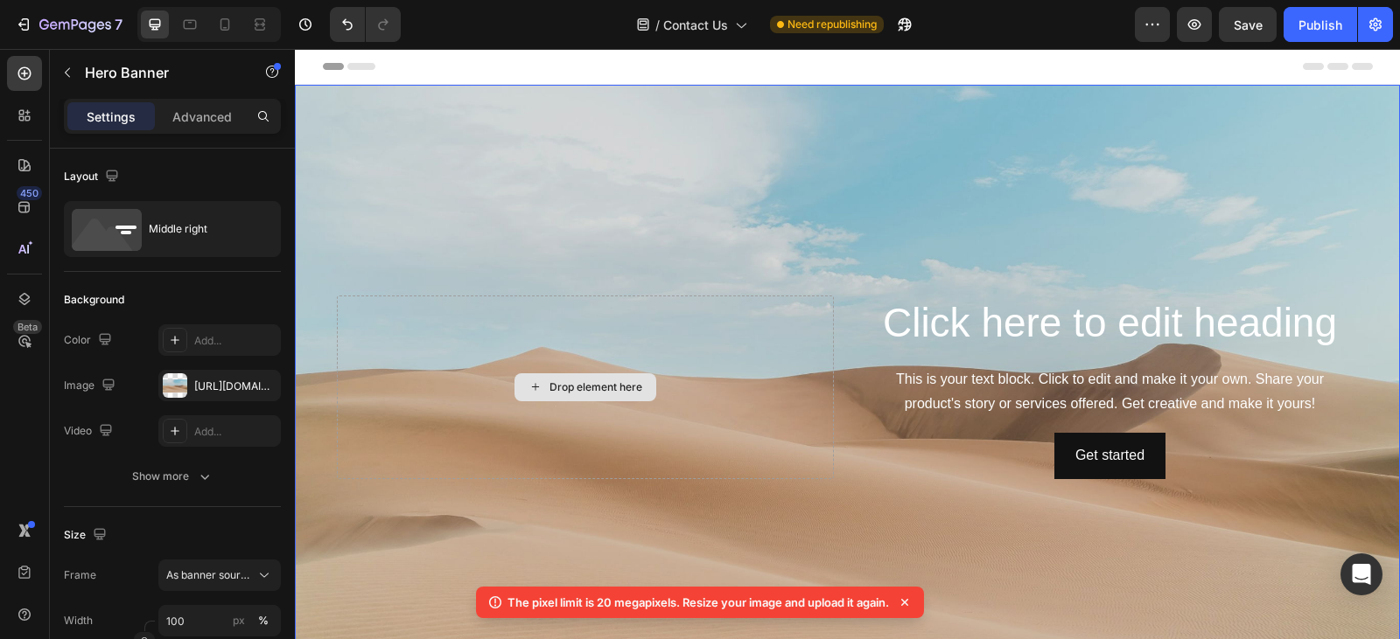
click at [571, 382] on div "Drop element here" at bounding box center [595, 387] width 93 height 14
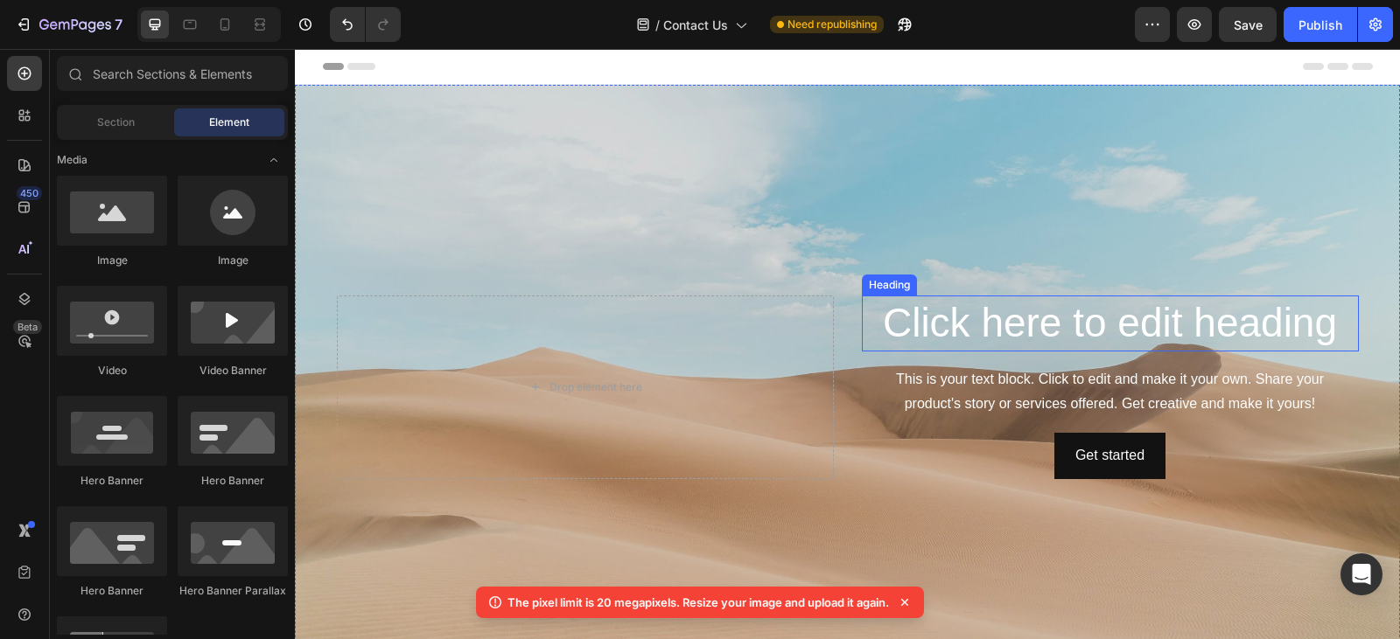
click at [1026, 331] on h2 "Click here to edit heading" at bounding box center [1110, 324] width 497 height 56
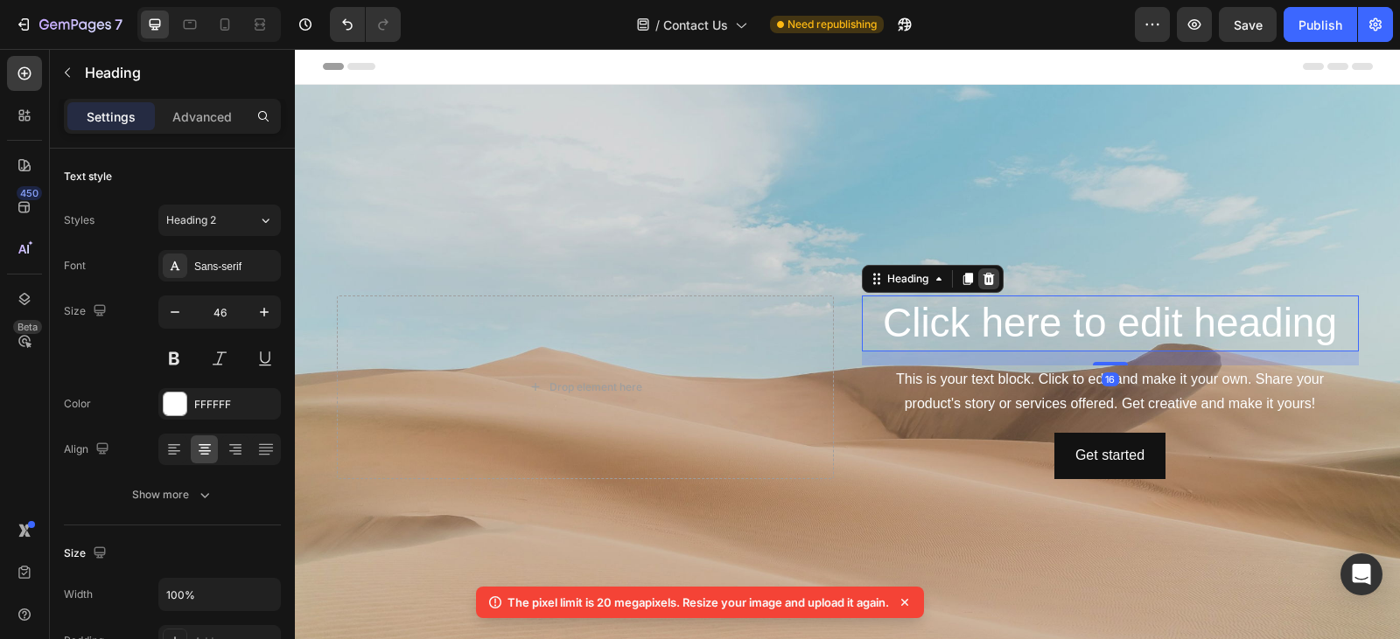
click at [982, 273] on icon at bounding box center [987, 279] width 11 height 12
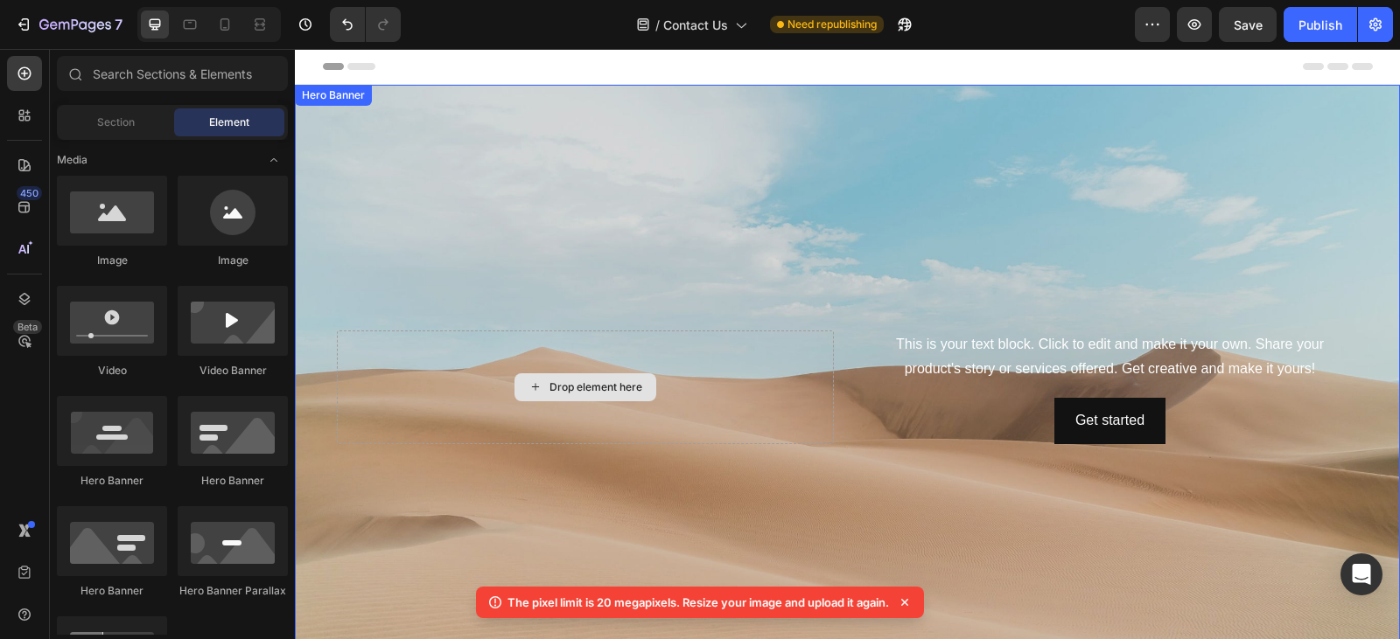
click at [697, 371] on div "Drop element here" at bounding box center [585, 388] width 497 height 114
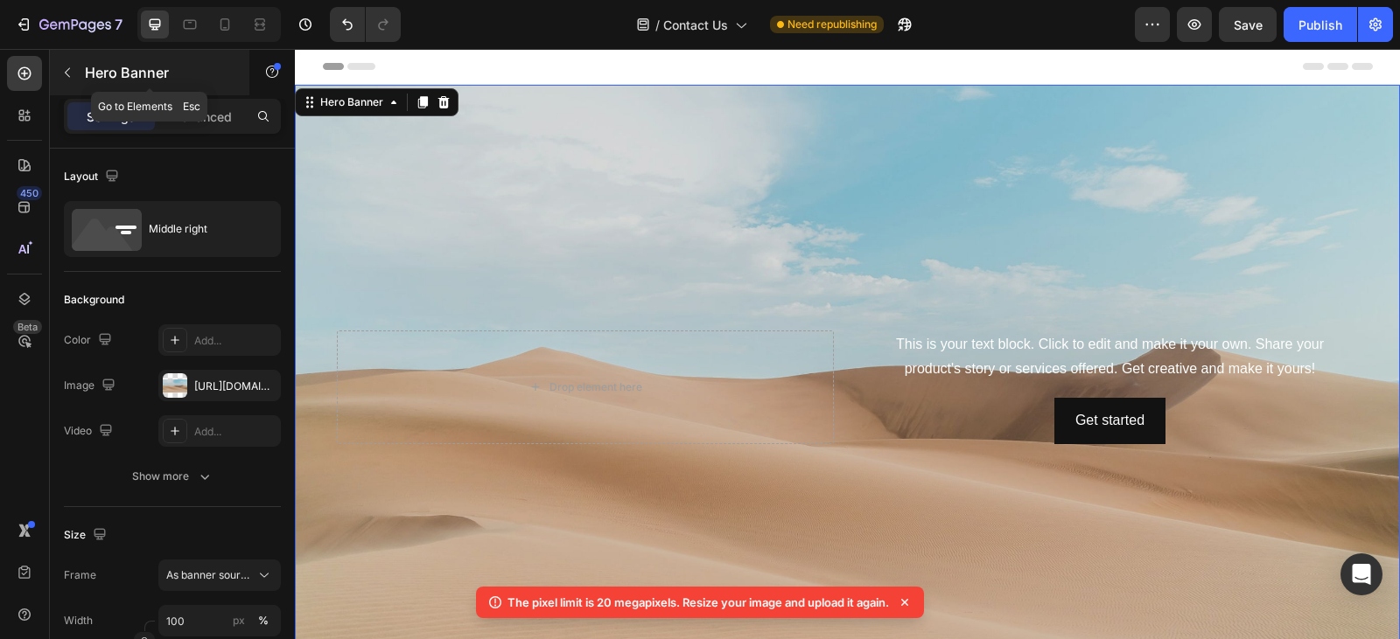
click at [72, 74] on icon "button" at bounding box center [67, 73] width 14 height 14
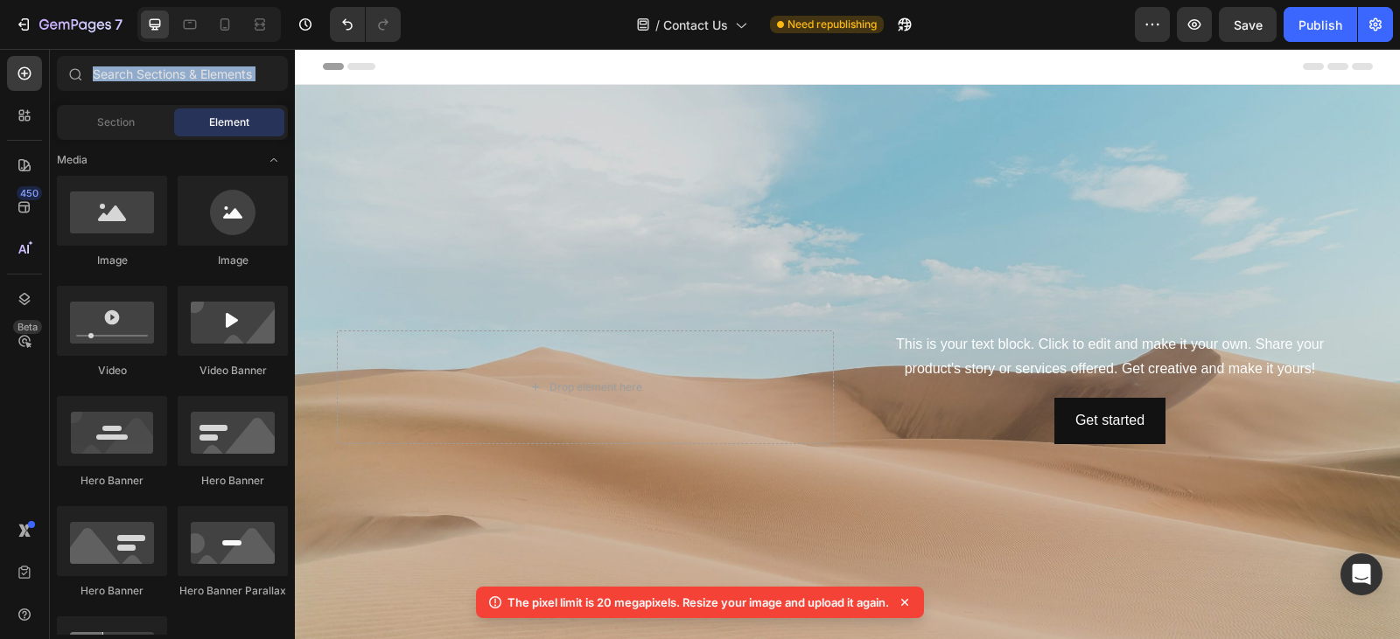
click at [72, 74] on icon at bounding box center [74, 73] width 14 height 14
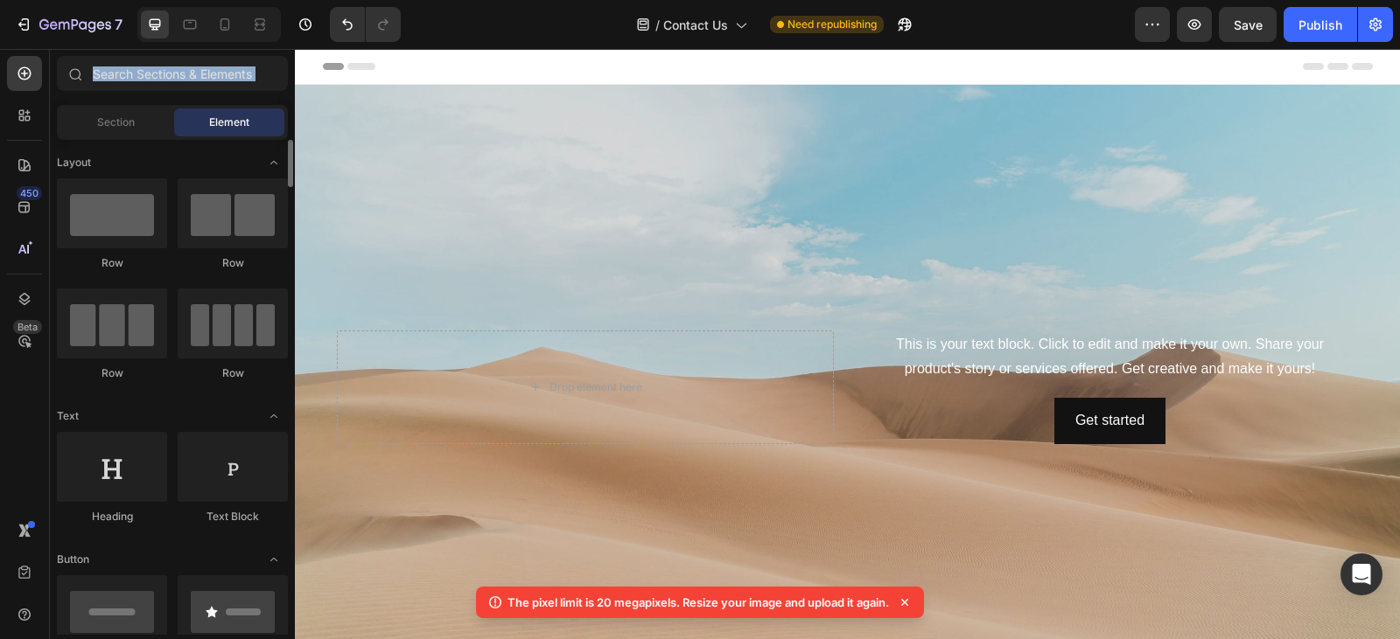
scroll to position [138, 0]
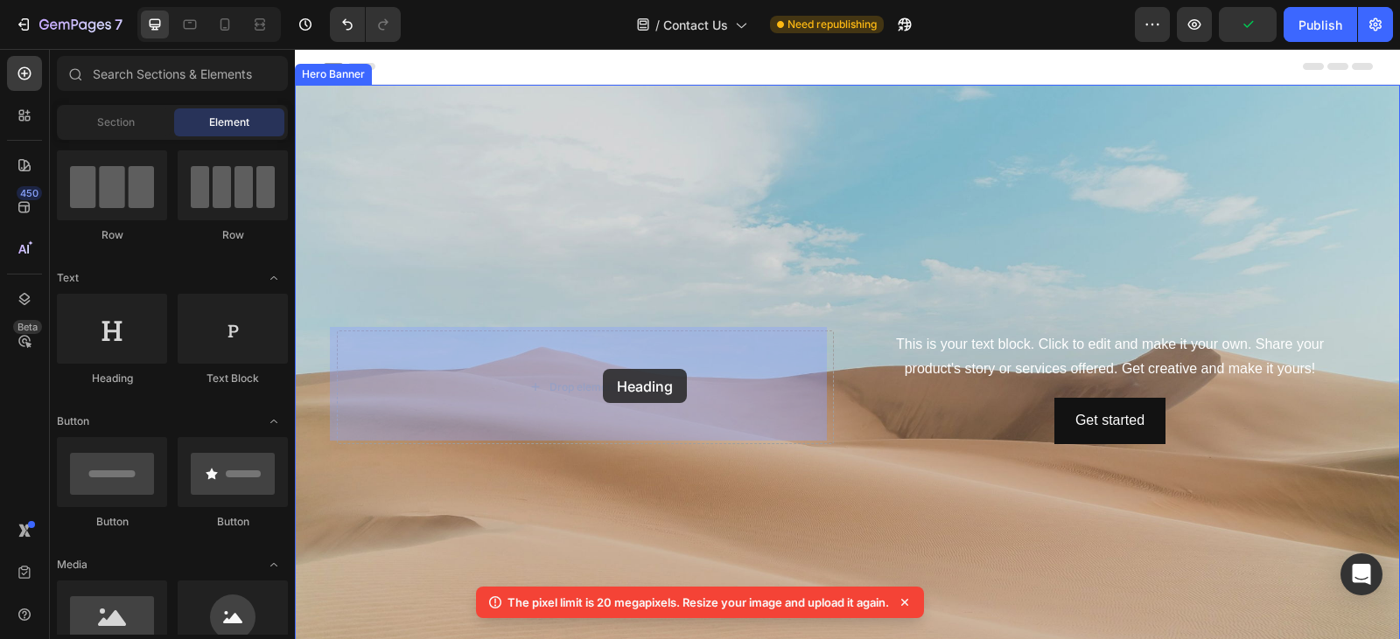
drag, startPoint x: 395, startPoint y: 379, endPoint x: 603, endPoint y: 369, distance: 207.5
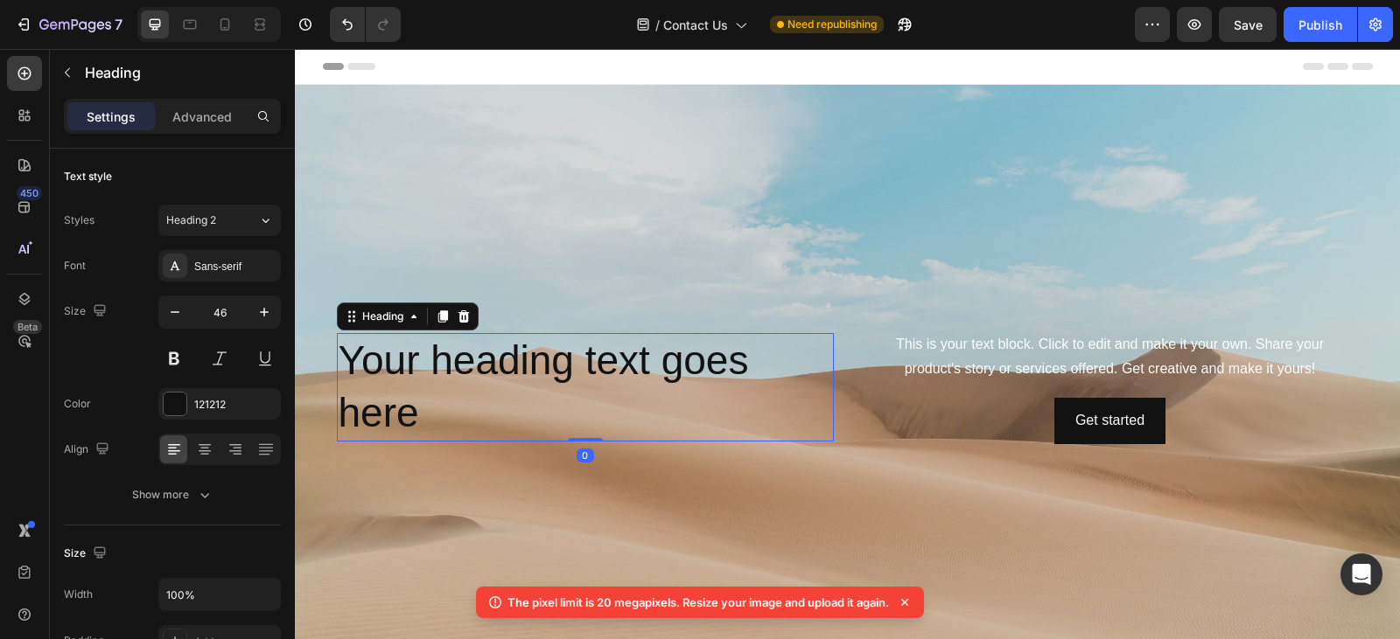
click at [429, 414] on h2 "Your heading text goes here" at bounding box center [585, 387] width 497 height 108
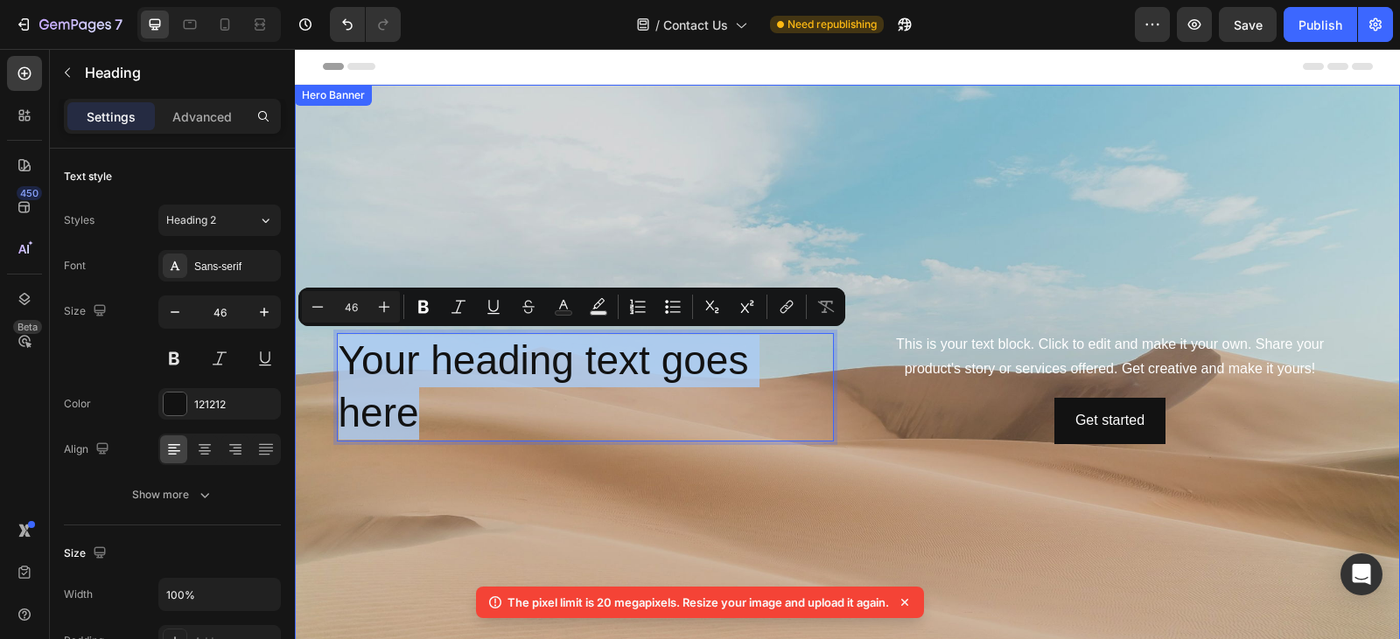
drag, startPoint x: 429, startPoint y: 414, endPoint x: 303, endPoint y: 346, distance: 143.6
click at [303, 346] on div "This is your text block. Click to edit and make it your own. Share your product…" at bounding box center [847, 387] width 1105 height 605
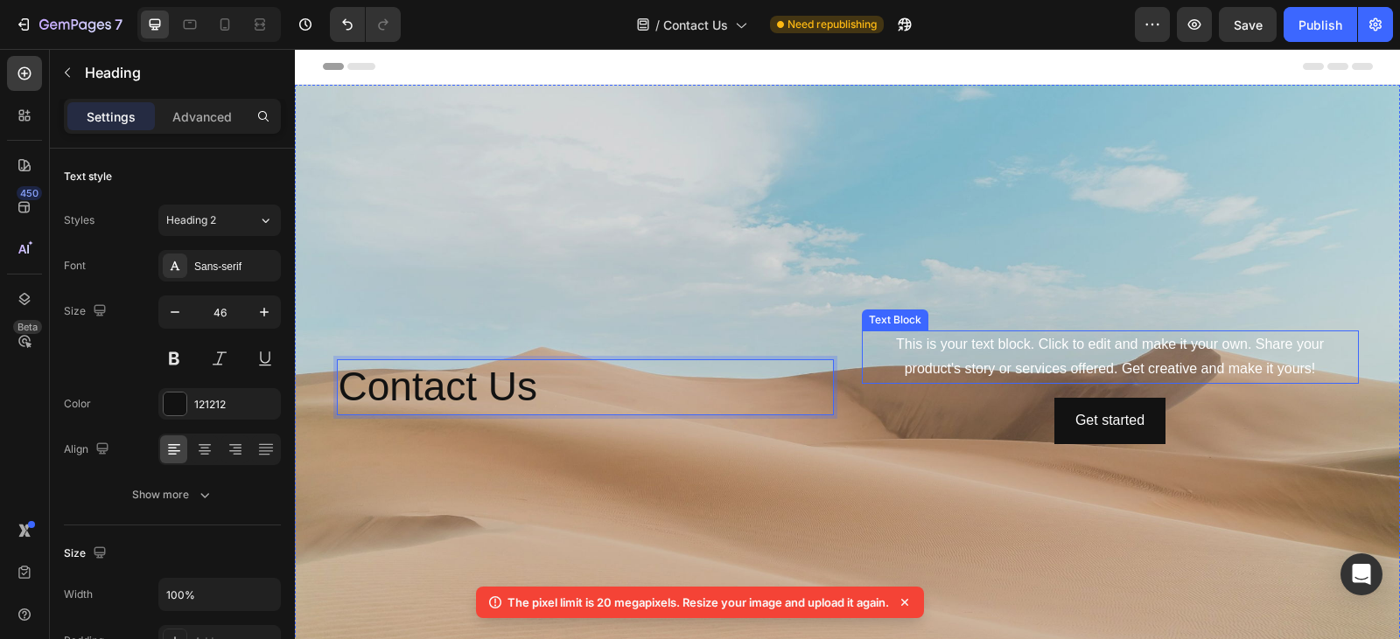
click at [991, 354] on div "This is your text block. Click to edit and make it your own. Share your product…" at bounding box center [1110, 358] width 497 height 54
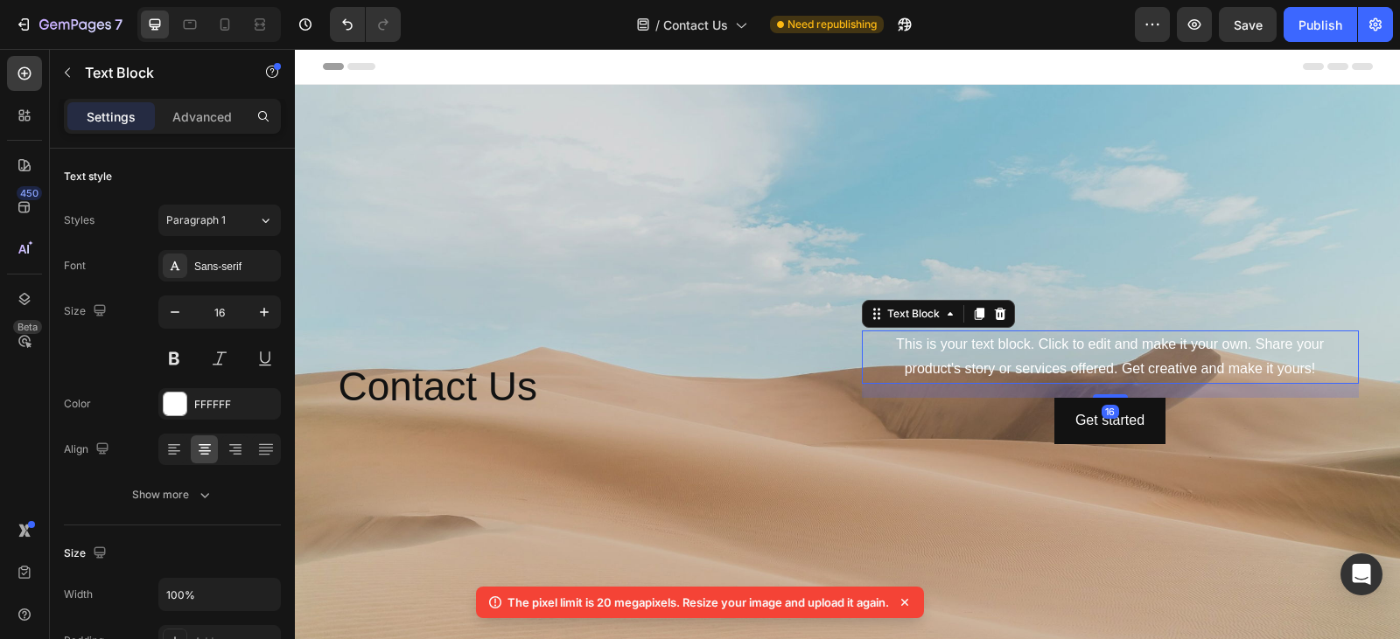
click at [1317, 360] on div "This is your text block. Click to edit and make it your own. Share your product…" at bounding box center [1110, 358] width 497 height 54
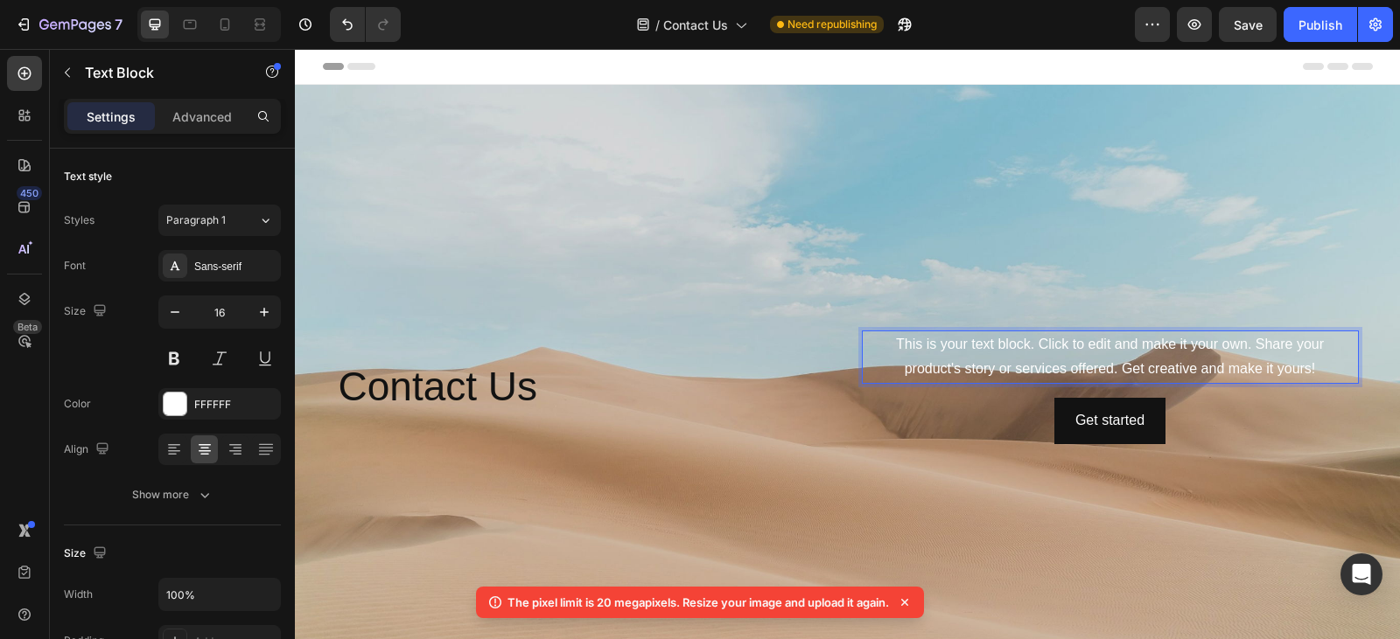
click at [1317, 360] on p "This is your text block. Click to edit and make it your own. Share your product…" at bounding box center [1109, 357] width 493 height 51
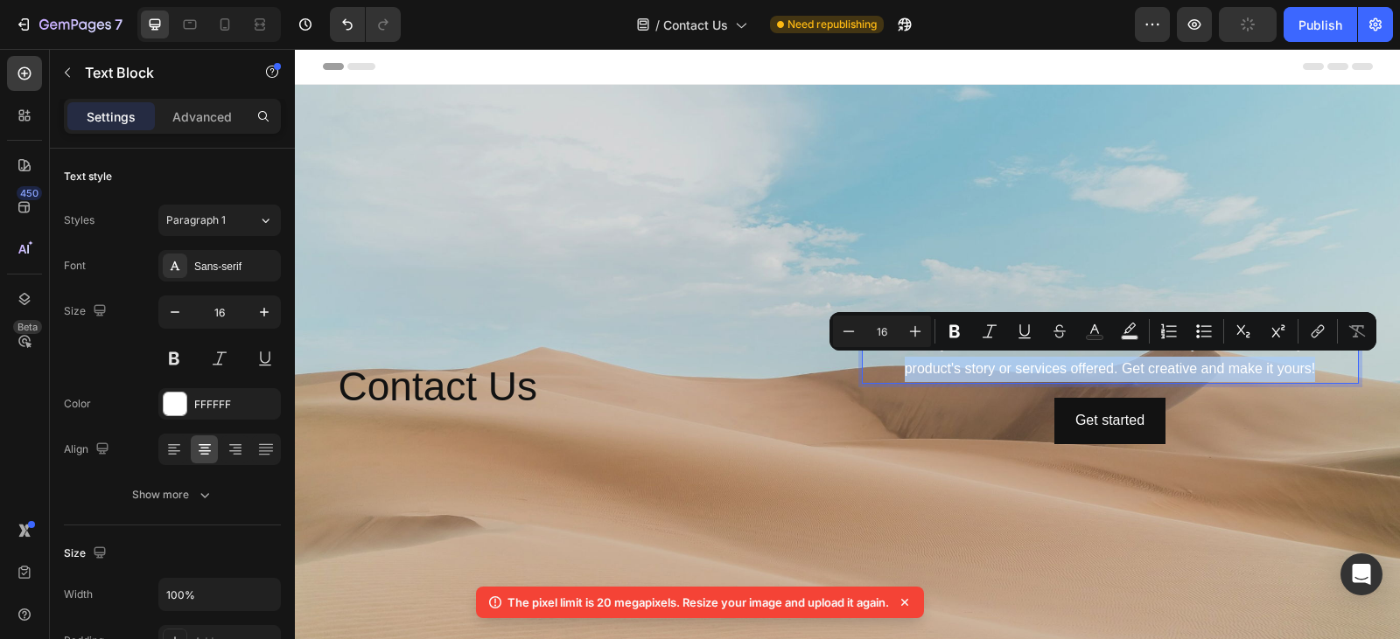
drag, startPoint x: 1317, startPoint y: 360, endPoint x: 1048, endPoint y: 354, distance: 269.5
click at [1048, 354] on p "This is your text block. Click to edit and make it your own. Share your product…" at bounding box center [1109, 357] width 493 height 51
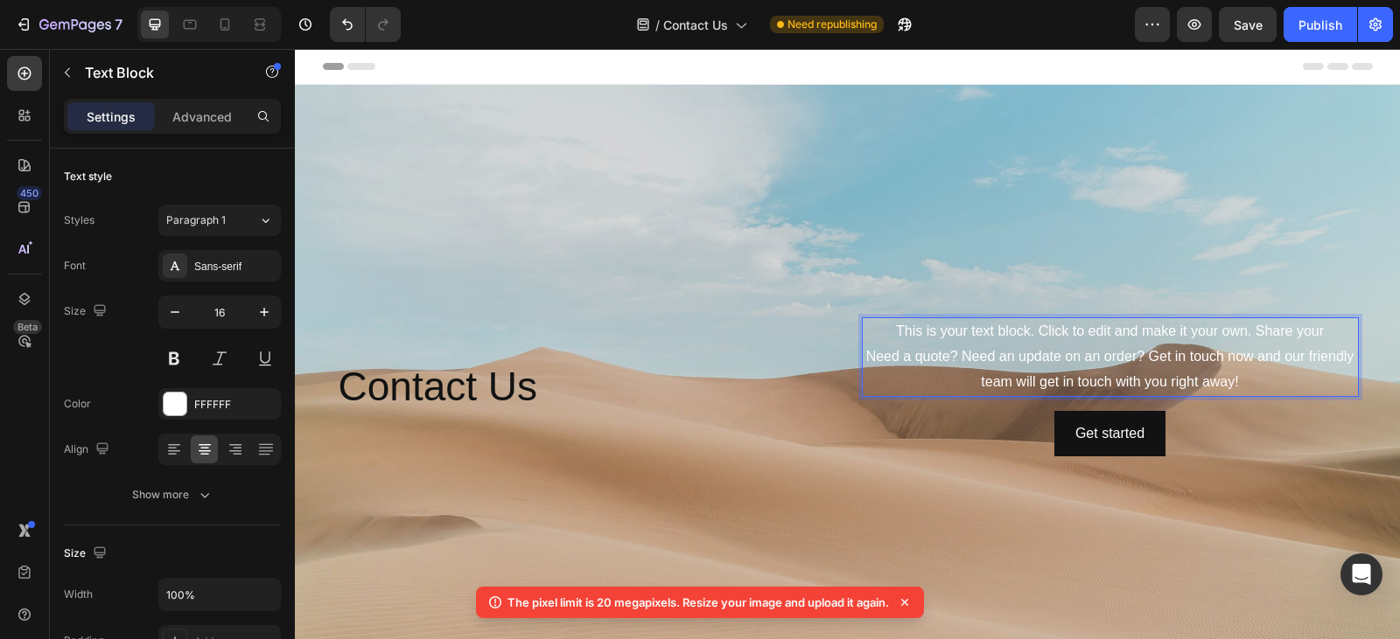
click at [863, 353] on p "This is your text block. Click to edit and make it your own. Share your Need a …" at bounding box center [1109, 356] width 493 height 75
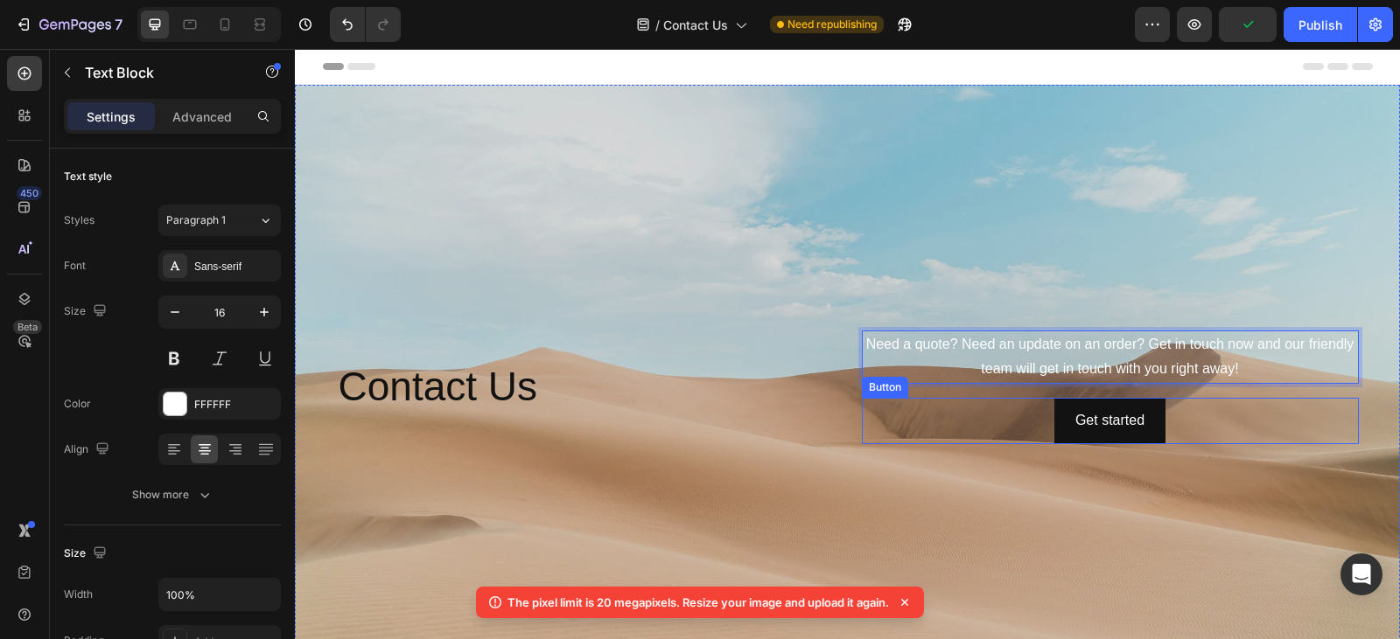
click at [1163, 421] on div "Get started Button" at bounding box center [1110, 421] width 497 height 46
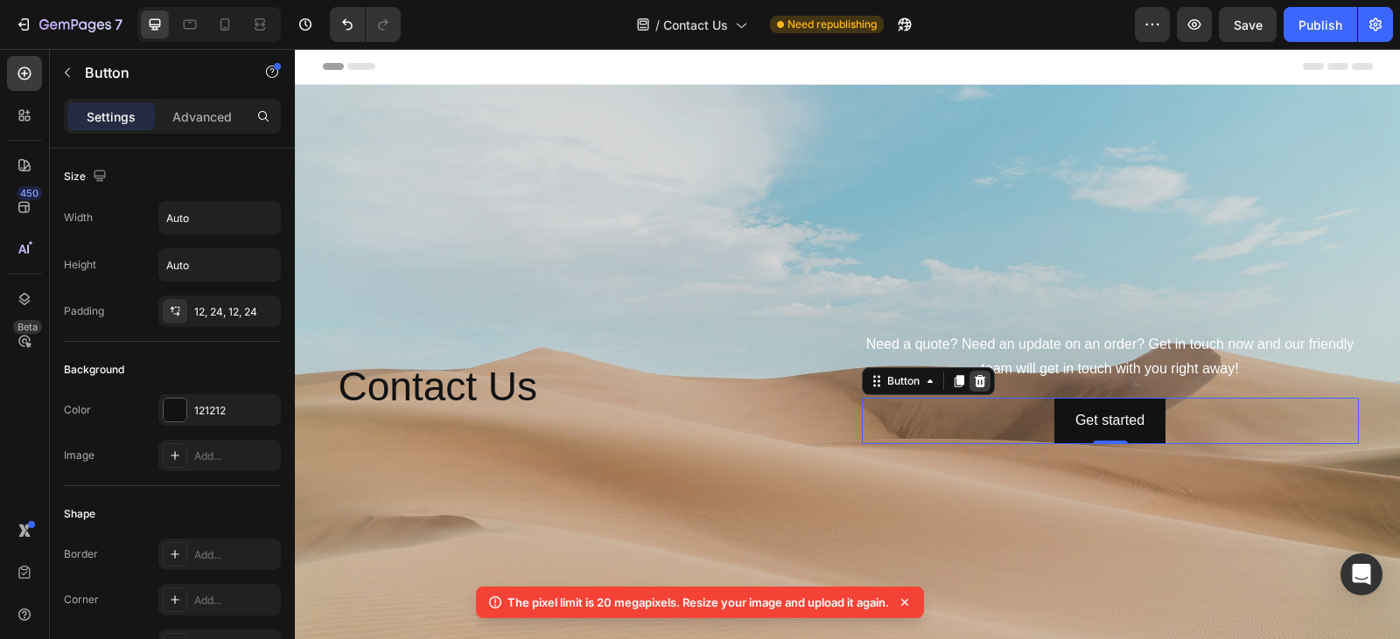
click at [974, 383] on icon at bounding box center [979, 381] width 11 height 12
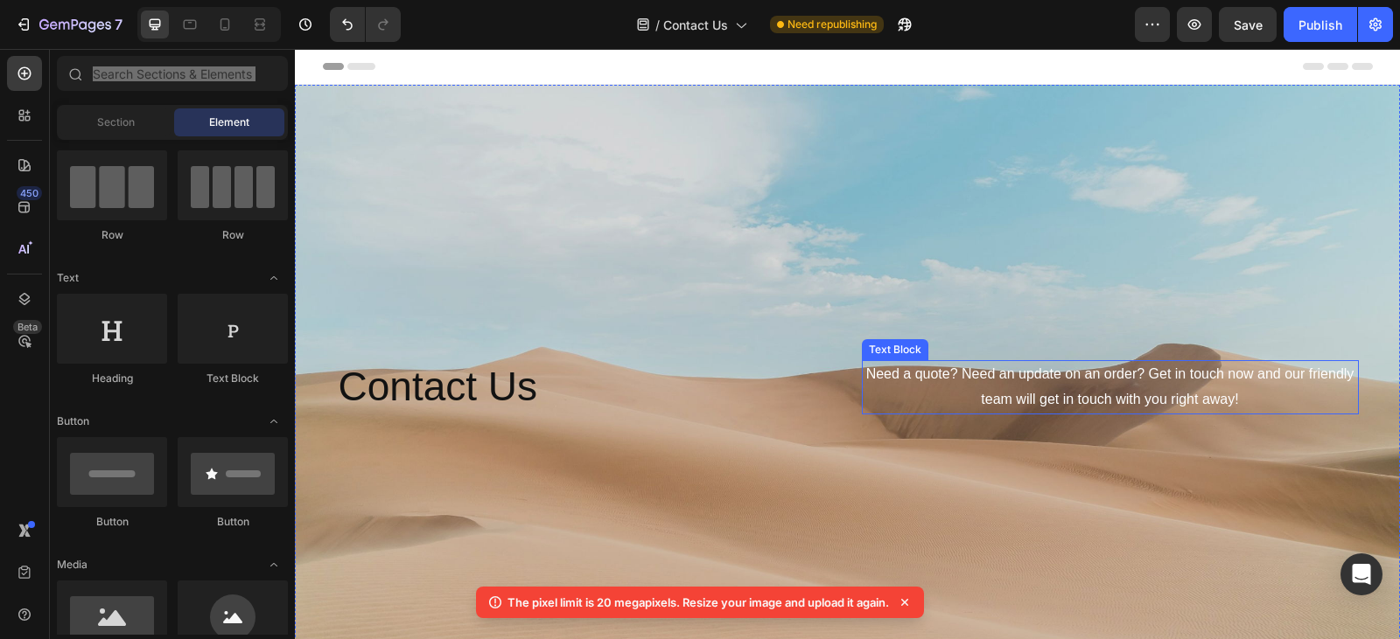
click at [1051, 387] on p "Need a quote? Need an update on an order? Get in touch now and our friendly tea…" at bounding box center [1109, 387] width 493 height 51
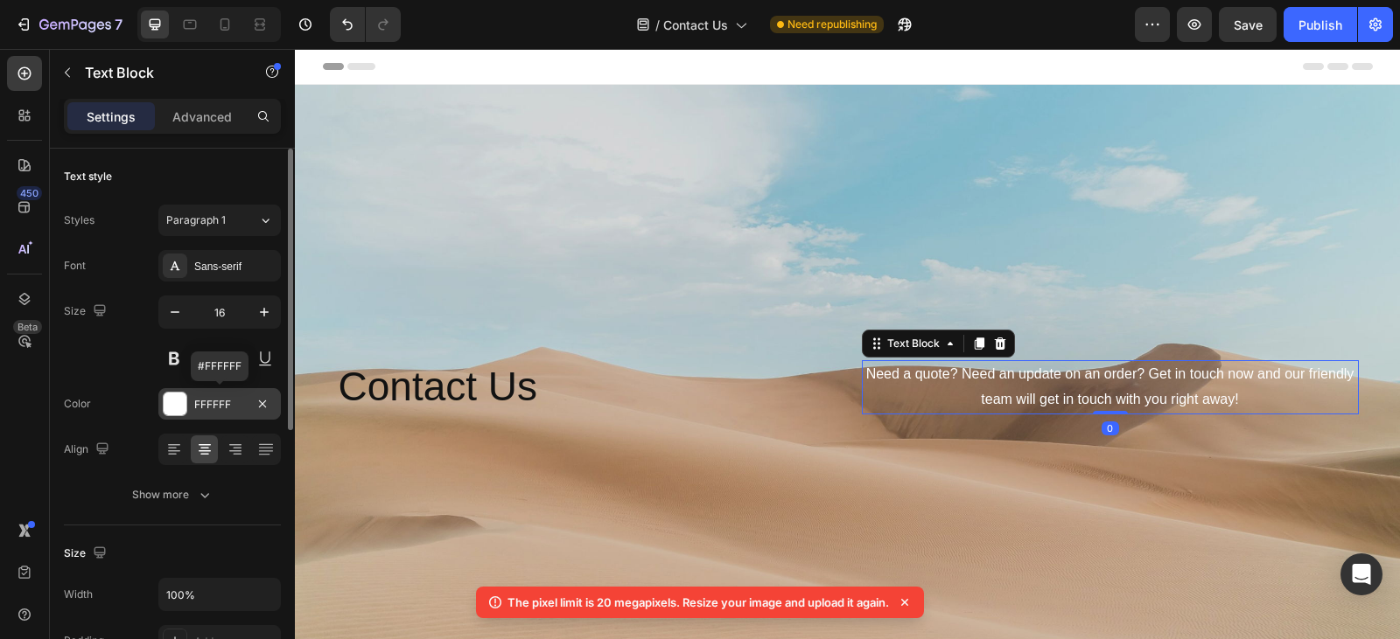
click at [194, 411] on div "FFFFFF" at bounding box center [219, 405] width 51 height 16
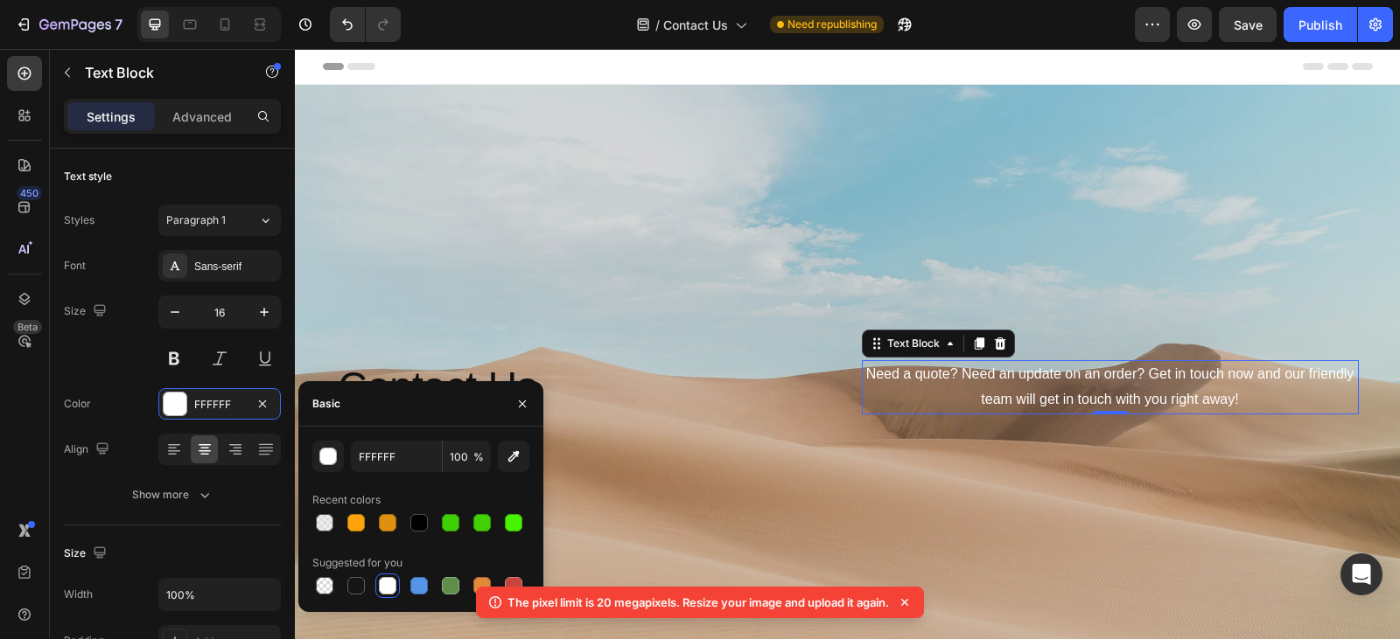
scroll to position [49, 0]
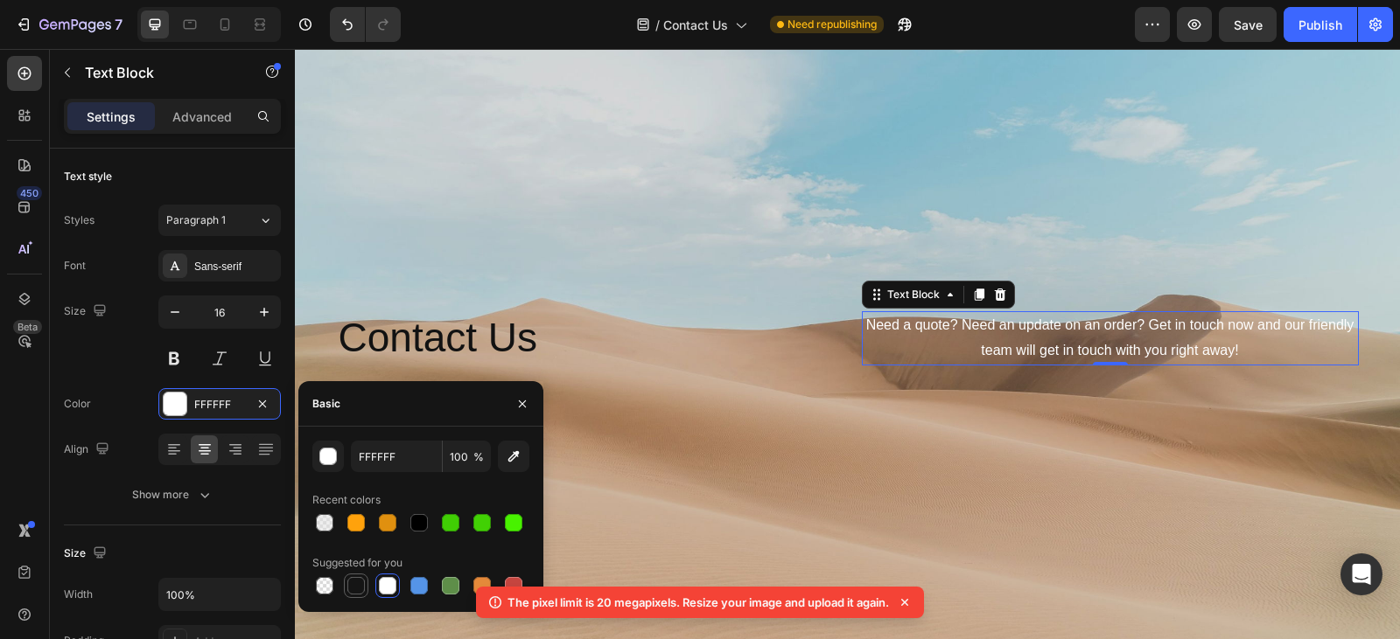
click at [360, 590] on div at bounding box center [355, 585] width 17 height 17
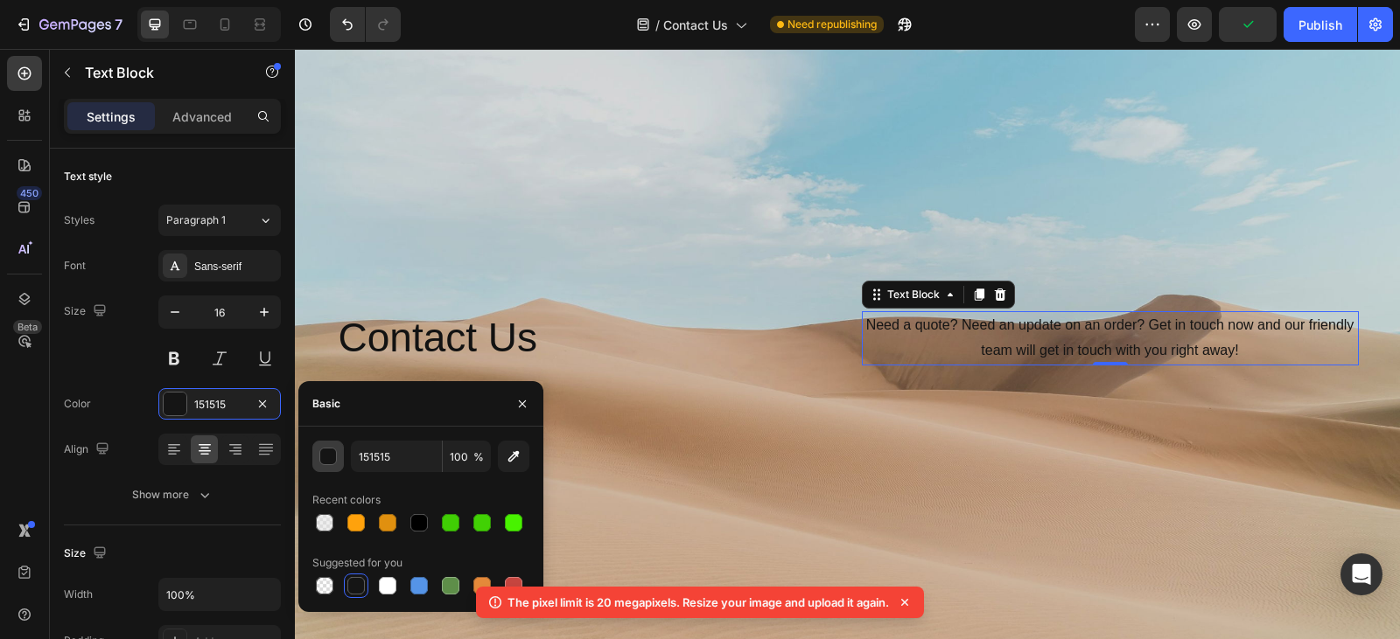
click at [332, 464] on div "button" at bounding box center [327, 456] width 17 height 17
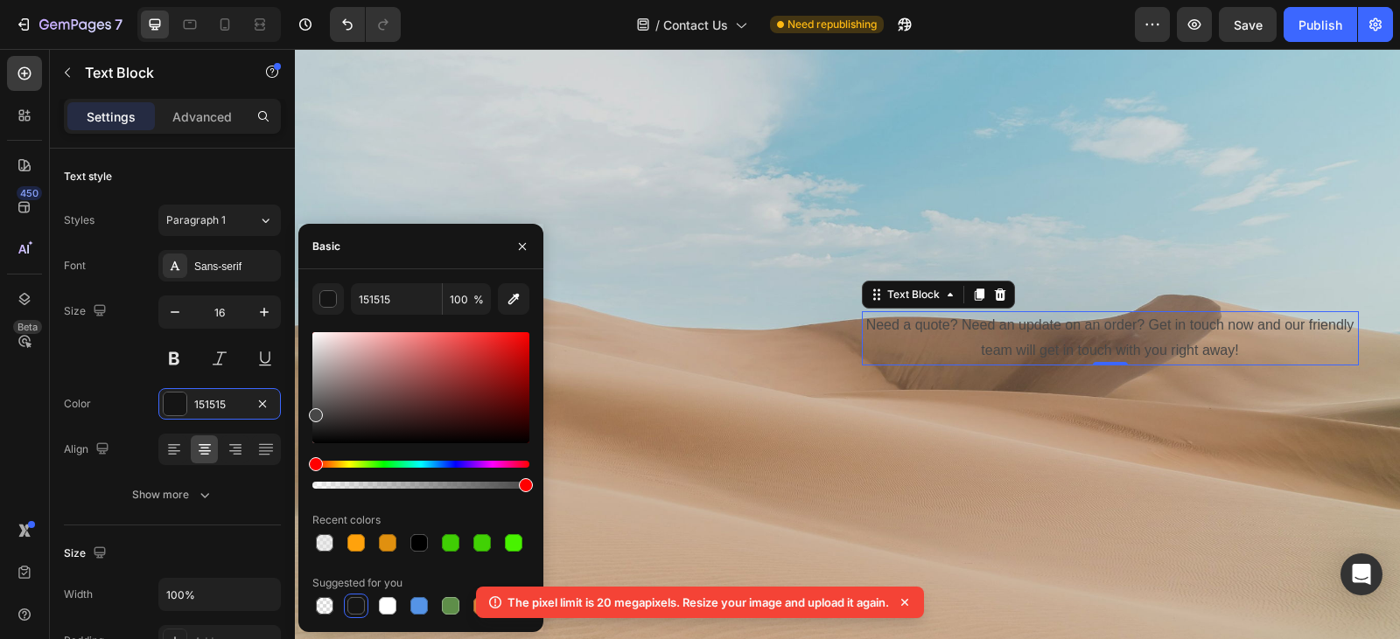
type input "474747"
drag, startPoint x: 316, startPoint y: 442, endPoint x: 313, endPoint y: 412, distance: 29.9
click at [313, 412] on div at bounding box center [316, 415] width 14 height 14
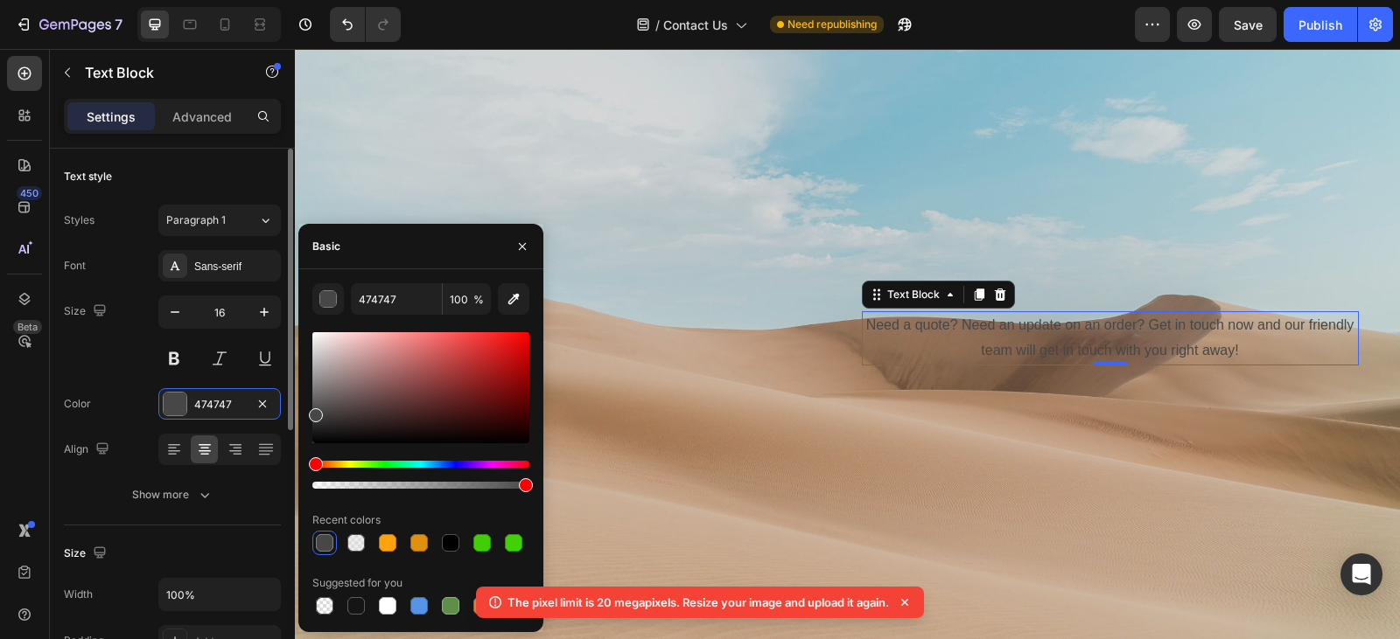
click at [107, 365] on div "Size 16" at bounding box center [172, 335] width 217 height 79
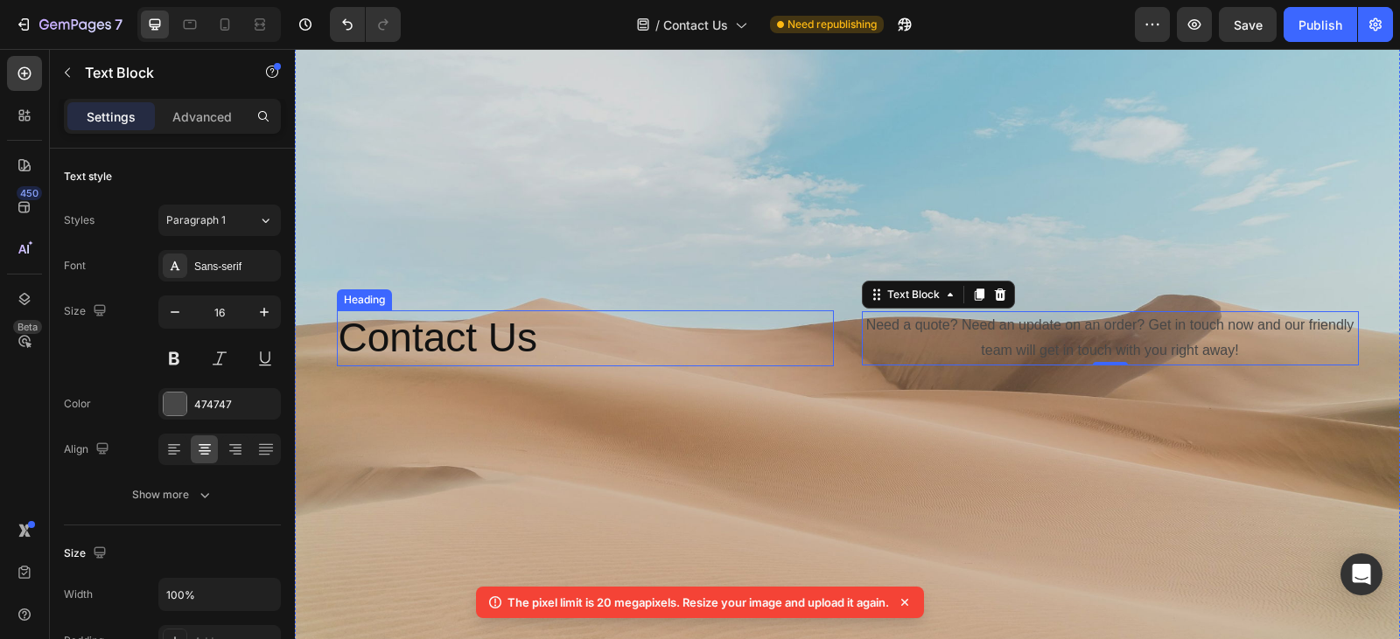
click at [505, 335] on p "Contact Us" at bounding box center [585, 338] width 493 height 52
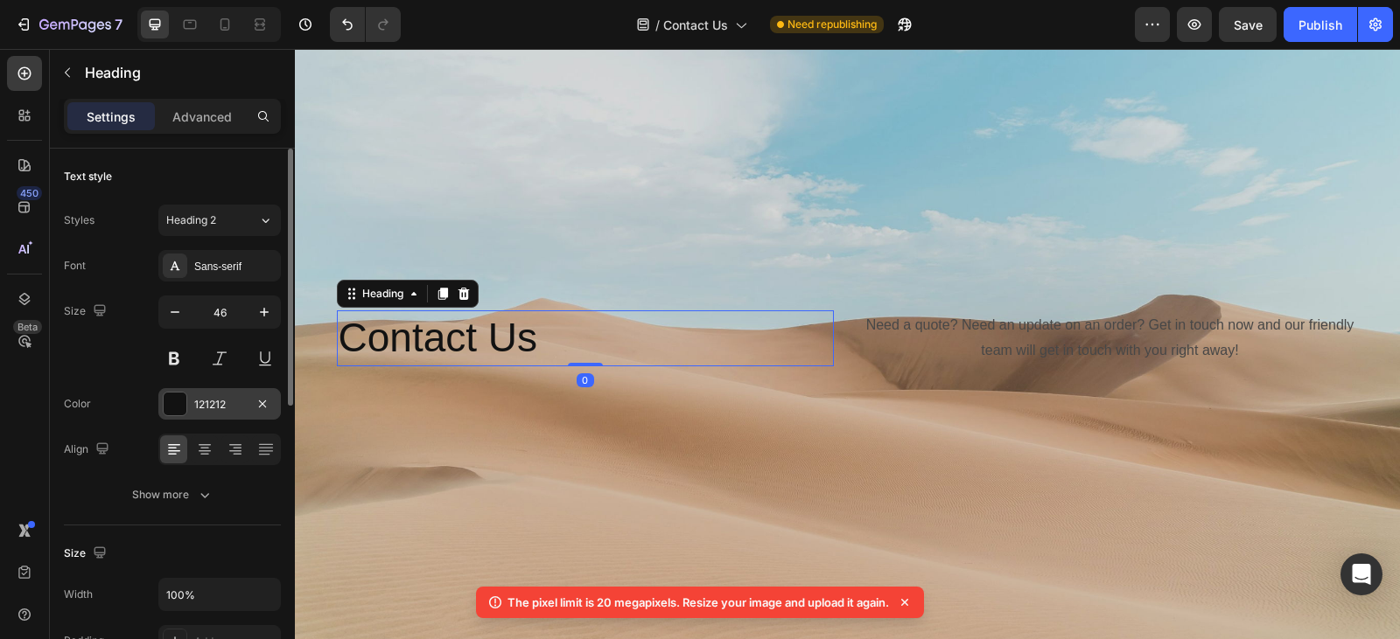
click at [170, 406] on div at bounding box center [175, 404] width 23 height 23
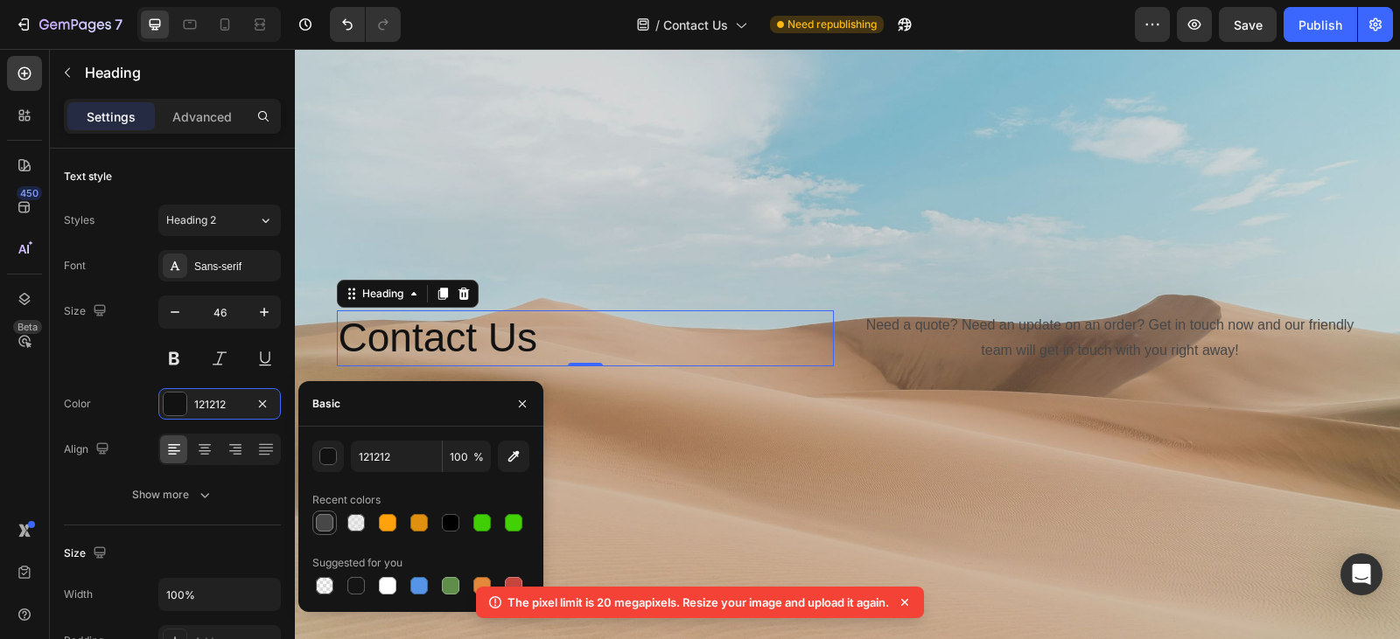
click at [318, 518] on div at bounding box center [324, 522] width 17 height 17
type input "474747"
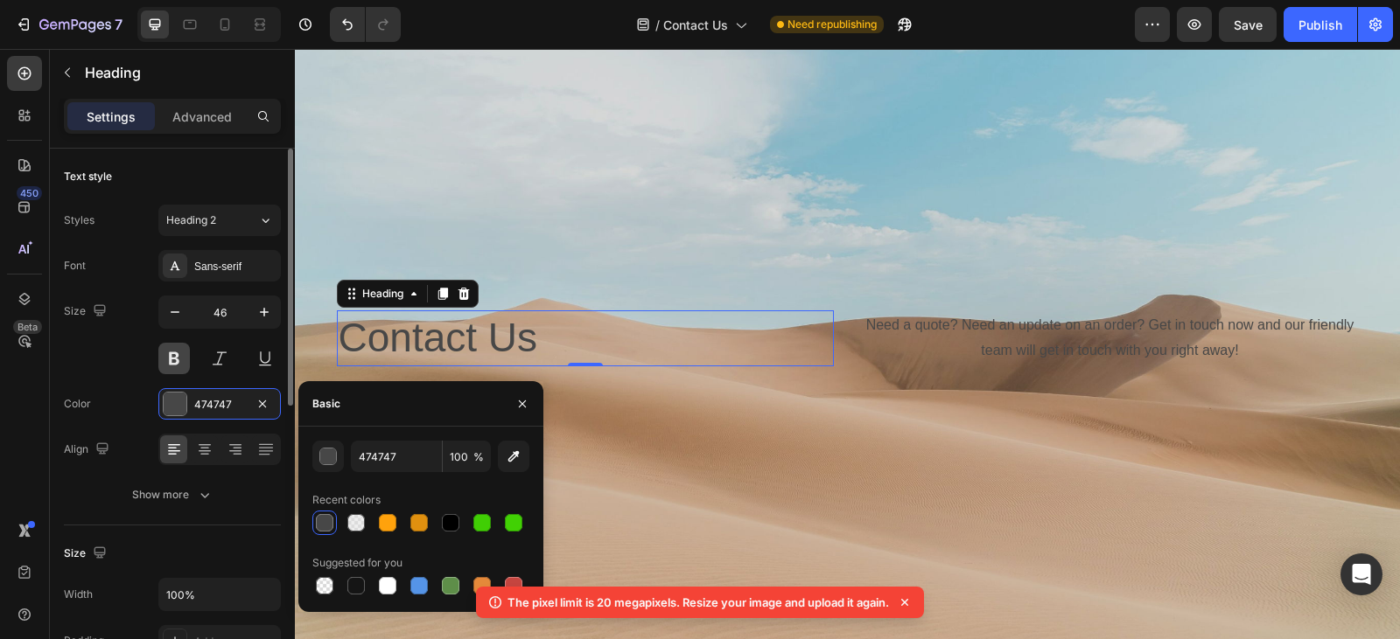
click at [173, 346] on button at bounding box center [173, 358] width 31 height 31
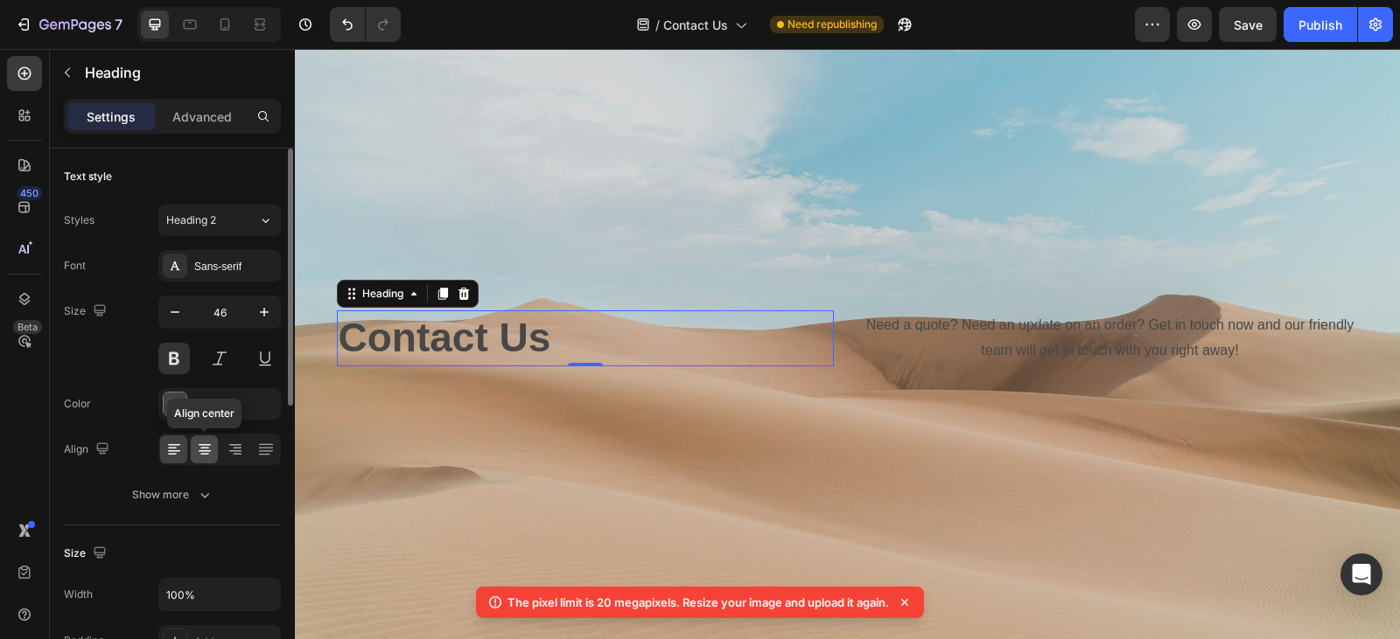
click at [210, 456] on icon at bounding box center [204, 449] width 17 height 17
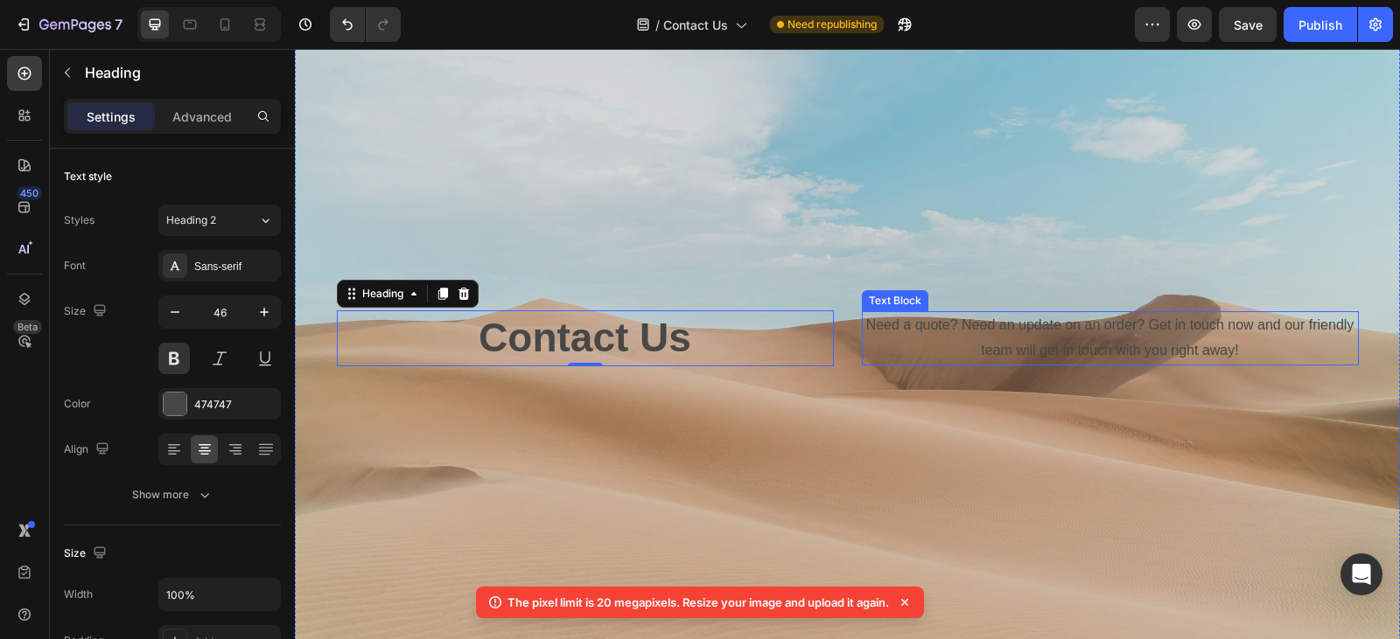
click at [1114, 332] on p "Need a quote? Need an update on an order? Get in touch now and our friendly tea…" at bounding box center [1109, 338] width 493 height 51
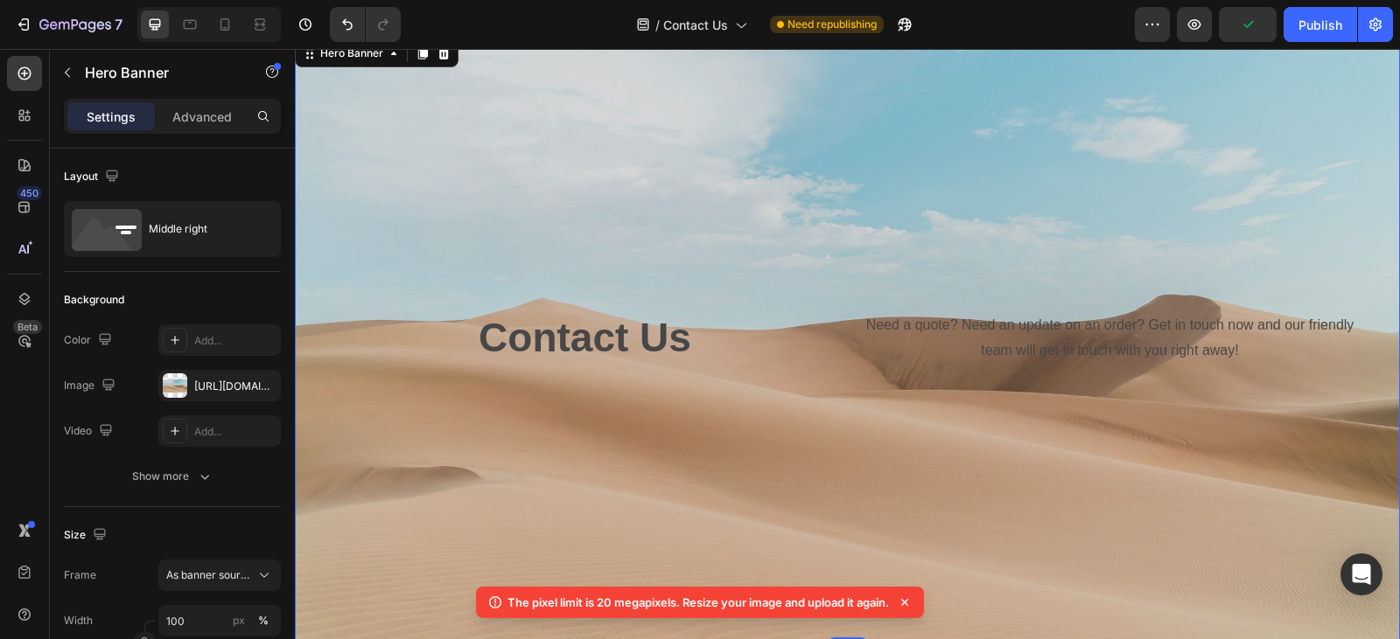
click at [424, 473] on div "Background Image" at bounding box center [847, 338] width 1105 height 605
click at [179, 391] on div at bounding box center [175, 386] width 24 height 24
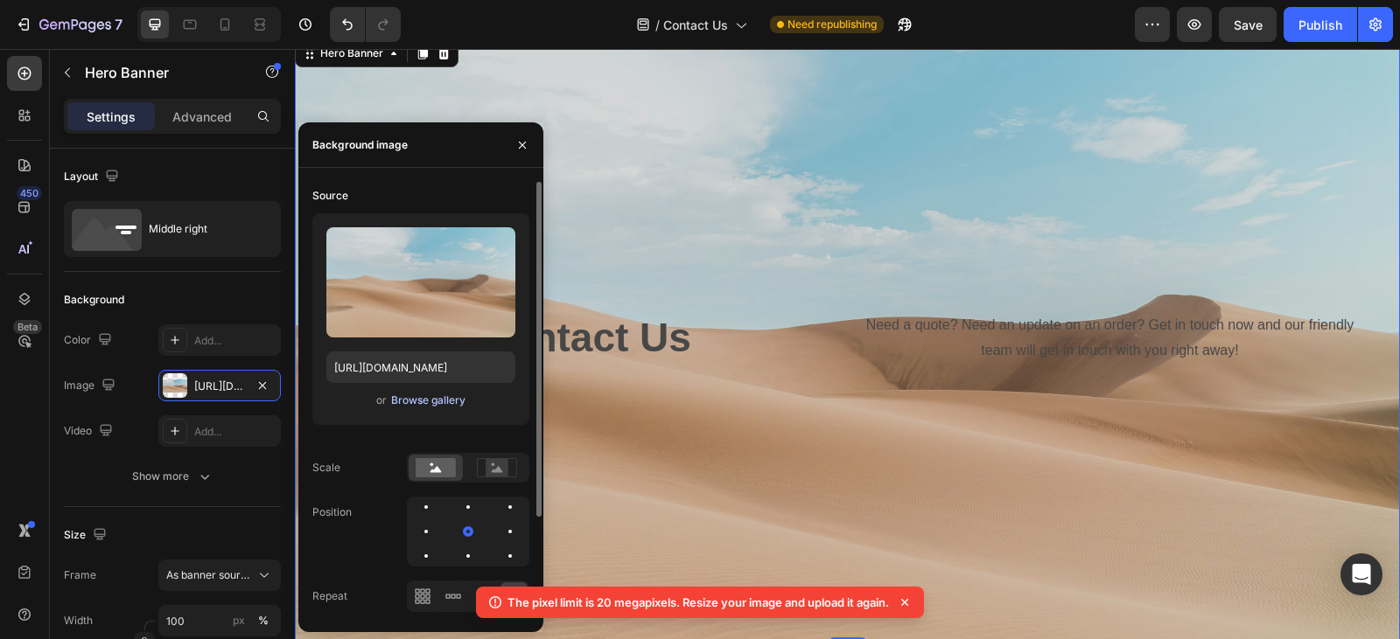
click at [453, 400] on div "Browse gallery" at bounding box center [428, 401] width 74 height 16
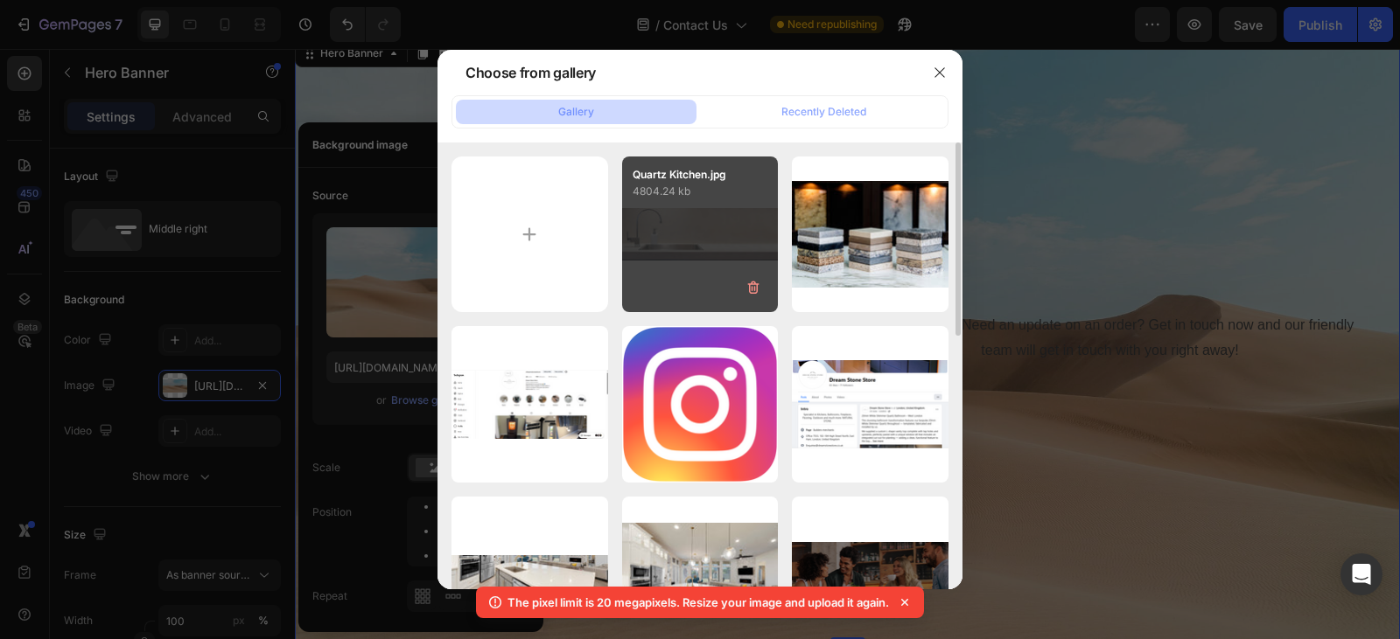
click at [709, 235] on div "Quartz Kitchen.jpg 4804.24 kb" at bounding box center [700, 235] width 157 height 157
type input "https://cdn.shopify.com/s/files/1/0778/1403/8821/files/gempages_578590786086503…"
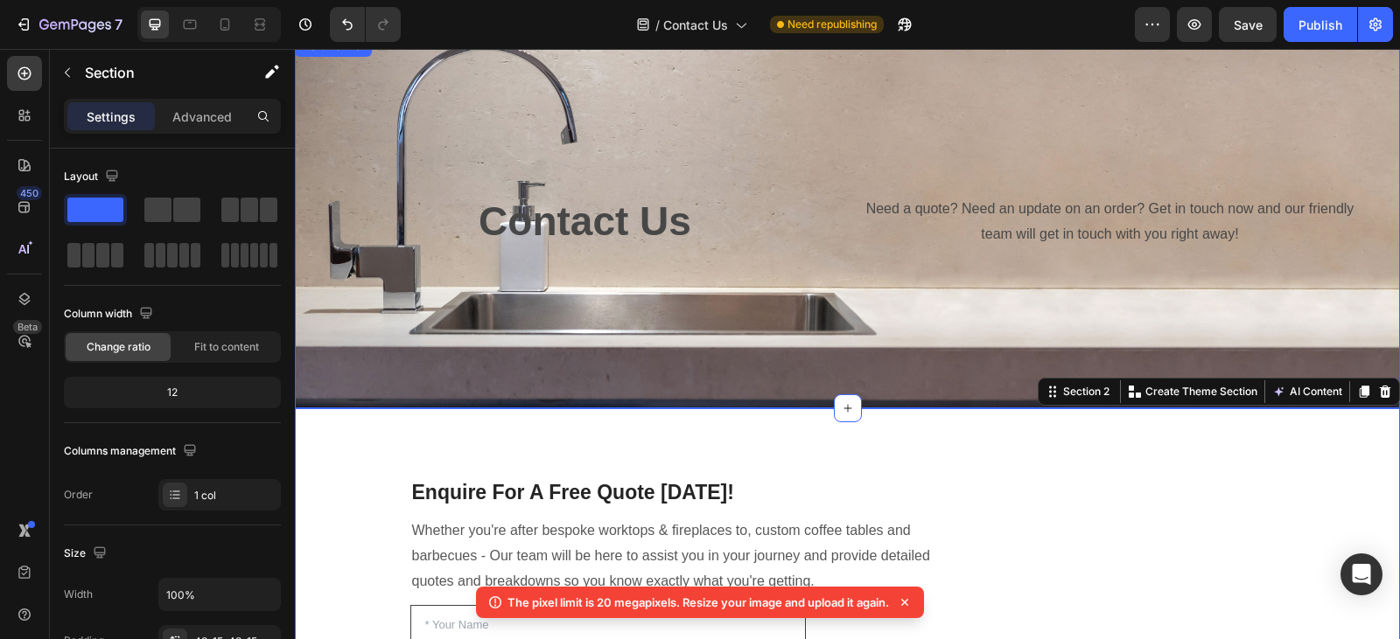
scroll to position [0, 0]
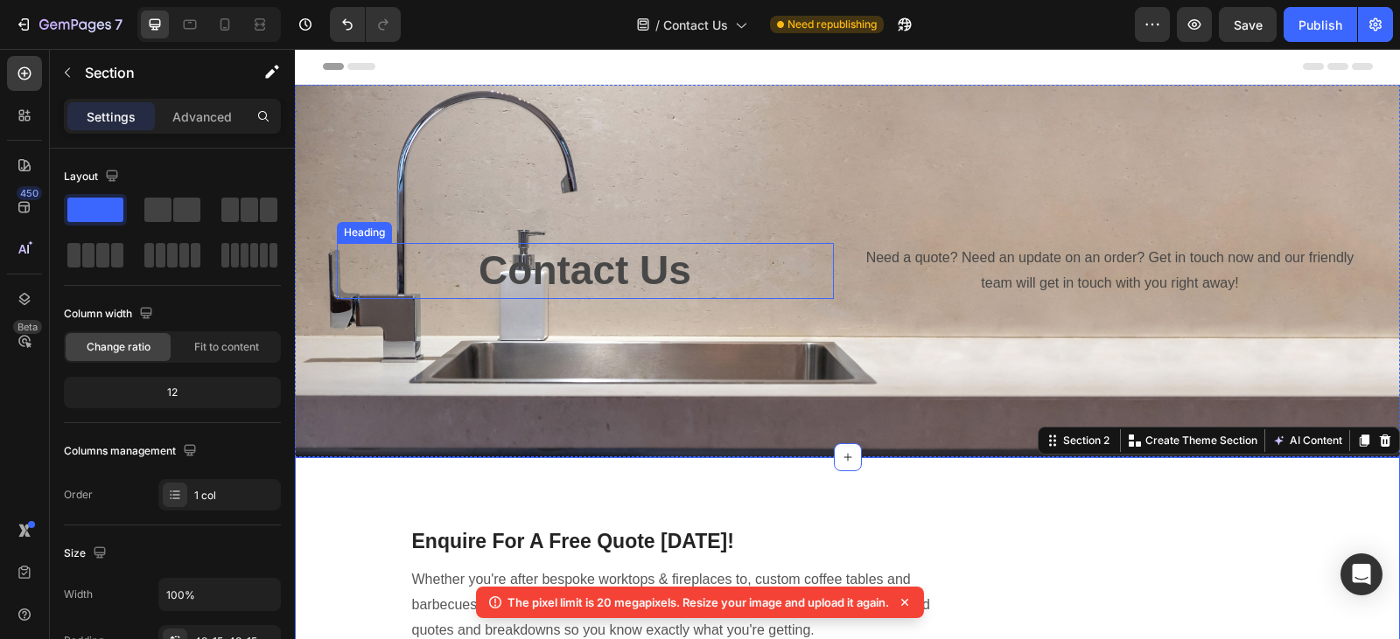
click at [586, 256] on p "Contact Us" at bounding box center [585, 271] width 493 height 52
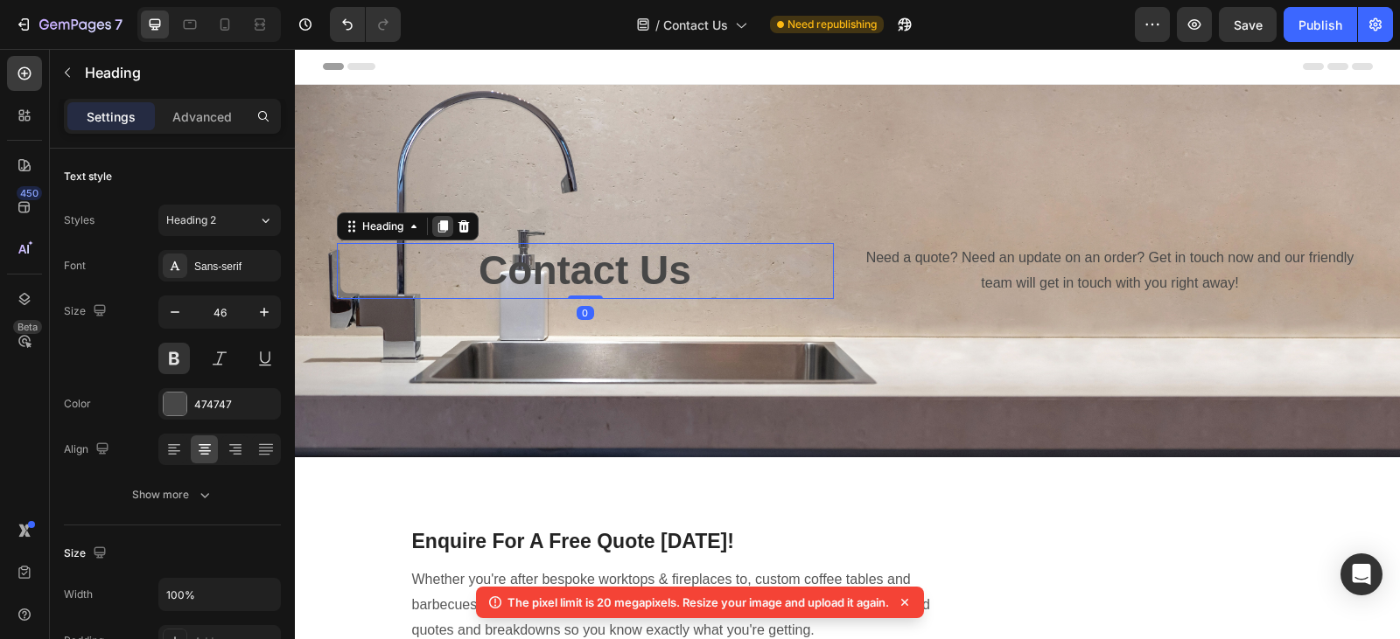
click at [437, 223] on icon at bounding box center [442, 226] width 10 height 12
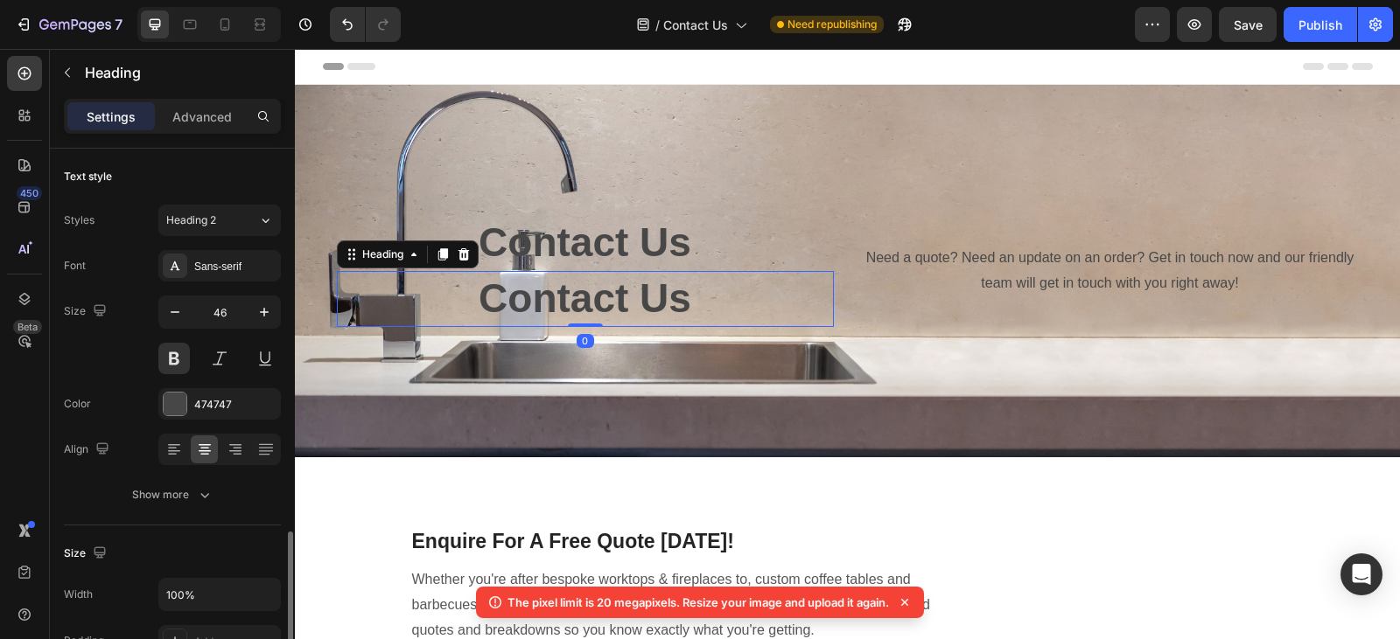
scroll to position [260, 0]
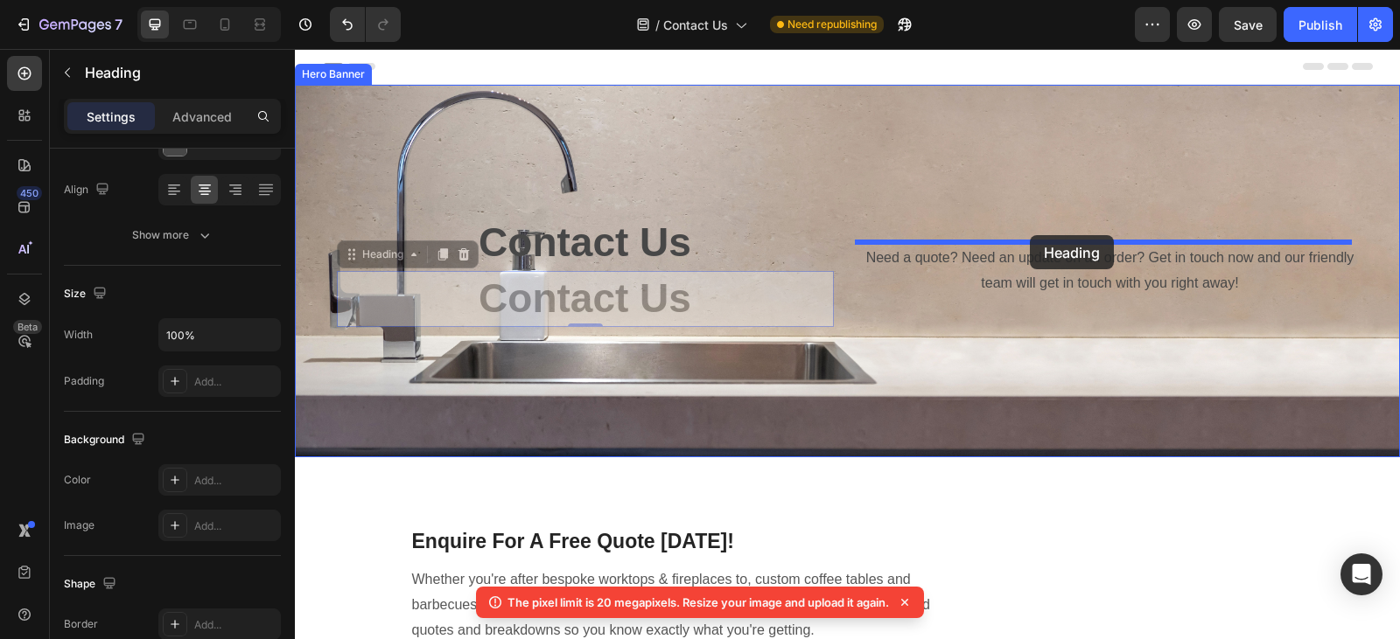
drag, startPoint x: 340, startPoint y: 250, endPoint x: 1030, endPoint y: 235, distance: 689.4
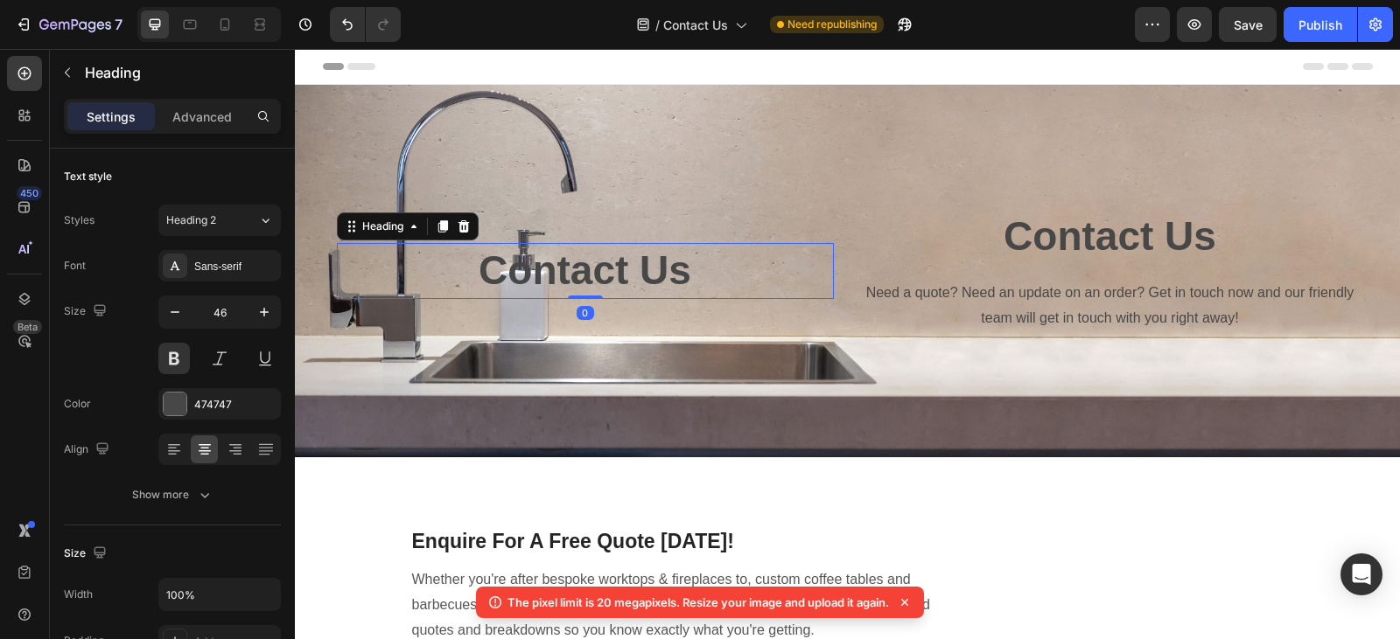
click at [576, 270] on p "Contact Us" at bounding box center [585, 271] width 493 height 52
click at [460, 226] on icon at bounding box center [462, 226] width 11 height 12
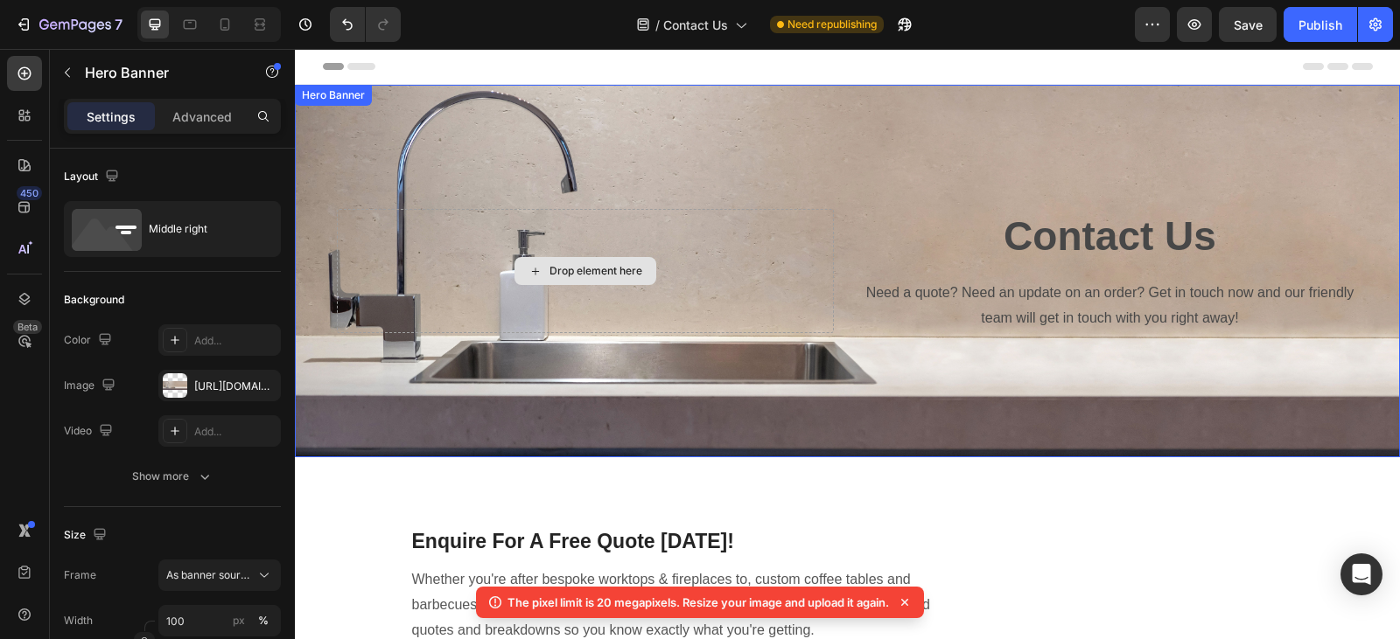
click at [719, 239] on div "Drop element here" at bounding box center [585, 270] width 497 height 123
click at [775, 229] on div "Drop element here" at bounding box center [585, 270] width 497 height 123
click at [567, 260] on div "Drop element here" at bounding box center [585, 271] width 142 height 28
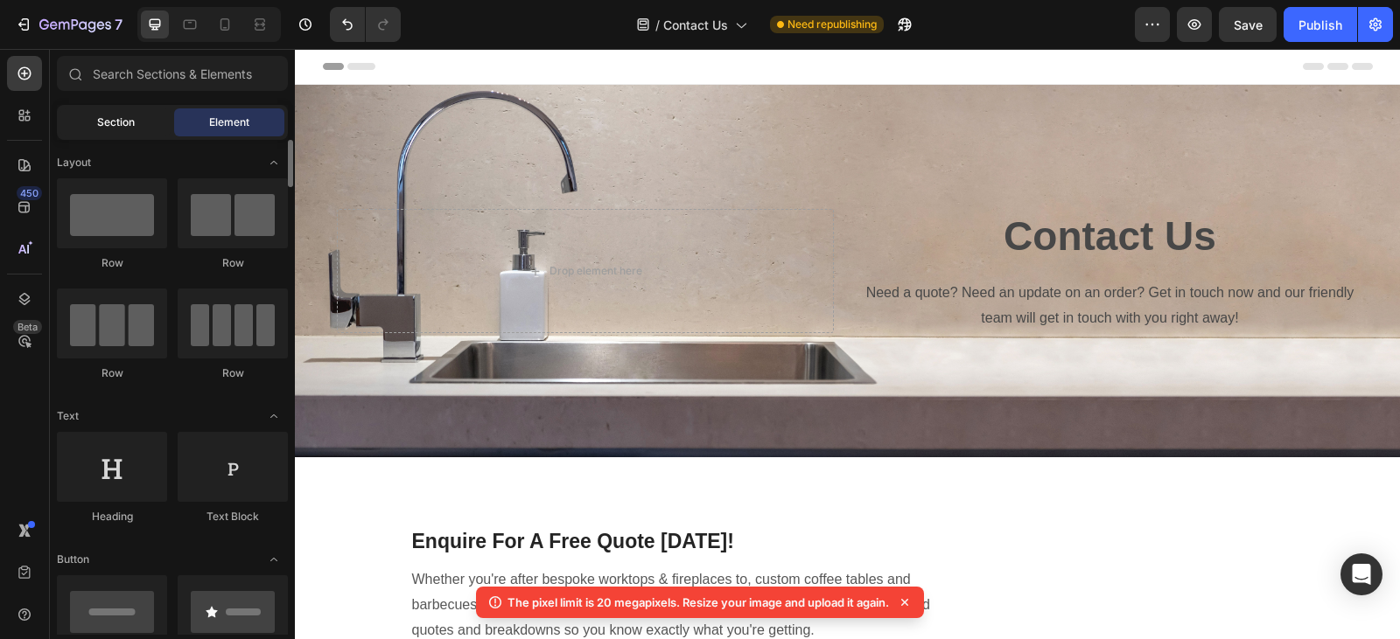
click at [134, 124] on span "Section" at bounding box center [116, 123] width 38 height 16
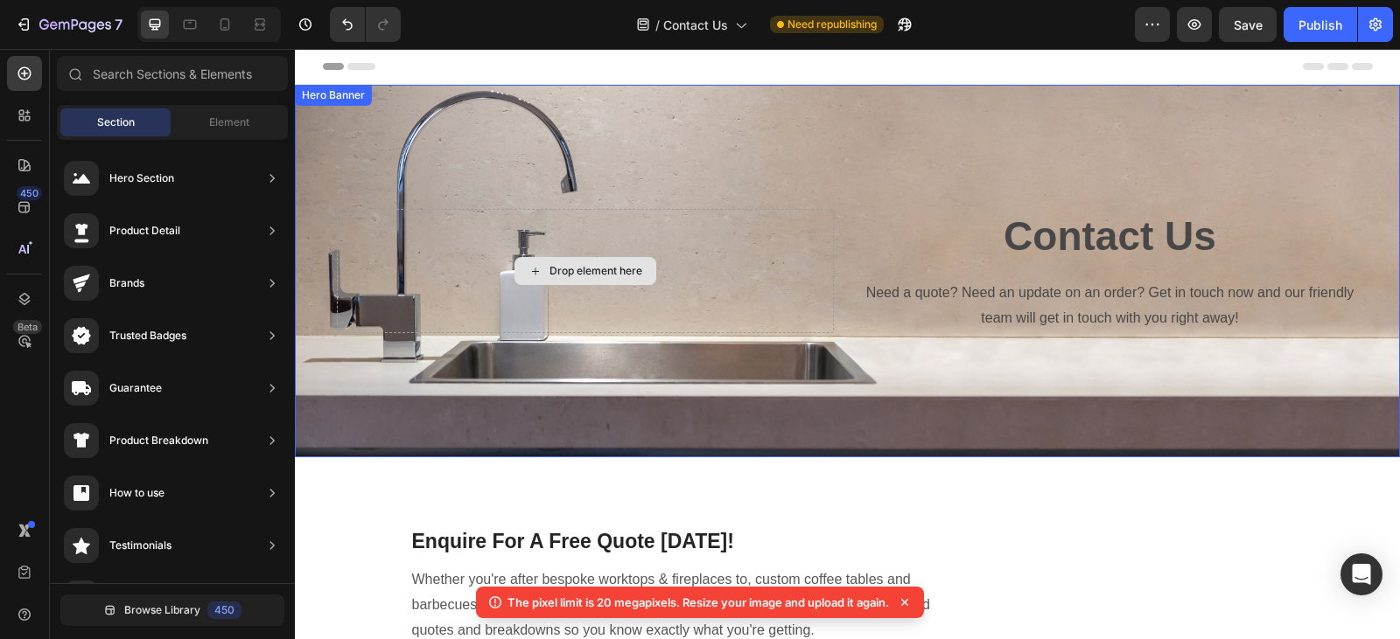
click at [568, 264] on div "Drop element here" at bounding box center [595, 271] width 93 height 14
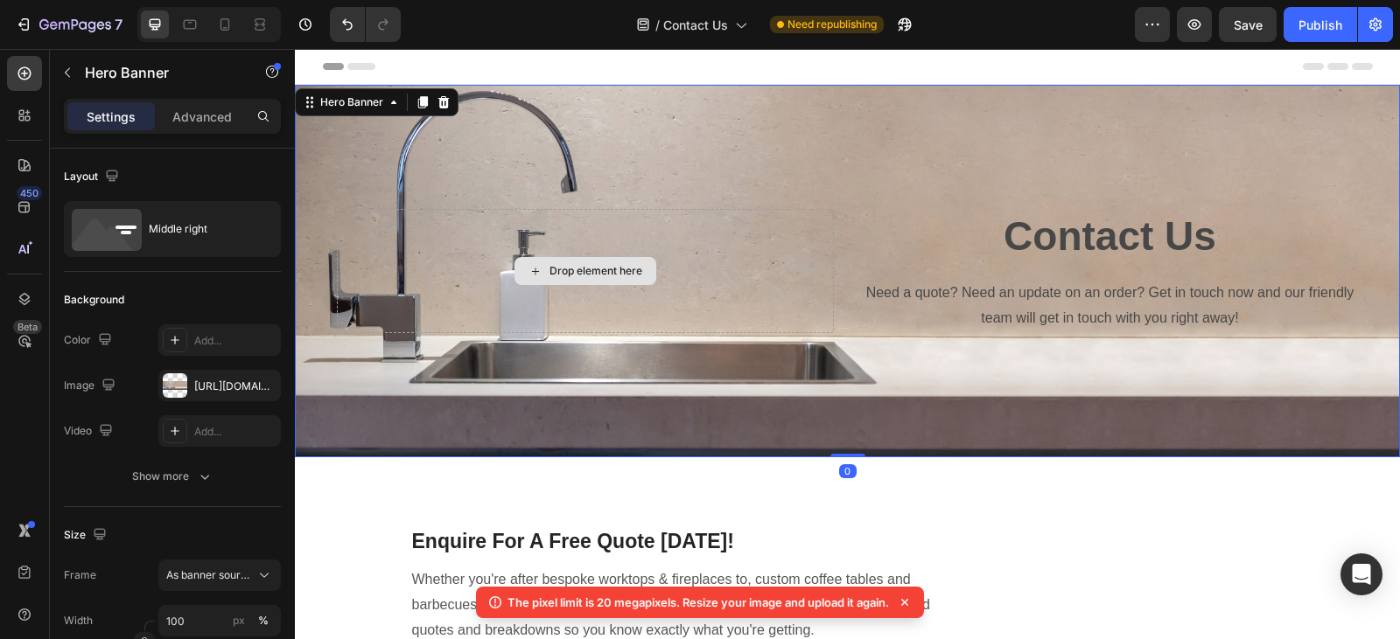
click at [532, 209] on div "Drop element here" at bounding box center [585, 270] width 497 height 123
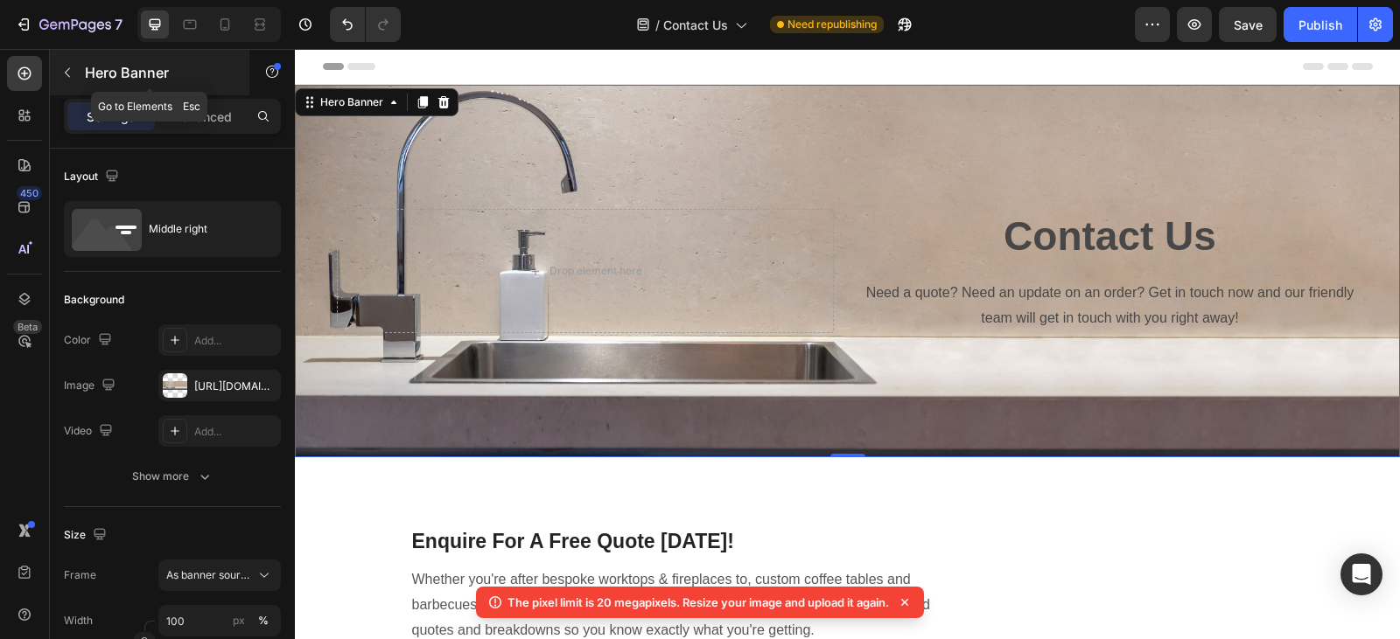
click at [67, 73] on icon "button" at bounding box center [67, 73] width 14 height 14
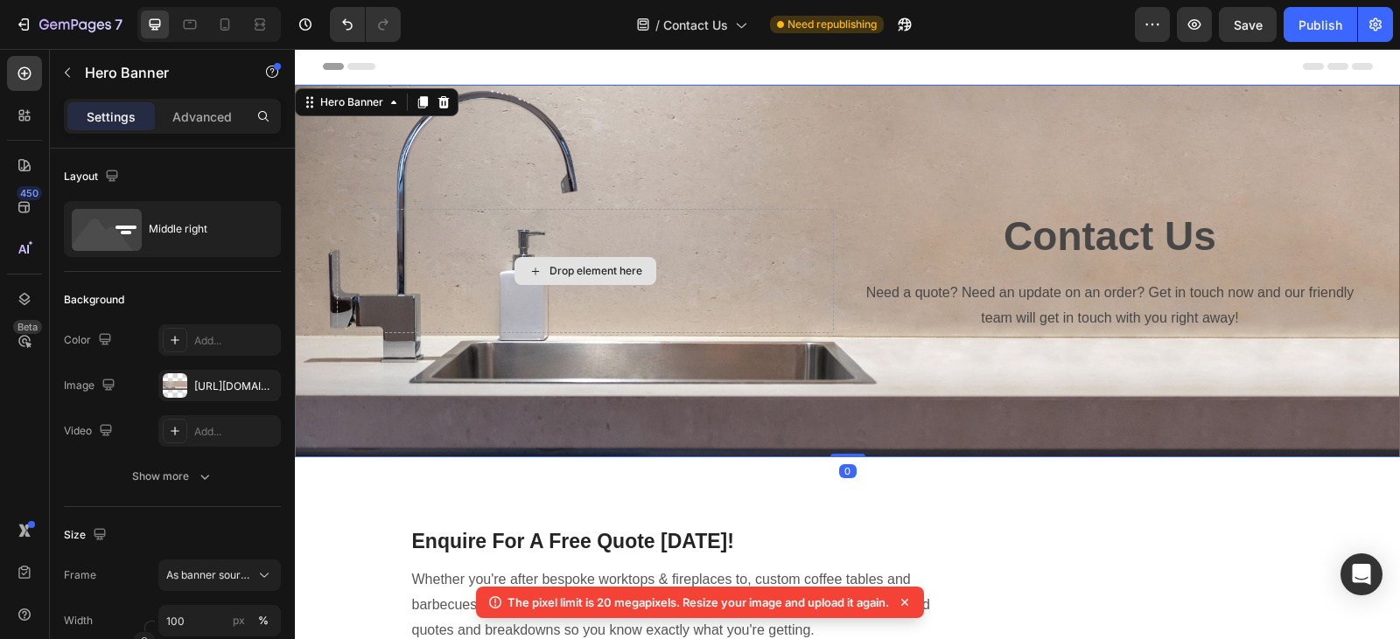
click at [819, 266] on div "Drop element here" at bounding box center [585, 270] width 497 height 123
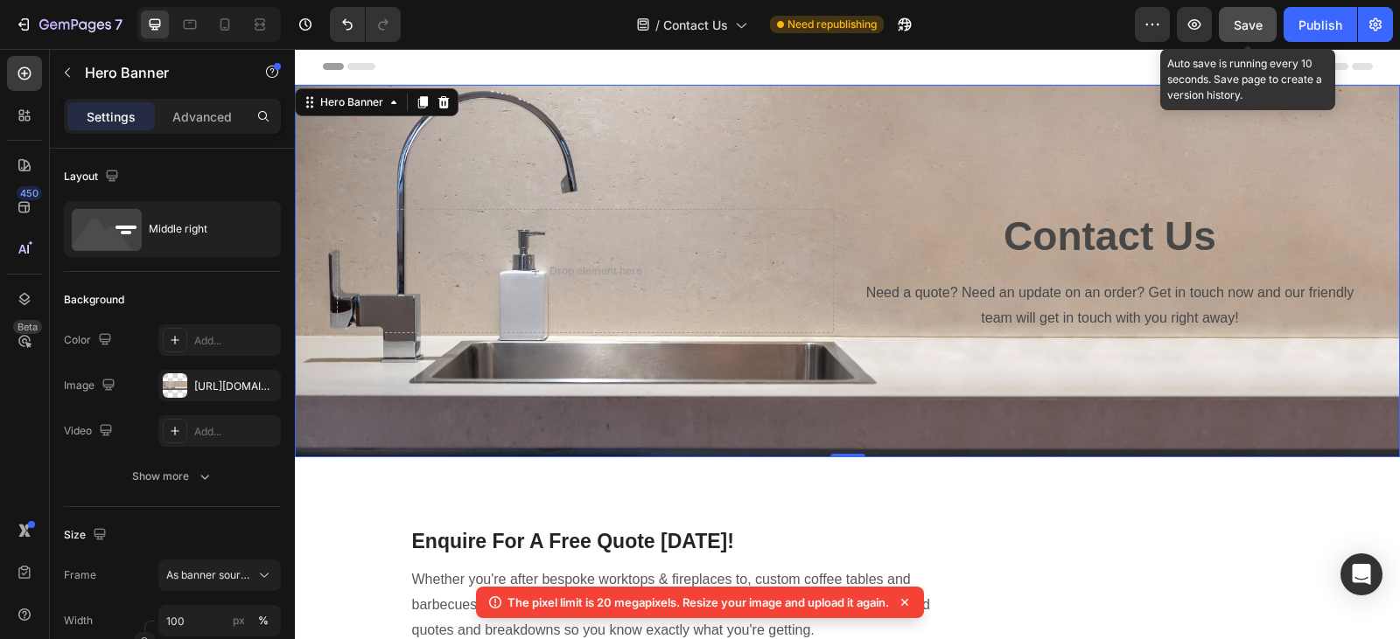
click at [1267, 32] on button "Save" at bounding box center [1247, 24] width 58 height 35
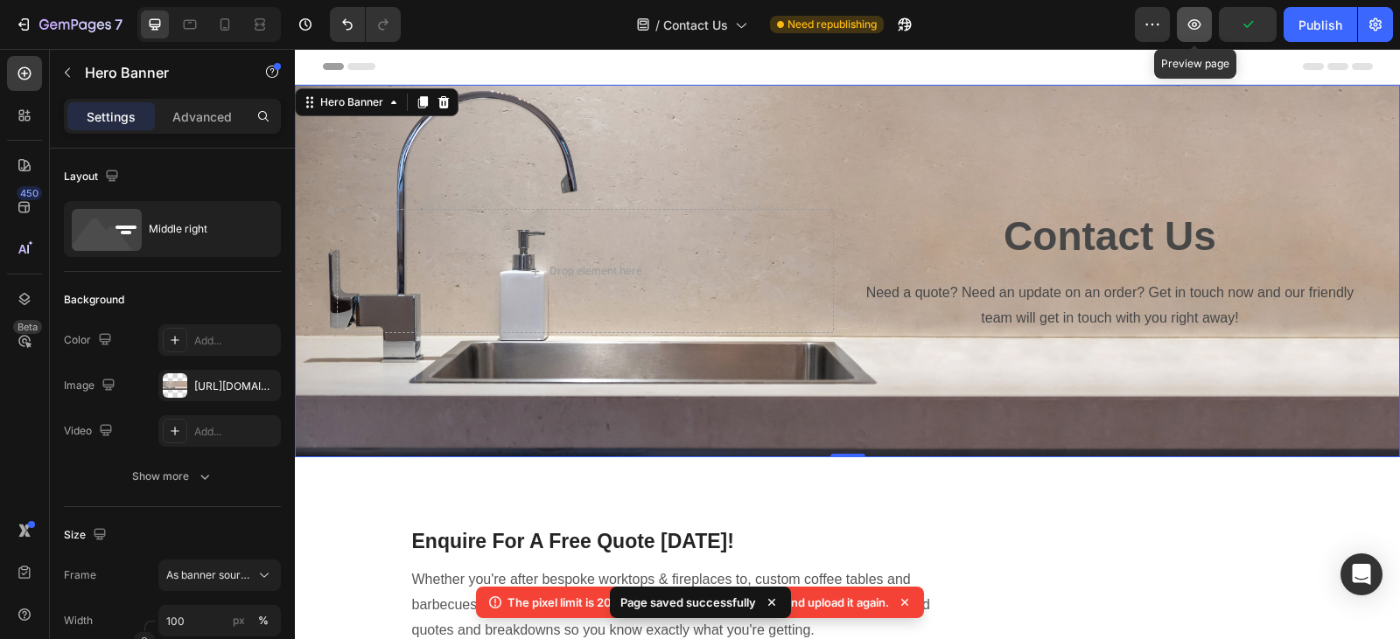
click at [1192, 25] on icon "button" at bounding box center [1193, 24] width 17 height 17
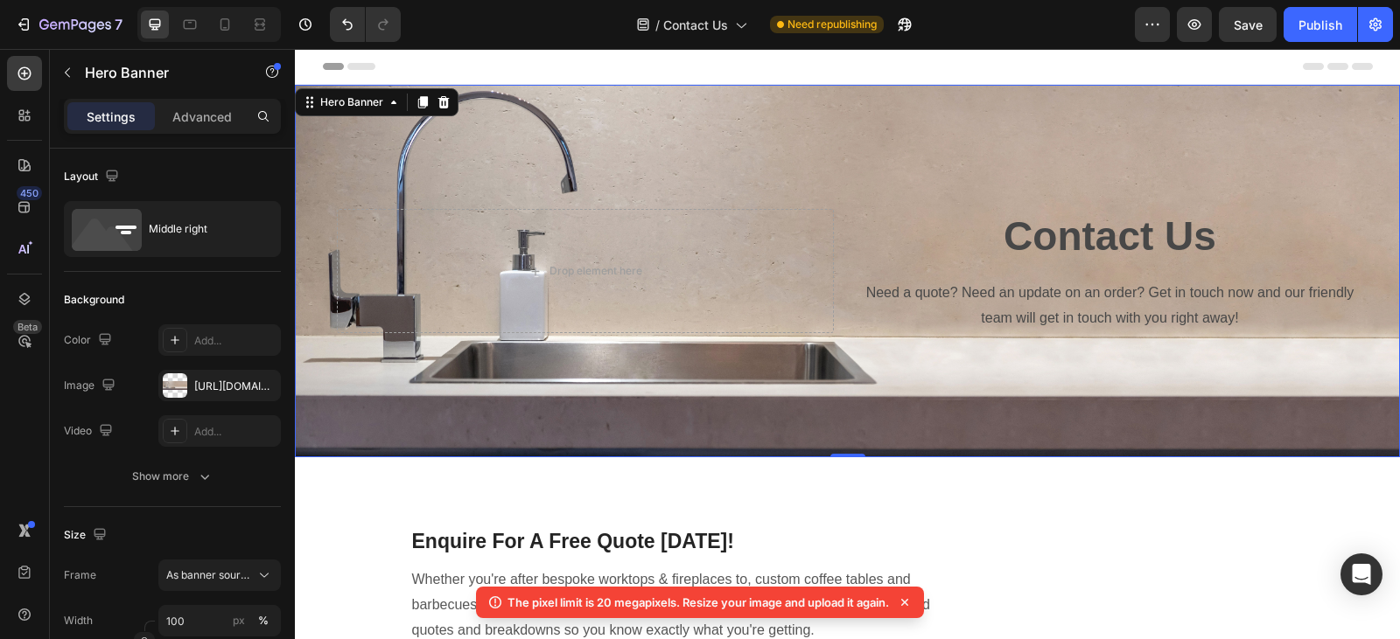
click at [533, 121] on div "Background Image" at bounding box center [847, 271] width 1105 height 373
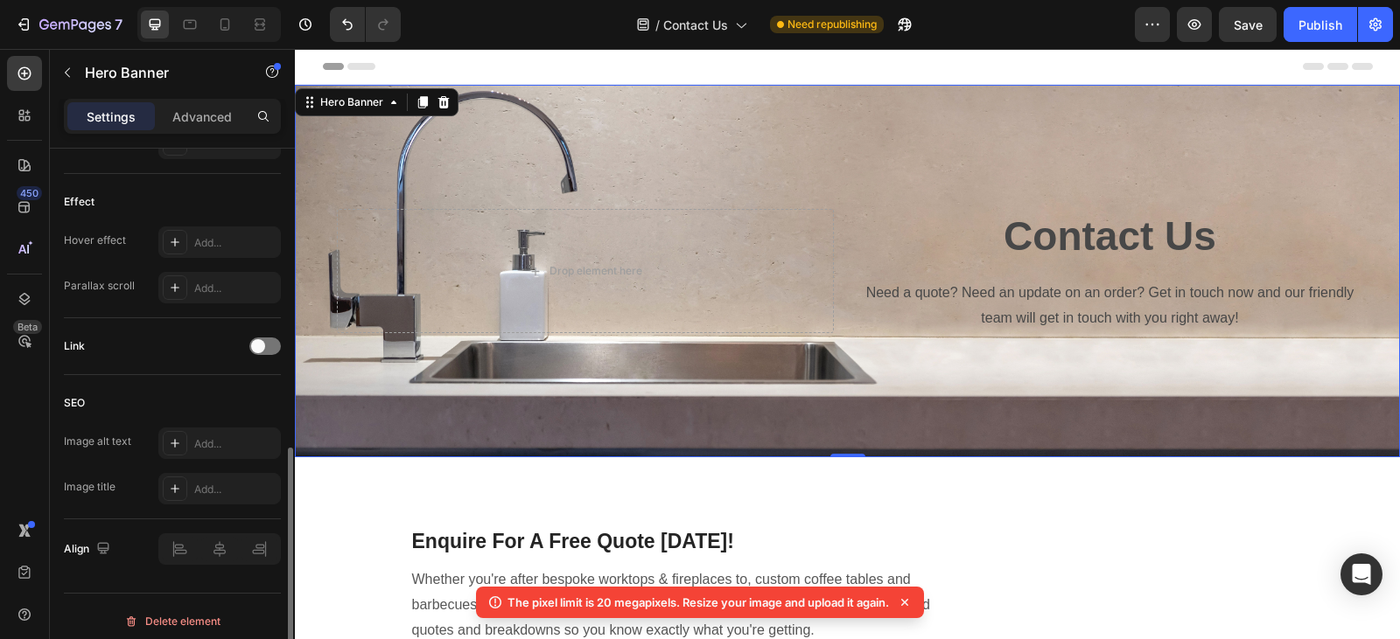
scroll to position [914, 0]
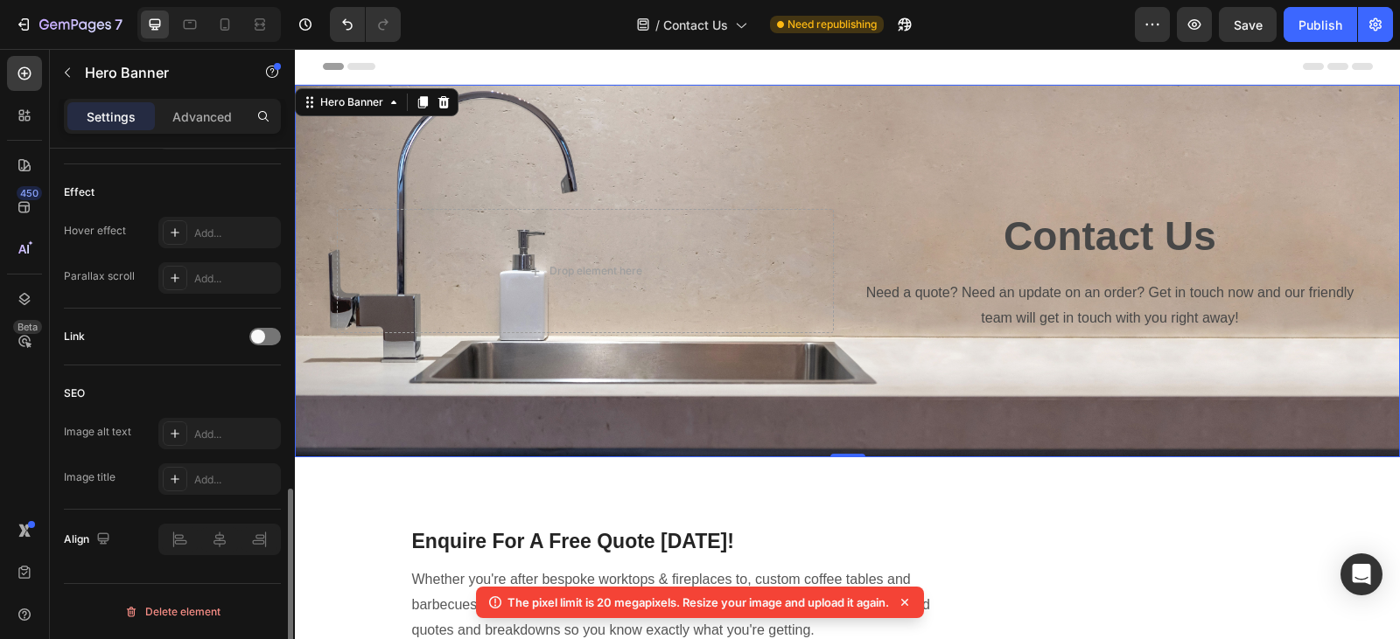
click at [204, 331] on div "Link" at bounding box center [172, 337] width 217 height 28
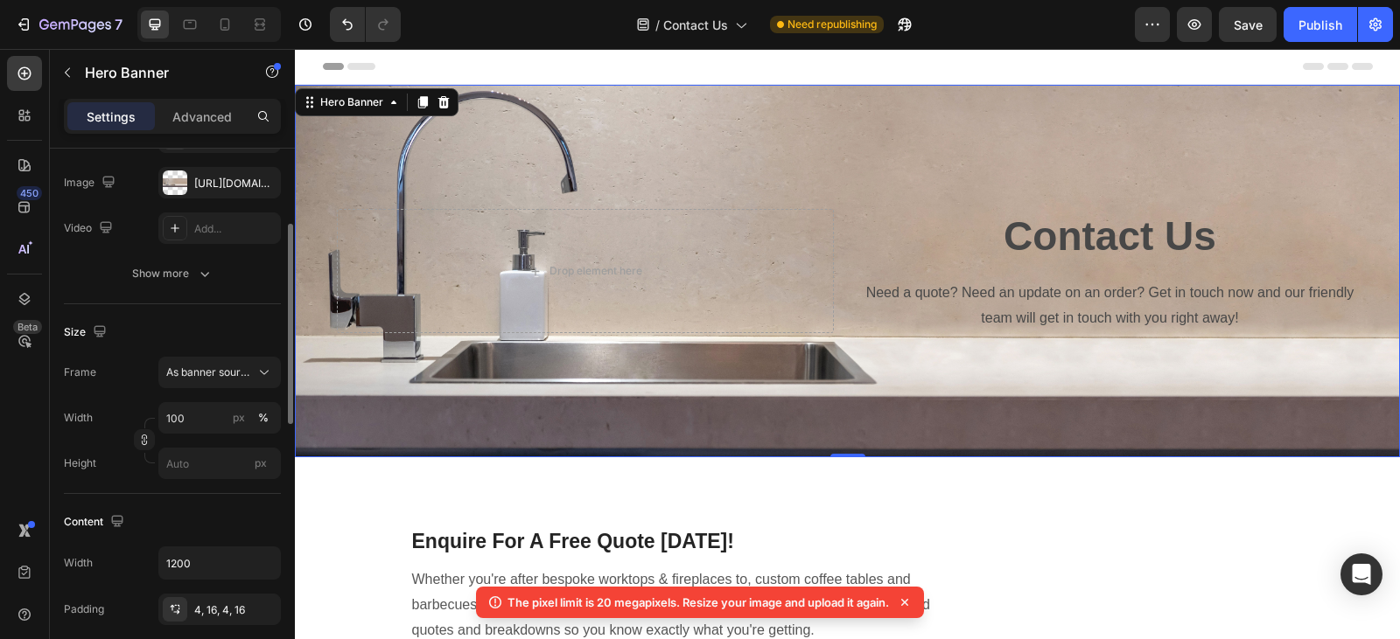
scroll to position [0, 0]
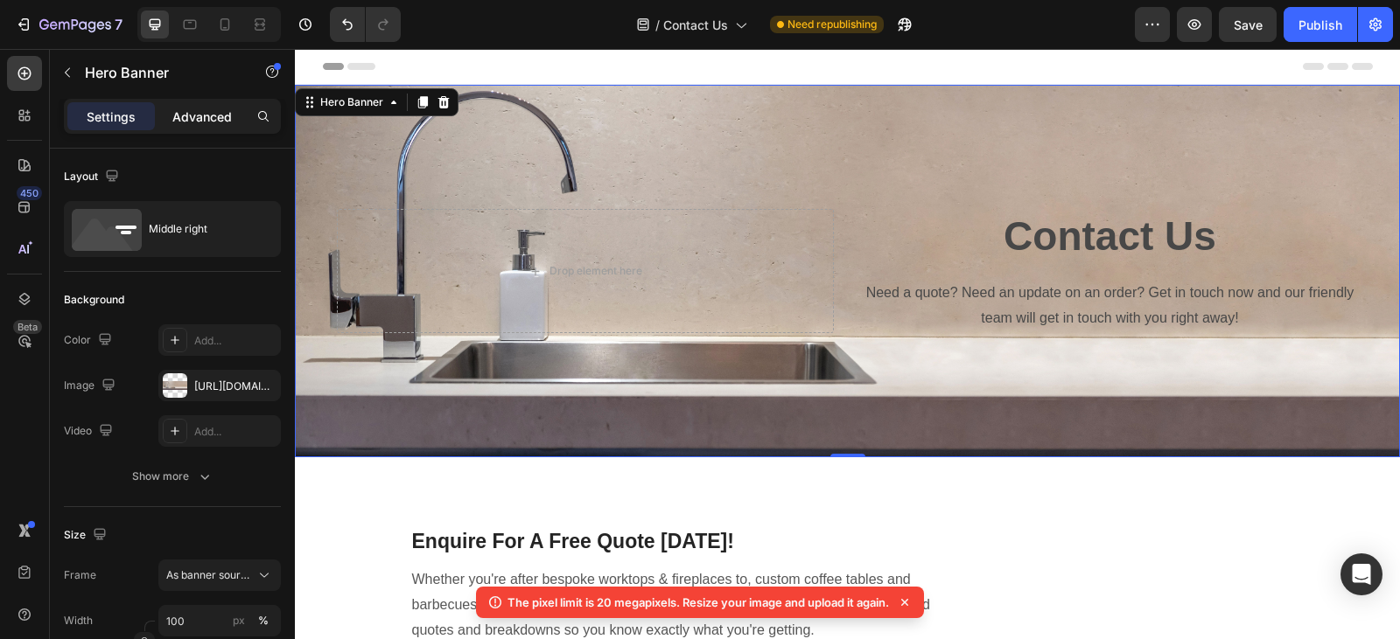
click at [206, 117] on p "Advanced" at bounding box center [201, 117] width 59 height 18
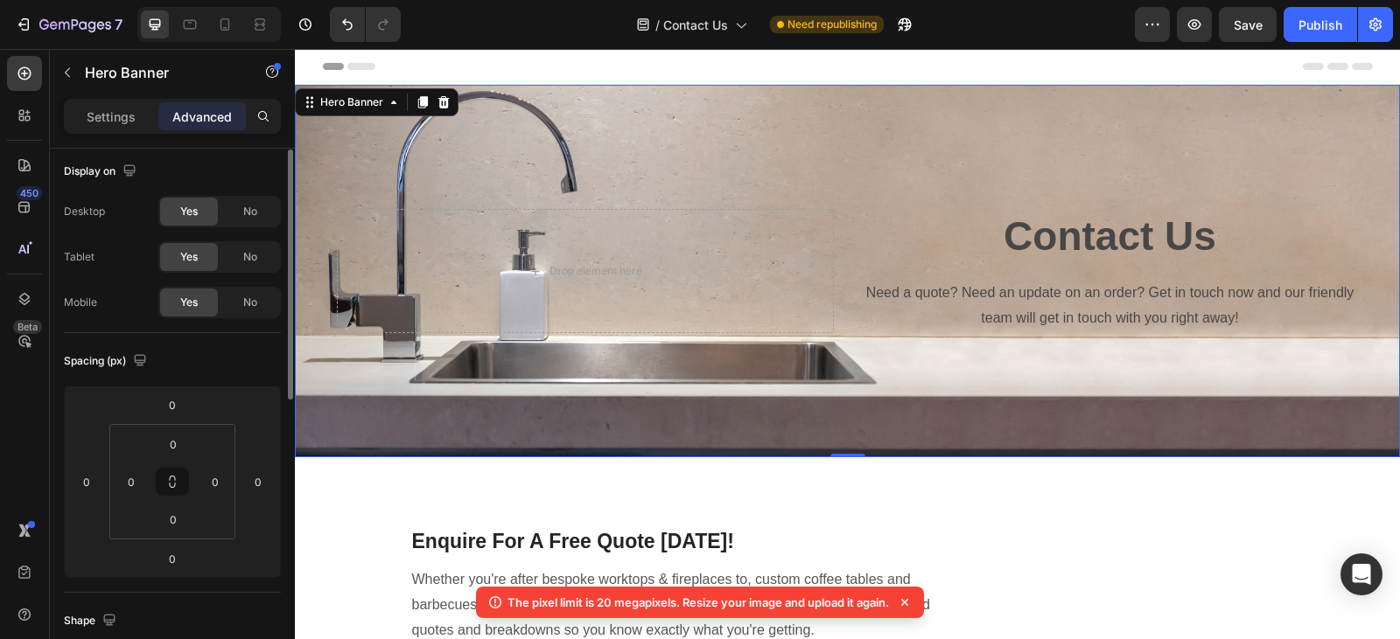
scroll to position [3, 0]
click at [186, 28] on icon at bounding box center [190, 25] width 13 height 10
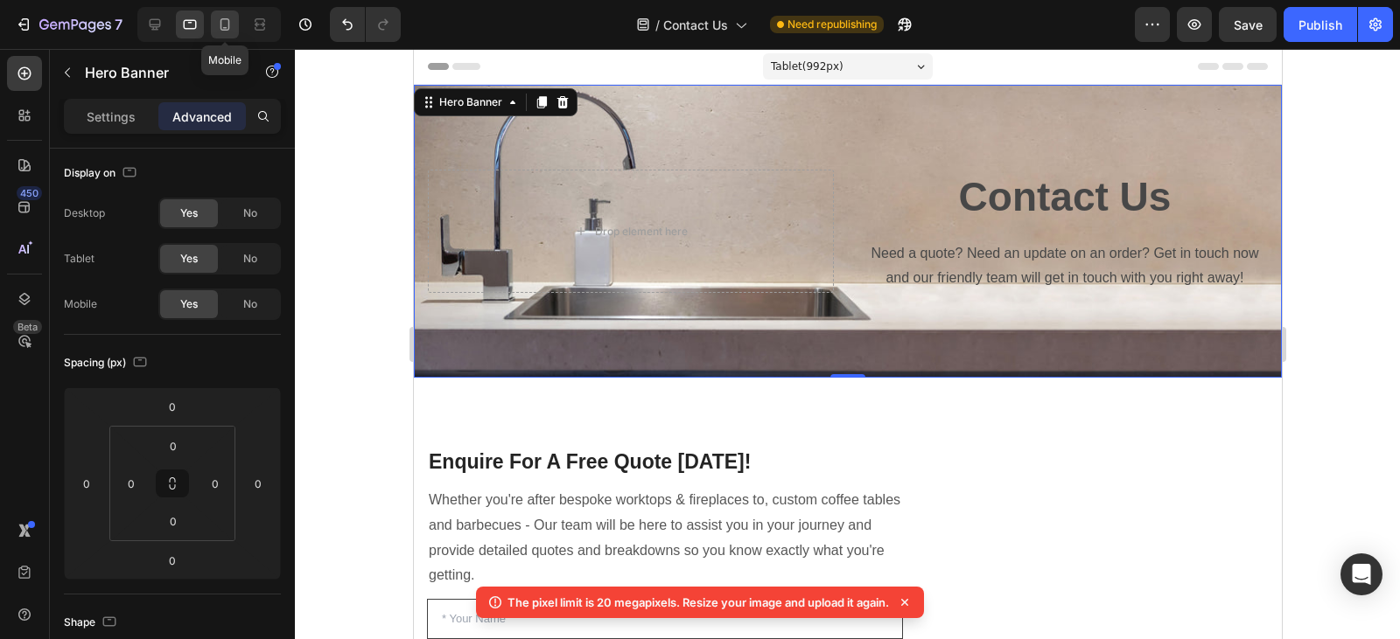
click at [219, 22] on icon at bounding box center [224, 24] width 17 height 17
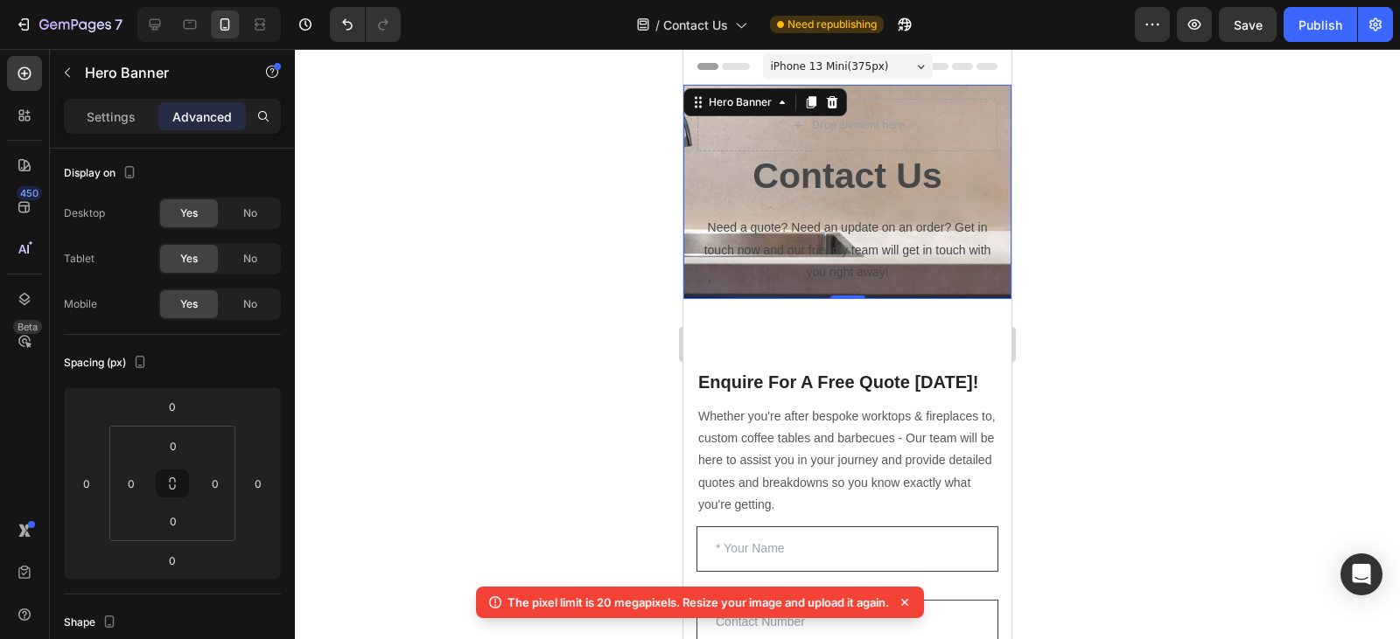
click at [691, 186] on div "Contact Us Heading Need a quote? Need an update on an order? Get in touch now a…" at bounding box center [847, 192] width 328 height 214
click at [115, 123] on p "Settings" at bounding box center [111, 117] width 49 height 18
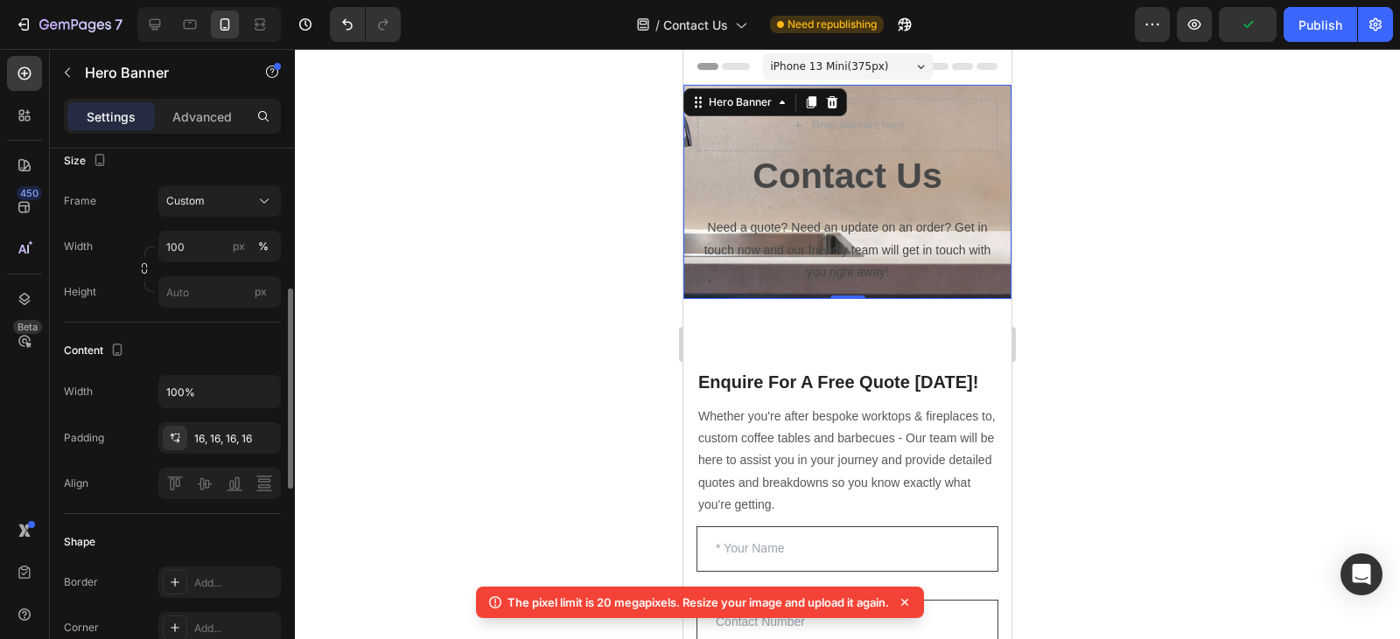
scroll to position [375, 0]
click at [227, 201] on div "Custom" at bounding box center [209, 200] width 86 height 16
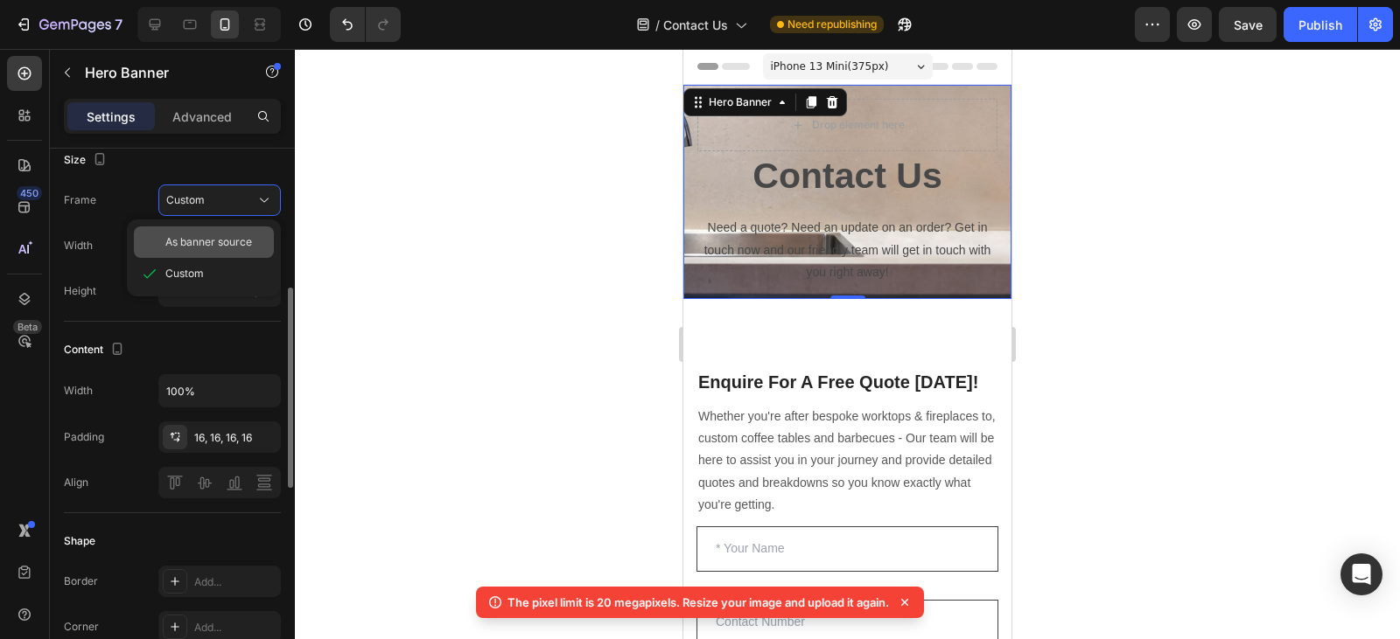
click at [220, 250] on div "As banner source" at bounding box center [204, 242] width 140 height 31
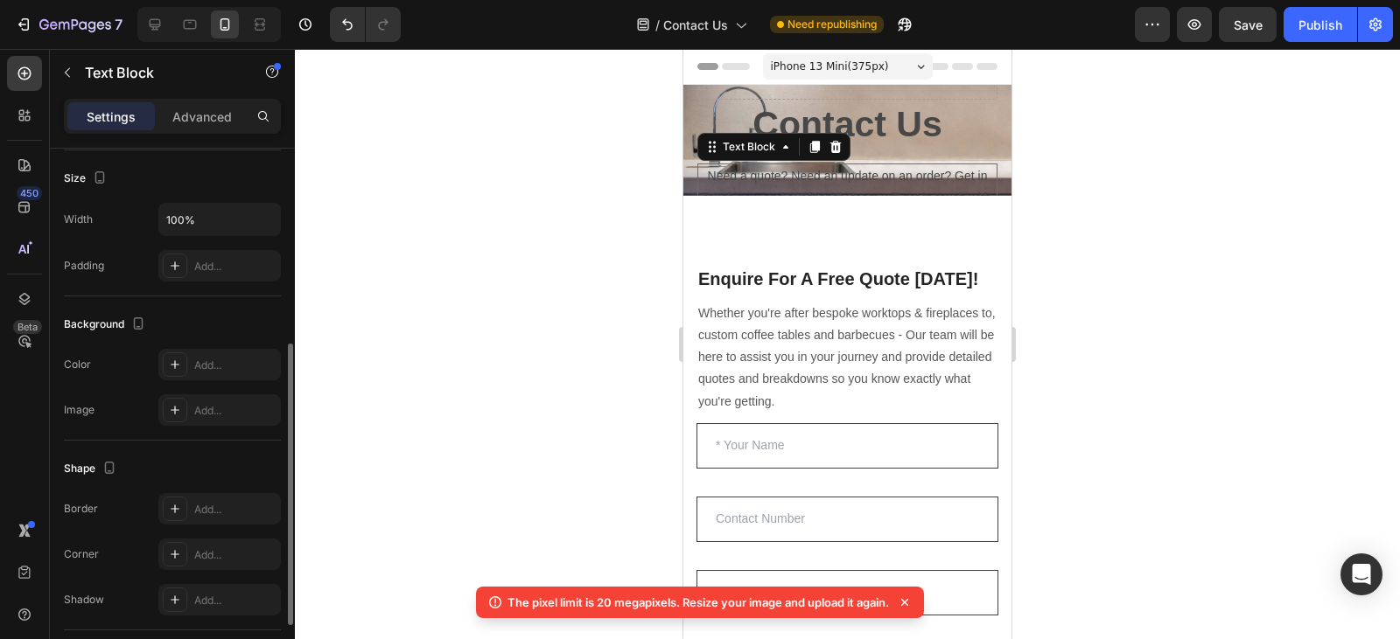
click at [912, 170] on p "Need a quote? Need an update on an order? Get in touch now and our friendly tea…" at bounding box center [847, 198] width 297 height 66
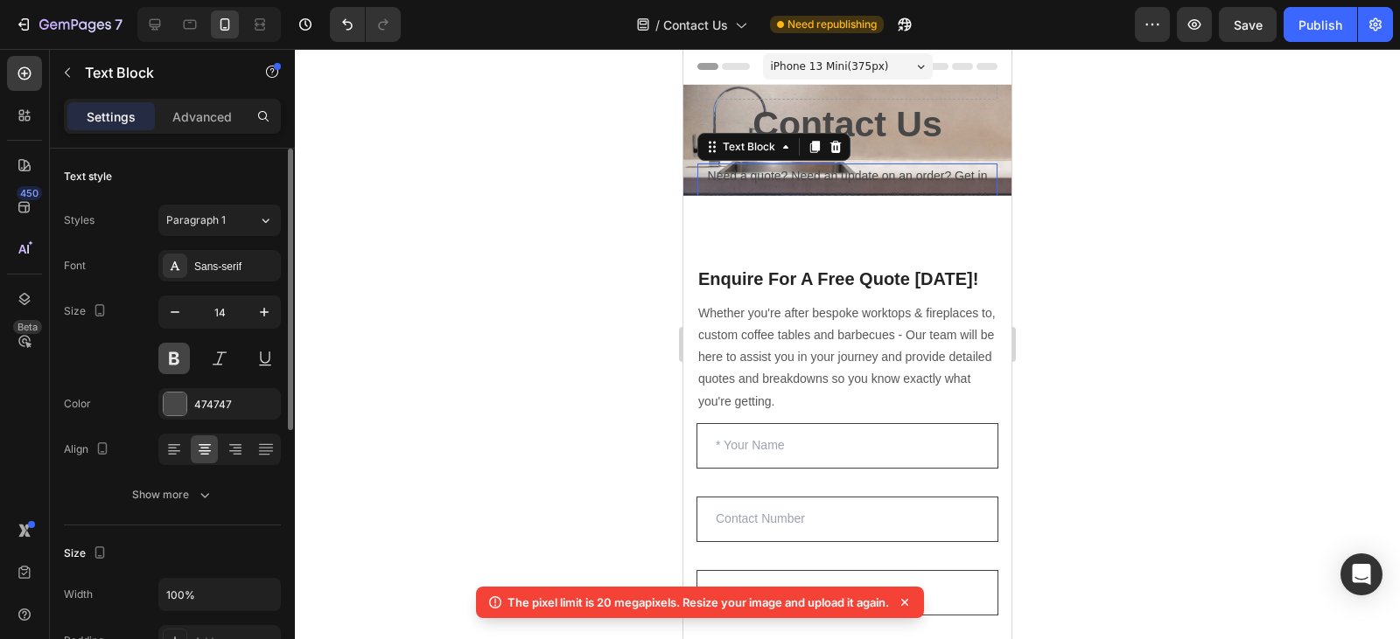
click at [175, 360] on button at bounding box center [173, 358] width 31 height 31
click at [195, 33] on div at bounding box center [190, 24] width 28 height 28
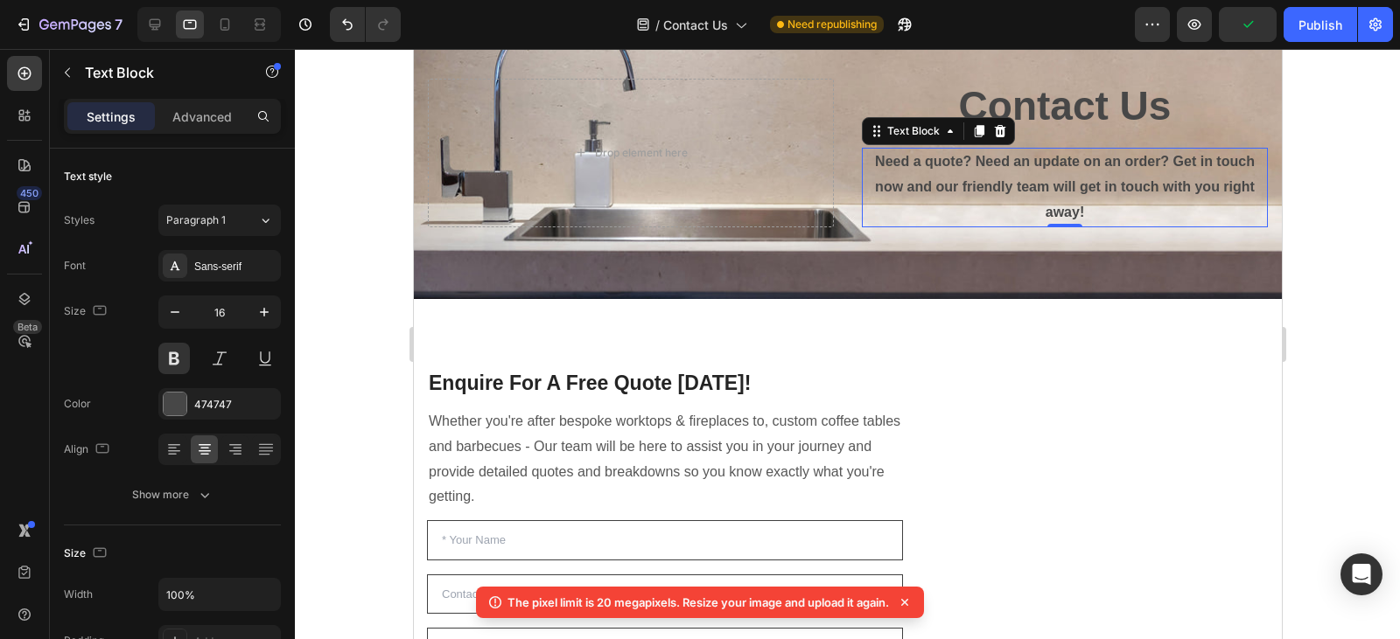
scroll to position [115, 0]
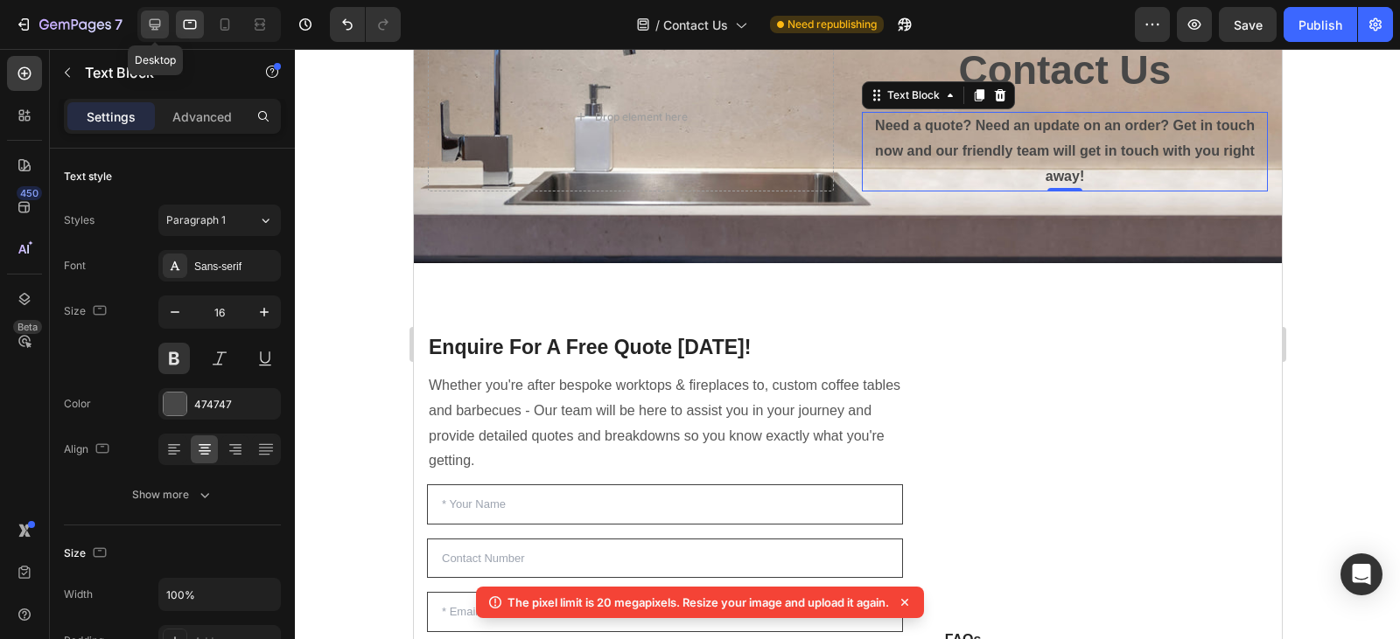
click at [149, 29] on icon at bounding box center [154, 24] width 17 height 17
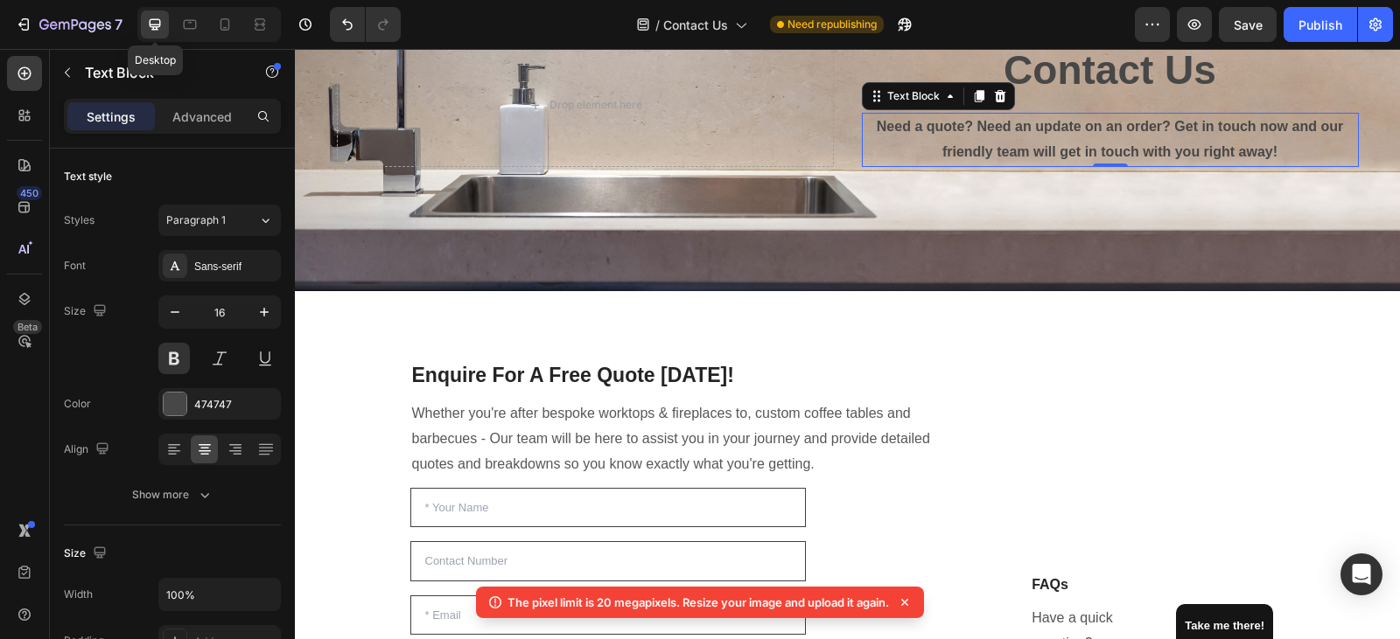
scroll to position [167, 0]
click at [228, 30] on icon at bounding box center [225, 24] width 10 height 12
type input "14"
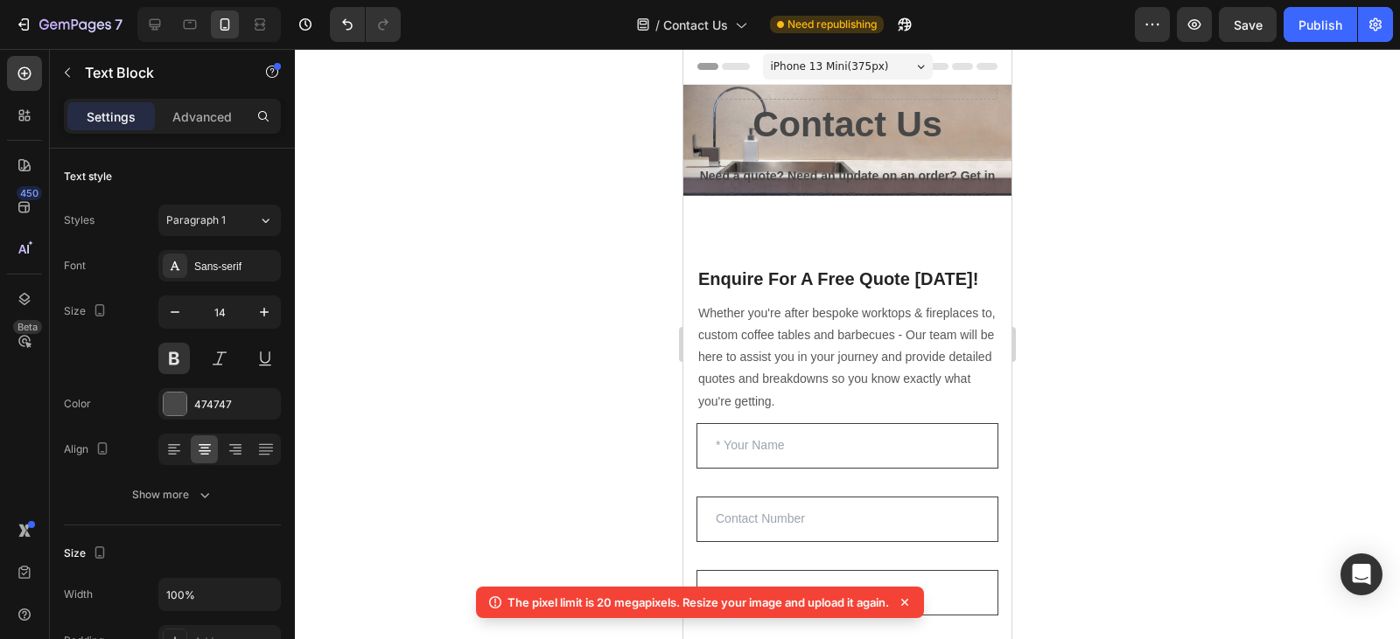
click at [905, 170] on p "Need a quote? Need an update on an order? Get in touch now and our friendly tea…" at bounding box center [847, 198] width 297 height 66
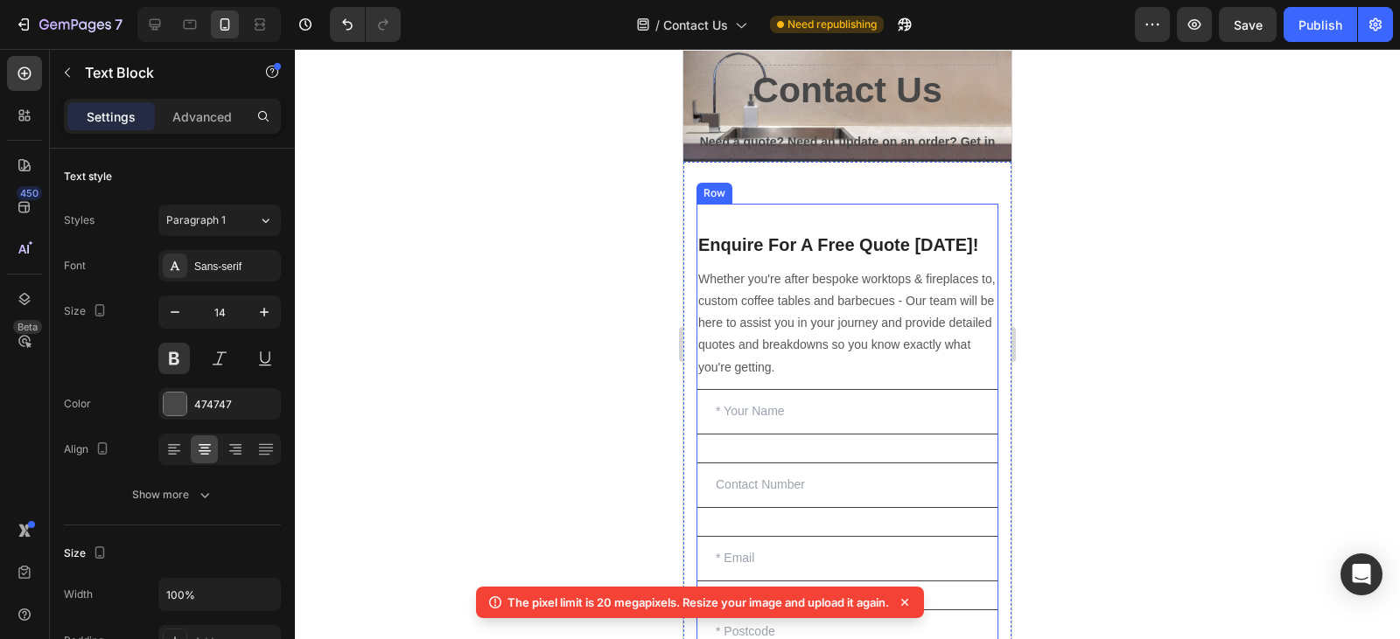
scroll to position [32, 0]
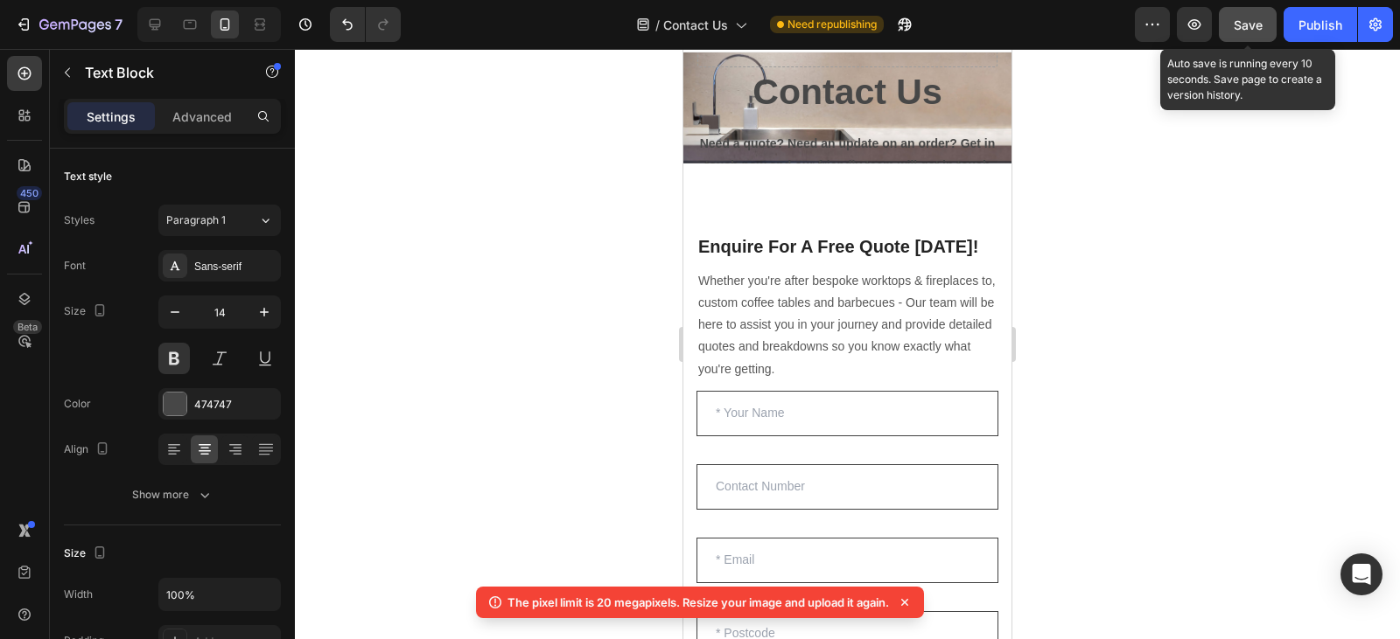
click at [1268, 16] on button "Save" at bounding box center [1247, 24] width 58 height 35
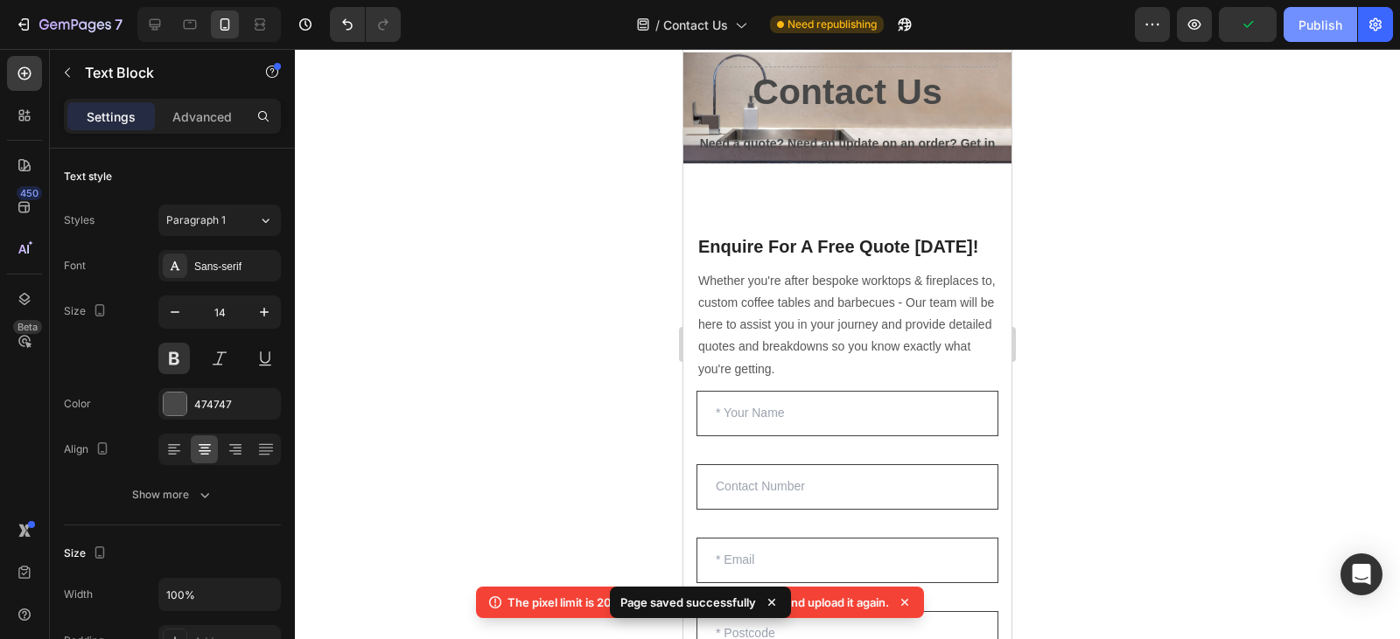
click at [1311, 29] on div "Publish" at bounding box center [1320, 25] width 44 height 18
